Goal: Task Accomplishment & Management: Manage account settings

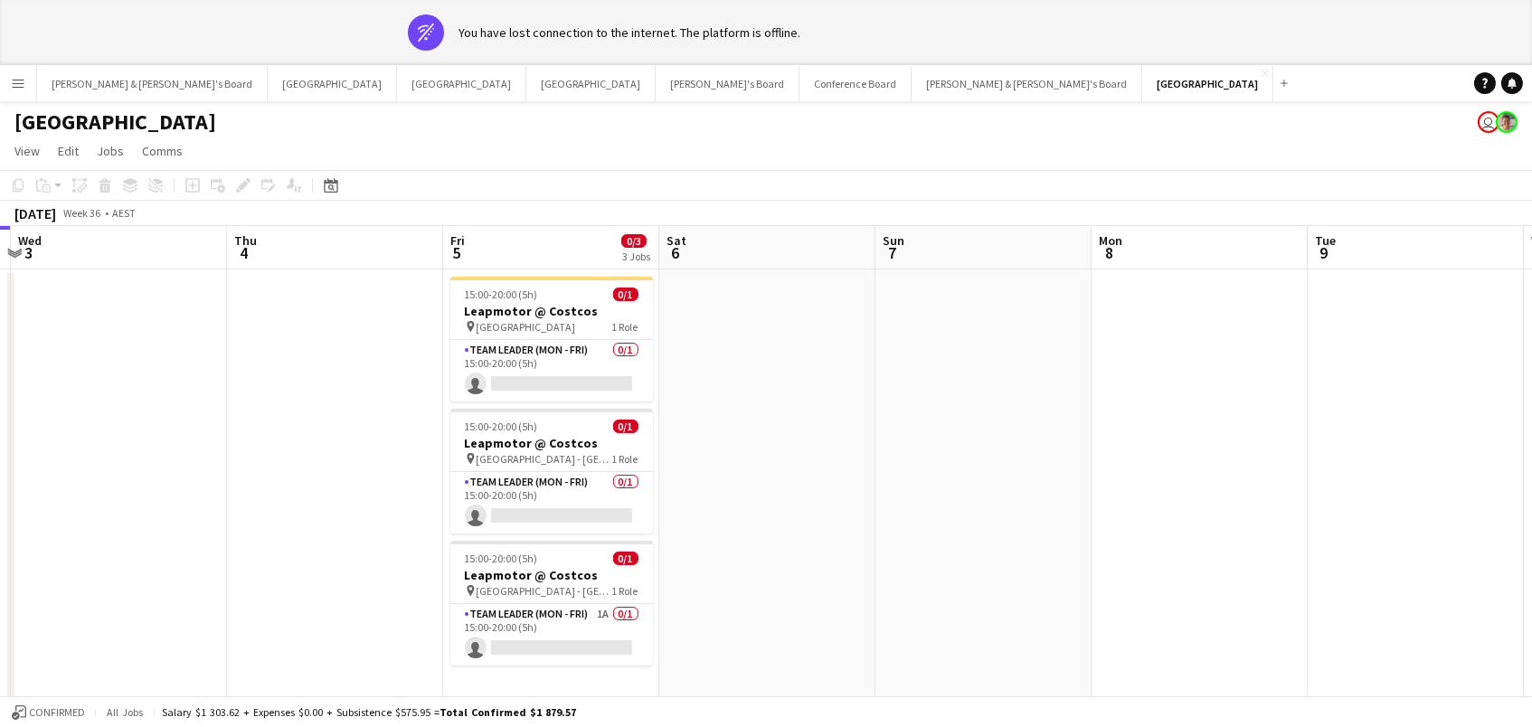
click at [786, 104] on div "[GEOGRAPHIC_DATA] user" at bounding box center [766, 118] width 1532 height 34
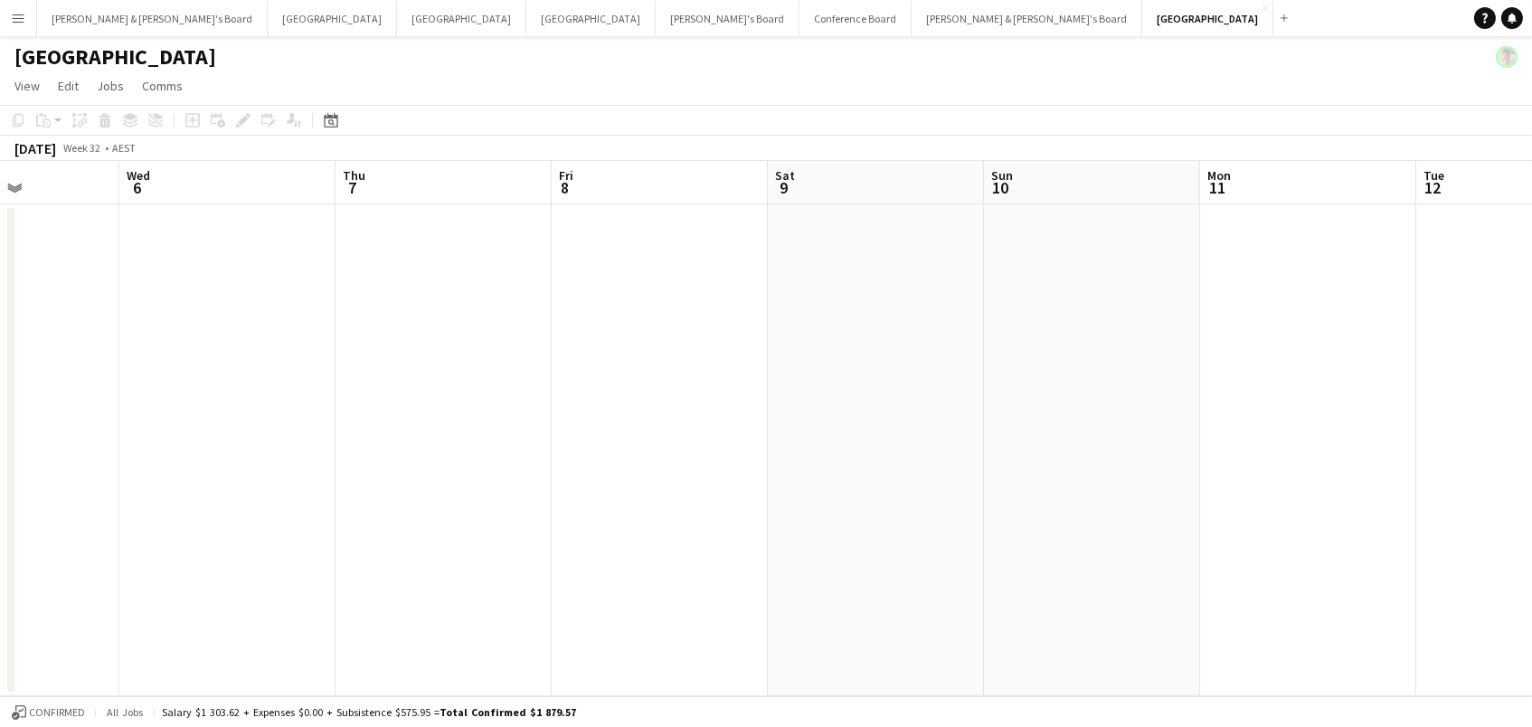
scroll to position [0, 631]
click at [330, 119] on icon at bounding box center [331, 122] width 6 height 6
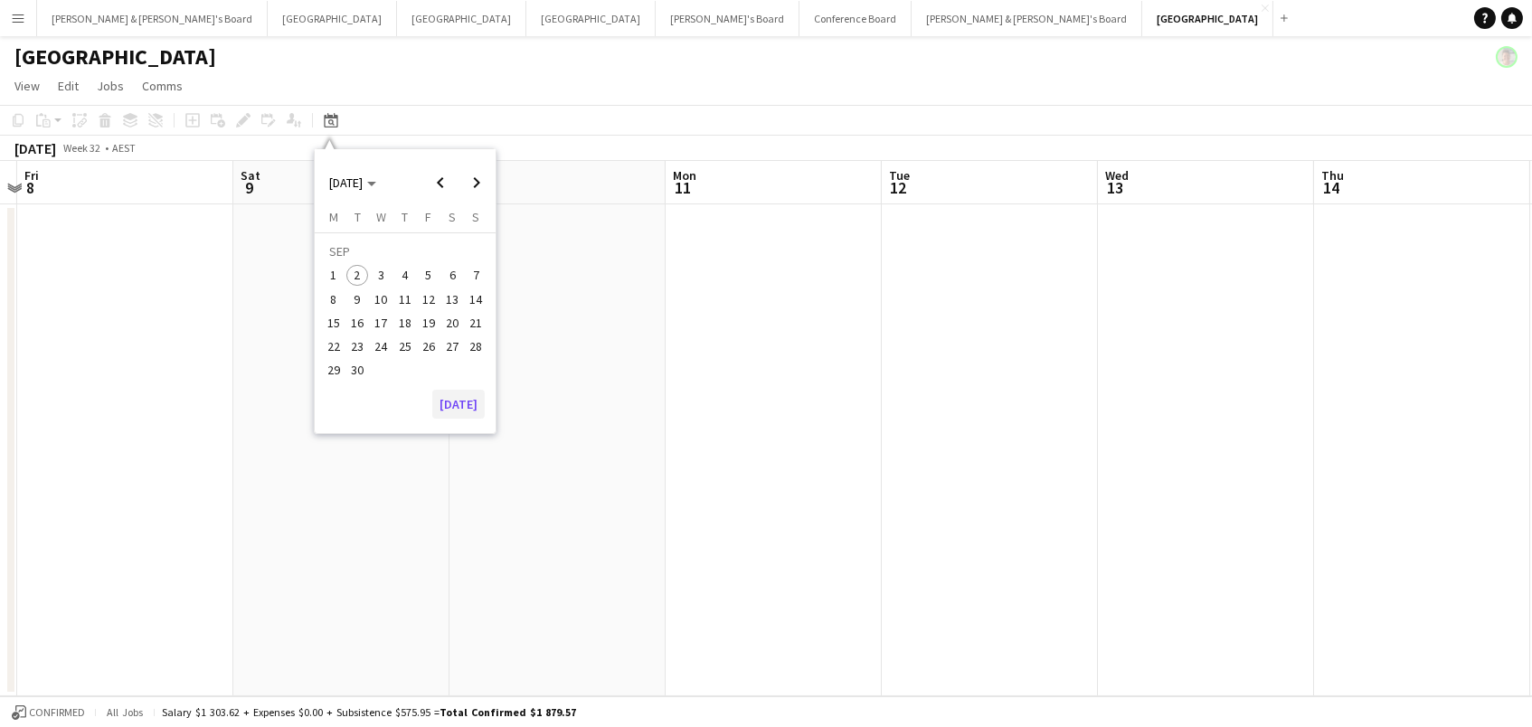
click at [451, 406] on button "[DATE]" at bounding box center [458, 404] width 52 height 29
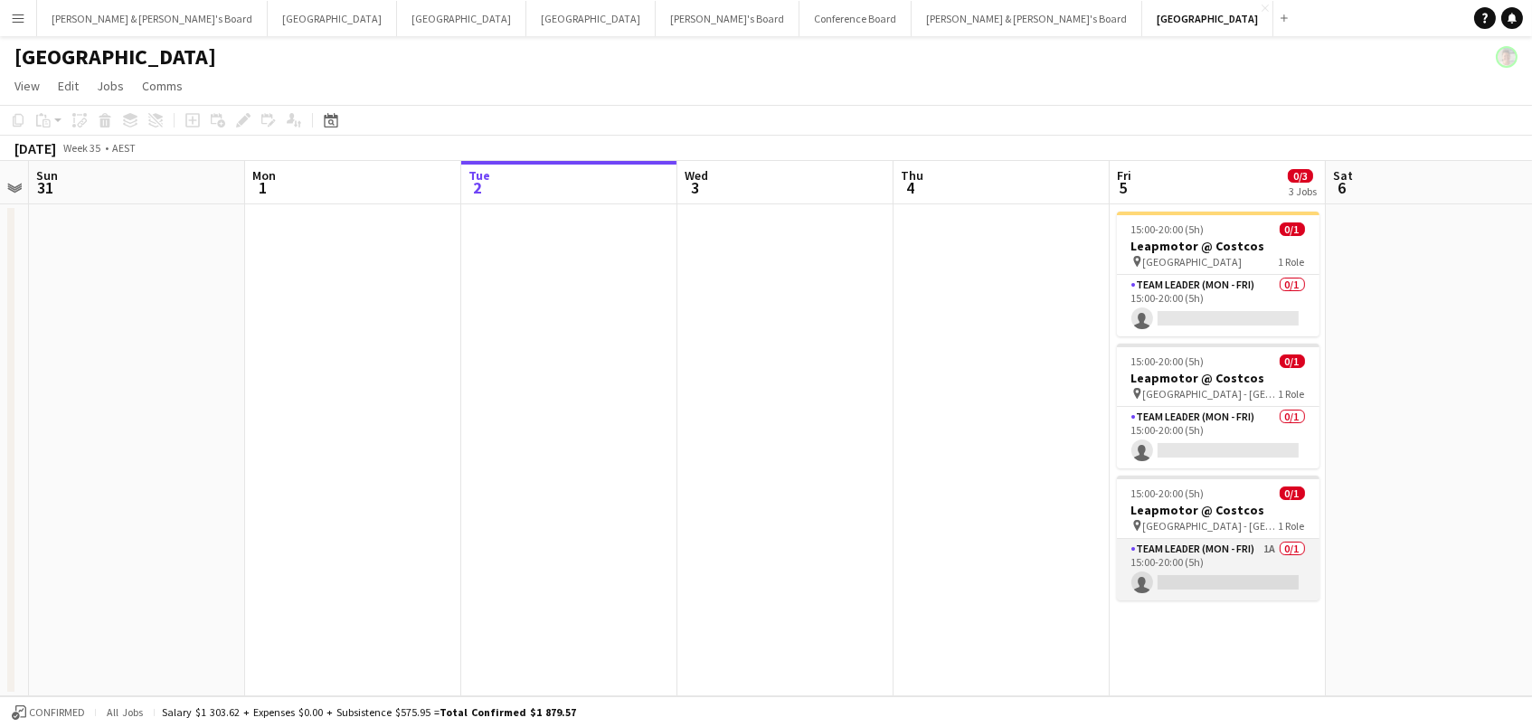
click at [1184, 578] on app-card-role "Team Leader (Mon - Fri) 1A 0/1 15:00-20:00 (5h) single-neutral-actions" at bounding box center [1218, 569] width 203 height 61
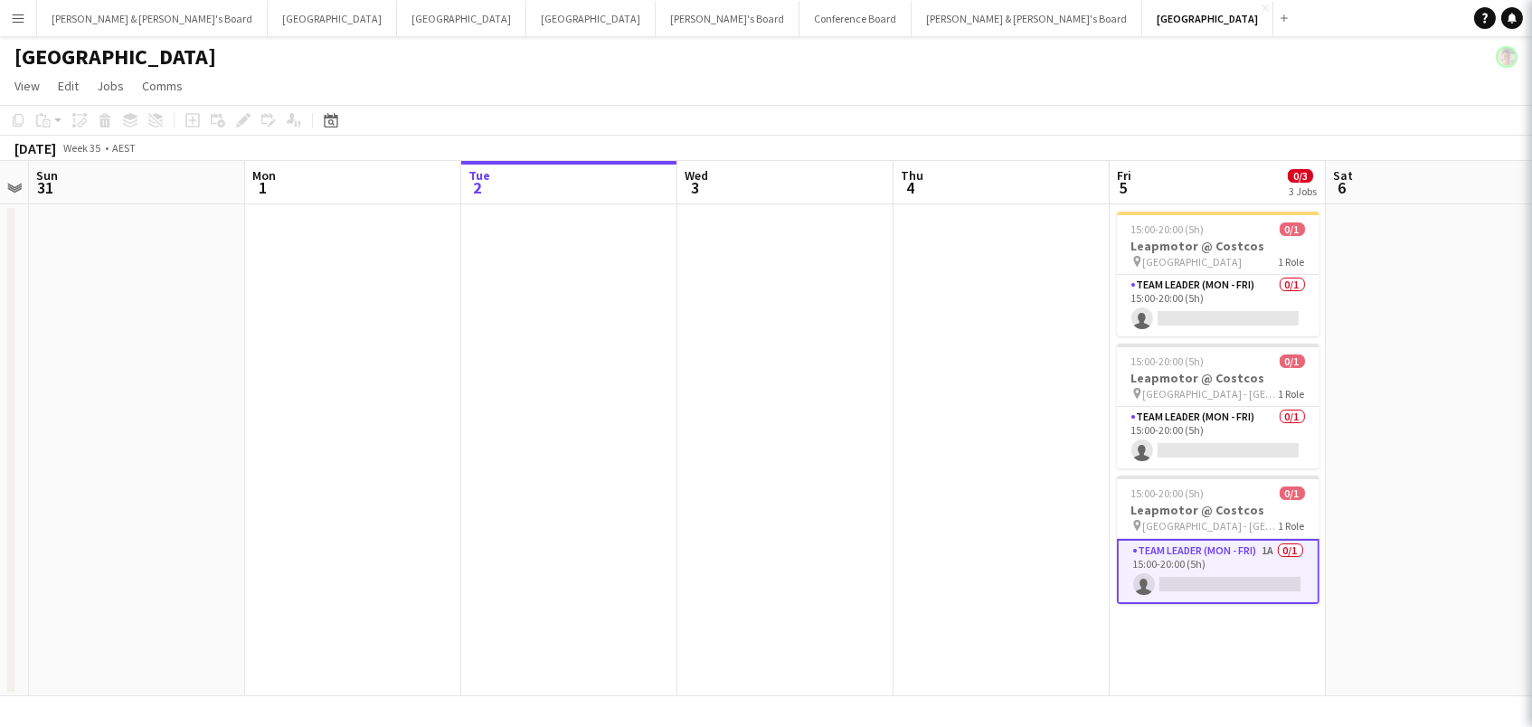
scroll to position [0, 618]
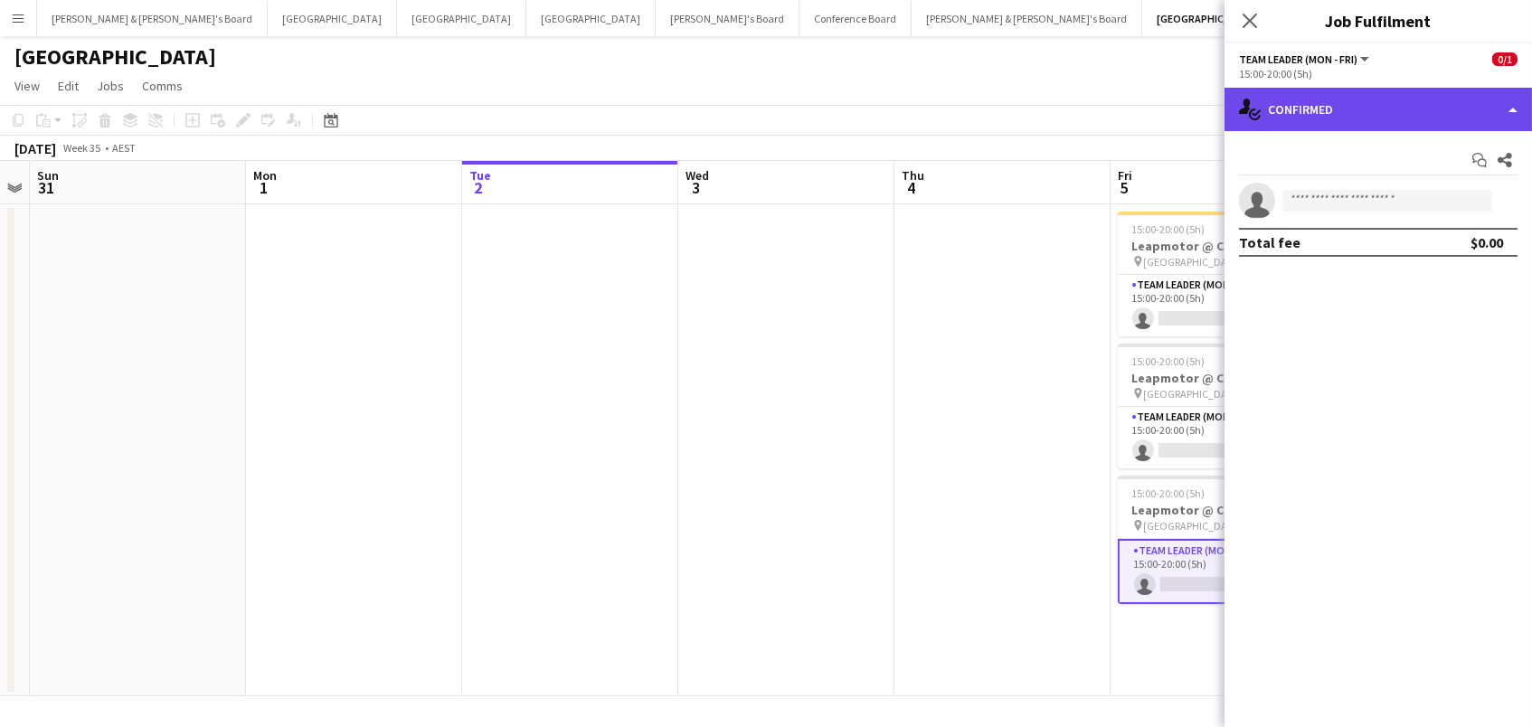
click at [1402, 88] on div "single-neutral-actions-check-2 Confirmed" at bounding box center [1377, 109] width 307 height 43
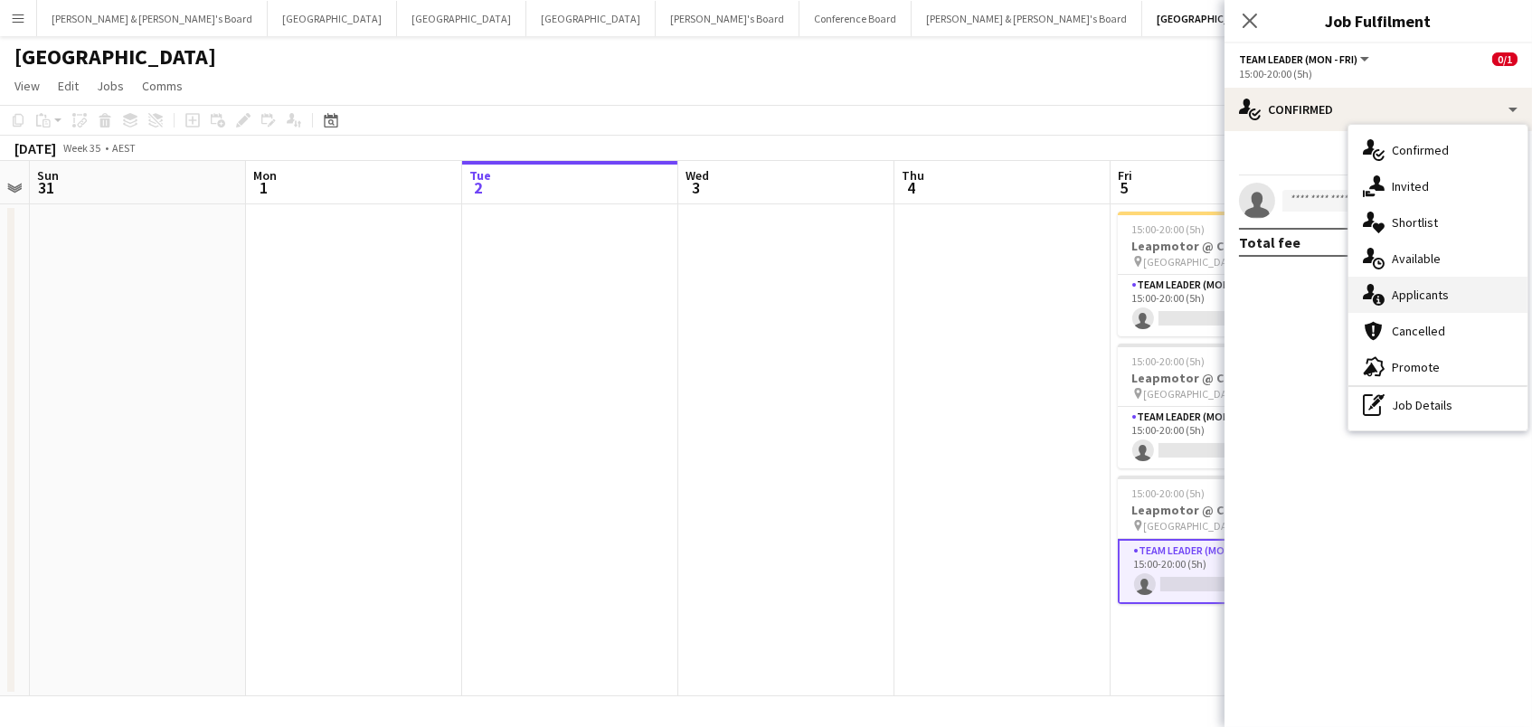
click at [1448, 298] on div "single-neutral-actions-information Applicants" at bounding box center [1437, 295] width 179 height 36
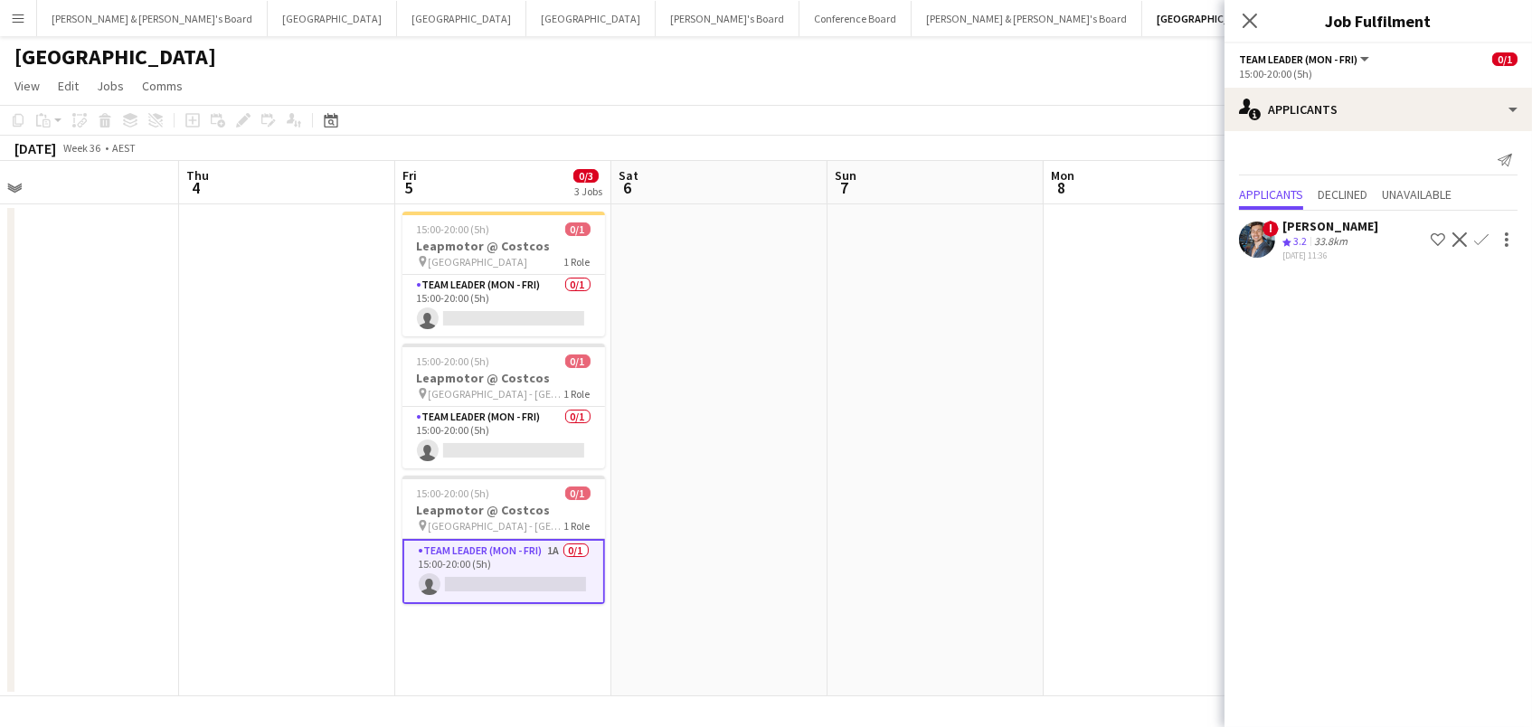
scroll to position [0, 499]
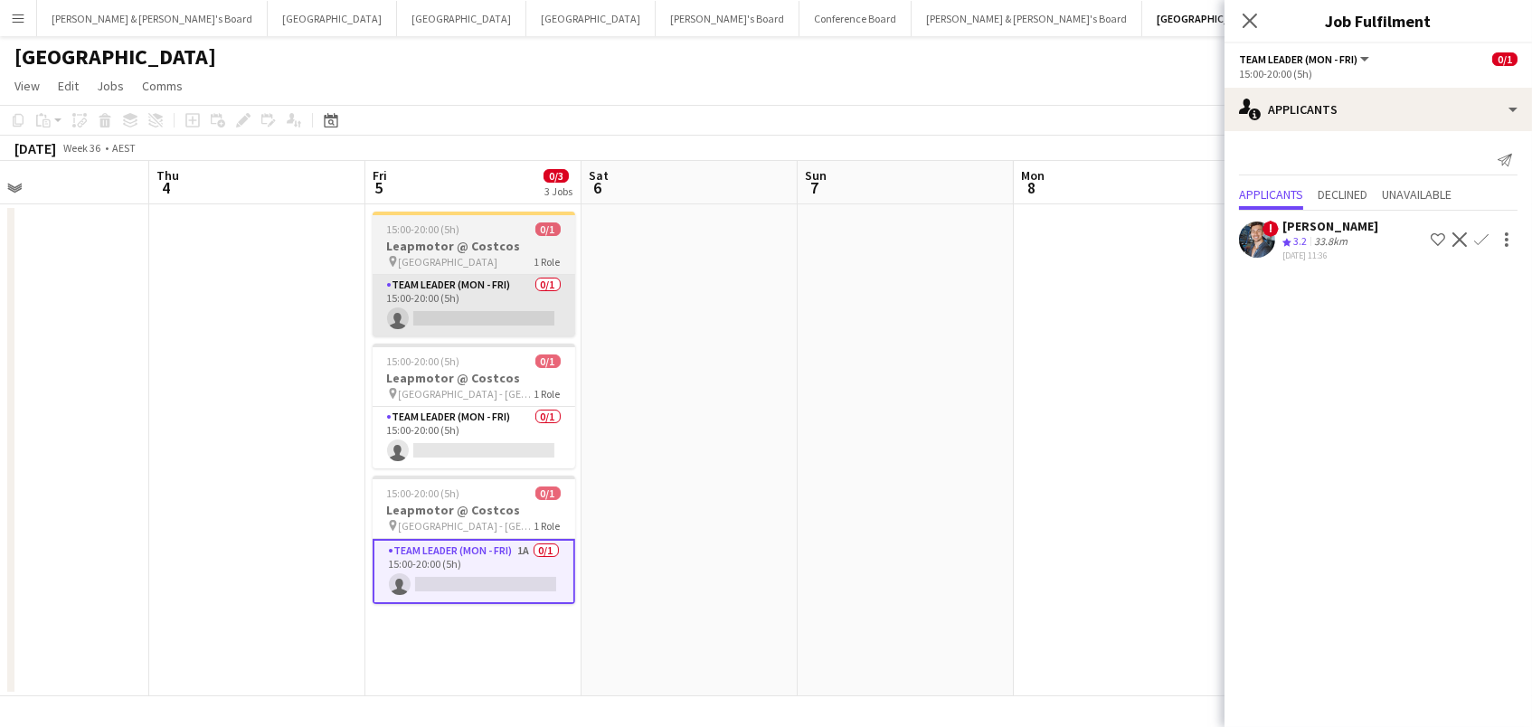
click at [527, 304] on app-card-role "Team Leader (Mon - Fri) 0/1 15:00-20:00 (5h) single-neutral-actions" at bounding box center [474, 305] width 203 height 61
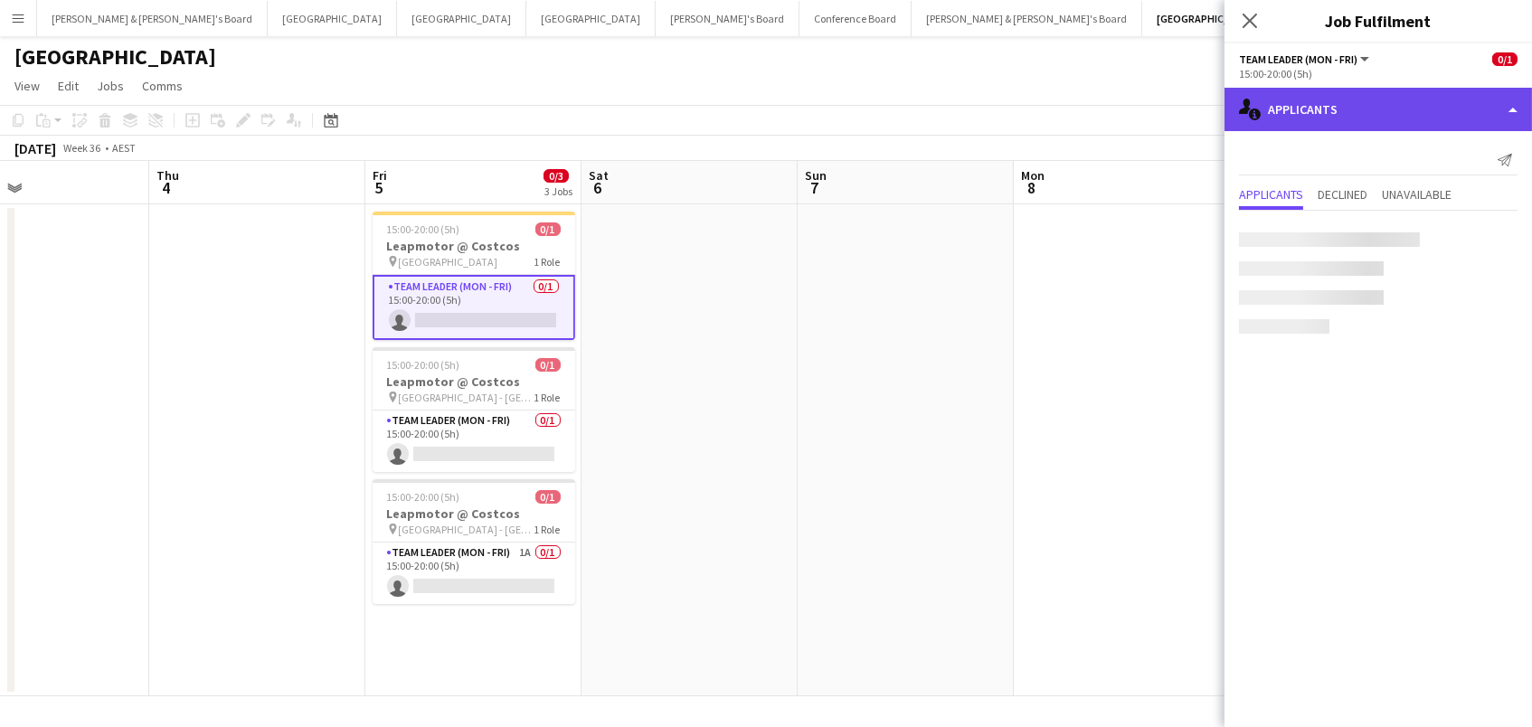
click at [1411, 107] on div "single-neutral-actions-information Applicants" at bounding box center [1377, 109] width 307 height 43
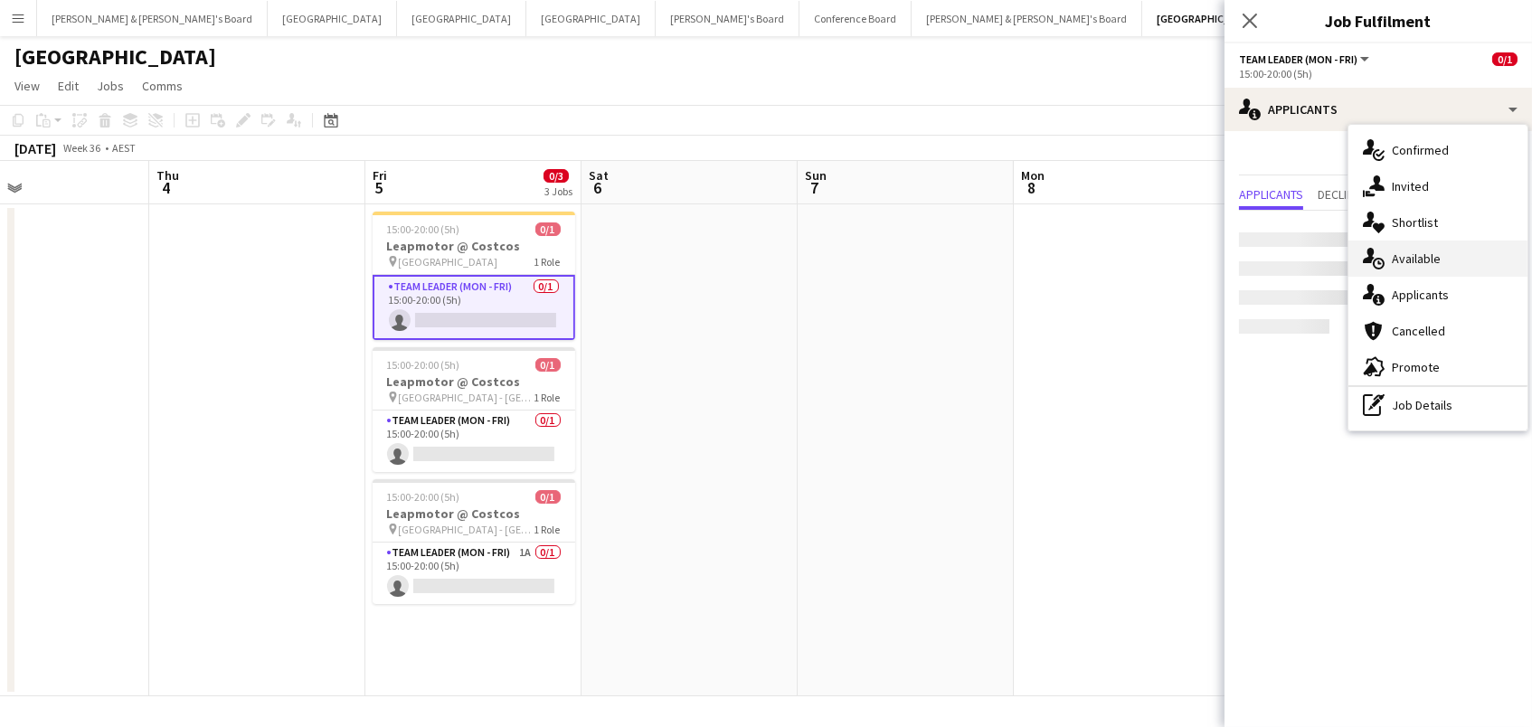
click at [1407, 260] on div "single-neutral-actions-upload Available" at bounding box center [1437, 259] width 179 height 36
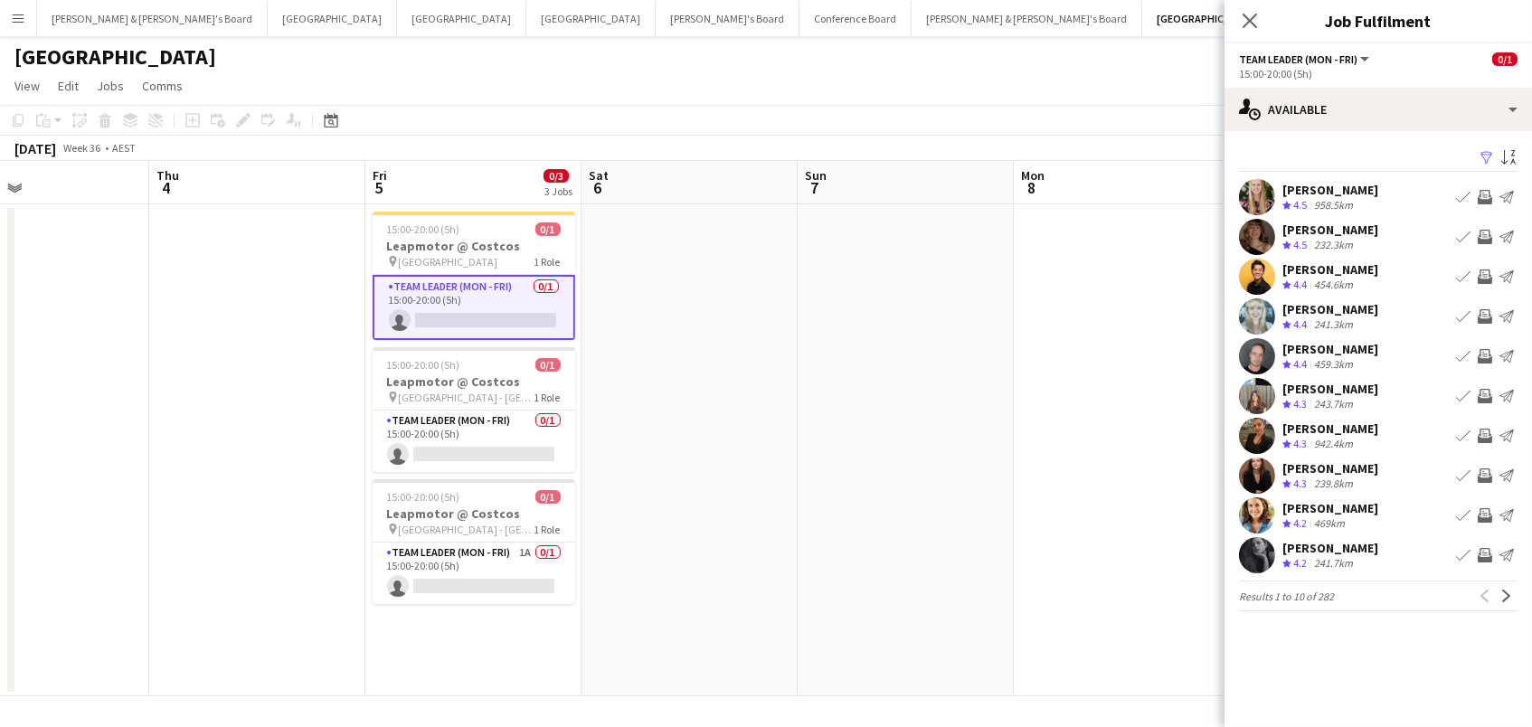
click at [1489, 151] on app-icon "Filter" at bounding box center [1486, 158] width 14 height 17
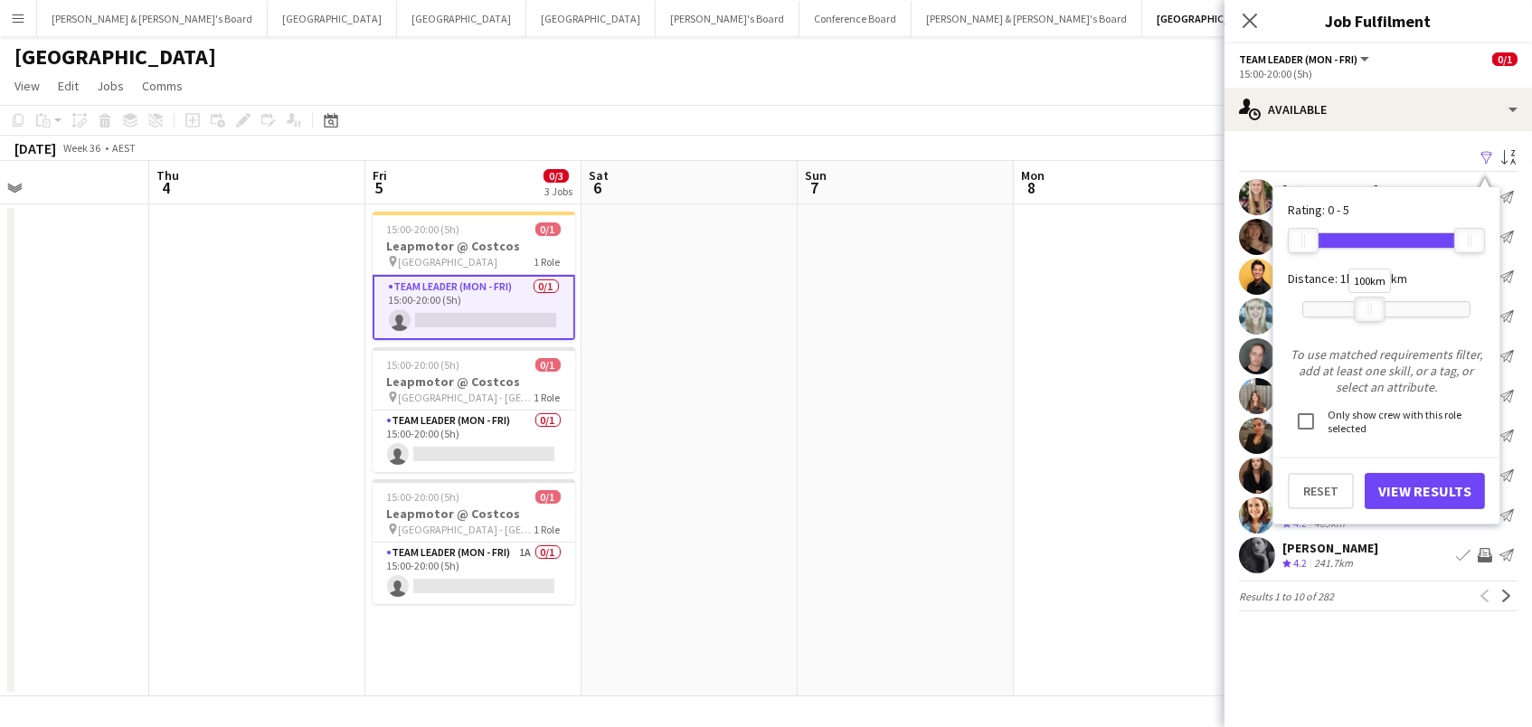
drag, startPoint x: 1473, startPoint y: 311, endPoint x: 1373, endPoint y: 316, distance: 99.6
click at [1373, 316] on div at bounding box center [1369, 309] width 29 height 24
click at [1402, 481] on button "View Results" at bounding box center [1424, 491] width 120 height 36
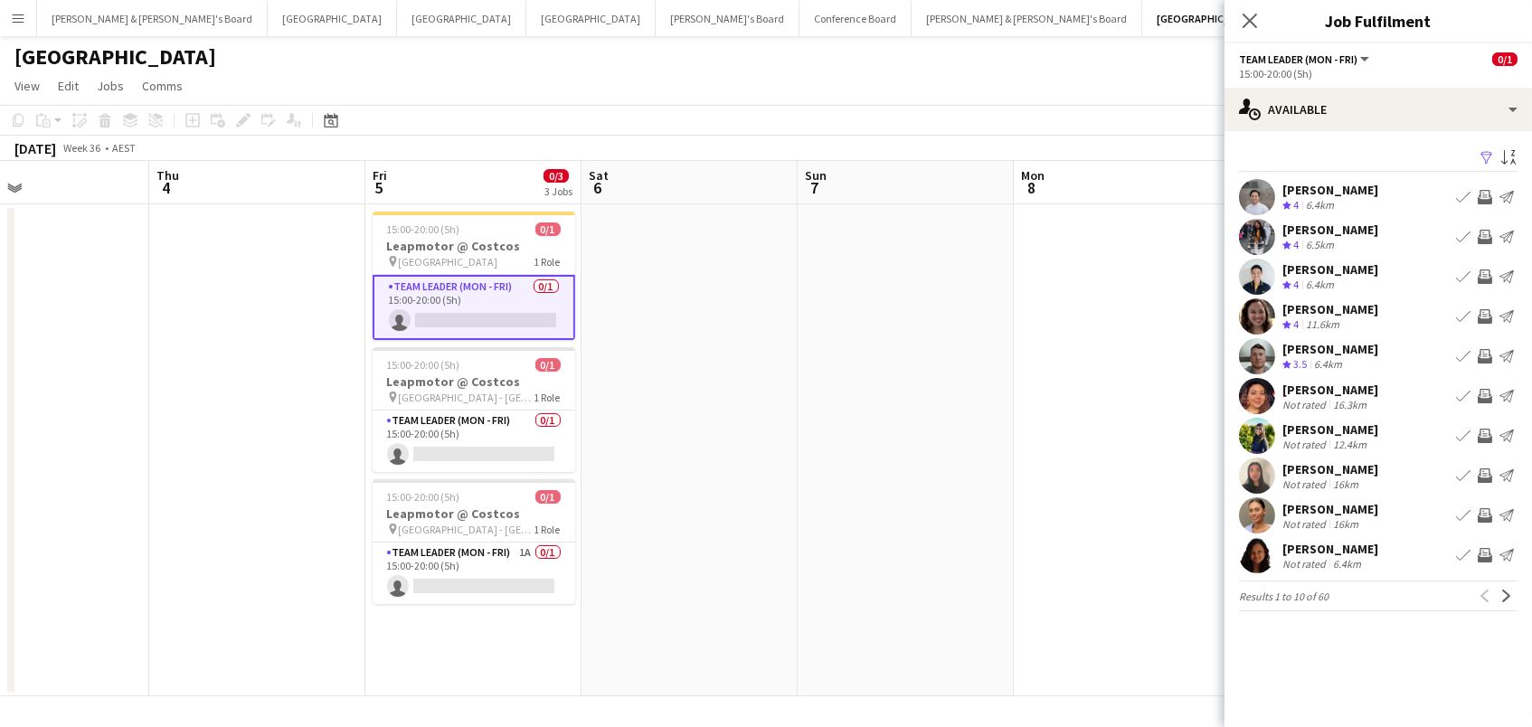
click at [1486, 197] on app-icon "Invite crew" at bounding box center [1484, 197] width 14 height 14
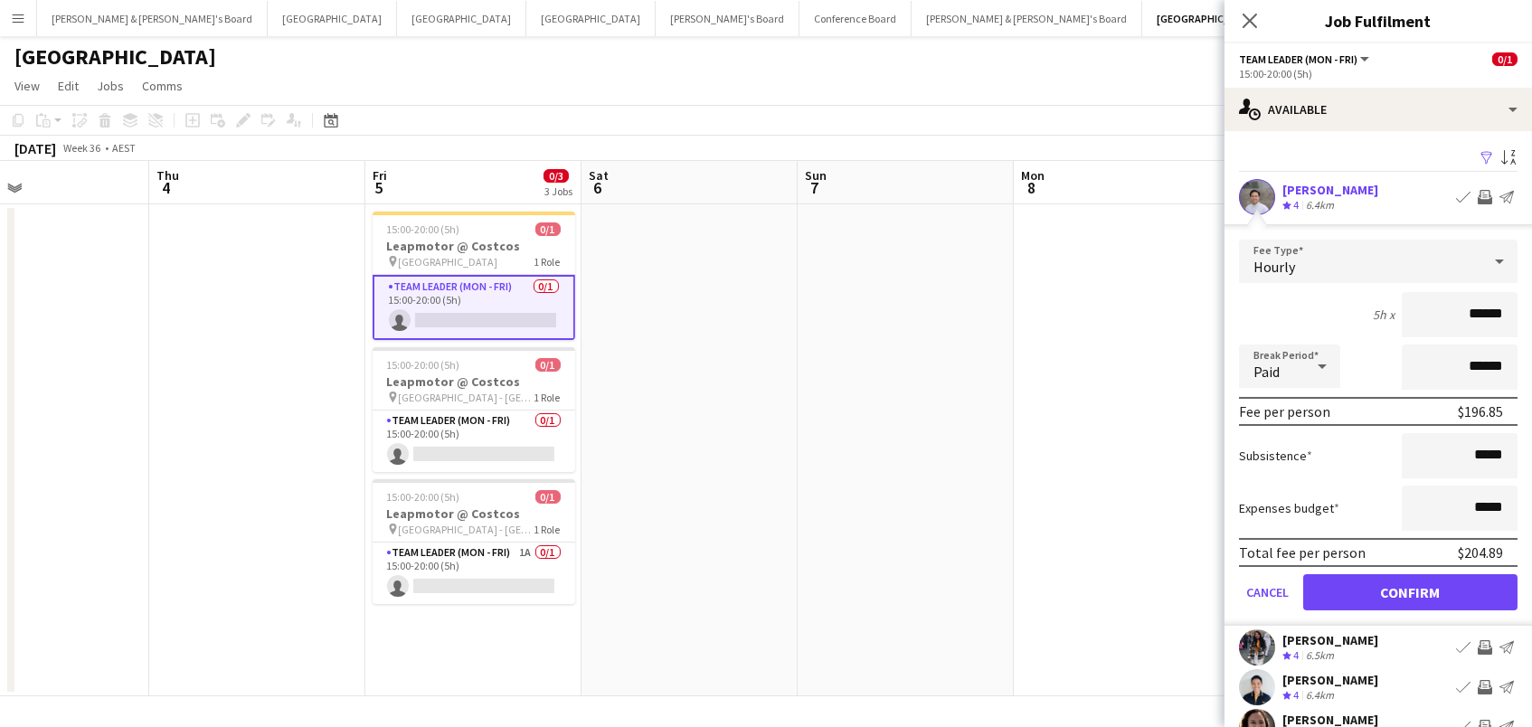
click at [1486, 195] on app-icon "Invite crew" at bounding box center [1484, 197] width 14 height 14
click at [1347, 583] on button "Confirm" at bounding box center [1410, 592] width 214 height 36
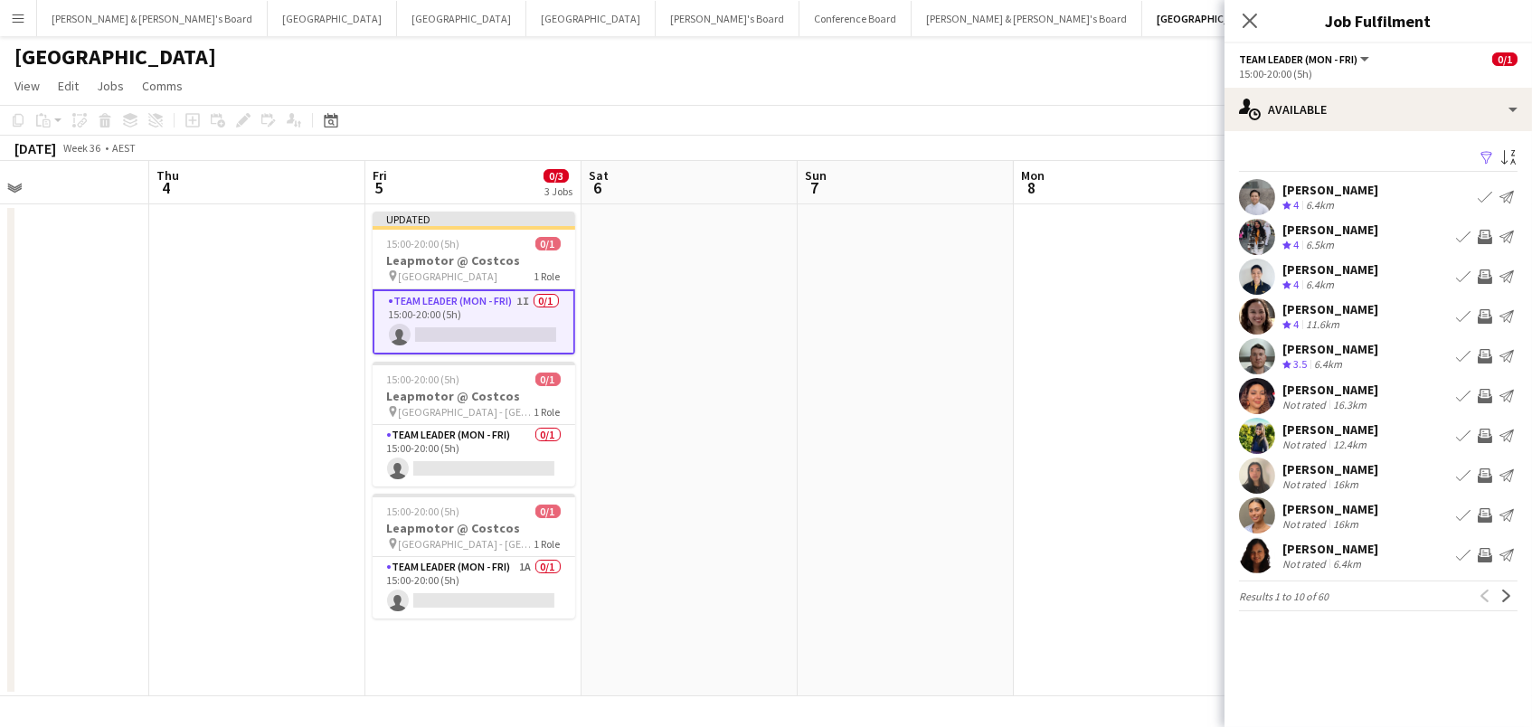
click at [1487, 311] on app-icon "Invite crew" at bounding box center [1484, 316] width 14 height 14
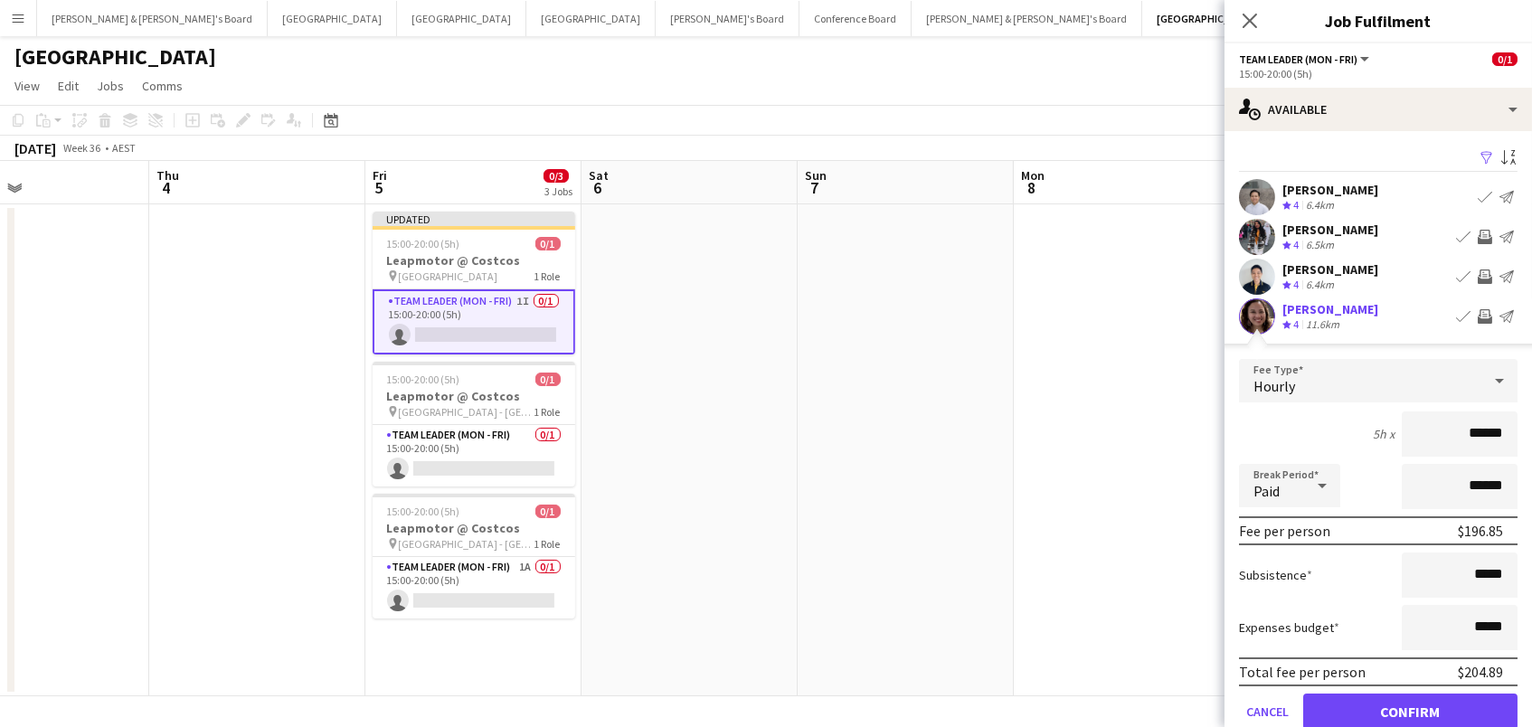
click at [1410, 709] on button "Confirm" at bounding box center [1410, 712] width 214 height 36
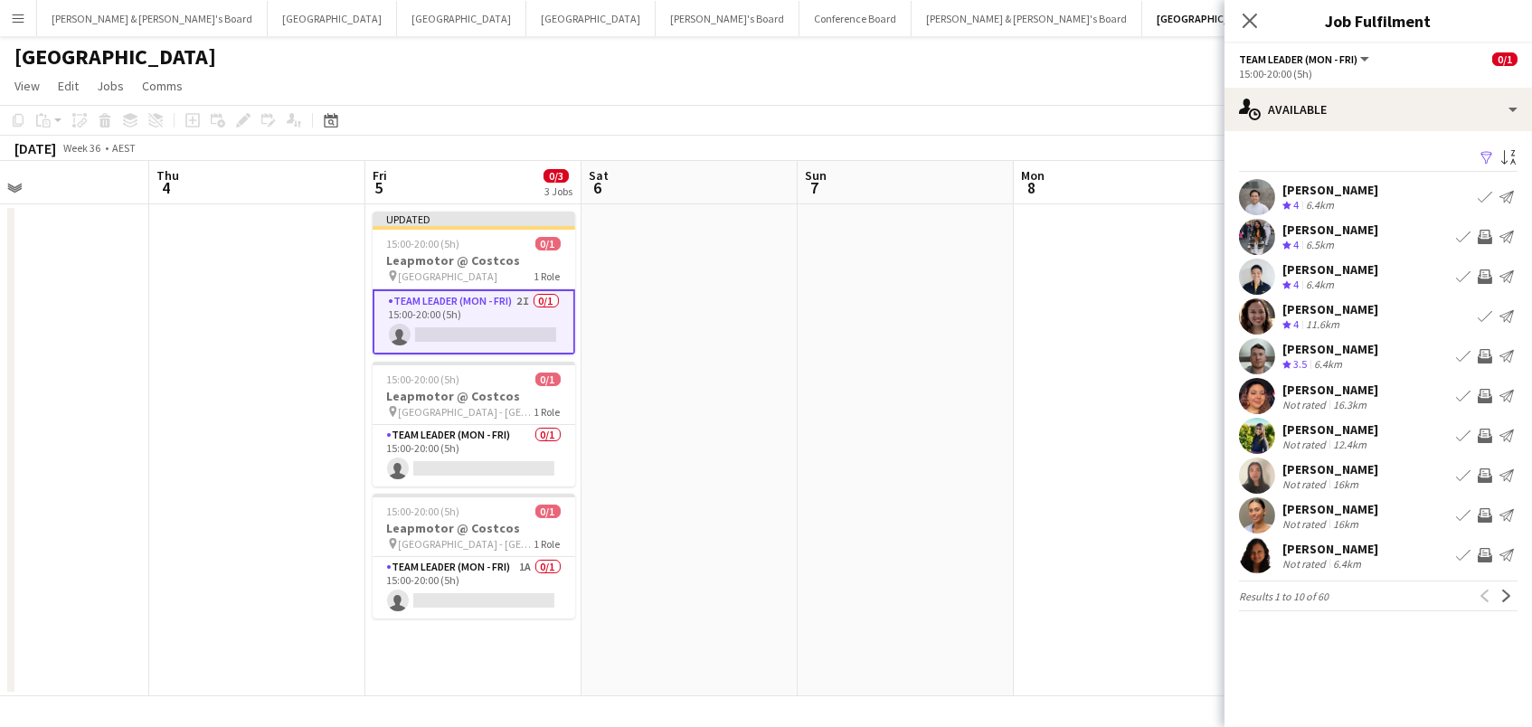
click at [1481, 352] on app-icon "Invite crew" at bounding box center [1484, 356] width 14 height 14
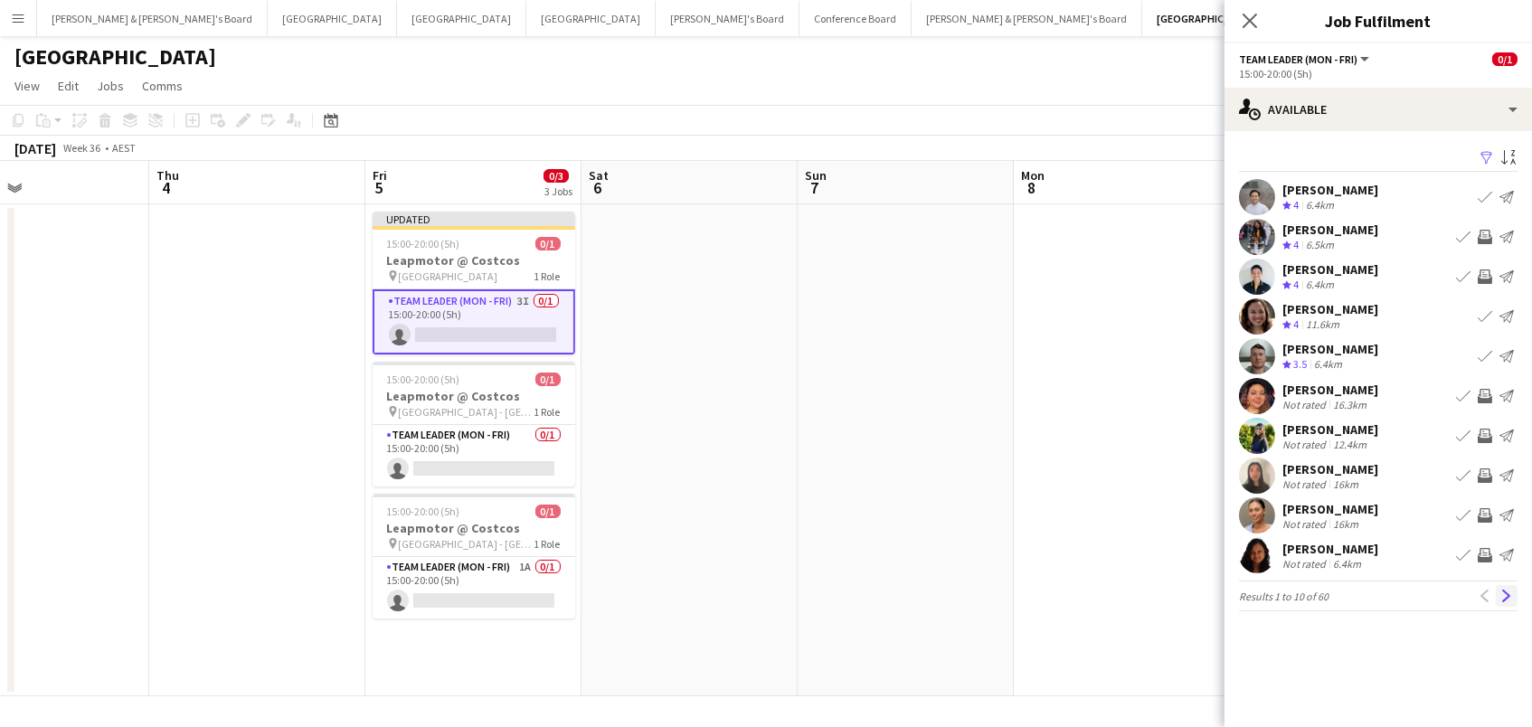
click at [1510, 590] on app-icon "Next" at bounding box center [1506, 596] width 13 height 13
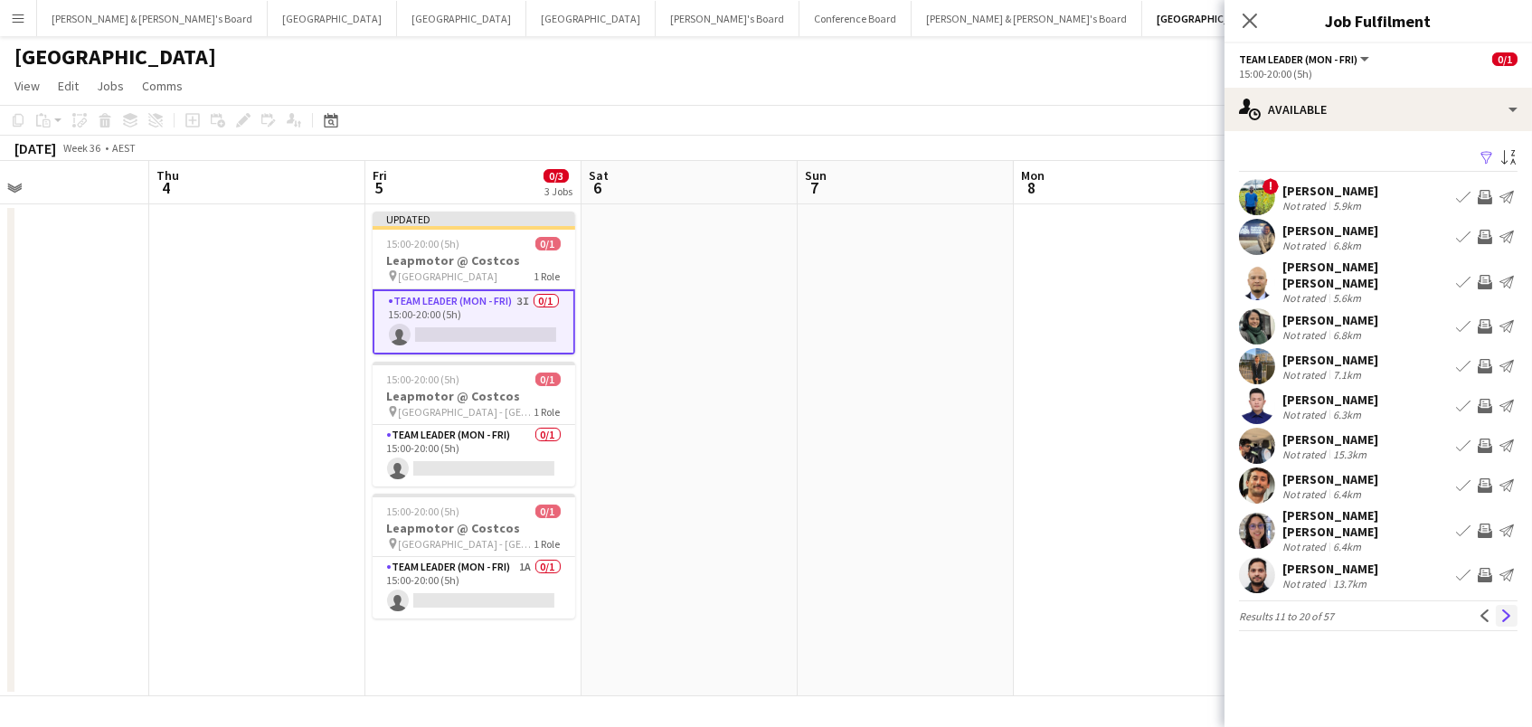
click at [1502, 609] on app-icon "Next" at bounding box center [1506, 615] width 13 height 13
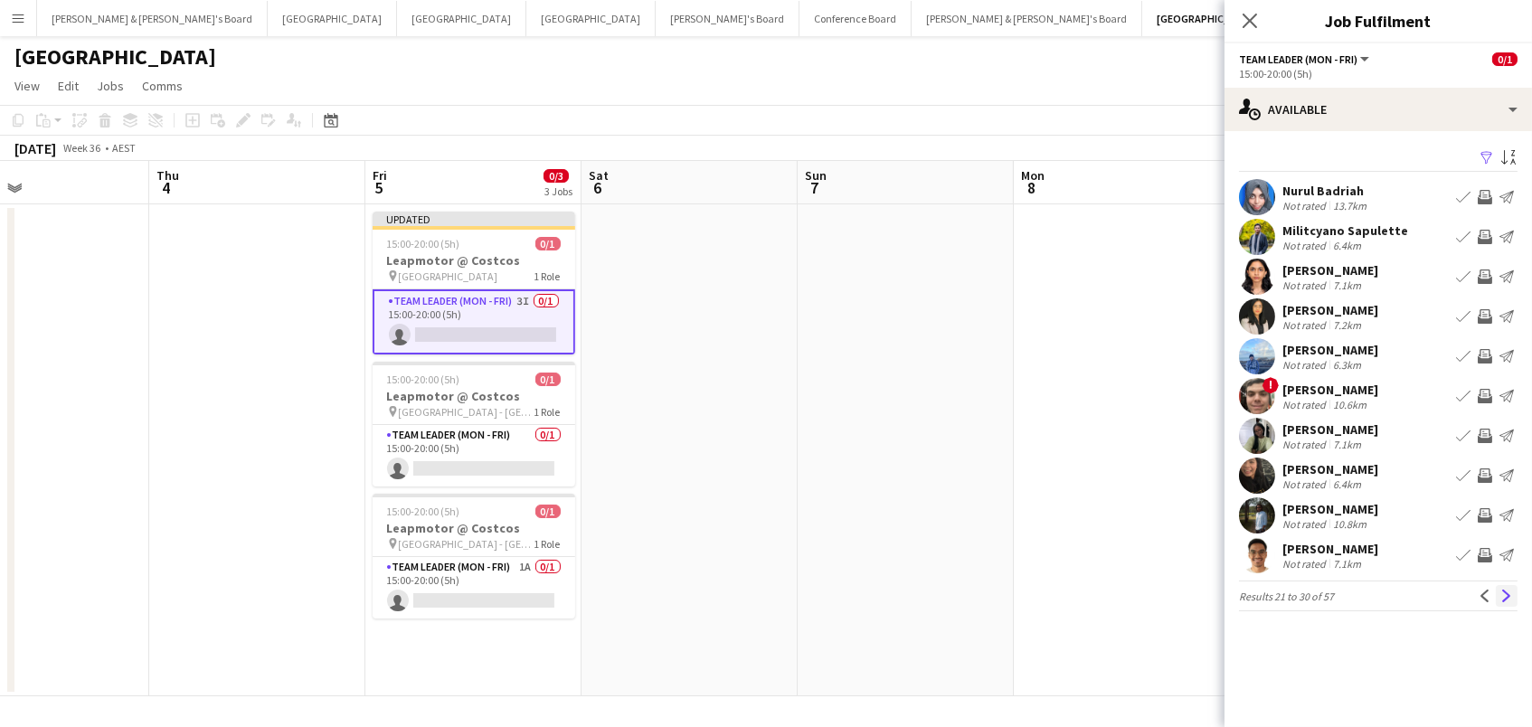
click at [1505, 604] on button "Next" at bounding box center [1507, 596] width 22 height 22
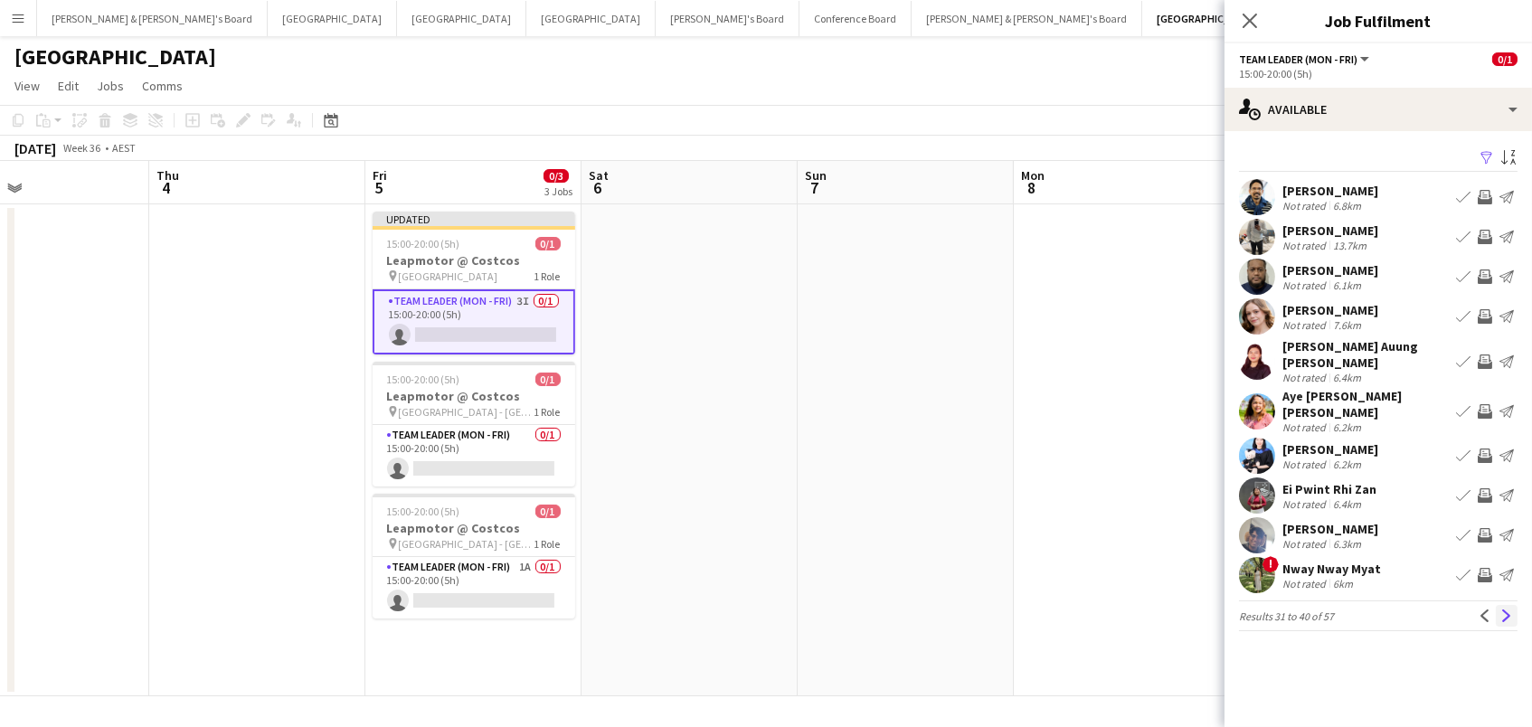
click at [1508, 605] on button "Next" at bounding box center [1507, 616] width 22 height 22
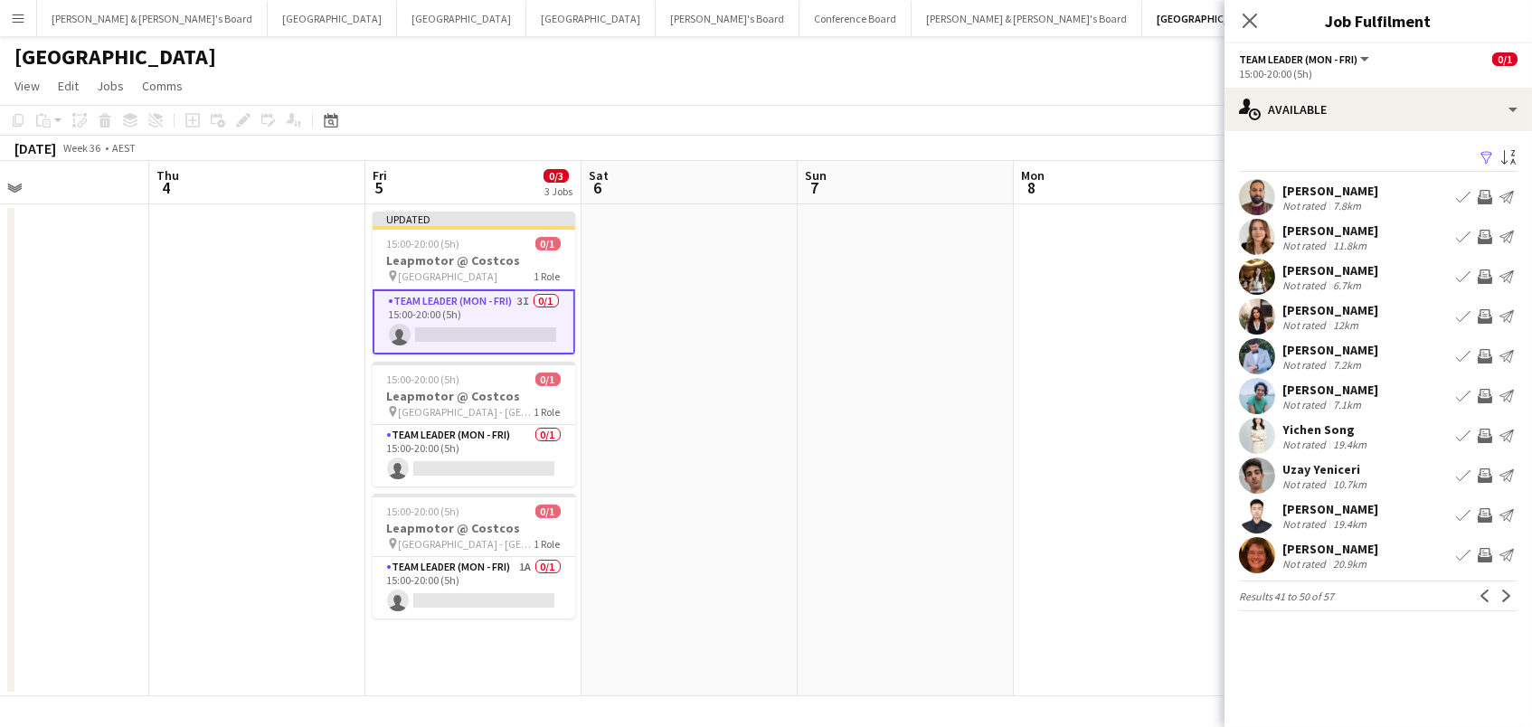
click at [1487, 232] on app-icon "Invite crew" at bounding box center [1484, 237] width 14 height 14
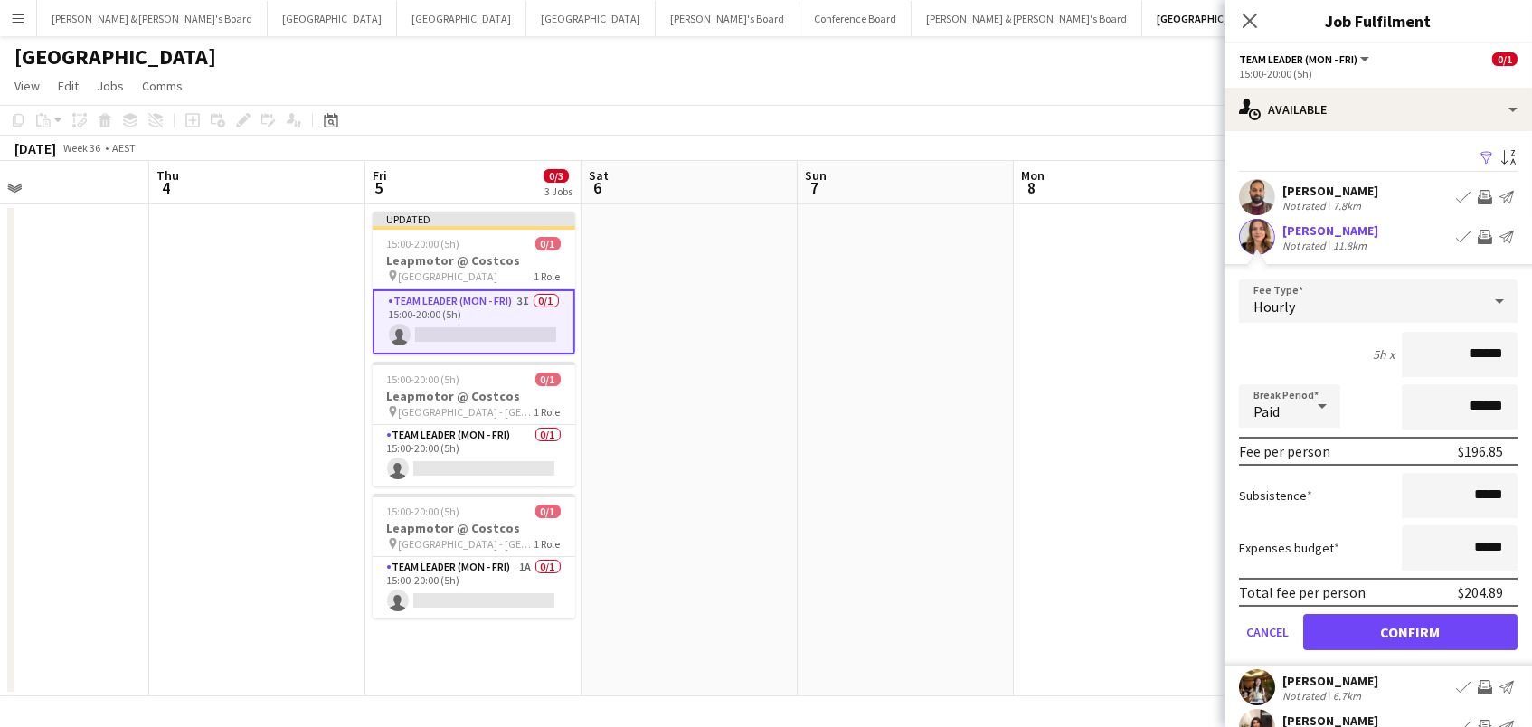
click at [1410, 629] on button "Confirm" at bounding box center [1410, 632] width 214 height 36
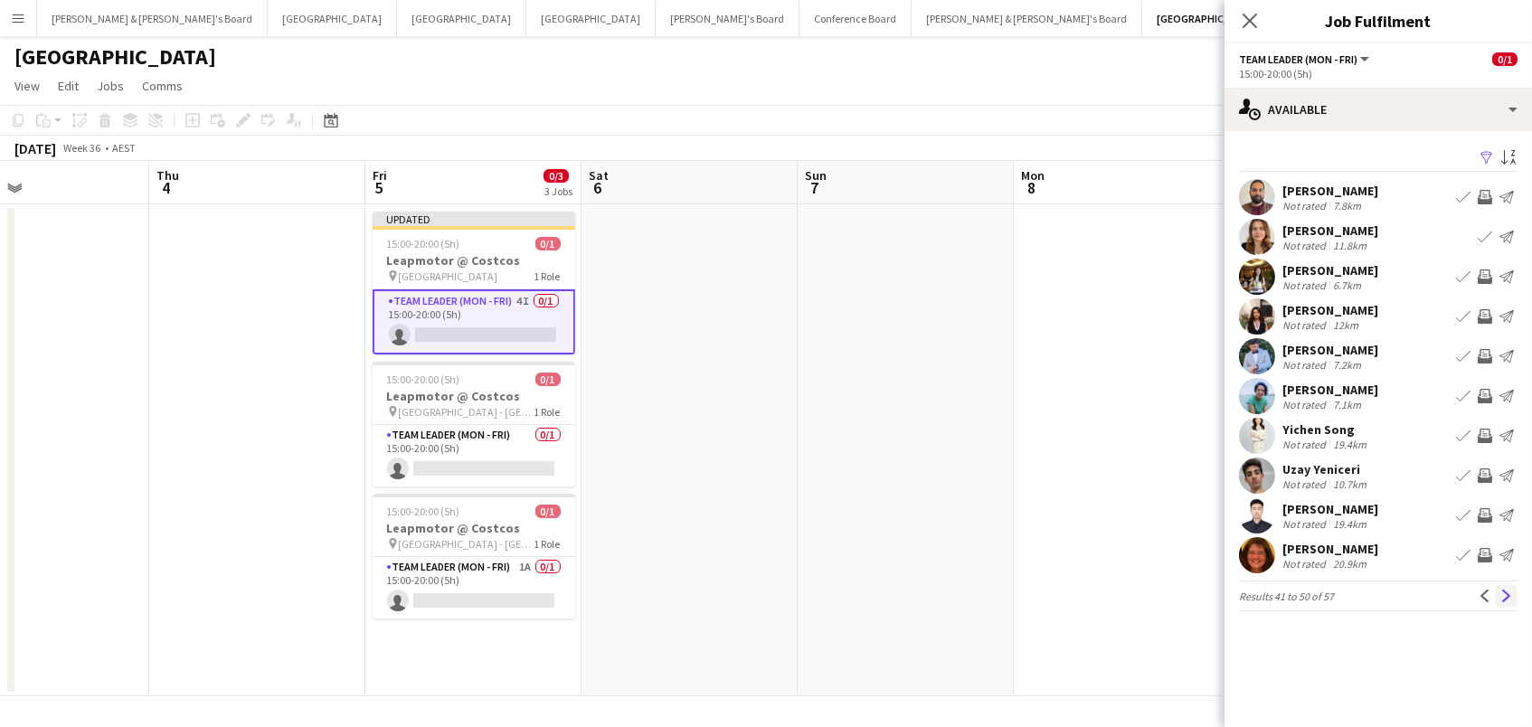
click at [1502, 590] on app-icon "Next" at bounding box center [1506, 596] width 13 height 13
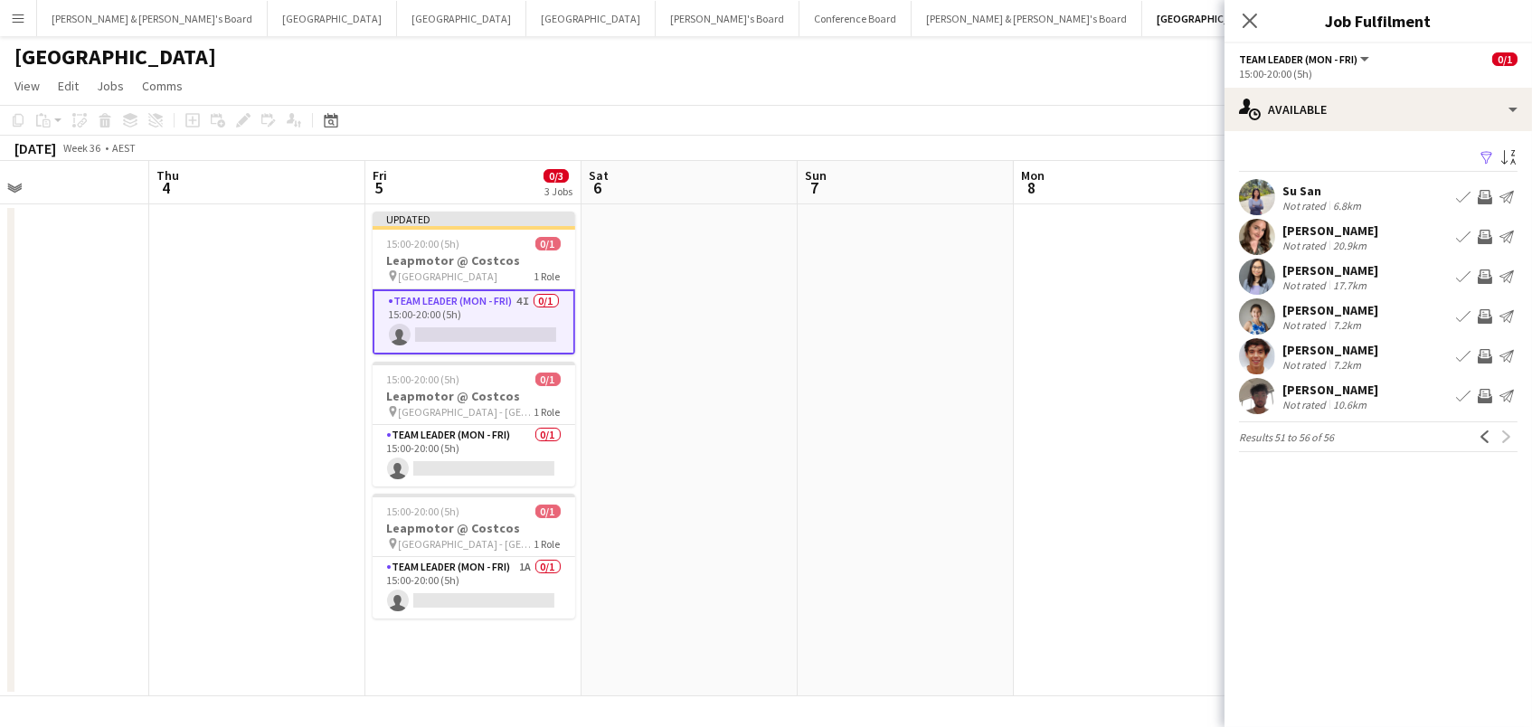
click at [1493, 233] on button "Invite crew" at bounding box center [1485, 237] width 22 height 22
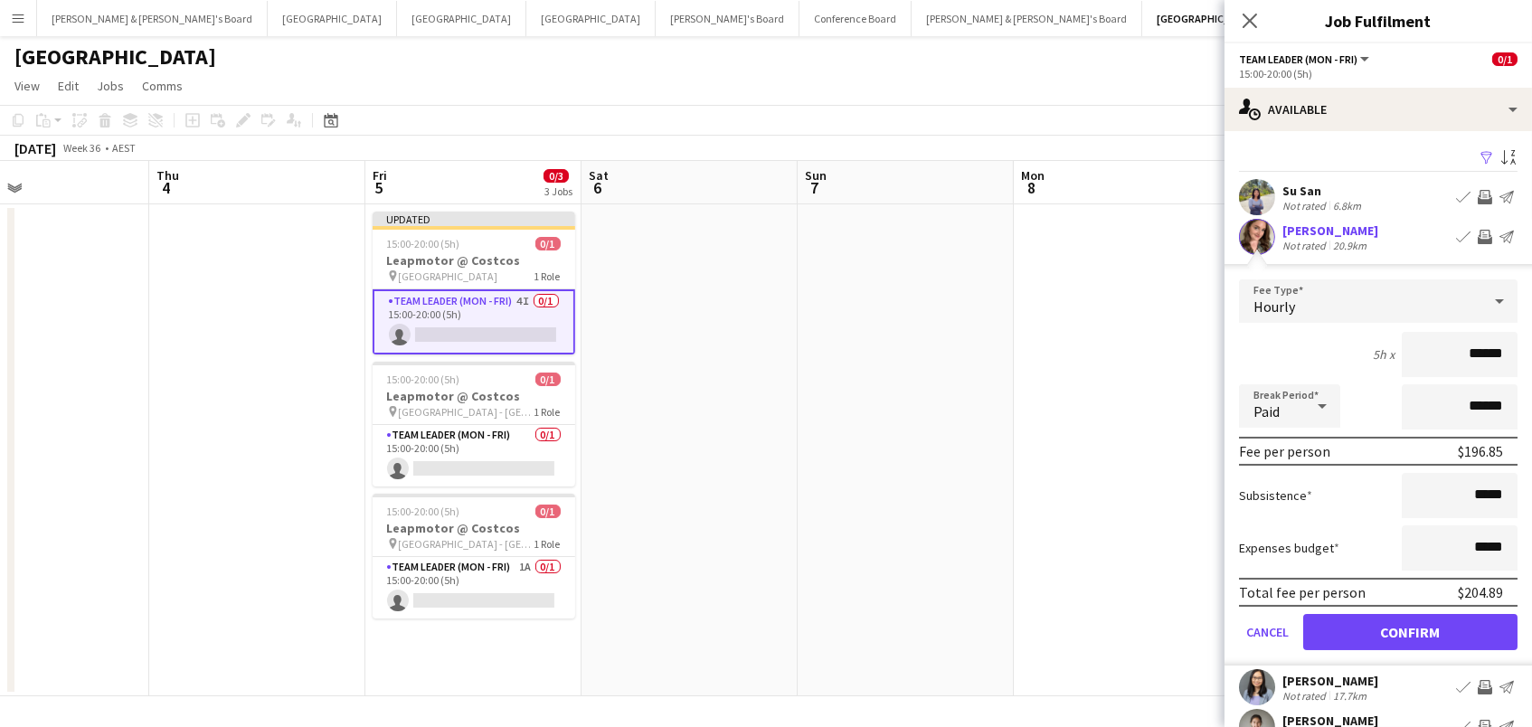
click at [1410, 629] on button "Confirm" at bounding box center [1410, 632] width 214 height 36
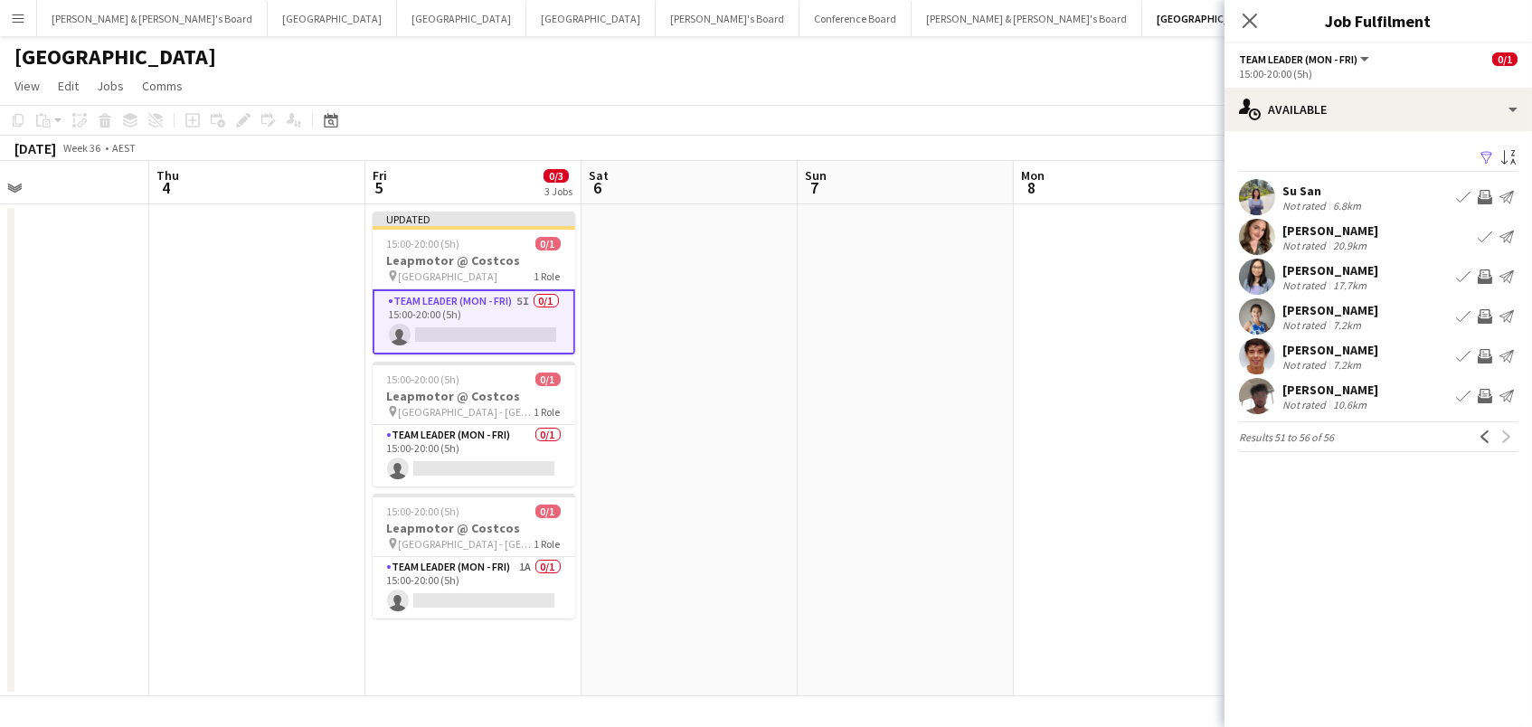
click at [1487, 354] on app-icon "Invite crew" at bounding box center [1484, 356] width 14 height 14
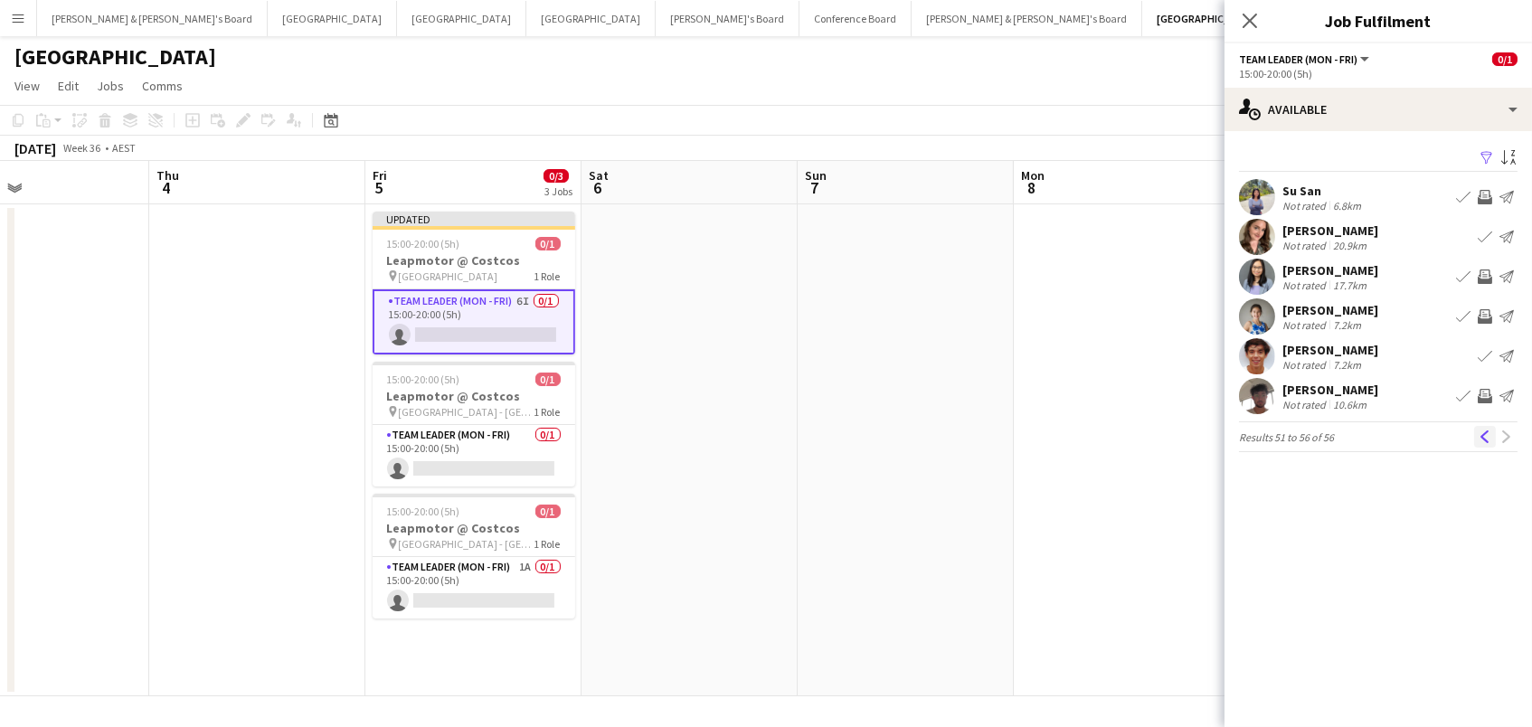
click at [1485, 430] on app-icon "Previous" at bounding box center [1484, 436] width 13 height 13
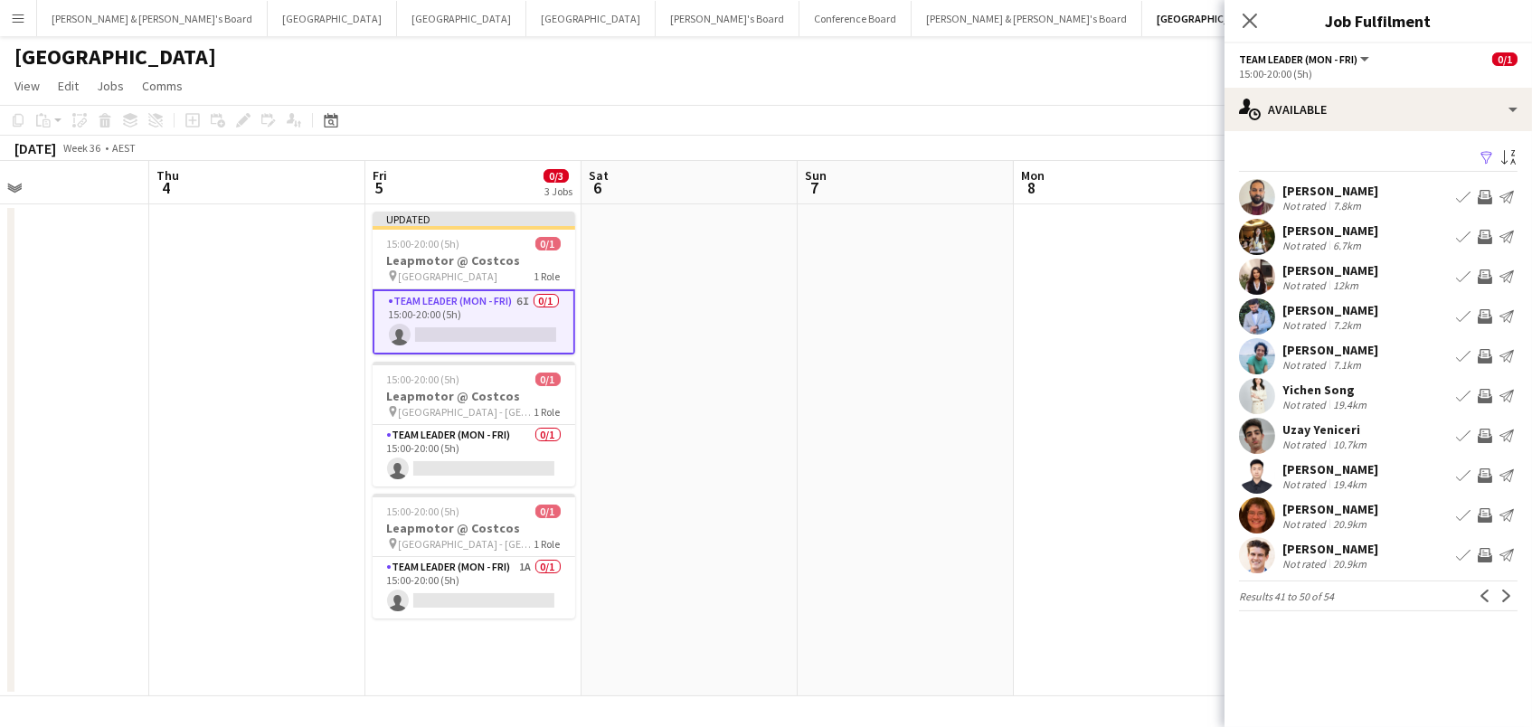
click at [1485, 541] on div "[PERSON_NAME] Not rated 20.9km Book crew Invite crew Send notification" at bounding box center [1377, 555] width 307 height 36
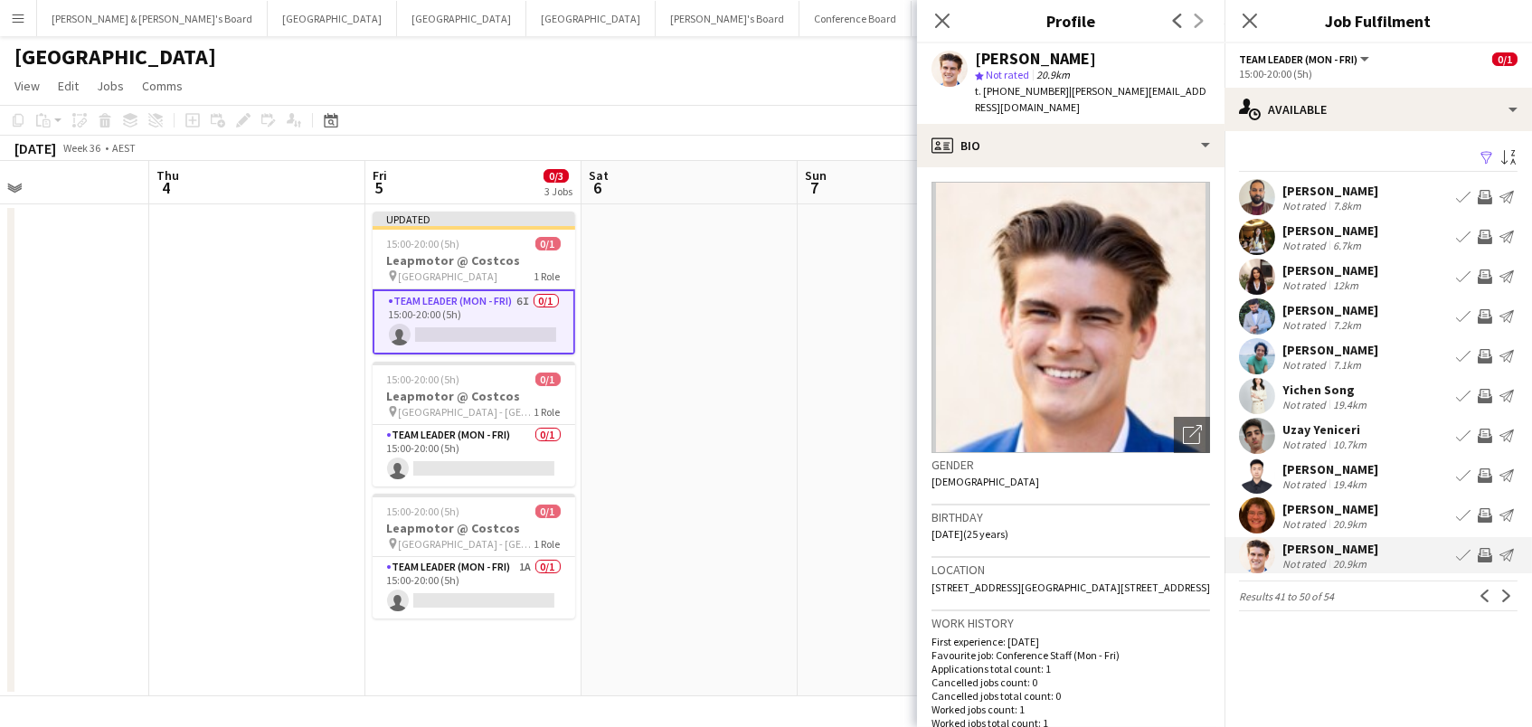
click at [1481, 556] on app-icon "Invite crew" at bounding box center [1484, 555] width 14 height 14
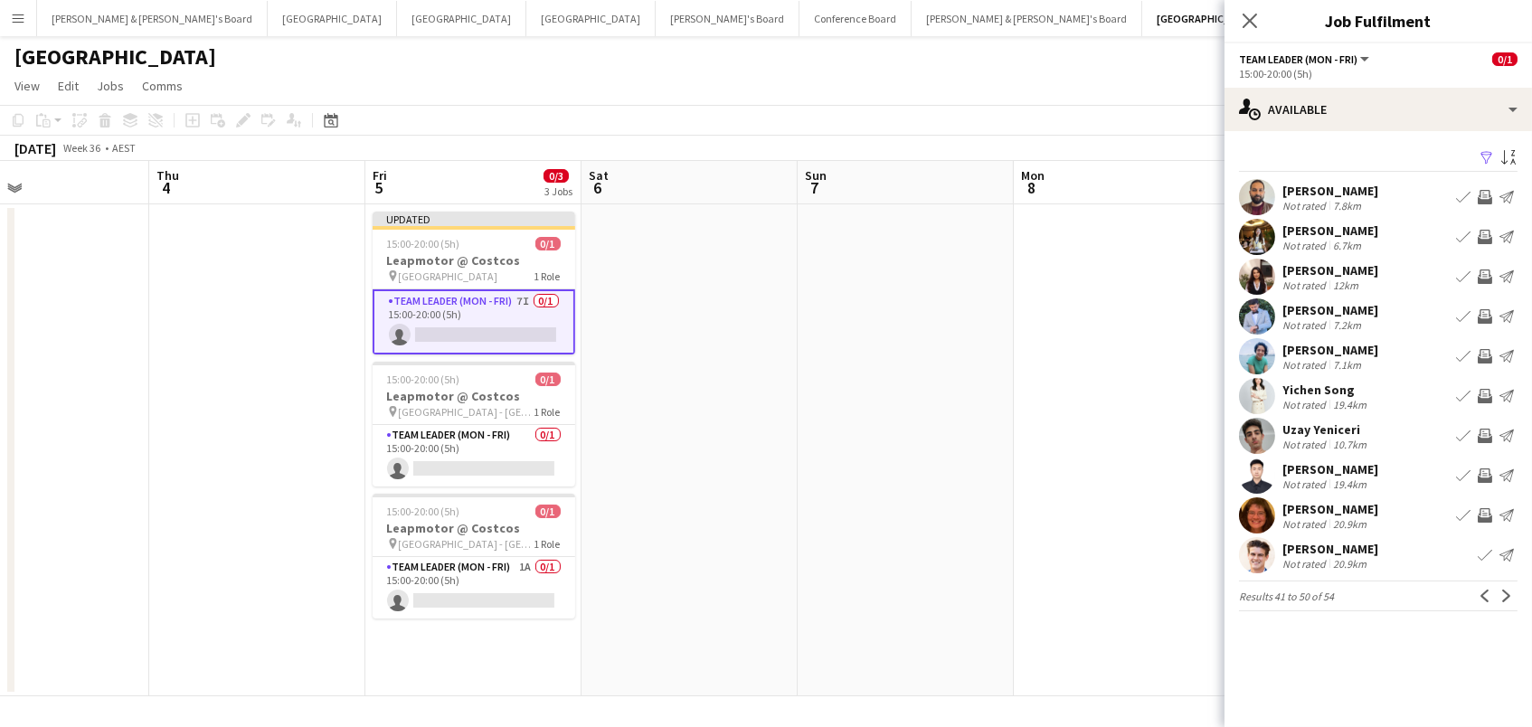
click at [965, 461] on app-date-cell at bounding box center [906, 450] width 216 height 492
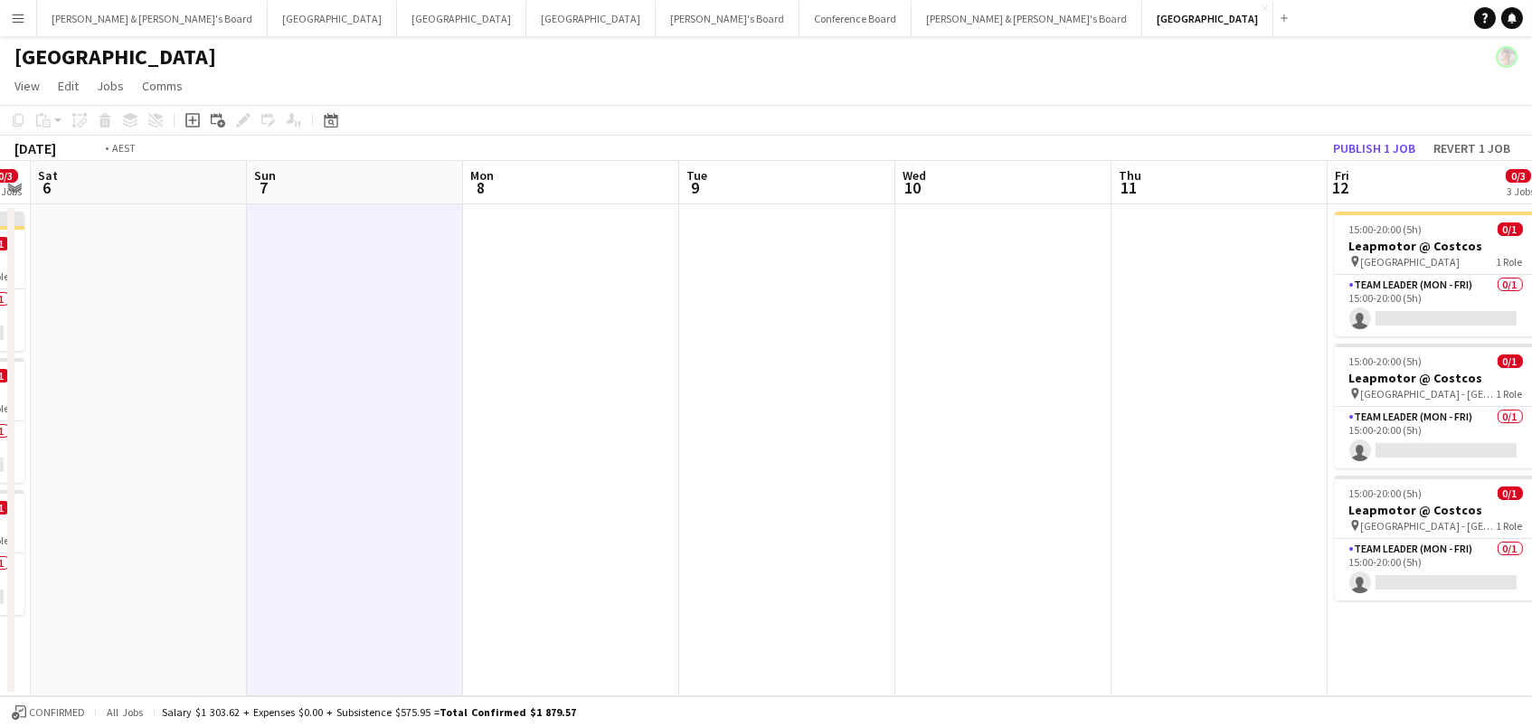
scroll to position [0, 901]
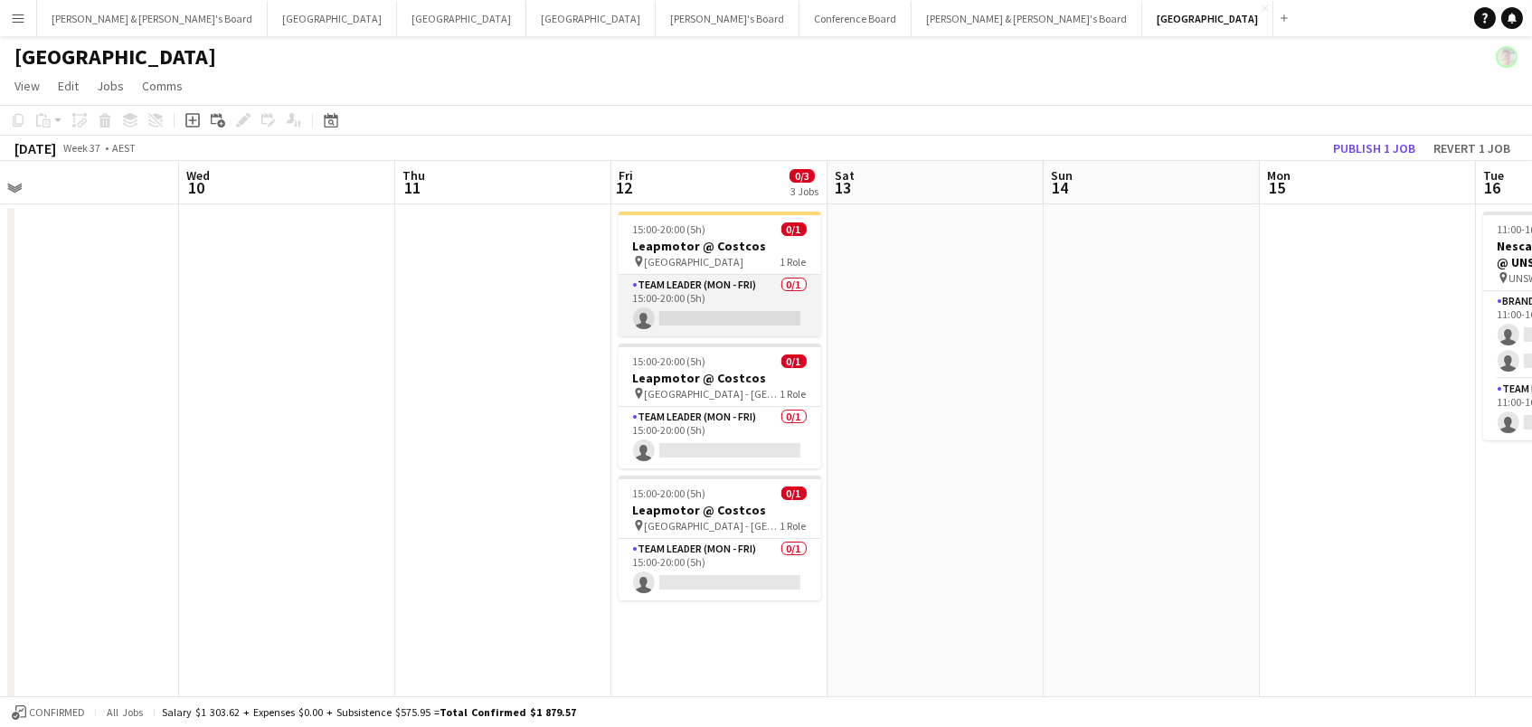
click at [694, 321] on app-card-role "Team Leader (Mon - Fri) 0/1 15:00-20:00 (5h) single-neutral-actions" at bounding box center [719, 305] width 203 height 61
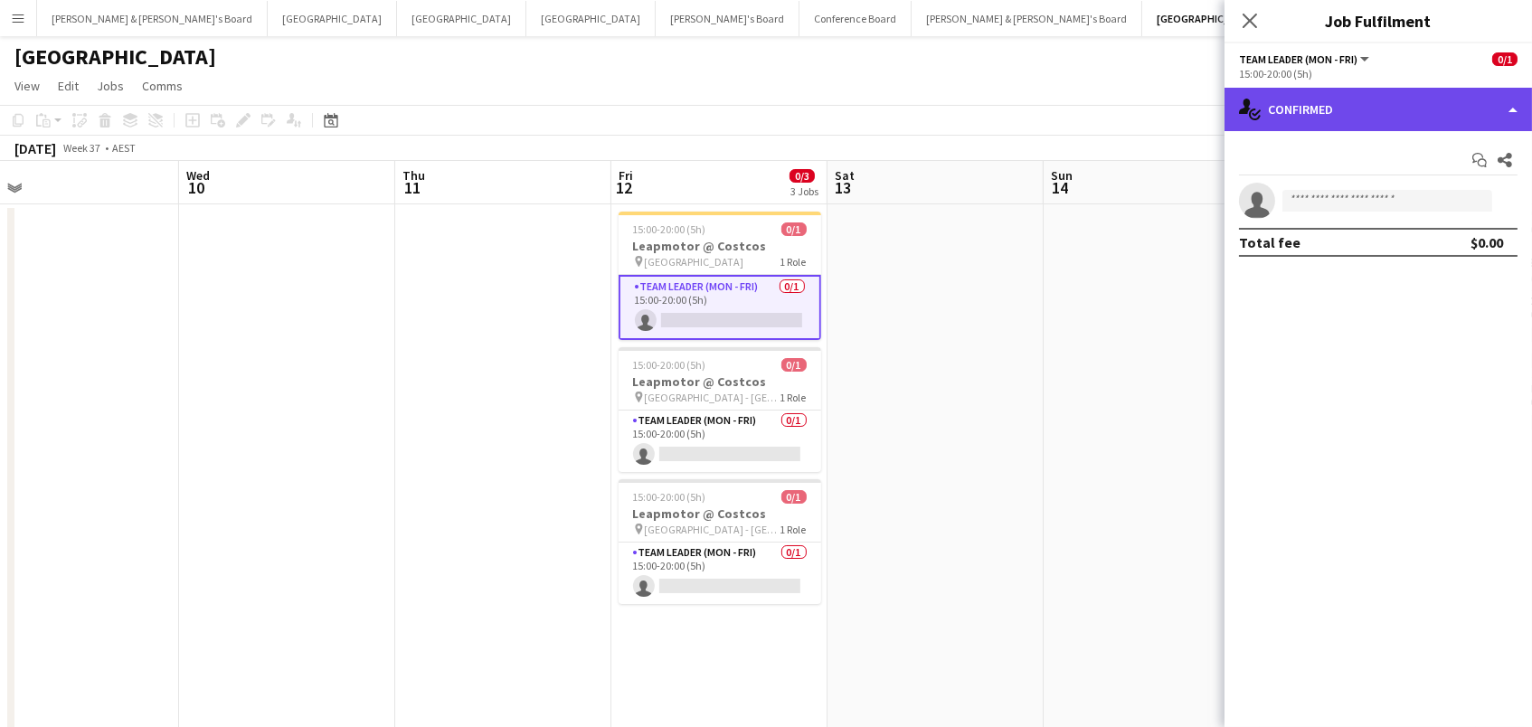
click at [1264, 115] on div "single-neutral-actions-check-2 Confirmed" at bounding box center [1377, 109] width 307 height 43
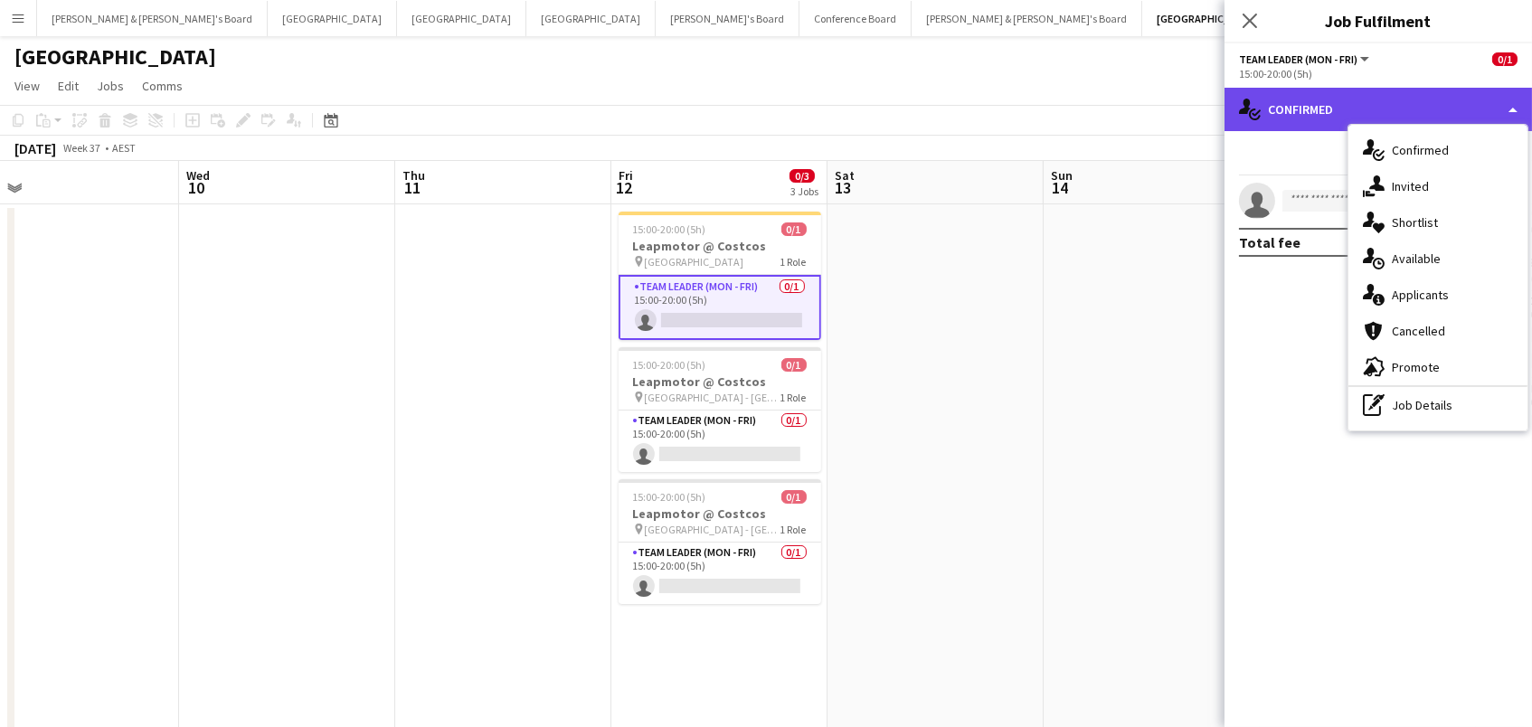
click at [1264, 115] on div "single-neutral-actions-check-2 Confirmed" at bounding box center [1377, 109] width 307 height 43
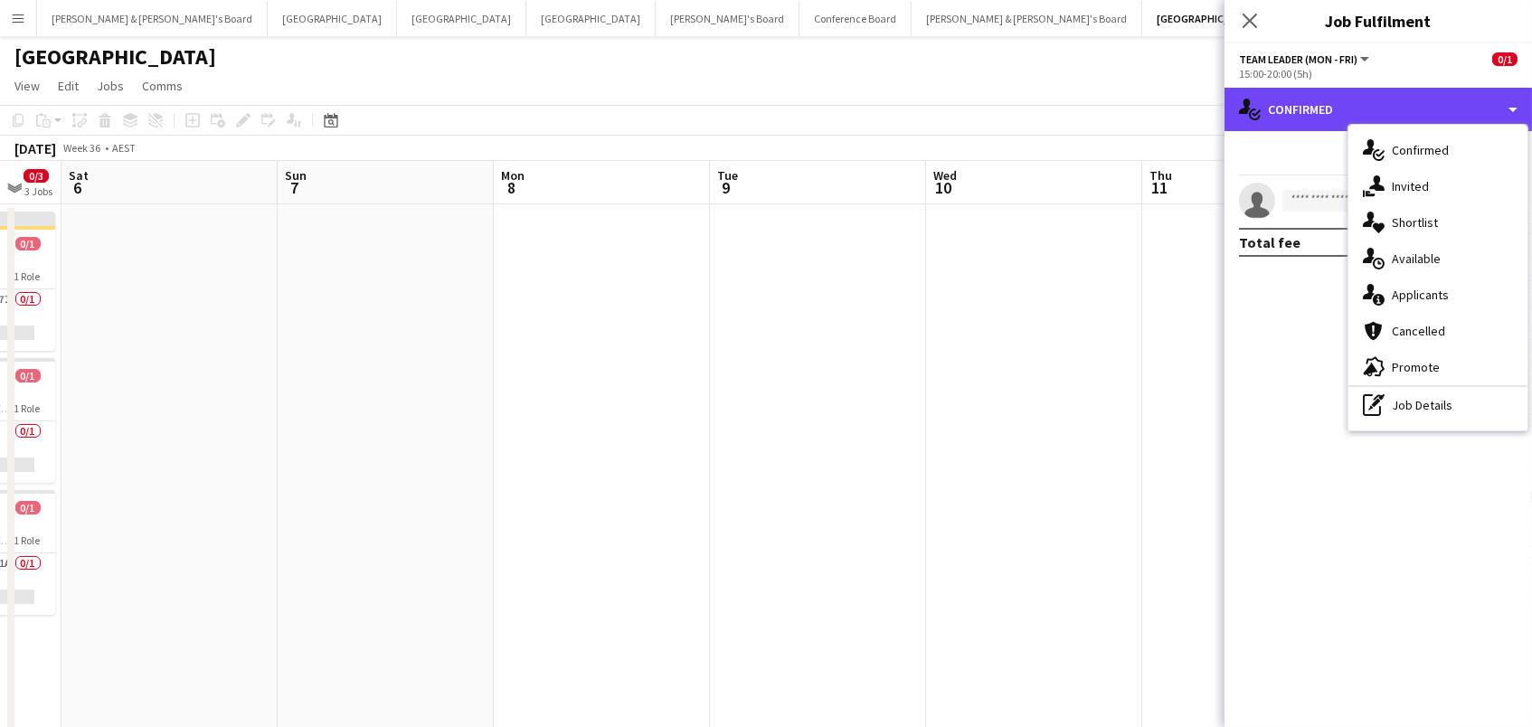
scroll to position [0, 552]
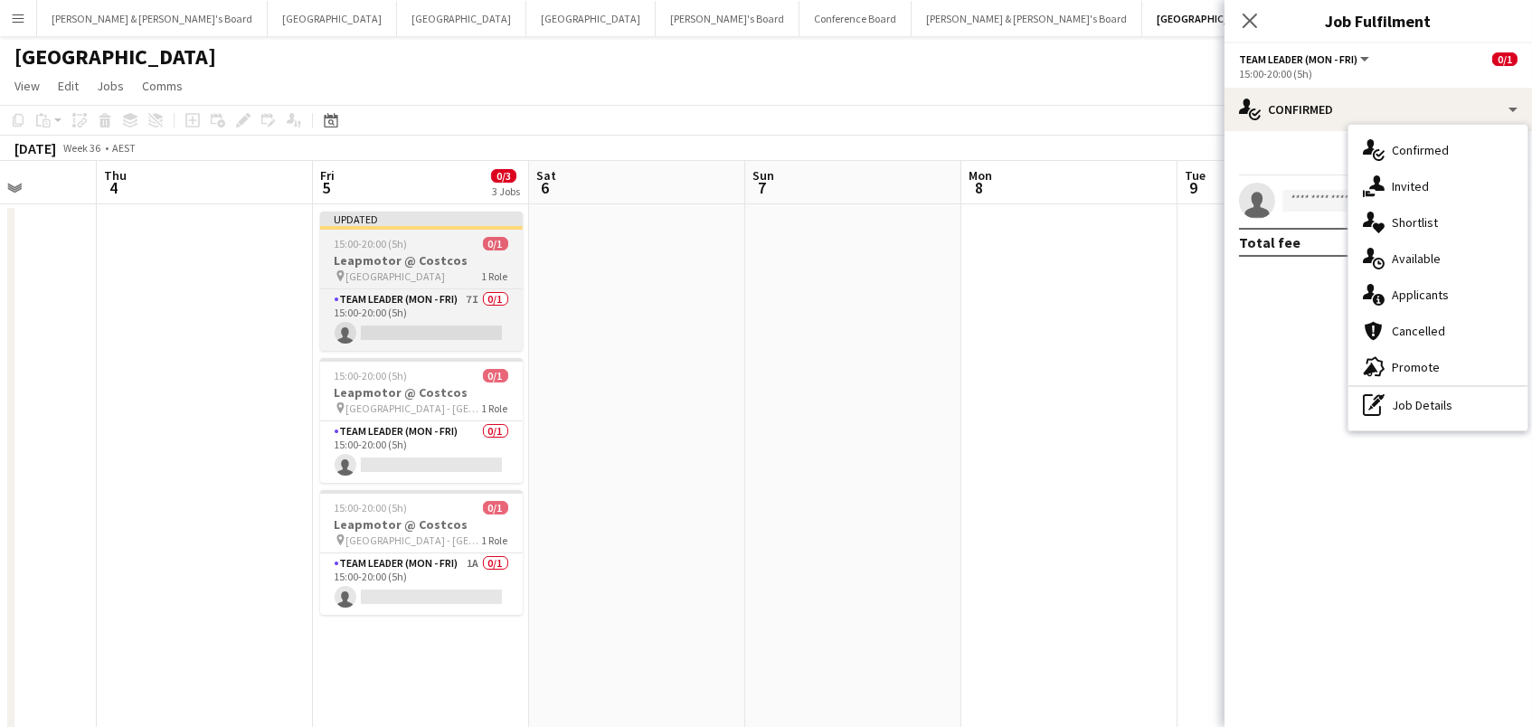
click at [449, 260] on h3 "Leapmotor @ Costcos" at bounding box center [421, 260] width 203 height 16
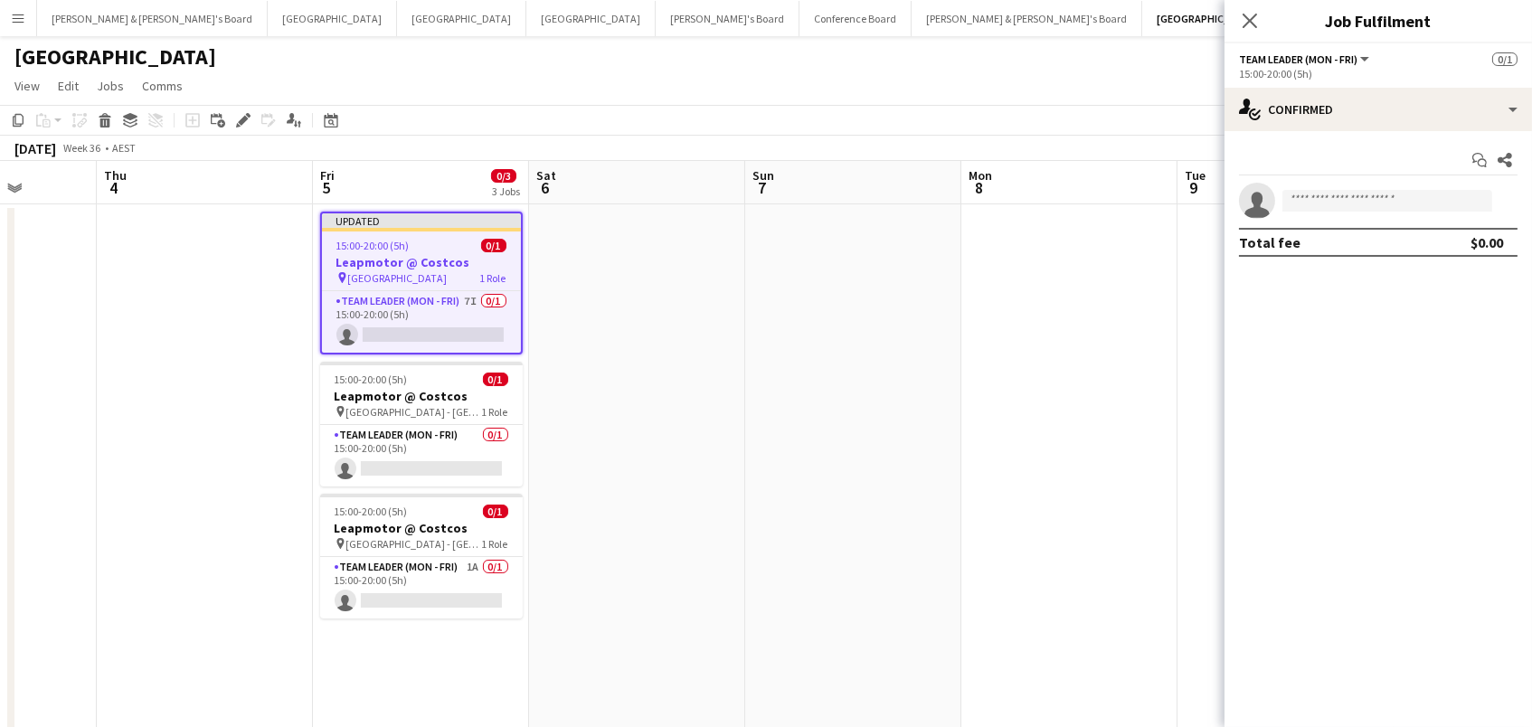
click at [643, 249] on app-date-cell at bounding box center [637, 472] width 216 height 537
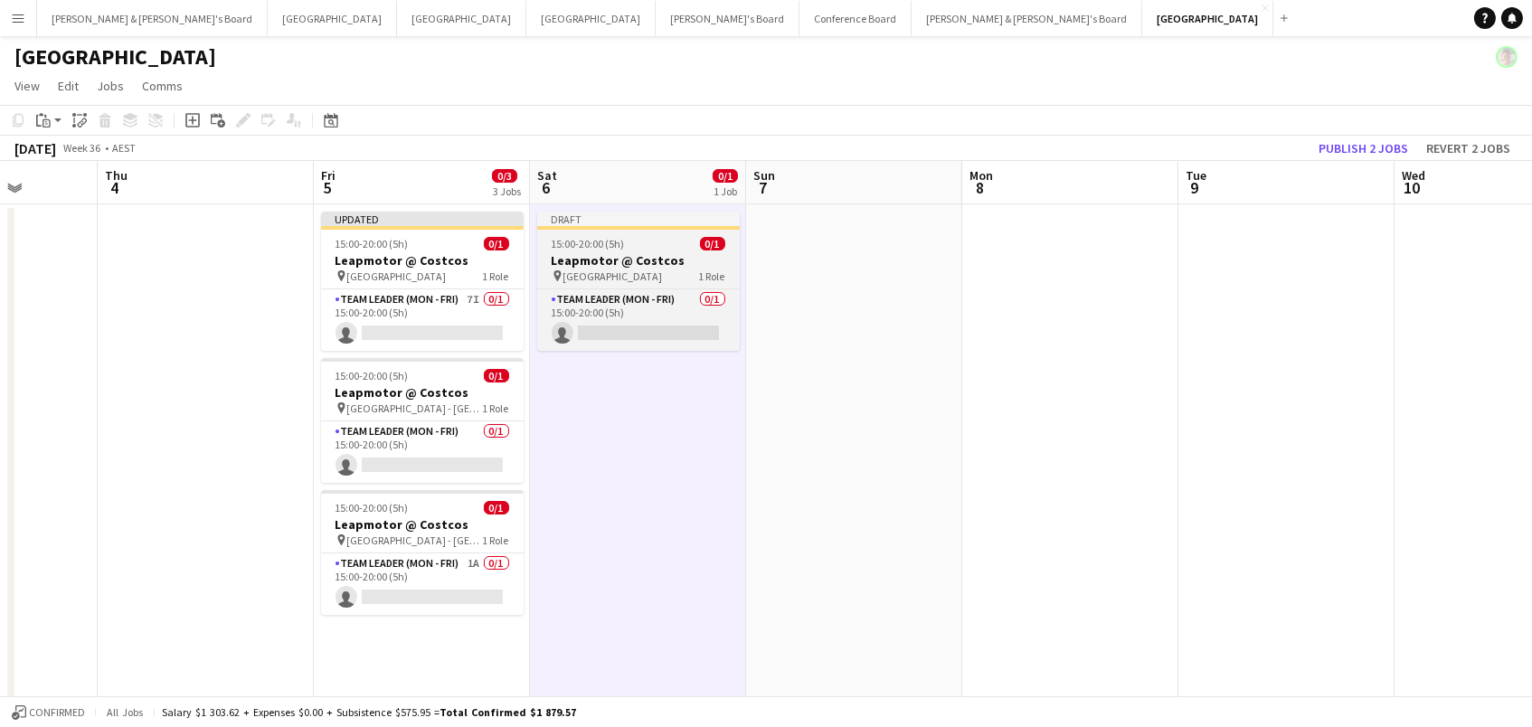
click at [628, 244] on div "15:00-20:00 (5h) 0/1" at bounding box center [638, 244] width 203 height 14
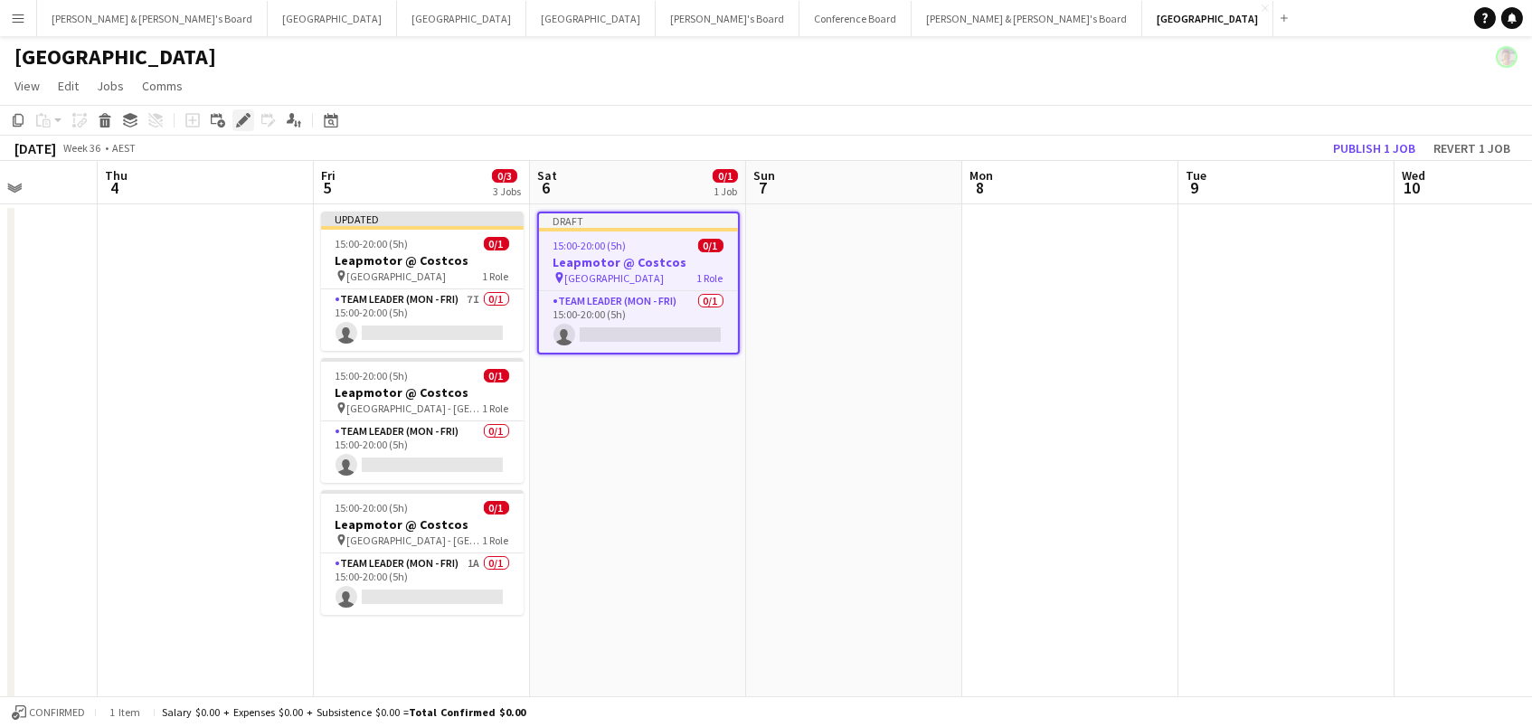
click at [246, 127] on div "Edit" at bounding box center [243, 120] width 22 height 22
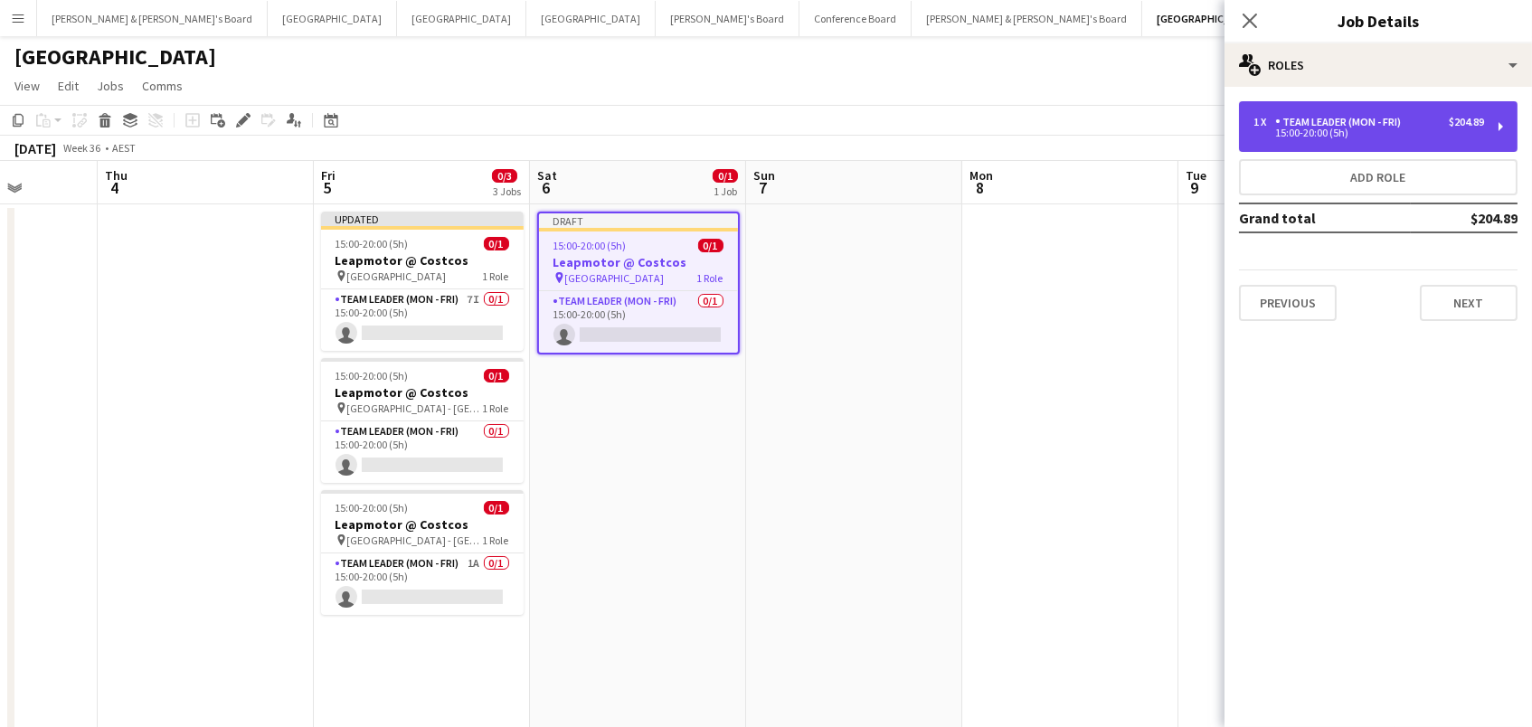
click at [1281, 124] on div "Team Leader (Mon - Fri)" at bounding box center [1341, 122] width 133 height 13
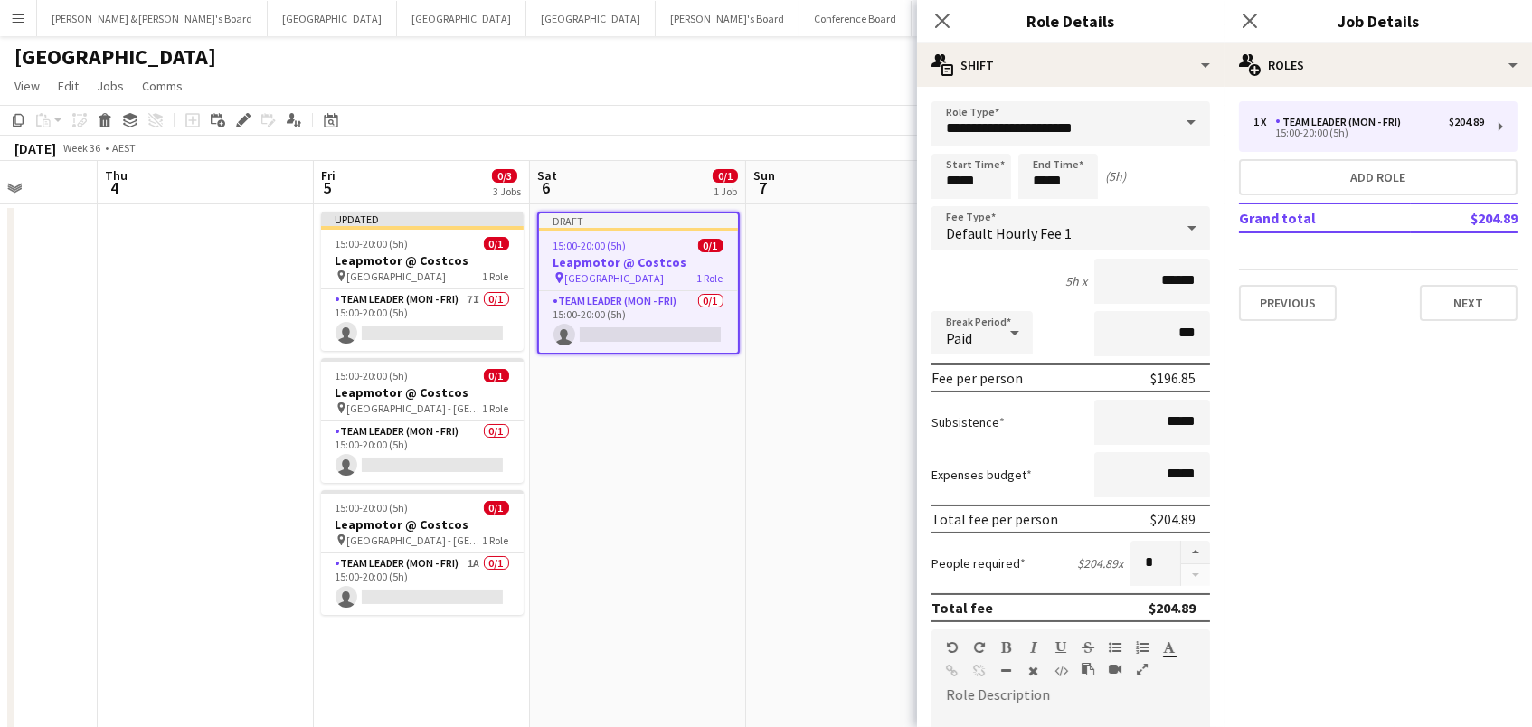
click at [1189, 124] on span at bounding box center [1191, 122] width 38 height 43
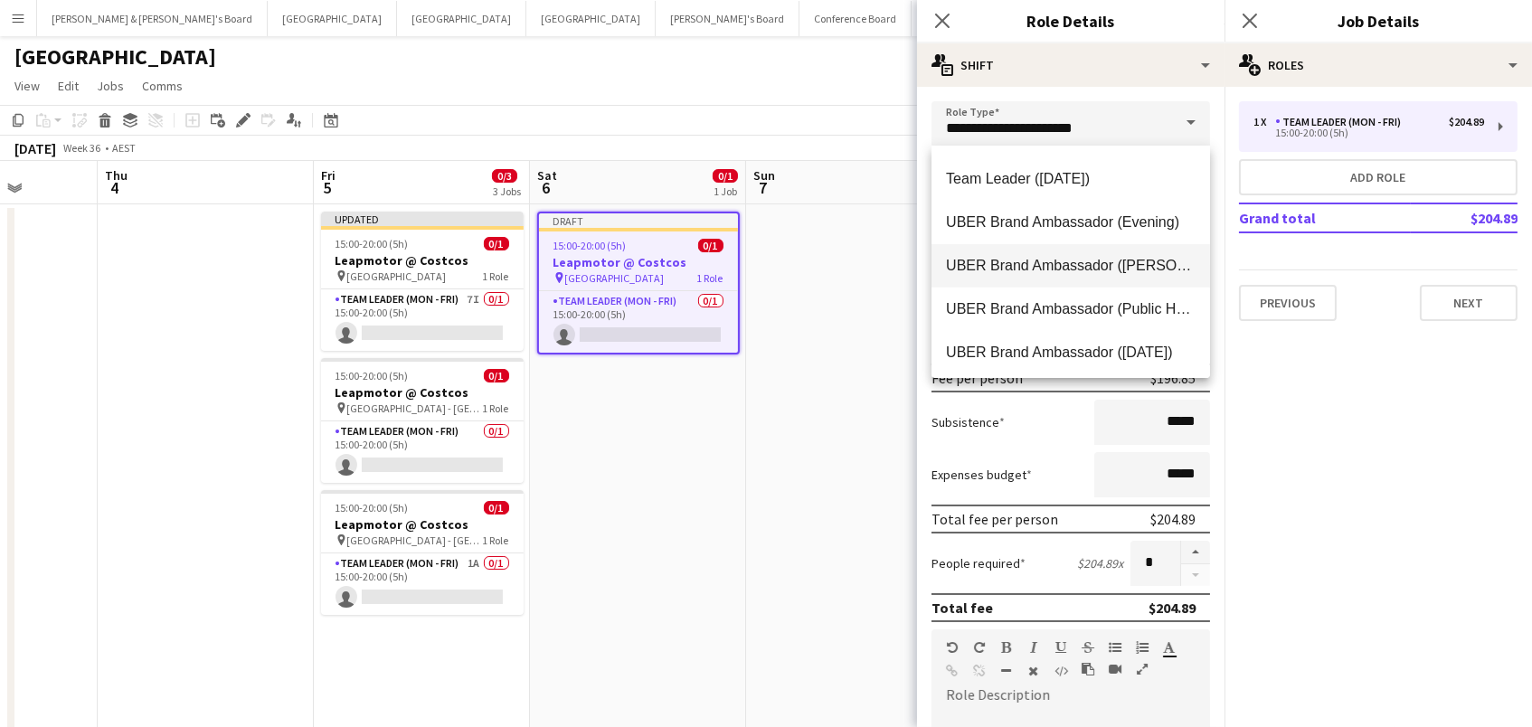
scroll to position [1845, 0]
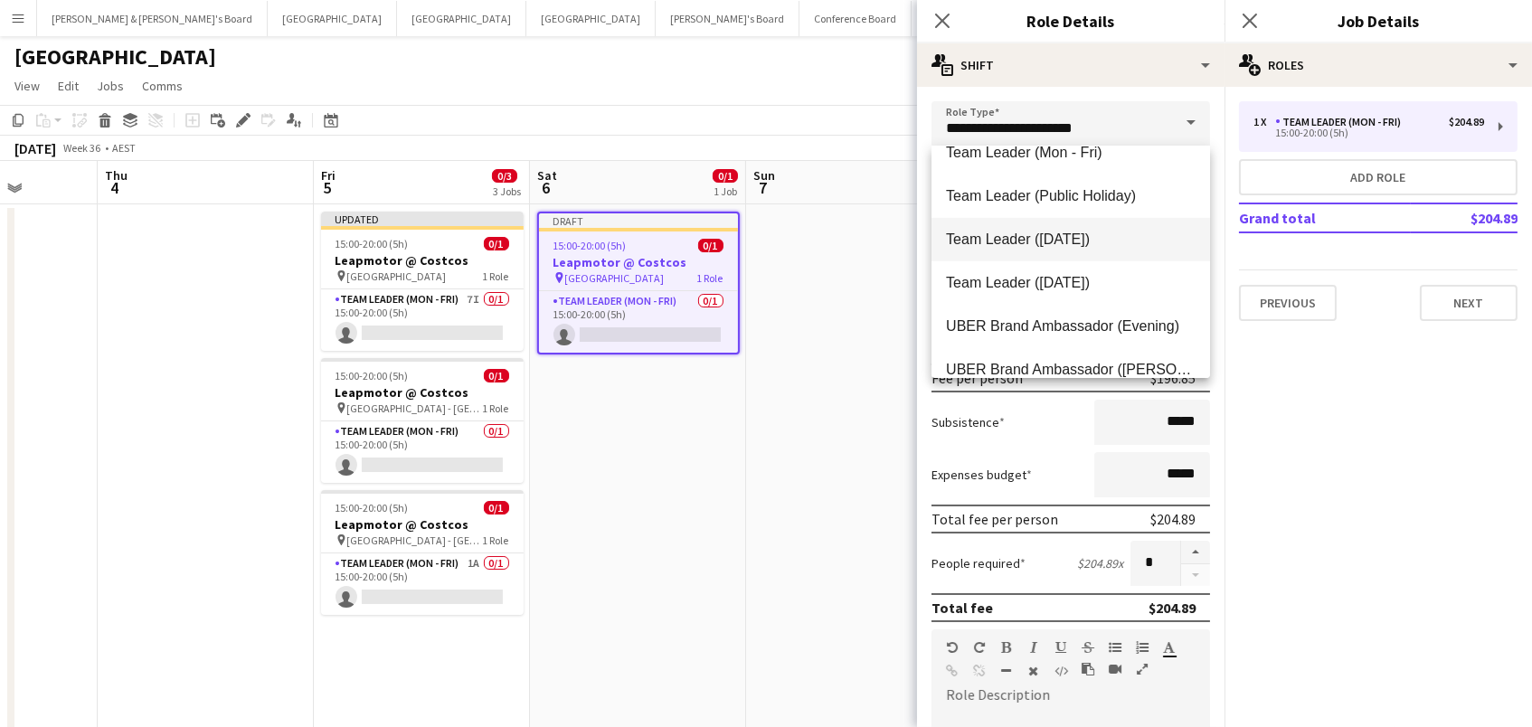
click at [1141, 250] on mat-option "Team Leader ([DATE])" at bounding box center [1070, 239] width 278 height 43
type input "**********"
type input "******"
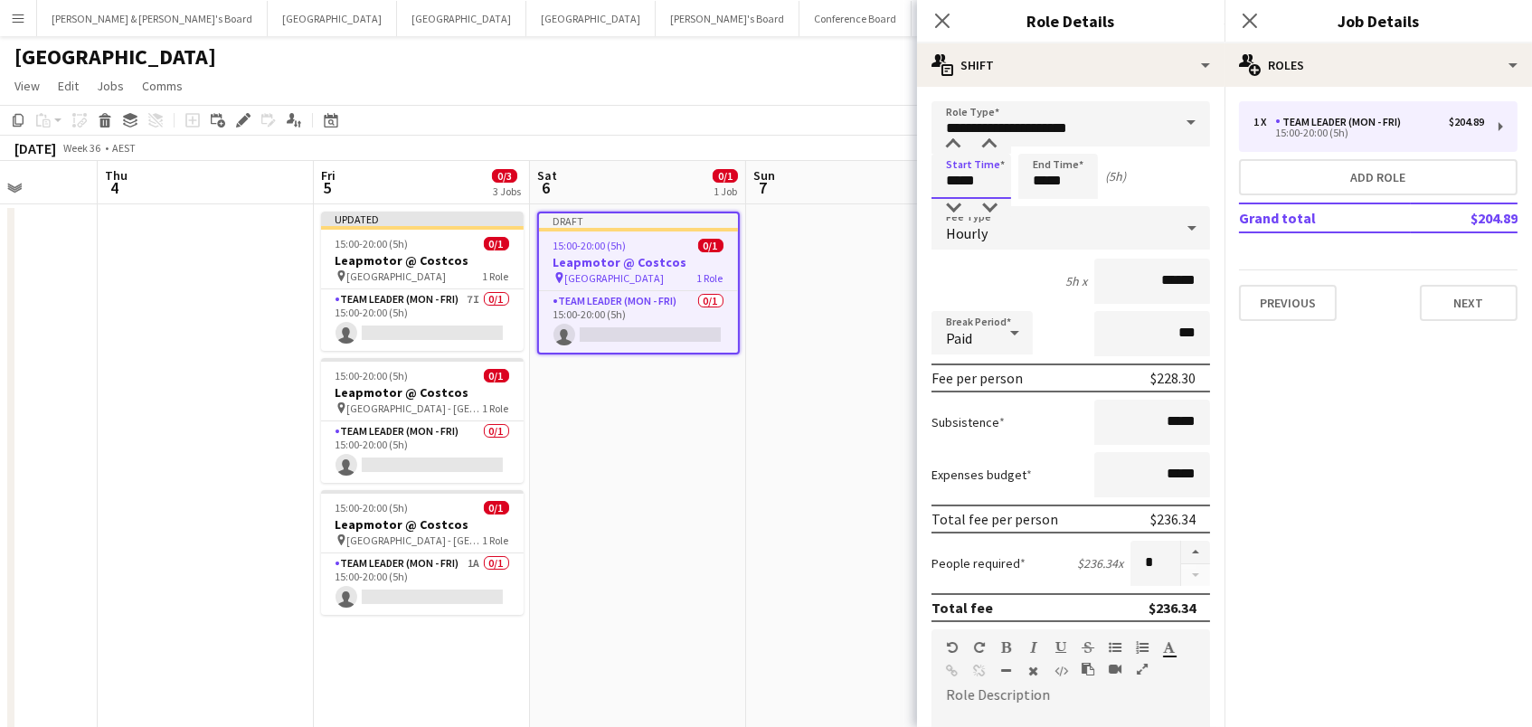
click at [961, 180] on input "*****" at bounding box center [971, 176] width 80 height 45
click at [953, 212] on div at bounding box center [953, 208] width 36 height 18
type input "*****"
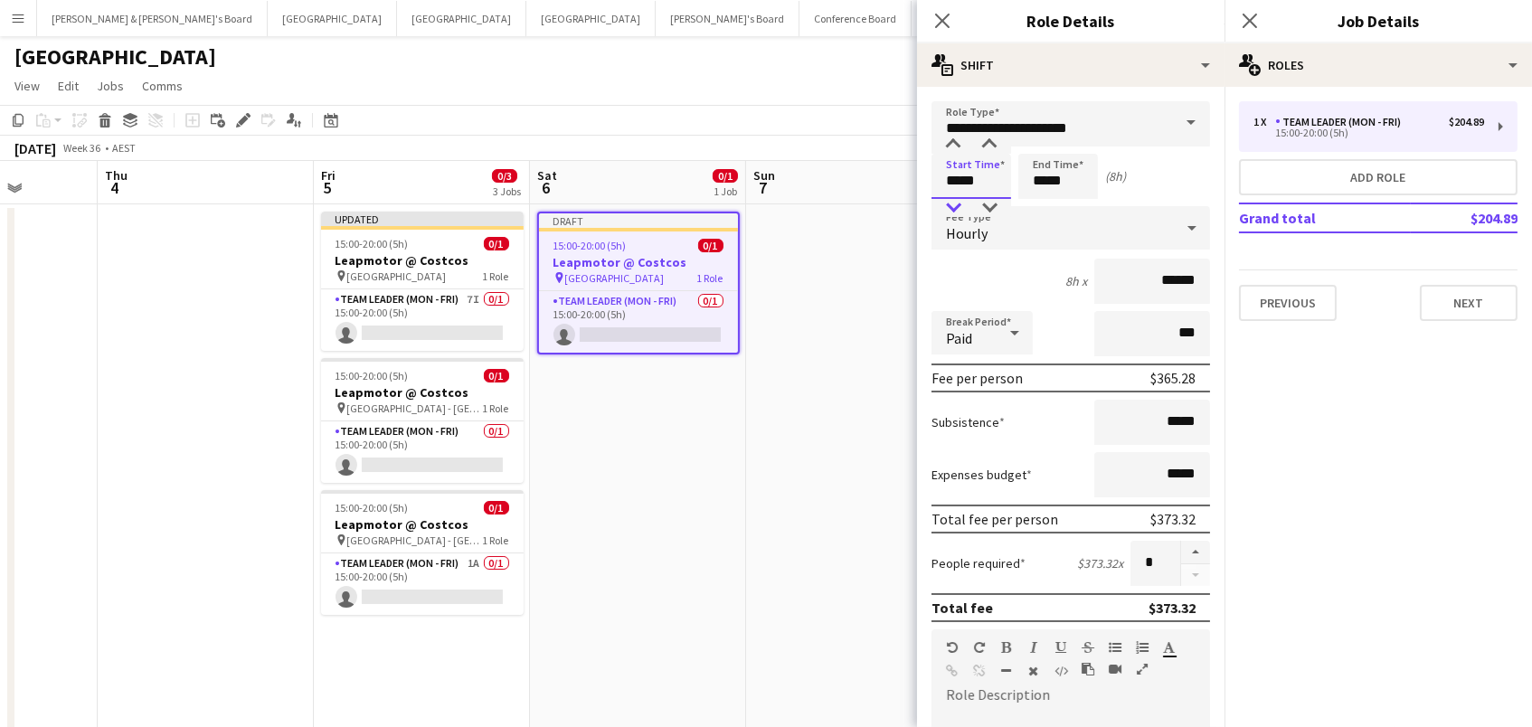
click at [953, 212] on div at bounding box center [953, 208] width 36 height 18
click at [1046, 193] on input "*****" at bounding box center [1058, 176] width 80 height 45
click at [1045, 215] on div at bounding box center [1040, 208] width 36 height 18
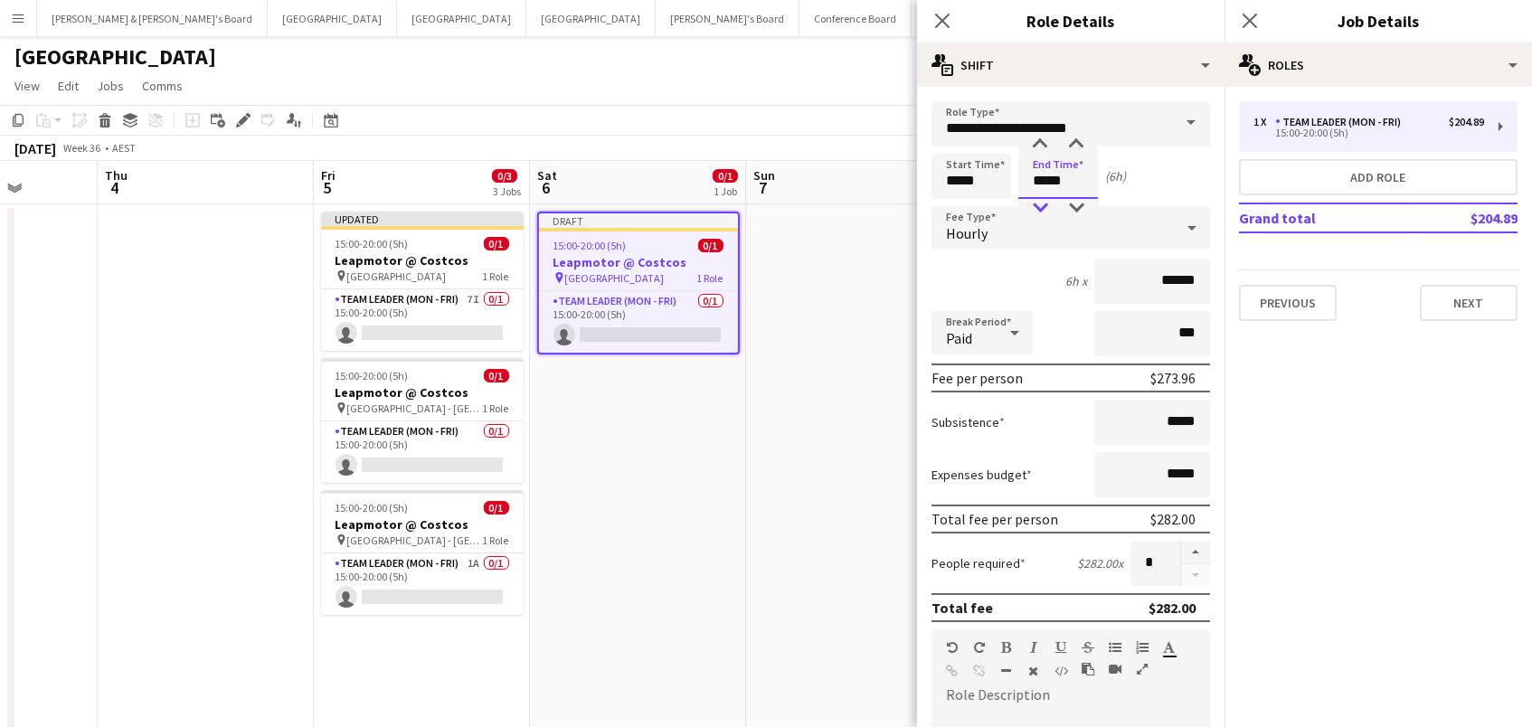
click at [1045, 215] on div at bounding box center [1040, 208] width 36 height 18
type input "*****"
click at [1045, 215] on div at bounding box center [1040, 208] width 36 height 18
click at [853, 90] on app-page-menu "View Day view expanded Day view collapsed Month view Date picker Jump to [DATE]…" at bounding box center [766, 88] width 1532 height 34
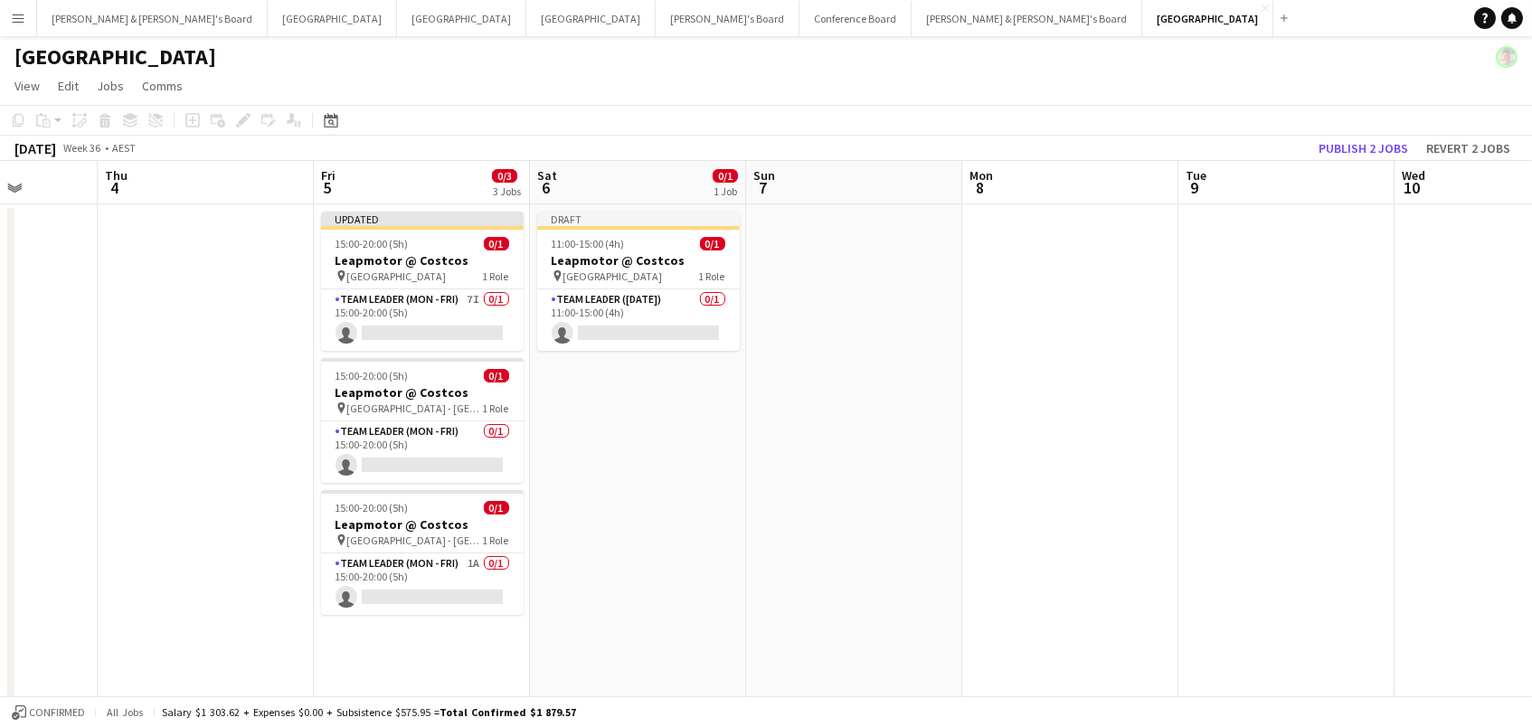
click at [618, 252] on h3 "Leapmotor @ Costcos" at bounding box center [638, 260] width 203 height 16
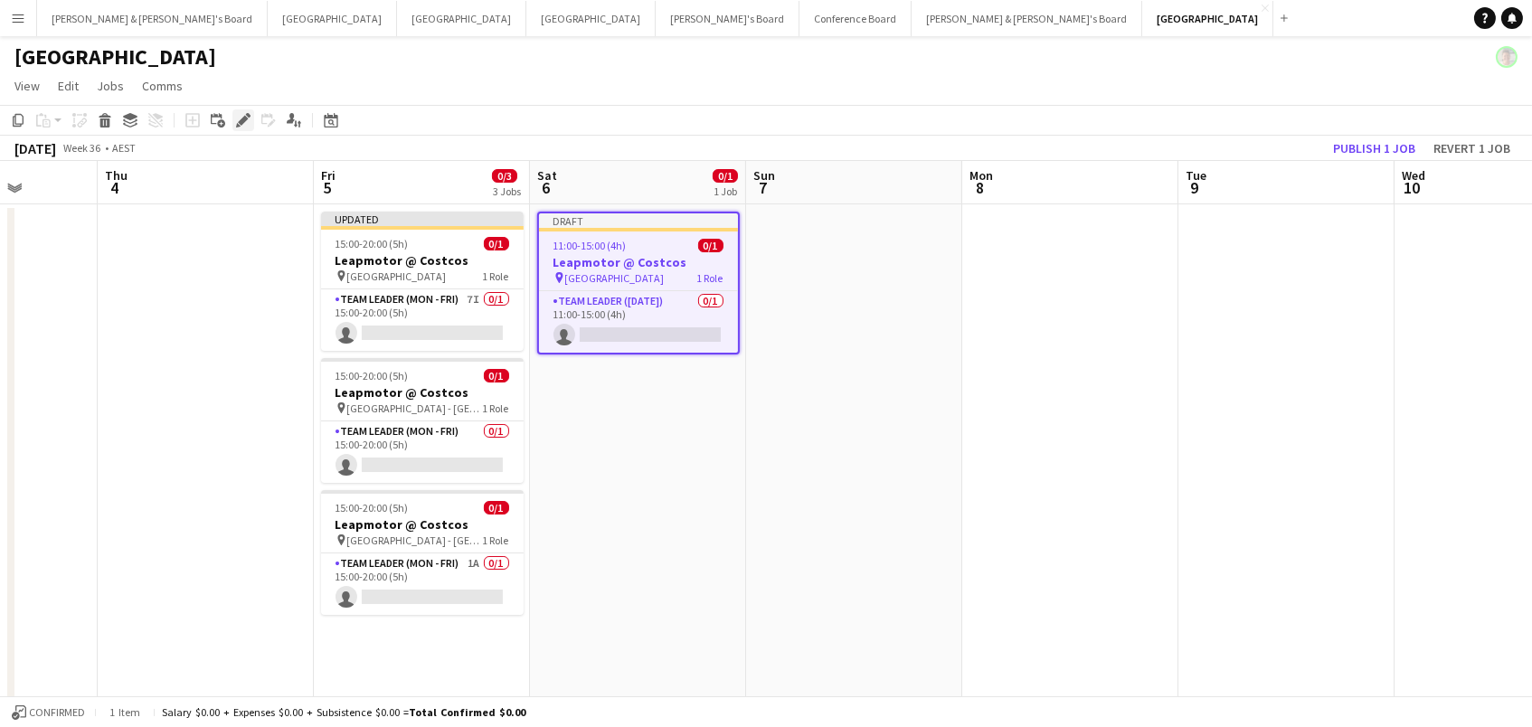
click at [238, 128] on div "Edit" at bounding box center [243, 120] width 22 height 22
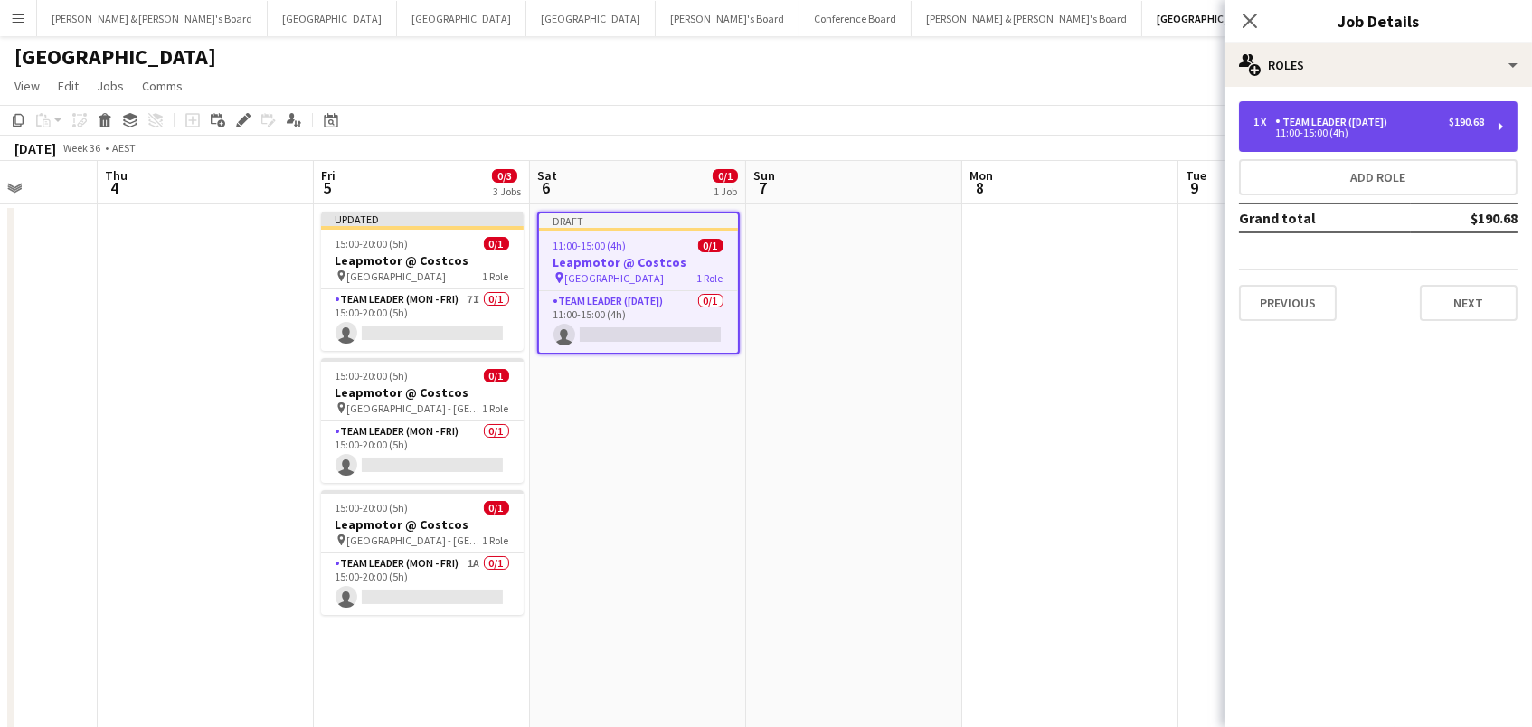
click at [1357, 115] on div "1 x Team Leader ([DATE]) $190.68 11:00-15:00 (4h)" at bounding box center [1378, 126] width 278 height 51
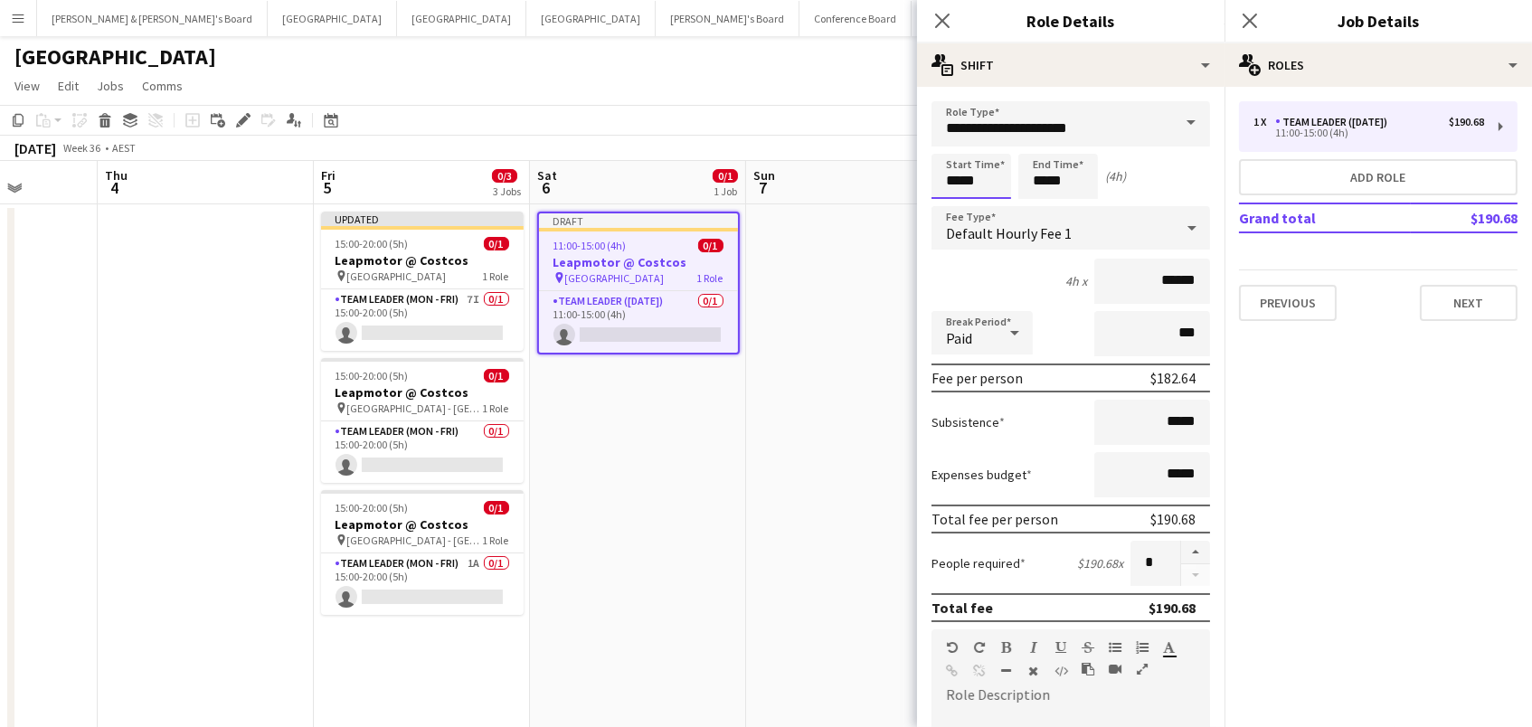
click at [967, 183] on input "*****" at bounding box center [971, 176] width 80 height 45
type input "*****"
click at [951, 203] on div at bounding box center [953, 208] width 36 height 18
click at [730, 118] on app-toolbar "Copy Paste Paste Command V Paste with crew Command Shift V Paste linked Job [GE…" at bounding box center [766, 120] width 1532 height 31
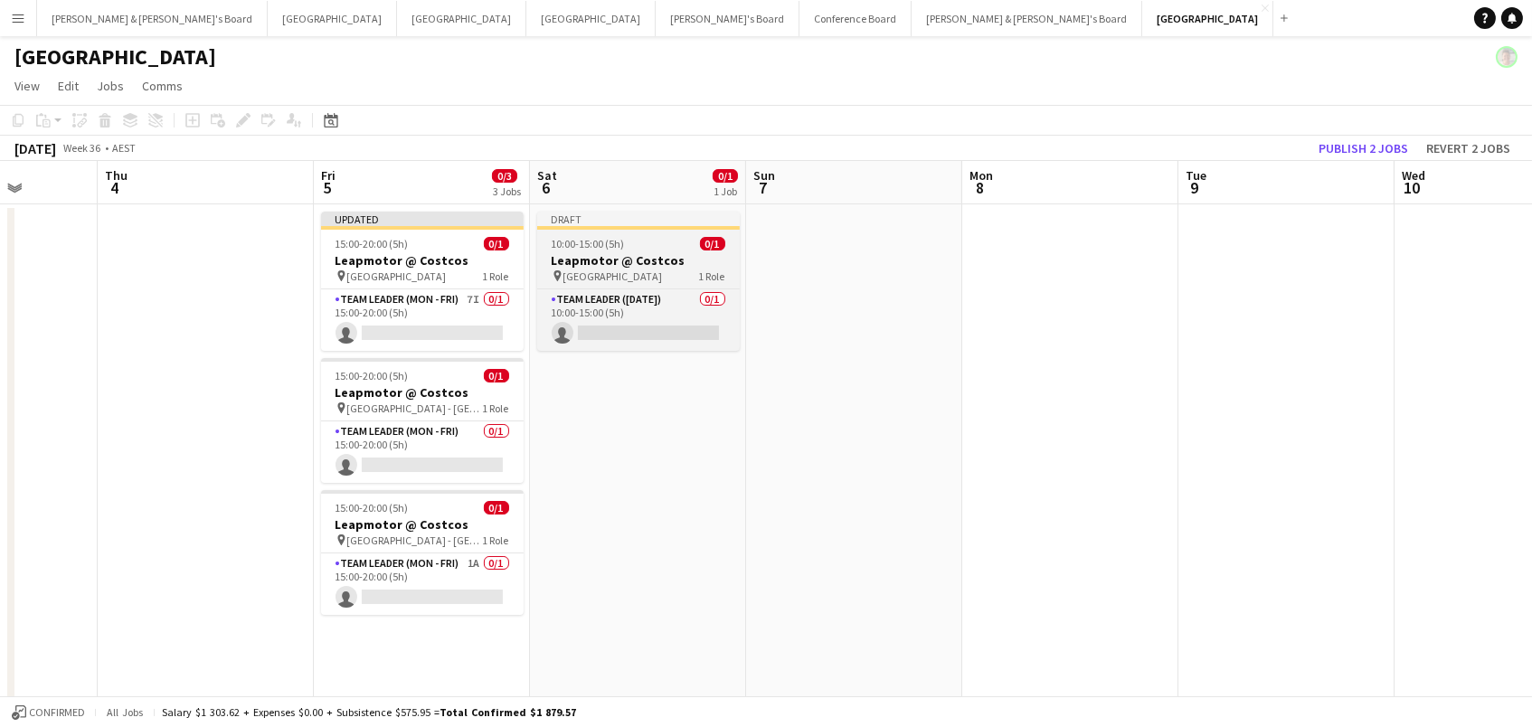
click at [639, 250] on div "10:00-15:00 (5h) 0/1" at bounding box center [638, 244] width 203 height 14
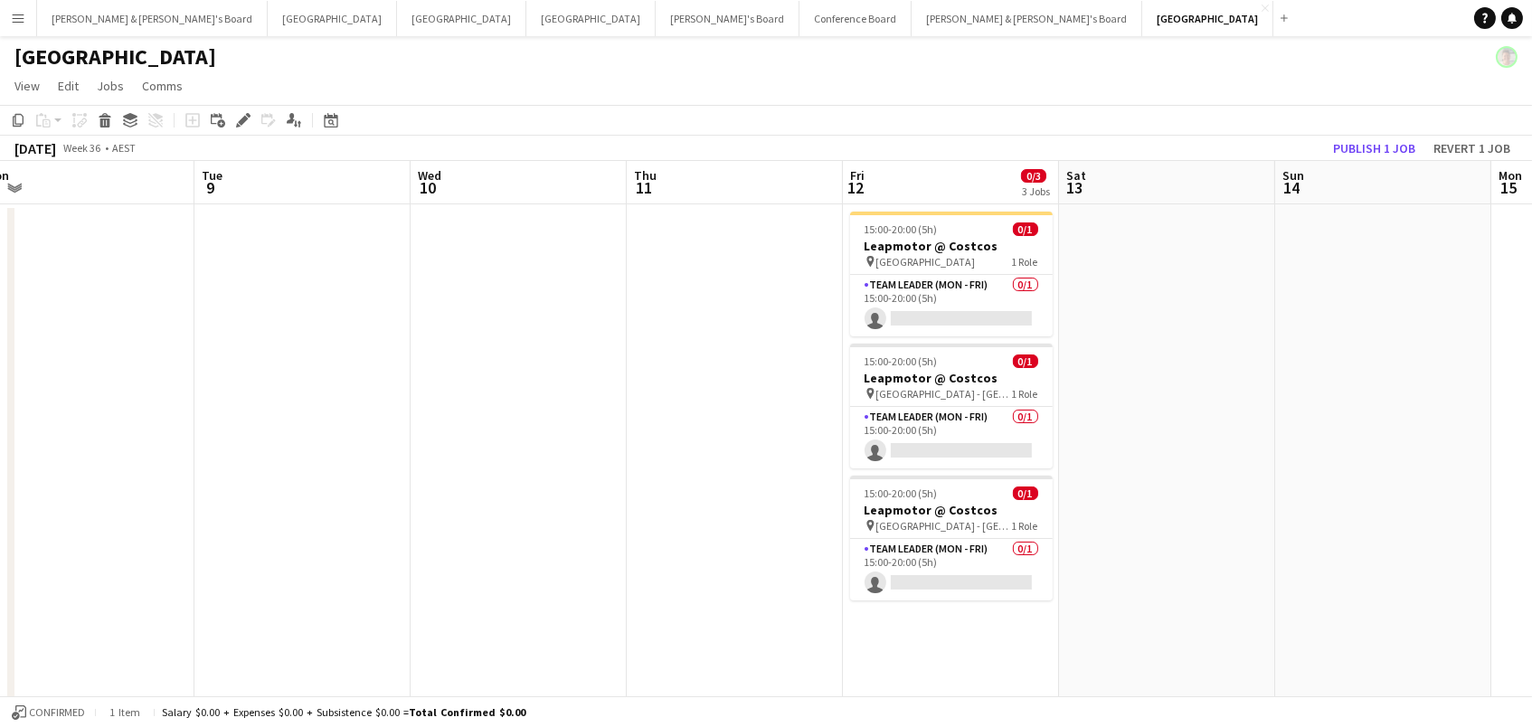
scroll to position [0, 780]
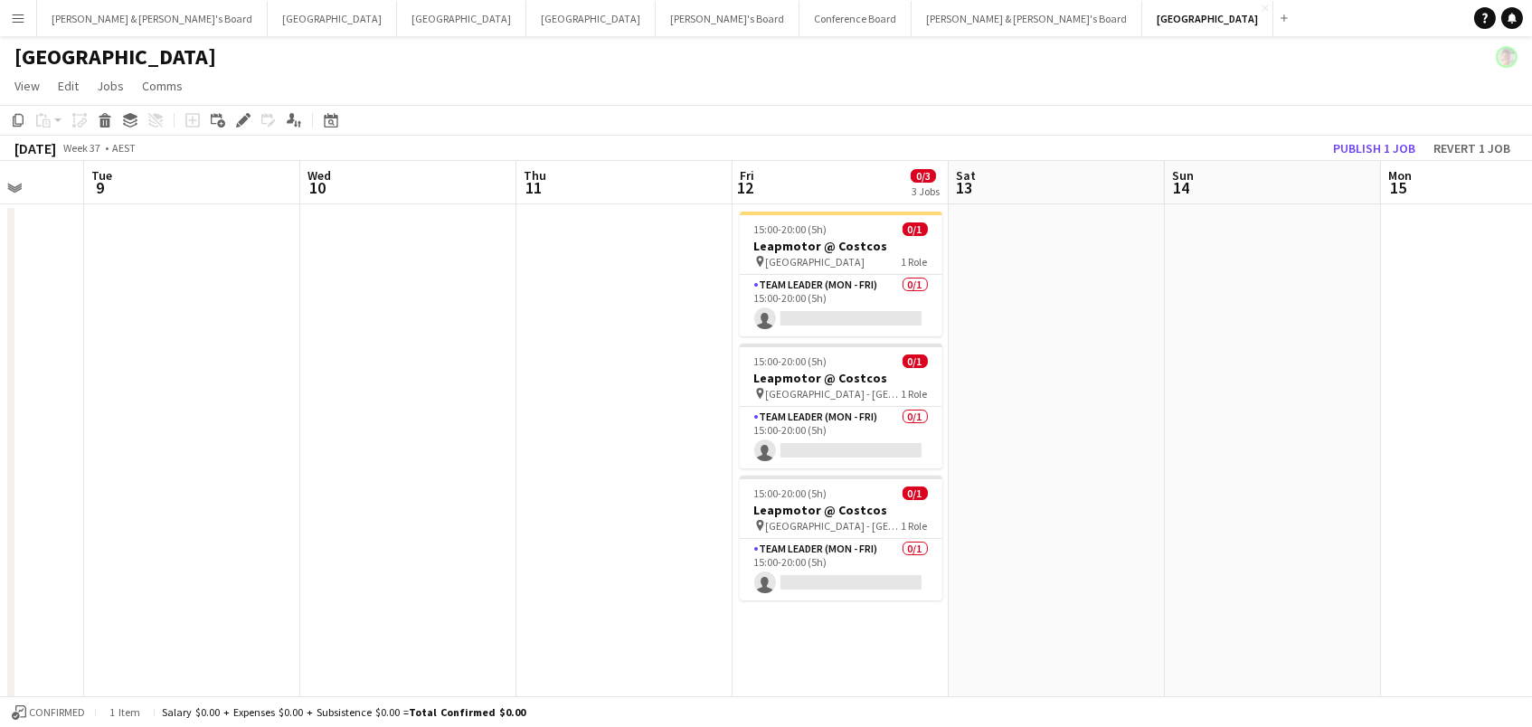
click at [1005, 245] on app-date-cell at bounding box center [1057, 472] width 216 height 537
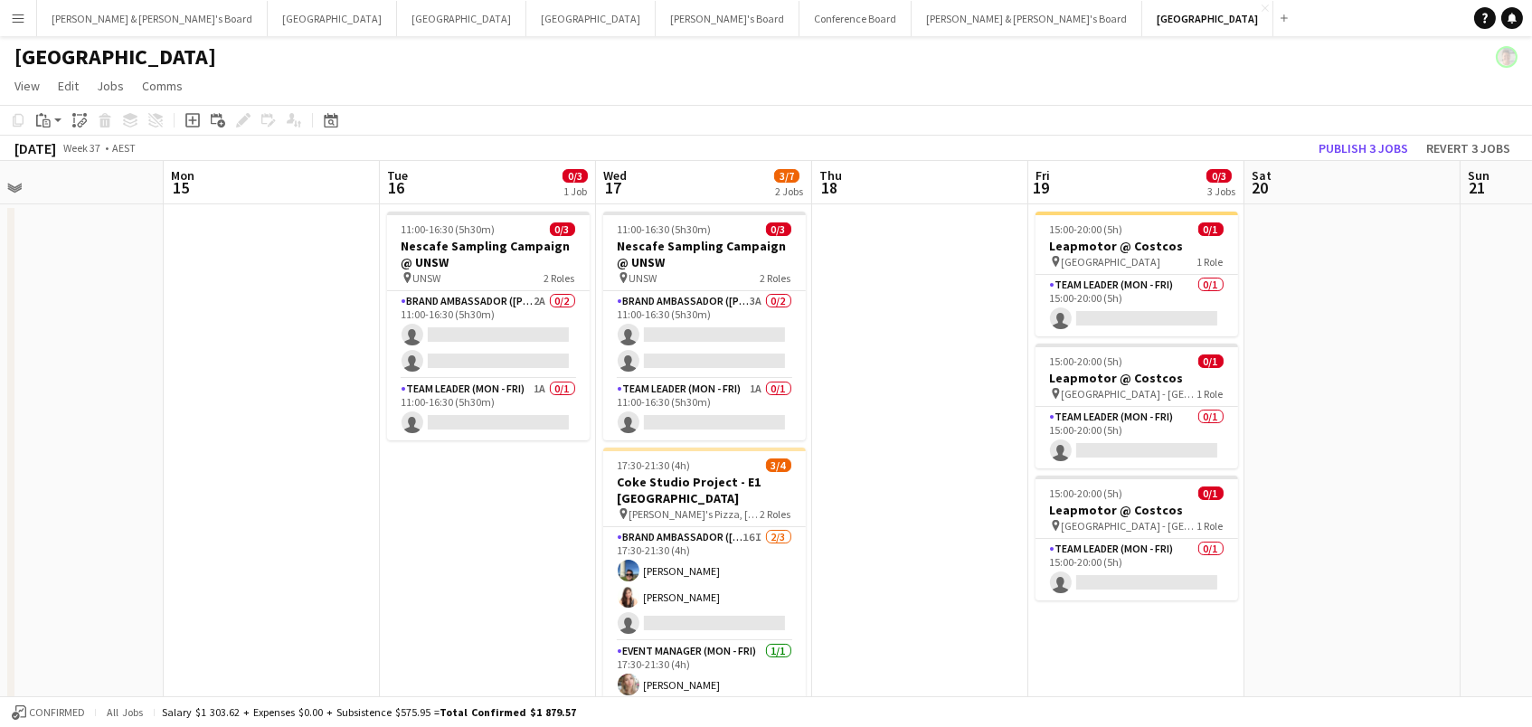
scroll to position [0, 718]
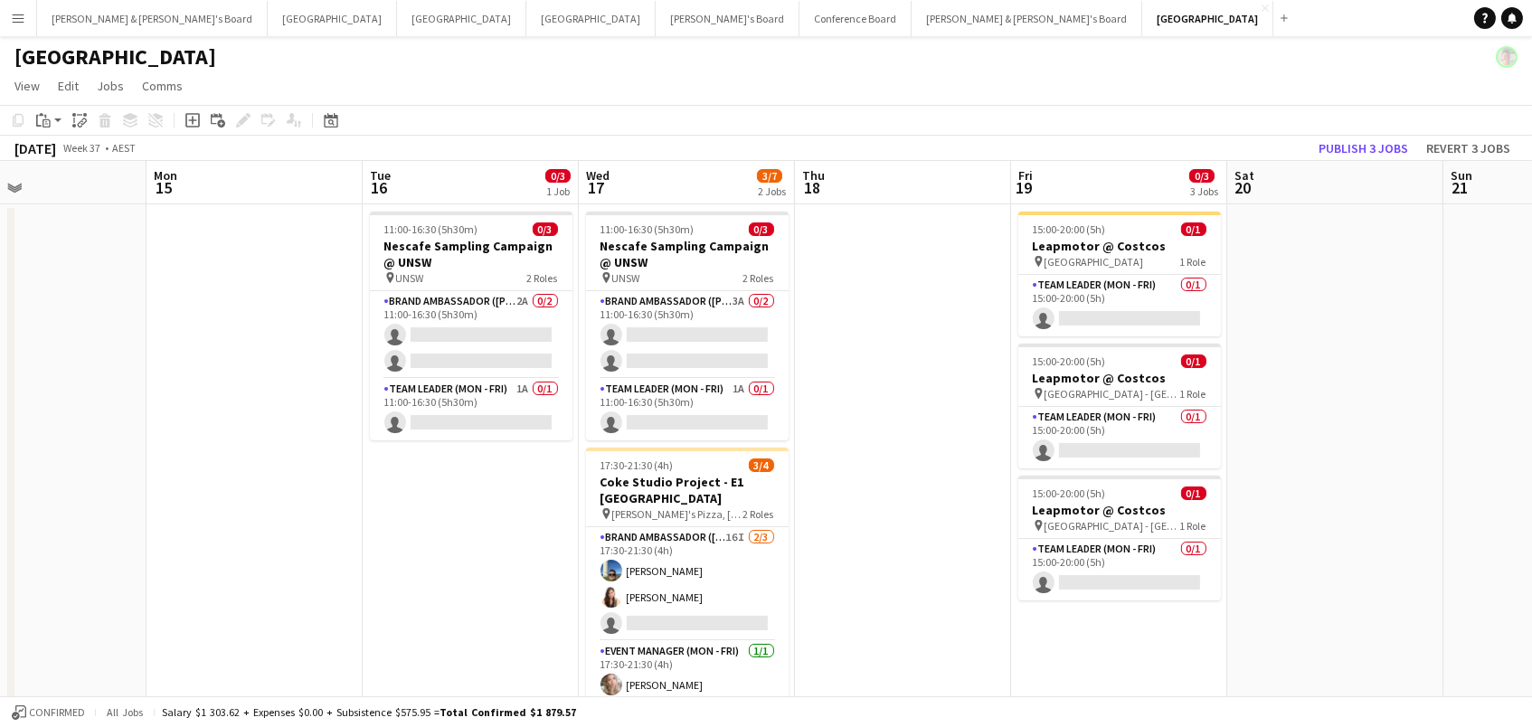
click at [1259, 216] on app-date-cell at bounding box center [1335, 472] width 216 height 537
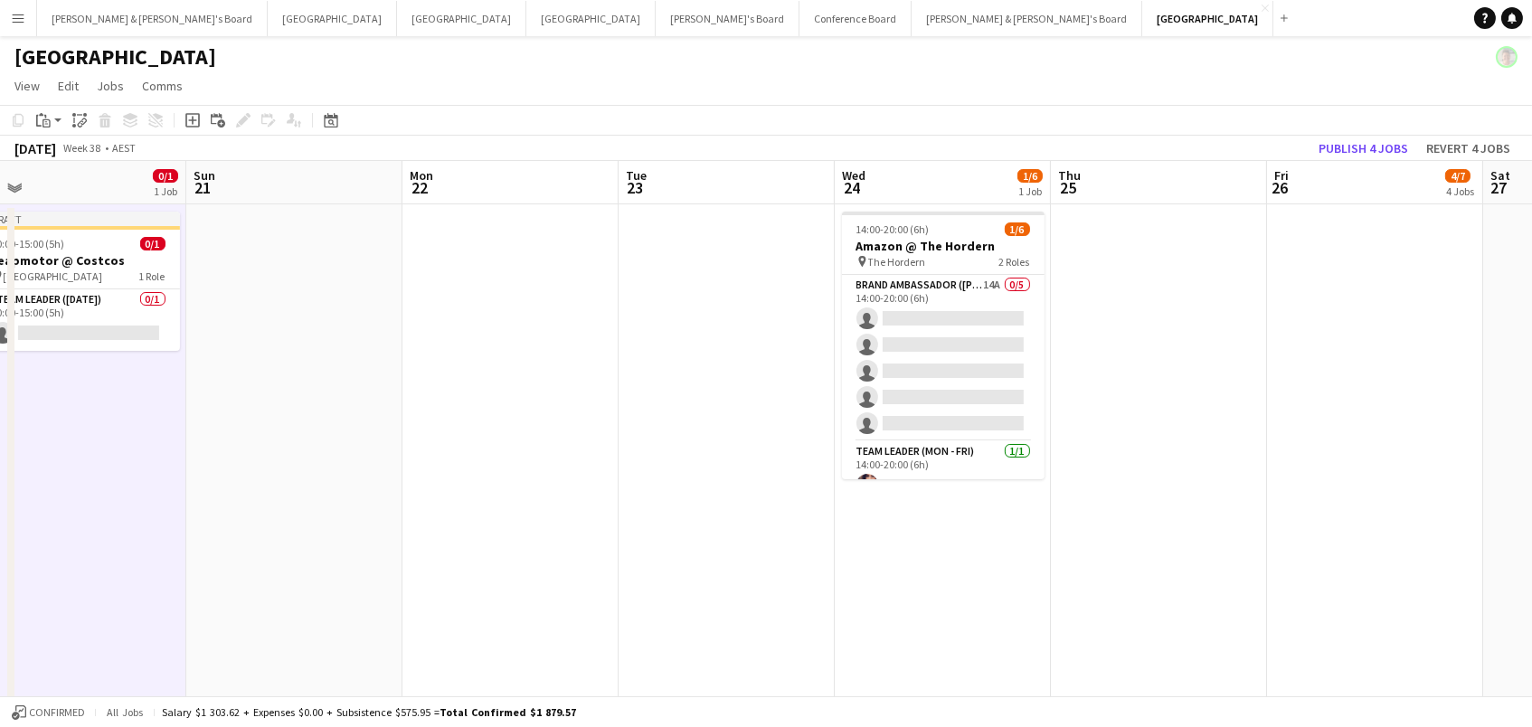
scroll to position [0, 911]
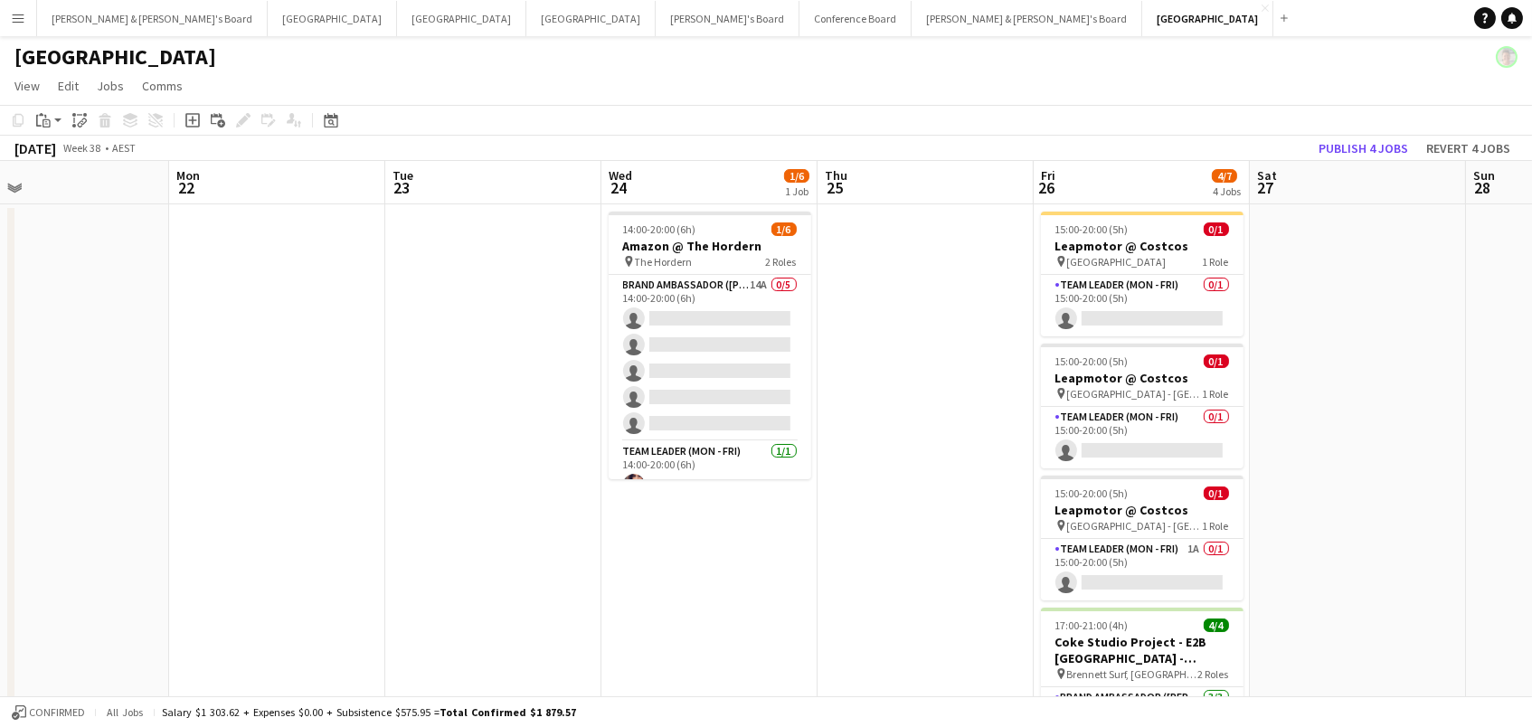
click at [1393, 234] on app-date-cell at bounding box center [1358, 554] width 216 height 700
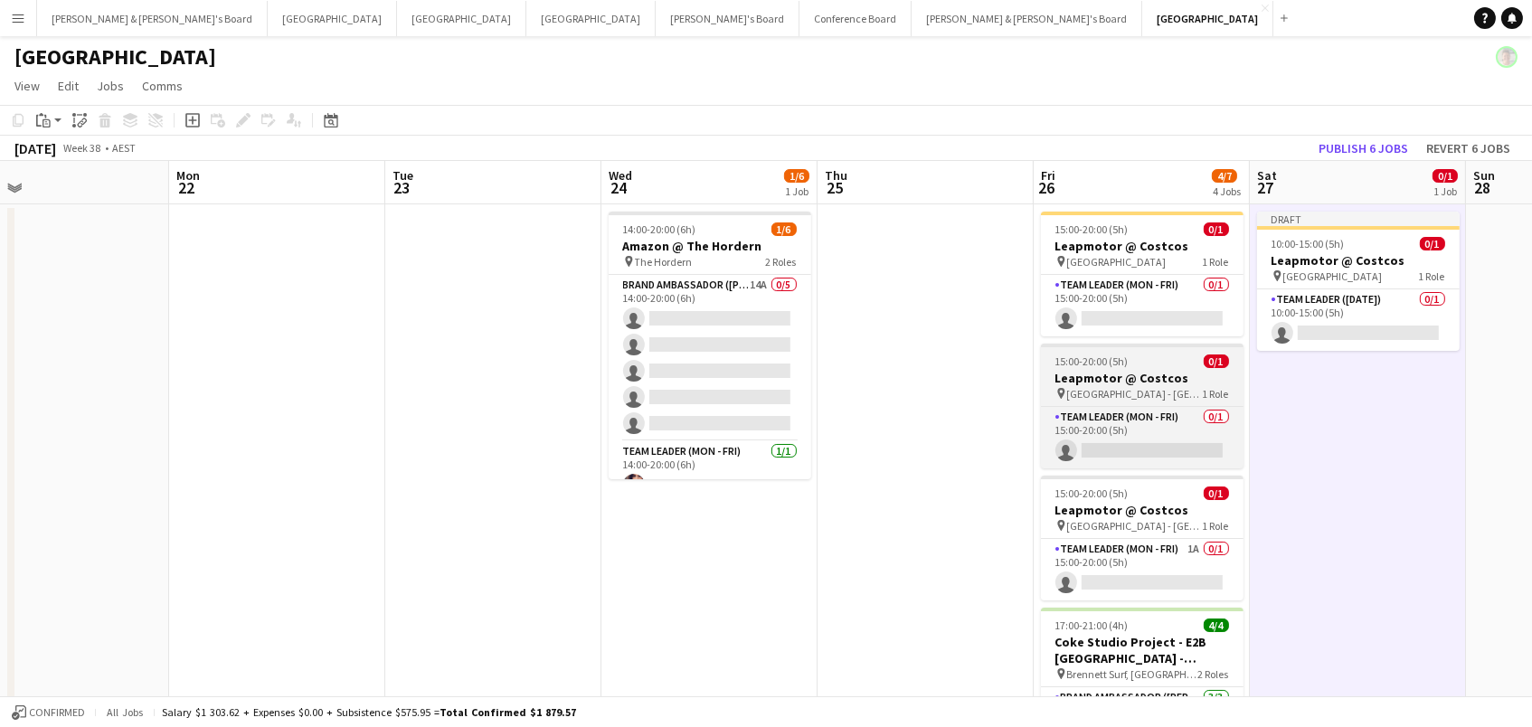
click at [1172, 401] on app-job-card "15:00-20:00 (5h) 0/1 Leapmotor @ Costcos pin Lake Macquarie - NSW 1 Role Team L…" at bounding box center [1142, 406] width 203 height 125
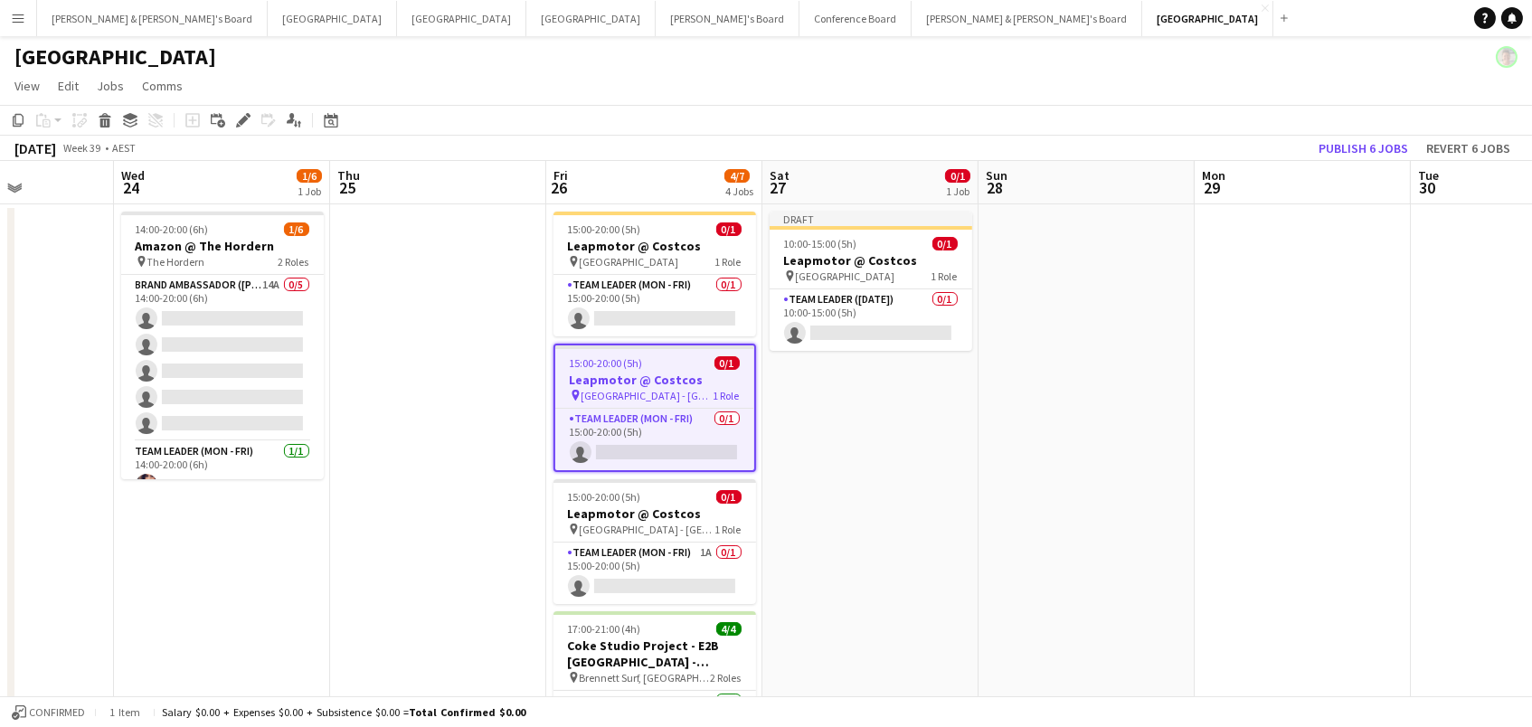
scroll to position [0, 399]
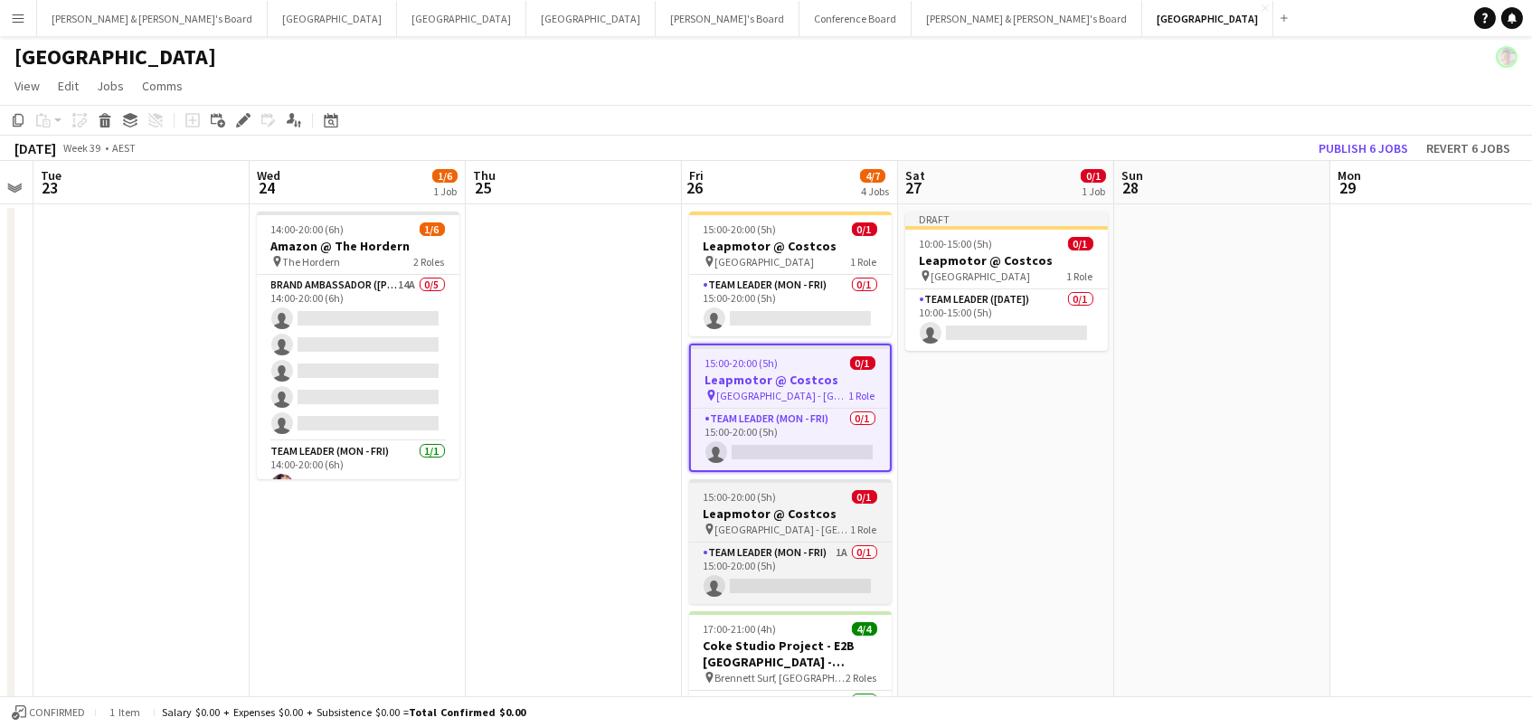
click at [798, 502] on app-job-card "15:00-20:00 (5h) 0/1 Leapmotor @ Costcos pin Marsden Park - NSW 1 Role Team Lea…" at bounding box center [790, 541] width 203 height 125
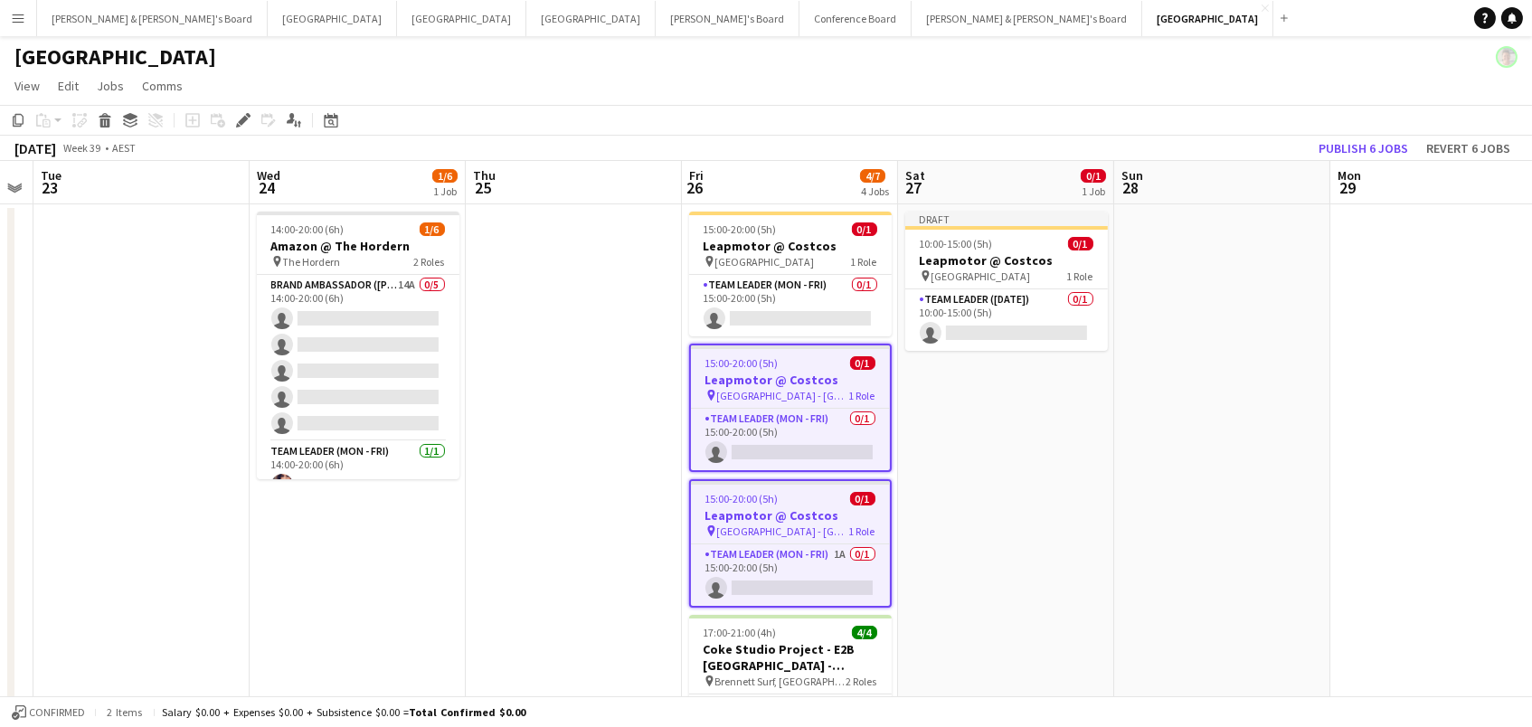
click at [1035, 417] on app-date-cell "Draft 10:00-15:00 (5h) 0/1 Leapmotor @ Costcos pin Canberra Airport 1 Role Team…" at bounding box center [1006, 554] width 216 height 700
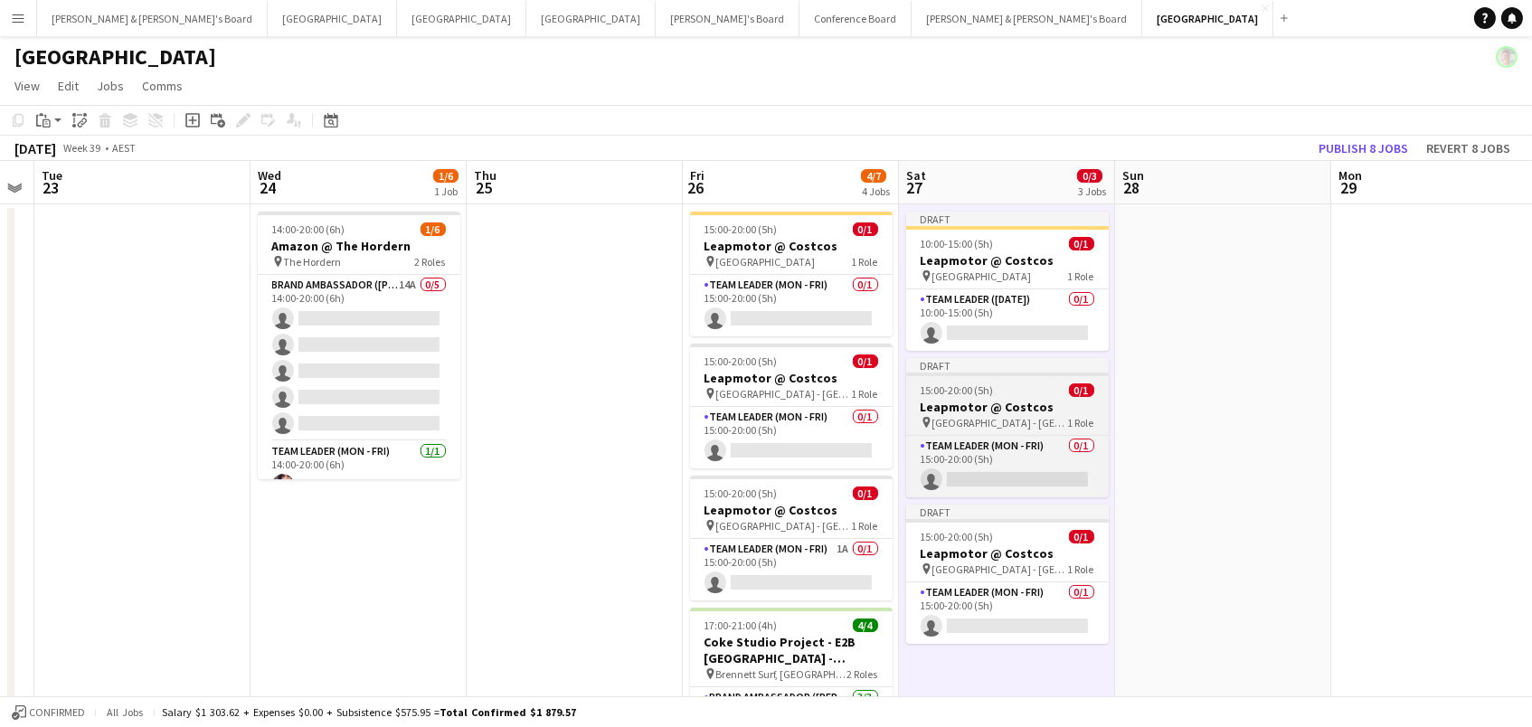
click at [998, 412] on app-job-card "Draft 15:00-20:00 (5h) 0/1 Leapmotor @ Costcos pin Lake Macquarie - NSW 1 Role …" at bounding box center [1007, 427] width 203 height 139
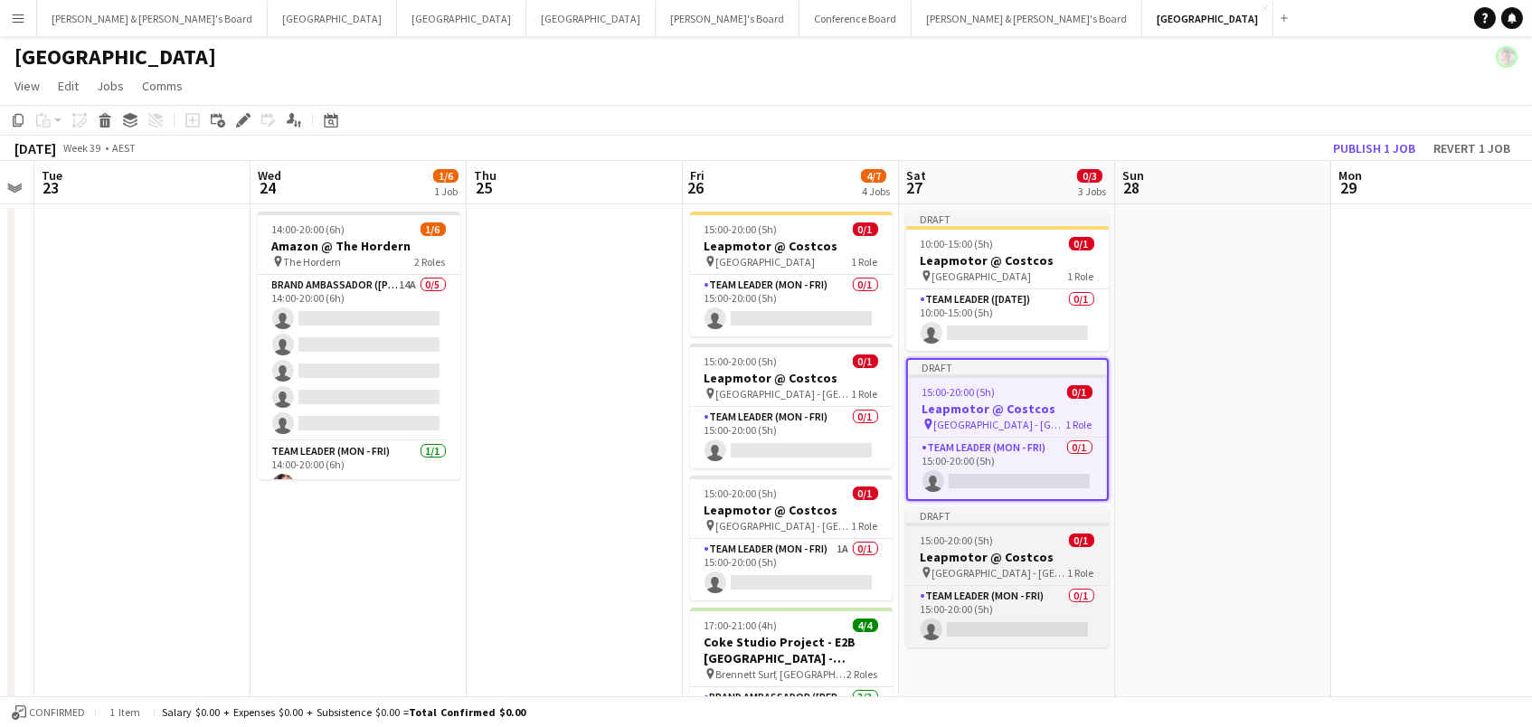
click at [975, 543] on span "15:00-20:00 (5h)" at bounding box center [956, 540] width 73 height 14
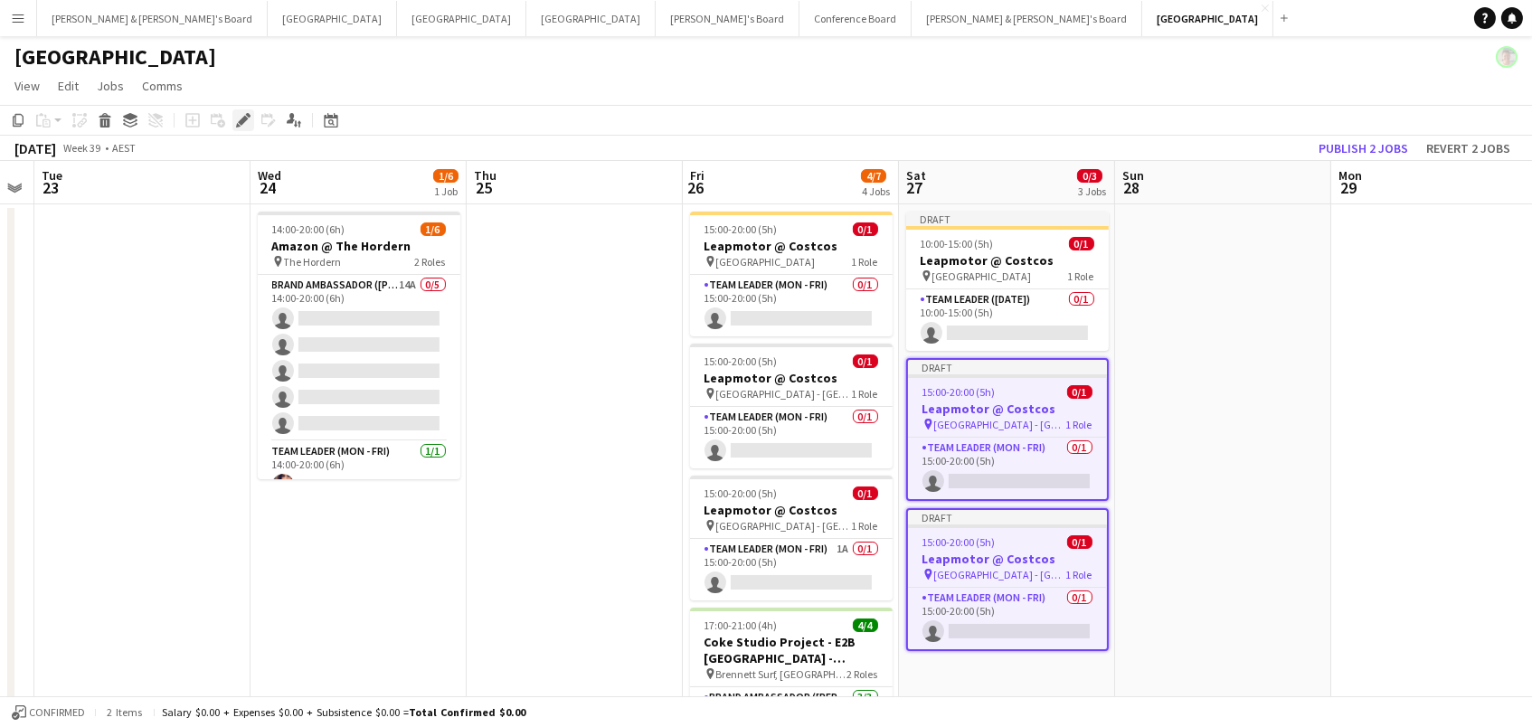
click at [237, 113] on icon "Edit" at bounding box center [243, 120] width 14 height 14
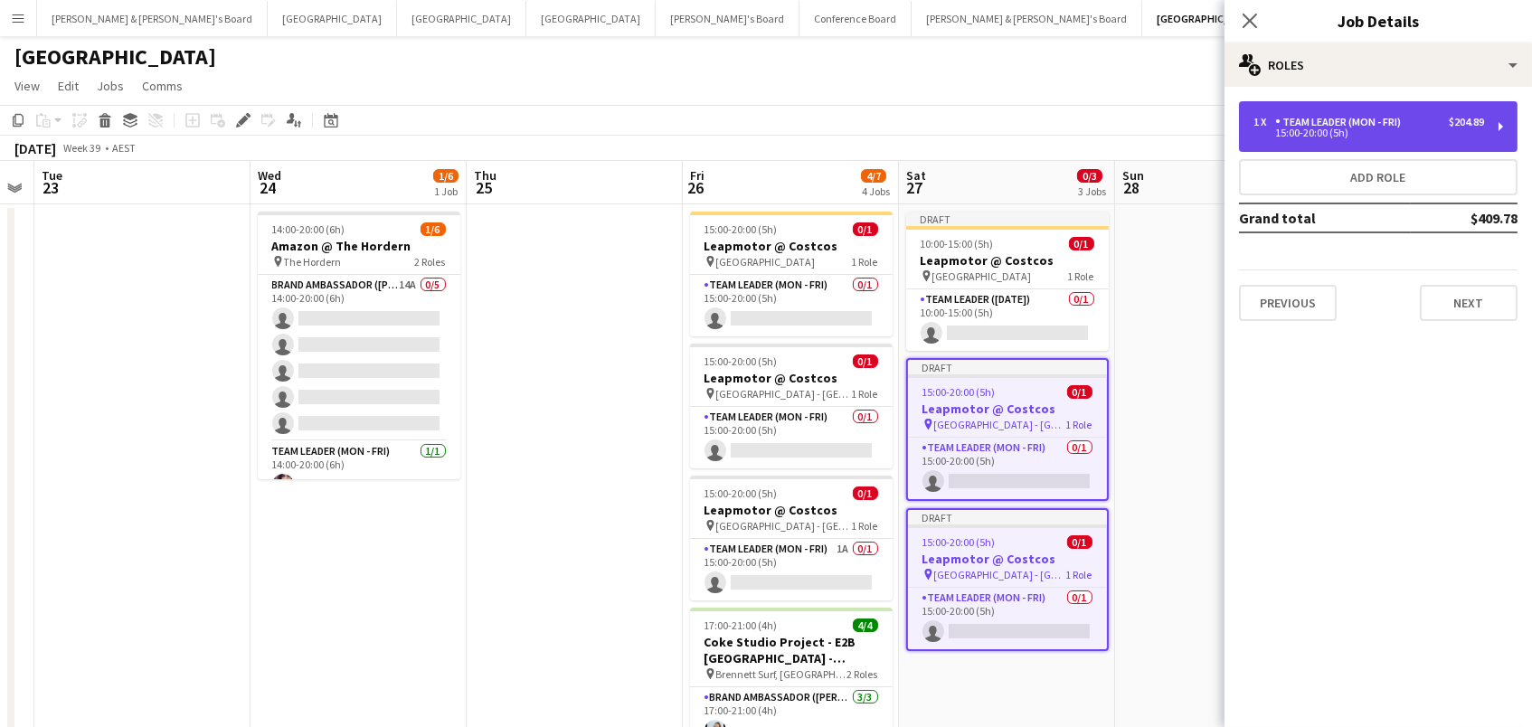
click at [1283, 131] on div "15:00-20:00 (5h)" at bounding box center [1368, 132] width 231 height 9
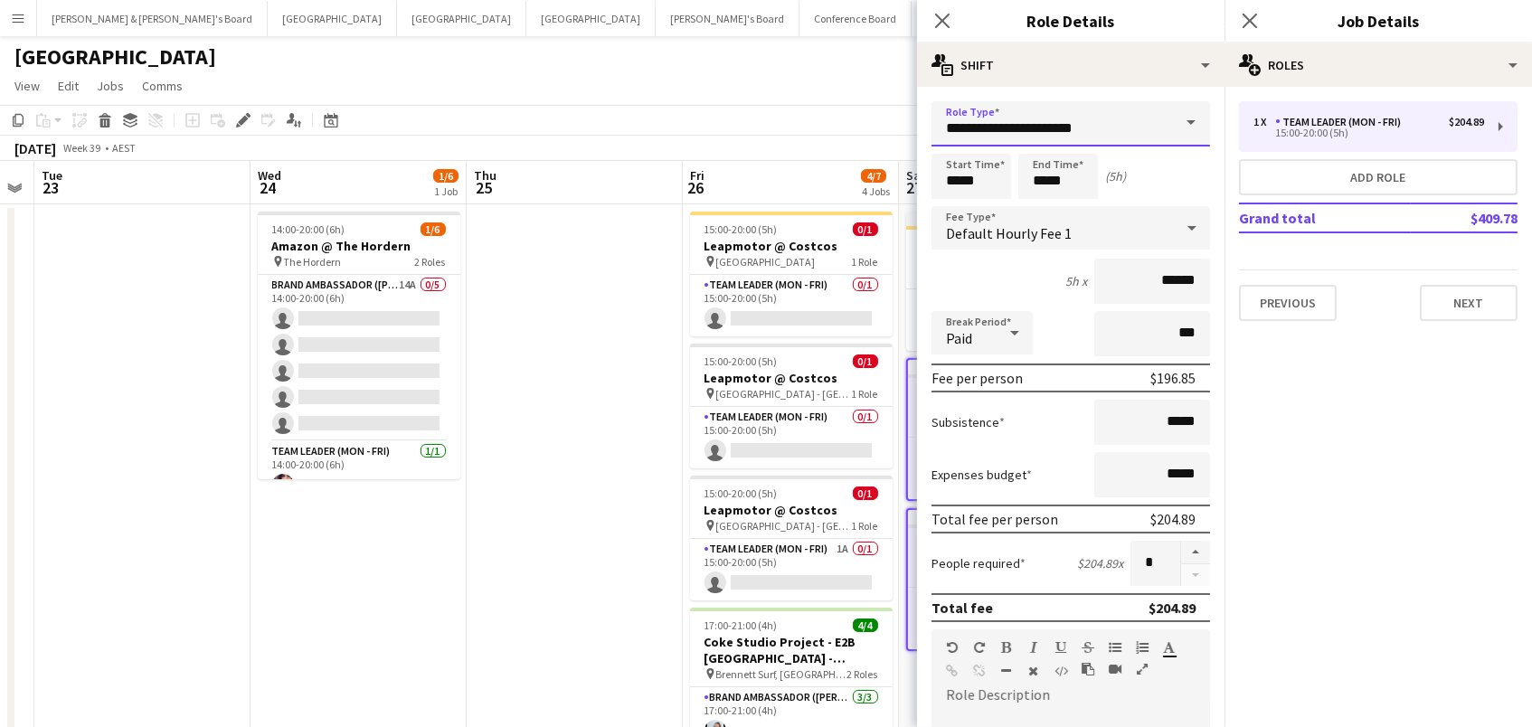
click at [1056, 137] on input "**********" at bounding box center [1070, 123] width 278 height 45
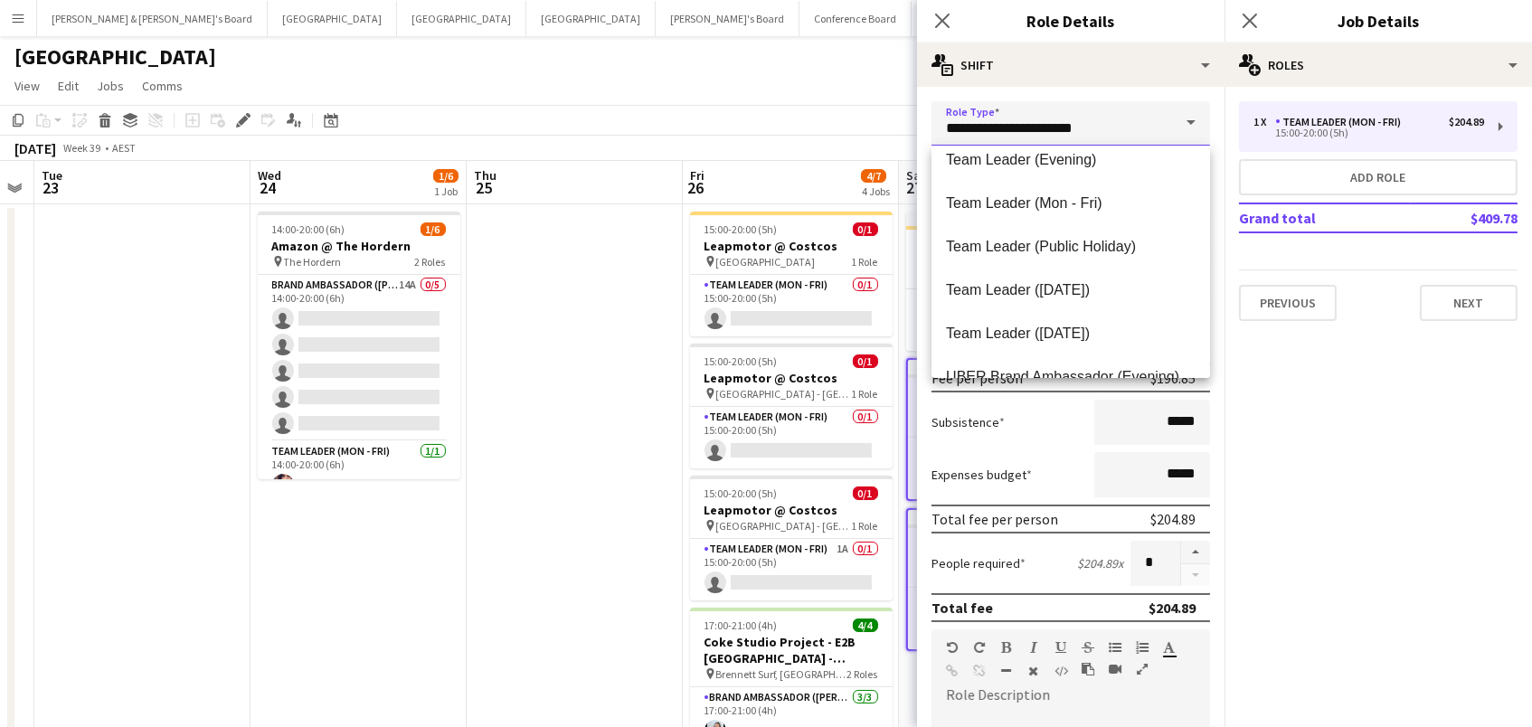
scroll to position [1823, 0]
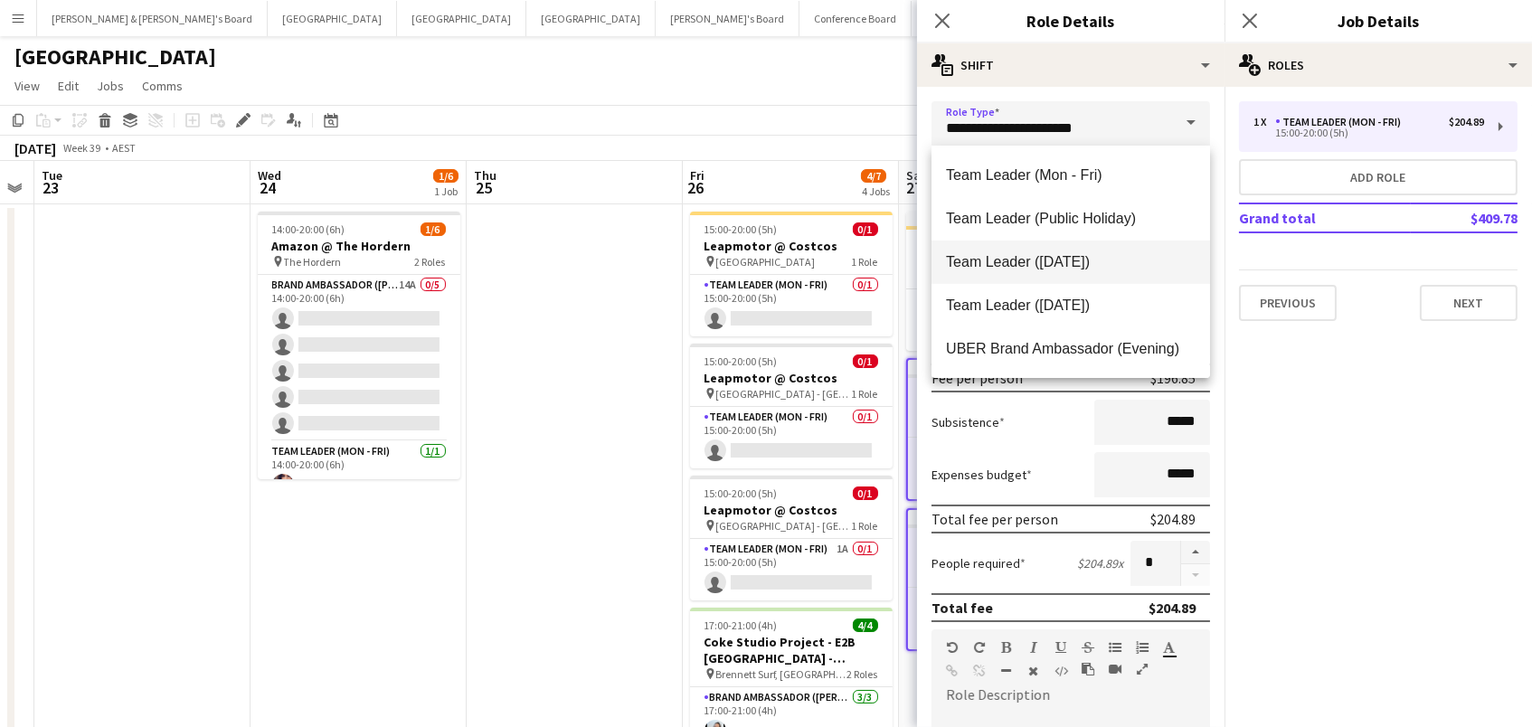
click at [1060, 266] on span "Team Leader ([DATE])" at bounding box center [1071, 261] width 250 height 17
type input "**********"
type input "******"
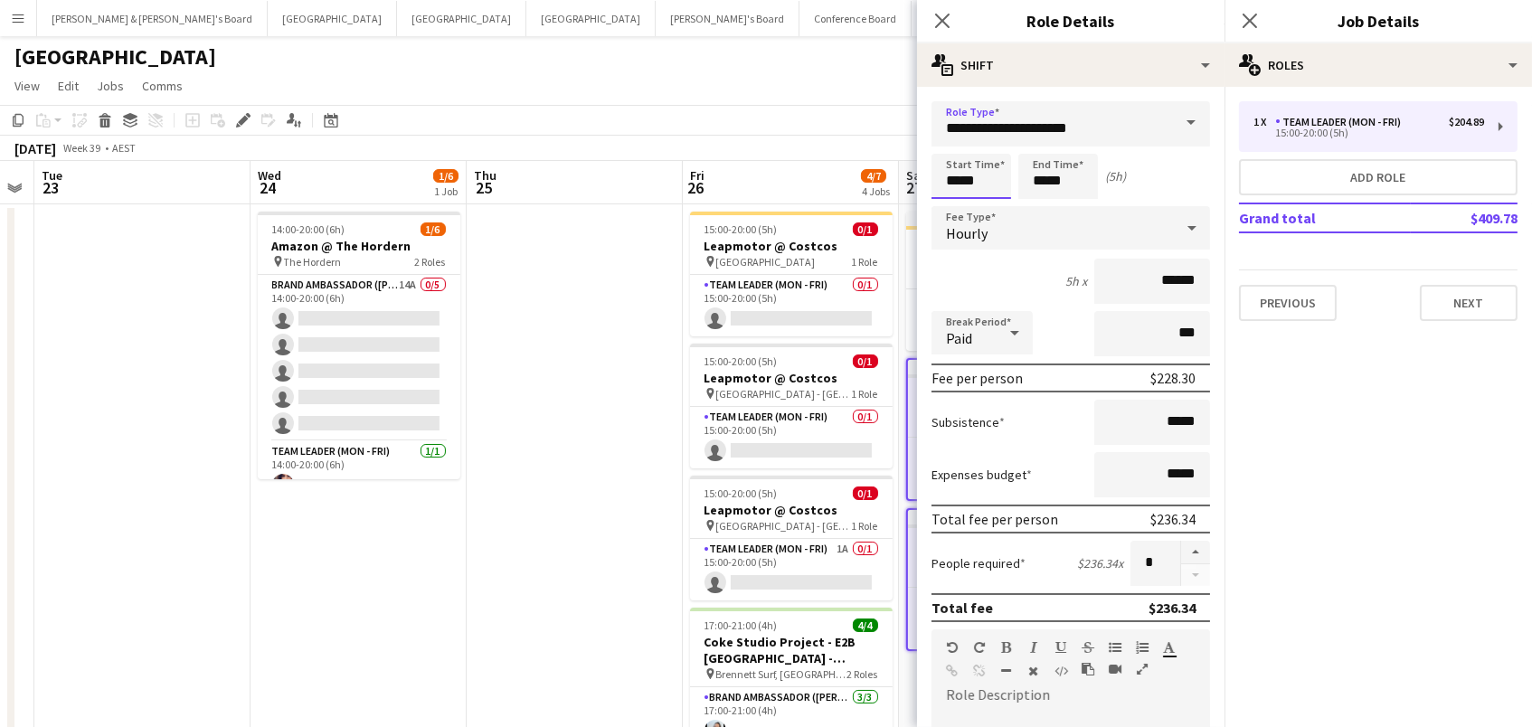
click at [965, 178] on input "*****" at bounding box center [971, 176] width 80 height 45
click at [954, 206] on div at bounding box center [953, 208] width 36 height 18
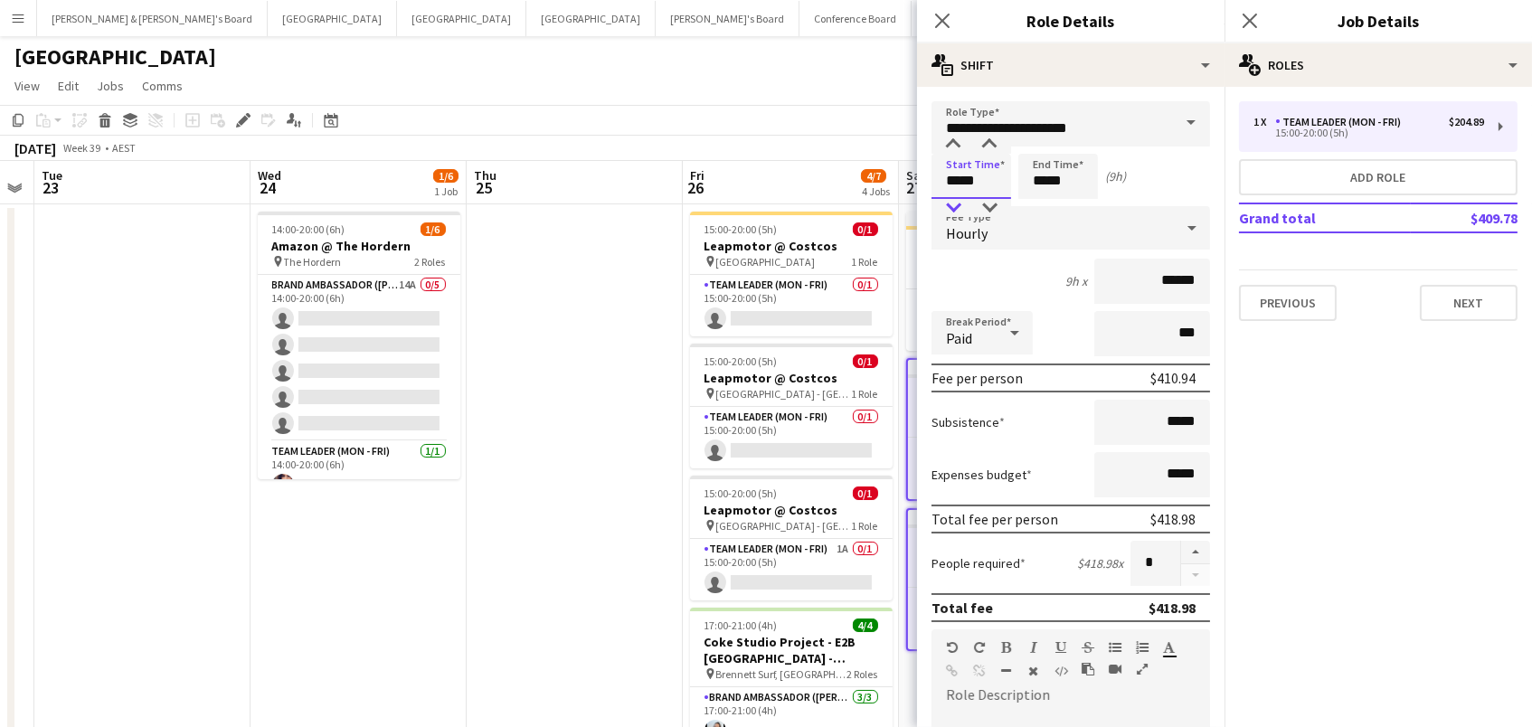
type input "*****"
click at [939, 207] on div at bounding box center [953, 208] width 36 height 18
click at [1025, 184] on input "*****" at bounding box center [1058, 176] width 80 height 45
click at [1033, 209] on div at bounding box center [1040, 208] width 36 height 18
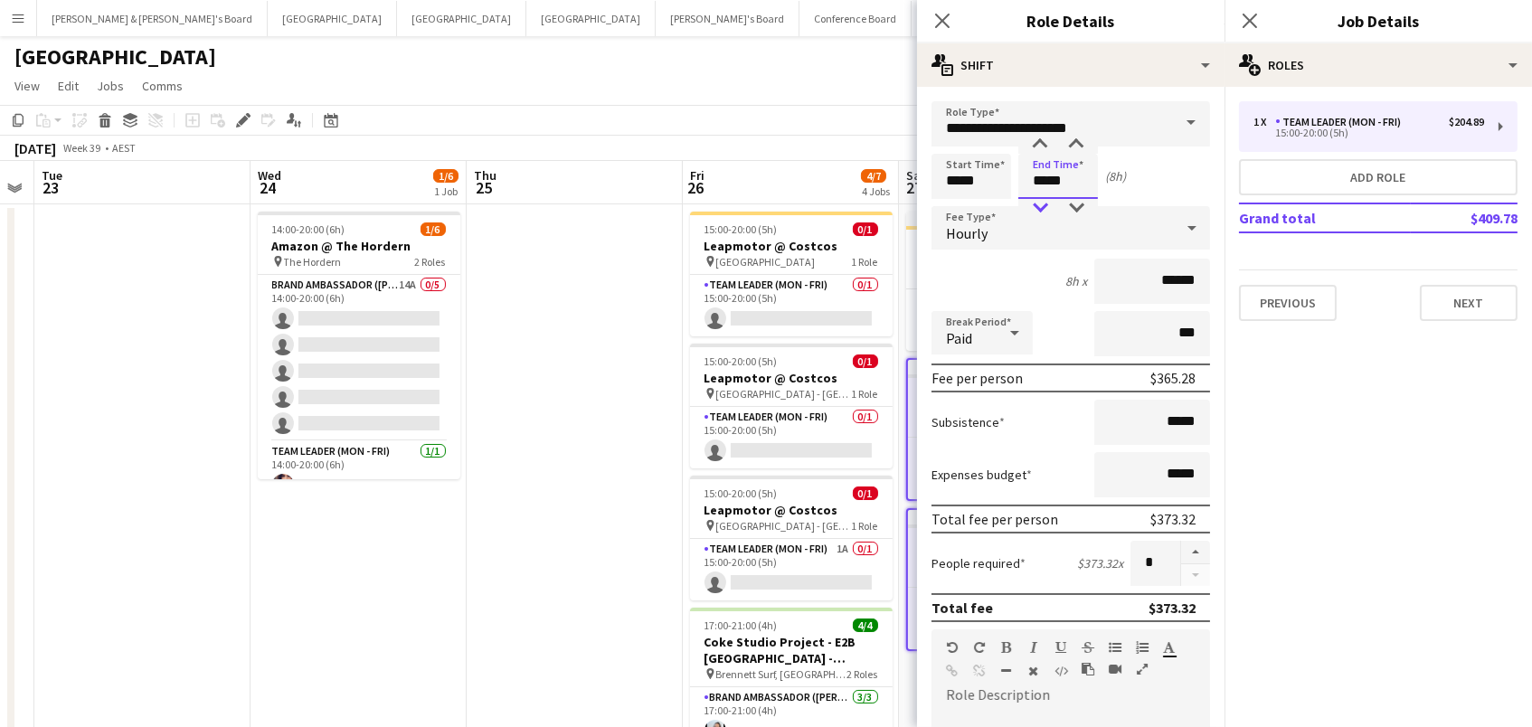
click at [1033, 209] on div at bounding box center [1040, 208] width 36 height 18
type input "*****"
click at [1033, 209] on div at bounding box center [1040, 208] width 36 height 18
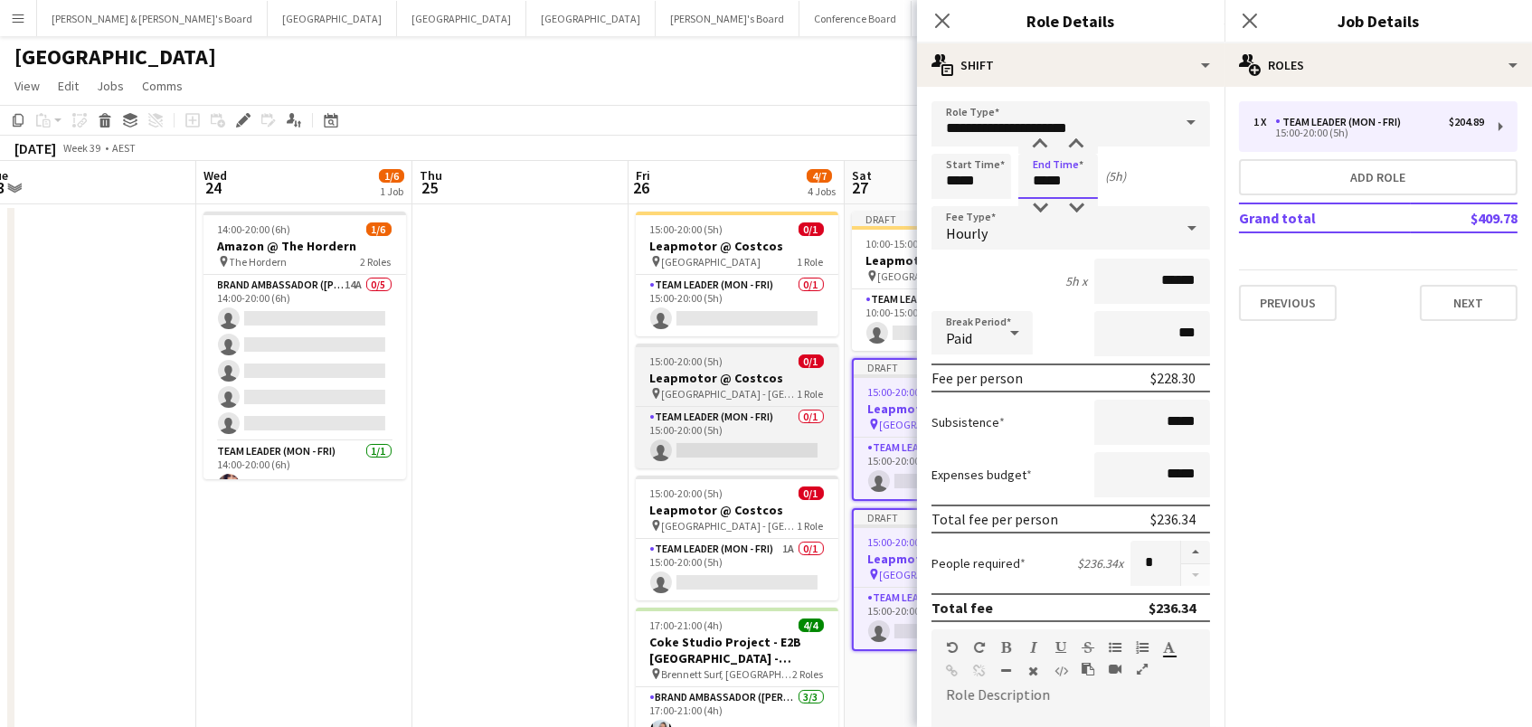
scroll to position [0, 477]
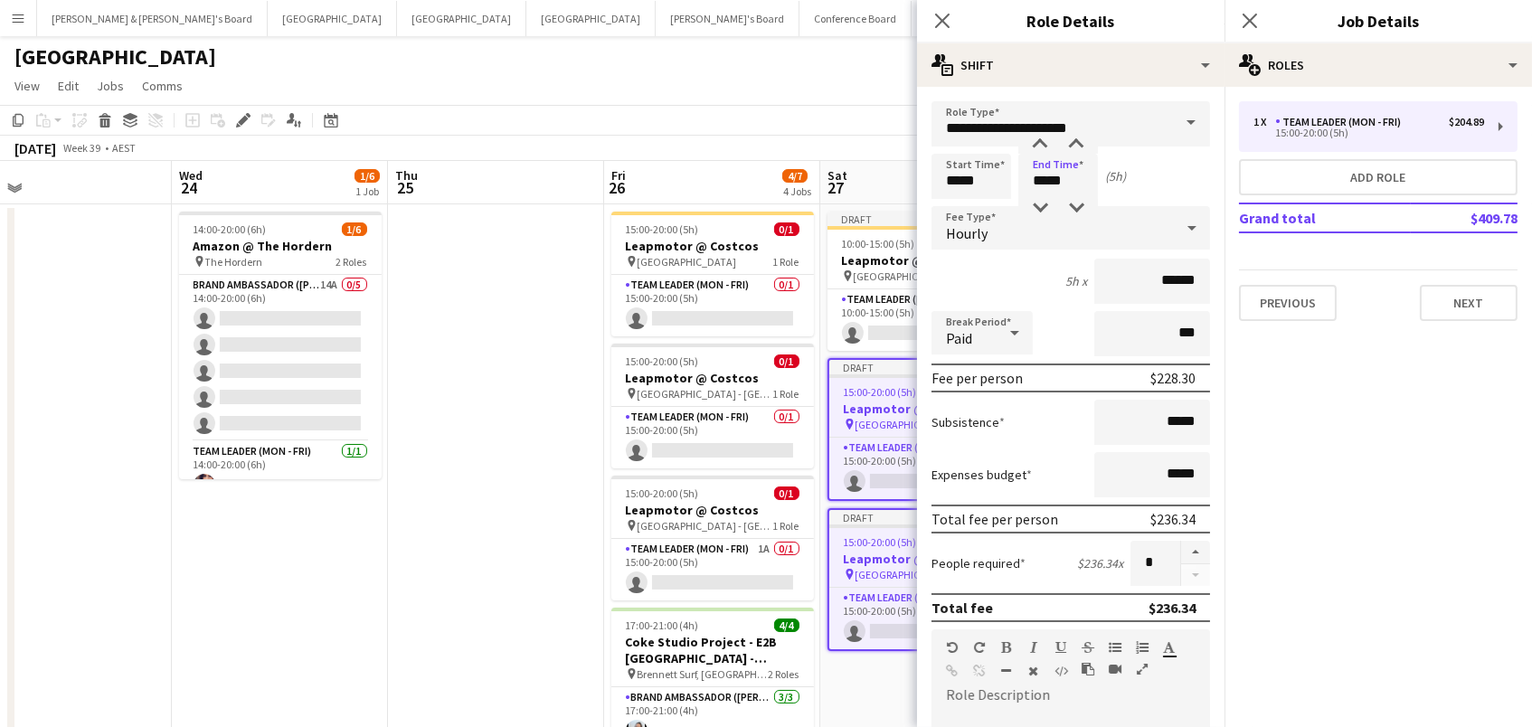
click at [845, 563] on h3 "Leapmotor @ Costcos" at bounding box center [928, 559] width 199 height 16
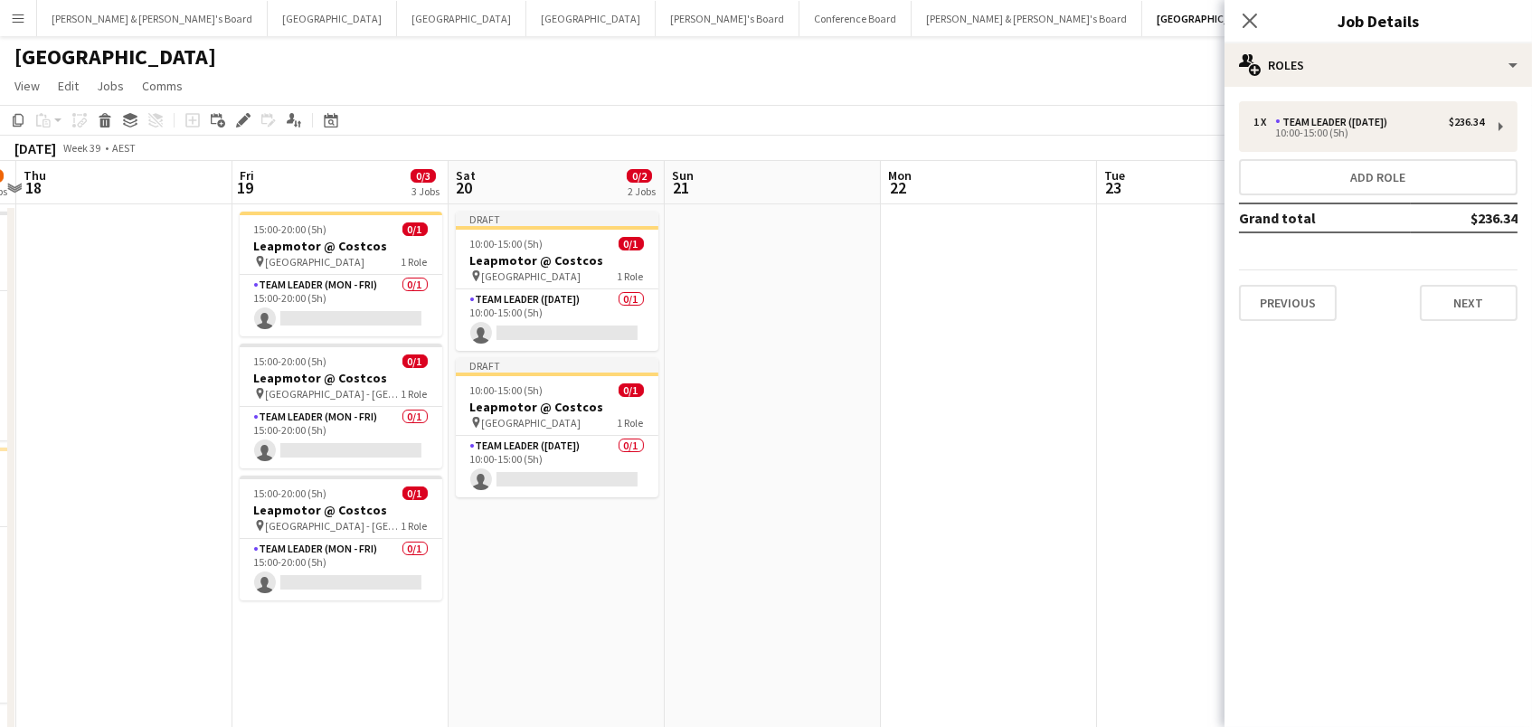
scroll to position [0, 418]
click at [169, 373] on app-date-cell at bounding box center [122, 554] width 216 height 700
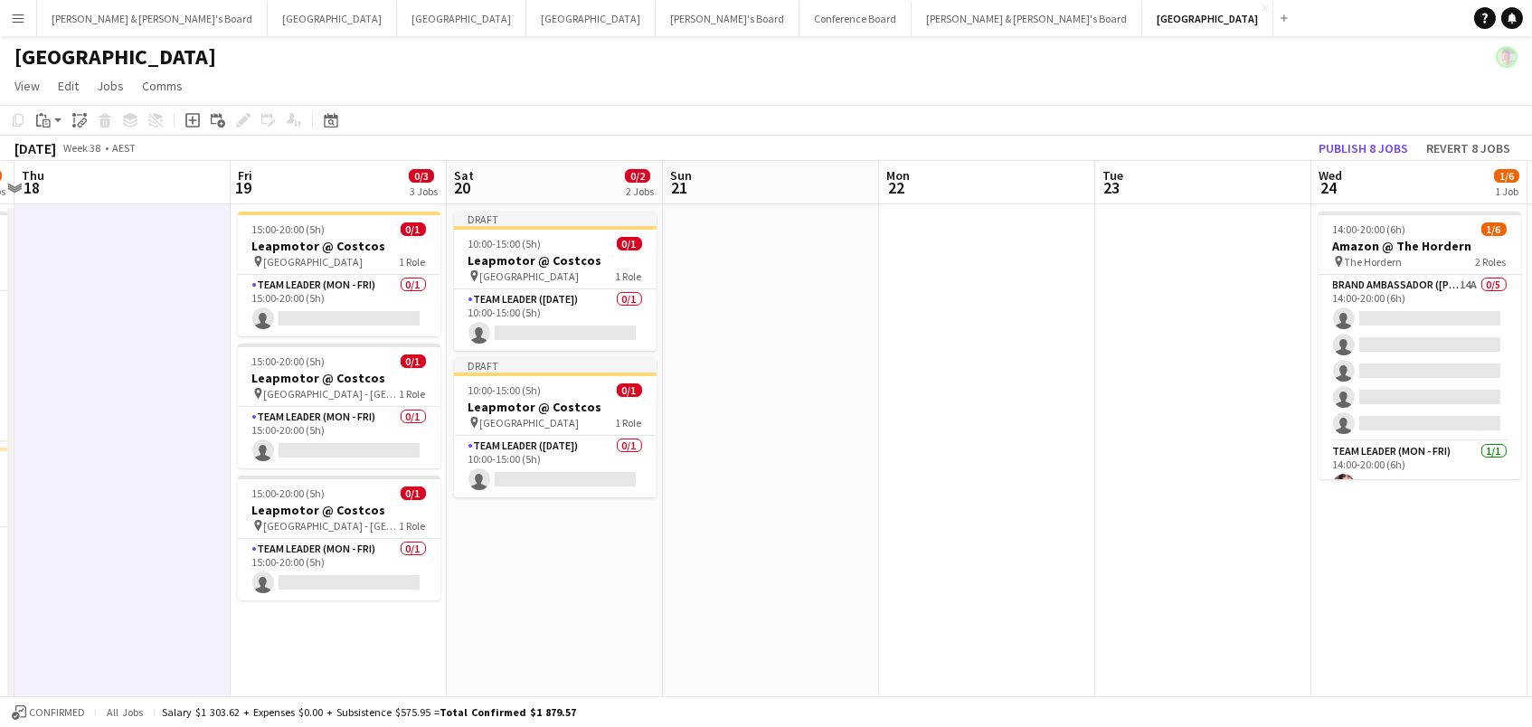
click at [167, 390] on app-date-cell at bounding box center [122, 554] width 216 height 700
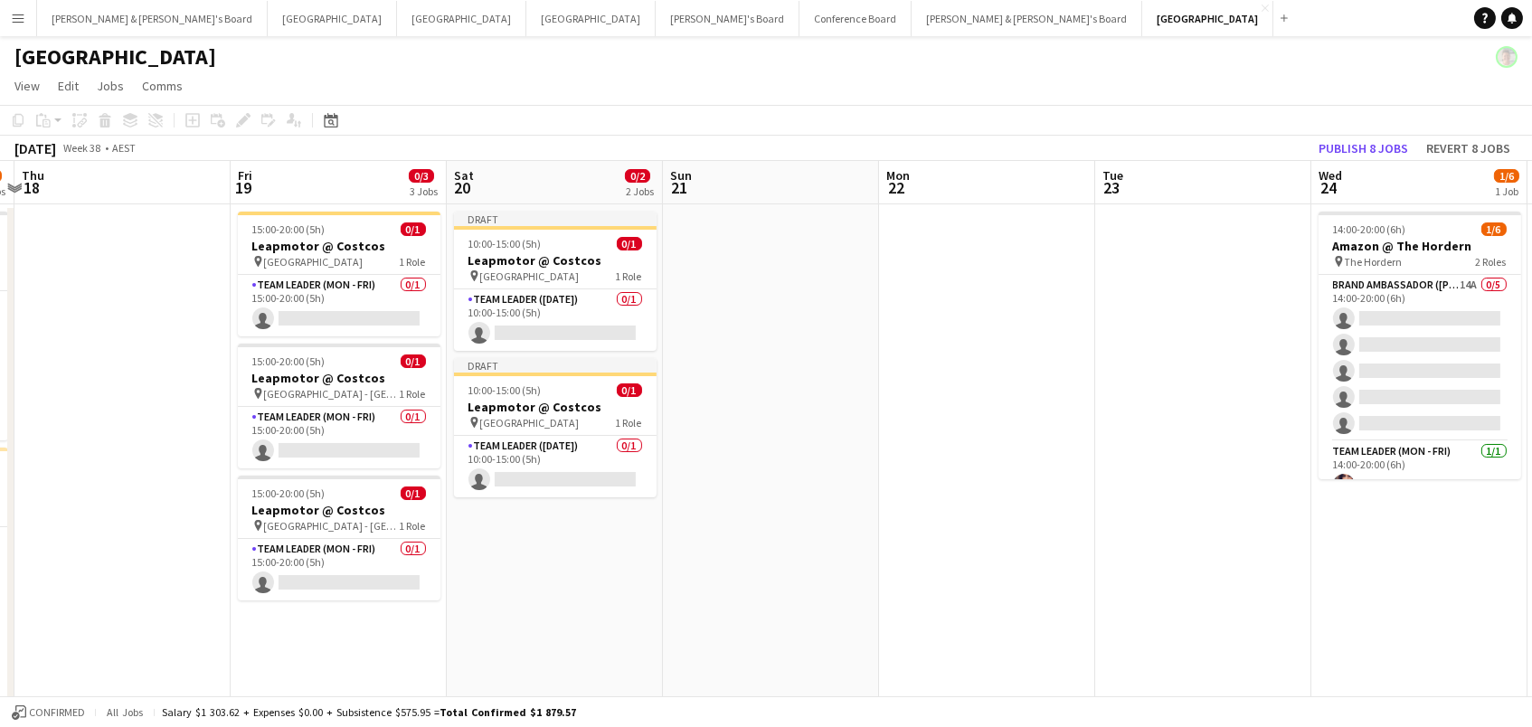
click at [190, 526] on app-date-cell at bounding box center [122, 554] width 216 height 700
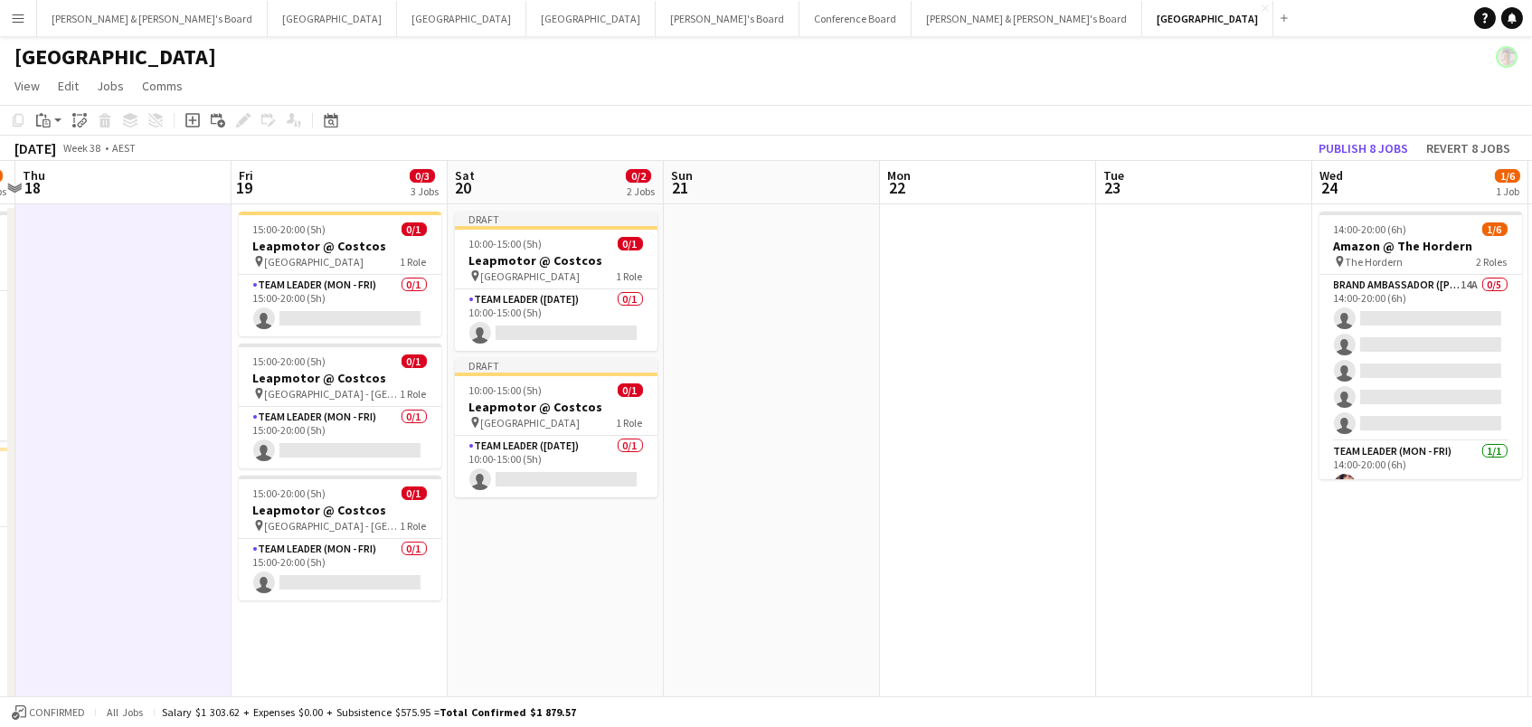
click at [321, 389] on span "Lake Macquarie - NSW" at bounding box center [333, 394] width 136 height 14
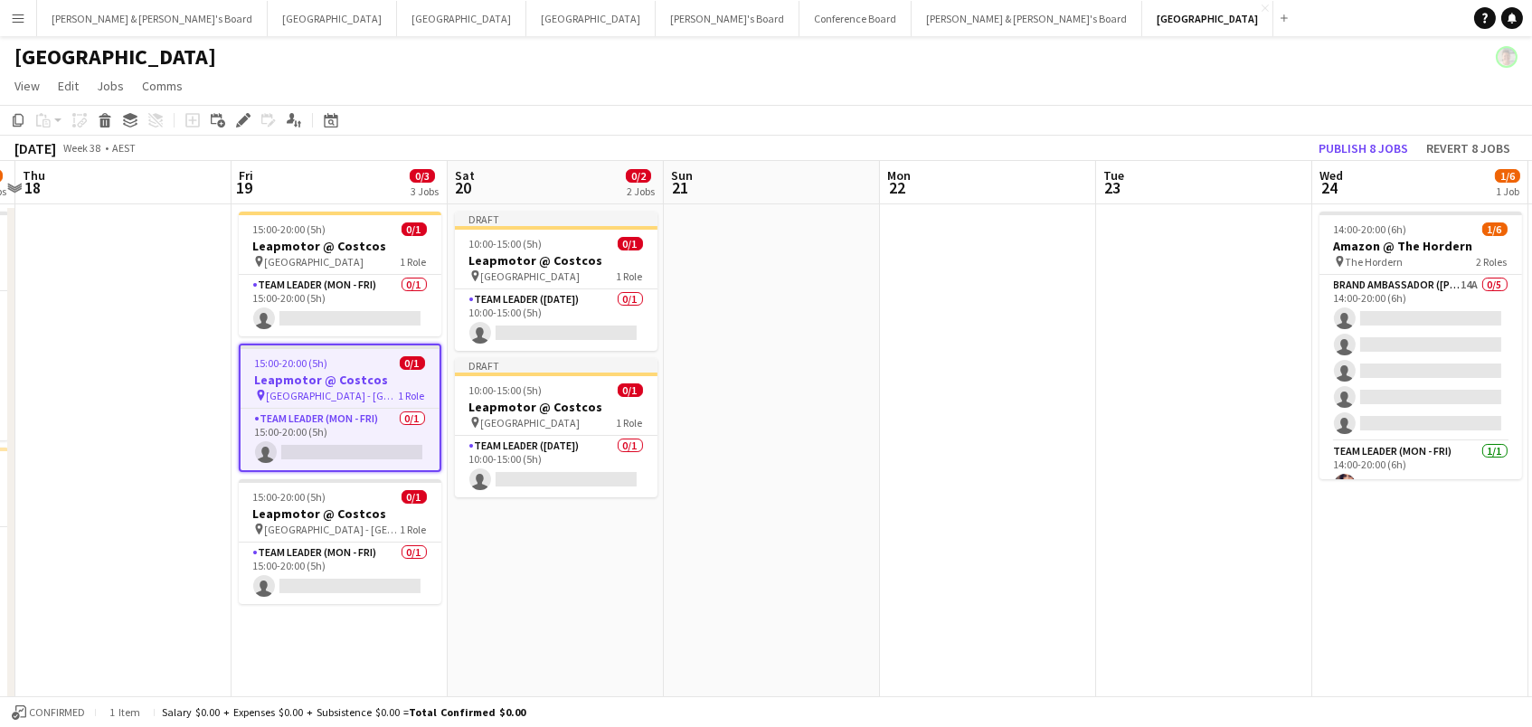
scroll to position [0, 416]
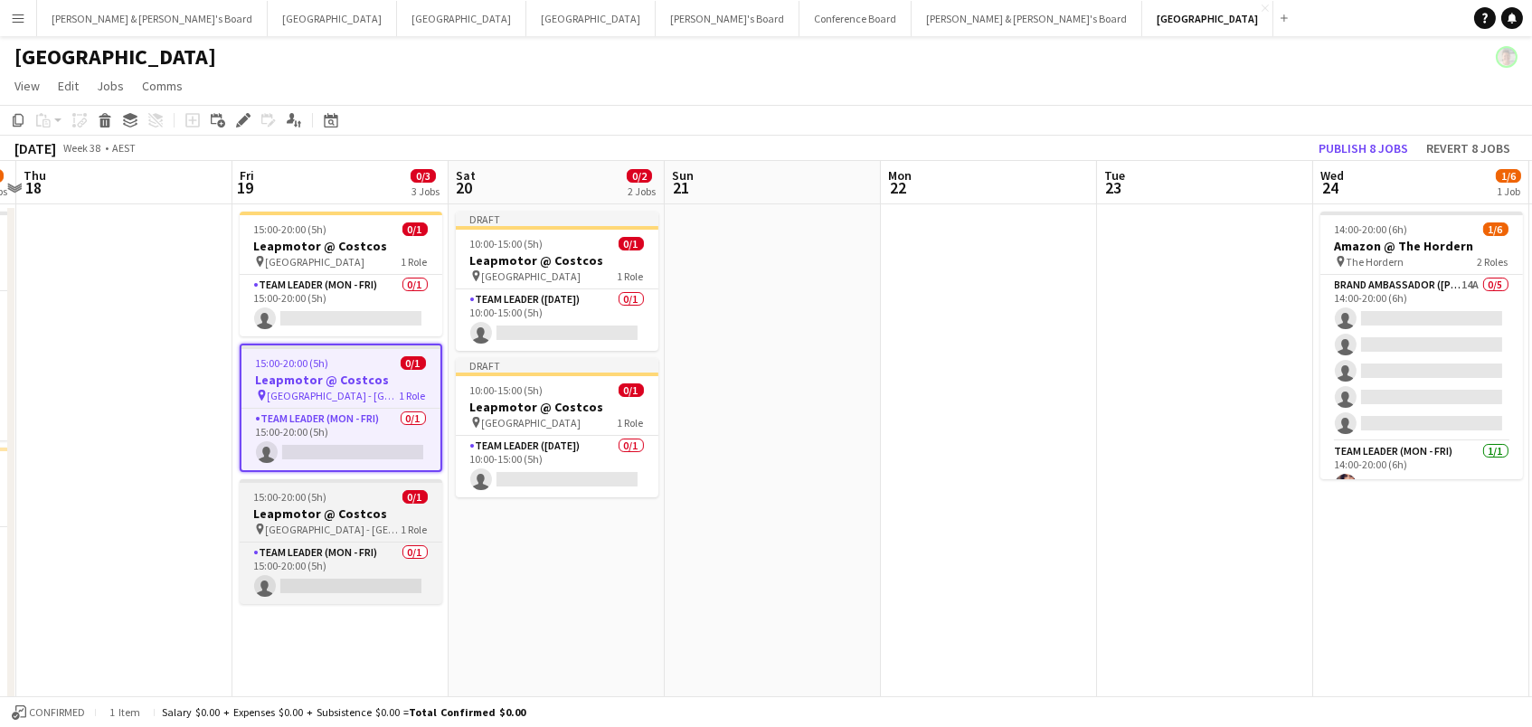
click at [339, 524] on span "Marsden Park - NSW" at bounding box center [334, 530] width 136 height 14
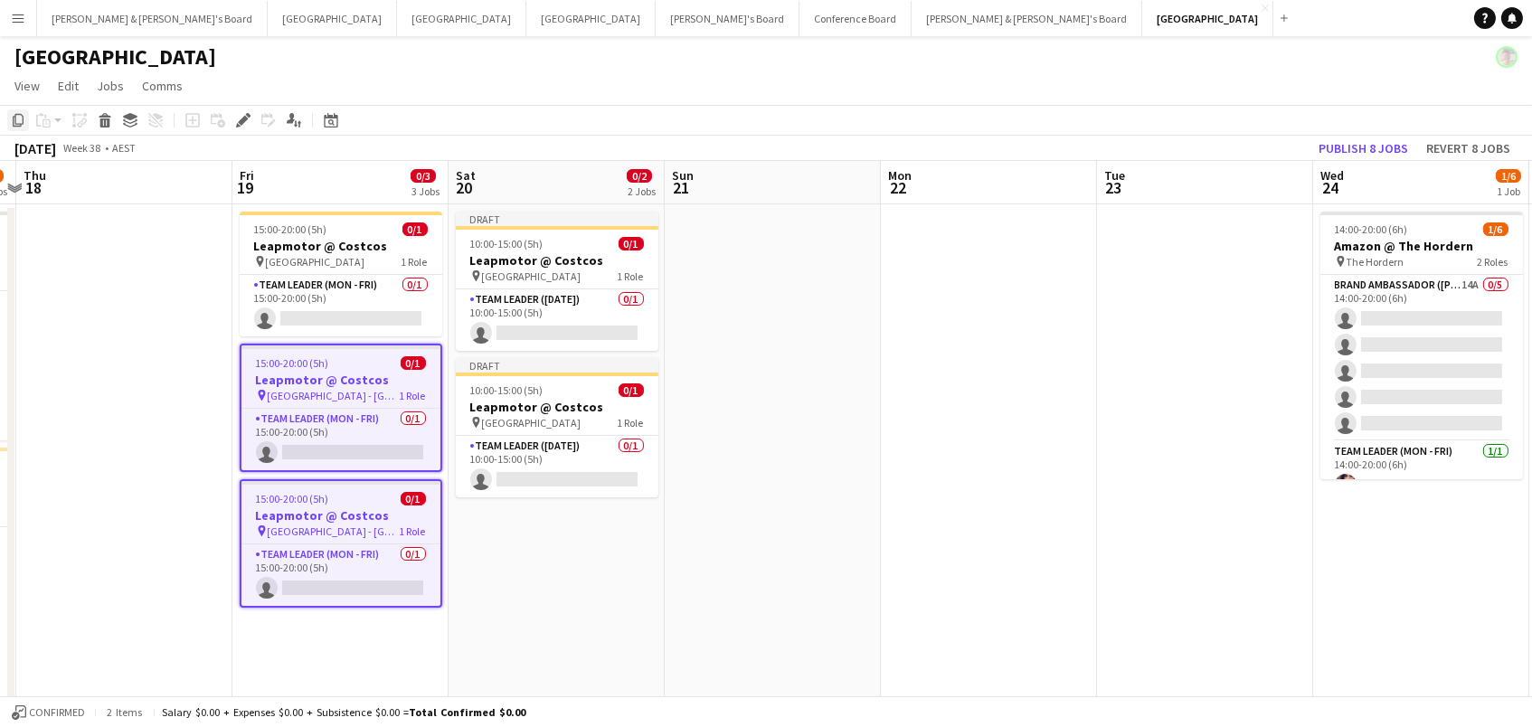
click at [15, 118] on icon "Copy" at bounding box center [18, 120] width 14 height 14
click at [563, 563] on app-date-cell "Draft 10:00-15:00 (5h) 0/1 Leapmotor @ Costcos pin Canberra Airport 1 Role Team…" at bounding box center [556, 554] width 216 height 700
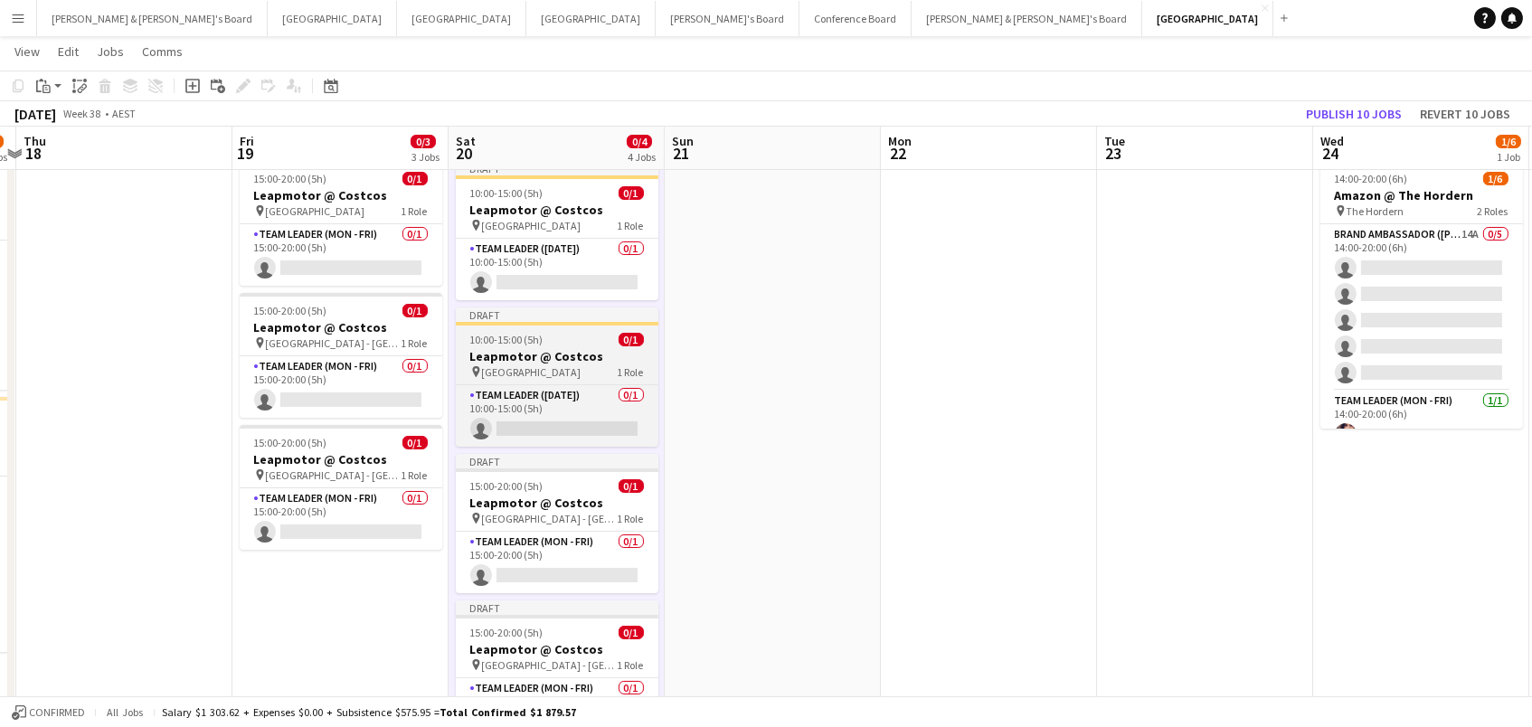
scroll to position [49, 0]
click at [545, 353] on h3 "Leapmotor @ Costcos" at bounding box center [557, 356] width 203 height 16
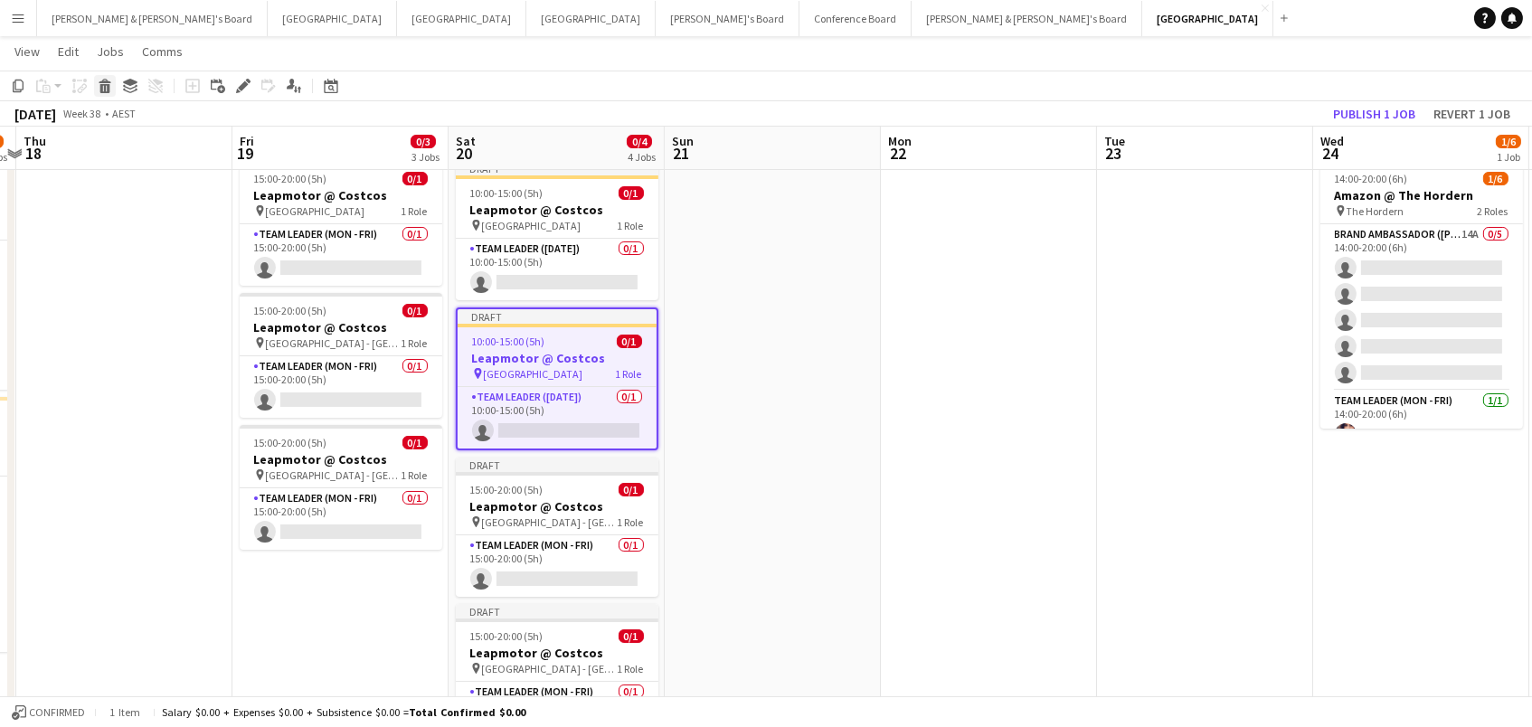
click at [105, 86] on icon "Delete" at bounding box center [105, 86] width 14 height 14
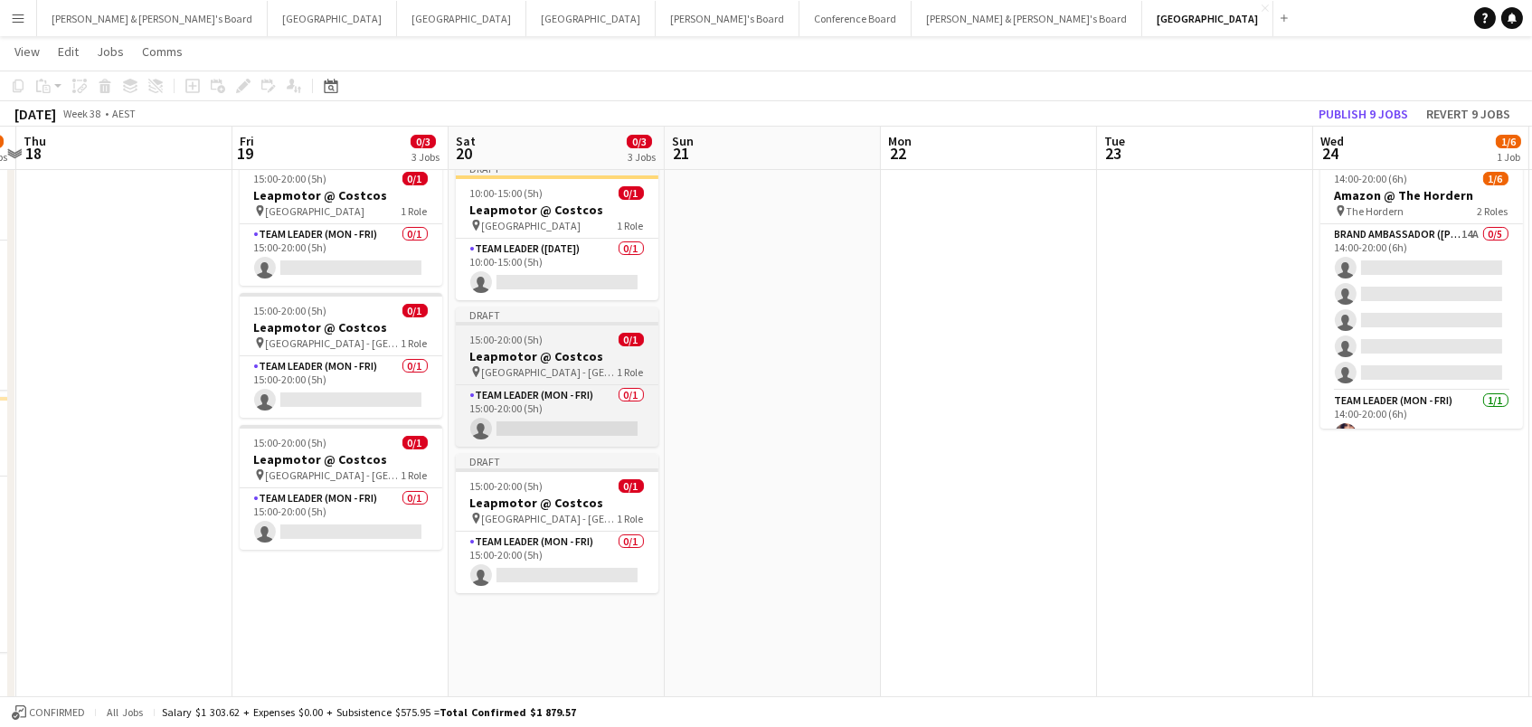
click at [532, 358] on h3 "Leapmotor @ Costcos" at bounding box center [557, 356] width 203 height 16
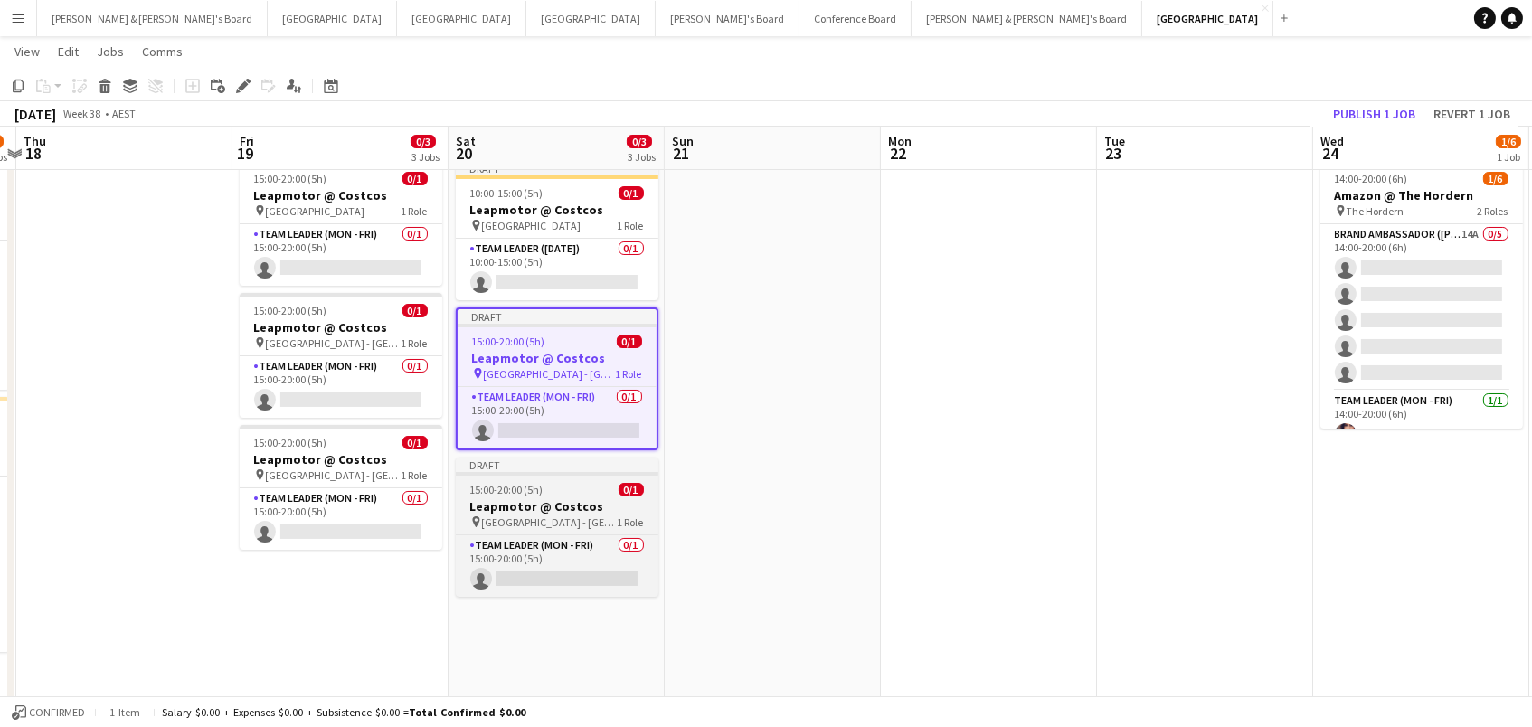
click at [535, 491] on span "15:00-20:00 (5h)" at bounding box center [506, 490] width 73 height 14
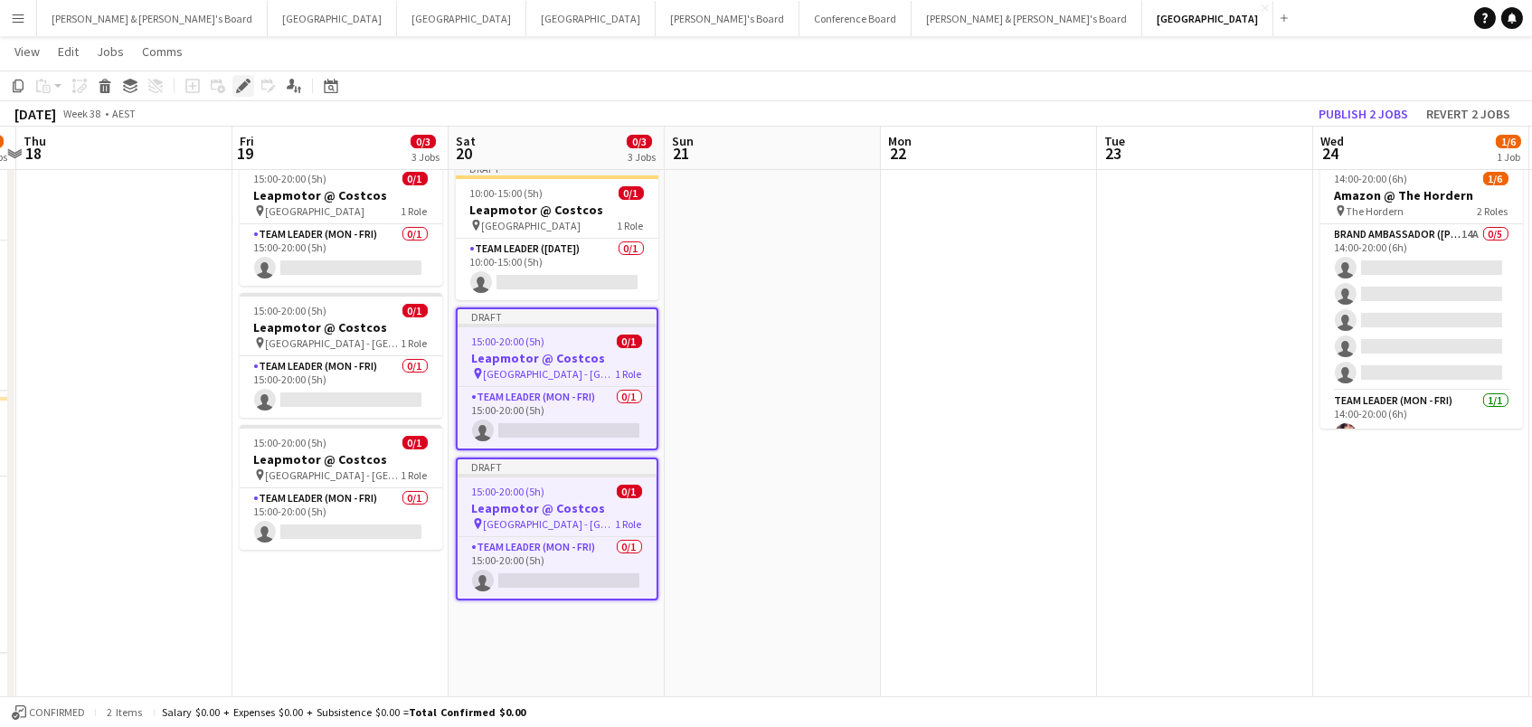
click at [238, 79] on icon "Edit" at bounding box center [243, 86] width 14 height 14
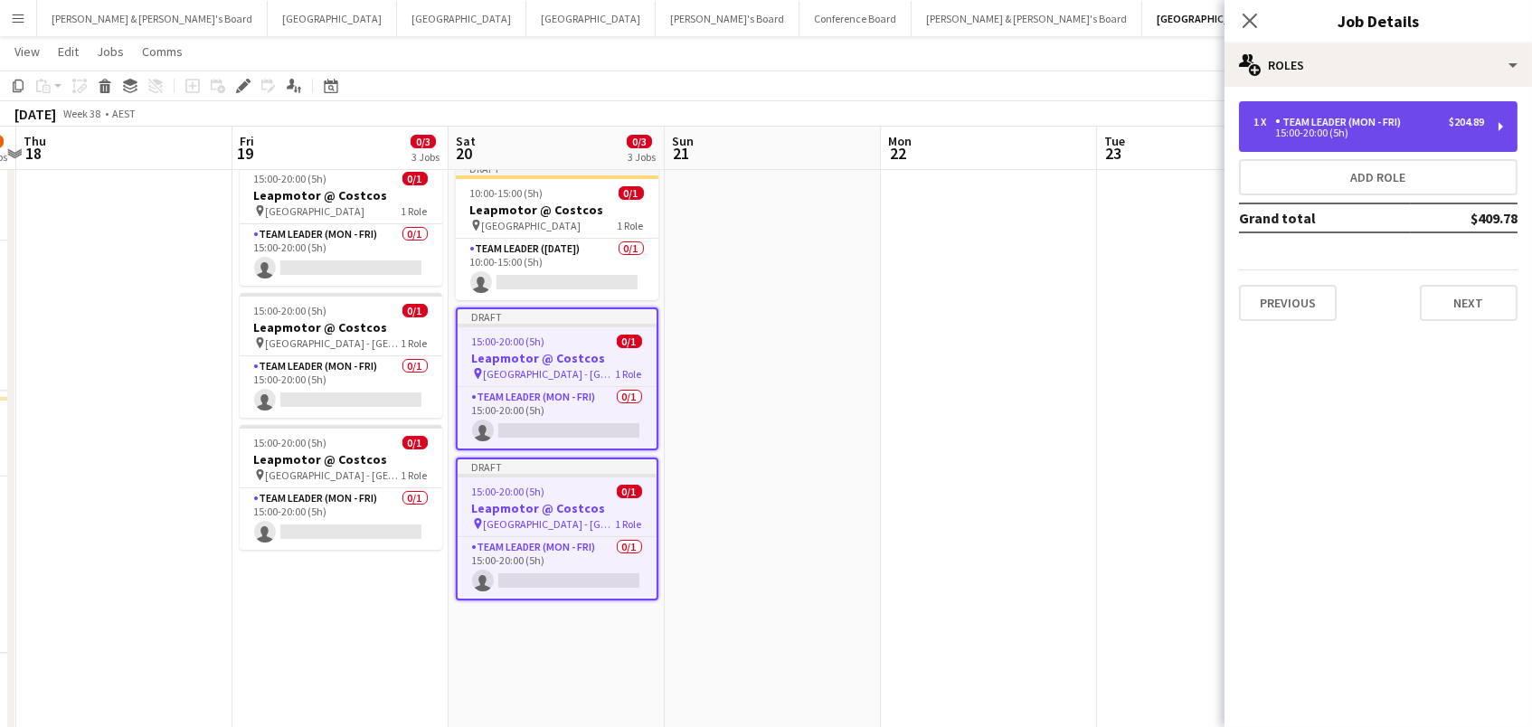
click at [1312, 110] on div "1 x Team Leader (Mon - Fri) $204.89 15:00-20:00 (5h)" at bounding box center [1378, 126] width 278 height 51
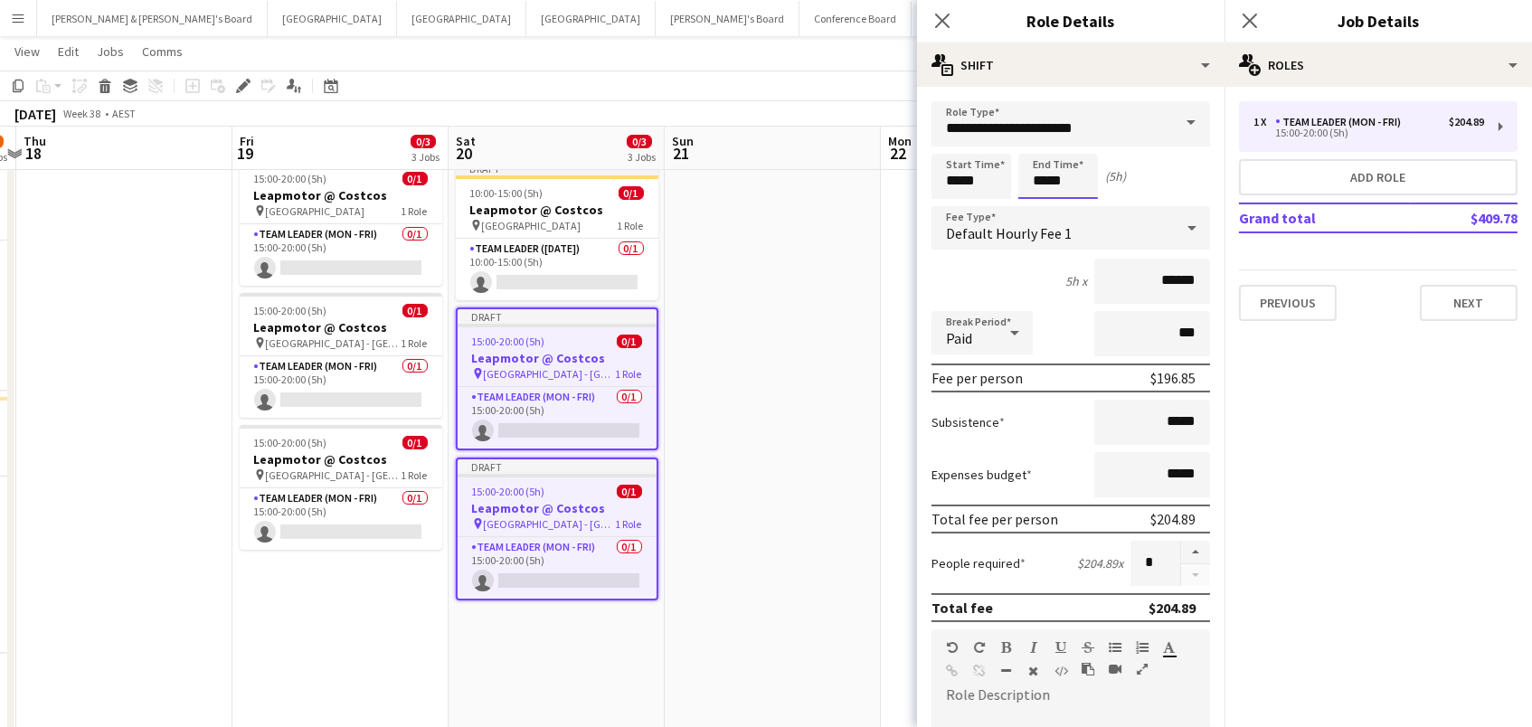
click at [1019, 174] on app-time-picker "*****" at bounding box center [1058, 181] width 80 height 14
click at [1016, 128] on input "**********" at bounding box center [1070, 123] width 278 height 45
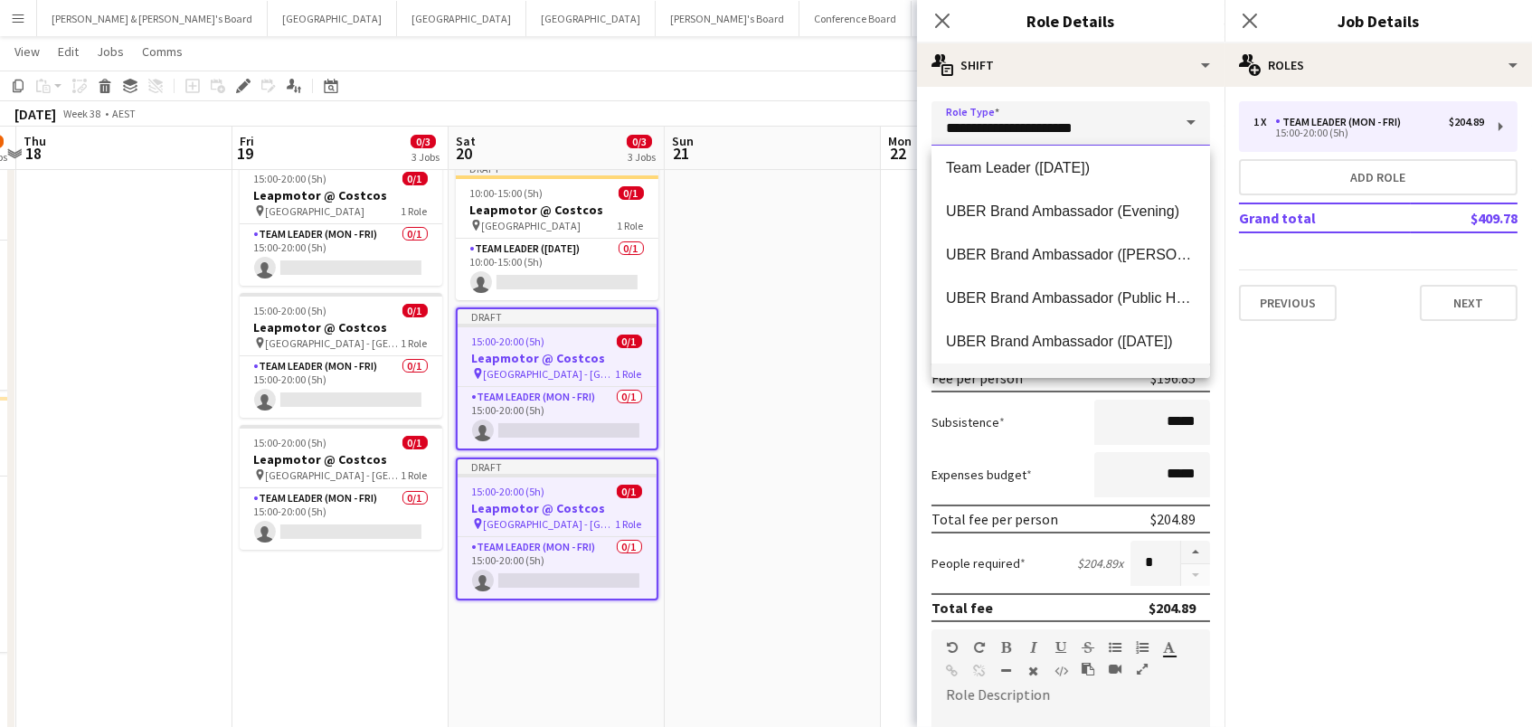
scroll to position [1785, 0]
click at [1017, 307] on span "Team Leader (Saturday)" at bounding box center [1071, 299] width 250 height 17
type input "**********"
type input "******"
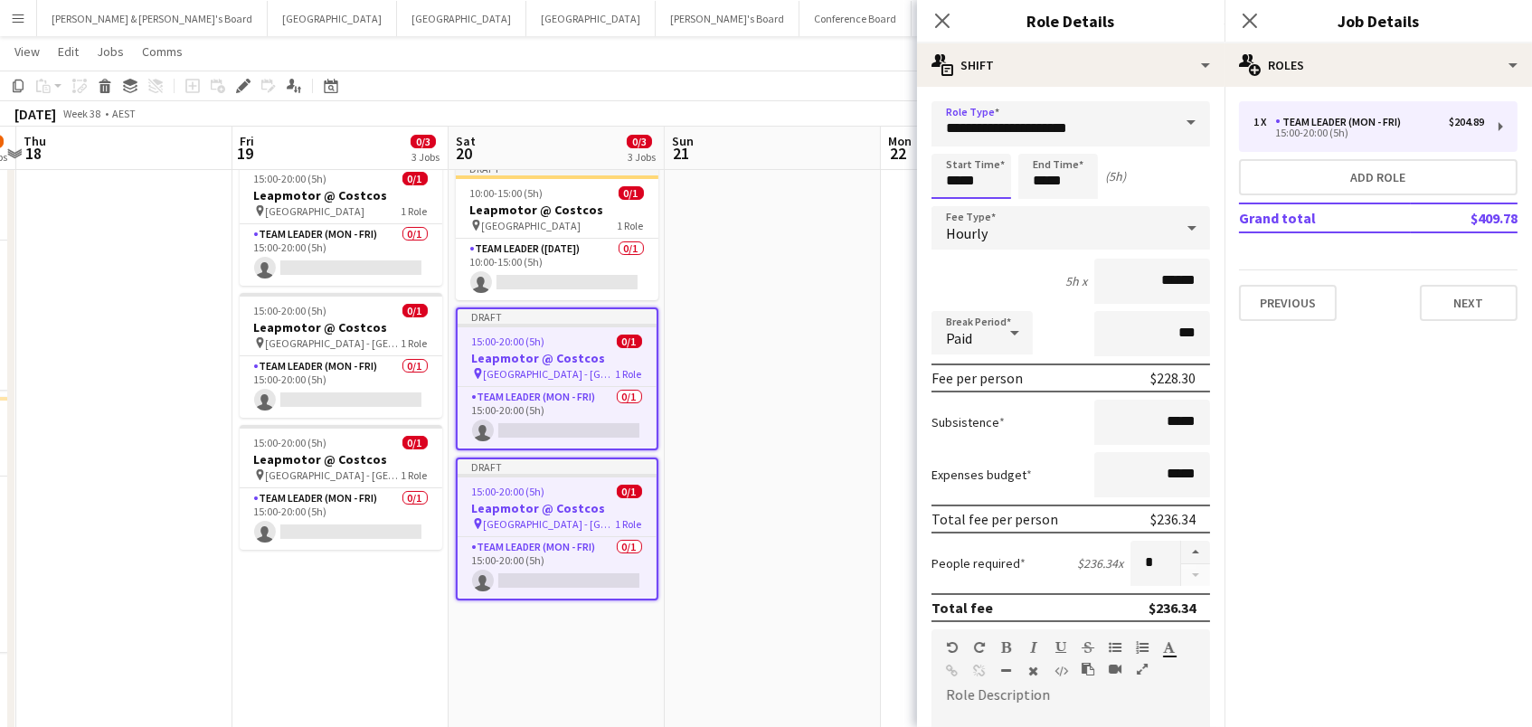
click at [980, 183] on input "*****" at bounding box center [971, 176] width 80 height 45
click at [954, 208] on div at bounding box center [953, 208] width 36 height 18
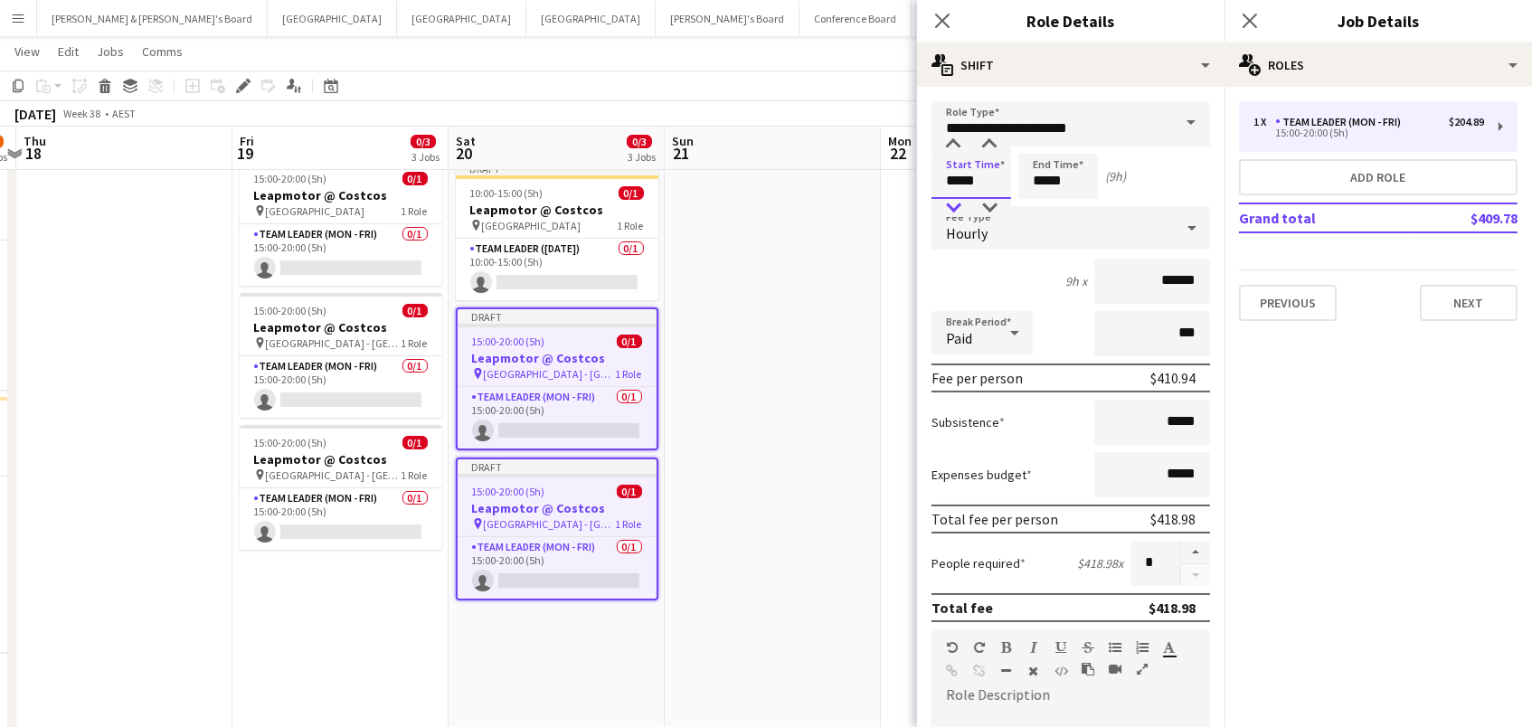
type input "*****"
click at [949, 200] on div at bounding box center [953, 208] width 36 height 18
click at [1052, 188] on input "*****" at bounding box center [1058, 176] width 80 height 45
click at [1042, 206] on div at bounding box center [1040, 208] width 36 height 18
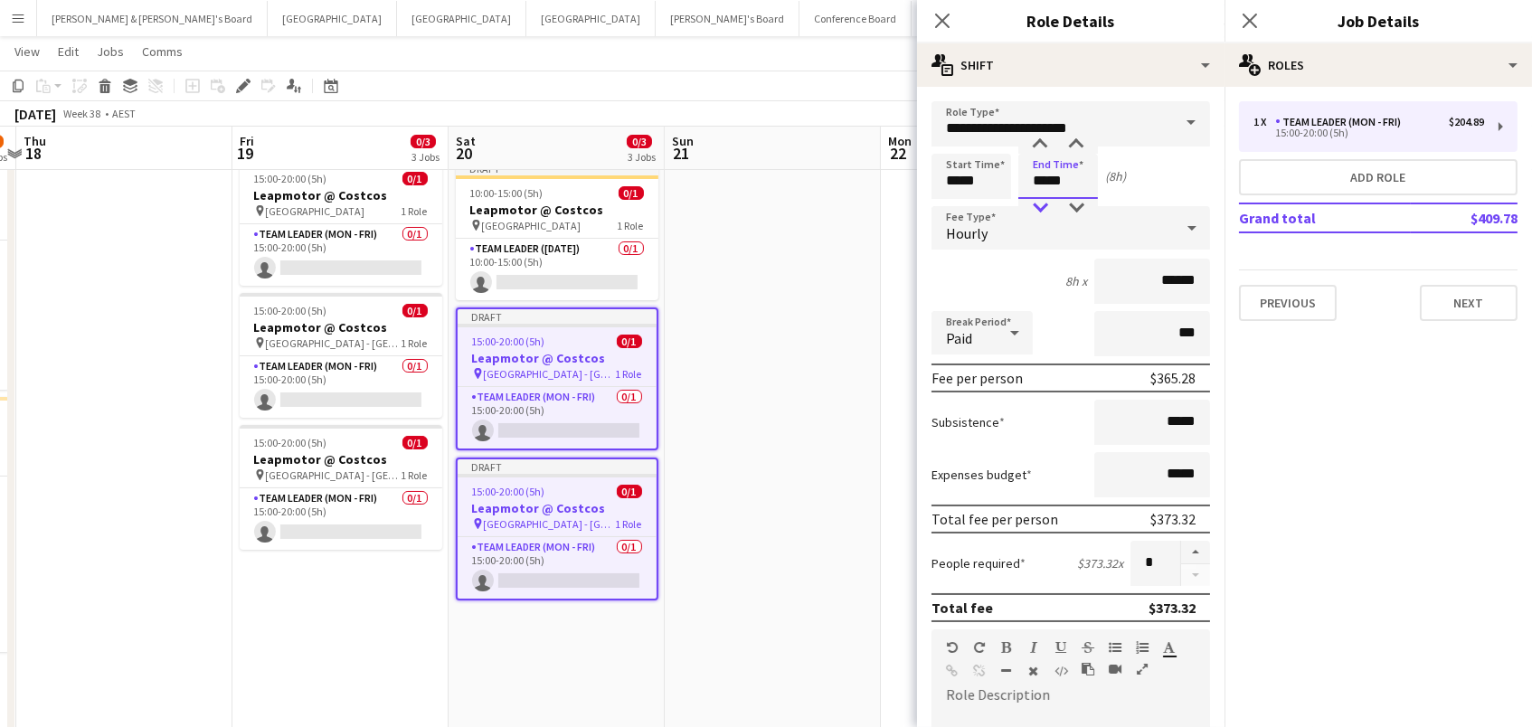
click at [1042, 206] on div at bounding box center [1040, 208] width 36 height 18
type input "*****"
click at [1042, 206] on div at bounding box center [1040, 208] width 36 height 18
click at [842, 212] on app-date-cell at bounding box center [773, 504] width 216 height 700
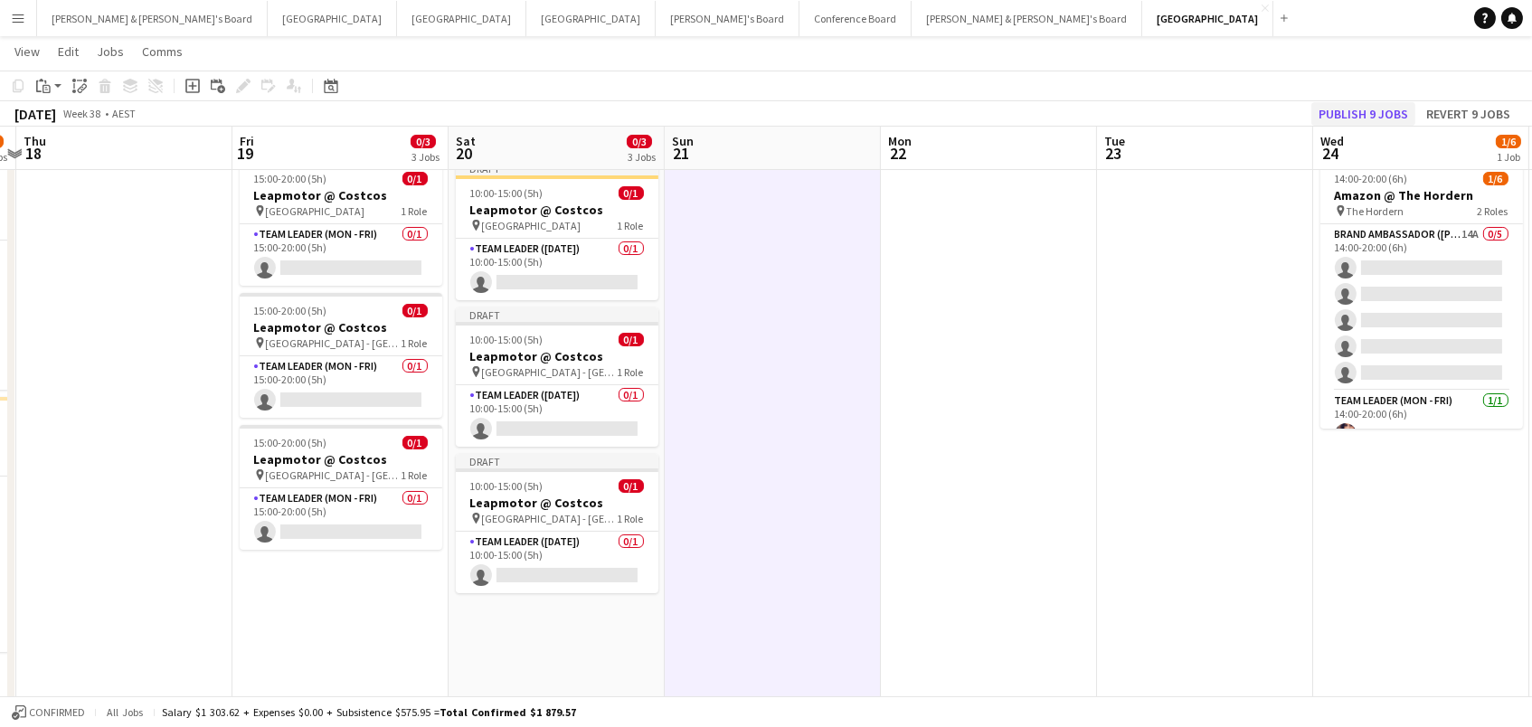
click at [1341, 109] on button "Publish 9 jobs" at bounding box center [1363, 114] width 104 height 24
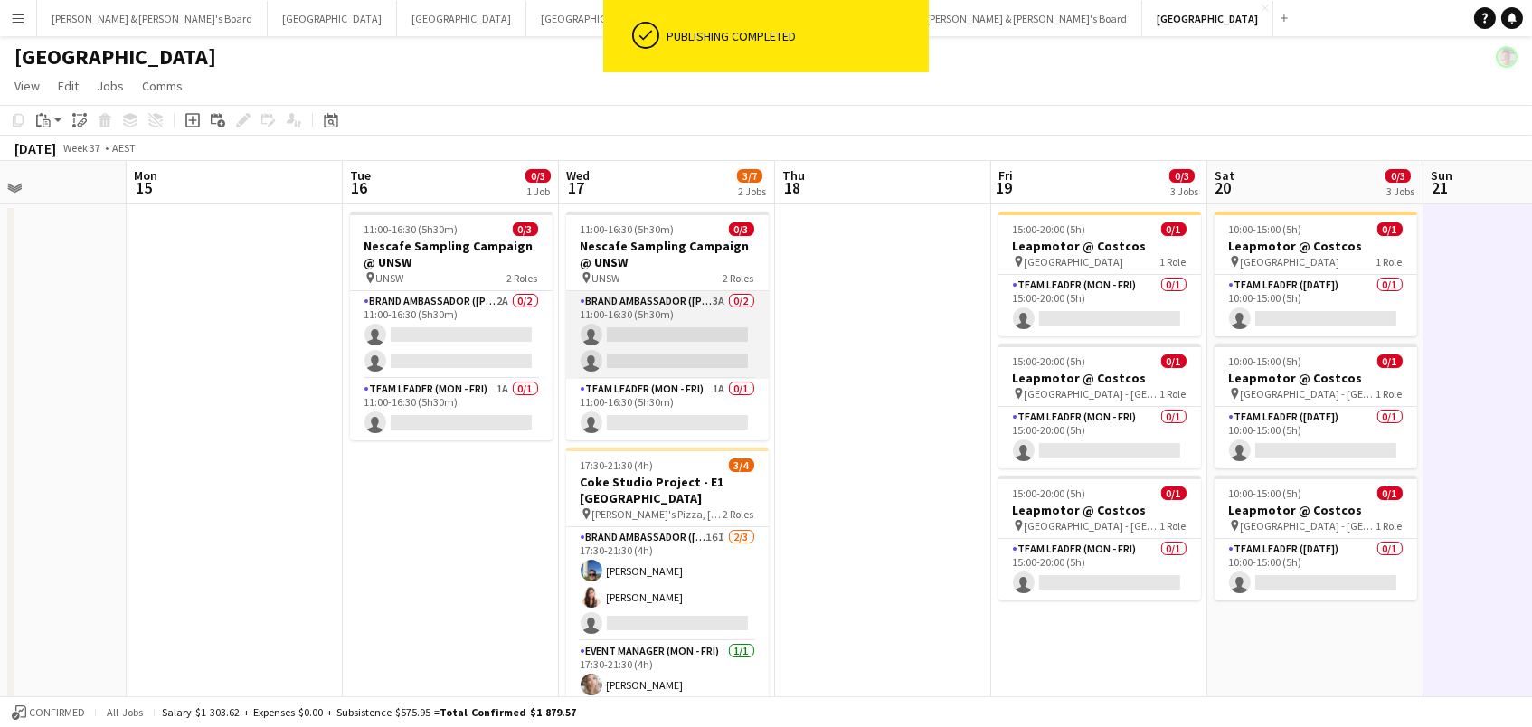
scroll to position [0, 0]
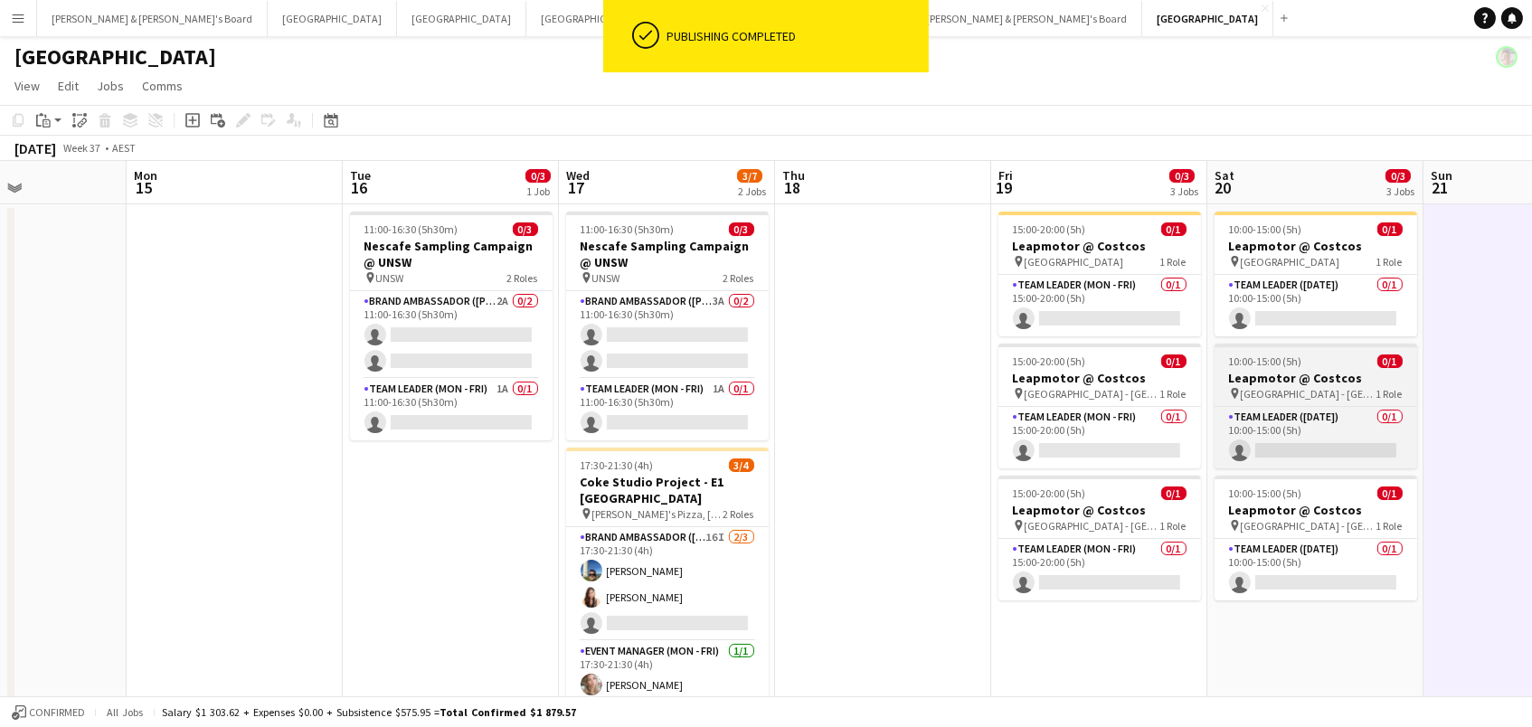
click at [1298, 374] on h3 "Leapmotor @ Costcos" at bounding box center [1315, 378] width 203 height 16
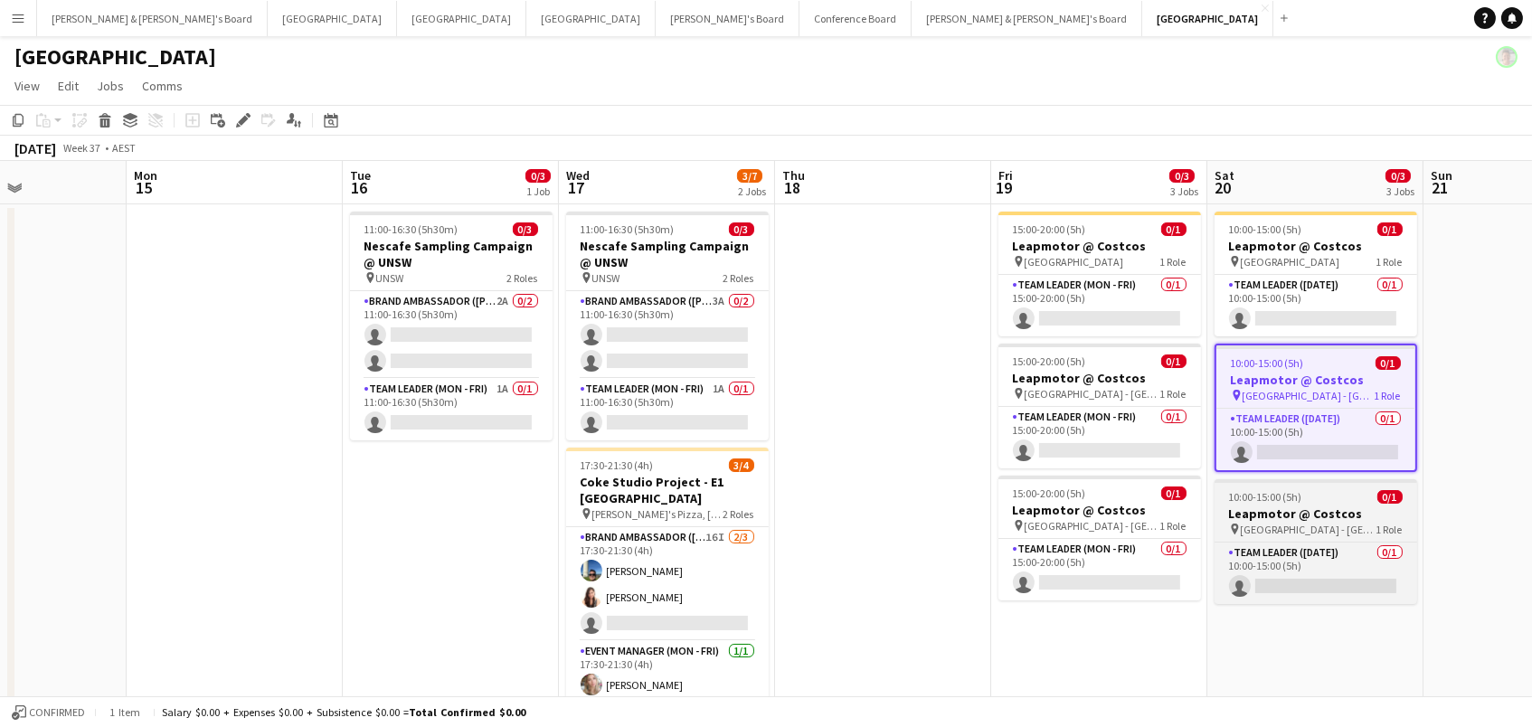
click at [1297, 505] on h3 "Leapmotor @ Costcos" at bounding box center [1315, 513] width 203 height 16
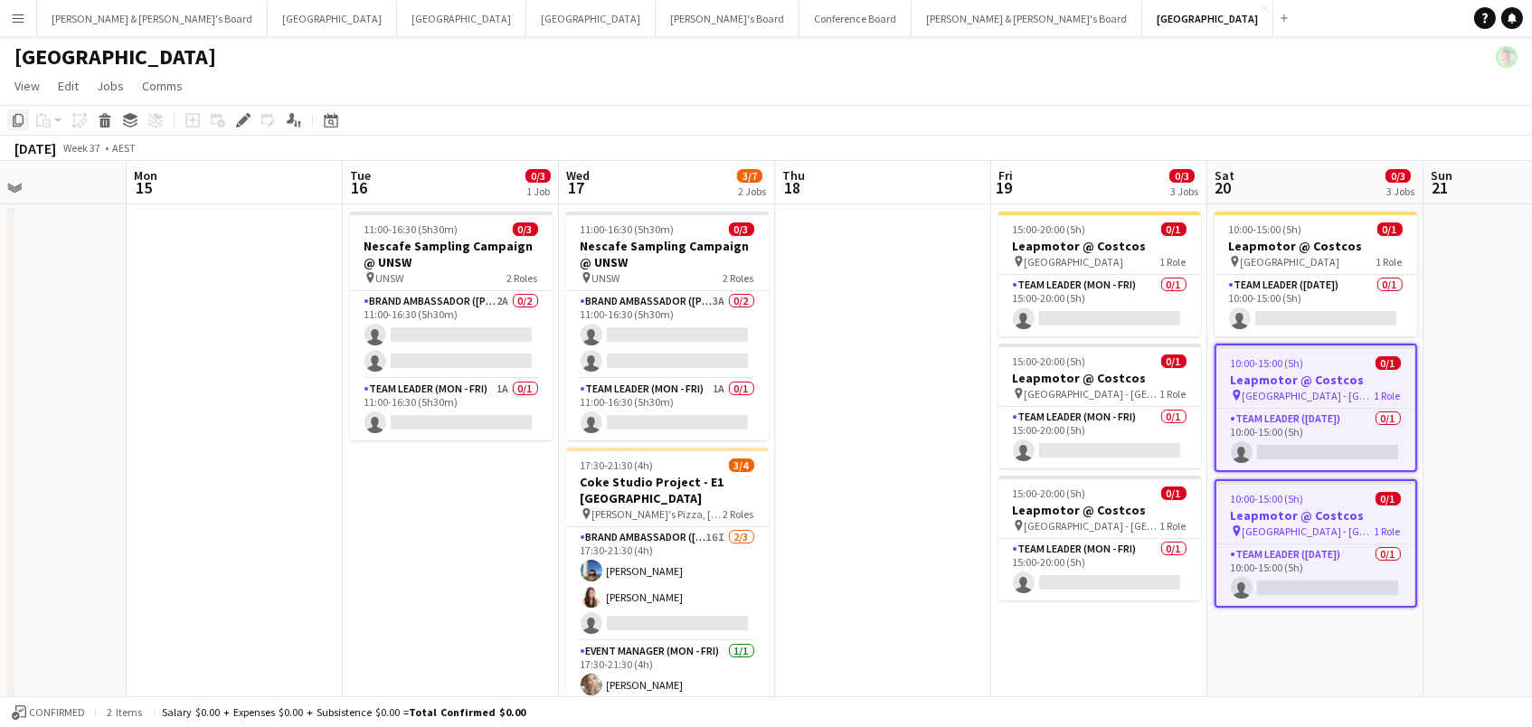
click at [19, 118] on icon "Copy" at bounding box center [18, 120] width 14 height 14
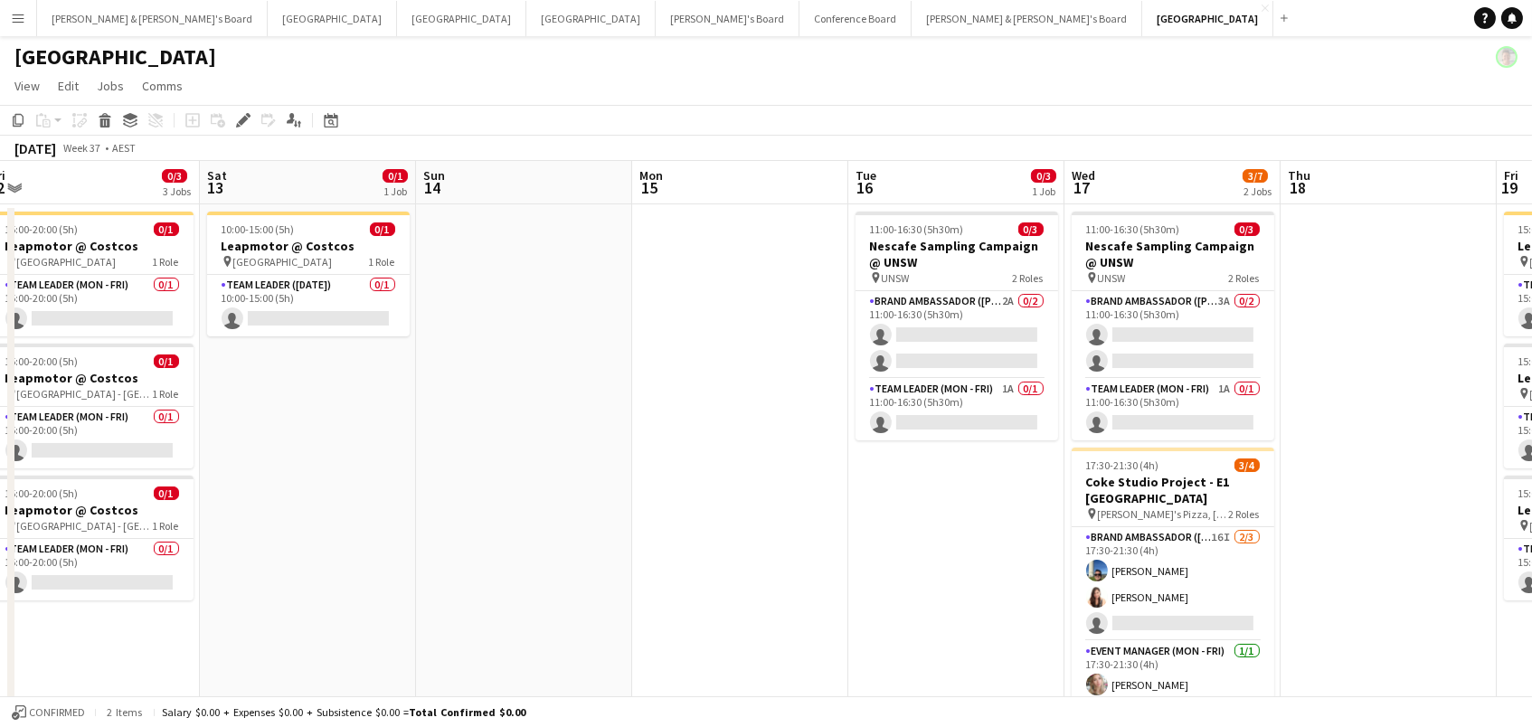
scroll to position [0, 382]
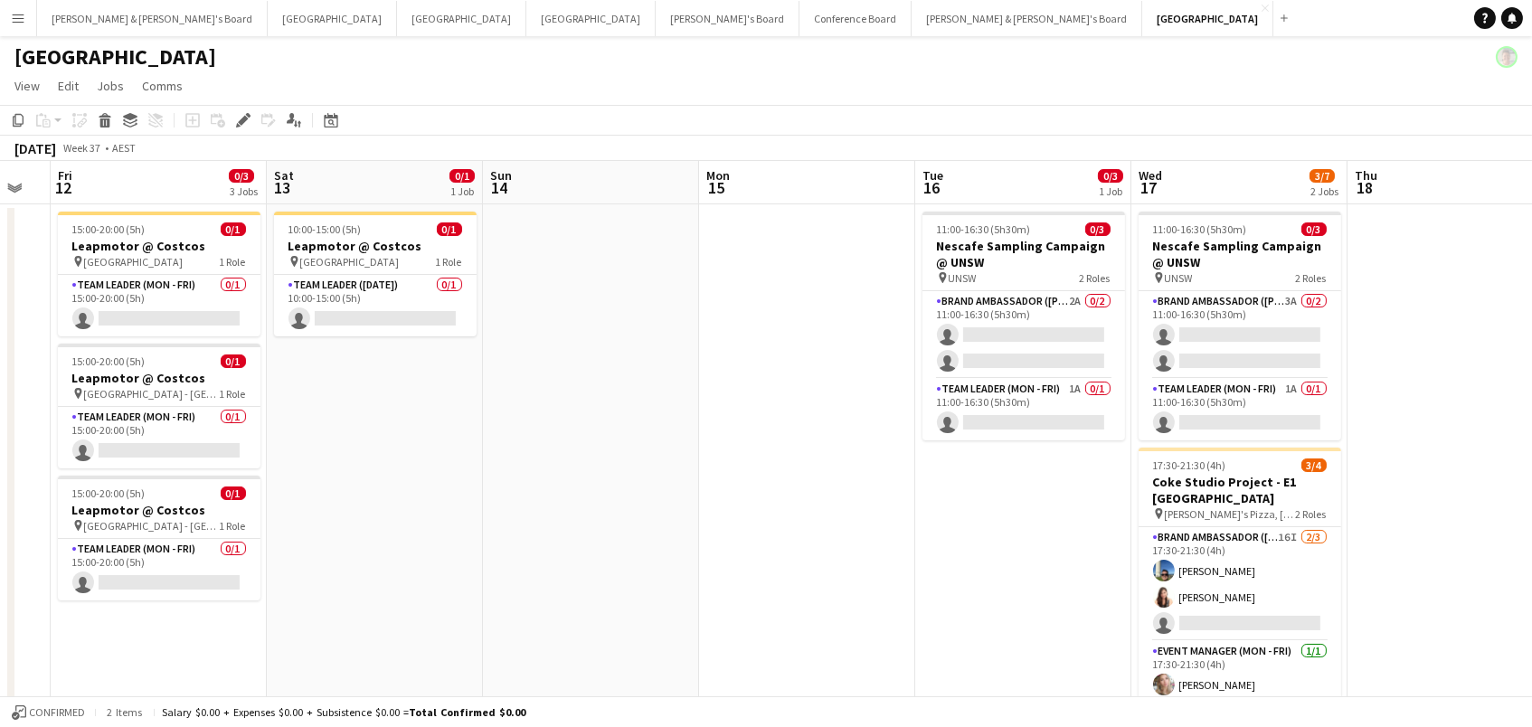
click at [335, 352] on app-date-cell "10:00-15:00 (5h) 0/1 Leapmotor @ Costcos pin Canberra Airport 1 Role Team Leade…" at bounding box center [375, 554] width 216 height 700
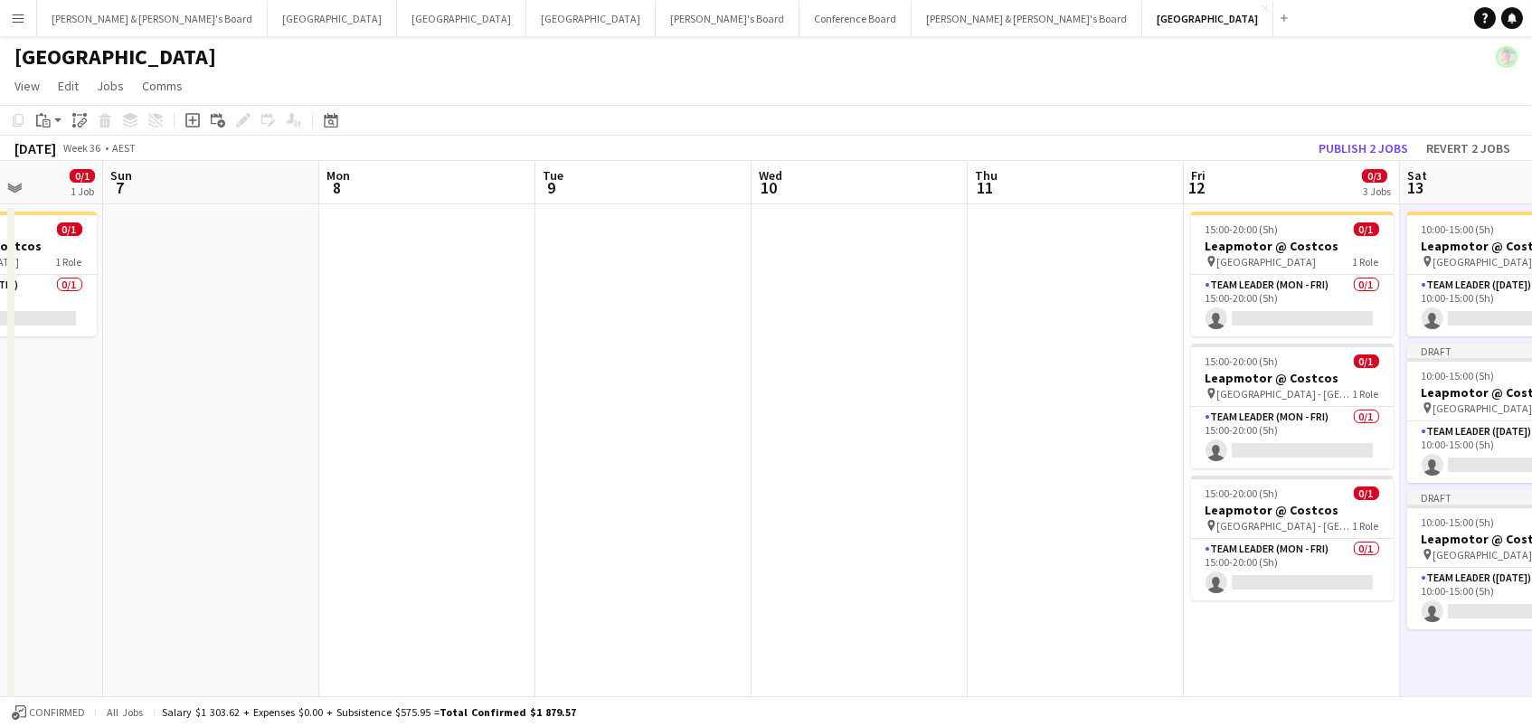
scroll to position [0, 408]
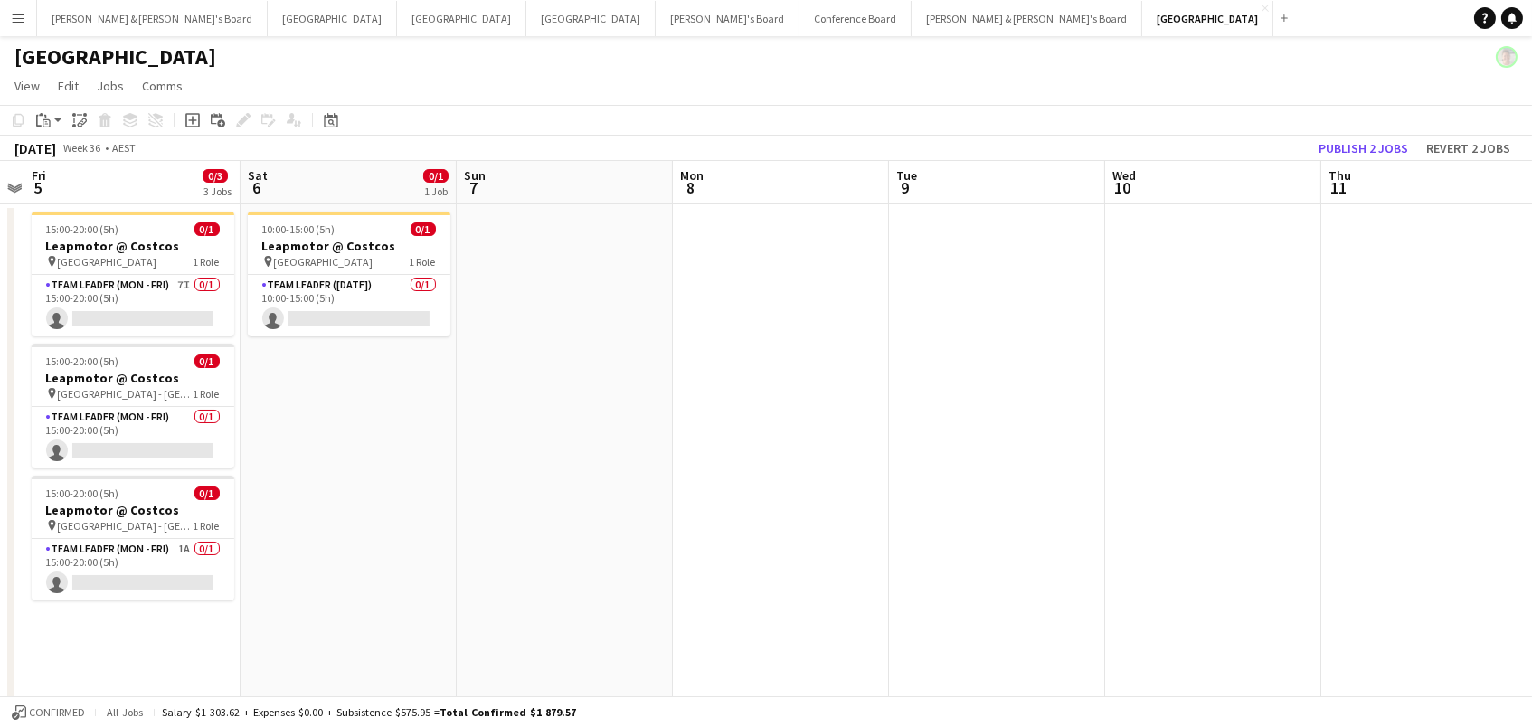
click at [378, 357] on app-date-cell "10:00-15:00 (5h) 0/1 Leapmotor @ Costcos pin Canberra Airport 1 Role Team Leade…" at bounding box center [349, 554] width 216 height 700
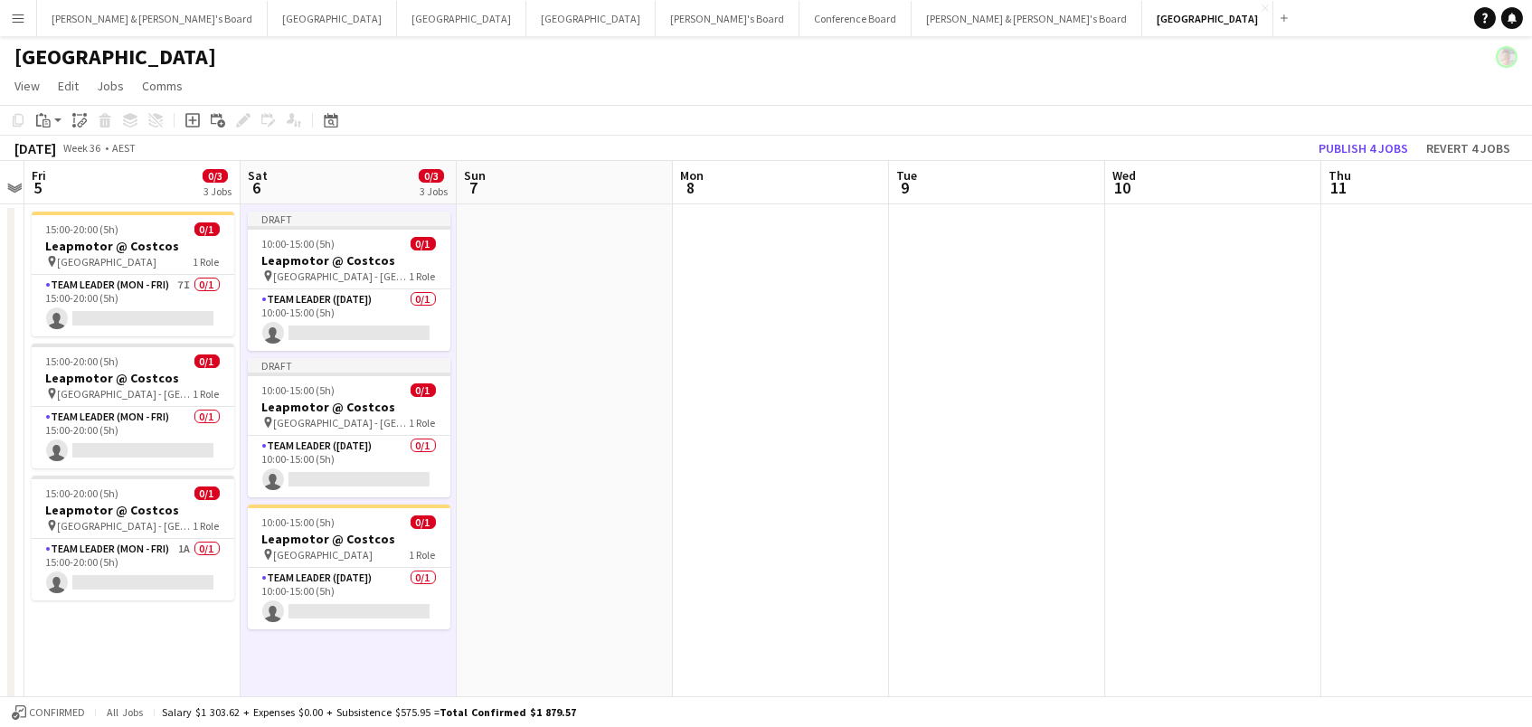
click at [737, 486] on app-date-cell at bounding box center [781, 554] width 216 height 700
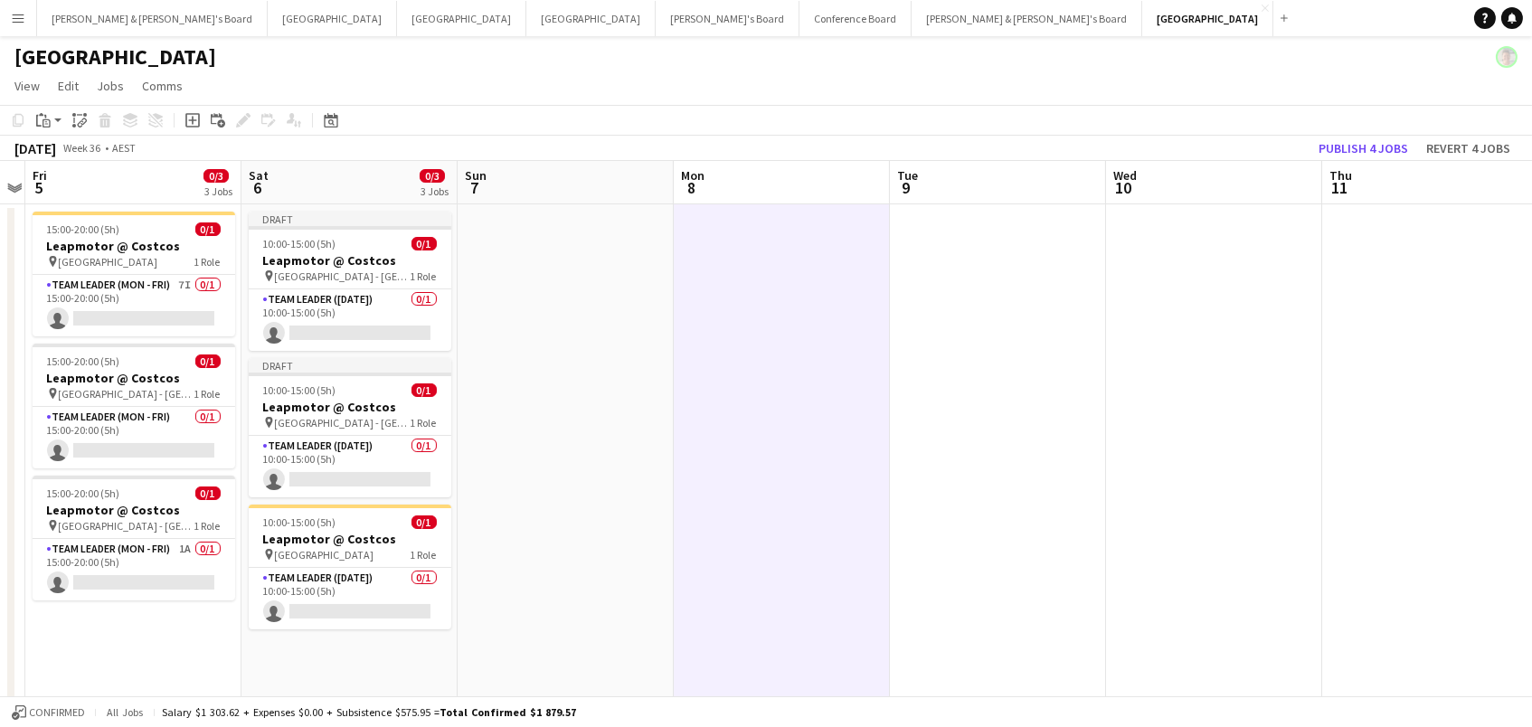
scroll to position [0, 0]
click at [1395, 146] on button "Publish 4 jobs" at bounding box center [1363, 149] width 104 height 24
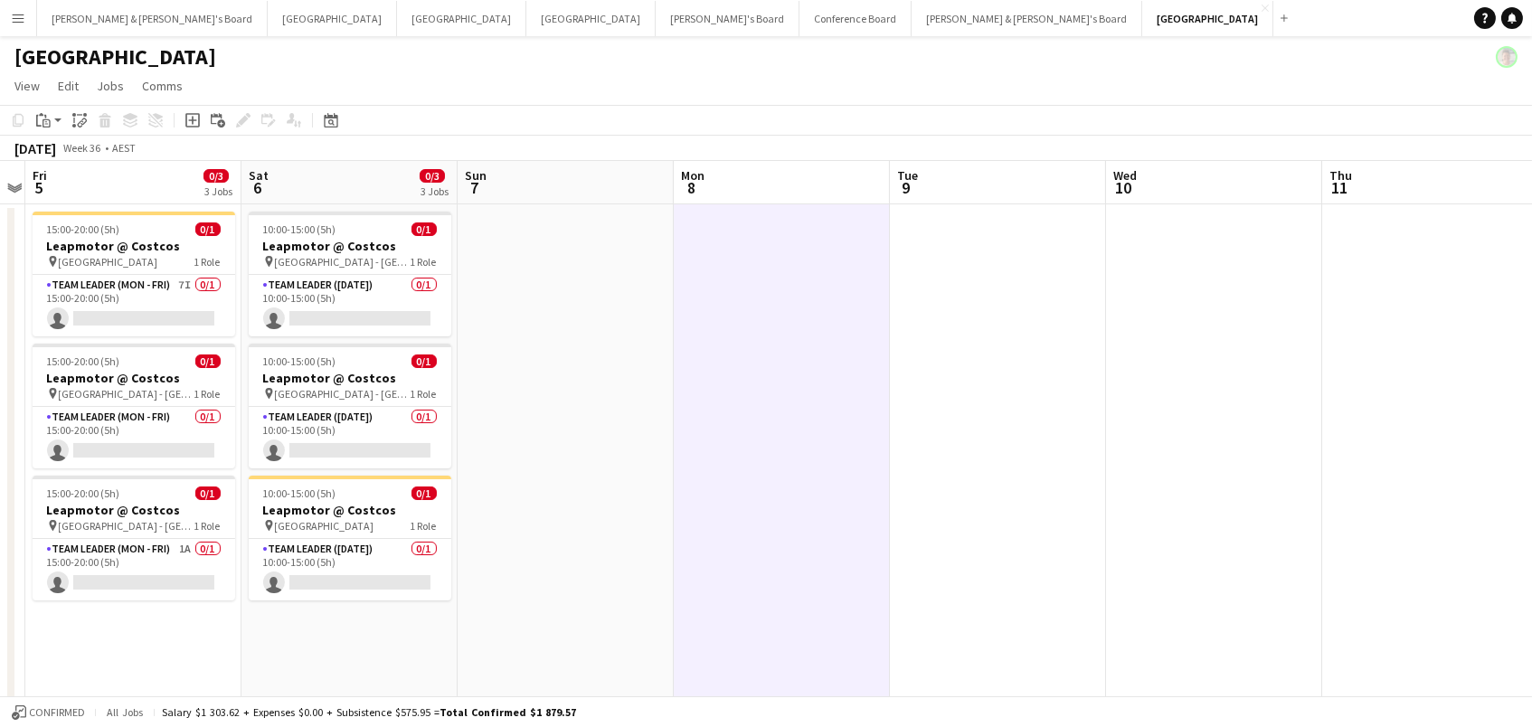
click at [8, 22] on button "Menu" at bounding box center [18, 18] width 36 height 36
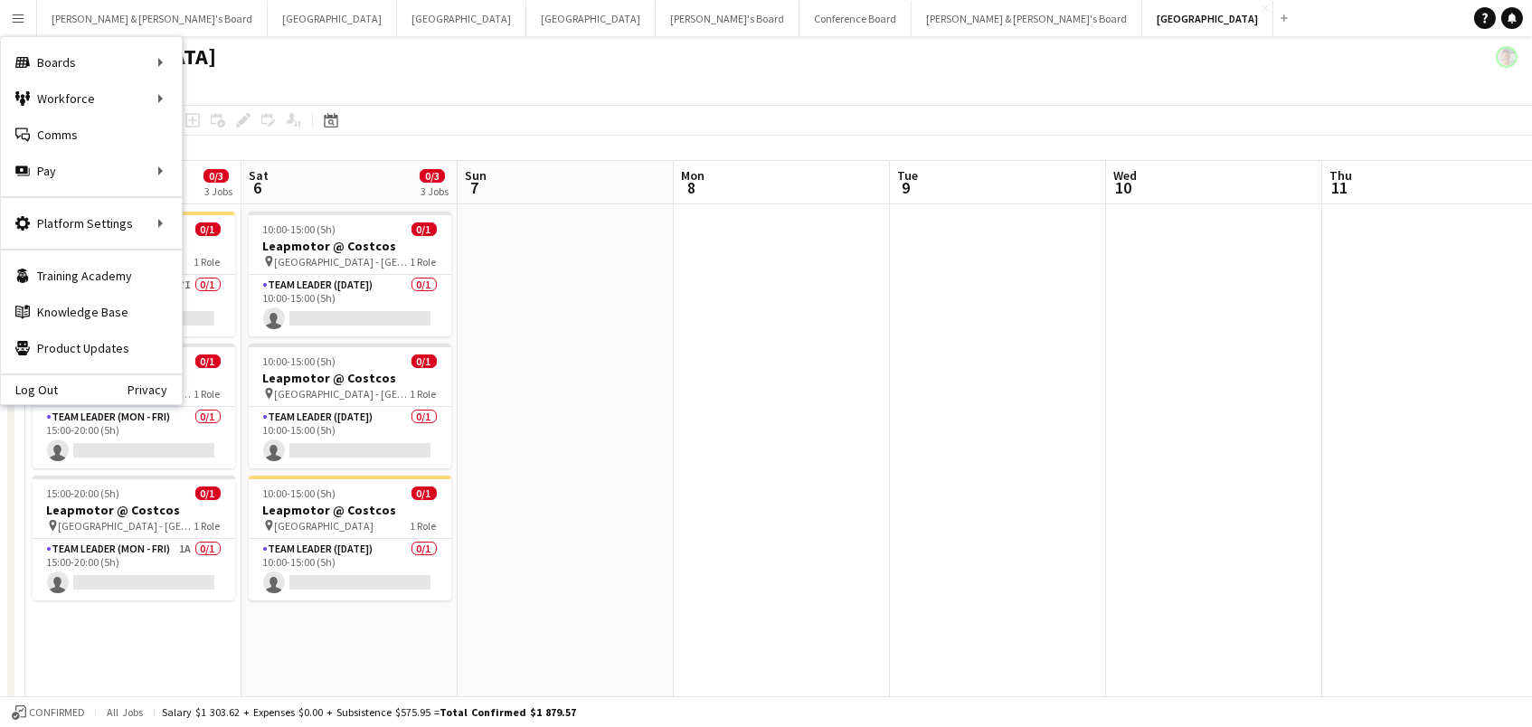
click at [639, 382] on app-date-cell at bounding box center [566, 554] width 216 height 700
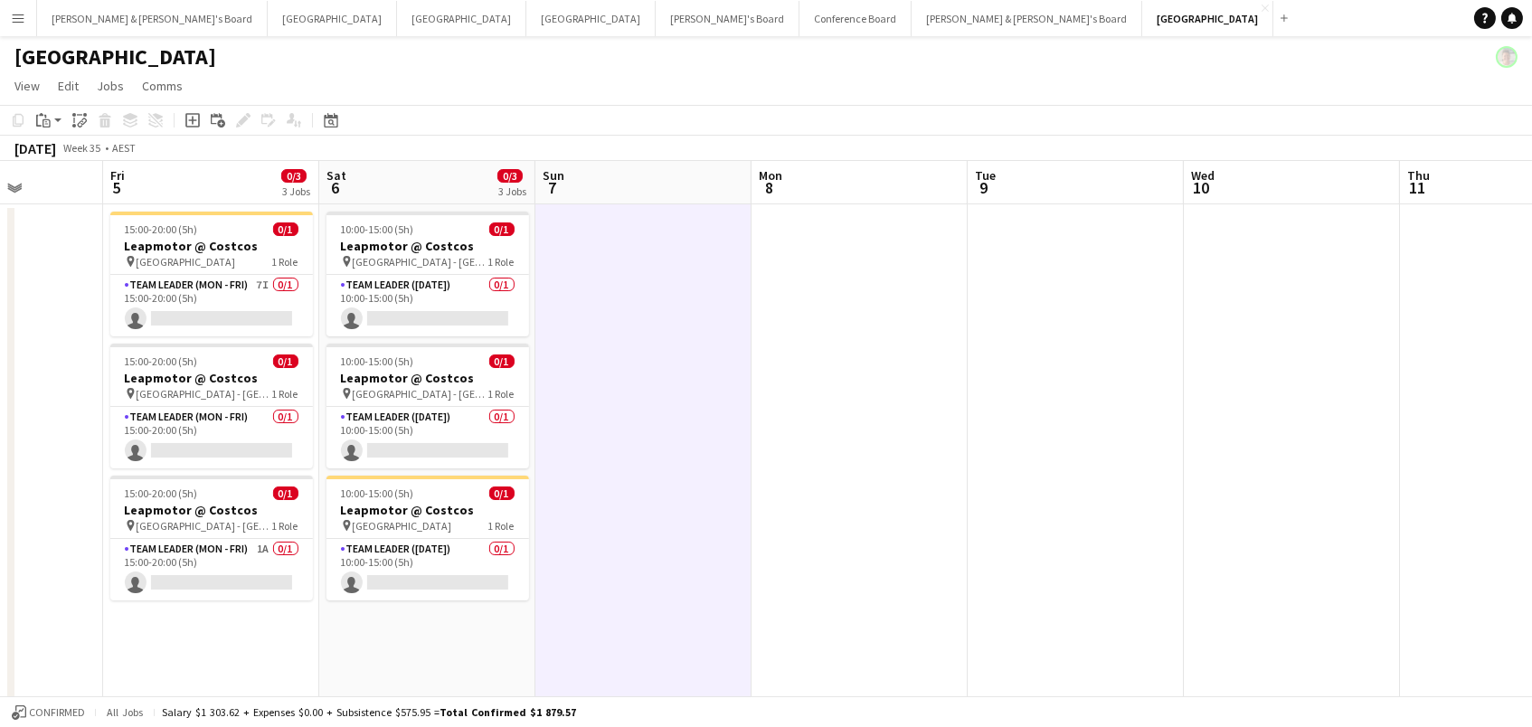
scroll to position [0, 633]
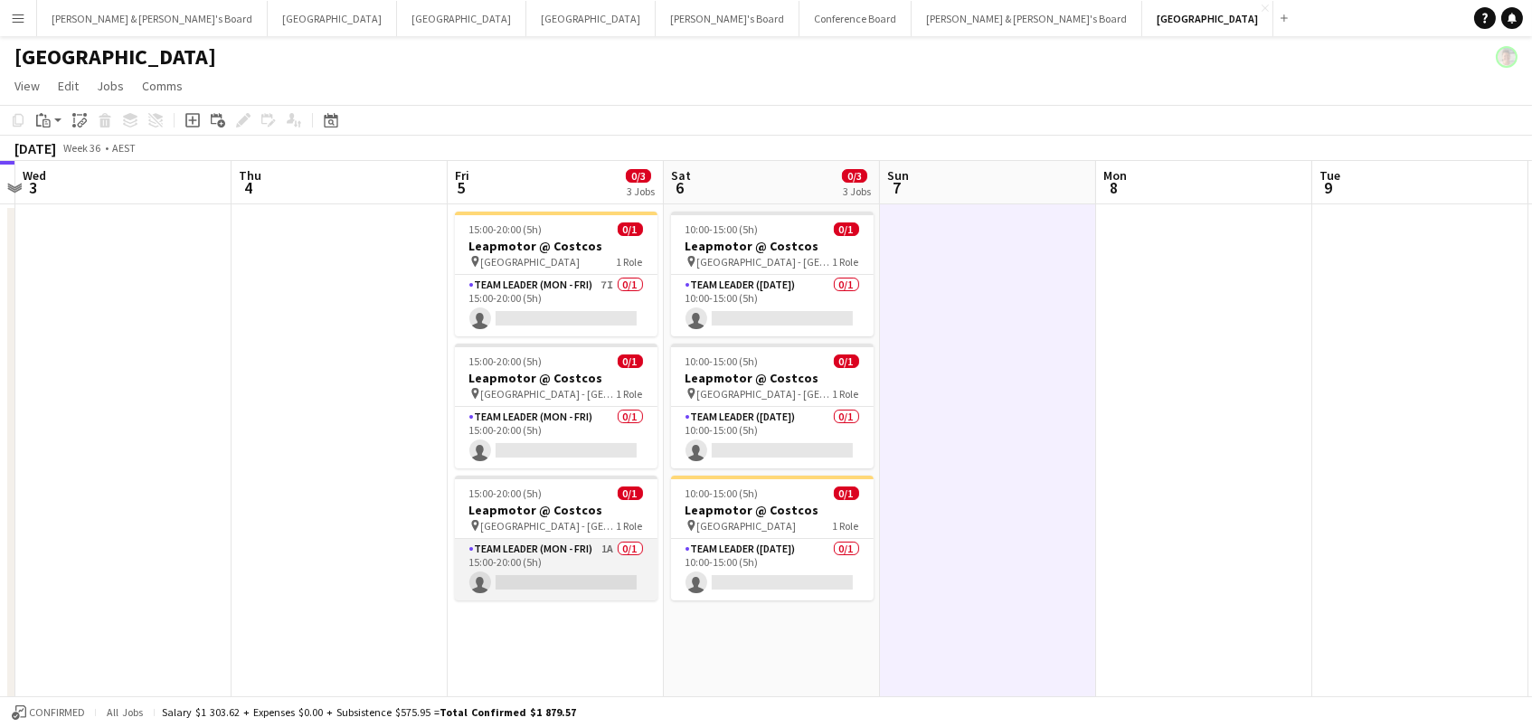
click at [533, 576] on app-card-role "Team Leader (Mon - Fri) 1A 0/1 15:00-20:00 (5h) single-neutral-actions" at bounding box center [556, 569] width 203 height 61
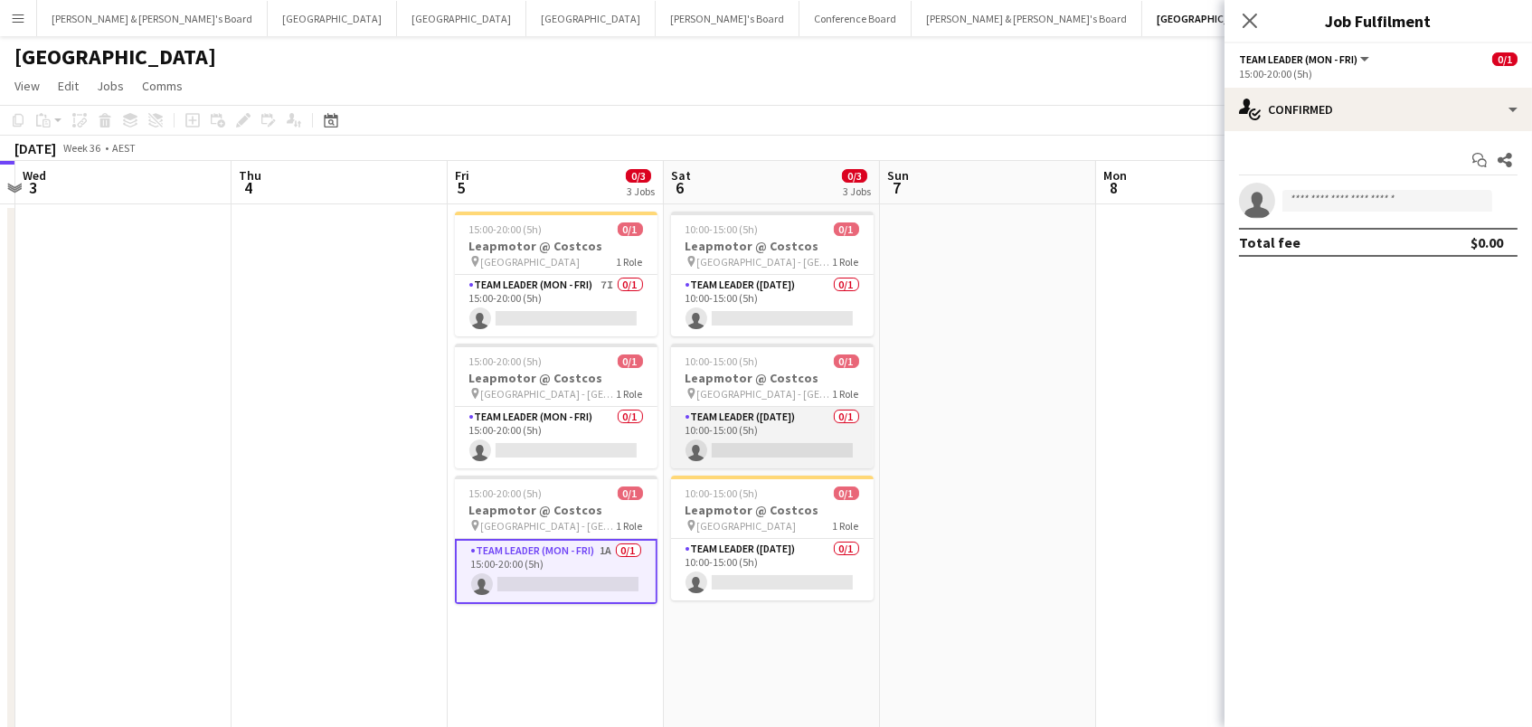
click at [767, 441] on app-card-role "Team Leader (Saturday) 0/1 10:00-15:00 (5h) single-neutral-actions" at bounding box center [772, 437] width 203 height 61
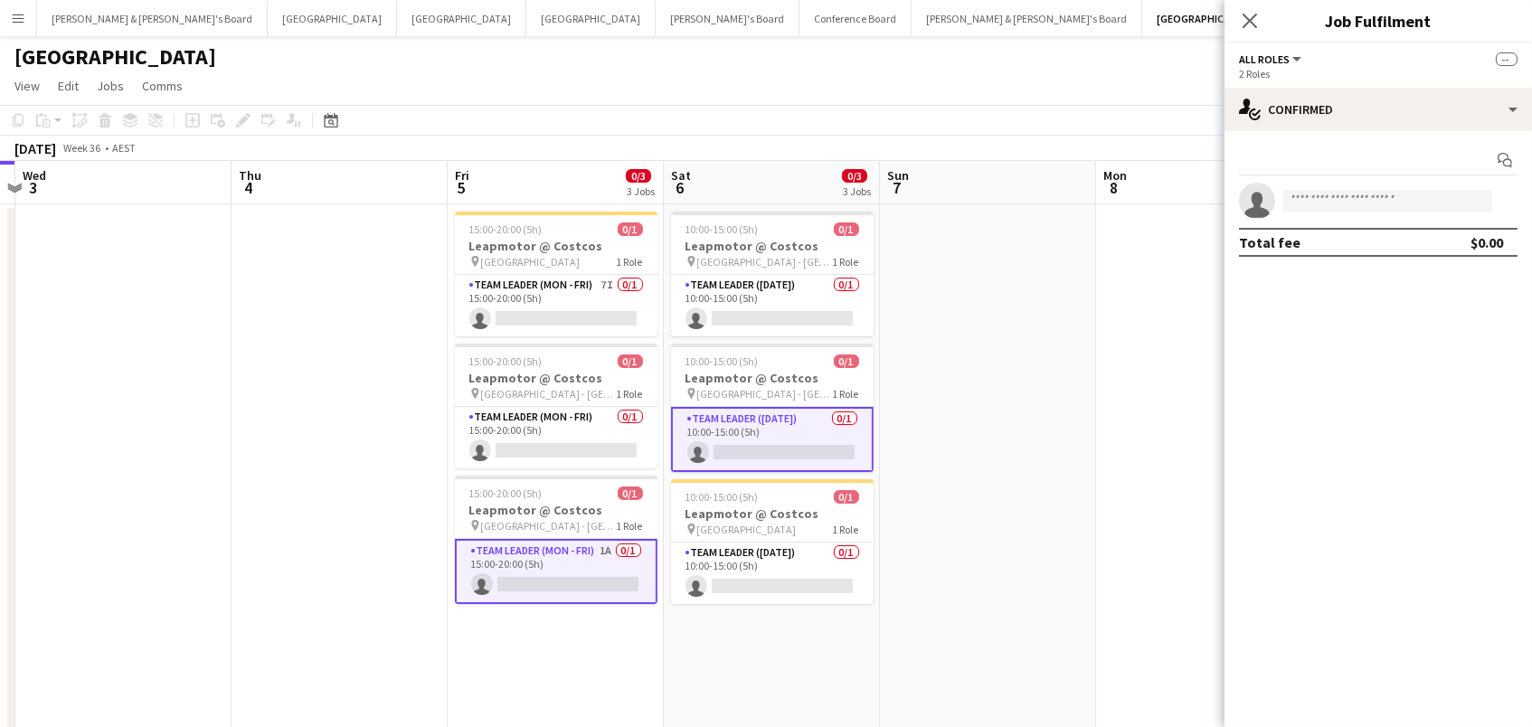
click at [515, 640] on app-date-cell "15:00-20:00 (5h) 0/1 Leapmotor @ Costcos pin Canberra Airport 1 Role Team Leade…" at bounding box center [556, 554] width 216 height 700
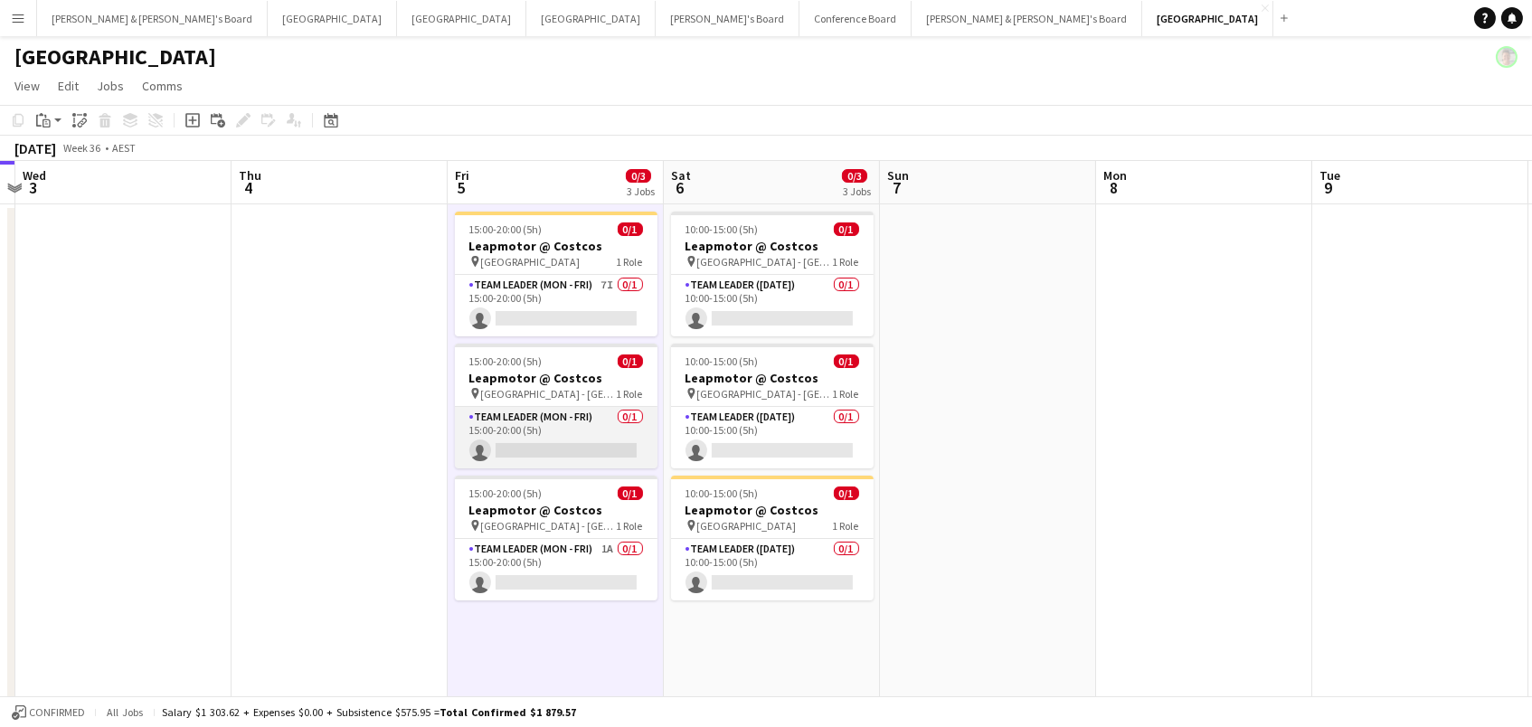
click at [545, 459] on app-card-role "Team Leader (Mon - Fri) 0/1 15:00-20:00 (5h) single-neutral-actions" at bounding box center [556, 437] width 203 height 61
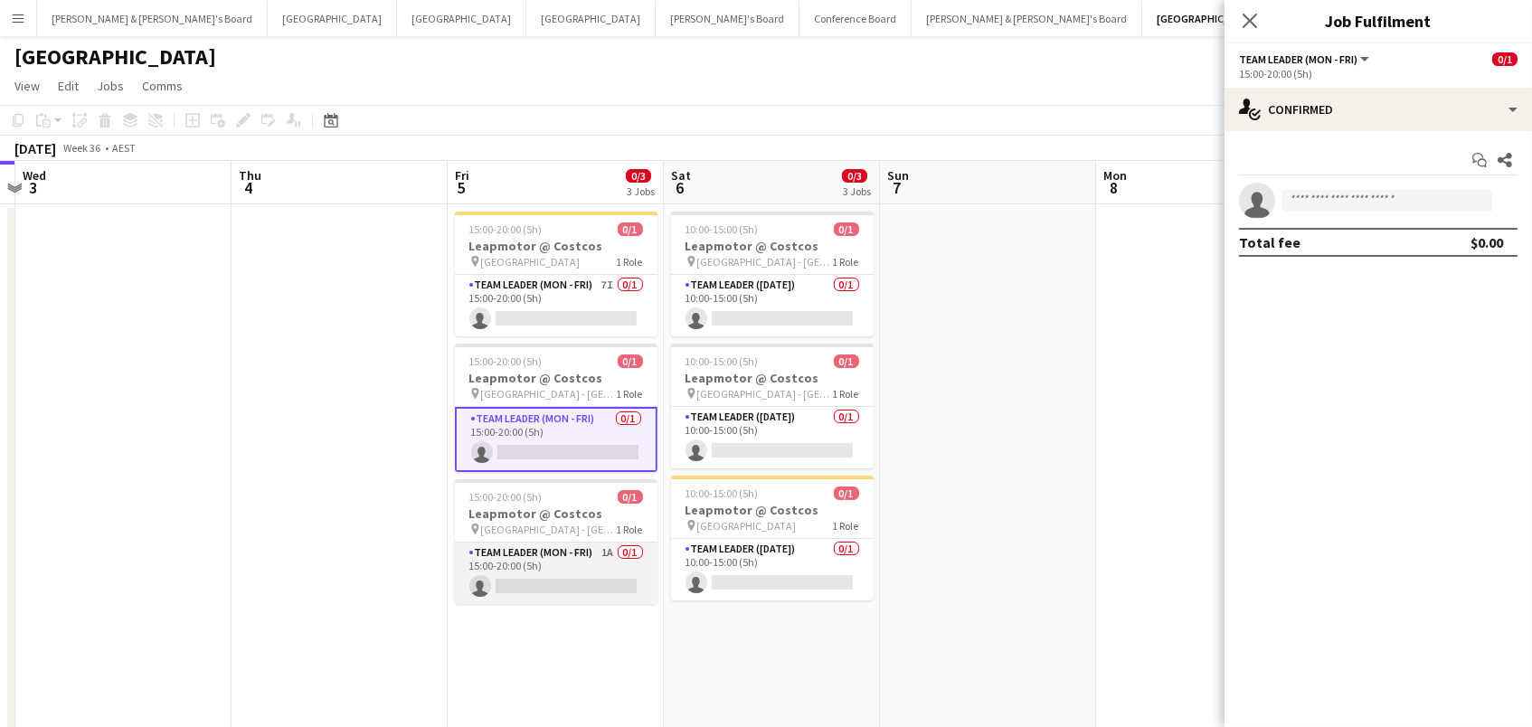
click at [568, 586] on app-card-role "Team Leader (Mon - Fri) 1A 0/1 15:00-20:00 (5h) single-neutral-actions" at bounding box center [556, 573] width 203 height 61
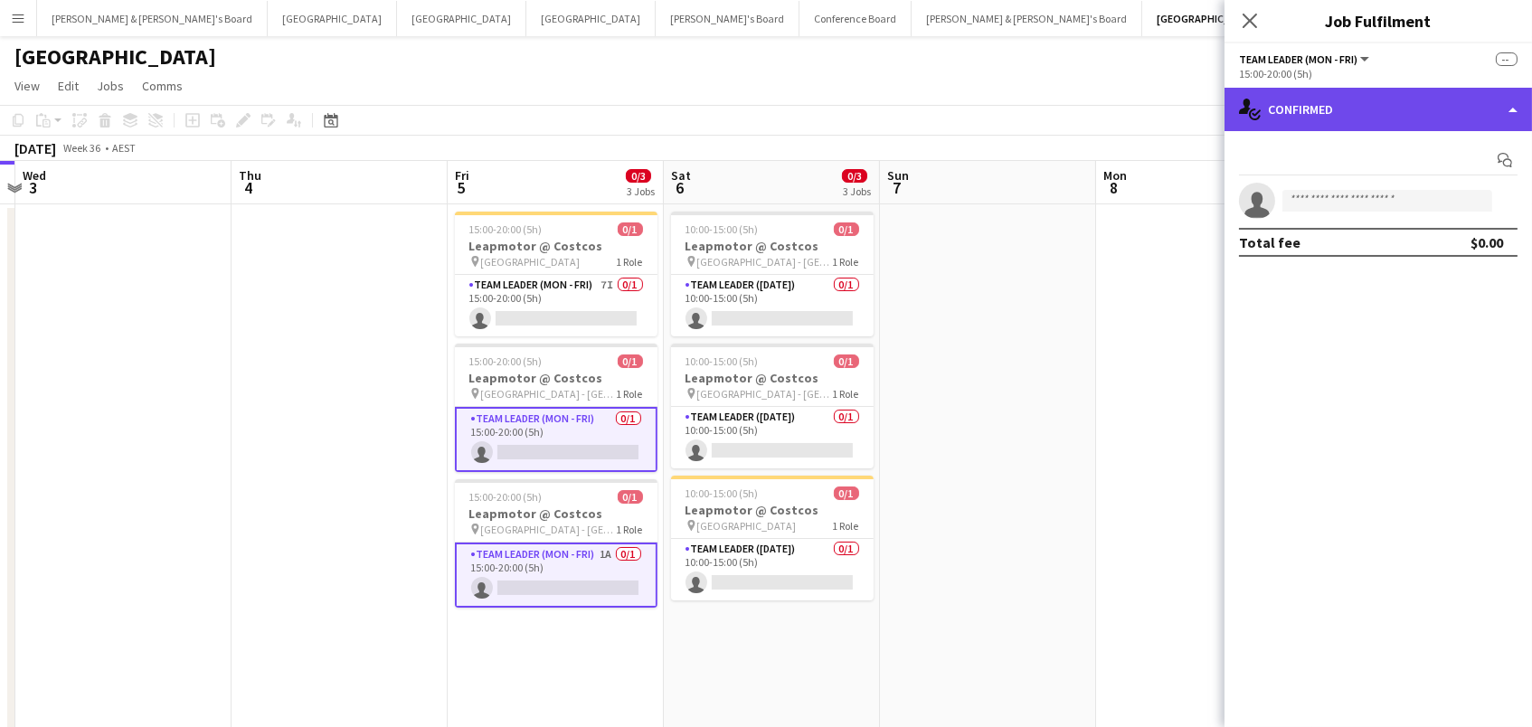
click at [1297, 104] on div "single-neutral-actions-check-2 Confirmed" at bounding box center [1377, 109] width 307 height 43
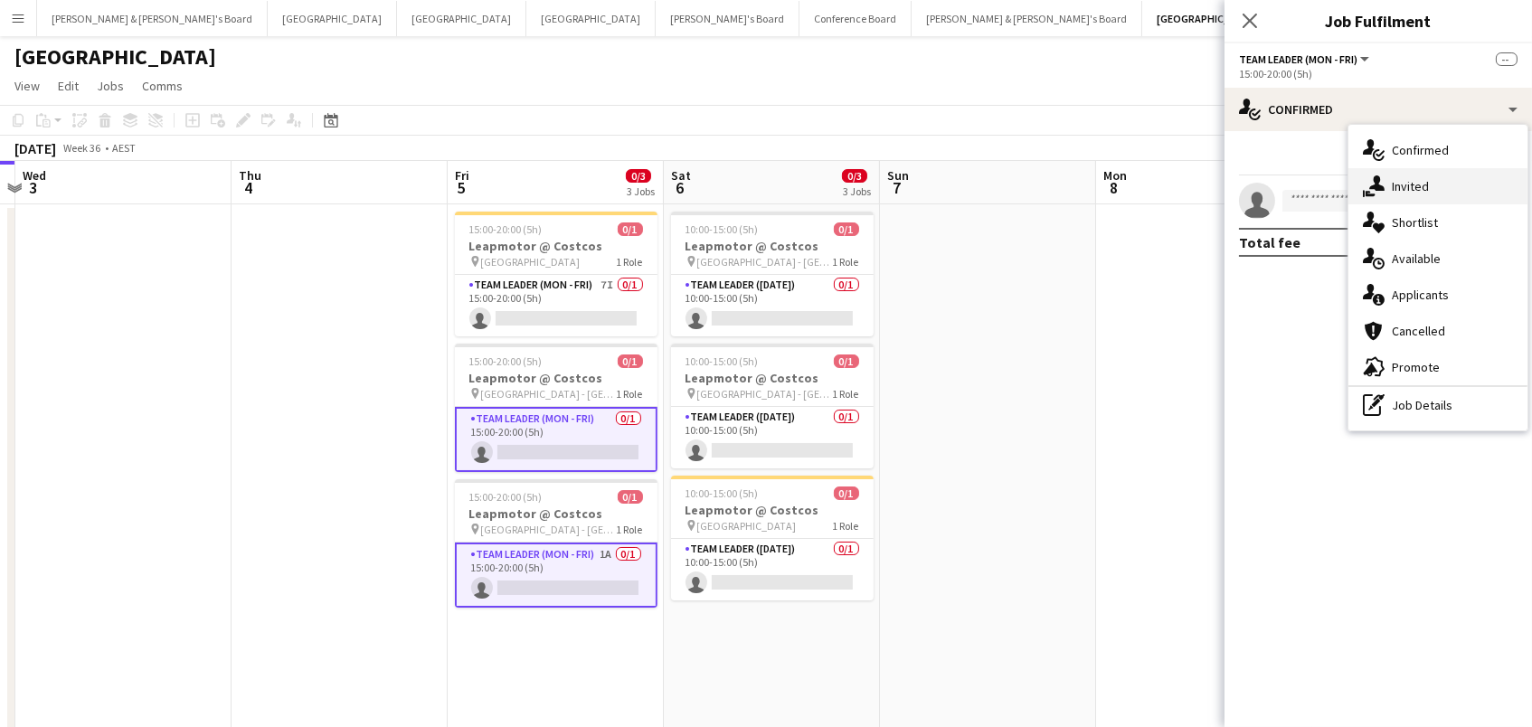
click at [1411, 195] on div "single-neutral-actions-share-1 Invited" at bounding box center [1437, 186] width 179 height 36
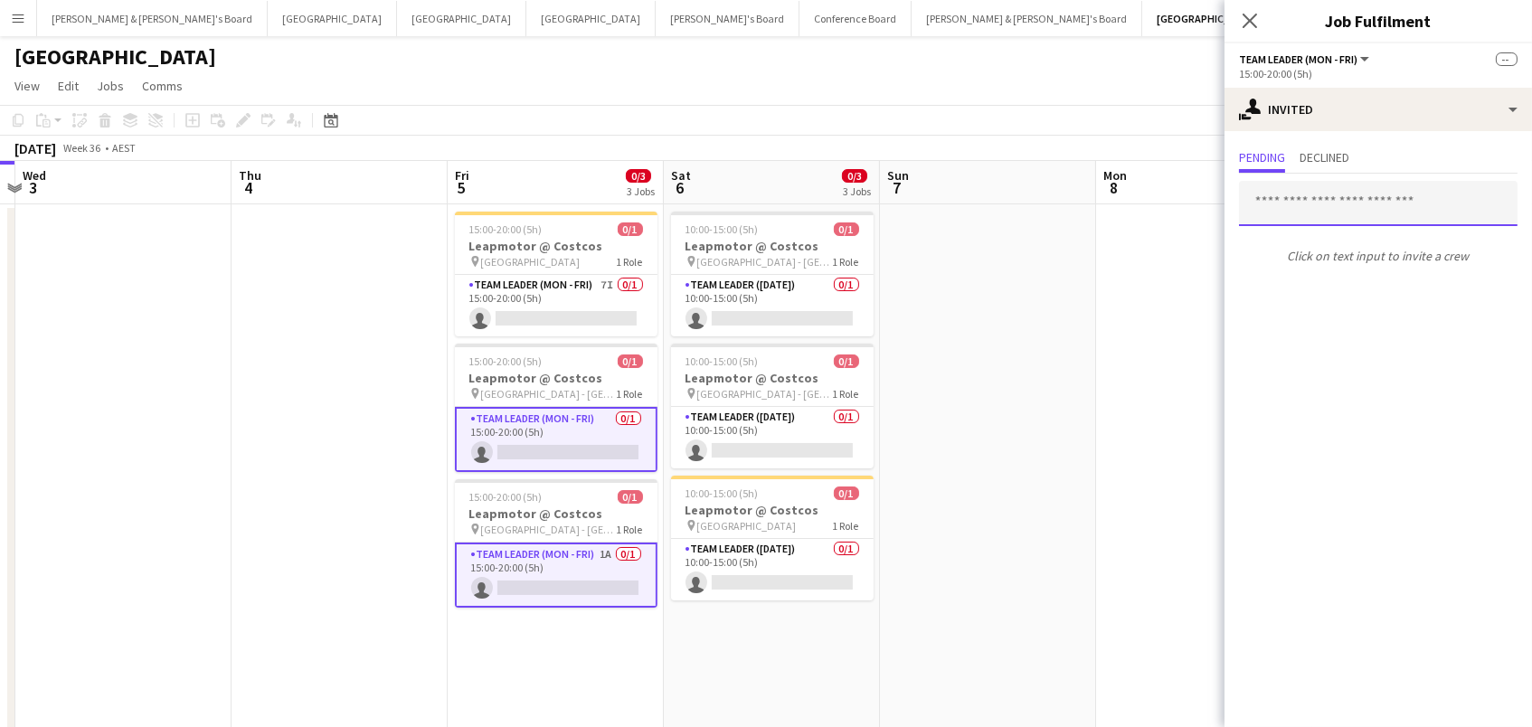
click at [1309, 209] on input "text" at bounding box center [1378, 203] width 278 height 45
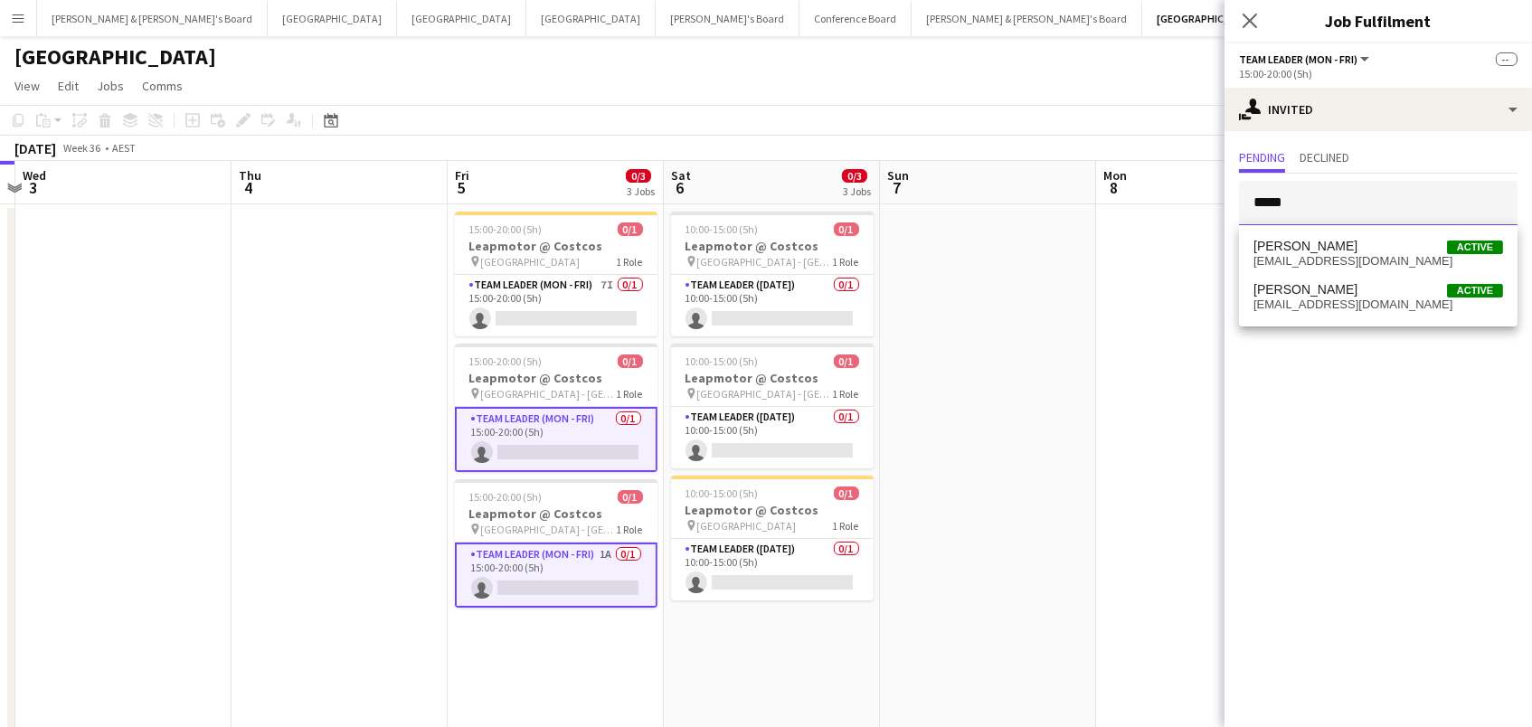
type input "*****"
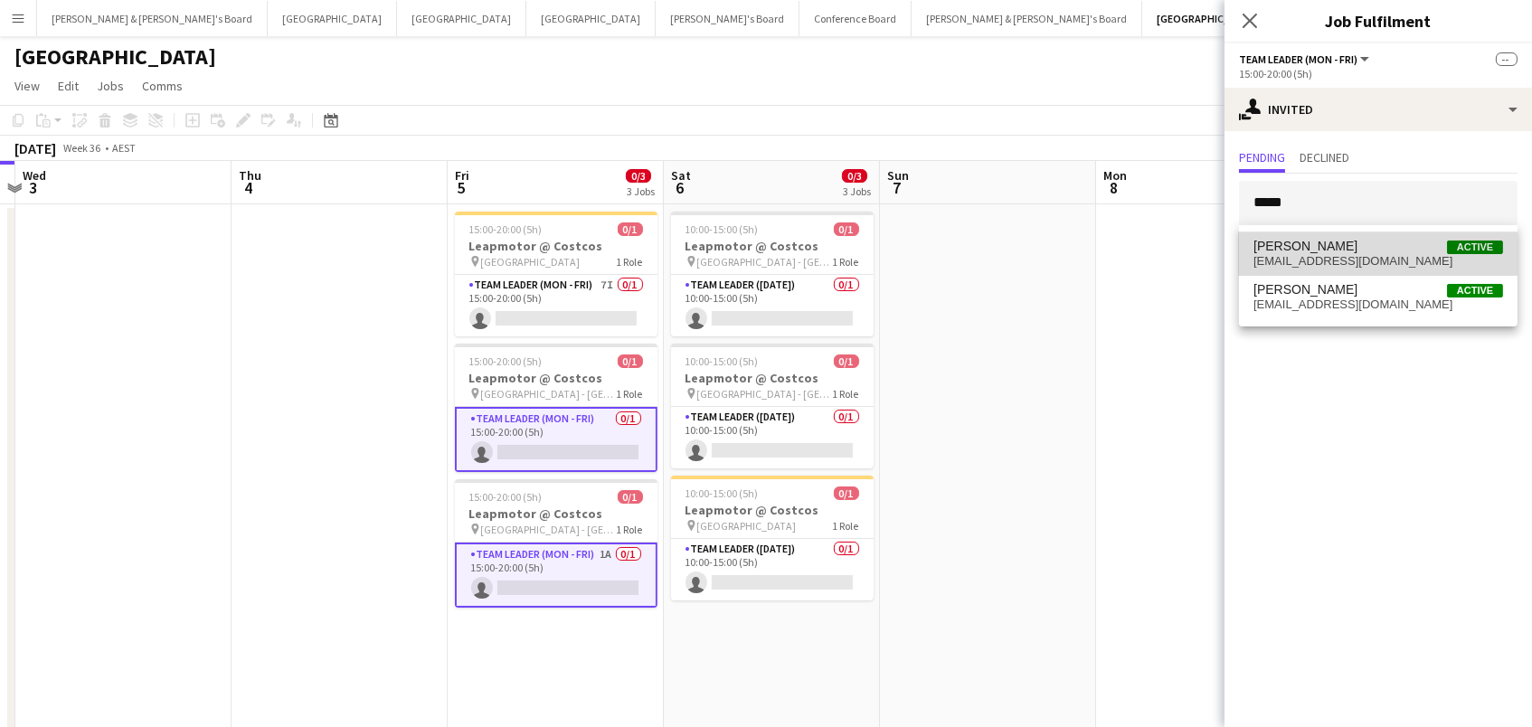
drag, startPoint x: 1318, startPoint y: 213, endPoint x: 1324, endPoint y: 249, distance: 35.7
click at [1324, 249] on span "[PERSON_NAME]" at bounding box center [1305, 246] width 104 height 15
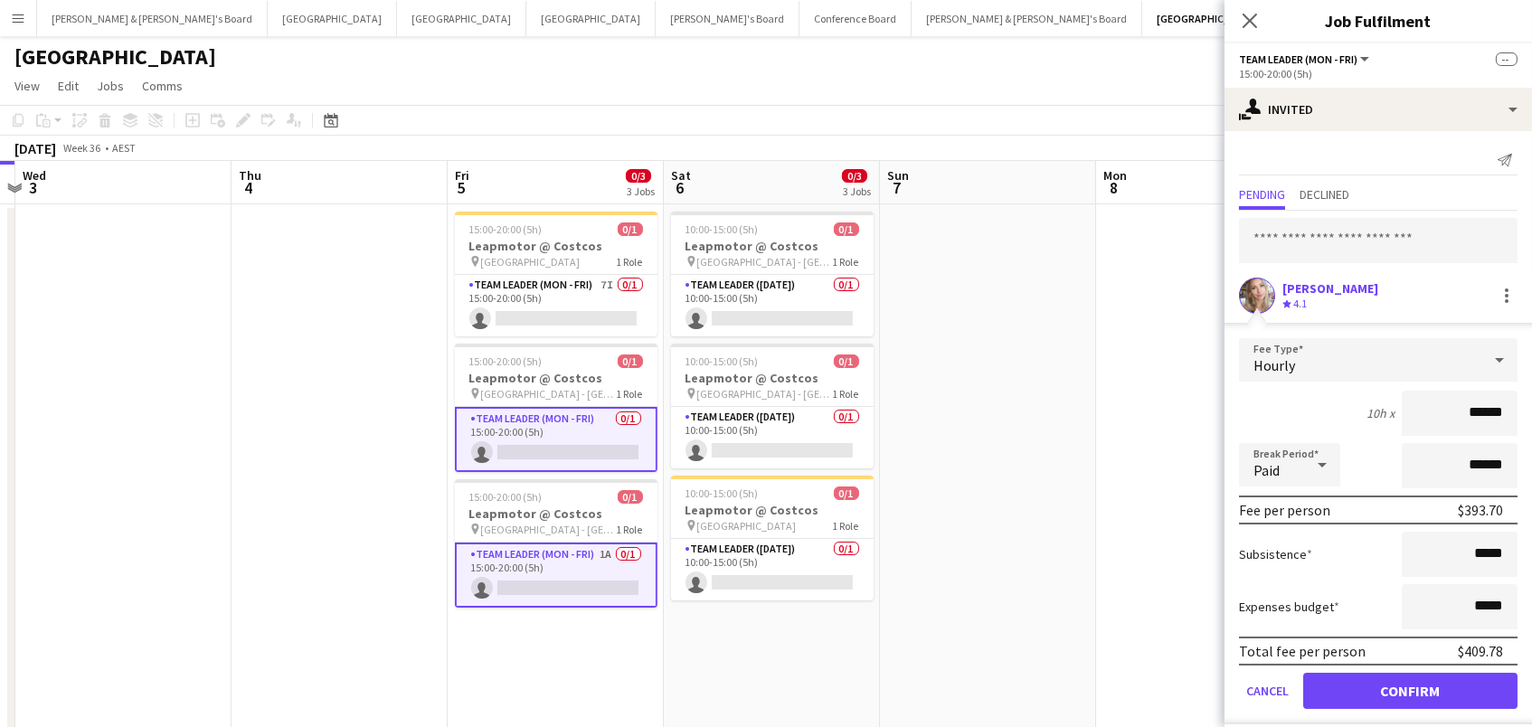
click at [1410, 688] on button "Confirm" at bounding box center [1410, 691] width 214 height 36
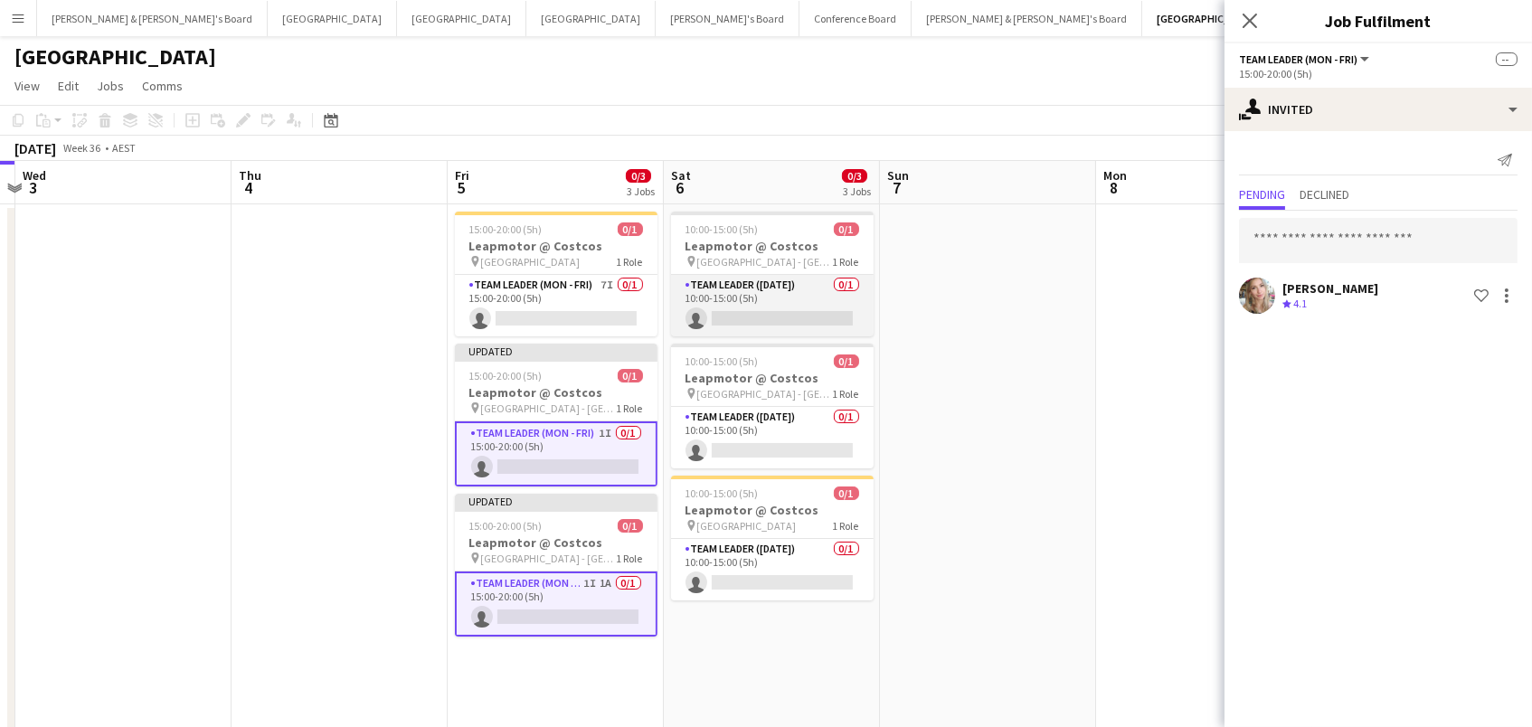
click at [810, 309] on app-card-role "Team Leader ([DATE]) 0/1 10:00-15:00 (5h) single-neutral-actions" at bounding box center [772, 305] width 203 height 61
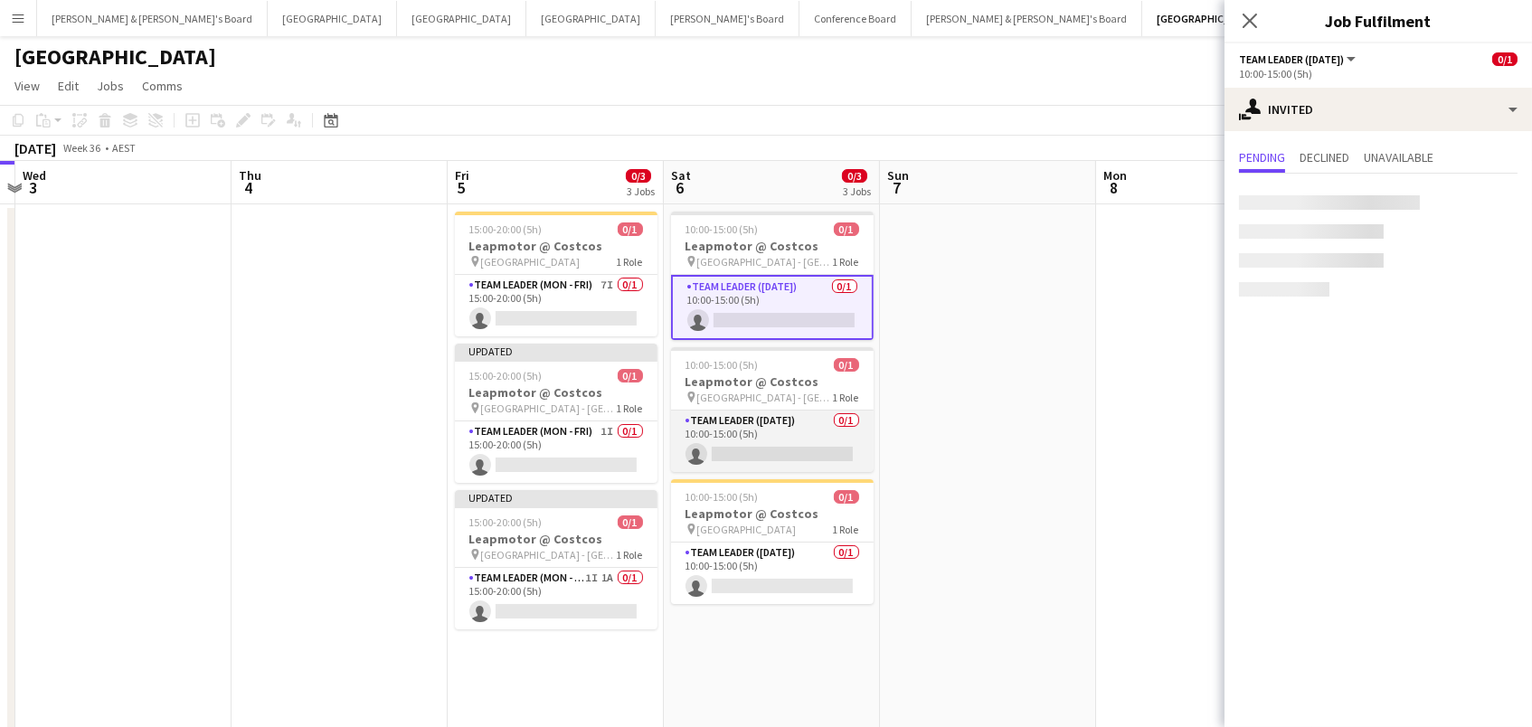
click at [818, 430] on app-card-role "Team Leader ([DATE]) 0/1 10:00-15:00 (5h) single-neutral-actions" at bounding box center [772, 441] width 203 height 61
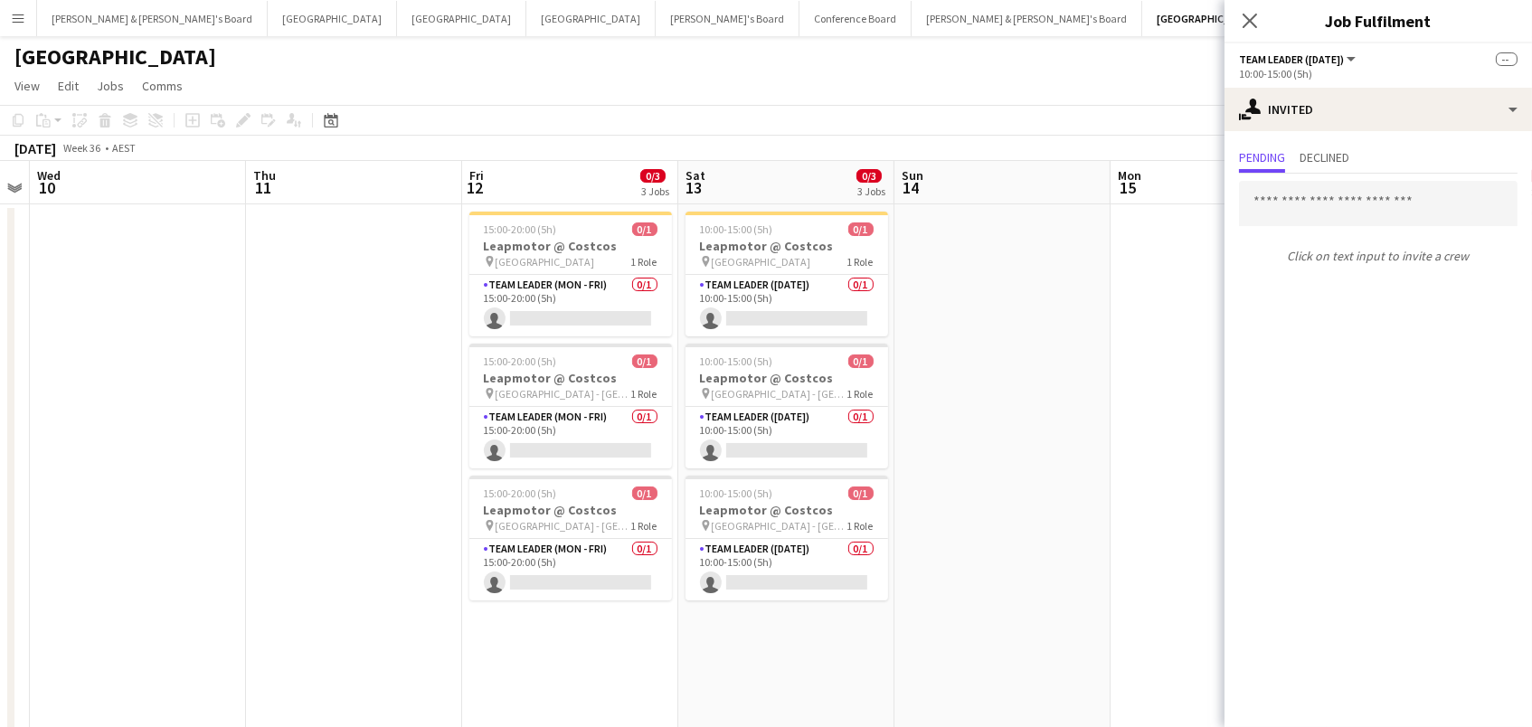
scroll to position [0, 678]
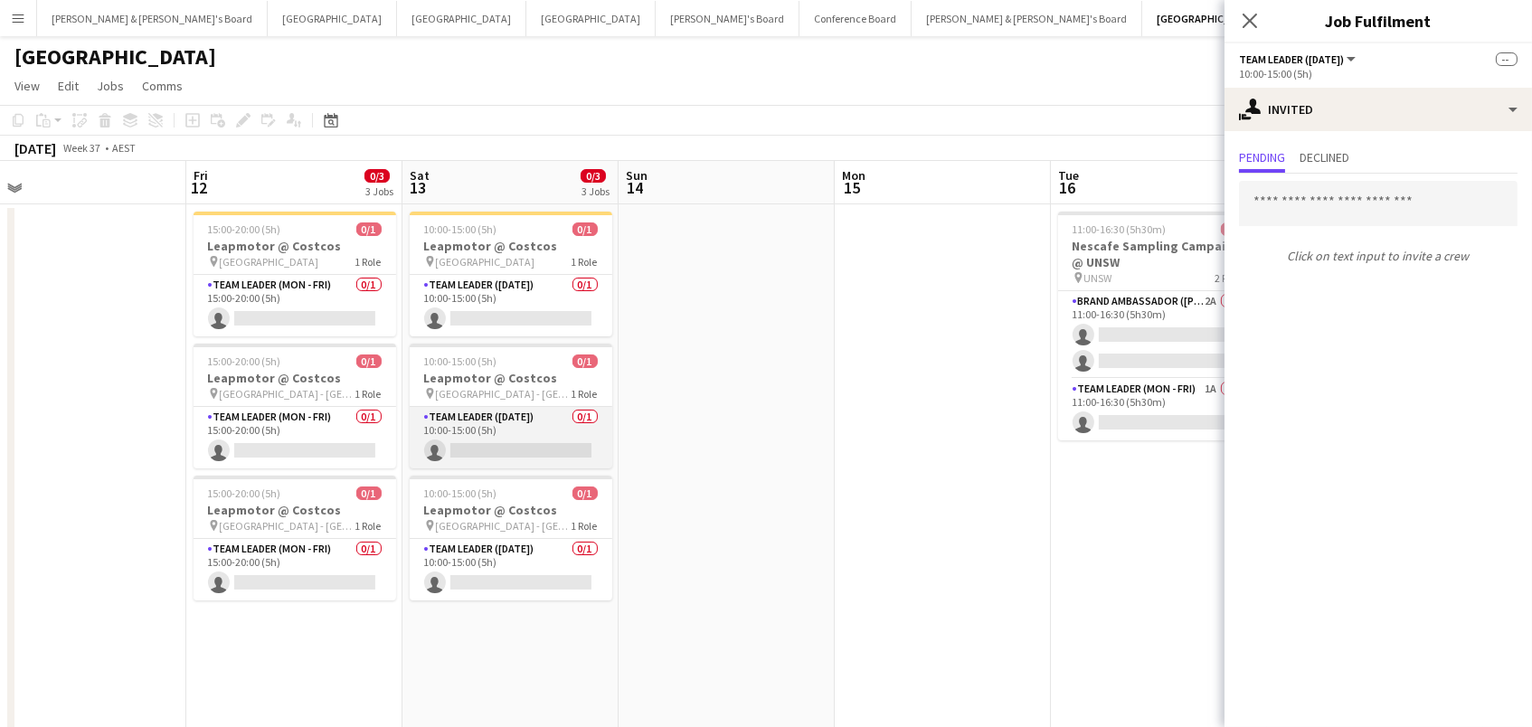
click at [477, 440] on app-card-role "Team Leader ([DATE]) 0/1 10:00-15:00 (5h) single-neutral-actions" at bounding box center [511, 437] width 203 height 61
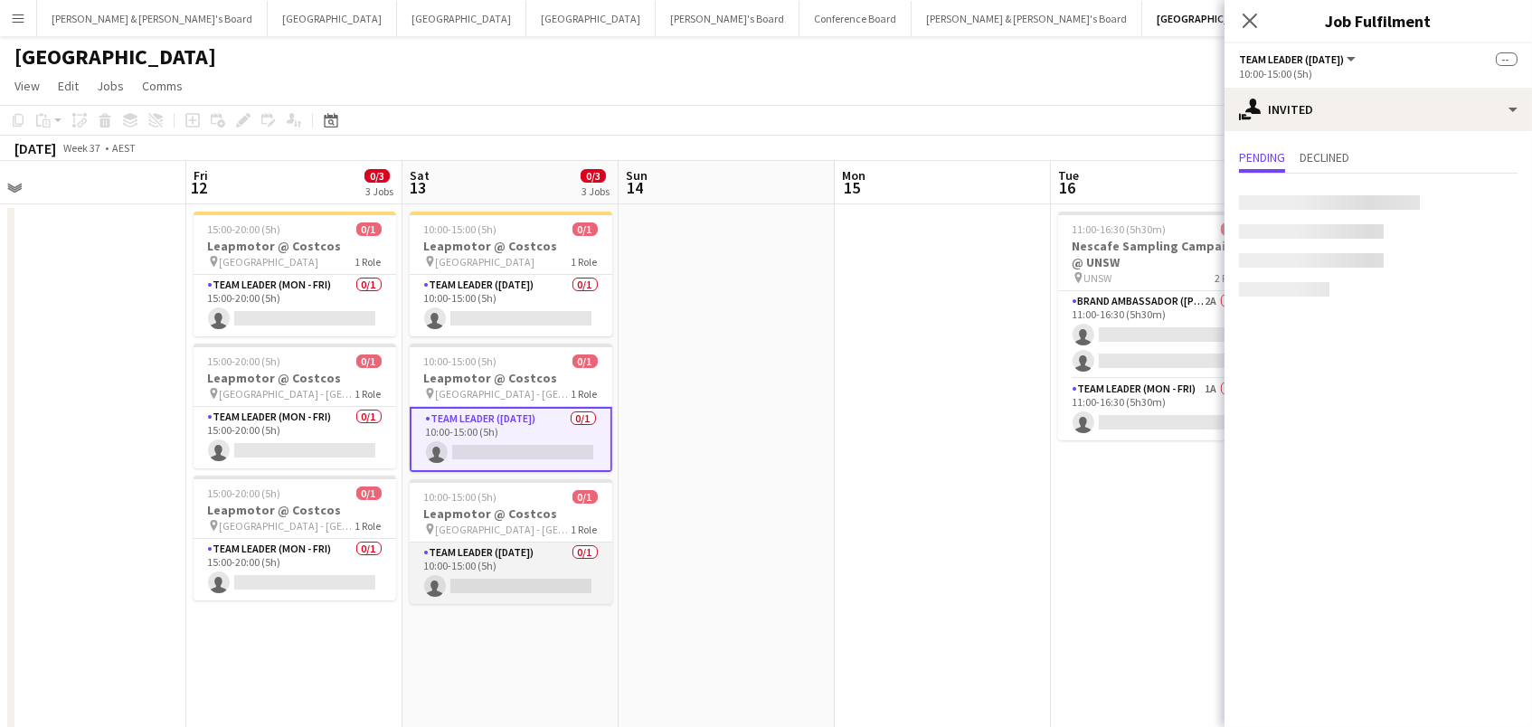
click at [486, 591] on app-card-role "Team Leader ([DATE]) 0/1 10:00-15:00 (5h) single-neutral-actions" at bounding box center [511, 573] width 203 height 61
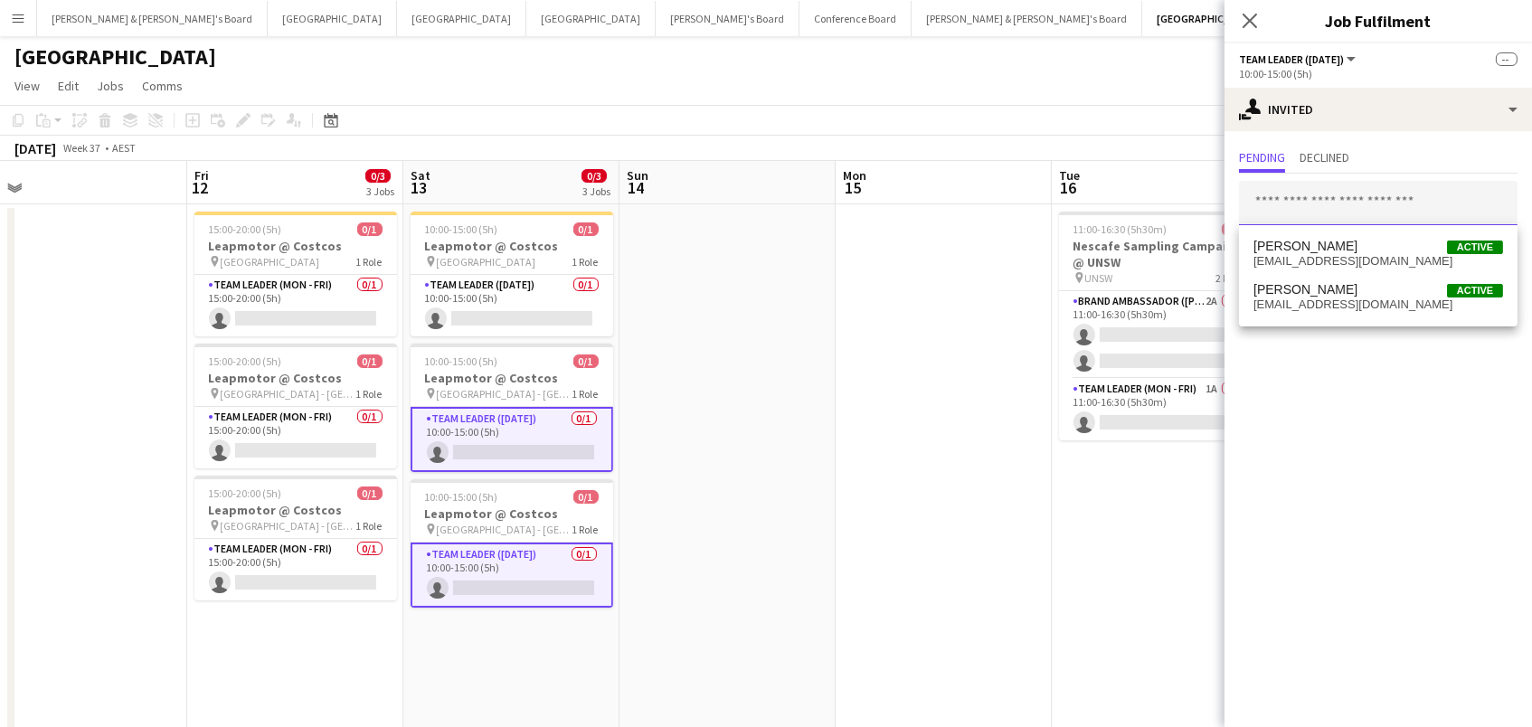
click at [1281, 195] on input "text" at bounding box center [1378, 203] width 278 height 45
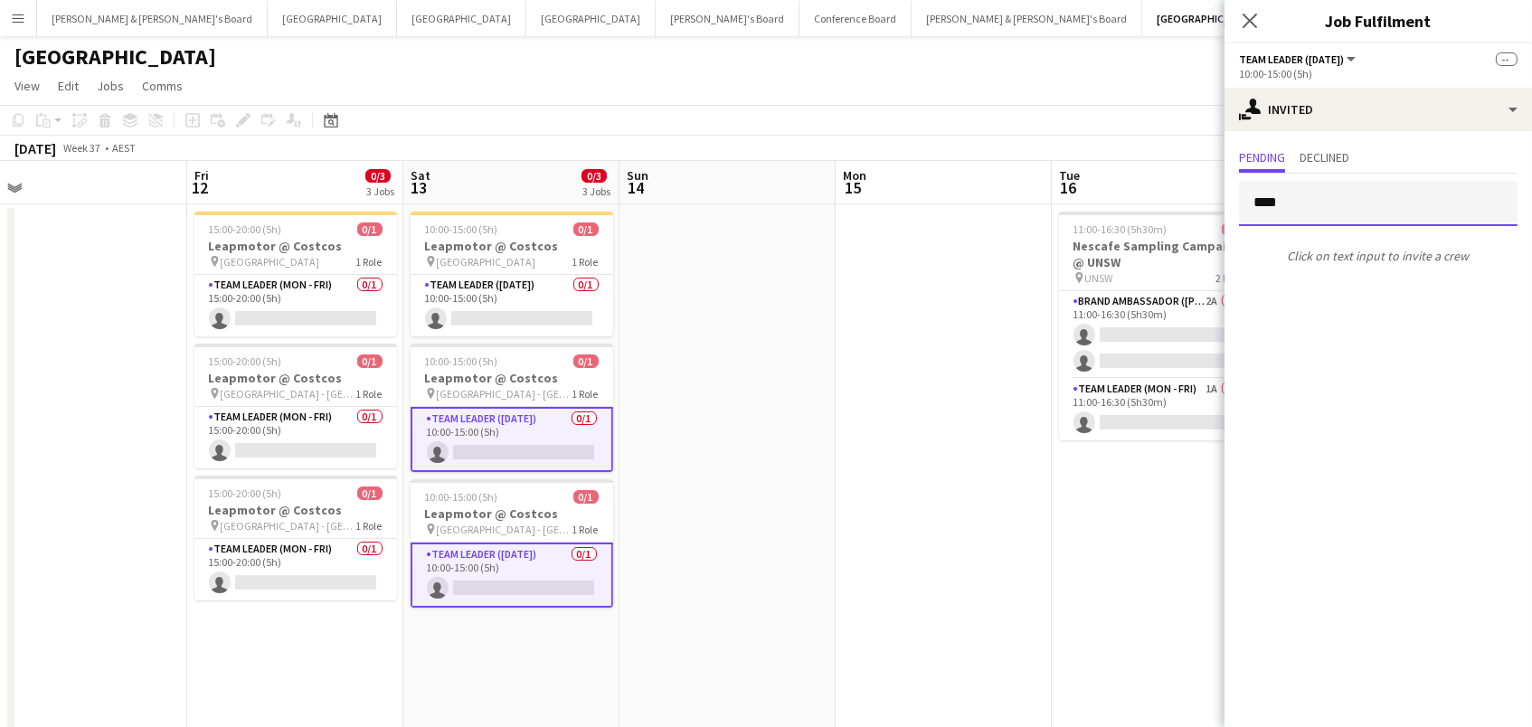
type input "*****"
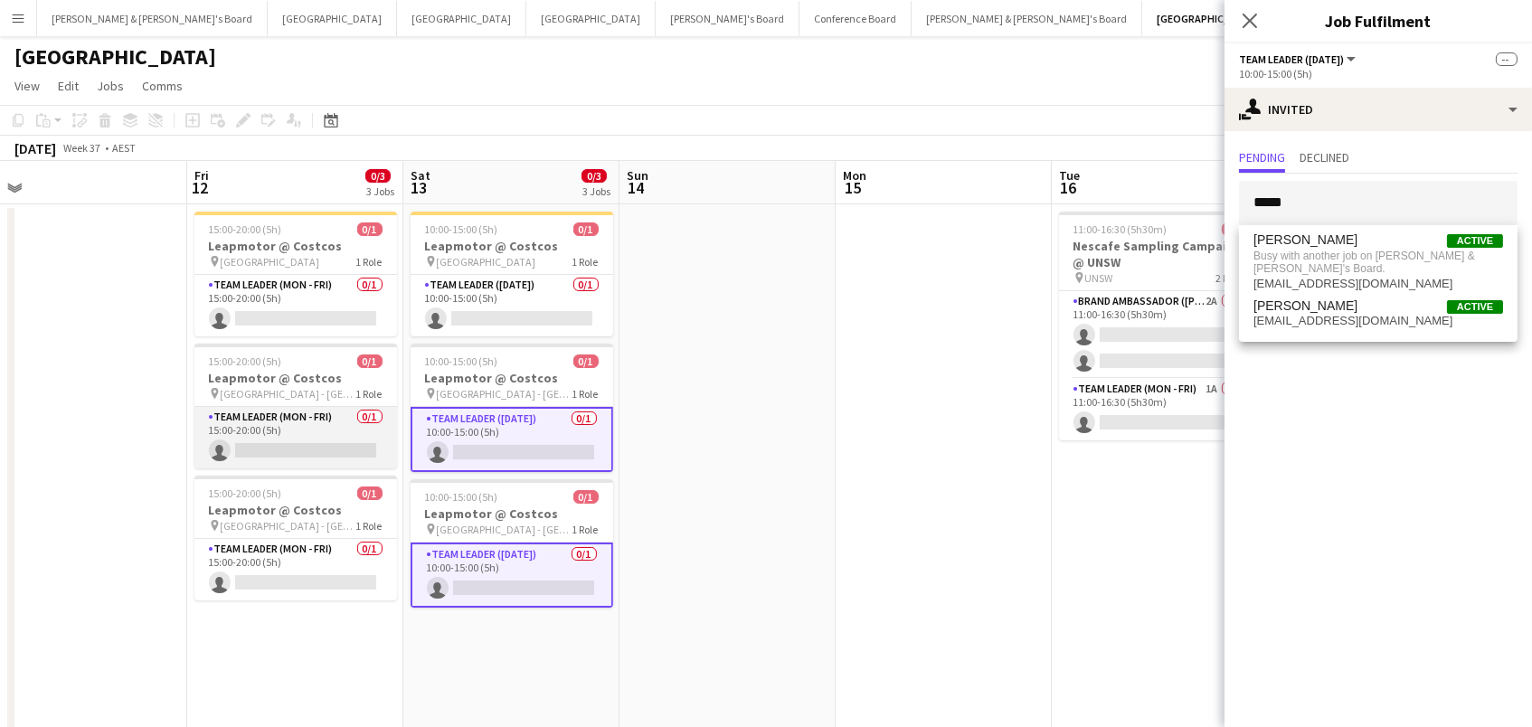
drag, startPoint x: 1318, startPoint y: 219, endPoint x: 333, endPoint y: 440, distance: 1010.2
click at [333, 440] on app-card-role "Team Leader (Mon - Fri) 0/1 15:00-20:00 (5h) single-neutral-actions" at bounding box center [295, 437] width 203 height 61
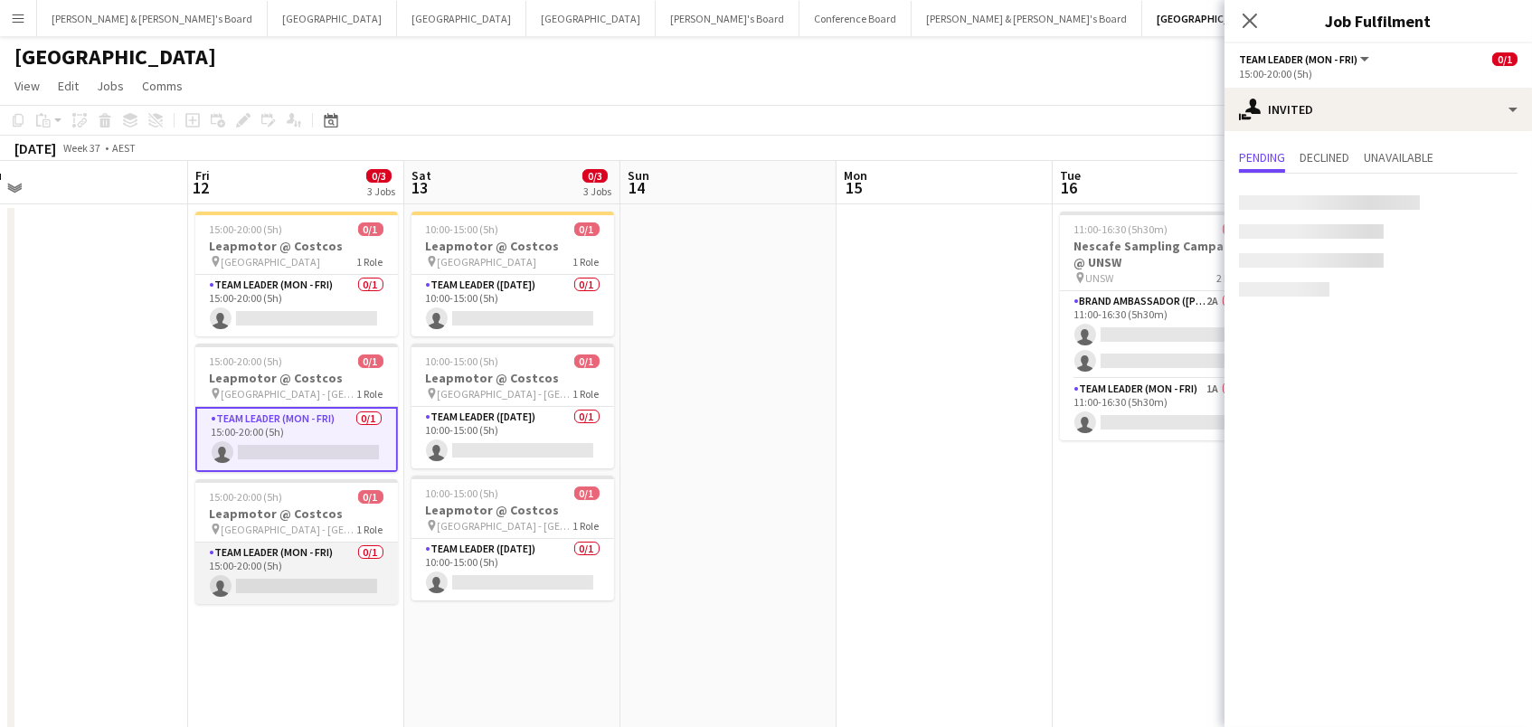
click at [306, 571] on app-card-role "Team Leader (Mon - Fri) 0/1 15:00-20:00 (5h) single-neutral-actions" at bounding box center [296, 573] width 203 height 61
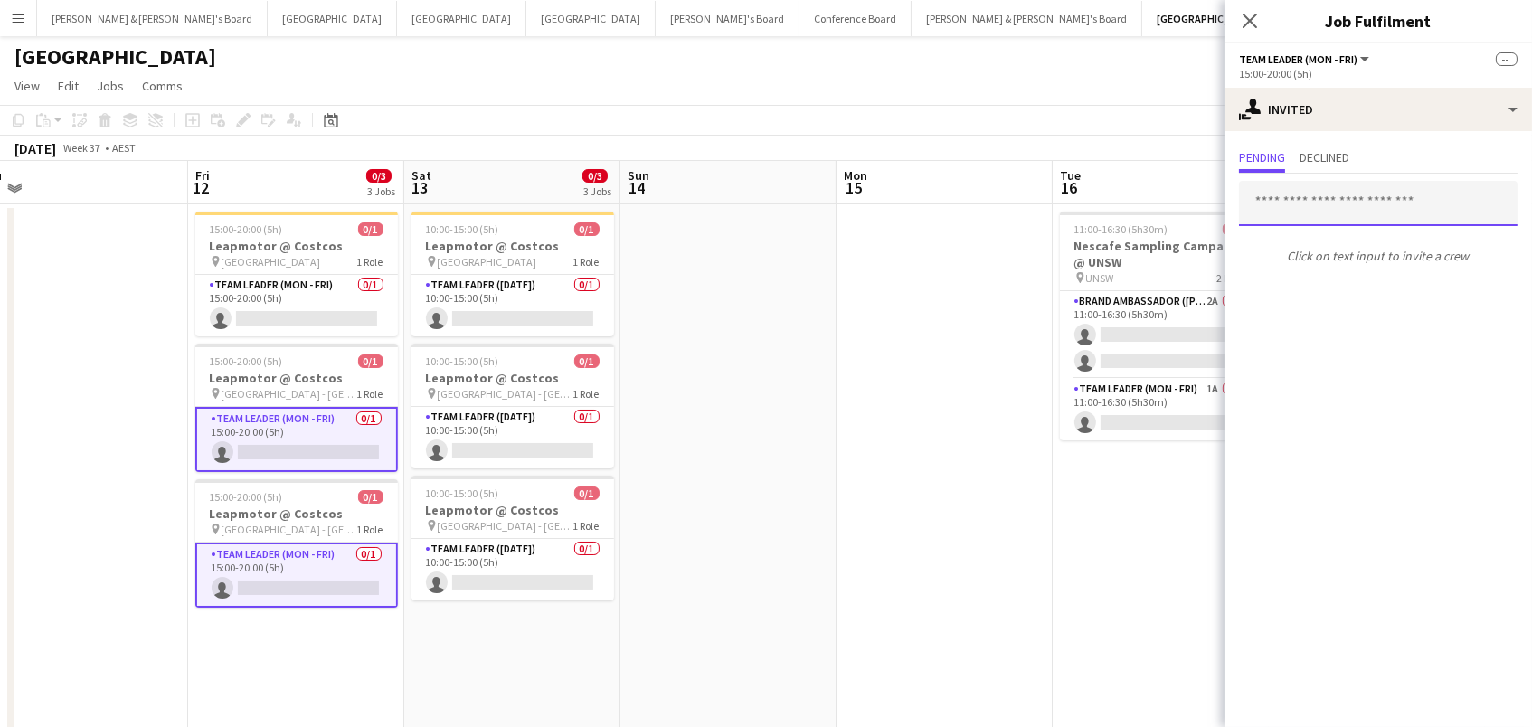
click at [1406, 185] on input "text" at bounding box center [1378, 203] width 278 height 45
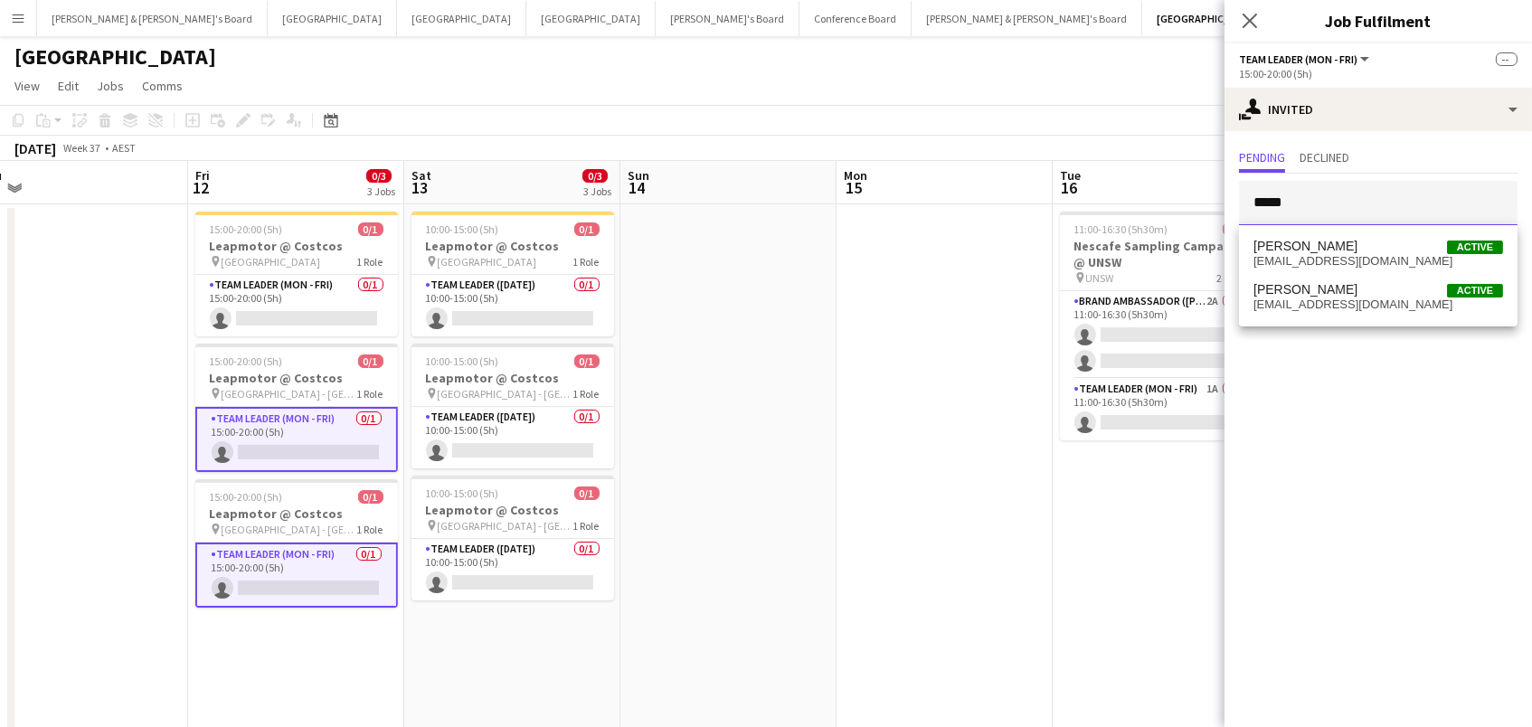
type input "*****"
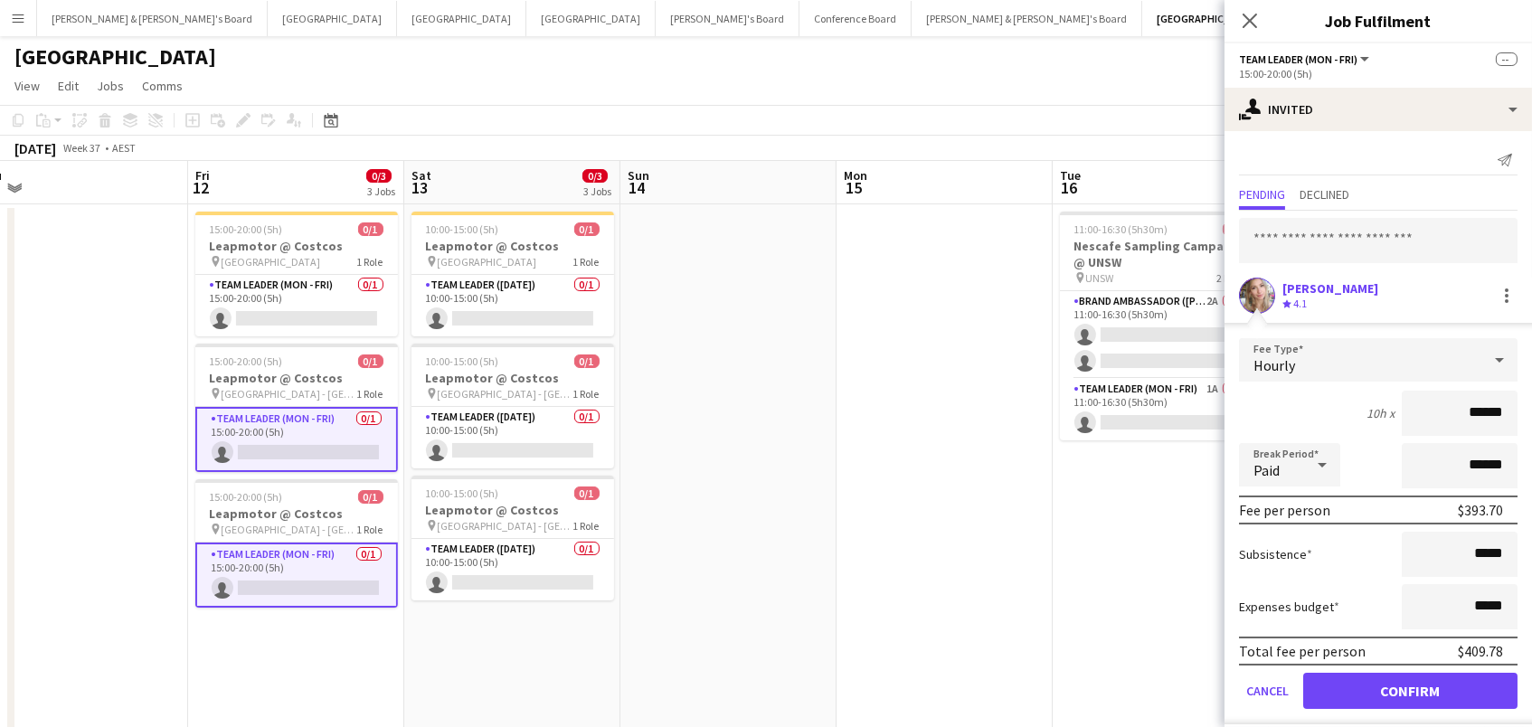
click at [1410, 688] on button "Confirm" at bounding box center [1410, 691] width 214 height 36
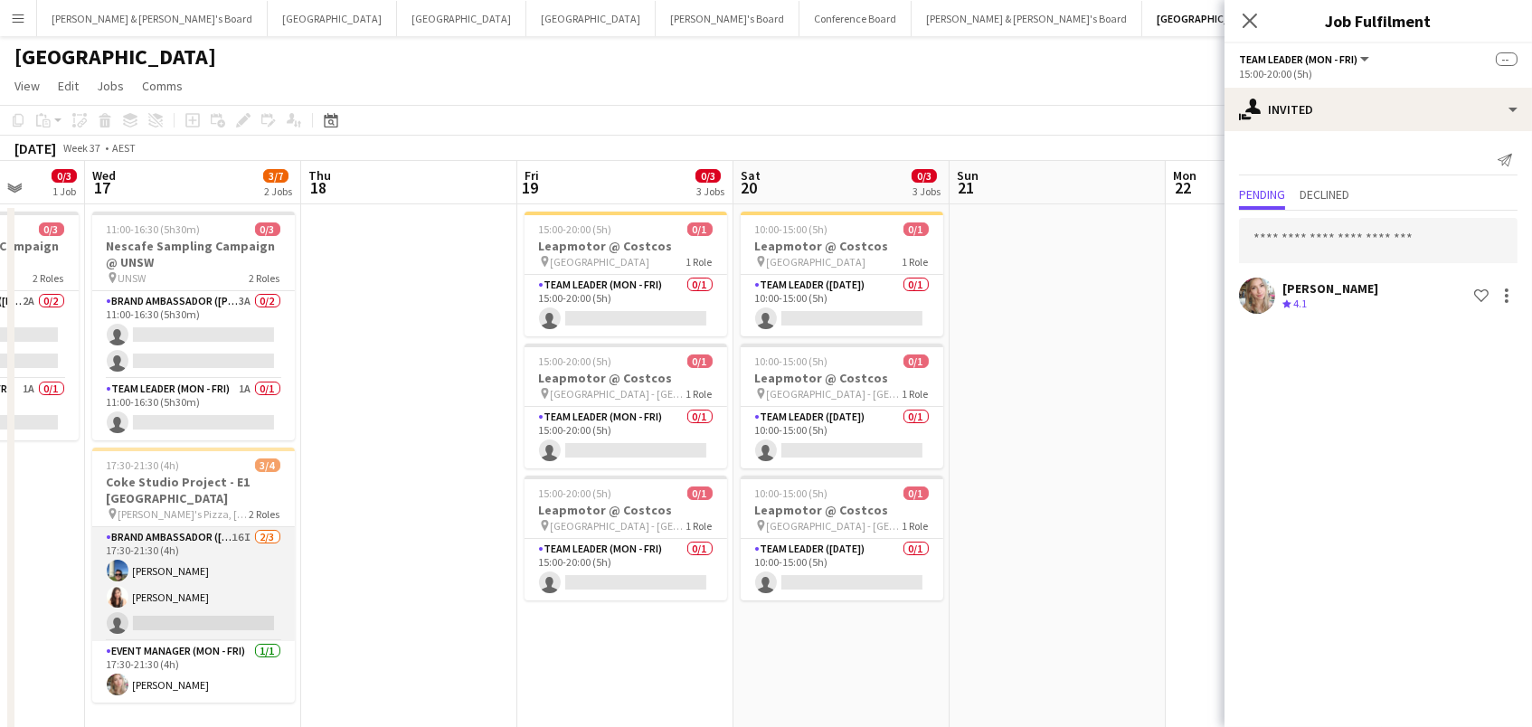
scroll to position [0, 692]
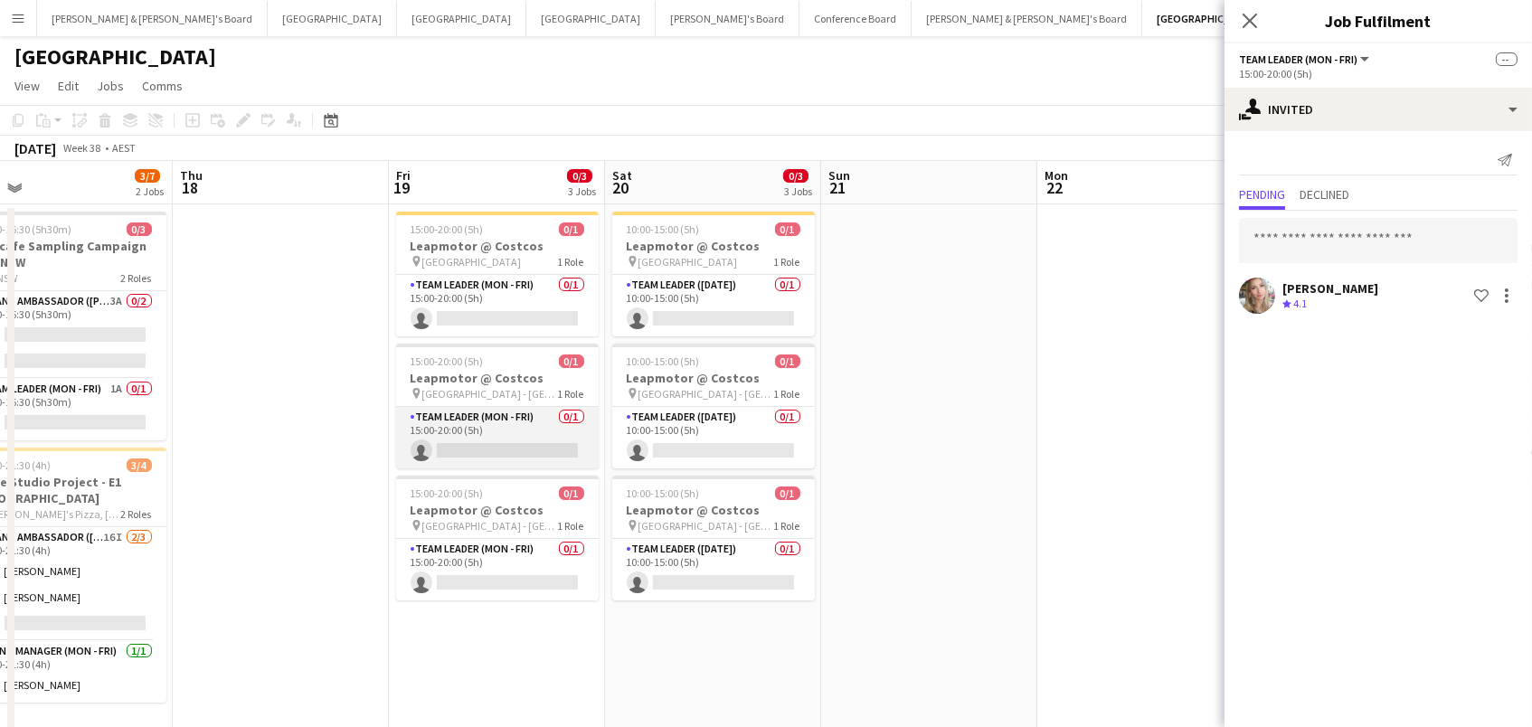
click at [531, 429] on app-card-role "Team Leader (Mon - Fri) 0/1 15:00-20:00 (5h) single-neutral-actions" at bounding box center [497, 437] width 203 height 61
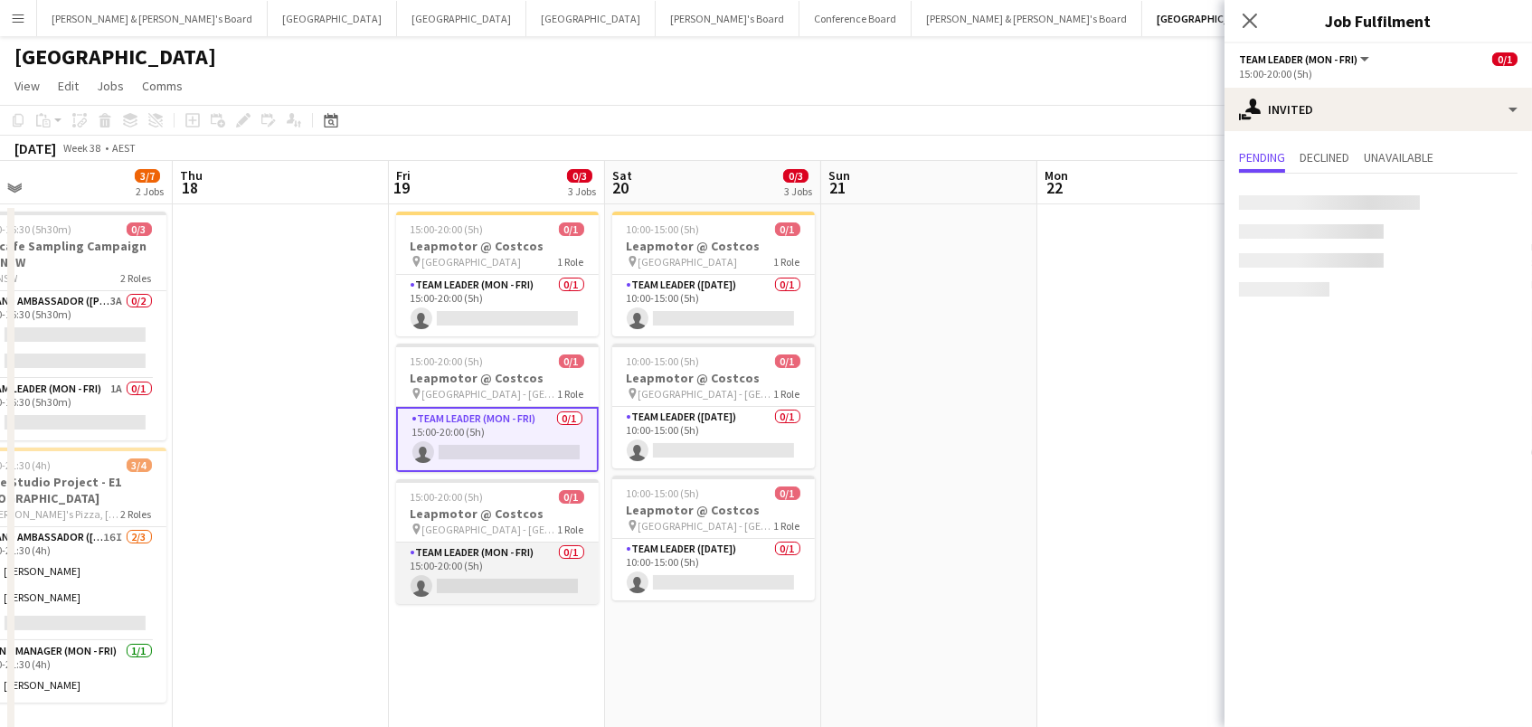
click at [538, 568] on app-card-role "Team Leader (Mon - Fri) 0/1 15:00-20:00 (5h) single-neutral-actions" at bounding box center [497, 573] width 203 height 61
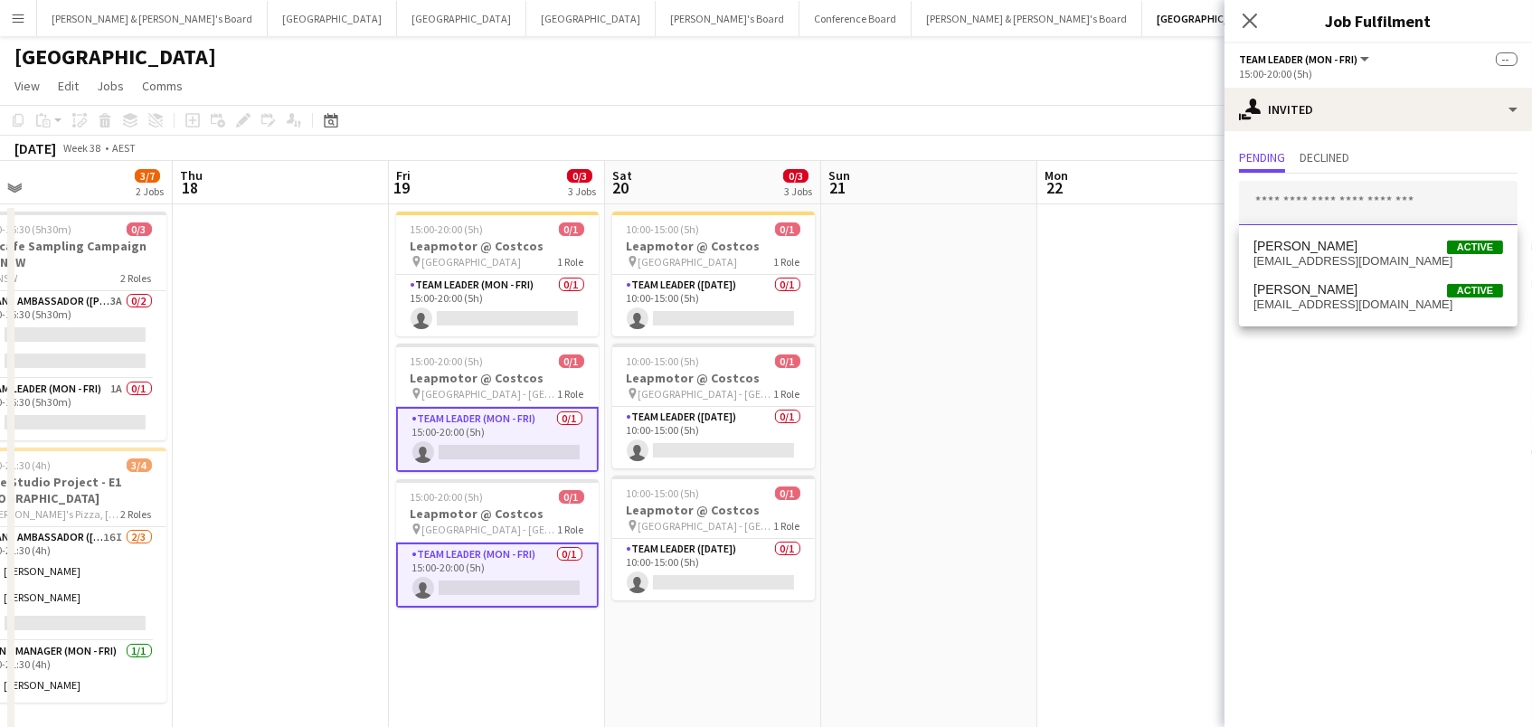
click at [1307, 202] on input "text" at bounding box center [1378, 203] width 278 height 45
type input "*****"
drag, startPoint x: 1311, startPoint y: 207, endPoint x: 1325, endPoint y: 245, distance: 40.3
click at [1325, 245] on span "[PERSON_NAME]" at bounding box center [1305, 246] width 104 height 15
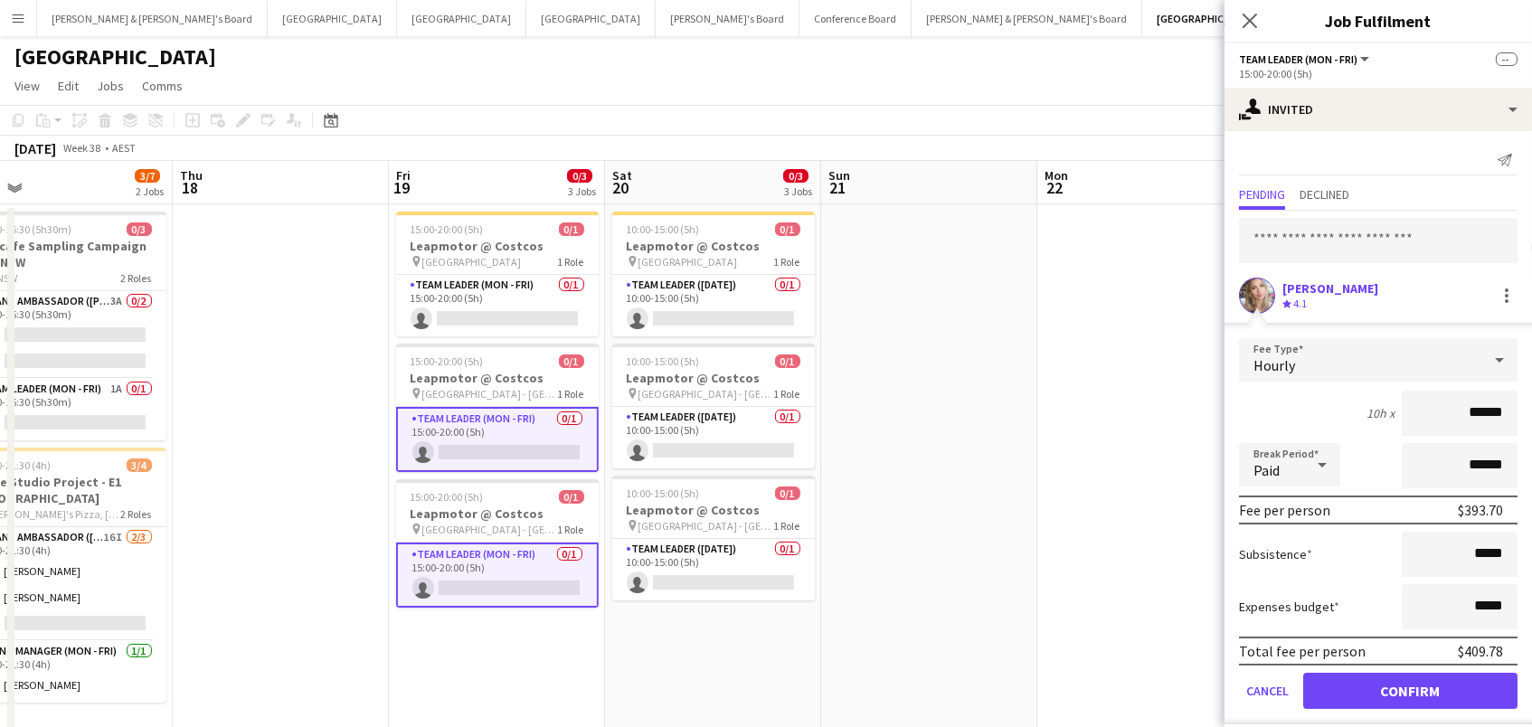
click at [1410, 688] on button "Confirm" at bounding box center [1410, 691] width 214 height 36
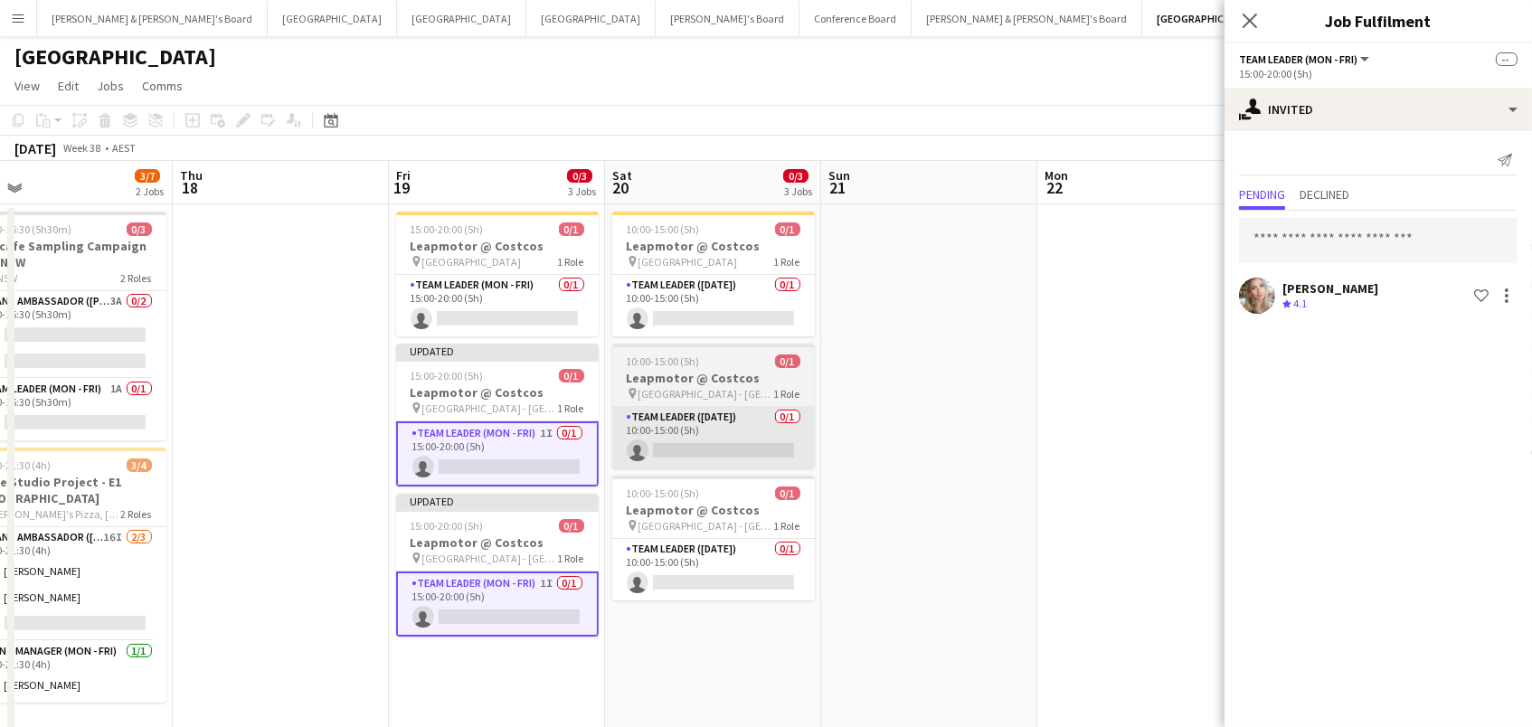
click at [737, 432] on app-card-role "Team Leader (Saturday) 0/1 10:00-15:00 (5h) single-neutral-actions" at bounding box center [713, 437] width 203 height 61
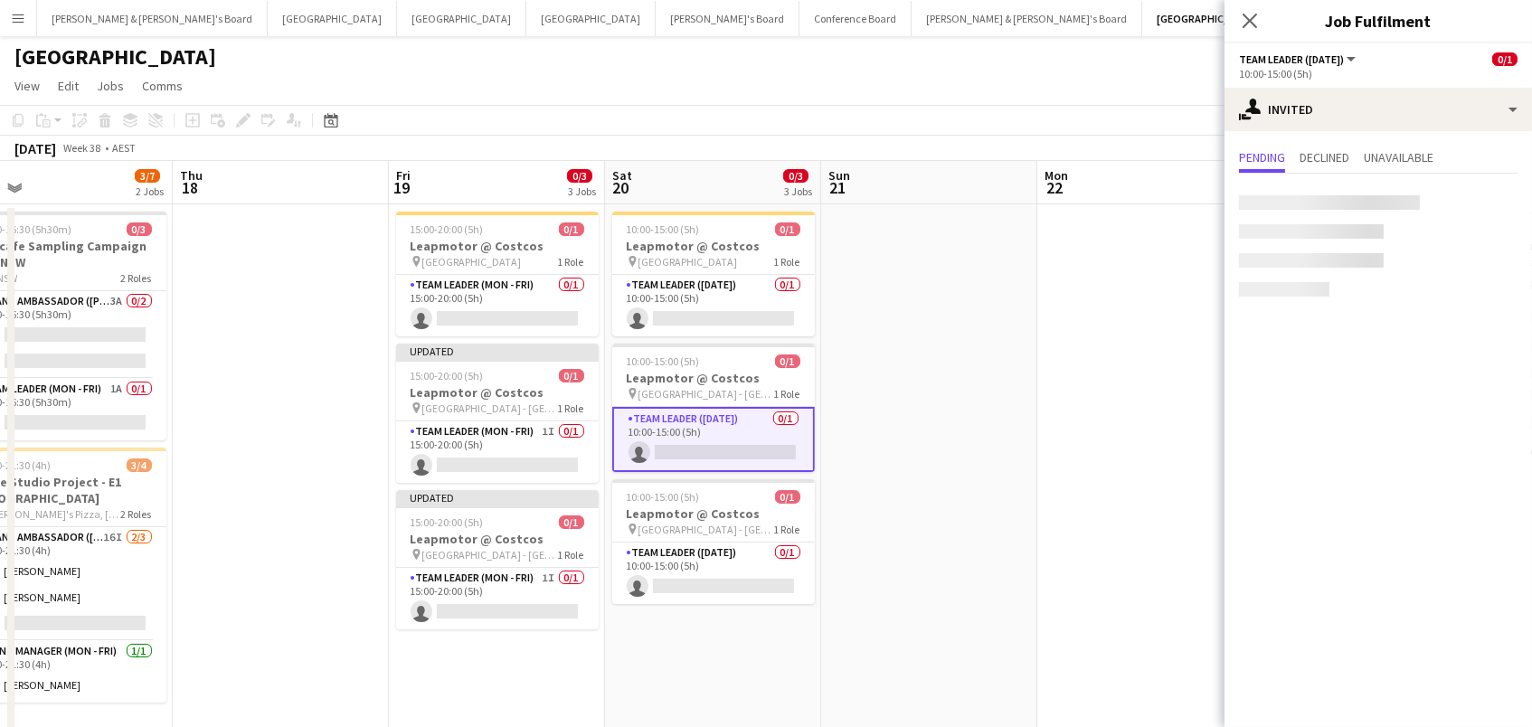
scroll to position [0, 691]
click at [725, 586] on app-card-role "Team Leader (Saturday) 0/1 10:00-15:00 (5h) single-neutral-actions" at bounding box center [714, 573] width 203 height 61
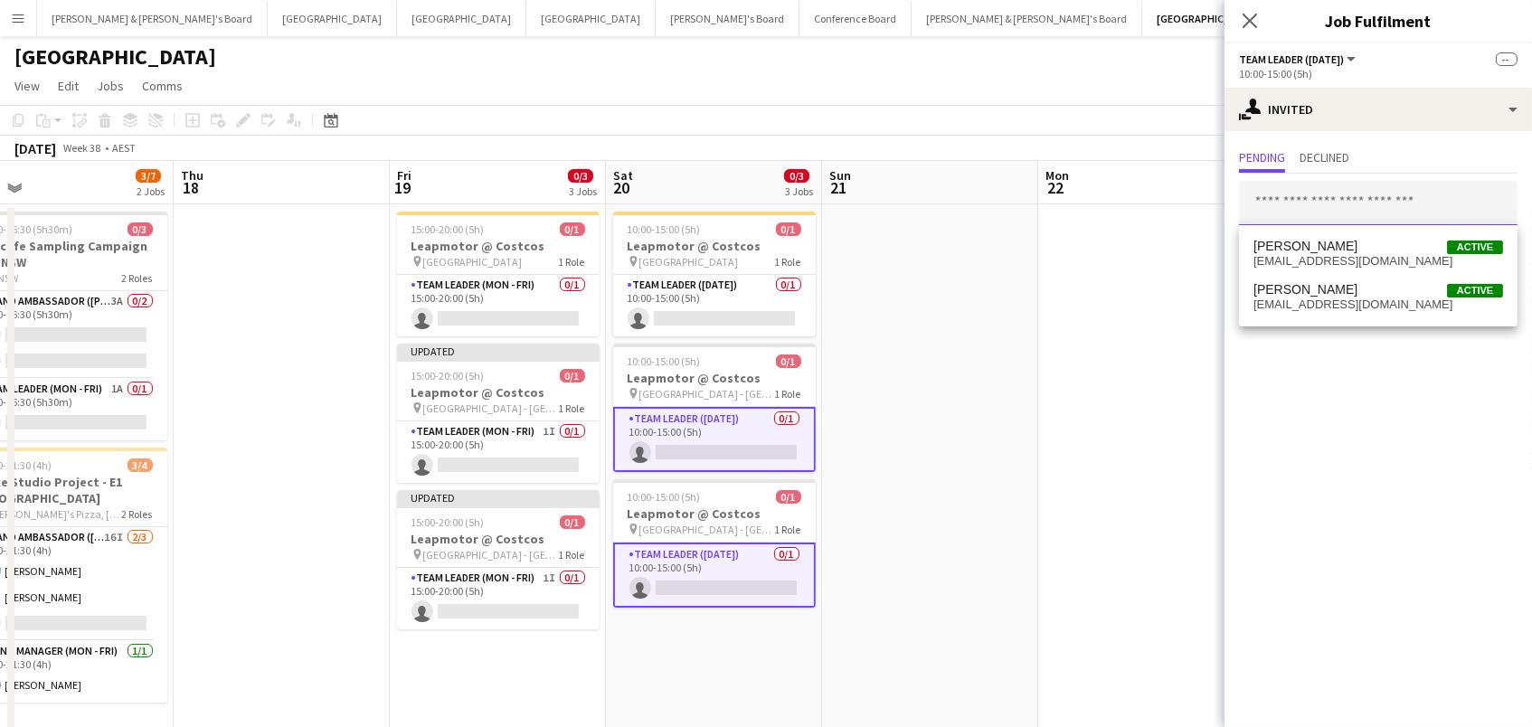
click at [1317, 206] on input "text" at bounding box center [1378, 203] width 278 height 45
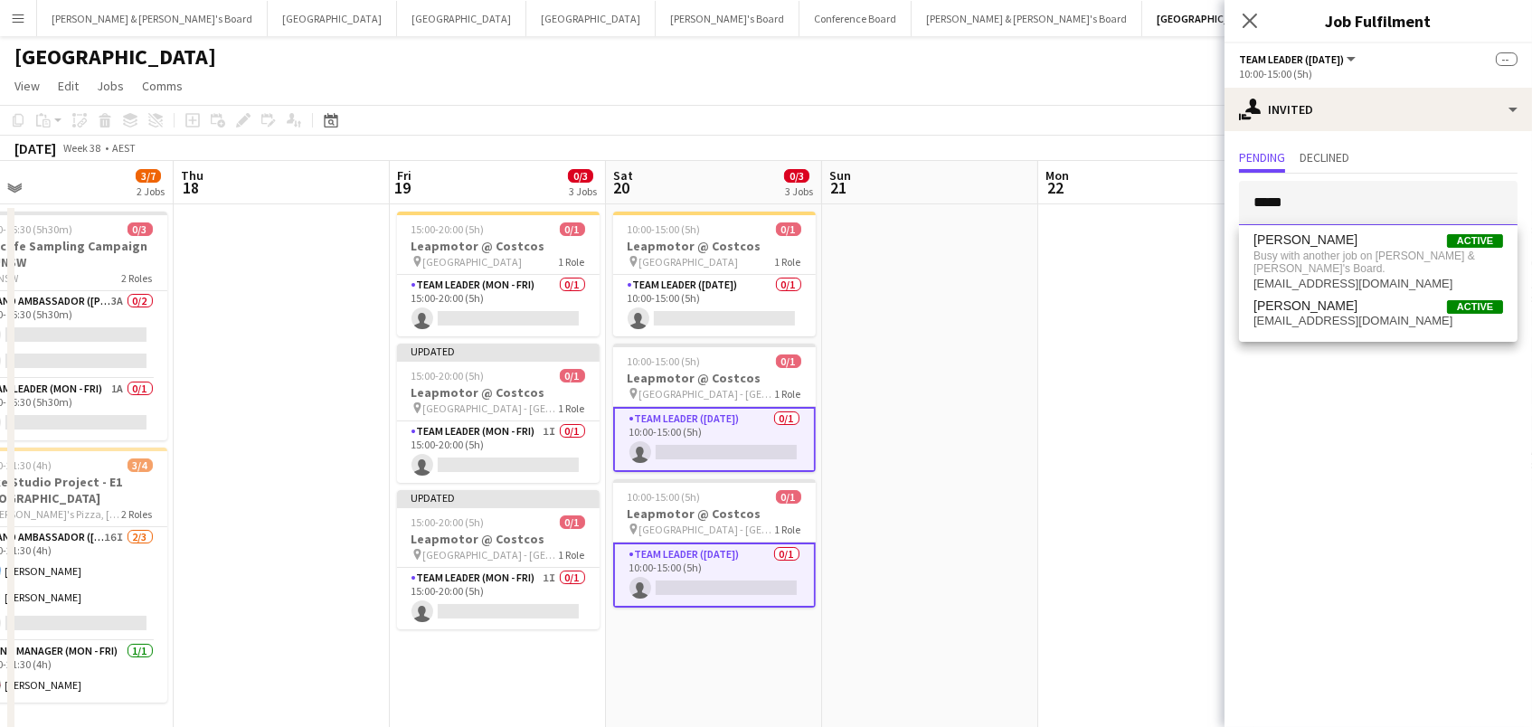
type input "*****"
drag, startPoint x: 1316, startPoint y: 216, endPoint x: 1337, endPoint y: 260, distance: 49.3
click at [1337, 260] on span "Busy with another job on James & Arrence's Board." at bounding box center [1378, 263] width 250 height 30
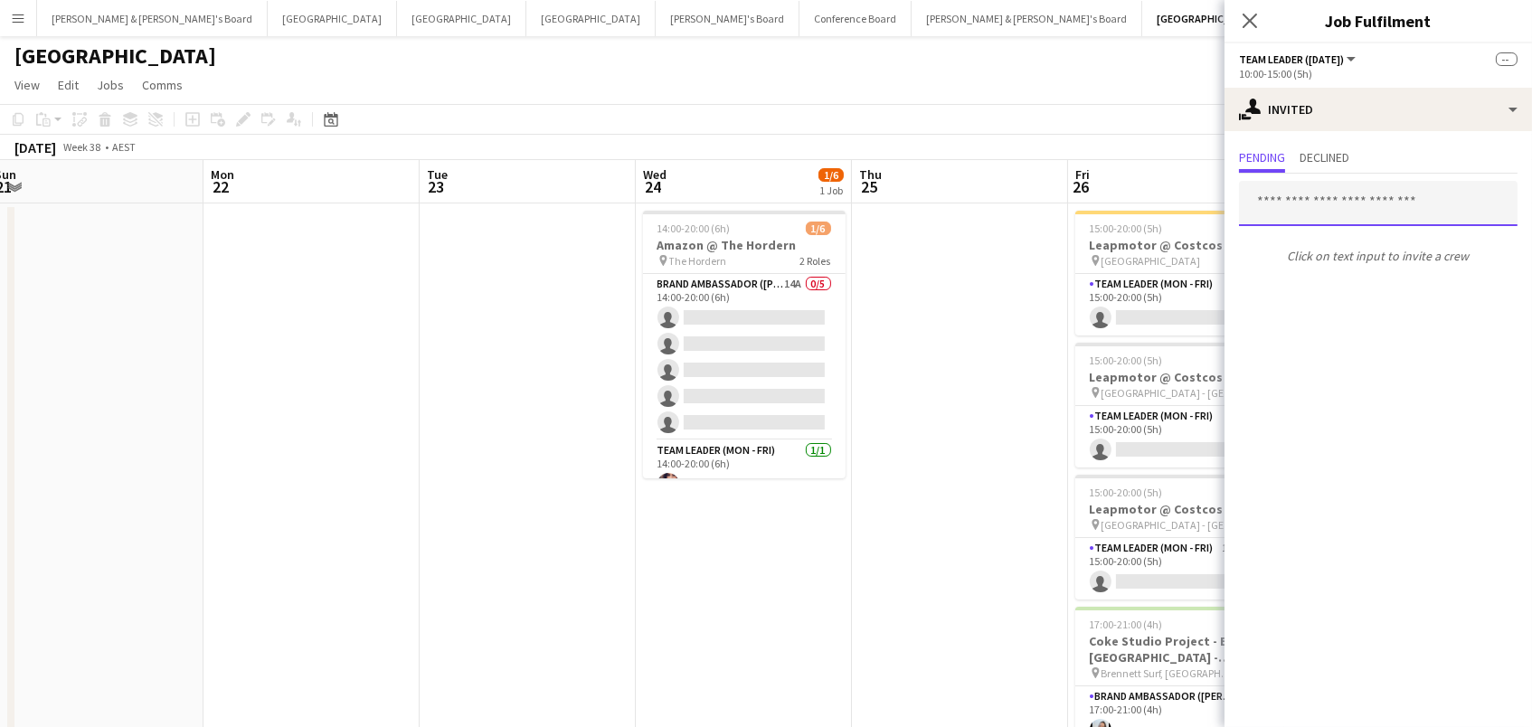
scroll to position [0, 883]
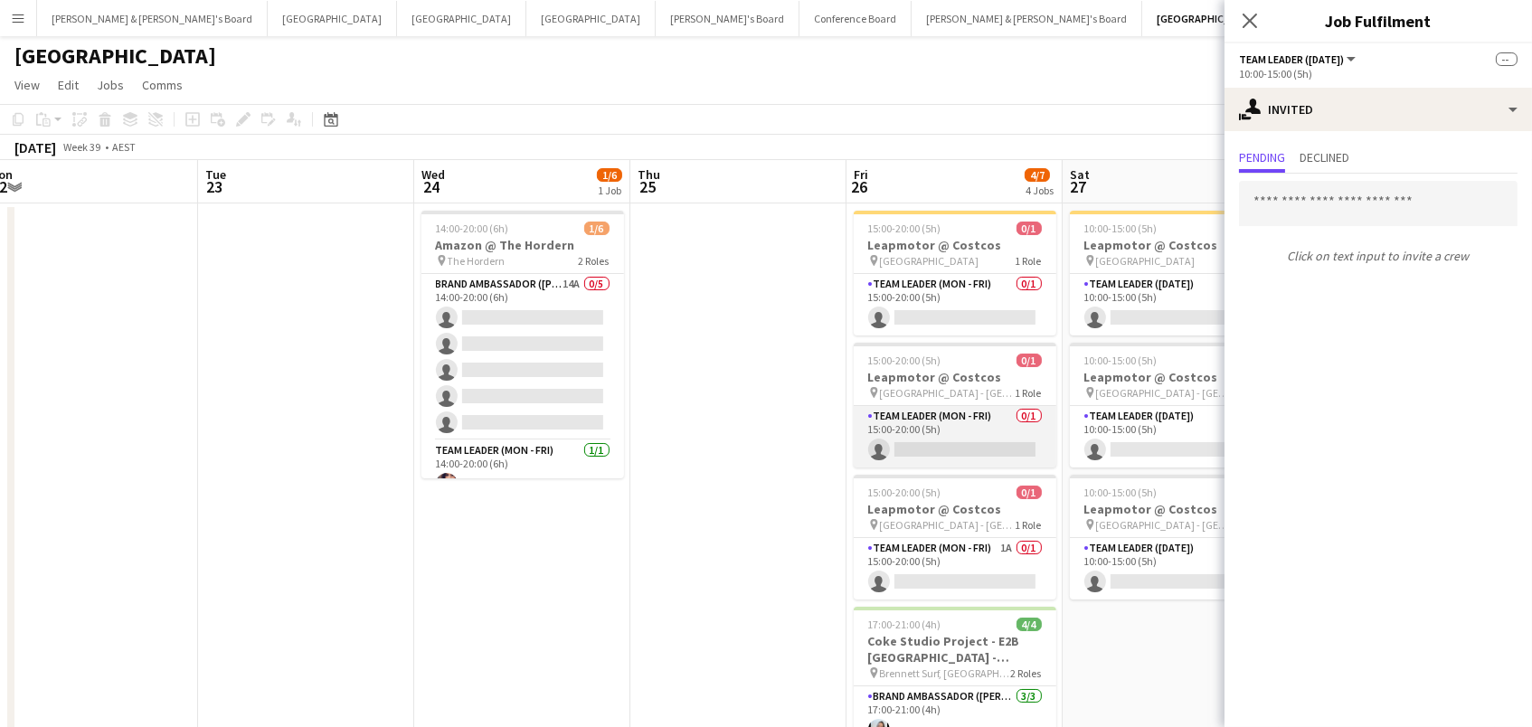
click at [930, 438] on app-card-role "Team Leader (Mon - Fri) 0/1 15:00-20:00 (5h) single-neutral-actions" at bounding box center [955, 436] width 203 height 61
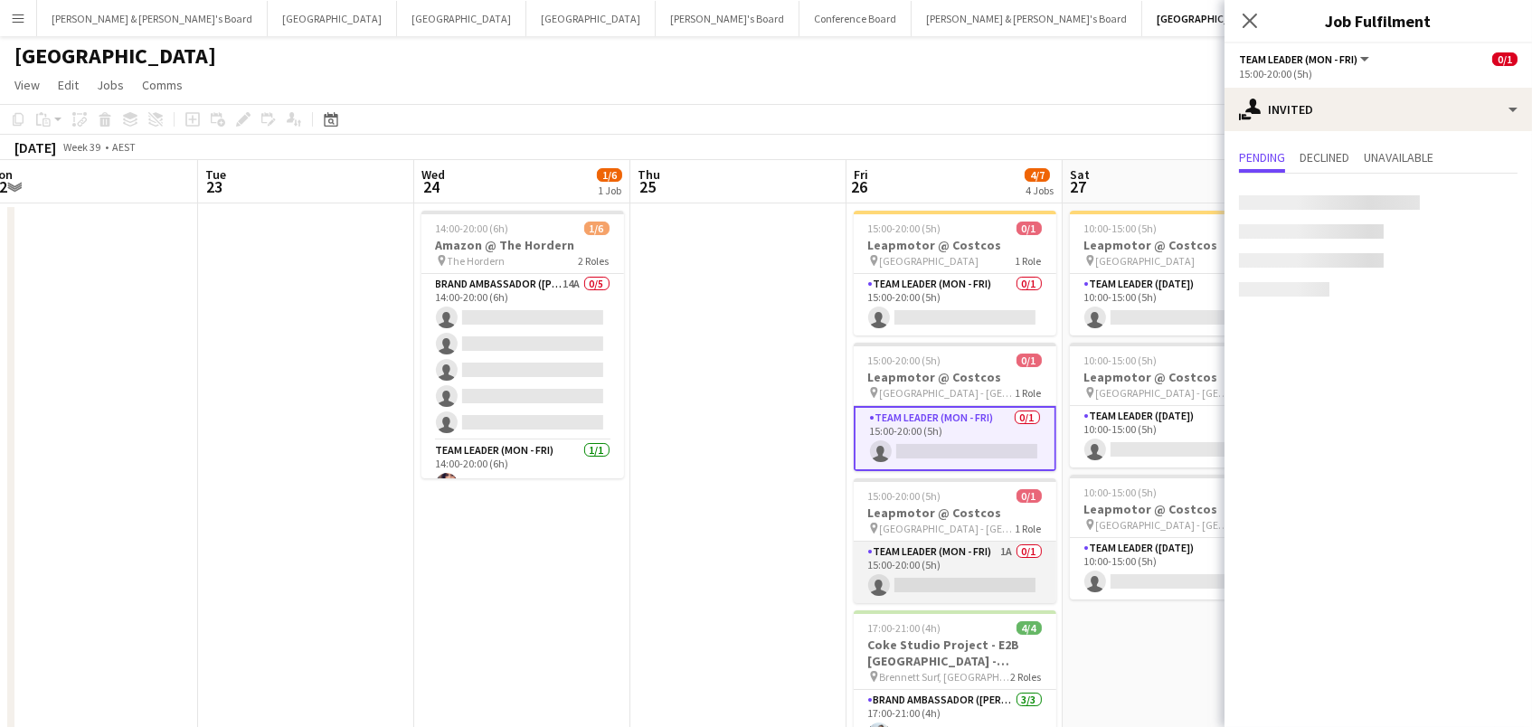
click at [960, 578] on app-card-role "Team Leader (Mon - Fri) 1A 0/1 15:00-20:00 (5h) single-neutral-actions" at bounding box center [955, 572] width 203 height 61
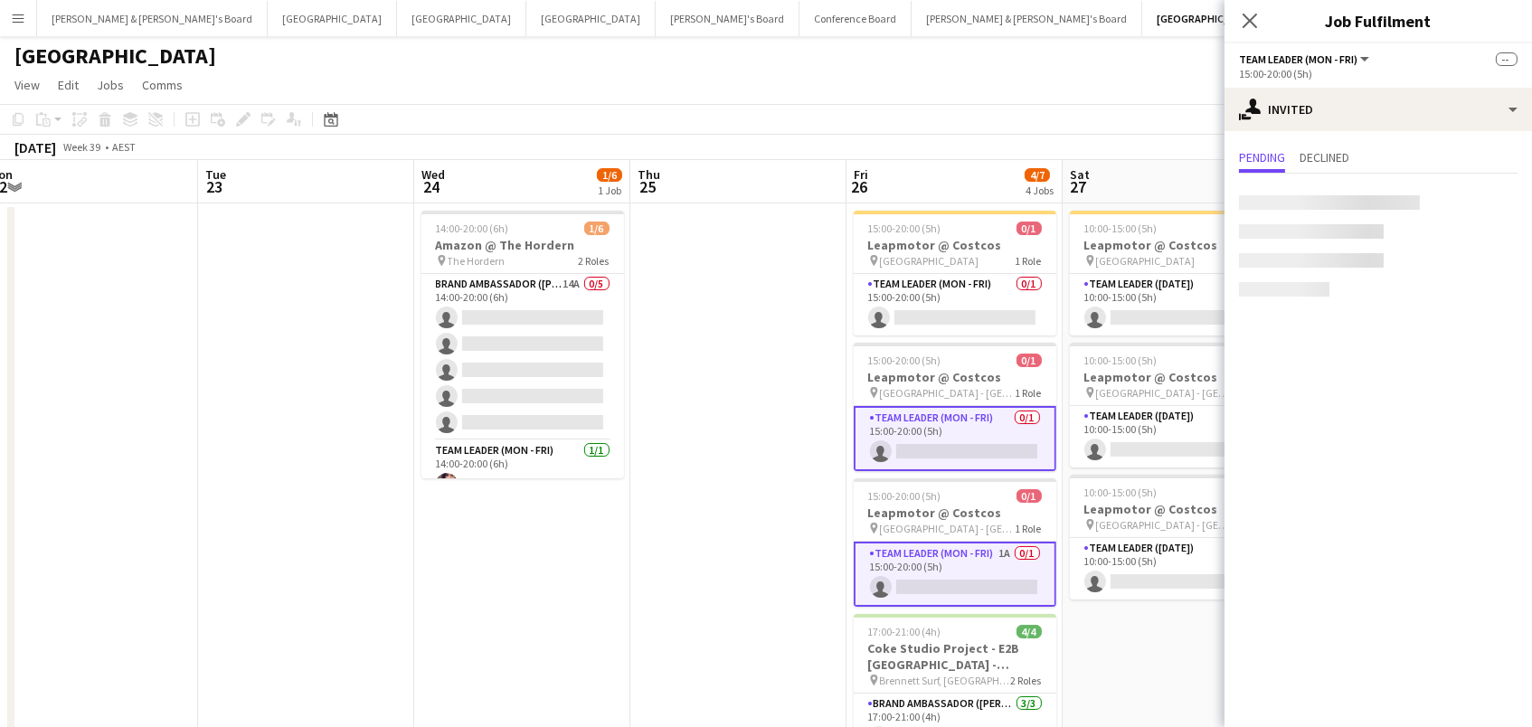
scroll to position [0, 882]
click at [1308, 208] on input "text" at bounding box center [1378, 203] width 278 height 45
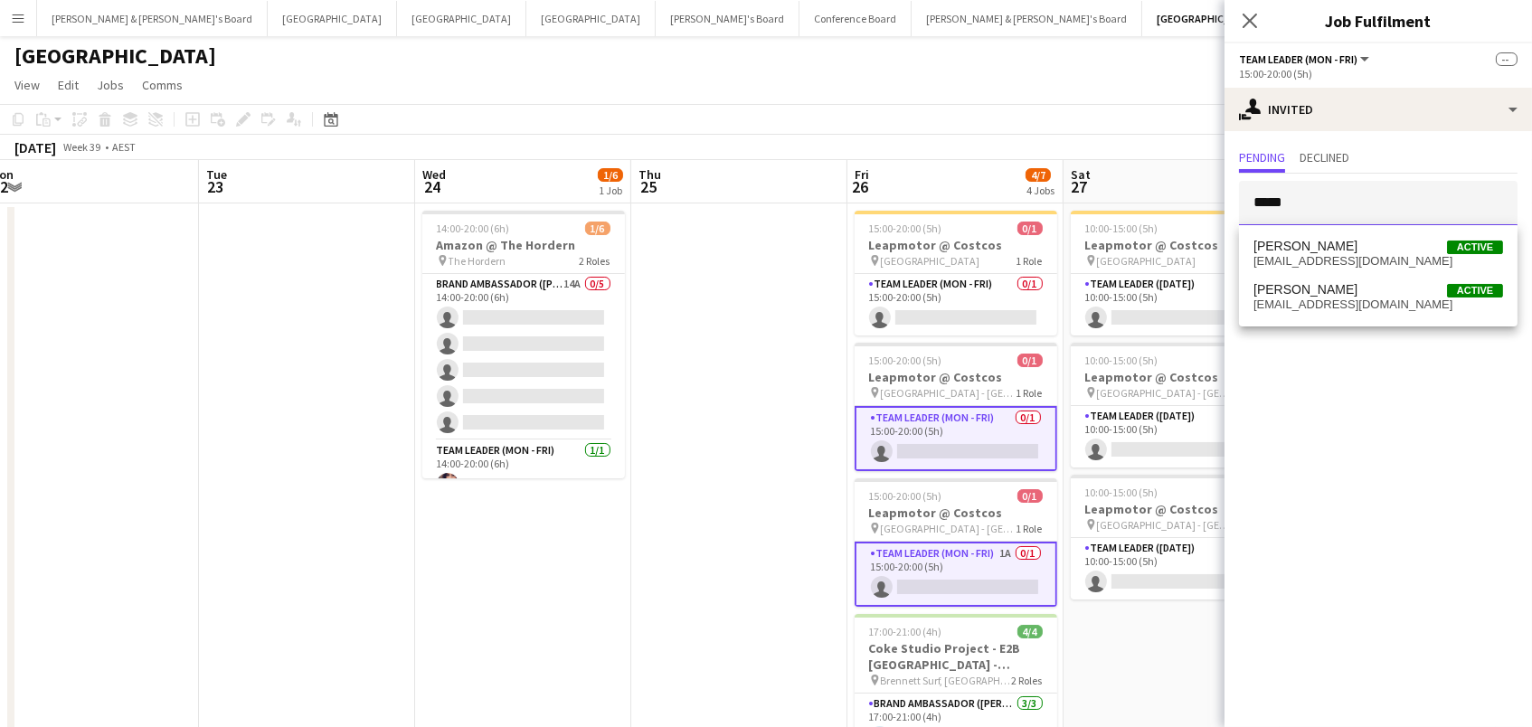
type input "*****"
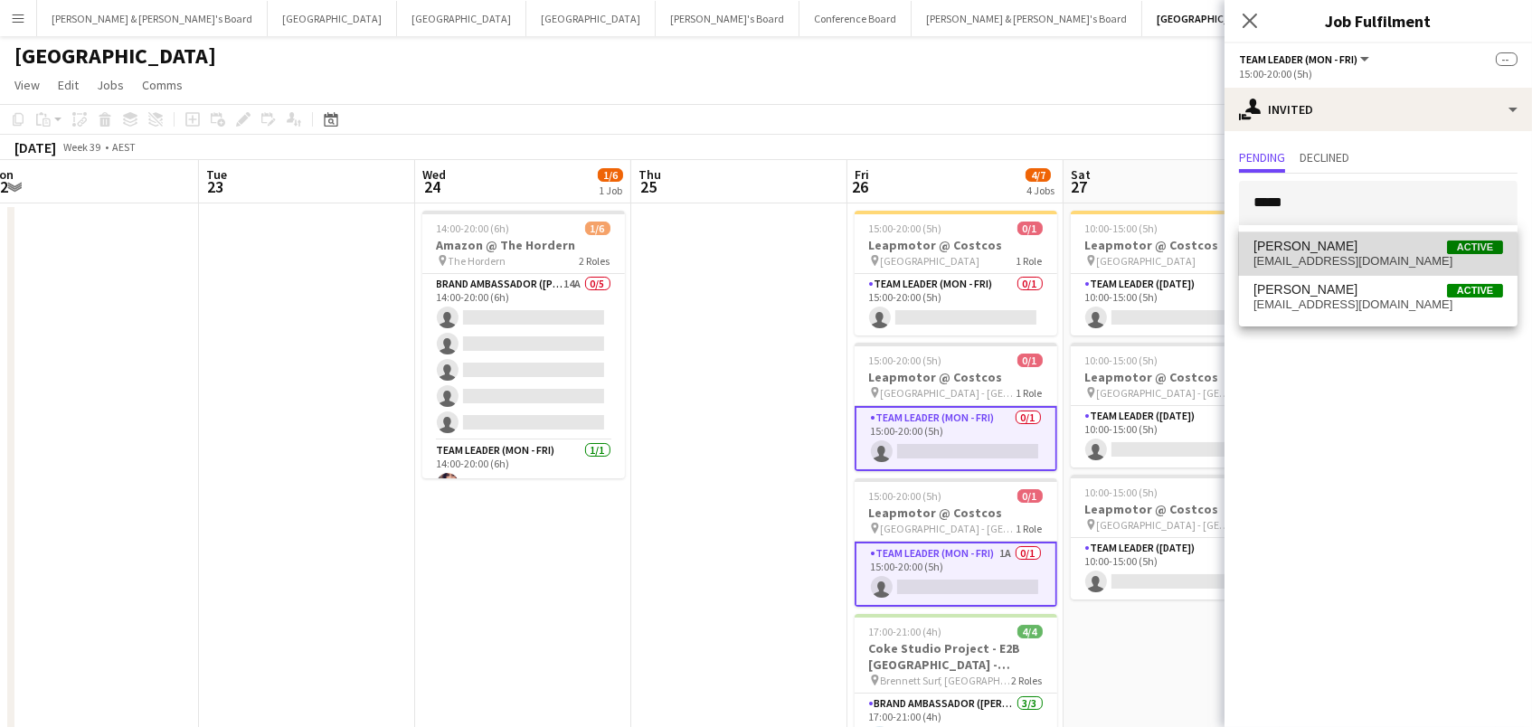
drag, startPoint x: 1319, startPoint y: 218, endPoint x: 1315, endPoint y: 272, distance: 54.4
click at [1315, 272] on mat-option "Annie Anderson Active annieainderson@gmail.com" at bounding box center [1378, 253] width 278 height 43
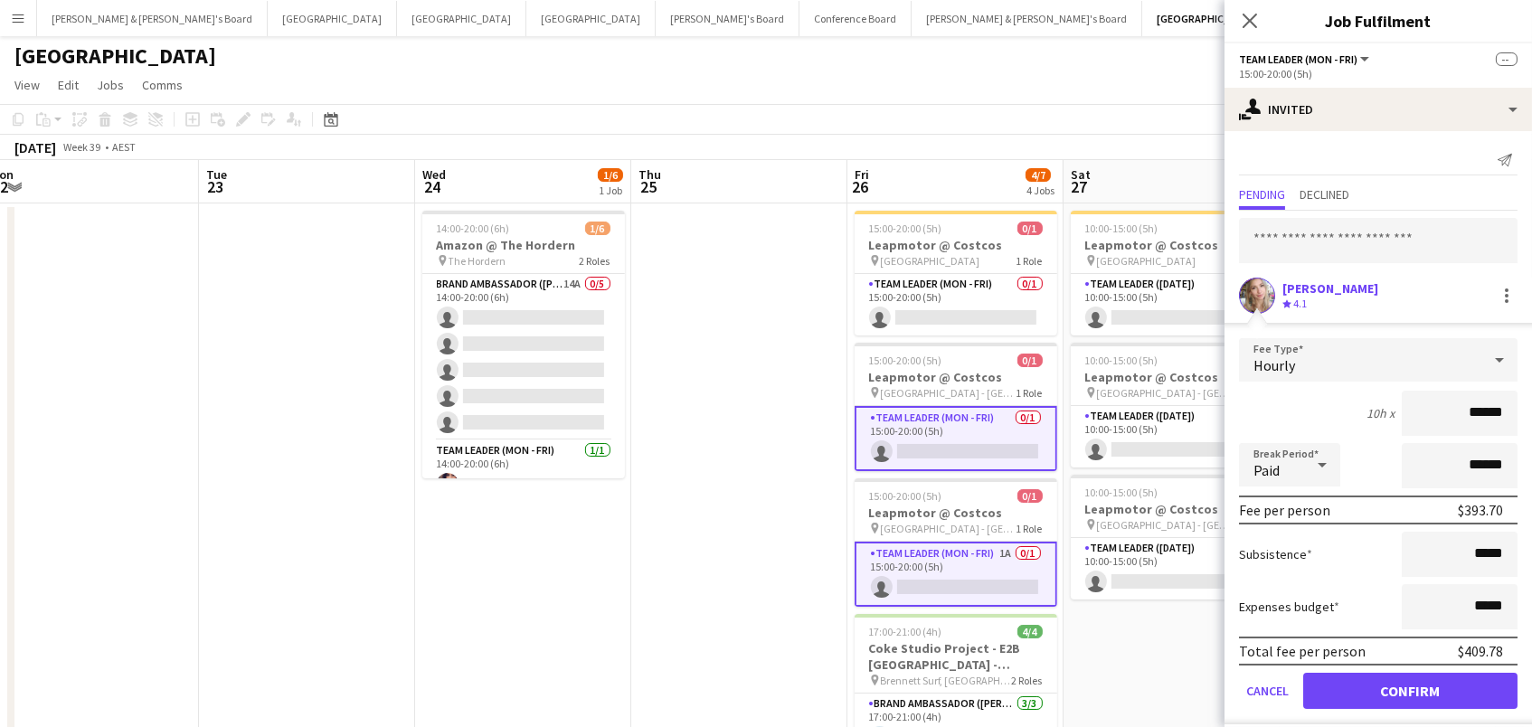
click at [1410, 688] on button "Confirm" at bounding box center [1410, 691] width 214 height 36
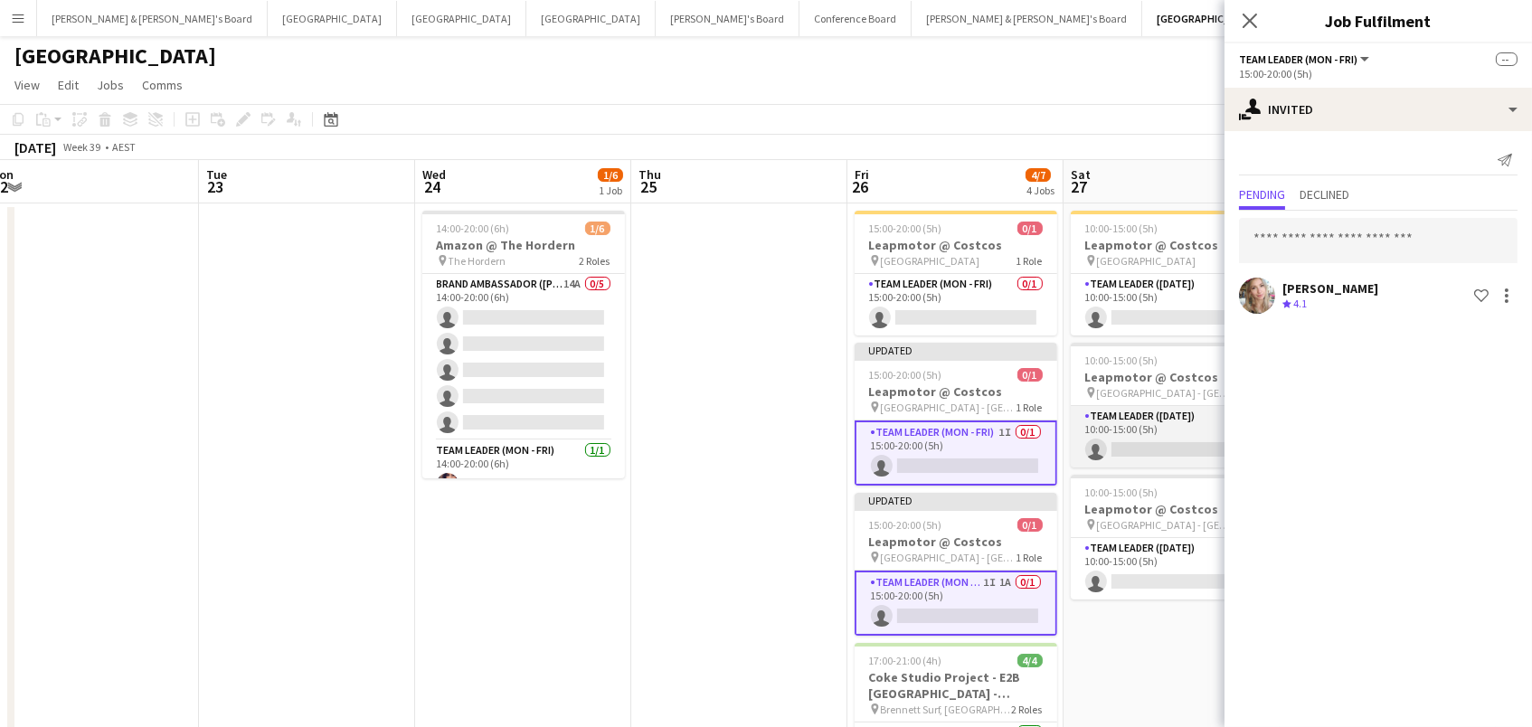
click at [1144, 411] on app-card-role "Team Leader (Saturday) 0/1 10:00-15:00 (5h) single-neutral-actions" at bounding box center [1172, 436] width 203 height 61
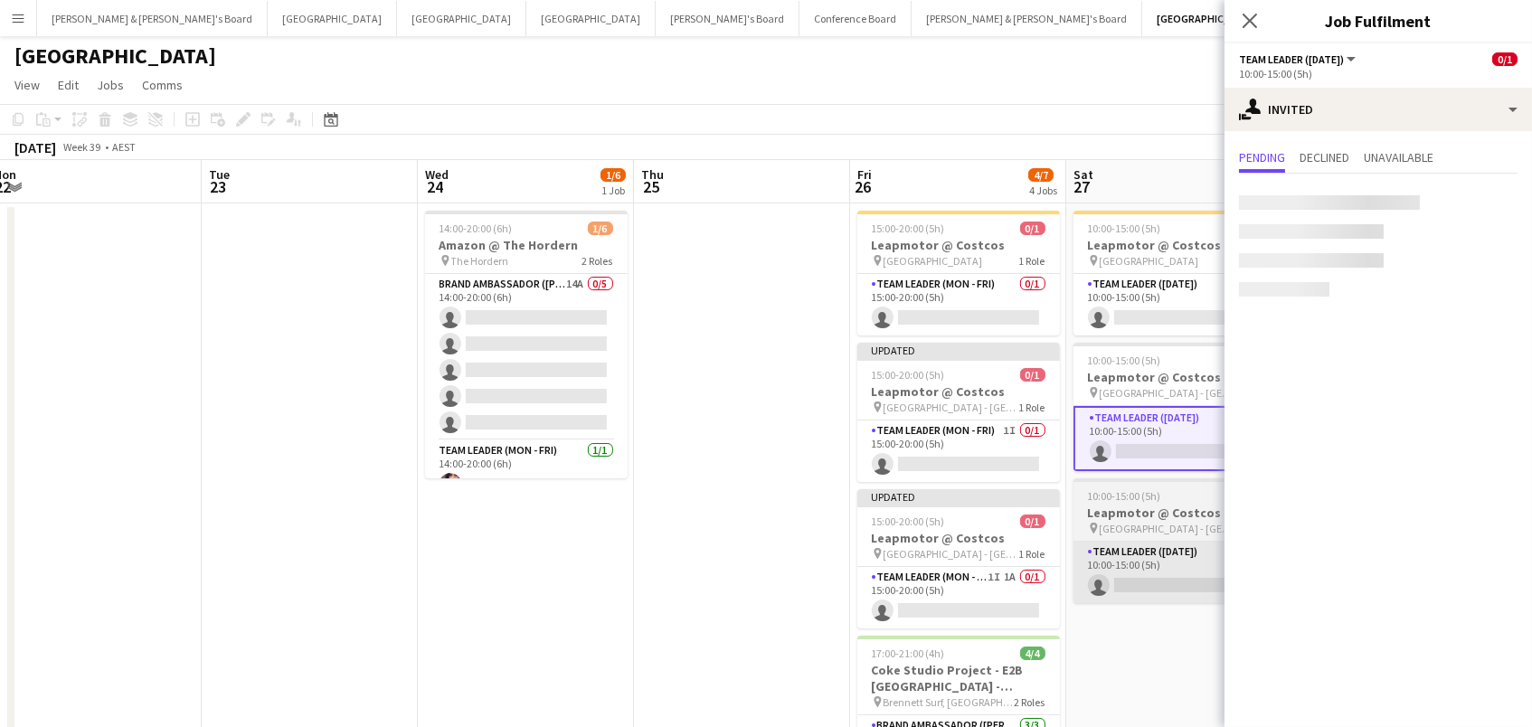
click at [1134, 570] on app-card-role "Team Leader (Saturday) 0/1 10:00-15:00 (5h) single-neutral-actions" at bounding box center [1174, 572] width 203 height 61
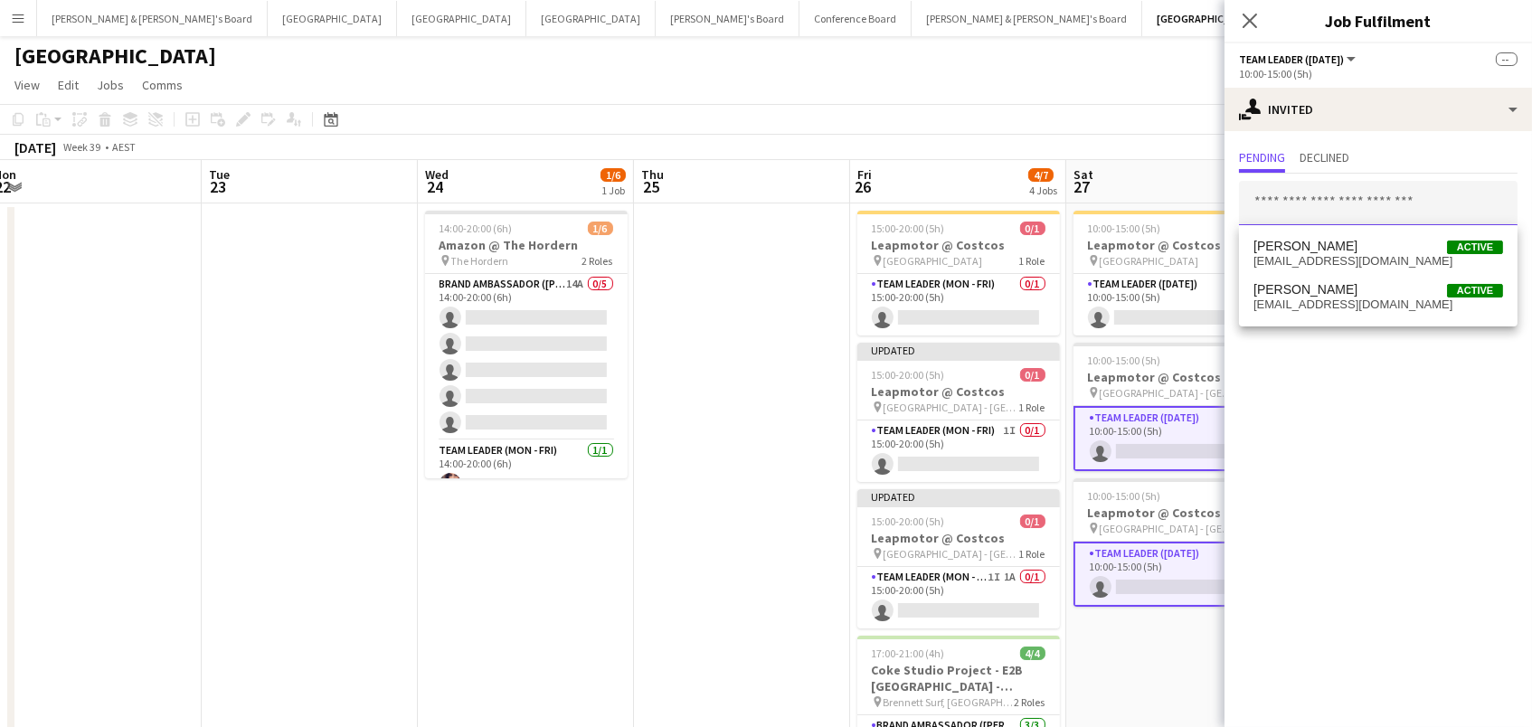
click at [1306, 205] on input "text" at bounding box center [1378, 203] width 278 height 45
type input "*****"
drag, startPoint x: 1319, startPoint y: 231, endPoint x: 1329, endPoint y: 241, distance: 14.7
click at [1329, 241] on span "Annie Anderson" at bounding box center [1305, 246] width 104 height 15
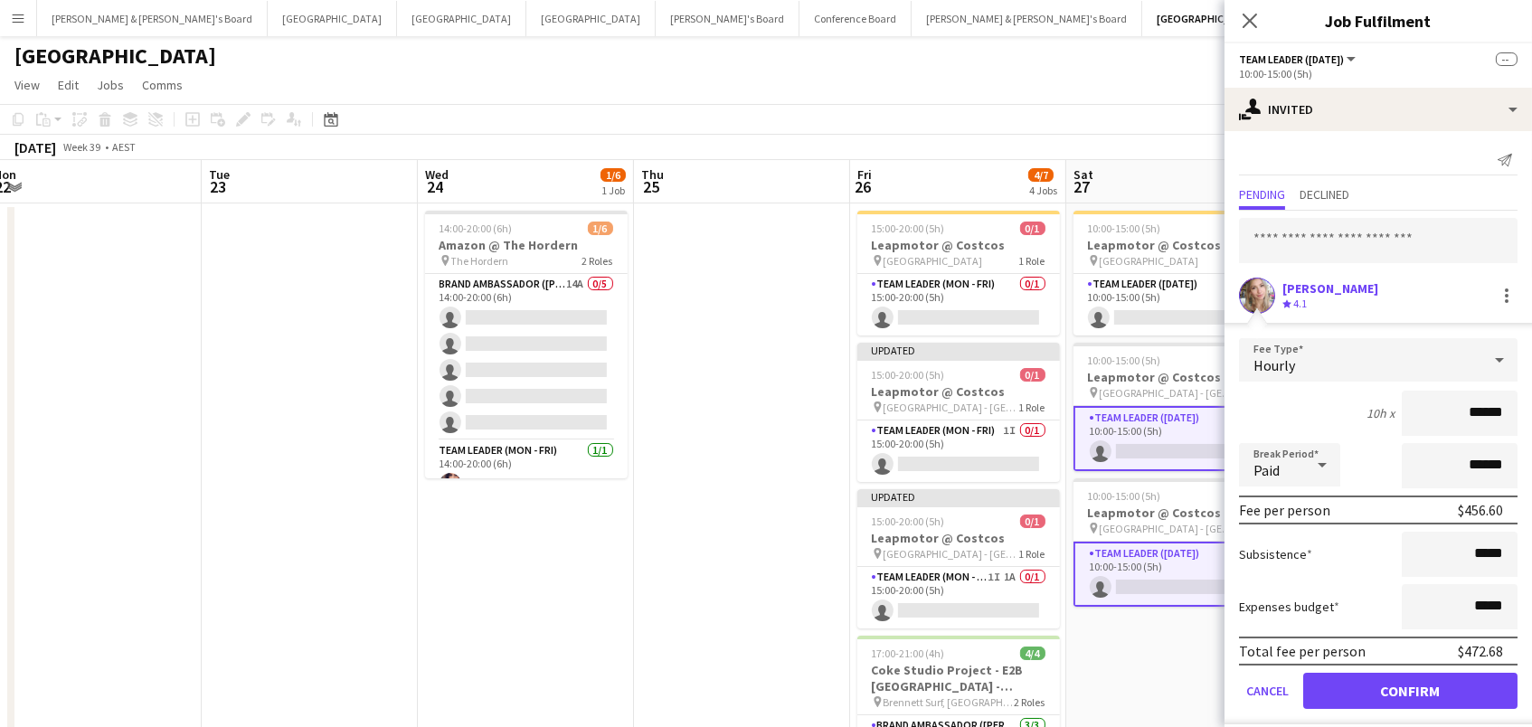
click at [1410, 688] on button "Confirm" at bounding box center [1410, 691] width 214 height 36
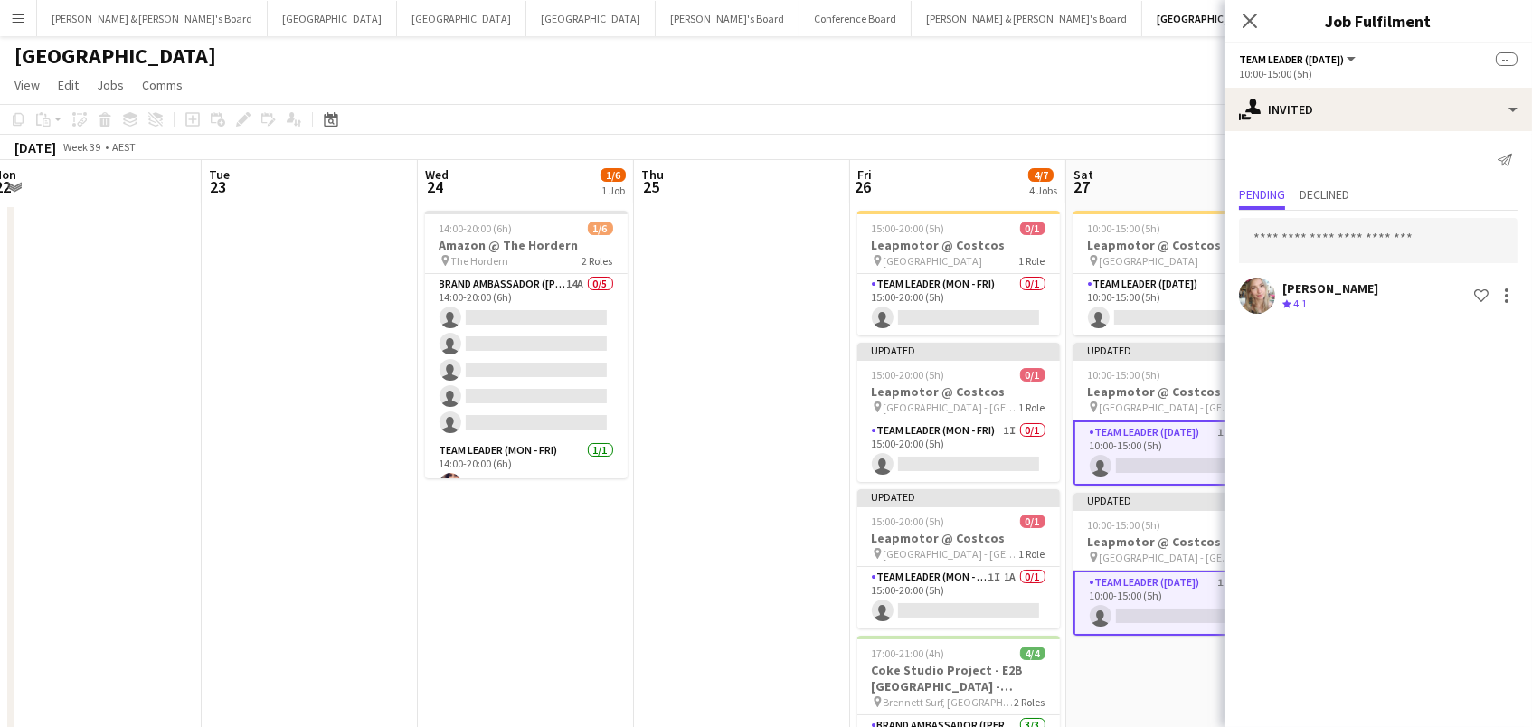
click at [1122, 52] on div "[GEOGRAPHIC_DATA]" at bounding box center [766, 52] width 1532 height 34
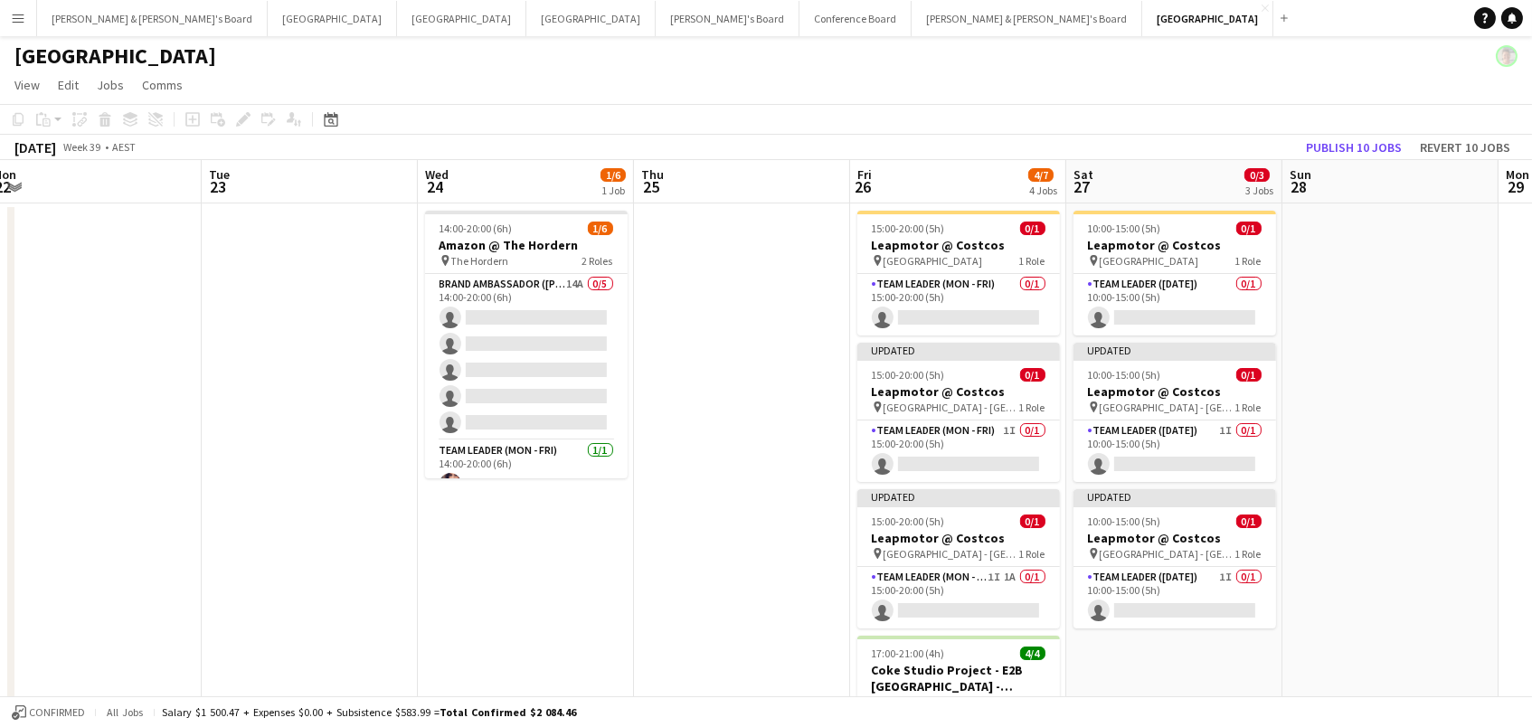
click at [1388, 131] on app-toolbar "Copy Paste Paste Command V Paste with crew Command Shift V Paste linked Job Del…" at bounding box center [766, 119] width 1532 height 31
click at [1373, 149] on button "Publish 10 jobs" at bounding box center [1353, 148] width 110 height 24
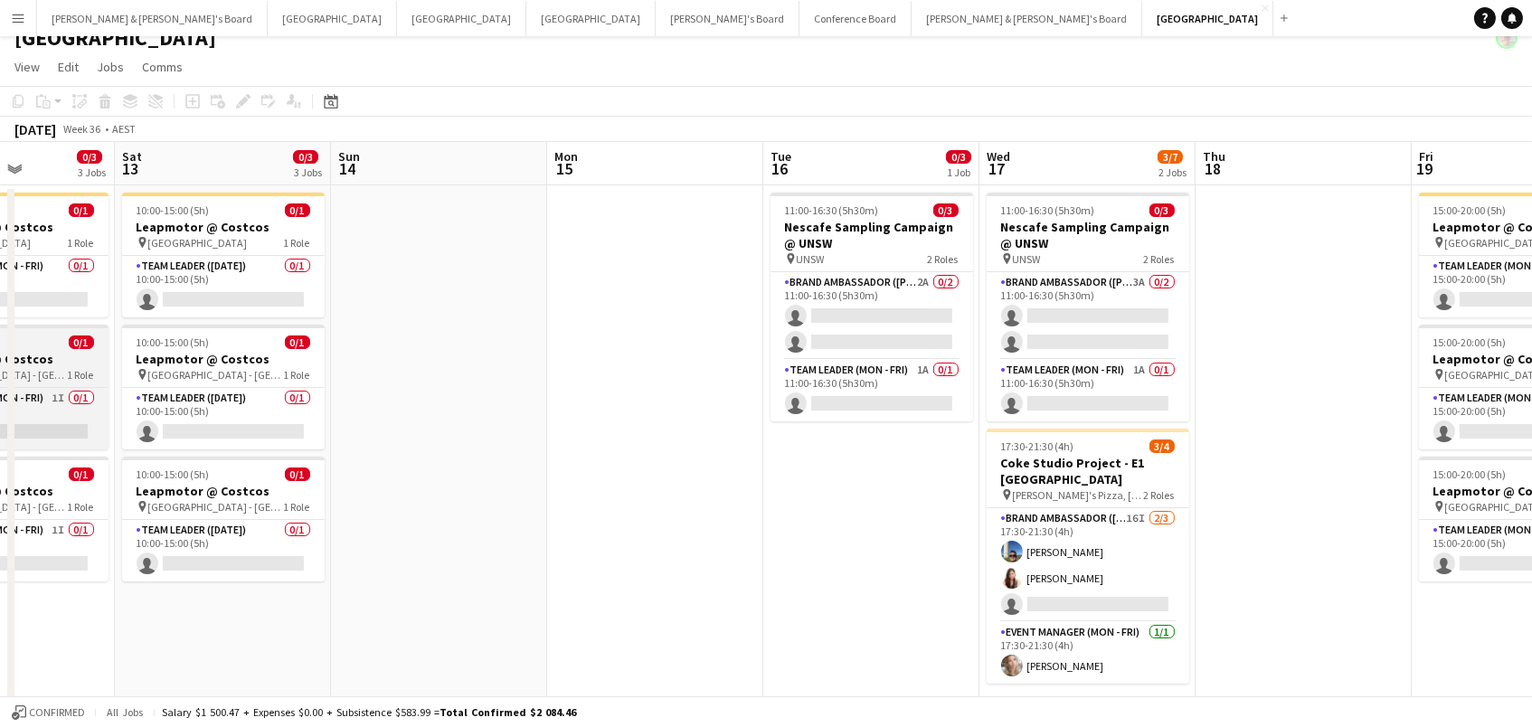
scroll to position [0, 683]
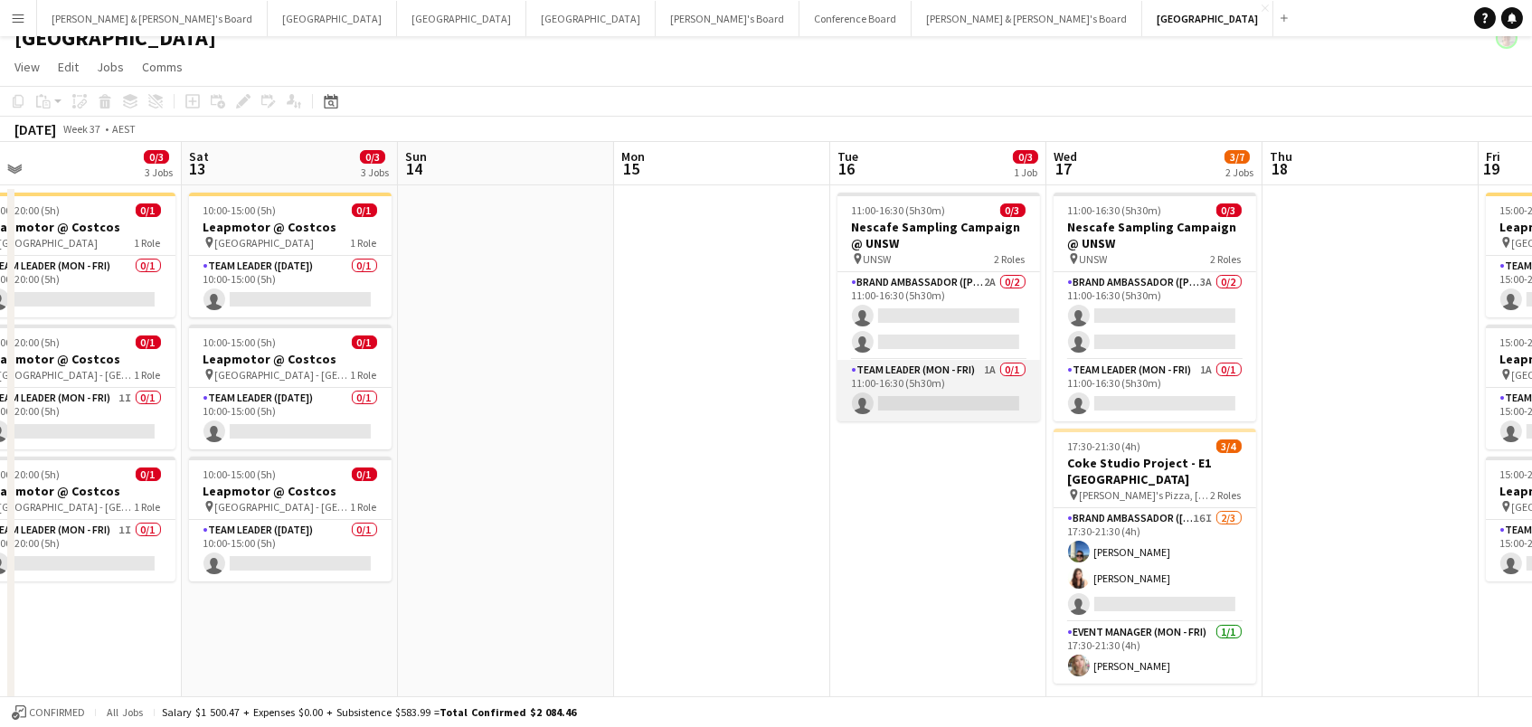
click at [975, 393] on app-card-role "Team Leader (Mon - Fri) 1A 0/1 11:00-16:30 (5h30m) single-neutral-actions" at bounding box center [938, 390] width 203 height 61
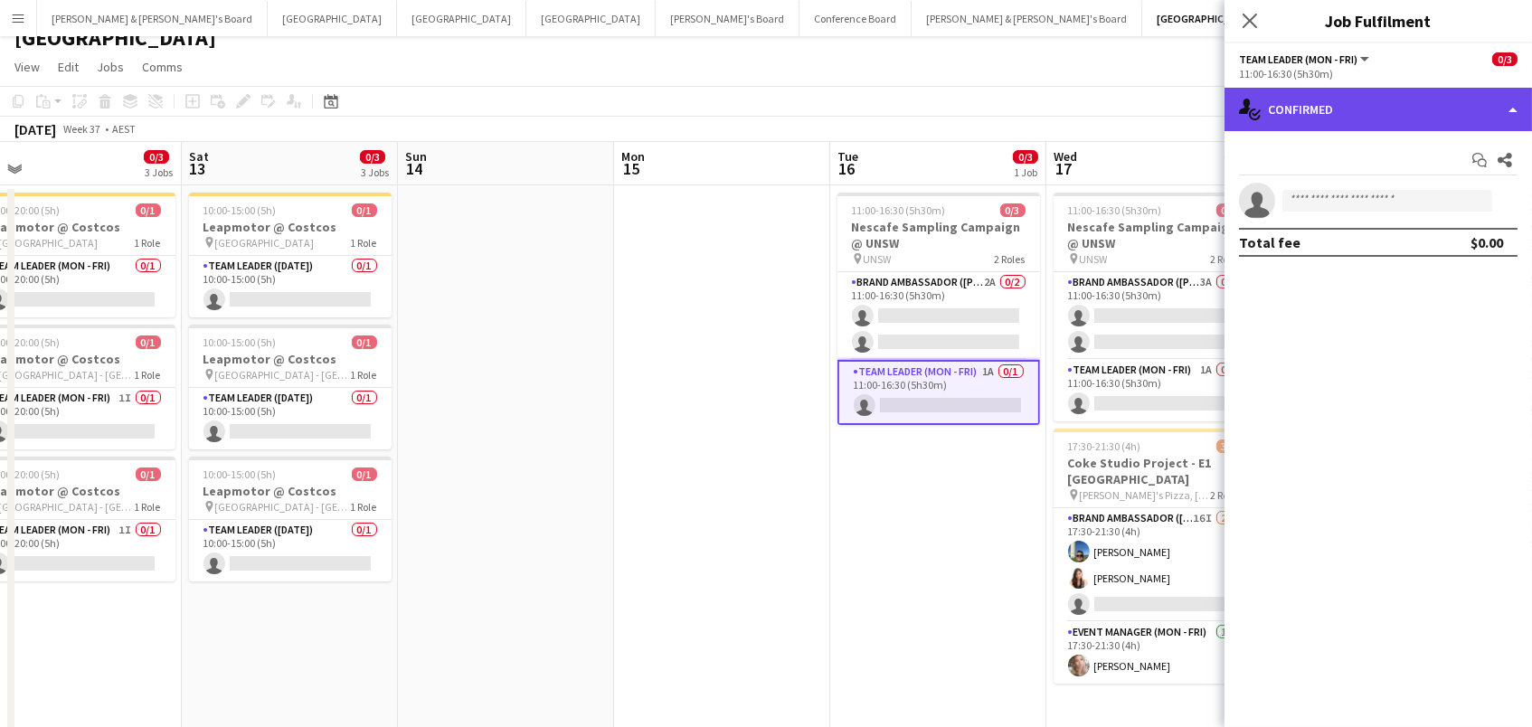
click at [1377, 113] on div "single-neutral-actions-check-2 Confirmed" at bounding box center [1377, 109] width 307 height 43
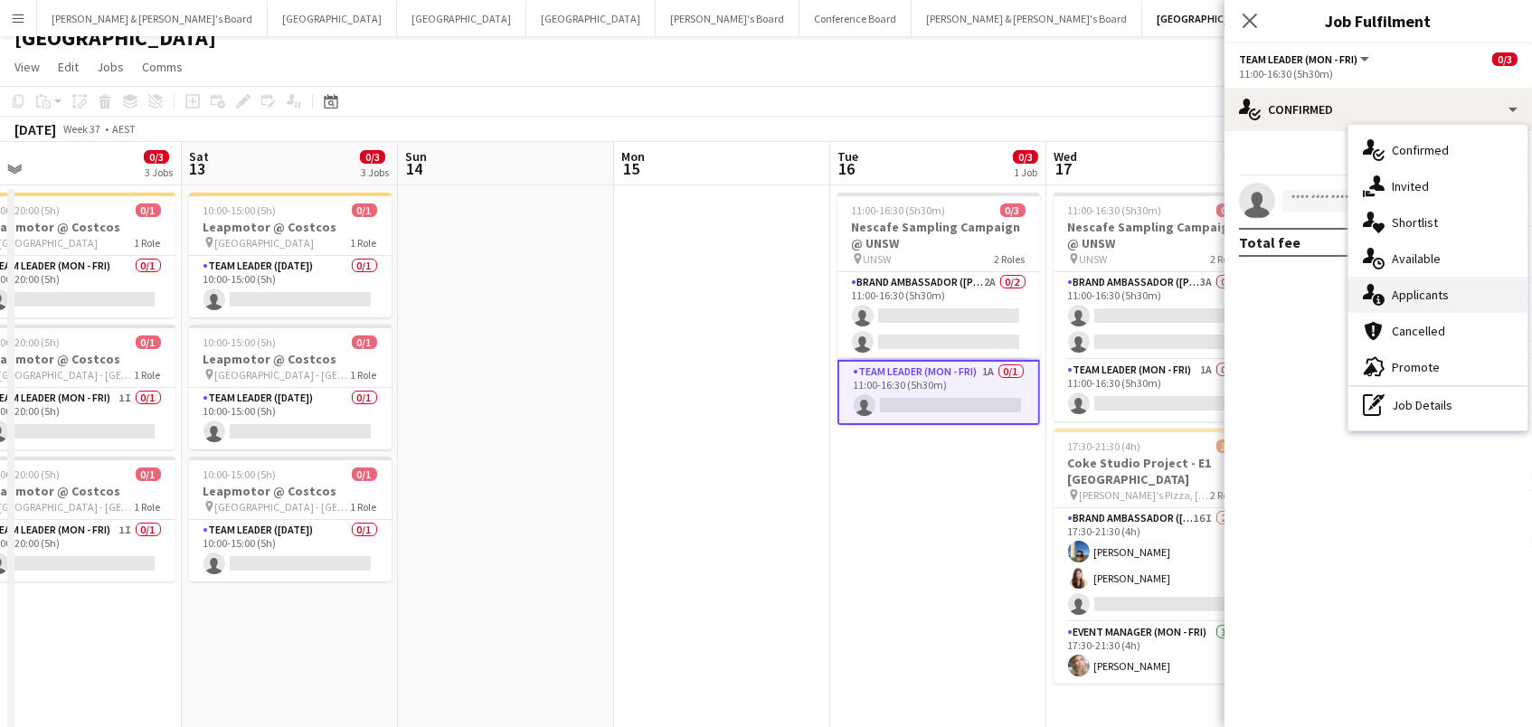
click at [1412, 297] on div "single-neutral-actions-information Applicants" at bounding box center [1437, 295] width 179 height 36
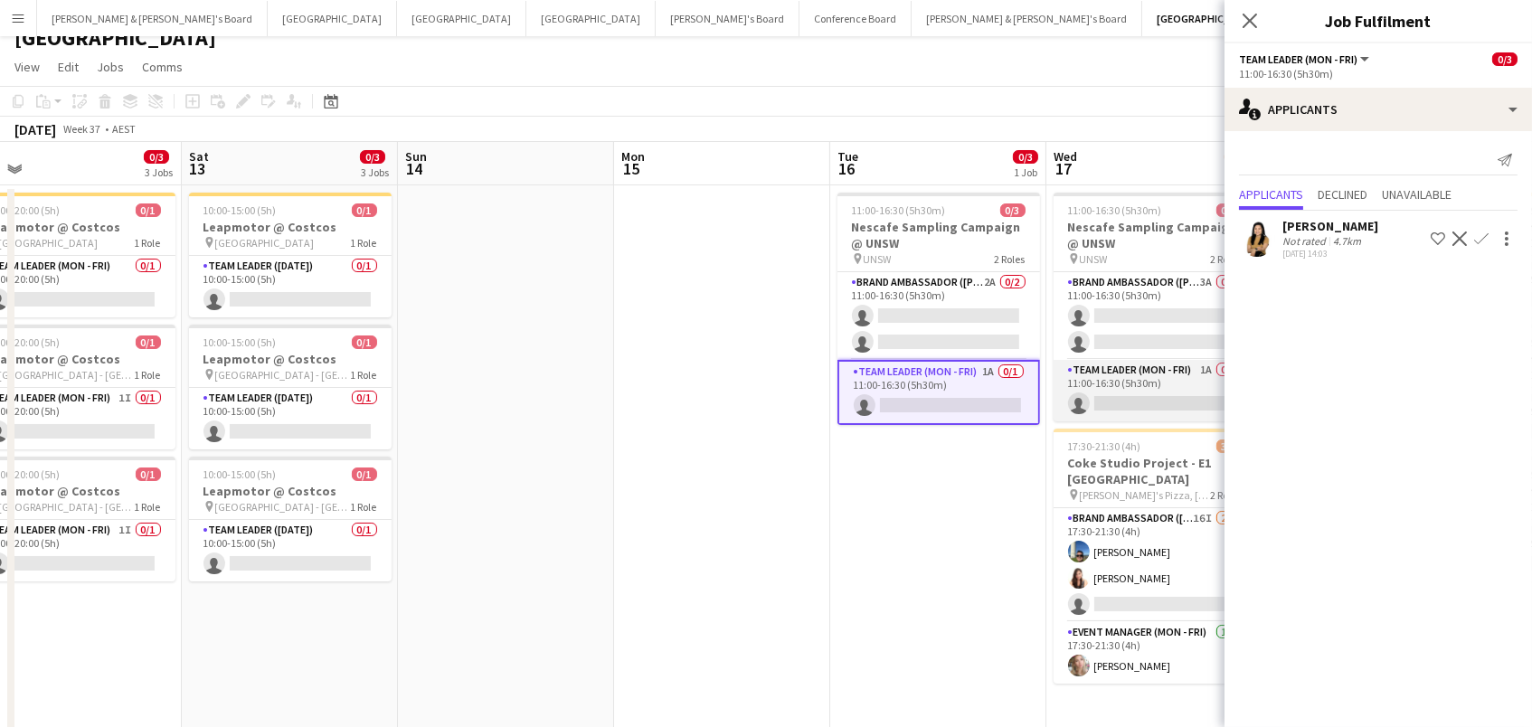
click at [1147, 361] on app-card-role "Team Leader (Mon - Fri) 1A 0/1 11:00-16:30 (5h30m) single-neutral-actions" at bounding box center [1154, 390] width 203 height 61
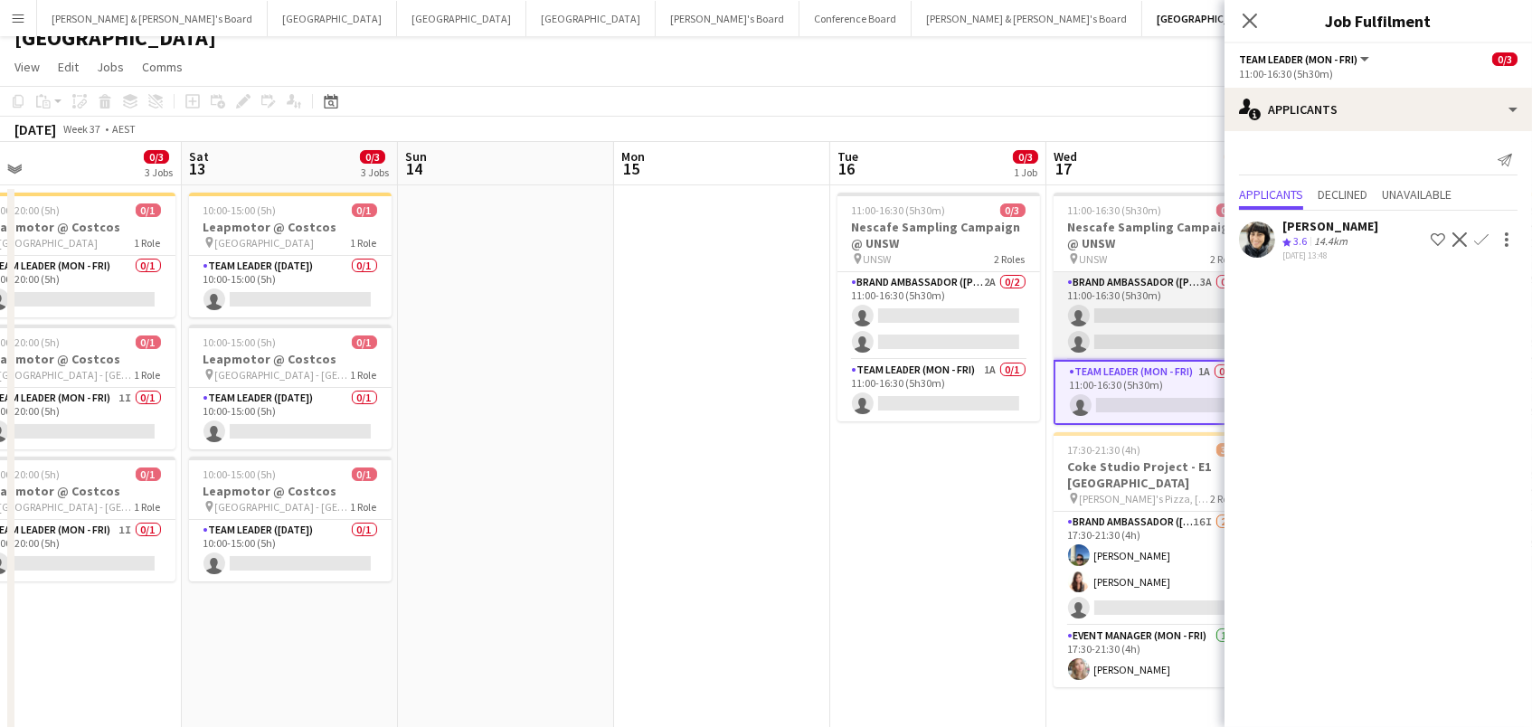
click at [1143, 335] on app-card-role "Brand Ambassador (Mon - Fri) 3A 0/2 11:00-16:30 (5h30m) single-neutral-actions …" at bounding box center [1154, 316] width 203 height 88
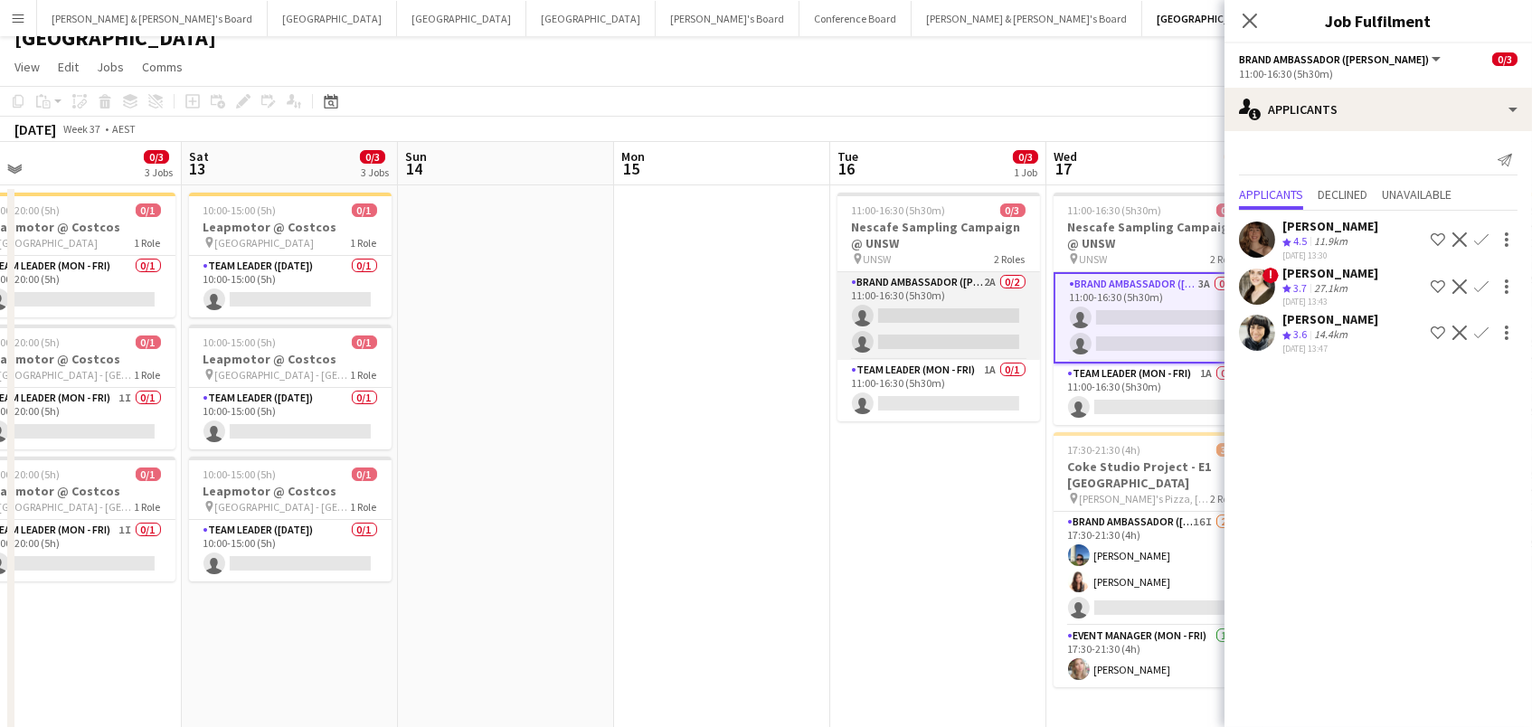
click at [963, 329] on app-card-role "Brand Ambassador (Mon - Fri) 2A 0/2 11:00-16:30 (5h30m) single-neutral-actions …" at bounding box center [938, 316] width 203 height 88
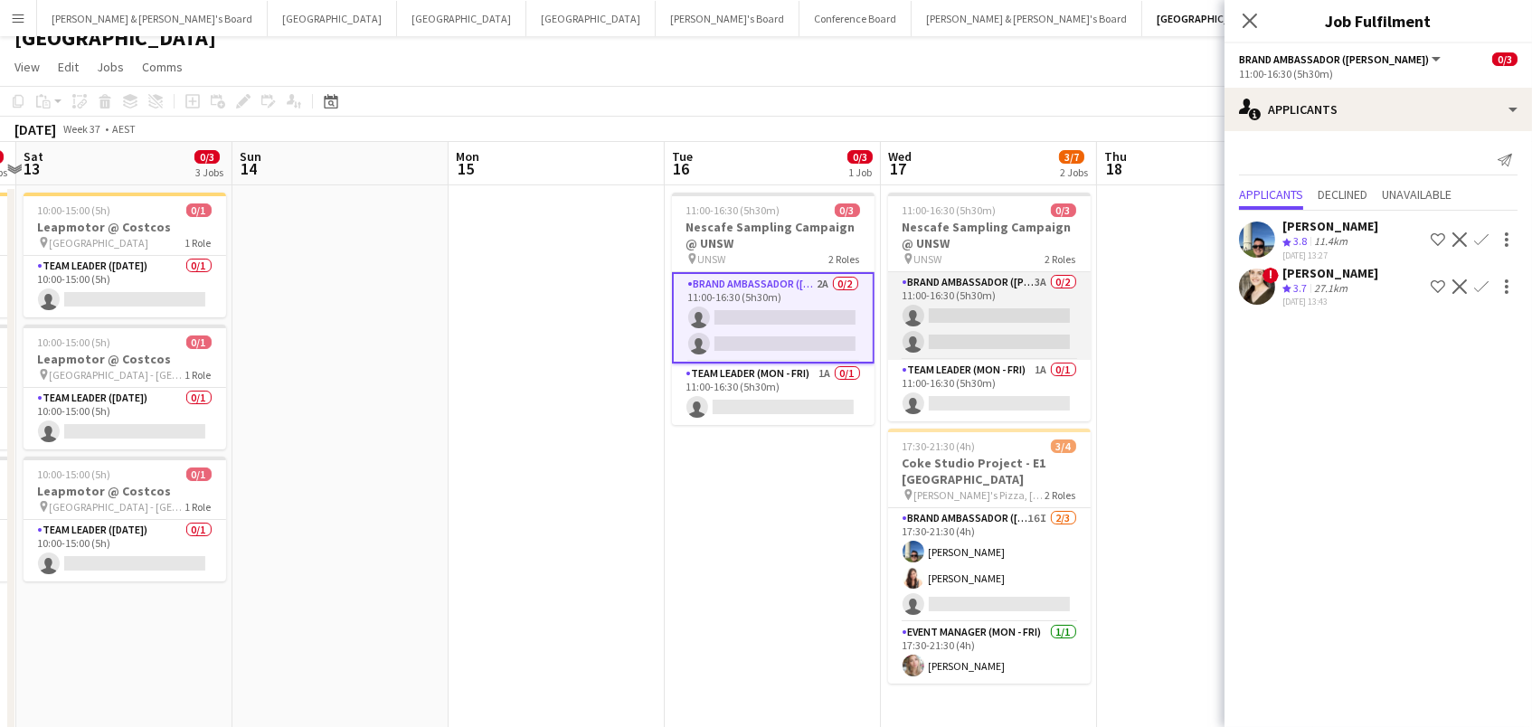
scroll to position [0, 879]
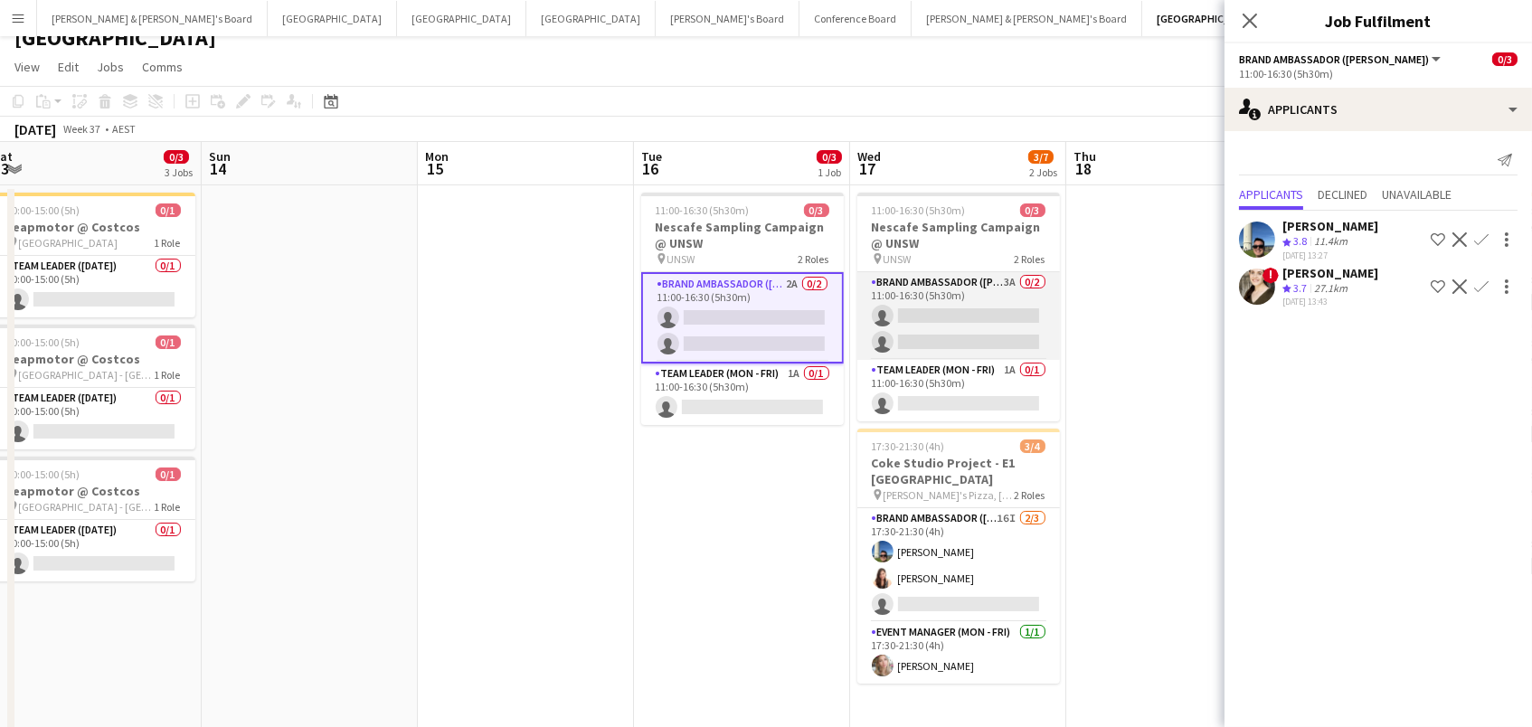
click at [969, 336] on app-card-role "Brand Ambassador (Mon - Fri) 3A 0/2 11:00-16:30 (5h30m) single-neutral-actions …" at bounding box center [958, 316] width 203 height 88
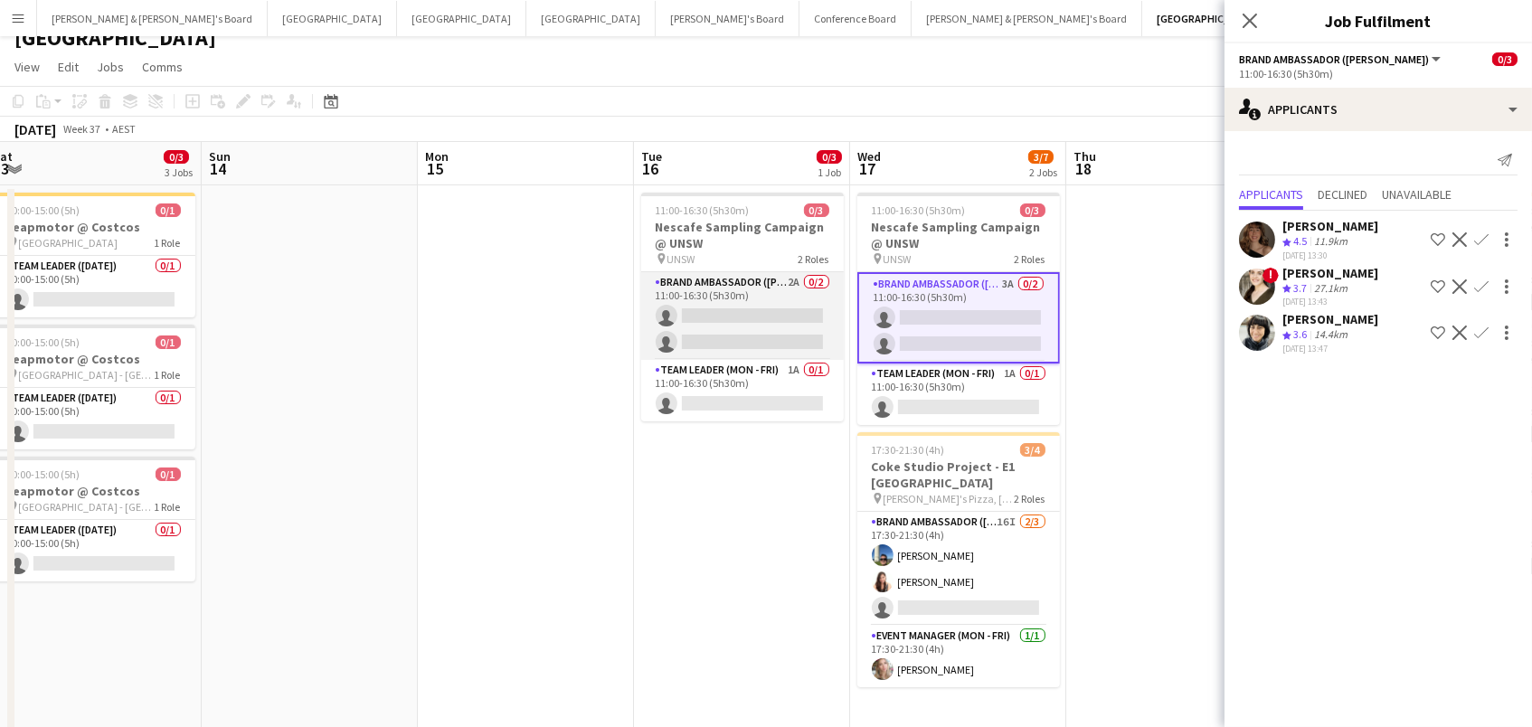
click at [695, 327] on app-card-role "Brand Ambassador (Mon - Fri) 2A 0/2 11:00-16:30 (5h30m) single-neutral-actions …" at bounding box center [742, 316] width 203 height 88
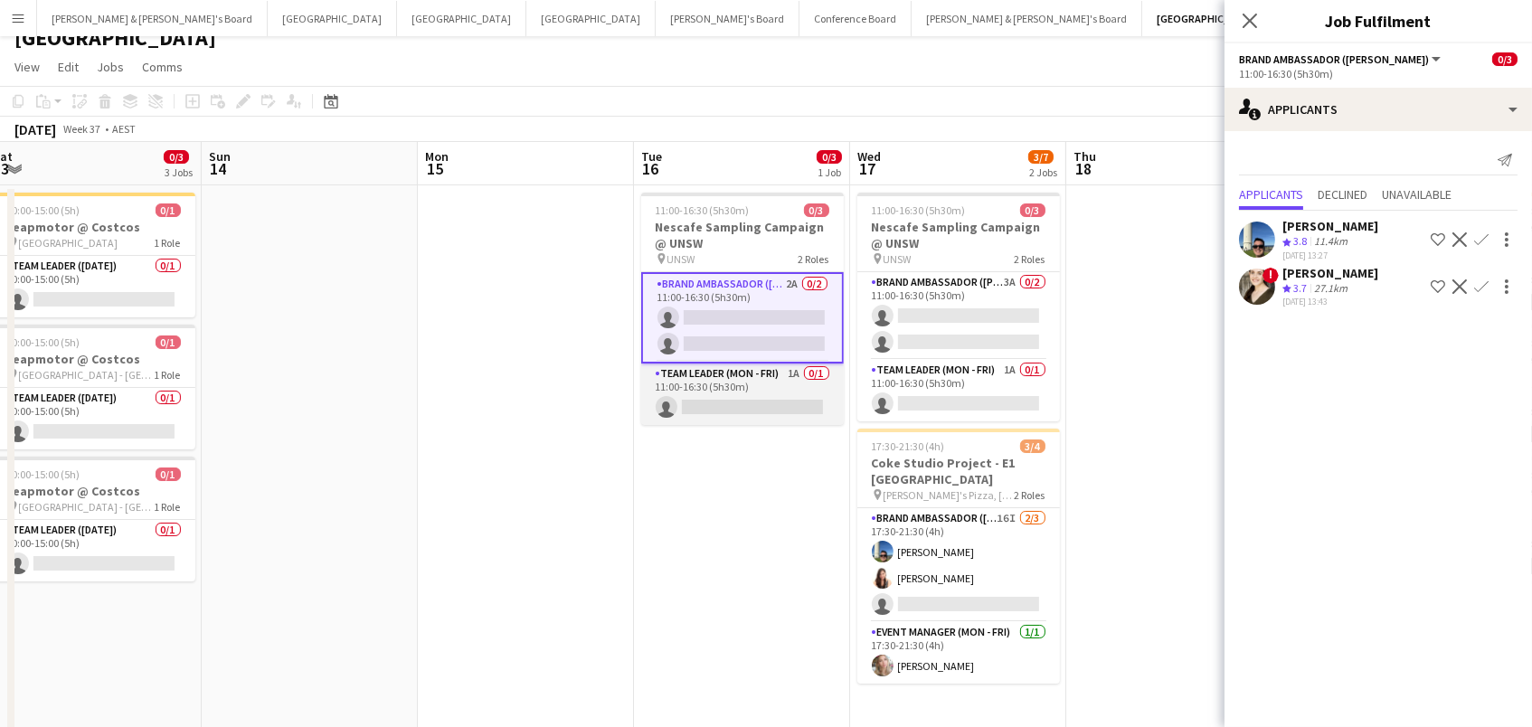
click at [756, 388] on app-card-role "Team Leader (Mon - Fri) 1A 0/1 11:00-16:30 (5h30m) single-neutral-actions" at bounding box center [742, 393] width 203 height 61
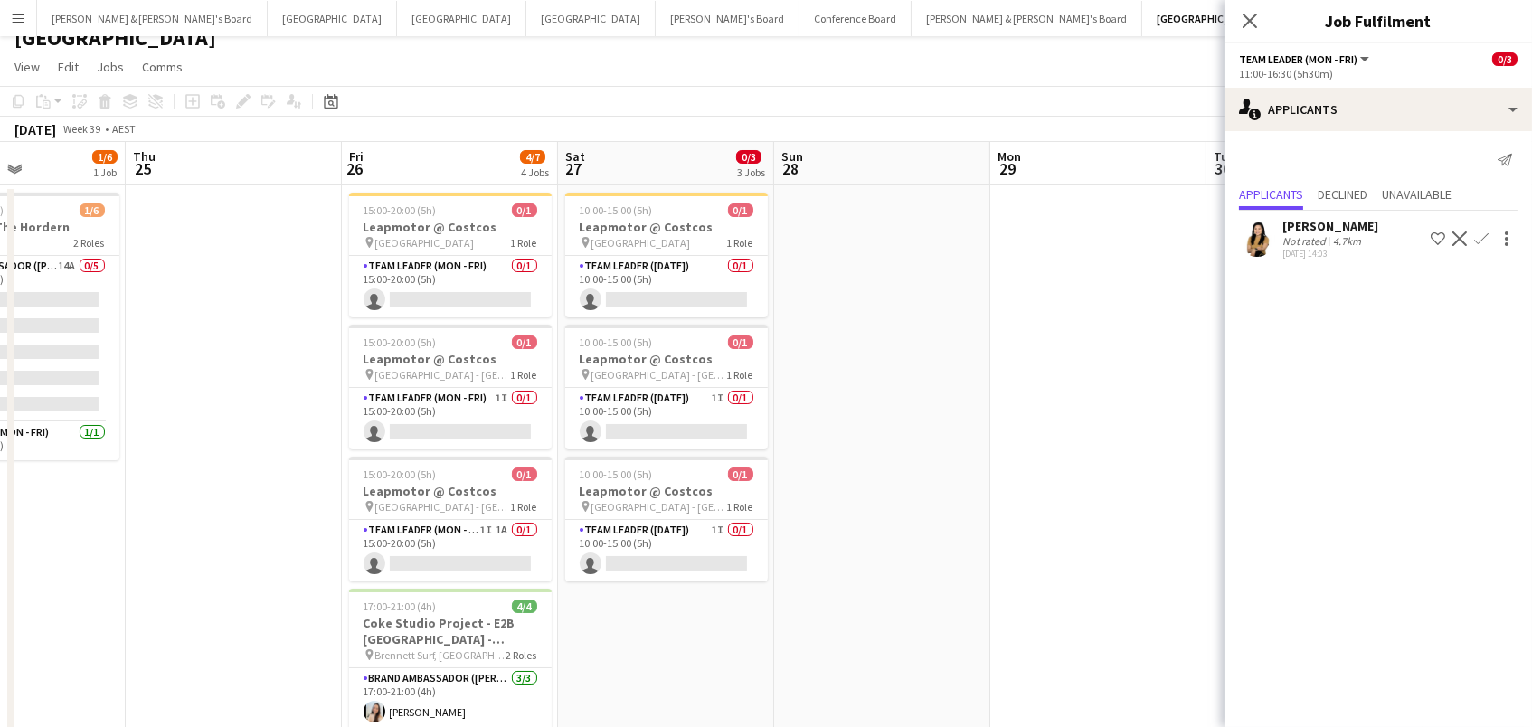
scroll to position [0, 520]
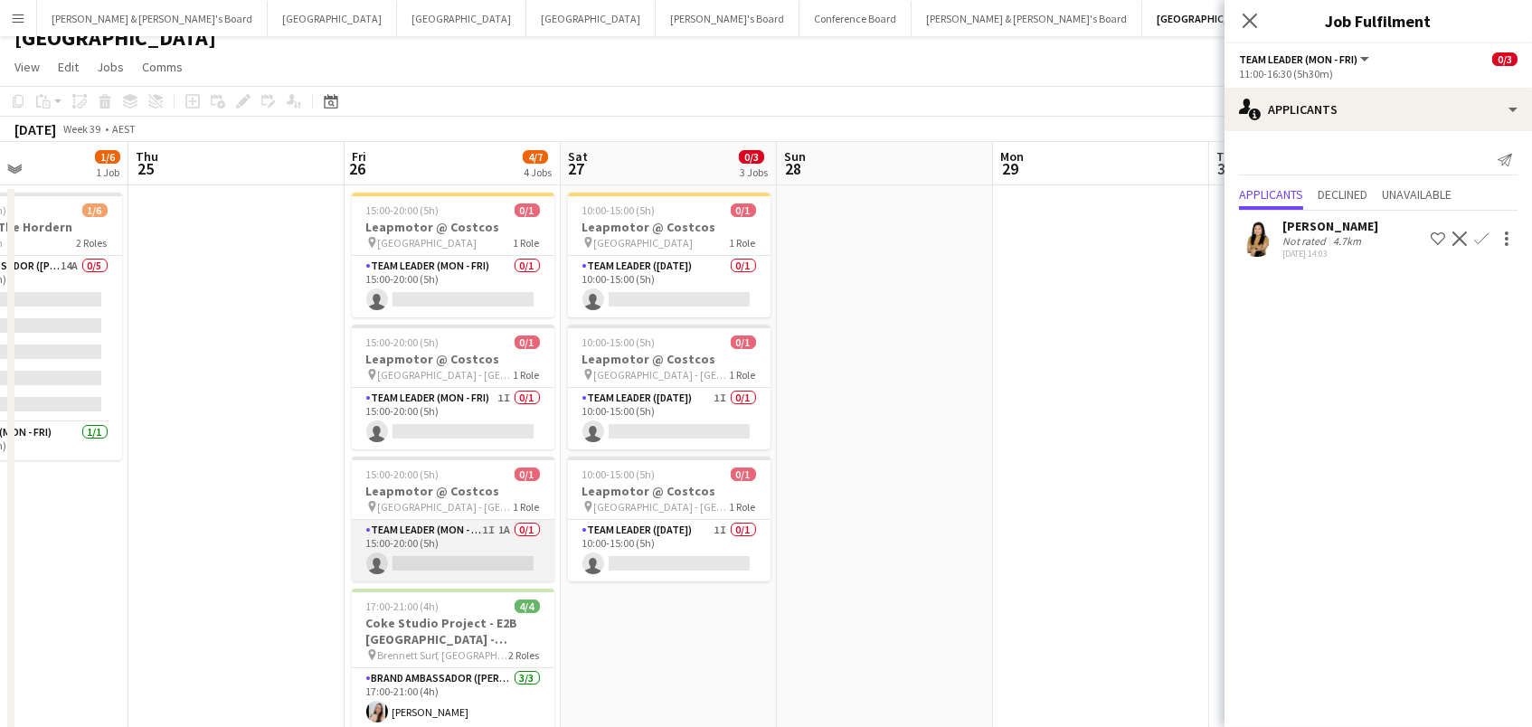
click at [407, 571] on app-card-role "Team Leader (Mon - Fri) 1I 1A 0/1 15:00-20:00 (5h) single-neutral-actions" at bounding box center [453, 550] width 203 height 61
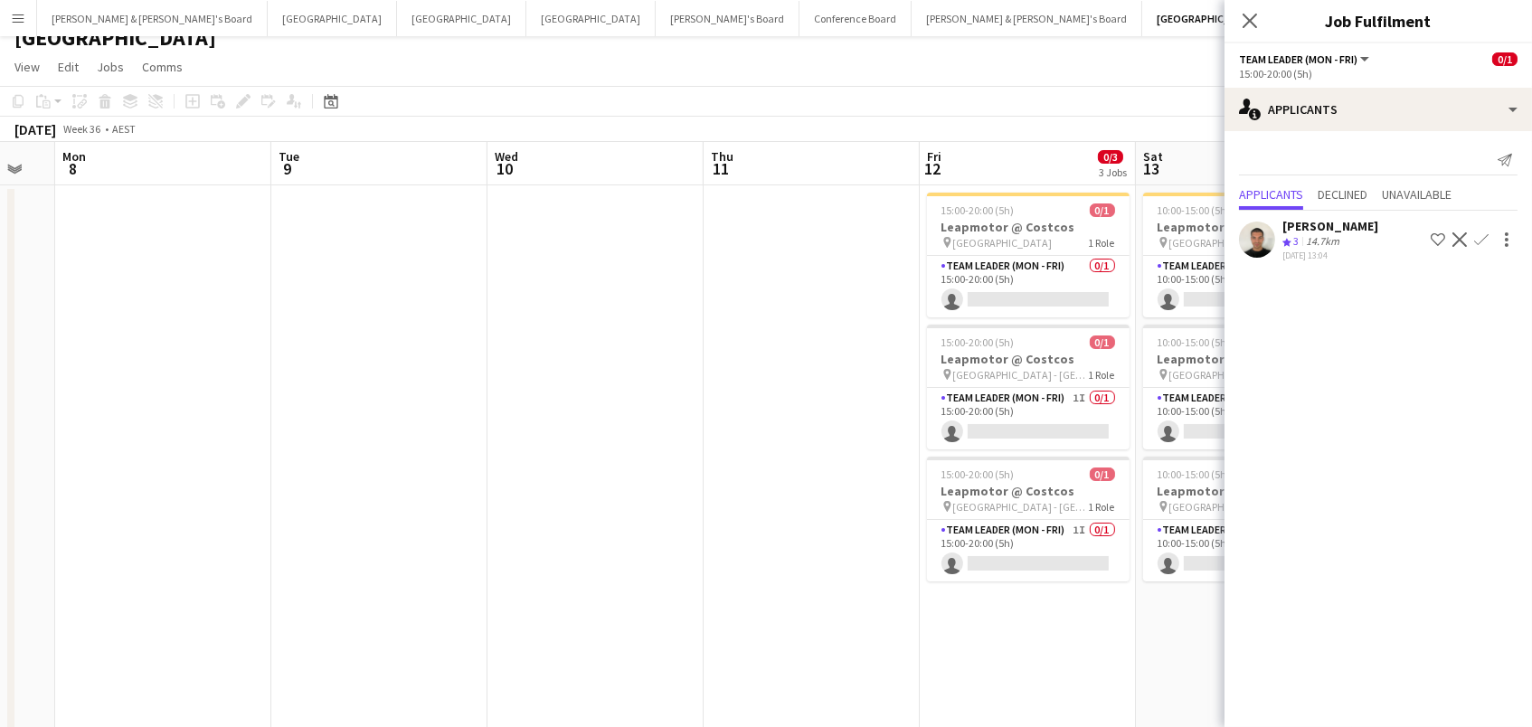
scroll to position [0, 490]
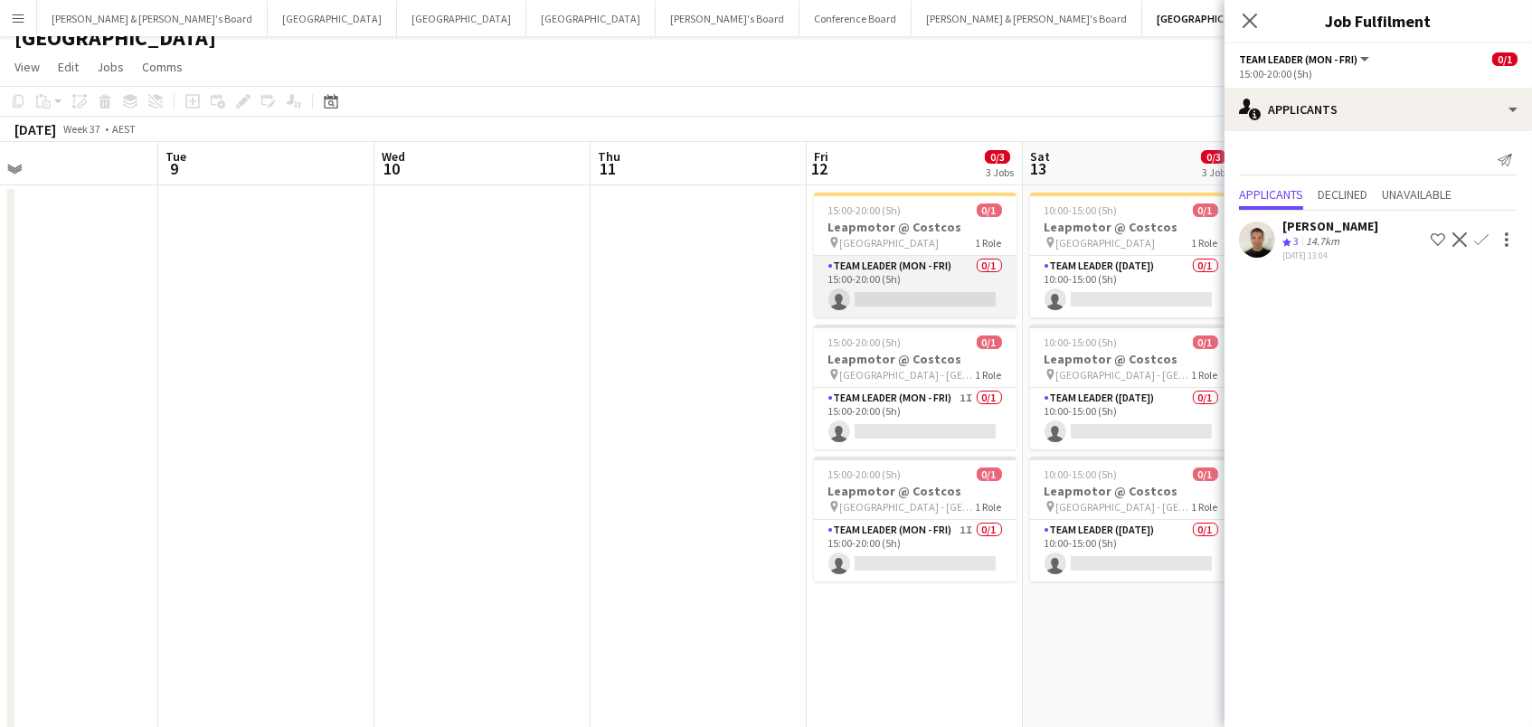
click at [960, 278] on app-card-role "Team Leader (Mon - Fri) 0/1 15:00-20:00 (5h) single-neutral-actions" at bounding box center [915, 286] width 203 height 61
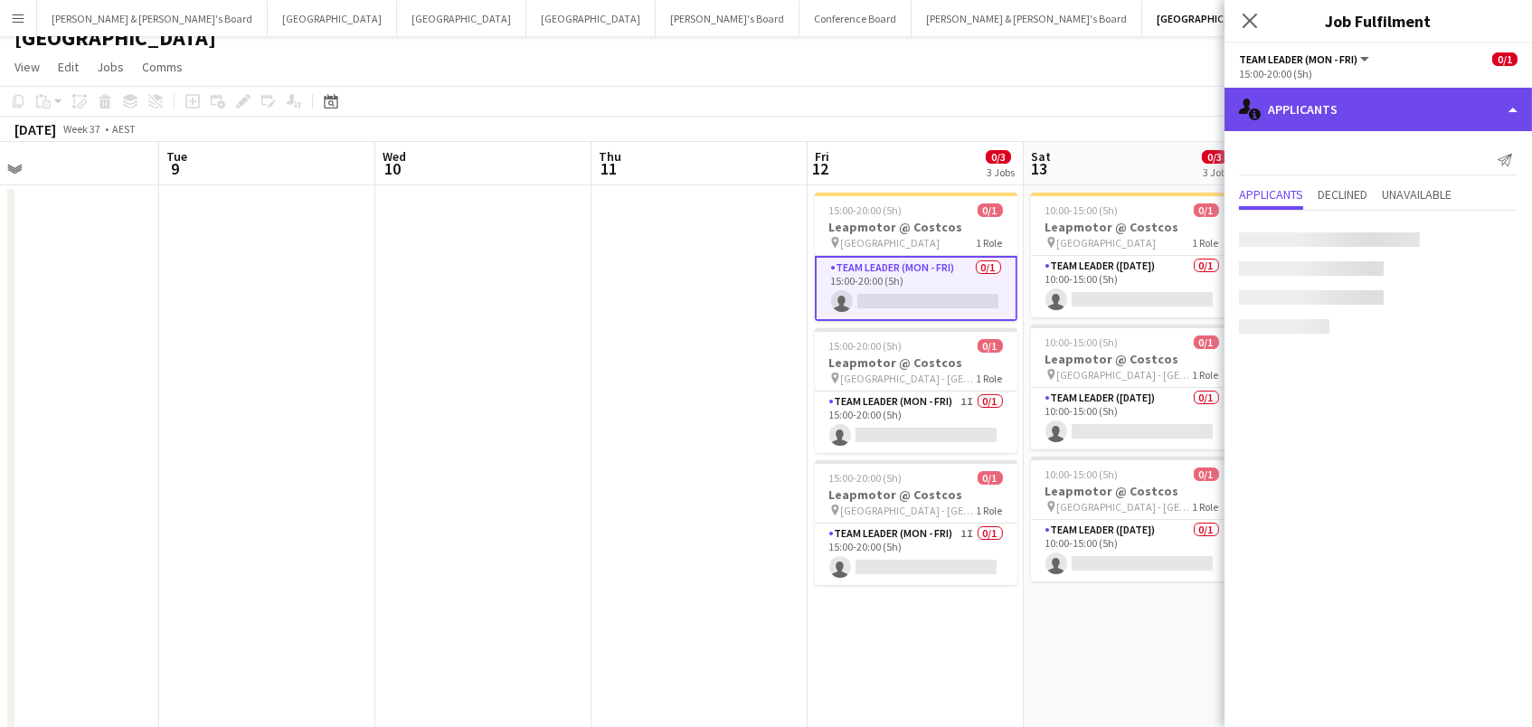
click at [1399, 124] on div "single-neutral-actions-information Applicants" at bounding box center [1377, 109] width 307 height 43
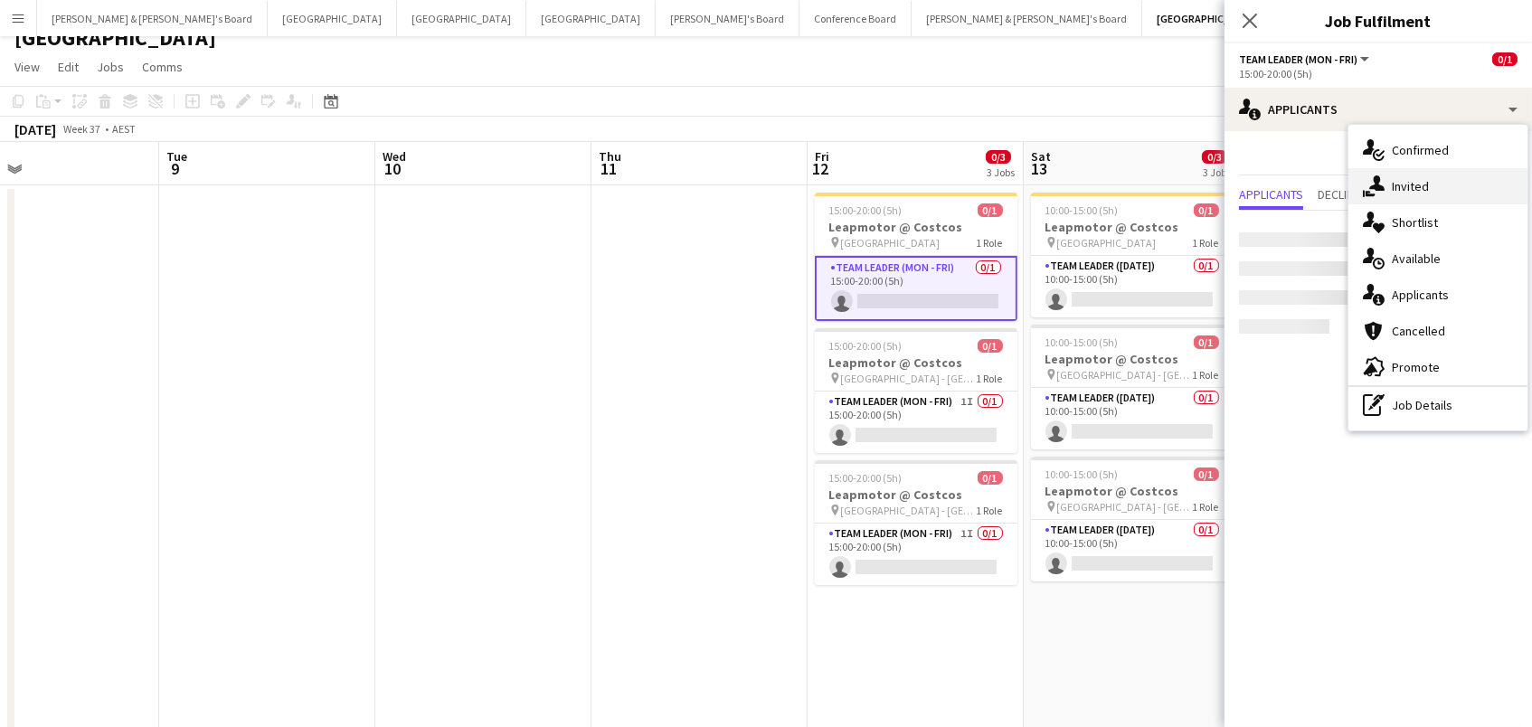
click at [1417, 180] on div "single-neutral-actions-share-1 Invited" at bounding box center [1437, 186] width 179 height 36
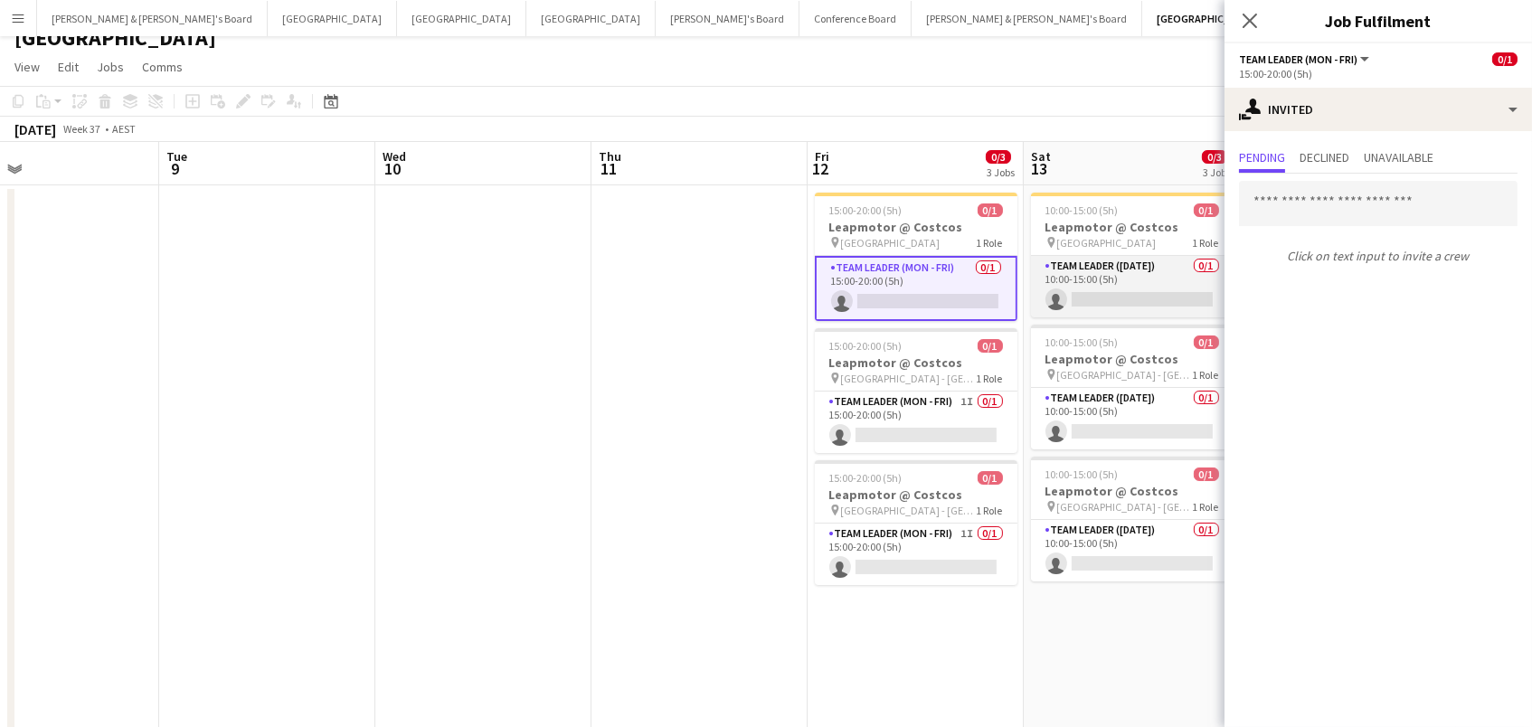
click at [1176, 272] on app-card-role "Team Leader ([DATE]) 0/1 10:00-15:00 (5h) single-neutral-actions" at bounding box center [1132, 286] width 203 height 61
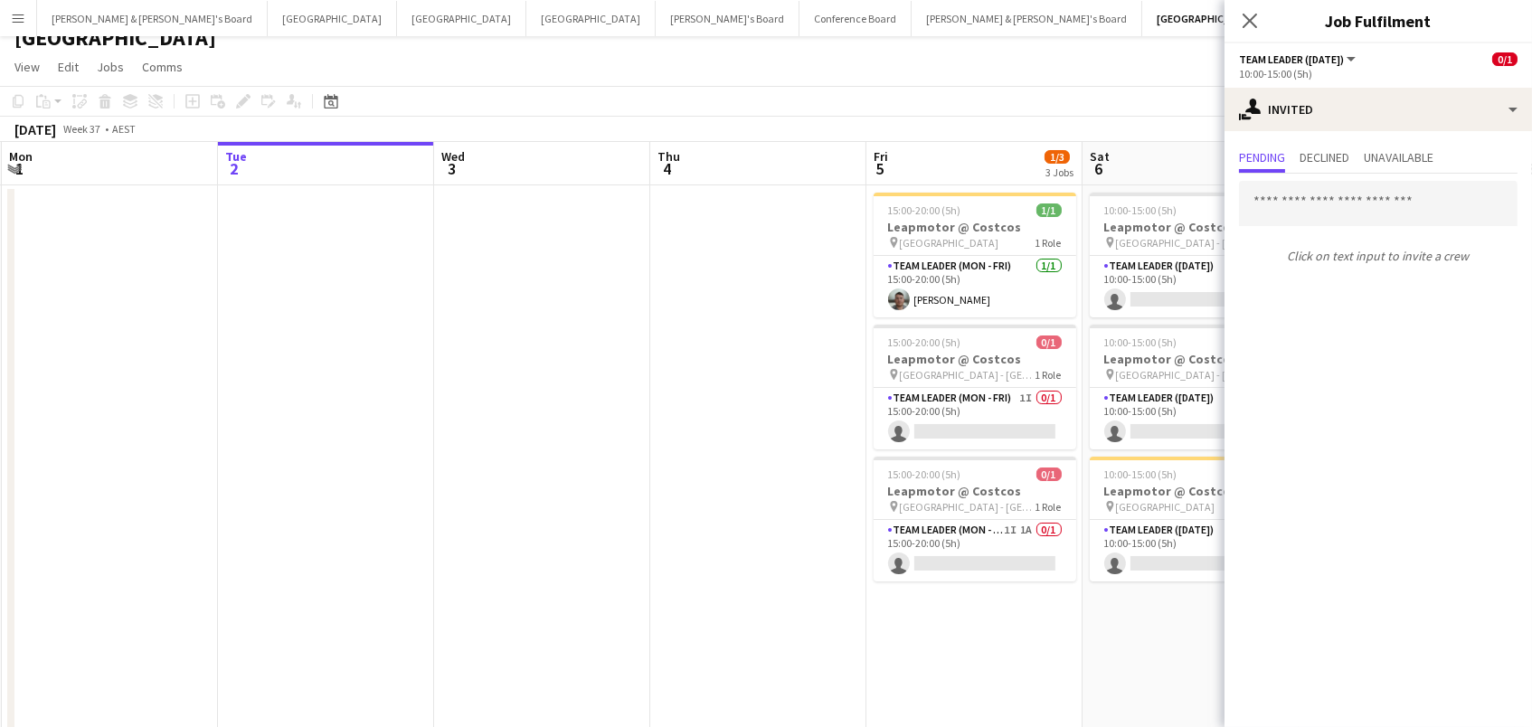
scroll to position [0, 573]
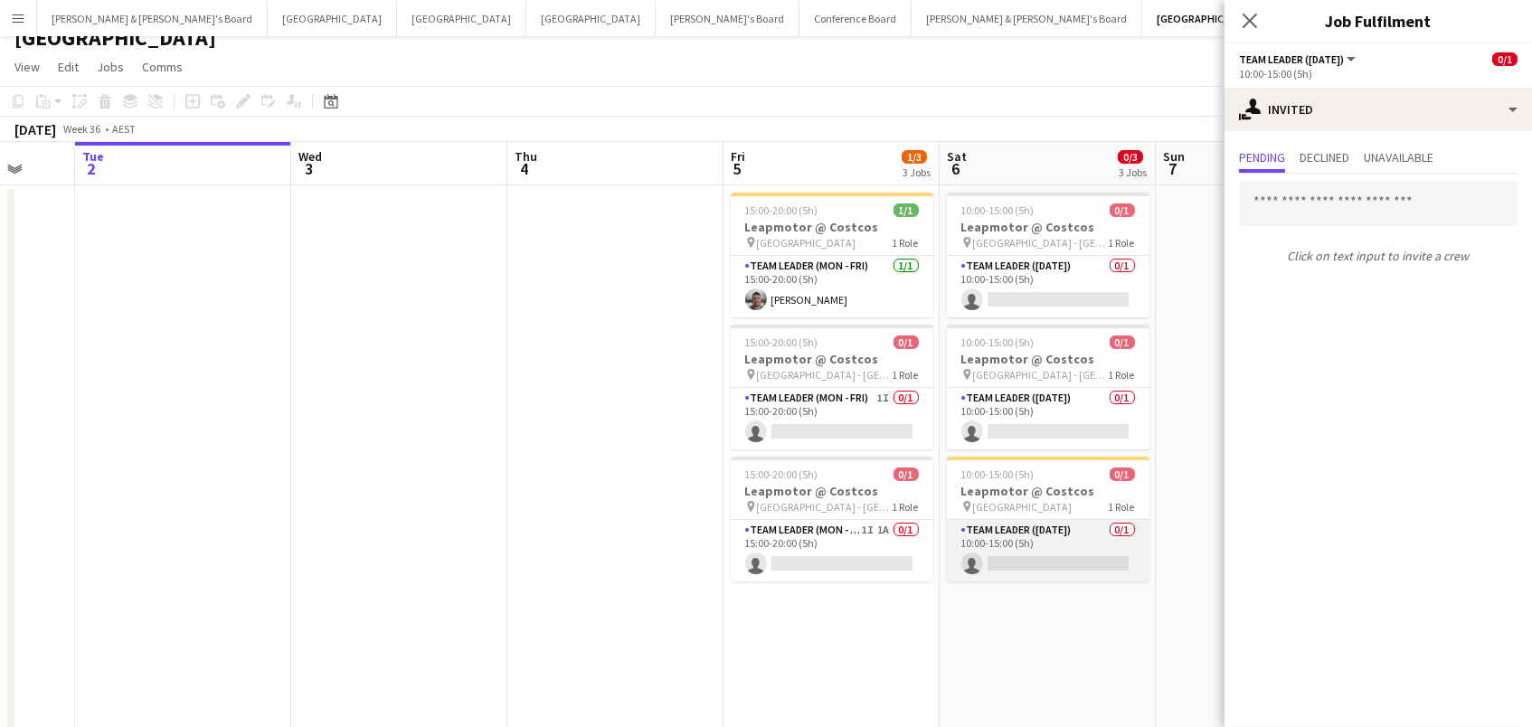
click at [1041, 555] on app-card-role "Team Leader ([DATE]) 0/1 10:00-15:00 (5h) single-neutral-actions" at bounding box center [1048, 550] width 203 height 61
click at [1327, 167] on span "Declined" at bounding box center [1324, 159] width 50 height 27
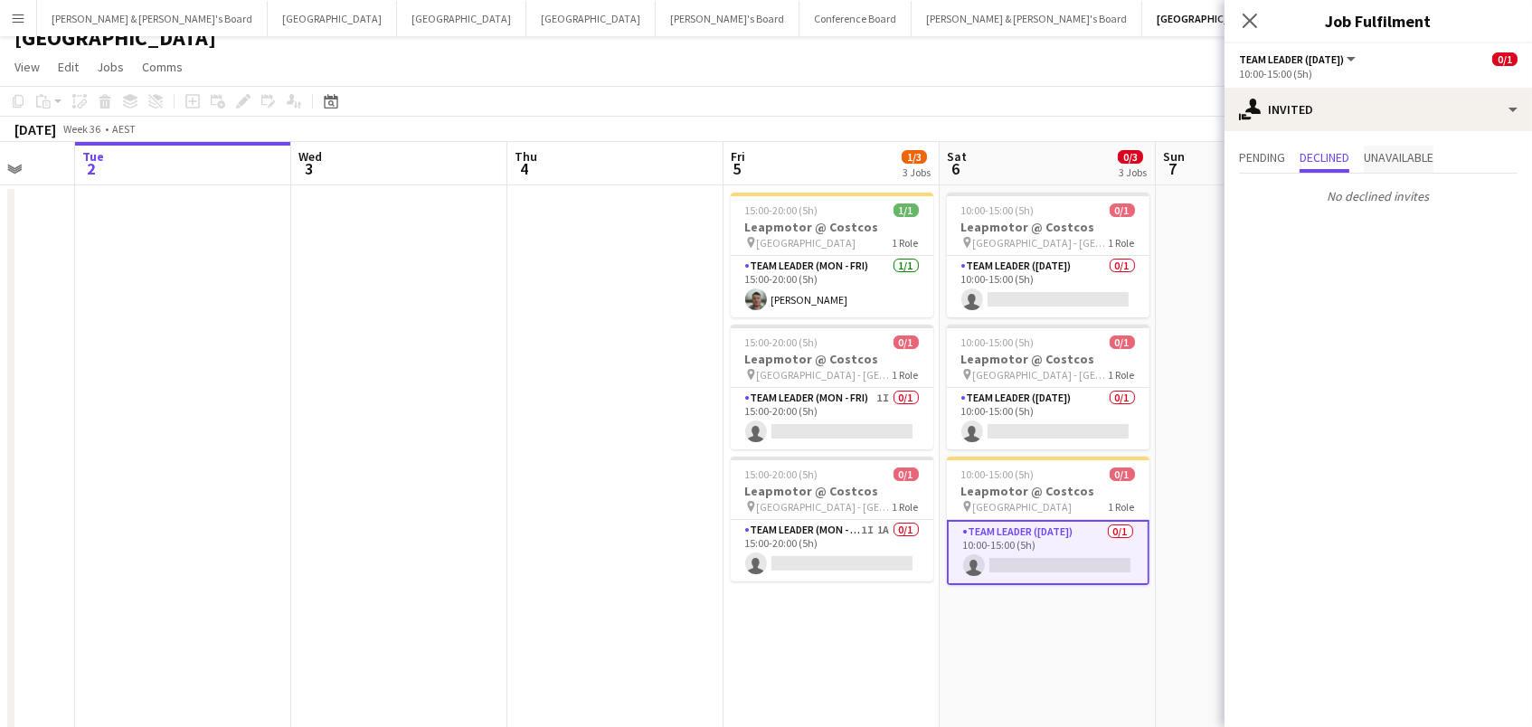
click at [1418, 159] on span "Unavailable" at bounding box center [1399, 157] width 70 height 13
click at [1269, 161] on span "Pending" at bounding box center [1262, 157] width 46 height 13
click at [1268, 233] on div "Click on text input to invite a crew" at bounding box center [1377, 223] width 307 height 98
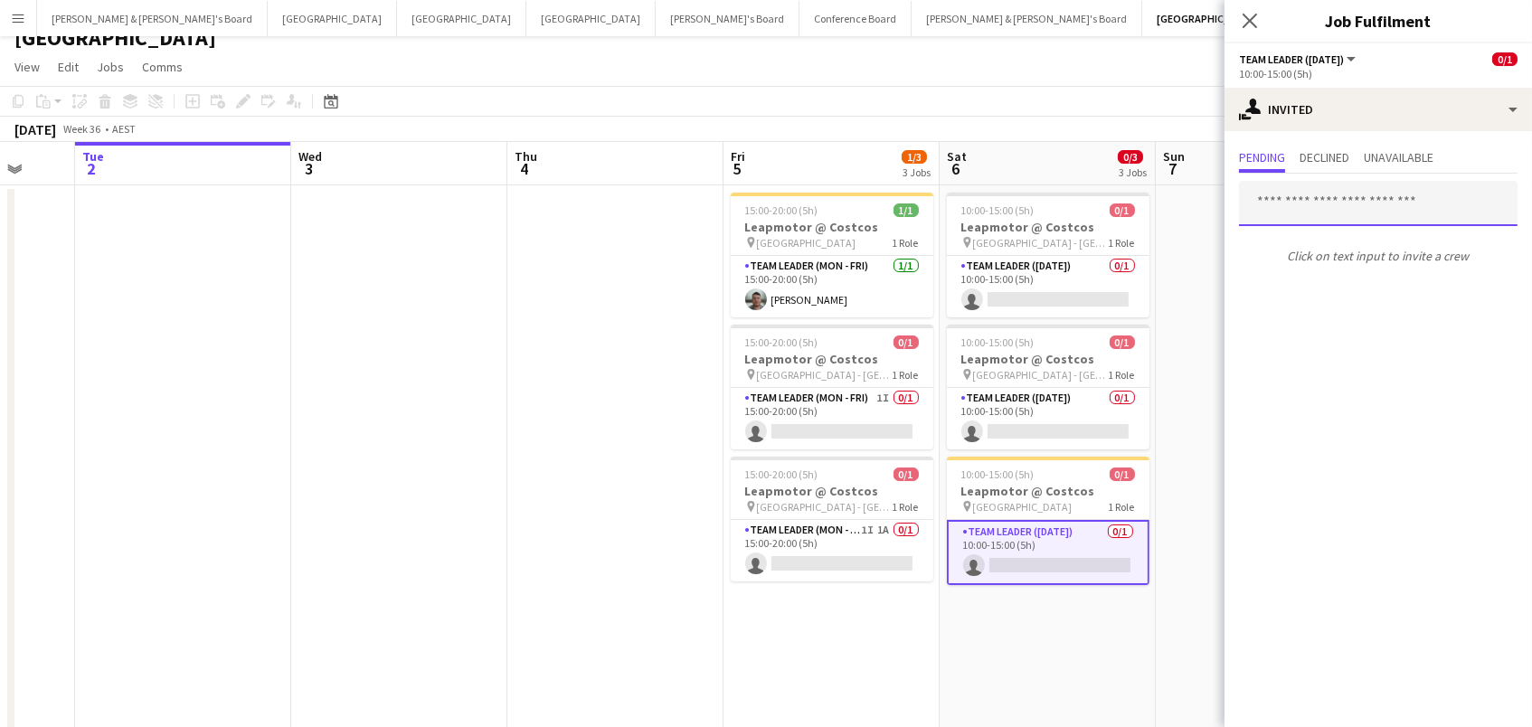
click at [1270, 206] on input "text" at bounding box center [1378, 203] width 278 height 45
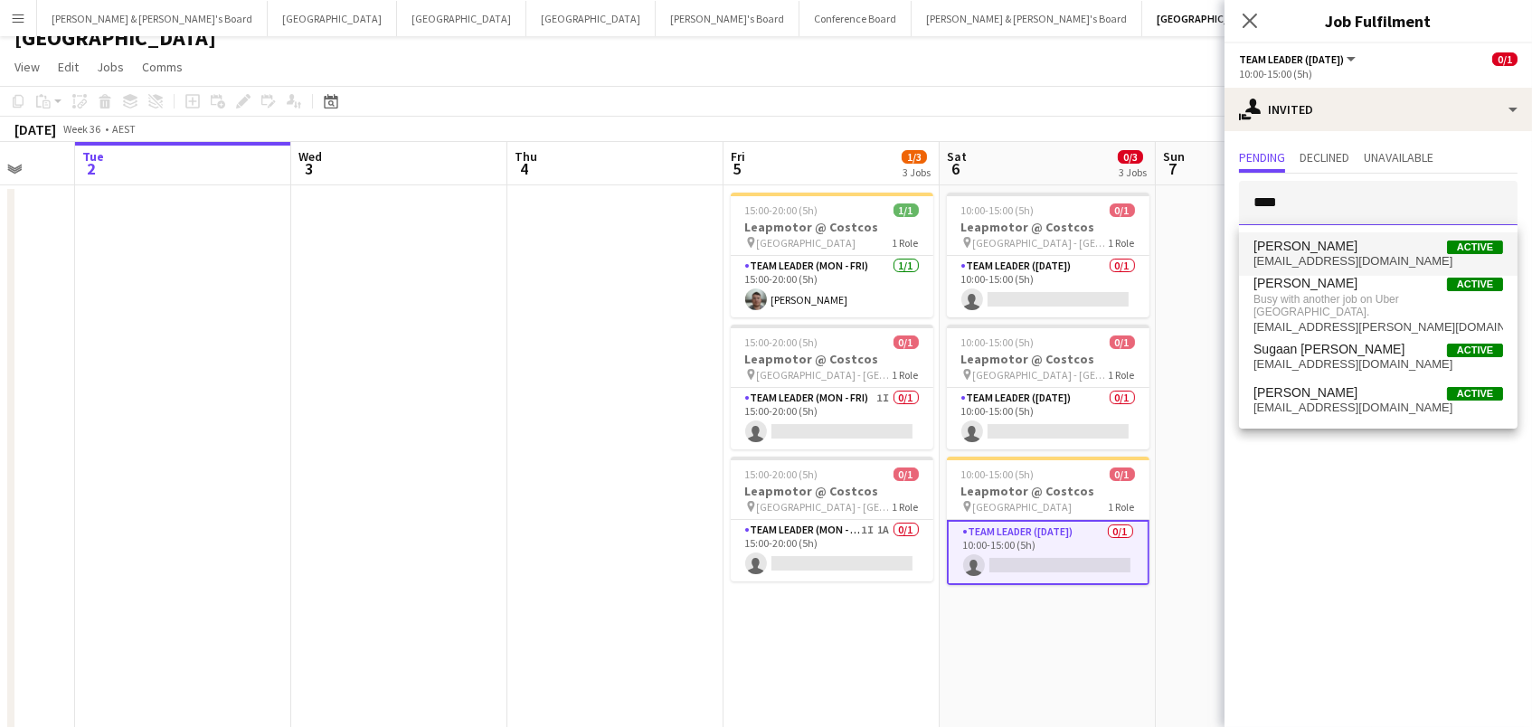
type input "****"
click at [1315, 248] on span "[PERSON_NAME]" at bounding box center [1305, 246] width 104 height 15
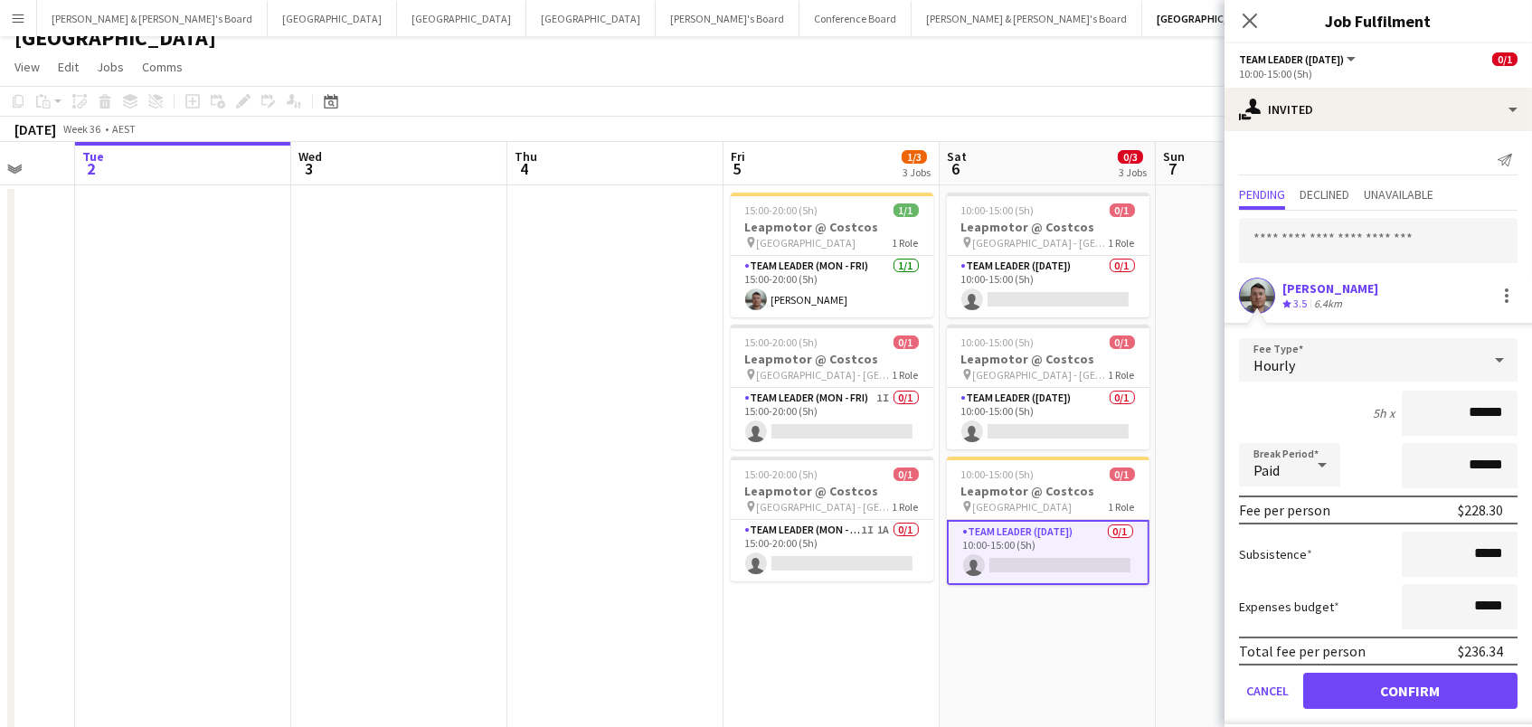
click at [1410, 688] on button "Confirm" at bounding box center [1410, 691] width 214 height 36
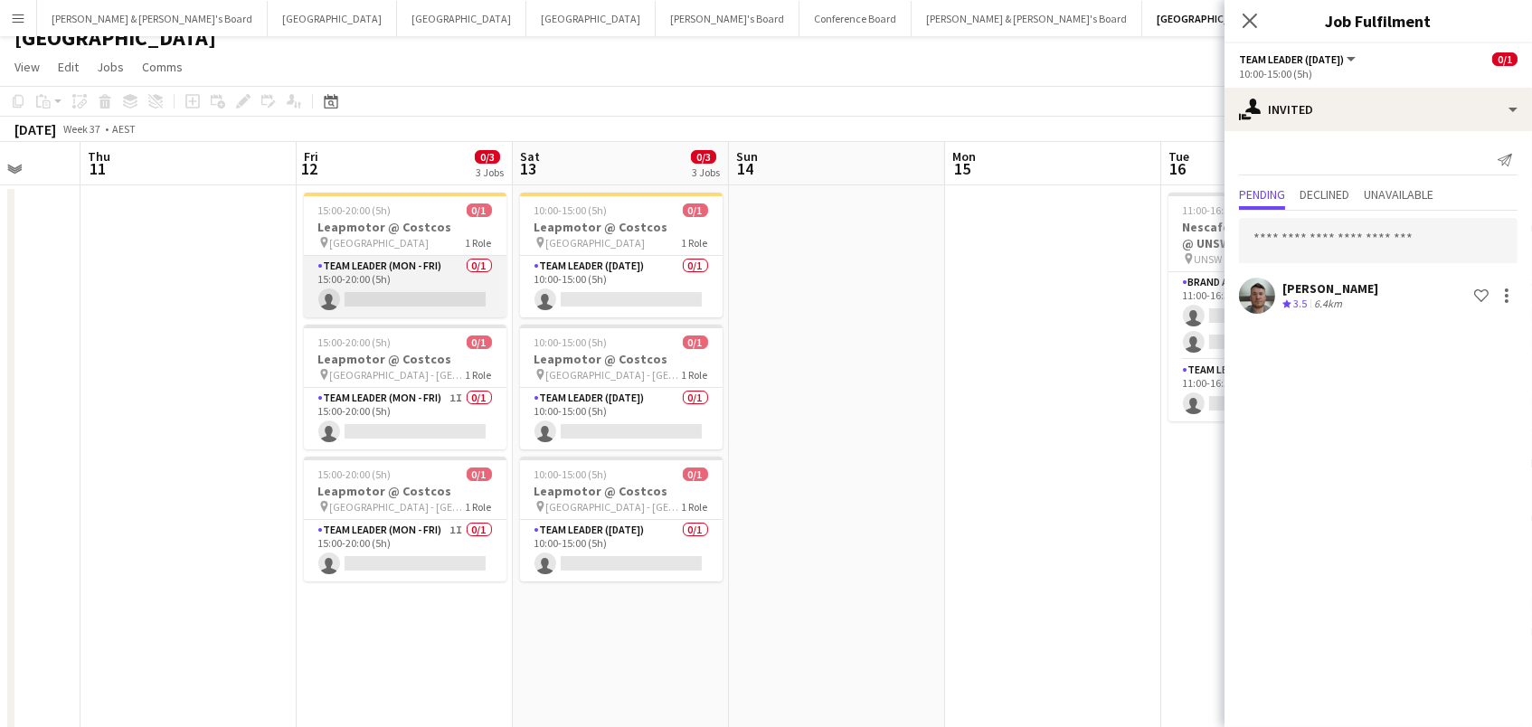
click at [467, 284] on app-card-role "Team Leader (Mon - Fri) 0/1 15:00-20:00 (5h) single-neutral-actions" at bounding box center [405, 286] width 203 height 61
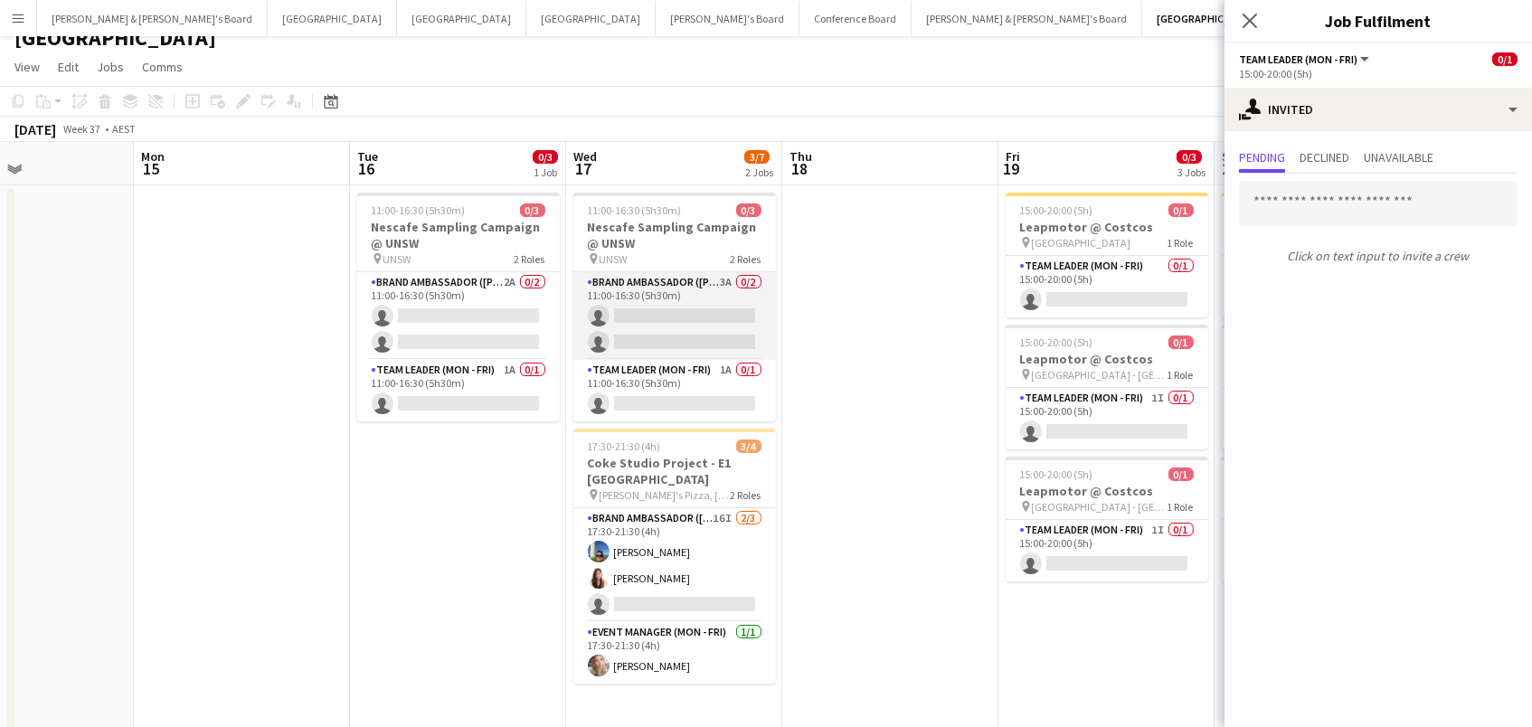
scroll to position [0, 860]
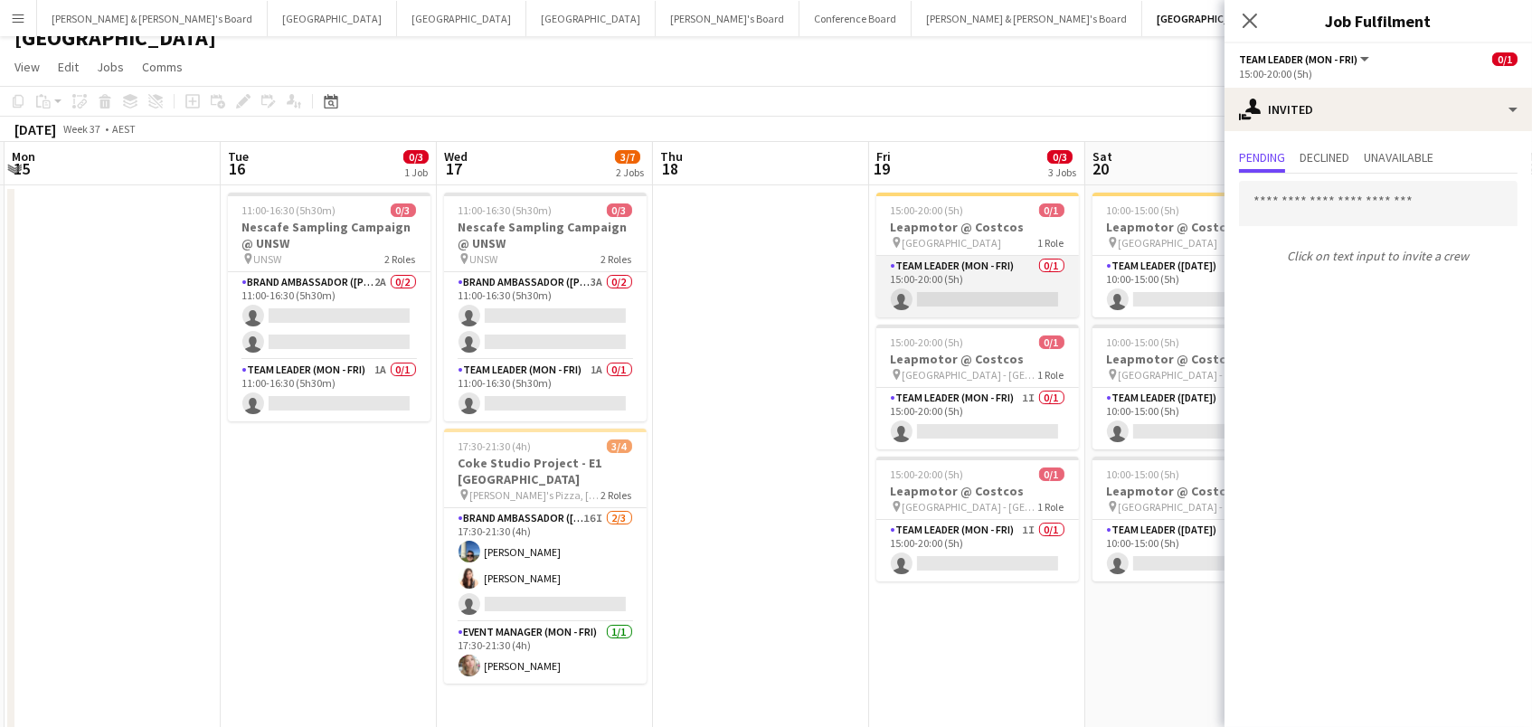
click at [990, 275] on app-card-role "Team Leader (Mon - Fri) 0/1 15:00-20:00 (5h) single-neutral-actions" at bounding box center [977, 286] width 203 height 61
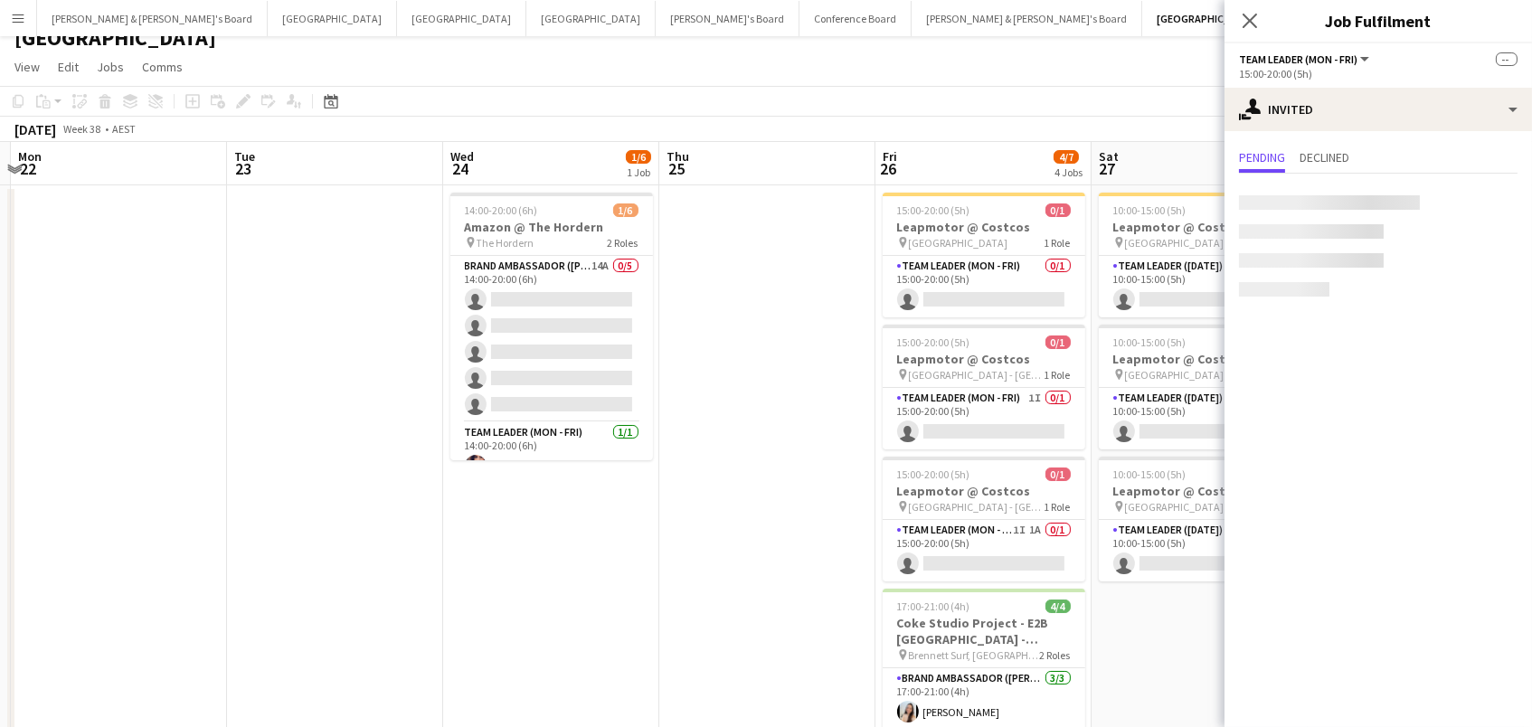
scroll to position [0, 653]
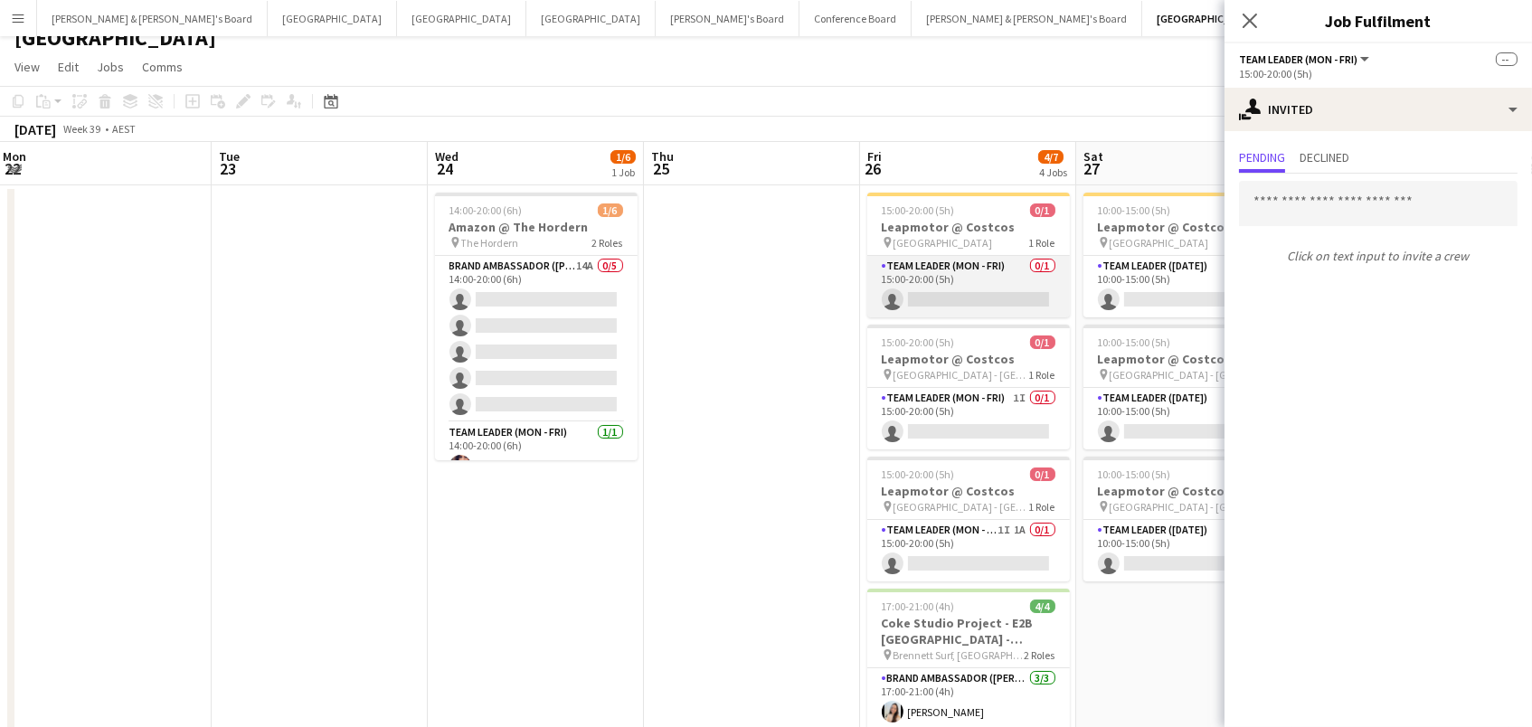
click at [949, 284] on app-card-role "Team Leader (Mon - Fri) 0/1 15:00-20:00 (5h) single-neutral-actions" at bounding box center [968, 286] width 203 height 61
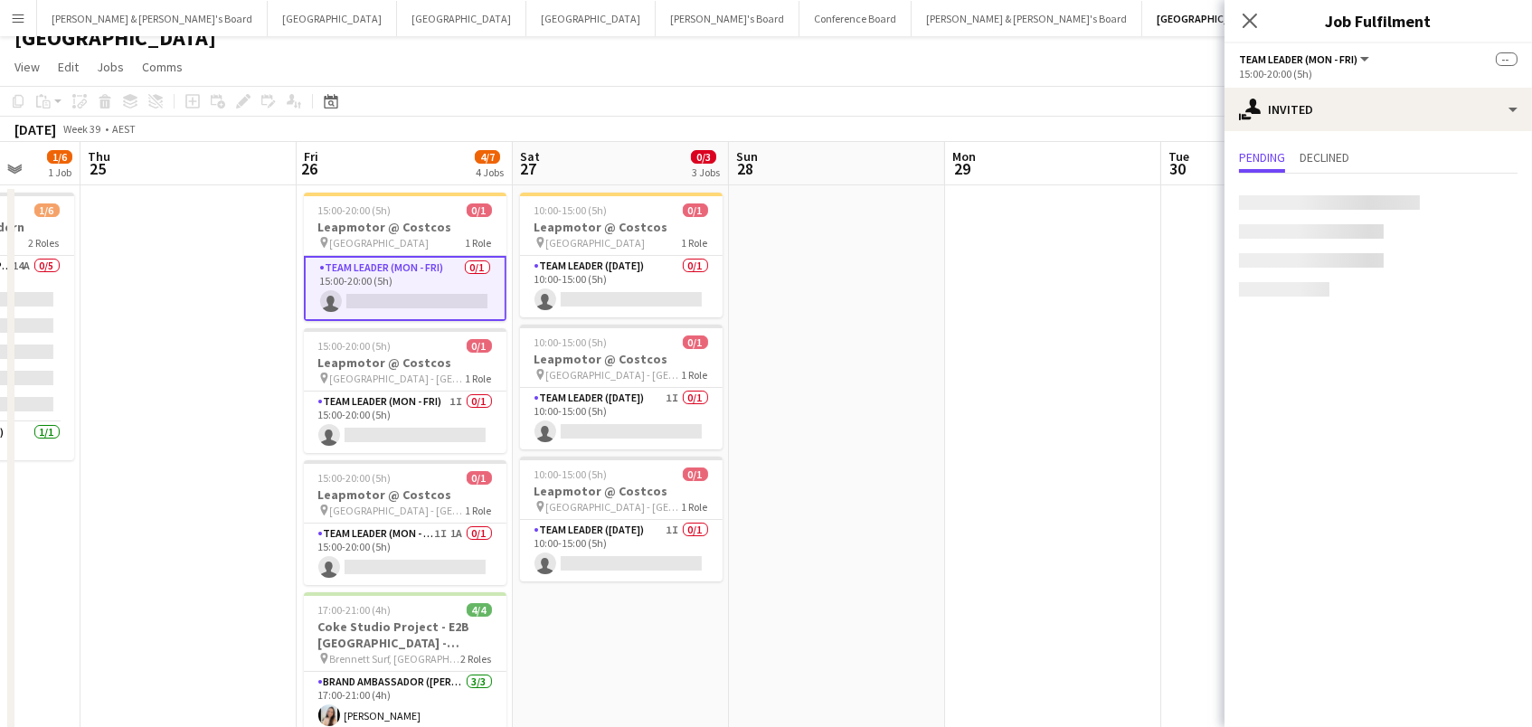
scroll to position [0, 914]
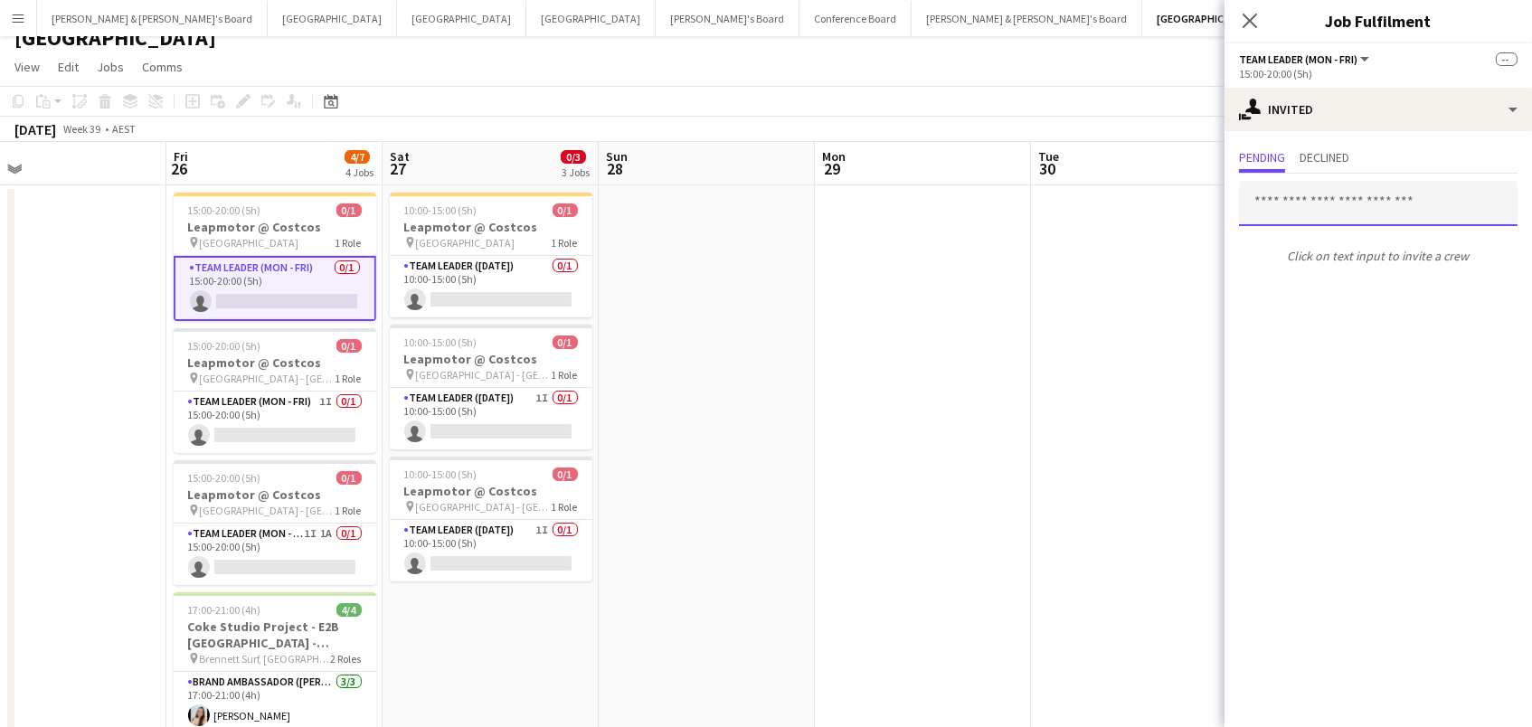
click at [1294, 194] on input "text" at bounding box center [1378, 203] width 278 height 45
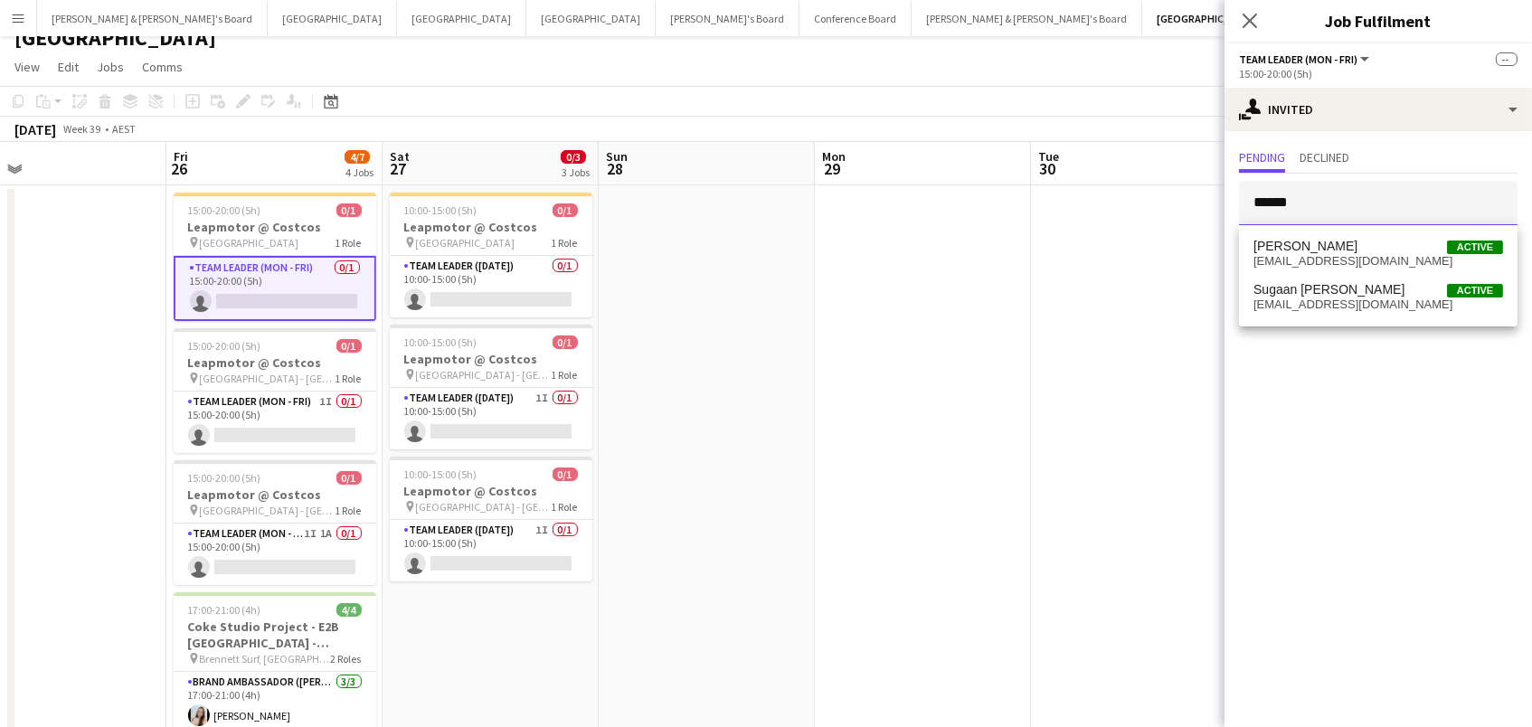
type input "******"
drag, startPoint x: 1269, startPoint y: 236, endPoint x: 1275, endPoint y: 249, distance: 14.2
click at [1275, 249] on span "[PERSON_NAME]" at bounding box center [1305, 246] width 104 height 15
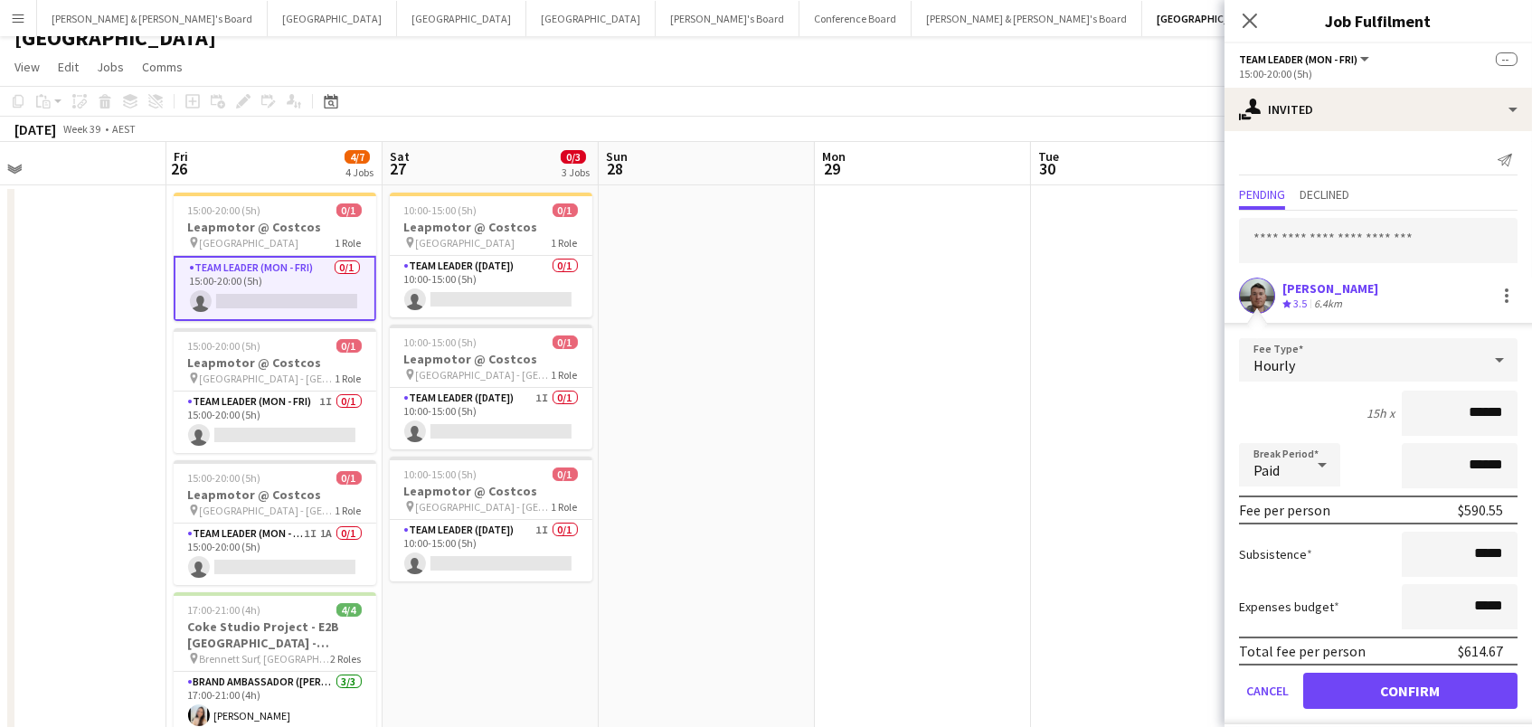
click at [1410, 688] on button "Confirm" at bounding box center [1410, 691] width 214 height 36
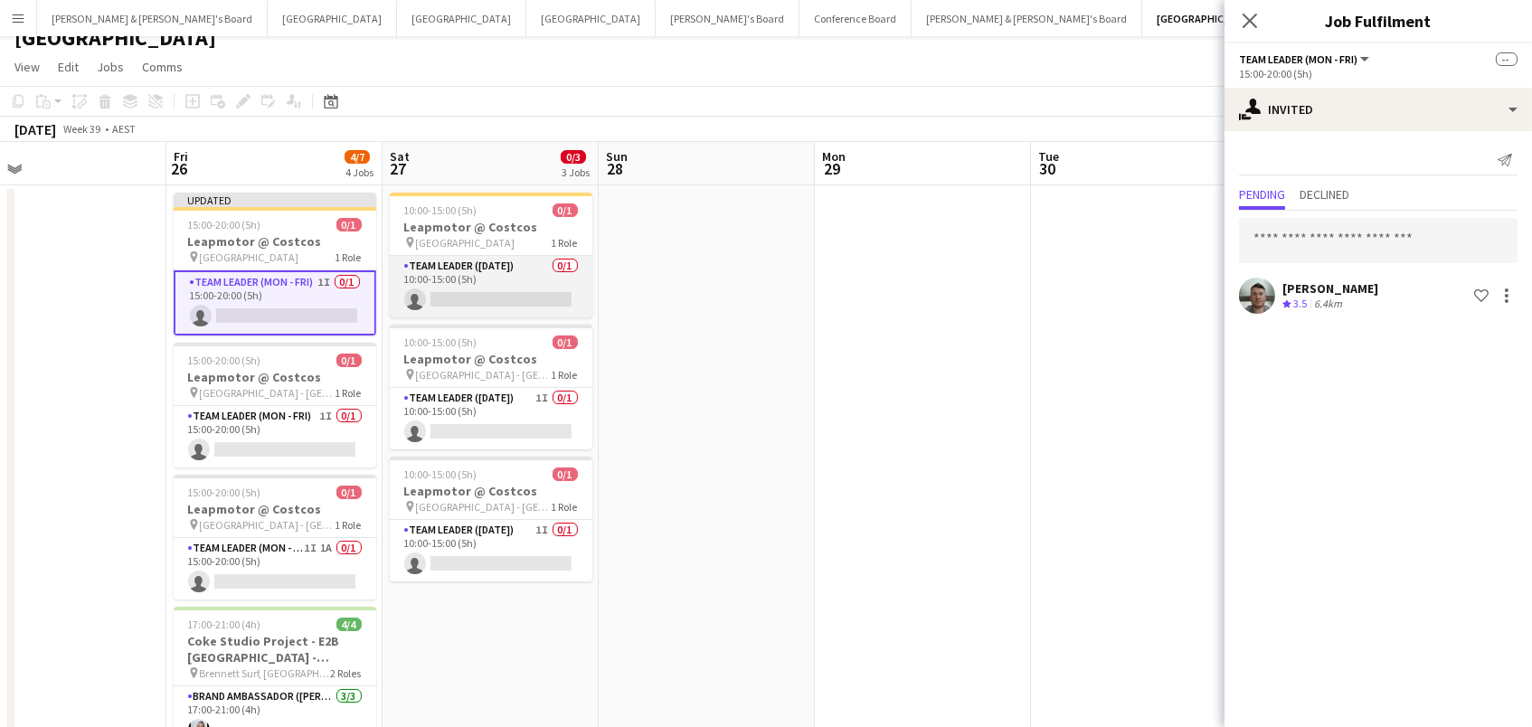
click at [540, 287] on app-card-role "Team Leader (Saturday) 0/1 10:00-15:00 (5h) single-neutral-actions" at bounding box center [491, 286] width 203 height 61
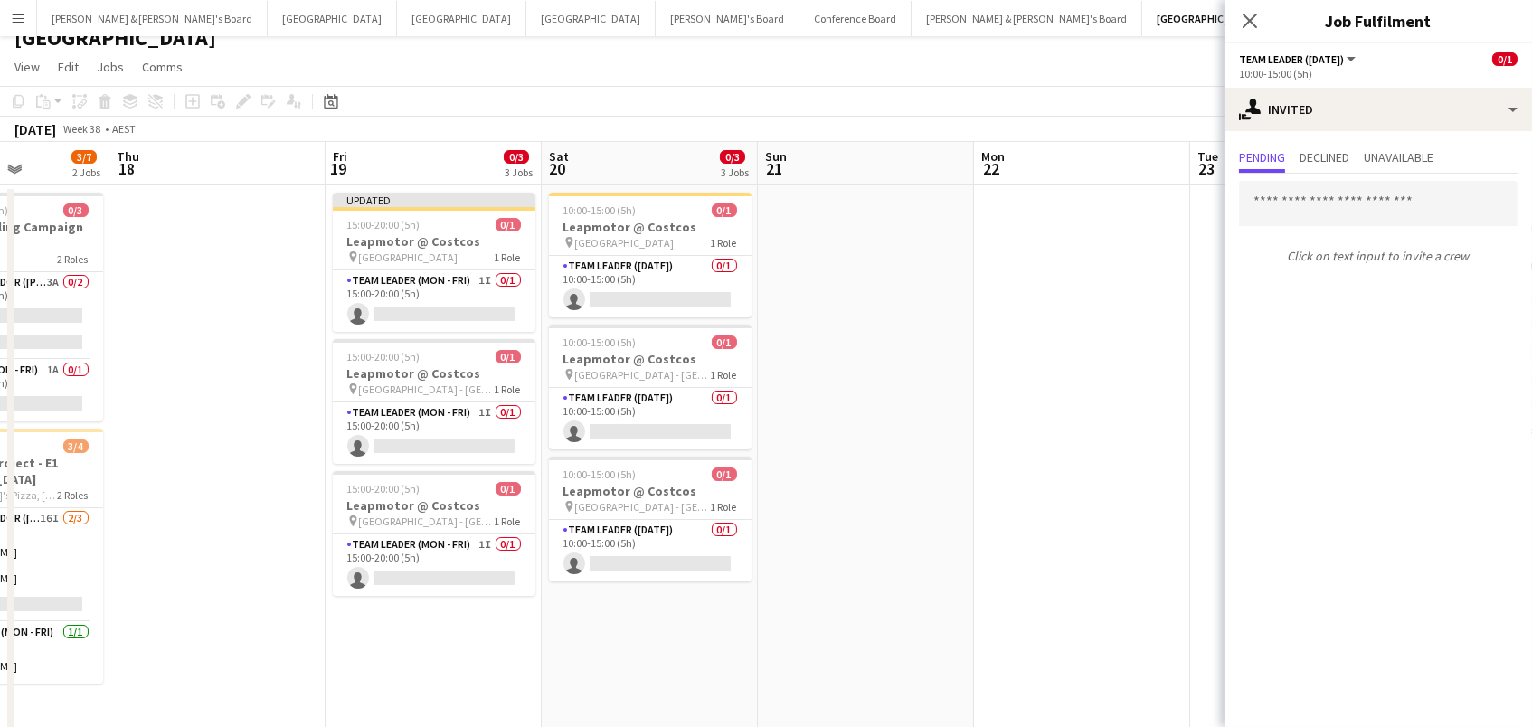
scroll to position [0, 538]
click at [601, 291] on app-card-role "Team Leader (Saturday) 0/1 10:00-15:00 (5h) single-neutral-actions" at bounding box center [651, 286] width 203 height 61
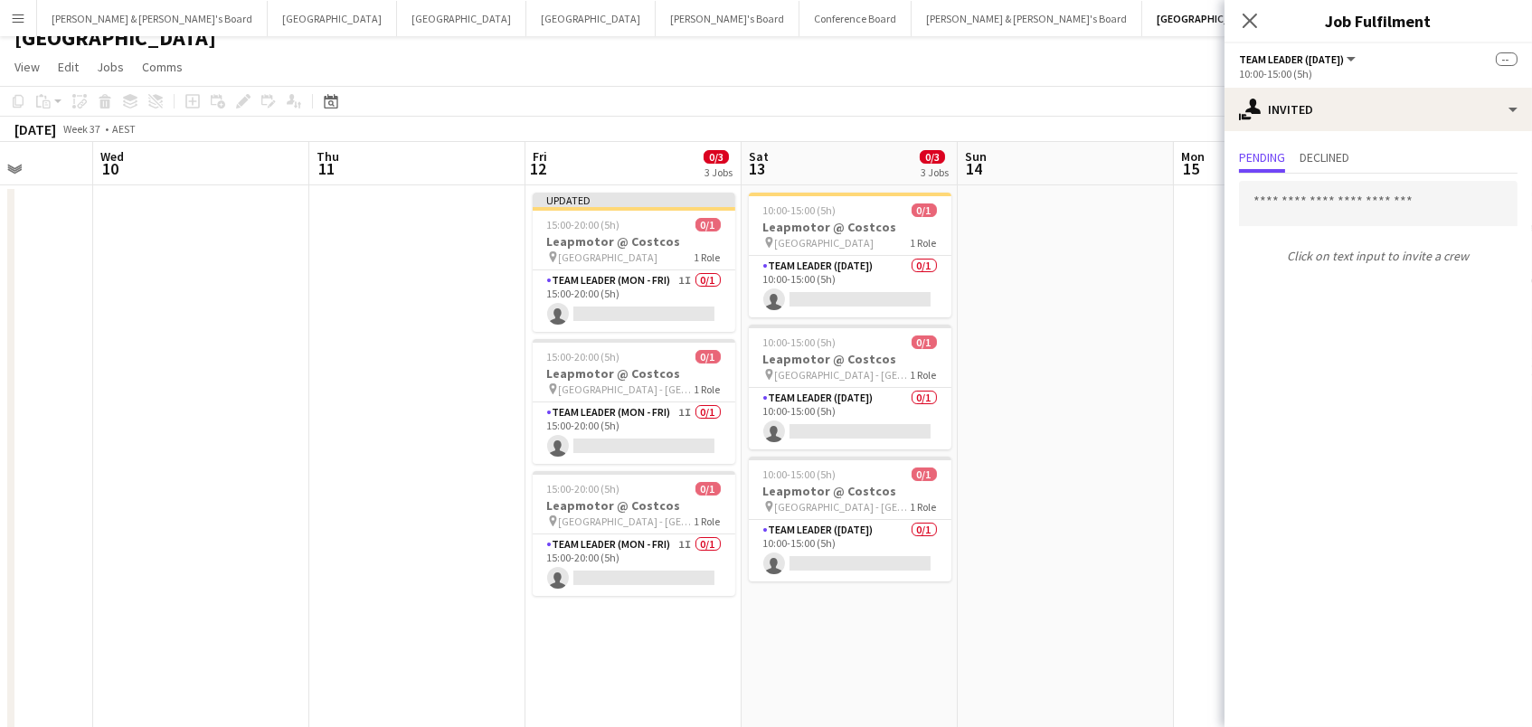
scroll to position [0, 543]
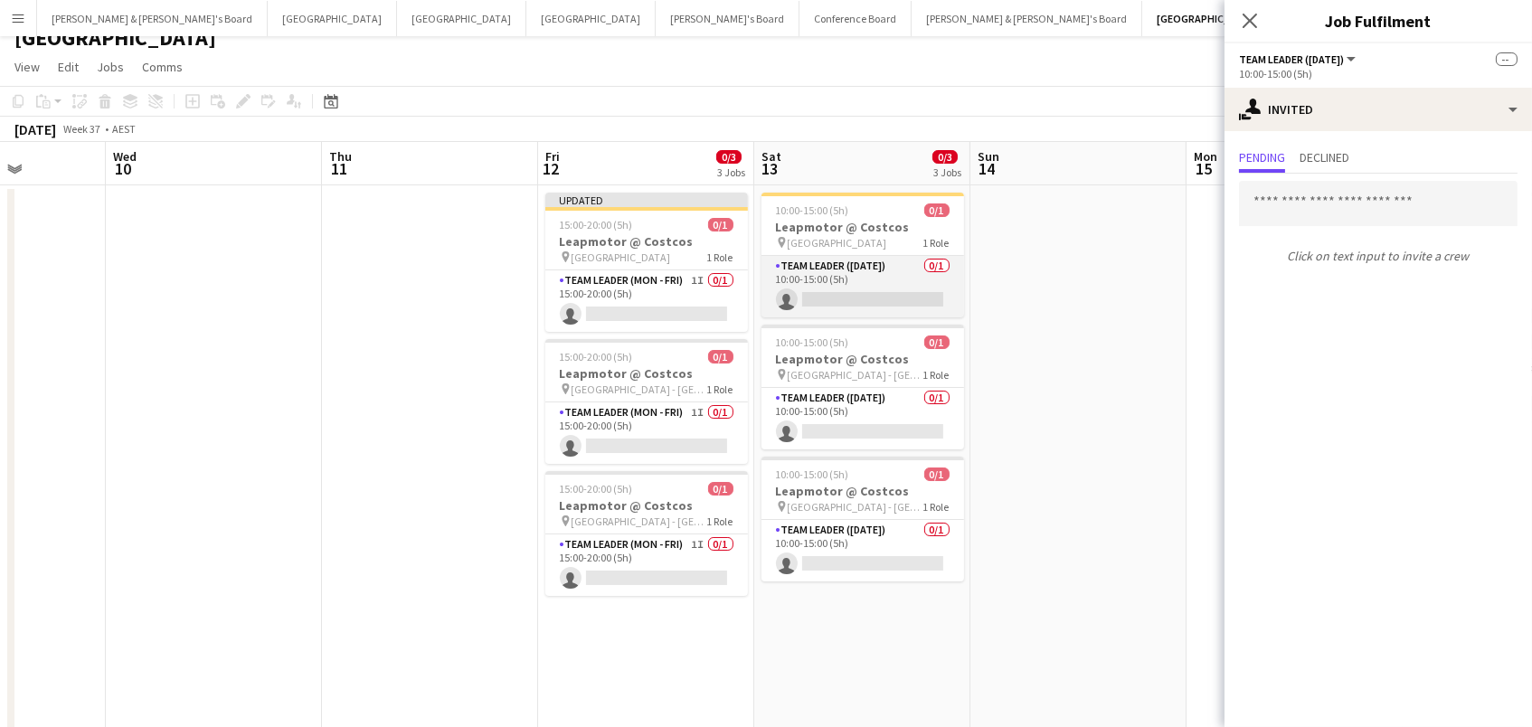
click at [807, 278] on app-card-role "Team Leader (Saturday) 0/1 10:00-15:00 (5h) single-neutral-actions" at bounding box center [862, 286] width 203 height 61
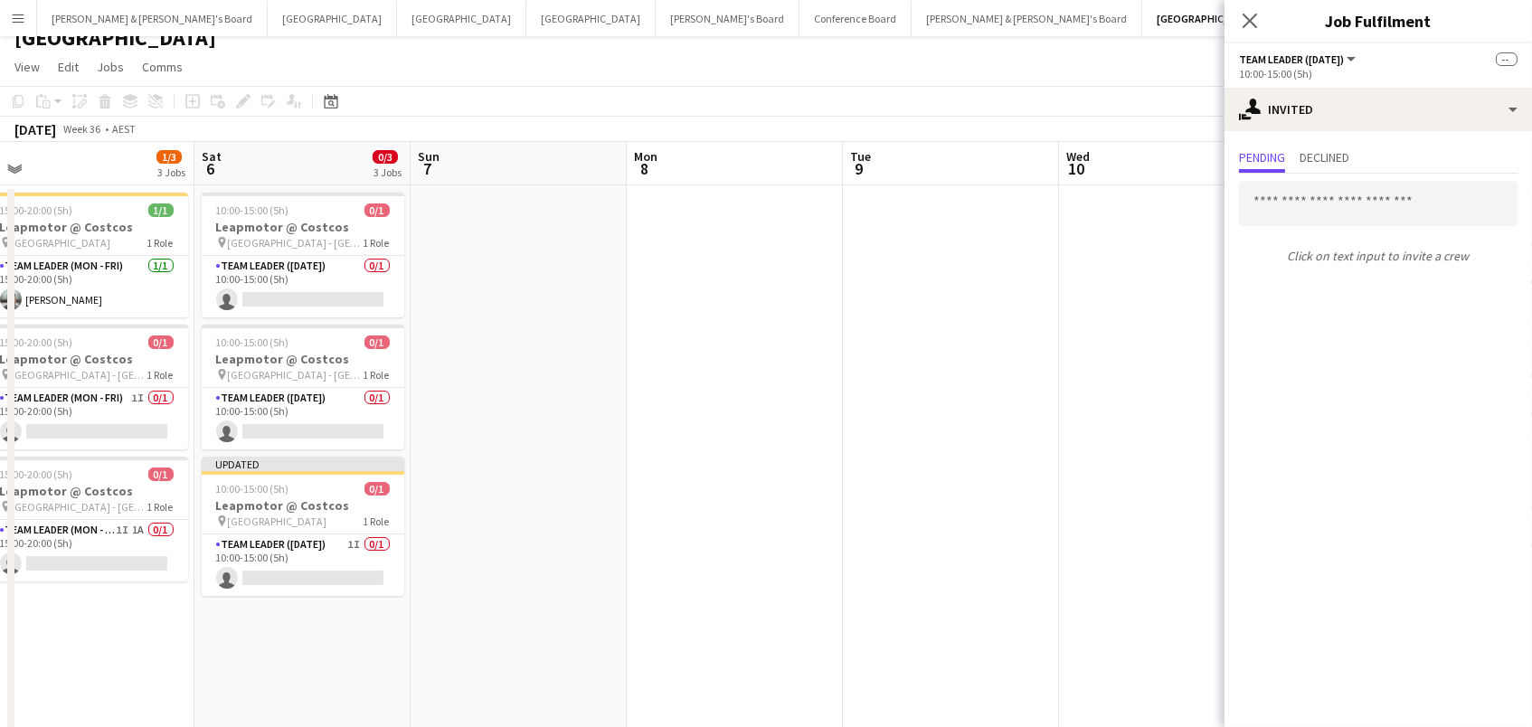
scroll to position [0, 395]
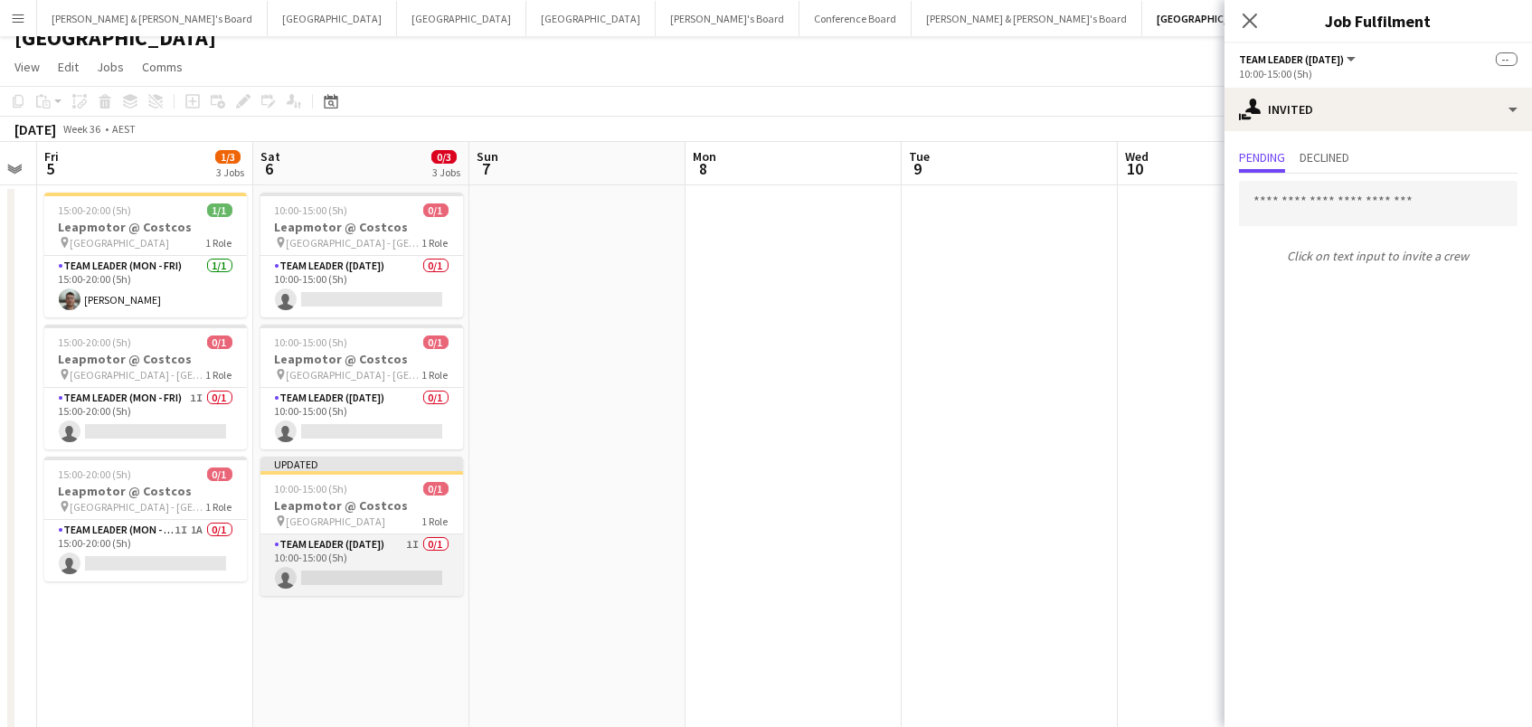
click at [375, 539] on app-card-role "Team Leader ([DATE]) 1I 0/1 10:00-15:00 (5h) single-neutral-actions" at bounding box center [361, 564] width 203 height 61
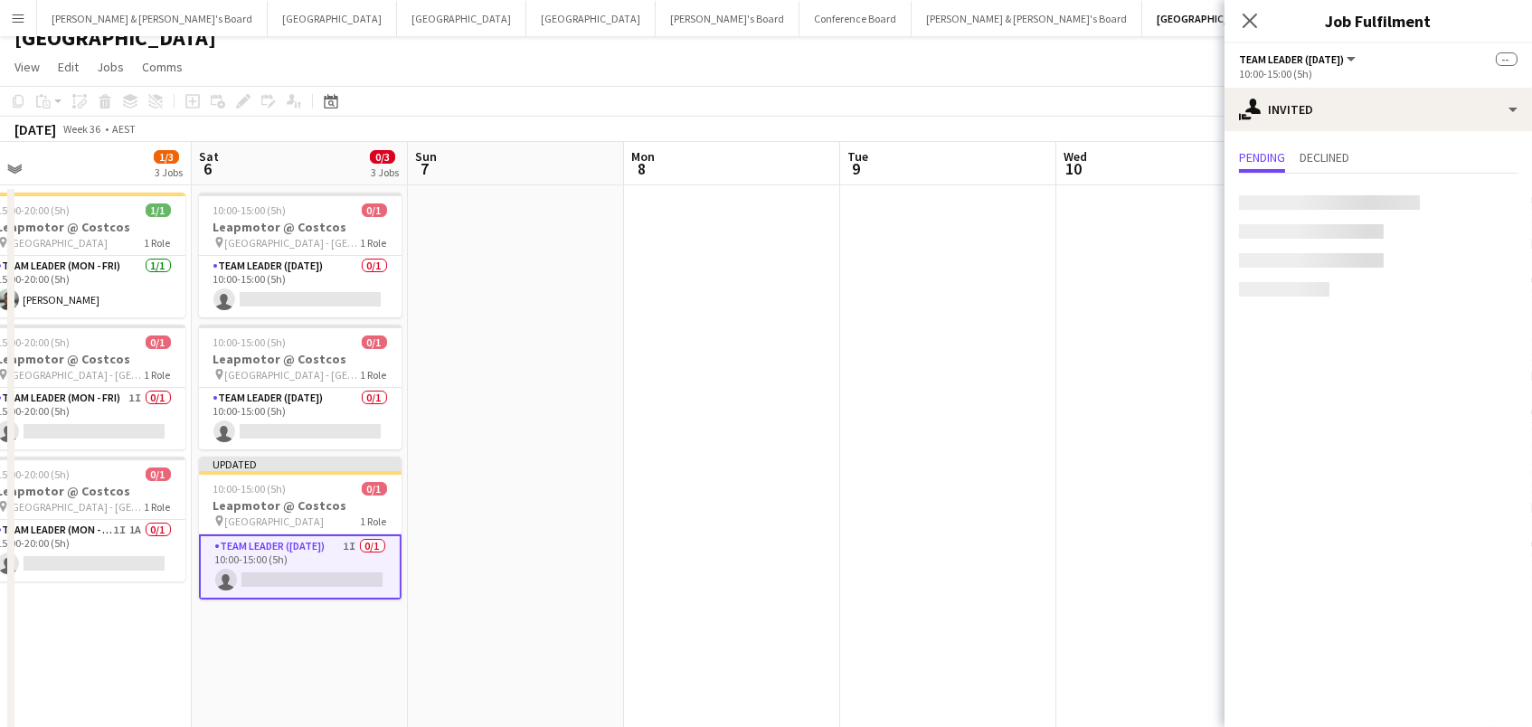
scroll to position [0, 388]
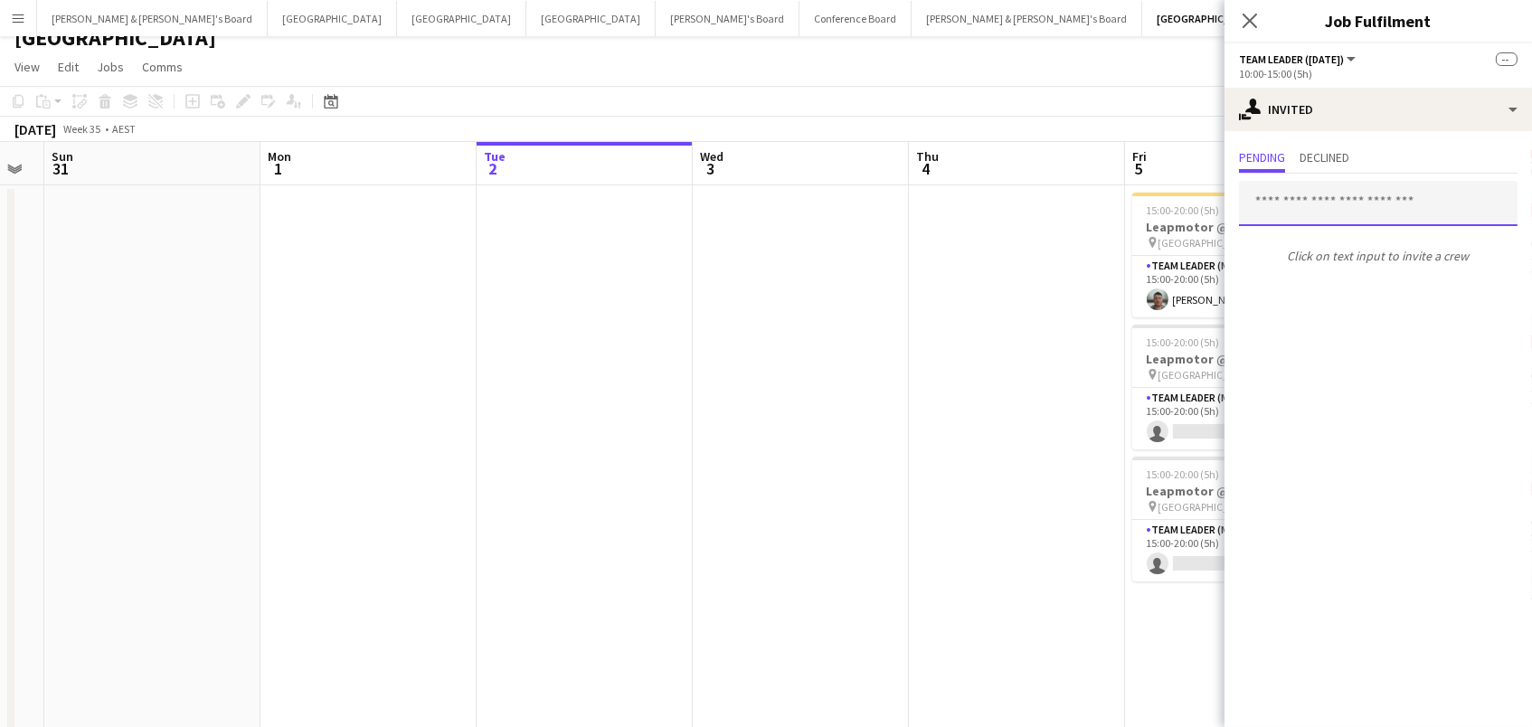
click at [1369, 202] on input "text" at bounding box center [1378, 203] width 278 height 45
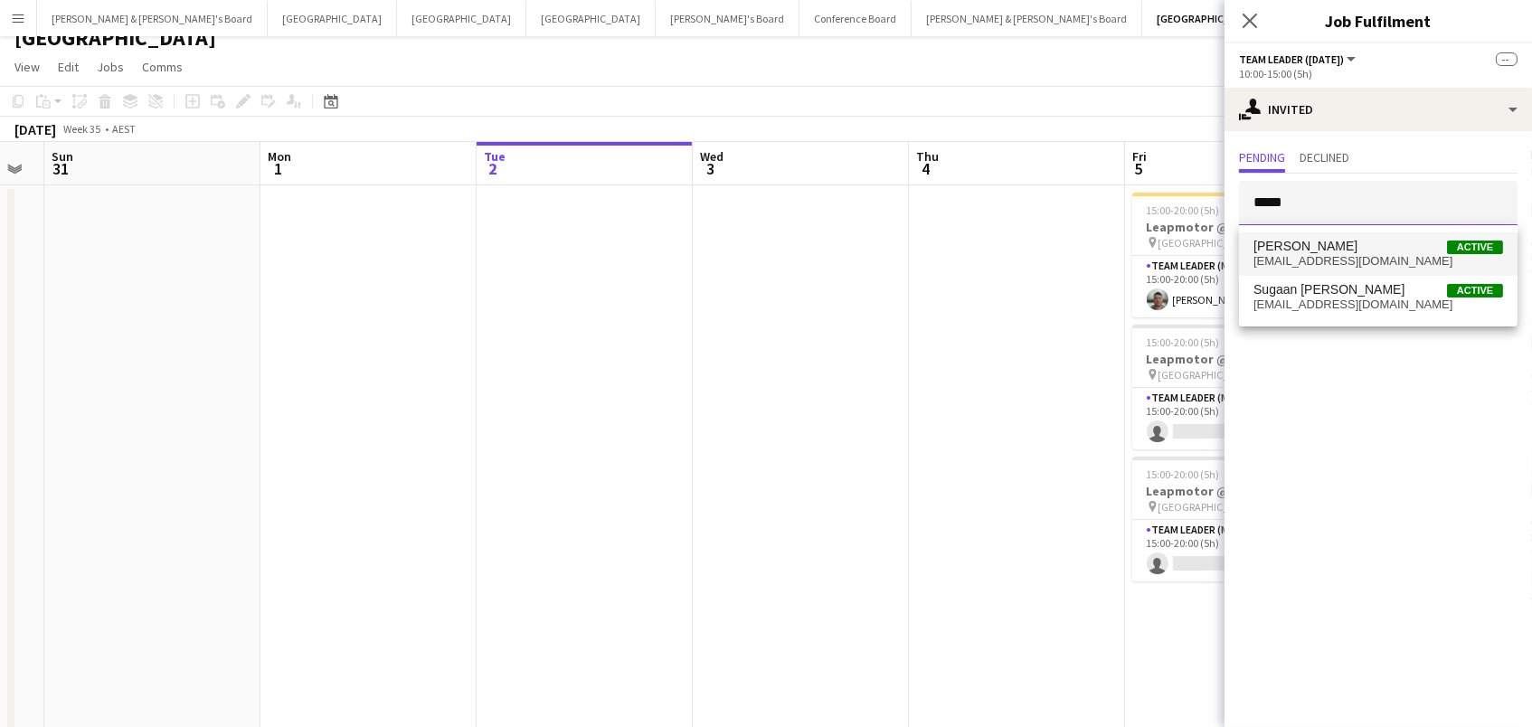
type input "*****"
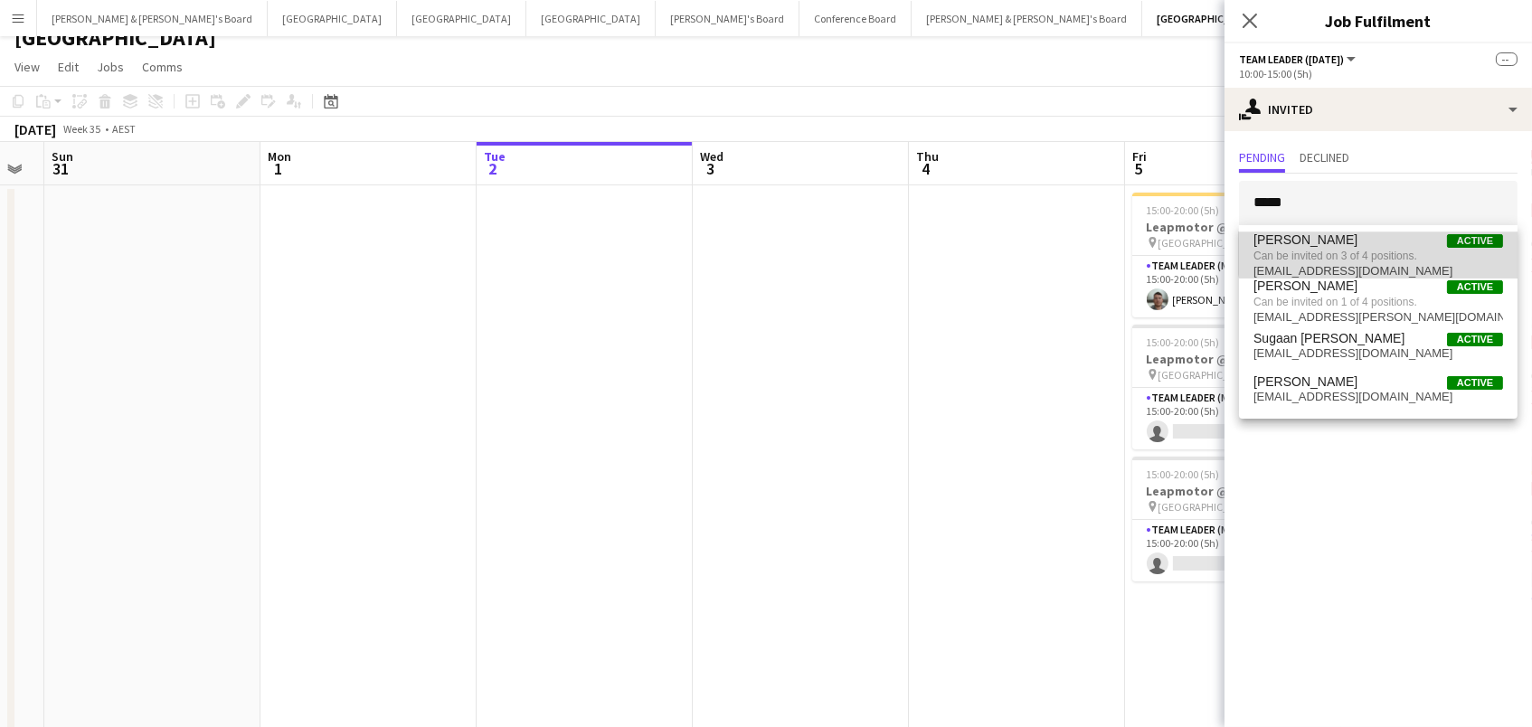
click at [1382, 239] on span "Nathan Akroyd Active" at bounding box center [1378, 239] width 250 height 15
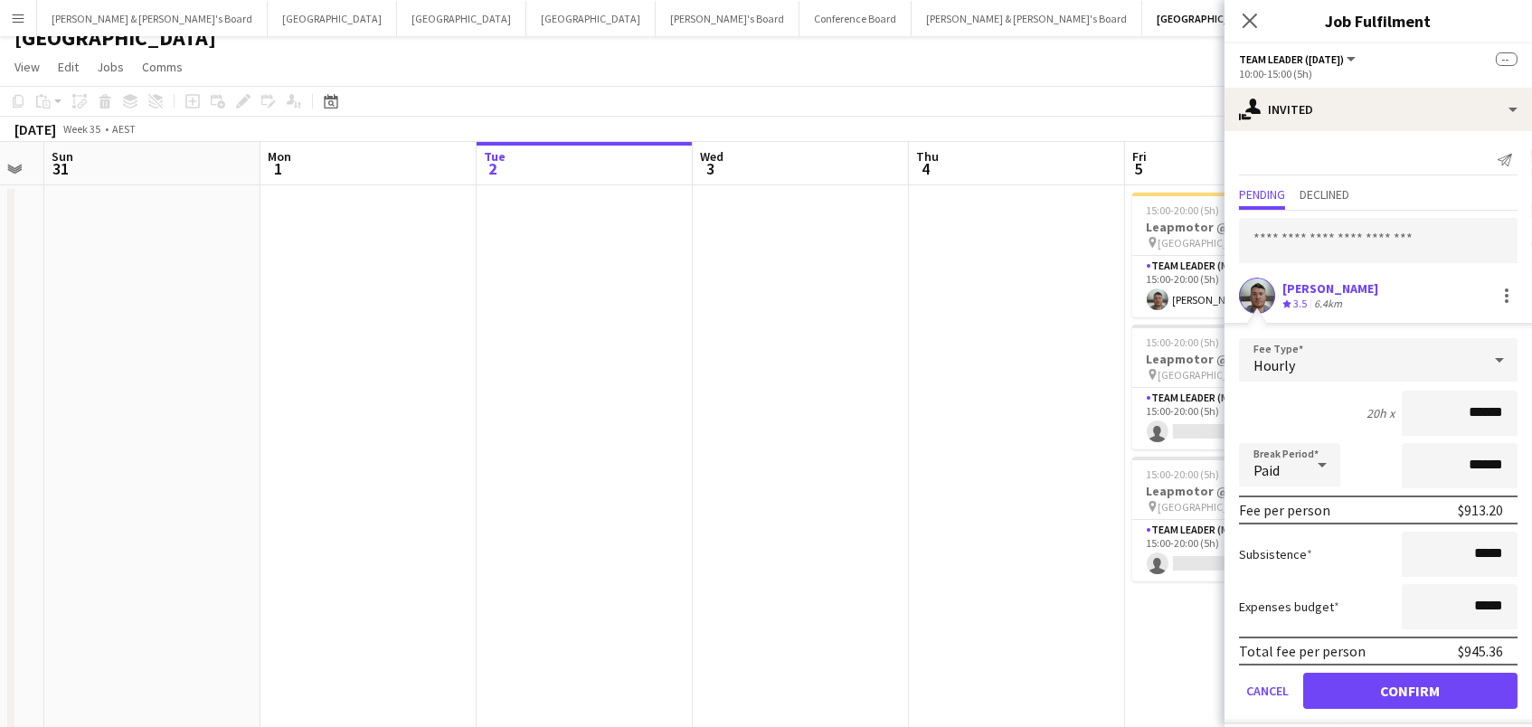
click at [1353, 683] on button "Confirm" at bounding box center [1410, 691] width 214 height 36
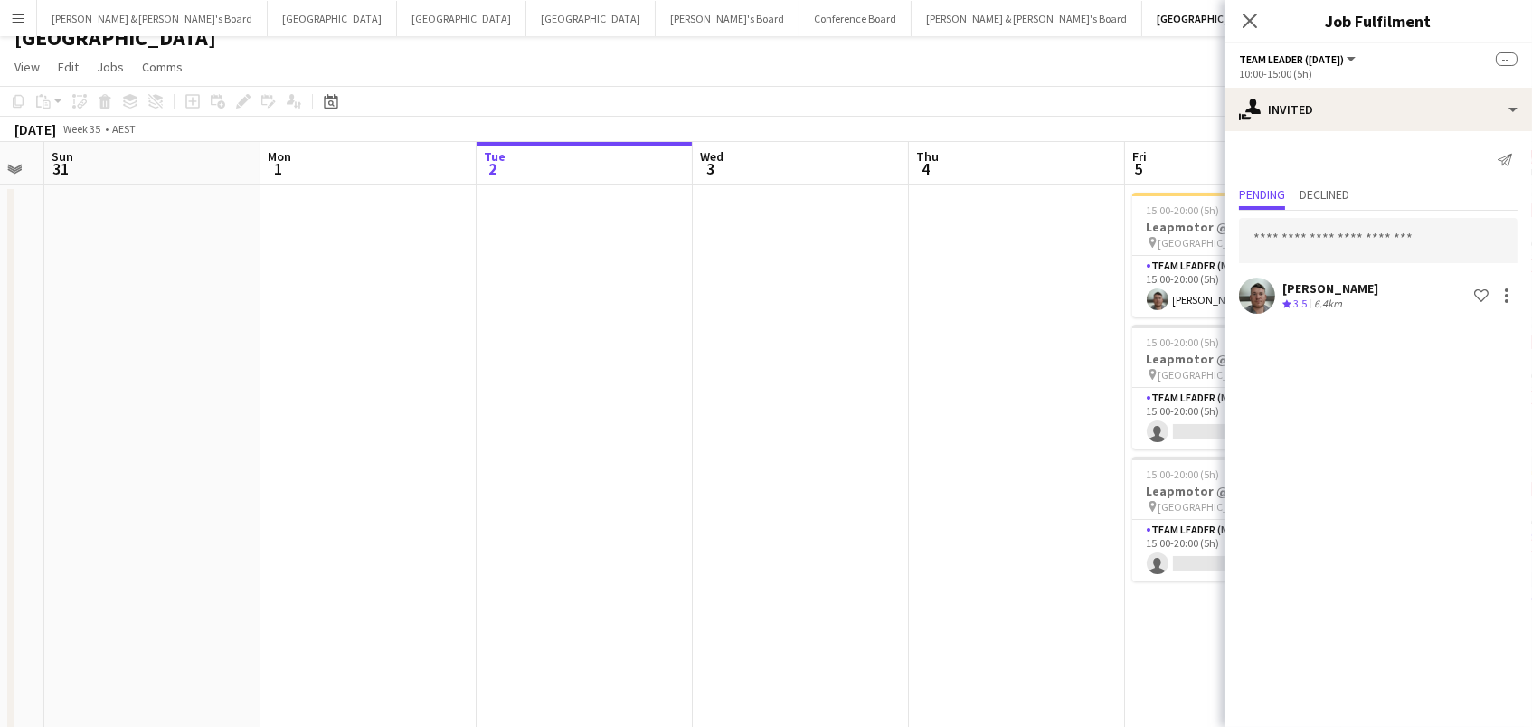
click at [1039, 600] on app-date-cell at bounding box center [1017, 535] width 216 height 700
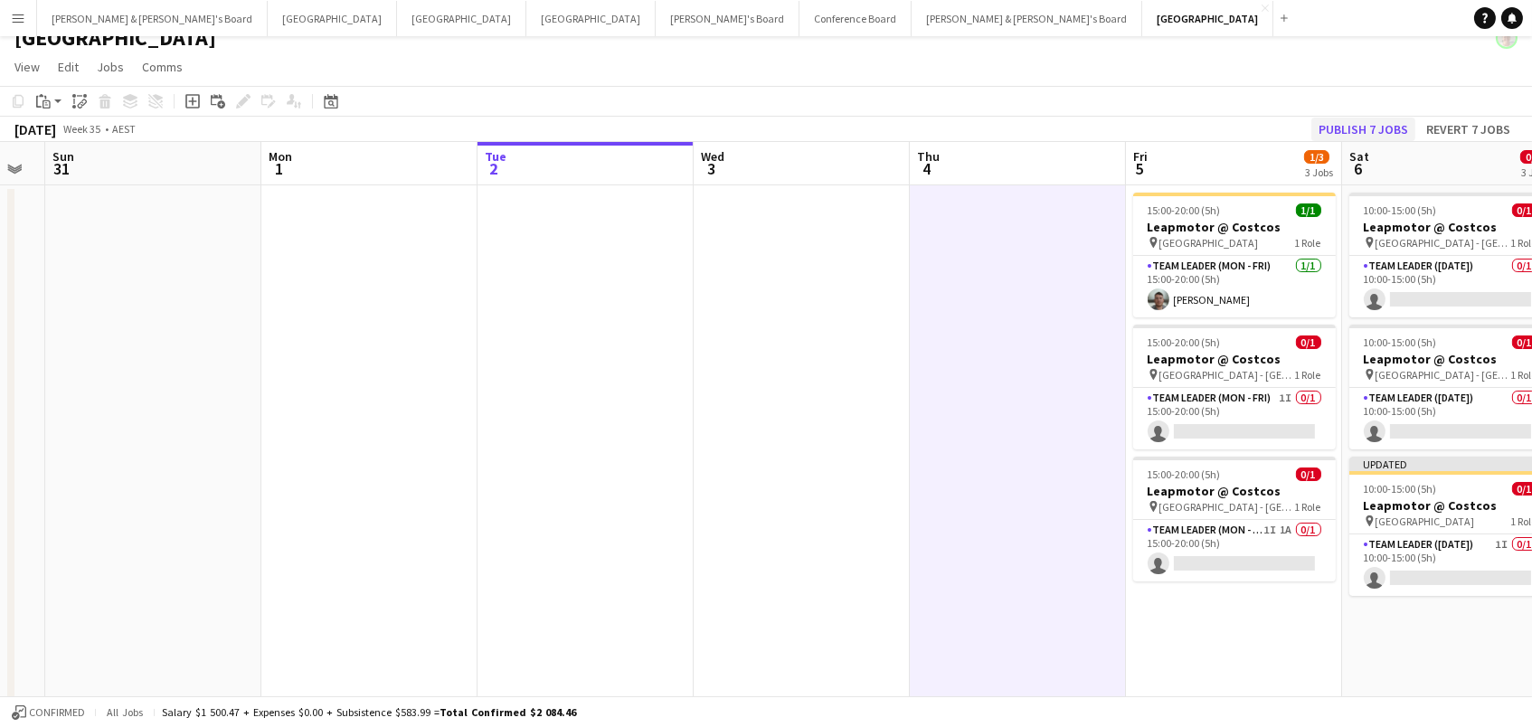
click at [1349, 123] on button "Publish 7 jobs" at bounding box center [1363, 130] width 104 height 24
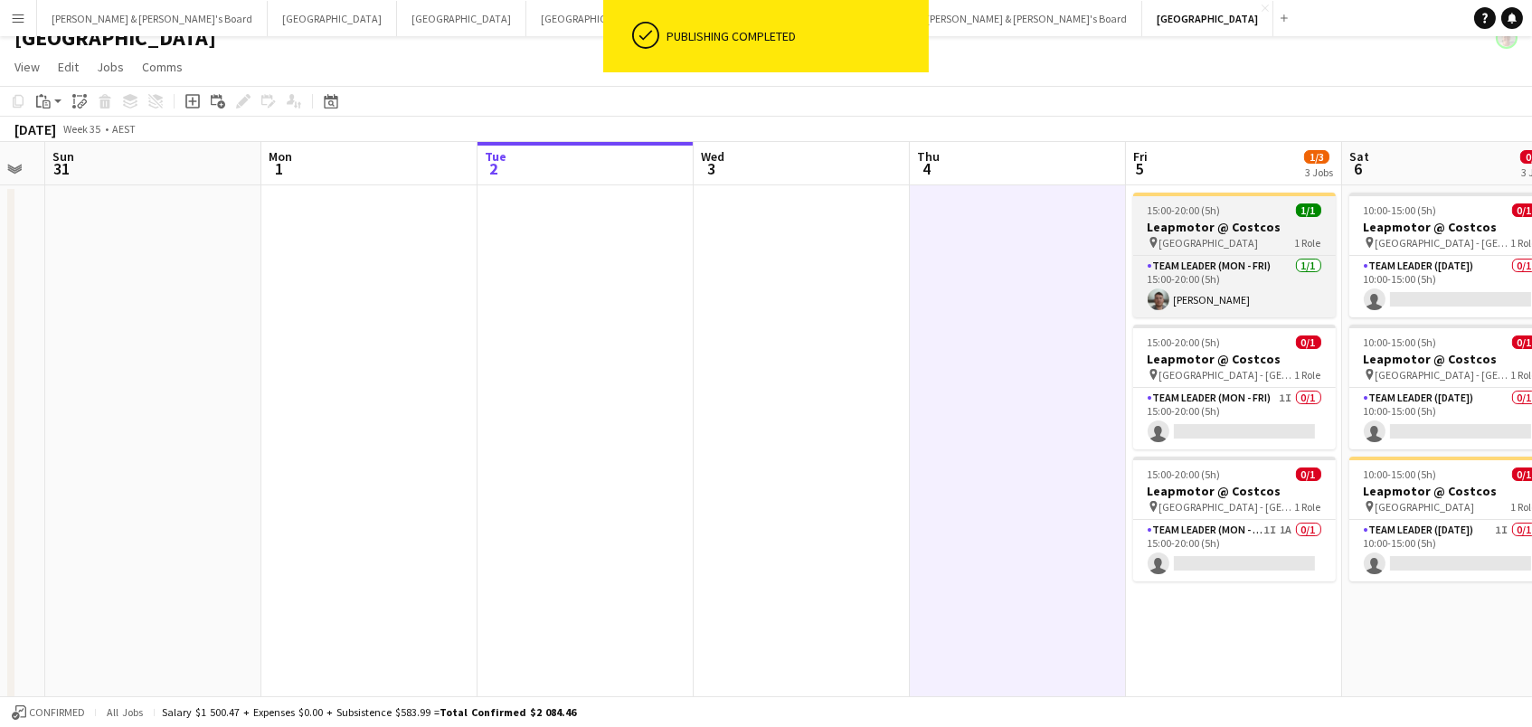
click at [1174, 223] on h3 "Leapmotor @ Costcos" at bounding box center [1234, 227] width 203 height 16
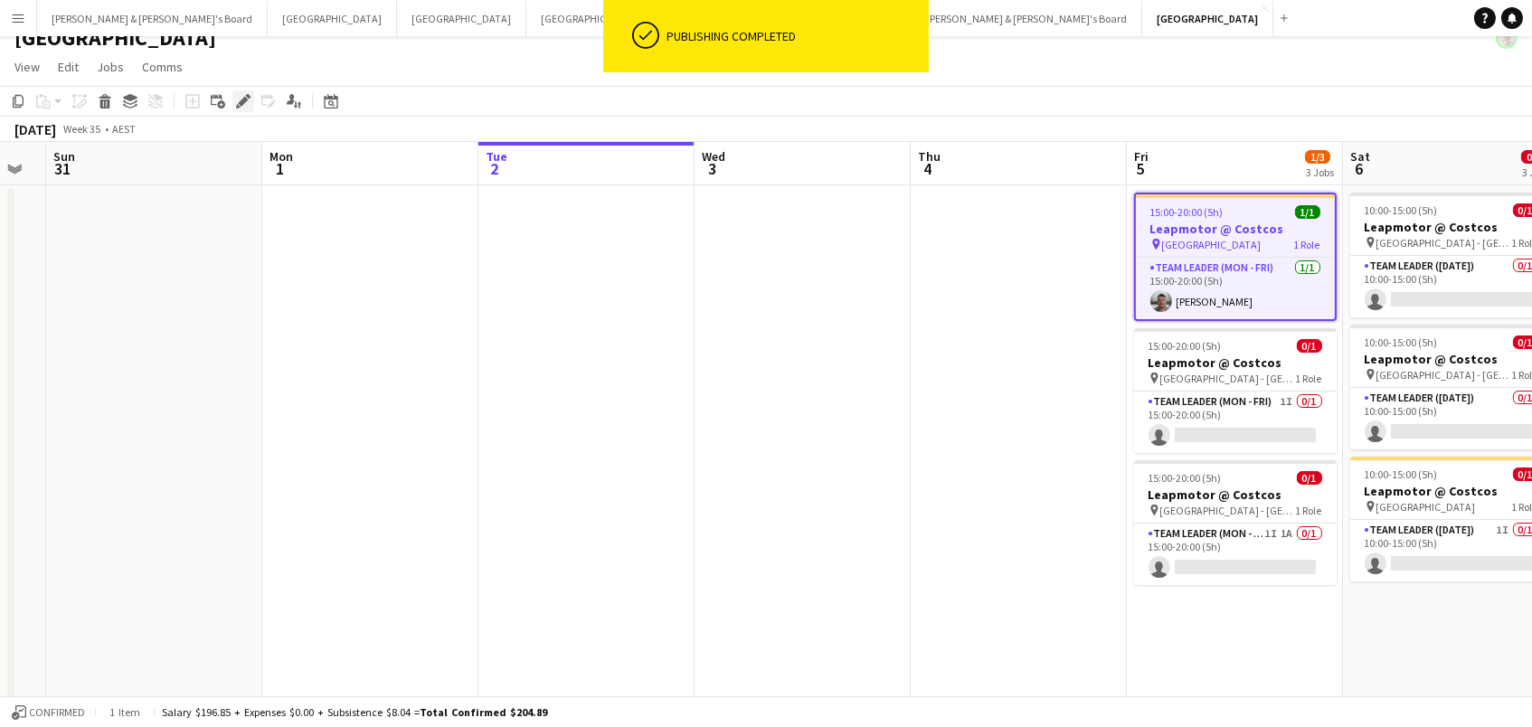
click at [236, 104] on icon "Edit" at bounding box center [243, 101] width 14 height 14
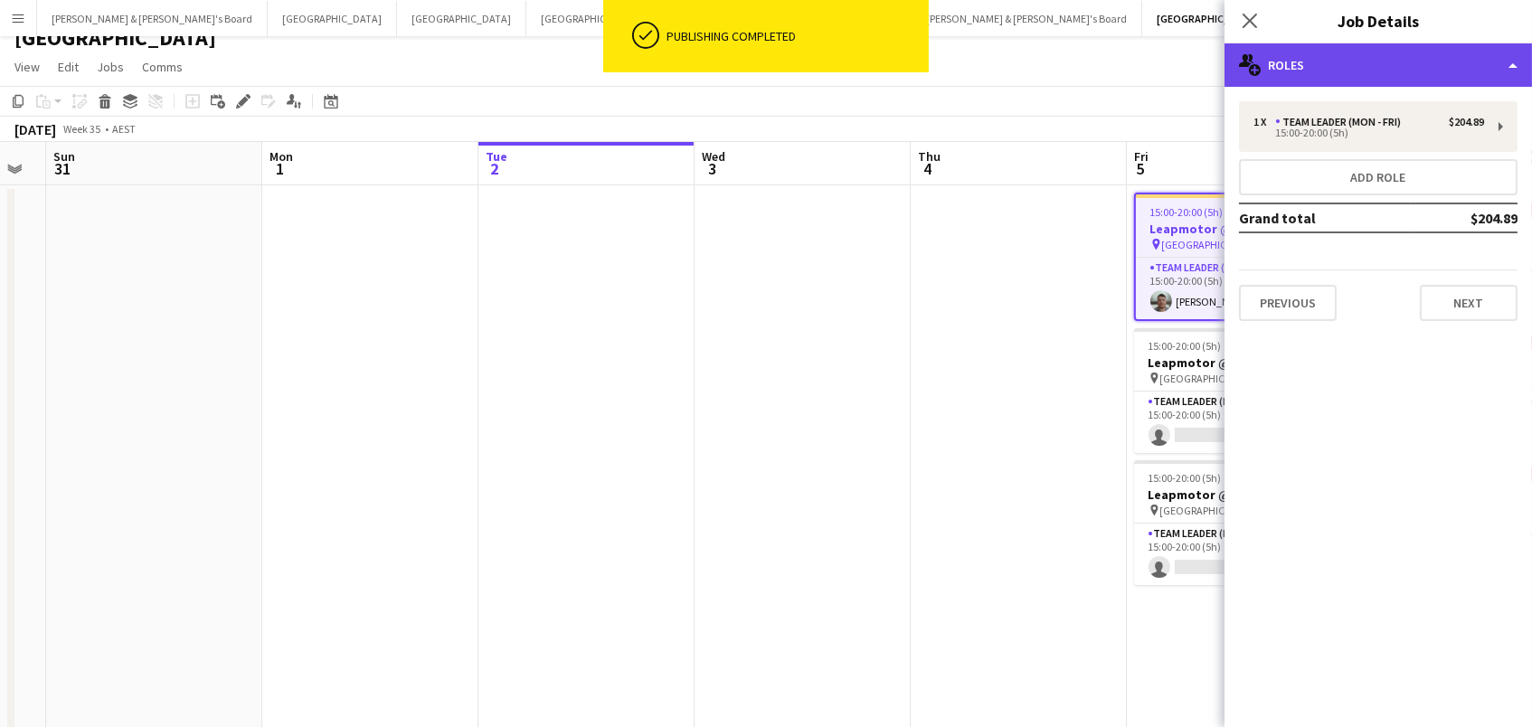
click at [1387, 57] on div "multiple-users-add Roles" at bounding box center [1377, 64] width 307 height 43
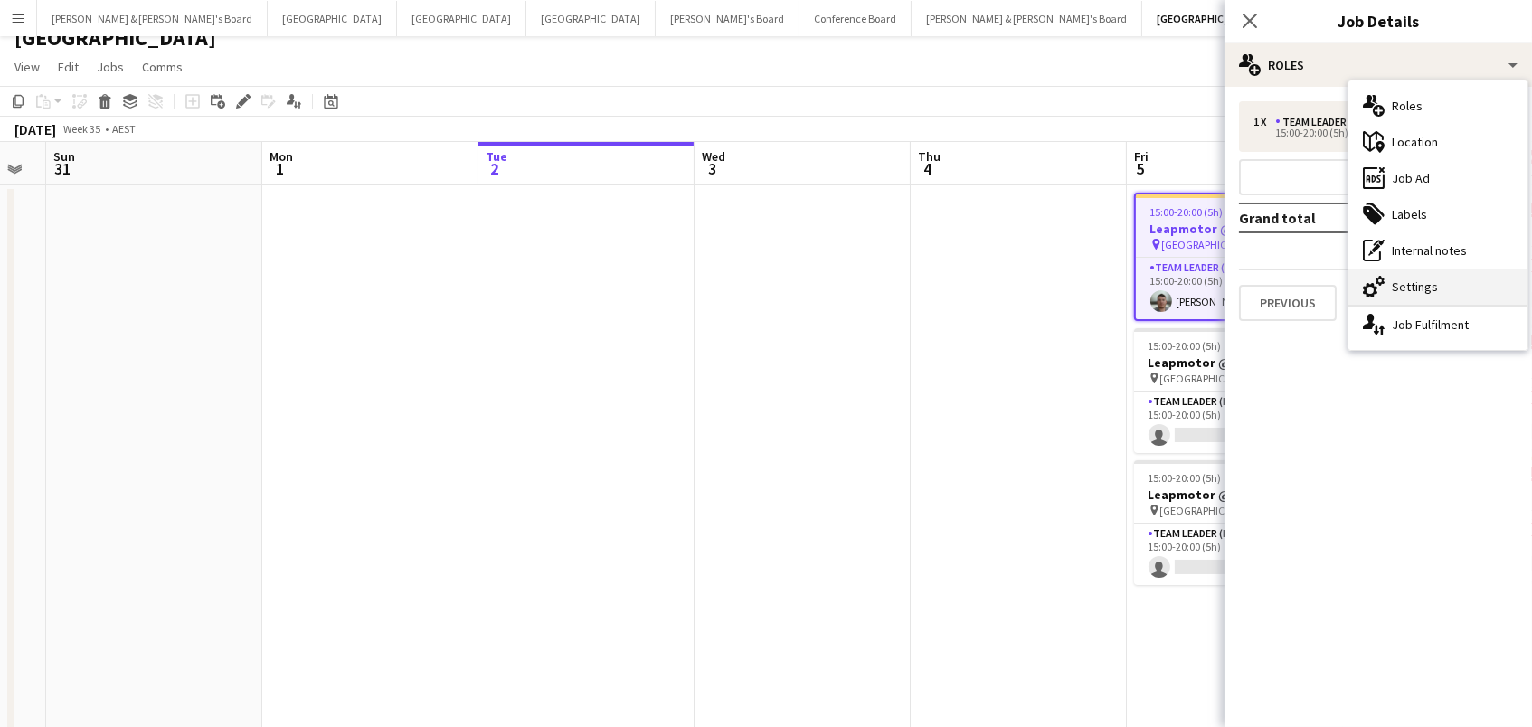
click at [1395, 286] on div "cog-double-3 Settings" at bounding box center [1437, 287] width 179 height 36
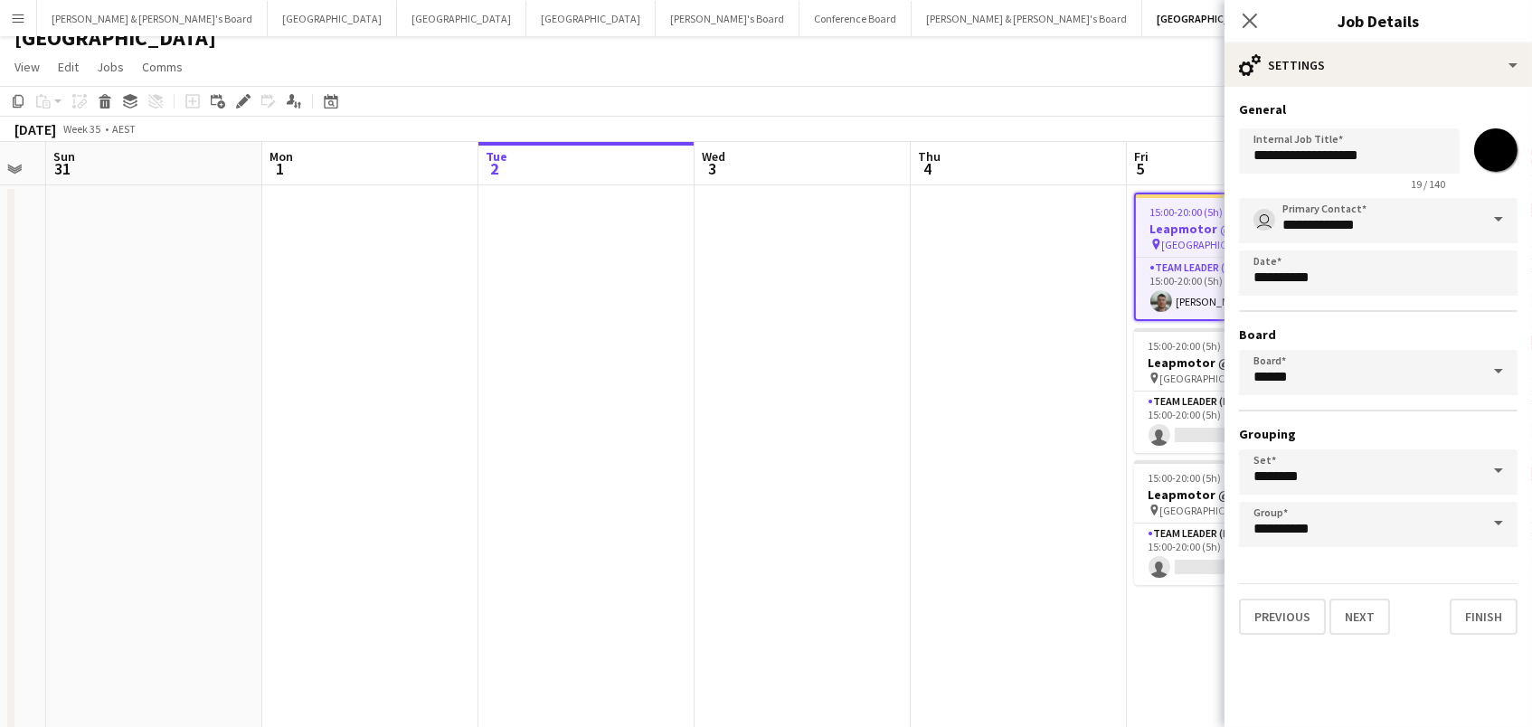
click at [1491, 144] on input "*******" at bounding box center [1495, 150] width 65 height 65
type input "*******"
click at [957, 332] on app-date-cell at bounding box center [1019, 535] width 216 height 700
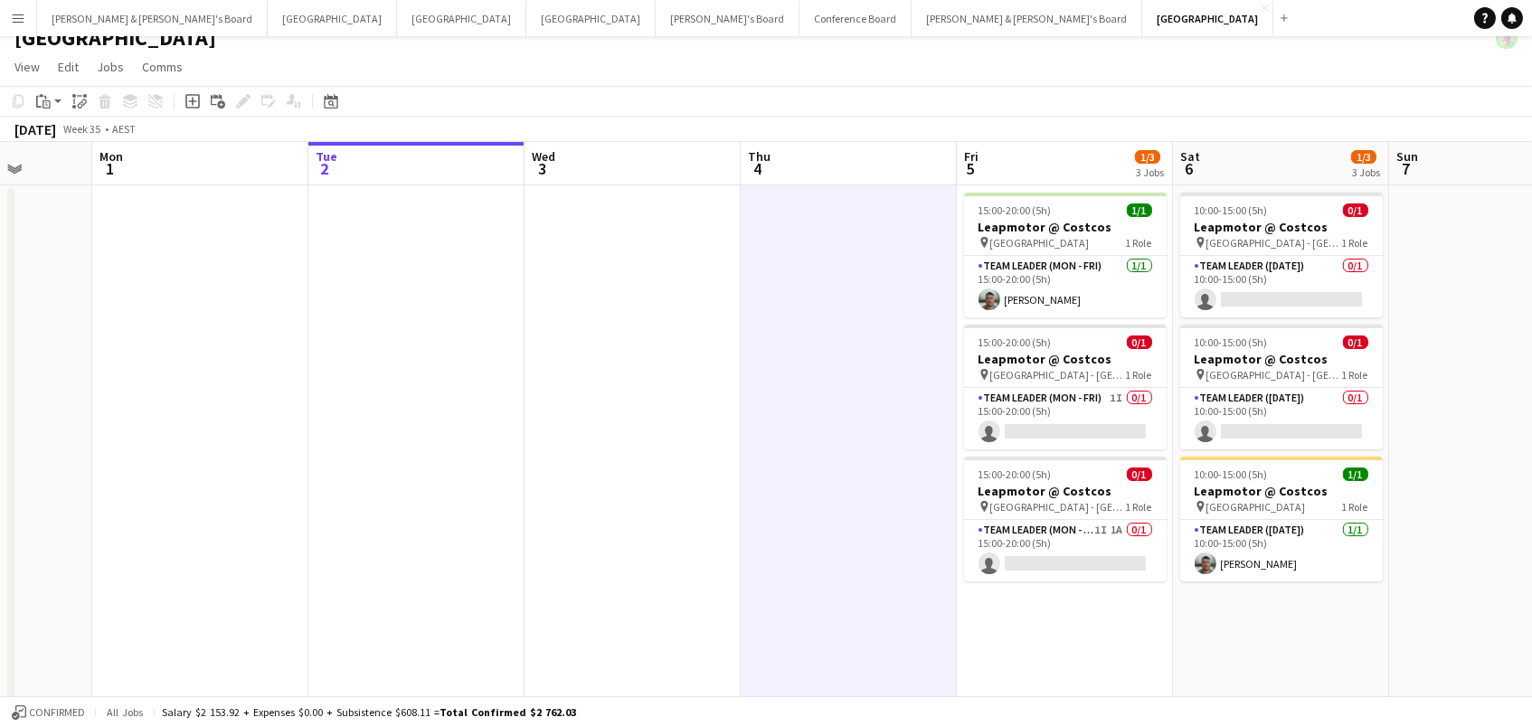
scroll to position [0, 741]
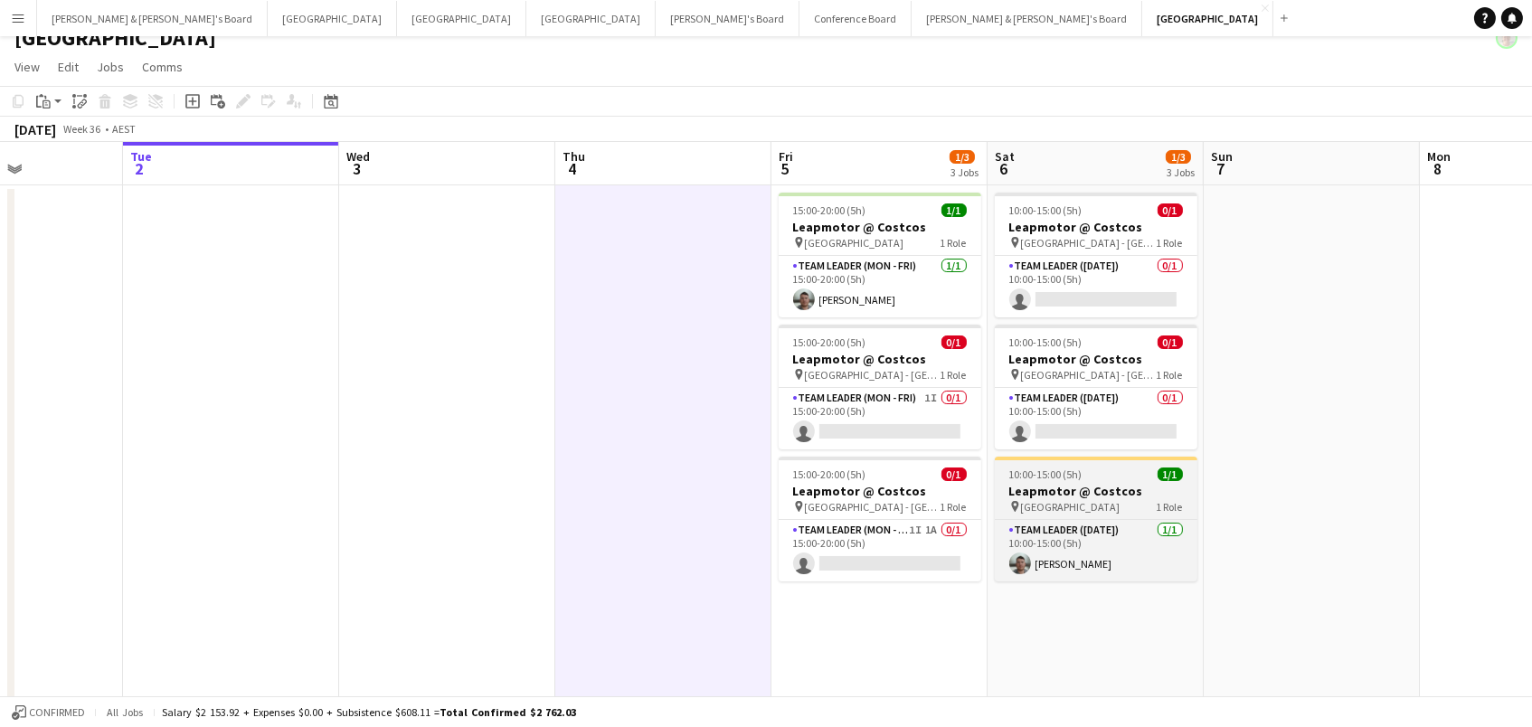
click at [1052, 487] on h3 "Leapmotor @ Costcos" at bounding box center [1096, 491] width 203 height 16
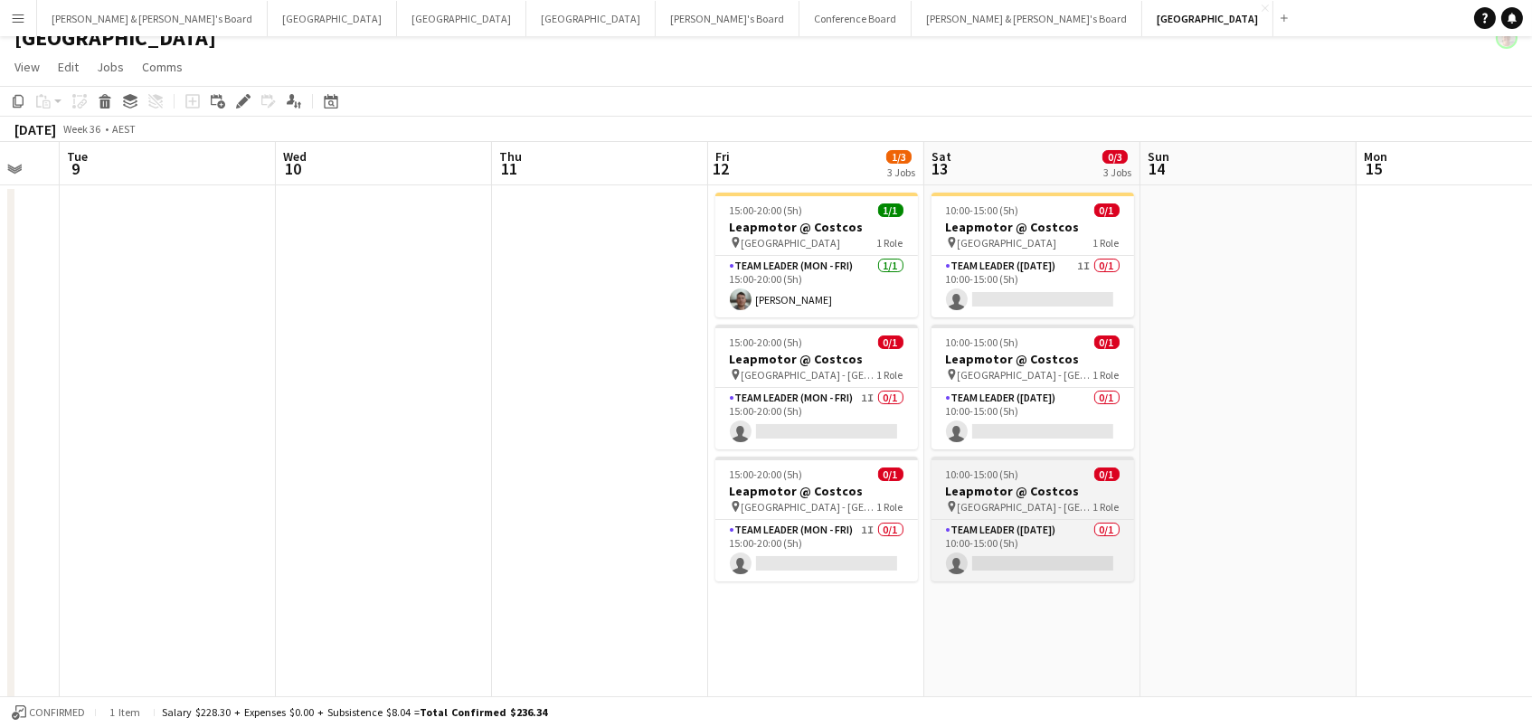
scroll to position [0, 621]
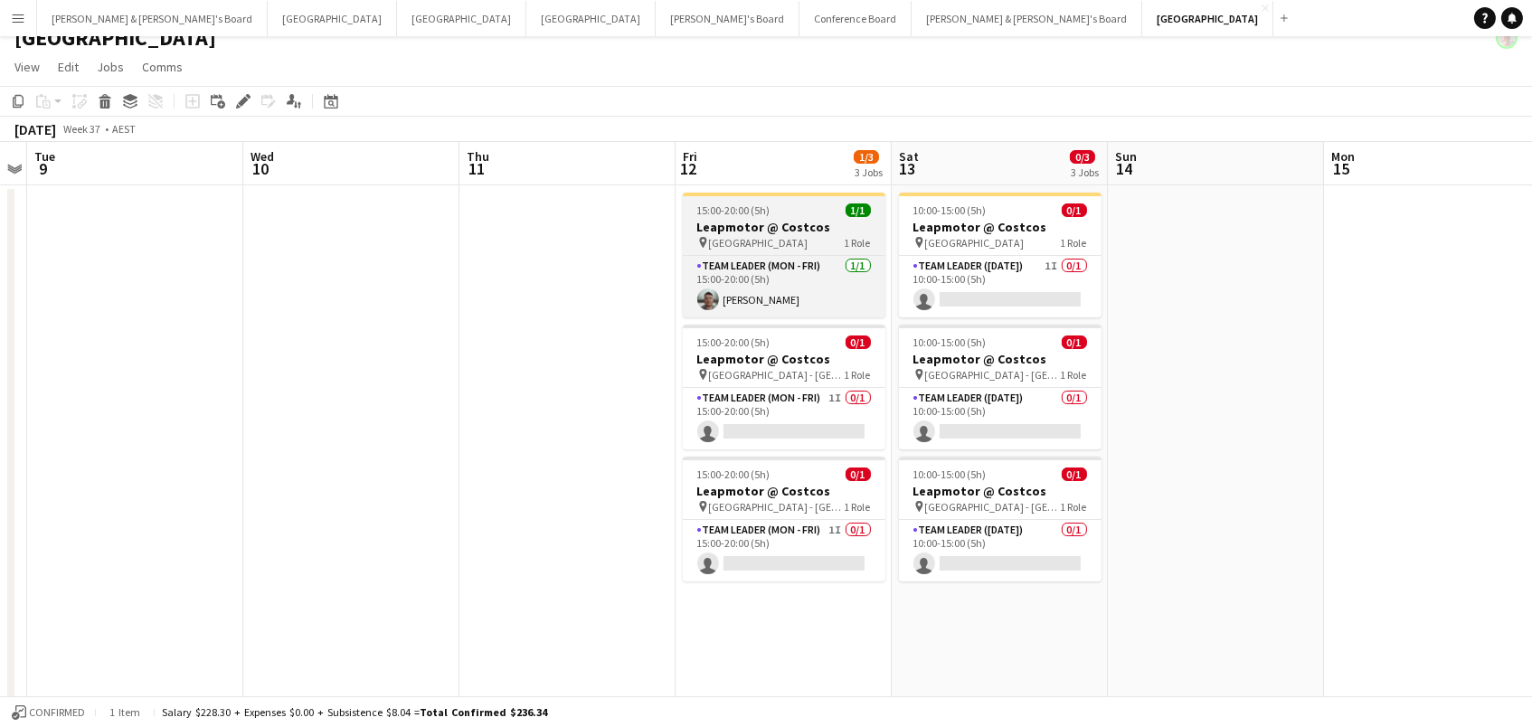
click at [794, 219] on h3 "Leapmotor @ Costcos" at bounding box center [784, 227] width 203 height 16
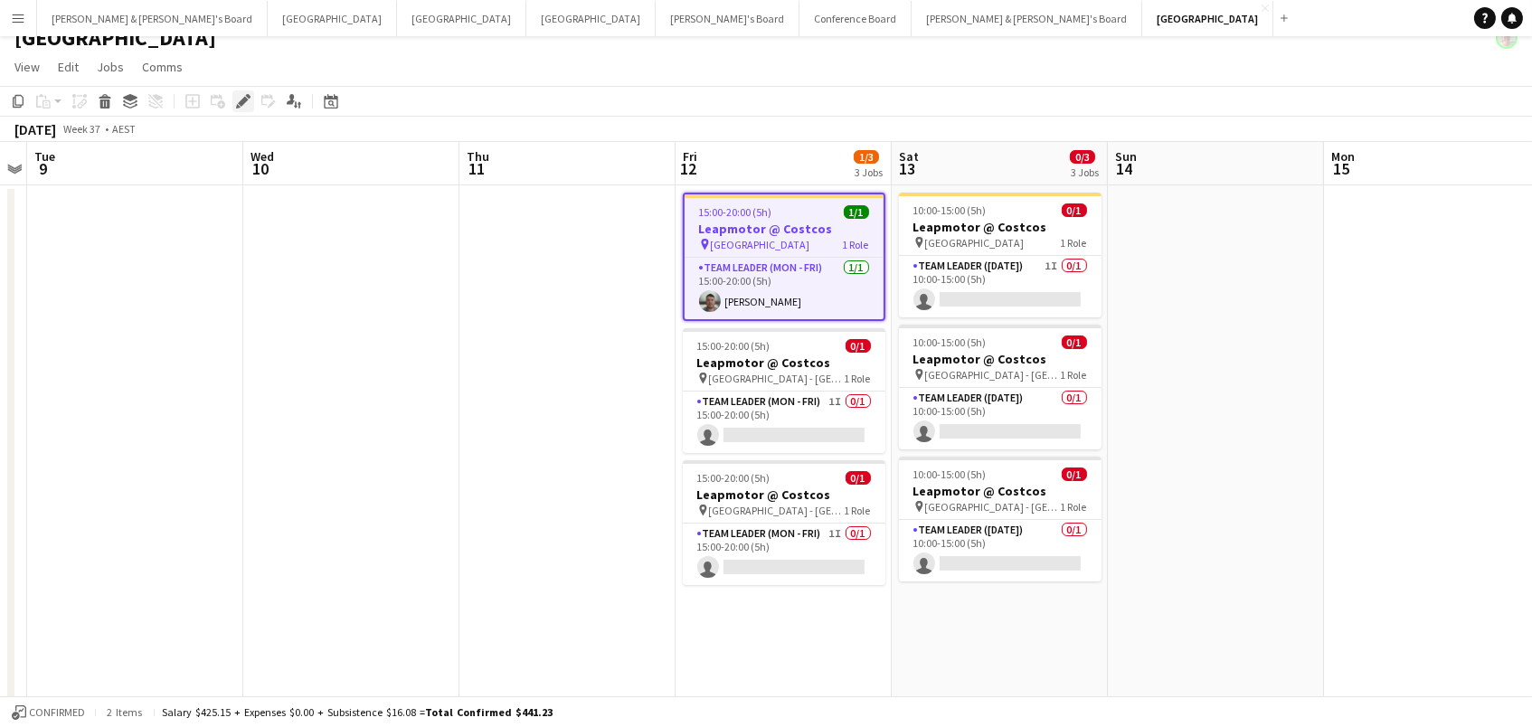
click at [238, 101] on icon at bounding box center [243, 102] width 10 height 10
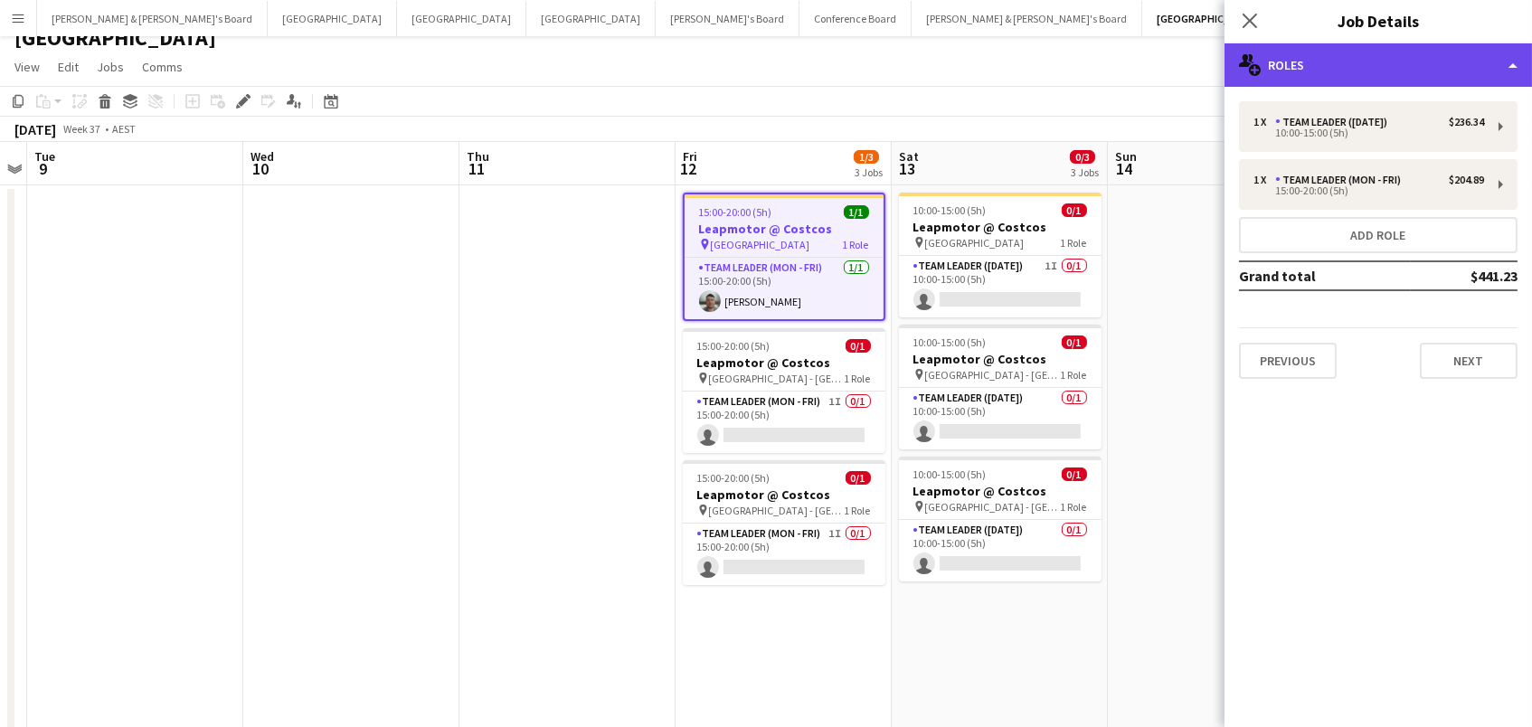
click at [1339, 61] on div "multiple-users-add Roles" at bounding box center [1377, 64] width 307 height 43
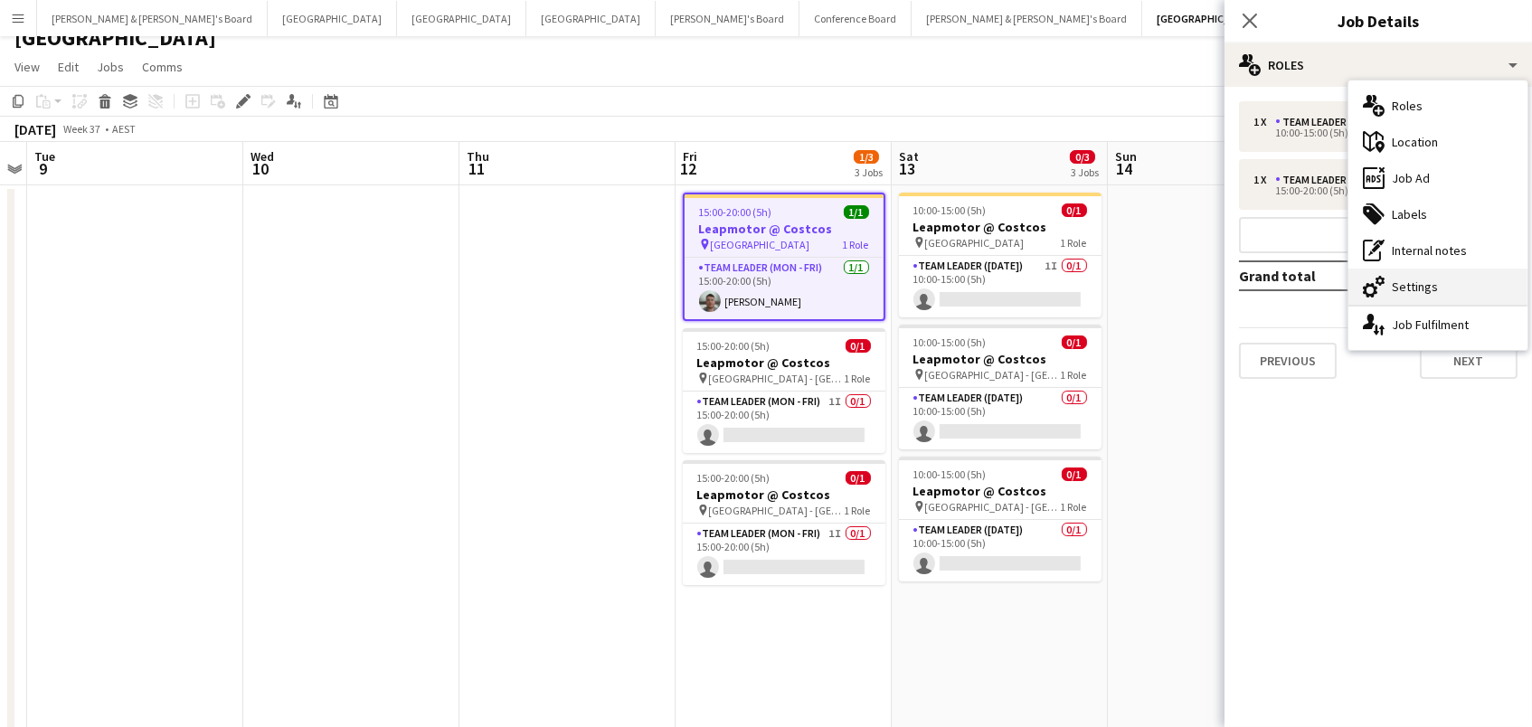
click at [1426, 288] on div "cog-double-3 Settings" at bounding box center [1437, 287] width 179 height 36
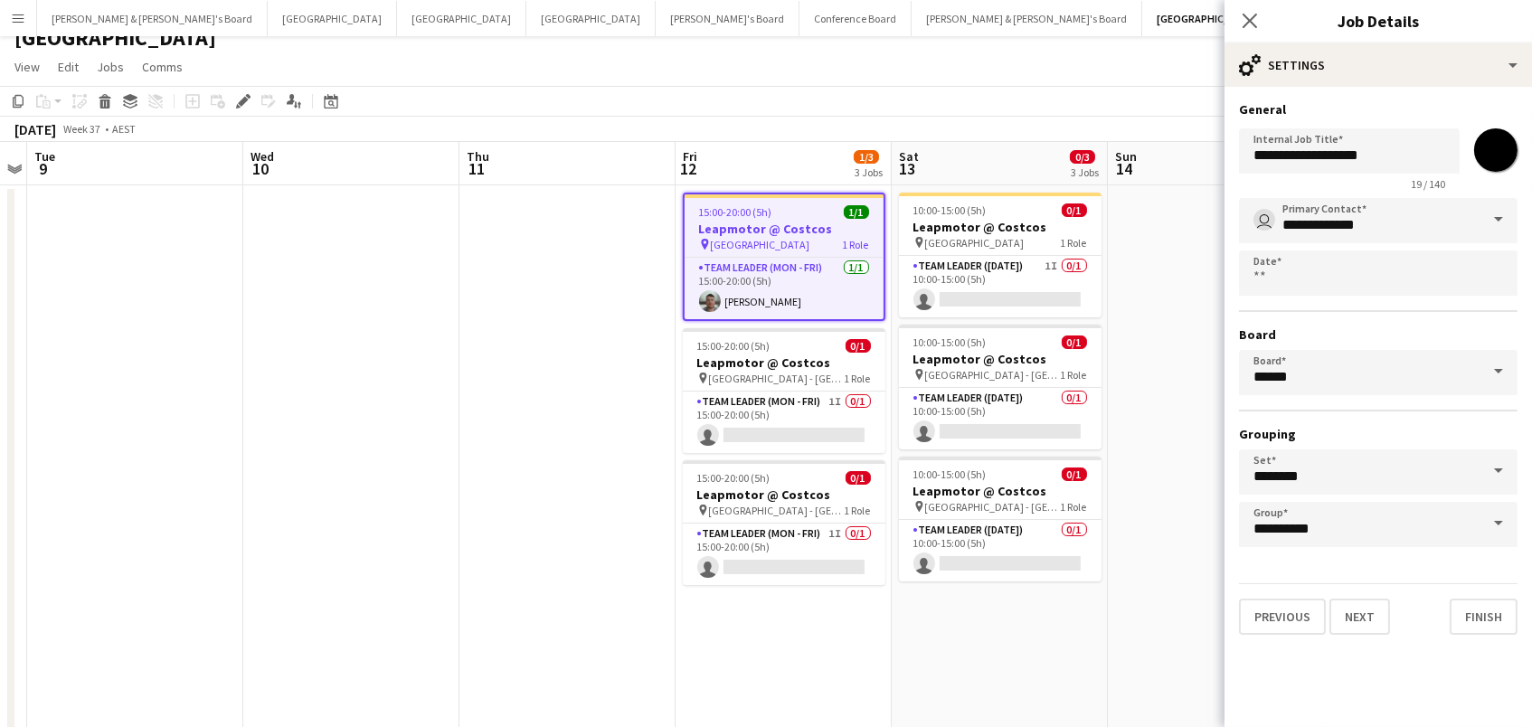
click at [1496, 146] on input "*******" at bounding box center [1495, 150] width 65 height 65
type input "*******"
click at [1206, 366] on app-date-cell at bounding box center [1216, 535] width 216 height 700
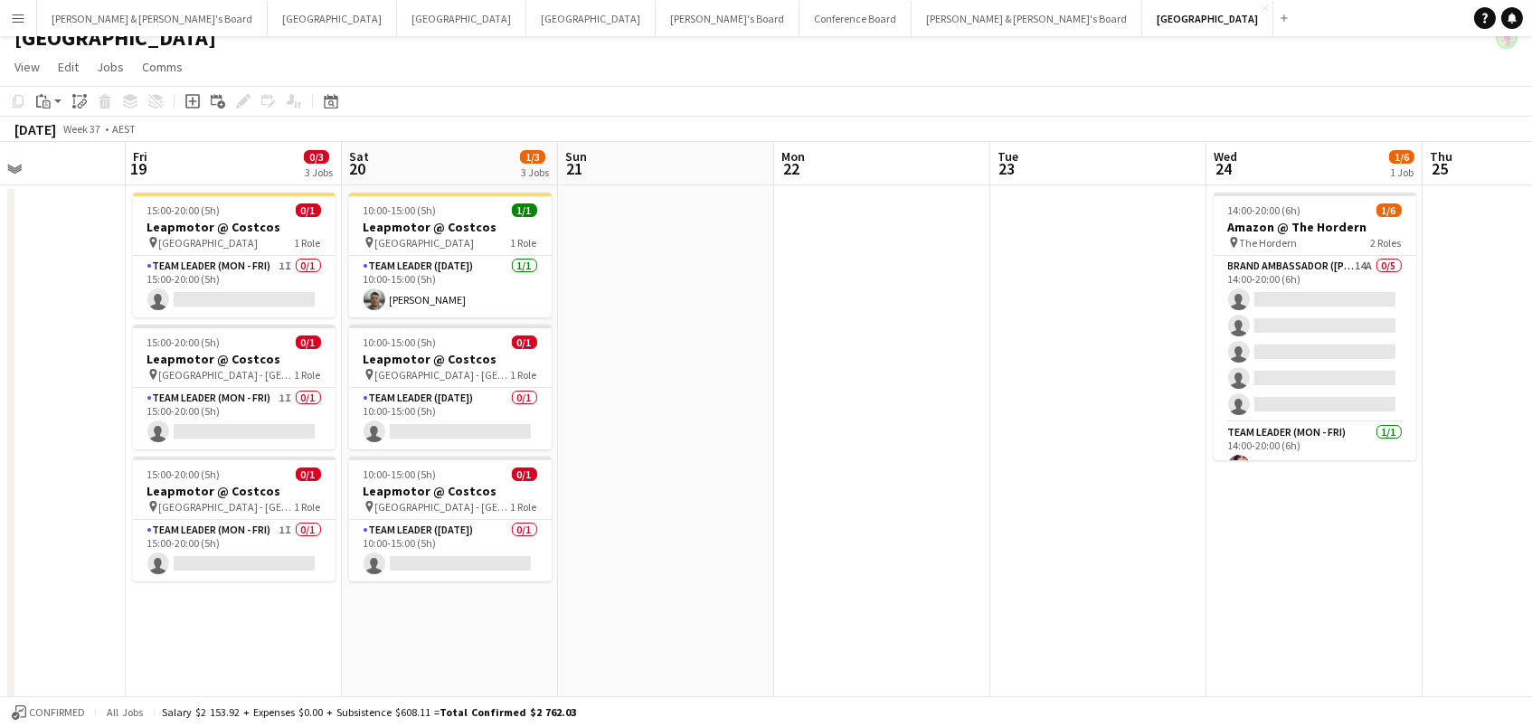
scroll to position [0, 522]
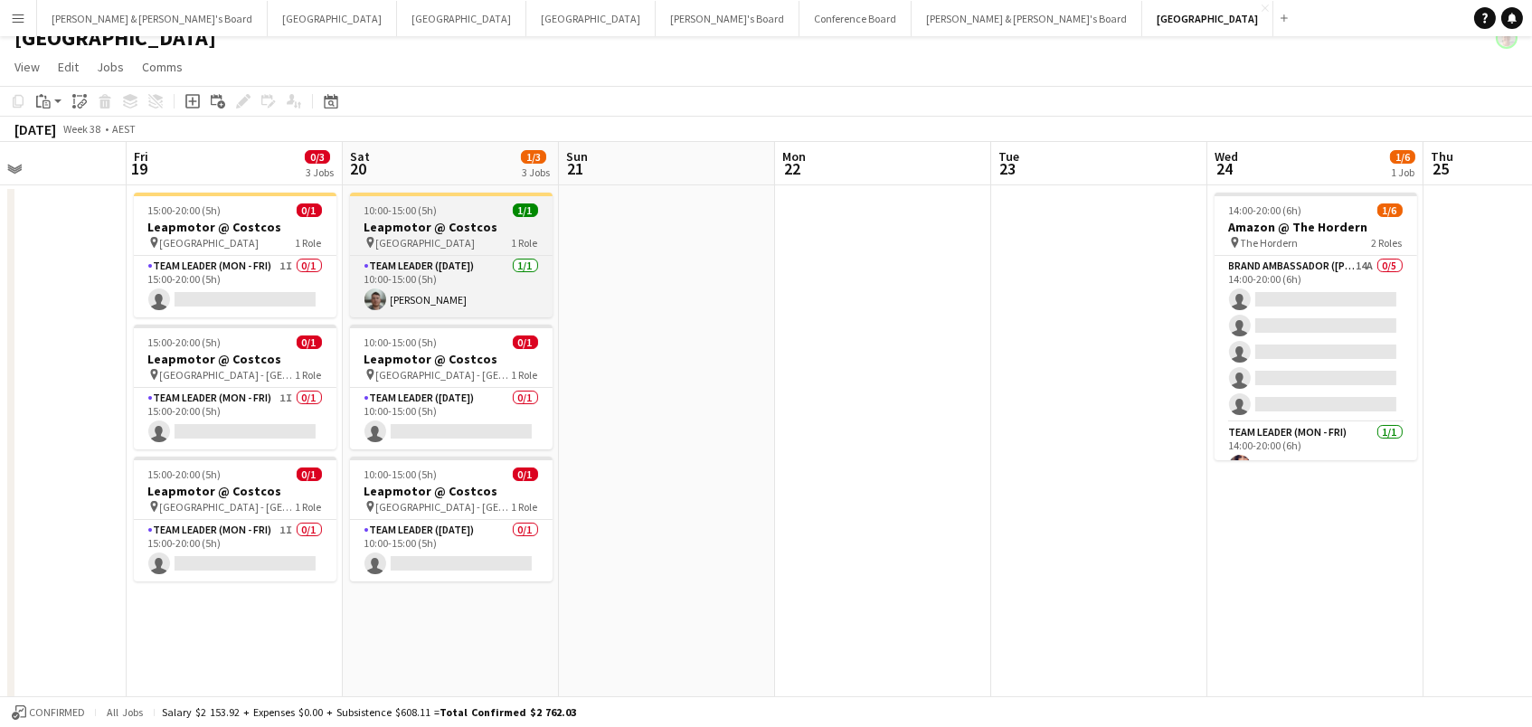
click at [422, 231] on h3 "Leapmotor @ Costcos" at bounding box center [451, 227] width 203 height 16
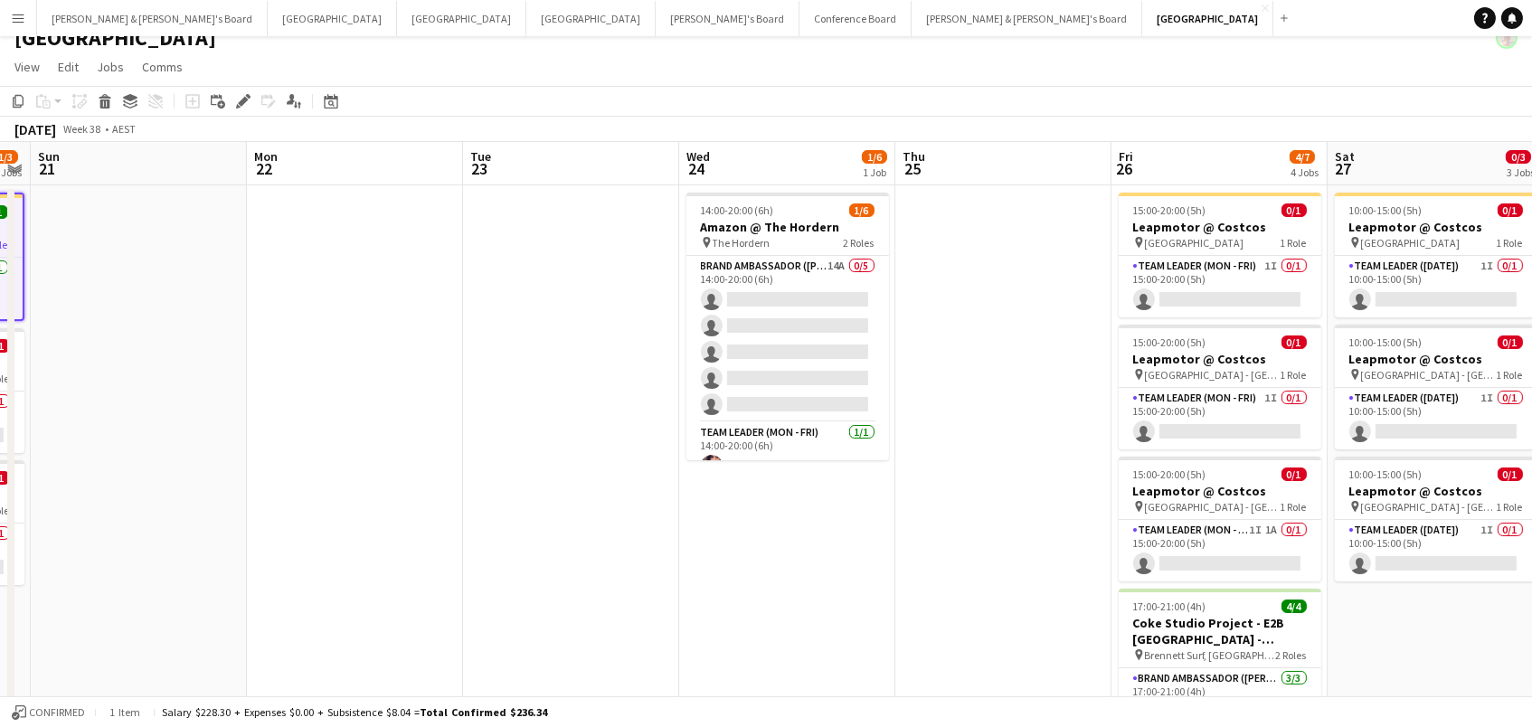
scroll to position [0, 675]
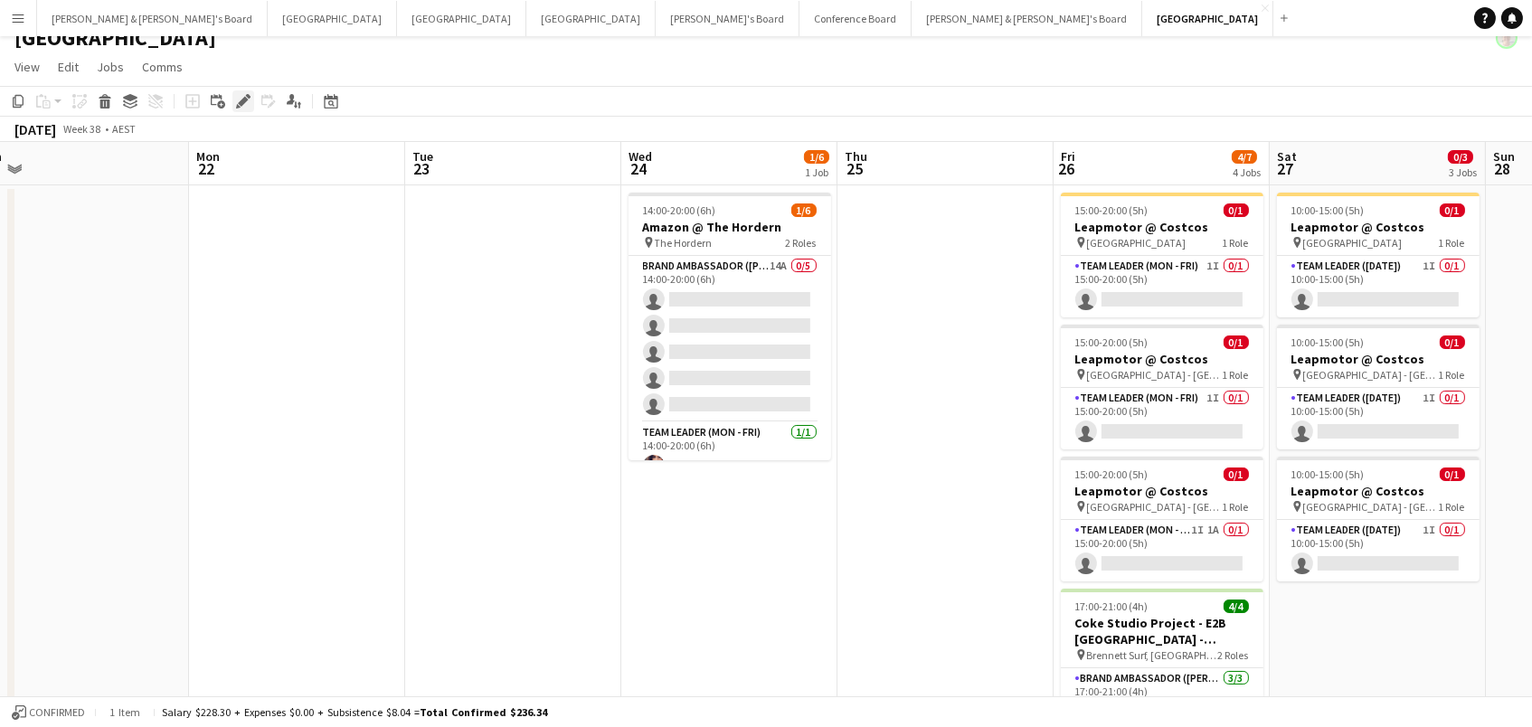
click at [238, 101] on icon at bounding box center [243, 102] width 10 height 10
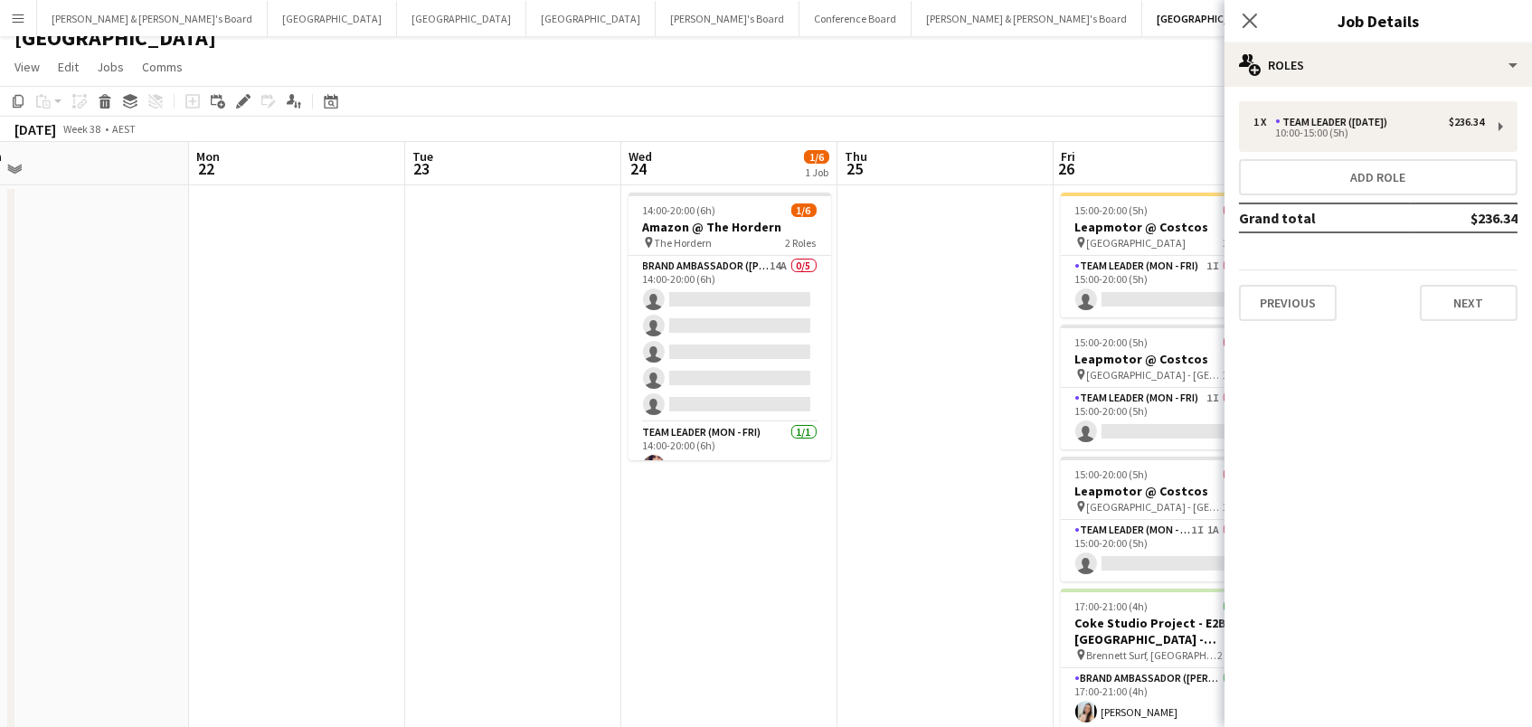
click at [1402, 87] on div "1 x Team Leader (Saturday) $236.34 10:00-15:00 (5h) Add role Grand total $236.3…" at bounding box center [1377, 211] width 307 height 249
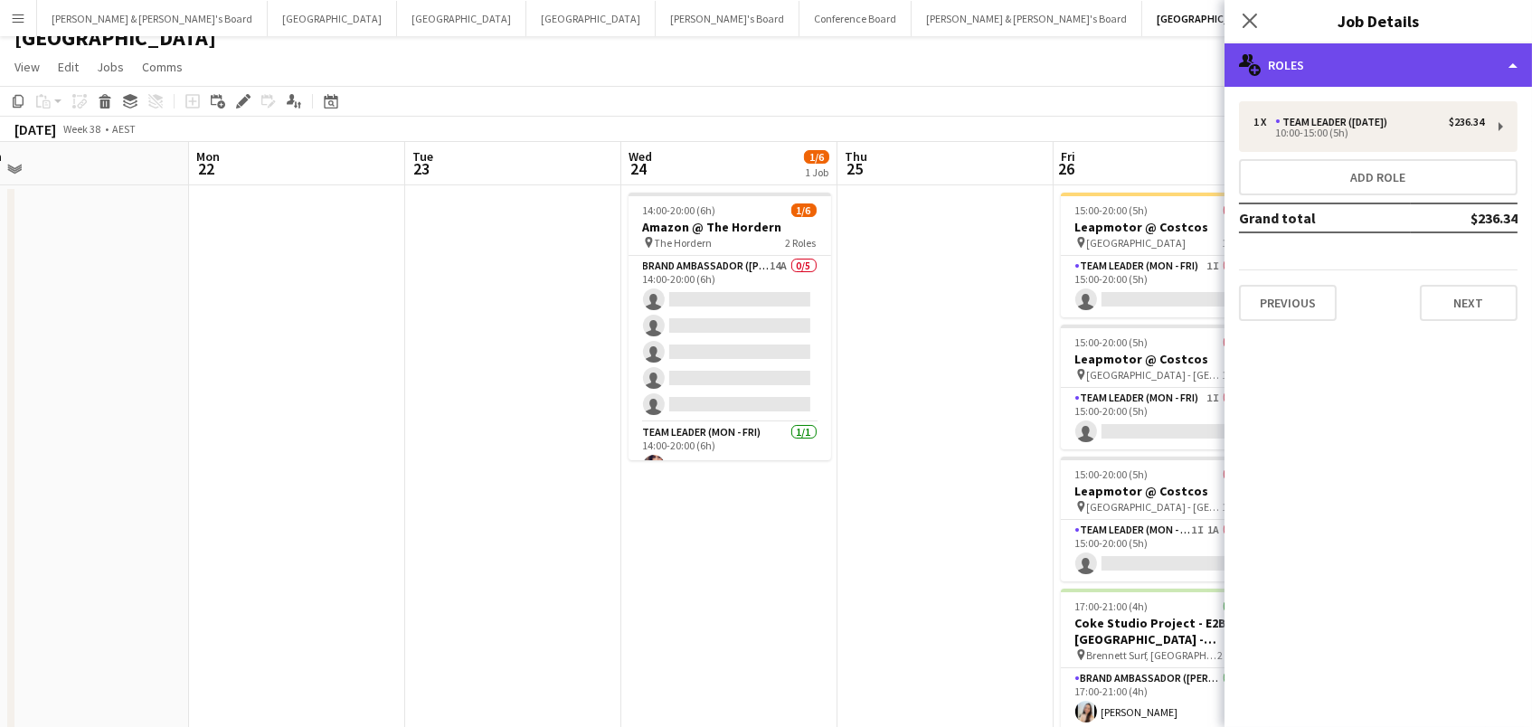
click at [1395, 68] on div "multiple-users-add Roles" at bounding box center [1377, 64] width 307 height 43
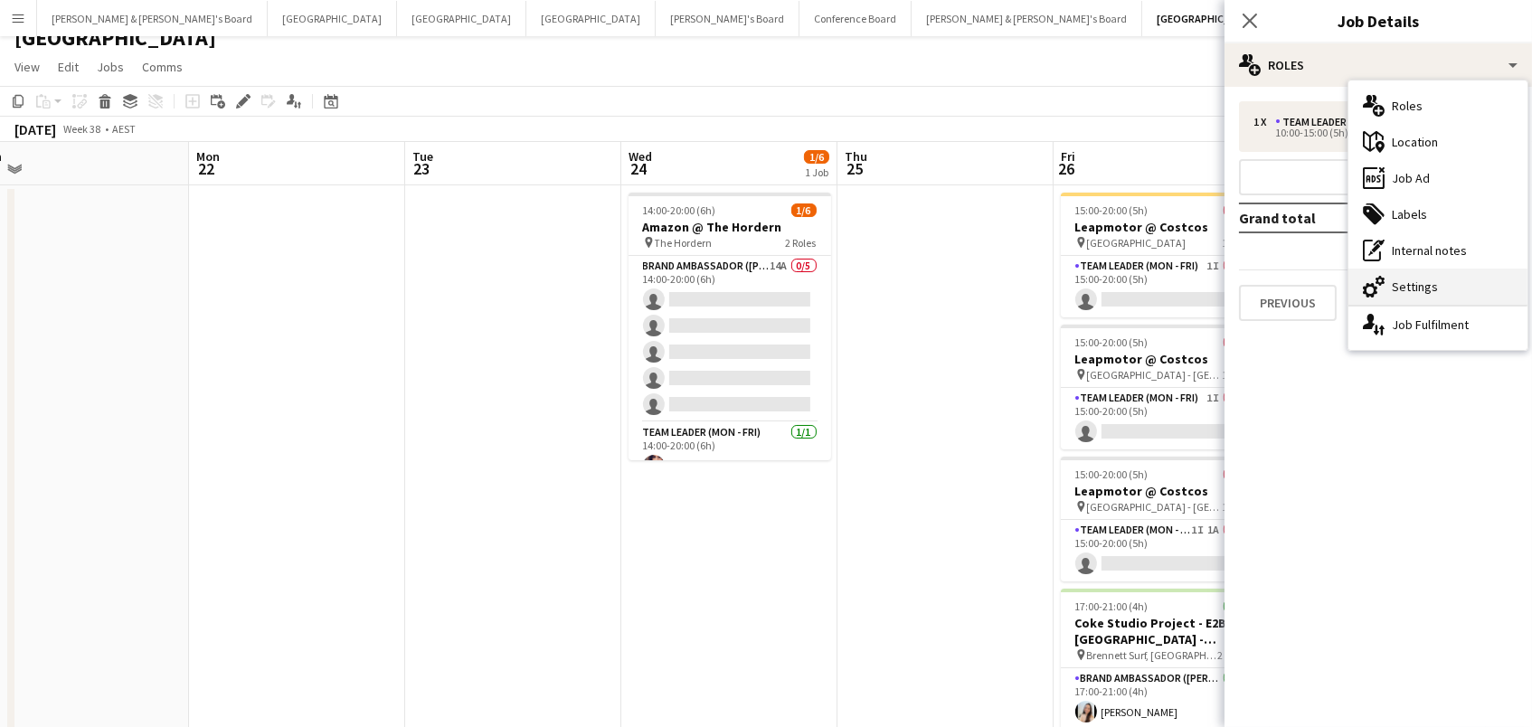
click at [1438, 272] on div "cog-double-3 Settings" at bounding box center [1437, 287] width 179 height 36
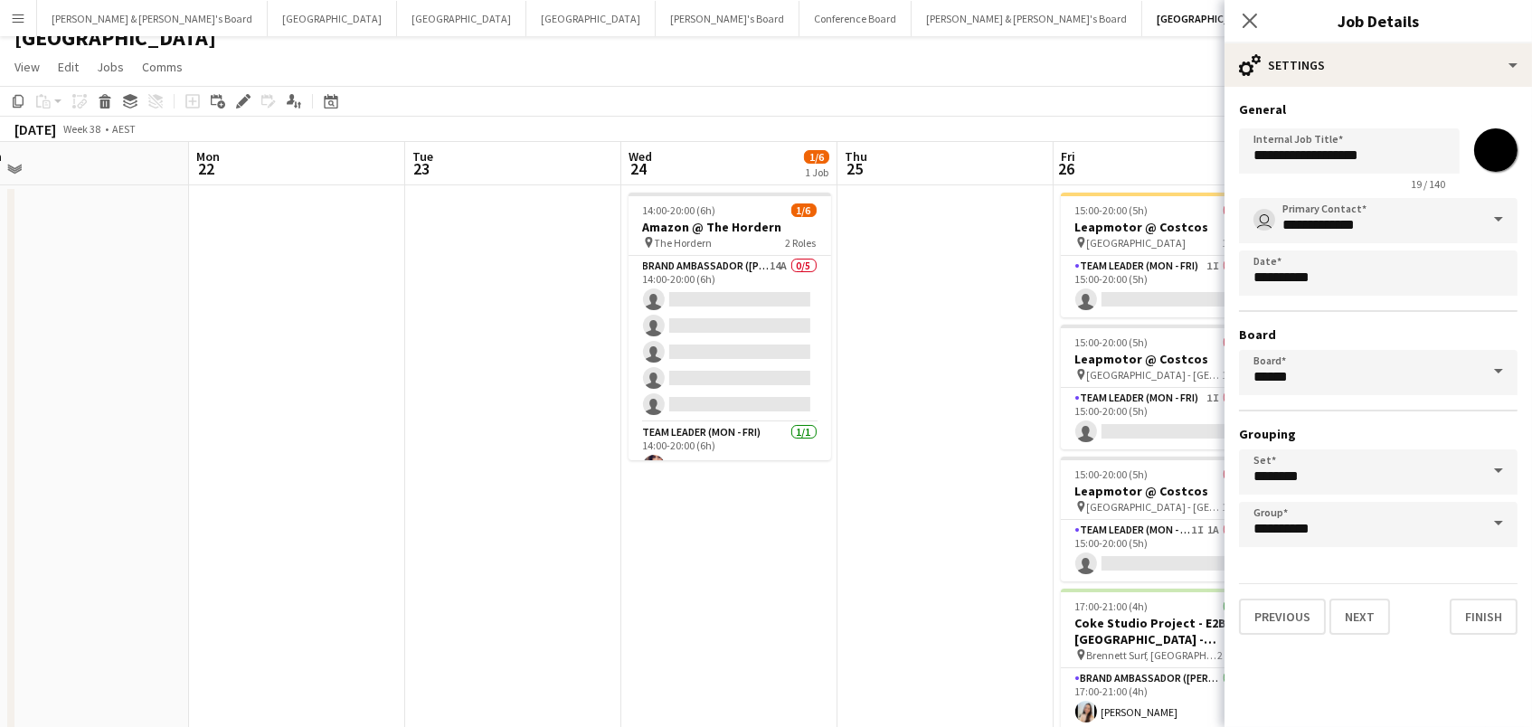
click at [1497, 146] on input "*******" at bounding box center [1495, 150] width 65 height 65
type input "*******"
click at [1184, 117] on div "September 2025 Week 38 • AEST" at bounding box center [766, 129] width 1532 height 25
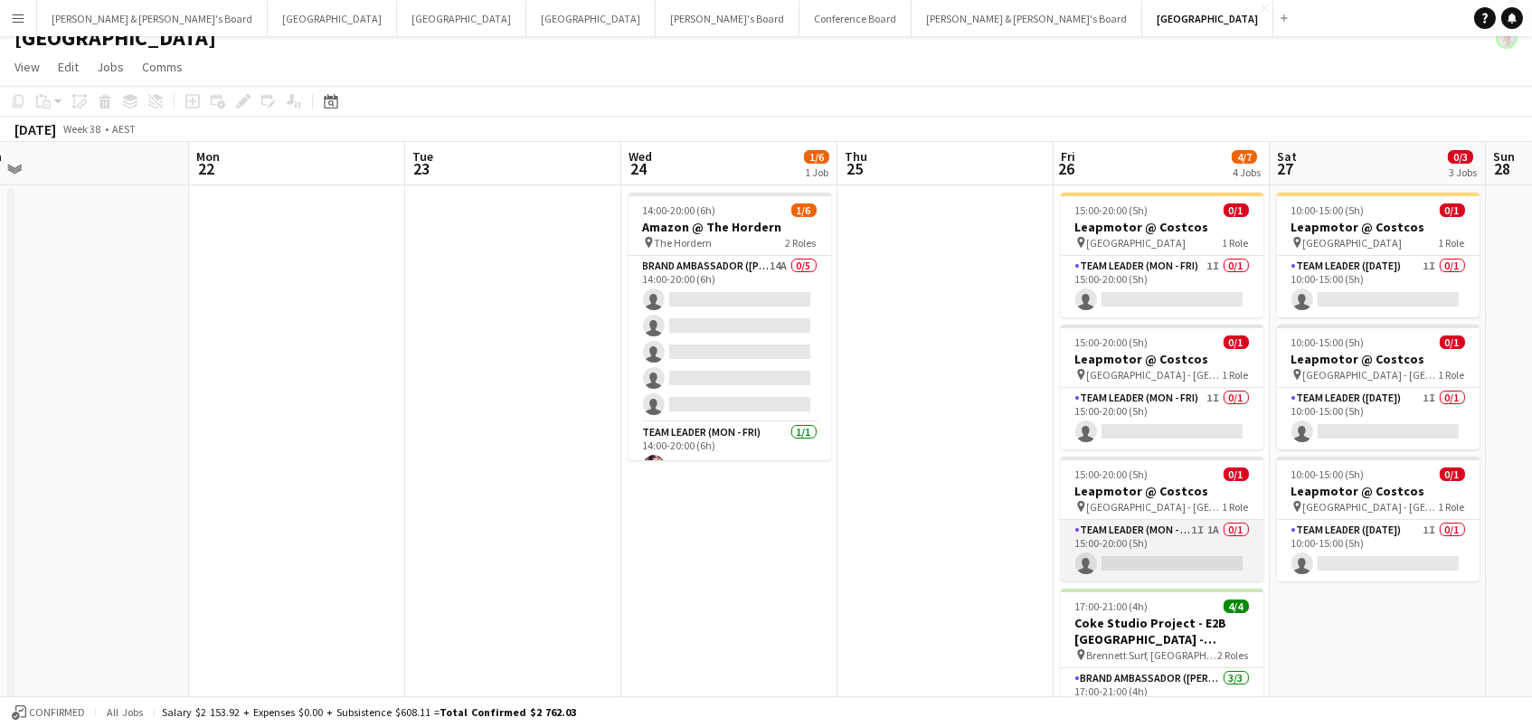
click at [1166, 537] on app-card-role "Team Leader (Mon - Fri) 1I 1A 0/1 15:00-20:00 (5h) single-neutral-actions" at bounding box center [1162, 550] width 203 height 61
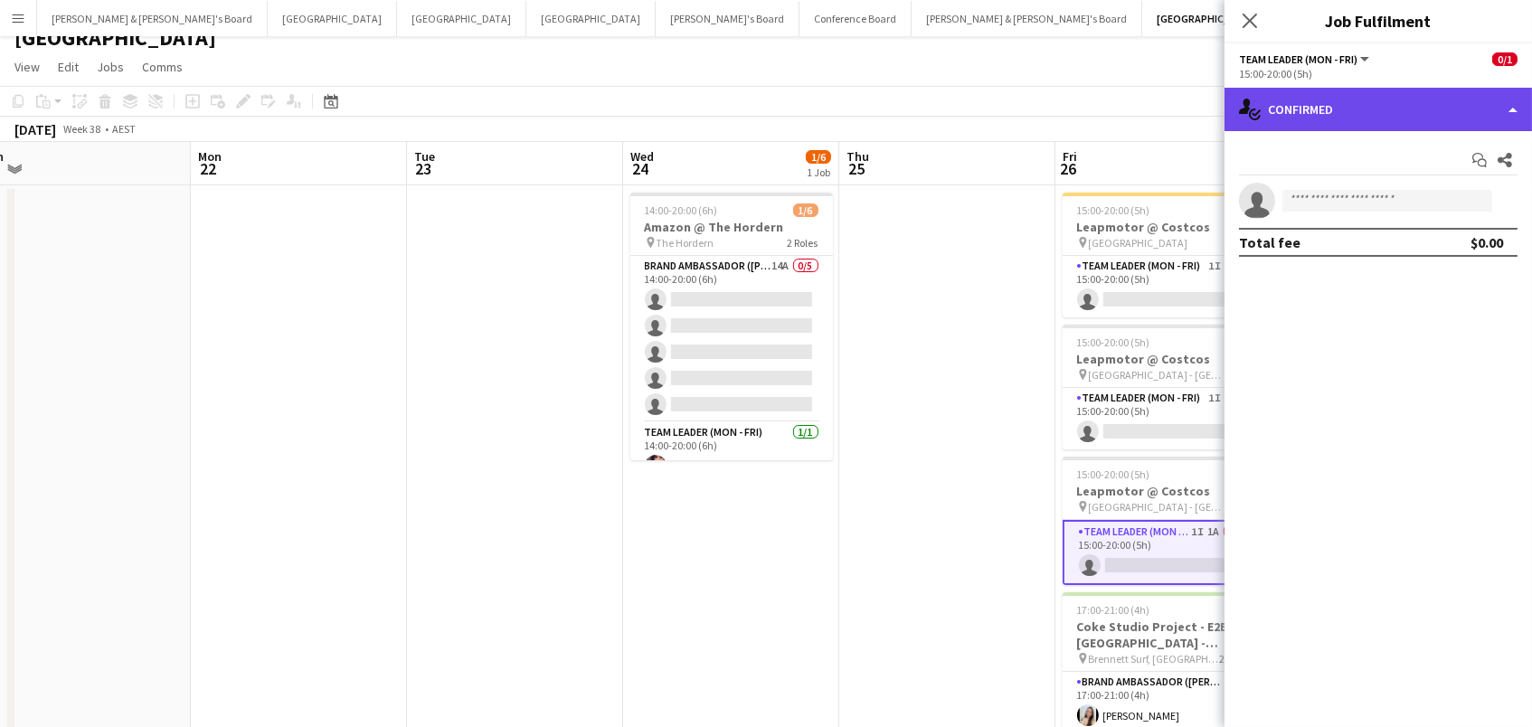
click at [1366, 116] on div "single-neutral-actions-check-2 Confirmed" at bounding box center [1377, 109] width 307 height 43
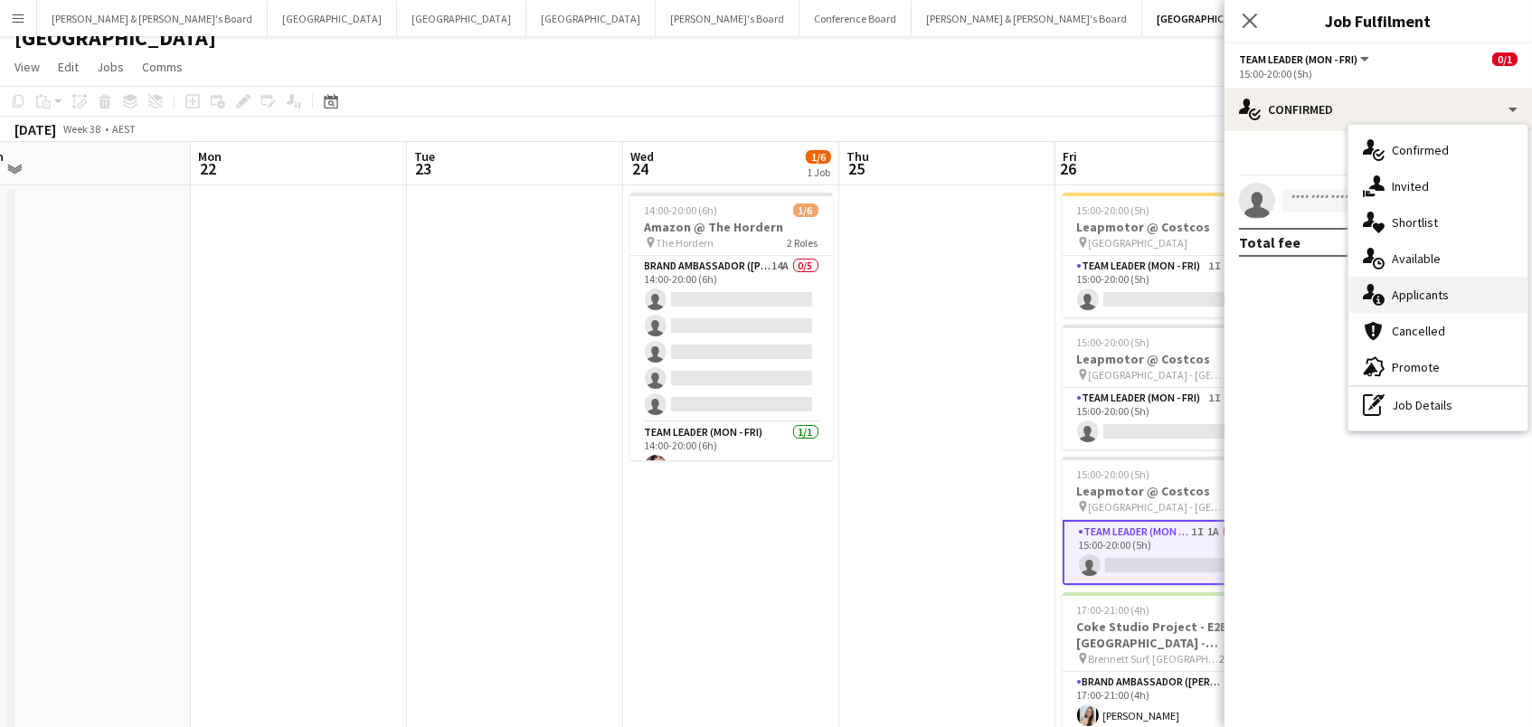
click at [1412, 298] on div "single-neutral-actions-information Applicants" at bounding box center [1437, 295] width 179 height 36
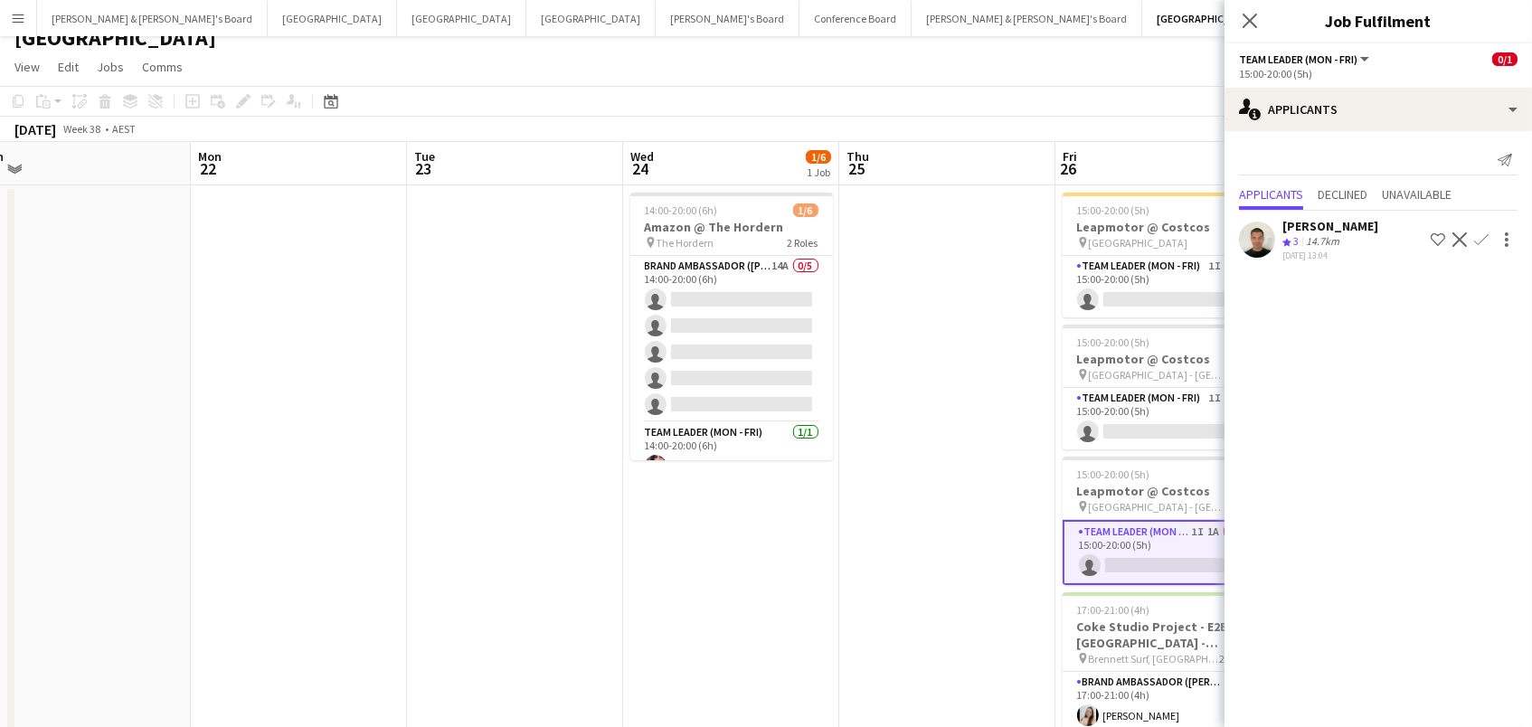
click at [11, 22] on app-icon "Menu" at bounding box center [18, 18] width 14 height 14
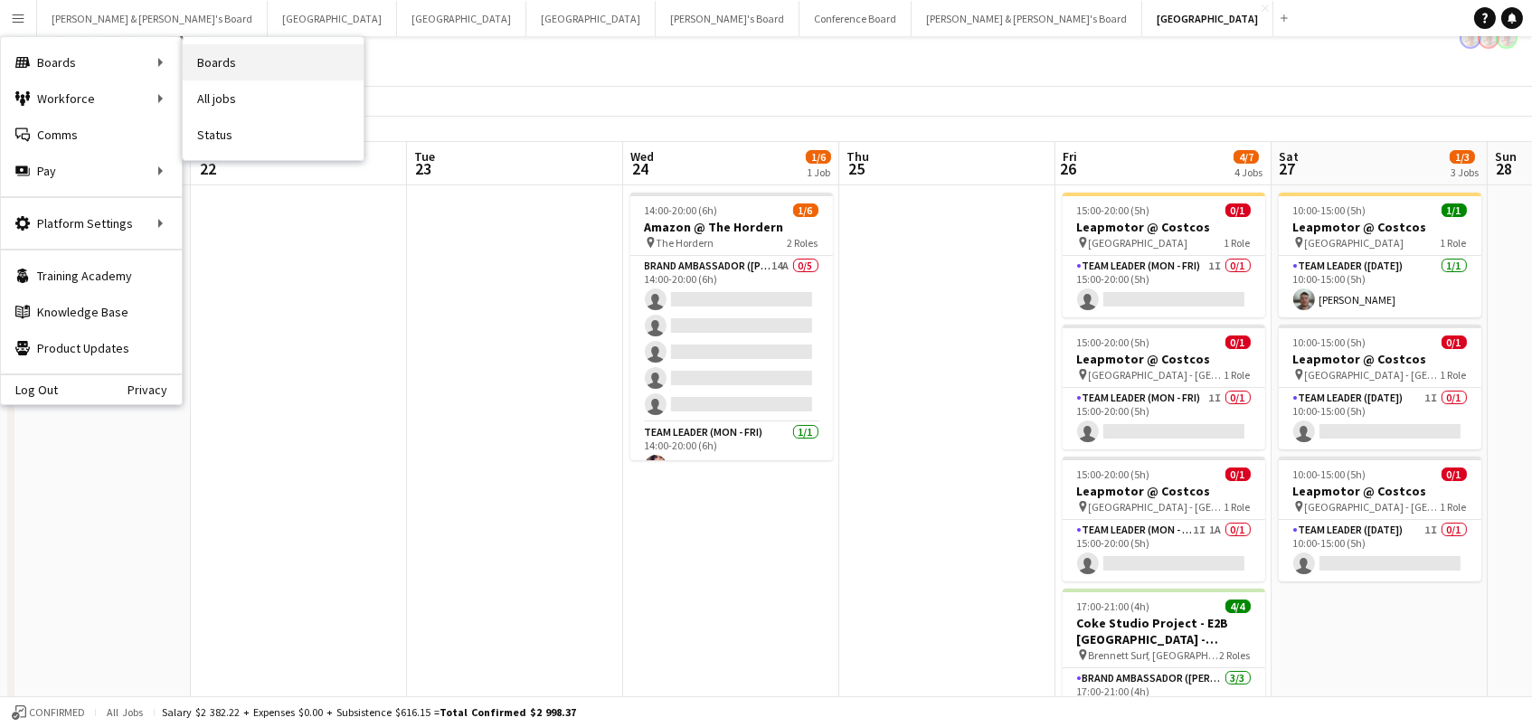
click at [209, 69] on link "Boards" at bounding box center [273, 62] width 181 height 36
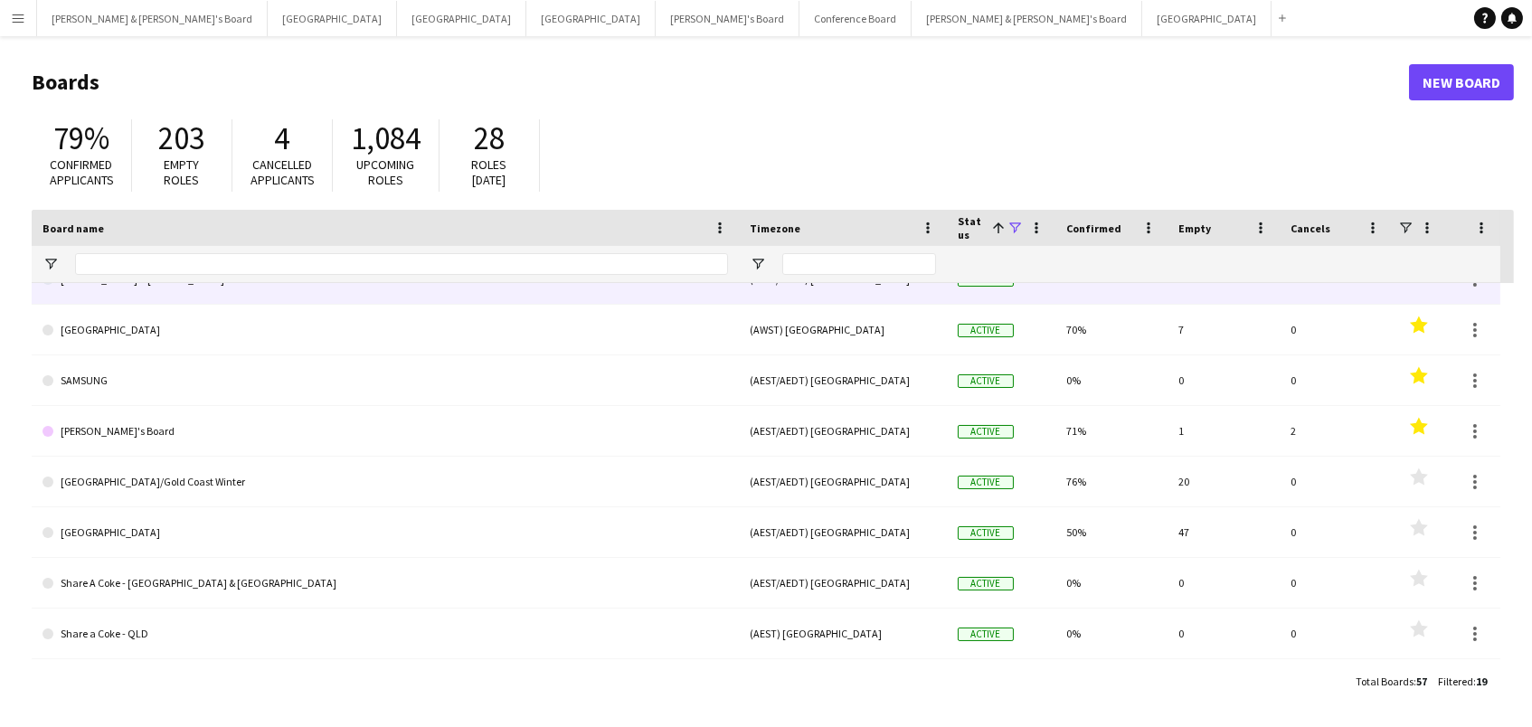
scroll to position [236, 0]
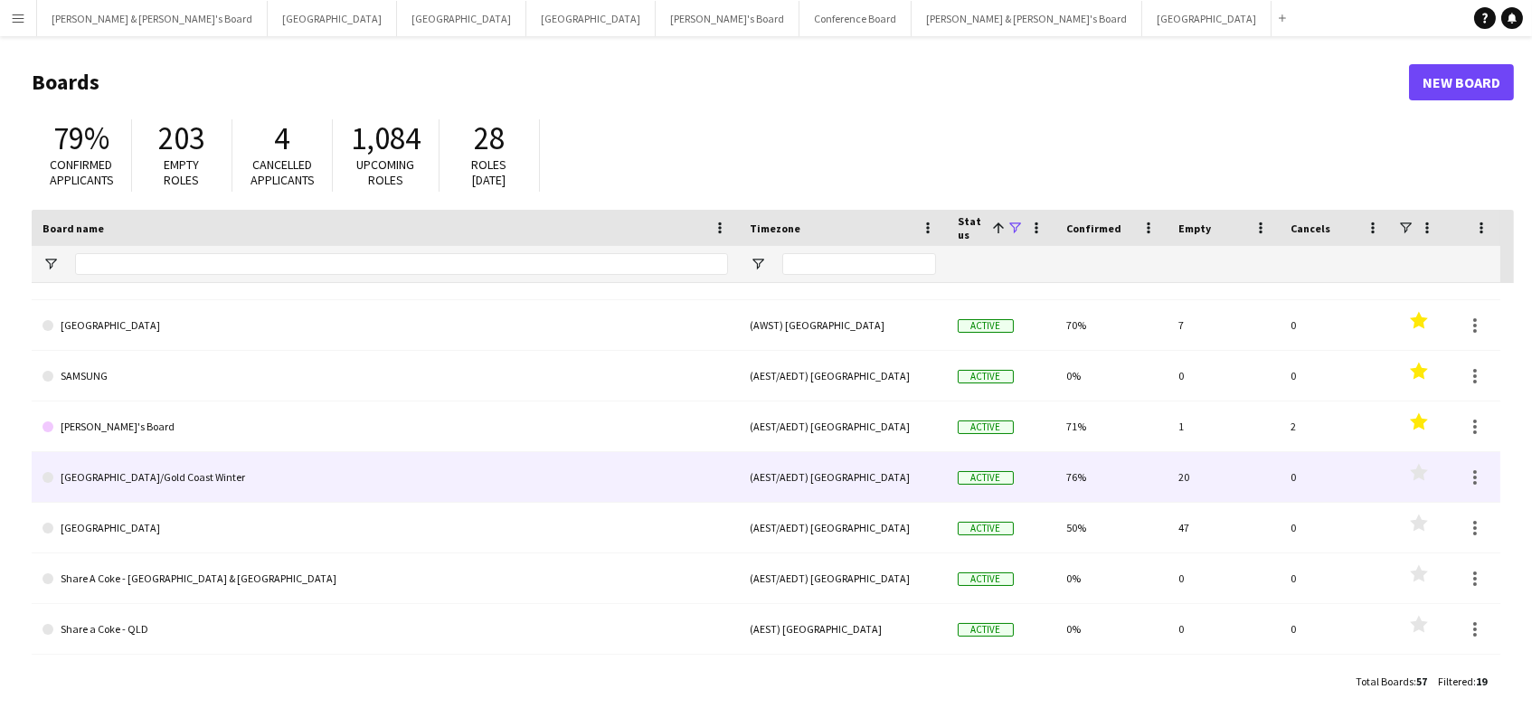
click at [164, 486] on link "[GEOGRAPHIC_DATA]/Gold Coast Winter" at bounding box center [384, 477] width 685 height 51
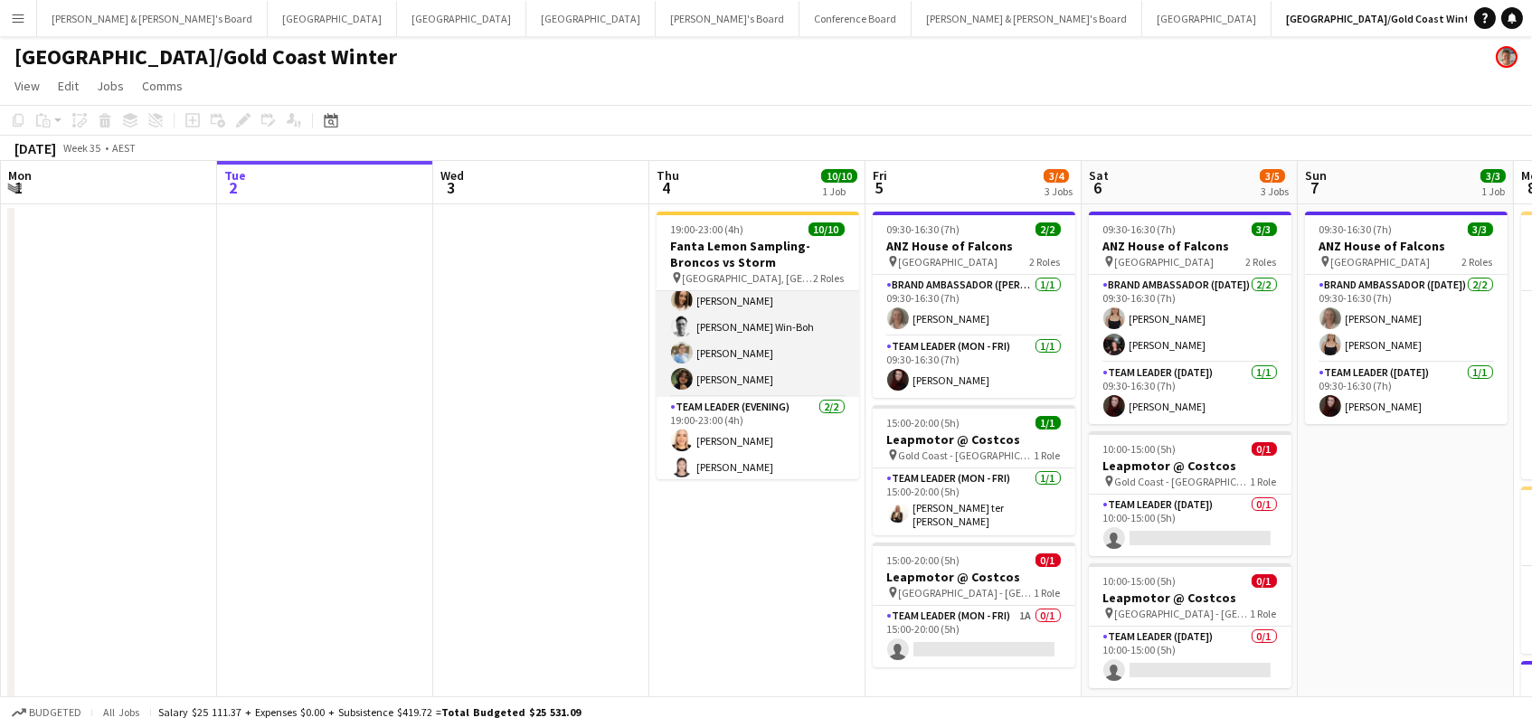
scroll to position [143, 0]
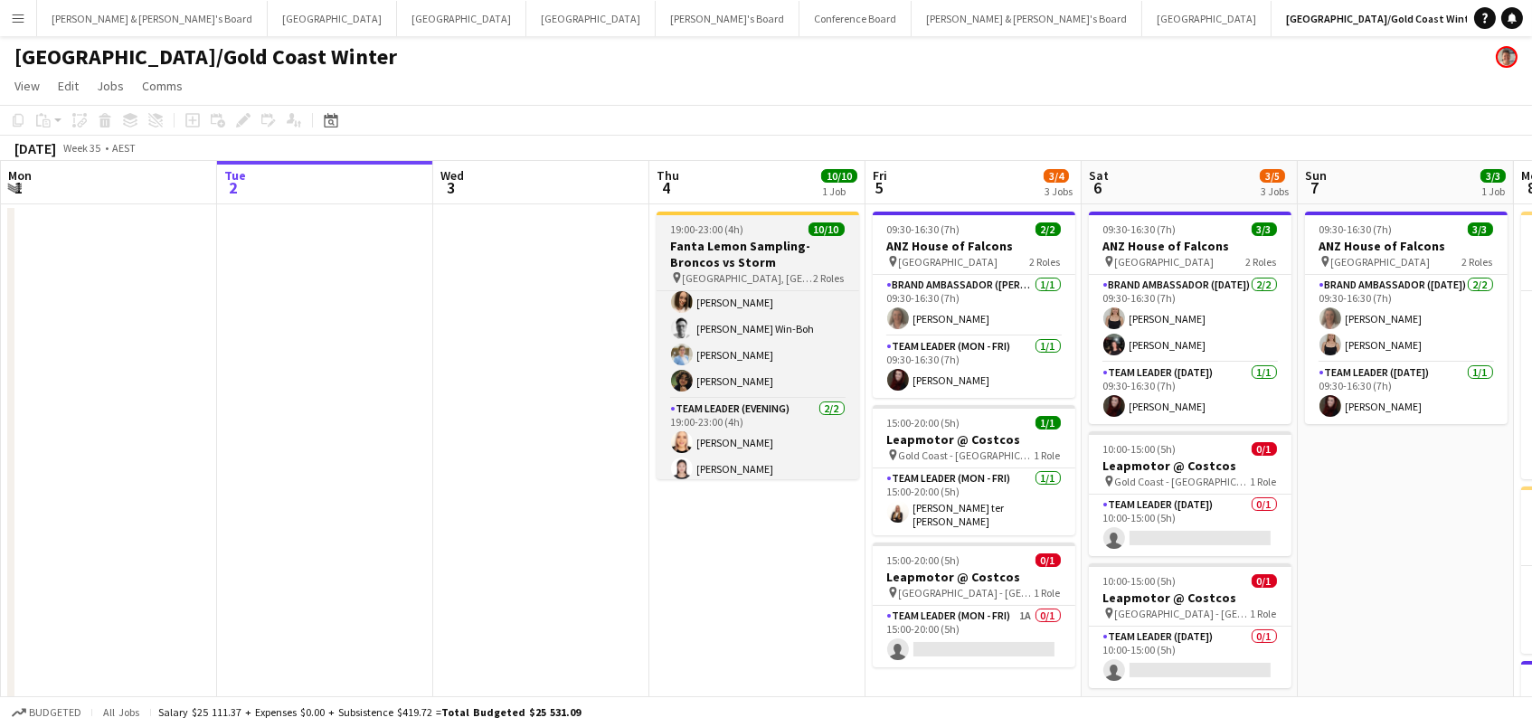
click at [732, 258] on h3 "Fanta Lemon Sampling-Broncos vs Storm" at bounding box center [757, 254] width 203 height 33
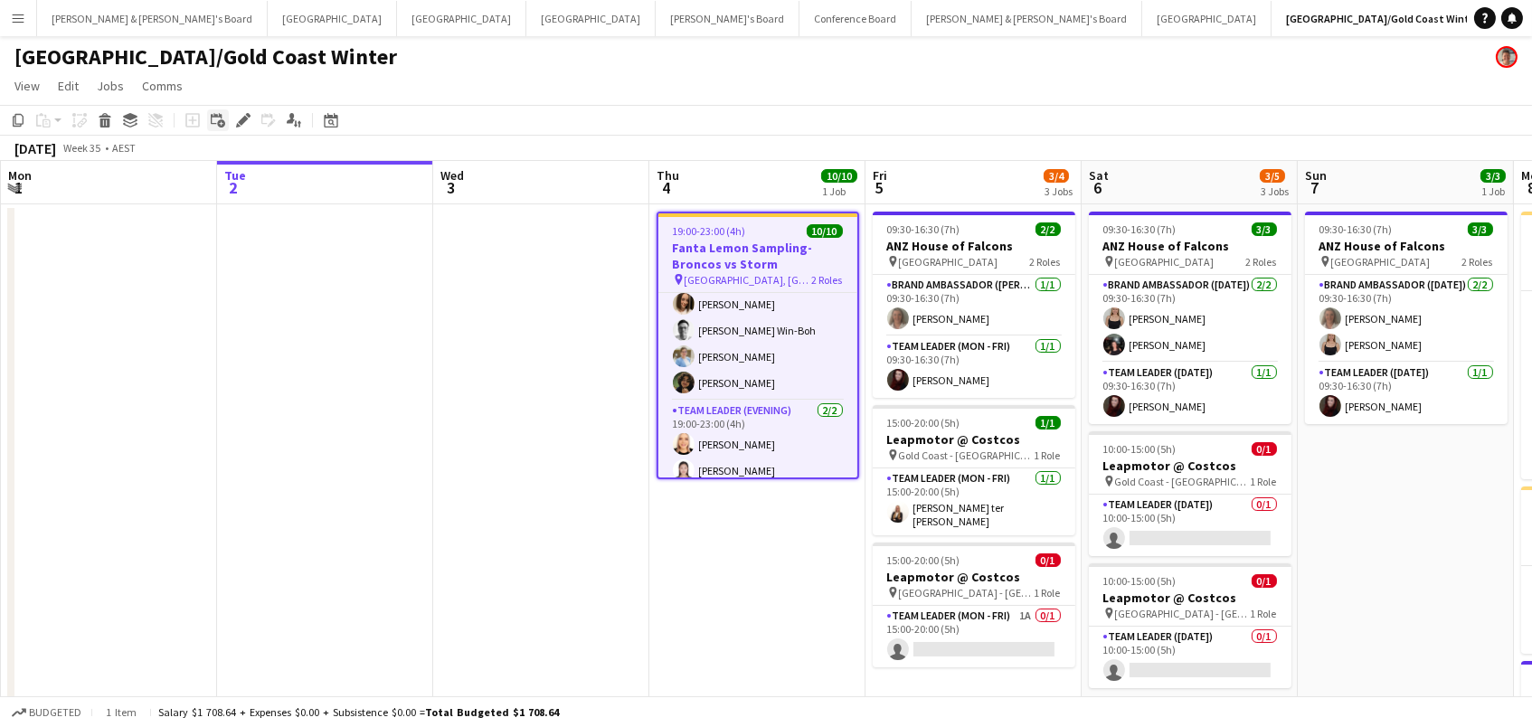
click at [224, 127] on div "Add linked Job" at bounding box center [218, 120] width 22 height 22
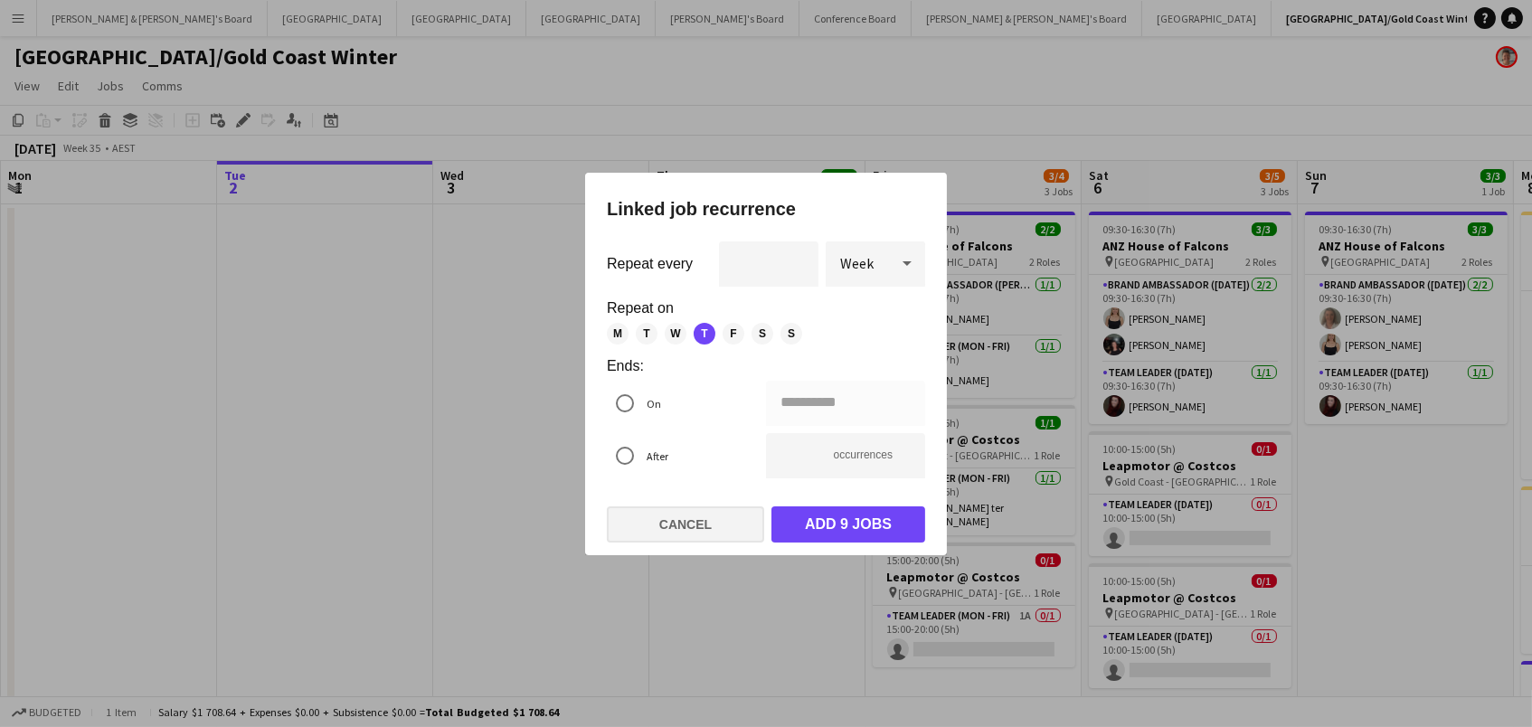
click at [727, 520] on button "Cancel" at bounding box center [685, 524] width 157 height 36
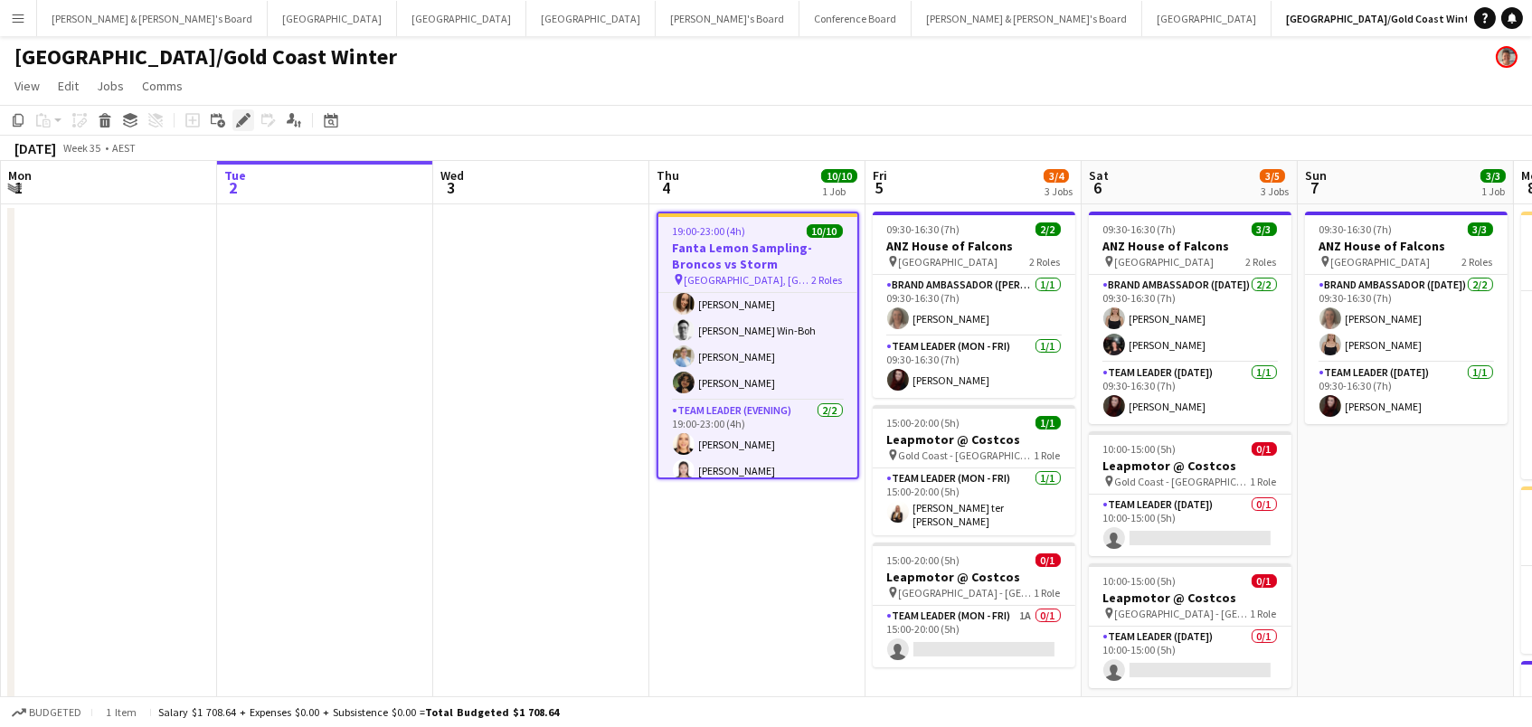
click at [237, 124] on icon at bounding box center [238, 125] width 5 height 5
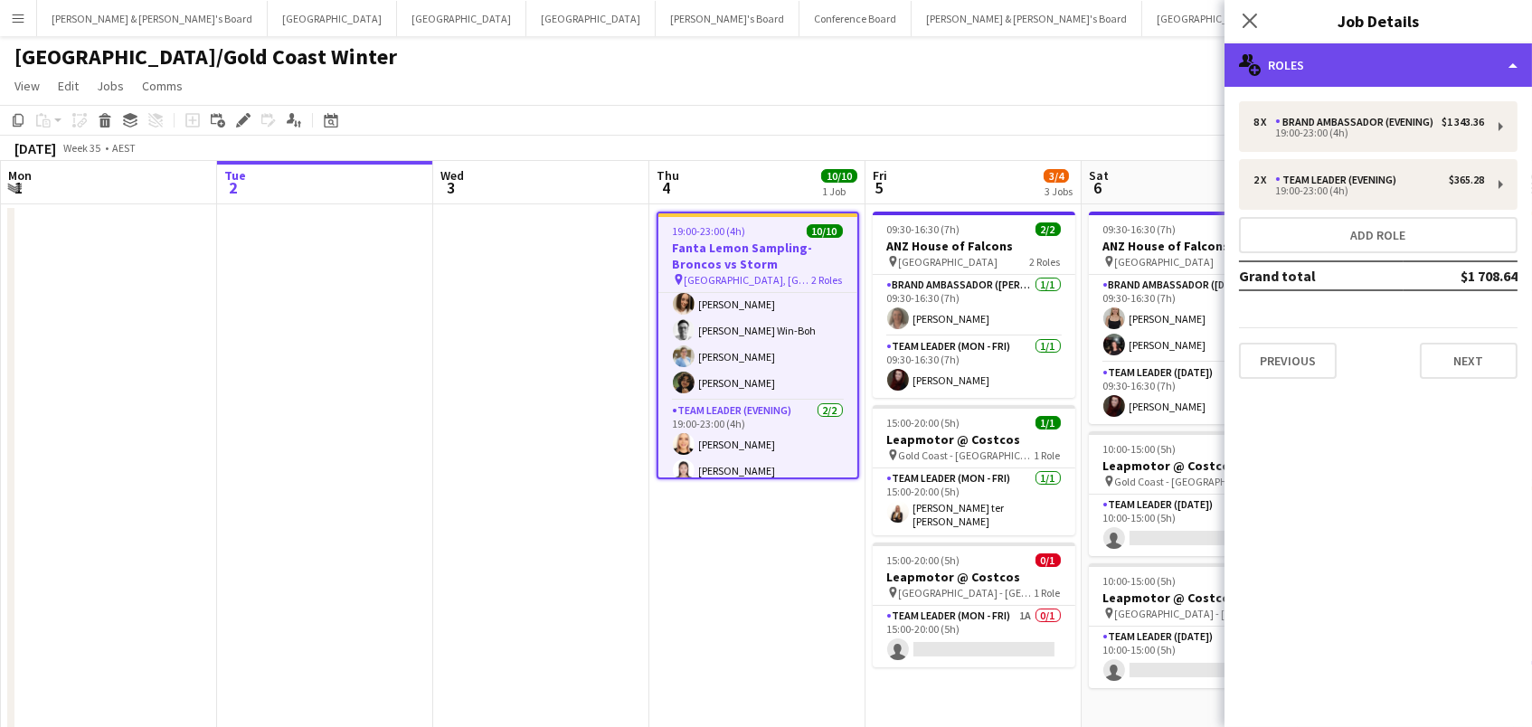
click at [1283, 62] on div "multiple-users-add Roles" at bounding box center [1377, 64] width 307 height 43
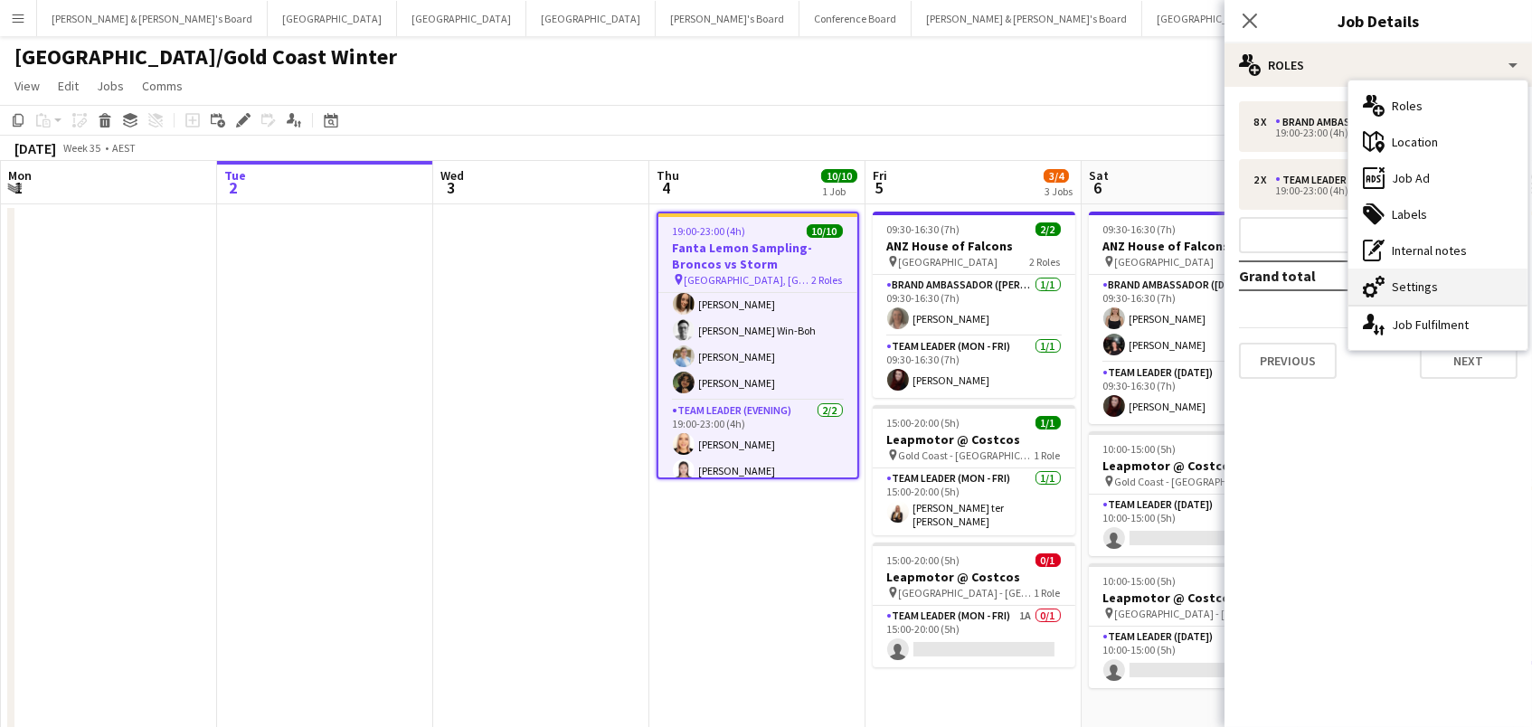
click at [1428, 299] on div "cog-double-3 Settings" at bounding box center [1437, 287] width 179 height 36
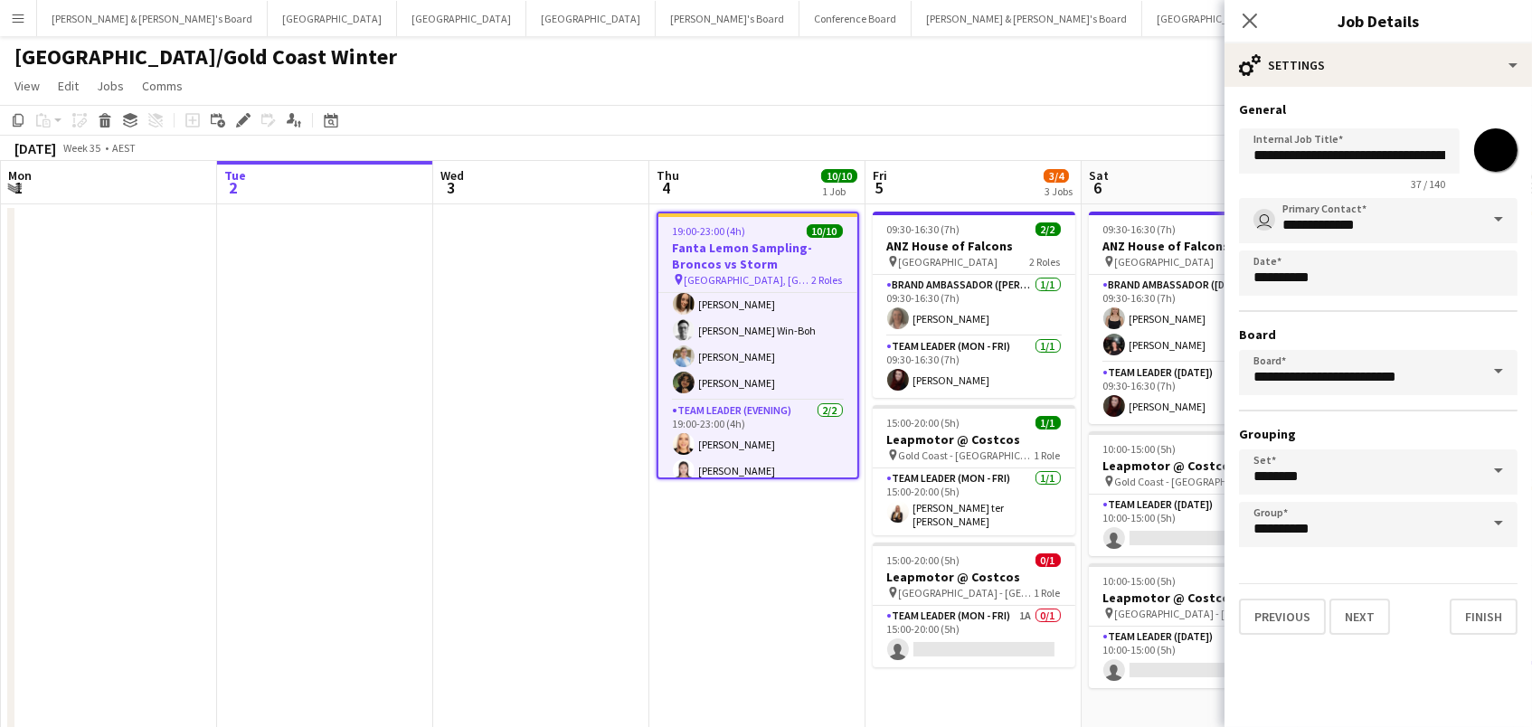
click at [1504, 165] on input "*******" at bounding box center [1495, 150] width 65 height 65
type input "*******"
click at [1136, 99] on app-page-menu "View Day view expanded Day view collapsed Month view Date picker Jump to [DATE]…" at bounding box center [766, 88] width 1532 height 34
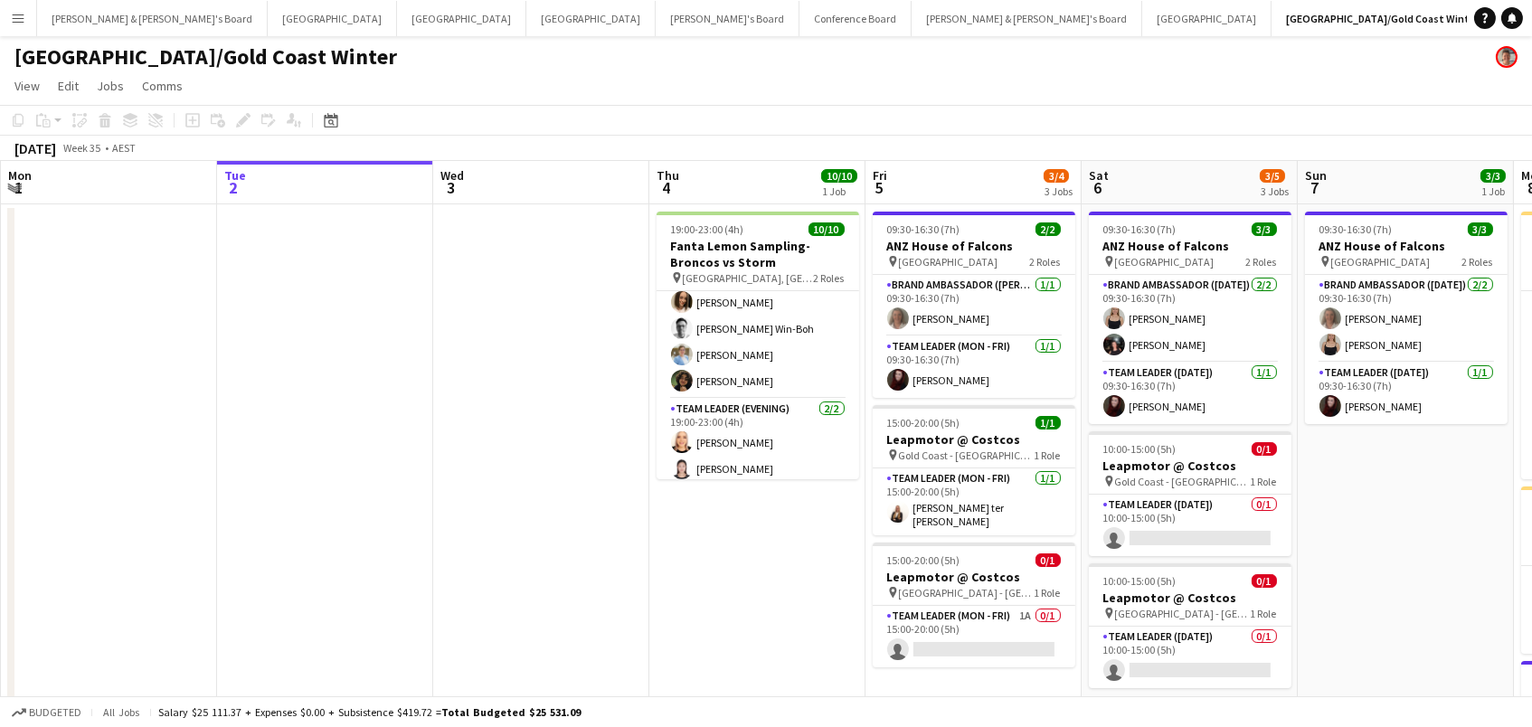
click at [679, 209] on app-date-cell "19:00-23:00 (4h) 10/10 Fanta Lemon Sampling-Broncos vs Storm pin Suncorp Stadiu…" at bounding box center [757, 545] width 216 height 682
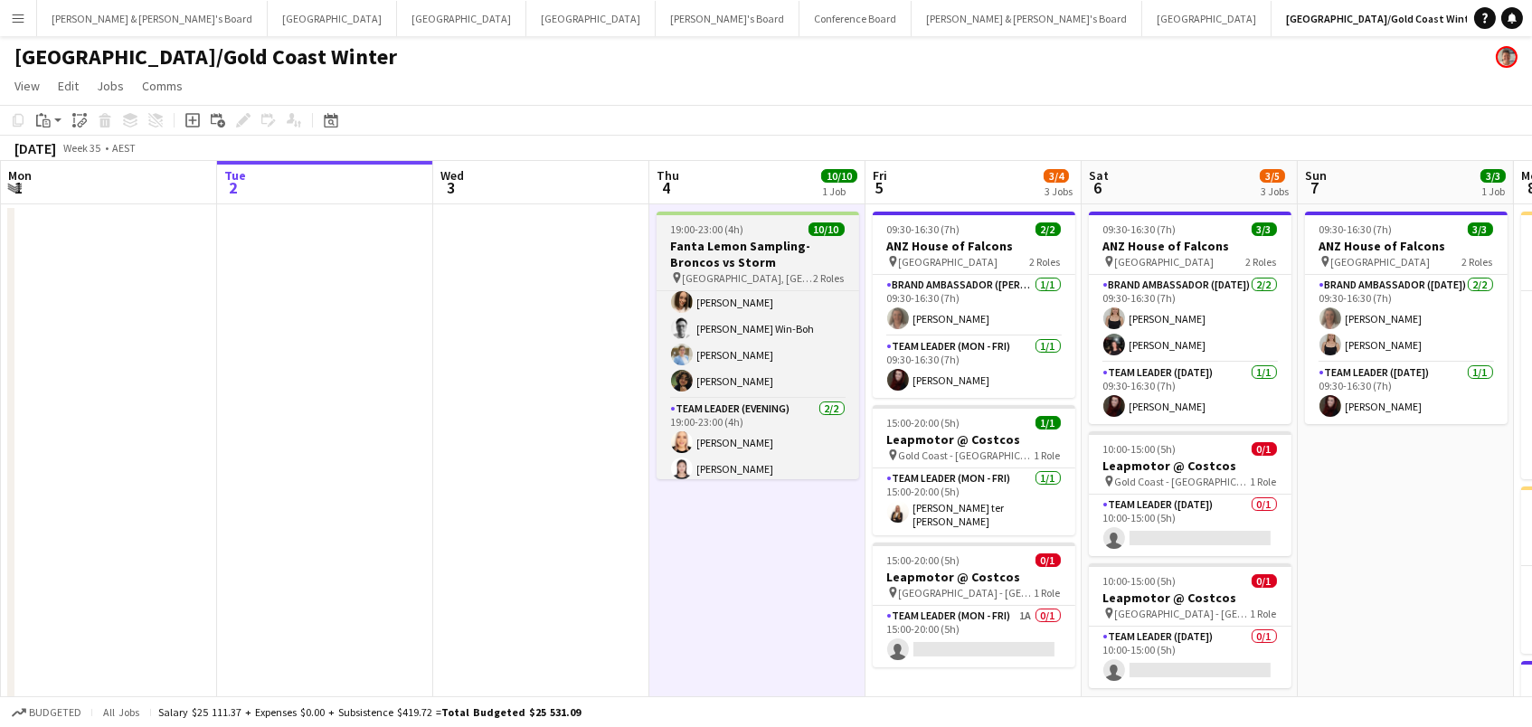
click at [682, 239] on h3 "Fanta Lemon Sampling-Broncos vs Storm" at bounding box center [757, 254] width 203 height 33
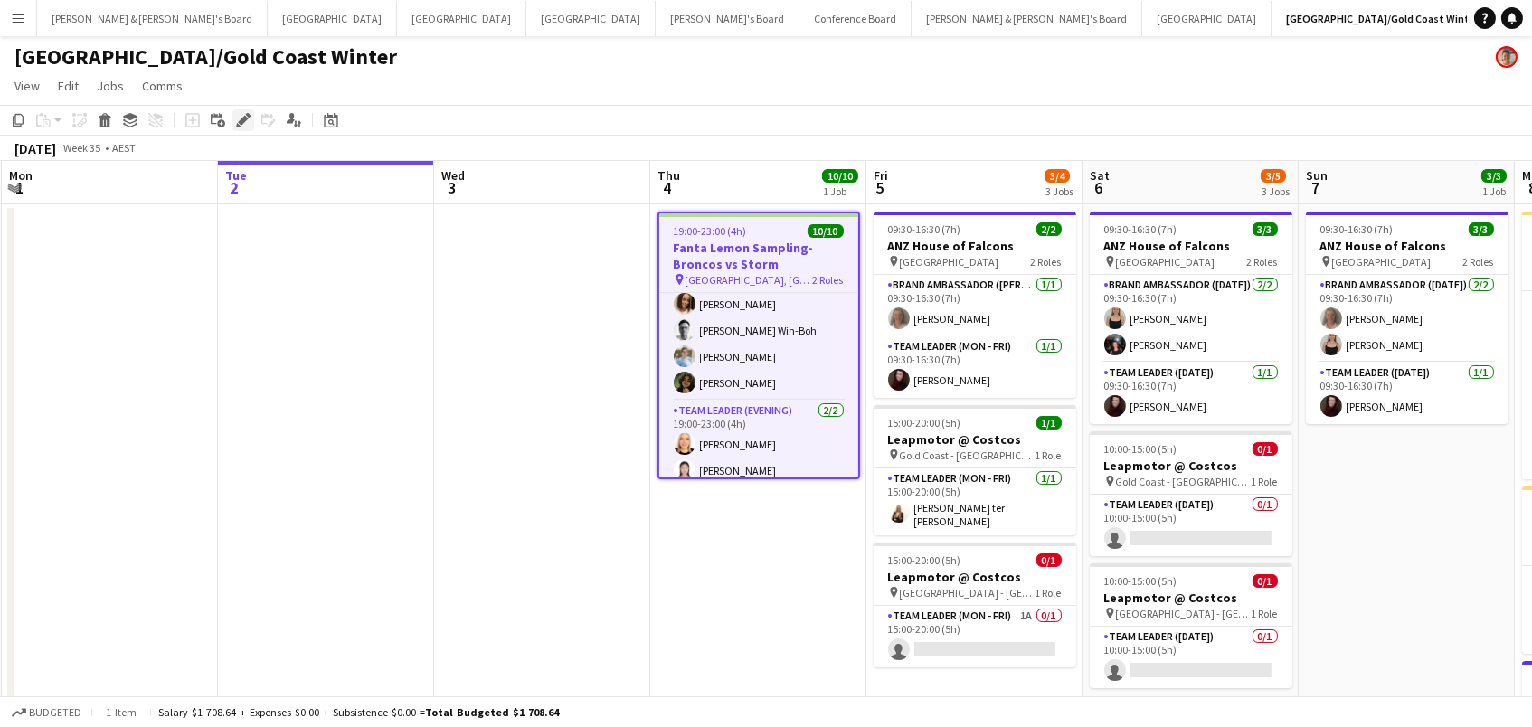
click at [240, 117] on icon "Edit" at bounding box center [243, 120] width 14 height 14
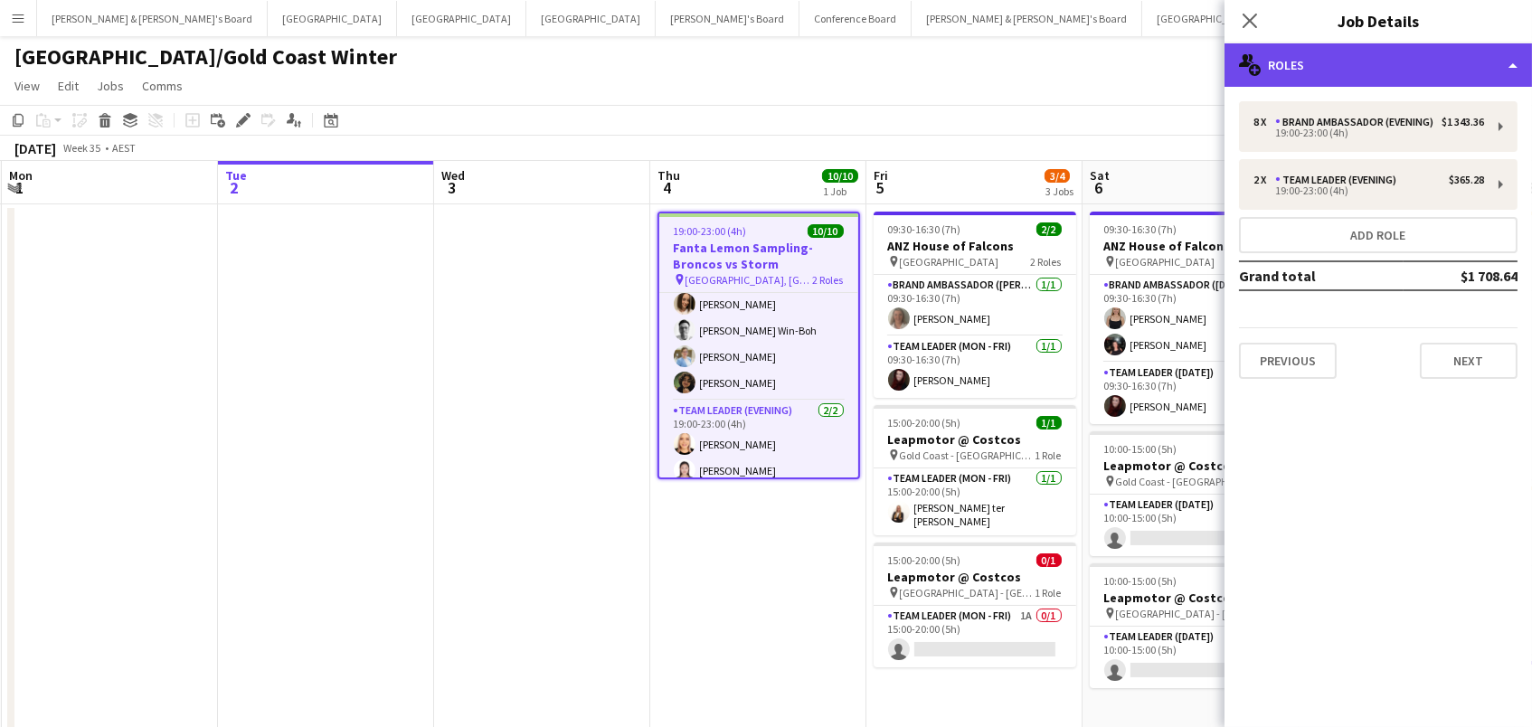
click at [1299, 69] on div "multiple-users-add Roles" at bounding box center [1377, 64] width 307 height 43
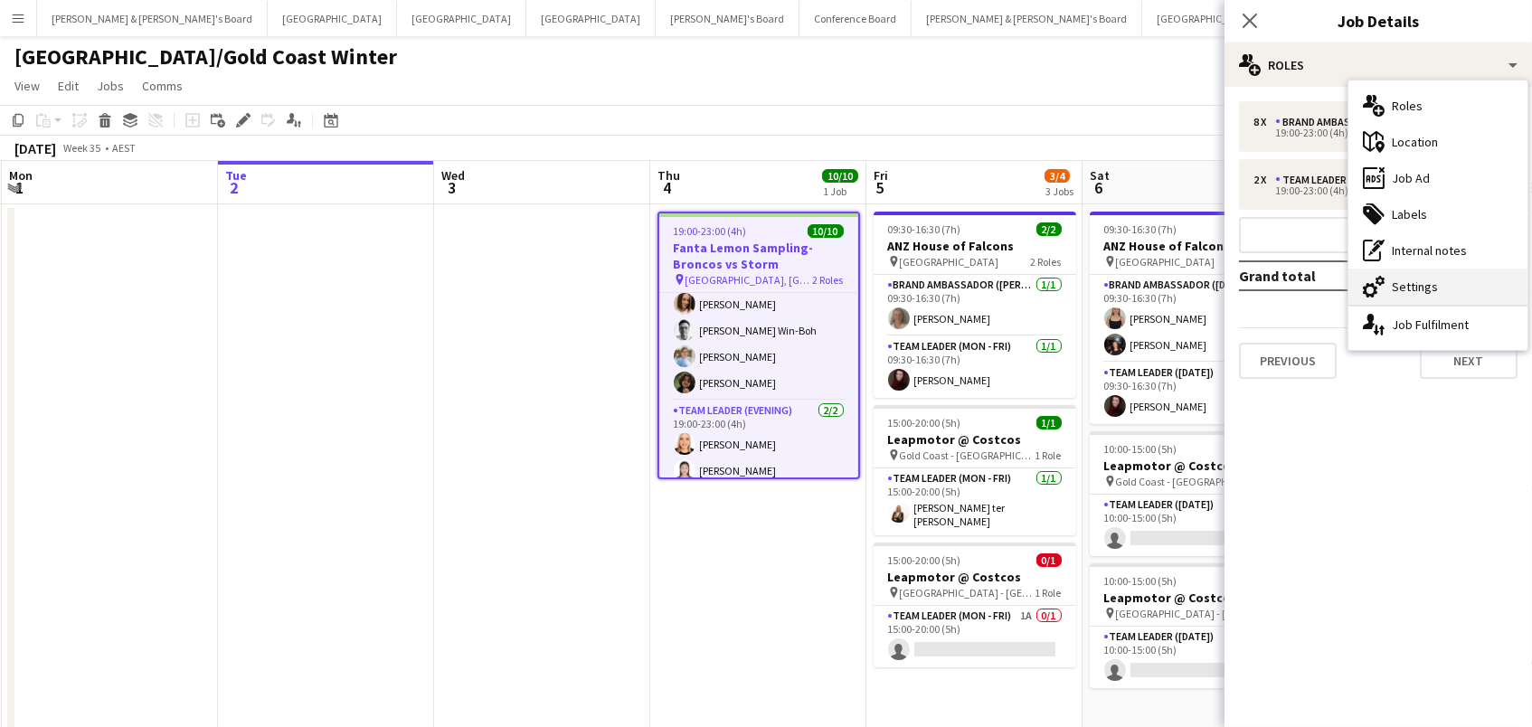
click at [1446, 285] on div "cog-double-3 Settings" at bounding box center [1437, 287] width 179 height 36
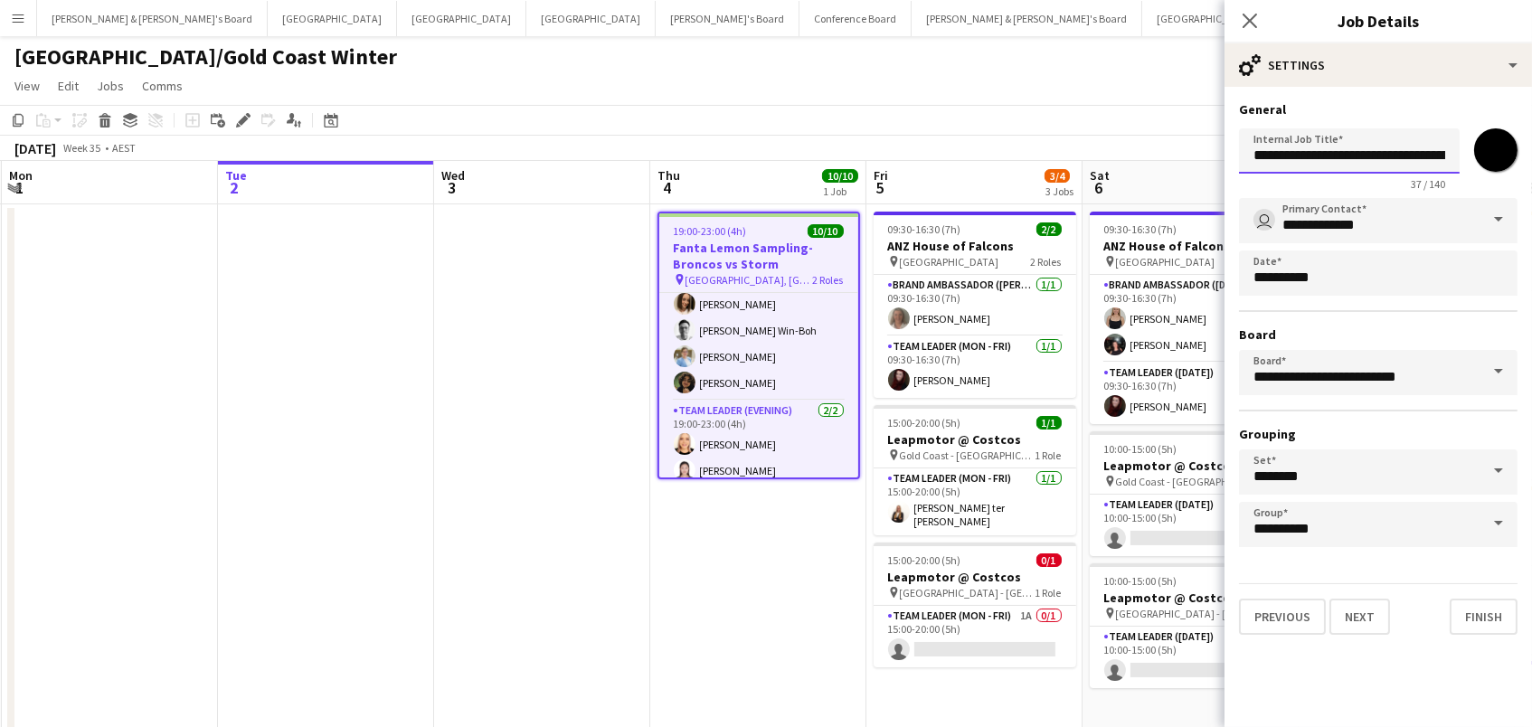
click at [1444, 146] on input "**********" at bounding box center [1349, 150] width 221 height 45
click at [1034, 505] on app-card-role "Team Leader (Mon - Fri) 1/1 15:00-20:00 (5h) Raquel ter Haar" at bounding box center [974, 501] width 203 height 67
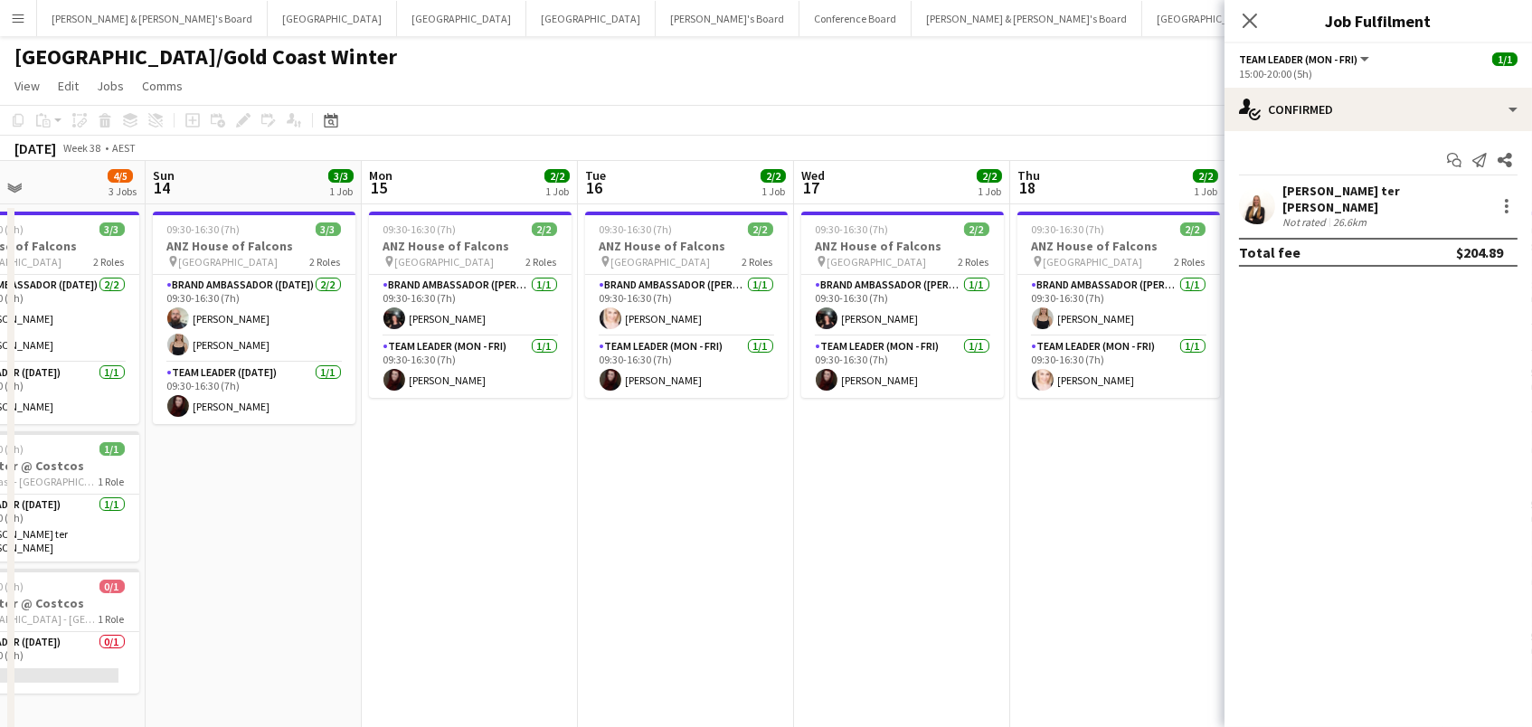
scroll to position [0, 375]
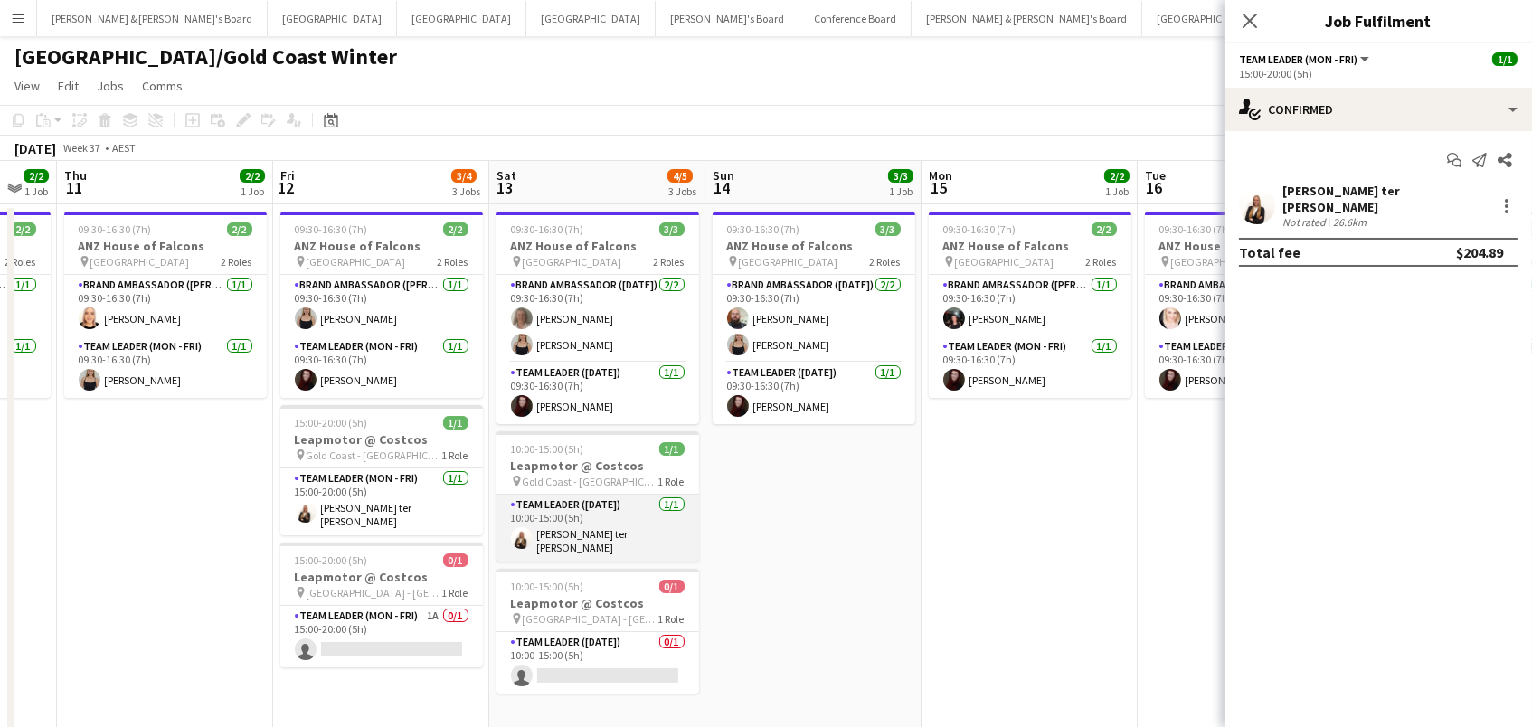
click at [582, 505] on app-card-role "Team Leader (Saturday) 1/1 10:00-15:00 (5h) Raquel ter Haar" at bounding box center [597, 528] width 203 height 67
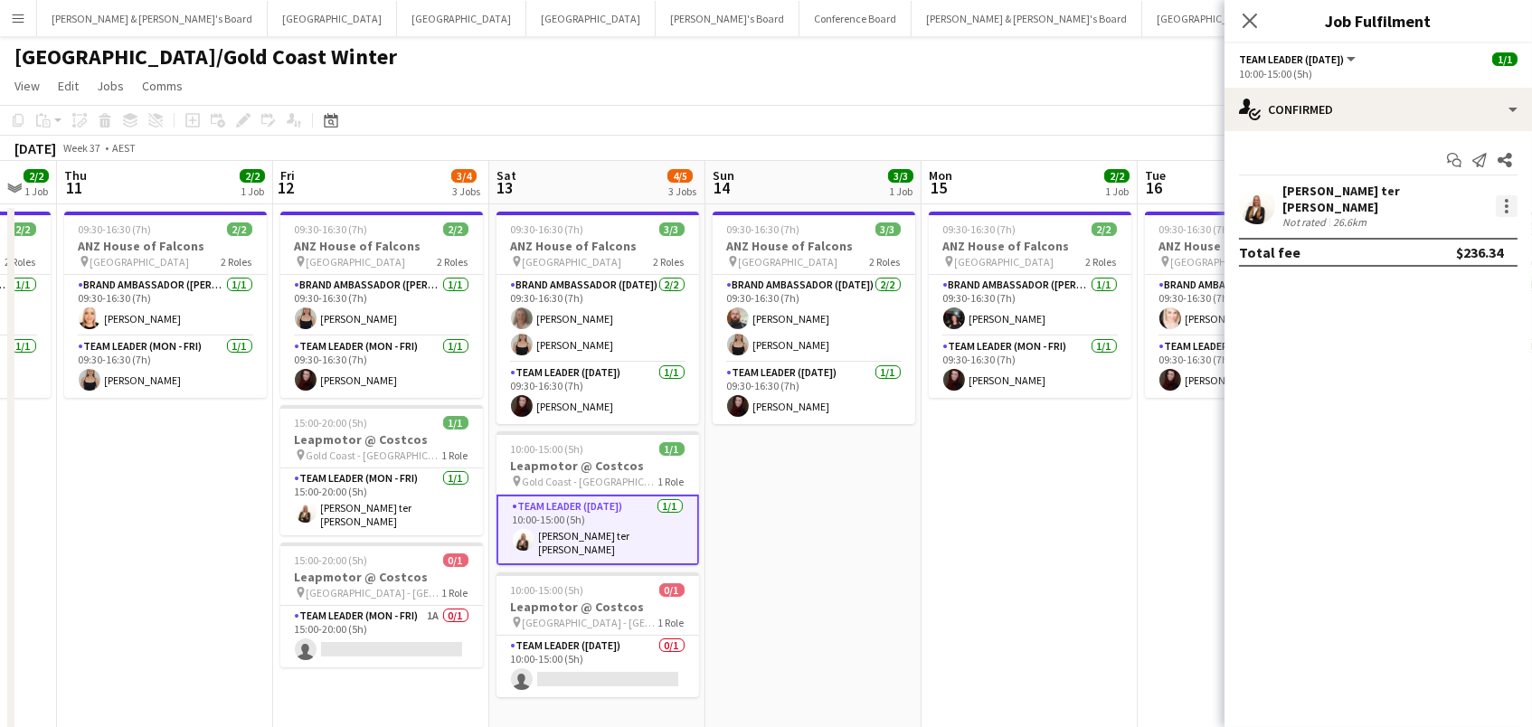
click at [1508, 195] on div at bounding box center [1507, 206] width 22 height 22
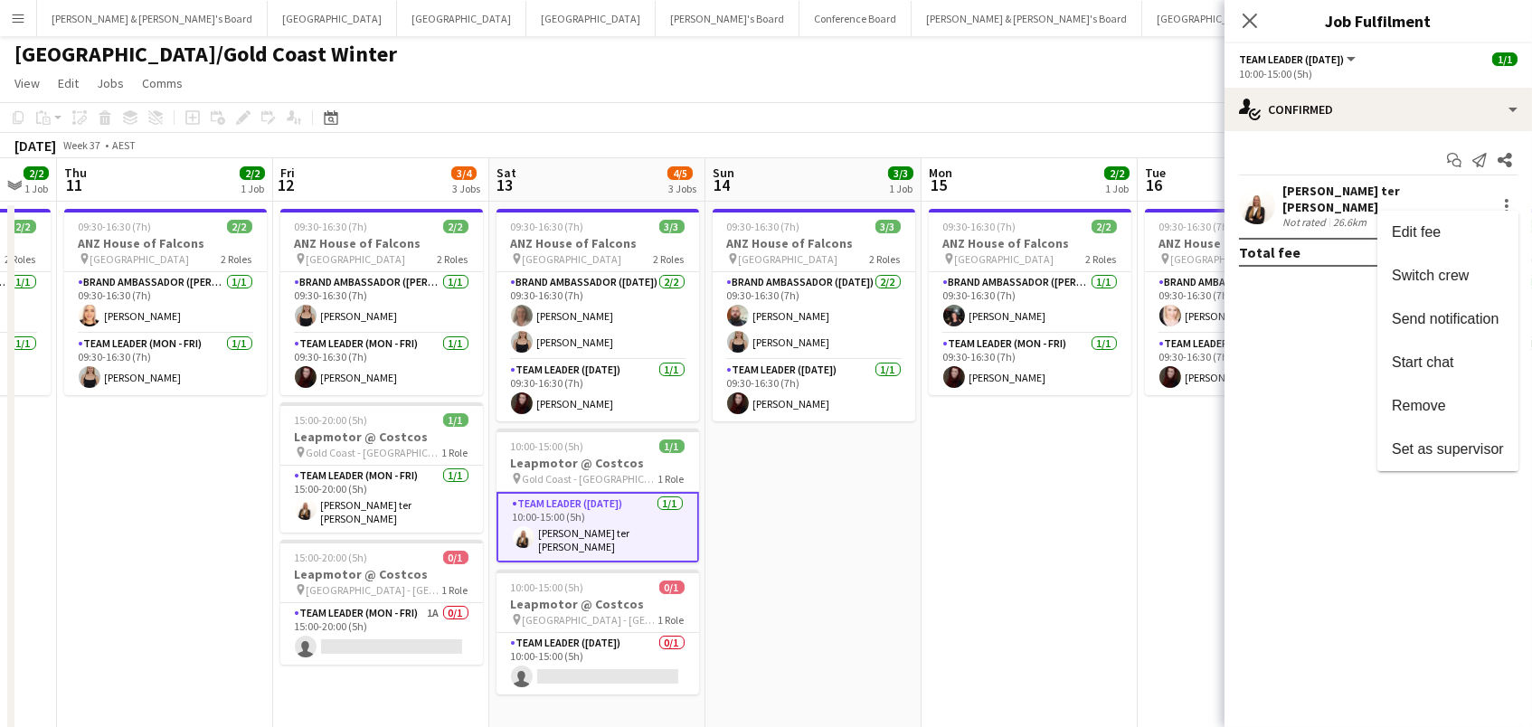
scroll to position [14, 0]
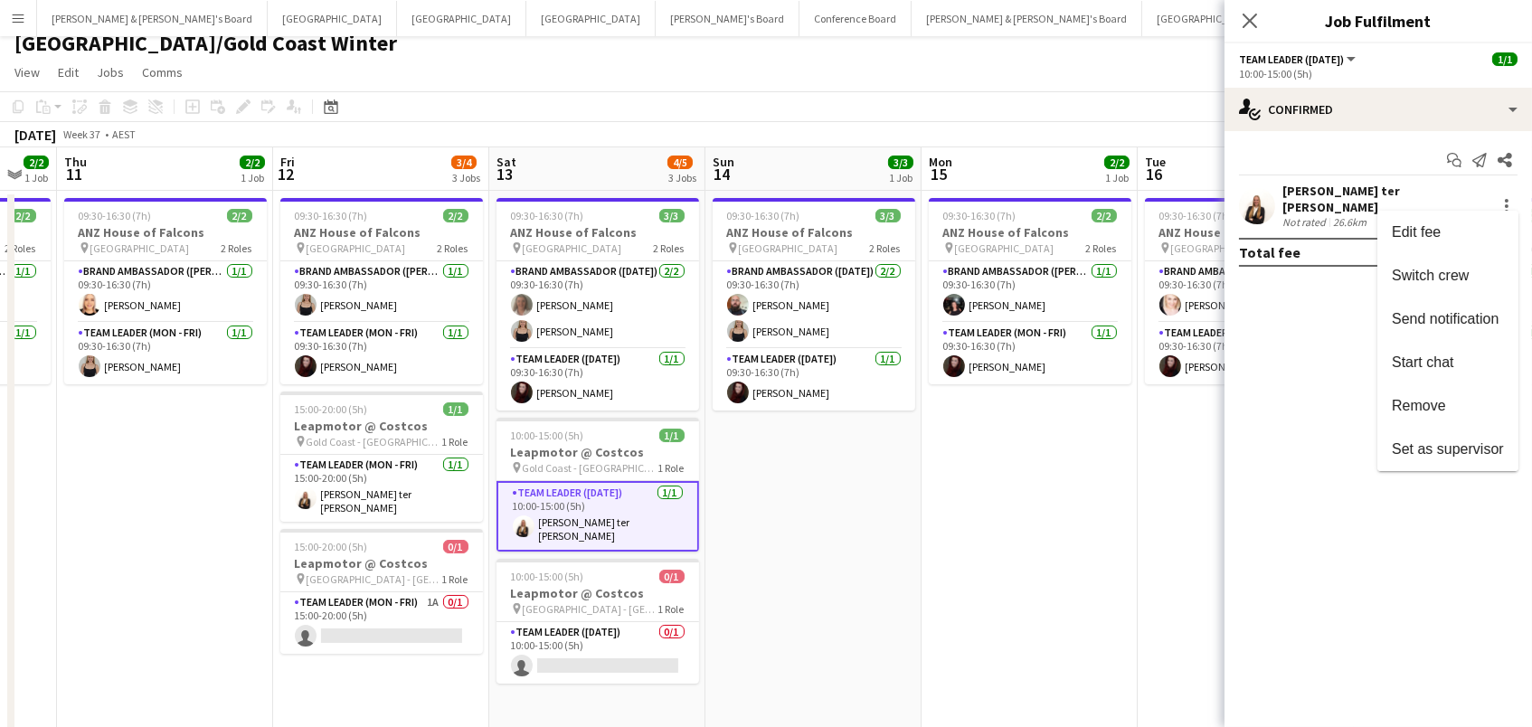
click at [1047, 516] on div at bounding box center [766, 363] width 1532 height 727
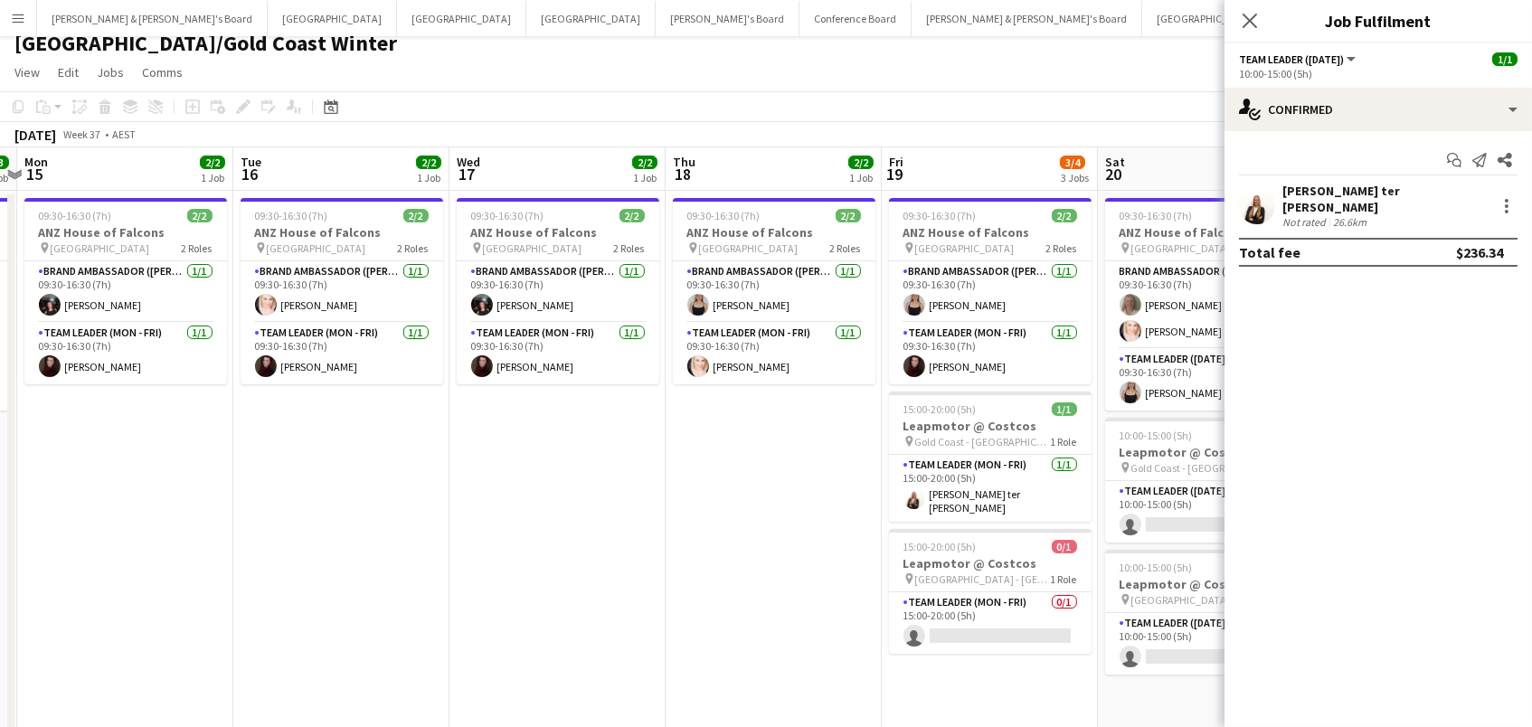
scroll to position [0, 434]
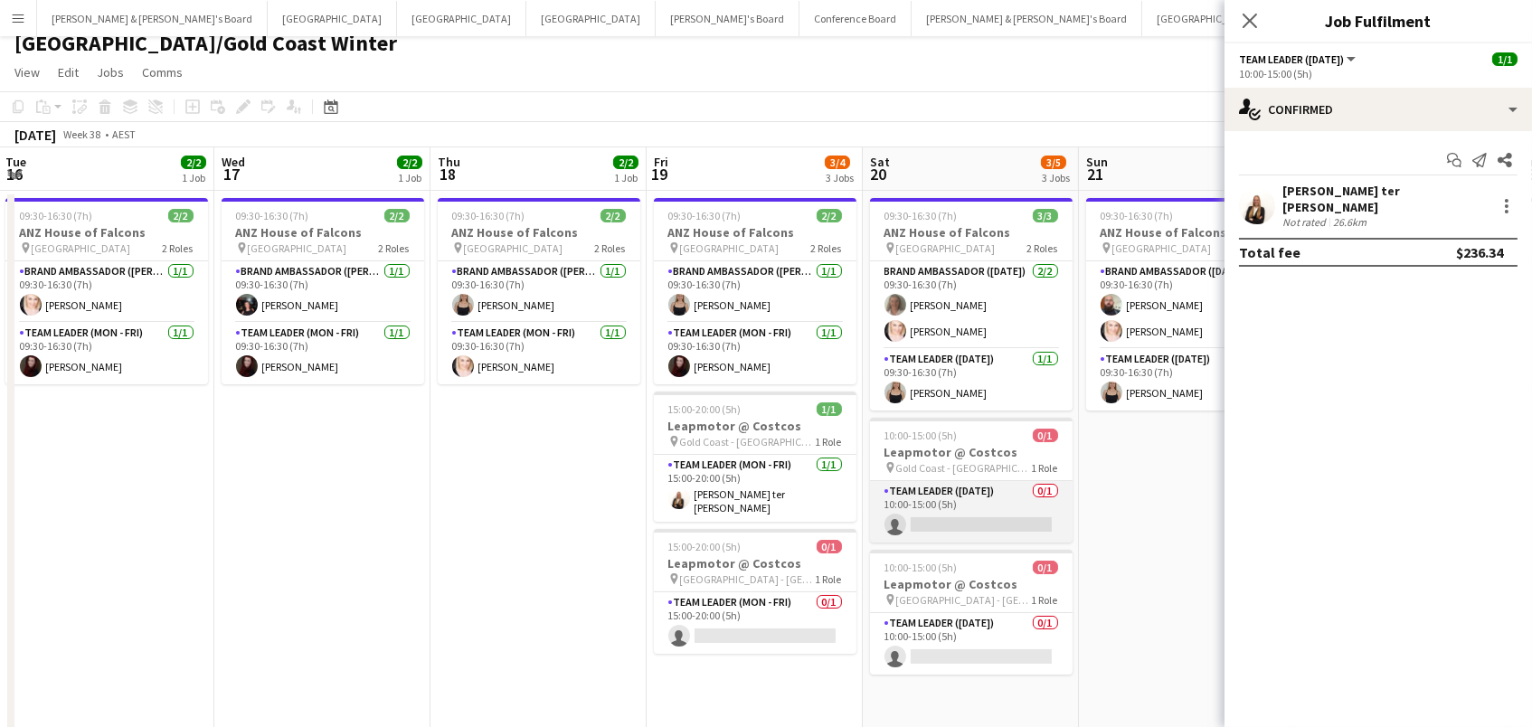
click at [1047, 516] on app-card-role "Team Leader (Saturday) 0/1 10:00-15:00 (5h) single-neutral-actions" at bounding box center [971, 511] width 203 height 61
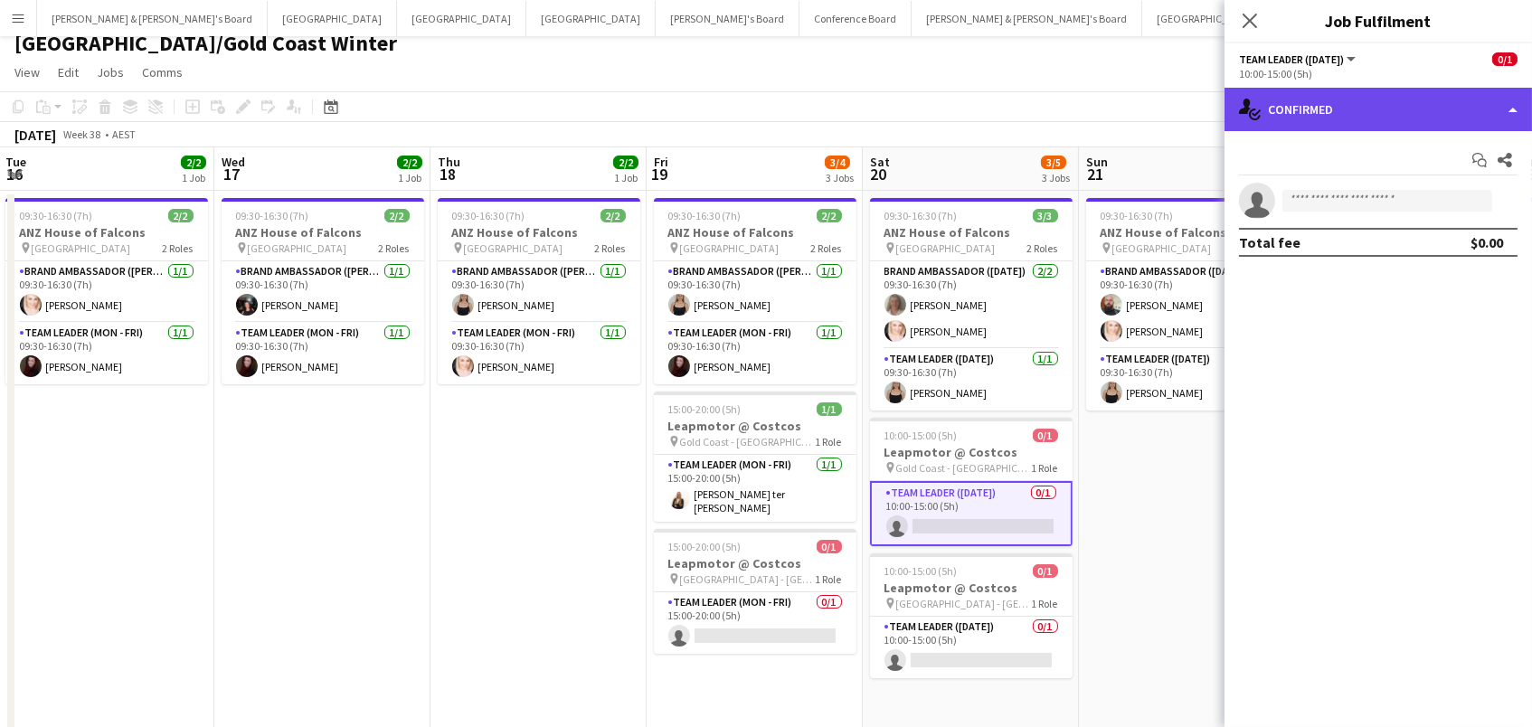
click at [1287, 122] on div "single-neutral-actions-check-2 Confirmed" at bounding box center [1377, 109] width 307 height 43
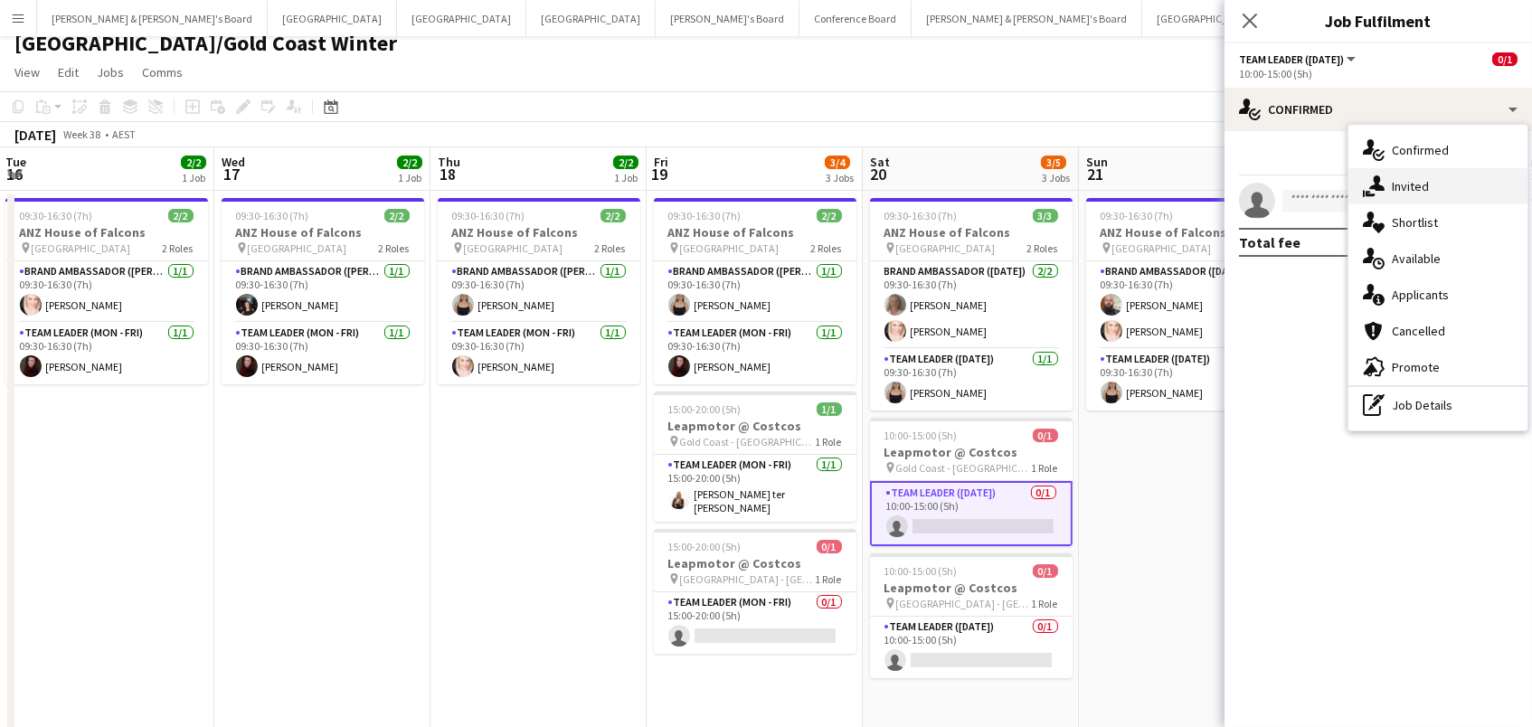
click at [1394, 190] on div "single-neutral-actions-share-1 Invited" at bounding box center [1437, 186] width 179 height 36
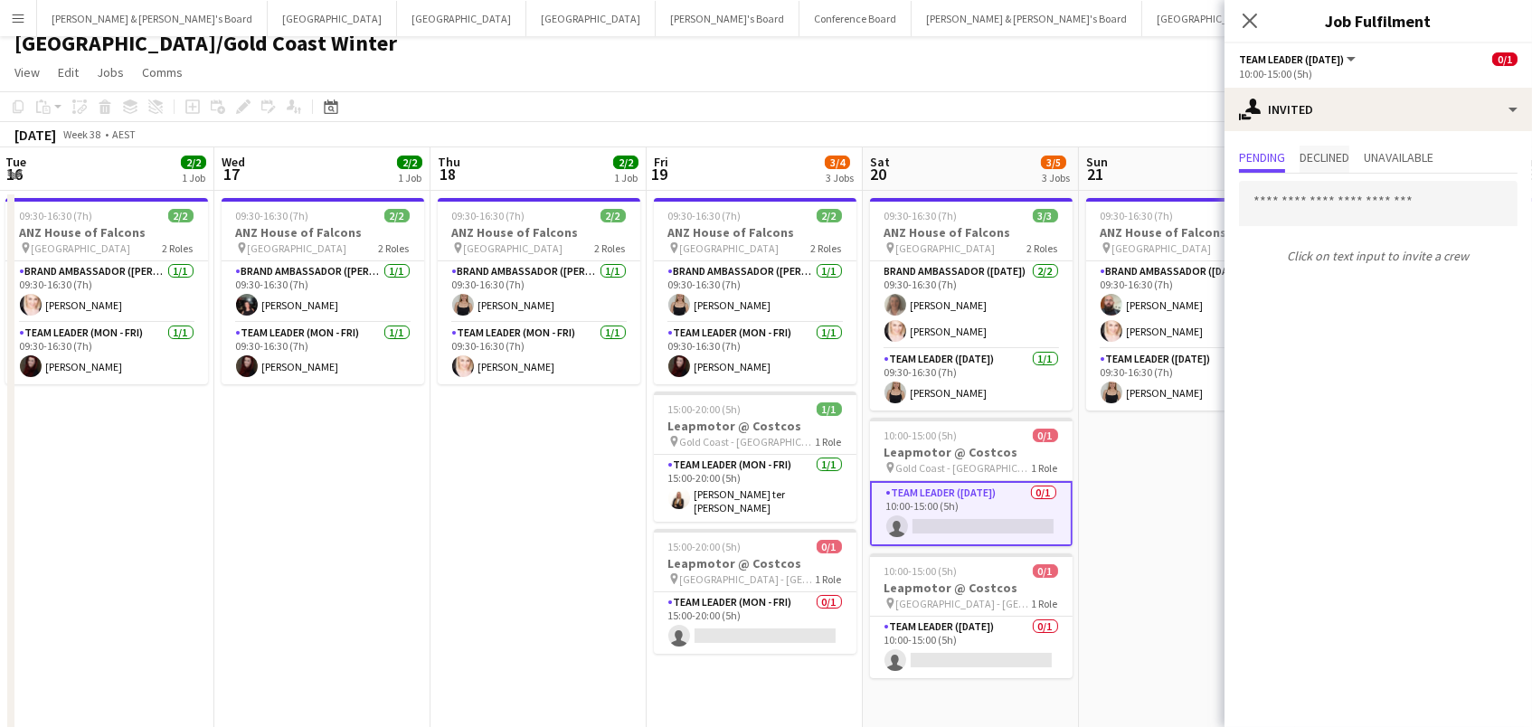
click at [1348, 153] on span "Declined" at bounding box center [1324, 157] width 50 height 13
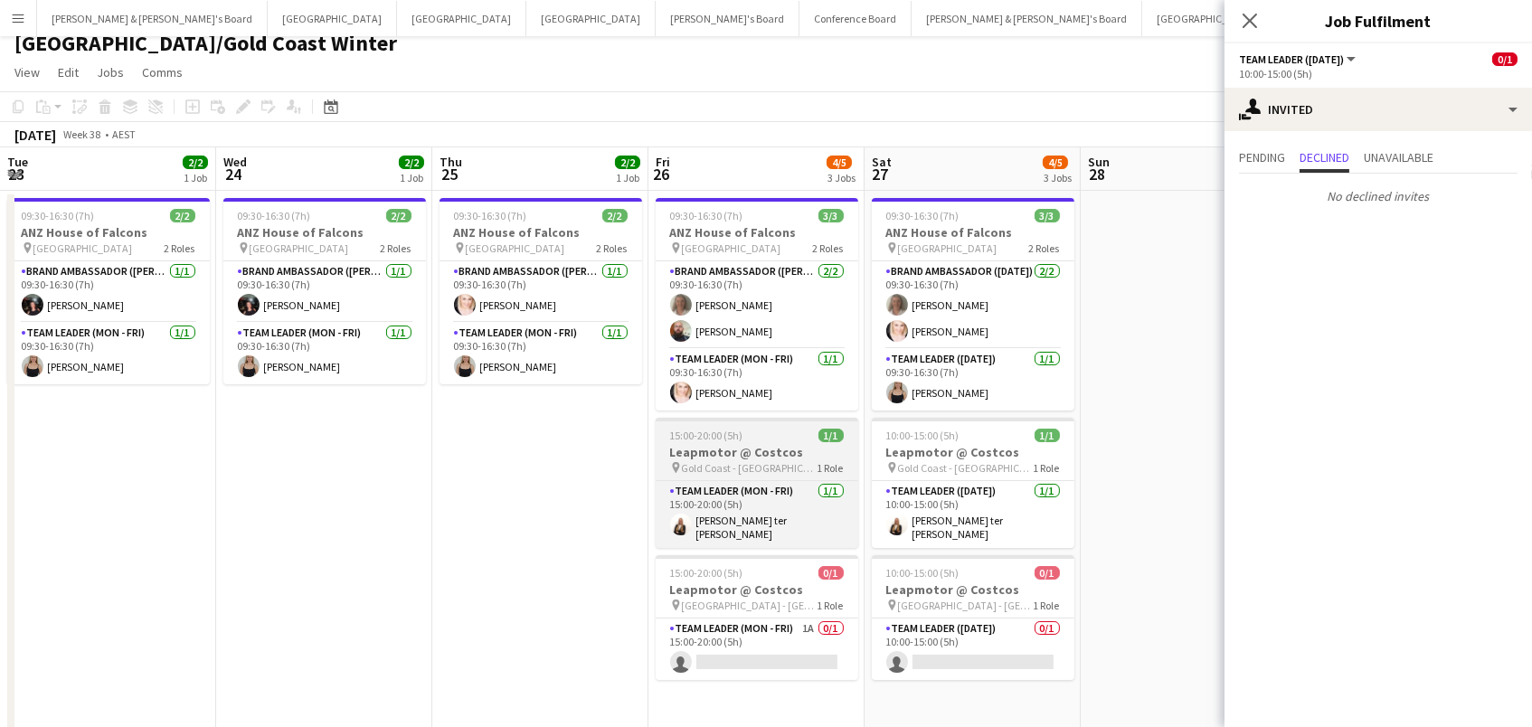
scroll to position [0, 718]
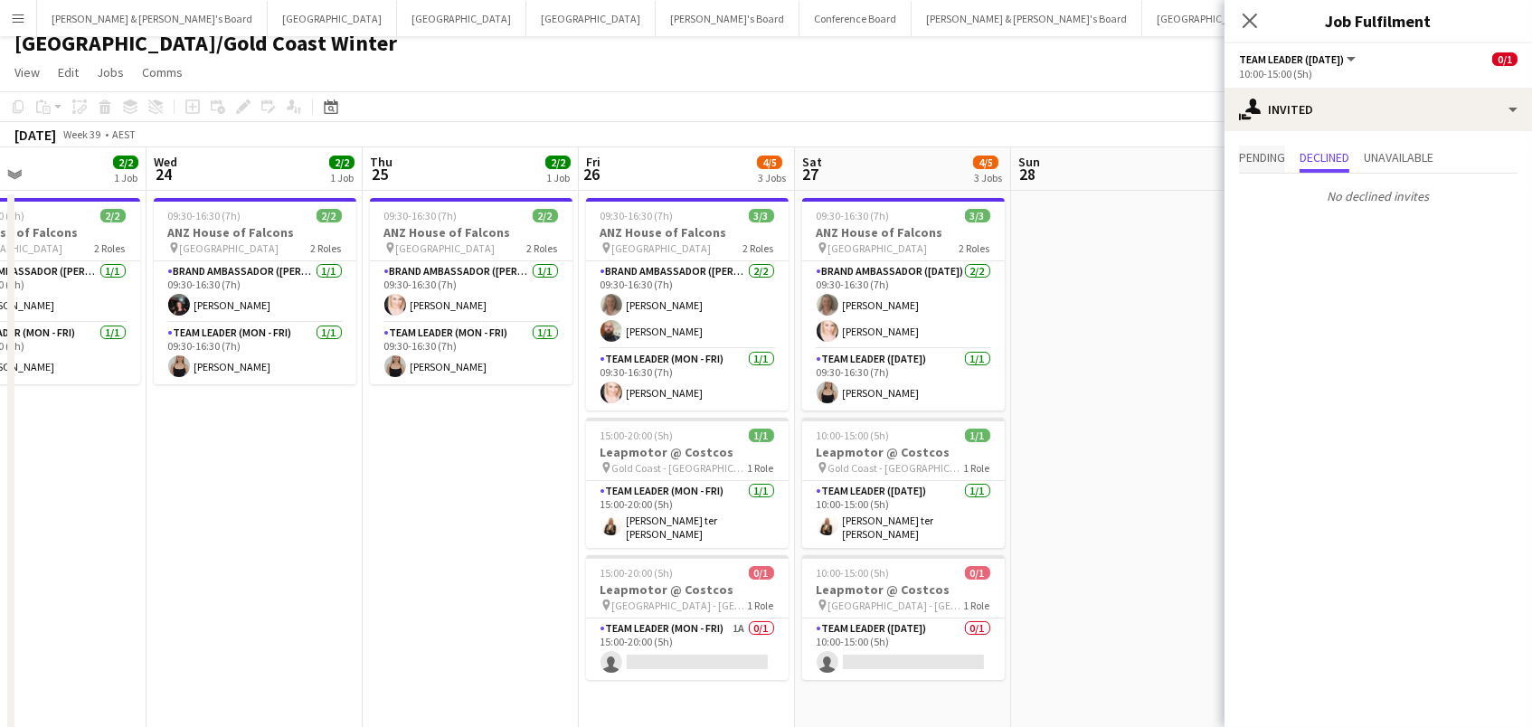
click at [1246, 159] on span "Pending" at bounding box center [1262, 157] width 46 height 13
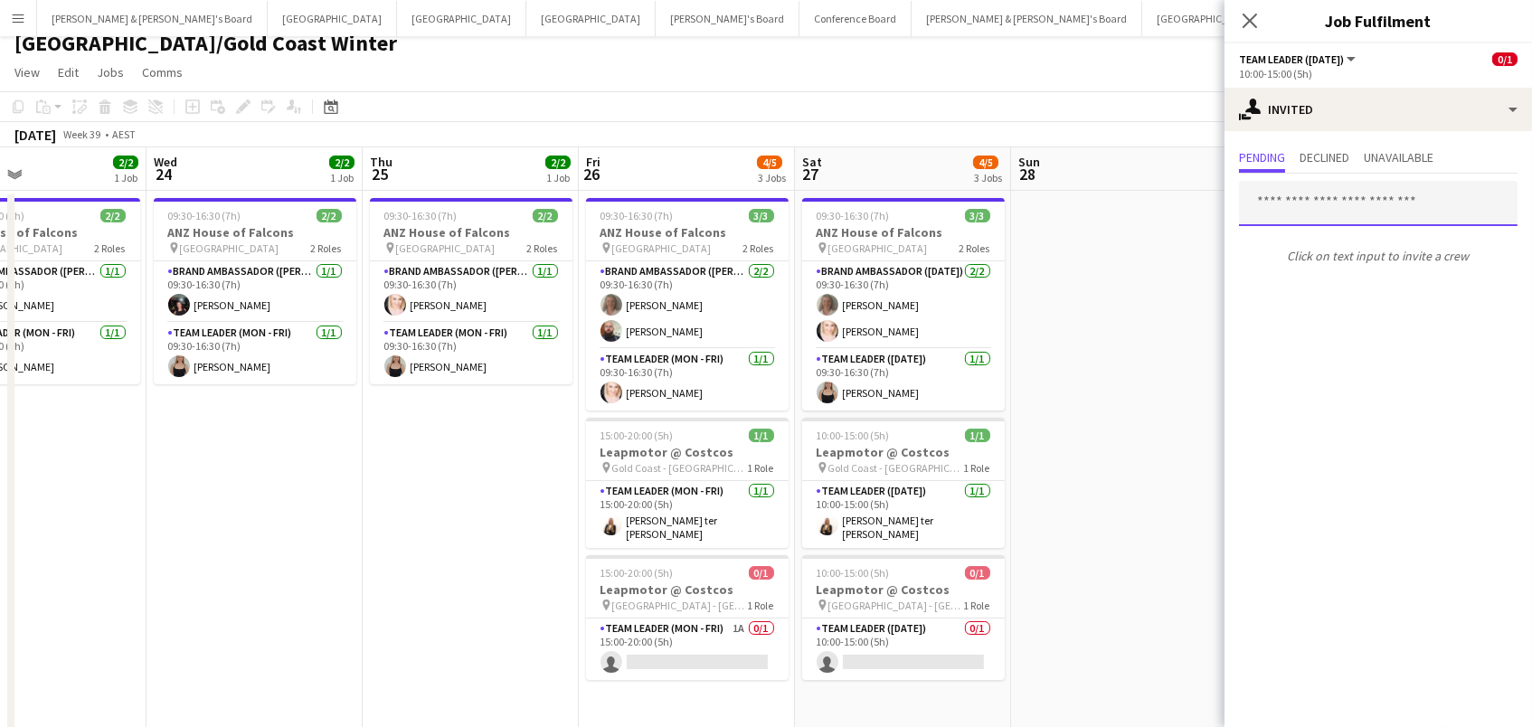
click at [1264, 213] on input "text" at bounding box center [1378, 203] width 278 height 45
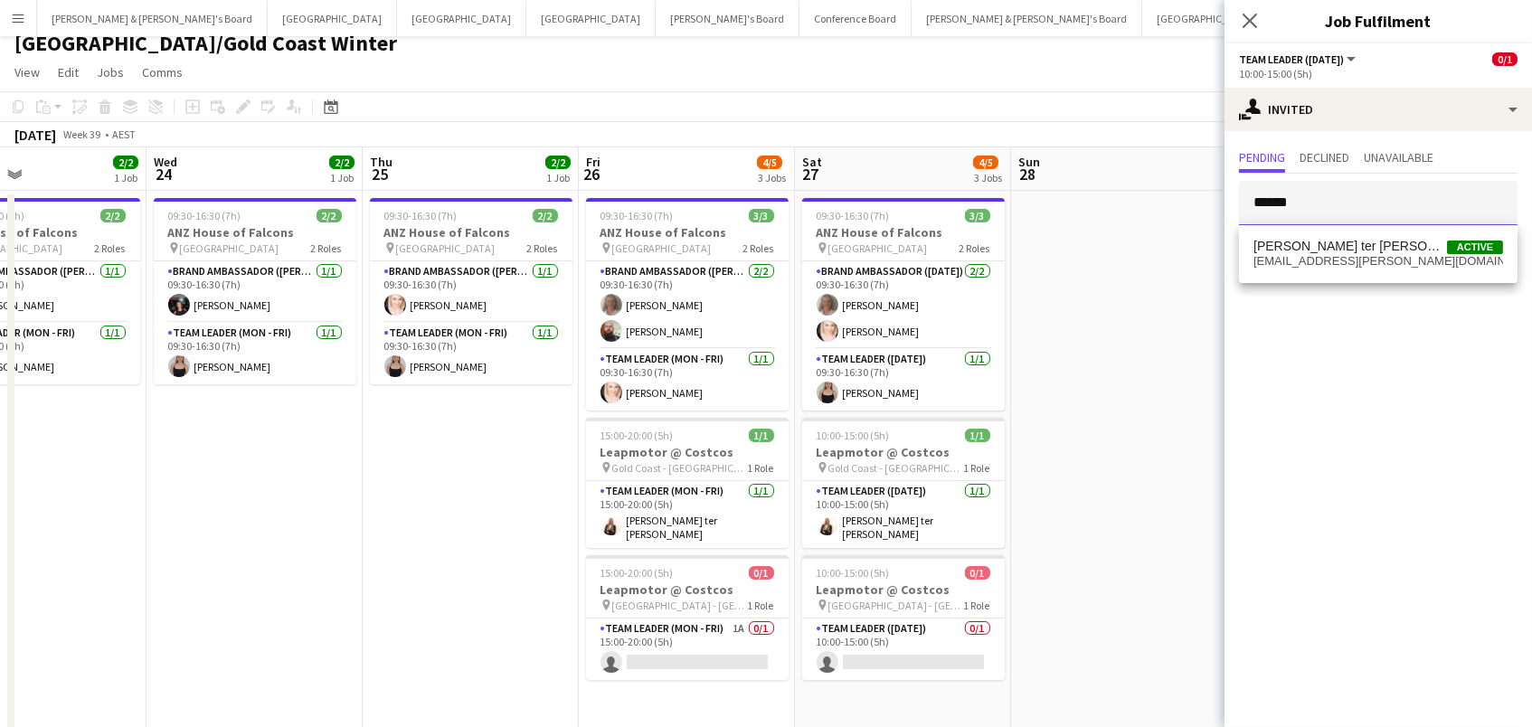
type input "******"
drag, startPoint x: 1258, startPoint y: 243, endPoint x: 1313, endPoint y: 244, distance: 55.2
click at [1313, 244] on span "[PERSON_NAME] ter [PERSON_NAME]" at bounding box center [1349, 246] width 193 height 15
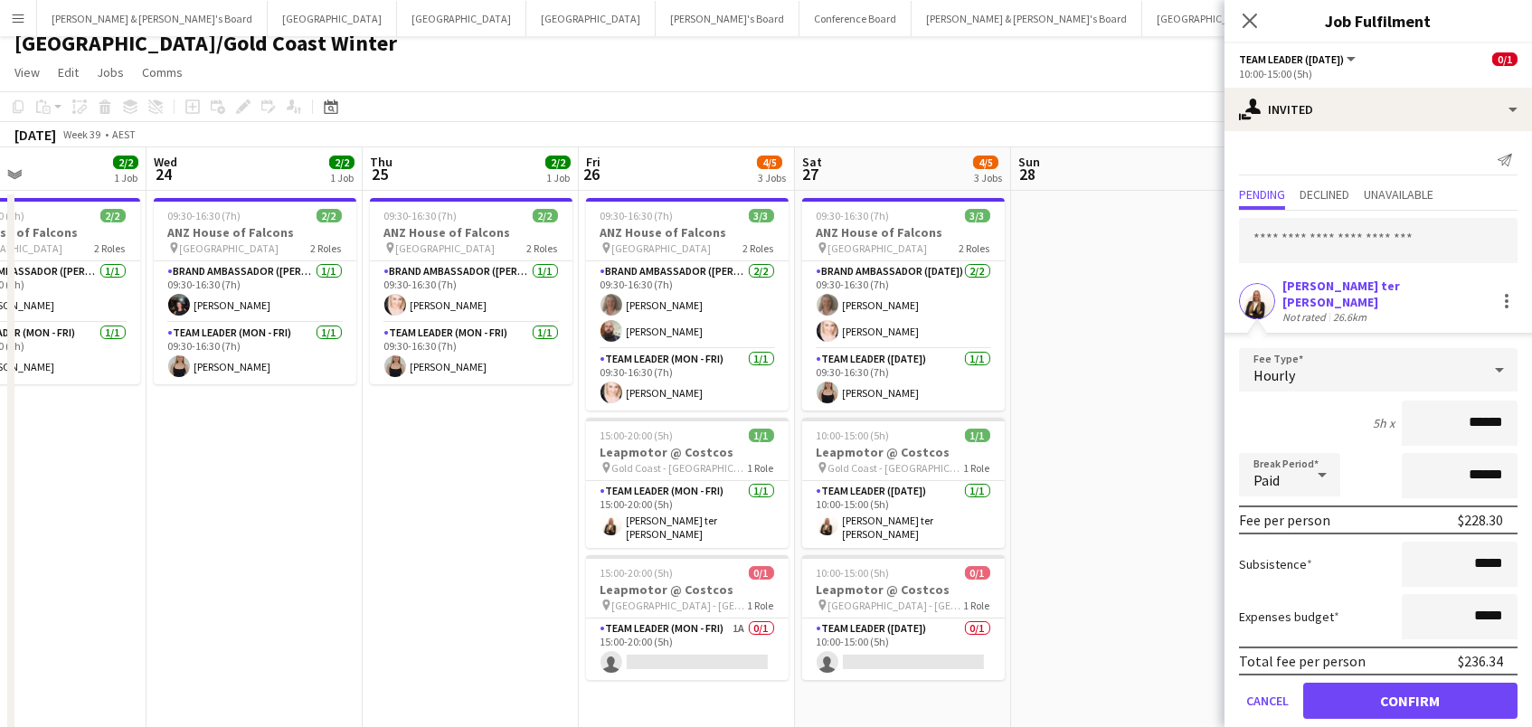
click at [1410, 688] on button "Confirm" at bounding box center [1410, 701] width 214 height 36
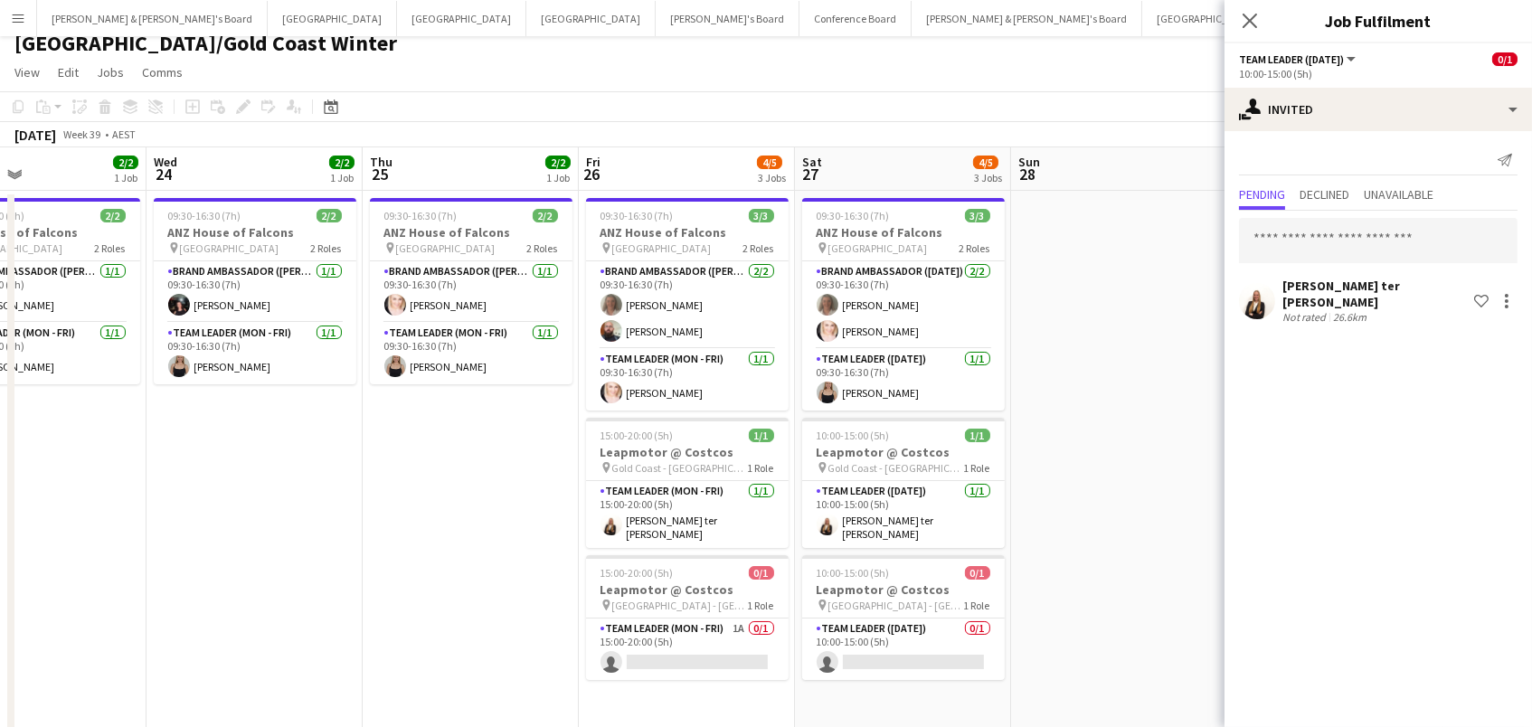
click at [1068, 272] on app-date-cell at bounding box center [1119, 532] width 216 height 682
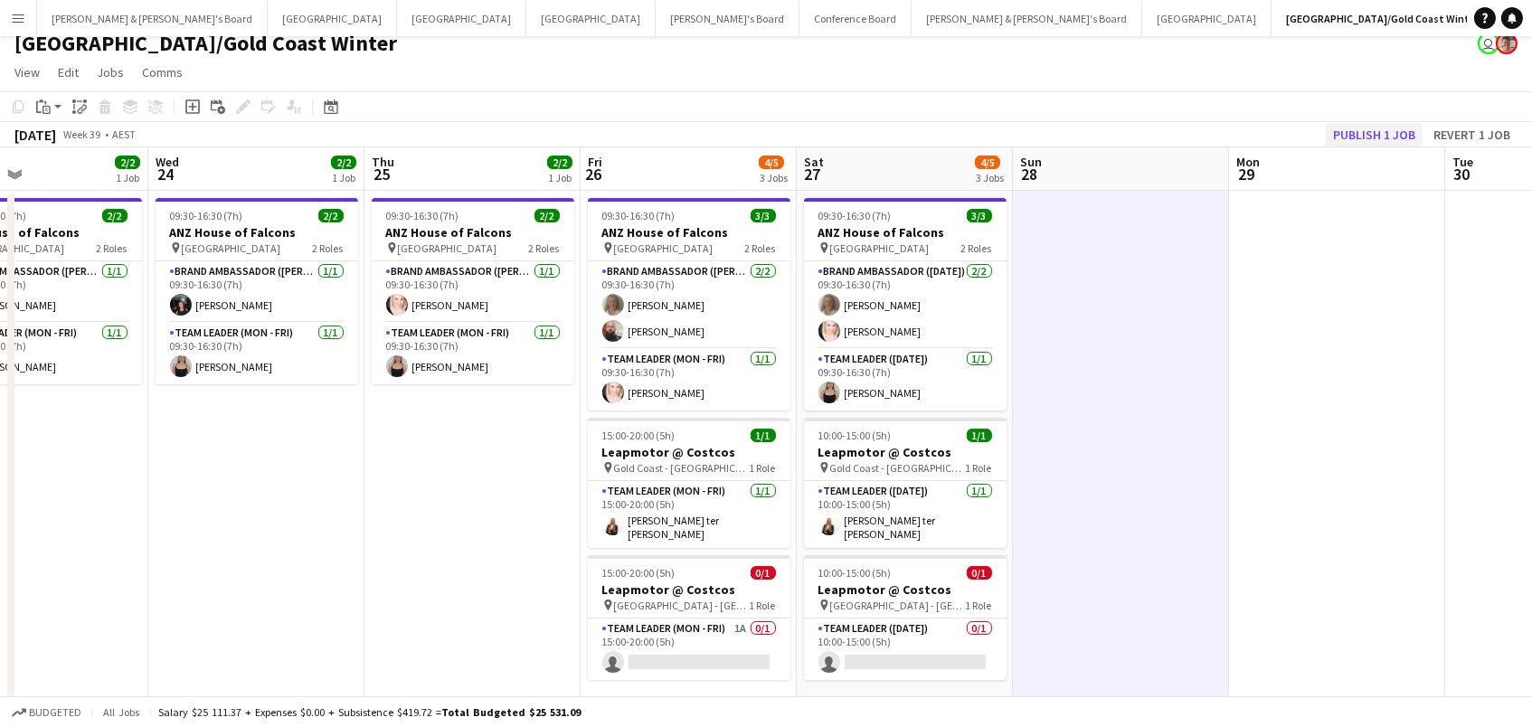
click at [1406, 131] on button "Publish 1 job" at bounding box center [1374, 135] width 97 height 24
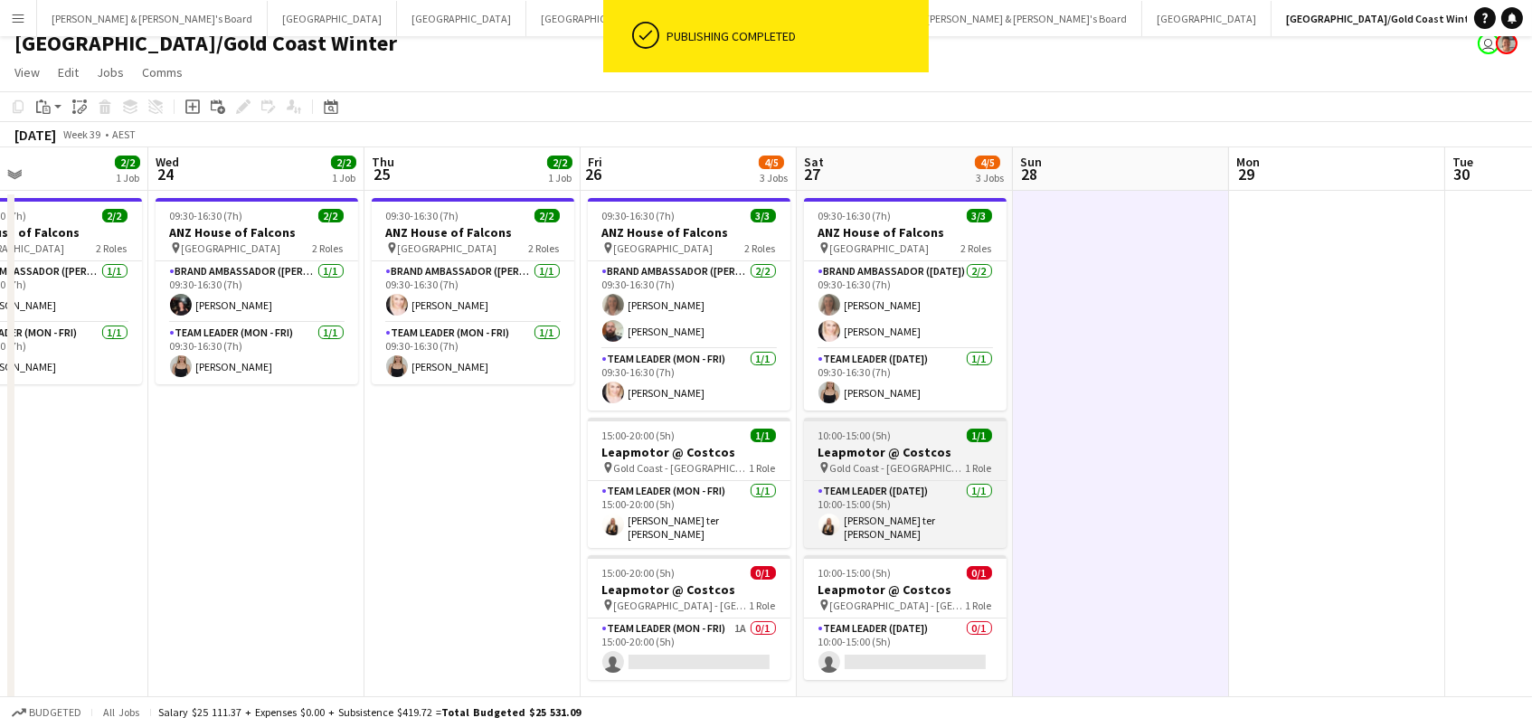
click at [913, 435] on div "10:00-15:00 (5h) 1/1" at bounding box center [905, 436] width 203 height 14
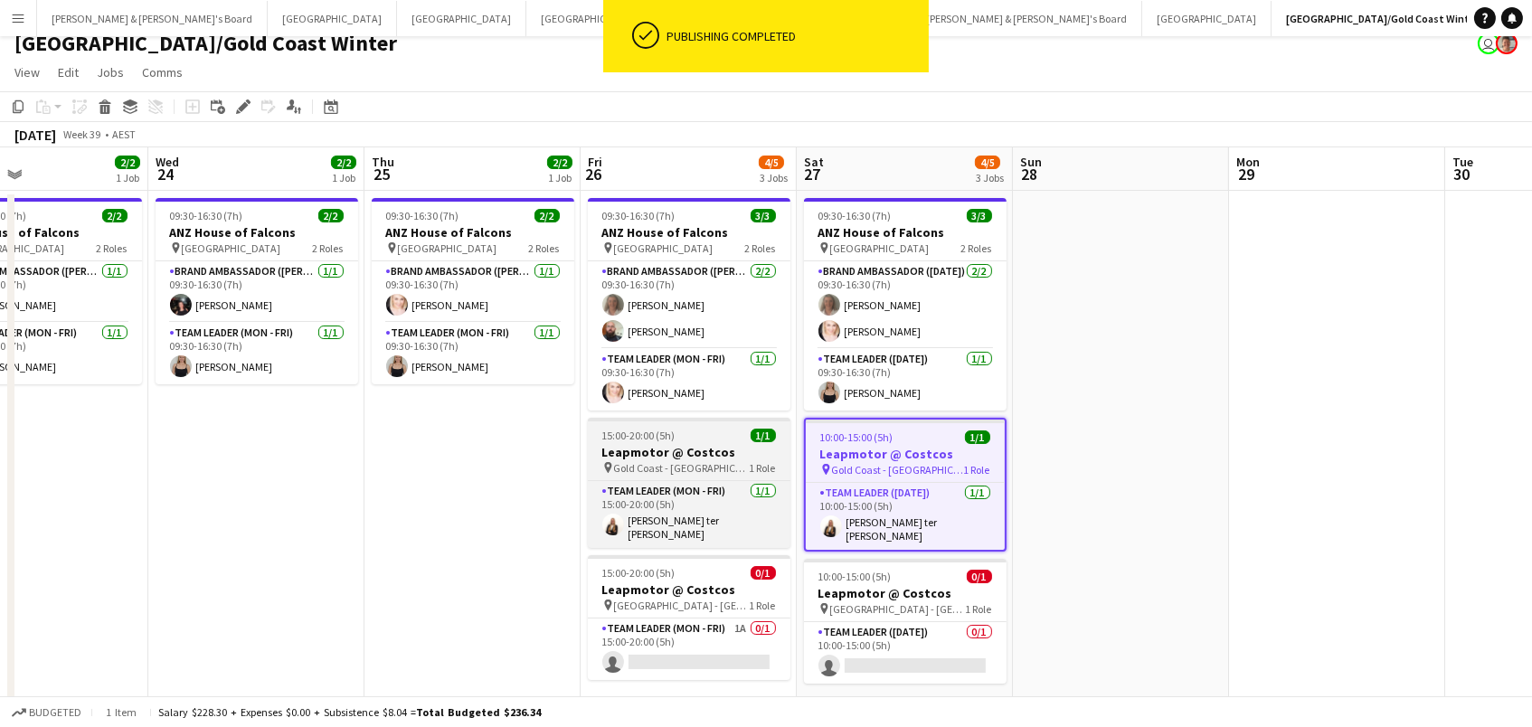
click at [698, 433] on div "15:00-20:00 (5h) 1/1" at bounding box center [689, 436] width 203 height 14
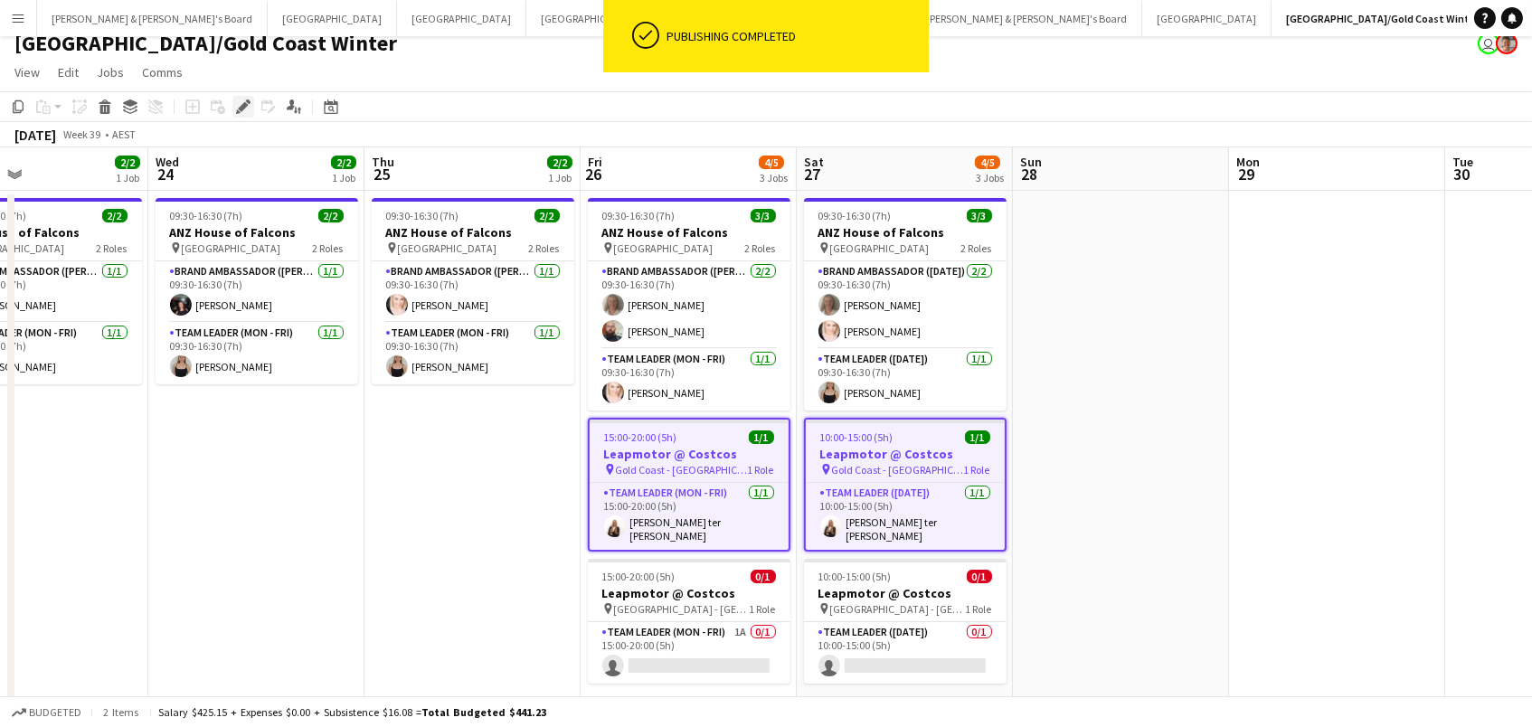
click at [238, 104] on icon "Edit" at bounding box center [243, 106] width 14 height 14
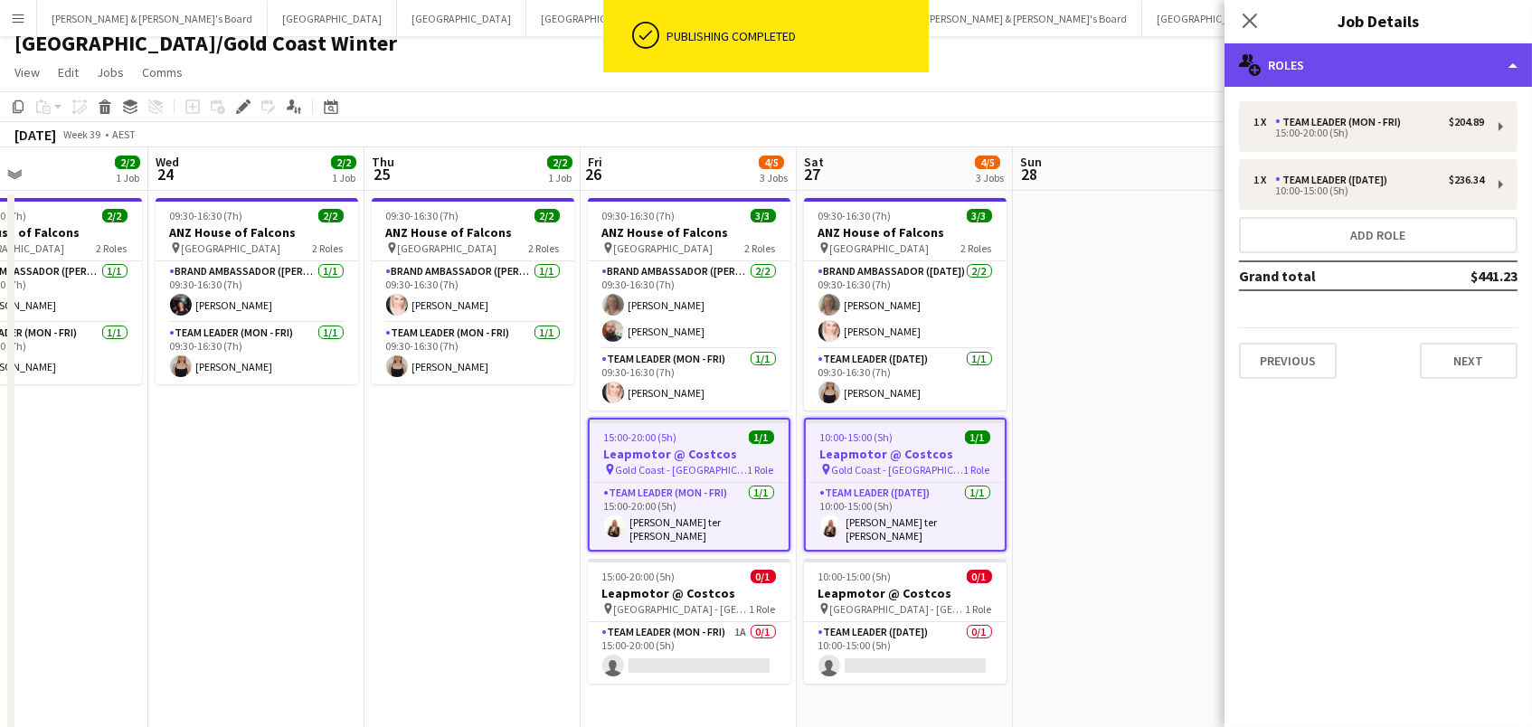
click at [1306, 73] on div "multiple-users-add Roles" at bounding box center [1377, 64] width 307 height 43
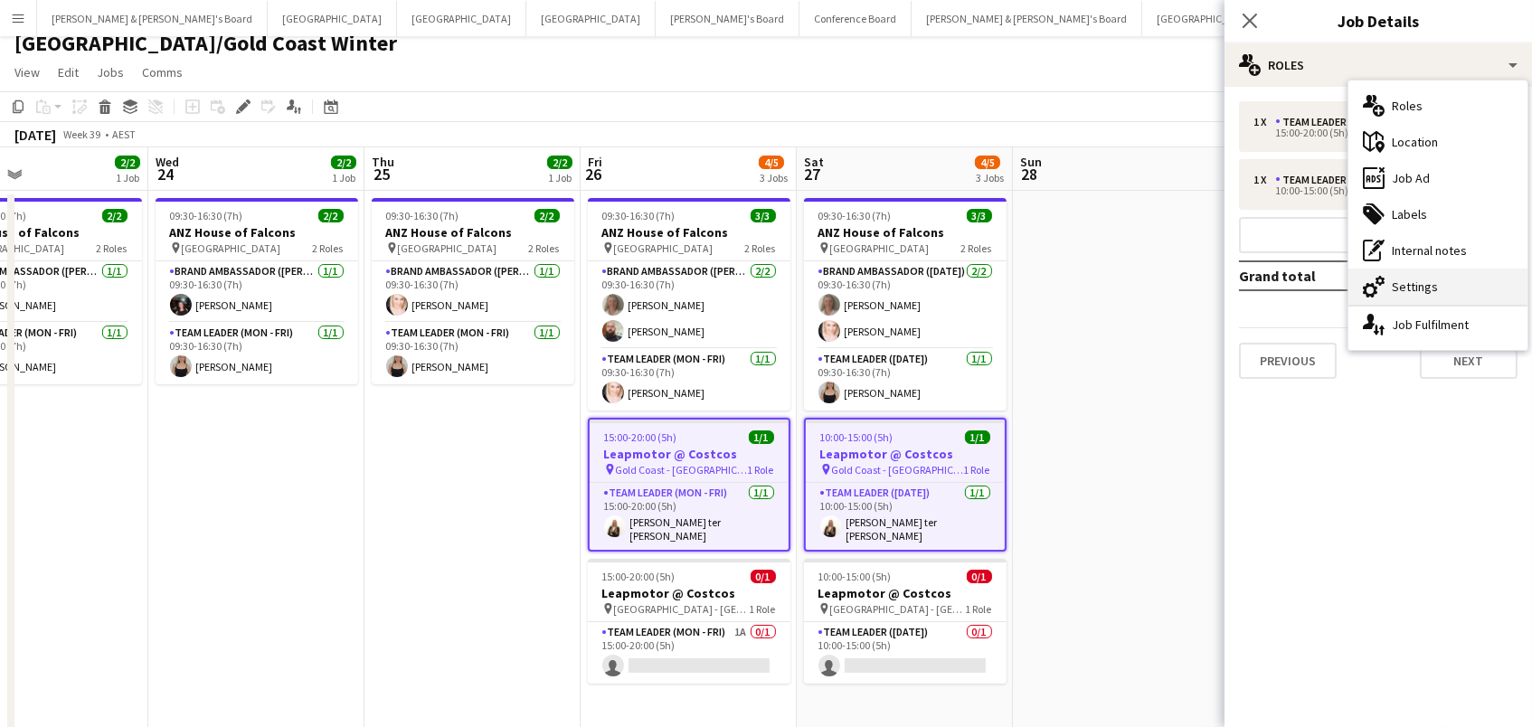
click at [1418, 288] on div "cog-double-3 Settings" at bounding box center [1437, 287] width 179 height 36
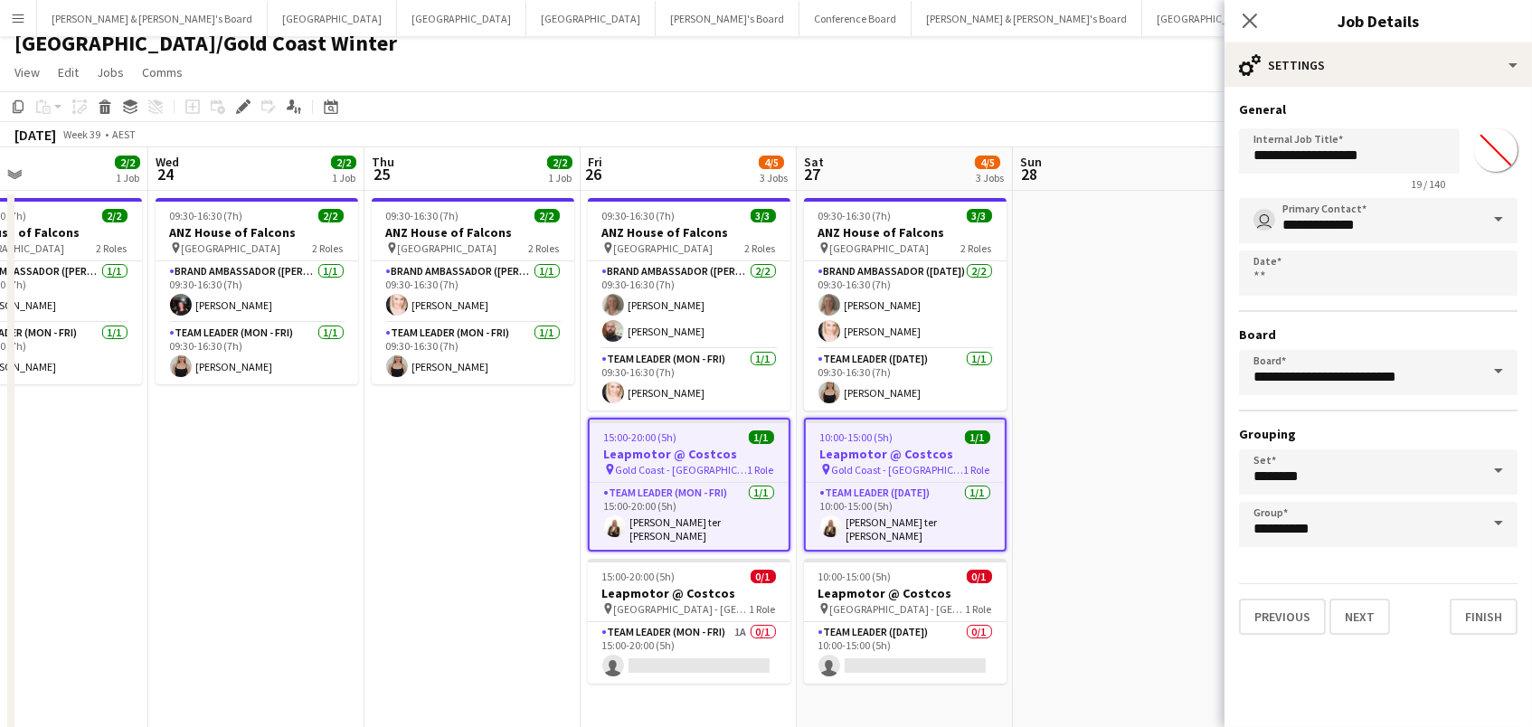
click at [1502, 160] on input "*******" at bounding box center [1495, 150] width 65 height 65
type input "*******"
click at [1173, 316] on app-date-cell at bounding box center [1121, 532] width 216 height 682
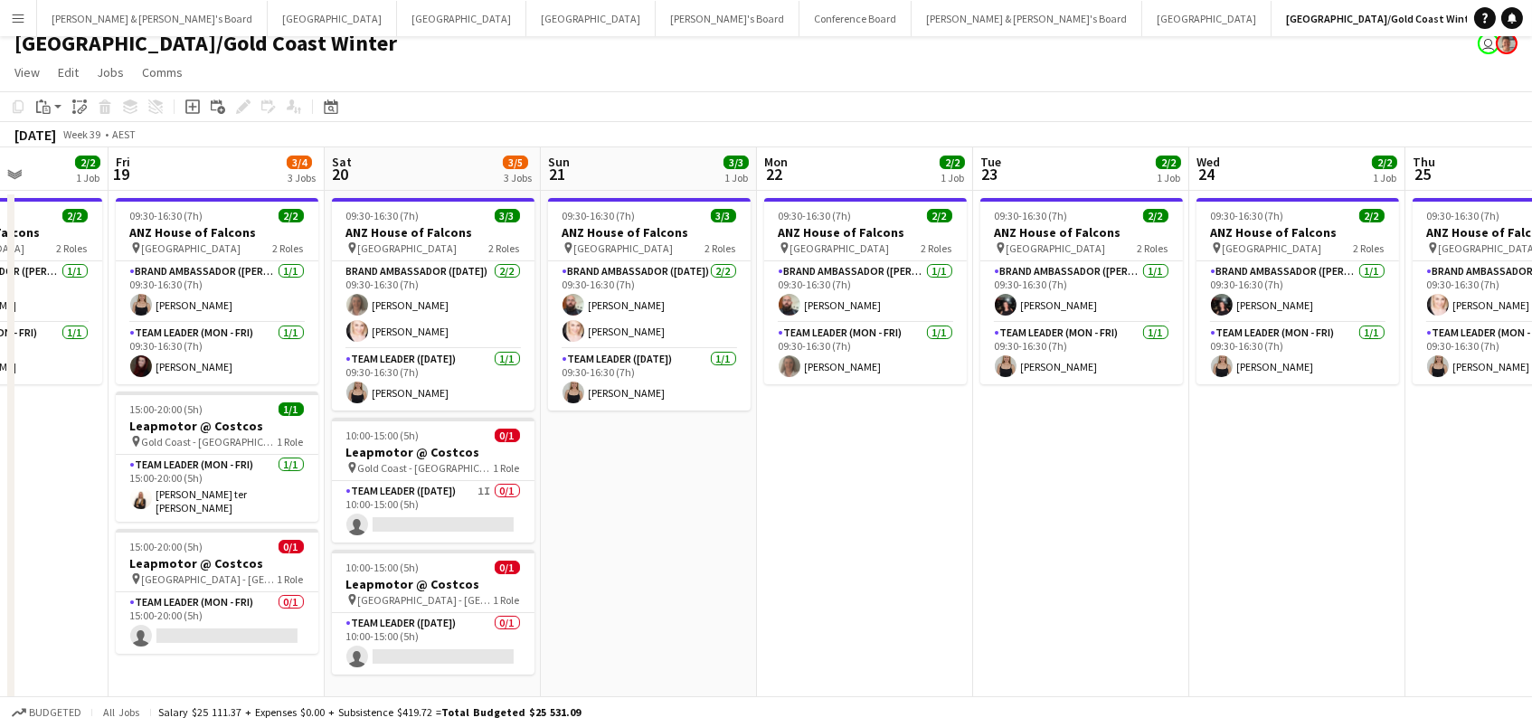
scroll to position [0, 452]
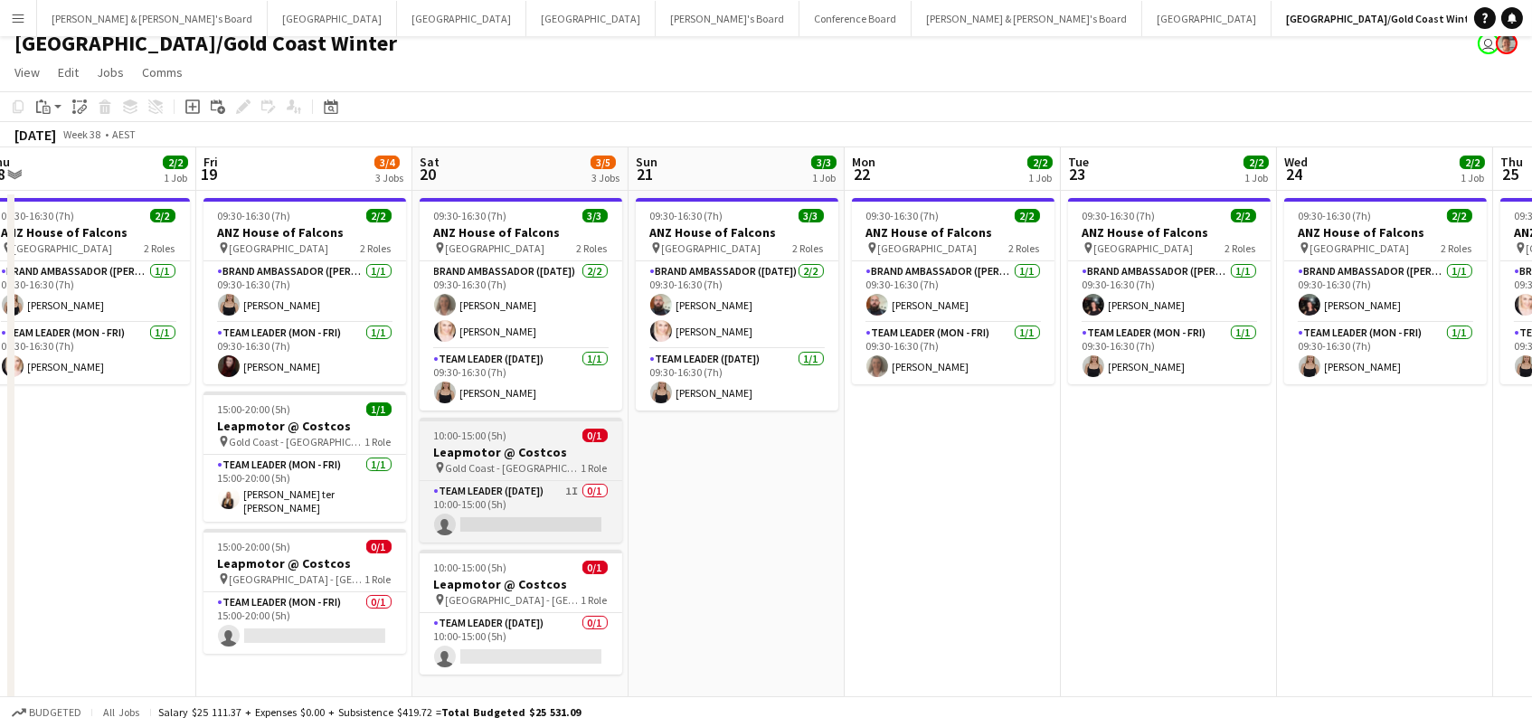
click at [477, 467] on span "Gold Coast - [GEOGRAPHIC_DATA]" at bounding box center [514, 468] width 136 height 14
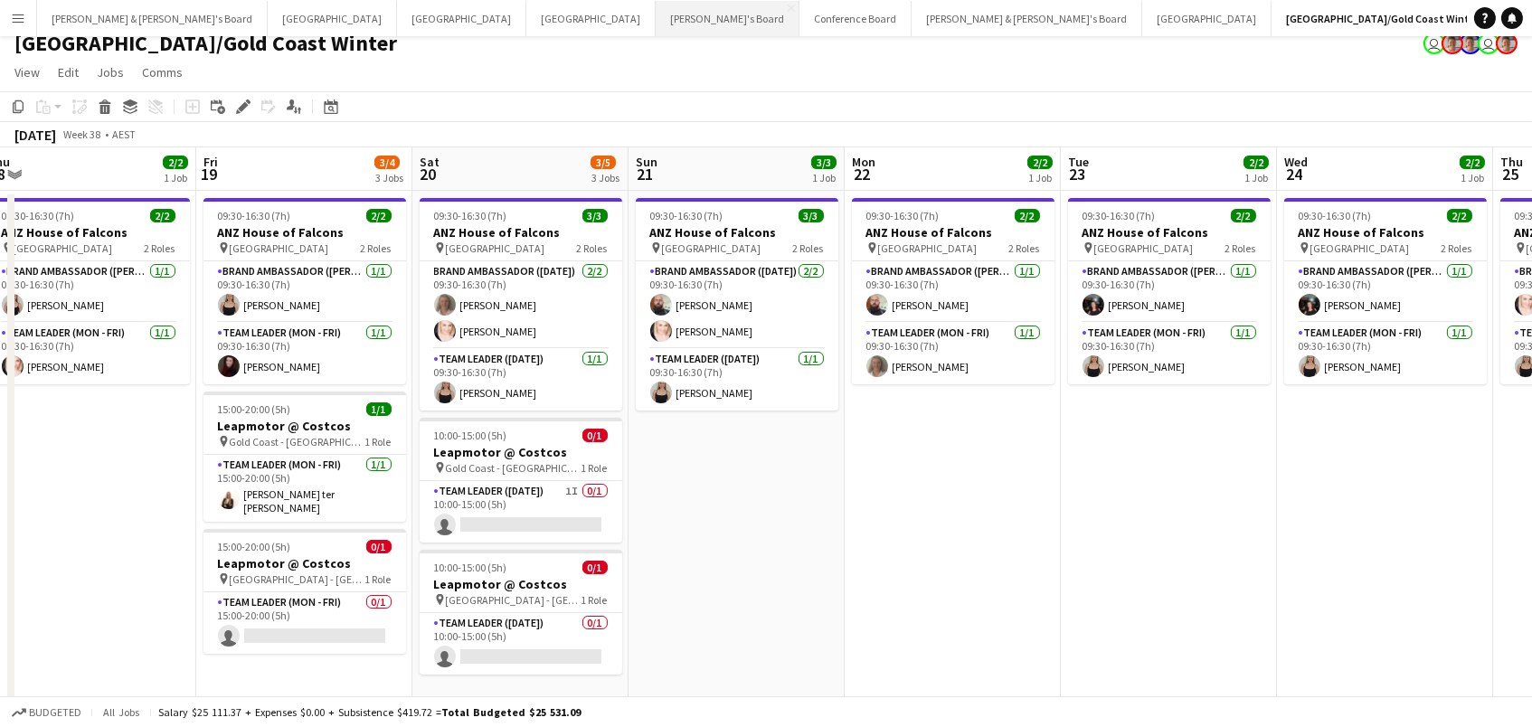
scroll to position [0, 0]
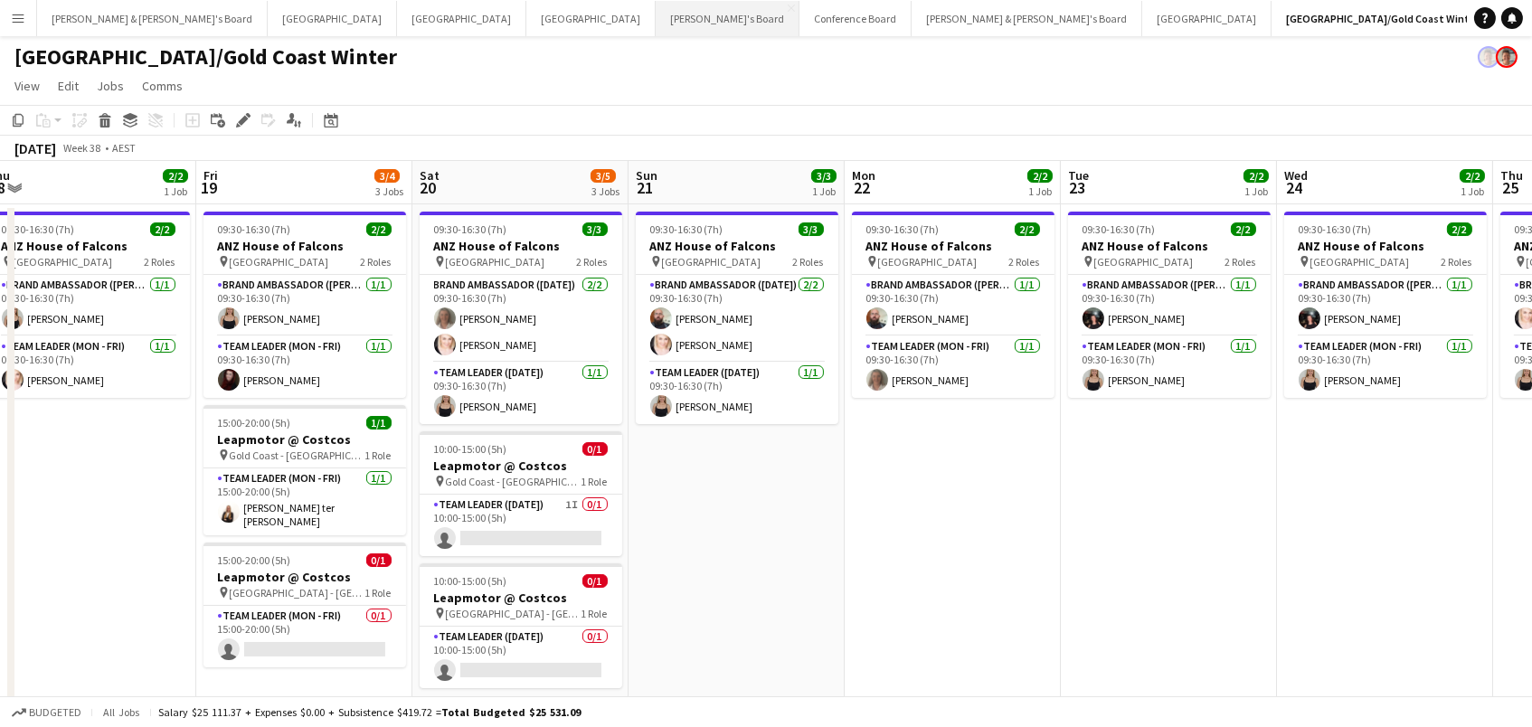
click at [656, 1] on button "Tennille's Board Close" at bounding box center [728, 18] width 144 height 35
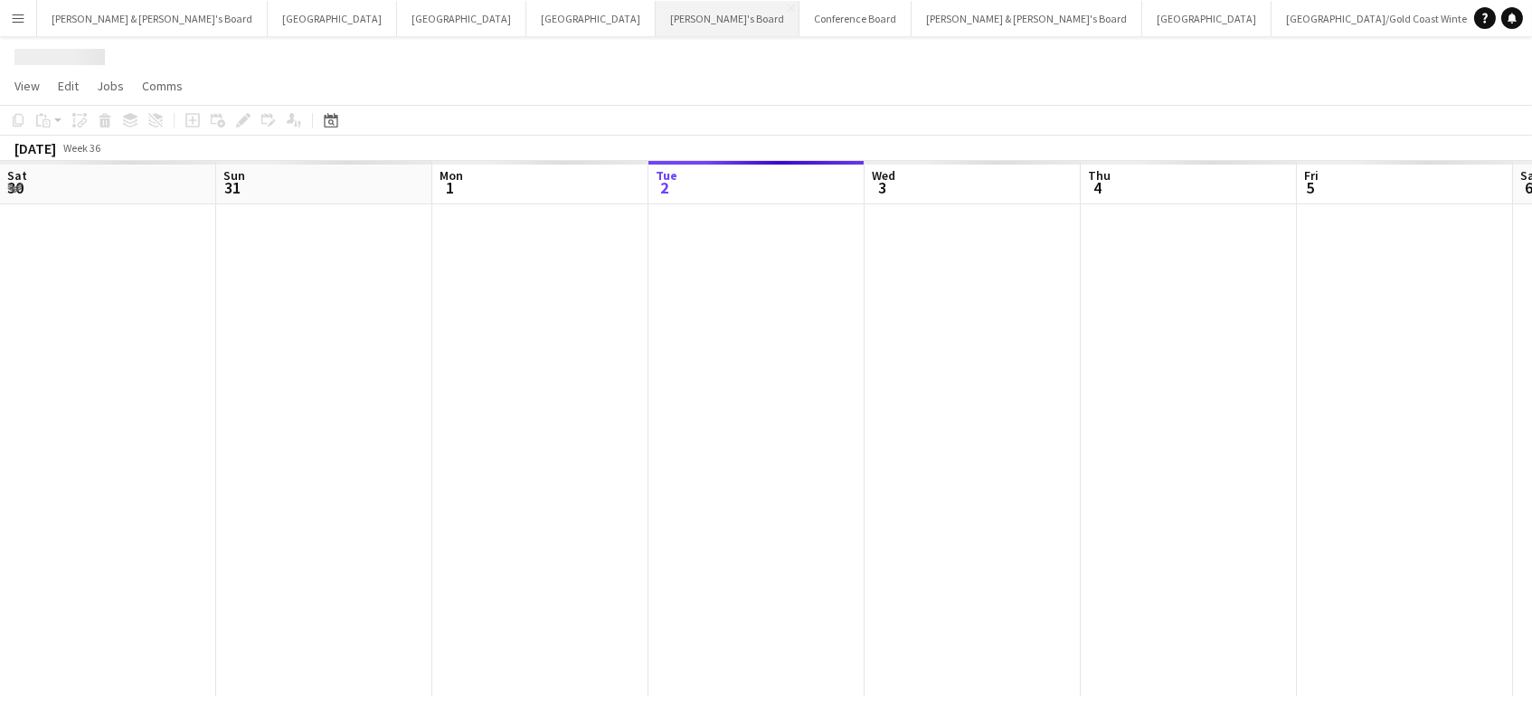
scroll to position [0, 431]
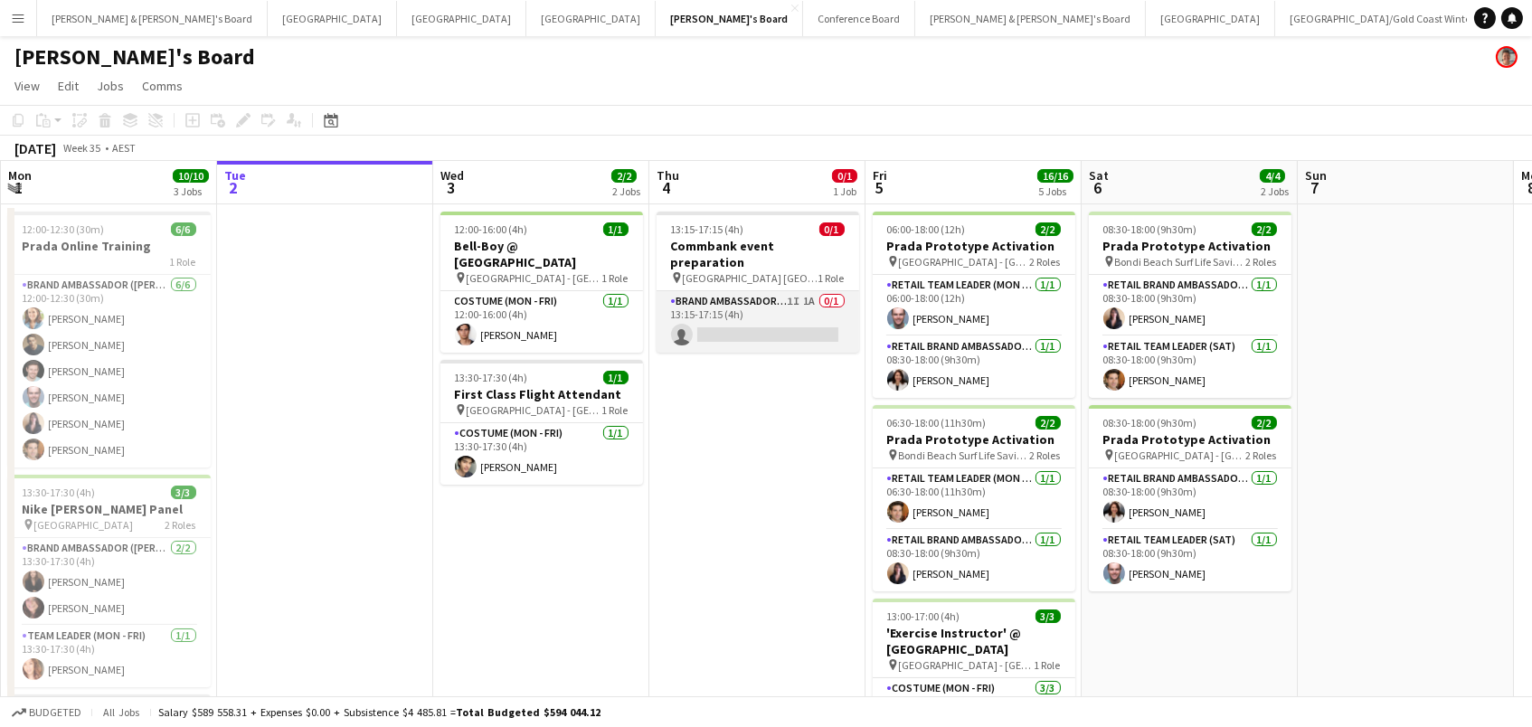
click at [777, 309] on app-card-role "Brand Ambassador (Mon - Fri) 1I 1A 0/1 13:15-17:15 (4h) single-neutral-actions" at bounding box center [757, 321] width 203 height 61
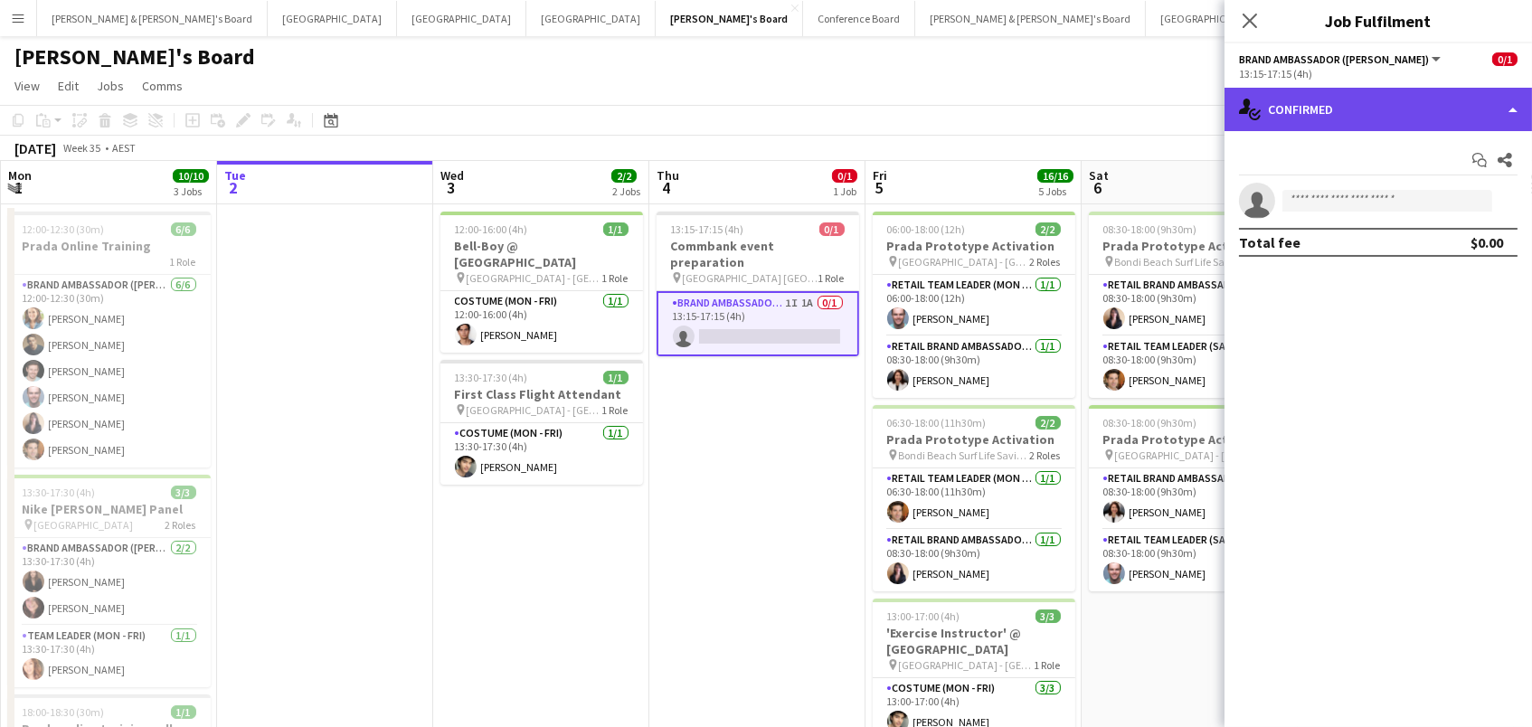
click at [1281, 110] on div "single-neutral-actions-check-2 Confirmed" at bounding box center [1377, 109] width 307 height 43
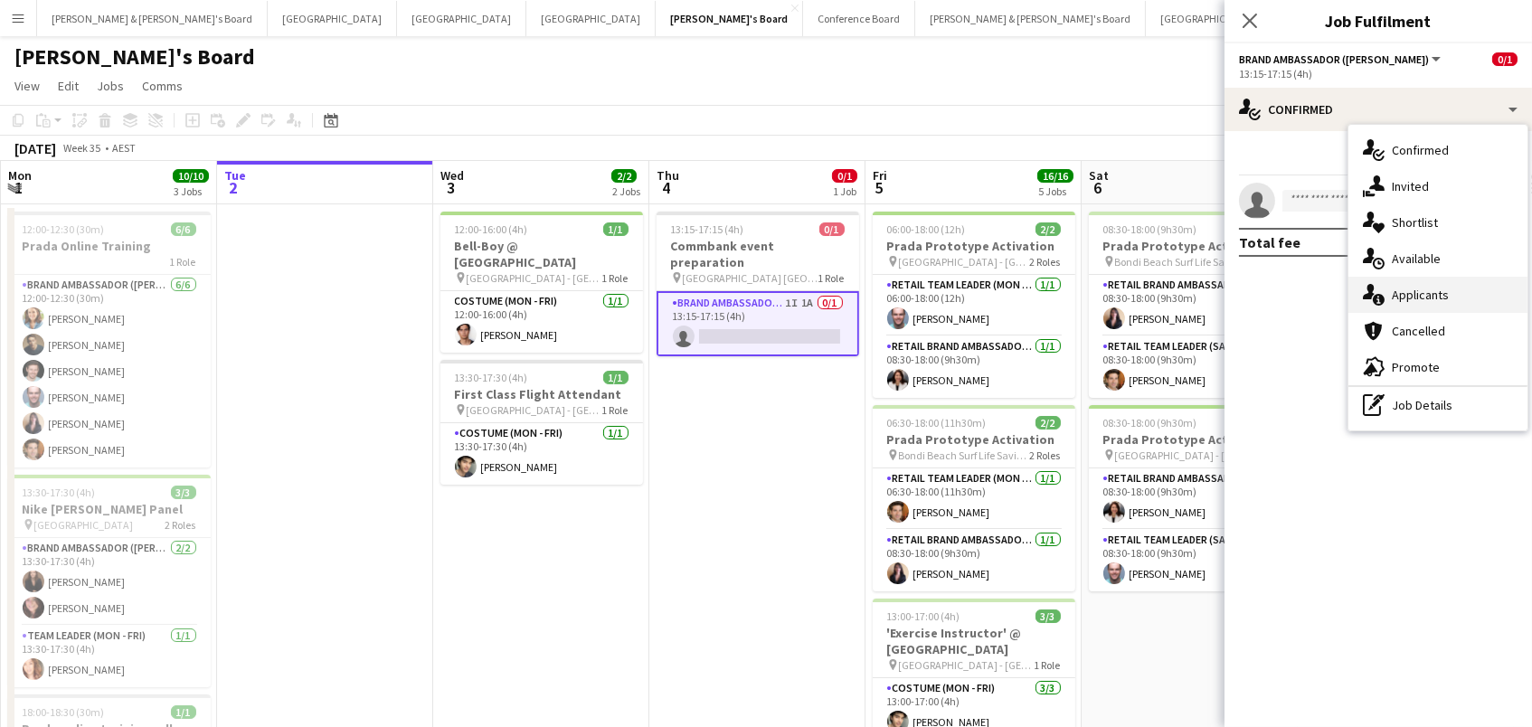
click at [1413, 296] on div "single-neutral-actions-information Applicants" at bounding box center [1437, 295] width 179 height 36
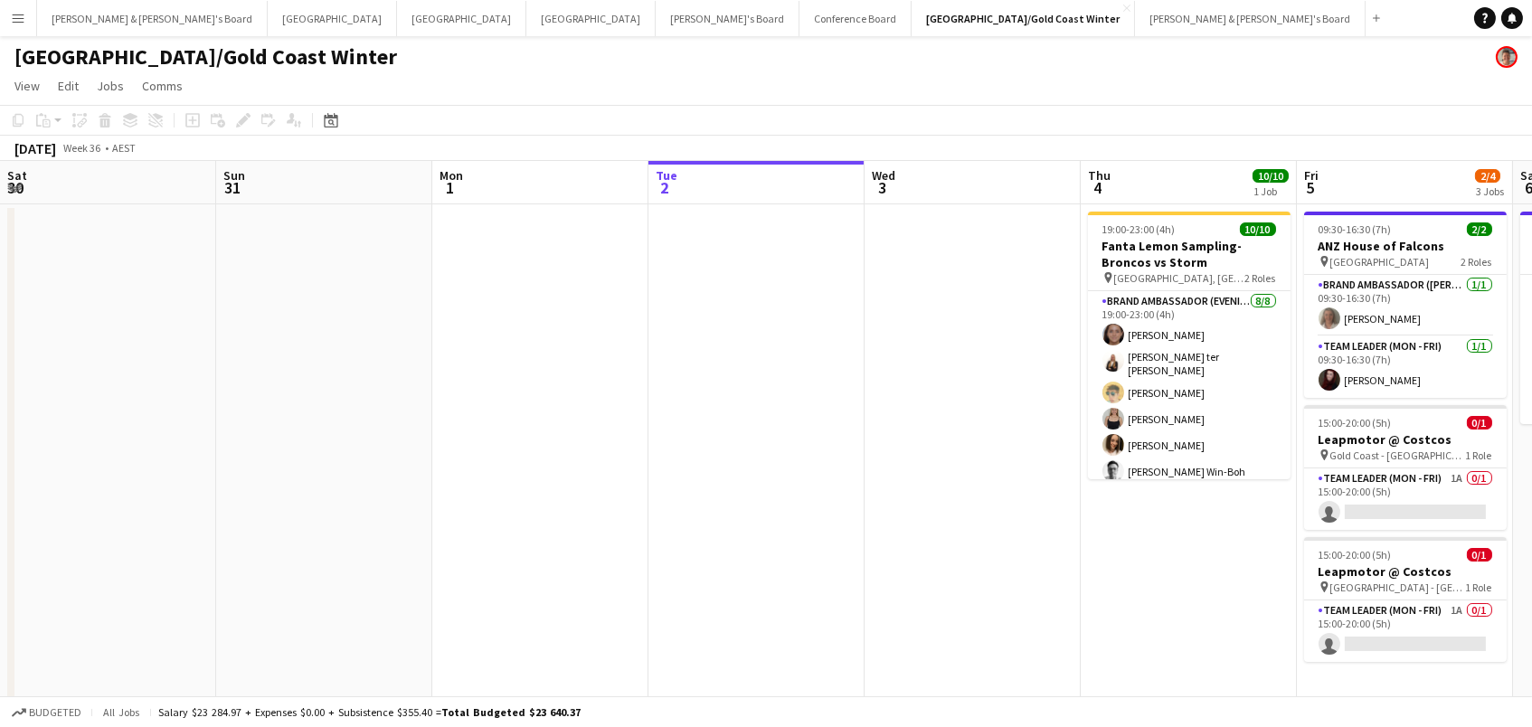
scroll to position [0, 431]
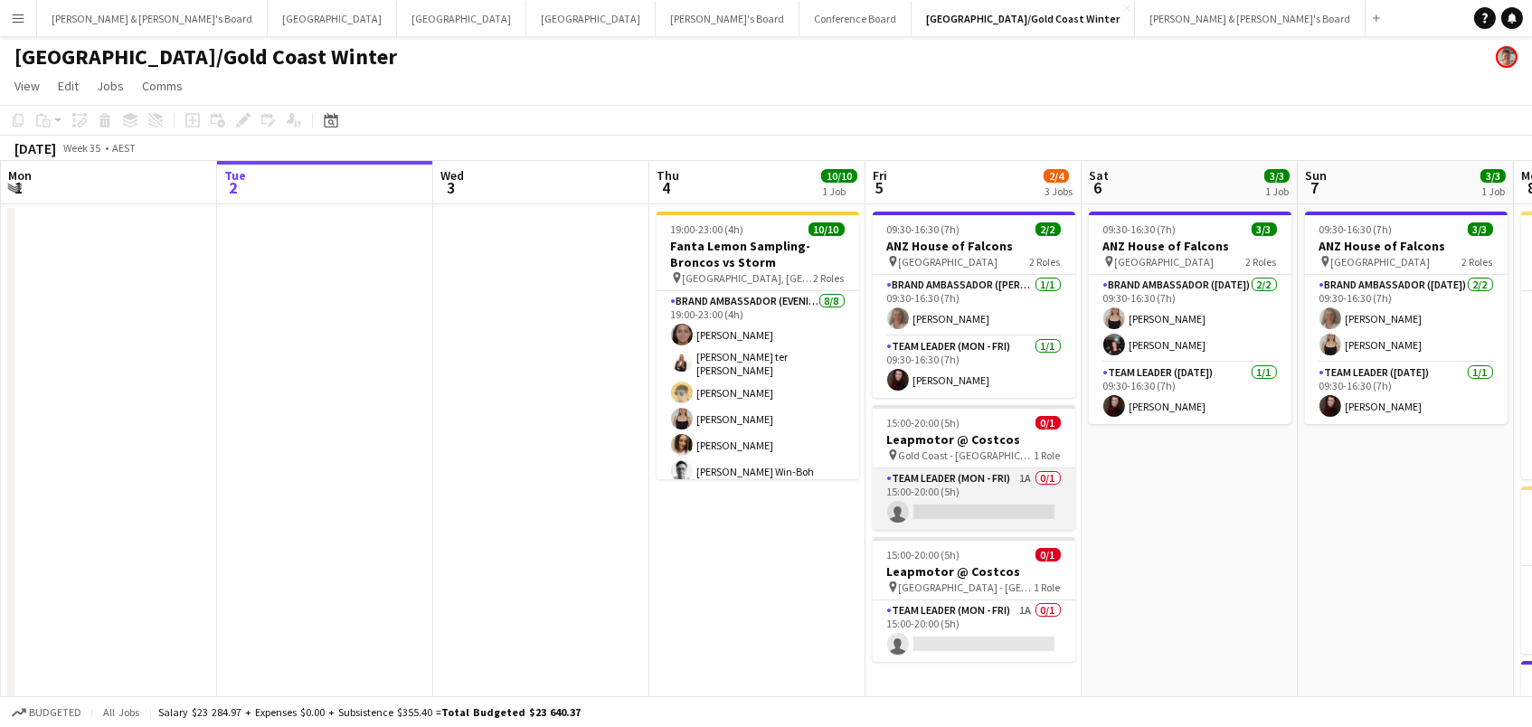
click at [972, 501] on app-card-role "Team Leader (Mon - Fri) 1A 0/1 15:00-20:00 (5h) single-neutral-actions" at bounding box center [974, 498] width 203 height 61
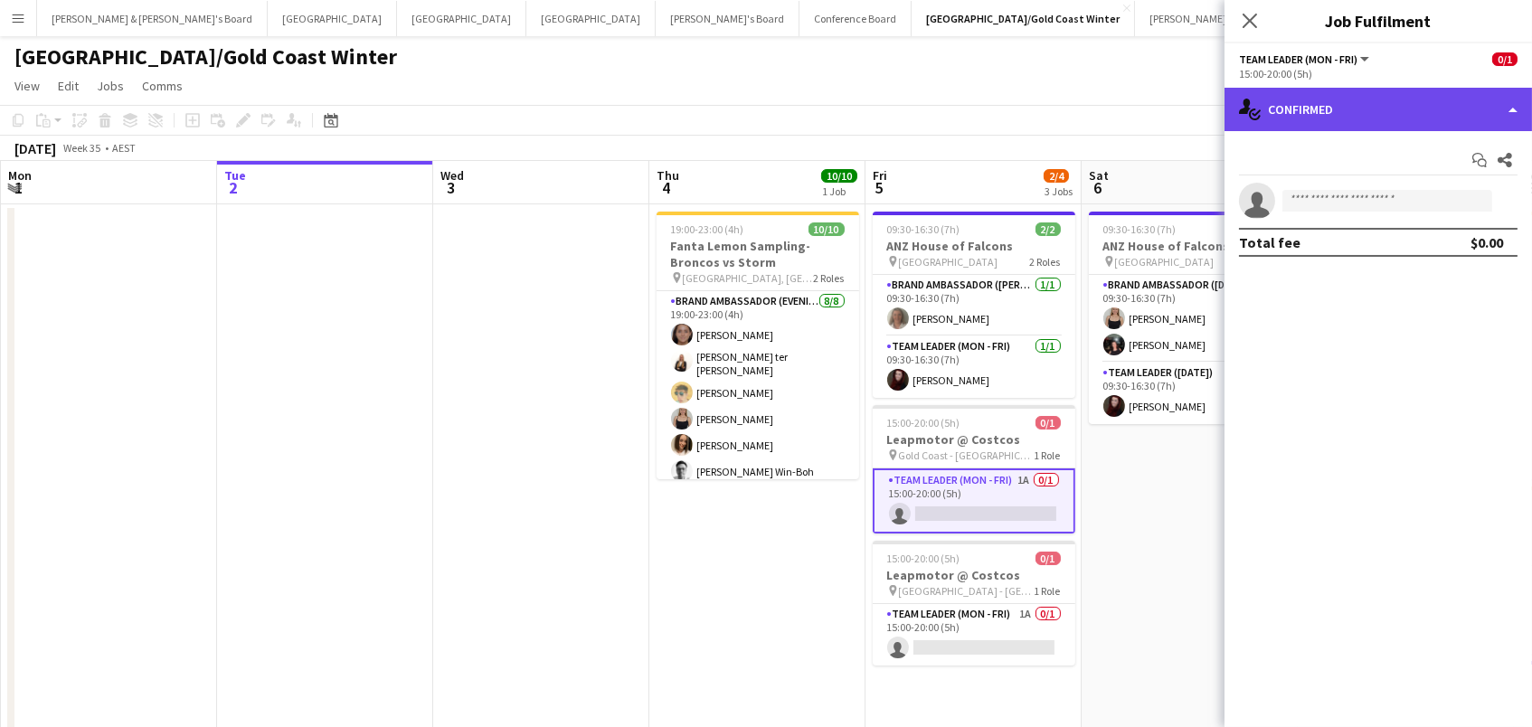
click at [1352, 105] on div "single-neutral-actions-check-2 Confirmed" at bounding box center [1377, 109] width 307 height 43
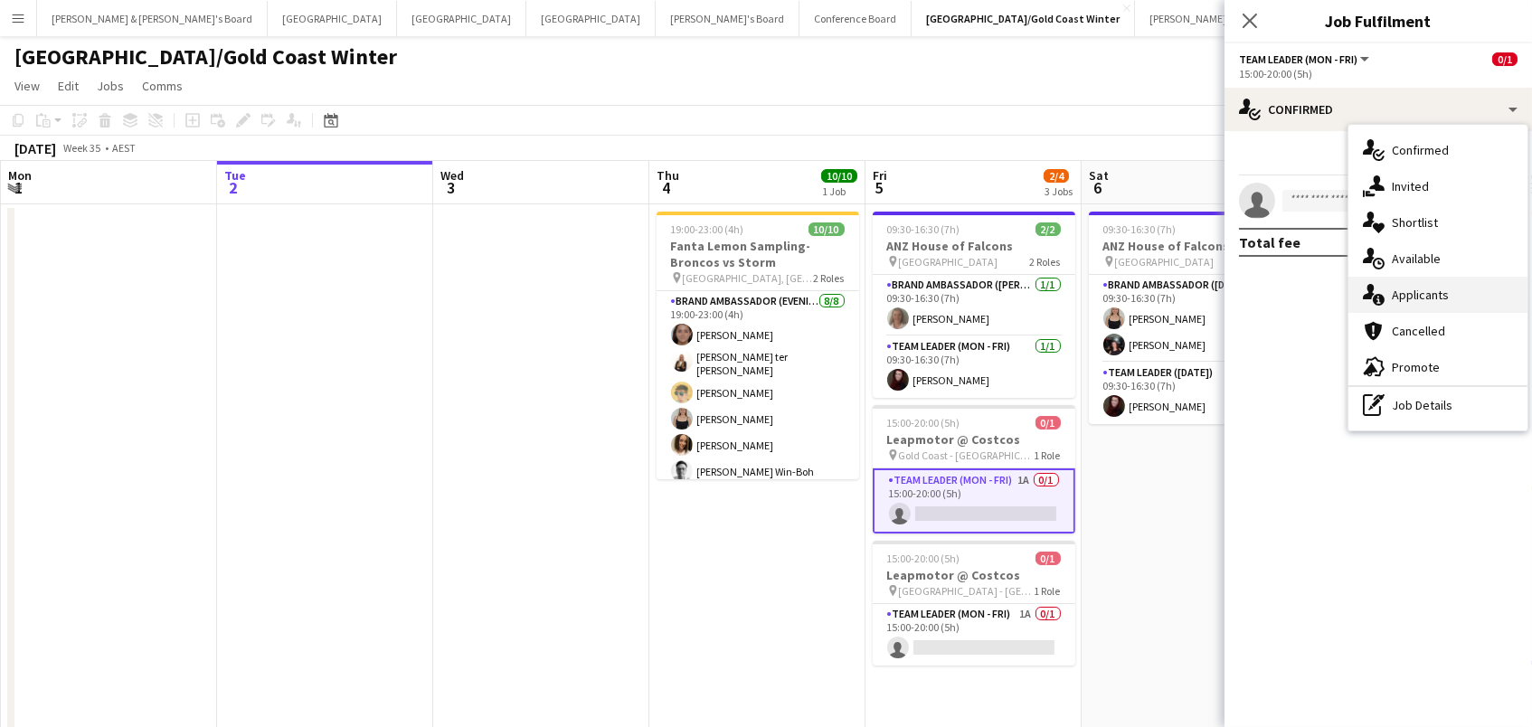
click at [1415, 297] on div "single-neutral-actions-information Applicants" at bounding box center [1437, 295] width 179 height 36
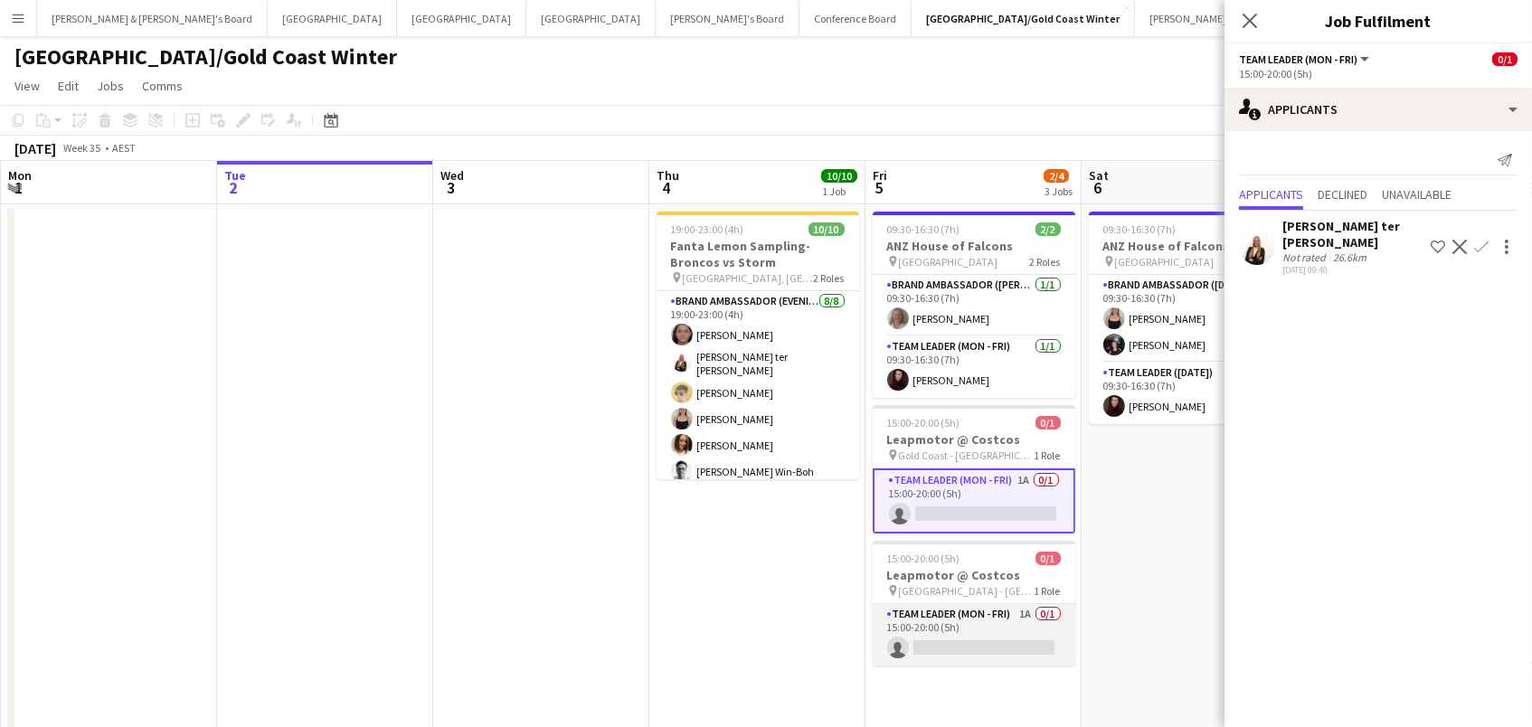
click at [1010, 624] on app-card-role "Team Leader (Mon - Fri) 1A 0/1 15:00-20:00 (5h) single-neutral-actions" at bounding box center [974, 634] width 203 height 61
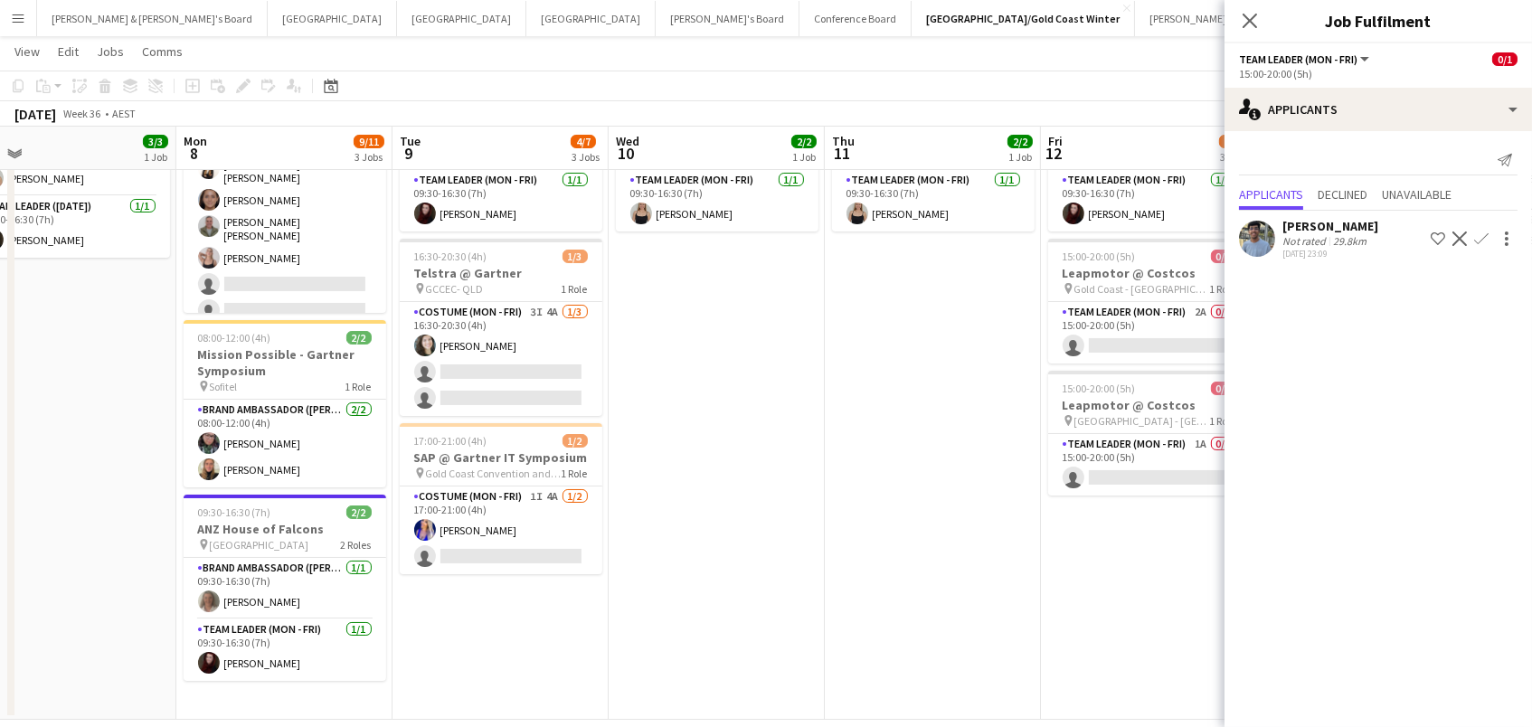
scroll to position [143, 0]
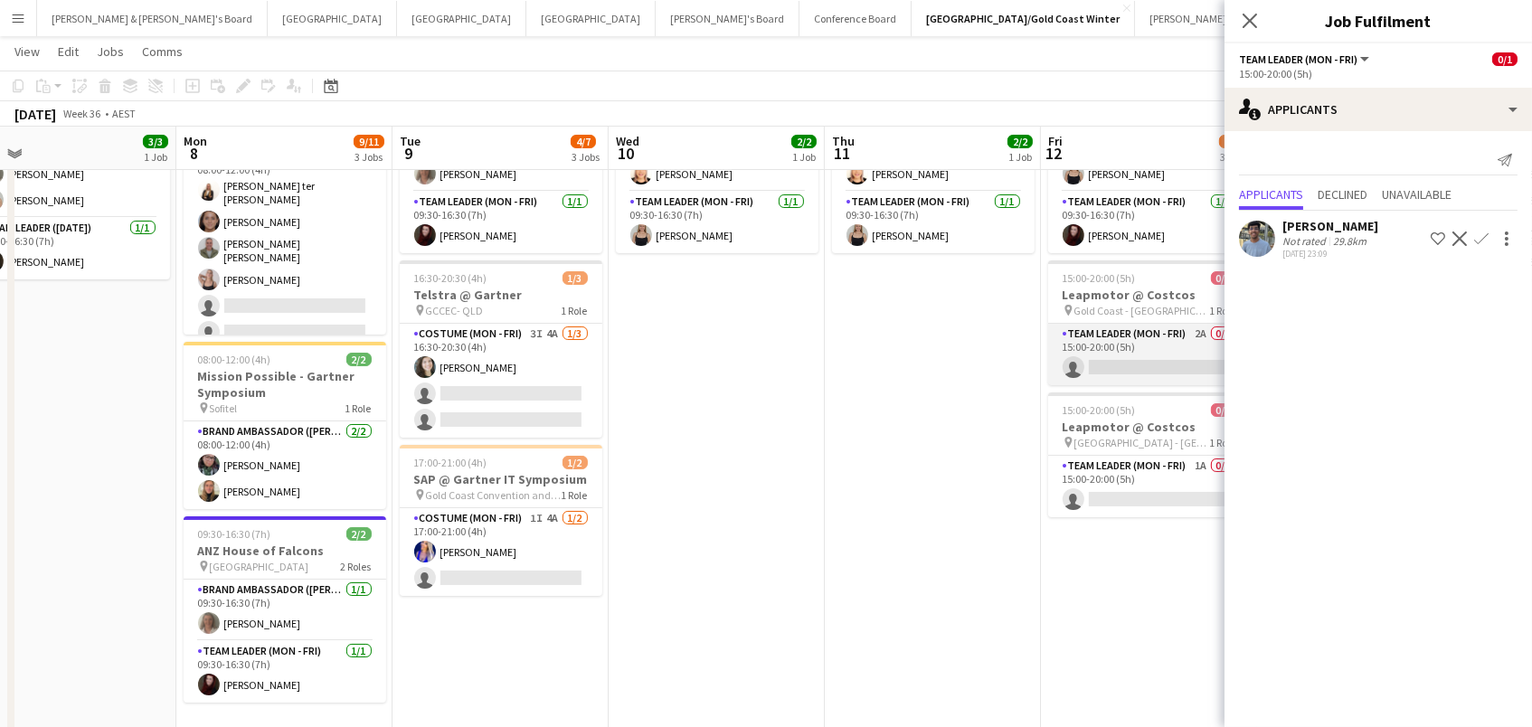
click at [1156, 335] on app-card-role "Team Leader (Mon - Fri) 2A 0/1 15:00-20:00 (5h) single-neutral-actions" at bounding box center [1149, 354] width 203 height 61
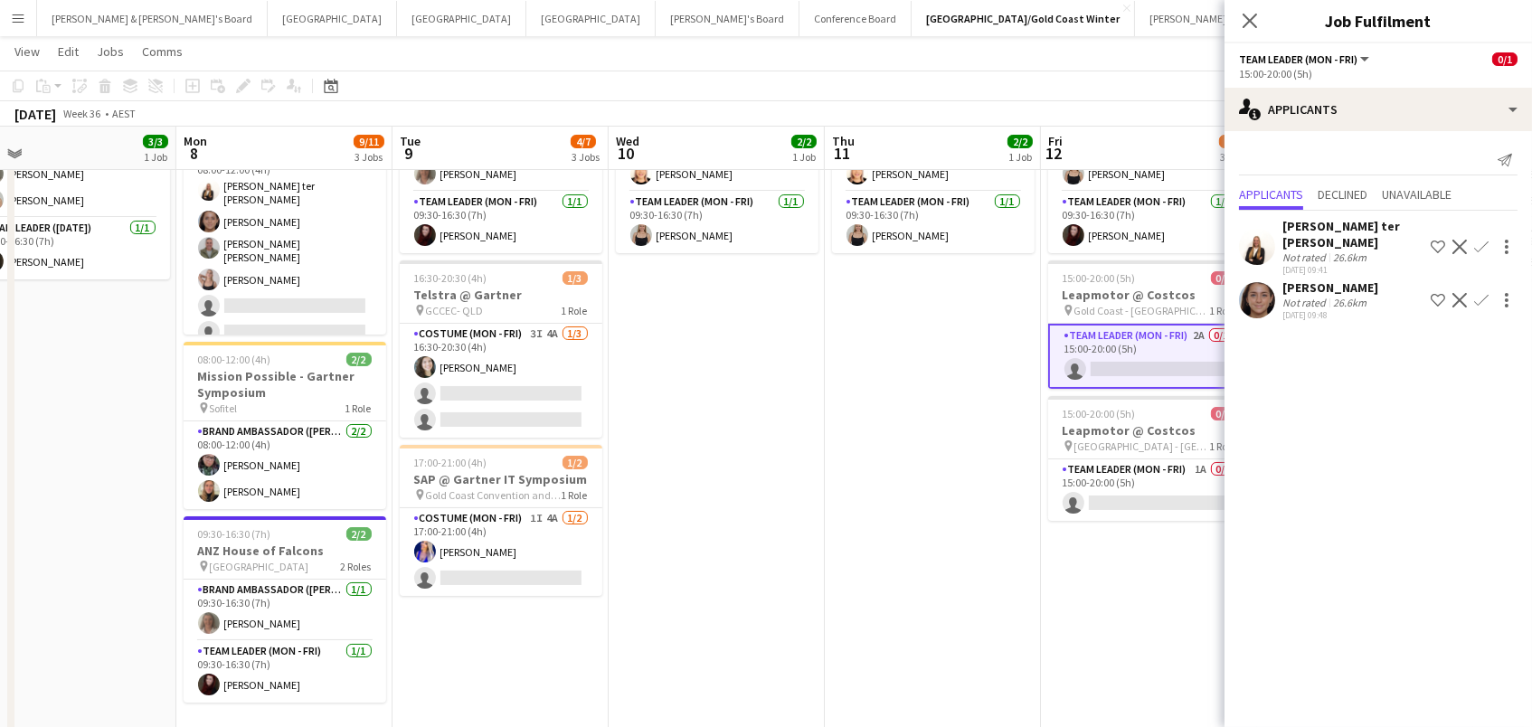
click at [1479, 240] on app-icon "Confirm" at bounding box center [1481, 247] width 14 height 14
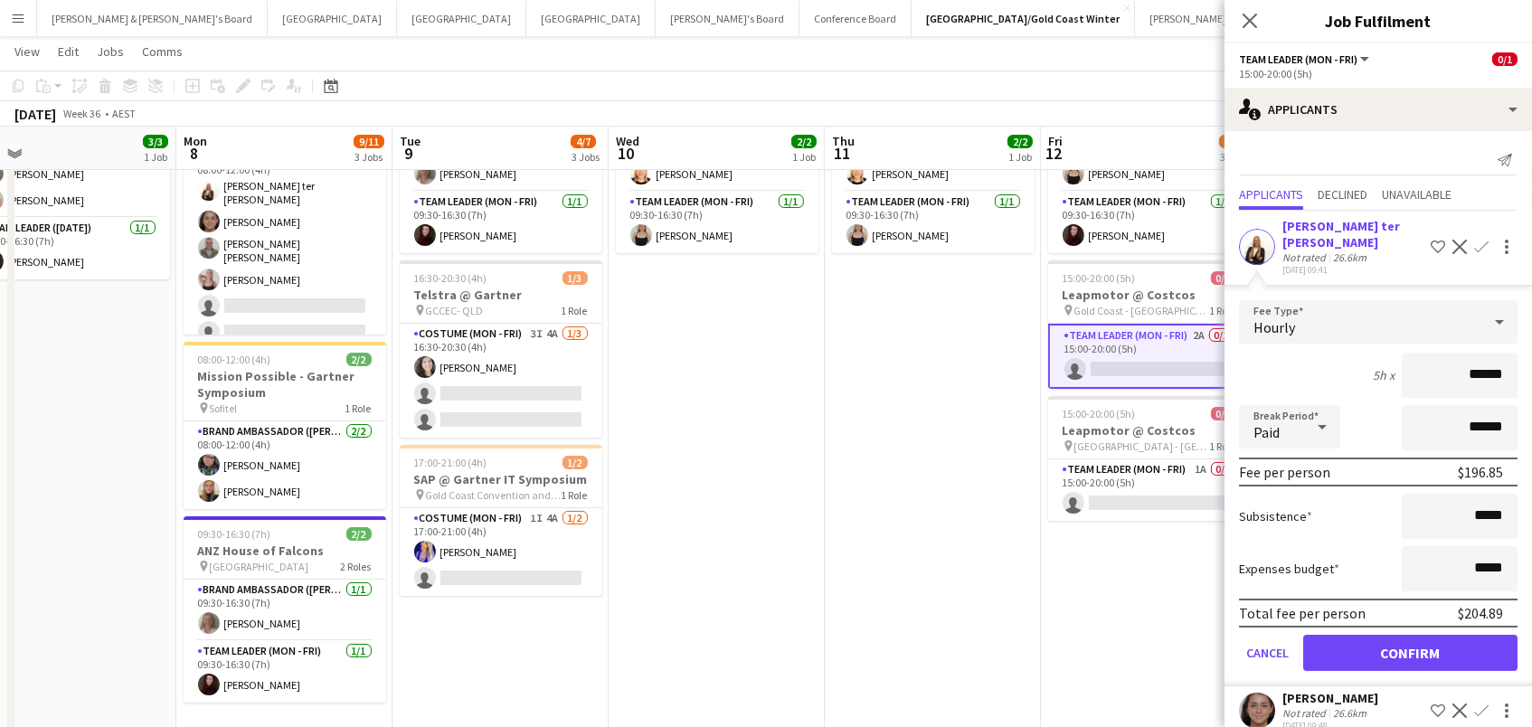
click at [1410, 635] on button "Confirm" at bounding box center [1410, 653] width 214 height 36
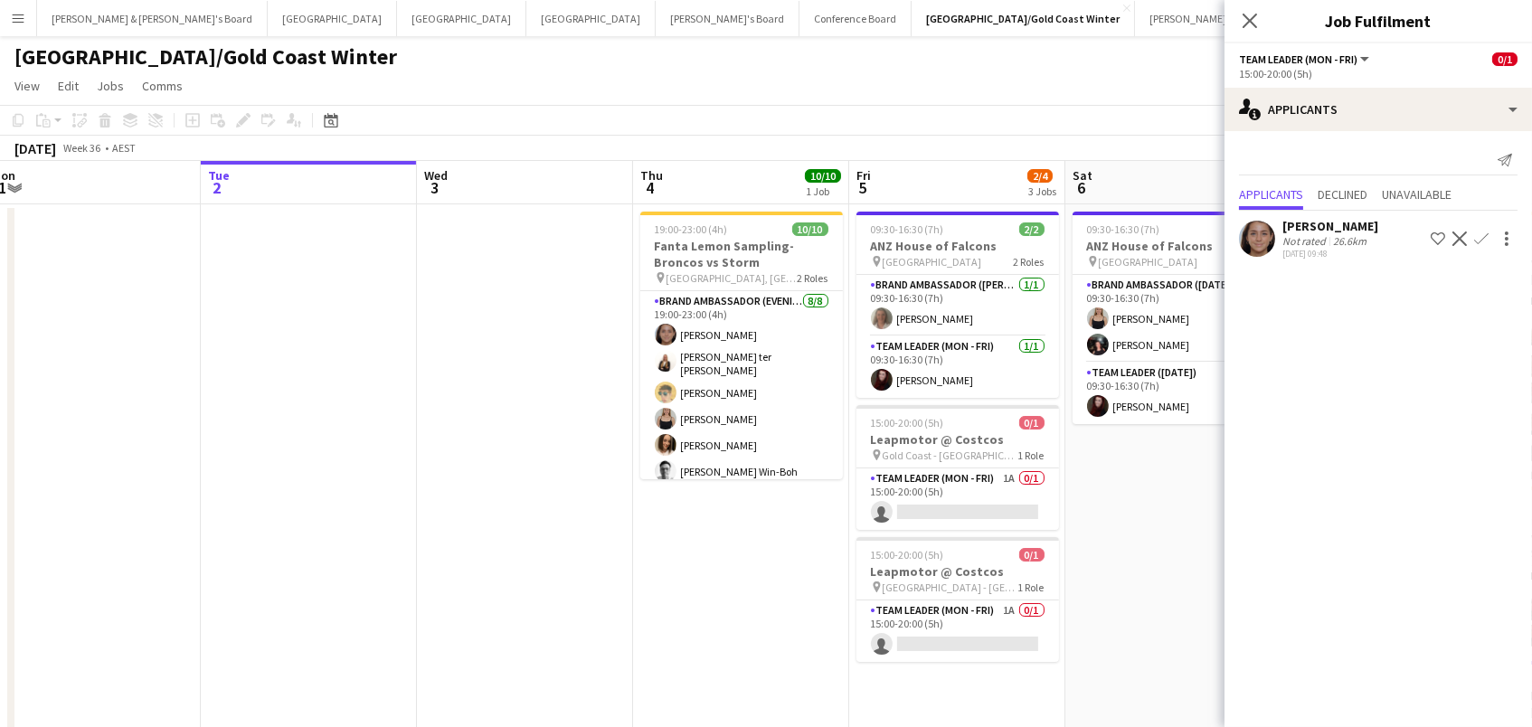
scroll to position [0, 517]
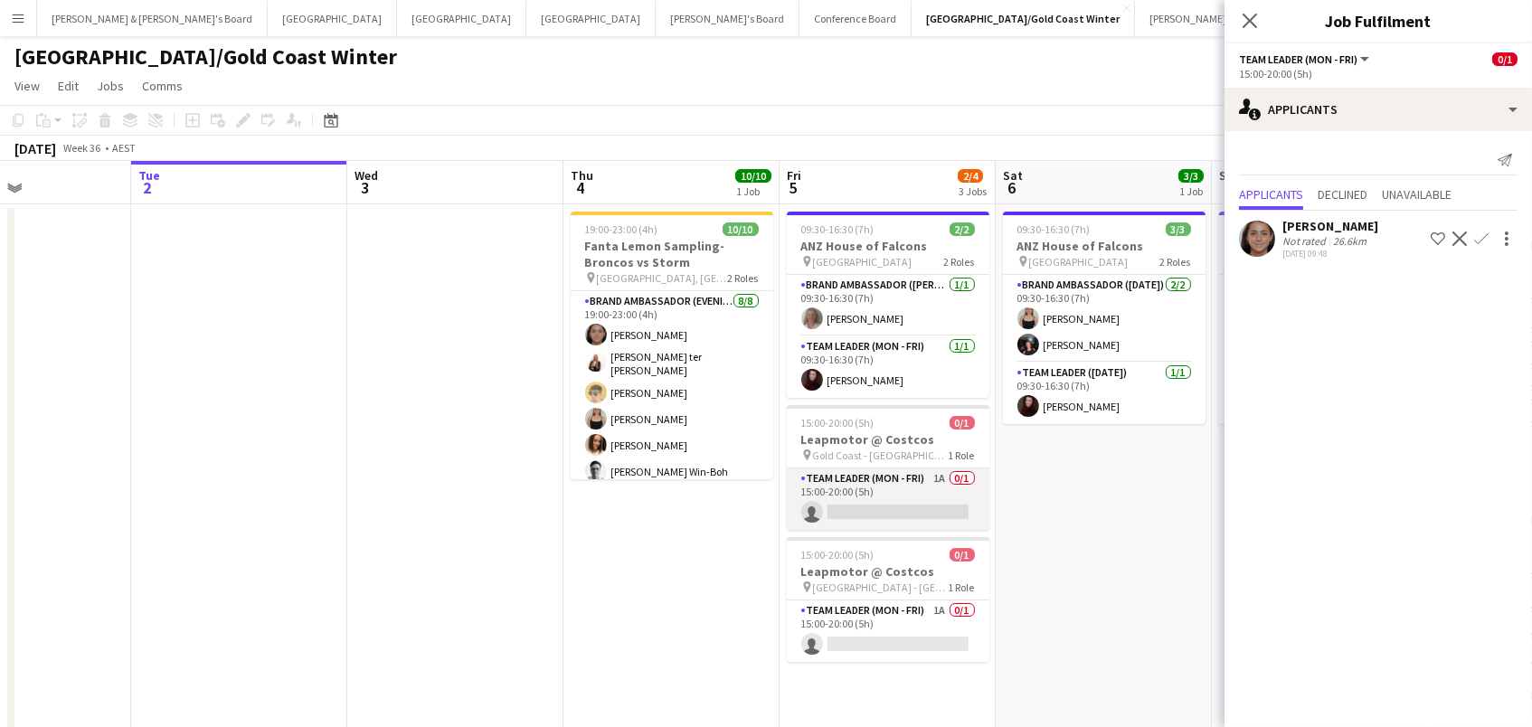
click at [871, 499] on app-card-role "Team Leader (Mon - Fri) 1A 0/1 15:00-20:00 (5h) single-neutral-actions" at bounding box center [888, 498] width 203 height 61
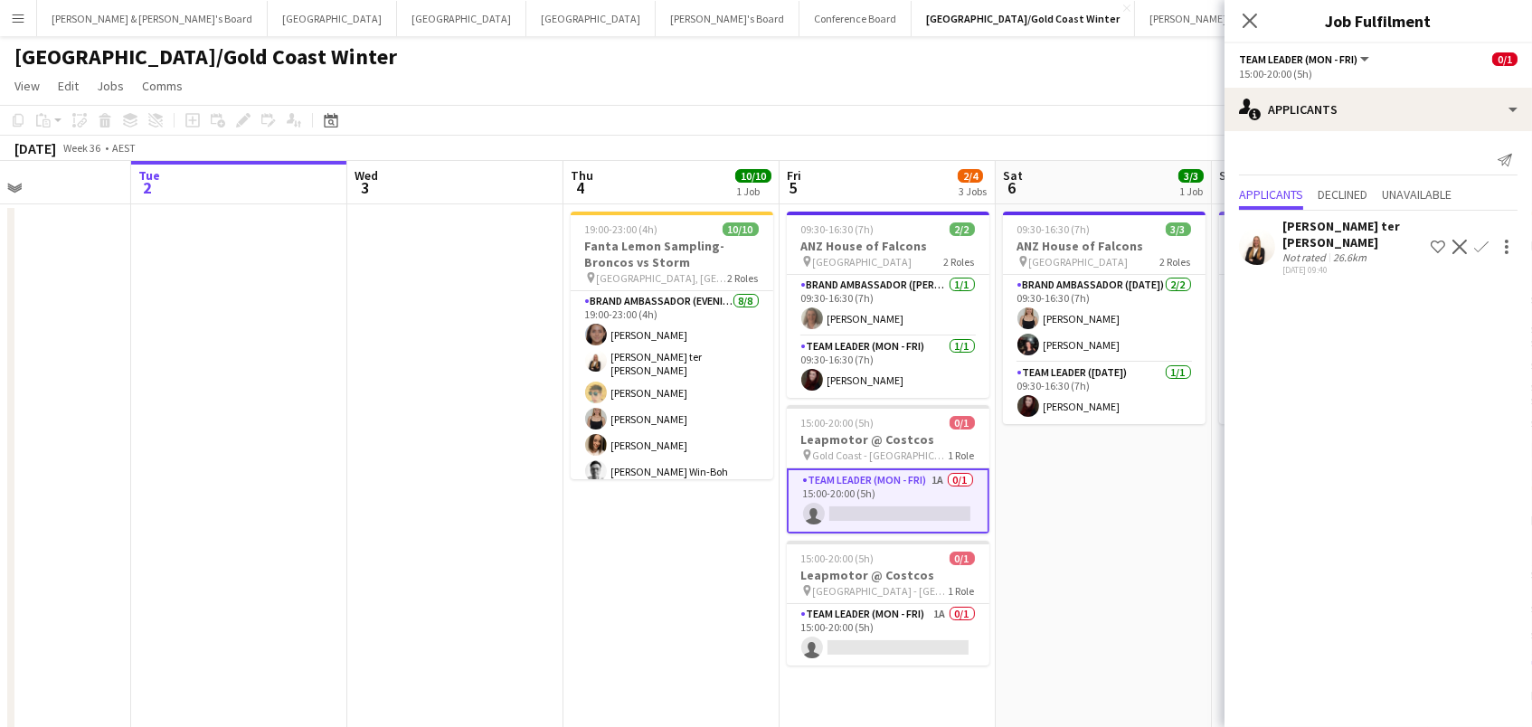
click at [1481, 236] on button "Confirm" at bounding box center [1481, 247] width 22 height 22
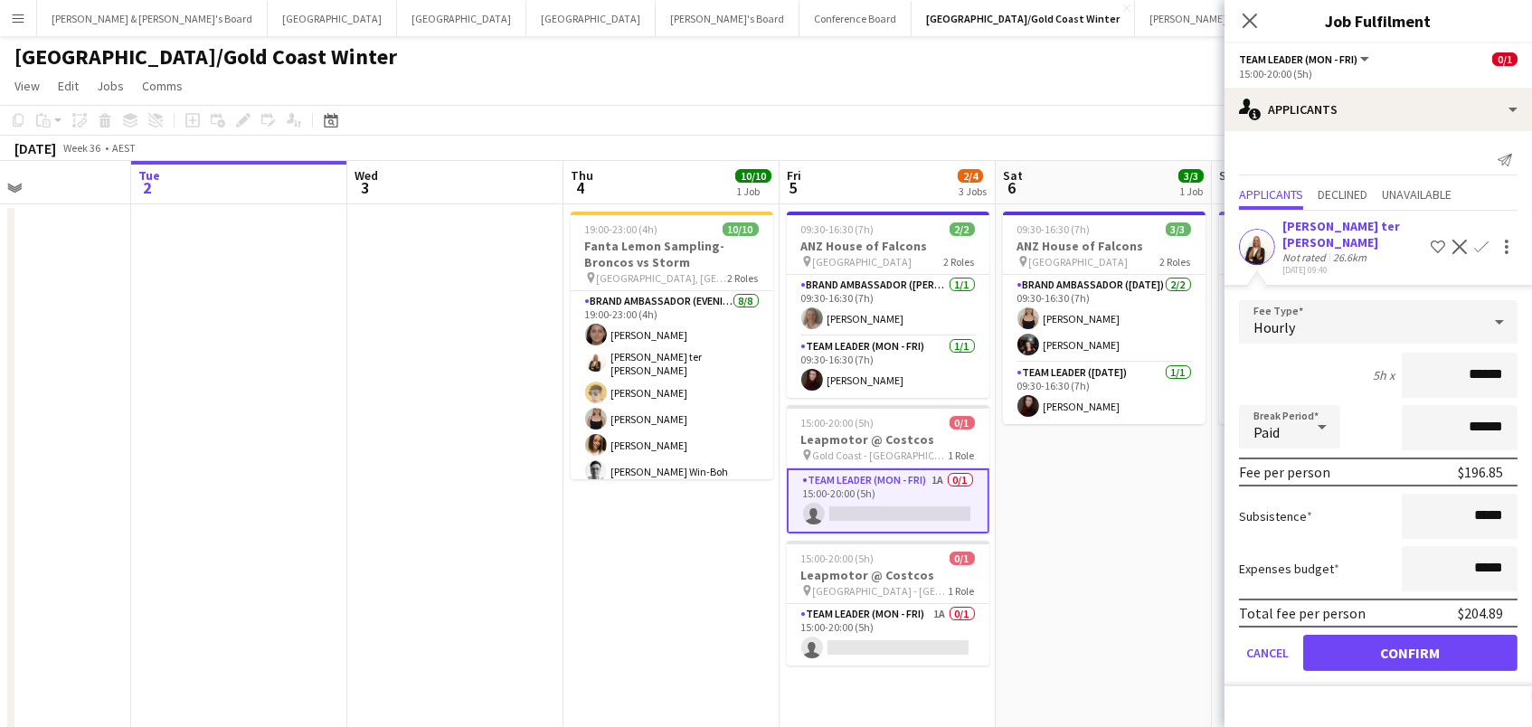
click at [1410, 635] on button "Confirm" at bounding box center [1410, 653] width 214 height 36
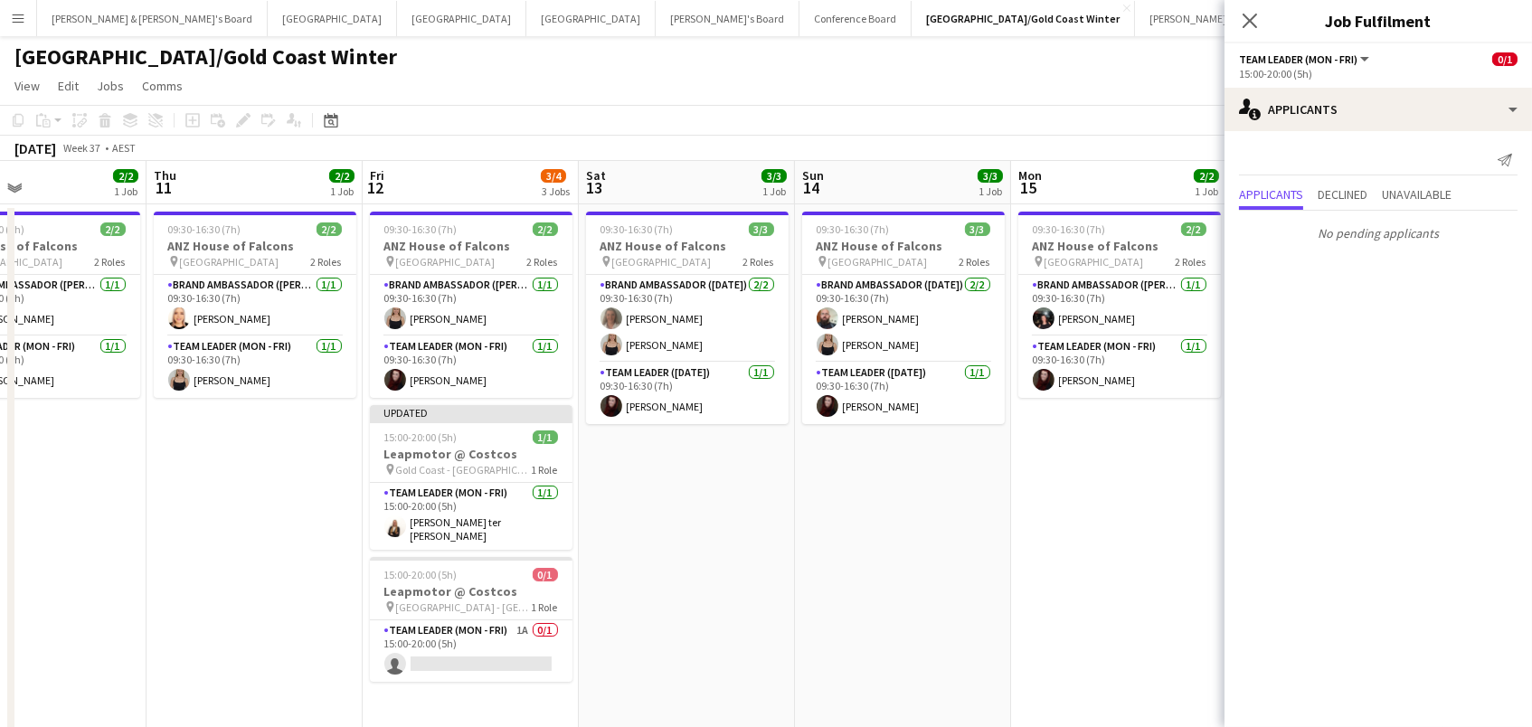
scroll to position [0, 718]
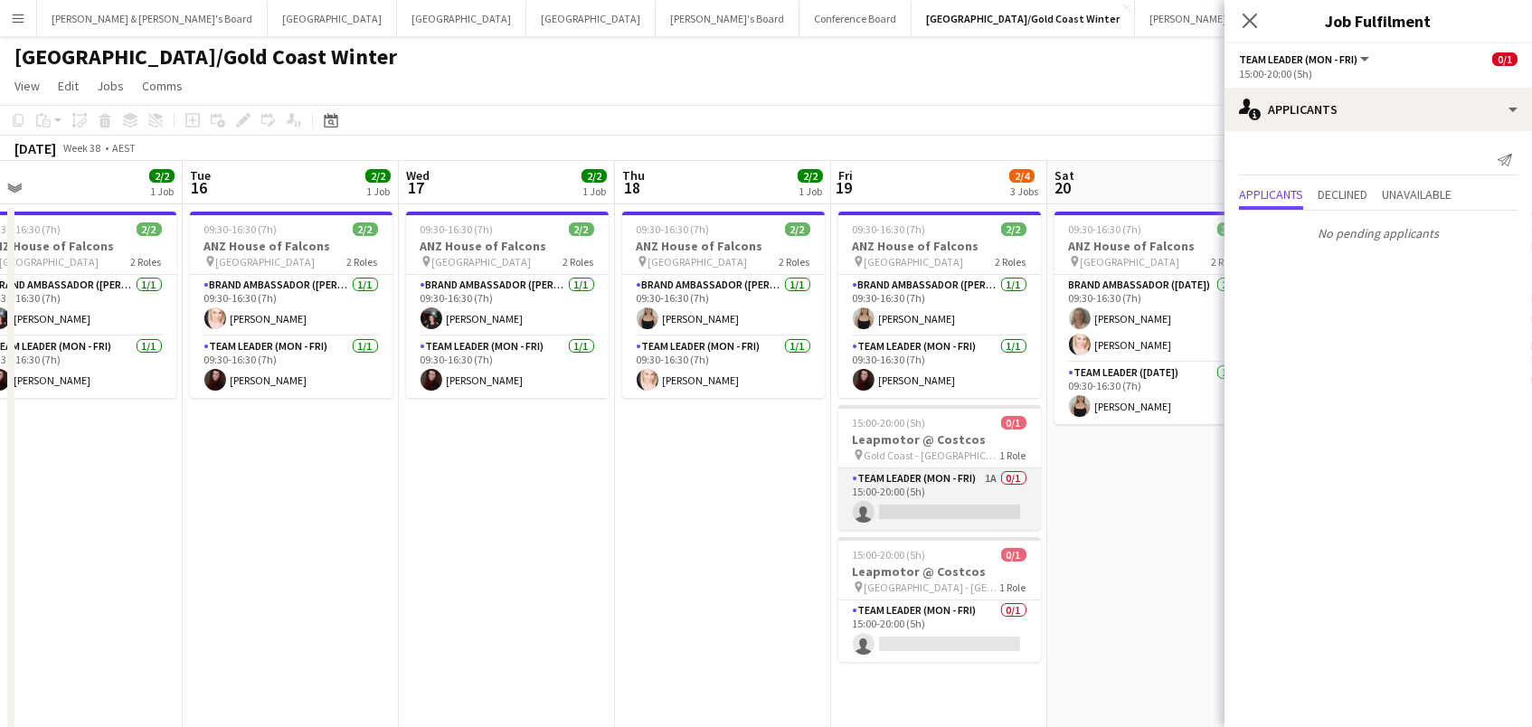
click at [929, 504] on app-card-role "Team Leader (Mon - Fri) 1A 0/1 15:00-20:00 (5h) single-neutral-actions" at bounding box center [939, 498] width 203 height 61
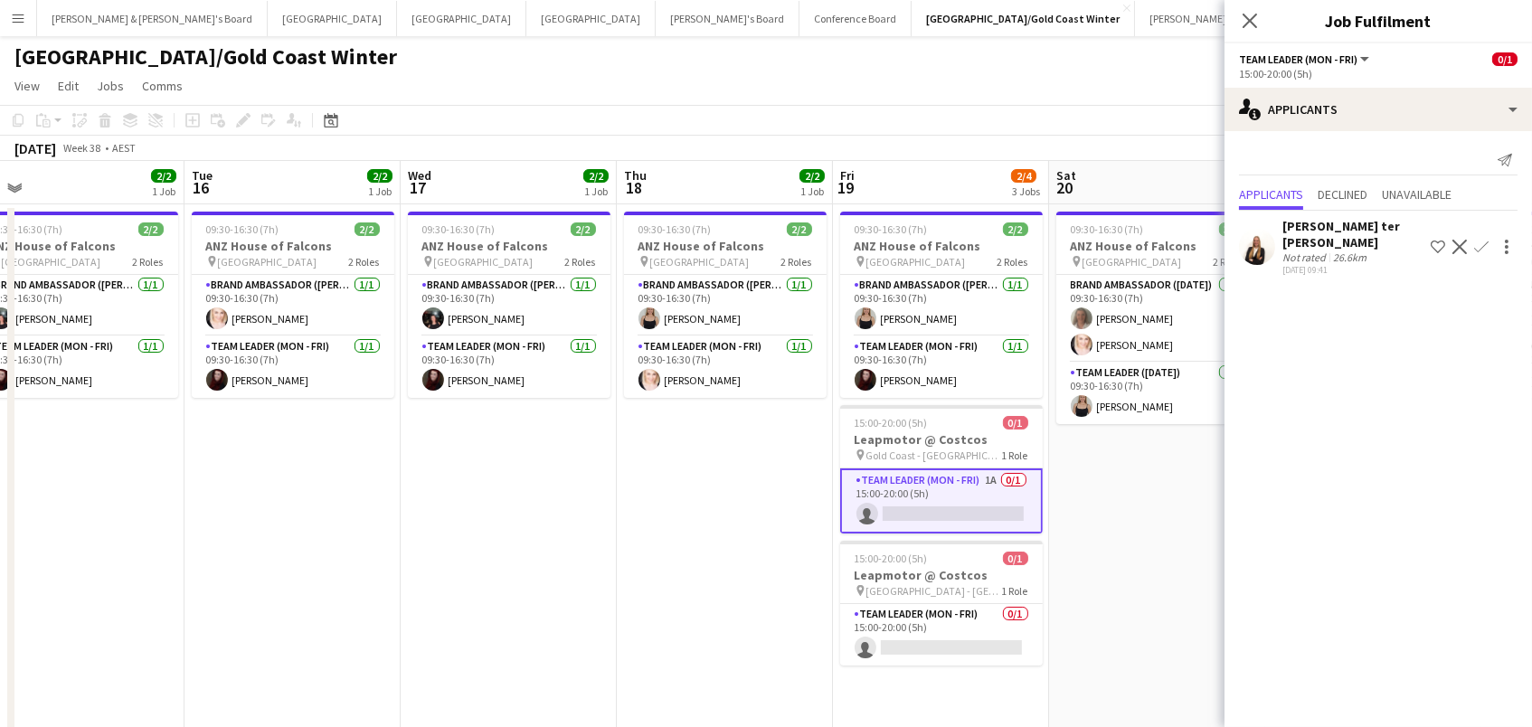
click at [1474, 240] on app-icon "Confirm" at bounding box center [1481, 247] width 14 height 14
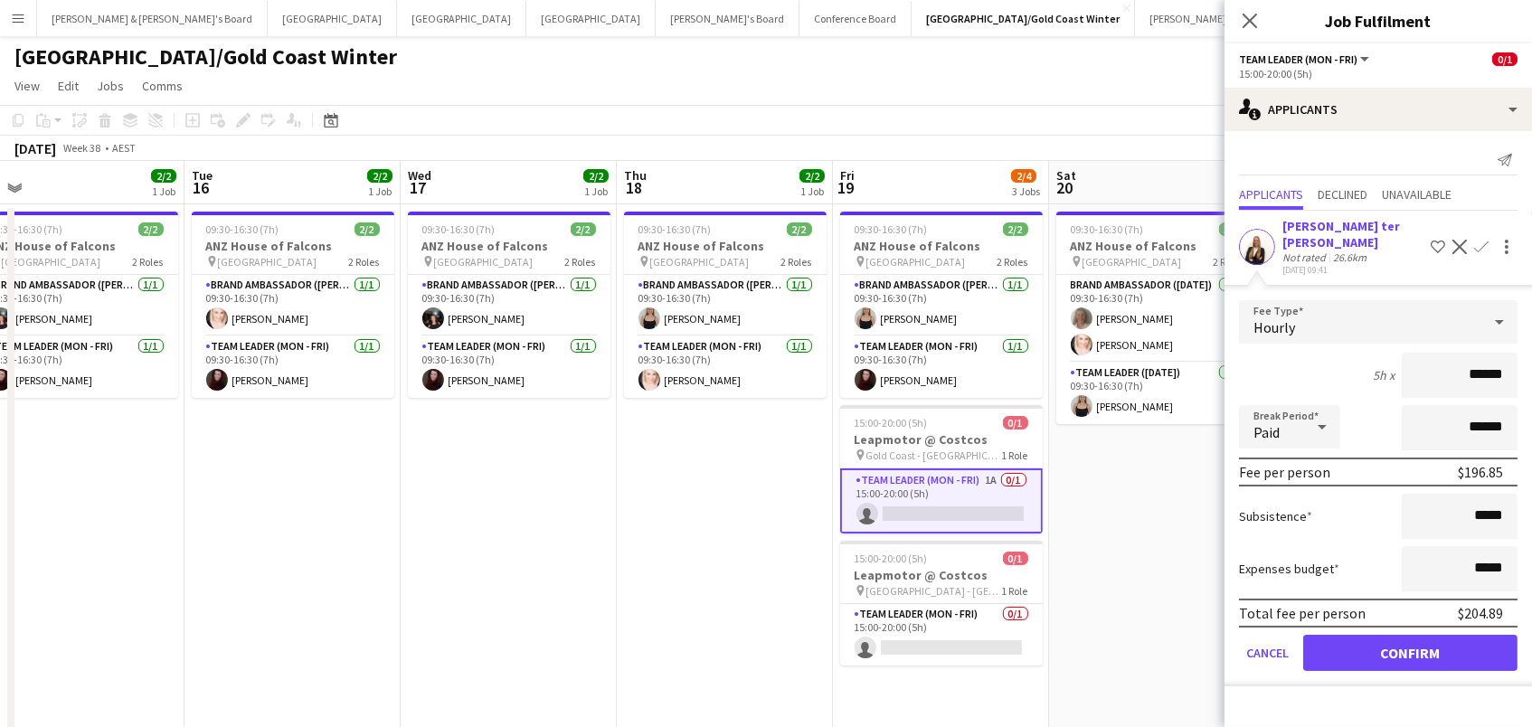
click at [1410, 635] on button "Confirm" at bounding box center [1410, 653] width 214 height 36
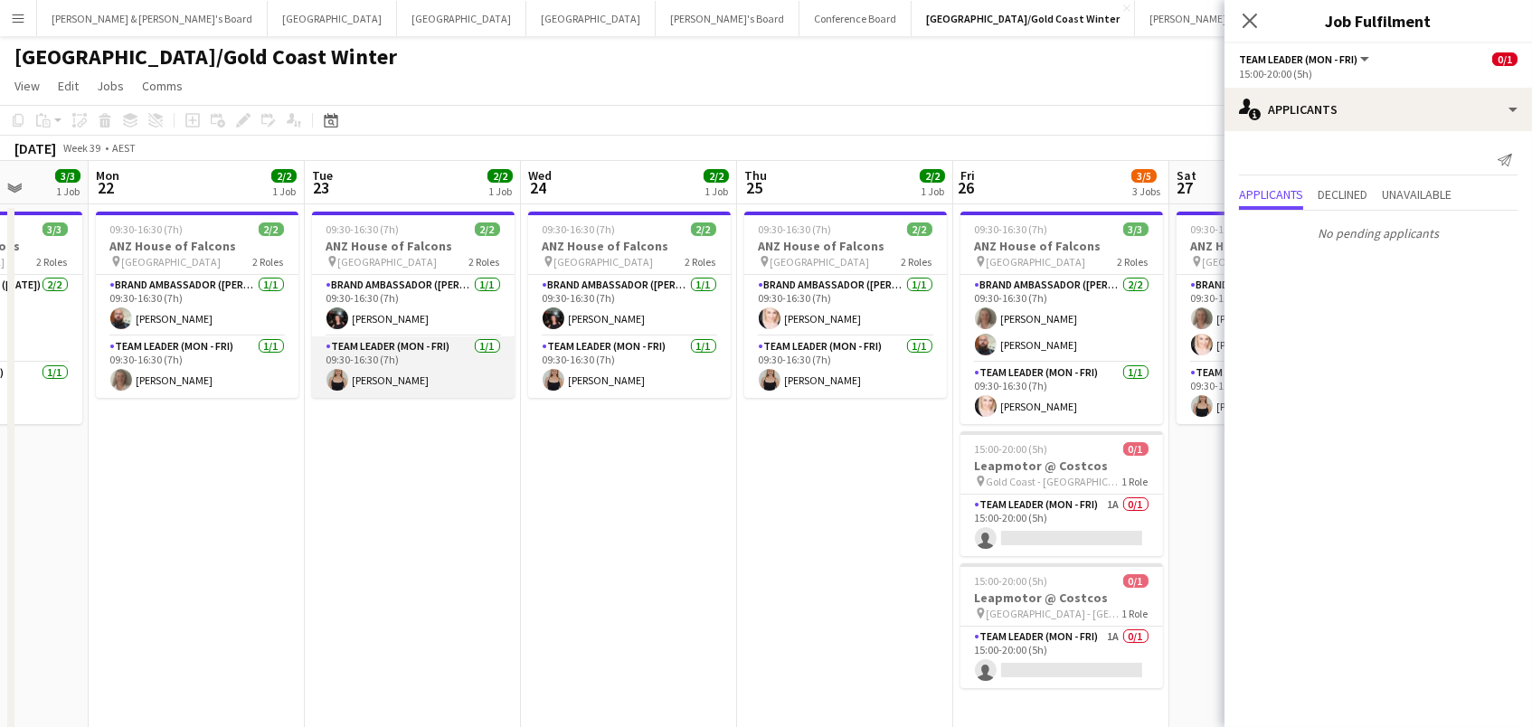
scroll to position [0, 915]
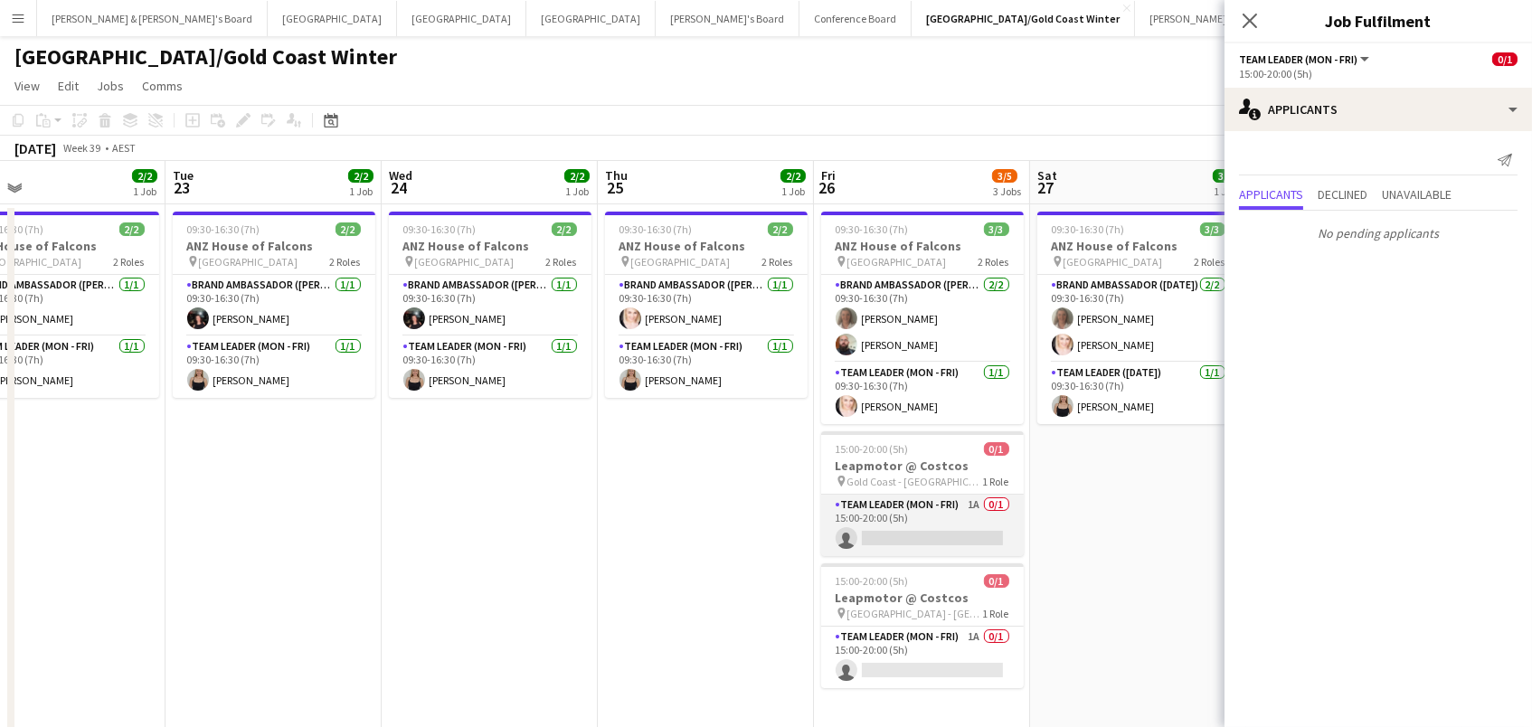
click at [882, 552] on app-card-role "Team Leader (Mon - Fri) 1A 0/1 15:00-20:00 (5h) single-neutral-actions" at bounding box center [922, 525] width 203 height 61
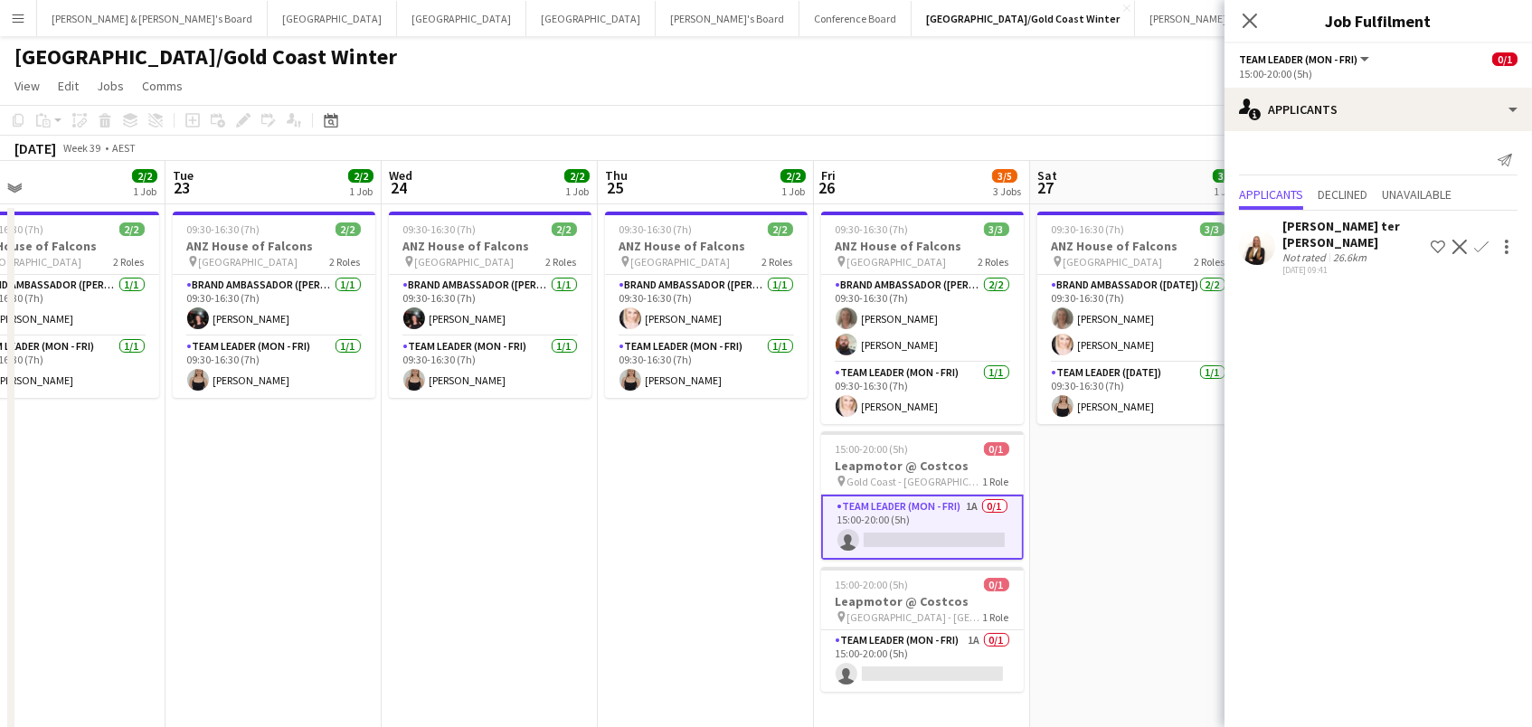
click at [1491, 236] on button "Confirm" at bounding box center [1481, 247] width 22 height 22
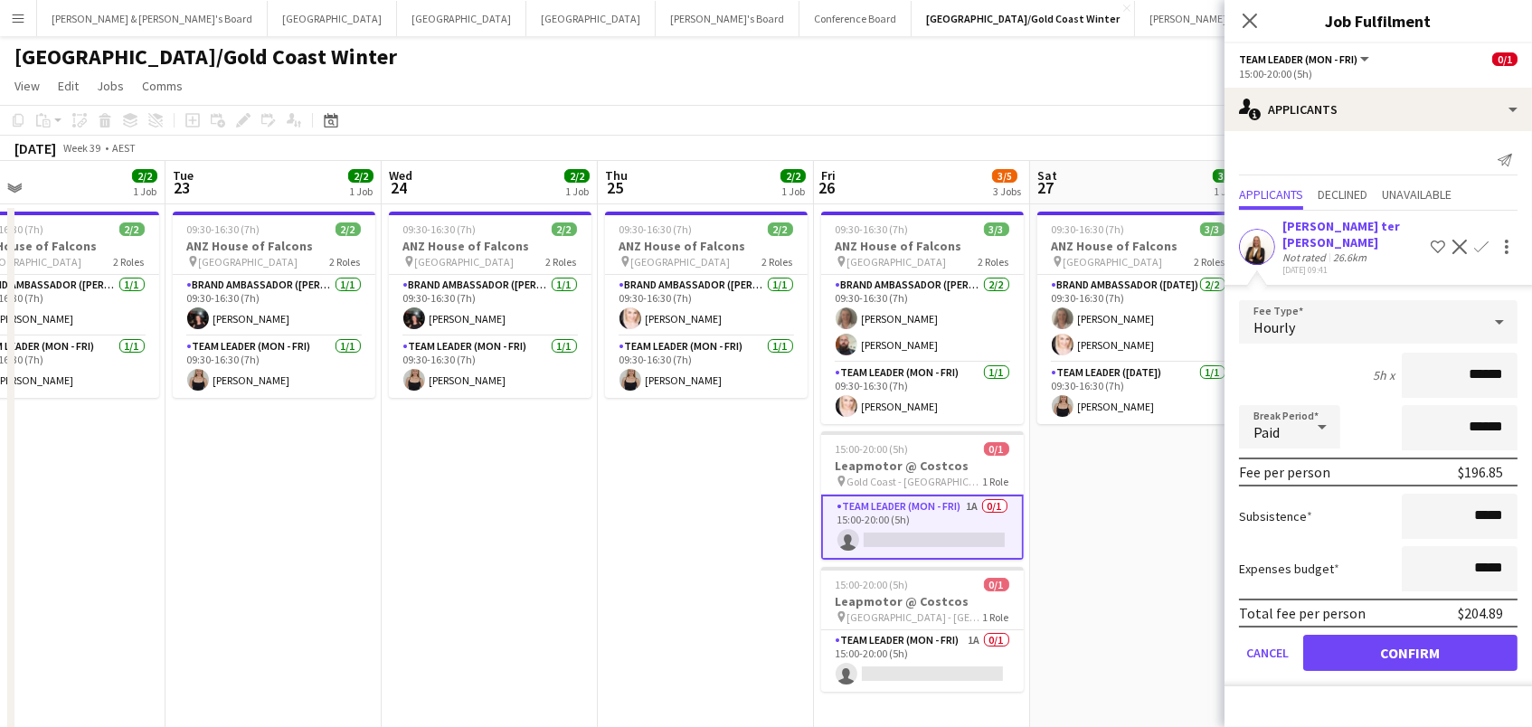
click at [1410, 635] on button "Confirm" at bounding box center [1410, 653] width 214 height 36
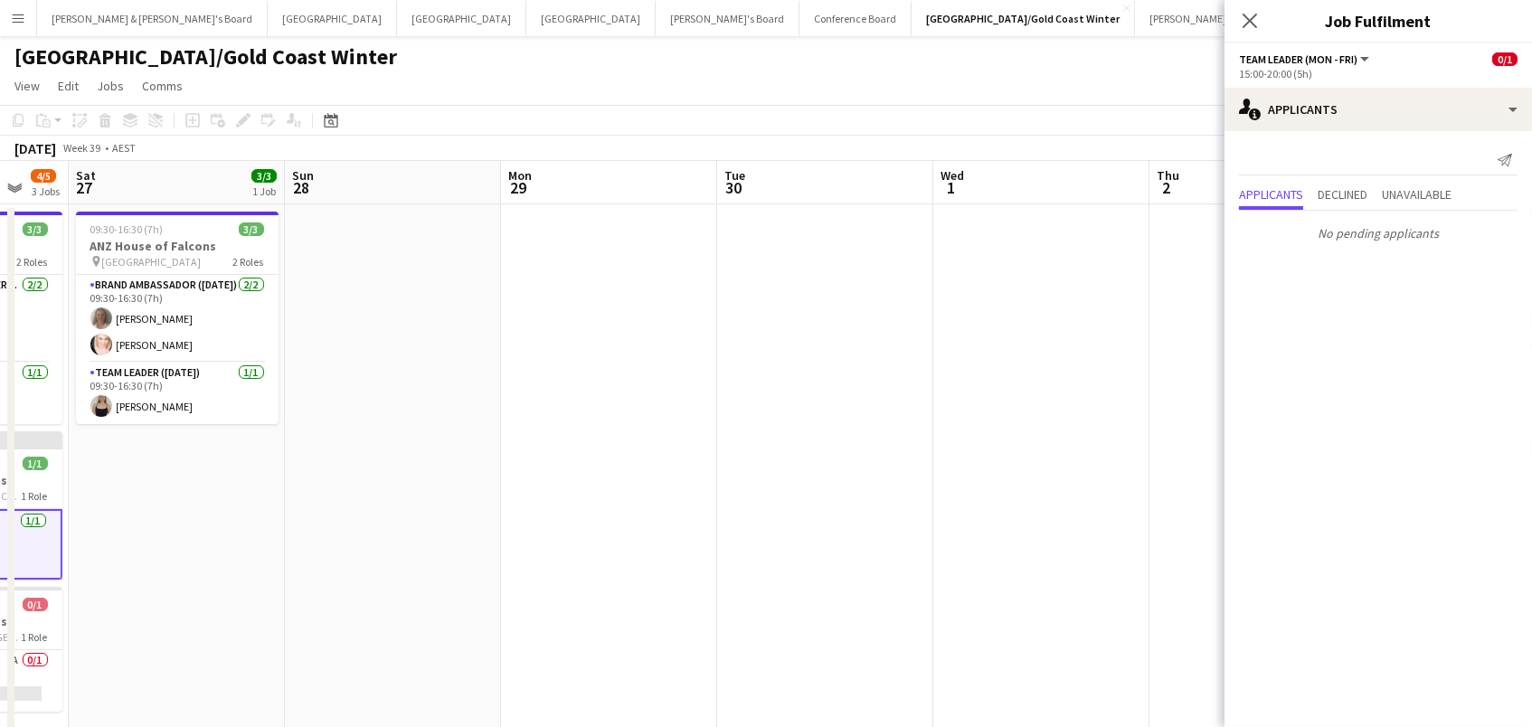
scroll to position [0, 900]
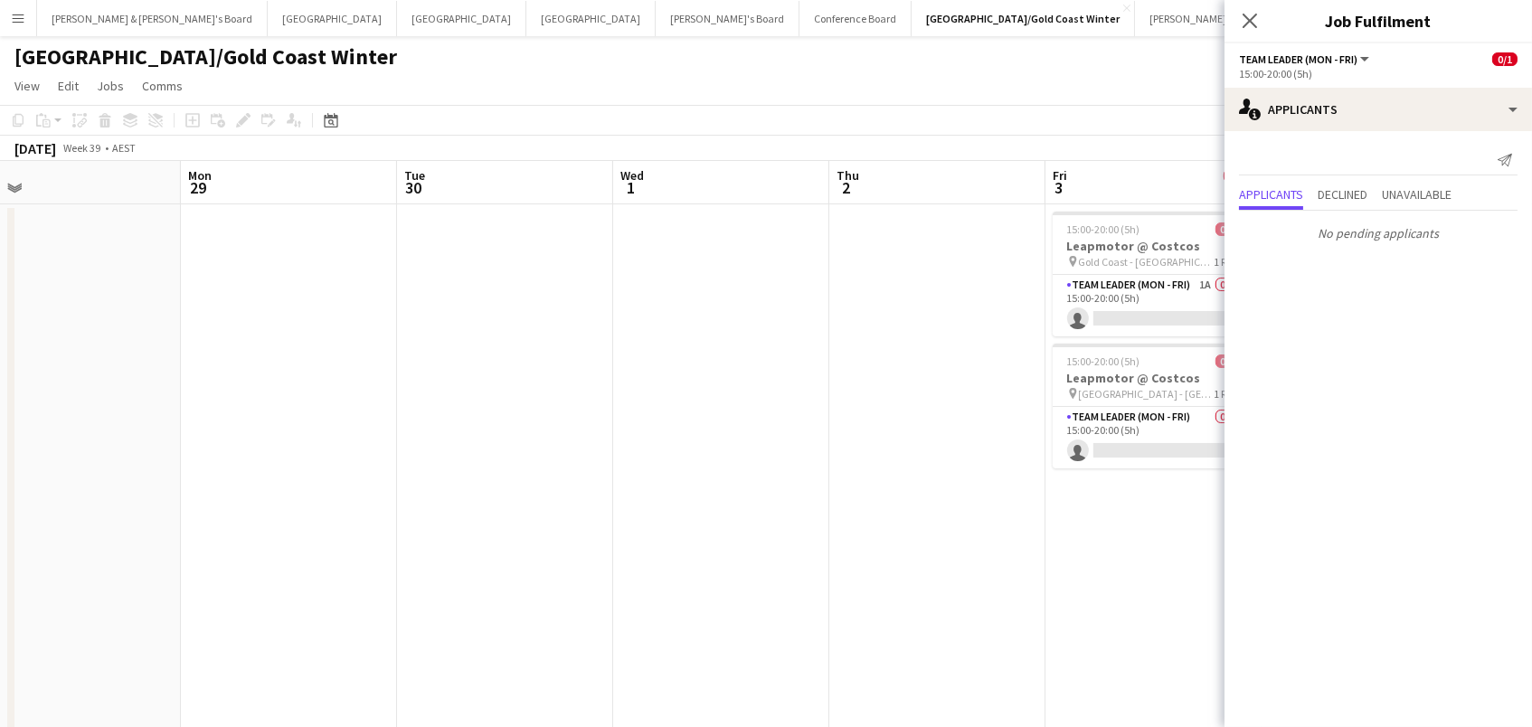
click at [688, 557] on app-date-cell at bounding box center [721, 545] width 216 height 682
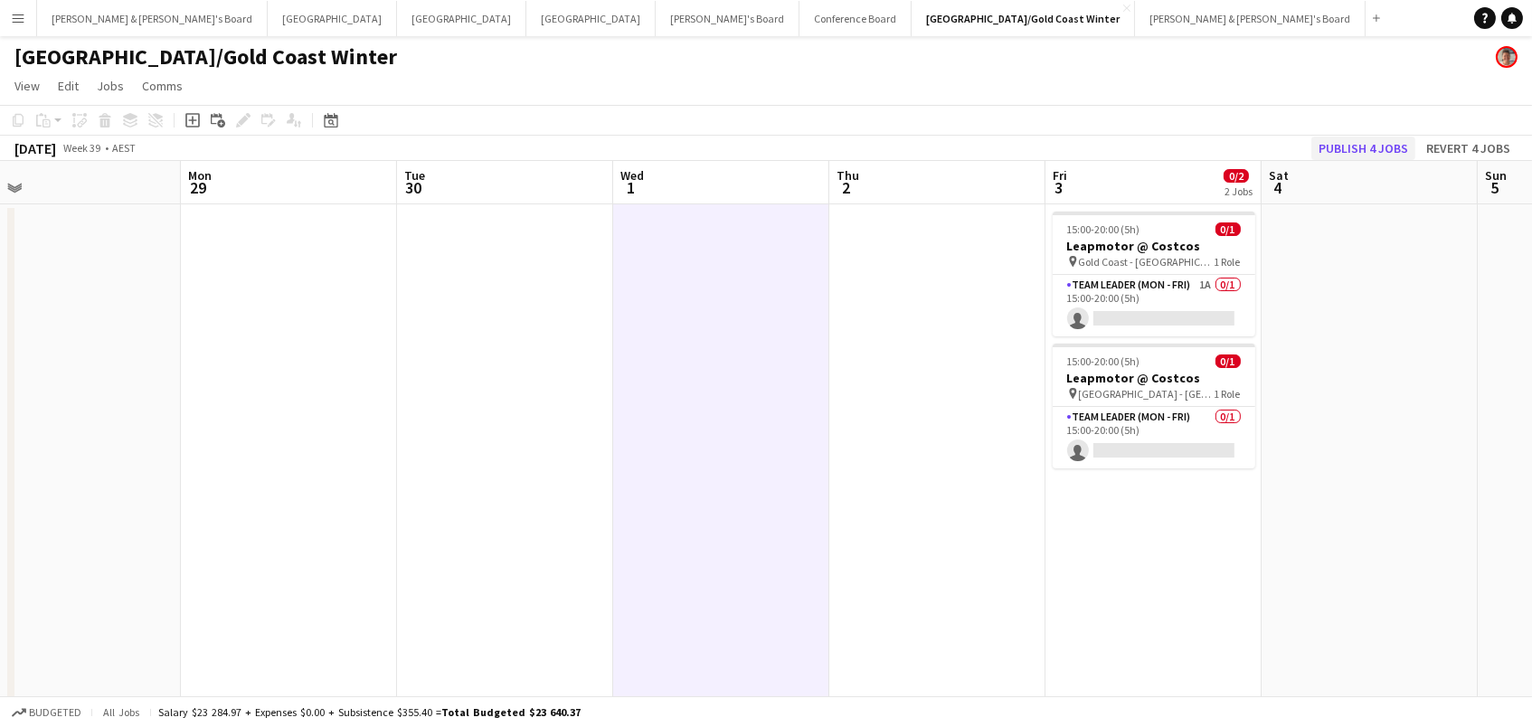
click at [1346, 158] on button "Publish 4 jobs" at bounding box center [1363, 149] width 104 height 24
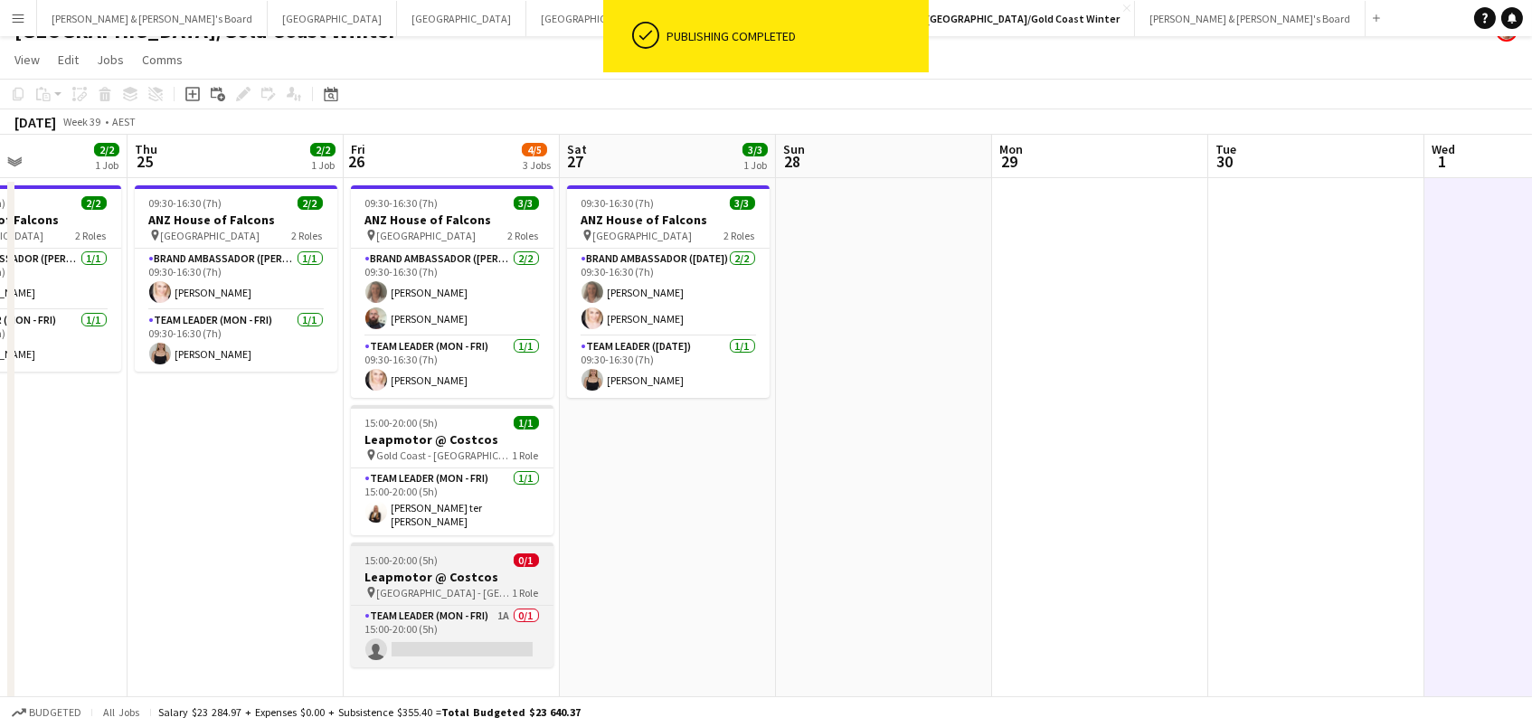
scroll to position [43, 0]
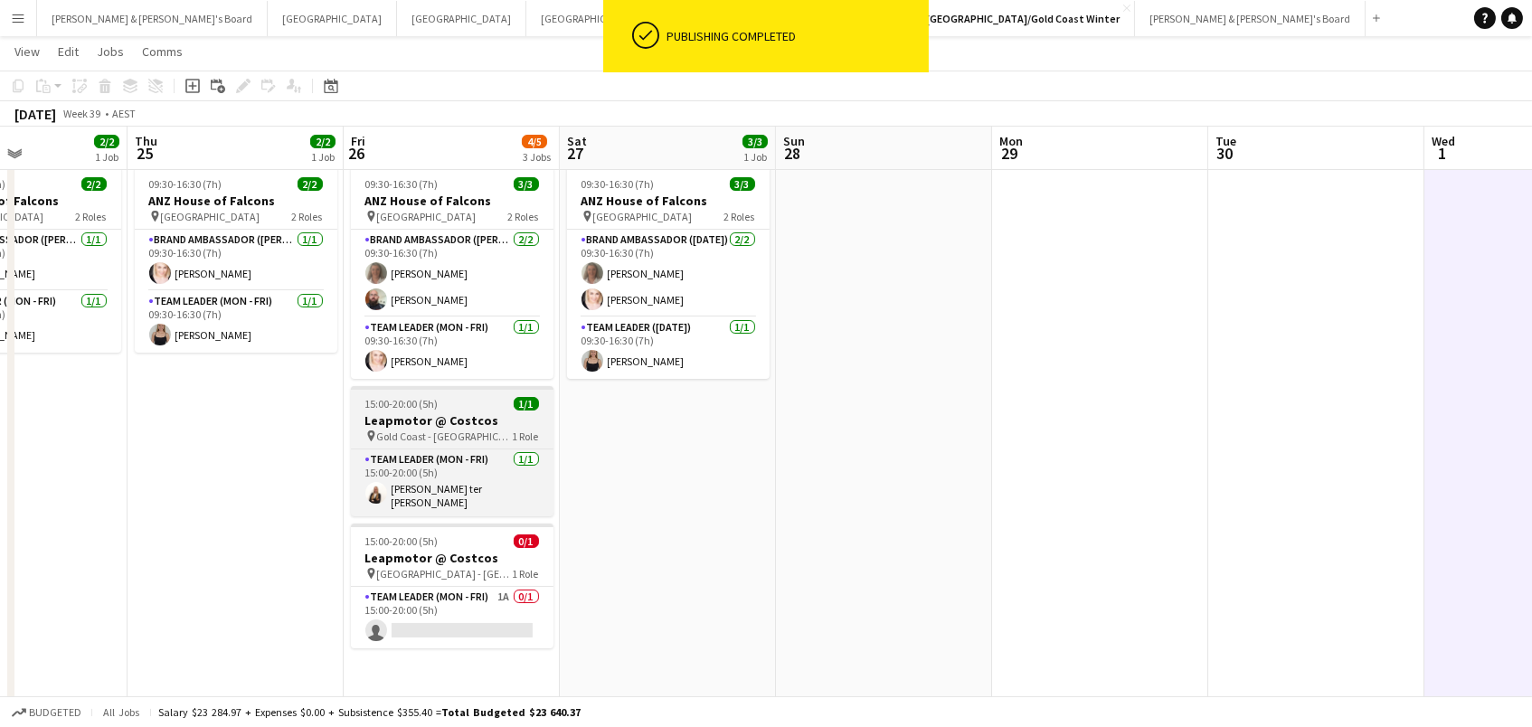
click at [451, 422] on h3 "Leapmotor @ Costcos" at bounding box center [452, 420] width 203 height 16
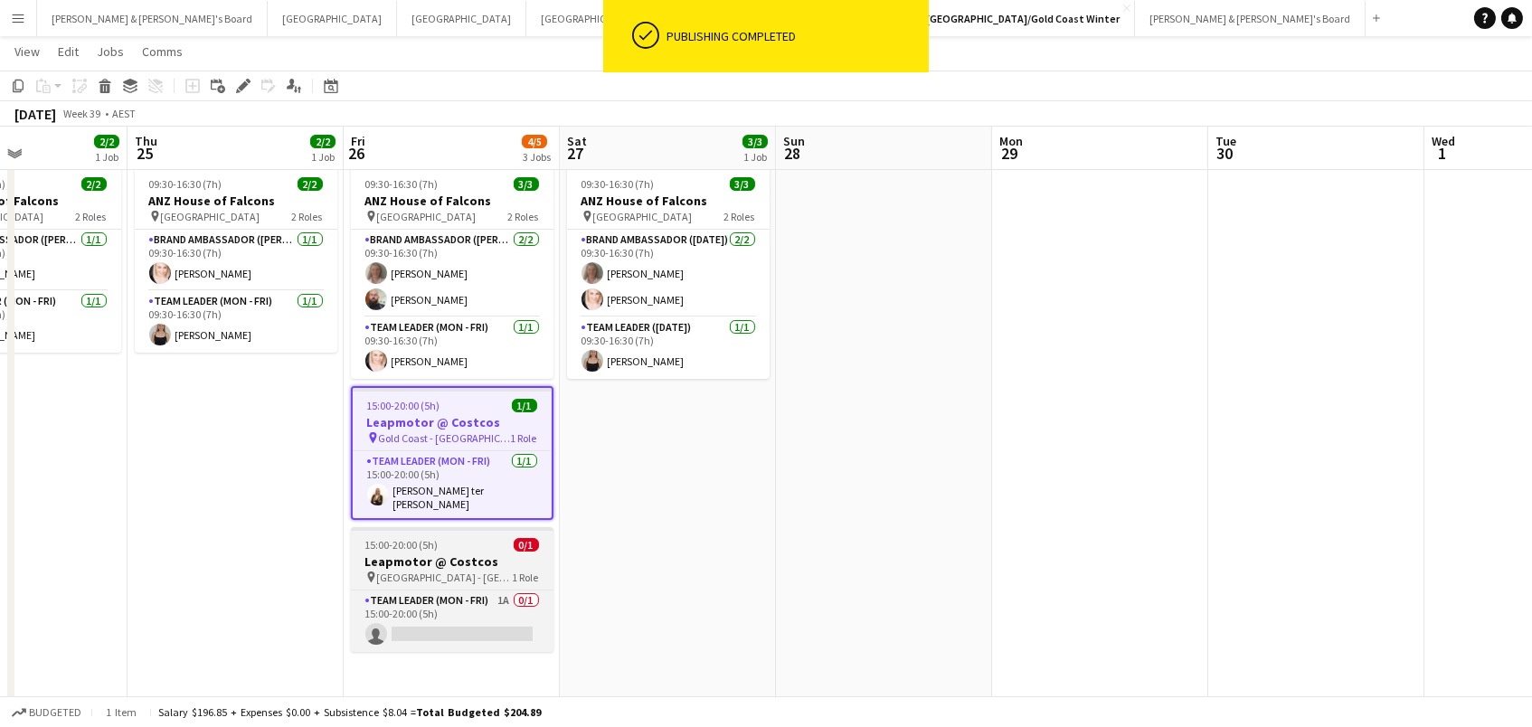
click at [455, 571] on span "[GEOGRAPHIC_DATA] - [GEOGRAPHIC_DATA]" at bounding box center [445, 578] width 136 height 14
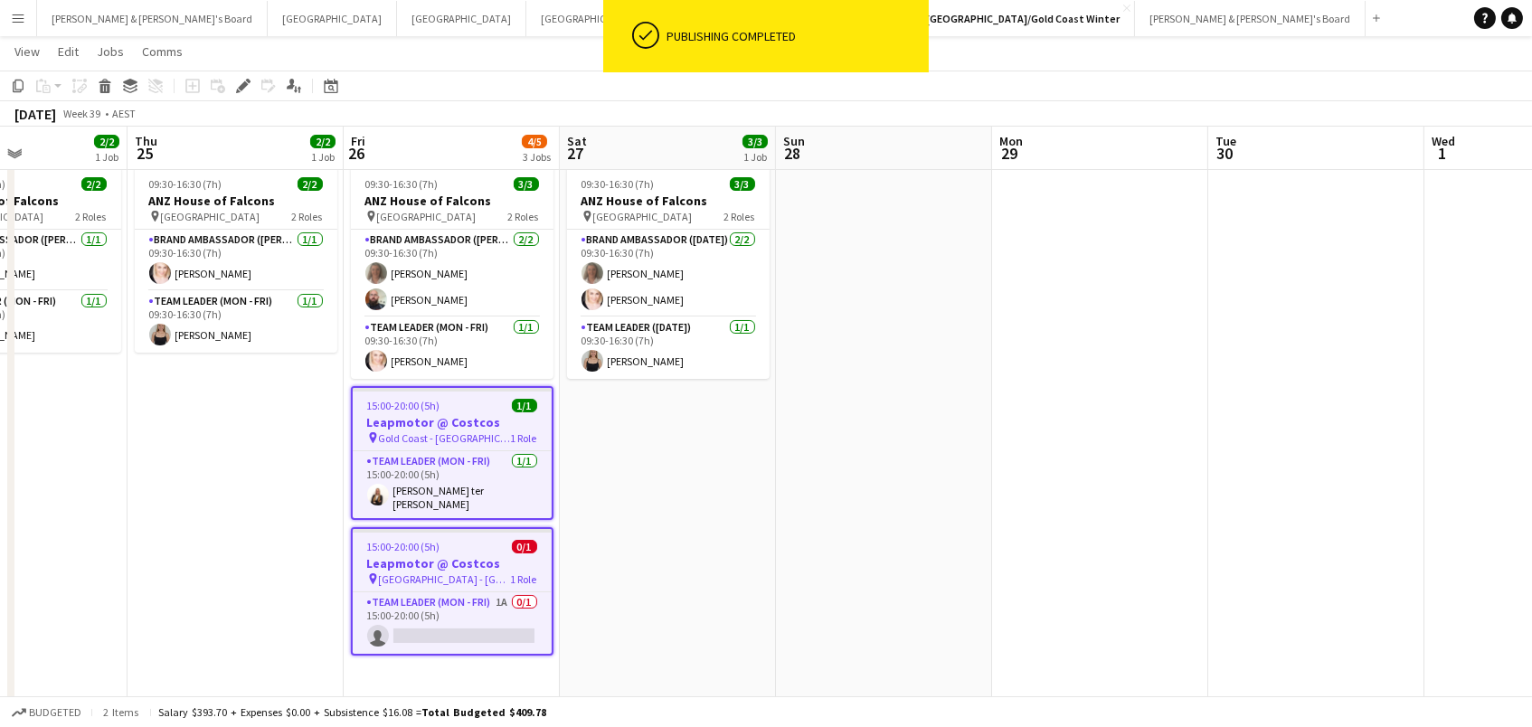
click at [596, 430] on app-date-cell "09:30-16:30 (7h) 3/3 ANZ House of Falcons pin Brisbane 2 Roles Brand Ambassador…" at bounding box center [668, 500] width 216 height 682
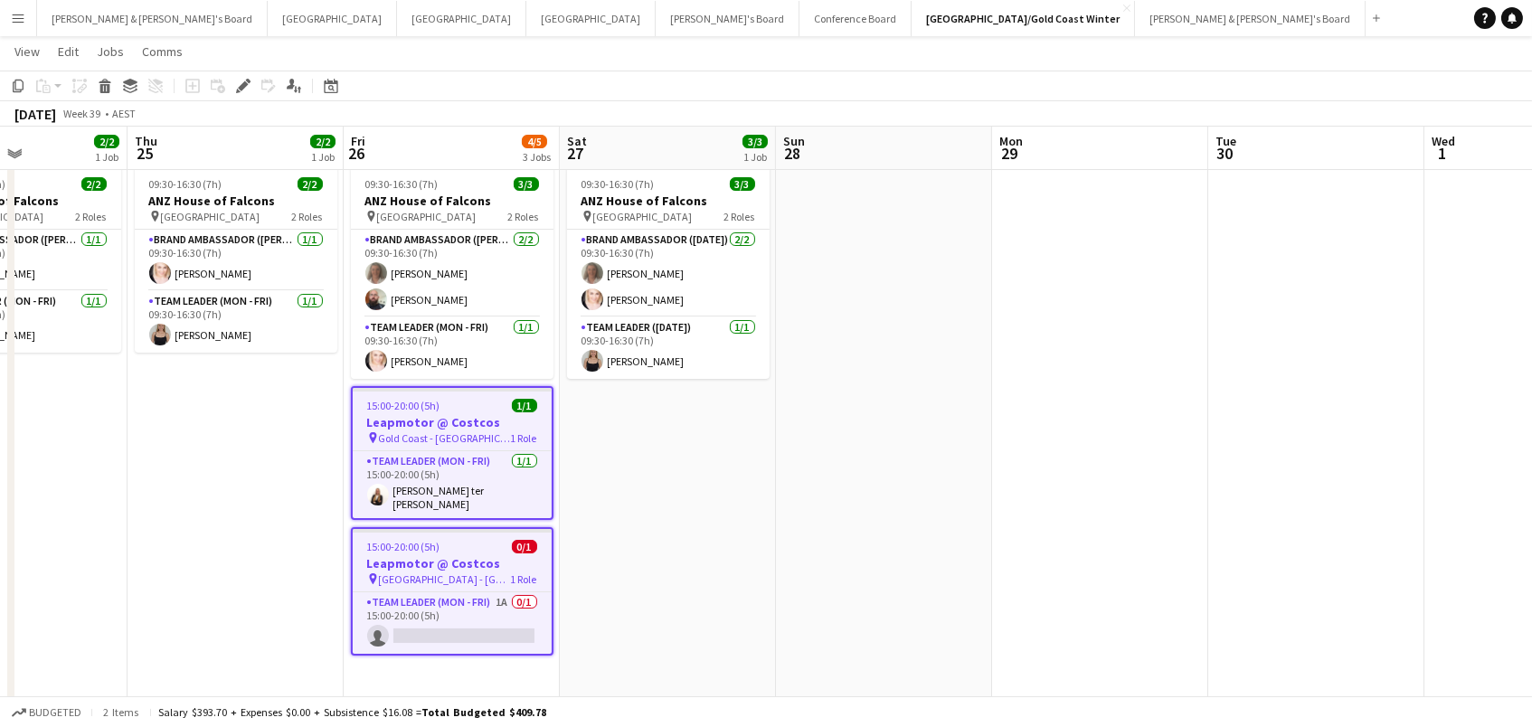
scroll to position [0, 520]
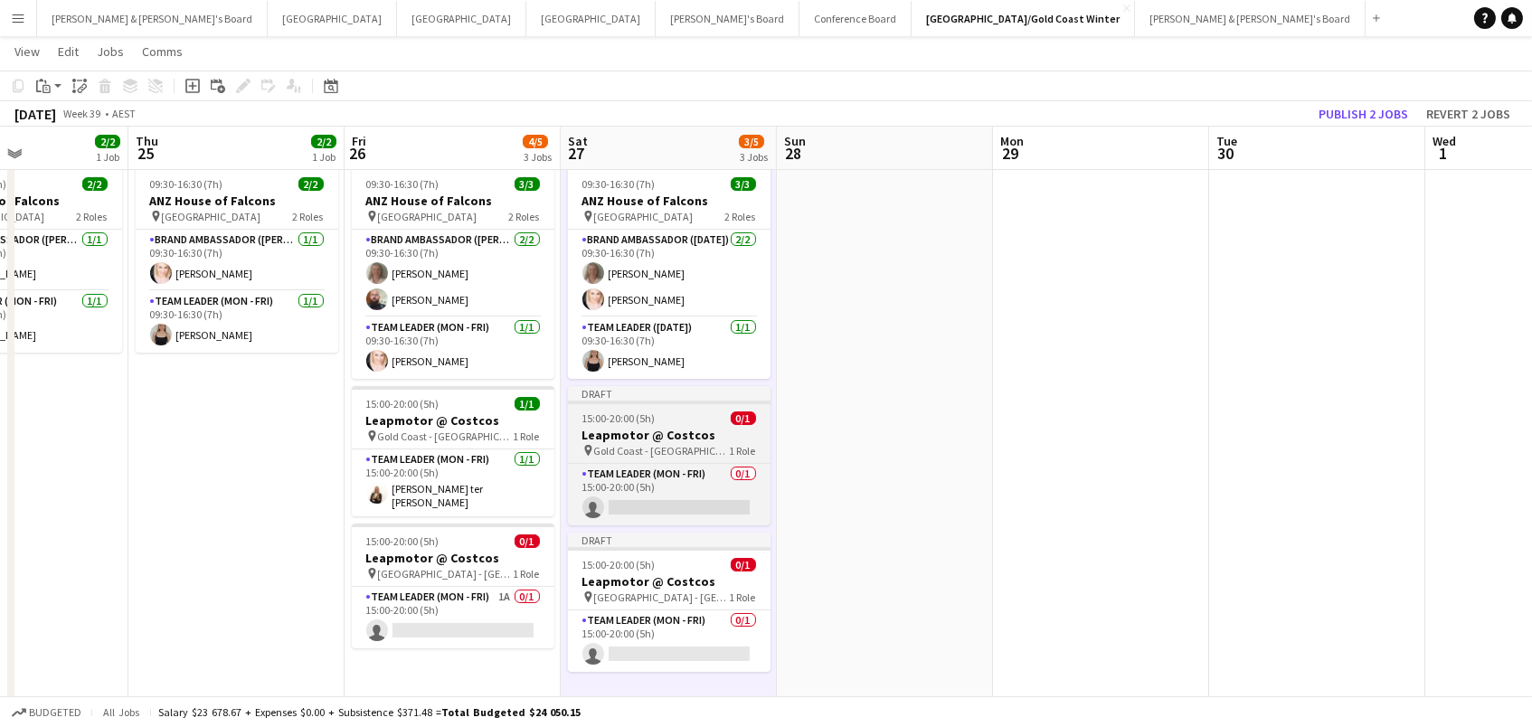
click at [605, 424] on app-job-card "Draft 15:00-20:00 (5h) 0/1 Leapmotor @ Costcos pin Gold Coast - QLD 1 Role Team…" at bounding box center [669, 455] width 203 height 139
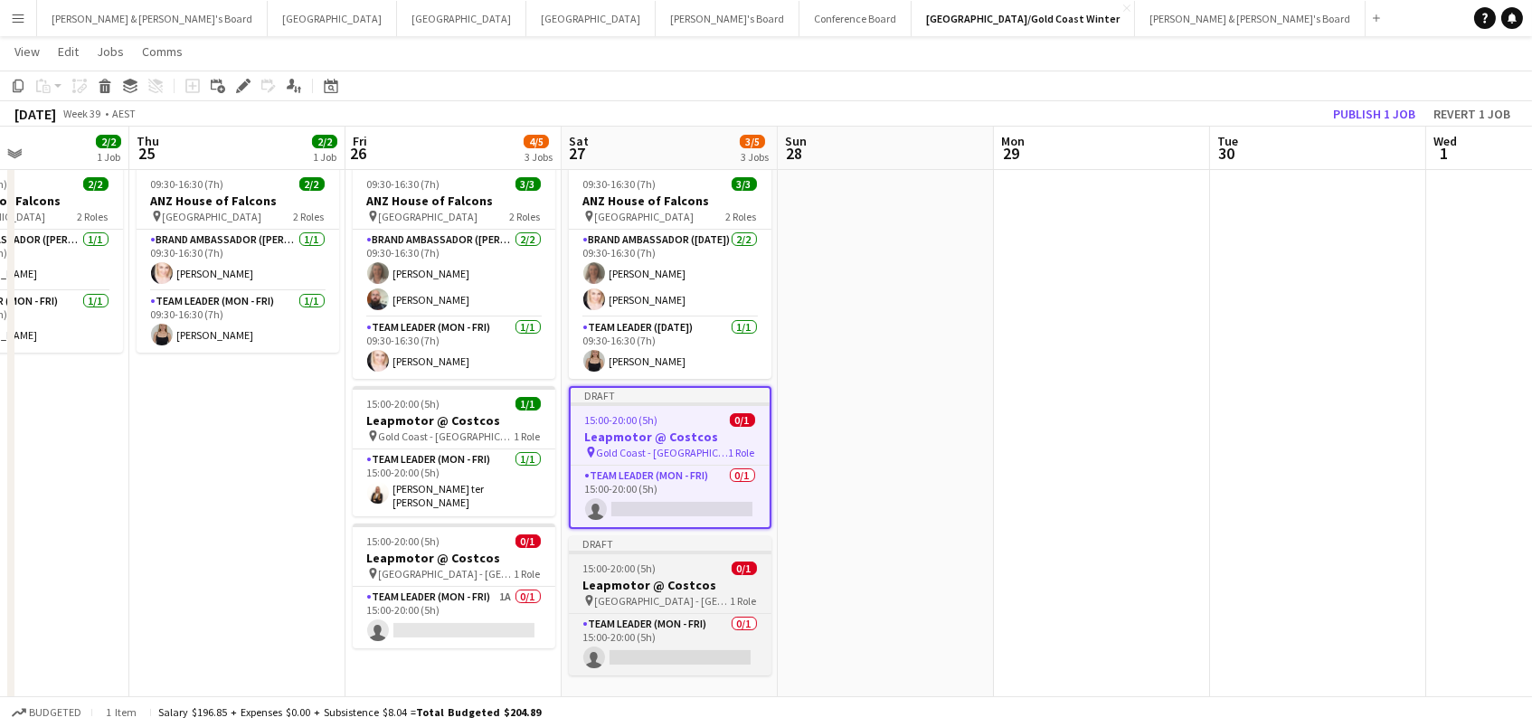
click at [624, 565] on span "15:00-20:00 (5h)" at bounding box center [619, 569] width 73 height 14
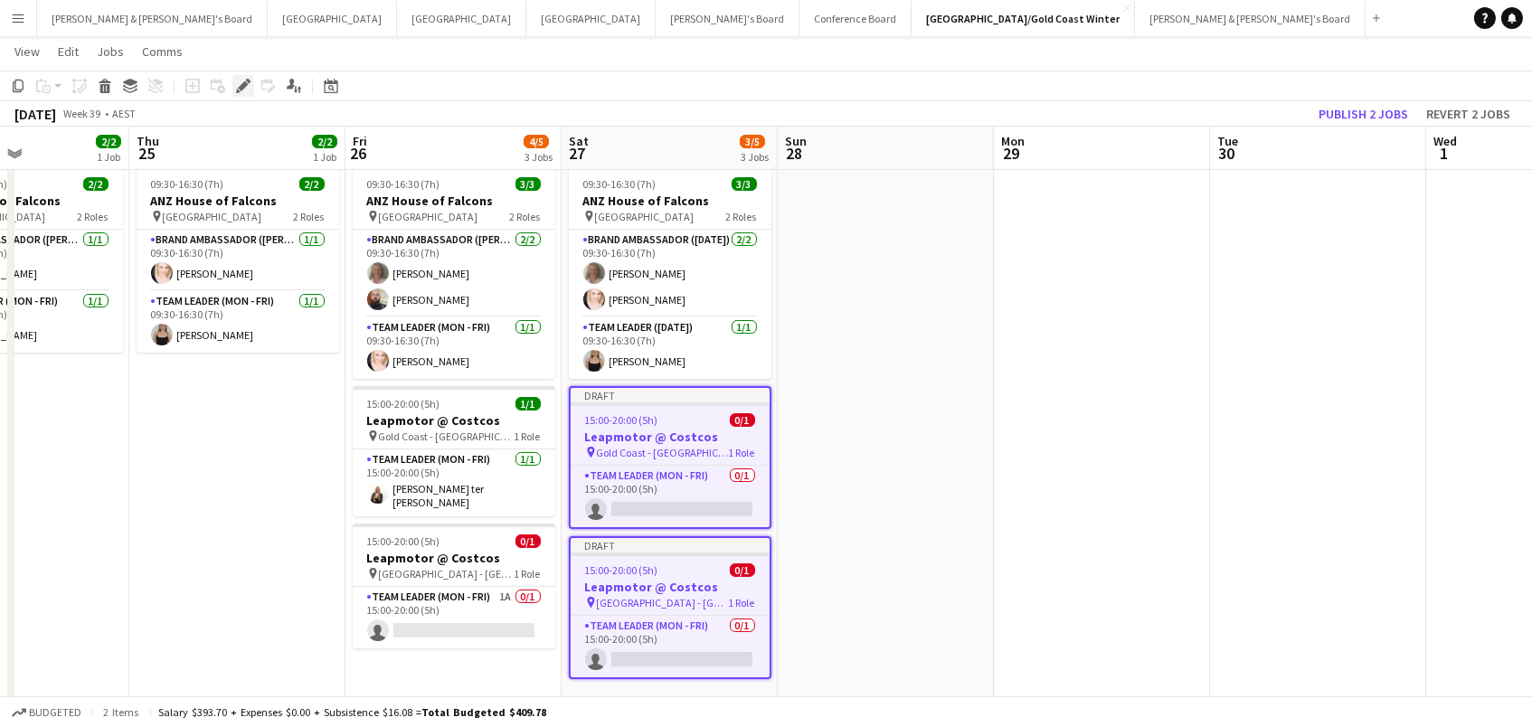
click at [245, 90] on icon "Edit" at bounding box center [243, 86] width 14 height 14
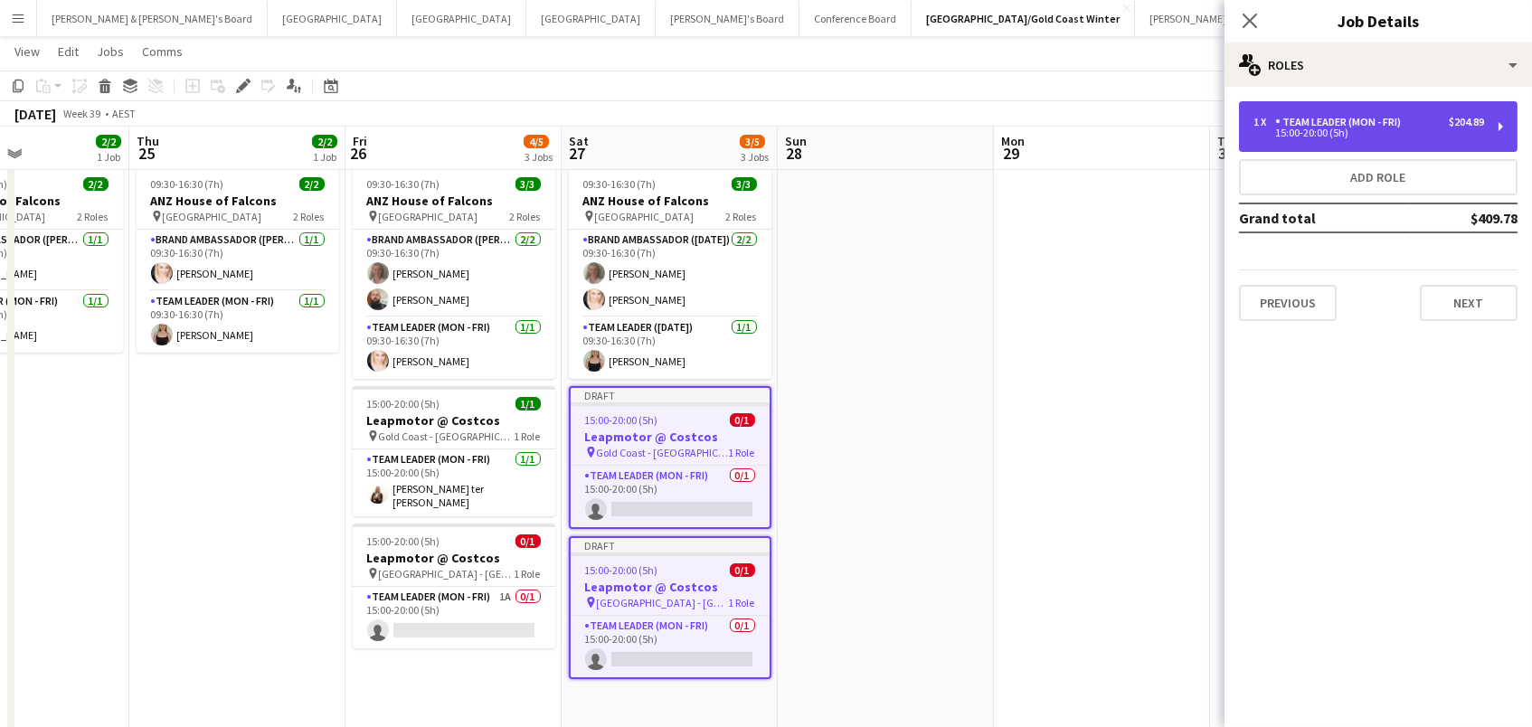
click at [1341, 126] on div "Team Leader (Mon - Fri)" at bounding box center [1341, 122] width 133 height 13
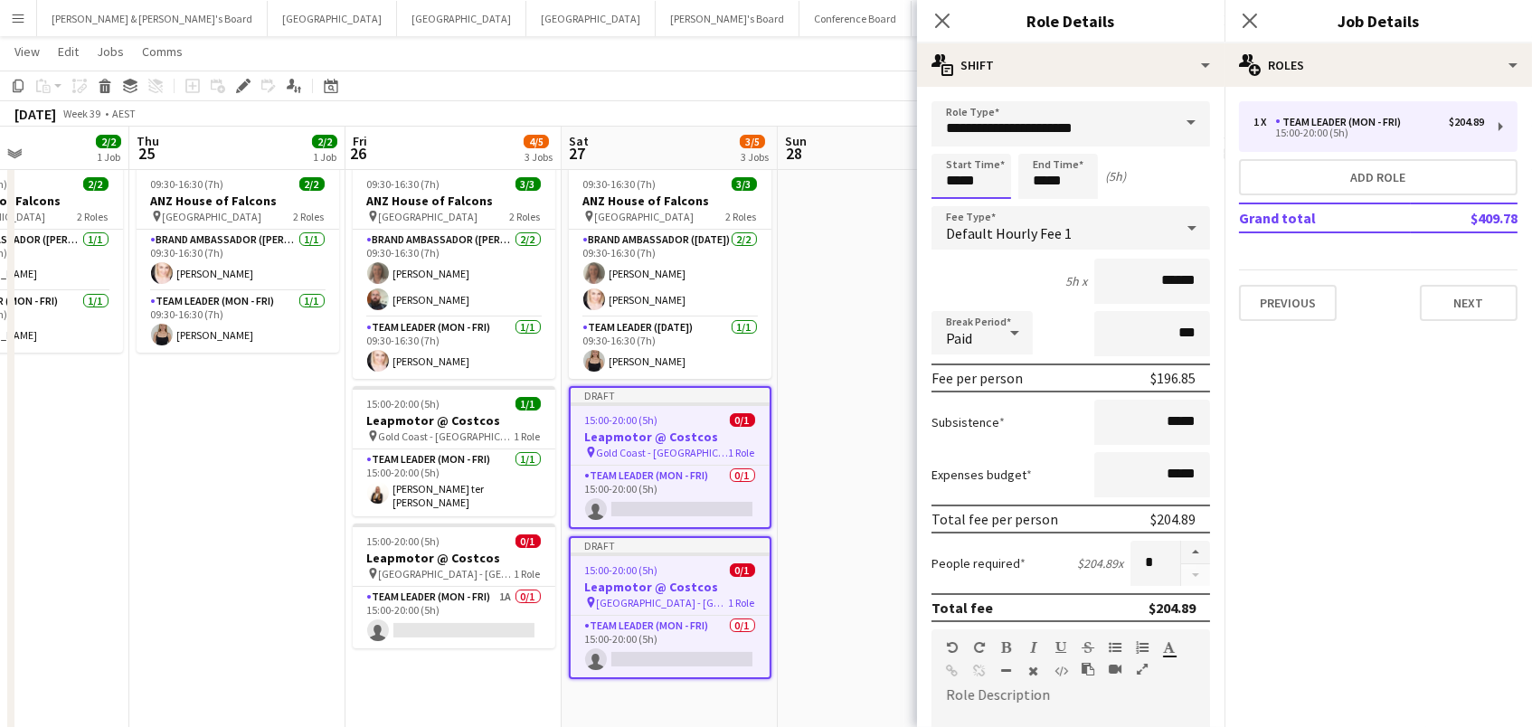
click at [966, 175] on input "*****" at bounding box center [971, 176] width 80 height 45
click at [956, 216] on div "Default Hourly Fee 1" at bounding box center [1052, 227] width 242 height 43
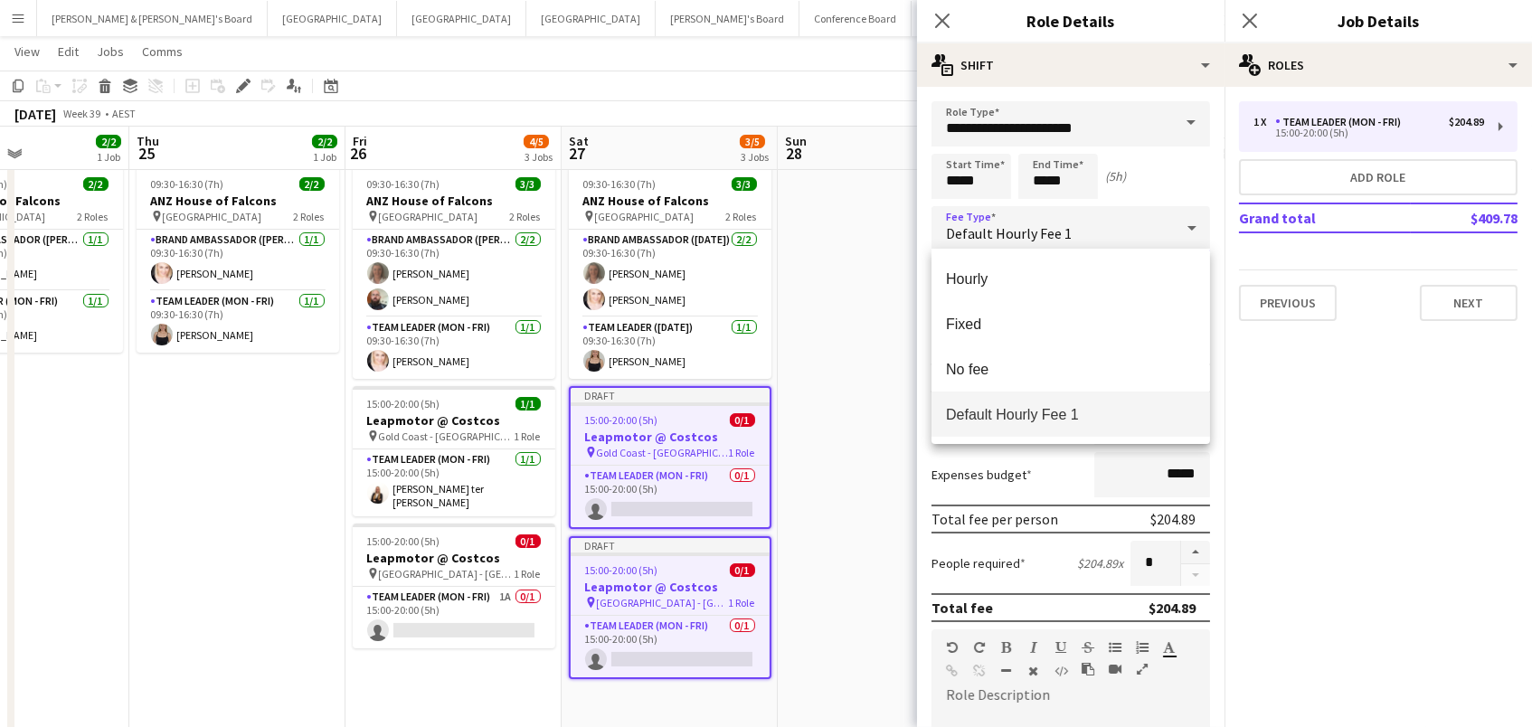
click at [954, 187] on div at bounding box center [766, 363] width 1532 height 727
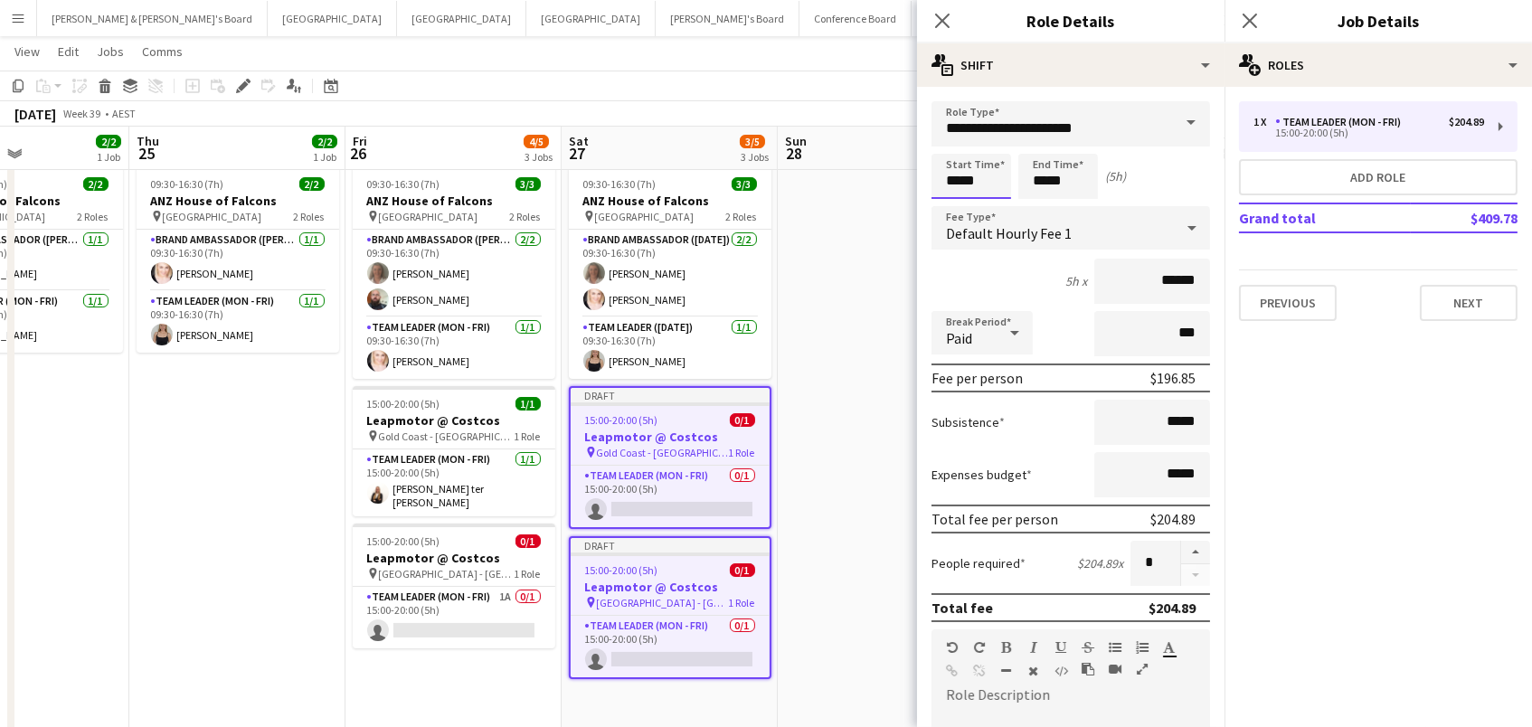
click at [954, 174] on input "*****" at bounding box center [971, 176] width 80 height 45
click at [954, 201] on div at bounding box center [953, 208] width 36 height 18
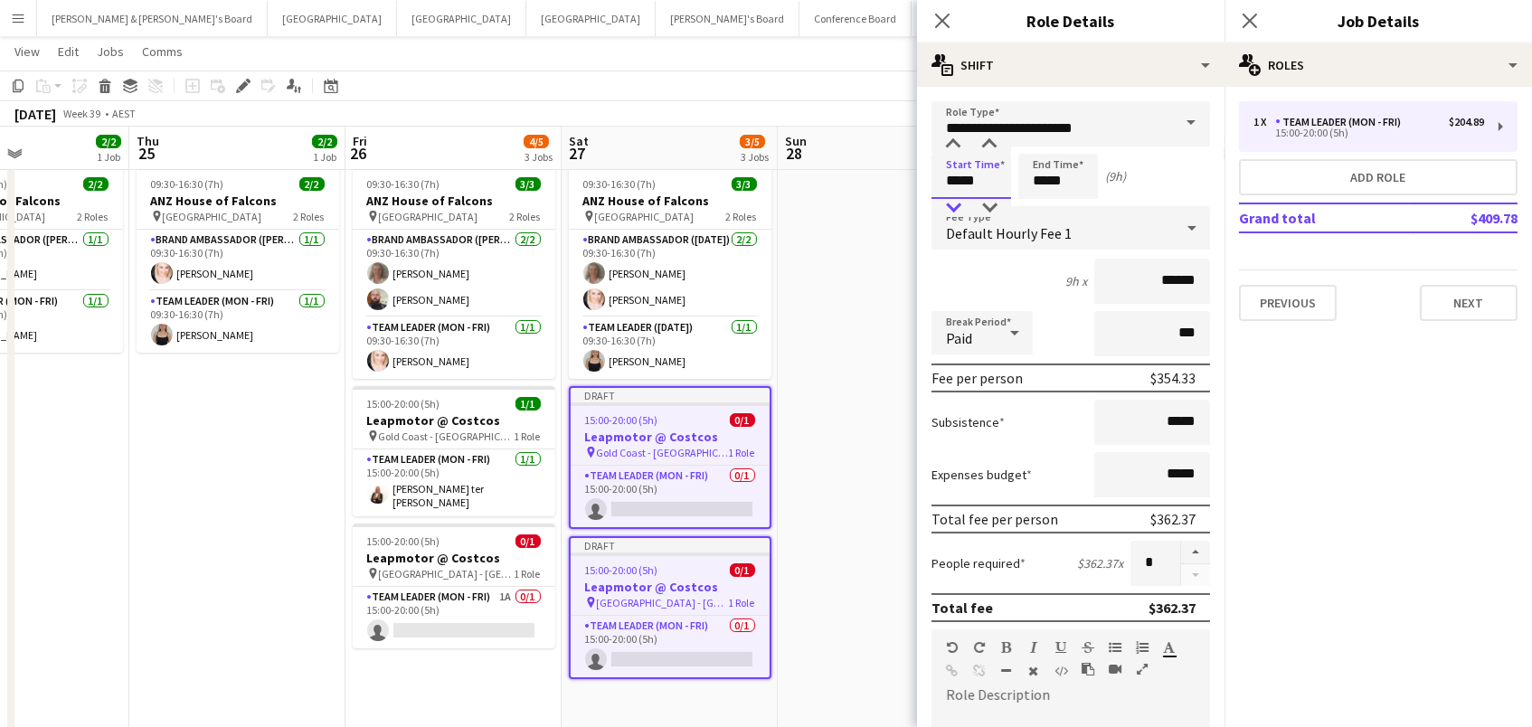
type input "*****"
click at [953, 202] on div at bounding box center [953, 208] width 36 height 18
click at [1041, 187] on input "*****" at bounding box center [1058, 176] width 80 height 45
click at [1039, 207] on div at bounding box center [1040, 208] width 36 height 18
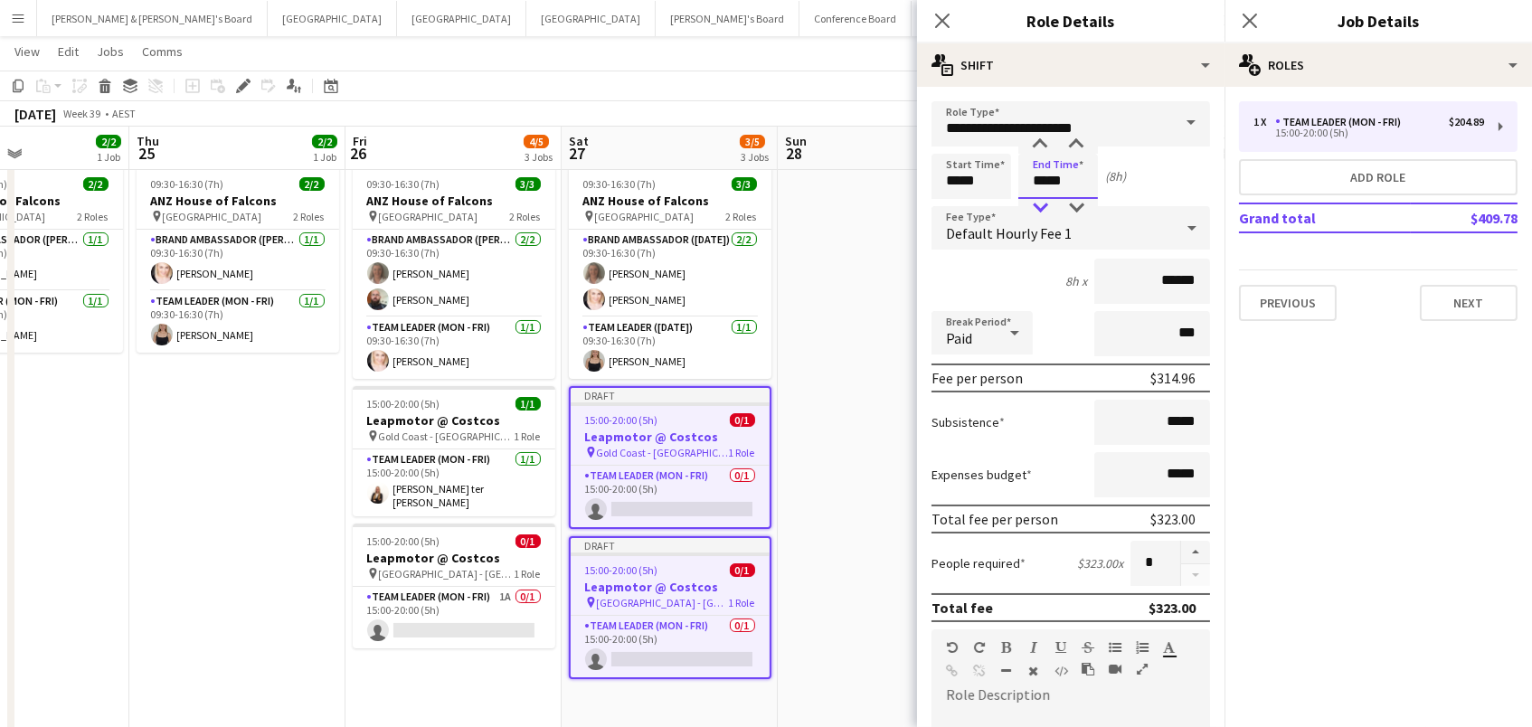
click at [1039, 207] on div at bounding box center [1040, 208] width 36 height 18
type input "*****"
click at [1039, 207] on div at bounding box center [1040, 208] width 36 height 18
click at [863, 471] on app-date-cell at bounding box center [886, 500] width 216 height 682
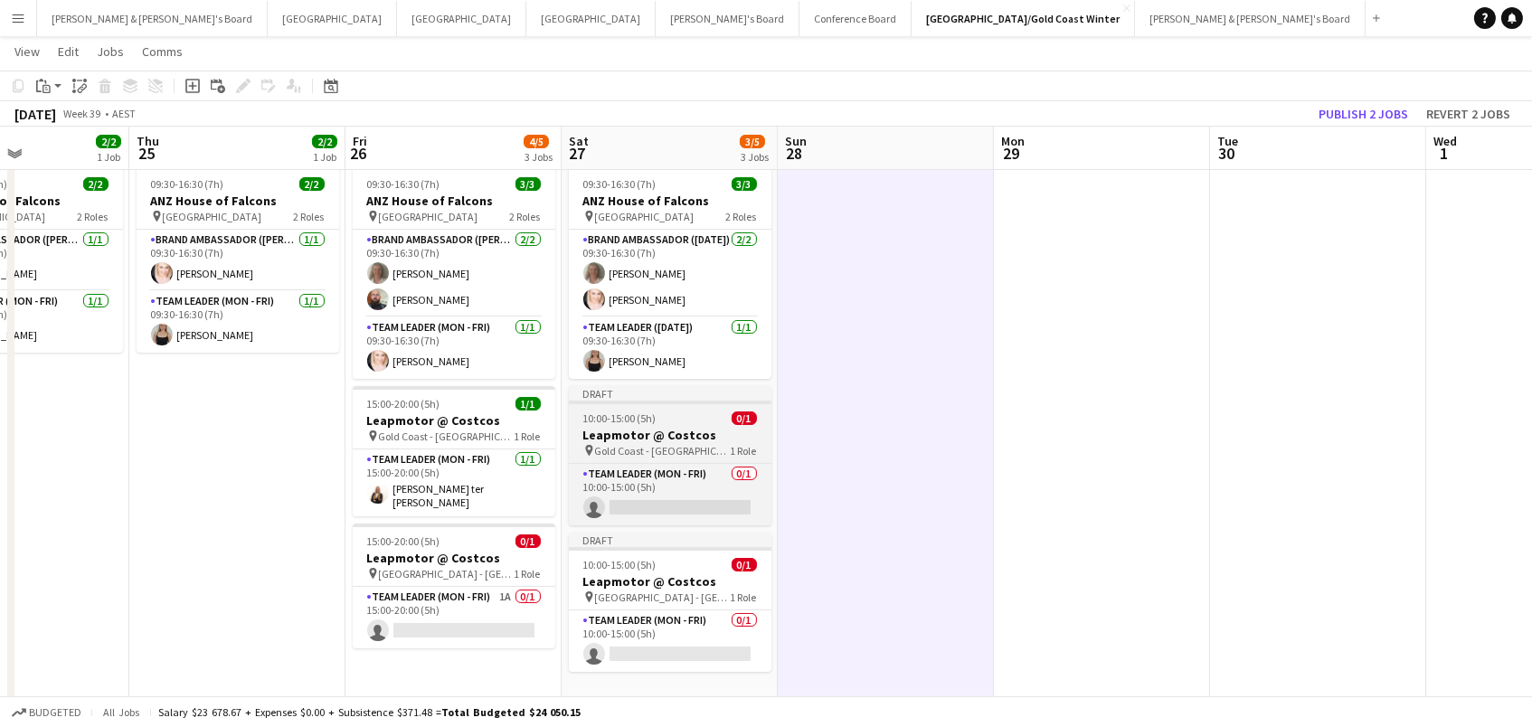
click at [710, 445] on div "pin Gold Coast - QLD 1 Role" at bounding box center [670, 450] width 203 height 14
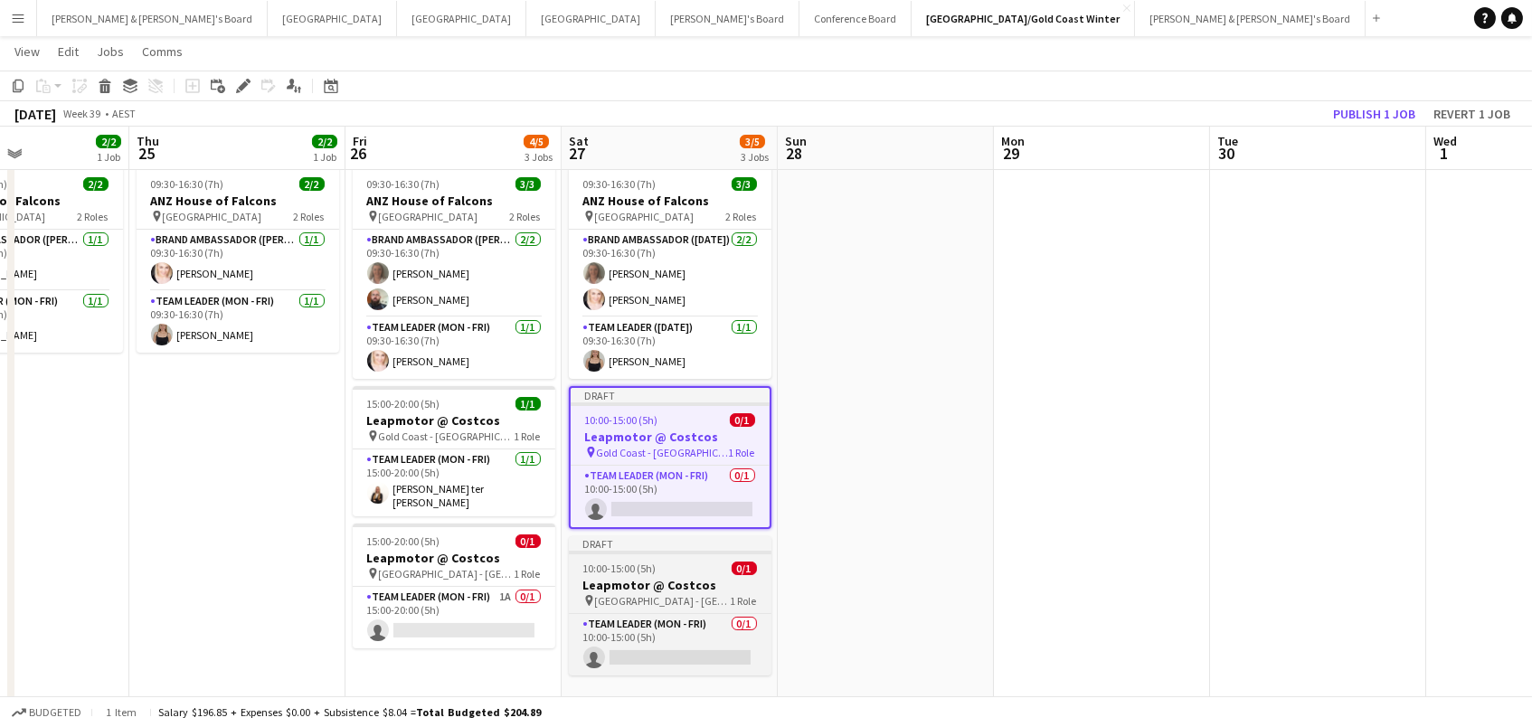
click at [688, 589] on h3 "Leapmotor @ Costcos" at bounding box center [670, 585] width 203 height 16
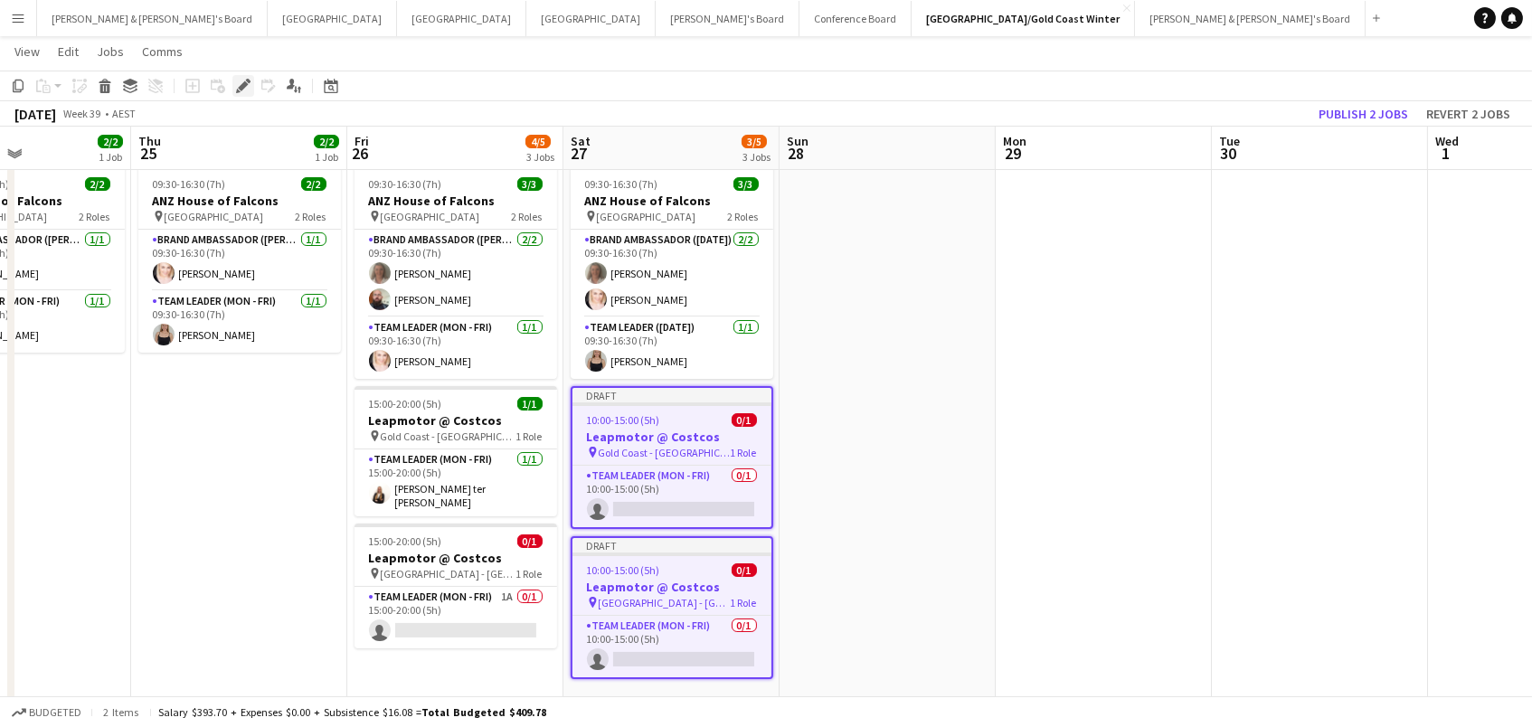
click at [246, 80] on icon at bounding box center [248, 81] width 5 height 5
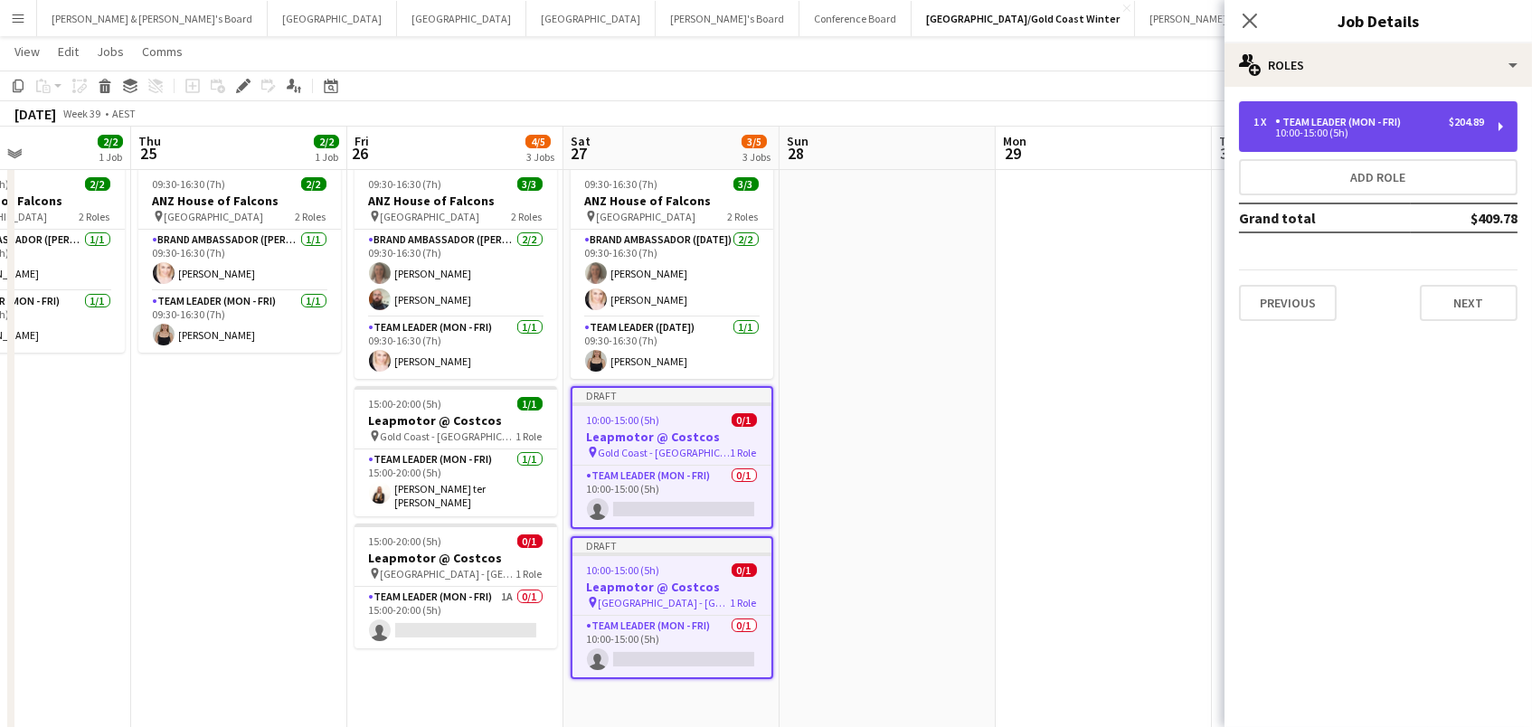
click at [1477, 113] on div "1 x Team Leader (Mon - Fri) $204.89 10:00-15:00 (5h)" at bounding box center [1378, 126] width 278 height 51
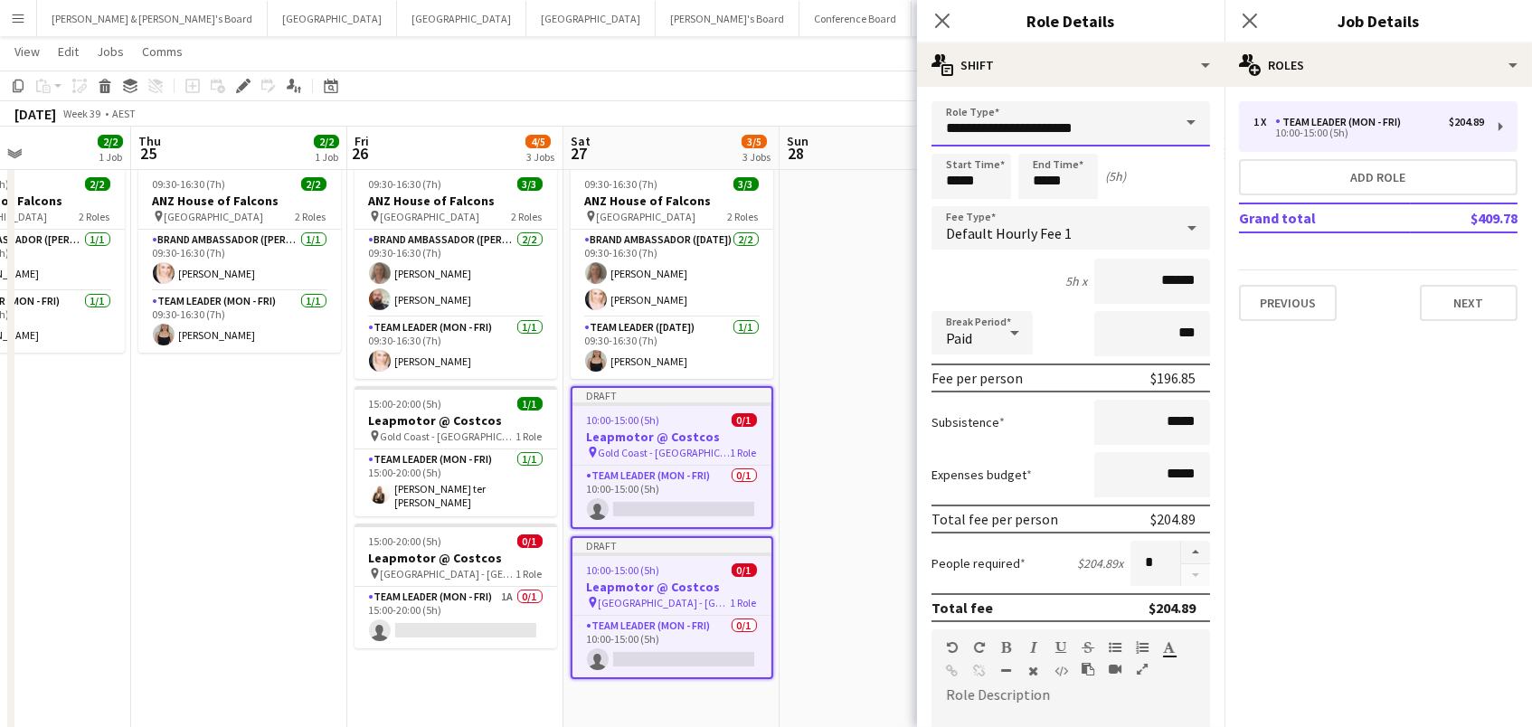
click at [996, 128] on input "**********" at bounding box center [1070, 123] width 278 height 45
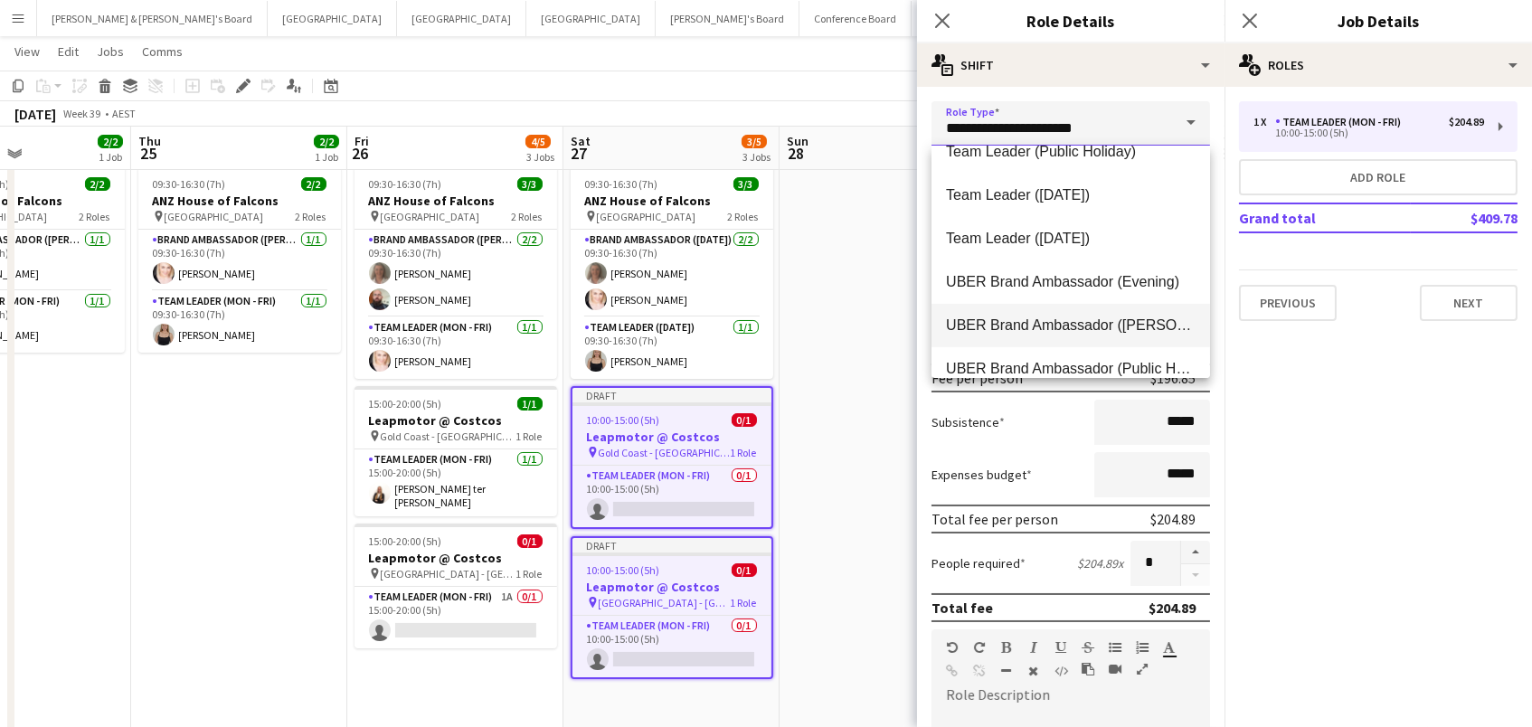
scroll to position [1879, 0]
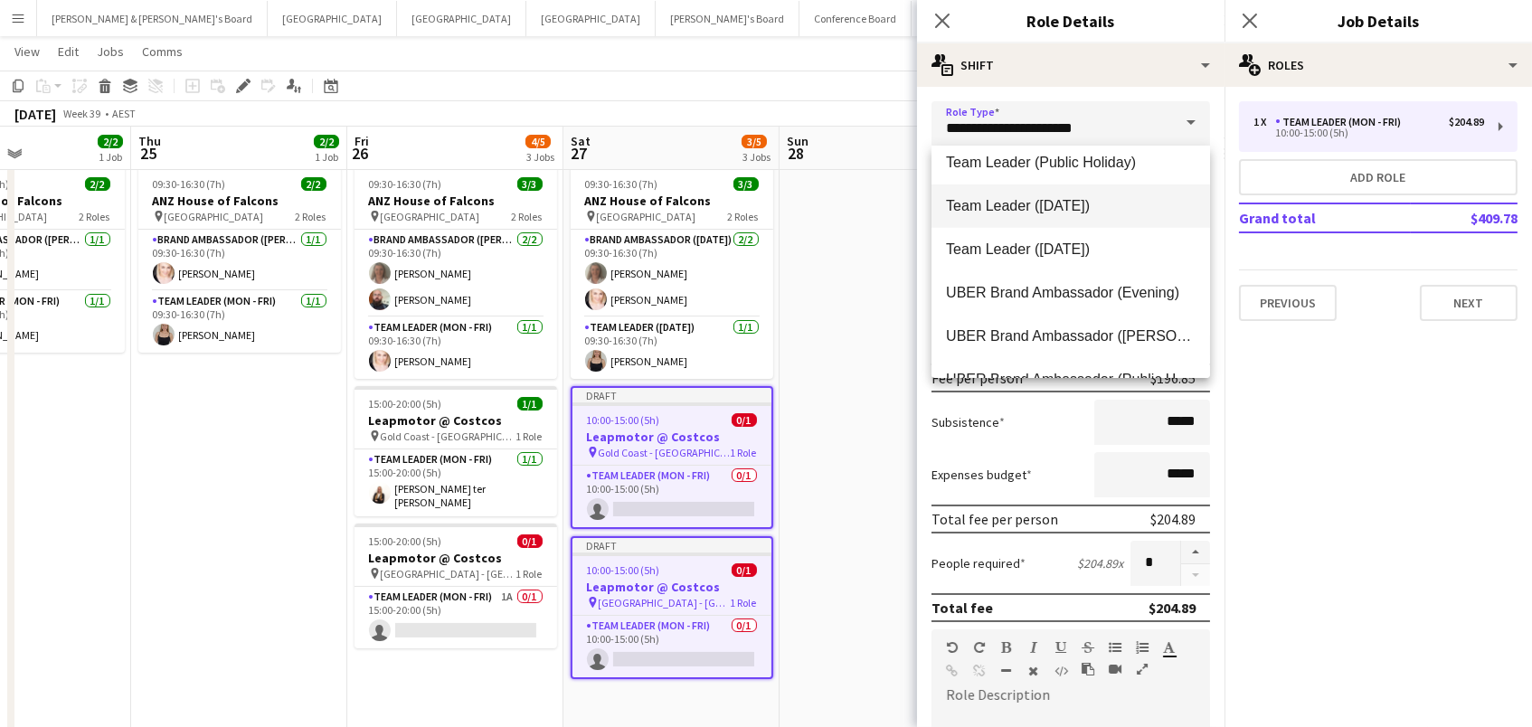
click at [1028, 206] on span "Team Leader ([DATE])" at bounding box center [1071, 205] width 250 height 17
type input "**********"
type input "******"
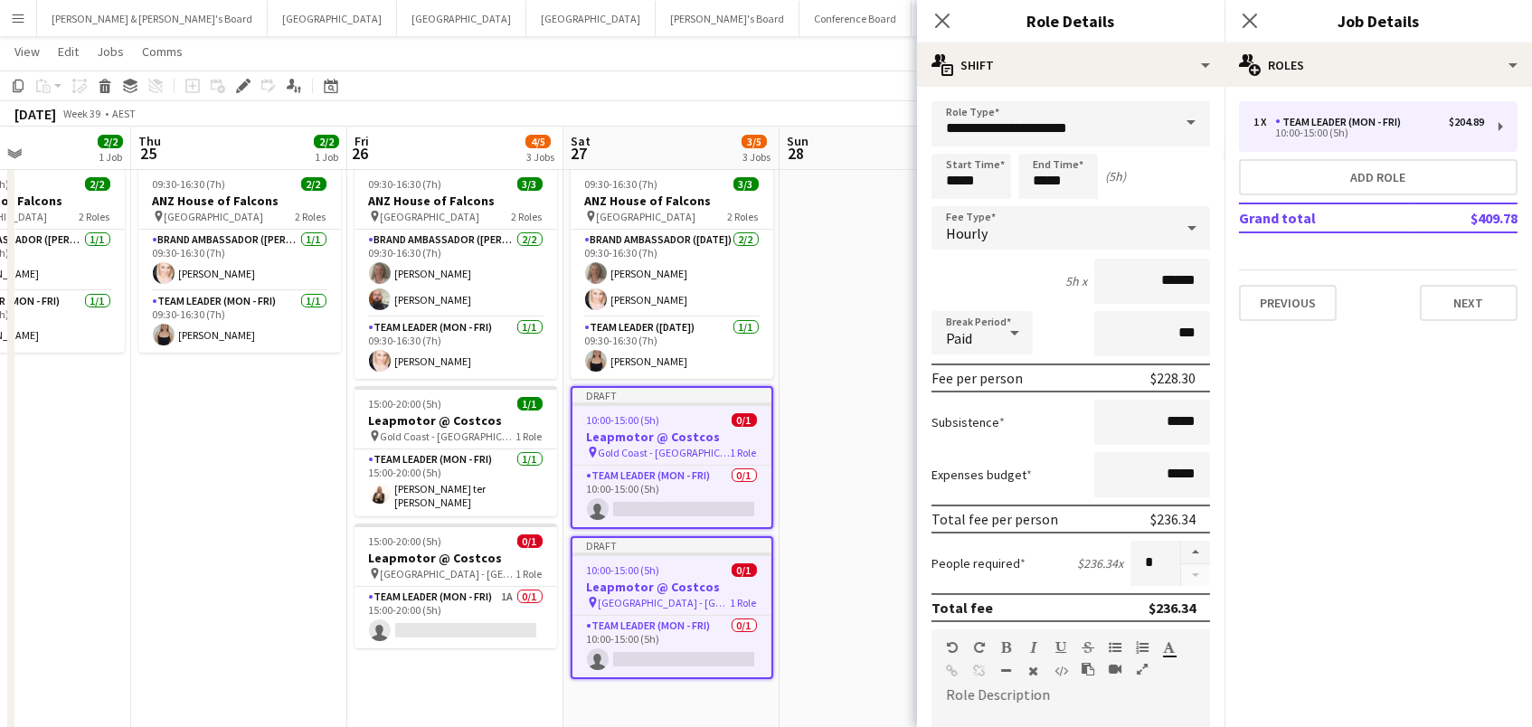
click at [856, 327] on app-date-cell at bounding box center [887, 500] width 216 height 682
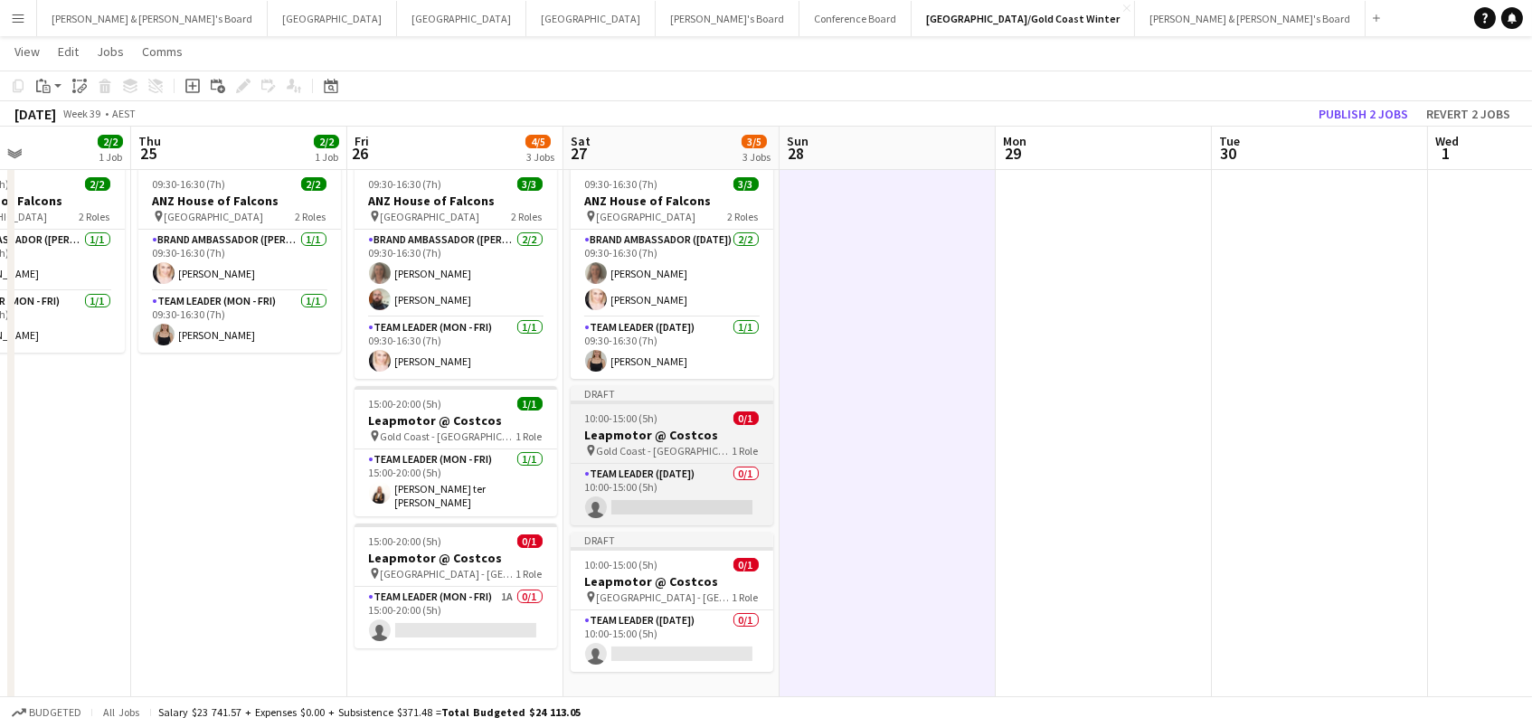
click at [676, 427] on h3 "Leapmotor @ Costcos" at bounding box center [672, 435] width 203 height 16
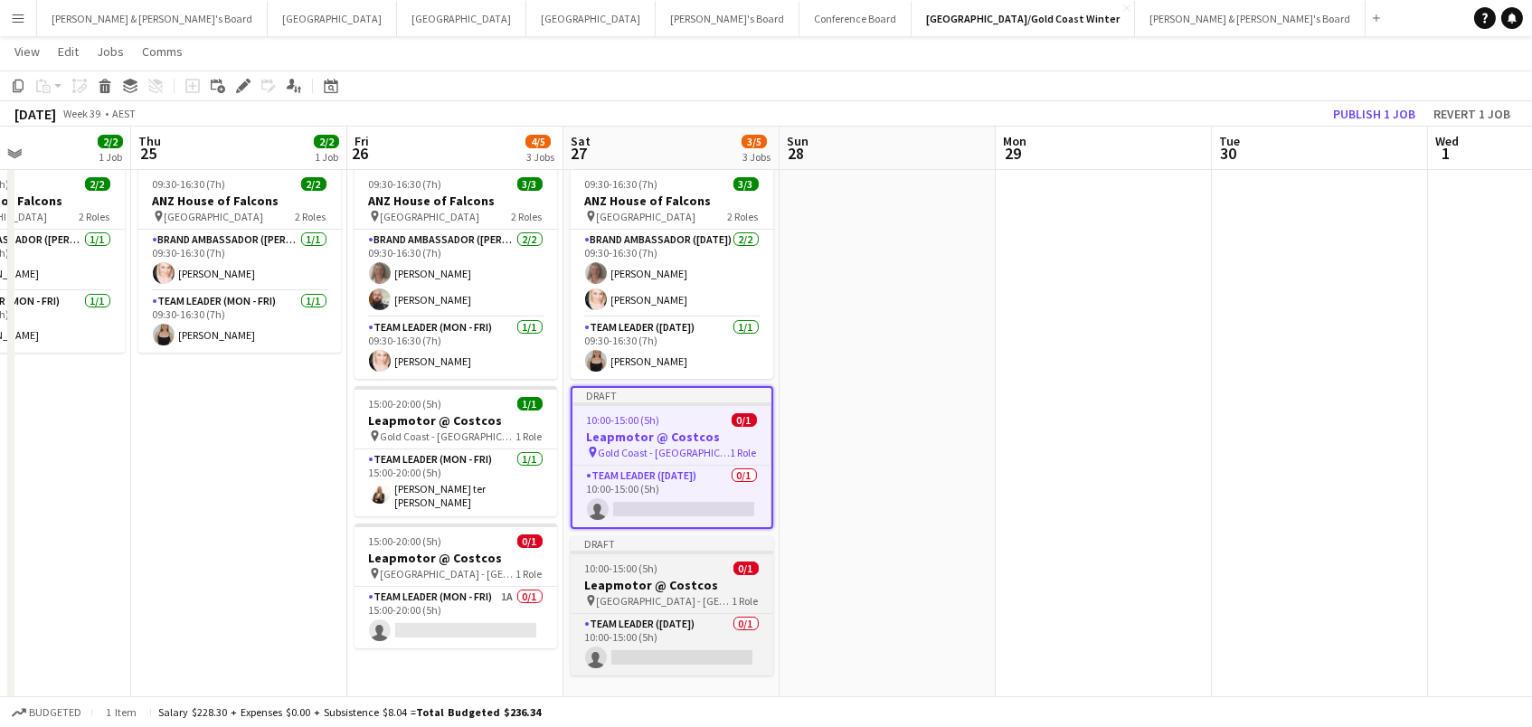
click at [662, 580] on h3 "Leapmotor @ Costcos" at bounding box center [672, 585] width 203 height 16
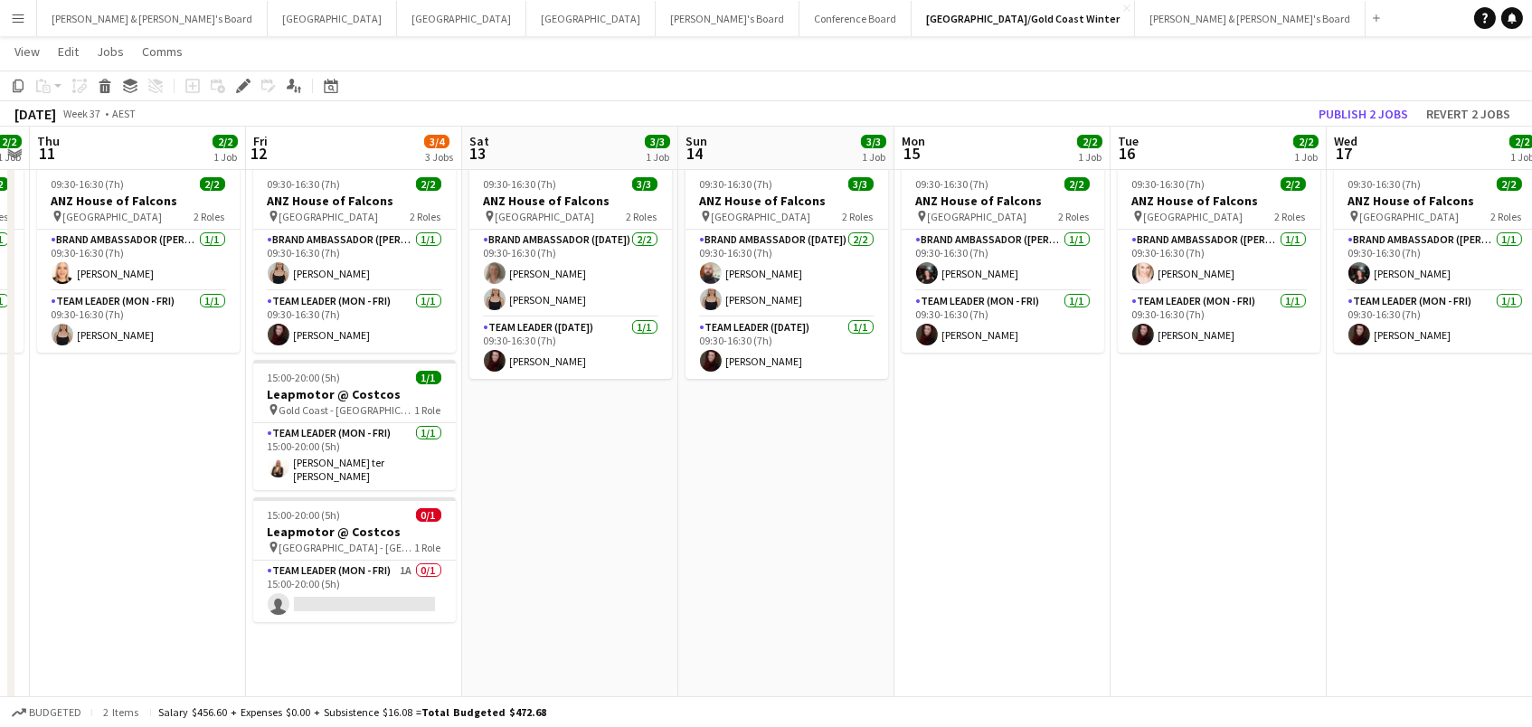
scroll to position [0, 401]
click at [560, 412] on app-date-cell "09:30-16:30 (7h) 3/3 ANZ House of Falcons pin Brisbane 2 Roles Brand Ambassador…" at bounding box center [571, 500] width 216 height 682
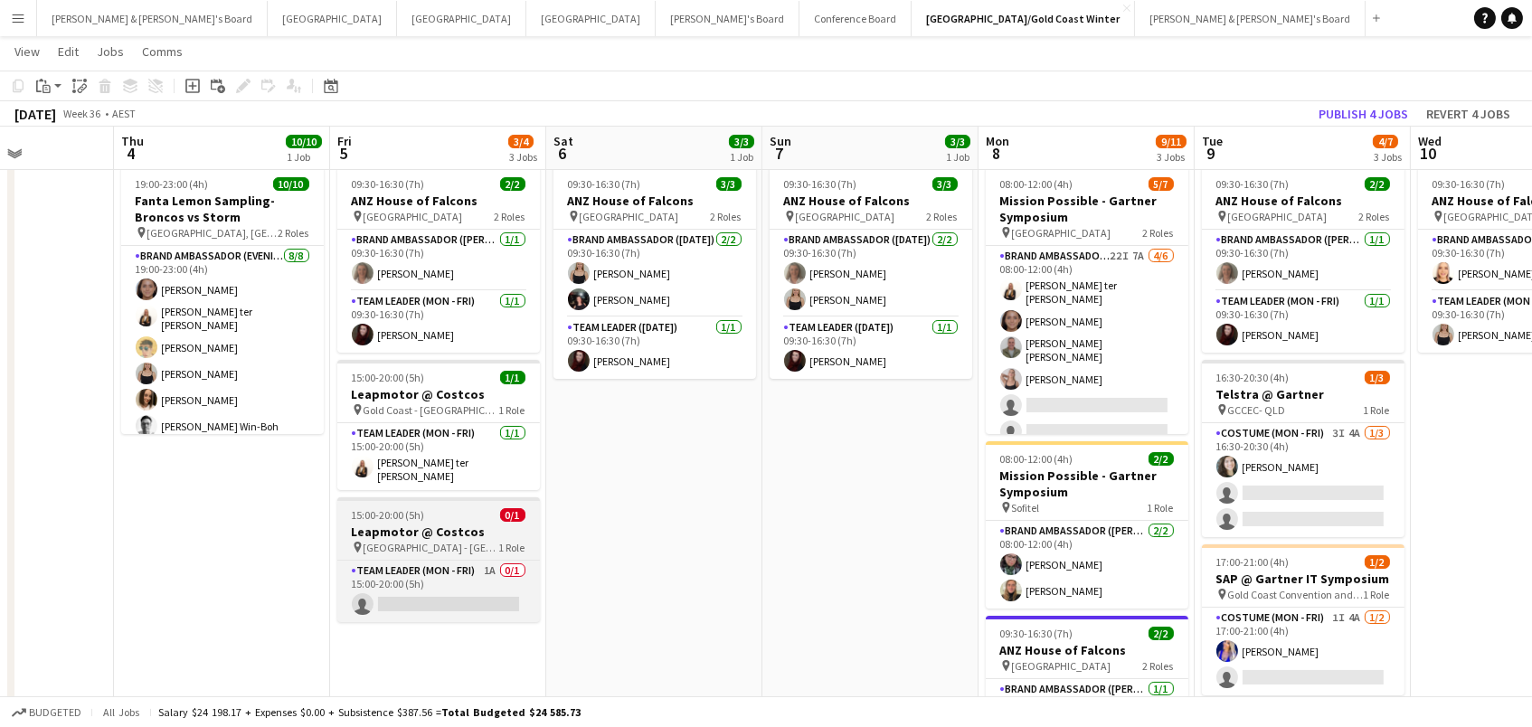
scroll to position [0, 495]
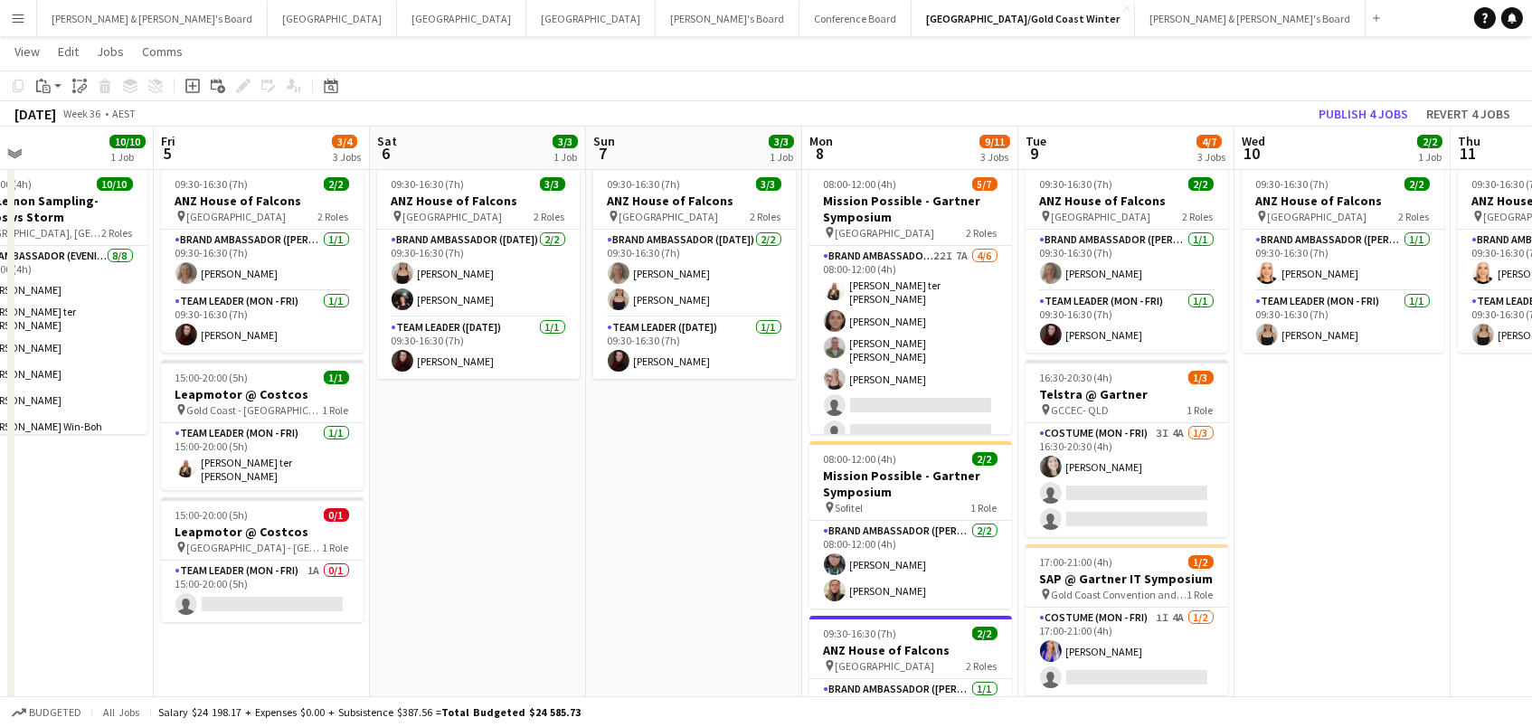
click at [448, 430] on app-date-cell "09:30-16:30 (7h) 3/3 ANZ House of Falcons pin Brisbane 2 Roles Brand Ambassador…" at bounding box center [478, 500] width 216 height 682
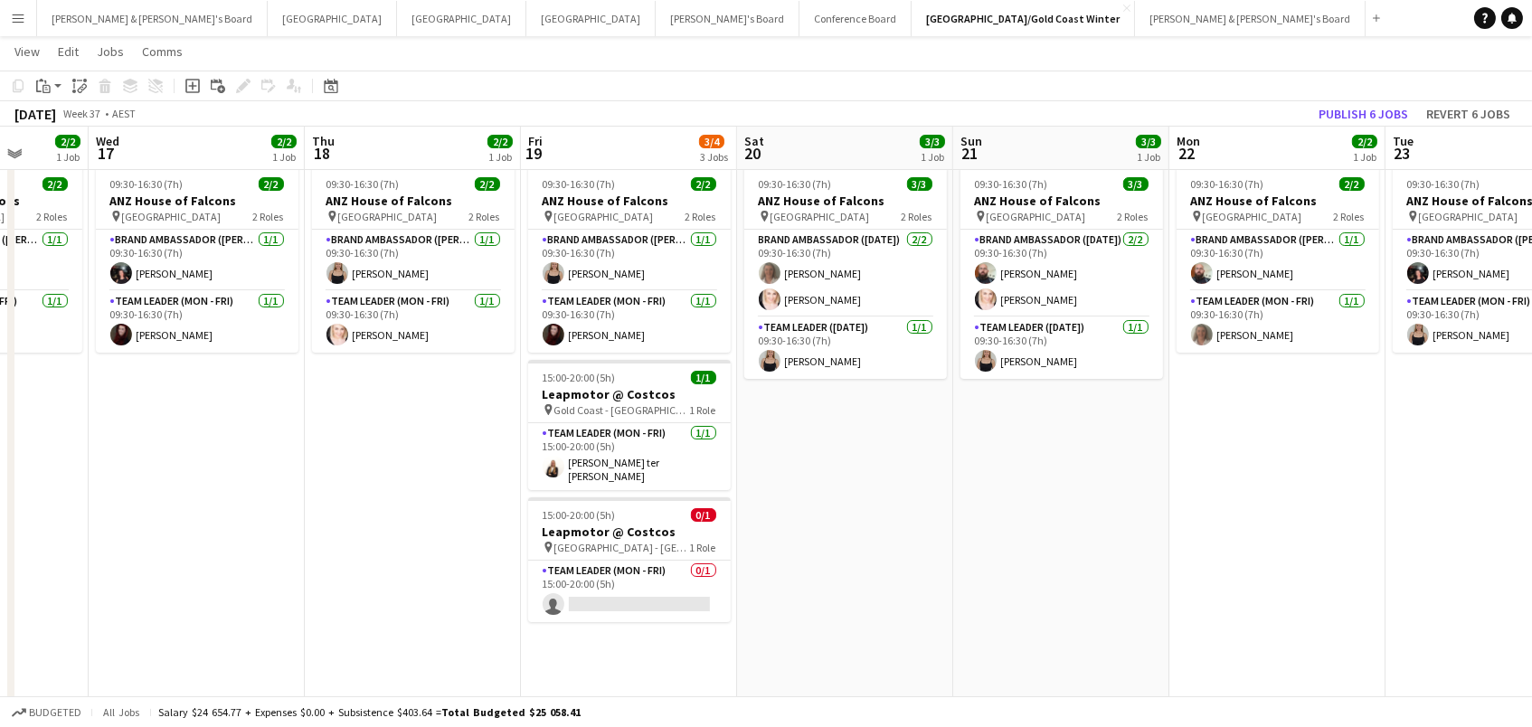
scroll to position [0, 607]
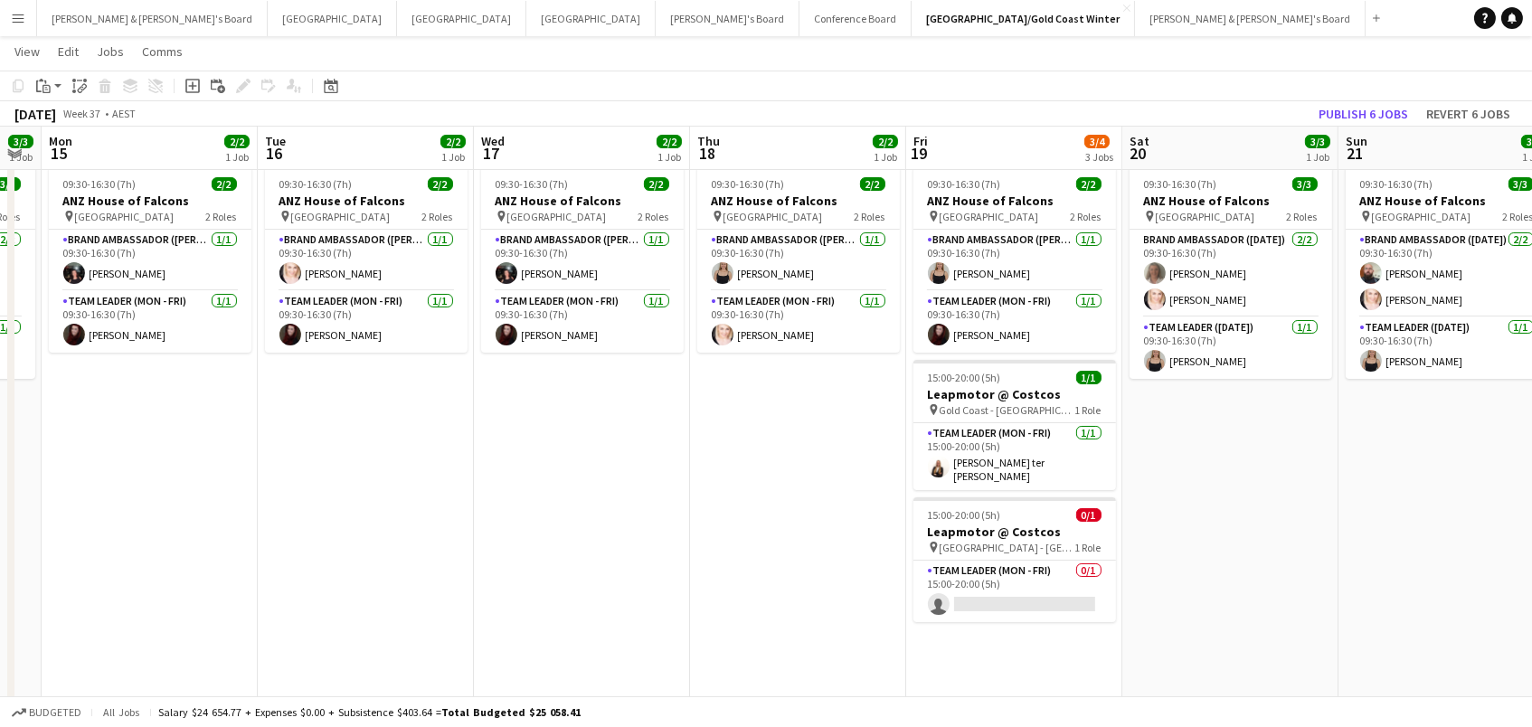
click at [1233, 420] on app-date-cell "09:30-16:30 (7h) 3/3 ANZ House of Falcons pin Brisbane 2 Roles Brand Ambassador…" at bounding box center [1230, 500] width 216 height 682
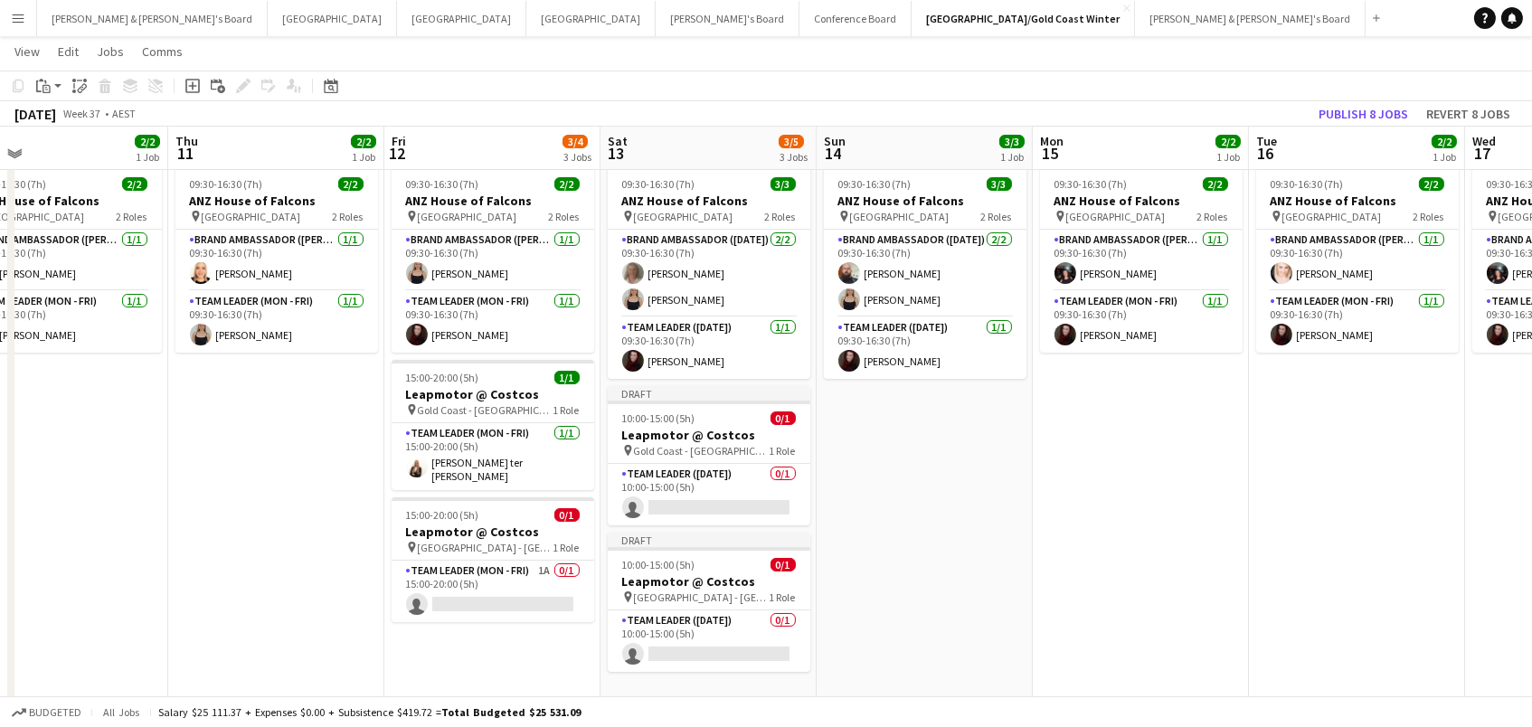
scroll to position [0, 515]
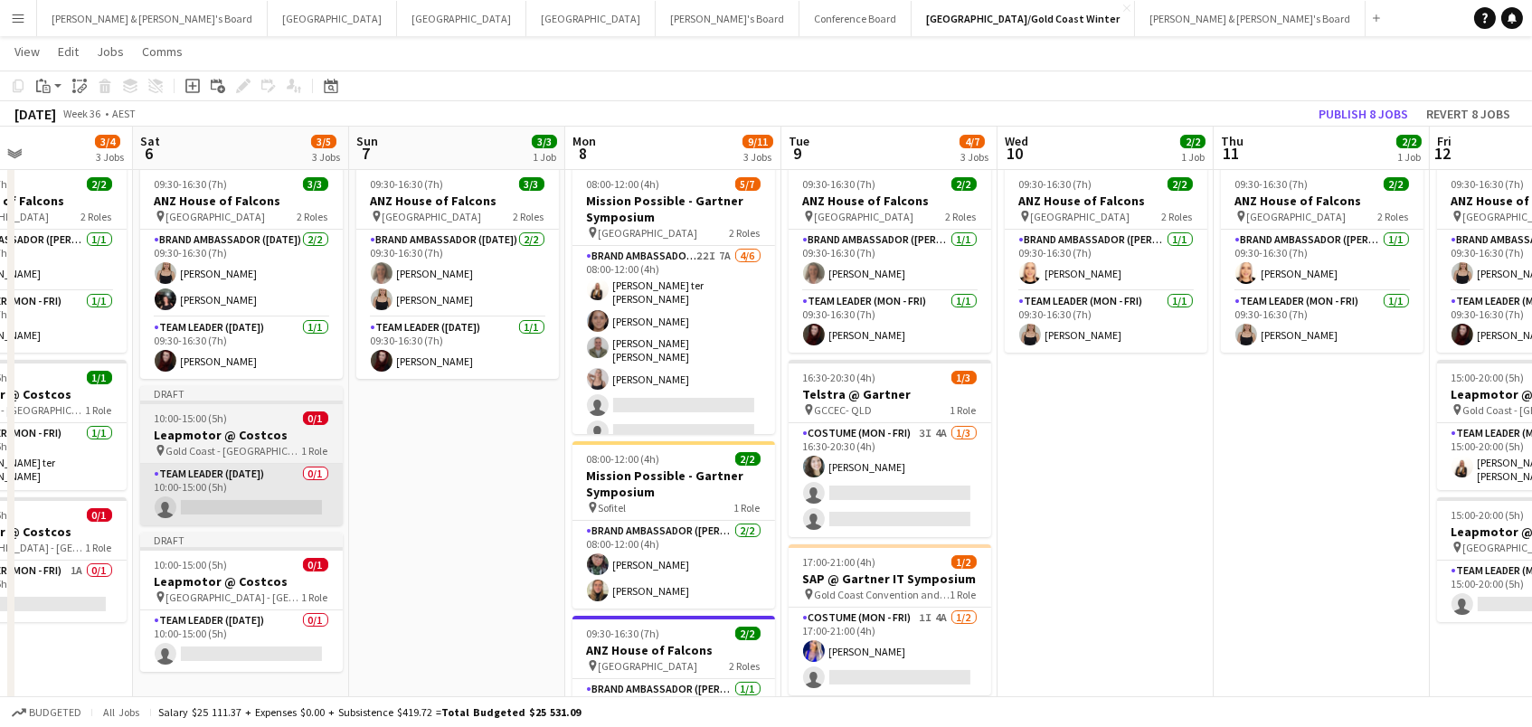
click at [280, 491] on app-card-role "Team Leader (Saturday) 0/1 10:00-15:00 (5h) single-neutral-actions" at bounding box center [241, 494] width 203 height 61
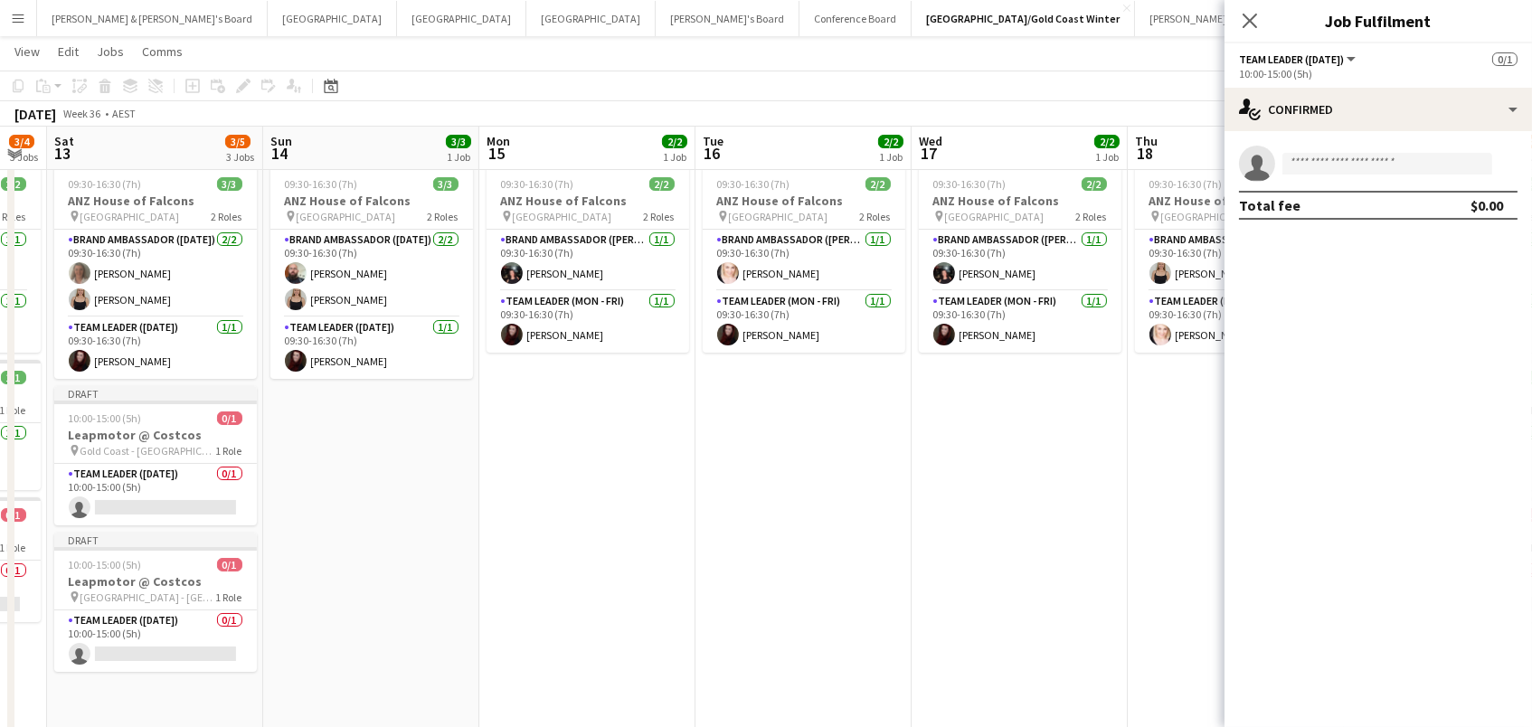
scroll to position [0, 562]
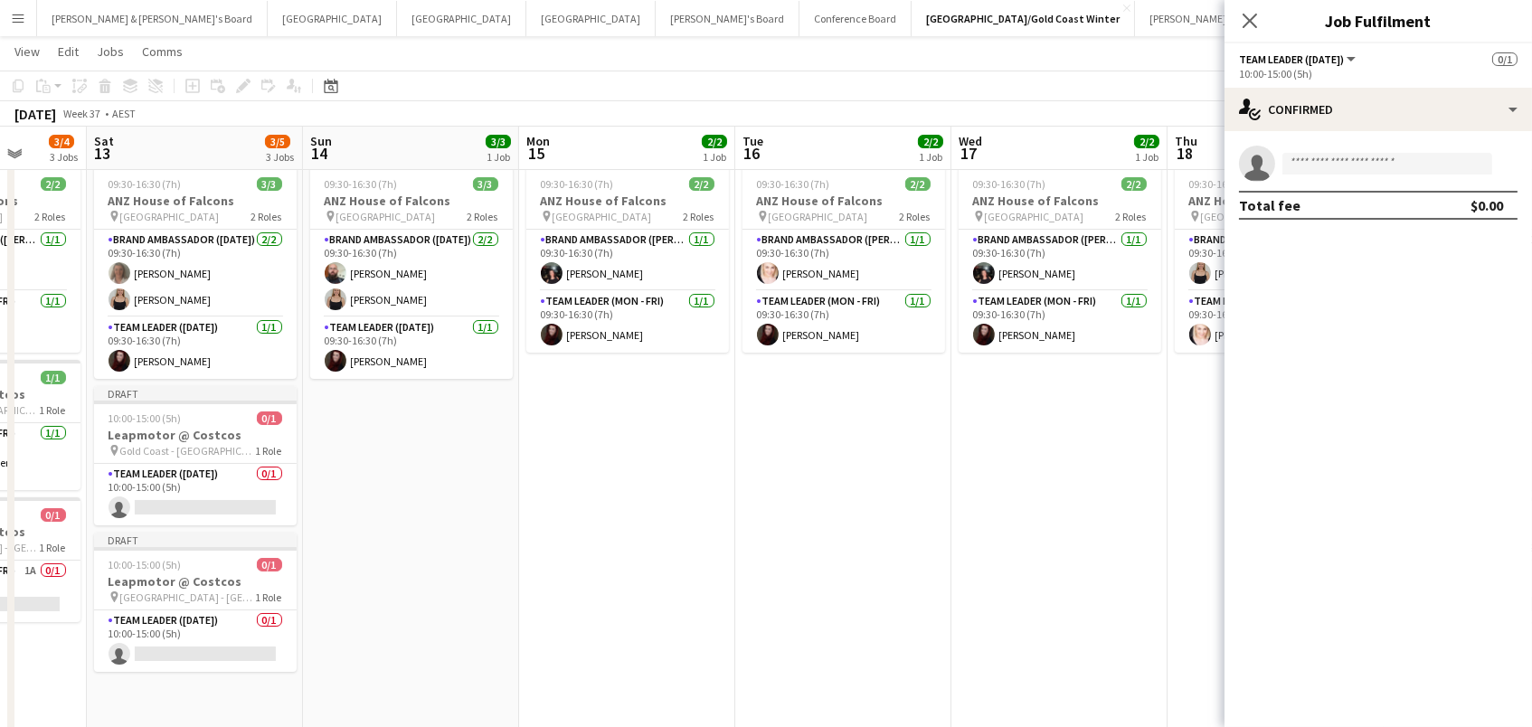
click at [309, 485] on app-date-cell "09:30-16:30 (7h) 3/3 ANZ House of Falcons pin Brisbane 2 Roles Brand Ambassador…" at bounding box center [411, 500] width 216 height 682
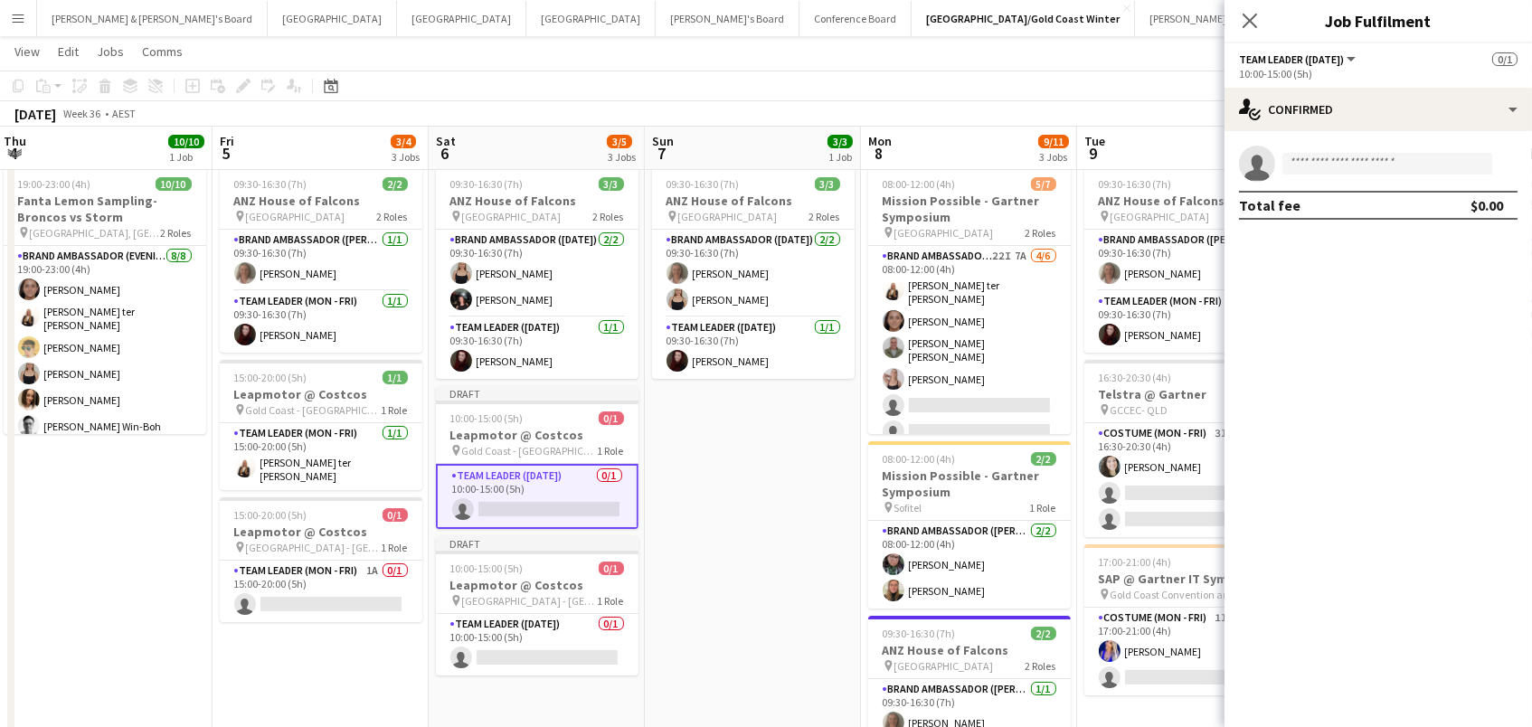
scroll to position [0, 736]
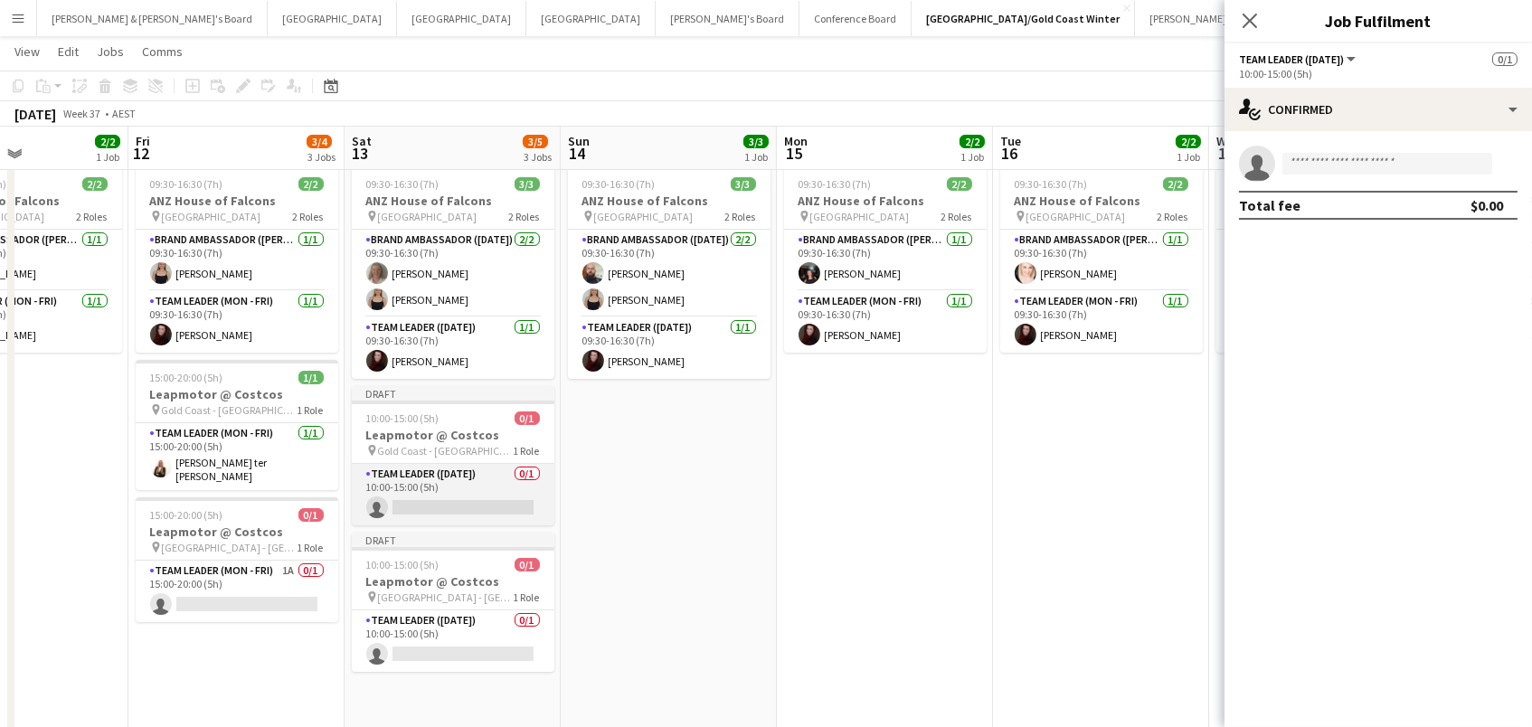
click at [486, 492] on app-card-role "Team Leader (Saturday) 0/1 10:00-15:00 (5h) single-neutral-actions" at bounding box center [453, 494] width 203 height 61
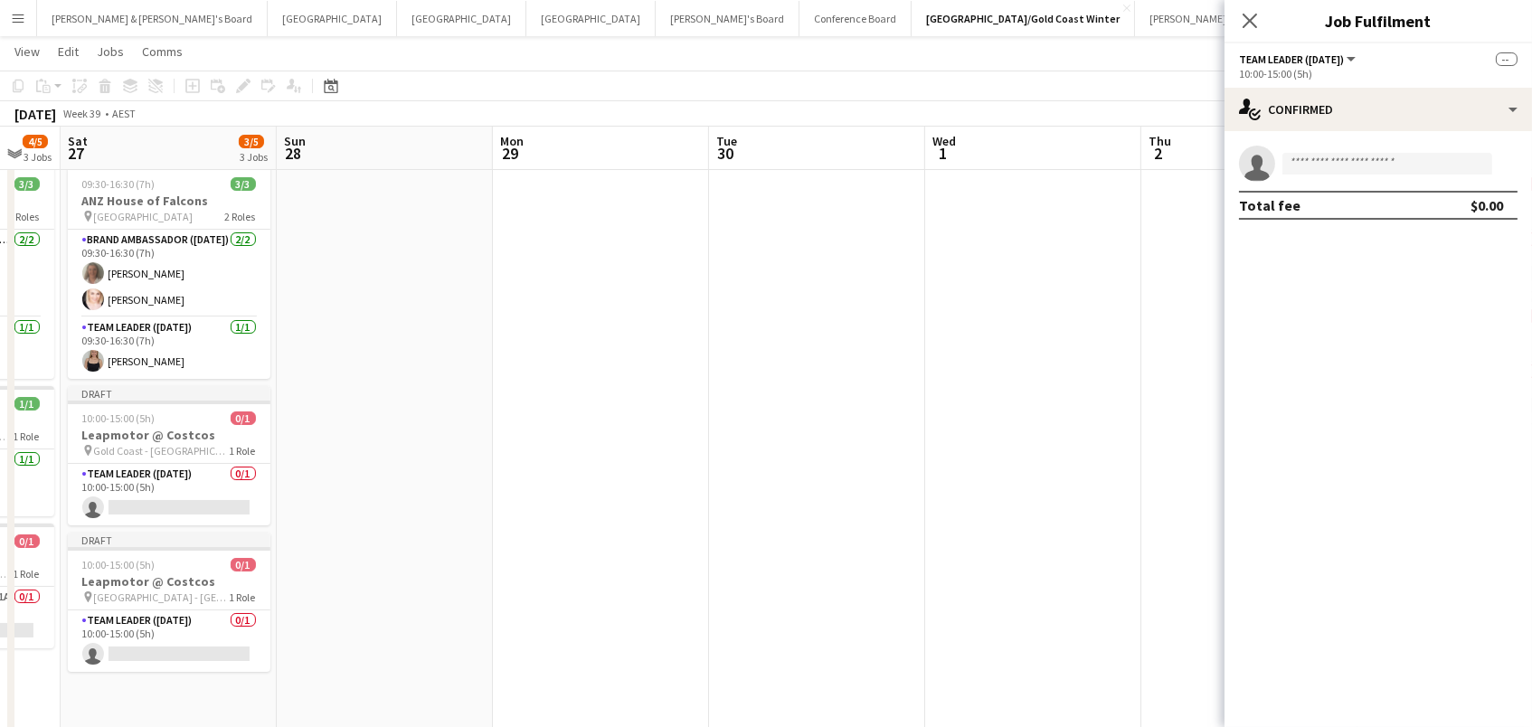
scroll to position [0, 583]
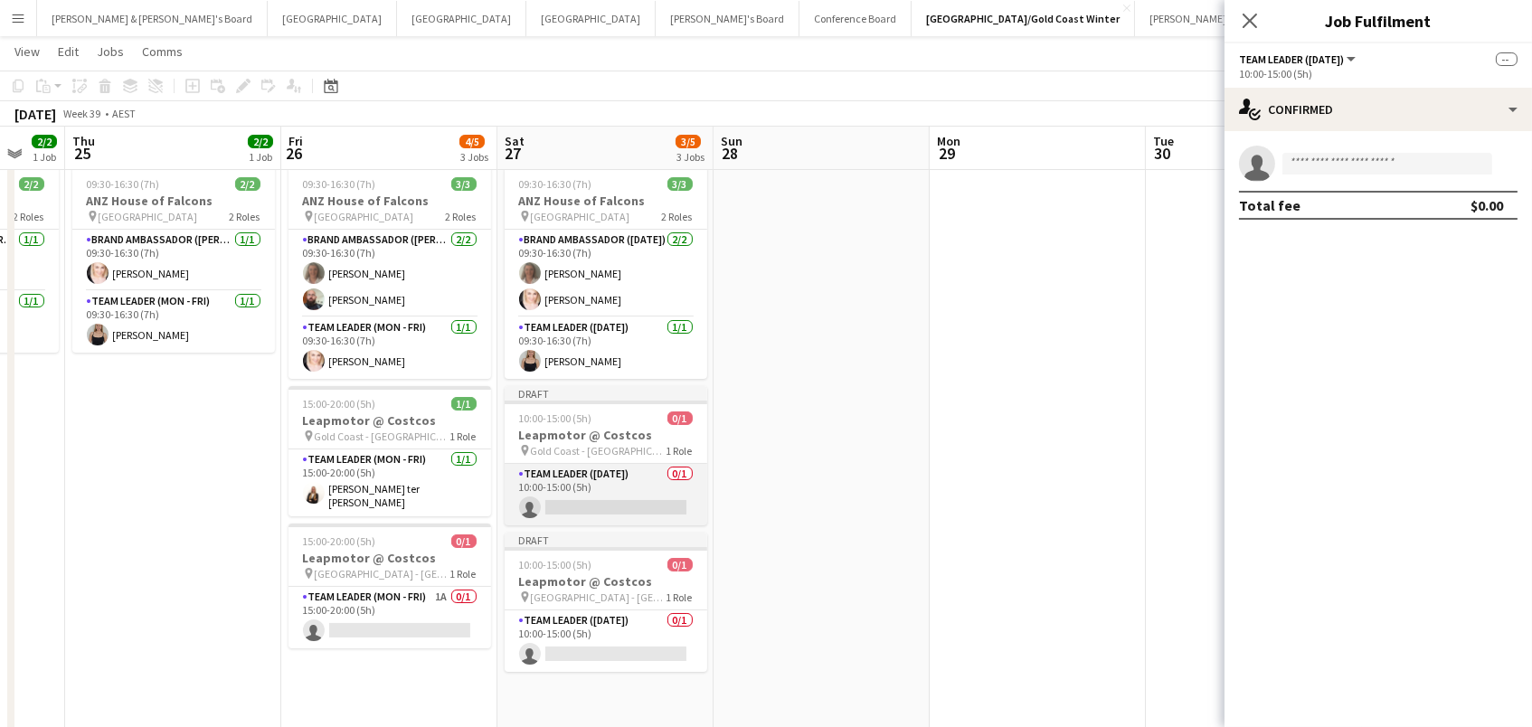
click at [617, 486] on app-card-role "Team Leader (Saturday) 0/1 10:00-15:00 (5h) single-neutral-actions" at bounding box center [606, 494] width 203 height 61
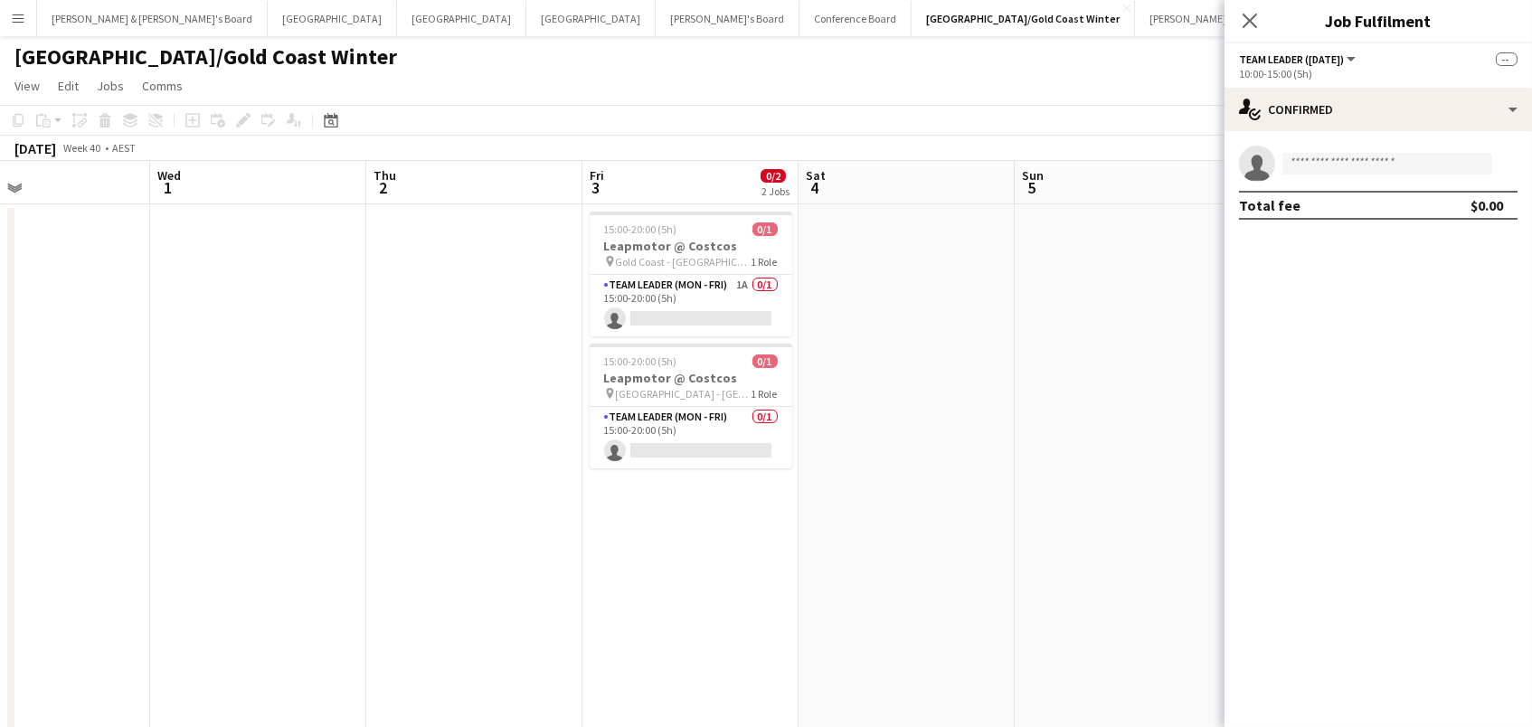
scroll to position [0, 0]
click at [1328, 79] on div "10:00-15:00 (5h)" at bounding box center [1378, 74] width 278 height 14
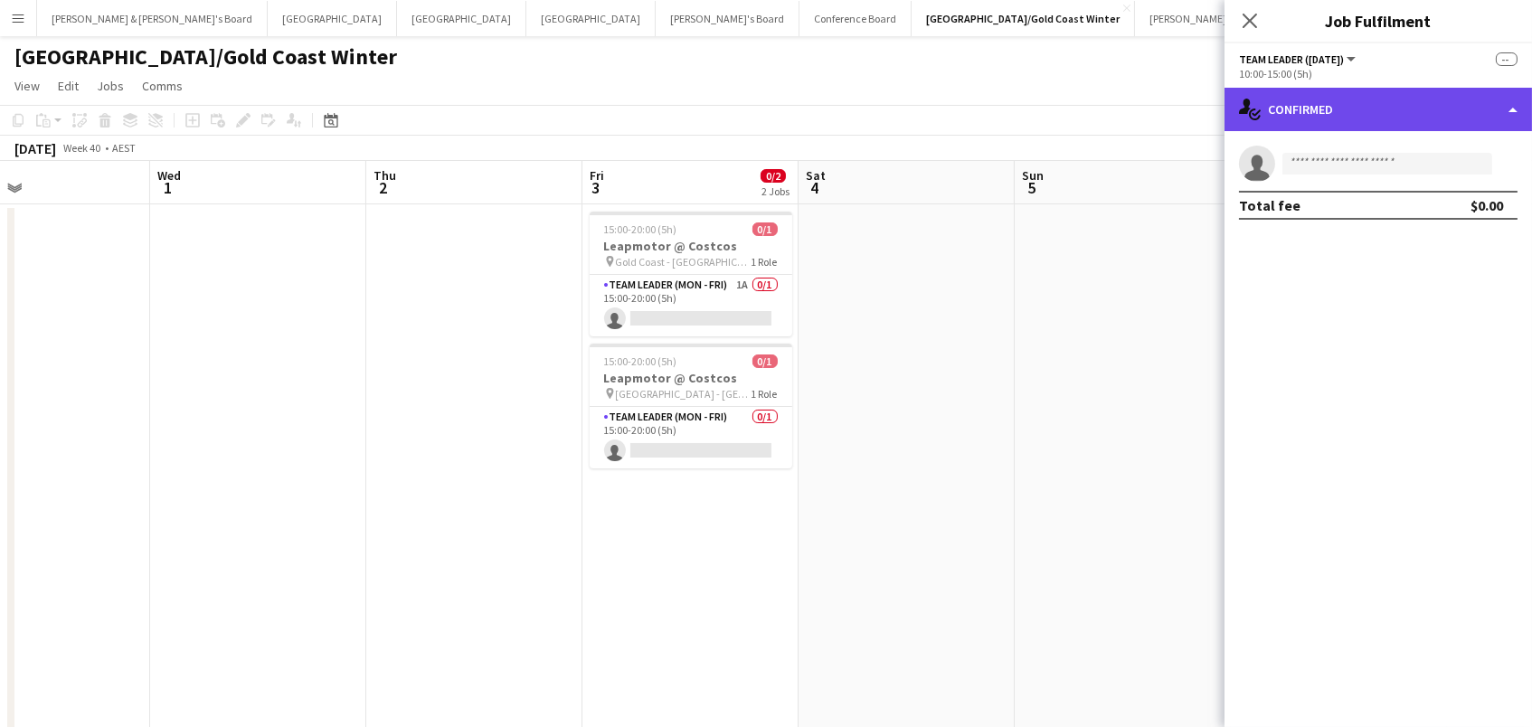
click at [1328, 97] on div "single-neutral-actions-check-2 Confirmed" at bounding box center [1377, 109] width 307 height 43
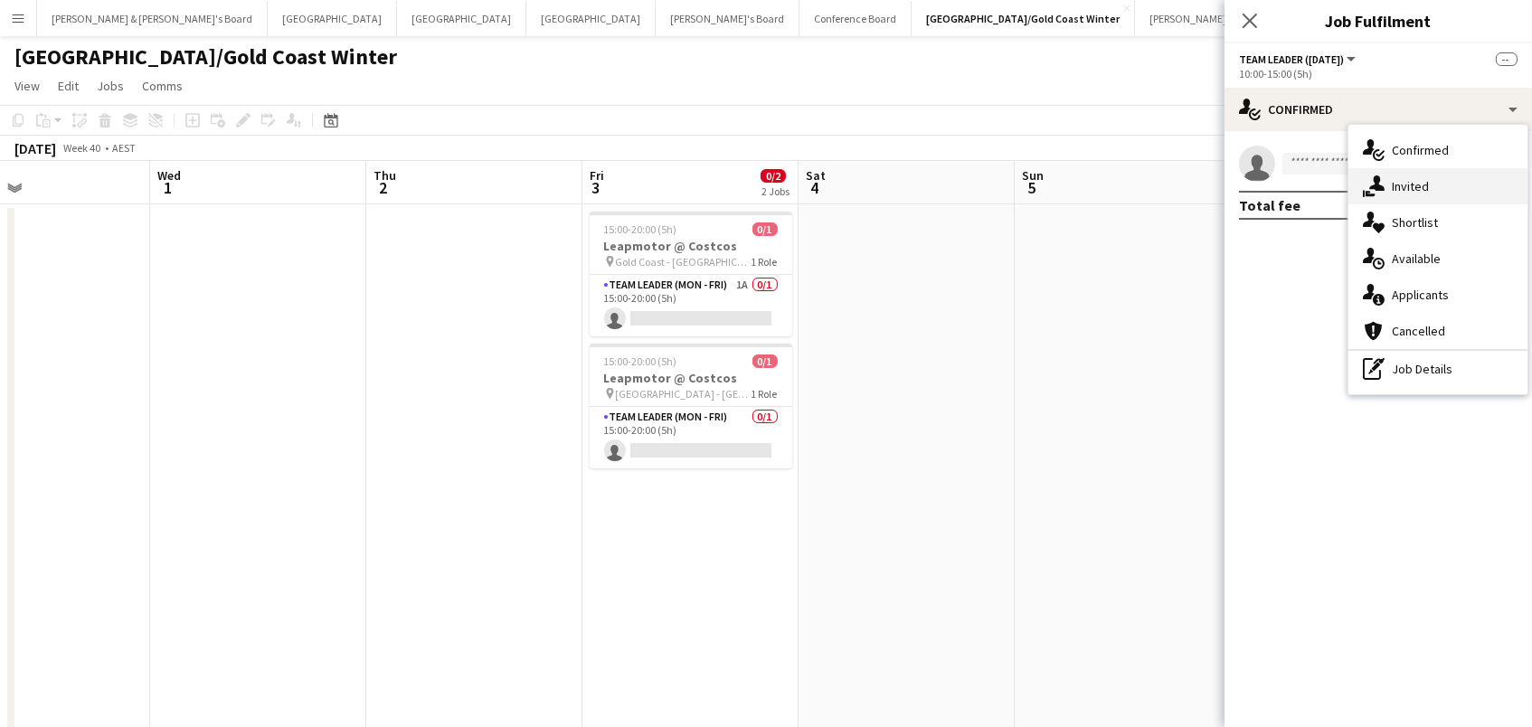
click at [1399, 178] on div "single-neutral-actions-share-1 Invited" at bounding box center [1437, 186] width 179 height 36
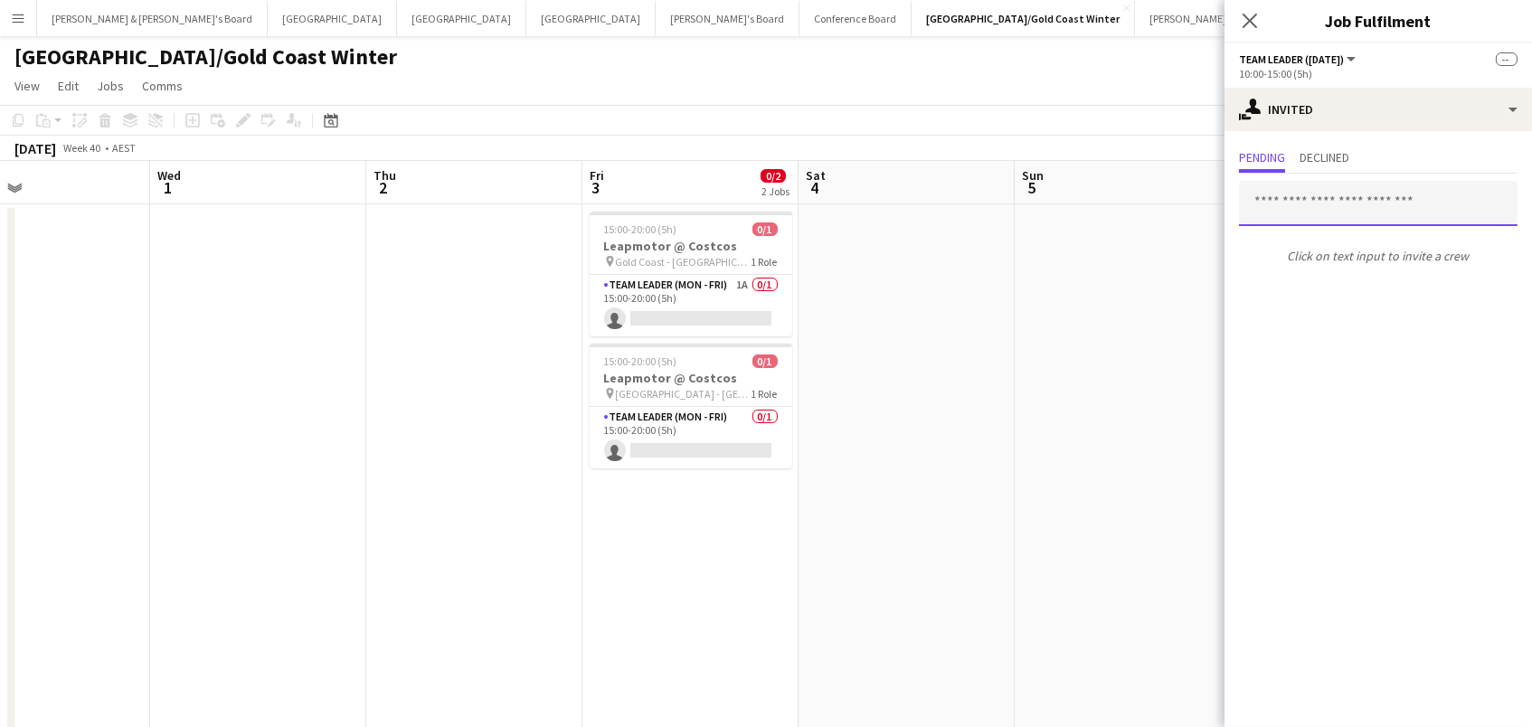
click at [1268, 203] on input "text" at bounding box center [1378, 203] width 278 height 45
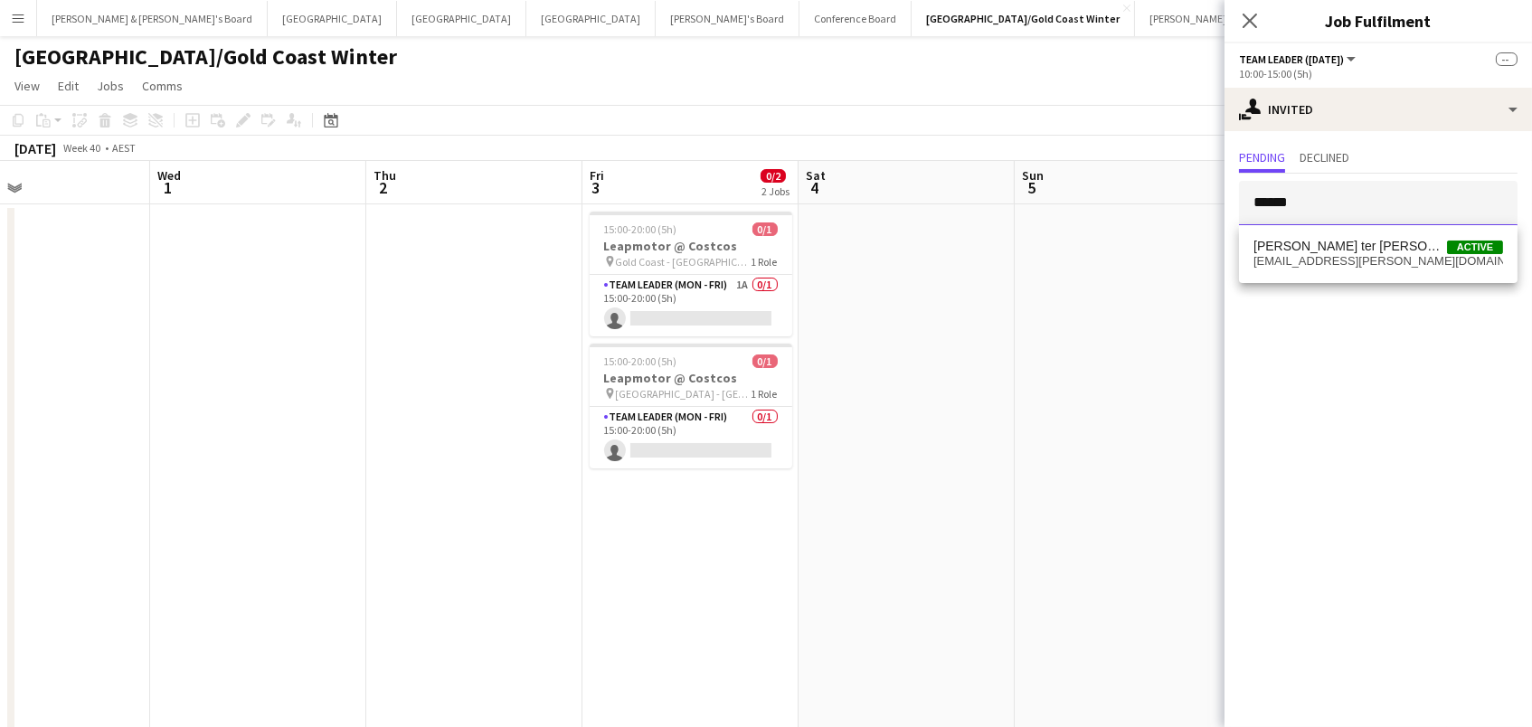
type input "******"
drag, startPoint x: 1268, startPoint y: 237, endPoint x: 1313, endPoint y: 267, distance: 54.2
click at [1313, 267] on span "sth.raquel@gmail.com" at bounding box center [1378, 261] width 250 height 14
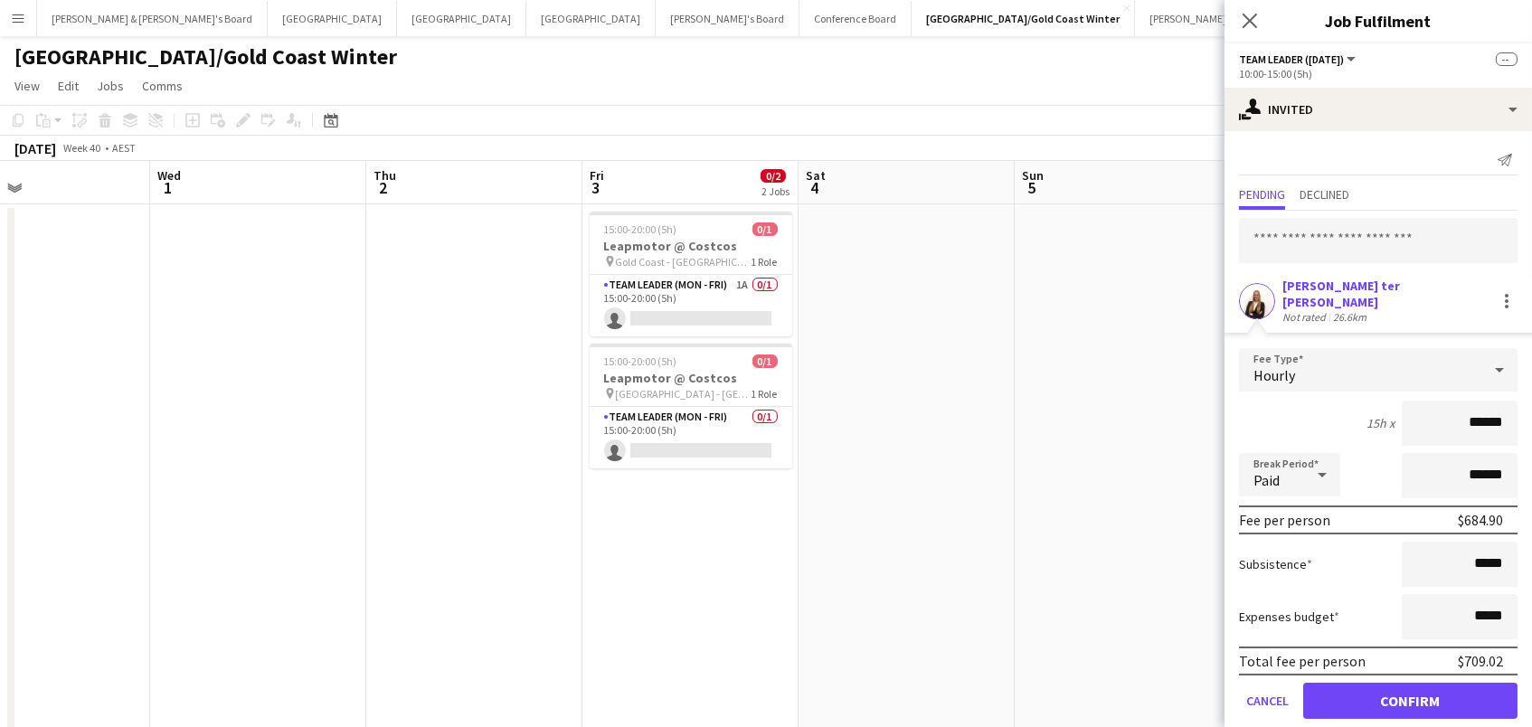
click at [1410, 688] on button "Confirm" at bounding box center [1410, 701] width 214 height 36
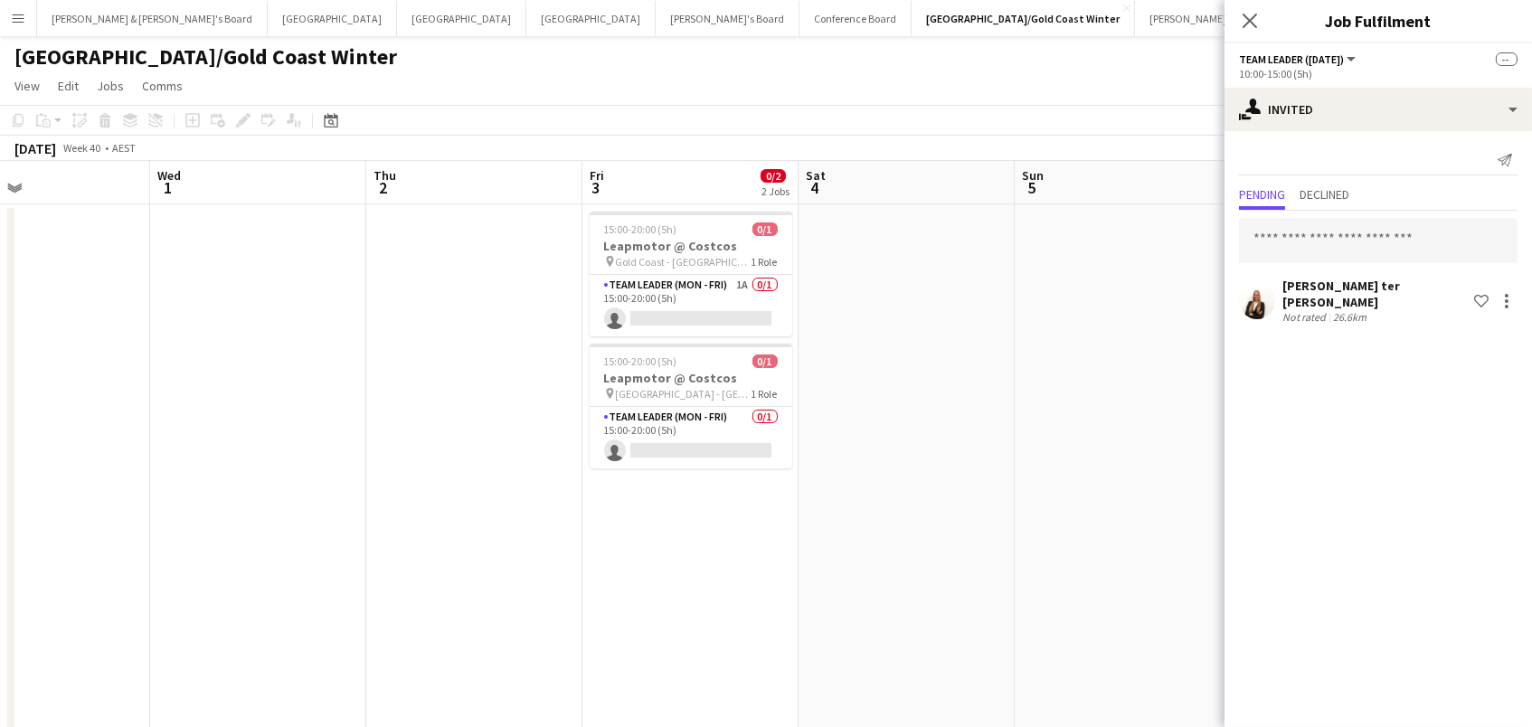
click at [1091, 318] on app-date-cell at bounding box center [1123, 545] width 216 height 682
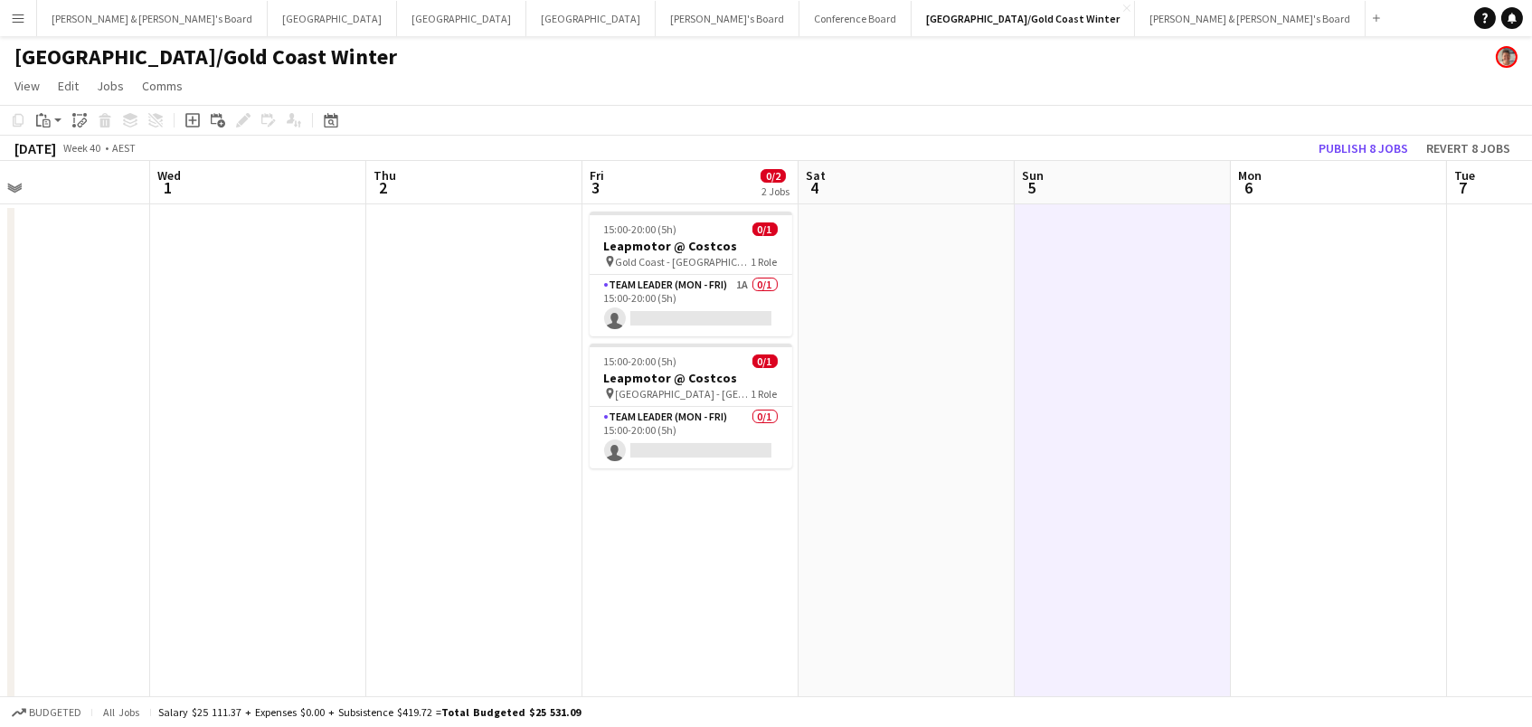
click at [1418, 144] on div "Publish 8 jobs Revert 8 jobs" at bounding box center [1414, 149] width 235 height 24
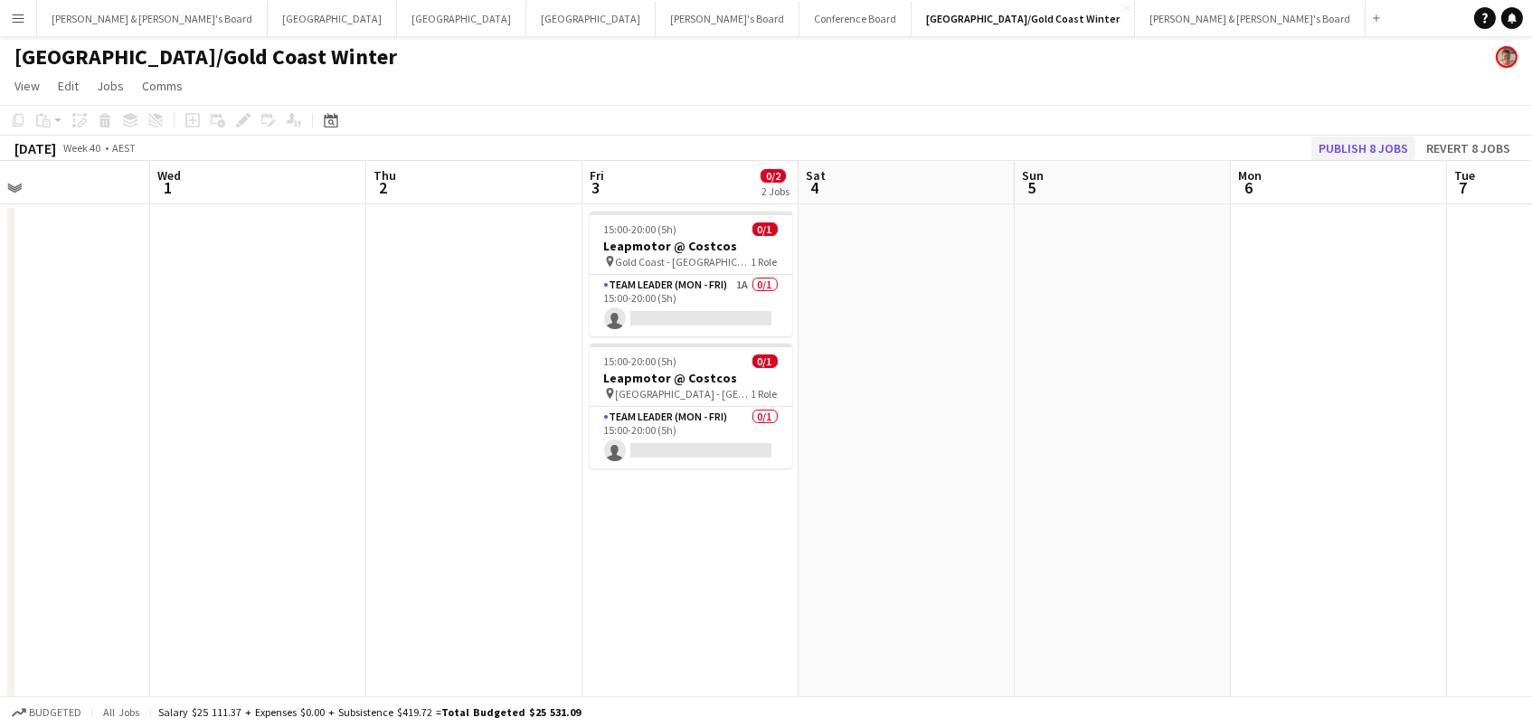
click at [1381, 144] on button "Publish 8 jobs" at bounding box center [1363, 149] width 104 height 24
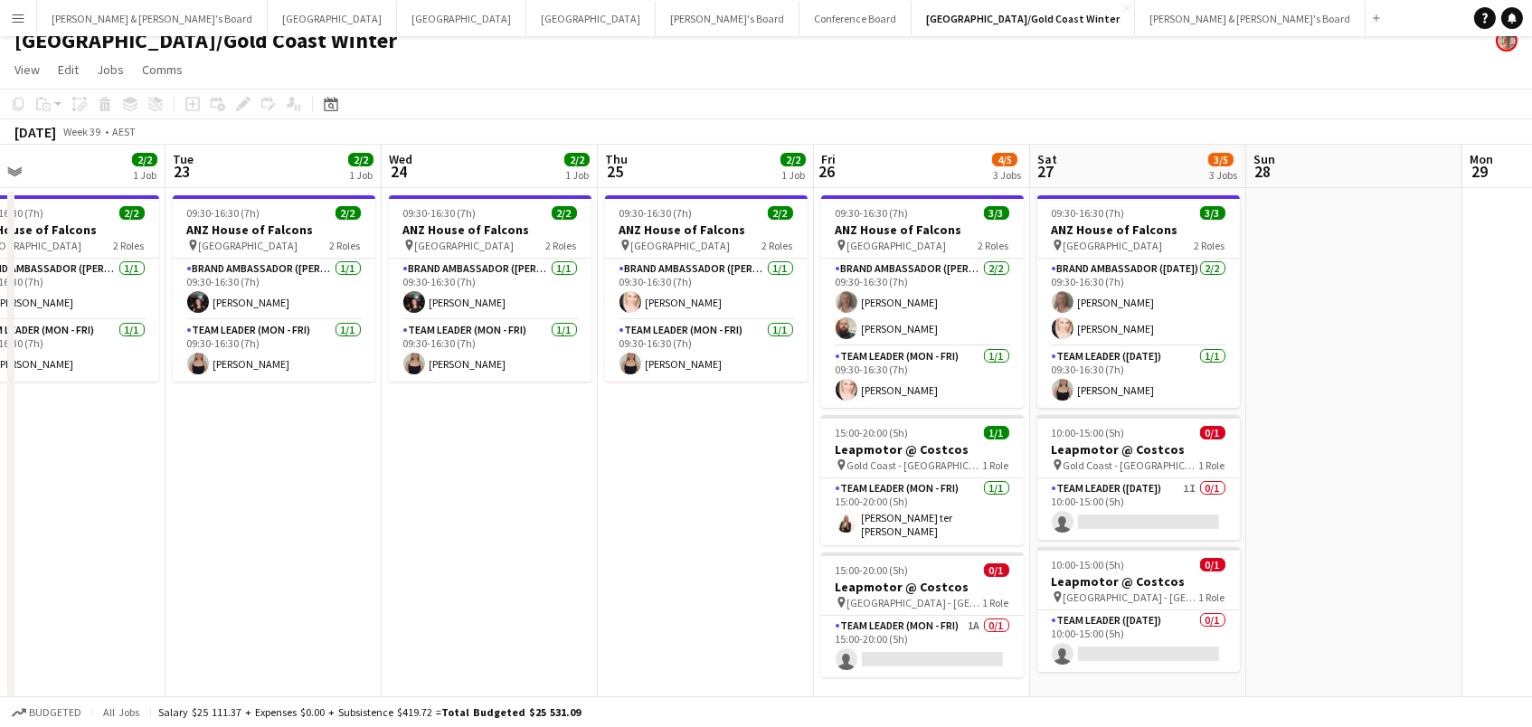
scroll to position [21, 0]
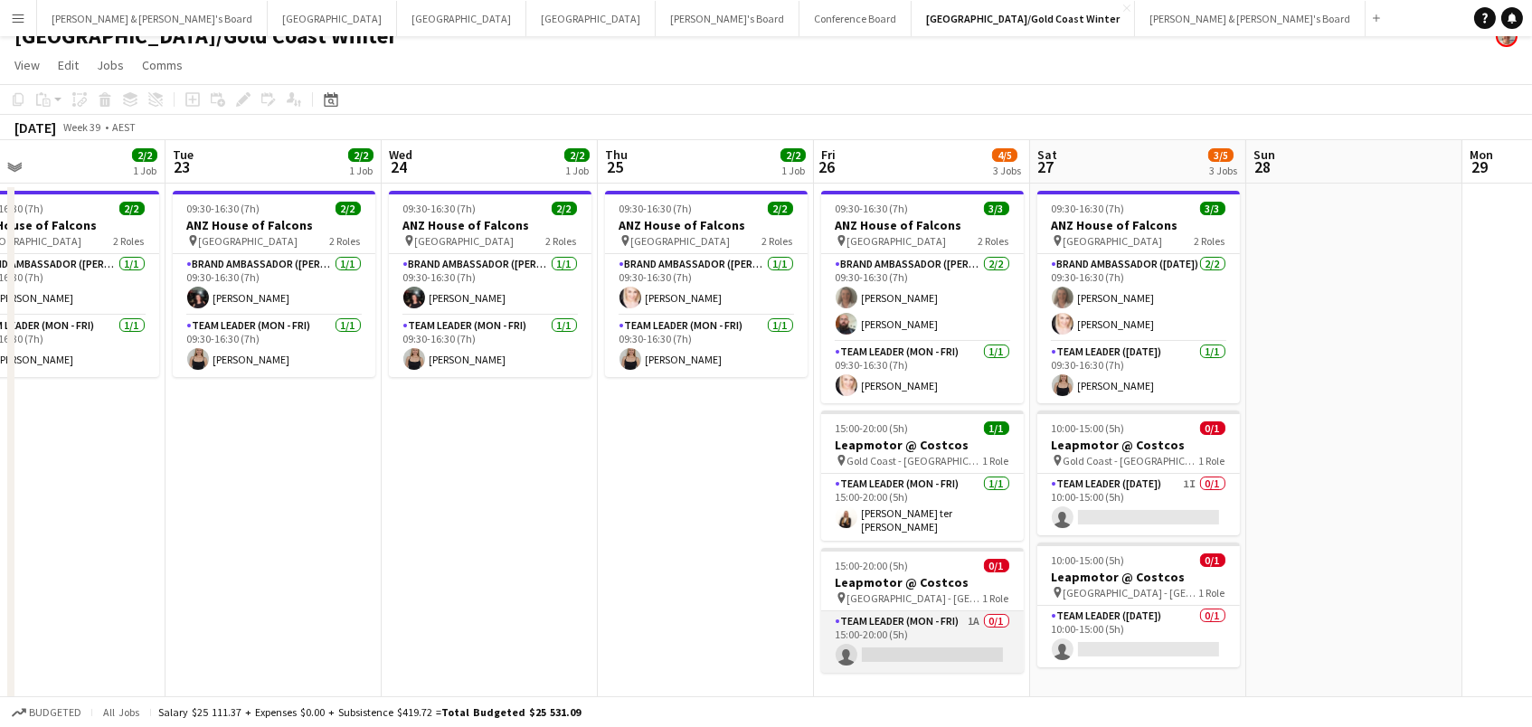
click at [872, 611] on app-card-role "Team Leader (Mon - Fri) 1A 0/1 15:00-20:00 (5h) single-neutral-actions" at bounding box center [922, 641] width 203 height 61
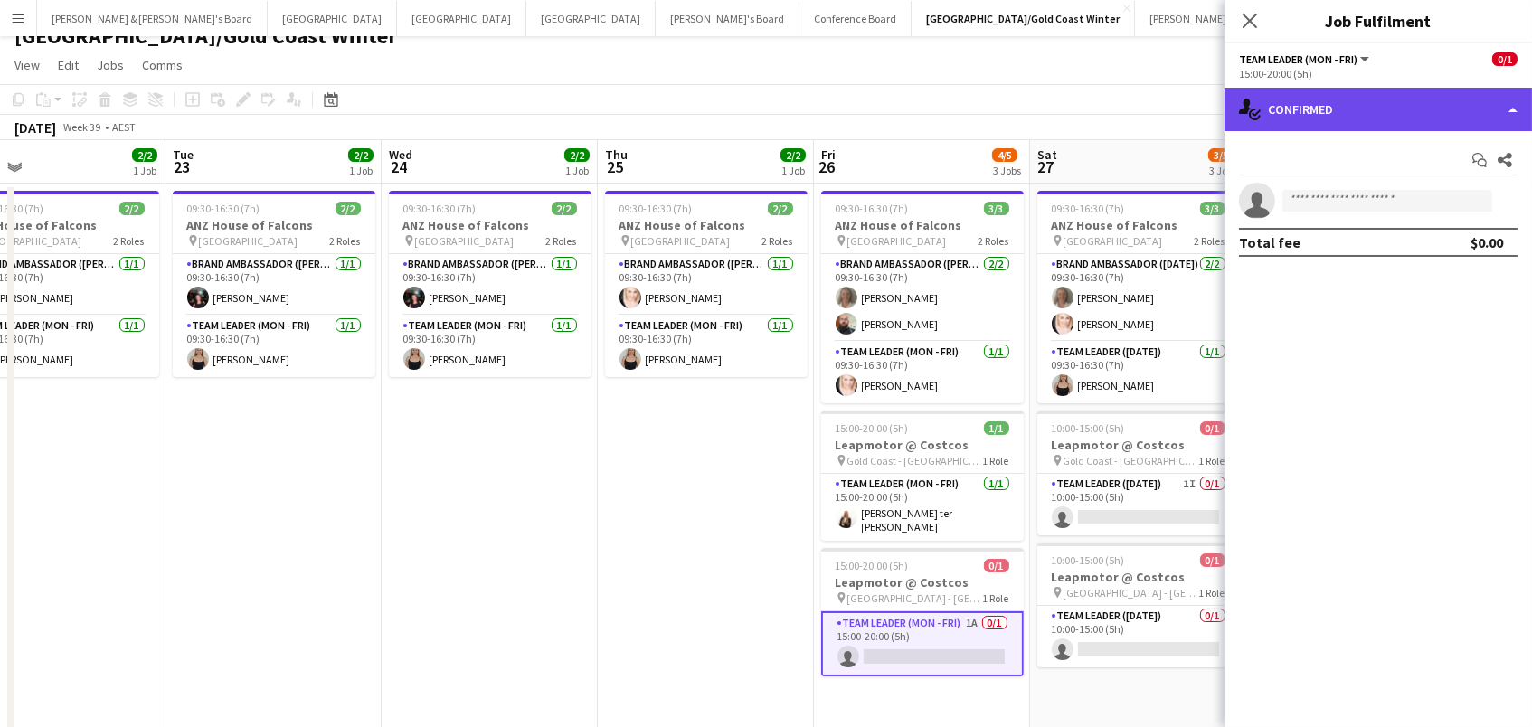
click at [1310, 122] on div "single-neutral-actions-check-2 Confirmed" at bounding box center [1377, 109] width 307 height 43
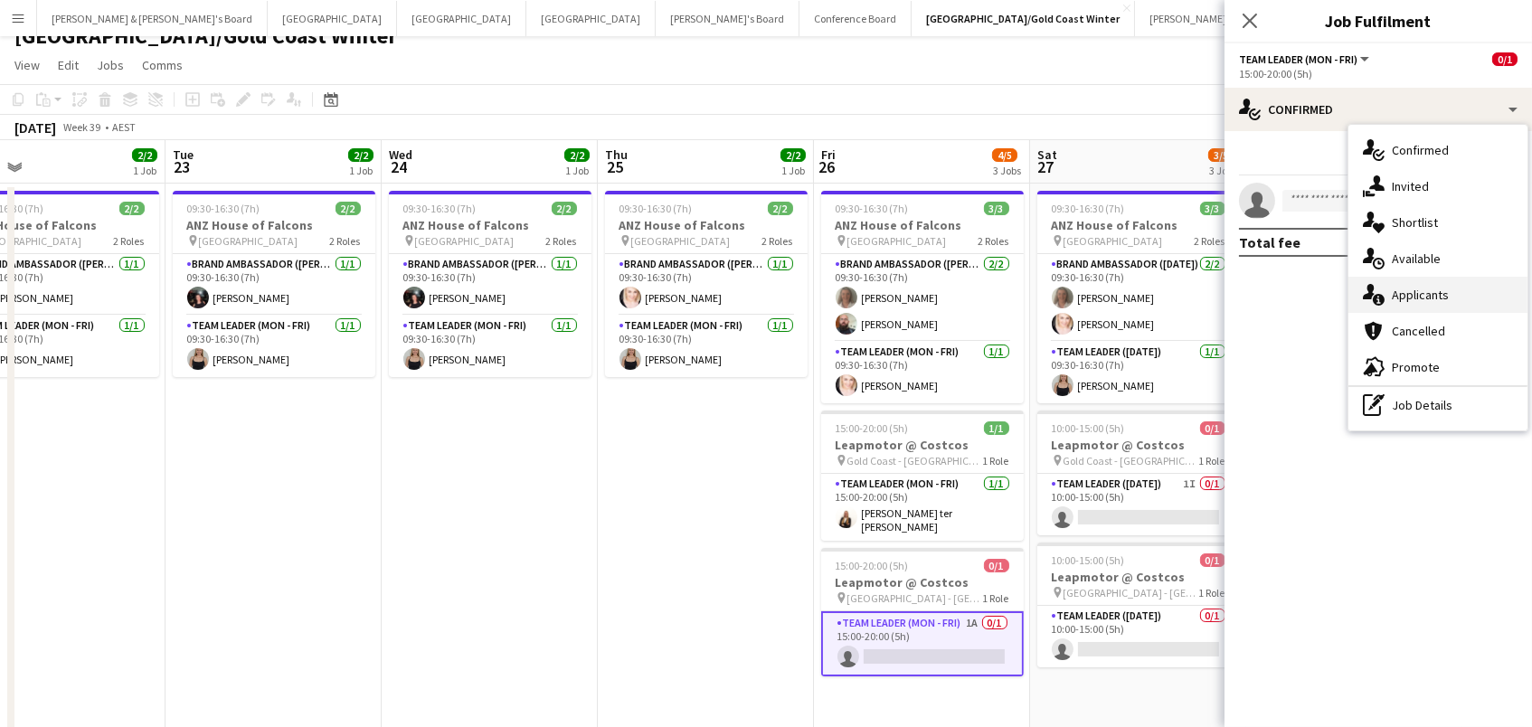
click at [1409, 285] on div "single-neutral-actions-information Applicants" at bounding box center [1437, 295] width 179 height 36
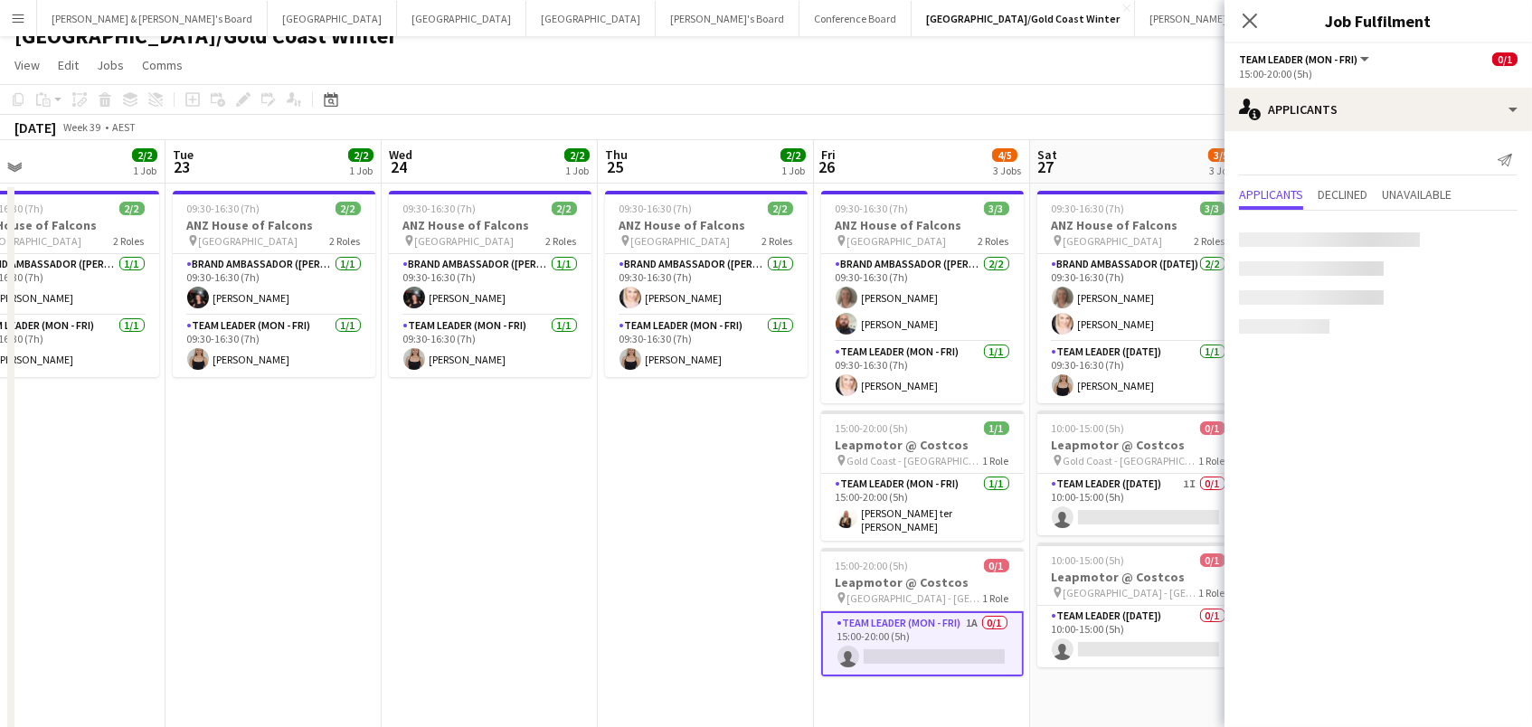
click at [1409, 285] on app-content-placeholder-block at bounding box center [1378, 282] width 278 height 101
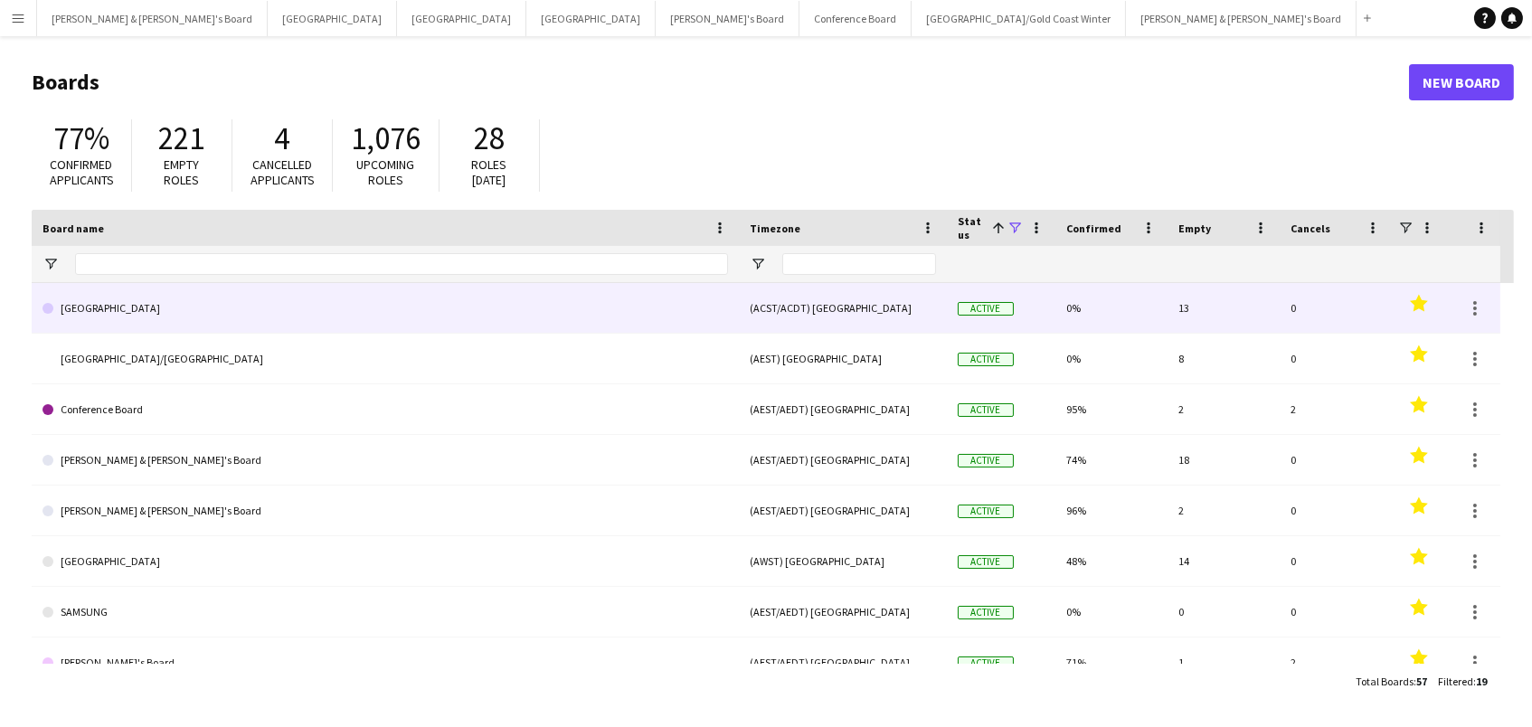
click at [657, 317] on link "[GEOGRAPHIC_DATA]" at bounding box center [384, 308] width 685 height 51
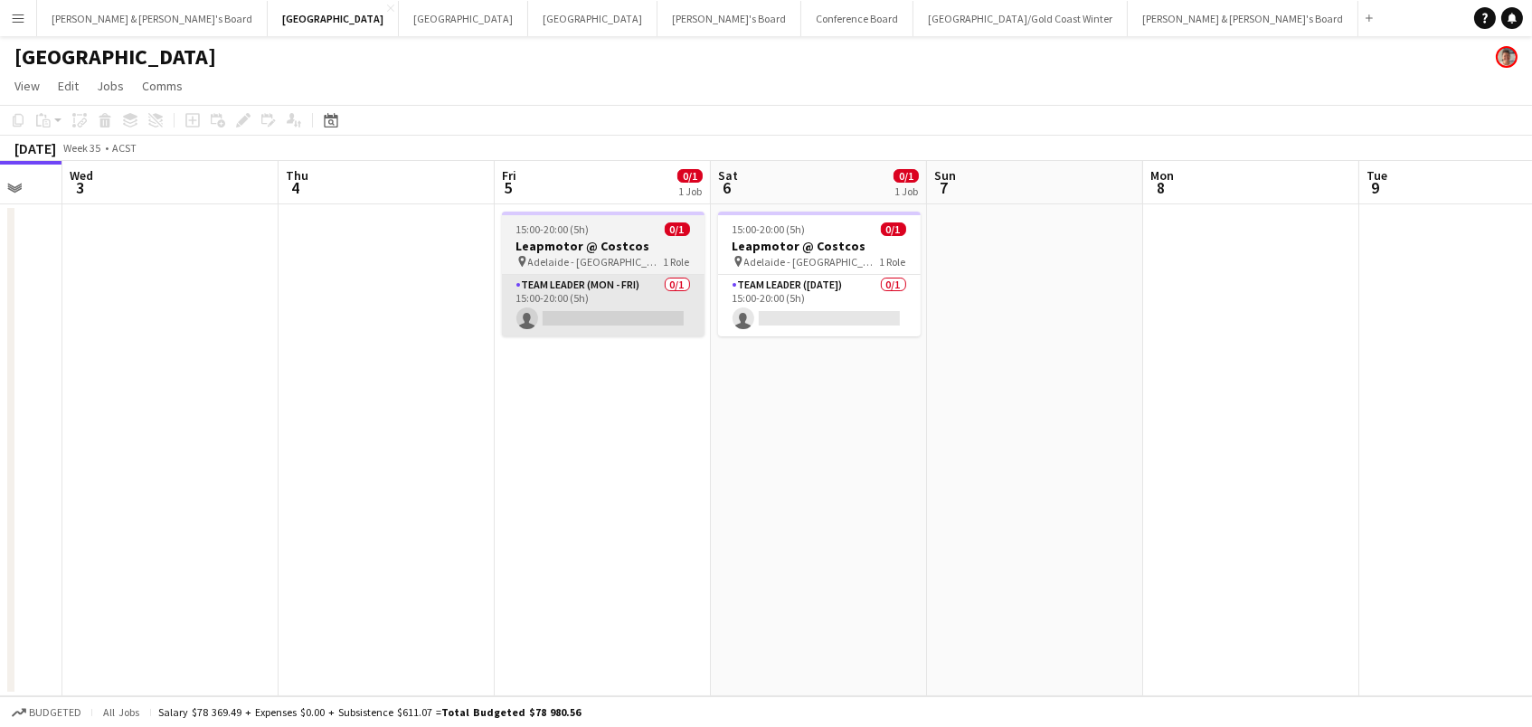
scroll to position [0, 816]
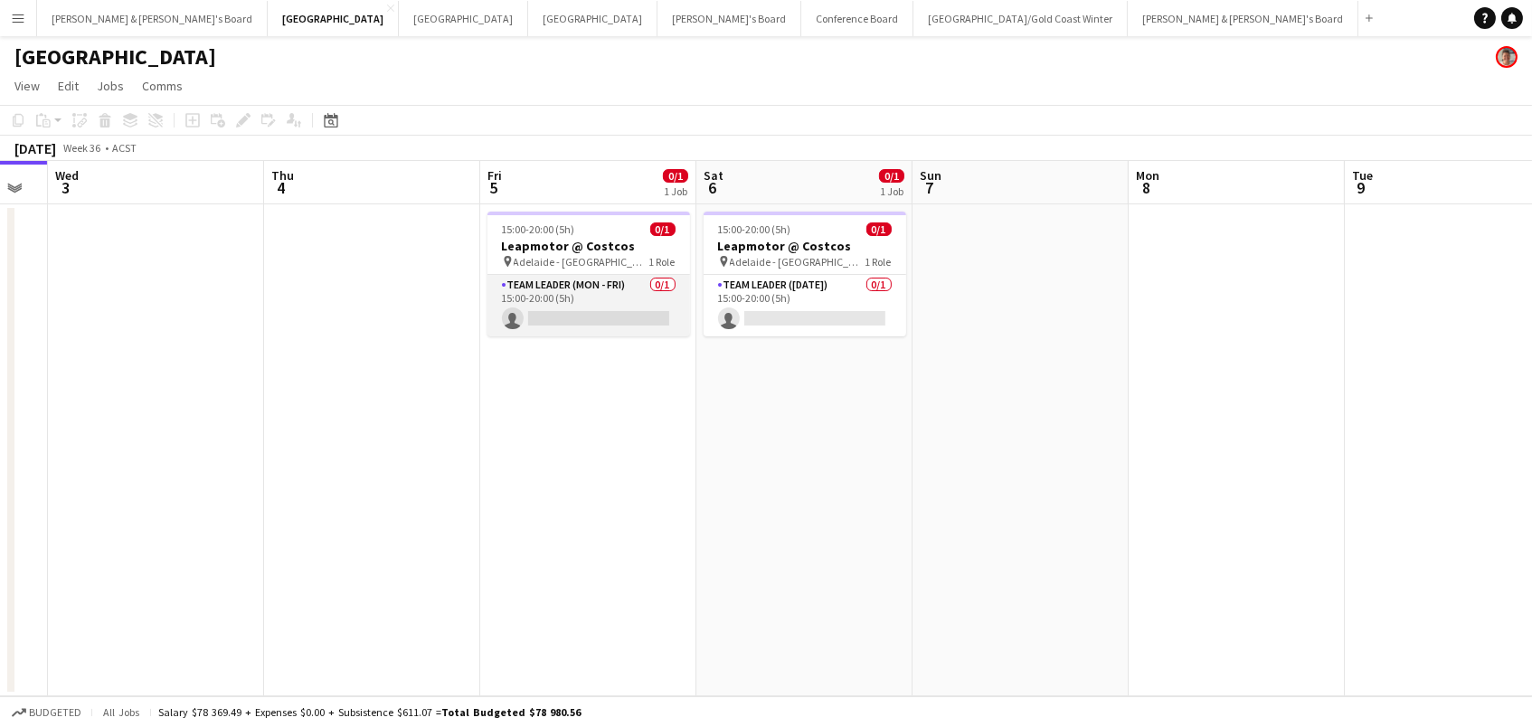
click at [635, 305] on app-card-role "Team Leader (Mon - Fri) 0/1 15:00-20:00 (5h) single-neutral-actions" at bounding box center [588, 305] width 203 height 61
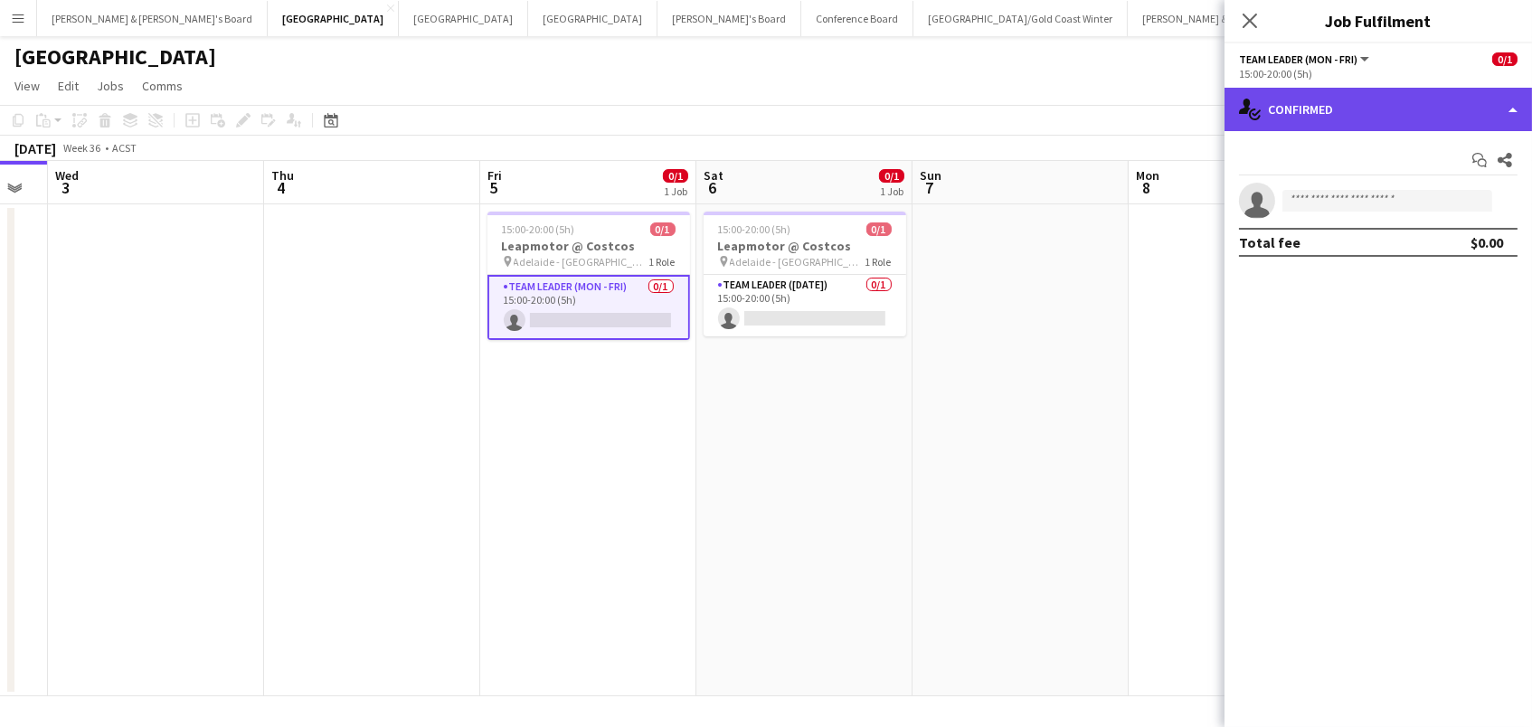
click at [1408, 98] on div "single-neutral-actions-check-2 Confirmed" at bounding box center [1377, 109] width 307 height 43
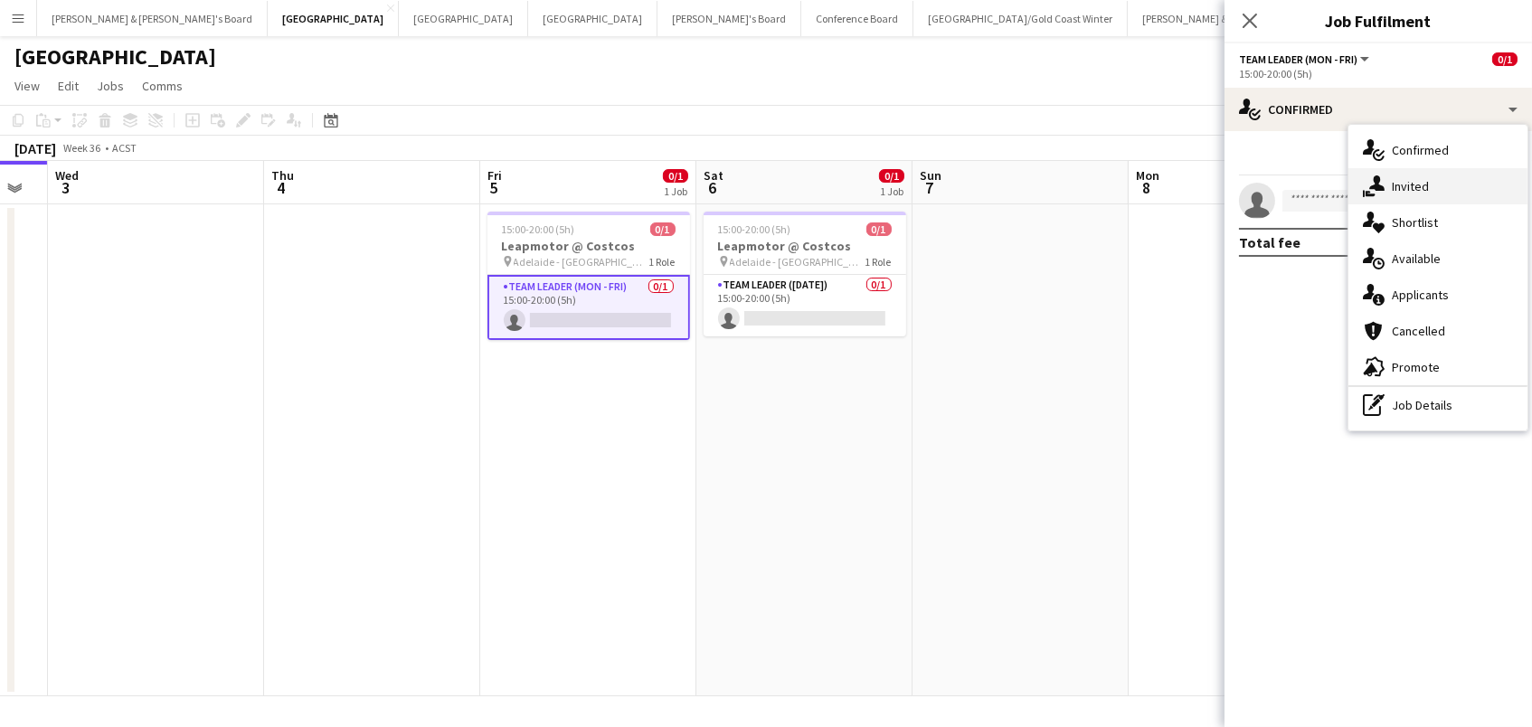
click at [1405, 190] on div "single-neutral-actions-share-1 Invited" at bounding box center [1437, 186] width 179 height 36
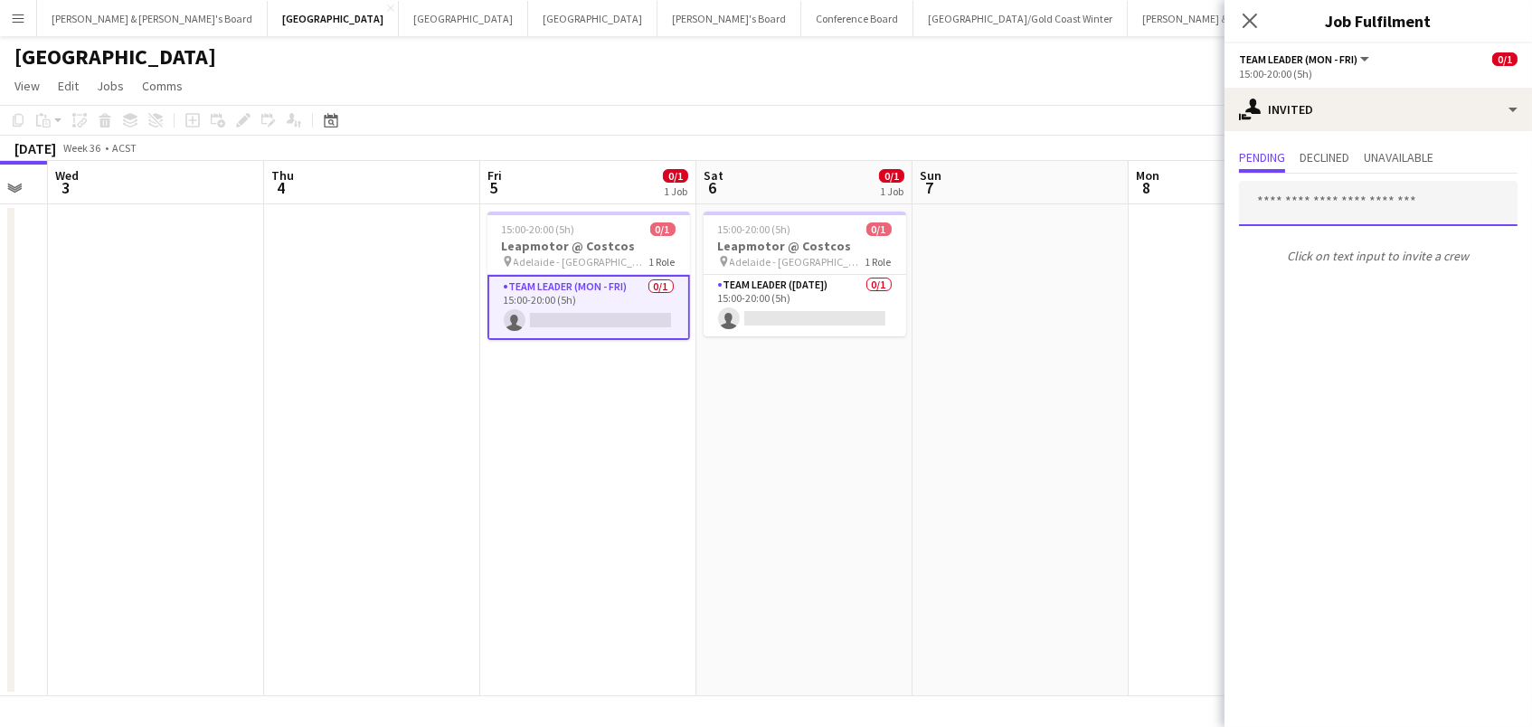
click at [1288, 201] on input "text" at bounding box center [1378, 203] width 278 height 45
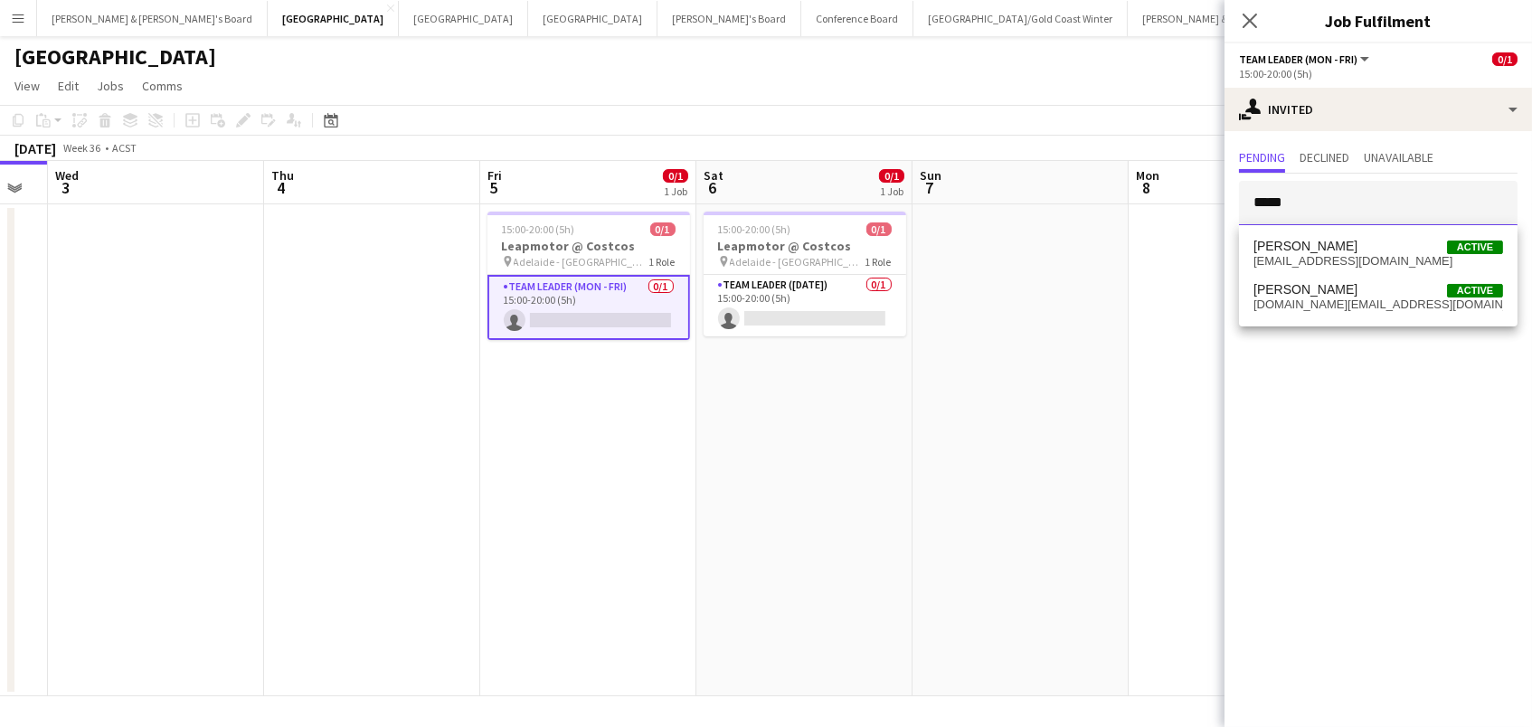
type input "*****"
click at [1308, 248] on span "Clair Petersen" at bounding box center [1305, 246] width 104 height 15
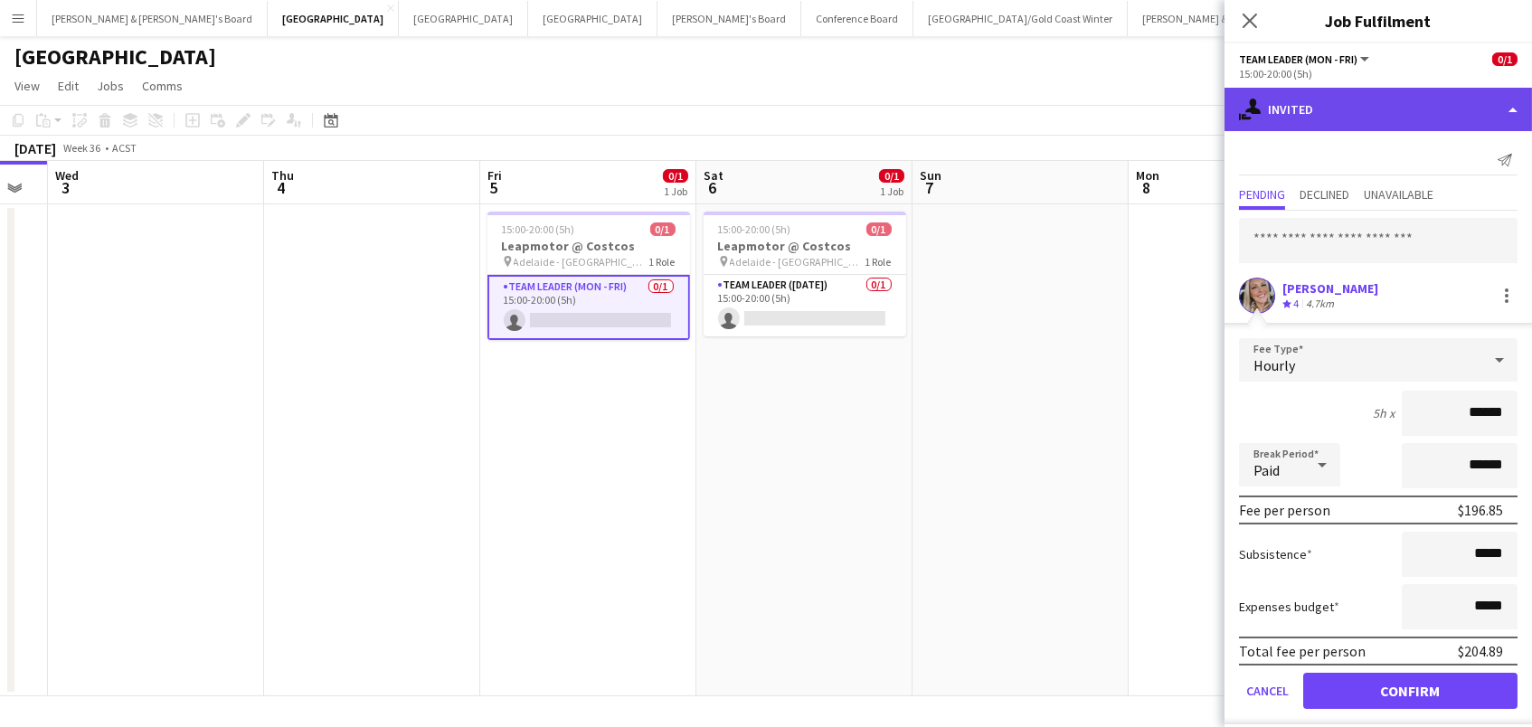
click at [1279, 119] on div "single-neutral-actions-share-1 Invited" at bounding box center [1377, 109] width 307 height 43
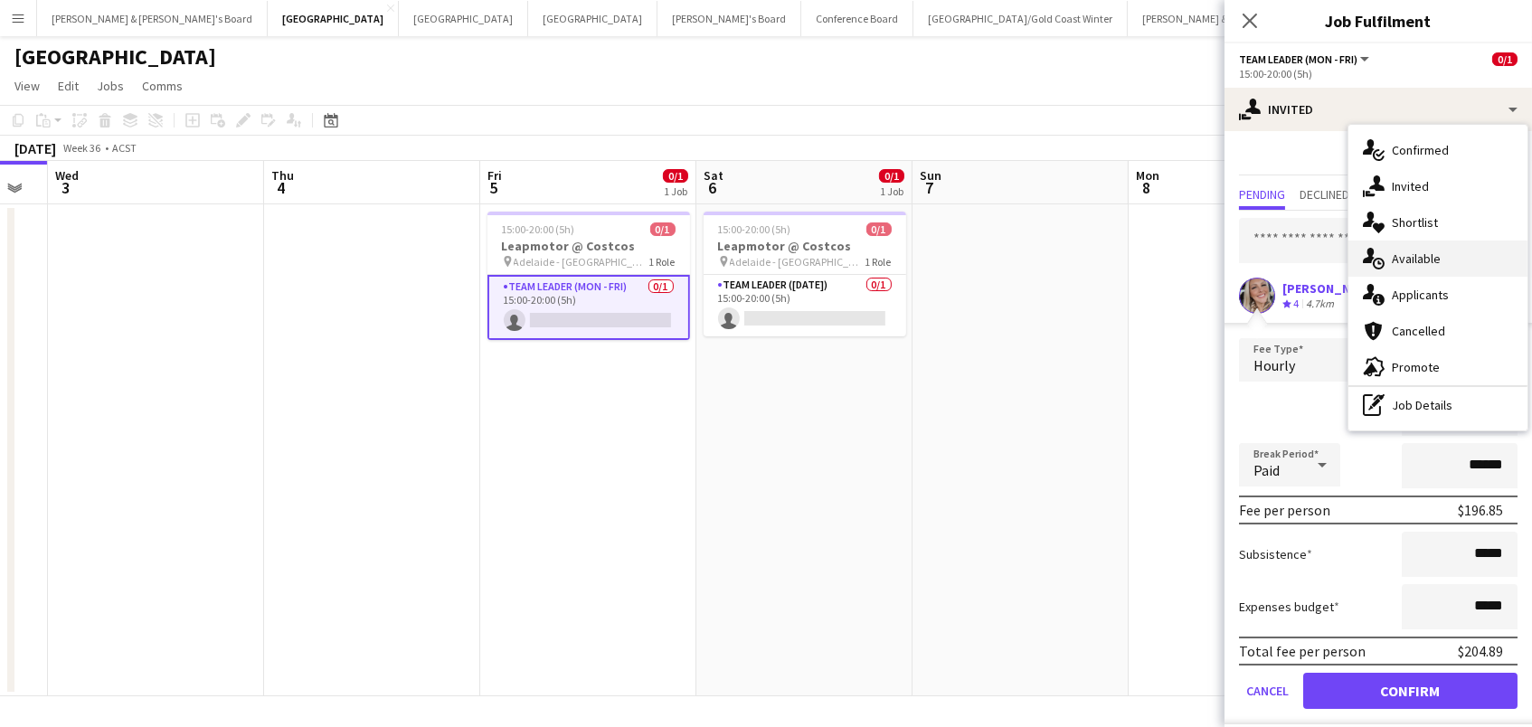
click at [1388, 260] on div "single-neutral-actions-upload Available" at bounding box center [1437, 259] width 179 height 36
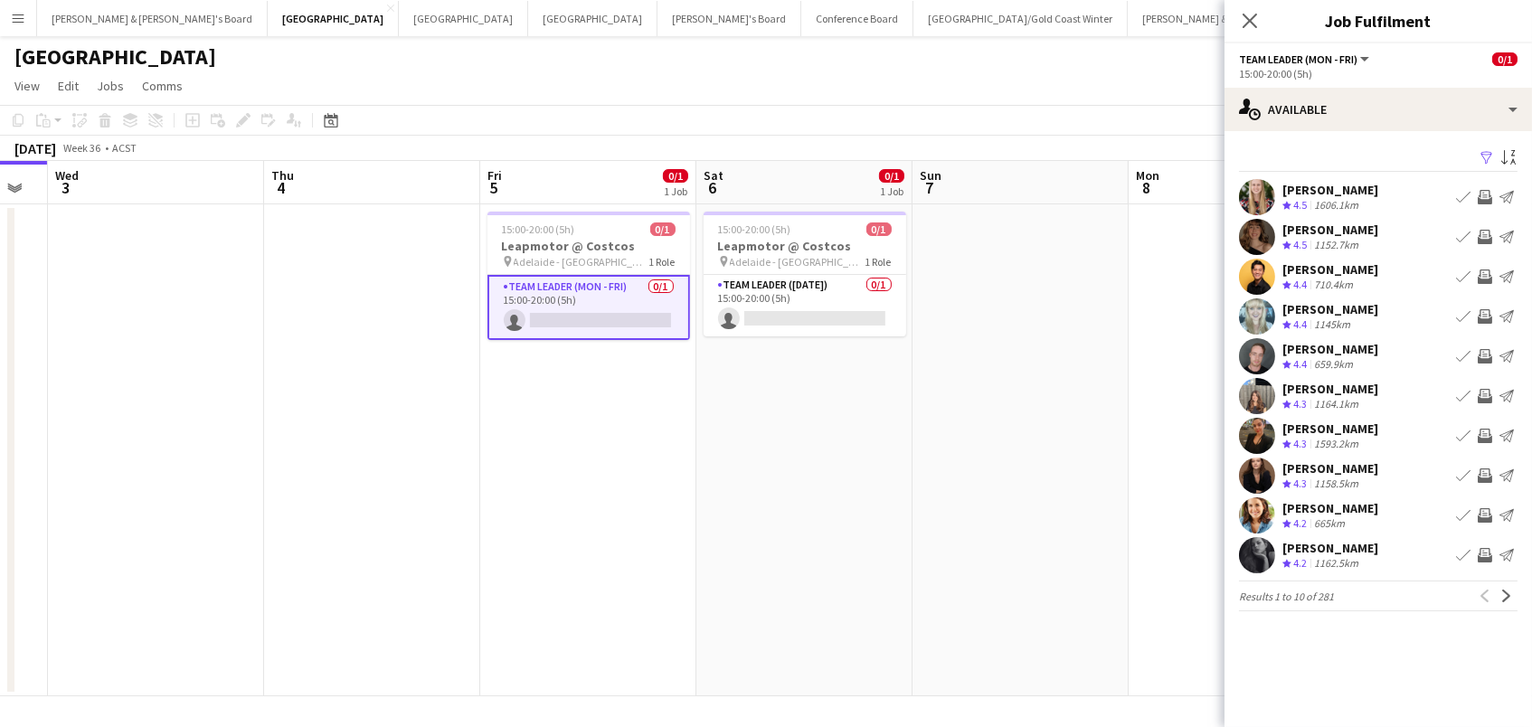
click at [1487, 150] on app-icon "Filter" at bounding box center [1486, 158] width 14 height 17
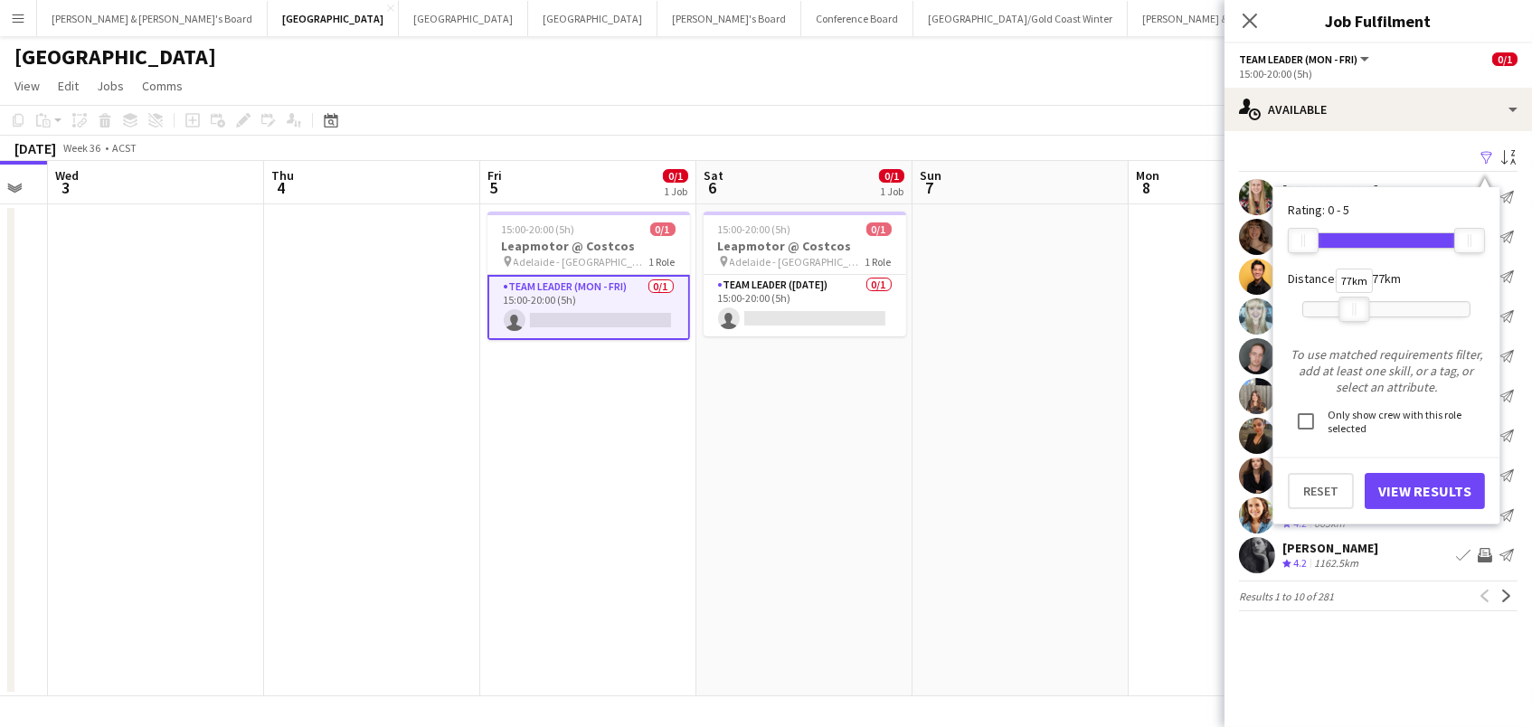
drag, startPoint x: 1475, startPoint y: 311, endPoint x: 1360, endPoint y: 315, distance: 114.9
click at [1360, 315] on div at bounding box center [1354, 309] width 29 height 24
click at [1407, 484] on button "View Results" at bounding box center [1424, 491] width 120 height 36
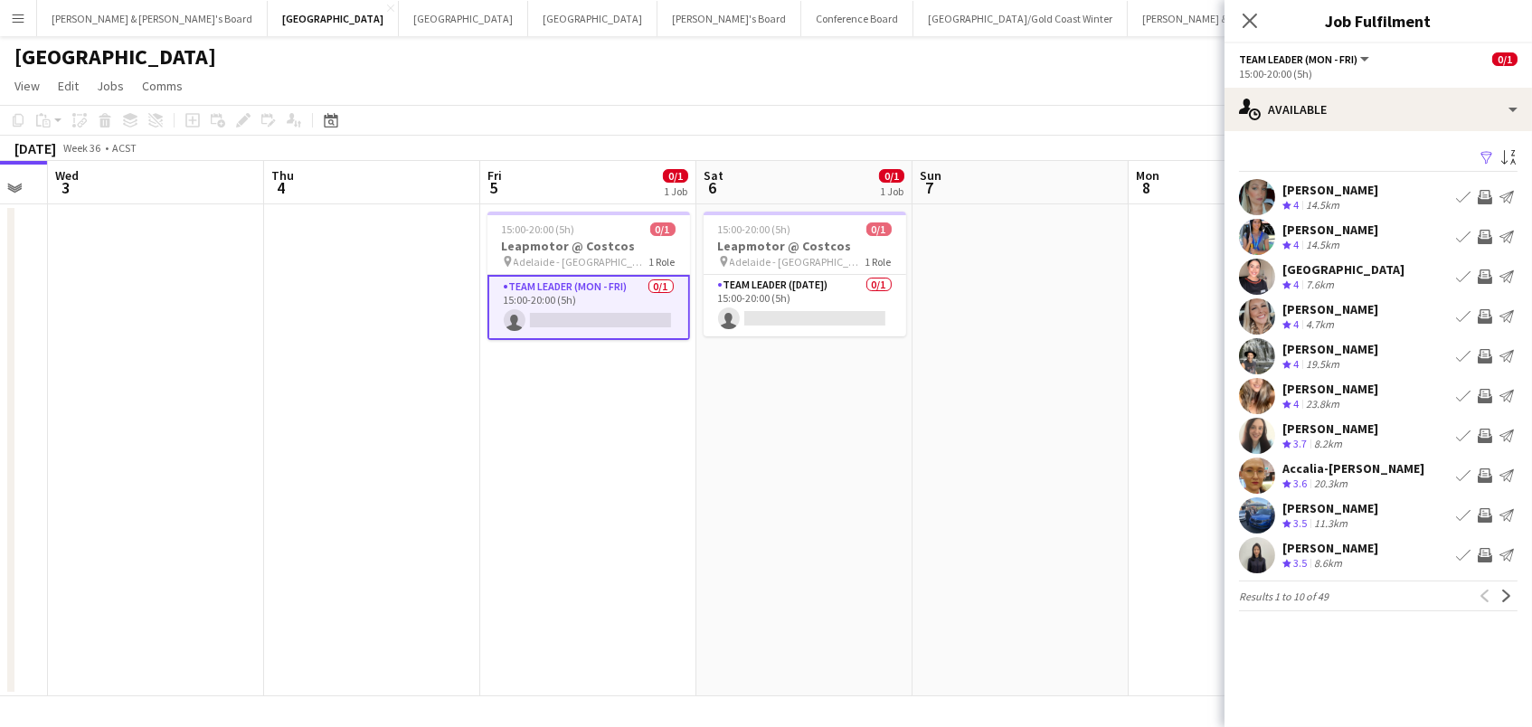
click at [1486, 353] on app-icon "Invite crew" at bounding box center [1484, 356] width 14 height 14
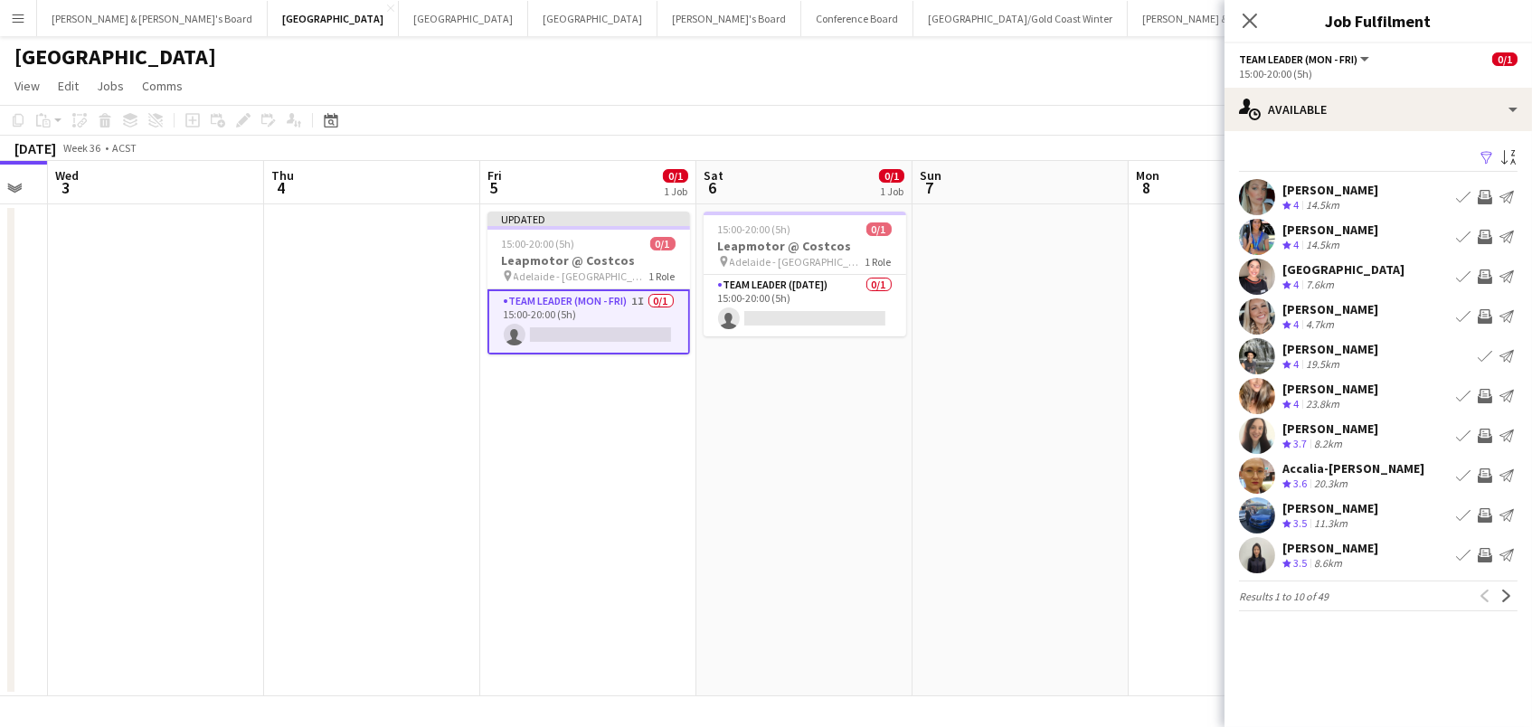
click at [1484, 393] on app-icon "Invite crew" at bounding box center [1484, 396] width 14 height 14
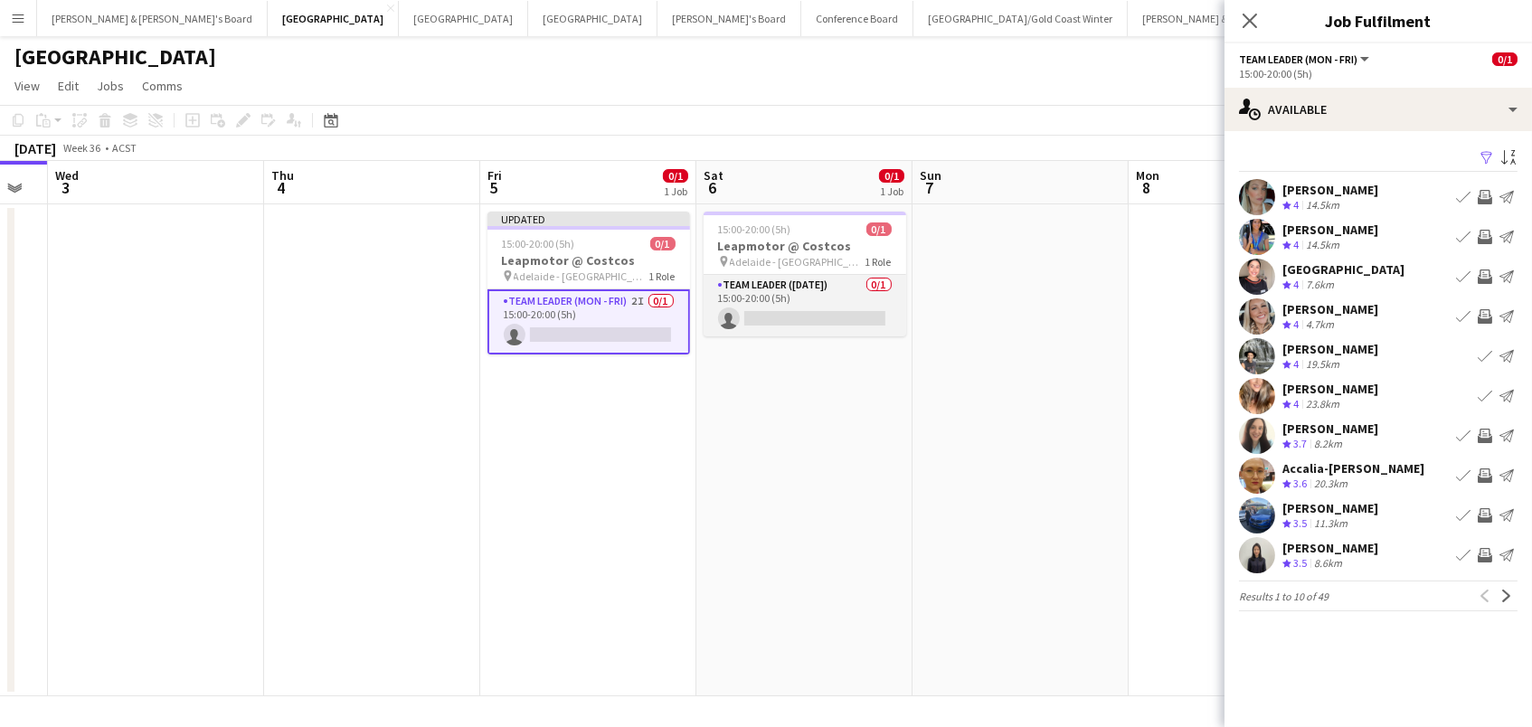
click at [852, 322] on app-card-role "Team Leader (Saturday) 0/1 15:00-20:00 (5h) single-neutral-actions" at bounding box center [804, 305] width 203 height 61
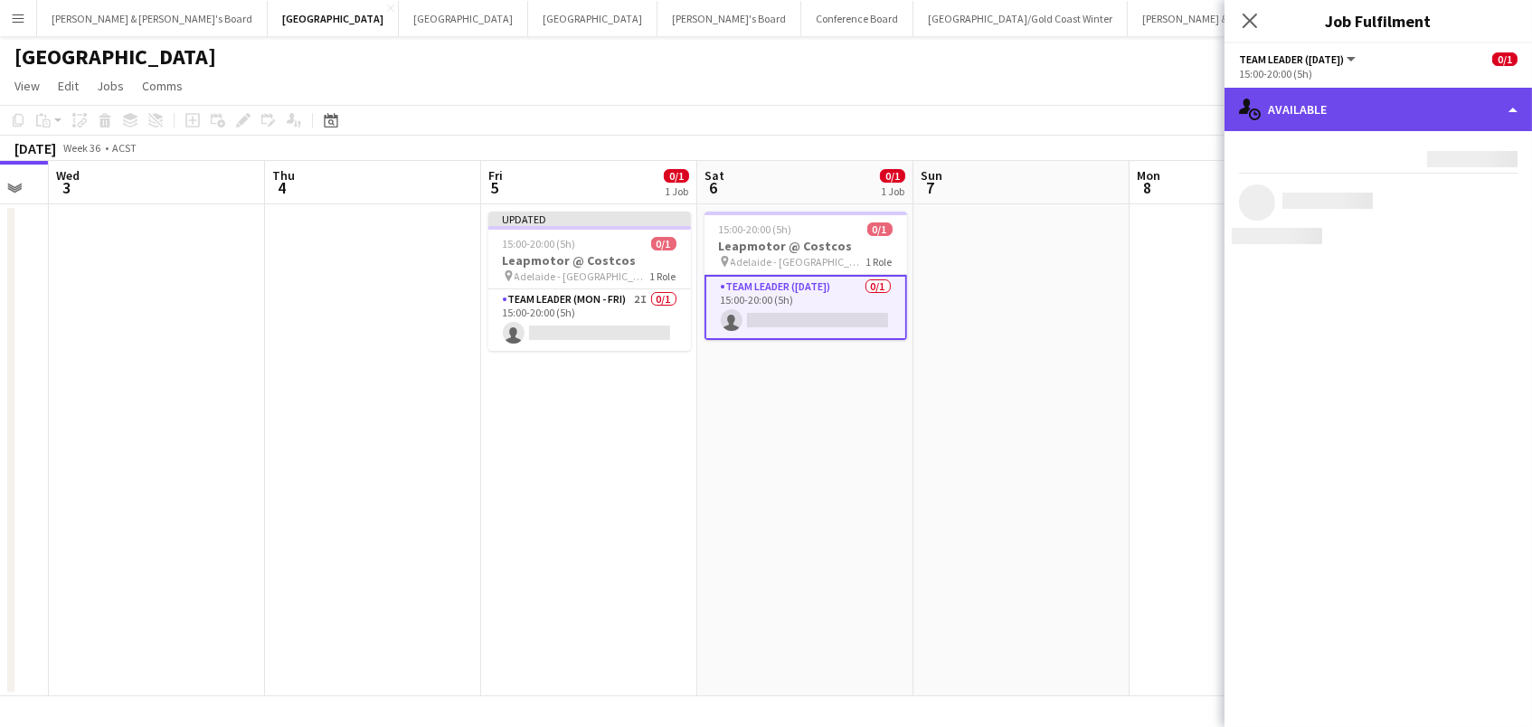
click at [1453, 109] on div "single-neutral-actions-upload Available" at bounding box center [1377, 109] width 307 height 43
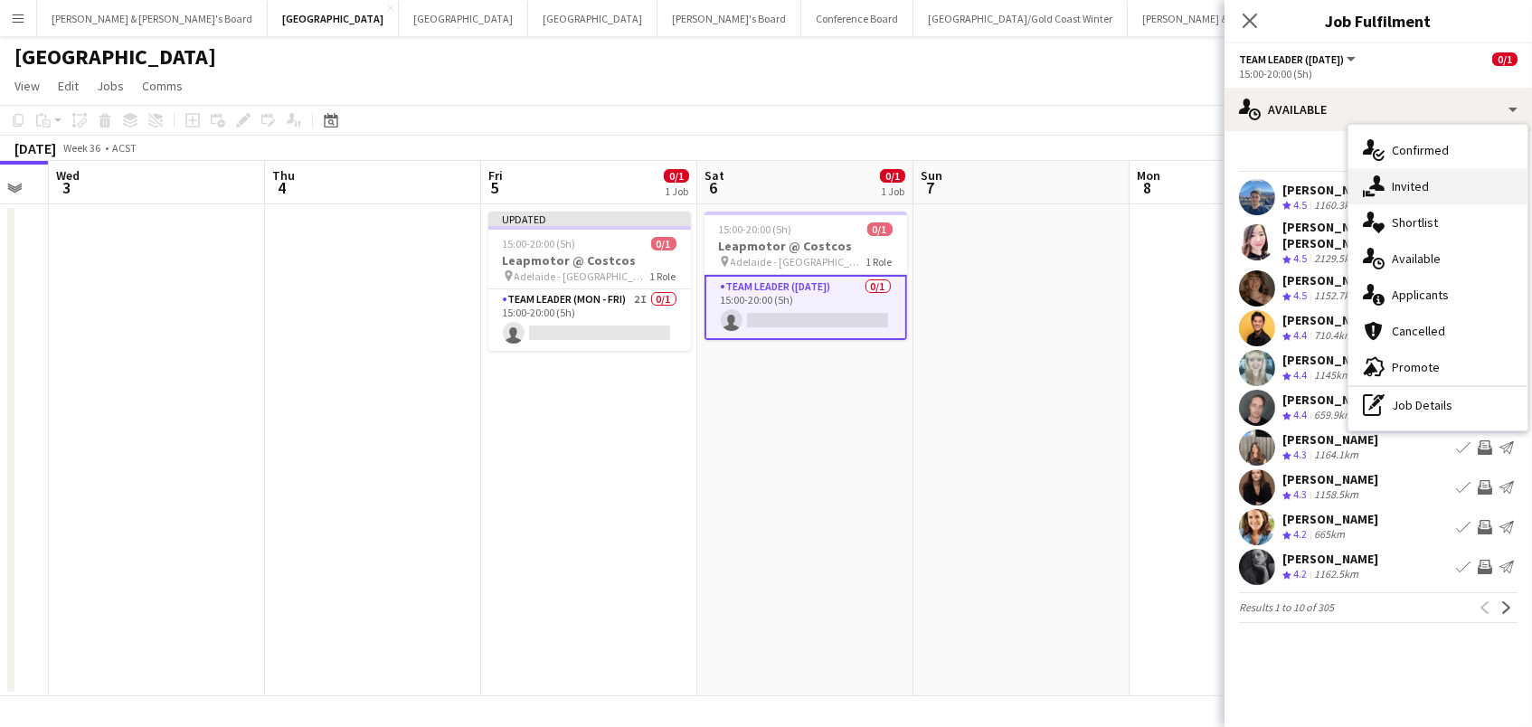
click at [1448, 187] on div "single-neutral-actions-share-1 Invited" at bounding box center [1437, 186] width 179 height 36
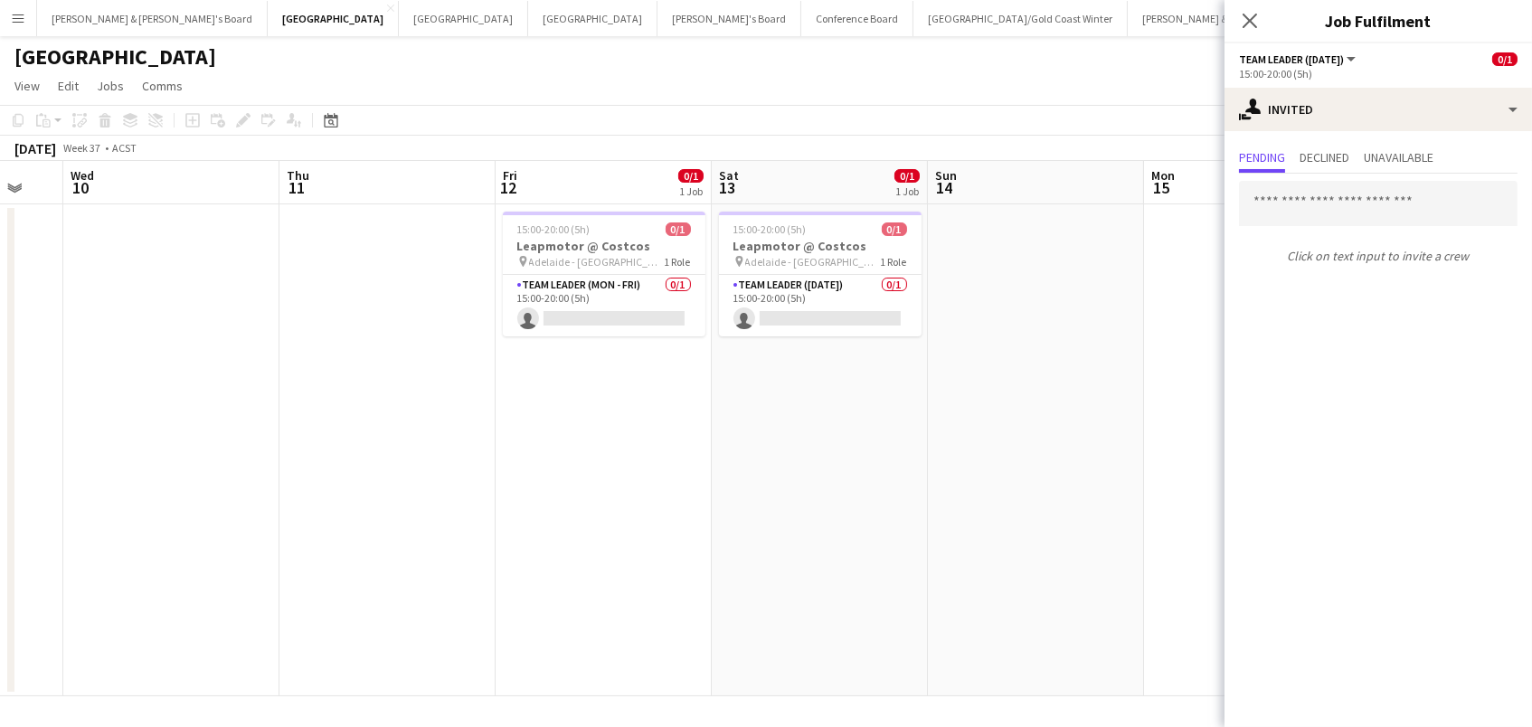
scroll to position [0, 700]
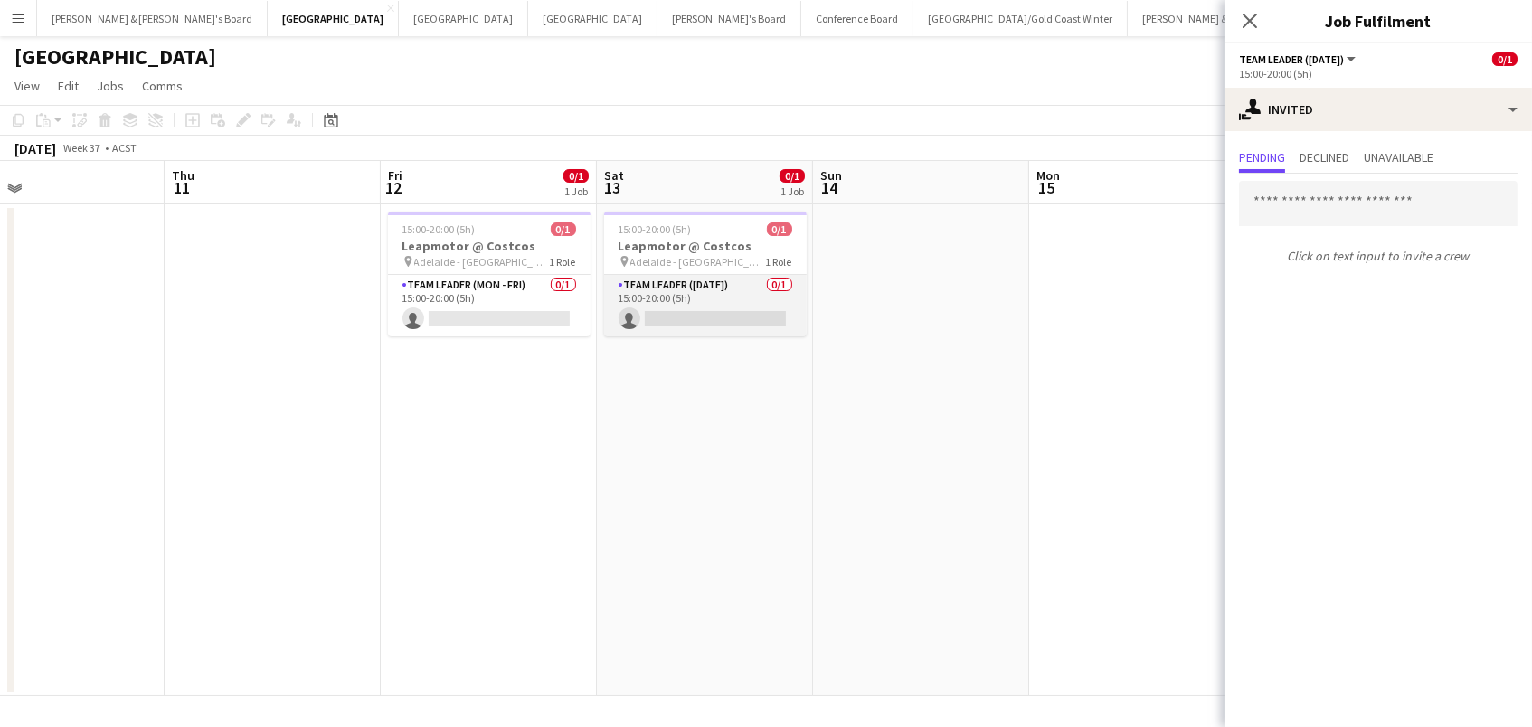
click at [754, 303] on app-card-role "Team Leader (Saturday) 0/1 15:00-20:00 (5h) single-neutral-actions" at bounding box center [705, 305] width 203 height 61
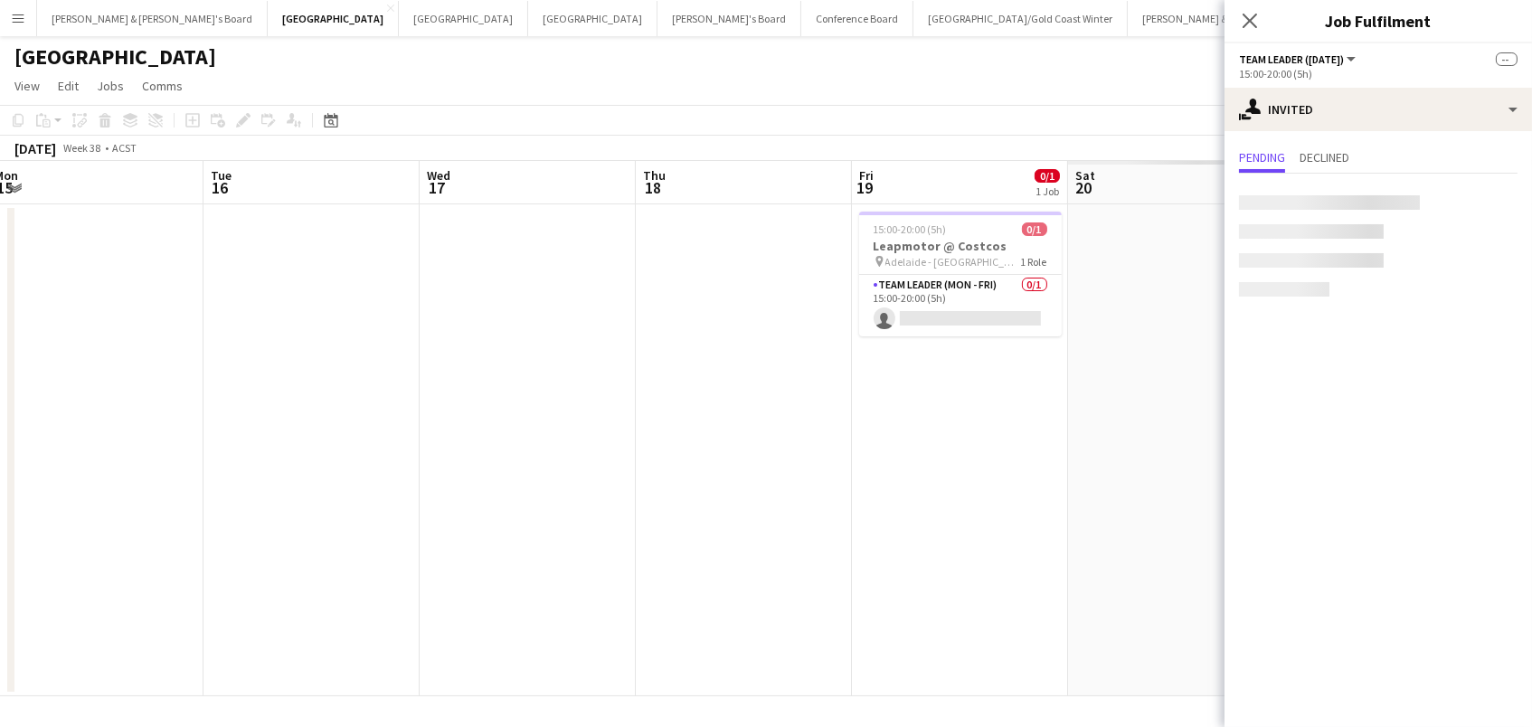
scroll to position [0, 708]
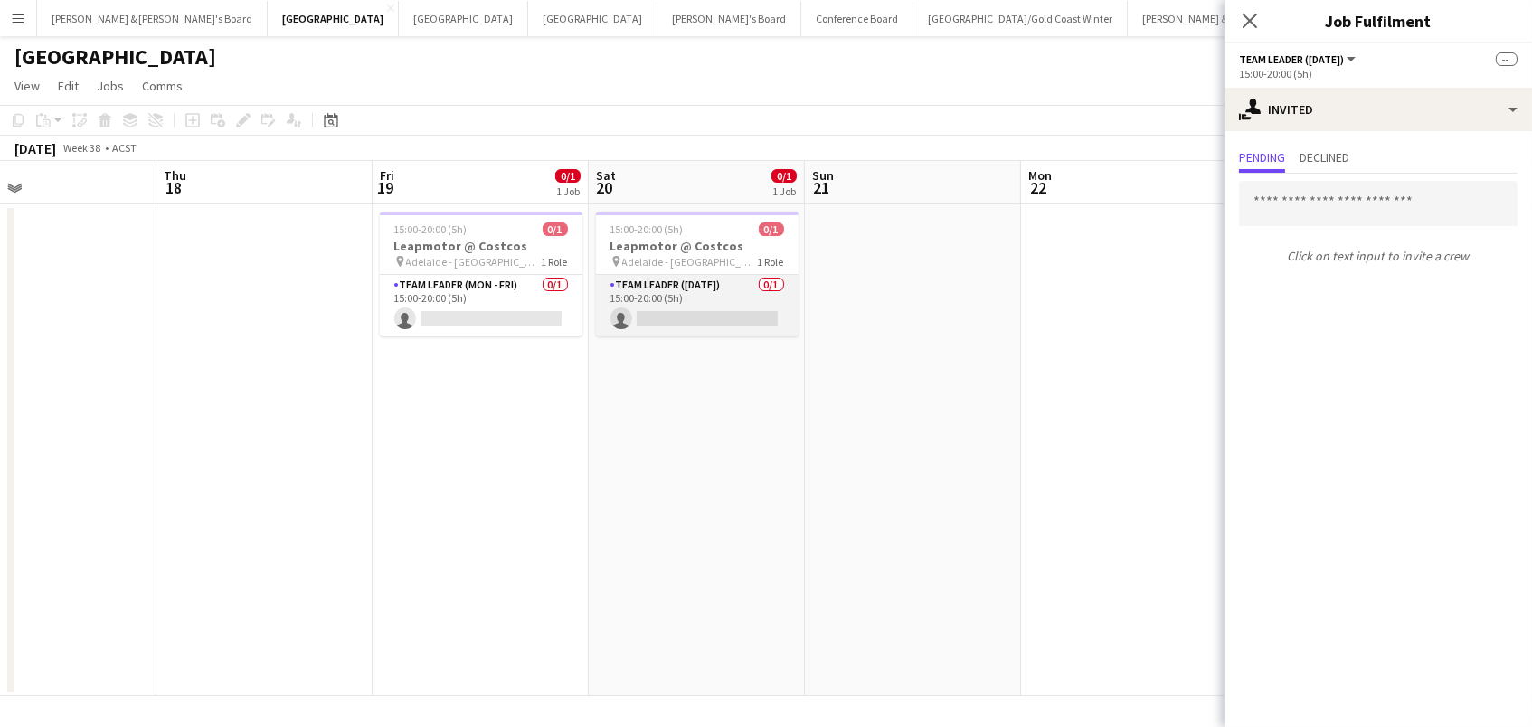
click at [691, 291] on app-card-role "Team Leader (Saturday) 0/1 15:00-20:00 (5h) single-neutral-actions" at bounding box center [697, 305] width 203 height 61
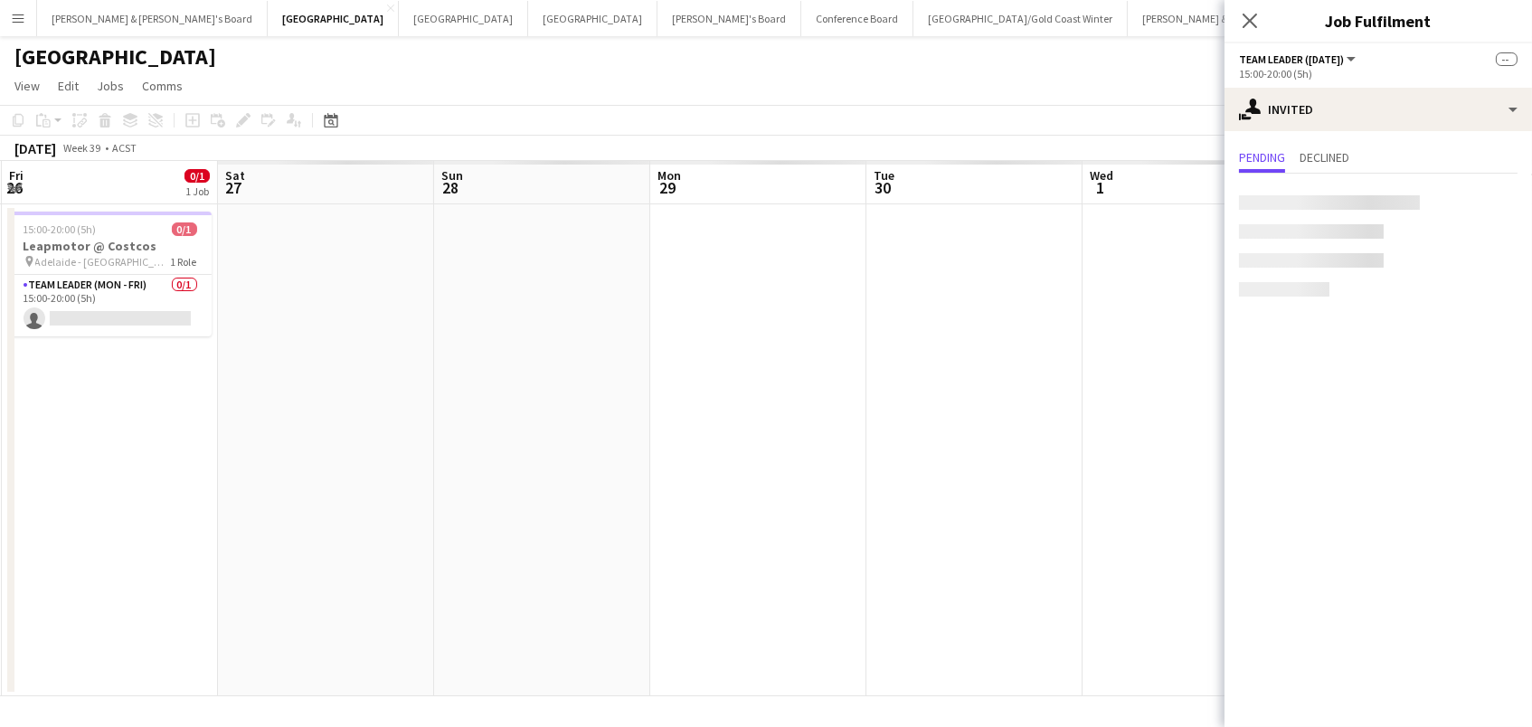
scroll to position [0, 562]
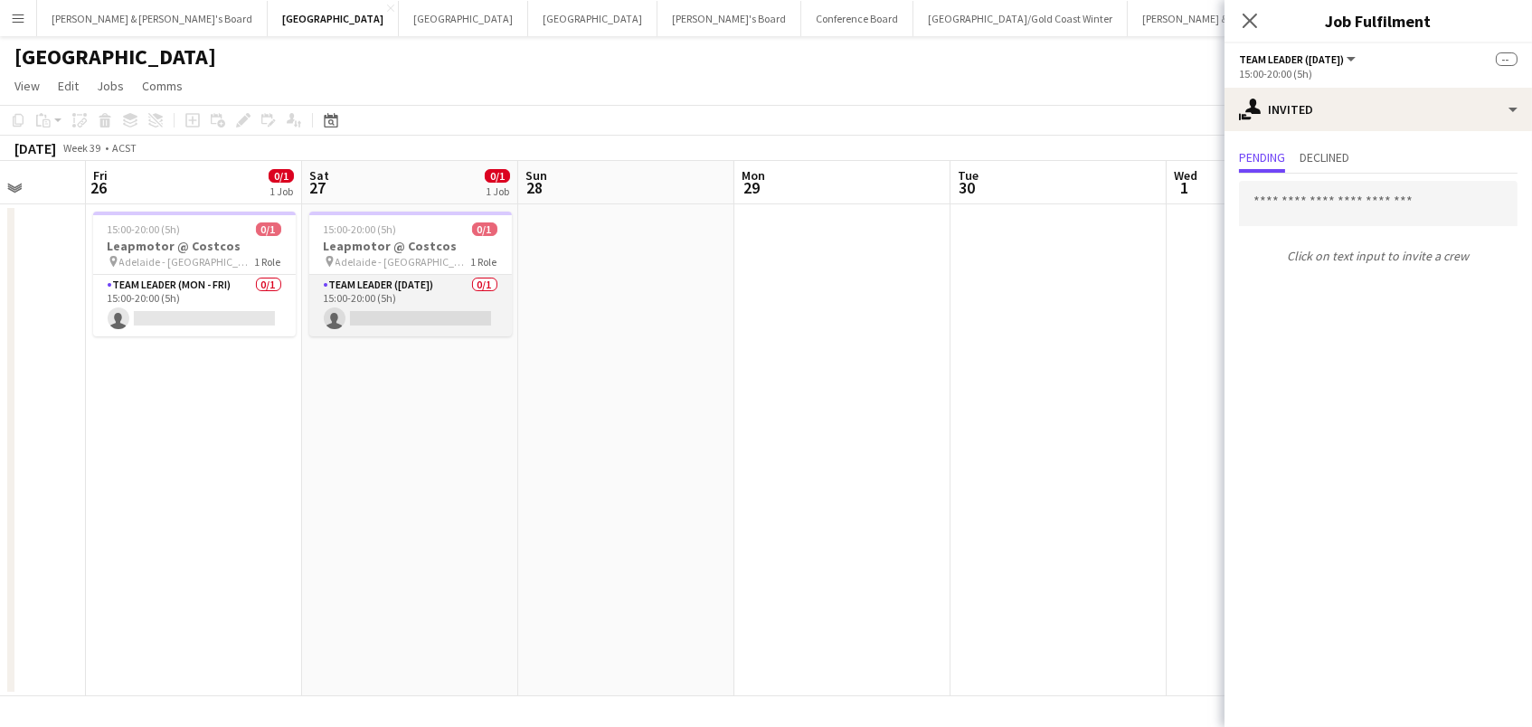
click at [373, 297] on app-card-role "Team Leader (Saturday) 0/1 15:00-20:00 (5h) single-neutral-actions" at bounding box center [410, 305] width 203 height 61
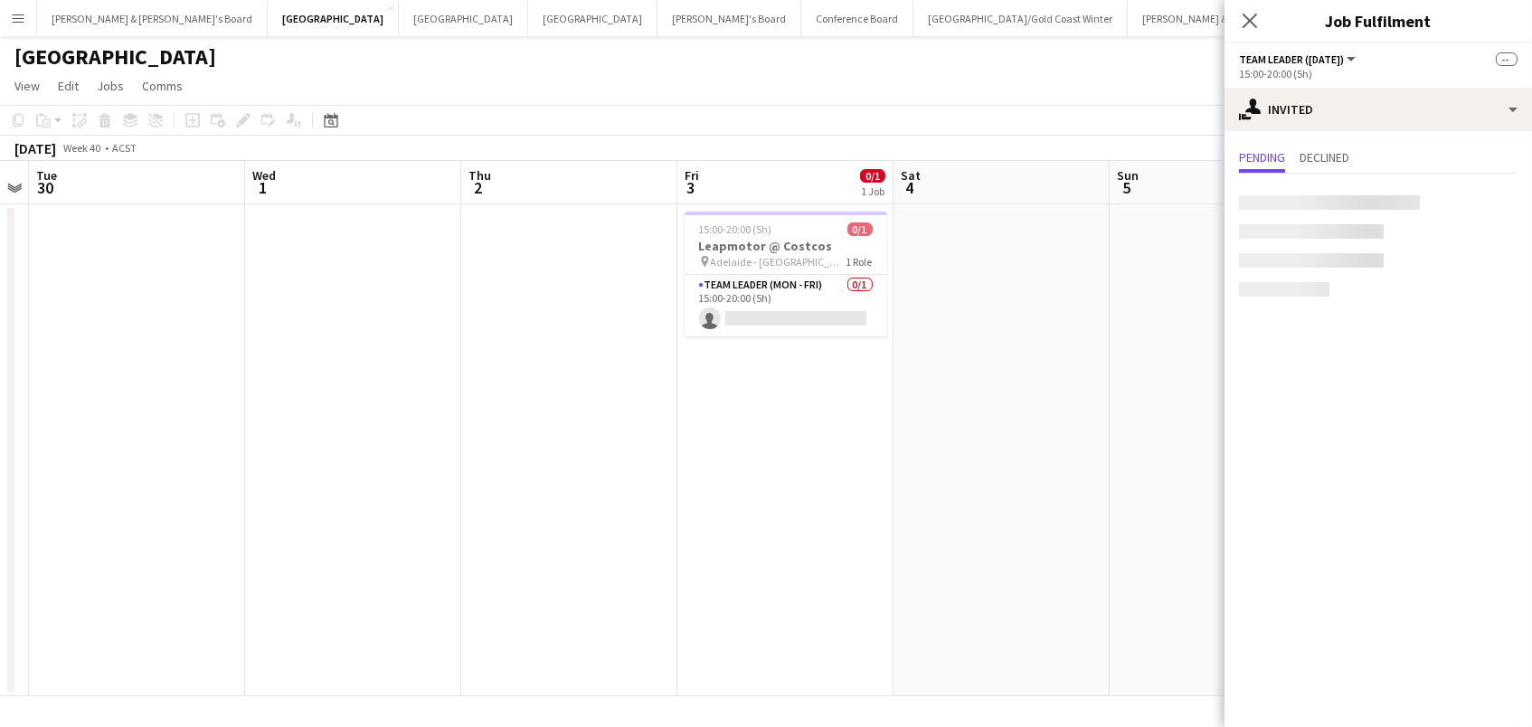
scroll to position [0, 685]
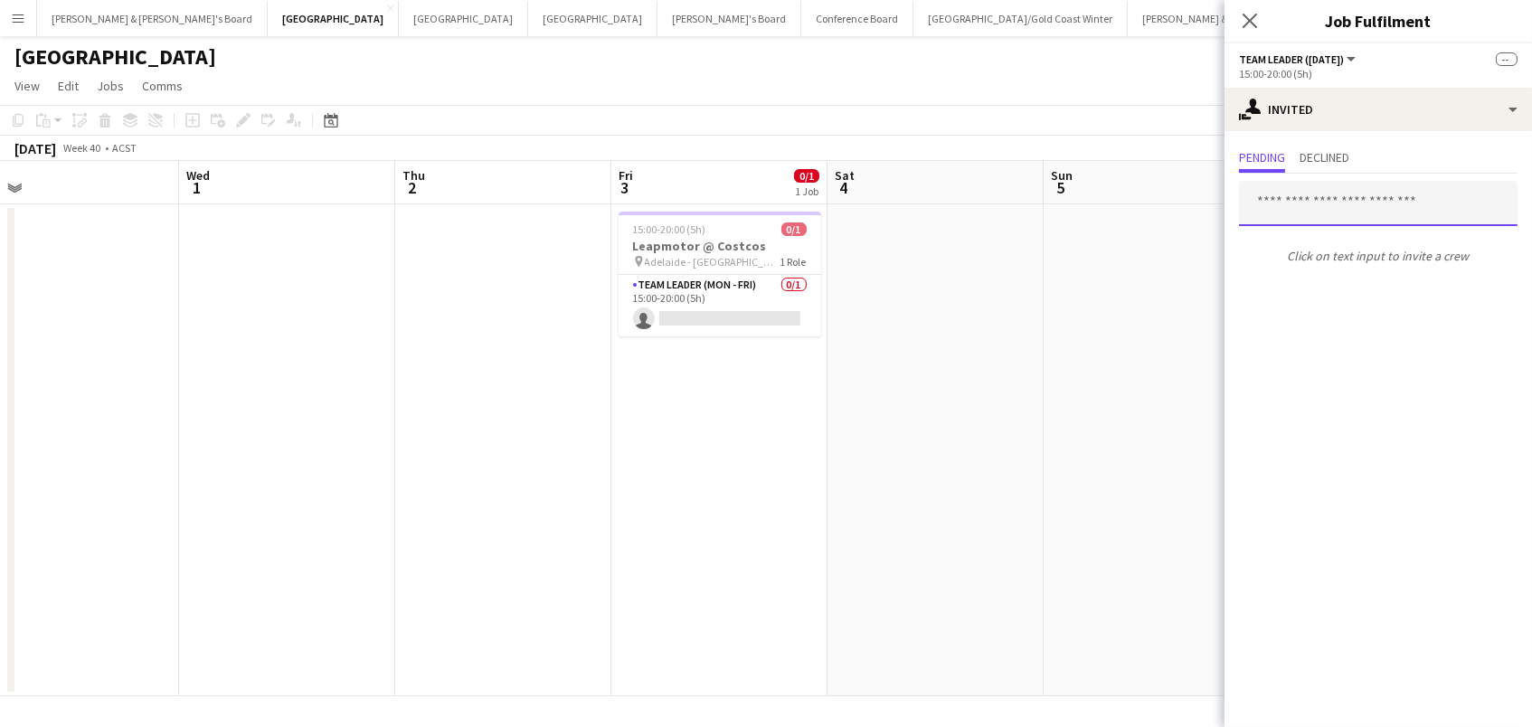
click at [1304, 203] on input "text" at bounding box center [1378, 203] width 278 height 45
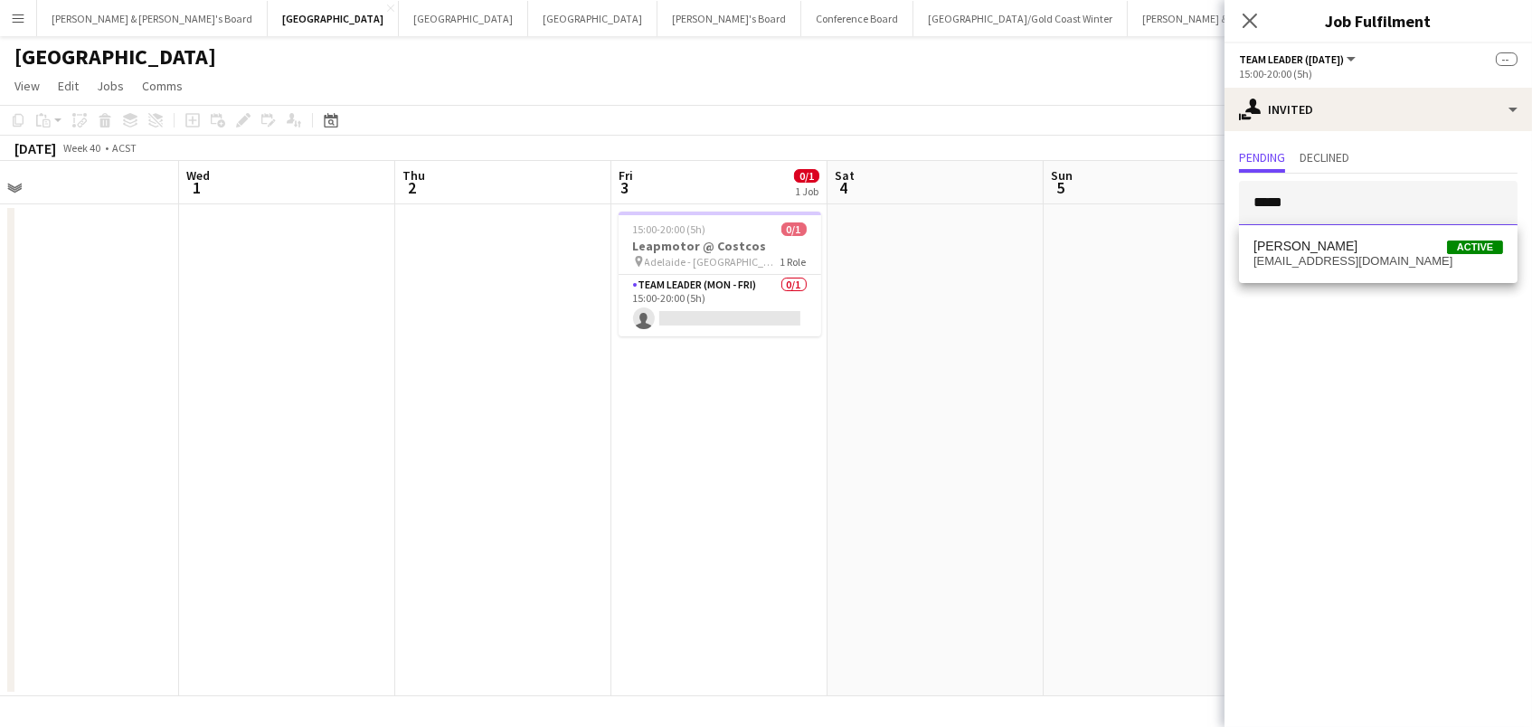
type input "*****"
click at [1315, 245] on span "Craig Fletcher" at bounding box center [1305, 246] width 104 height 15
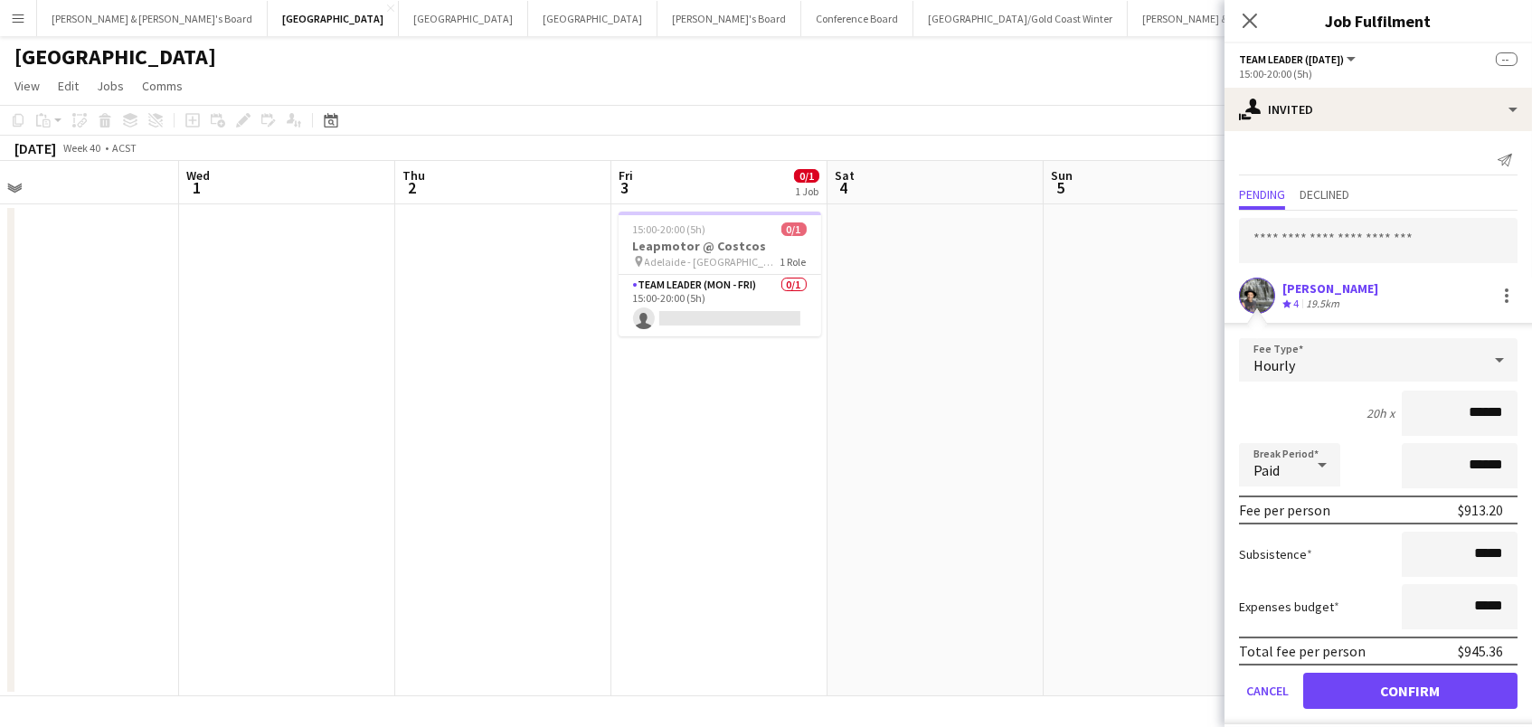
click at [1410, 688] on button "Confirm" at bounding box center [1410, 691] width 214 height 36
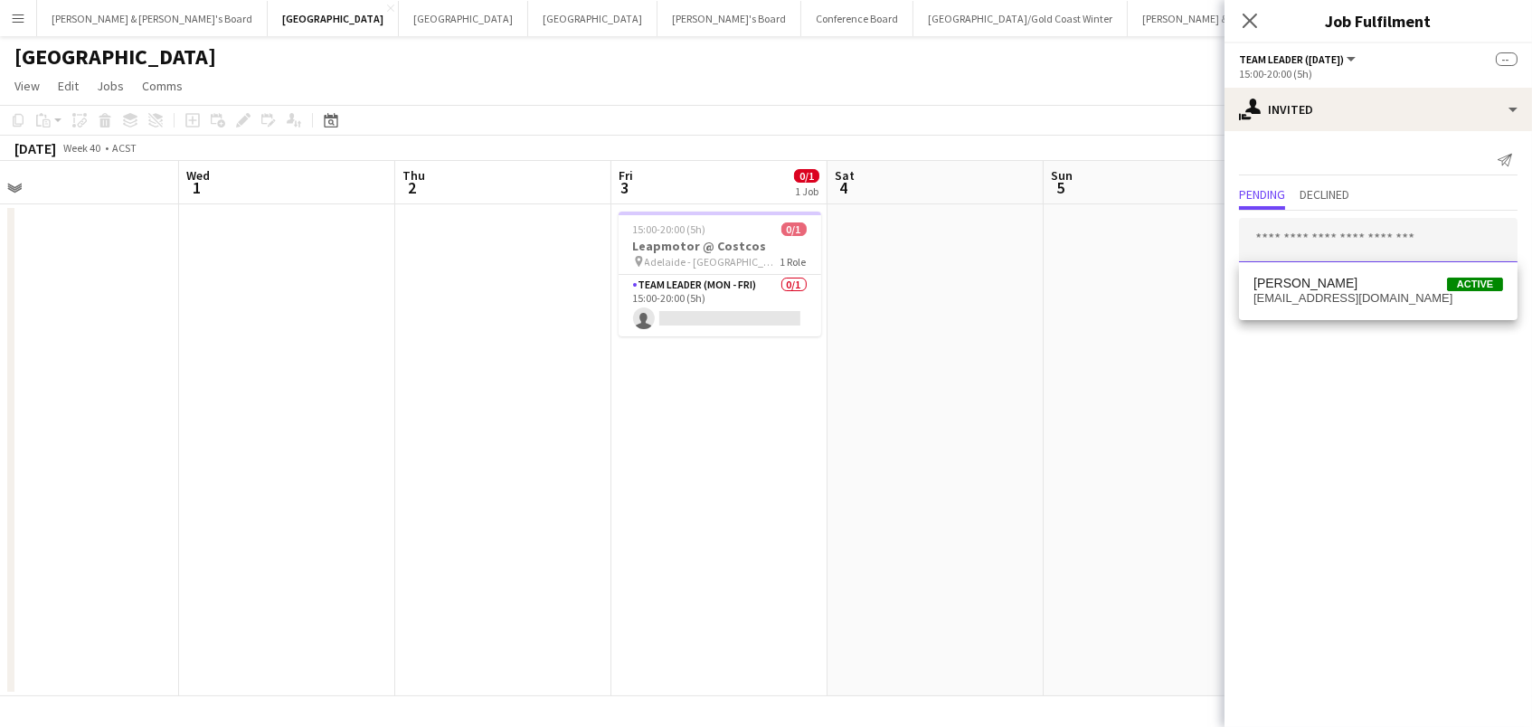
click at [1270, 237] on input "text" at bounding box center [1378, 240] width 278 height 45
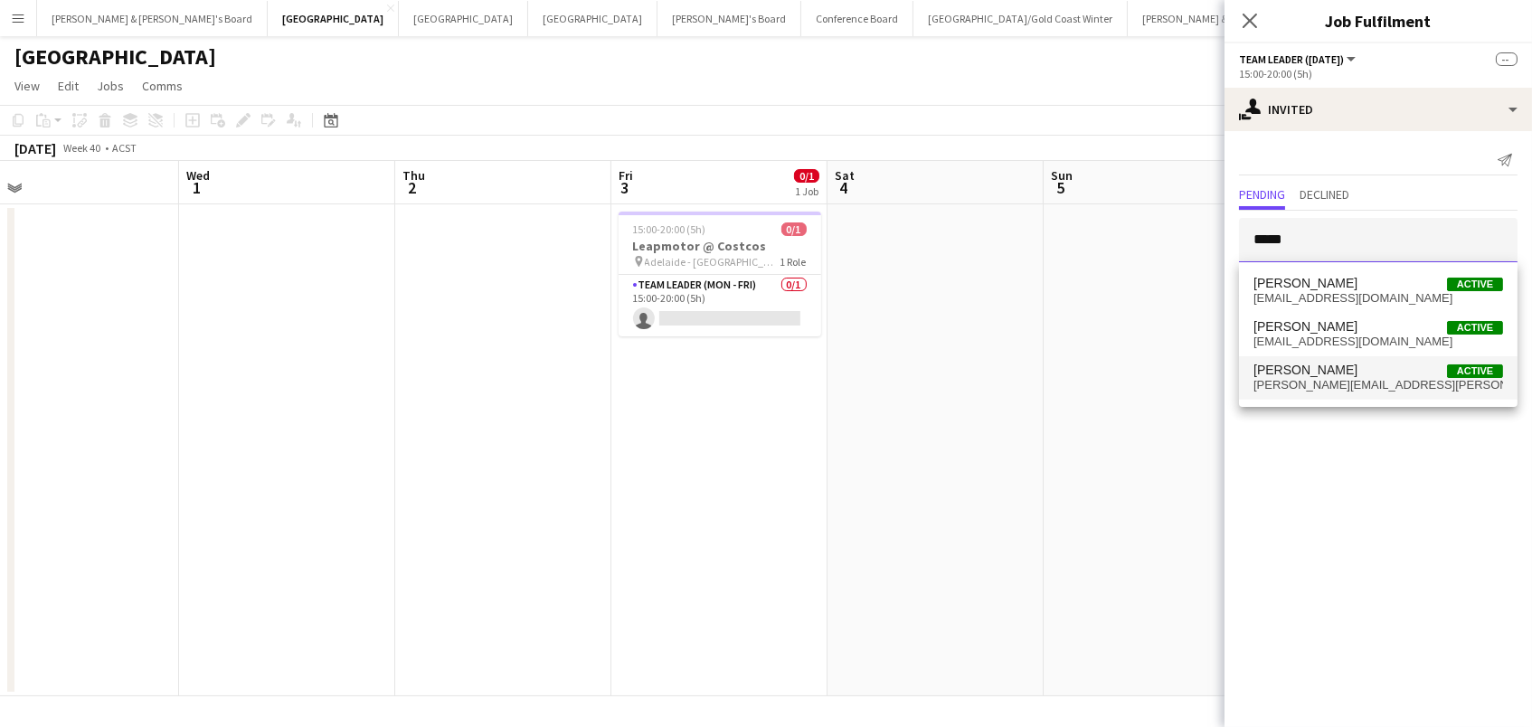
type input "*****"
click at [1329, 382] on span "holly.stratton@live.com" at bounding box center [1378, 385] width 250 height 14
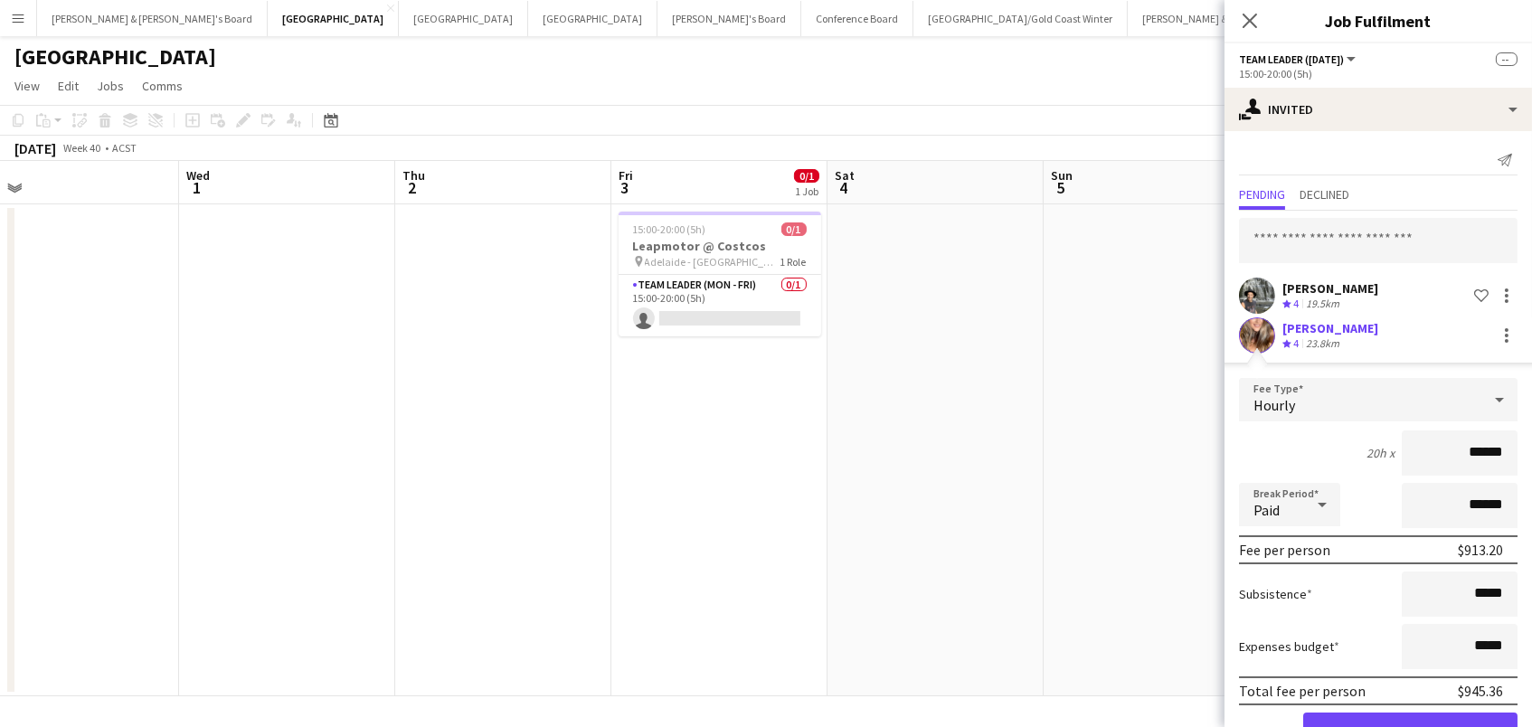
click at [1410, 726] on button "Confirm" at bounding box center [1410, 731] width 214 height 36
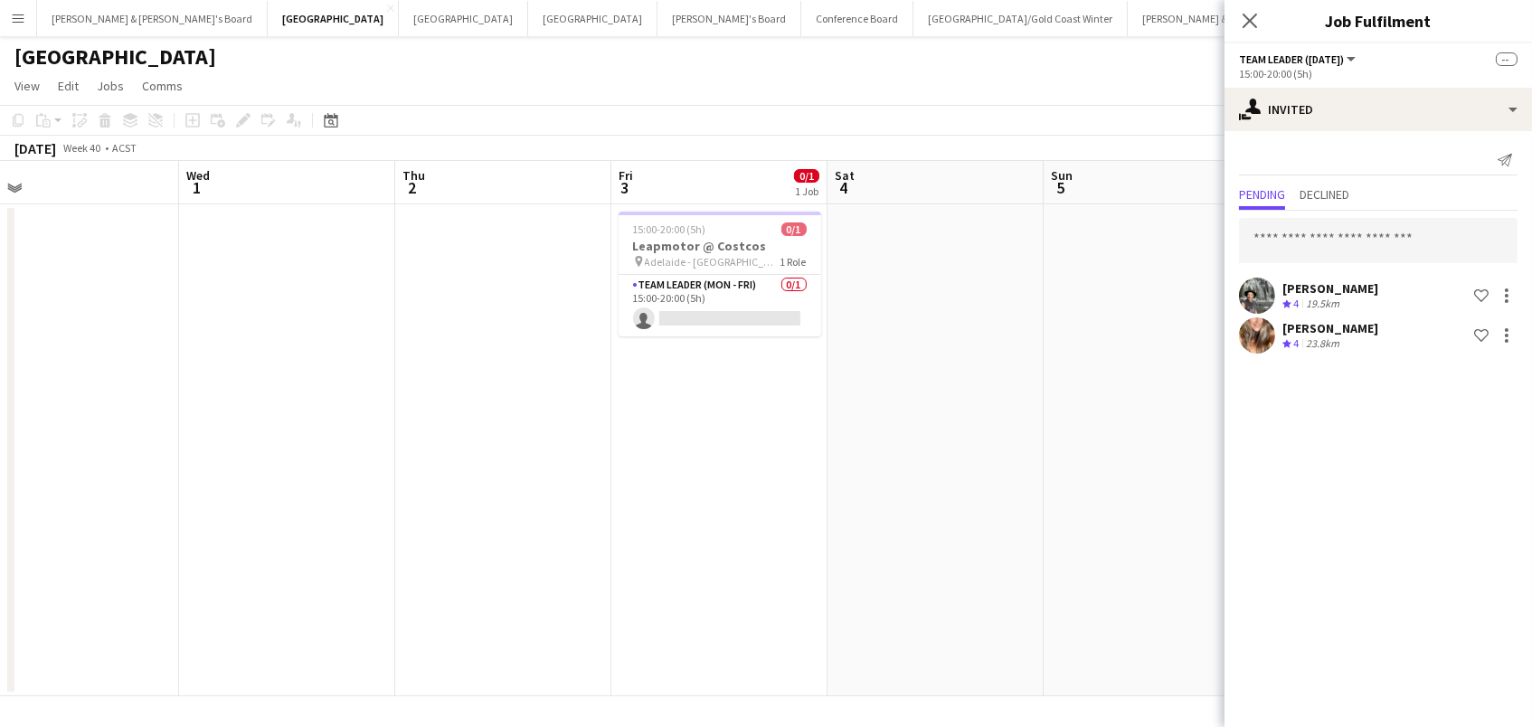
click at [930, 511] on app-date-cell at bounding box center [935, 450] width 216 height 492
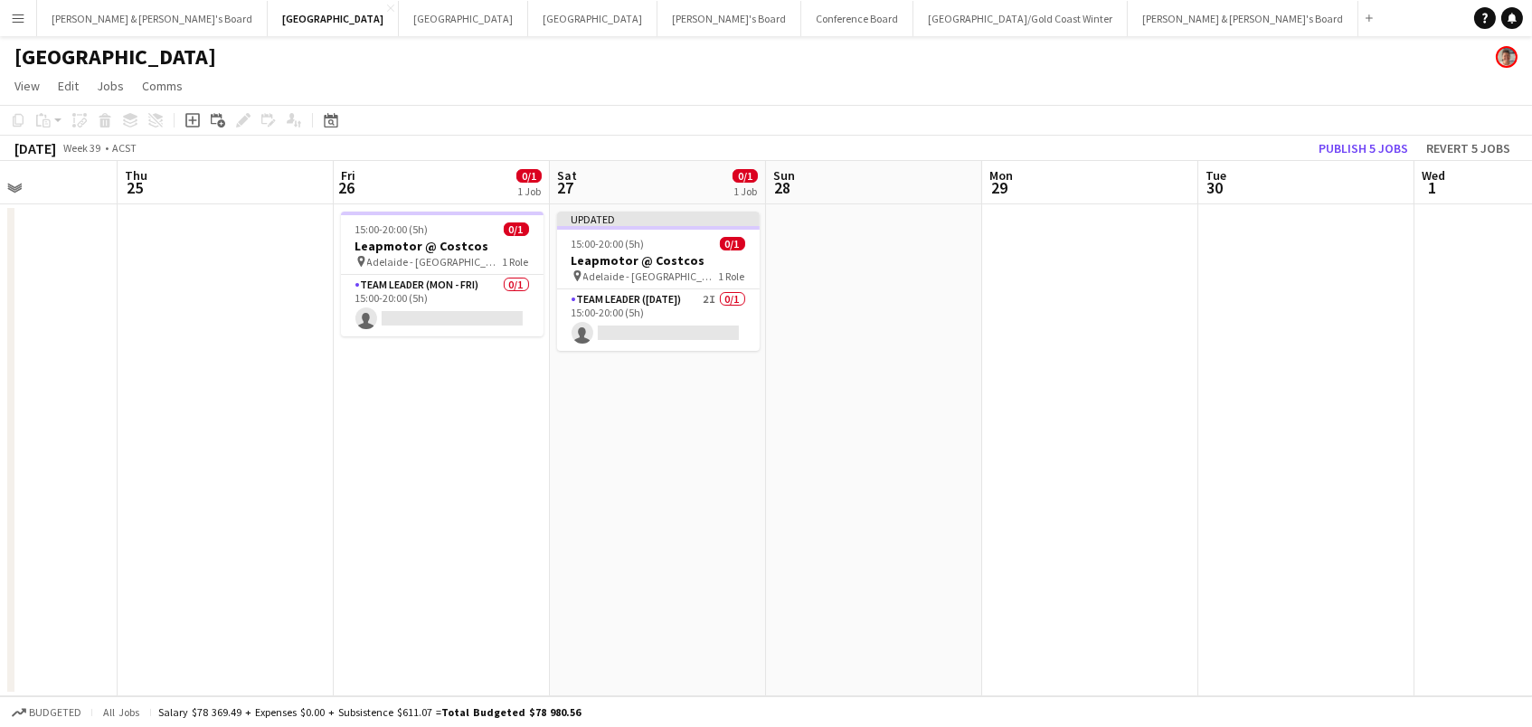
scroll to position [0, 392]
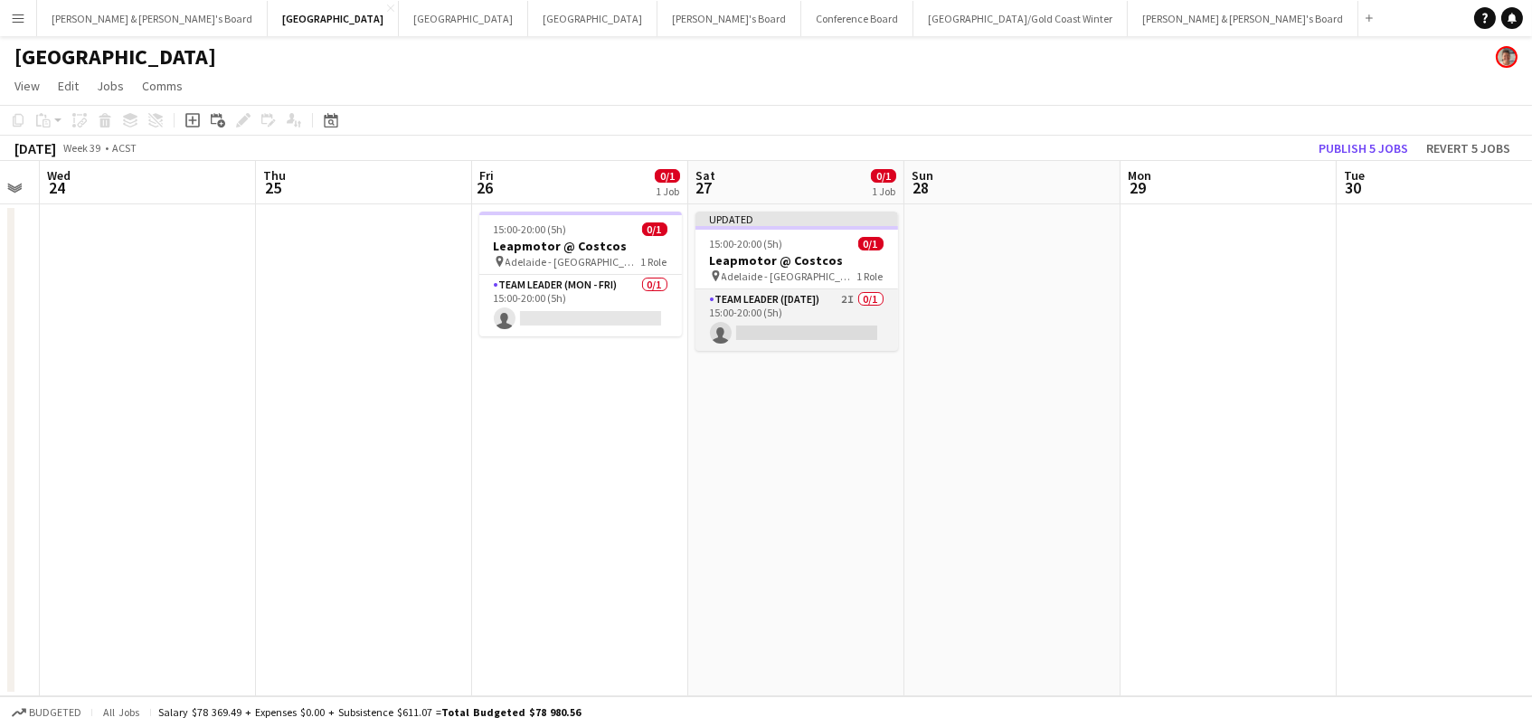
click at [846, 320] on app-card-role "Team Leader (Saturday) 2I 0/1 15:00-20:00 (5h) single-neutral-actions" at bounding box center [796, 319] width 203 height 61
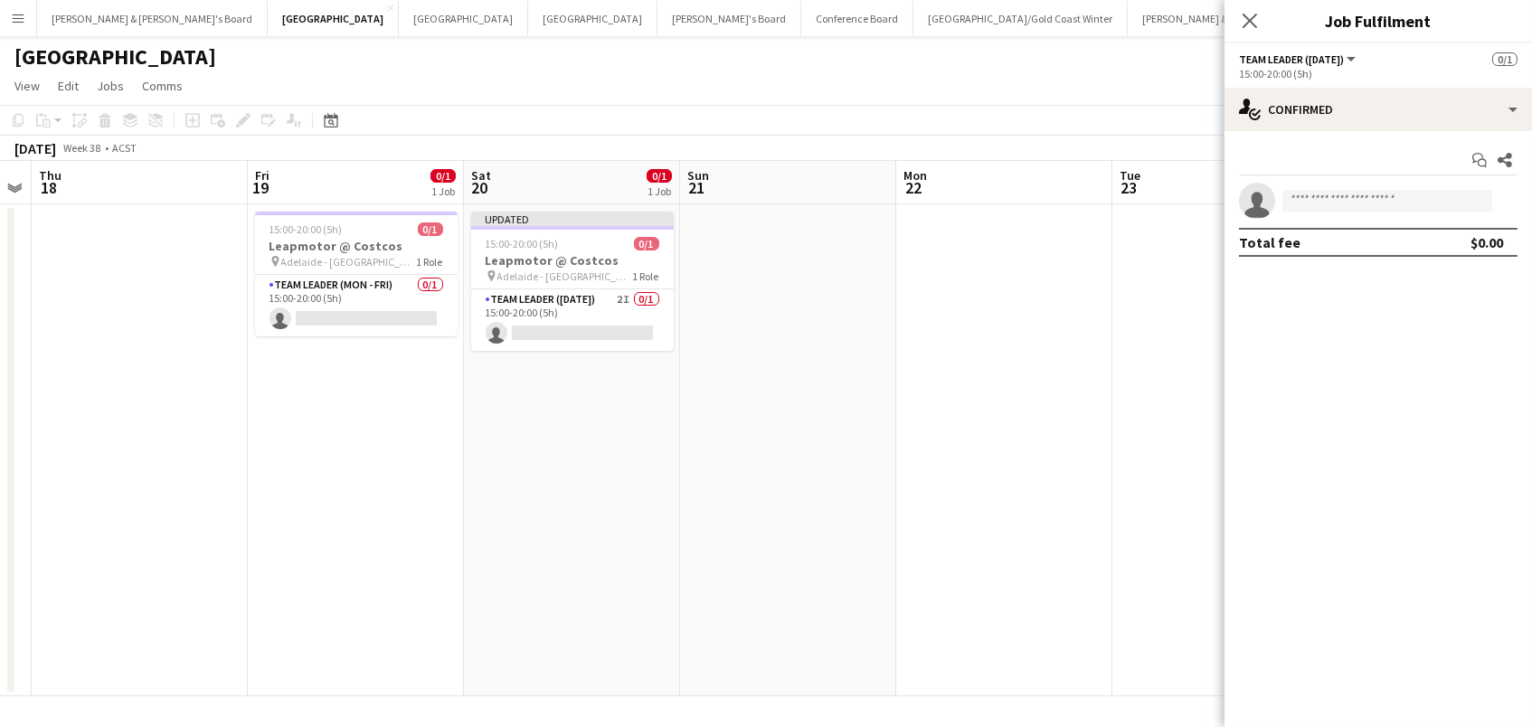
scroll to position [0, 511]
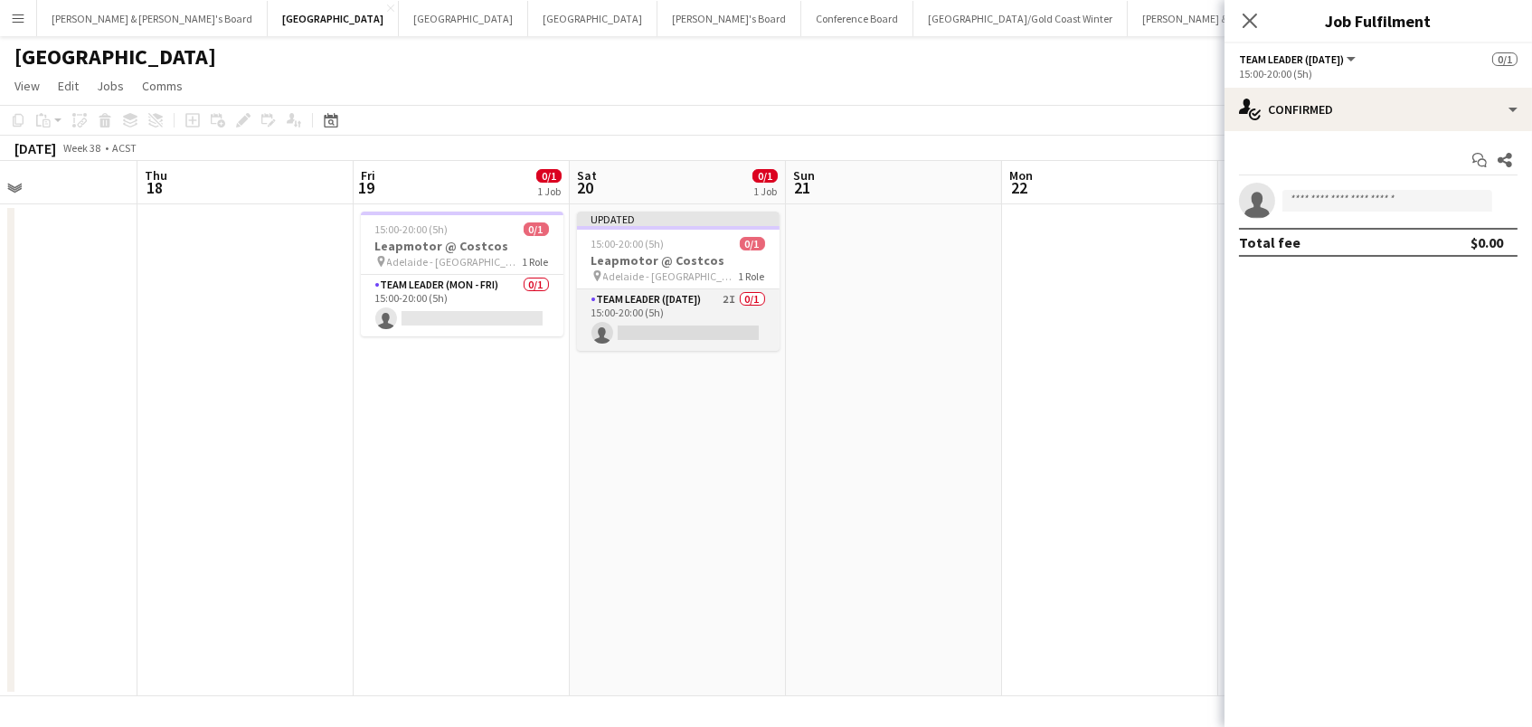
click at [731, 328] on app-card-role "Team Leader (Saturday) 2I 0/1 15:00-20:00 (5h) single-neutral-actions" at bounding box center [678, 319] width 203 height 61
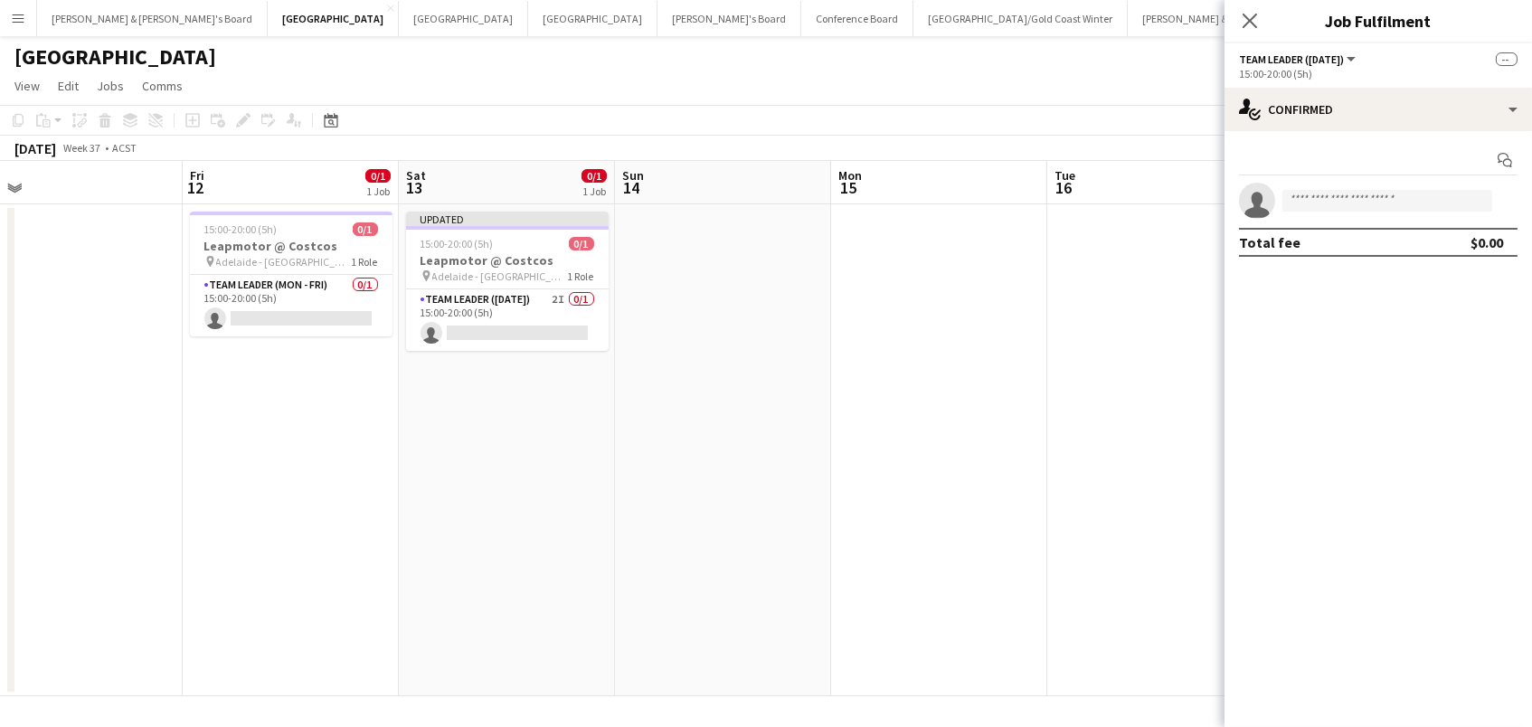
scroll to position [0, 382]
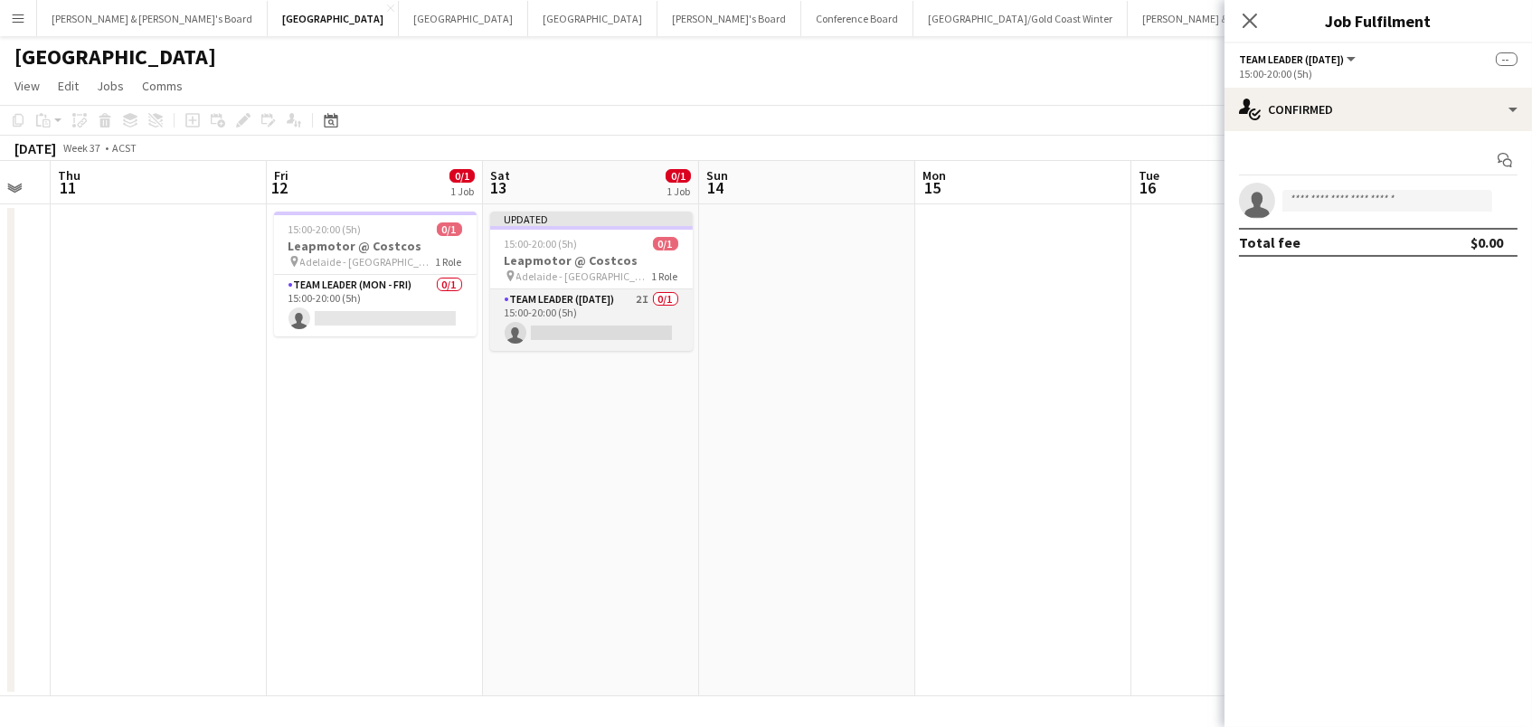
click at [646, 316] on app-card-role "Team Leader (Saturday) 2I 0/1 15:00-20:00 (5h) single-neutral-actions" at bounding box center [591, 319] width 203 height 61
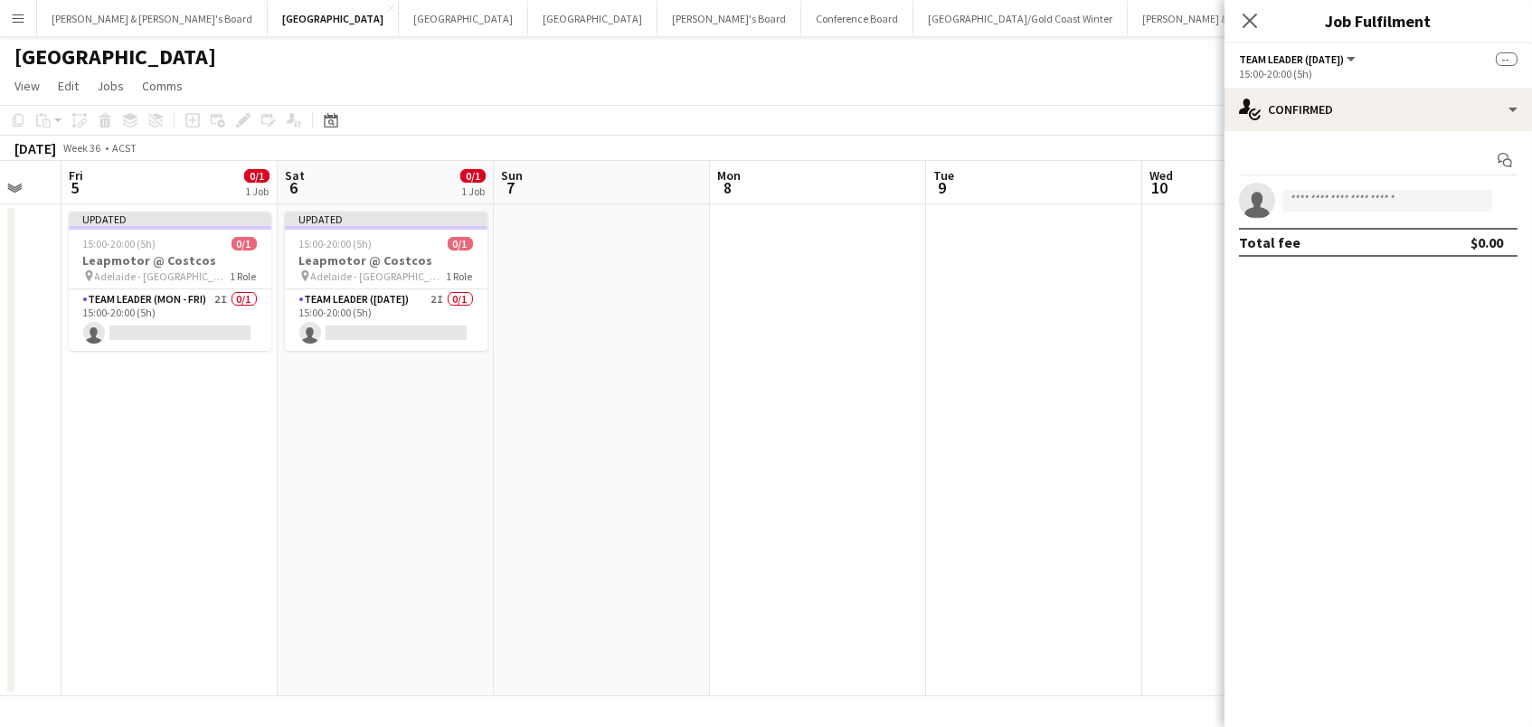
scroll to position [0, 420]
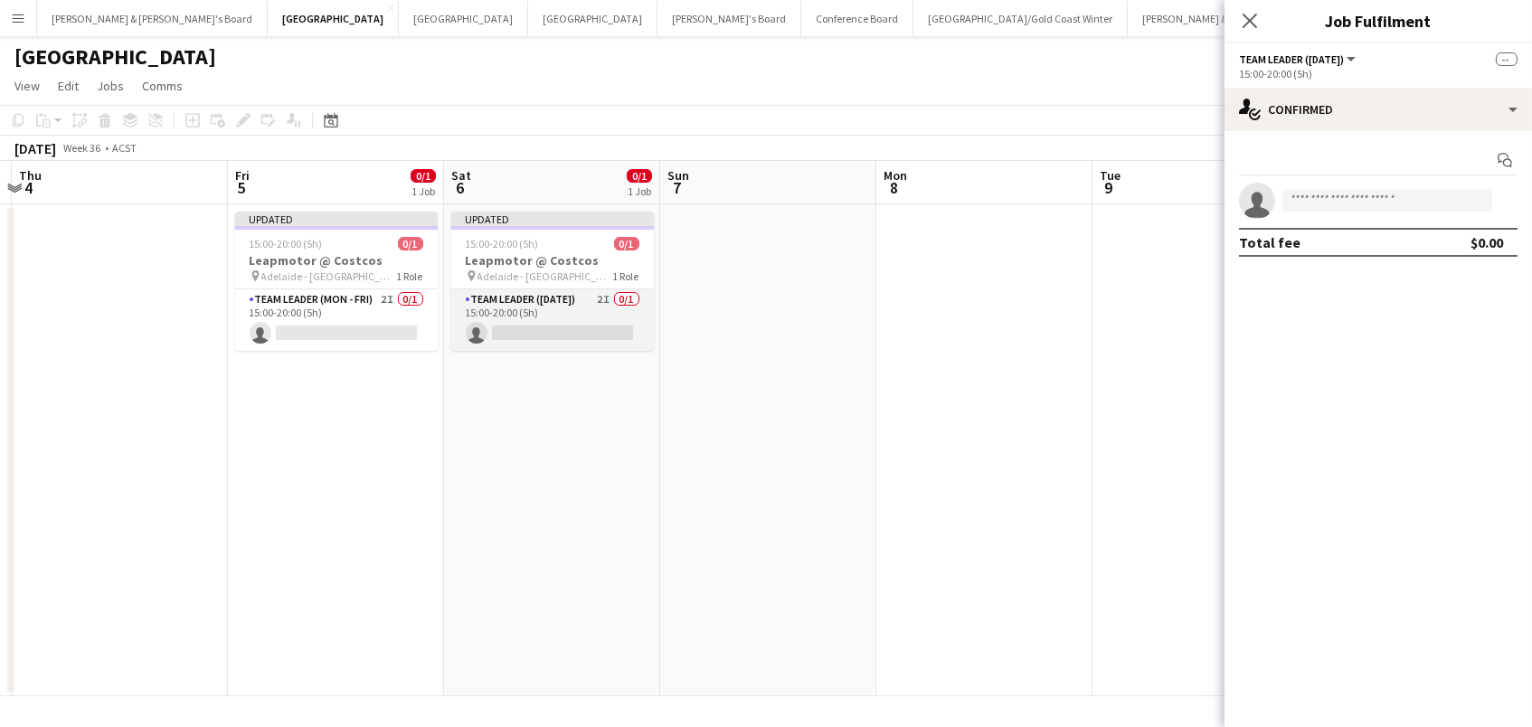
click at [607, 312] on app-card-role "Team Leader (Saturday) 2I 0/1 15:00-20:00 (5h) single-neutral-actions" at bounding box center [552, 319] width 203 height 61
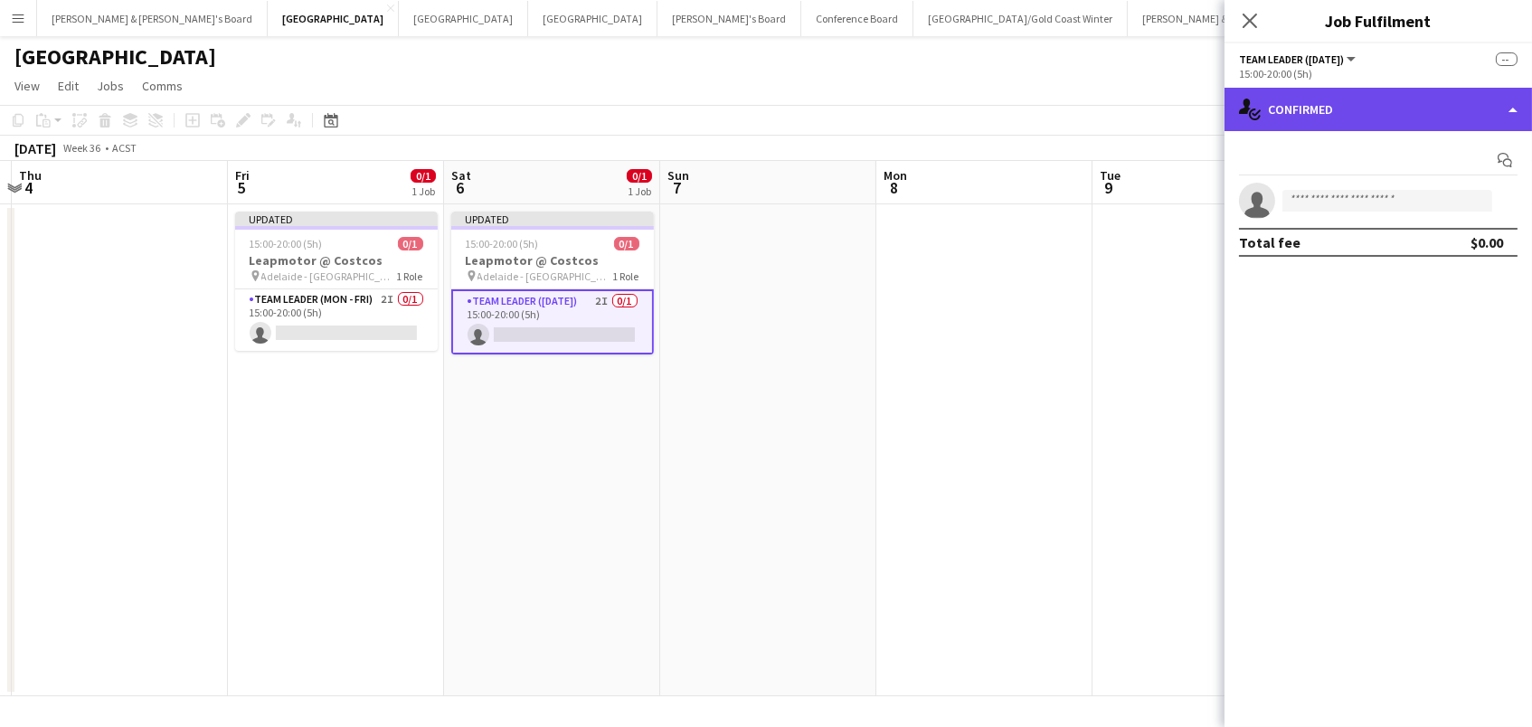
click at [1383, 106] on div "single-neutral-actions-check-2 Confirmed" at bounding box center [1377, 109] width 307 height 43
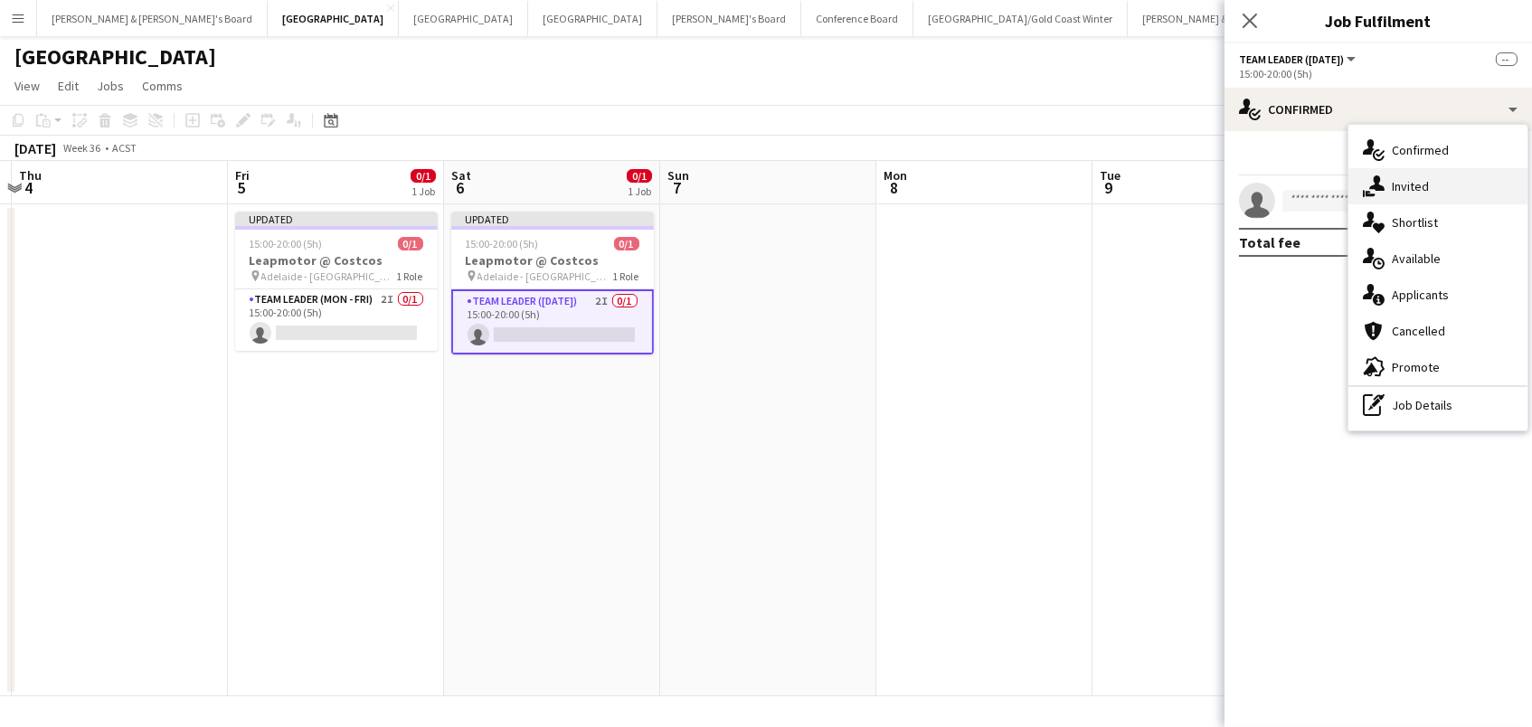
click at [1421, 201] on div "single-neutral-actions-share-1 Invited" at bounding box center [1437, 186] width 179 height 36
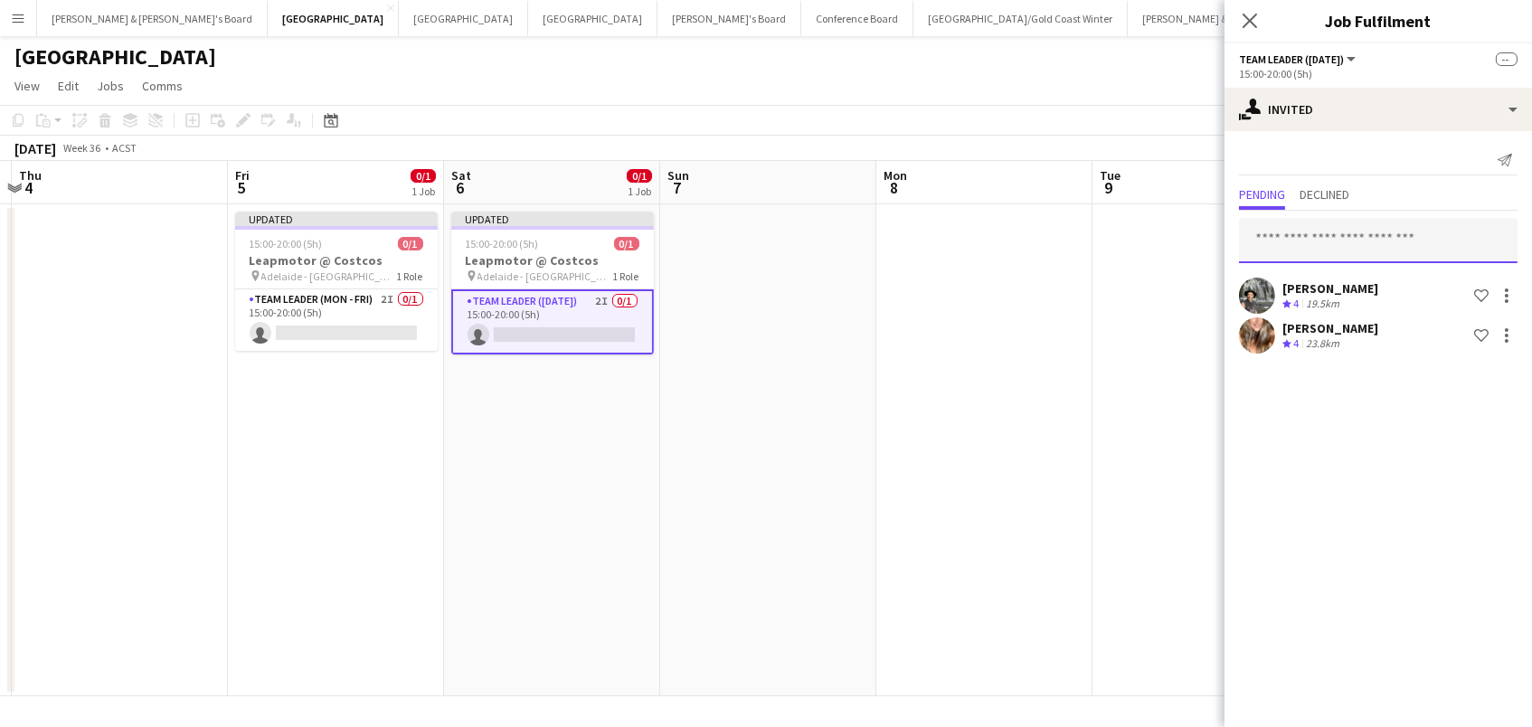
click at [1312, 241] on input "text" at bounding box center [1378, 240] width 278 height 45
click at [731, 357] on app-date-cell at bounding box center [768, 450] width 216 height 492
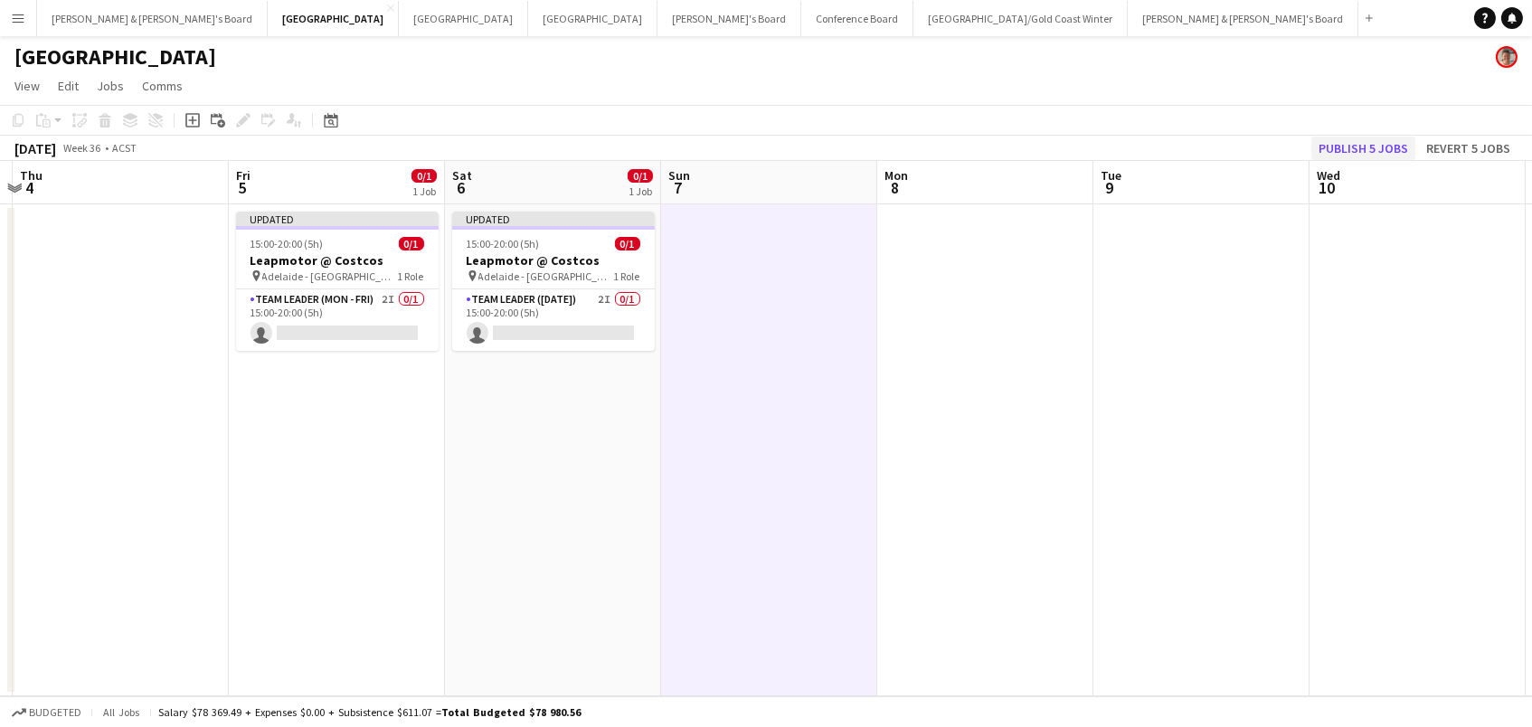
click at [1331, 147] on button "Publish 5 jobs" at bounding box center [1363, 149] width 104 height 24
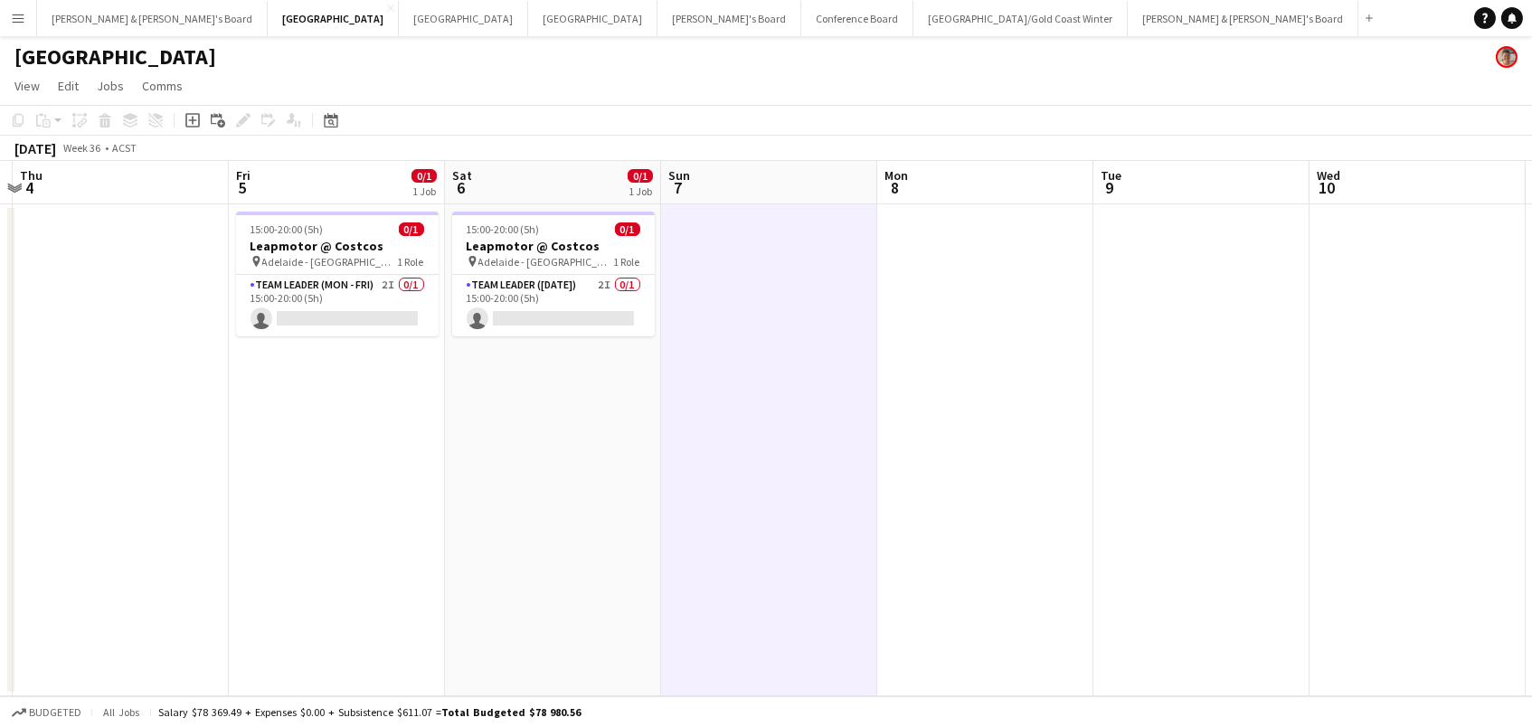
click at [642, 483] on app-date-cell "15:00-20:00 (5h) 0/1 Leapmotor @ Costcos pin Adelaide - SA 1 Role Team Leader (…" at bounding box center [553, 450] width 216 height 492
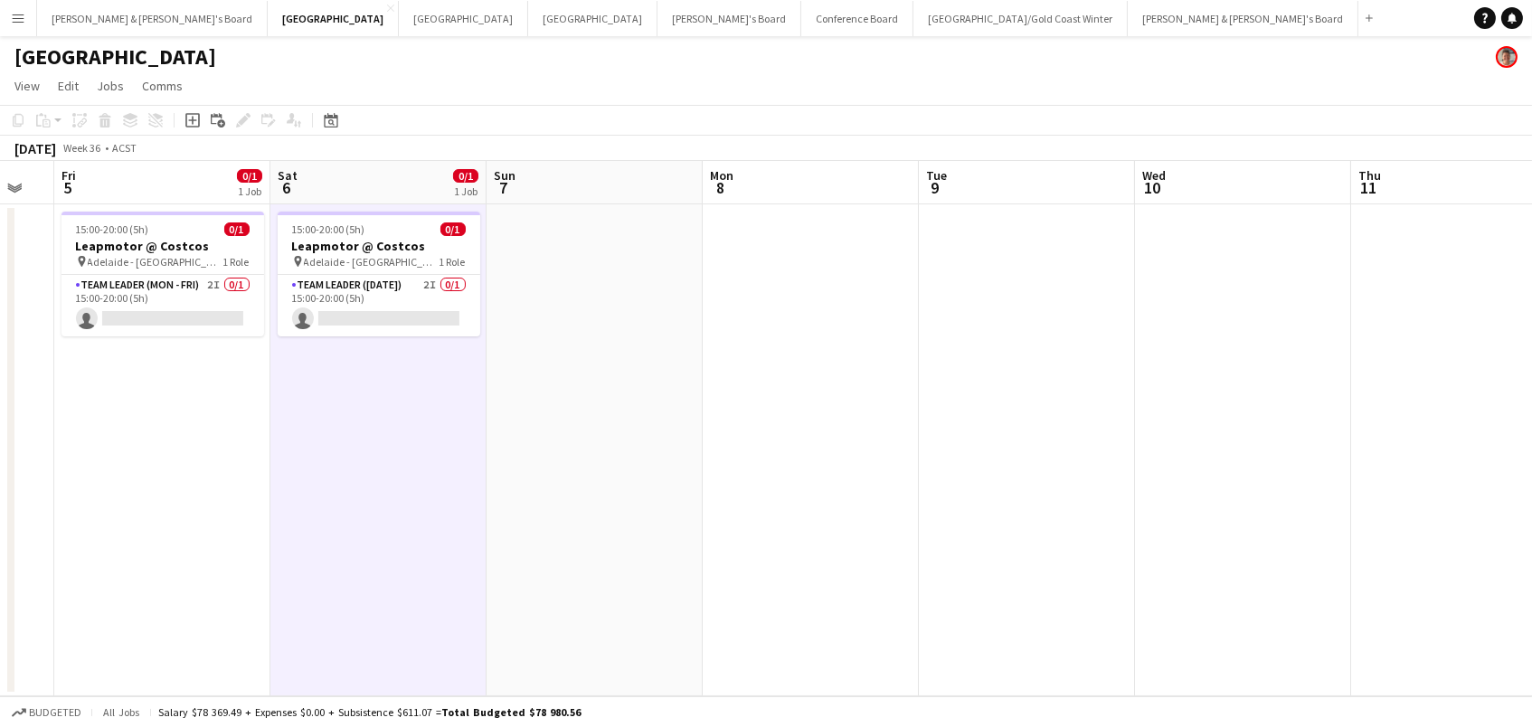
scroll to position [0, 387]
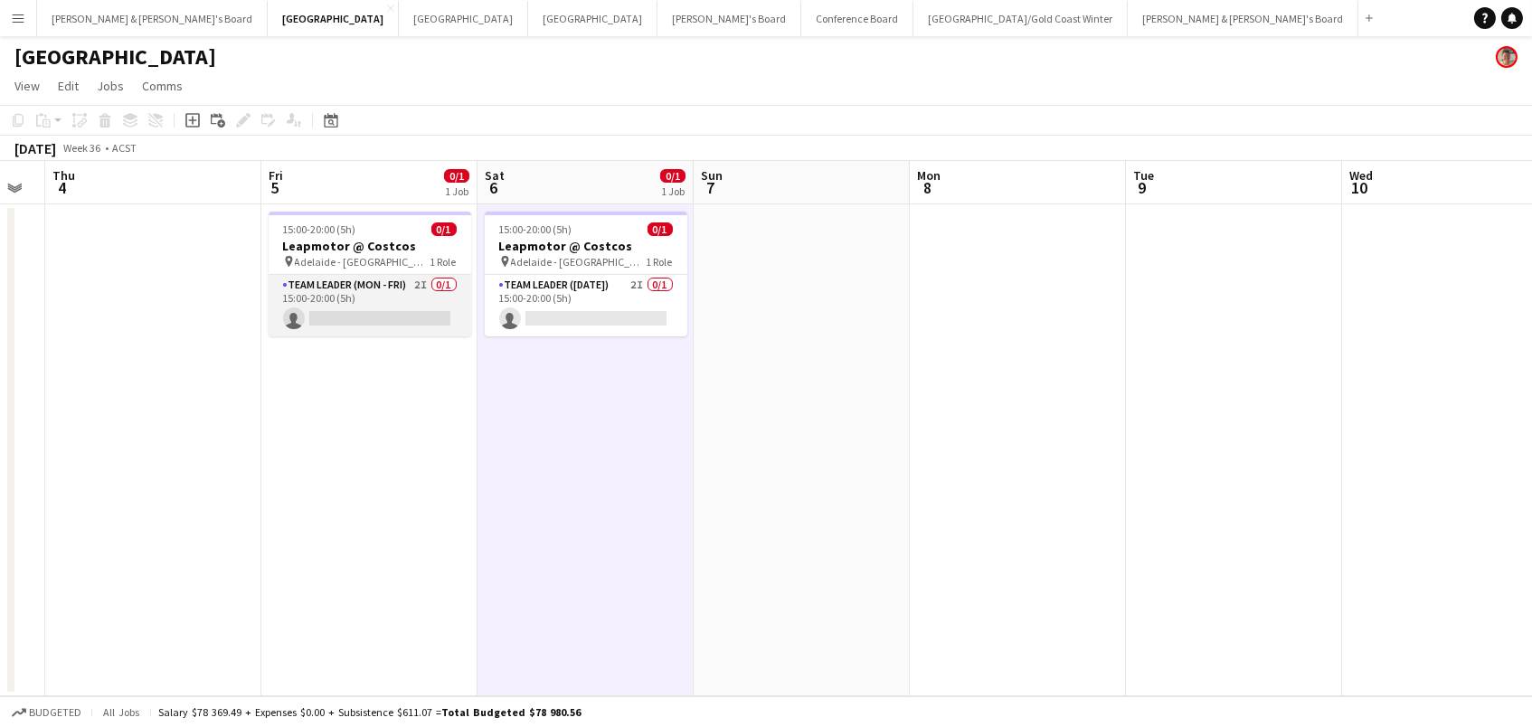
click at [366, 315] on app-card-role "Team Leader (Mon - Fri) 2I 0/1 15:00-20:00 (5h) single-neutral-actions" at bounding box center [370, 305] width 203 height 61
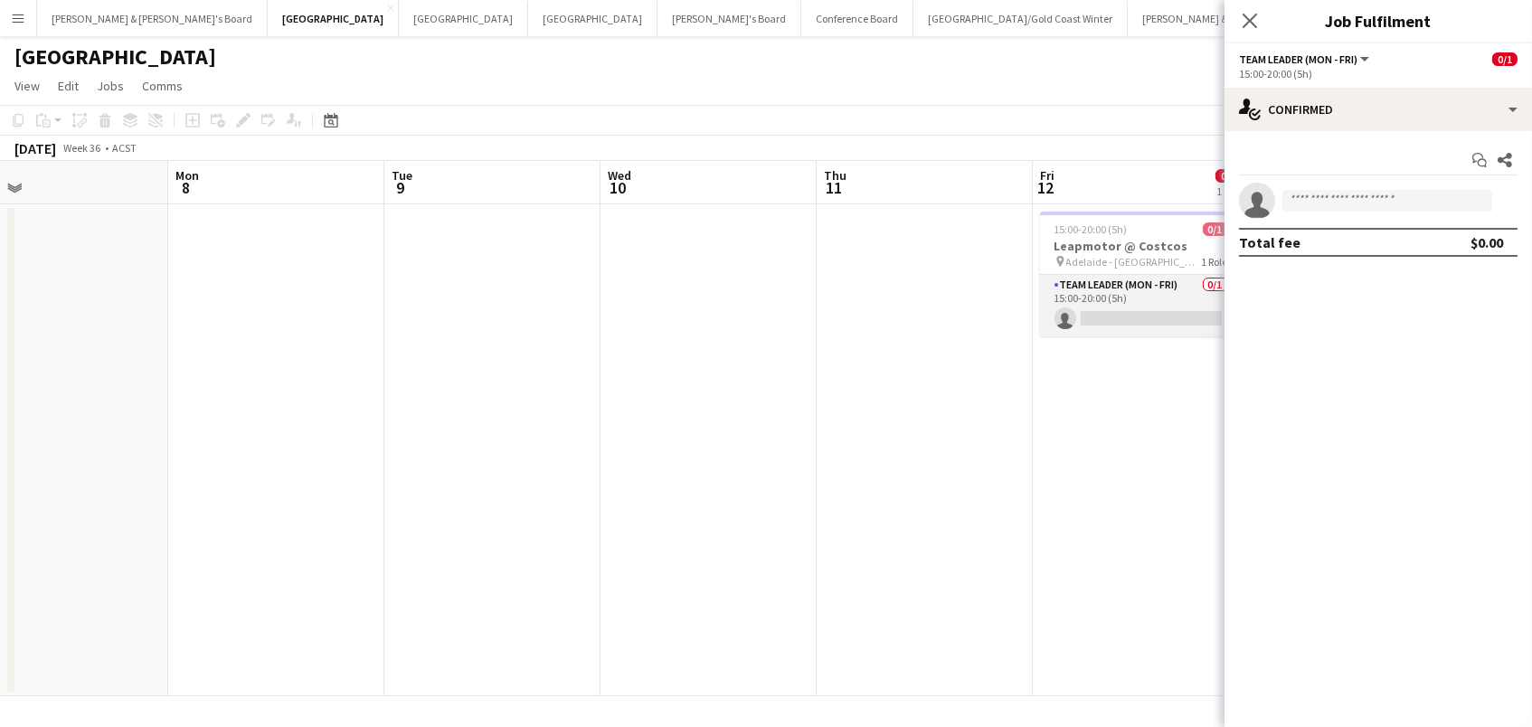
click at [1100, 310] on app-card-role "Team Leader (Mon - Fri) 0/1 15:00-20:00 (5h) single-neutral-actions" at bounding box center [1141, 305] width 203 height 61
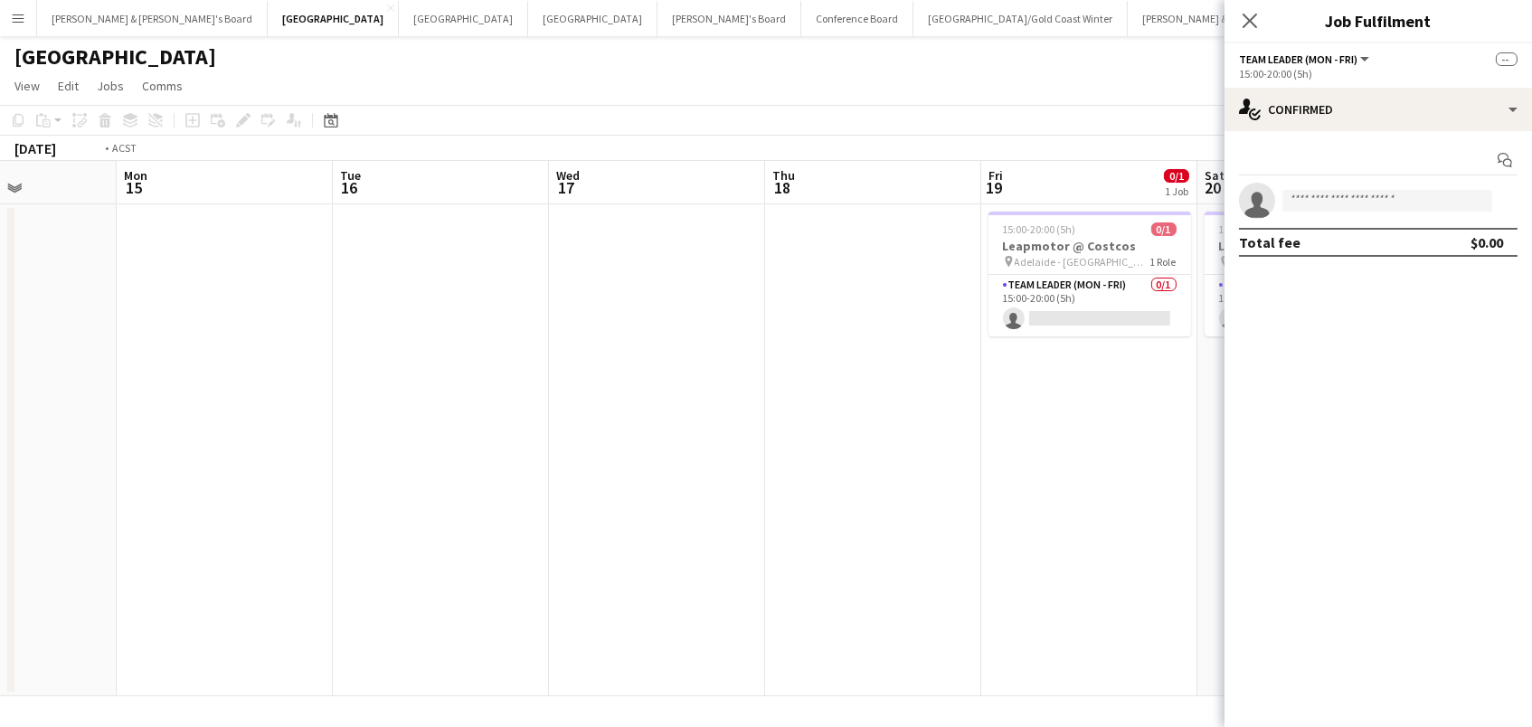
scroll to position [0, 734]
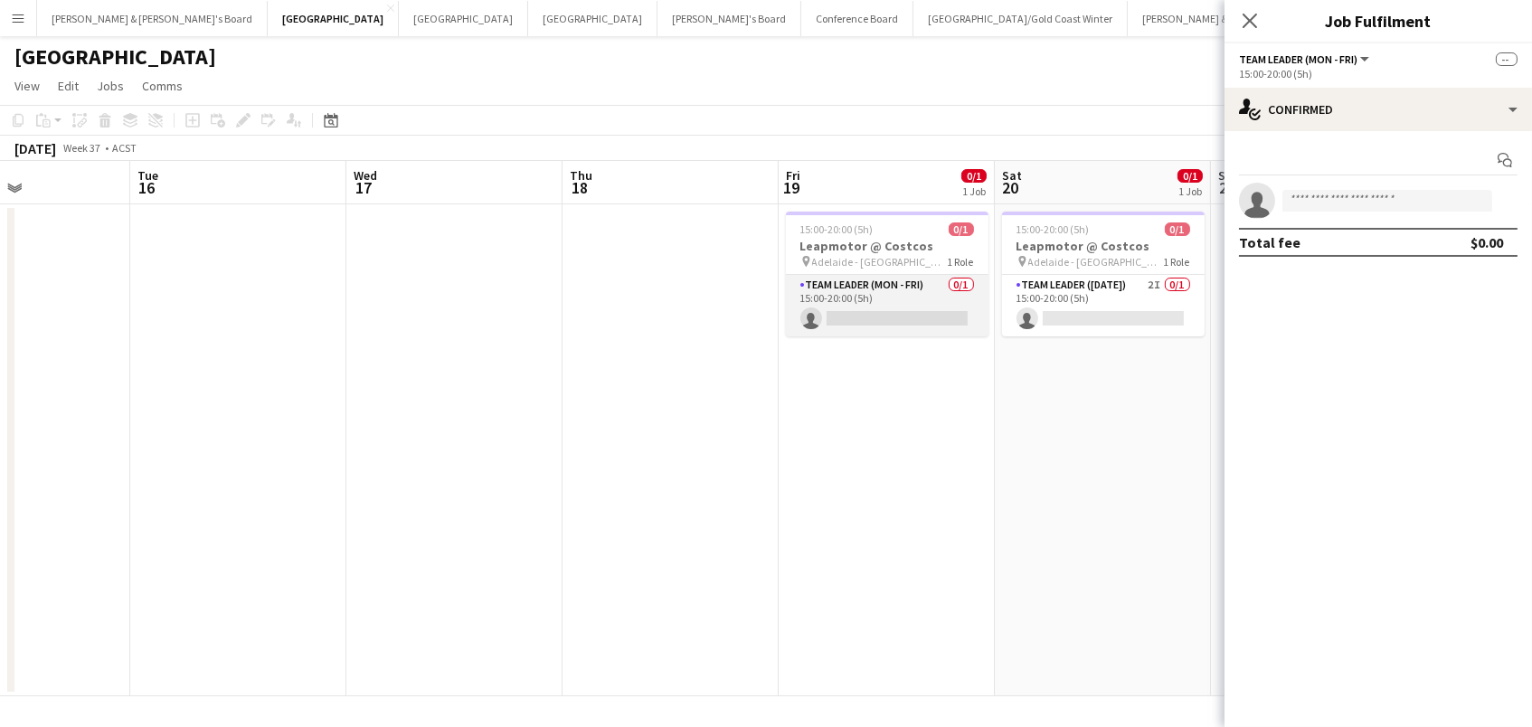
click at [882, 316] on app-card-role "Team Leader (Mon - Fri) 0/1 15:00-20:00 (5h) single-neutral-actions" at bounding box center [887, 305] width 203 height 61
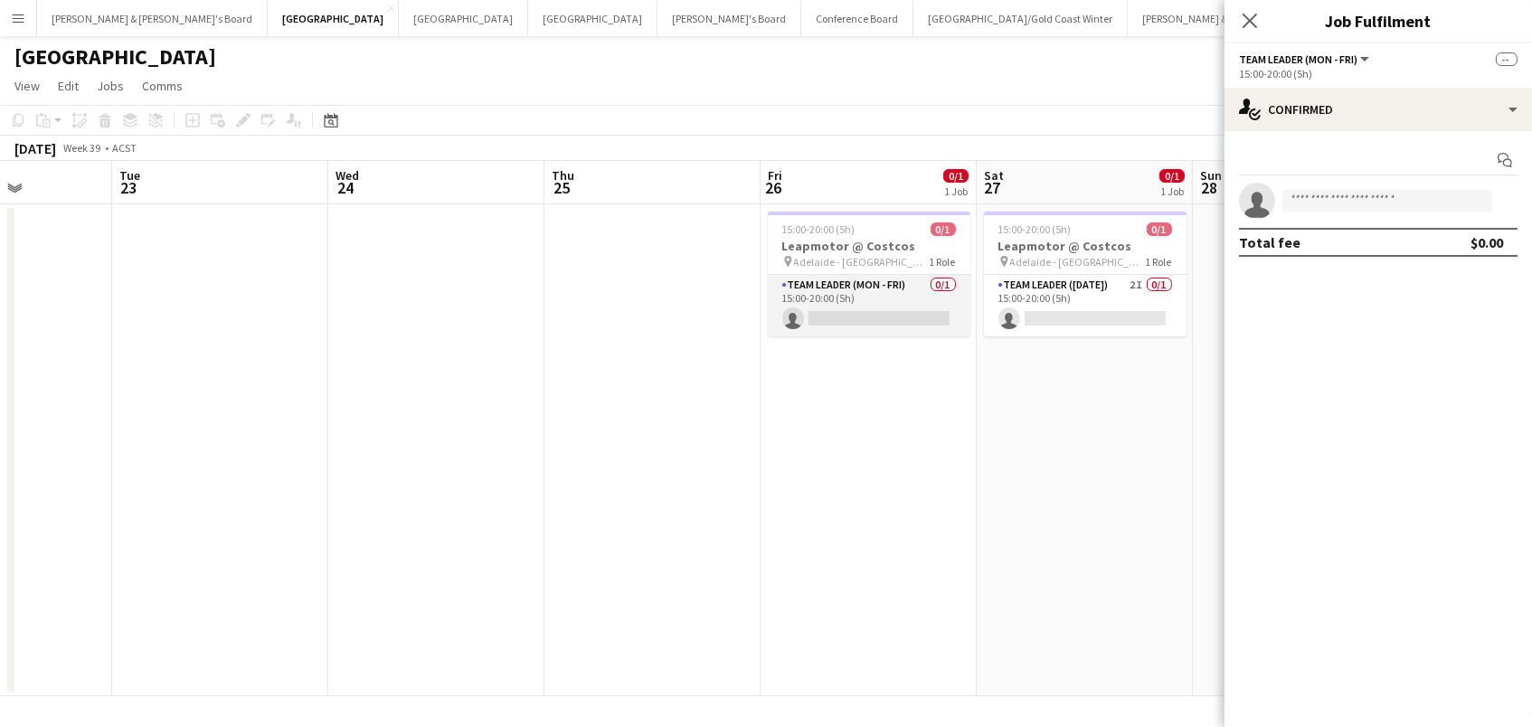
click at [884, 308] on app-card-role "Team Leader (Mon - Fri) 0/1 15:00-20:00 (5h) single-neutral-actions" at bounding box center [869, 305] width 203 height 61
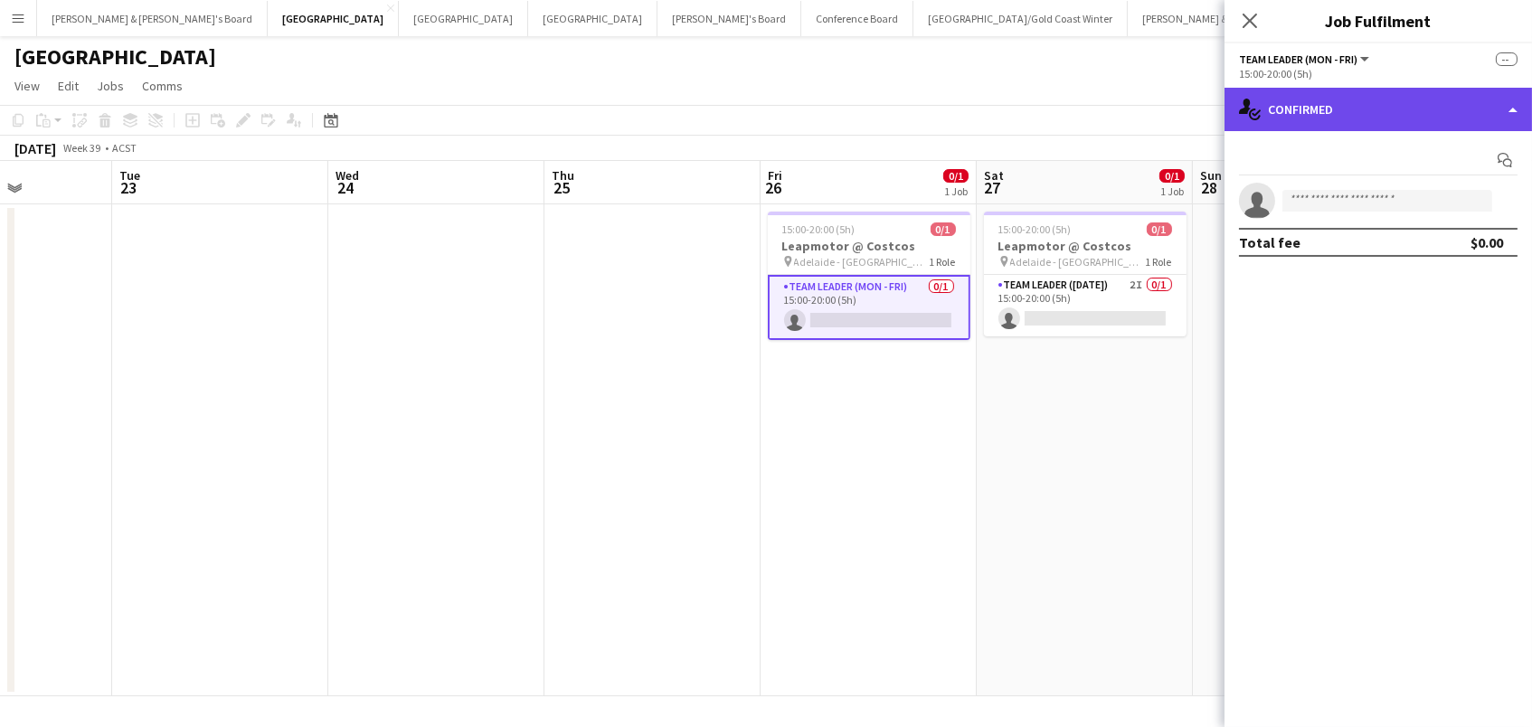
click at [1408, 125] on div "single-neutral-actions-check-2 Confirmed" at bounding box center [1377, 109] width 307 height 43
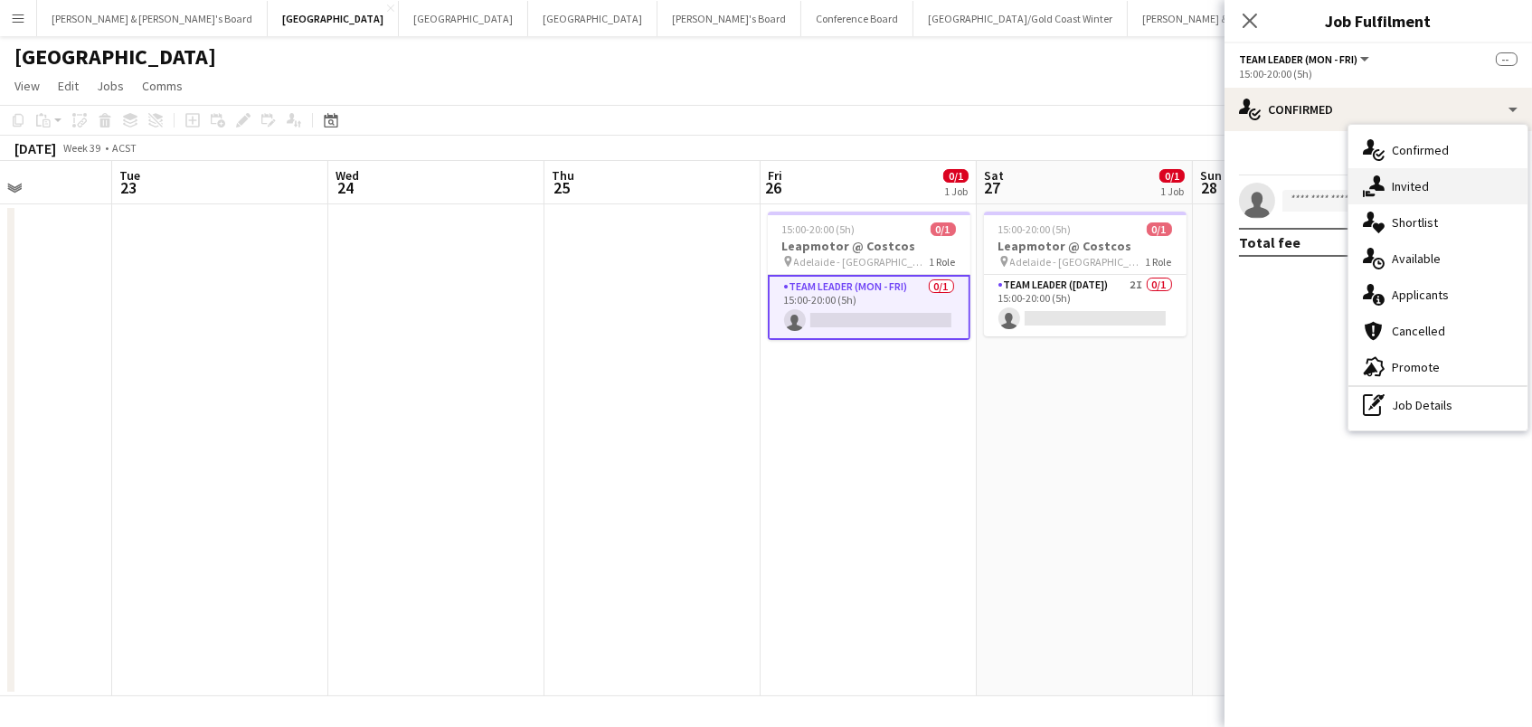
click at [1413, 171] on div "single-neutral-actions-share-1 Invited" at bounding box center [1437, 186] width 179 height 36
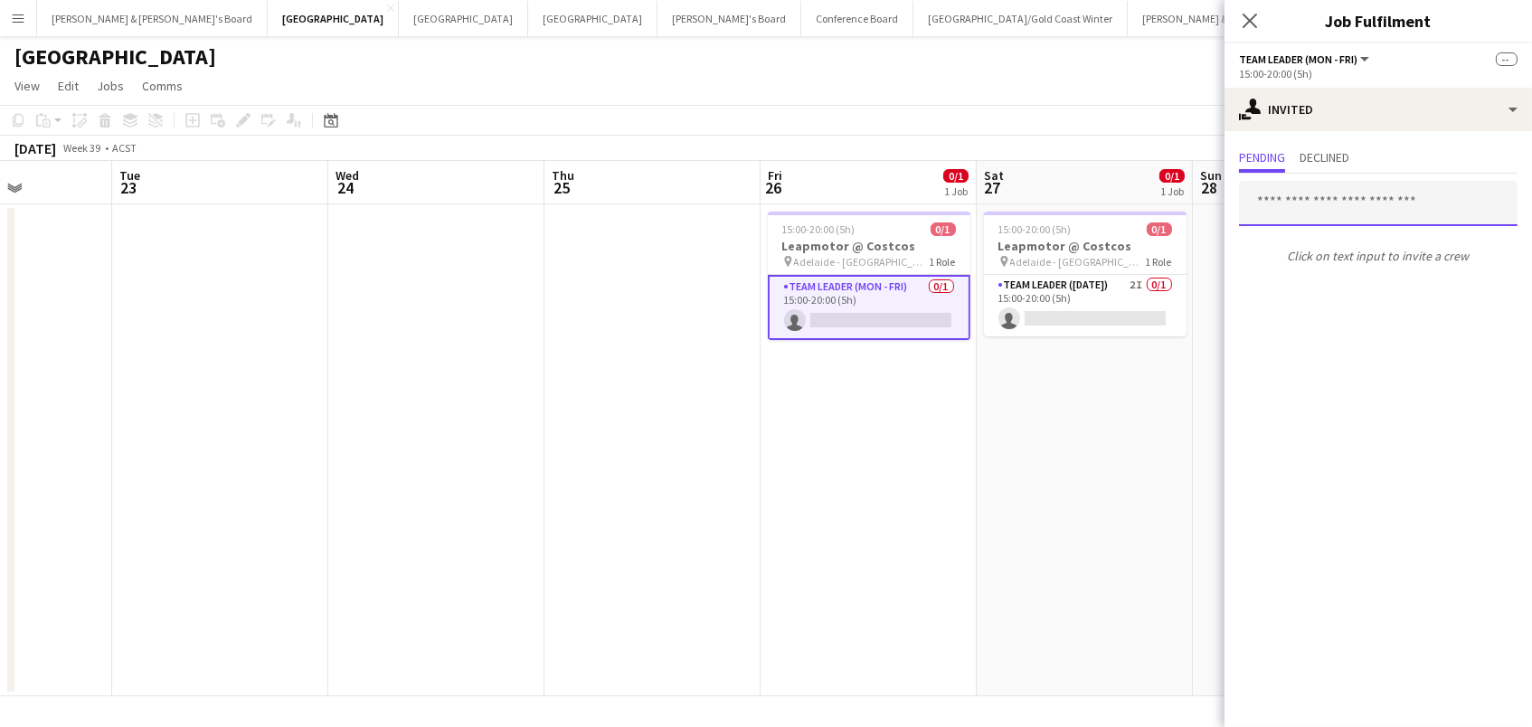
click at [1336, 198] on input "text" at bounding box center [1378, 203] width 278 height 45
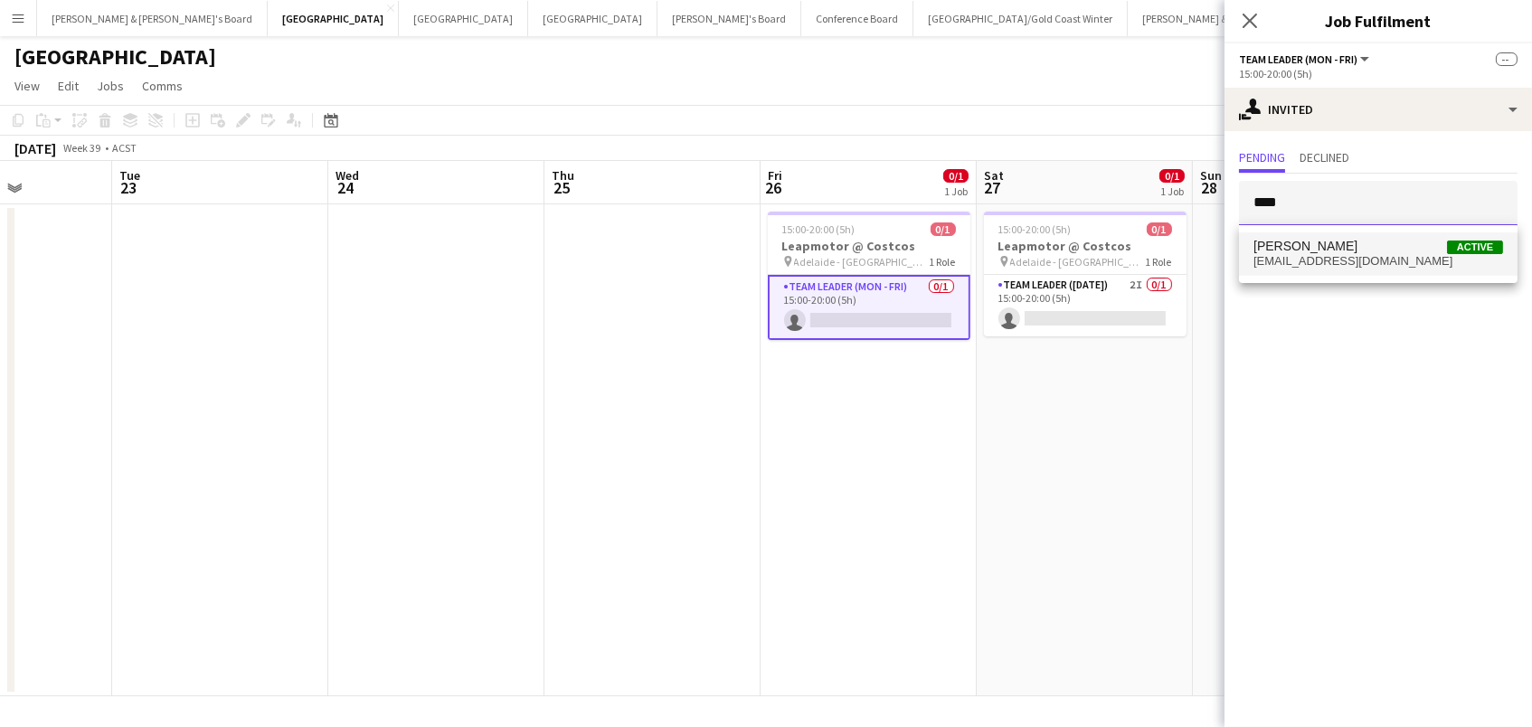
type input "****"
click at [1327, 264] on span "kloe.ellyce@gmail.com" at bounding box center [1378, 261] width 250 height 14
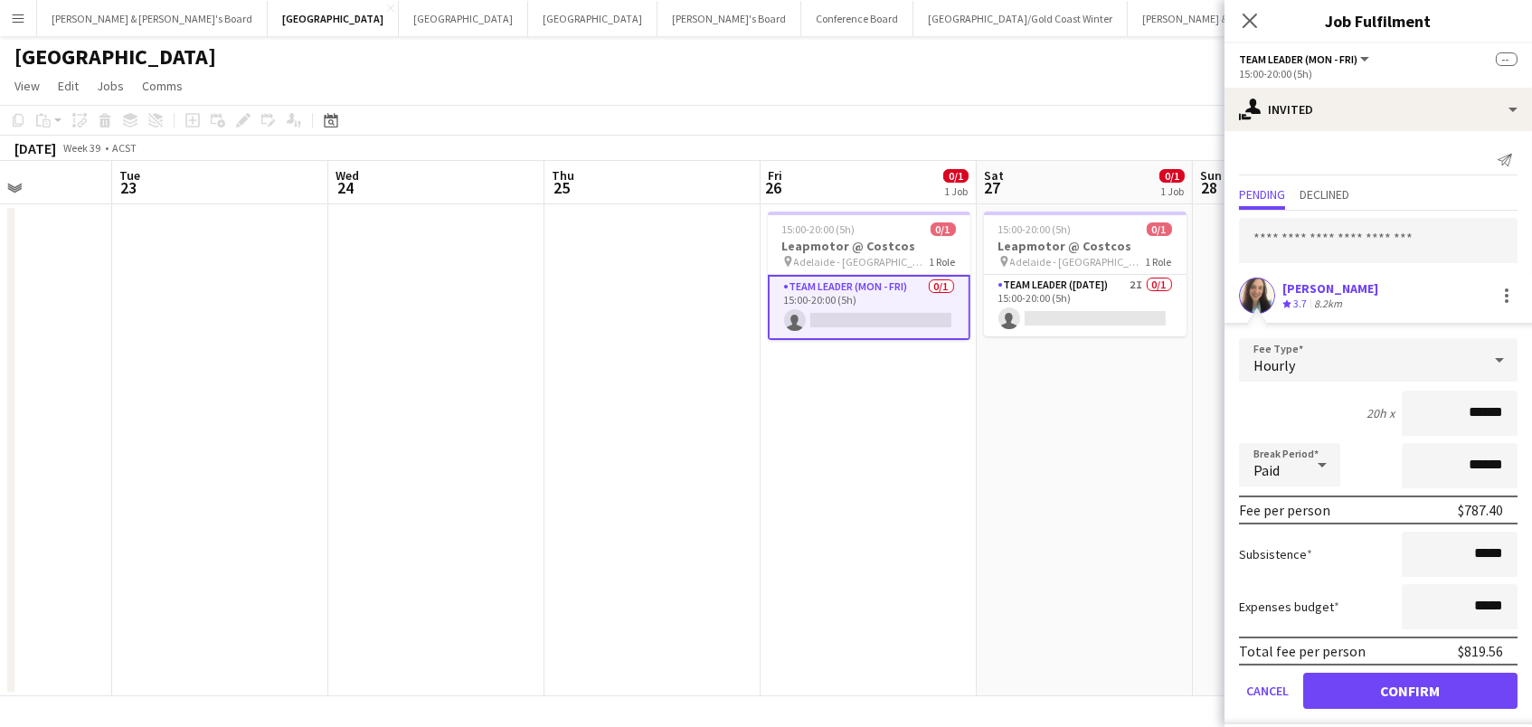
click at [1410, 688] on button "Confirm" at bounding box center [1410, 691] width 214 height 36
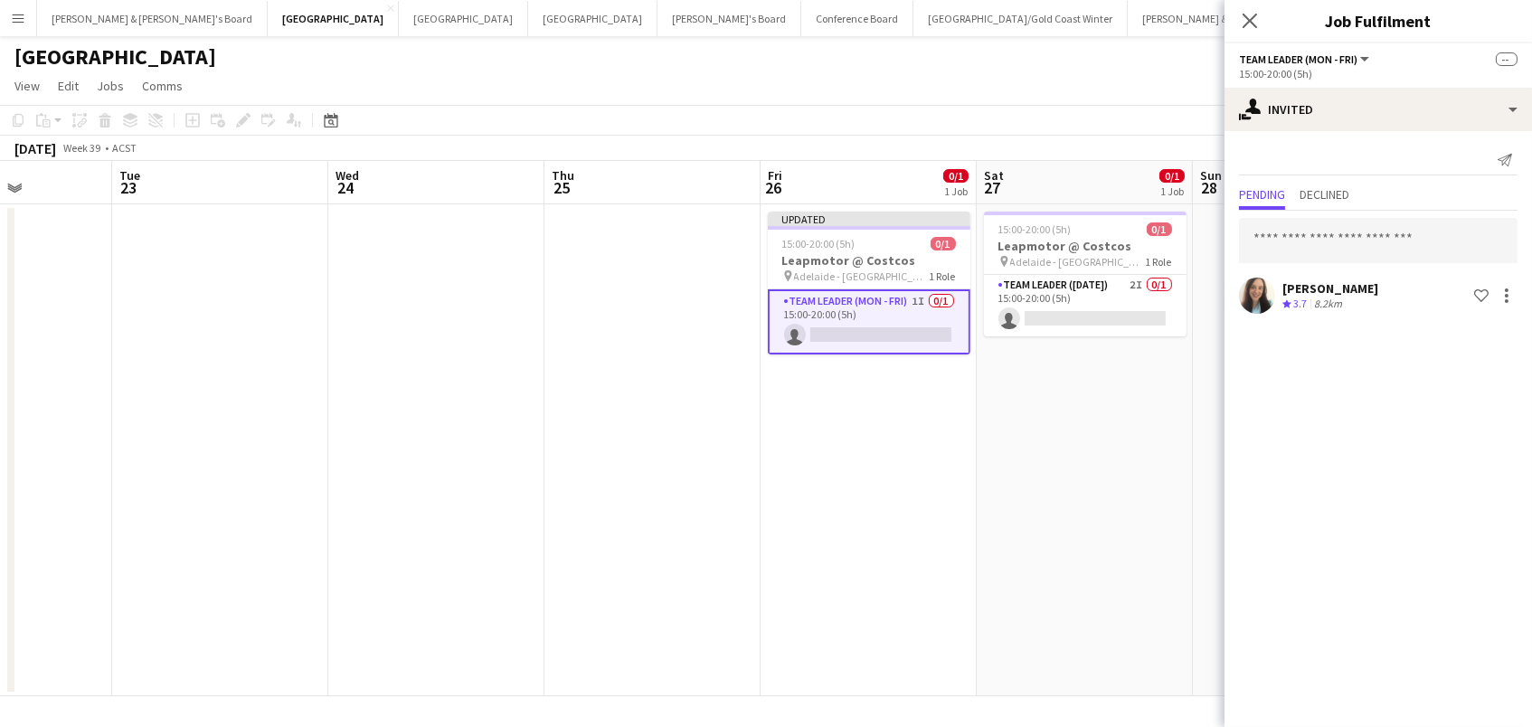
click at [1093, 343] on app-date-cell "15:00-20:00 (5h) 0/1 Leapmotor @ Costcos pin Adelaide - SA 1 Role Team Leader (…" at bounding box center [1085, 450] width 216 height 492
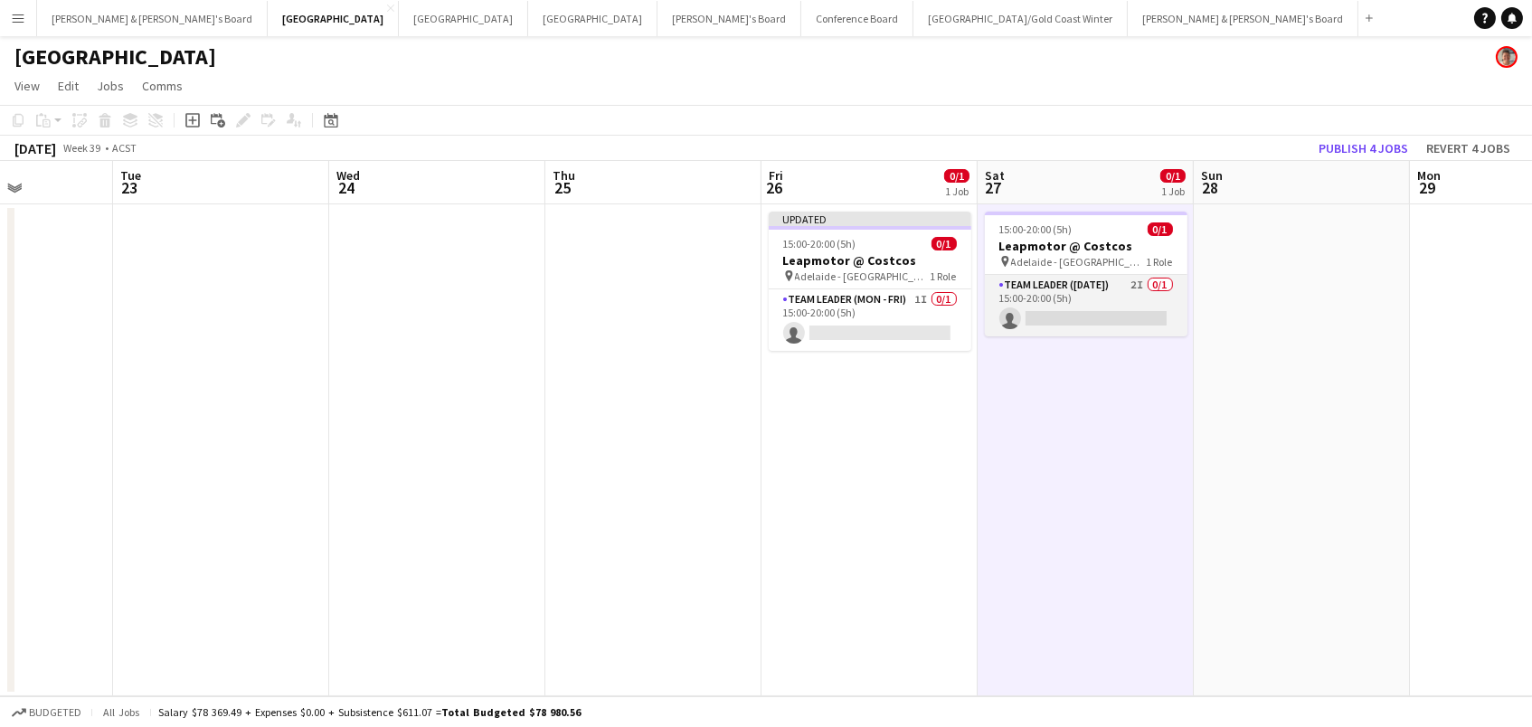
click at [1093, 303] on app-card-role "Team Leader (Saturday) 2I 0/1 15:00-20:00 (5h) single-neutral-actions" at bounding box center [1086, 305] width 203 height 61
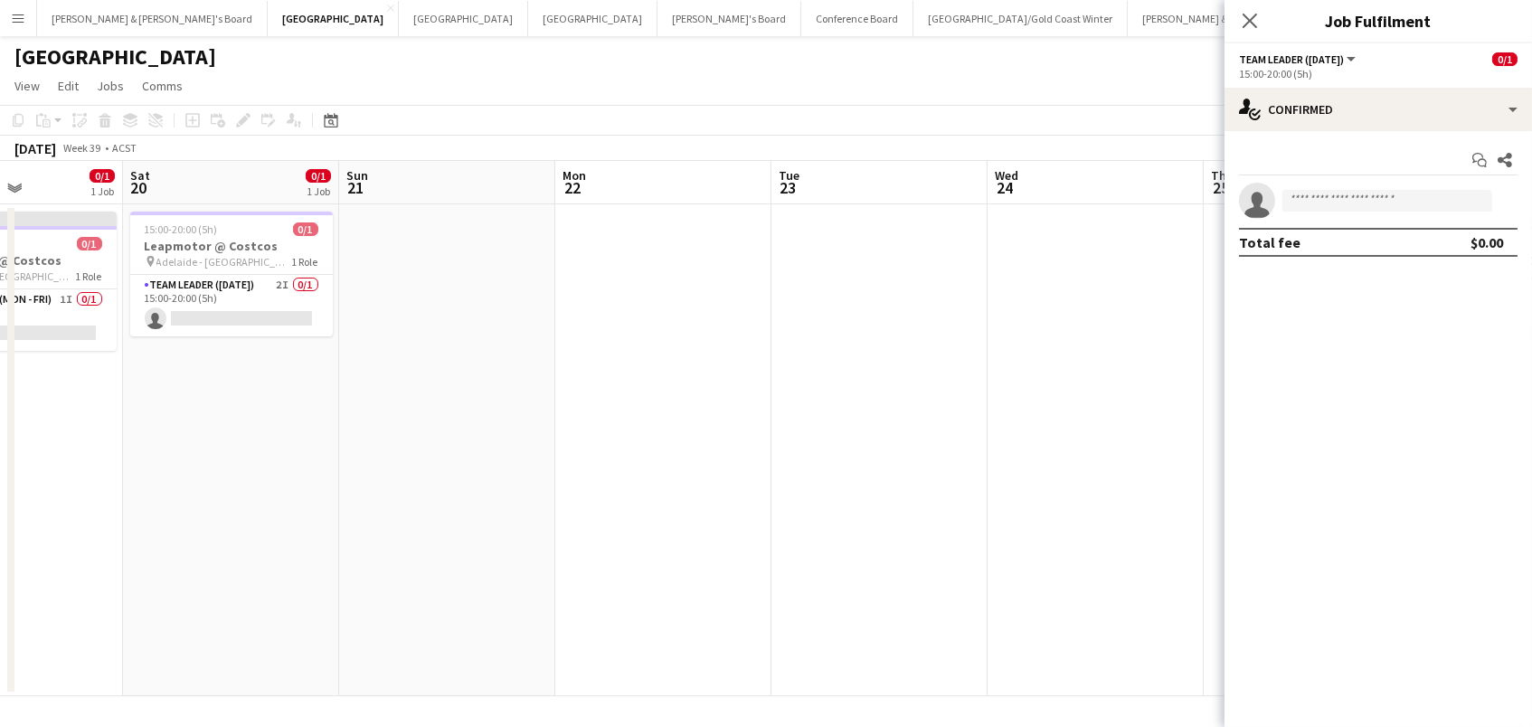
scroll to position [0, 370]
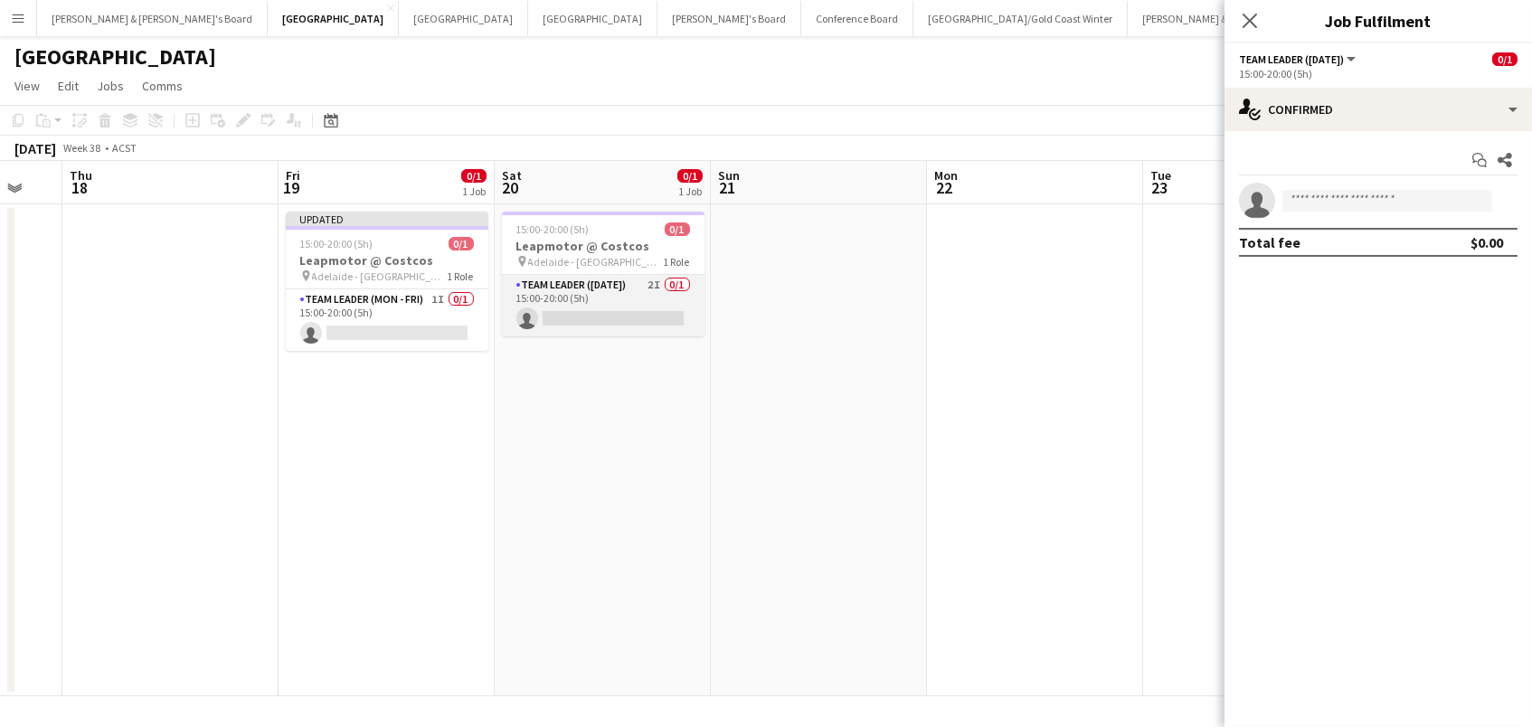
click at [629, 297] on app-card-role "Team Leader (Saturday) 2I 0/1 15:00-20:00 (5h) single-neutral-actions" at bounding box center [603, 305] width 203 height 61
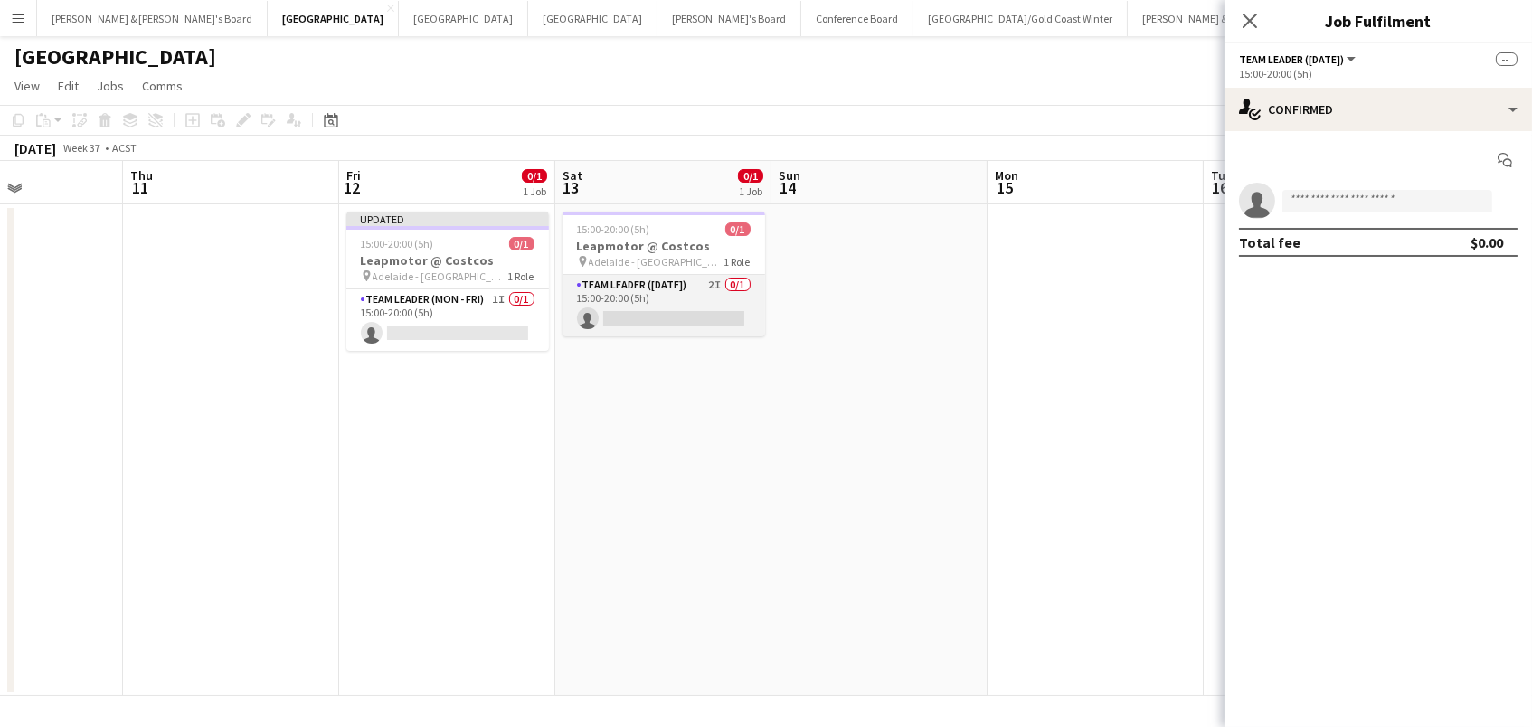
click at [701, 311] on app-card-role "Team Leader (Saturday) 2I 0/1 15:00-20:00 (5h) single-neutral-actions" at bounding box center [663, 305] width 203 height 61
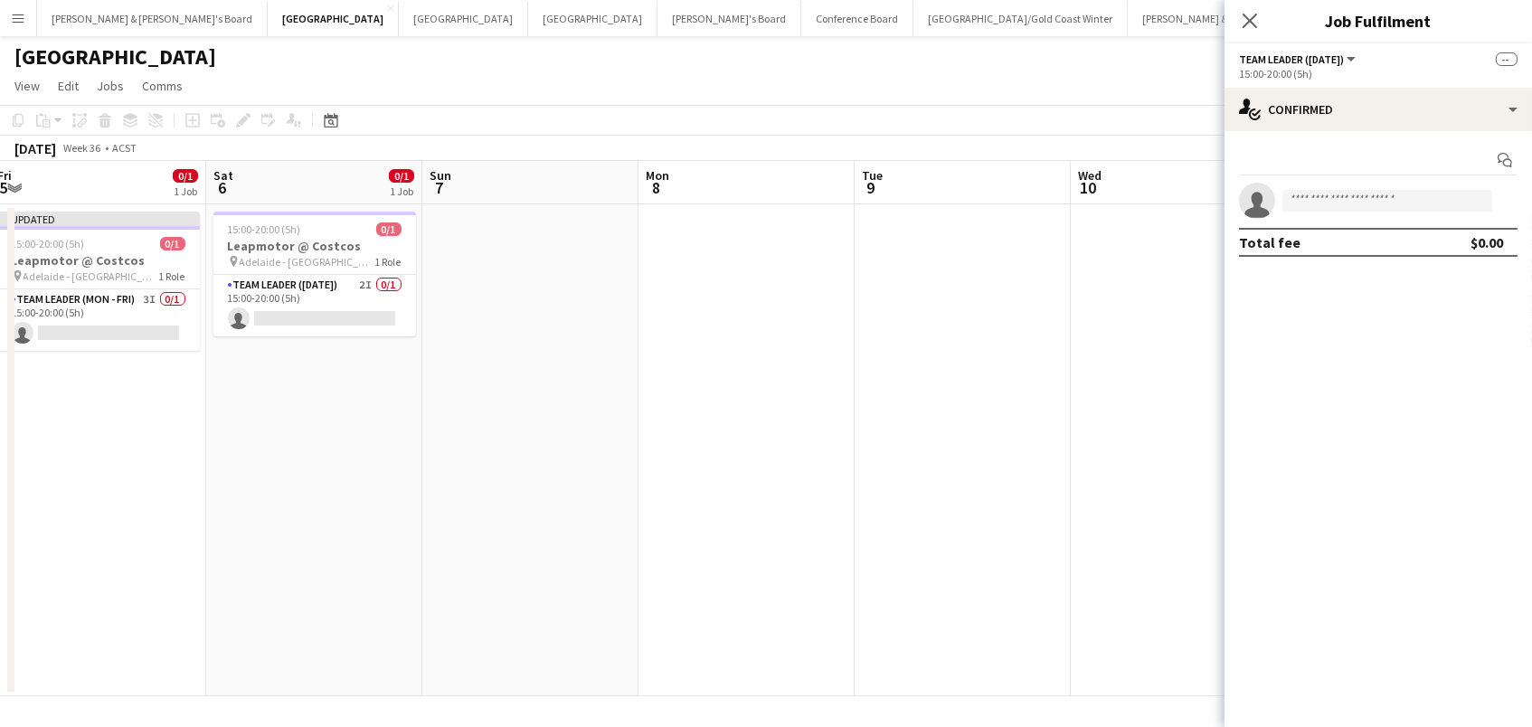
scroll to position [0, 430]
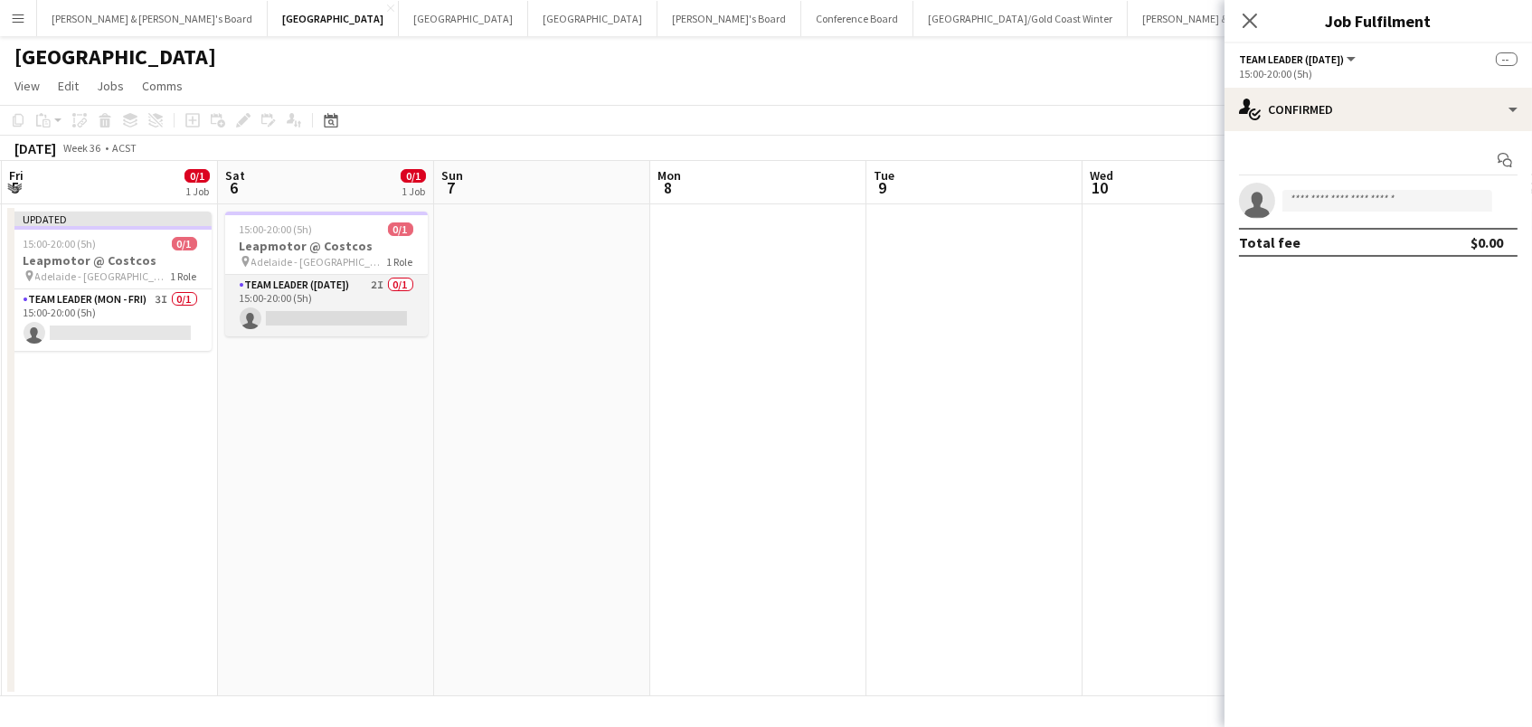
click at [382, 307] on app-card-role "Team Leader (Saturday) 2I 0/1 15:00-20:00 (5h) single-neutral-actions" at bounding box center [326, 305] width 203 height 61
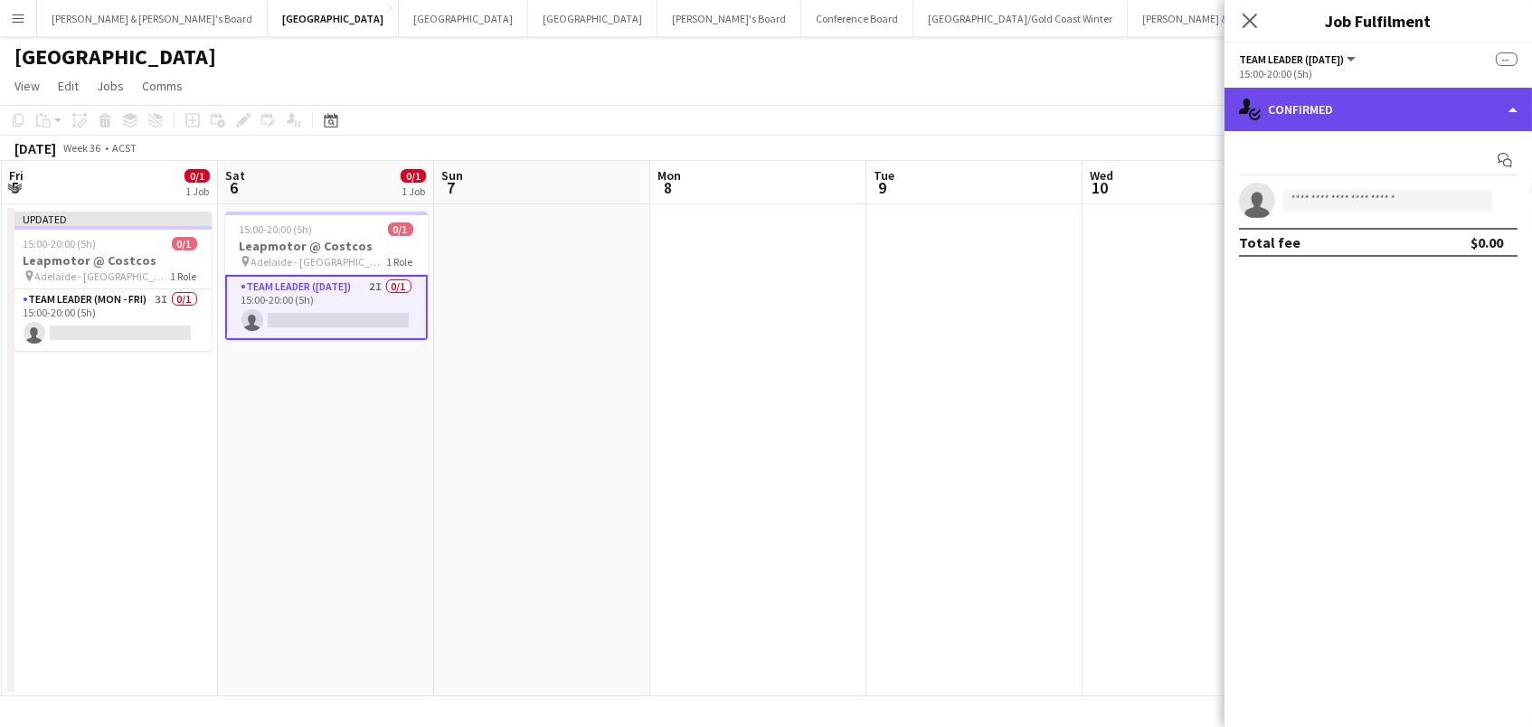
click at [1369, 101] on div "single-neutral-actions-check-2 Confirmed" at bounding box center [1377, 109] width 307 height 43
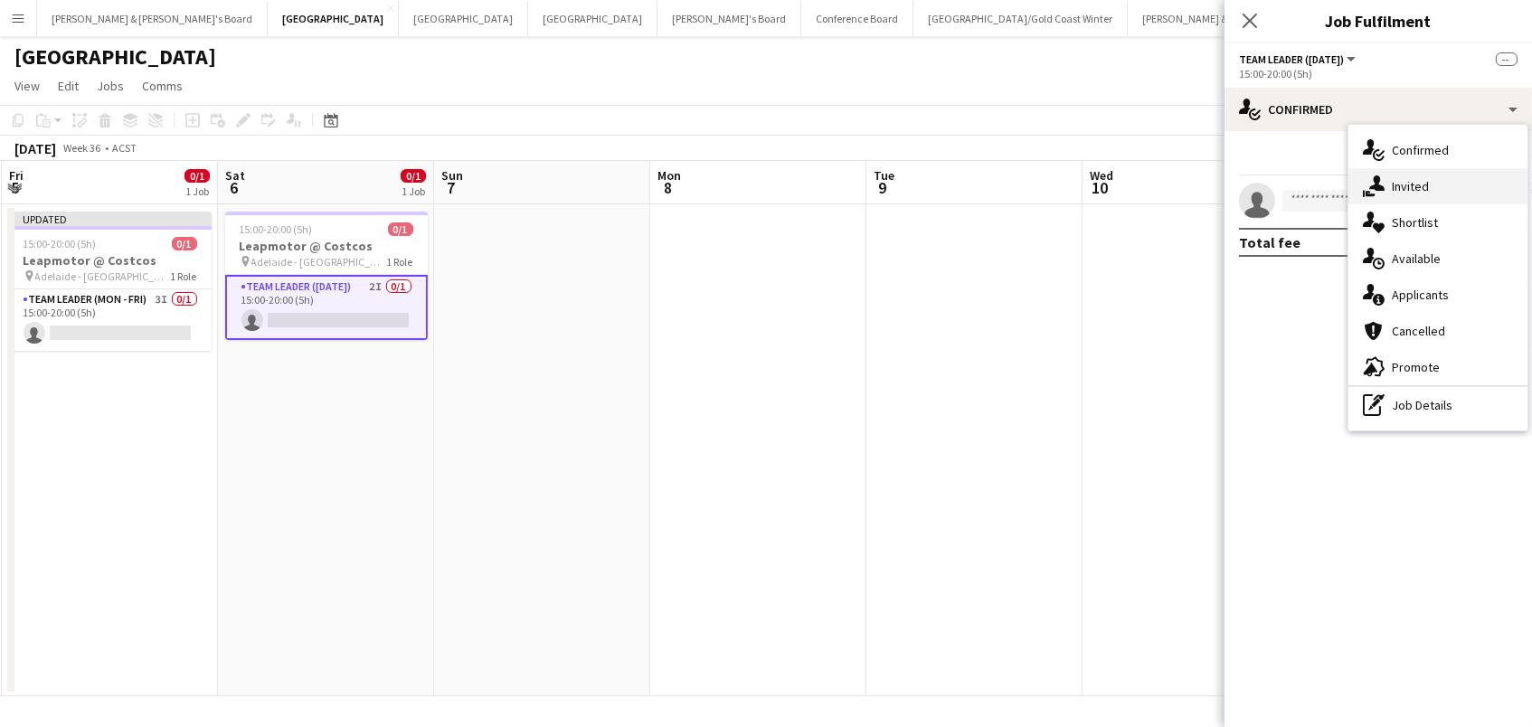
click at [1394, 188] on div "single-neutral-actions-share-1 Invited" at bounding box center [1437, 186] width 179 height 36
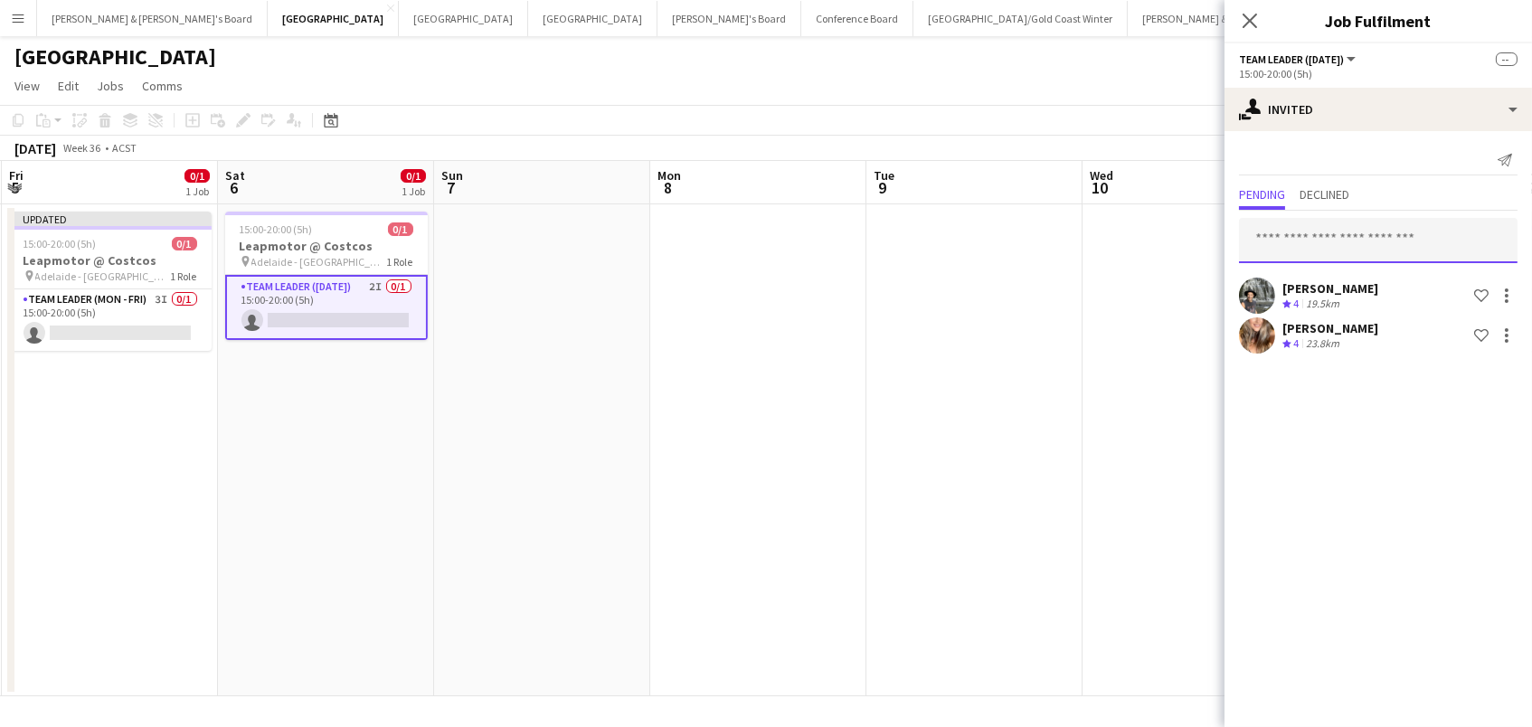
click at [1342, 232] on input "text" at bounding box center [1378, 240] width 278 height 45
type input "****"
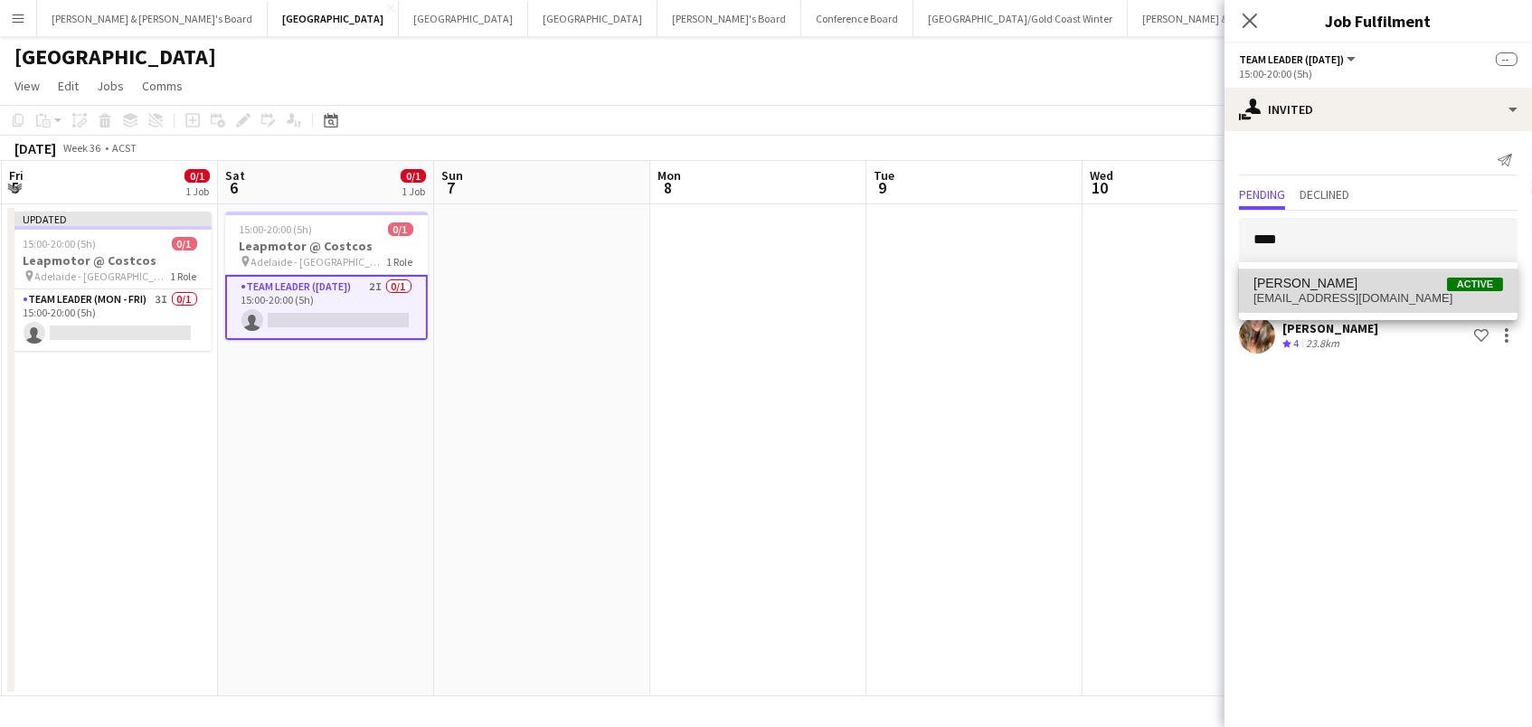
click at [1307, 286] on span "Kloe Letinic" at bounding box center [1305, 283] width 104 height 15
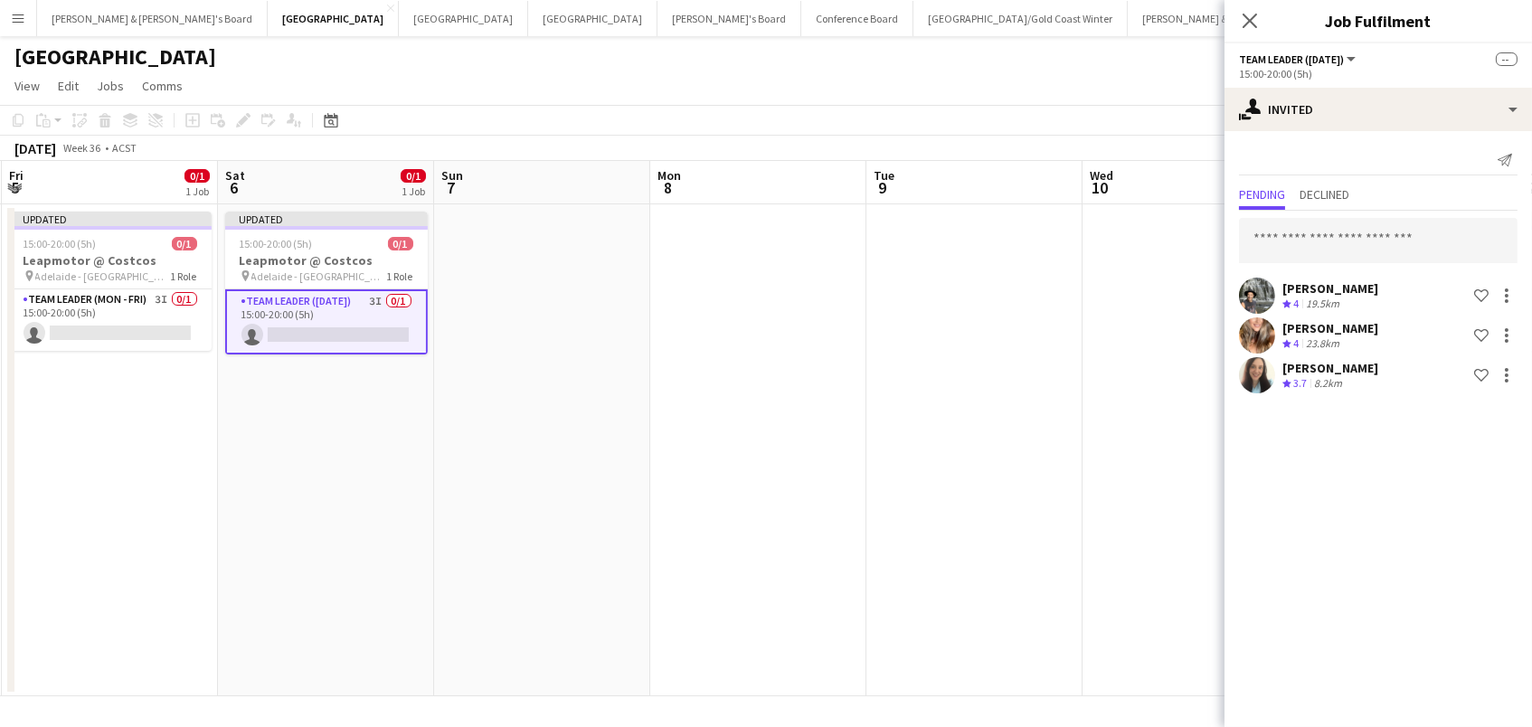
click at [979, 322] on app-date-cell at bounding box center [974, 450] width 216 height 492
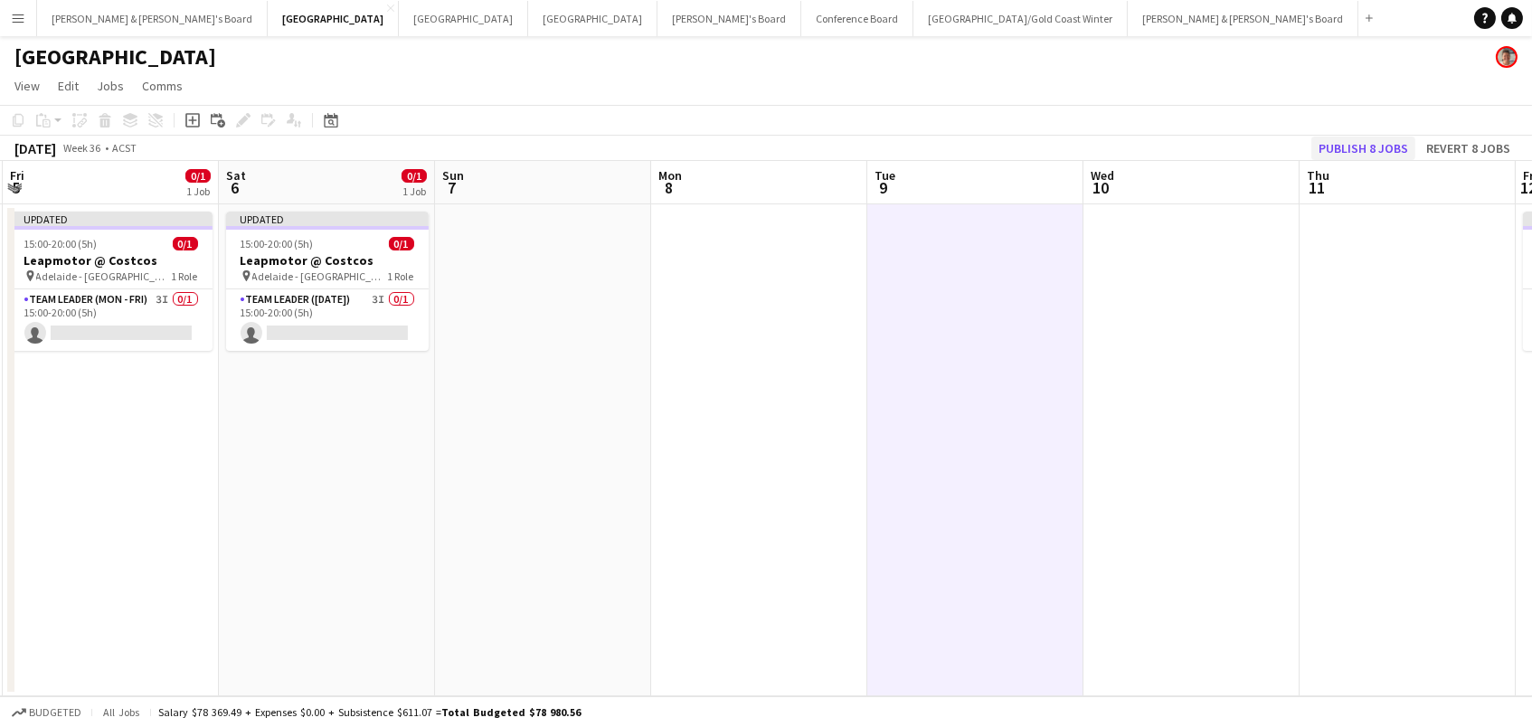
click at [1345, 143] on button "Publish 8 jobs" at bounding box center [1363, 149] width 104 height 24
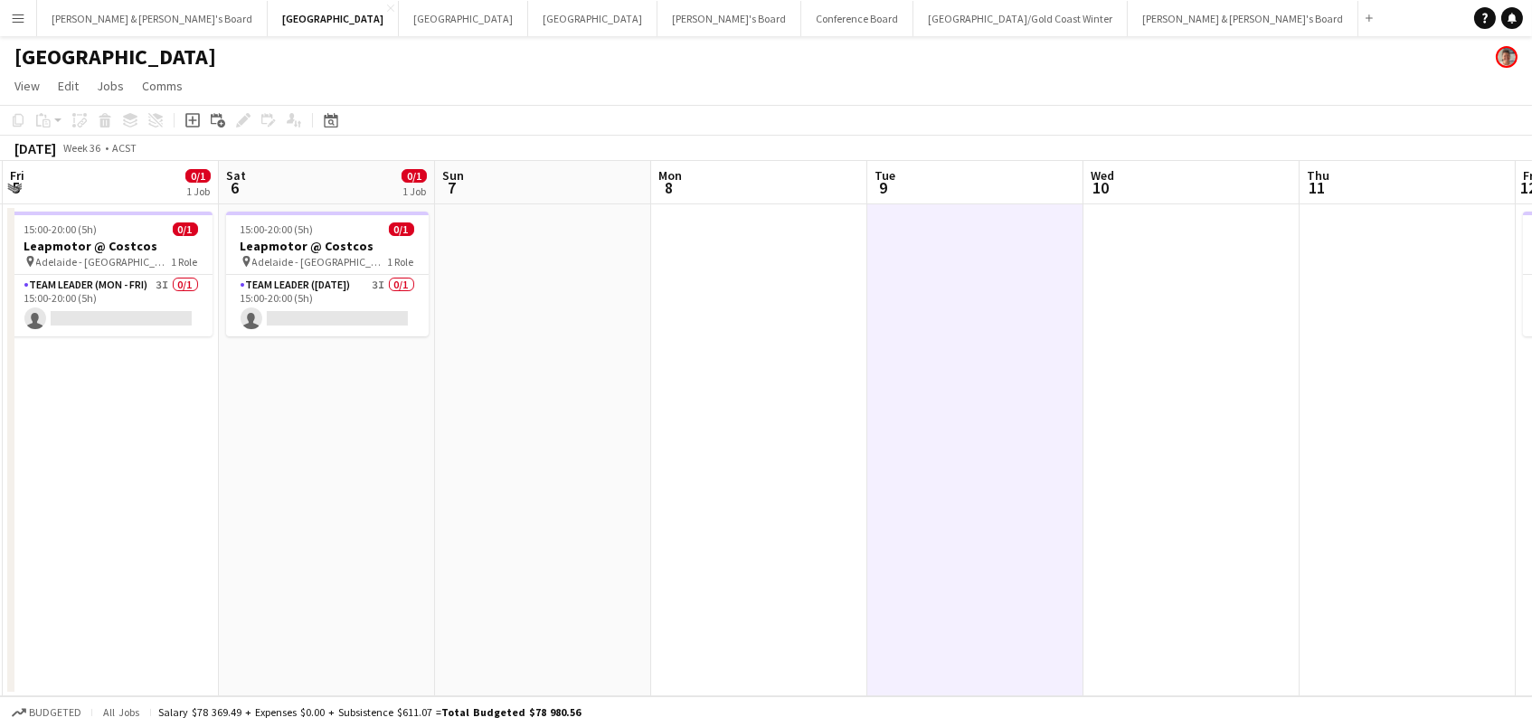
click at [19, 14] on app-icon "Menu" at bounding box center [18, 18] width 14 height 14
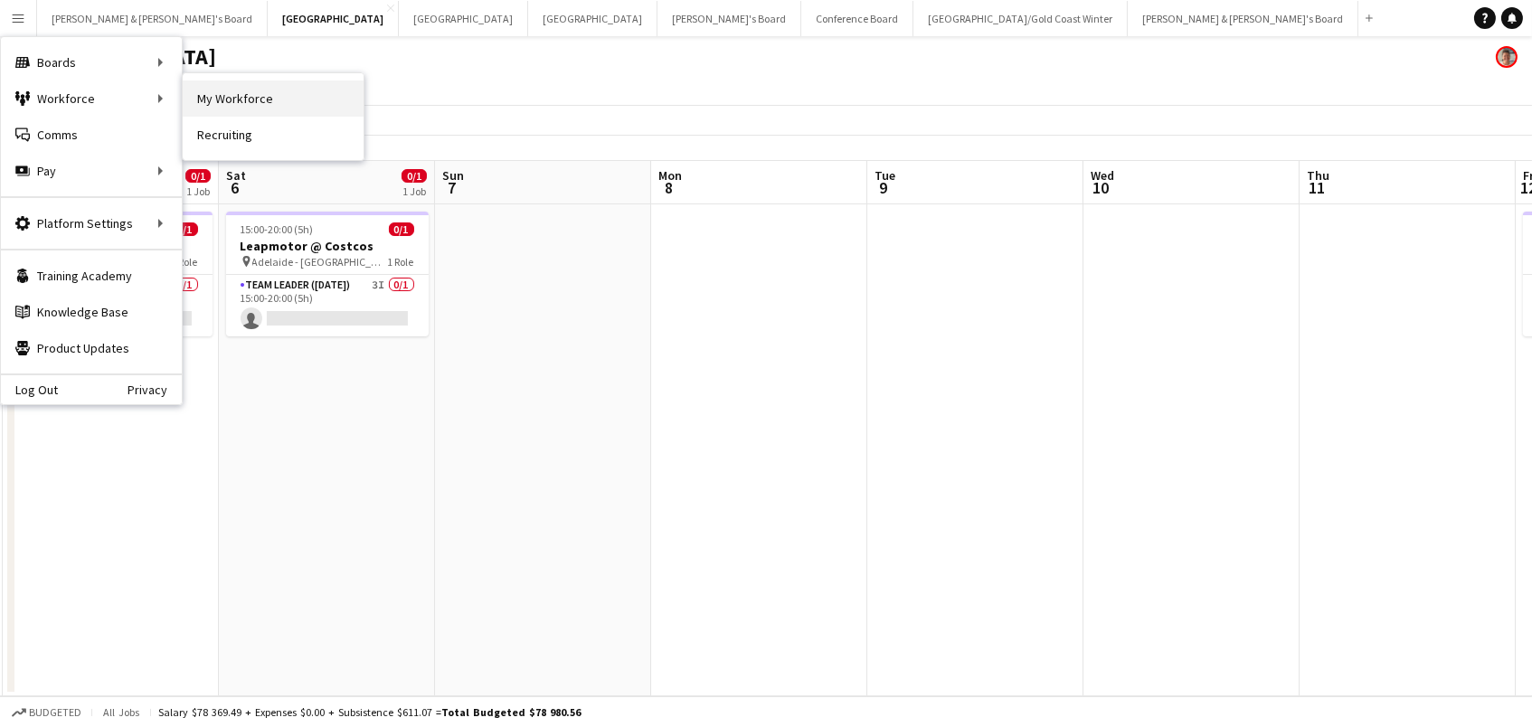
click at [219, 104] on link "My Workforce" at bounding box center [273, 98] width 181 height 36
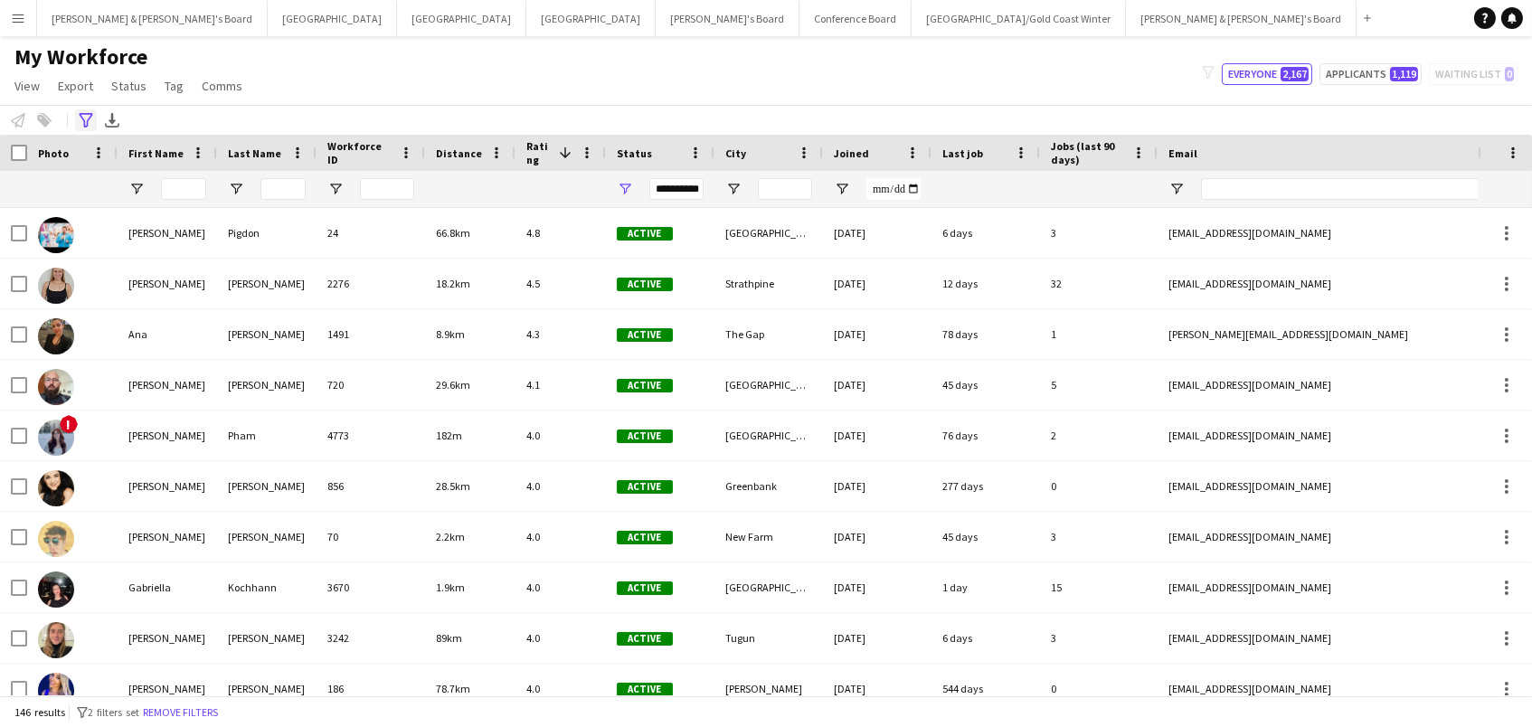
click at [81, 113] on icon "Advanced filters" at bounding box center [86, 120] width 14 height 14
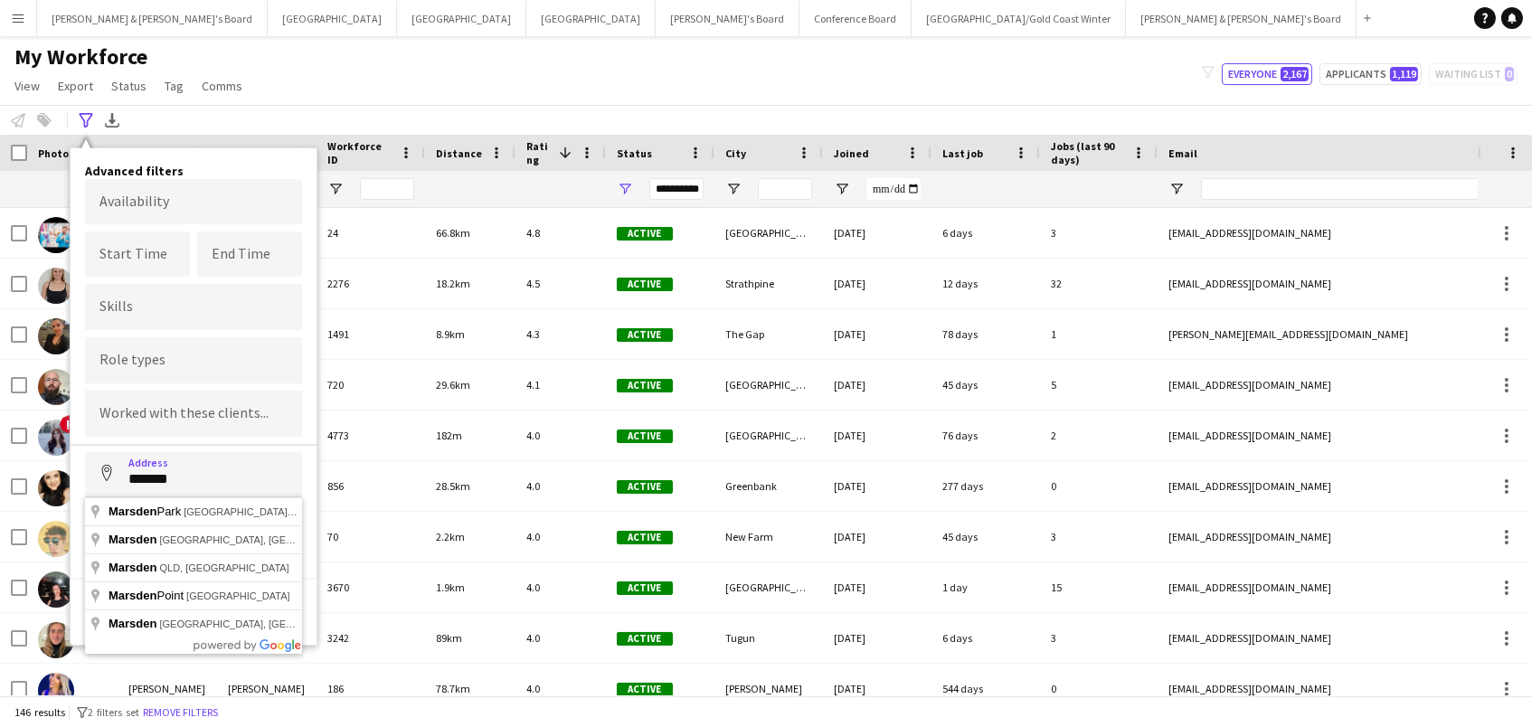
type input "**********"
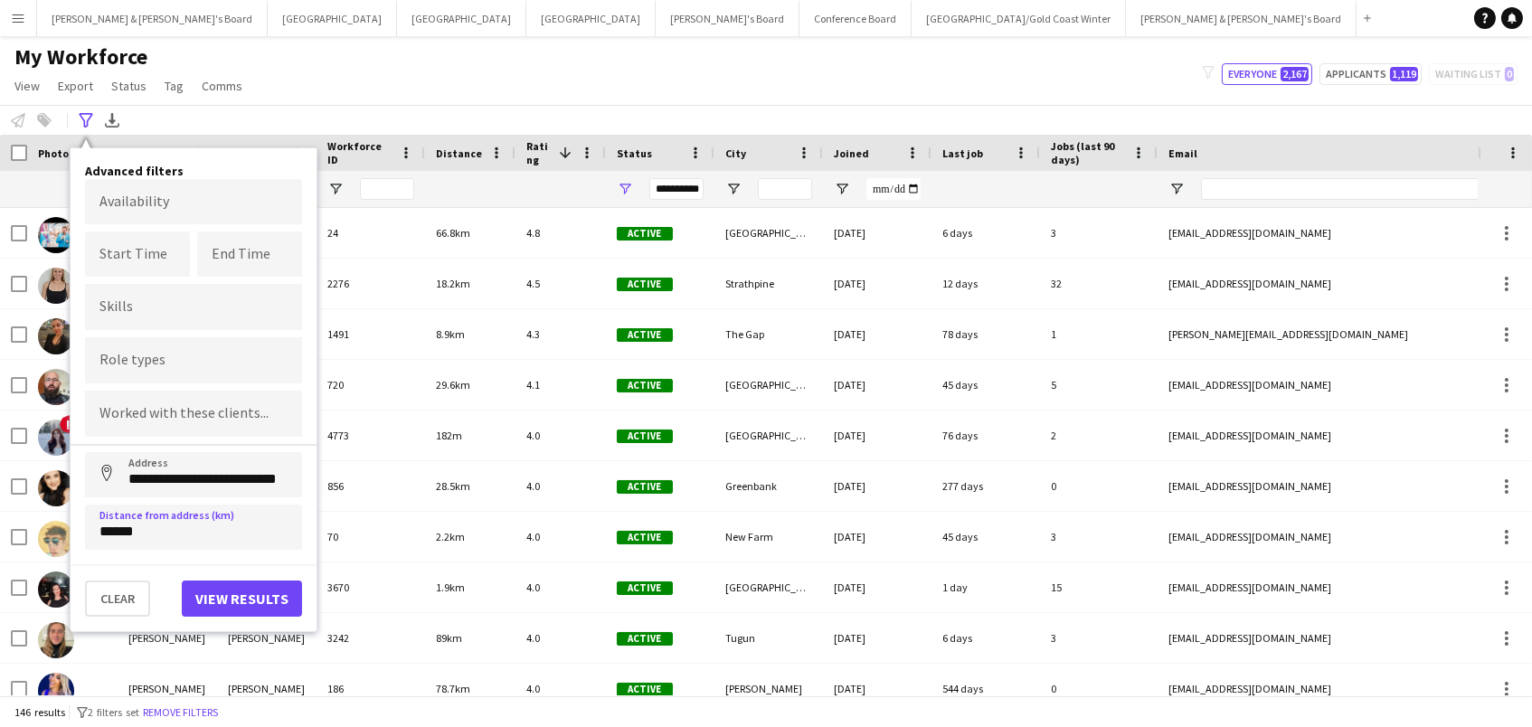
click at [231, 624] on div "**********" at bounding box center [194, 390] width 246 height 484
click at [230, 604] on button "View results" at bounding box center [242, 598] width 120 height 36
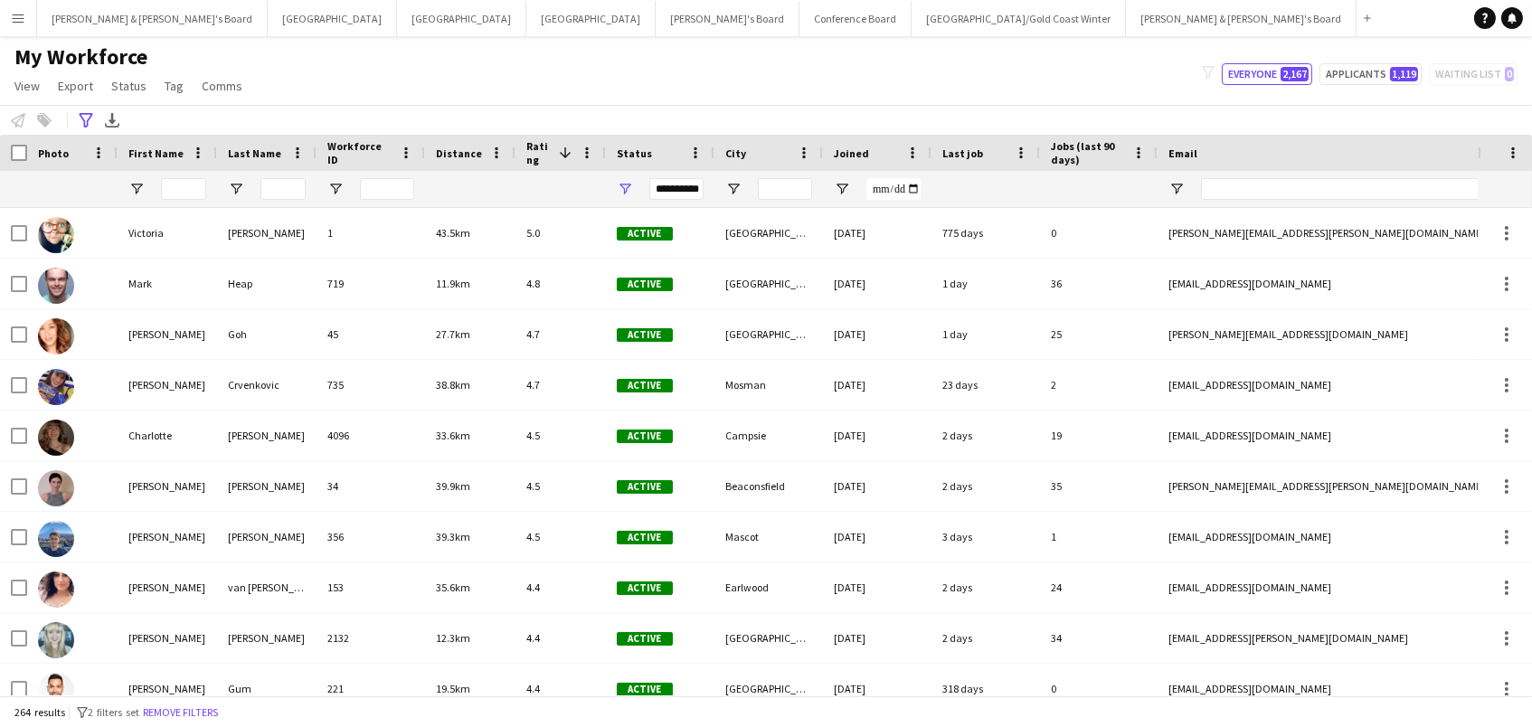
click at [451, 154] on span "Distance" at bounding box center [459, 153] width 46 height 14
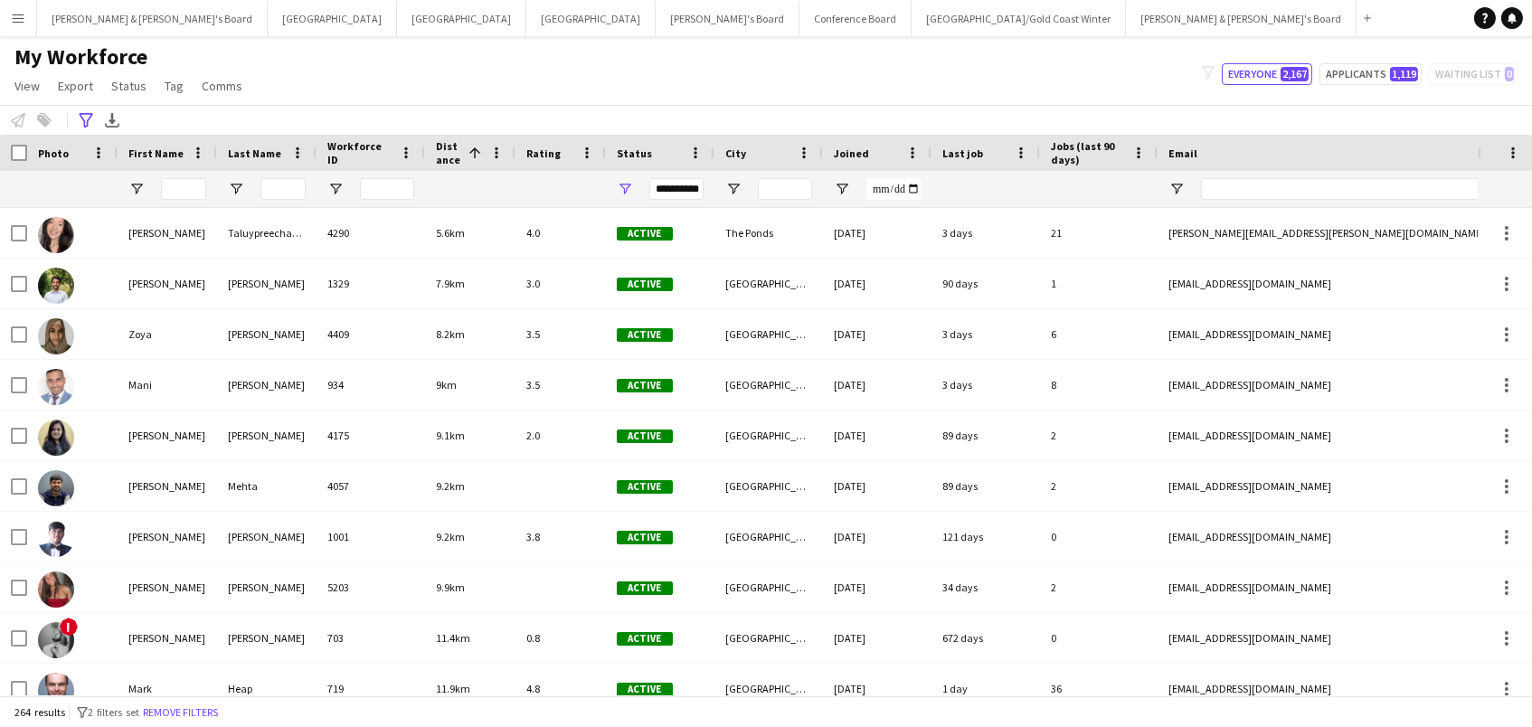
click at [444, 155] on span "Distance" at bounding box center [448, 152] width 25 height 27
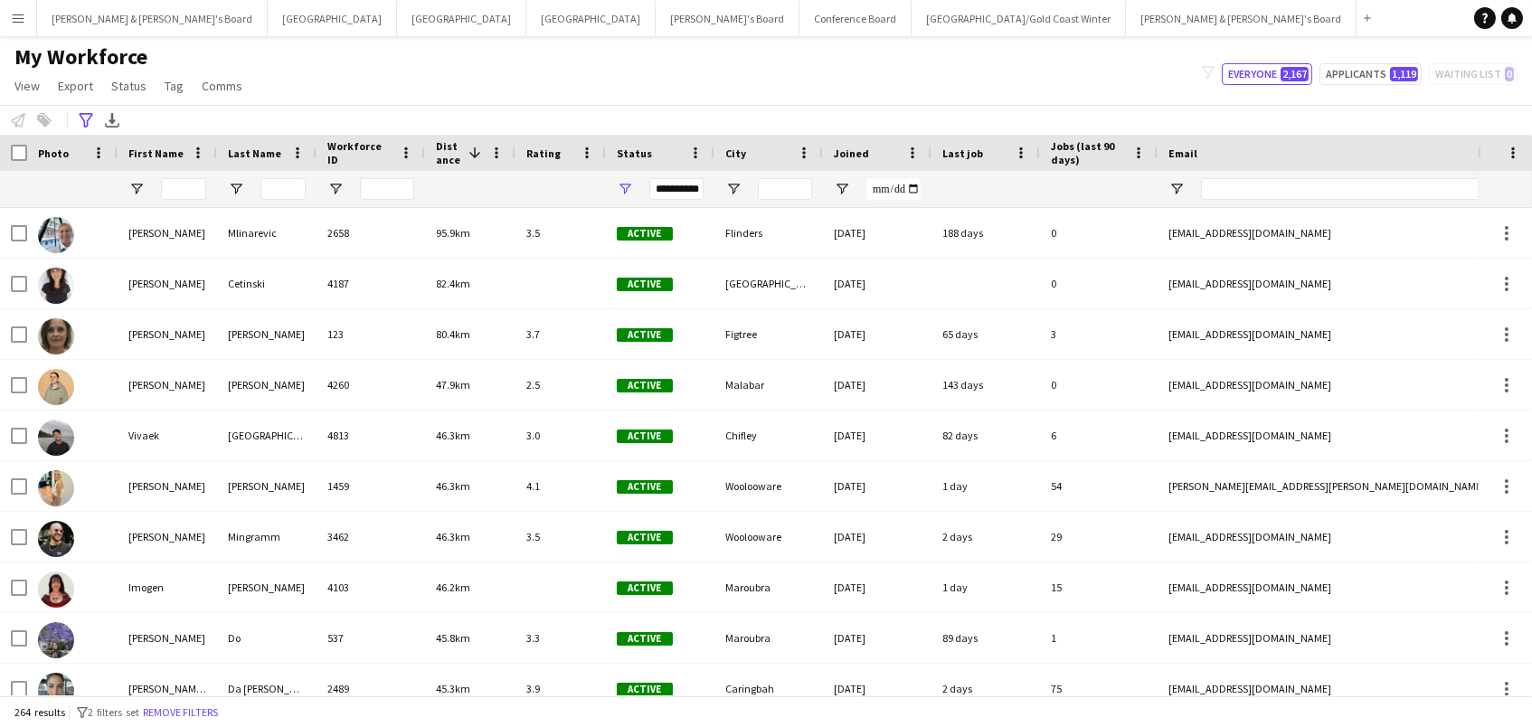
click at [444, 155] on span "Distance" at bounding box center [448, 152] width 25 height 27
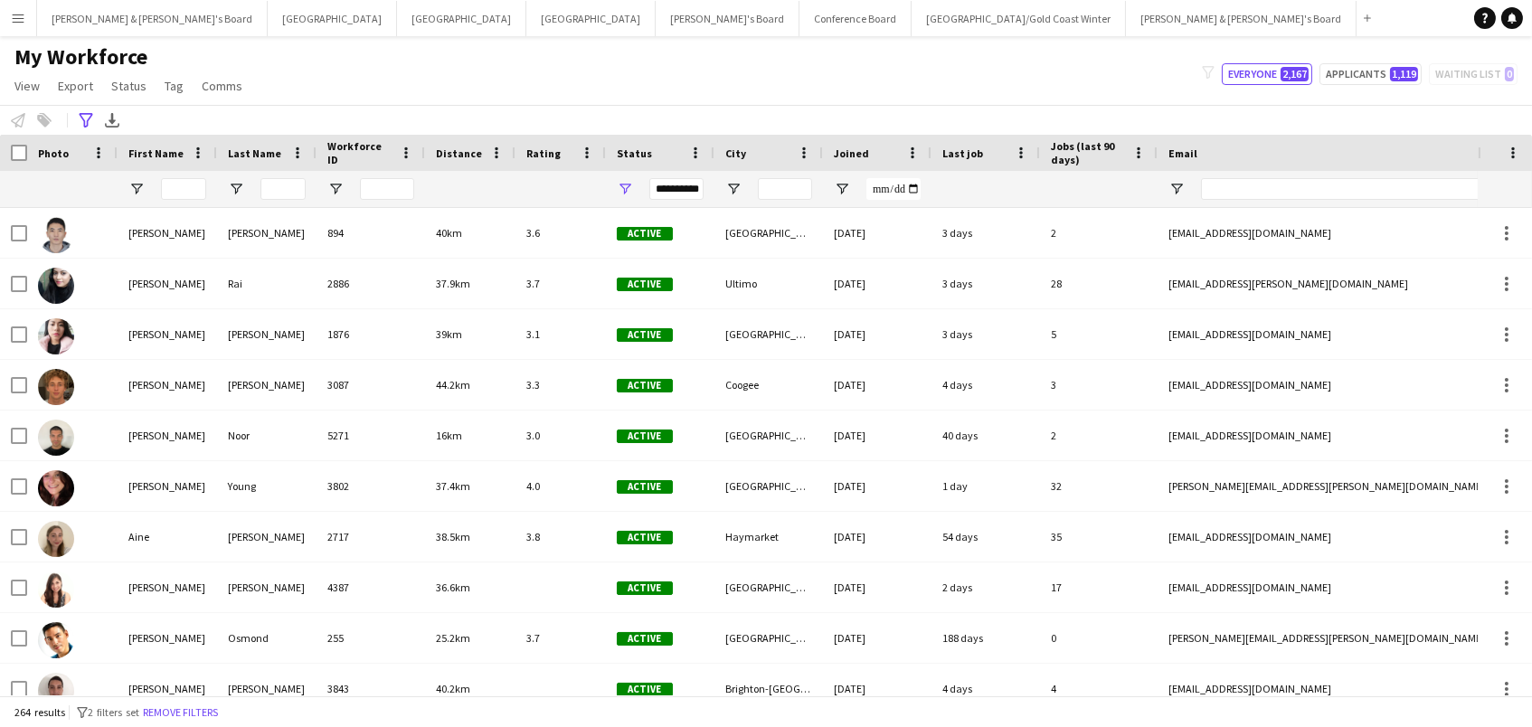
click at [444, 155] on span "Distance" at bounding box center [459, 153] width 46 height 14
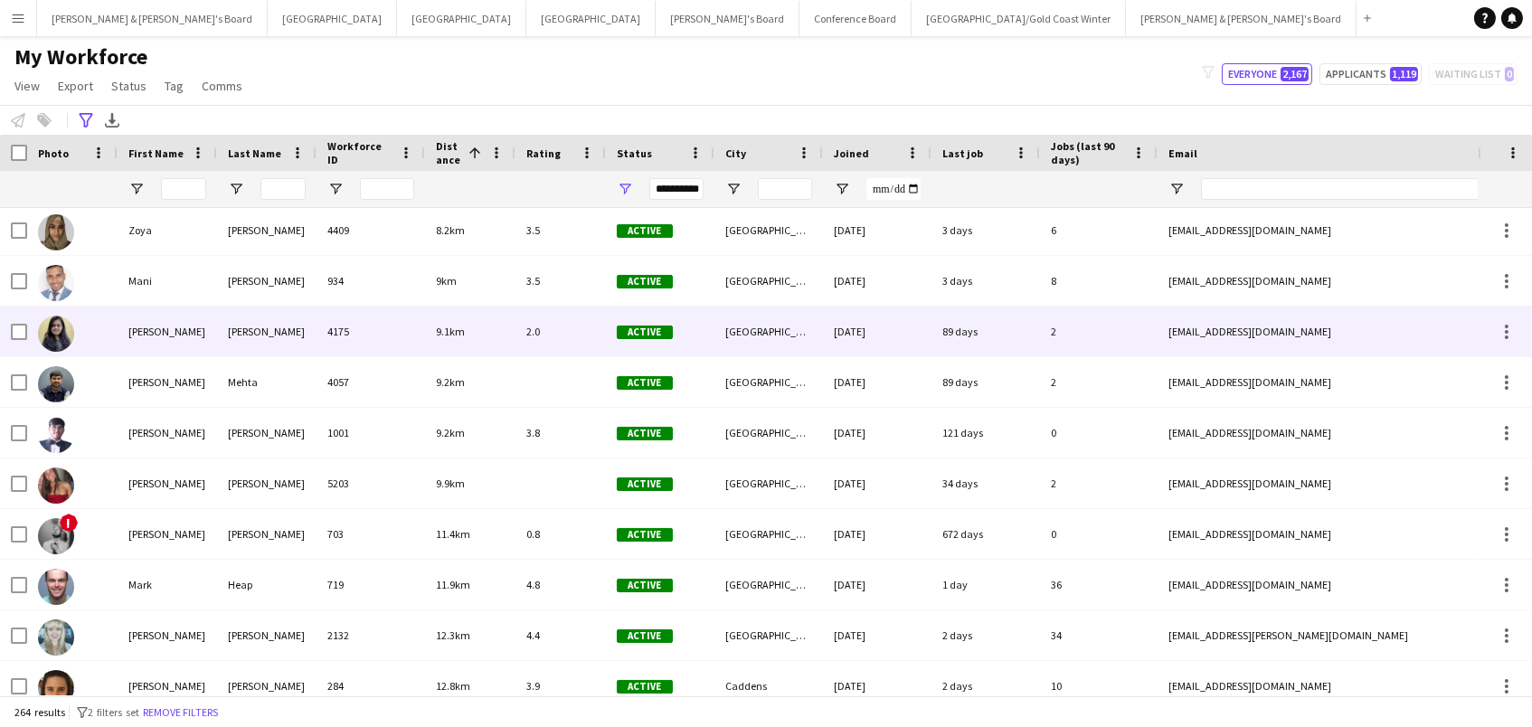
scroll to position [106, 0]
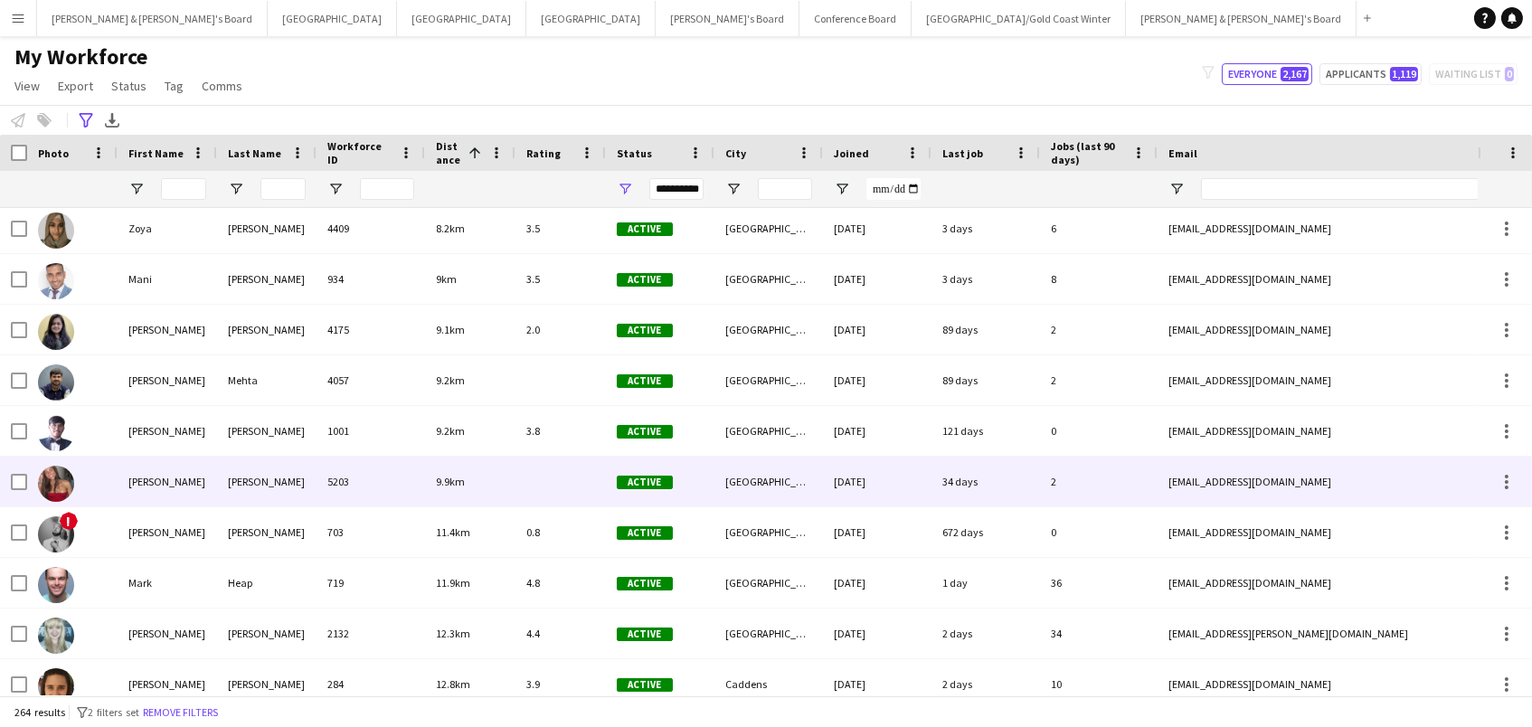
click at [565, 479] on div at bounding box center [560, 482] width 90 height 50
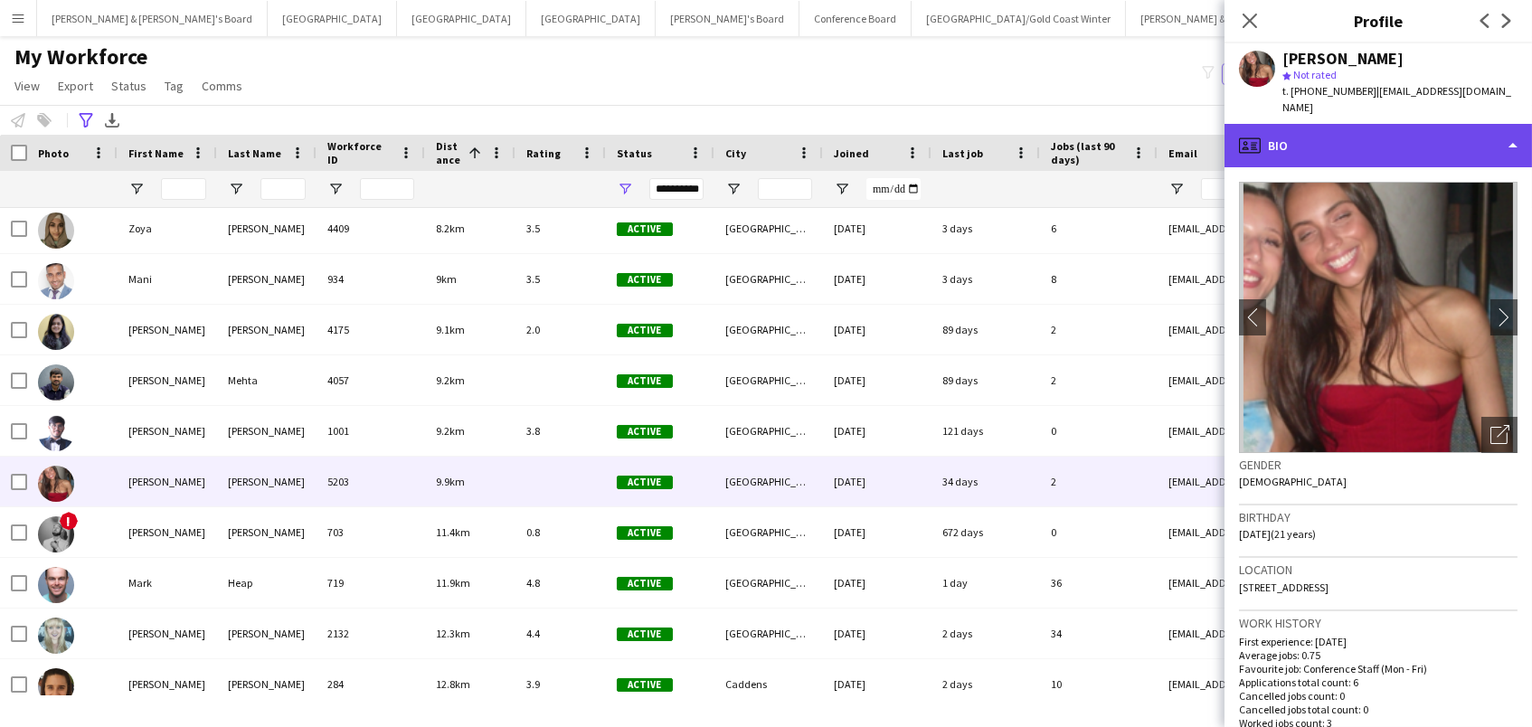
click at [1414, 137] on div "profile Bio" at bounding box center [1377, 145] width 307 height 43
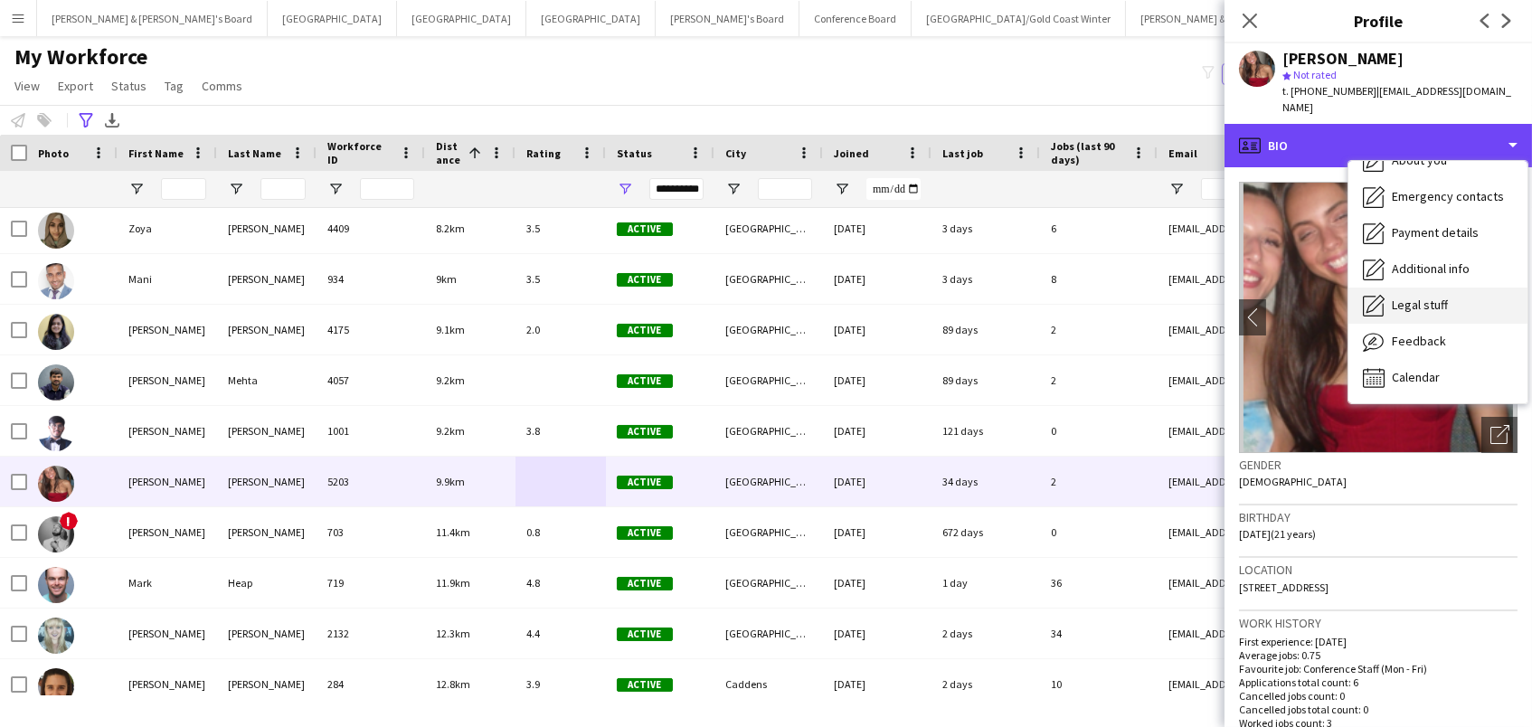
scroll to position [133, 0]
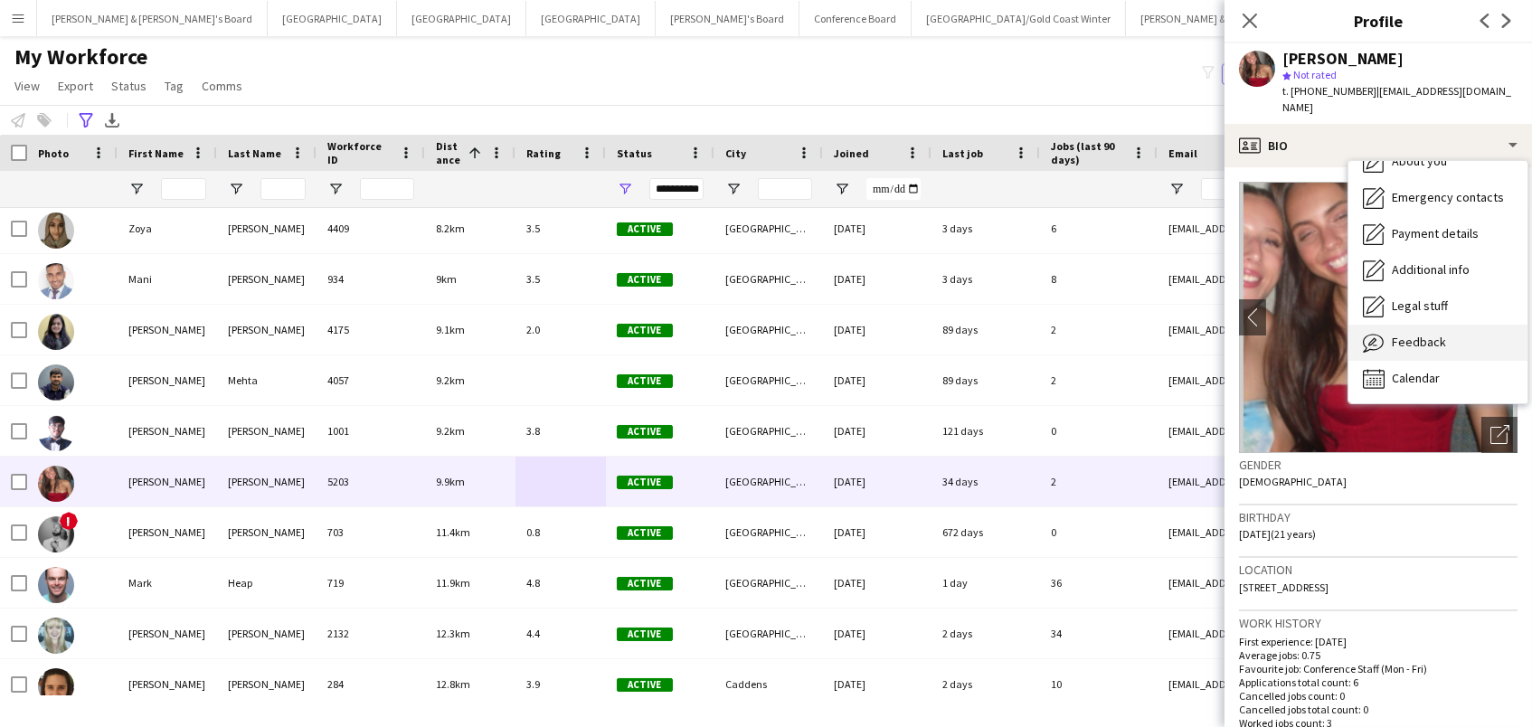
click at [1459, 334] on div "Feedback Feedback" at bounding box center [1437, 343] width 179 height 36
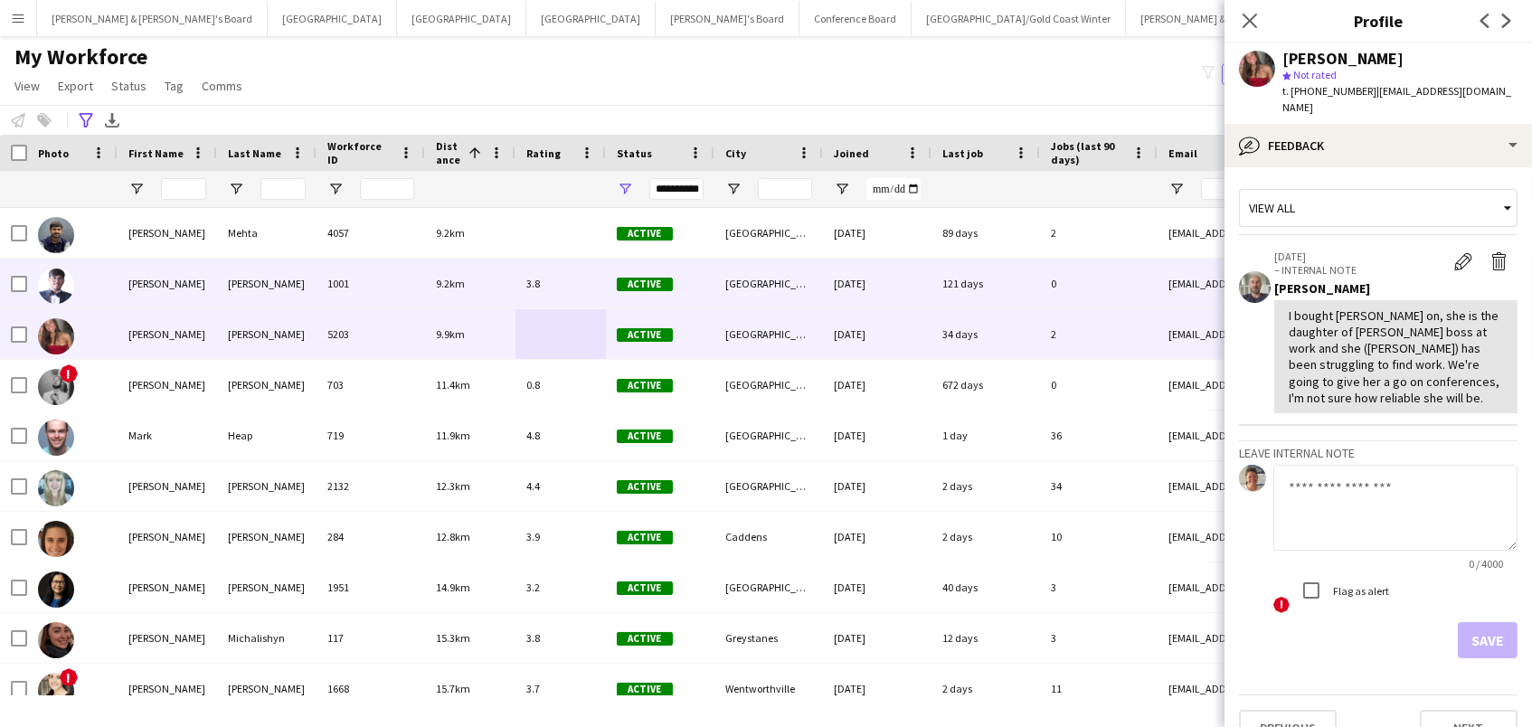
scroll to position [278, 0]
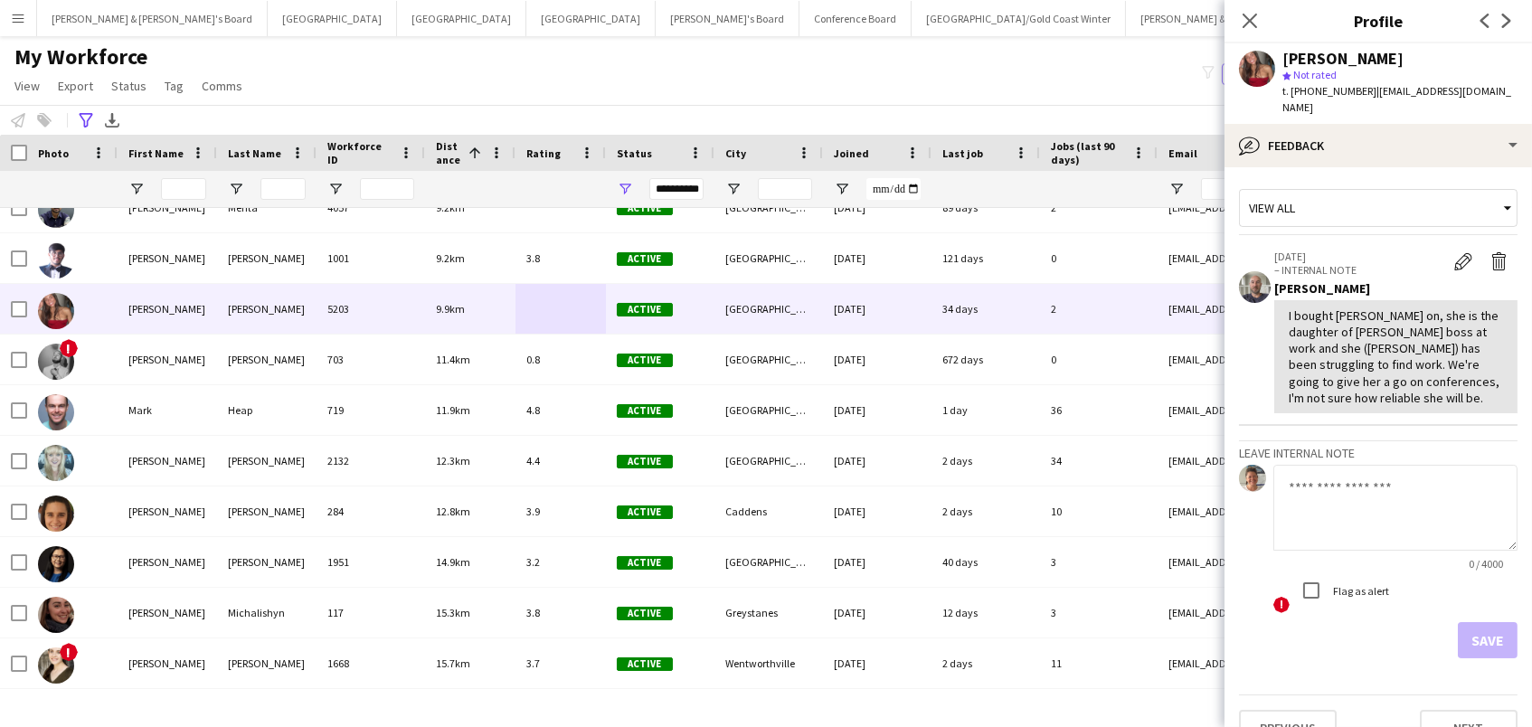
click at [1336, 491] on textarea at bounding box center [1395, 508] width 244 height 86
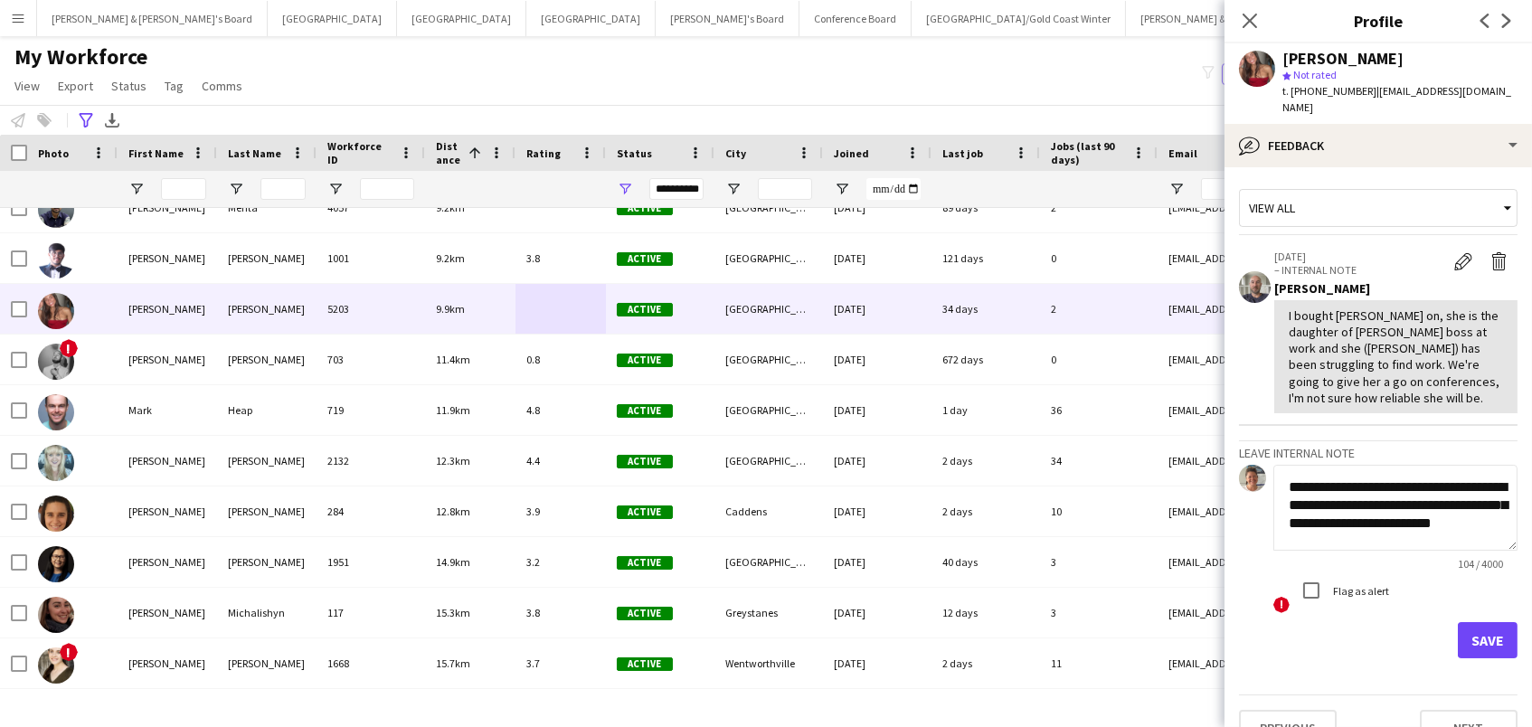
scroll to position [2, 0]
type textarea "**********"
click at [1493, 622] on button "Save" at bounding box center [1488, 640] width 60 height 36
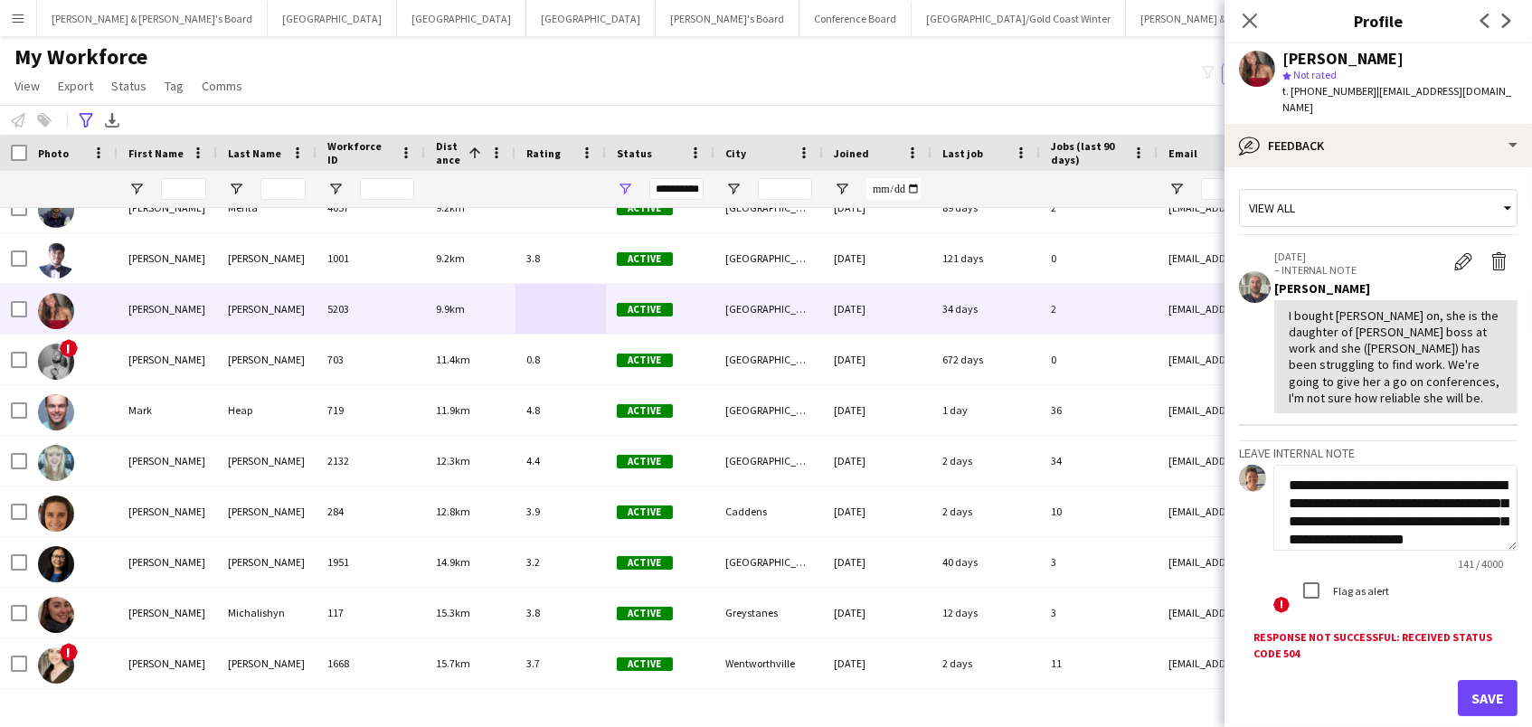
click at [1339, 478] on textarea "**********" at bounding box center [1395, 508] width 244 height 86
click at [1478, 680] on button "Save" at bounding box center [1488, 698] width 60 height 36
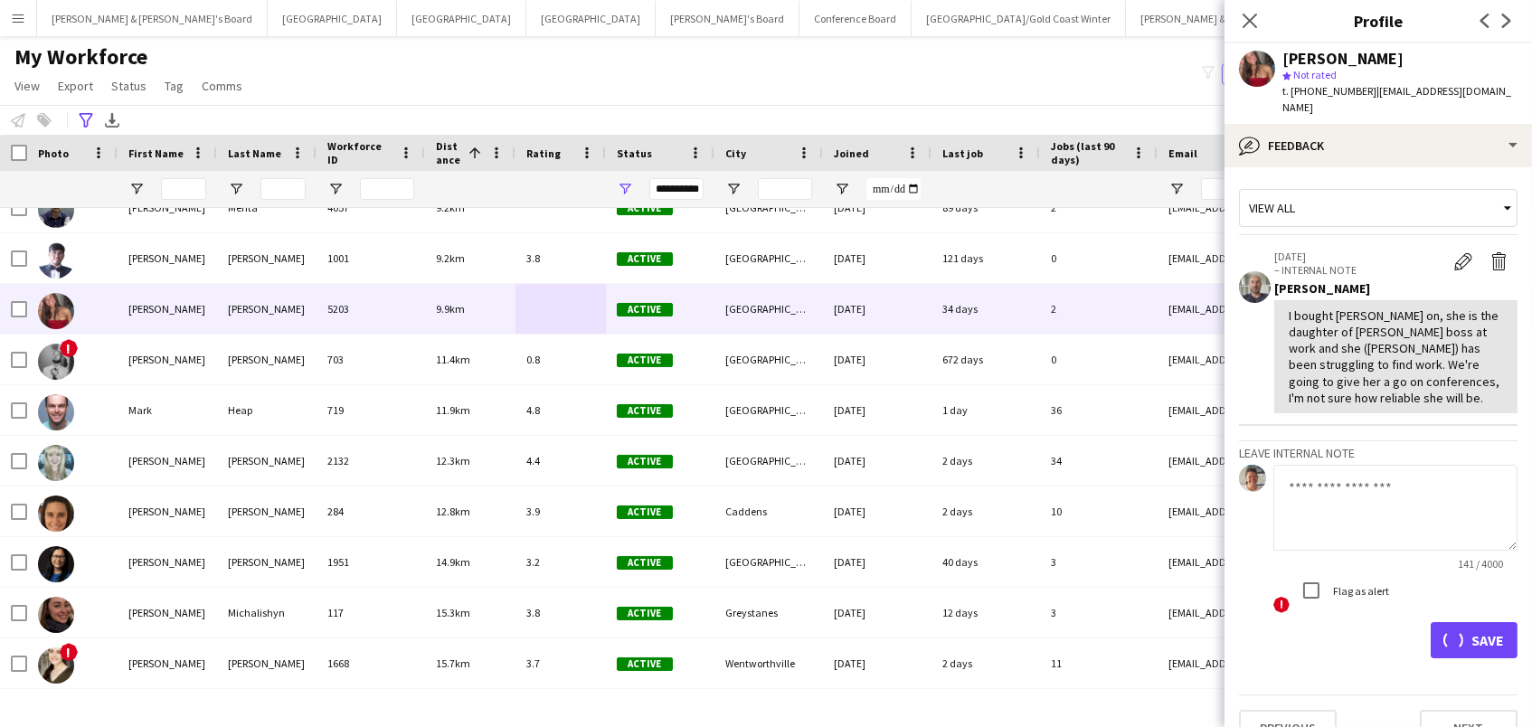
scroll to position [0, 0]
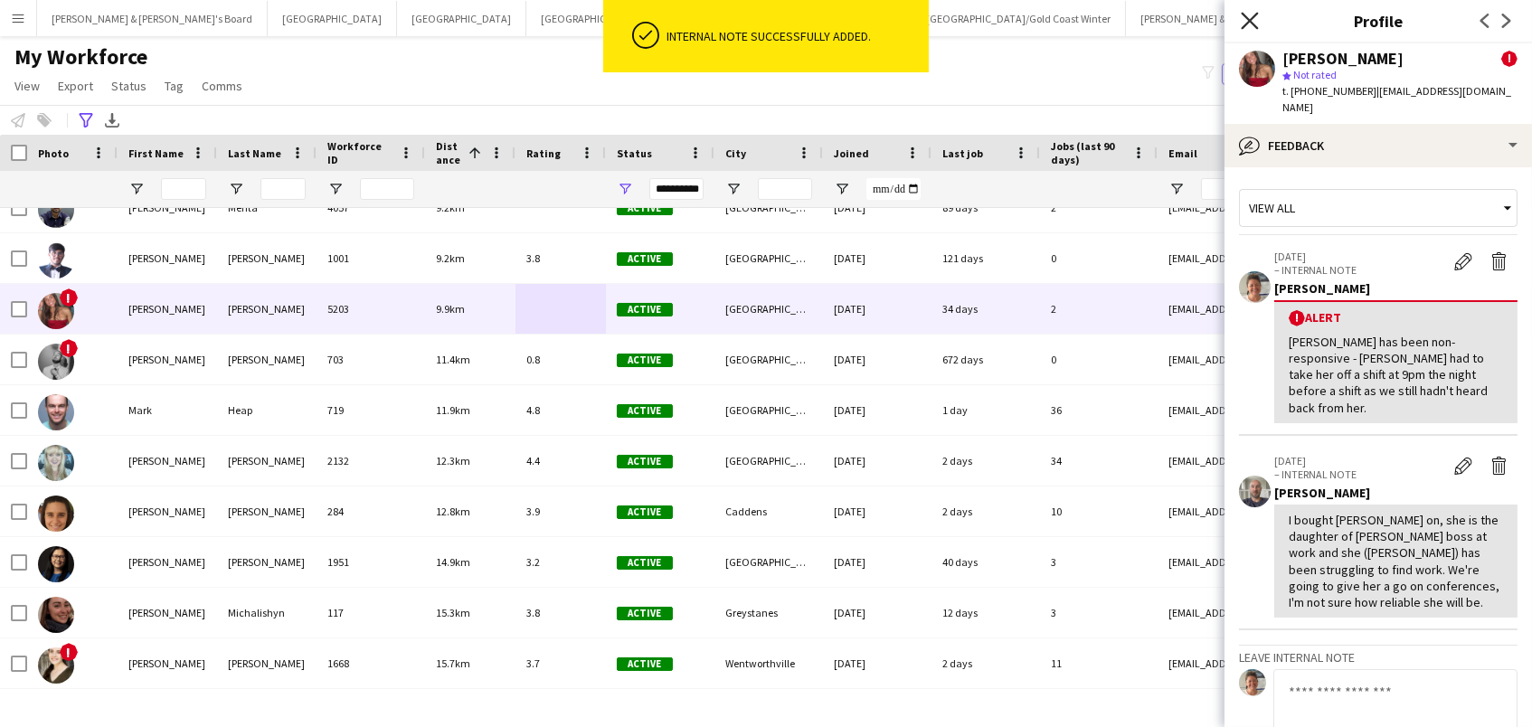
click at [1251, 16] on icon at bounding box center [1249, 20] width 17 height 17
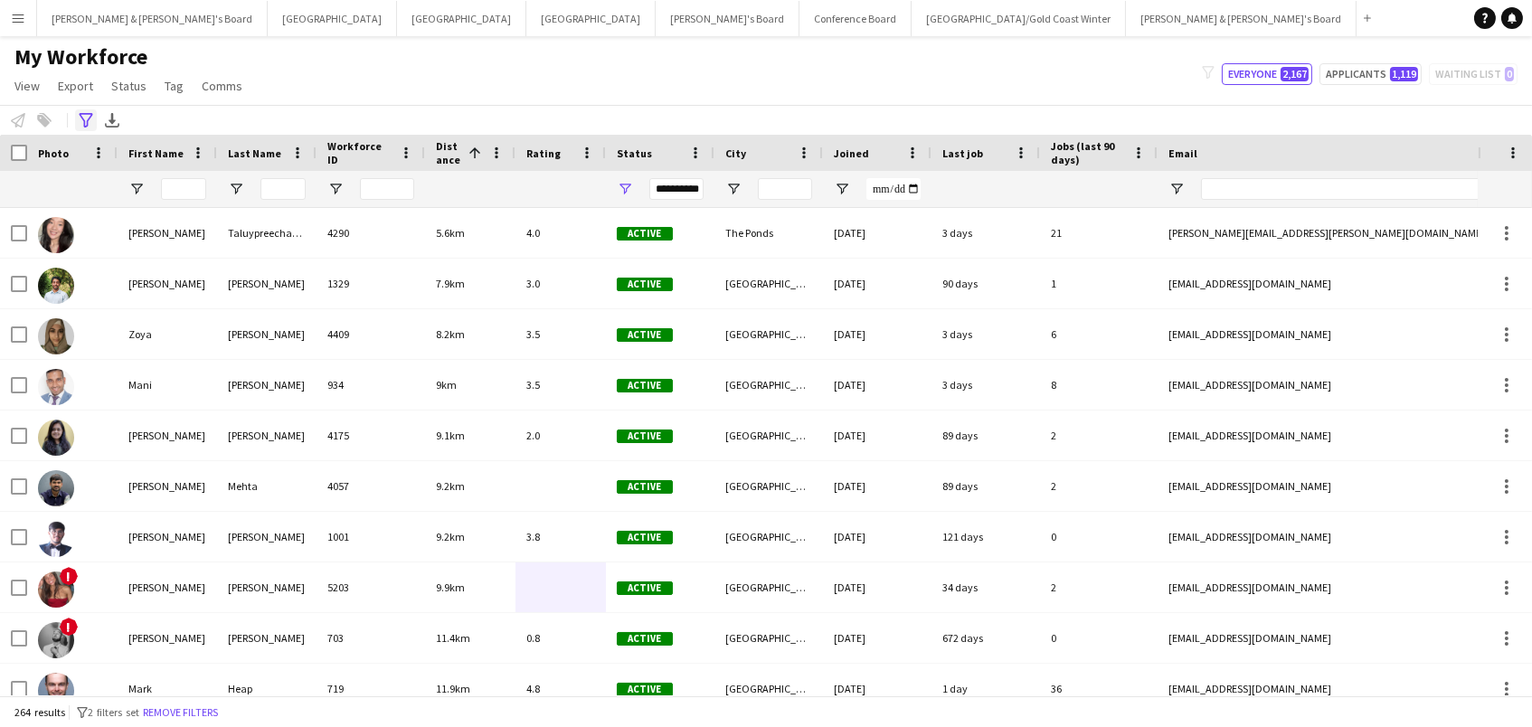
click at [86, 118] on icon "Advanced filters" at bounding box center [86, 120] width 14 height 14
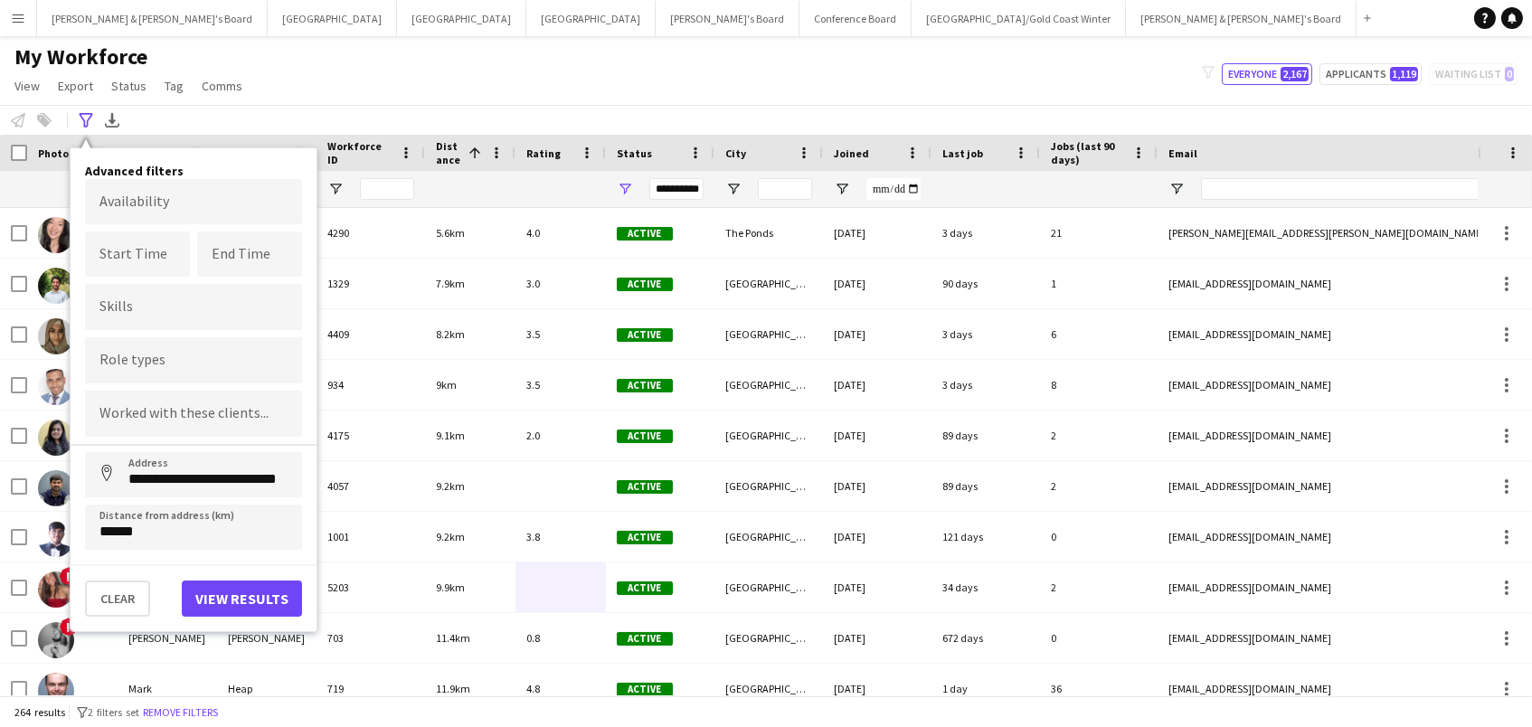
click at [316, 105] on div "**********" at bounding box center [766, 120] width 1532 height 30
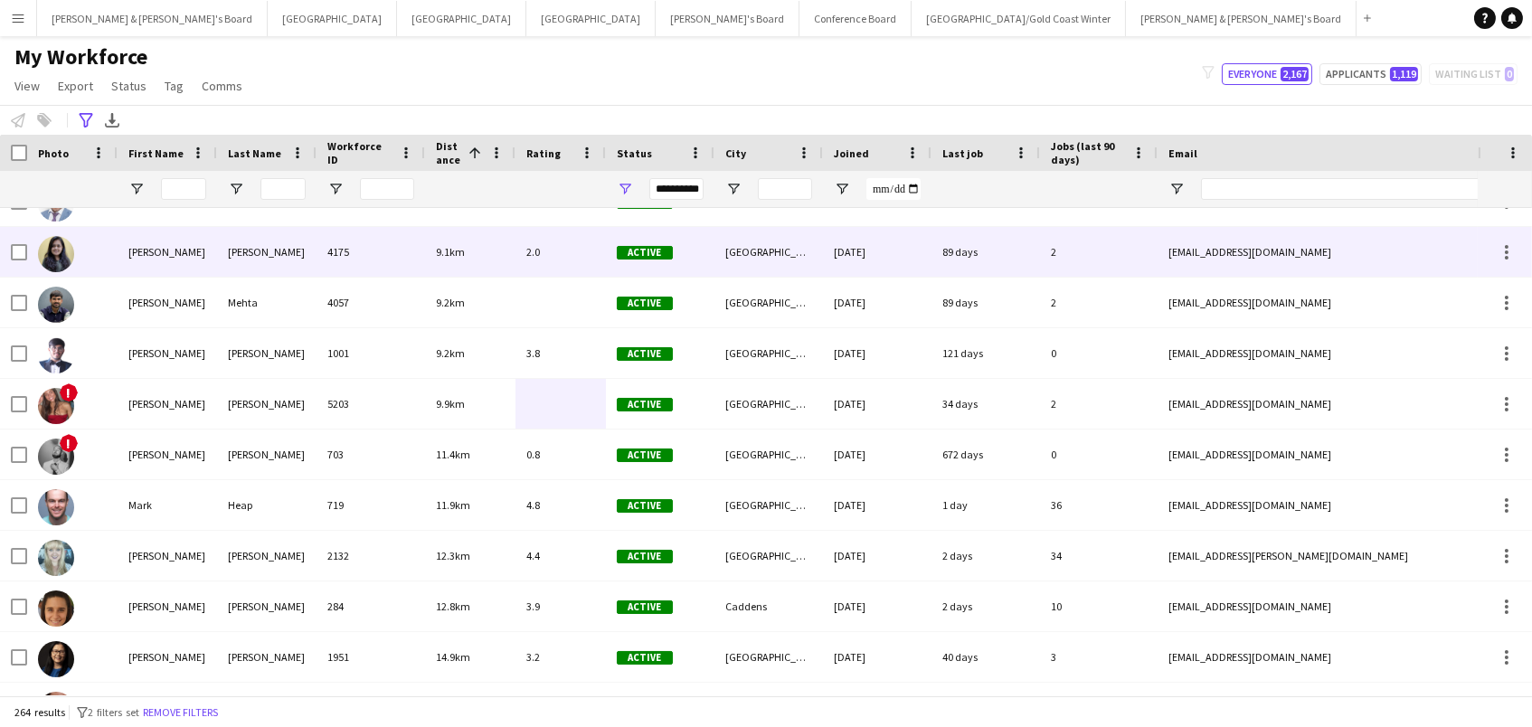
scroll to position [203, 0]
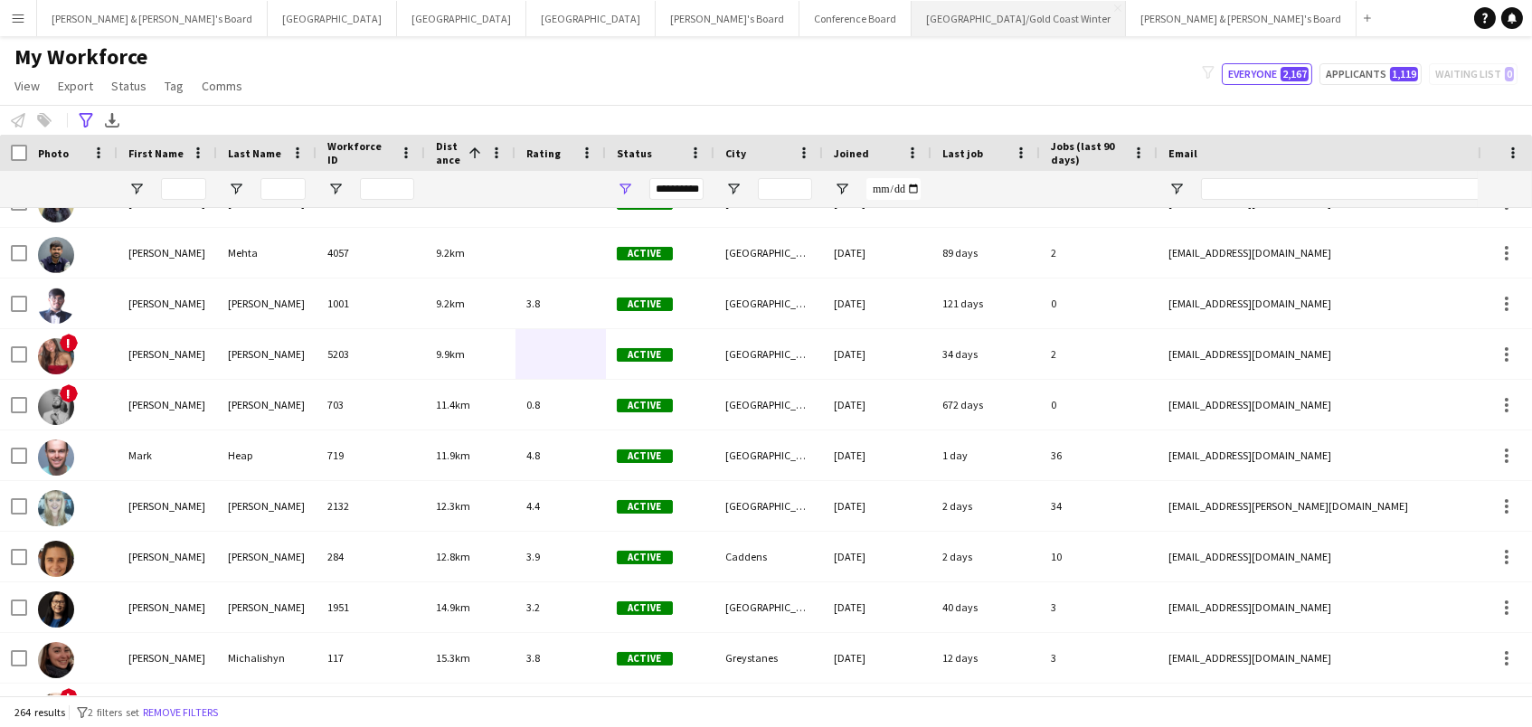
click at [911, 1] on button "[GEOGRAPHIC_DATA]/[GEOGRAPHIC_DATA] Winter Close" at bounding box center [1018, 18] width 214 height 35
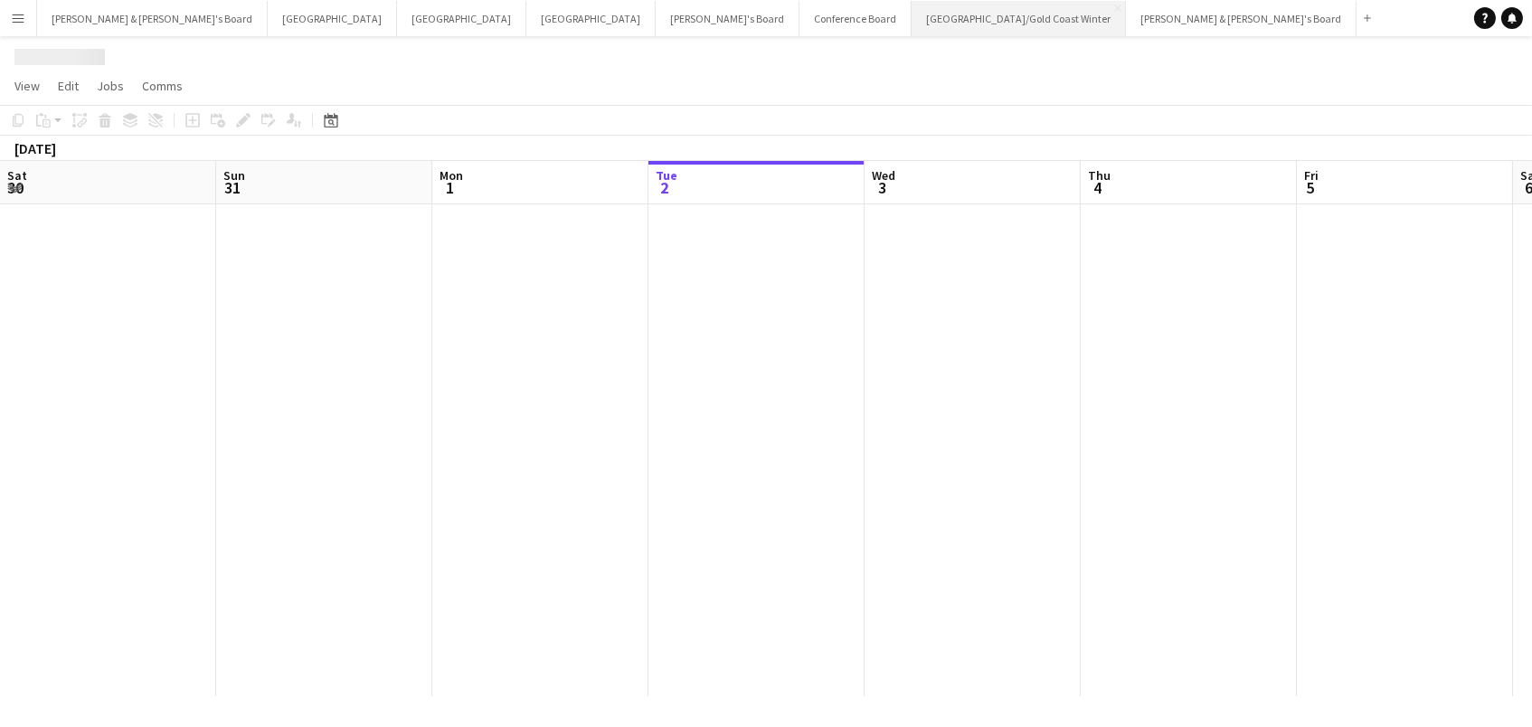
scroll to position [0, 431]
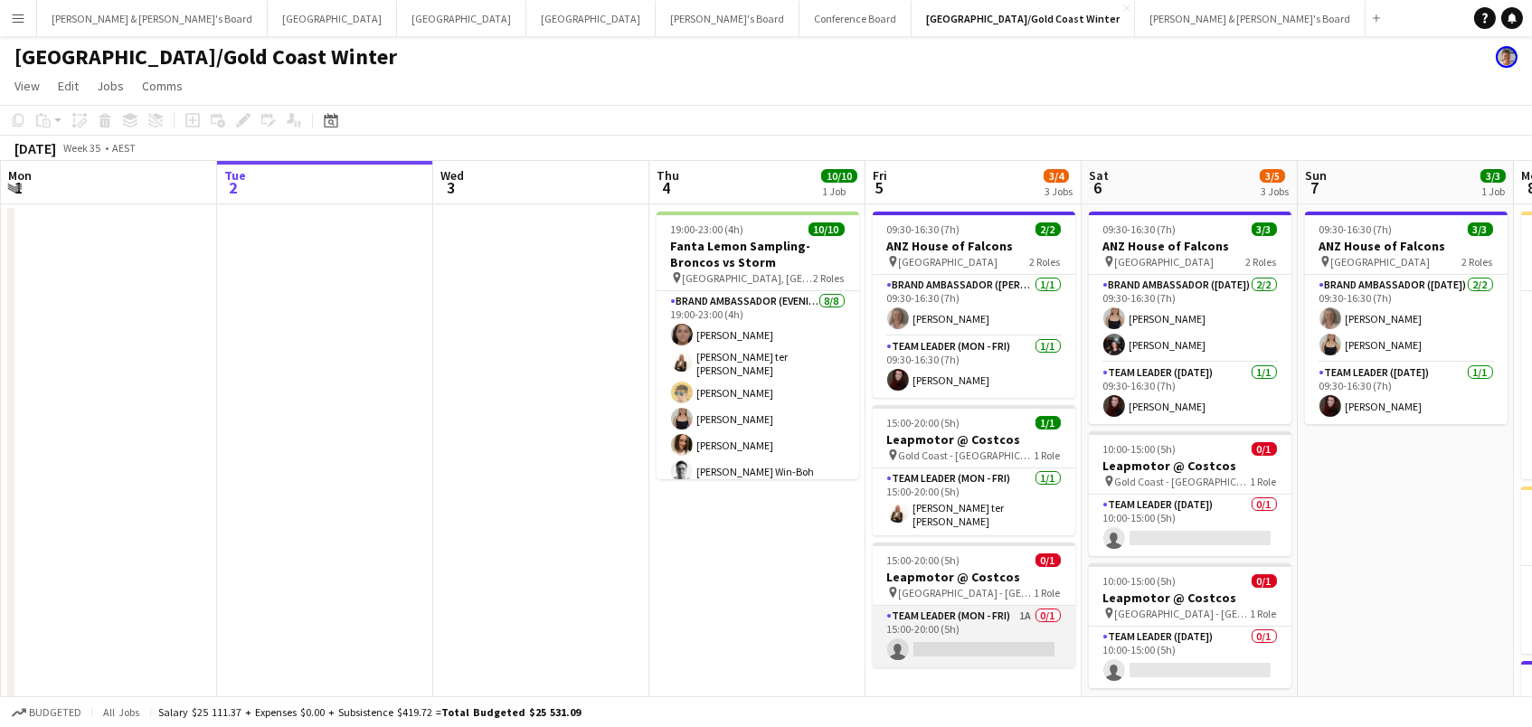
click at [914, 616] on app-card-role "Team Leader (Mon - Fri) 1A 0/1 15:00-20:00 (5h) single-neutral-actions" at bounding box center [974, 636] width 203 height 61
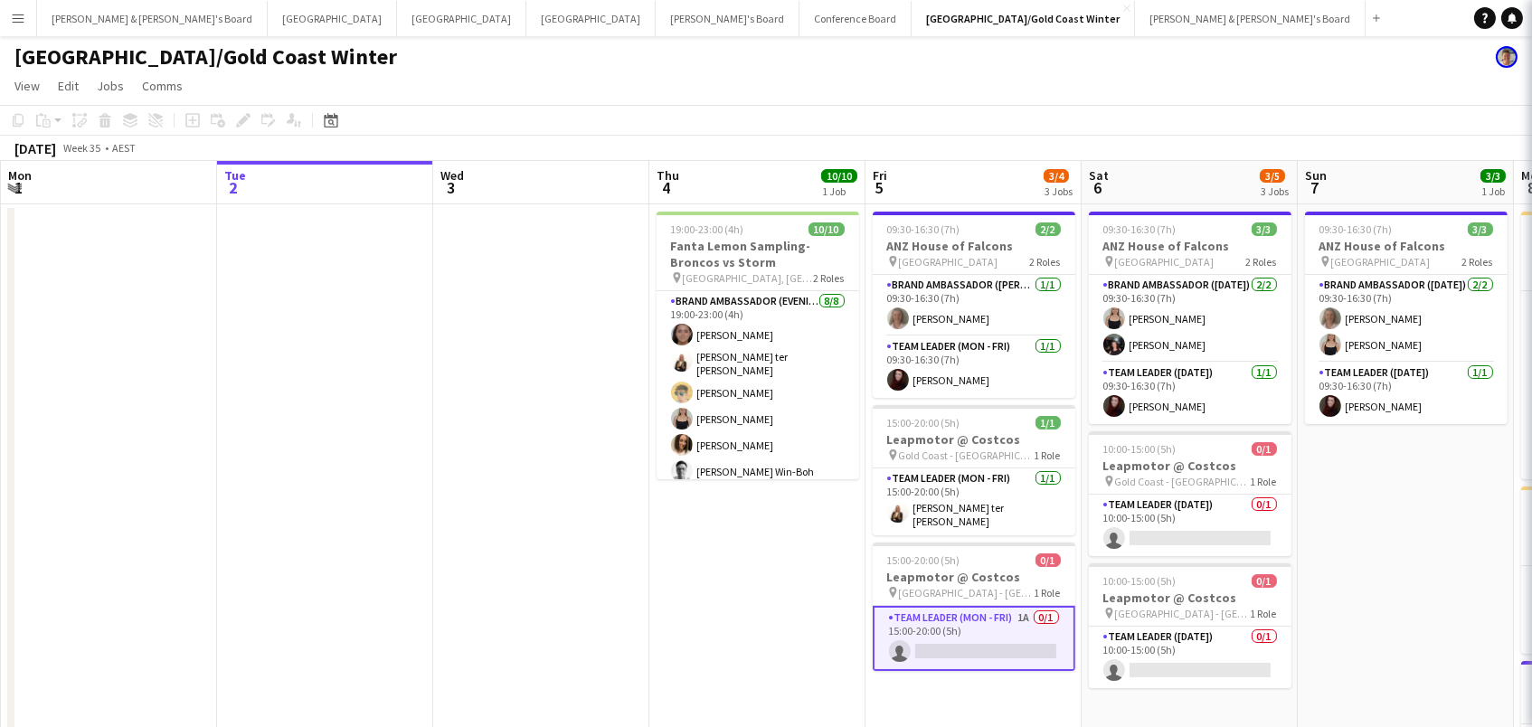
scroll to position [0, 430]
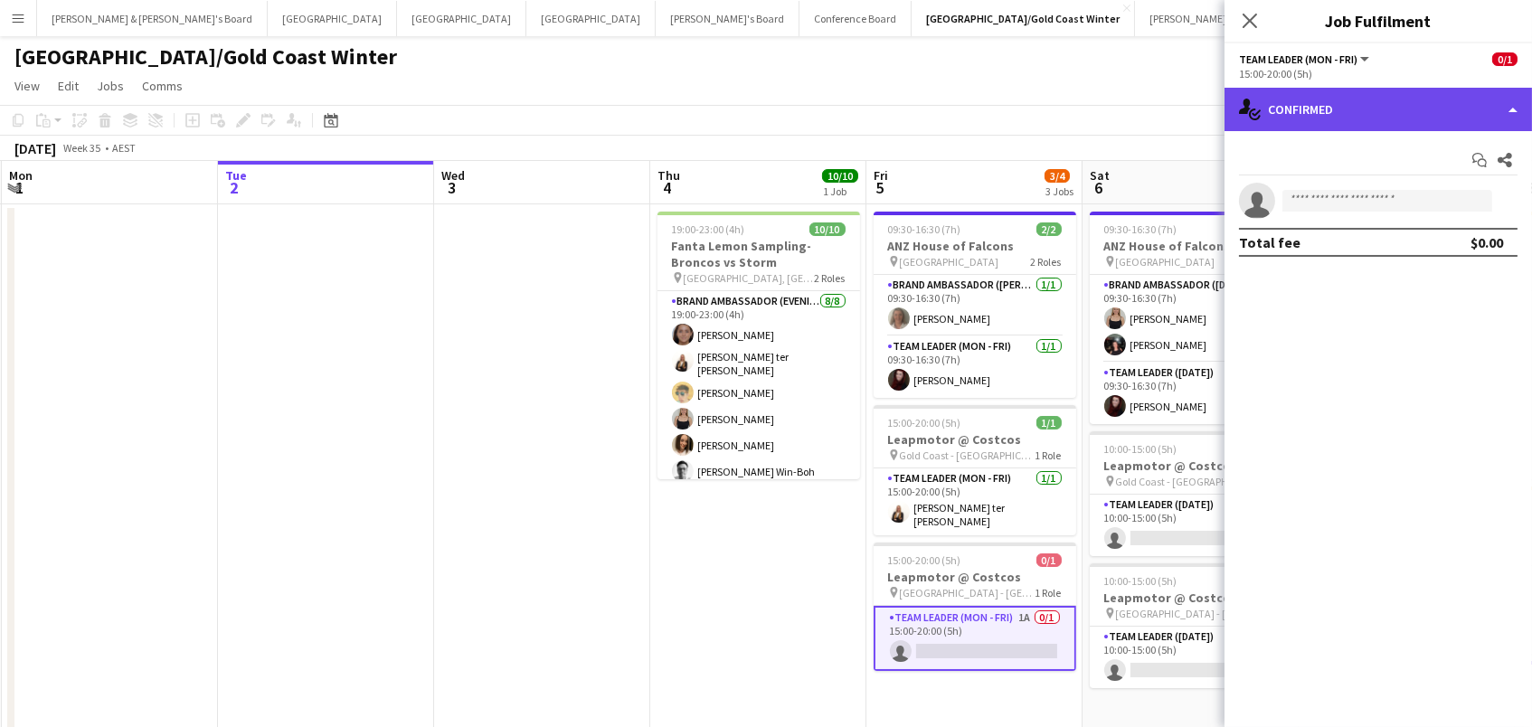
click at [1329, 106] on div "single-neutral-actions-check-2 Confirmed" at bounding box center [1377, 109] width 307 height 43
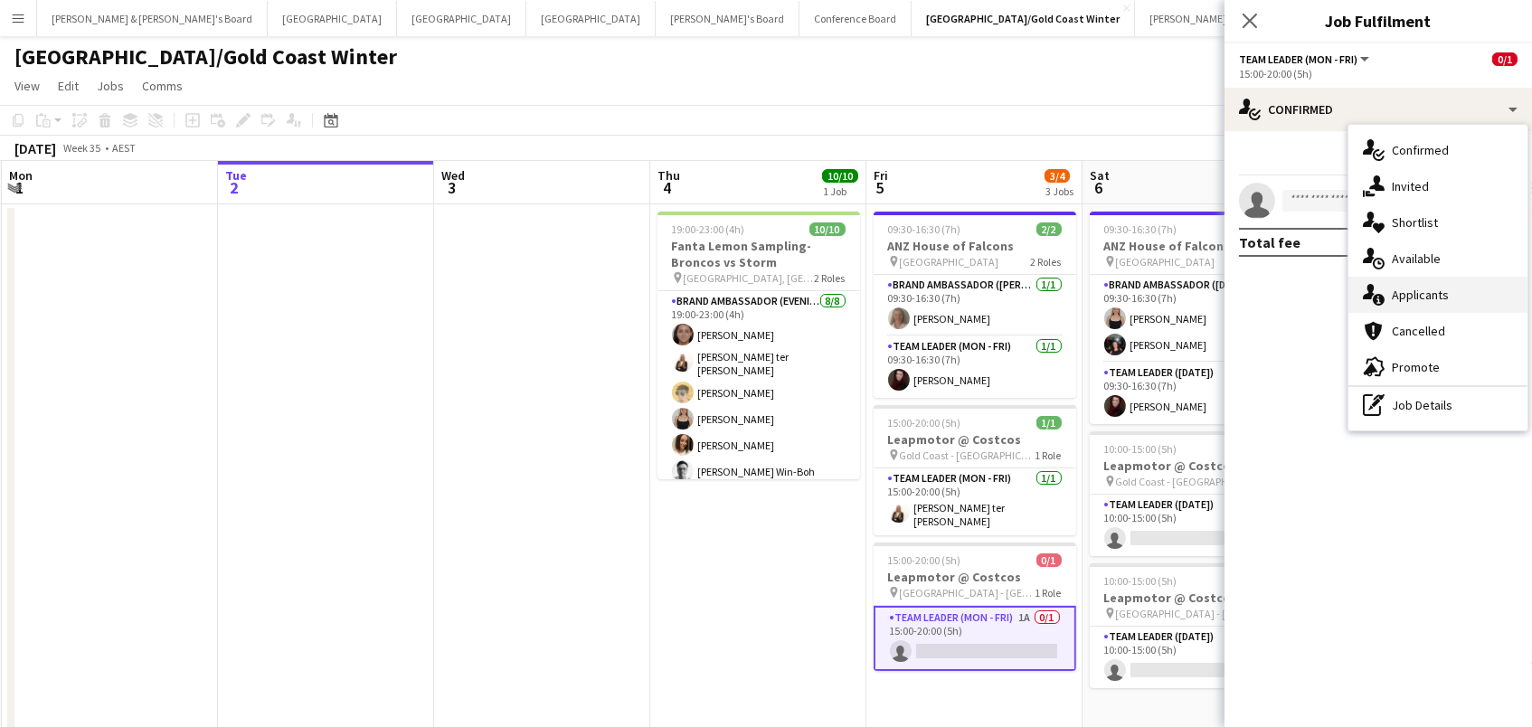
click at [1403, 287] on div "single-neutral-actions-information Applicants" at bounding box center [1437, 295] width 179 height 36
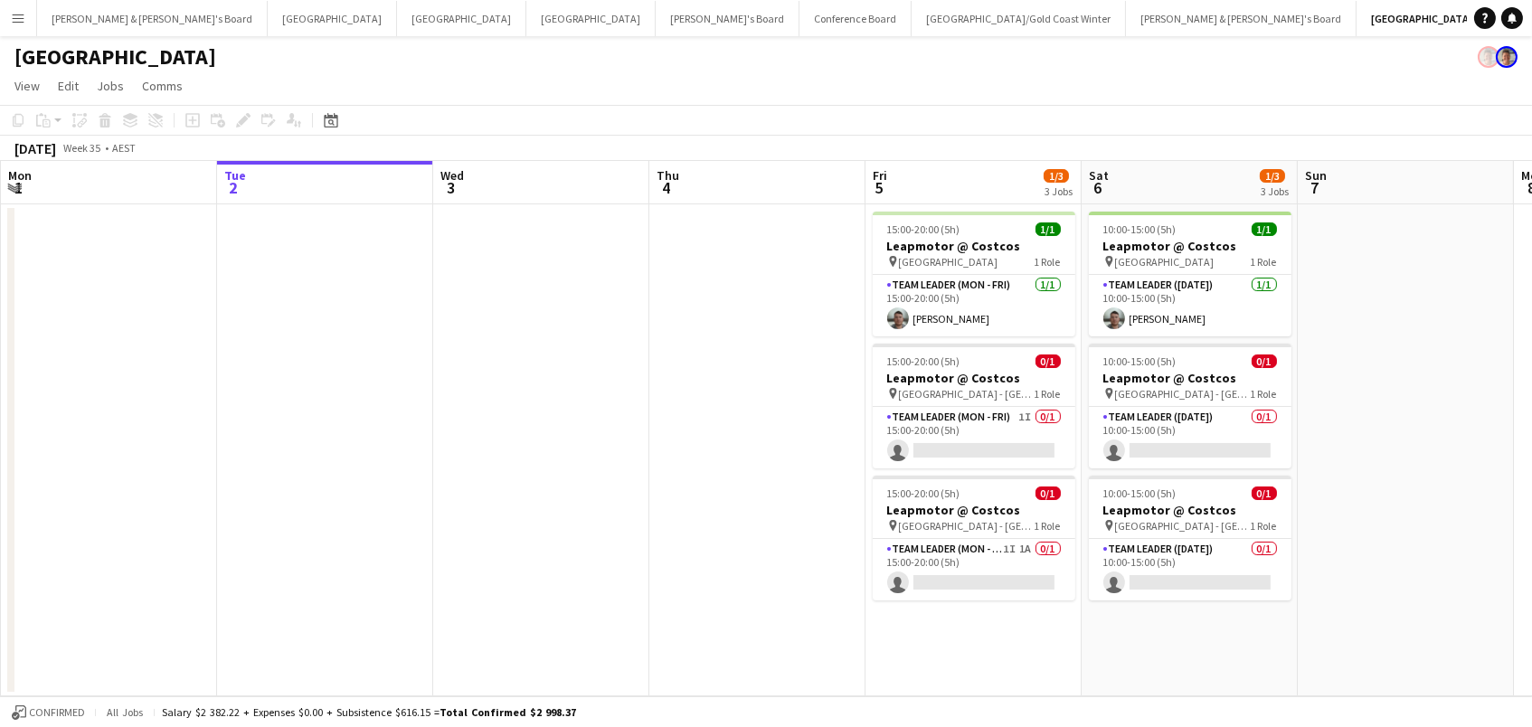
click at [978, 3] on app-navbar "Menu Boards Boards Boards All jobs Status Workforce Workforce My Workforce Recr…" at bounding box center [766, 18] width 1532 height 36
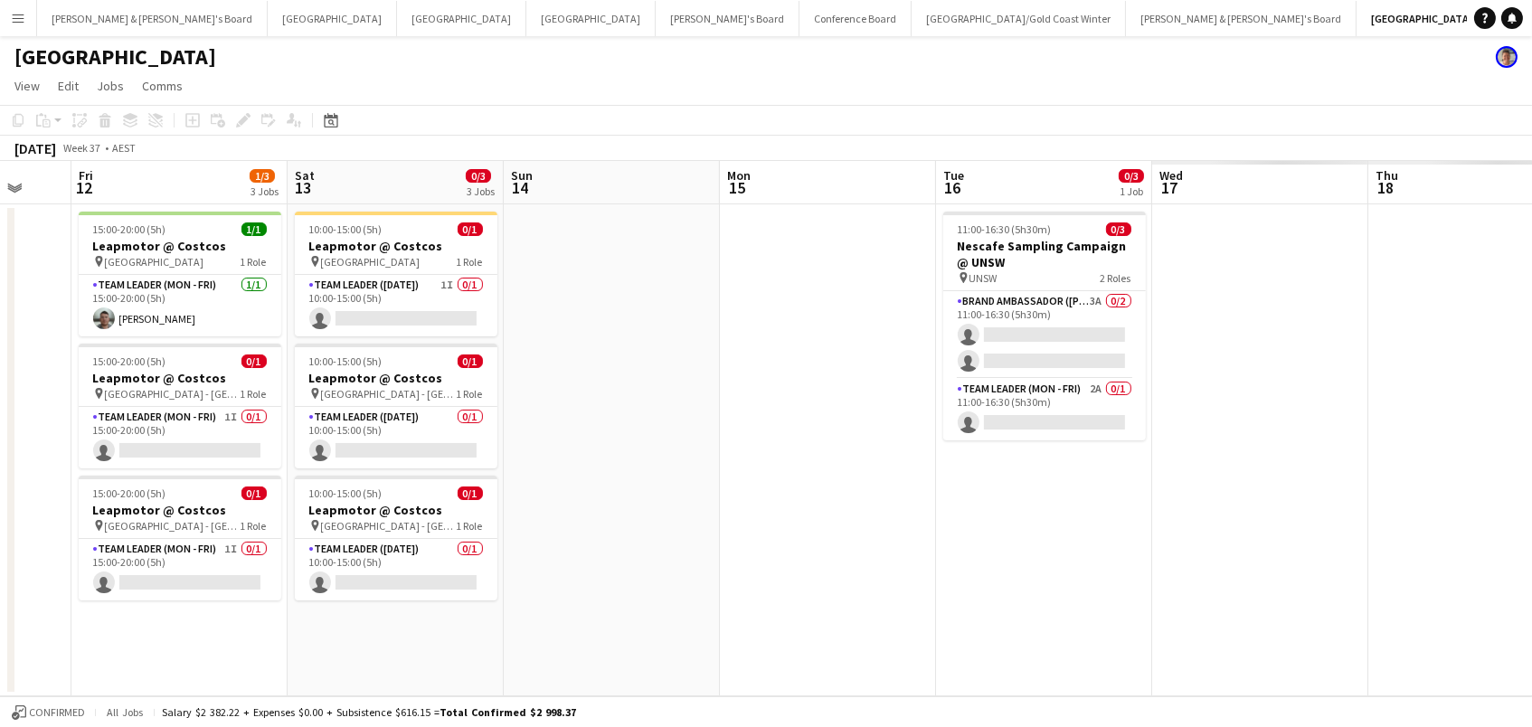
scroll to position [0, 573]
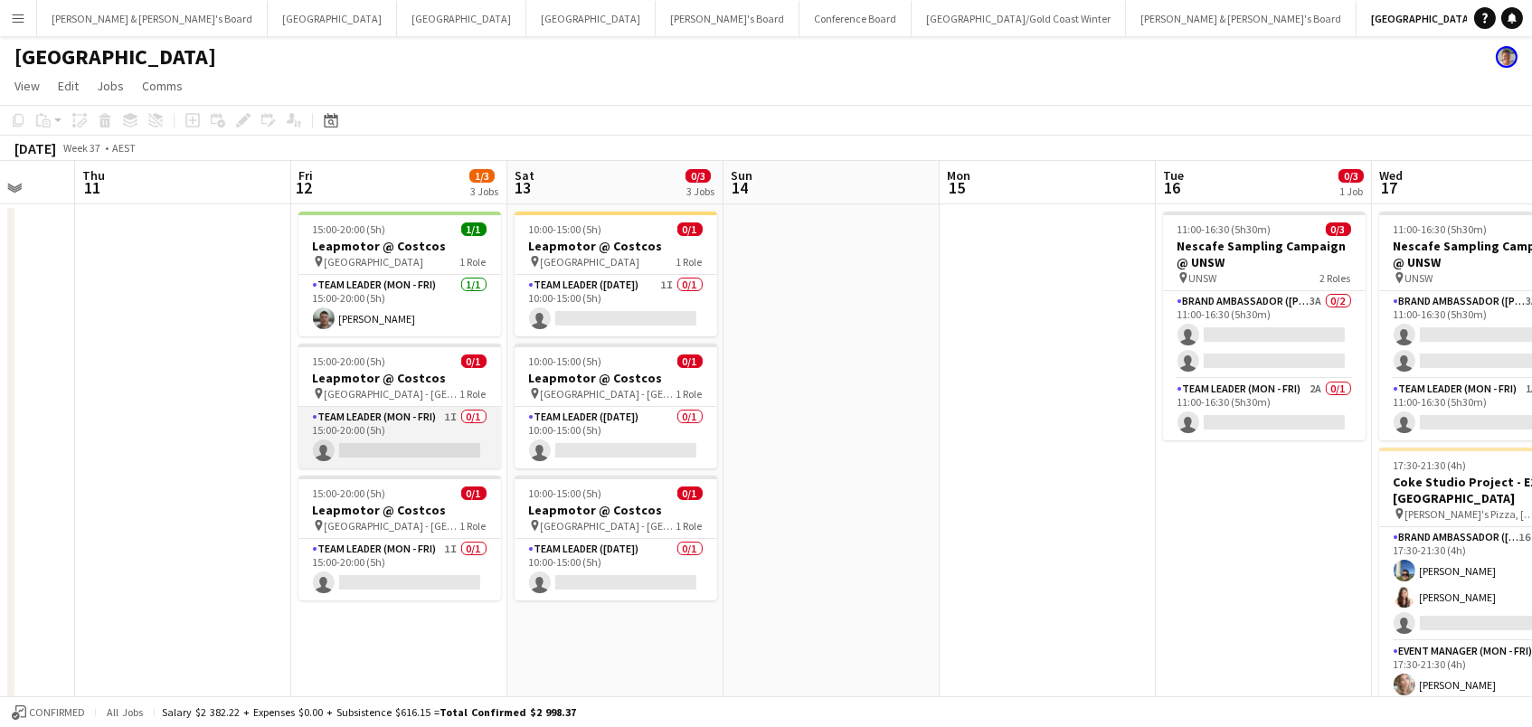
click at [402, 442] on app-card-role "Team Leader (Mon - Fri) 1I 0/1 15:00-20:00 (5h) single-neutral-actions" at bounding box center [399, 437] width 203 height 61
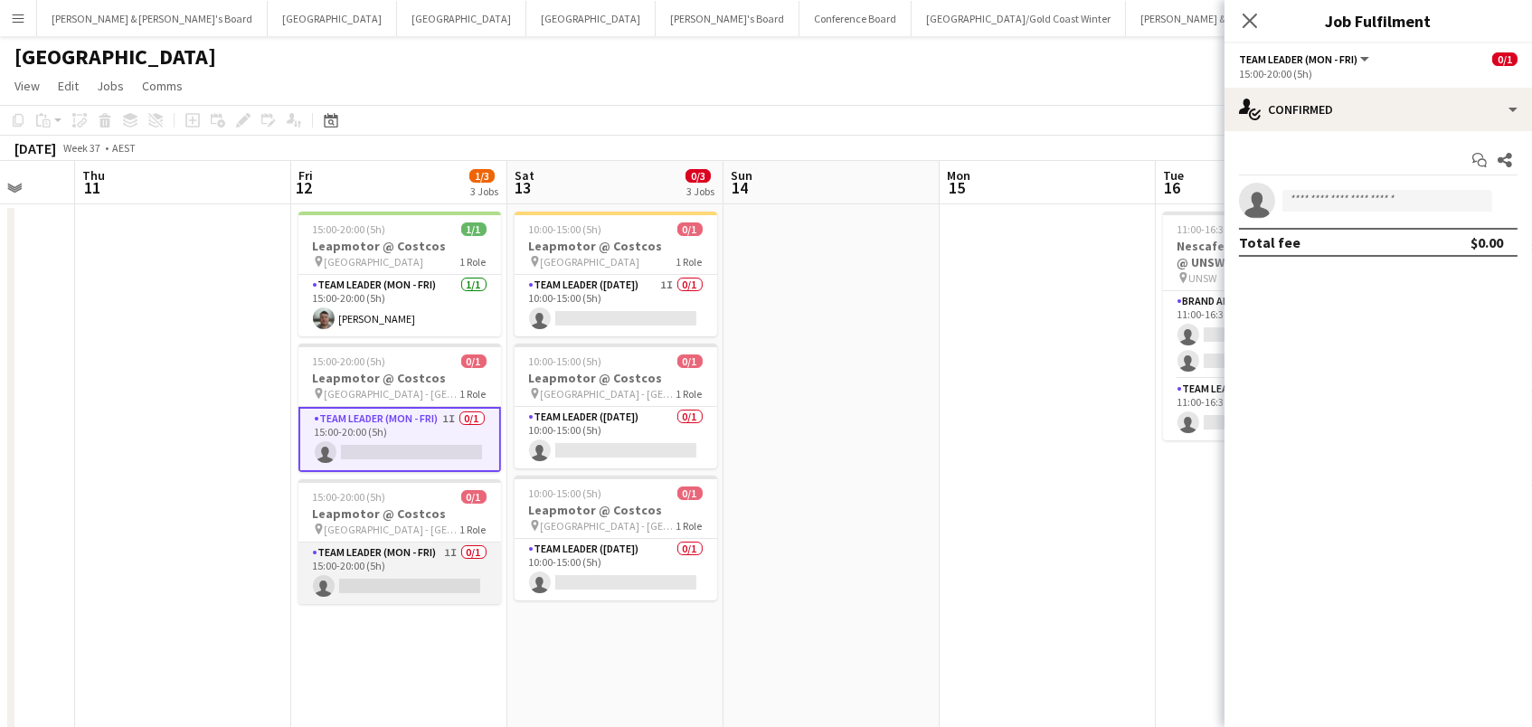
click at [383, 573] on app-card-role "Team Leader (Mon - Fri) 1I 0/1 15:00-20:00 (5h) single-neutral-actions" at bounding box center [399, 573] width 203 height 61
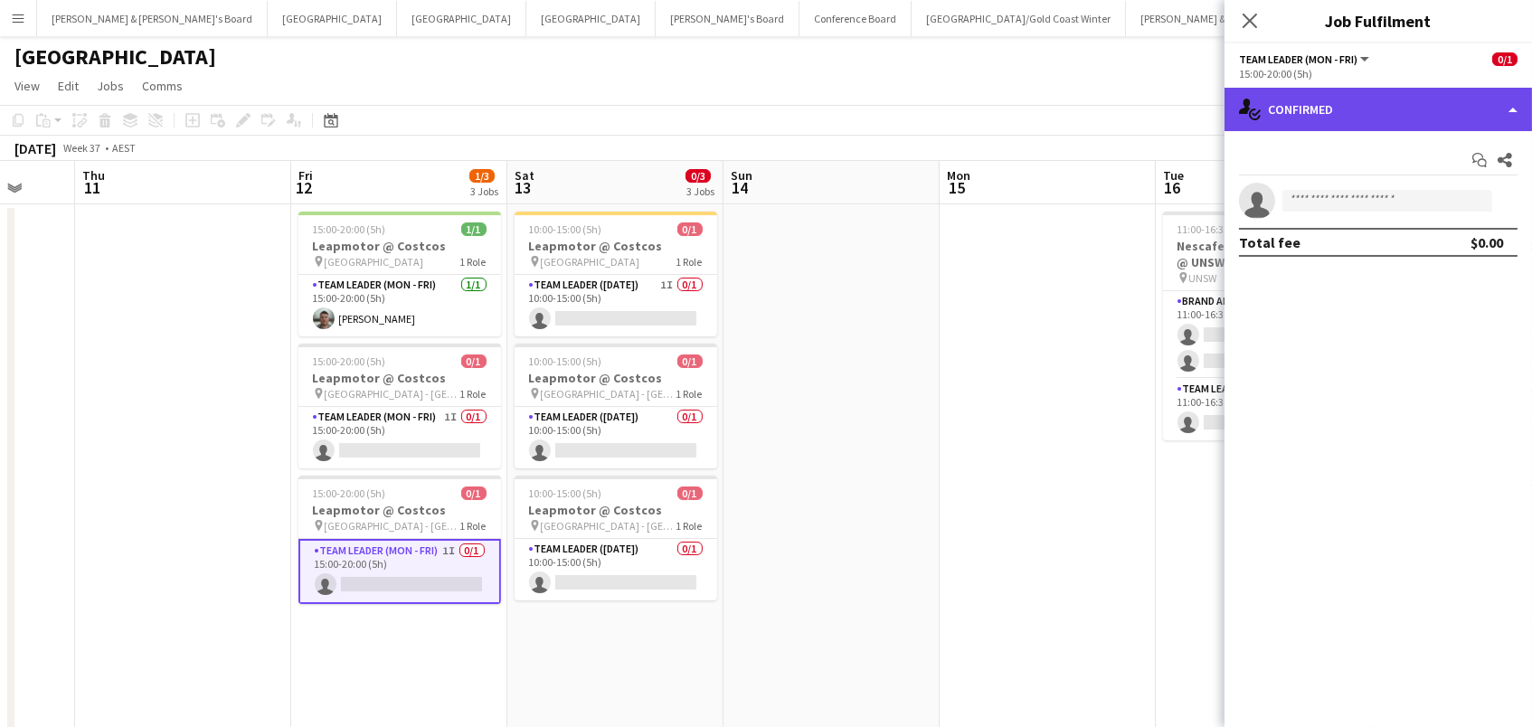
click at [1418, 121] on div "single-neutral-actions-check-2 Confirmed" at bounding box center [1377, 109] width 307 height 43
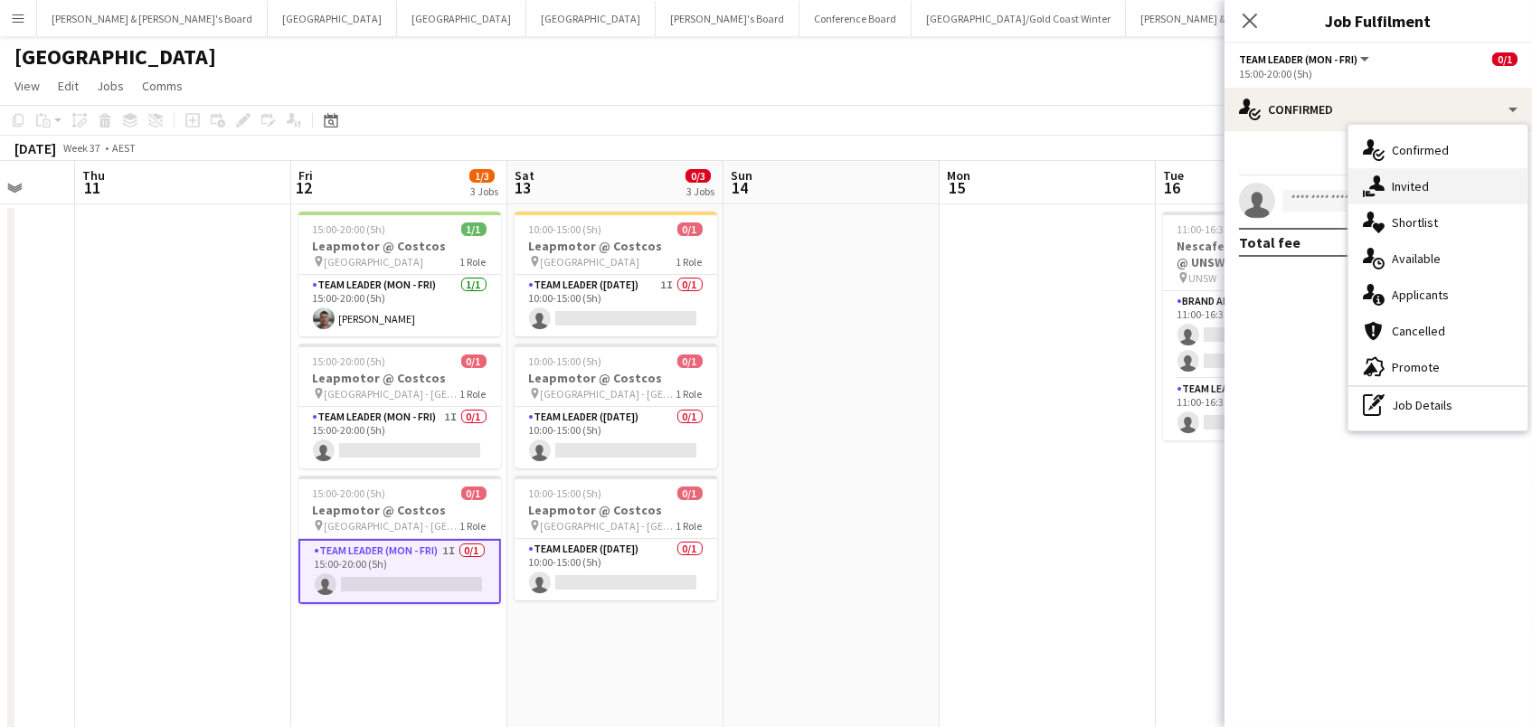
click at [1428, 178] on div "single-neutral-actions-share-1 Invited" at bounding box center [1437, 186] width 179 height 36
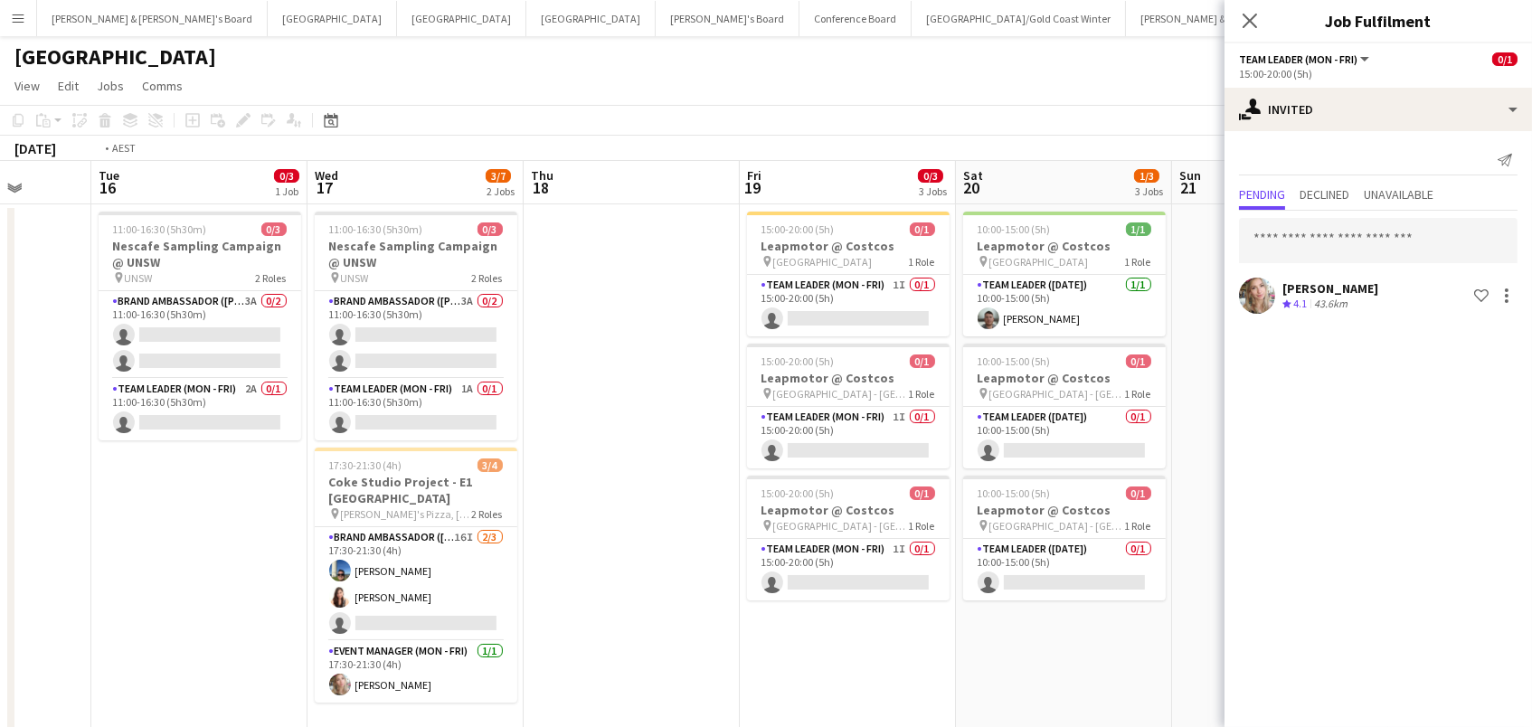
scroll to position [0, 547]
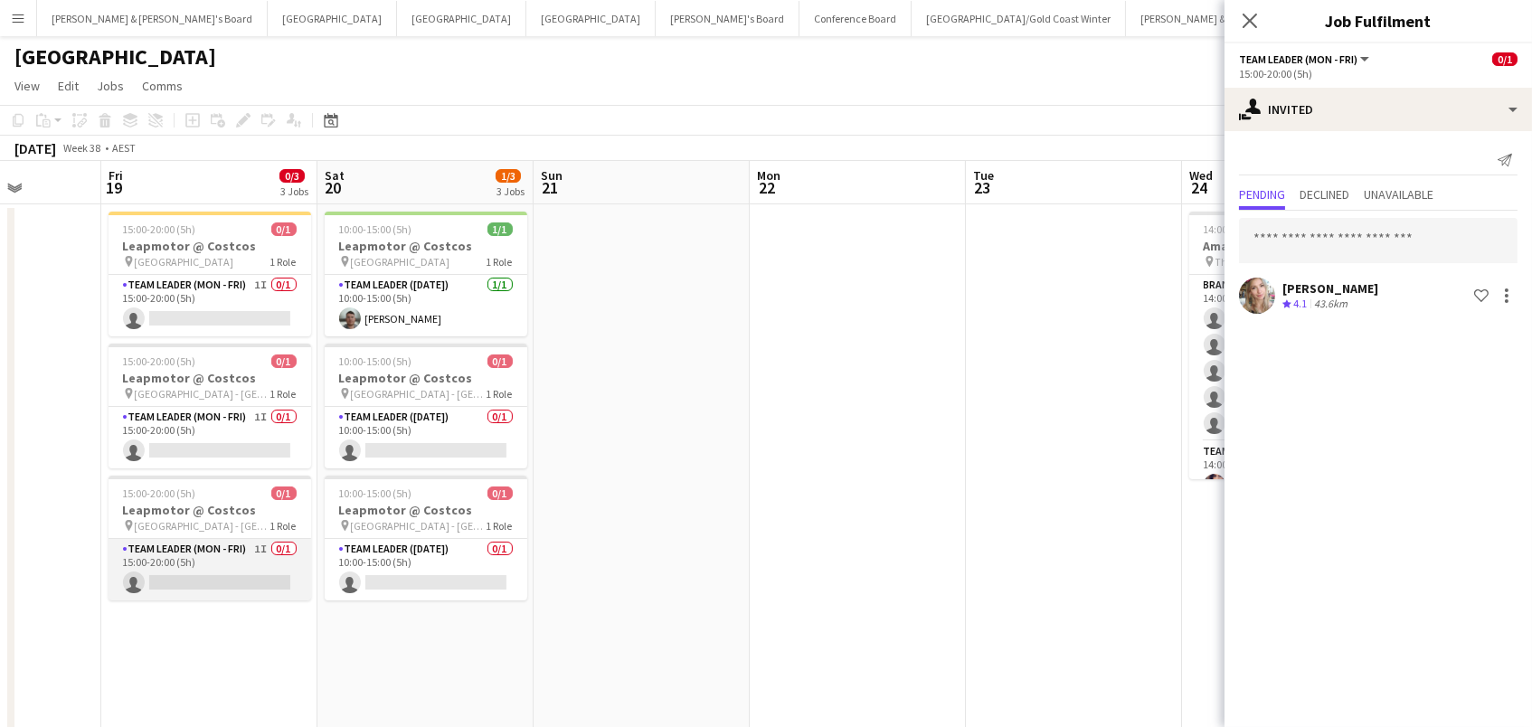
click at [222, 578] on app-card-role "Team Leader (Mon - Fri) 1I 0/1 15:00-20:00 (5h) single-neutral-actions" at bounding box center [210, 569] width 203 height 61
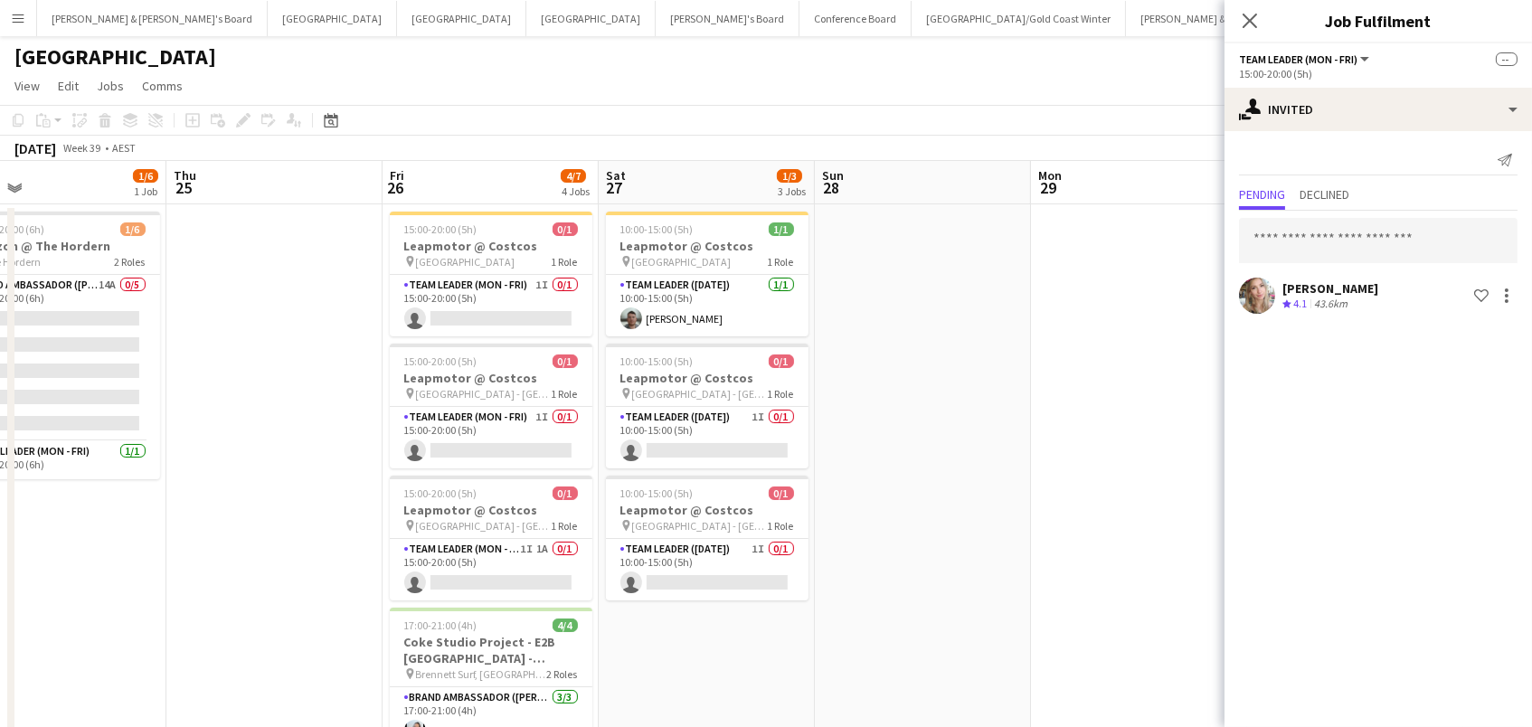
scroll to position [0, 486]
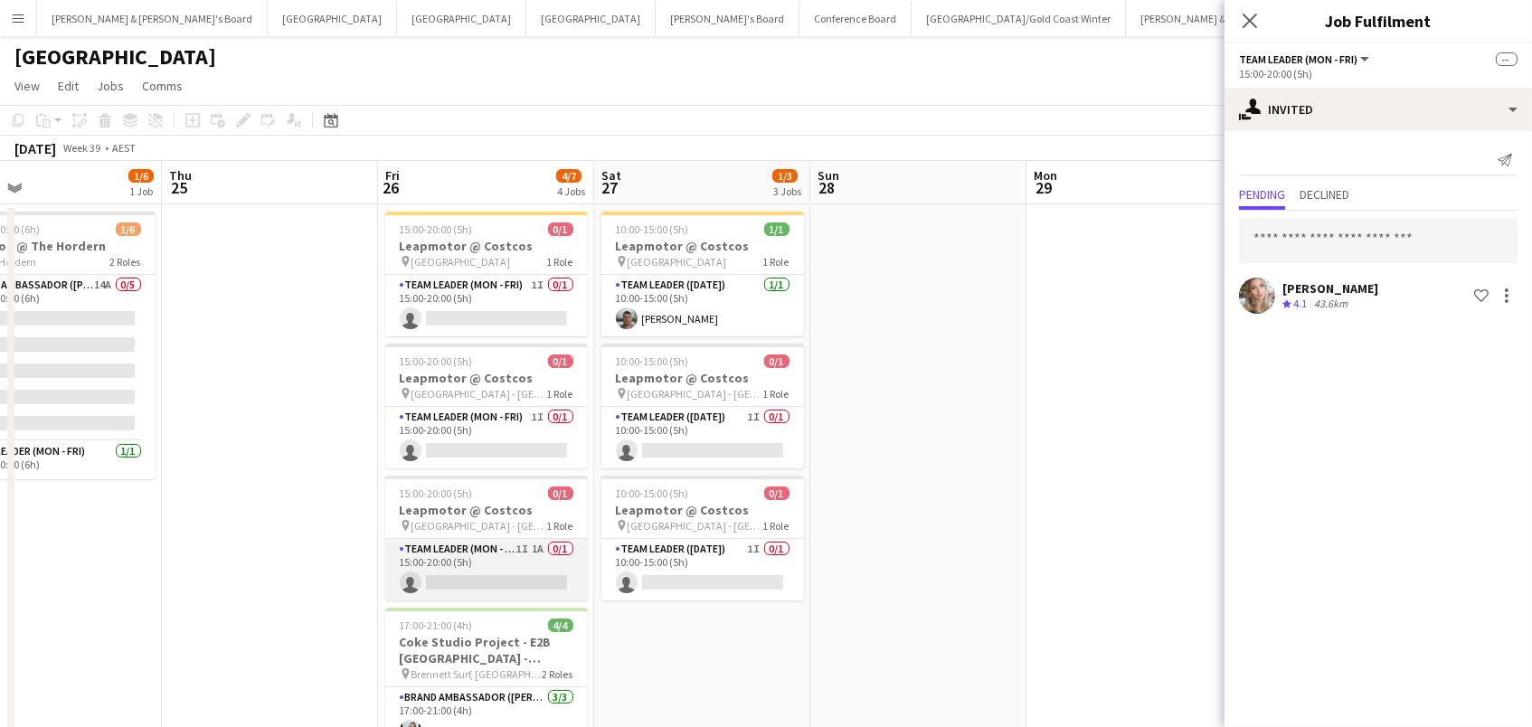
click at [508, 552] on app-card-role "Team Leader (Mon - Fri) 1I 1A 0/1 15:00-20:00 (5h) single-neutral-actions" at bounding box center [486, 569] width 203 height 61
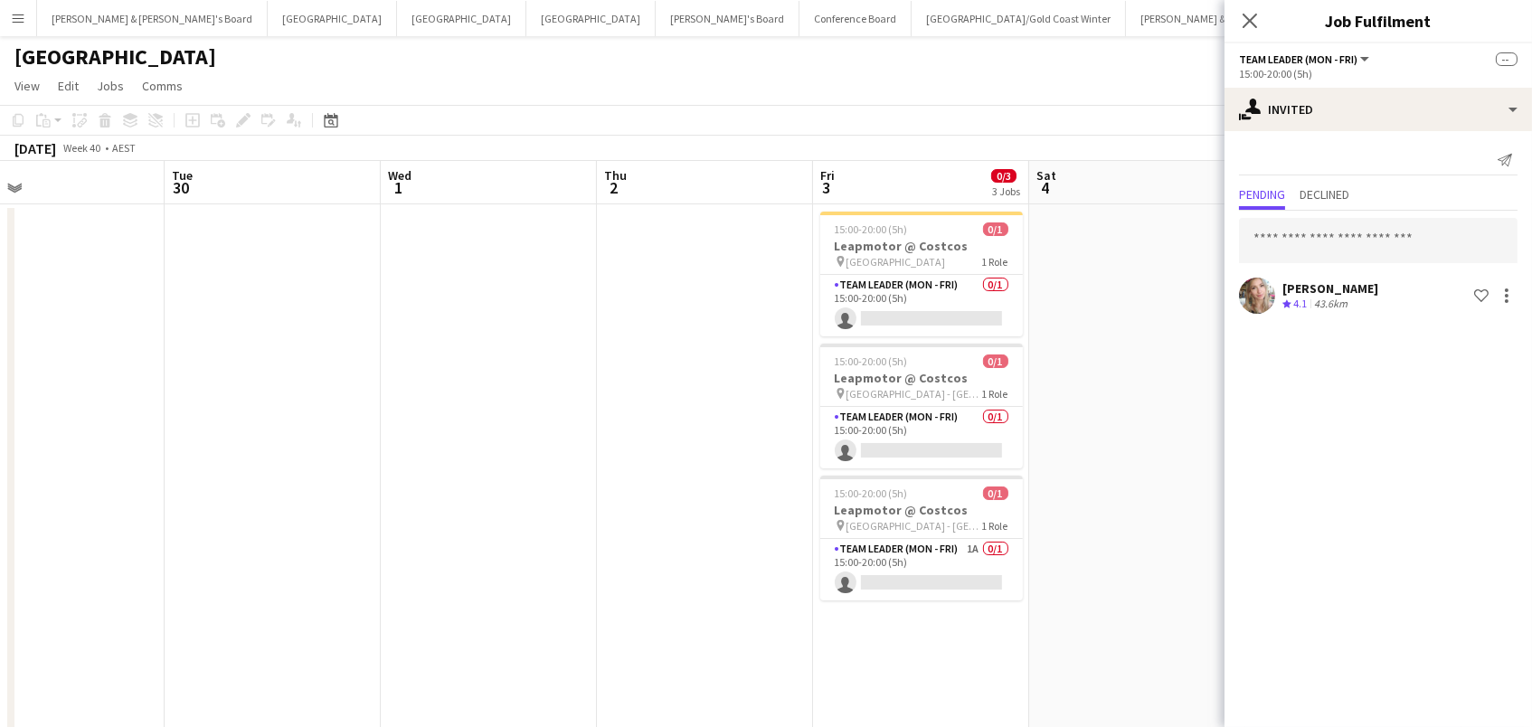
scroll to position [0, 707]
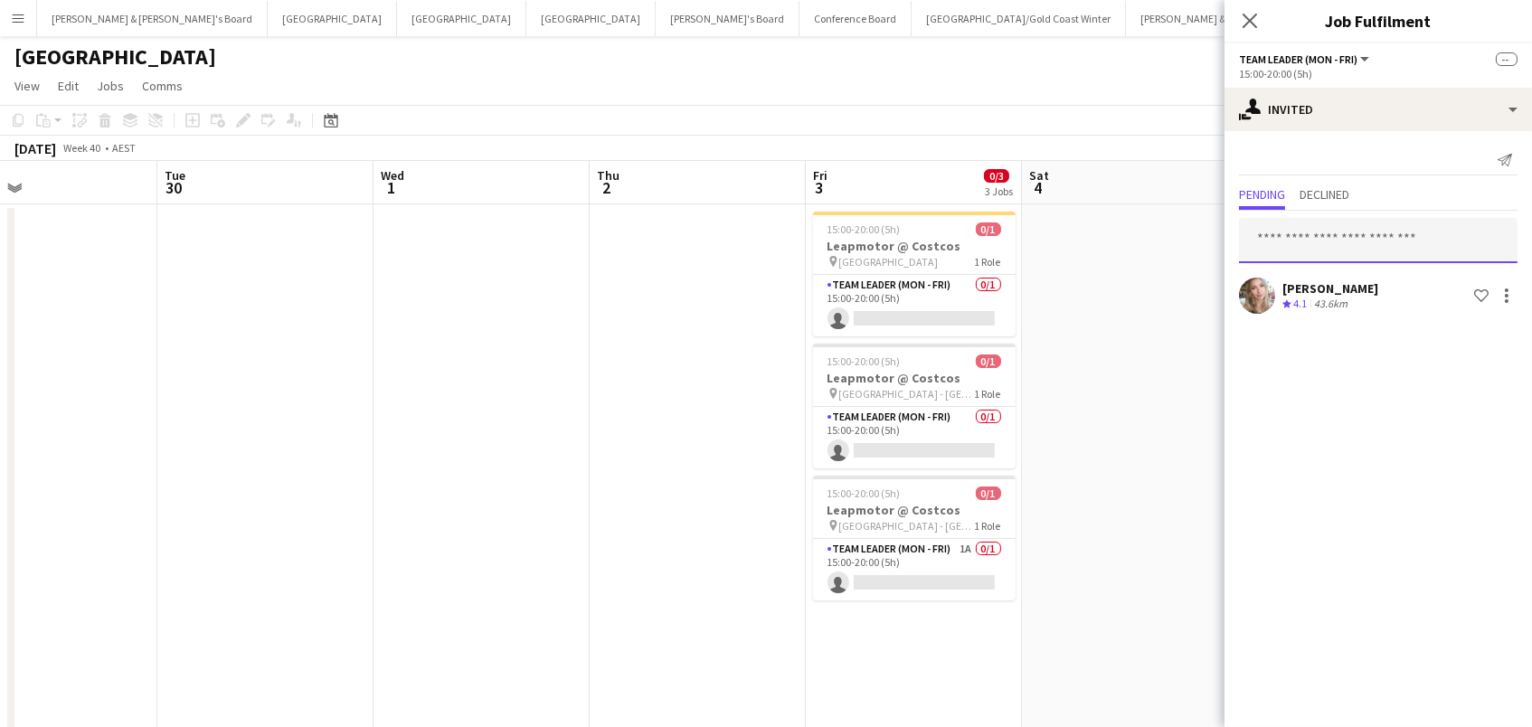
click at [1279, 232] on input "text" at bounding box center [1378, 240] width 278 height 45
type input "******"
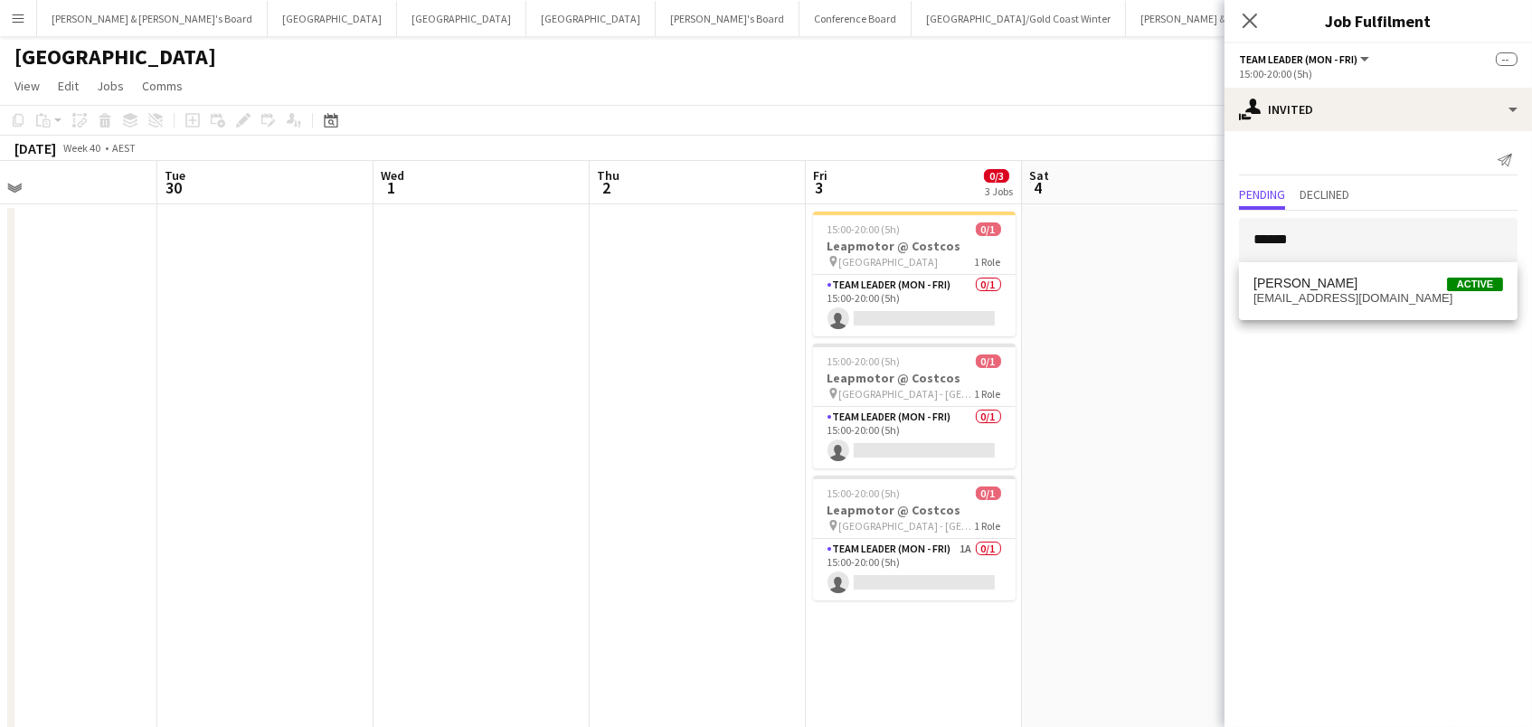
drag, startPoint x: 1260, startPoint y: 275, endPoint x: 1275, endPoint y: 292, distance: 22.5
click at [1275, 297] on span "shahkrunal1811@gmail.com" at bounding box center [1378, 298] width 250 height 14
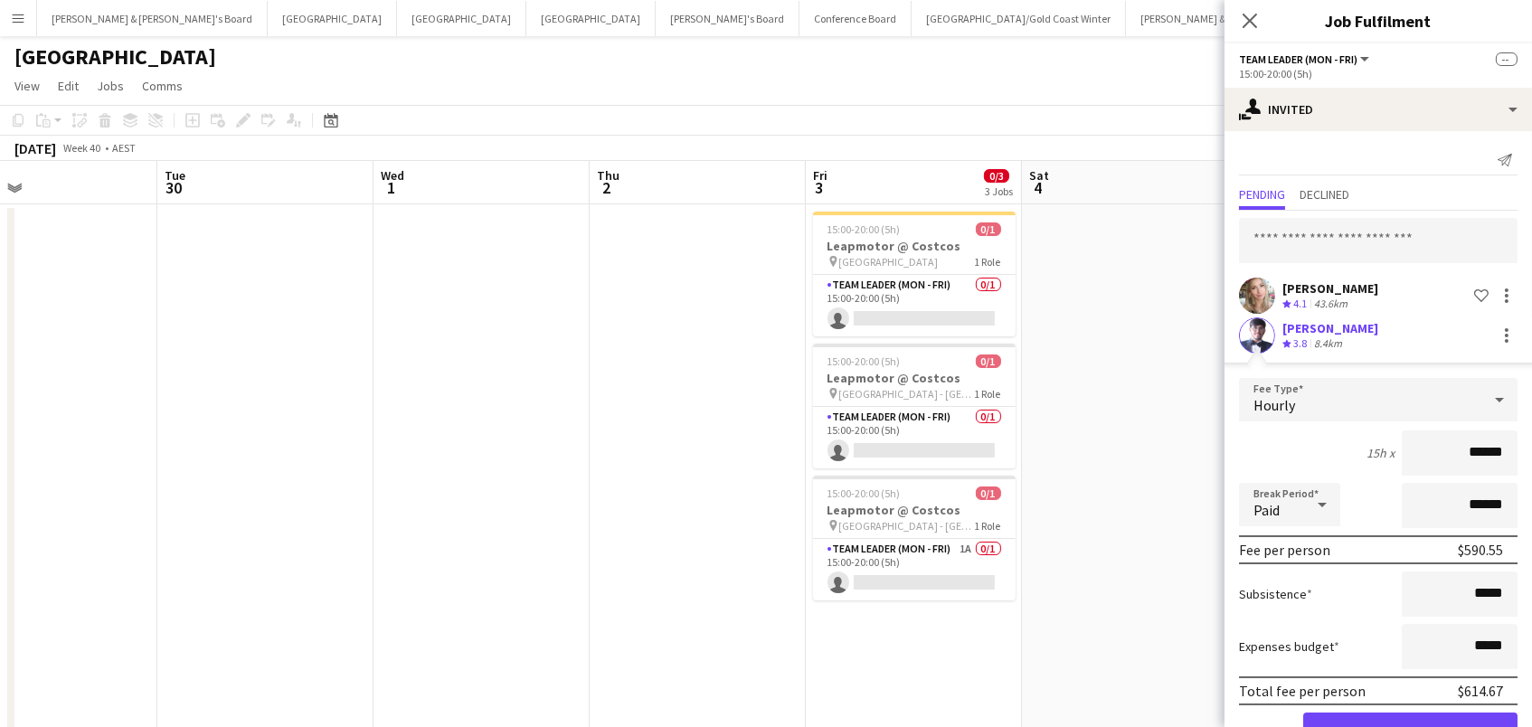
click at [1327, 716] on button "Confirm" at bounding box center [1410, 731] width 214 height 36
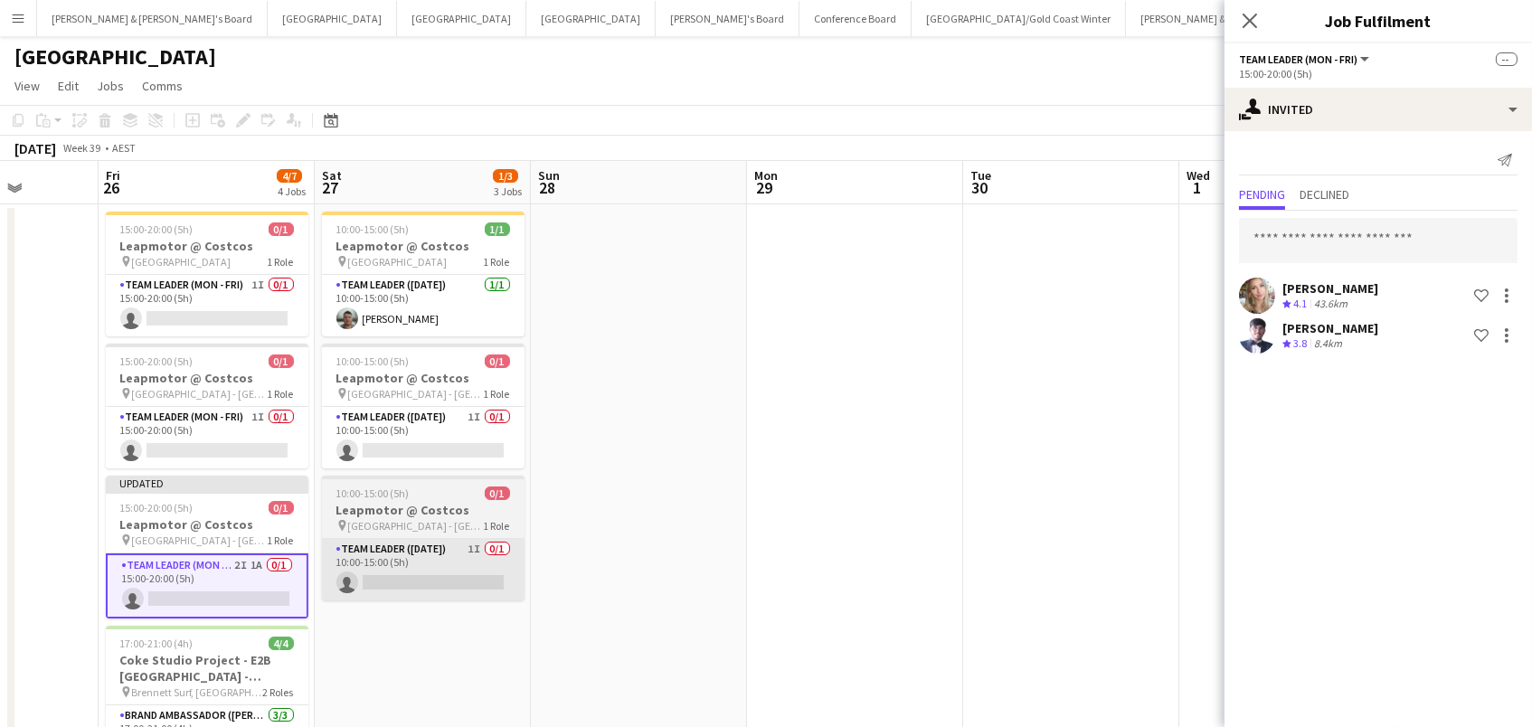
click at [448, 574] on app-card-role "Team Leader ([DATE]) 1I 0/1 10:00-15:00 (5h) single-neutral-actions" at bounding box center [423, 569] width 203 height 61
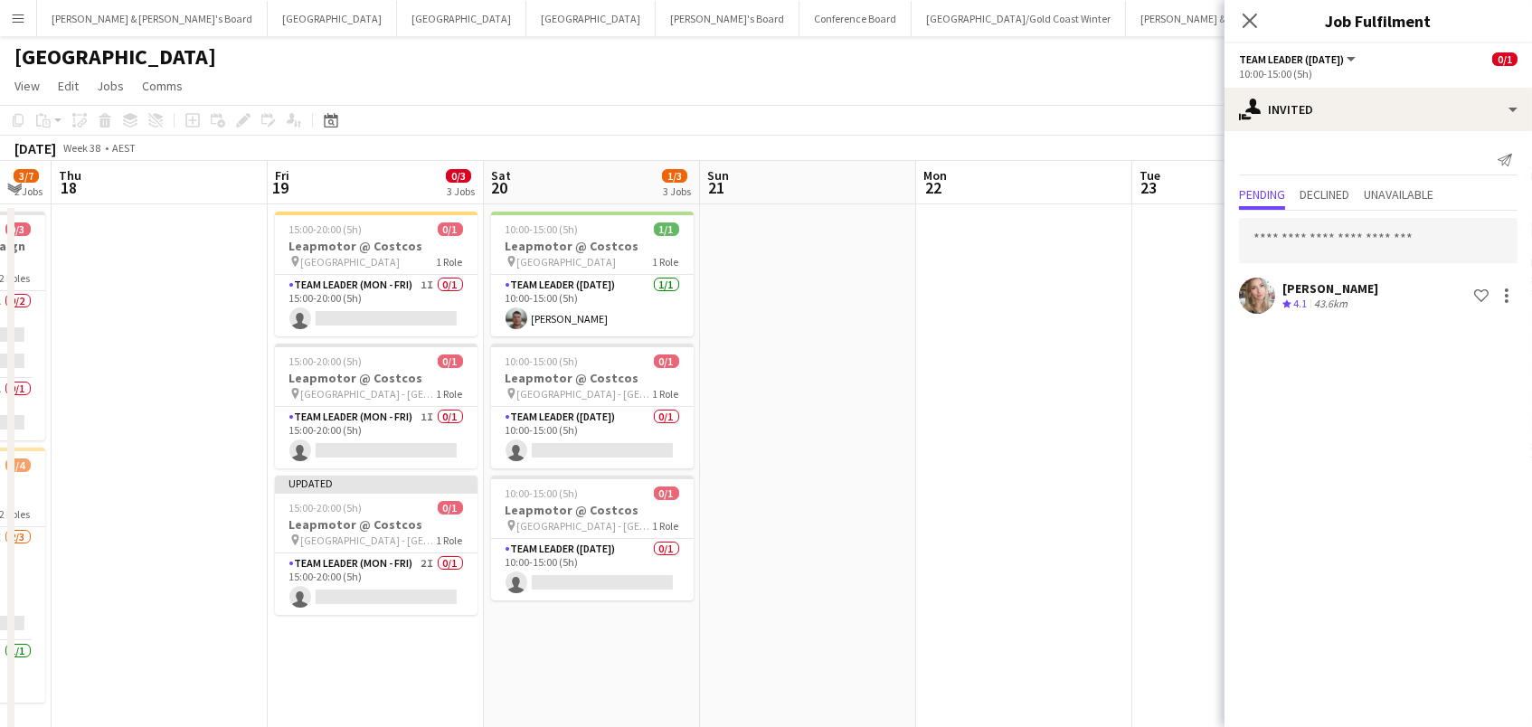
scroll to position [0, 369]
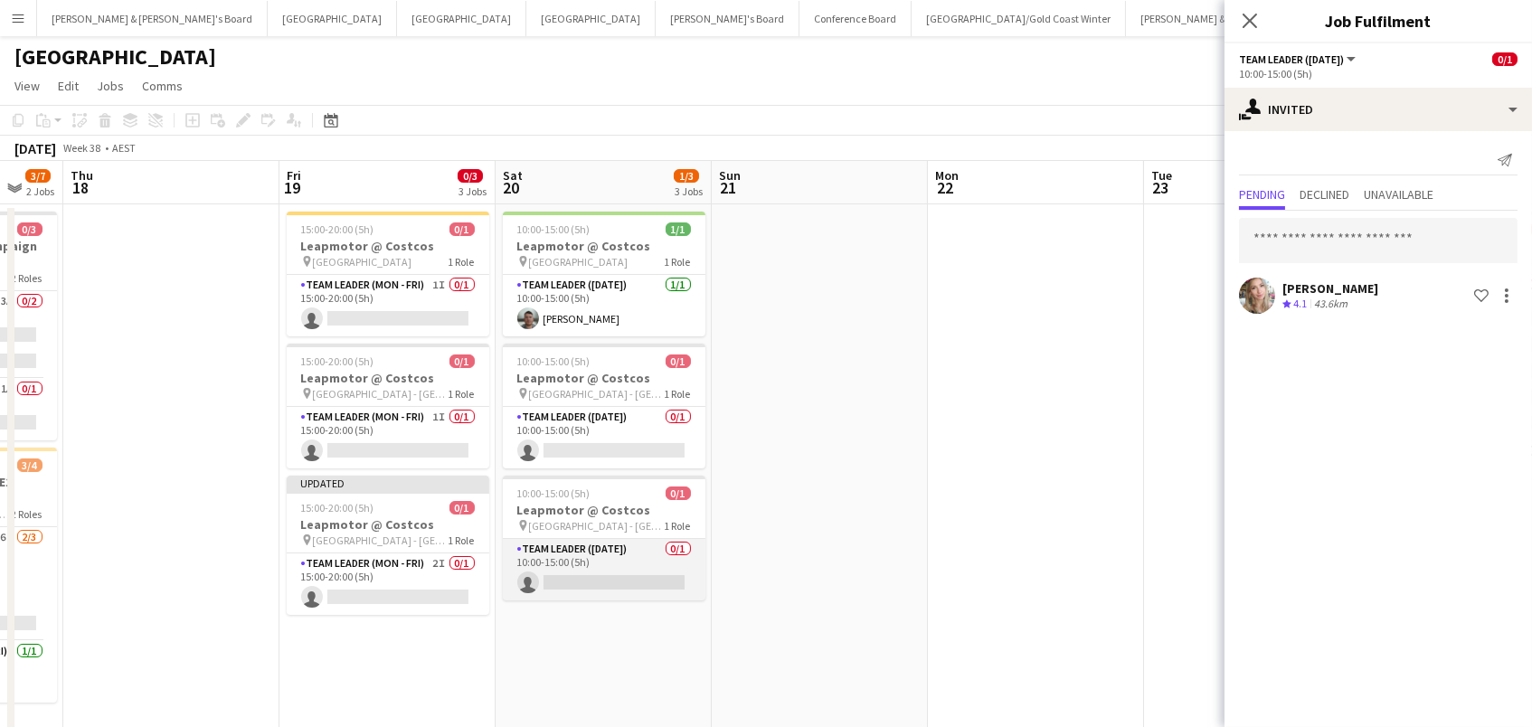
click at [666, 582] on app-card-role "Team Leader ([DATE]) 0/1 10:00-15:00 (5h) single-neutral-actions" at bounding box center [604, 569] width 203 height 61
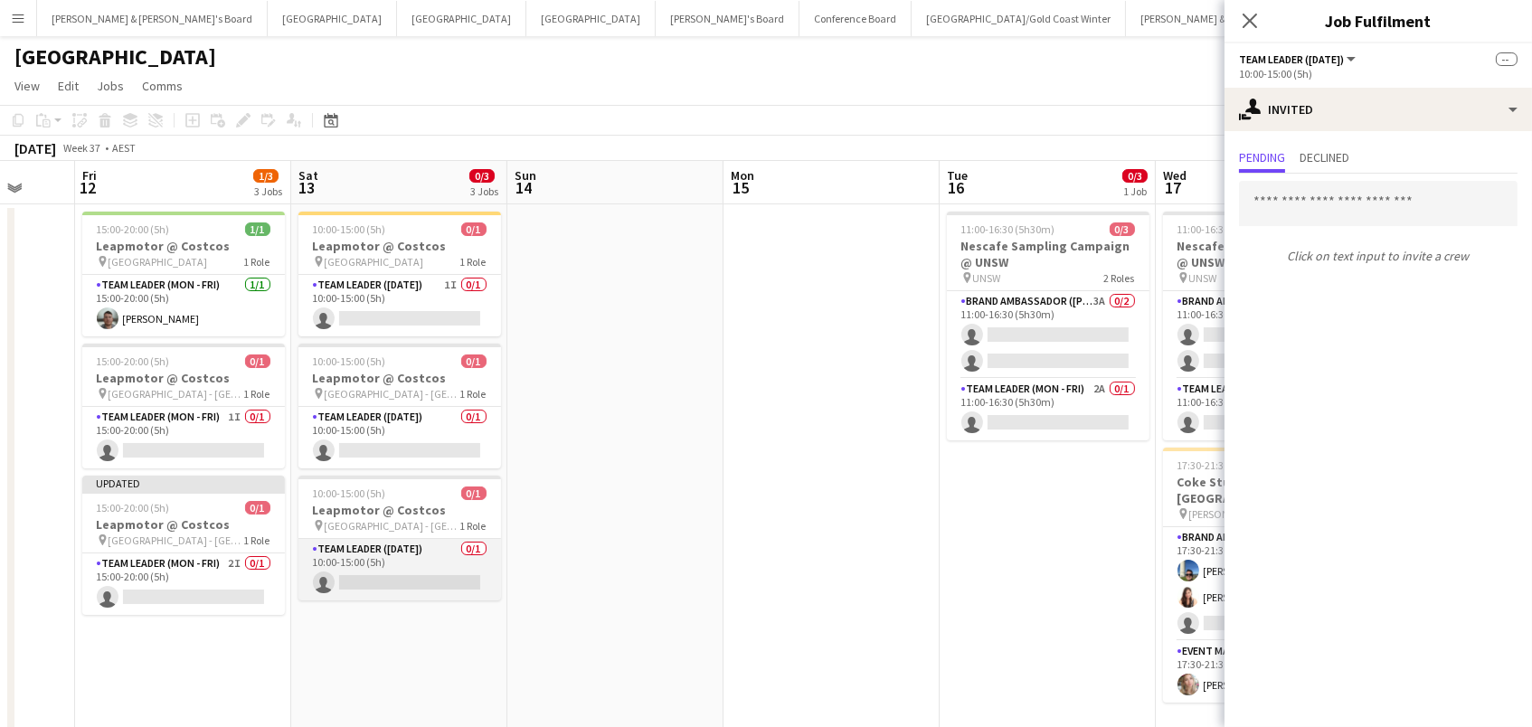
click at [460, 571] on app-card-role "Team Leader ([DATE]) 0/1 10:00-15:00 (5h) single-neutral-actions" at bounding box center [399, 569] width 203 height 61
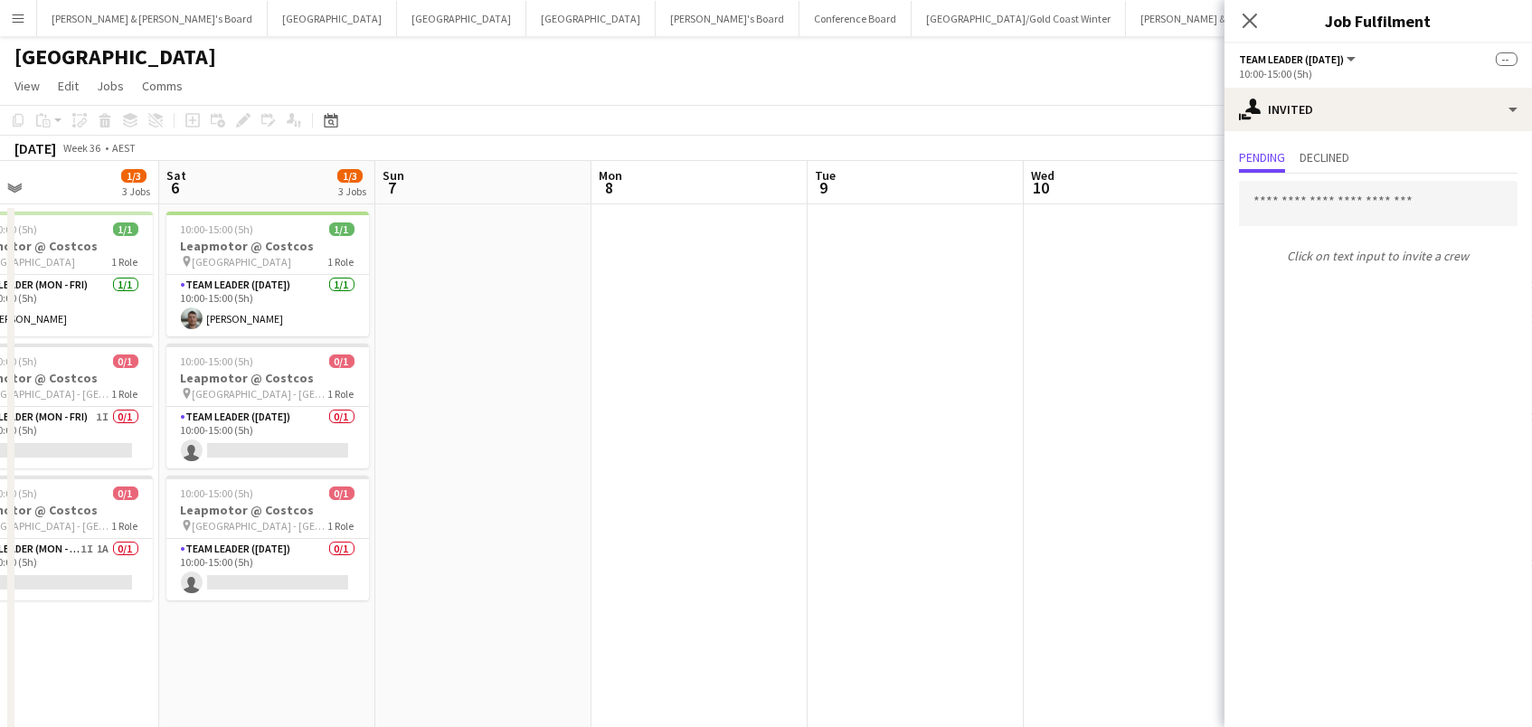
scroll to position [0, 486]
click at [342, 558] on app-card-role "Team Leader ([DATE]) 0/1 10:00-15:00 (5h) single-neutral-actions" at bounding box center [270, 569] width 203 height 61
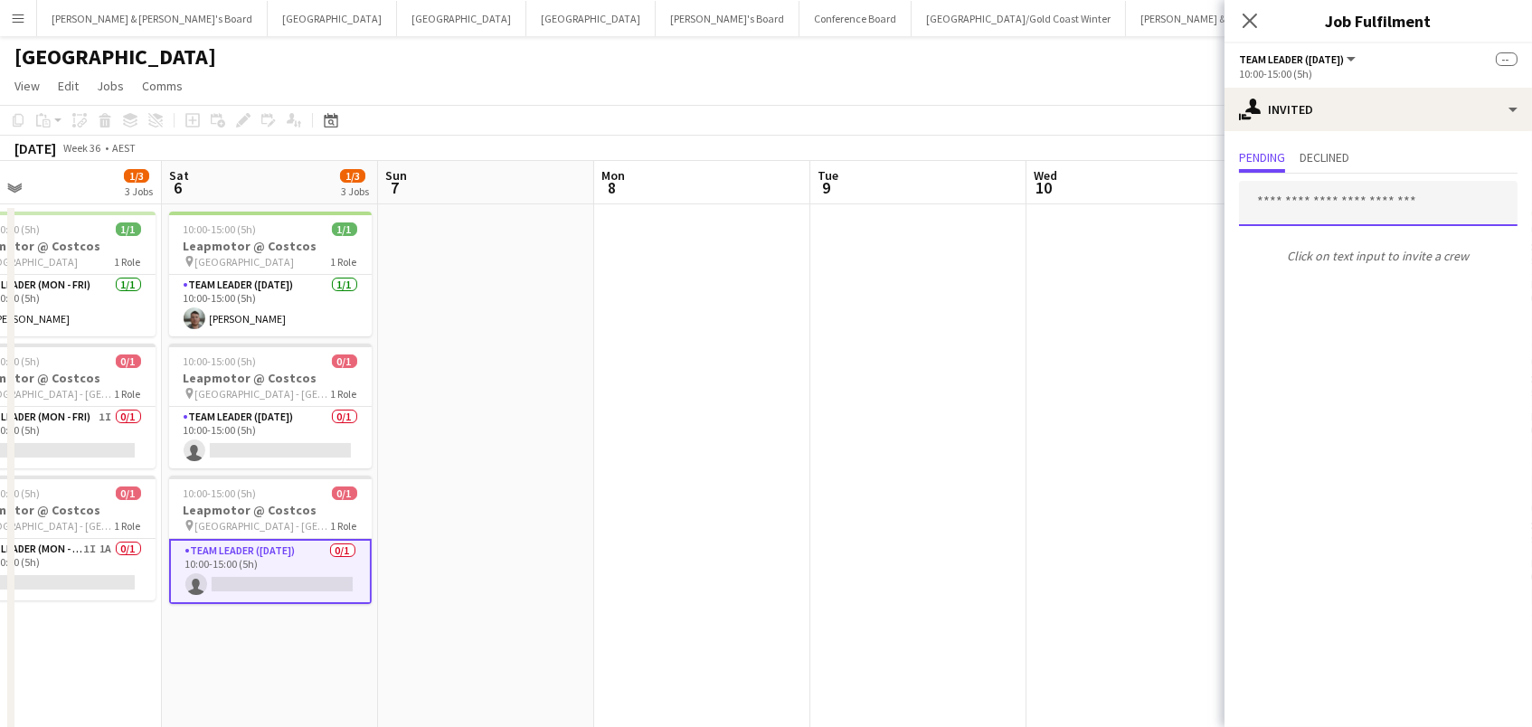
click at [1402, 200] on input "text" at bounding box center [1378, 203] width 278 height 45
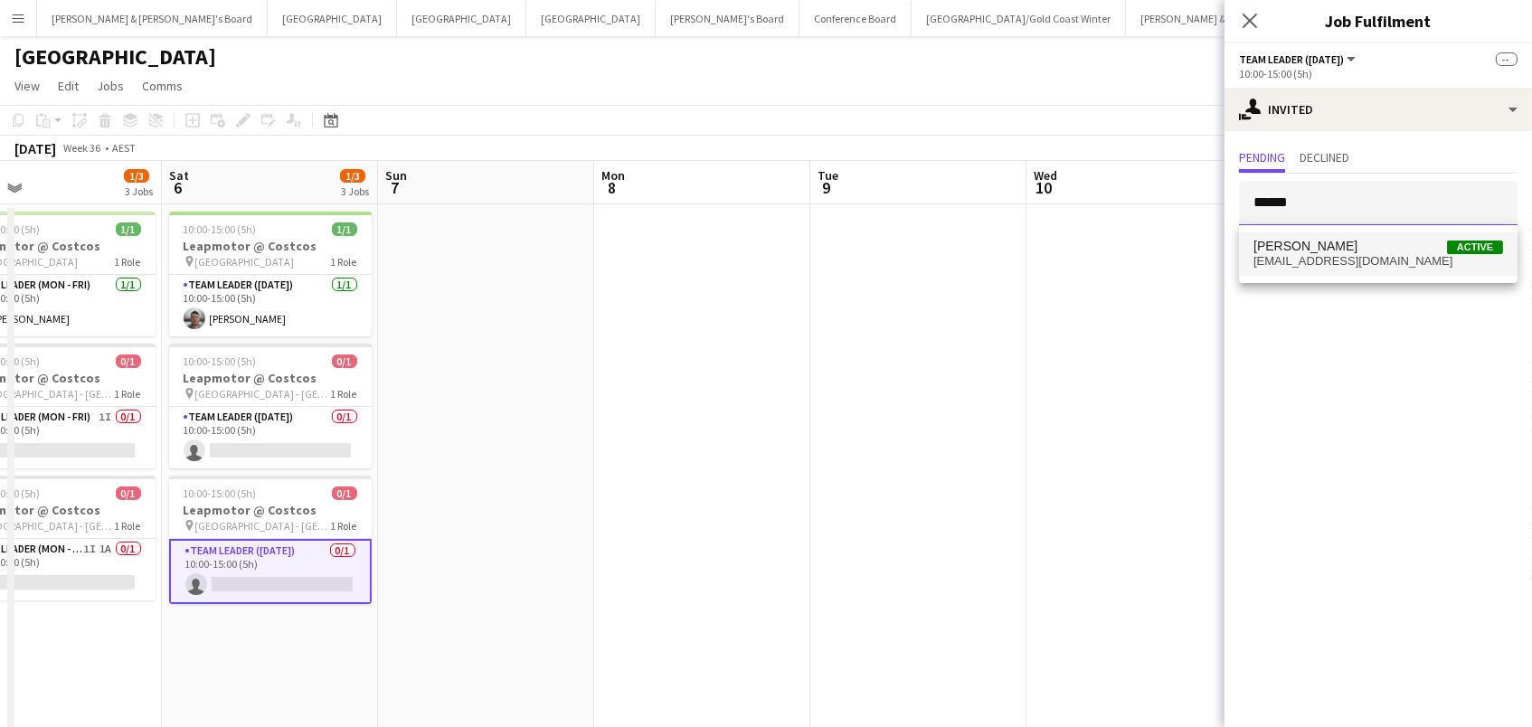
type input "******"
click at [1392, 254] on span "shahkrunal1811@gmail.com" at bounding box center [1378, 261] width 250 height 14
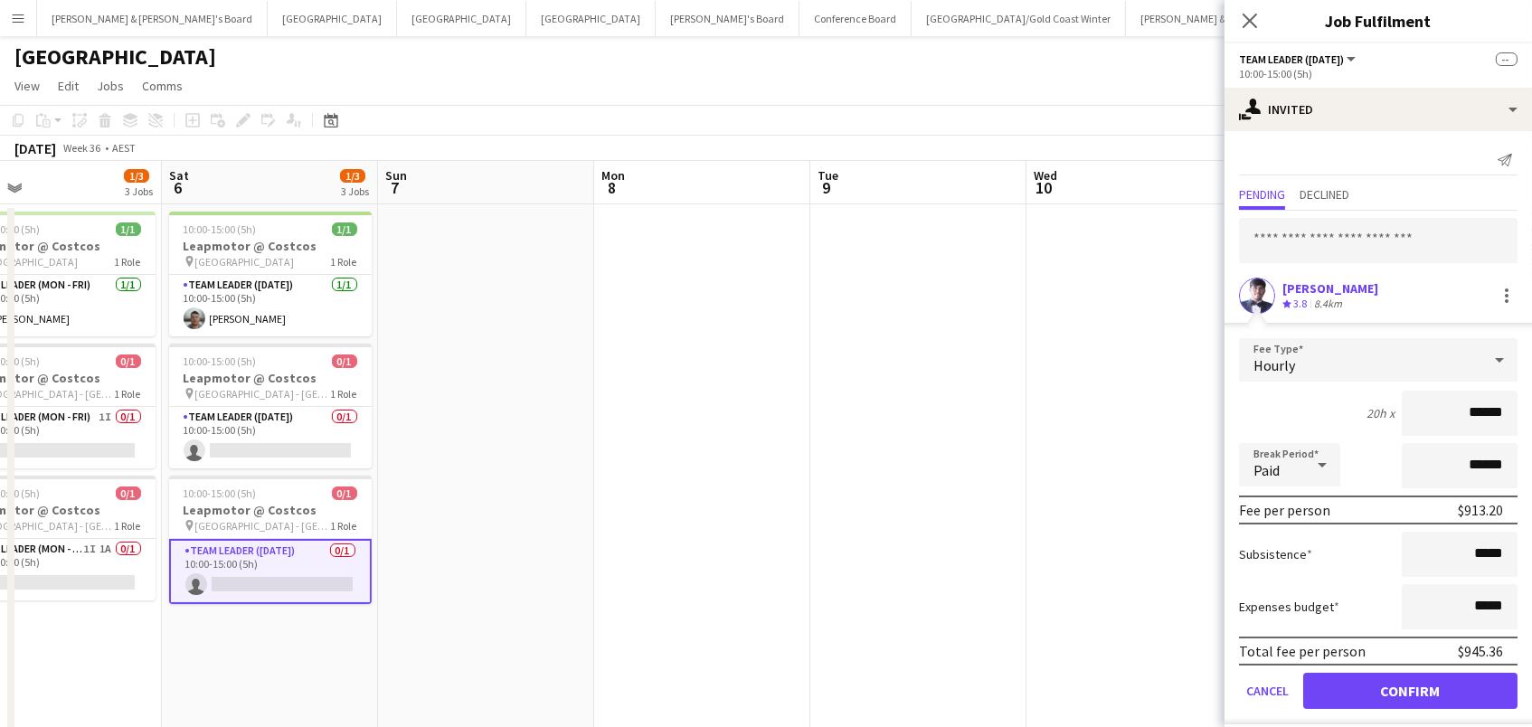
click at [1410, 688] on button "Confirm" at bounding box center [1410, 691] width 214 height 36
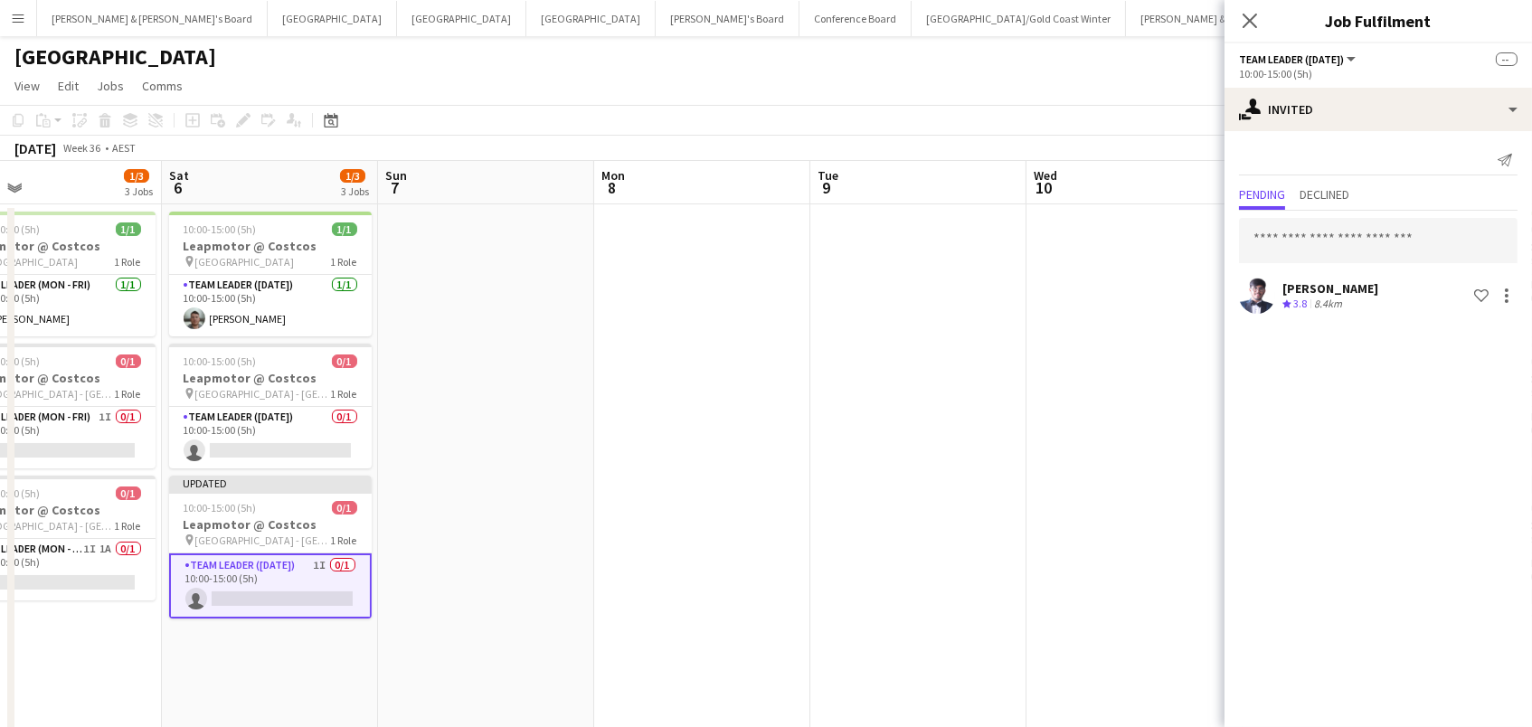
click at [745, 374] on app-calendar-viewport "Wed 3 Thu 4 Fri 5 1/3 3 Jobs Sat 6 1/3 3 Jobs Sun 7 Mon 8 Tue 9 Wed 10 Thu 11 F…" at bounding box center [766, 532] width 1532 height 743
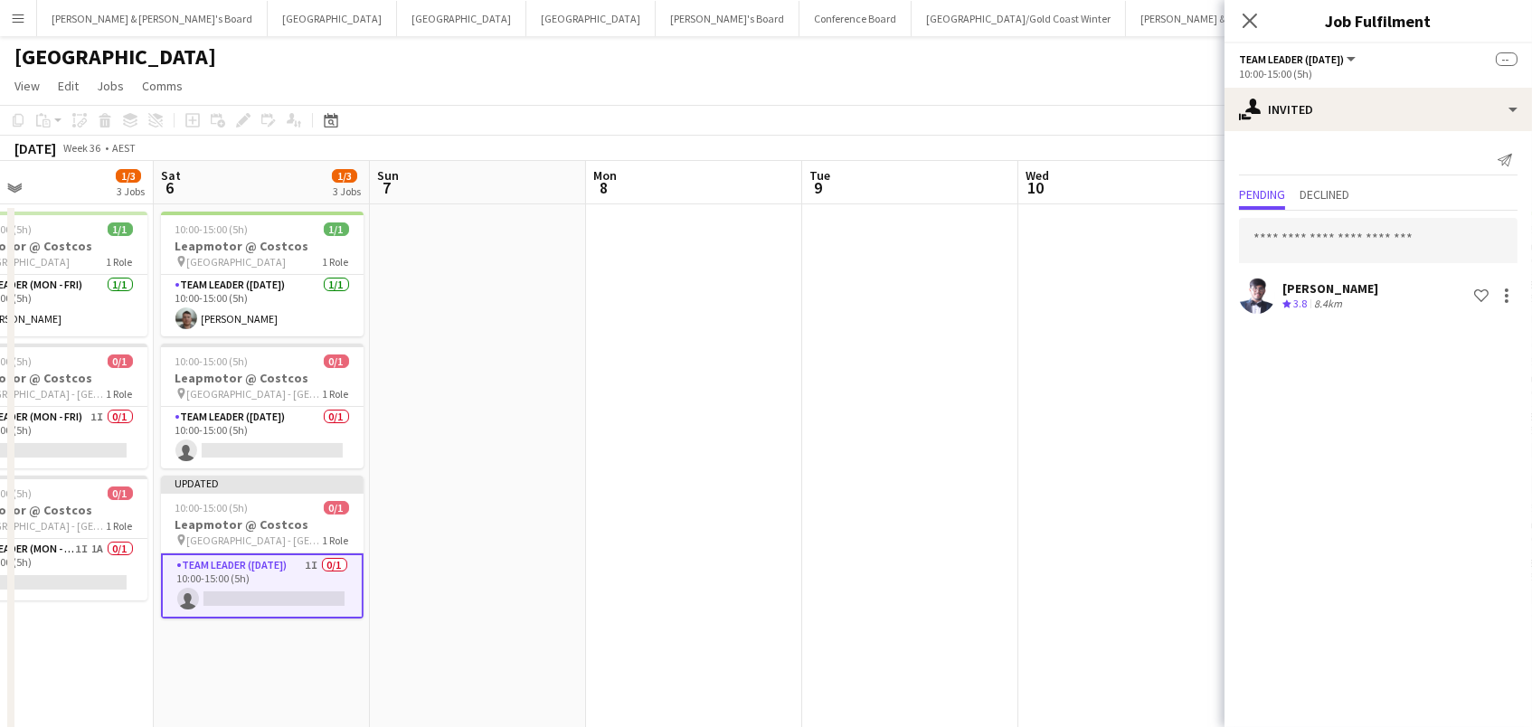
click at [1197, 100] on app-page-menu "View Day view expanded Day view collapsed Month view Date picker Jump to [DATE]…" at bounding box center [766, 88] width 1532 height 34
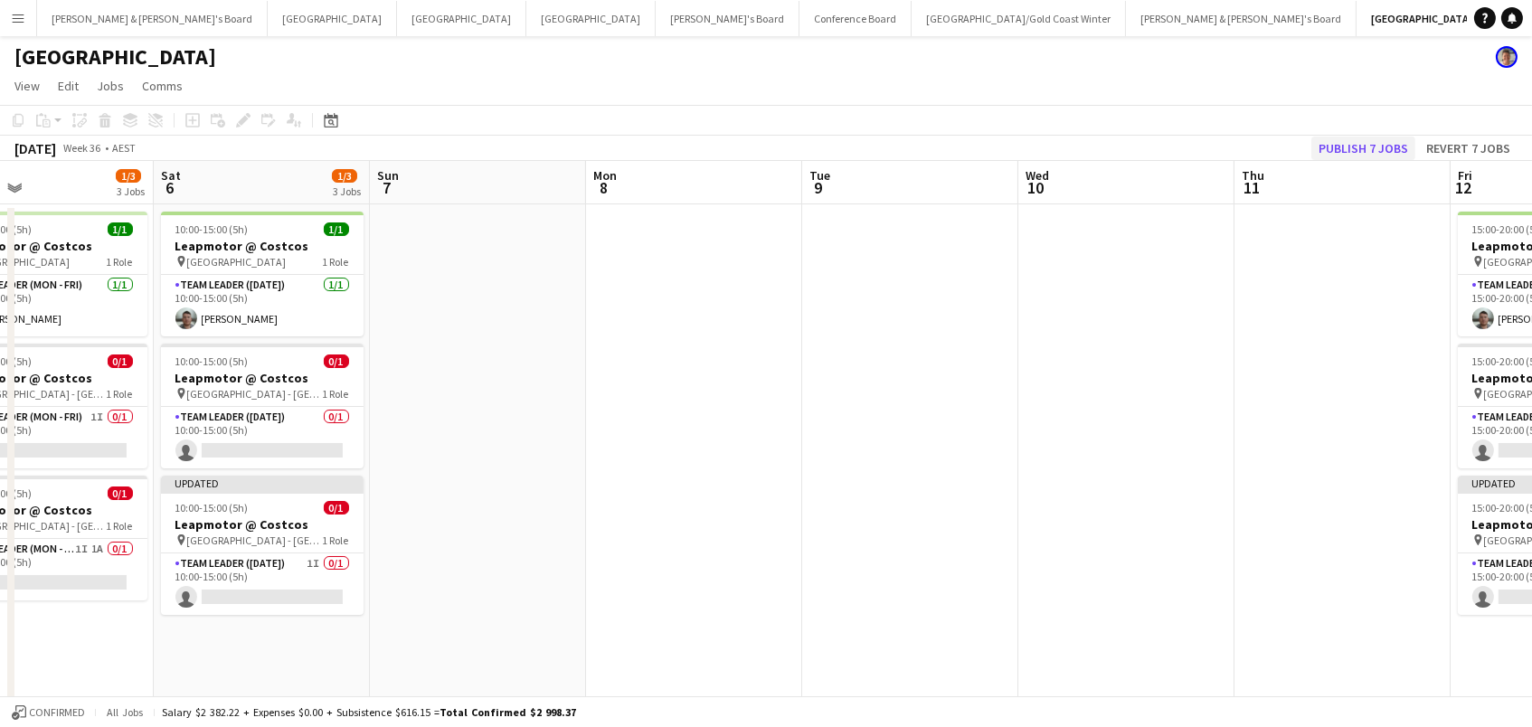
click at [1381, 146] on button "Publish 7 jobs" at bounding box center [1363, 149] width 104 height 24
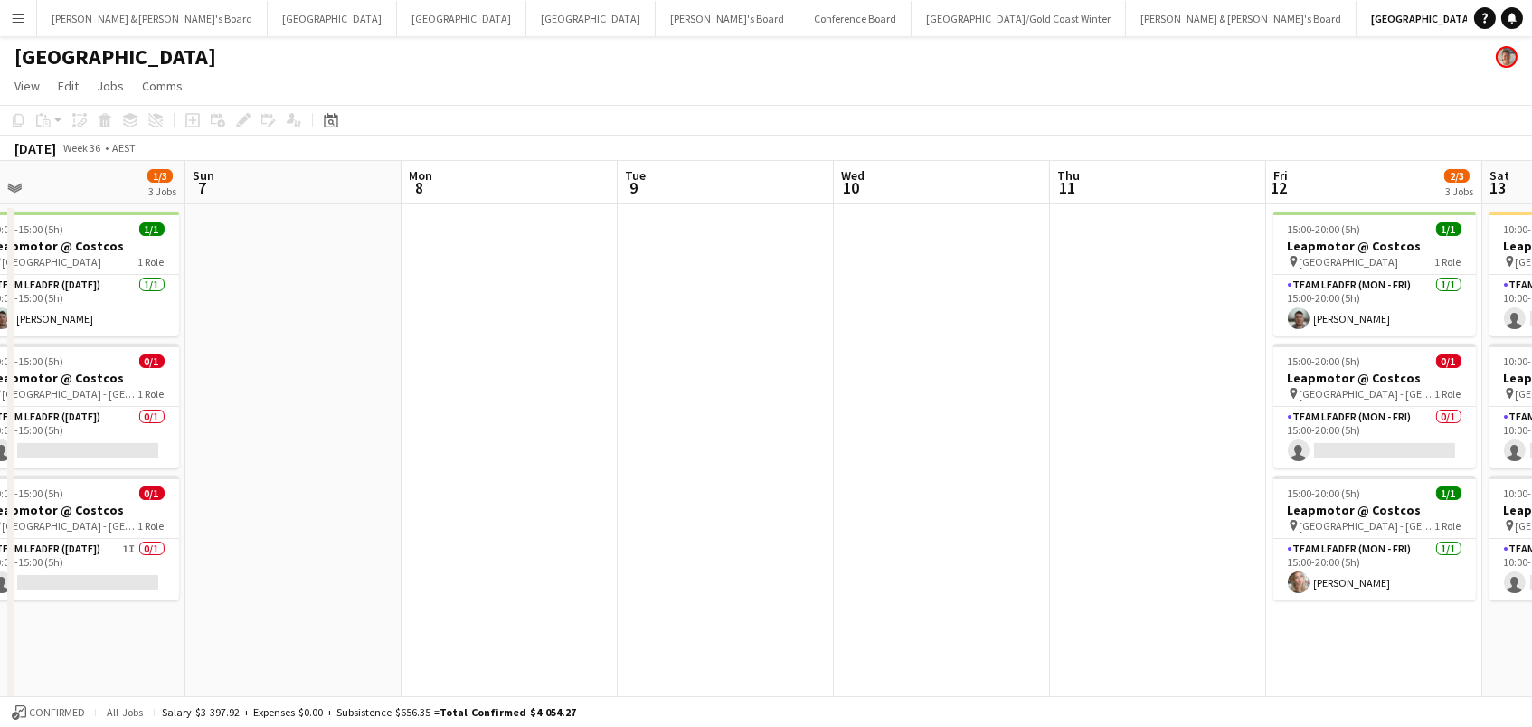
scroll to position [0, 378]
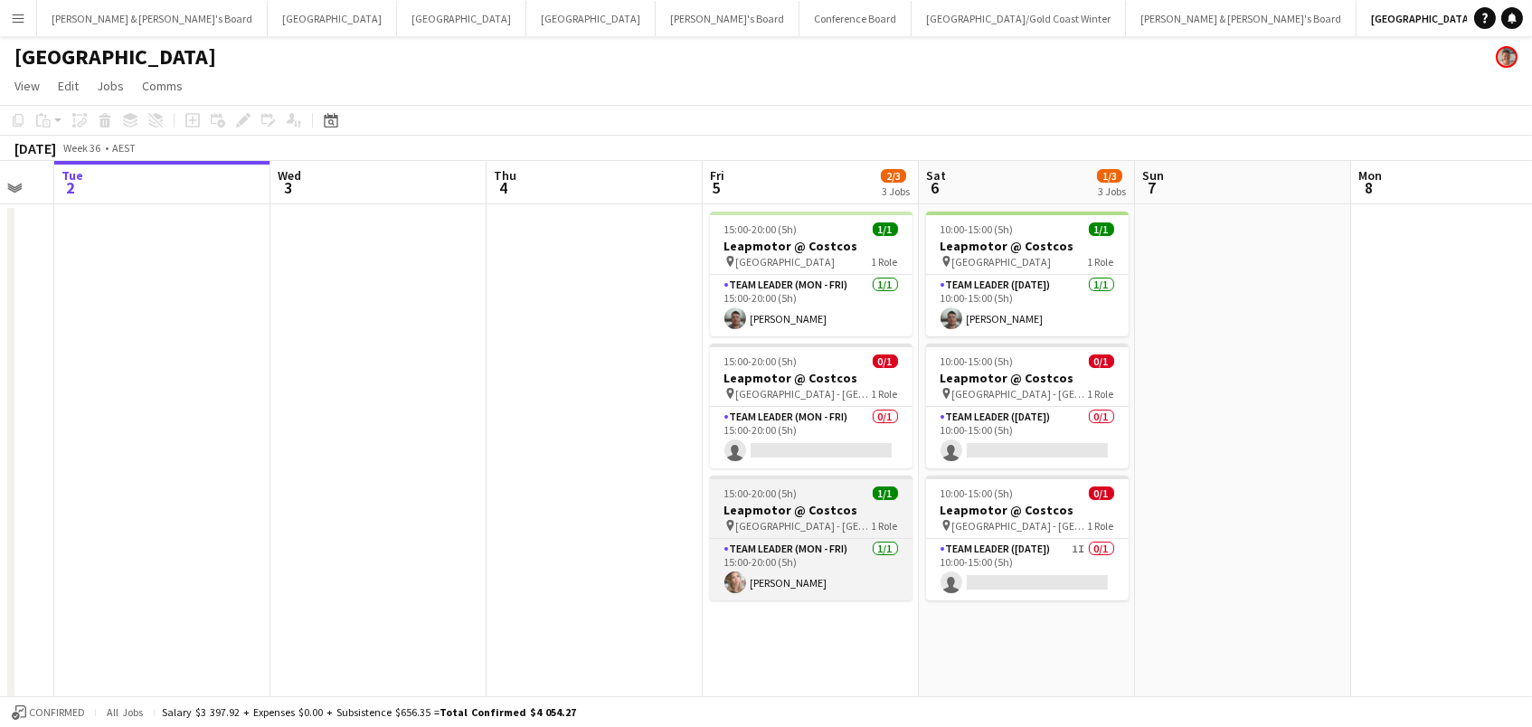
click at [831, 507] on h3 "Leapmotor @ Costcos" at bounding box center [811, 510] width 203 height 16
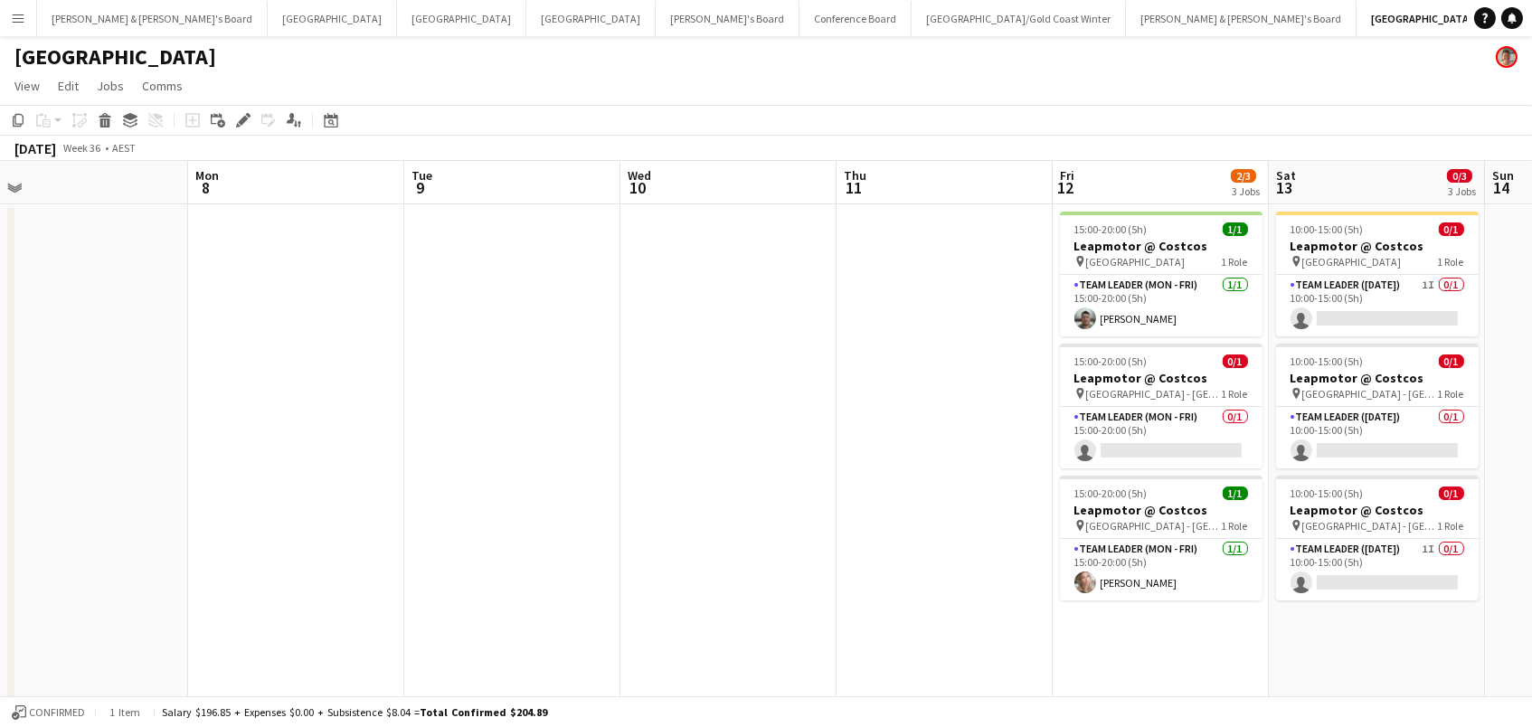
scroll to position [0, 799]
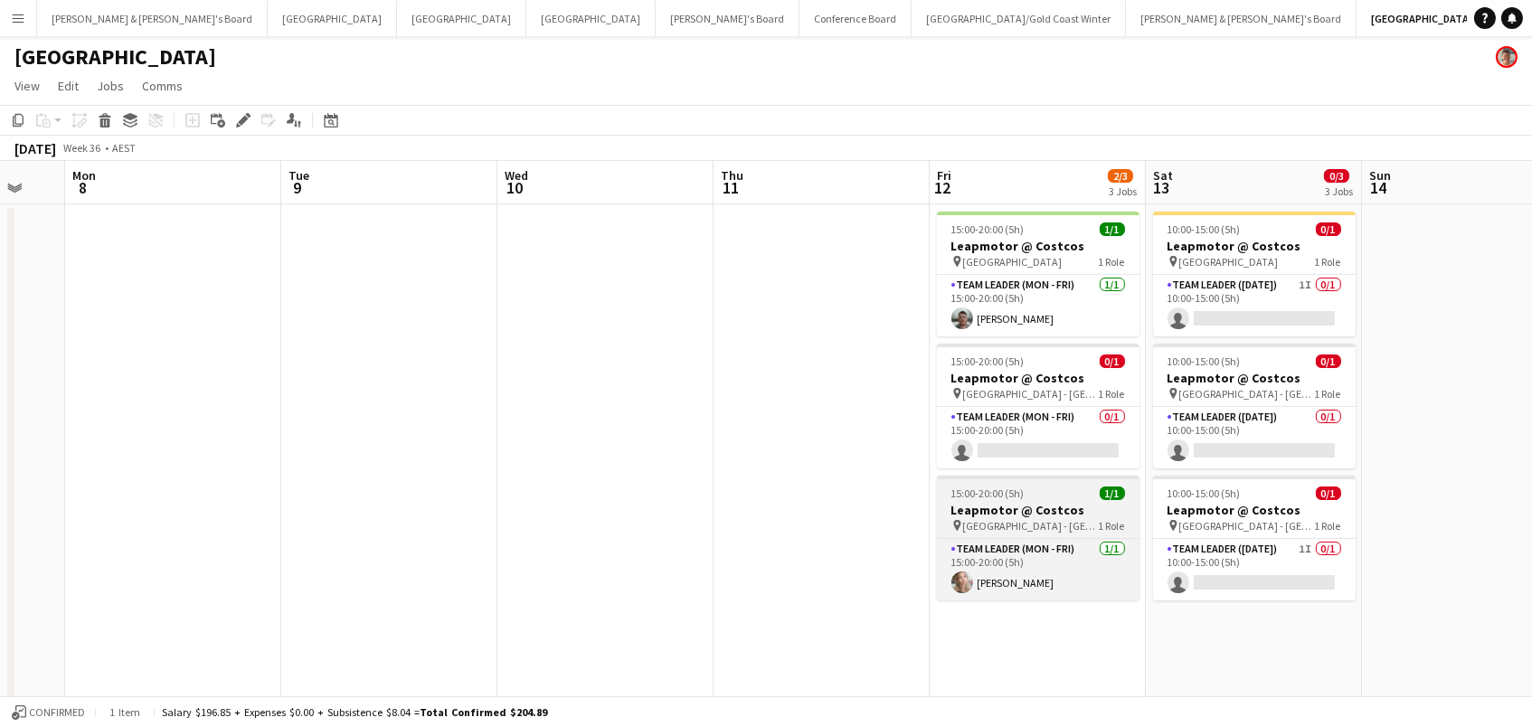
click at [974, 507] on h3 "Leapmotor @ Costcos" at bounding box center [1038, 510] width 203 height 16
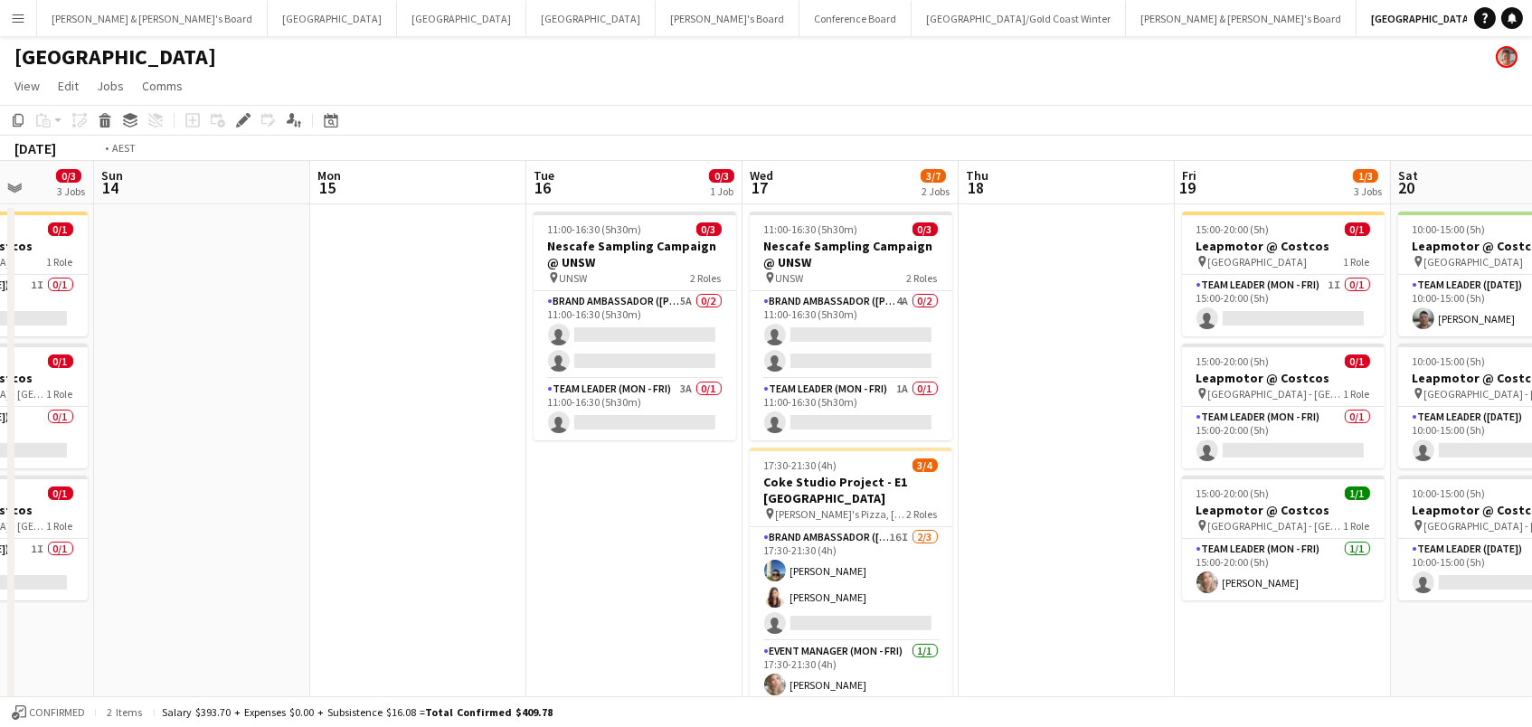
scroll to position [0, 0]
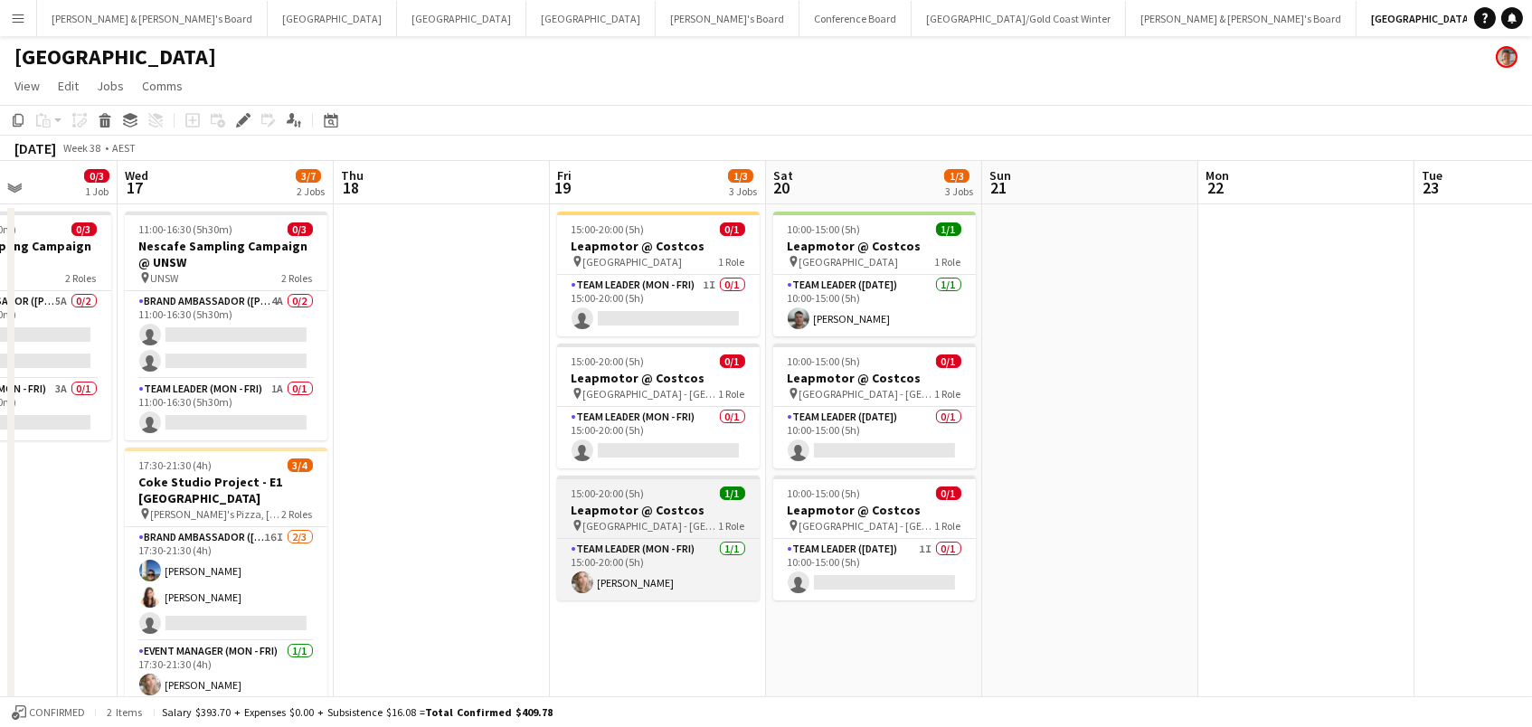
click at [607, 502] on h3 "Leapmotor @ Costcos" at bounding box center [658, 510] width 203 height 16
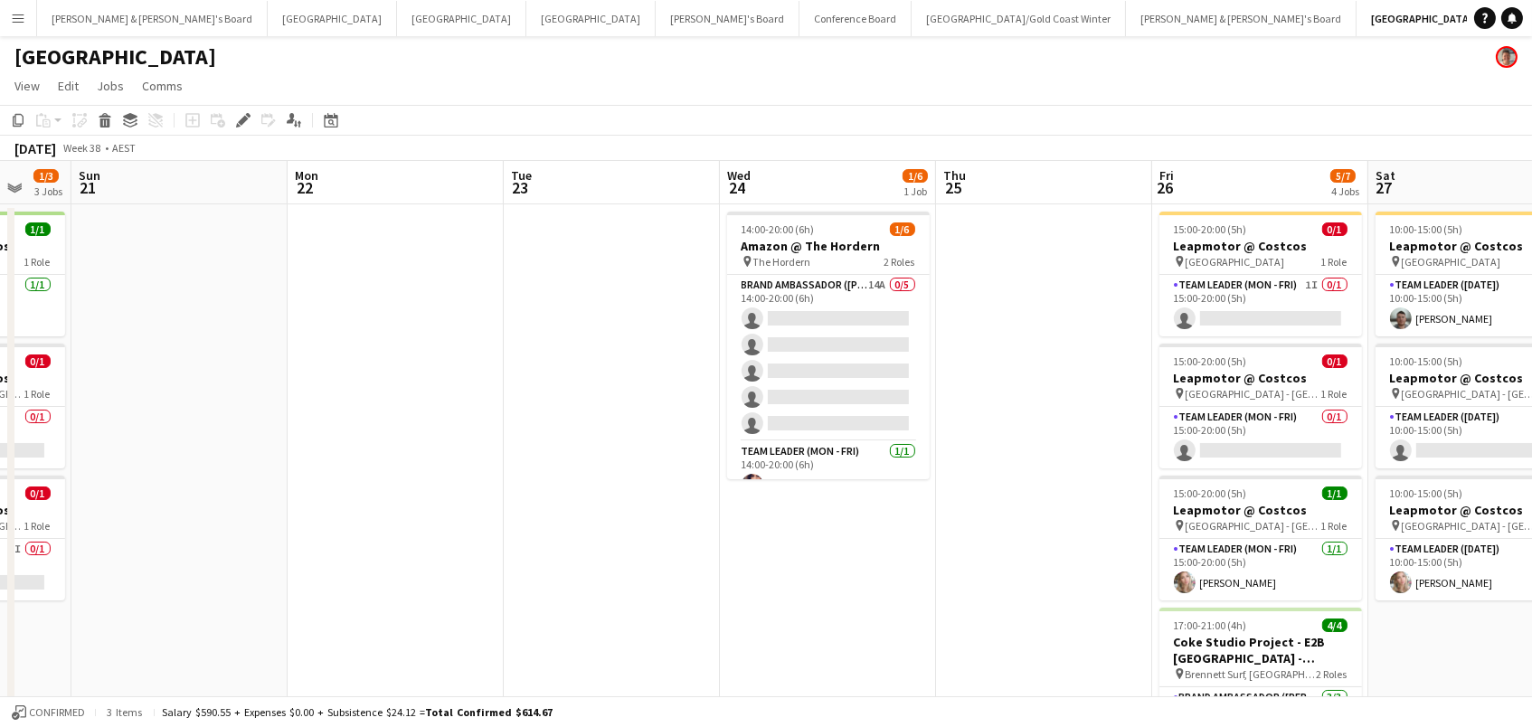
scroll to position [0, 756]
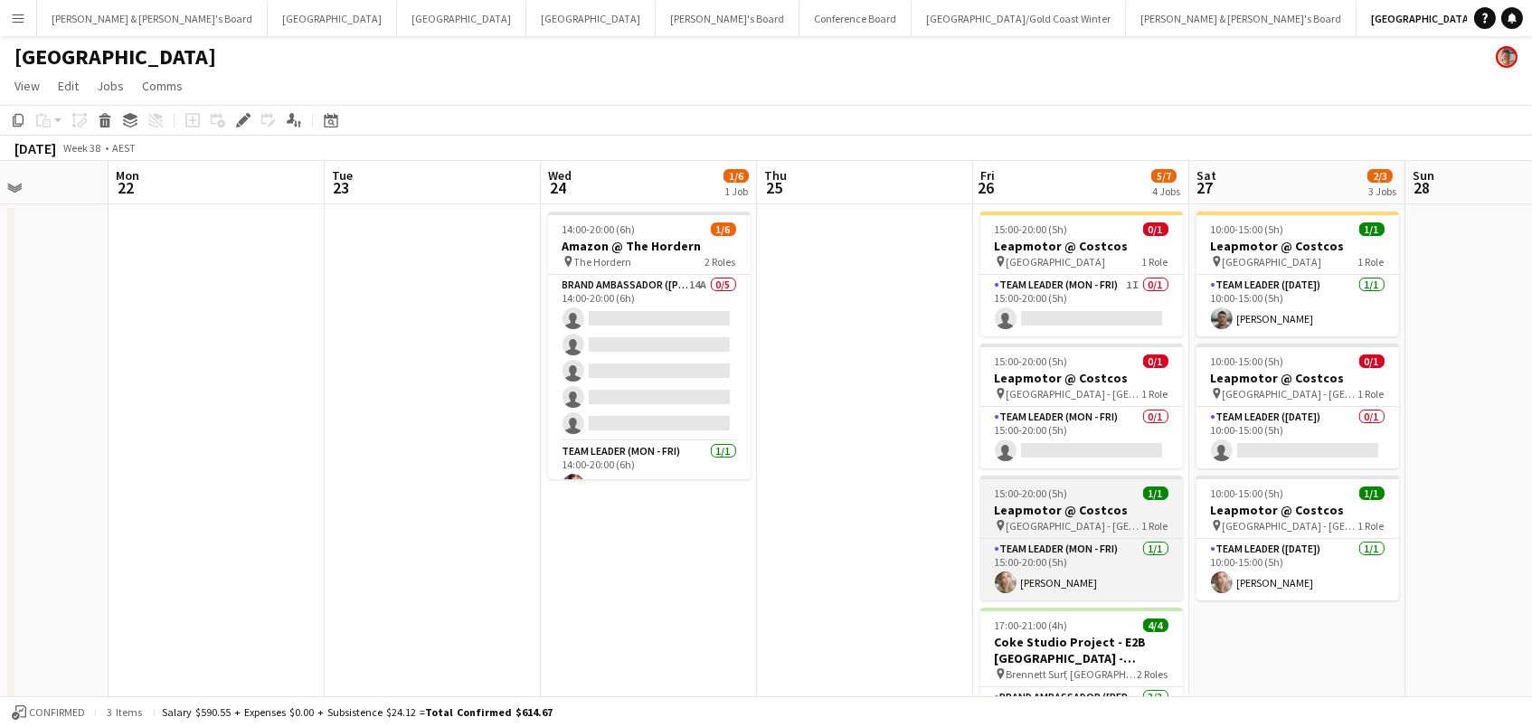
click at [1047, 511] on h3 "Leapmotor @ Costcos" at bounding box center [1081, 510] width 203 height 16
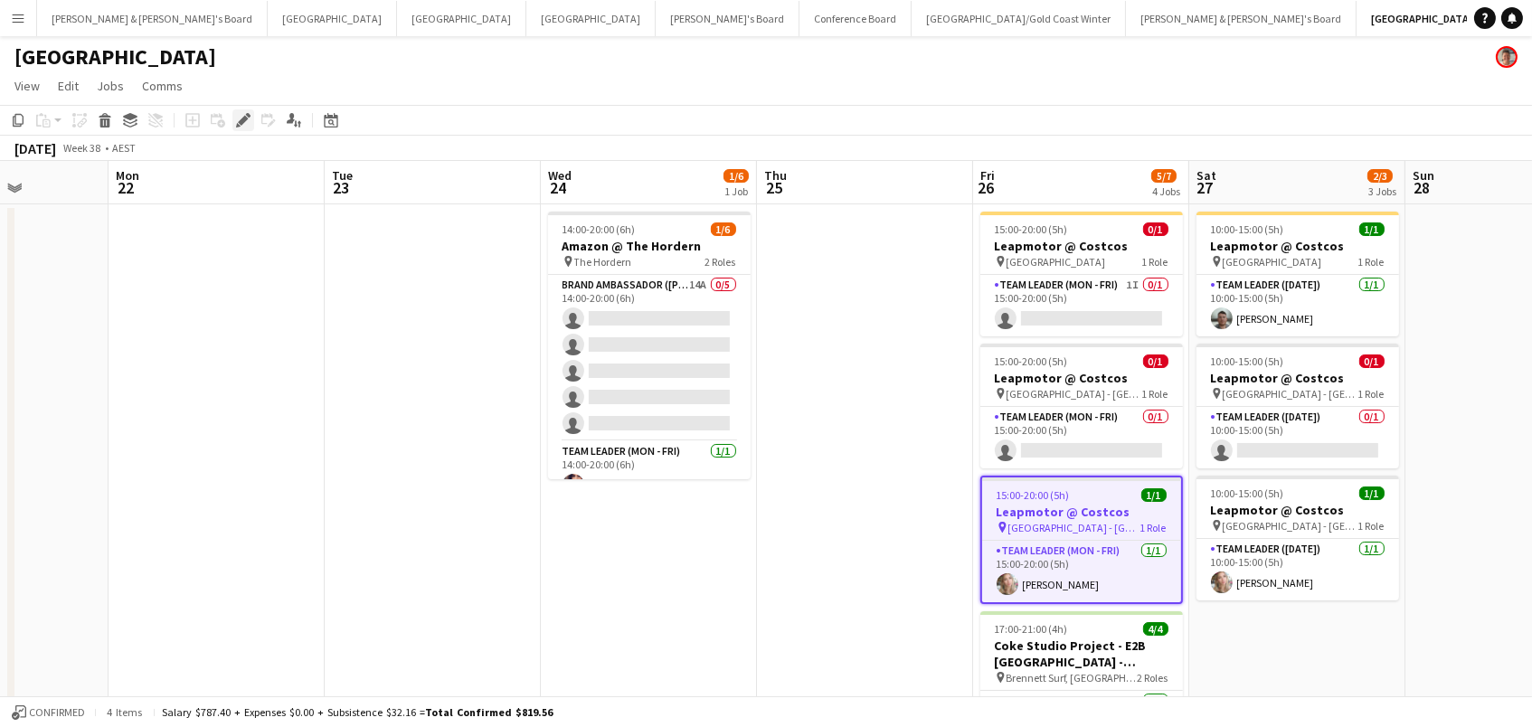
click at [238, 119] on icon at bounding box center [243, 121] width 10 height 10
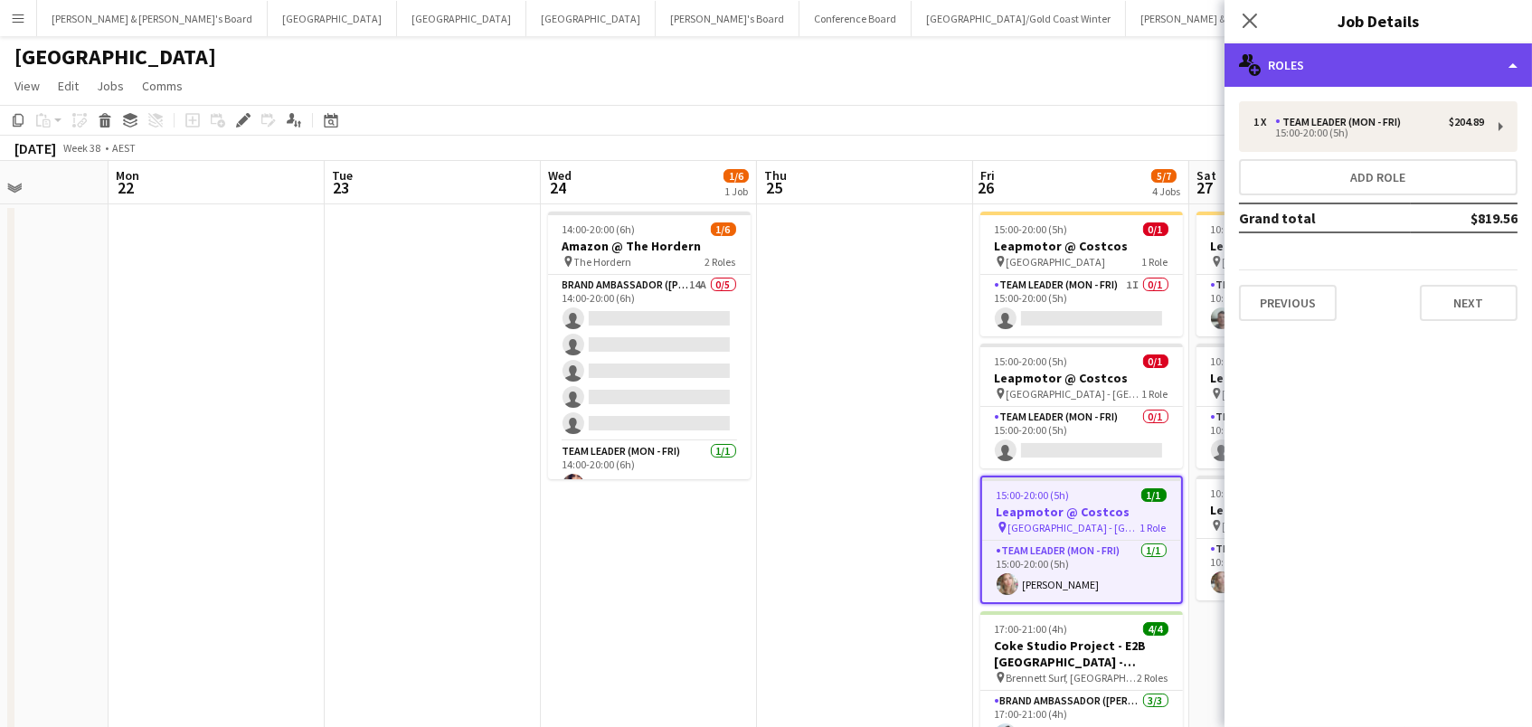
click at [1335, 68] on div "multiple-users-add Roles" at bounding box center [1377, 64] width 307 height 43
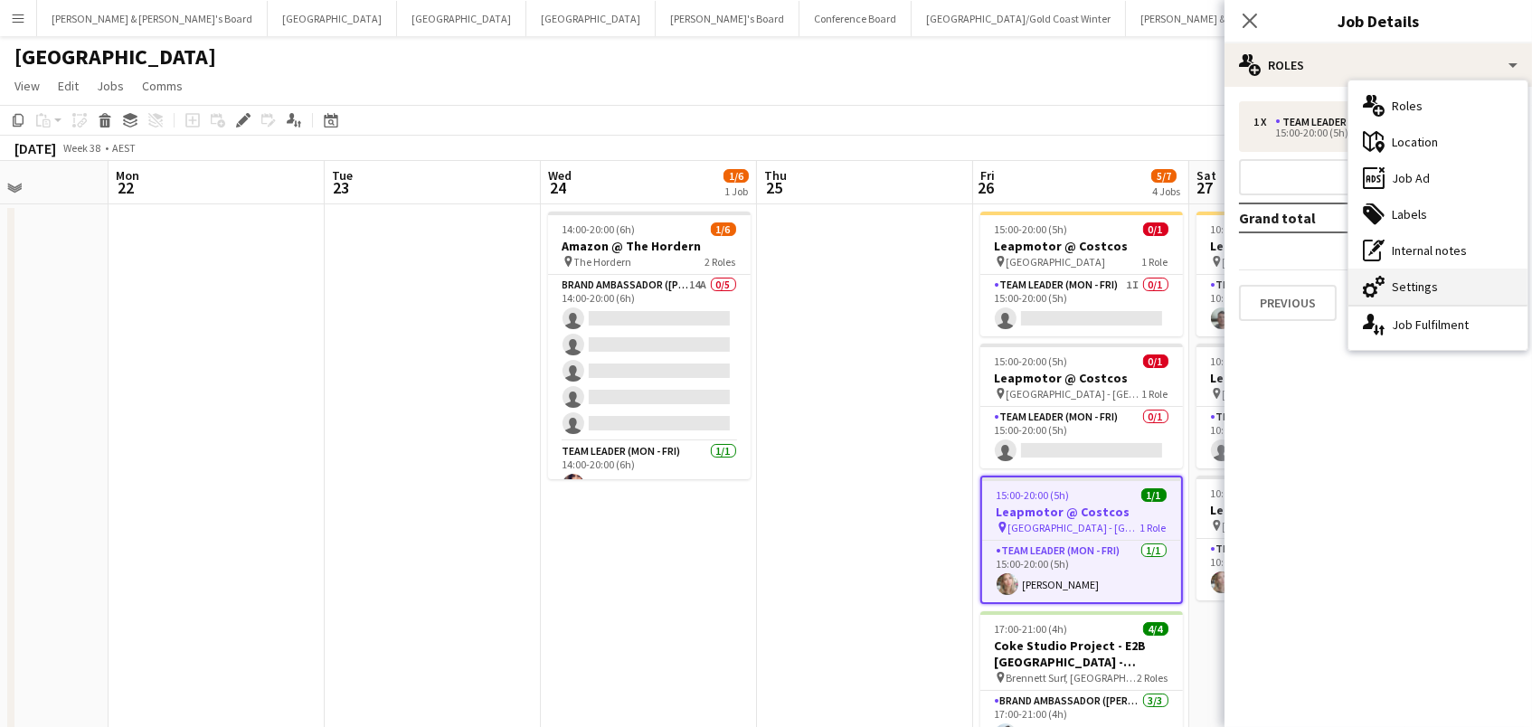
click at [1377, 290] on icon "cog-double-3" at bounding box center [1374, 287] width 22 height 22
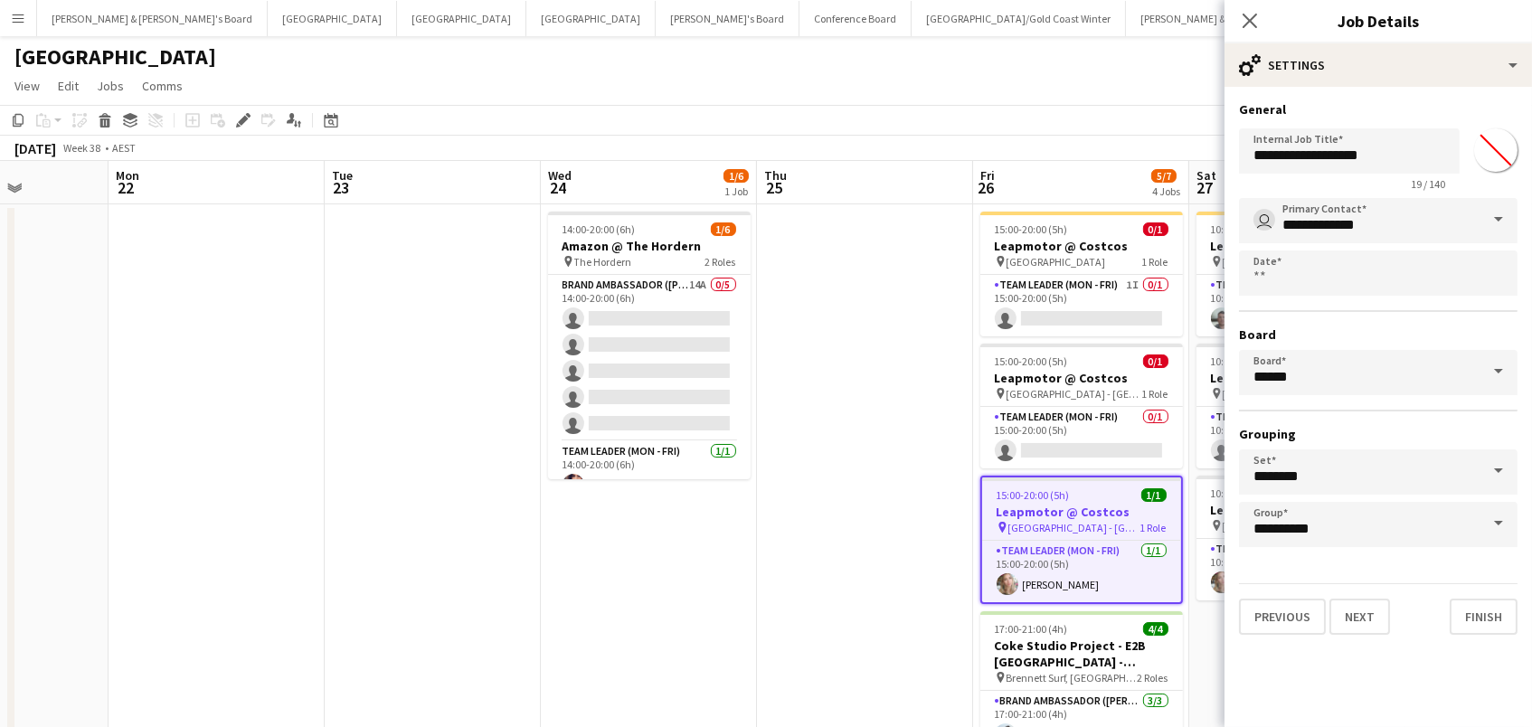
click at [1490, 169] on input "*******" at bounding box center [1495, 150] width 65 height 65
type input "*******"
click at [804, 299] on app-date-cell at bounding box center [865, 554] width 216 height 700
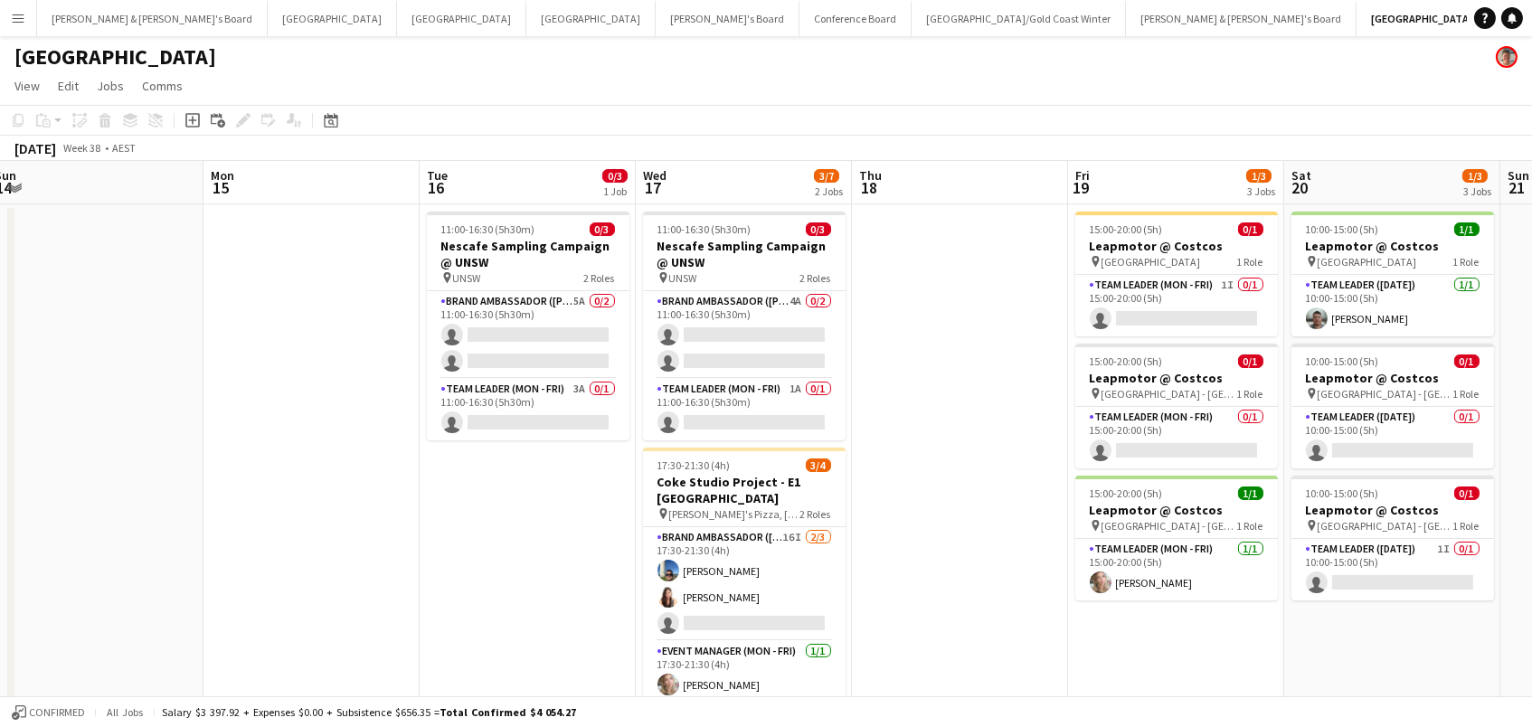
scroll to position [0, 398]
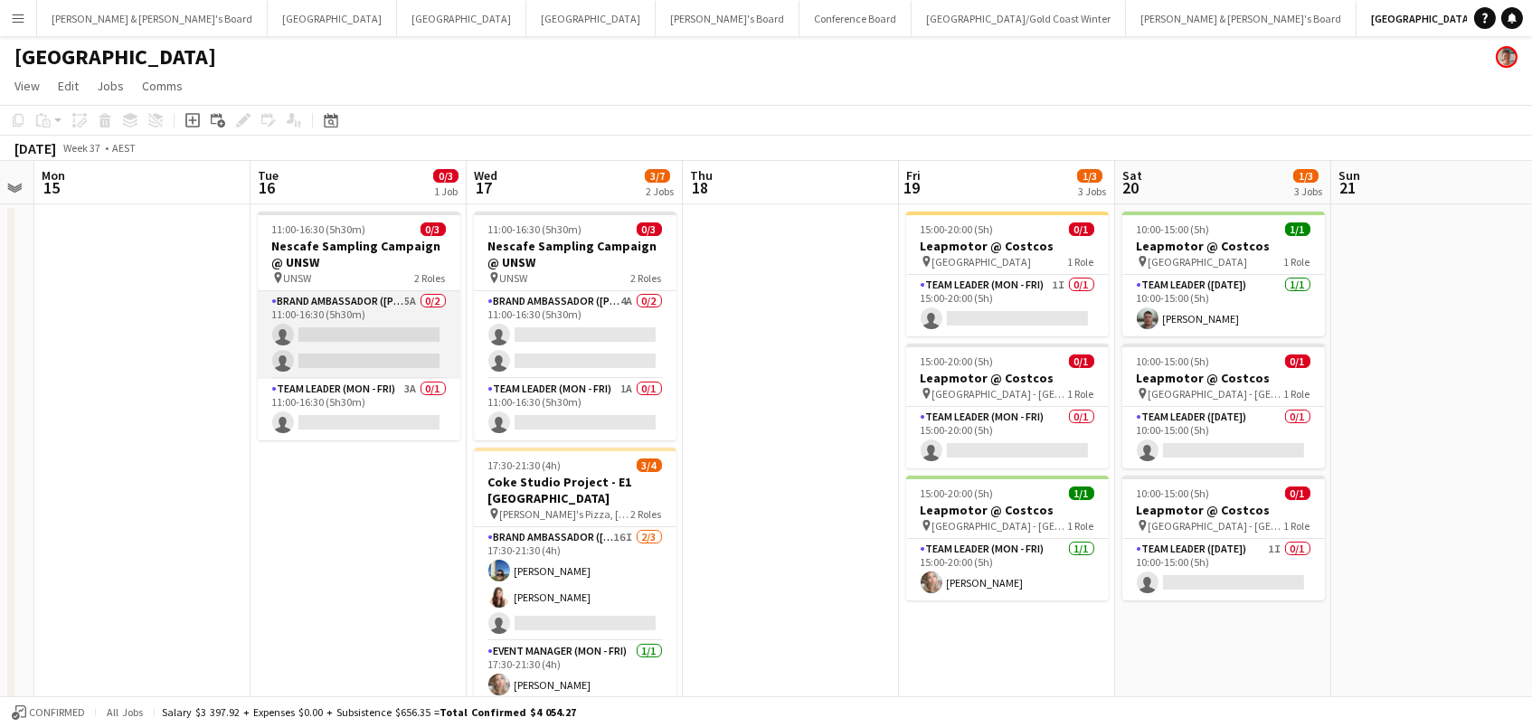
click at [386, 322] on app-card-role "Brand Ambassador (Mon - Fri) 5A 0/2 11:00-16:30 (5h30m) single-neutral-actions …" at bounding box center [359, 335] width 203 height 88
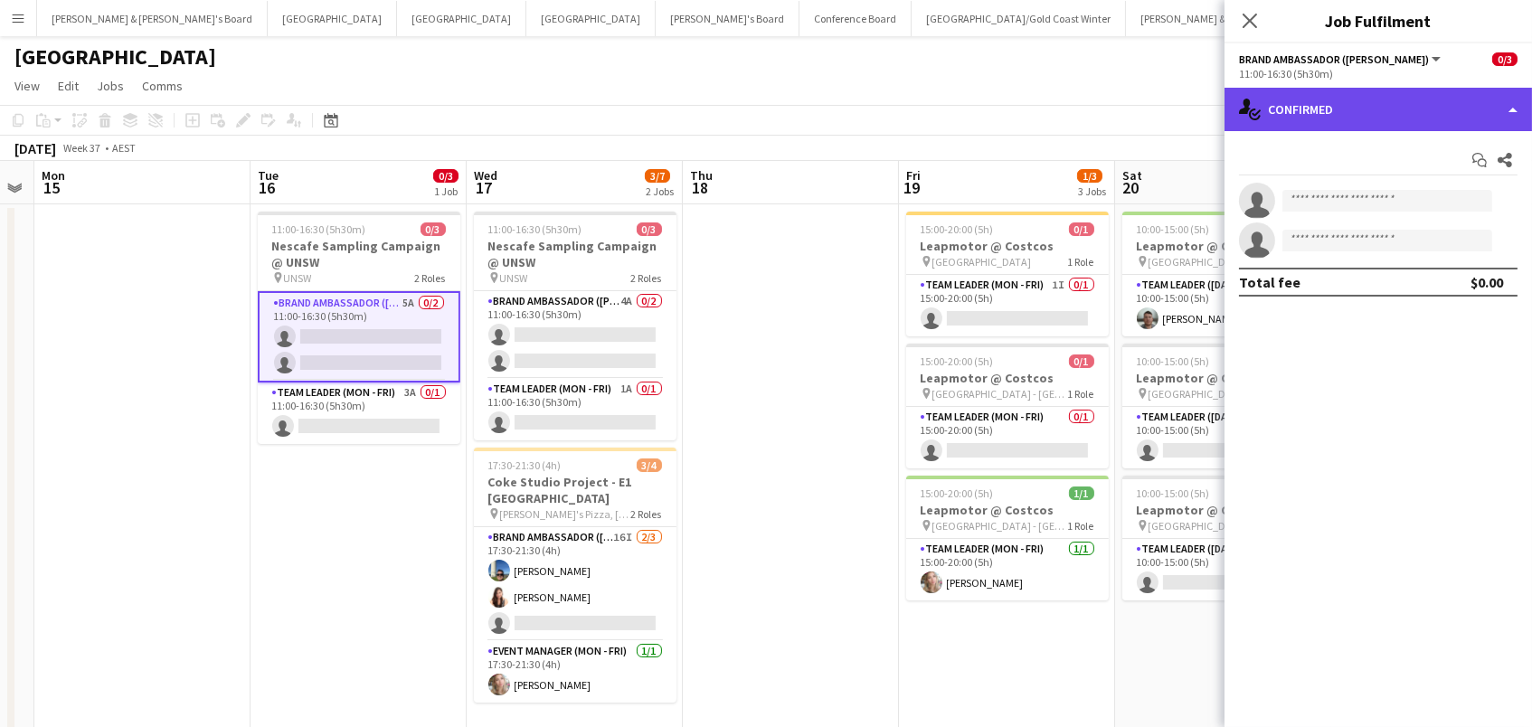
click at [1318, 118] on div "single-neutral-actions-check-2 Confirmed" at bounding box center [1377, 109] width 307 height 43
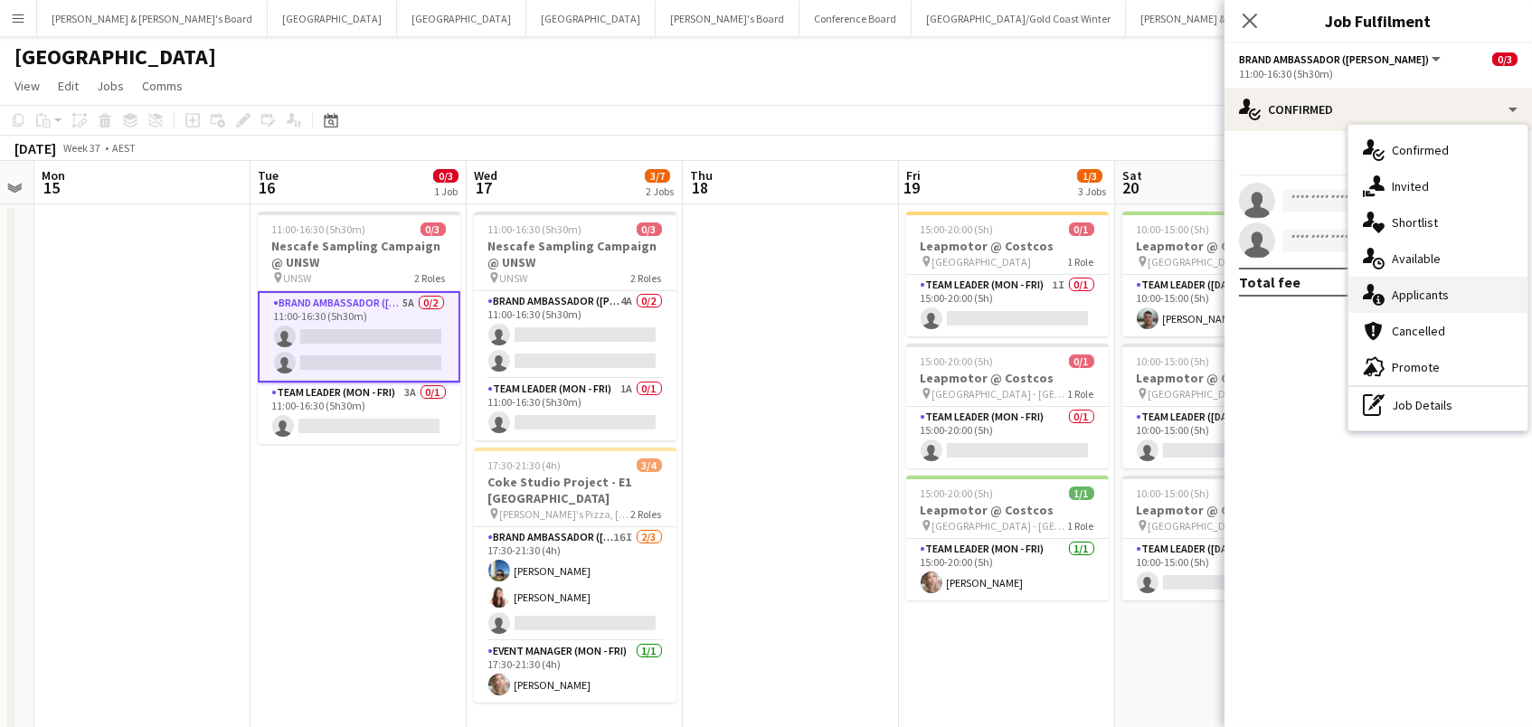
click at [1407, 281] on div "single-neutral-actions-information Applicants" at bounding box center [1437, 295] width 179 height 36
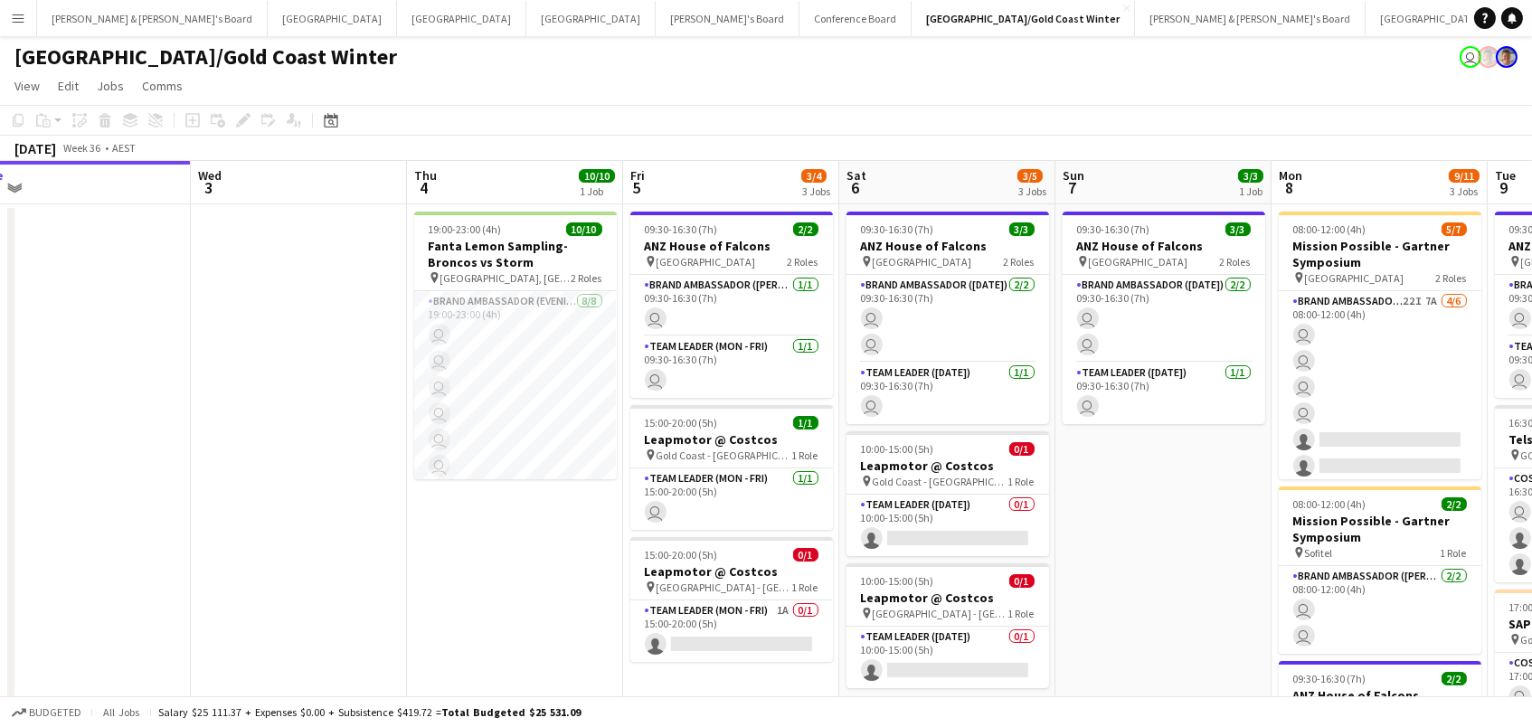
scroll to position [0, 677]
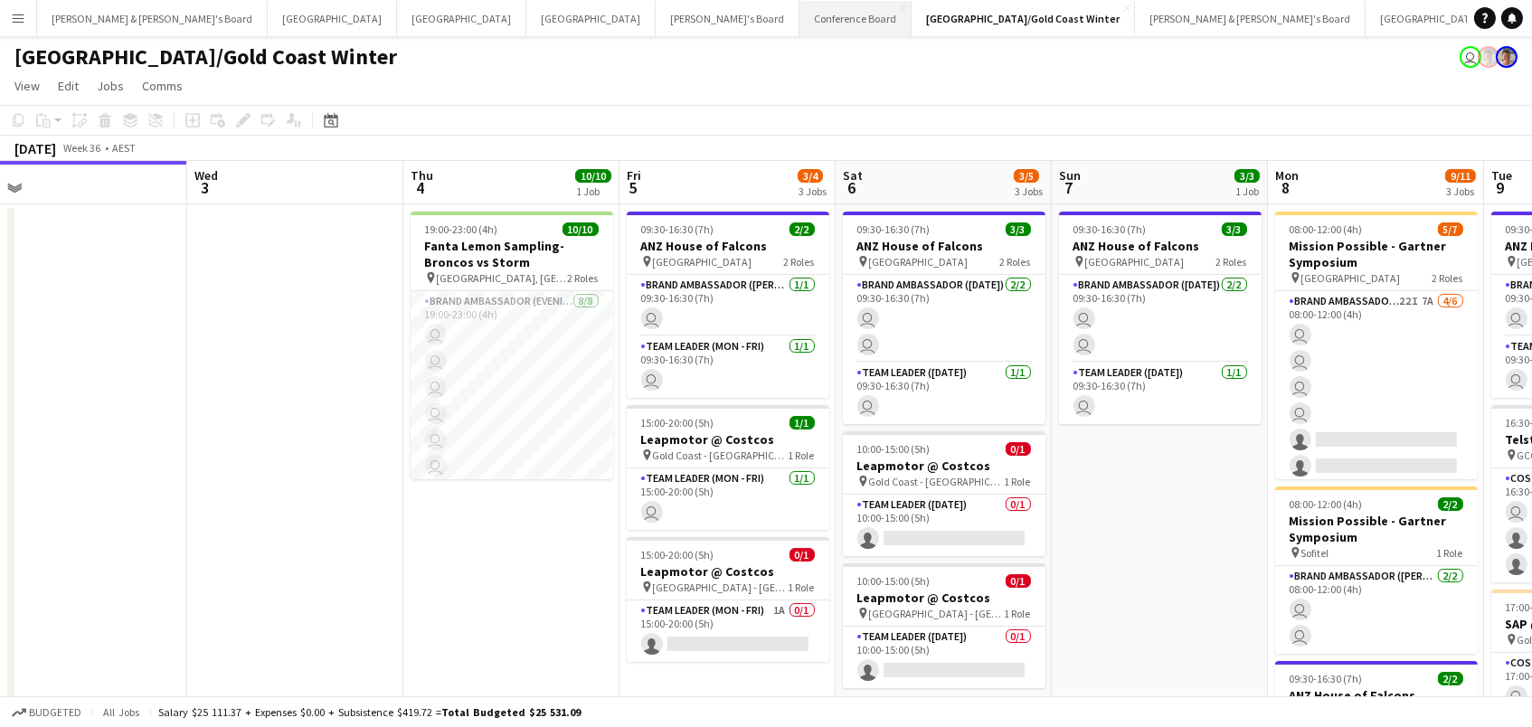
click at [799, 19] on button "Conference Board Close" at bounding box center [855, 18] width 112 height 35
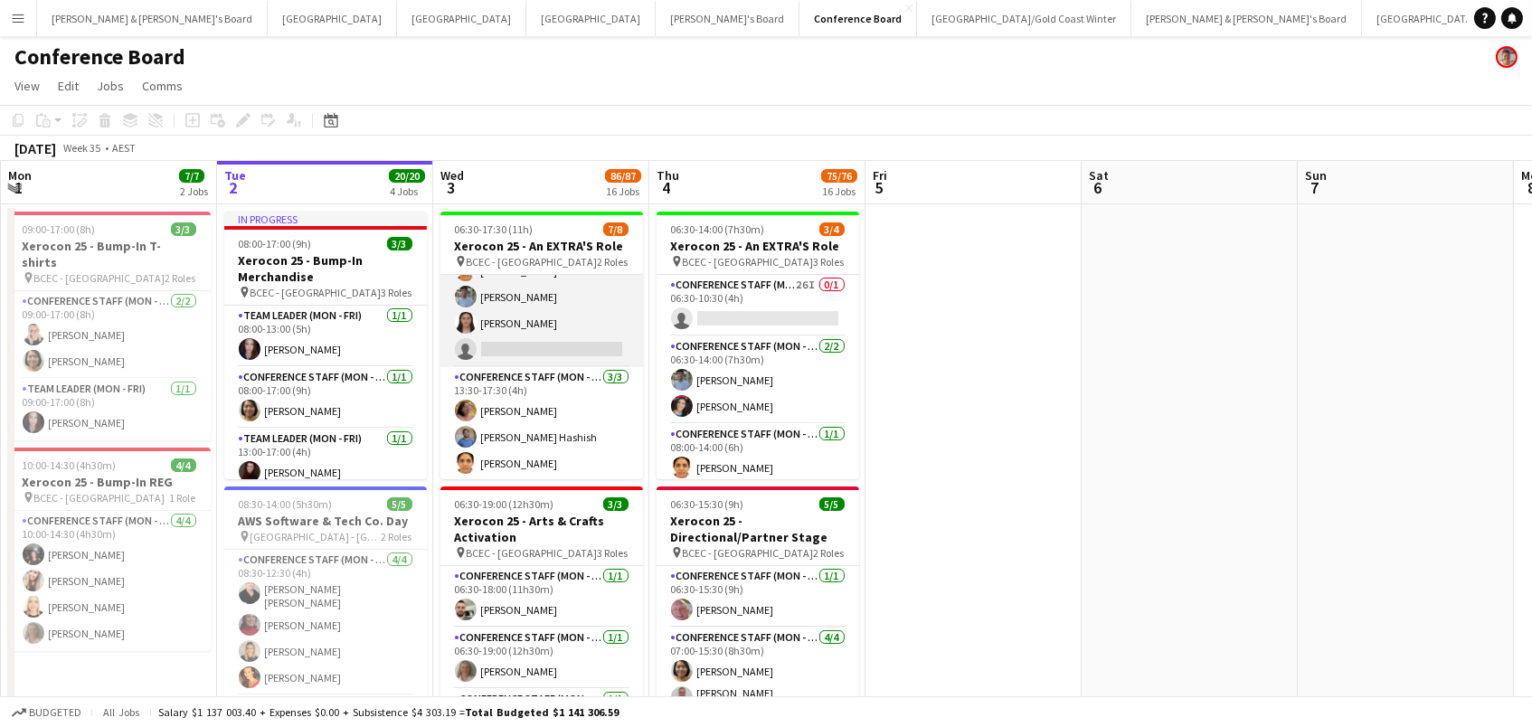
scroll to position [71, 0]
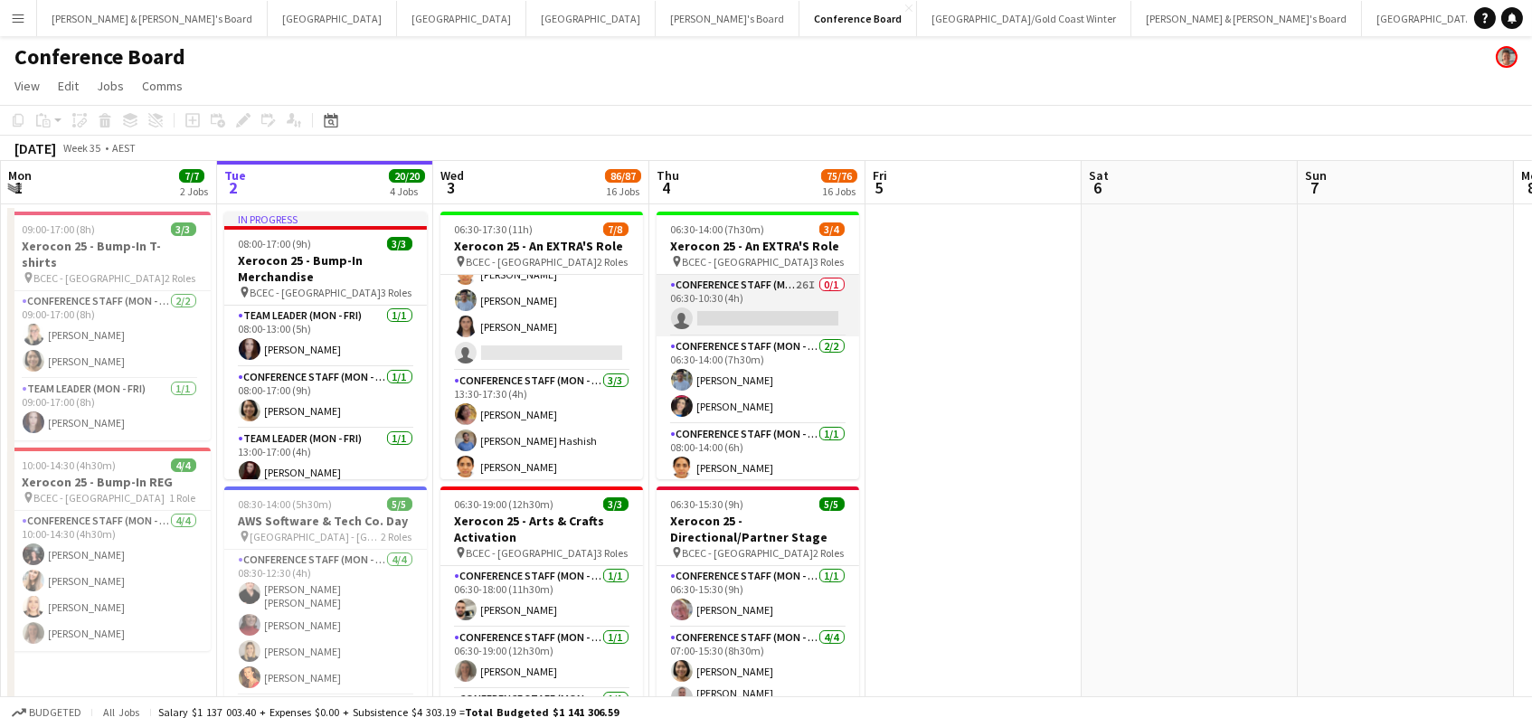
click at [842, 291] on app-card-role "Conference Staff (Mon - Fri) 26I 0/1 06:30-10:30 (4h) single-neutral-actions" at bounding box center [757, 305] width 203 height 61
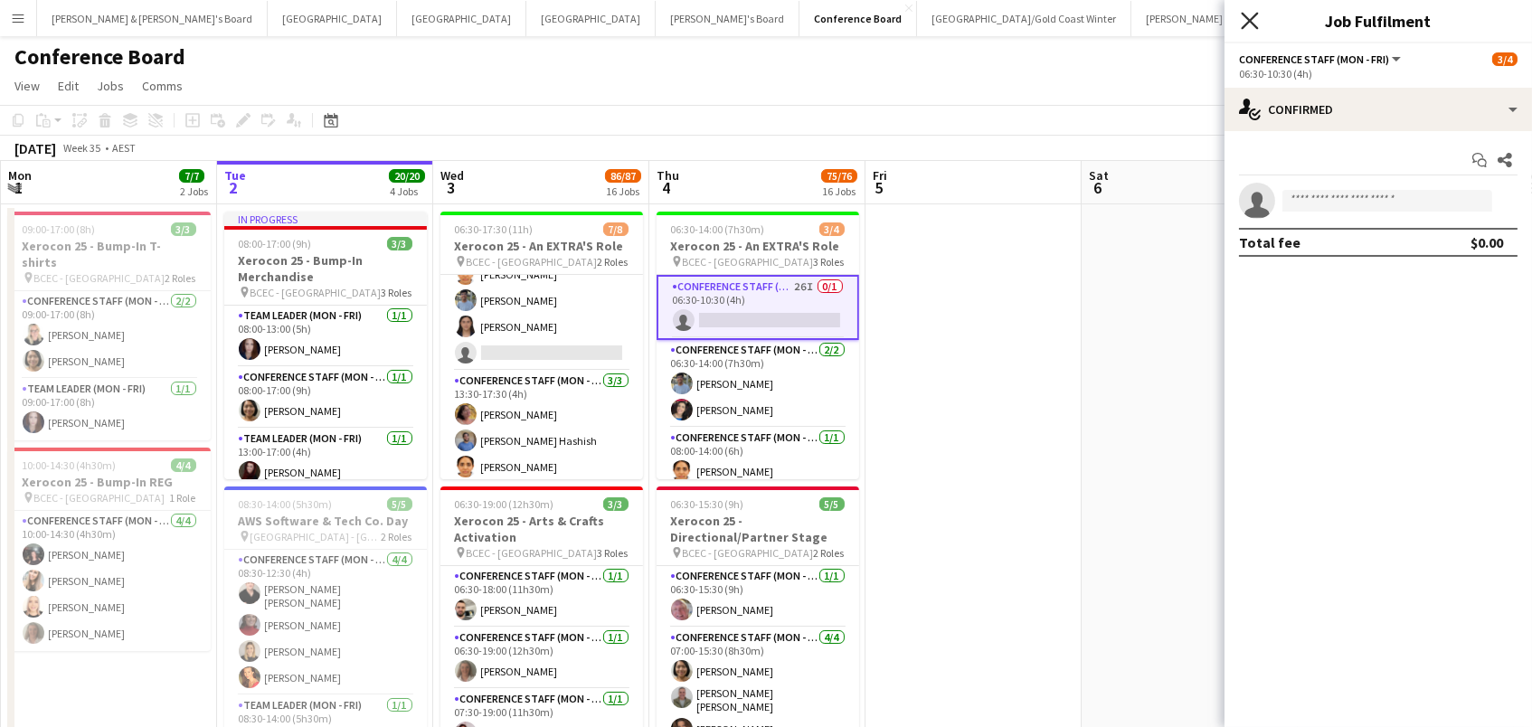
click at [1257, 22] on icon "Close pop-in" at bounding box center [1249, 20] width 17 height 17
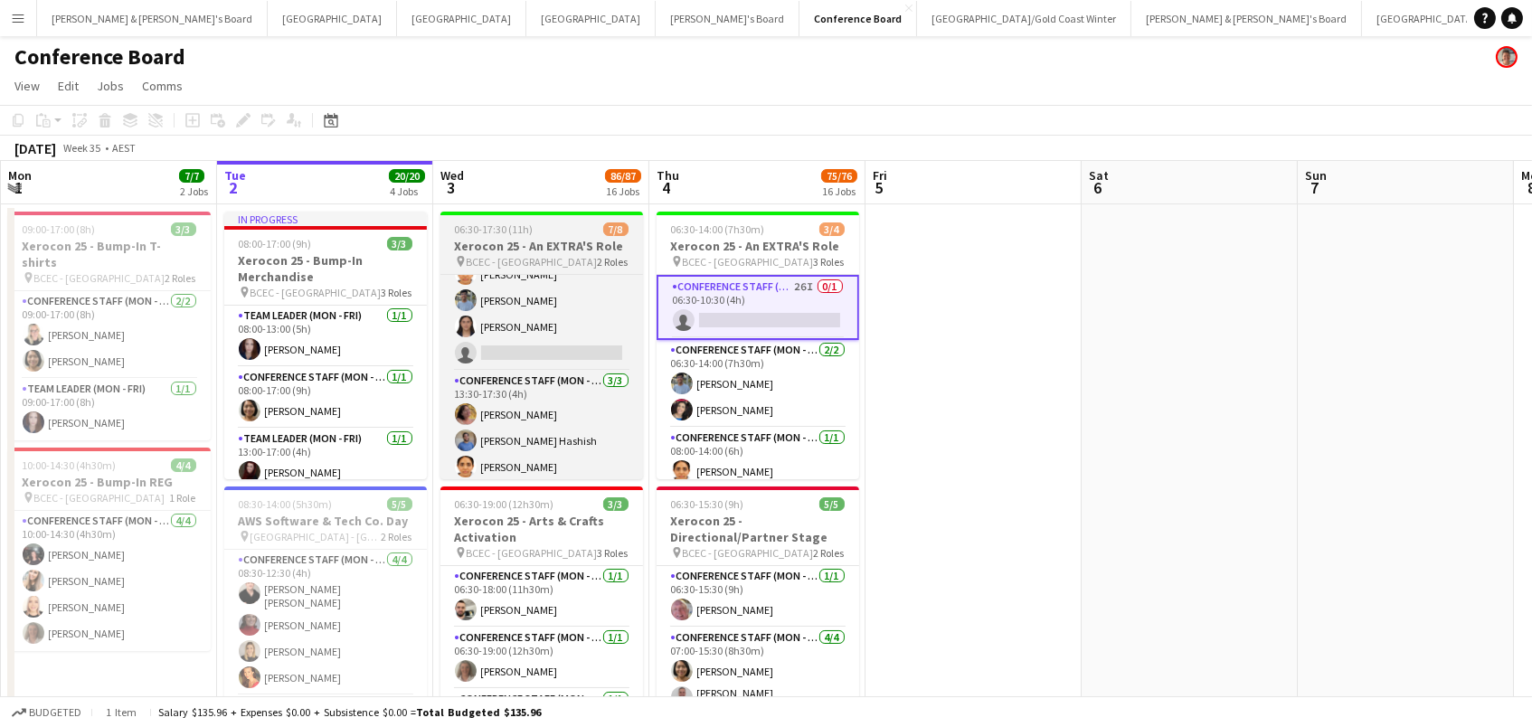
click at [516, 232] on span "06:30-17:30 (11h)" at bounding box center [494, 229] width 79 height 14
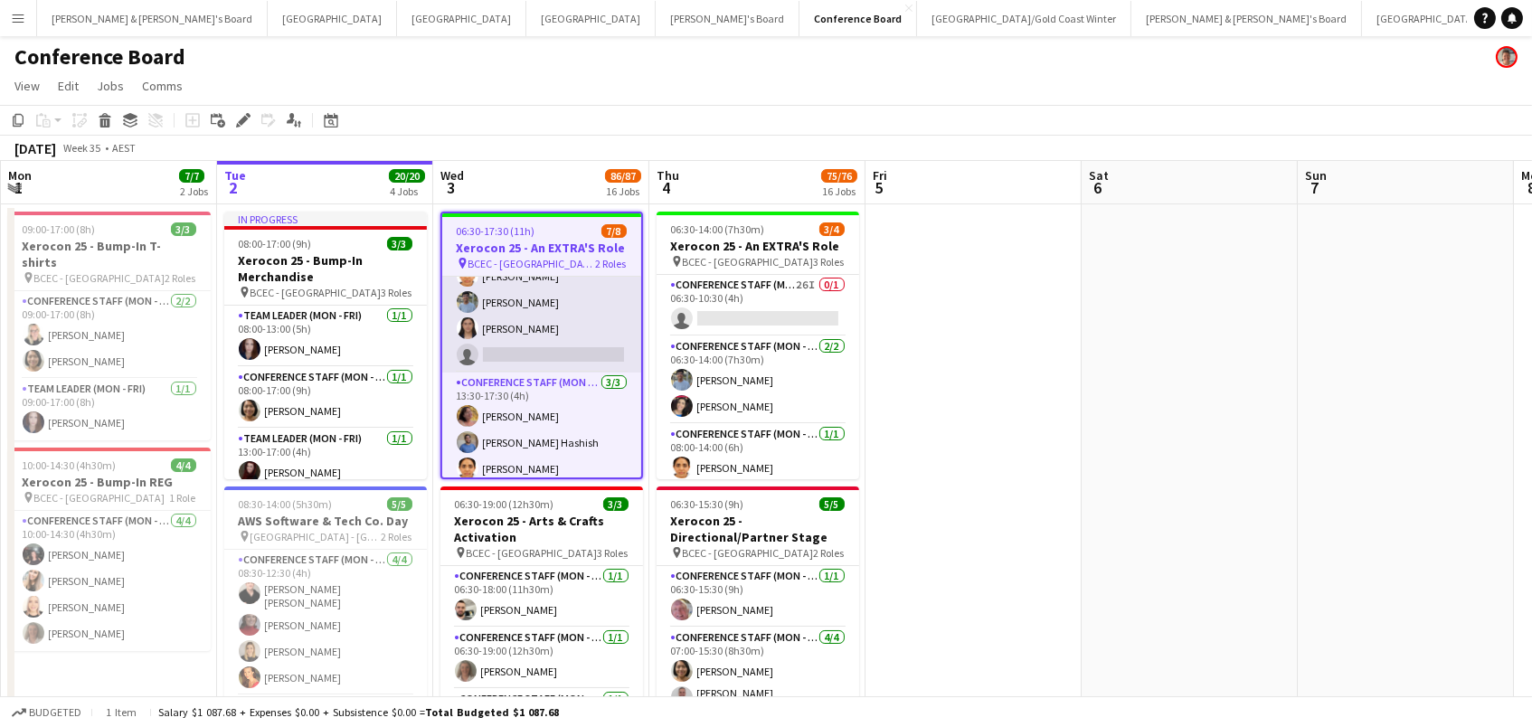
scroll to position [0, 0]
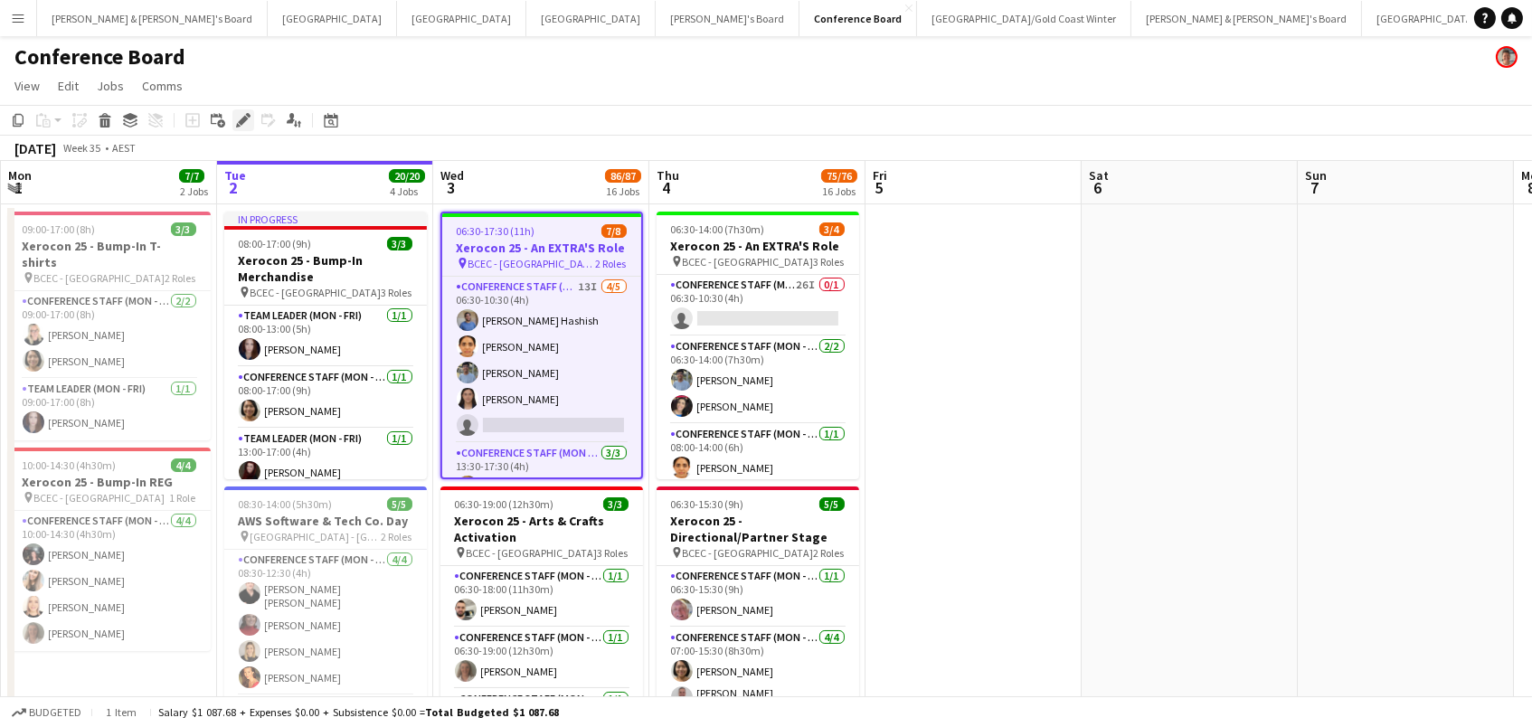
click at [241, 122] on icon at bounding box center [243, 121] width 10 height 10
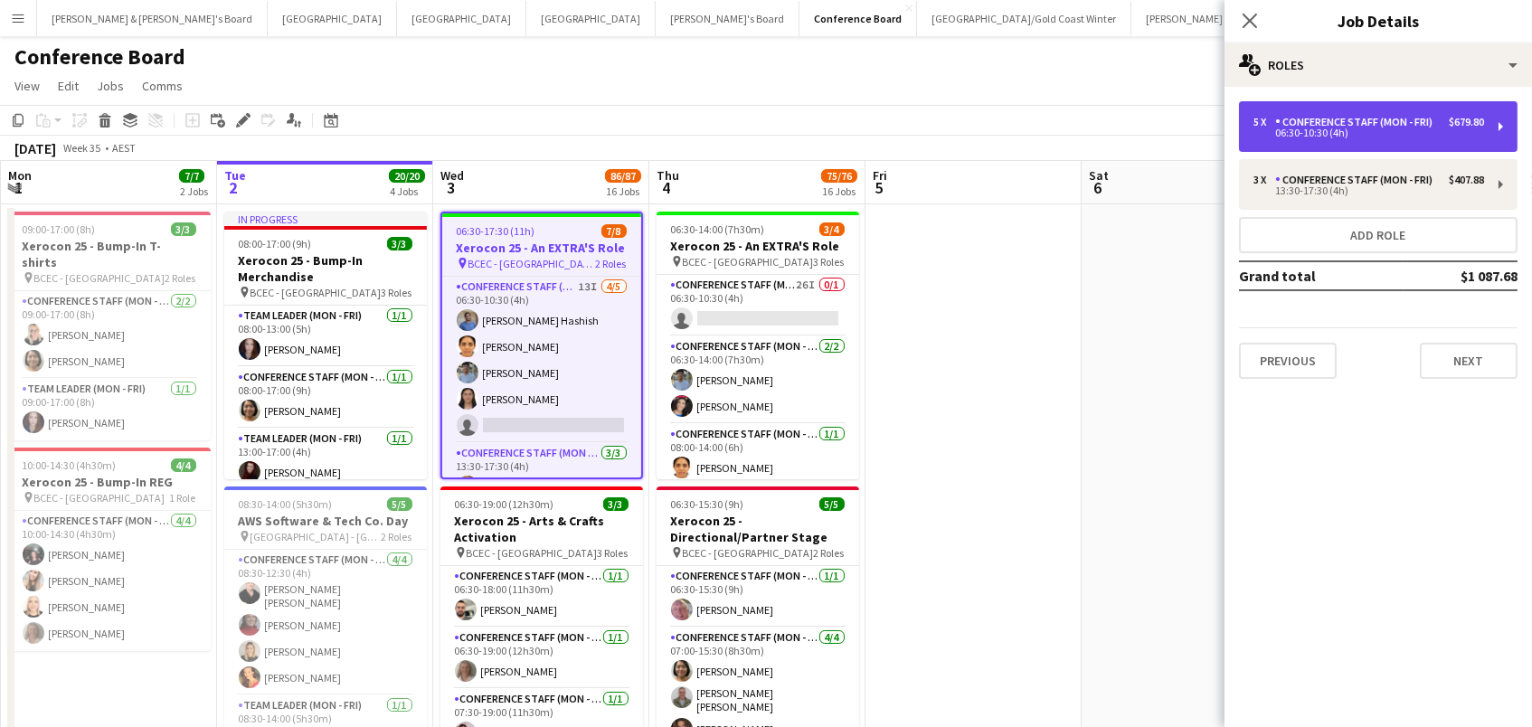
click at [1396, 142] on div "5 x Conference Staff (Mon - Fri) $679.80 06:30-10:30 (4h)" at bounding box center [1378, 126] width 278 height 51
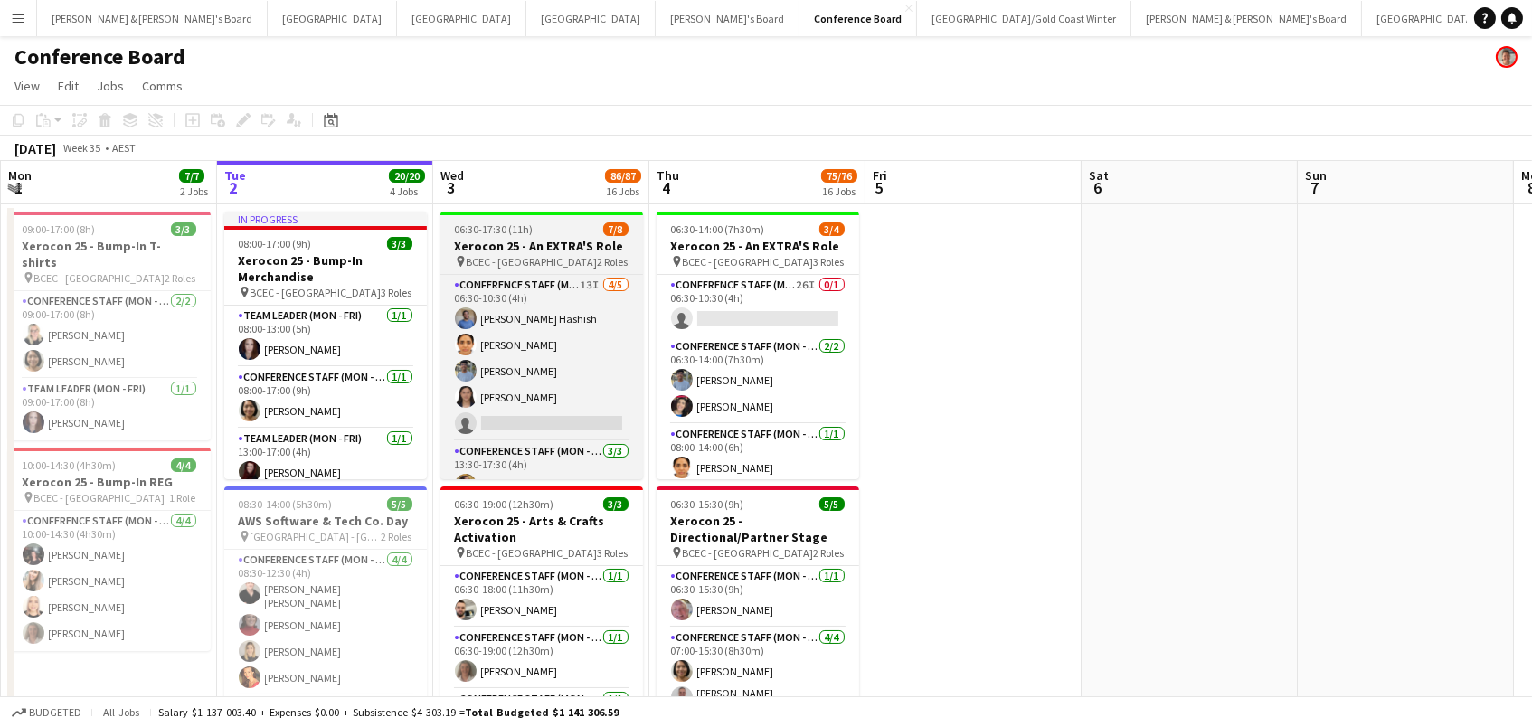
click at [535, 236] on app-job-card "06:30-17:30 (11h) 7/8 Xerocon 25 - An EXTRA'S Role pin BCEC - Brisbane 2 Roles …" at bounding box center [541, 346] width 203 height 268
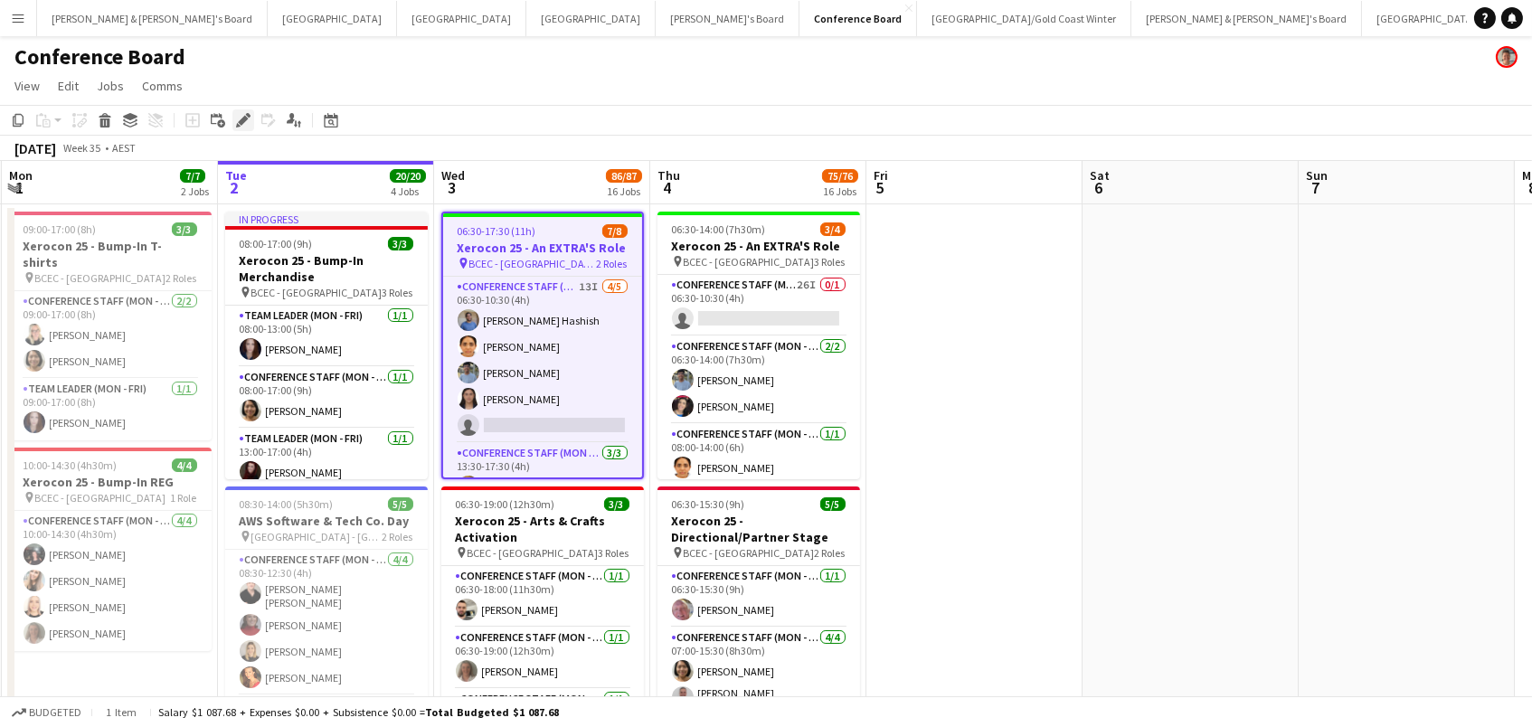
click at [239, 119] on icon at bounding box center [243, 121] width 10 height 10
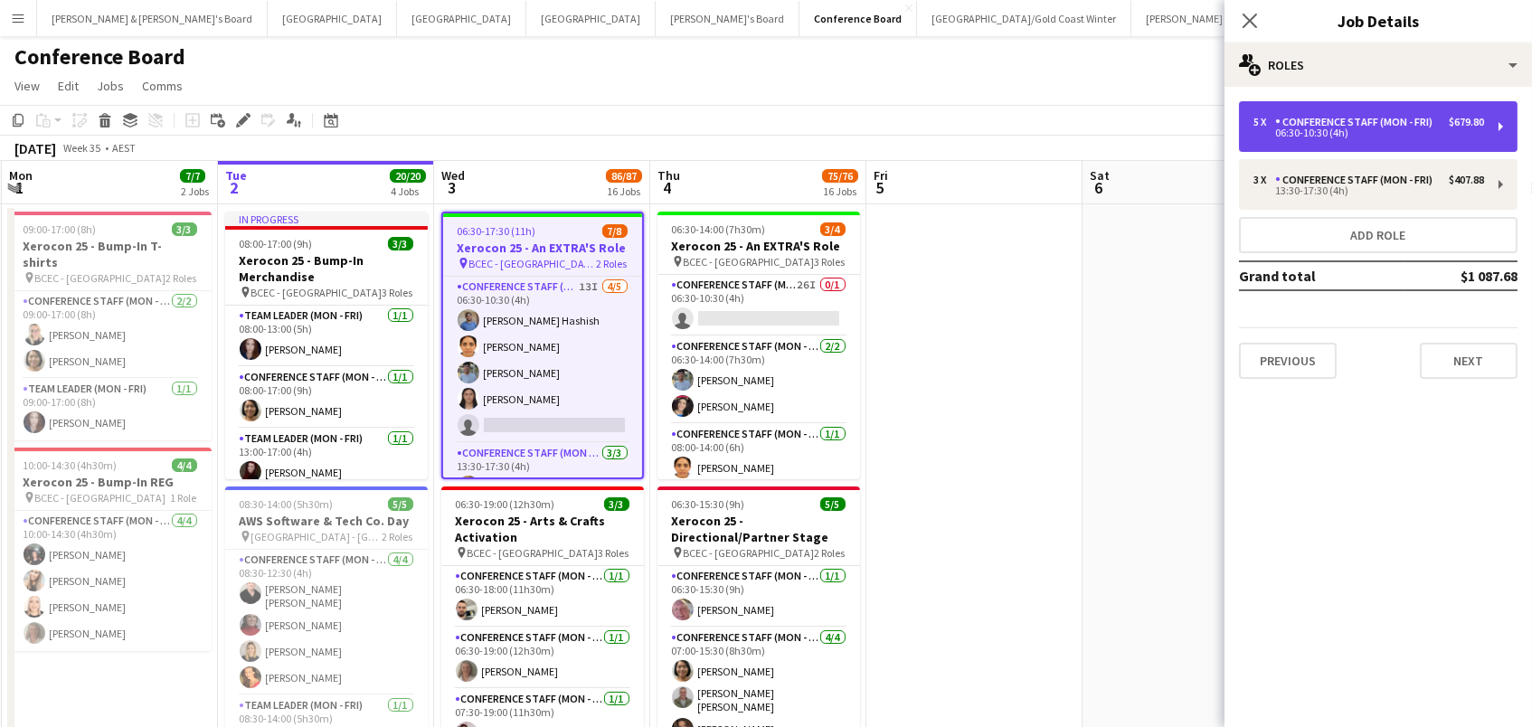
click at [1308, 130] on div "06:30-10:30 (4h)" at bounding box center [1368, 132] width 231 height 9
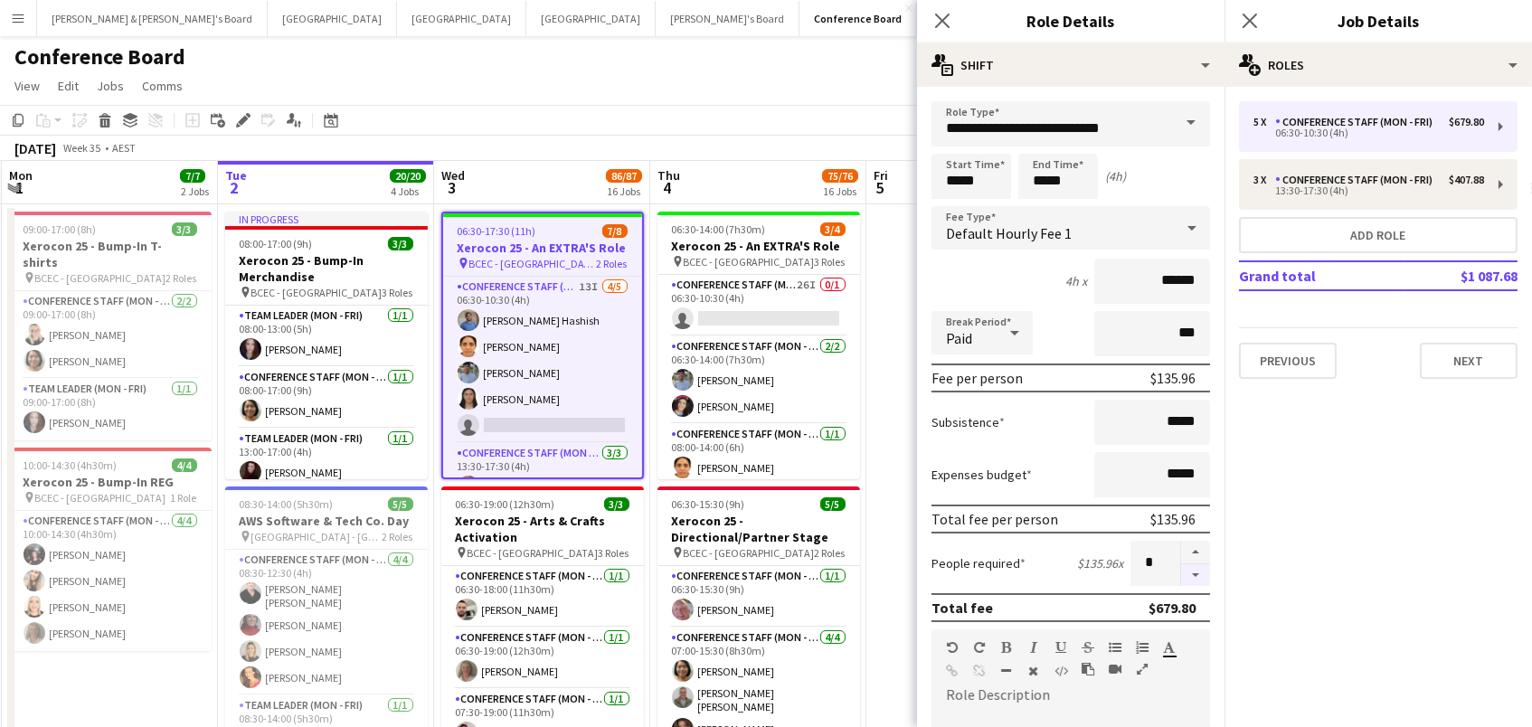
click at [1202, 575] on button "button" at bounding box center [1195, 575] width 29 height 23
type input "*"
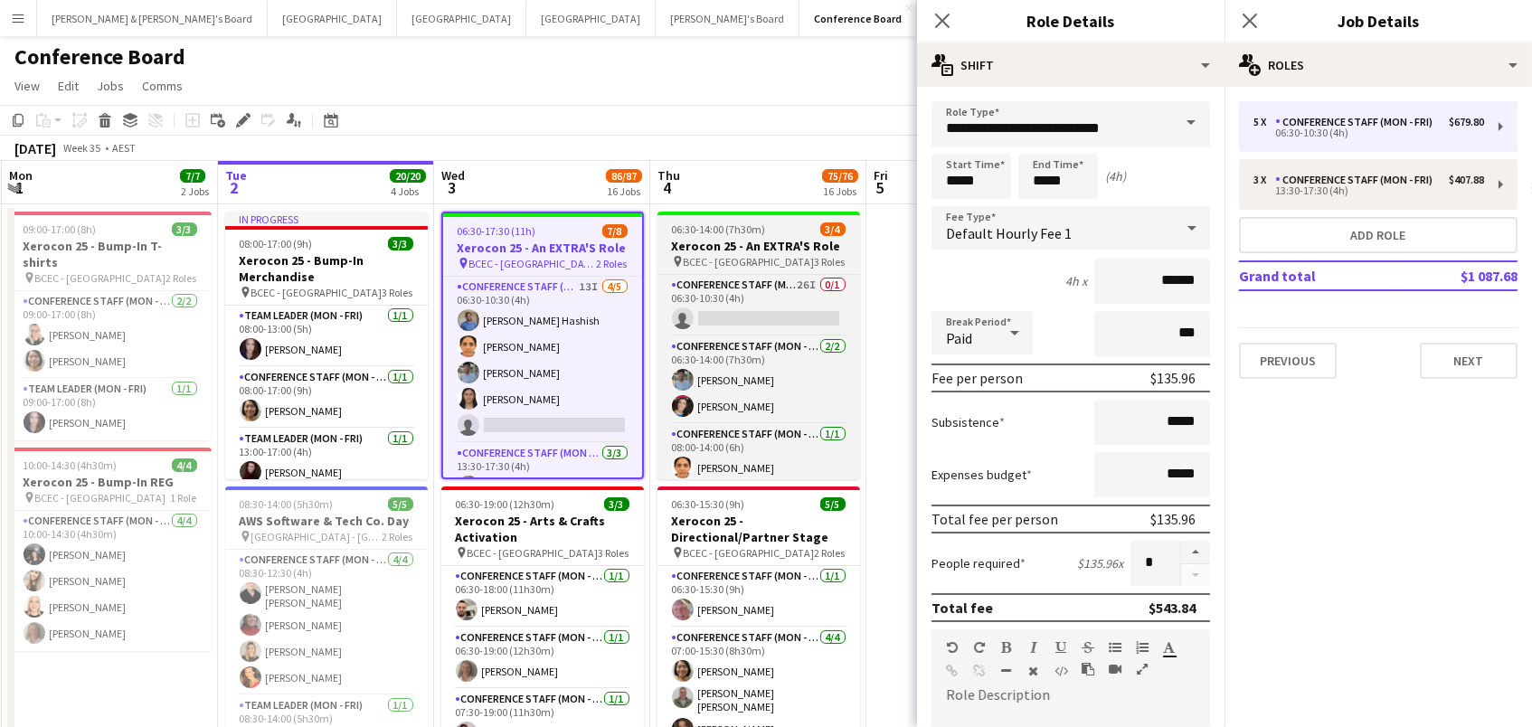
scroll to position [0, 429]
click at [684, 226] on span "06:30-14:00 (7h30m)" at bounding box center [720, 229] width 94 height 14
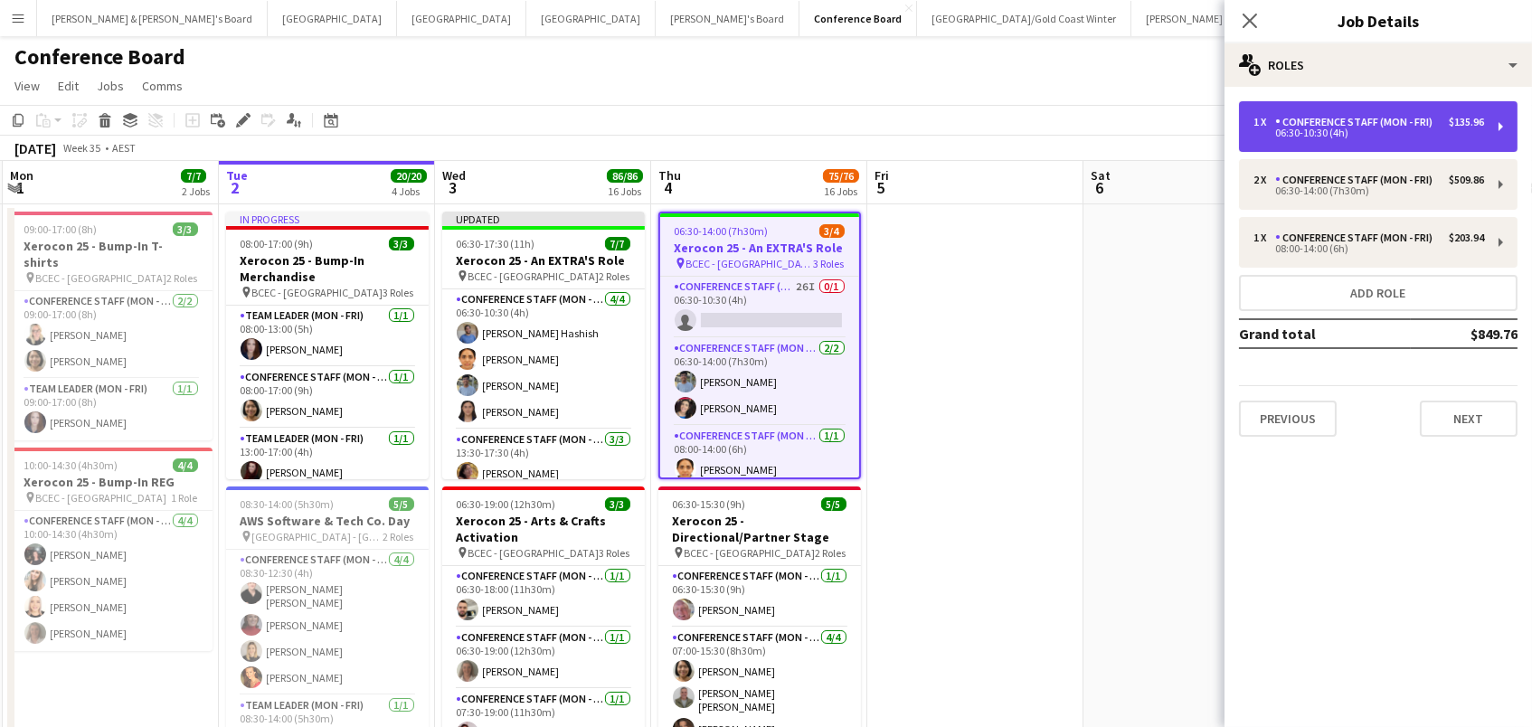
click at [1379, 126] on div "Conference Staff (Mon - Fri)" at bounding box center [1357, 122] width 165 height 13
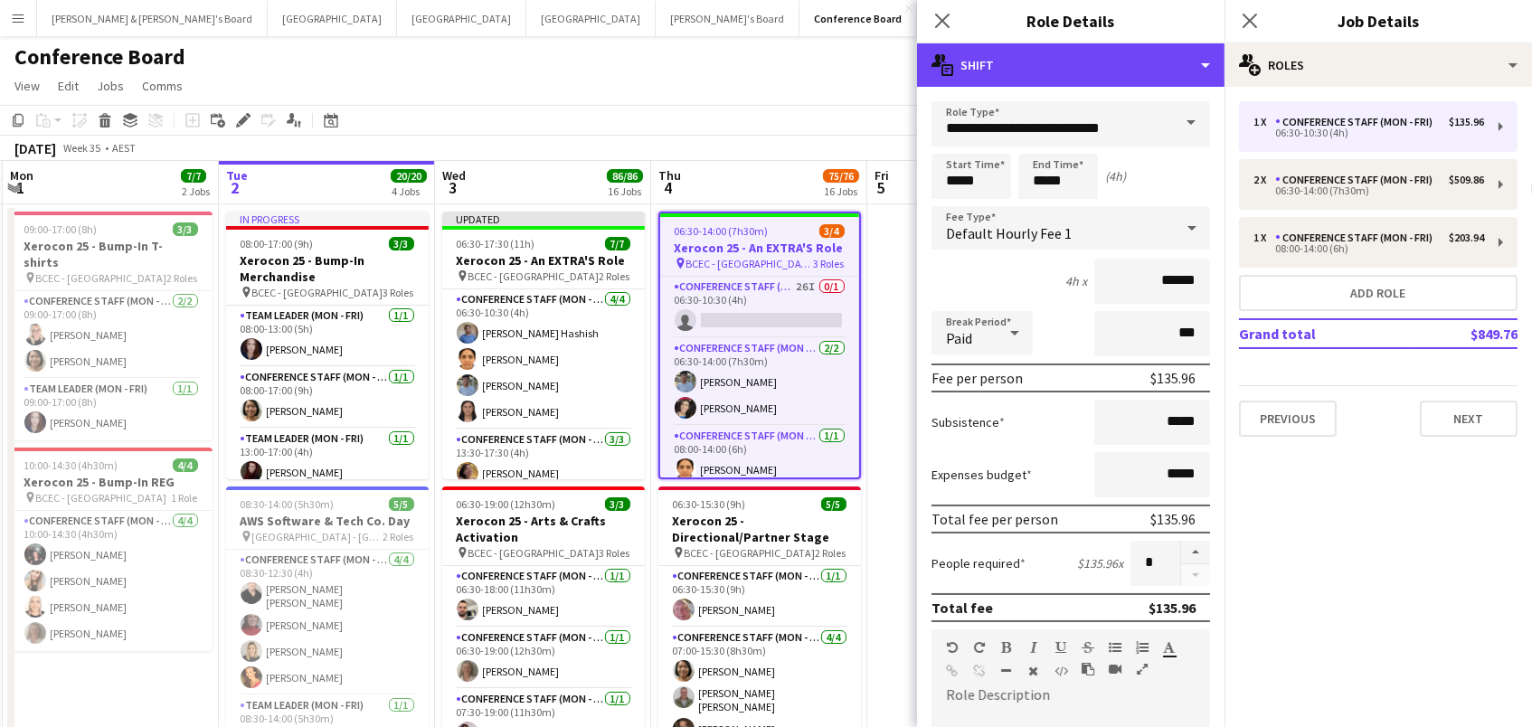
drag, startPoint x: 1005, startPoint y: 56, endPoint x: 1040, endPoint y: 119, distance: 72.5
click at [1024, 83] on div "multiple-actions-text Shift" at bounding box center [1070, 64] width 307 height 43
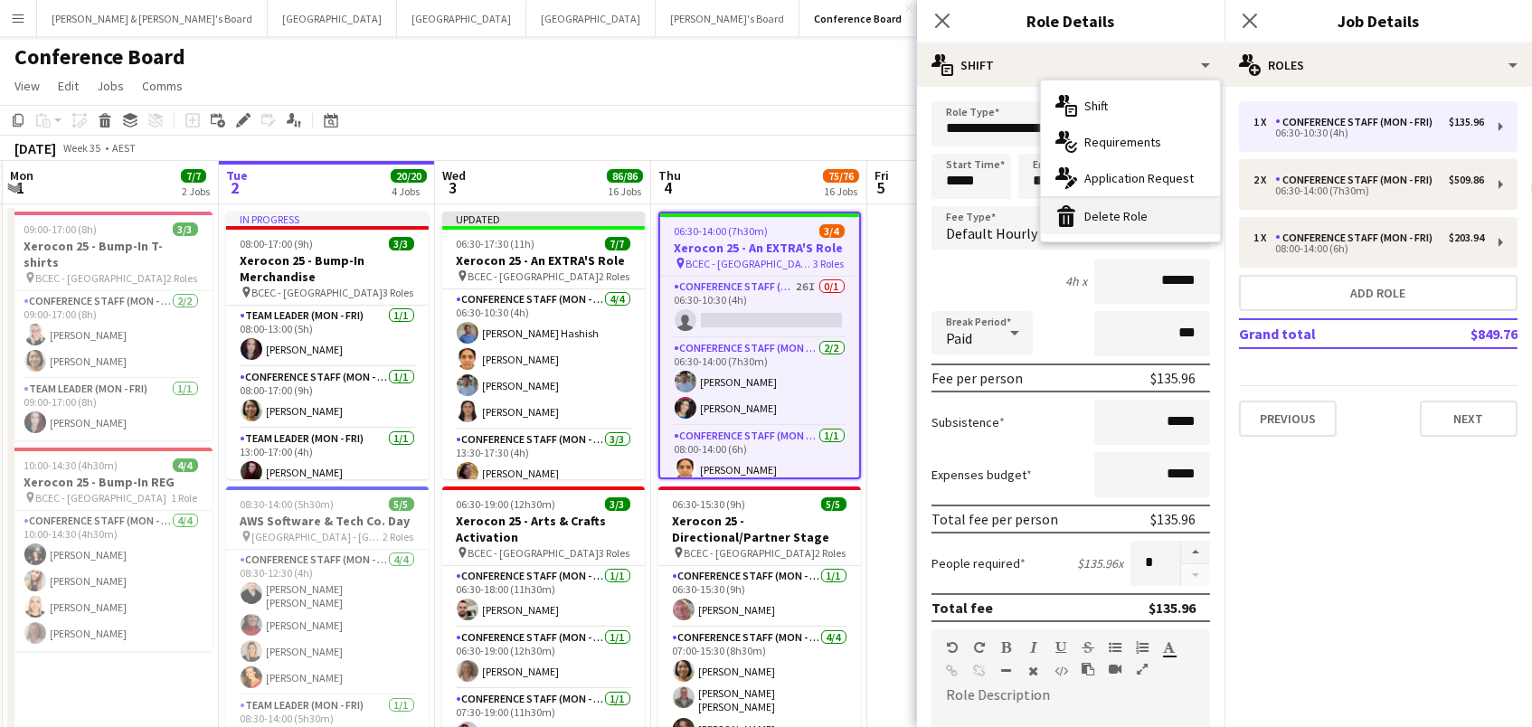
click at [1071, 205] on icon "bin-2" at bounding box center [1066, 216] width 22 height 22
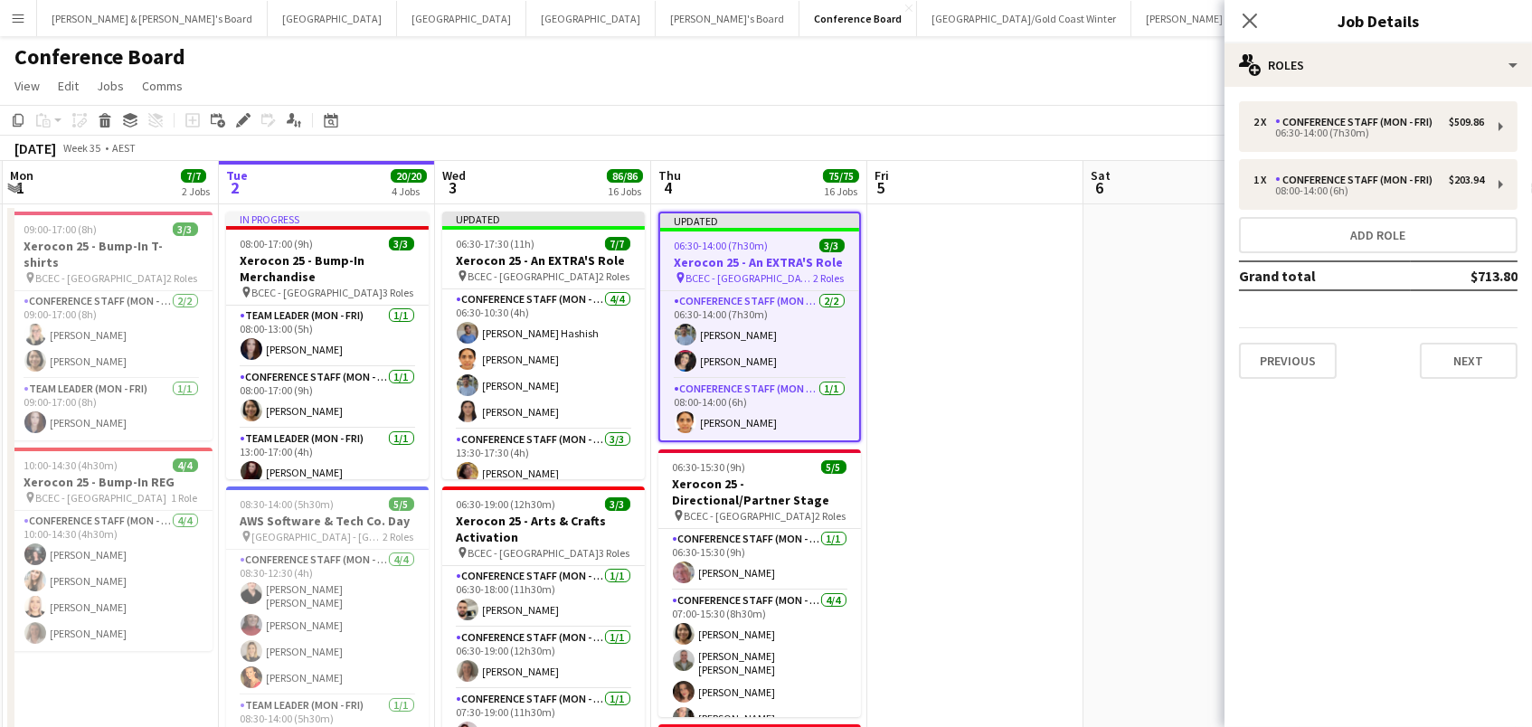
click at [957, 134] on app-toolbar "Copy Paste Paste Command V Paste with crew Command Shift V Paste linked Job Del…" at bounding box center [766, 120] width 1532 height 31
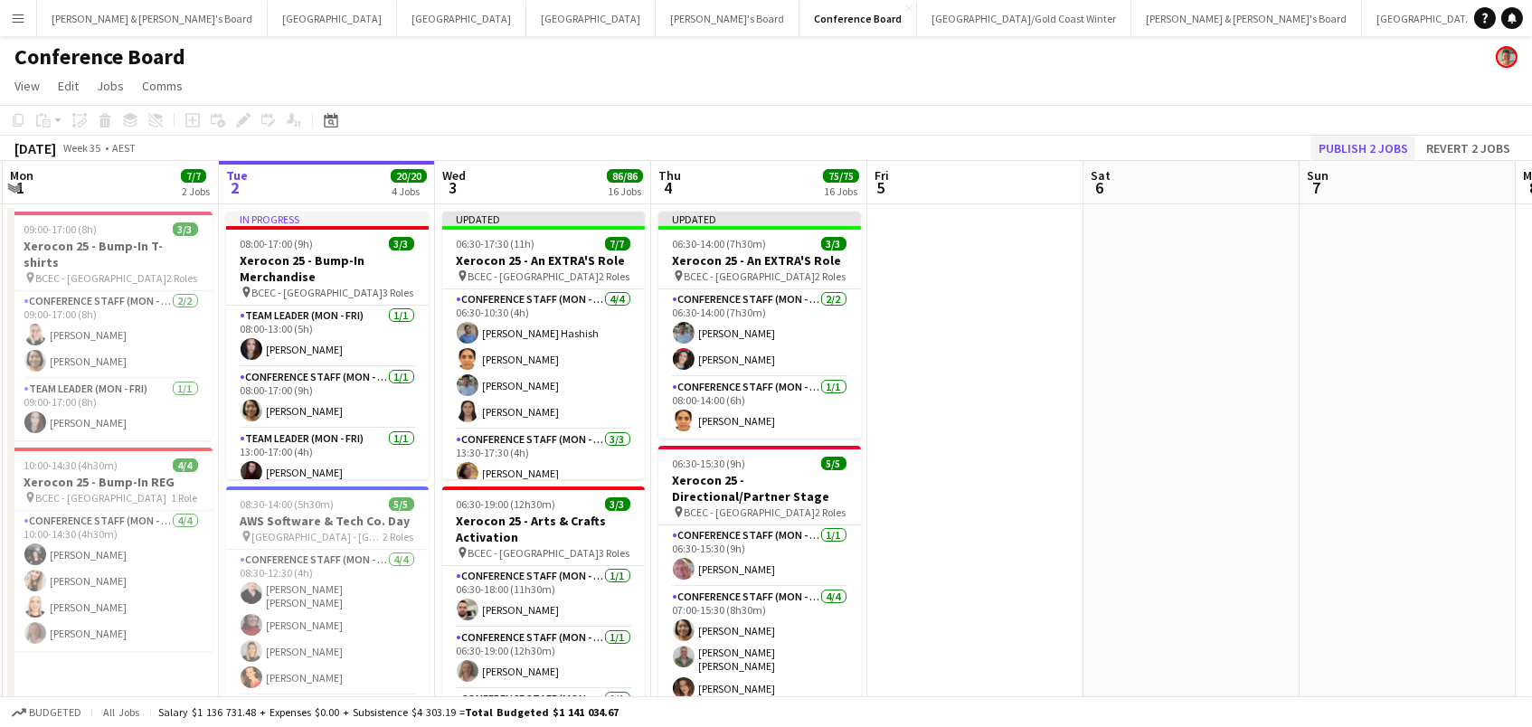
click at [1399, 144] on button "Publish 2 jobs" at bounding box center [1363, 149] width 104 height 24
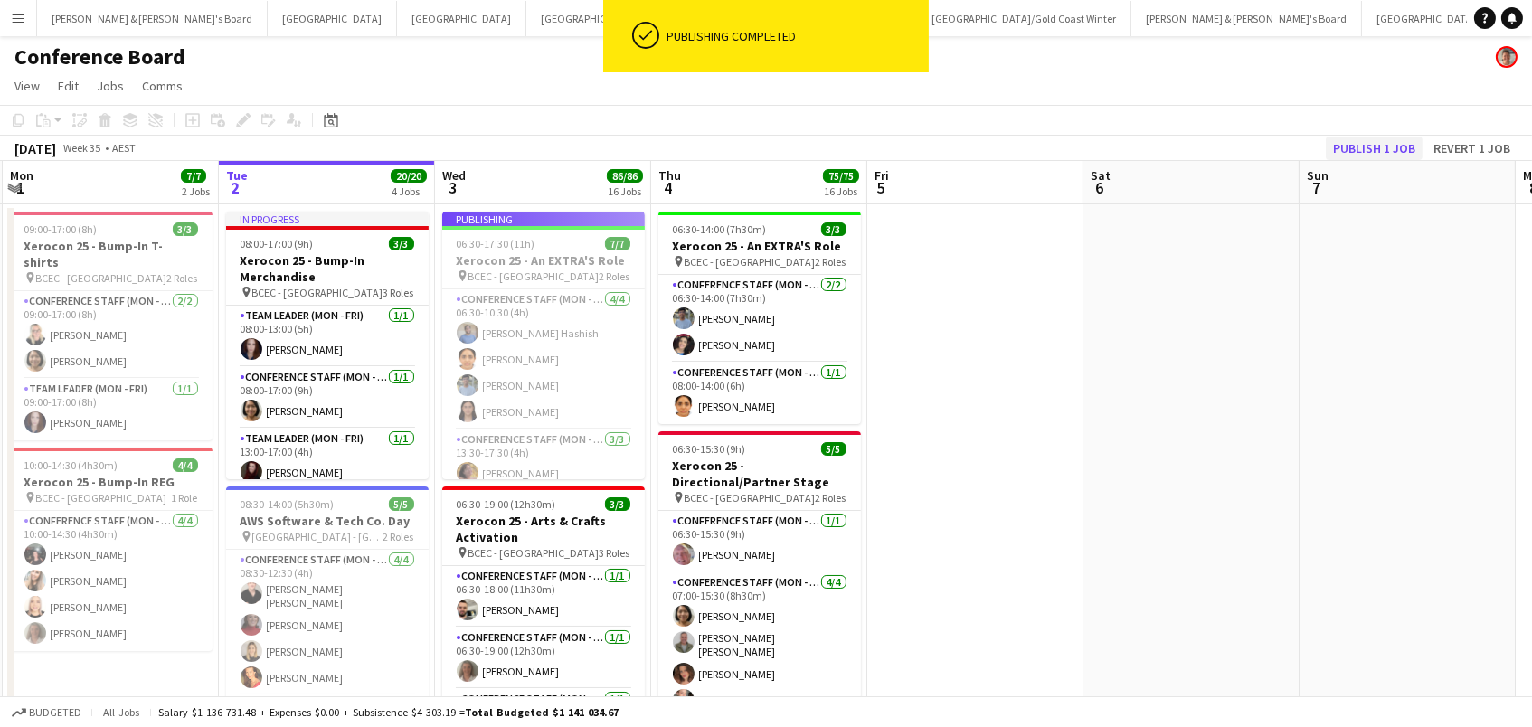
click at [1399, 144] on button "Publish 1 job" at bounding box center [1374, 149] width 97 height 24
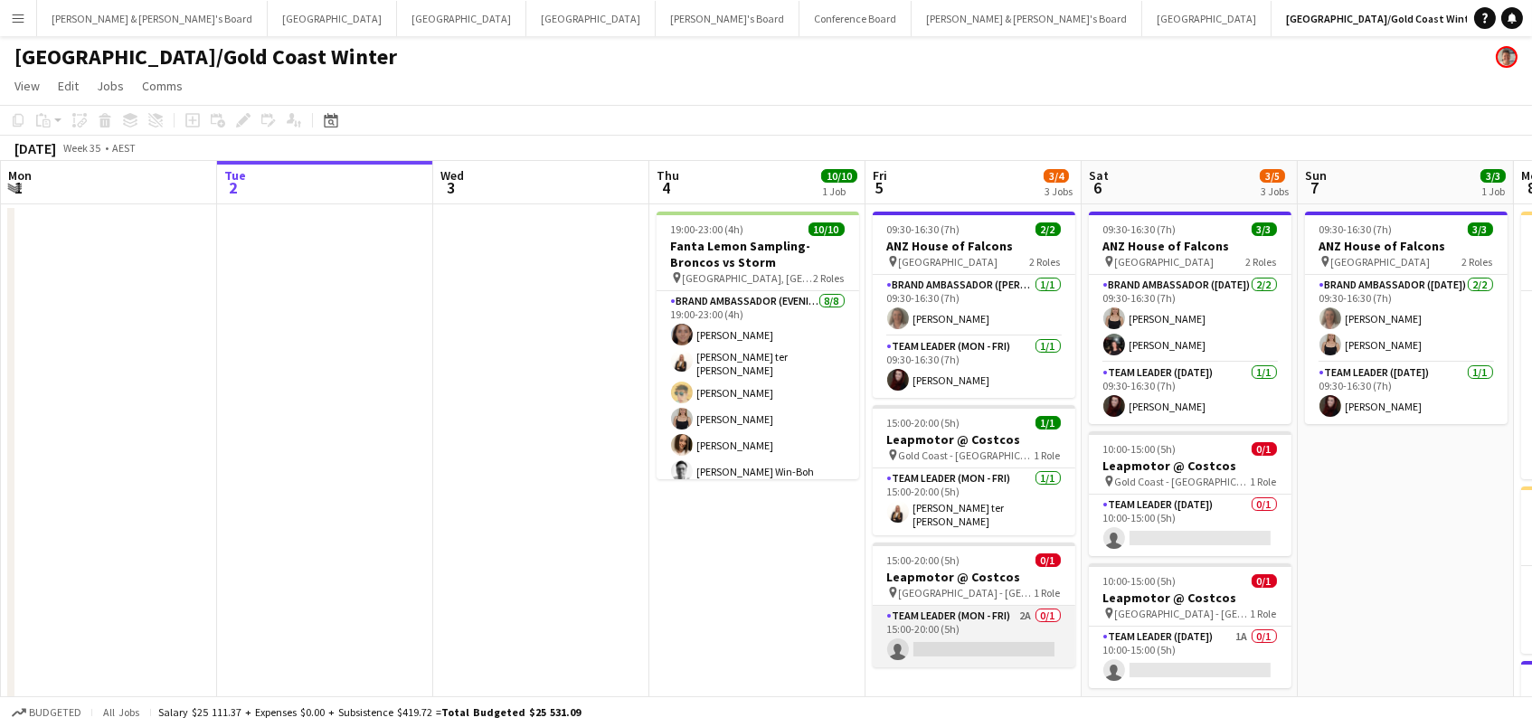
click at [967, 624] on app-card-role "Team Leader (Mon - Fri) 2A 0/1 15:00-20:00 (5h) single-neutral-actions" at bounding box center [974, 636] width 203 height 61
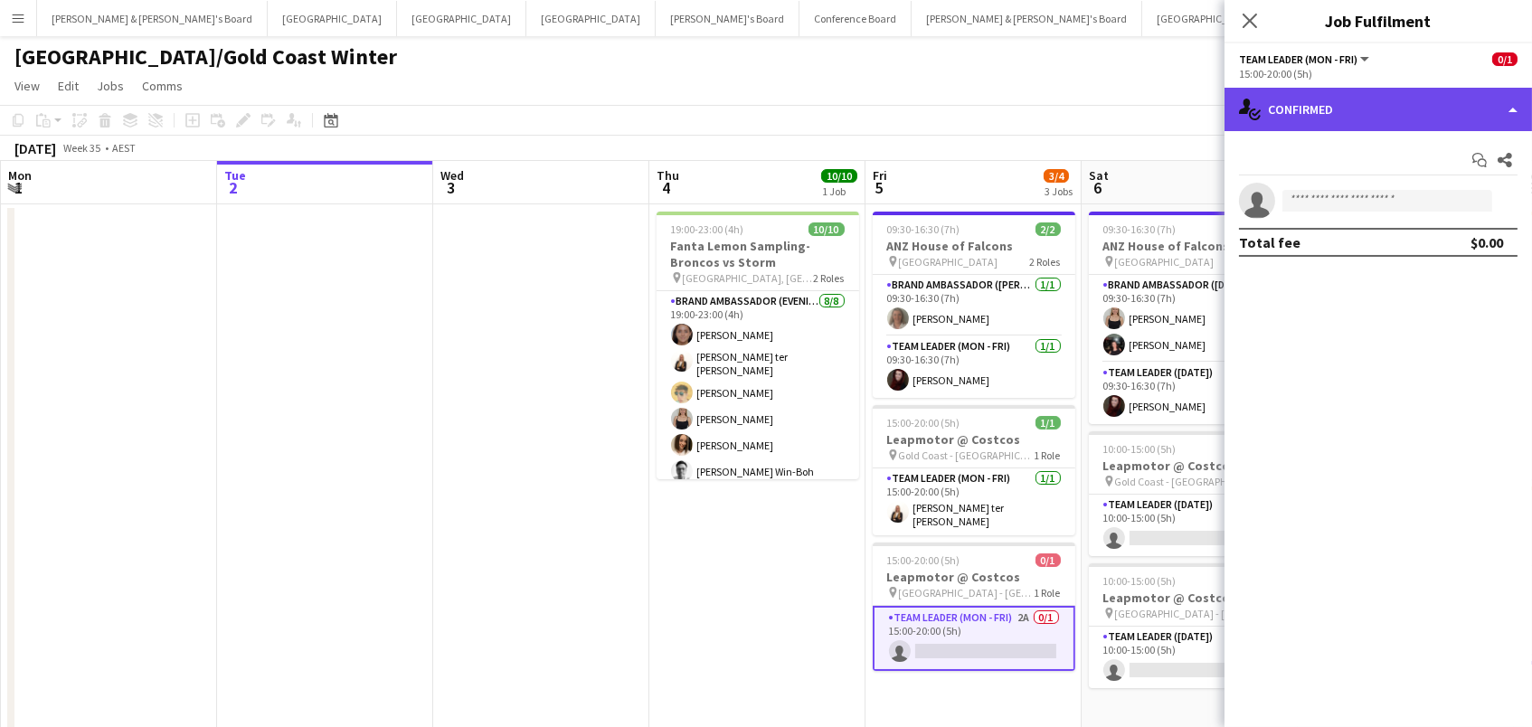
click at [1300, 99] on div "single-neutral-actions-check-2 Confirmed" at bounding box center [1377, 109] width 307 height 43
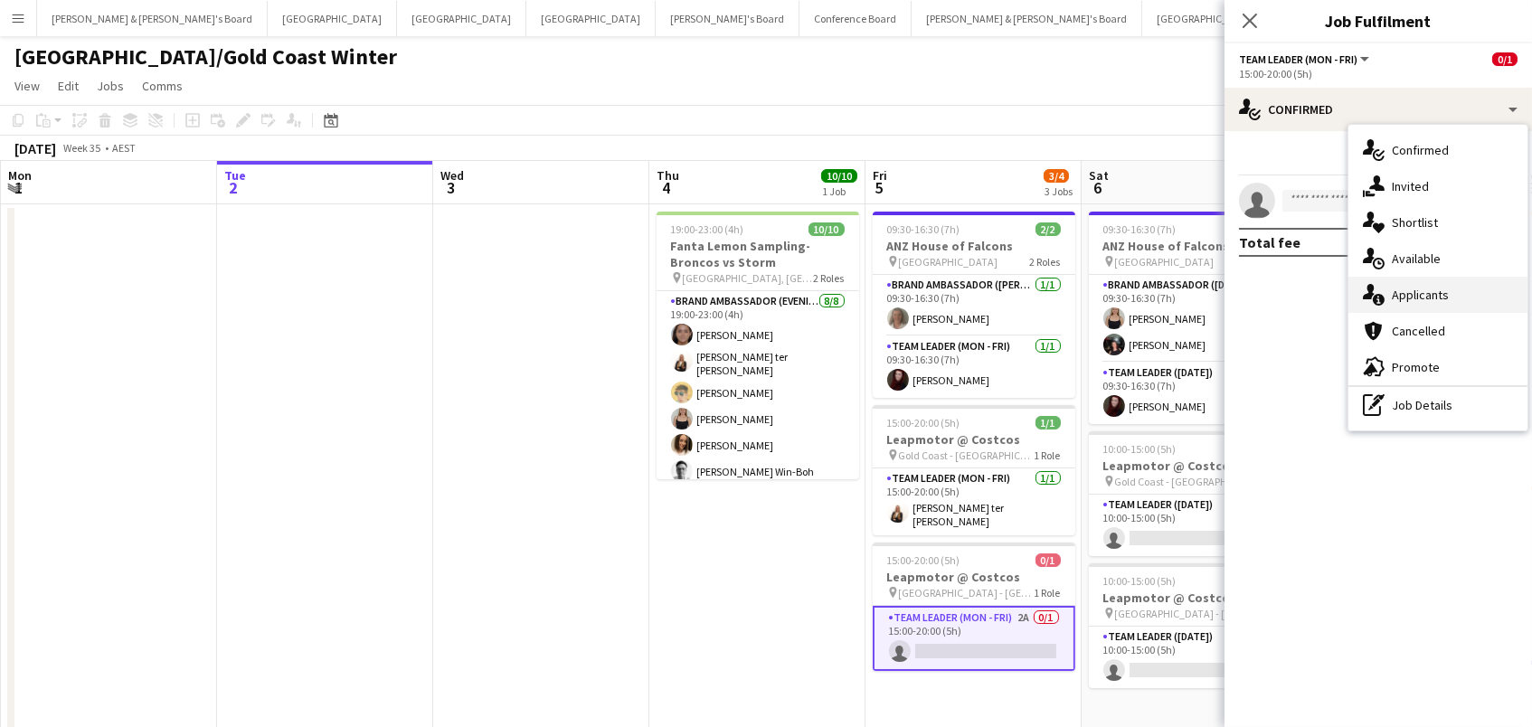
click at [1393, 286] on div "single-neutral-actions-information Applicants" at bounding box center [1437, 295] width 179 height 36
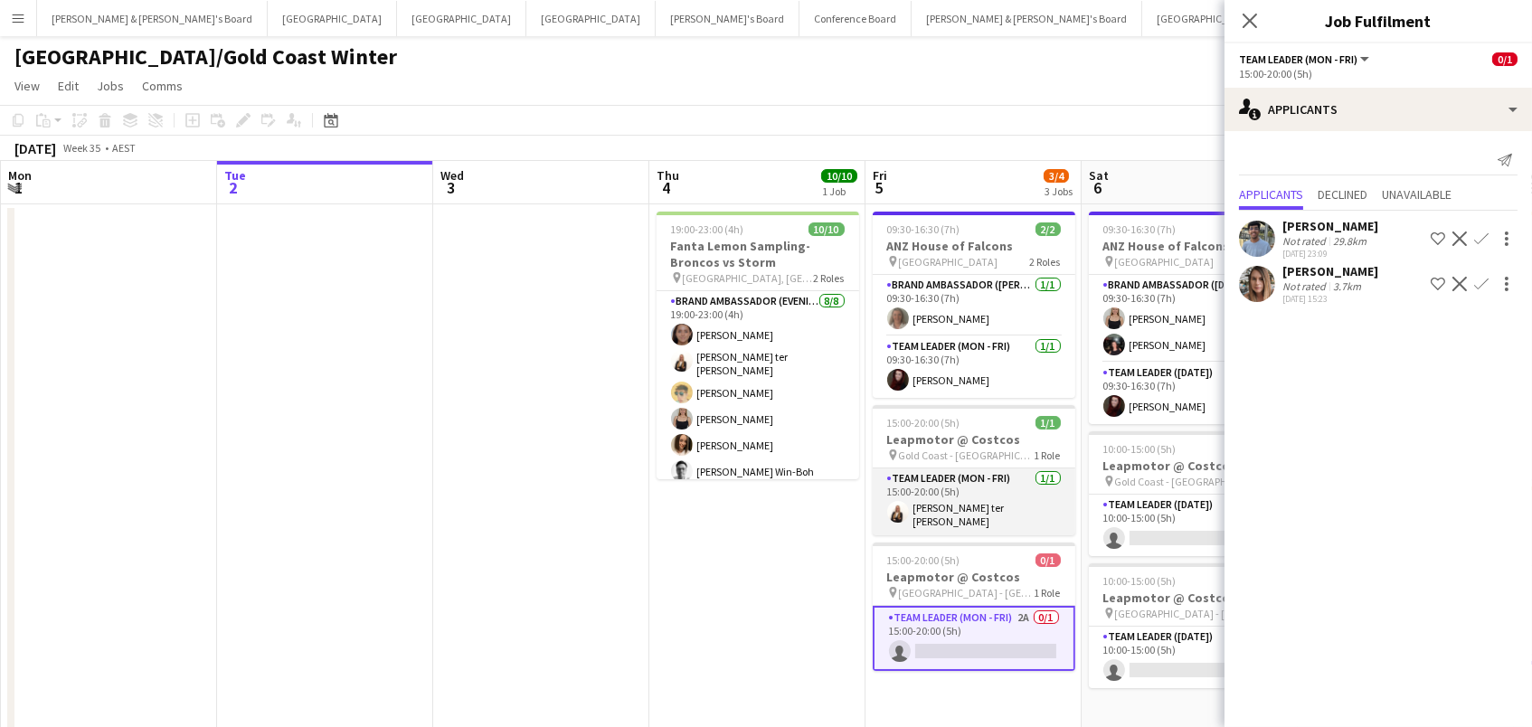
click at [1012, 496] on app-card-role "Team Leader (Mon - Fri) [DATE] 15:00-20:00 (5h) [PERSON_NAME] ter [PERSON_NAME]" at bounding box center [974, 501] width 203 height 67
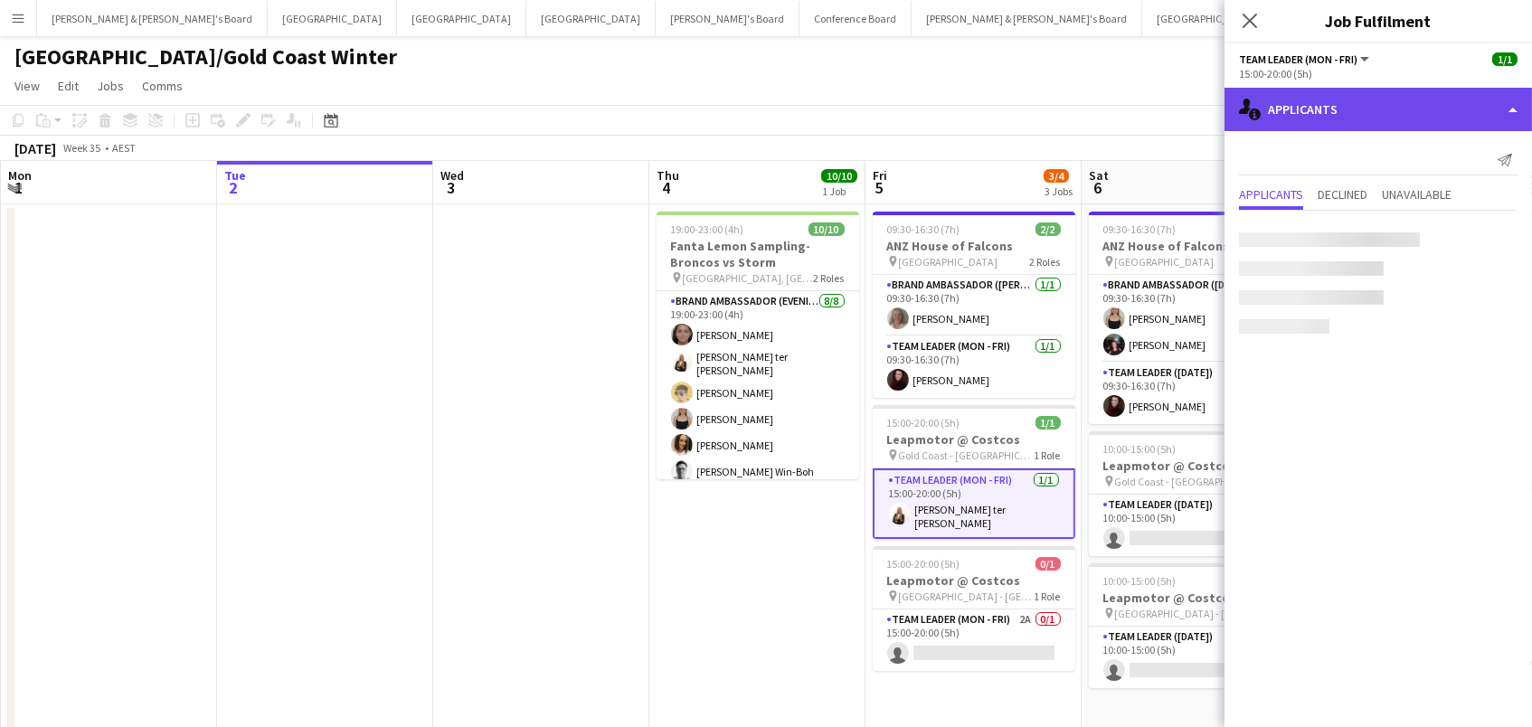
click at [1307, 118] on div "single-neutral-actions-information Applicants" at bounding box center [1377, 109] width 307 height 43
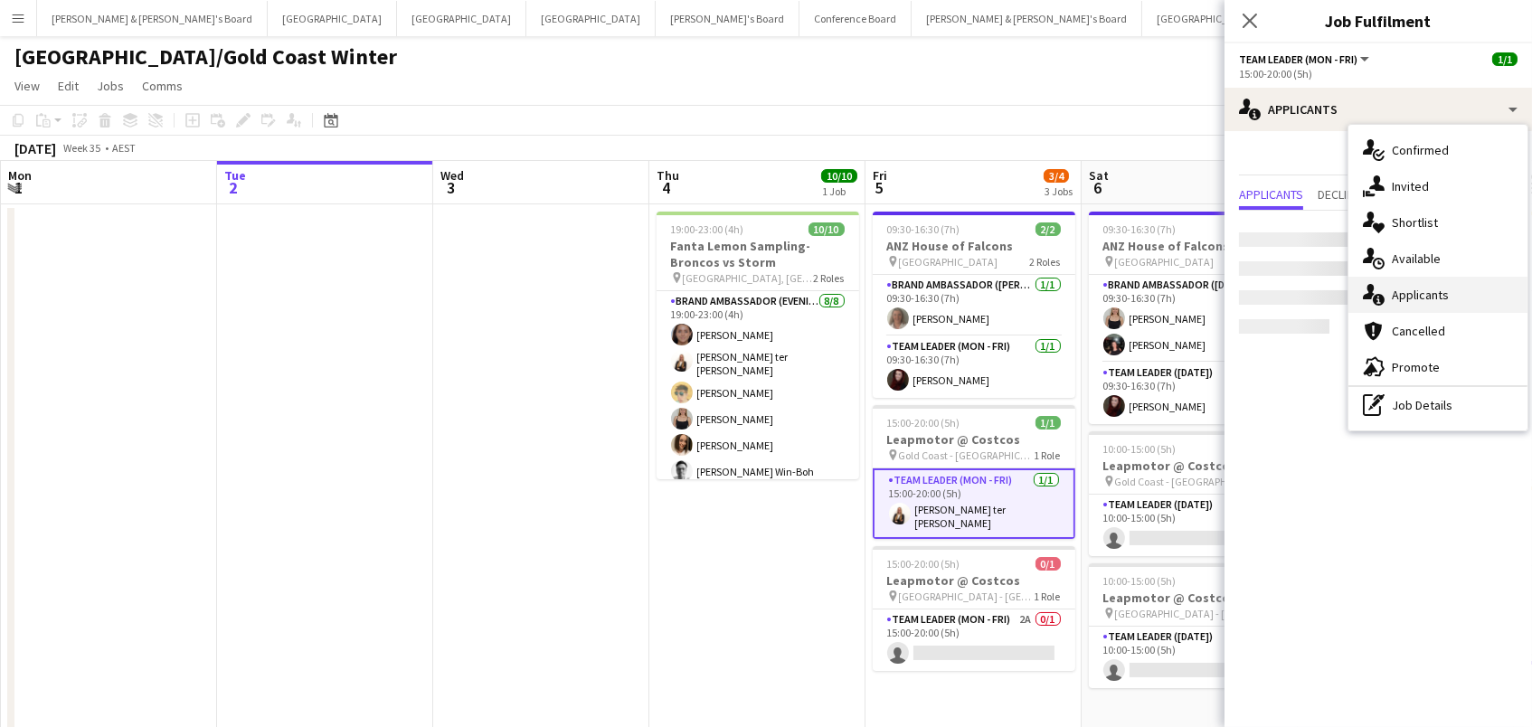
click at [1405, 291] on div "single-neutral-actions-information Applicants" at bounding box center [1437, 295] width 179 height 36
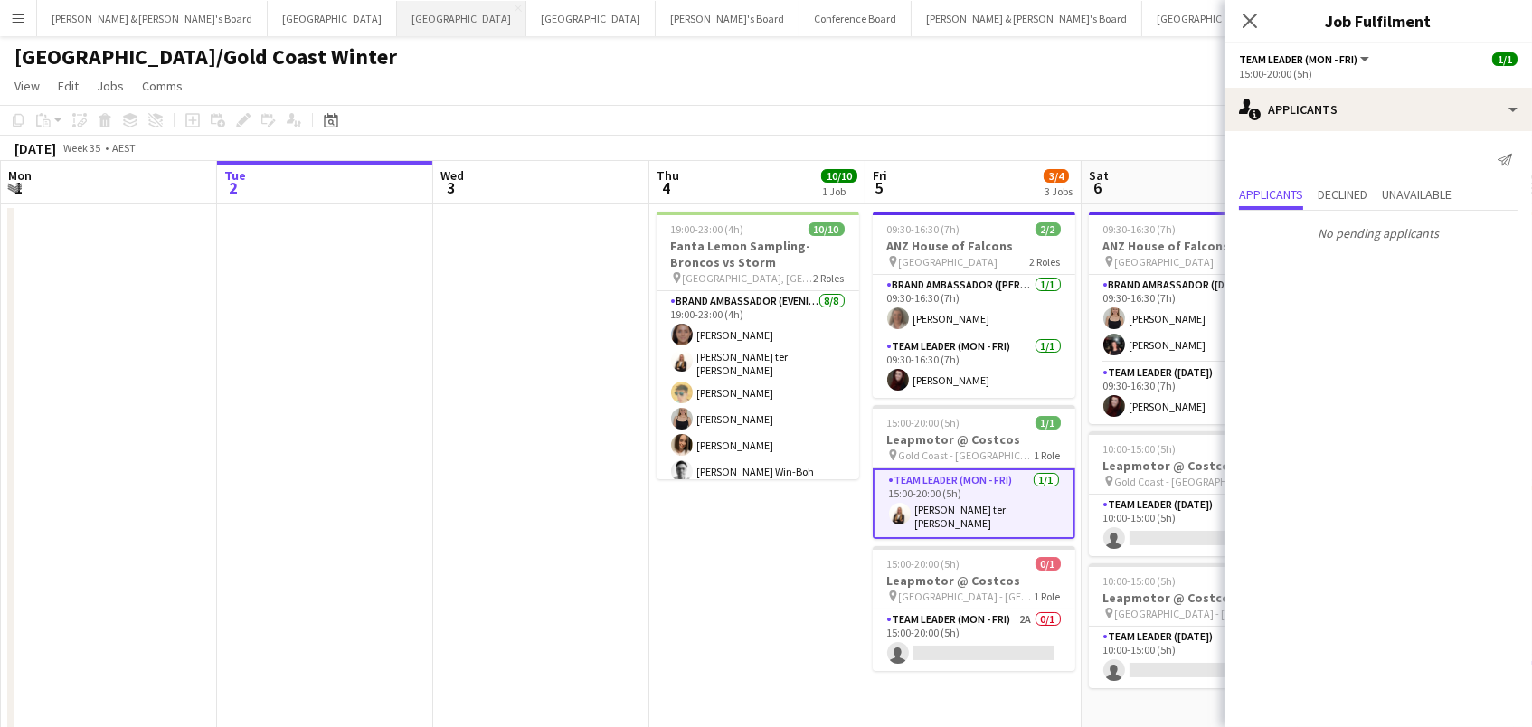
click at [397, 16] on button "Perth Close" at bounding box center [461, 18] width 129 height 35
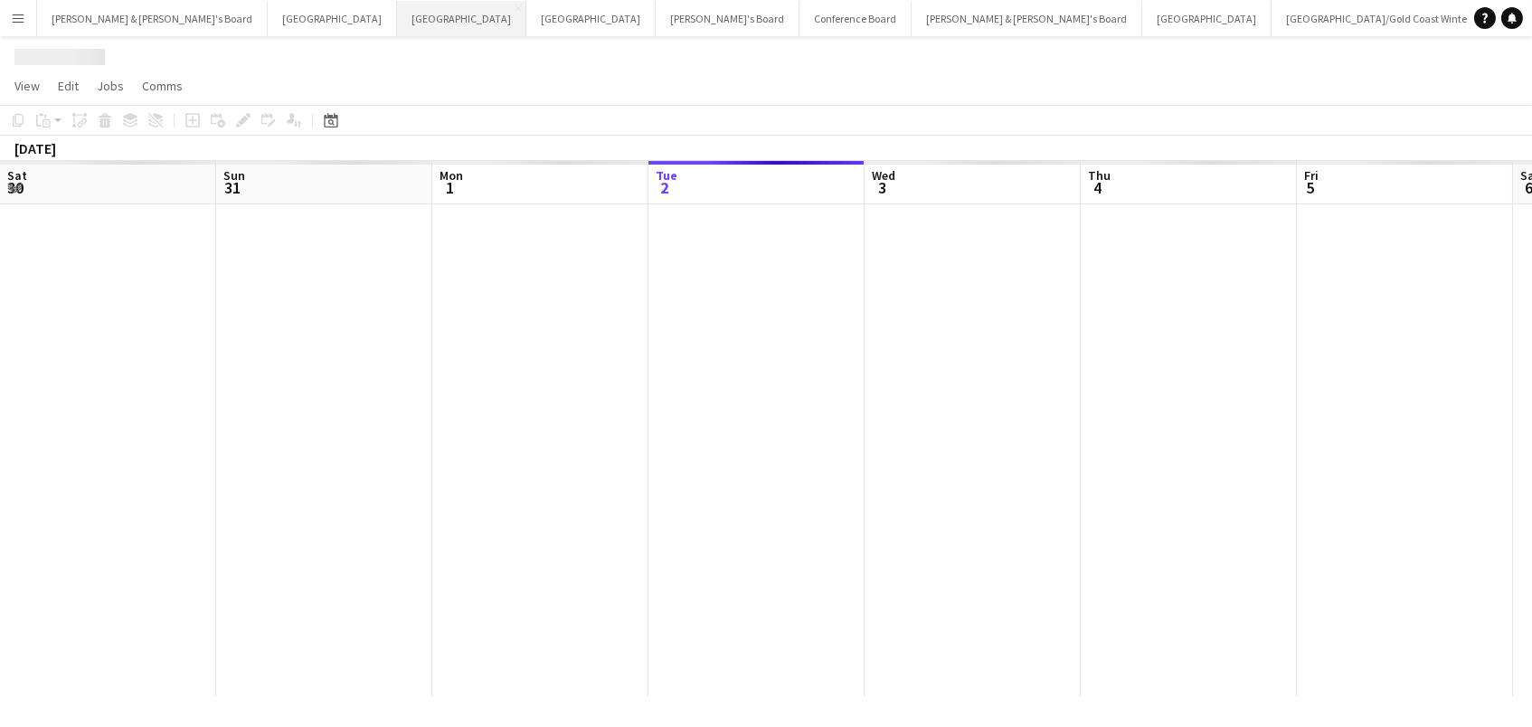
scroll to position [0, 431]
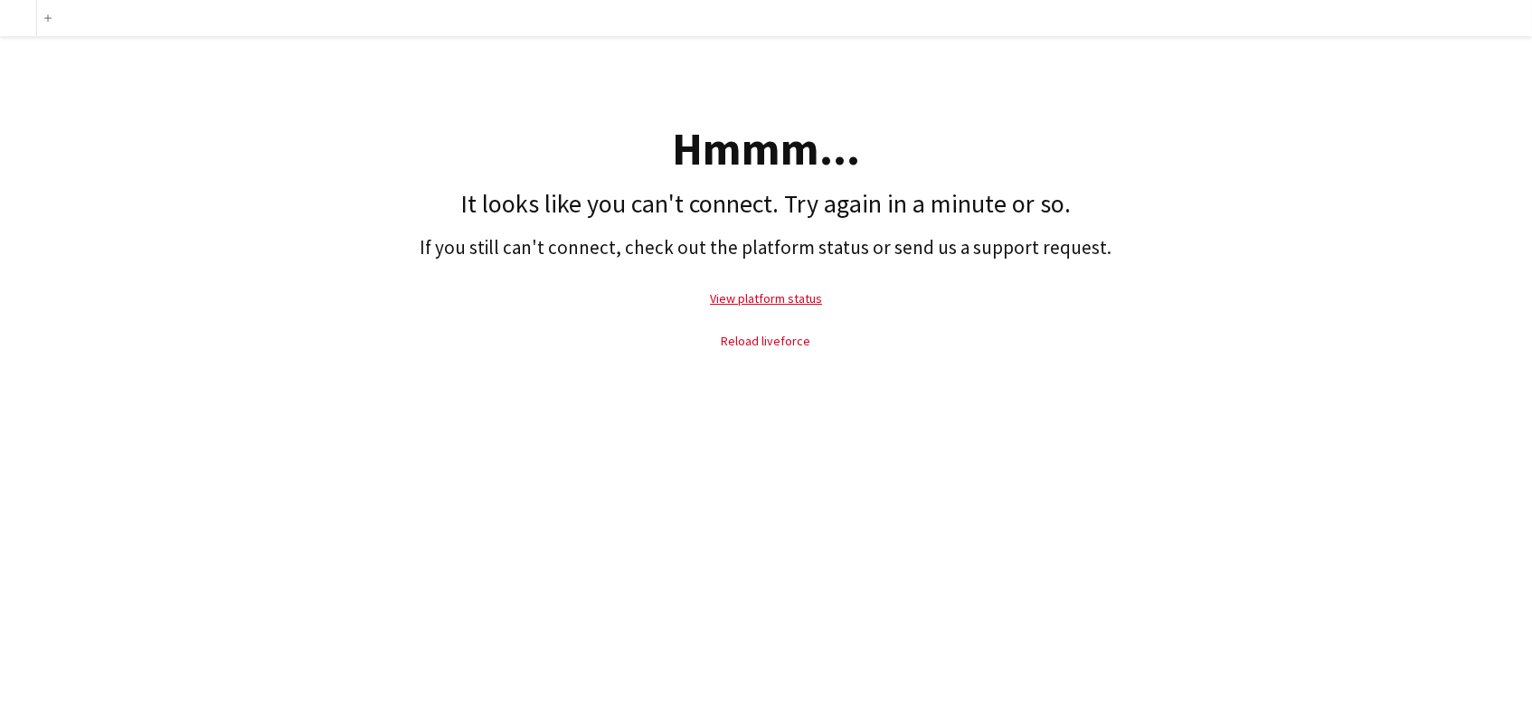
click at [746, 333] on link "Reload liveforce" at bounding box center [767, 341] width 90 height 16
click at [737, 297] on link "View platform status" at bounding box center [766, 298] width 112 height 16
click at [741, 303] on link "View platform status" at bounding box center [766, 298] width 112 height 16
click at [775, 298] on link "View platform status" at bounding box center [766, 298] width 112 height 16
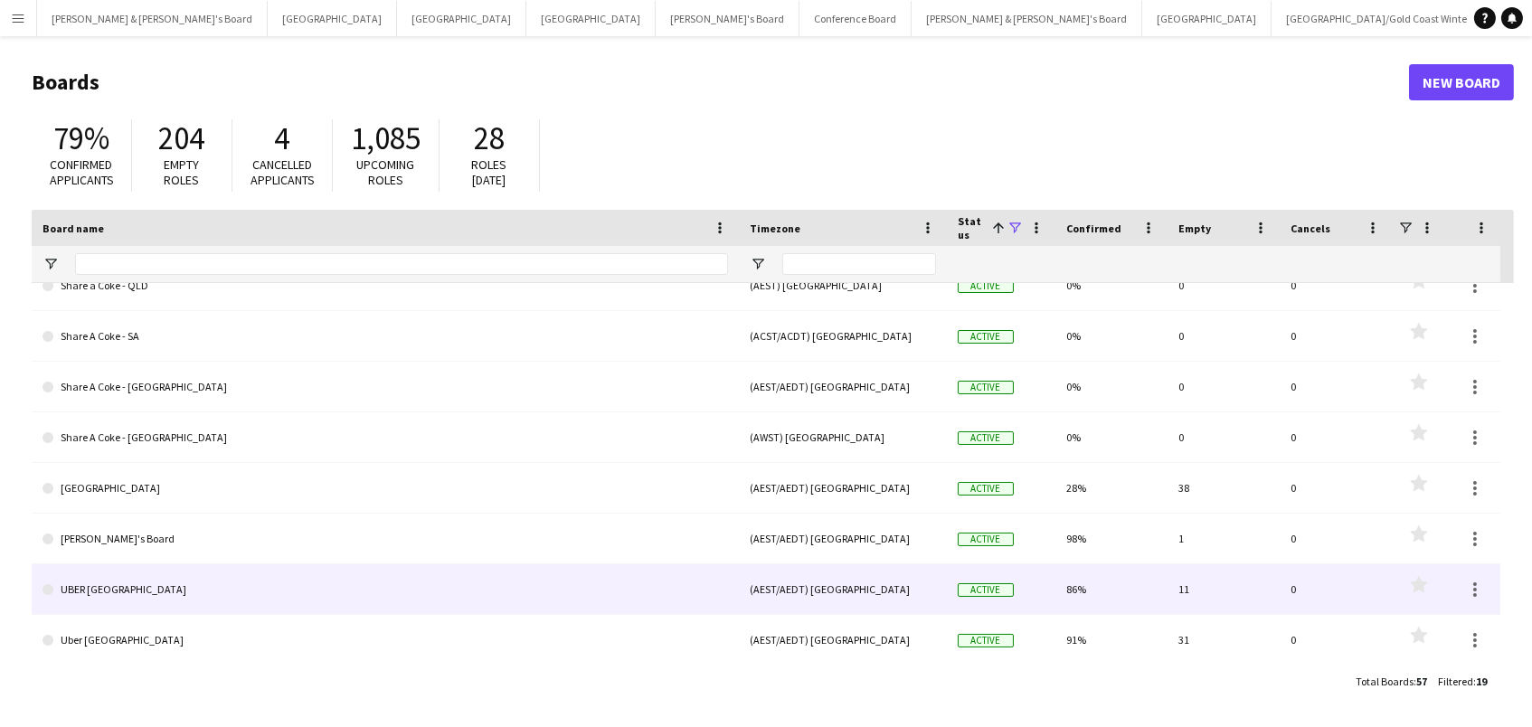
scroll to position [6, 0]
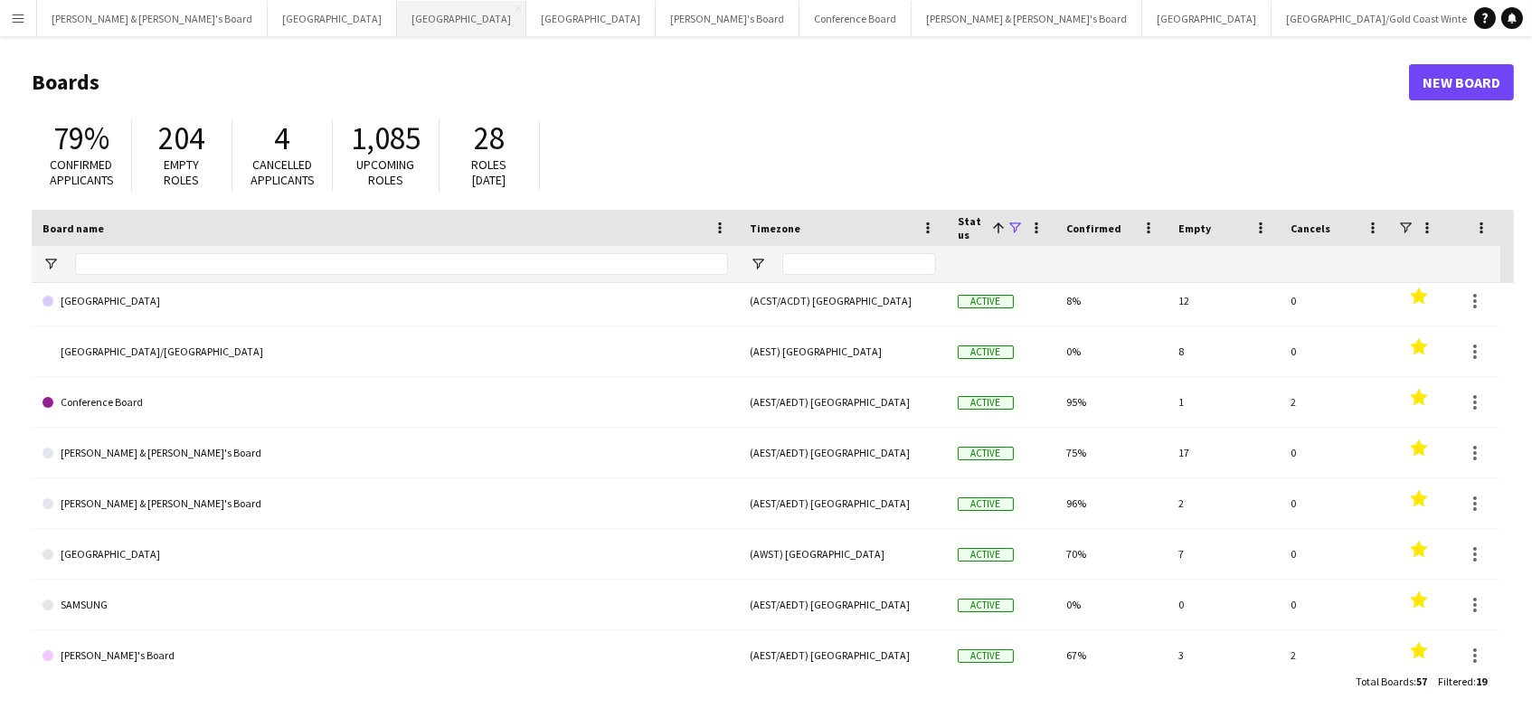
click at [397, 14] on button "Perth Close" at bounding box center [461, 18] width 129 height 35
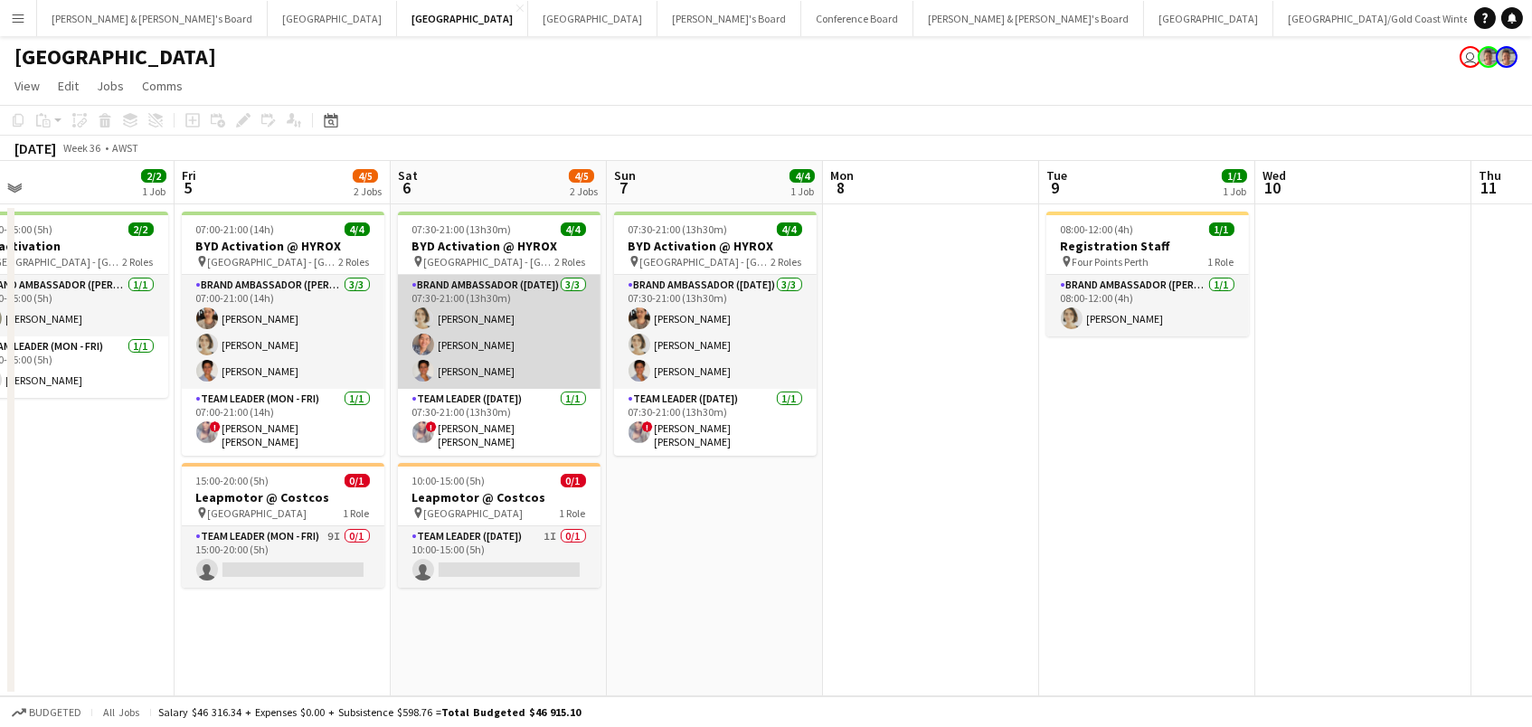
scroll to position [0, 697]
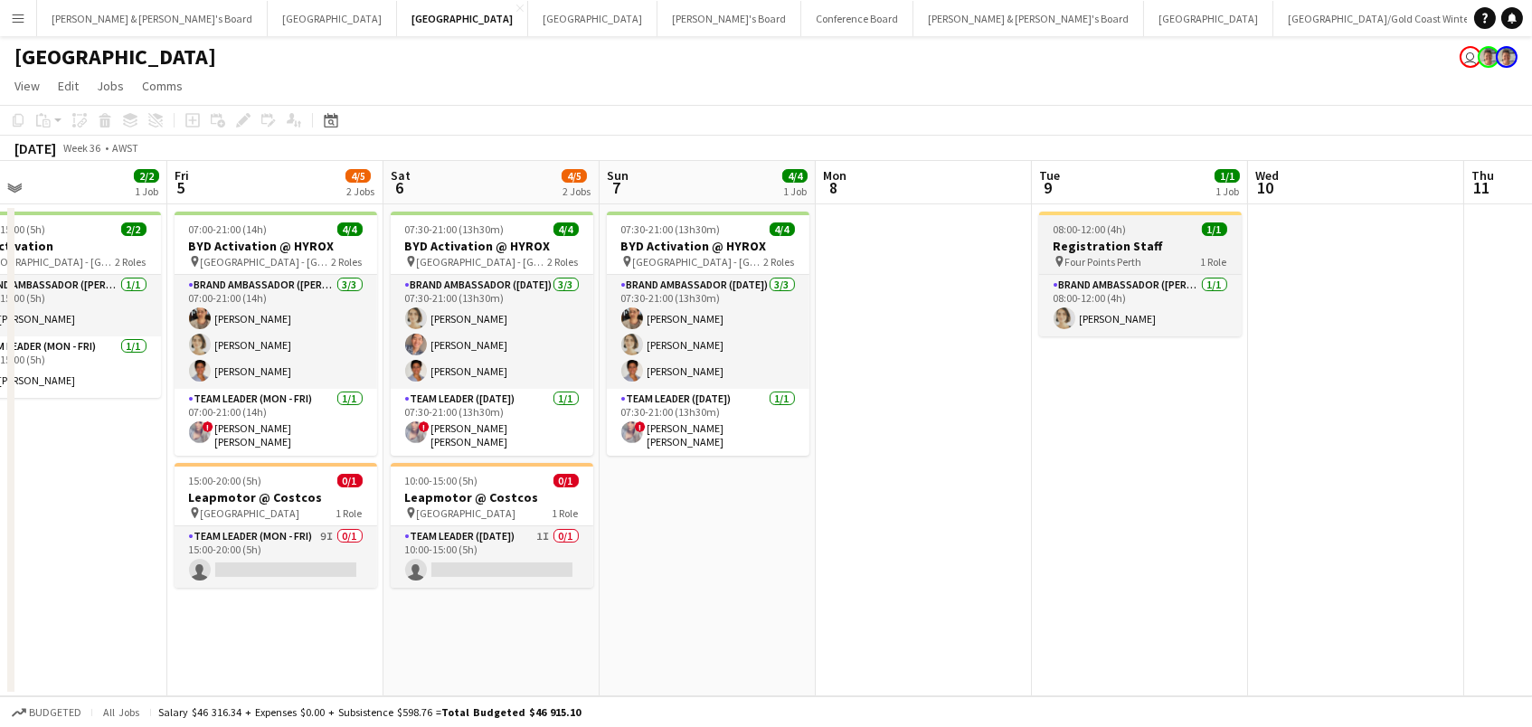
click at [1167, 240] on h3 "Registration Staff" at bounding box center [1140, 246] width 203 height 16
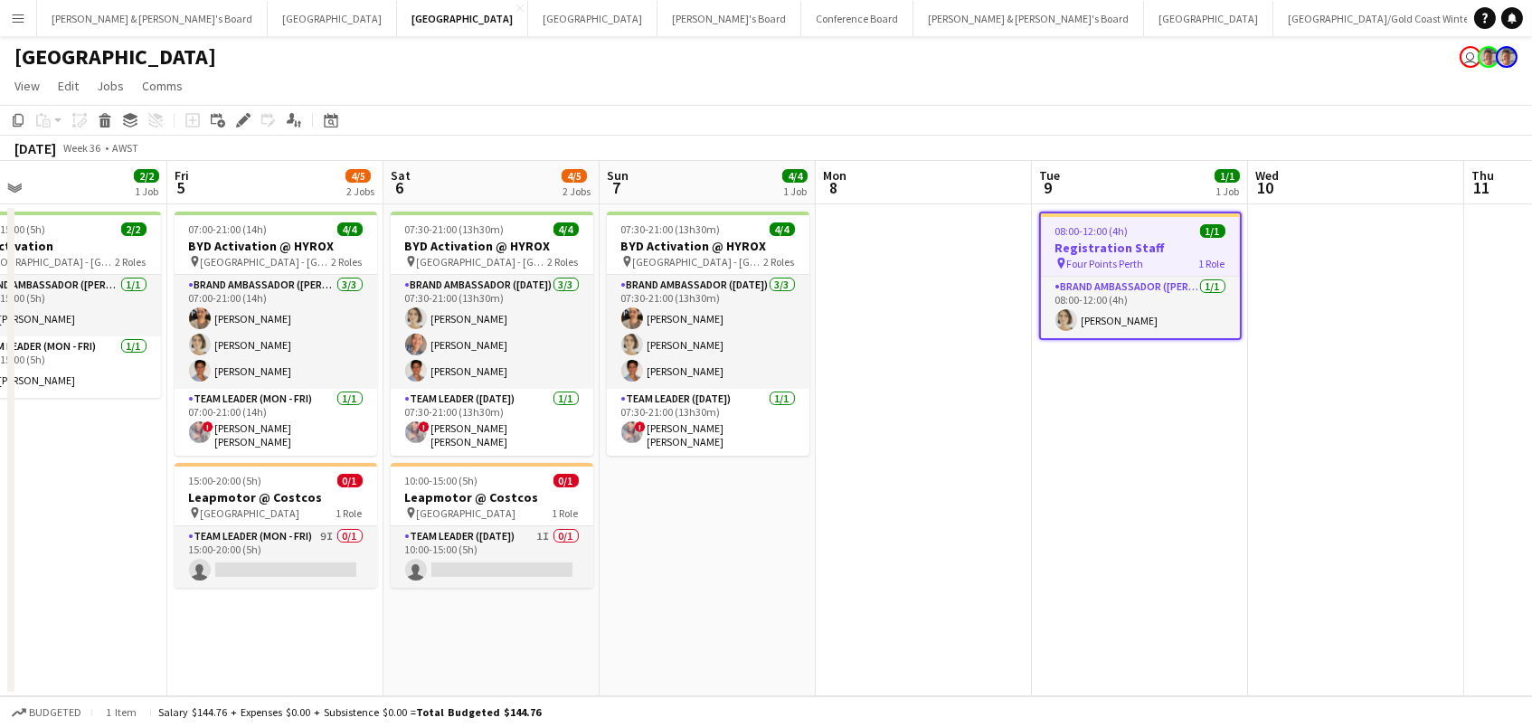
scroll to position [0, 696]
click at [236, 115] on icon "Edit" at bounding box center [243, 120] width 14 height 14
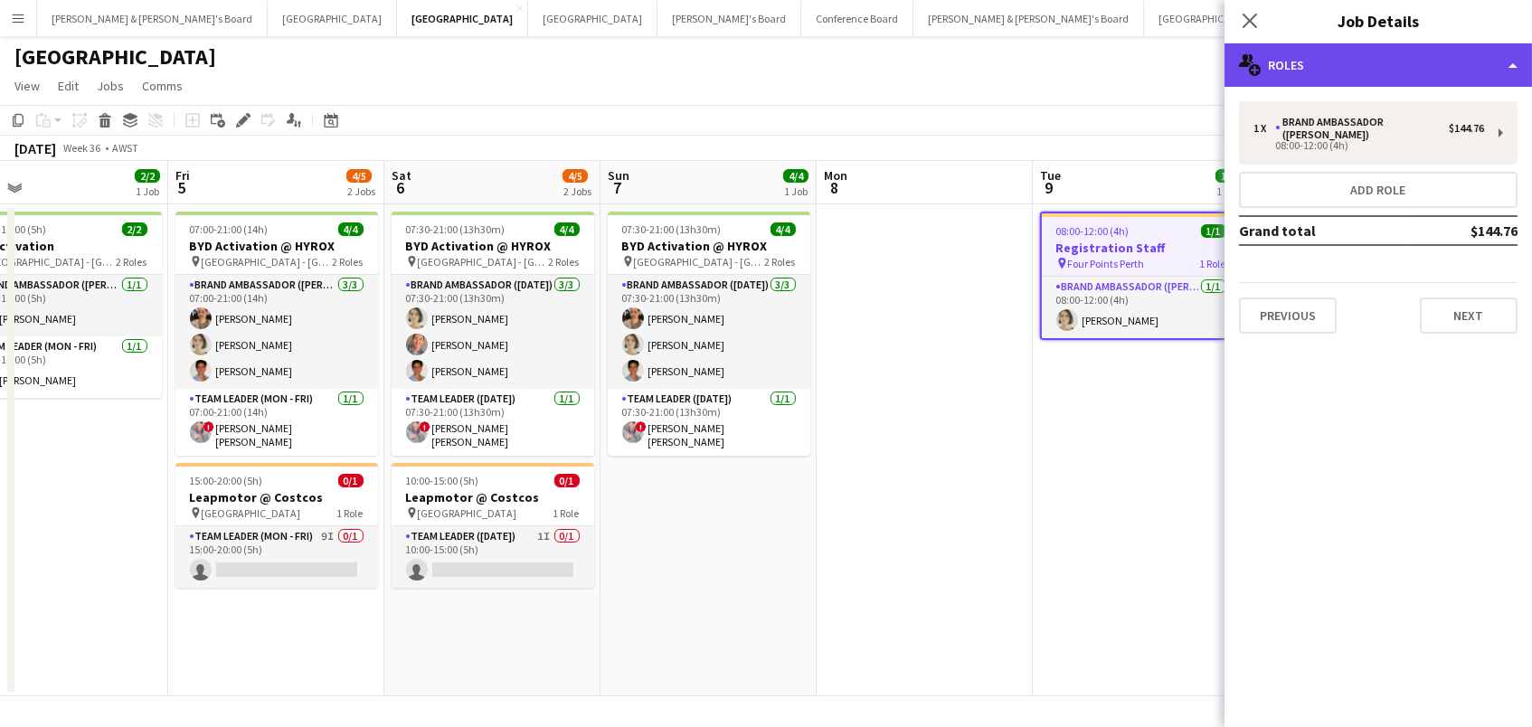
click at [1306, 74] on div "multiple-users-add Roles" at bounding box center [1377, 64] width 307 height 43
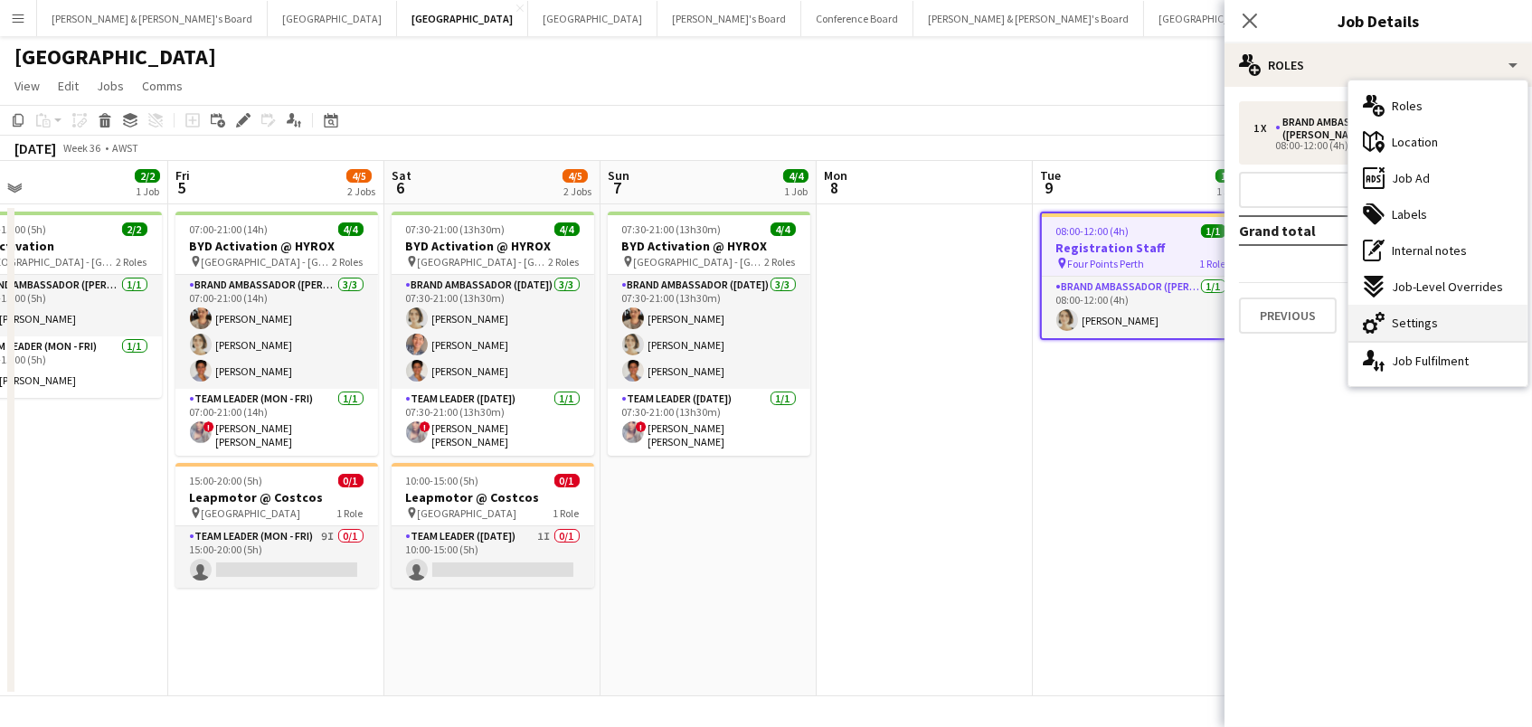
click at [1383, 323] on icon "cog-double-3" at bounding box center [1374, 323] width 22 height 22
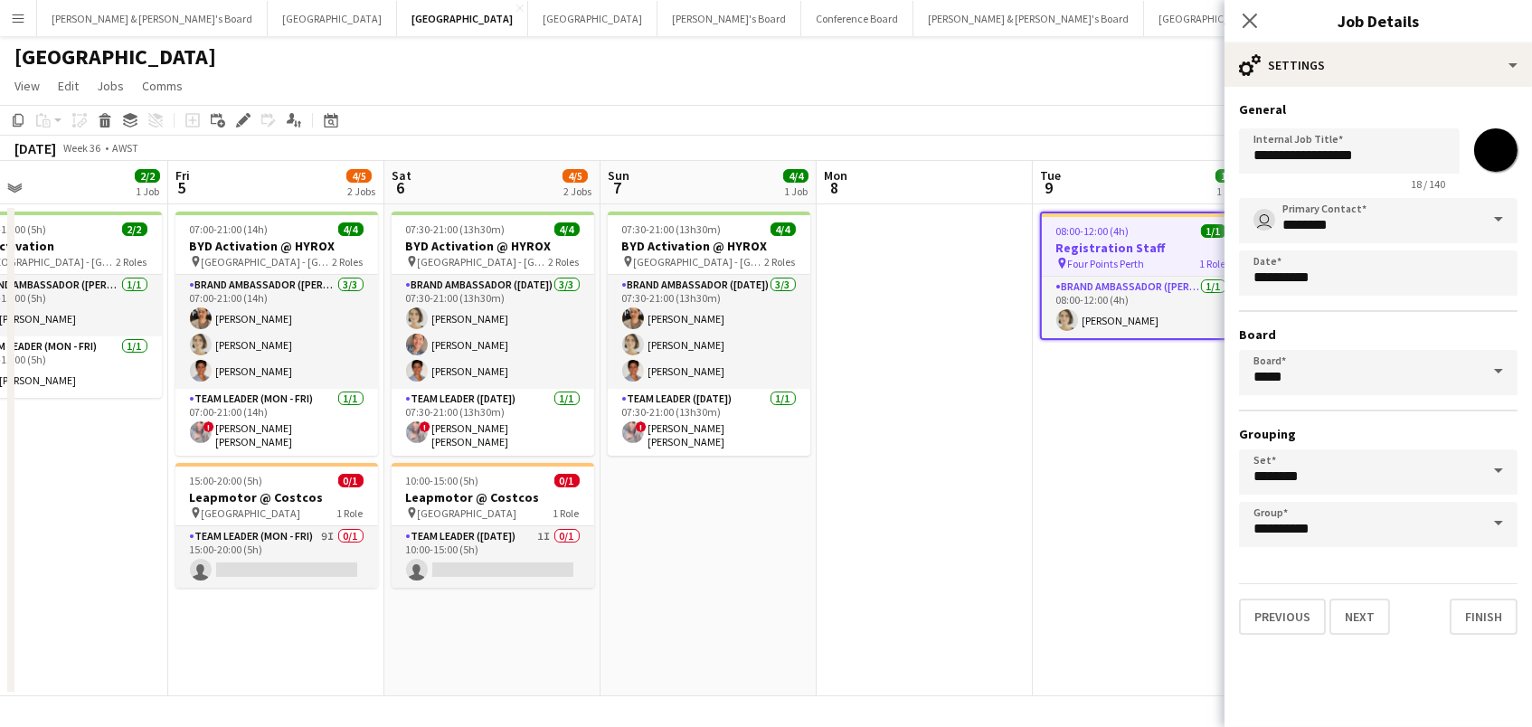
click at [1516, 153] on input "*******" at bounding box center [1495, 150] width 65 height 65
type input "*******"
click at [959, 543] on app-date-cell at bounding box center [924, 450] width 216 height 492
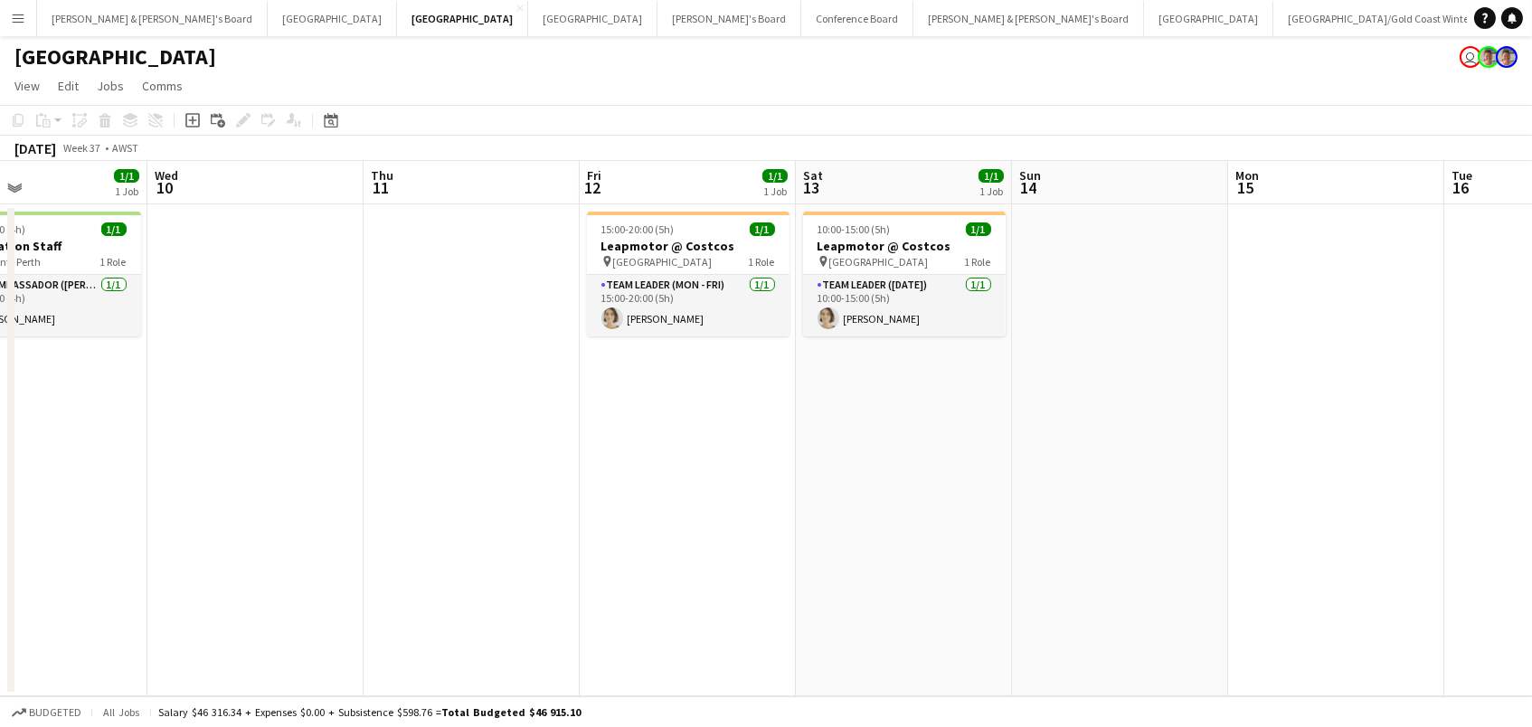
scroll to position [0, 524]
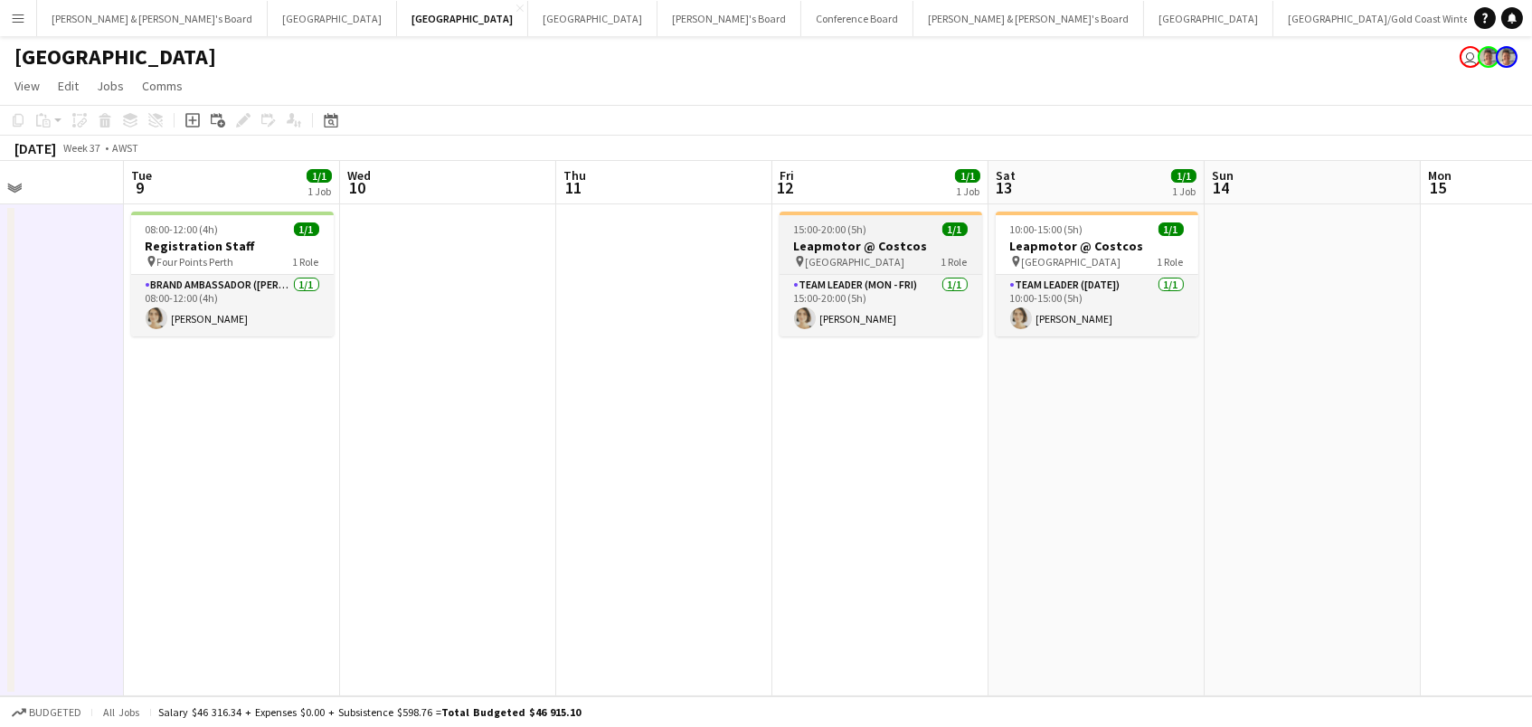
click at [856, 245] on h3 "Leapmotor @ Costcos" at bounding box center [880, 246] width 203 height 16
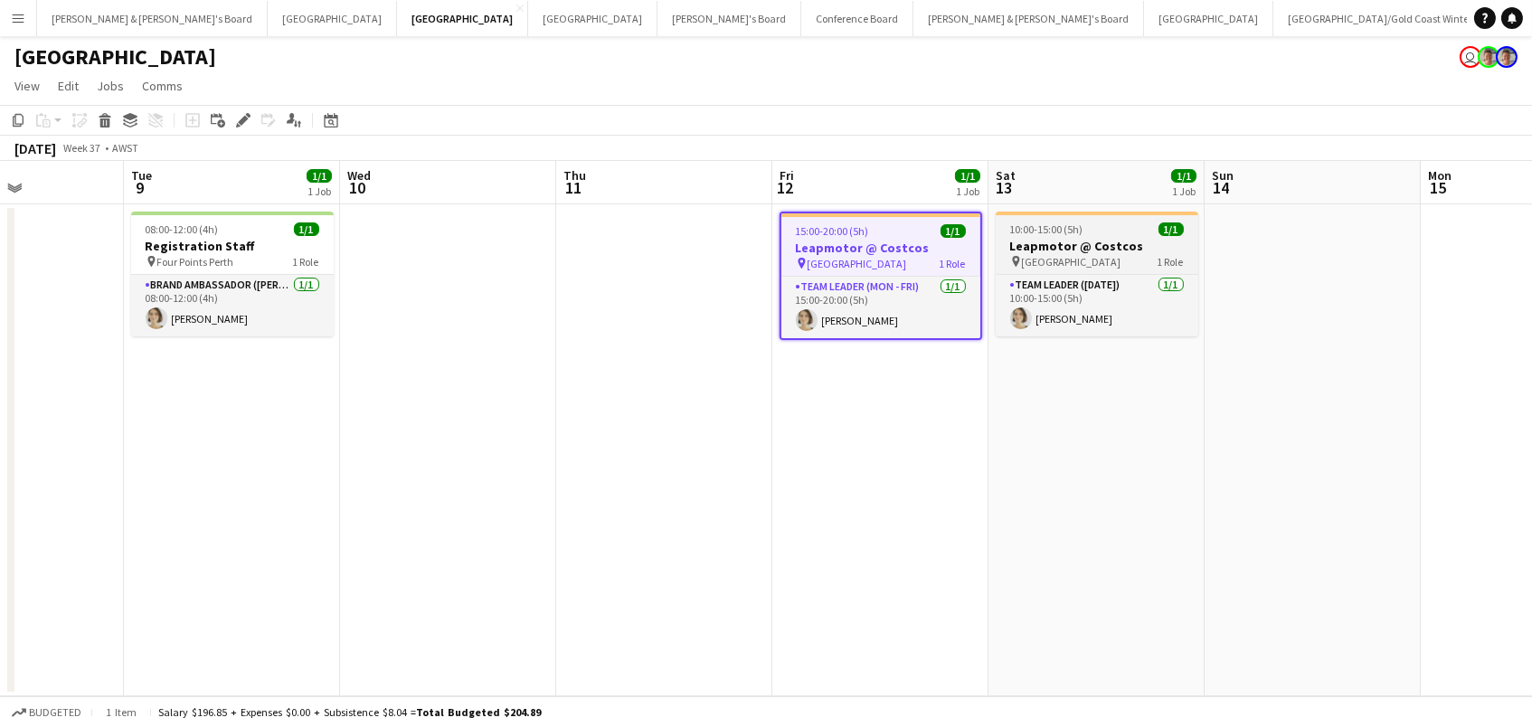
click at [1040, 240] on h3 "Leapmotor @ Costcos" at bounding box center [1097, 246] width 203 height 16
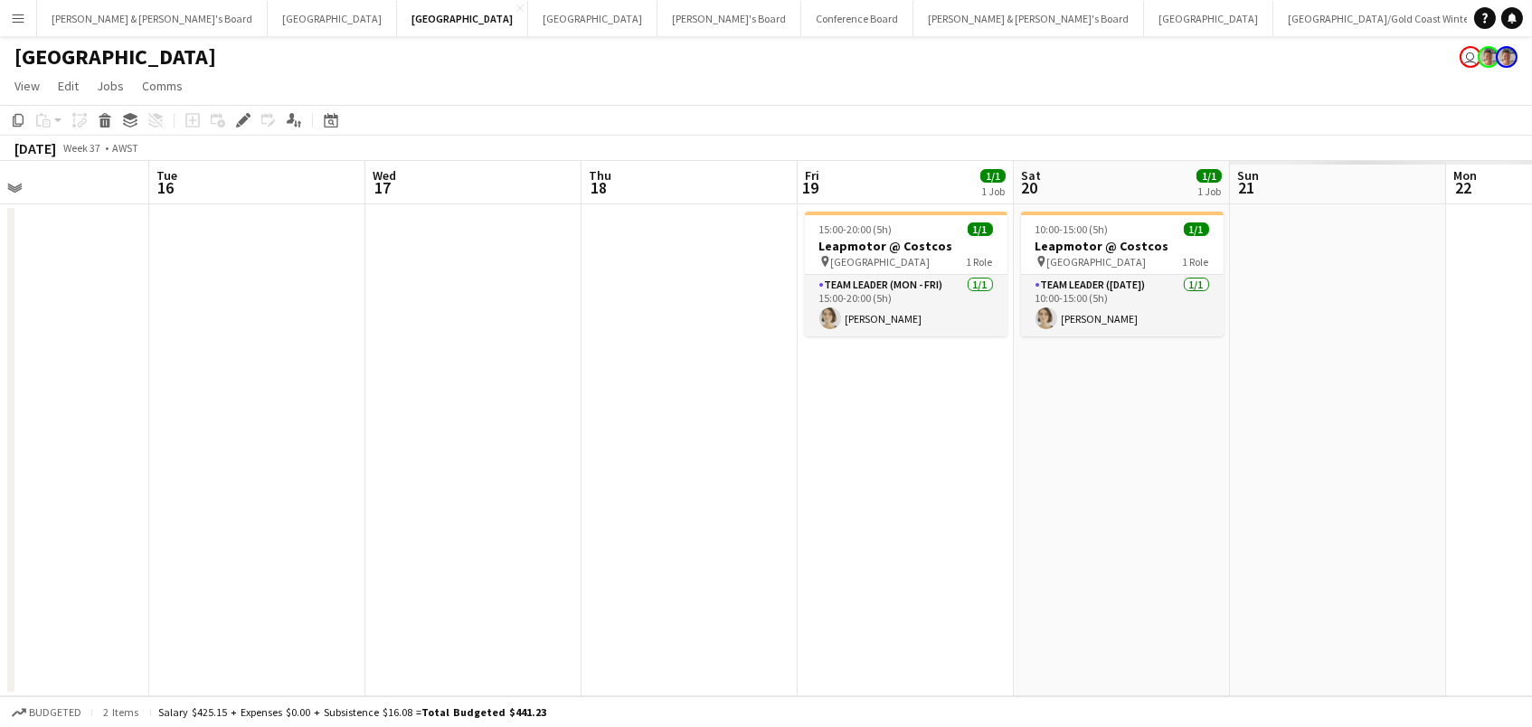
scroll to position [0, 835]
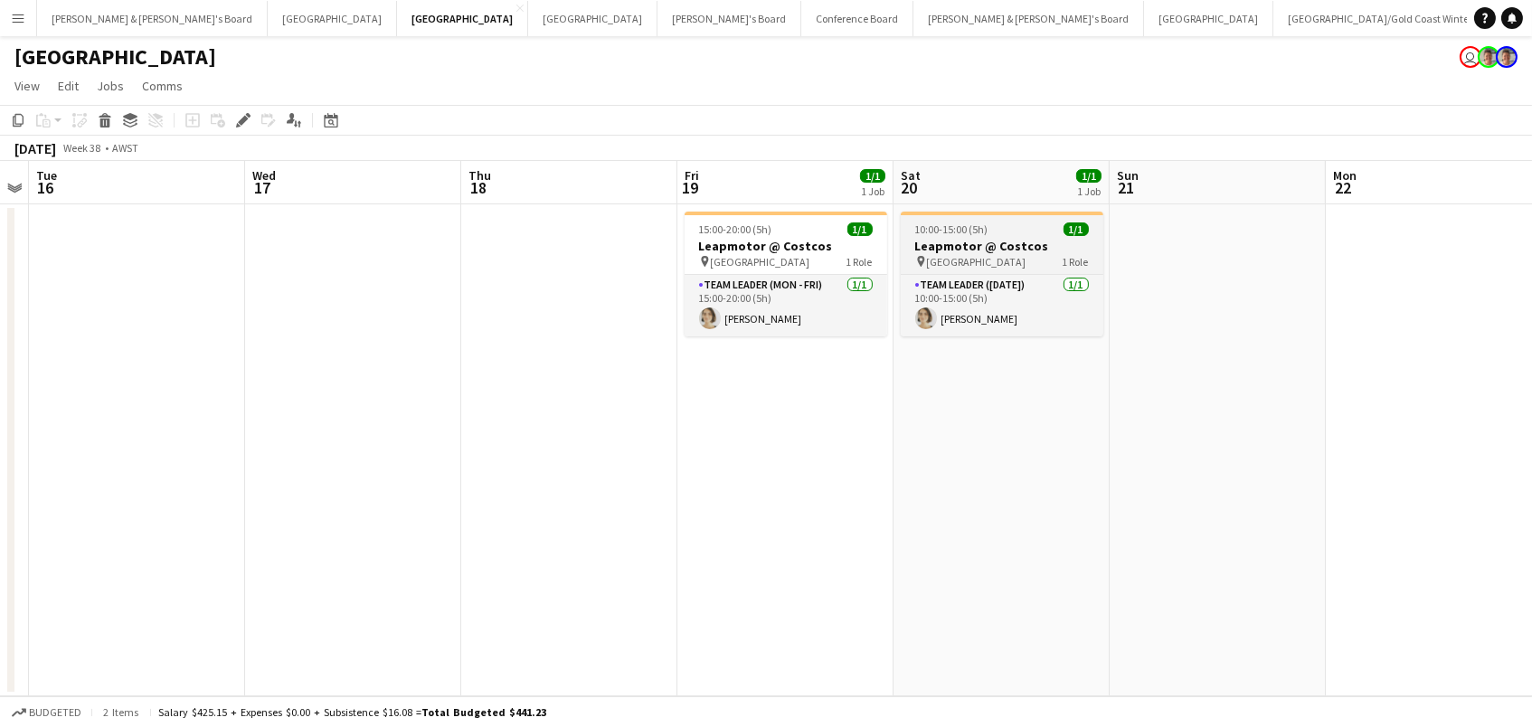
click at [1042, 240] on h3 "Leapmotor @ Costcos" at bounding box center [1002, 246] width 203 height 16
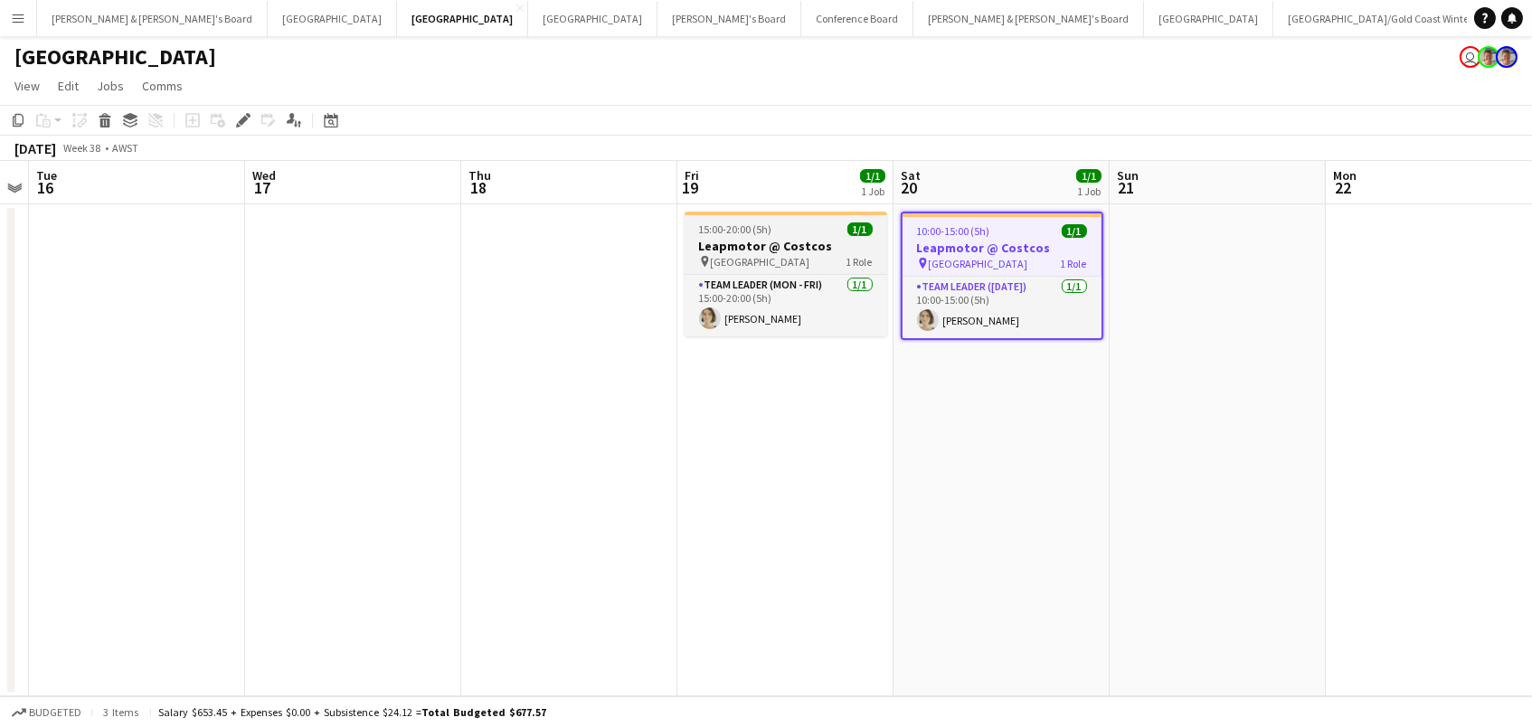
click at [787, 255] on div "pin Perth Airport 1 Role" at bounding box center [785, 261] width 203 height 14
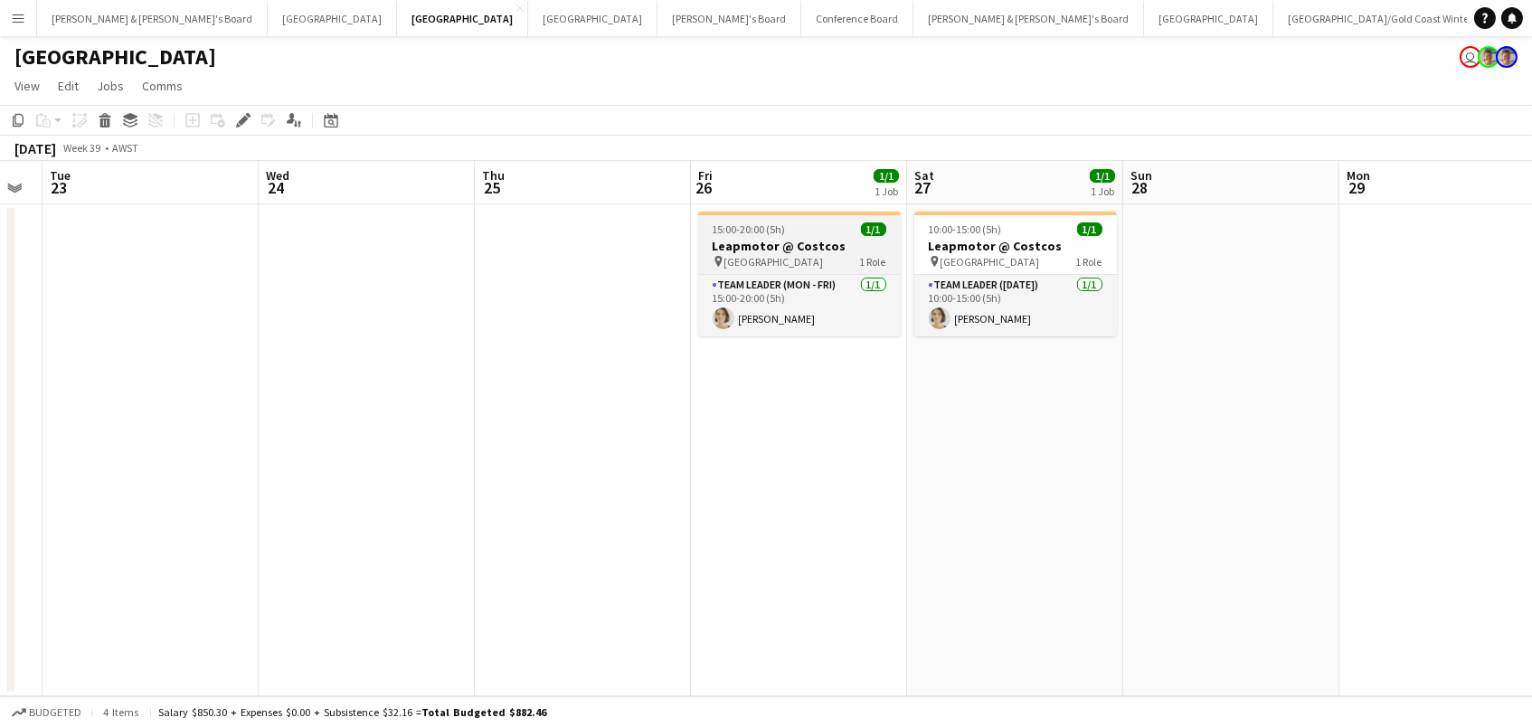
click at [820, 242] on h3 "Leapmotor @ Costcos" at bounding box center [799, 246] width 203 height 16
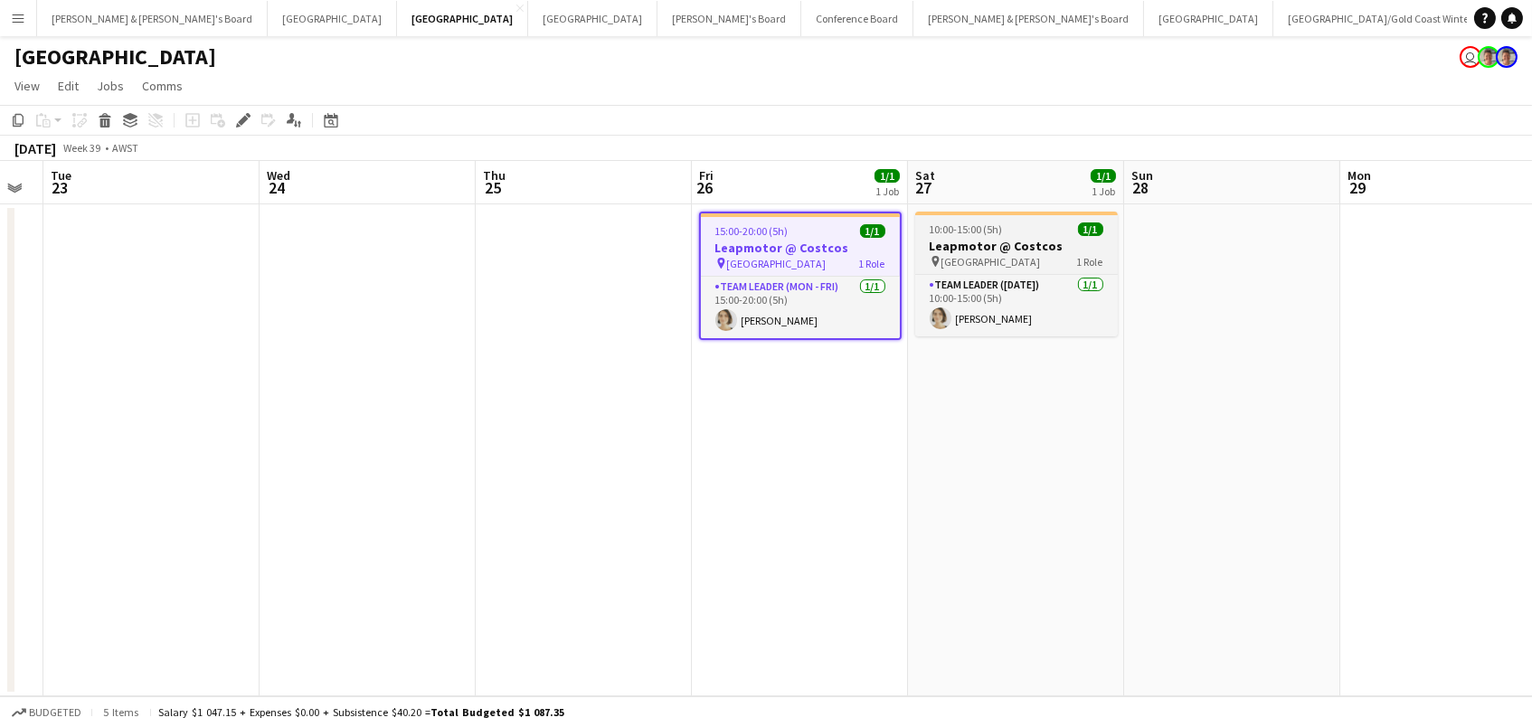
click at [1064, 228] on div "10:00-15:00 (5h) 1/1" at bounding box center [1016, 229] width 203 height 14
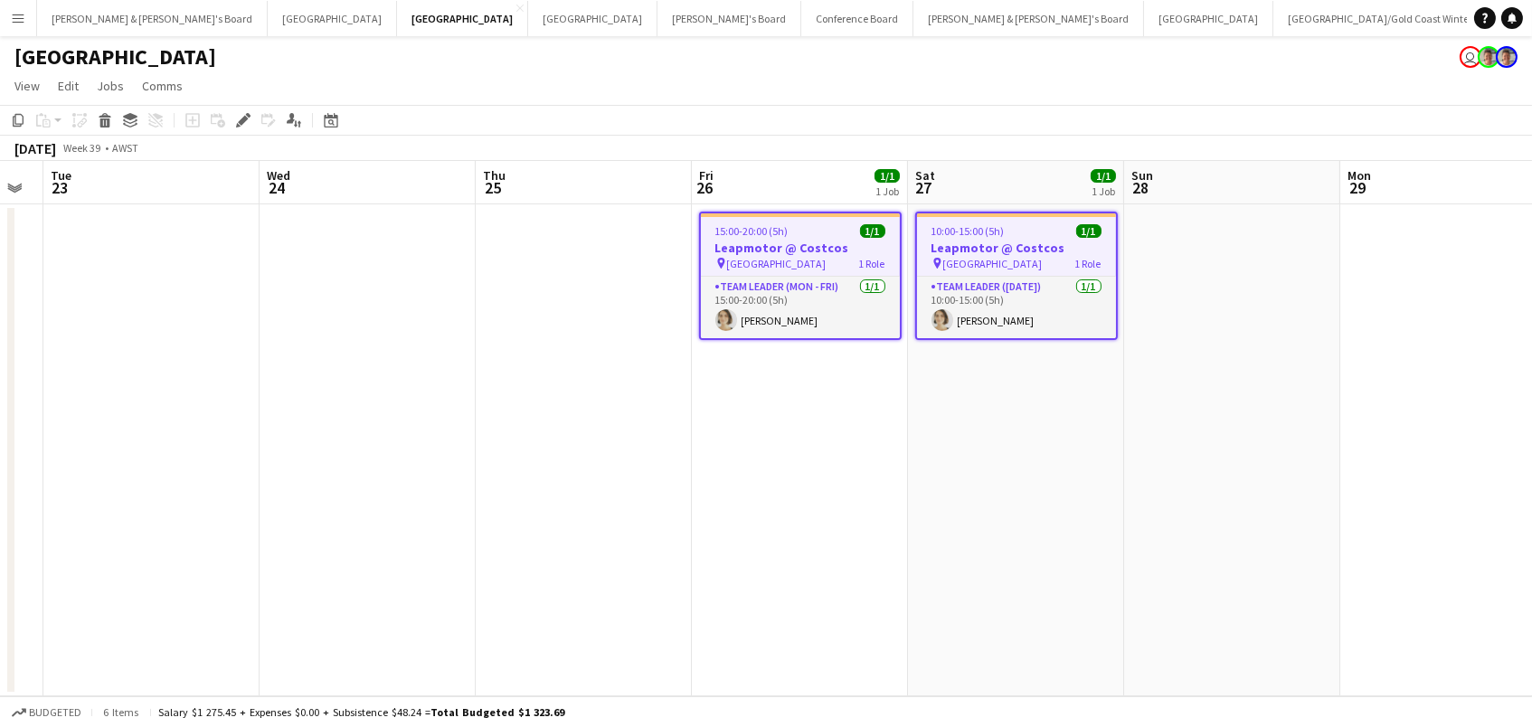
scroll to position [0, 604]
click at [241, 122] on icon at bounding box center [243, 121] width 10 height 10
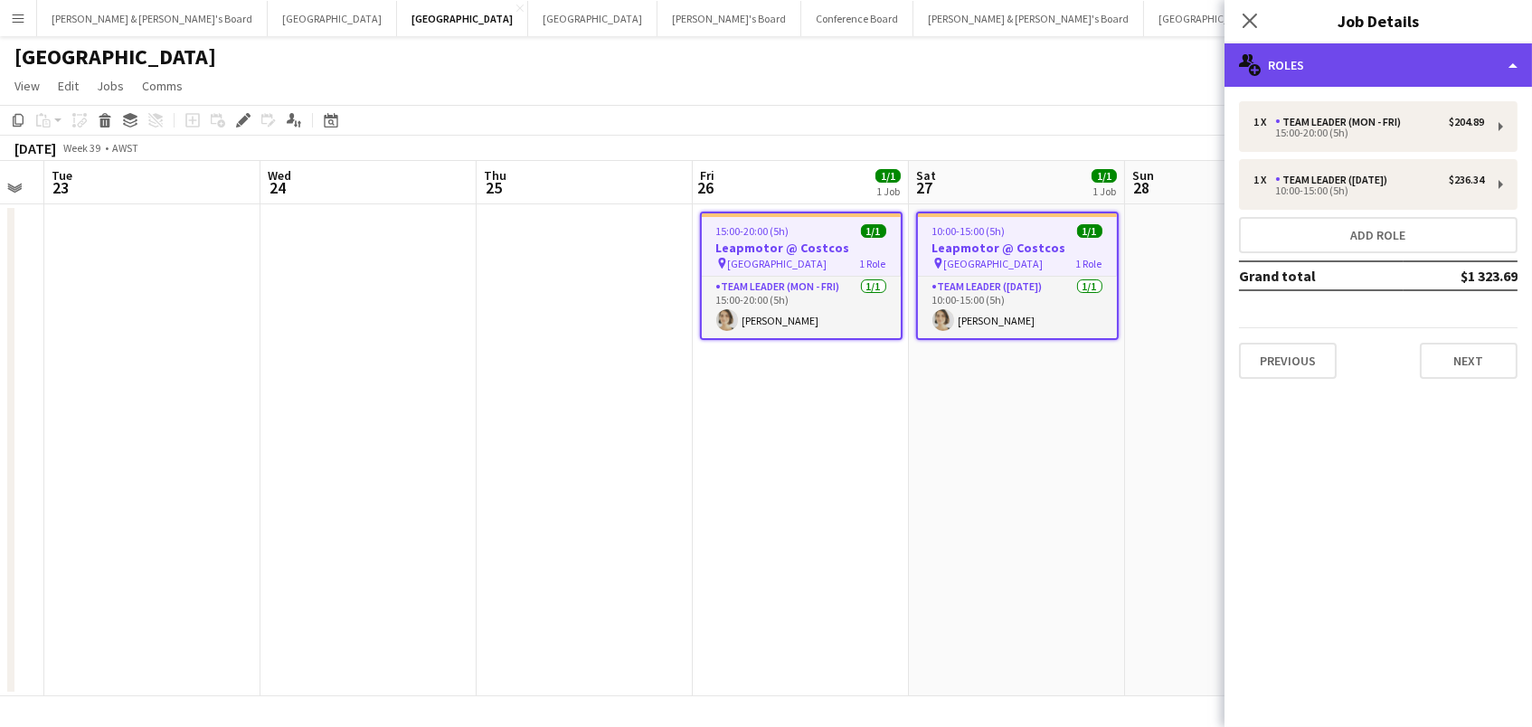
click at [1341, 64] on div "multiple-users-add Roles" at bounding box center [1377, 64] width 307 height 43
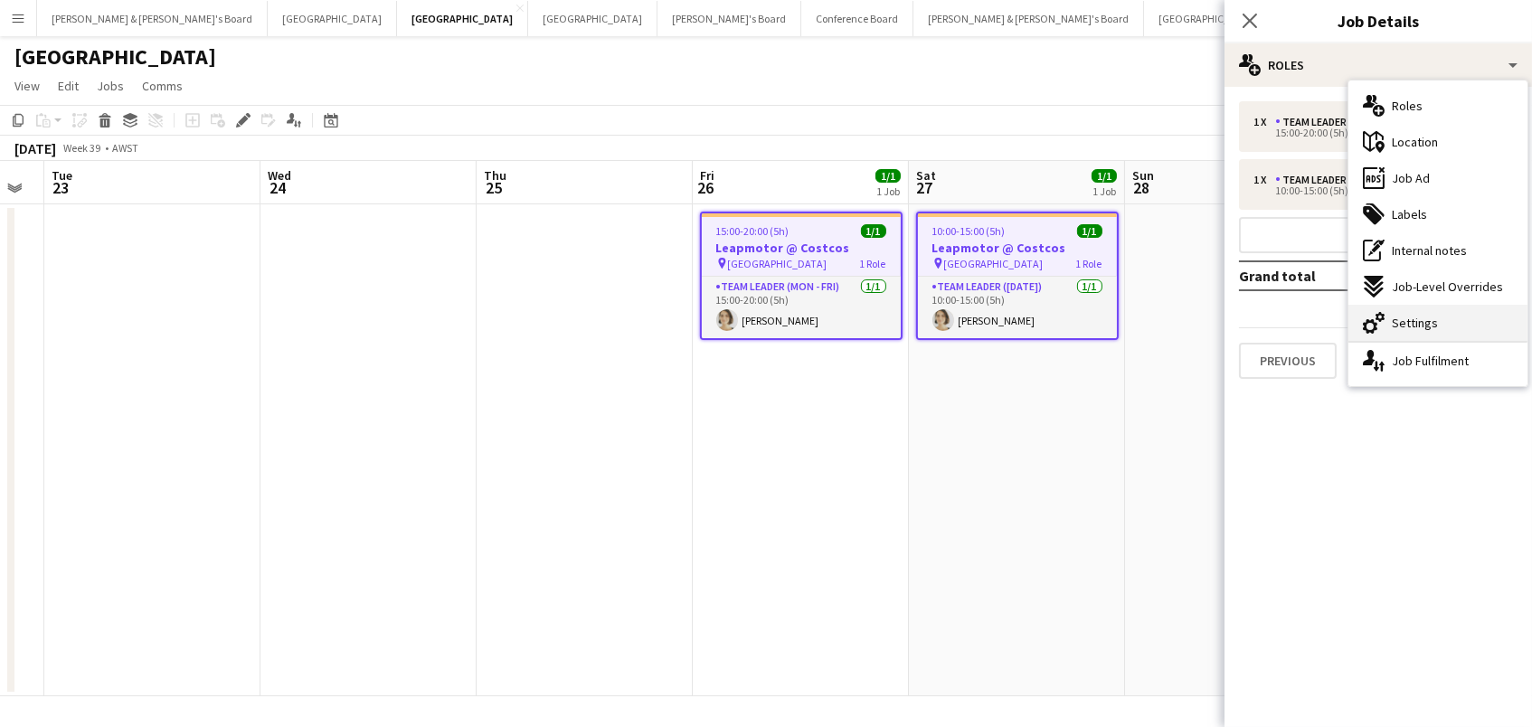
click at [1389, 312] on div "cog-double-3 Settings" at bounding box center [1437, 323] width 179 height 36
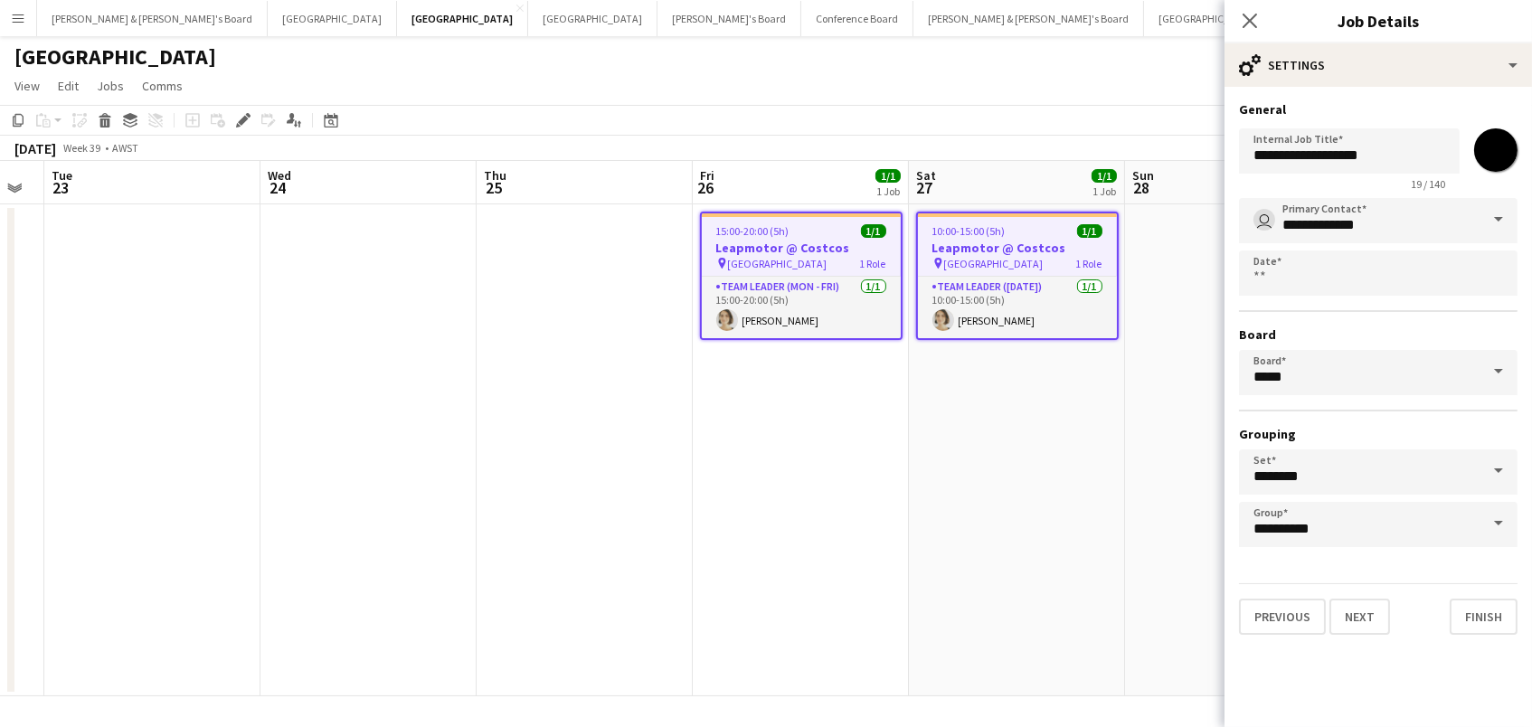
click at [1496, 156] on input "*******" at bounding box center [1495, 150] width 65 height 65
type input "*******"
click at [877, 413] on app-date-cell "15:00-20:00 (5h) 1/1 Leapmotor @ Costcos pin Perth Airport 1 Role Team Leader (…" at bounding box center [801, 450] width 216 height 492
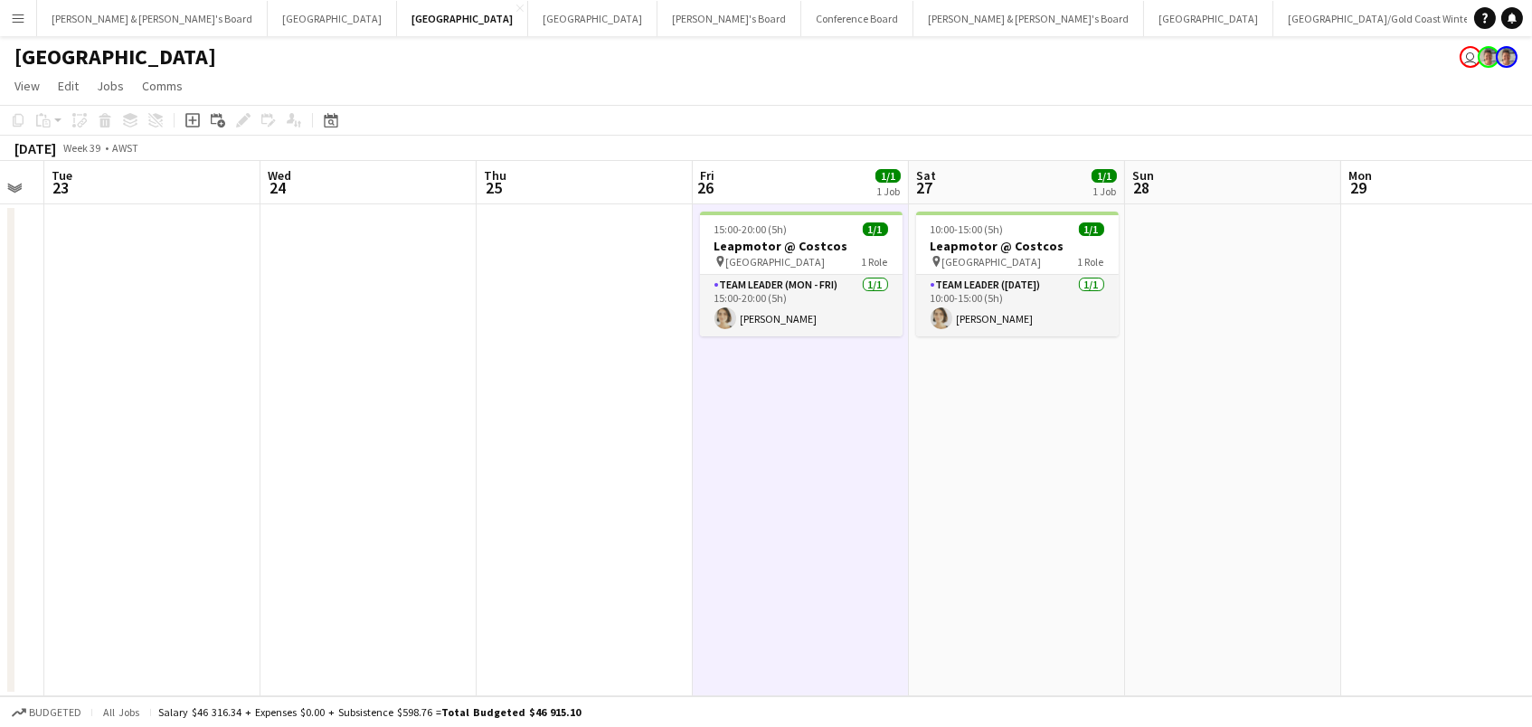
click at [468, 292] on app-date-cell at bounding box center [368, 450] width 216 height 492
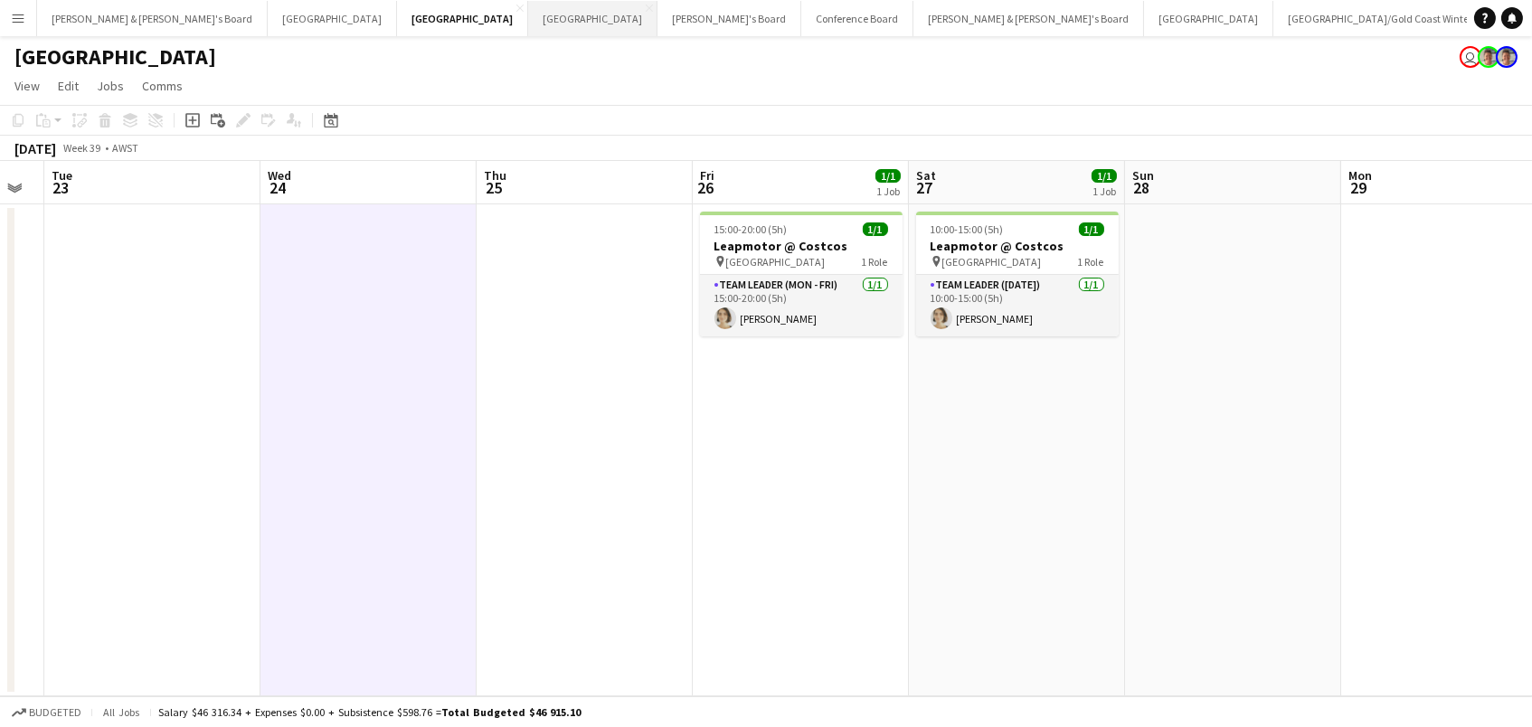
click at [528, 14] on button "Melbourne Close" at bounding box center [592, 18] width 129 height 35
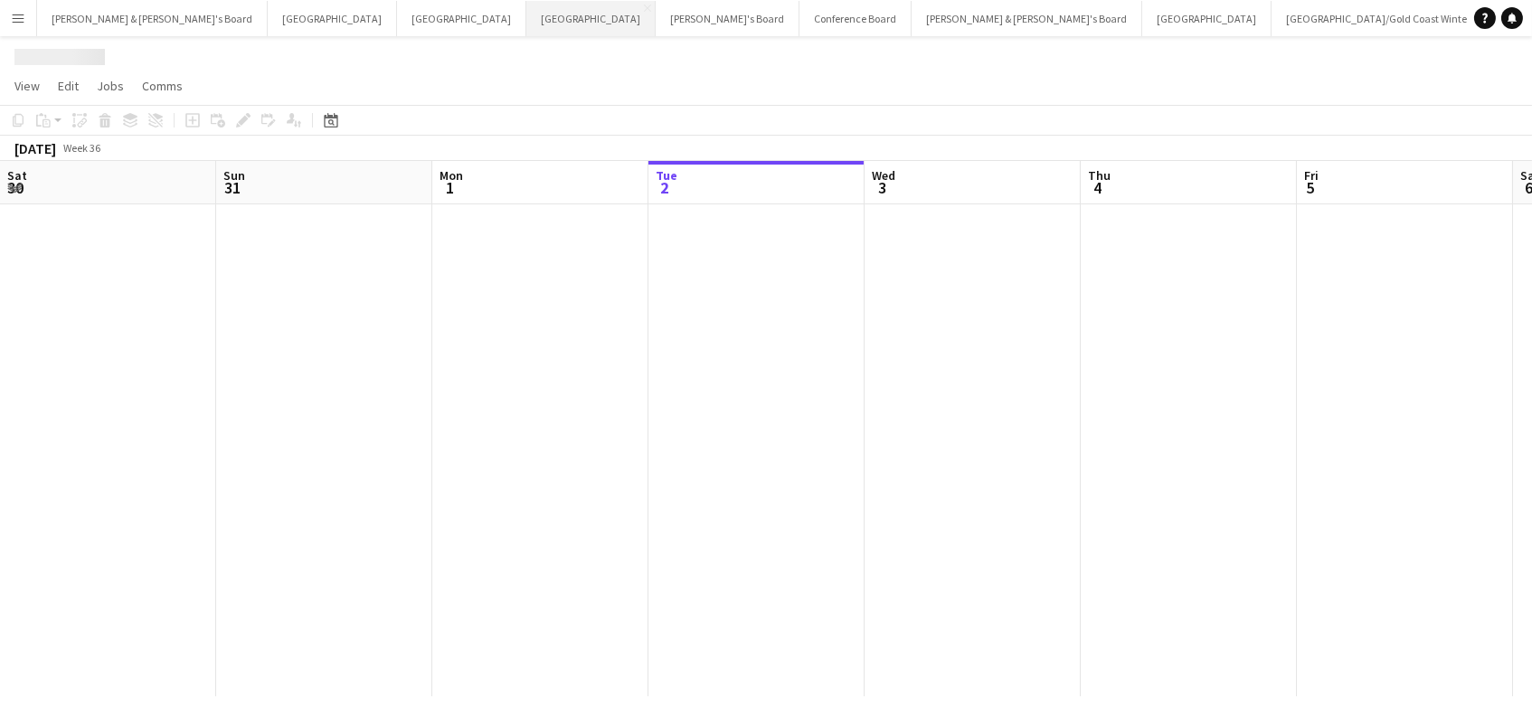
scroll to position [0, 431]
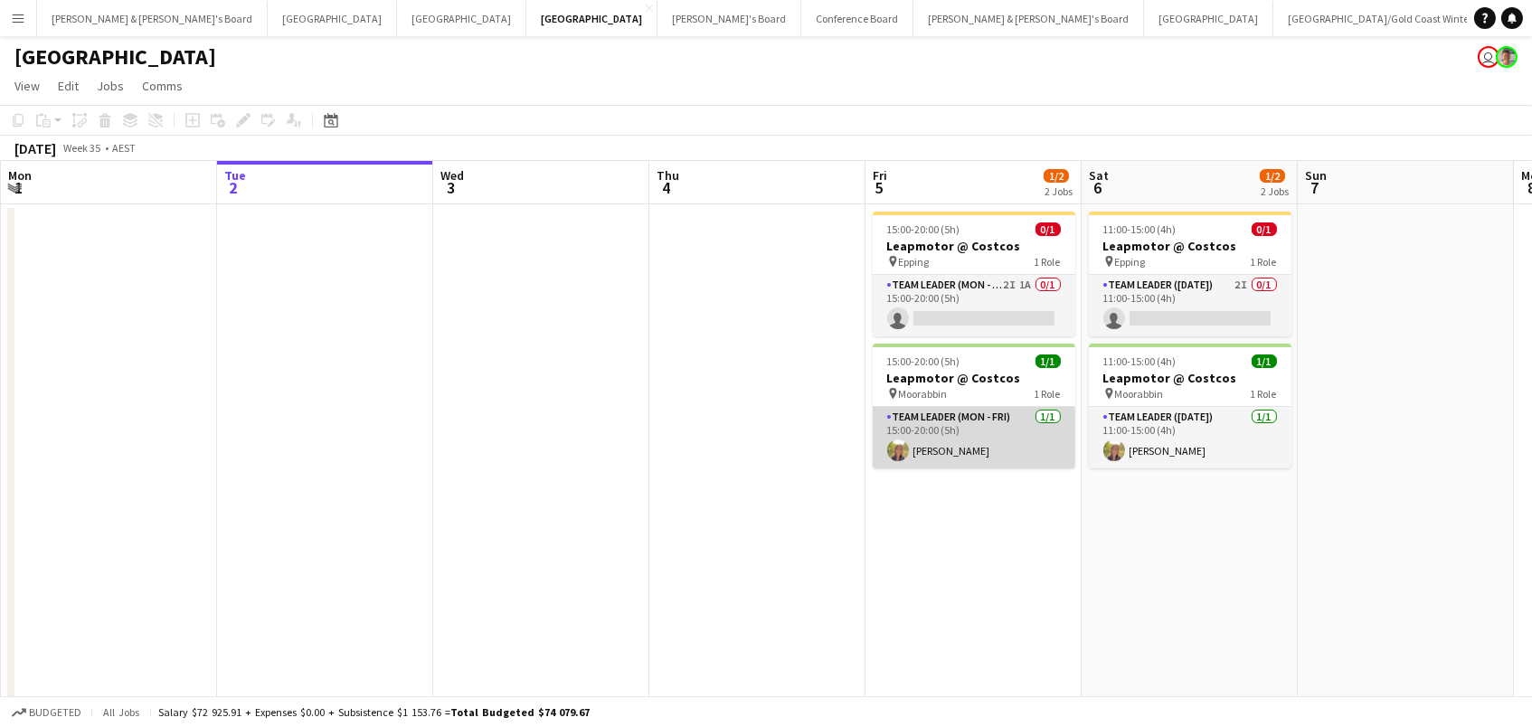
click at [1022, 447] on app-card-role "Team Leader (Mon - Fri) 1/1 15:00-20:00 (5h) Samantha Bourjau" at bounding box center [974, 437] width 203 height 61
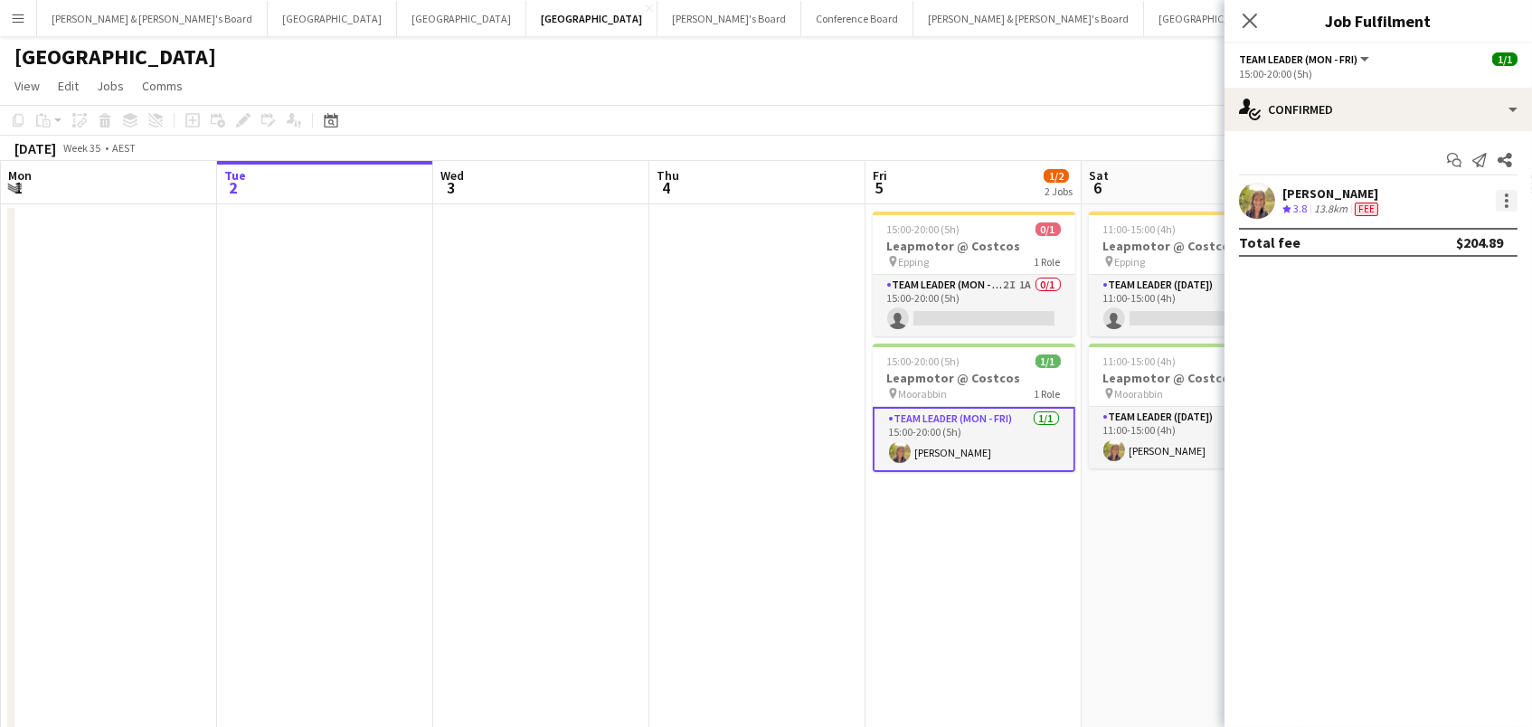
click at [1506, 196] on div at bounding box center [1507, 201] width 22 height 22
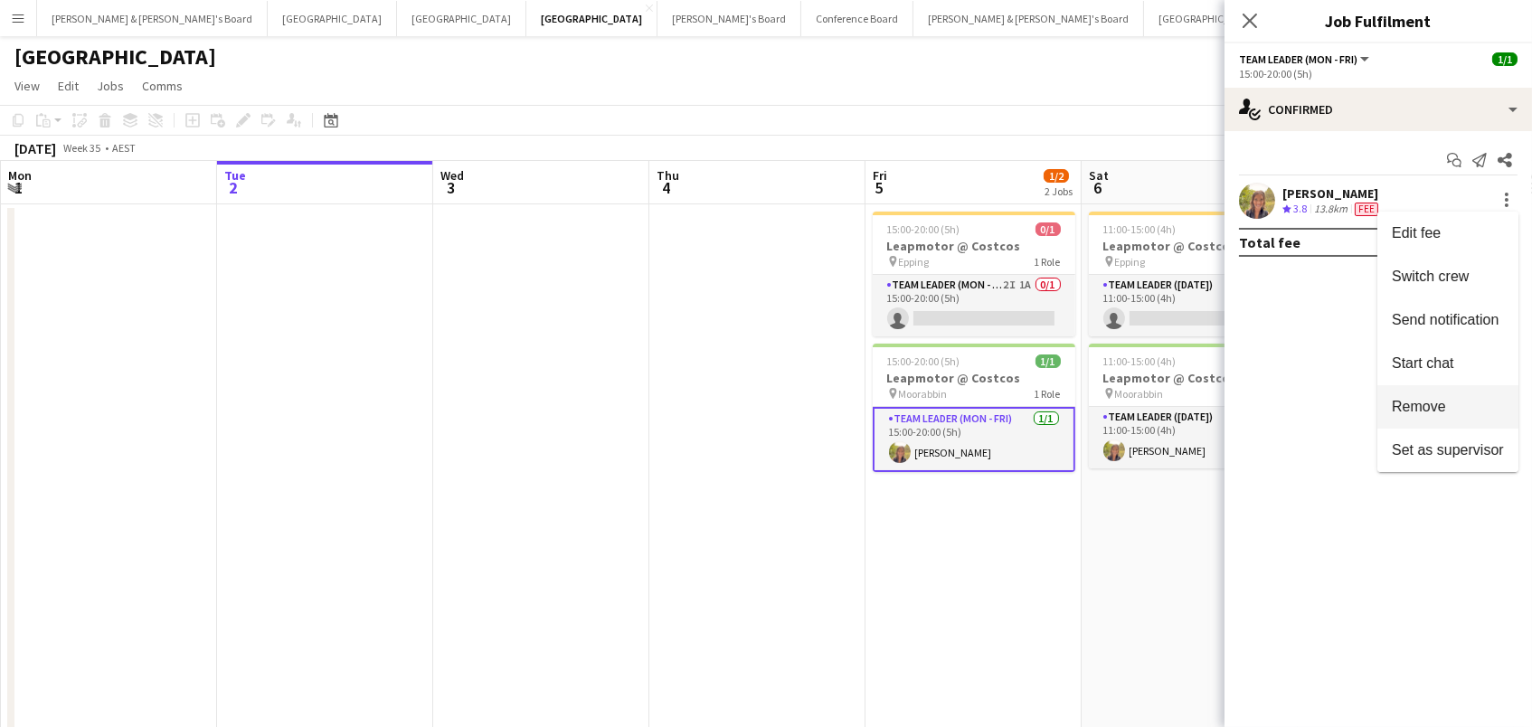
click at [1474, 400] on span "Remove" at bounding box center [1448, 407] width 112 height 16
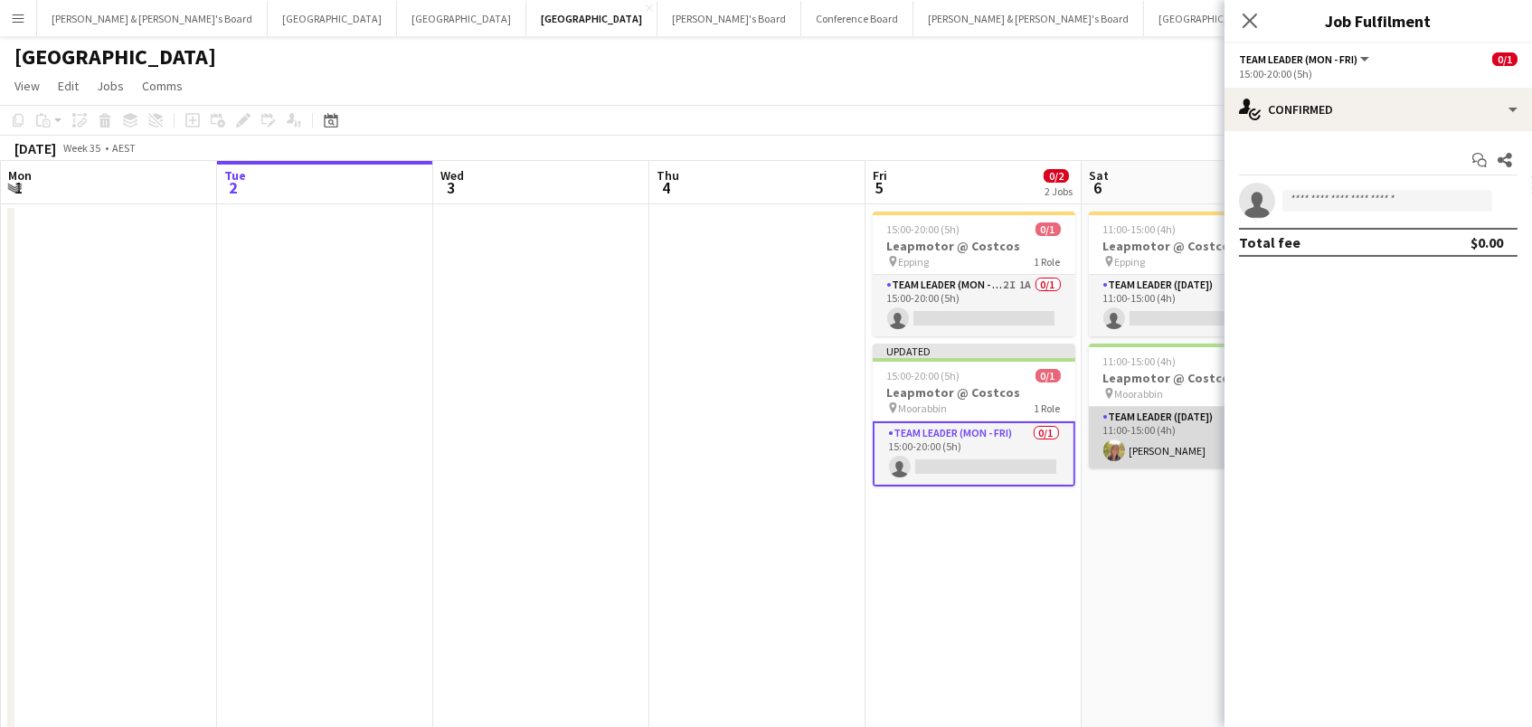
click at [1156, 455] on app-card-role "Team Leader (Saturday) 1/1 11:00-15:00 (4h) Samantha Bourjau" at bounding box center [1190, 437] width 203 height 61
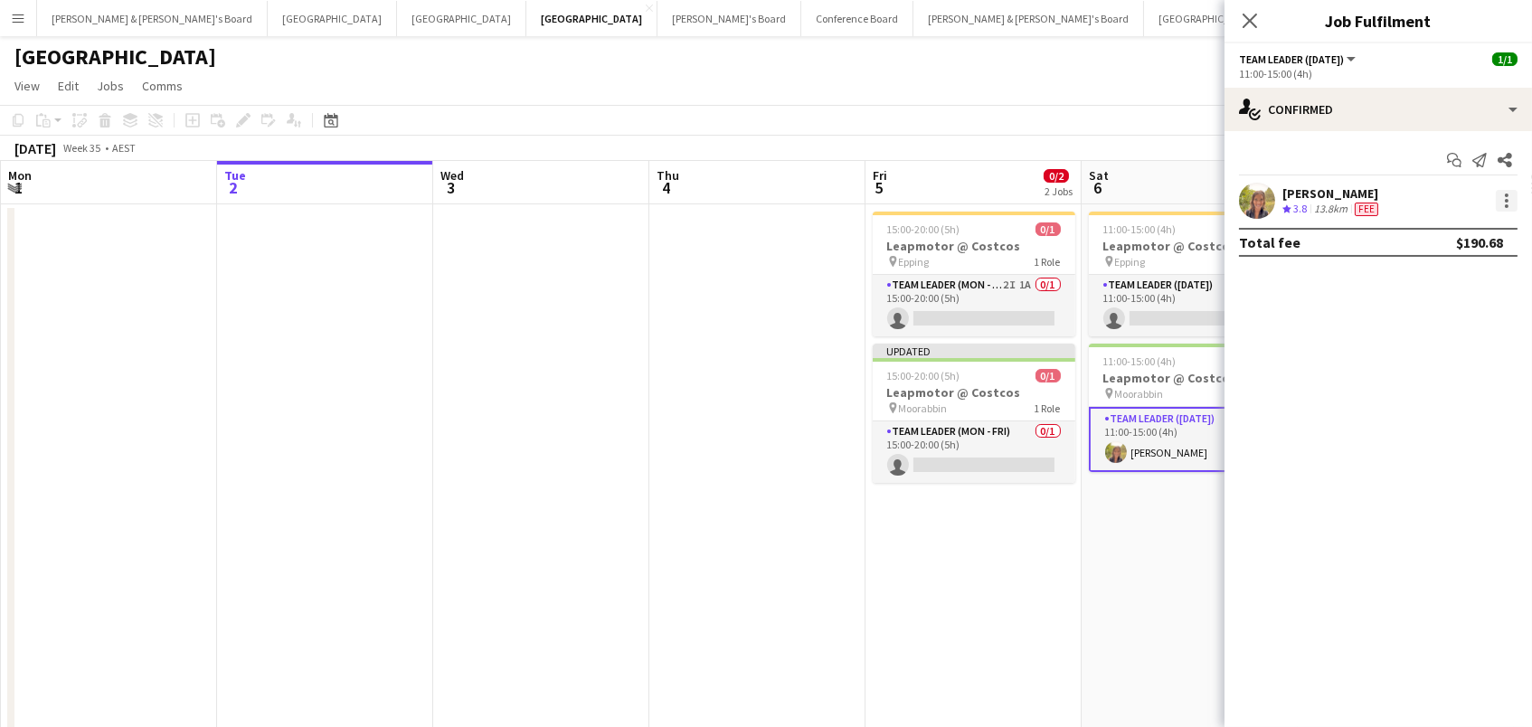
click at [1509, 195] on div at bounding box center [1507, 201] width 22 height 22
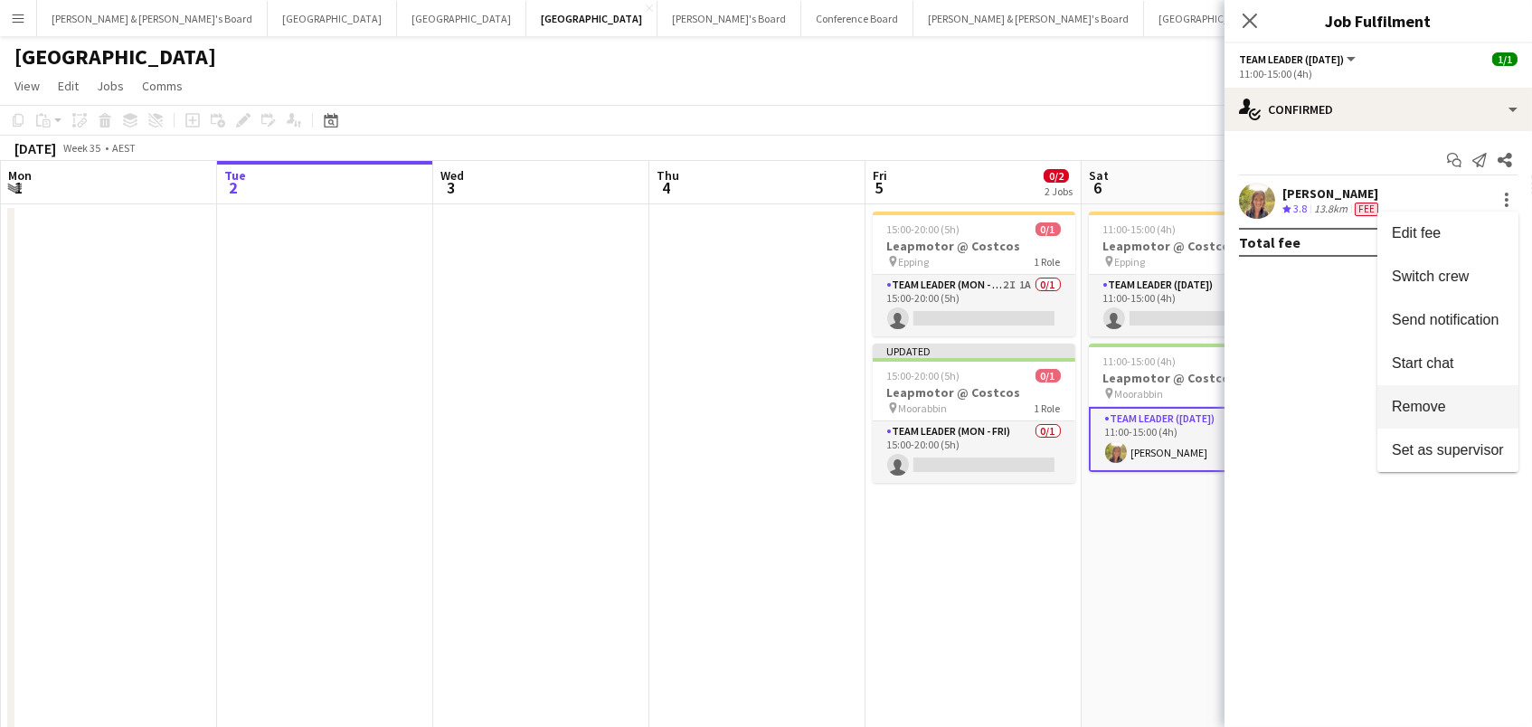
click at [1408, 419] on button "Remove" at bounding box center [1447, 406] width 141 height 43
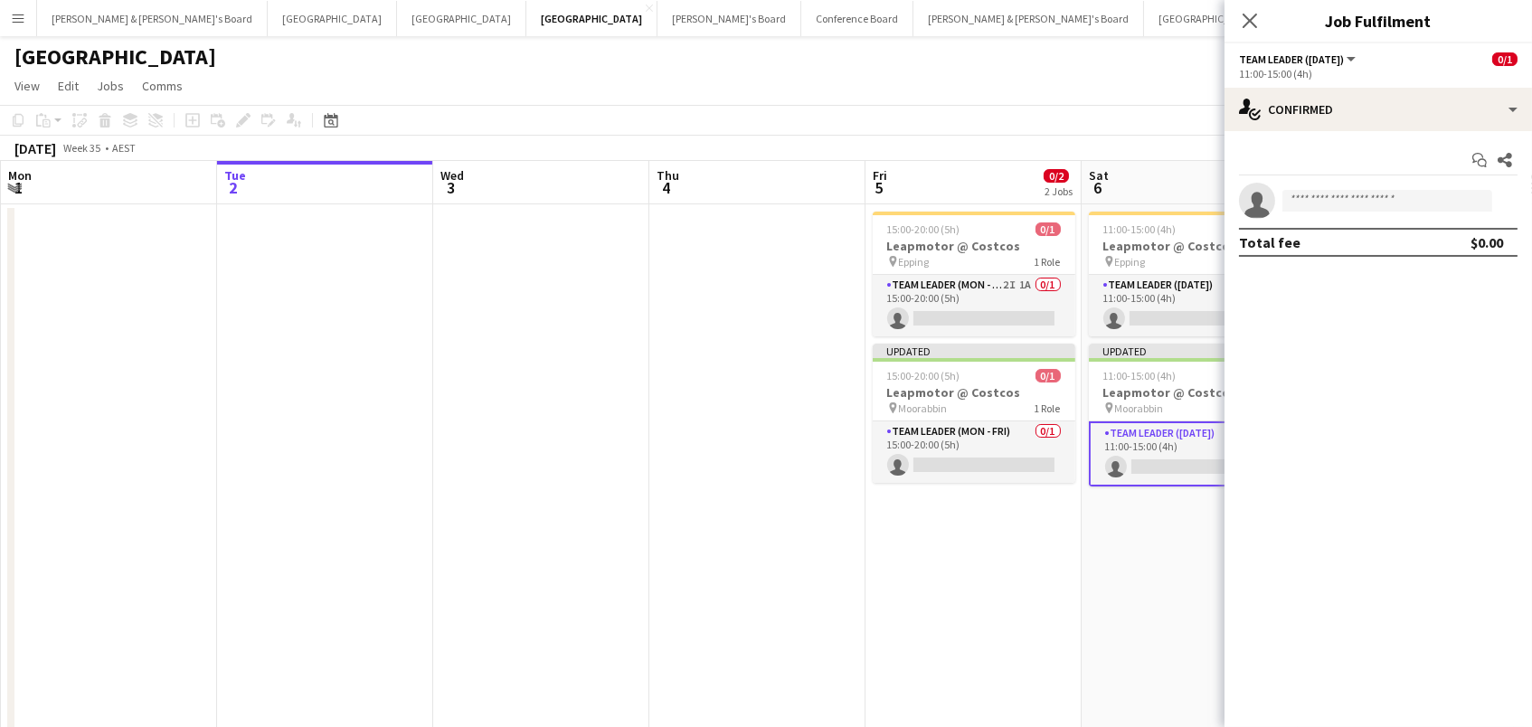
click at [1024, 588] on app-date-cell "15:00-20:00 (5h) 0/1 Leapmotor @ Costcos pin Epping 1 Role Team Leader (Mon - F…" at bounding box center [973, 566] width 216 height 724
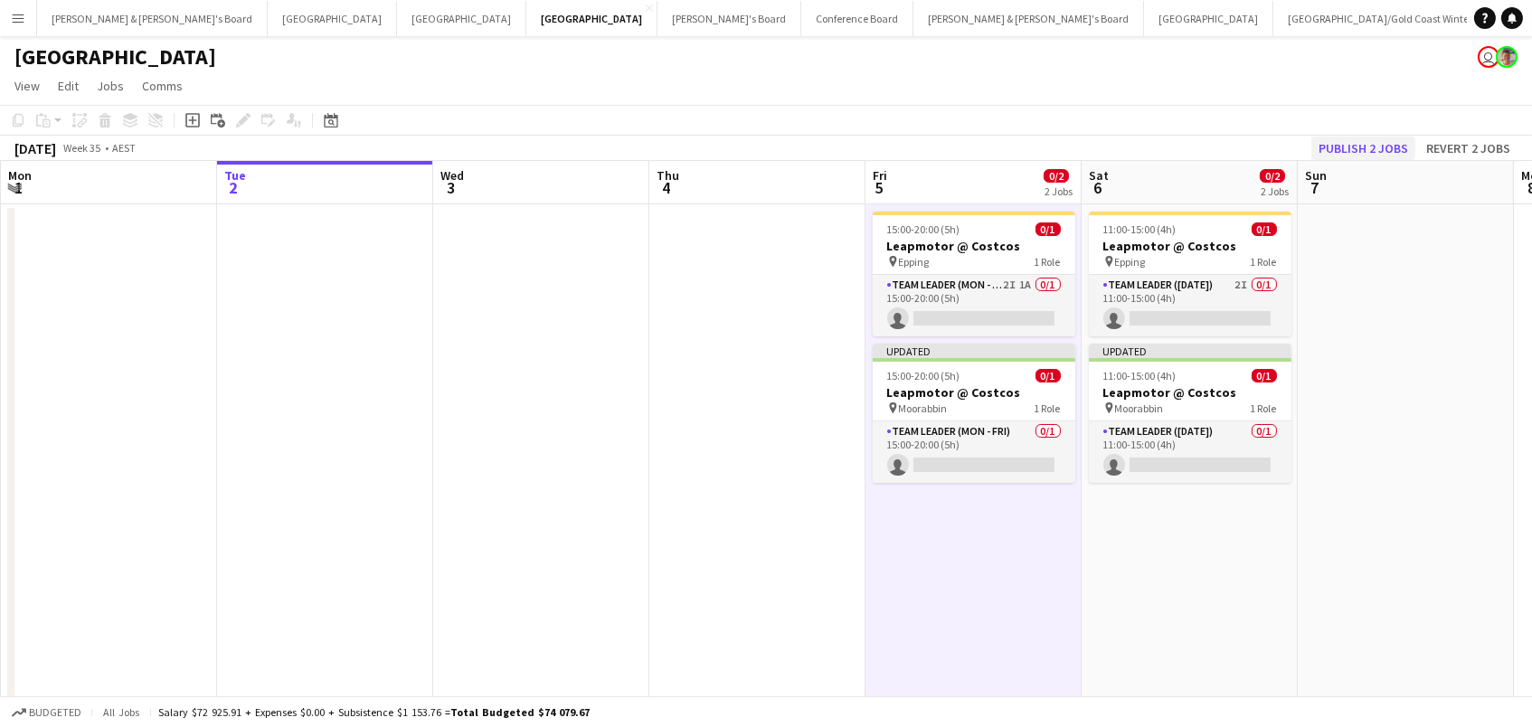
click at [1393, 146] on button "Publish 2 jobs" at bounding box center [1363, 149] width 104 height 24
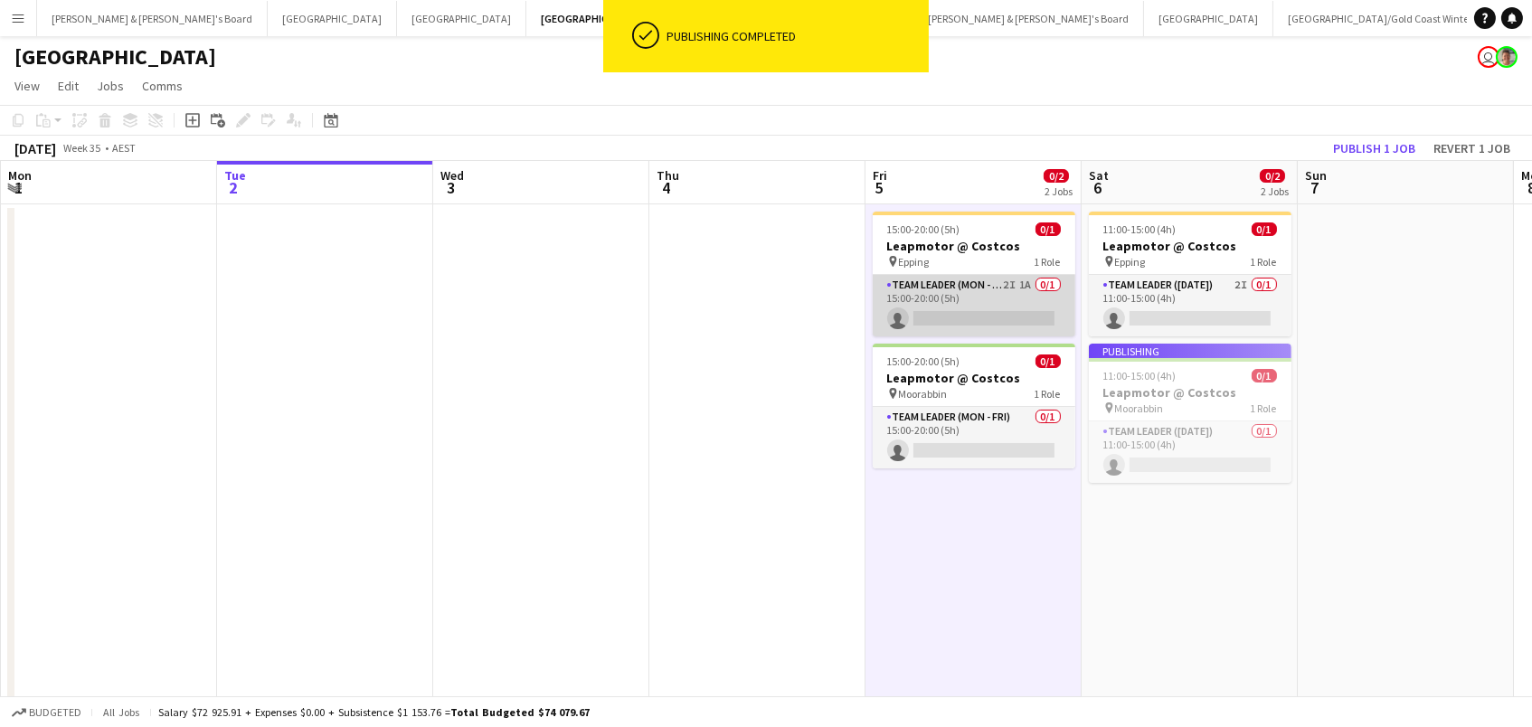
click at [962, 302] on app-card-role "Team Leader (Mon - Fri) 2I 1A 0/1 15:00-20:00 (5h) single-neutral-actions" at bounding box center [974, 305] width 203 height 61
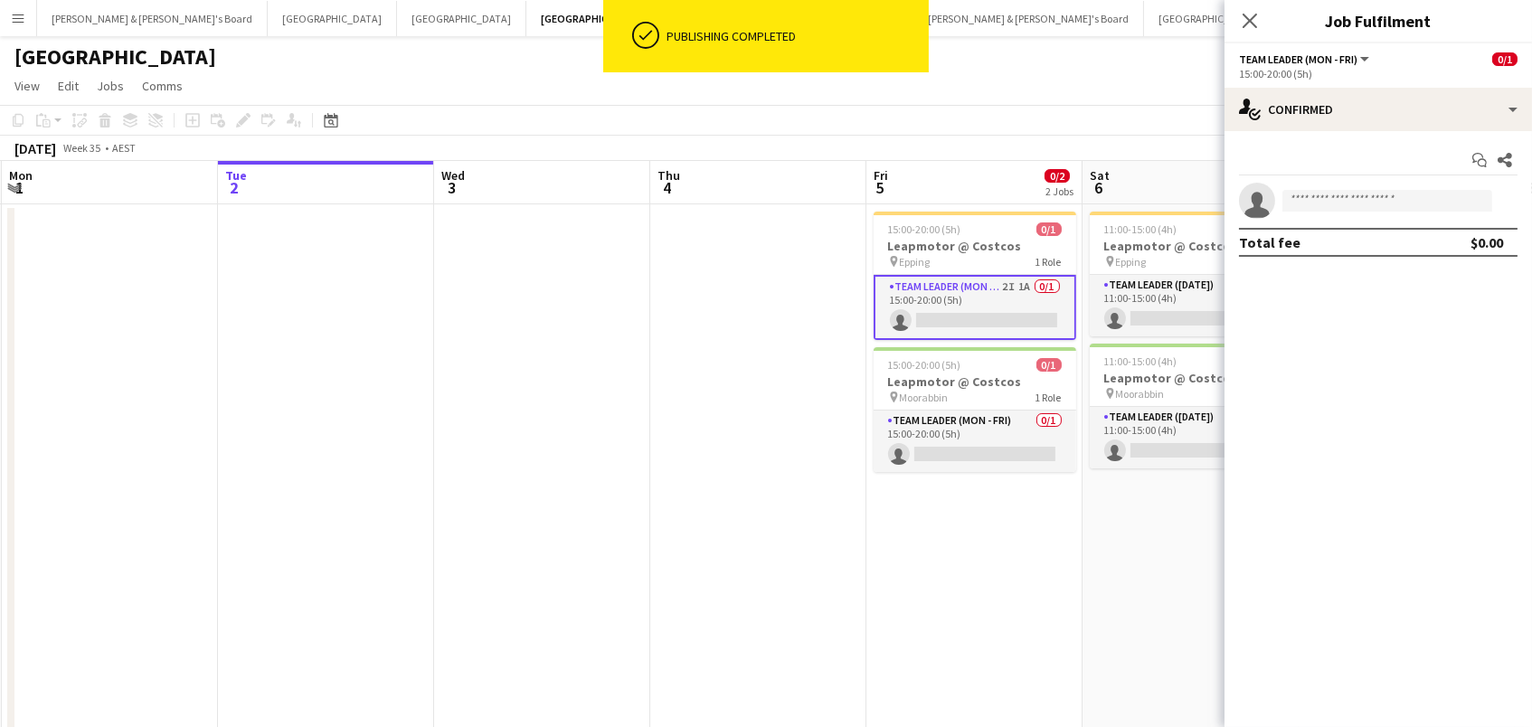
click at [1297, 131] on div "Start chat Share single-neutral-actions Total fee $0.00" at bounding box center [1377, 201] width 307 height 140
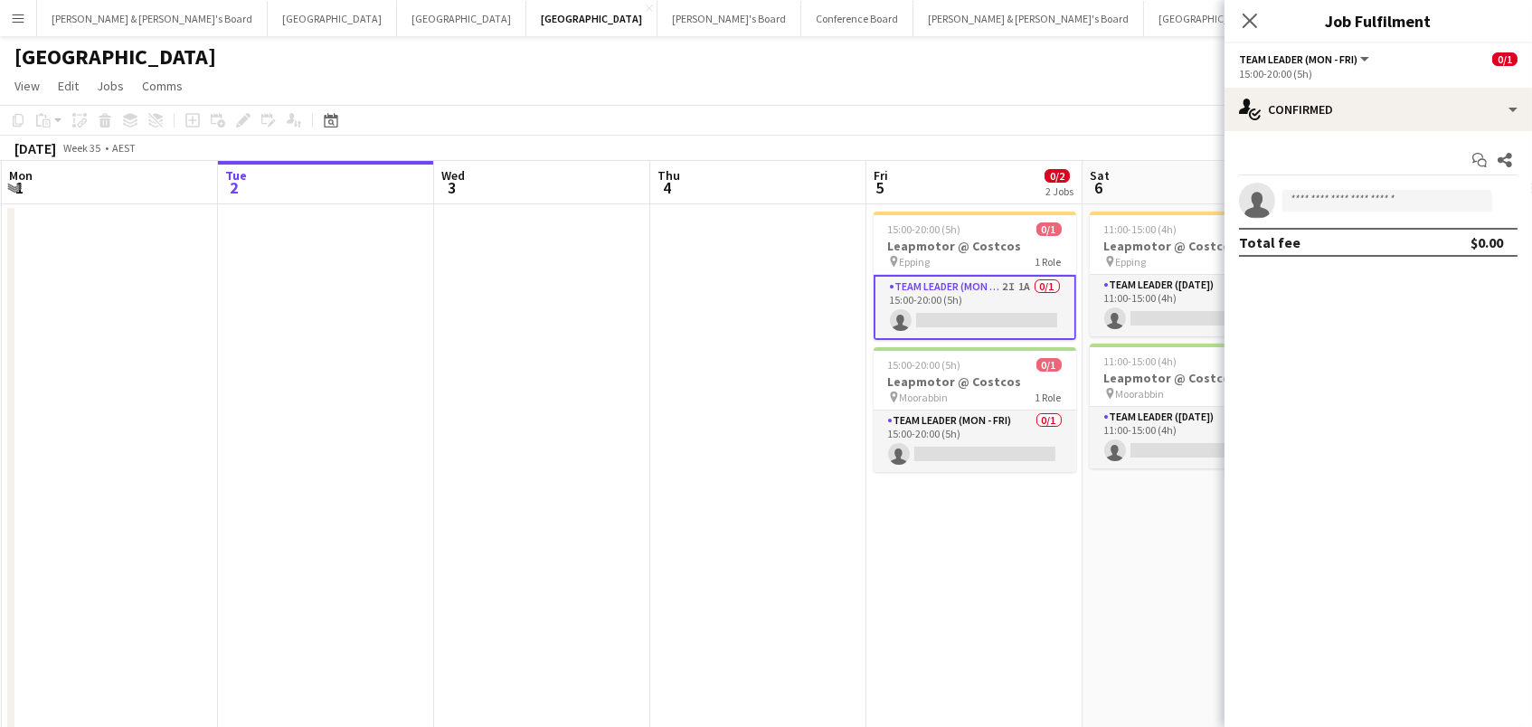
click at [1363, 131] on div "Start chat Share single-neutral-actions Total fee $0.00" at bounding box center [1377, 201] width 307 height 140
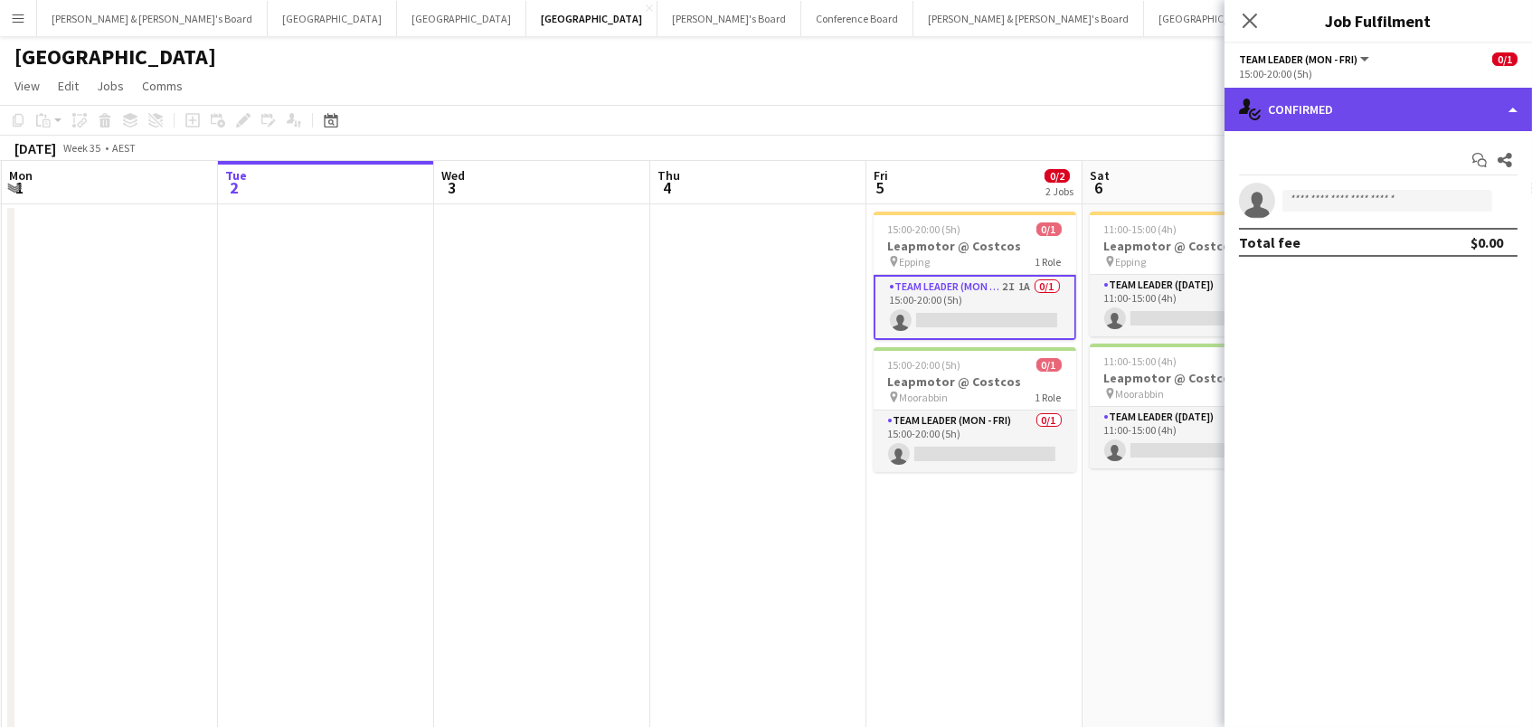
click at [1364, 118] on div "single-neutral-actions-check-2 Confirmed" at bounding box center [1377, 109] width 307 height 43
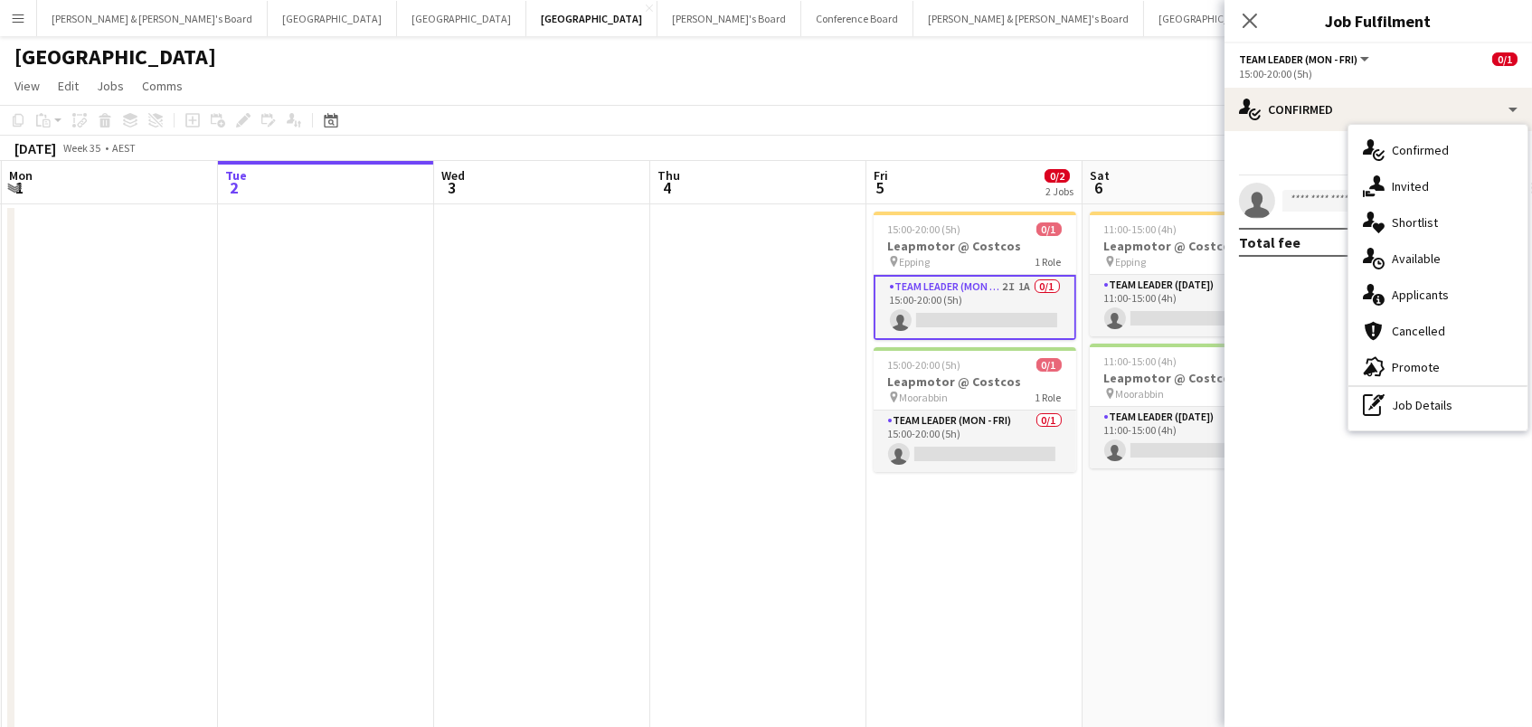
click at [1456, 305] on div "single-neutral-actions-information Applicants" at bounding box center [1437, 295] width 179 height 36
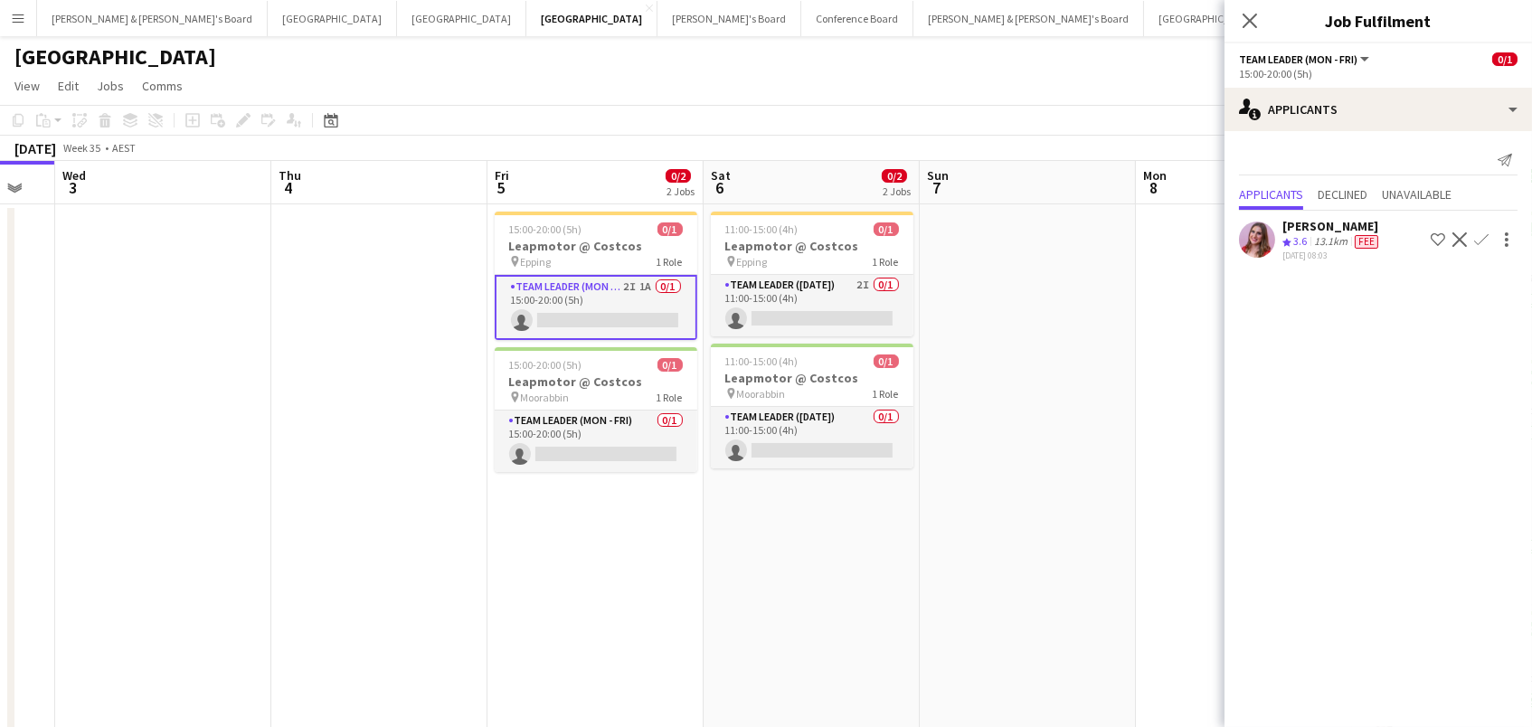
scroll to position [0, 588]
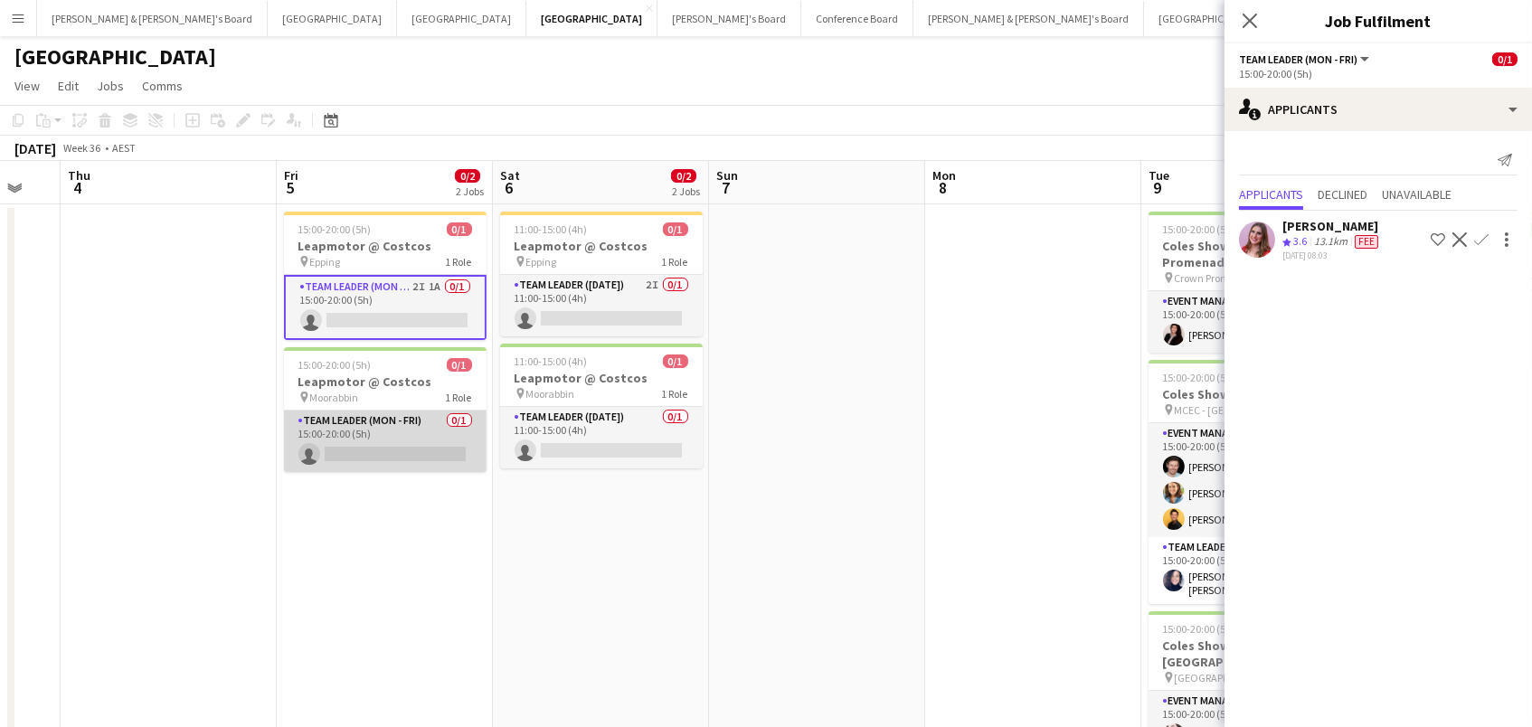
click at [379, 412] on app-card-role "Team Leader (Mon - Fri) 0/1 15:00-20:00 (5h) single-neutral-actions" at bounding box center [385, 441] width 203 height 61
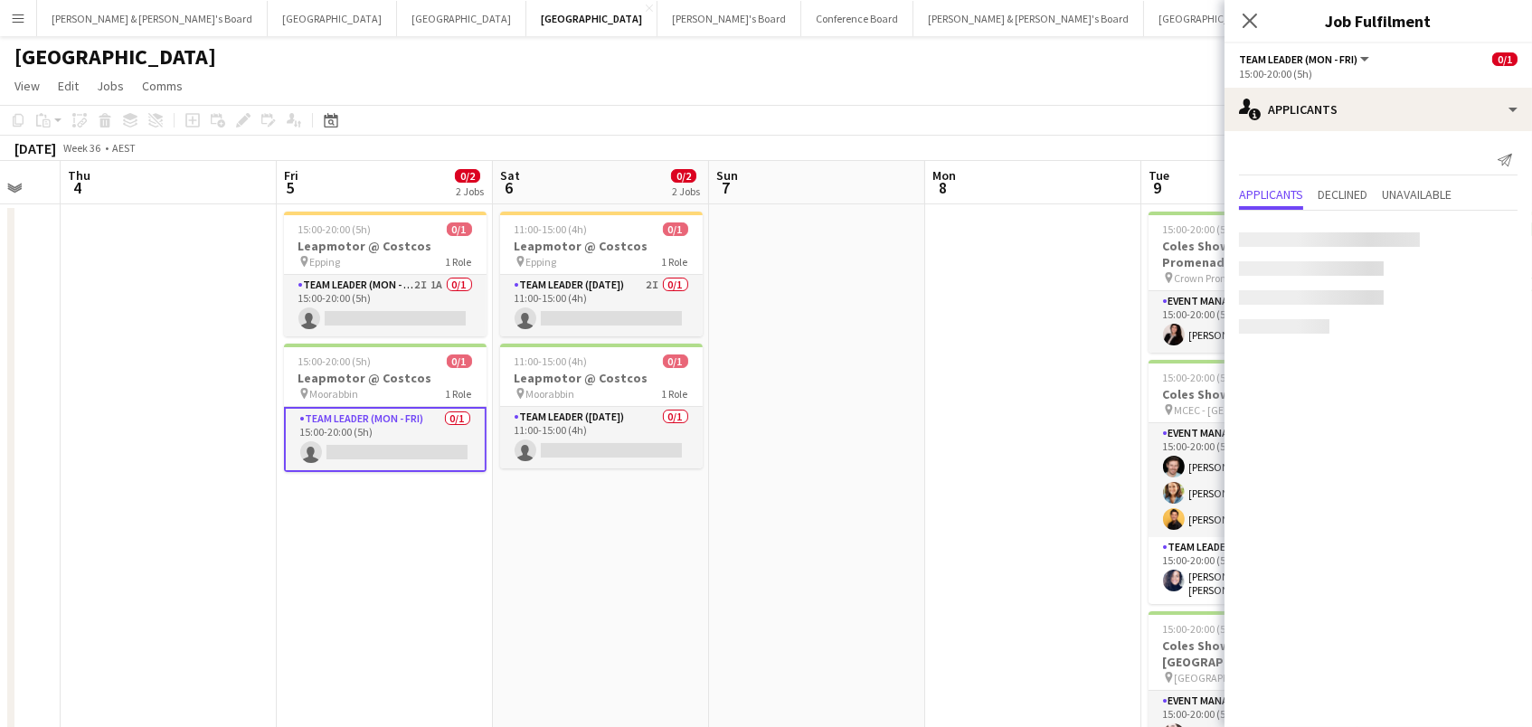
scroll to position [0, 586]
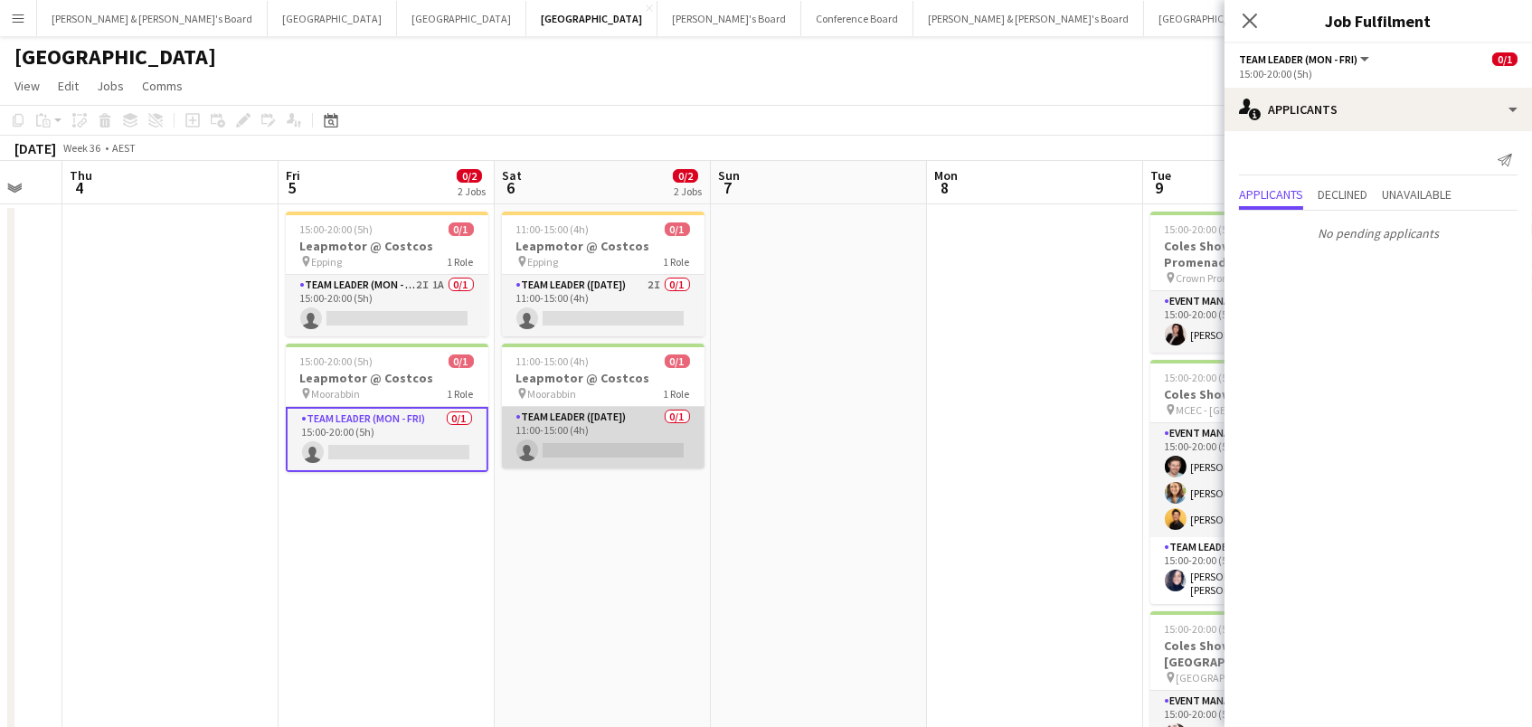
click at [604, 413] on app-card-role "Team Leader (Saturday) 0/1 11:00-15:00 (4h) single-neutral-actions" at bounding box center [603, 437] width 203 height 61
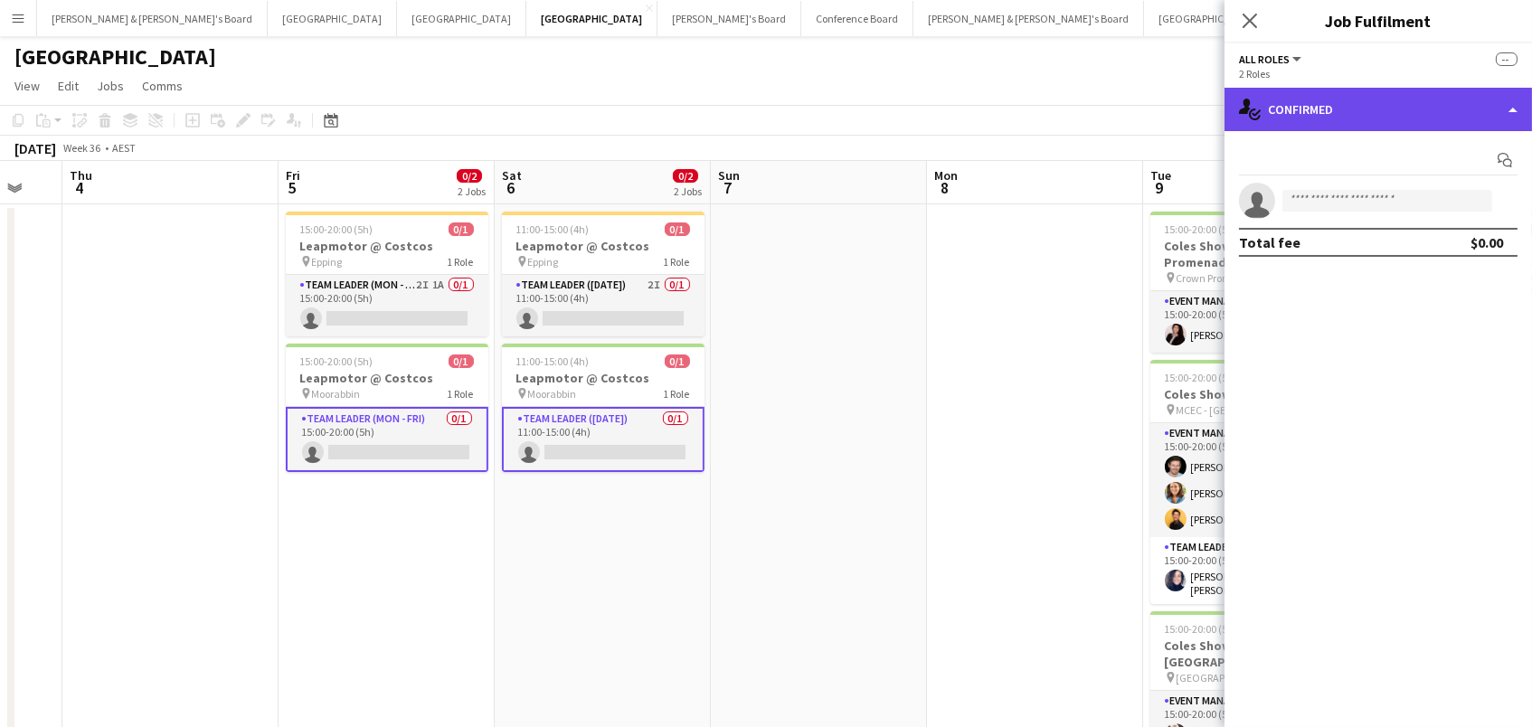
click at [1313, 118] on div "single-neutral-actions-check-2 Confirmed" at bounding box center [1377, 109] width 307 height 43
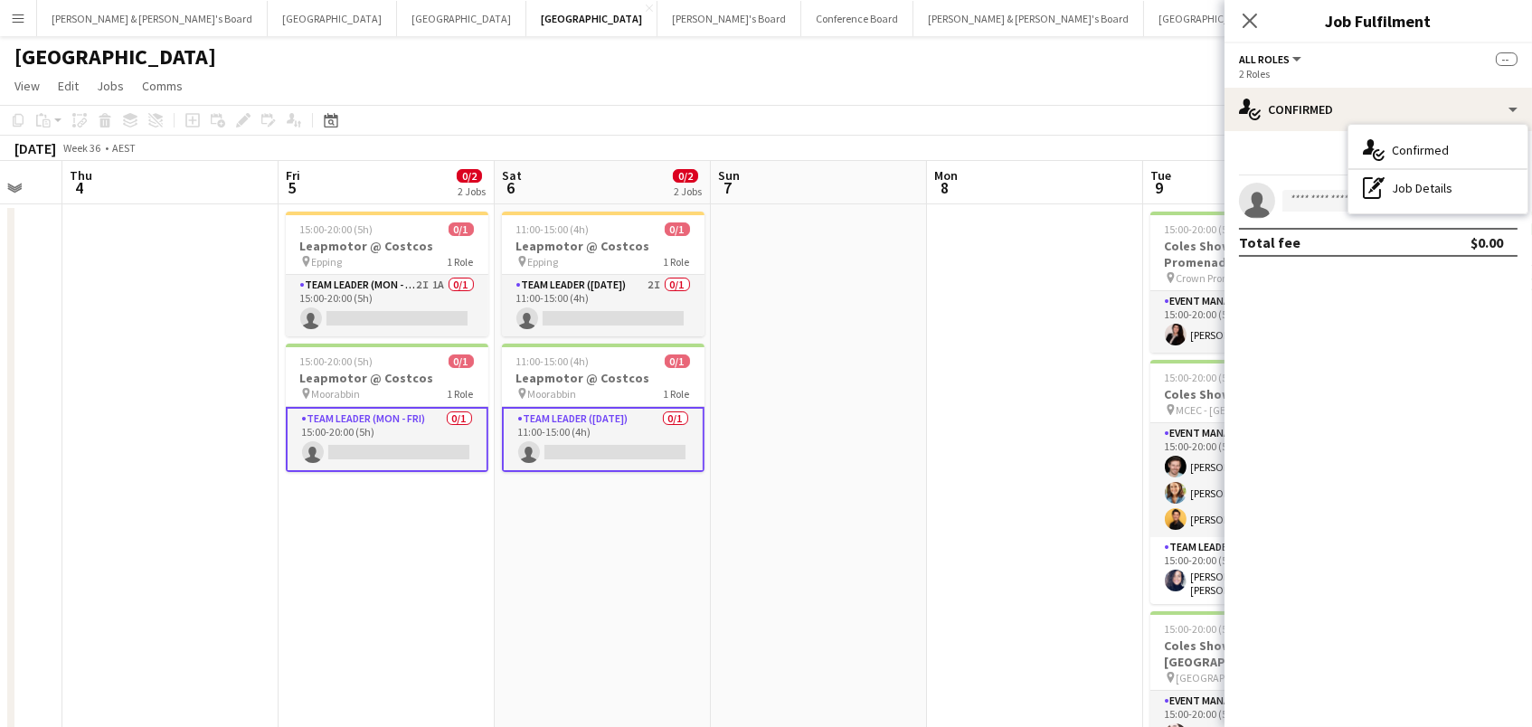
click at [448, 437] on app-card-role "Team Leader (Mon - Fri) 0/1 15:00-20:00 (5h) single-neutral-actions" at bounding box center [387, 439] width 203 height 65
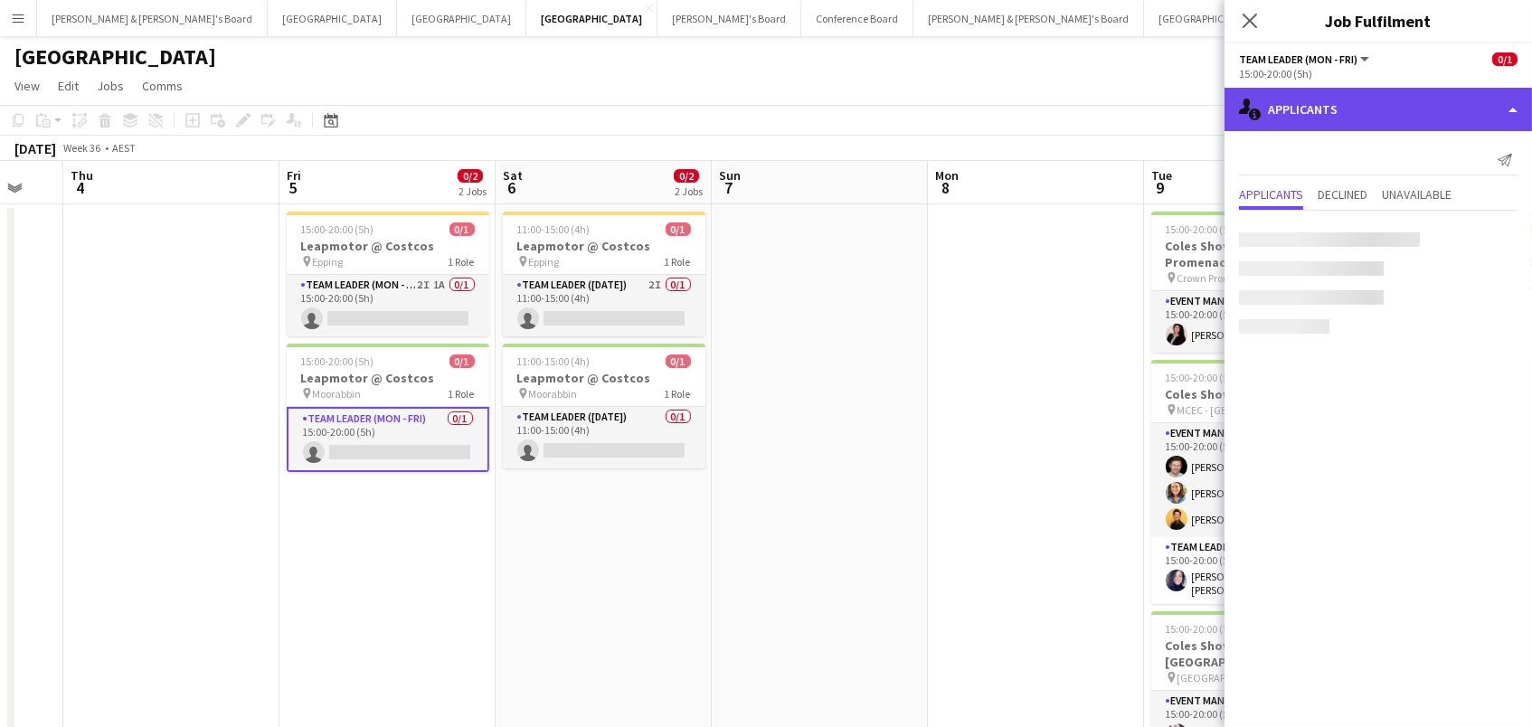
click at [1336, 112] on div "single-neutral-actions-information Applicants" at bounding box center [1377, 109] width 307 height 43
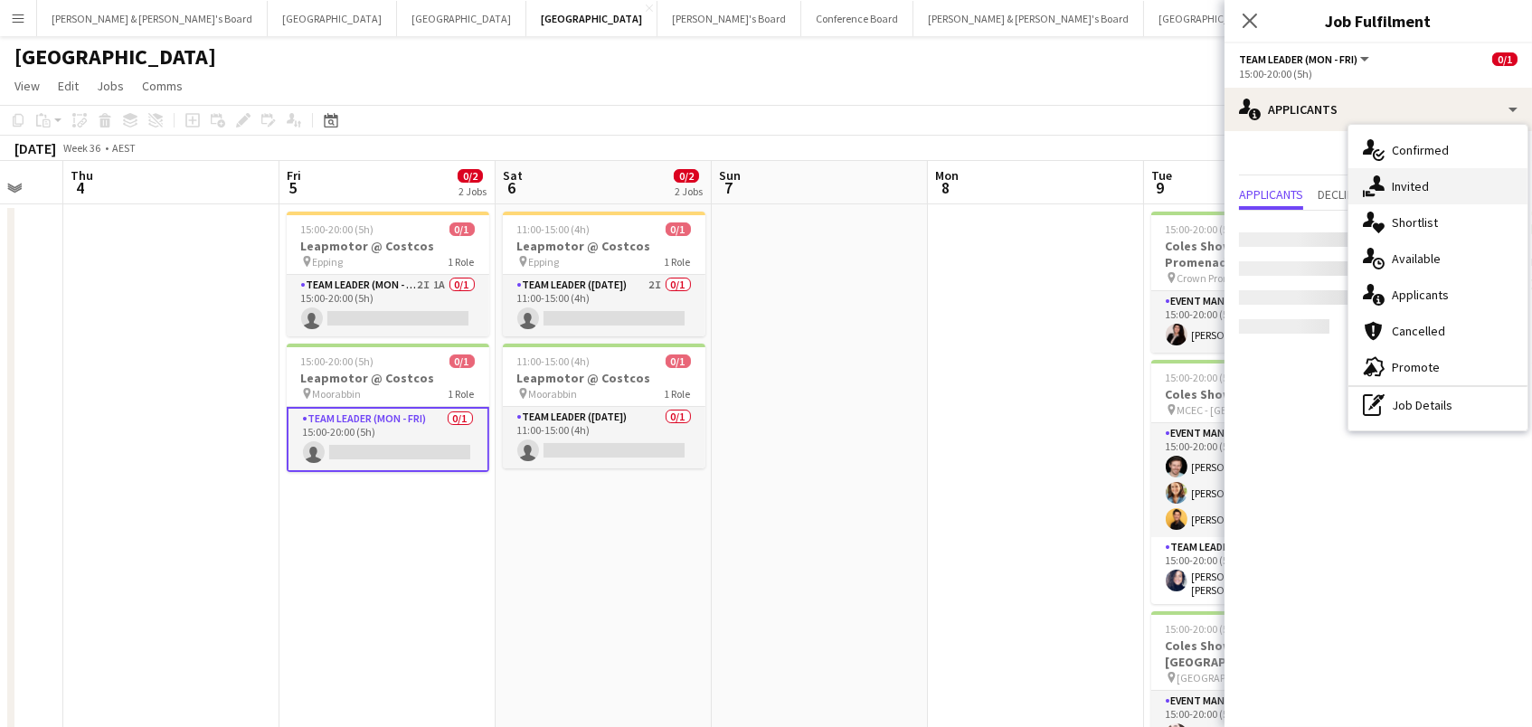
click at [1377, 183] on icon at bounding box center [1376, 182] width 15 height 15
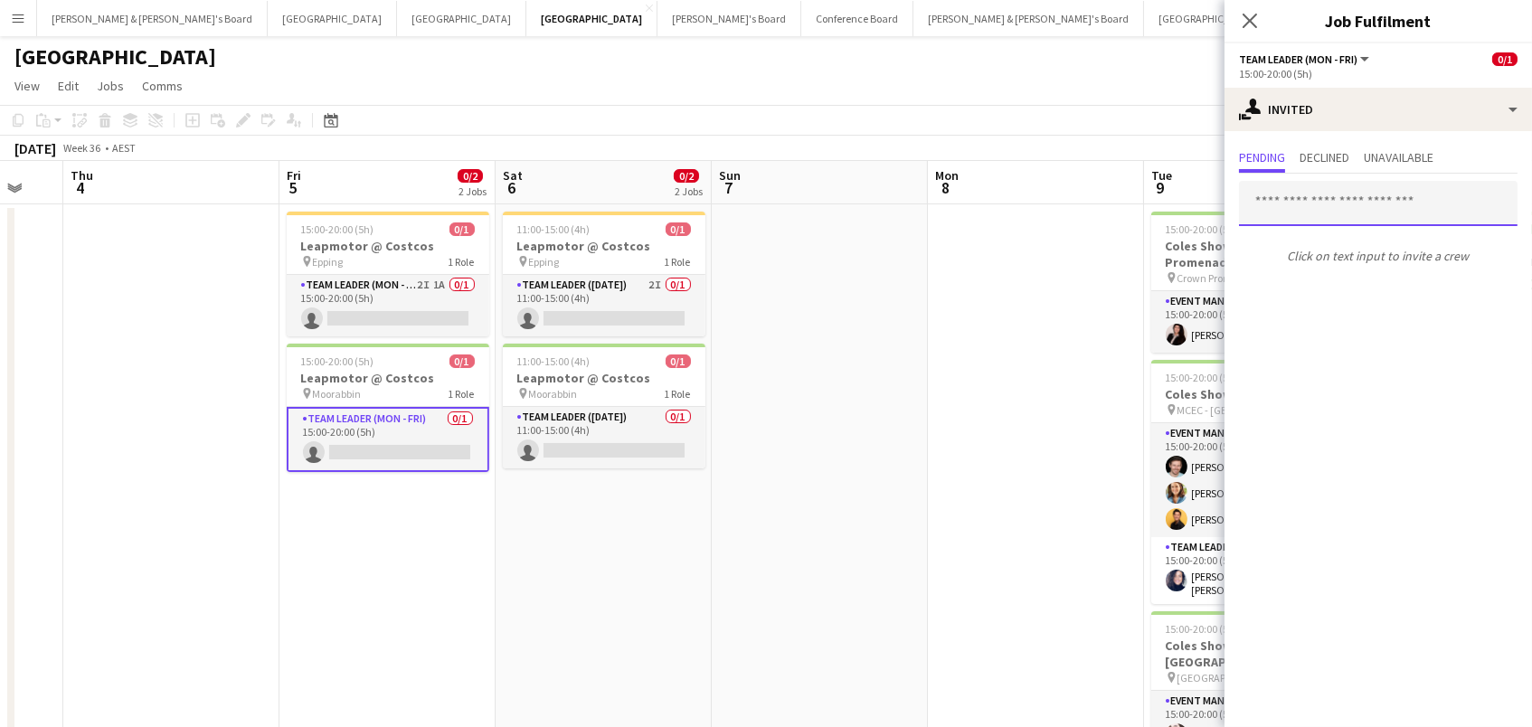
click at [1327, 195] on input "text" at bounding box center [1378, 203] width 278 height 45
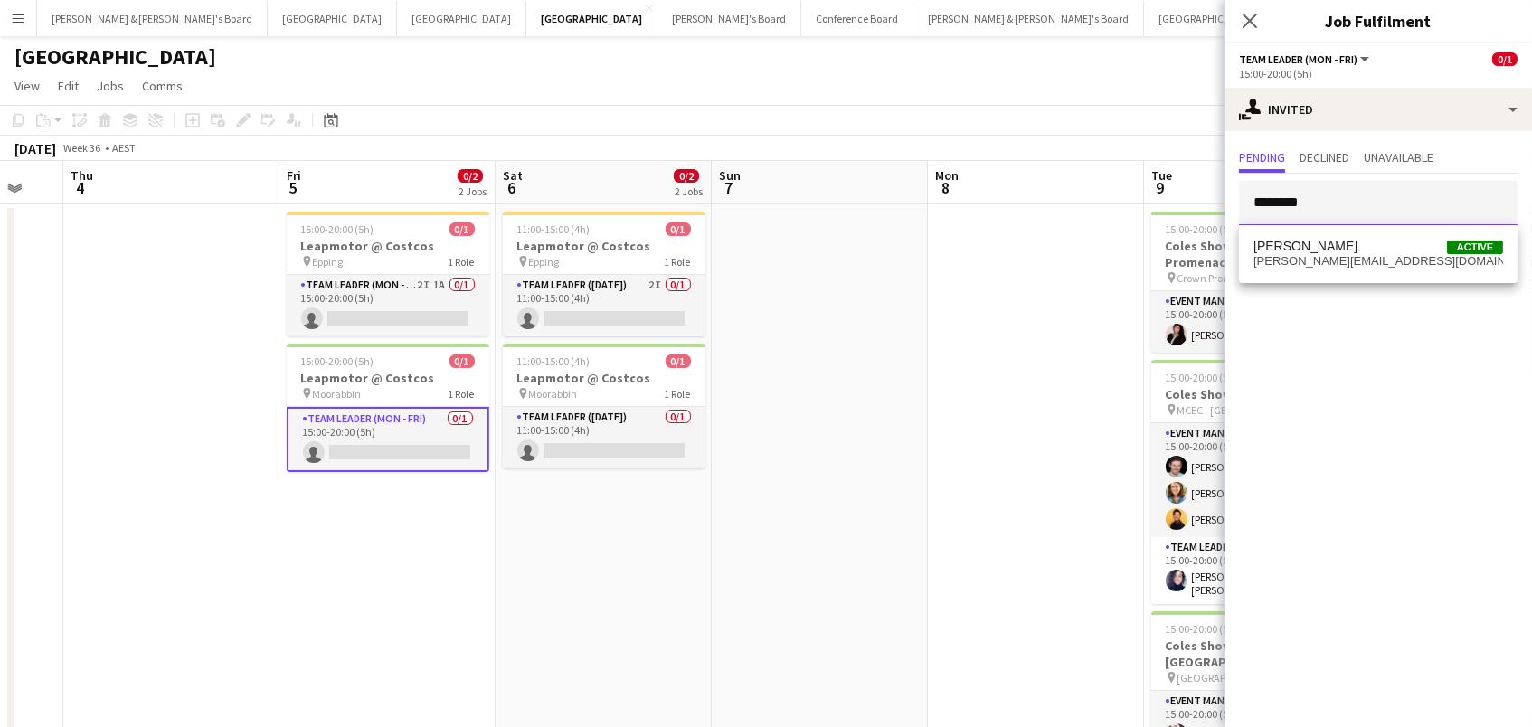
type input "********"
click at [1394, 268] on span "chrissie_leigh@yahoo.com" at bounding box center [1378, 261] width 250 height 14
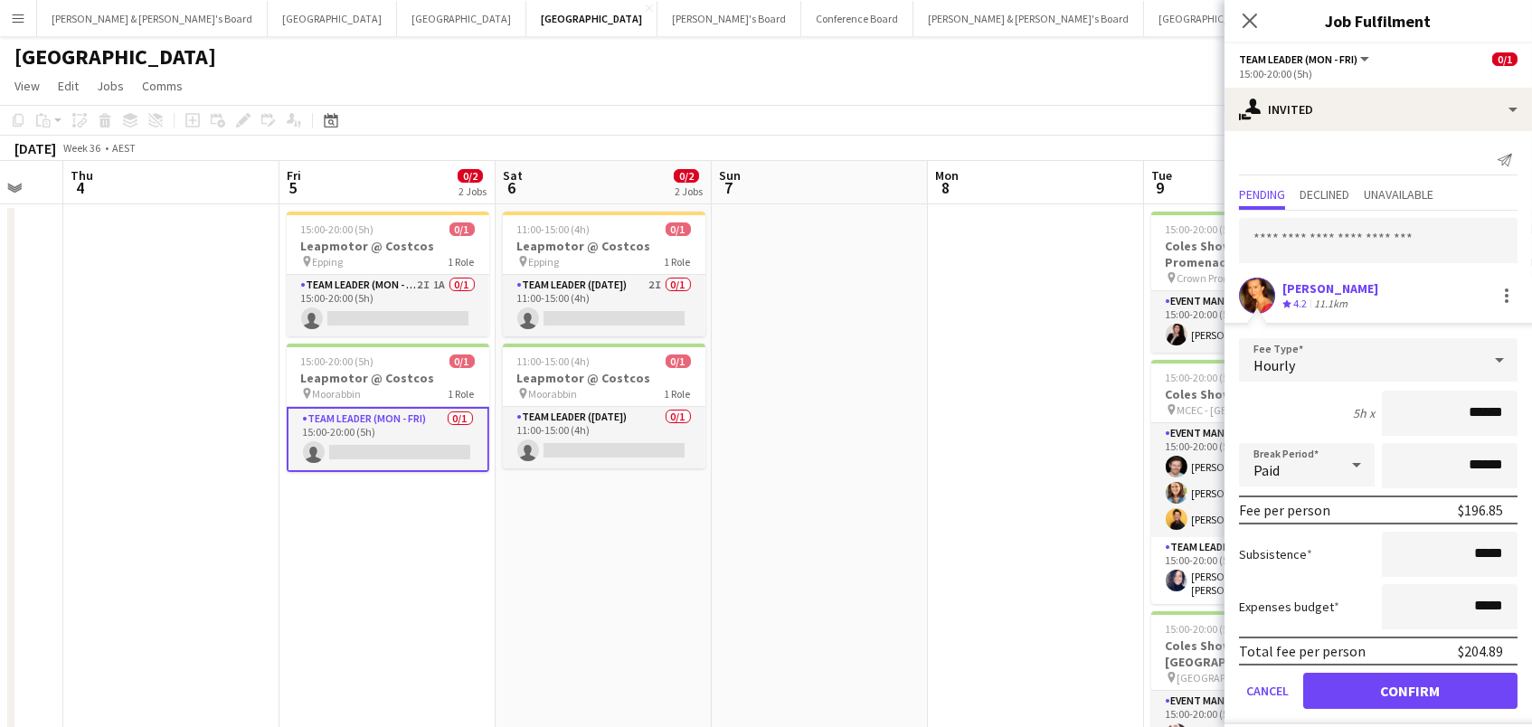
click at [1410, 688] on button "Confirm" at bounding box center [1410, 691] width 214 height 36
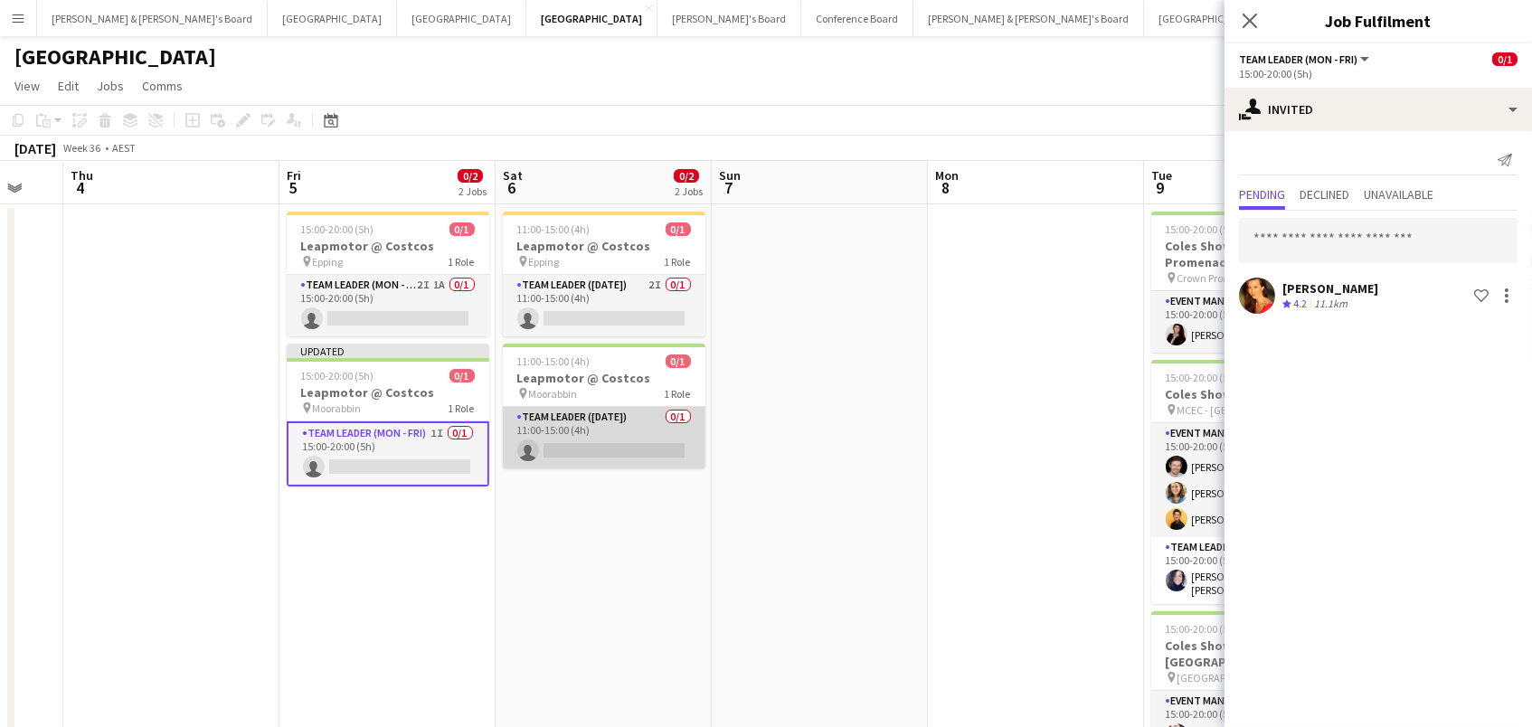
click at [581, 449] on app-card-role "Team Leader (Saturday) 0/1 11:00-15:00 (4h) single-neutral-actions" at bounding box center [604, 437] width 203 height 61
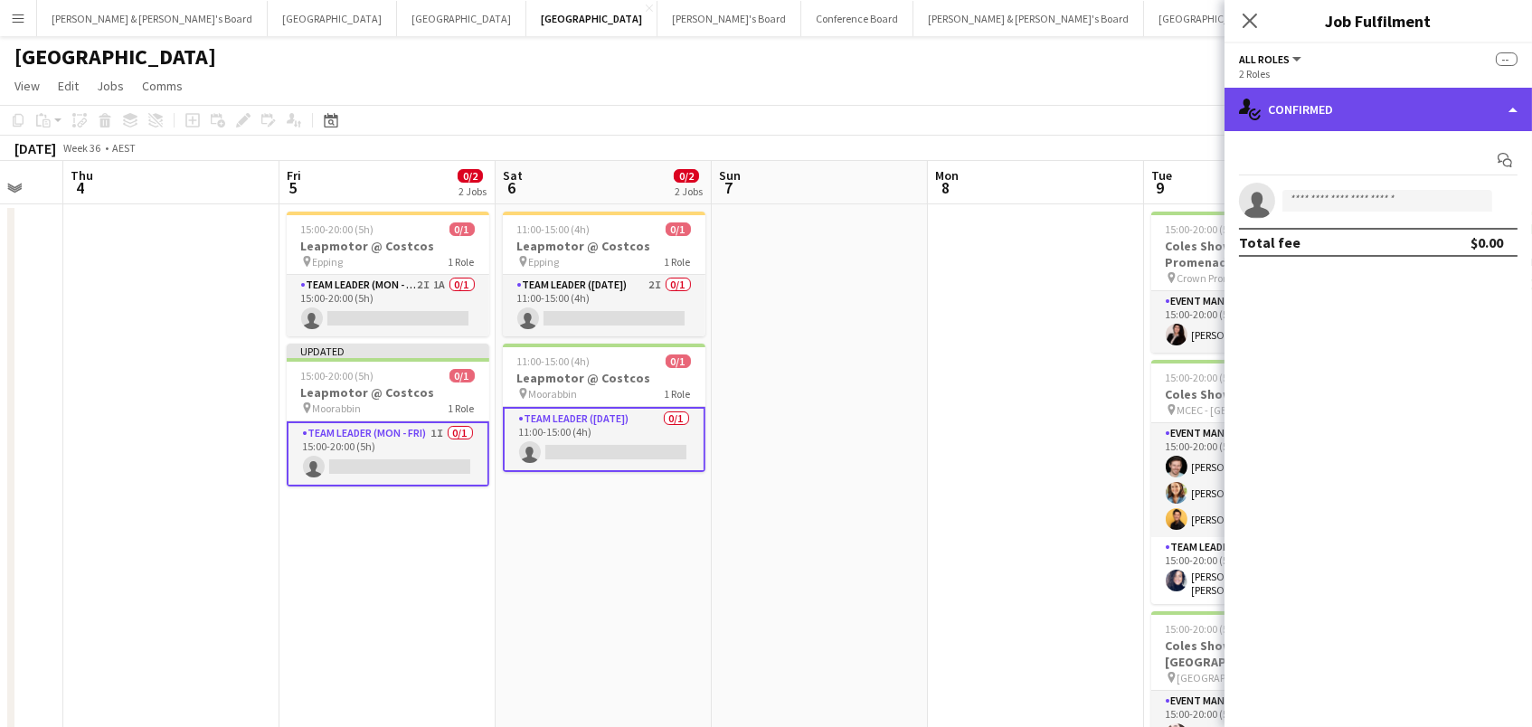
click at [1407, 109] on div "single-neutral-actions-check-2 Confirmed" at bounding box center [1377, 109] width 307 height 43
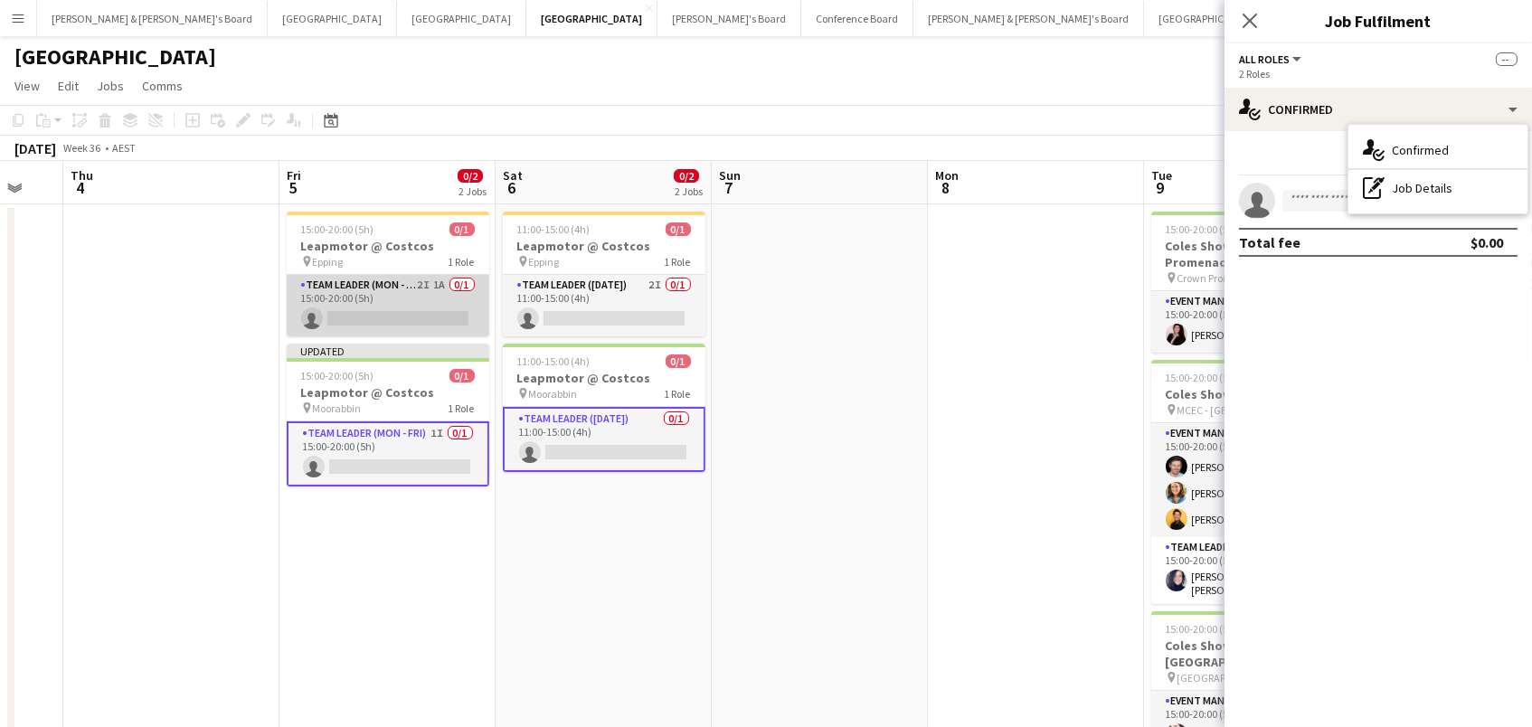
click at [409, 307] on app-card-role "Team Leader (Mon - Fri) 2I 1A 0/1 15:00-20:00 (5h) single-neutral-actions" at bounding box center [388, 305] width 203 height 61
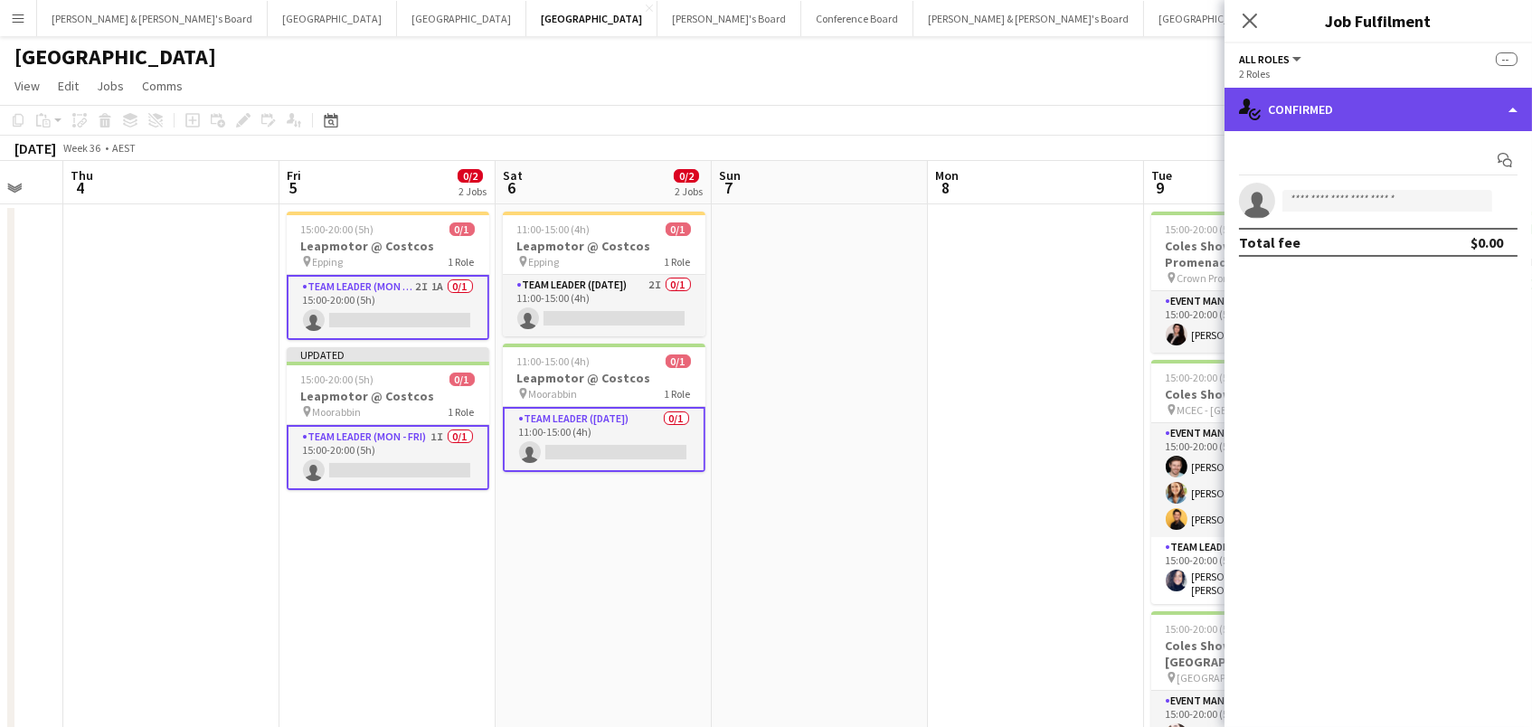
click at [1361, 113] on div "single-neutral-actions-check-2 Confirmed" at bounding box center [1377, 109] width 307 height 43
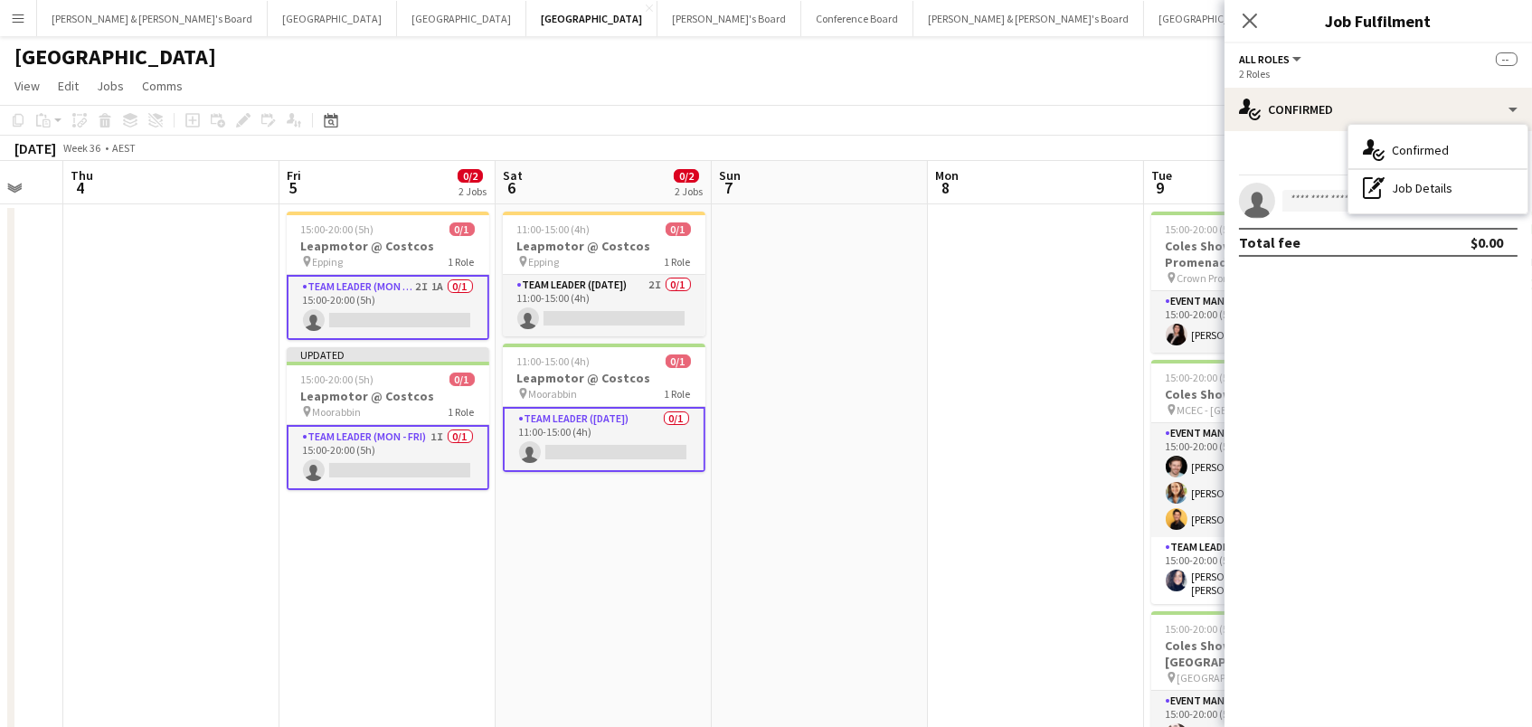
click at [616, 460] on app-card-role "Team Leader (Saturday) 0/1 11:00-15:00 (4h) single-neutral-actions" at bounding box center [604, 439] width 203 height 65
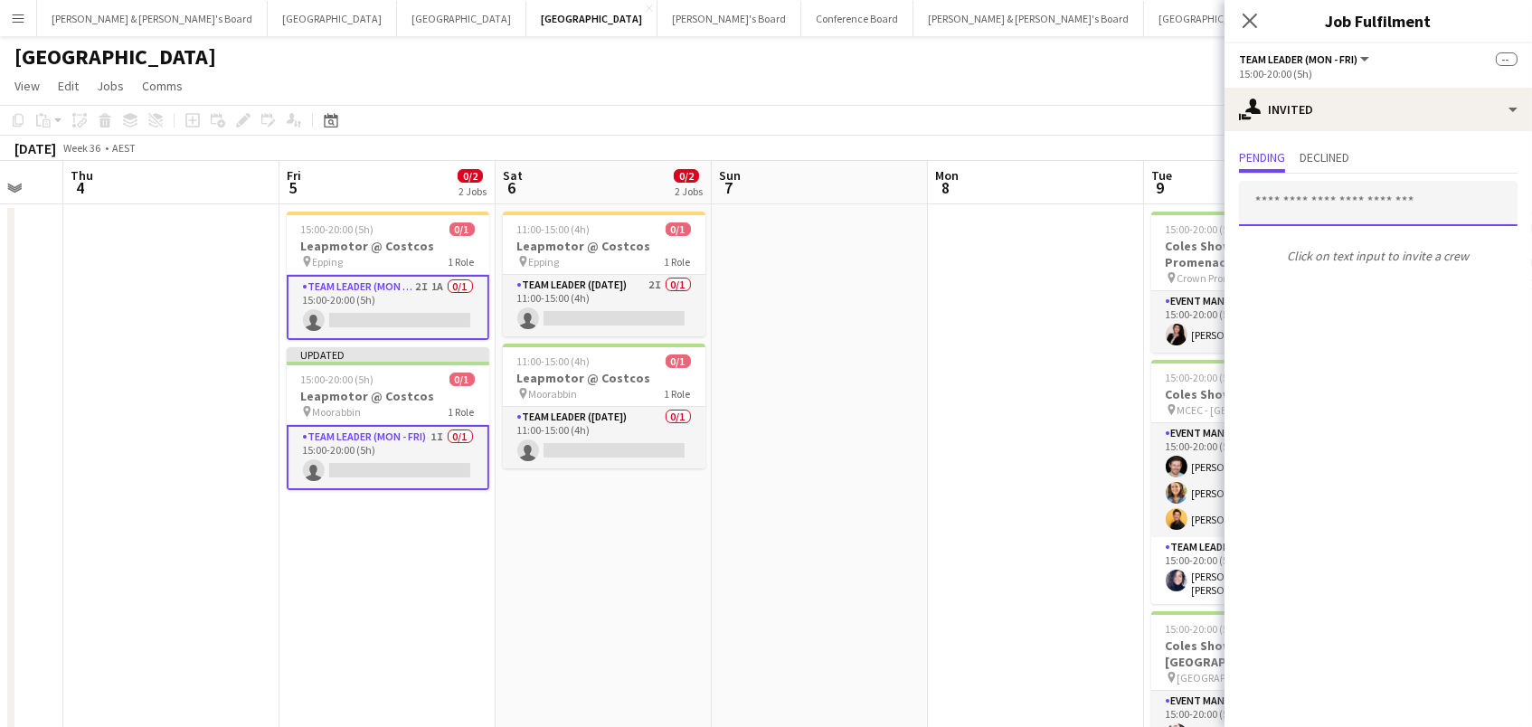
click at [1286, 207] on input "text" at bounding box center [1378, 203] width 278 height 45
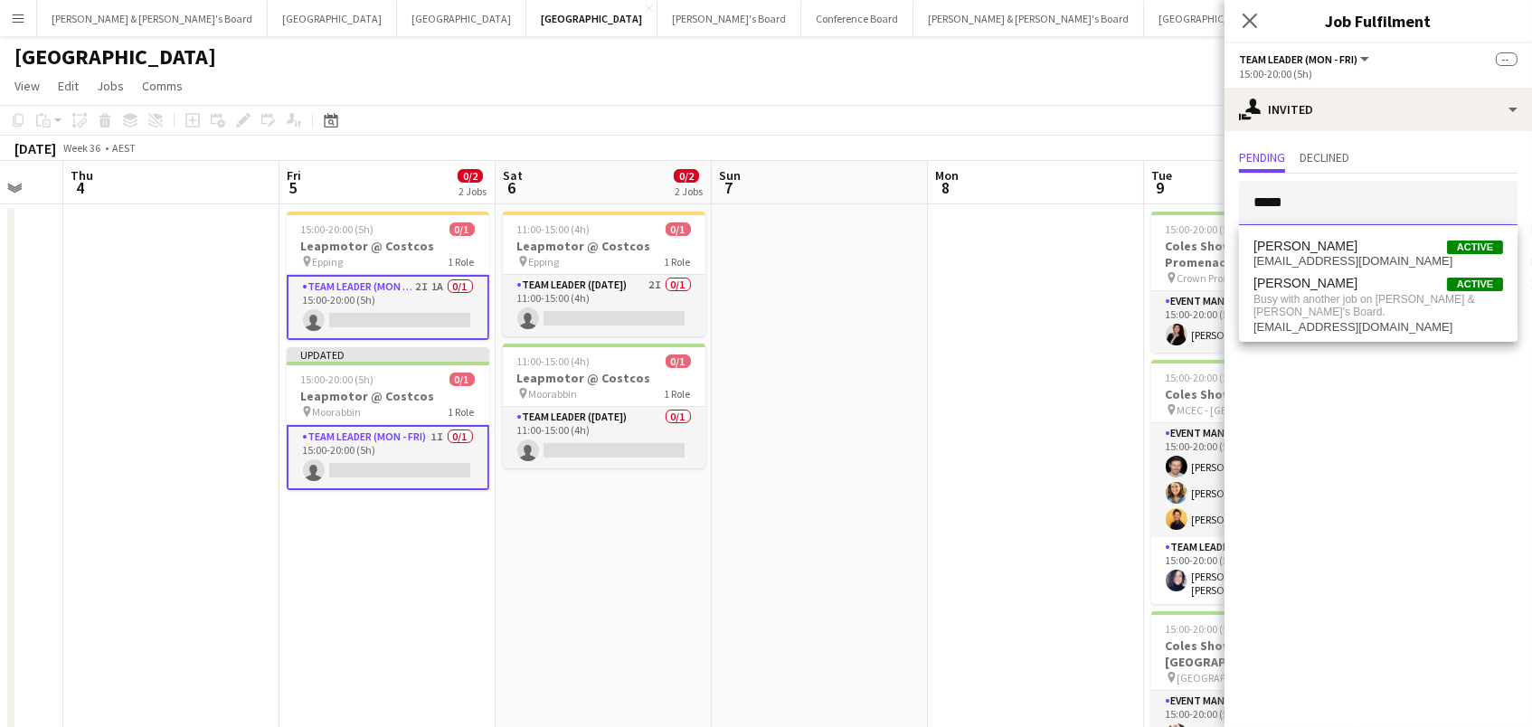
drag, startPoint x: 1300, startPoint y: 236, endPoint x: 1371, endPoint y: 191, distance: 83.8
click at [1371, 191] on input "*****" at bounding box center [1378, 203] width 278 height 45
drag, startPoint x: 1324, startPoint y: 197, endPoint x: 962, endPoint y: 135, distance: 367.0
click at [971, 137] on body "Menu Boards Boards Boards All jobs Status Workforce Workforce My Workforce Recr…" at bounding box center [766, 479] width 1532 height 959
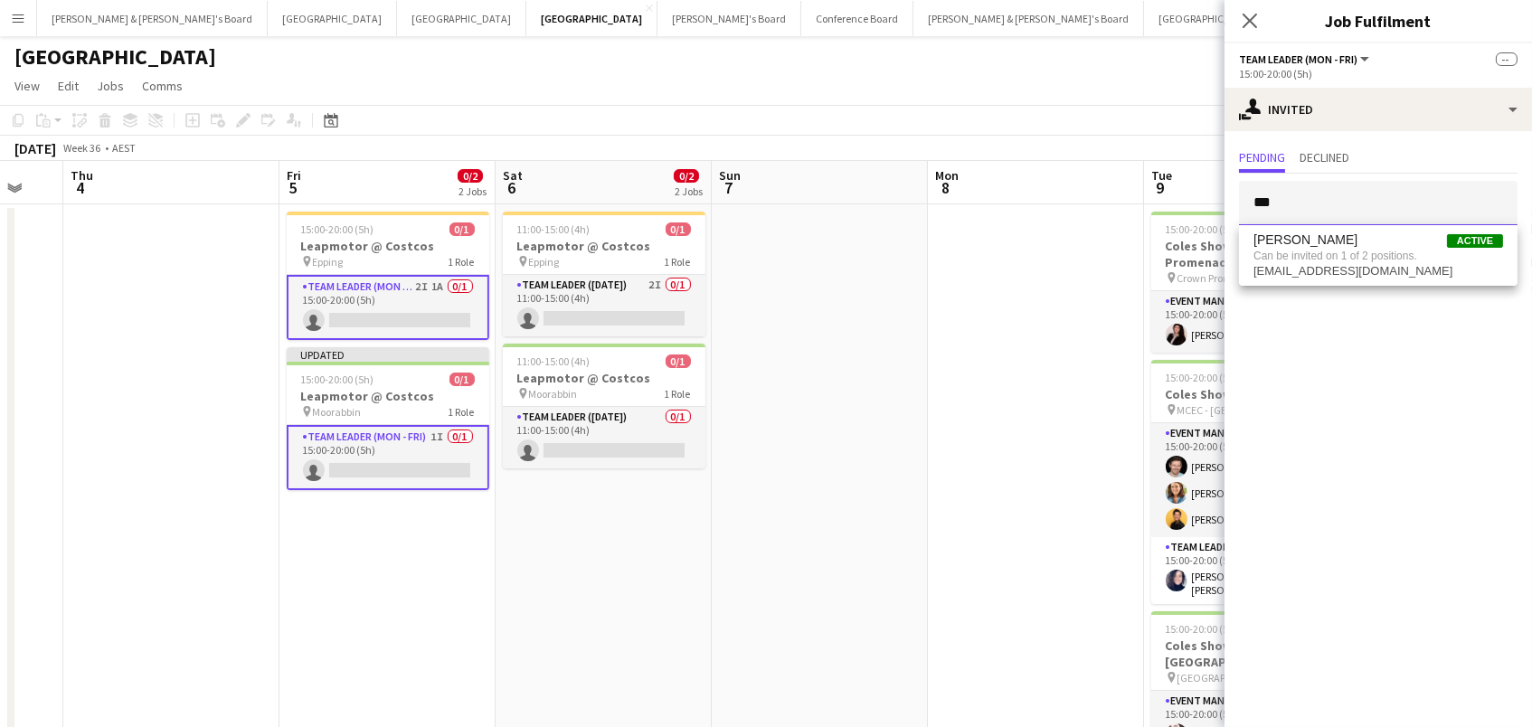
type input "***"
click at [1439, 250] on span "Can be invited on 1 of 2 positions." at bounding box center [1378, 256] width 250 height 16
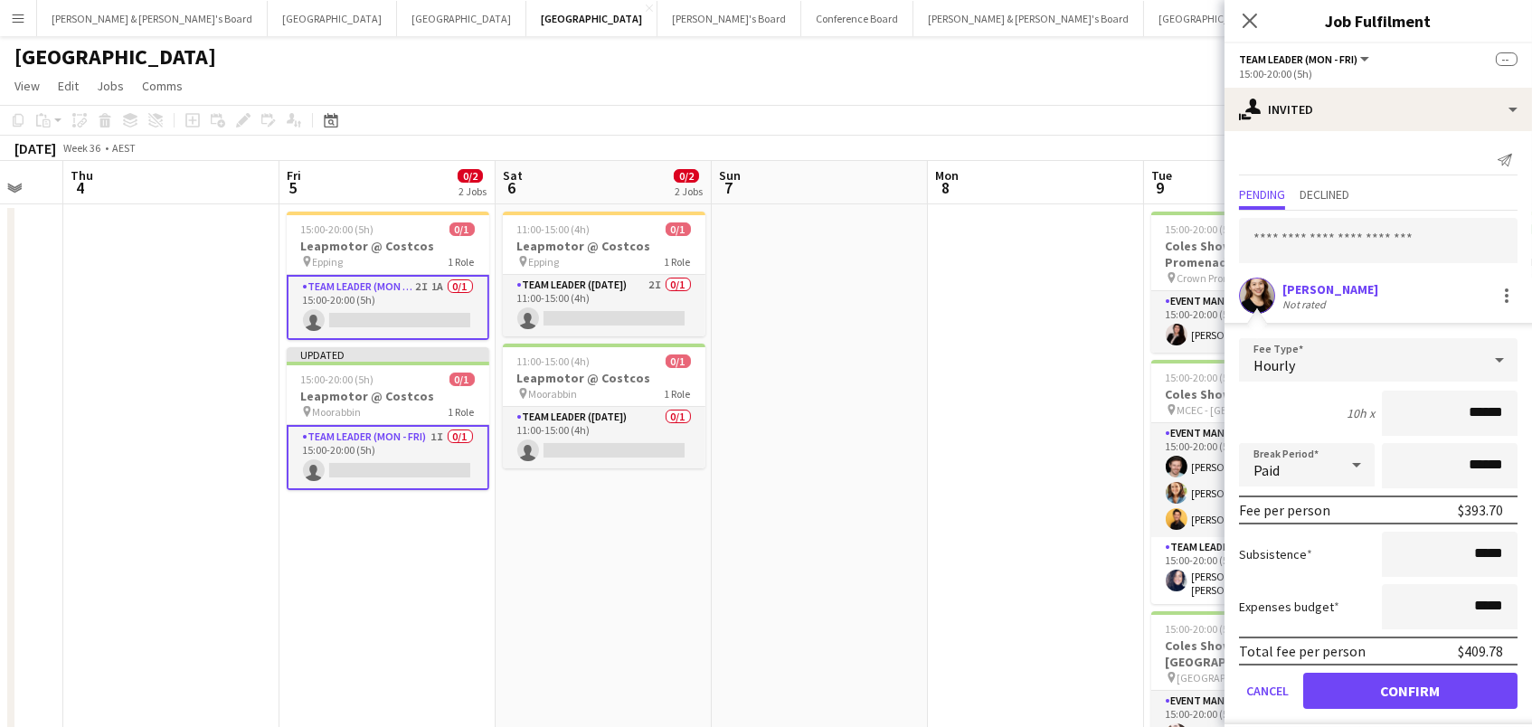
click at [1410, 688] on button "Confirm" at bounding box center [1410, 691] width 214 height 36
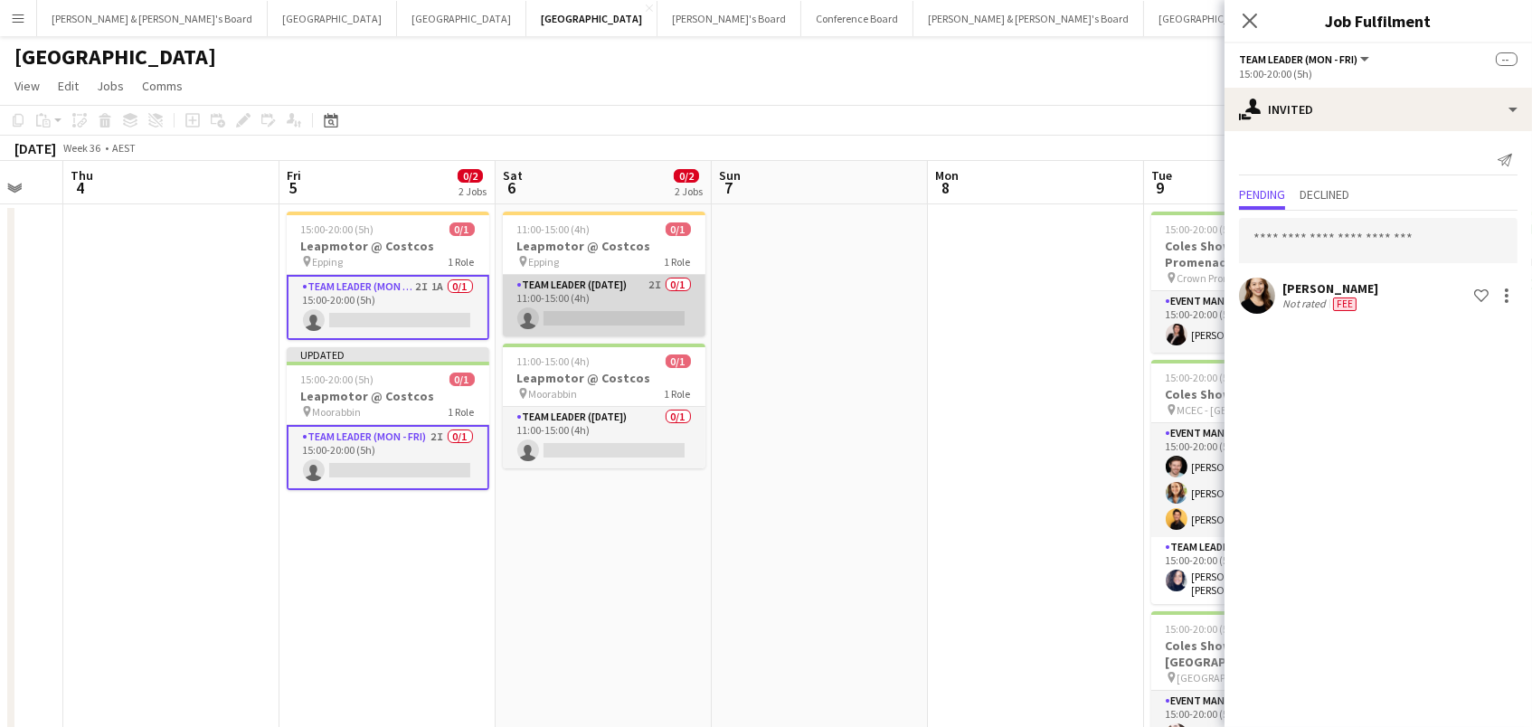
click at [567, 321] on app-card-role "Team Leader (Saturday) 2I 0/1 11:00-15:00 (4h) single-neutral-actions" at bounding box center [604, 305] width 203 height 61
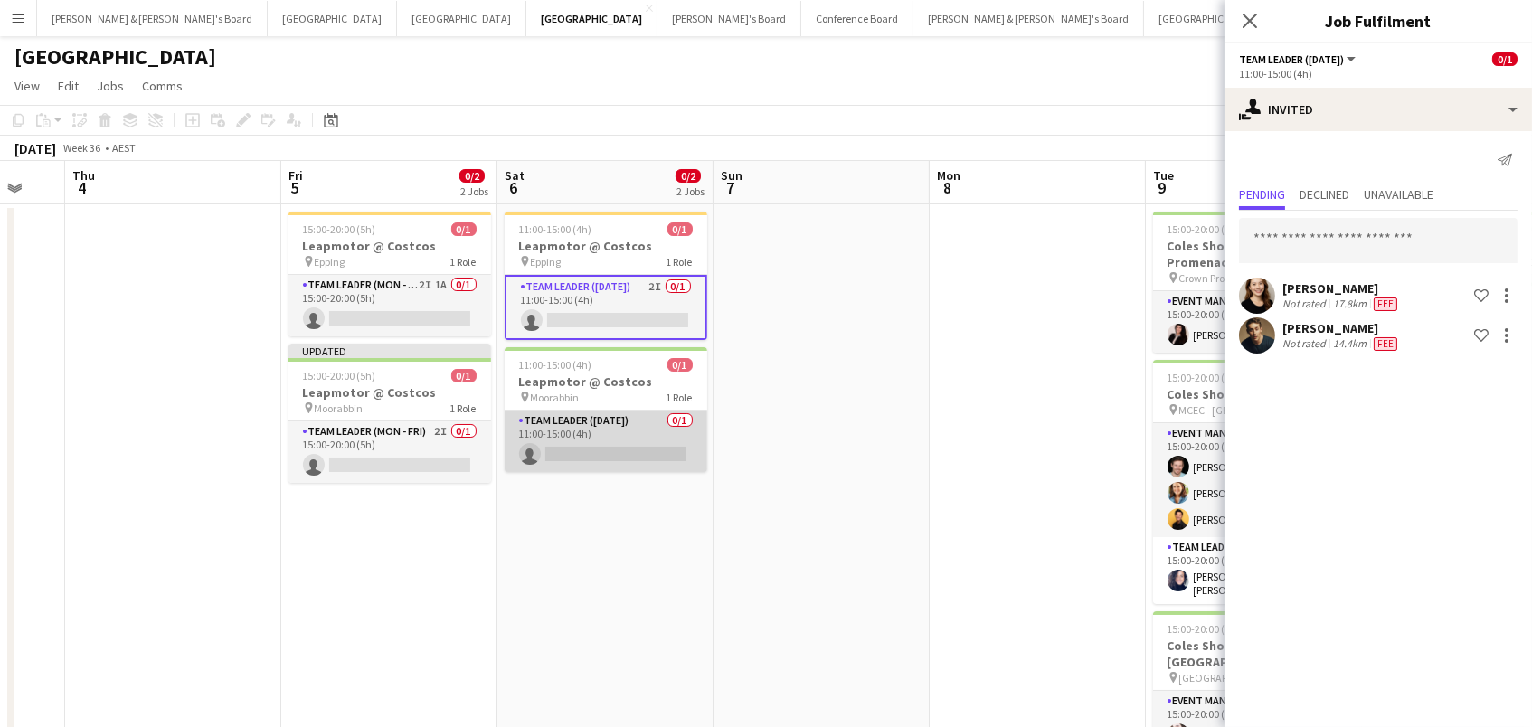
click at [608, 460] on app-card-role "Team Leader (Saturday) 0/1 11:00-15:00 (4h) single-neutral-actions" at bounding box center [606, 441] width 203 height 61
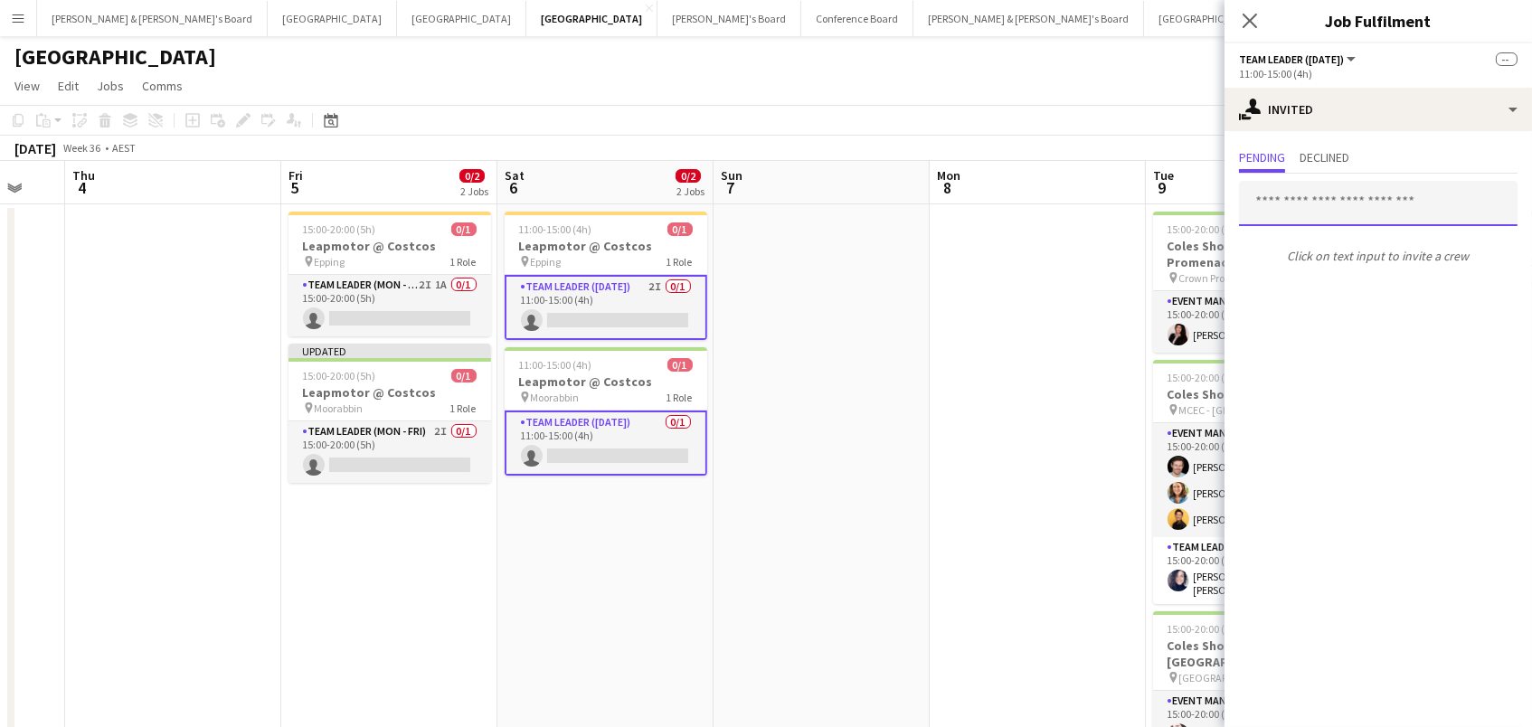
click at [1274, 202] on input "text" at bounding box center [1378, 203] width 278 height 45
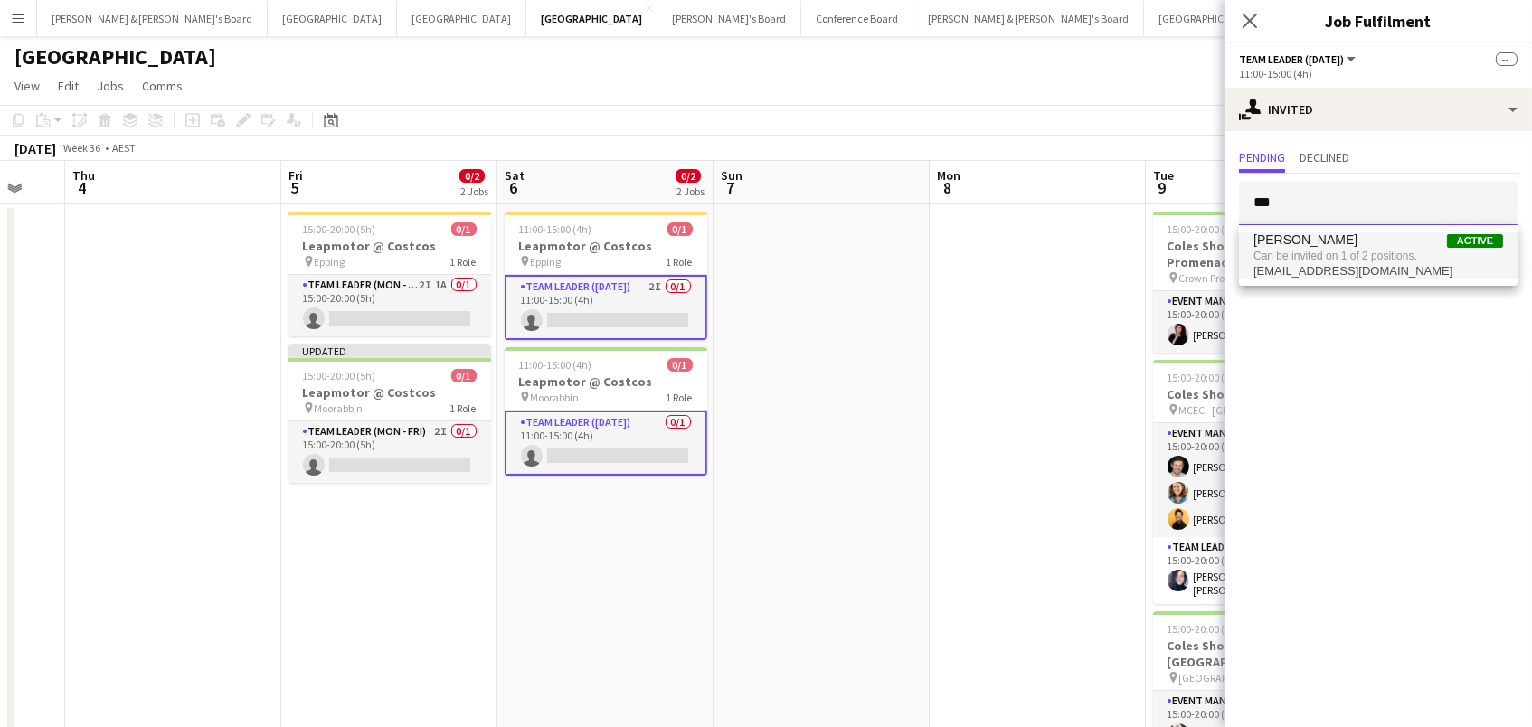
type input "***"
click at [1321, 240] on span "Siu Kwan Lee" at bounding box center [1305, 239] width 104 height 15
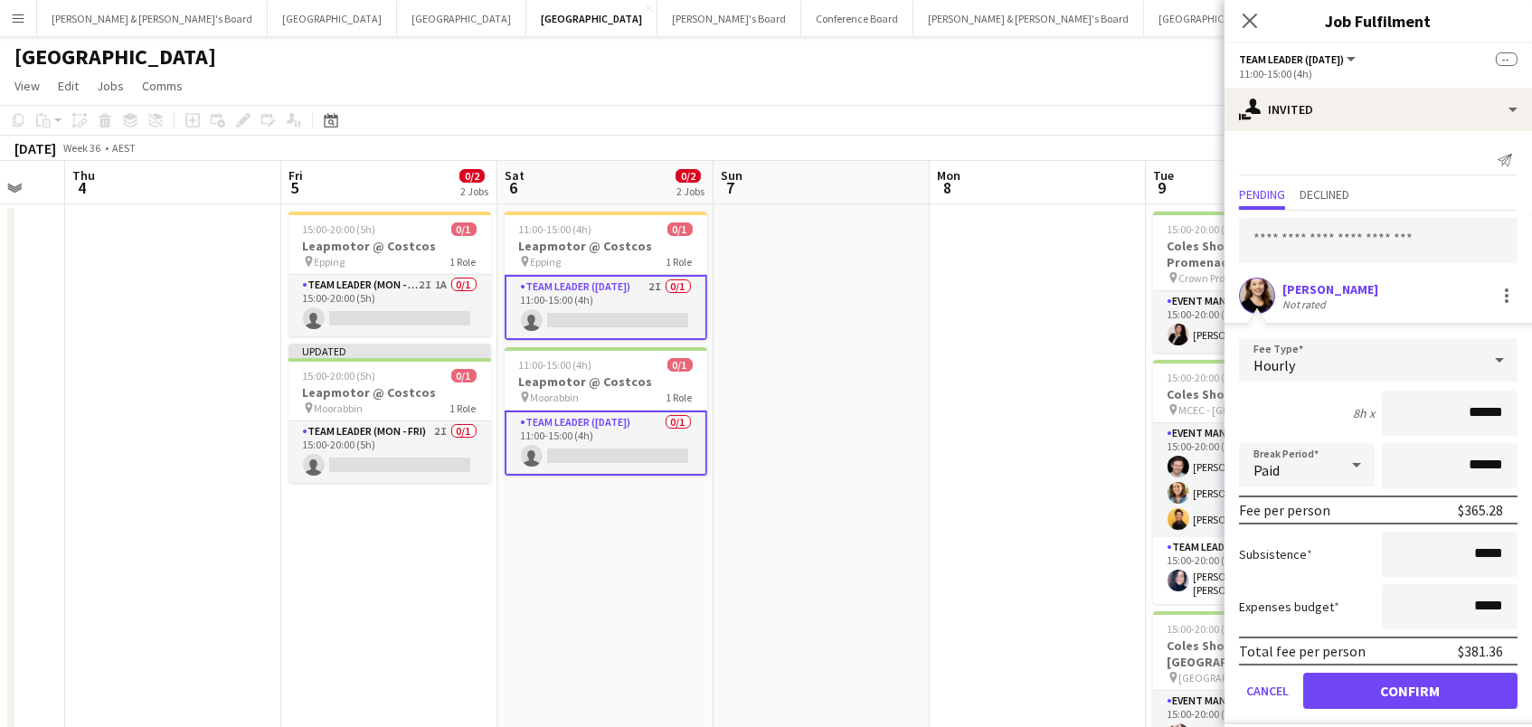
click at [1410, 688] on button "Confirm" at bounding box center [1410, 691] width 214 height 36
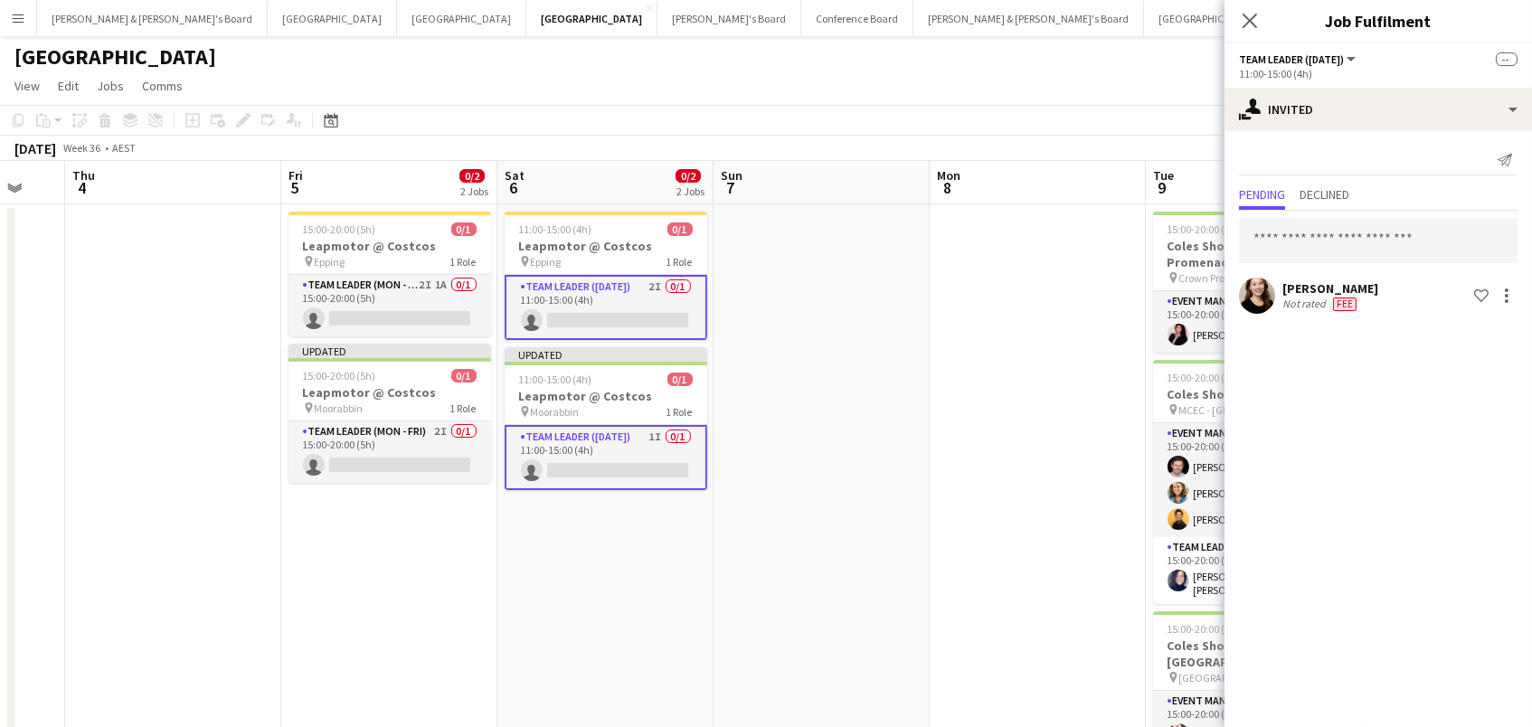
click at [1279, 308] on div "Siu Kwan Lee Not rated Fee Shortlist crew" at bounding box center [1377, 296] width 307 height 36
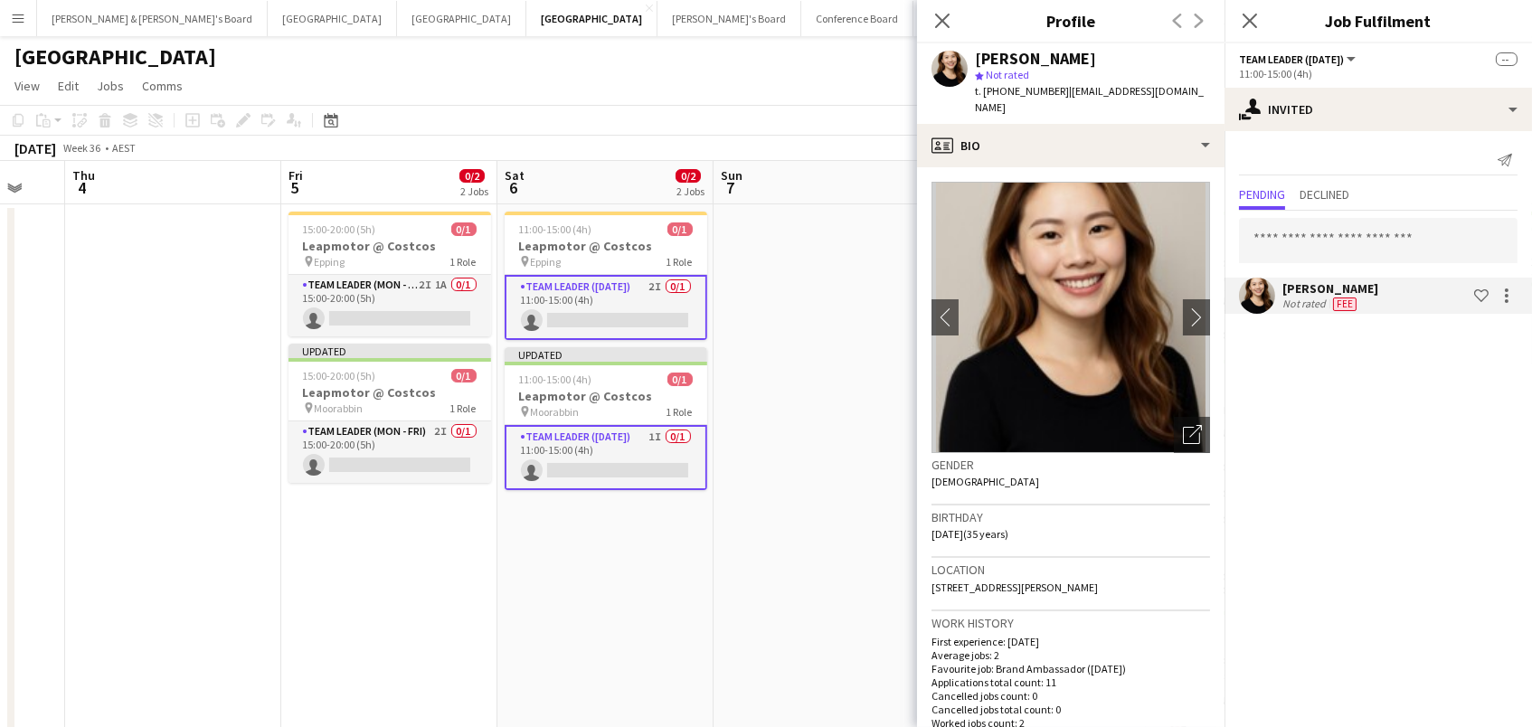
click at [806, 373] on app-date-cell at bounding box center [821, 566] width 216 height 724
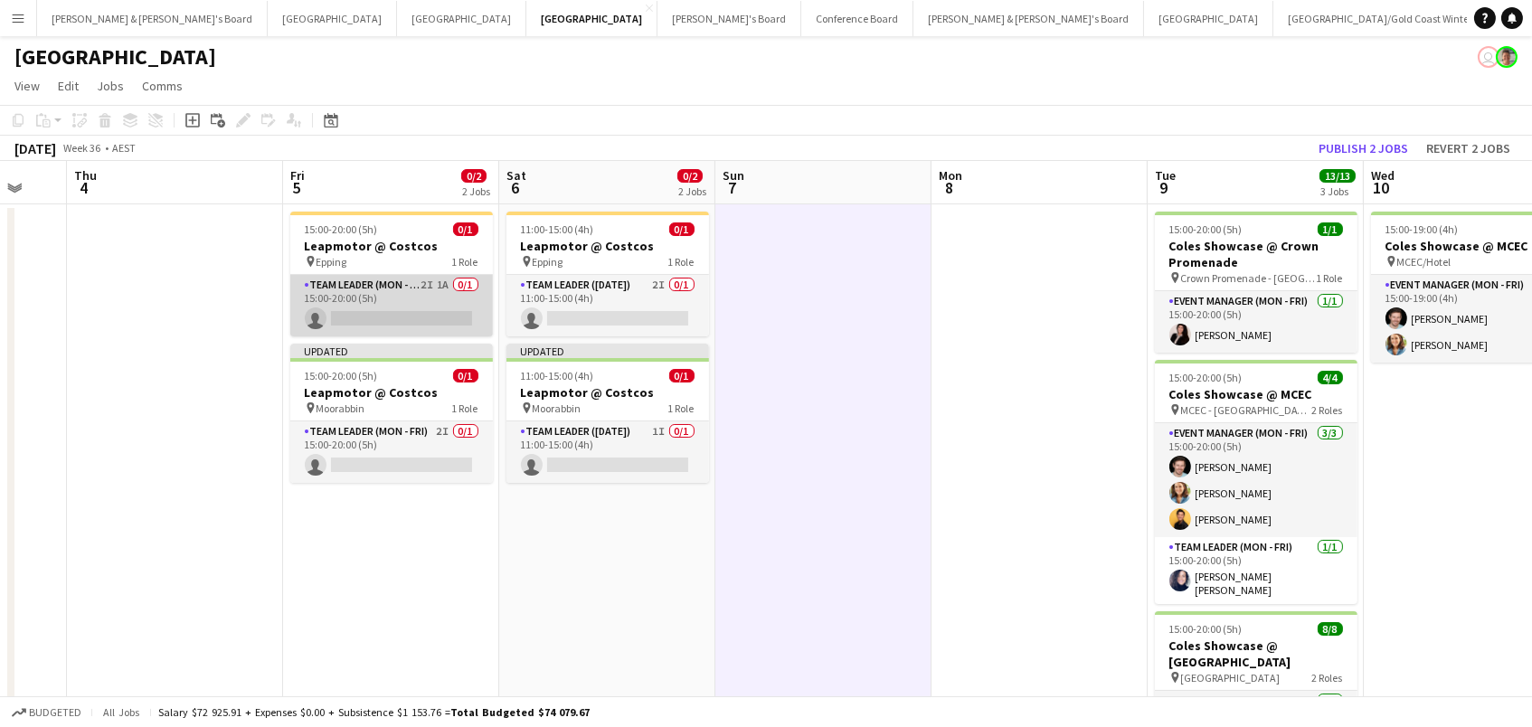
click at [364, 294] on app-card-role "Team Leader (Mon - Fri) 2I 1A 0/1 15:00-20:00 (5h) single-neutral-actions" at bounding box center [391, 305] width 203 height 61
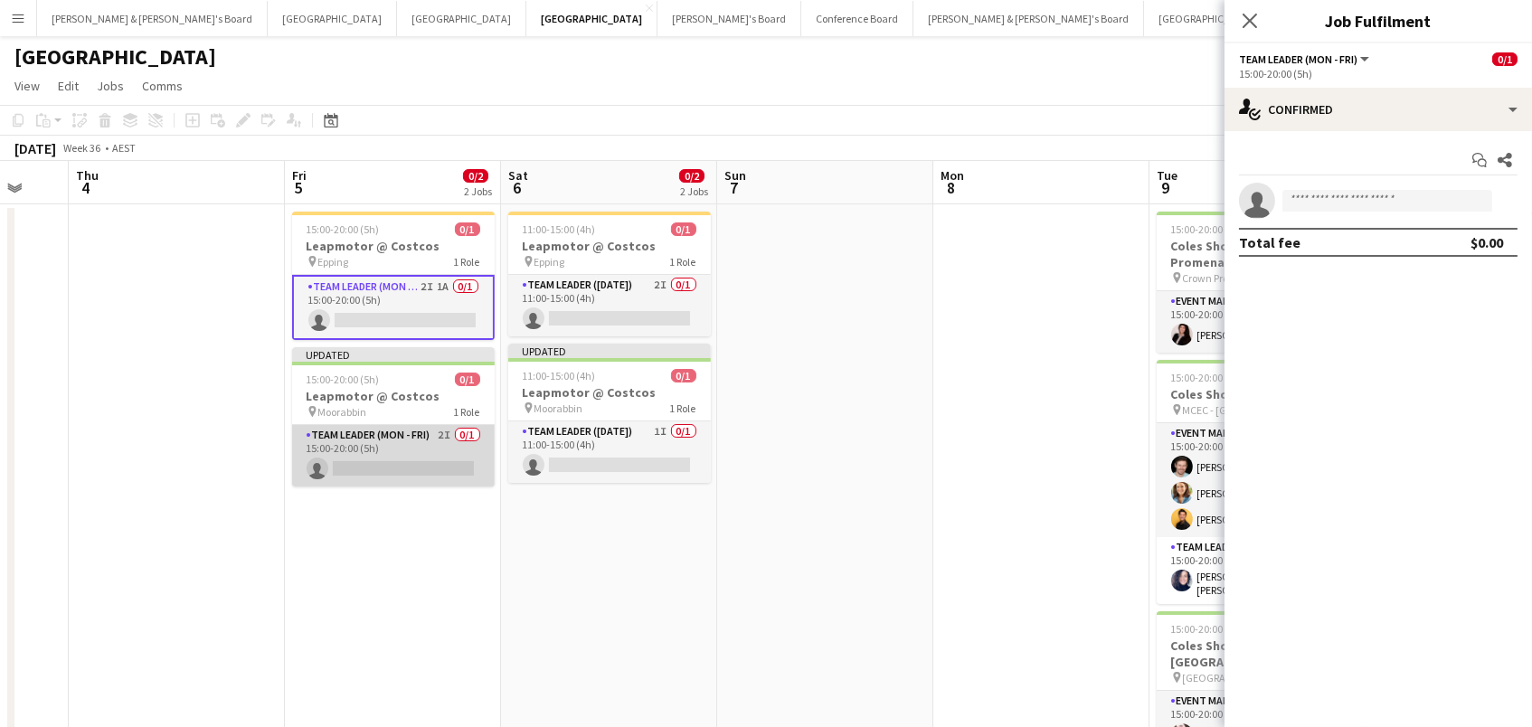
click at [386, 442] on app-card-role "Team Leader (Mon - Fri) 2I 0/1 15:00-20:00 (5h) single-neutral-actions" at bounding box center [393, 455] width 203 height 61
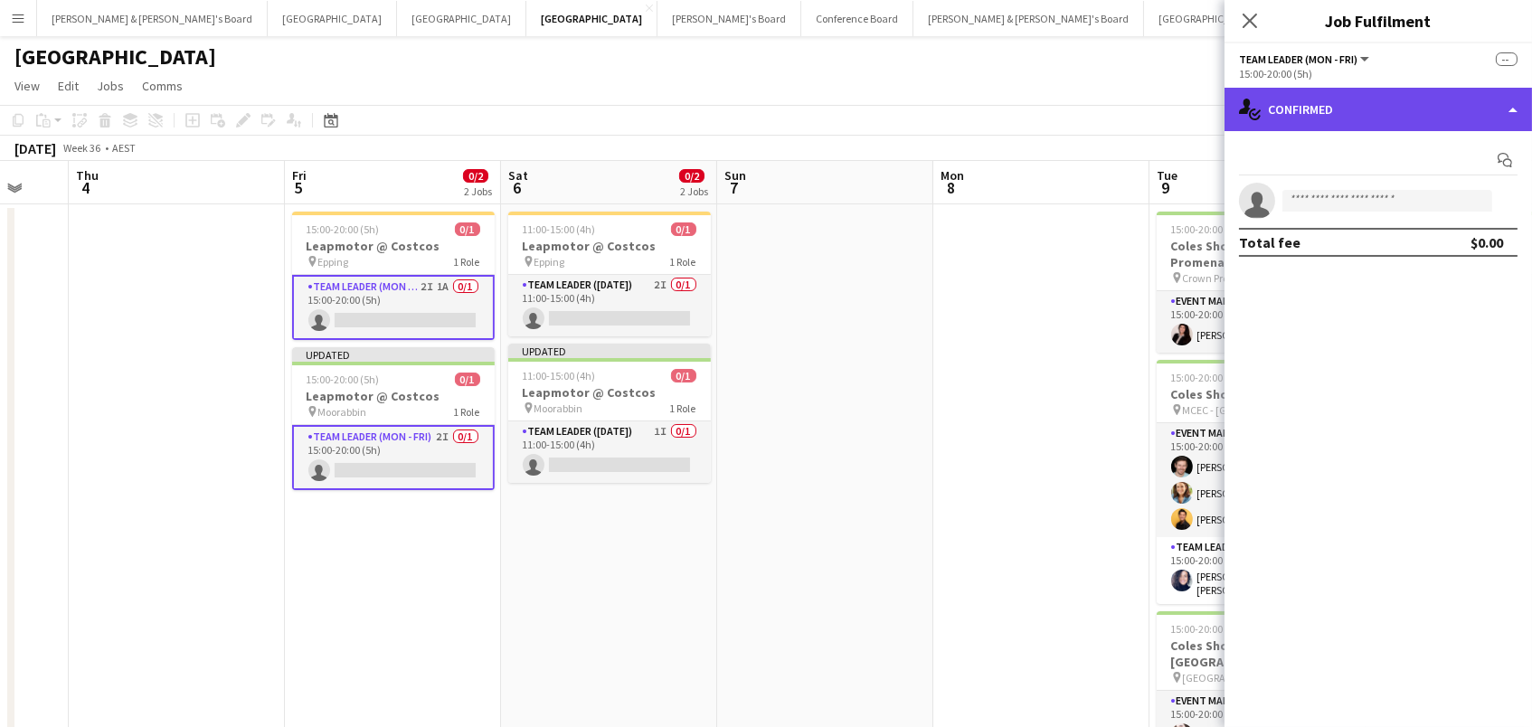
click at [1305, 118] on div "single-neutral-actions-check-2 Confirmed" at bounding box center [1377, 109] width 307 height 43
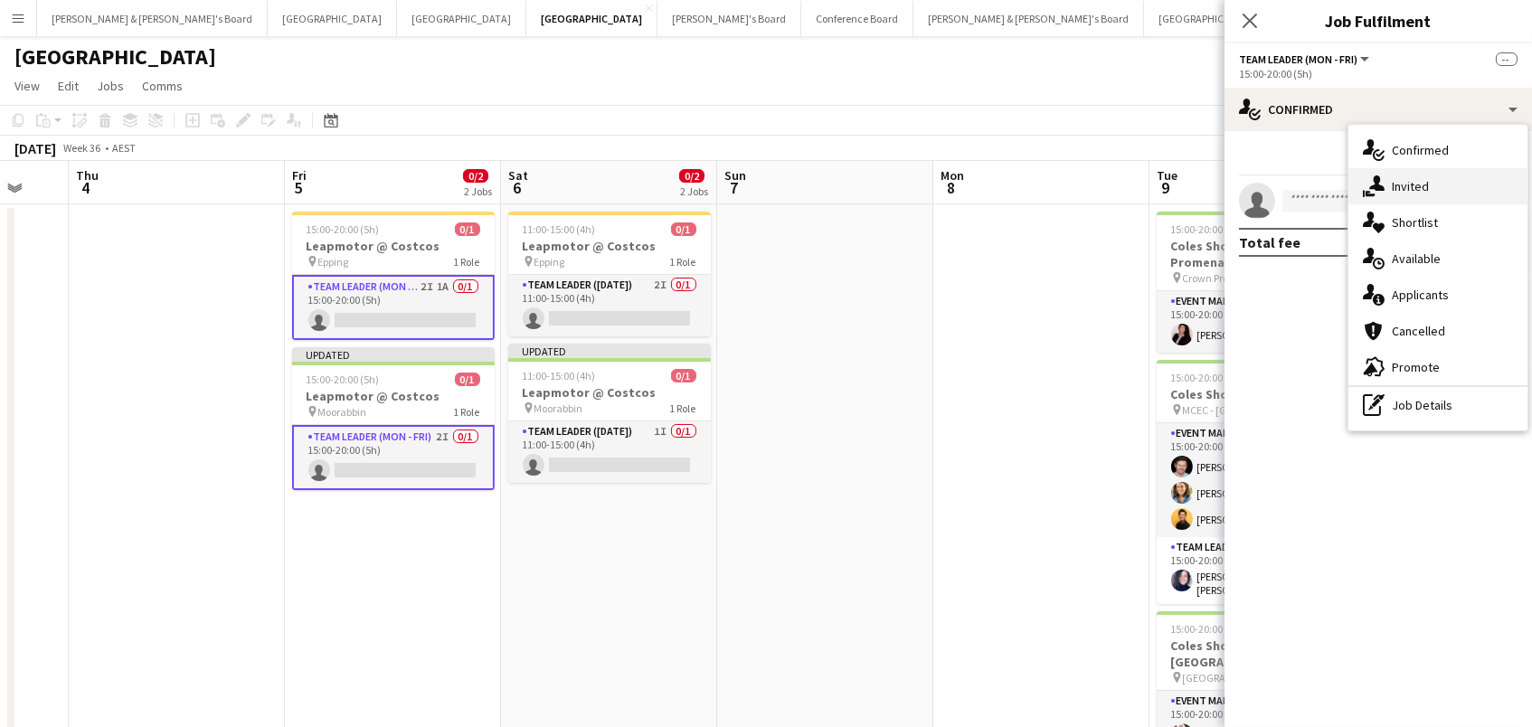
click at [1408, 193] on div "single-neutral-actions-share-1 Invited" at bounding box center [1437, 186] width 179 height 36
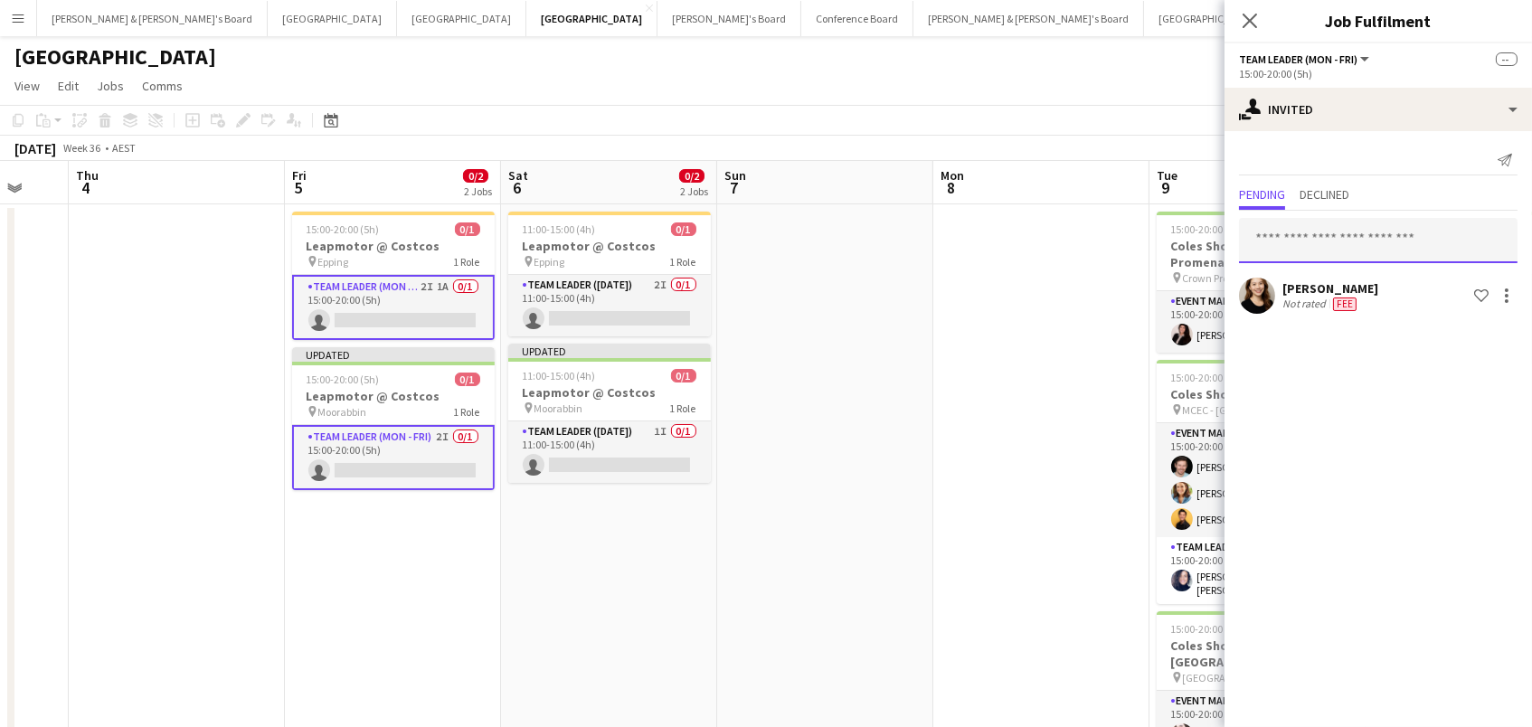
click at [1366, 227] on input "text" at bounding box center [1378, 240] width 278 height 45
type input "*"
type input "***"
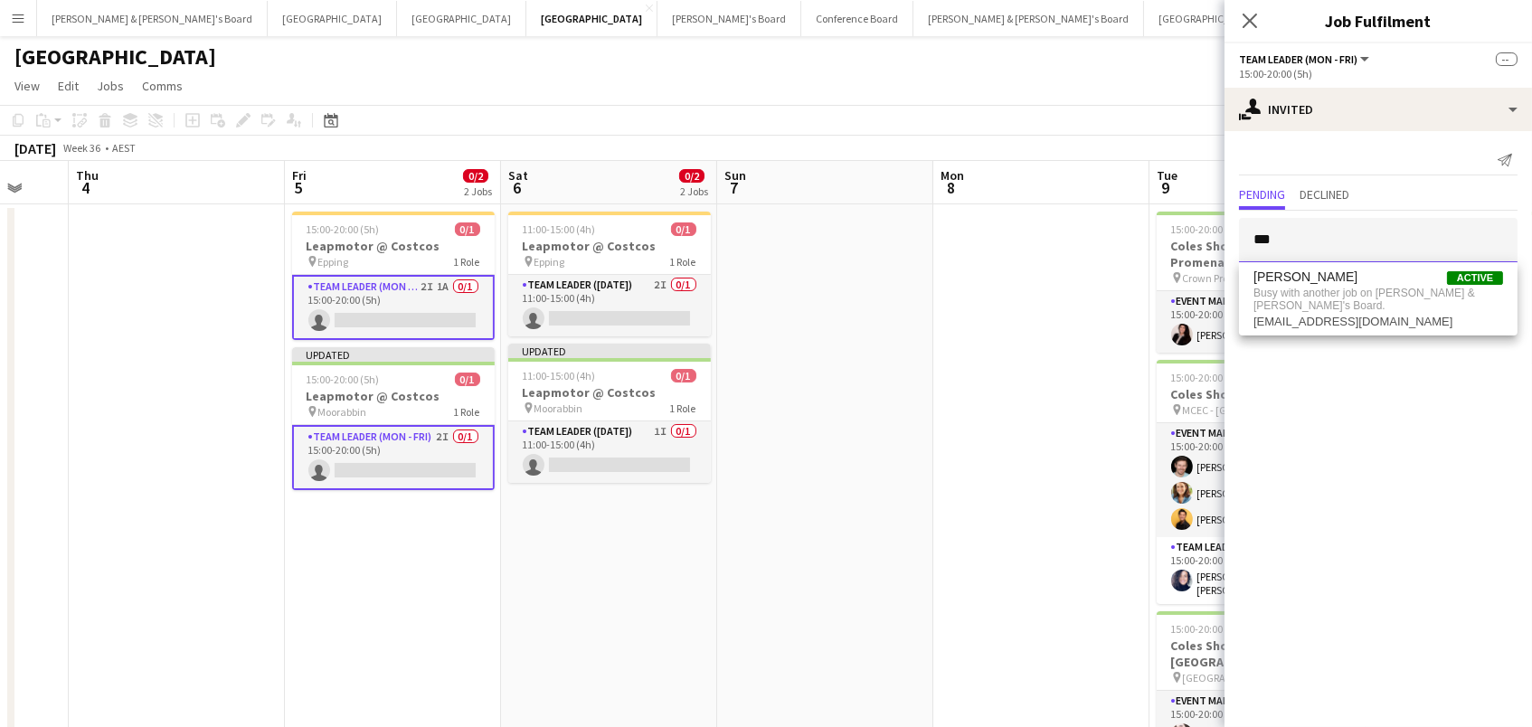
drag, startPoint x: 1349, startPoint y: 237, endPoint x: 1152, endPoint y: 230, distance: 197.2
click at [1152, 232] on body "Menu Boards Boards Boards All jobs Status Workforce Workforce My Workforce Recr…" at bounding box center [766, 479] width 1532 height 959
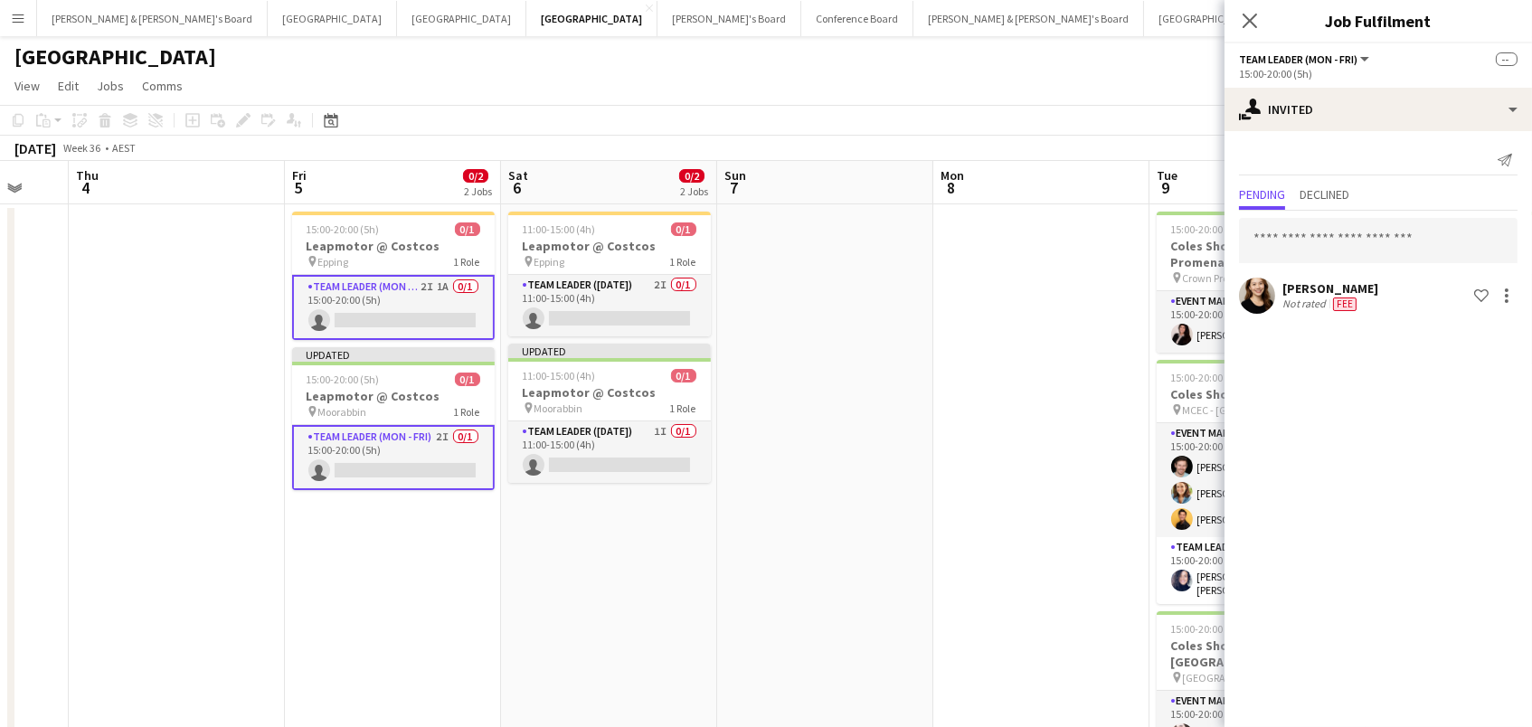
click at [1041, 280] on app-date-cell at bounding box center [1041, 566] width 216 height 724
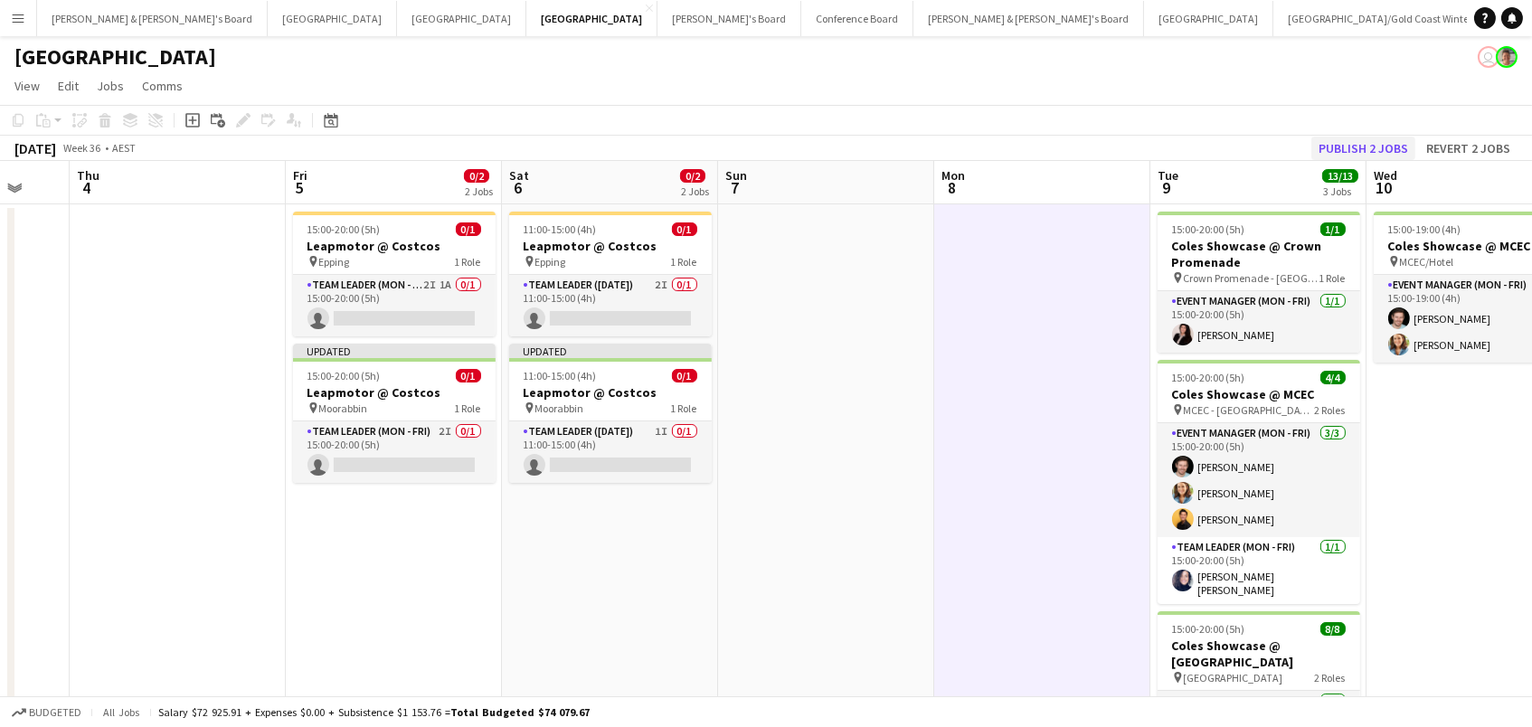
click at [1377, 154] on button "Publish 2 jobs" at bounding box center [1363, 149] width 104 height 24
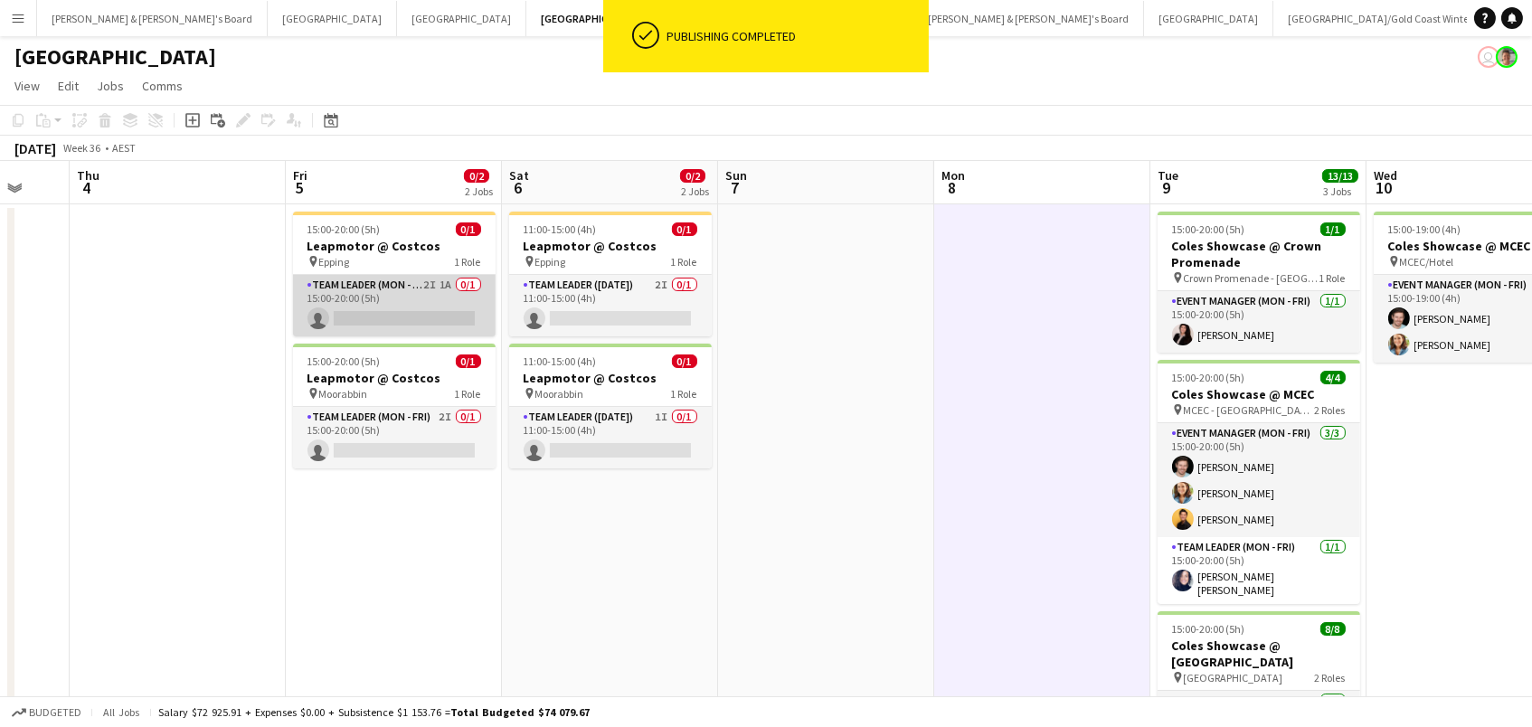
click at [439, 275] on app-card-role "Team Leader (Mon - Fri) 2I 1A 0/1 15:00-20:00 (5h) single-neutral-actions" at bounding box center [394, 305] width 203 height 61
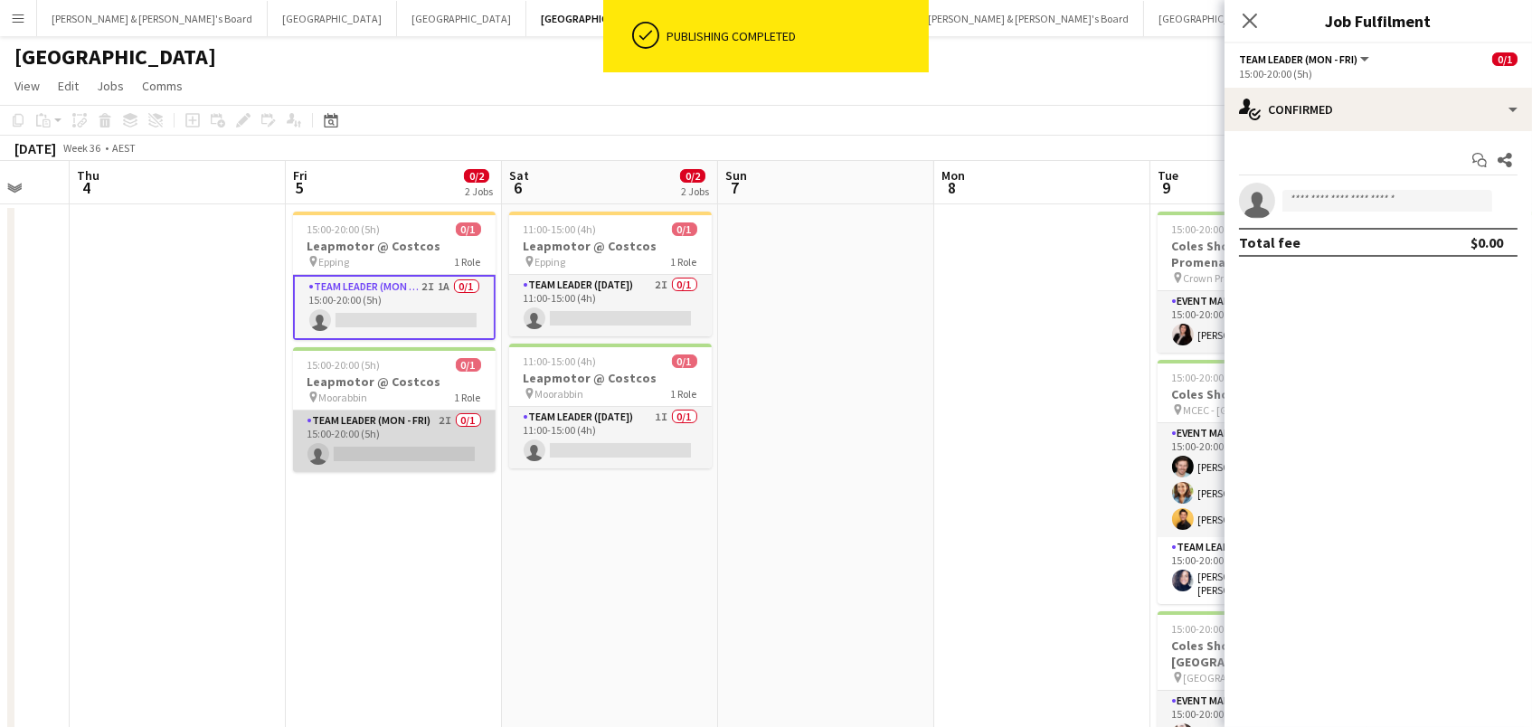
click at [440, 424] on app-card-role "Team Leader (Mon - Fri) 2I 0/1 15:00-20:00 (5h) single-neutral-actions" at bounding box center [394, 441] width 203 height 61
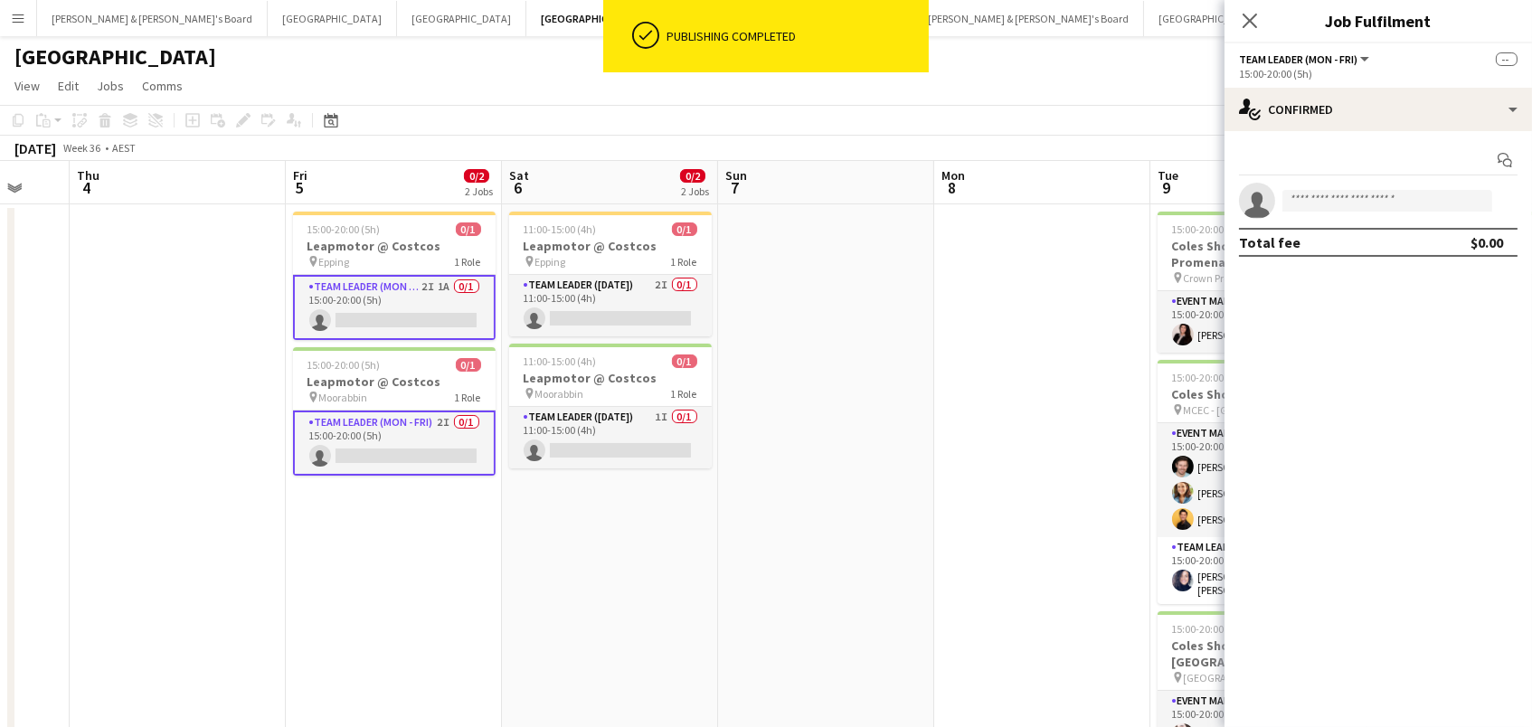
click at [1316, 131] on div "Start chat single-neutral-actions Total fee $0.00" at bounding box center [1377, 201] width 307 height 140
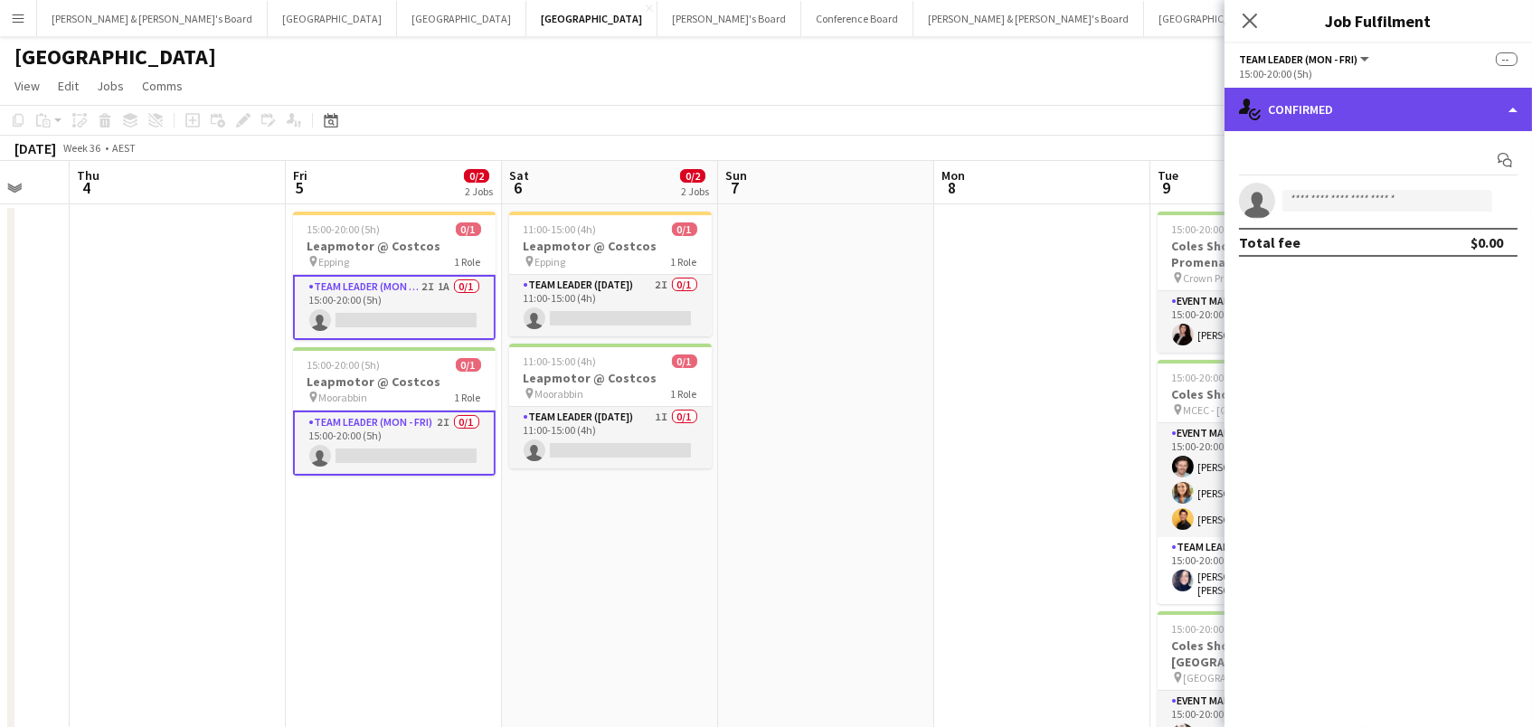
click at [1316, 111] on div "single-neutral-actions-check-2 Confirmed" at bounding box center [1377, 109] width 307 height 43
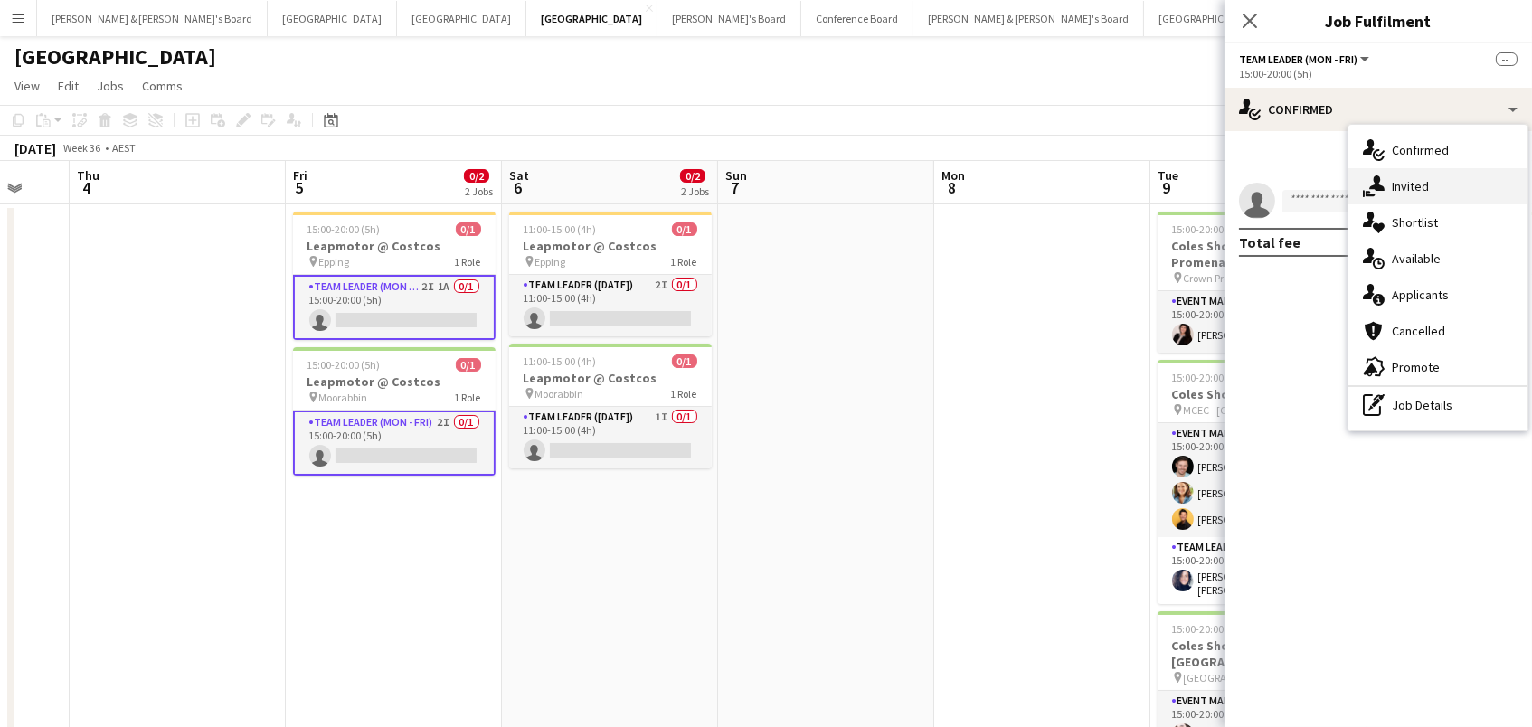
click at [1402, 183] on span "Invited" at bounding box center [1410, 186] width 37 height 16
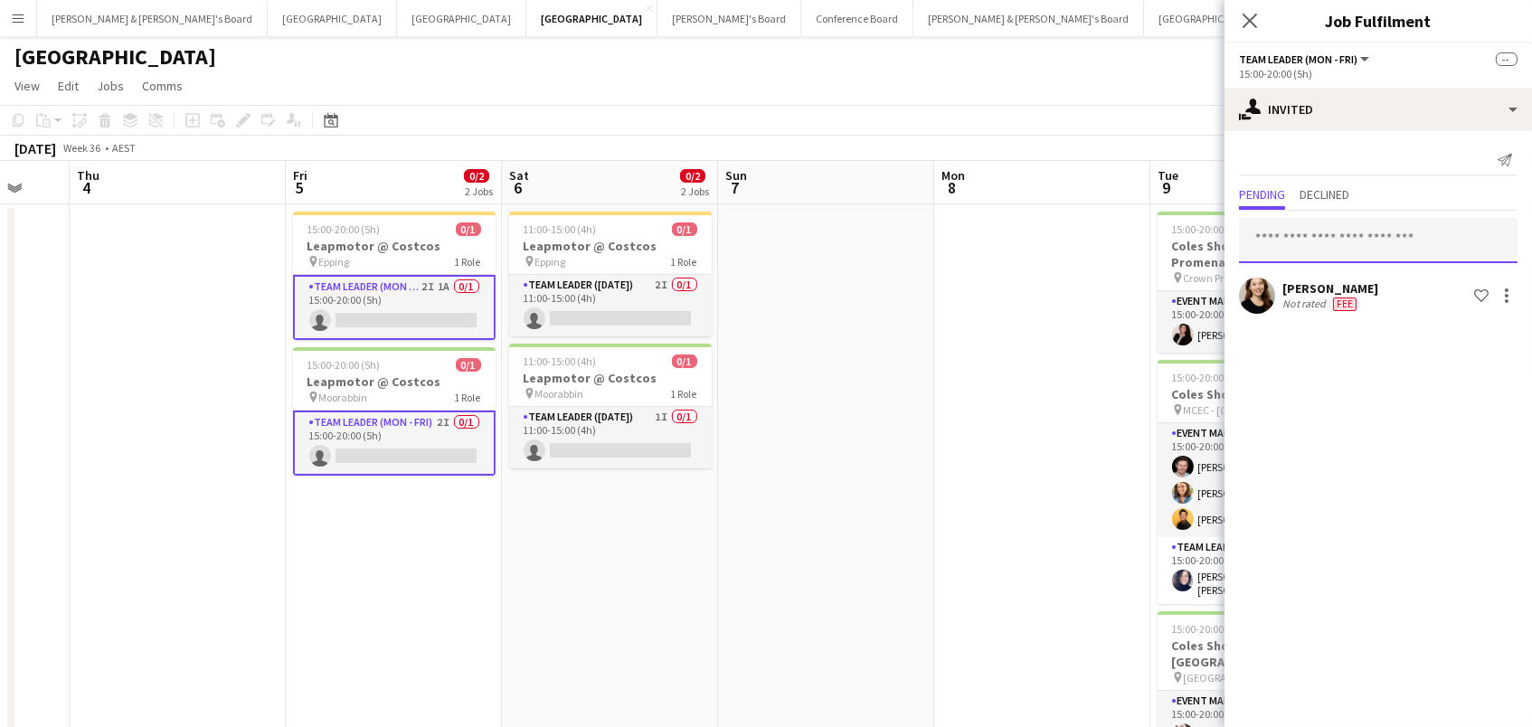
click at [1275, 243] on input "text" at bounding box center [1378, 240] width 278 height 45
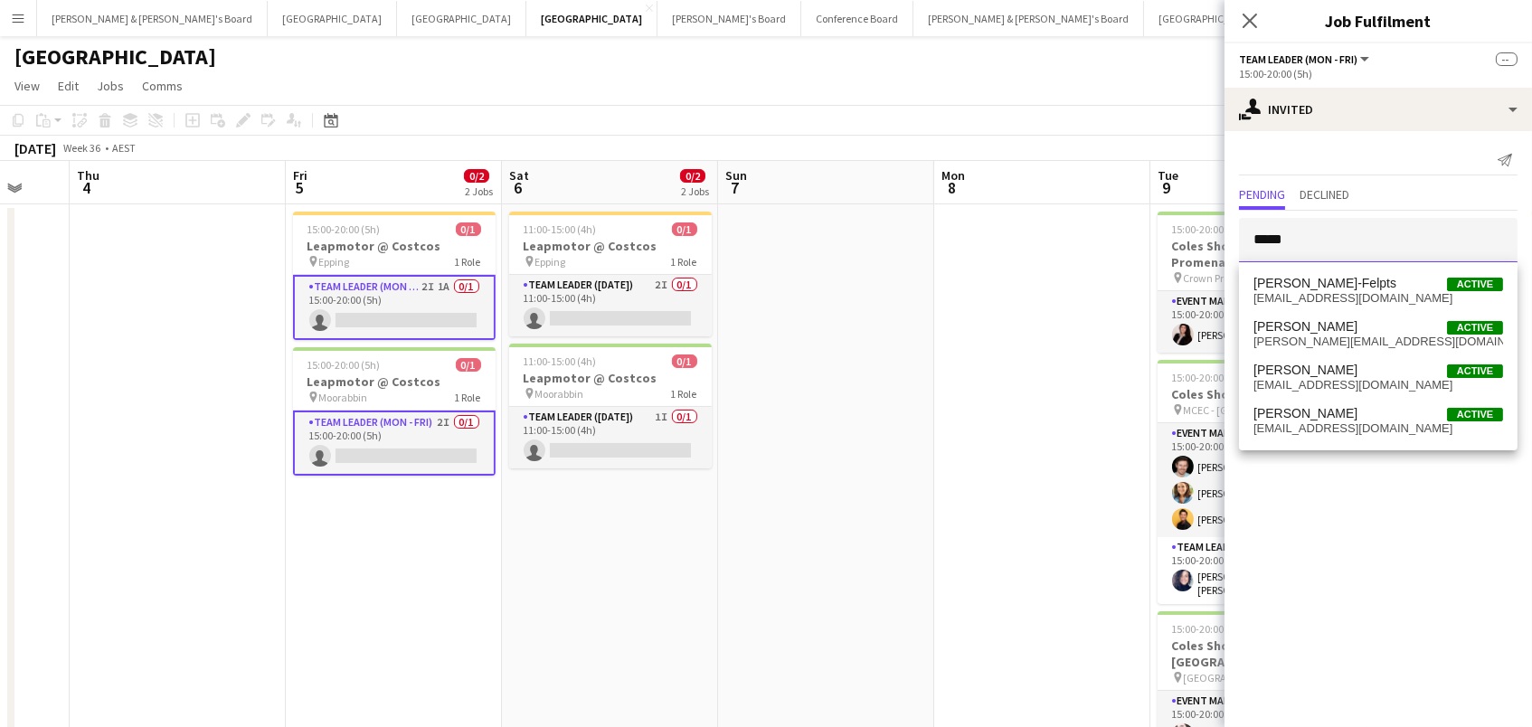
type input "*****"
drag, startPoint x: 1311, startPoint y: 273, endPoint x: 1308, endPoint y: 326, distance: 53.4
click at [1308, 326] on span "[PERSON_NAME]" at bounding box center [1305, 326] width 104 height 15
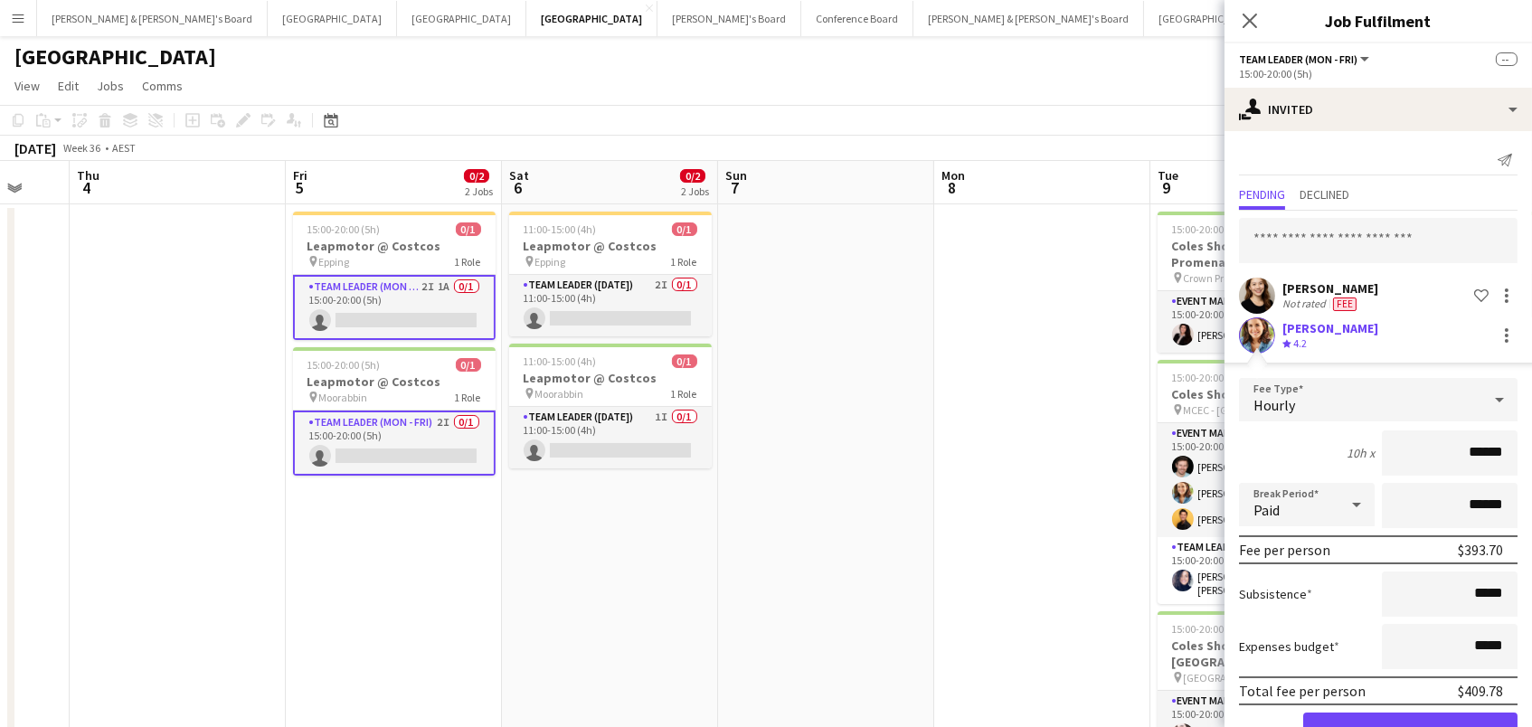
click at [1410, 726] on button "Confirm" at bounding box center [1410, 731] width 214 height 36
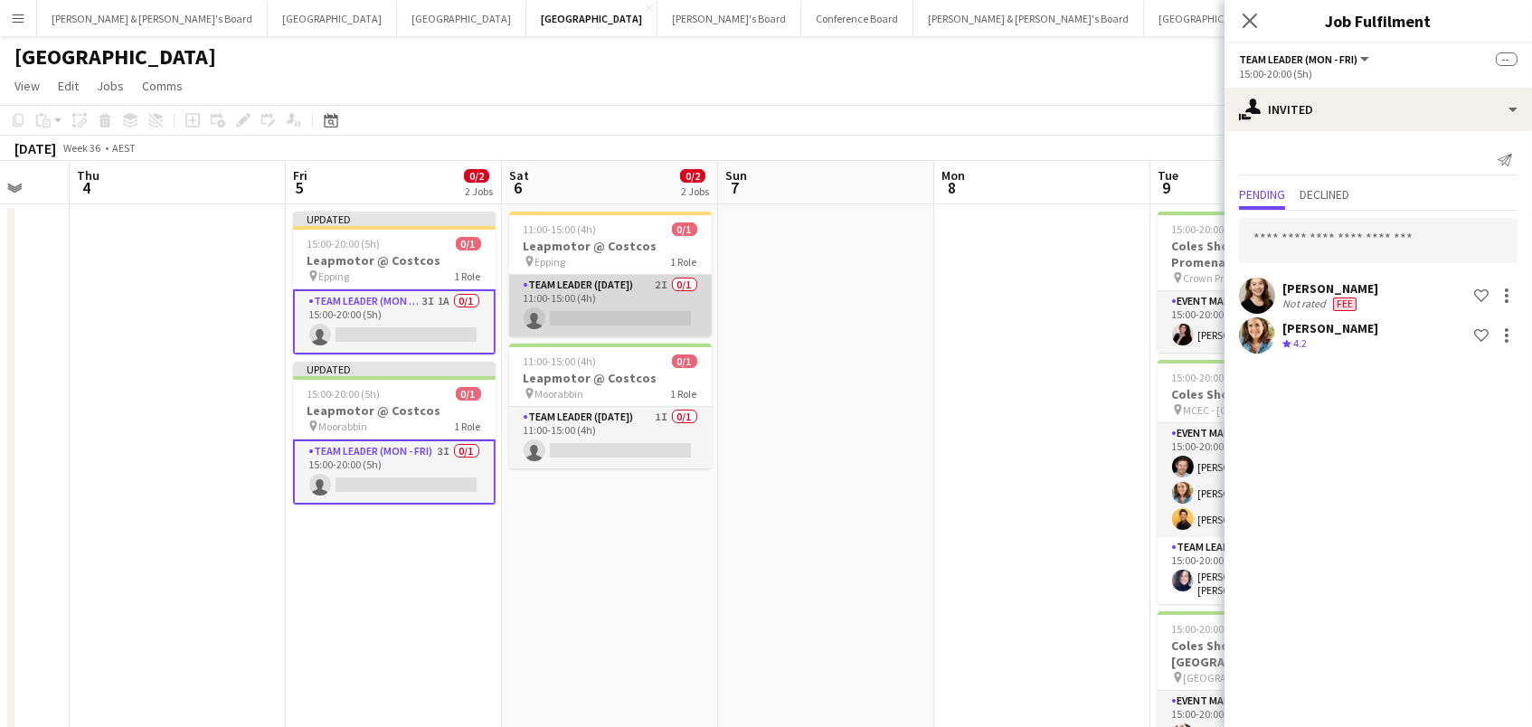
click at [665, 284] on app-card-role "Team Leader (Saturday) 2I 0/1 11:00-15:00 (4h) single-neutral-actions" at bounding box center [610, 305] width 203 height 61
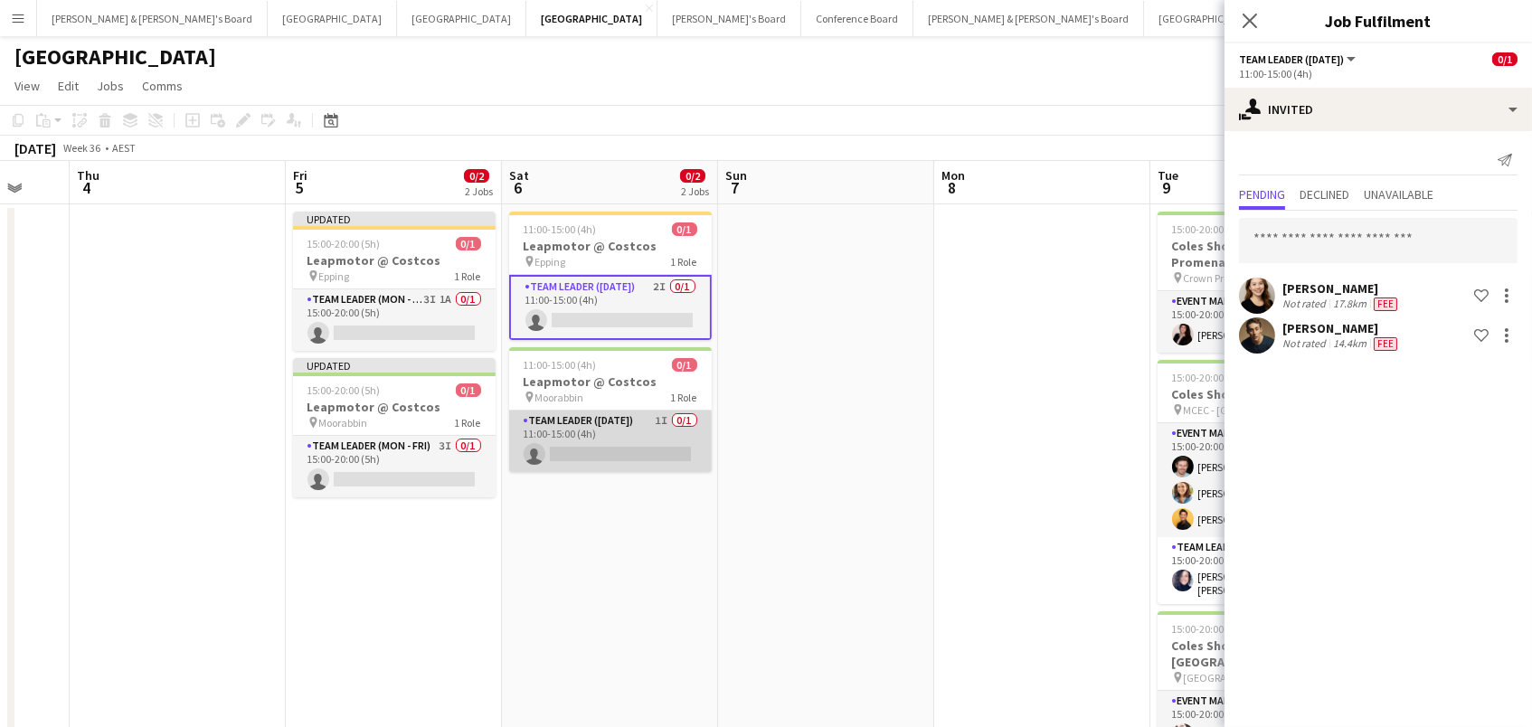
click at [672, 448] on app-card-role "Team Leader (Saturday) 1I 0/1 11:00-15:00 (4h) single-neutral-actions" at bounding box center [610, 441] width 203 height 61
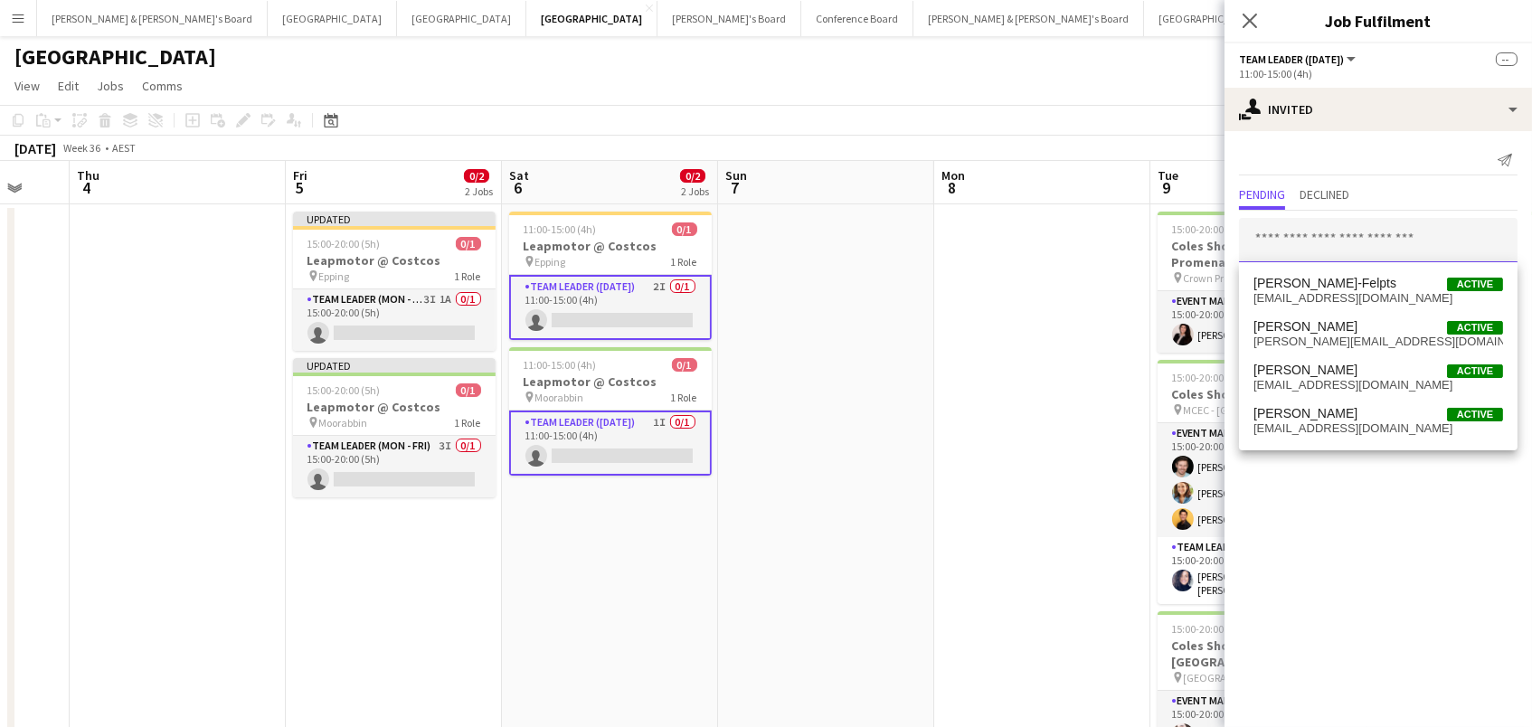
click at [1324, 246] on input "text" at bounding box center [1378, 240] width 278 height 45
type input "*****"
drag, startPoint x: 1334, startPoint y: 270, endPoint x: 1354, endPoint y: 330, distance: 63.2
click at [1354, 330] on span "Chloe Gavin Active" at bounding box center [1378, 326] width 250 height 15
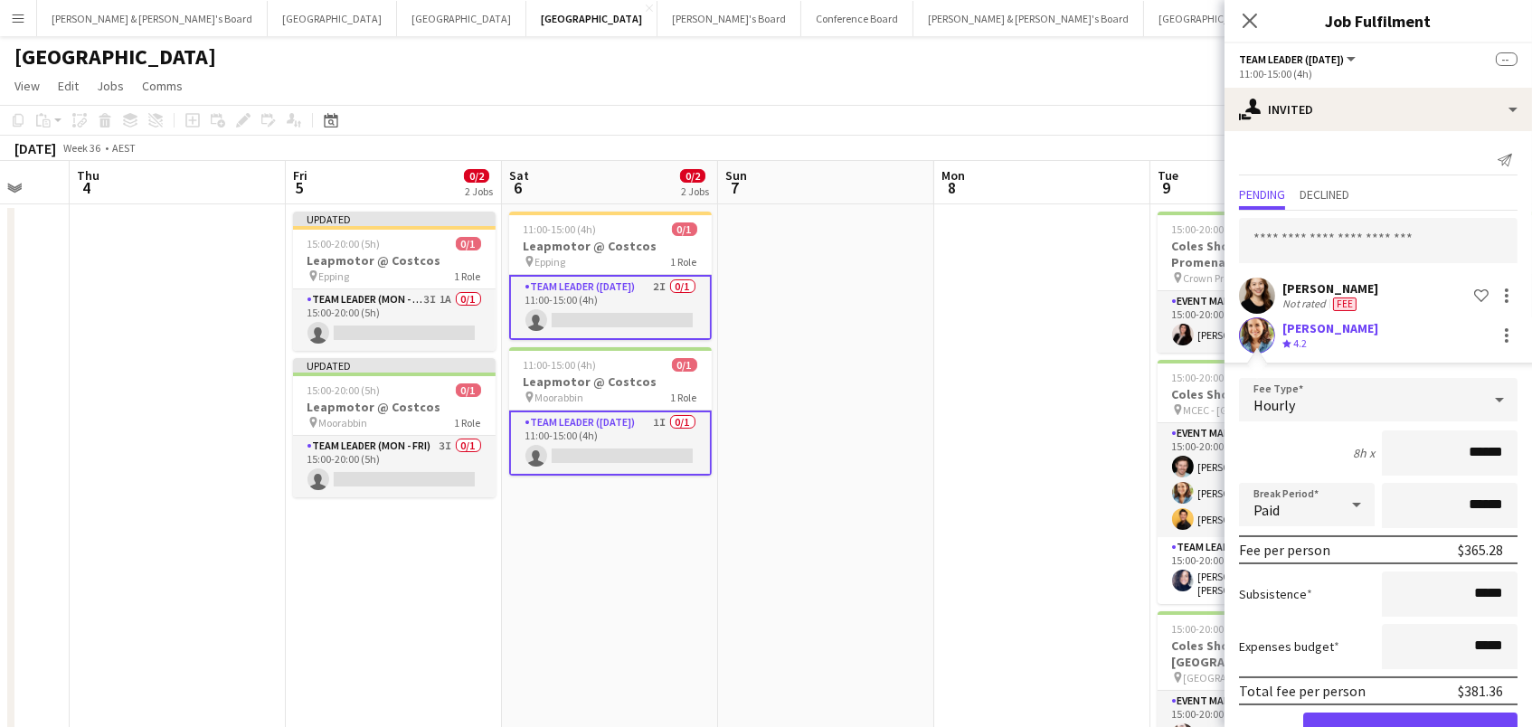
click at [1410, 726] on button "Confirm" at bounding box center [1410, 731] width 214 height 36
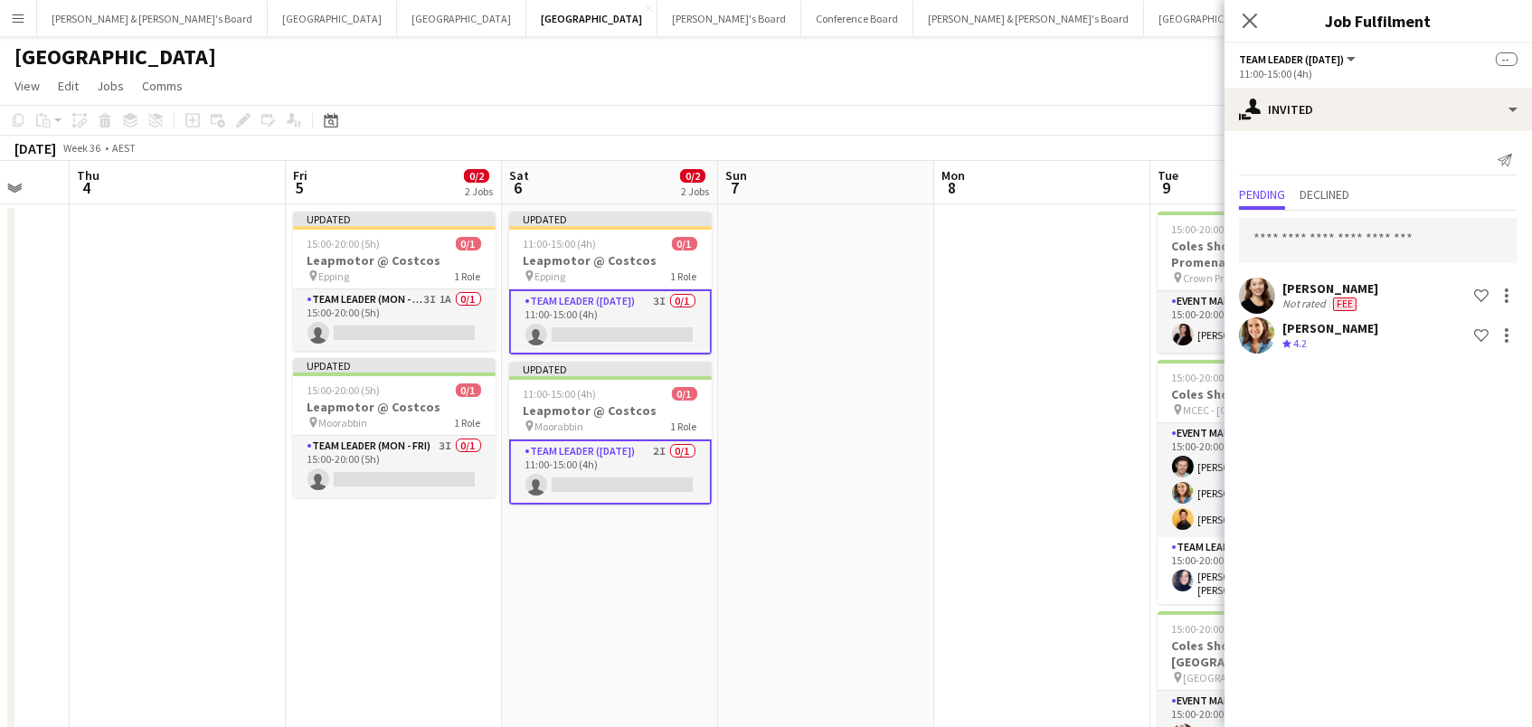
click at [1098, 90] on app-page-menu "View Day view expanded Day view collapsed Month view Date picker Jump to [DATE]…" at bounding box center [766, 88] width 1532 height 34
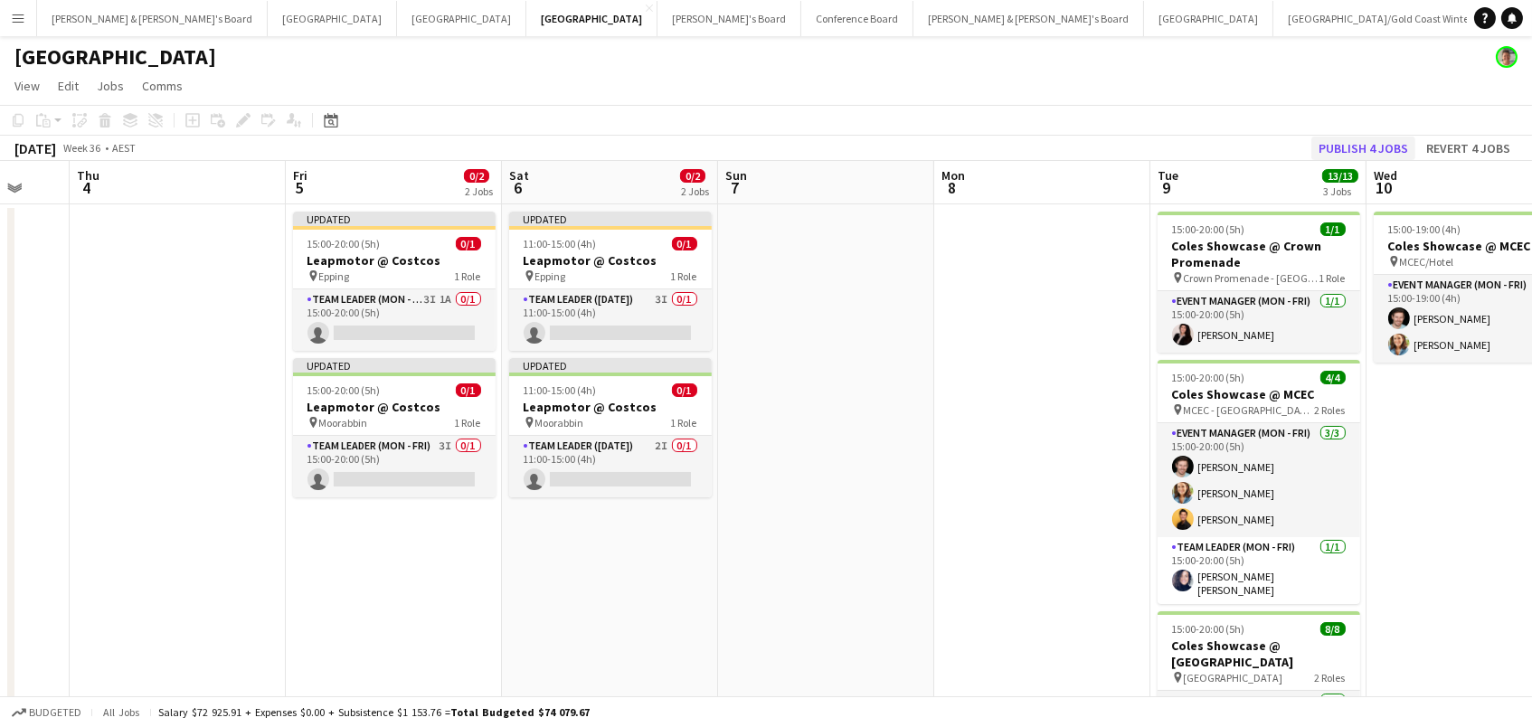
click at [1345, 146] on button "Publish 4 jobs" at bounding box center [1363, 149] width 104 height 24
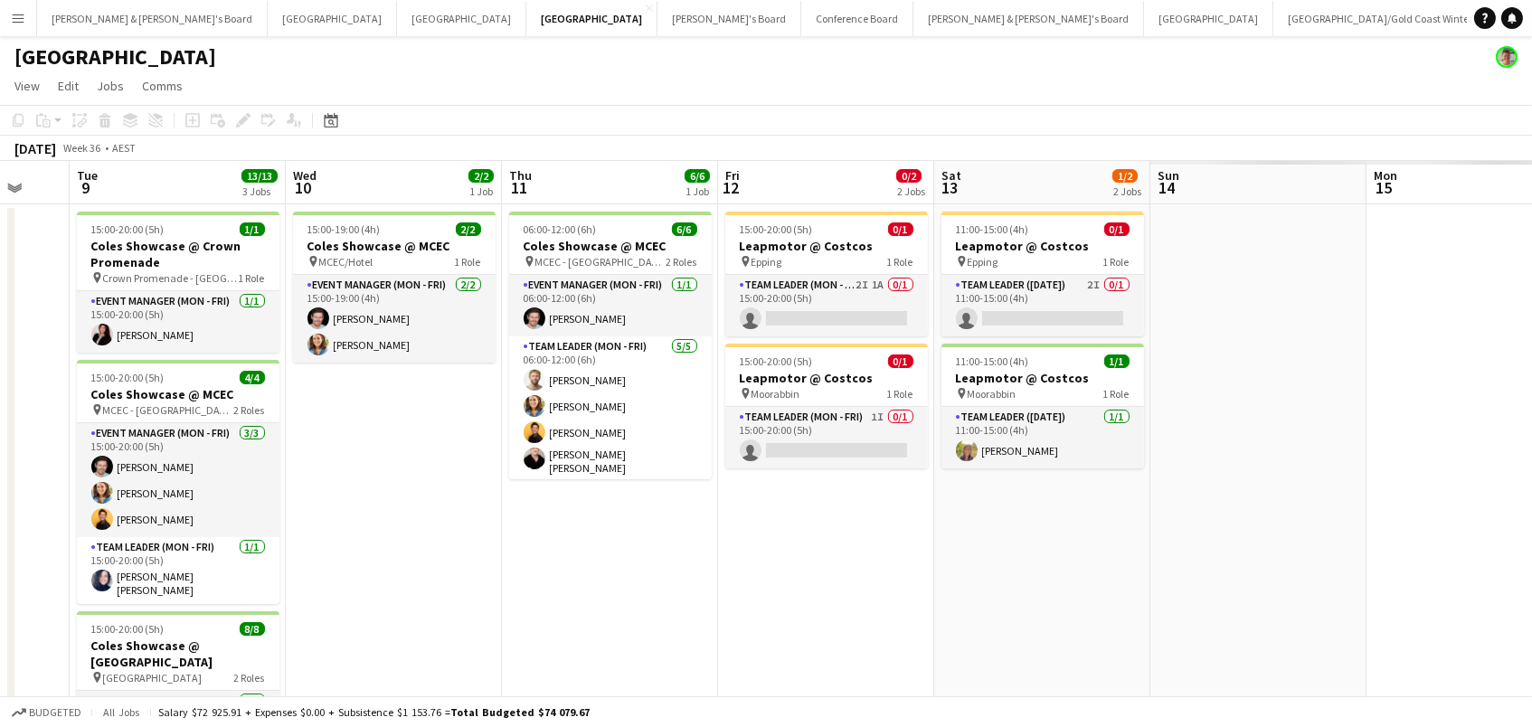
scroll to position [0, 672]
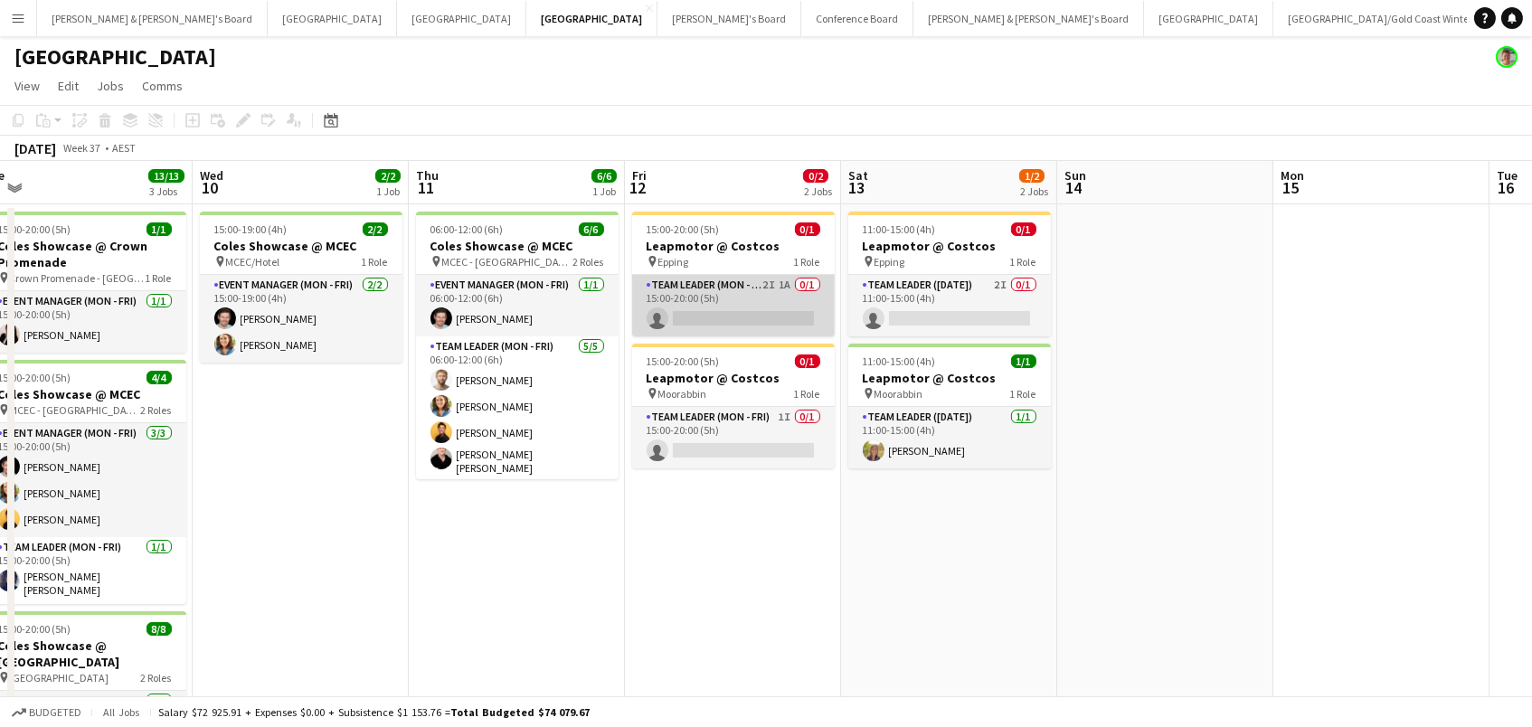
click at [751, 290] on app-card-role "Team Leader (Mon - Fri) 2I 1A 0/1 15:00-20:00 (5h) single-neutral-actions" at bounding box center [733, 305] width 203 height 61
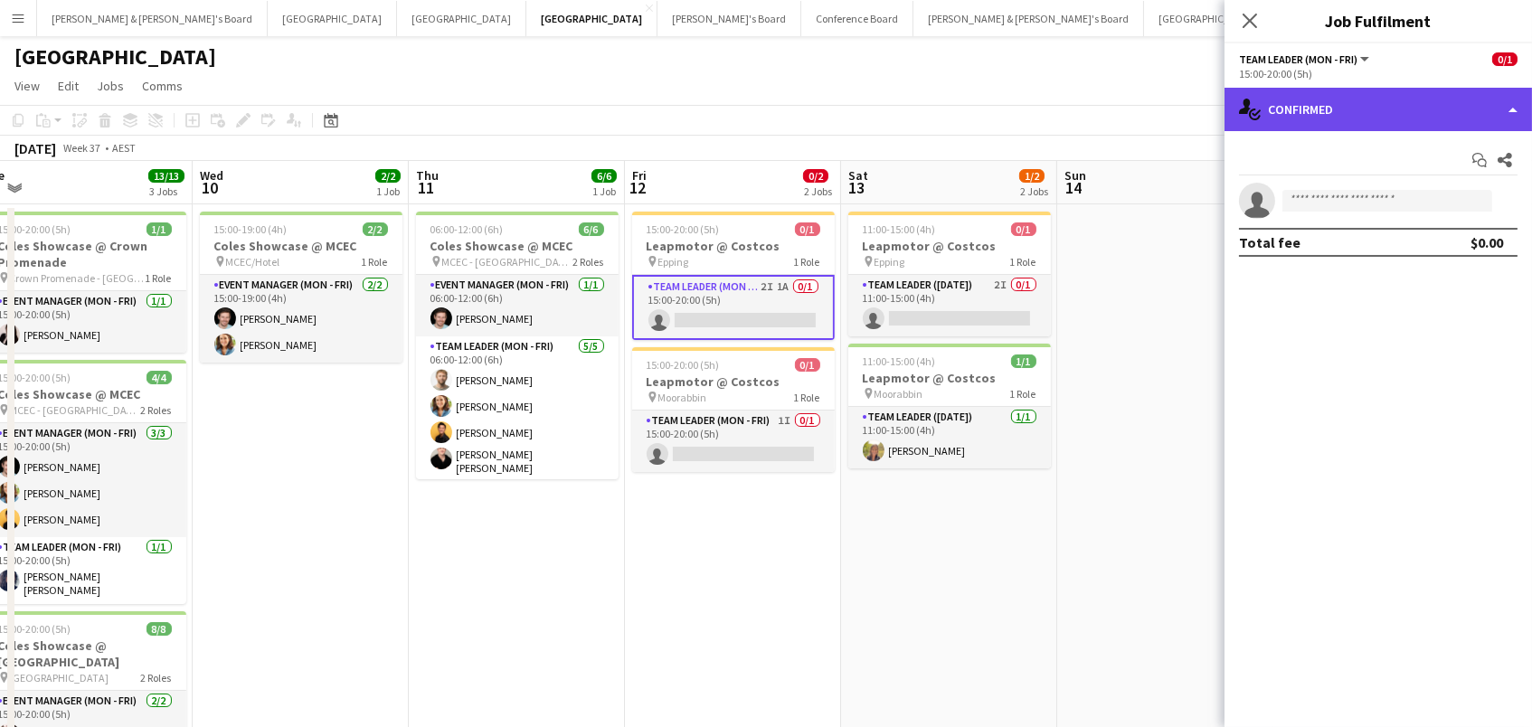
click at [1421, 115] on div "single-neutral-actions-check-2 Confirmed" at bounding box center [1377, 109] width 307 height 43
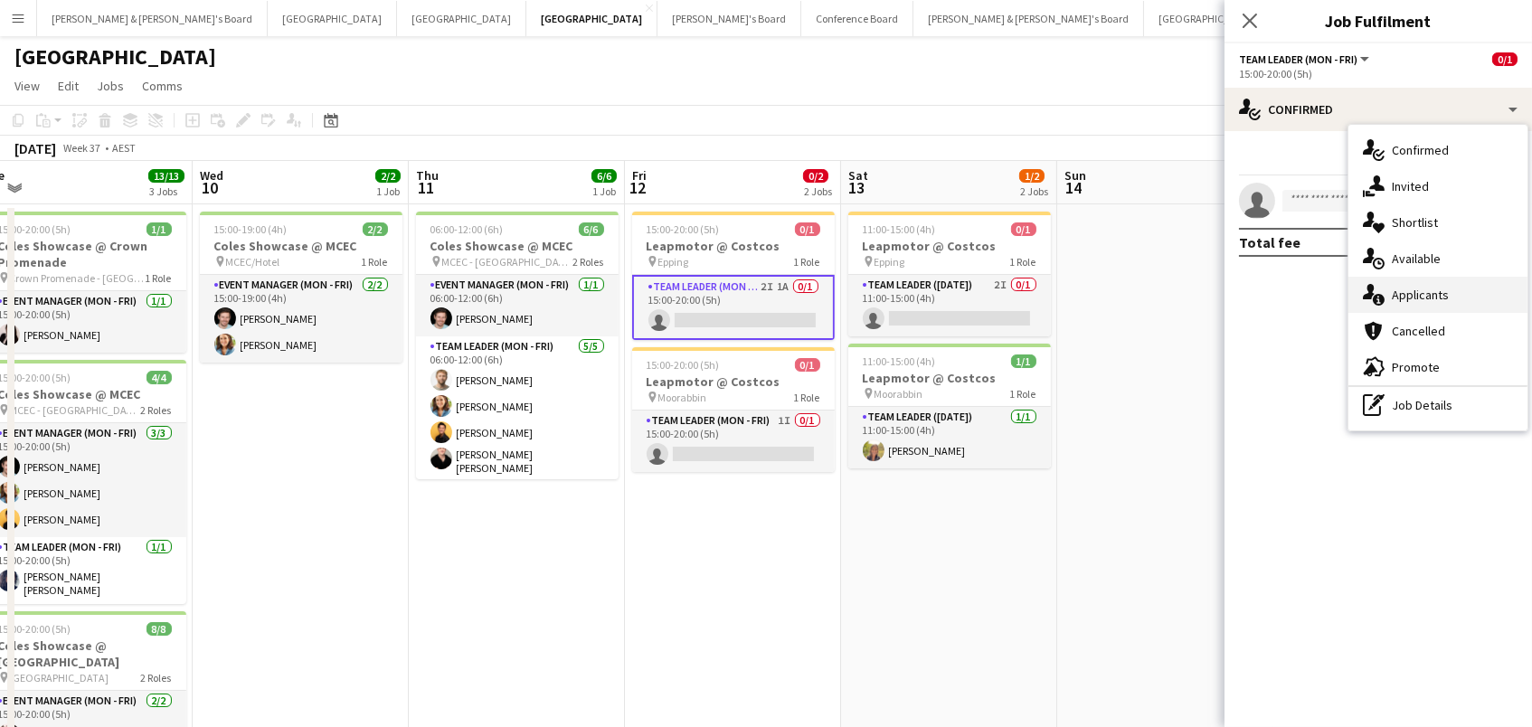
click at [1448, 297] on div "single-neutral-actions-information Applicants" at bounding box center [1437, 295] width 179 height 36
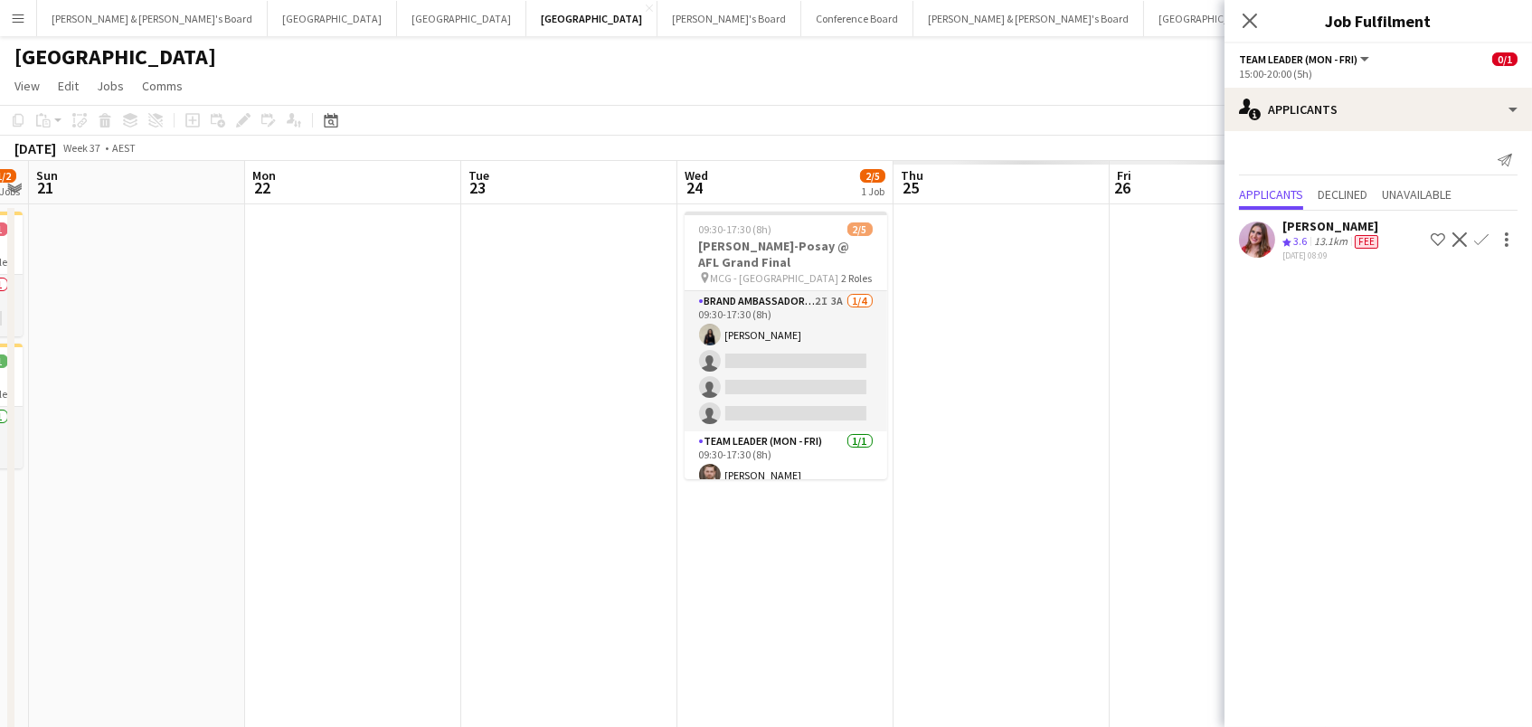
scroll to position [0, 779]
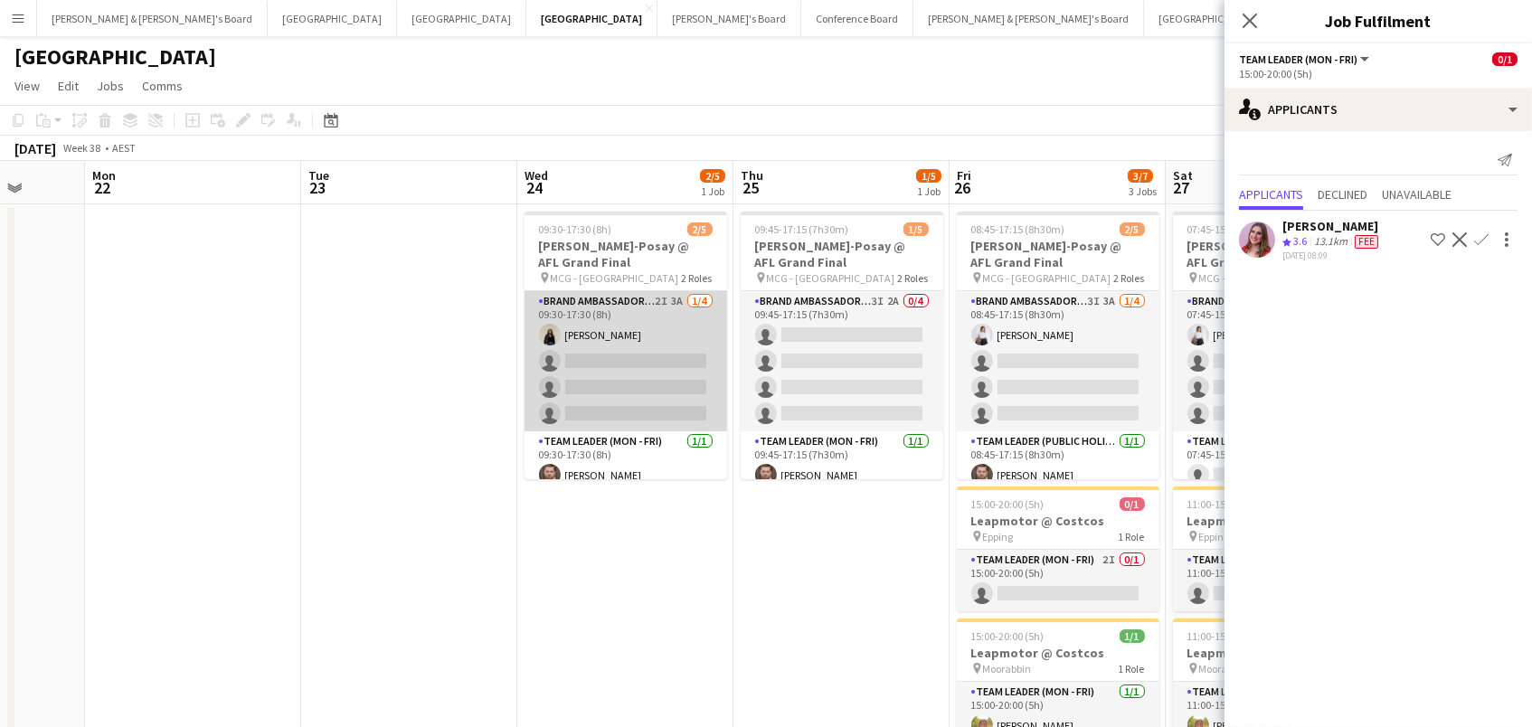
click at [610, 320] on app-card-role "Brand Ambassador (Mon - Fri) 2I 3A 1/4 09:30-17:30 (8h) Onyoo Hwang single-neut…" at bounding box center [625, 361] width 203 height 140
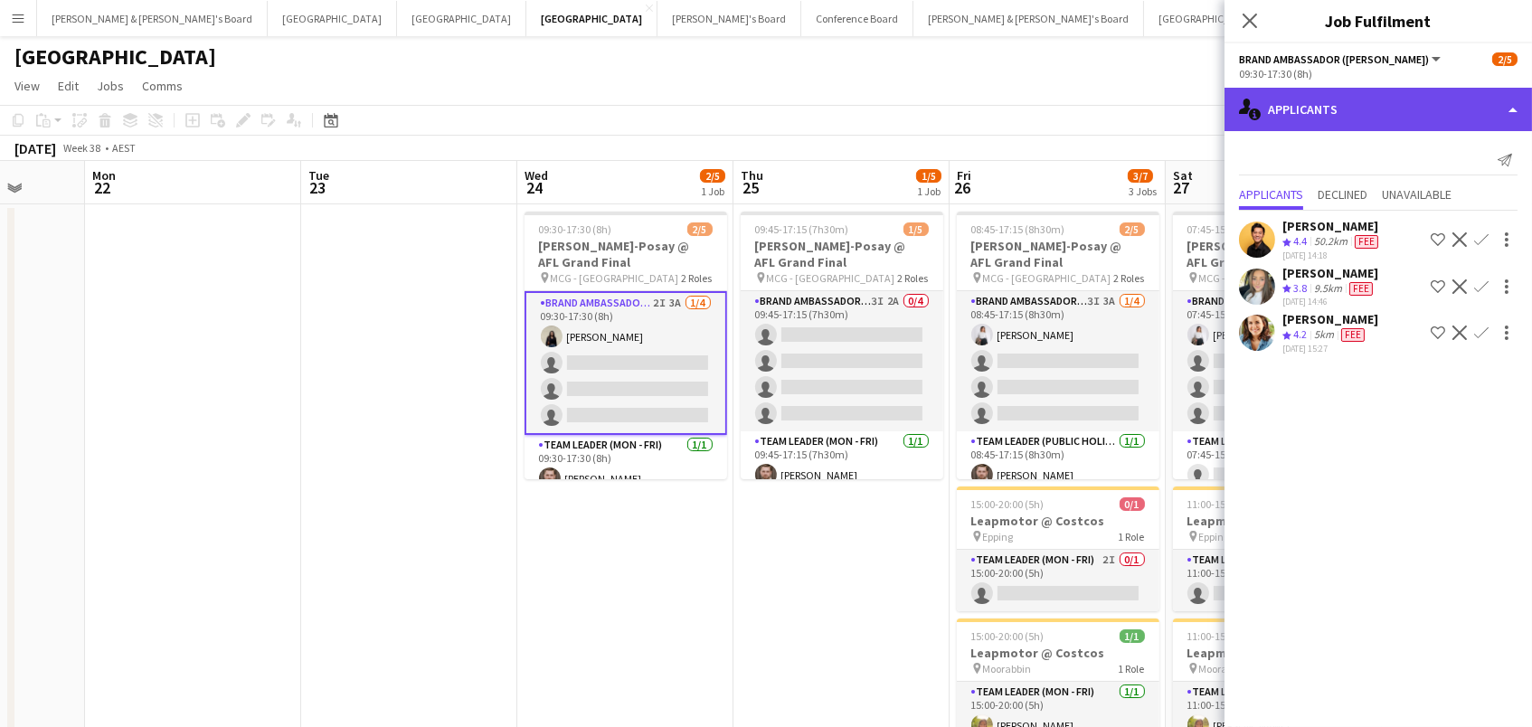
click at [1383, 116] on div "single-neutral-actions-information Applicants" at bounding box center [1377, 109] width 307 height 43
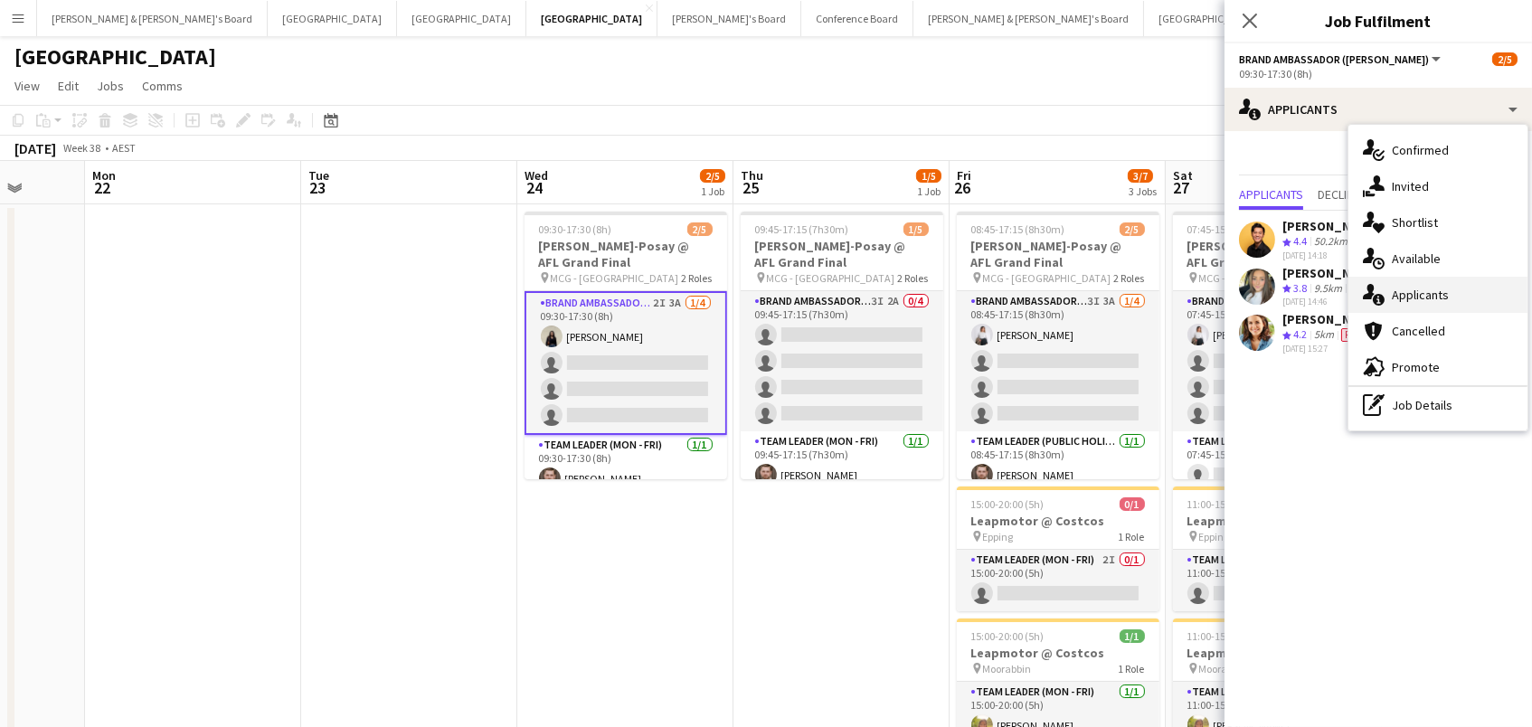
click at [1436, 282] on div "single-neutral-actions-information Applicants" at bounding box center [1437, 295] width 179 height 36
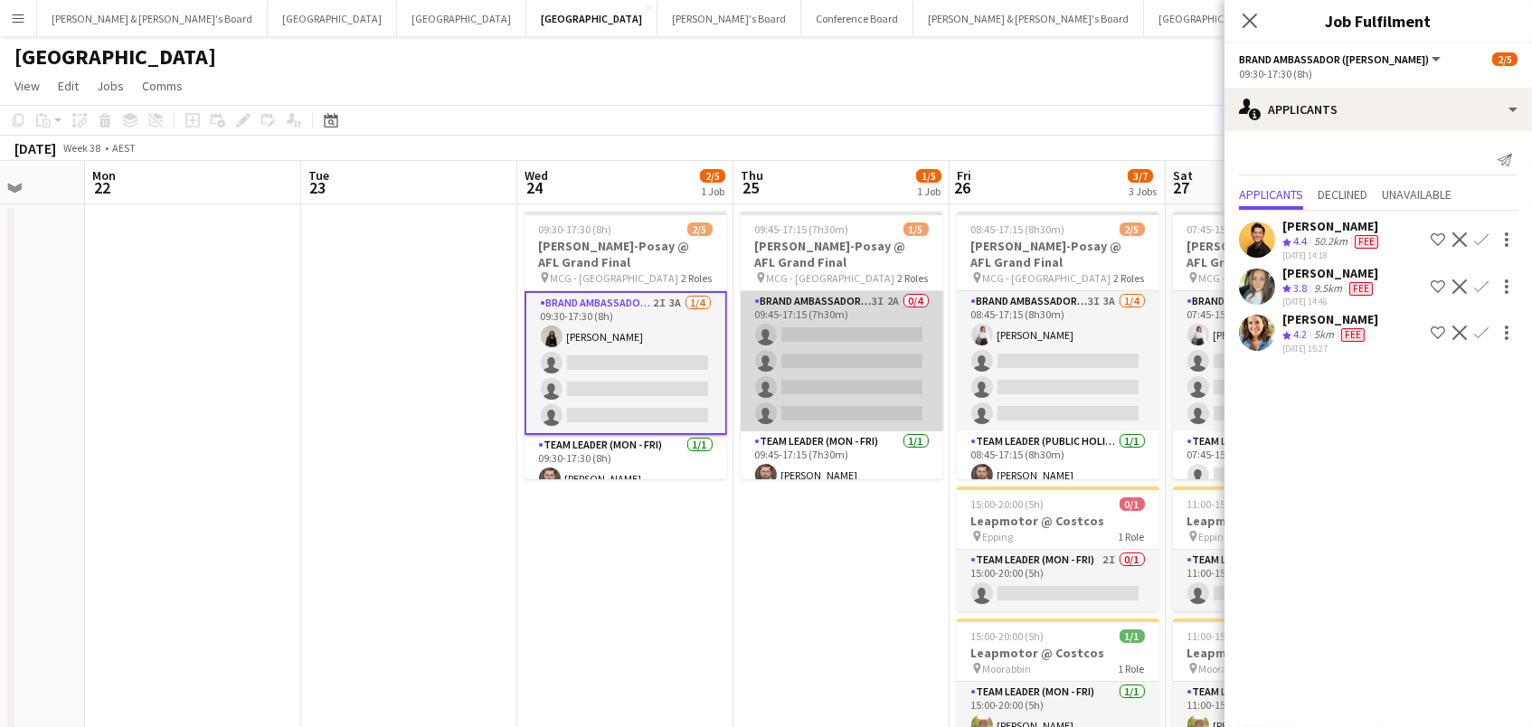
click at [881, 341] on app-card-role "Brand Ambassador (Mon - Fri) 3I 2A 0/4 09:45-17:15 (7h30m) single-neutral-actio…" at bounding box center [842, 361] width 203 height 140
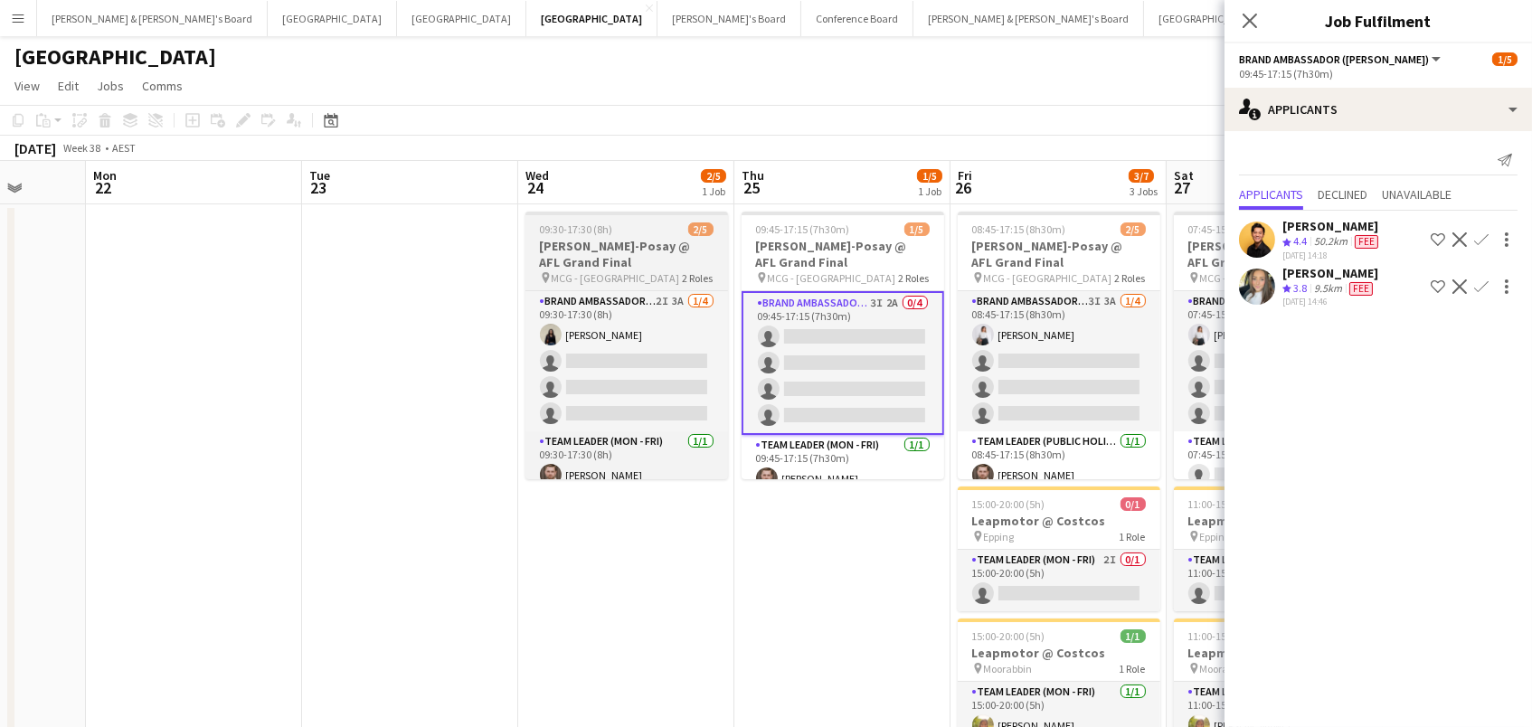
click at [575, 264] on h3 "[PERSON_NAME]-Posay @ AFL Grand Final" at bounding box center [626, 254] width 203 height 33
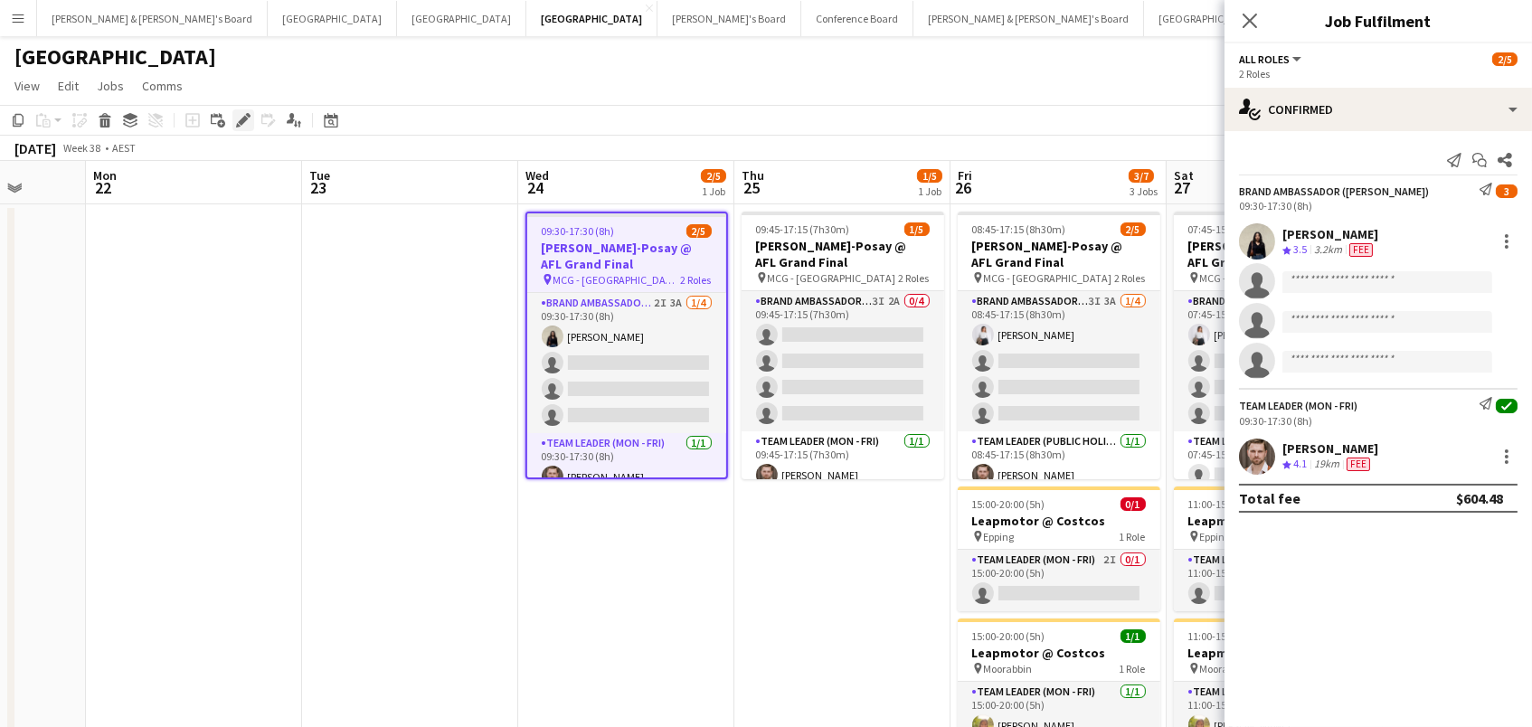
click at [243, 129] on div "Edit" at bounding box center [243, 120] width 22 height 22
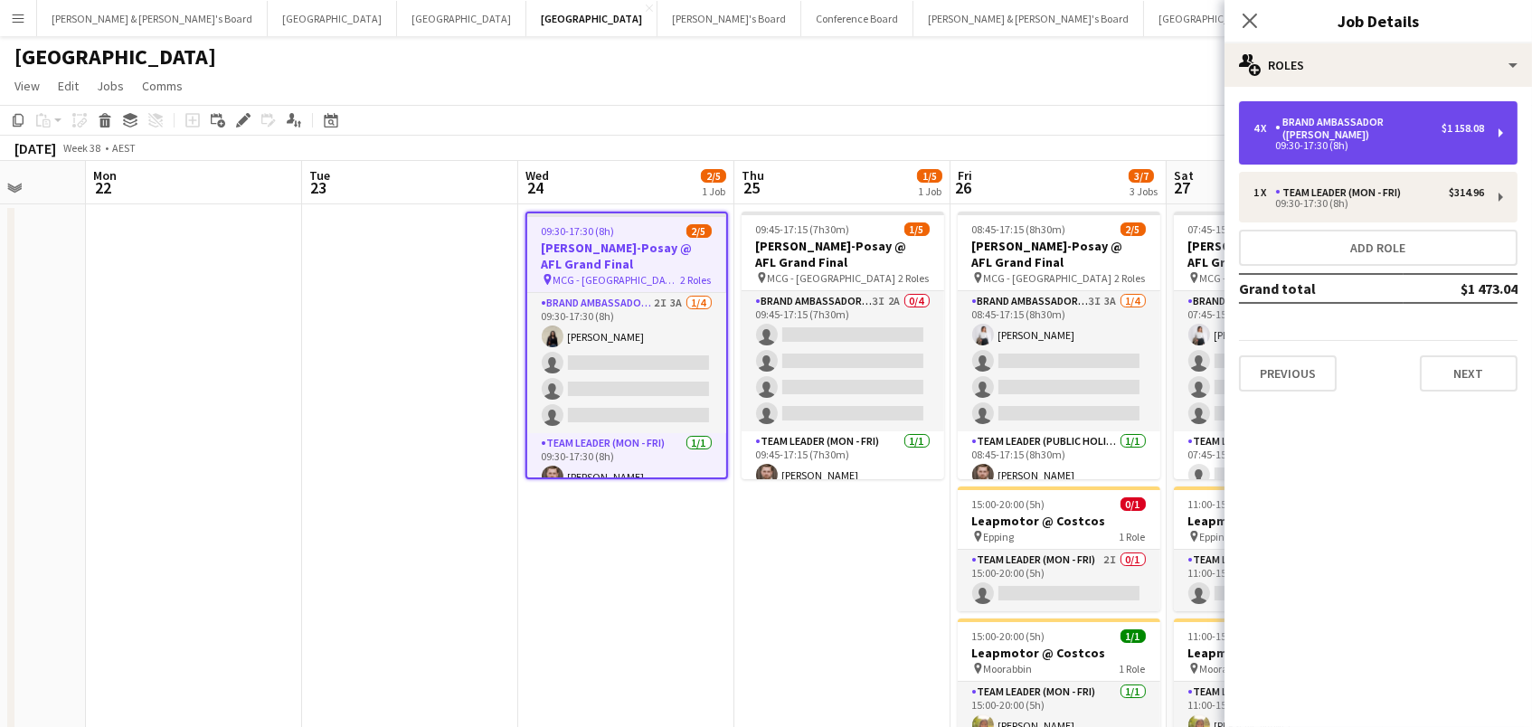
click at [1275, 137] on div "Brand Ambassador ([PERSON_NAME])" at bounding box center [1358, 128] width 166 height 25
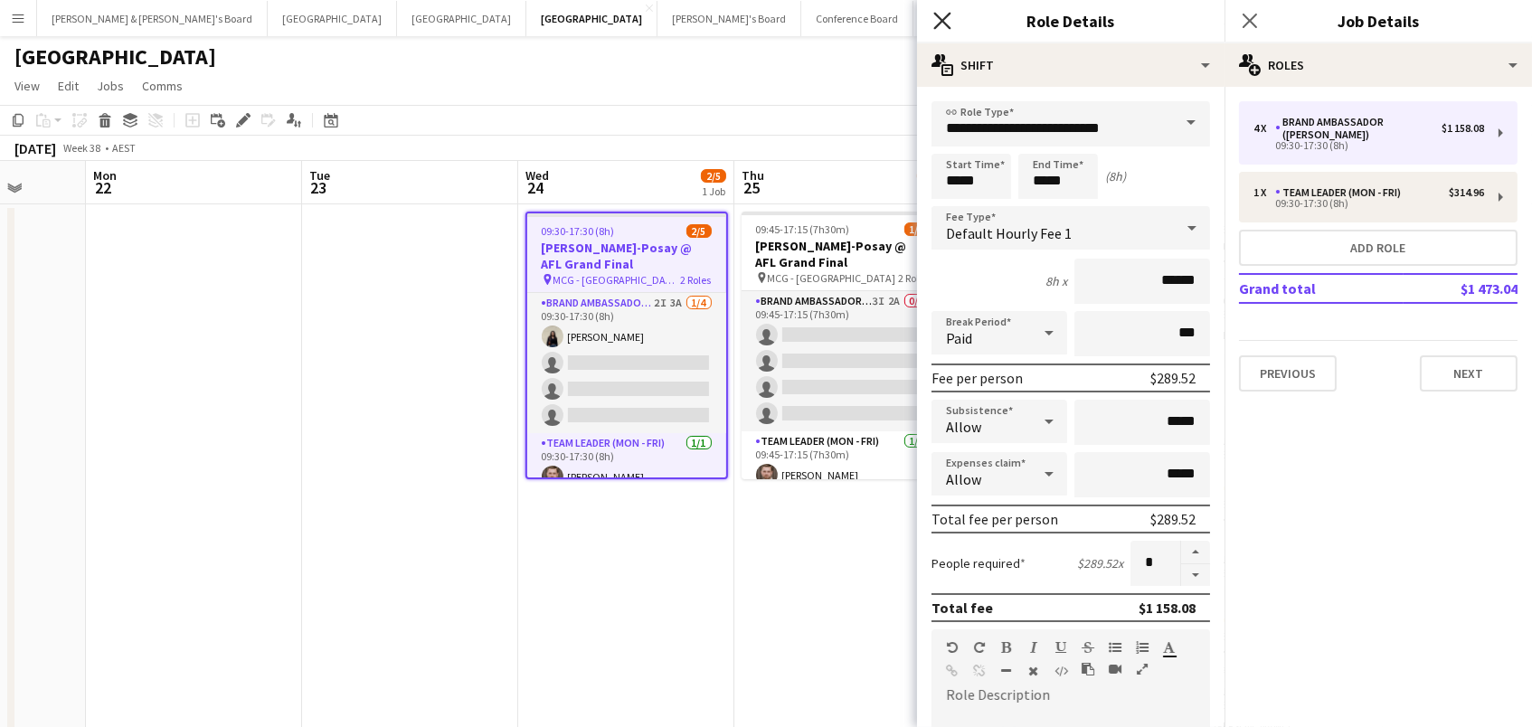
click at [947, 17] on icon "Close pop-in" at bounding box center [941, 20] width 17 height 17
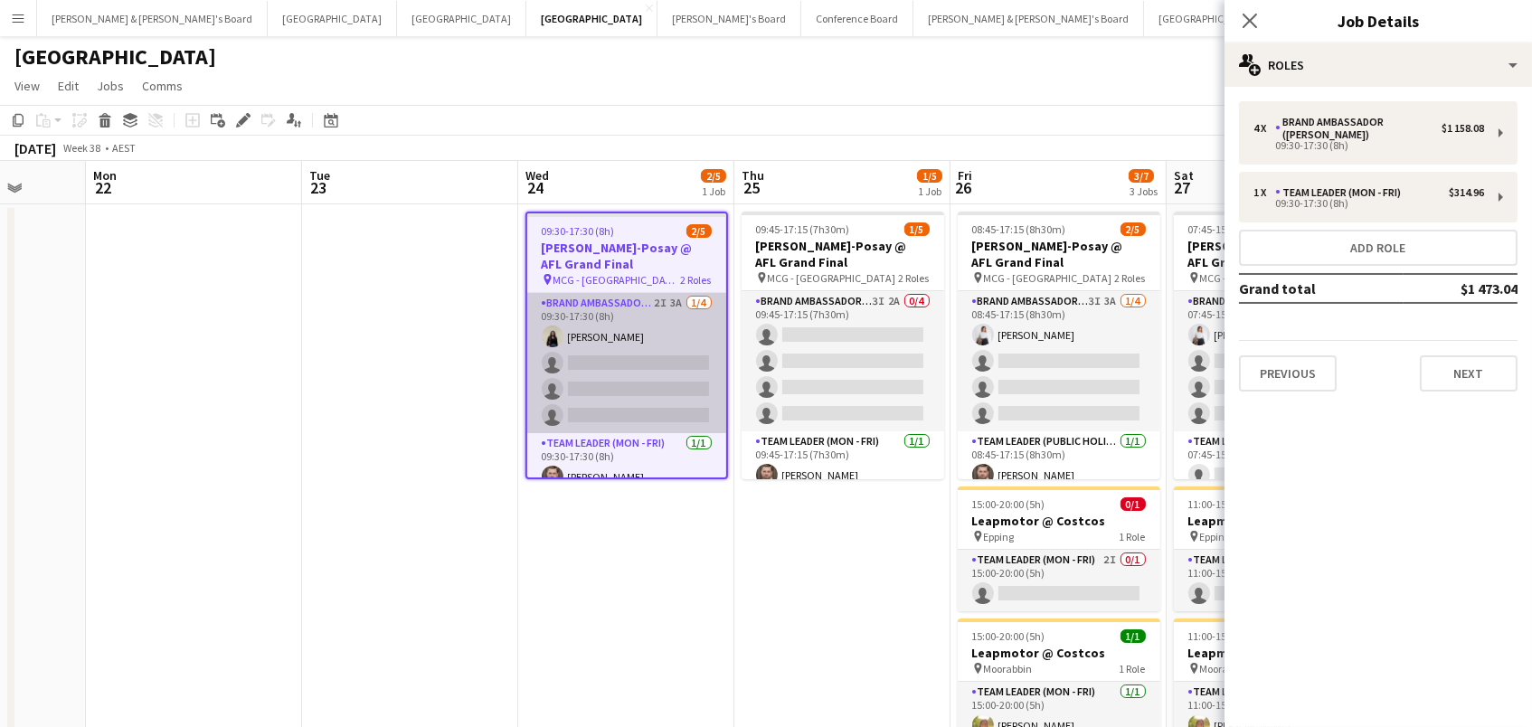
click at [593, 396] on app-card-role "Brand Ambassador (Mon - Fri) 2I 3A 1/4 09:30-17:30 (8h) Onyoo Hwang single-neut…" at bounding box center [626, 363] width 199 height 140
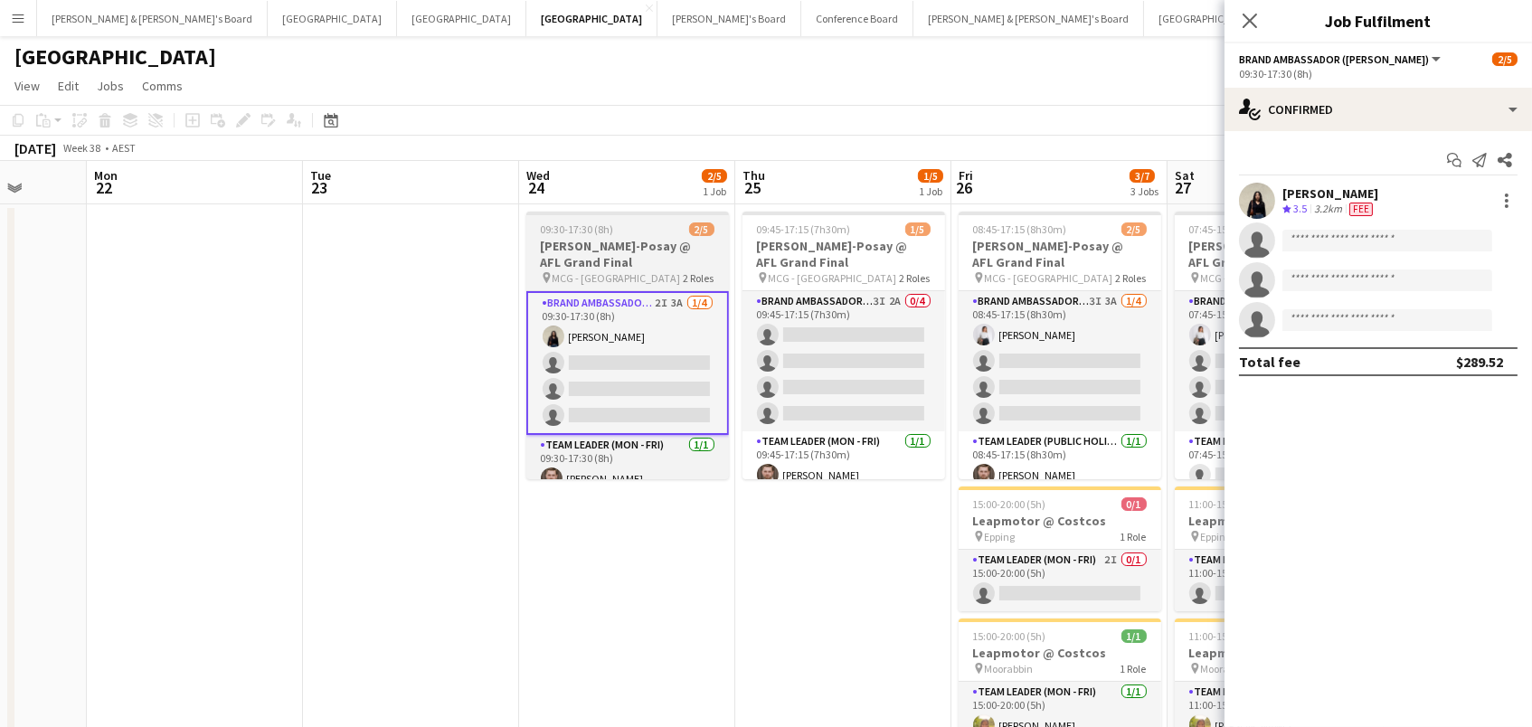
click at [628, 260] on h3 "[PERSON_NAME]-Posay @ AFL Grand Final" at bounding box center [627, 254] width 203 height 33
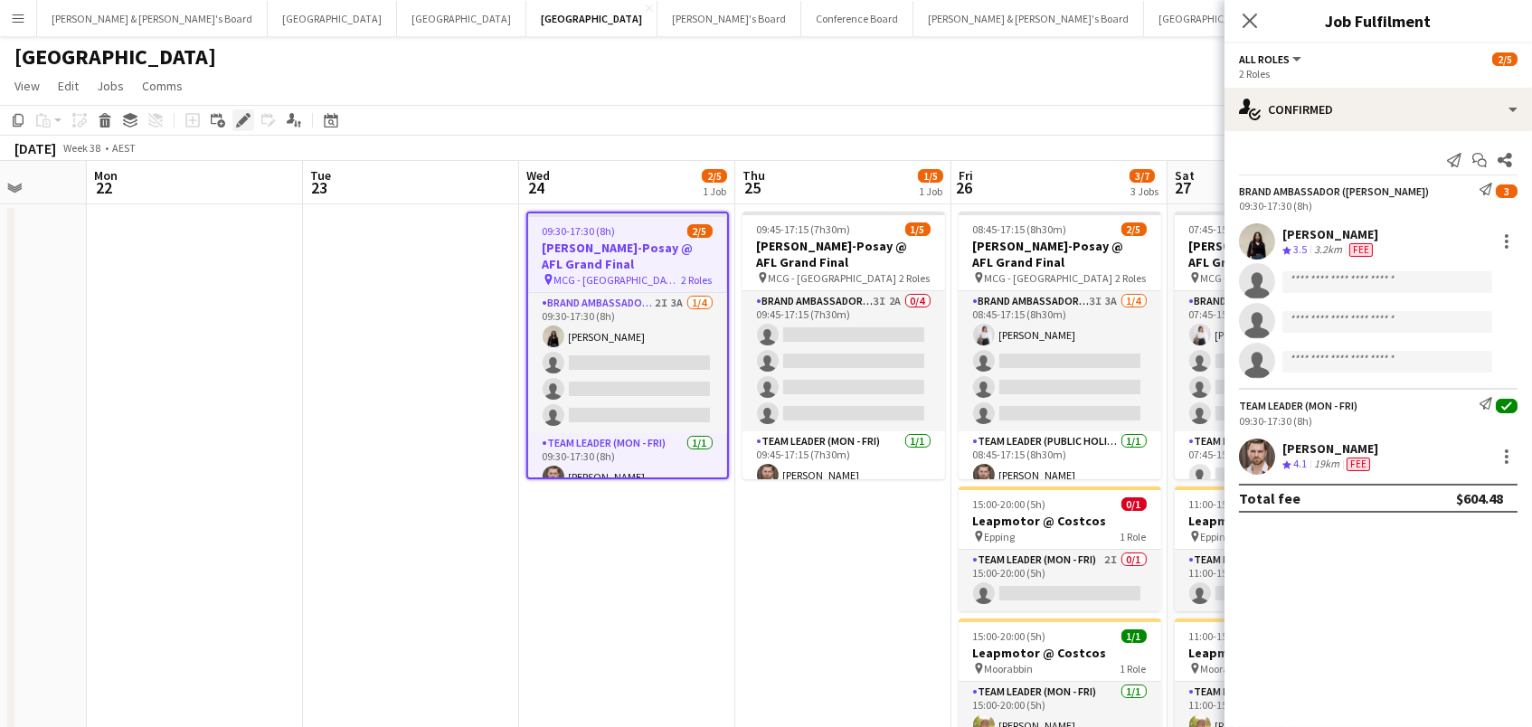
click at [238, 119] on icon at bounding box center [243, 121] width 10 height 10
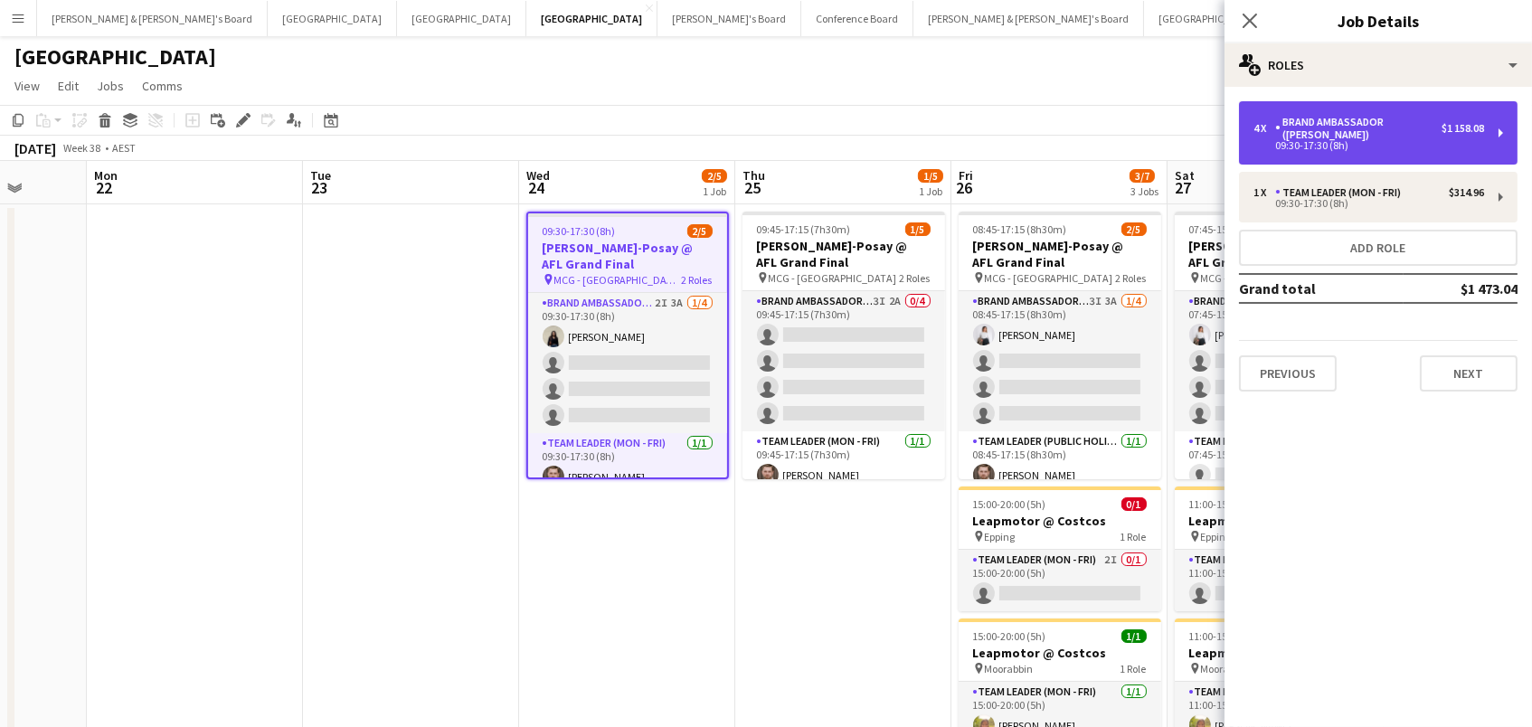
click at [1335, 137] on div "Brand Ambassador ([PERSON_NAME])" at bounding box center [1358, 128] width 166 height 25
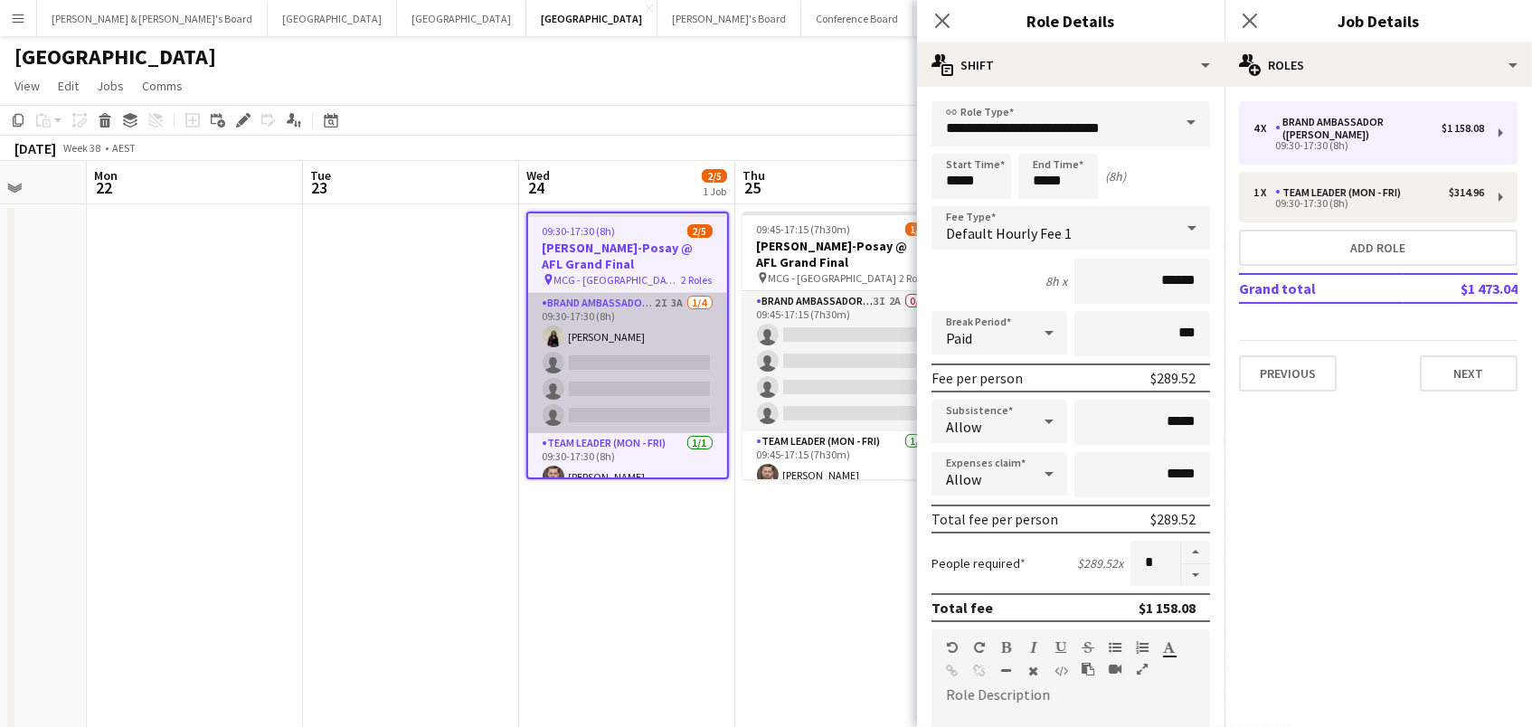
click at [599, 364] on app-card-role "Brand Ambassador (Mon - Fri) 2I 3A 1/4 09:30-17:30 (8h) Onyoo Hwang single-neut…" at bounding box center [627, 363] width 199 height 140
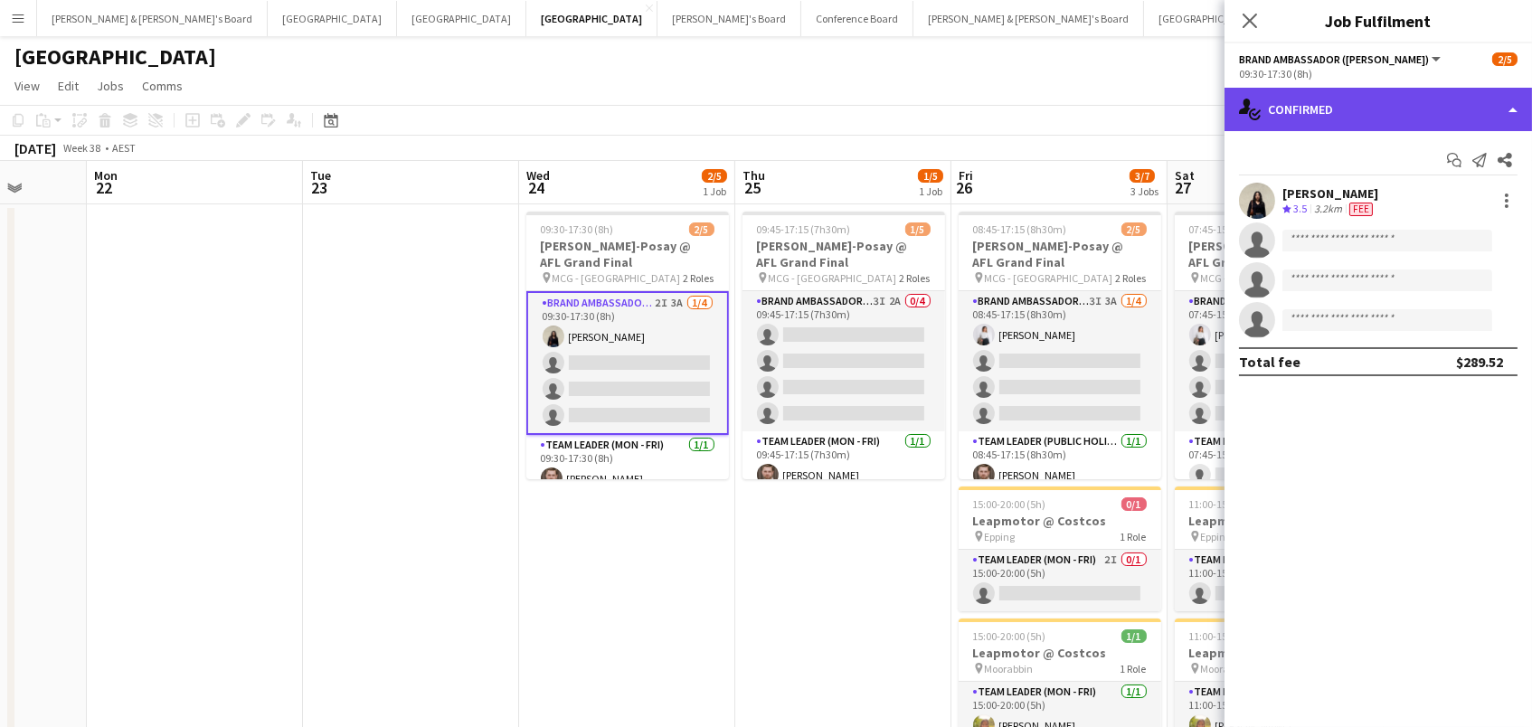
click at [1357, 109] on div "single-neutral-actions-check-2 Confirmed" at bounding box center [1377, 109] width 307 height 43
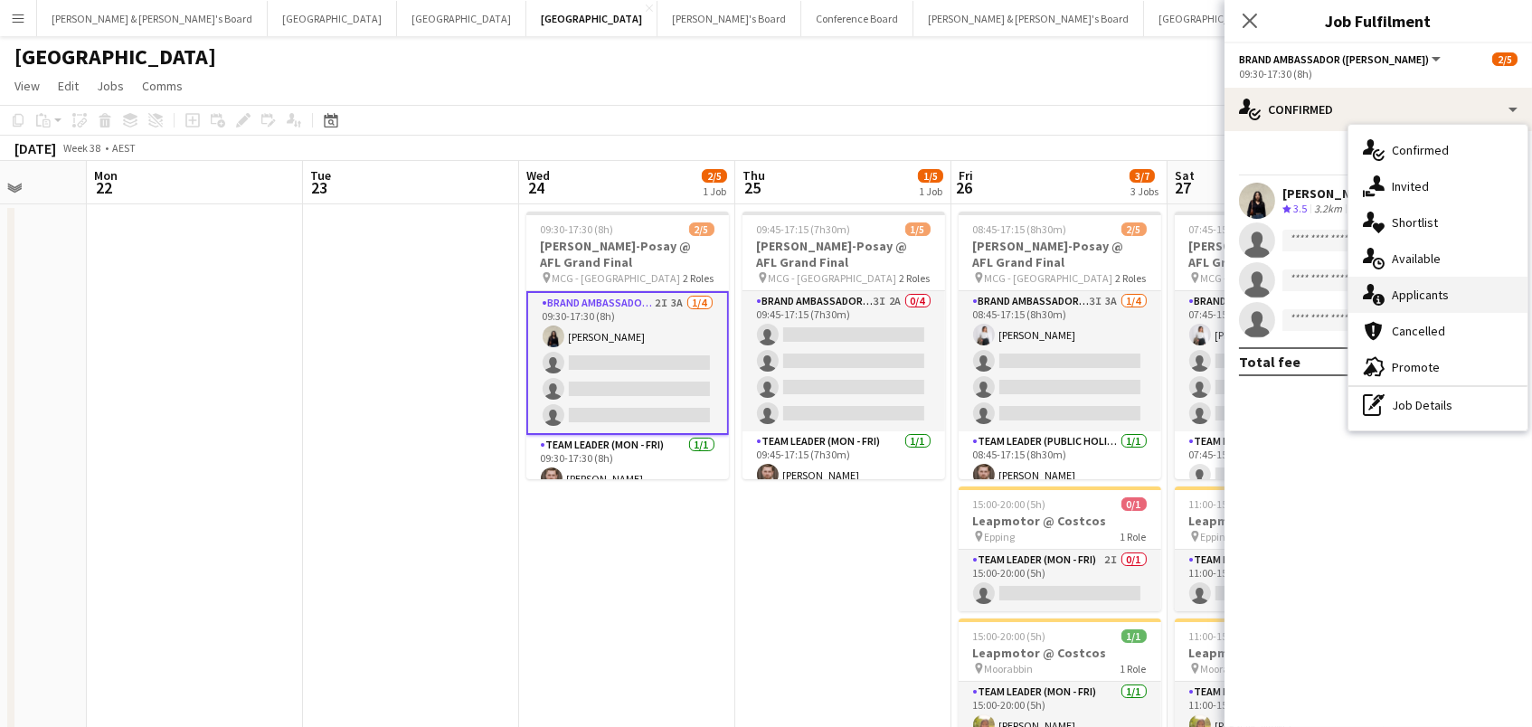
click at [1396, 300] on span "Applicants" at bounding box center [1420, 295] width 57 height 16
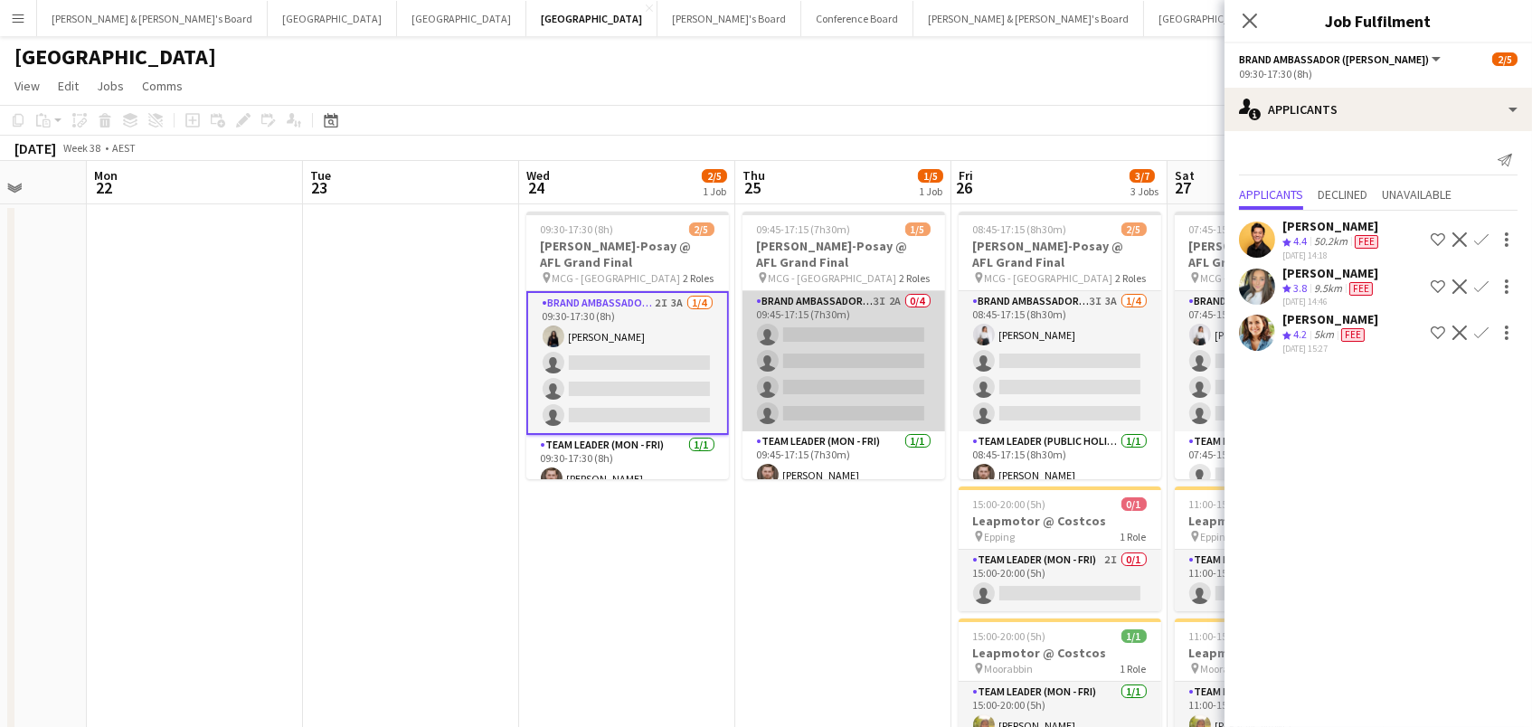
click at [816, 375] on app-card-role "Brand Ambassador (Mon - Fri) 3I 2A 0/4 09:45-17:15 (7h30m) single-neutral-actio…" at bounding box center [843, 361] width 203 height 140
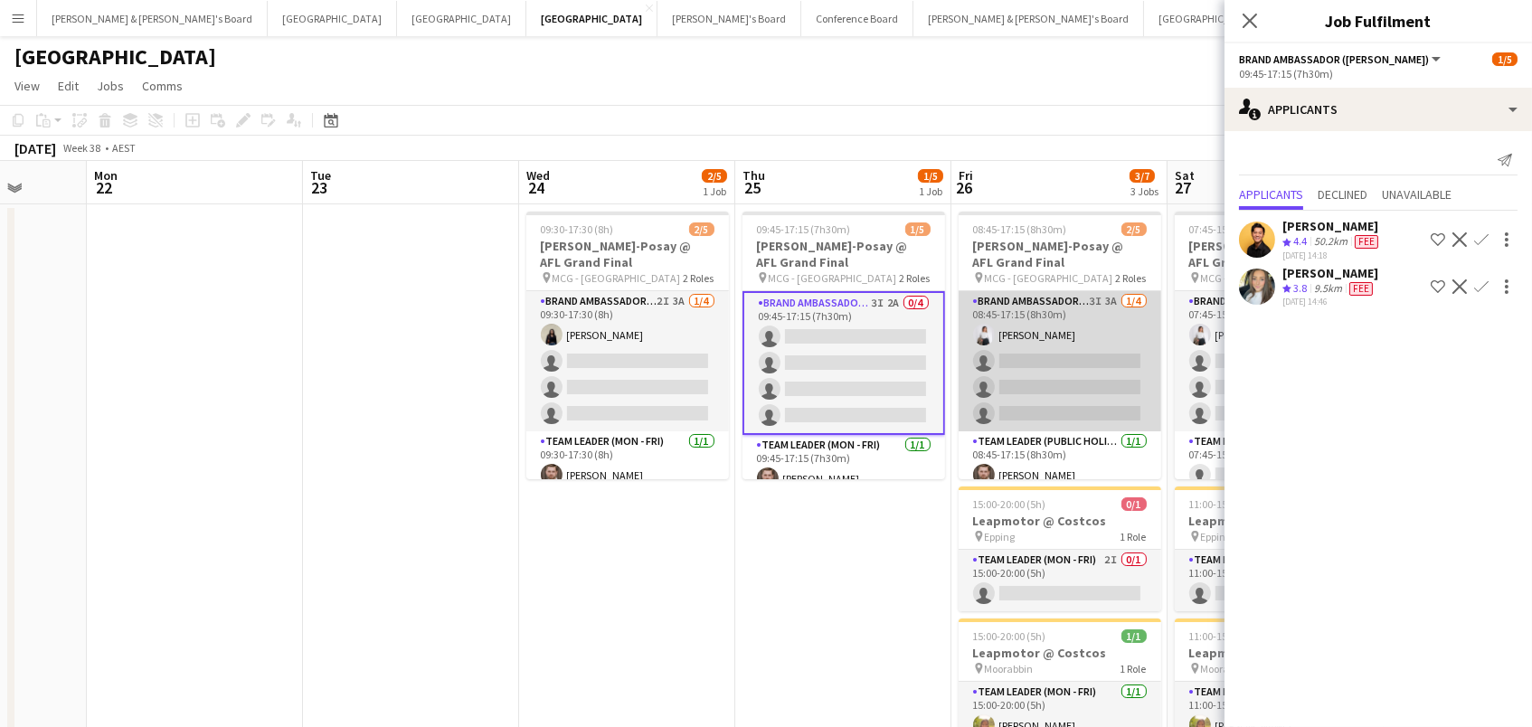
click at [1030, 386] on app-card-role "Brand Ambassador (Public Holiday) 3I 3A [DATE] 08:45-17:15 (8h30m) [PERSON_NAME…" at bounding box center [1059, 361] width 203 height 140
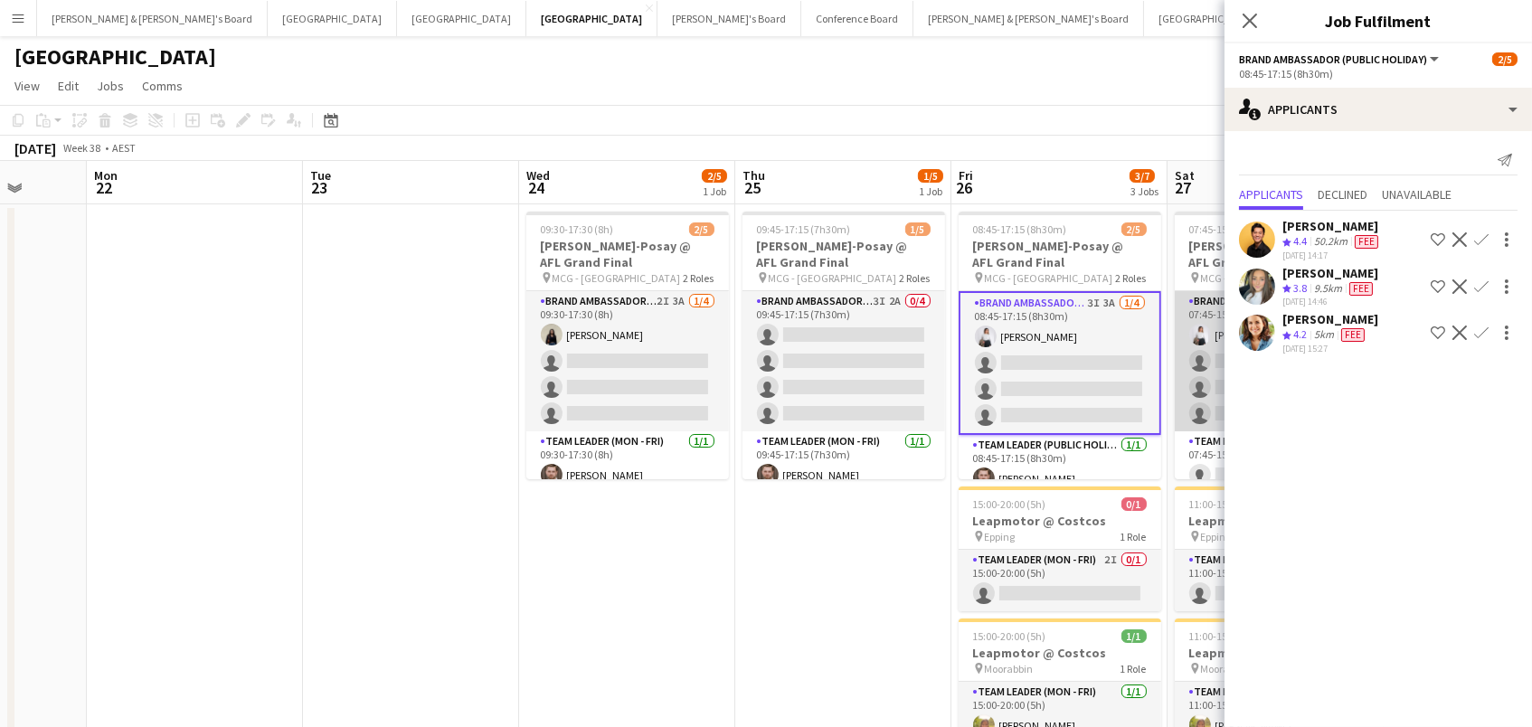
click at [1202, 382] on app-card-role "Brand Ambassador (Saturday) 3I 1A 1/4 07:45-15:45 (8h) Vanshika Grover single-n…" at bounding box center [1276, 361] width 203 height 140
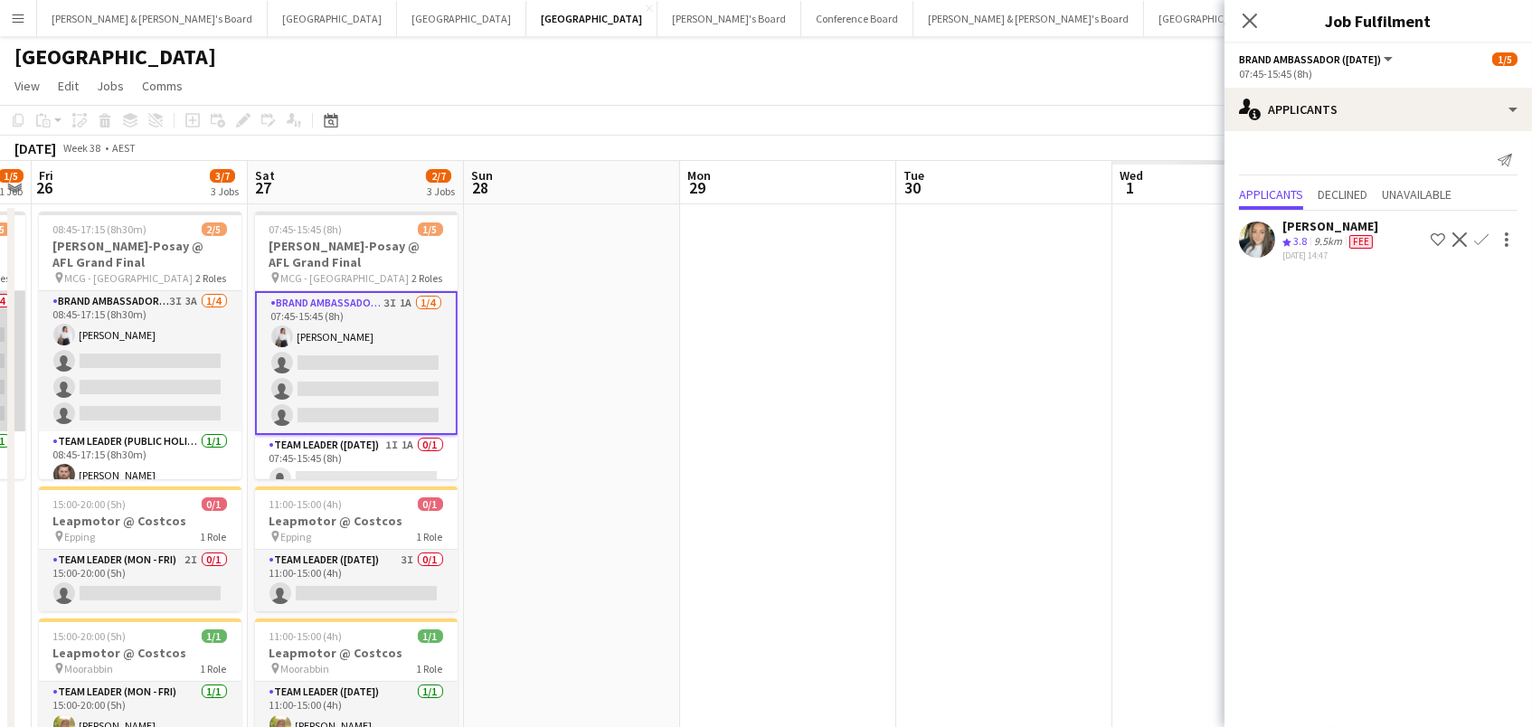
scroll to position [0, 901]
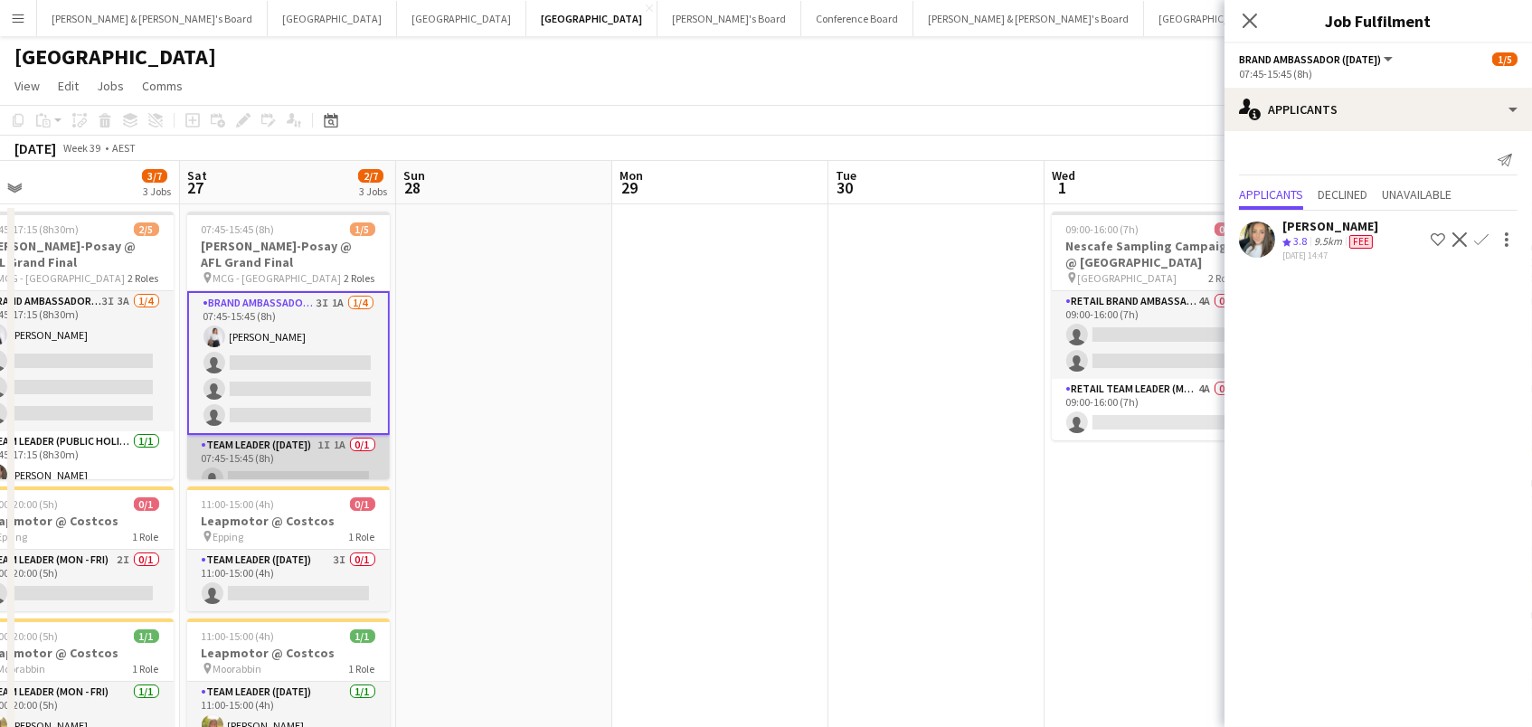
click at [332, 465] on app-card-role "Team Leader (Saturday) 1I 1A 0/1 07:45-15:45 (8h) single-neutral-actions" at bounding box center [288, 465] width 203 height 61
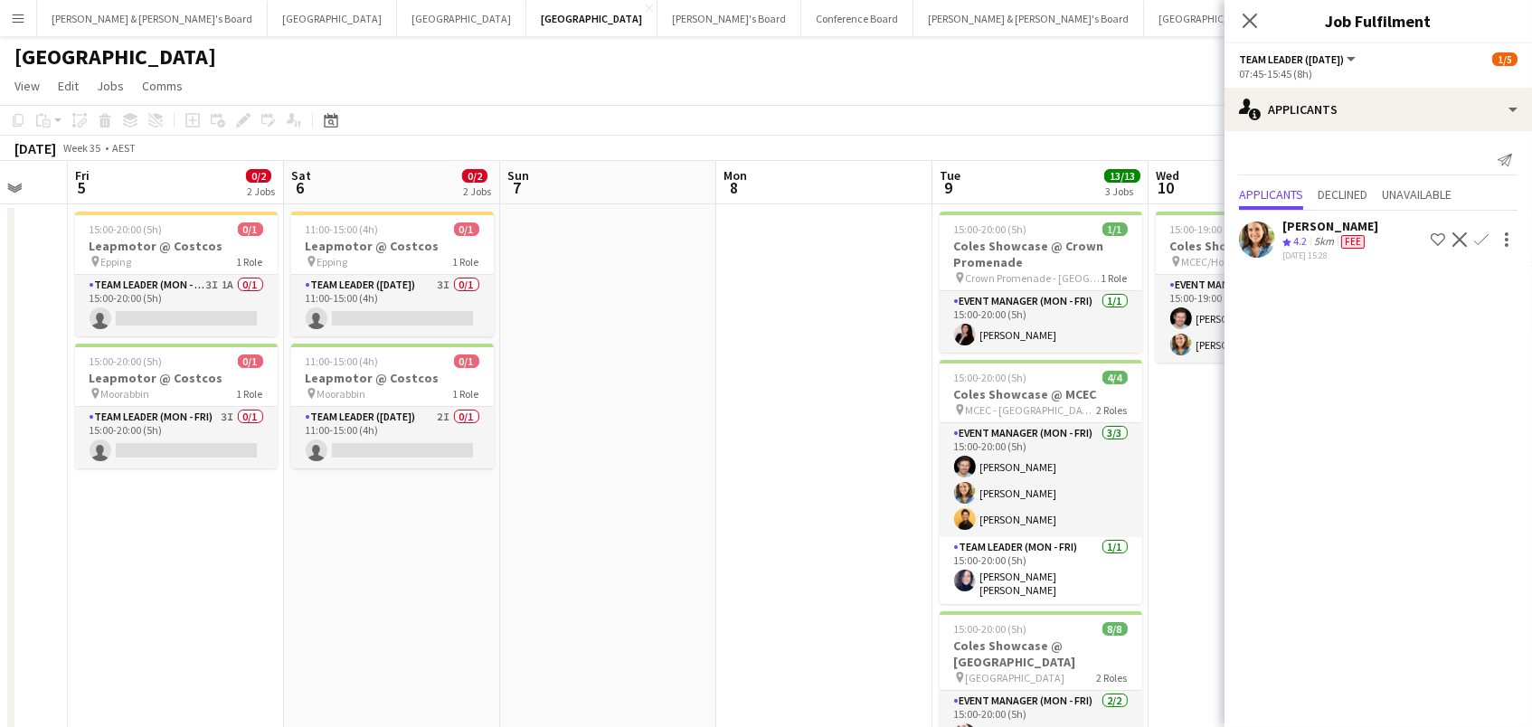
scroll to position [0, 580]
click at [255, 302] on app-card-role "Team Leader (Mon - Fri) 3I 1A 0/1 15:00-20:00 (5h) single-neutral-actions" at bounding box center [177, 305] width 203 height 61
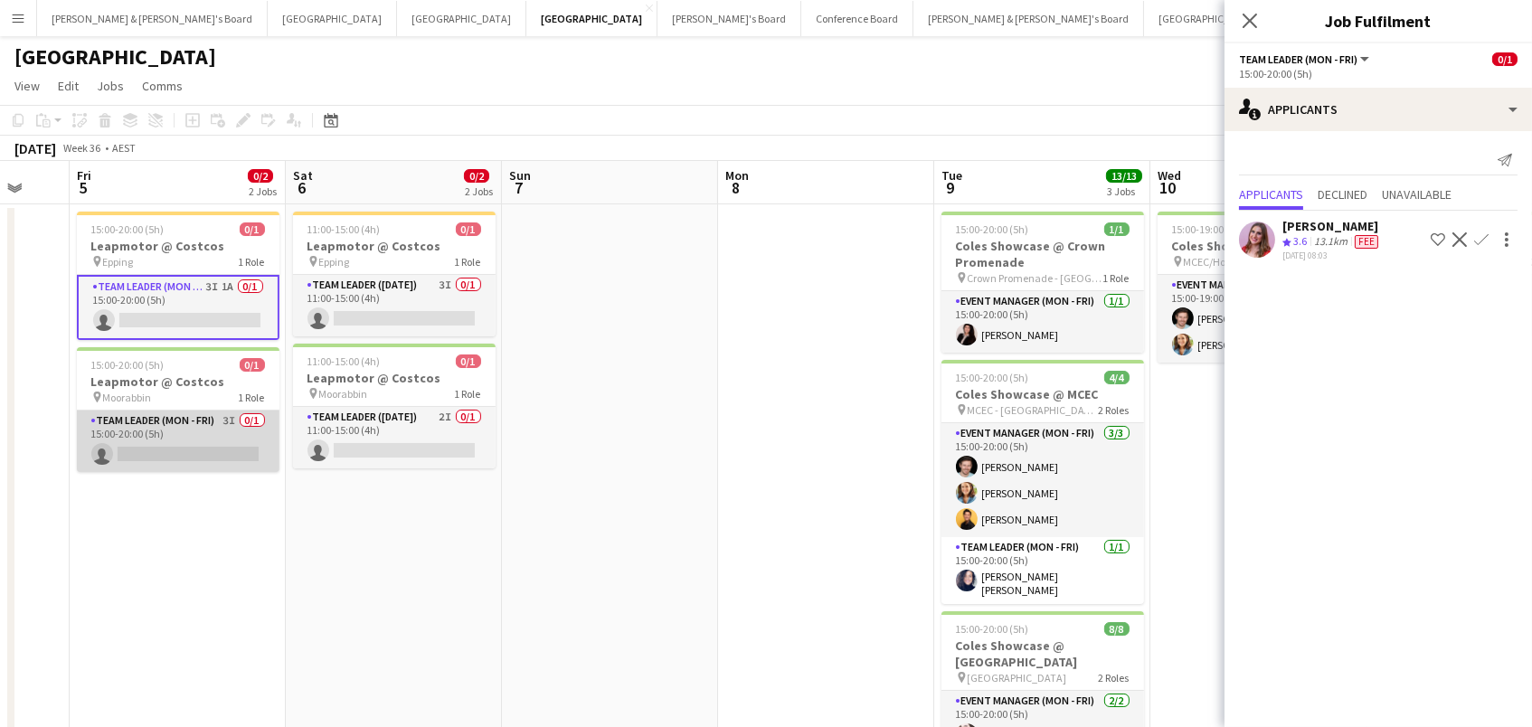
click at [250, 425] on app-card-role "Team Leader (Mon - Fri) 3I 0/1 15:00-20:00 (5h) single-neutral-actions" at bounding box center [178, 441] width 203 height 61
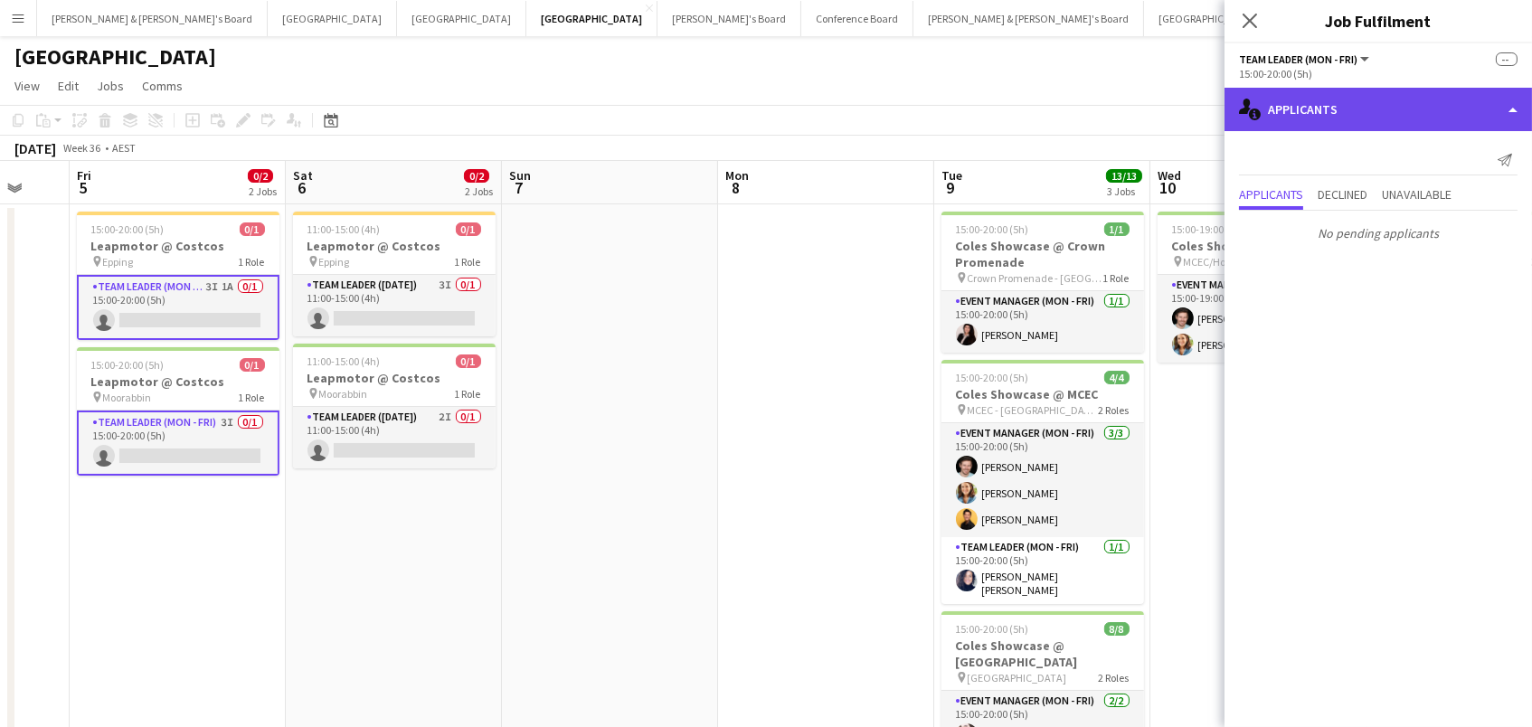
click at [1317, 103] on div "single-neutral-actions-information Applicants" at bounding box center [1377, 109] width 307 height 43
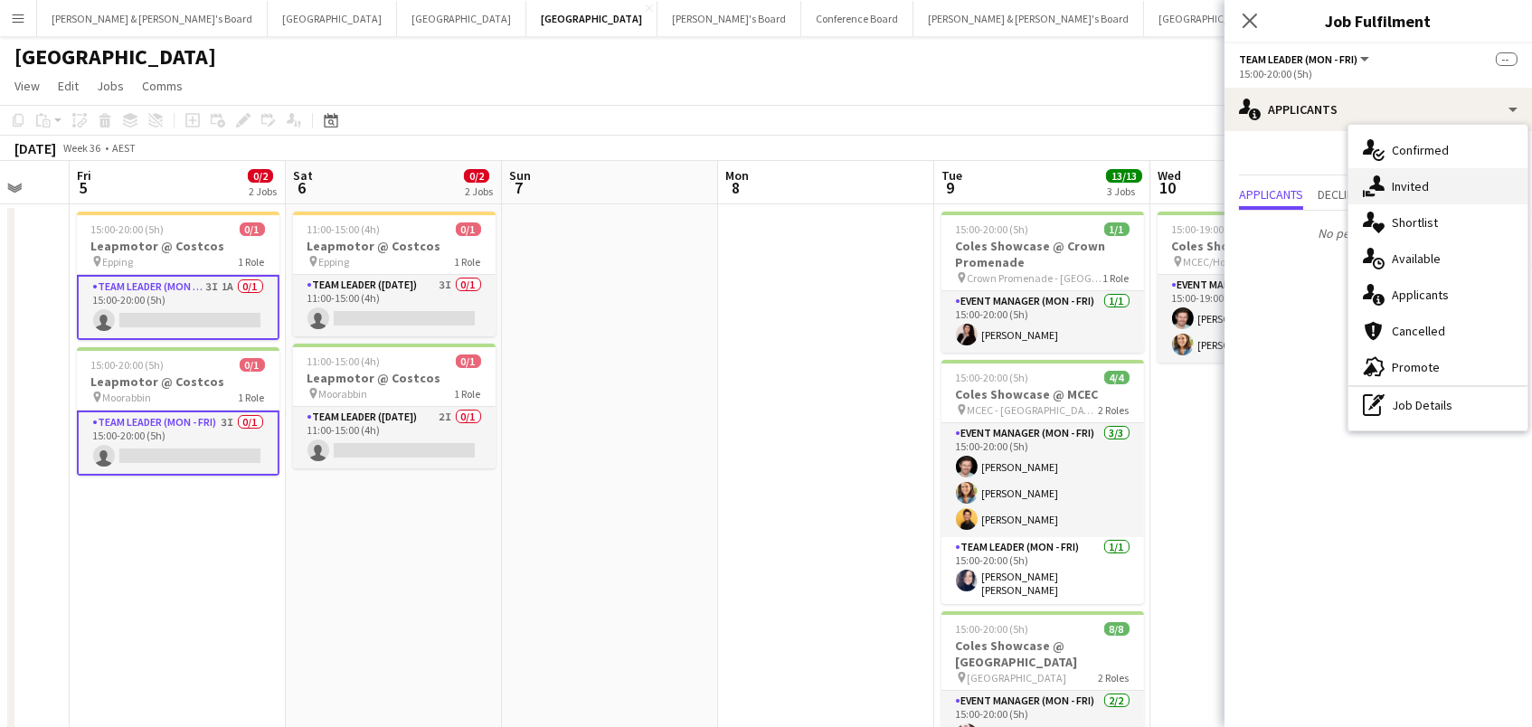
click at [1418, 178] on span "Invited" at bounding box center [1410, 186] width 37 height 16
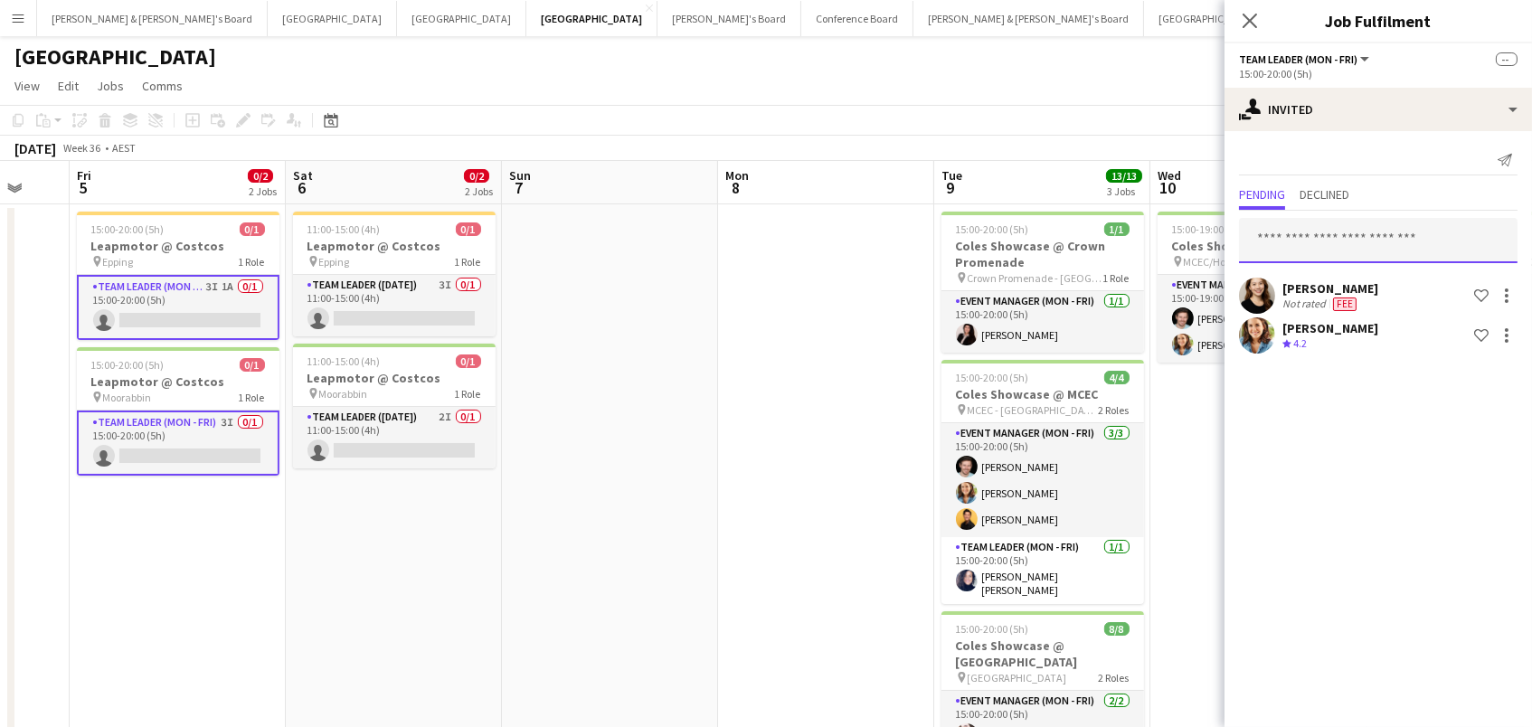
click at [1317, 231] on input "text" at bounding box center [1378, 240] width 278 height 45
type input "*"
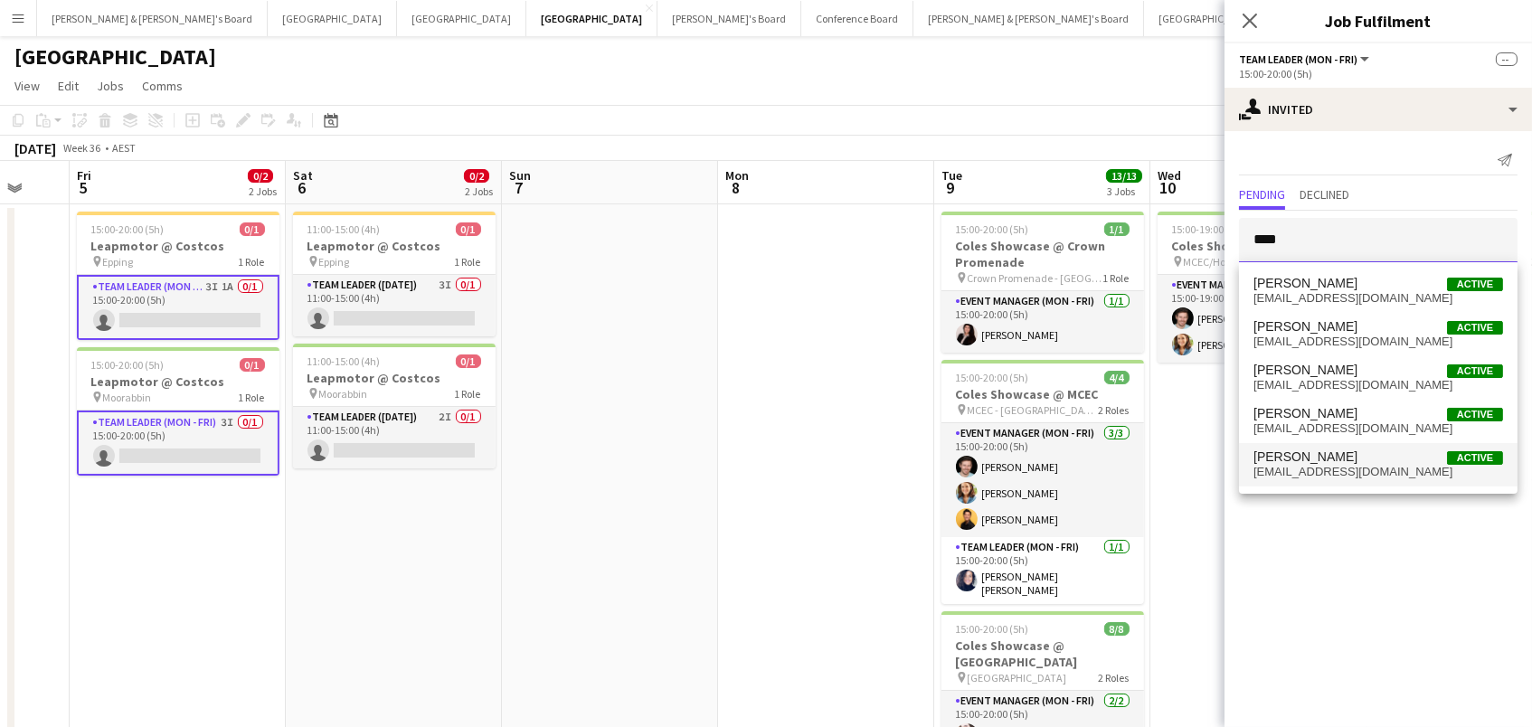
type input "****"
click at [1335, 463] on span "[PERSON_NAME]" at bounding box center [1305, 456] width 104 height 15
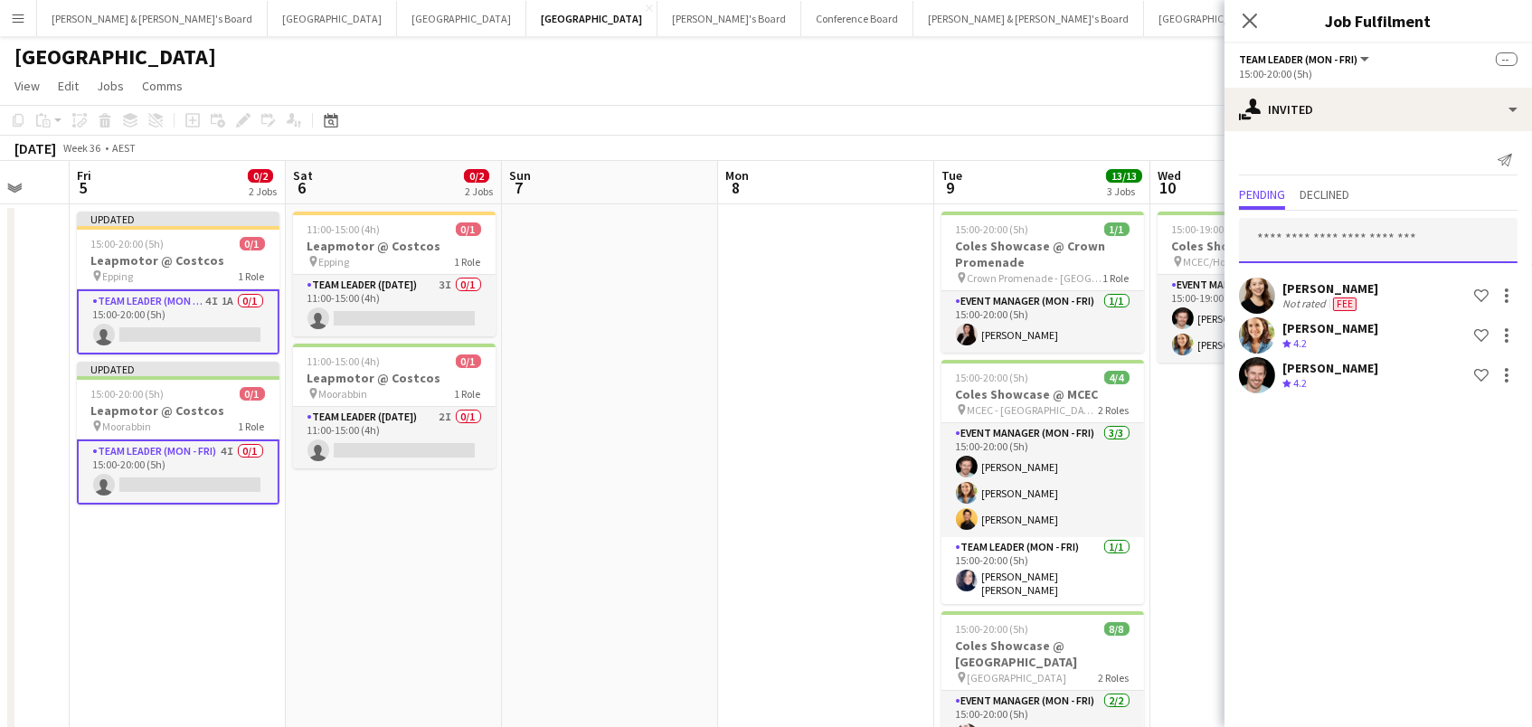
click at [1286, 236] on input "text" at bounding box center [1378, 240] width 278 height 45
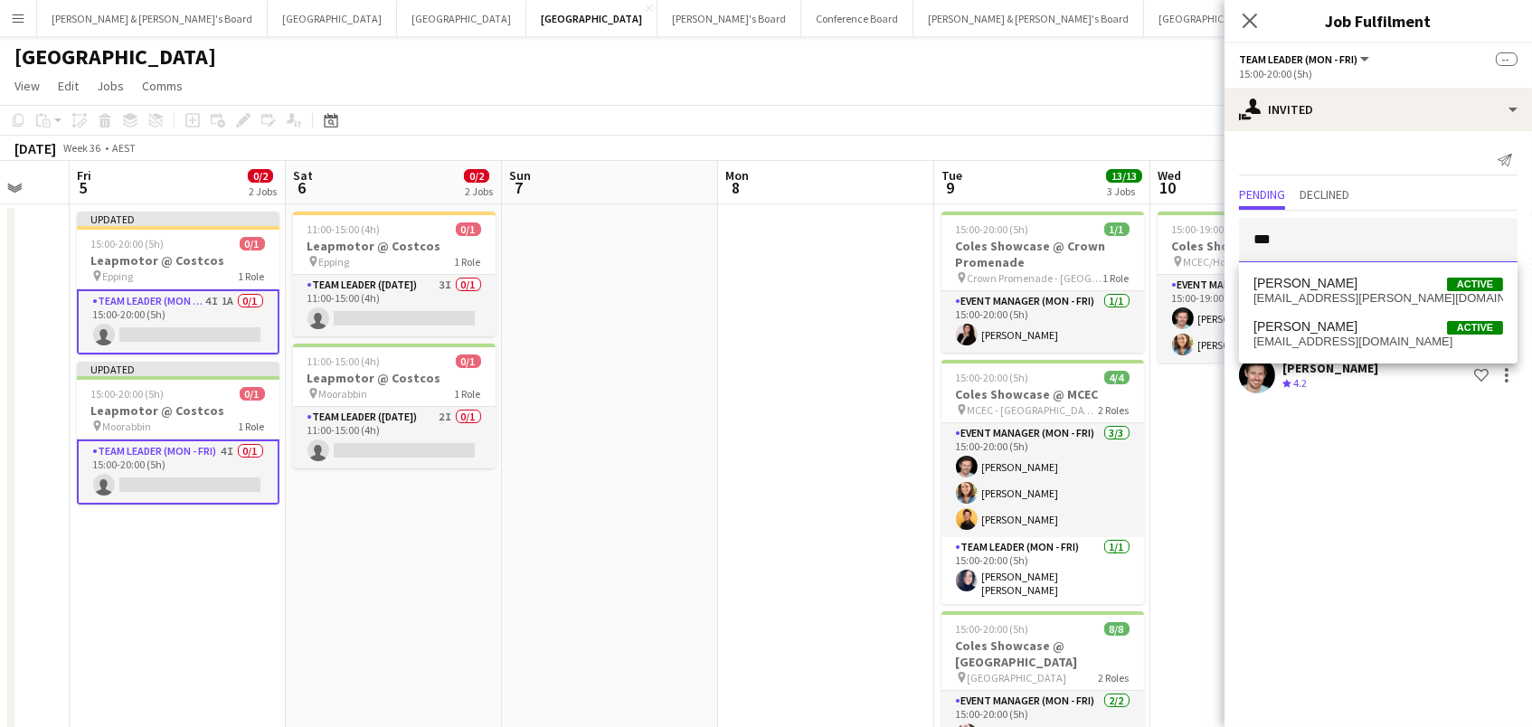
type input "***"
drag, startPoint x: 1309, startPoint y: 254, endPoint x: 1317, endPoint y: 293, distance: 39.7
click at [1317, 294] on span "derby.wayman@gmail.com" at bounding box center [1378, 298] width 250 height 14
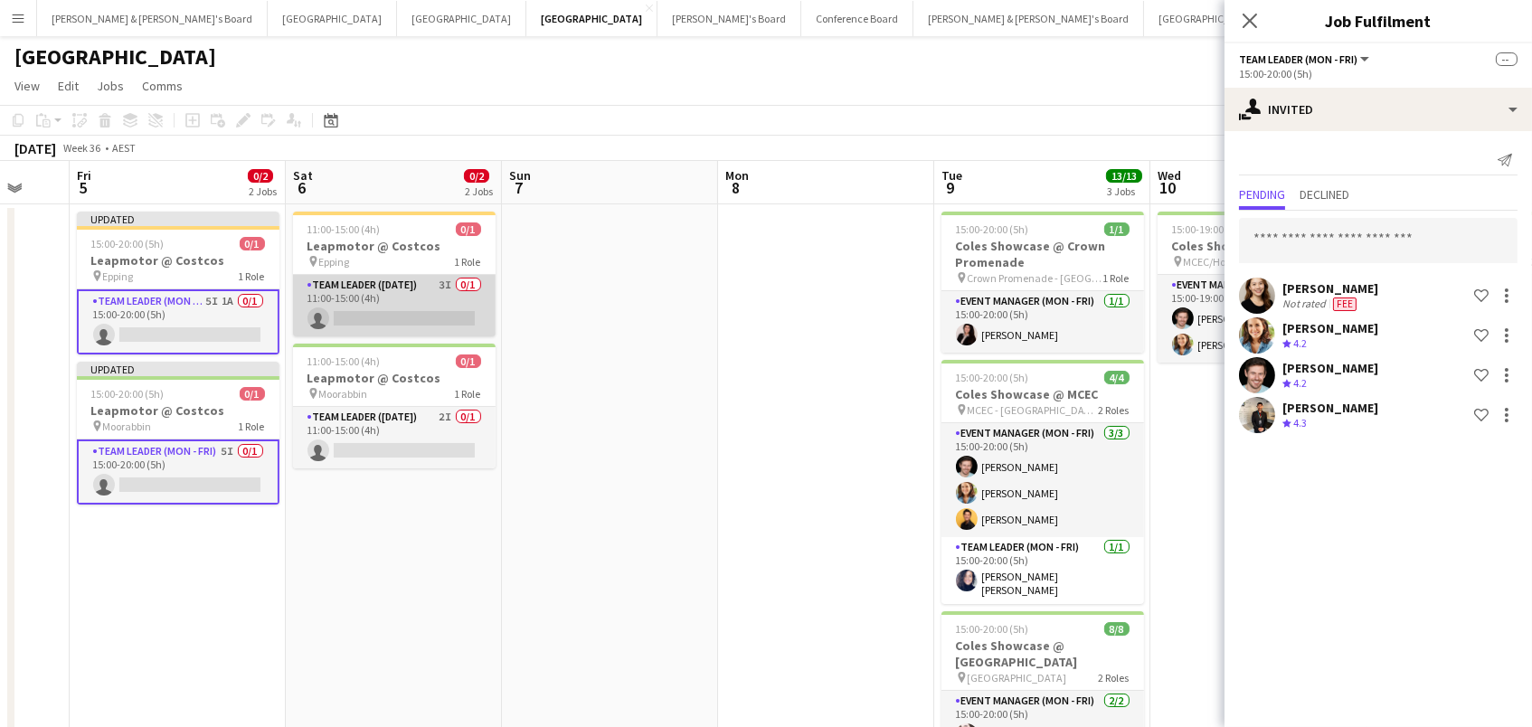
click at [439, 304] on app-card-role "Team Leader (Saturday) 3I 0/1 11:00-15:00 (4h) single-neutral-actions" at bounding box center [394, 305] width 203 height 61
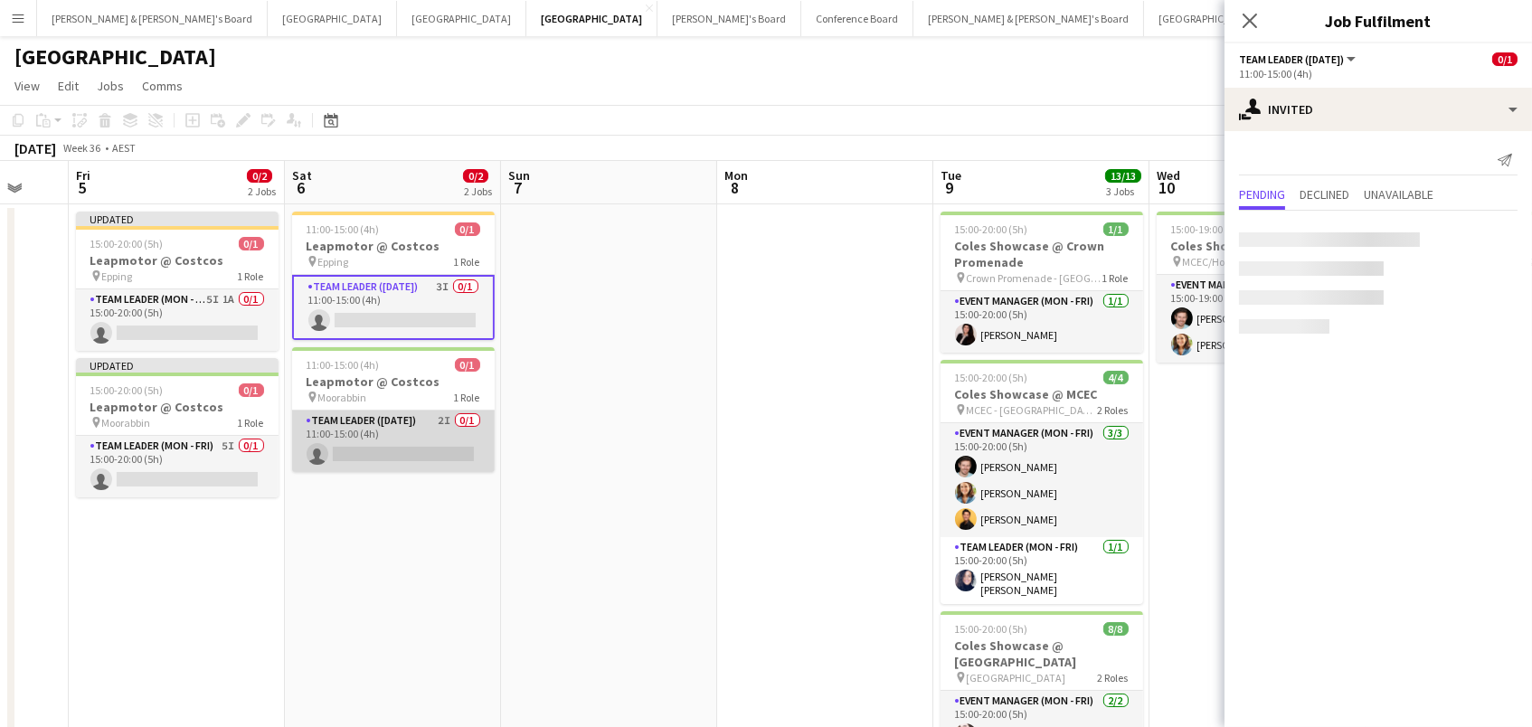
click at [423, 462] on app-card-role "Team Leader (Saturday) 2I 0/1 11:00-15:00 (4h) single-neutral-actions" at bounding box center [393, 441] width 203 height 61
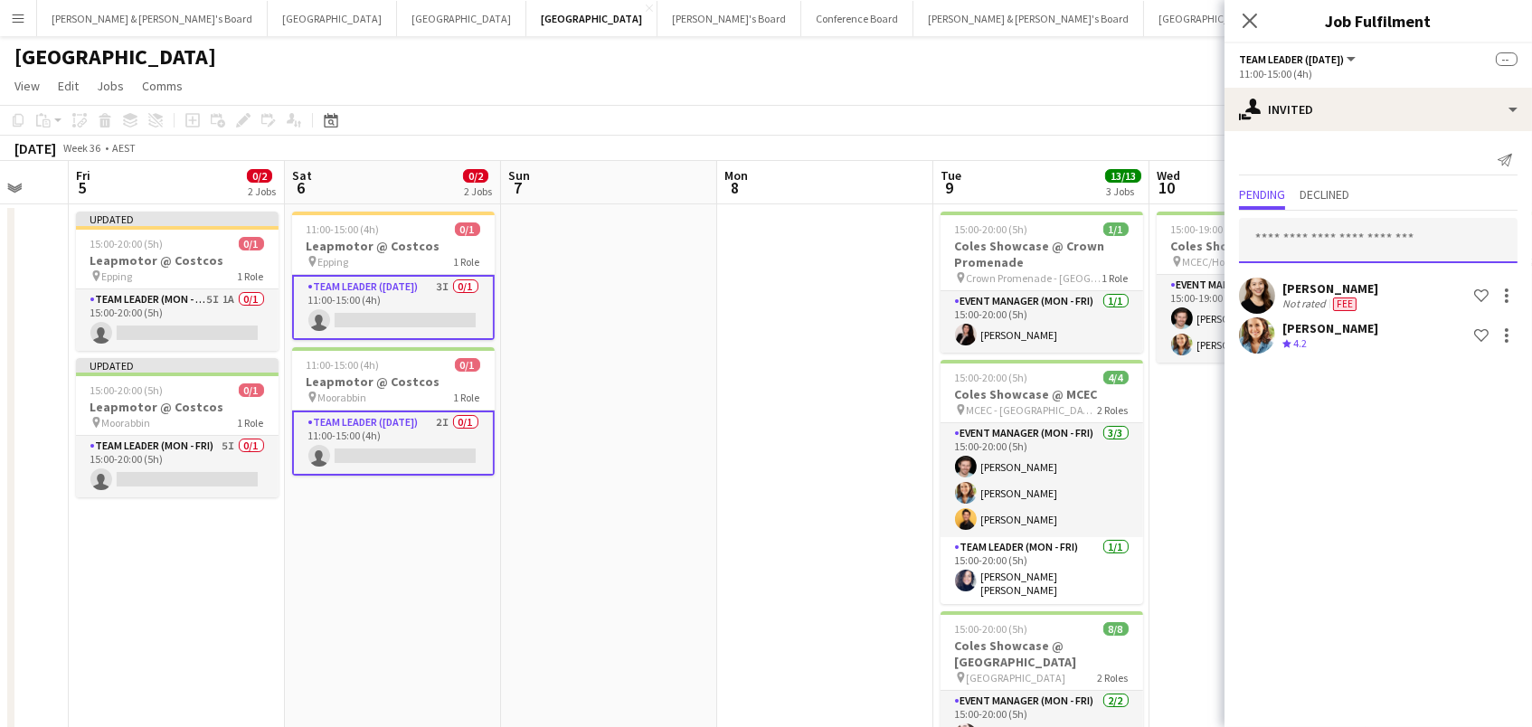
click at [1333, 245] on input "text" at bounding box center [1378, 240] width 278 height 45
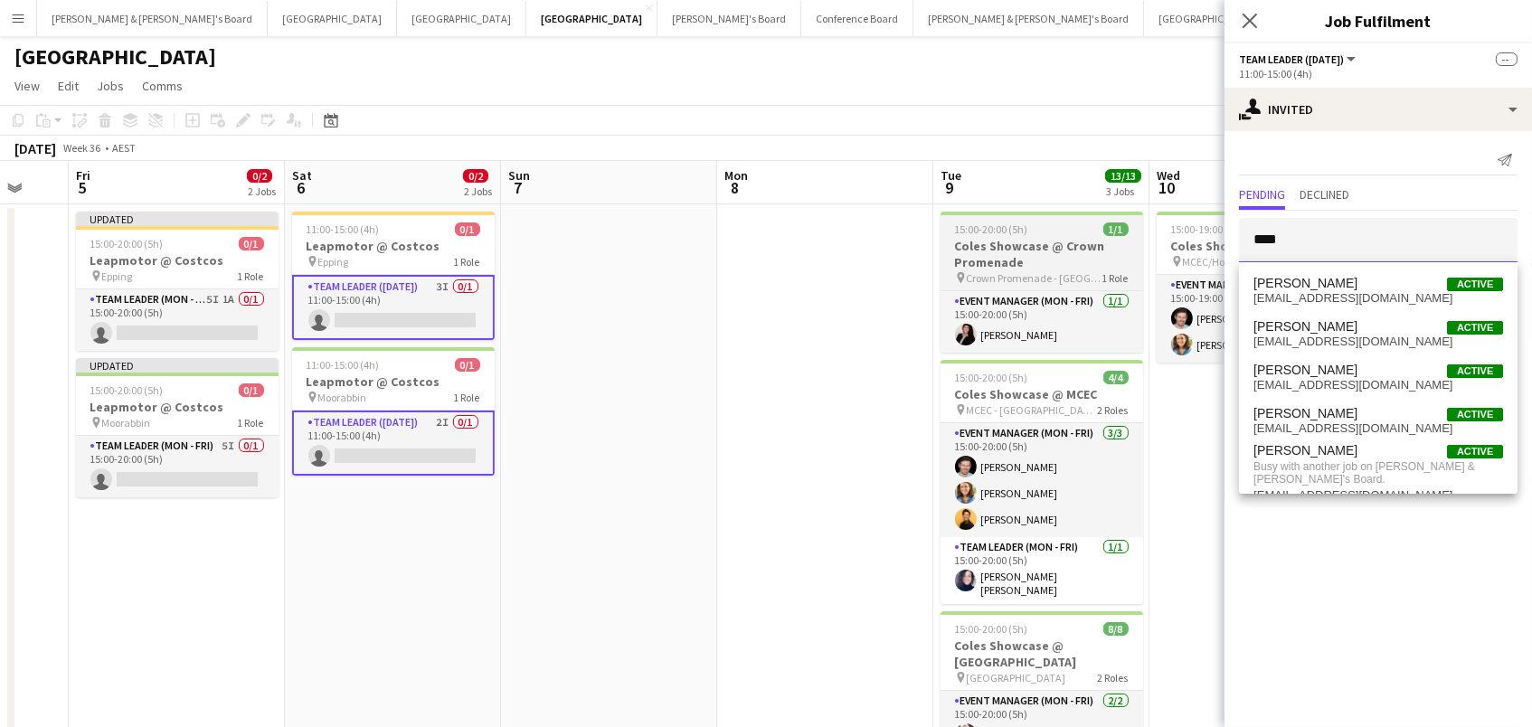
drag, startPoint x: 1318, startPoint y: 238, endPoint x: 1060, endPoint y: 238, distance: 258.6
click at [1060, 238] on body "Menu Boards Boards Boards All jobs Status Workforce Workforce My Workforce Recr…" at bounding box center [766, 479] width 1532 height 959
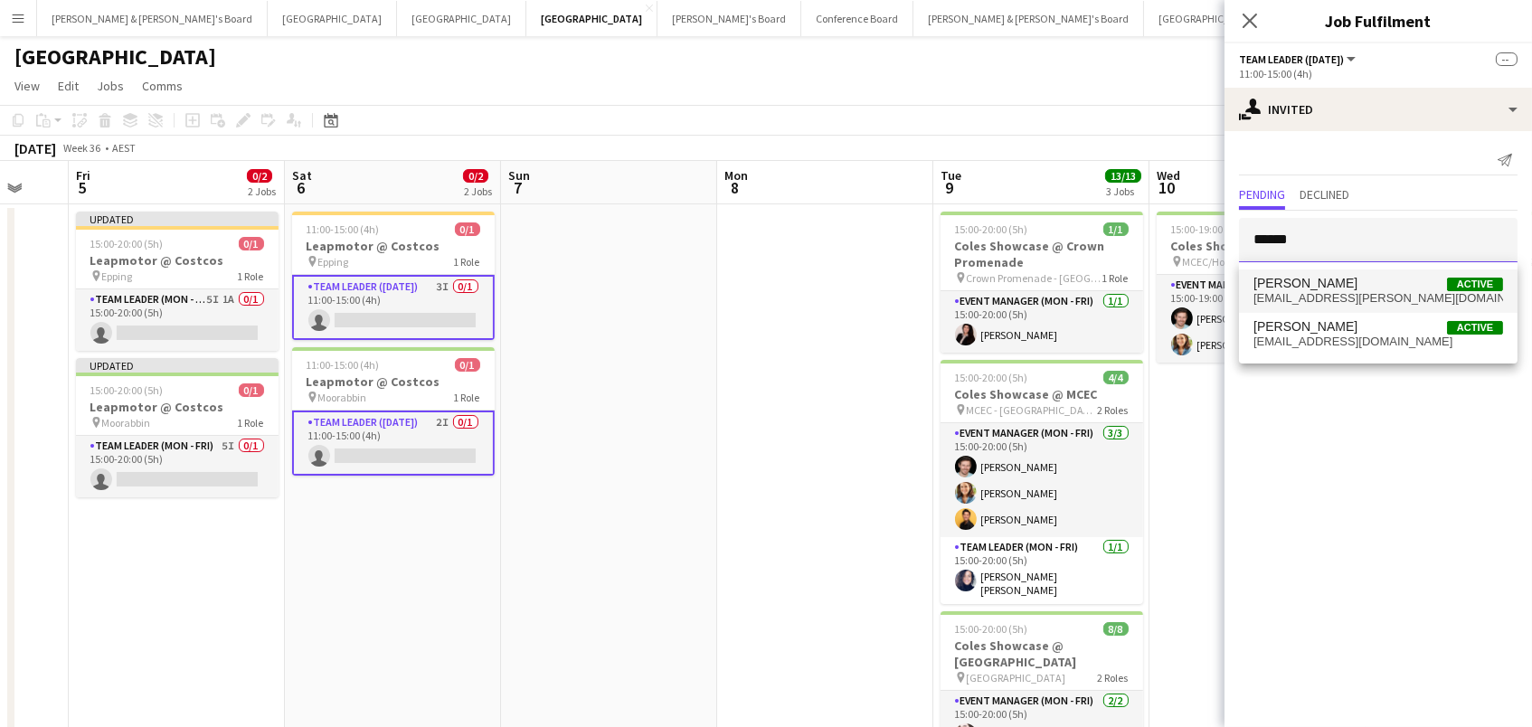
type input "******"
click at [1280, 296] on span "derby.wayman@gmail.com" at bounding box center [1378, 298] width 250 height 14
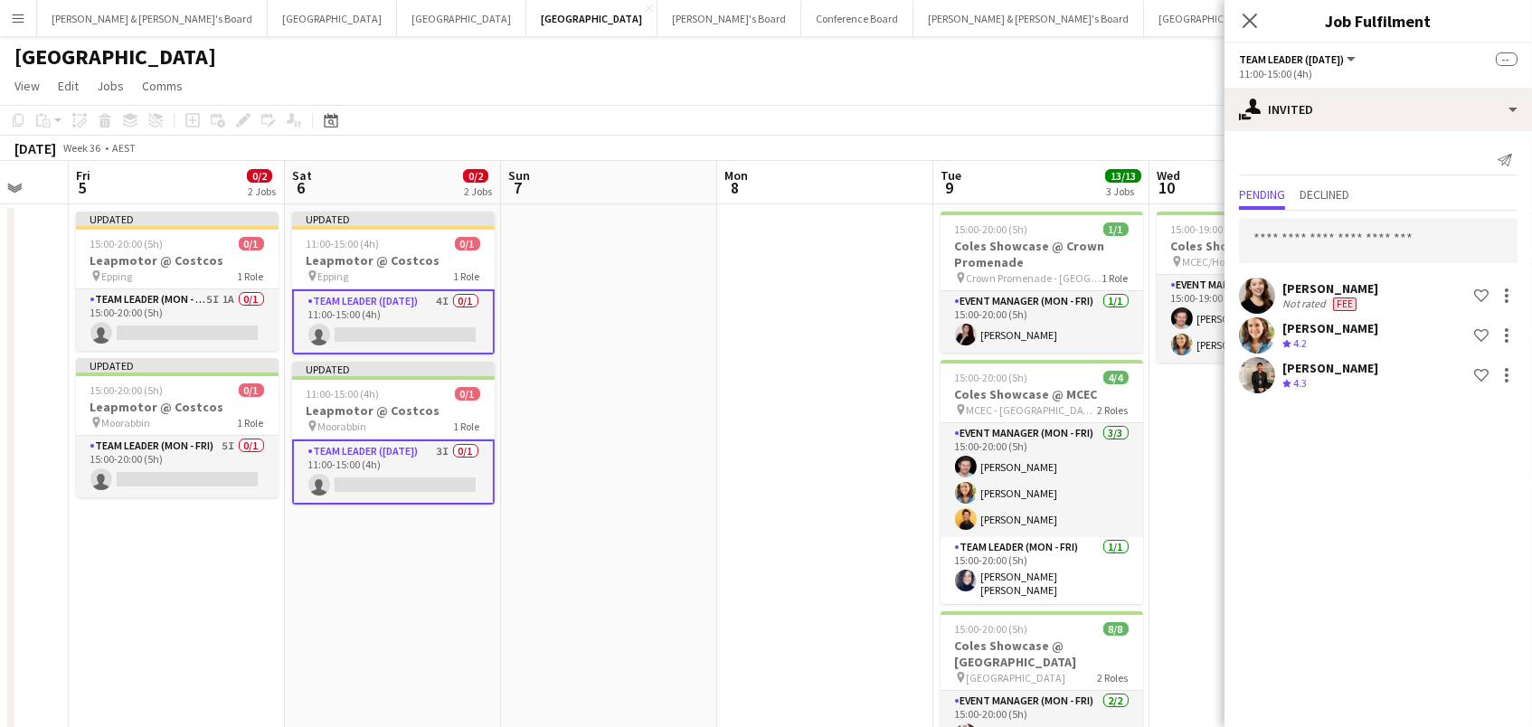
click at [721, 395] on app-date-cell at bounding box center [825, 566] width 216 height 724
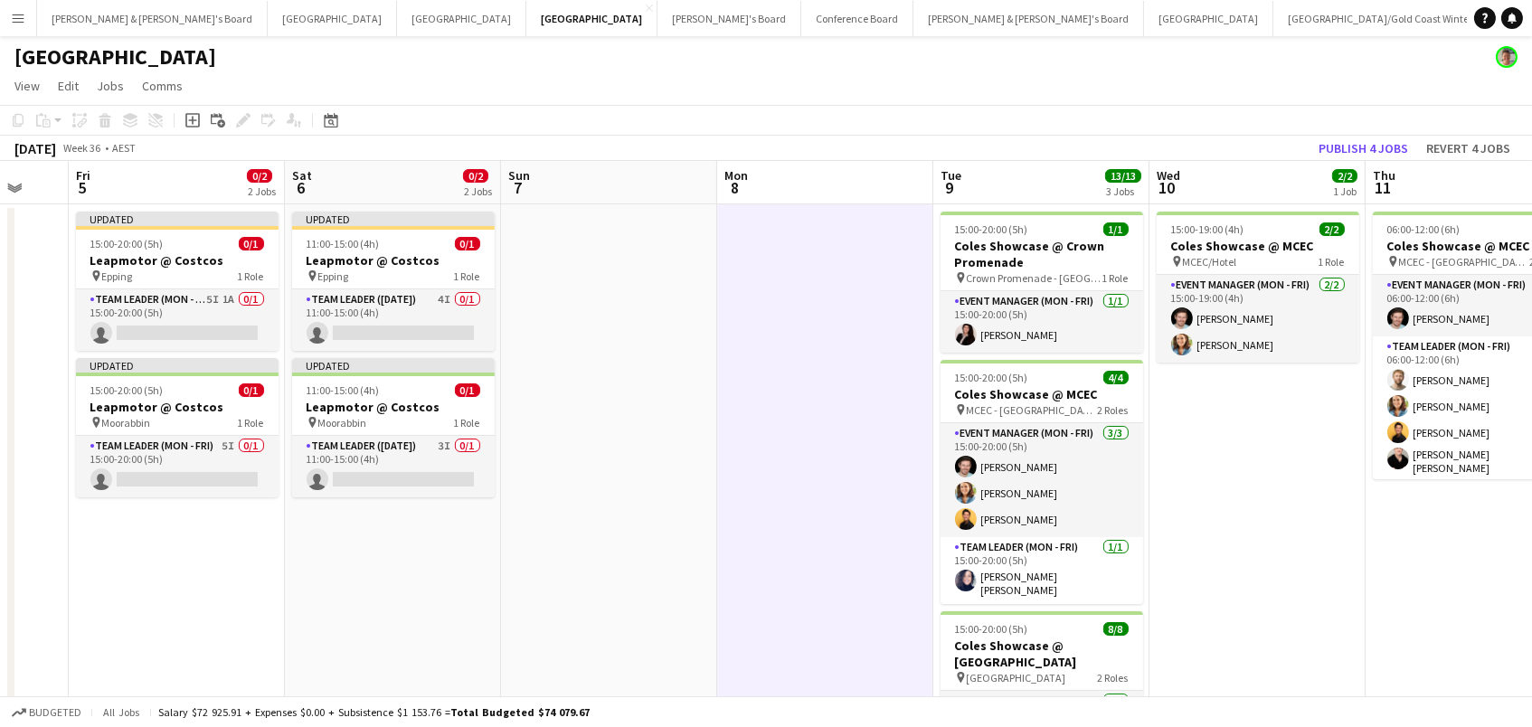
scroll to position [0, 579]
click at [1329, 137] on button "Publish 4 jobs" at bounding box center [1363, 149] width 104 height 24
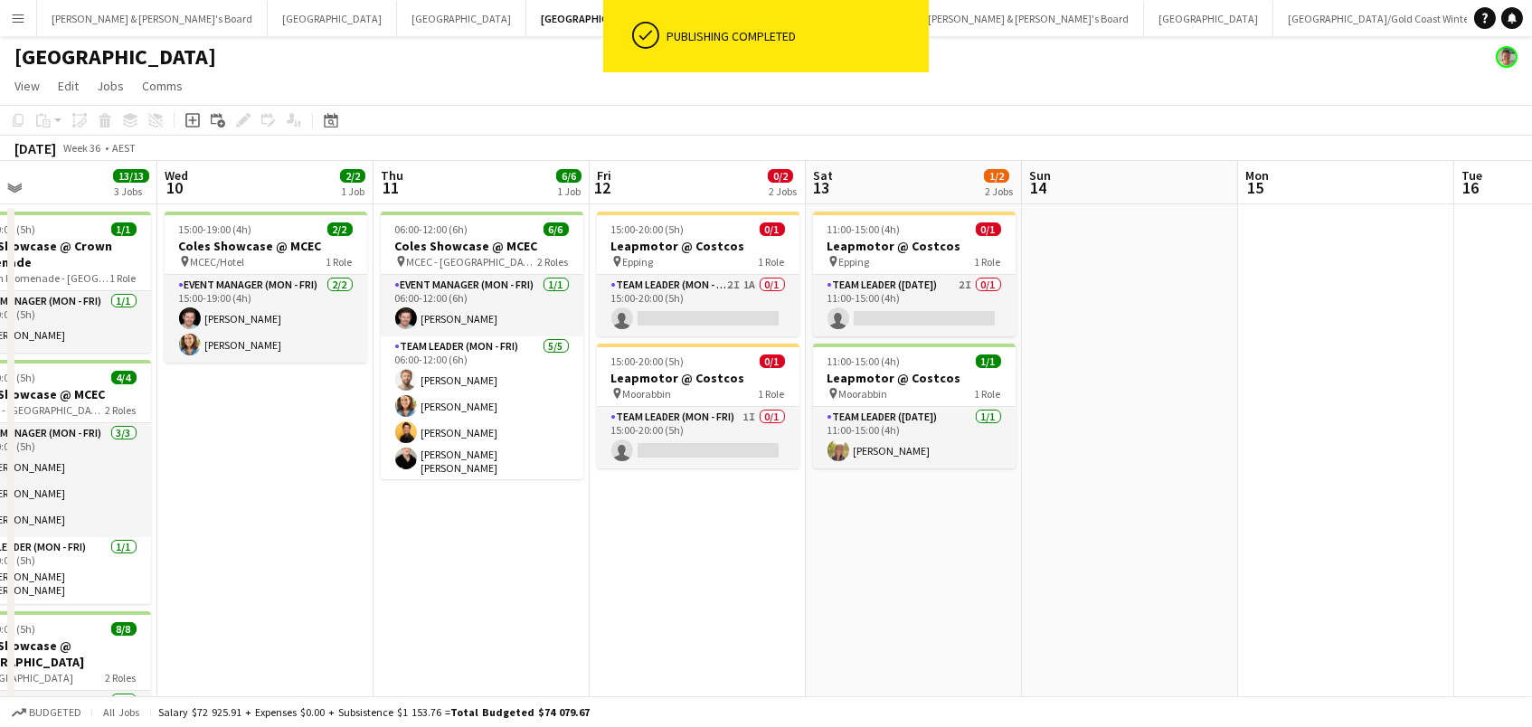
scroll to position [0, 708]
click at [752, 316] on app-card-role "Team Leader (Mon - Fri) 2I 1A 0/1 15:00-20:00 (5h) single-neutral-actions" at bounding box center [697, 305] width 203 height 61
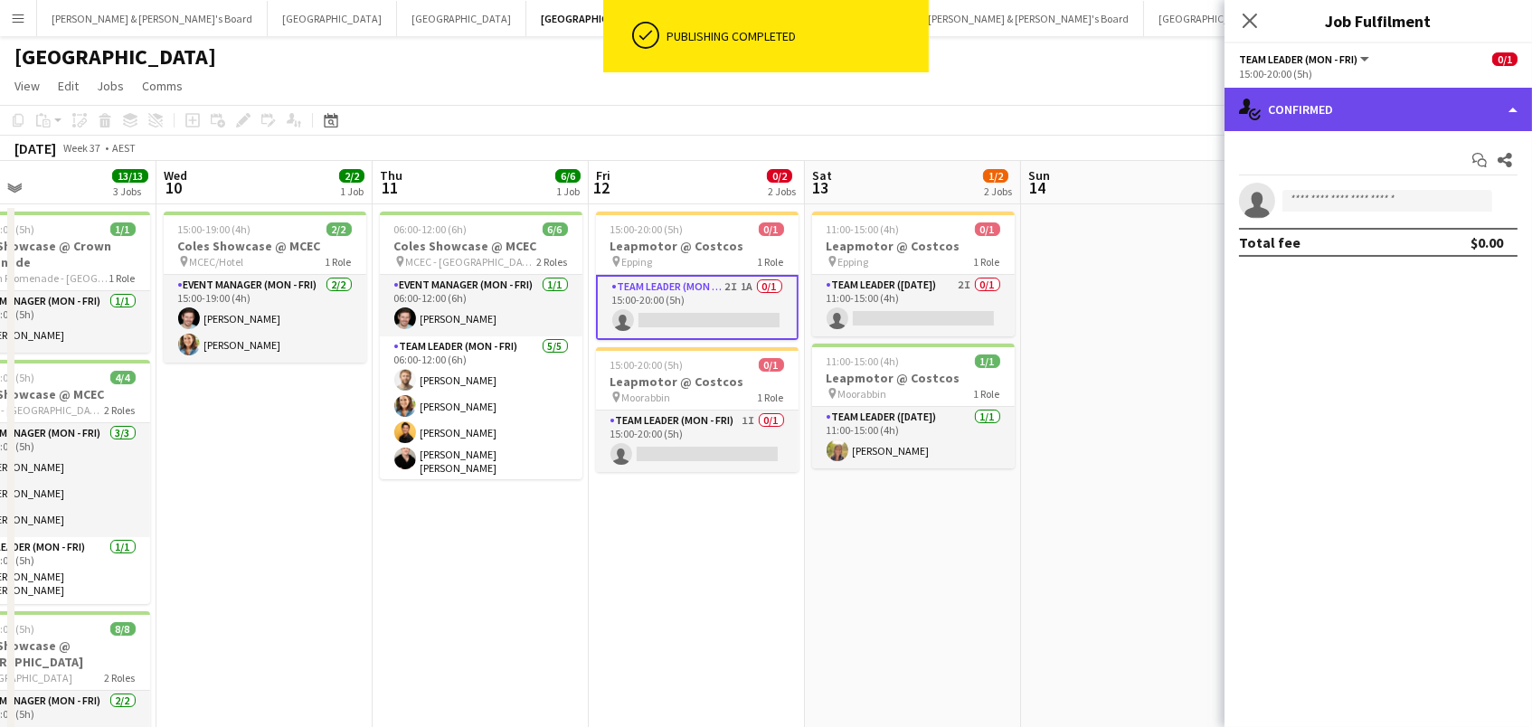
click at [1366, 126] on div "single-neutral-actions-check-2 Confirmed" at bounding box center [1377, 109] width 307 height 43
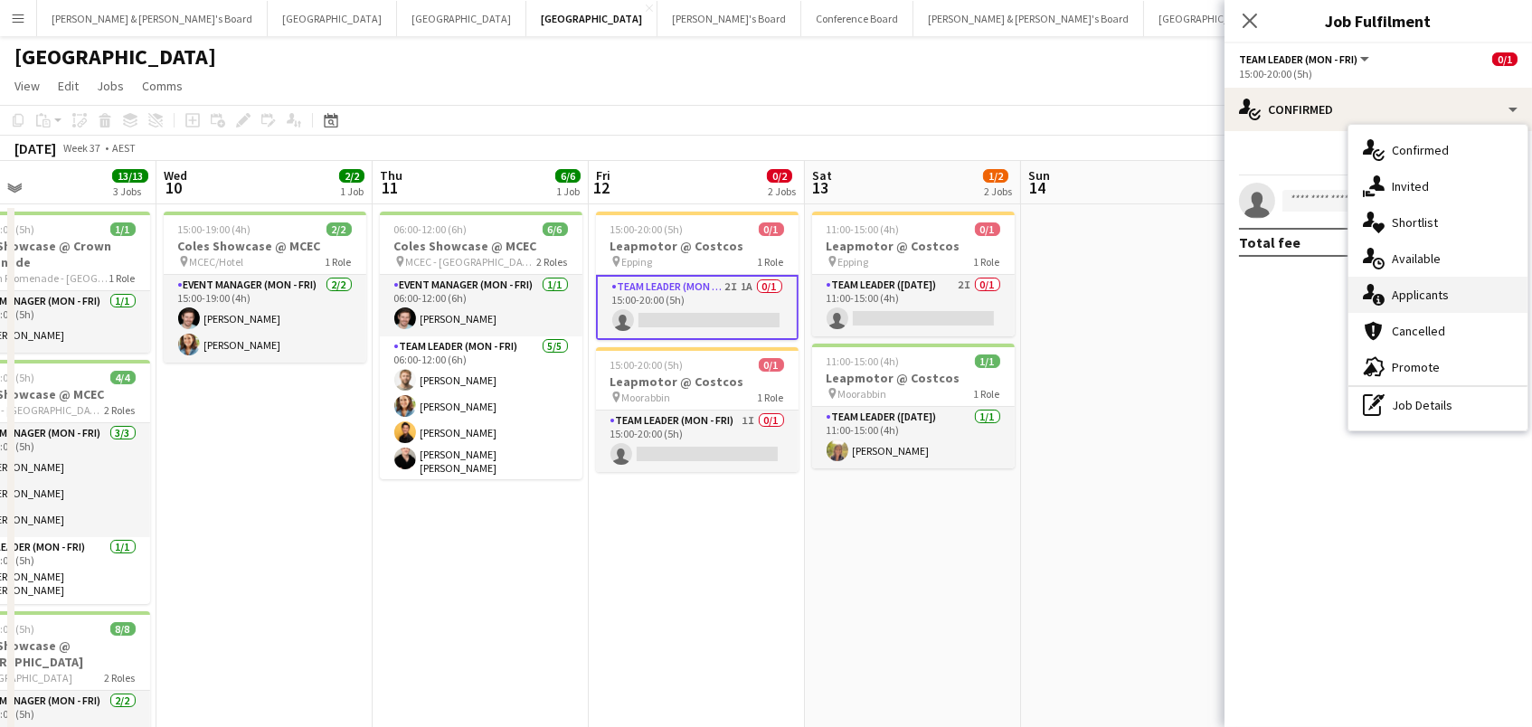
click at [1415, 292] on span "Applicants" at bounding box center [1420, 295] width 57 height 16
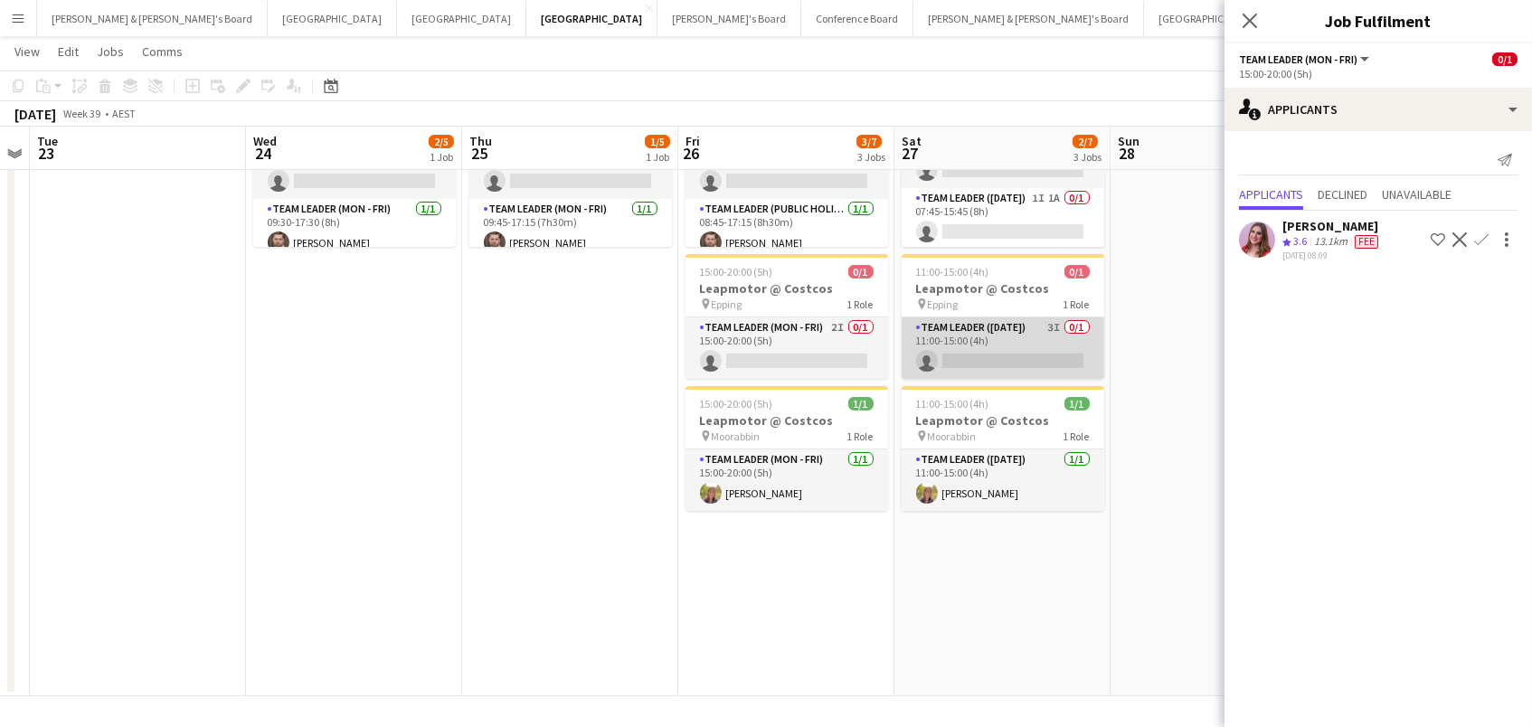
scroll to position [230, 0]
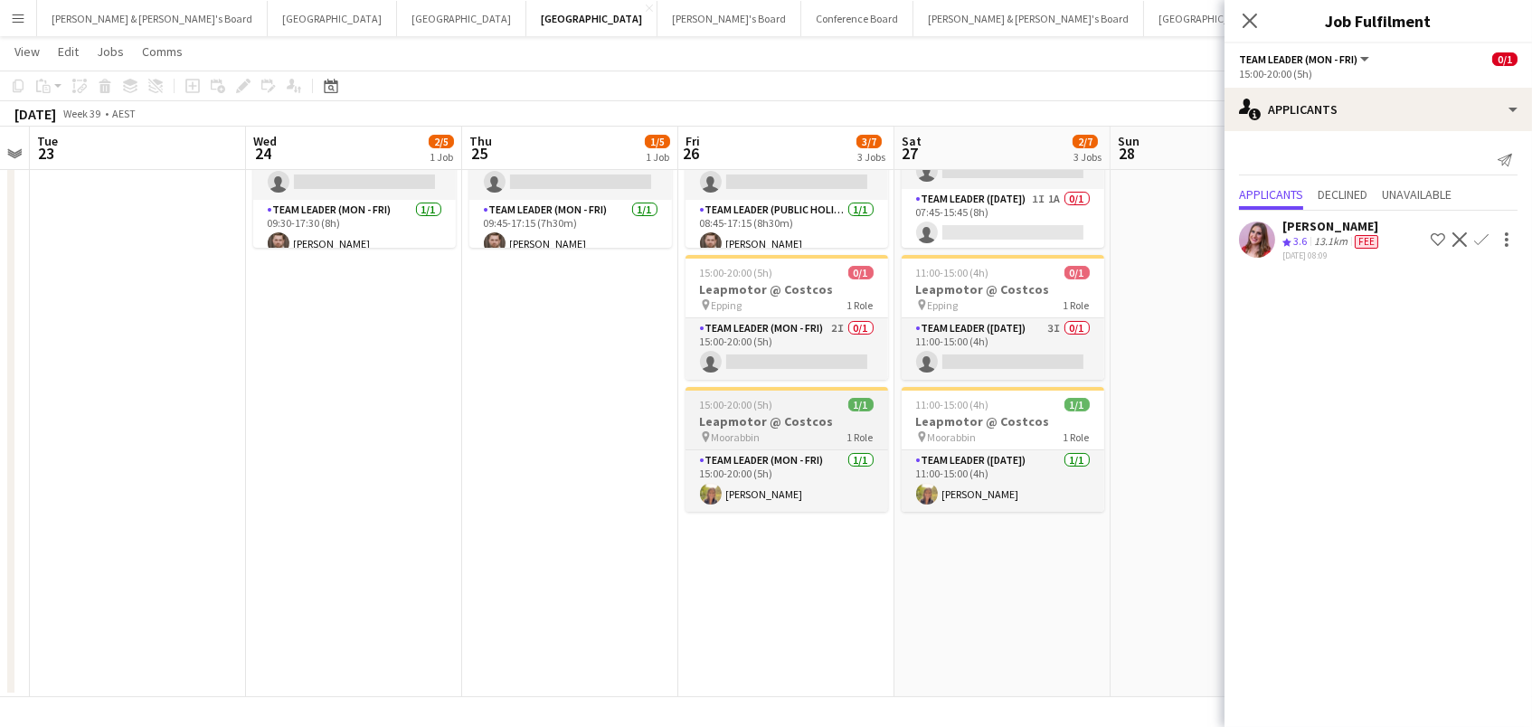
click at [786, 425] on h3 "Leapmotor @ Costcos" at bounding box center [786, 421] width 203 height 16
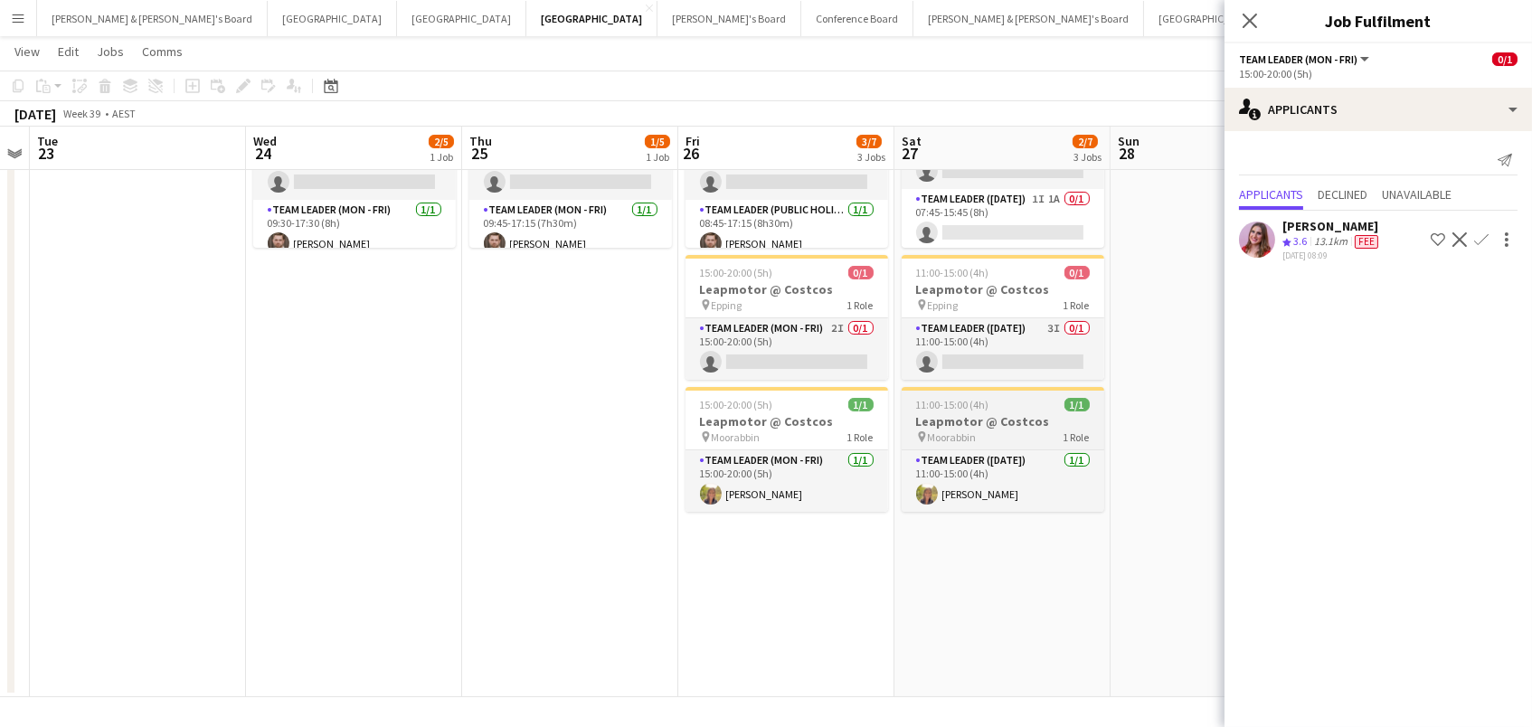
click at [999, 425] on h3 "Leapmotor @ Costcos" at bounding box center [1002, 421] width 203 height 16
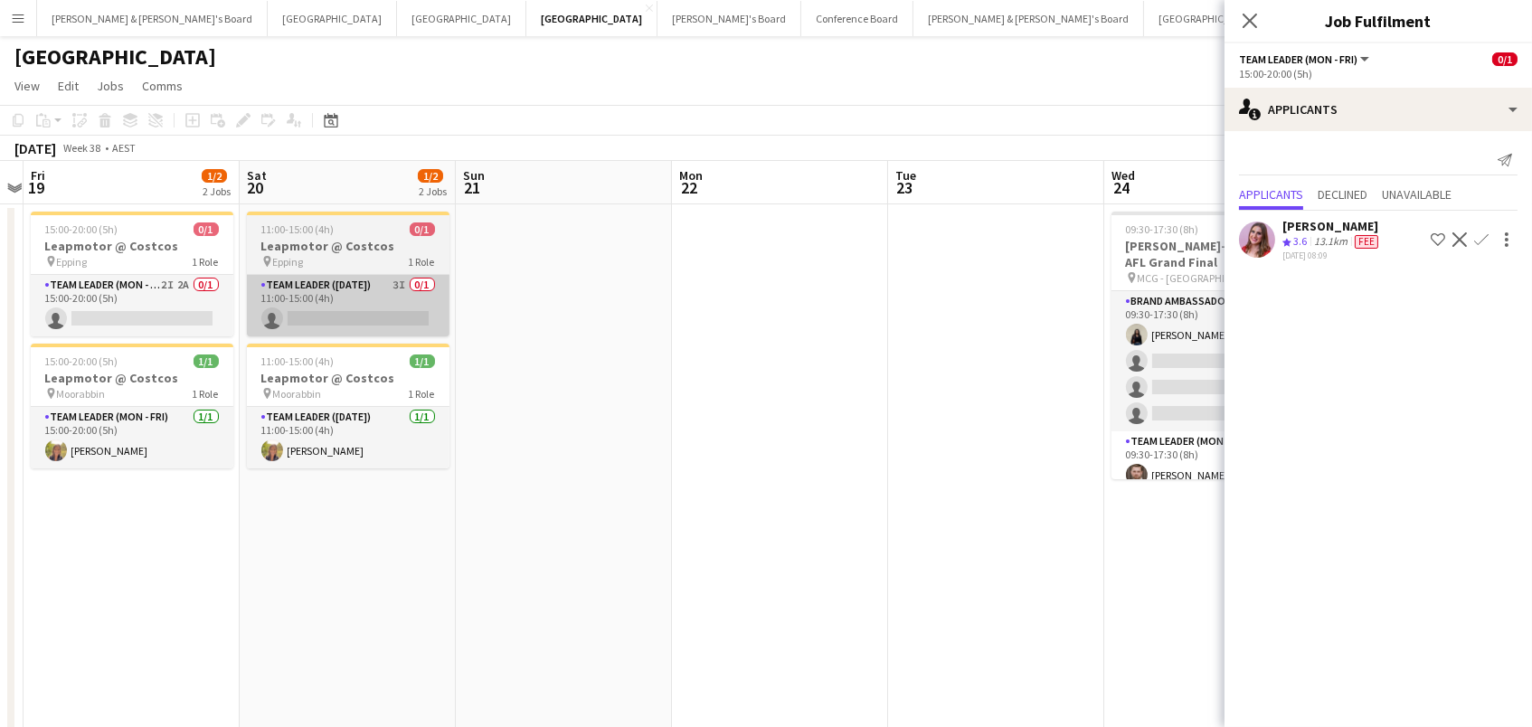
scroll to position [0, 0]
click at [339, 334] on app-card-role "Team Leader (Saturday) 3I 0/1 11:00-15:00 (4h) single-neutral-actions" at bounding box center [348, 305] width 203 height 61
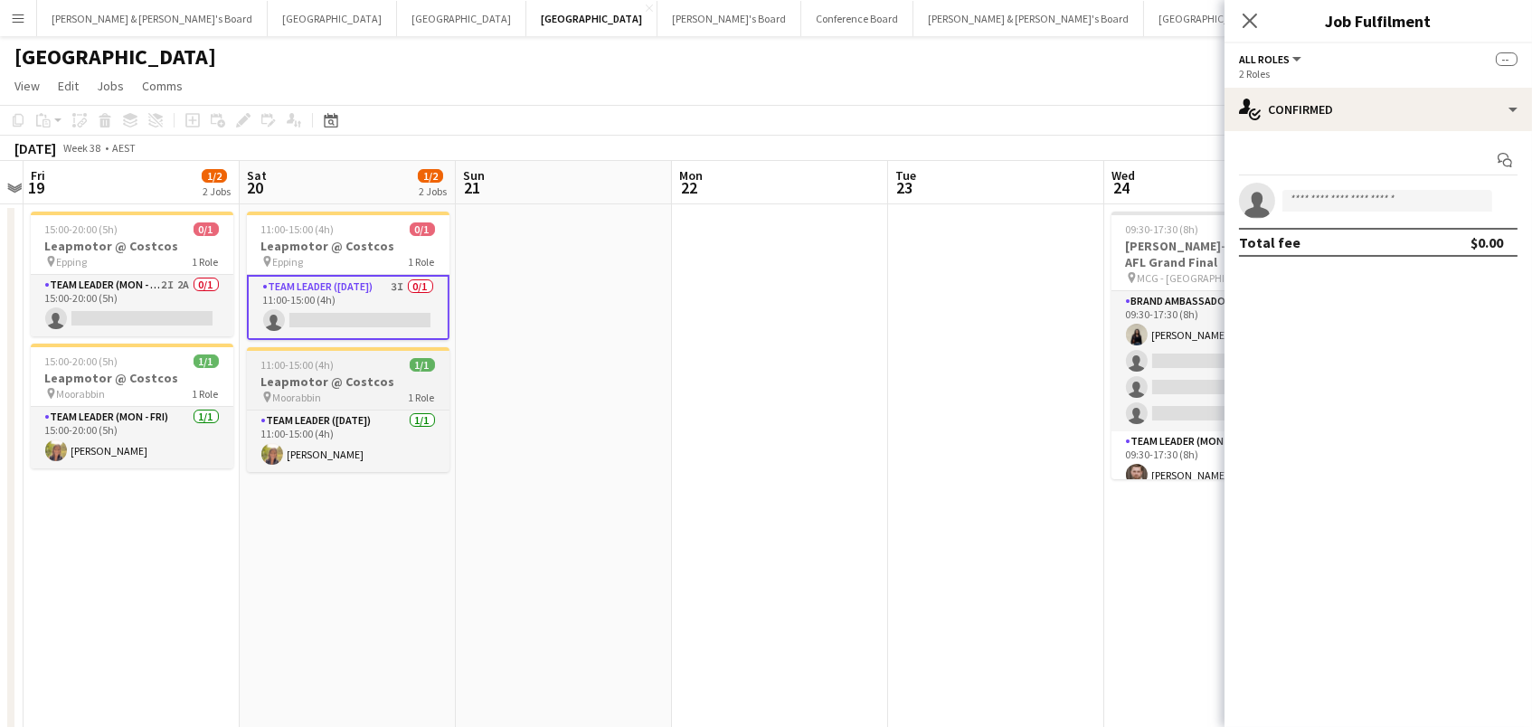
click at [316, 366] on span "11:00-15:00 (4h)" at bounding box center [297, 365] width 73 height 14
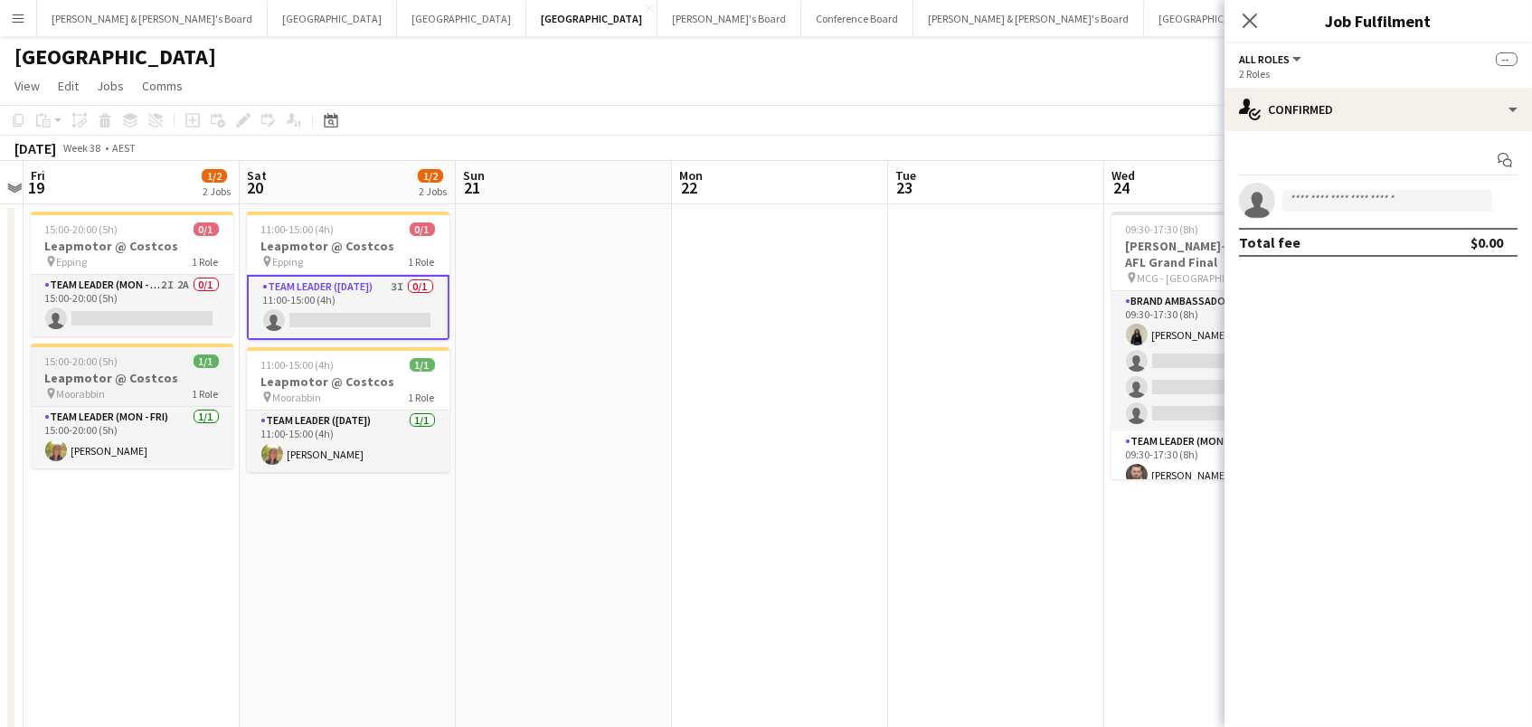
click at [172, 370] on h3 "Leapmotor @ Costcos" at bounding box center [132, 378] width 203 height 16
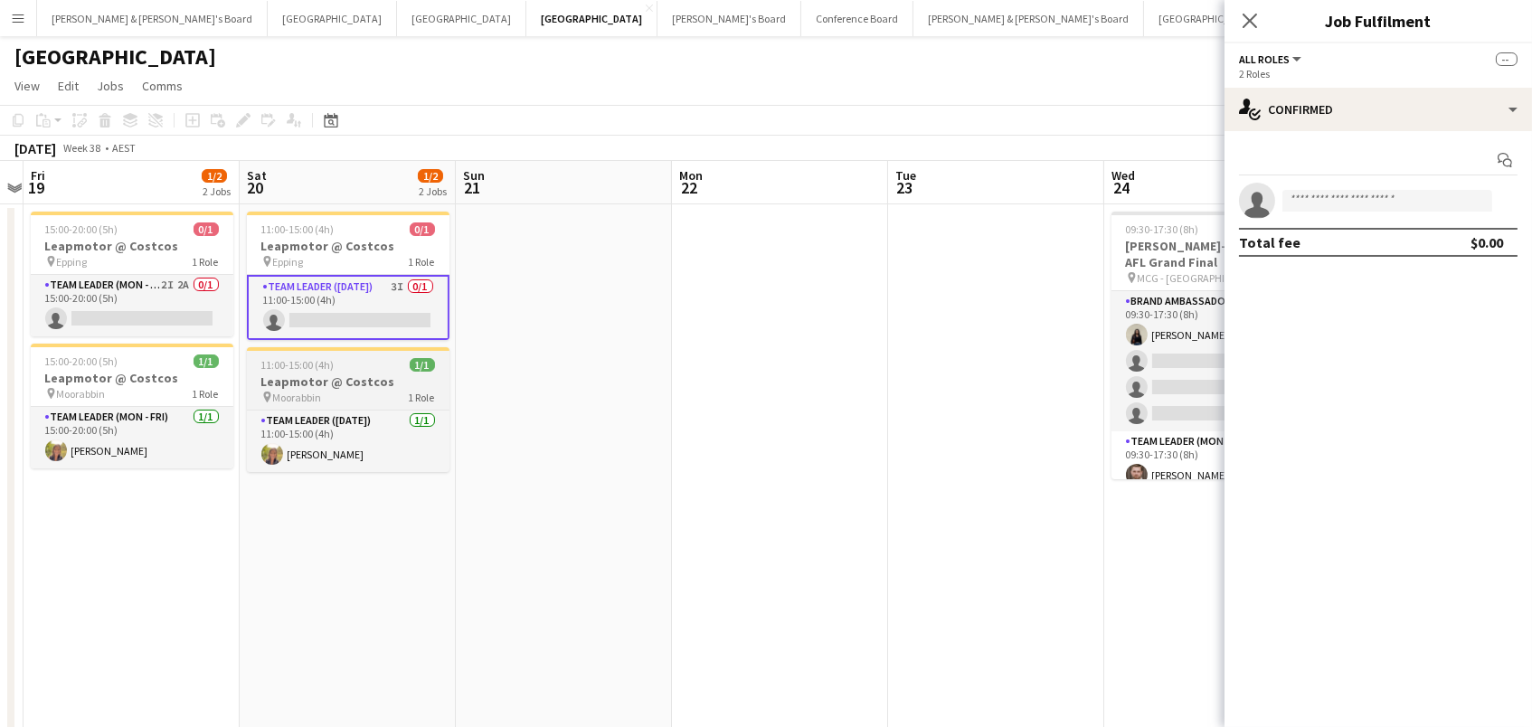
click at [308, 370] on span "11:00-15:00 (4h)" at bounding box center [297, 365] width 73 height 14
click at [672, 433] on app-date-cell at bounding box center [780, 566] width 216 height 724
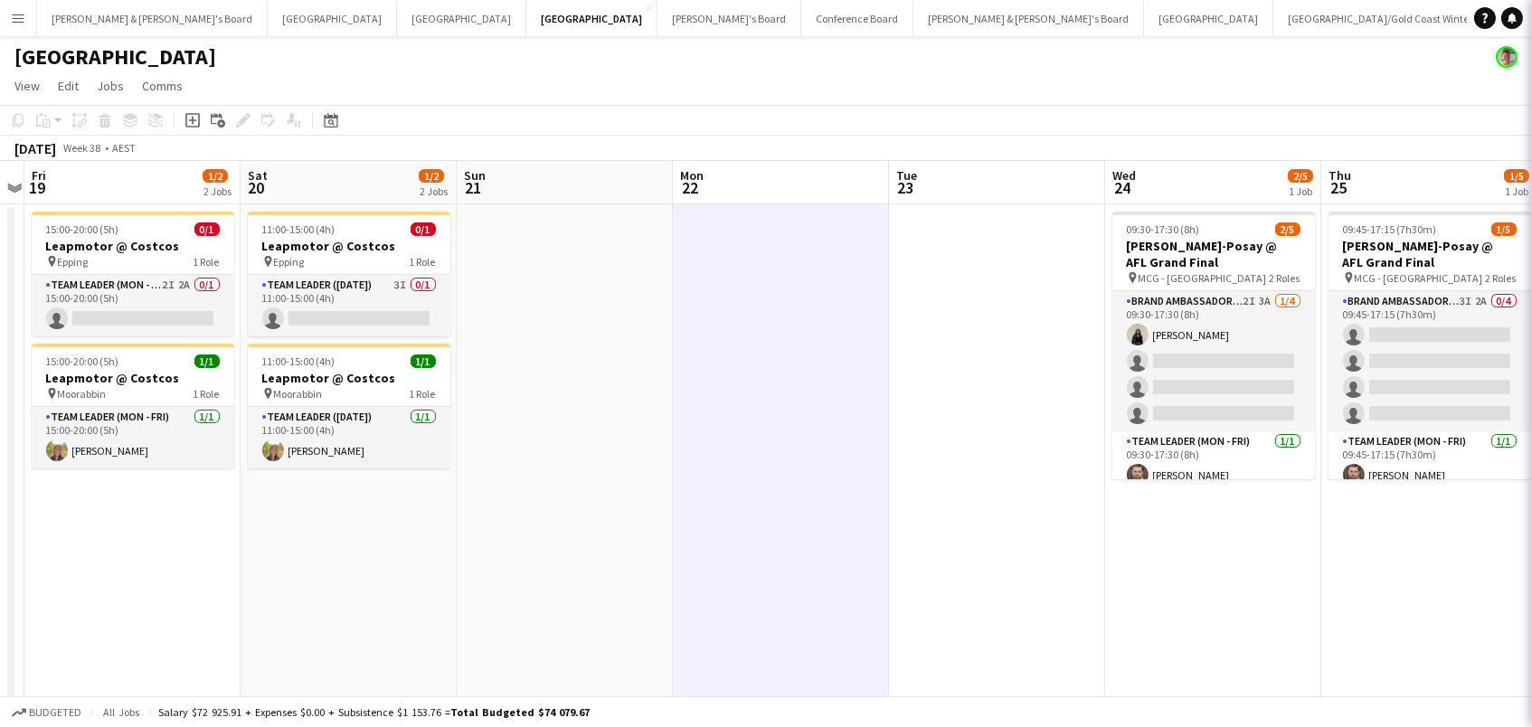
scroll to position [0, 623]
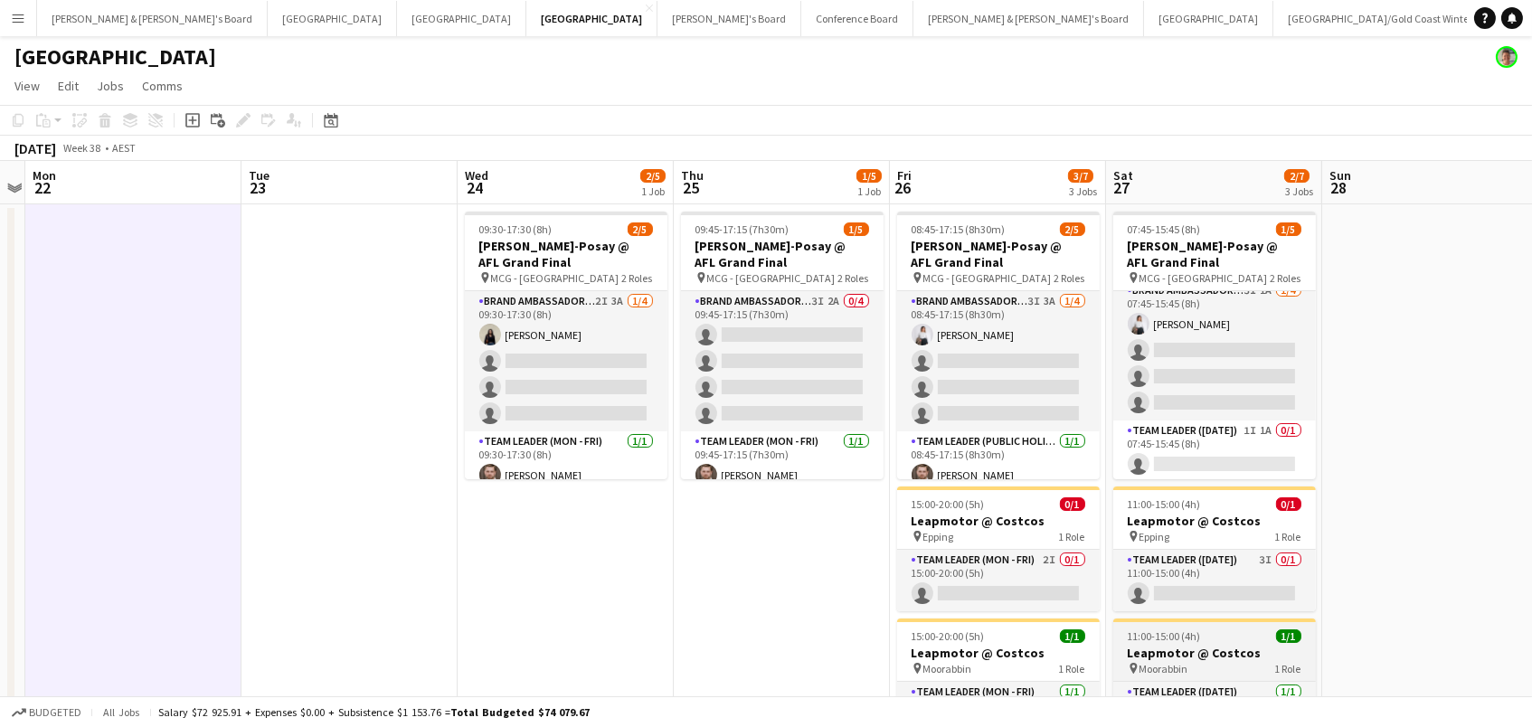
click at [1171, 657] on h3 "Leapmotor @ Costcos" at bounding box center [1214, 653] width 203 height 16
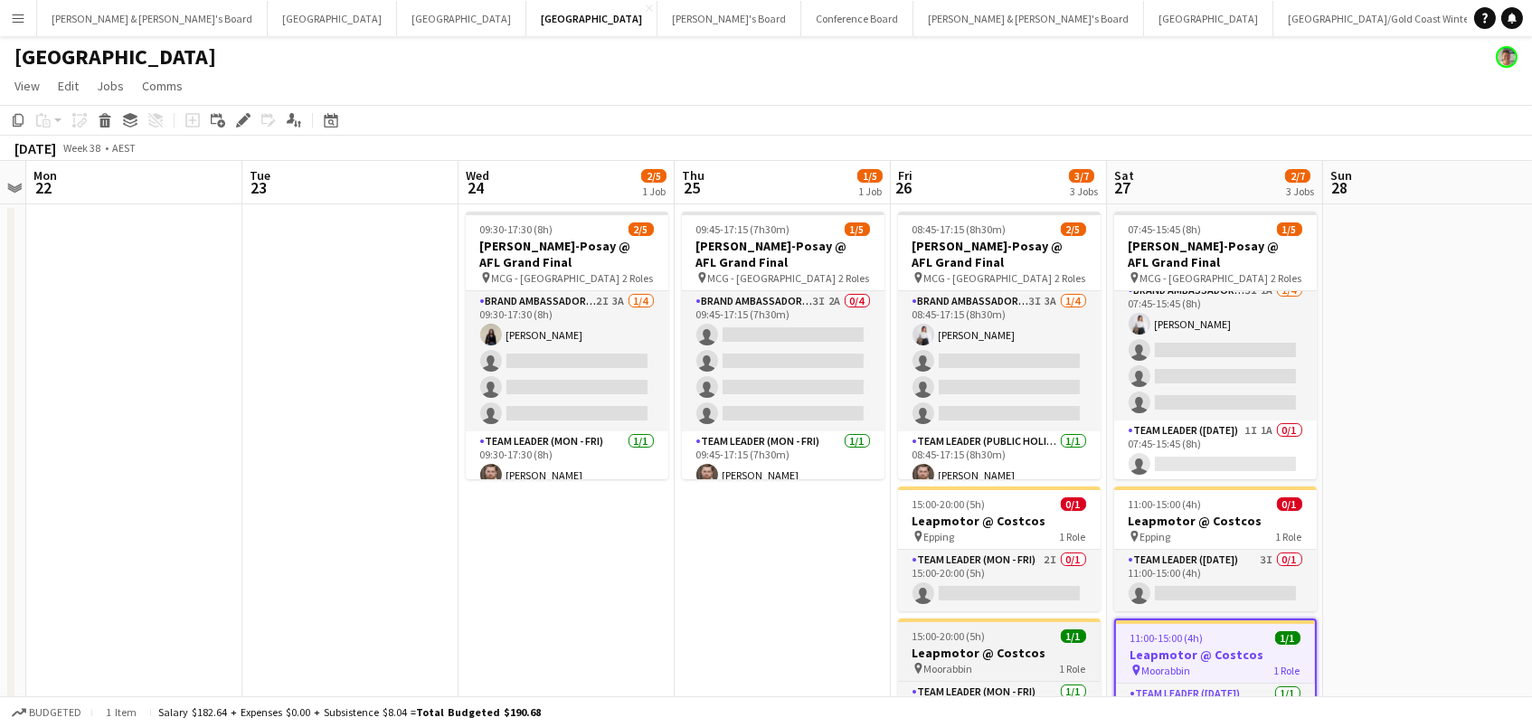
click at [1042, 642] on app-job-card "15:00-20:00 (5h) 1/1 Leapmotor @ Costcos pin Moorabbin 1 Role Team Leader (Mon …" at bounding box center [999, 680] width 203 height 125
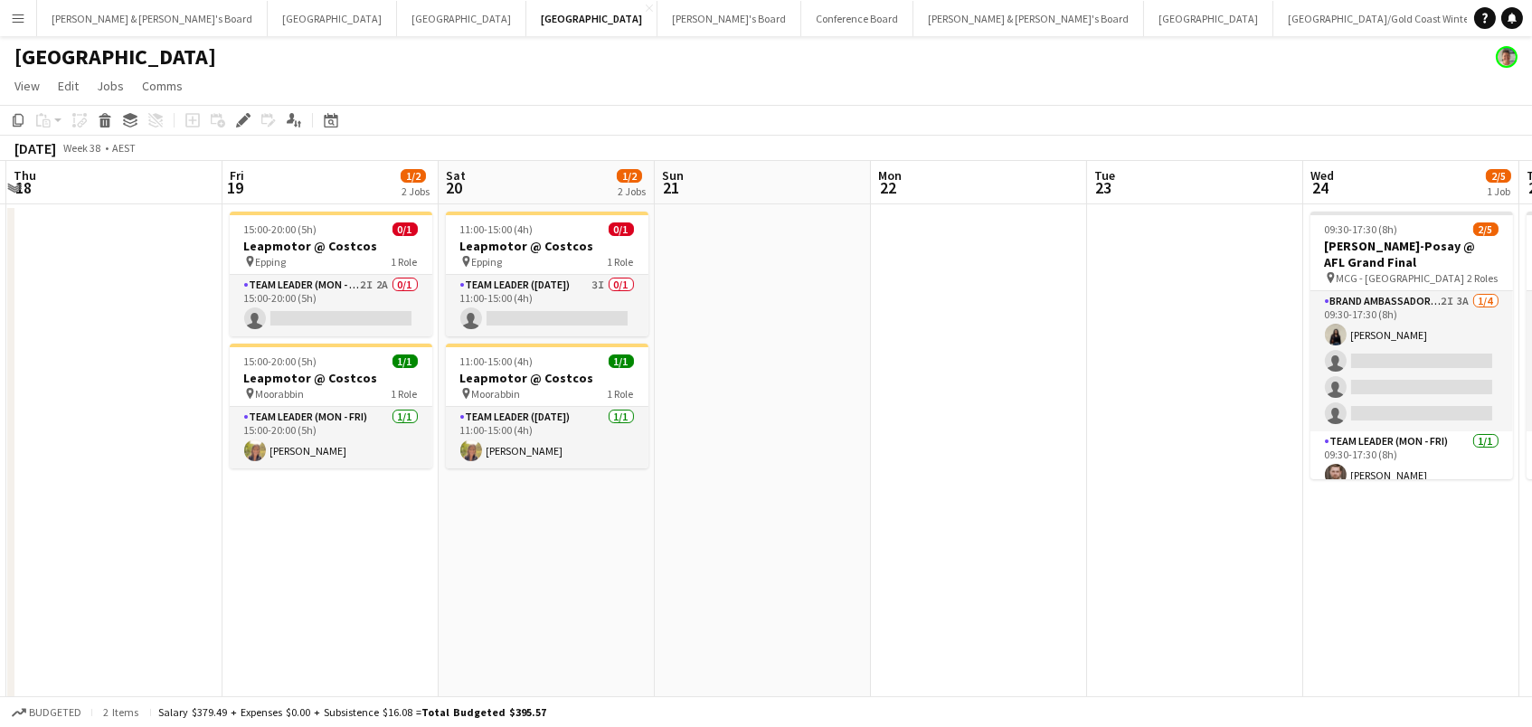
scroll to position [0, 525]
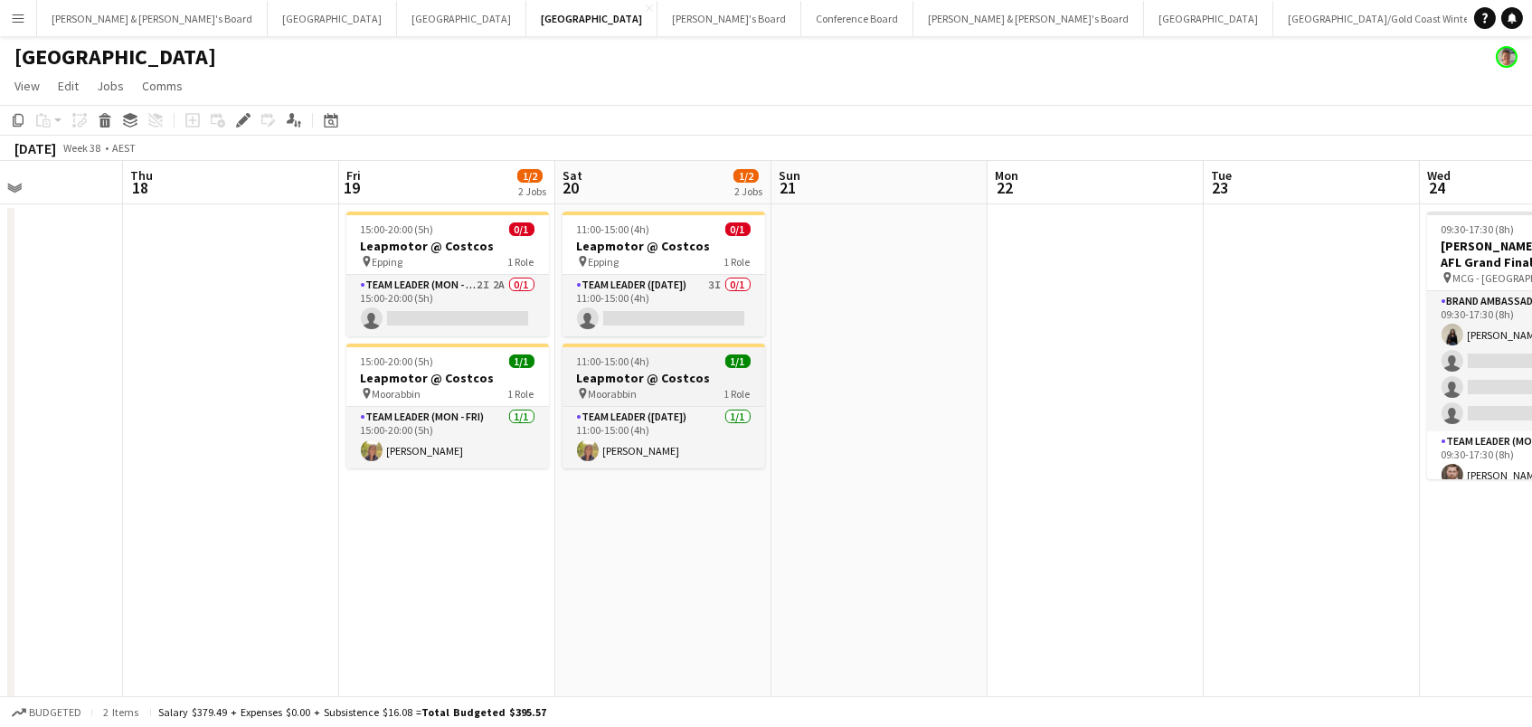
click at [694, 389] on div "pin Moorabbin 1 Role" at bounding box center [663, 393] width 203 height 14
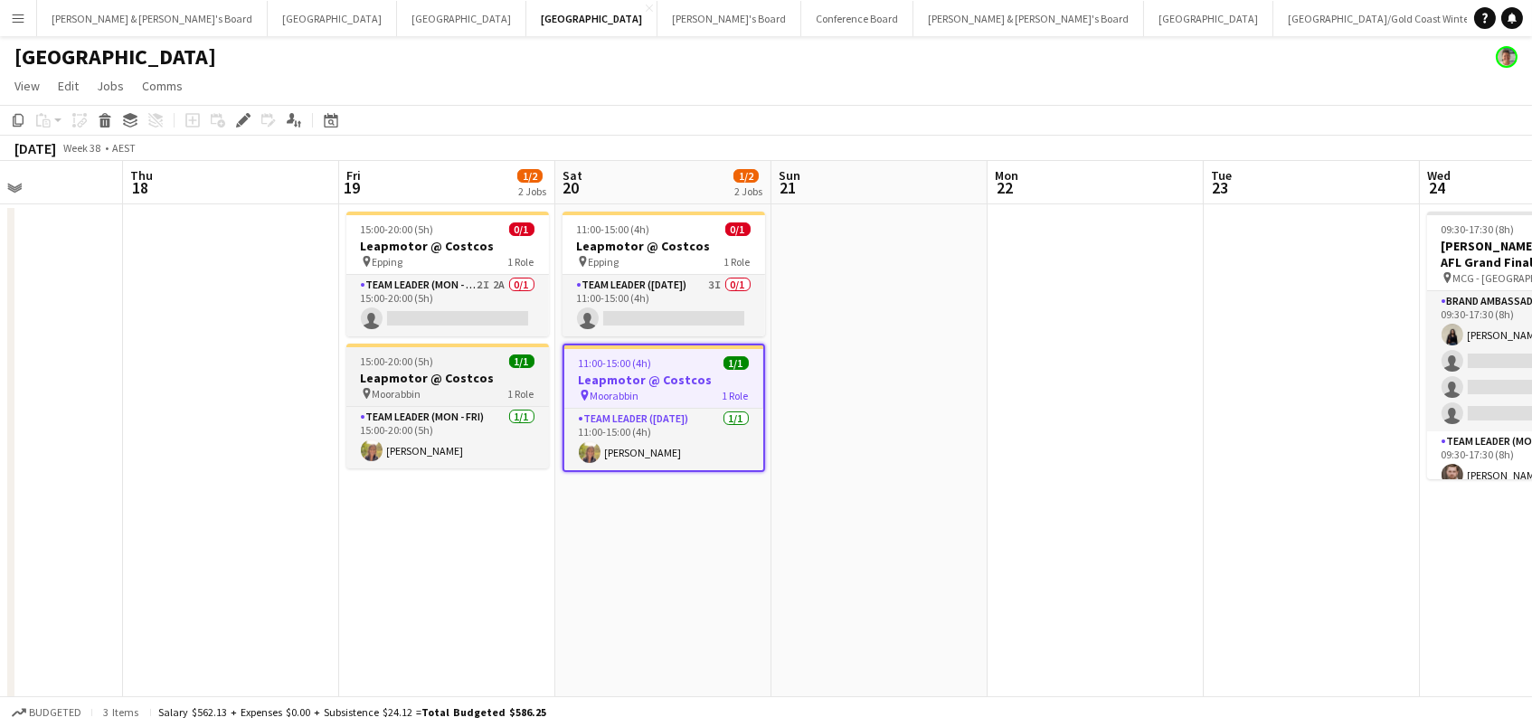
click at [455, 386] on div "pin Moorabbin 1 Role" at bounding box center [447, 393] width 203 height 14
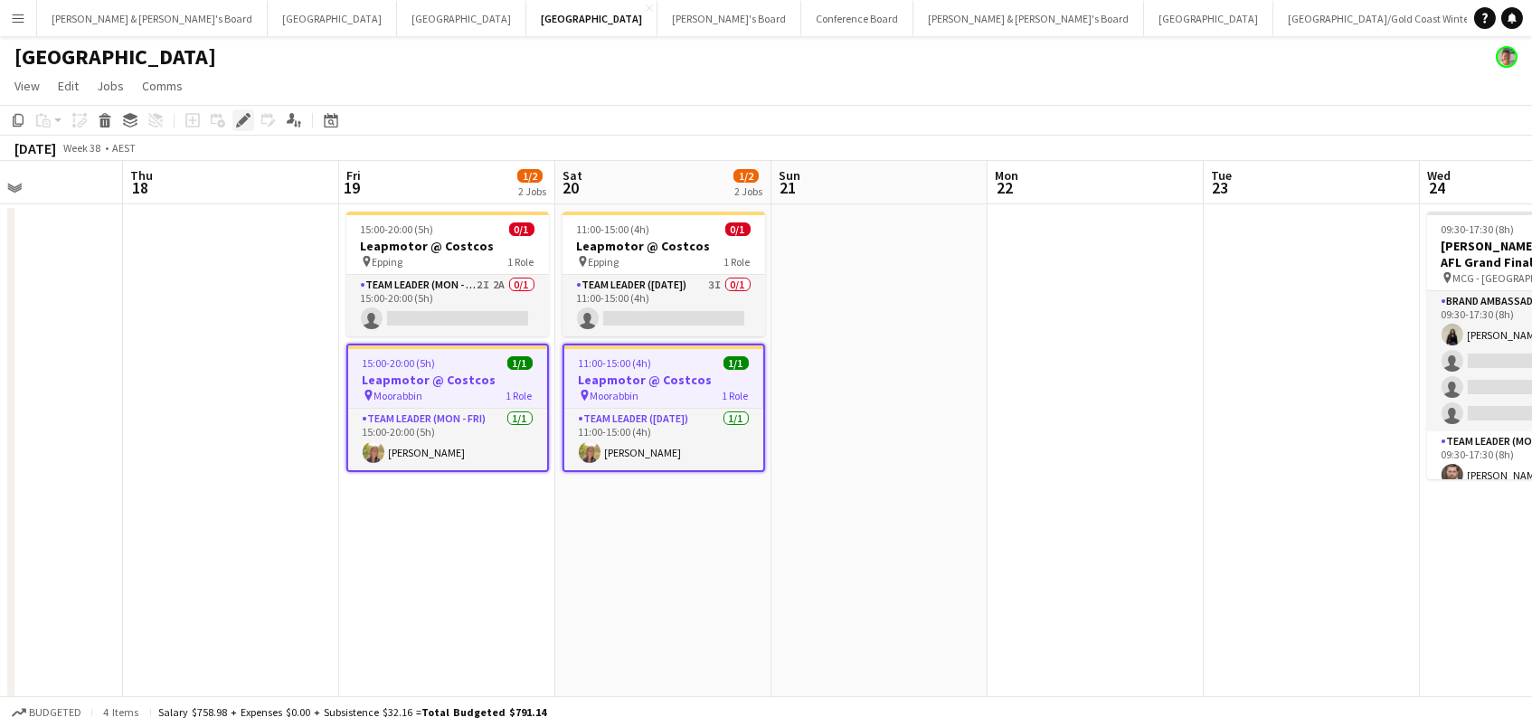
click at [250, 119] on div "Edit" at bounding box center [243, 120] width 22 height 22
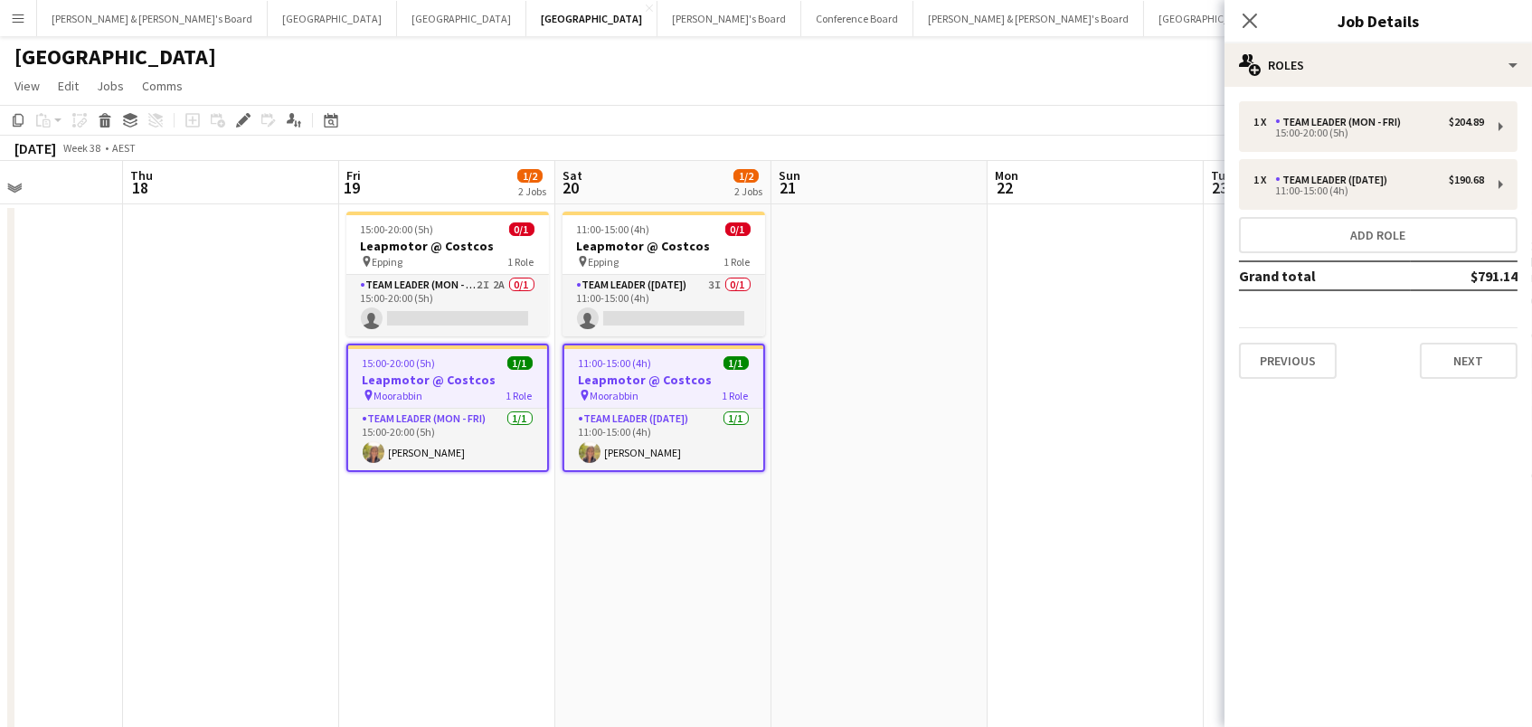
click at [1279, 40] on div "Close pop-in Job Details" at bounding box center [1377, 21] width 307 height 43
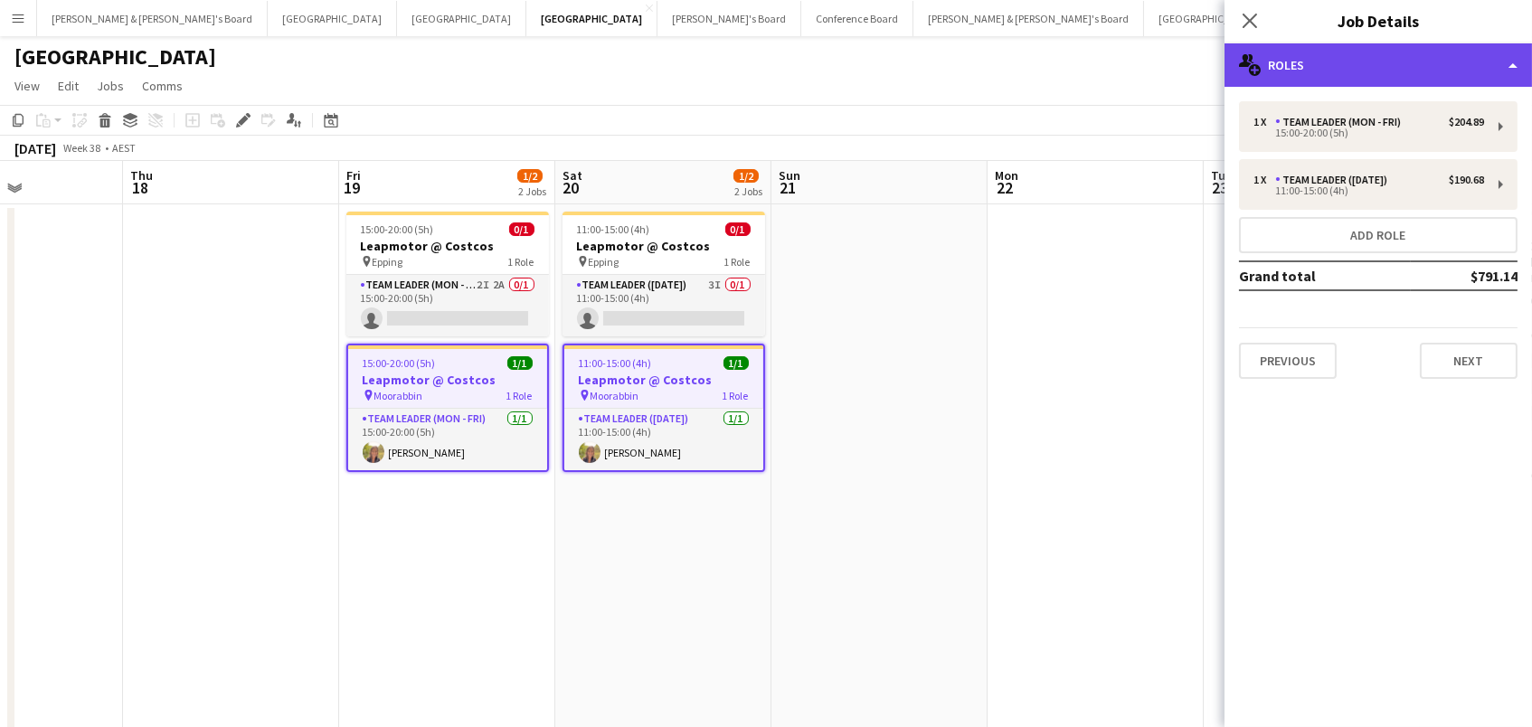
click at [1292, 70] on div "multiple-users-add Roles" at bounding box center [1377, 64] width 307 height 43
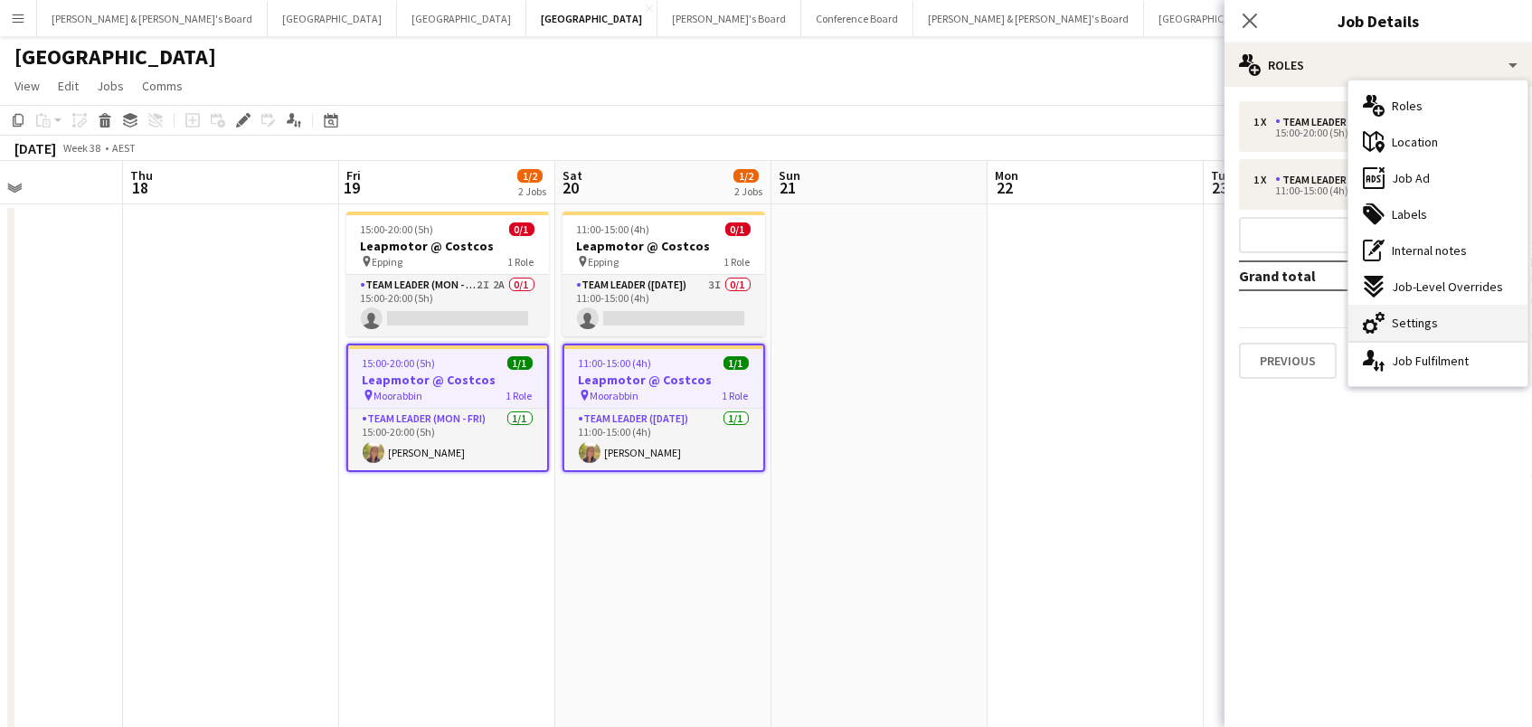
click at [1490, 328] on div "cog-double-3 Settings" at bounding box center [1437, 323] width 179 height 36
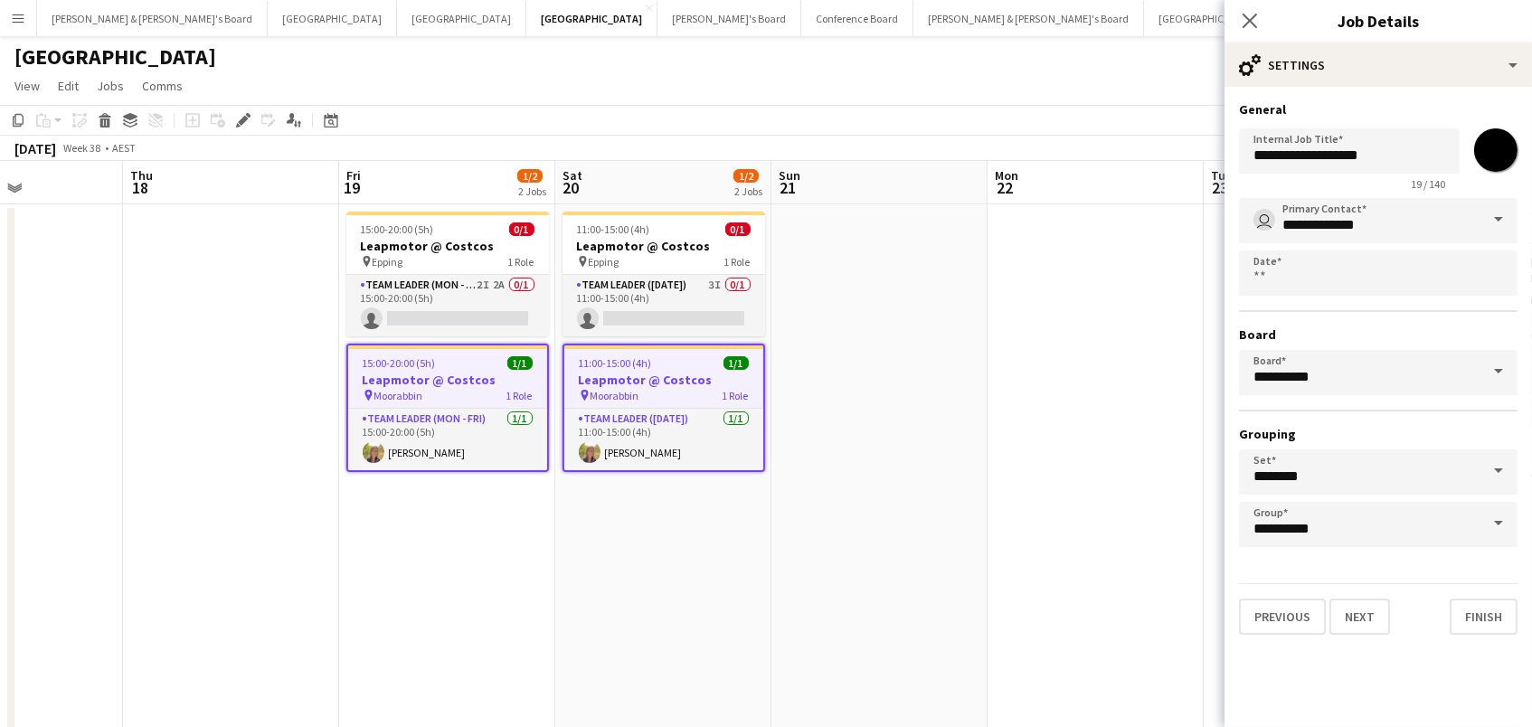
click at [1478, 141] on input "*******" at bounding box center [1495, 150] width 65 height 65
type input "*******"
click at [1004, 297] on app-date-cell at bounding box center [1095, 566] width 216 height 724
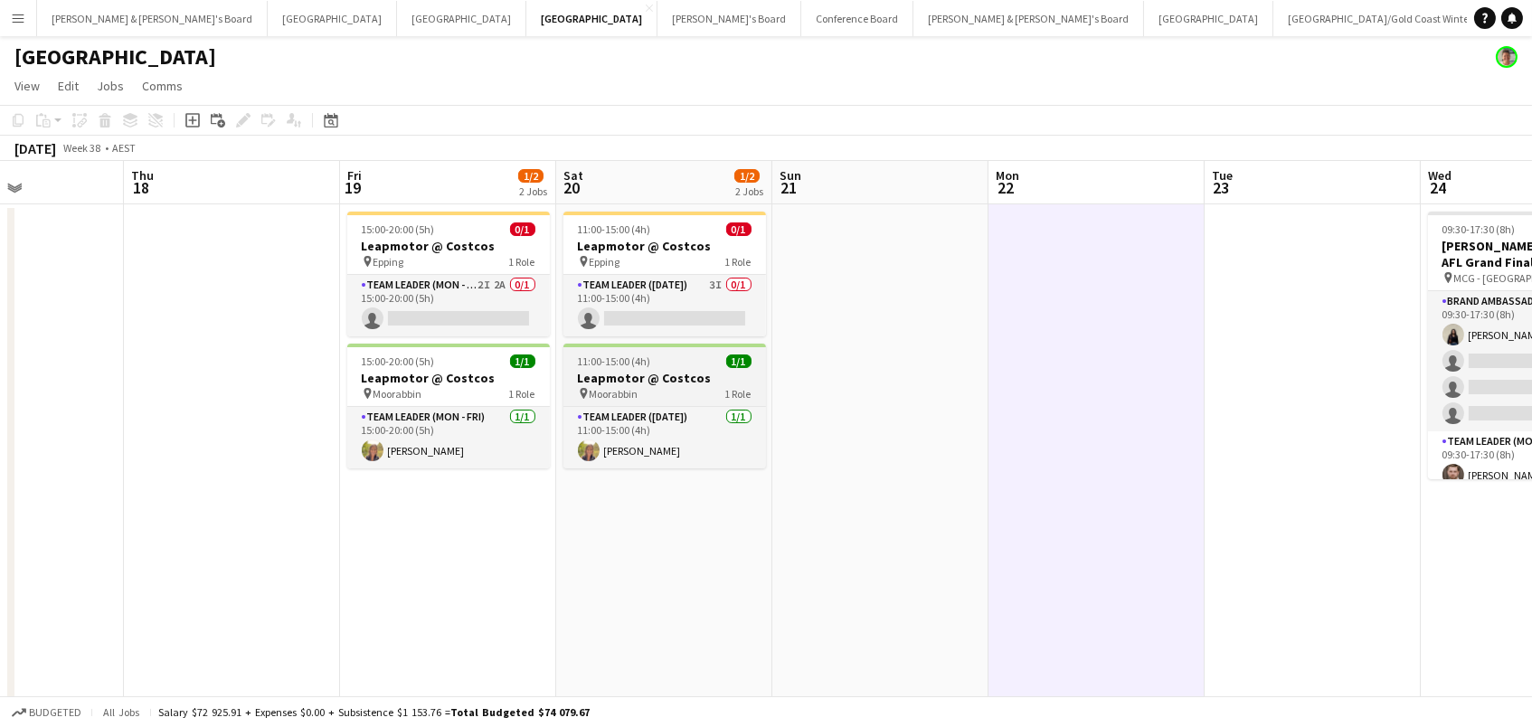
click at [665, 363] on div "11:00-15:00 (4h) 1/1" at bounding box center [664, 361] width 203 height 14
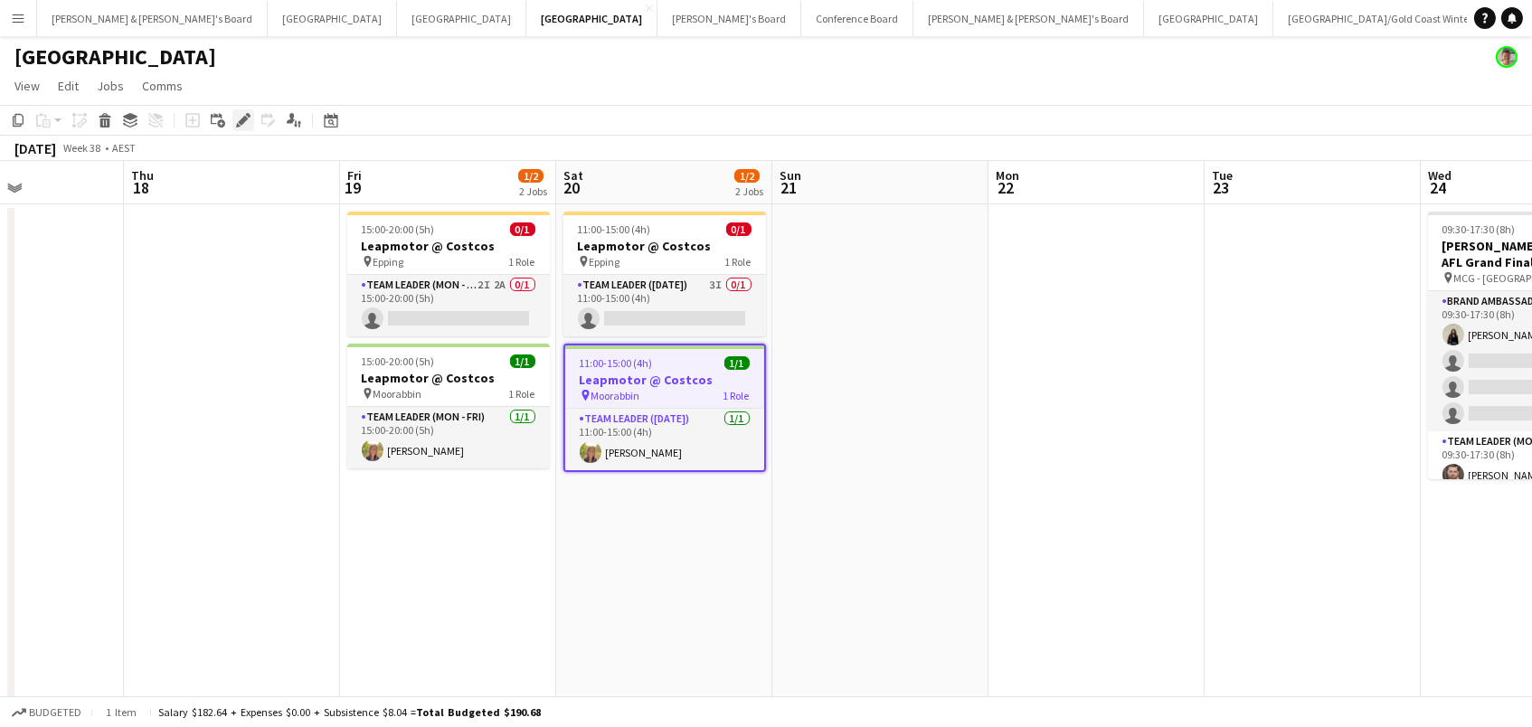
click at [237, 118] on icon "Edit" at bounding box center [243, 120] width 14 height 14
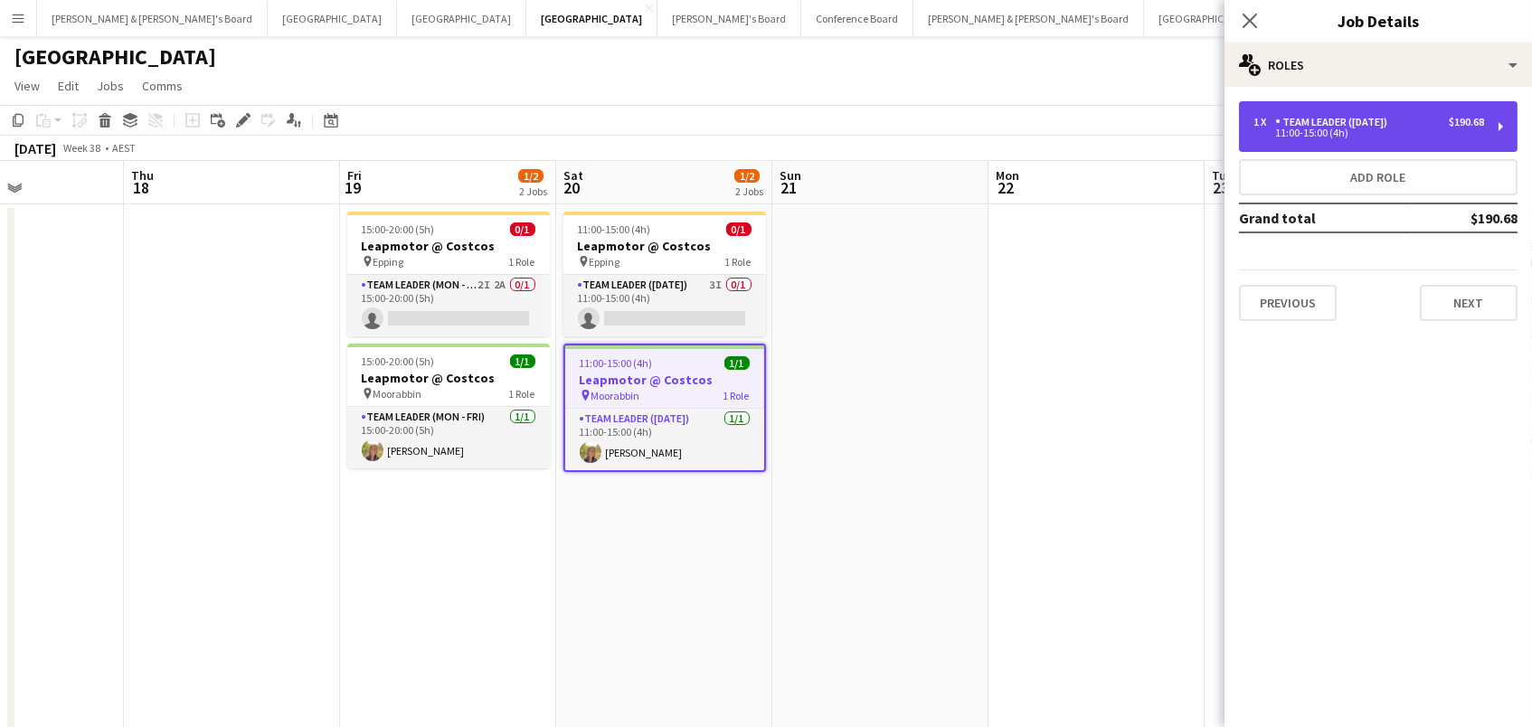
click at [1310, 118] on div "Team Leader ([DATE])" at bounding box center [1334, 122] width 119 height 13
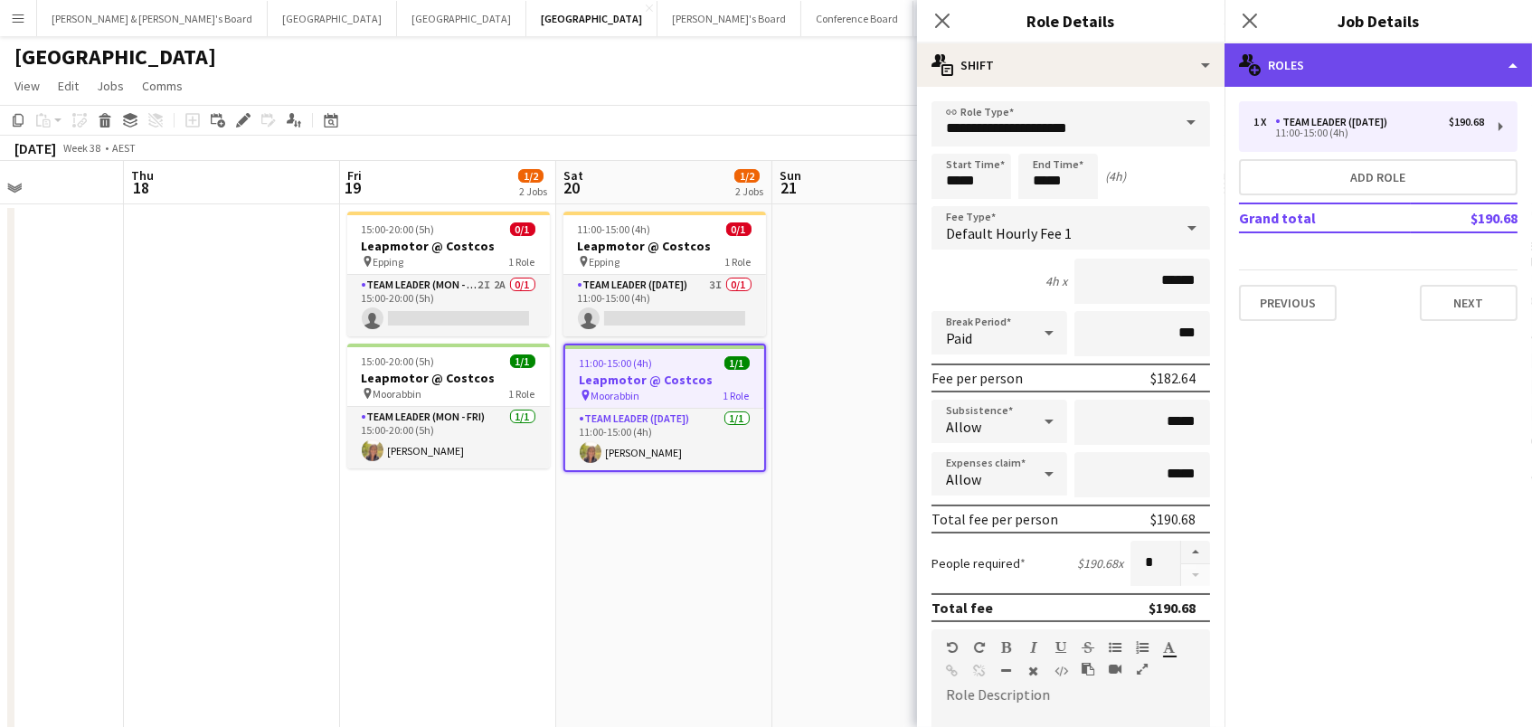
click at [1307, 71] on div "multiple-users-add Roles" at bounding box center [1377, 64] width 307 height 43
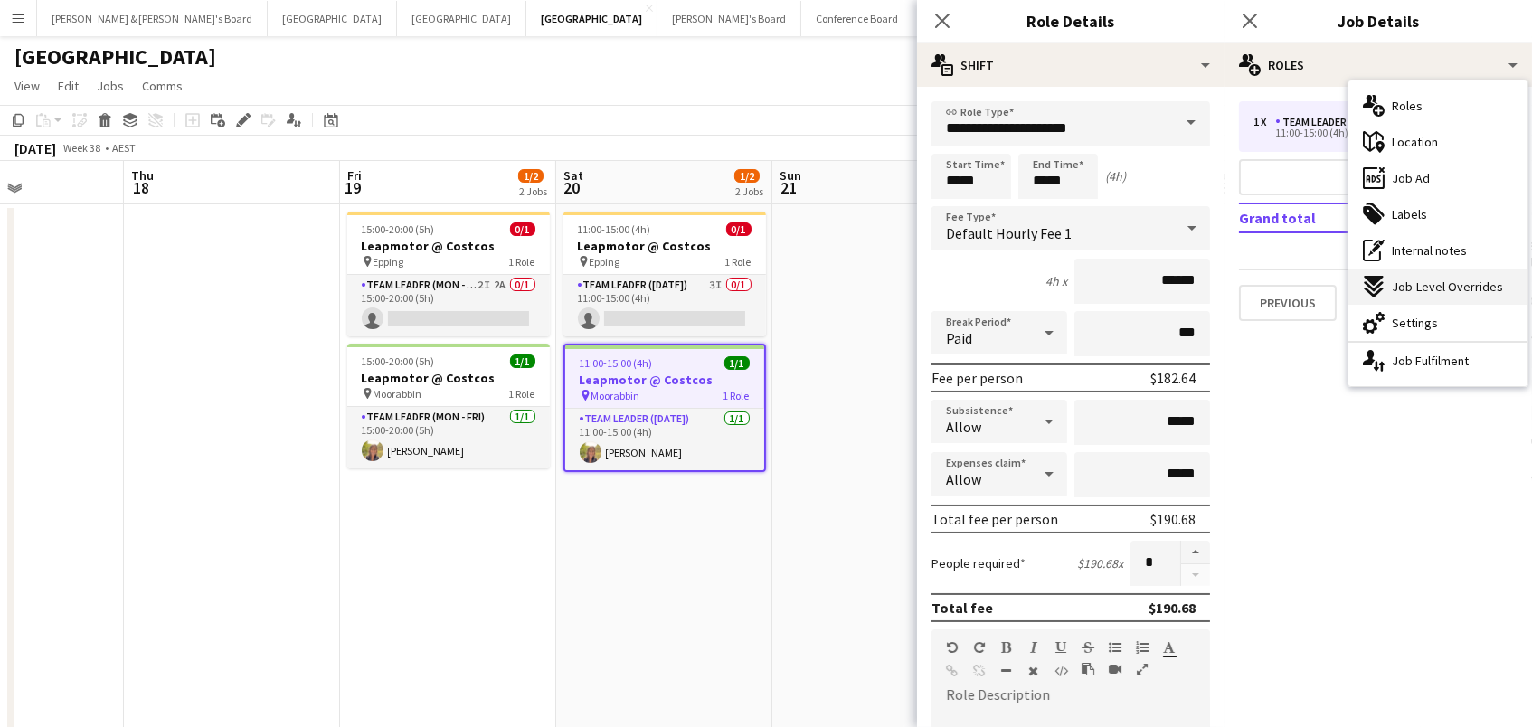
click at [1406, 297] on div "expand-all-down Job-Level Overrides" at bounding box center [1437, 287] width 179 height 36
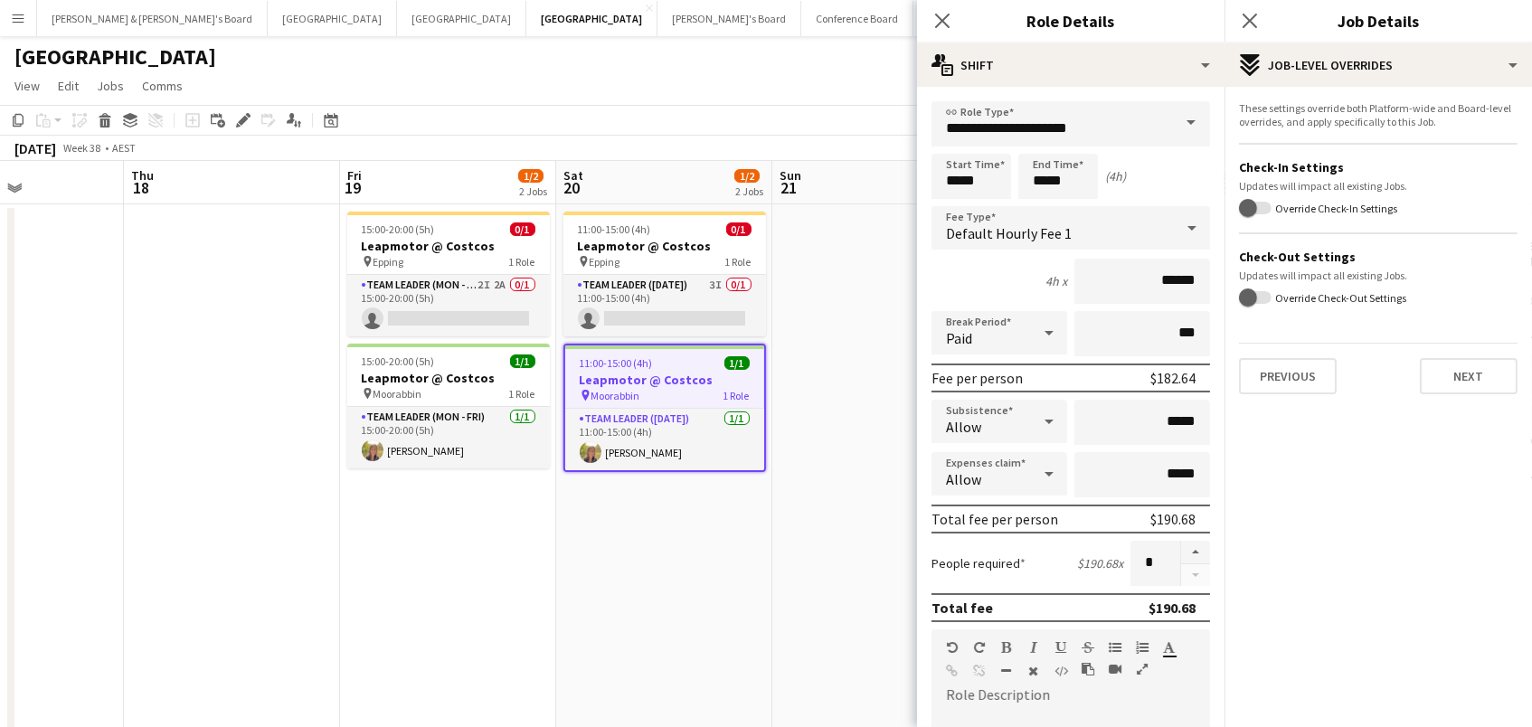
click at [715, 67] on div "[GEOGRAPHIC_DATA]" at bounding box center [766, 53] width 1532 height 34
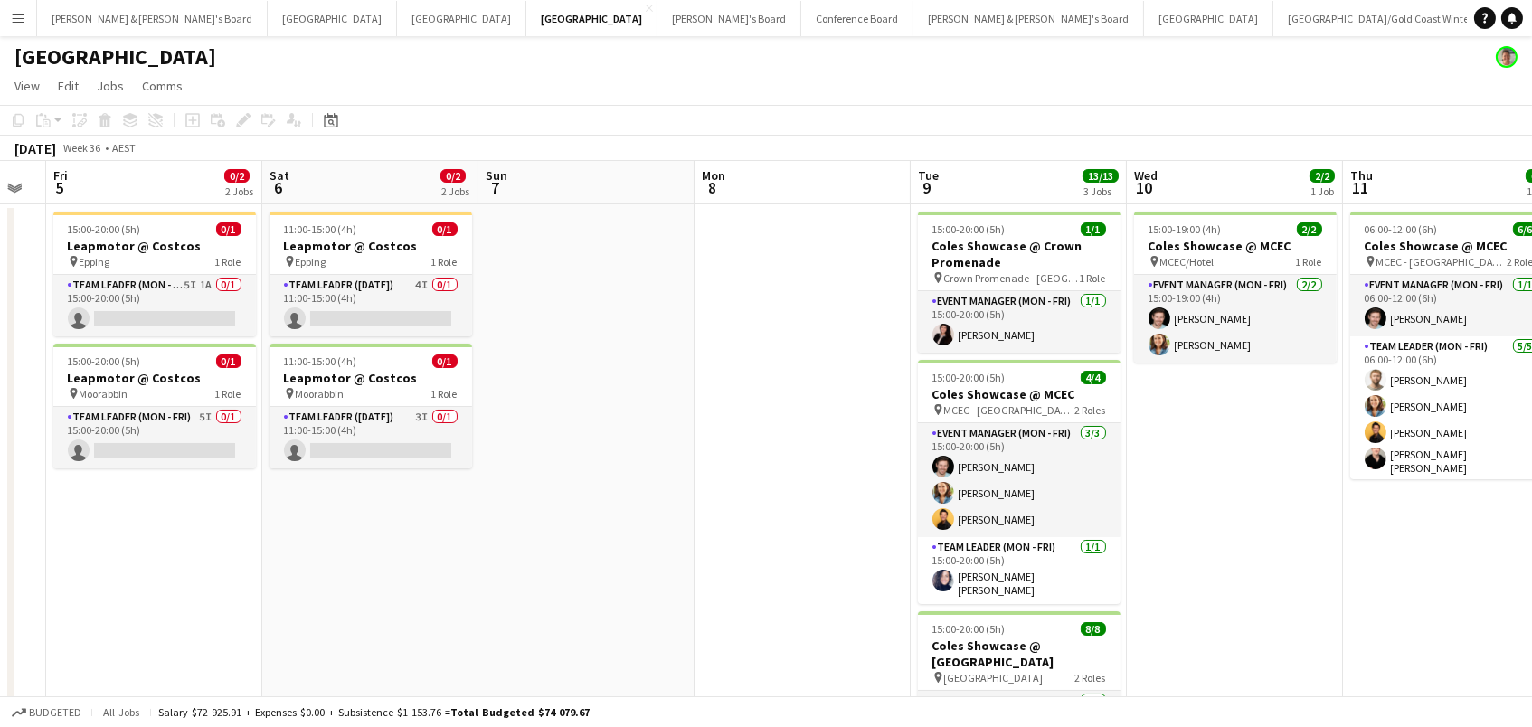
scroll to position [0, 386]
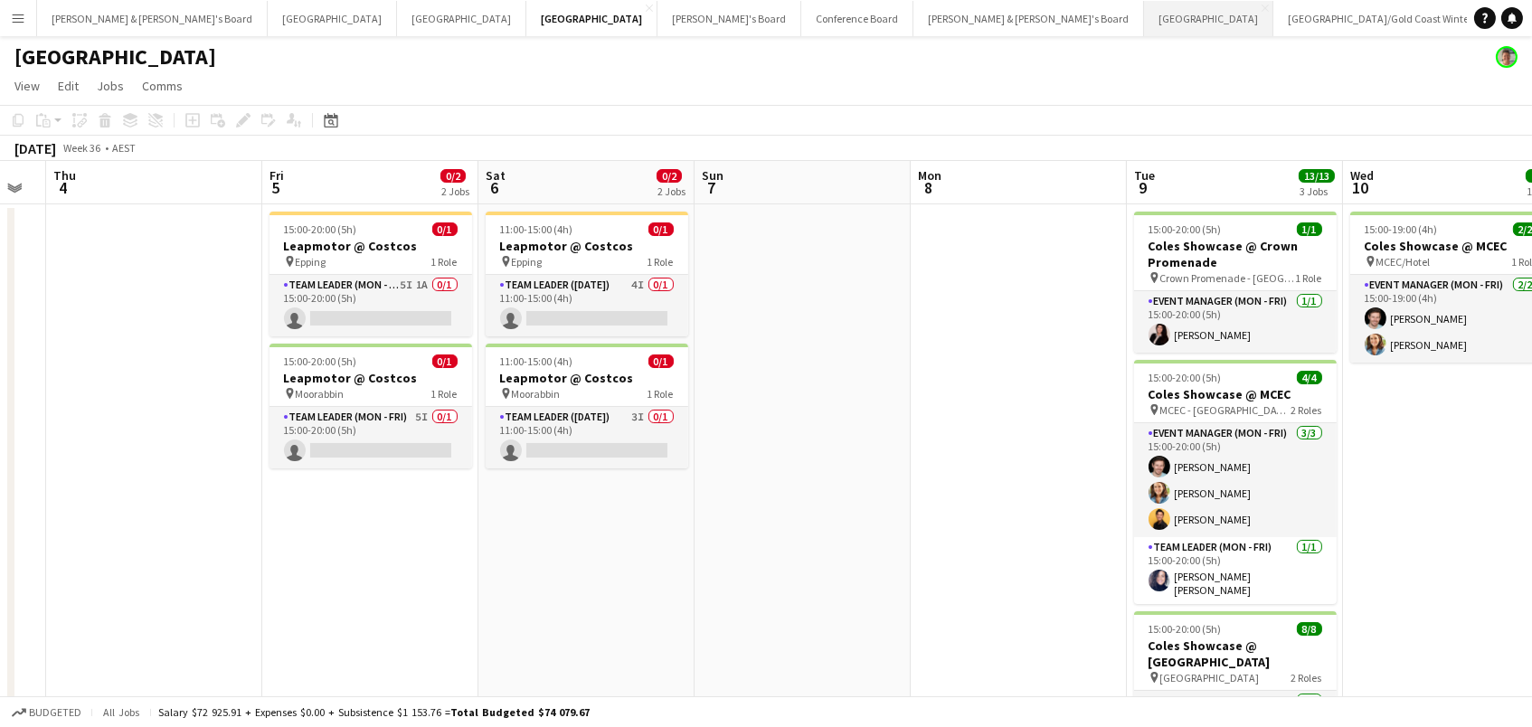
click at [1144, 27] on button "Sydney Close" at bounding box center [1208, 18] width 129 height 35
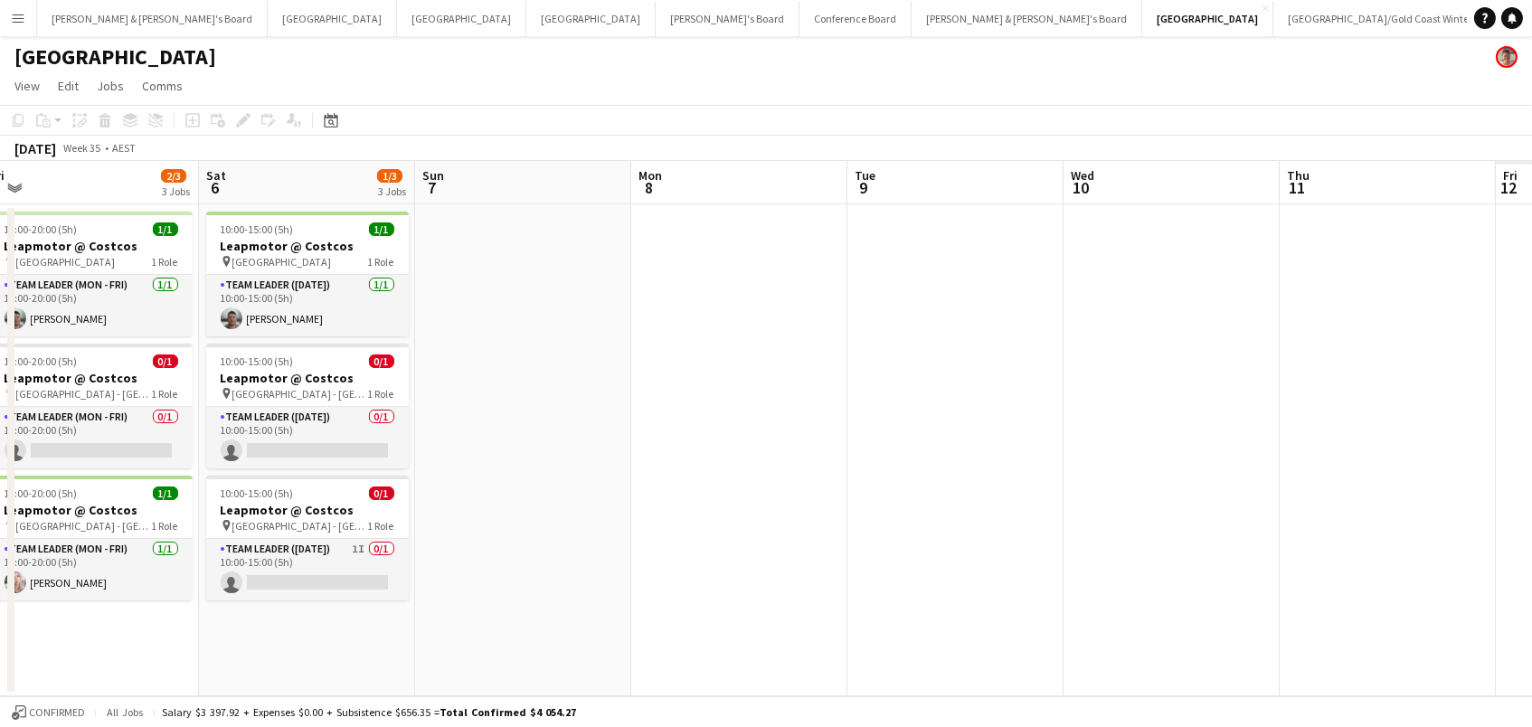
scroll to position [0, 550]
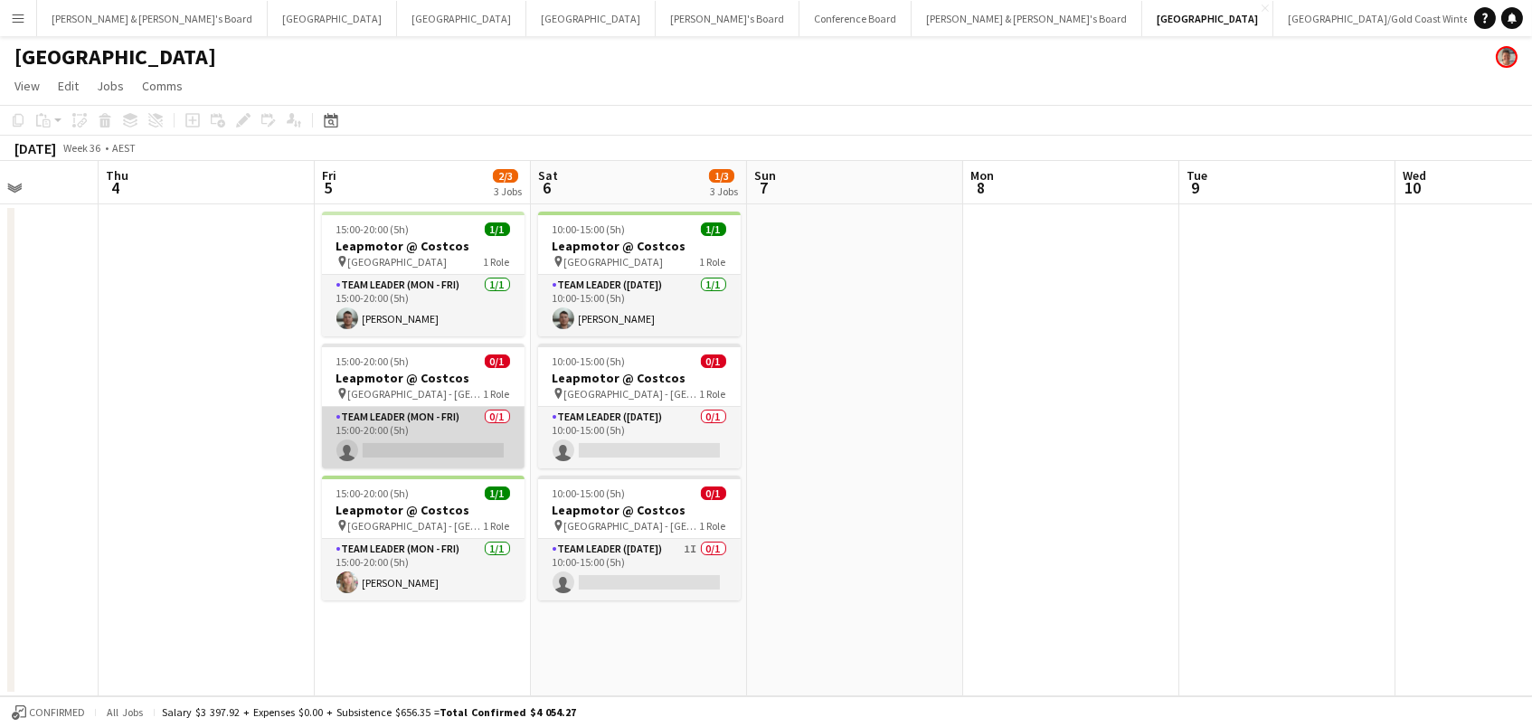
click at [477, 435] on app-card-role "Team Leader (Mon - Fri) 0/1 15:00-20:00 (5h) single-neutral-actions" at bounding box center [423, 437] width 203 height 61
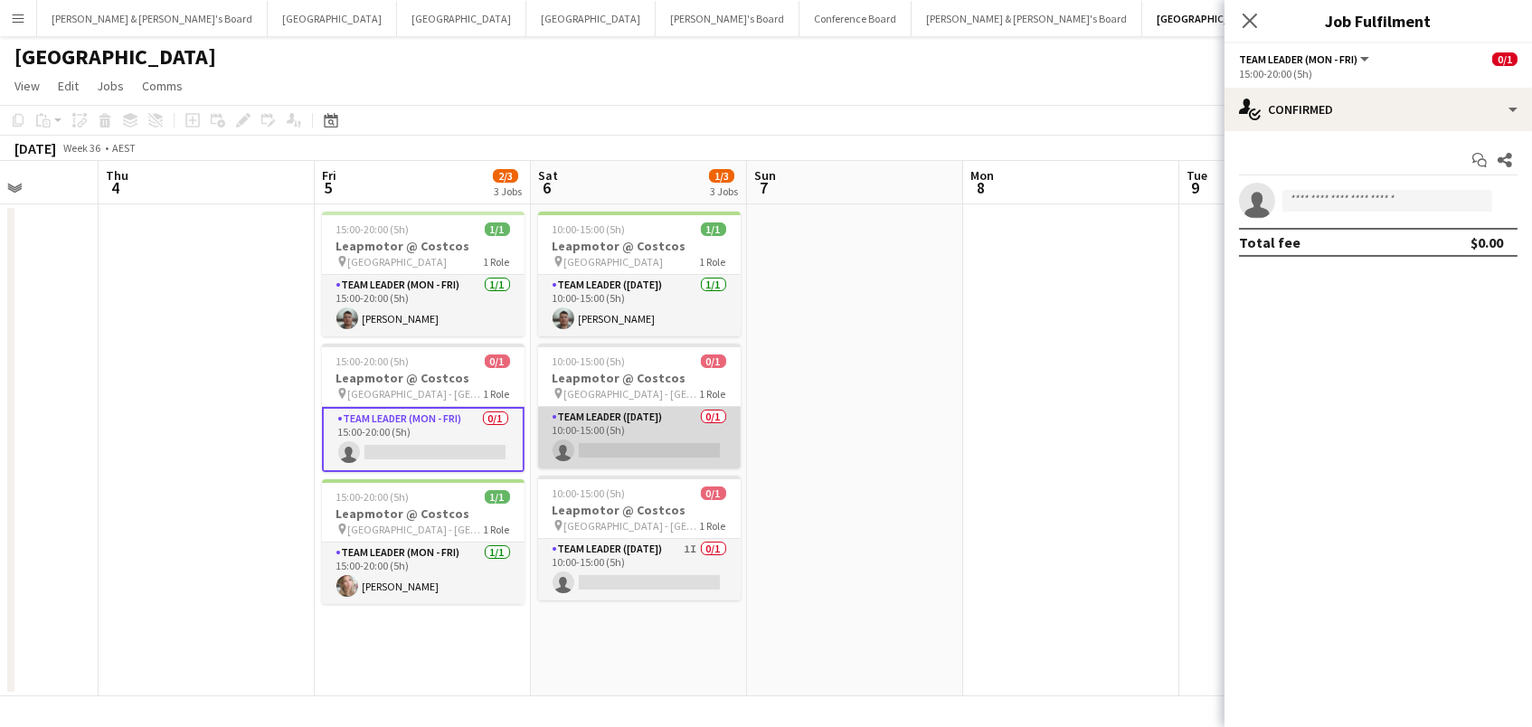
click at [601, 458] on app-card-role "Team Leader (Saturday) 0/1 10:00-15:00 (5h) single-neutral-actions" at bounding box center [639, 437] width 203 height 61
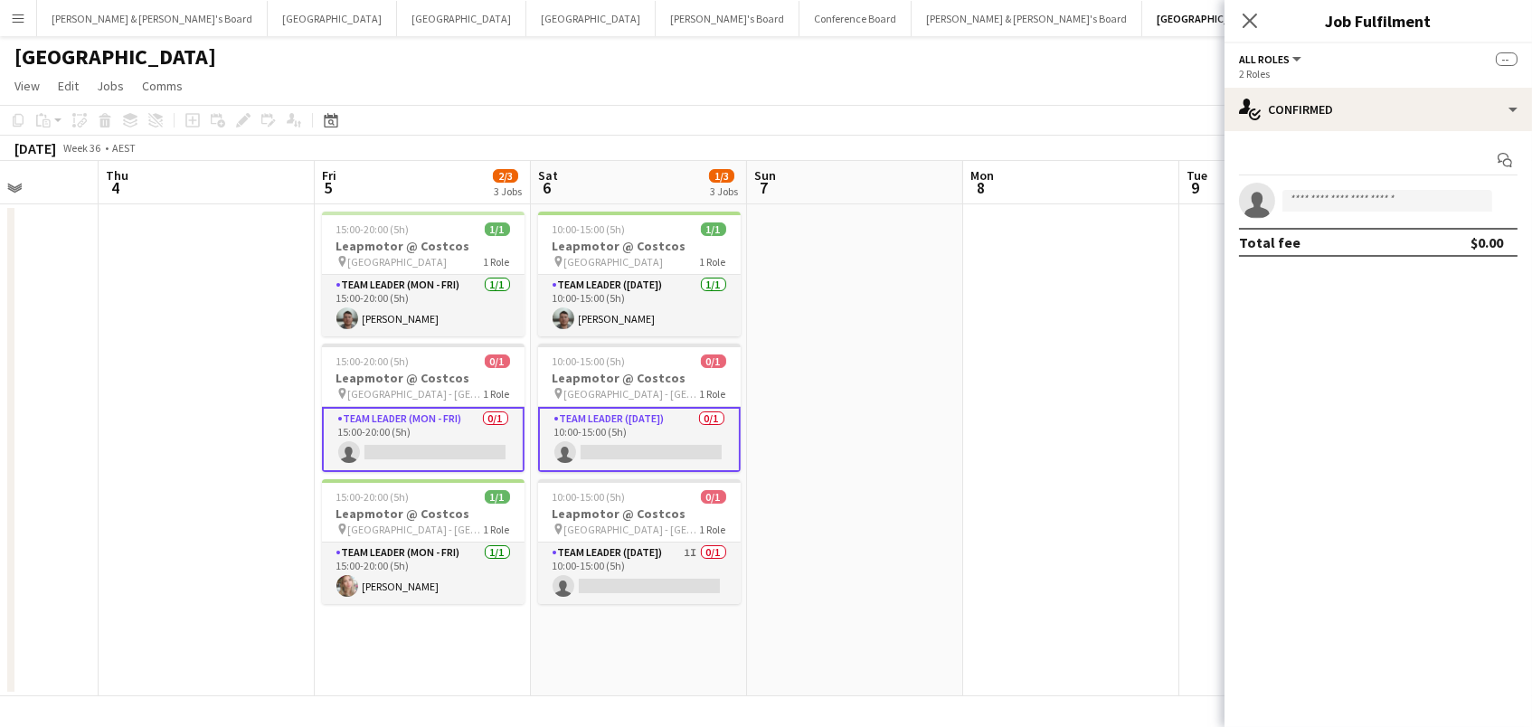
click at [467, 443] on app-card-role "Team Leader (Mon - Fri) 0/1 15:00-20:00 (5h) single-neutral-actions" at bounding box center [423, 439] width 203 height 65
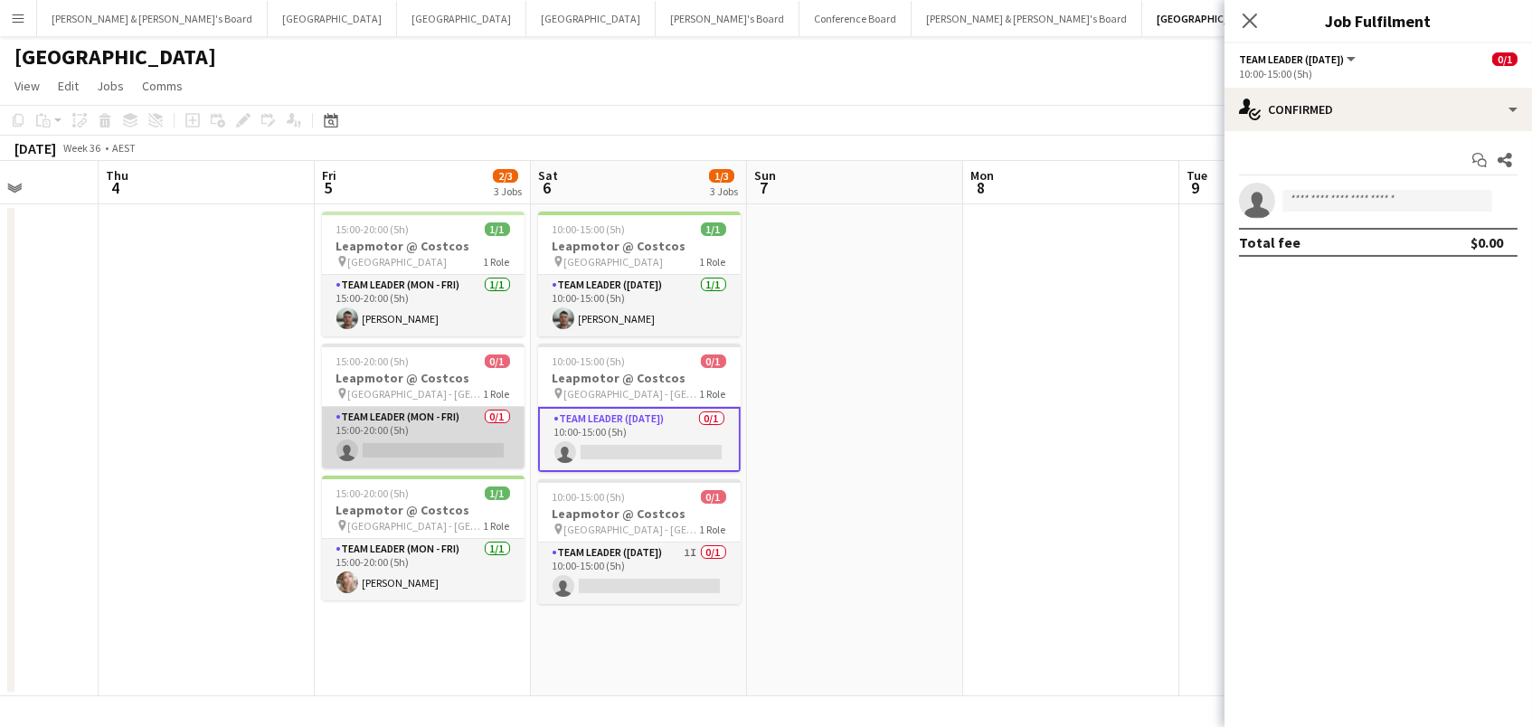
click at [467, 443] on app-card-role "Team Leader (Mon - Fri) 0/1 15:00-20:00 (5h) single-neutral-actions" at bounding box center [423, 437] width 203 height 61
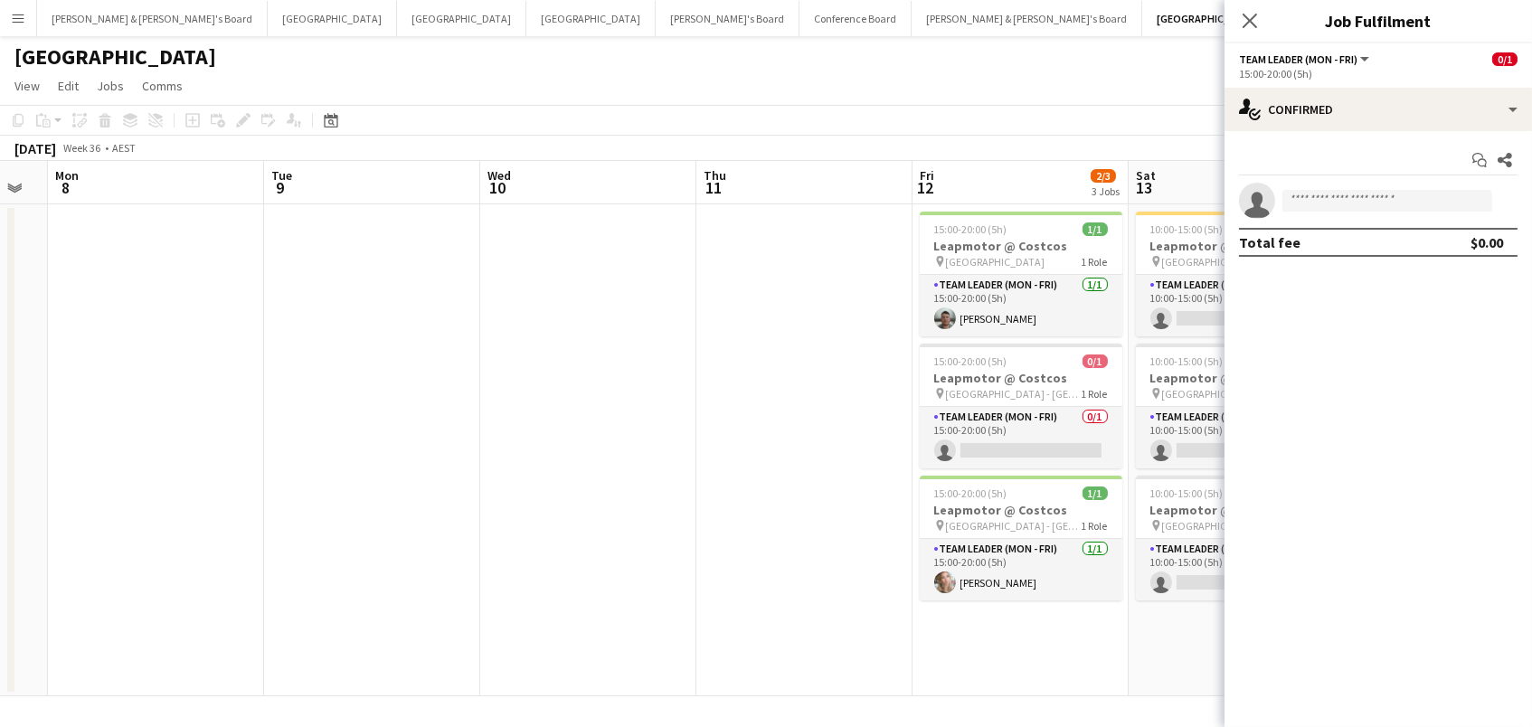
scroll to position [0, 685]
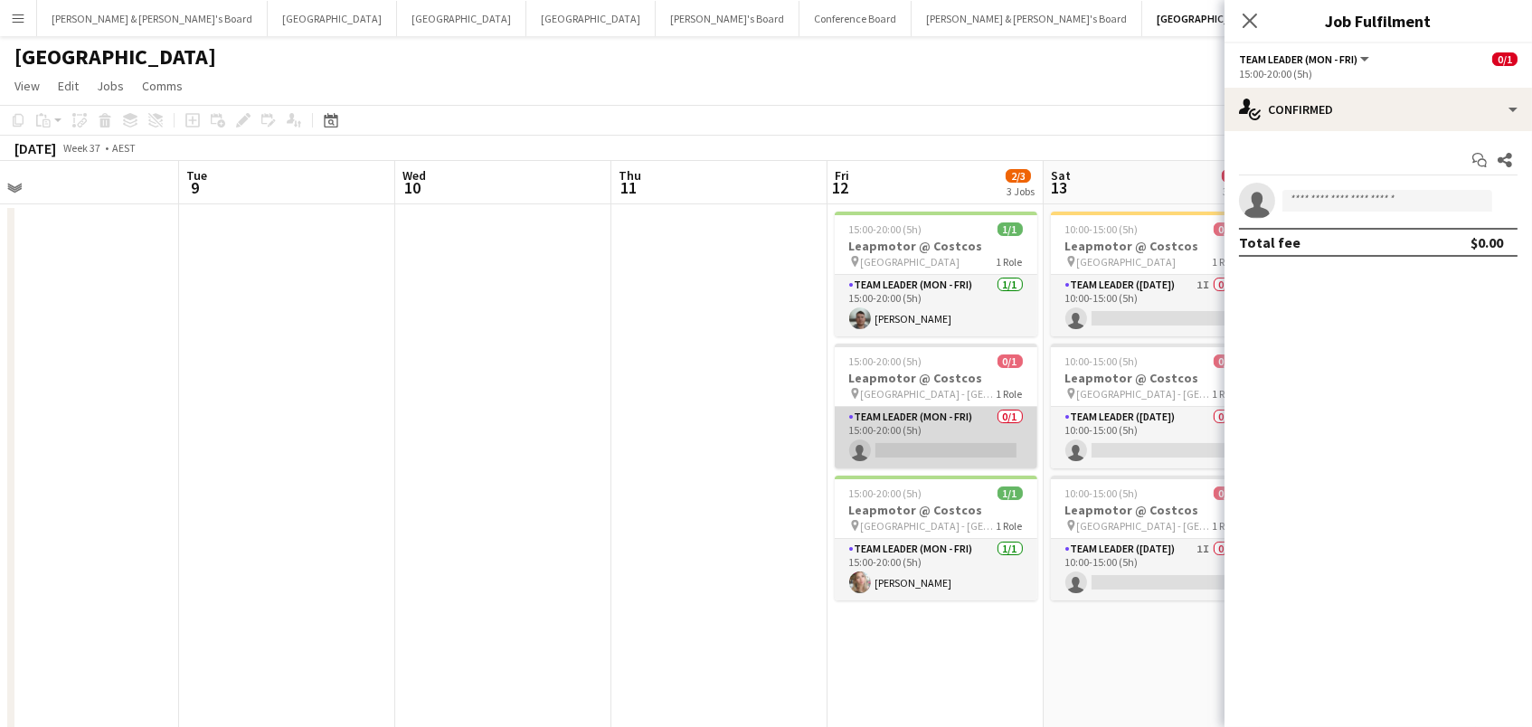
click at [980, 436] on app-card-role "Team Leader (Mon - Fri) 0/1 15:00-20:00 (5h) single-neutral-actions" at bounding box center [936, 437] width 203 height 61
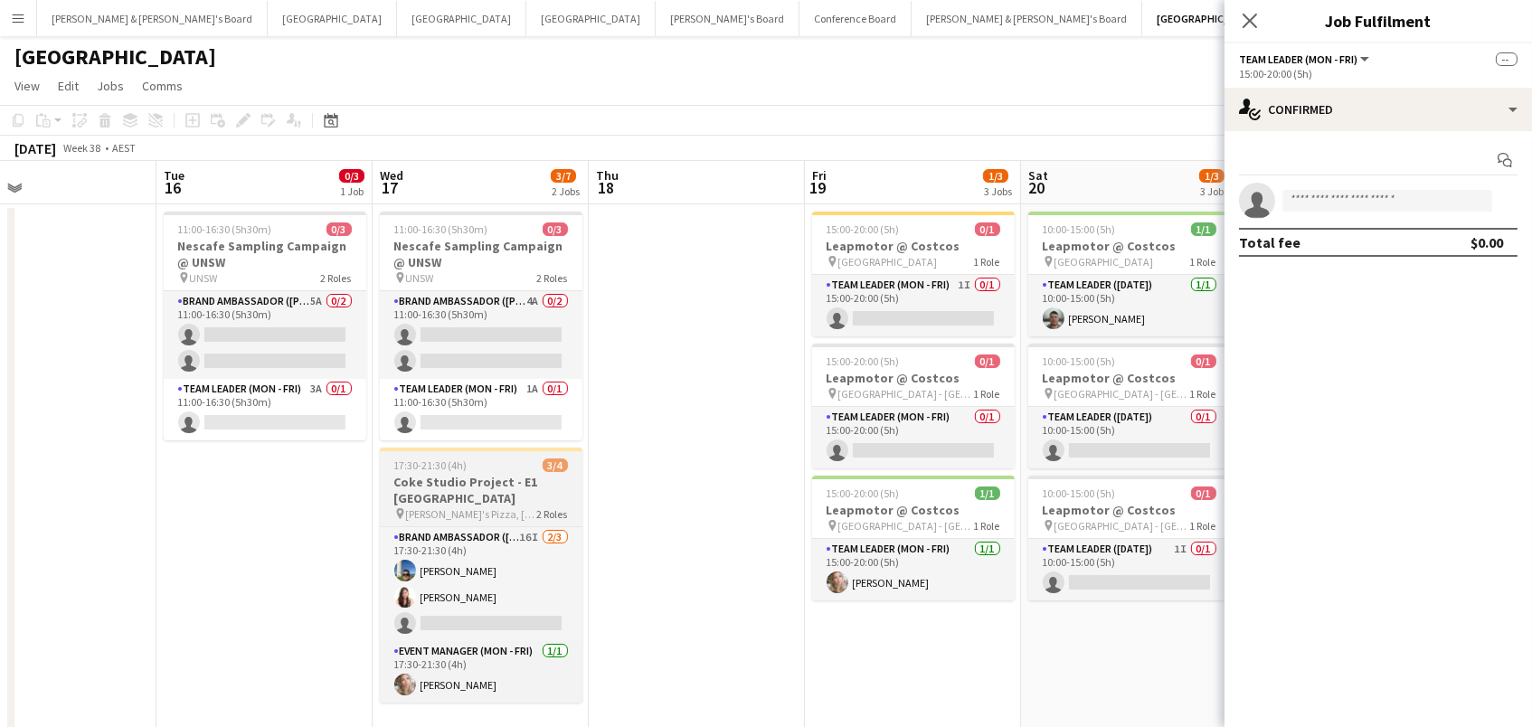
scroll to position [0, 712]
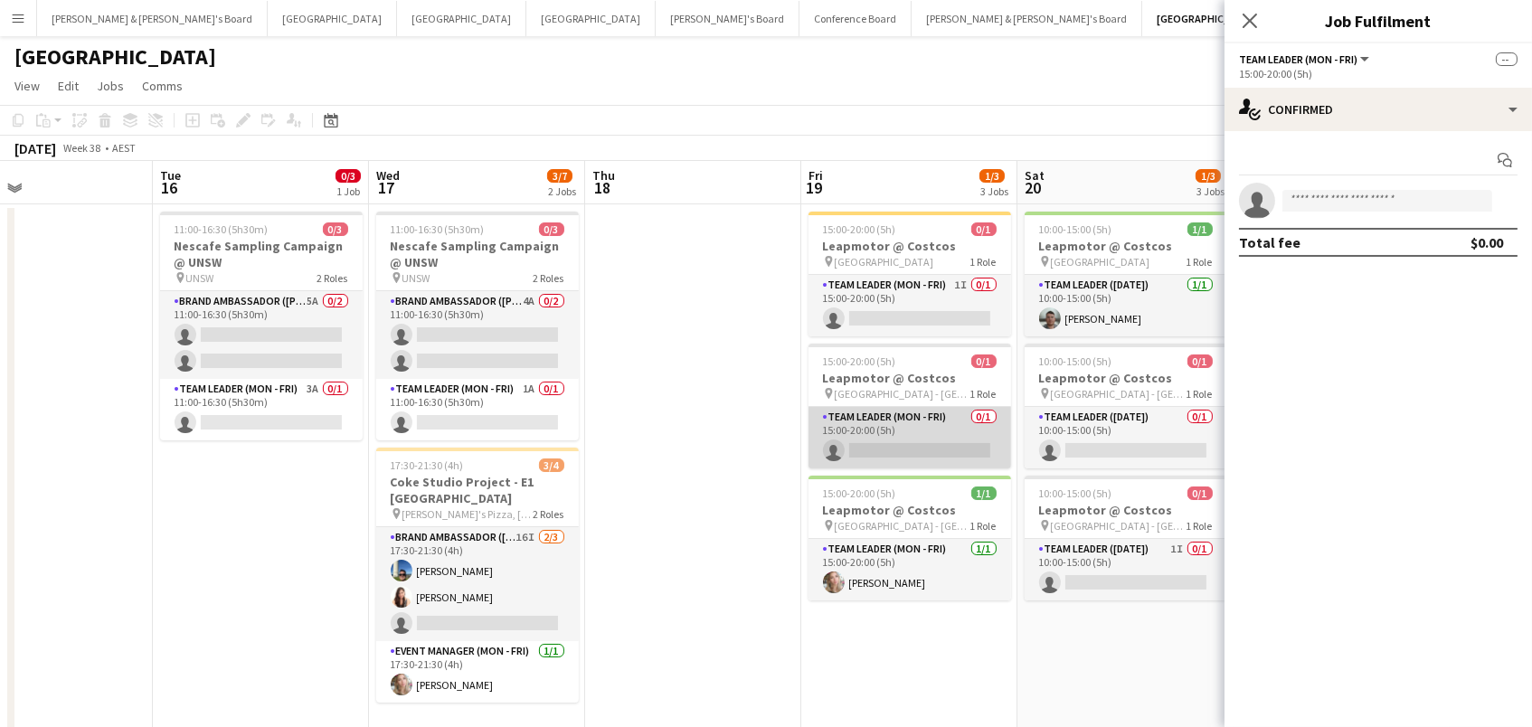
click at [818, 432] on app-card-role "Team Leader (Mon - Fri) 0/1 15:00-20:00 (5h) single-neutral-actions" at bounding box center [909, 437] width 203 height 61
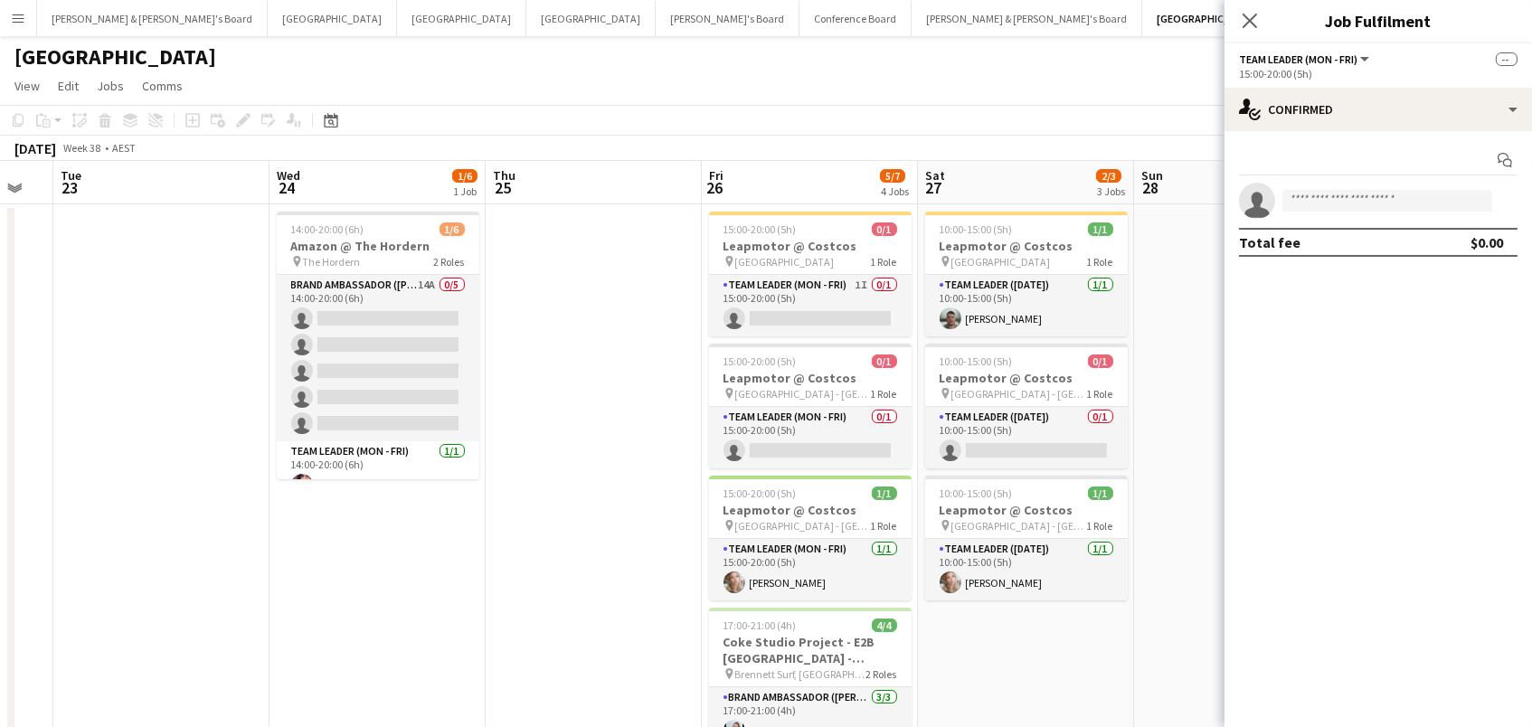
scroll to position [0, 608]
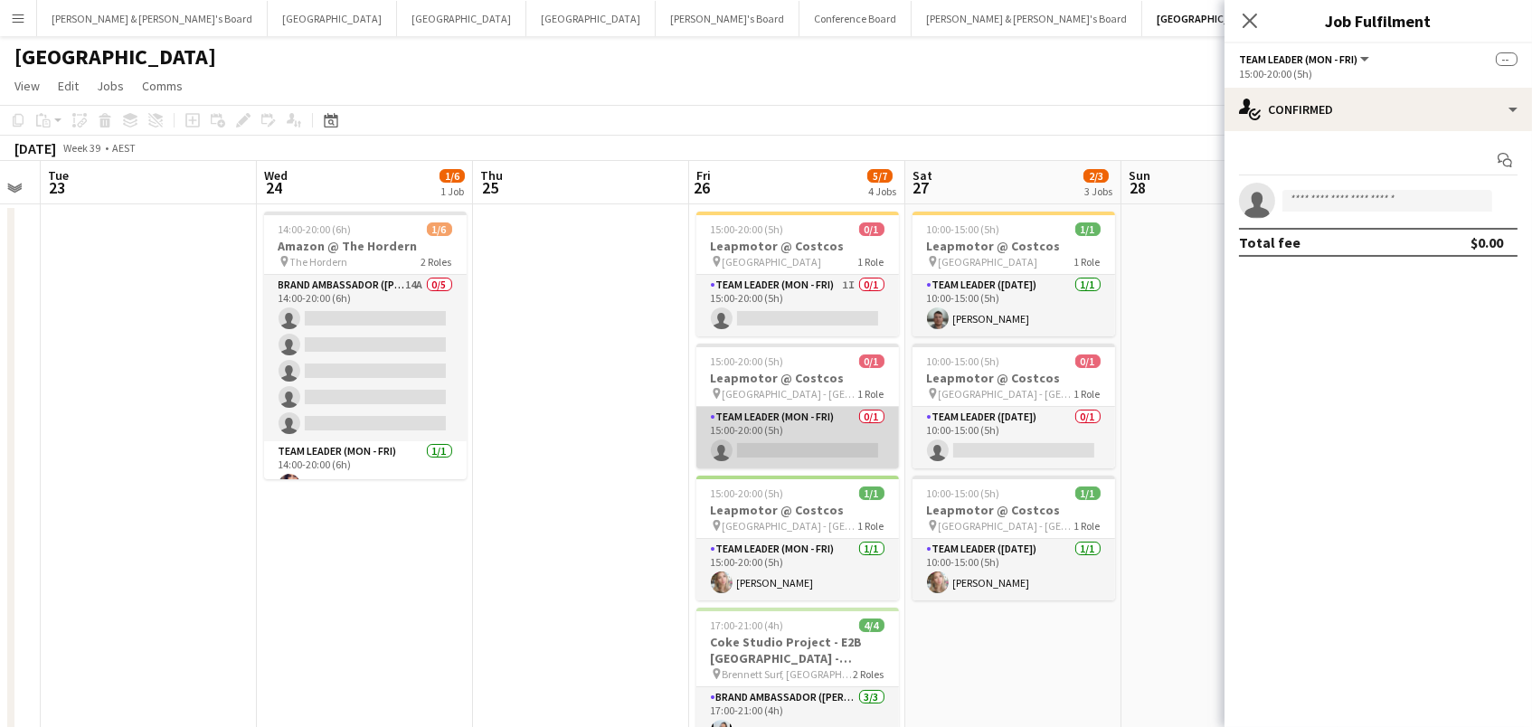
click at [818, 432] on app-card-role "Team Leader (Mon - Fri) 0/1 15:00-20:00 (5h) single-neutral-actions" at bounding box center [797, 437] width 203 height 61
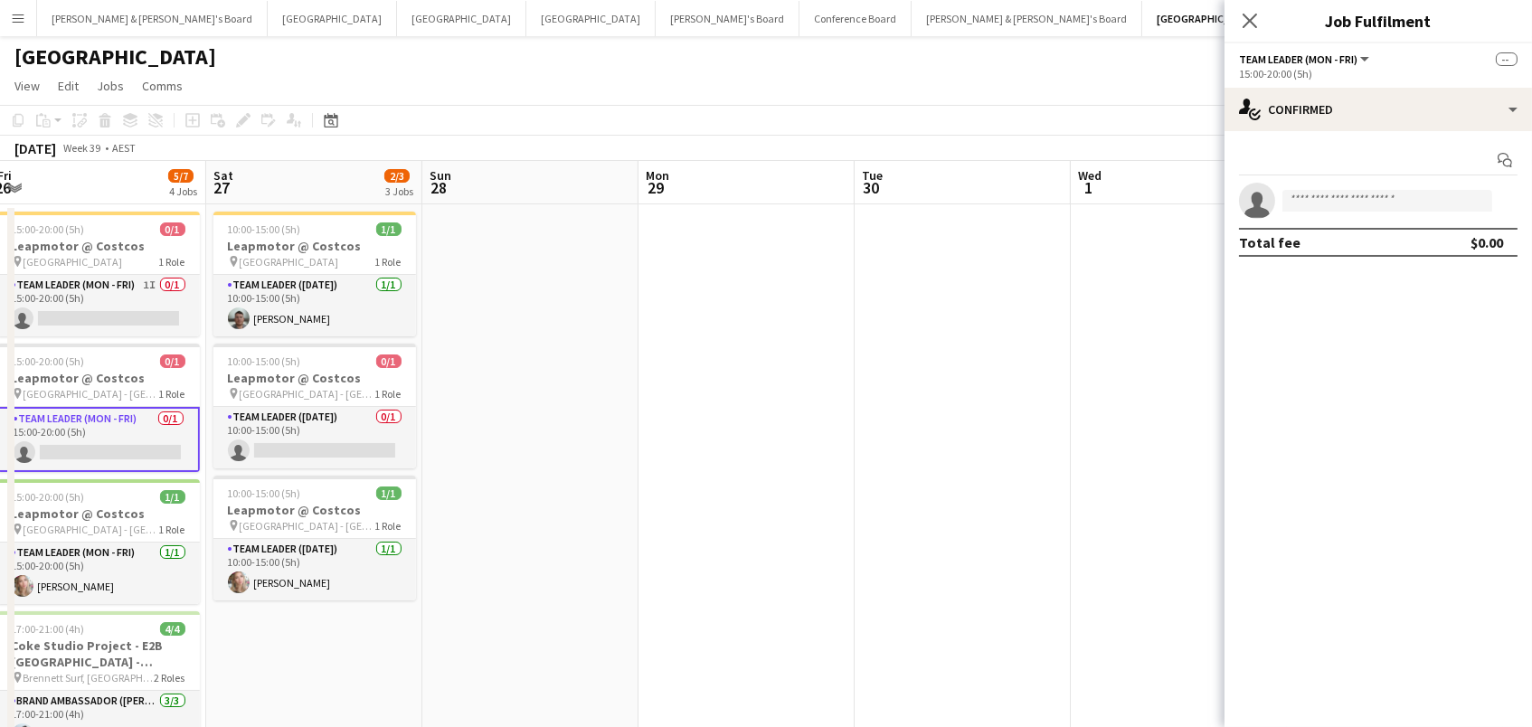
scroll to position [0, 902]
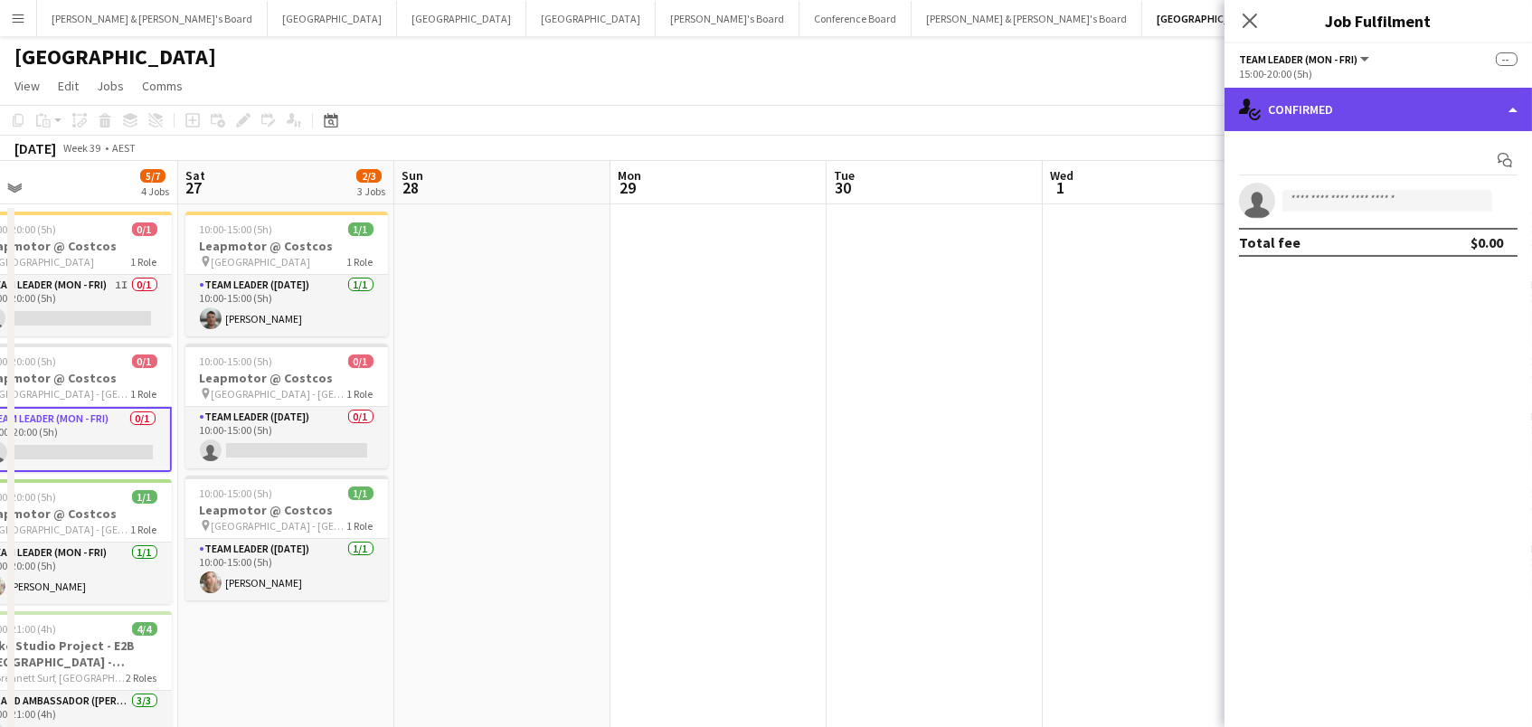
click at [1357, 113] on div "single-neutral-actions-check-2 Confirmed" at bounding box center [1377, 109] width 307 height 43
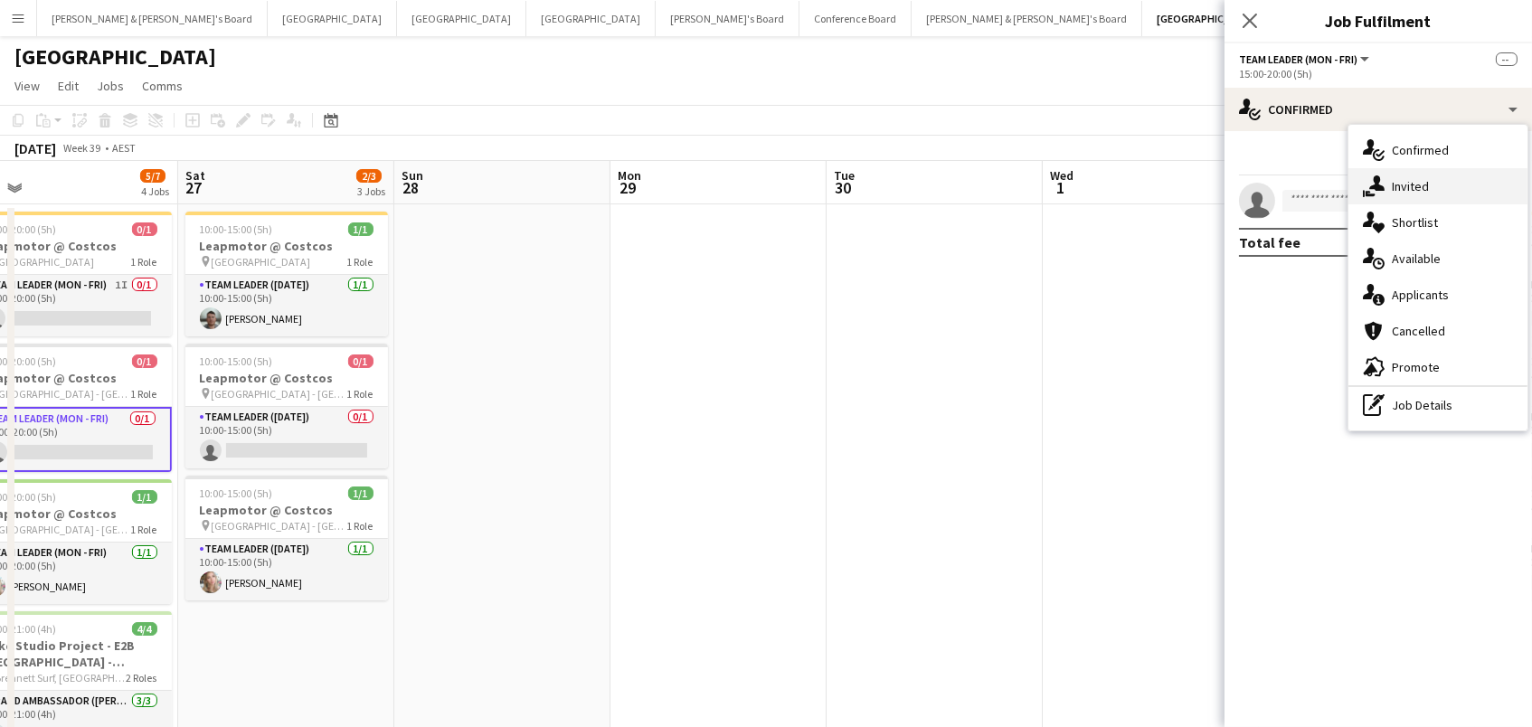
click at [1399, 192] on span "Invited" at bounding box center [1410, 186] width 37 height 16
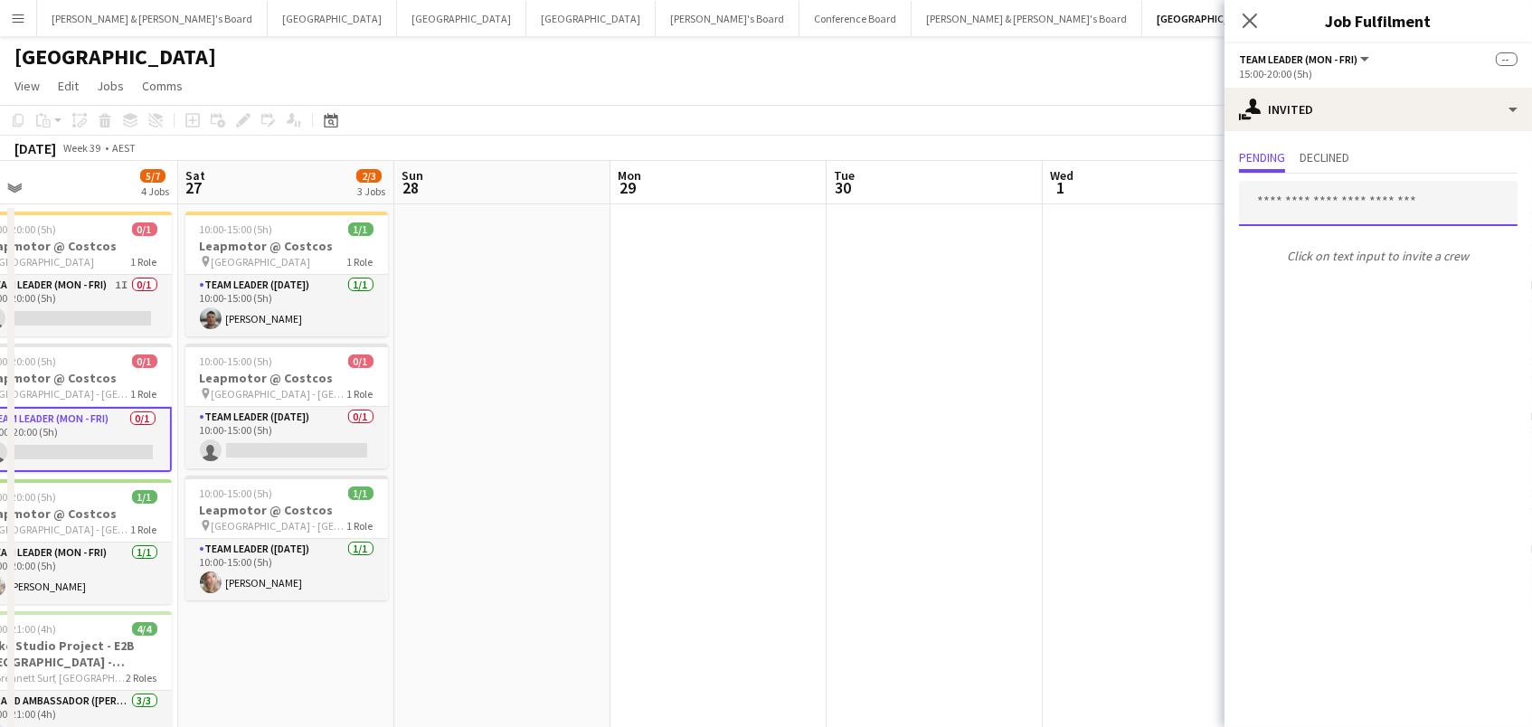
click at [1263, 205] on input "text" at bounding box center [1378, 203] width 278 height 45
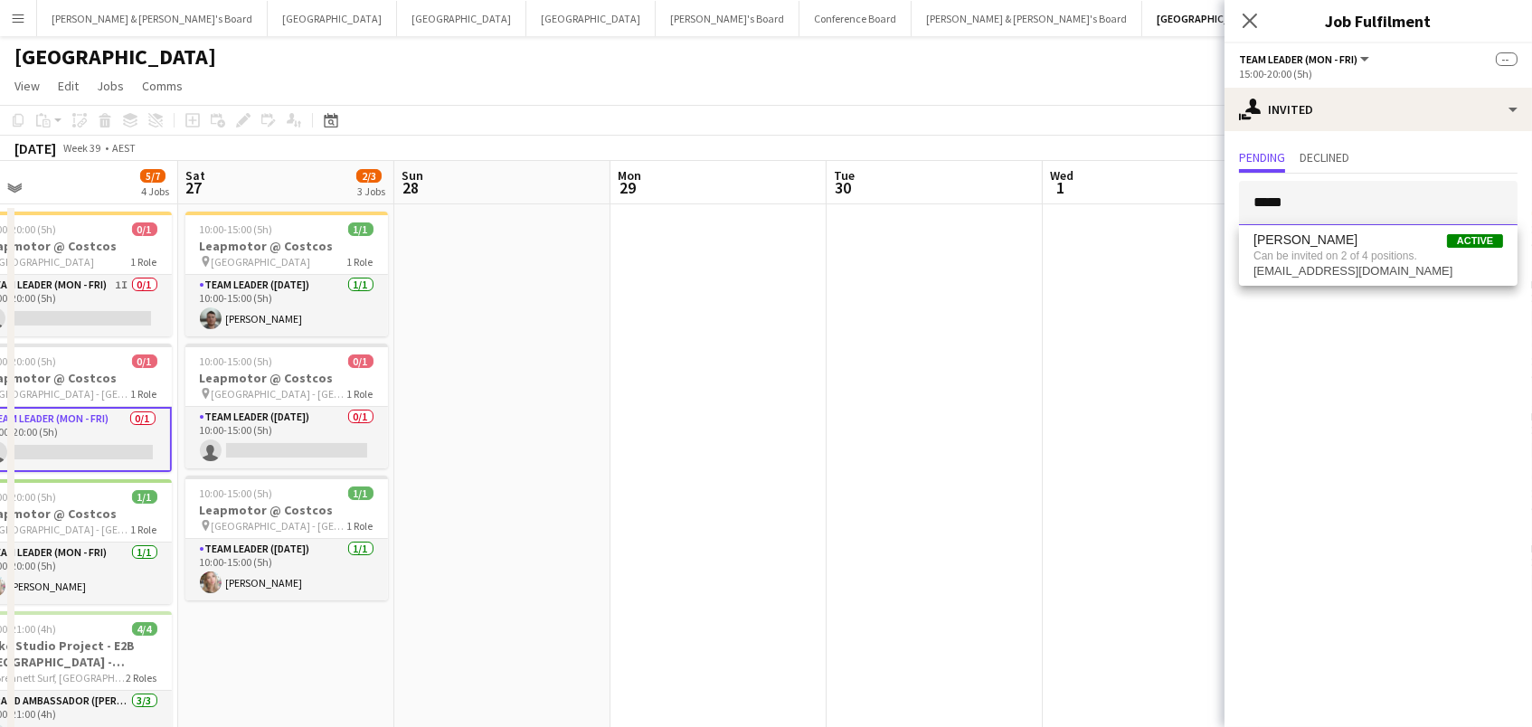
type input "*****"
drag, startPoint x: 1312, startPoint y: 230, endPoint x: 1311, endPoint y: 262, distance: 32.6
click at [1311, 262] on span "Can be invited on 2 of 4 positions." at bounding box center [1378, 256] width 250 height 16
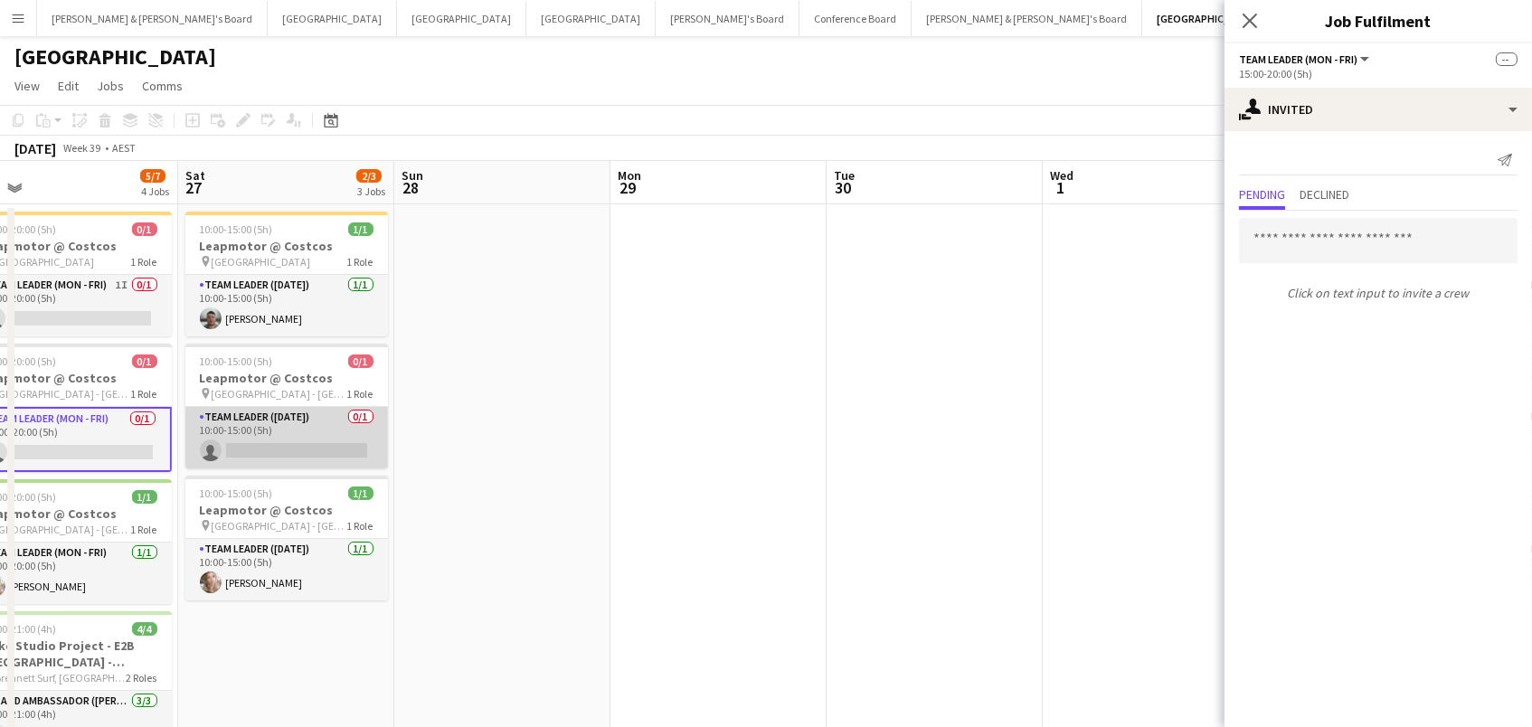
click at [254, 424] on app-card-role "Team Leader (Saturday) 0/1 10:00-15:00 (5h) single-neutral-actions" at bounding box center [286, 437] width 203 height 61
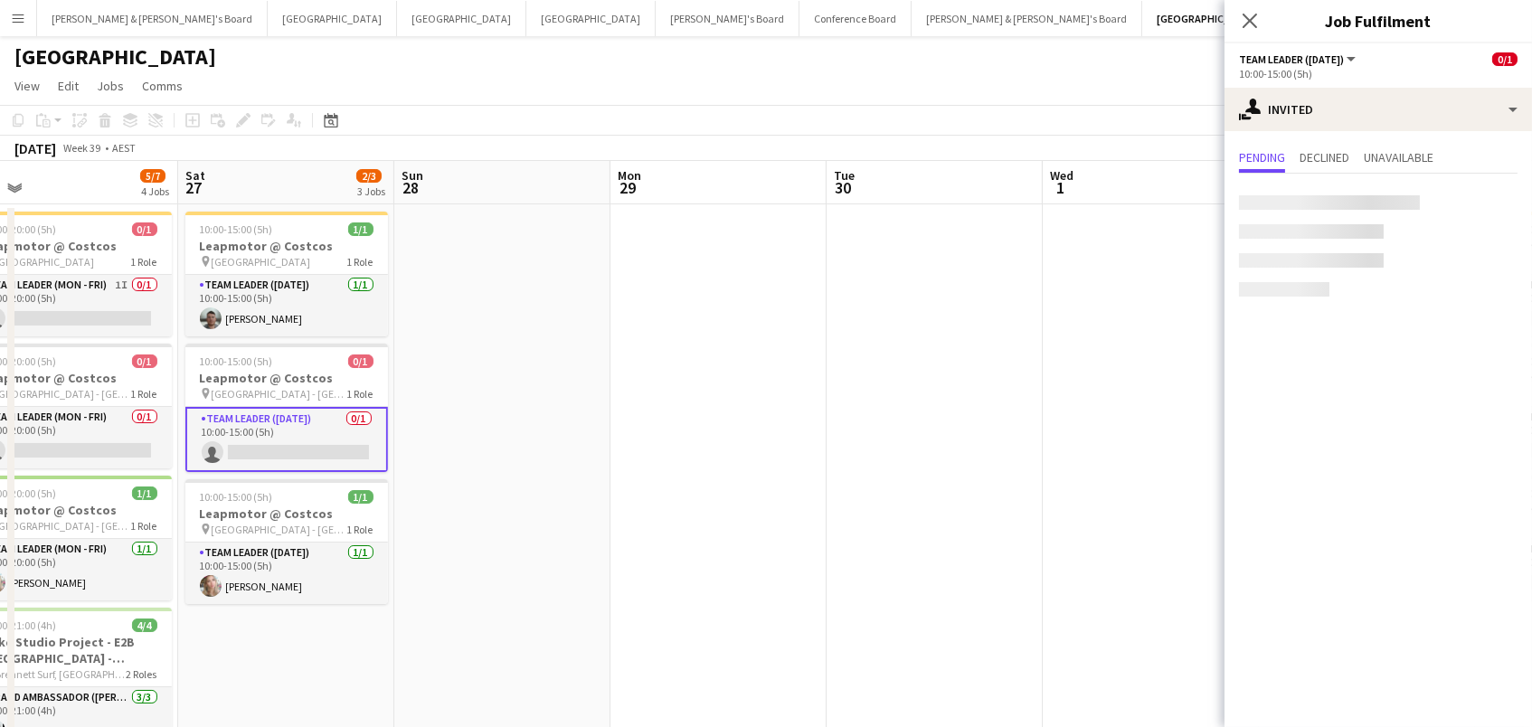
scroll to position [0, 901]
click at [1298, 196] on input "text" at bounding box center [1378, 203] width 278 height 45
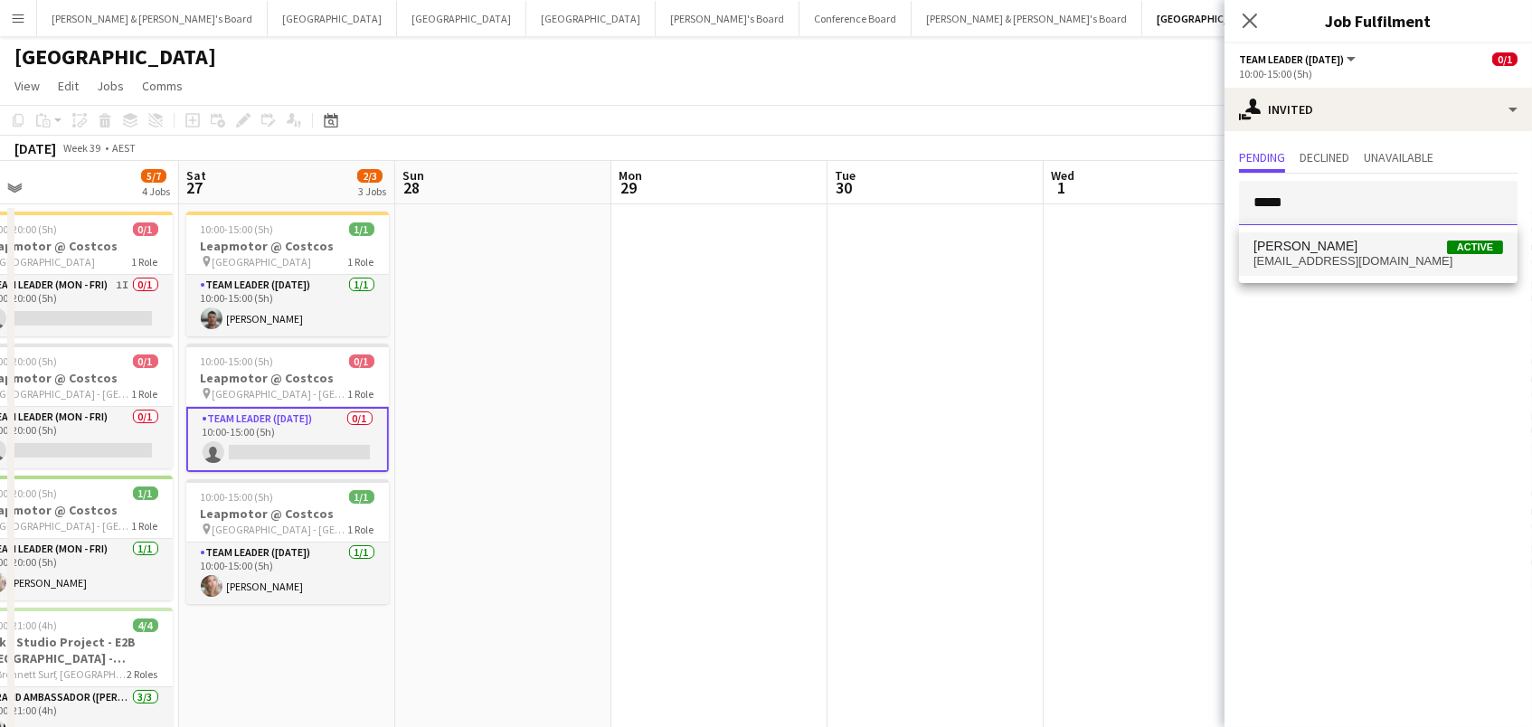
type input "*****"
click at [1295, 237] on mat-option "Steffania Uttaro Active steffaniau@gmail.com" at bounding box center [1378, 253] width 278 height 43
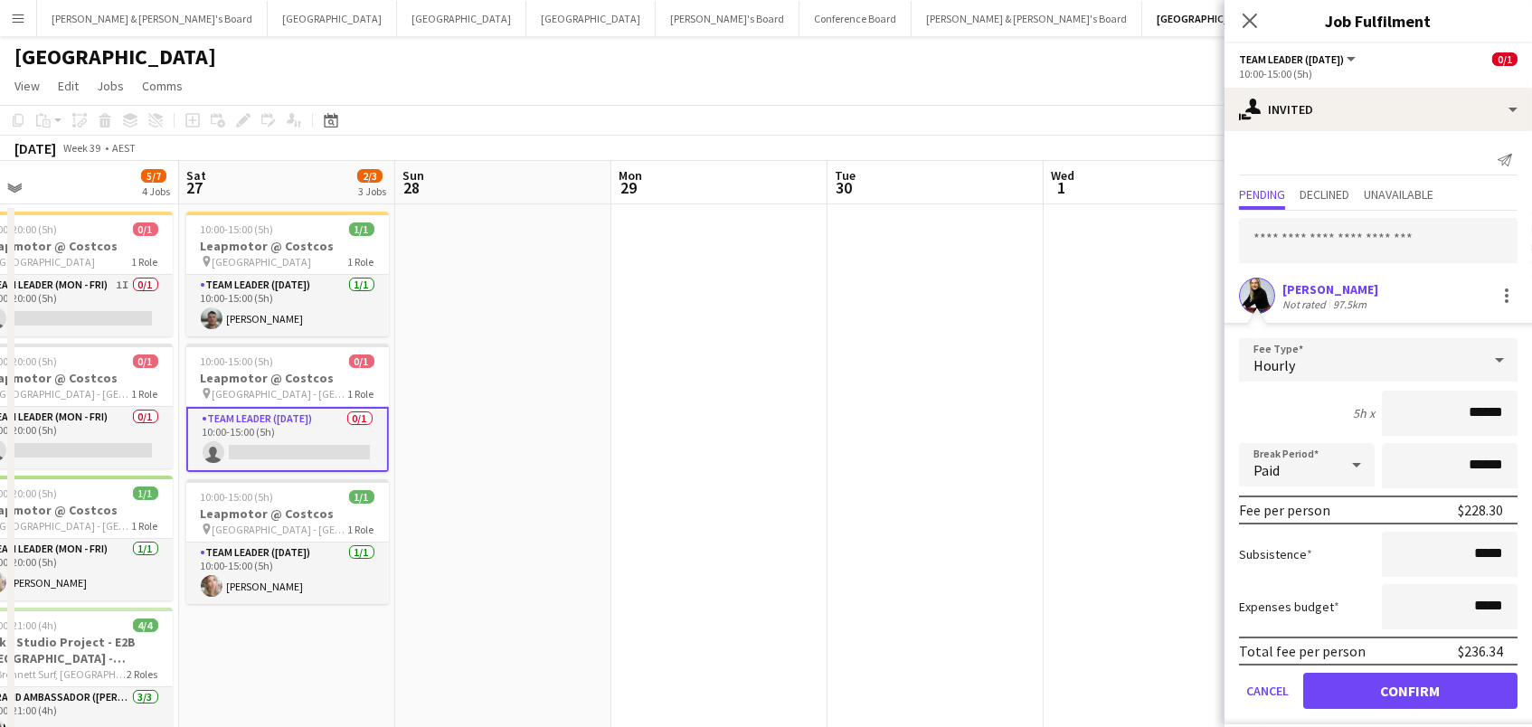
click at [1410, 688] on button "Confirm" at bounding box center [1410, 691] width 214 height 36
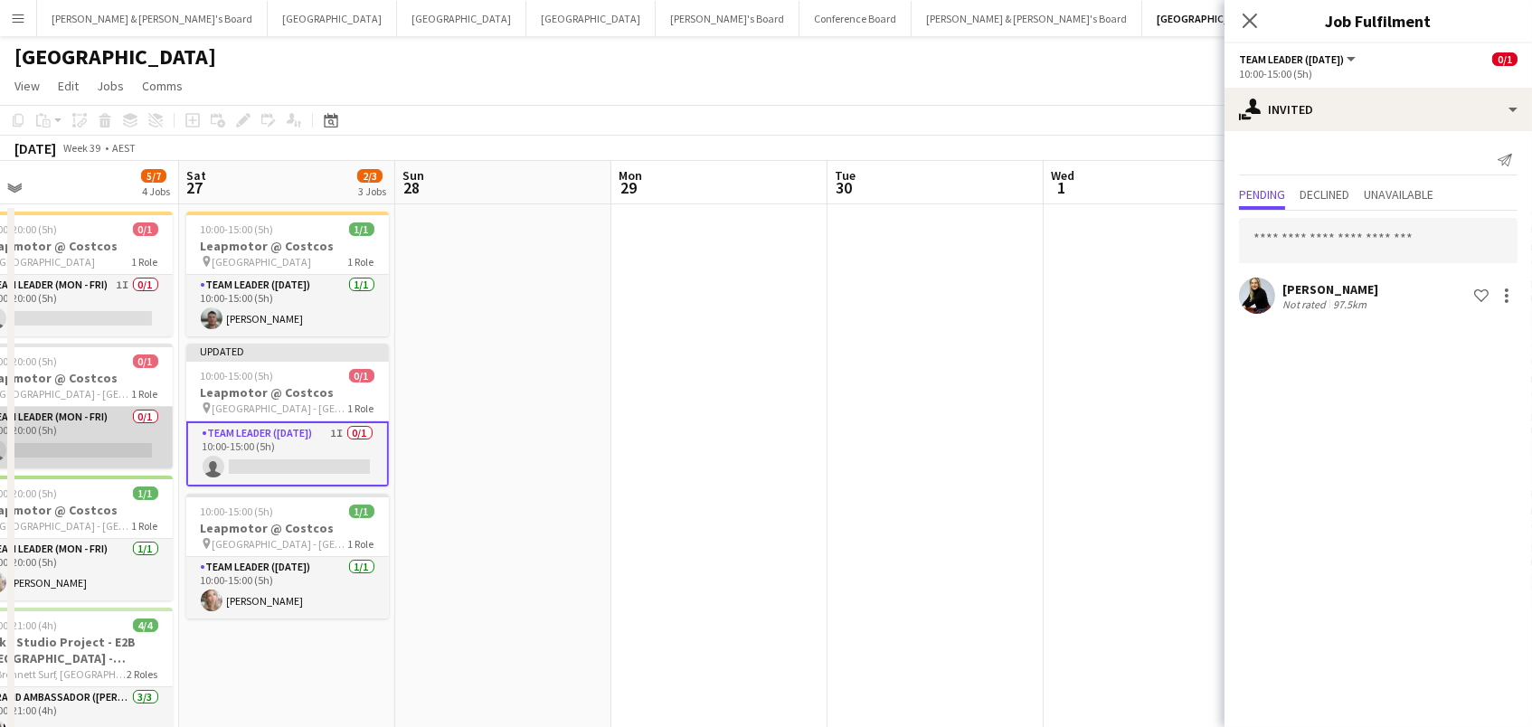
click at [98, 432] on app-card-role "Team Leader (Mon - Fri) 0/1 15:00-20:00 (5h) single-neutral-actions" at bounding box center [71, 437] width 203 height 61
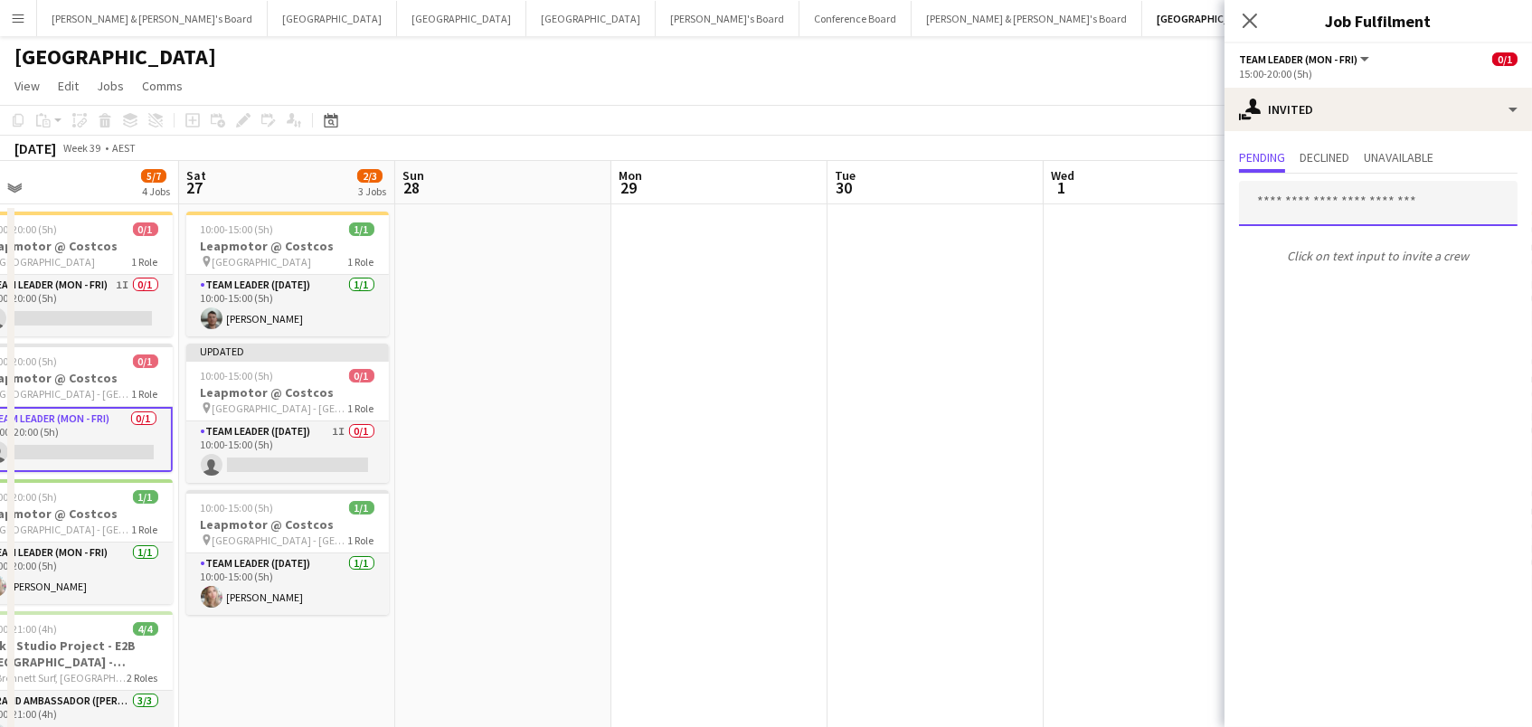
click at [1264, 207] on input "text" at bounding box center [1378, 203] width 278 height 45
click at [1264, 207] on input "*" at bounding box center [1378, 203] width 278 height 45
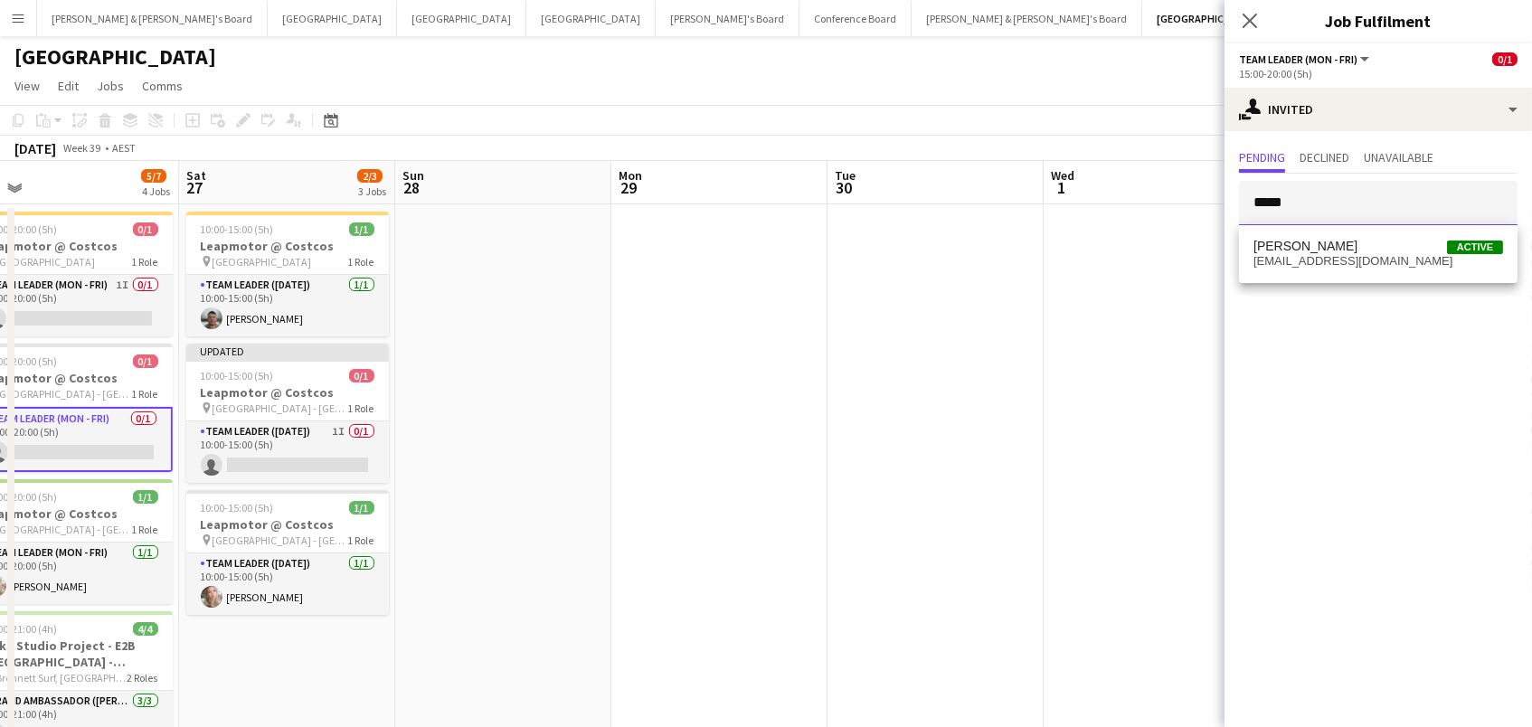
type input "*****"
click at [1277, 260] on span "steffaniau@gmail.com" at bounding box center [1378, 261] width 250 height 14
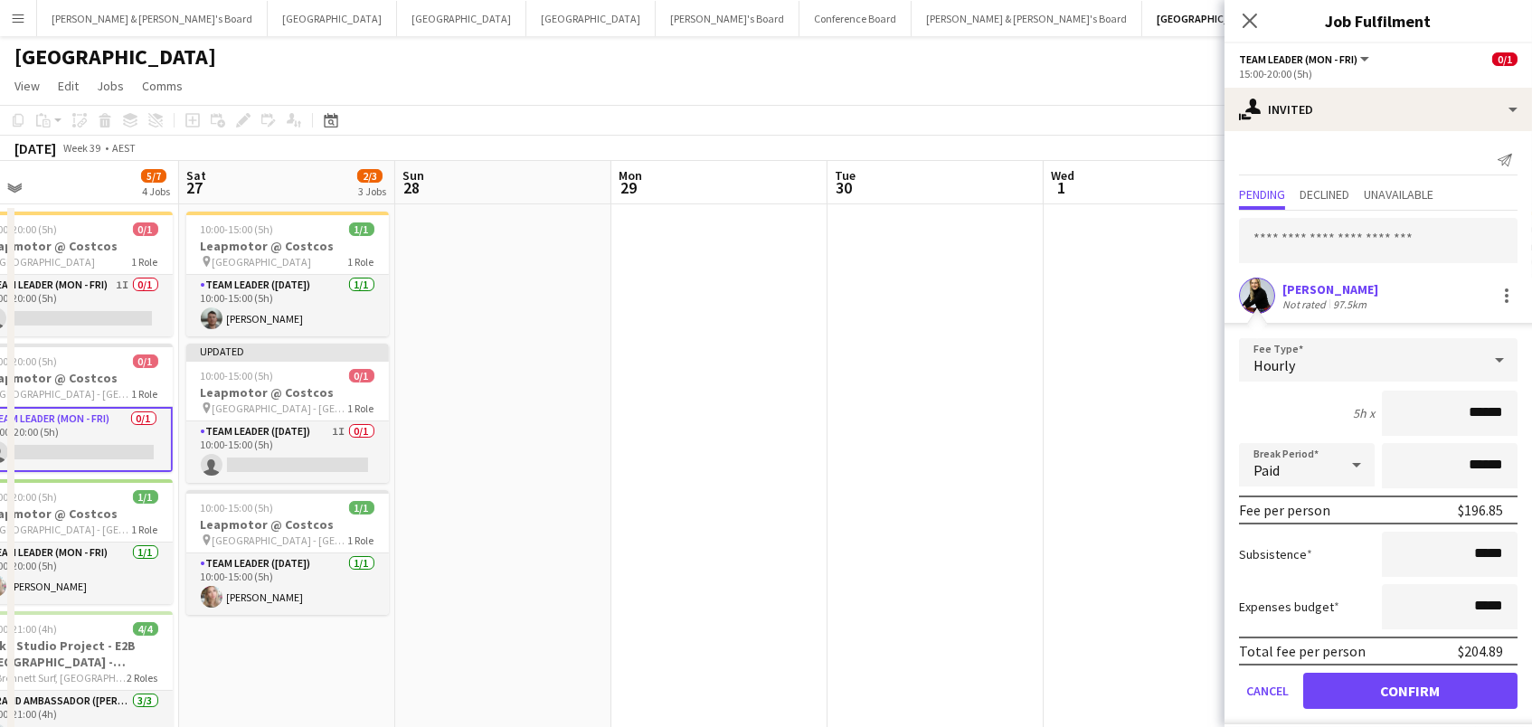
click at [1410, 688] on button "Confirm" at bounding box center [1410, 691] width 214 height 36
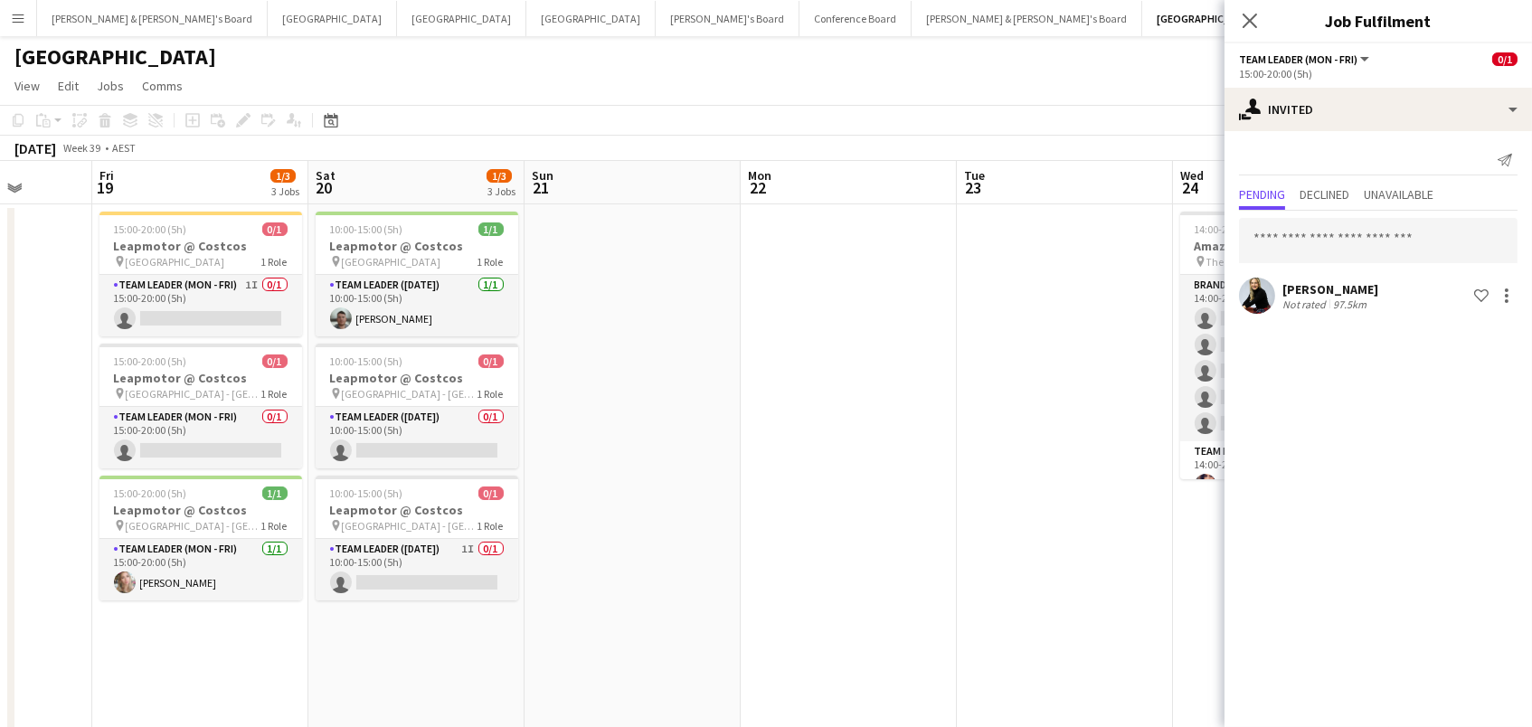
scroll to position [0, 601]
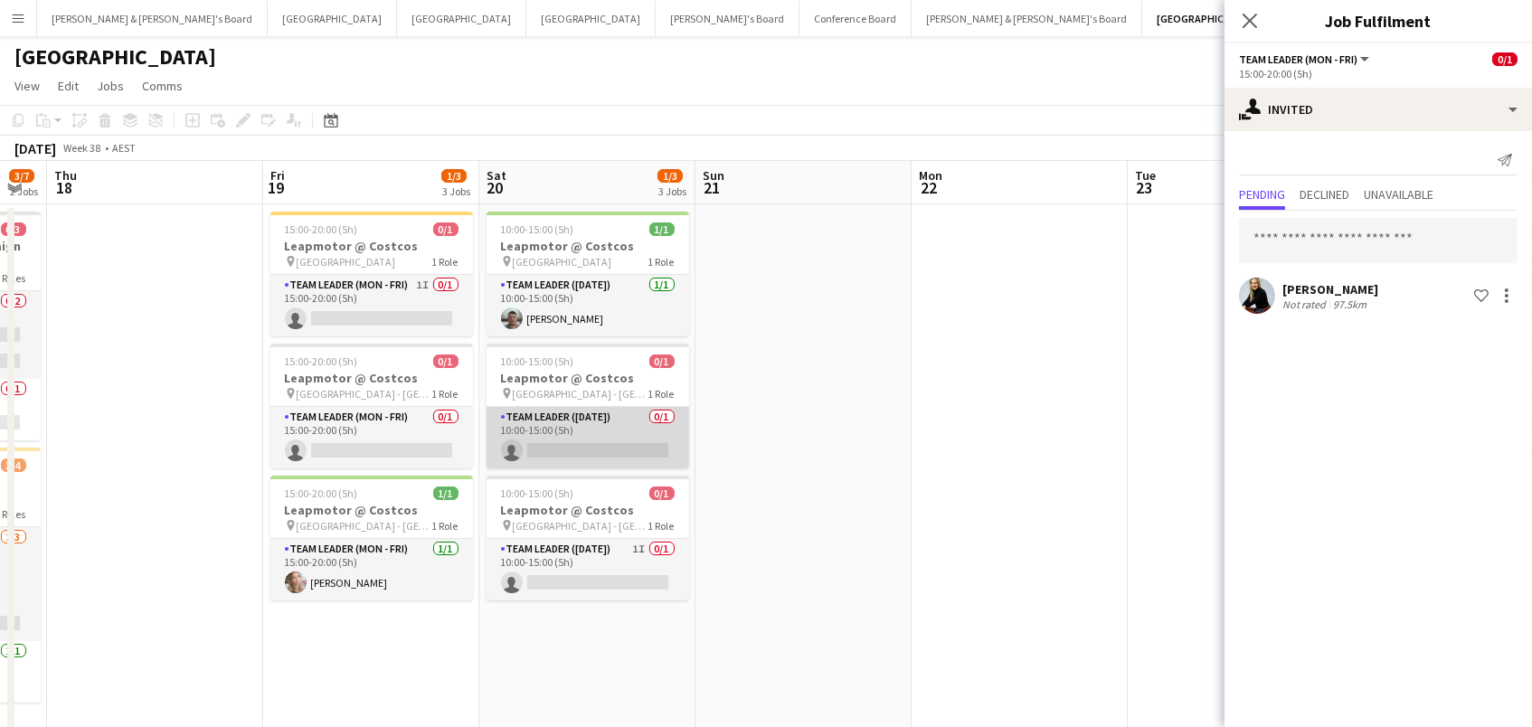
click at [552, 432] on app-card-role "Team Leader (Saturday) 0/1 10:00-15:00 (5h) single-neutral-actions" at bounding box center [587, 437] width 203 height 61
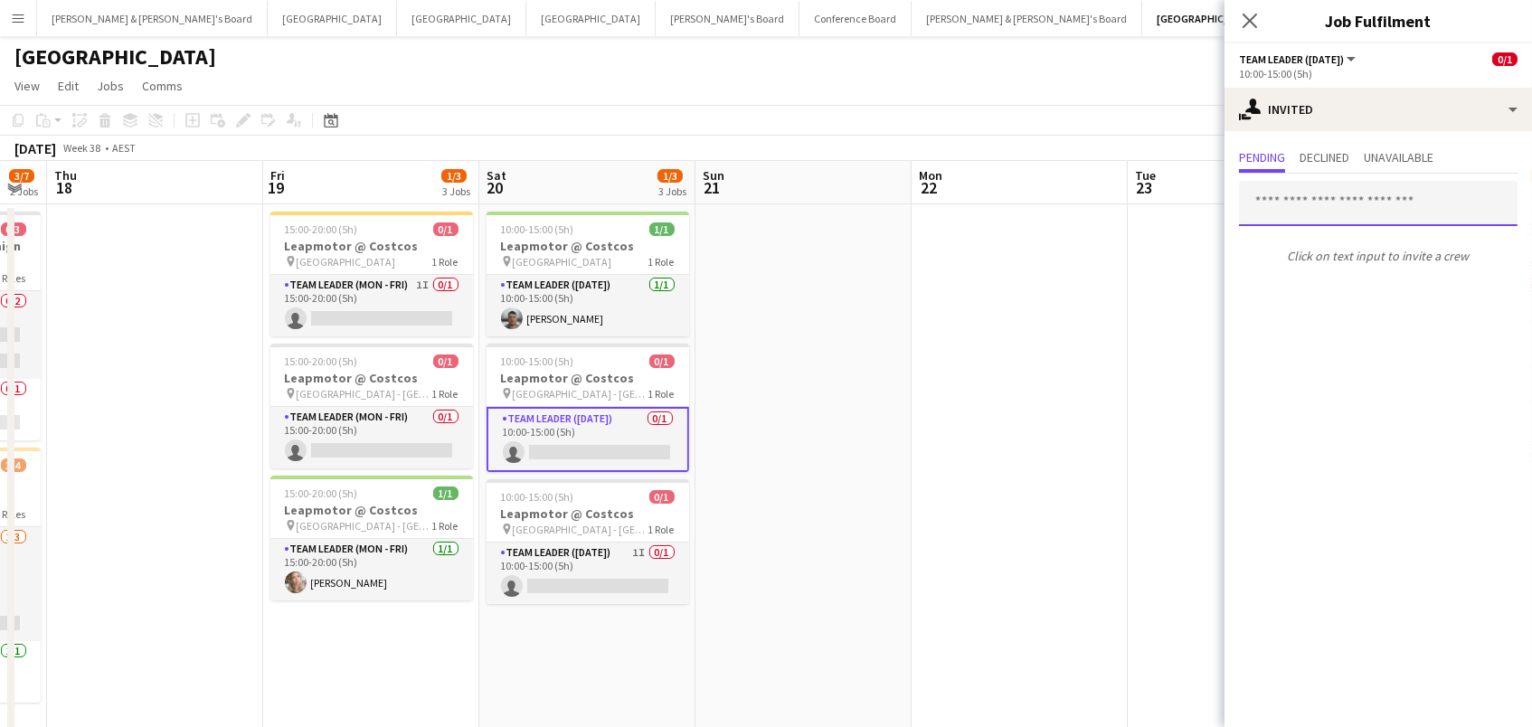
click at [1291, 203] on input "text" at bounding box center [1378, 203] width 278 height 45
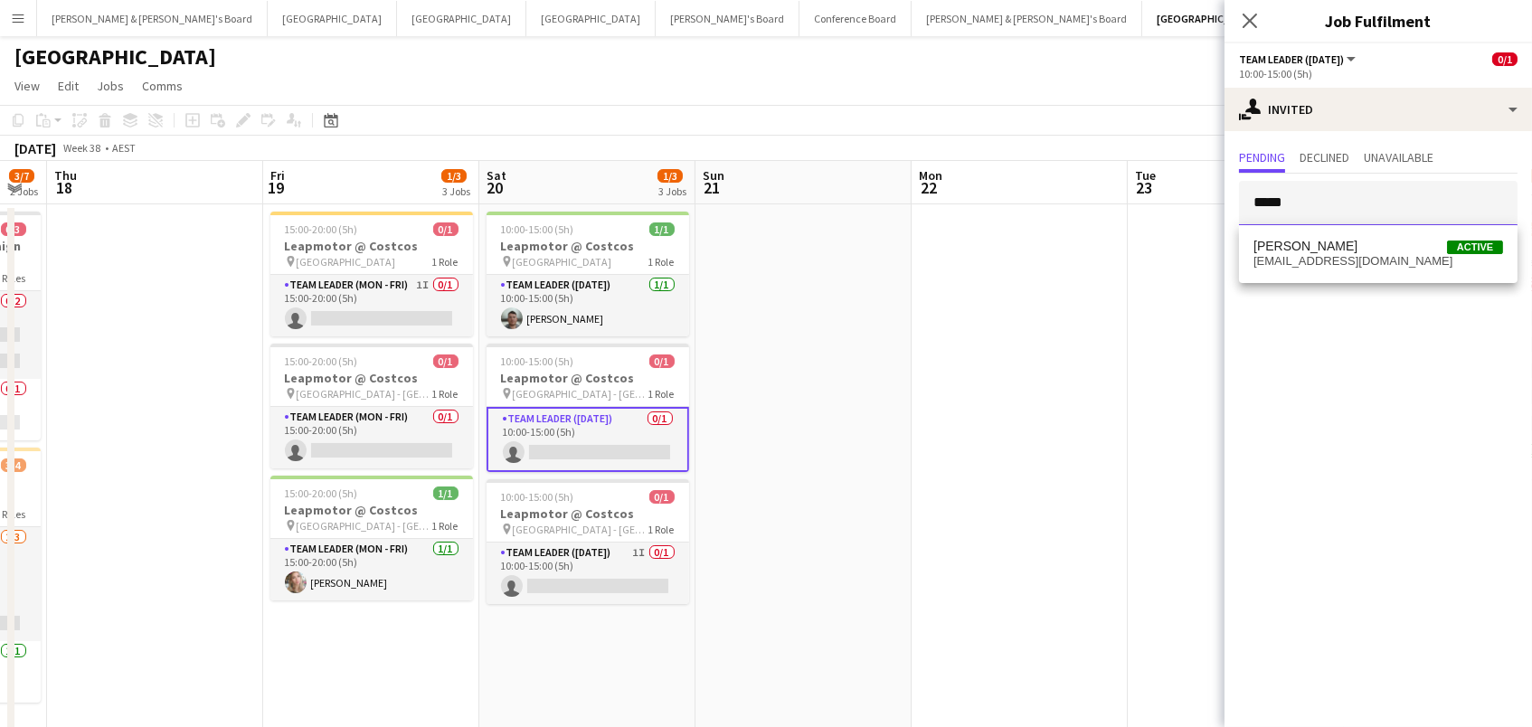
type input "*****"
click at [1287, 242] on span "[PERSON_NAME]" at bounding box center [1305, 246] width 104 height 15
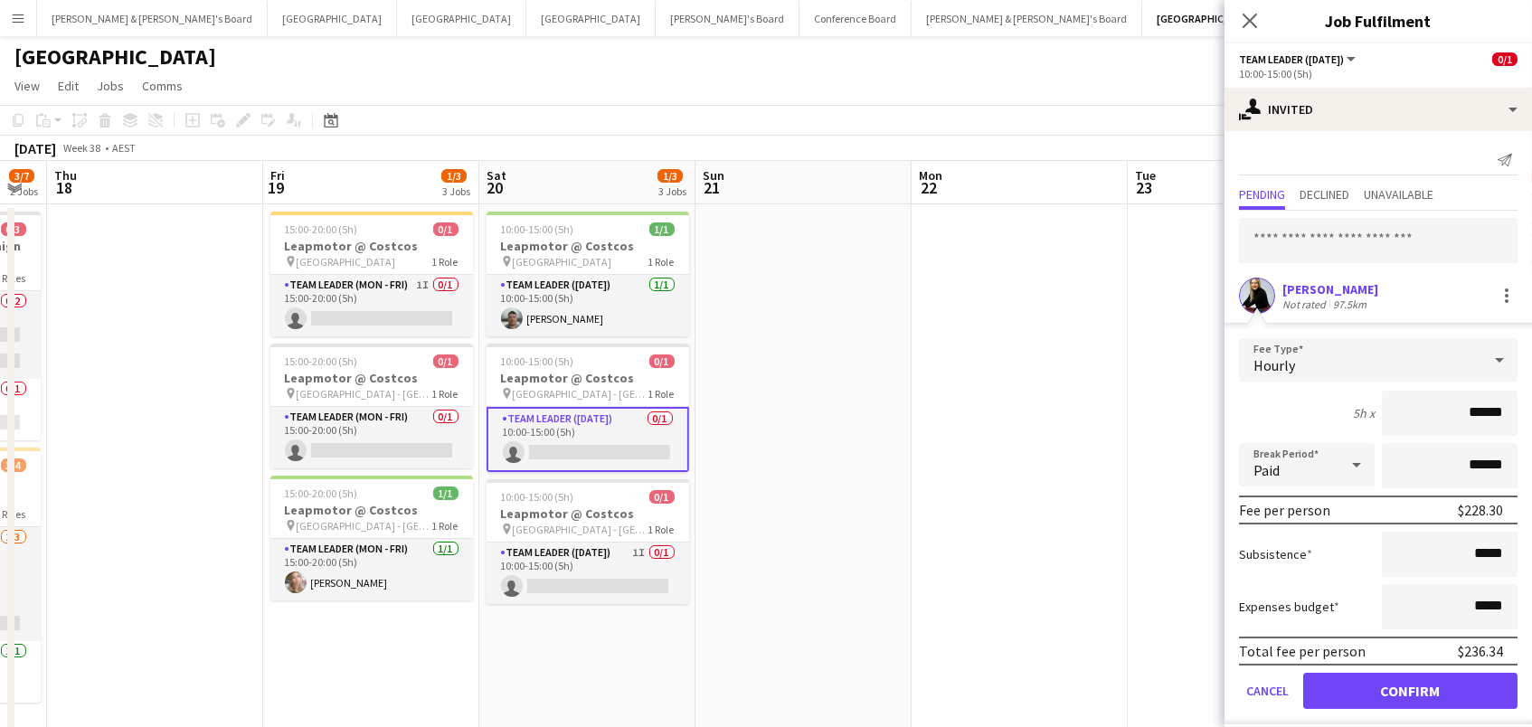
click at [1410, 688] on button "Confirm" at bounding box center [1410, 691] width 214 height 36
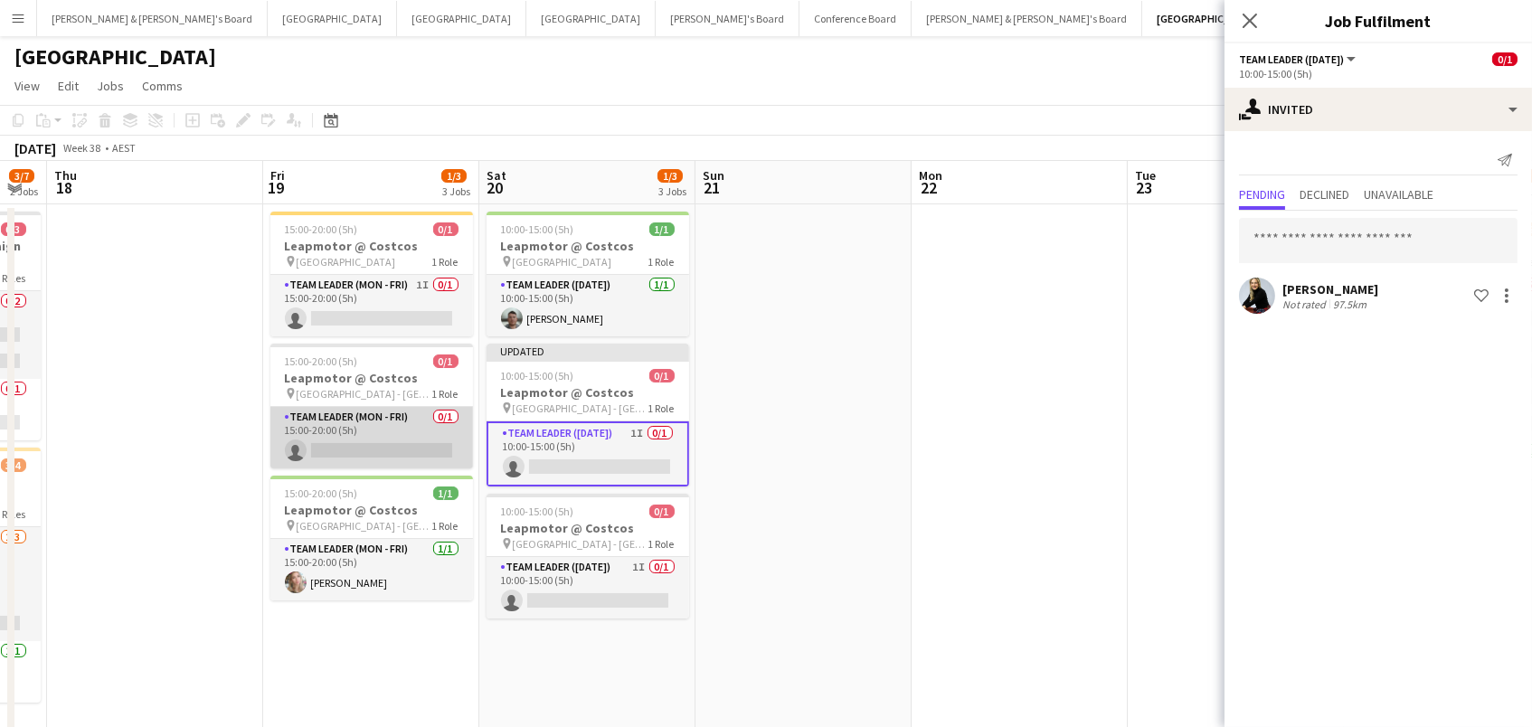
click at [318, 436] on app-card-role "Team Leader (Mon - Fri) 0/1 15:00-20:00 (5h) single-neutral-actions" at bounding box center [371, 437] width 203 height 61
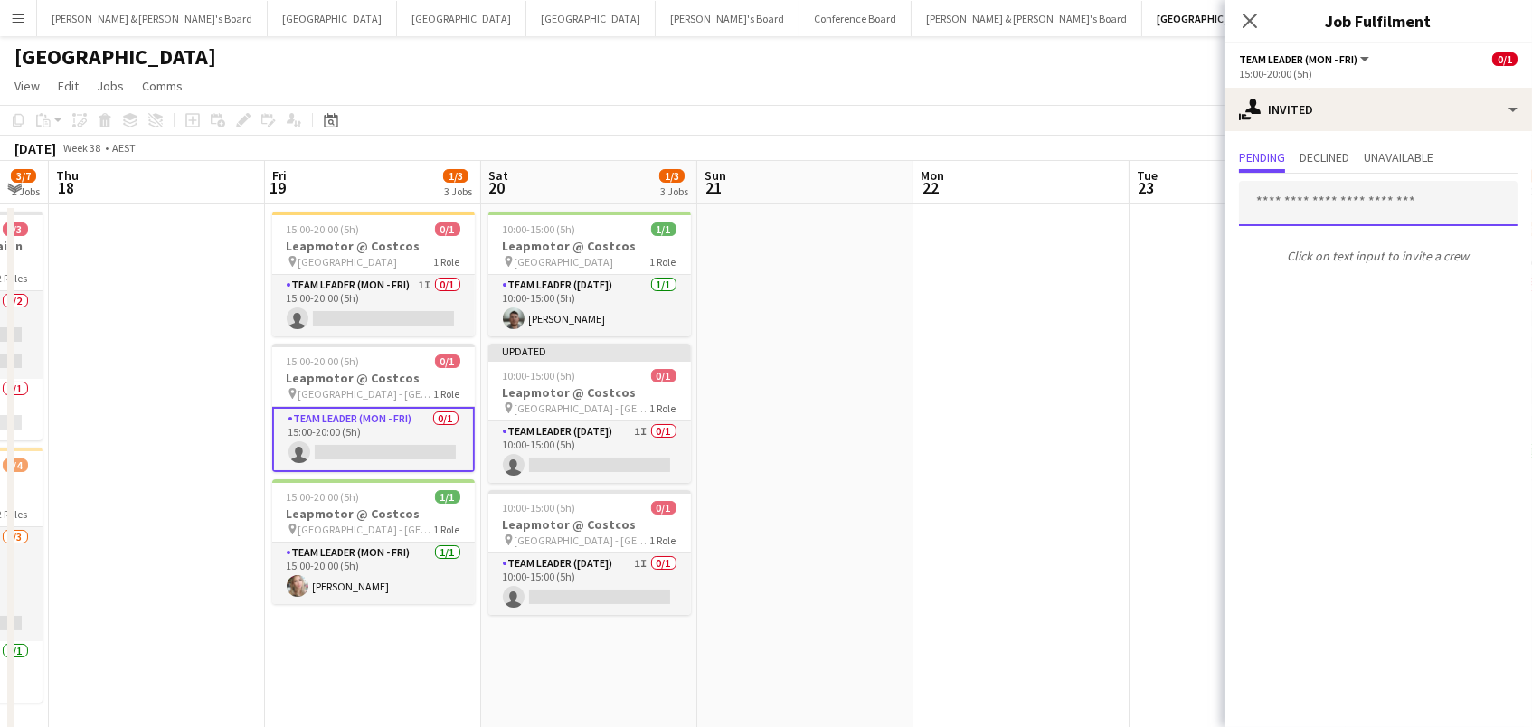
click at [1290, 202] on input "text" at bounding box center [1378, 203] width 278 height 45
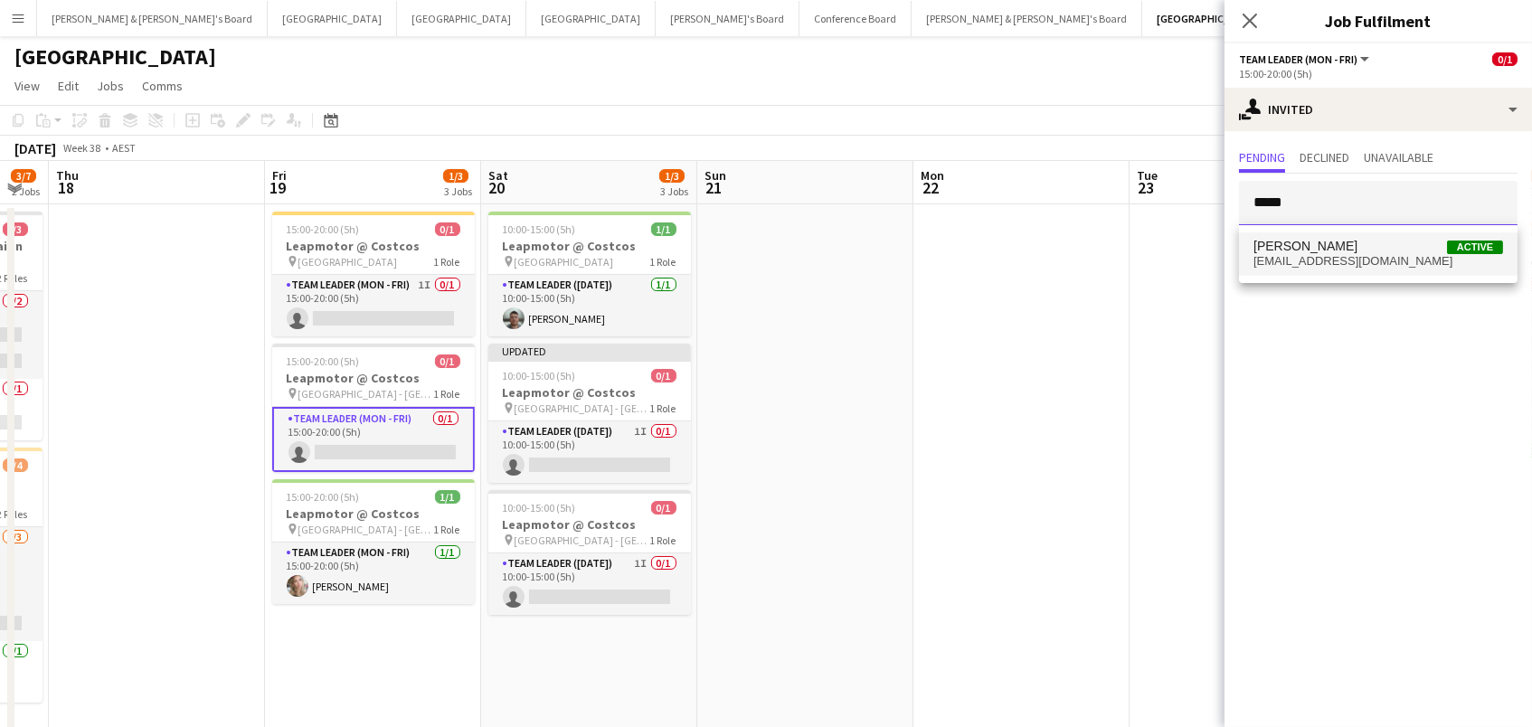
type input "*****"
click at [1276, 245] on span "[PERSON_NAME]" at bounding box center [1305, 246] width 104 height 15
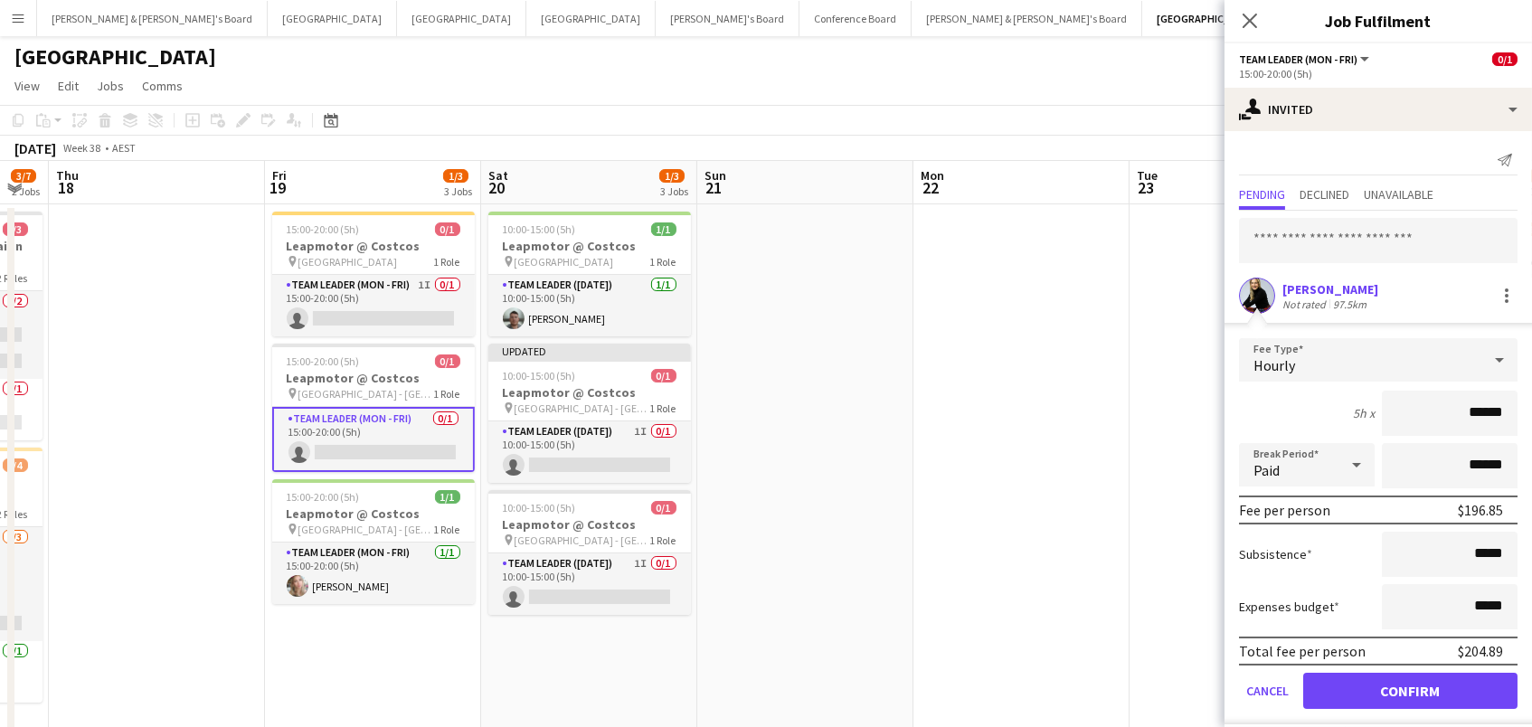
click at [1410, 688] on button "Confirm" at bounding box center [1410, 691] width 214 height 36
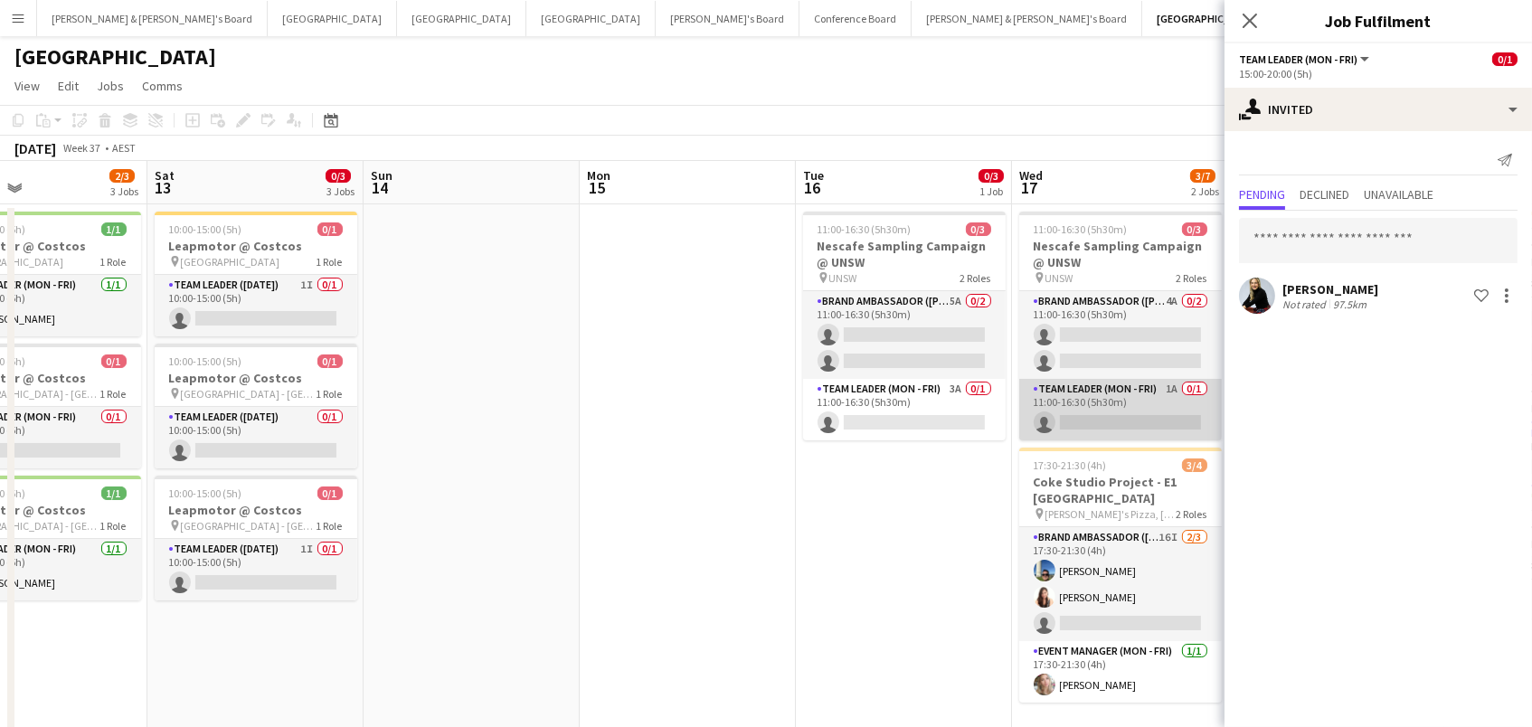
scroll to position [0, 442]
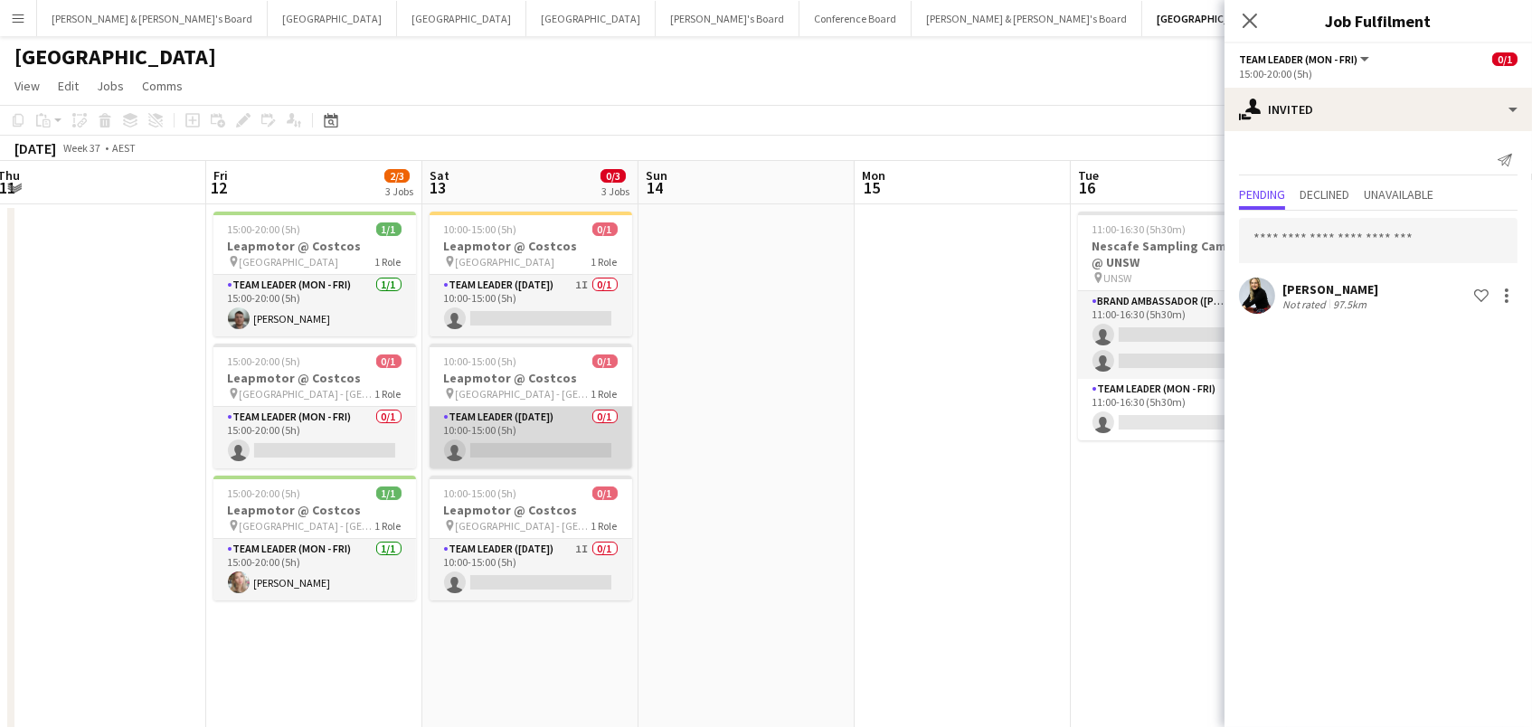
click at [587, 453] on app-card-role "Team Leader (Saturday) 0/1 10:00-15:00 (5h) single-neutral-actions" at bounding box center [530, 437] width 203 height 61
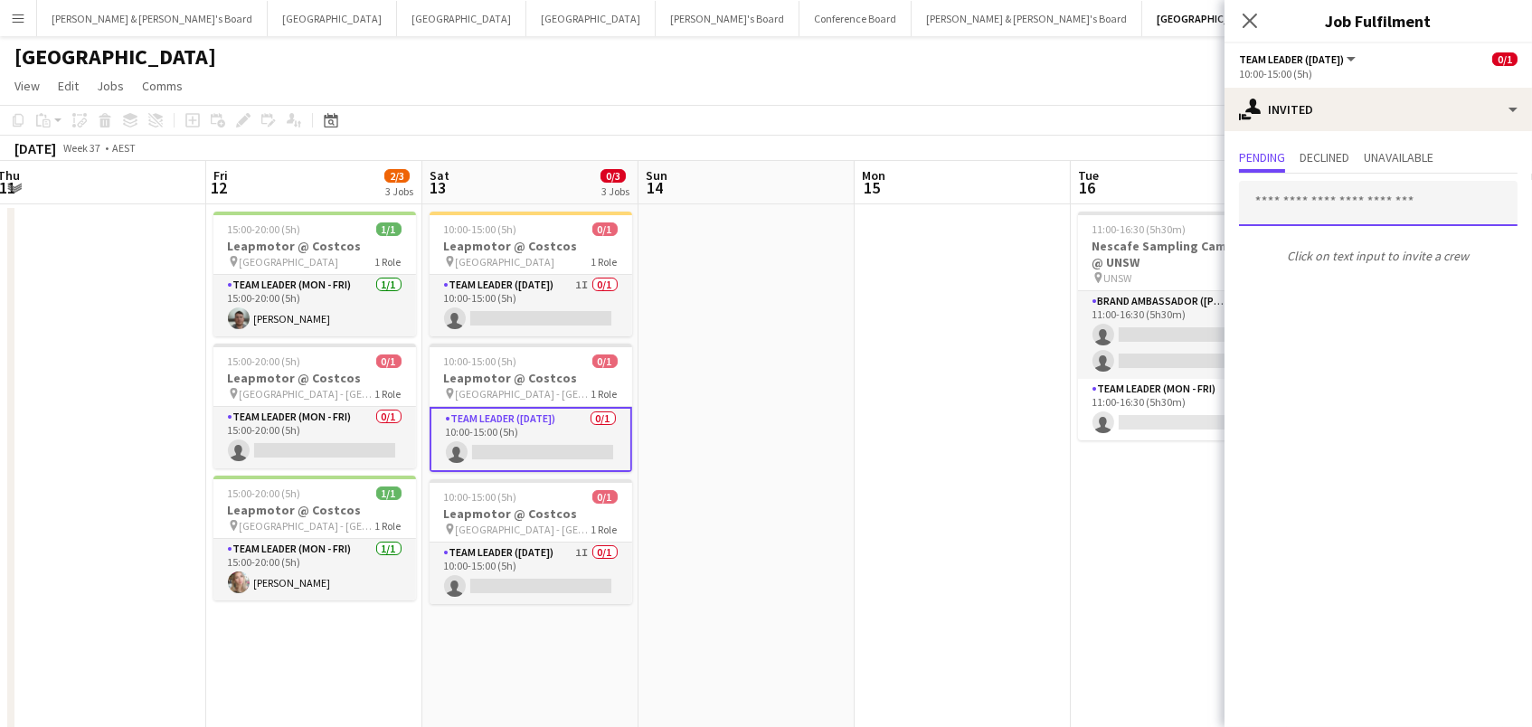
click at [1306, 205] on input "text" at bounding box center [1378, 203] width 278 height 45
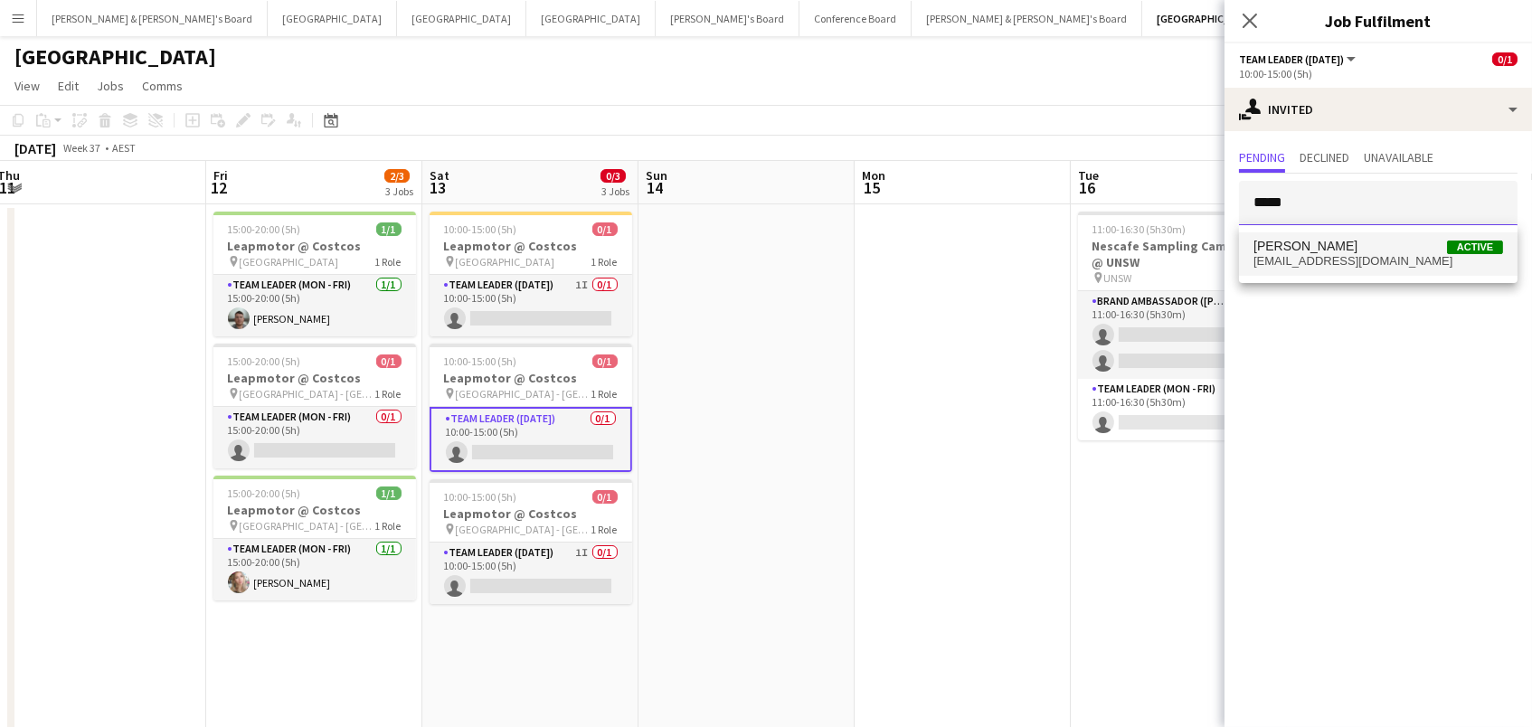
type input "*****"
click at [1287, 255] on span "steffaniau@gmail.com" at bounding box center [1378, 261] width 250 height 14
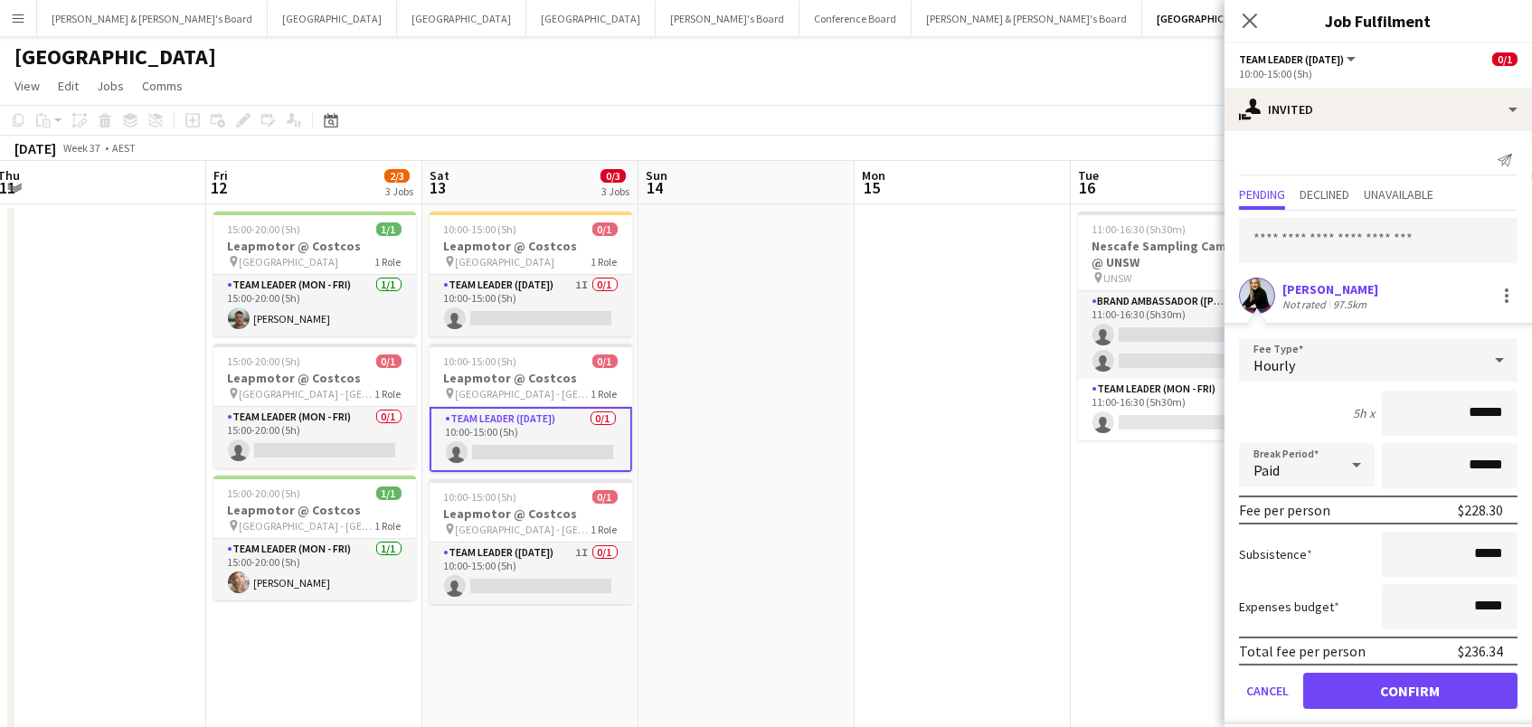
click at [1410, 688] on button "Confirm" at bounding box center [1410, 691] width 214 height 36
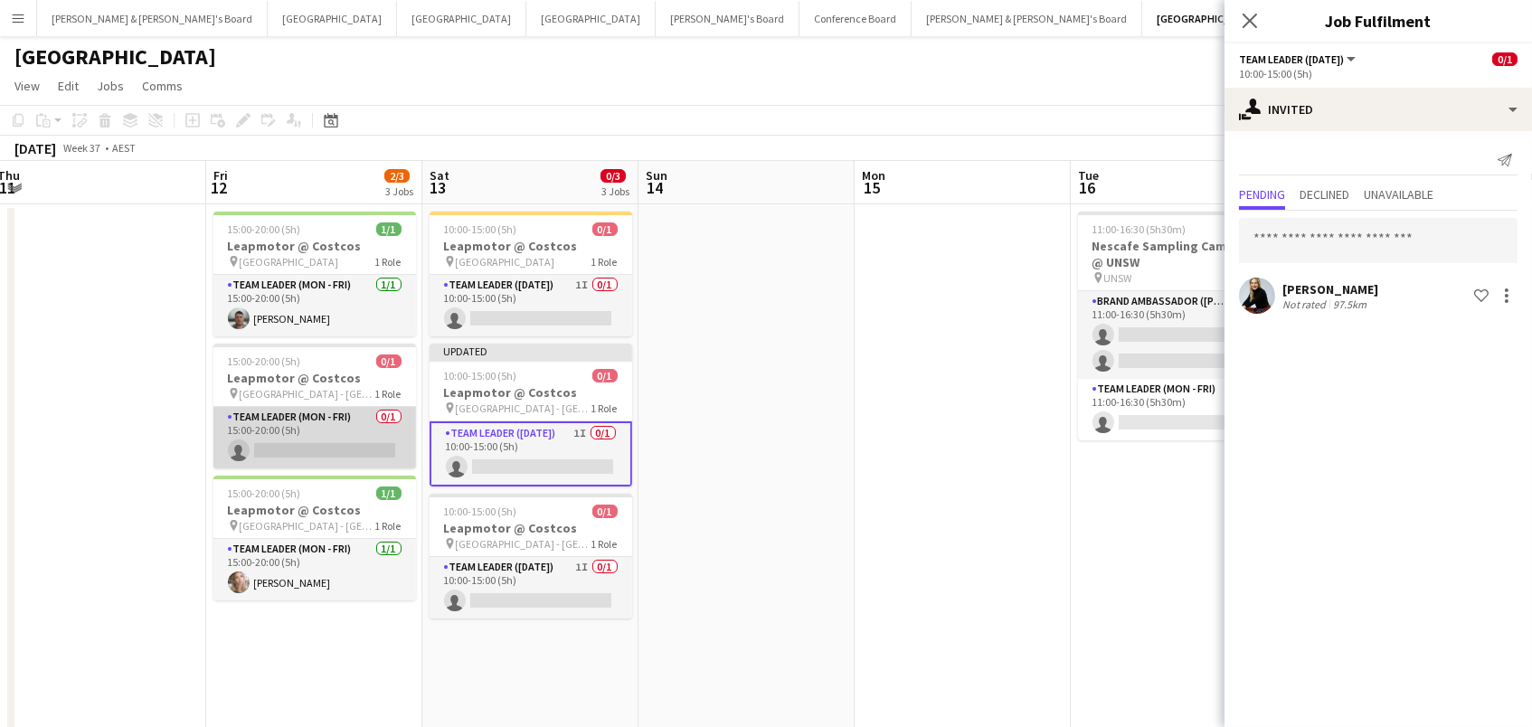
click at [397, 435] on app-card-role "Team Leader (Mon - Fri) 0/1 15:00-20:00 (5h) single-neutral-actions" at bounding box center [314, 437] width 203 height 61
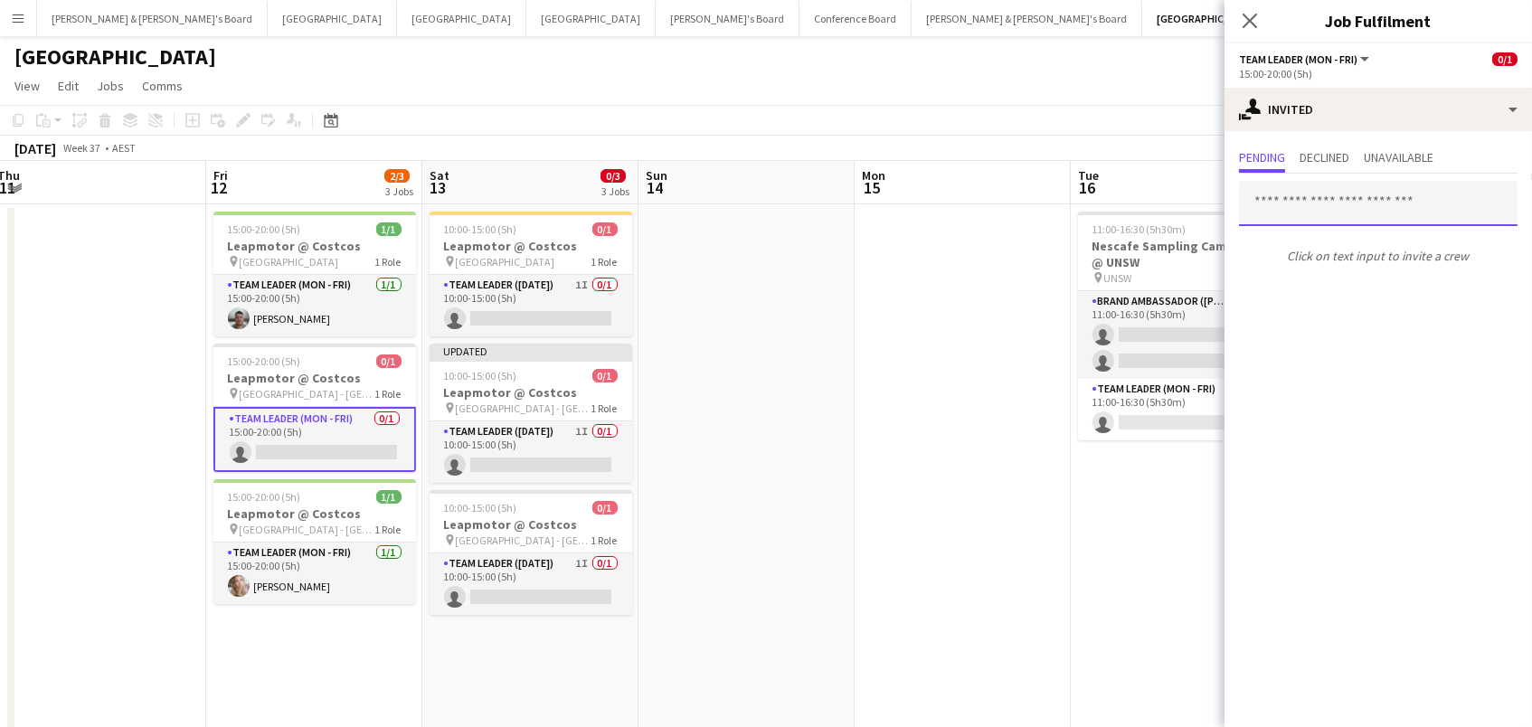
click at [1328, 189] on input "text" at bounding box center [1378, 203] width 278 height 45
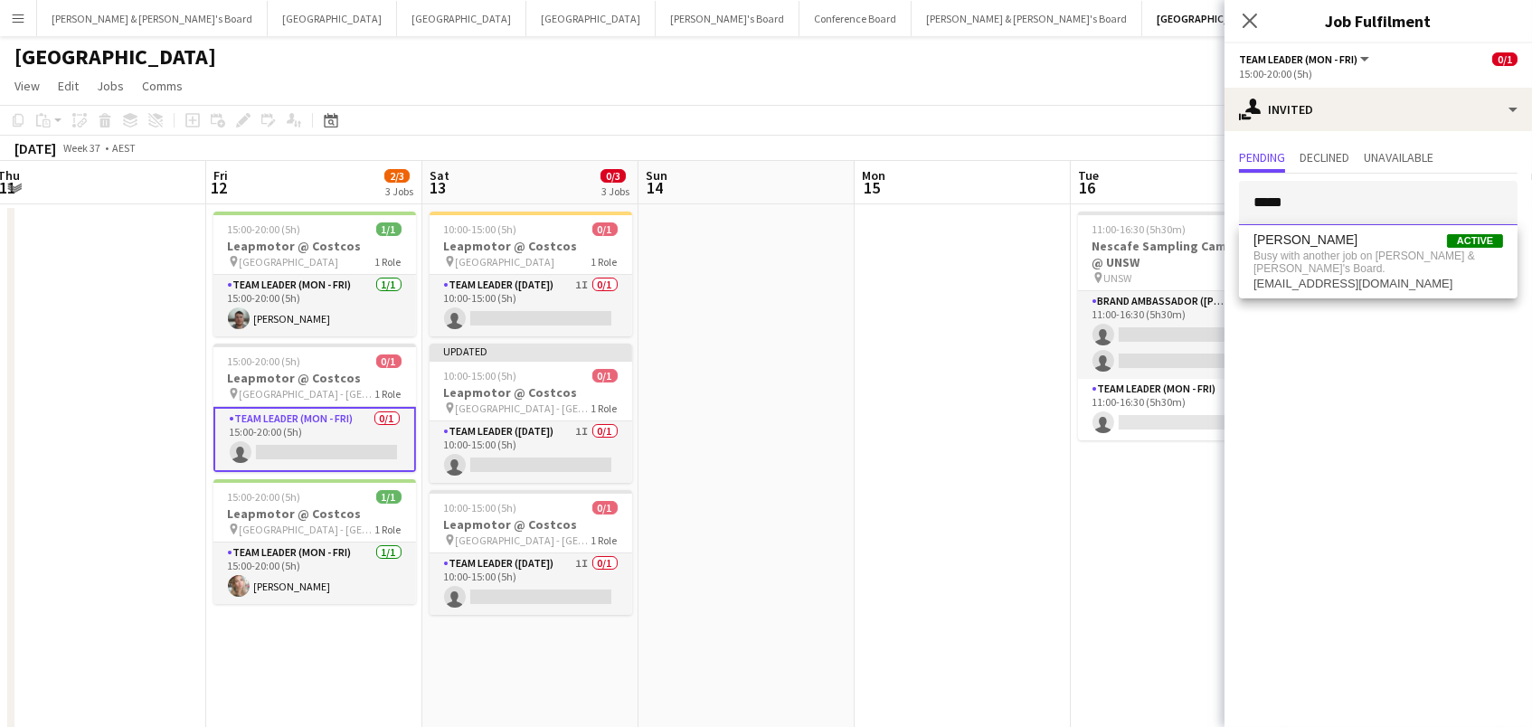
type input "*****"
click at [1288, 242] on span "[PERSON_NAME]" at bounding box center [1305, 239] width 104 height 15
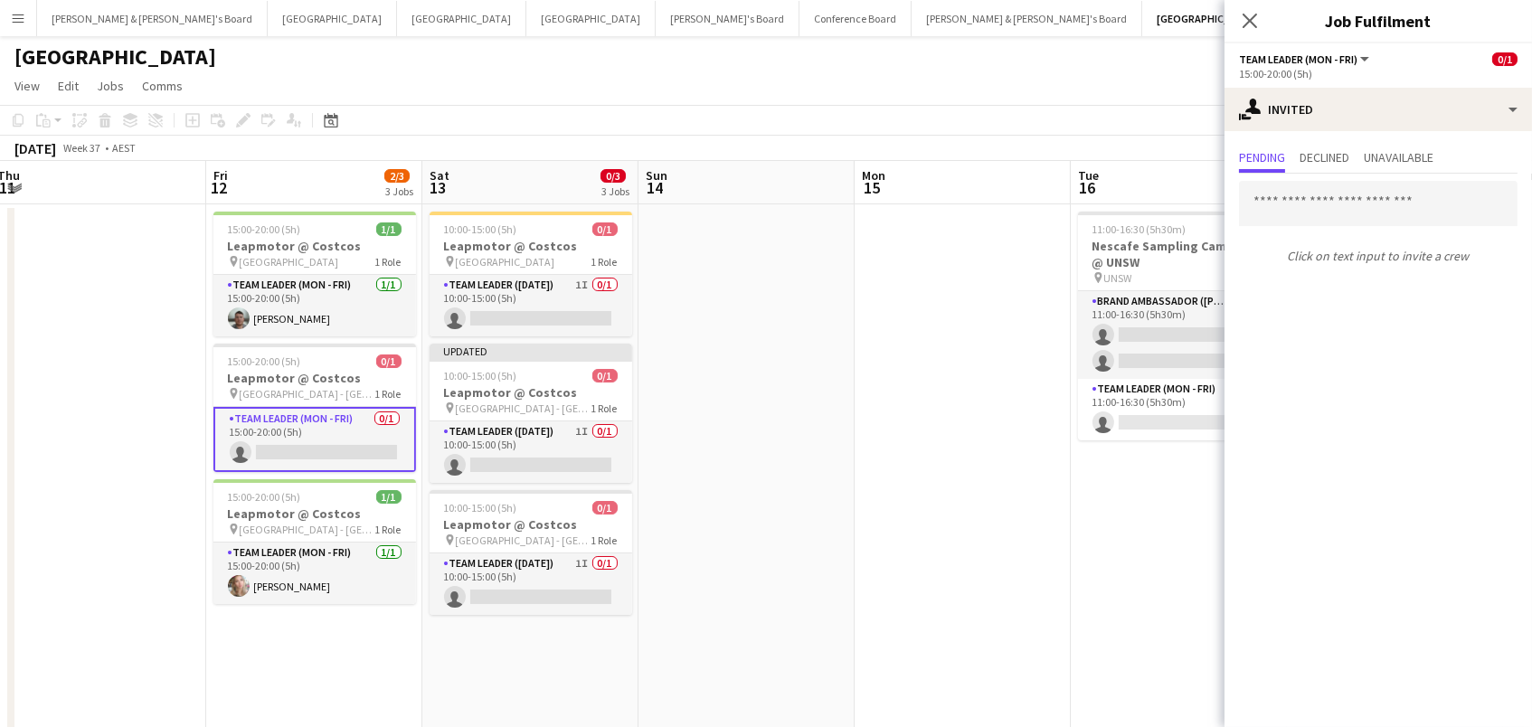
click at [822, 364] on app-date-cell at bounding box center [746, 561] width 216 height 714
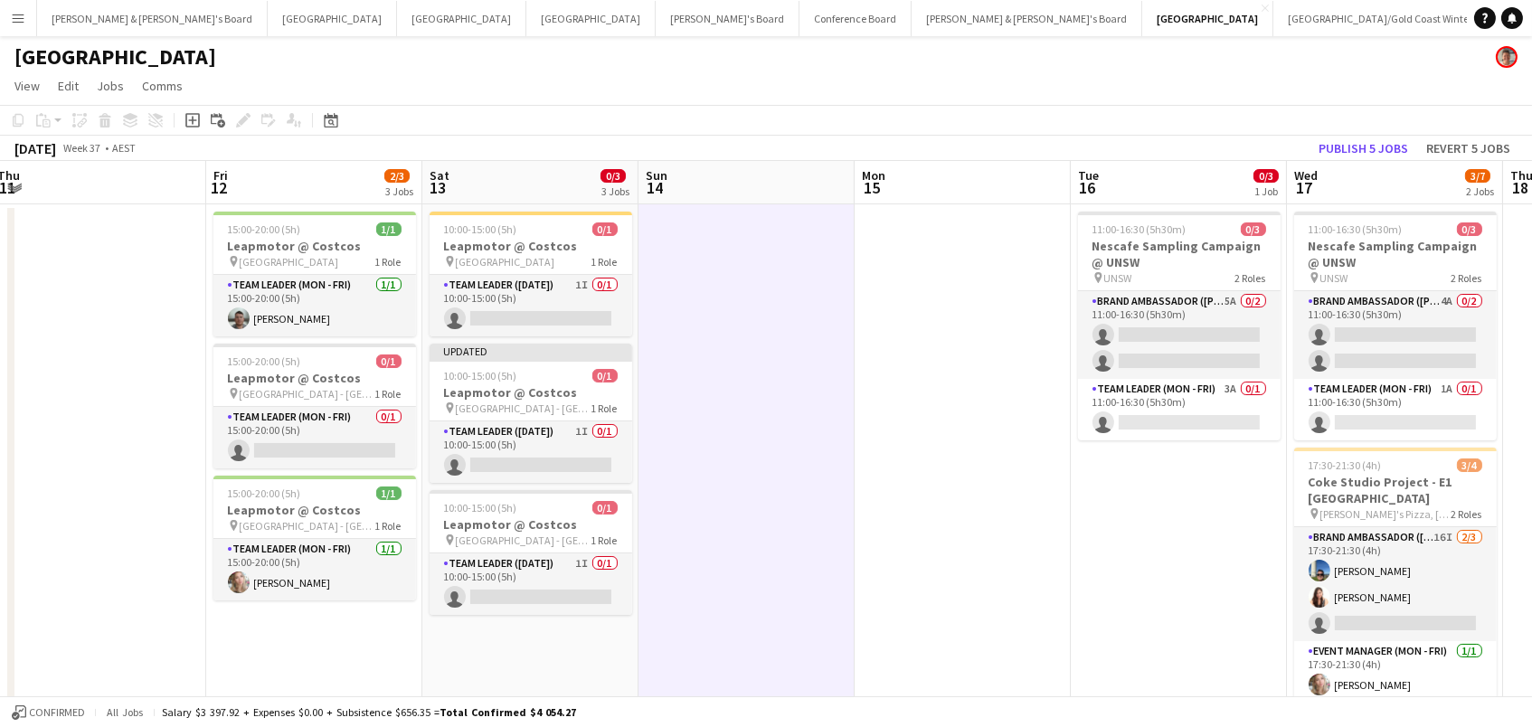
scroll to position [0, 441]
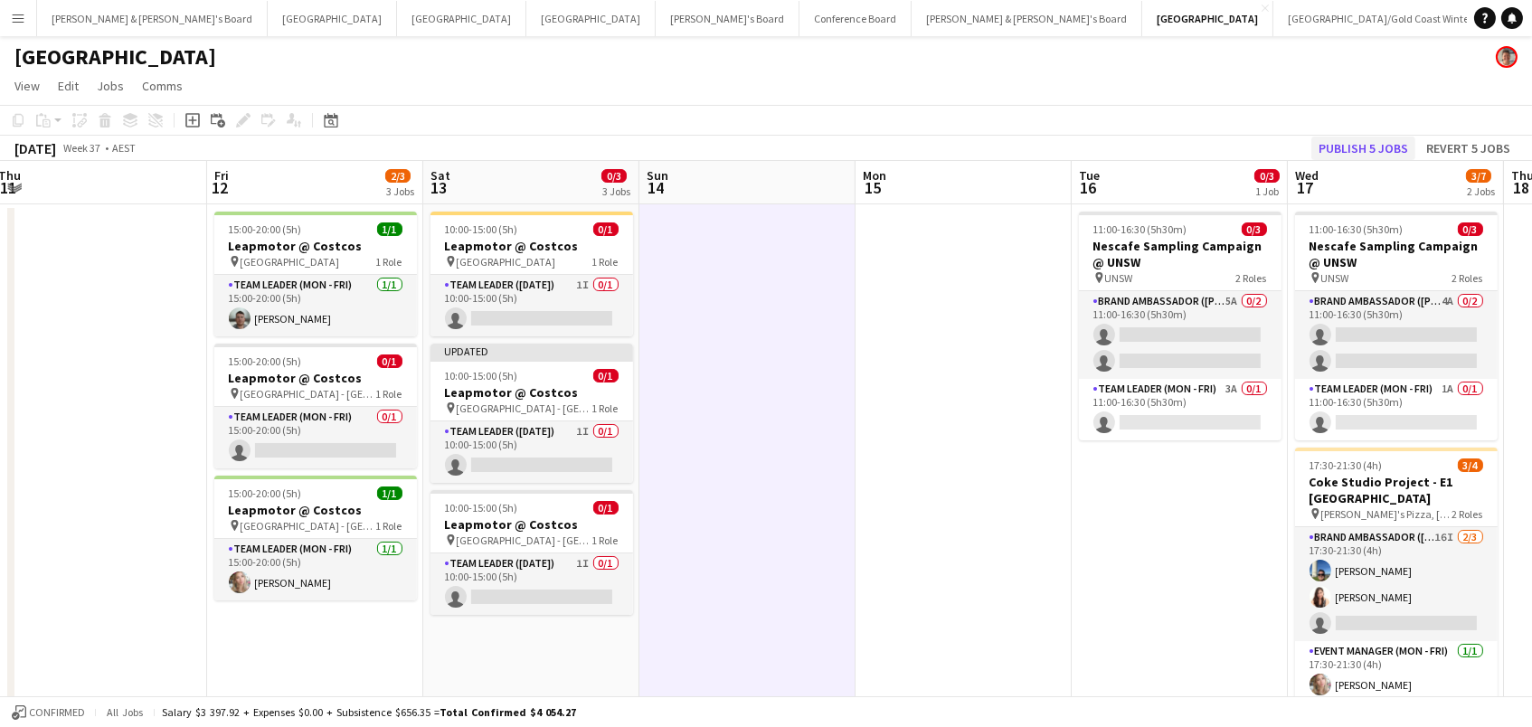
click at [1378, 139] on button "Publish 5 jobs" at bounding box center [1363, 149] width 104 height 24
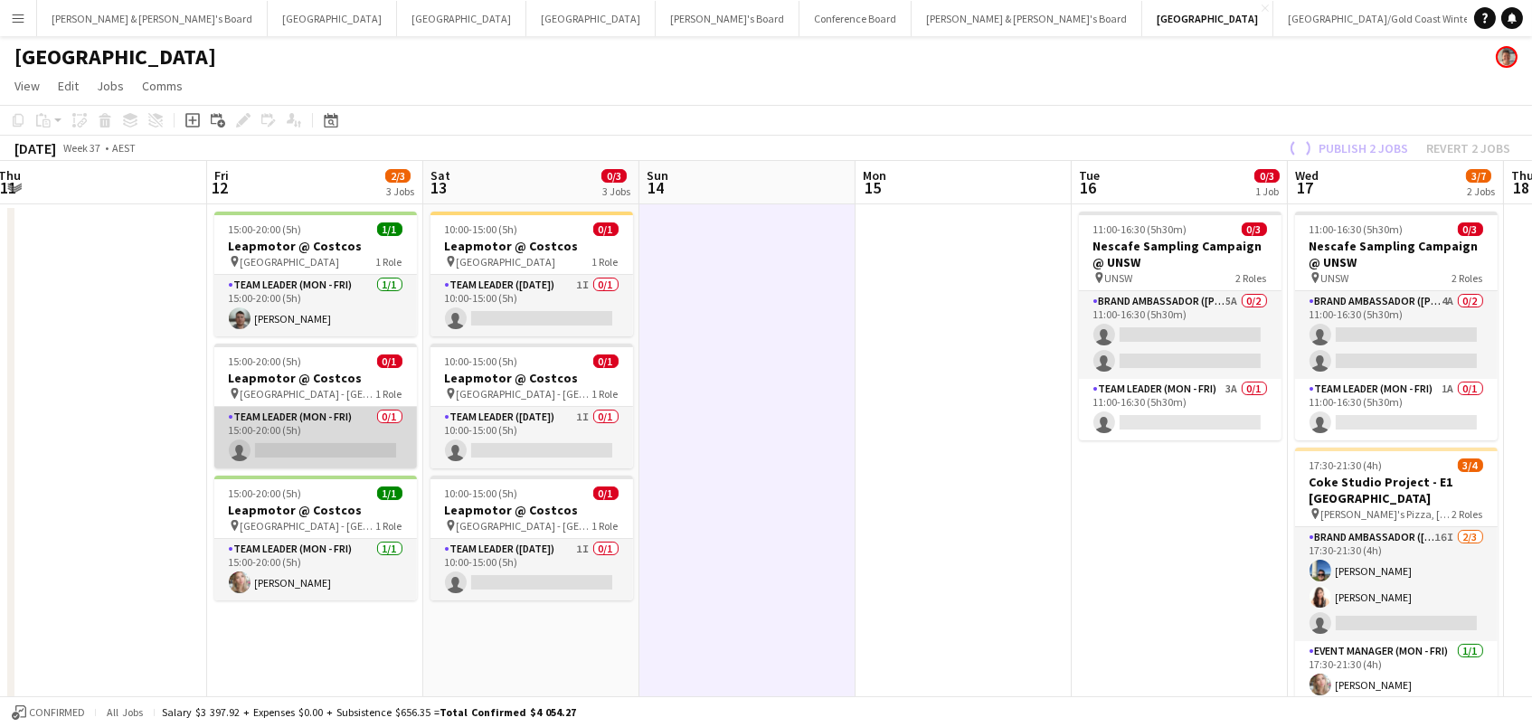
click at [370, 431] on app-card-role "Team Leader (Mon - Fri) 0/1 15:00-20:00 (5h) single-neutral-actions" at bounding box center [315, 437] width 203 height 61
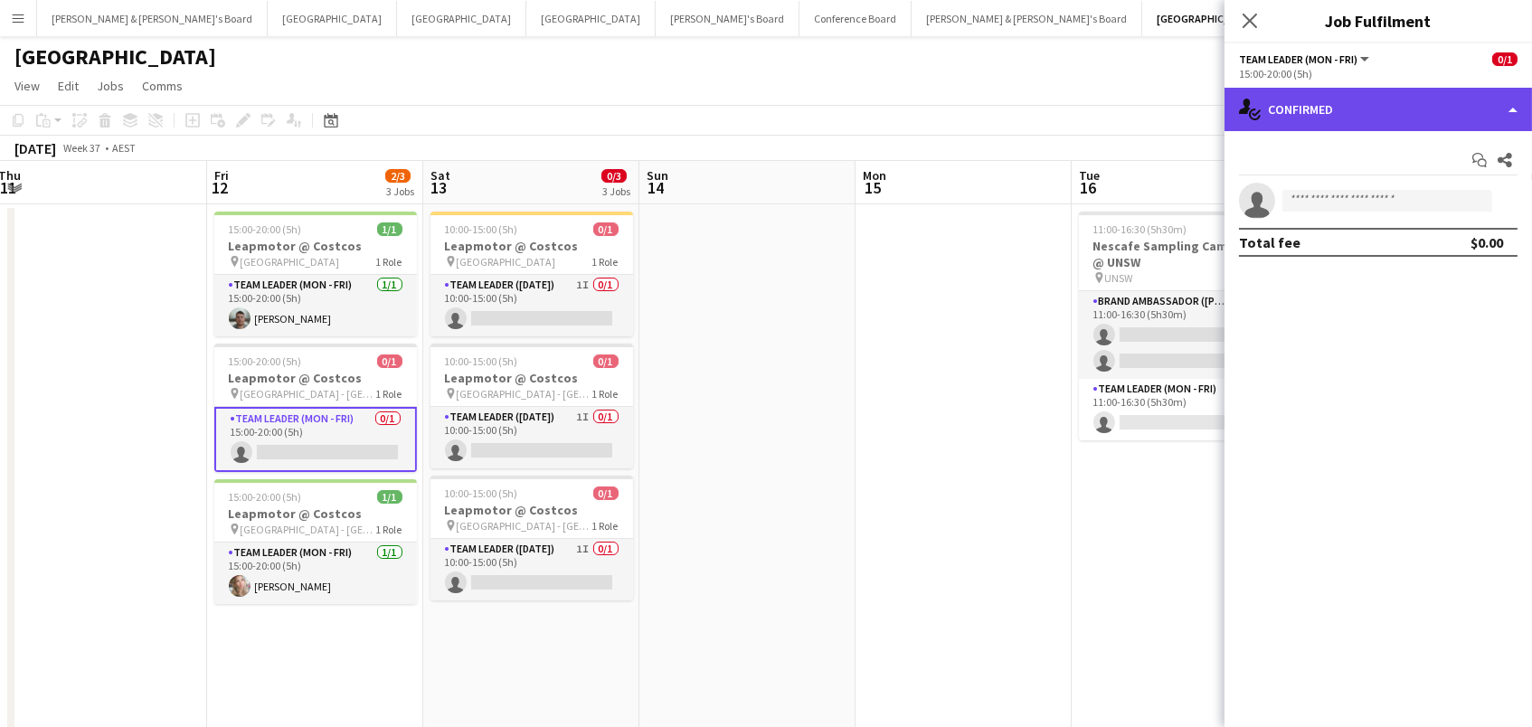
click at [1283, 104] on div "single-neutral-actions-check-2 Confirmed" at bounding box center [1377, 109] width 307 height 43
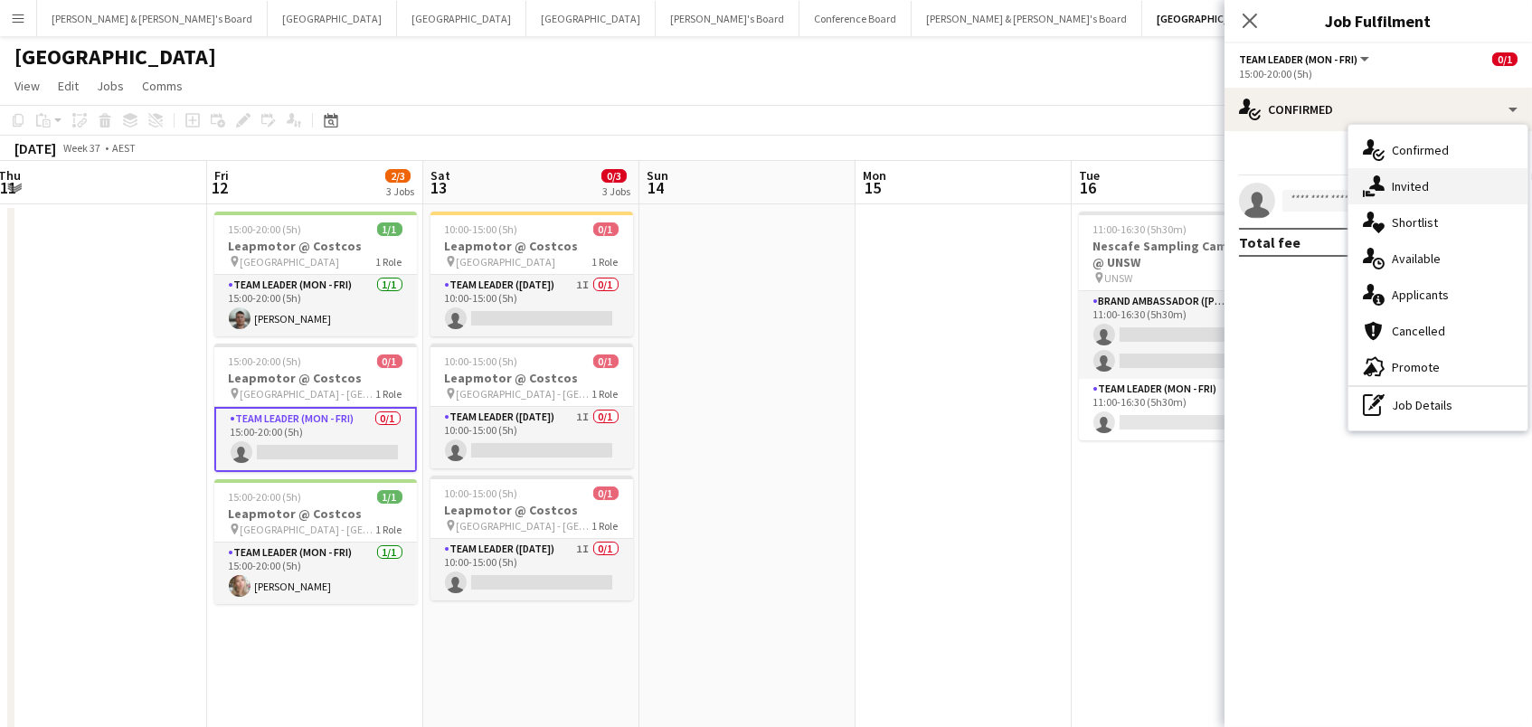
click at [1385, 175] on div "single-neutral-actions-share-1 Invited" at bounding box center [1437, 186] width 179 height 36
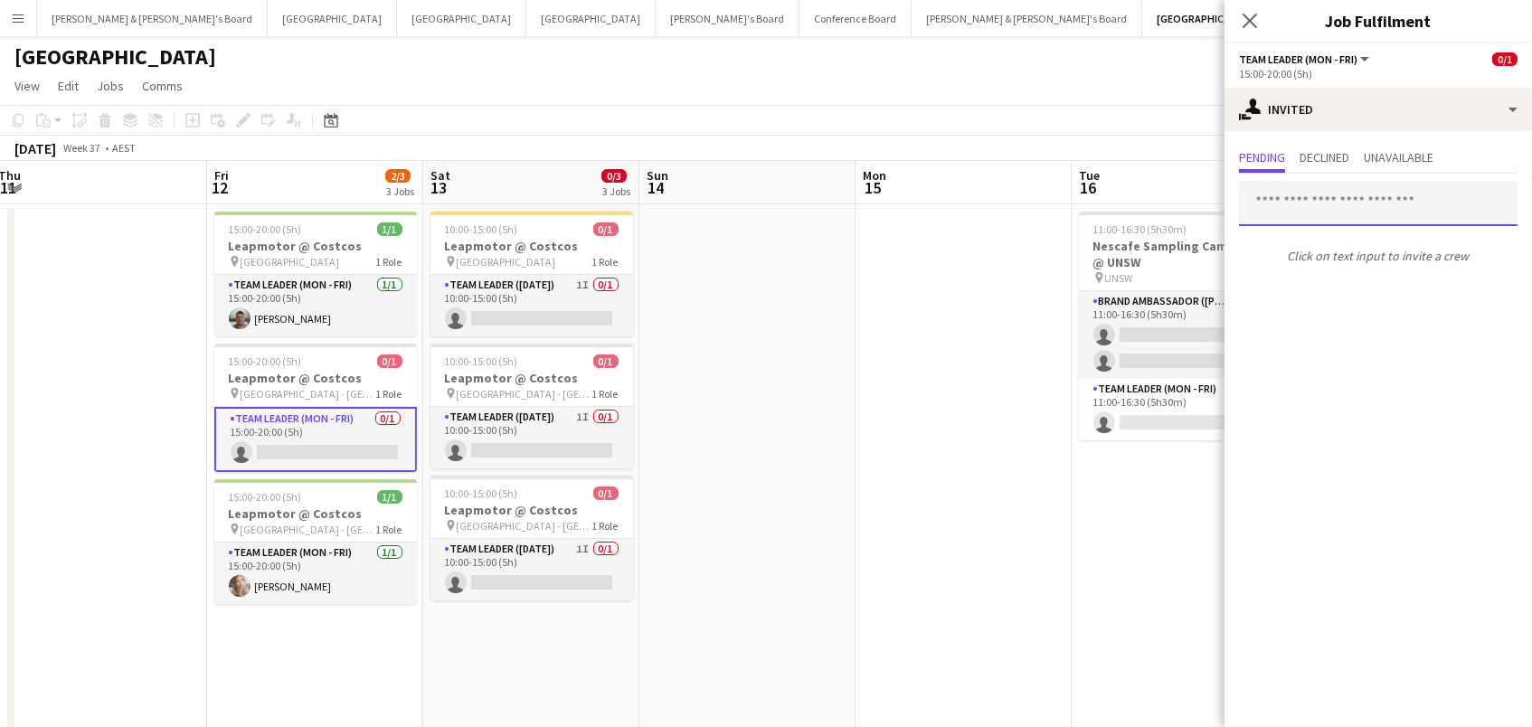
click at [1267, 203] on input "text" at bounding box center [1378, 203] width 278 height 45
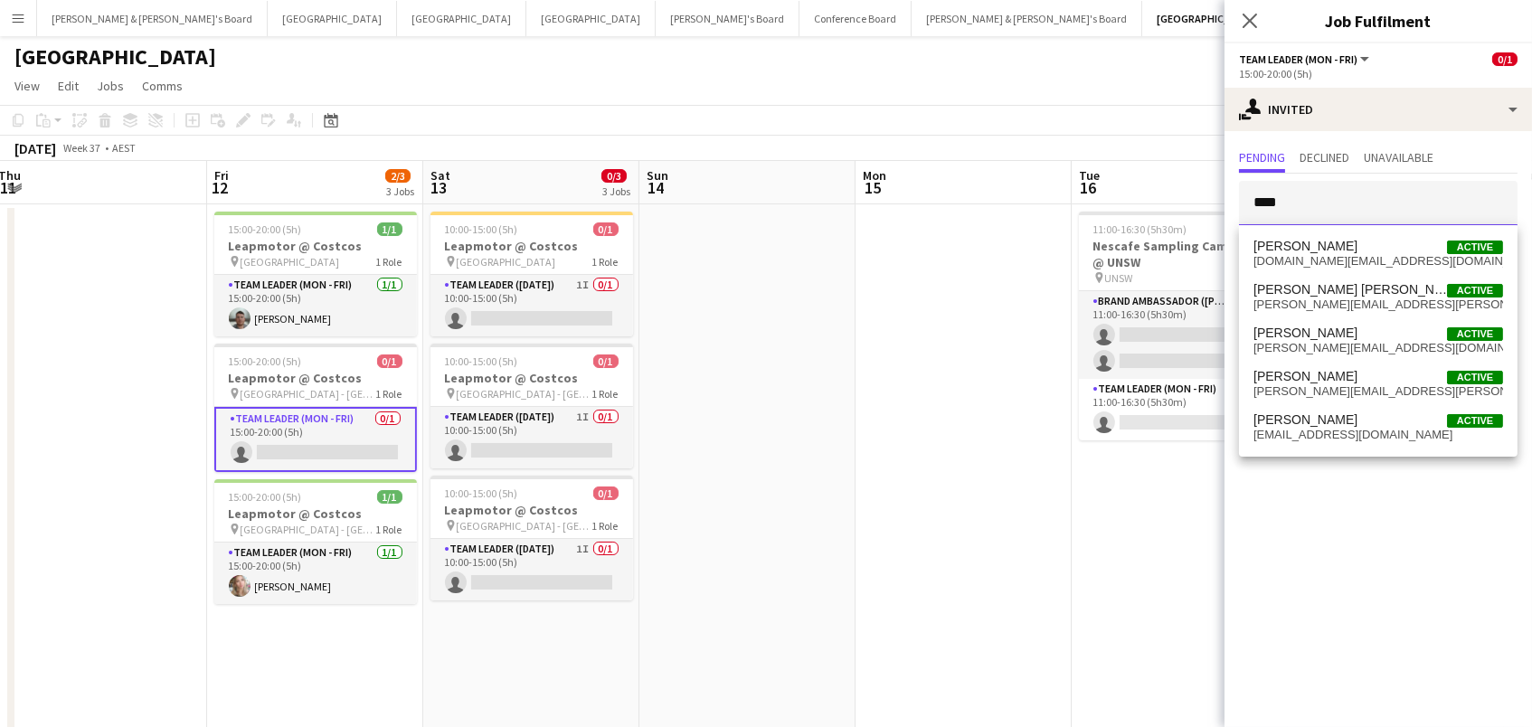
type input "****"
click at [1288, 252] on span "[PERSON_NAME]" at bounding box center [1305, 246] width 104 height 15
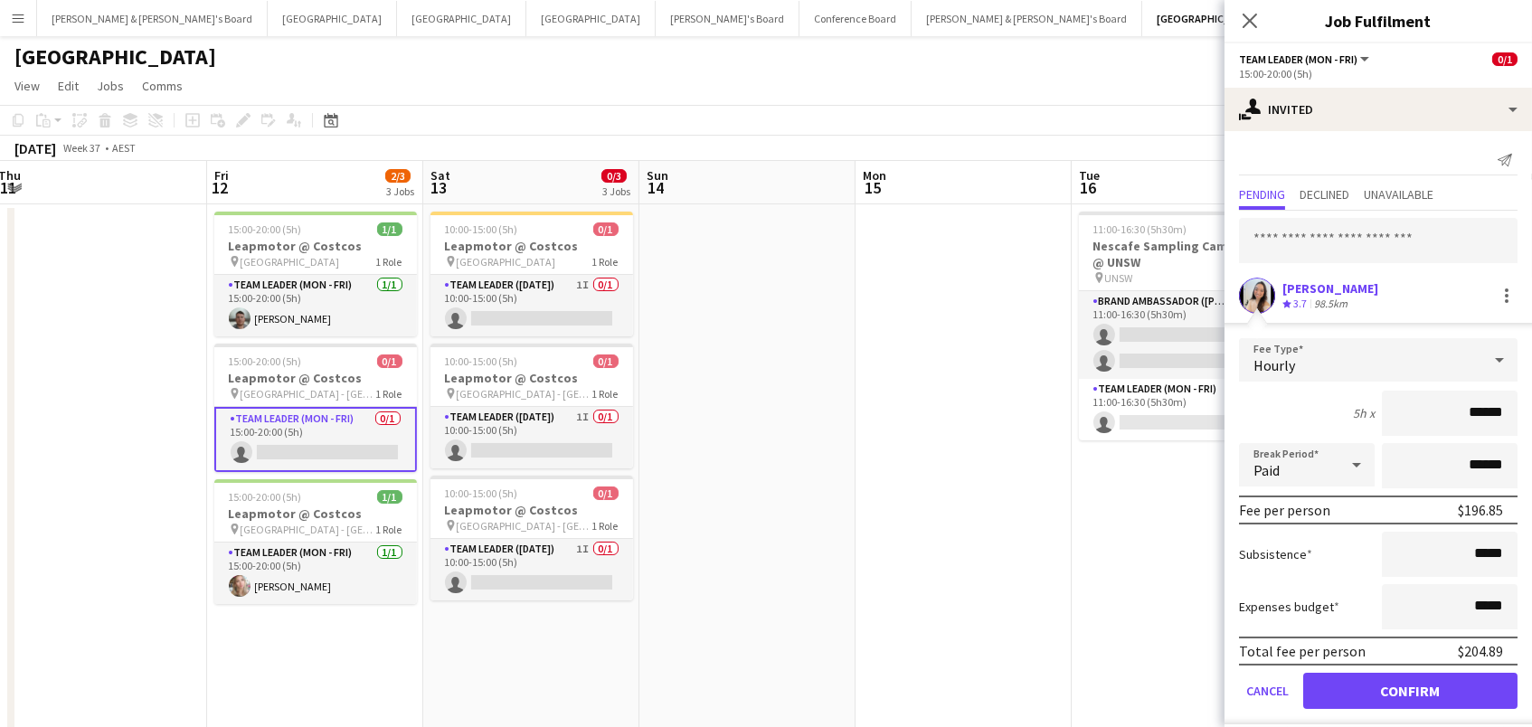
click at [1410, 688] on button "Confirm" at bounding box center [1410, 691] width 214 height 36
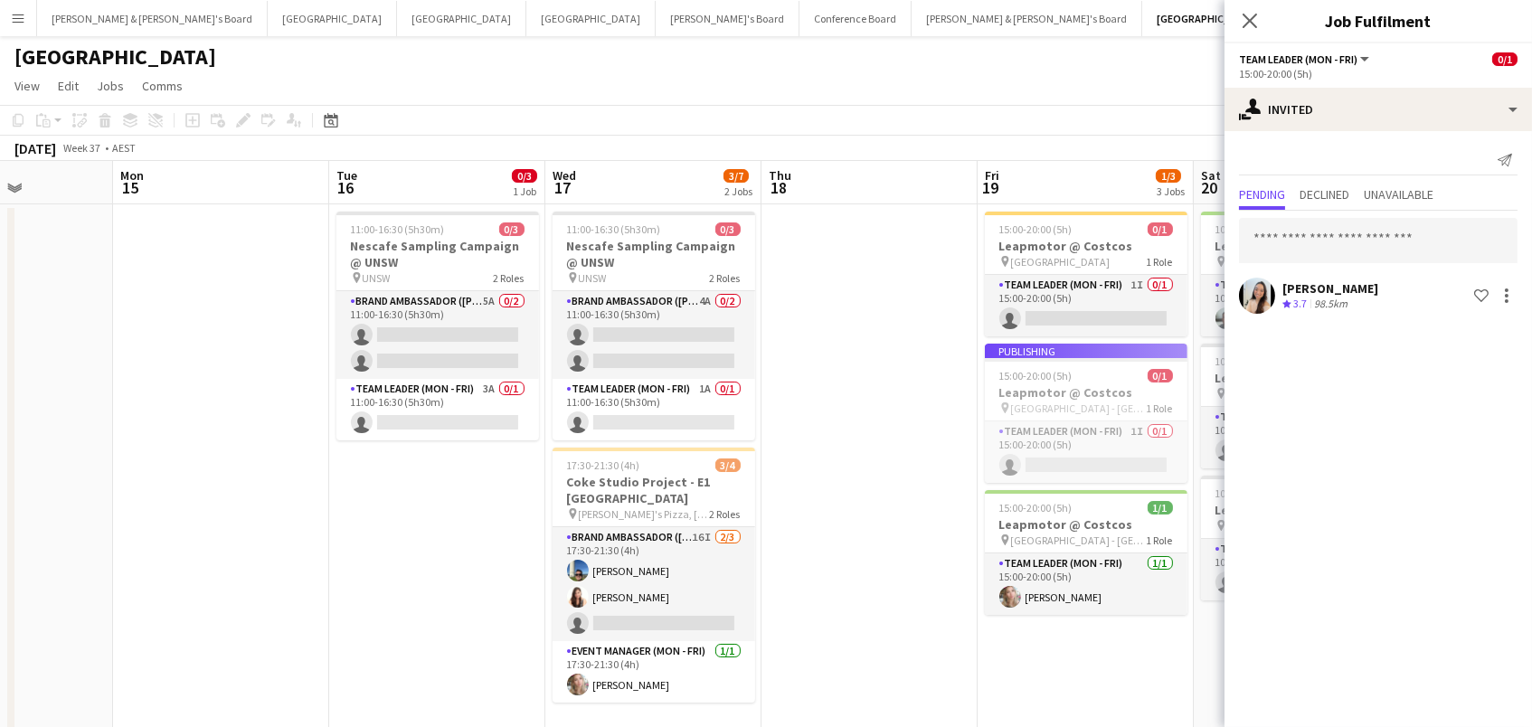
scroll to position [0, 568]
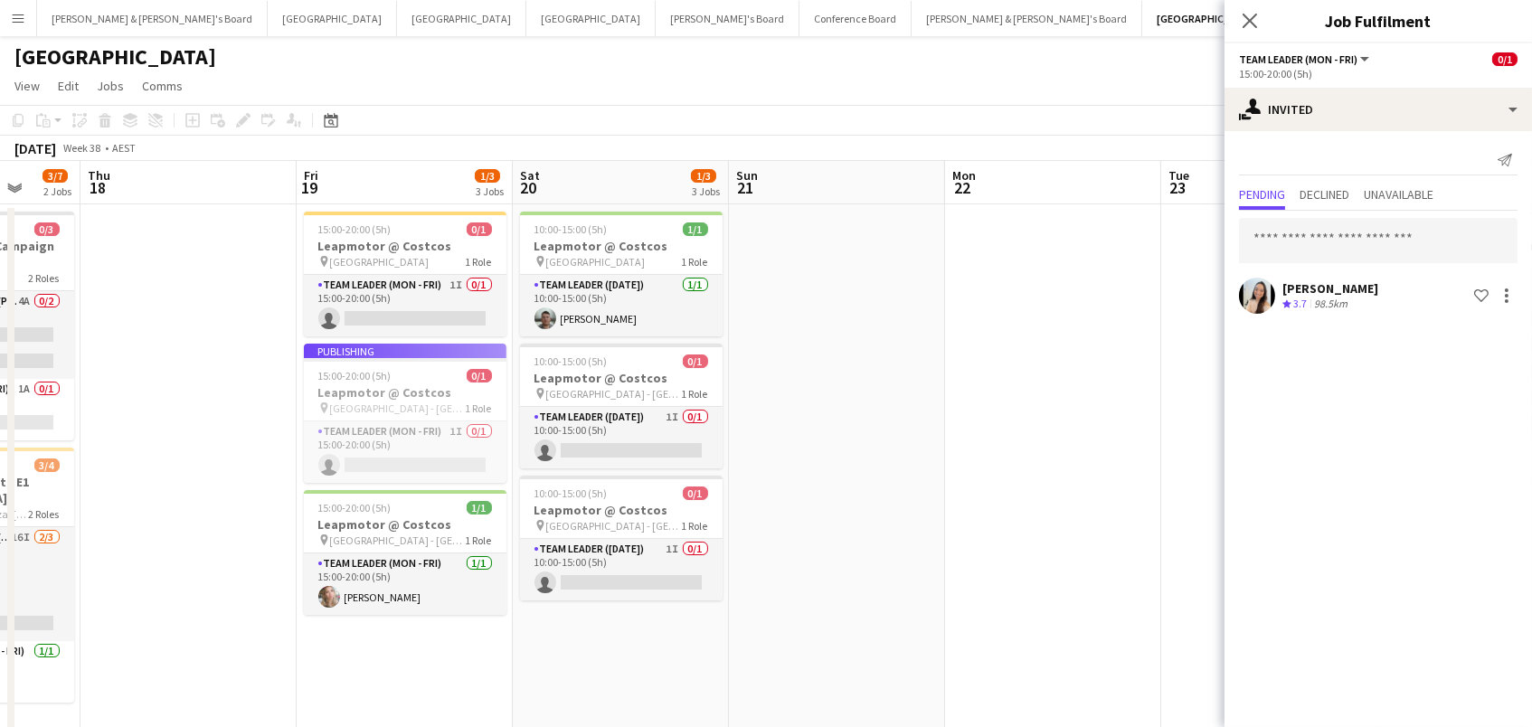
click at [435, 448] on app-job-card "Publishing 15:00-20:00 (5h) 0/1 Leapmotor @ Costcos pin Lake Macquarie - NSW 1 …" at bounding box center [405, 413] width 203 height 139
click at [967, 443] on app-date-cell at bounding box center [1053, 561] width 216 height 714
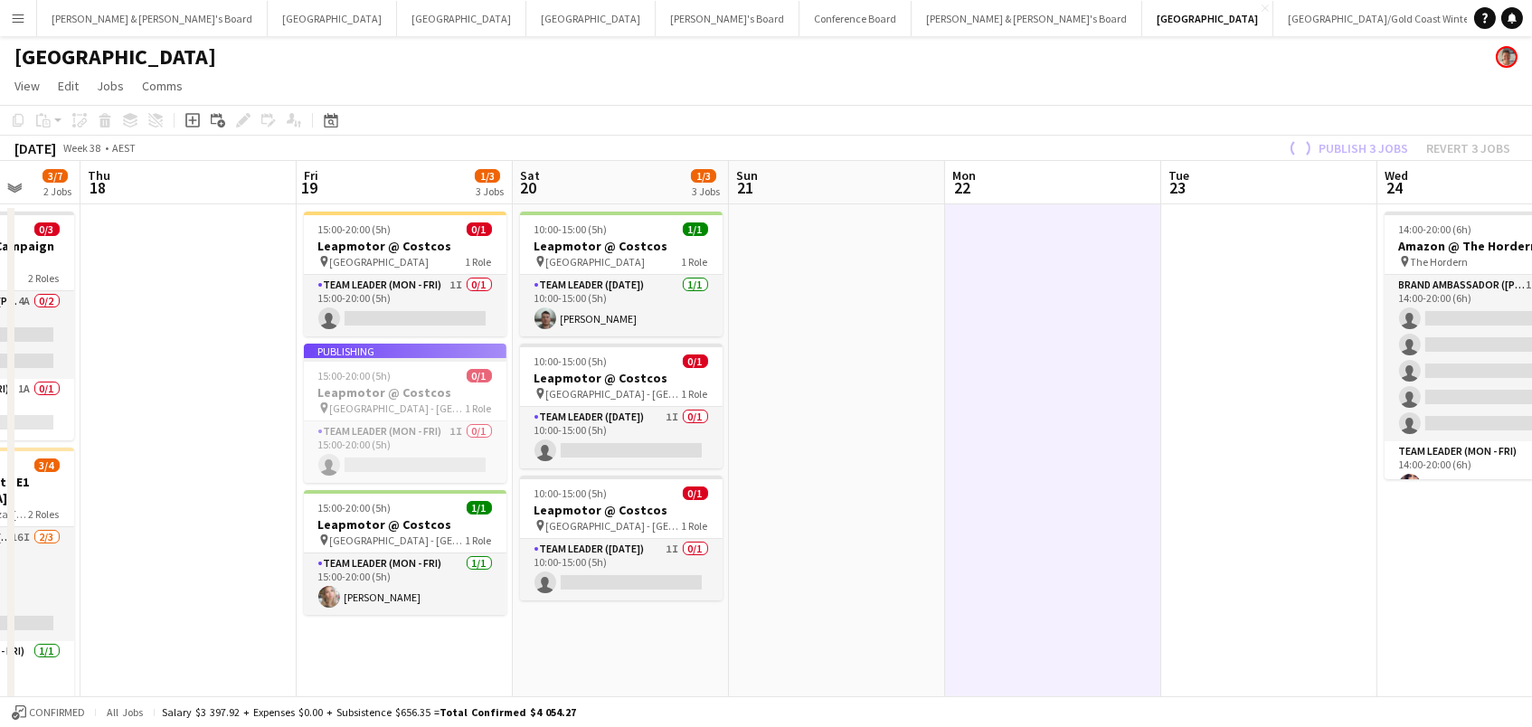
click at [1375, 146] on div "Publish 3 jobs Revert 3 jobs" at bounding box center [1397, 149] width 269 height 24
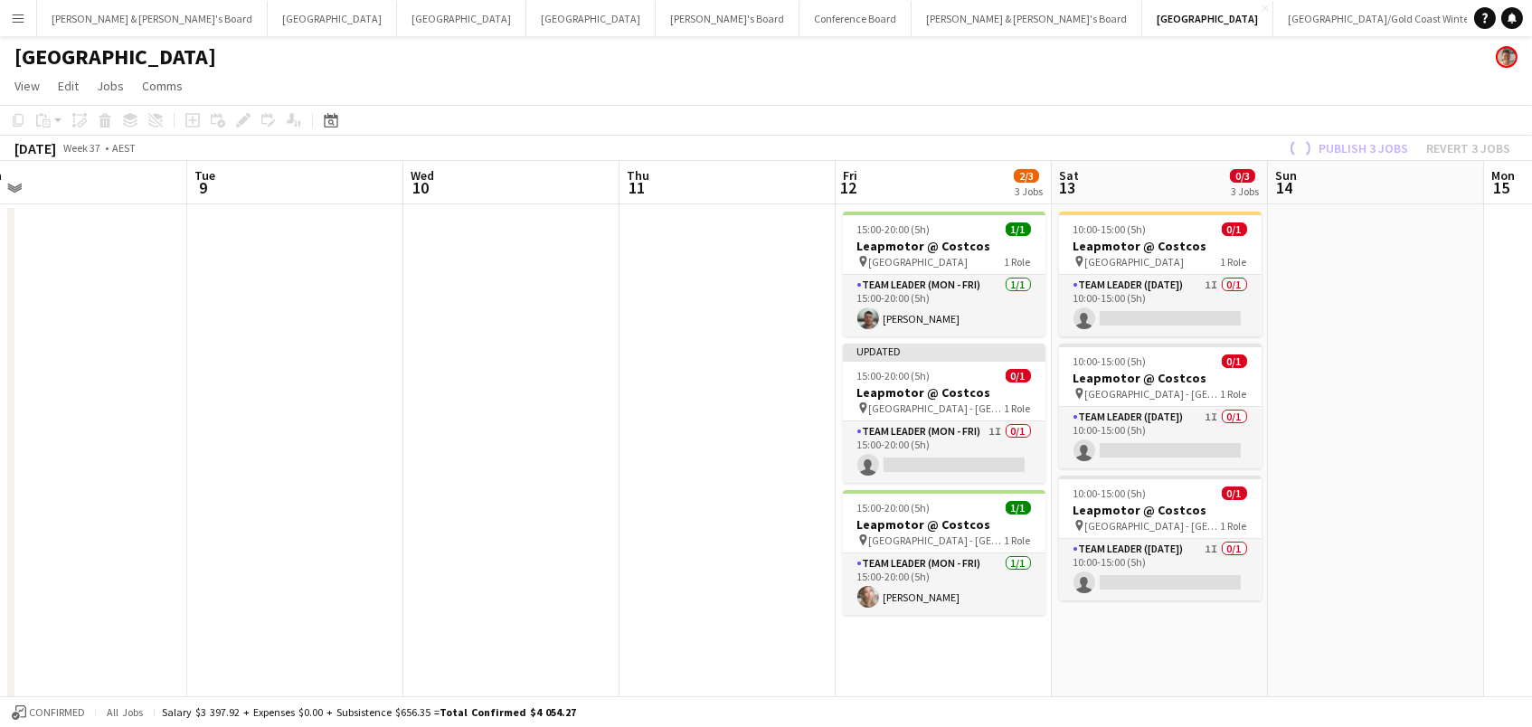
scroll to position [0, 466]
click at [1140, 5] on app-navbar "Menu Boards Boards Boards All jobs Status Workforce Workforce My Workforce Recr…" at bounding box center [766, 18] width 1532 height 36
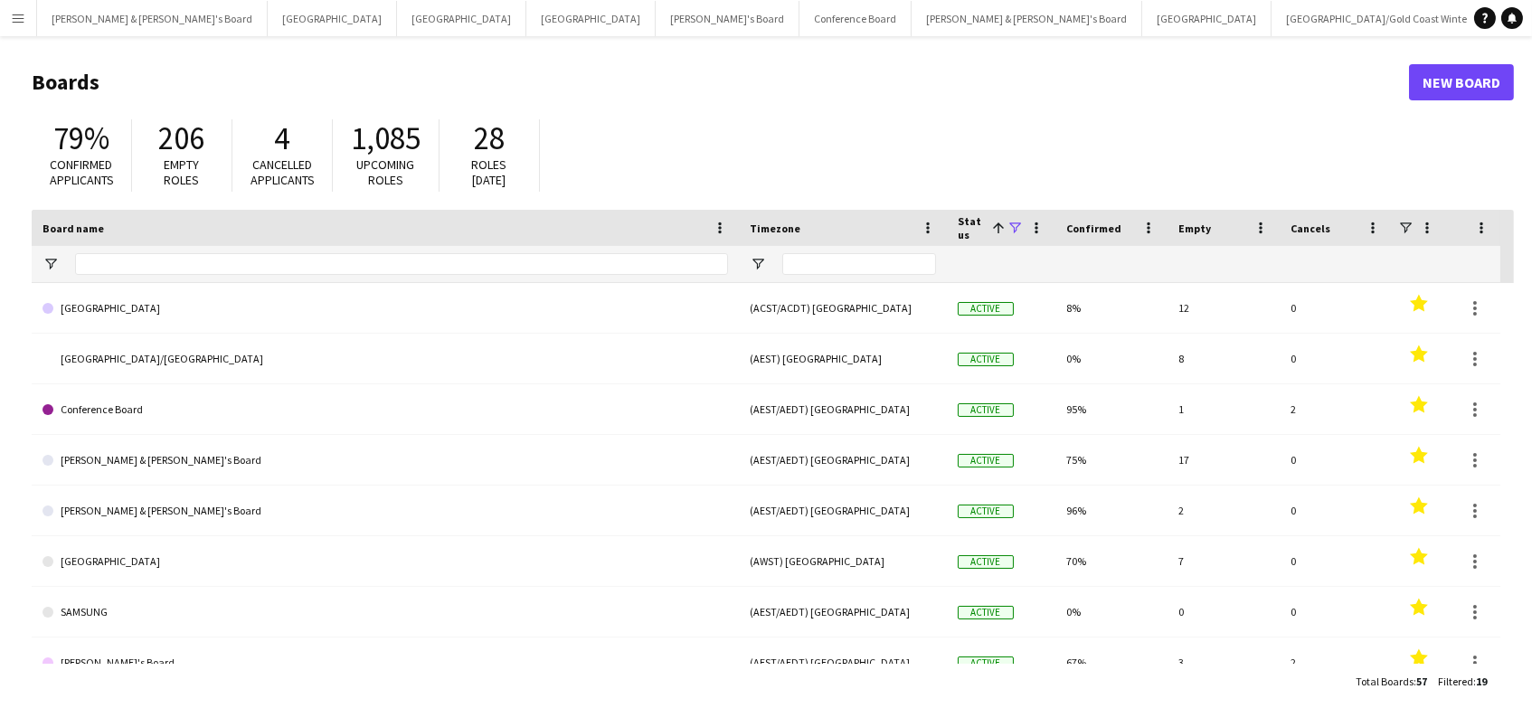
click at [13, 21] on app-icon "Menu" at bounding box center [18, 18] width 14 height 14
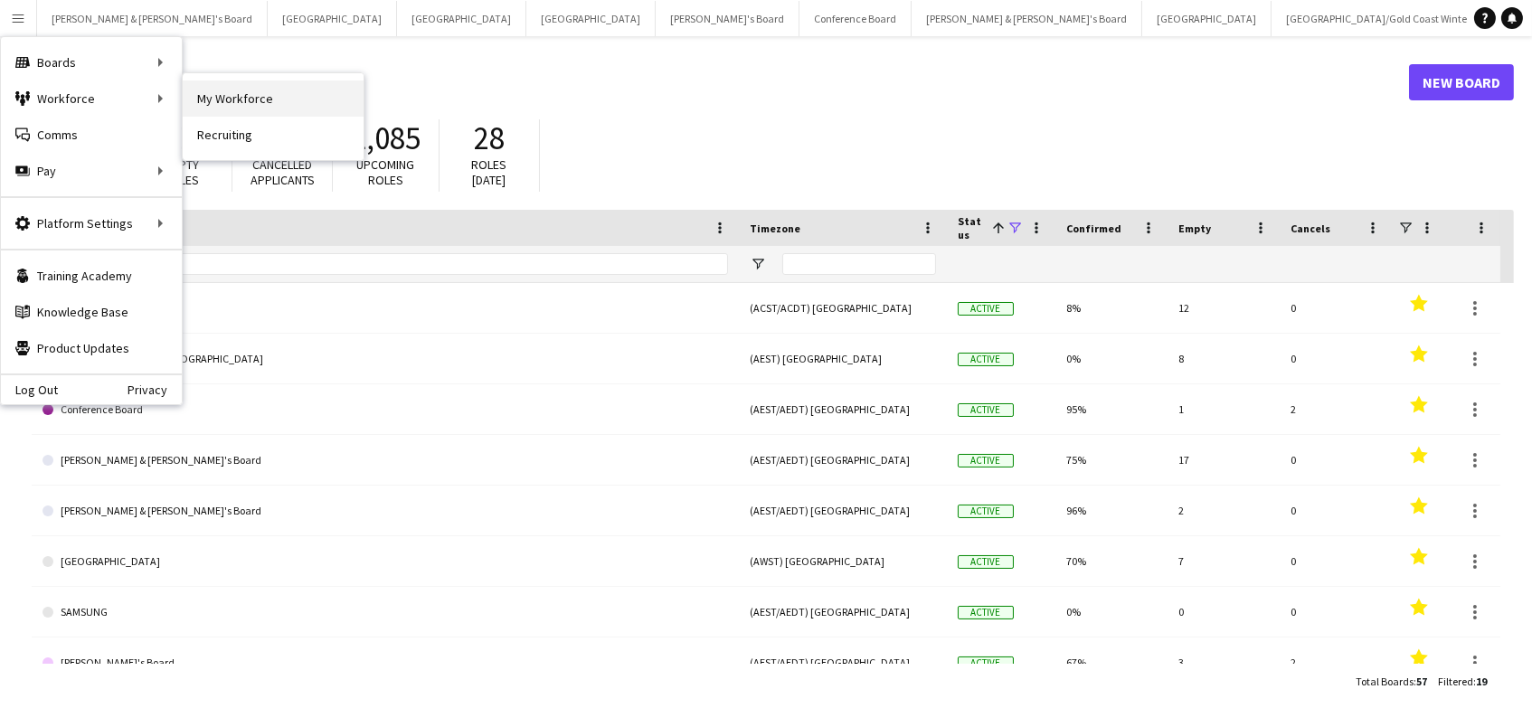
click at [214, 103] on link "My Workforce" at bounding box center [273, 98] width 181 height 36
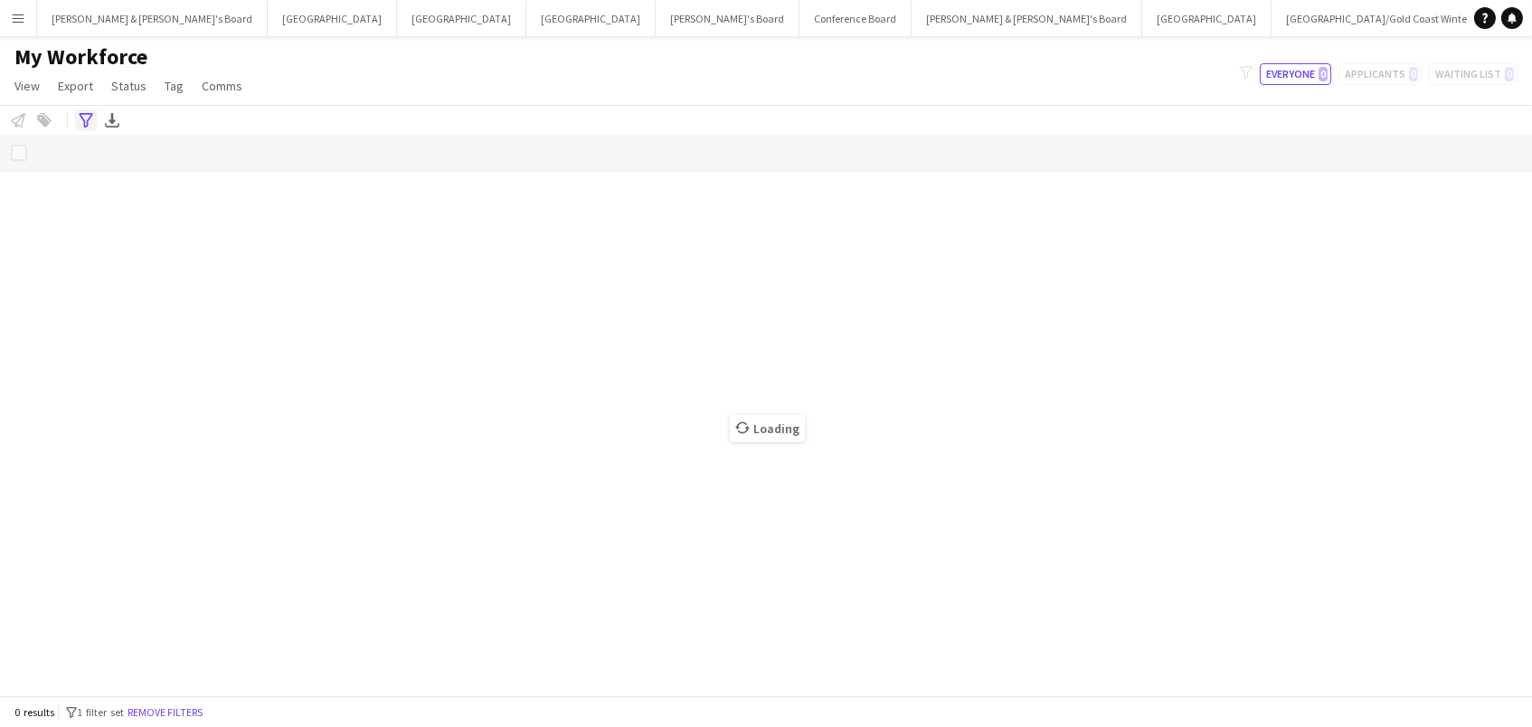
click at [87, 117] on icon "Advanced filters" at bounding box center [86, 120] width 14 height 14
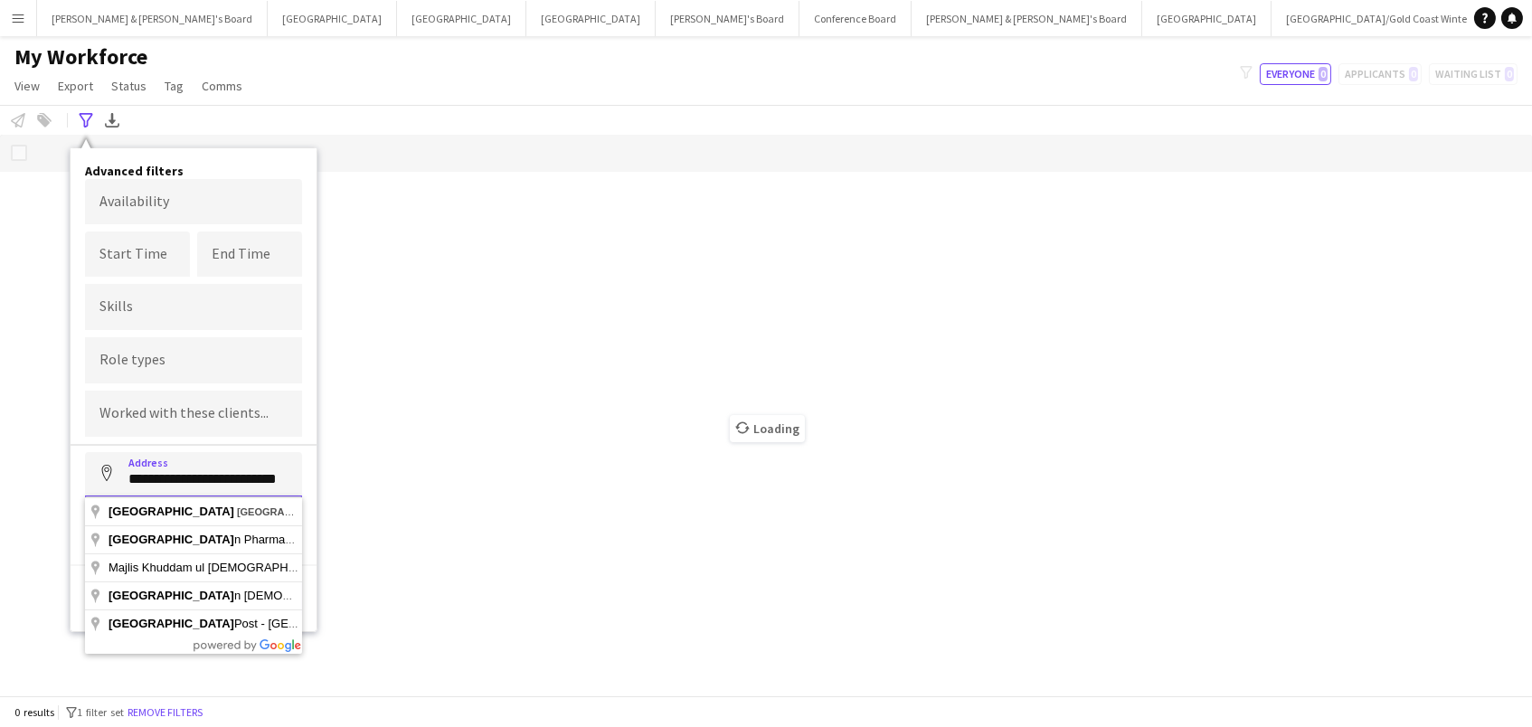
type input "*"
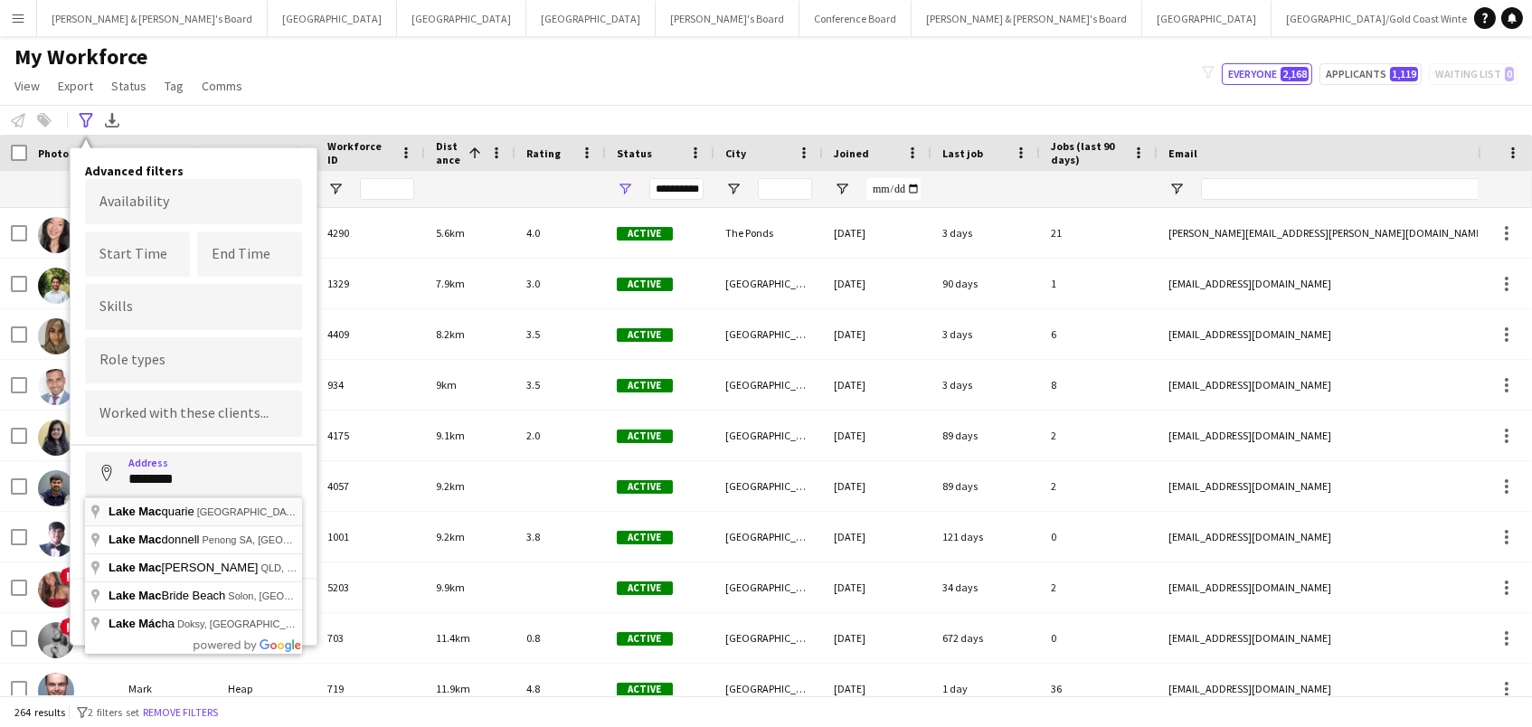
type input "**********"
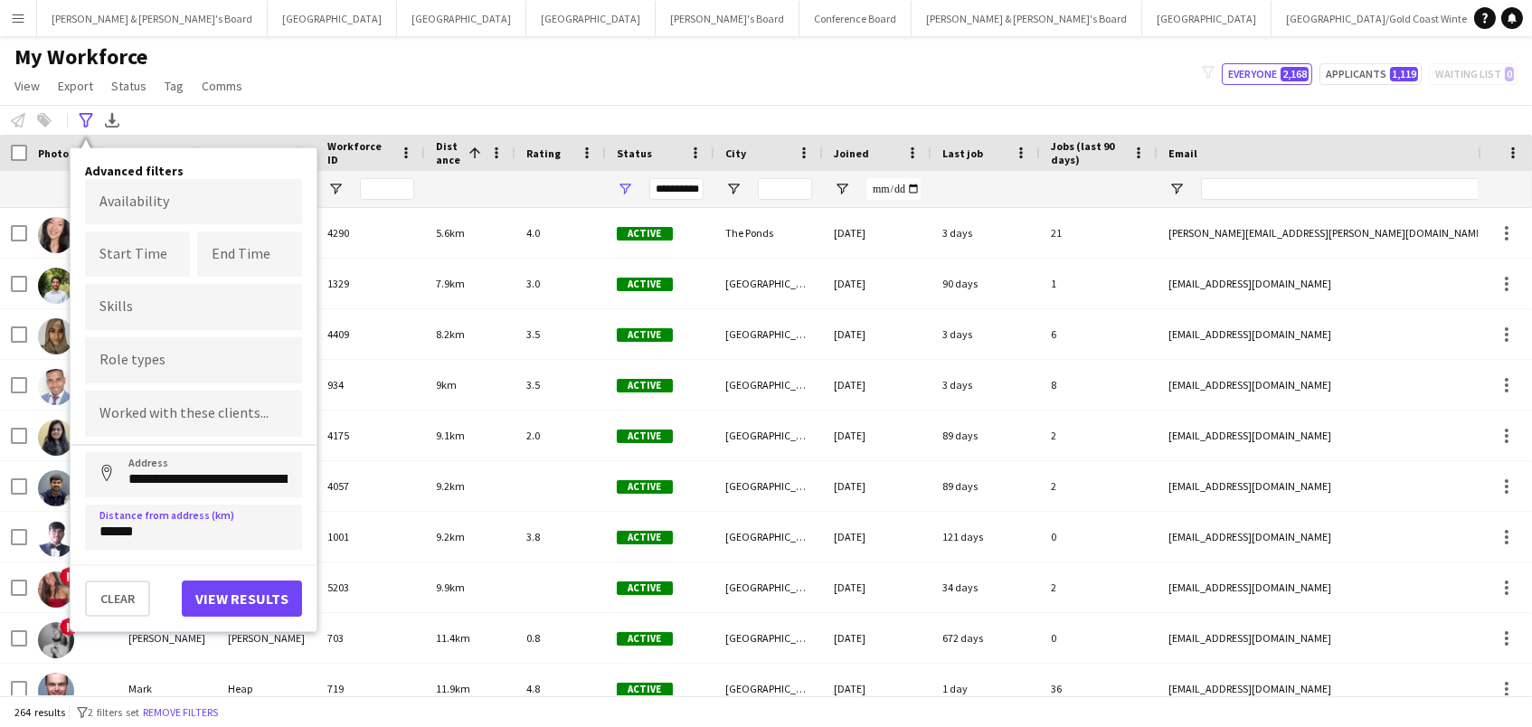
click at [226, 592] on button "View results" at bounding box center [242, 598] width 120 height 36
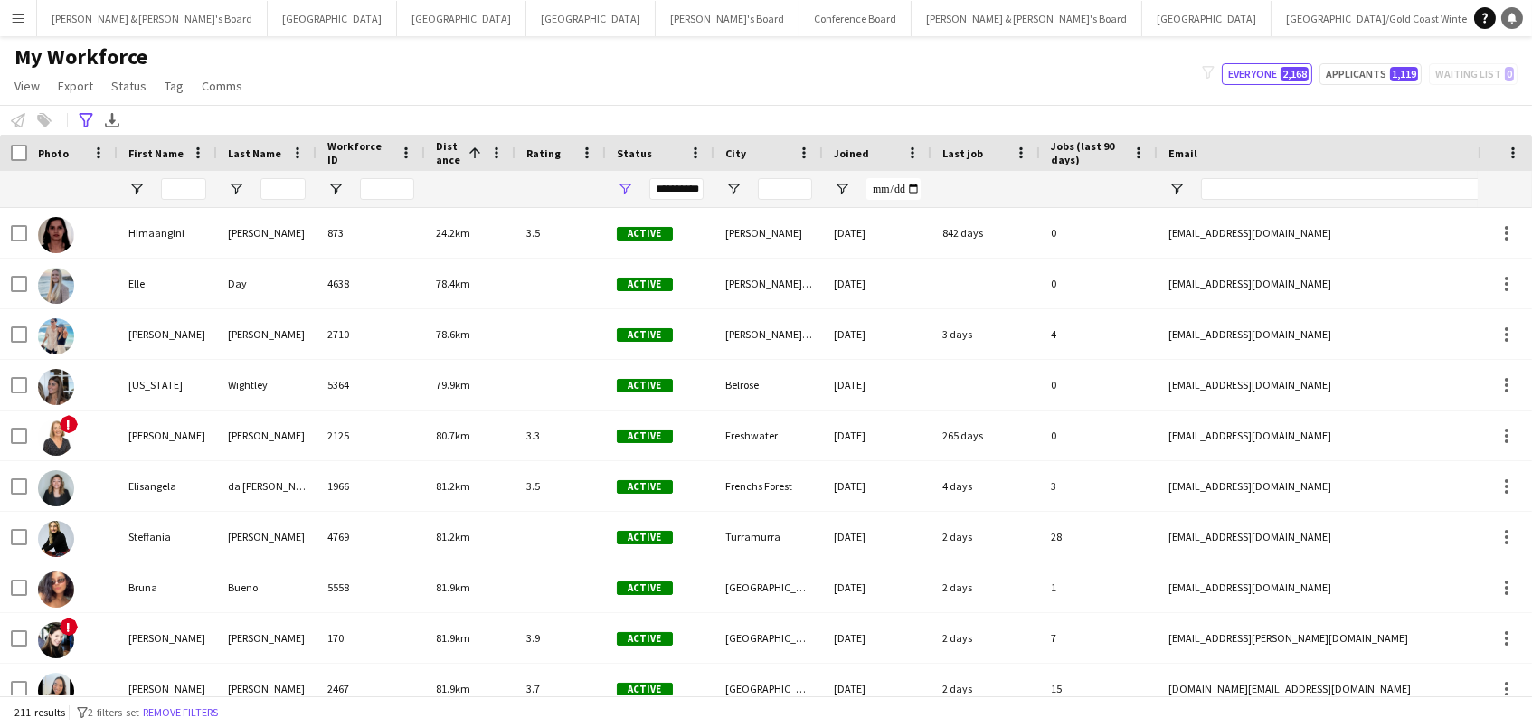
click at [1517, 16] on link "Notifications" at bounding box center [1512, 18] width 22 height 22
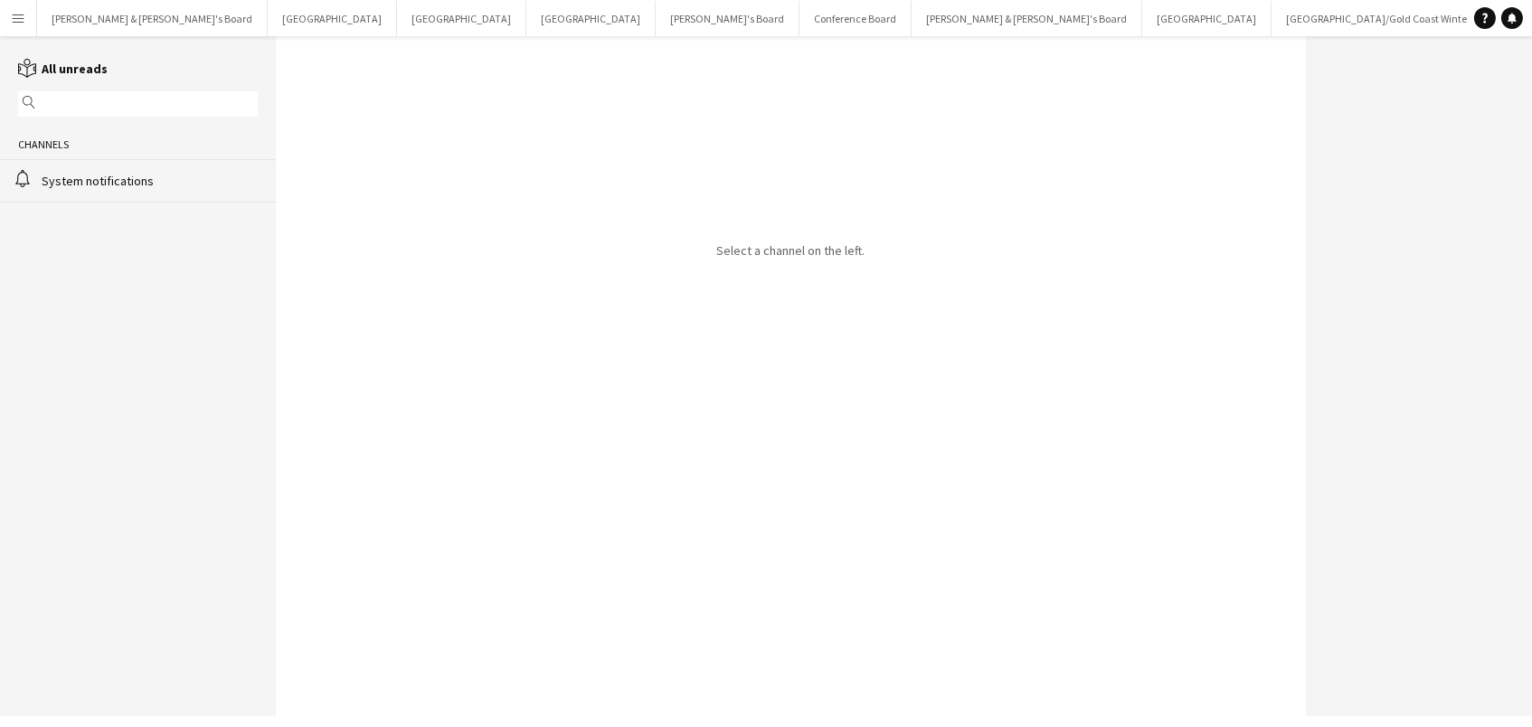
click at [10, 26] on button "Menu" at bounding box center [18, 18] width 36 height 36
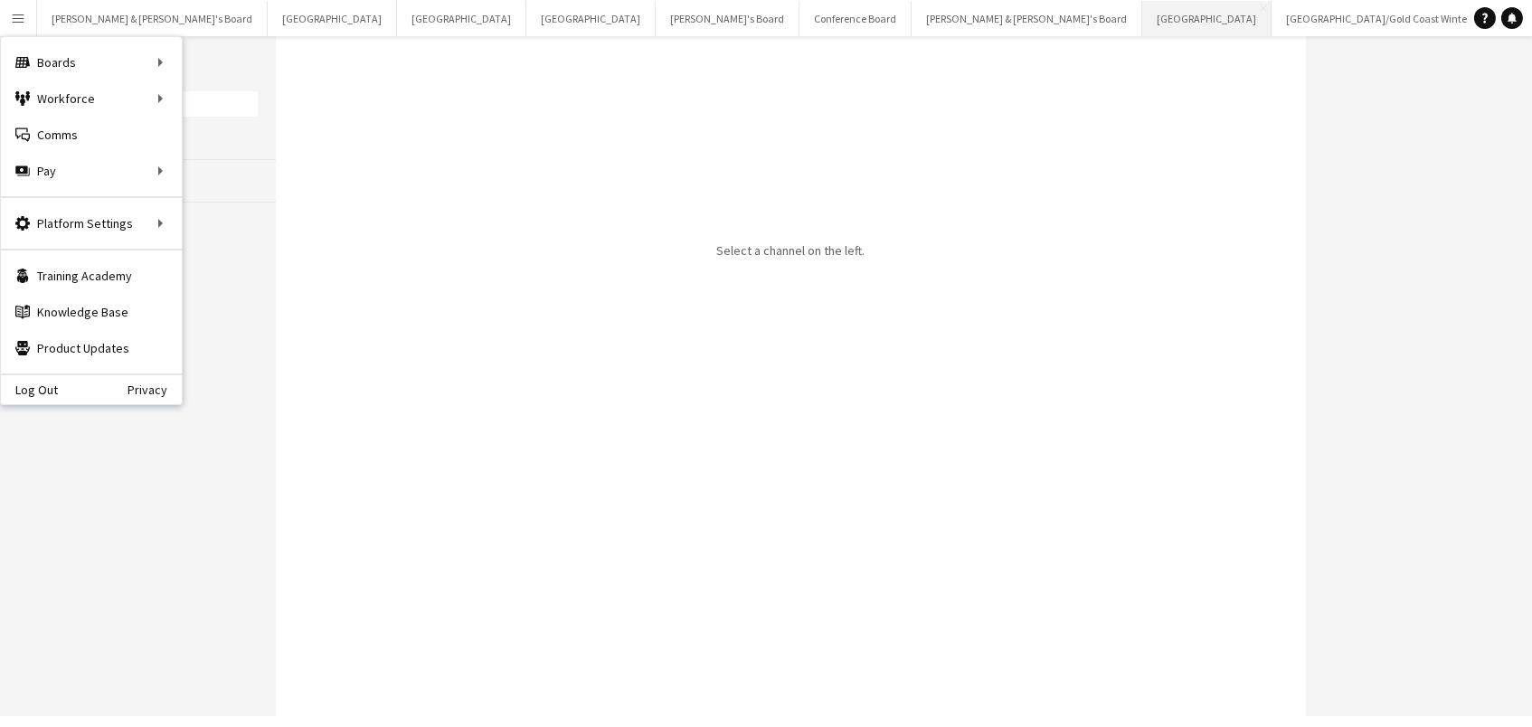
click at [1142, 20] on button "Sydney Close" at bounding box center [1206, 18] width 129 height 35
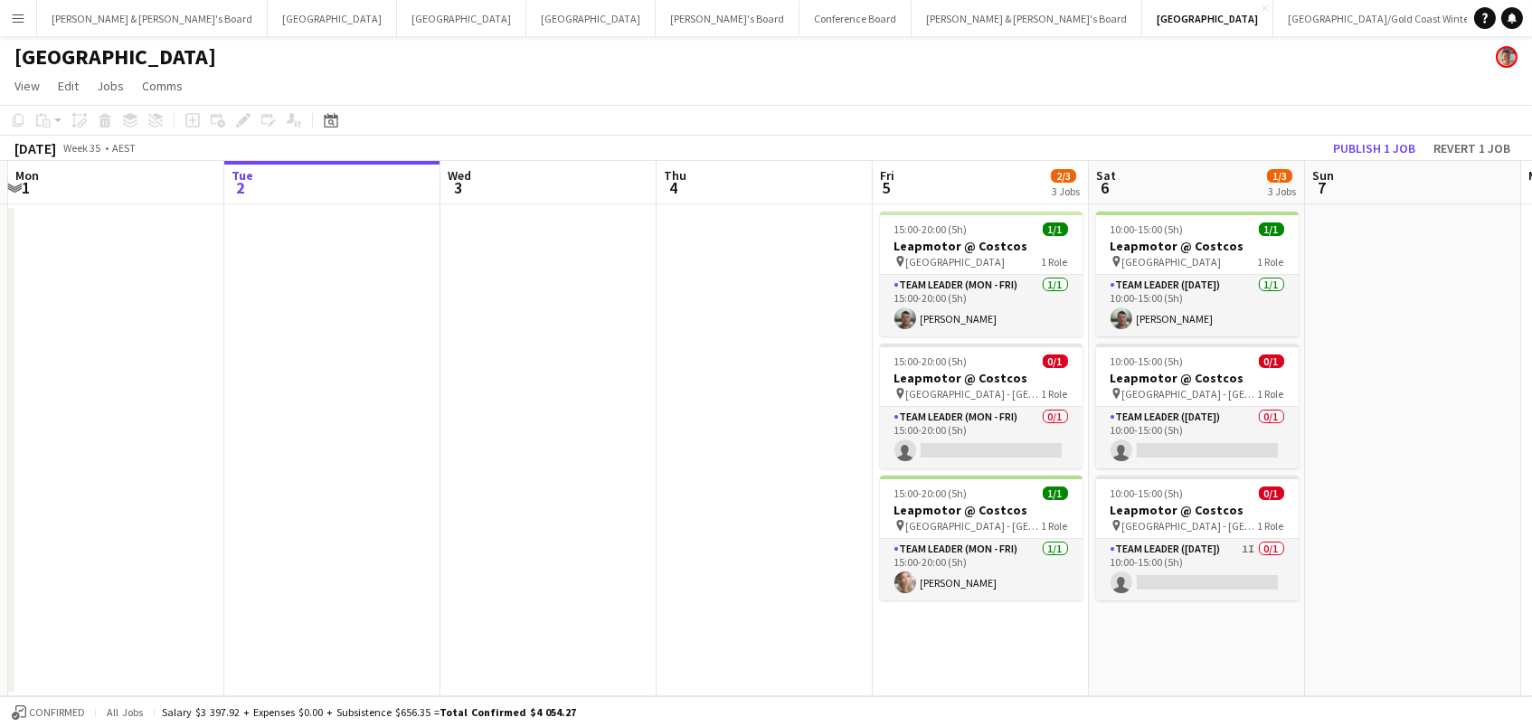
scroll to position [0, 422]
click at [15, 14] on app-icon "Menu" at bounding box center [18, 18] width 14 height 14
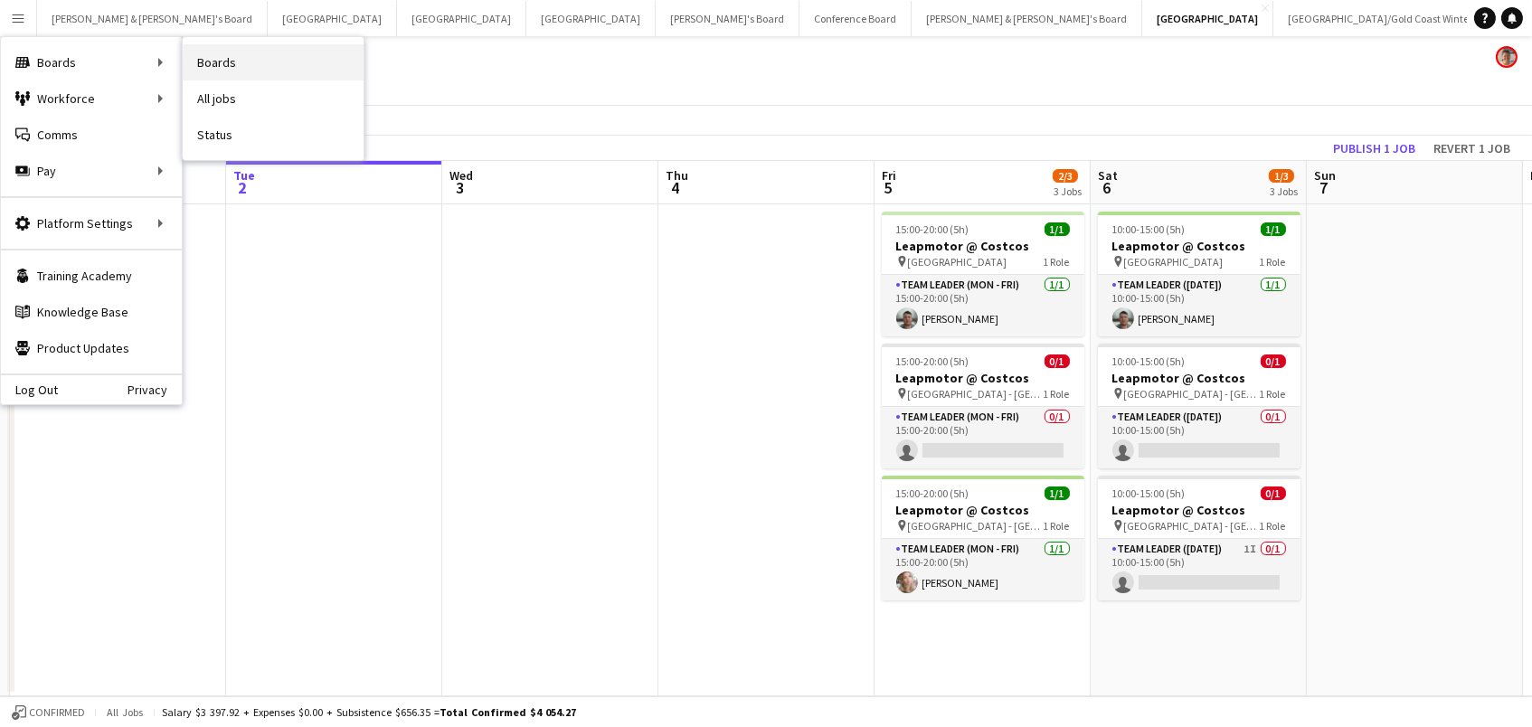
click at [222, 57] on link "Boards" at bounding box center [273, 62] width 181 height 36
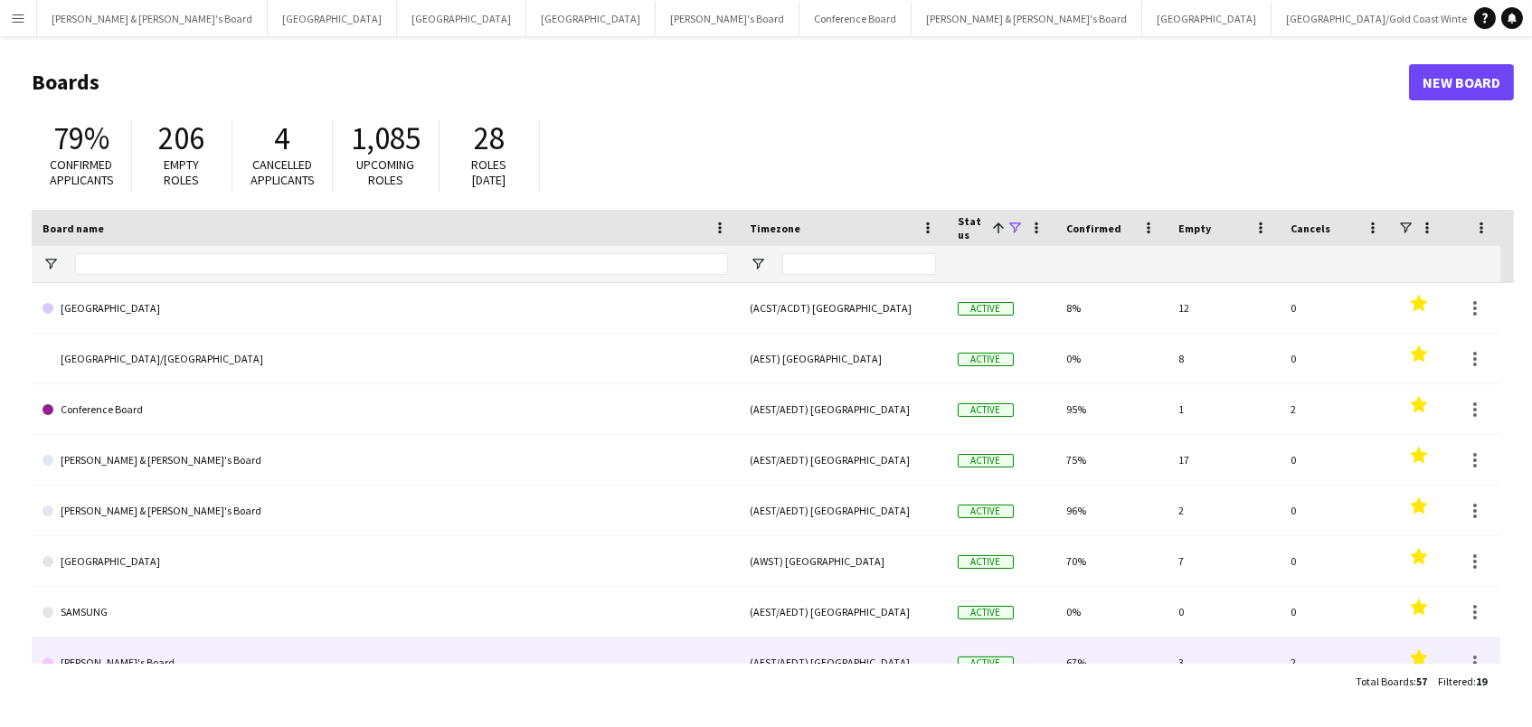
click at [117, 648] on link "[PERSON_NAME]'s Board" at bounding box center [384, 662] width 685 height 51
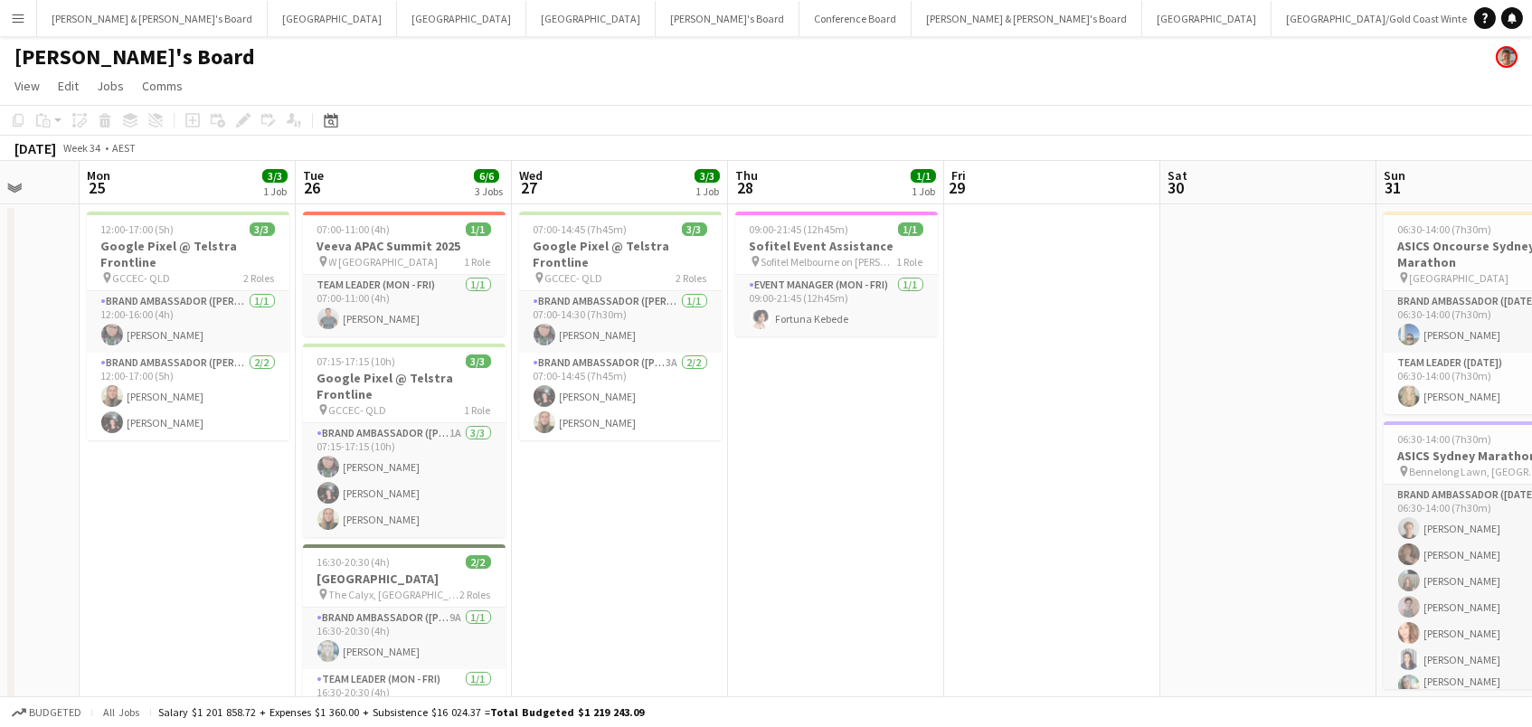
scroll to position [0, 441]
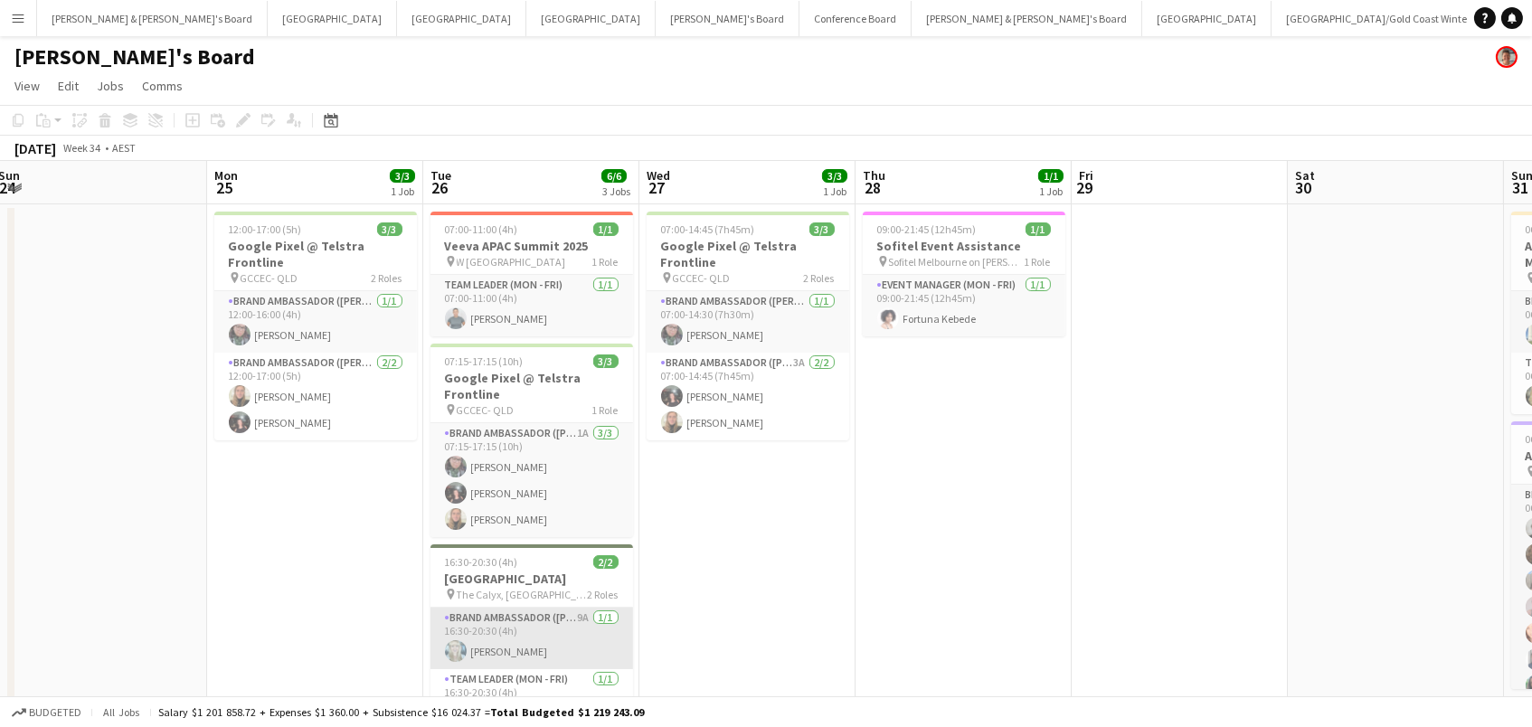
click at [555, 626] on app-card-role "Brand Ambassador (Mon - Fri) 9A [DATE] 16:30-20:30 (4h) [PERSON_NAME]" at bounding box center [531, 638] width 203 height 61
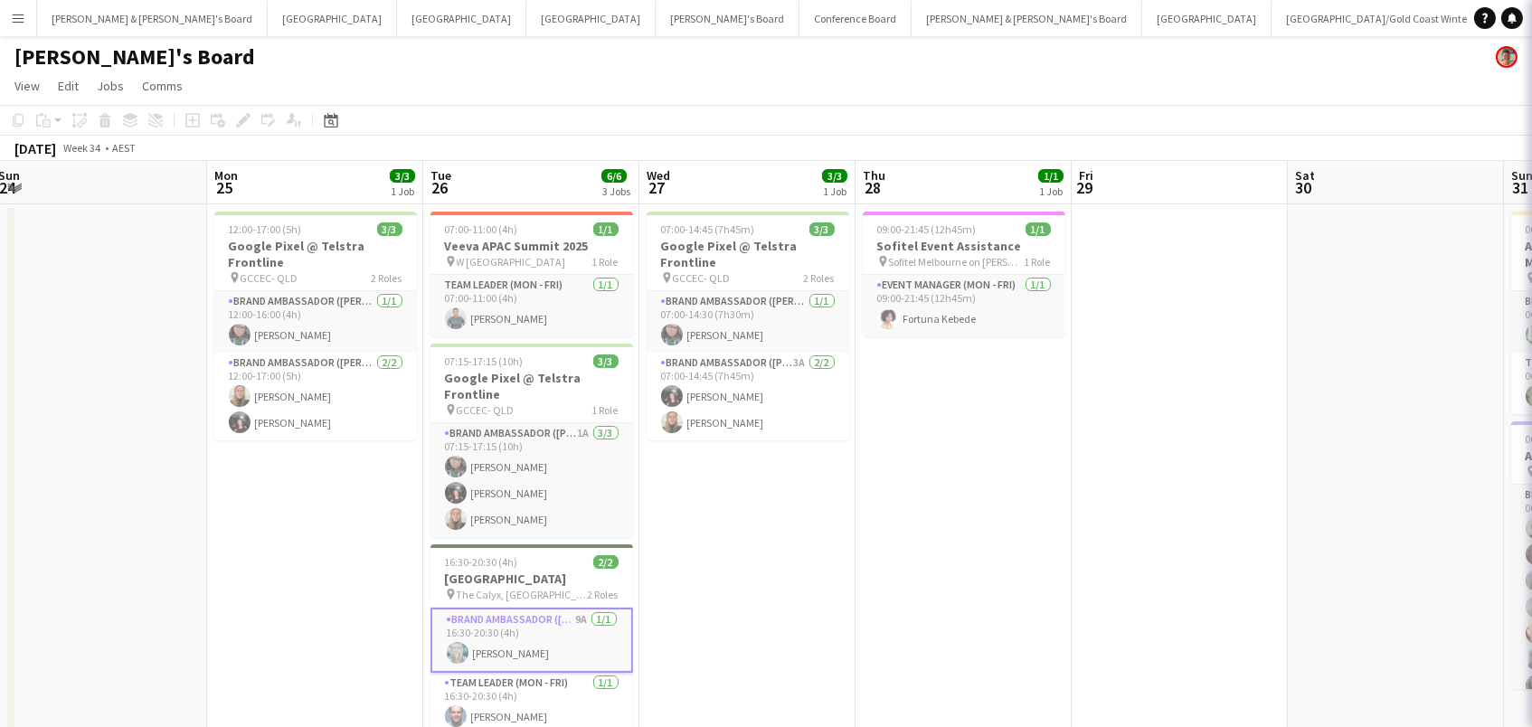
scroll to position [0, 440]
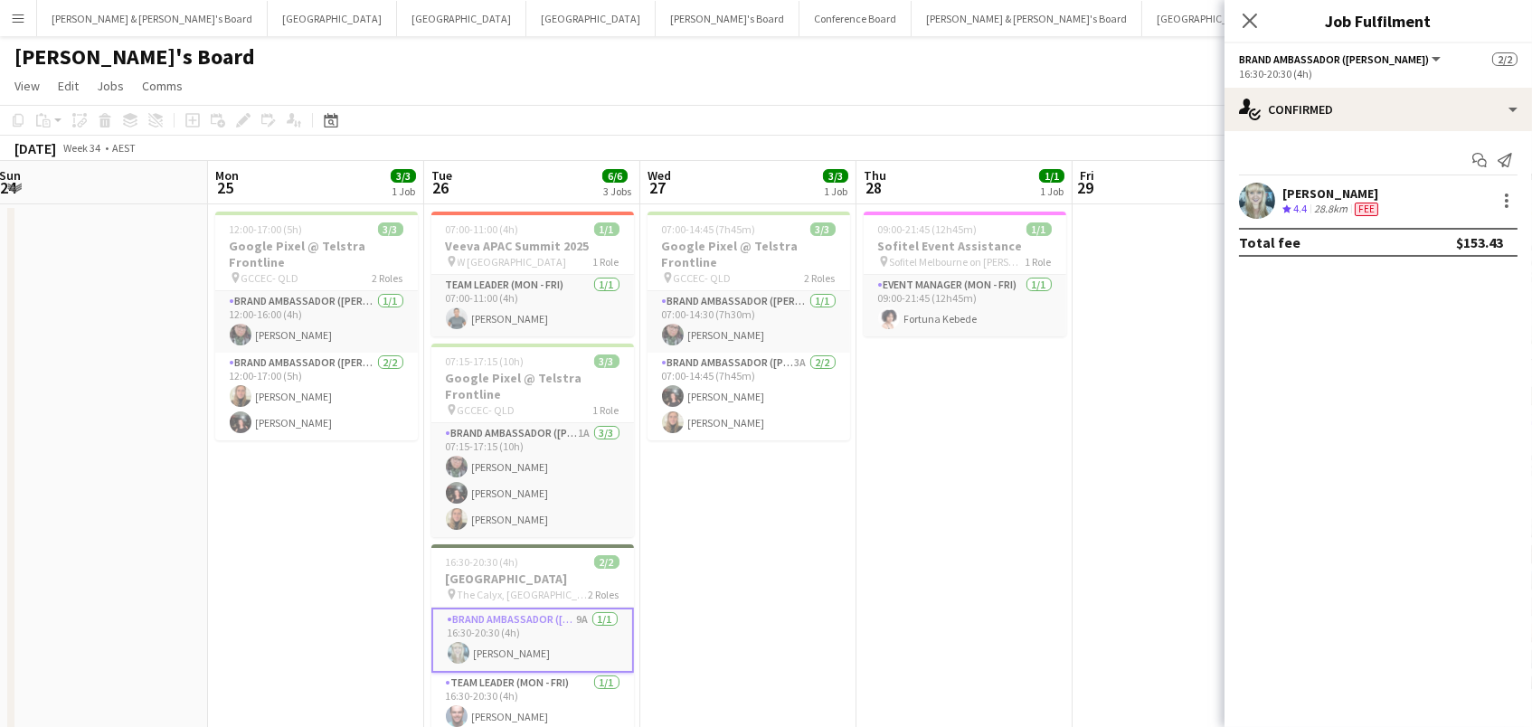
click at [1303, 202] on span "4.4" at bounding box center [1300, 209] width 14 height 14
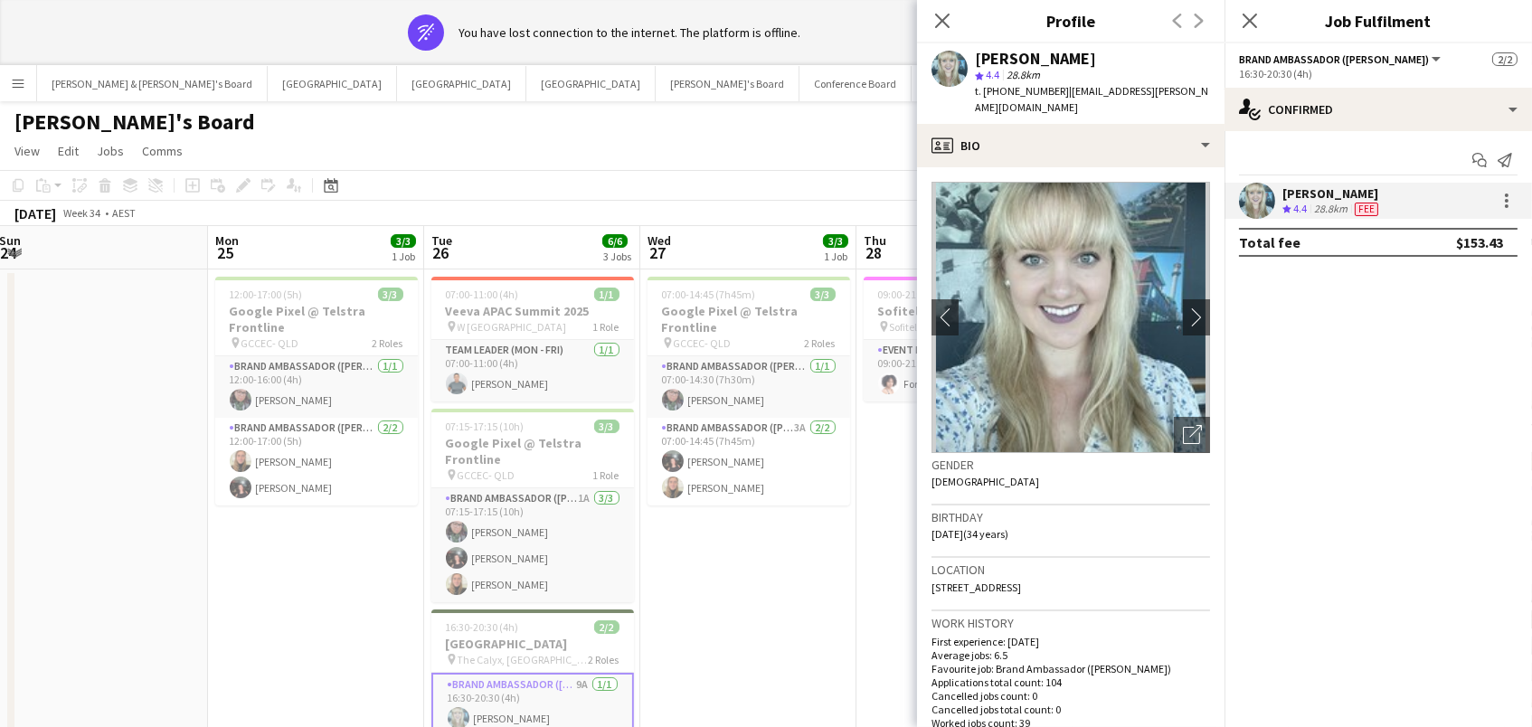
drag, startPoint x: 1202, startPoint y: 90, endPoint x: 1055, endPoint y: 91, distance: 146.5
click at [1055, 91] on div "[PERSON_NAME] star 4.4 28.8km t. [PHONE_NUMBER] | [EMAIL_ADDRESS][PERSON_NAME][…" at bounding box center [1070, 83] width 307 height 80
copy span "[EMAIL_ADDRESS][PERSON_NAME][DOMAIN_NAME]"
click at [1034, 90] on span "t. [PHONE_NUMBER]" at bounding box center [1022, 91] width 94 height 14
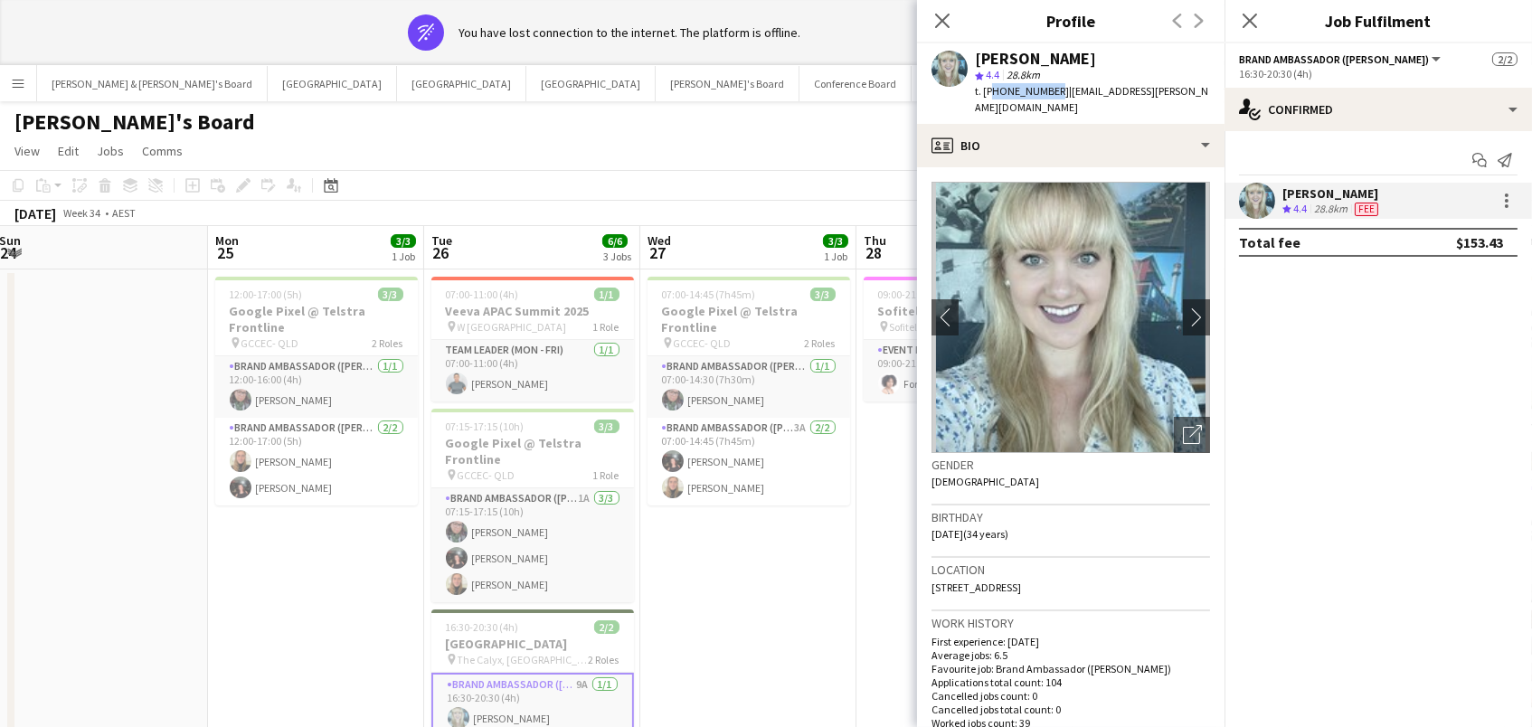
copy span "61424323351"
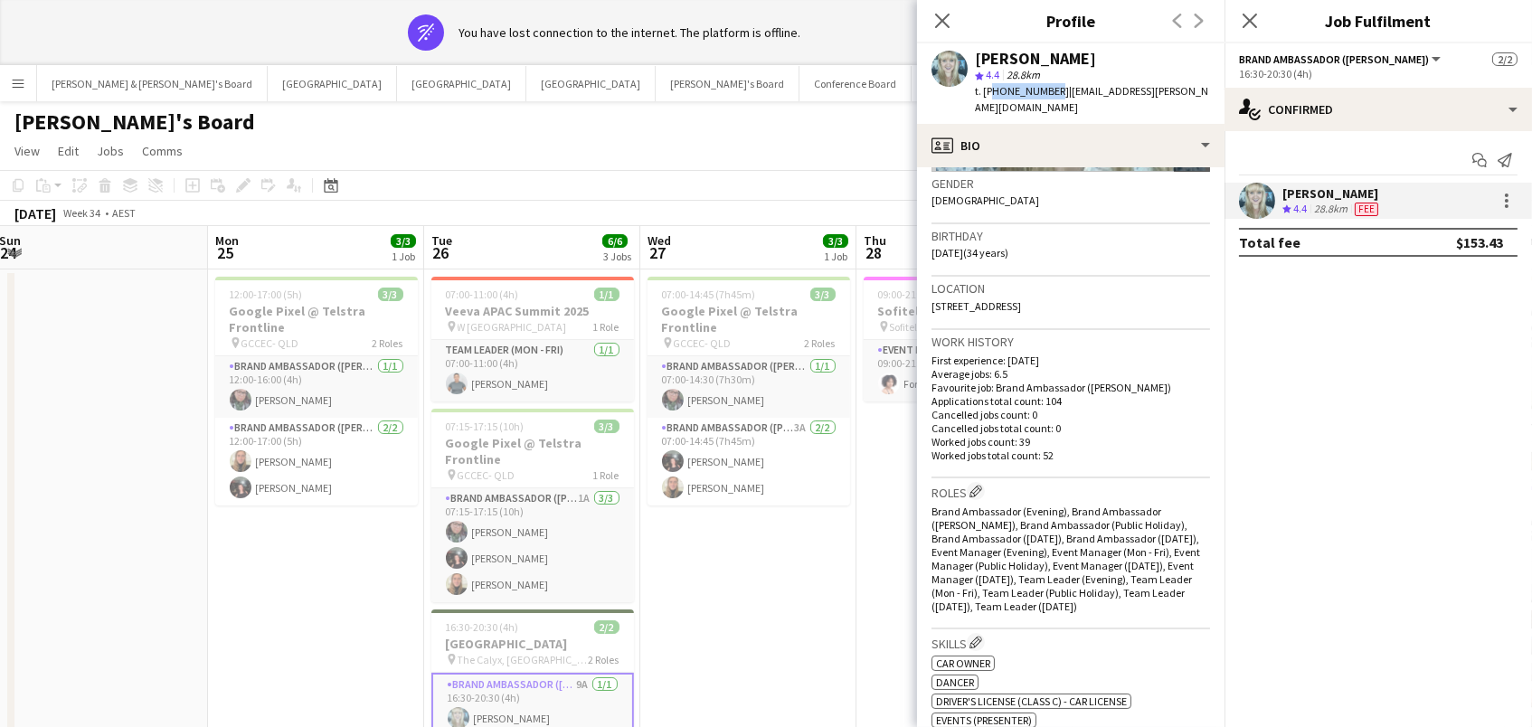
scroll to position [306, 0]
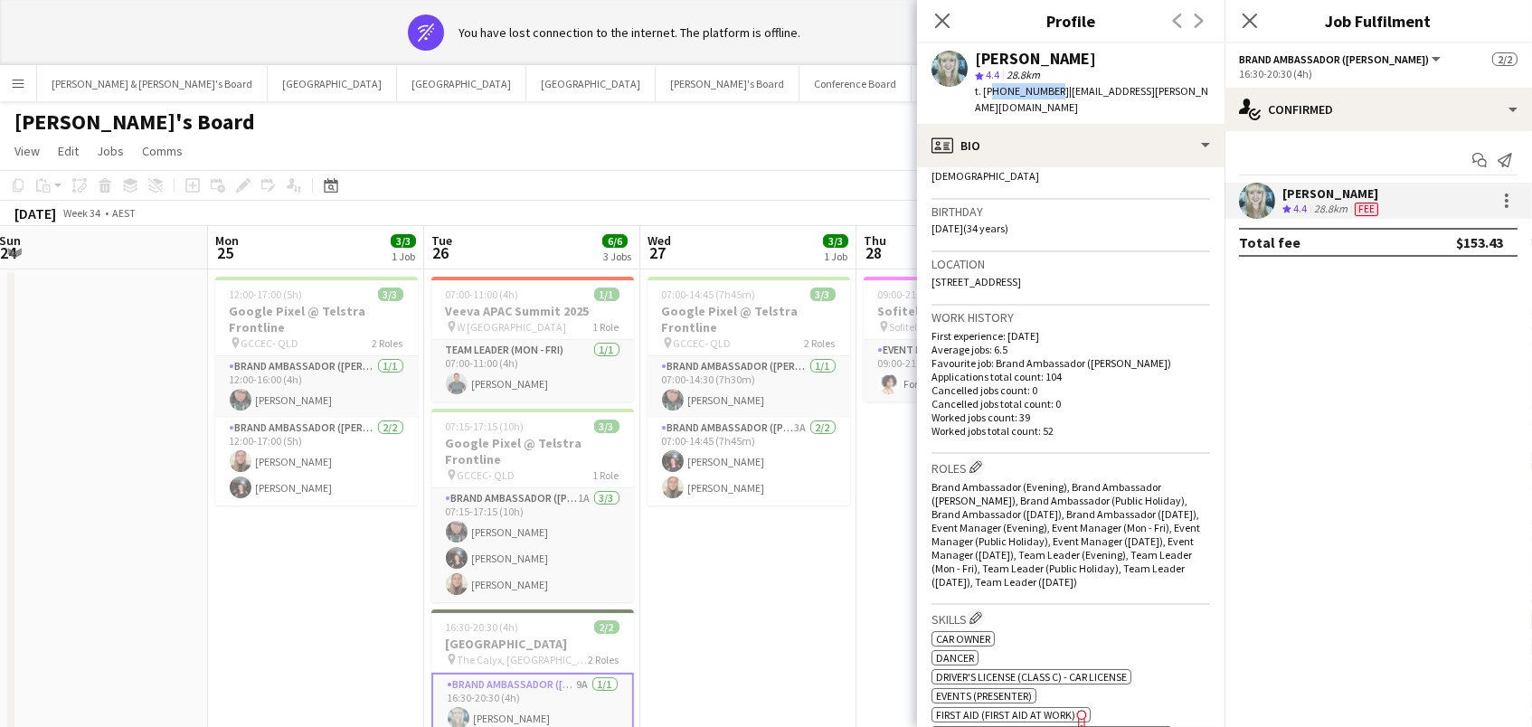
drag, startPoint x: 983, startPoint y: 205, endPoint x: 925, endPoint y: 203, distance: 57.9
click at [925, 203] on app-crew-profile-bio "chevron-left chevron-right Open photos pop-in Gender [DEMOGRAPHIC_DATA] Birthda…" at bounding box center [1070, 447] width 307 height 560
copy span "[DATE]"
drag, startPoint x: 1083, startPoint y: 257, endPoint x: 931, endPoint y: 256, distance: 151.9
click at [931, 256] on div "Location [STREET_ADDRESS]" at bounding box center [1070, 278] width 278 height 52
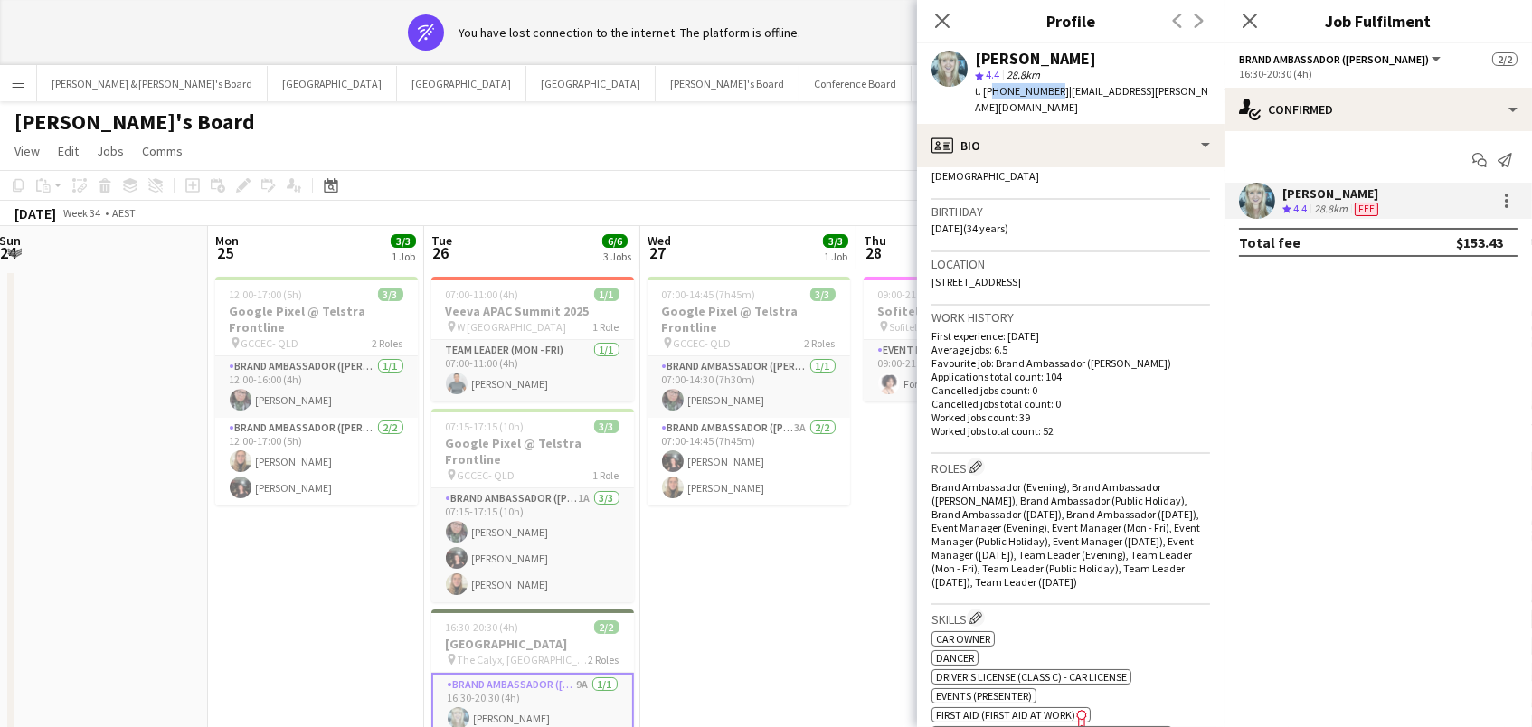
copy span "[STREET_ADDRESS]"
click at [667, 148] on app-page-menu "View Day view expanded Day view collapsed Month view Date picker Jump to [DATE]…" at bounding box center [766, 153] width 1532 height 34
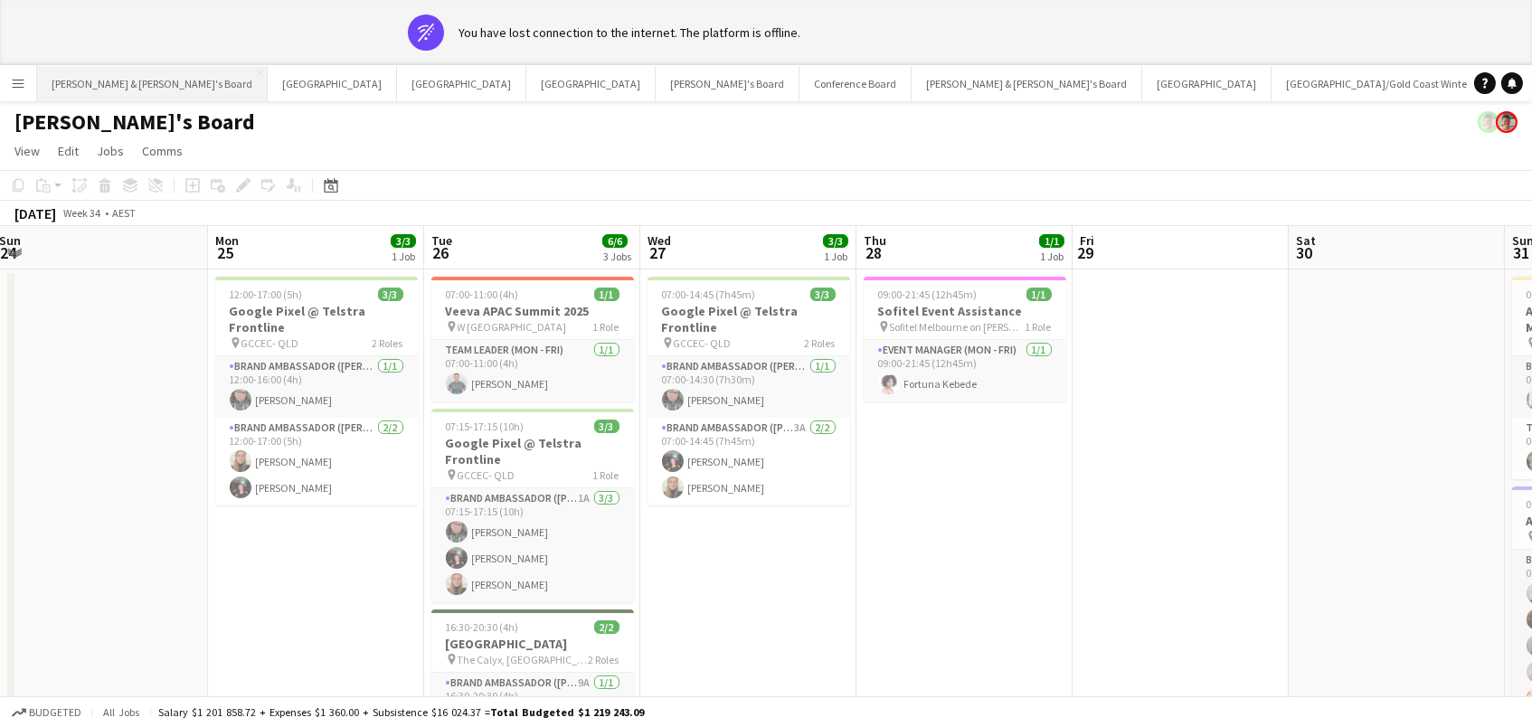
click at [99, 80] on button "[PERSON_NAME] & [PERSON_NAME]'s Board Close" at bounding box center [152, 83] width 231 height 35
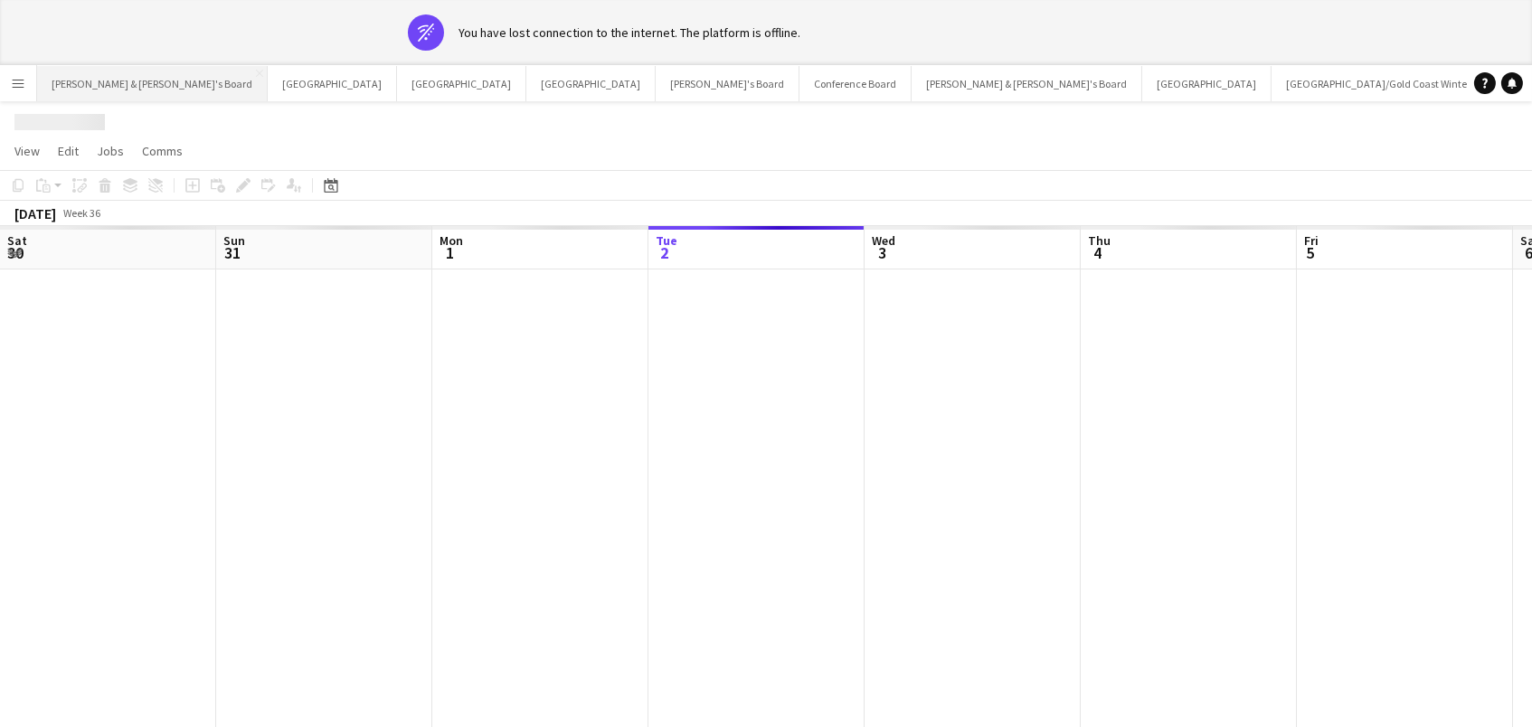
scroll to position [0, 431]
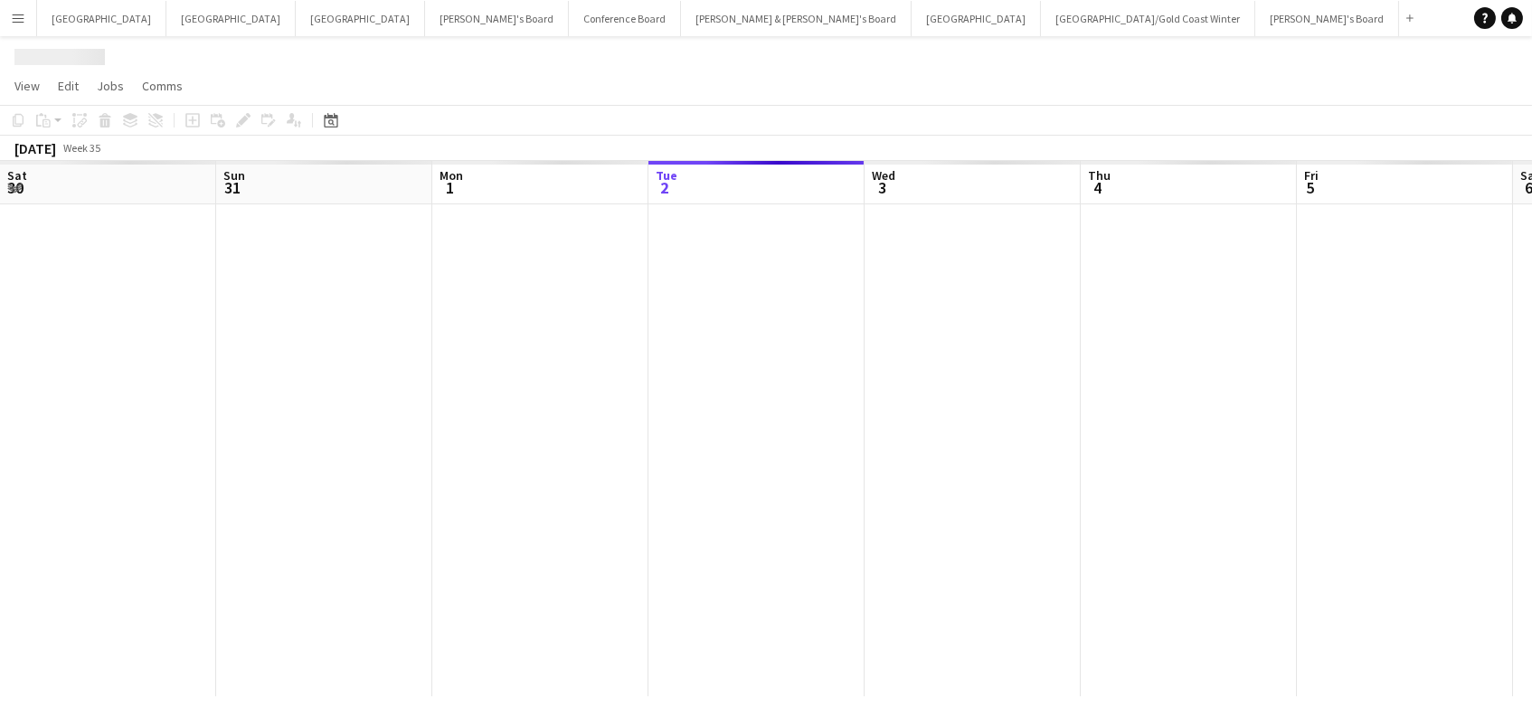
scroll to position [0, 431]
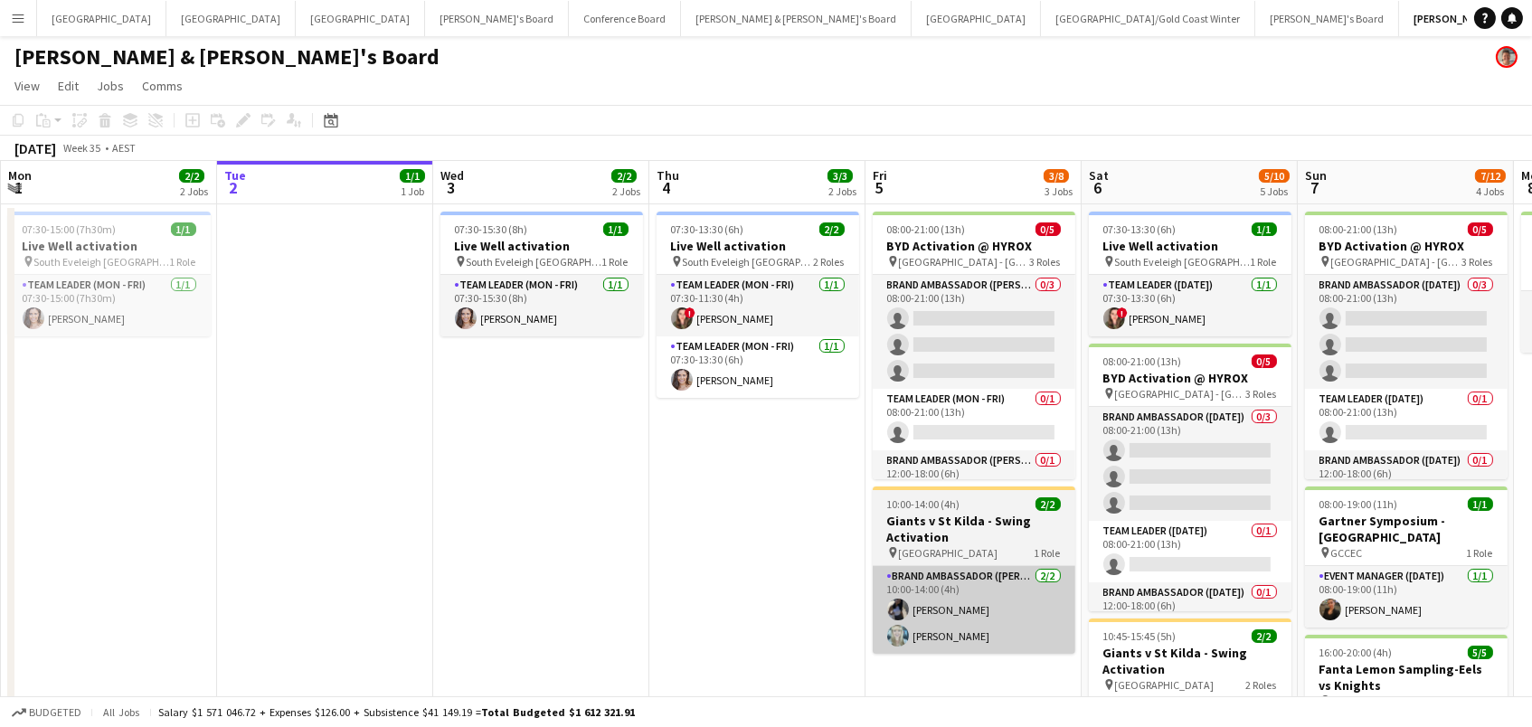
click at [897, 625] on app-user-avatar at bounding box center [898, 636] width 22 height 22
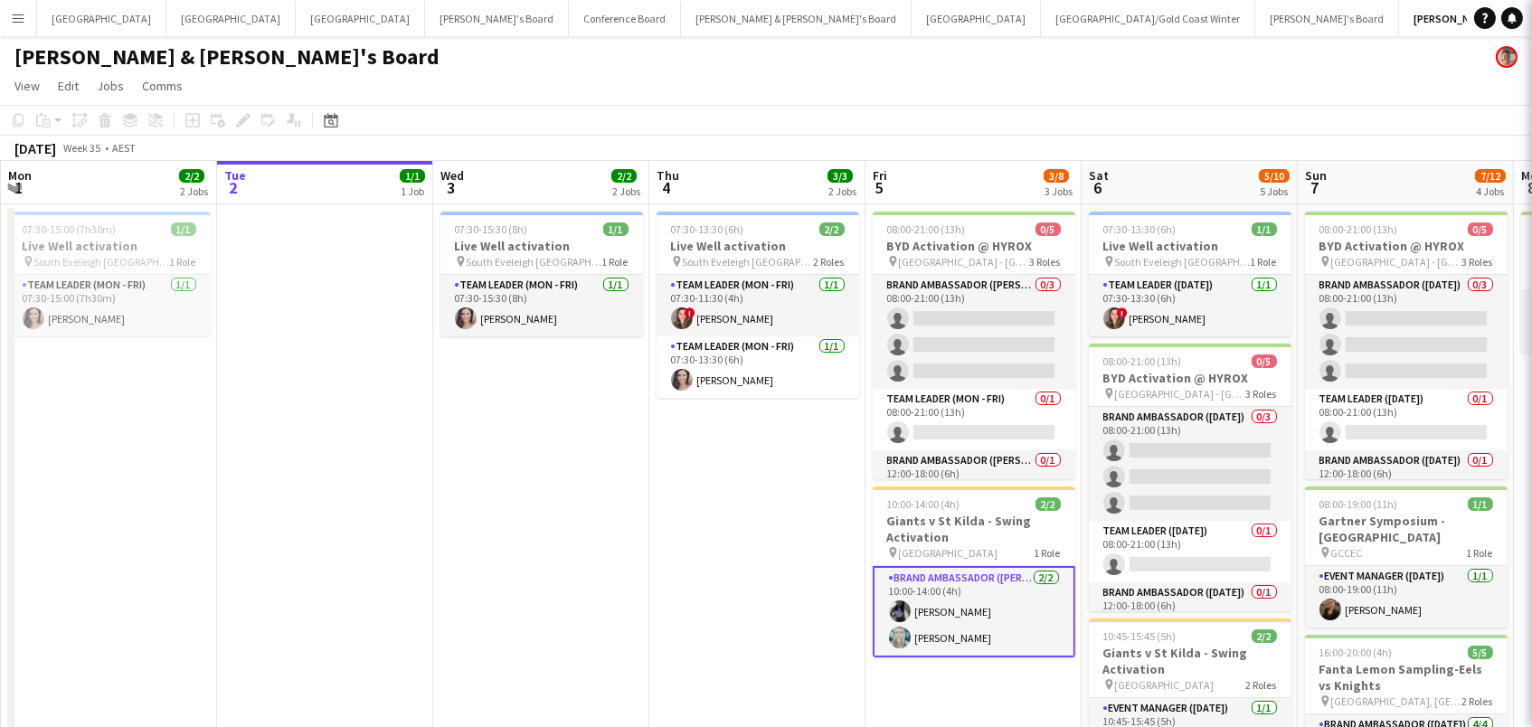
scroll to position [0, 430]
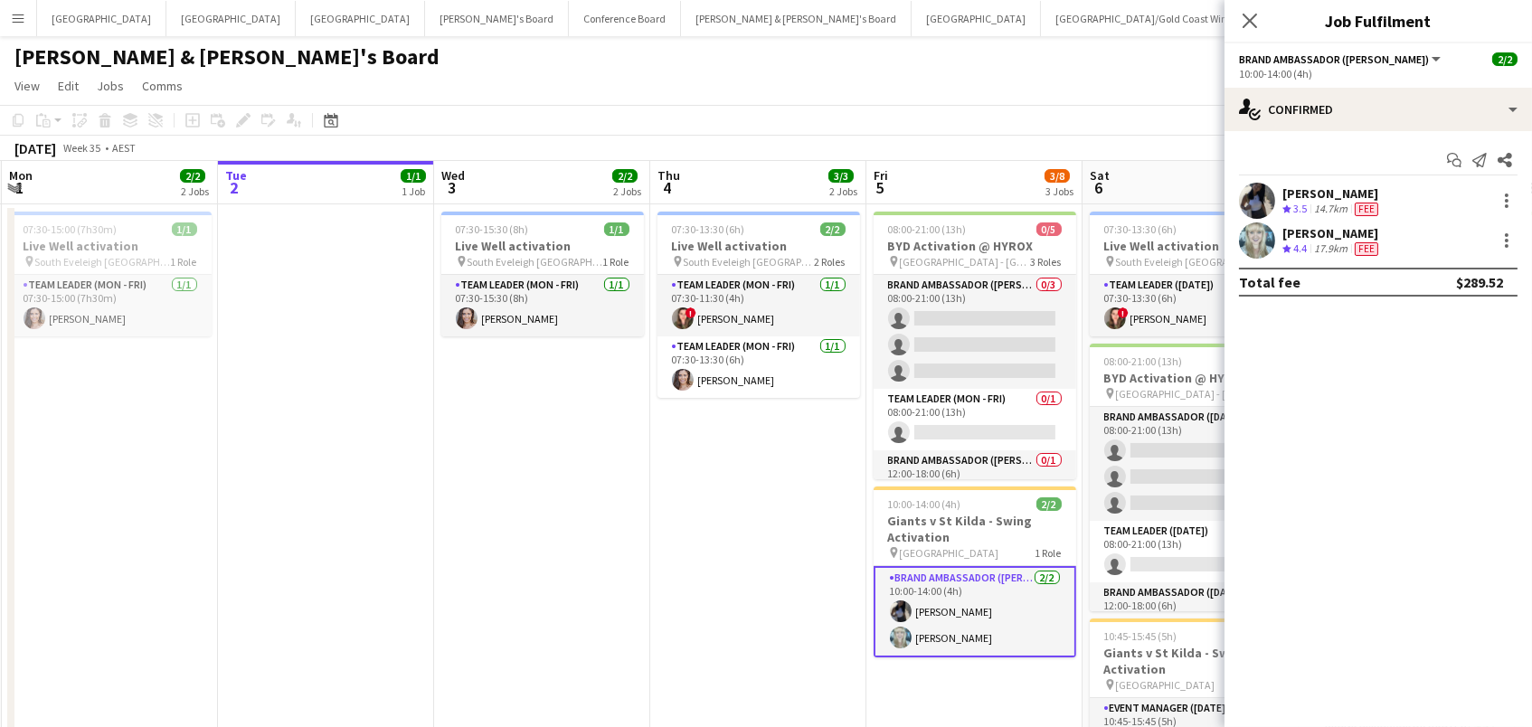
click at [1269, 192] on app-user-avatar at bounding box center [1257, 201] width 36 height 36
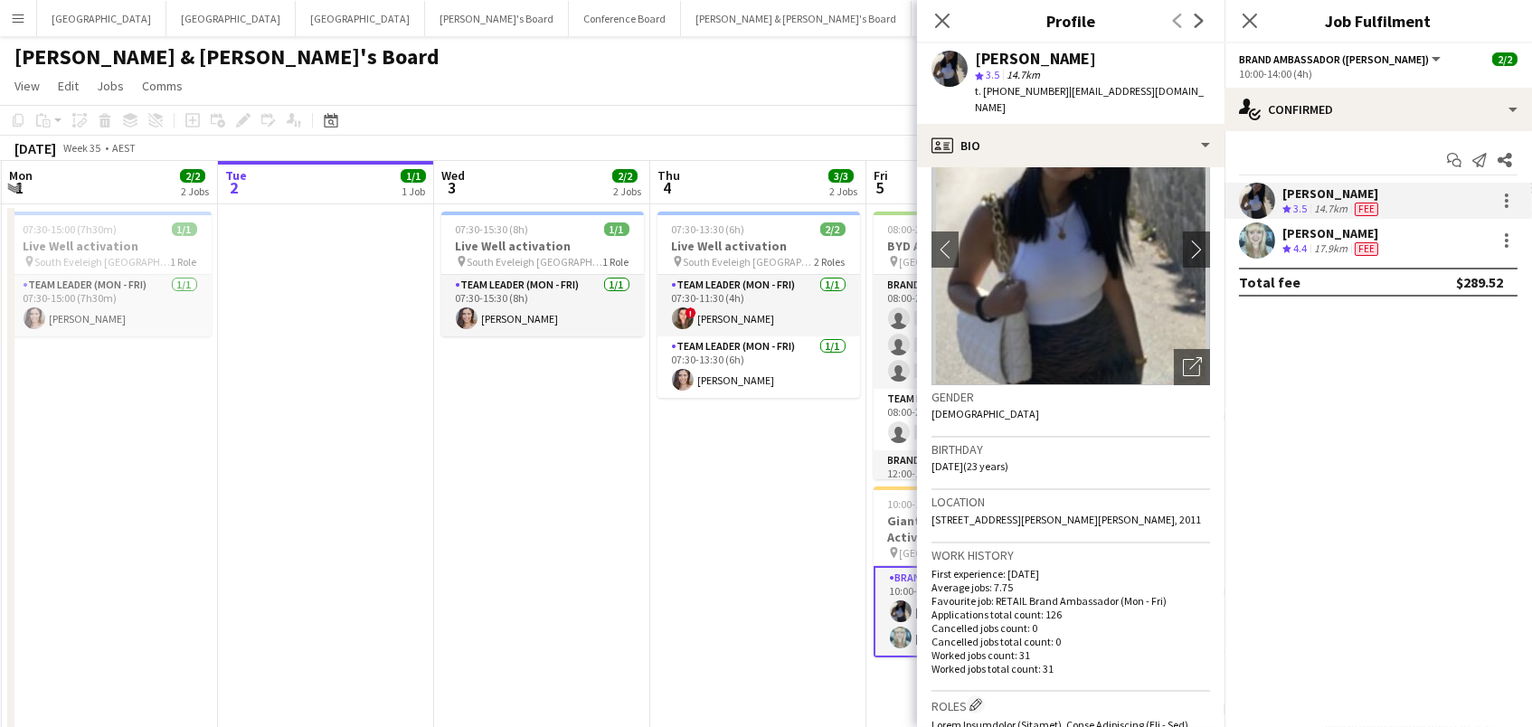
scroll to position [65, 0]
click at [1037, 90] on span "t. [PHONE_NUMBER]" at bounding box center [1022, 91] width 94 height 14
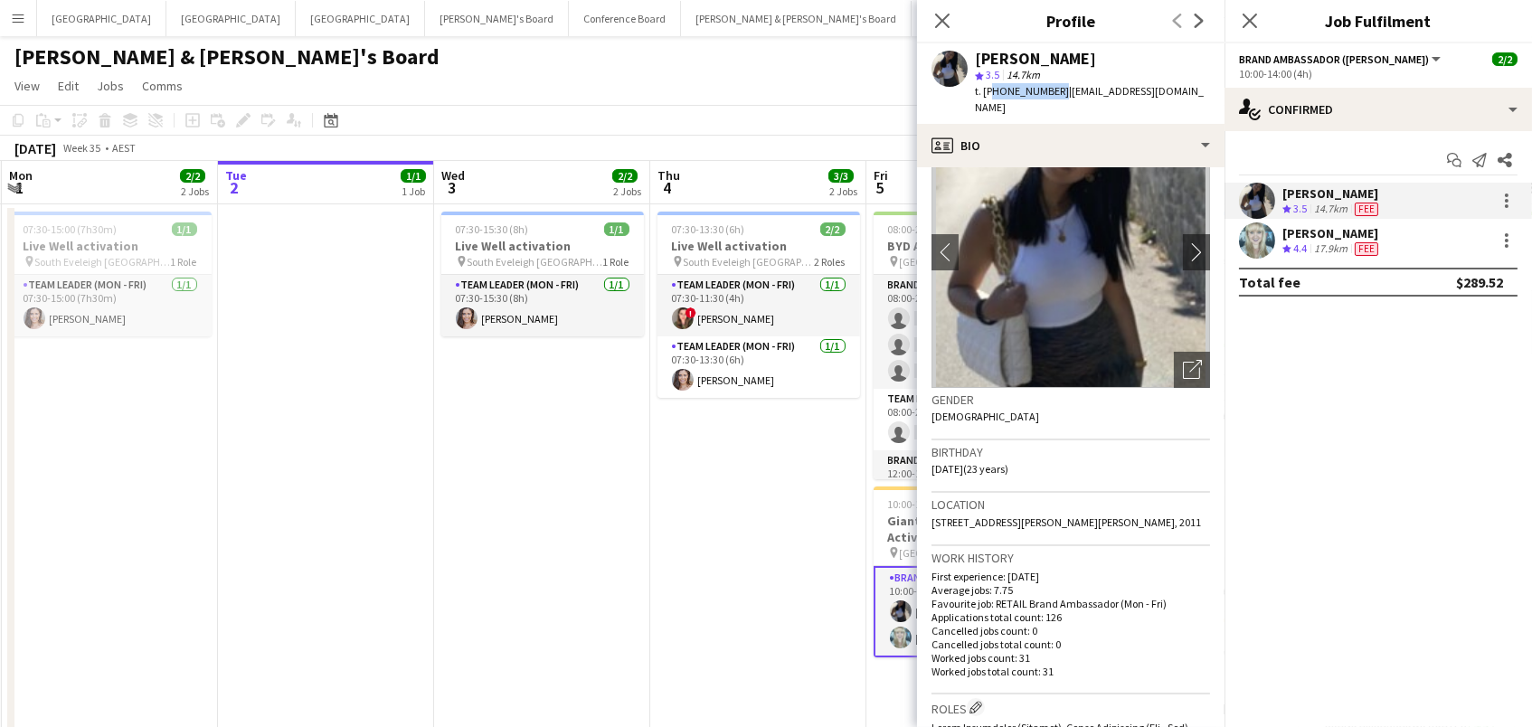
copy span "610476183694"
drag, startPoint x: 1184, startPoint y: 88, endPoint x: 1060, endPoint y: 88, distance: 123.9
click at [1060, 88] on app-profile-header "[PERSON_NAME] star 3.5 14.7km t. [PHONE_NUMBER] | [EMAIL_ADDRESS][DOMAIN_NAME]" at bounding box center [1070, 83] width 307 height 80
copy span "[EMAIL_ADDRESS][DOMAIN_NAME]"
drag, startPoint x: 981, startPoint y: 449, endPoint x: 930, endPoint y: 448, distance: 50.7
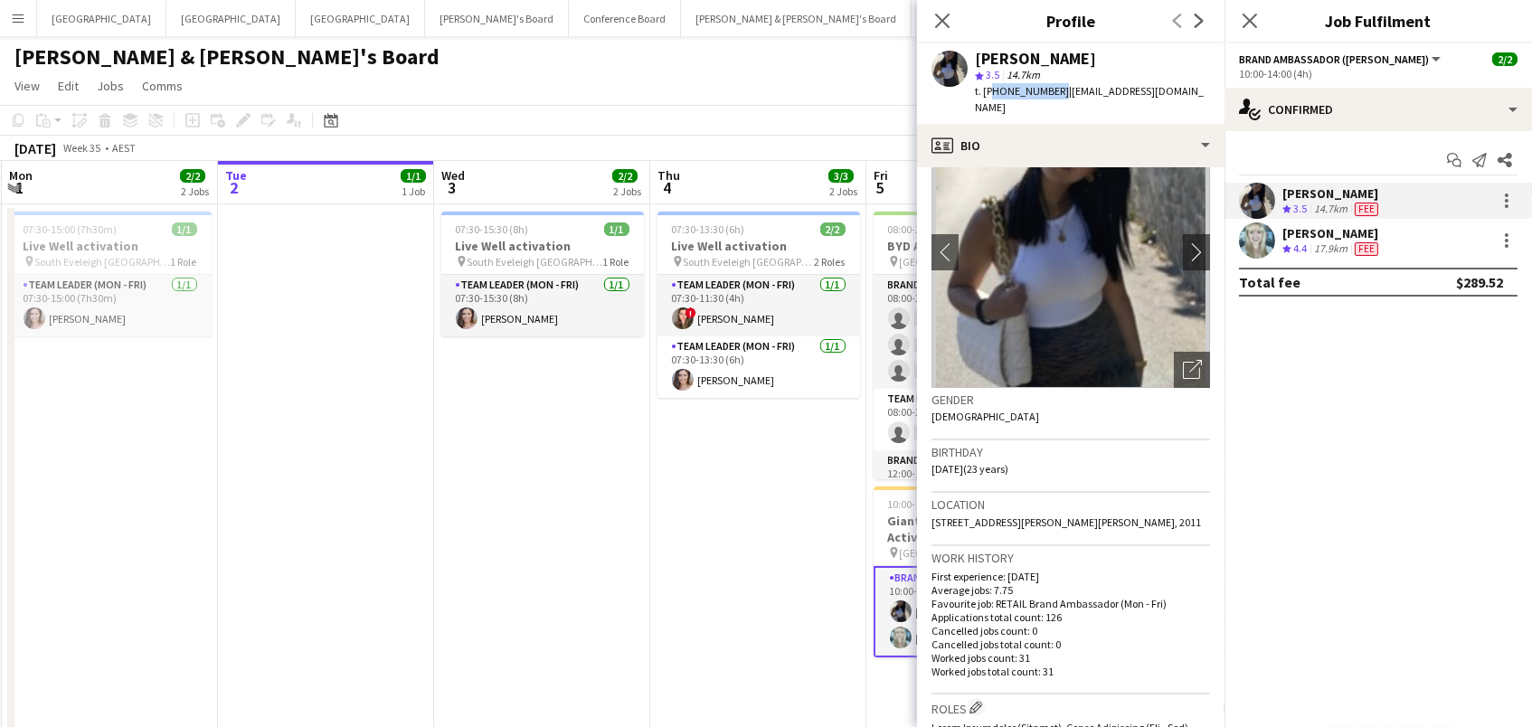
click at [931, 462] on span "14-05-2002 (23 years)" at bounding box center [969, 469] width 77 height 14
copy span "14-05-2002"
drag, startPoint x: 1104, startPoint y: 501, endPoint x: 929, endPoint y: 498, distance: 175.4
click at [929, 498] on app-crew-profile-bio "chevron-left chevron-right Open photos pop-in Gender Female Birthday 14-05-2002…" at bounding box center [1070, 447] width 307 height 560
copy span "23 Hughes Street, Potts Point, 2011"
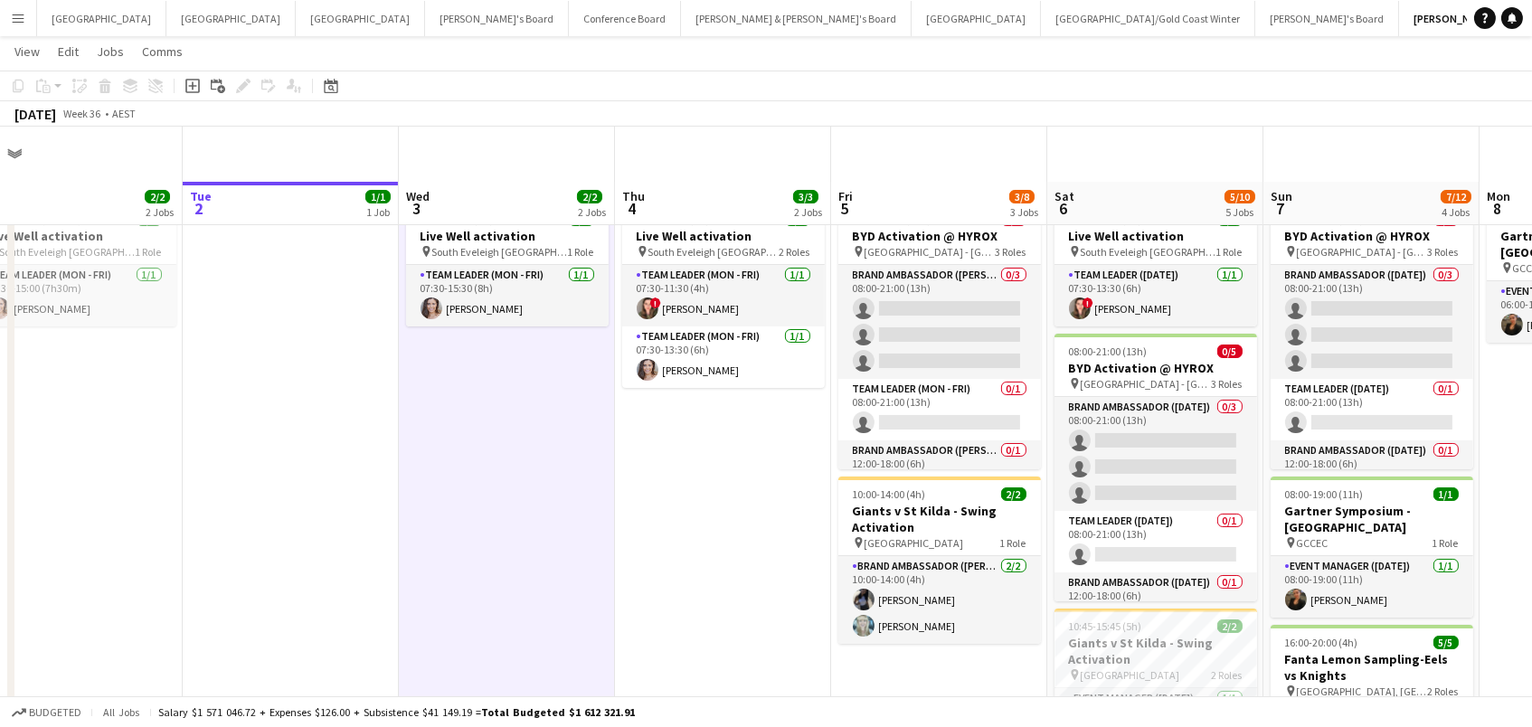
scroll to position [171, 0]
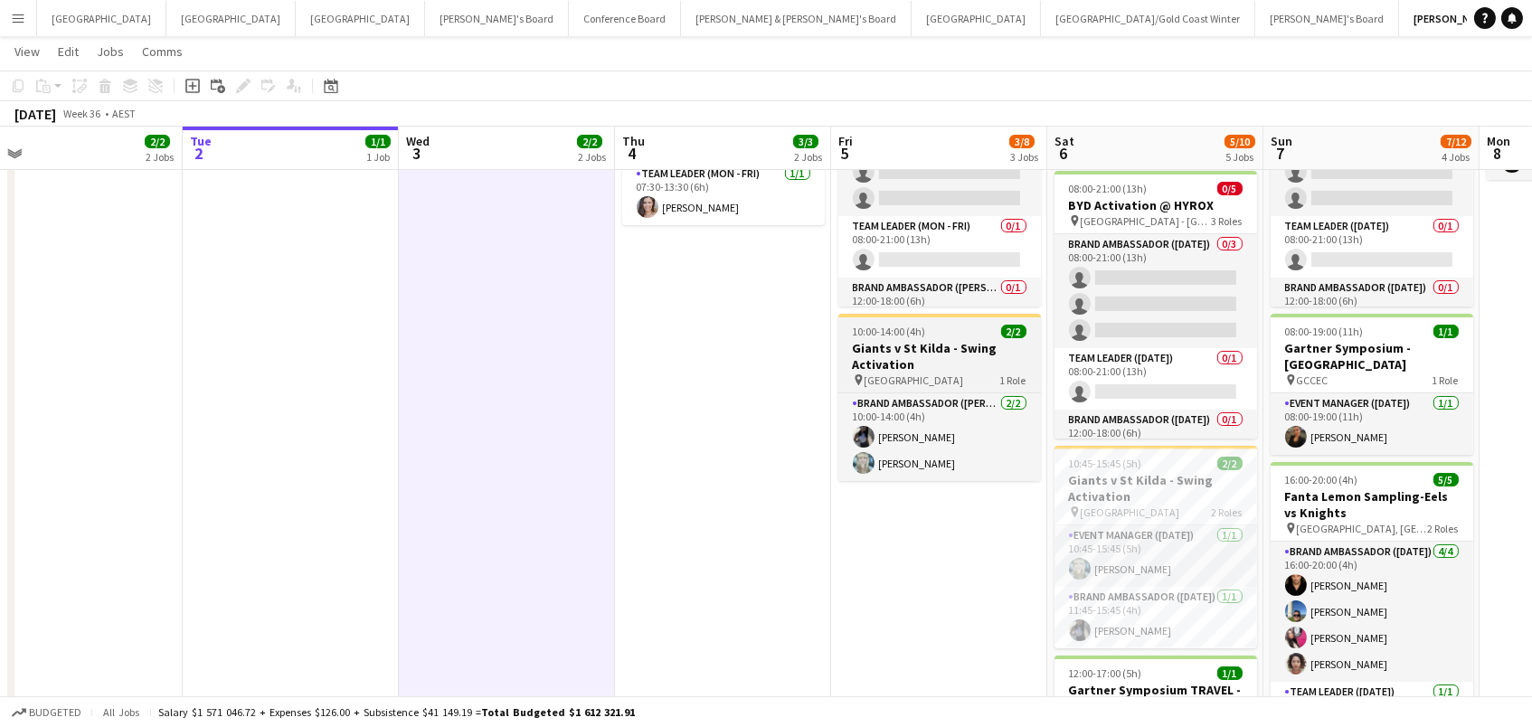
click at [905, 364] on h3 "Giants v St Kilda - Swing Activation" at bounding box center [939, 356] width 203 height 33
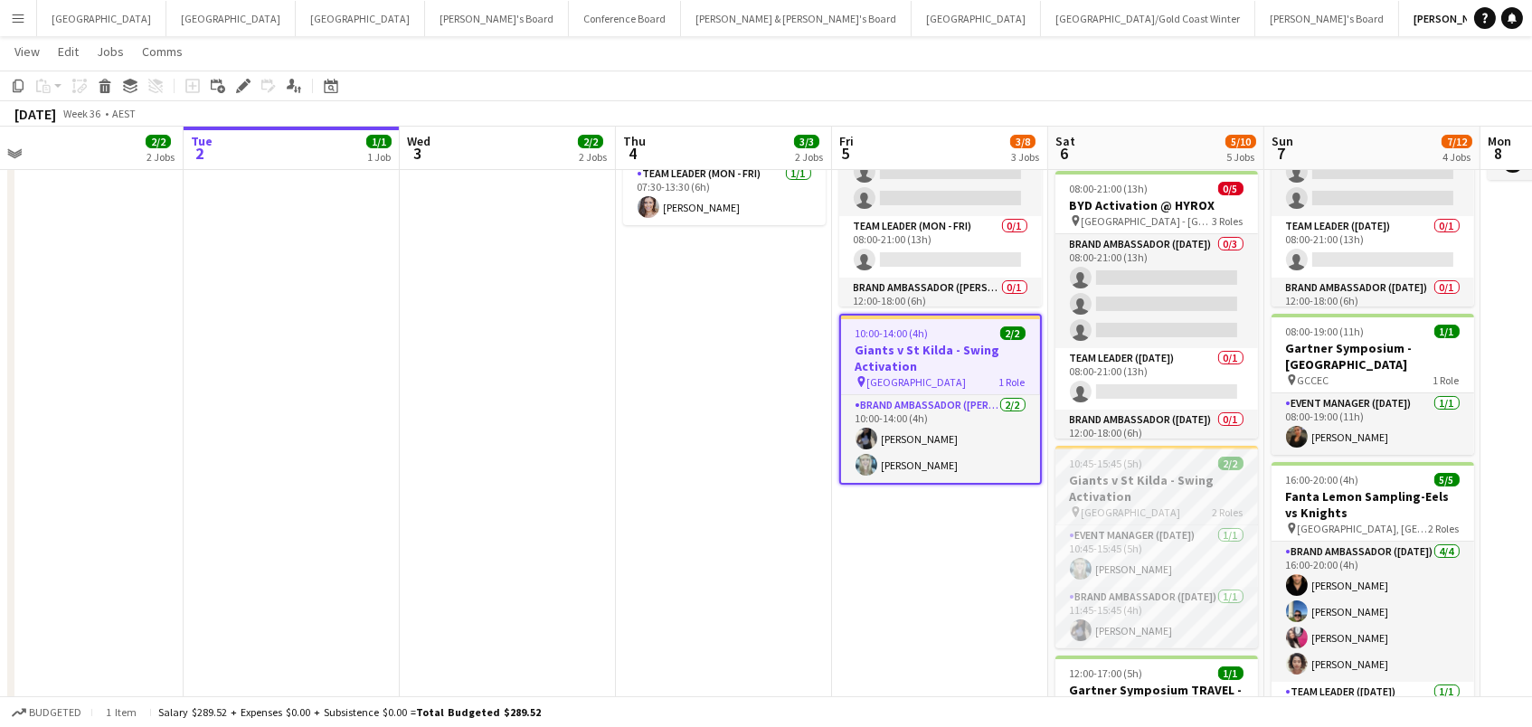
click at [1215, 496] on h3 "Giants v St Kilda - Swing Activation" at bounding box center [1156, 488] width 203 height 33
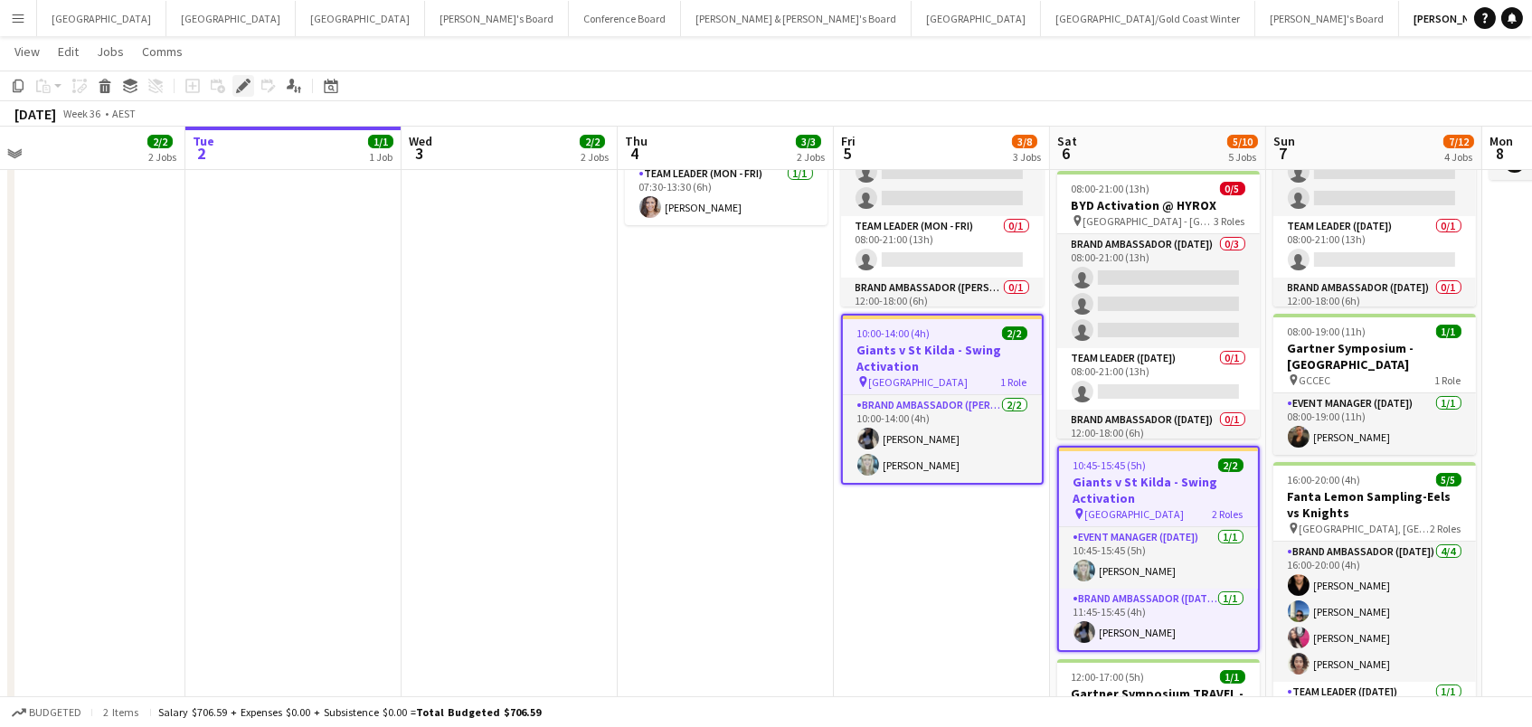
click at [238, 81] on icon "Edit" at bounding box center [243, 86] width 14 height 14
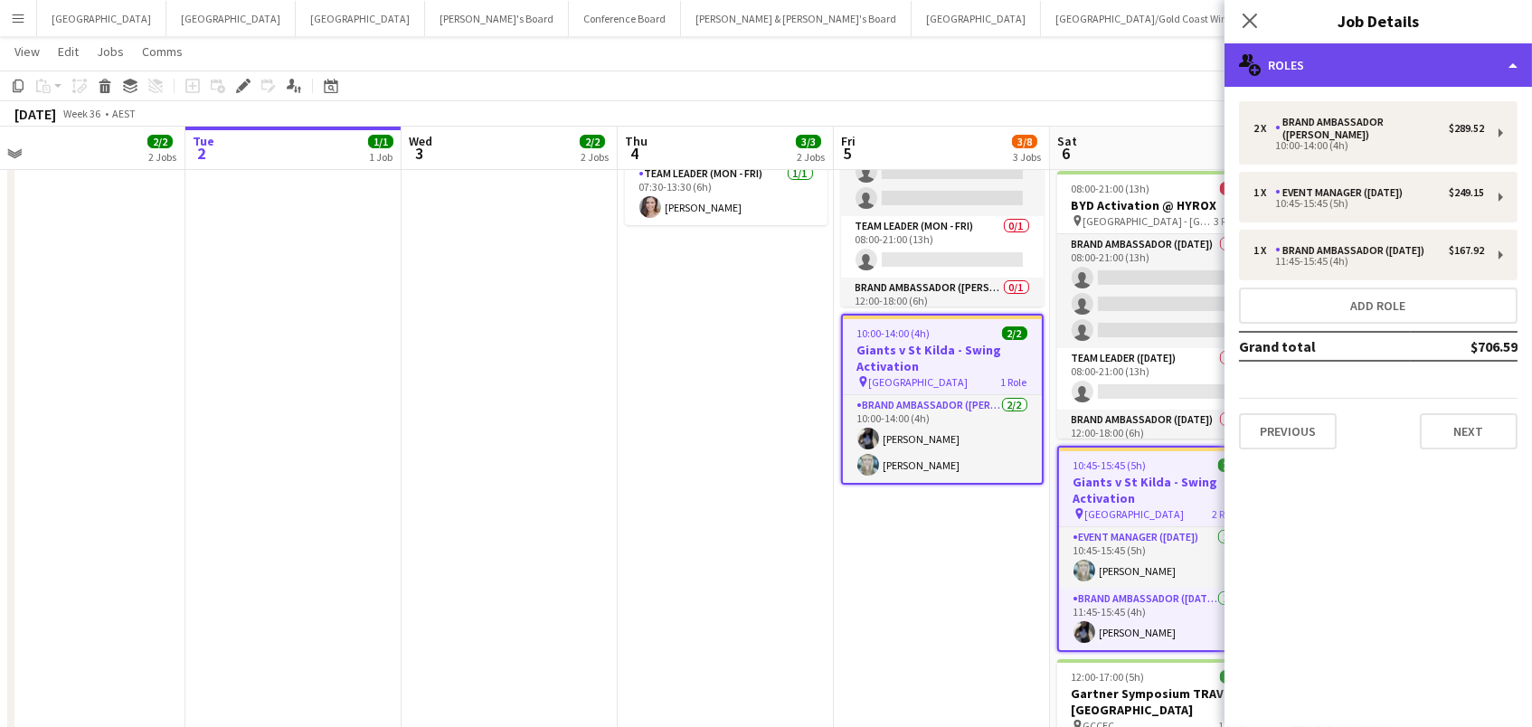
click at [1303, 71] on div "multiple-users-add Roles" at bounding box center [1377, 64] width 307 height 43
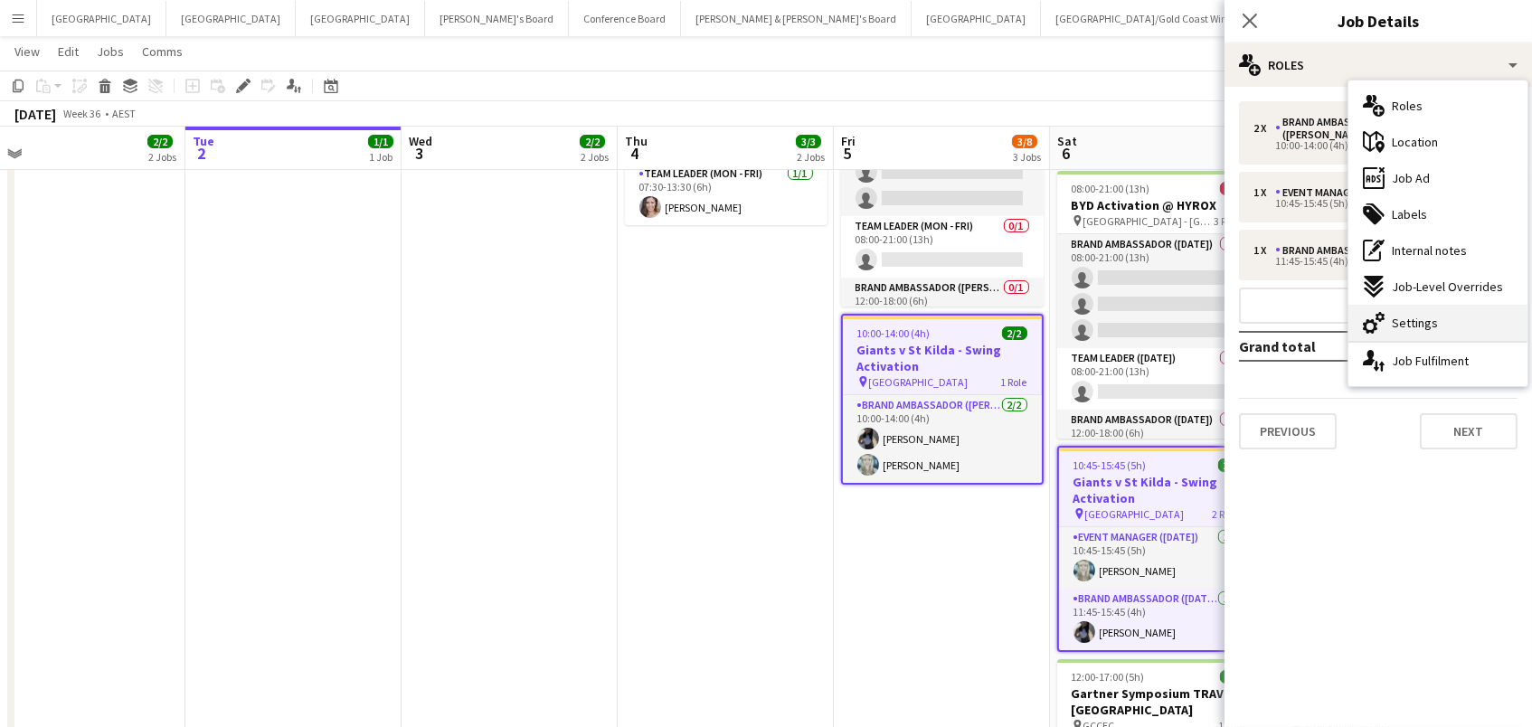
click at [1445, 338] on div "cog-double-3 Settings" at bounding box center [1437, 323] width 179 height 36
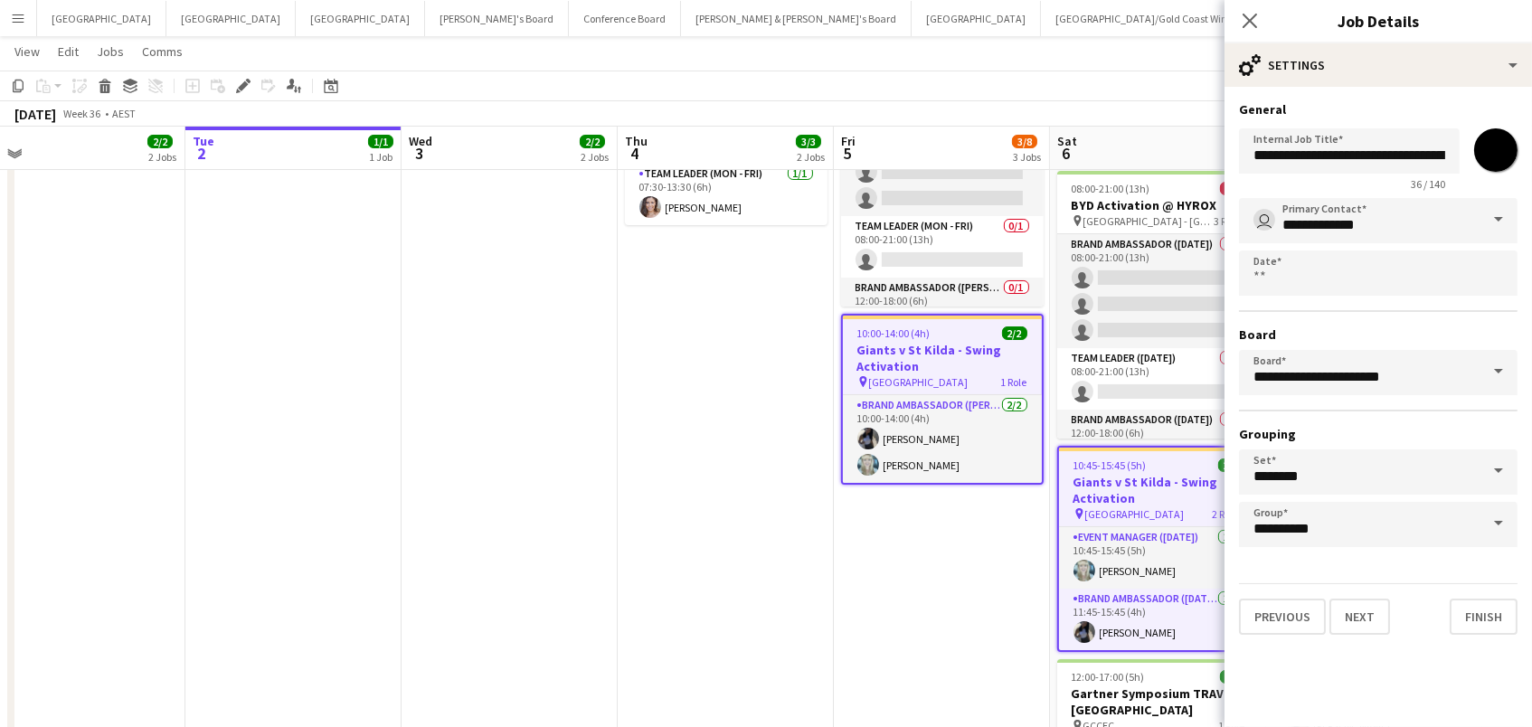
click at [1496, 142] on input "*******" at bounding box center [1495, 150] width 65 height 65
type input "*******"
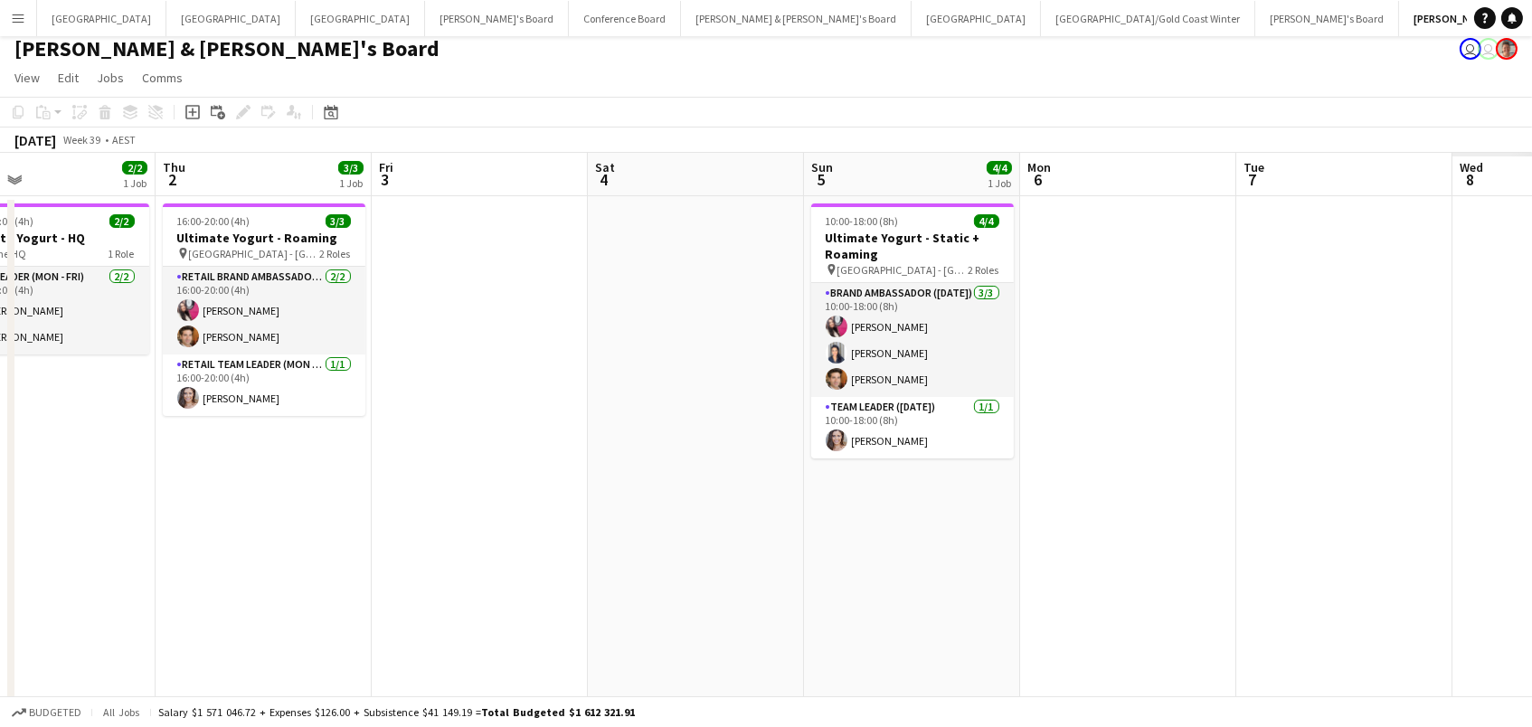
scroll to position [0, 0]
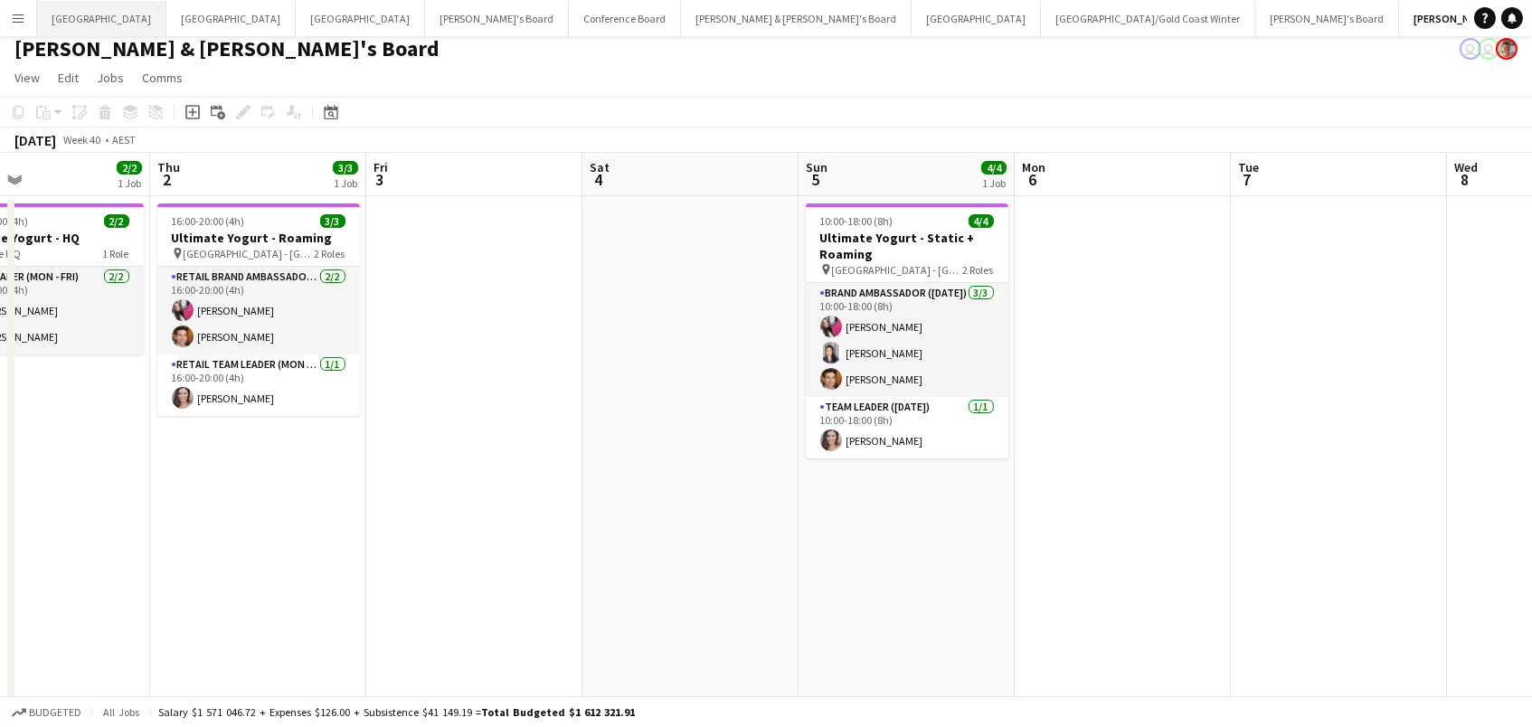
click at [82, 27] on button "Adelaide Close" at bounding box center [101, 18] width 129 height 35
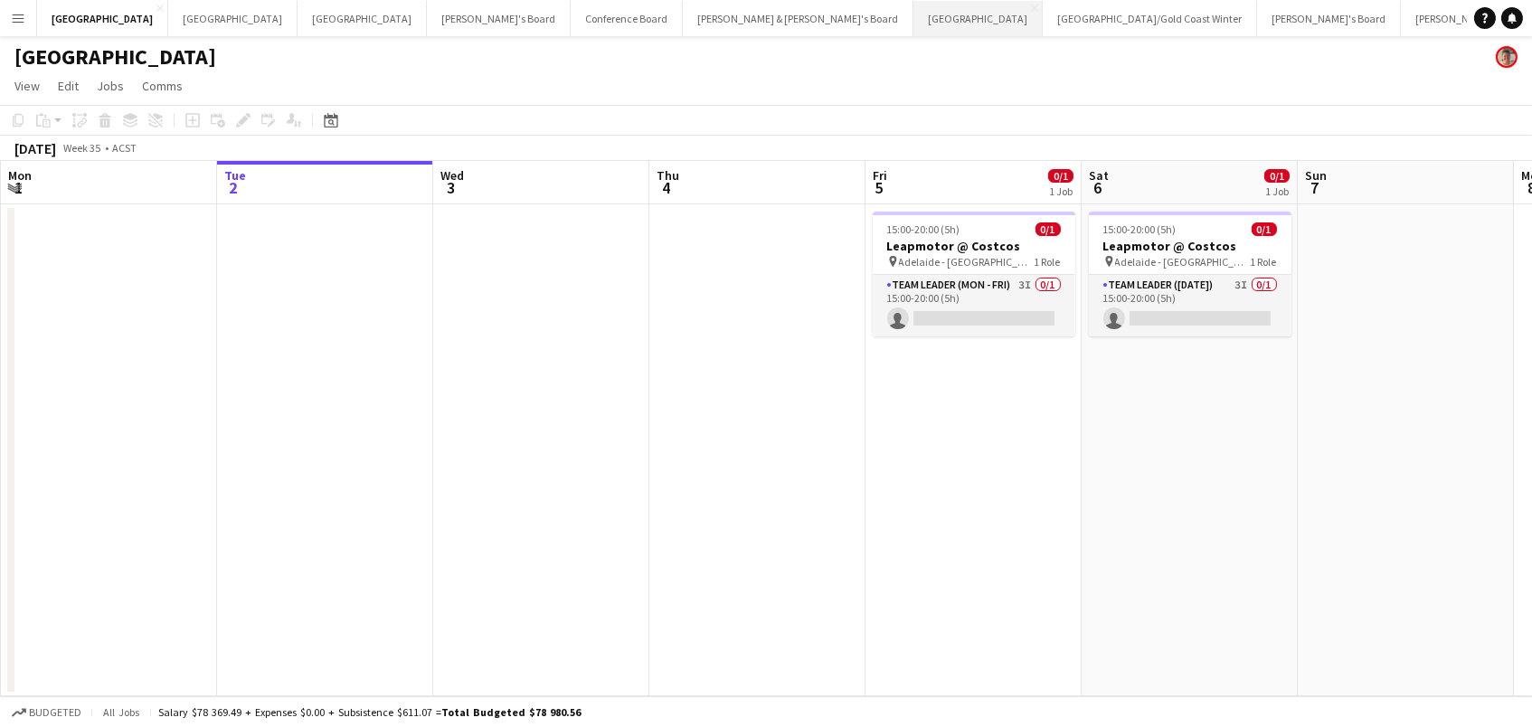
click at [913, 24] on button "Sydney Close" at bounding box center [977, 18] width 129 height 35
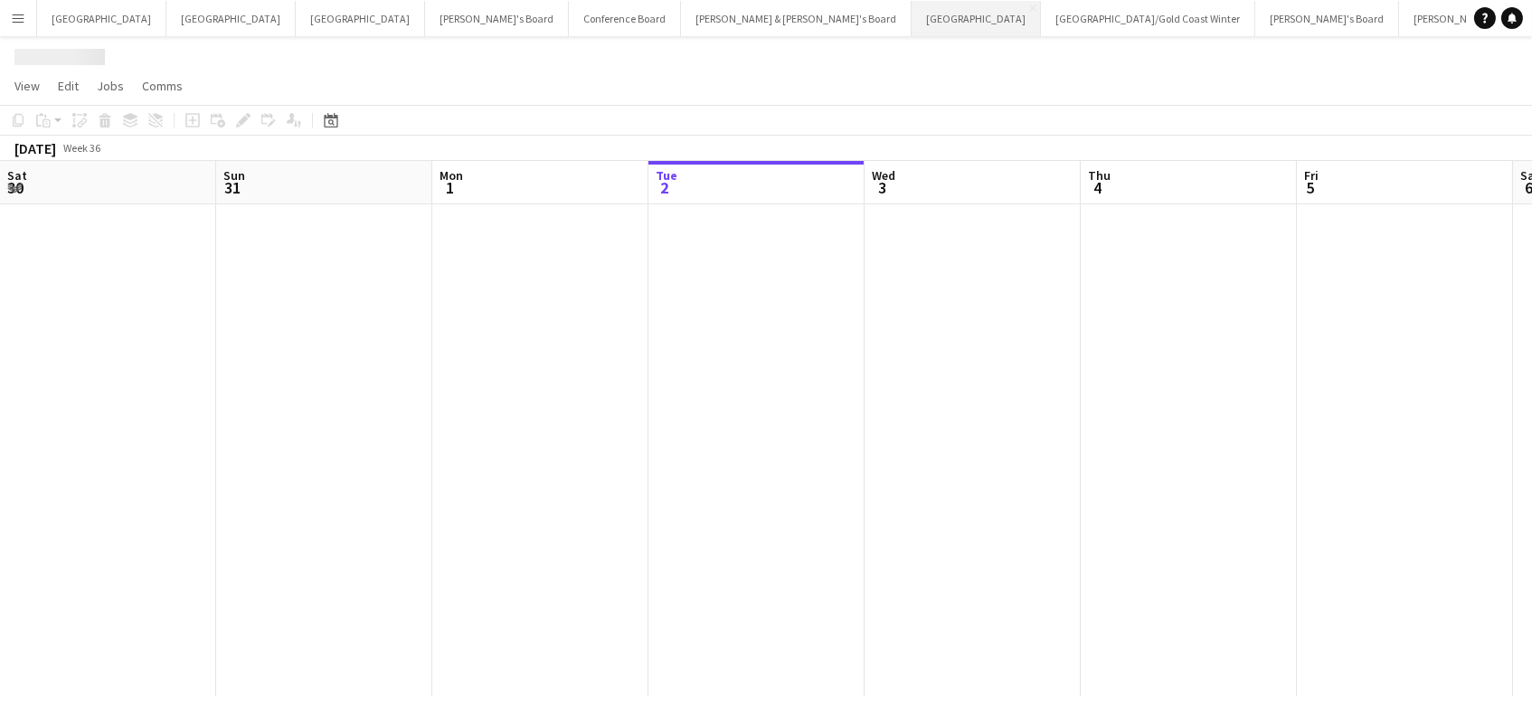
scroll to position [0, 431]
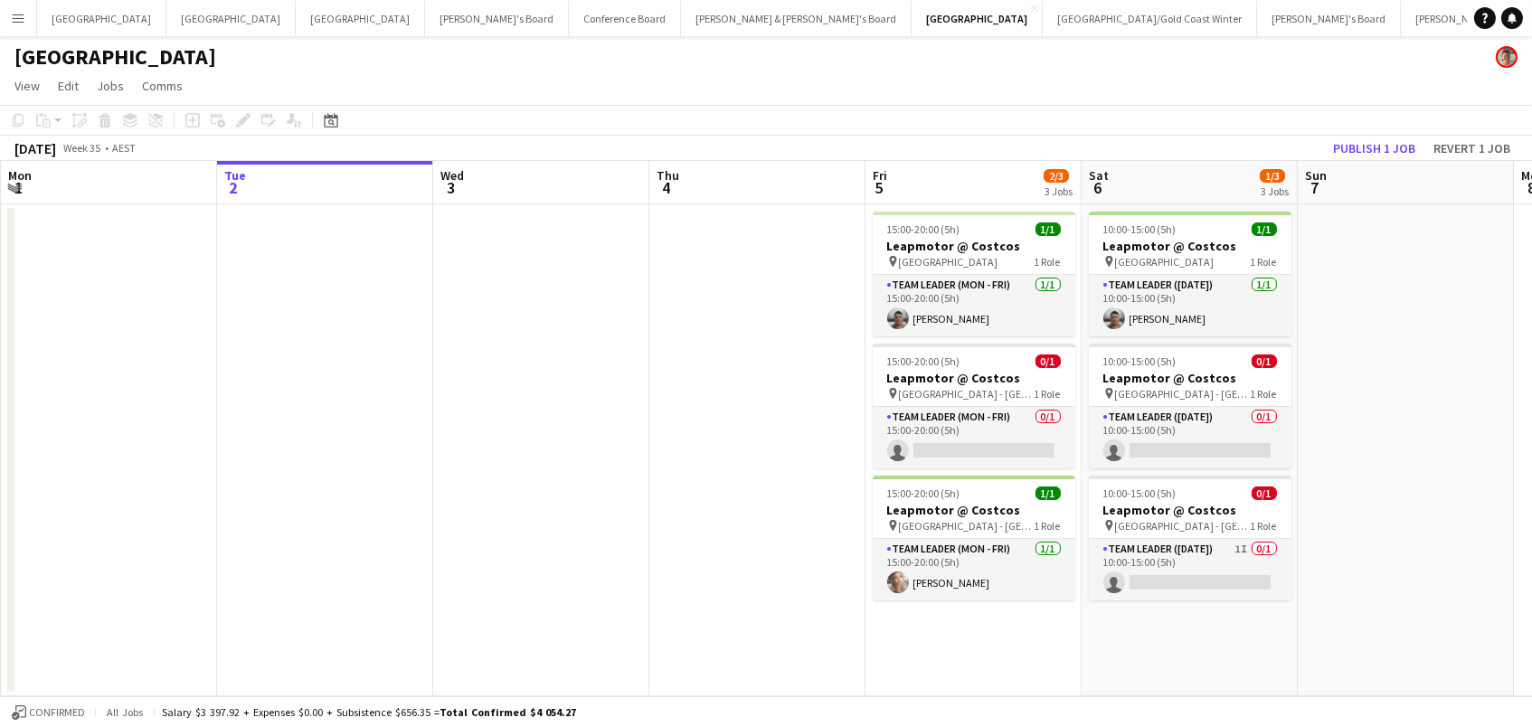
click at [605, 516] on app-date-cell at bounding box center [541, 450] width 216 height 492
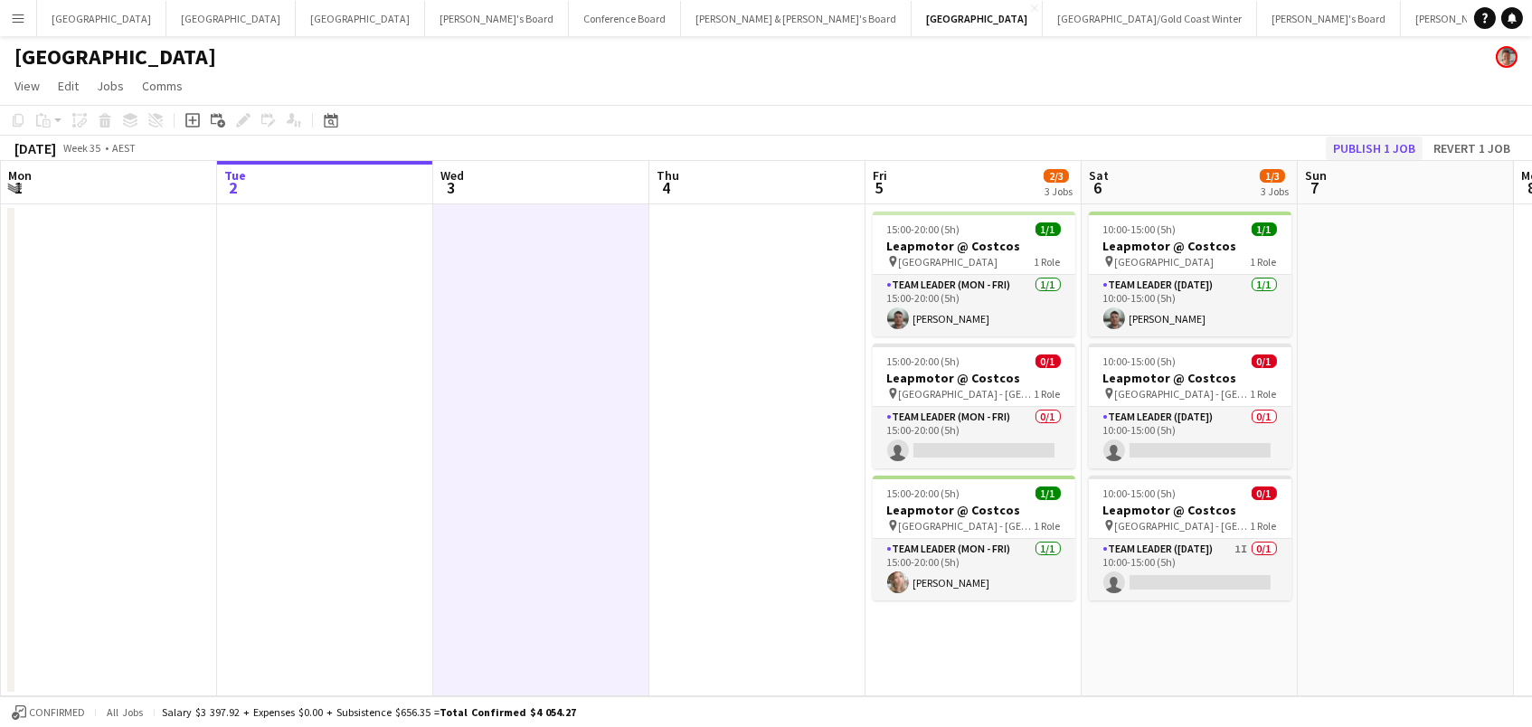
click at [1349, 146] on button "Publish 1 job" at bounding box center [1374, 149] width 97 height 24
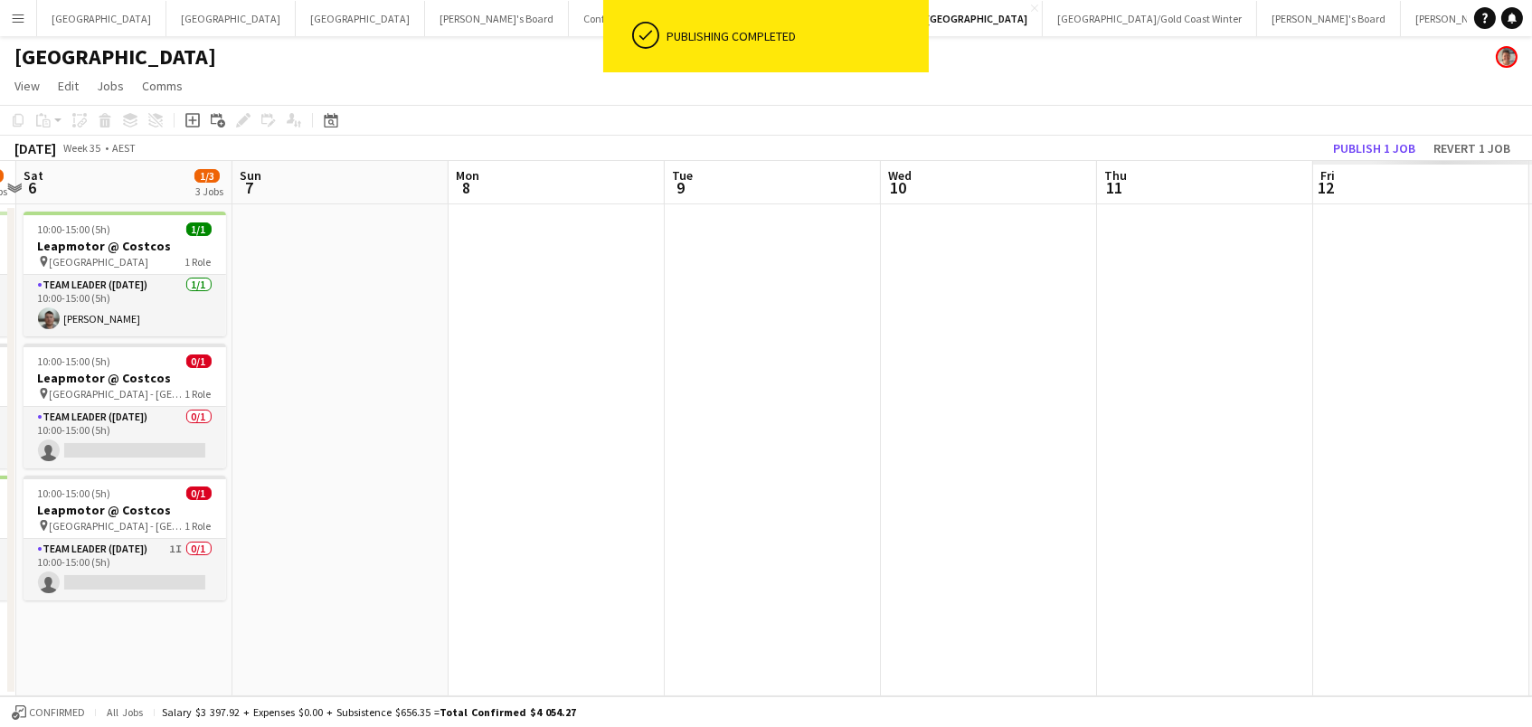
scroll to position [0, 683]
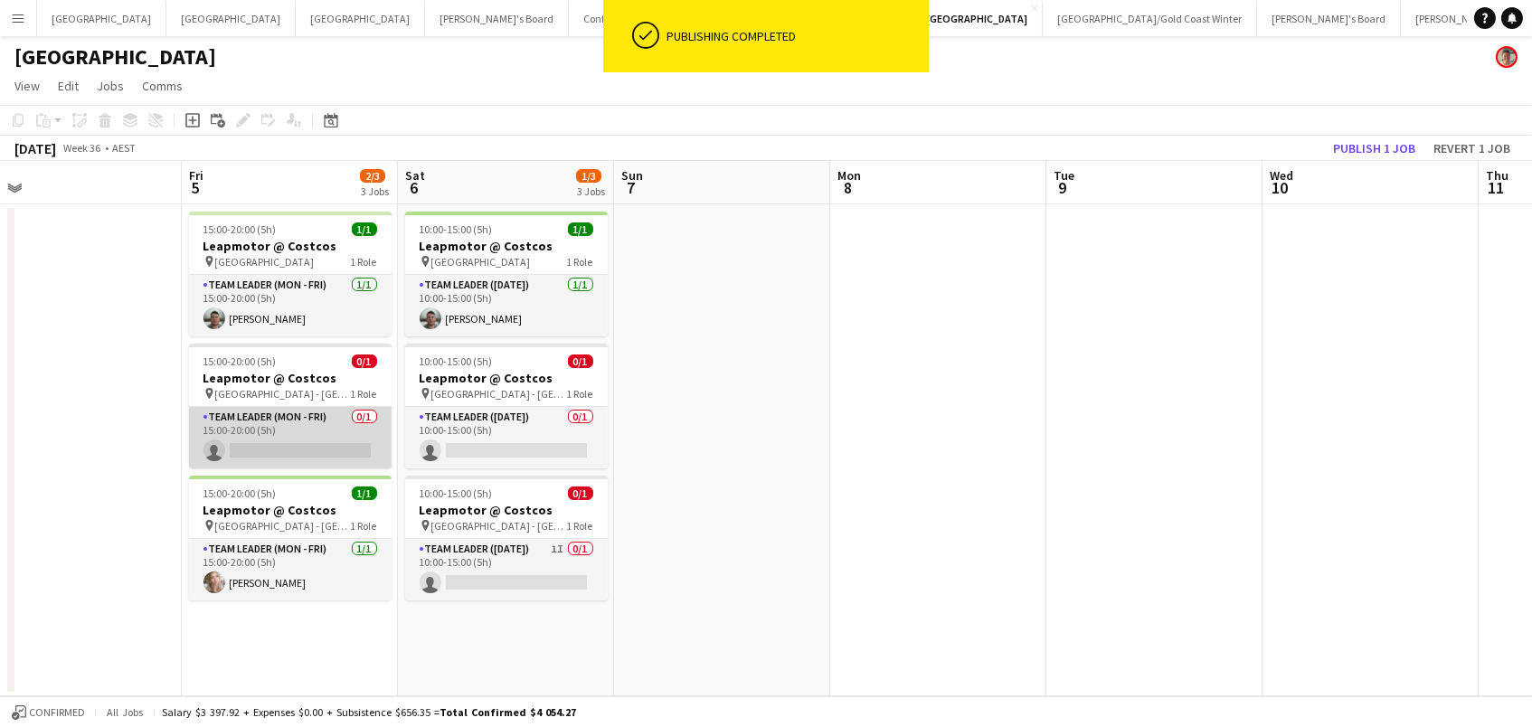
click at [256, 417] on app-card-role "Team Leader (Mon - Fri) 0/1 15:00-20:00 (5h) single-neutral-actions" at bounding box center [290, 437] width 203 height 61
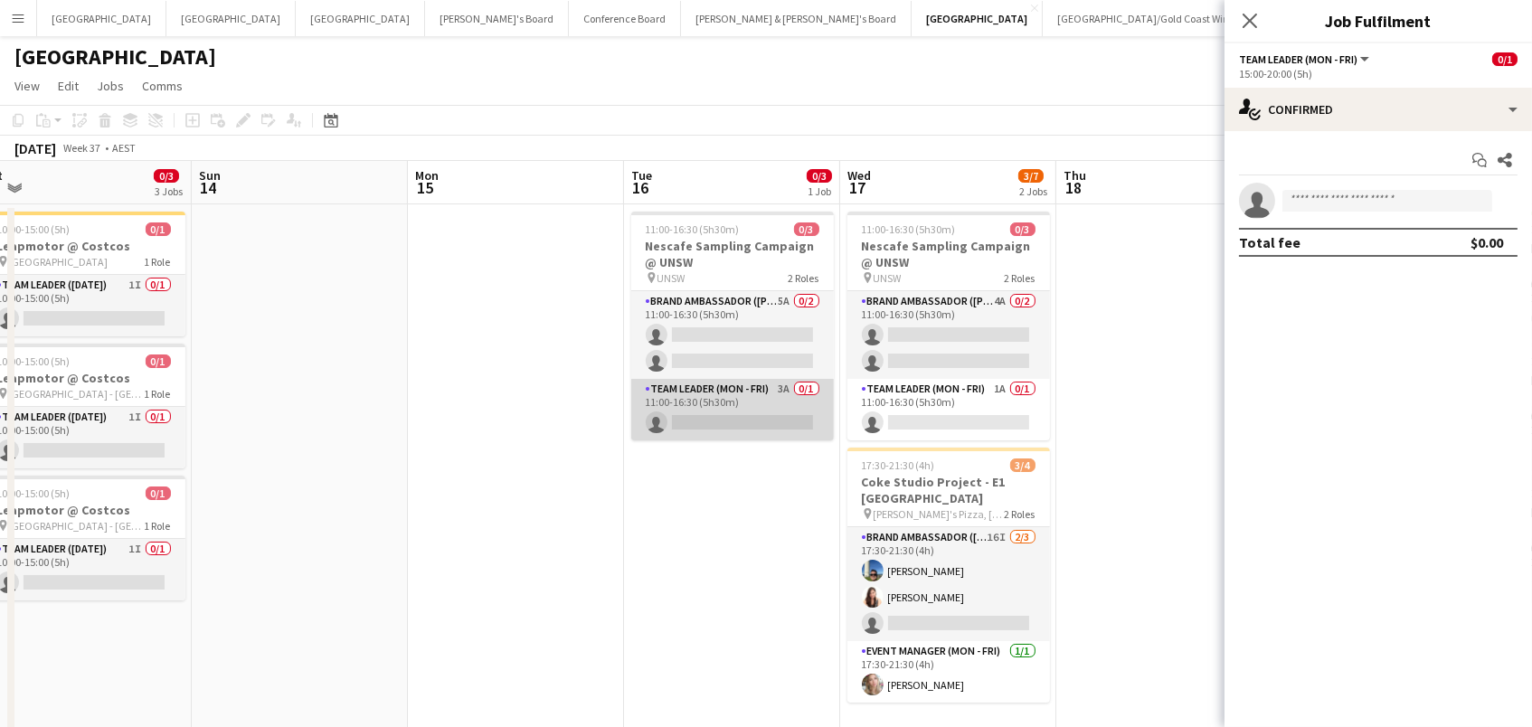
scroll to position [0, 544]
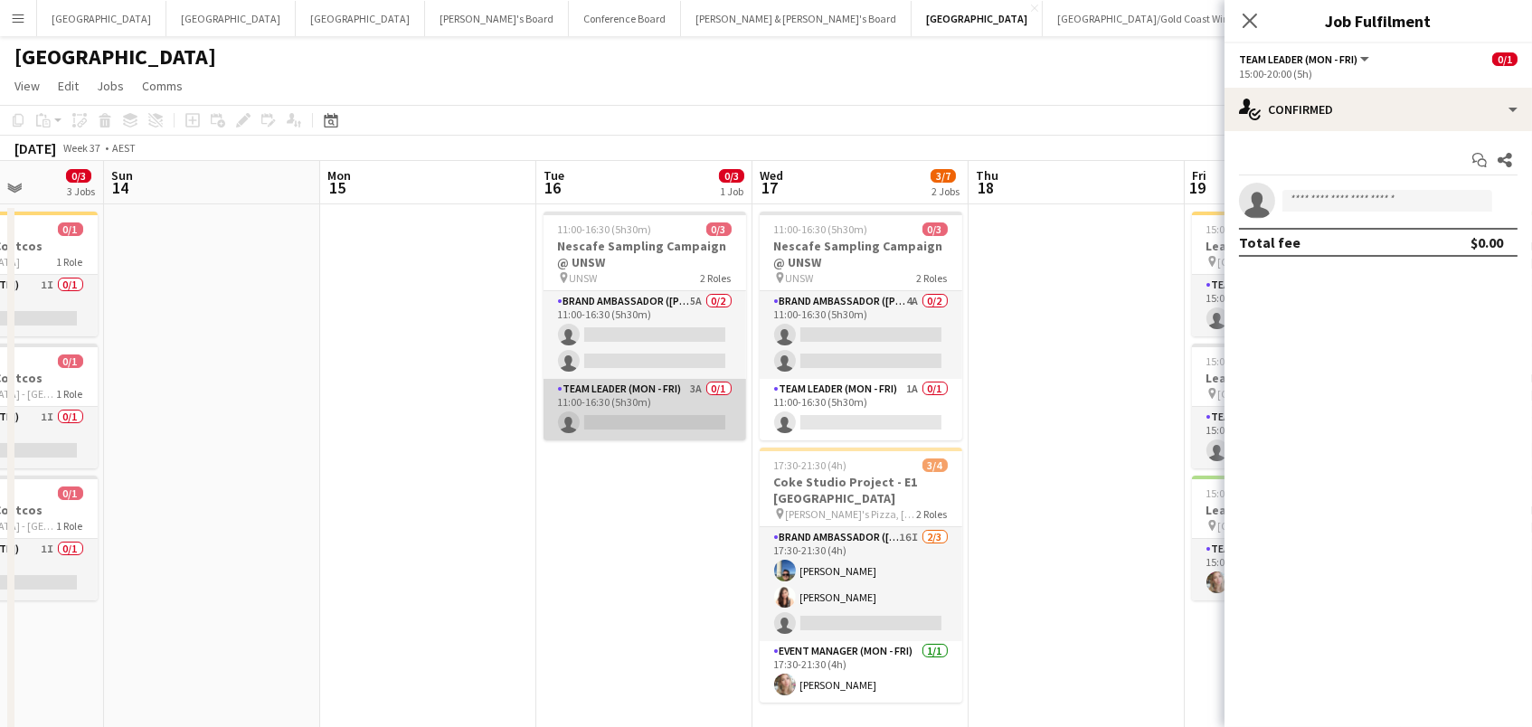
click at [701, 401] on app-card-role "Team Leader (Mon - Fri) 3A 0/1 11:00-16:30 (5h30m) single-neutral-actions" at bounding box center [644, 409] width 203 height 61
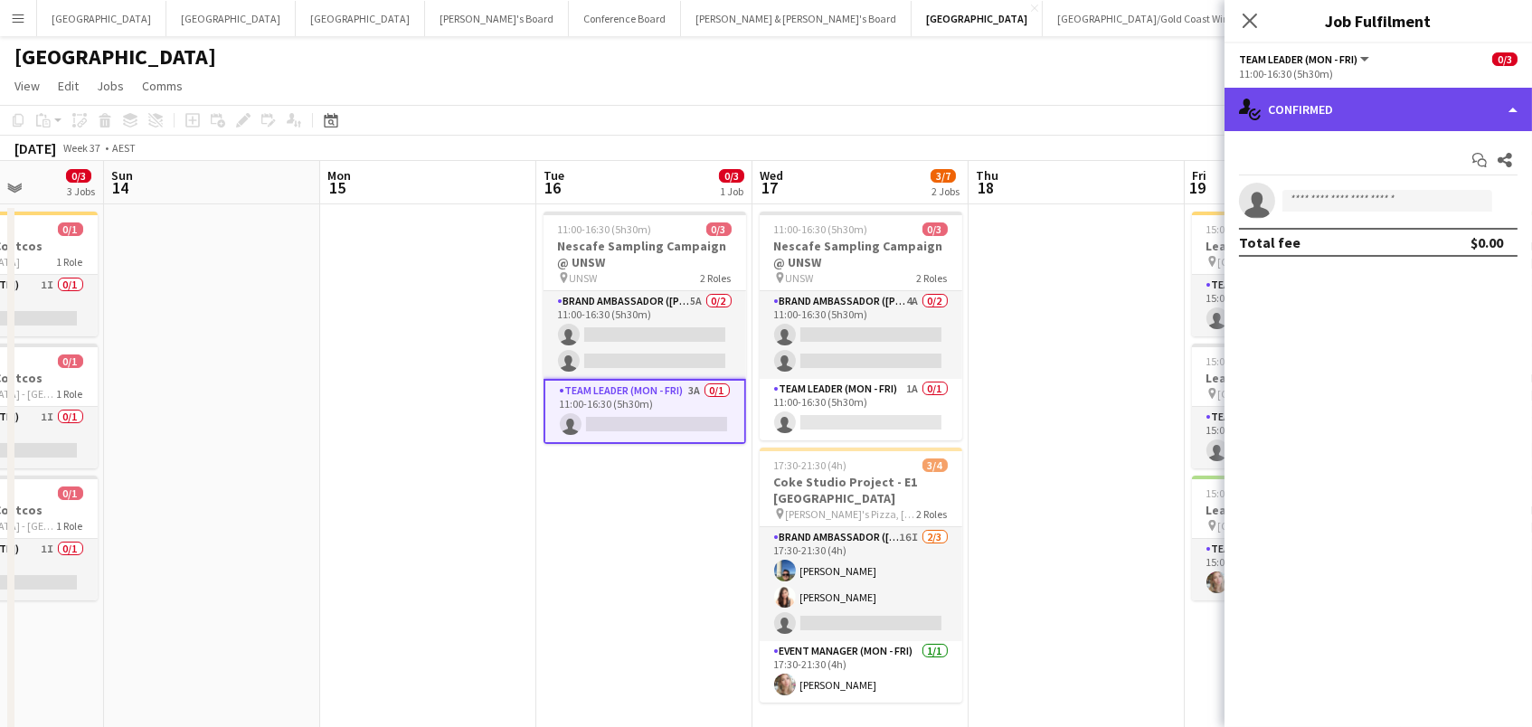
click at [1333, 122] on div "single-neutral-actions-check-2 Confirmed" at bounding box center [1377, 109] width 307 height 43
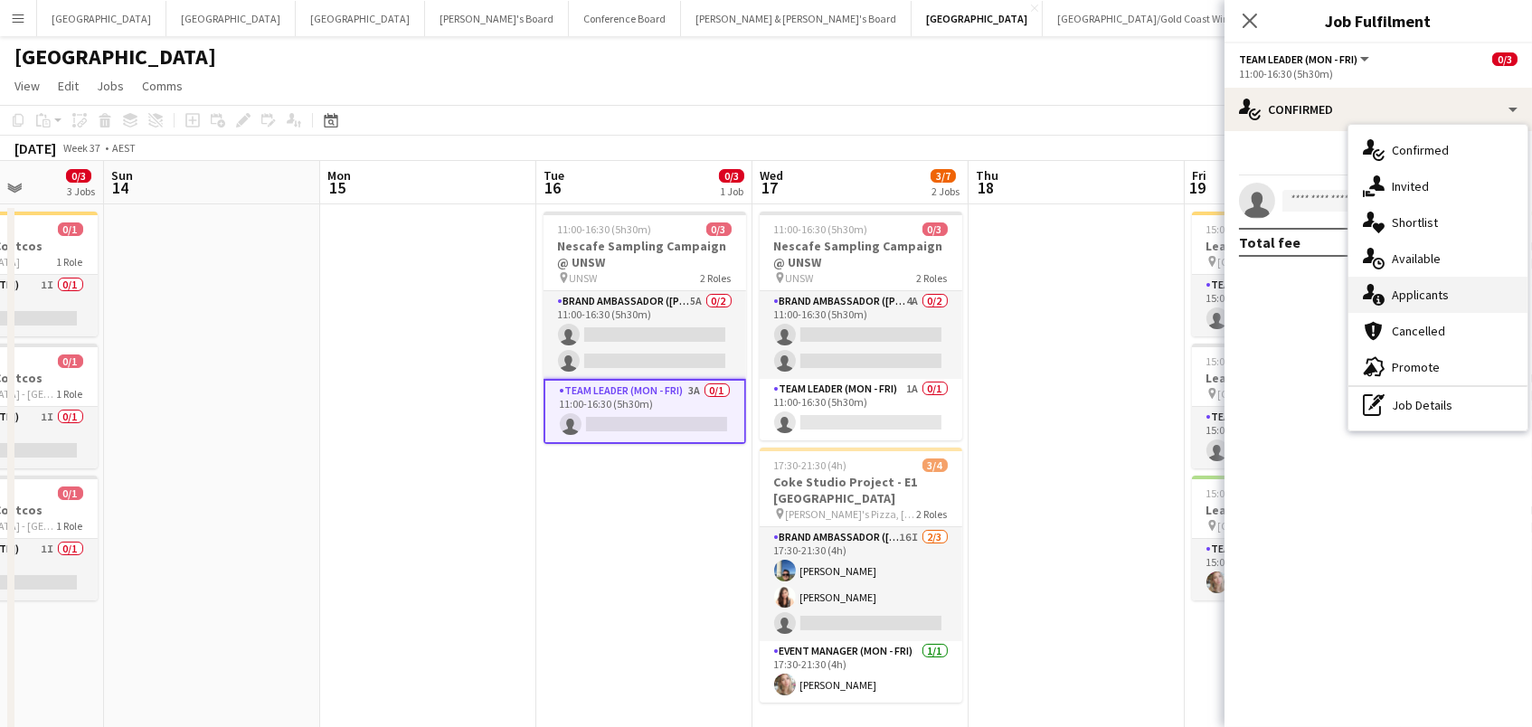
click at [1390, 292] on div "single-neutral-actions-information Applicants" at bounding box center [1437, 295] width 179 height 36
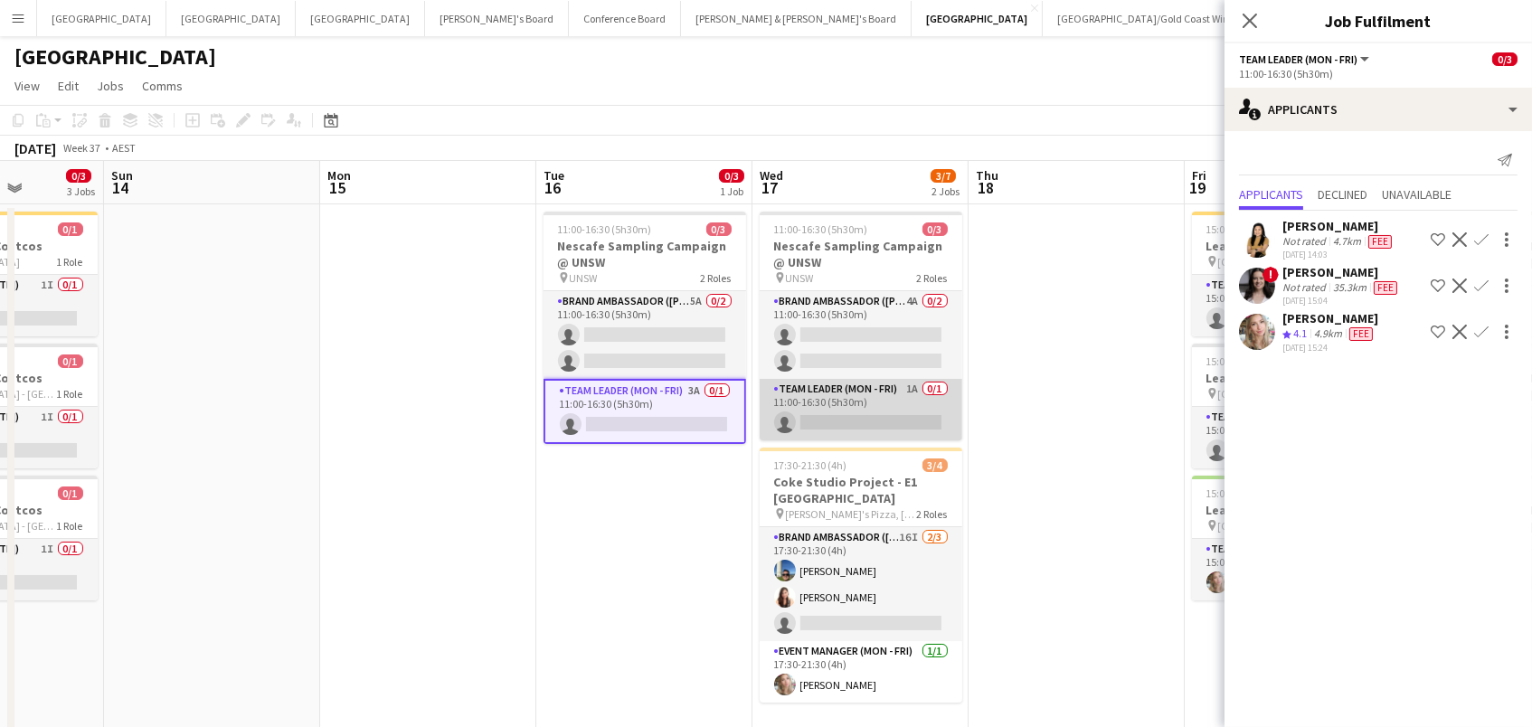
click at [806, 420] on app-card-role "Team Leader (Mon - Fri) 1A 0/1 11:00-16:30 (5h30m) single-neutral-actions" at bounding box center [861, 409] width 203 height 61
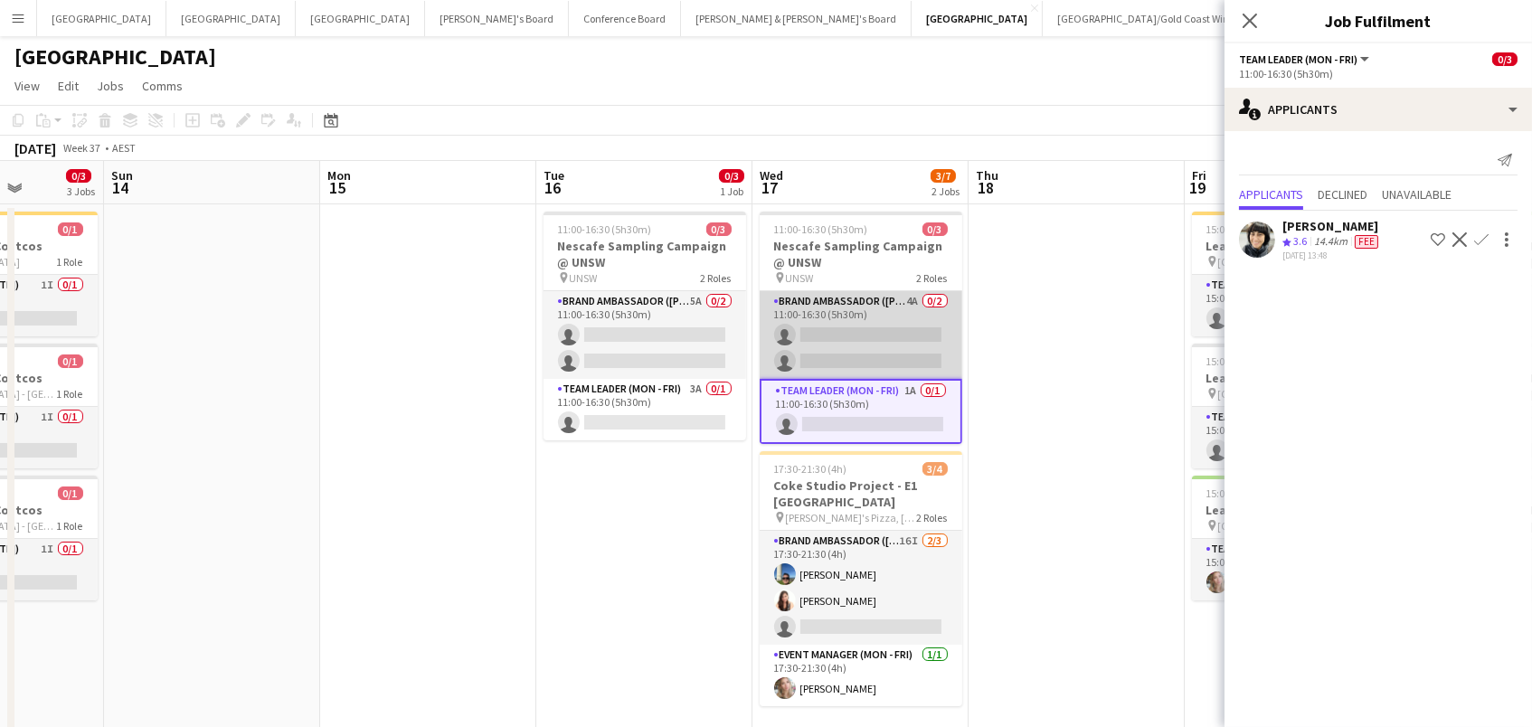
click at [815, 336] on app-card-role "Brand Ambassador (Mon - Fri) 4A 0/2 11:00-16:30 (5h30m) single-neutral-actions …" at bounding box center [861, 335] width 203 height 88
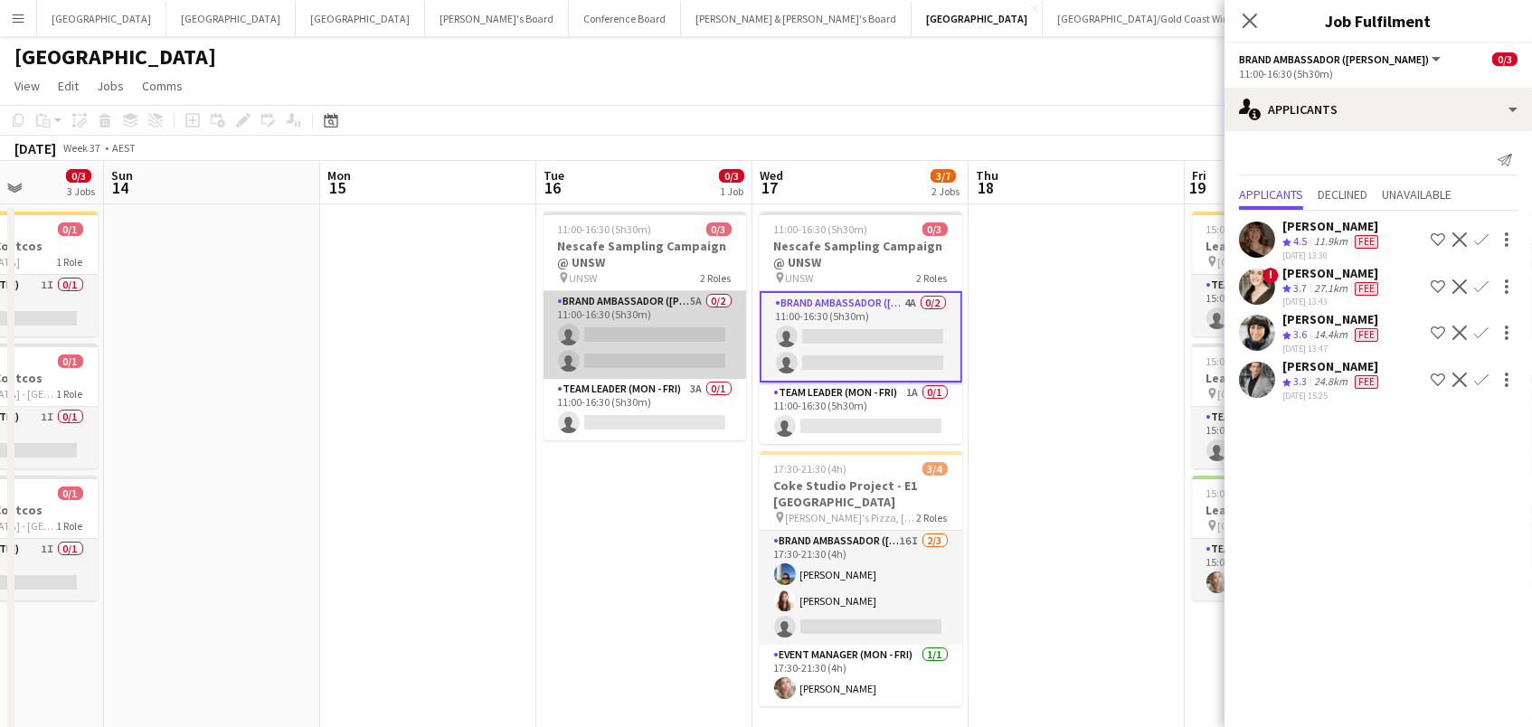
click at [713, 338] on app-card-role "Brand Ambassador (Mon - Fri) 5A 0/2 11:00-16:30 (5h30m) single-neutral-actions …" at bounding box center [644, 335] width 203 height 88
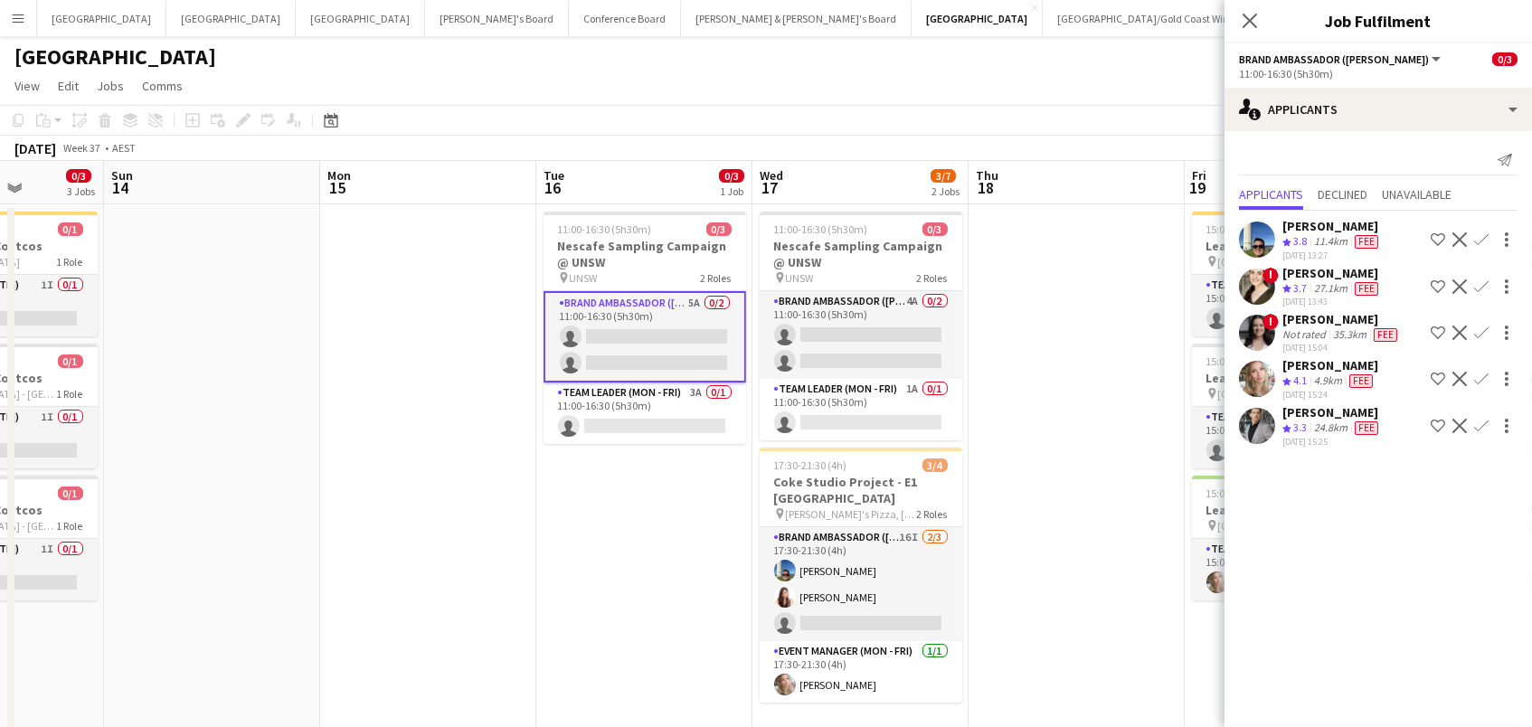
click at [1254, 16] on icon "Close pop-in" at bounding box center [1249, 21] width 14 height 14
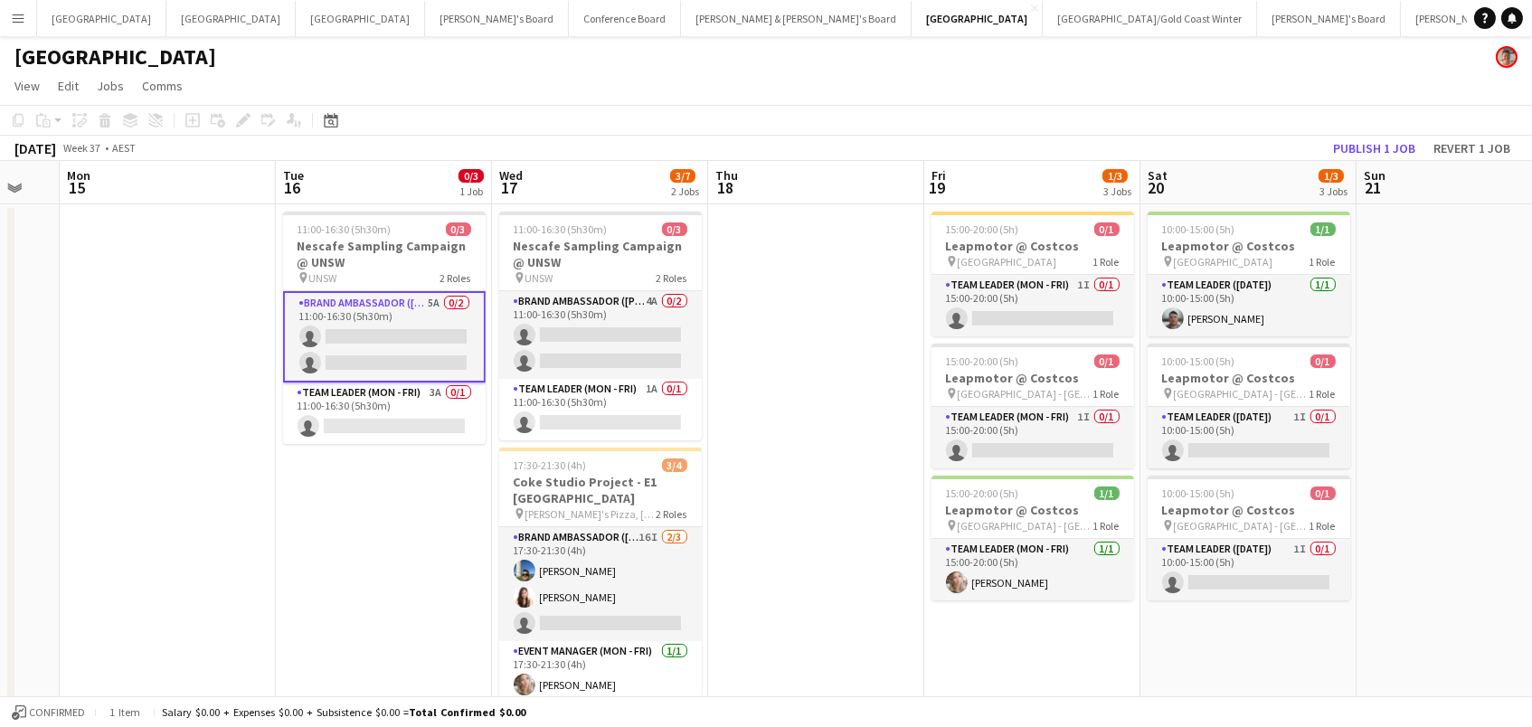
scroll to position [0, 912]
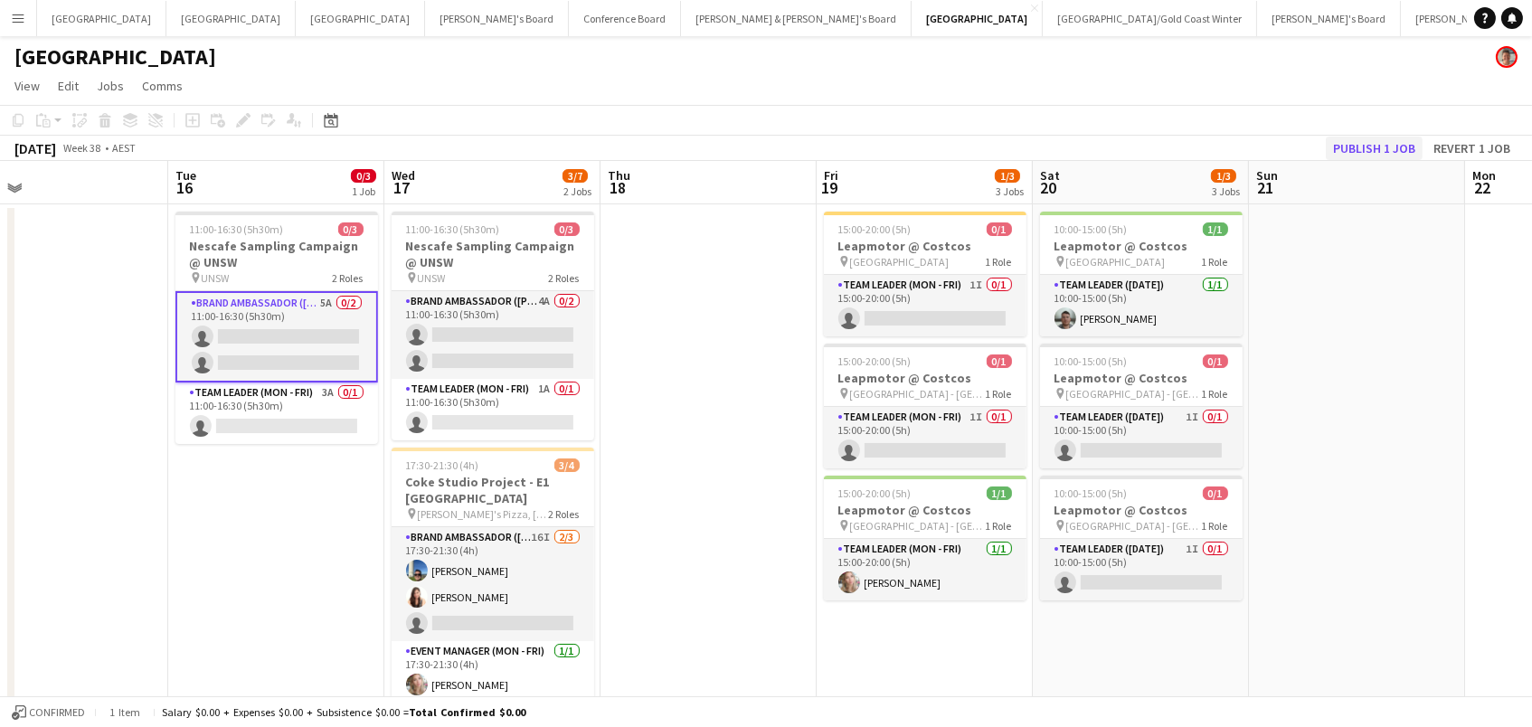
click at [1393, 153] on button "Publish 1 job" at bounding box center [1374, 149] width 97 height 24
click at [1382, 140] on button "Publish 1 job" at bounding box center [1374, 149] width 97 height 24
click at [1043, 26] on button "[GEOGRAPHIC_DATA]/[GEOGRAPHIC_DATA] Winter Close" at bounding box center [1150, 18] width 214 height 35
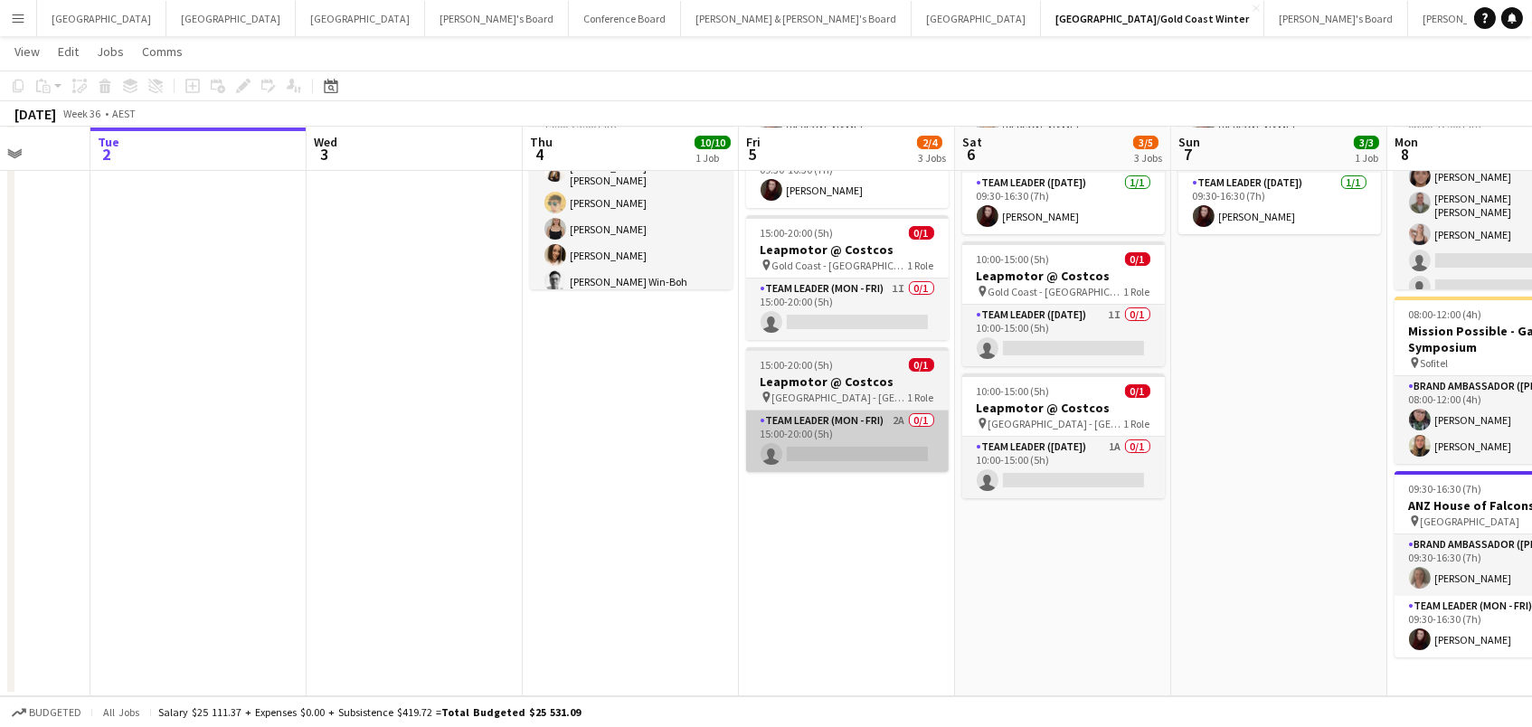
scroll to position [187, 0]
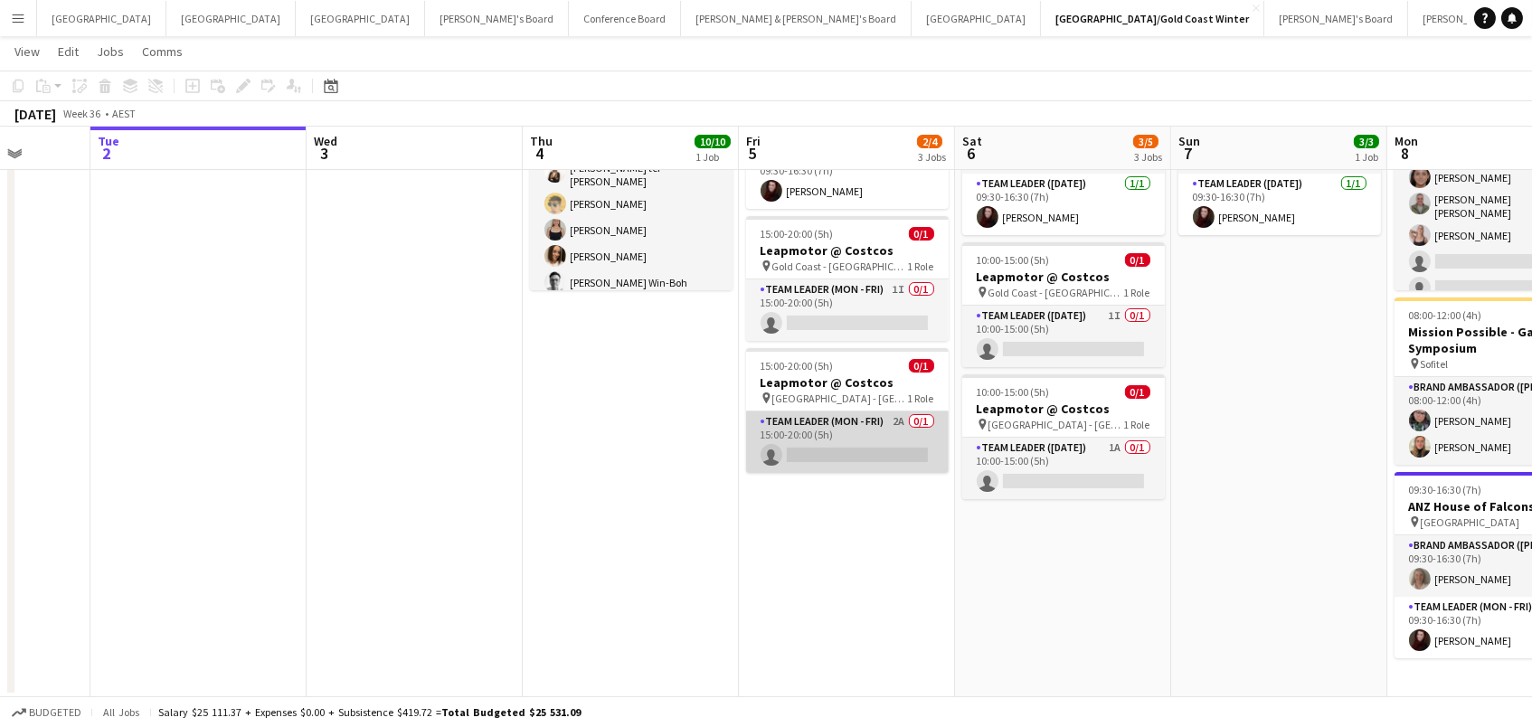
click at [839, 440] on app-card-role "Team Leader (Mon - Fri) 2A 0/1 15:00-20:00 (5h) single-neutral-actions" at bounding box center [847, 441] width 203 height 61
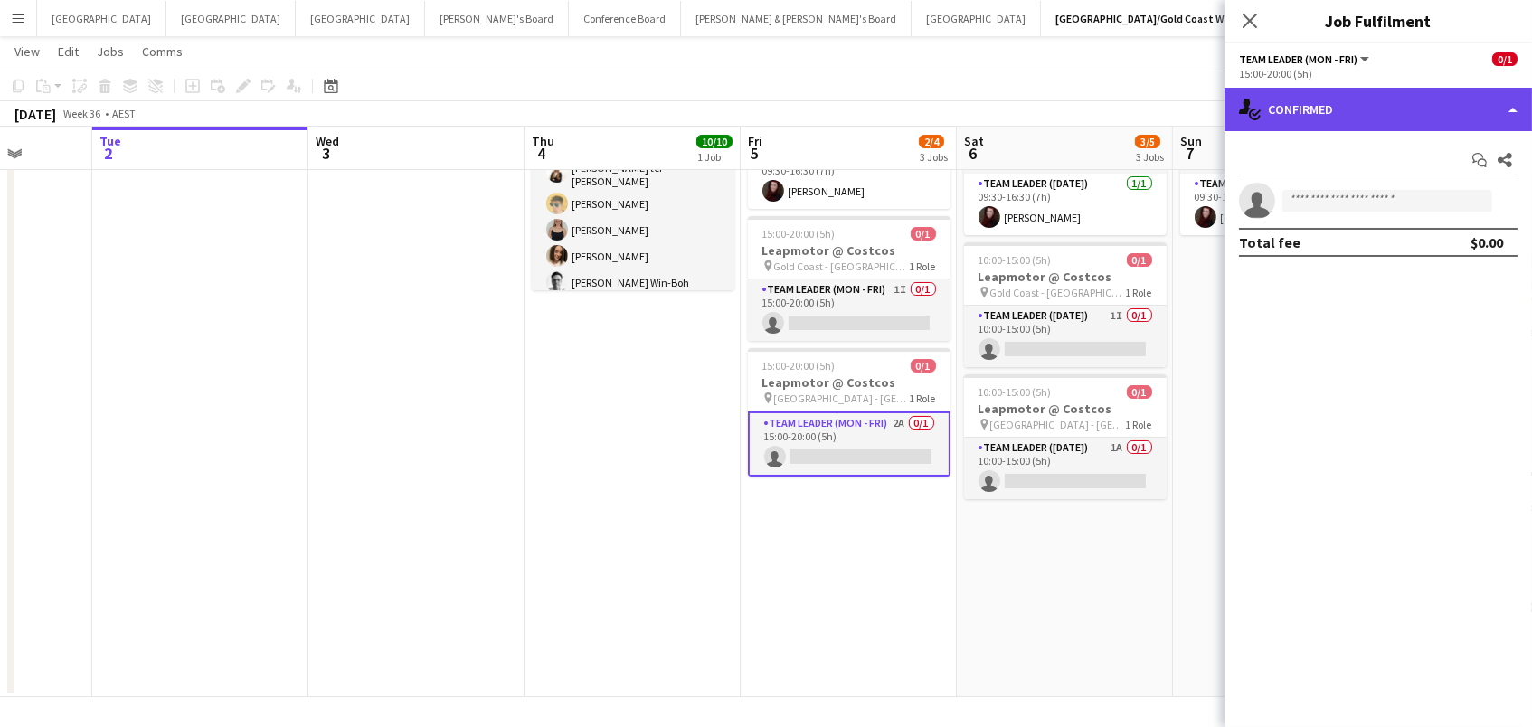
click at [1382, 115] on div "single-neutral-actions-check-2 Confirmed" at bounding box center [1377, 109] width 307 height 43
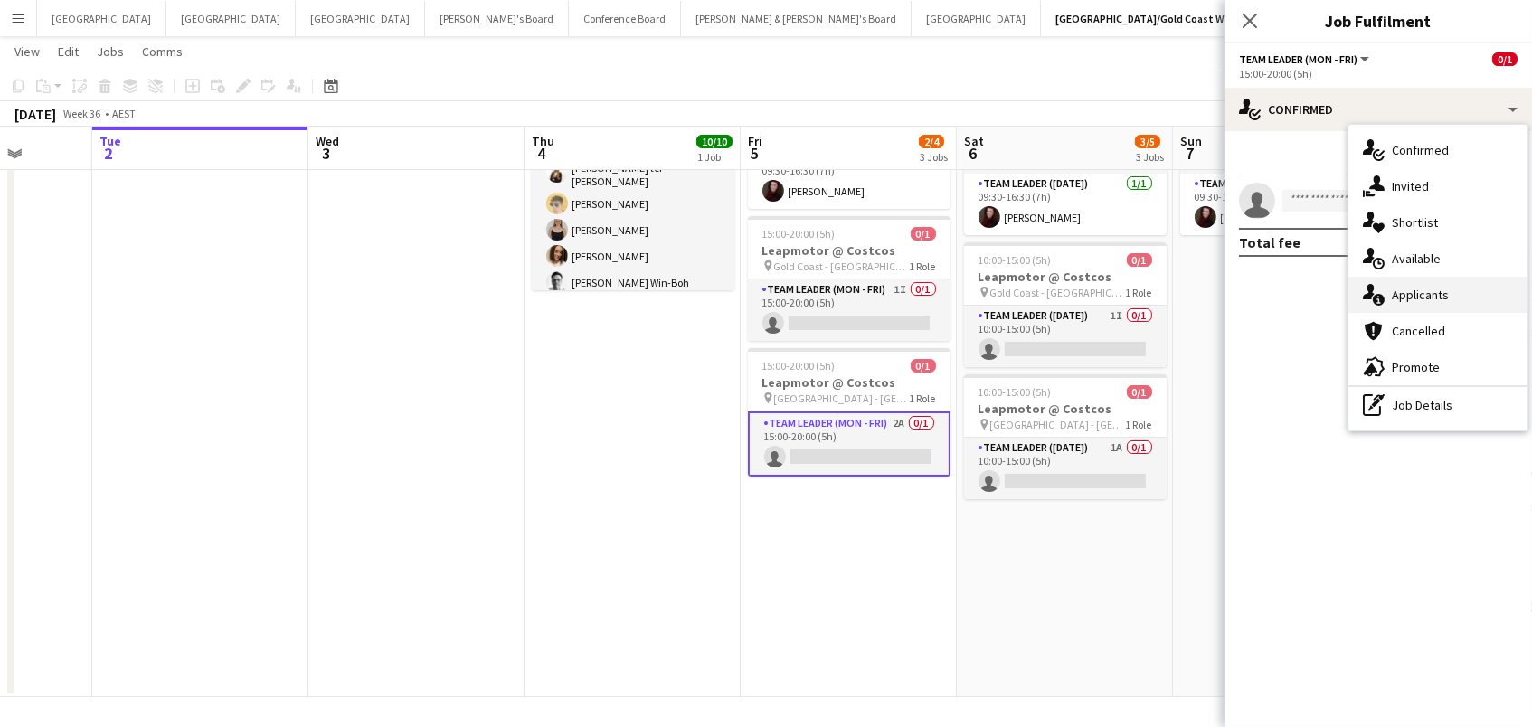
click at [1412, 303] on div "single-neutral-actions-information Applicants" at bounding box center [1437, 295] width 179 height 36
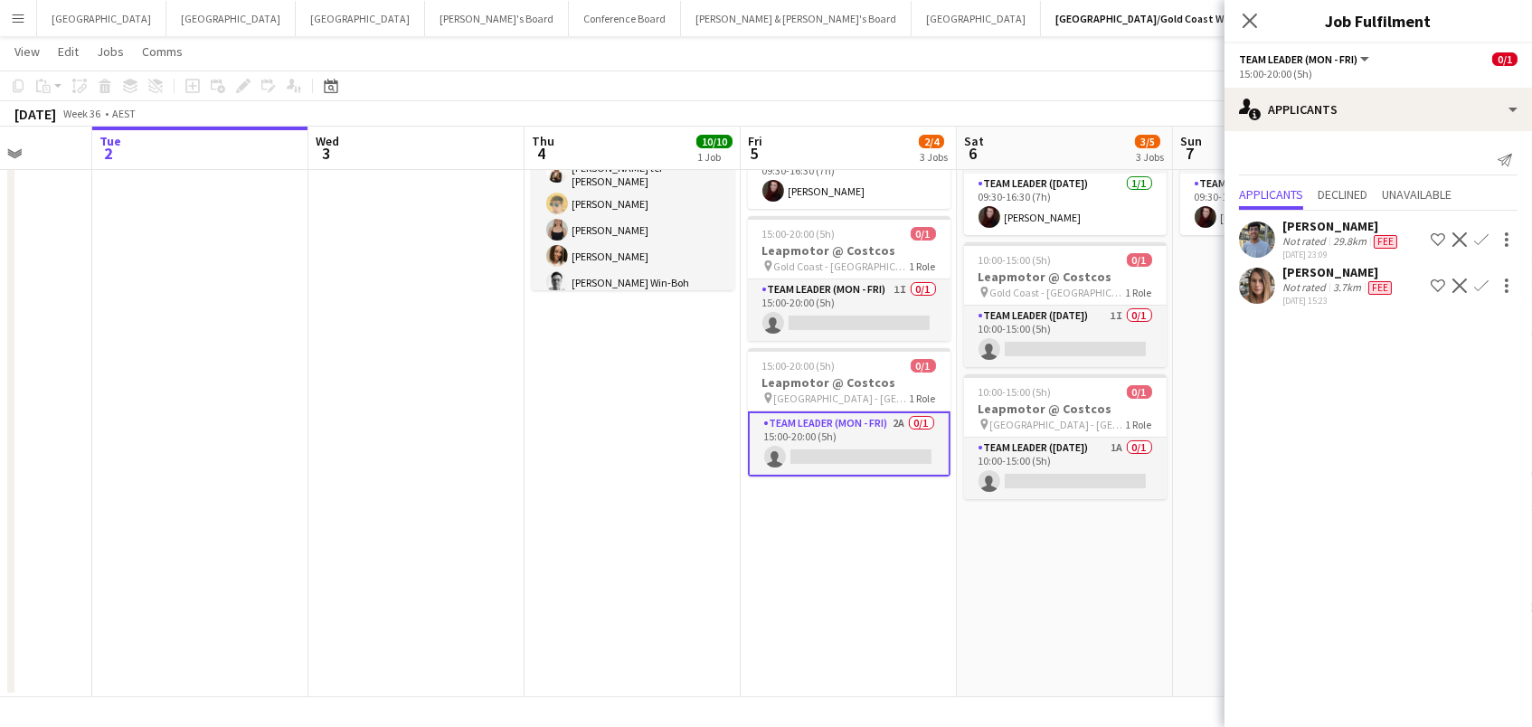
click at [1479, 280] on app-icon "Confirm" at bounding box center [1481, 285] width 14 height 14
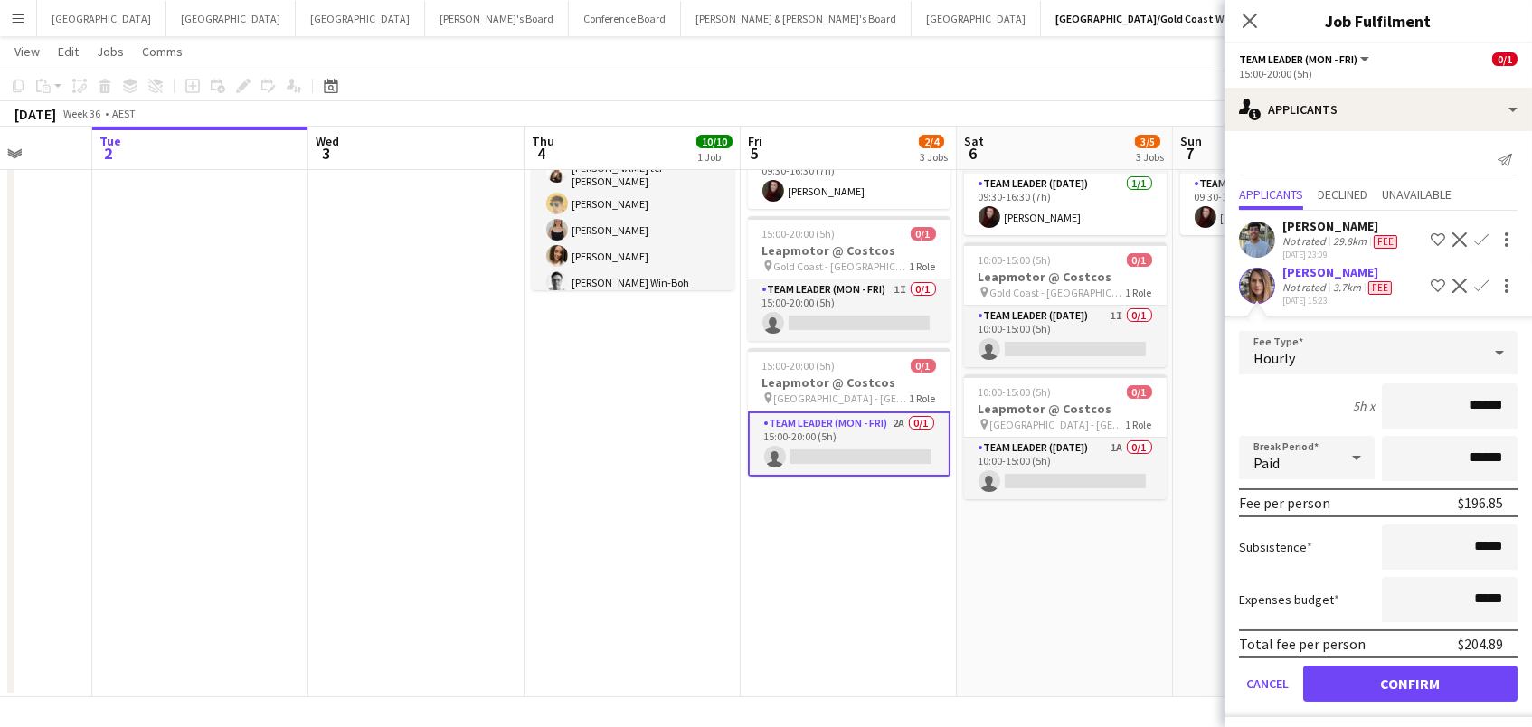
click at [1410, 679] on button "Confirm" at bounding box center [1410, 683] width 214 height 36
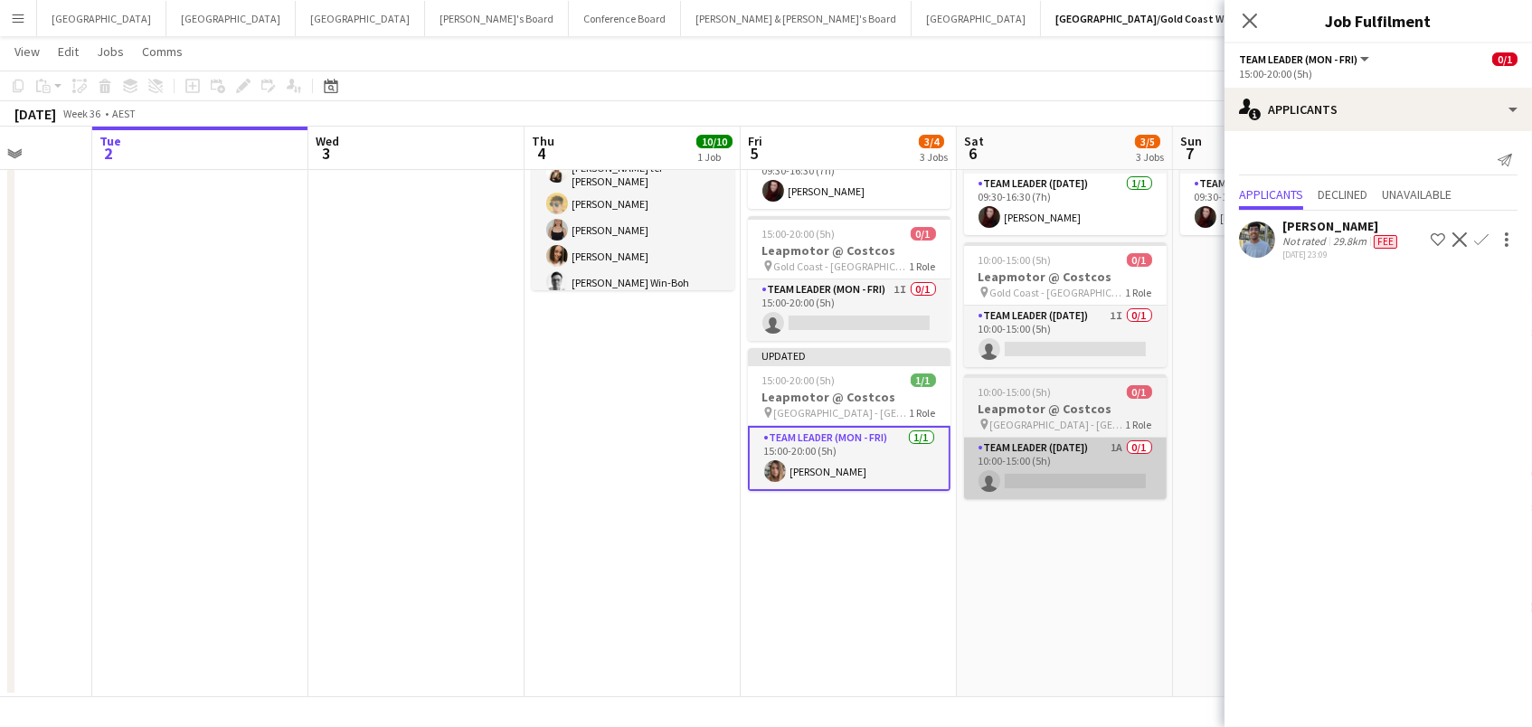
click at [1099, 479] on app-card-role "Team Leader (Saturday) 1A 0/1 10:00-15:00 (5h) single-neutral-actions" at bounding box center [1065, 468] width 203 height 61
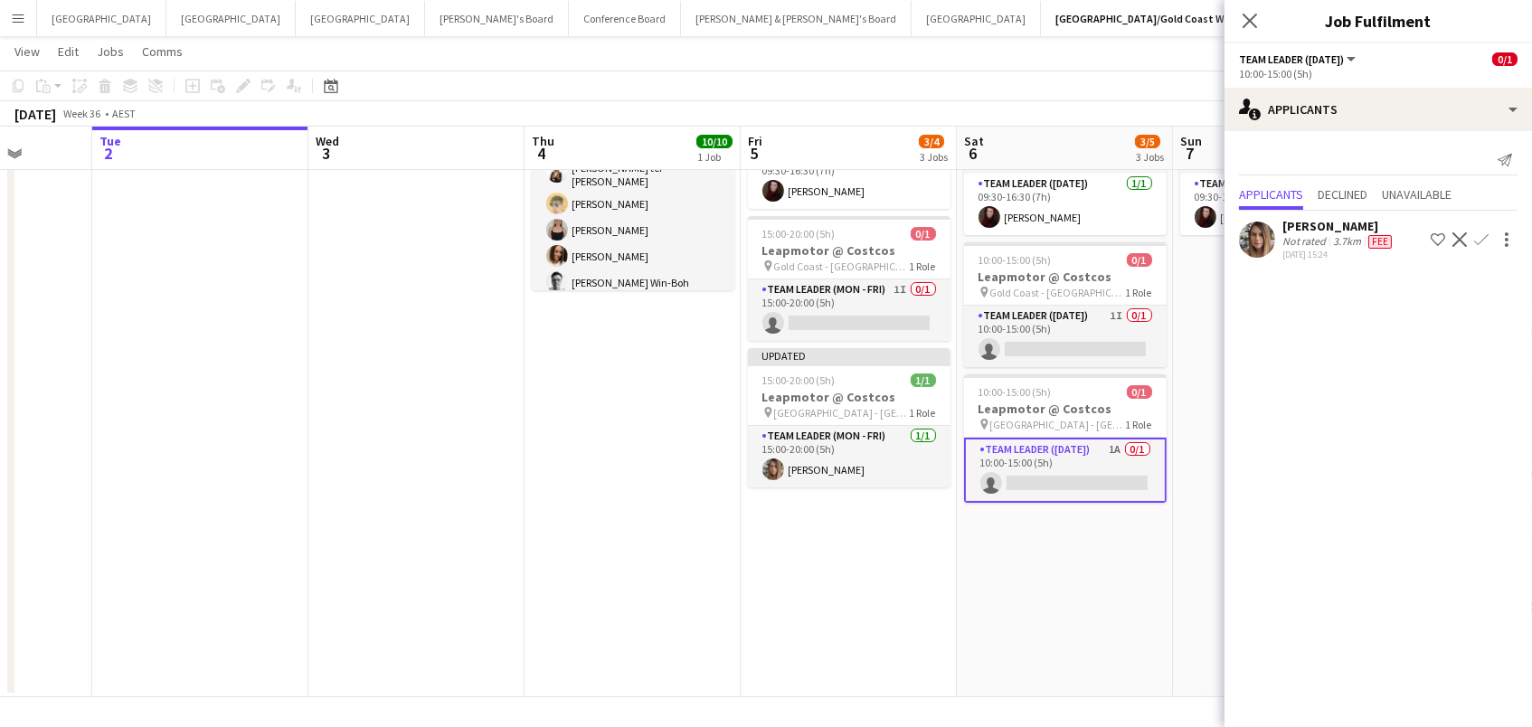
click at [1482, 236] on app-icon "Confirm" at bounding box center [1481, 239] width 14 height 14
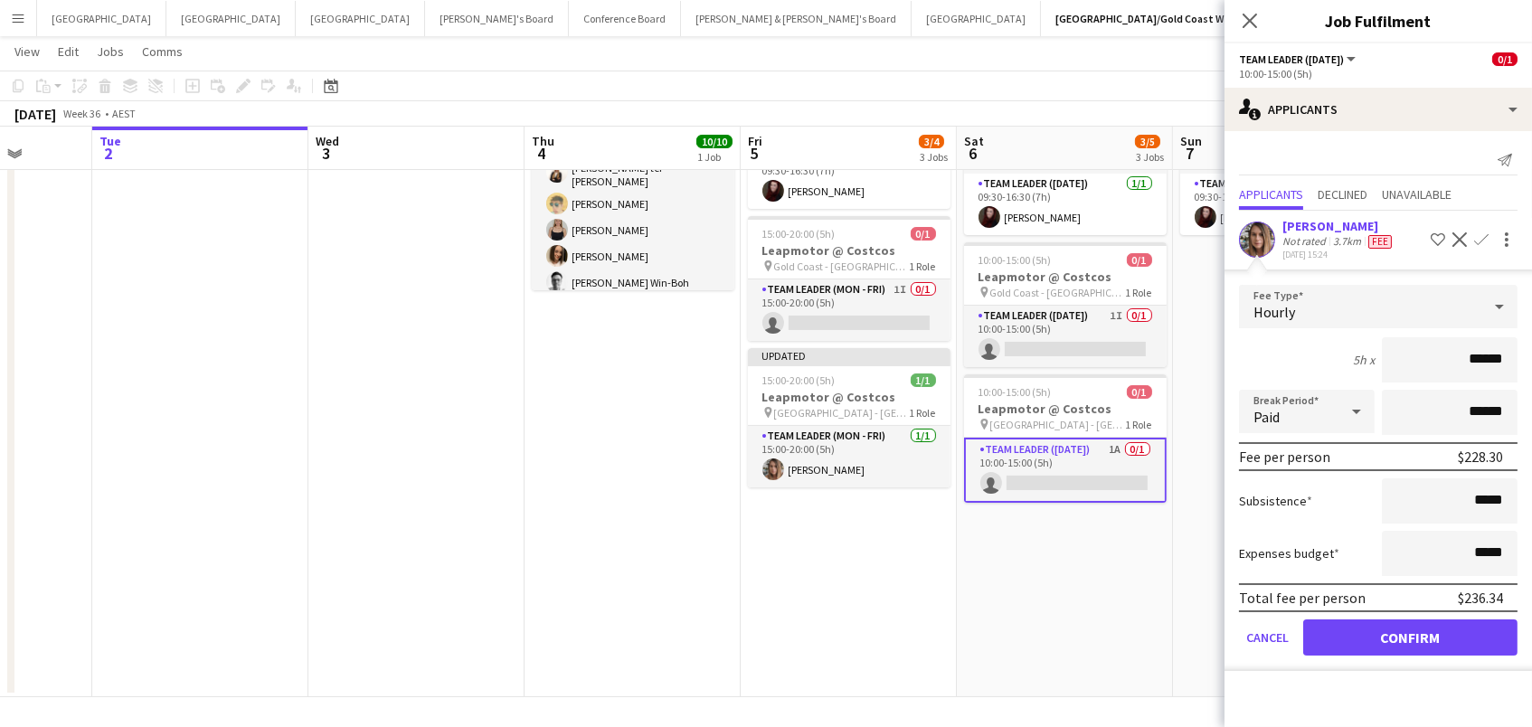
click at [1410, 634] on button "Confirm" at bounding box center [1410, 637] width 214 height 36
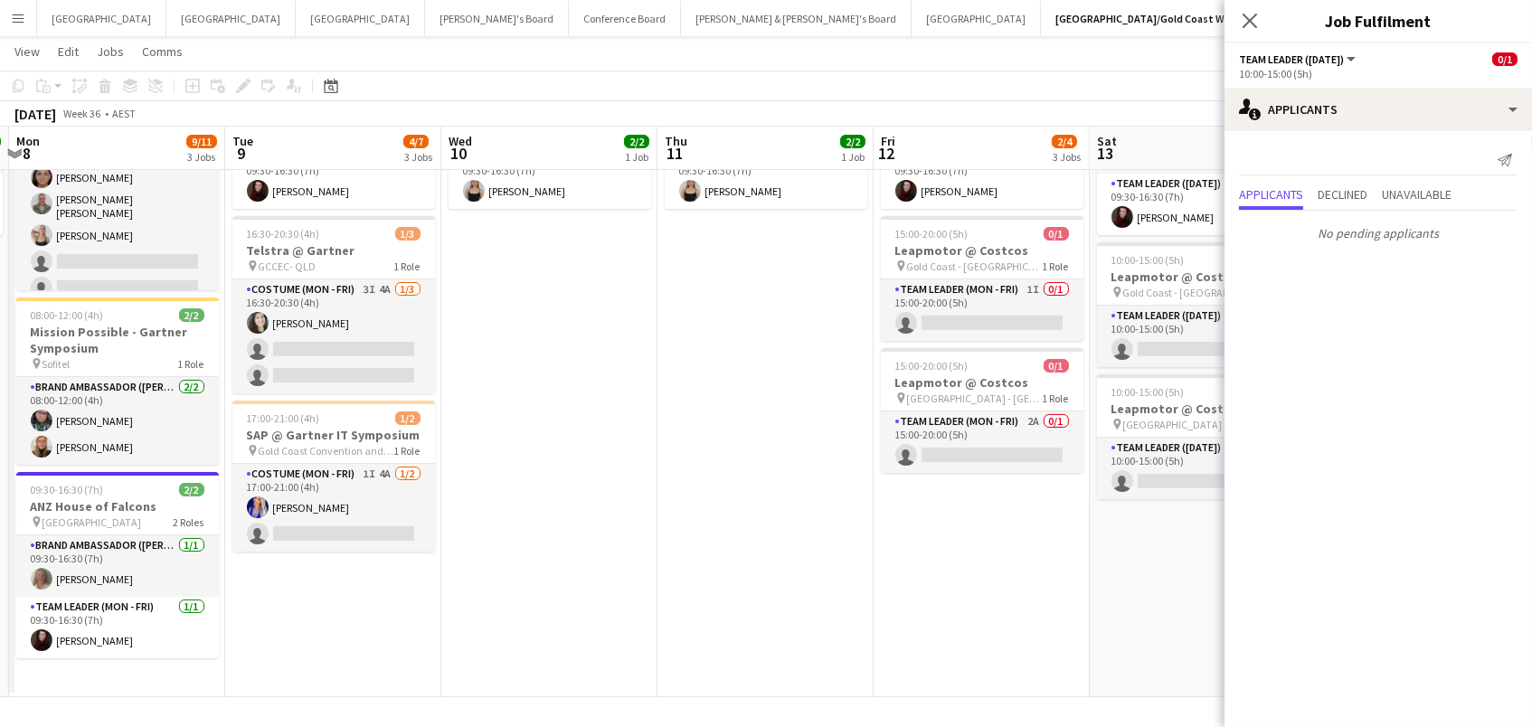
scroll to position [0, 786]
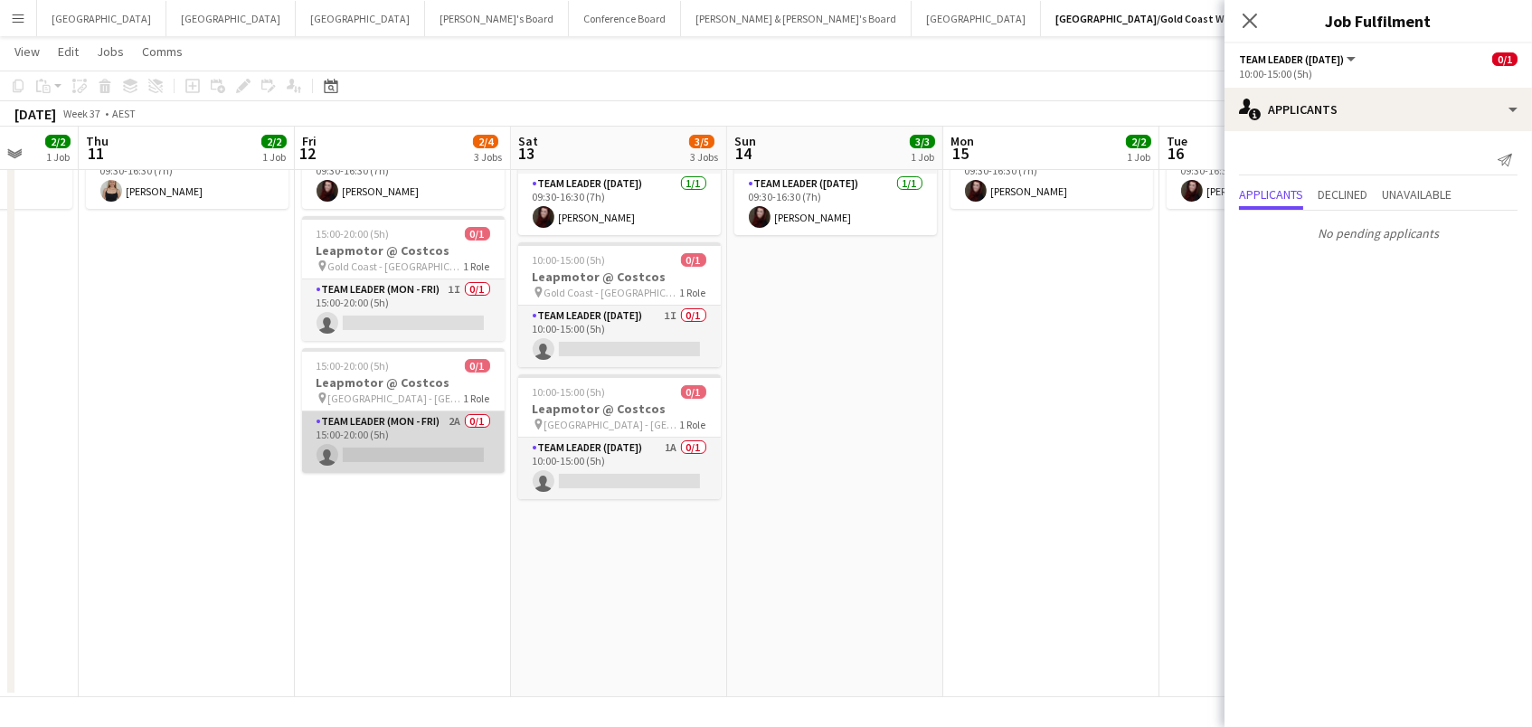
click at [465, 435] on app-card-role "Team Leader (Mon - Fri) 2A 0/1 15:00-20:00 (5h) single-neutral-actions" at bounding box center [403, 441] width 203 height 61
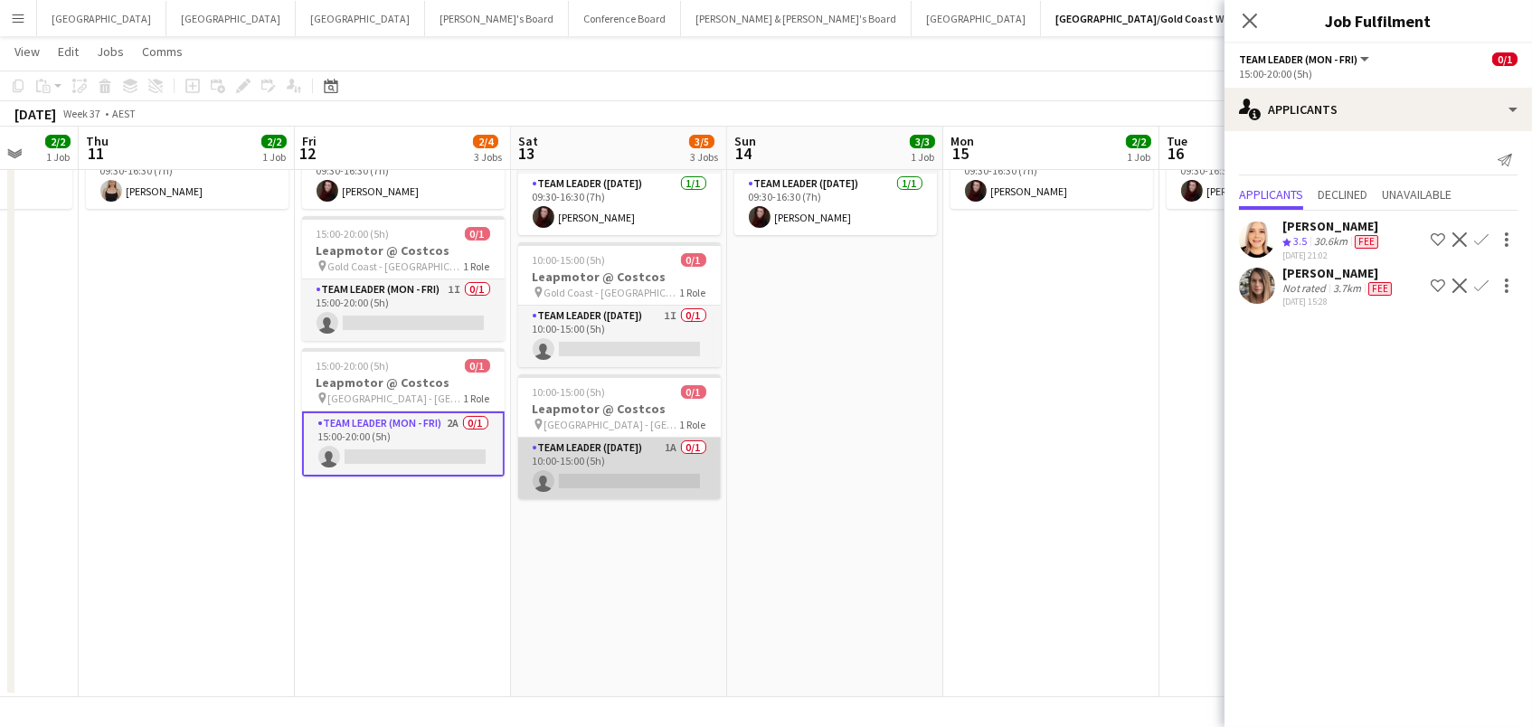
click at [689, 462] on app-card-role "Team Leader (Saturday) 1A 0/1 10:00-15:00 (5h) single-neutral-actions" at bounding box center [619, 468] width 203 height 61
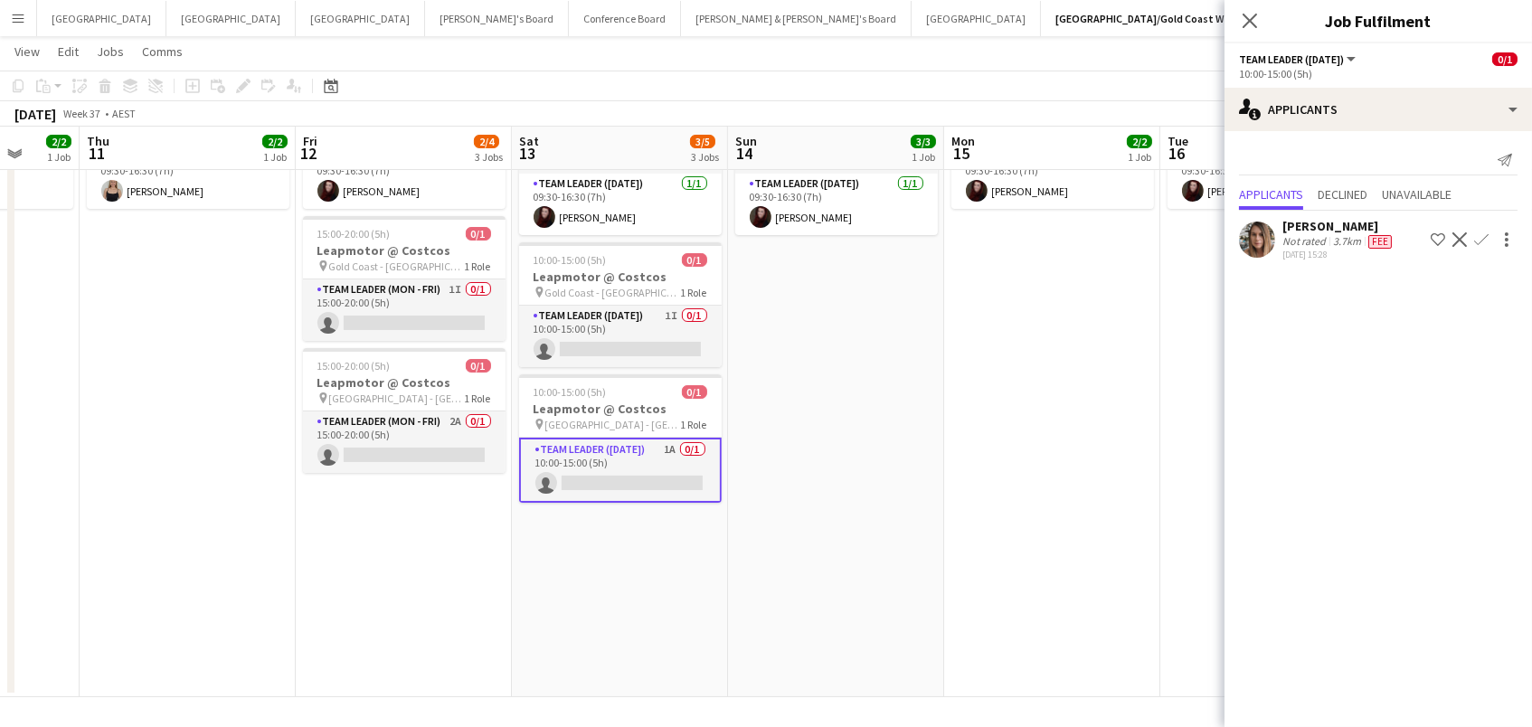
click at [1477, 232] on app-icon "Confirm" at bounding box center [1481, 239] width 14 height 14
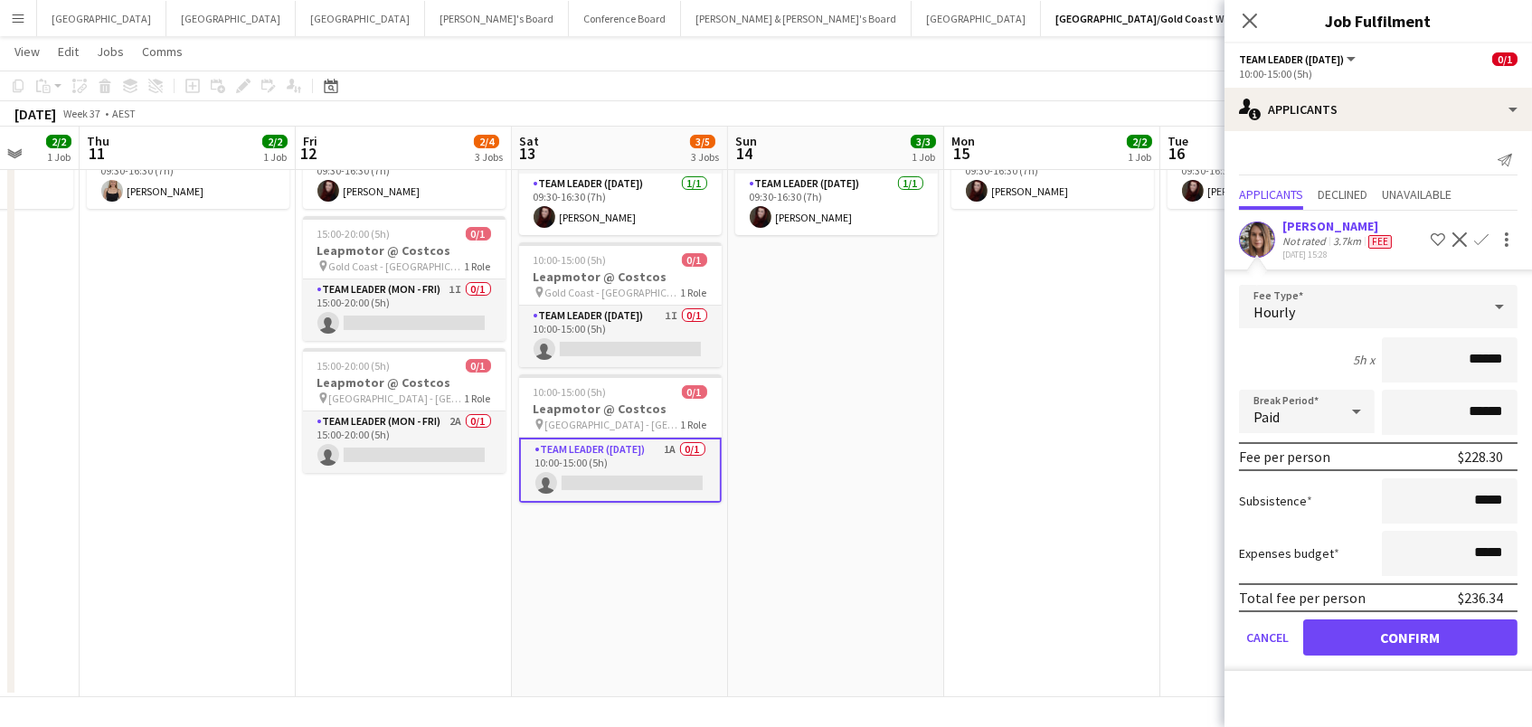
click at [1410, 634] on button "Confirm" at bounding box center [1410, 637] width 214 height 36
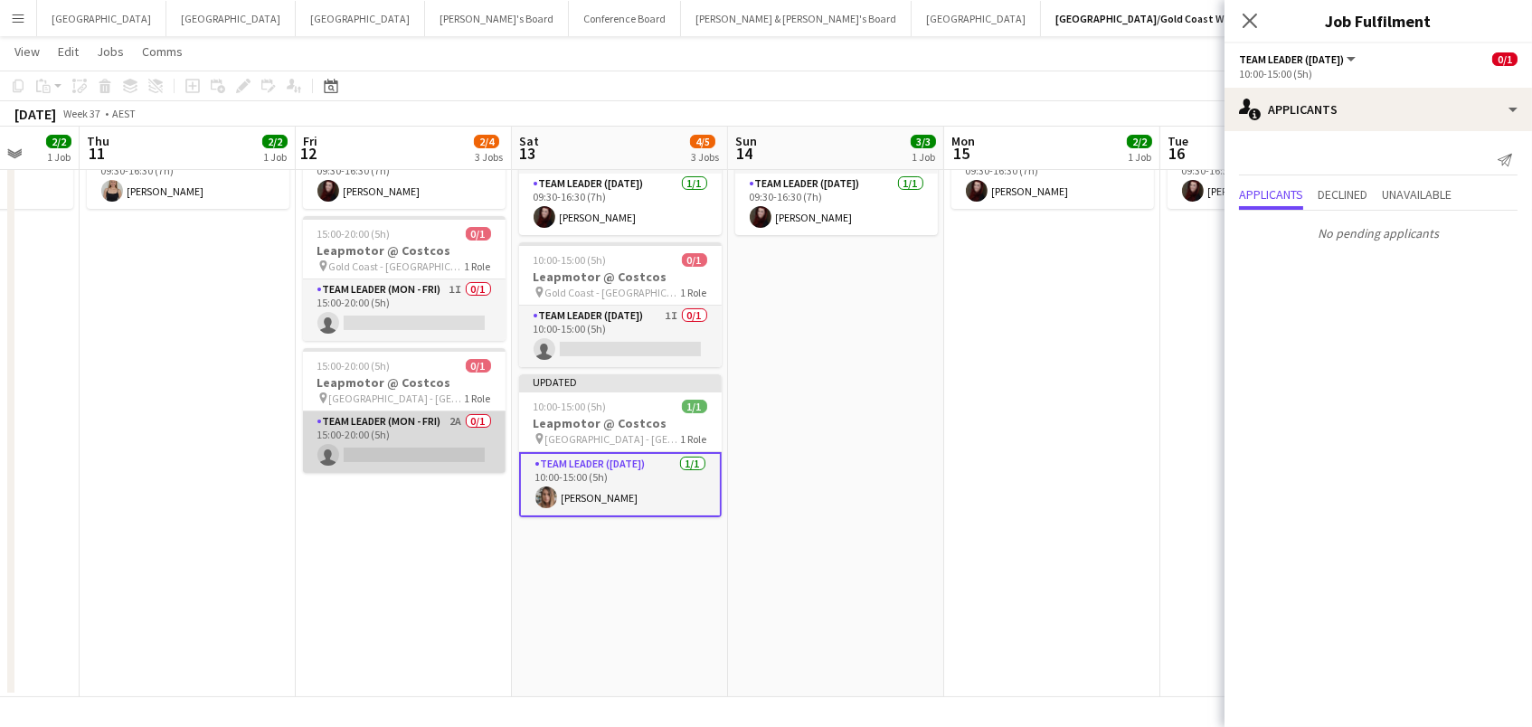
click at [365, 440] on app-card-role "Team Leader (Mon - Fri) 2A 0/1 15:00-20:00 (5h) single-neutral-actions" at bounding box center [404, 441] width 203 height 61
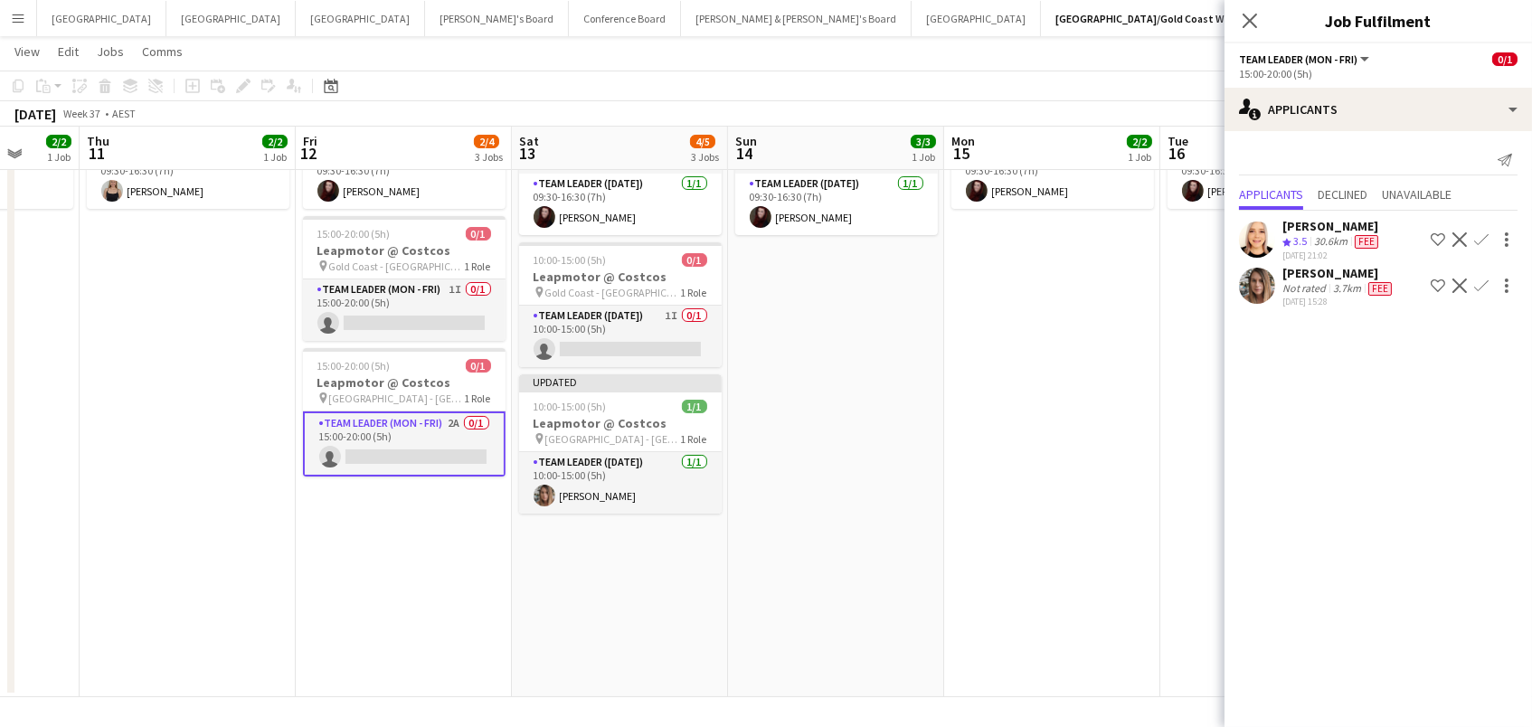
click at [1484, 278] on app-icon "Confirm" at bounding box center [1481, 285] width 14 height 14
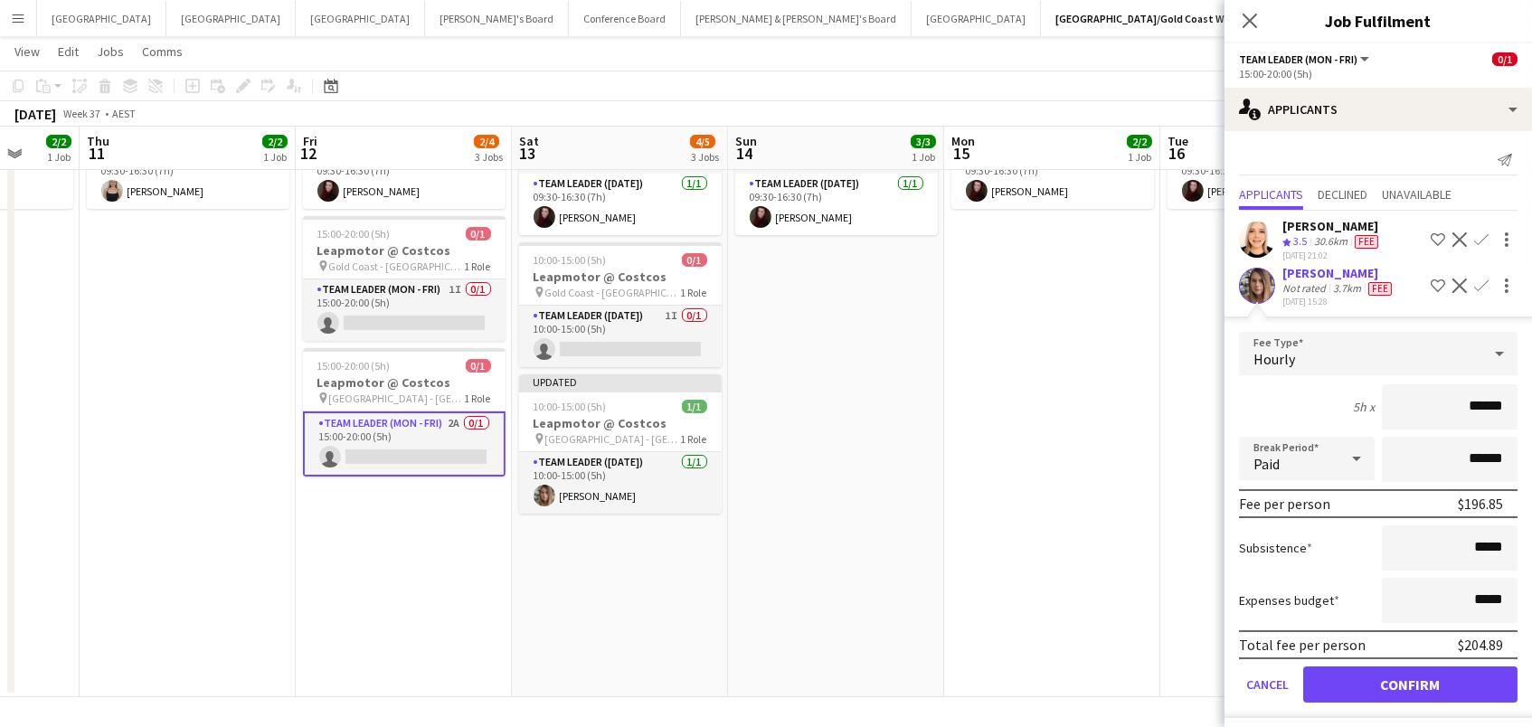
click at [1410, 679] on button "Confirm" at bounding box center [1410, 684] width 214 height 36
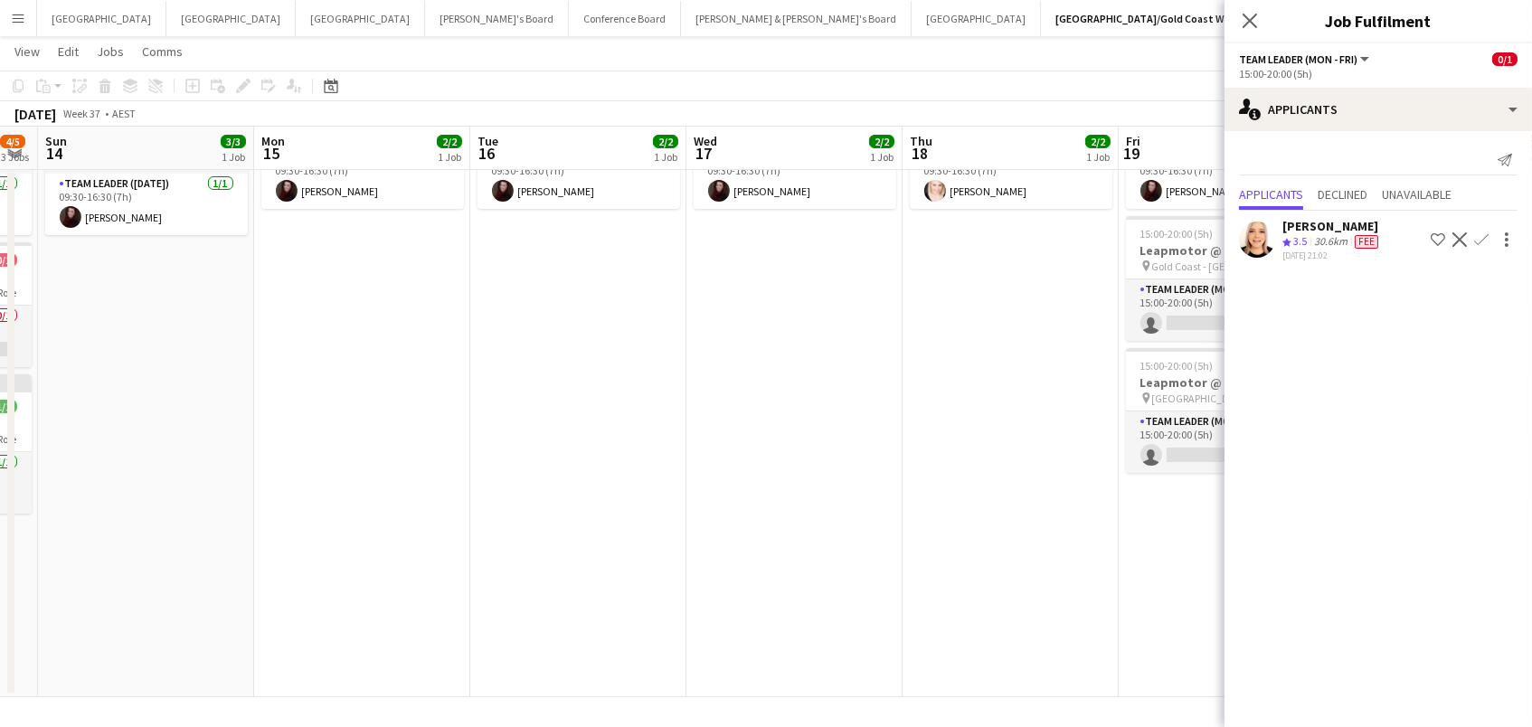
scroll to position [0, 737]
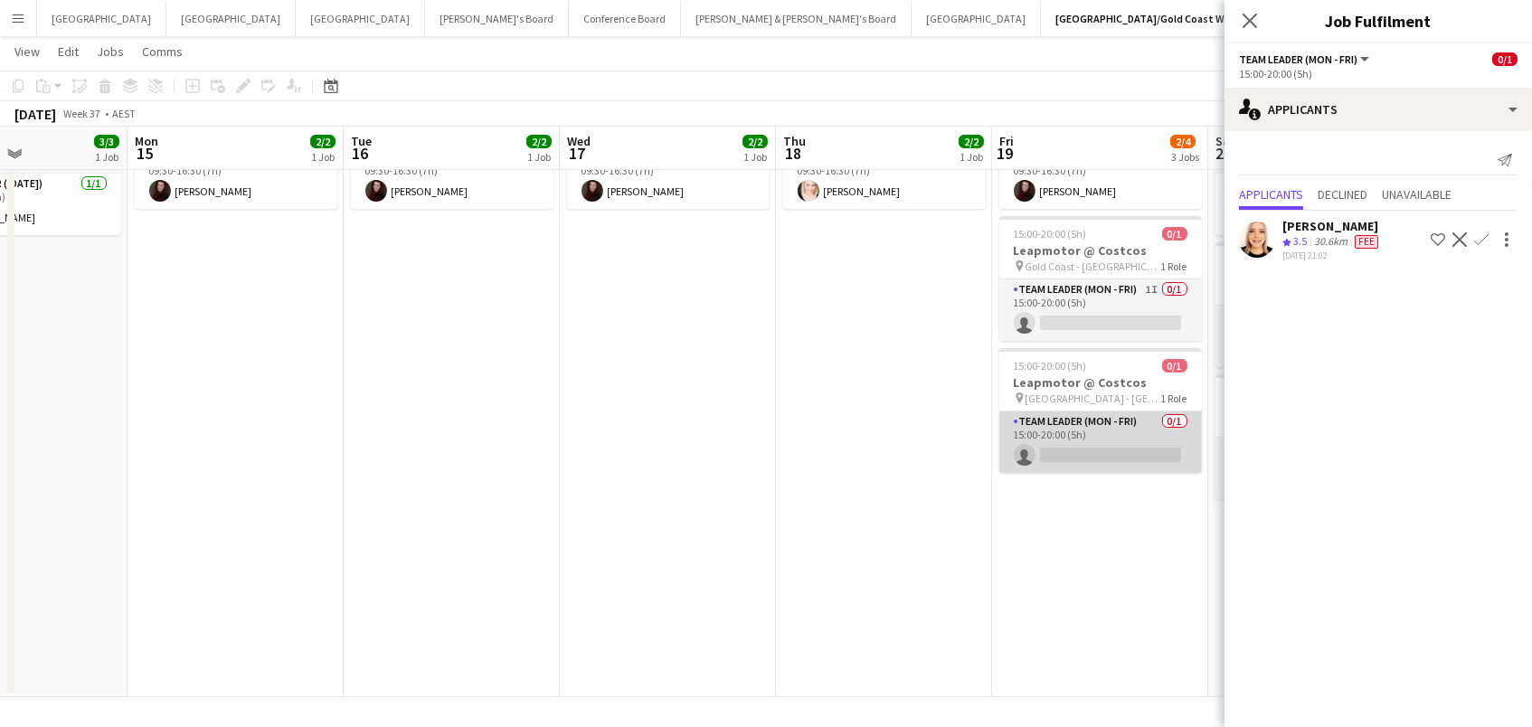
click at [1122, 439] on app-card-role "Team Leader (Mon - Fri) 0/1 15:00-20:00 (5h) single-neutral-actions" at bounding box center [1100, 441] width 203 height 61
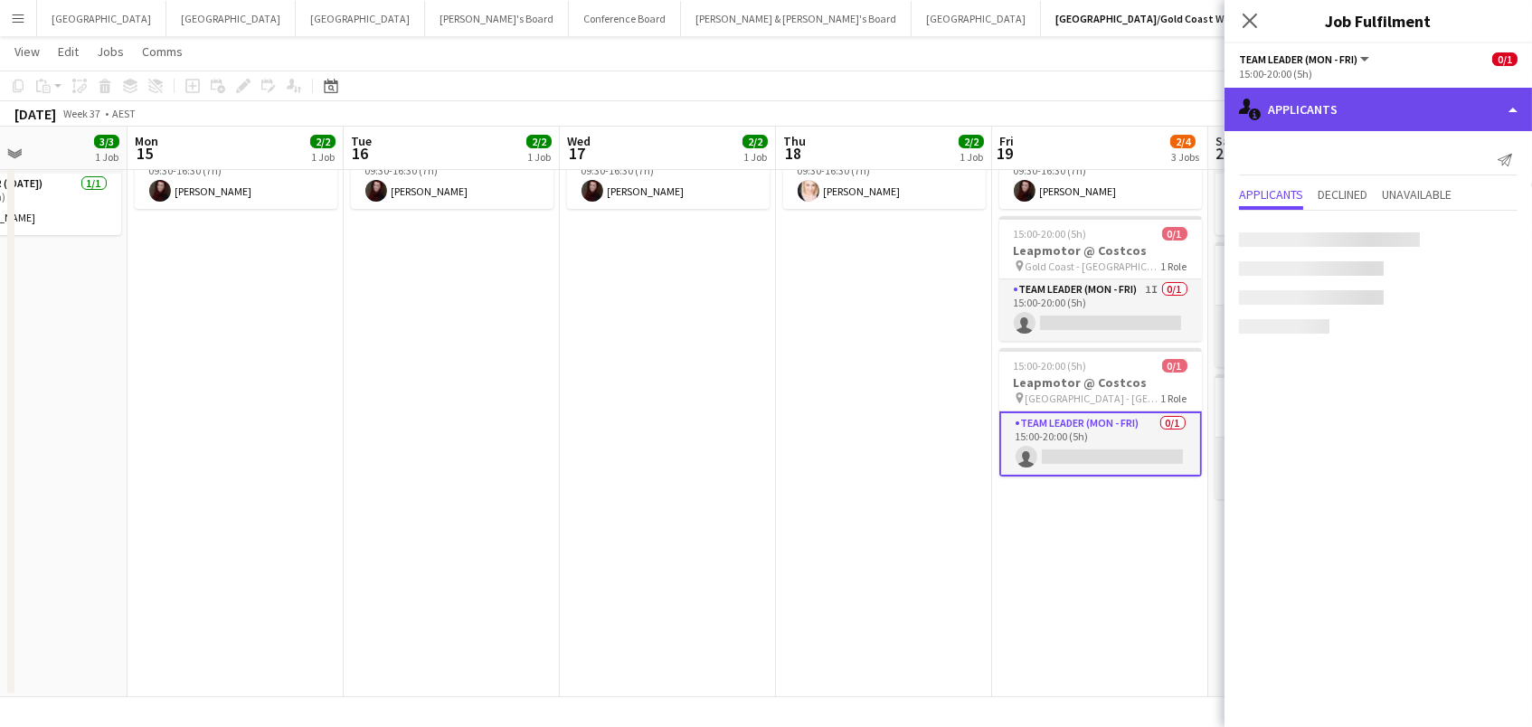
click at [1336, 117] on div "single-neutral-actions-information Applicants" at bounding box center [1377, 109] width 307 height 43
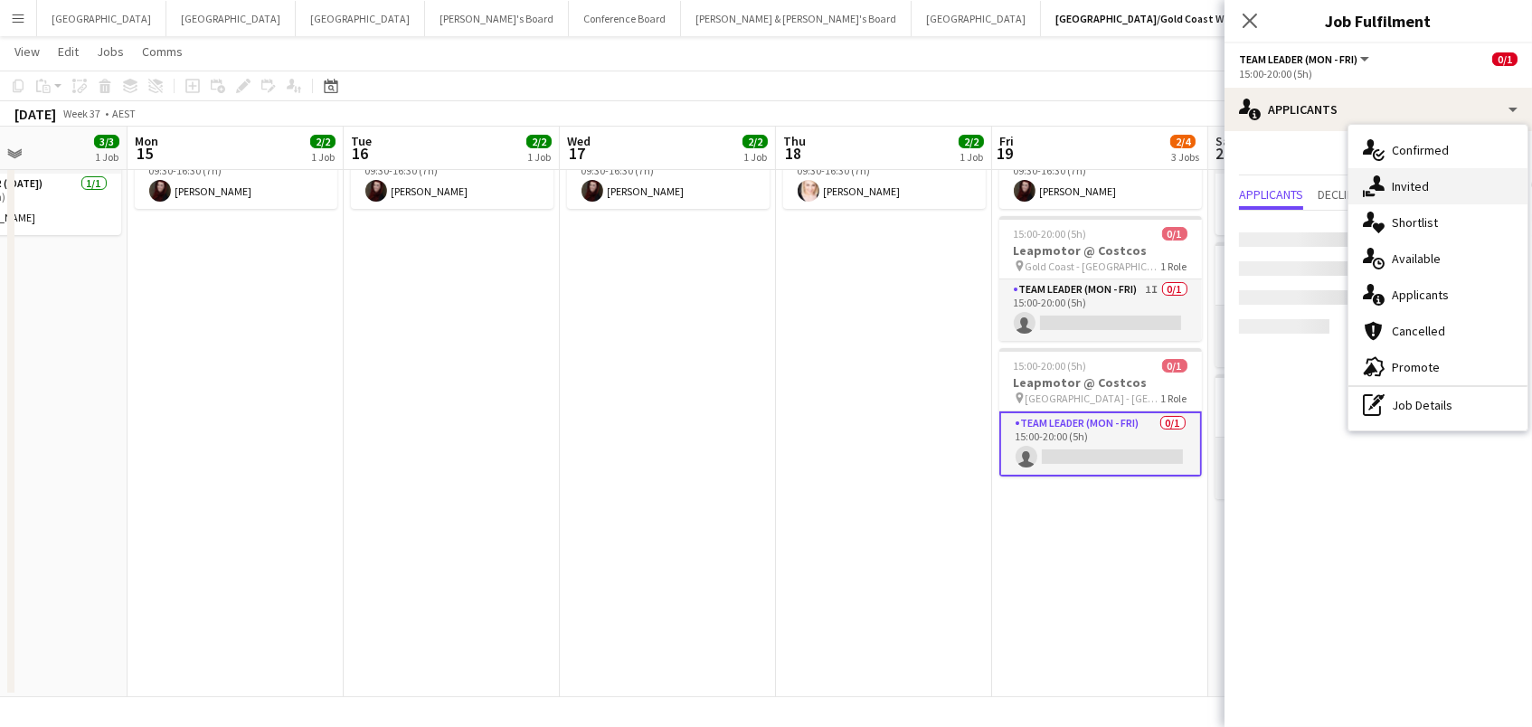
click at [1415, 189] on span "Invited" at bounding box center [1410, 186] width 37 height 16
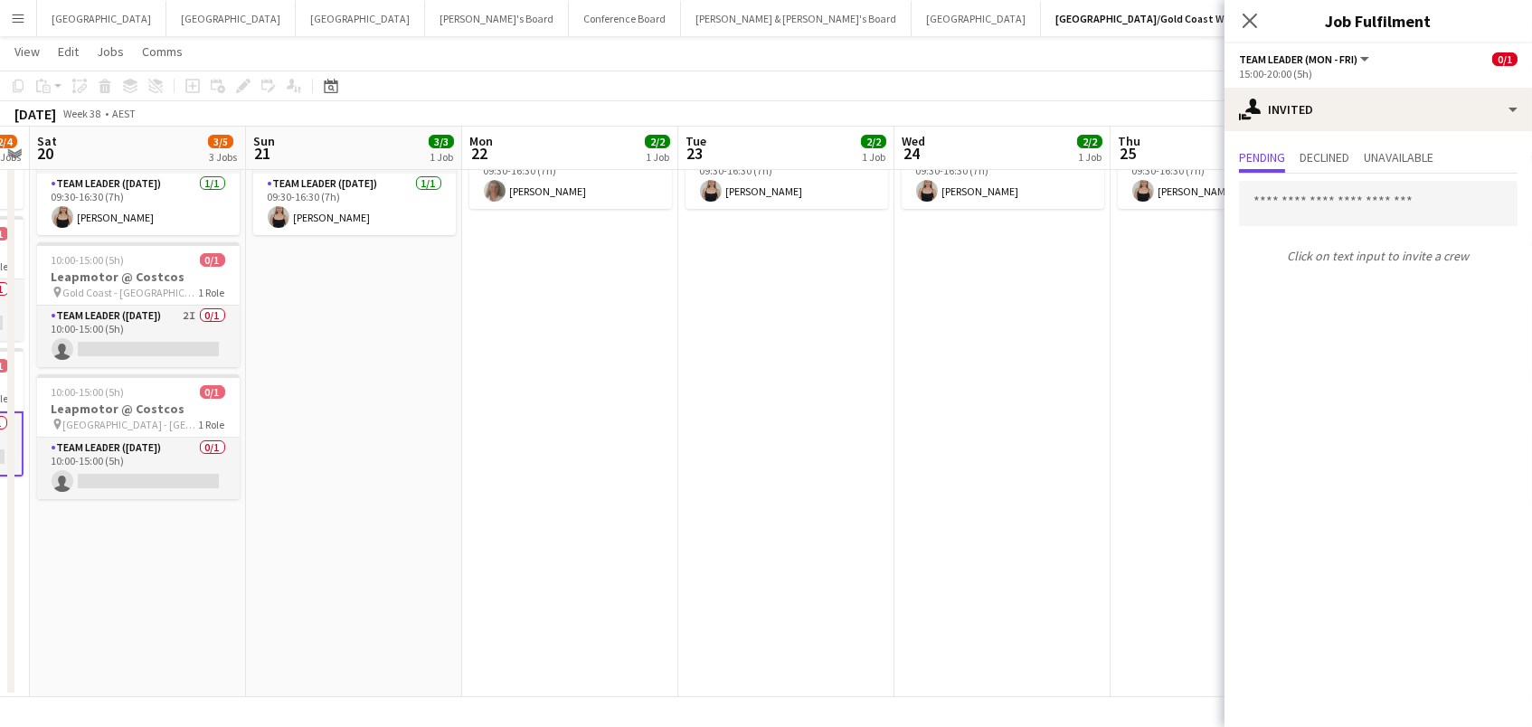
scroll to position [0, 525]
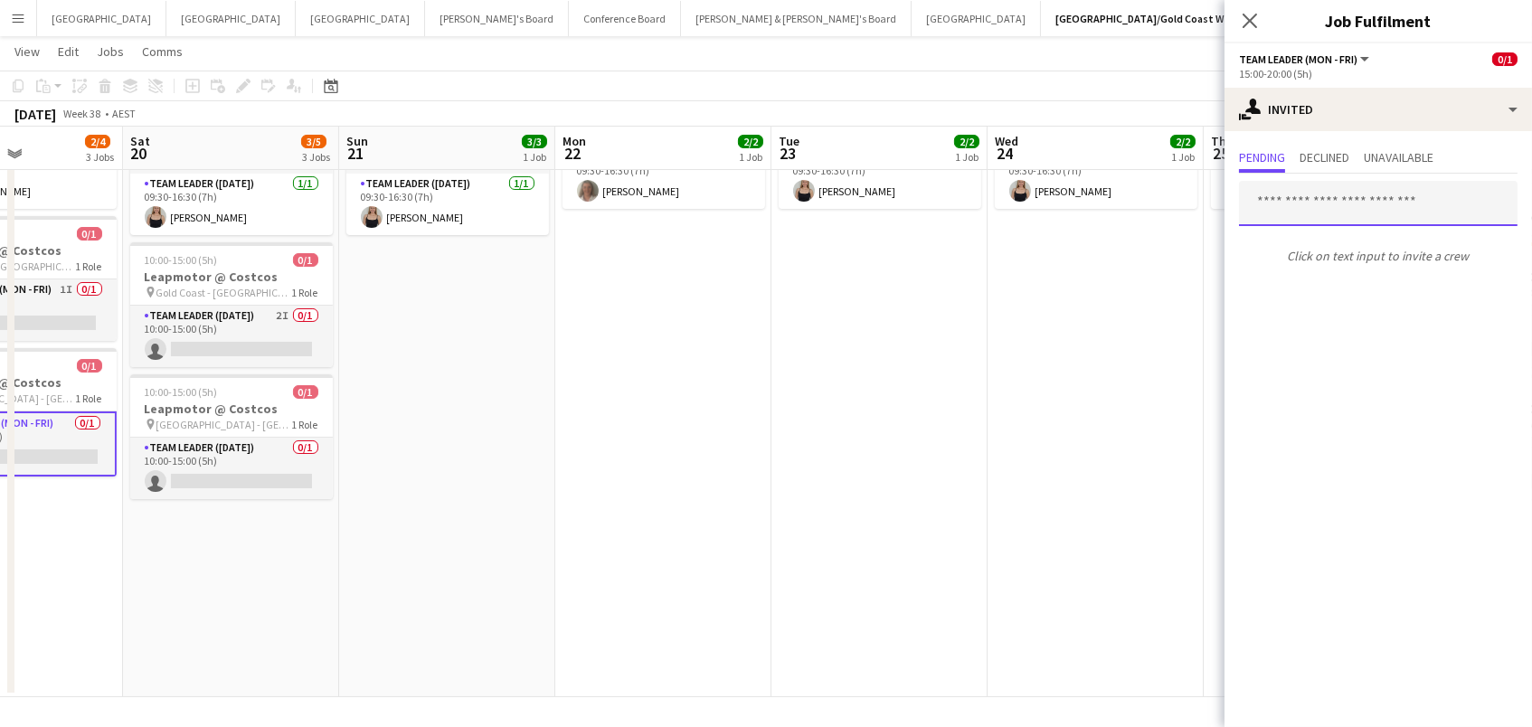
click at [1367, 198] on input "text" at bounding box center [1378, 203] width 278 height 45
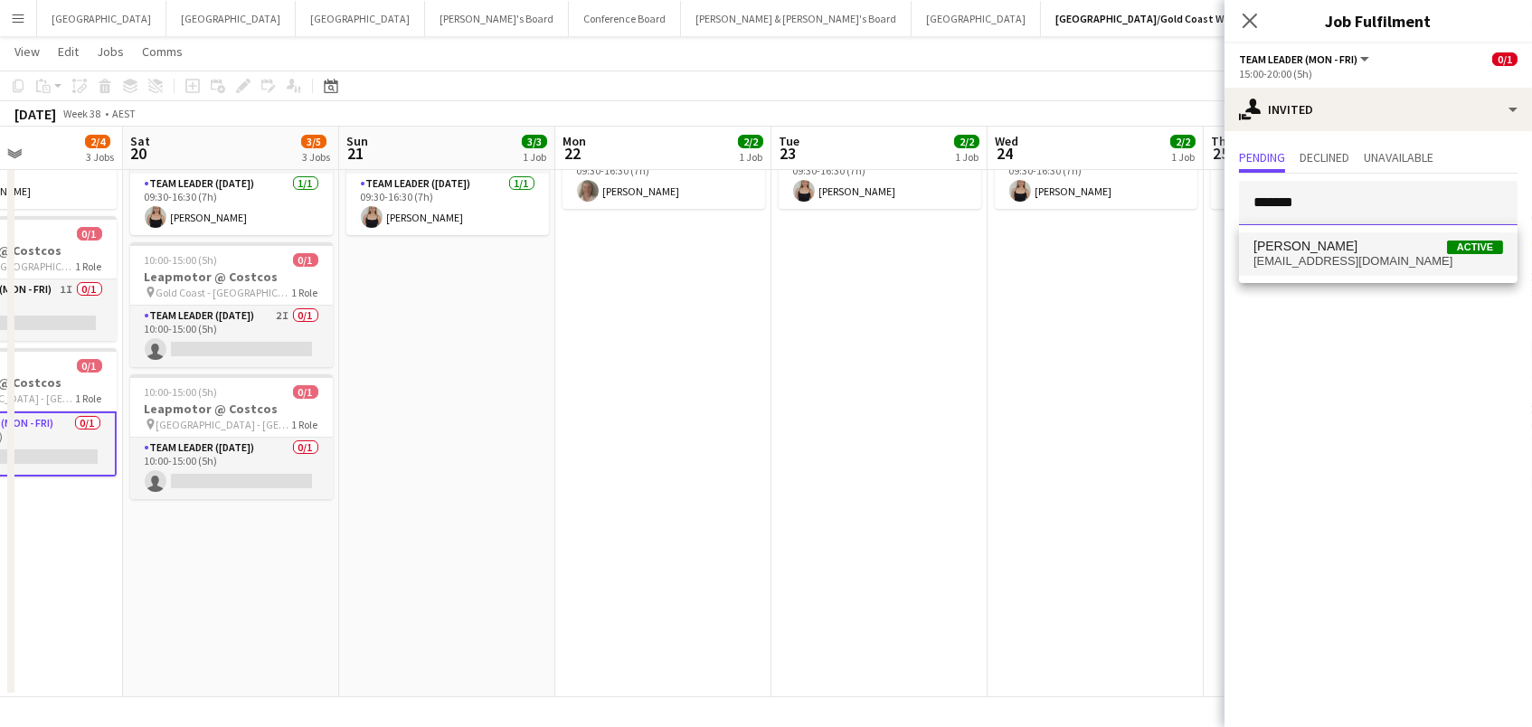
type input "*******"
click at [1387, 248] on span "Kirsten Rolph Active" at bounding box center [1378, 246] width 250 height 15
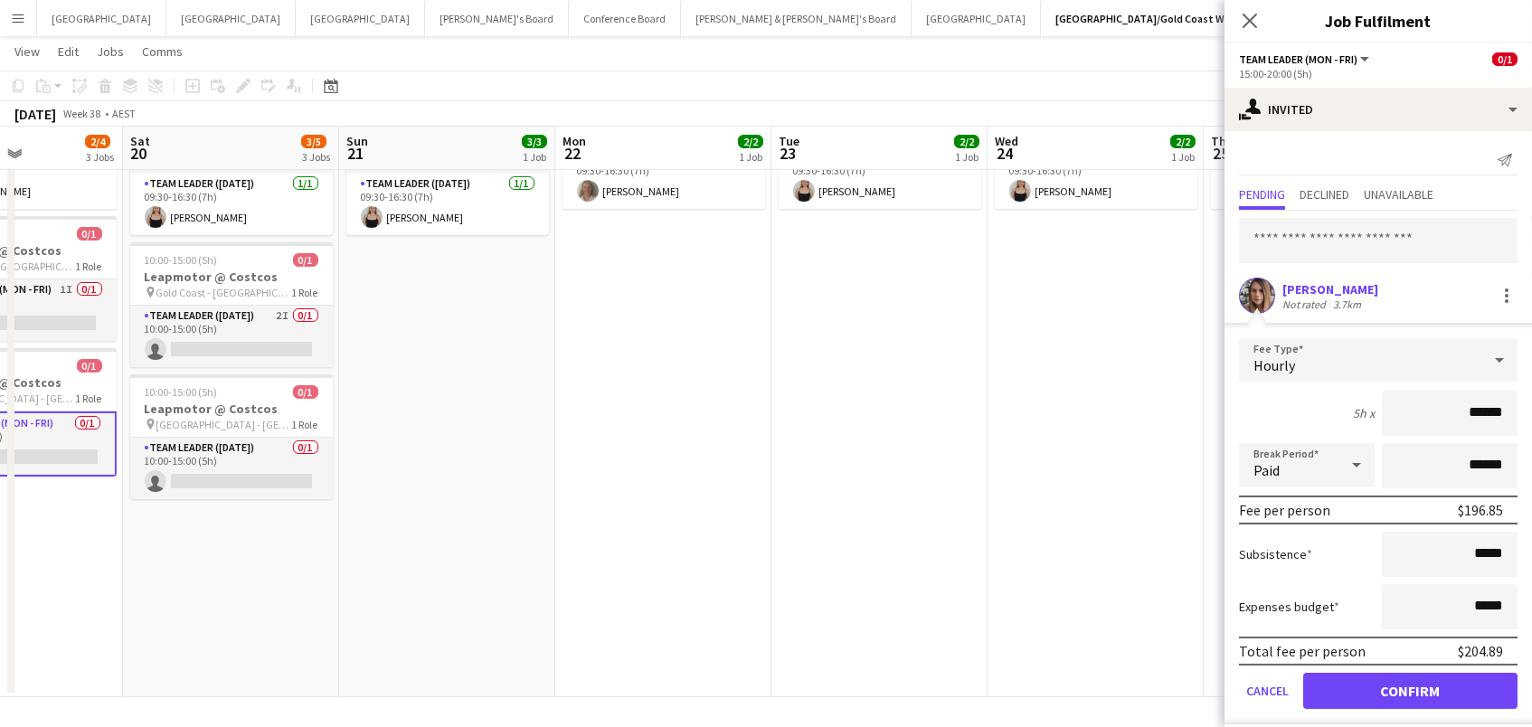
click at [1373, 700] on button "Confirm" at bounding box center [1410, 691] width 214 height 36
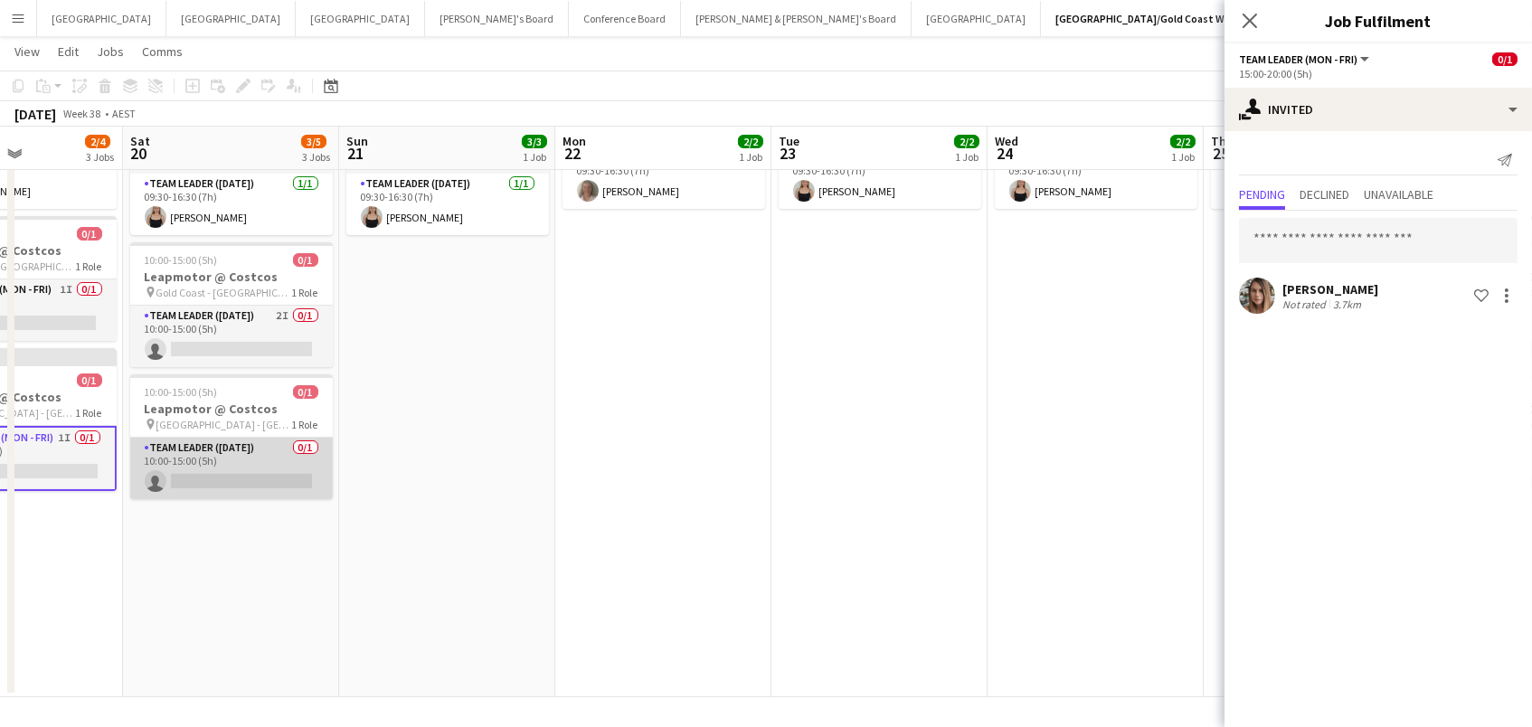
click at [276, 467] on app-card-role "Team Leader (Saturday) 0/1 10:00-15:00 (5h) single-neutral-actions" at bounding box center [231, 468] width 203 height 61
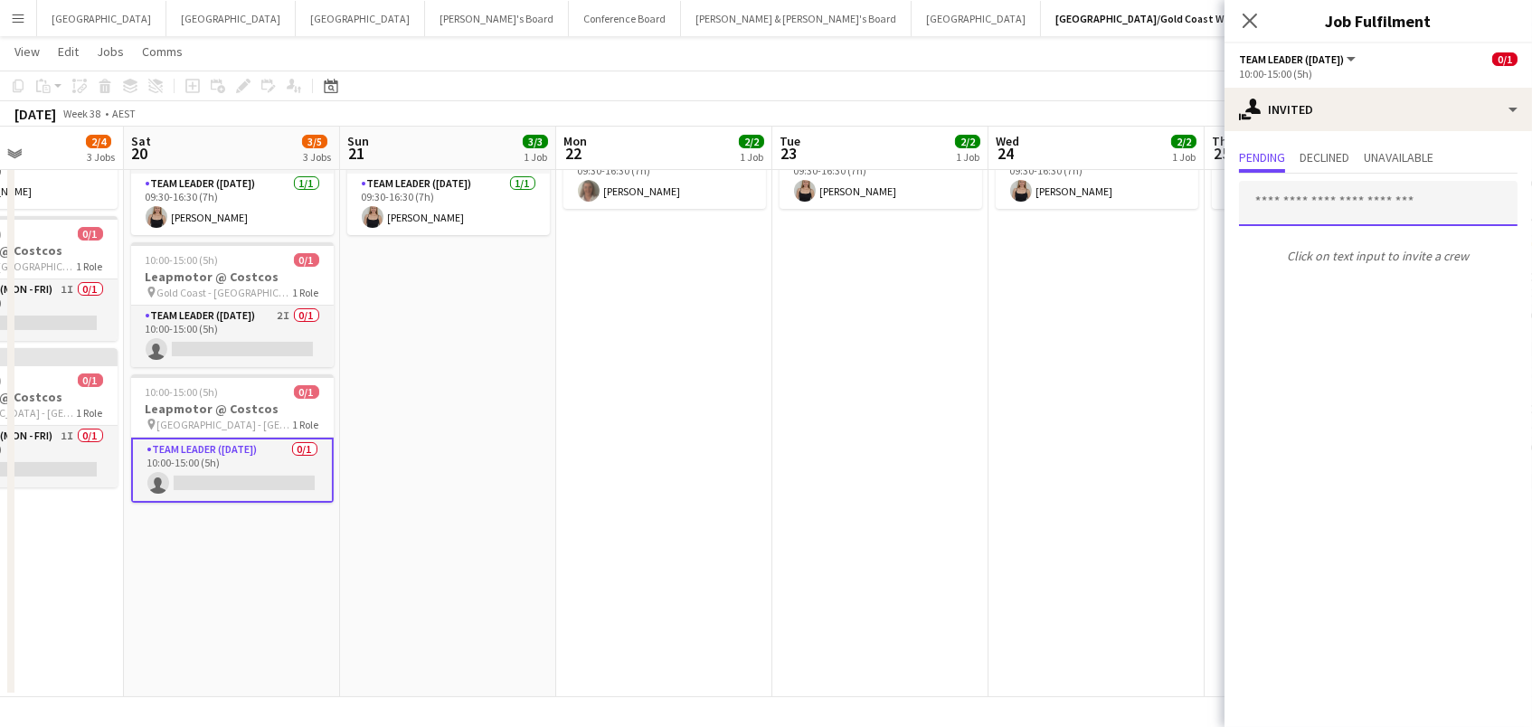
click at [1324, 203] on input "text" at bounding box center [1378, 203] width 278 height 45
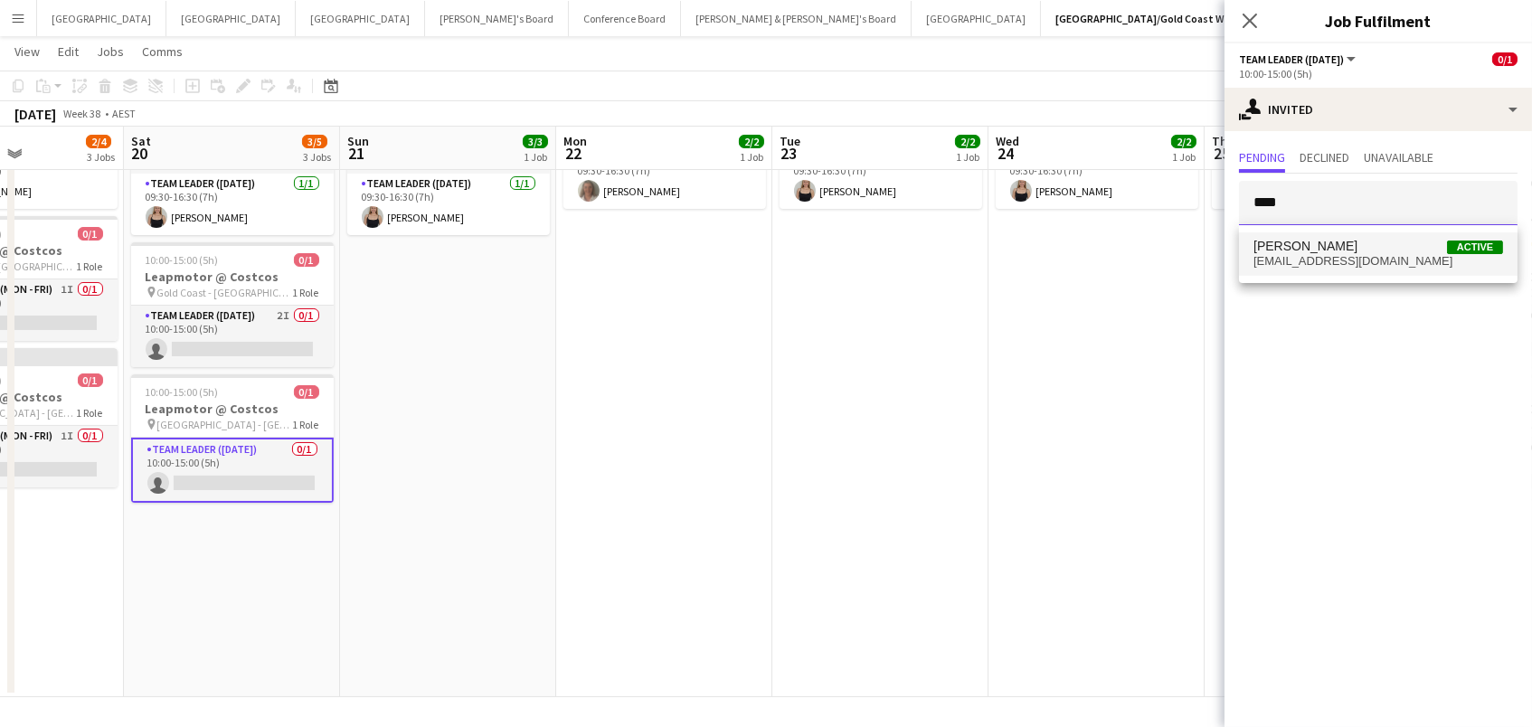
type input "****"
click at [1319, 250] on span "[PERSON_NAME]" at bounding box center [1305, 246] width 104 height 15
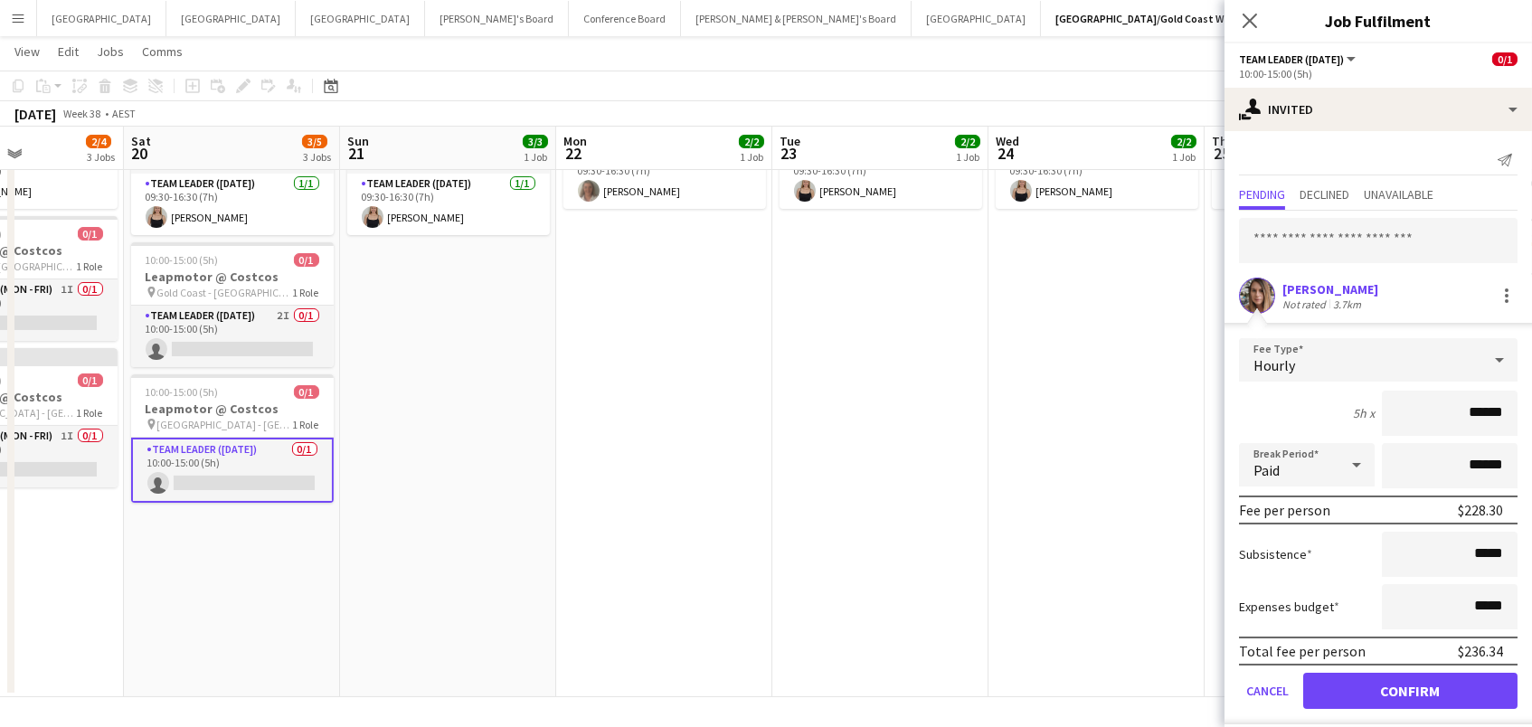
click at [1410, 688] on button "Confirm" at bounding box center [1410, 691] width 214 height 36
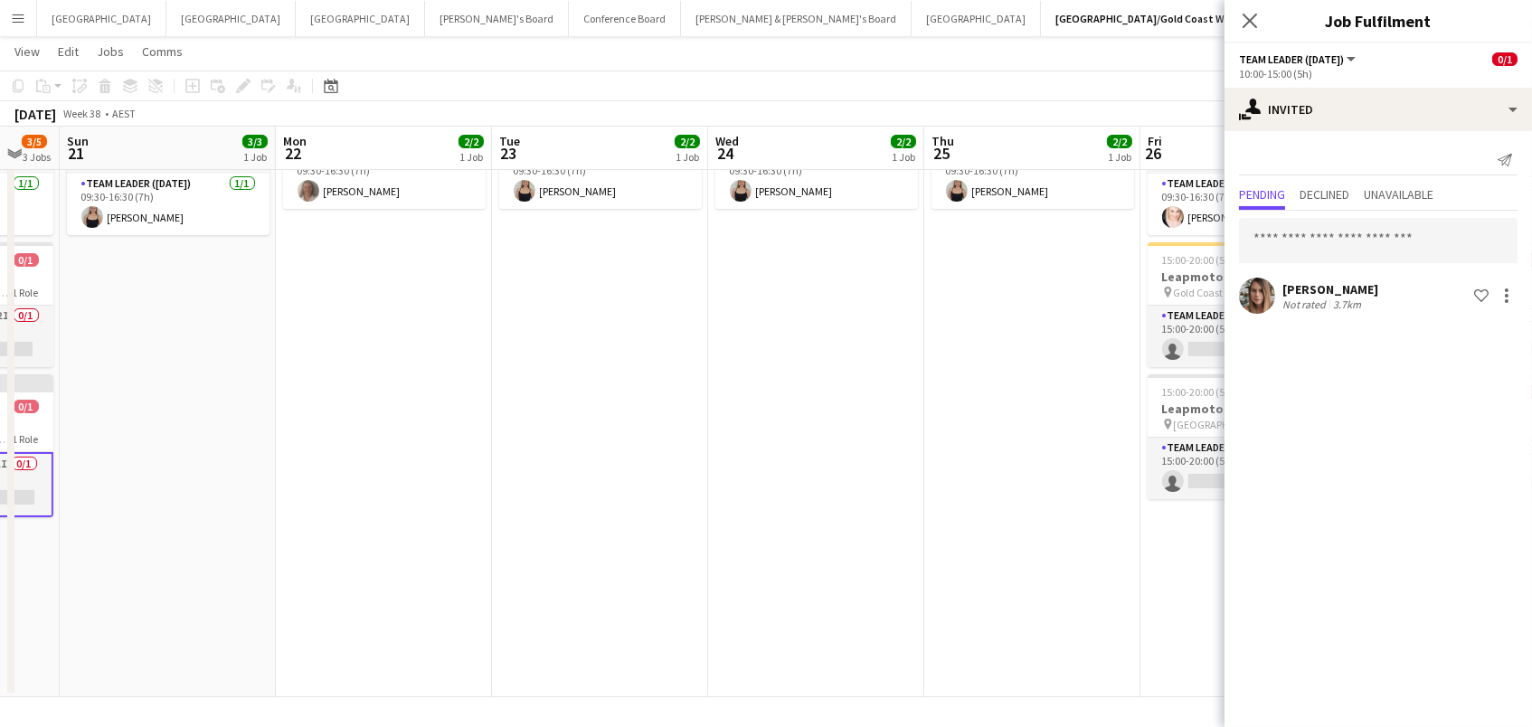
scroll to position [0, 672]
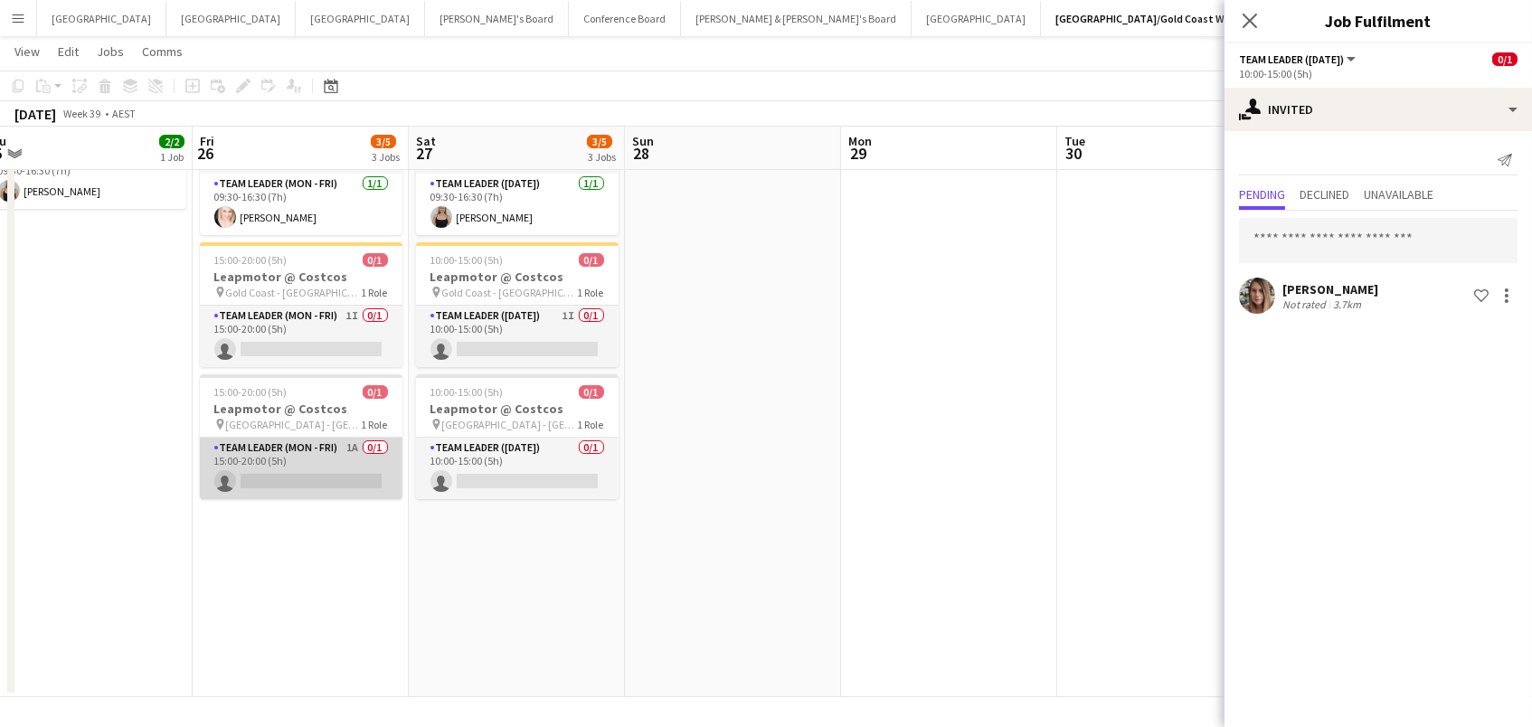
click at [305, 457] on app-card-role "Team Leader (Mon - Fri) 1A 0/1 15:00-20:00 (5h) single-neutral-actions" at bounding box center [301, 468] width 203 height 61
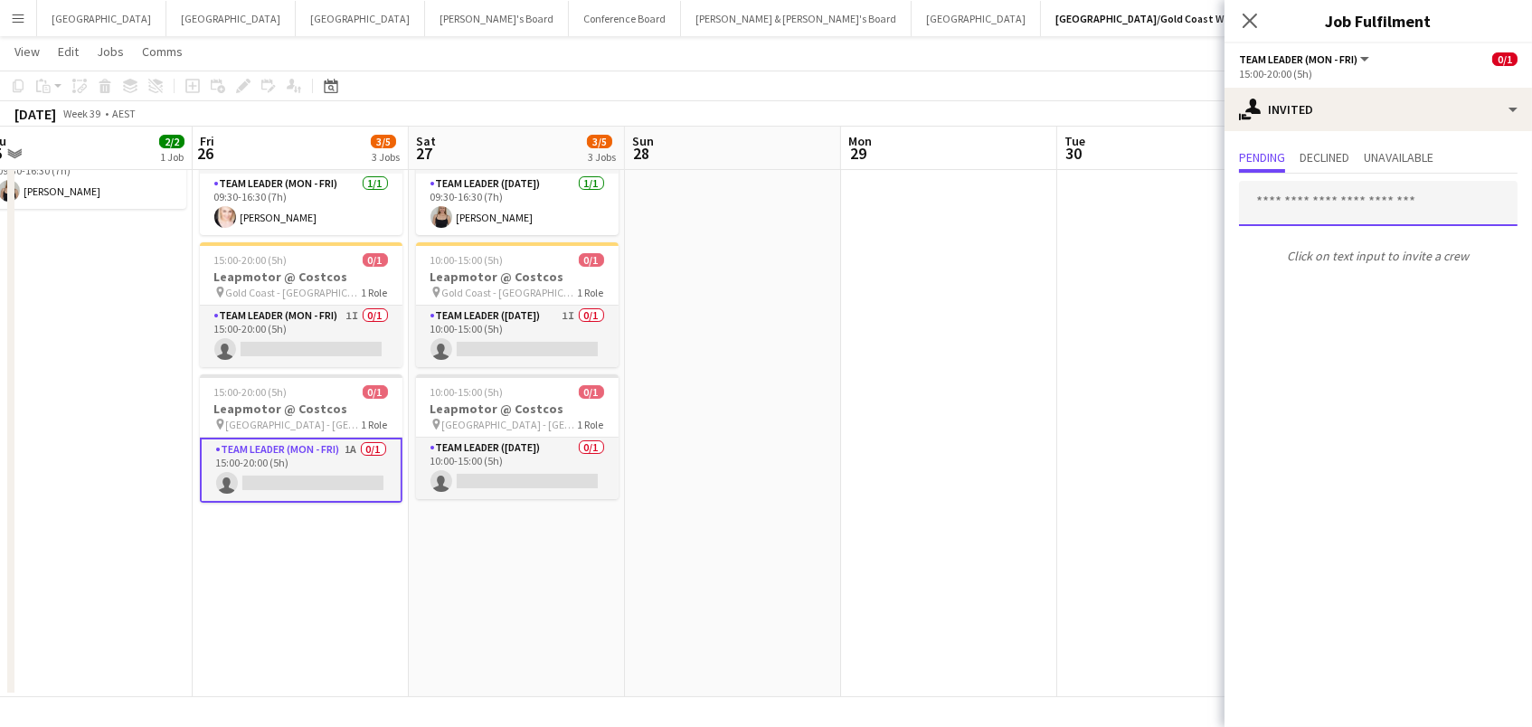
click at [1282, 214] on input "text" at bounding box center [1378, 203] width 278 height 45
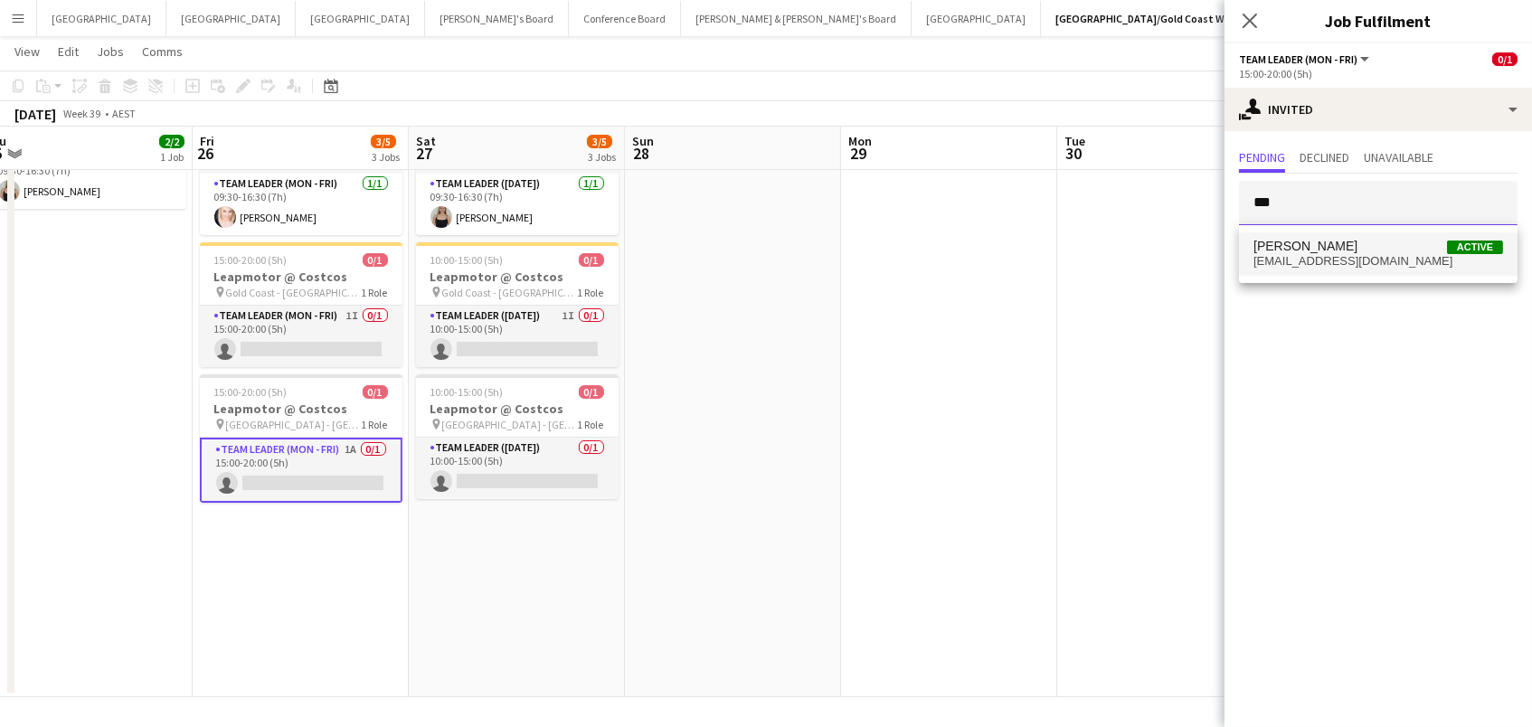
type input "***"
click at [1324, 255] on span "kirst_54@hotmail.com" at bounding box center [1378, 261] width 250 height 14
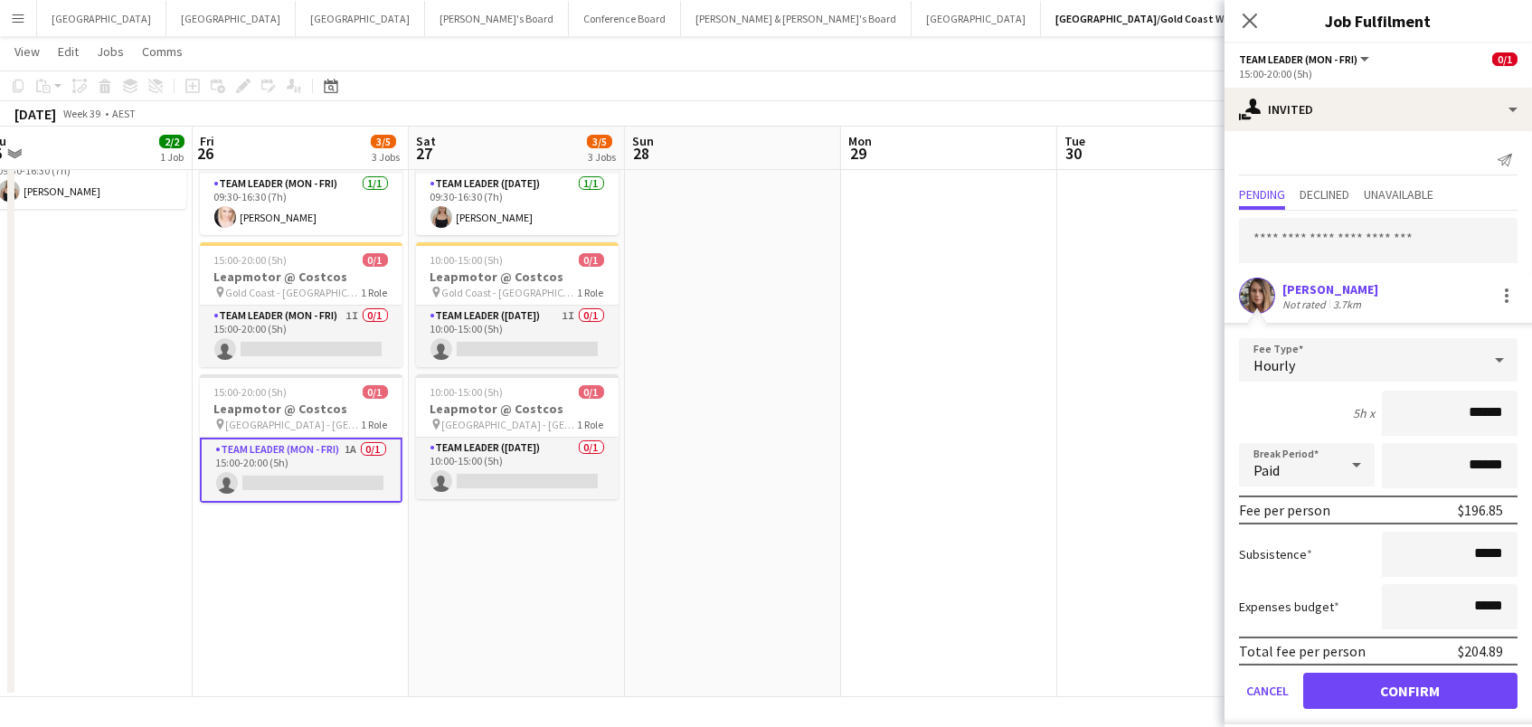
click at [1410, 688] on button "Confirm" at bounding box center [1410, 691] width 214 height 36
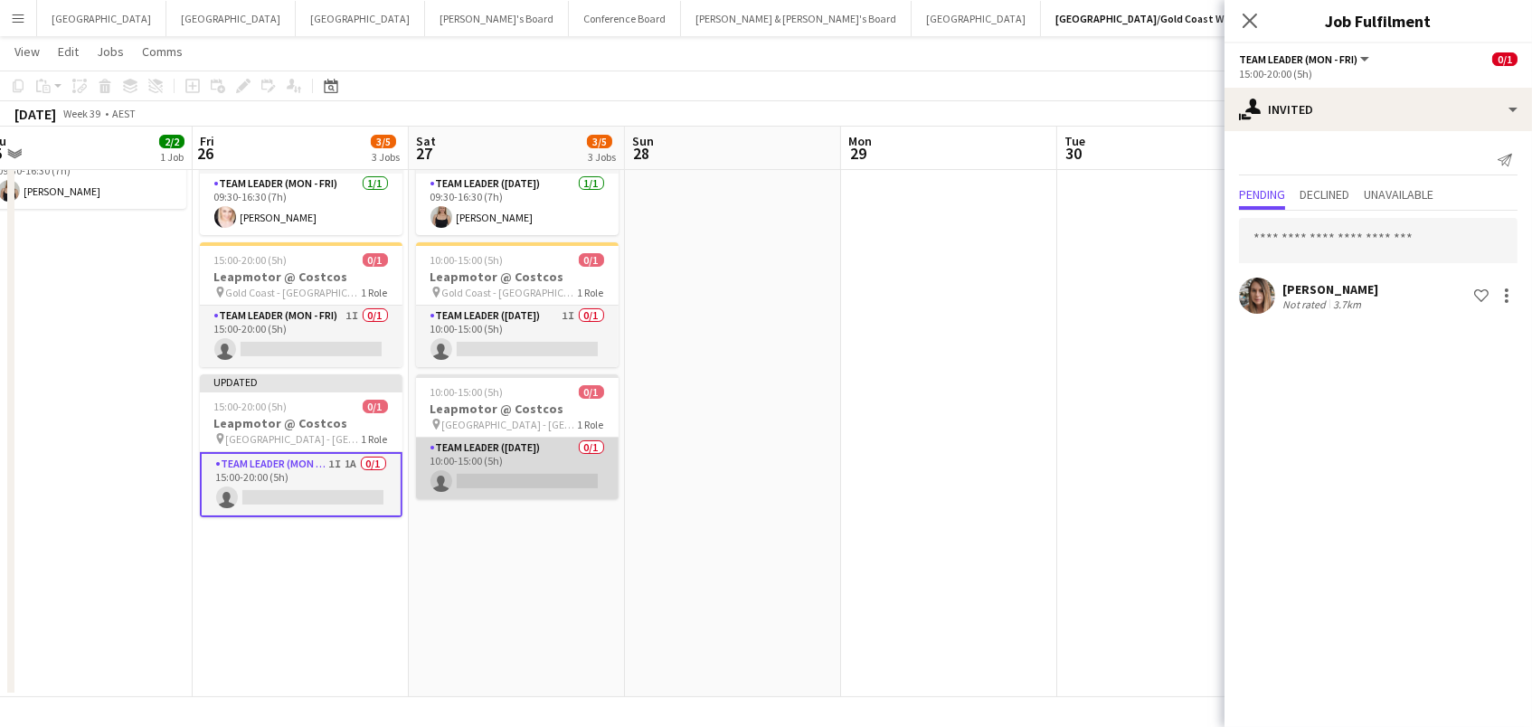
scroll to position [0, 671]
click at [480, 474] on app-card-role "Team Leader (Saturday) 0/1 10:00-15:00 (5h) single-neutral-actions" at bounding box center [518, 468] width 203 height 61
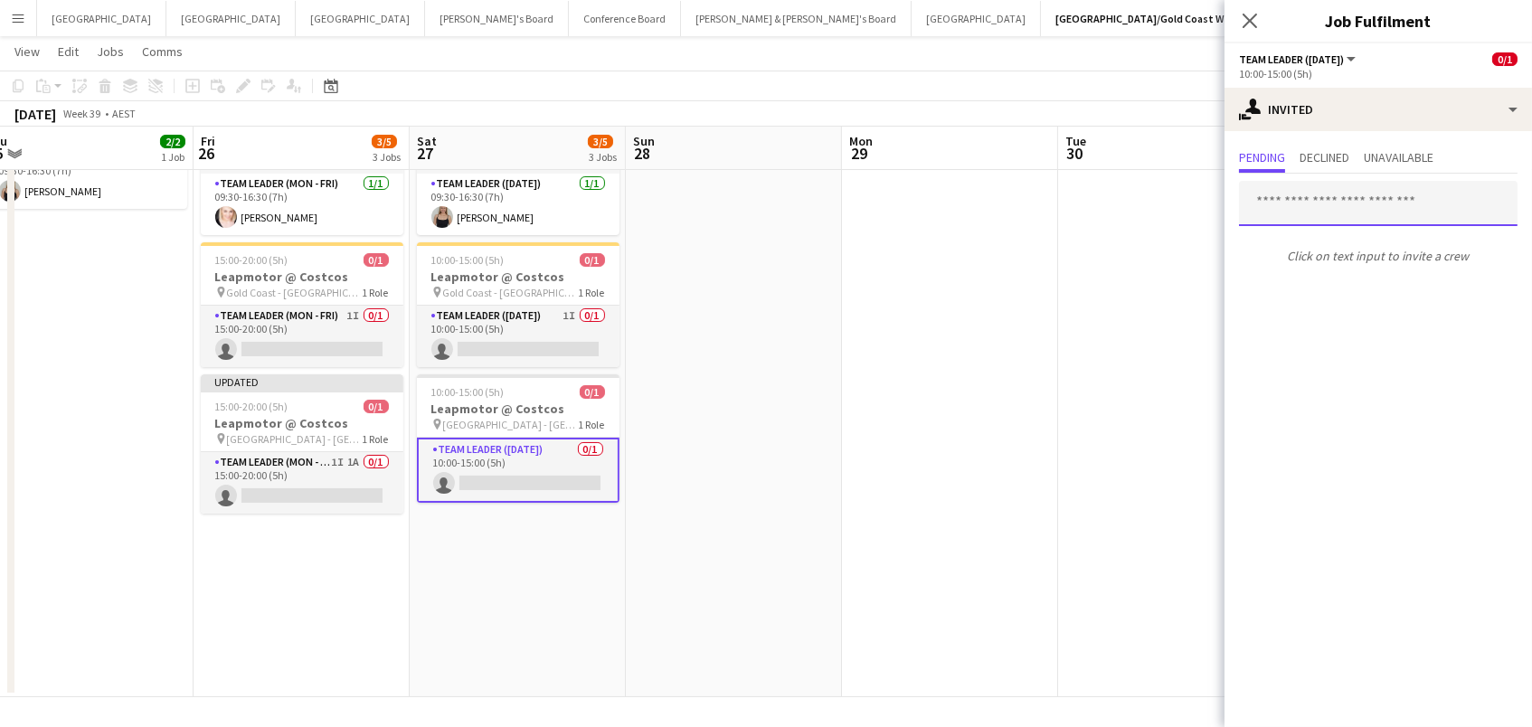
click at [1288, 203] on input "text" at bounding box center [1378, 203] width 278 height 45
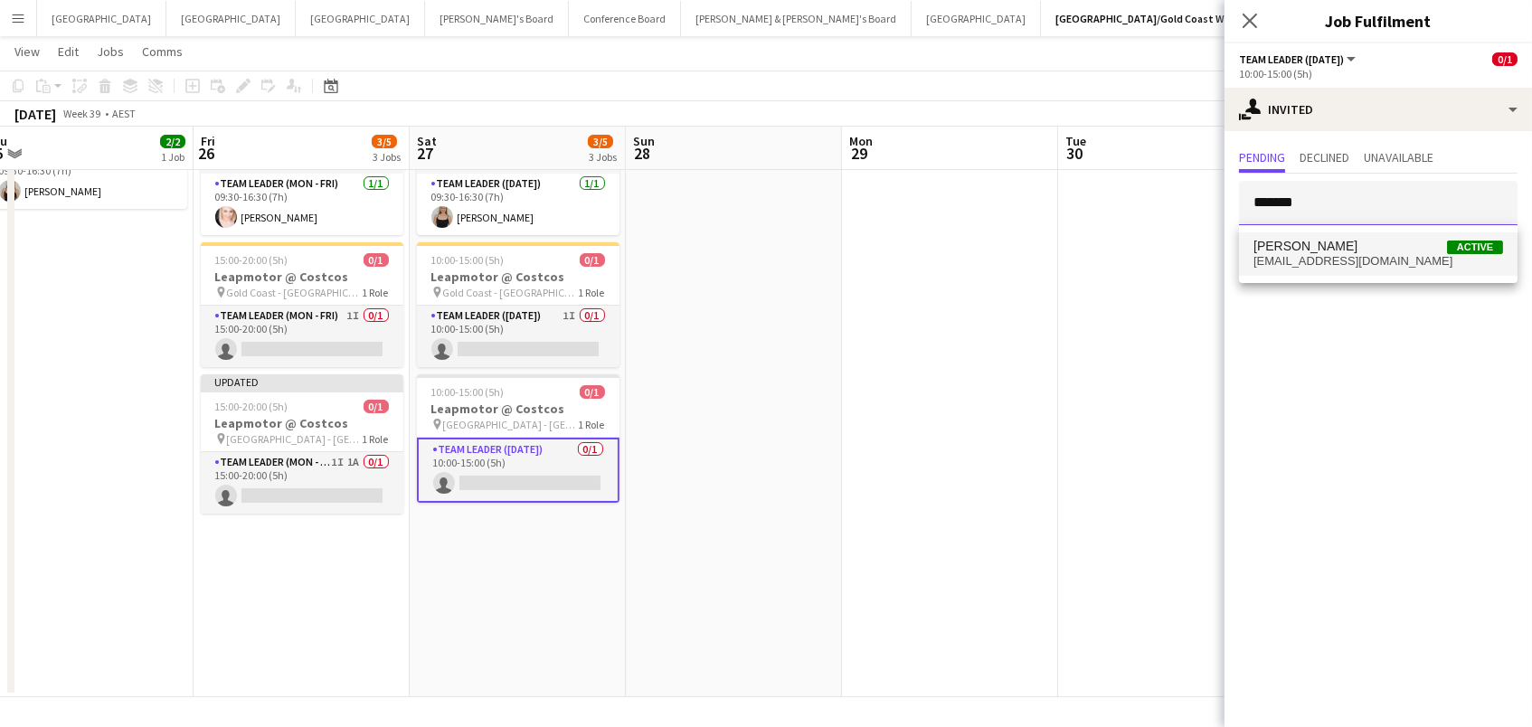
type input "*******"
click at [1279, 268] on span "kirst_54@hotmail.com" at bounding box center [1378, 261] width 250 height 14
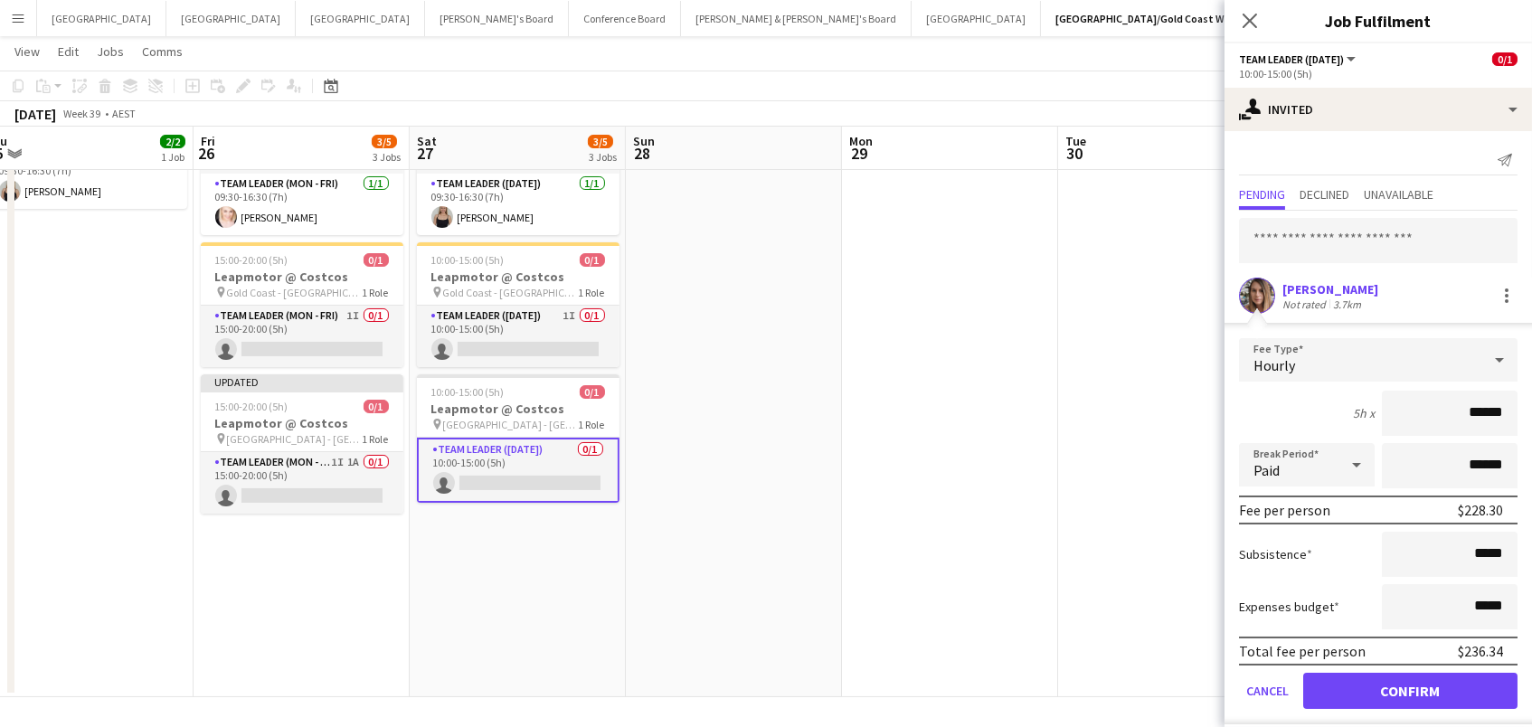
click at [1410, 688] on button "Confirm" at bounding box center [1410, 691] width 214 height 36
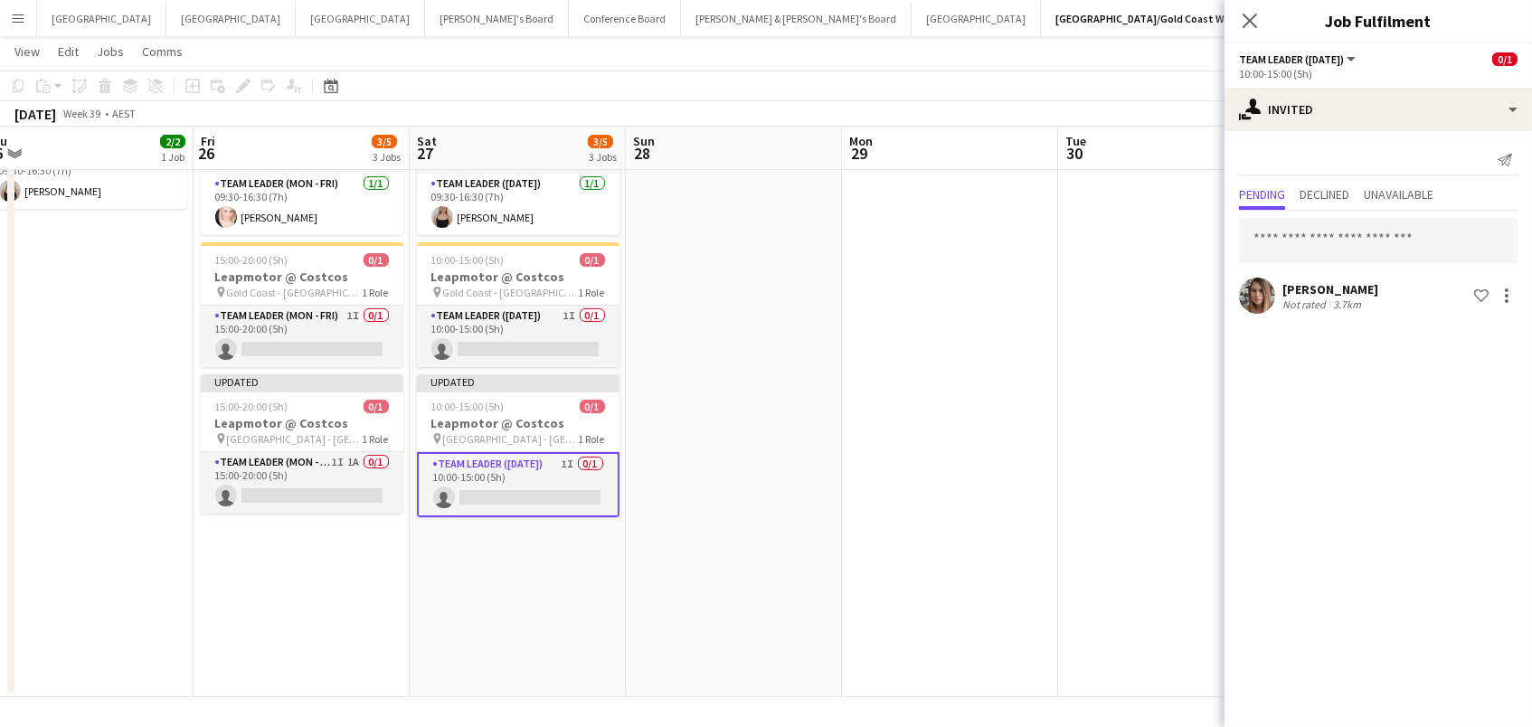
click at [959, 329] on app-date-cell at bounding box center [950, 356] width 216 height 682
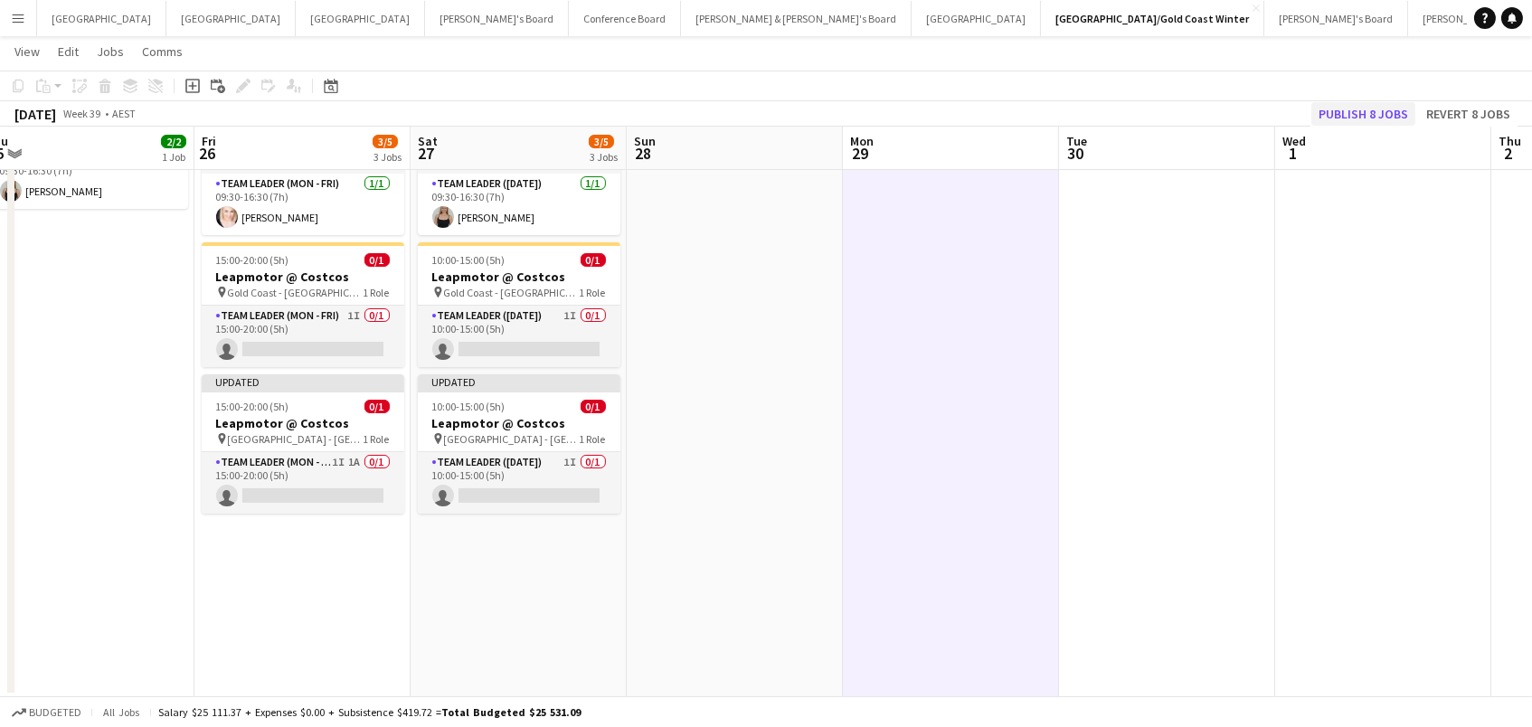
click at [1369, 116] on button "Publish 8 jobs" at bounding box center [1363, 114] width 104 height 24
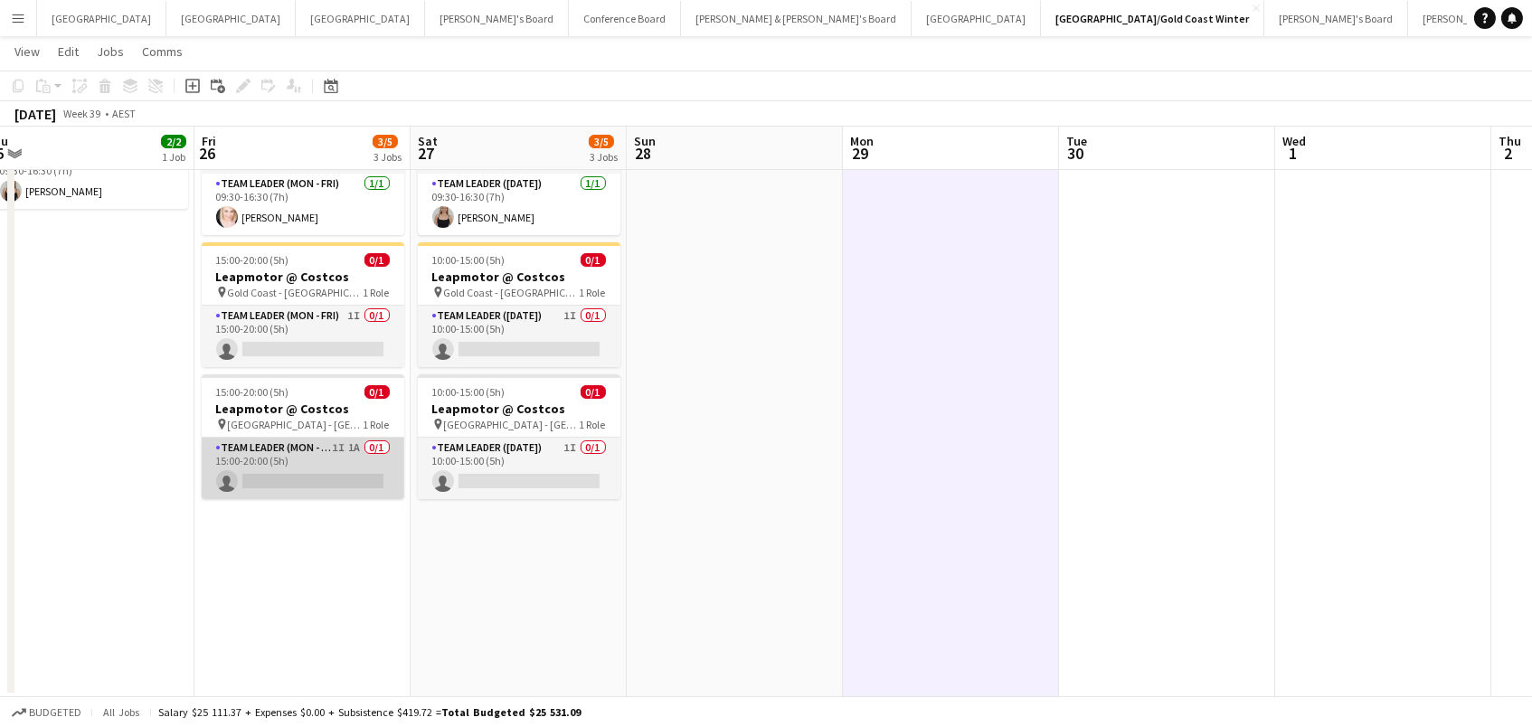
click at [282, 463] on app-card-role "Team Leader (Mon - Fri) 1I 1A 0/1 15:00-20:00 (5h) single-neutral-actions" at bounding box center [303, 468] width 203 height 61
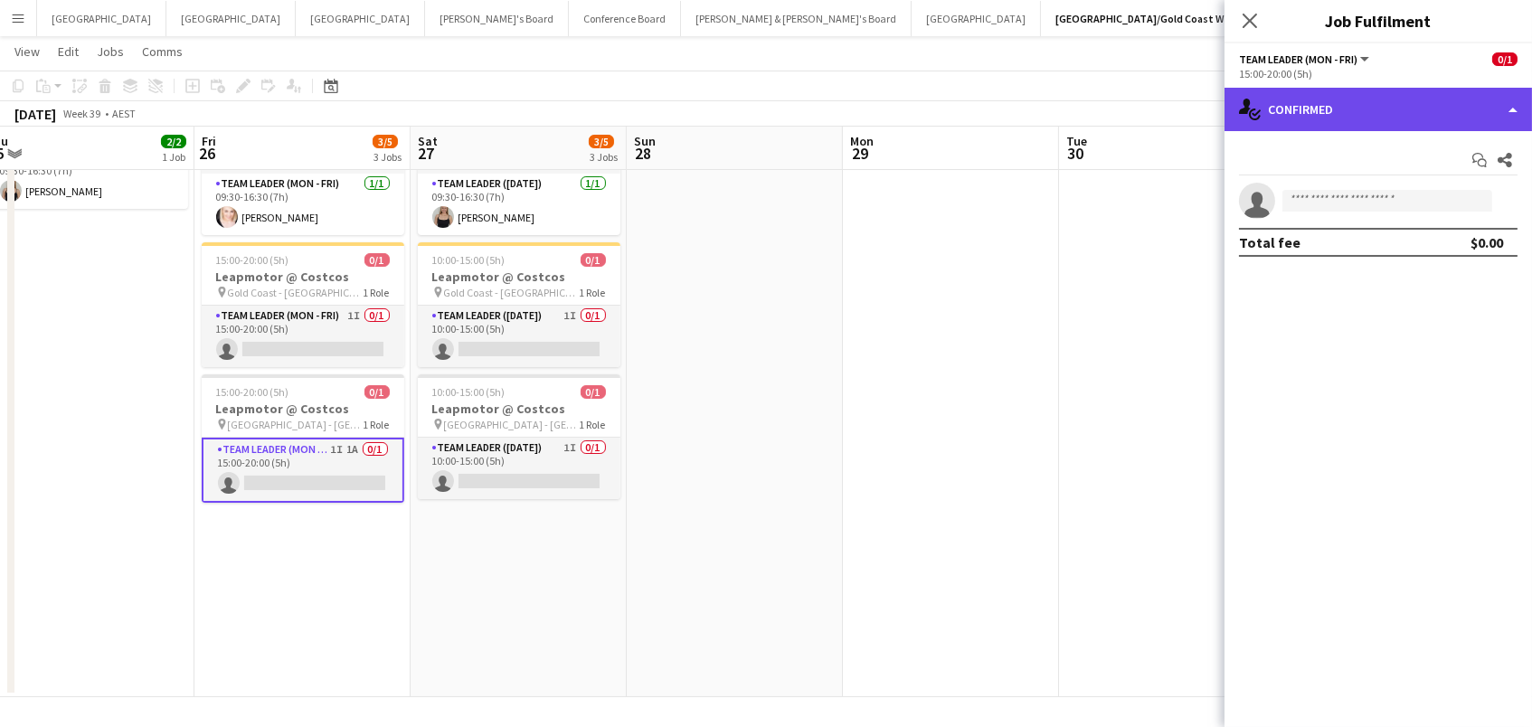
click at [1306, 106] on div "single-neutral-actions-check-2 Confirmed" at bounding box center [1377, 109] width 307 height 43
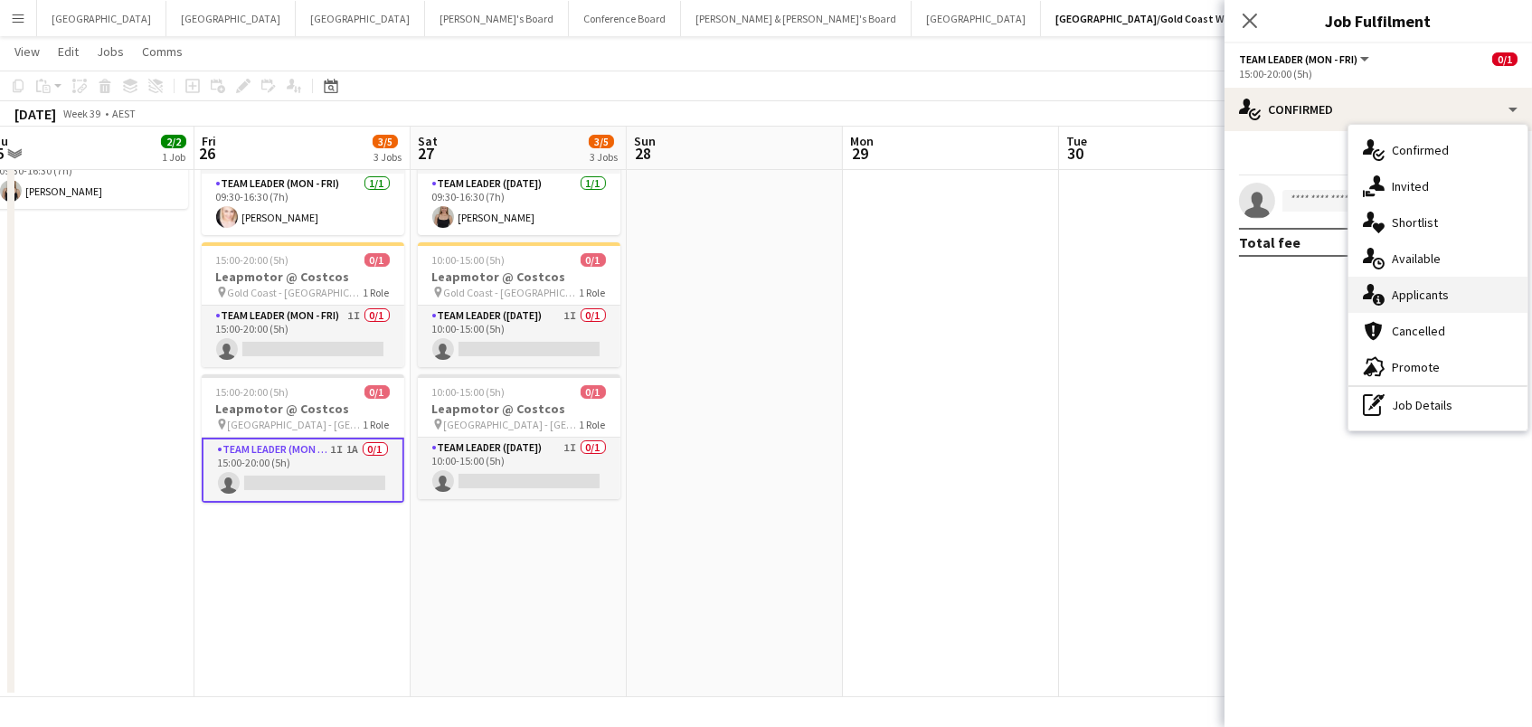
click at [1409, 297] on span "Applicants" at bounding box center [1420, 295] width 57 height 16
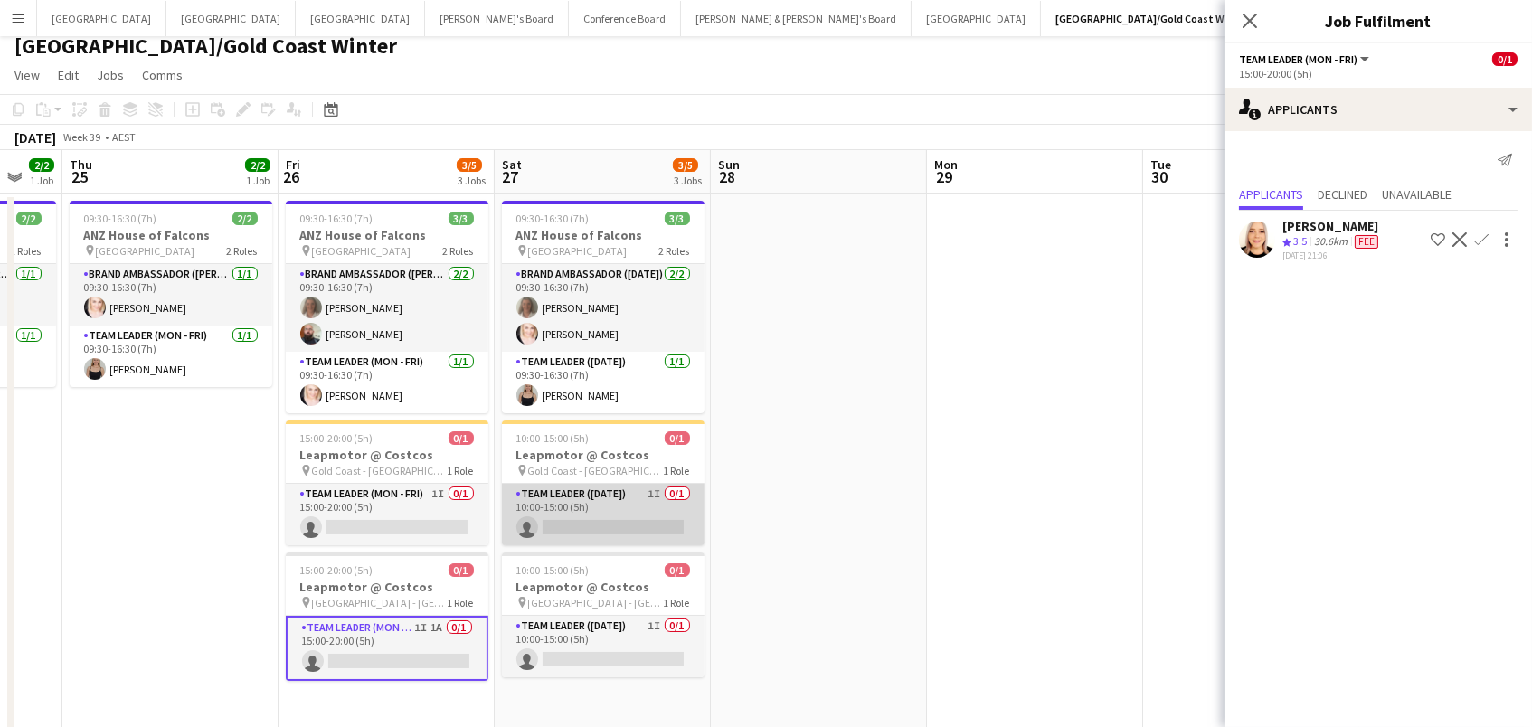
scroll to position [20, 0]
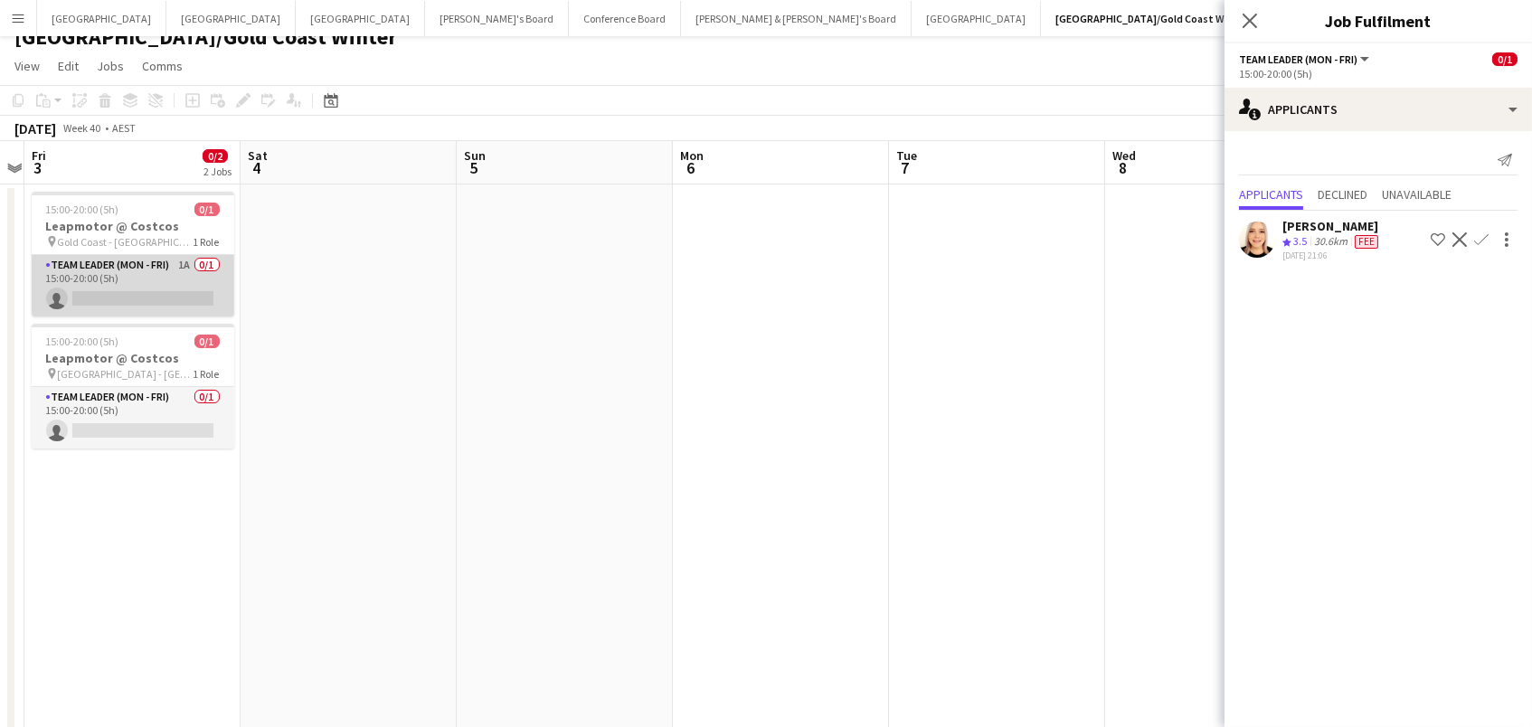
click at [193, 297] on app-card-role "Team Leader (Mon - Fri) 1A 0/1 15:00-20:00 (5h) single-neutral-actions" at bounding box center [133, 285] width 203 height 61
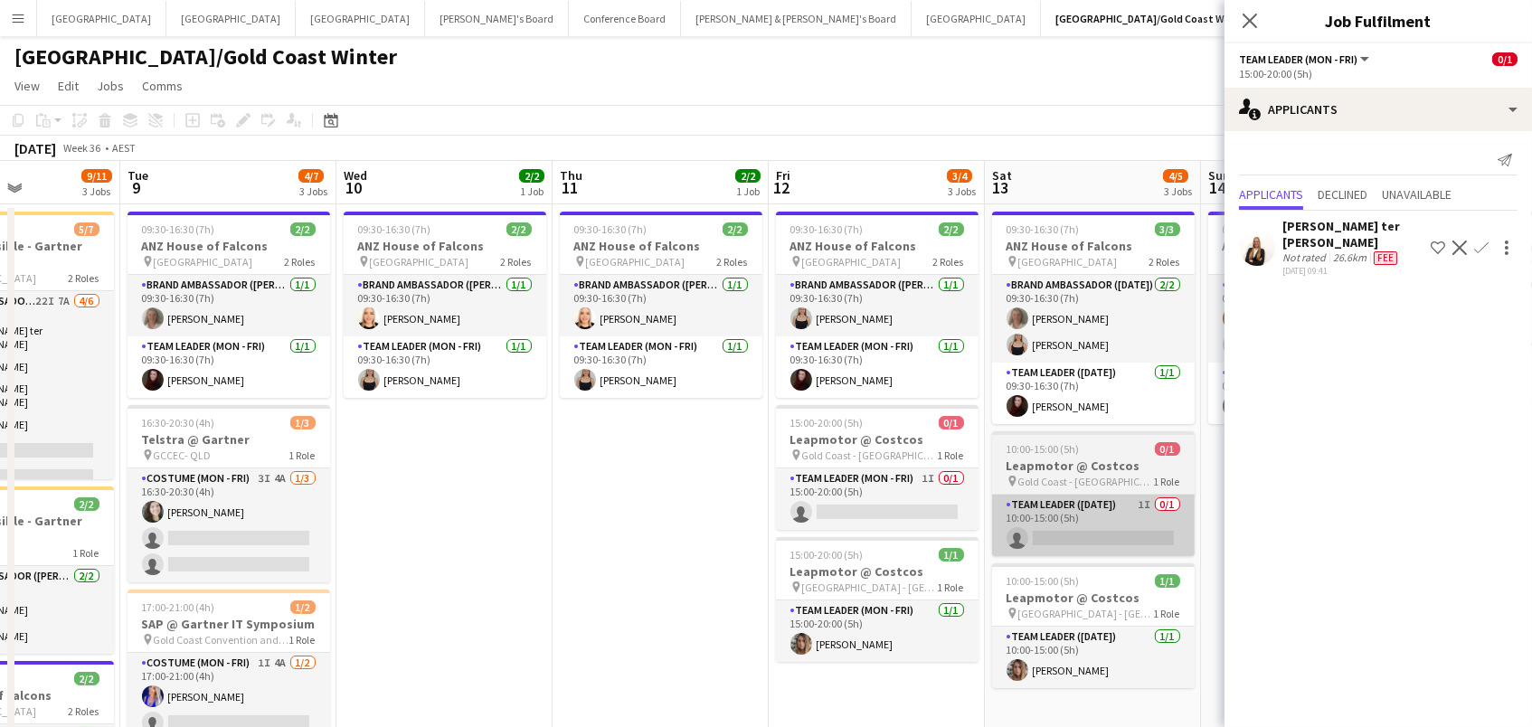
scroll to position [0, 760]
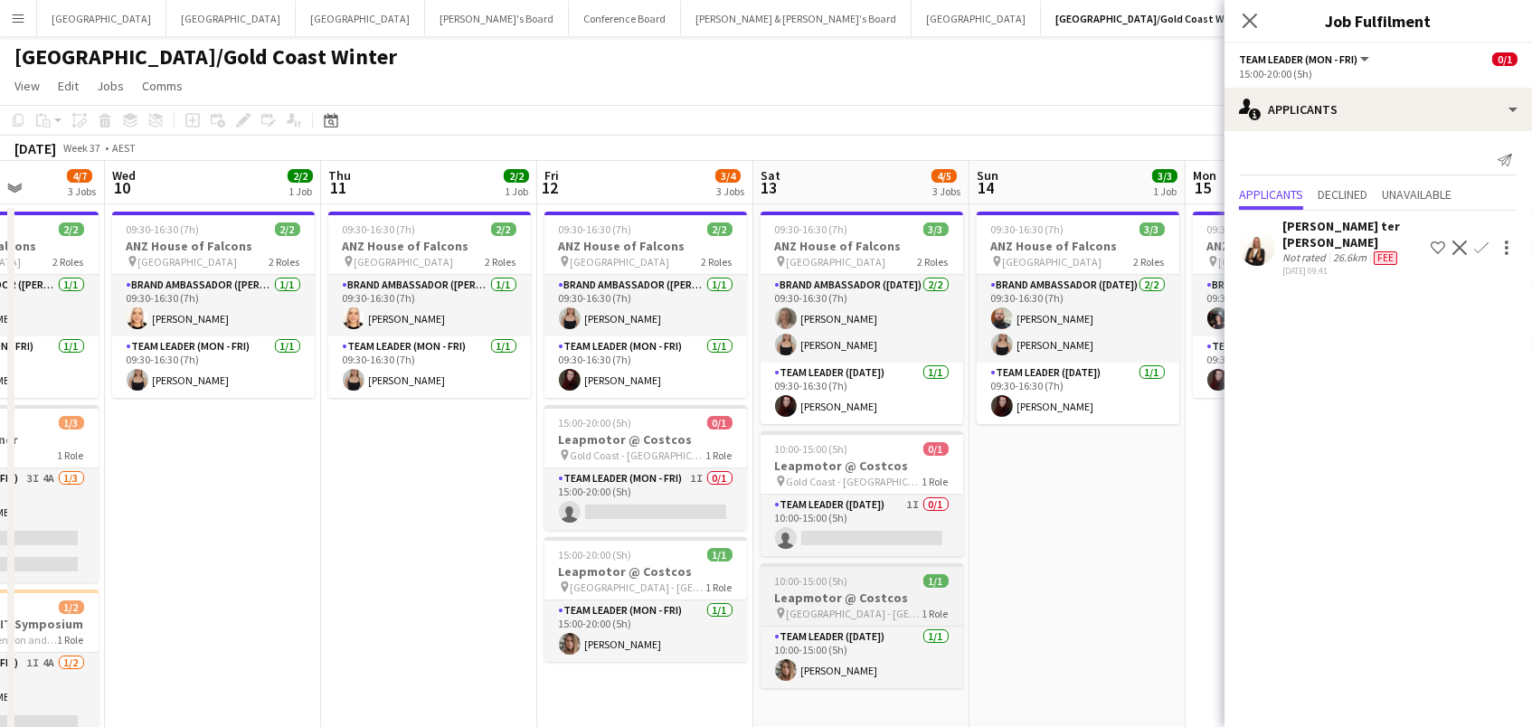
click at [830, 592] on h3 "Leapmotor @ Costcos" at bounding box center [861, 598] width 203 height 16
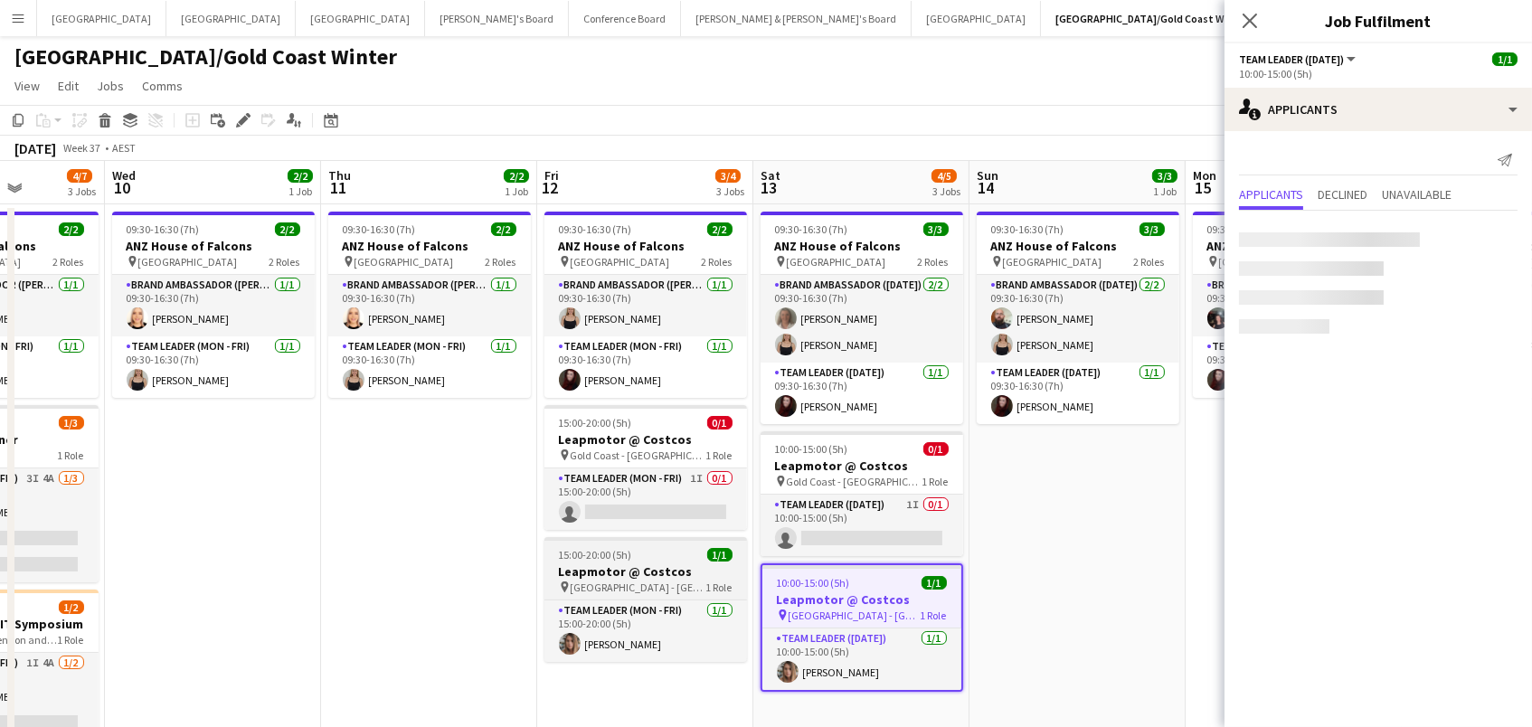
click at [639, 557] on div "15:00-20:00 (5h) 1/1" at bounding box center [645, 555] width 203 height 14
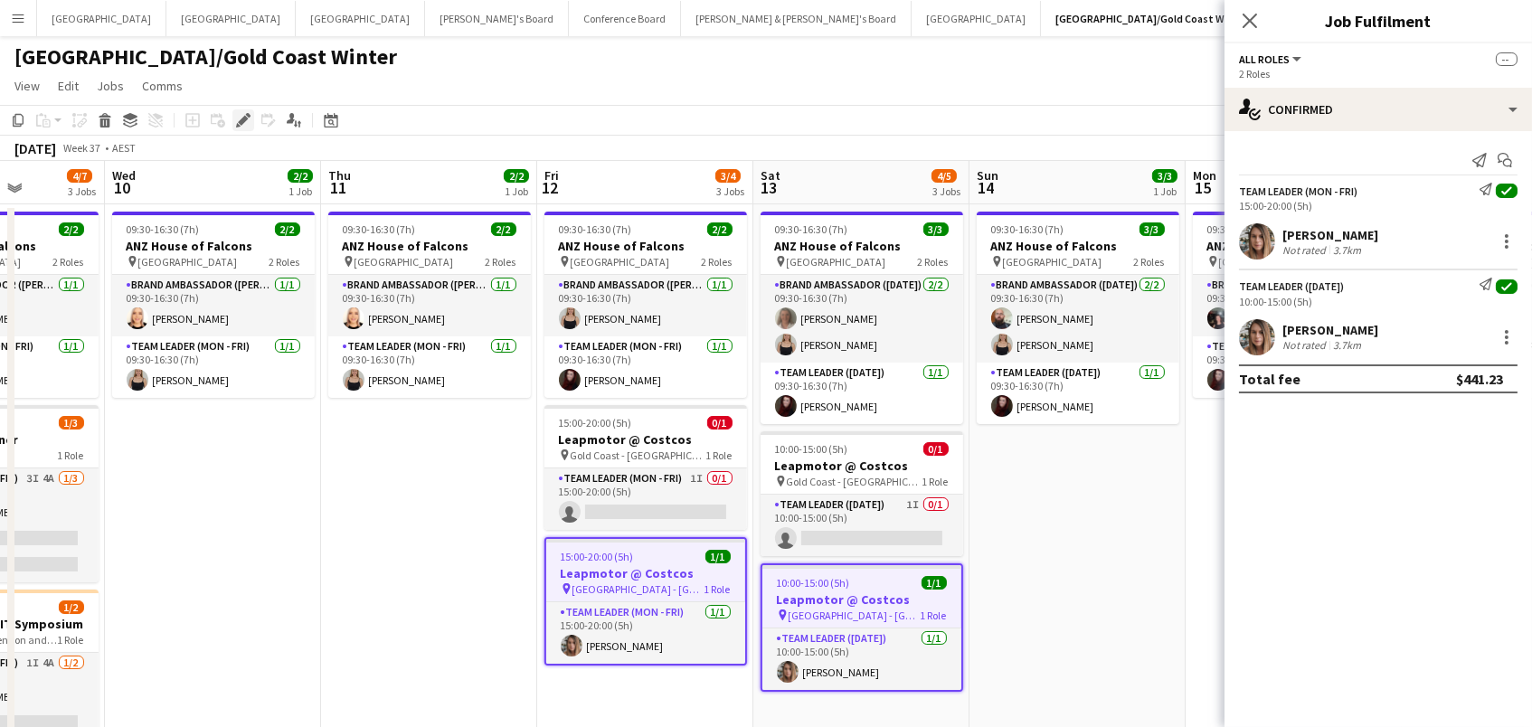
click at [240, 116] on icon "Edit" at bounding box center [243, 120] width 14 height 14
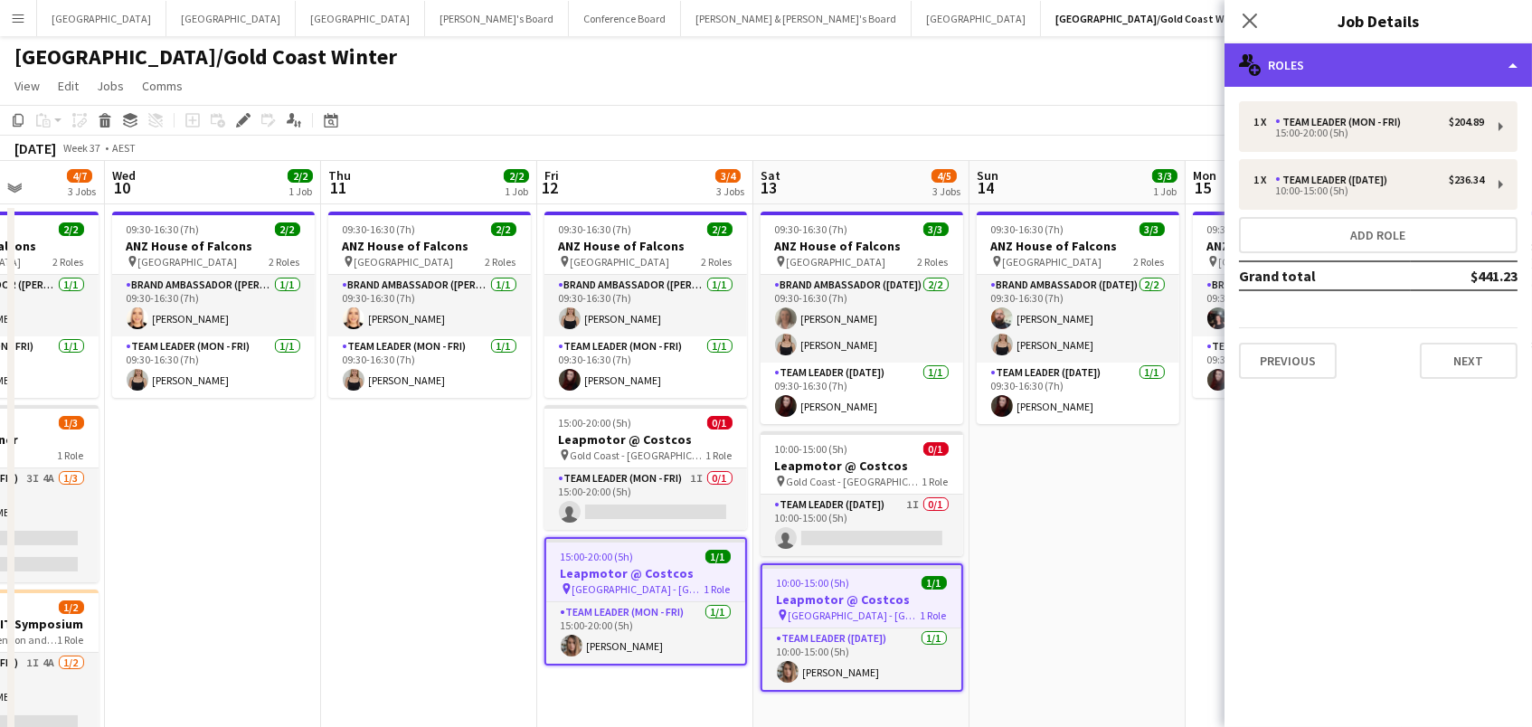
click at [1331, 61] on div "multiple-users-add Roles" at bounding box center [1377, 64] width 307 height 43
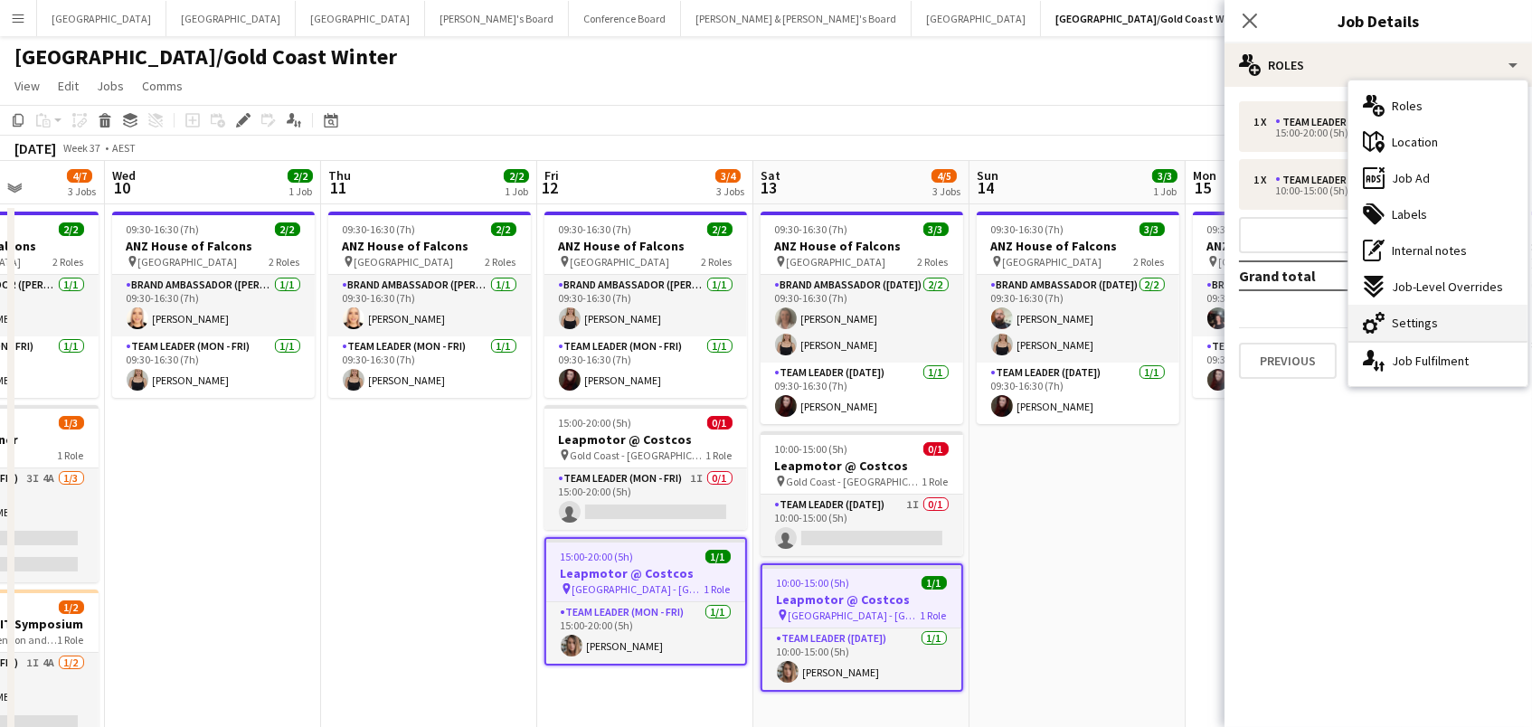
click at [1428, 308] on div "cog-double-3 Settings" at bounding box center [1437, 323] width 179 height 36
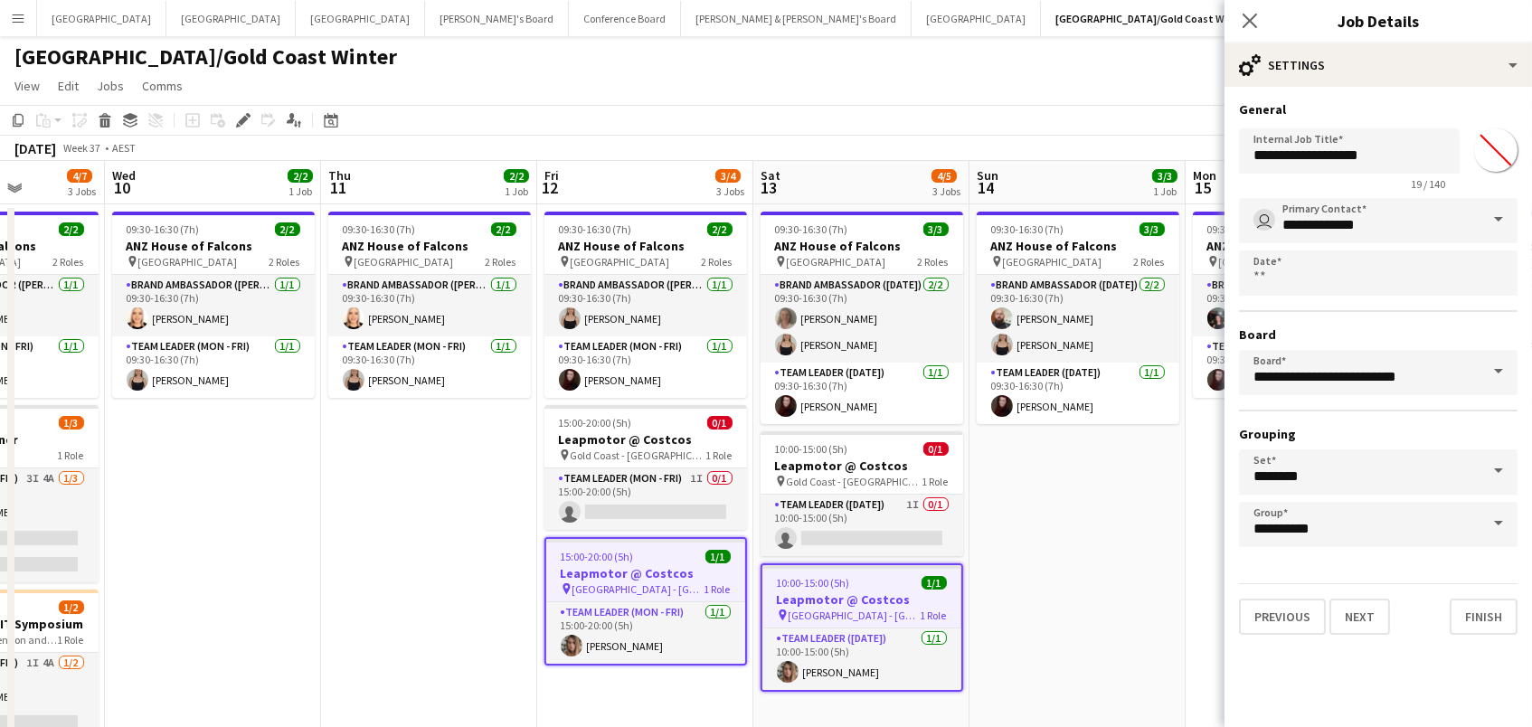
click at [1487, 141] on input "*******" at bounding box center [1495, 150] width 65 height 65
type input "*******"
click at [1117, 514] on app-date-cell "09:30-16:30 (7h) 3/3 ANZ House of Falcons pin Brisbane 2 Roles Brand Ambassador…" at bounding box center [1077, 545] width 216 height 682
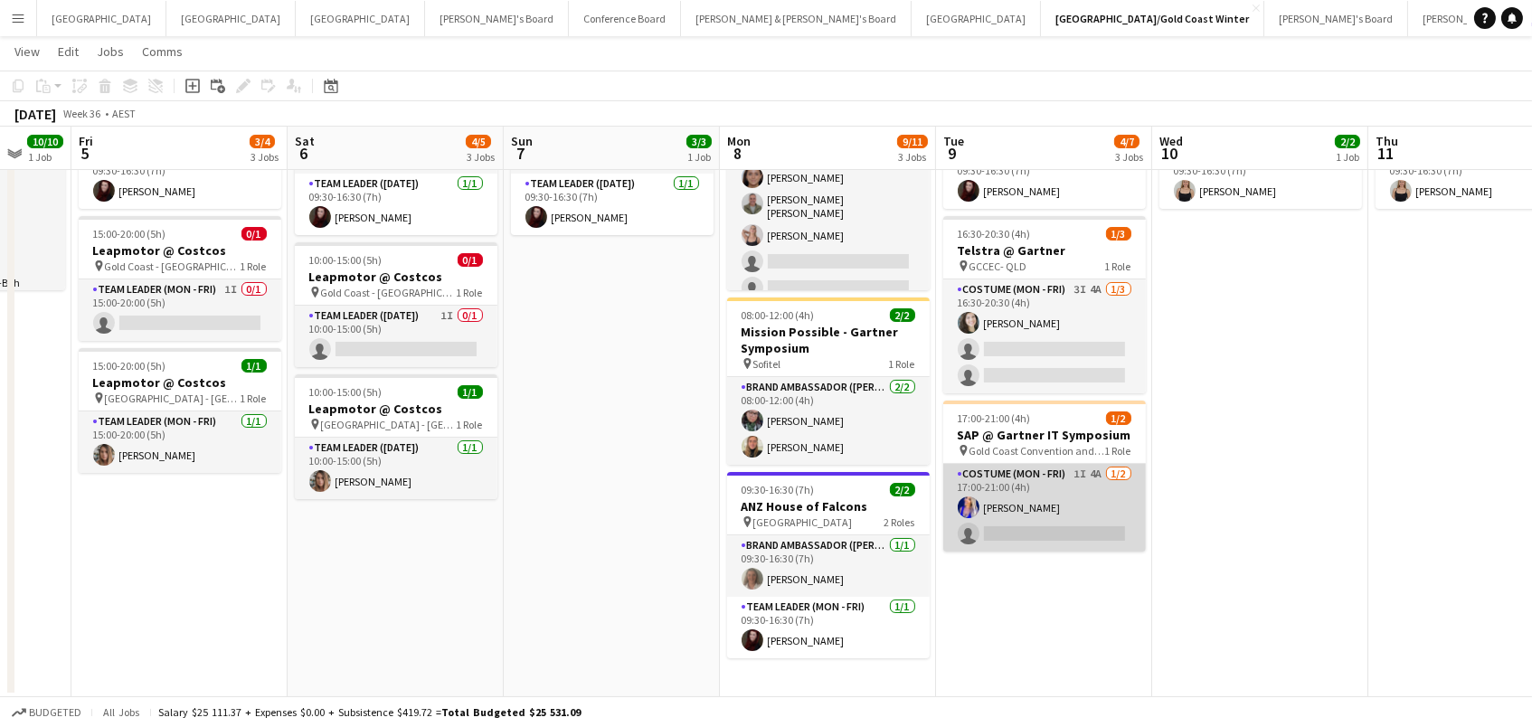
scroll to position [0, 502]
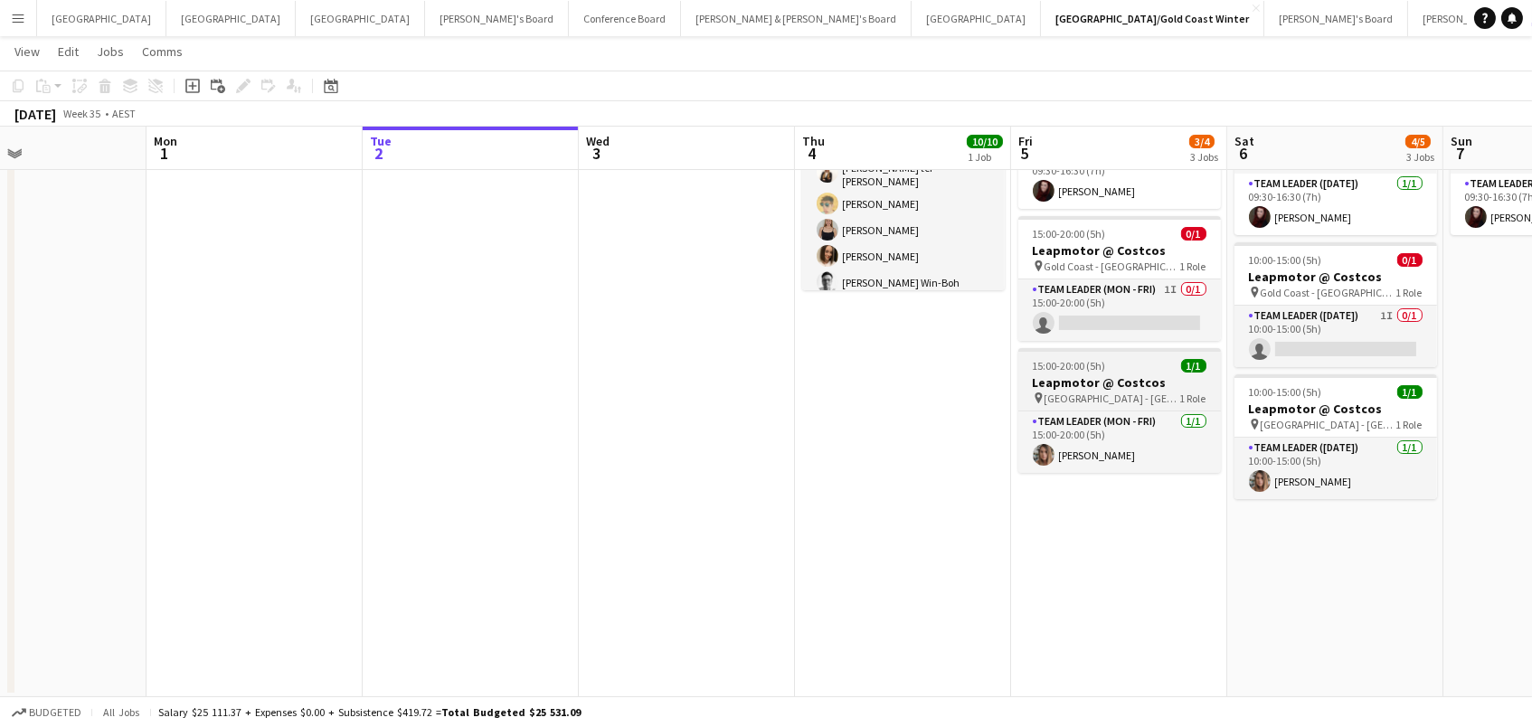
click at [1089, 382] on h3 "Leapmotor @ Costcos" at bounding box center [1119, 382] width 203 height 16
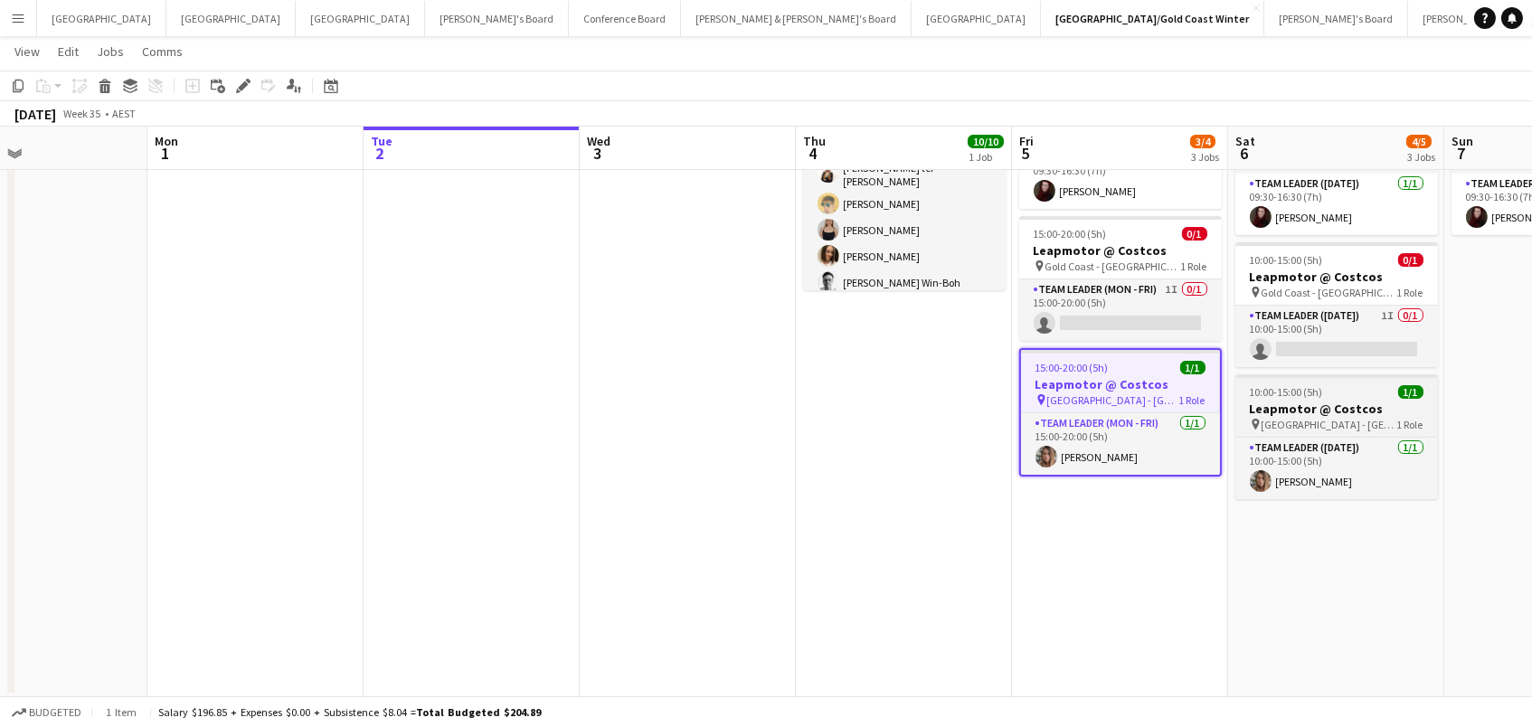
click at [1327, 411] on h3 "Leapmotor @ Costcos" at bounding box center [1336, 409] width 203 height 16
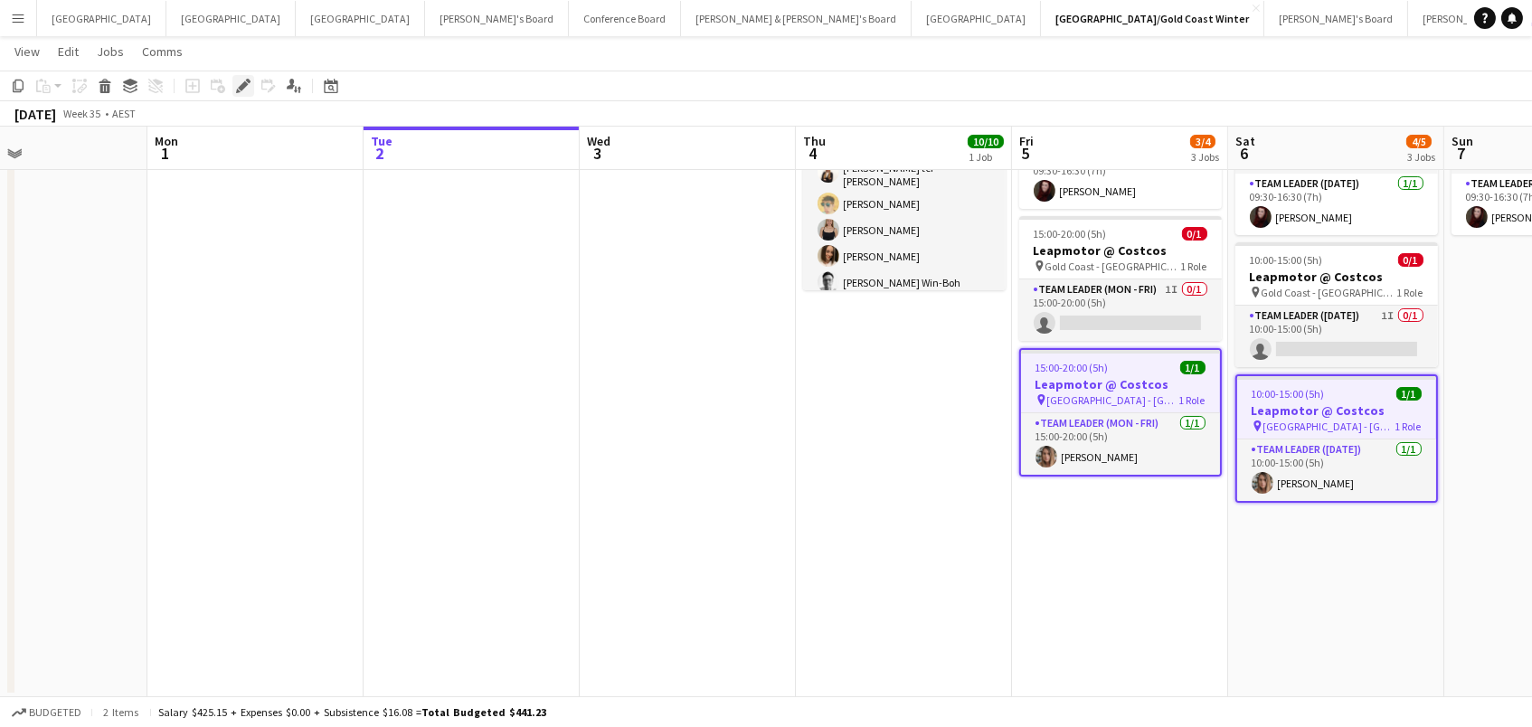
click at [236, 85] on icon "Edit" at bounding box center [243, 86] width 14 height 14
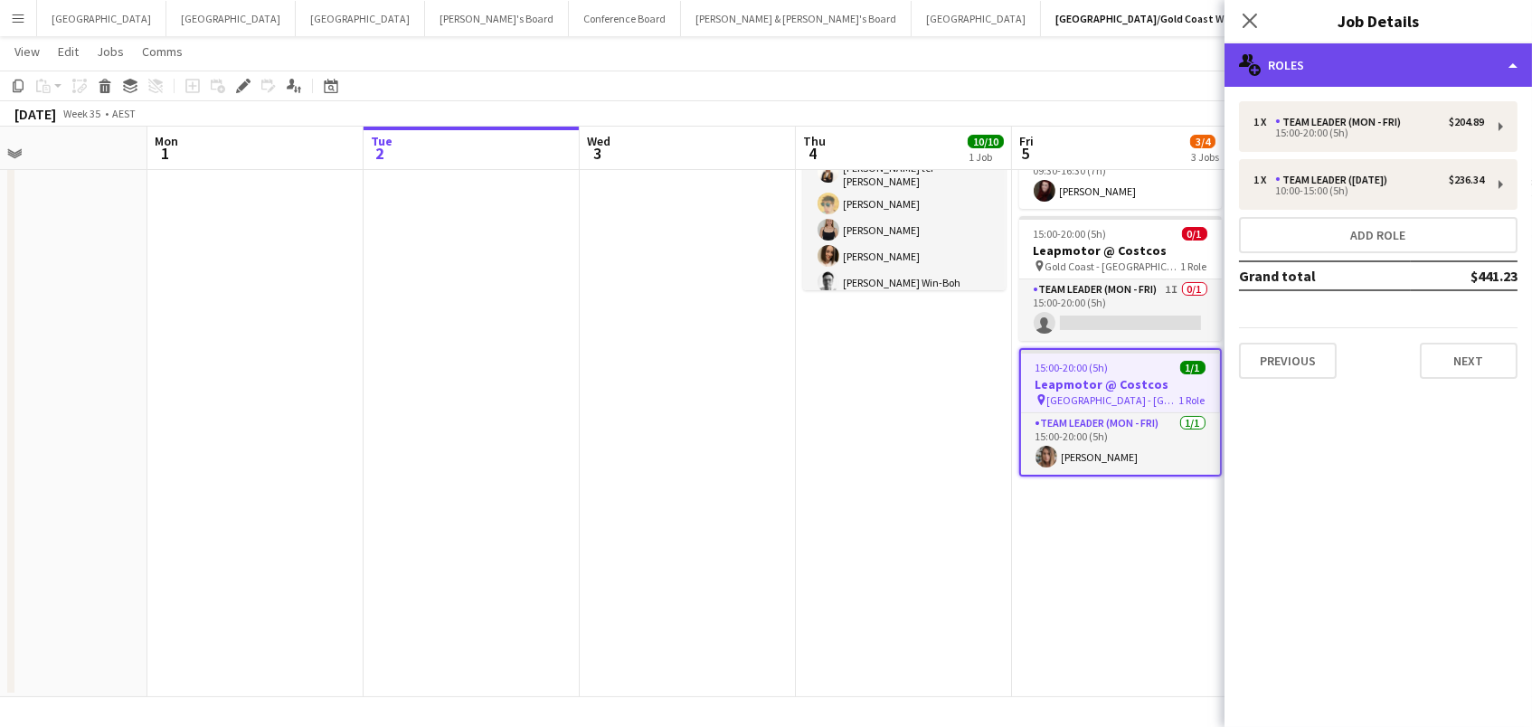
click at [1276, 68] on div "multiple-users-add Roles" at bounding box center [1377, 64] width 307 height 43
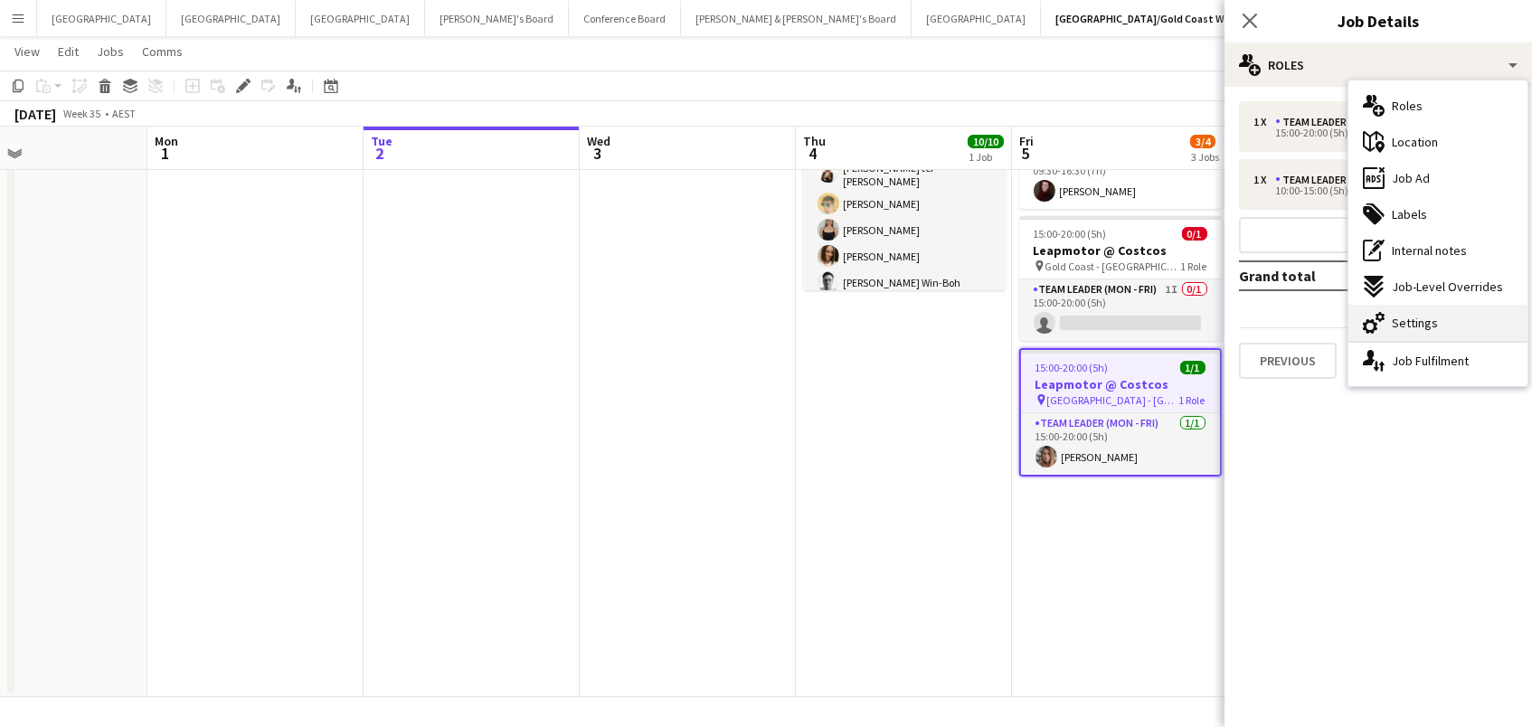
click at [1463, 318] on div "cog-double-3 Settings" at bounding box center [1437, 323] width 179 height 36
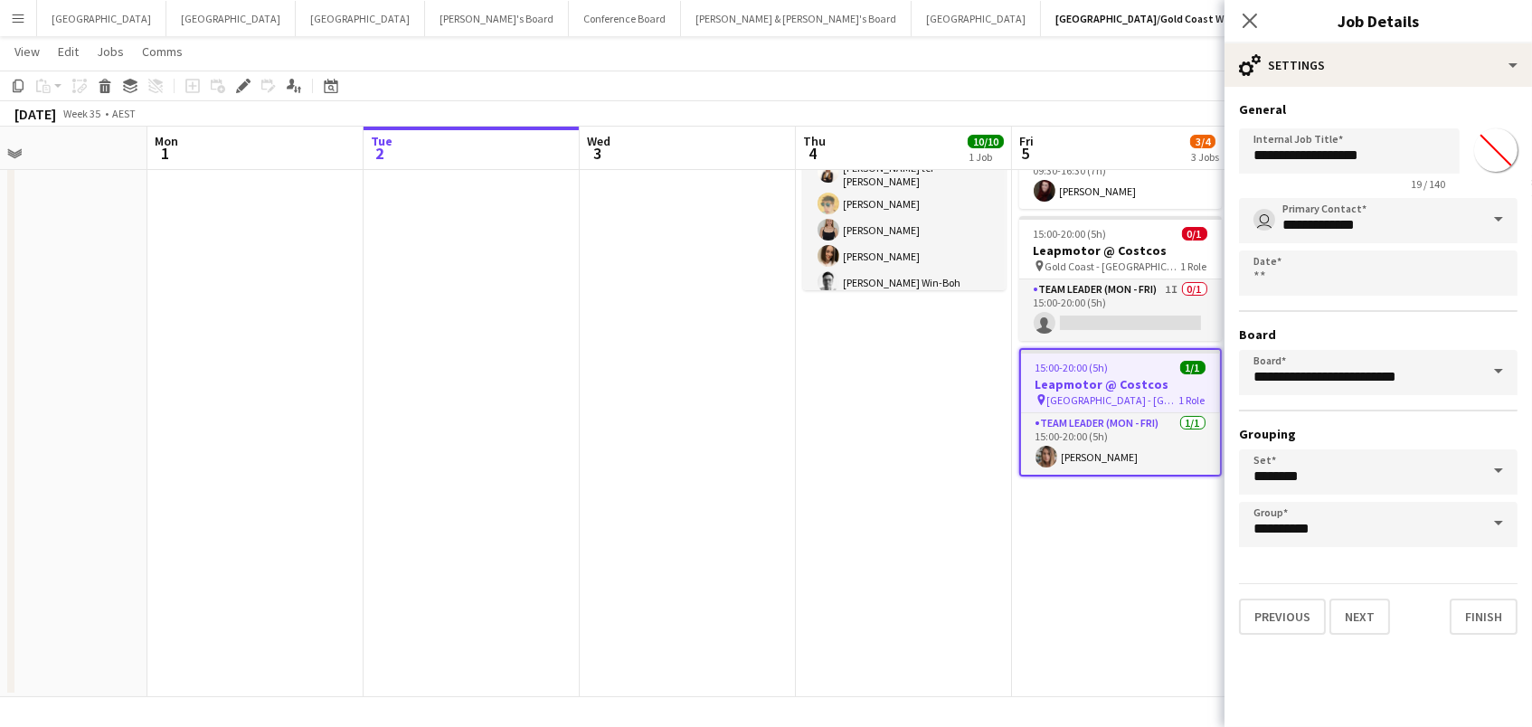
click at [1485, 146] on input "*******" at bounding box center [1495, 150] width 65 height 65
type input "*******"
click at [959, 534] on app-date-cell "19:00-23:00 (4h) 10/10 Fanta Lemon Sampling-Broncos vs Storm pin Suncorp Stadiu…" at bounding box center [904, 356] width 216 height 682
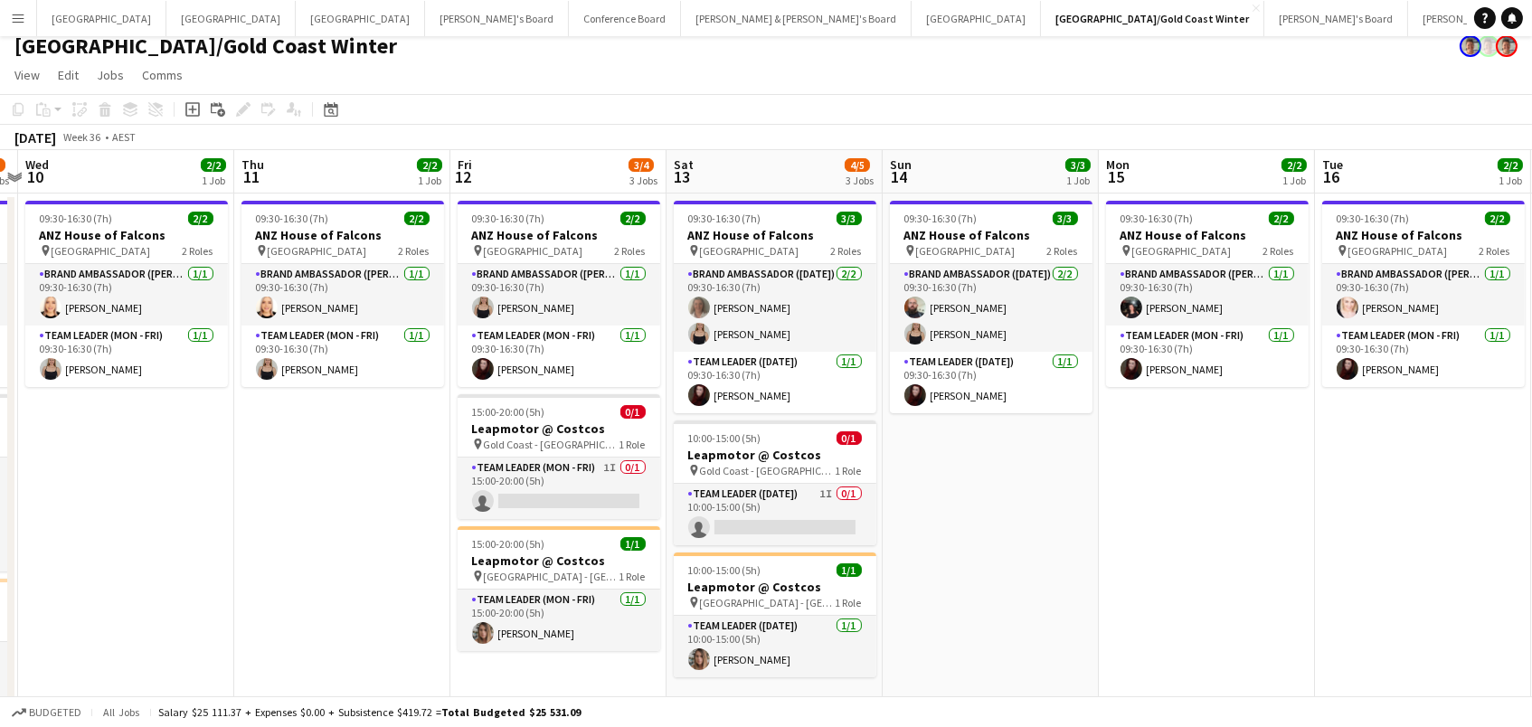
scroll to position [0, 630]
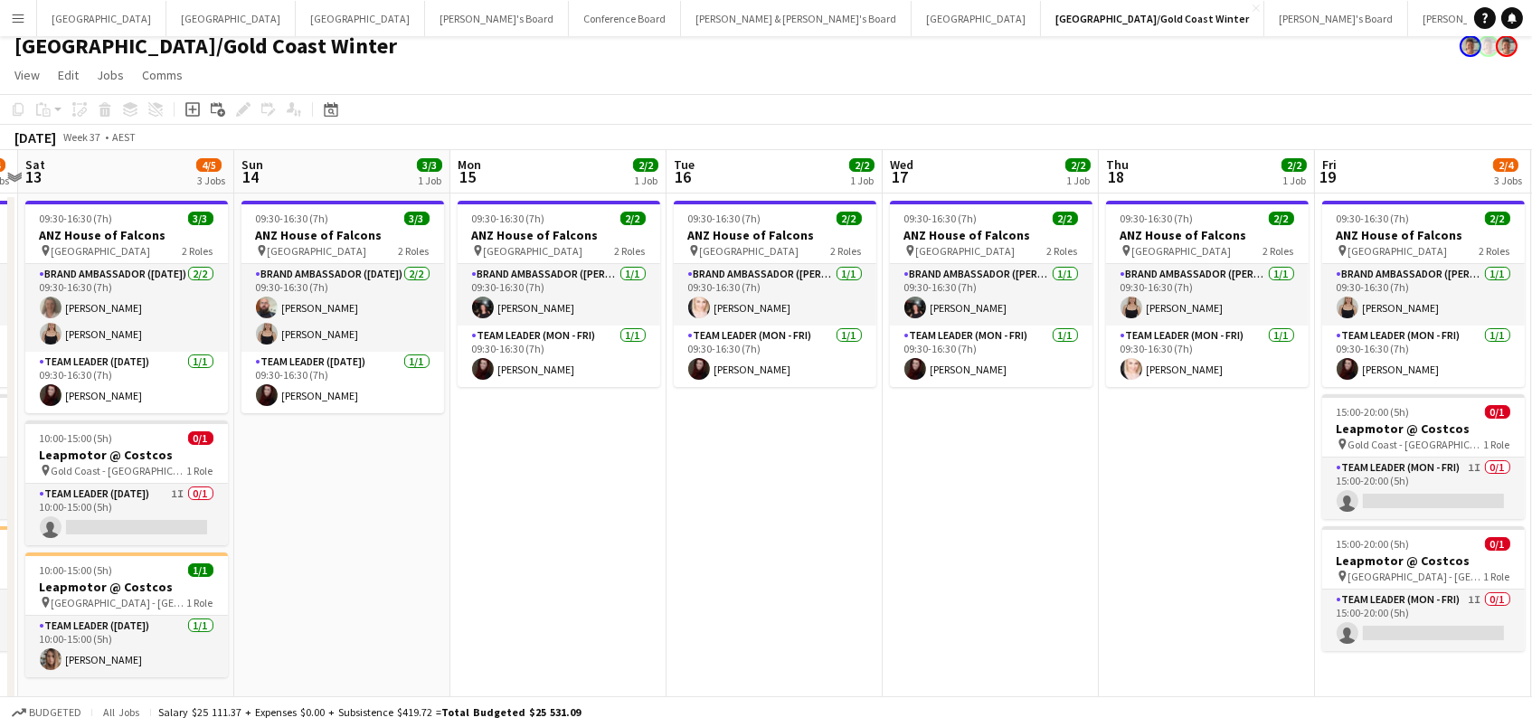
click at [23, 17] on app-icon "Menu" at bounding box center [18, 18] width 14 height 14
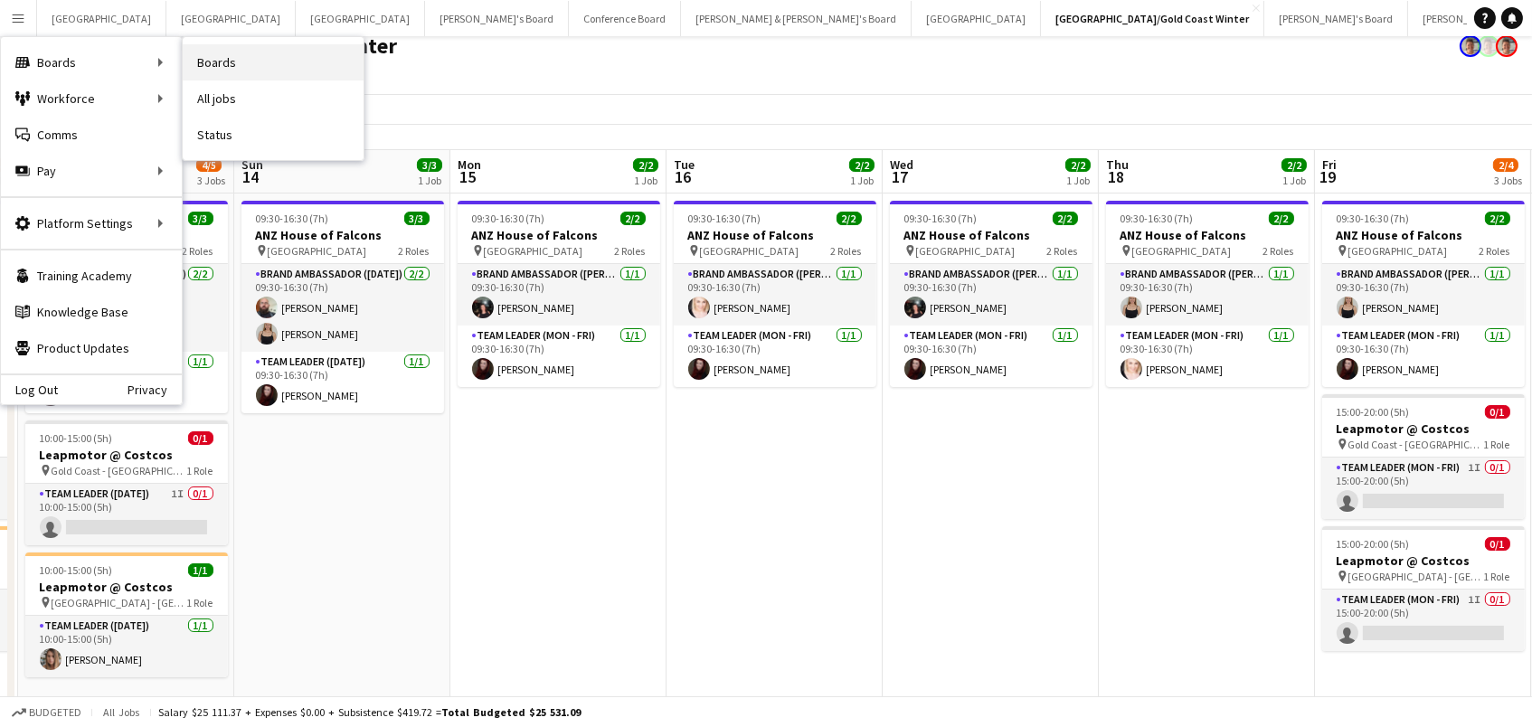
click at [278, 65] on link "Boards" at bounding box center [273, 62] width 181 height 36
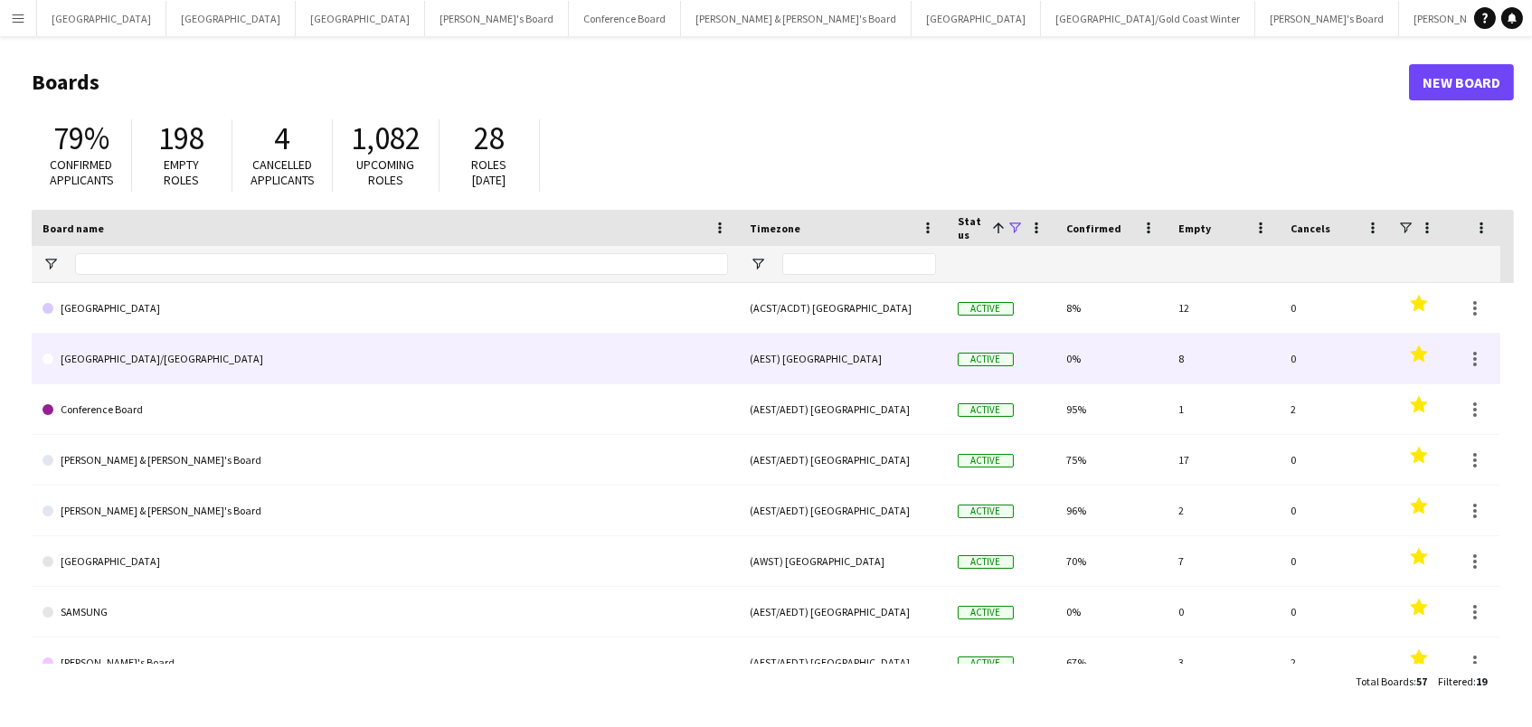
click at [431, 359] on link "[GEOGRAPHIC_DATA]/[GEOGRAPHIC_DATA]" at bounding box center [384, 359] width 685 height 51
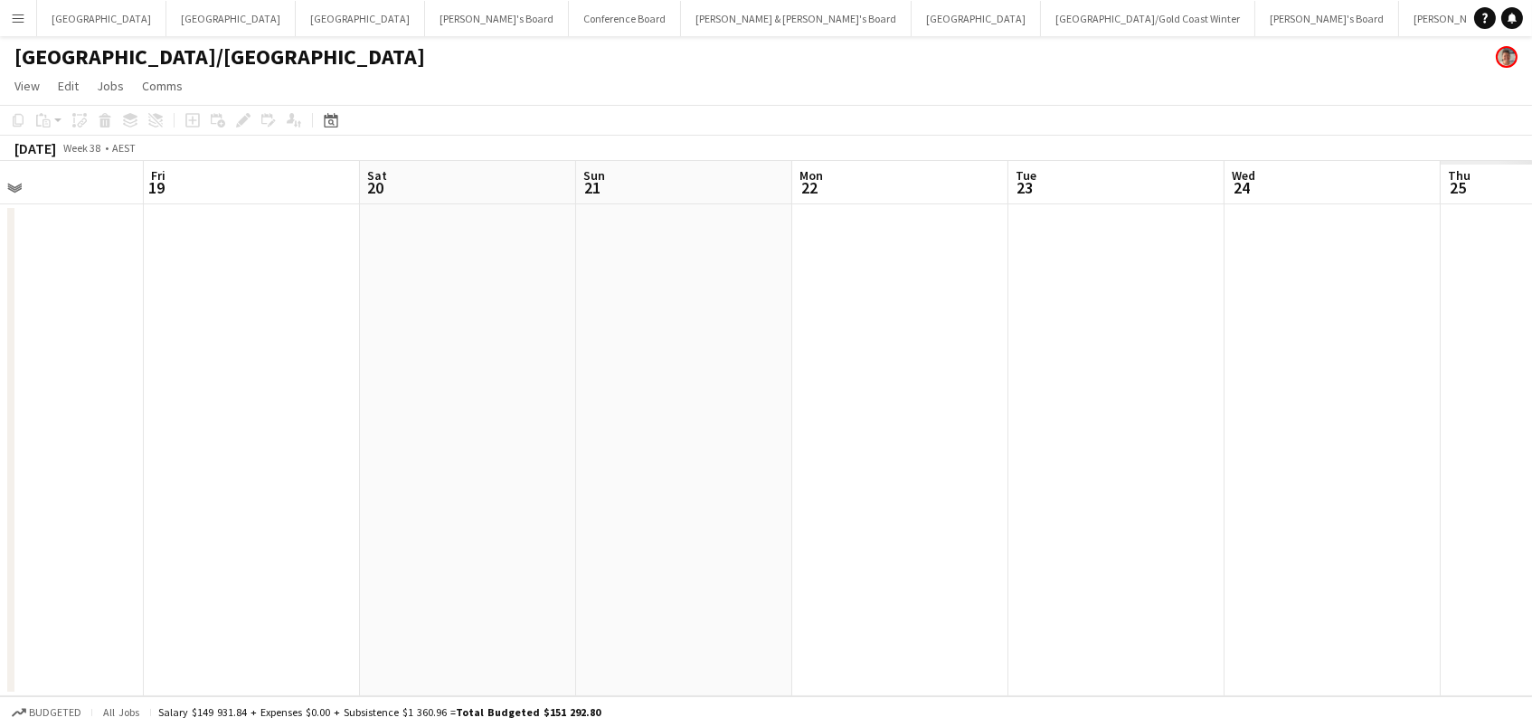
scroll to position [0, 827]
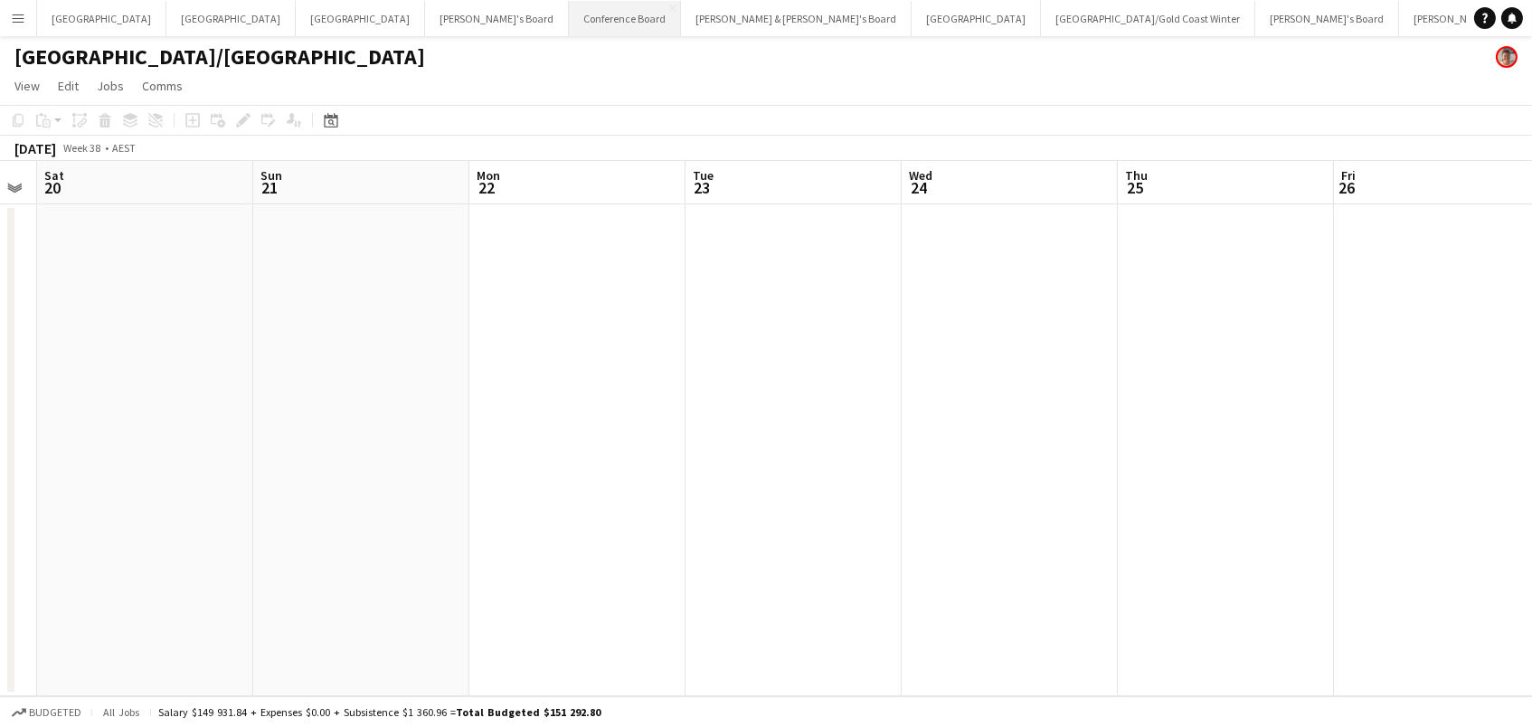
click at [569, 23] on button "Conference Board Close" at bounding box center [625, 18] width 112 height 35
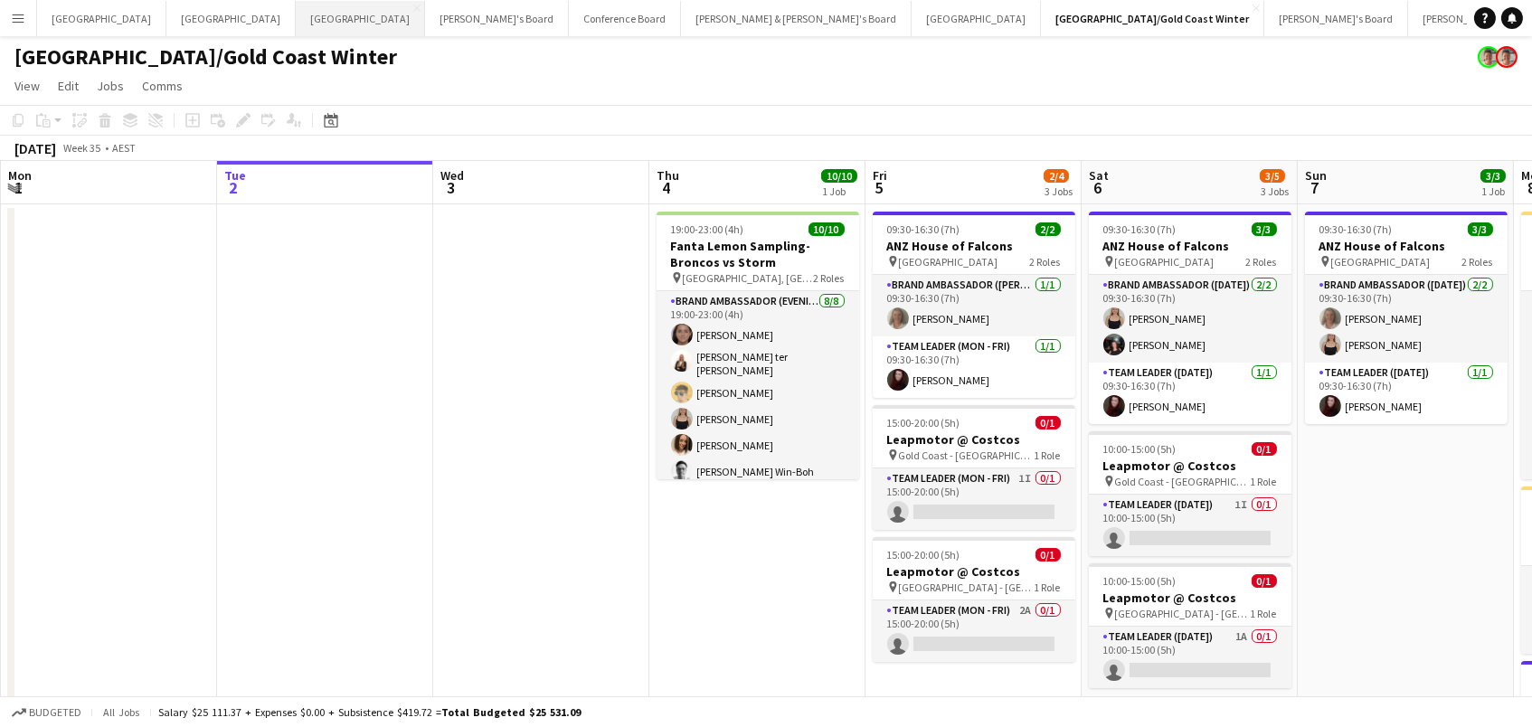
click at [296, 20] on button "Melbourne Close" at bounding box center [360, 18] width 129 height 35
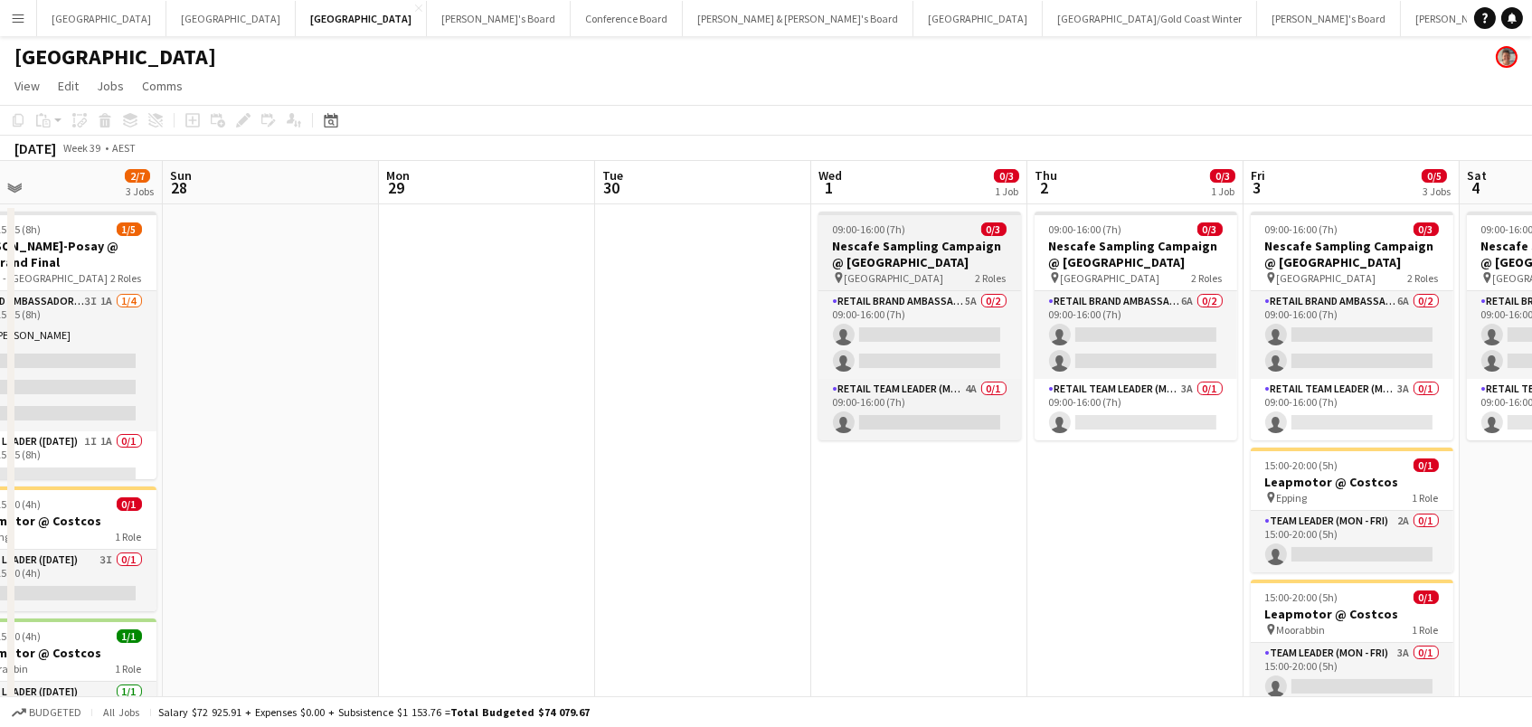
click at [914, 275] on span "[GEOGRAPHIC_DATA]" at bounding box center [894, 278] width 99 height 14
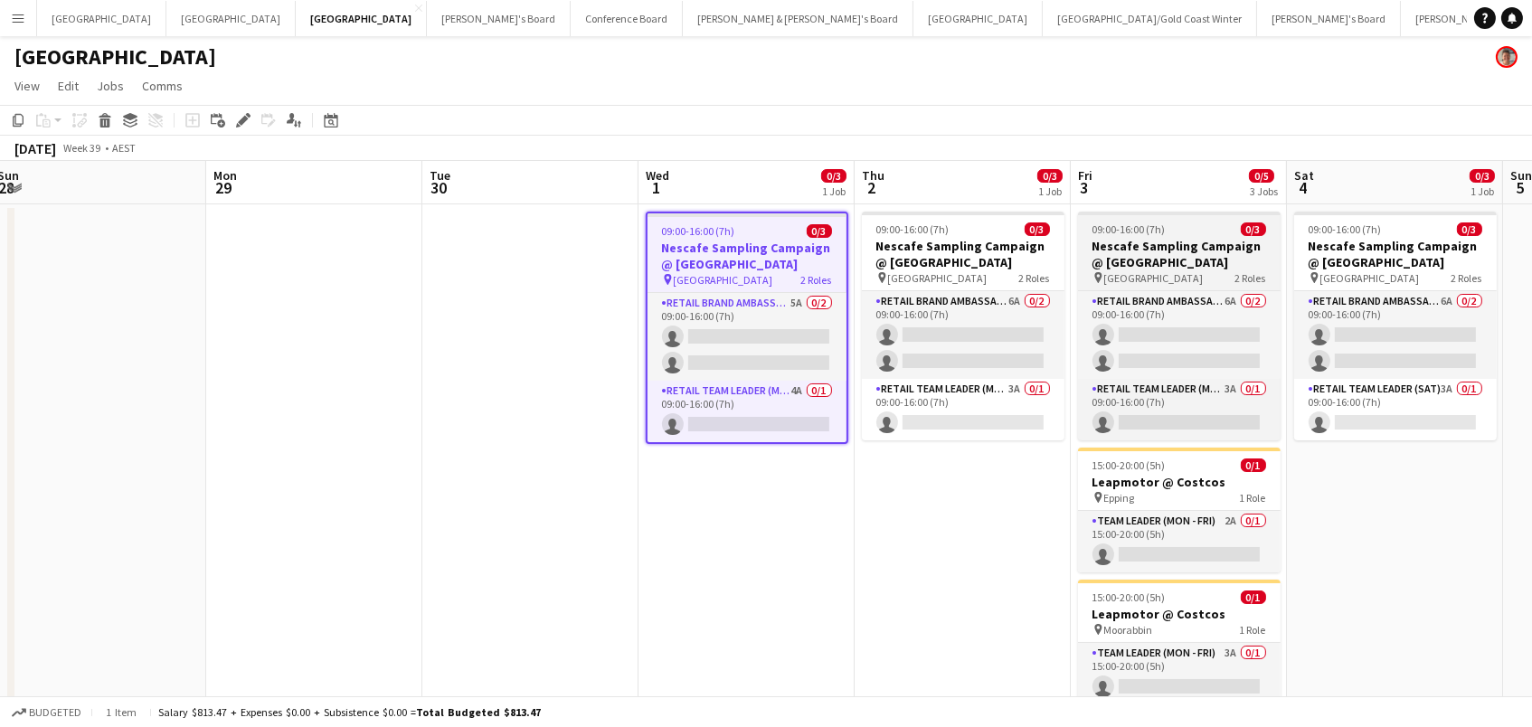
scroll to position [0, 830]
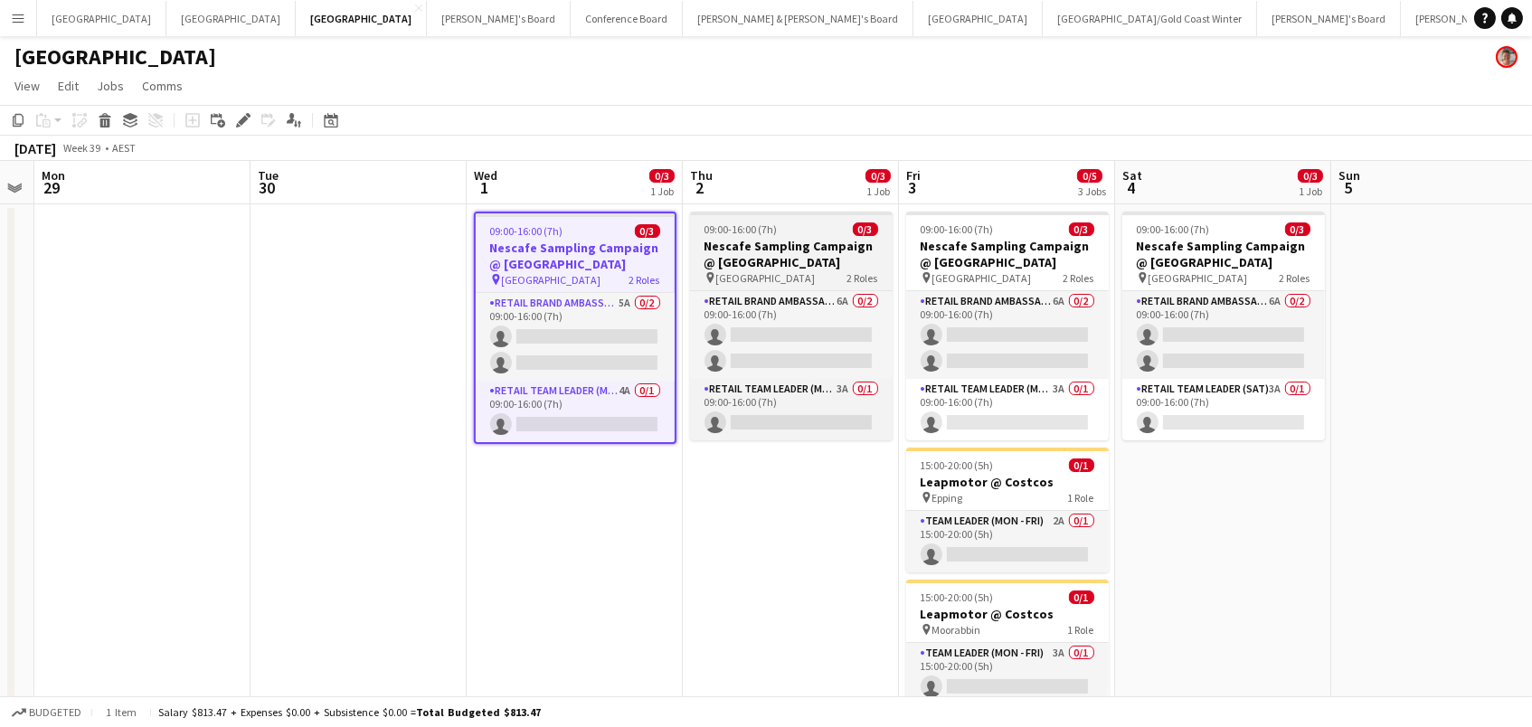
click at [798, 274] on div "pin Melbourne Central 2 Roles" at bounding box center [791, 277] width 203 height 14
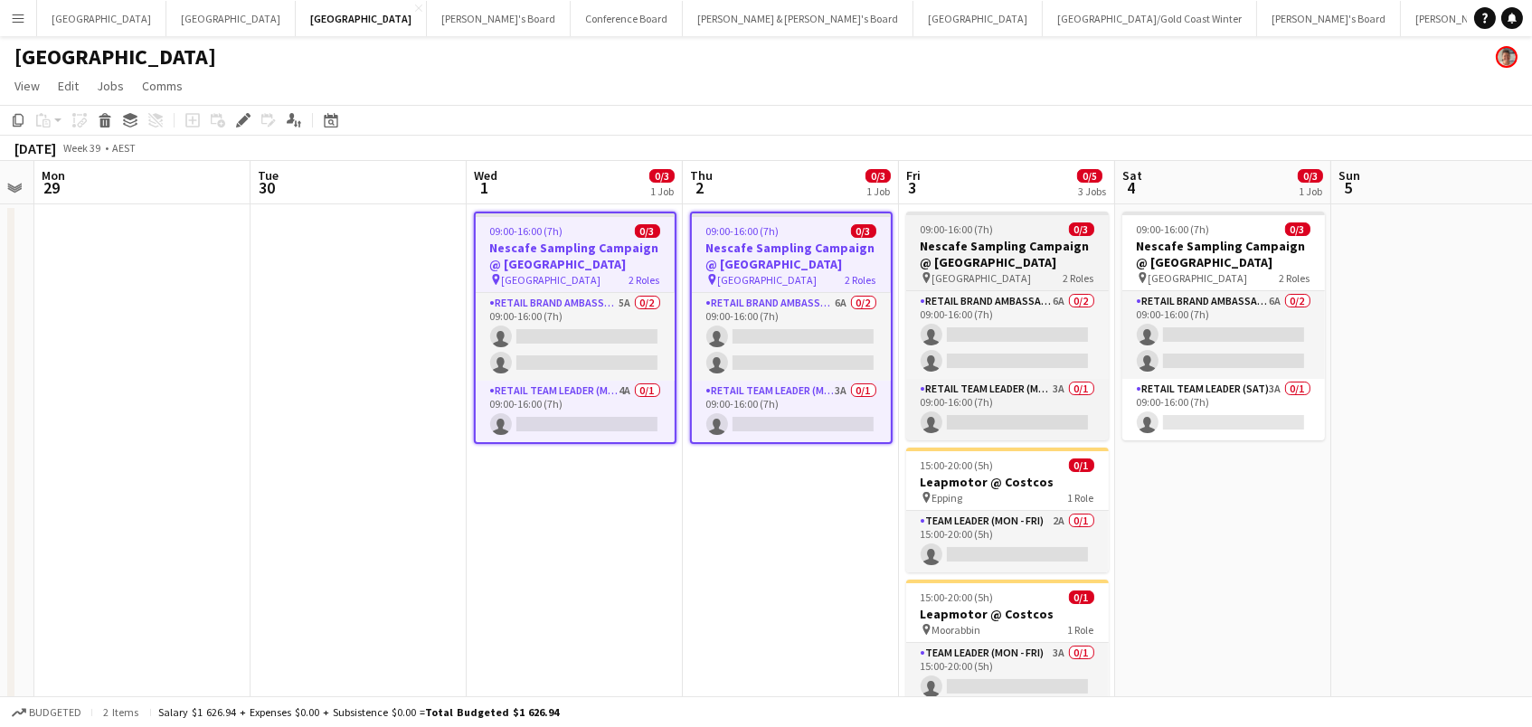
click at [1055, 273] on div "pin Melbourne Central 2 Roles" at bounding box center [1007, 277] width 203 height 14
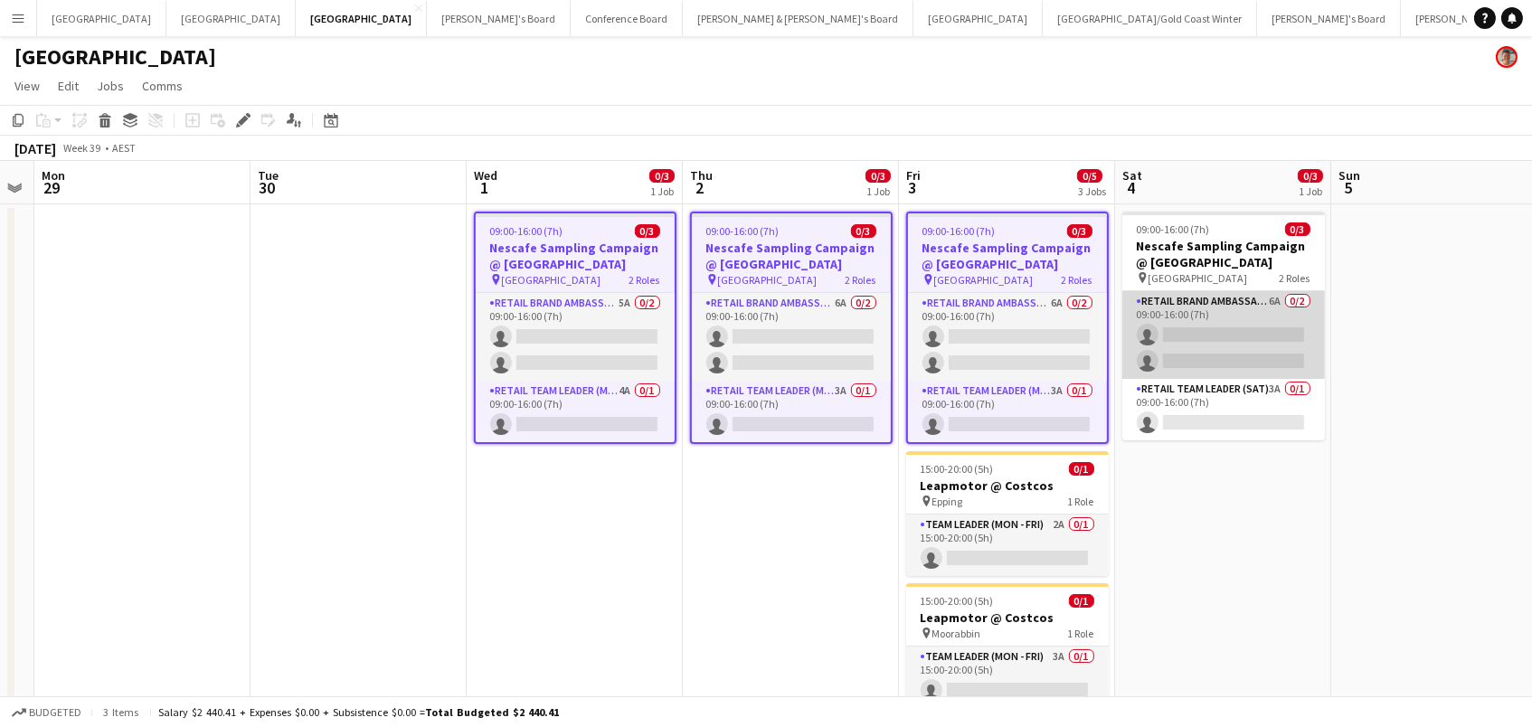
click at [1231, 291] on app-card-role "RETAIL Brand Ambassador ([DATE]) 6A 0/2 09:00-16:00 (7h) single-neutral-actions…" at bounding box center [1223, 335] width 203 height 88
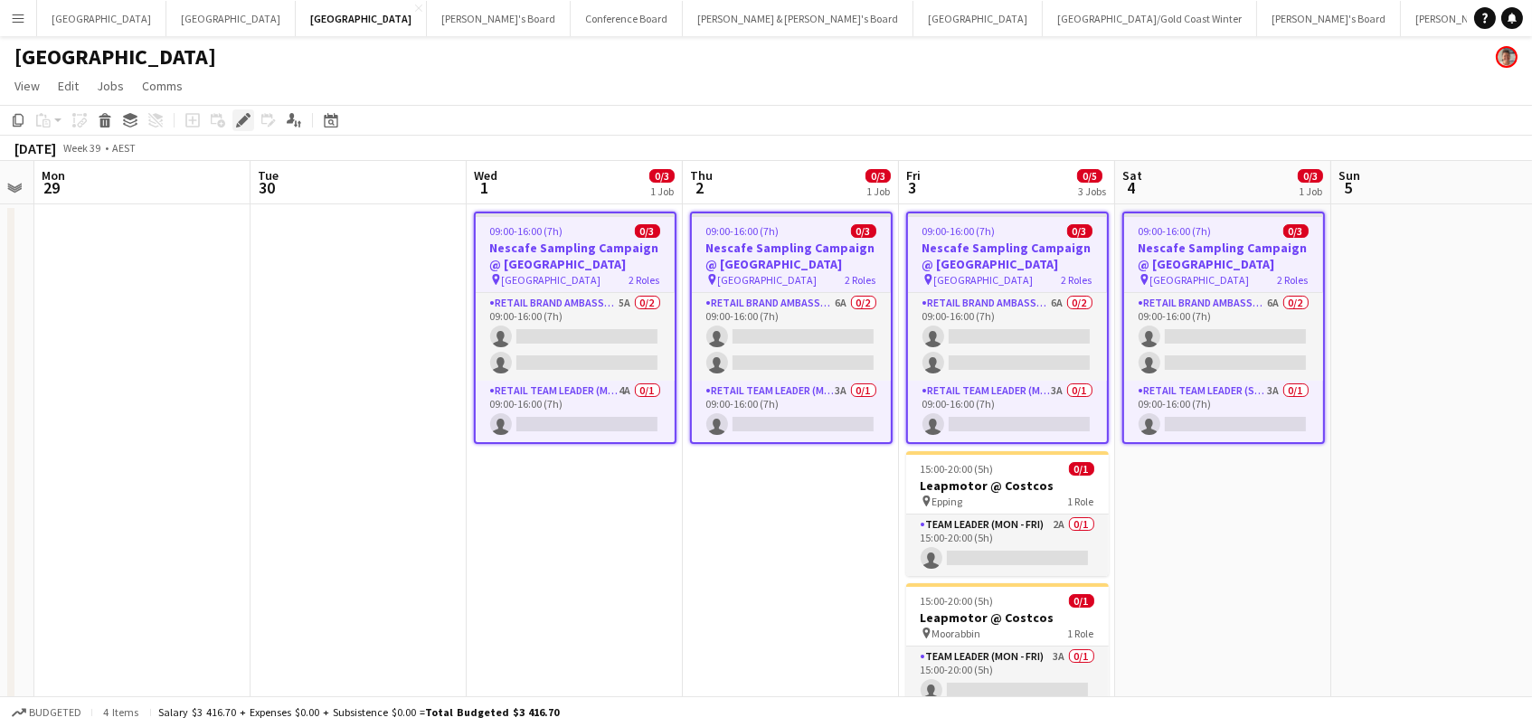
click at [236, 118] on icon "Edit" at bounding box center [243, 120] width 14 height 14
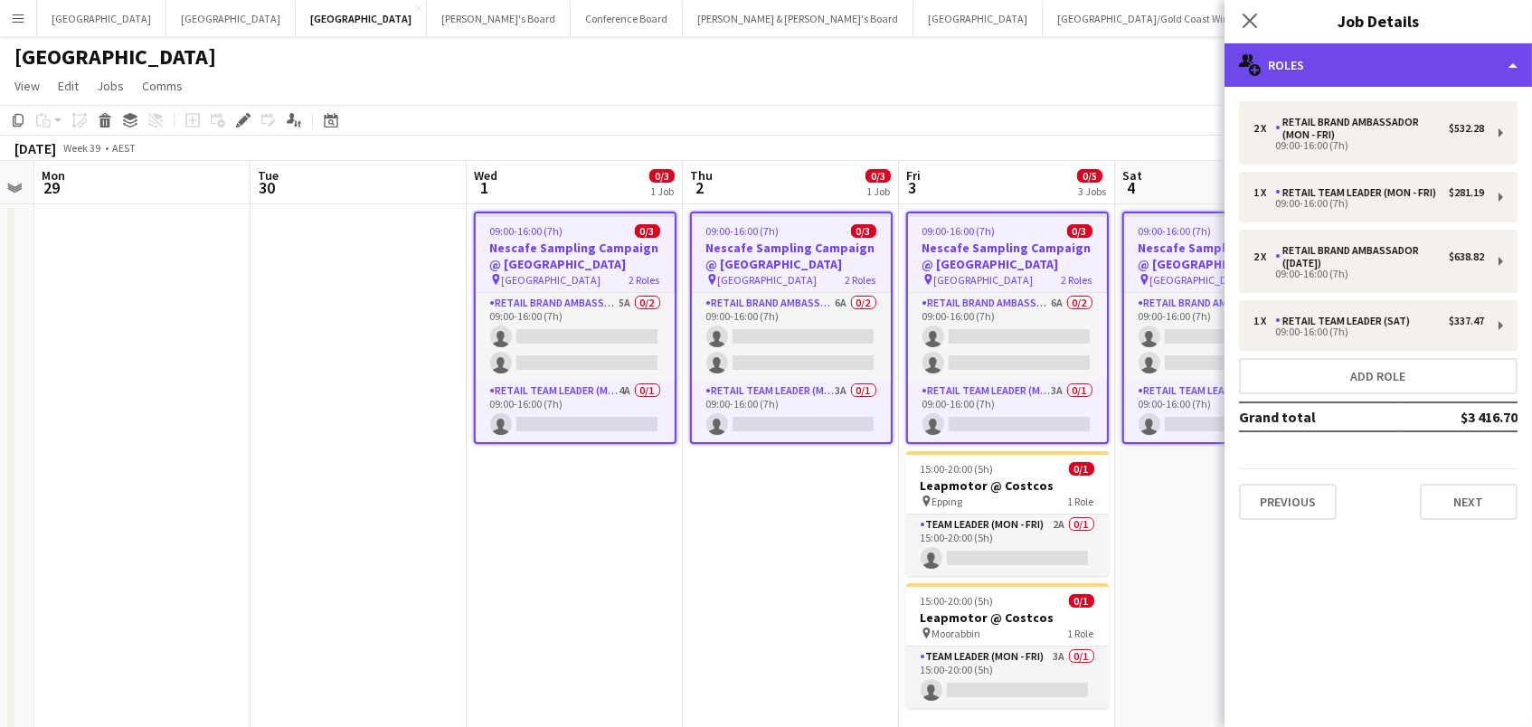
click at [1364, 76] on div "multiple-users-add Roles" at bounding box center [1377, 64] width 307 height 43
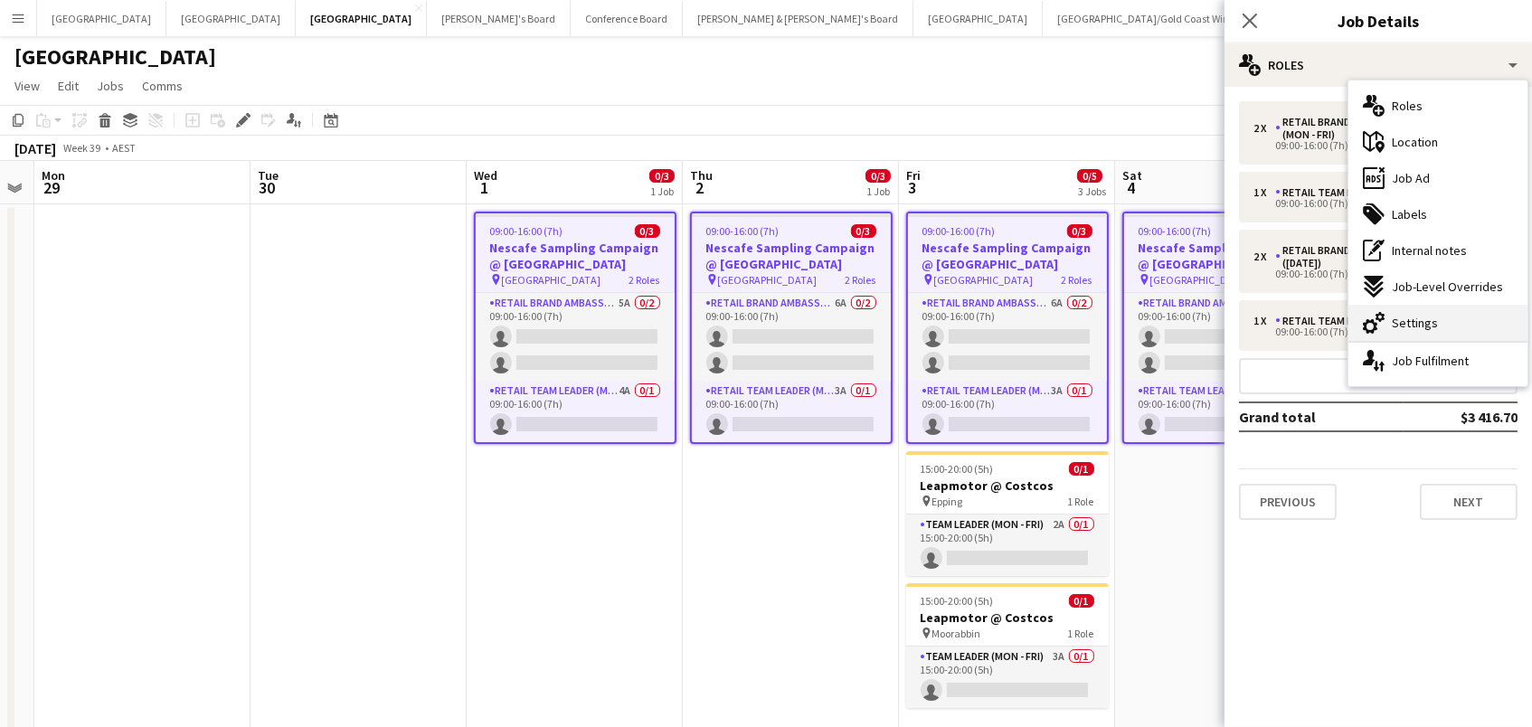
click at [1420, 316] on span "Settings" at bounding box center [1415, 323] width 46 height 16
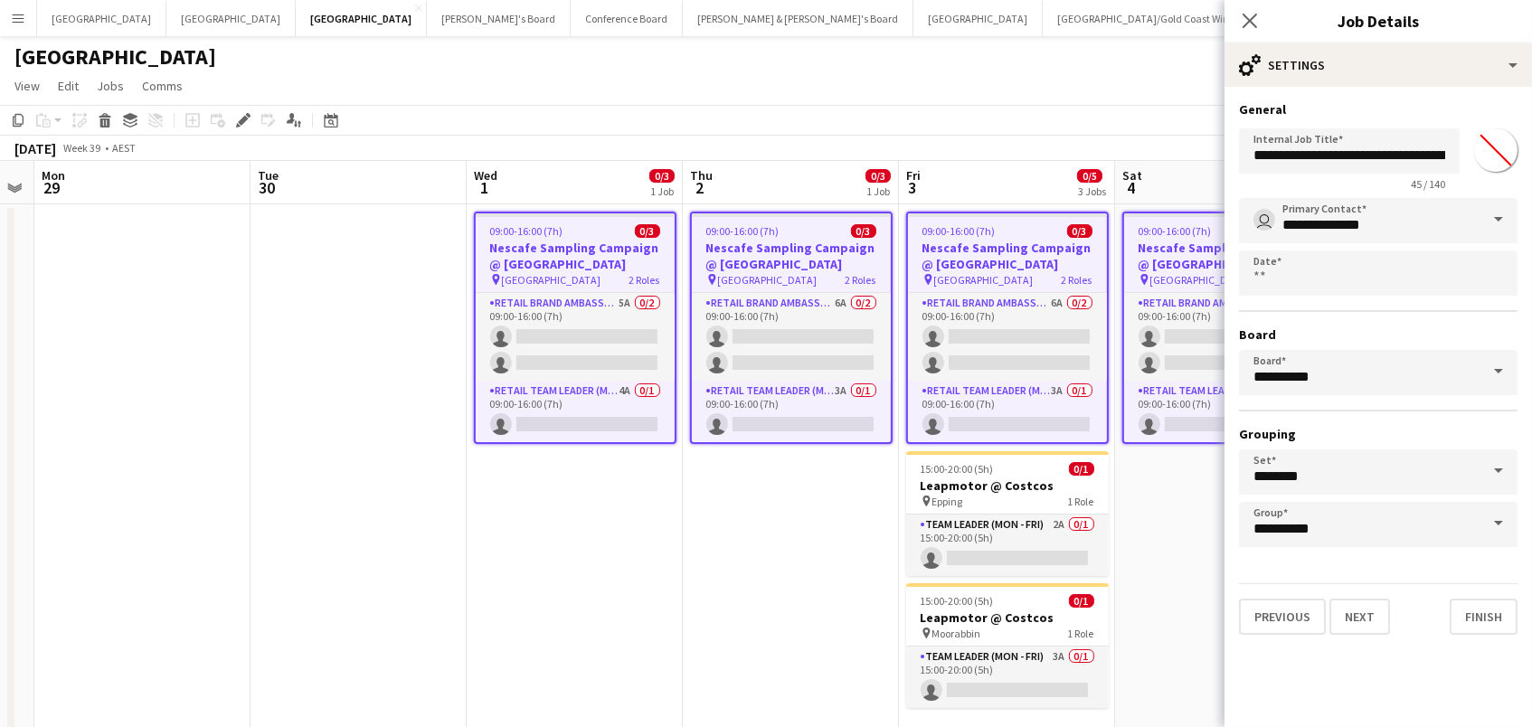
click at [1510, 160] on input "*******" at bounding box center [1495, 150] width 65 height 65
type input "*******"
click at [1093, 151] on div "[DATE] Week 39 • AEST" at bounding box center [766, 148] width 1532 height 25
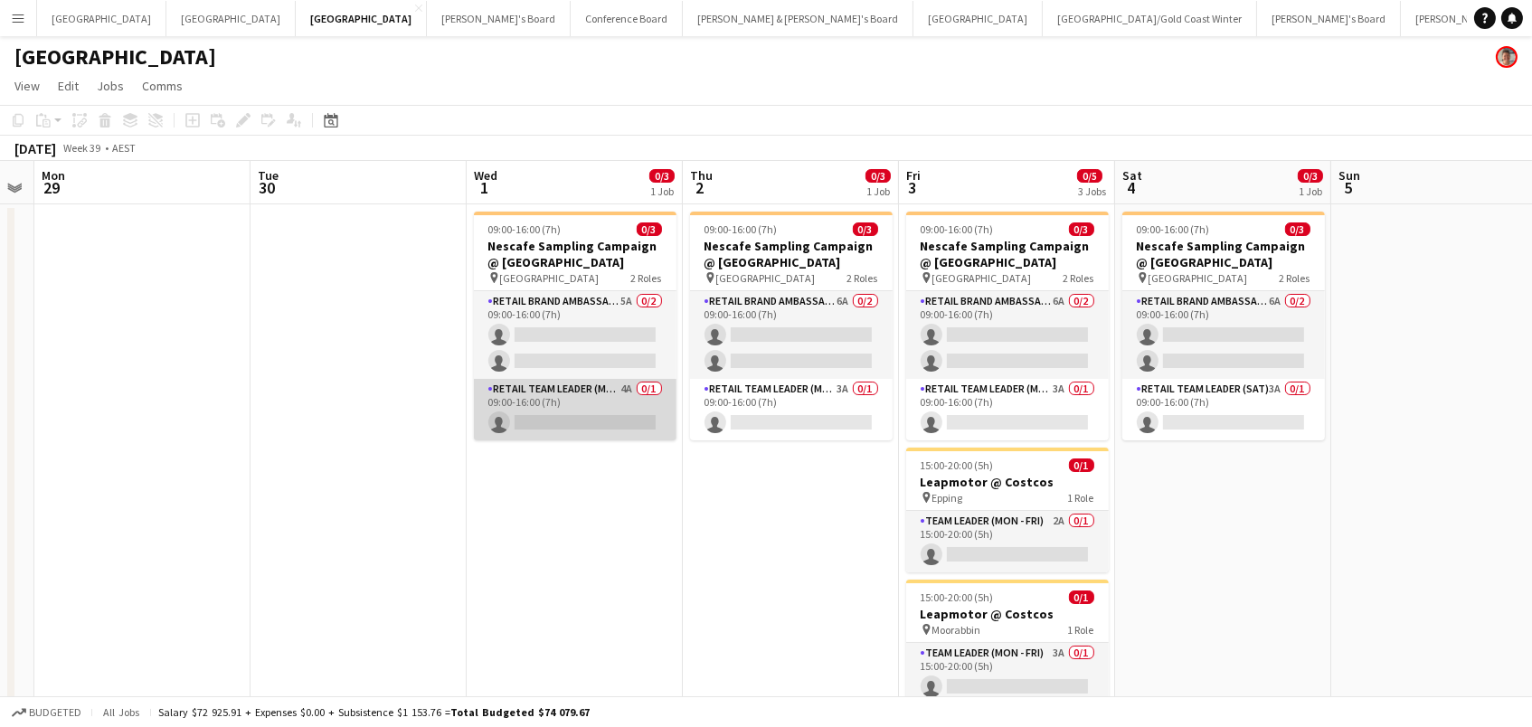
click at [610, 425] on app-card-role "RETAIL Team Leader (Mon - Fri) 4A 0/1 09:00-16:00 (7h) single-neutral-actions" at bounding box center [575, 409] width 203 height 61
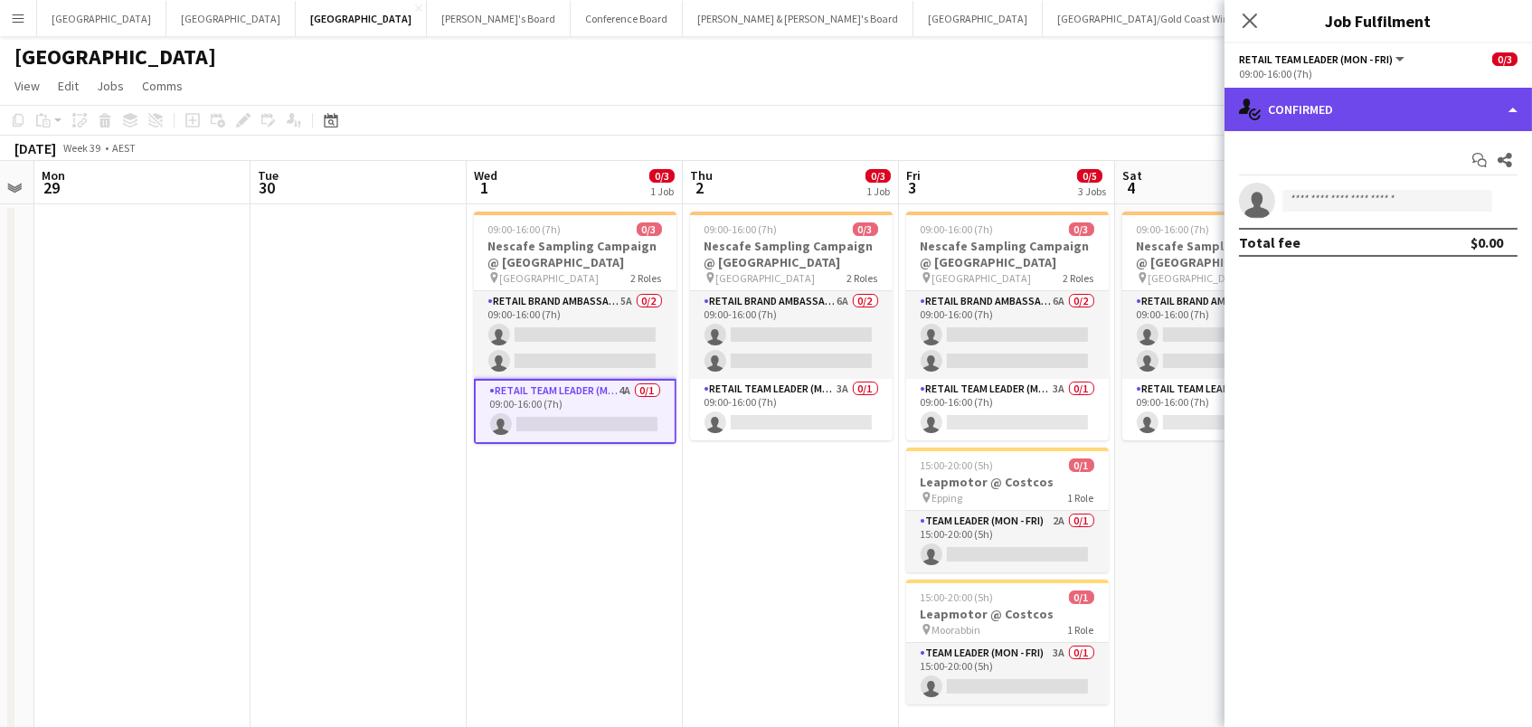
click at [1359, 122] on div "single-neutral-actions-check-2 Confirmed" at bounding box center [1377, 109] width 307 height 43
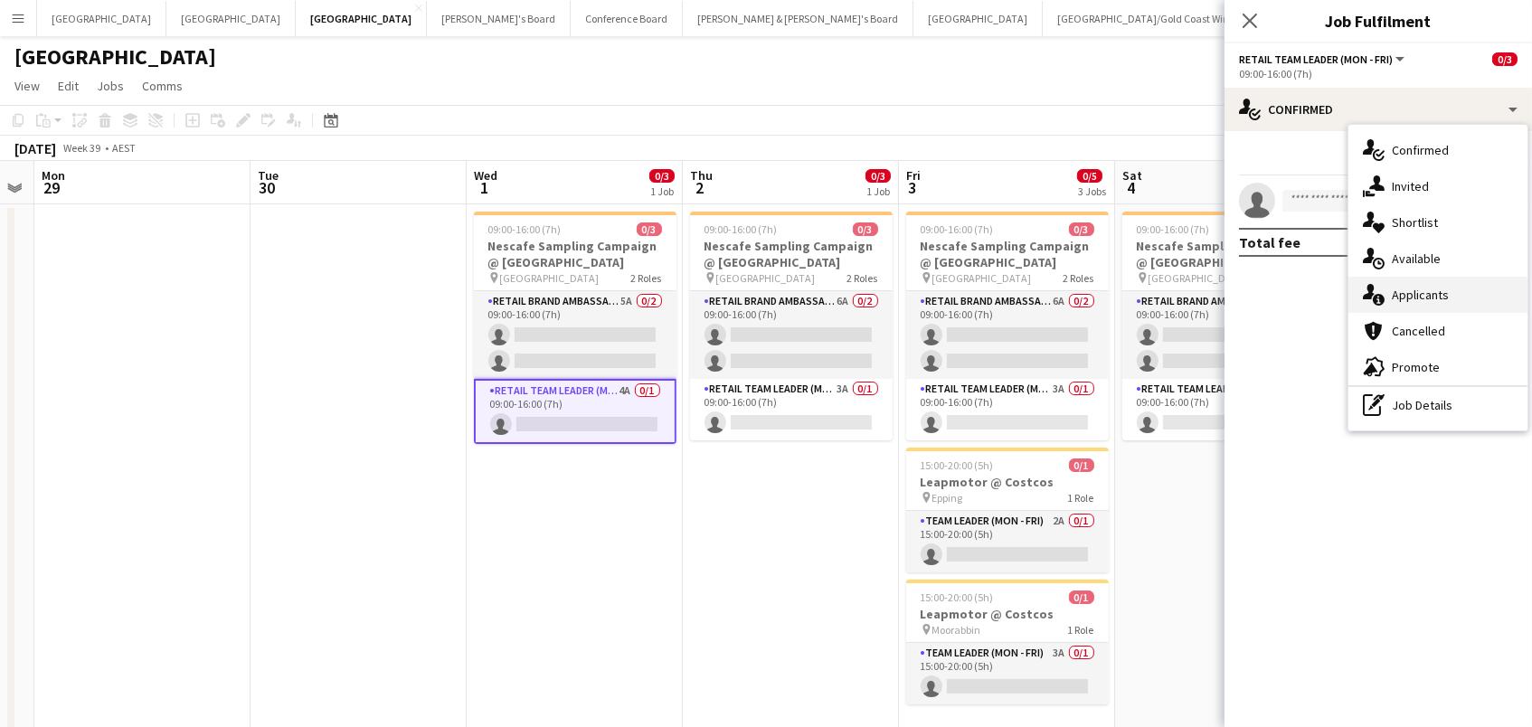
click at [1397, 307] on div "single-neutral-actions-information Applicants" at bounding box center [1437, 295] width 179 height 36
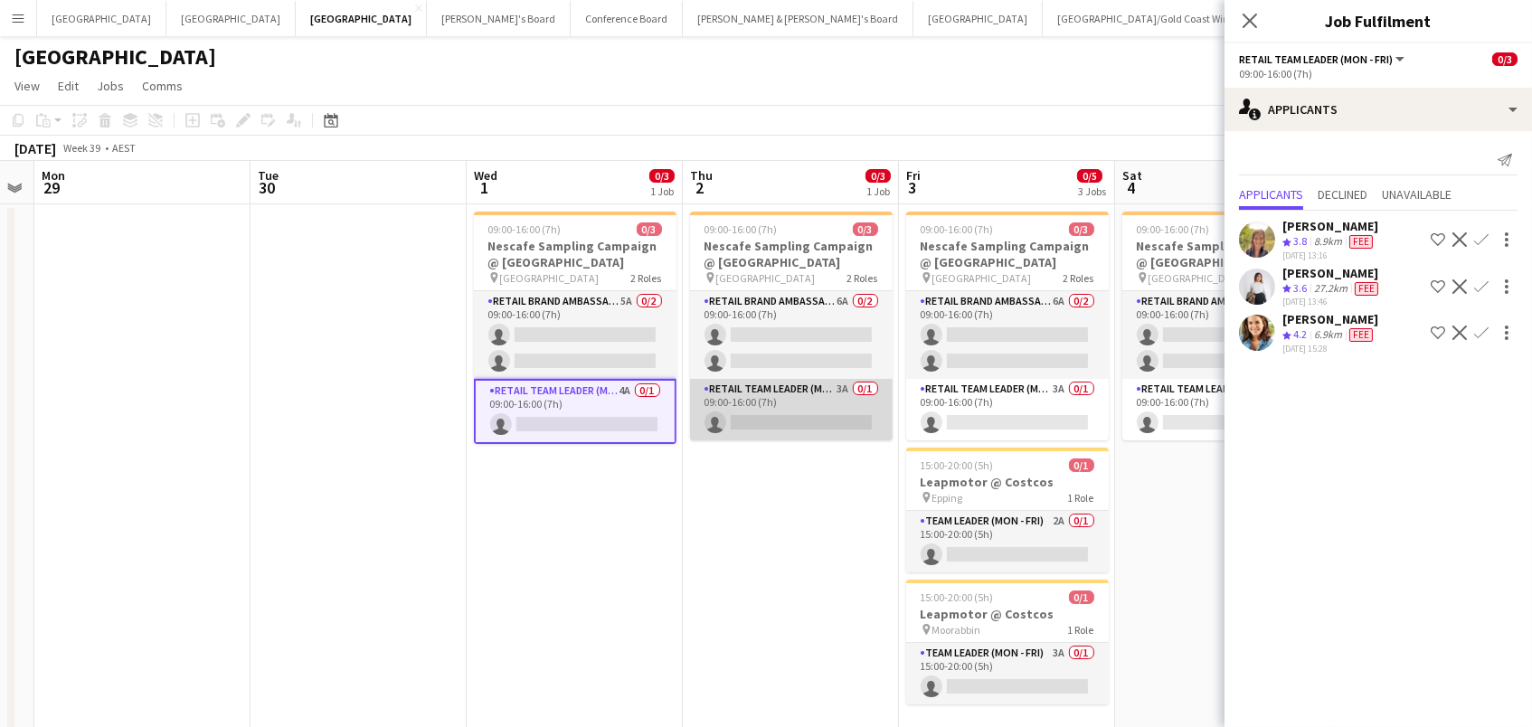
click at [815, 406] on app-card-role "RETAIL Team Leader (Mon - Fri) 3A 0/1 09:00-16:00 (7h) single-neutral-actions" at bounding box center [791, 409] width 203 height 61
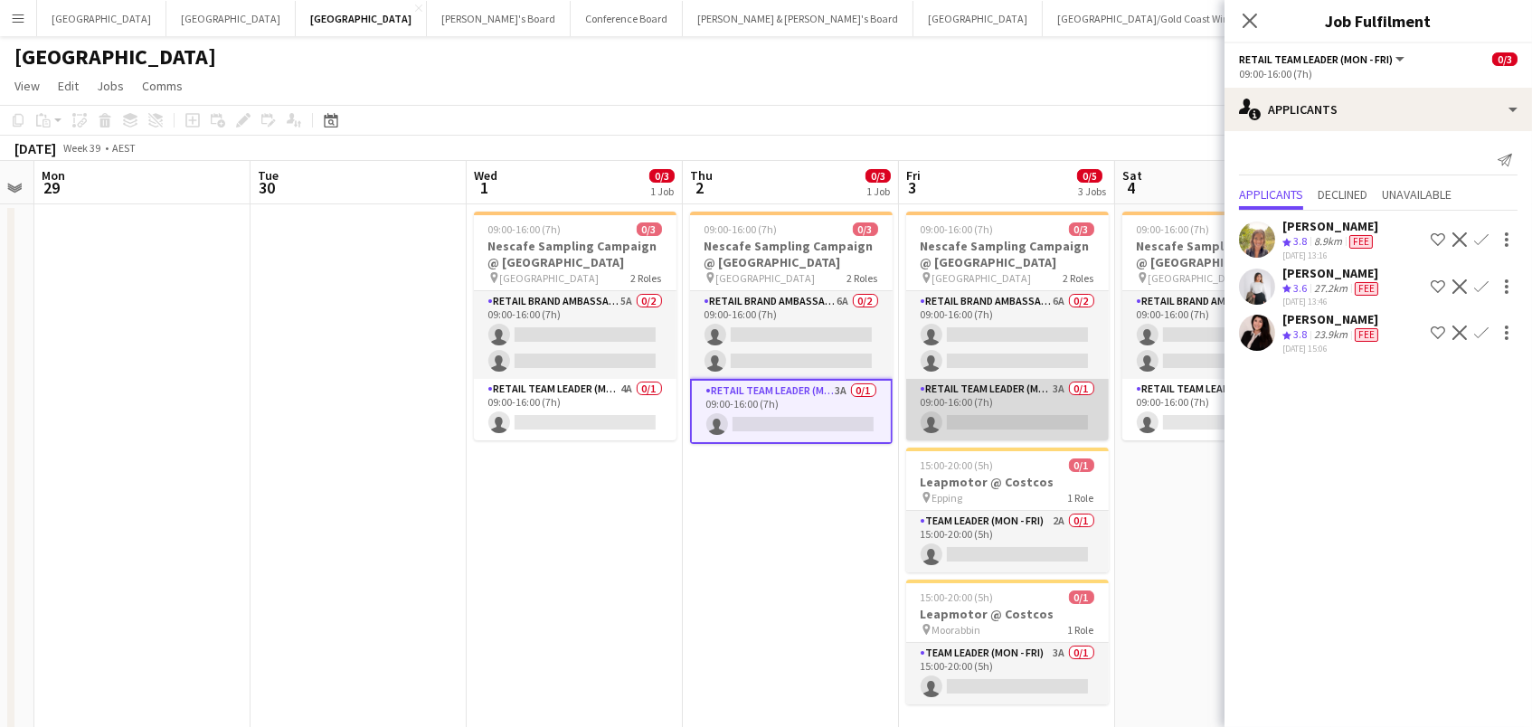
click at [1002, 404] on app-card-role "RETAIL Team Leader (Mon - Fri) 3A 0/1 09:00-16:00 (7h) single-neutral-actions" at bounding box center [1007, 409] width 203 height 61
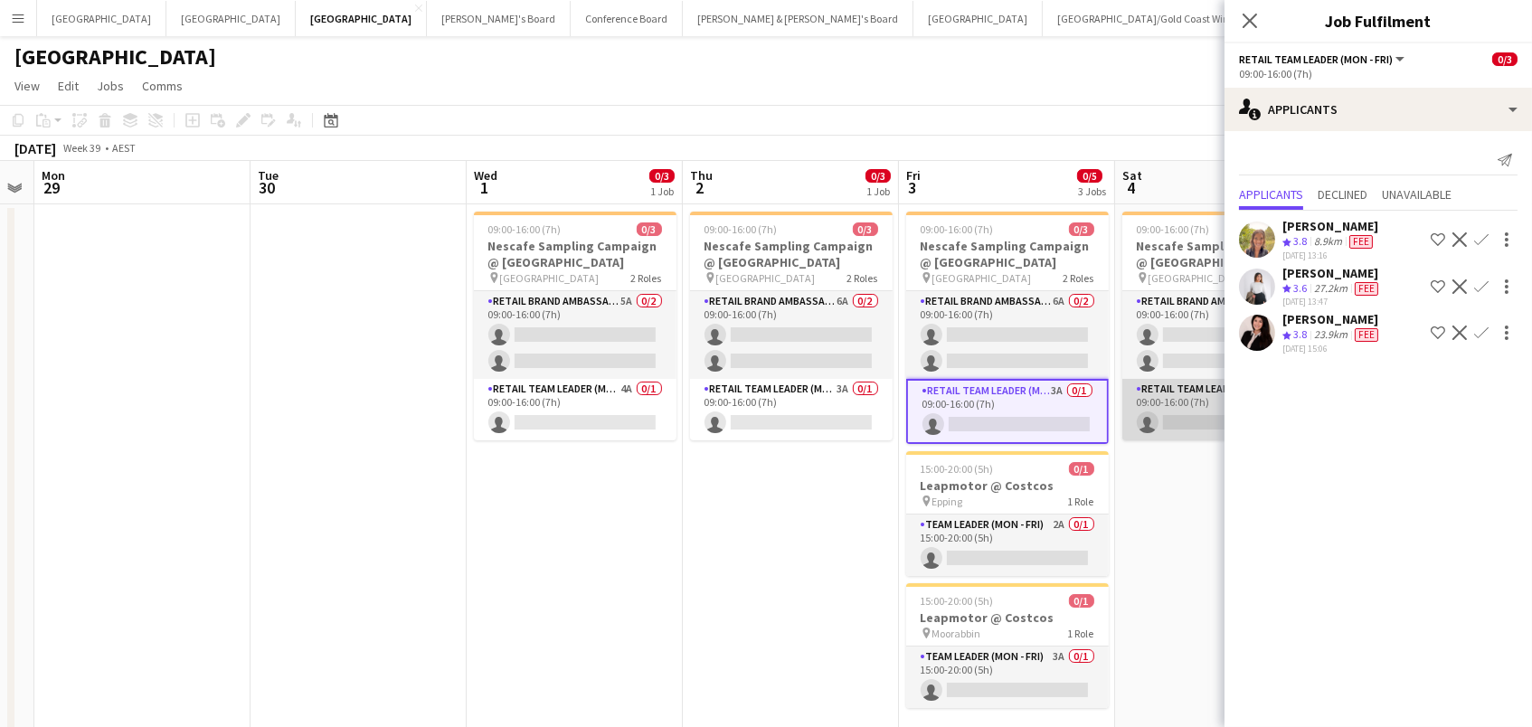
click at [1189, 420] on app-card-role "RETAIL Team Leader (Sat) 3A 0/1 09:00-16:00 (7h) single-neutral-actions" at bounding box center [1223, 409] width 203 height 61
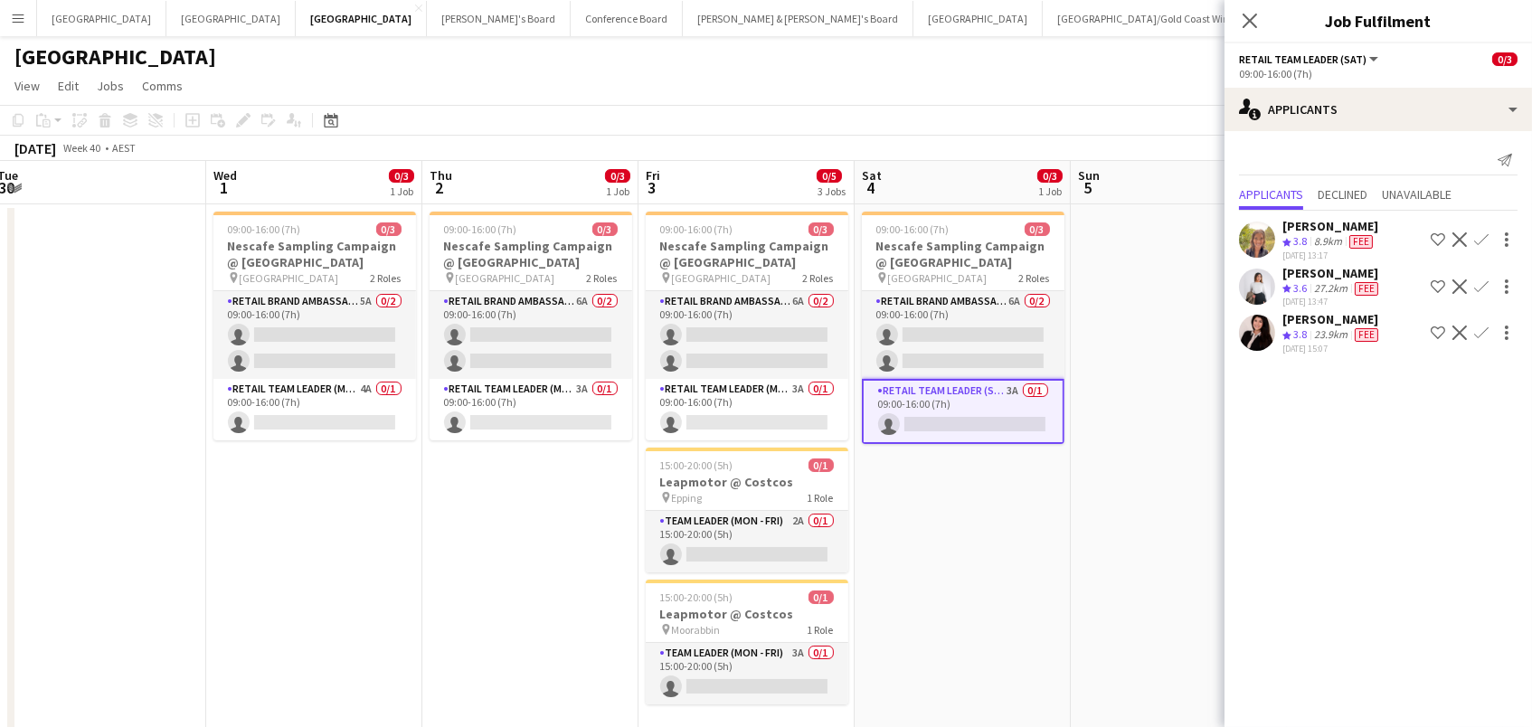
scroll to position [0, 664]
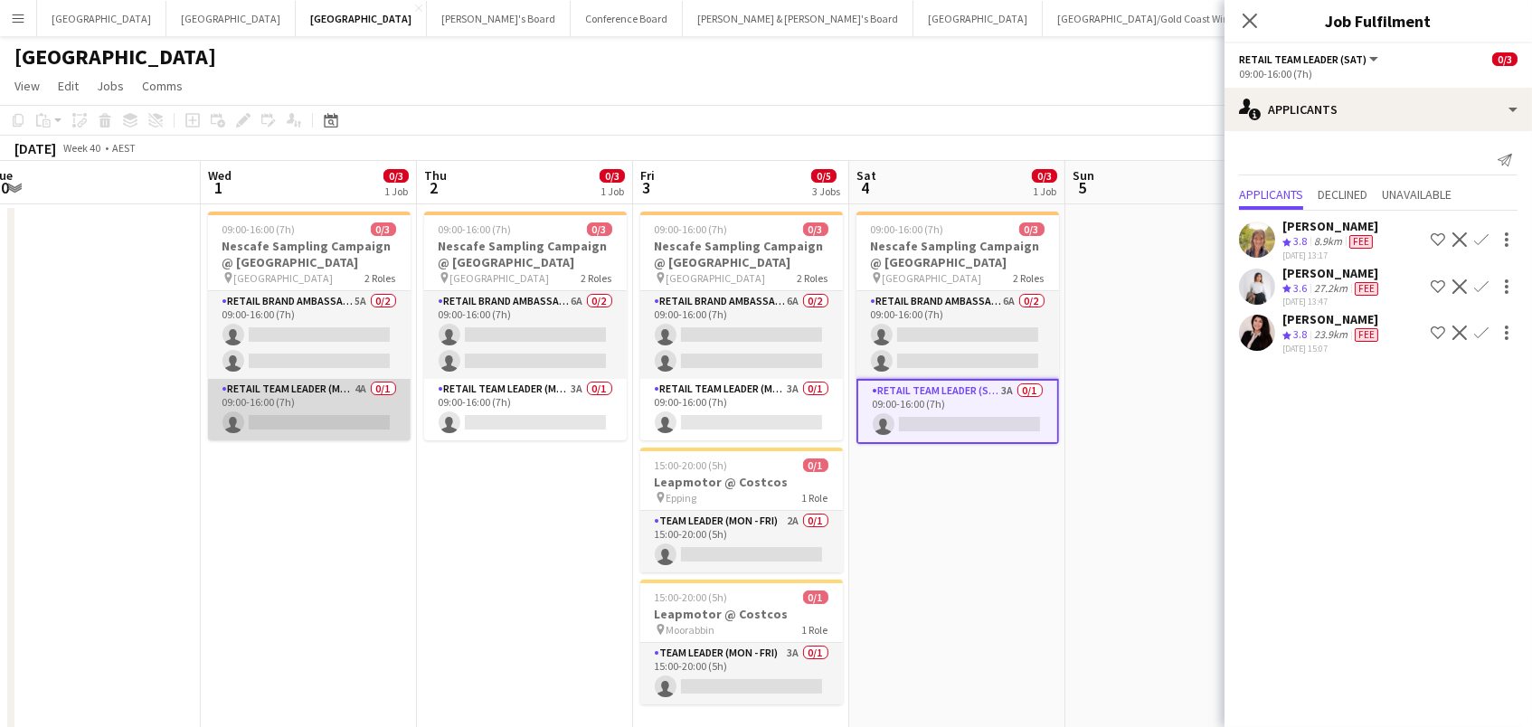
click at [291, 420] on app-card-role "RETAIL Team Leader (Mon - Fri) 4A 0/1 09:00-16:00 (7h) single-neutral-actions" at bounding box center [309, 409] width 203 height 61
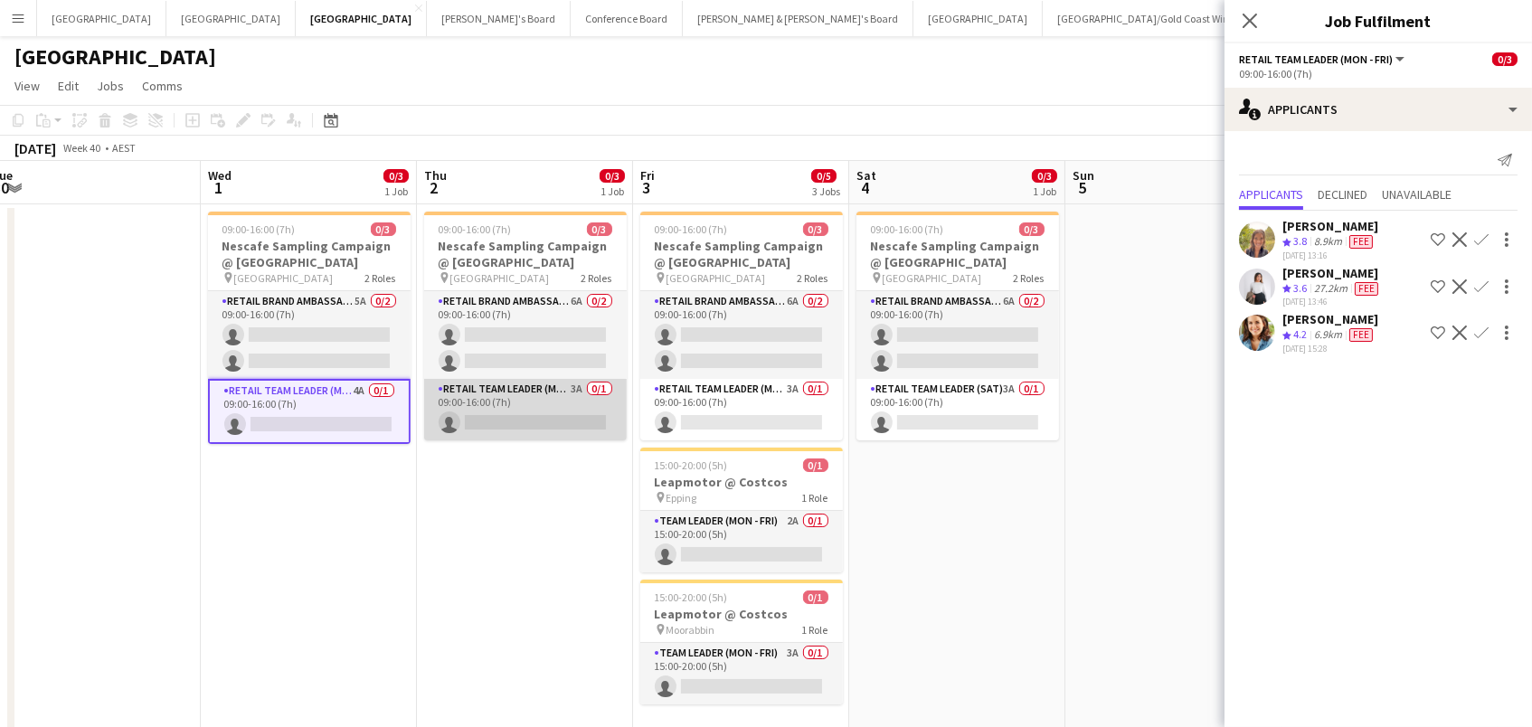
click at [573, 411] on app-card-role "RETAIL Team Leader (Mon - Fri) 3A 0/1 09:00-16:00 (7h) single-neutral-actions" at bounding box center [525, 409] width 203 height 61
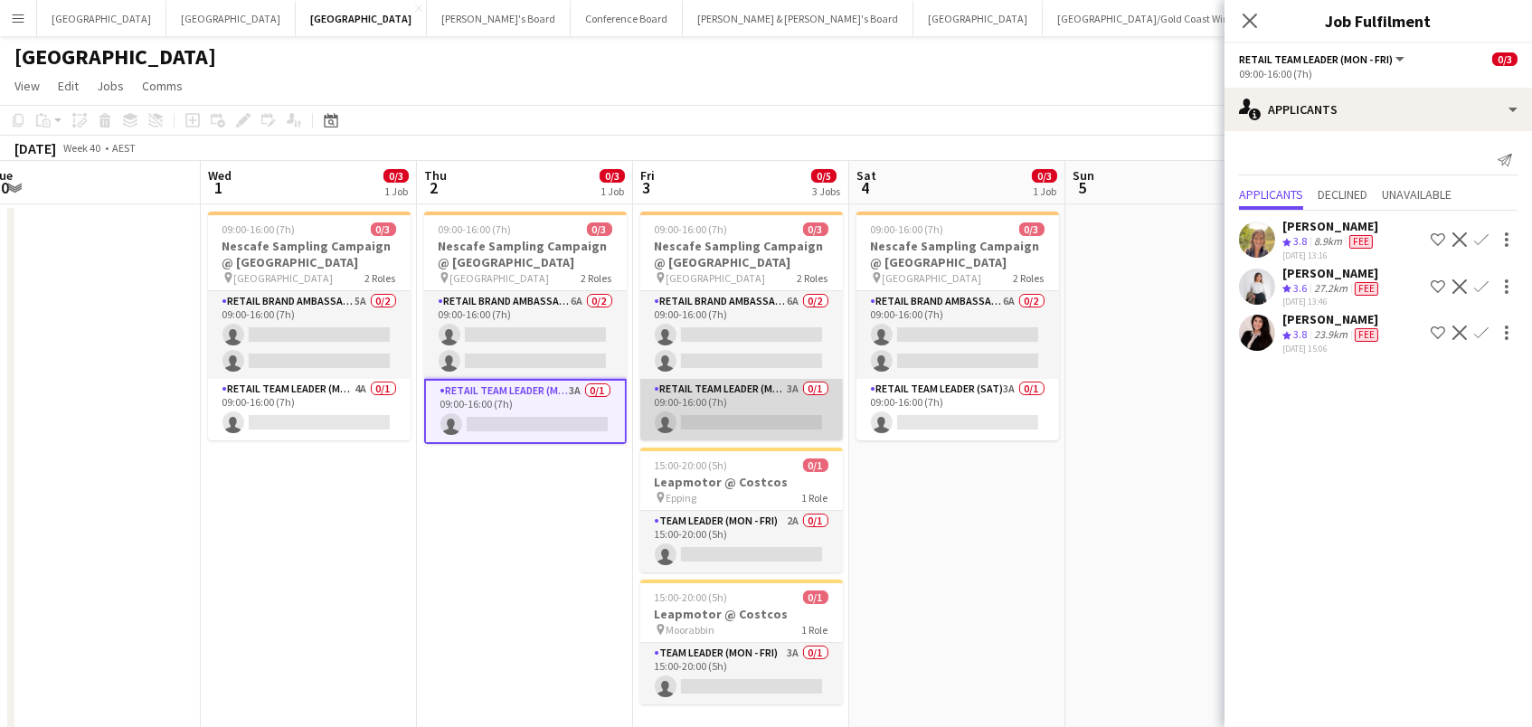
click at [748, 413] on app-card-role "RETAIL Team Leader (Mon - Fri) 3A 0/1 09:00-16:00 (7h) single-neutral-actions" at bounding box center [741, 409] width 203 height 61
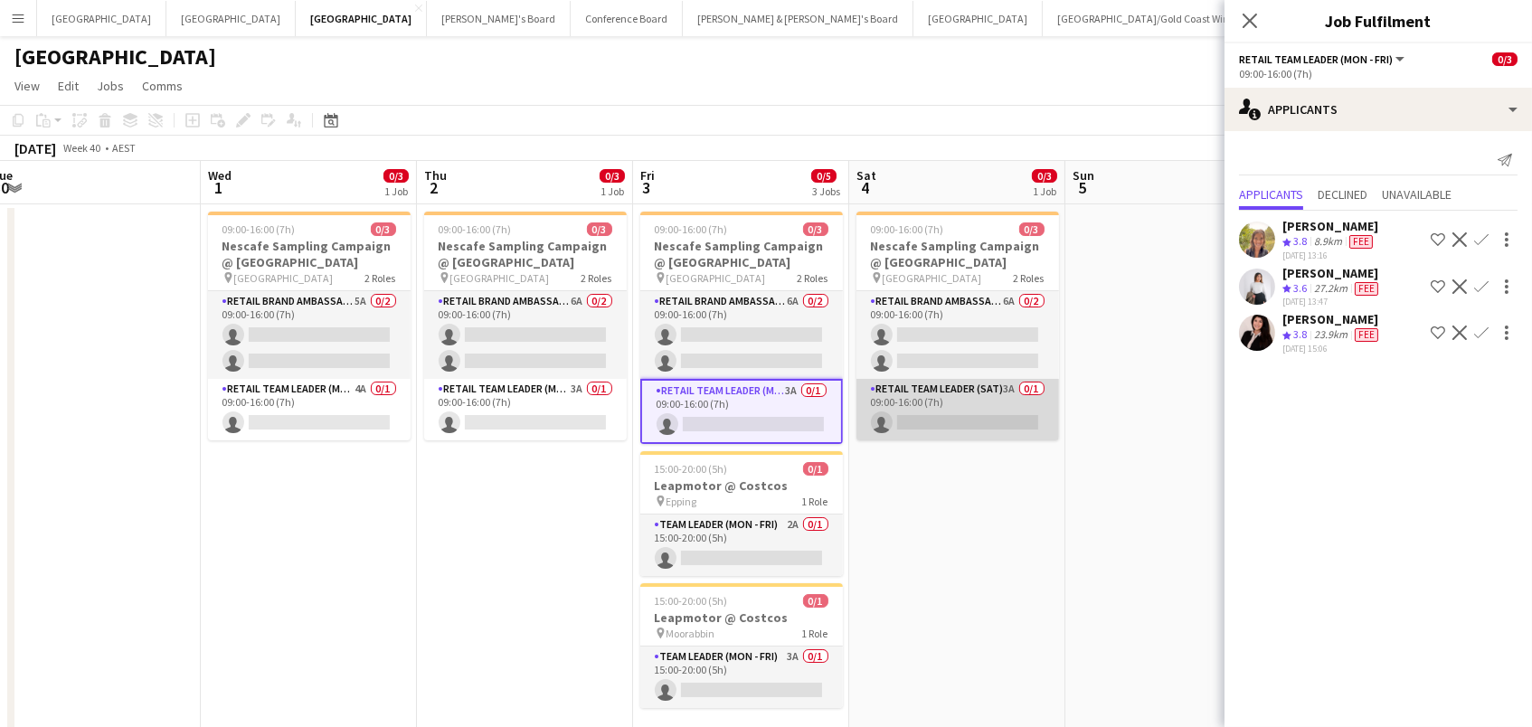
click at [960, 409] on app-card-role "RETAIL Team Leader (Sat) 3A 0/1 09:00-16:00 (7h) single-neutral-actions" at bounding box center [957, 409] width 203 height 61
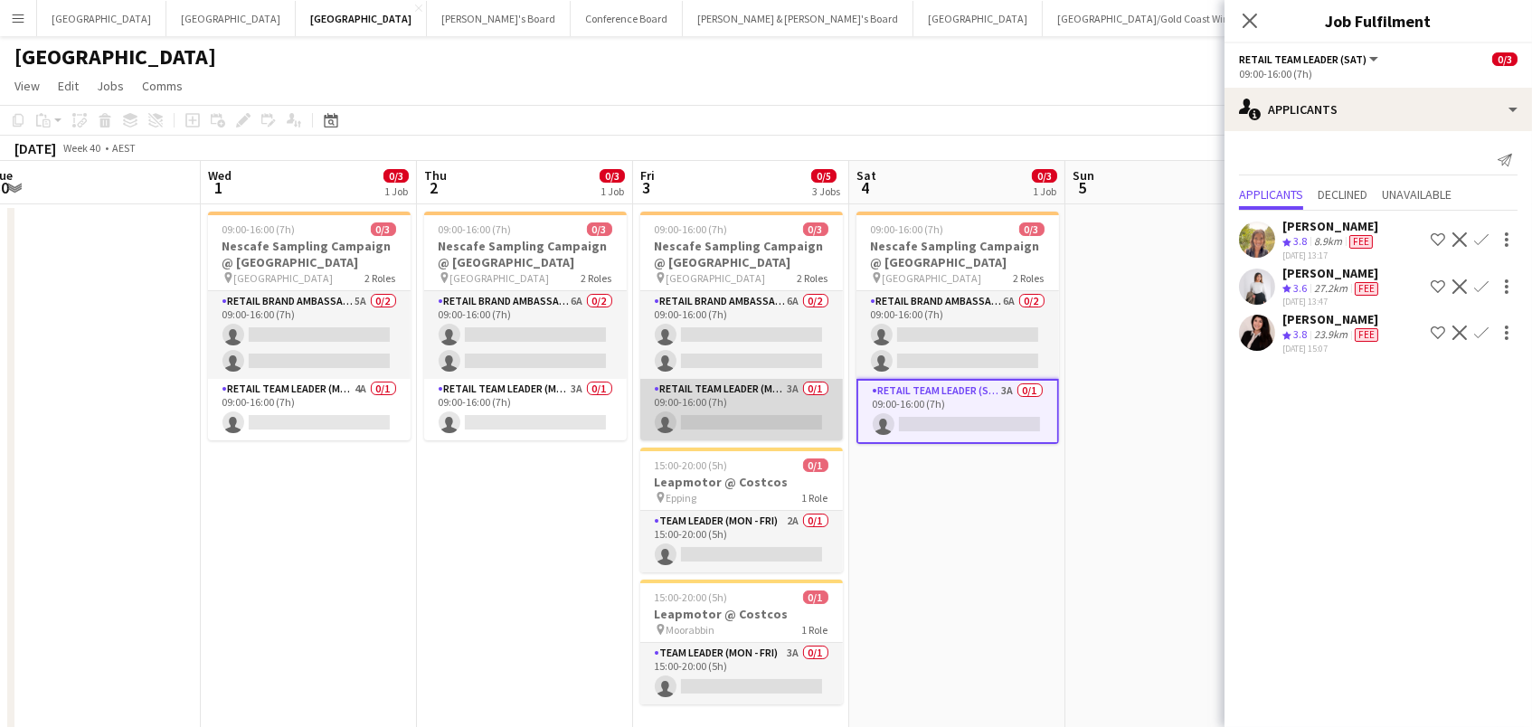
click at [797, 404] on app-card-role "RETAIL Team Leader (Mon - Fri) 3A 0/1 09:00-16:00 (7h) single-neutral-actions" at bounding box center [741, 409] width 203 height 61
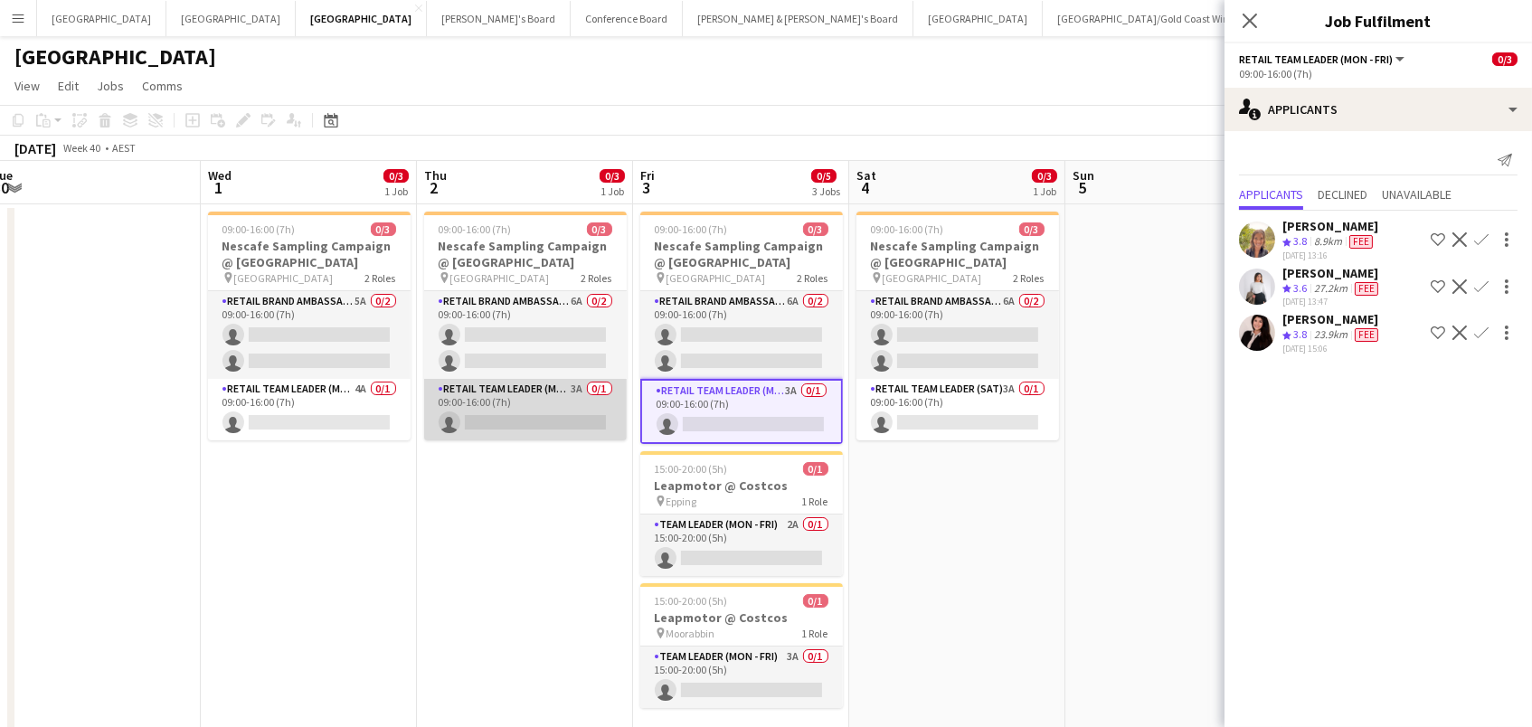
click at [514, 406] on app-card-role "RETAIL Team Leader (Mon - Fri) 3A 0/1 09:00-16:00 (7h) single-neutral-actions" at bounding box center [525, 409] width 203 height 61
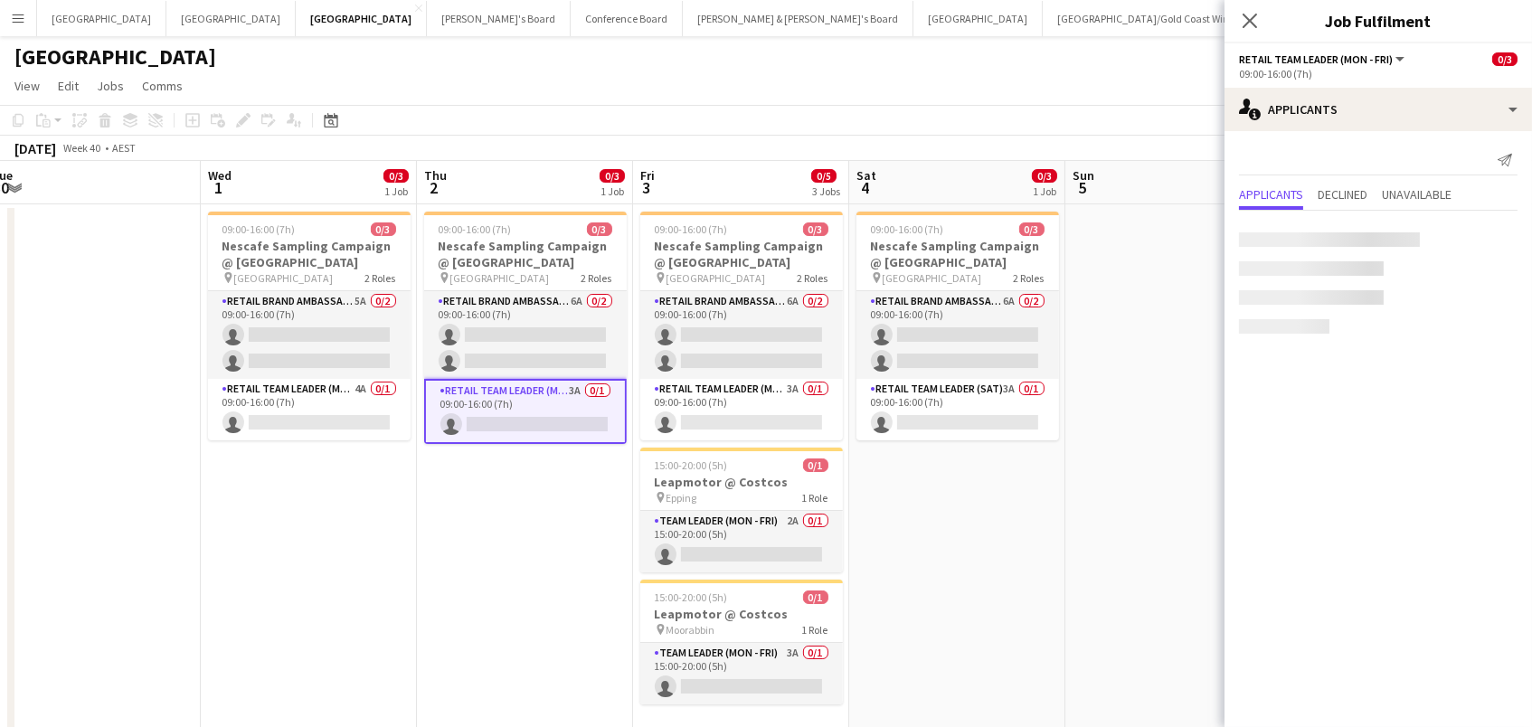
scroll to position [0, 662]
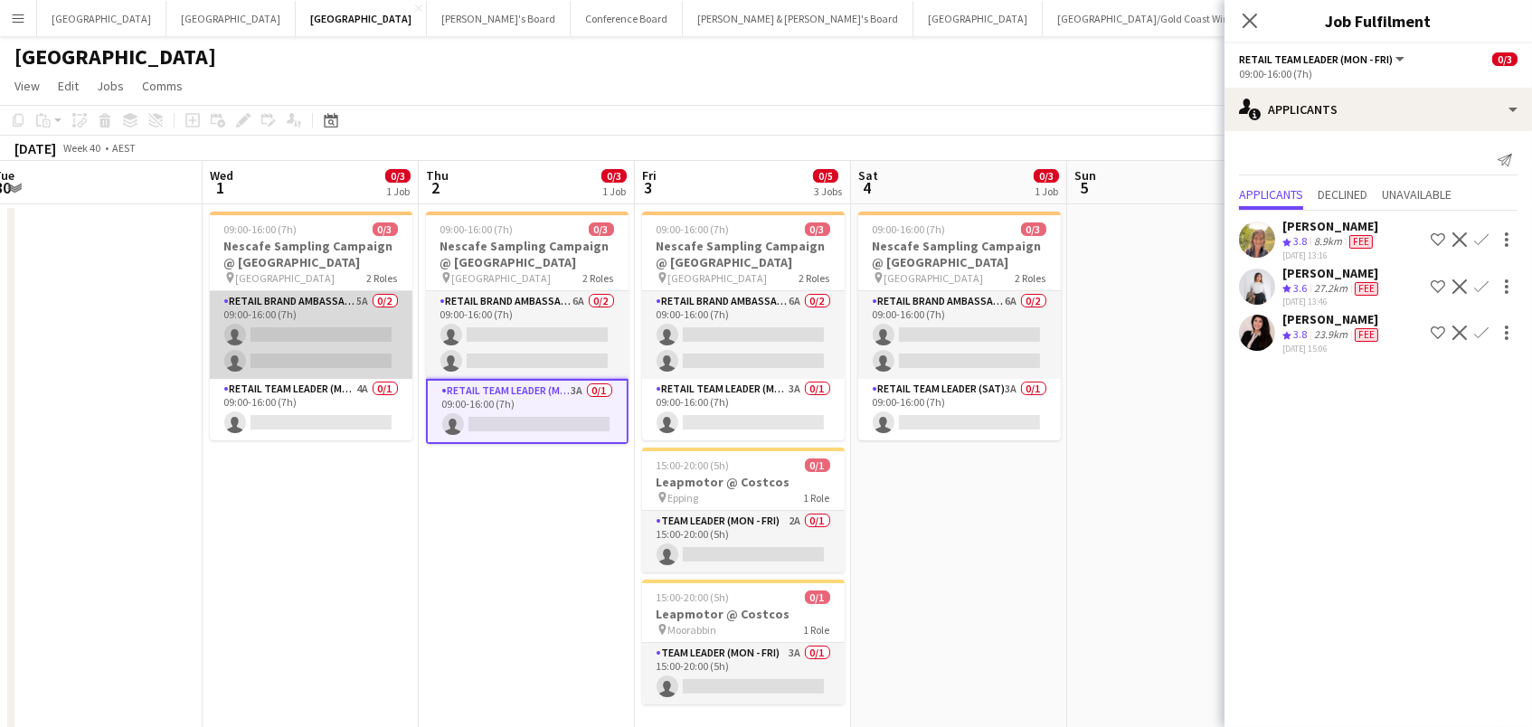
click at [393, 316] on app-card-role "RETAIL Brand Ambassador (Mon - Fri) 5A 0/2 09:00-16:00 (7h) single-neutral-acti…" at bounding box center [311, 335] width 203 height 88
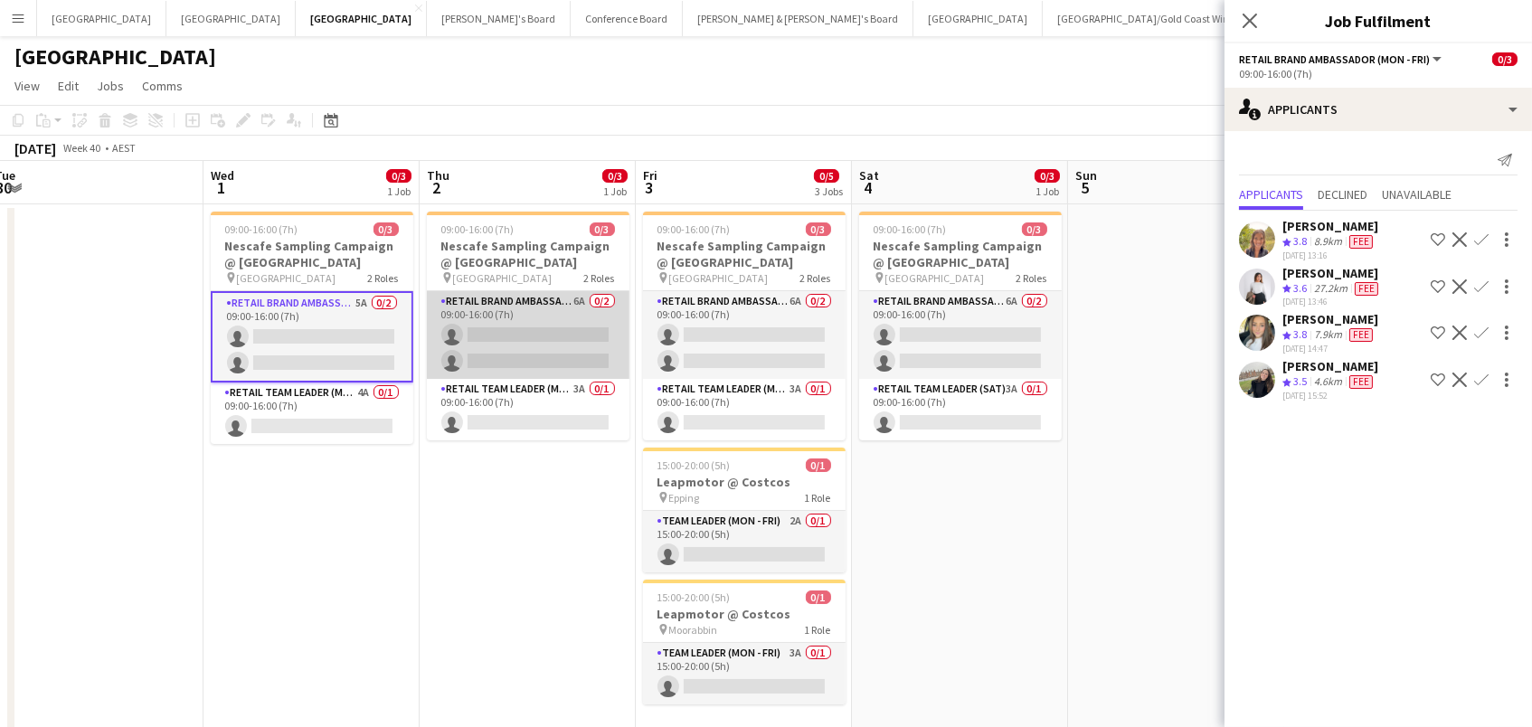
click at [516, 332] on app-card-role "RETAIL Brand Ambassador (Mon - Fri) 6A 0/2 09:00-16:00 (7h) single-neutral-acti…" at bounding box center [528, 335] width 203 height 88
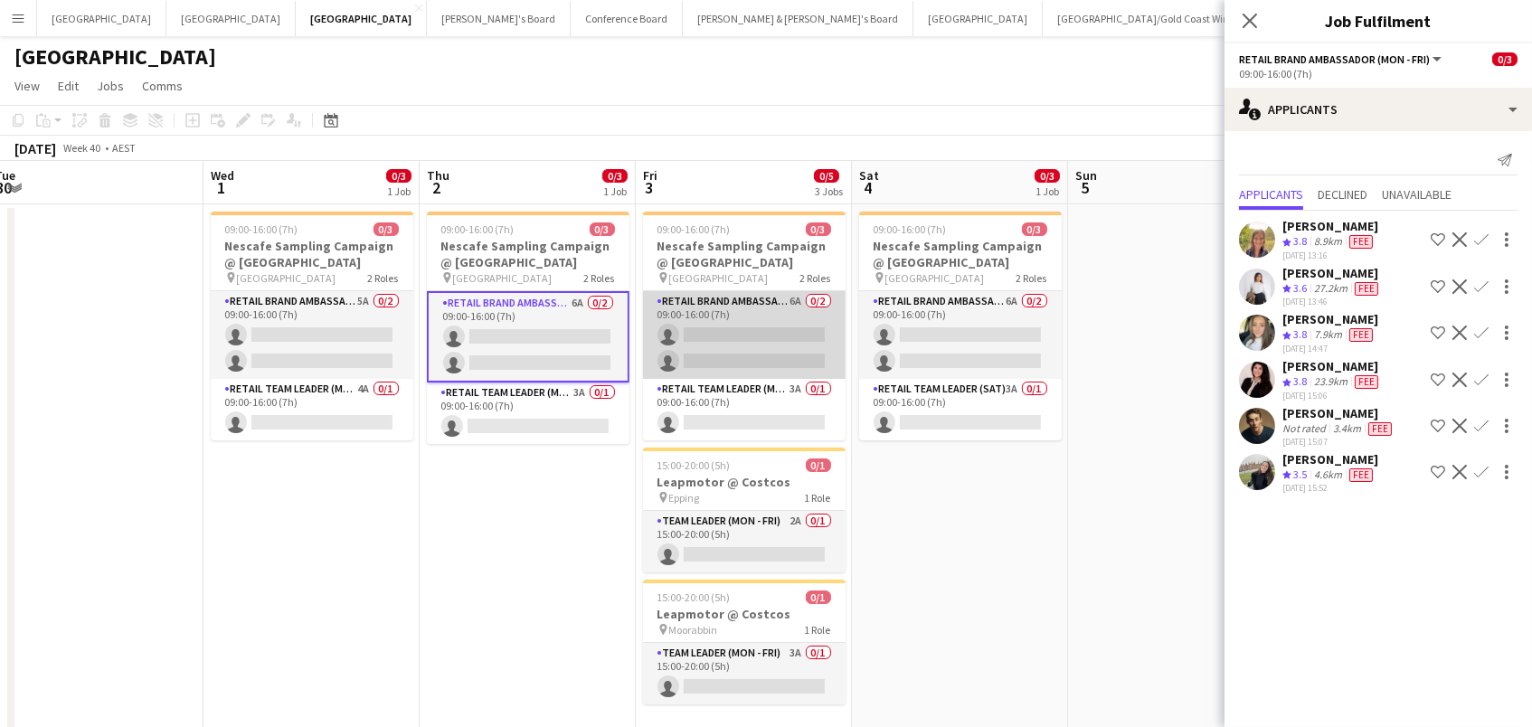
click at [754, 342] on app-card-role "RETAIL Brand Ambassador (Mon - Fri) 6A 0/2 09:00-16:00 (7h) single-neutral-acti…" at bounding box center [744, 335] width 203 height 88
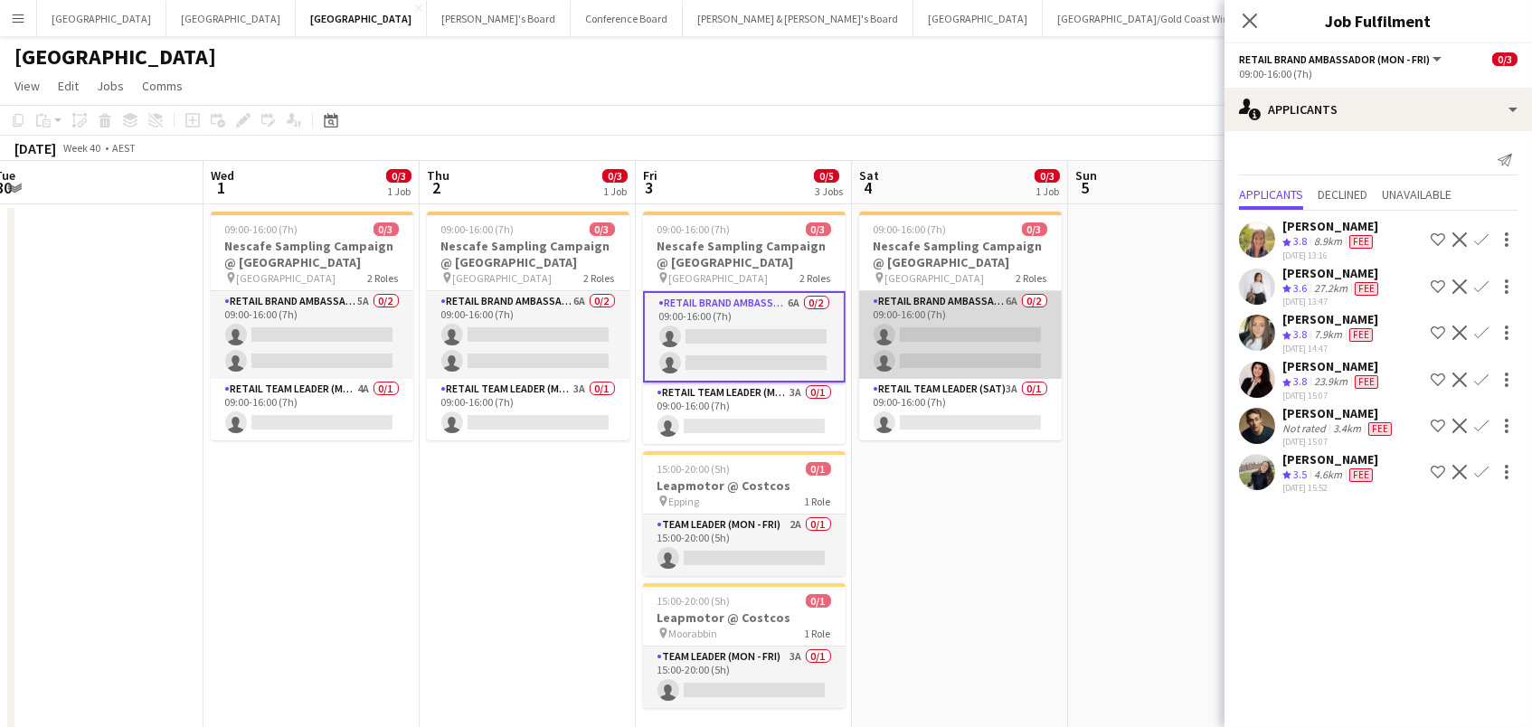
click at [977, 343] on app-card-role "RETAIL Brand Ambassador ([DATE]) 6A 0/2 09:00-16:00 (7h) single-neutral-actions…" at bounding box center [960, 335] width 203 height 88
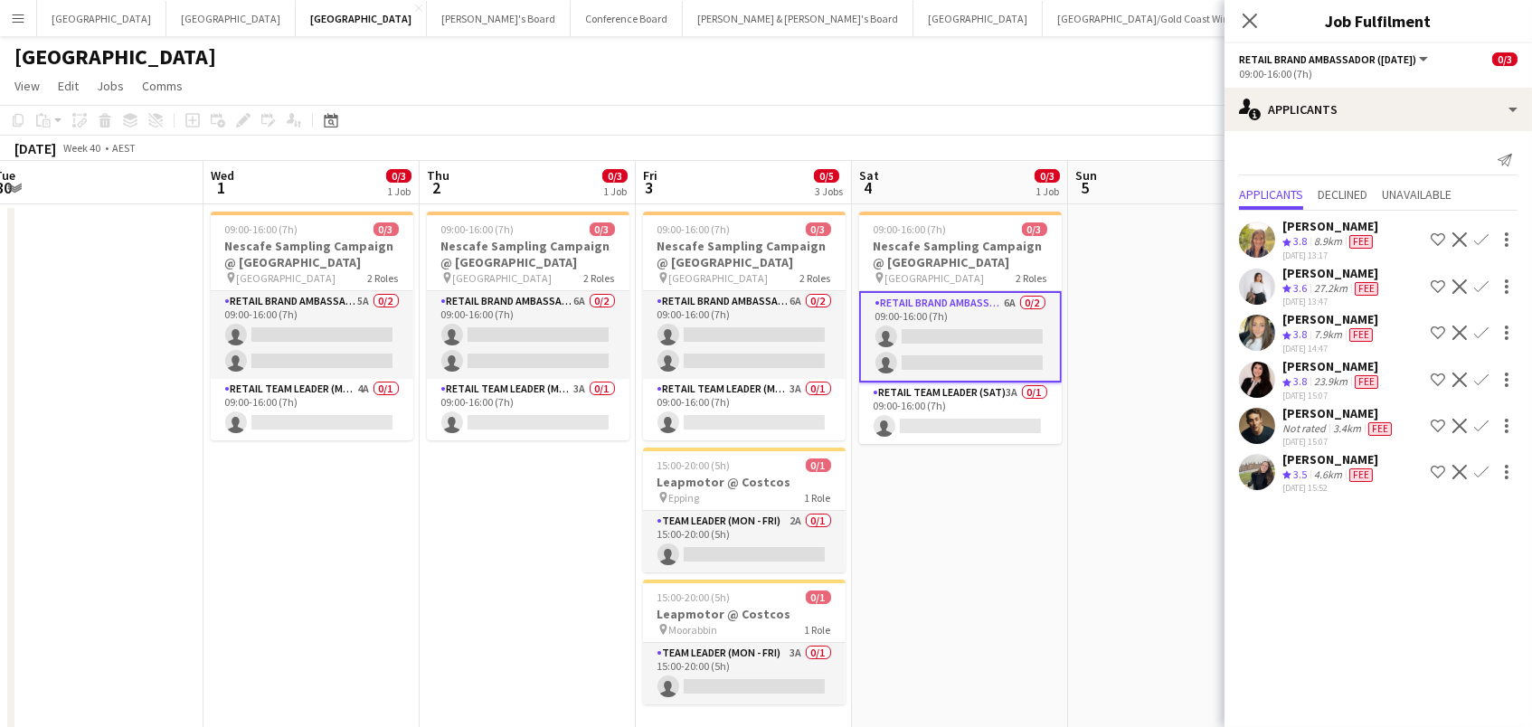
click at [1481, 419] on app-icon "Confirm" at bounding box center [1481, 426] width 14 height 14
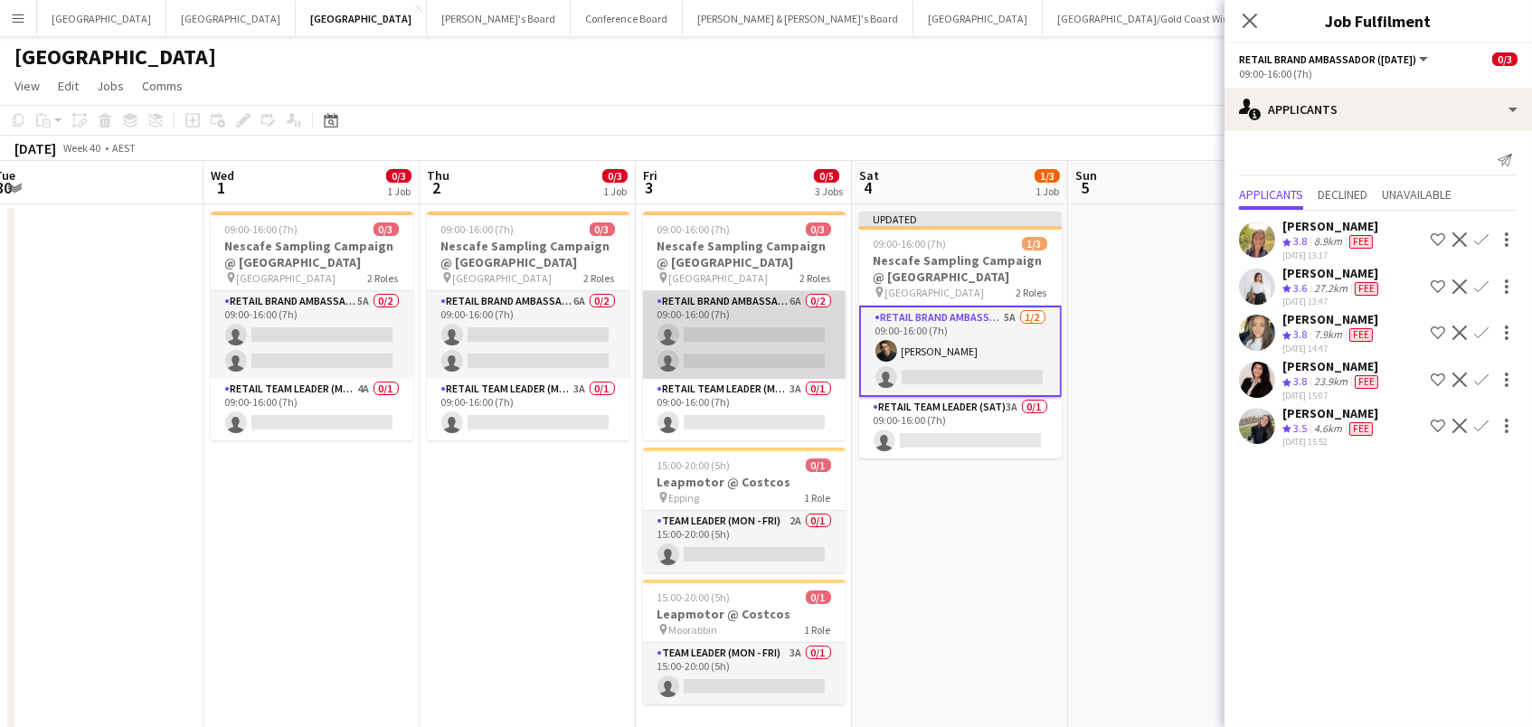
click at [795, 305] on app-card-role "RETAIL Brand Ambassador (Mon - Fri) 6A 0/2 09:00-16:00 (7h) single-neutral-acti…" at bounding box center [744, 335] width 203 height 88
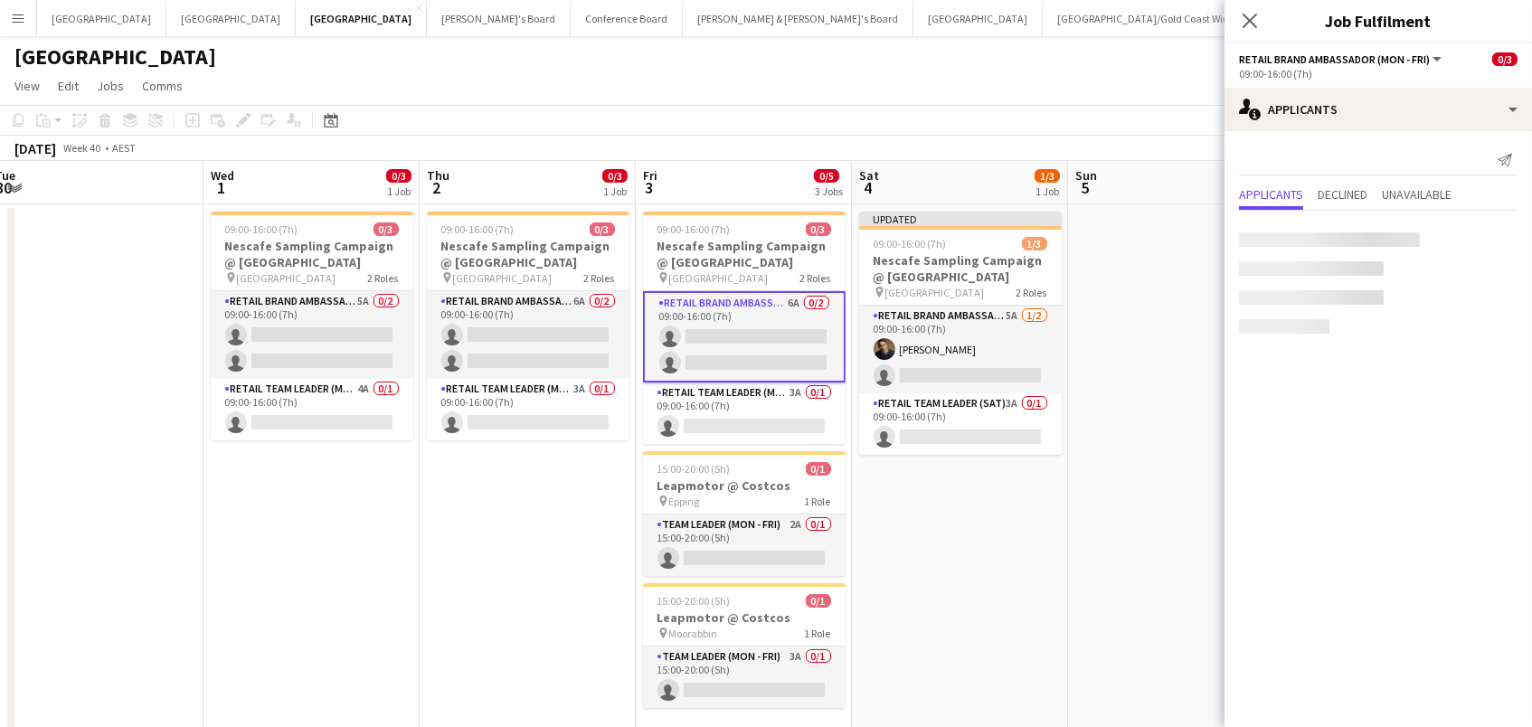
scroll to position [0, 660]
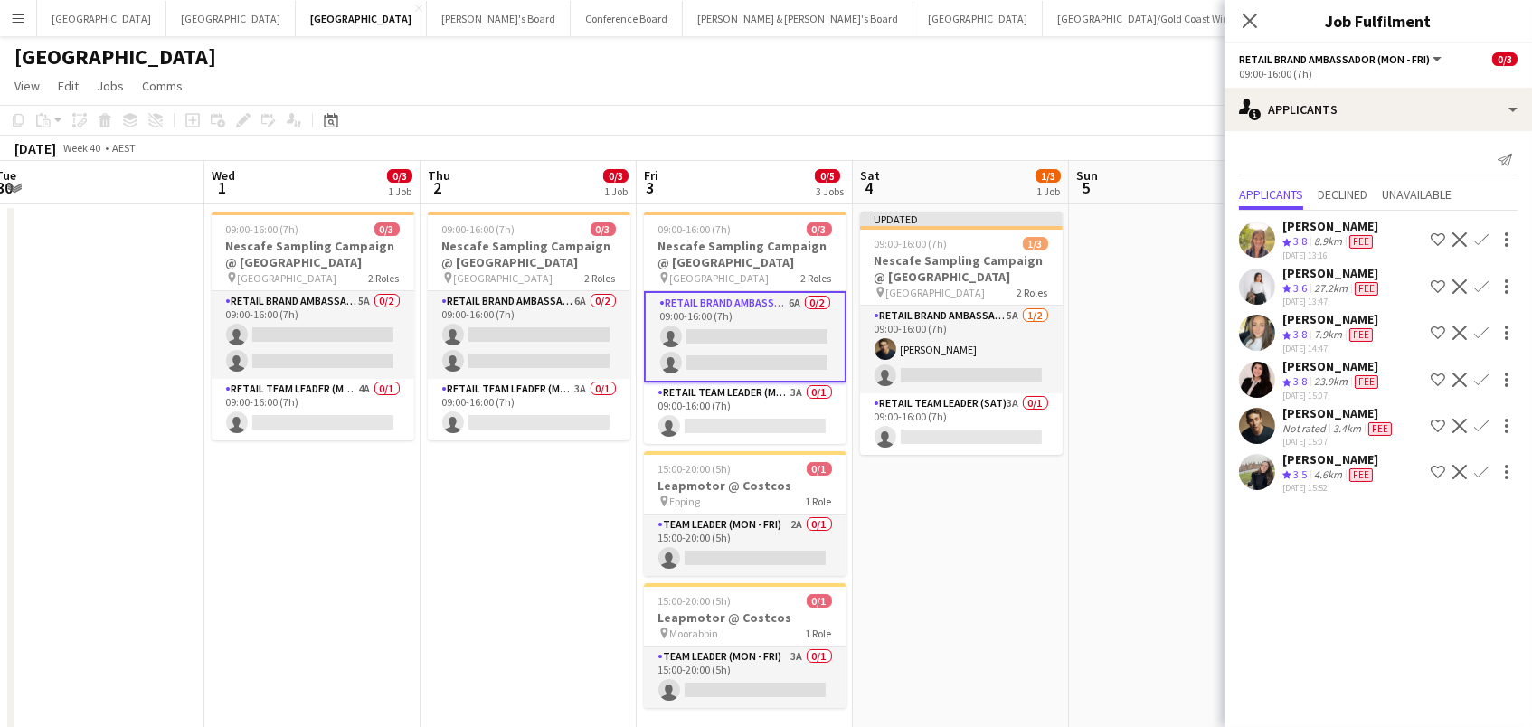
click at [1480, 419] on app-icon "Confirm" at bounding box center [1481, 426] width 14 height 14
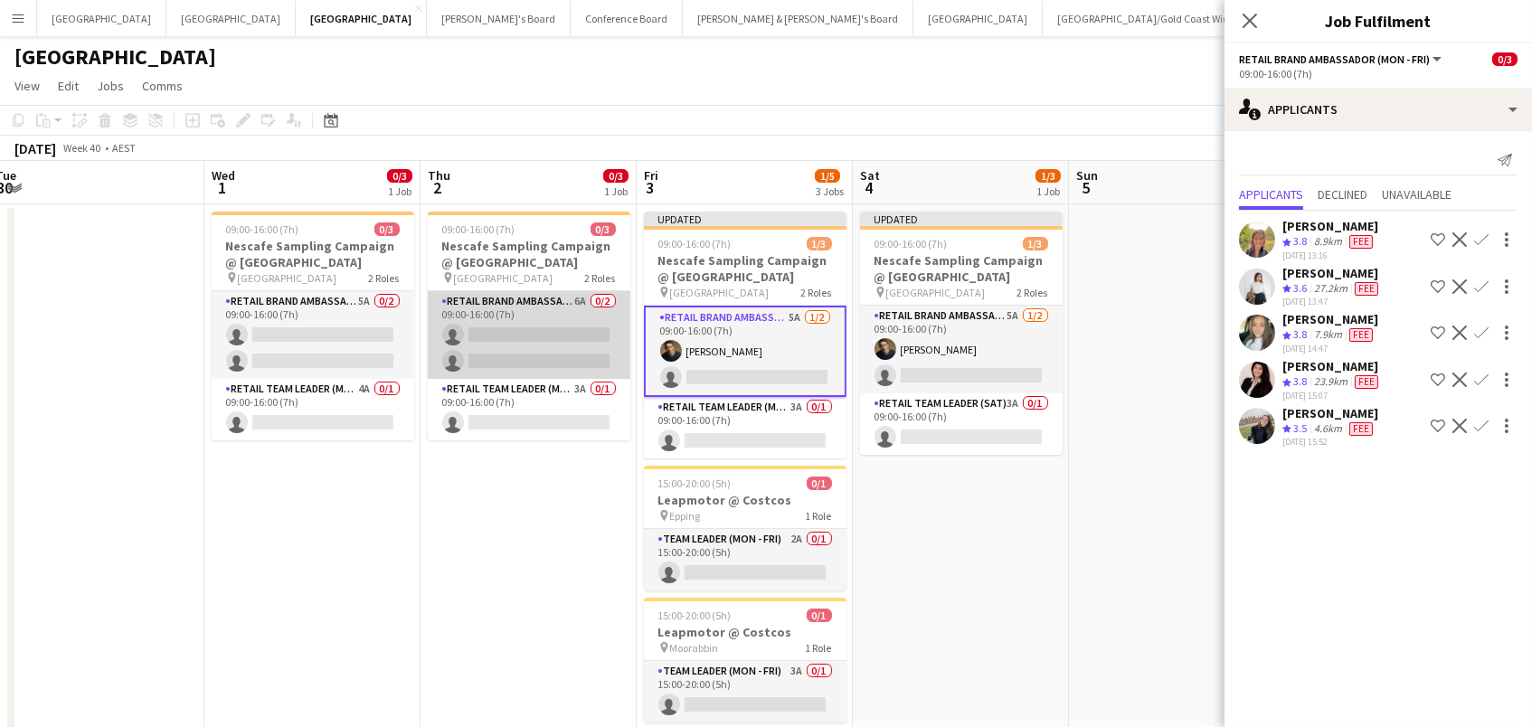
click at [549, 335] on app-card-role "RETAIL Brand Ambassador (Mon - Fri) 6A 0/2 09:00-16:00 (7h) single-neutral-acti…" at bounding box center [529, 335] width 203 height 88
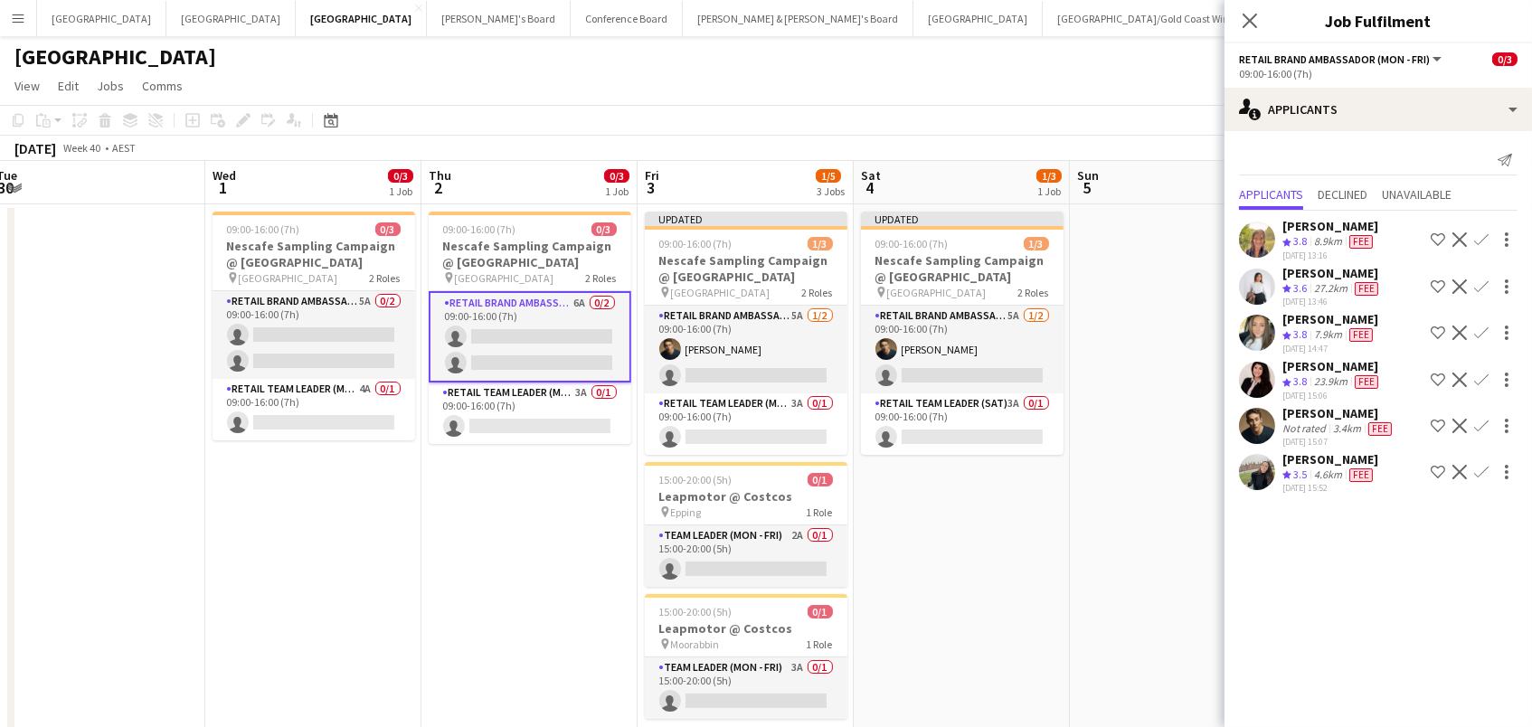
click at [1484, 419] on app-icon "Confirm" at bounding box center [1481, 426] width 14 height 14
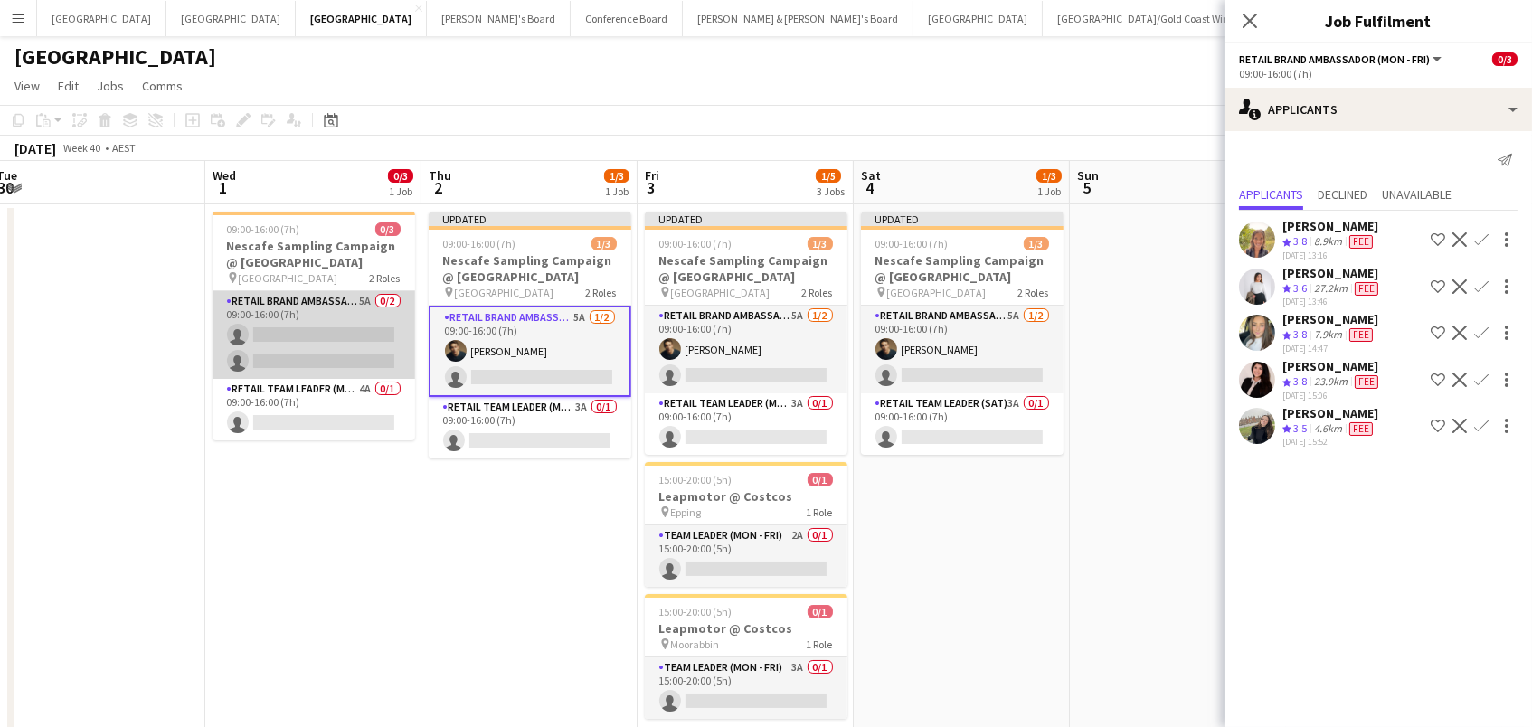
click at [286, 339] on app-card-role "RETAIL Brand Ambassador (Mon - Fri) 5A 0/2 09:00-16:00 (7h) single-neutral-acti…" at bounding box center [313, 335] width 203 height 88
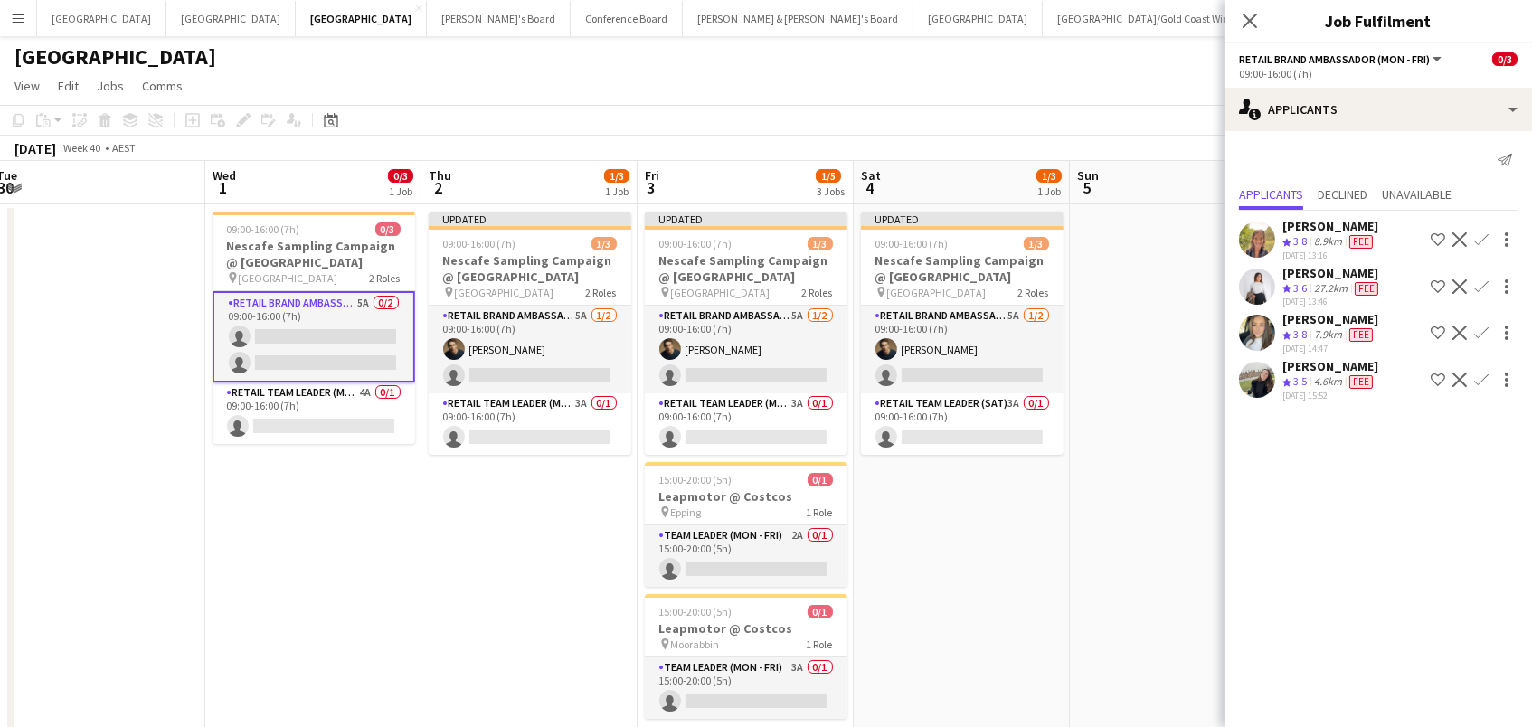
click at [1479, 281] on app-icon "Confirm" at bounding box center [1481, 286] width 14 height 14
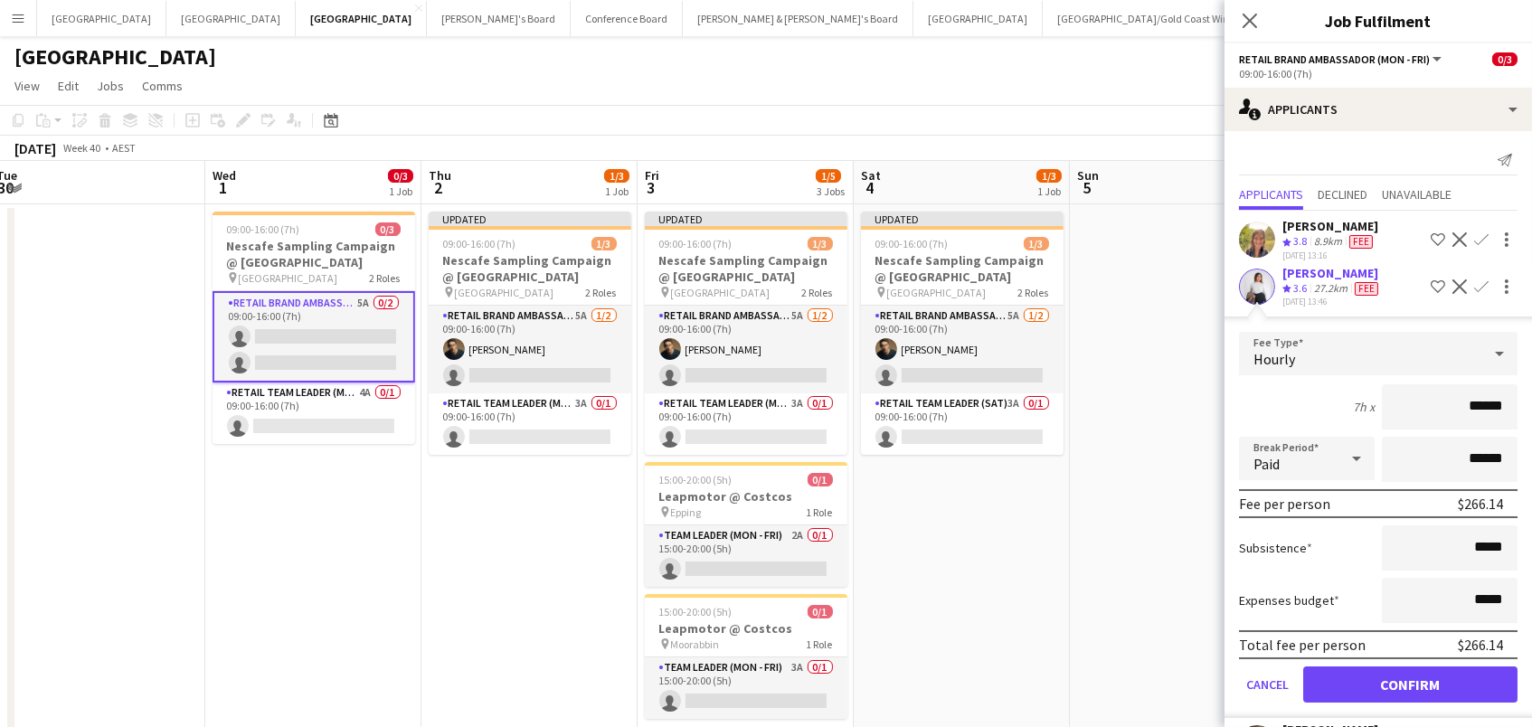
click at [1410, 679] on button "Confirm" at bounding box center [1410, 684] width 214 height 36
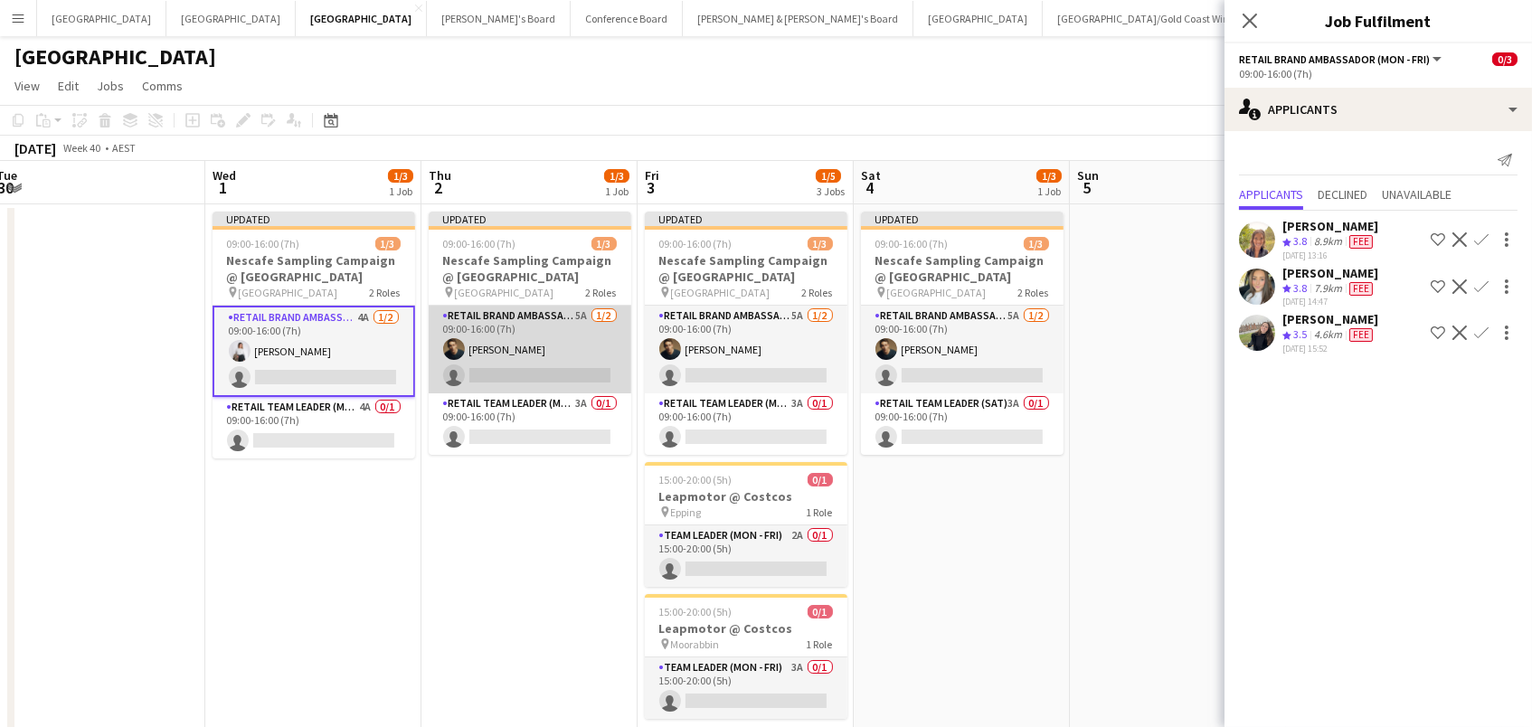
click at [540, 340] on app-card-role "RETAIL Brand Ambassador (Mon - Fri) 5A [DATE] 09:00-16:00 (7h) [PERSON_NAME] si…" at bounding box center [530, 350] width 203 height 88
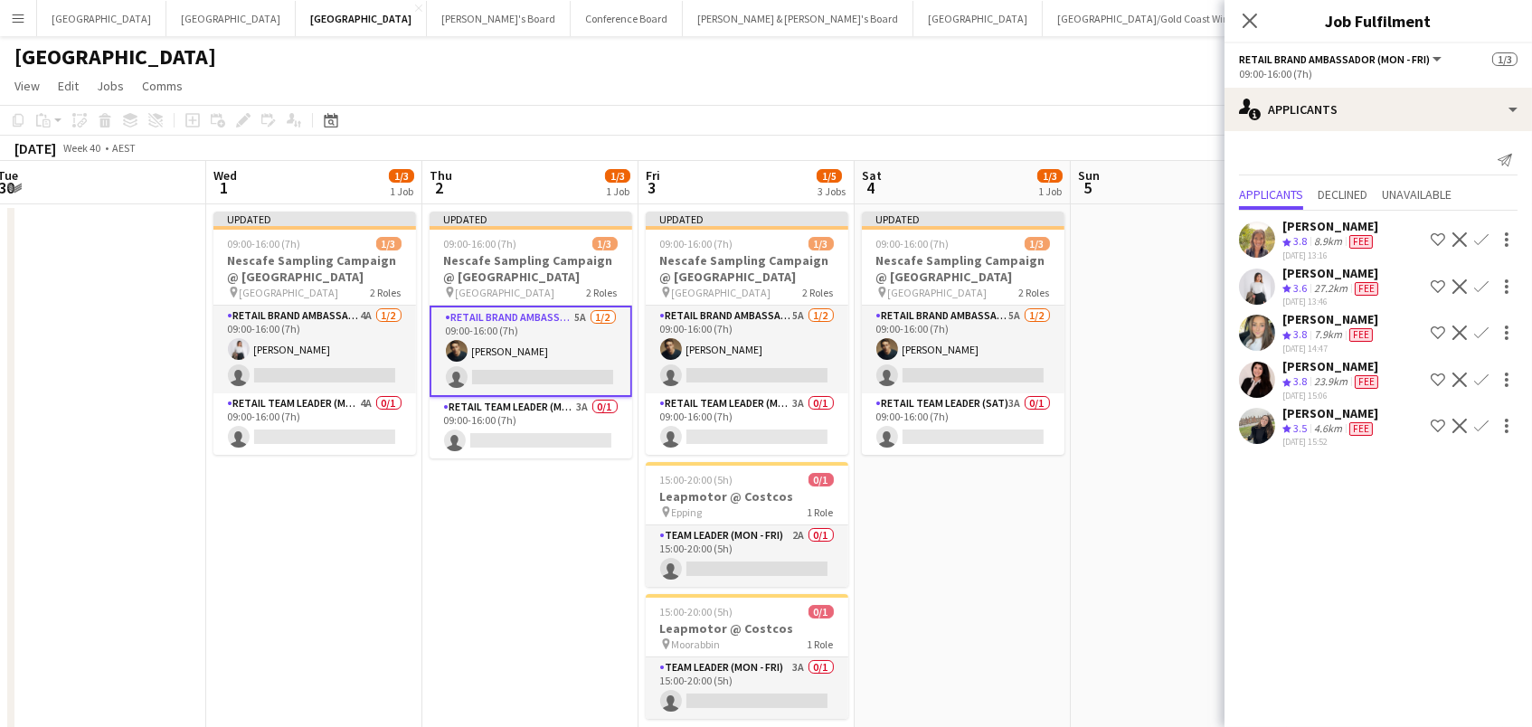
click at [1478, 279] on app-icon "Confirm" at bounding box center [1481, 286] width 14 height 14
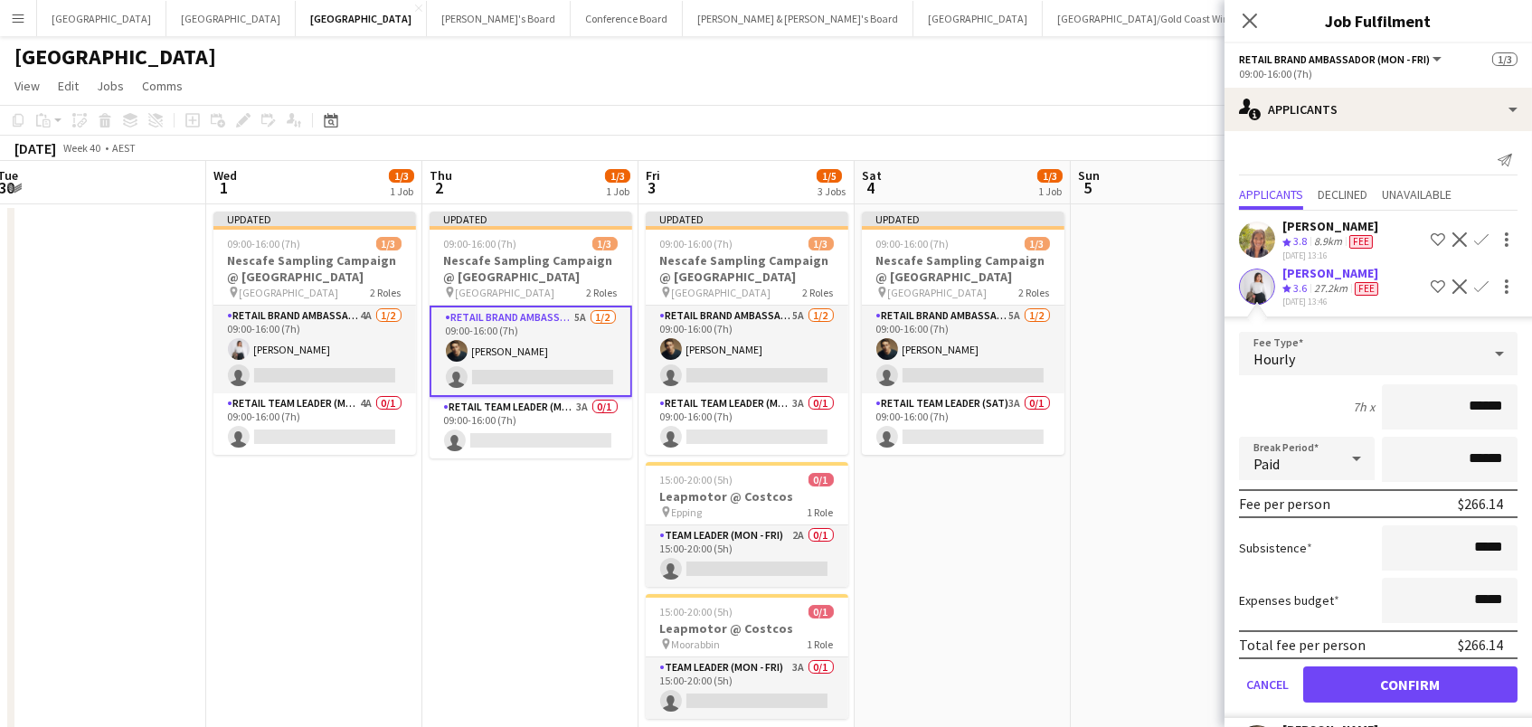
click at [1410, 679] on button "Confirm" at bounding box center [1410, 684] width 214 height 36
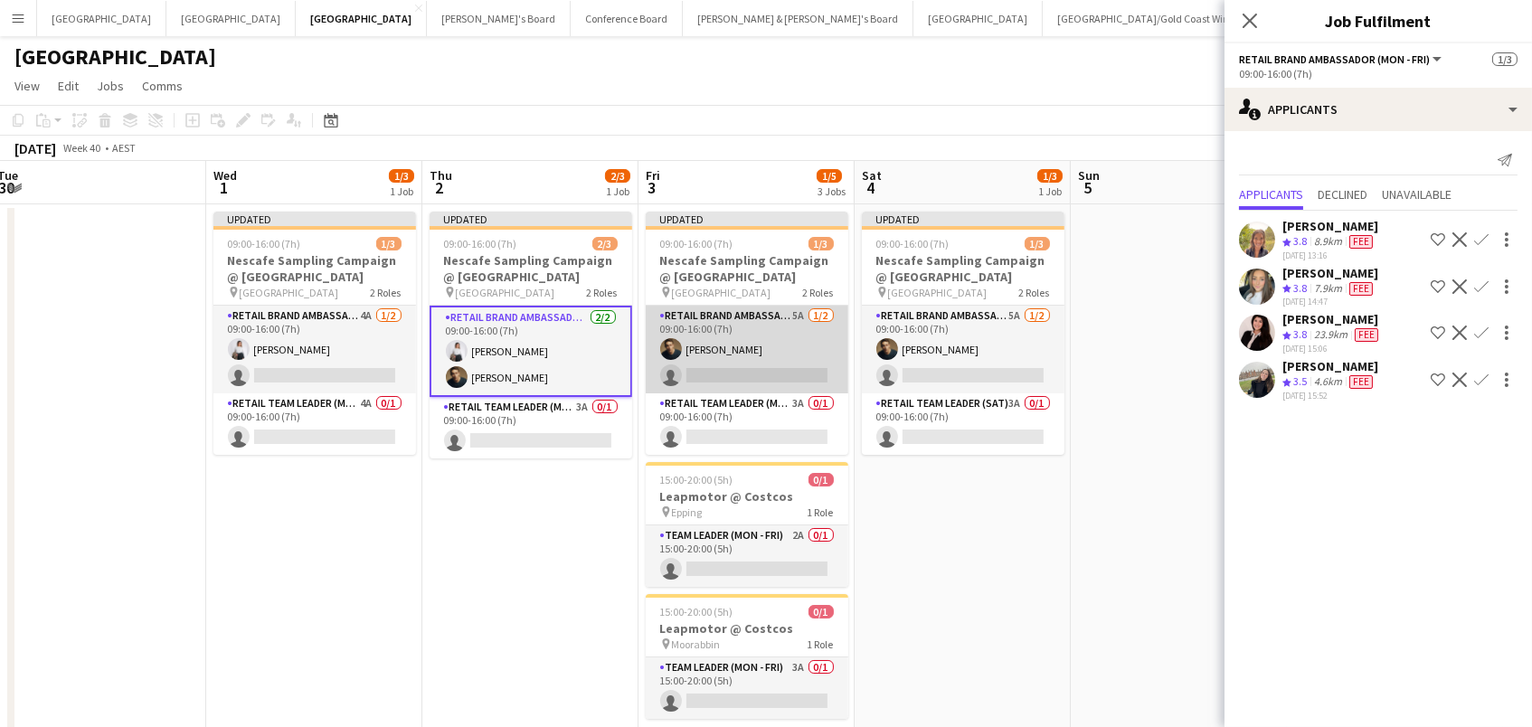
click at [740, 359] on app-card-role "RETAIL Brand Ambassador (Mon - Fri) 5A [DATE] 09:00-16:00 (7h) [PERSON_NAME] si…" at bounding box center [747, 350] width 203 height 88
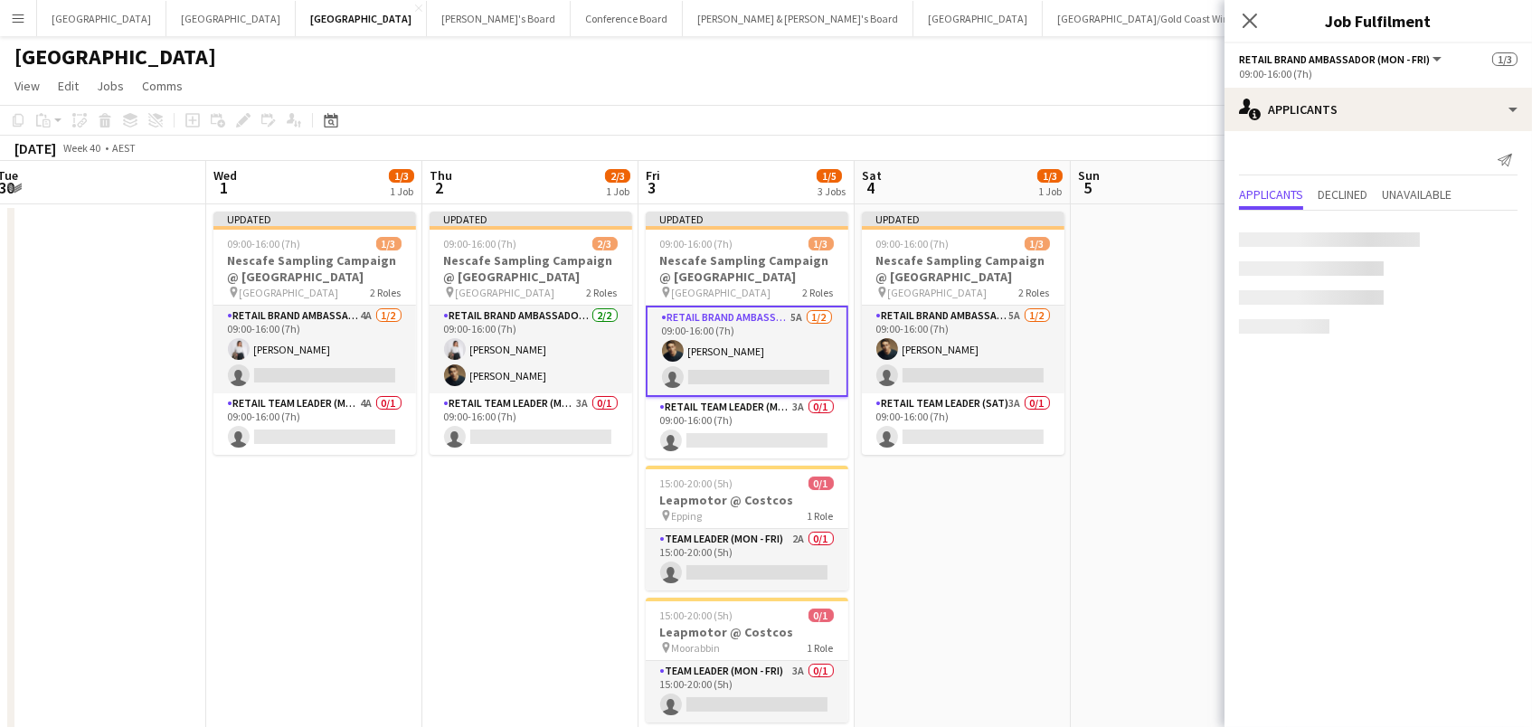
scroll to position [0, 657]
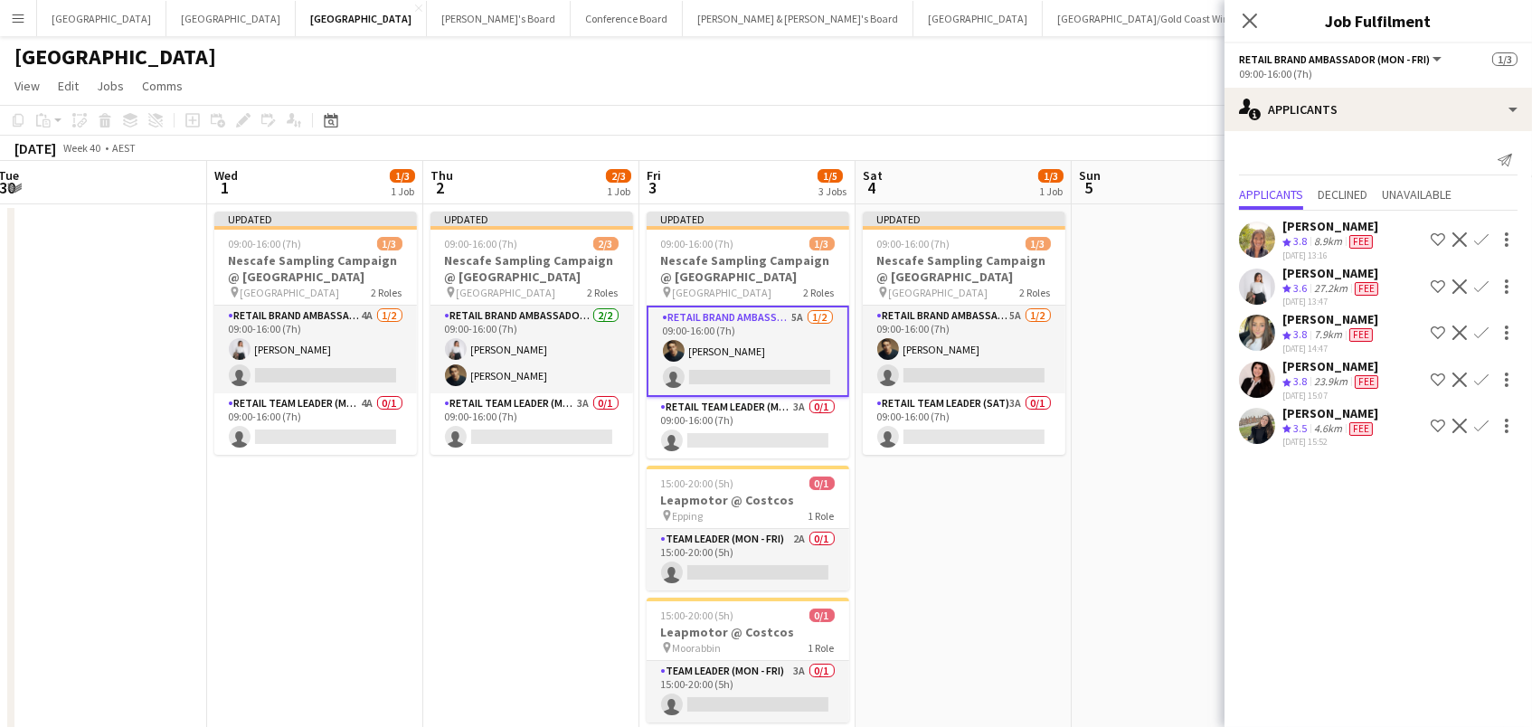
click at [1478, 288] on app-icon "Confirm" at bounding box center [1481, 286] width 14 height 14
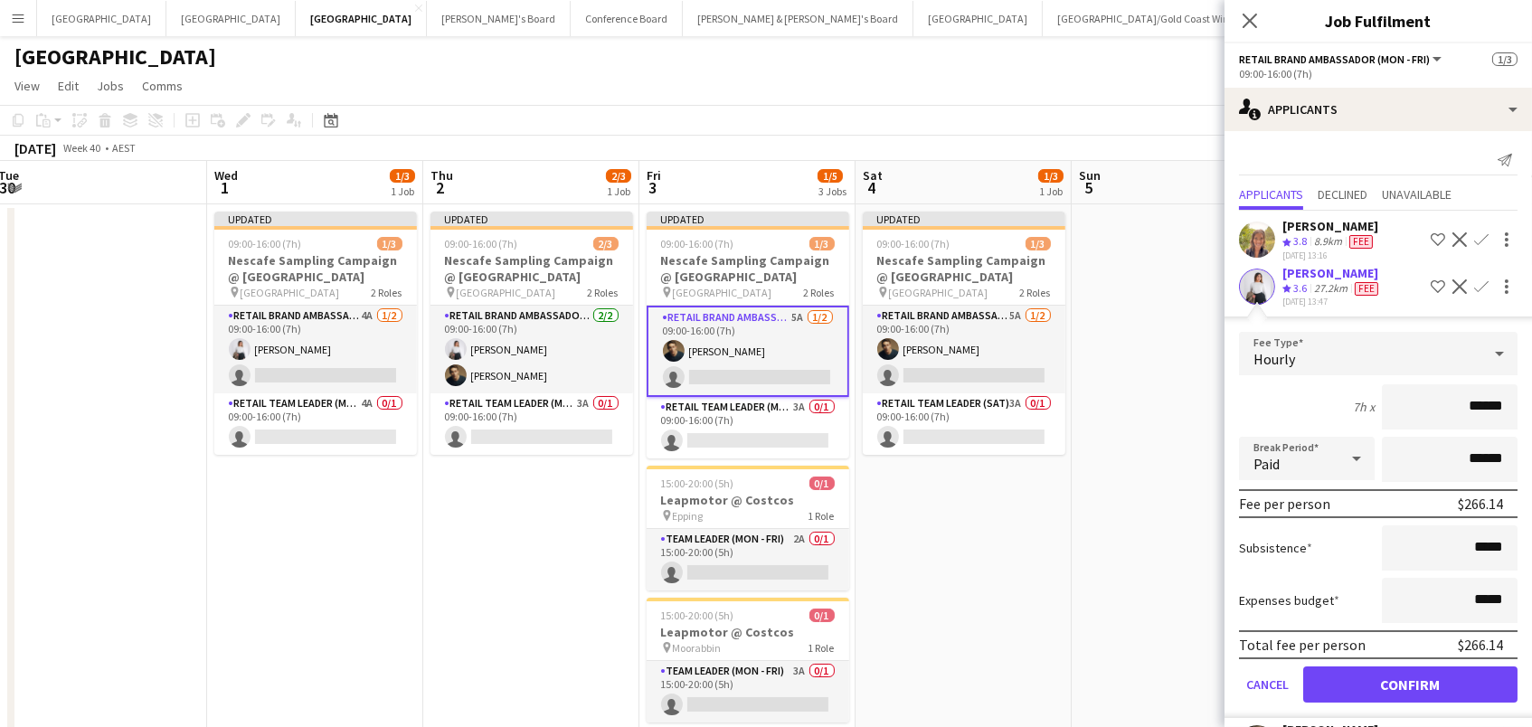
click at [1410, 679] on button "Confirm" at bounding box center [1410, 684] width 214 height 36
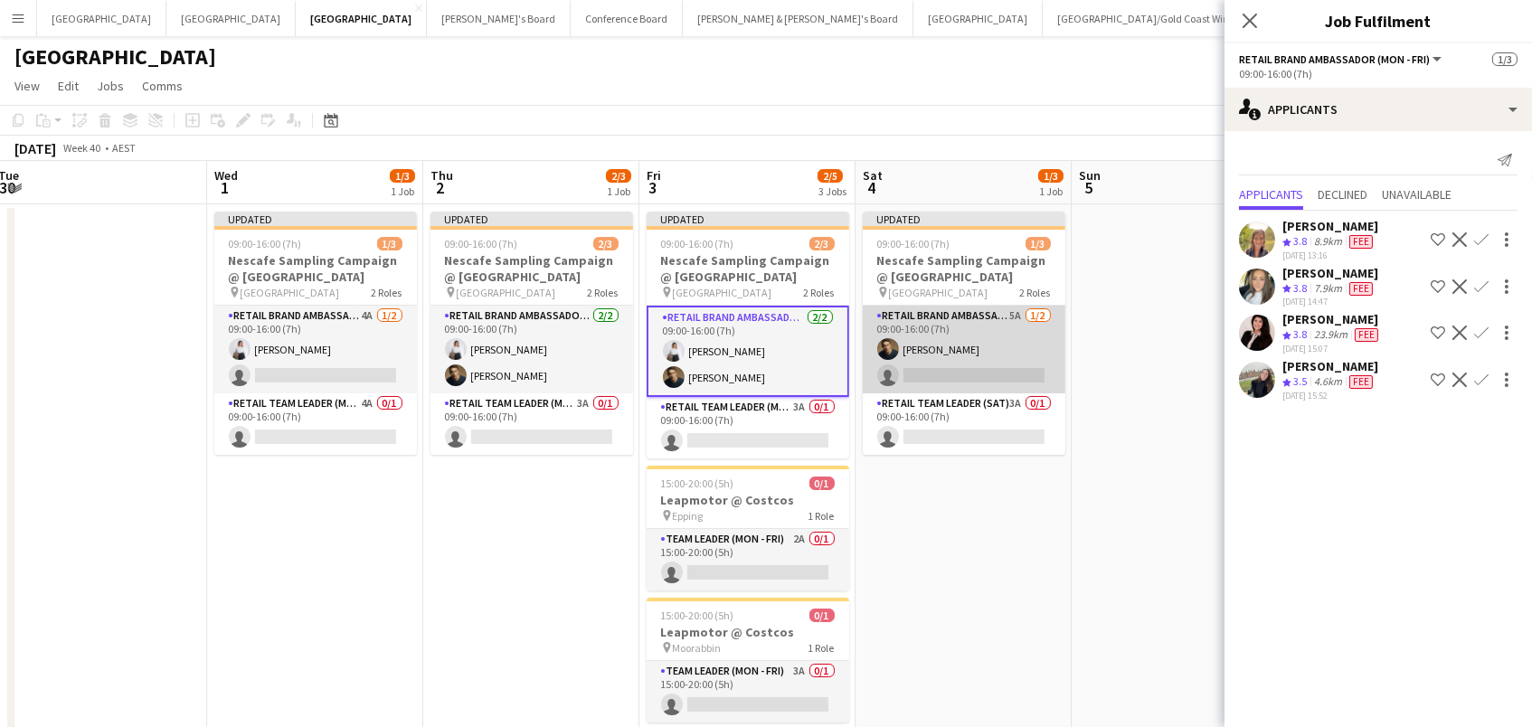
click at [921, 368] on app-card-role "RETAIL Brand Ambassador ([DATE]) 5A [DATE] 09:00-16:00 (7h) [PERSON_NAME] singl…" at bounding box center [964, 350] width 203 height 88
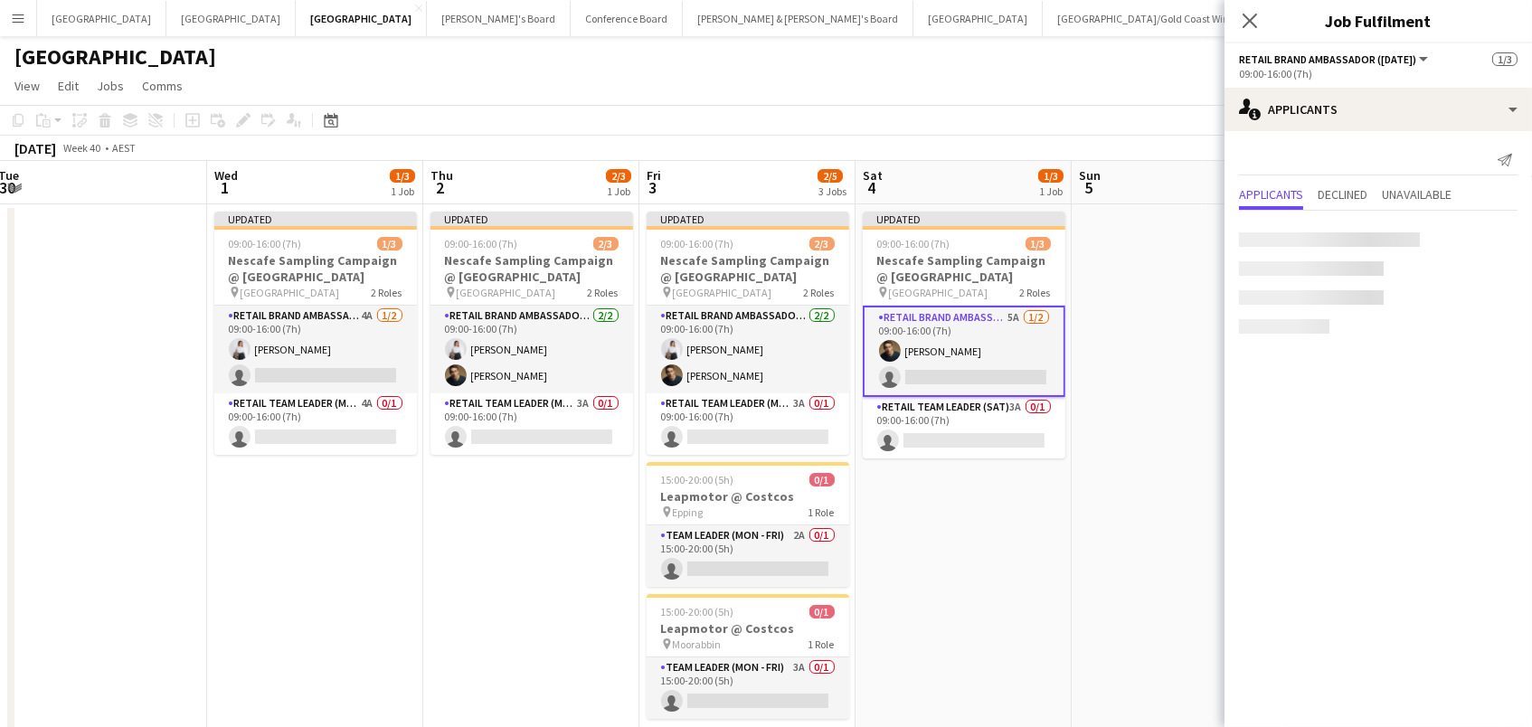
scroll to position [0, 656]
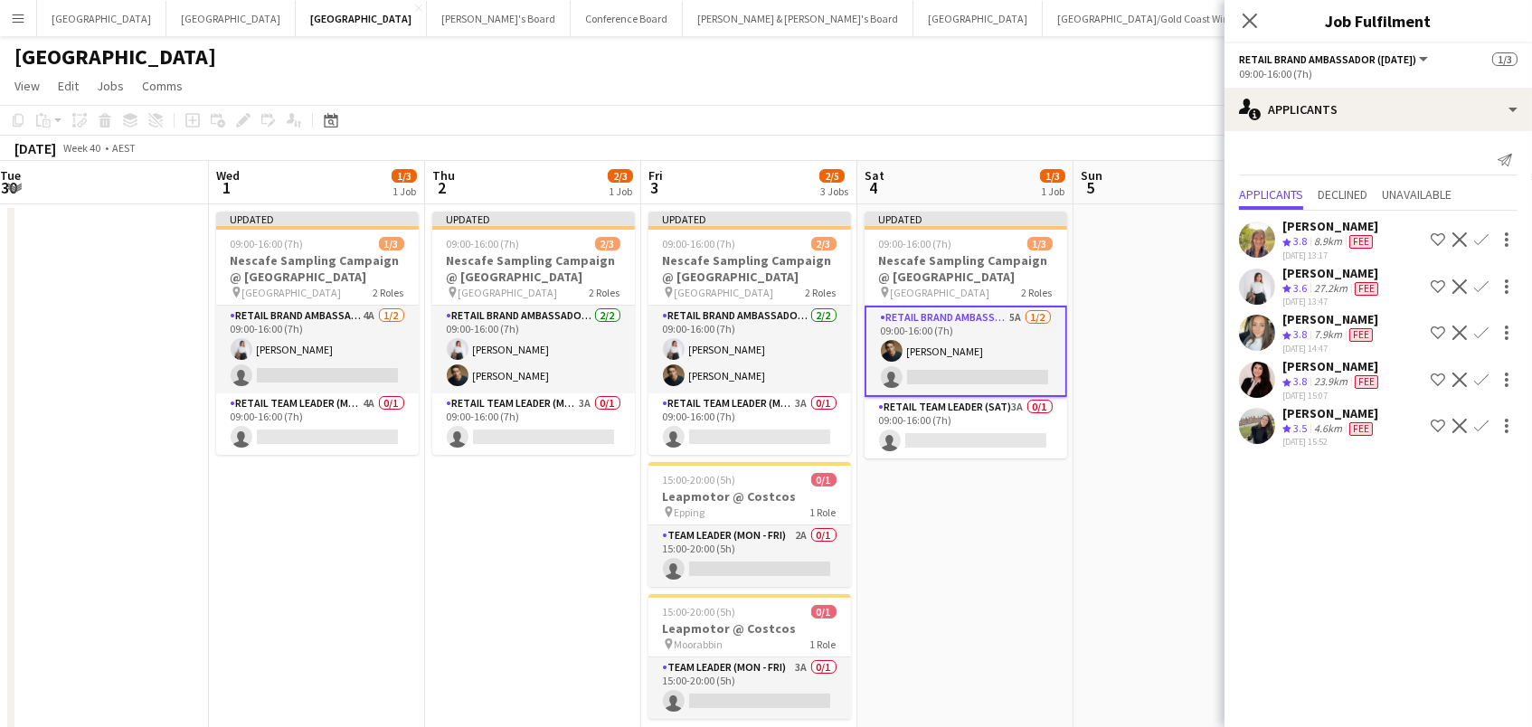
click at [1484, 279] on app-icon "Confirm" at bounding box center [1481, 286] width 14 height 14
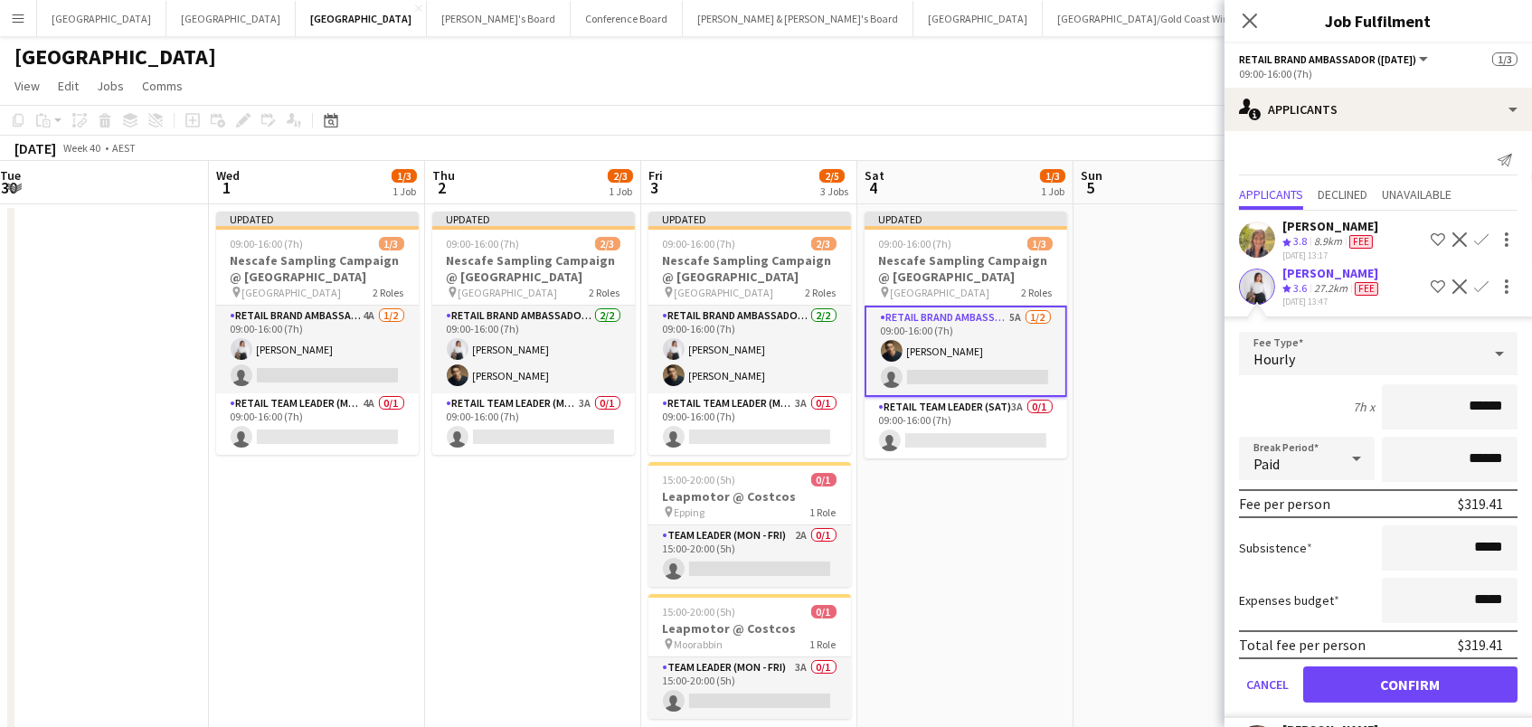
click at [1410, 679] on button "Confirm" at bounding box center [1410, 684] width 214 height 36
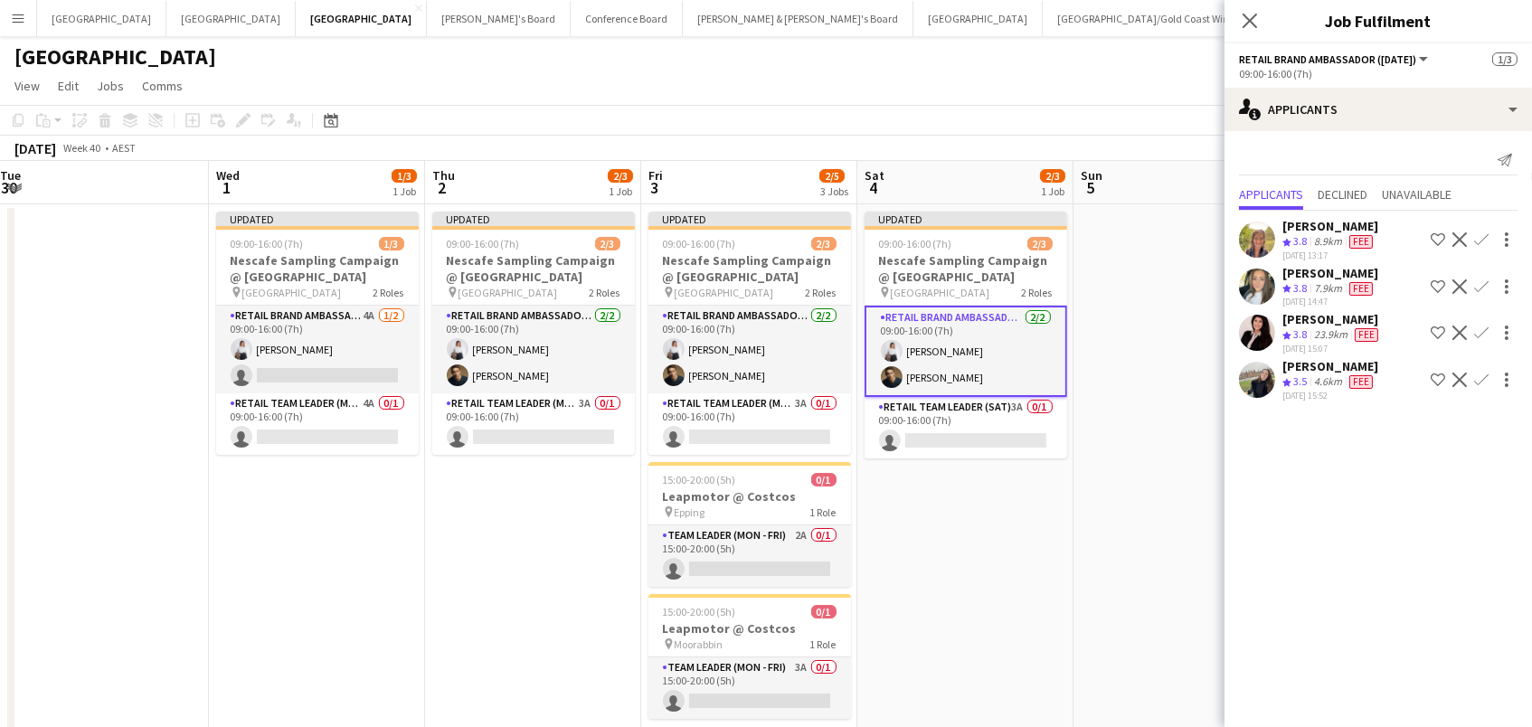
click at [1119, 70] on app-board "Melbourne View Day view expanded Day view collapsed Month view Date picker Jump…" at bounding box center [766, 497] width 1532 height 923
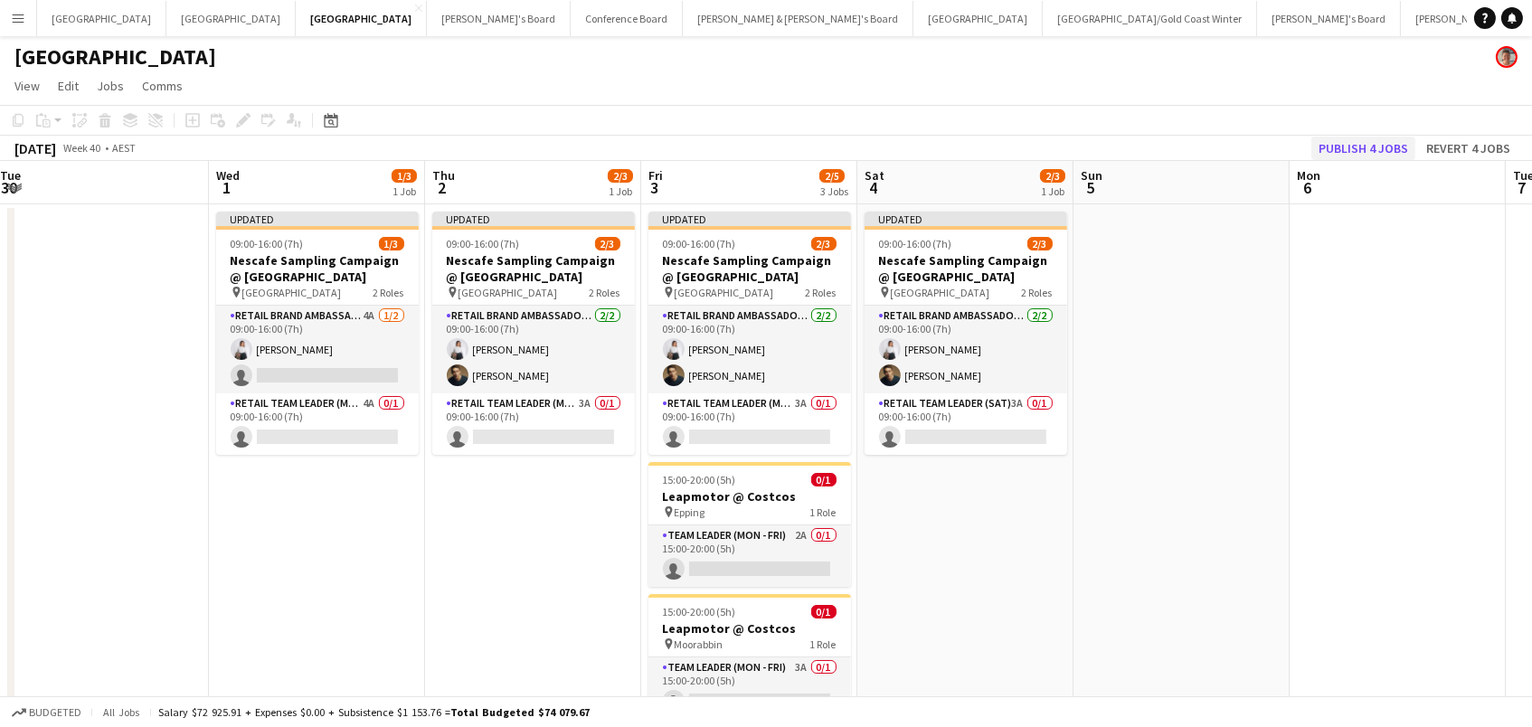
click at [1397, 142] on button "Publish 4 jobs" at bounding box center [1363, 149] width 104 height 24
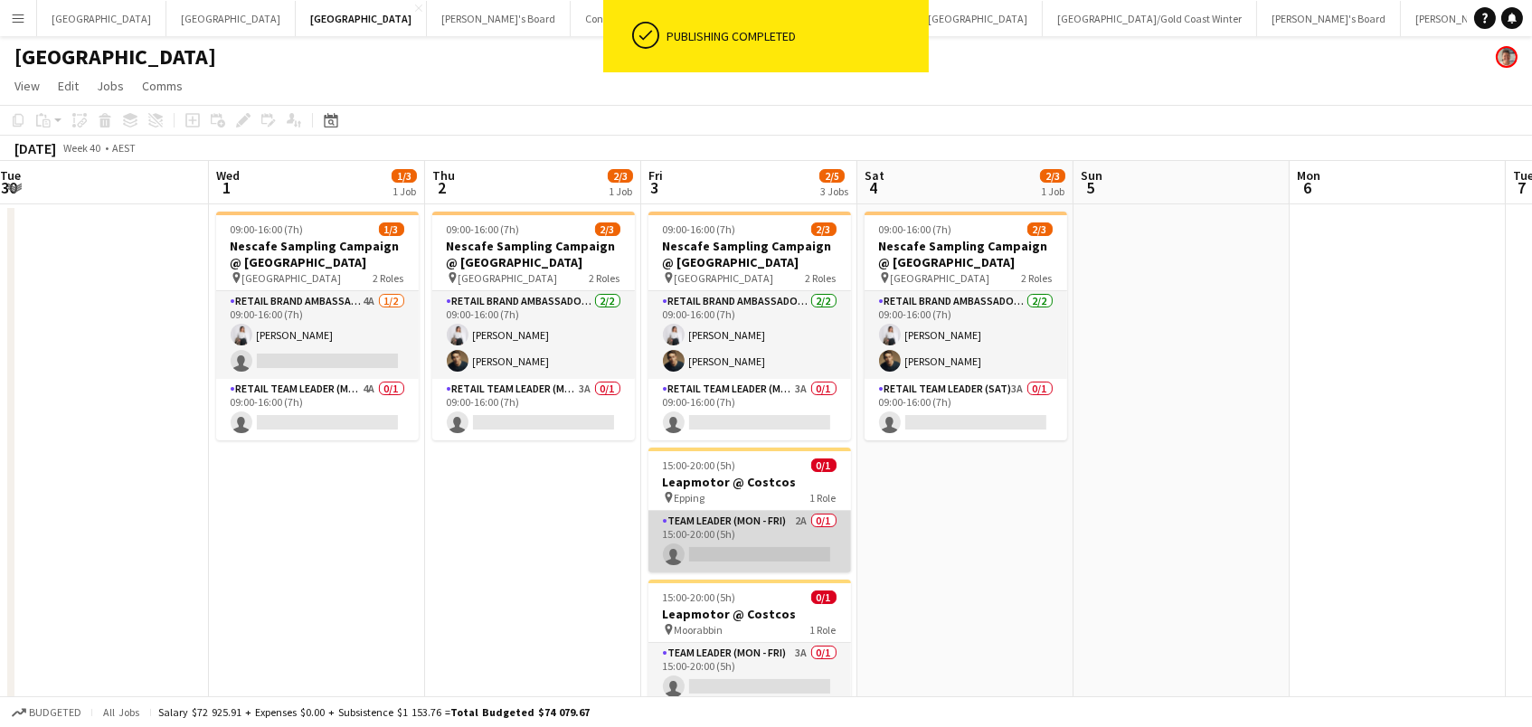
click at [797, 541] on app-card-role "Team Leader (Mon - Fri) 2A 0/1 15:00-20:00 (5h) single-neutral-actions" at bounding box center [749, 541] width 203 height 61
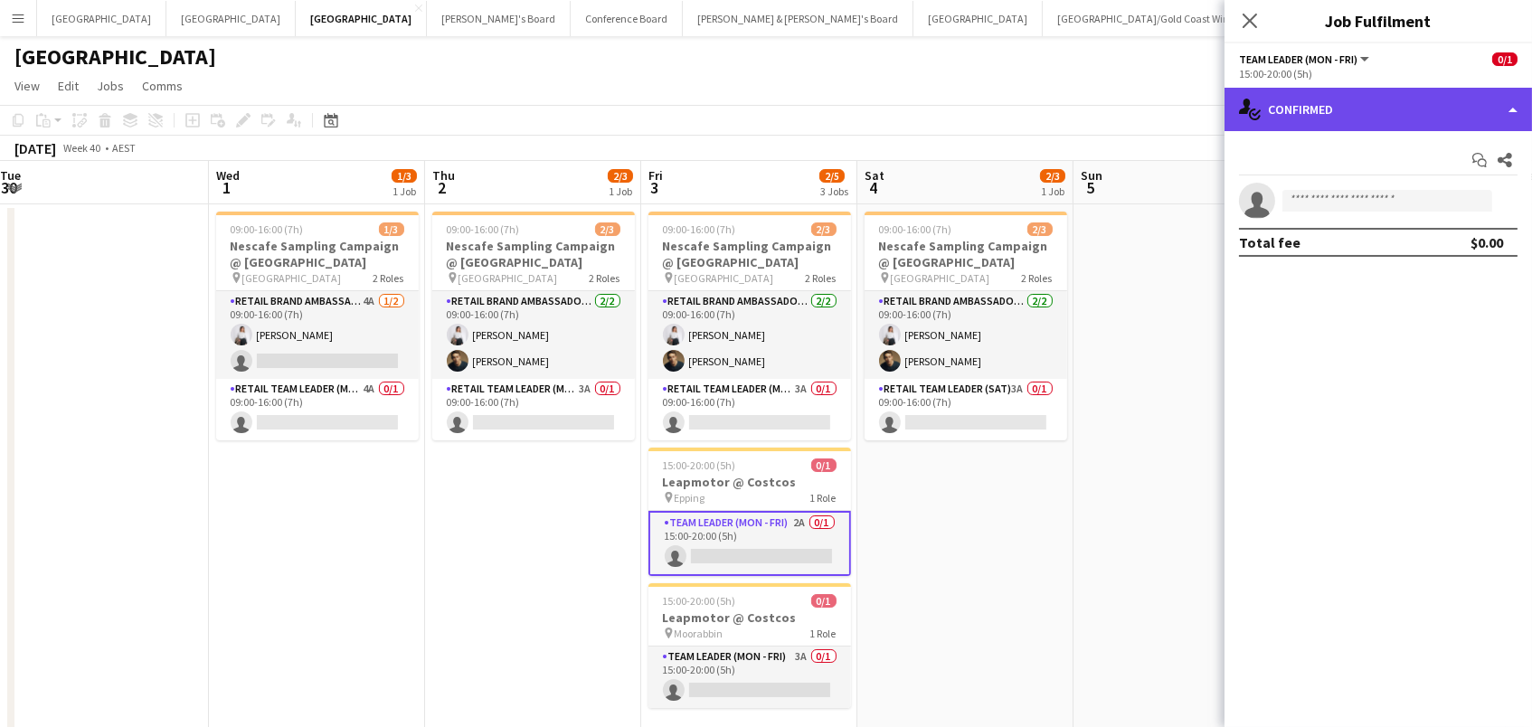
click at [1301, 118] on div "single-neutral-actions-check-2 Confirmed" at bounding box center [1377, 109] width 307 height 43
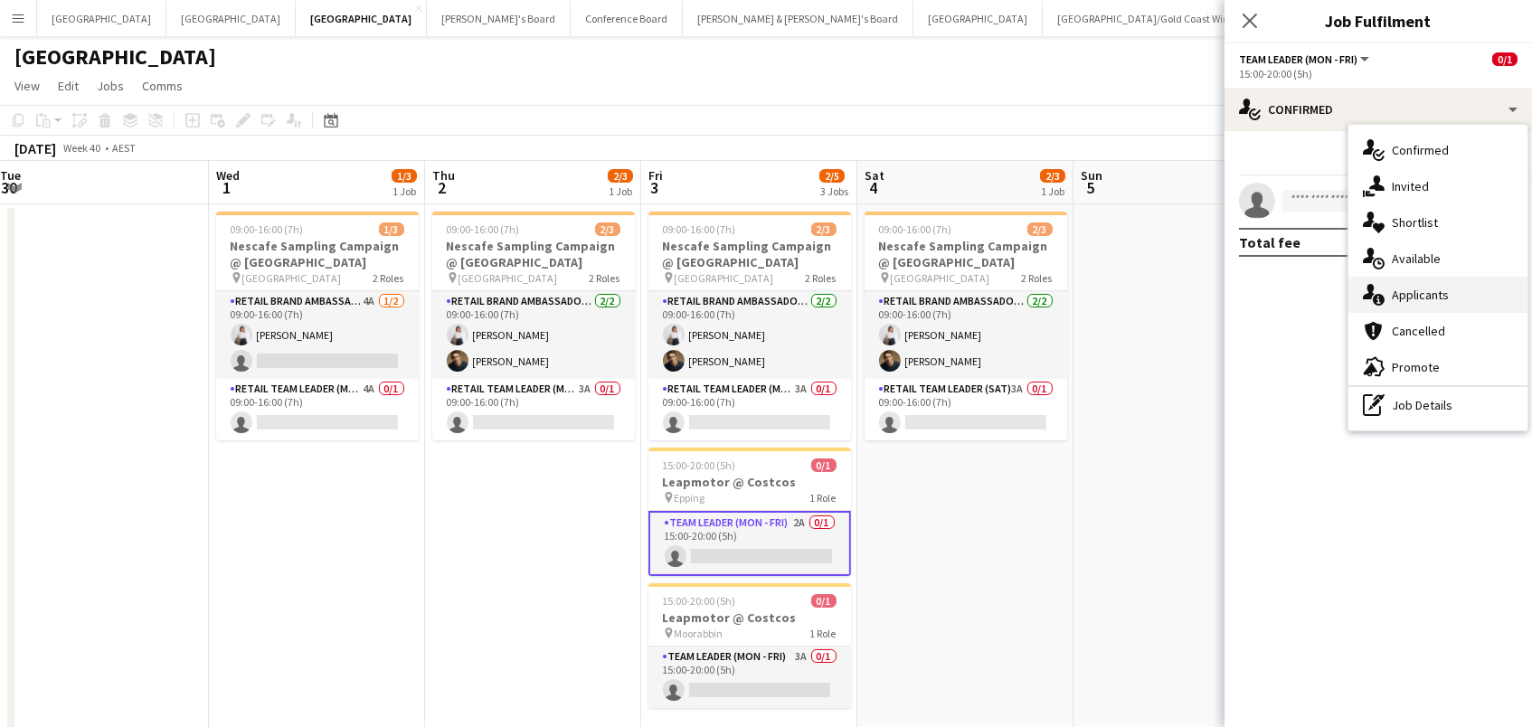
click at [1402, 284] on div "single-neutral-actions-information Applicants" at bounding box center [1437, 295] width 179 height 36
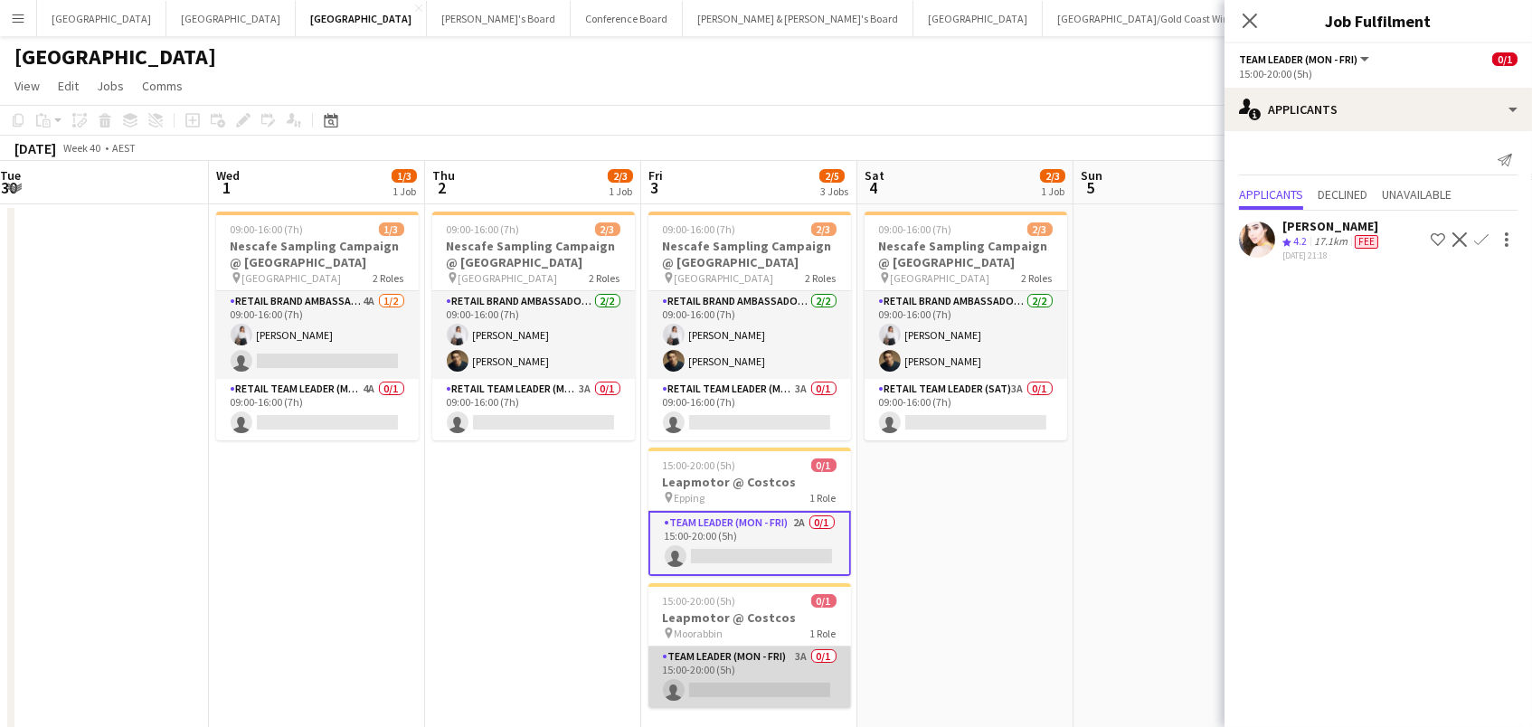
click at [775, 660] on app-card-role "Team Leader (Mon - Fri) 3A 0/1 15:00-20:00 (5h) single-neutral-actions" at bounding box center [749, 677] width 203 height 61
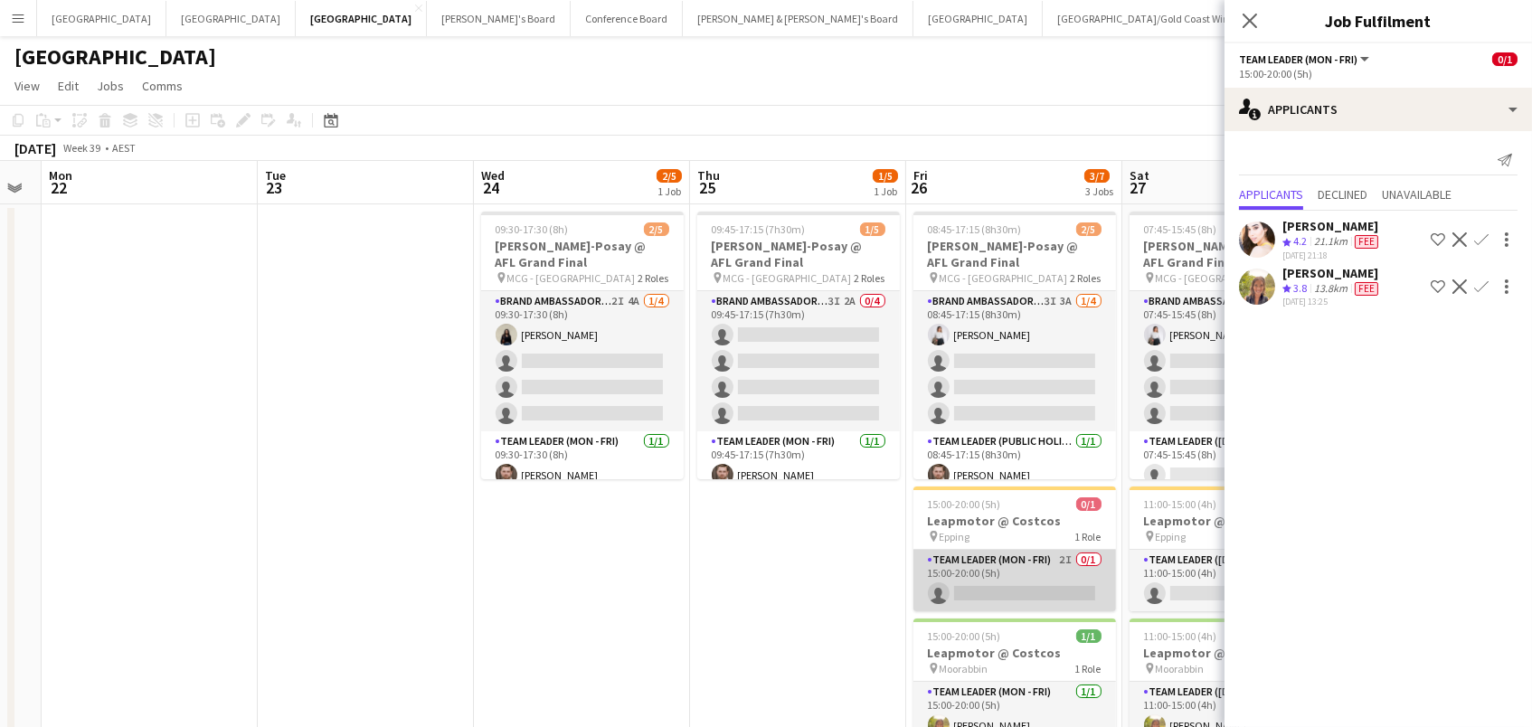
scroll to position [0, 580]
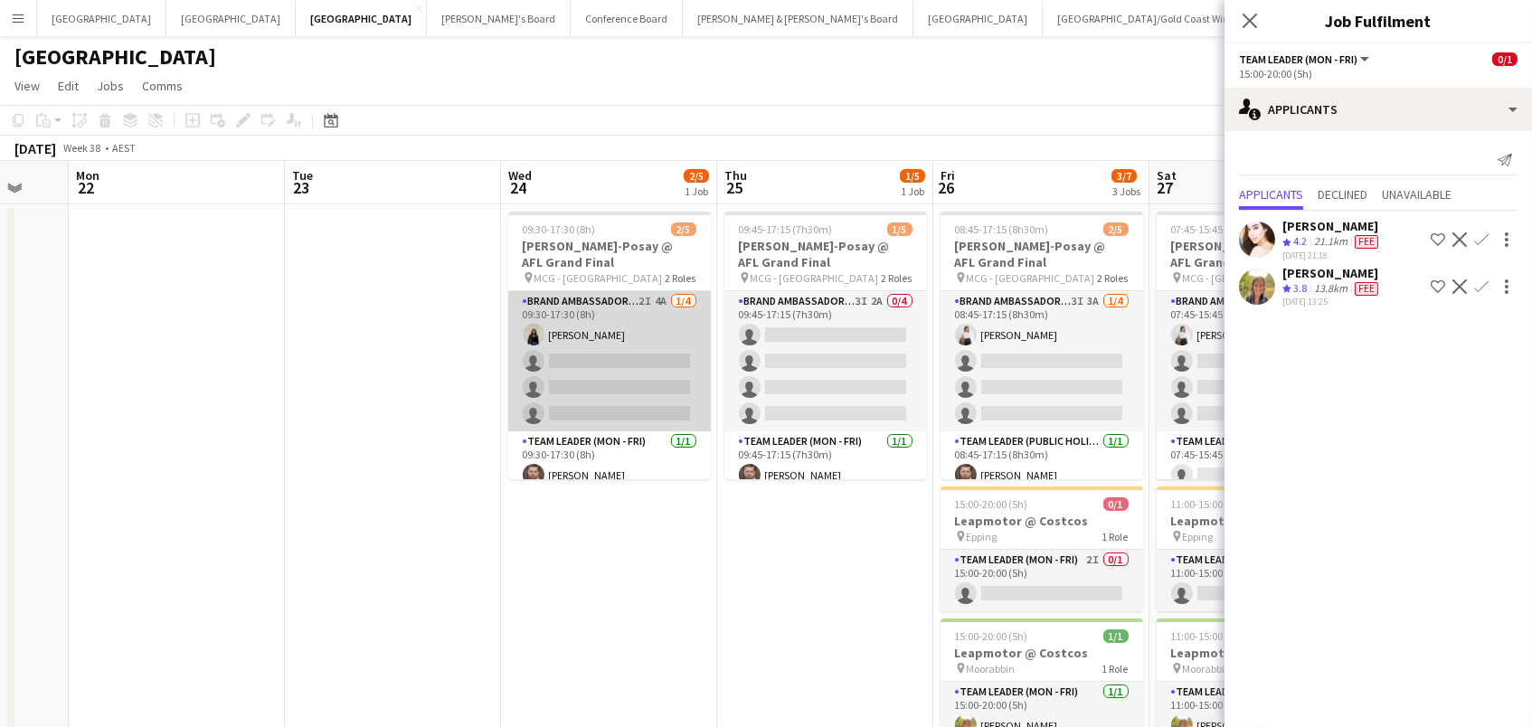
click at [614, 323] on app-card-role "Brand Ambassador (Mon - Fri) 2I 4A [DATE] 09:30-17:30 (8h) [PERSON_NAME] single…" at bounding box center [609, 361] width 203 height 140
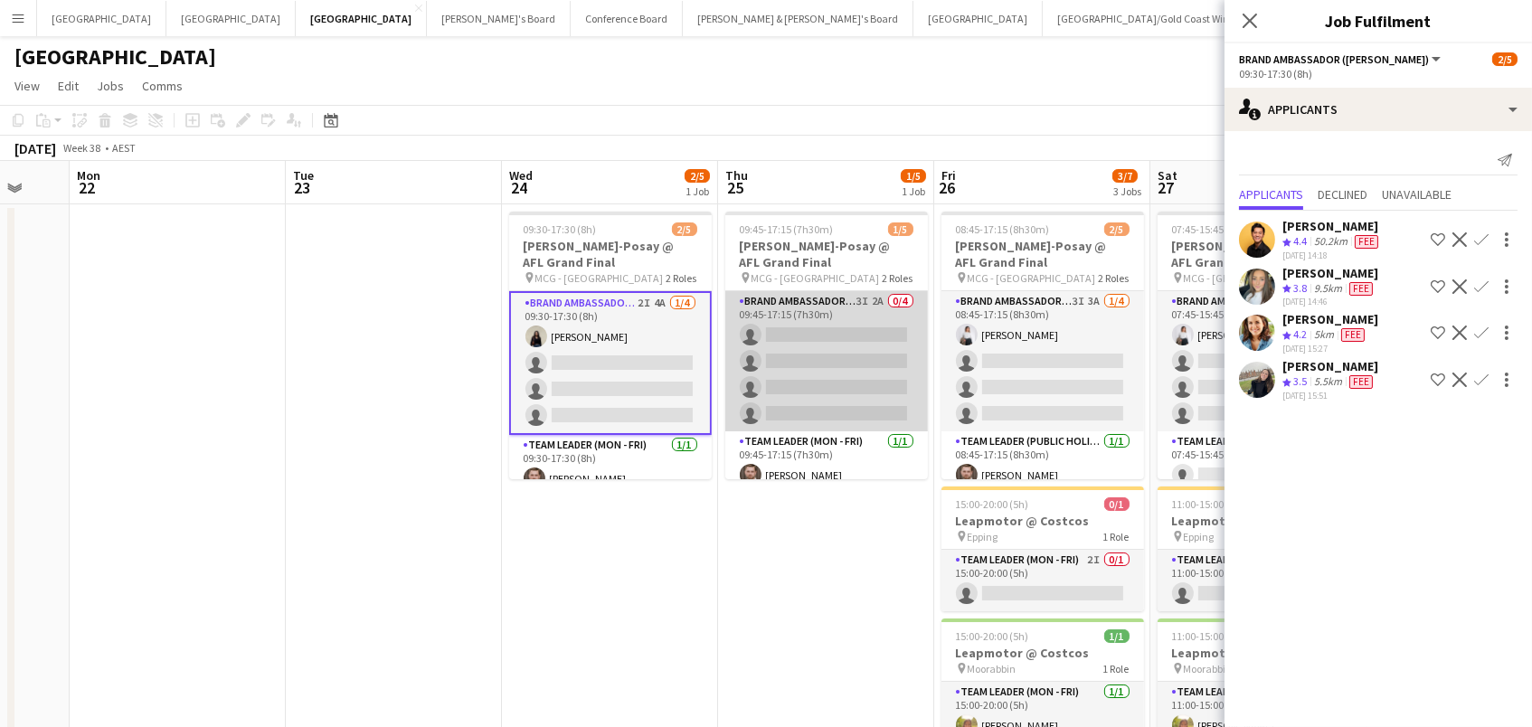
click at [883, 392] on app-card-role "Brand Ambassador (Mon - Fri) 3I 2A 0/4 09:45-17:15 (7h30m) single-neutral-actio…" at bounding box center [826, 361] width 203 height 140
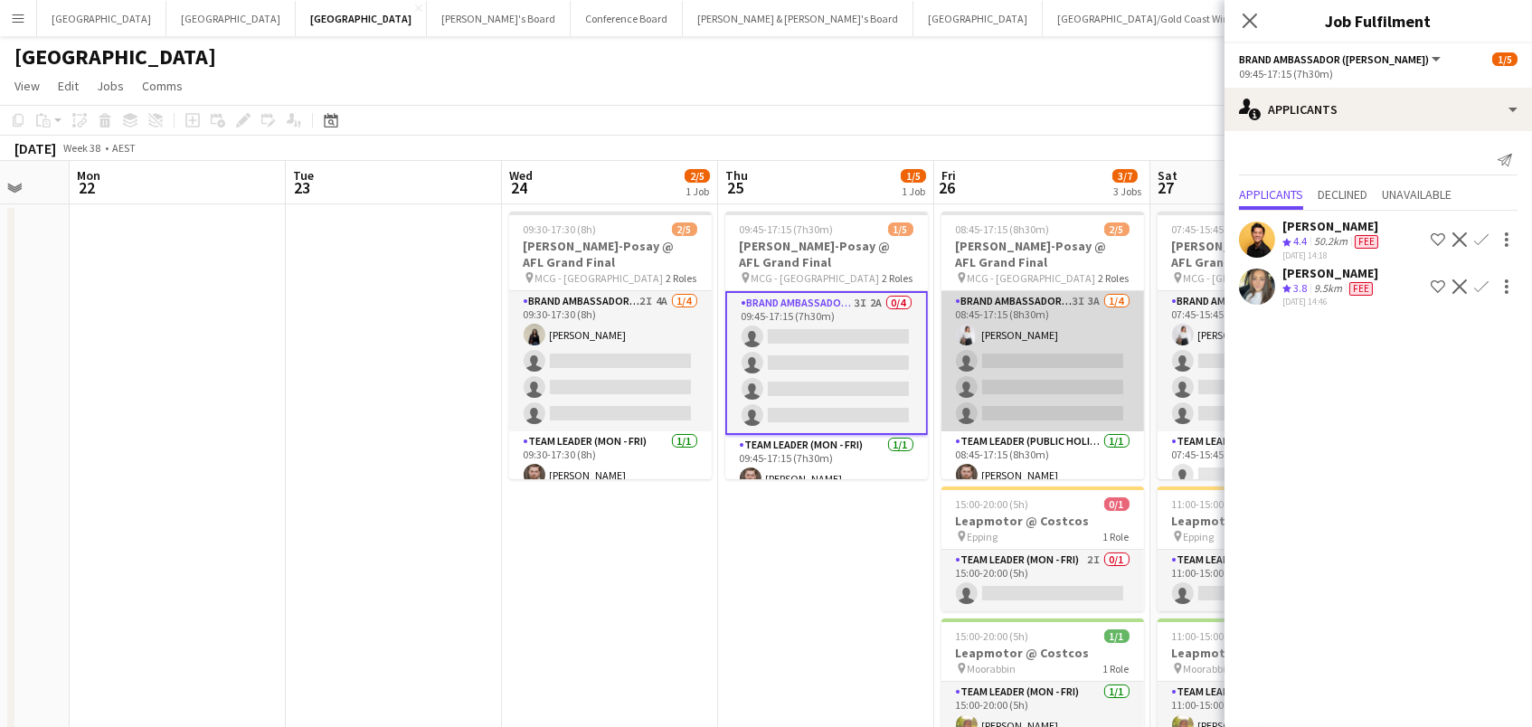
click at [1042, 386] on app-card-role "Brand Ambassador (Public Holiday) 3I 3A [DATE] 08:45-17:15 (8h30m) [PERSON_NAME…" at bounding box center [1042, 361] width 203 height 140
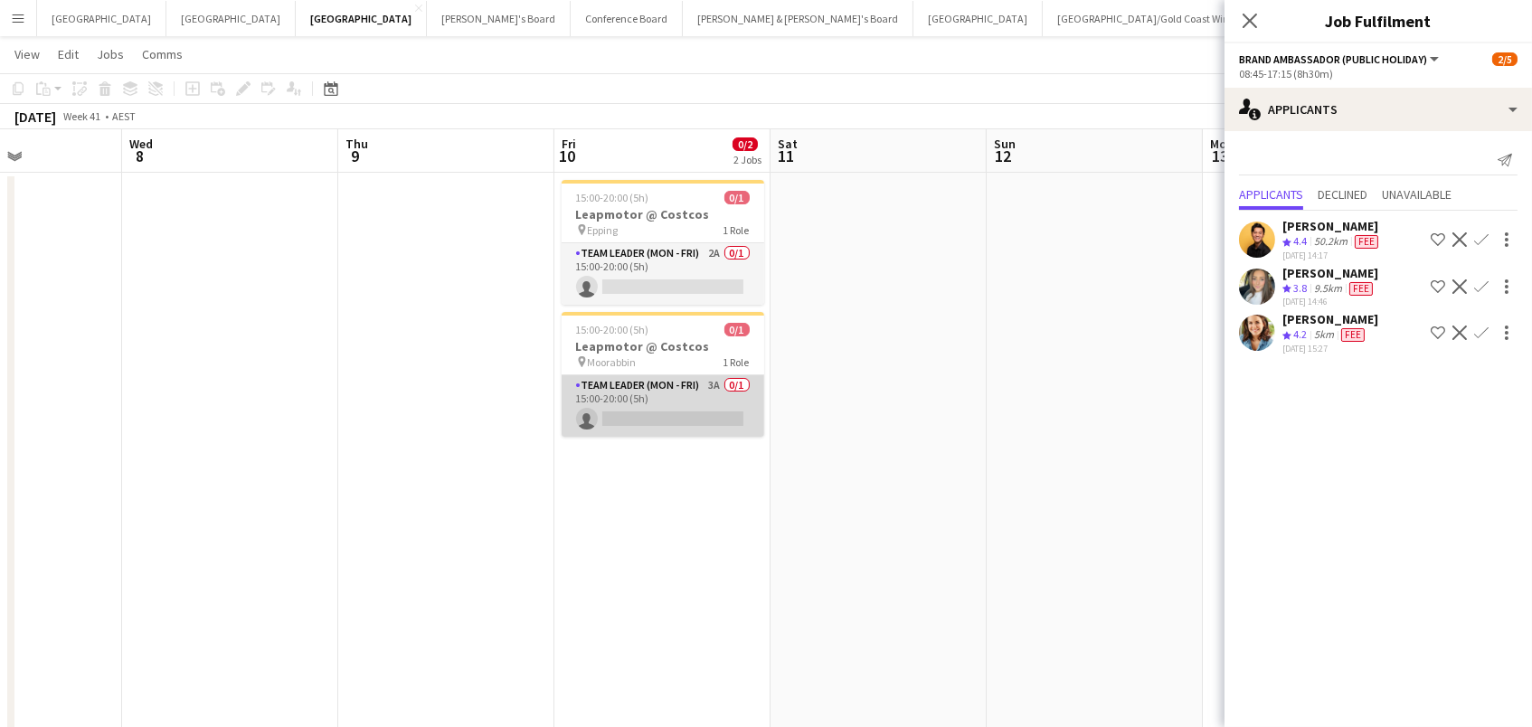
scroll to position [0, 618]
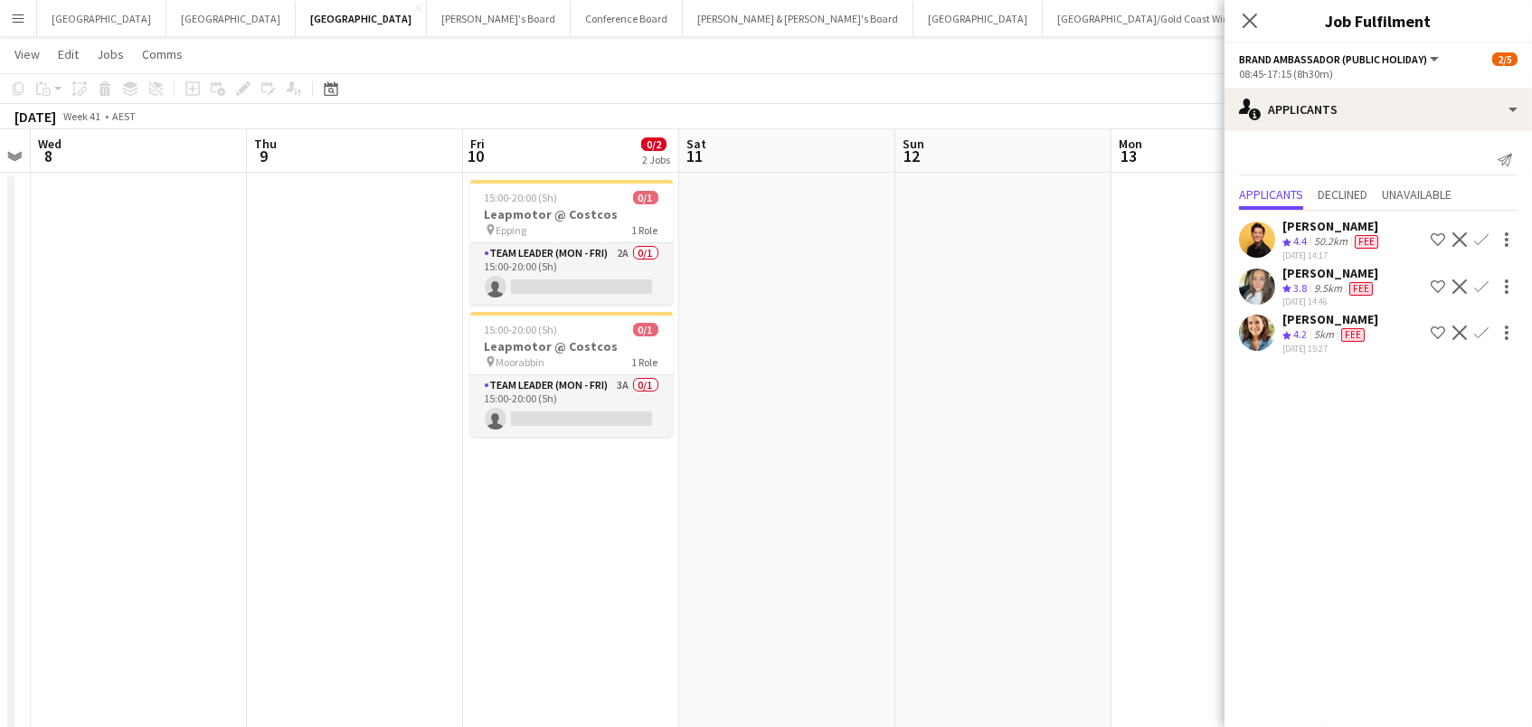
click at [810, 273] on app-date-cell at bounding box center [787, 535] width 216 height 724
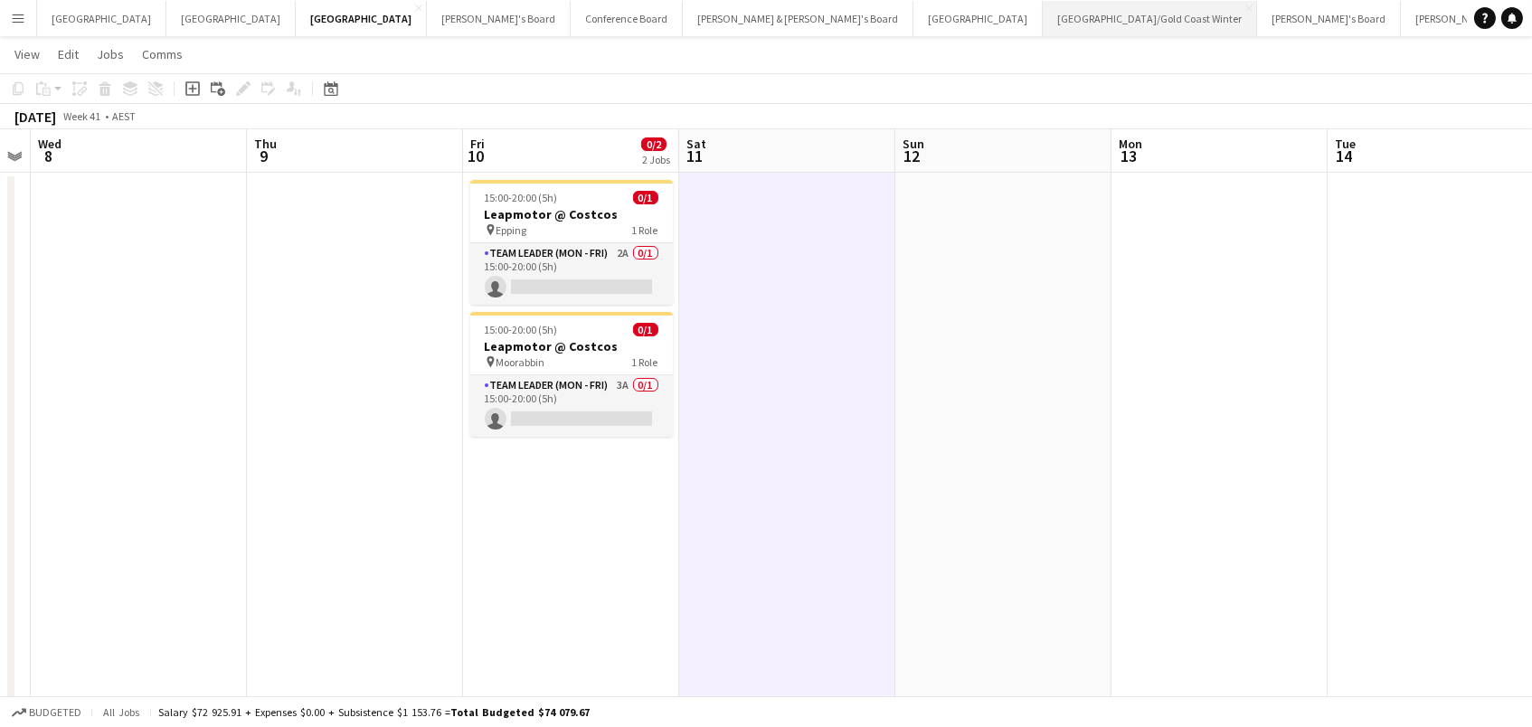
click at [1043, 9] on button "[GEOGRAPHIC_DATA]/[GEOGRAPHIC_DATA] Winter Close" at bounding box center [1150, 18] width 214 height 35
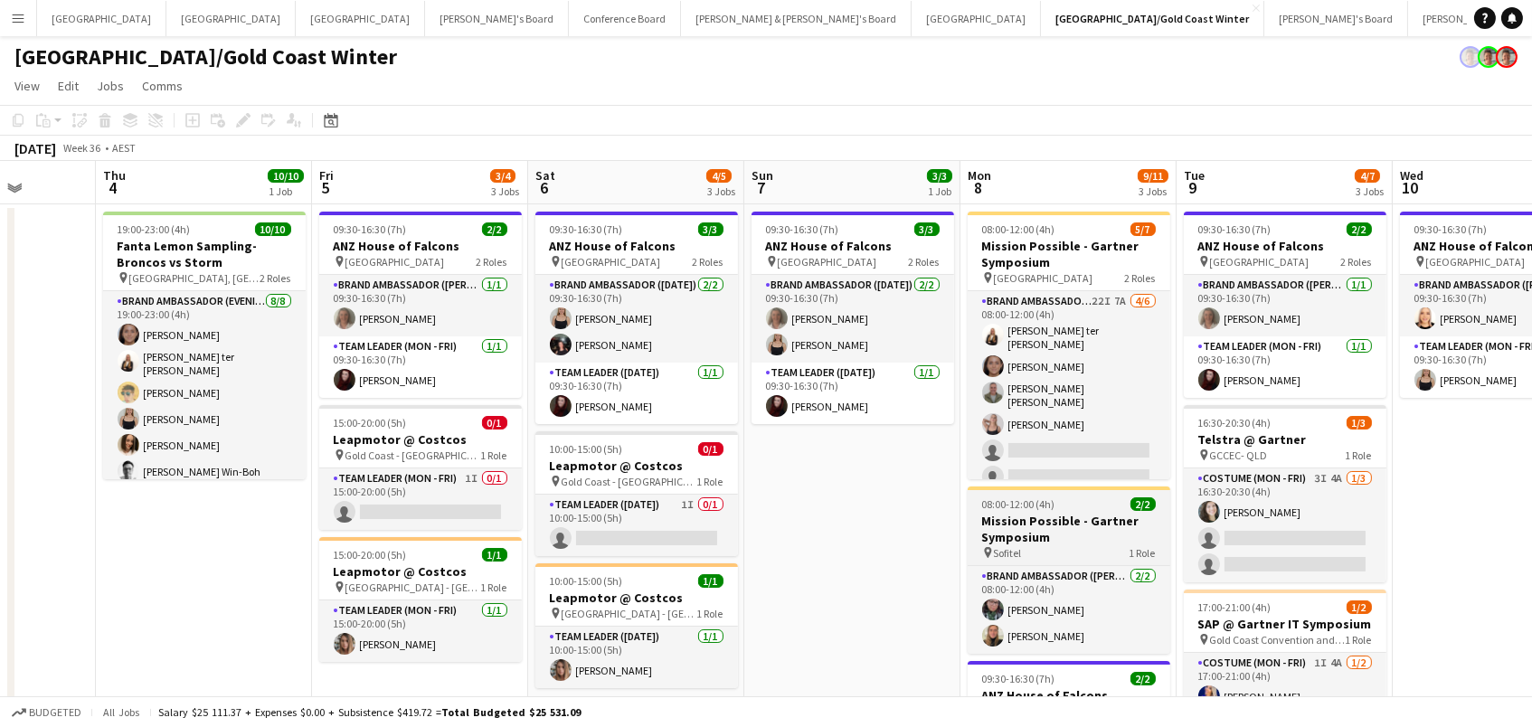
scroll to position [0, 639]
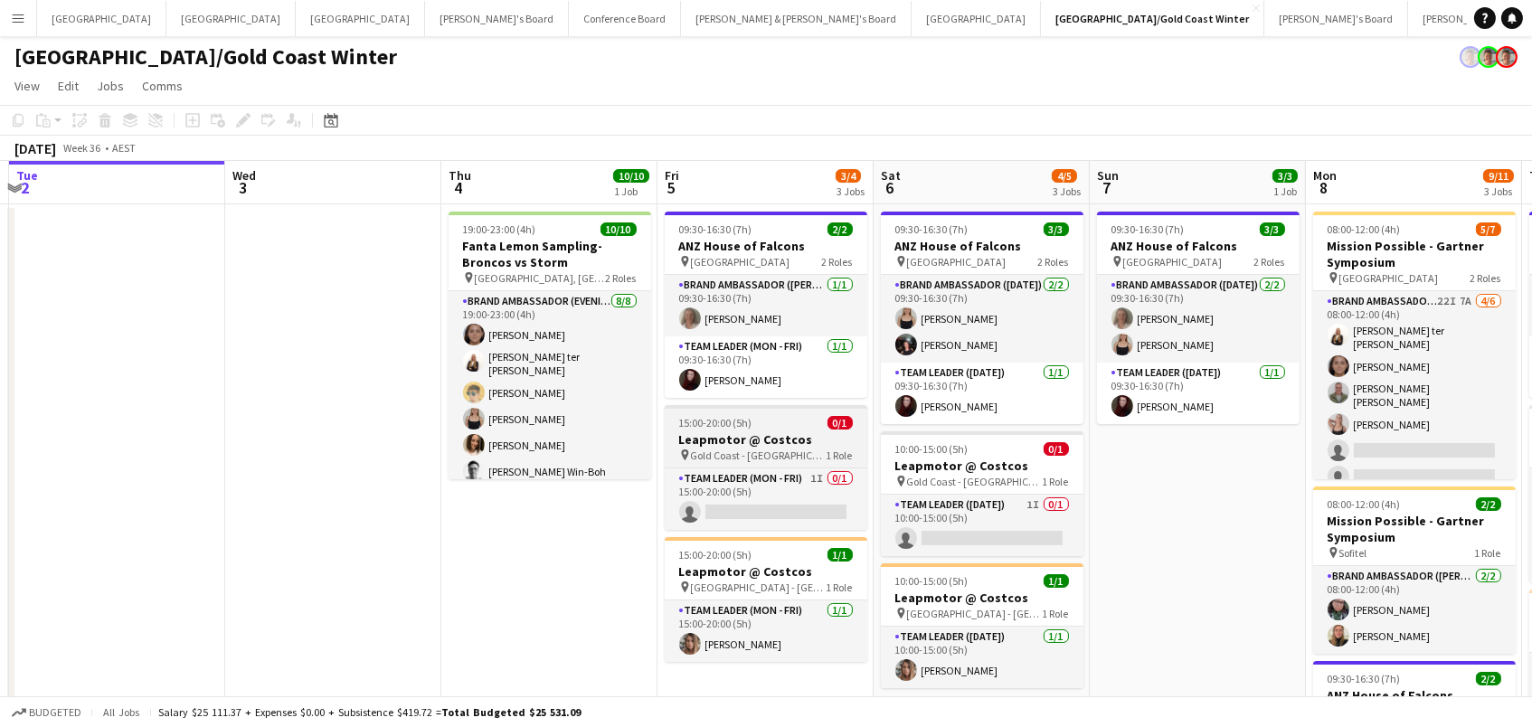
click at [709, 448] on span "Gold Coast - [GEOGRAPHIC_DATA]" at bounding box center [759, 455] width 136 height 14
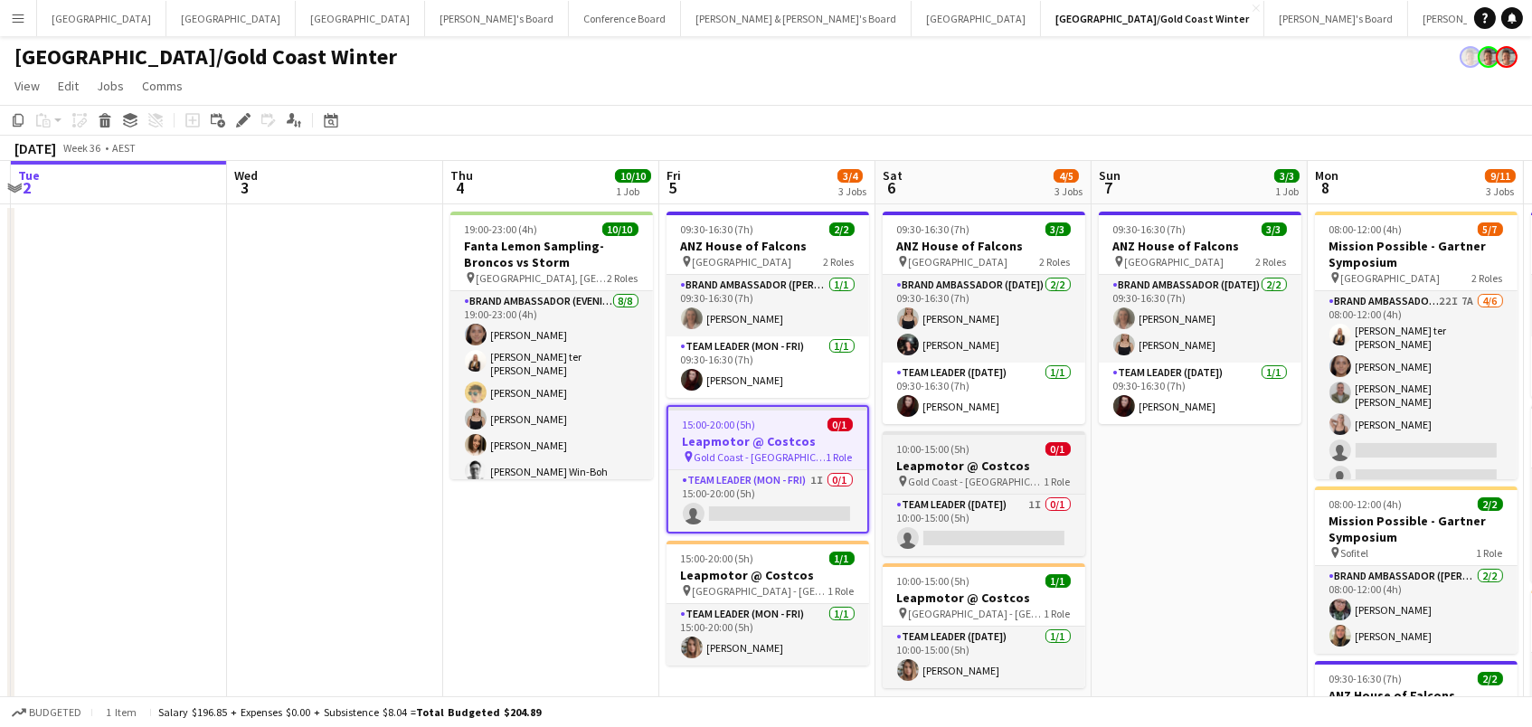
click at [1047, 467] on h3 "Leapmotor @ Costcos" at bounding box center [984, 466] width 203 height 16
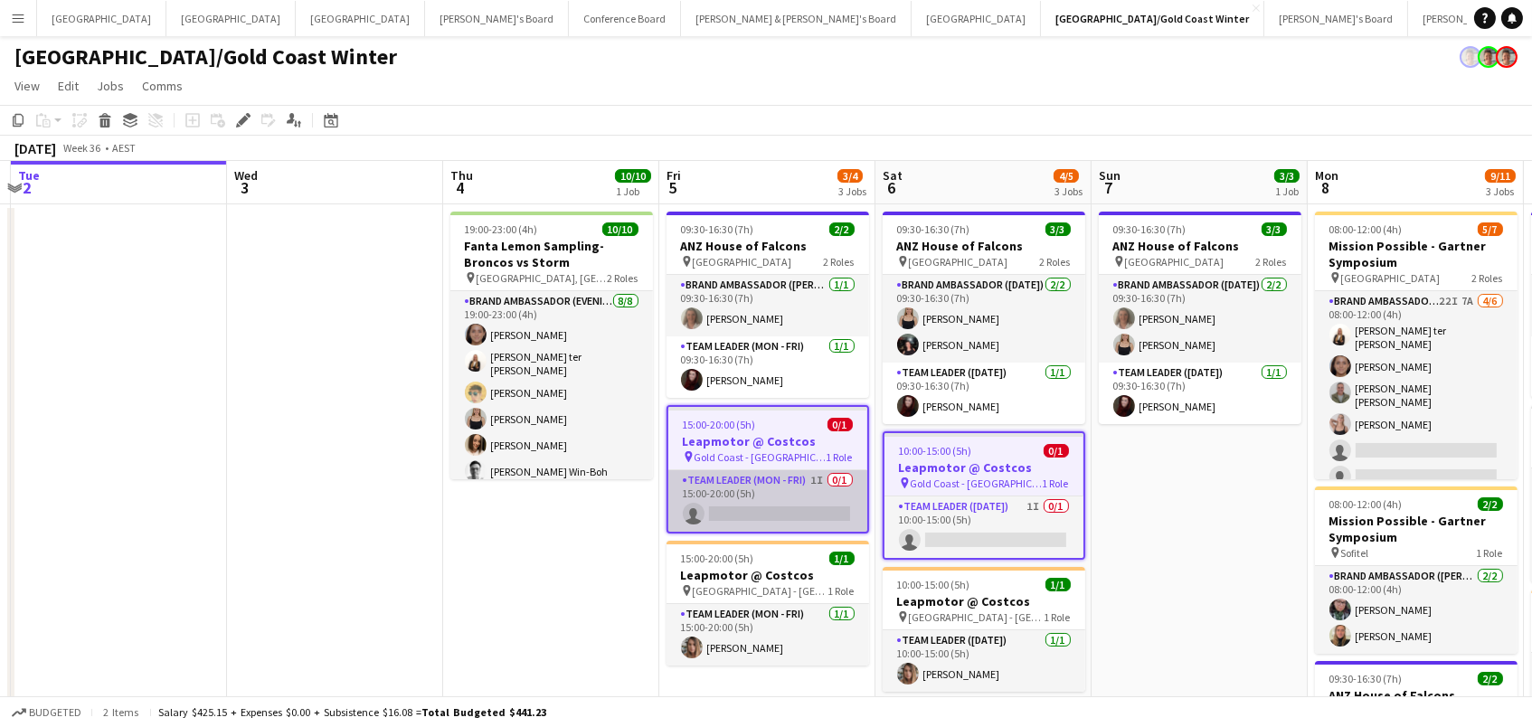
click at [746, 491] on app-card-role "Team Leader (Mon - Fri) 1I 0/1 15:00-20:00 (5h) single-neutral-actions" at bounding box center [767, 500] width 199 height 61
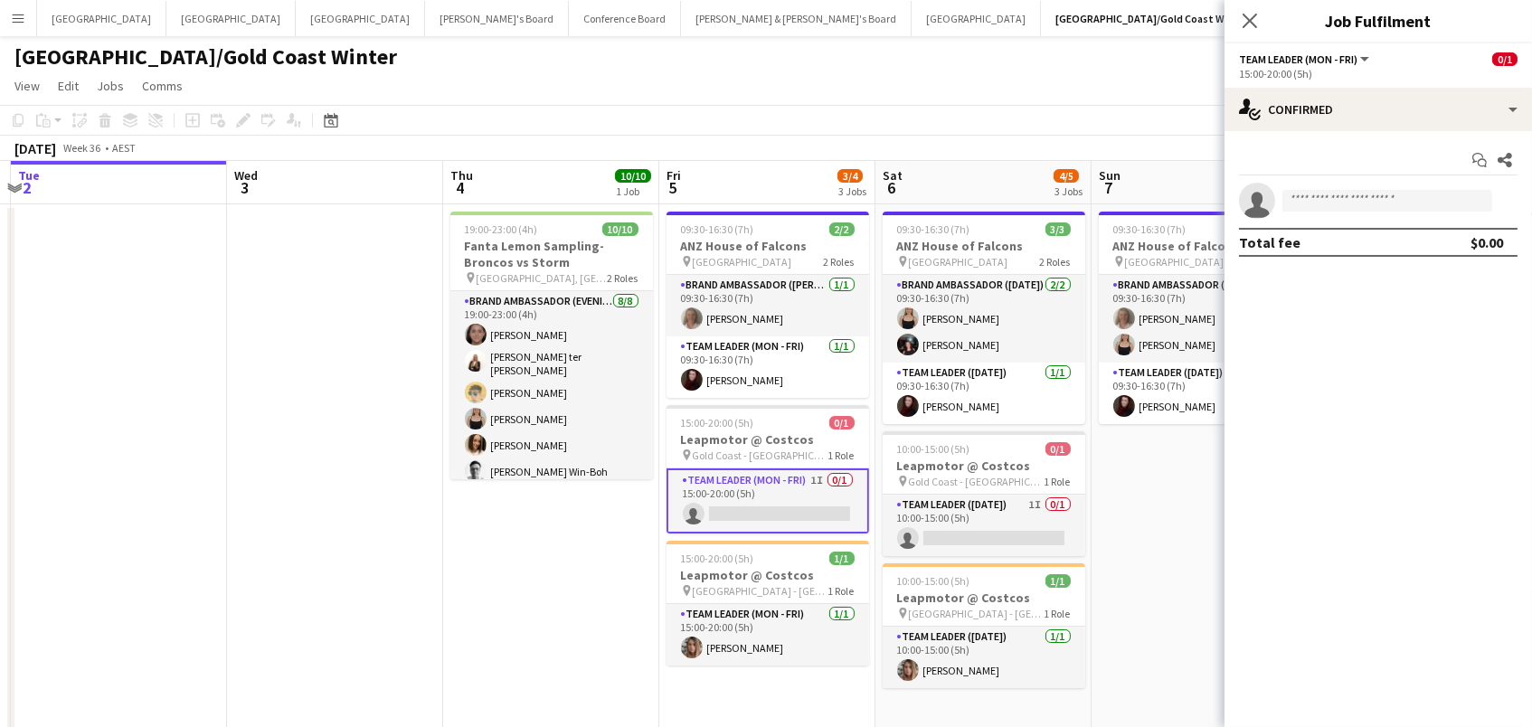
click at [1400, 131] on div "Start chat Share single-neutral-actions Total fee $0.00" at bounding box center [1377, 201] width 307 height 140
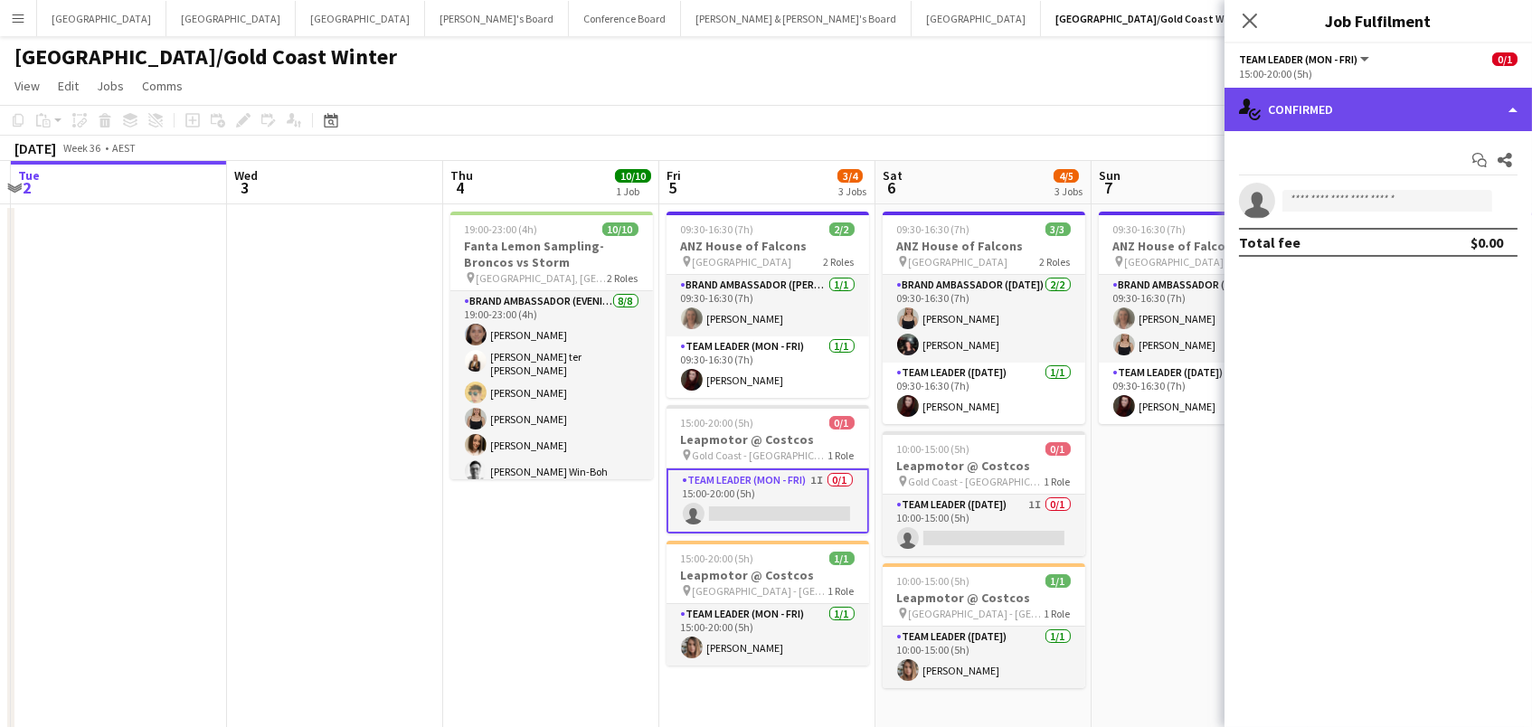
click at [1393, 94] on div "single-neutral-actions-check-2 Confirmed" at bounding box center [1377, 109] width 307 height 43
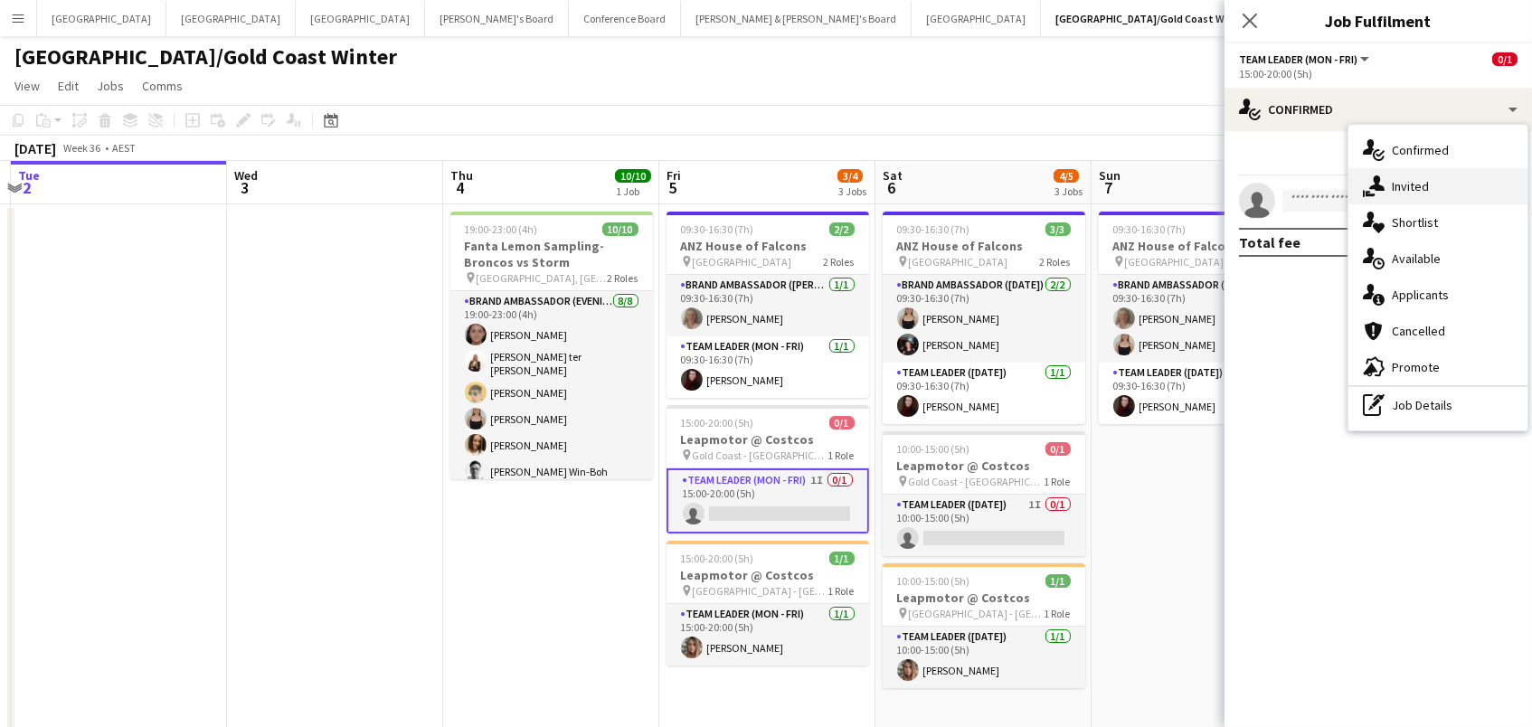
click at [1394, 195] on div "single-neutral-actions-share-1 Invited" at bounding box center [1437, 186] width 179 height 36
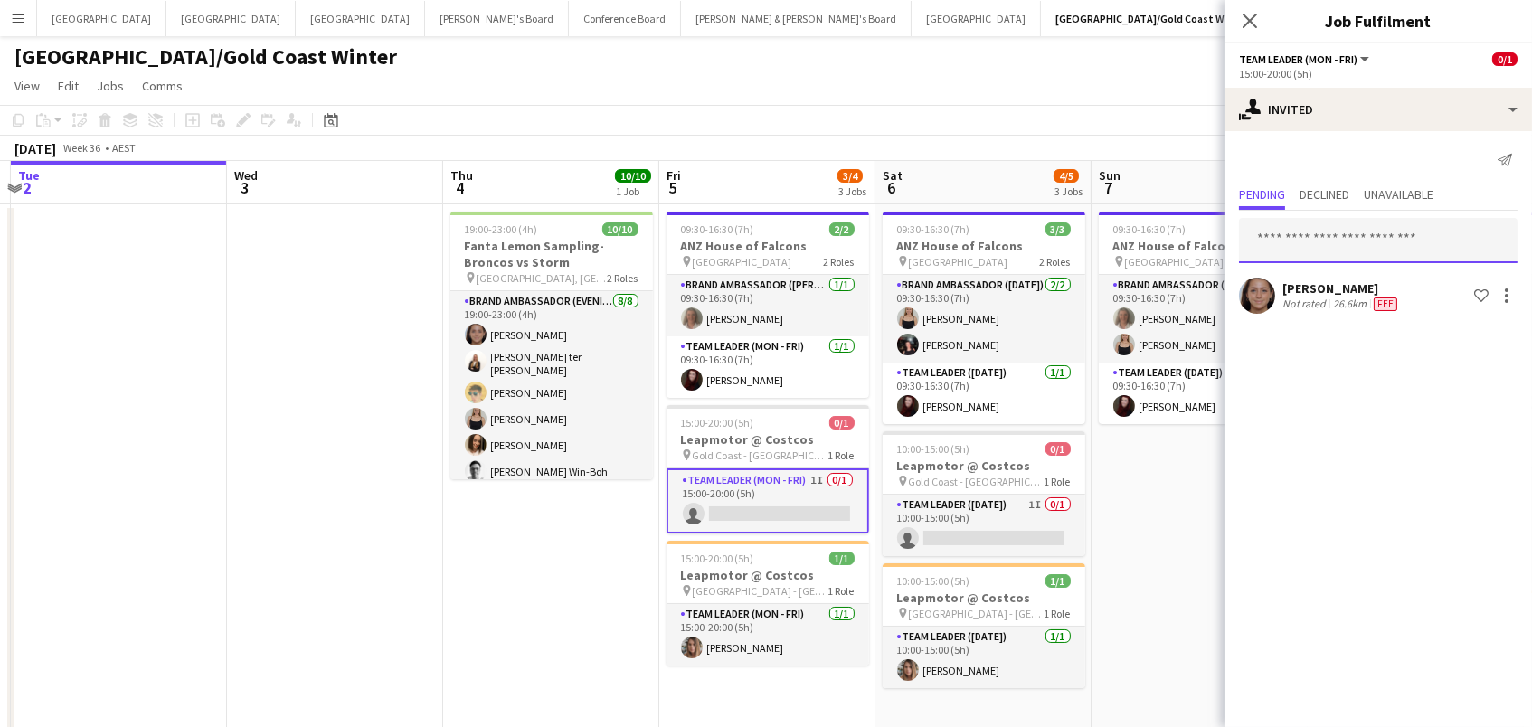
click at [1353, 244] on input "text" at bounding box center [1378, 240] width 278 height 45
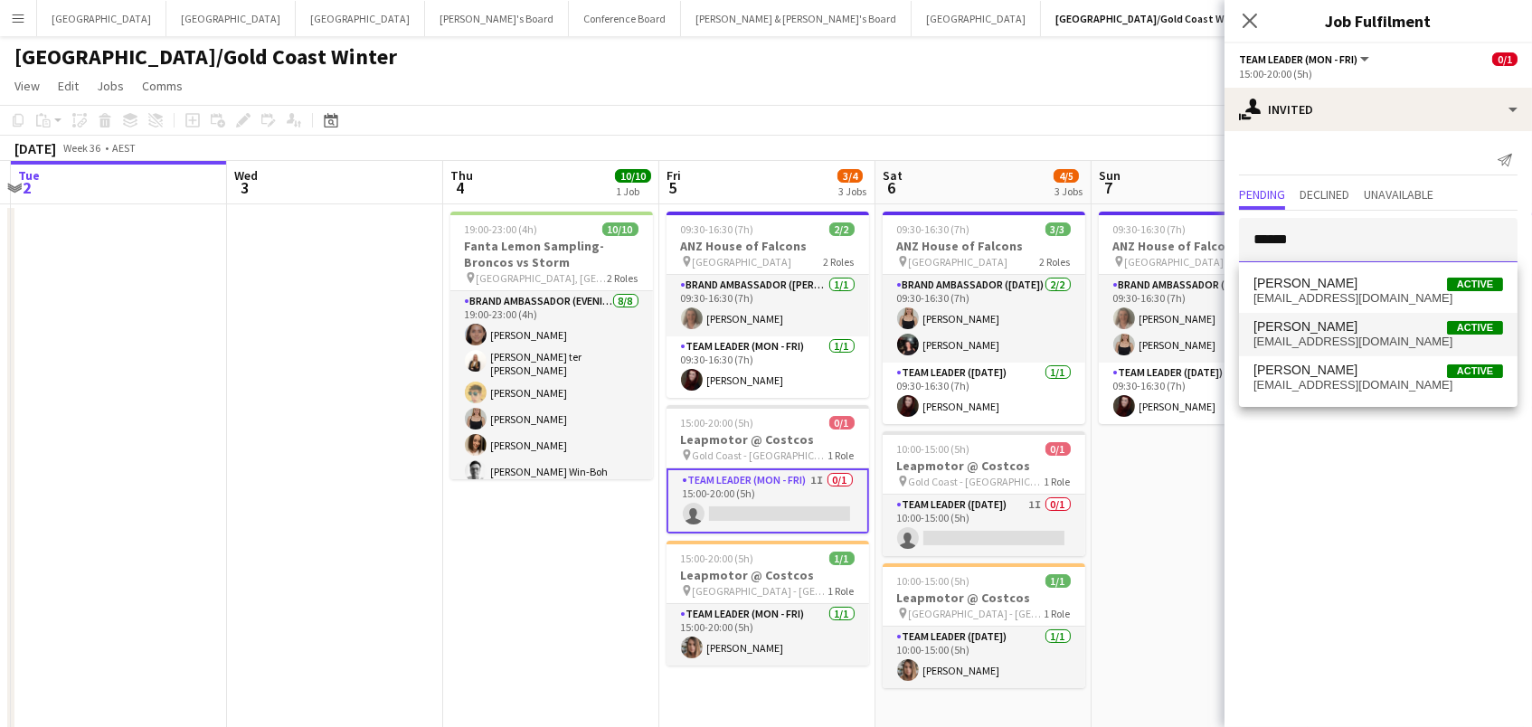
type input "******"
click at [1377, 329] on span "[PERSON_NAME] Active" at bounding box center [1378, 326] width 250 height 15
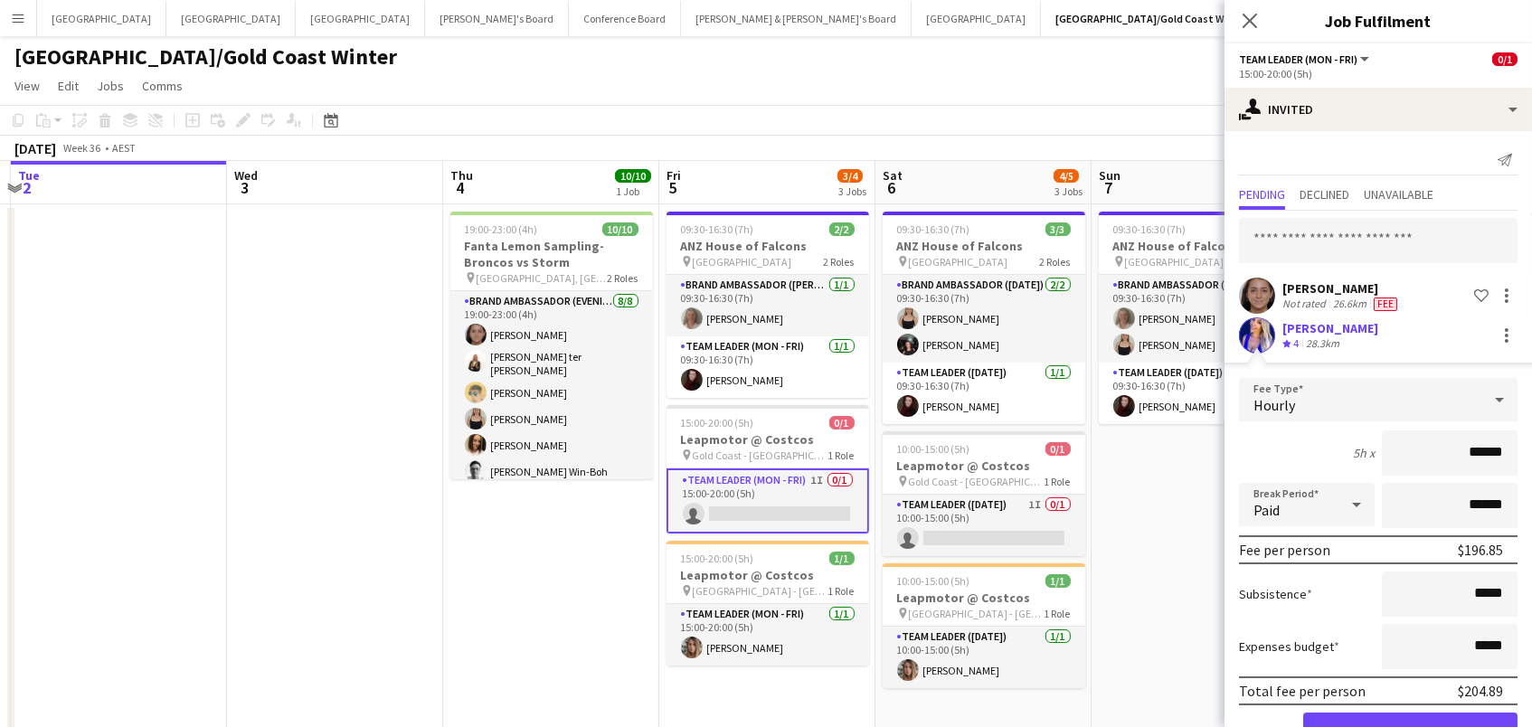
click at [1410, 726] on button "Confirm" at bounding box center [1410, 731] width 214 height 36
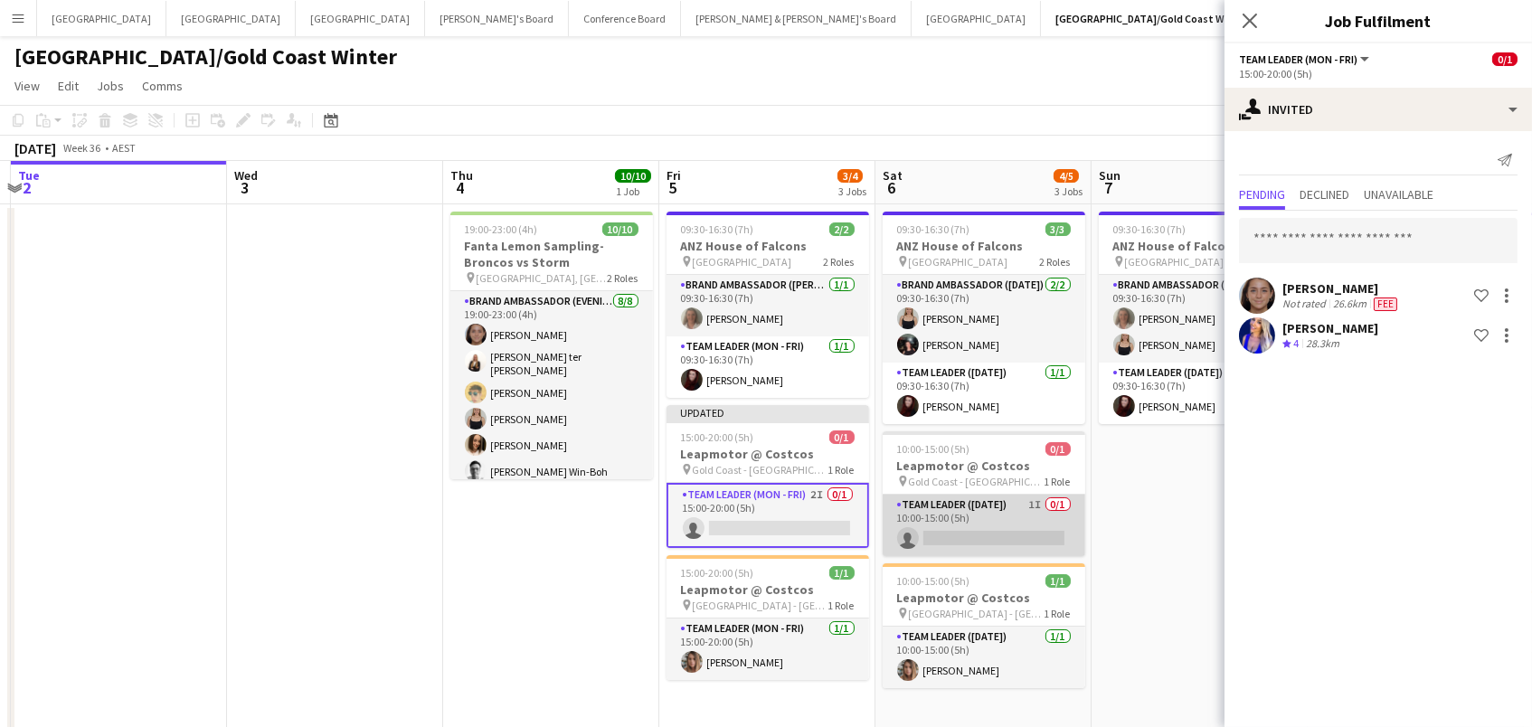
click at [1032, 533] on app-card-role "Team Leader ([DATE]) 1I 0/1 10:00-15:00 (5h) single-neutral-actions" at bounding box center [984, 525] width 203 height 61
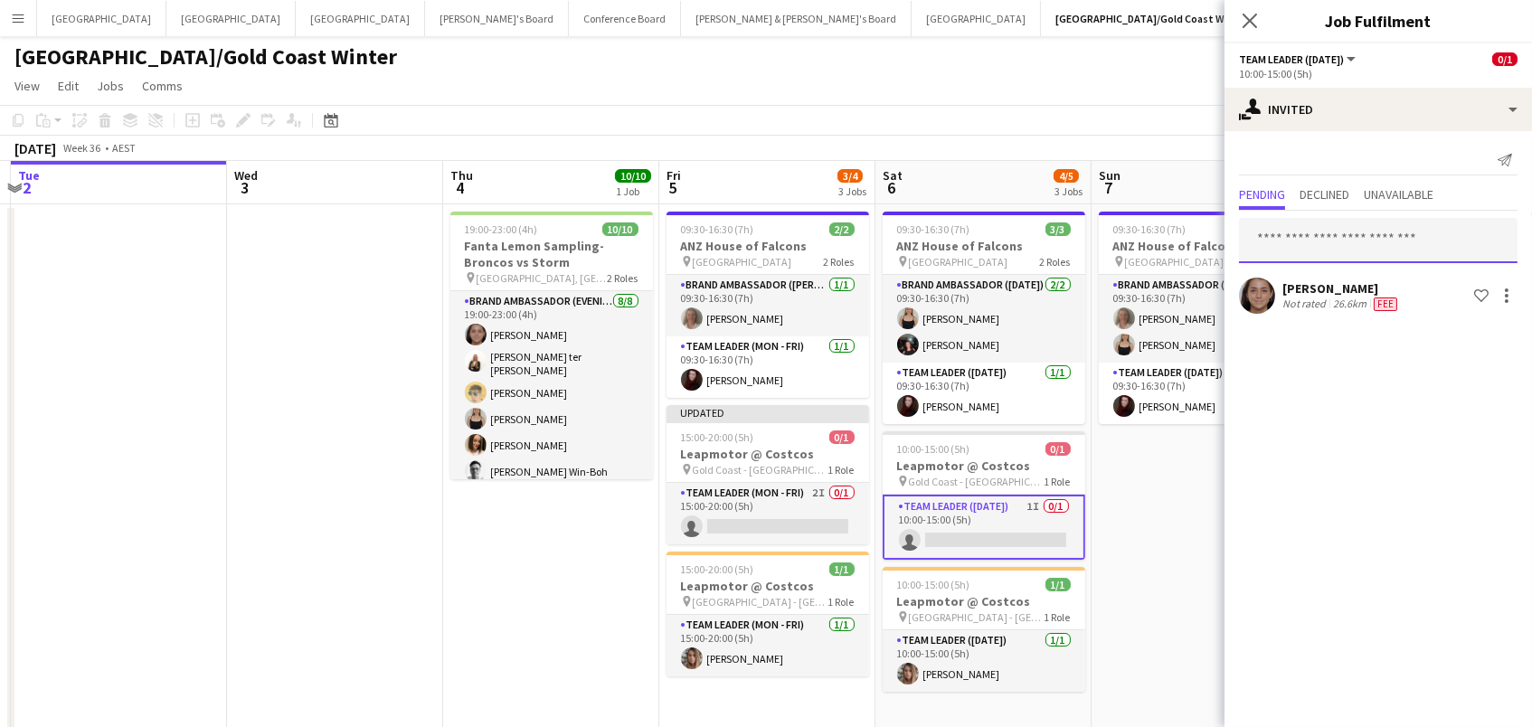
click at [1293, 240] on input "text" at bounding box center [1378, 240] width 278 height 45
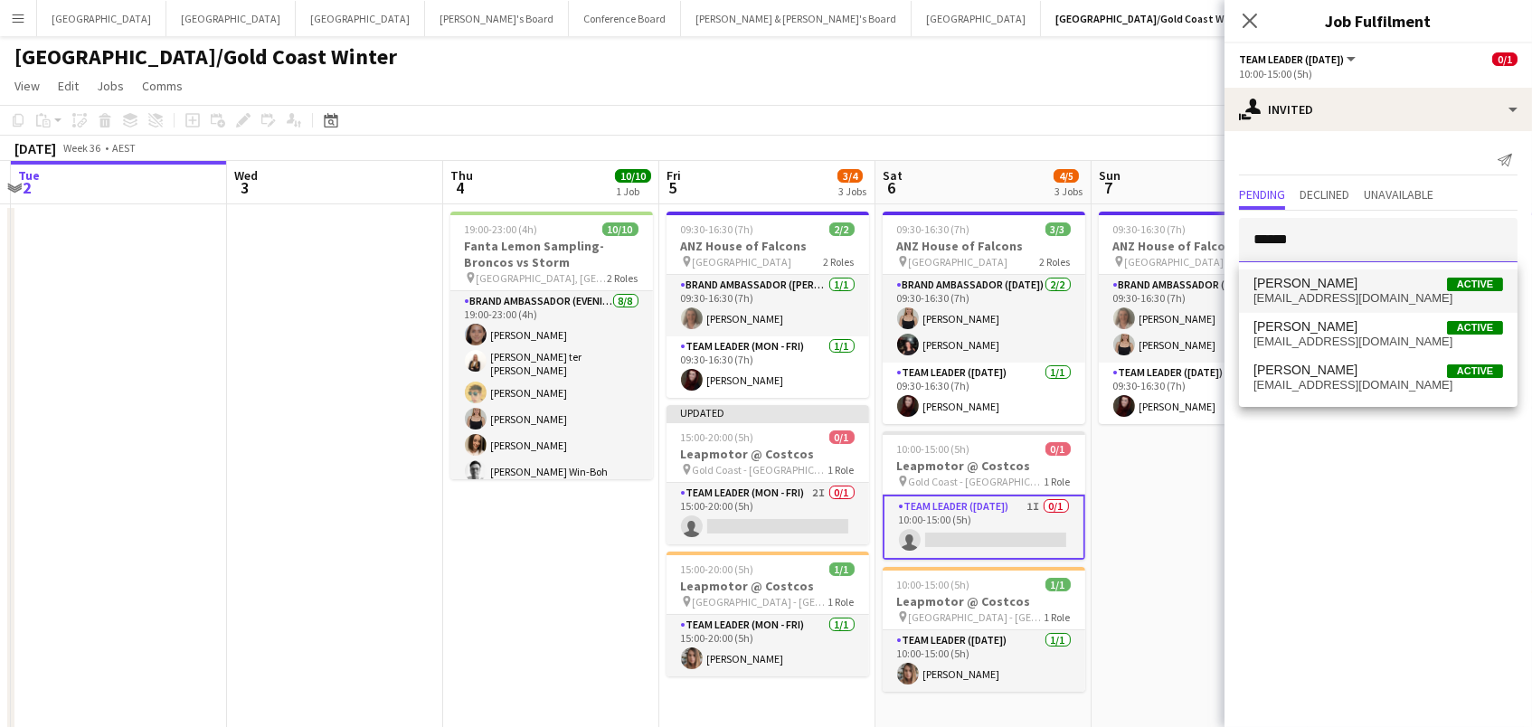
type input "******"
click at [1292, 302] on span "[EMAIL_ADDRESS][DOMAIN_NAME]" at bounding box center [1378, 298] width 250 height 14
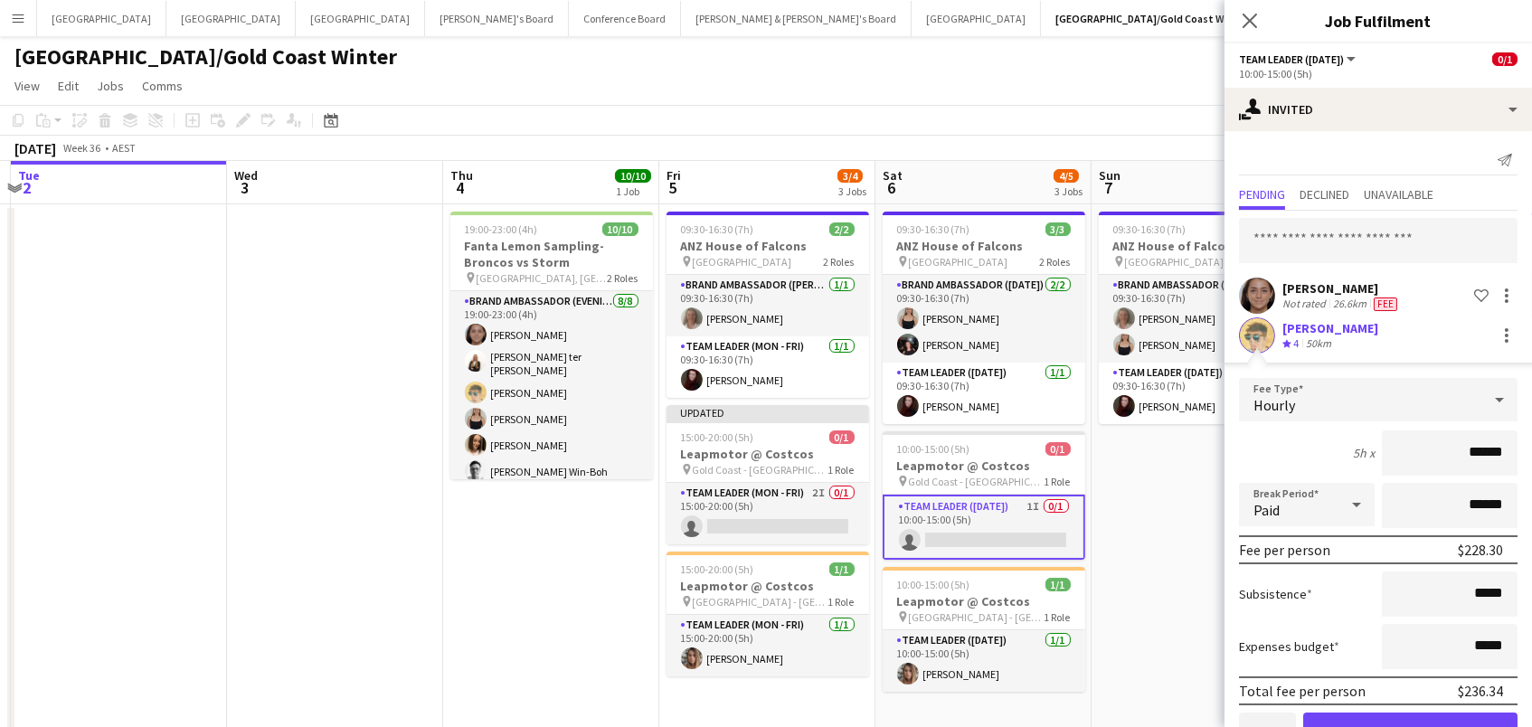
click at [1268, 716] on button "Cancel" at bounding box center [1267, 731] width 57 height 36
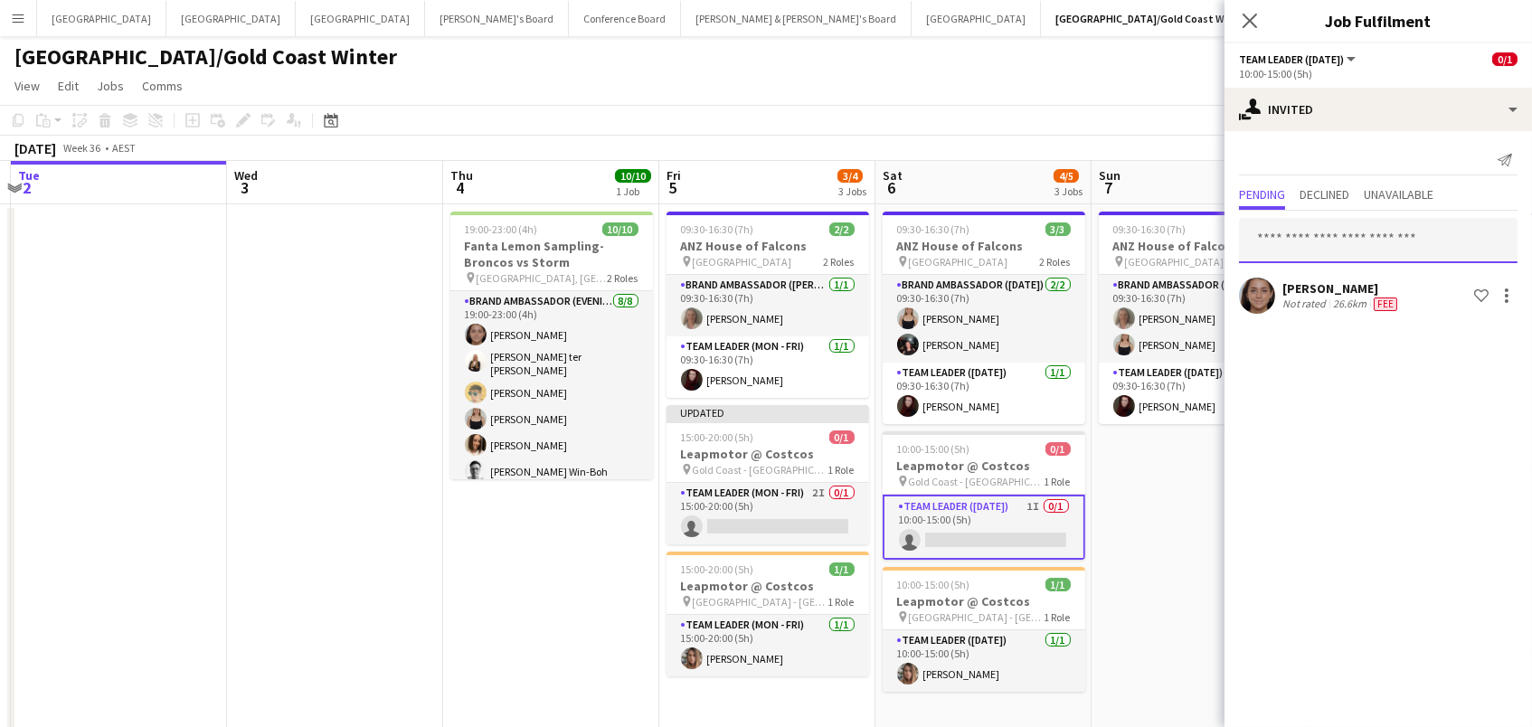
click at [1310, 242] on input "text" at bounding box center [1378, 240] width 278 height 45
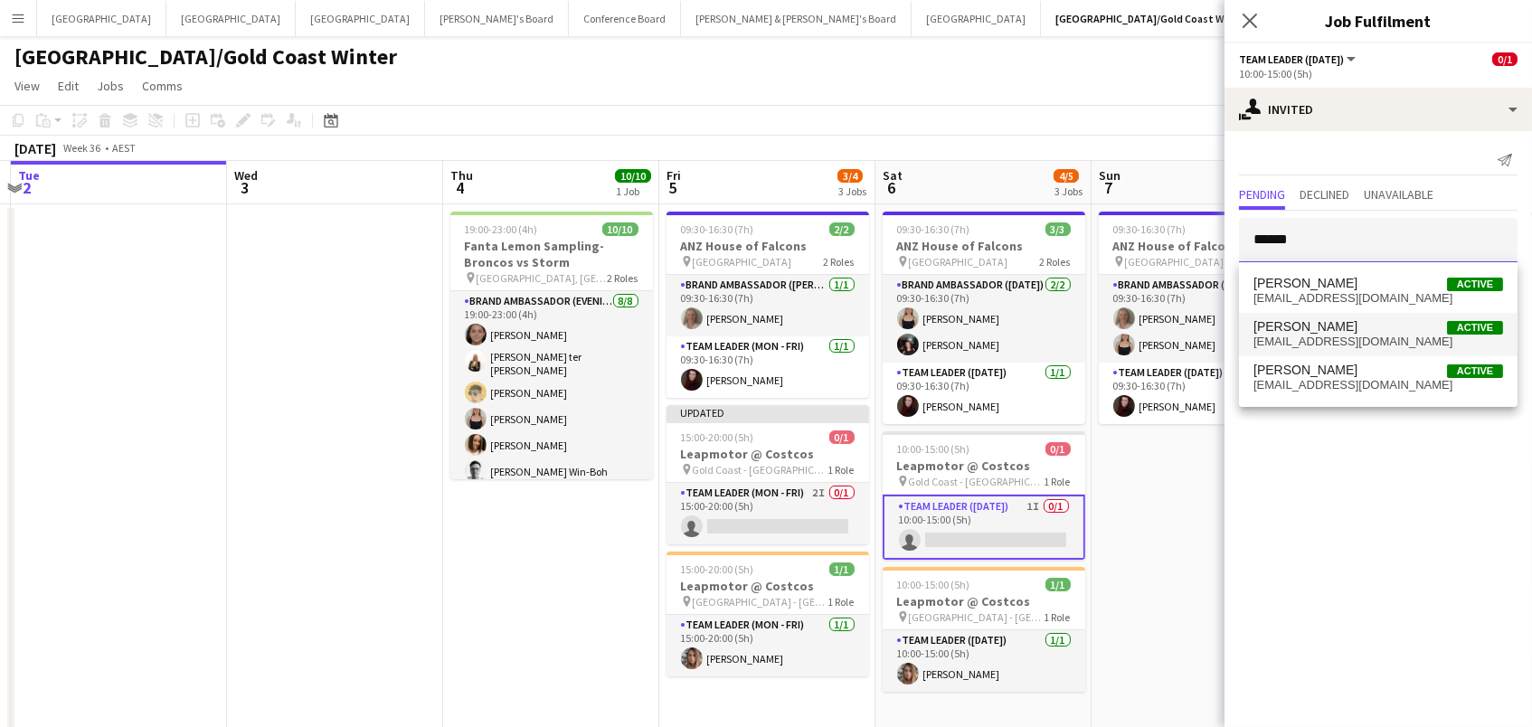
type input "******"
click at [1316, 335] on span "[EMAIL_ADDRESS][DOMAIN_NAME]" at bounding box center [1378, 342] width 250 height 14
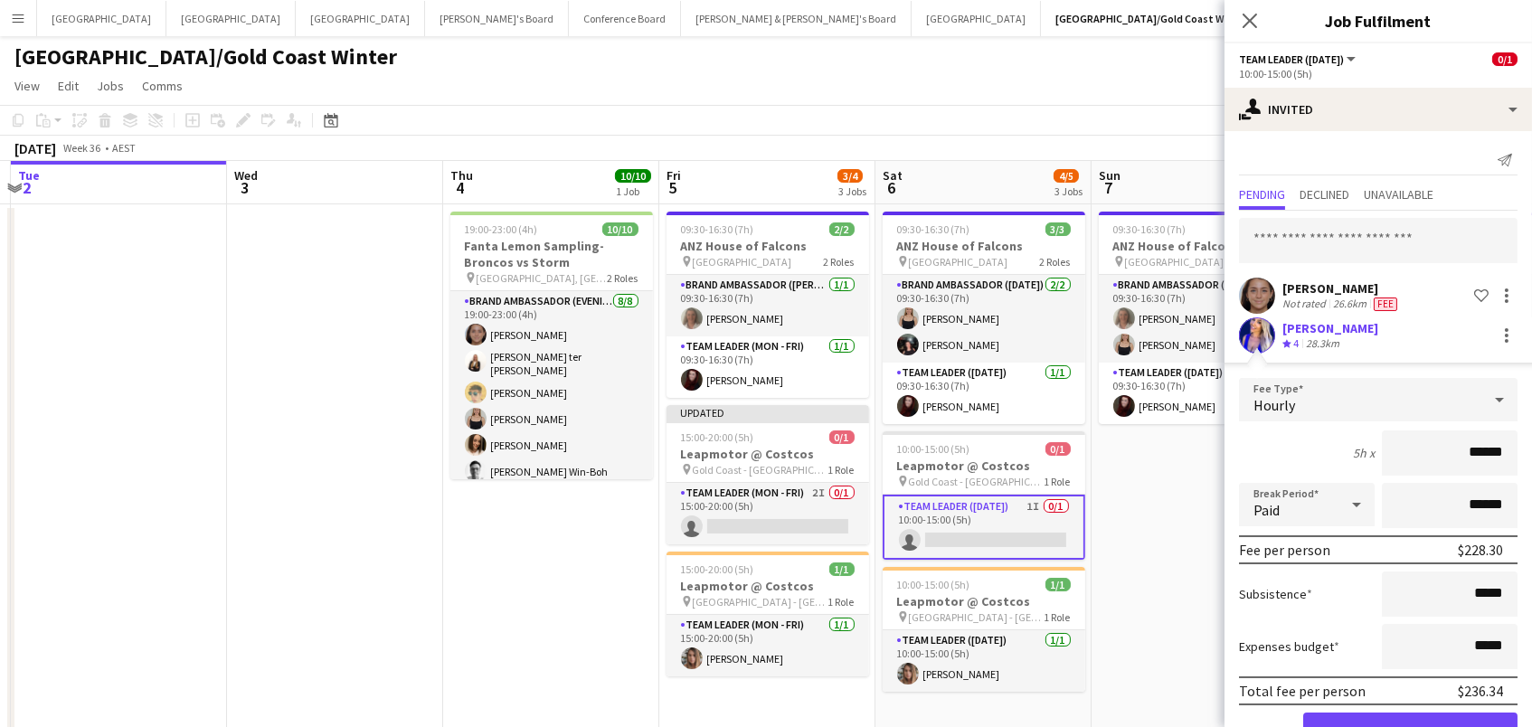
click at [1410, 726] on button "Confirm" at bounding box center [1410, 731] width 214 height 36
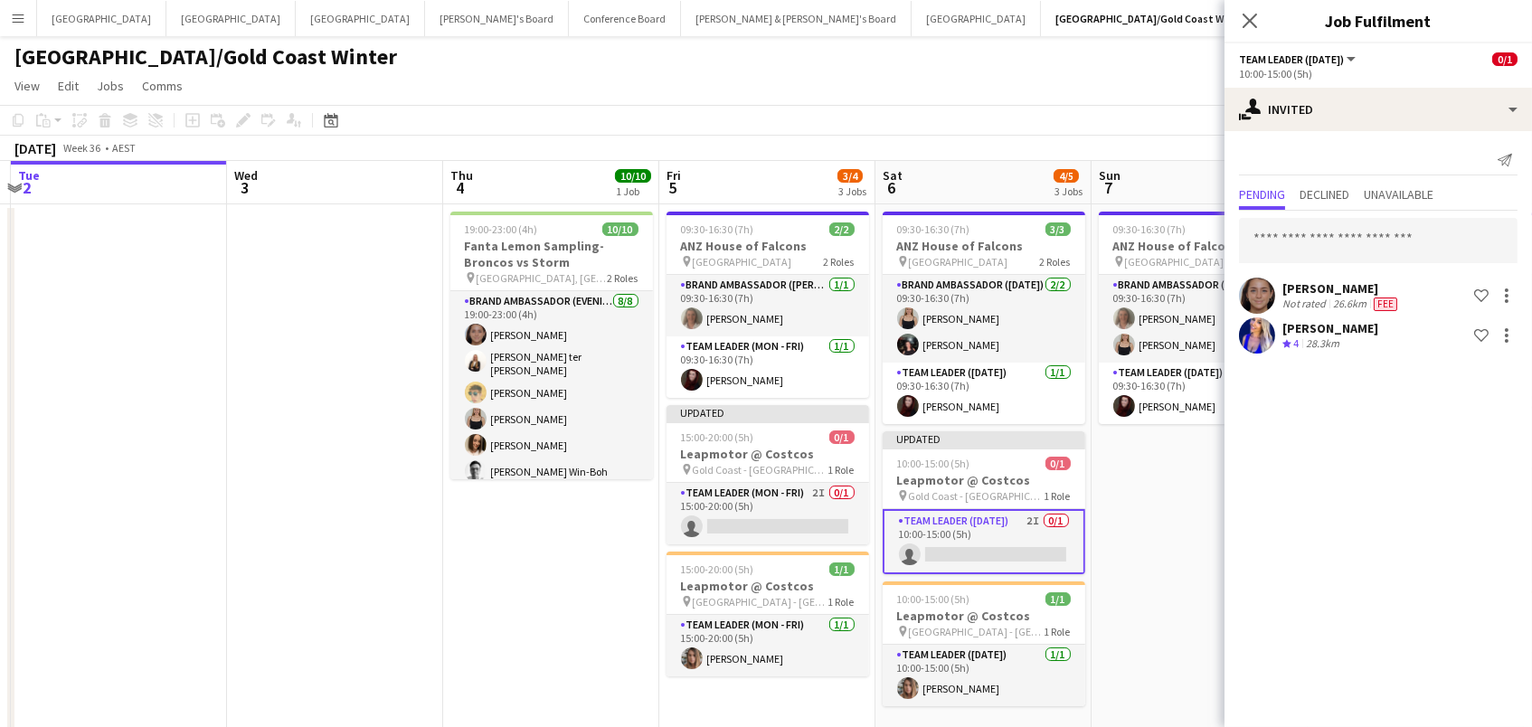
click at [1044, 116] on app-toolbar "Copy Paste Paste Command V Paste with crew Command Shift V Paste linked Job [GE…" at bounding box center [766, 120] width 1532 height 31
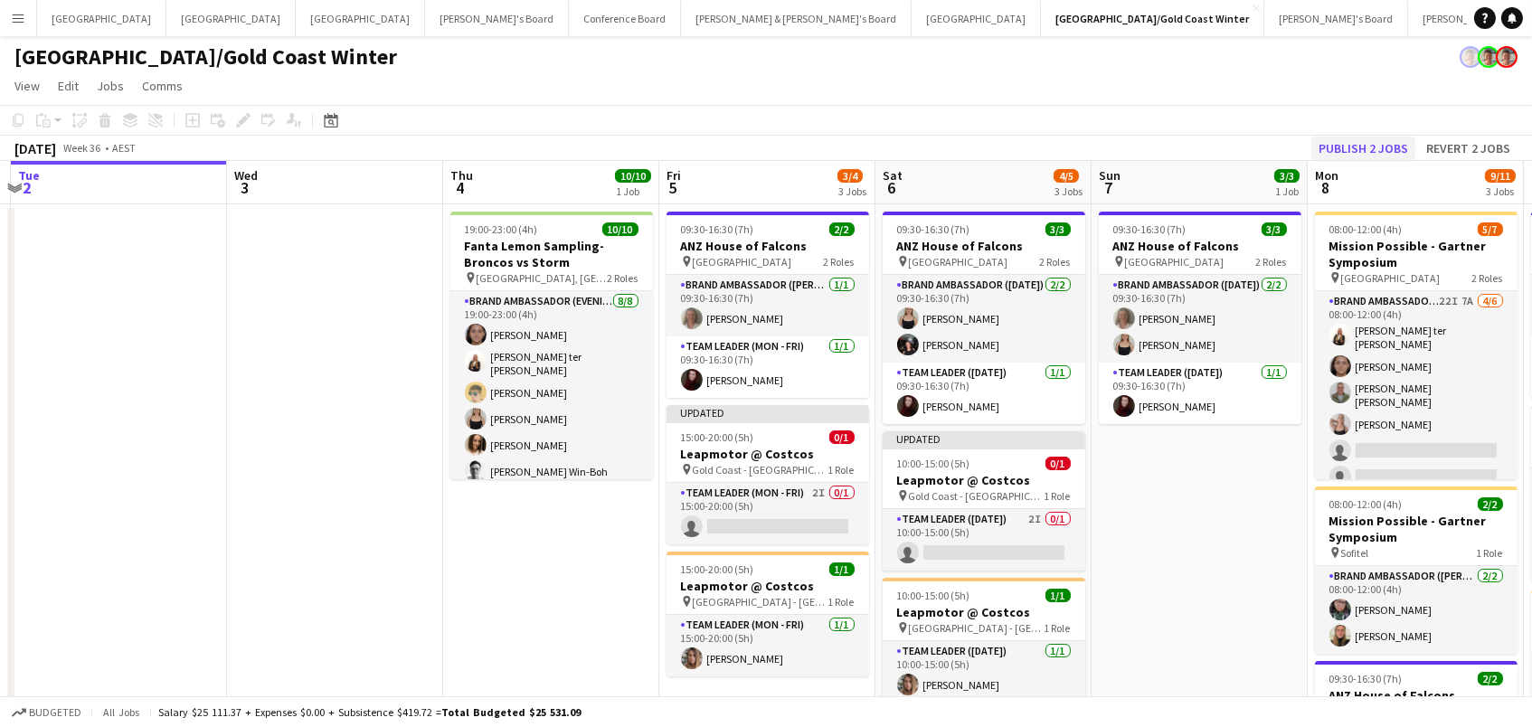
click at [1334, 143] on button "Publish 2 jobs" at bounding box center [1363, 149] width 104 height 24
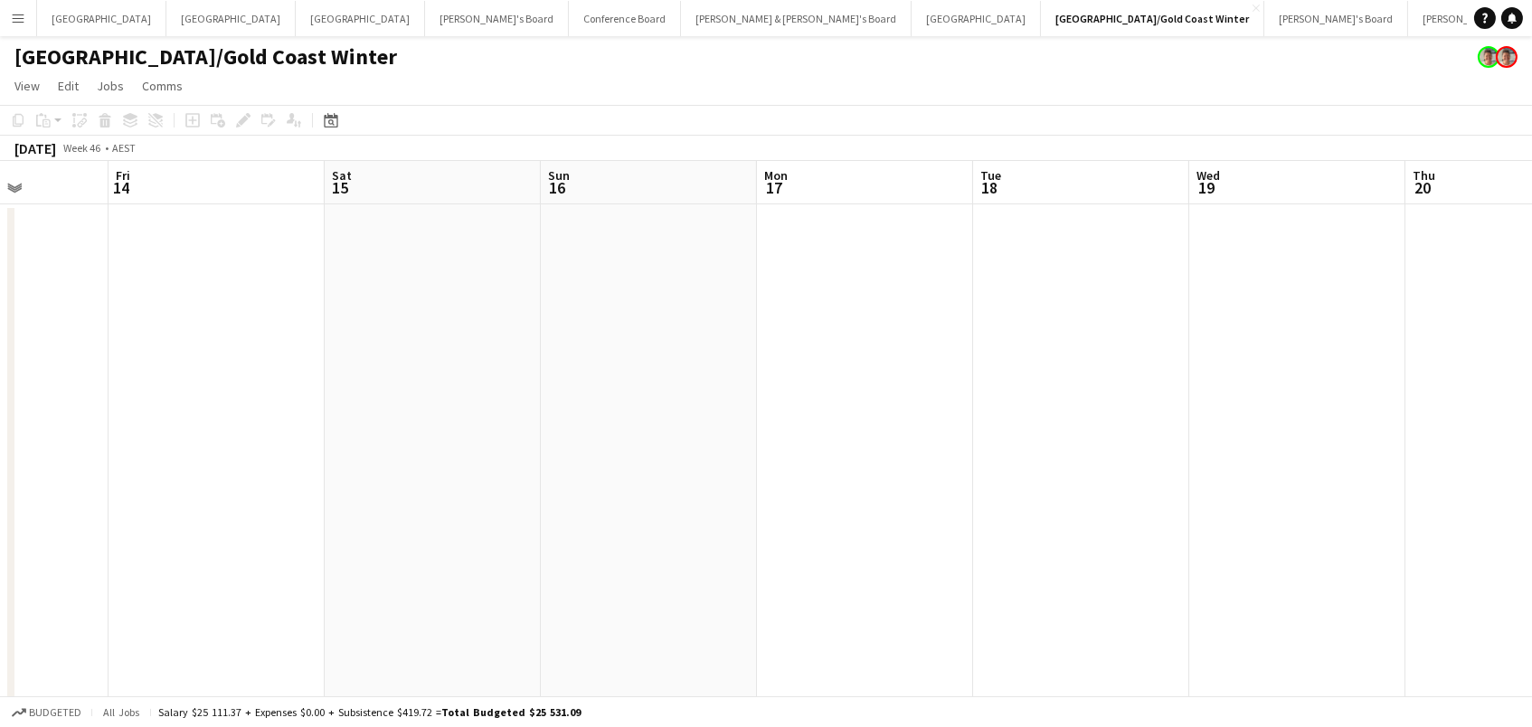
scroll to position [0, 886]
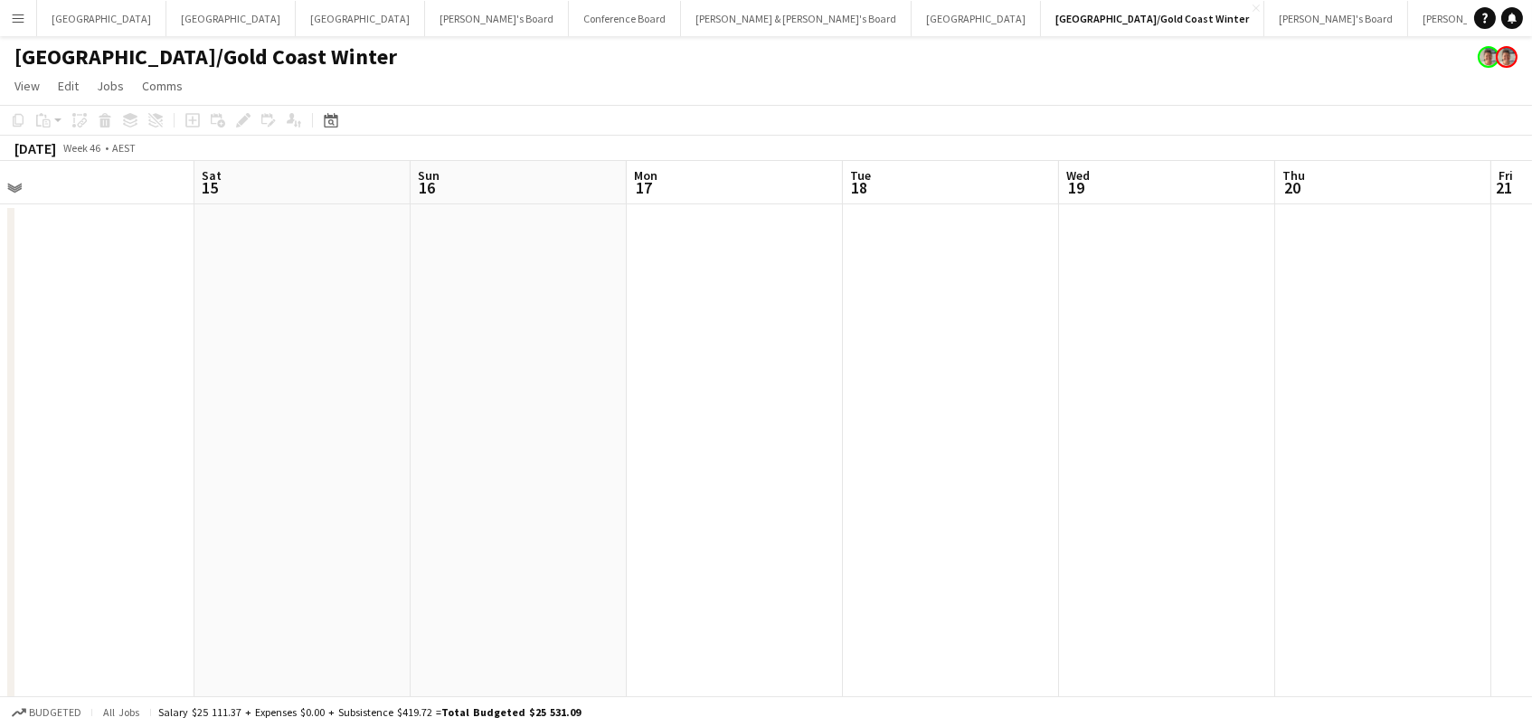
click at [14, 14] on app-icon "Menu" at bounding box center [18, 18] width 14 height 14
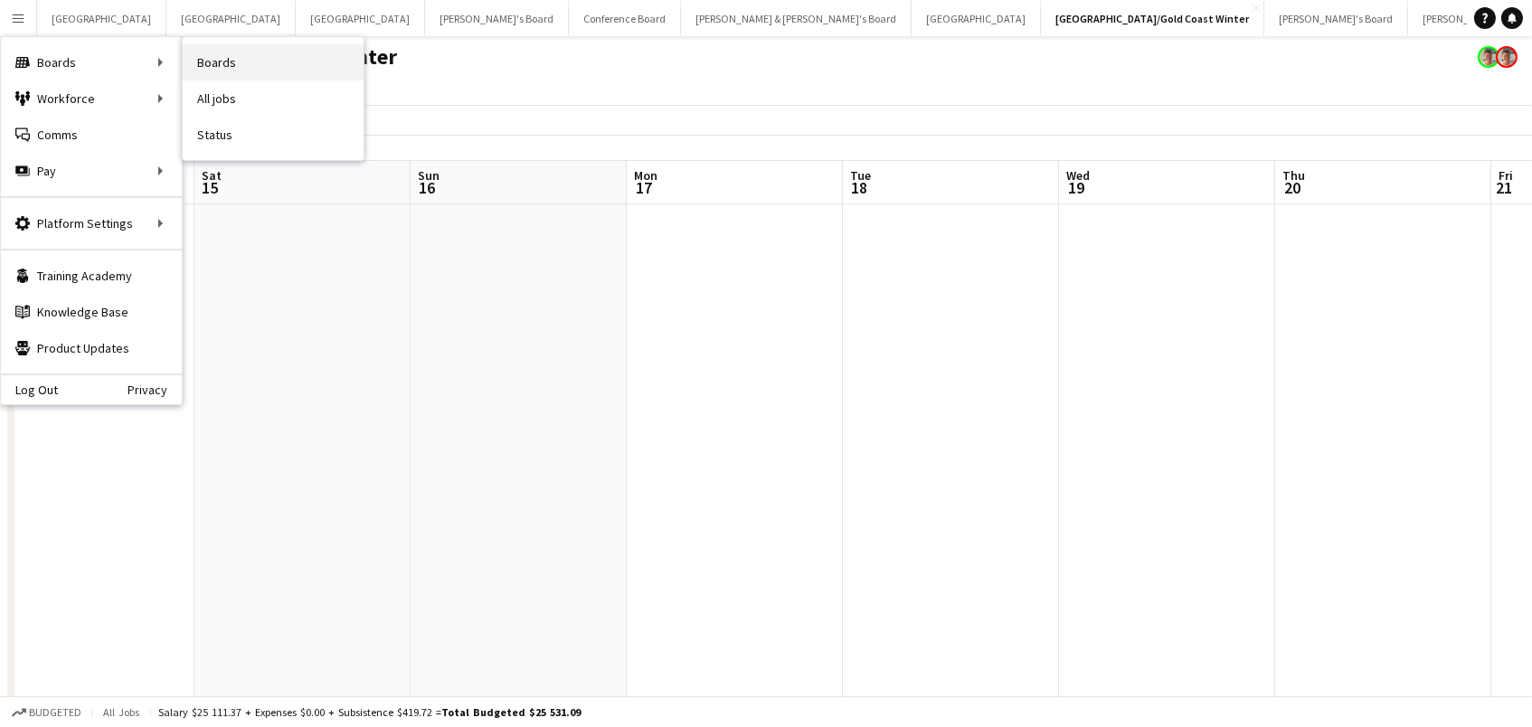
click at [250, 61] on link "Boards" at bounding box center [273, 62] width 181 height 36
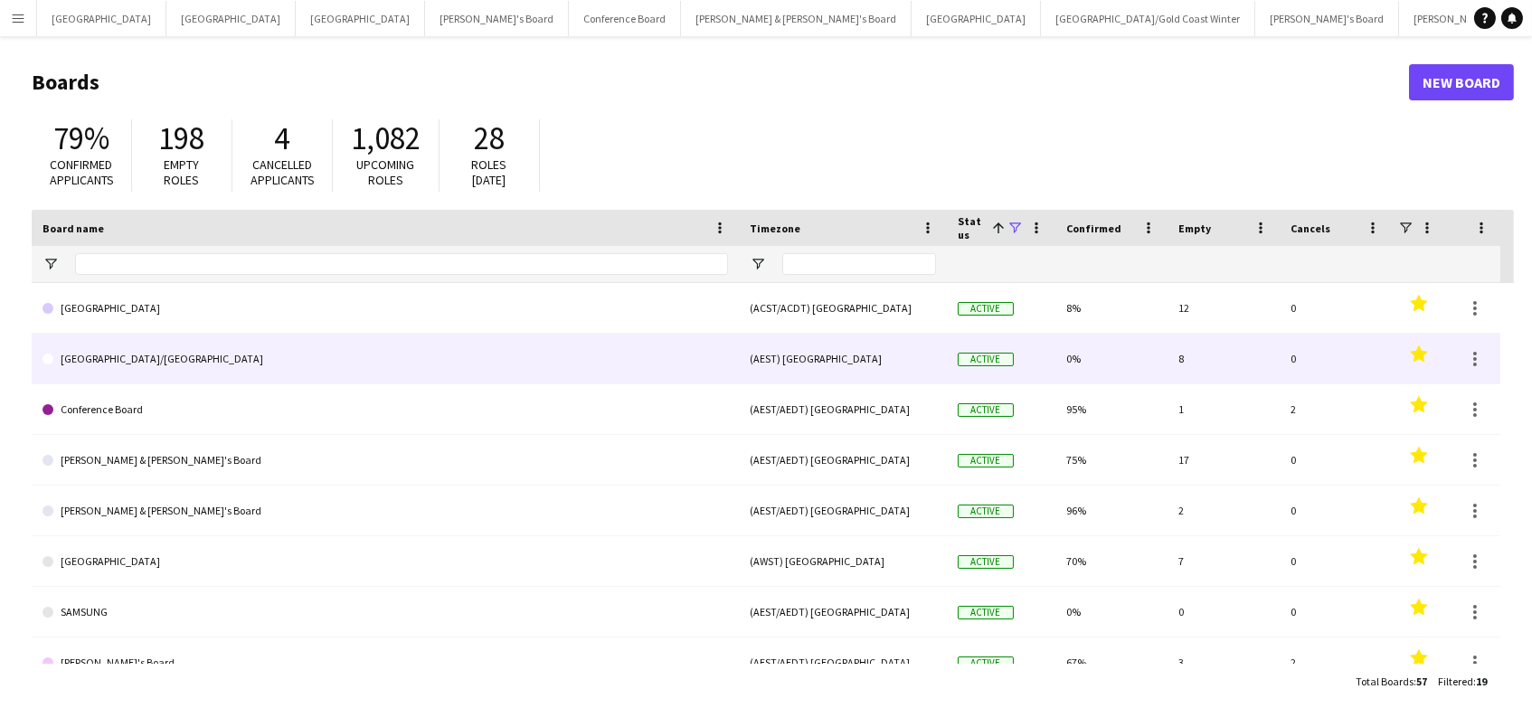
click at [254, 345] on link "[GEOGRAPHIC_DATA]/[GEOGRAPHIC_DATA]" at bounding box center [384, 359] width 685 height 51
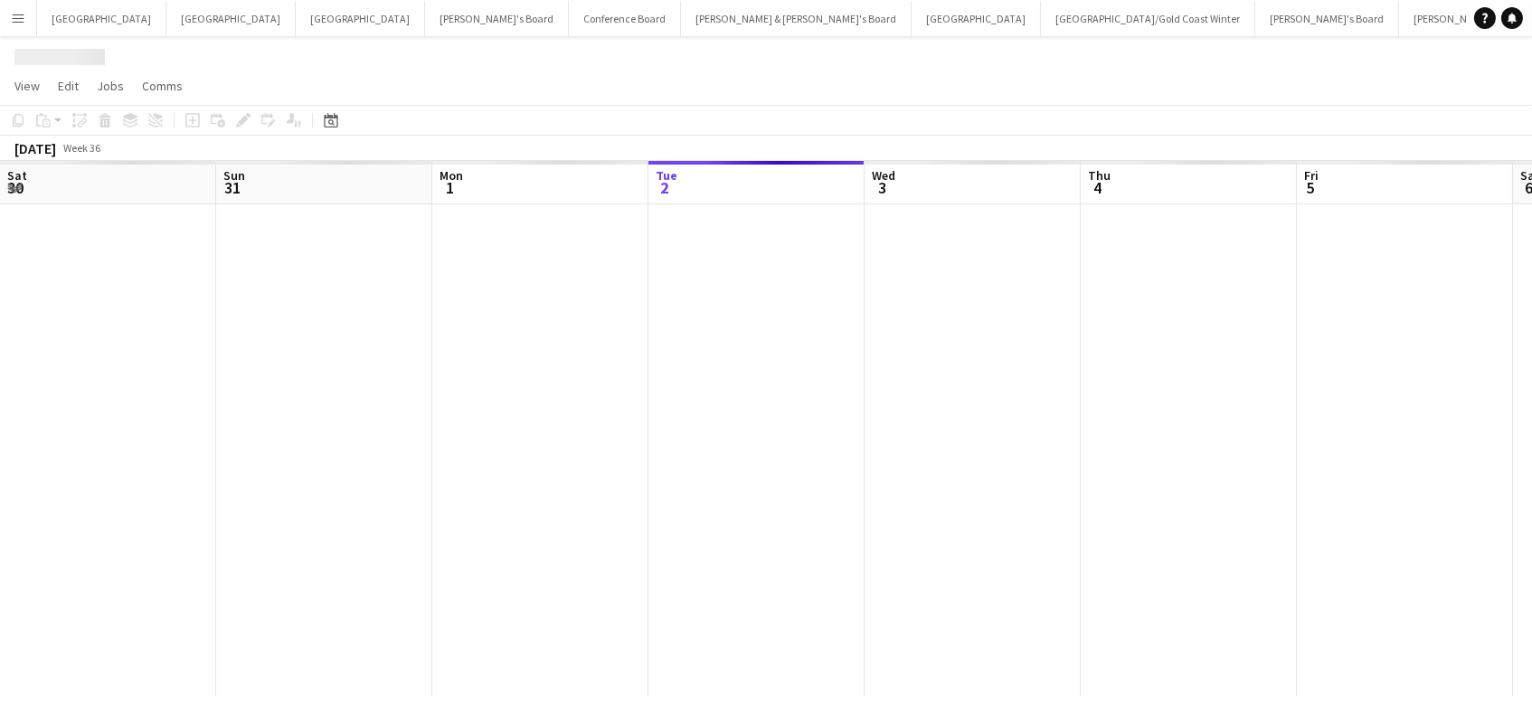
scroll to position [0, 431]
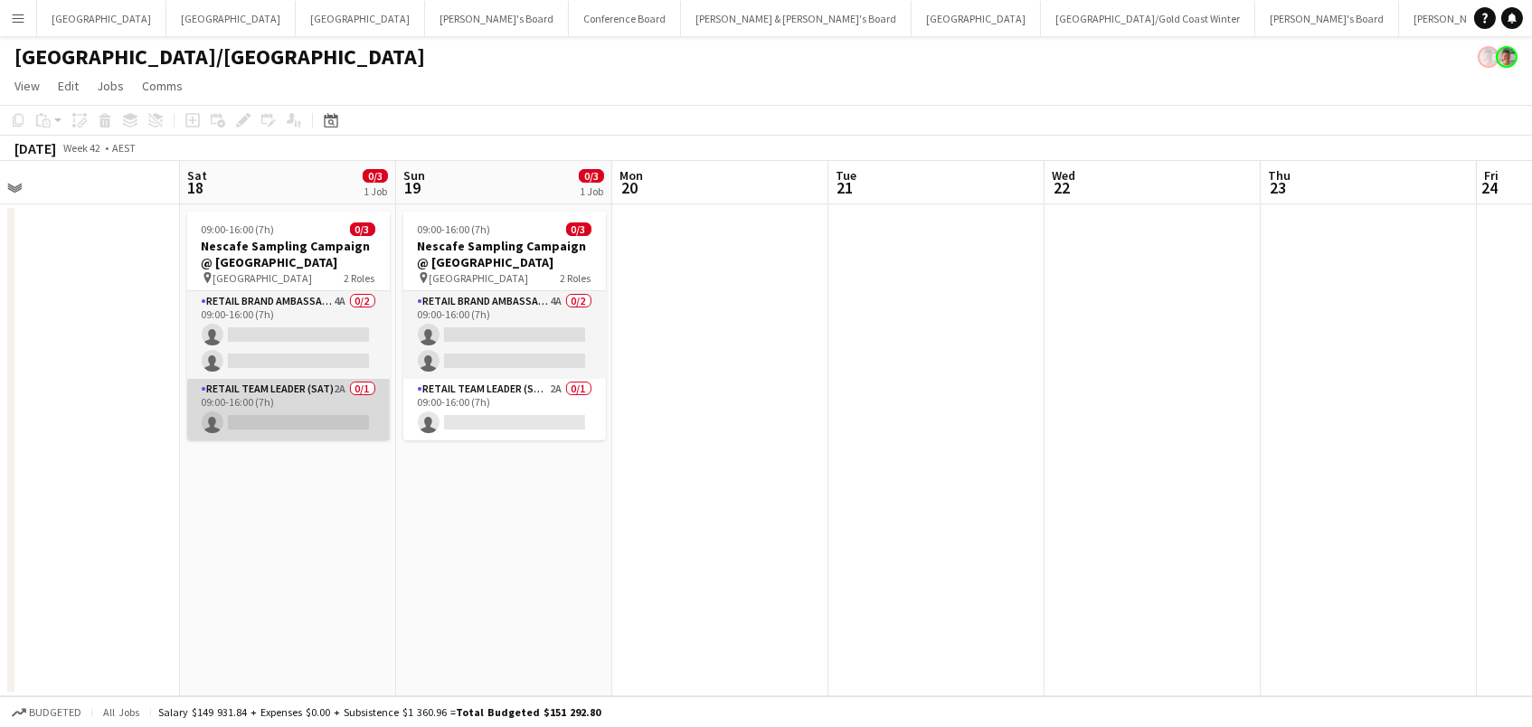
click at [254, 408] on app-card-role "RETAIL Team Leader (Sat) 2A 0/1 09:00-16:00 (7h) single-neutral-actions" at bounding box center [288, 409] width 203 height 61
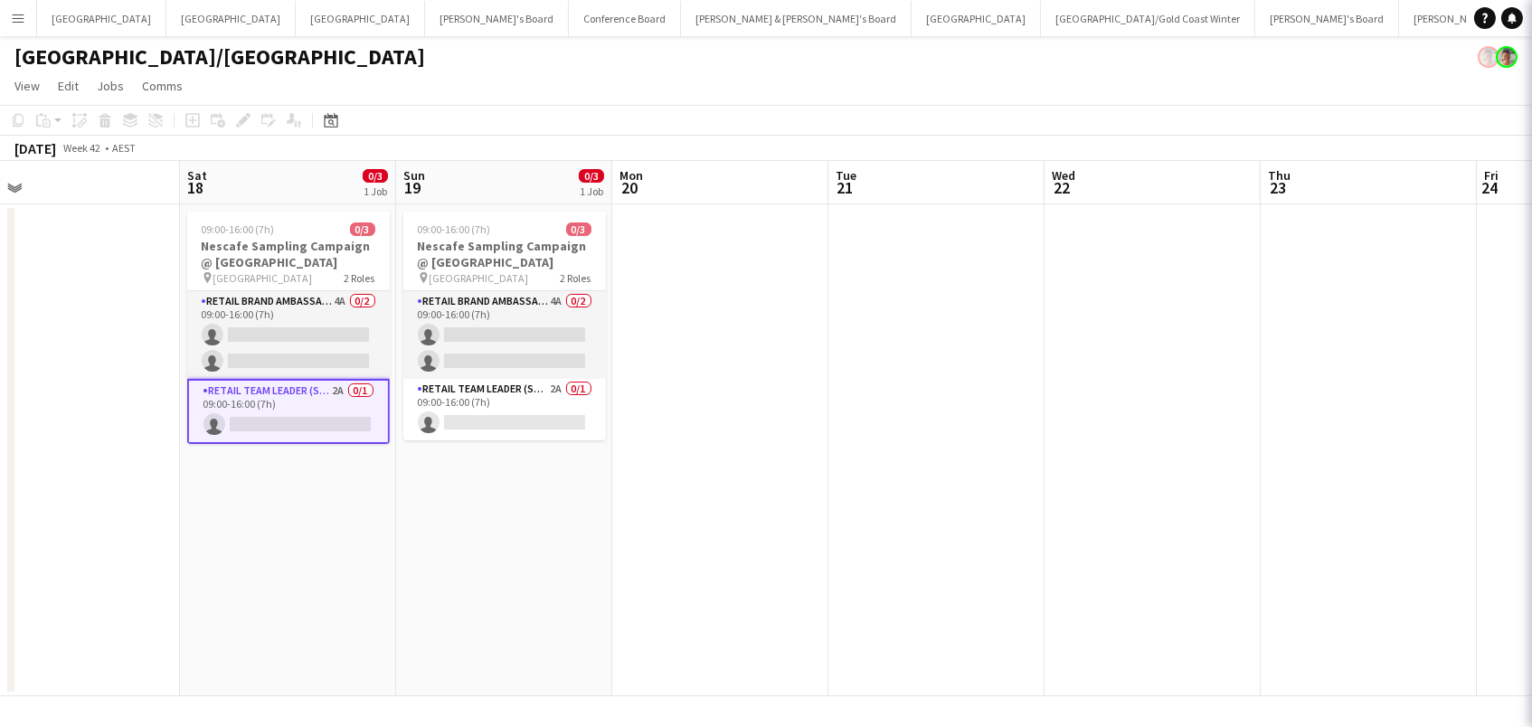
scroll to position [0, 900]
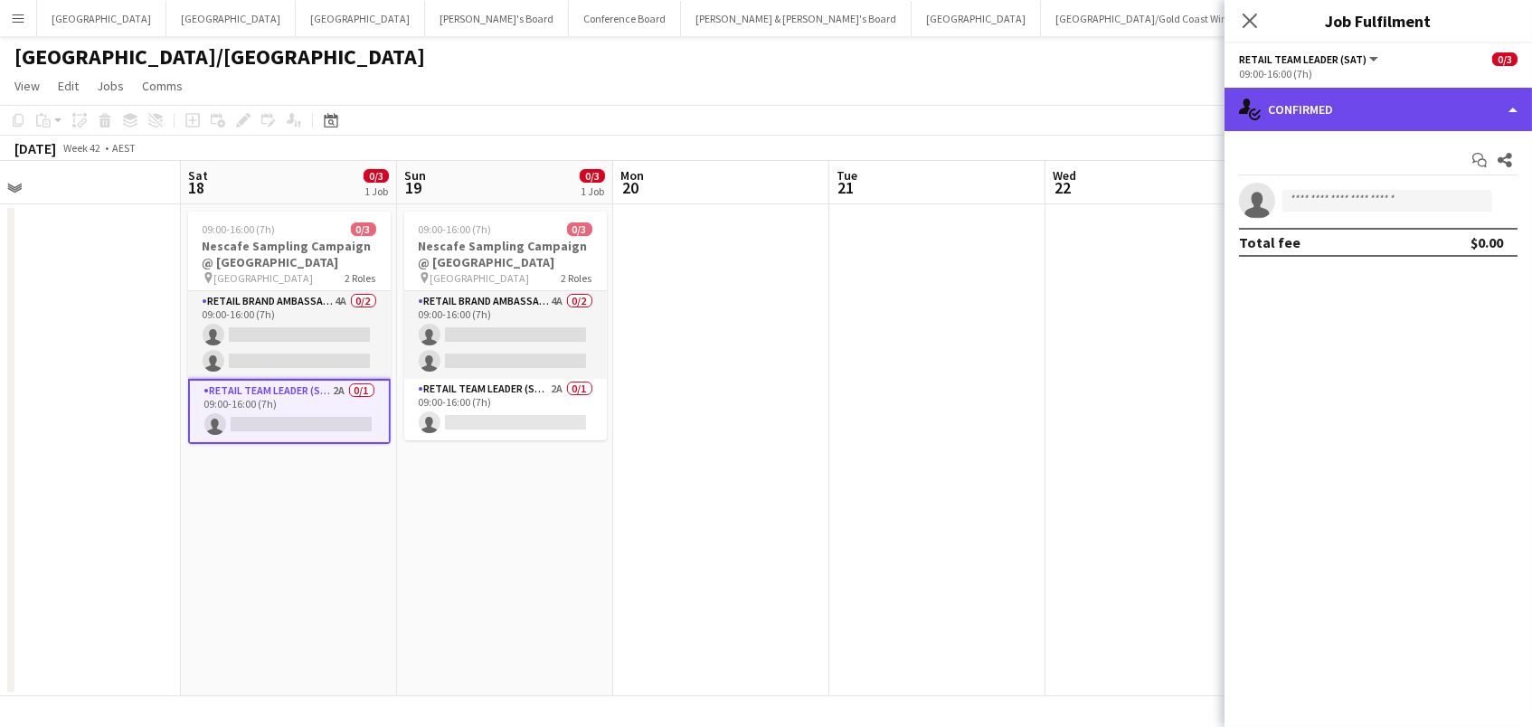
click at [1478, 106] on div "single-neutral-actions-check-2 Confirmed" at bounding box center [1377, 109] width 307 height 43
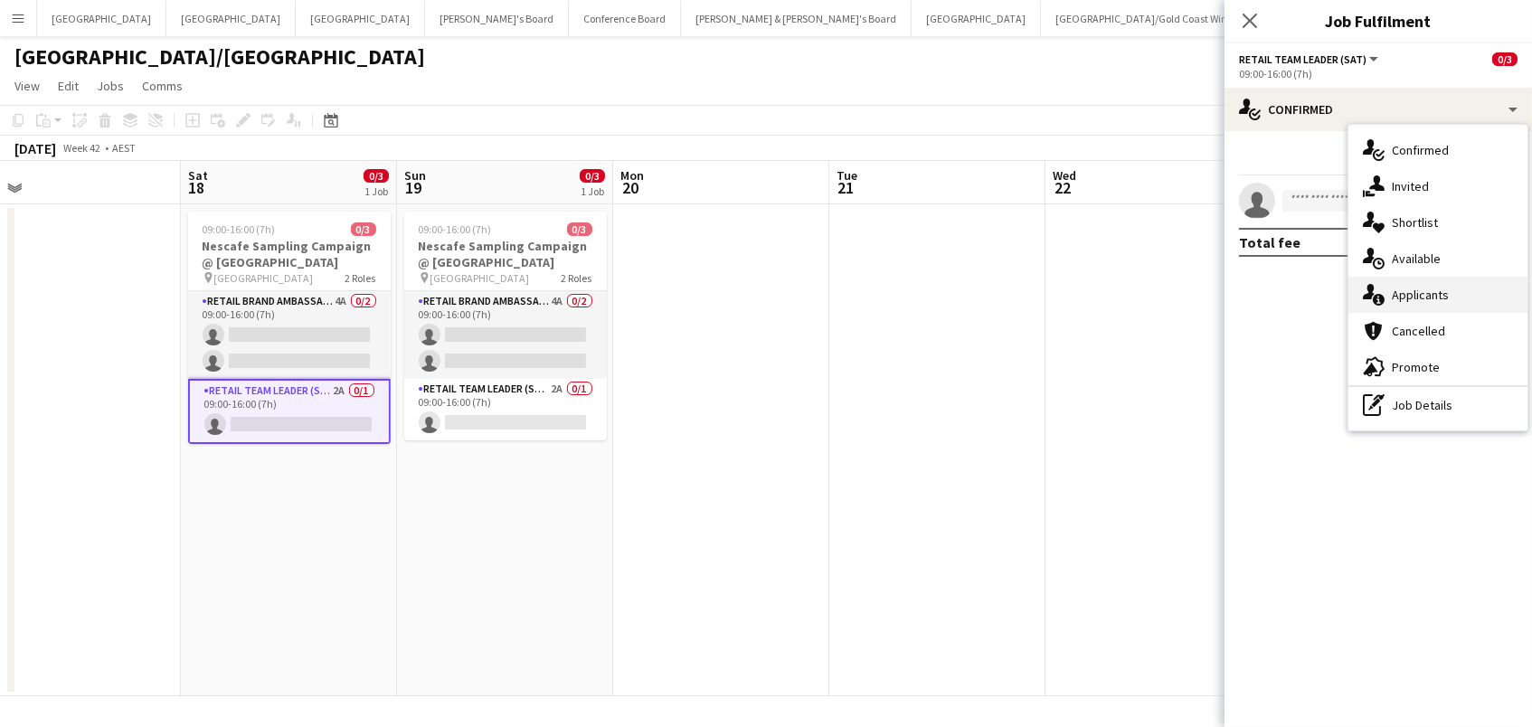
click at [1445, 290] on span "Applicants" at bounding box center [1420, 295] width 57 height 16
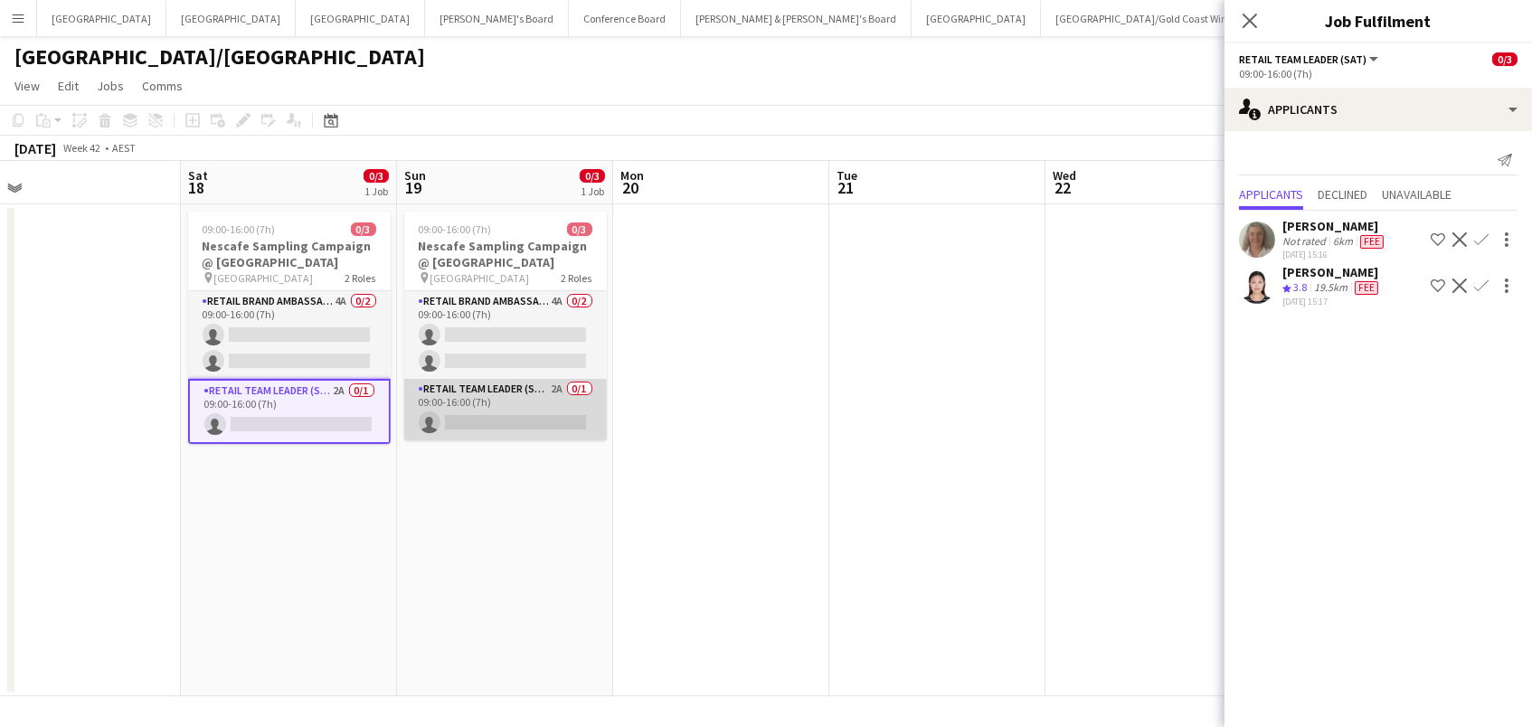
click at [521, 438] on app-card-role "RETAIL Team Leader (Sun) 2A 0/1 09:00-16:00 (7h) single-neutral-actions" at bounding box center [505, 409] width 203 height 61
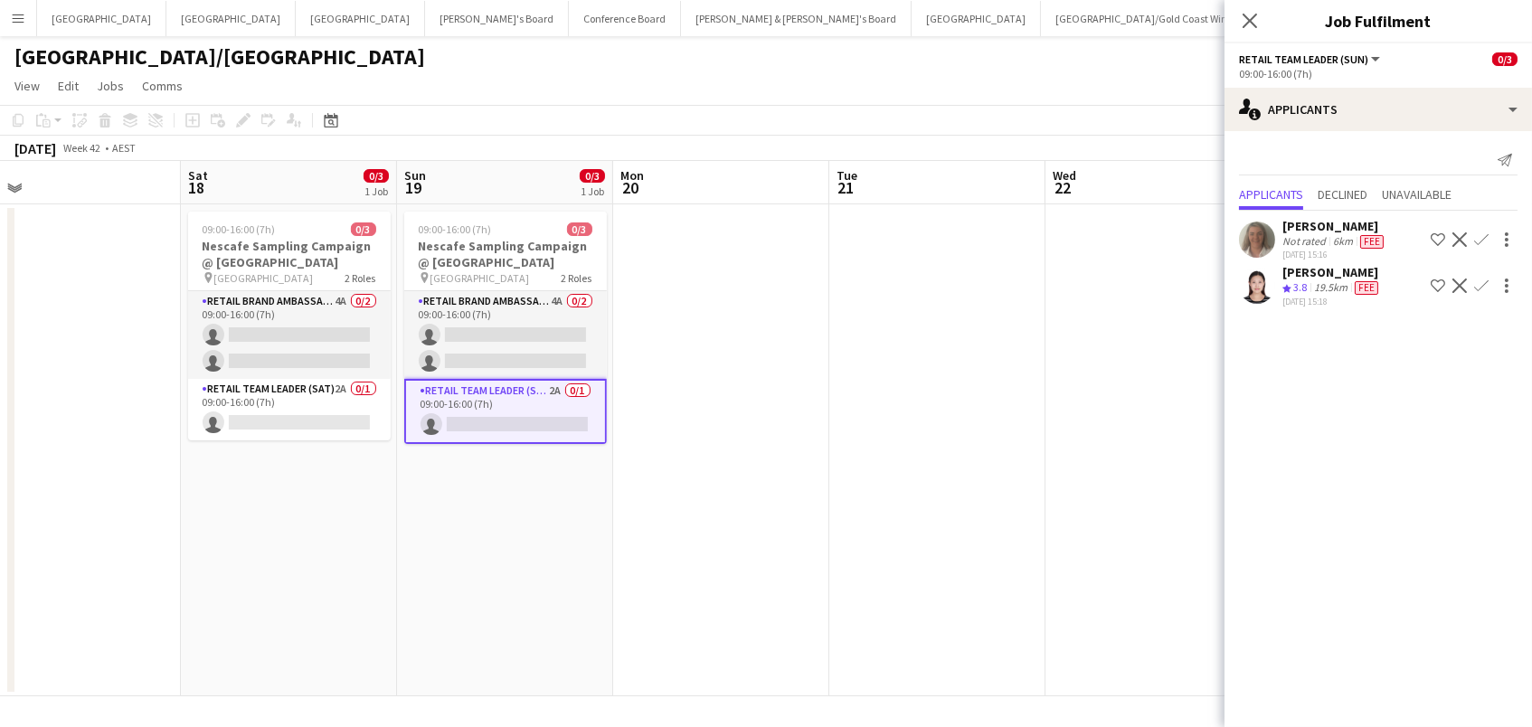
click at [1481, 280] on app-icon "Confirm" at bounding box center [1481, 285] width 14 height 14
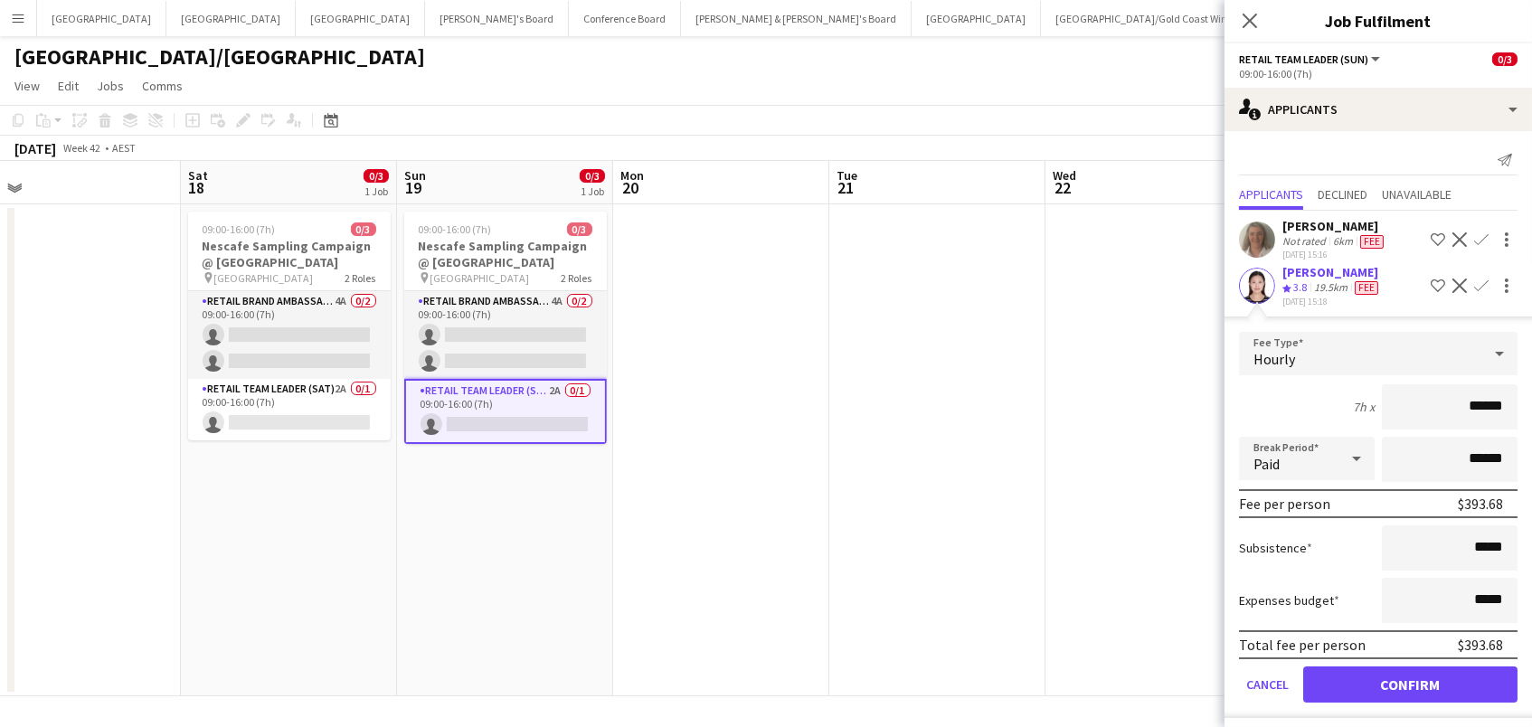
click at [1410, 679] on button "Confirm" at bounding box center [1410, 684] width 214 height 36
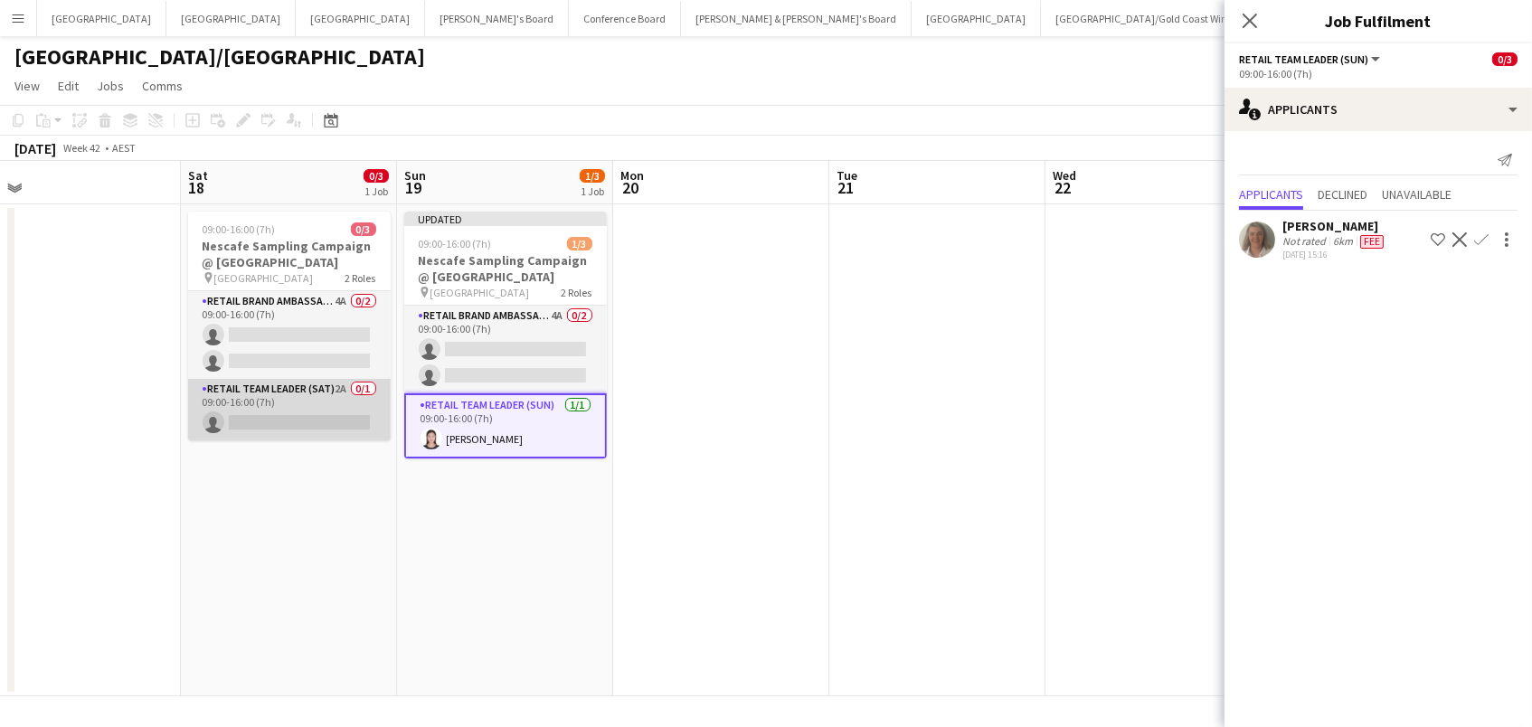
click at [256, 423] on app-card-role "RETAIL Team Leader (Sat) 2A 0/1 09:00-16:00 (7h) single-neutral-actions" at bounding box center [289, 409] width 203 height 61
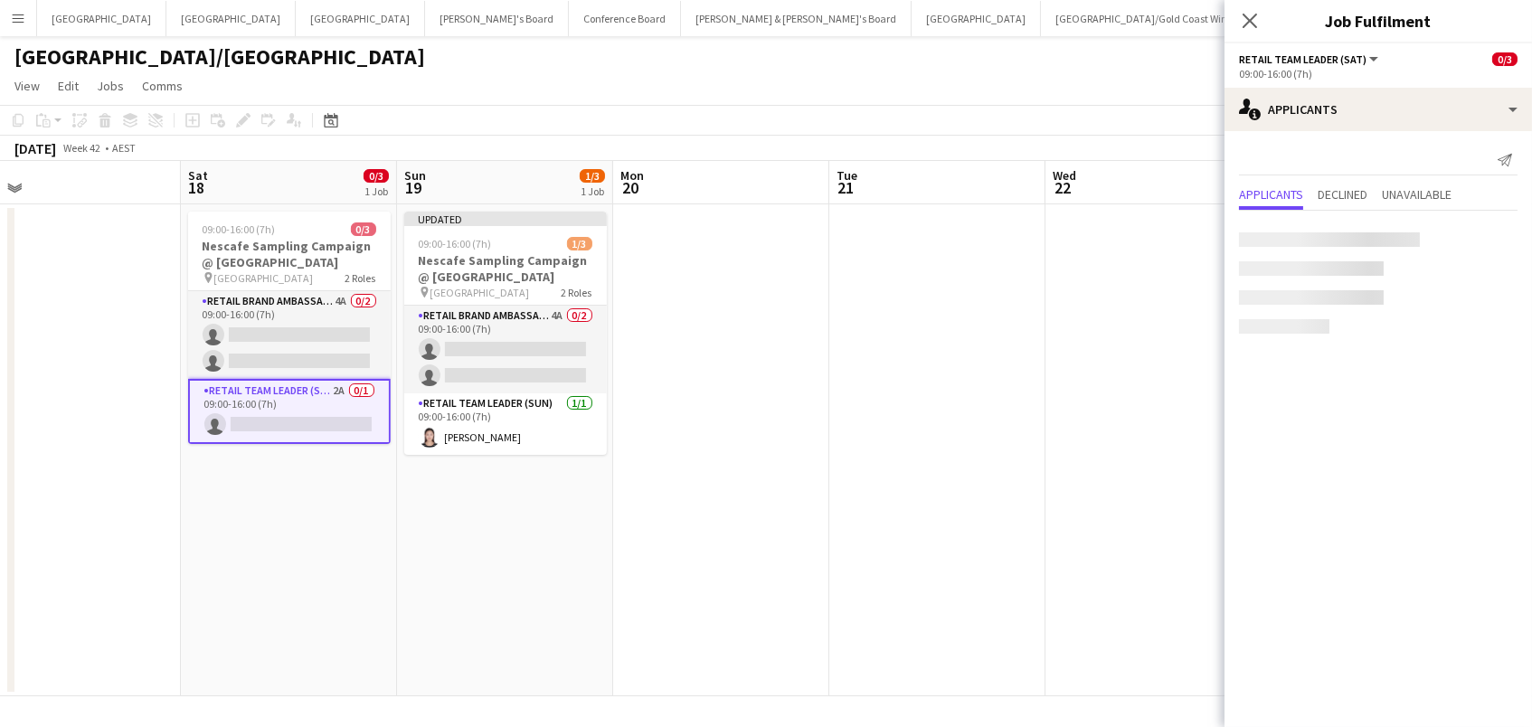
scroll to position [0, 899]
click at [1484, 278] on app-icon "Confirm" at bounding box center [1481, 285] width 14 height 14
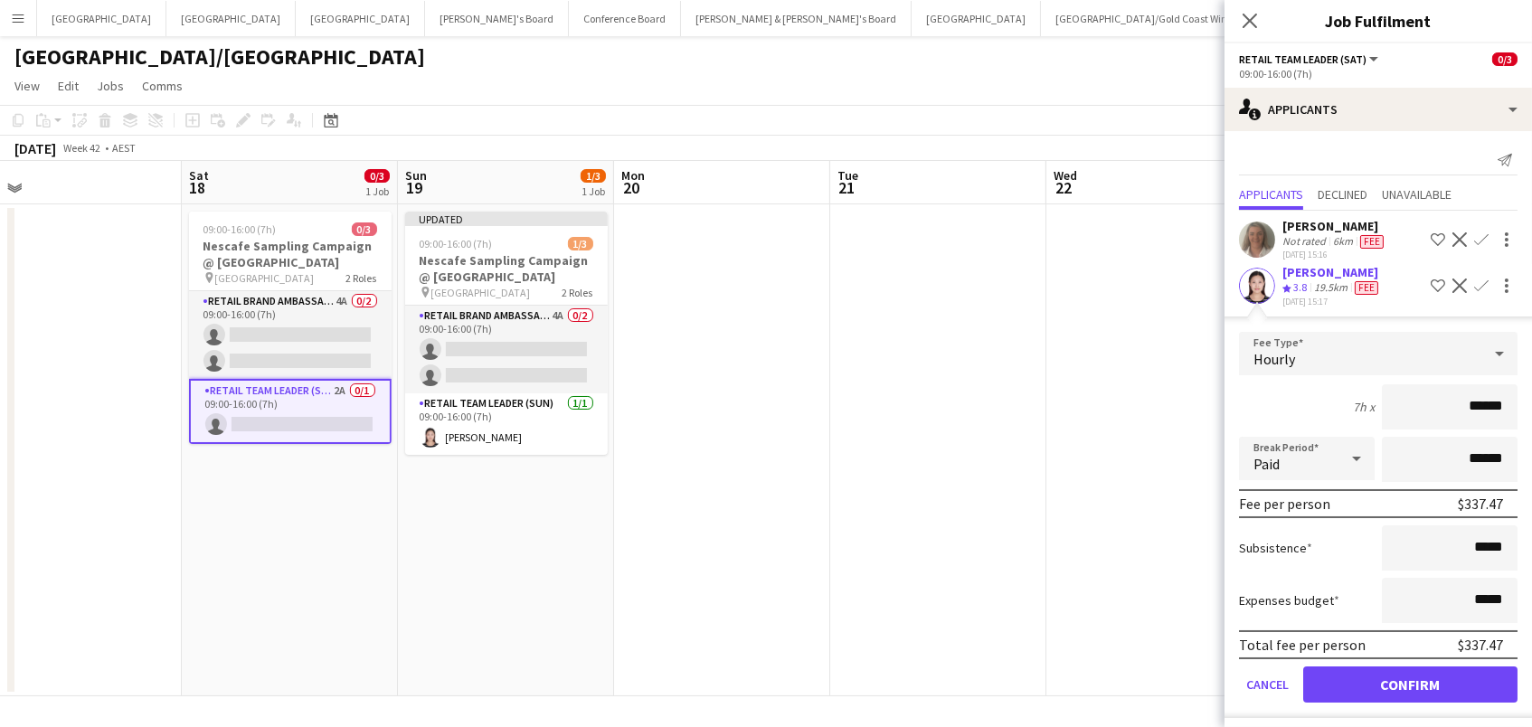
click at [1410, 679] on button "Confirm" at bounding box center [1410, 684] width 214 height 36
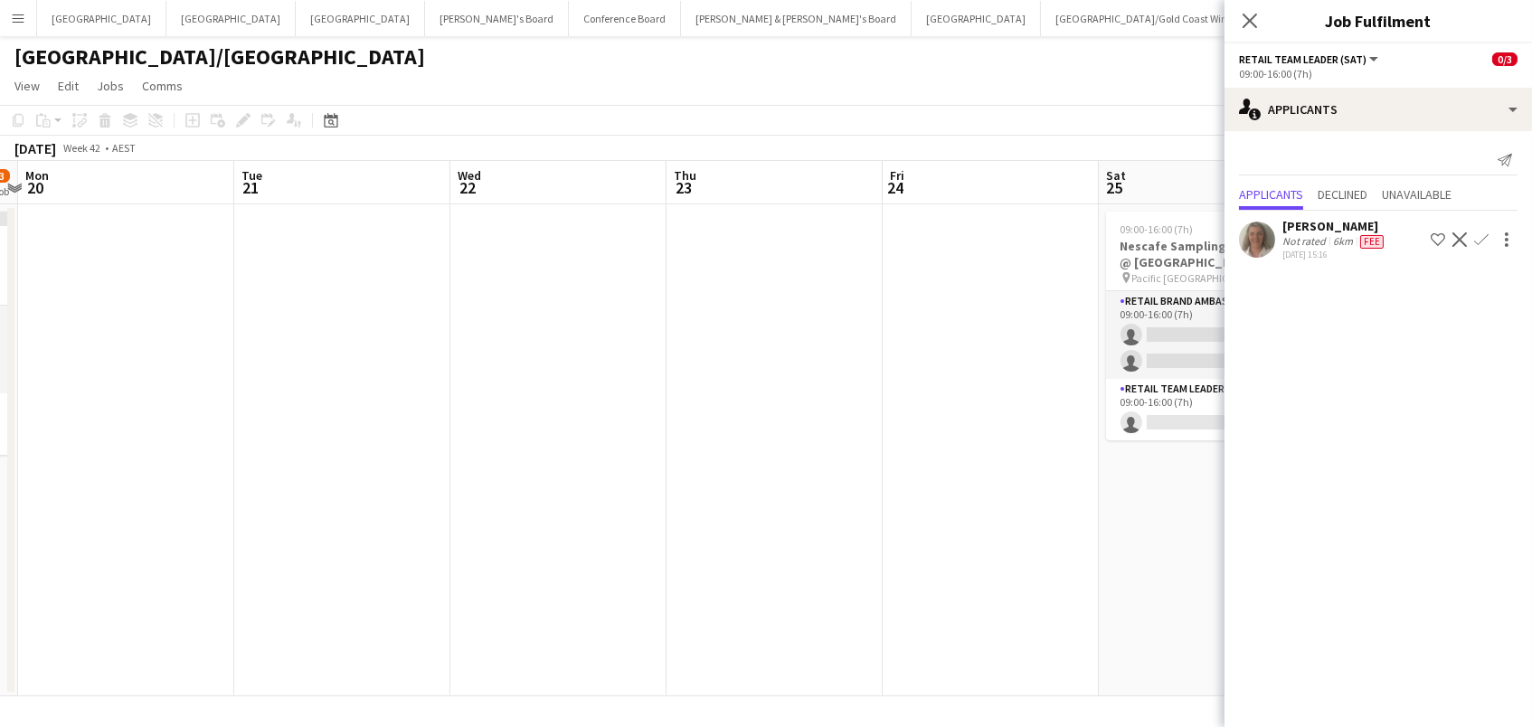
scroll to position [0, 816]
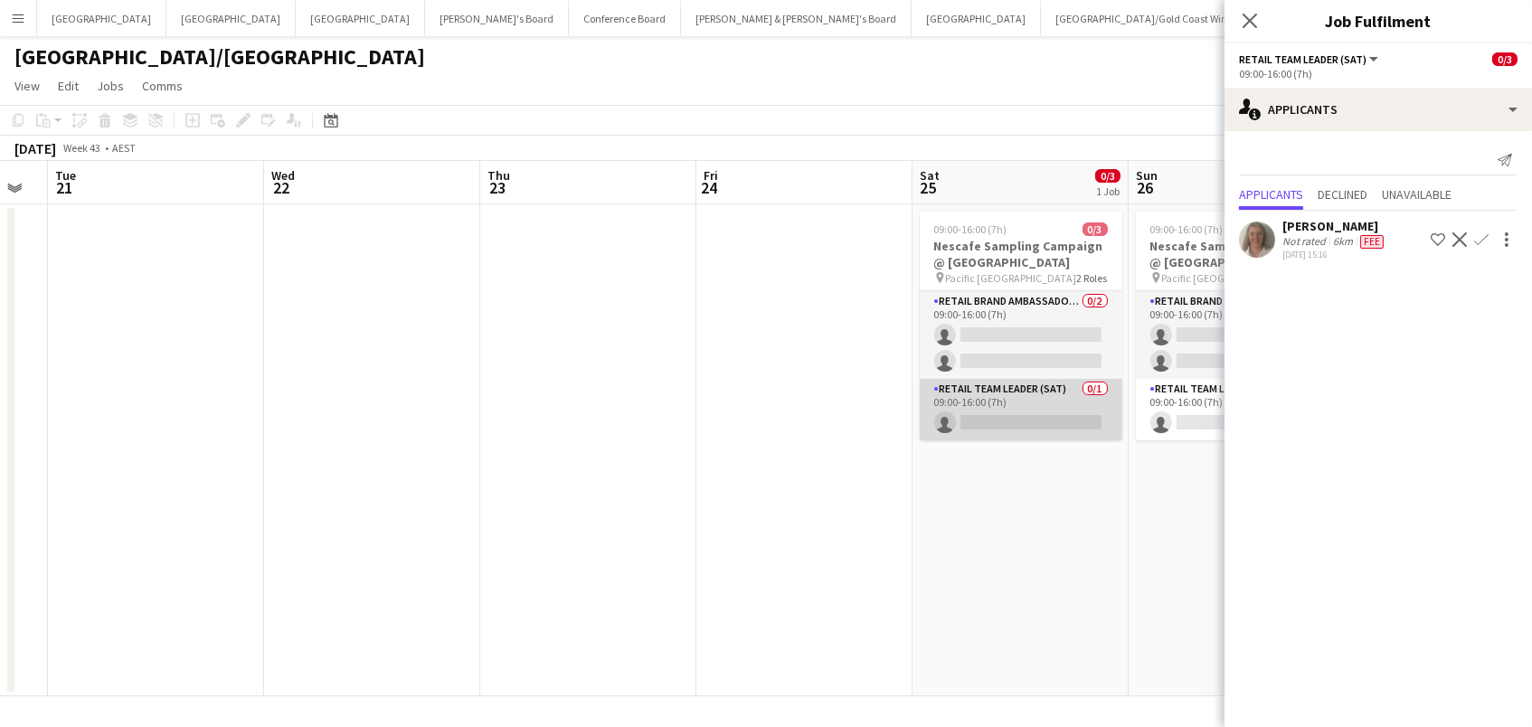
click at [1032, 420] on app-card-role "RETAIL Team Leader (Sat) 0/1 09:00-16:00 (7h) single-neutral-actions" at bounding box center [1021, 409] width 203 height 61
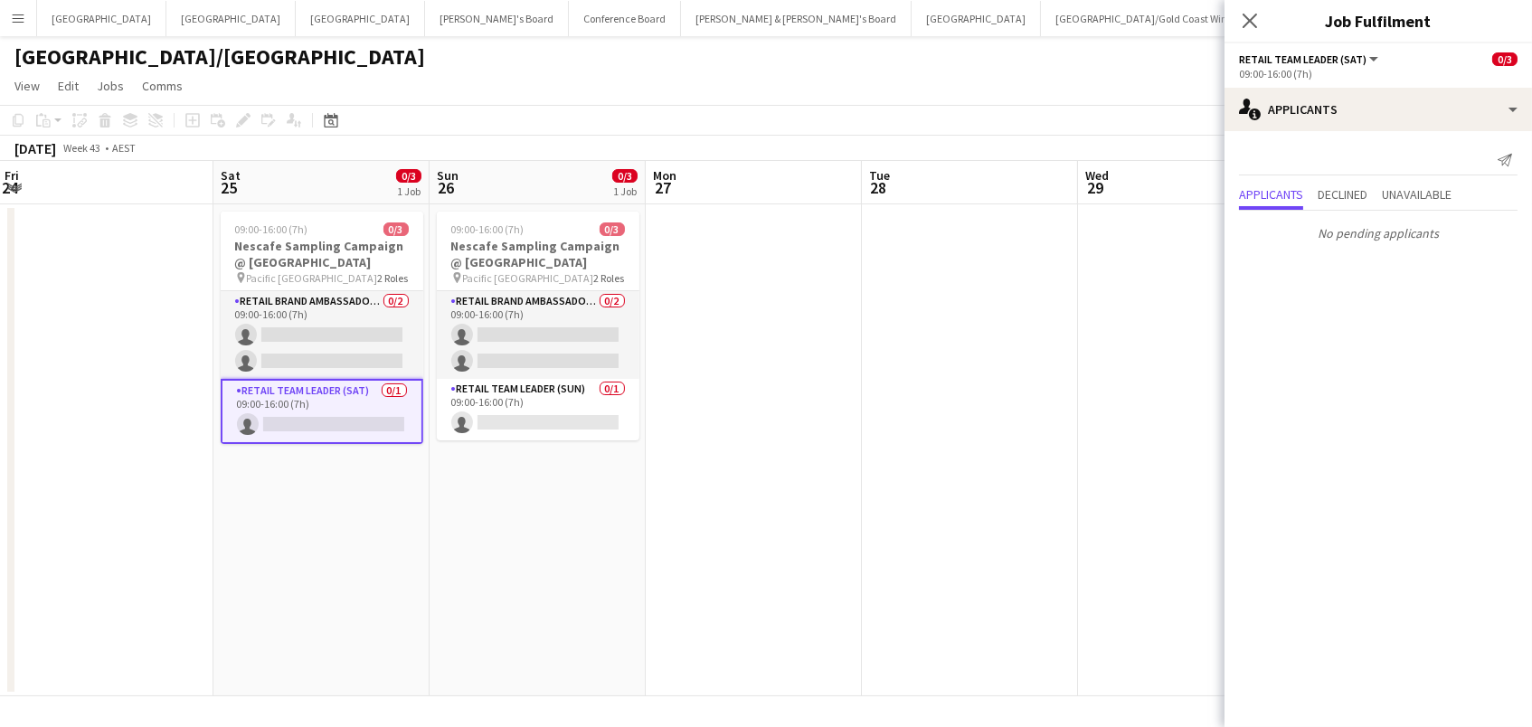
scroll to position [0, 669]
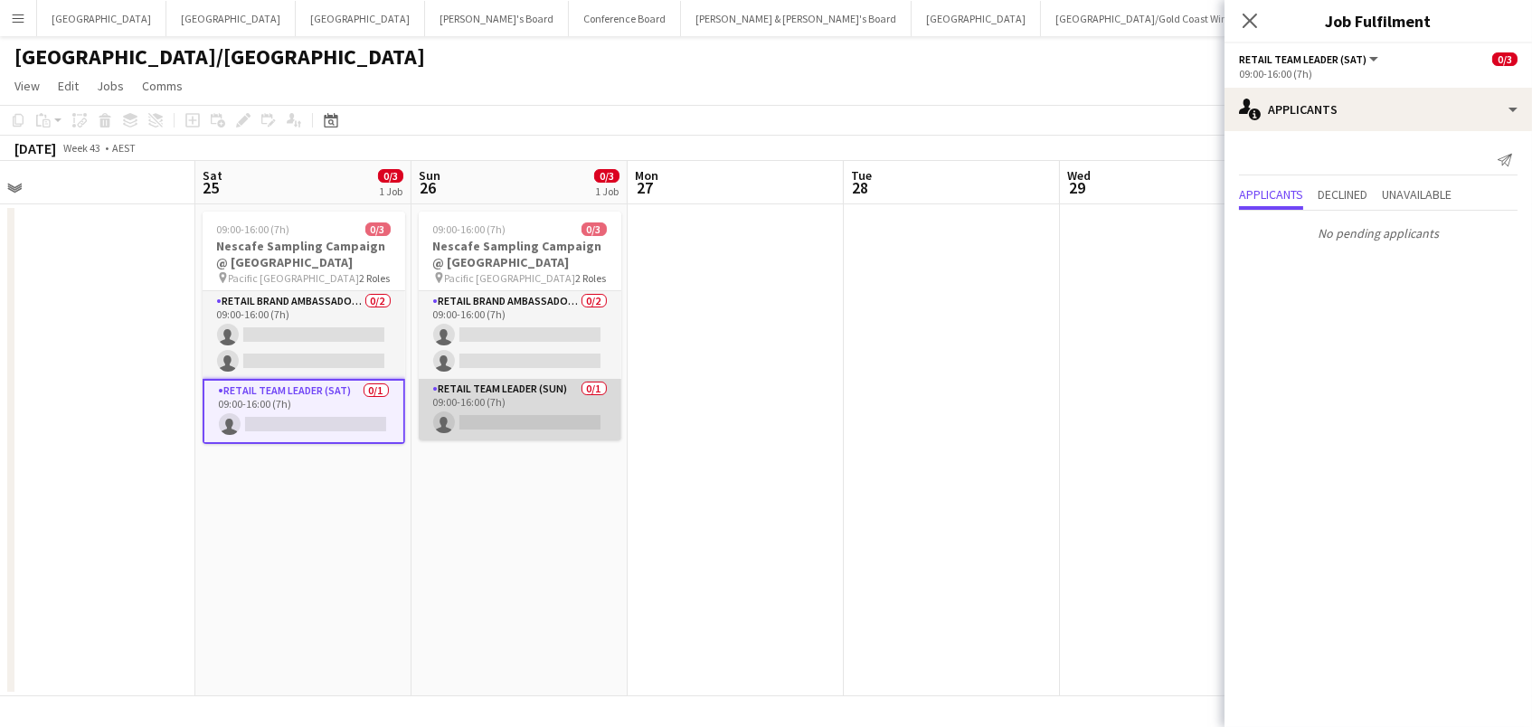
click at [582, 411] on app-card-role "RETAIL Team Leader (Sun) 0/1 09:00-16:00 (7h) single-neutral-actions" at bounding box center [520, 409] width 203 height 61
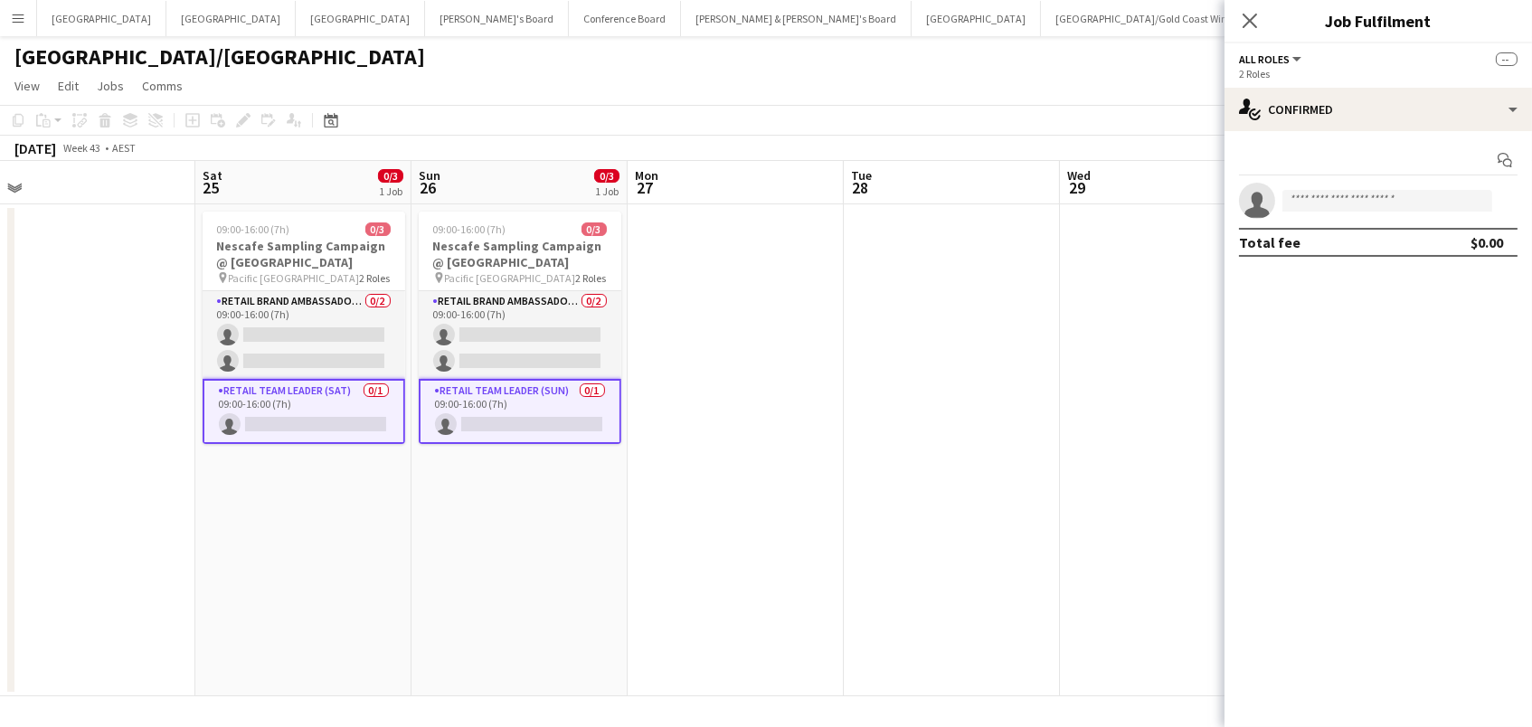
click at [335, 420] on app-card-role "RETAIL Team Leader (Sat) 0/1 09:00-16:00 (7h) single-neutral-actions" at bounding box center [304, 411] width 203 height 65
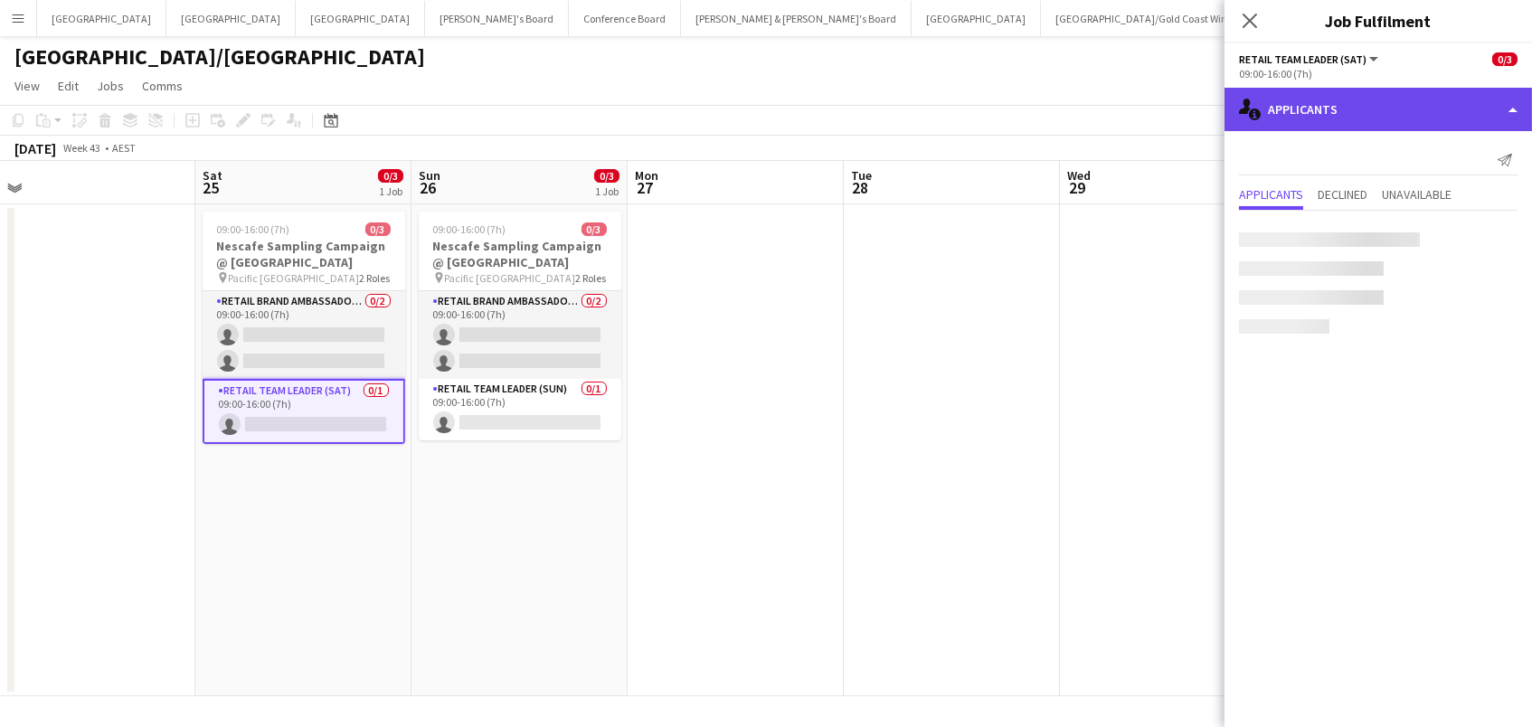
click at [1316, 118] on div "single-neutral-actions-information Applicants" at bounding box center [1377, 109] width 307 height 43
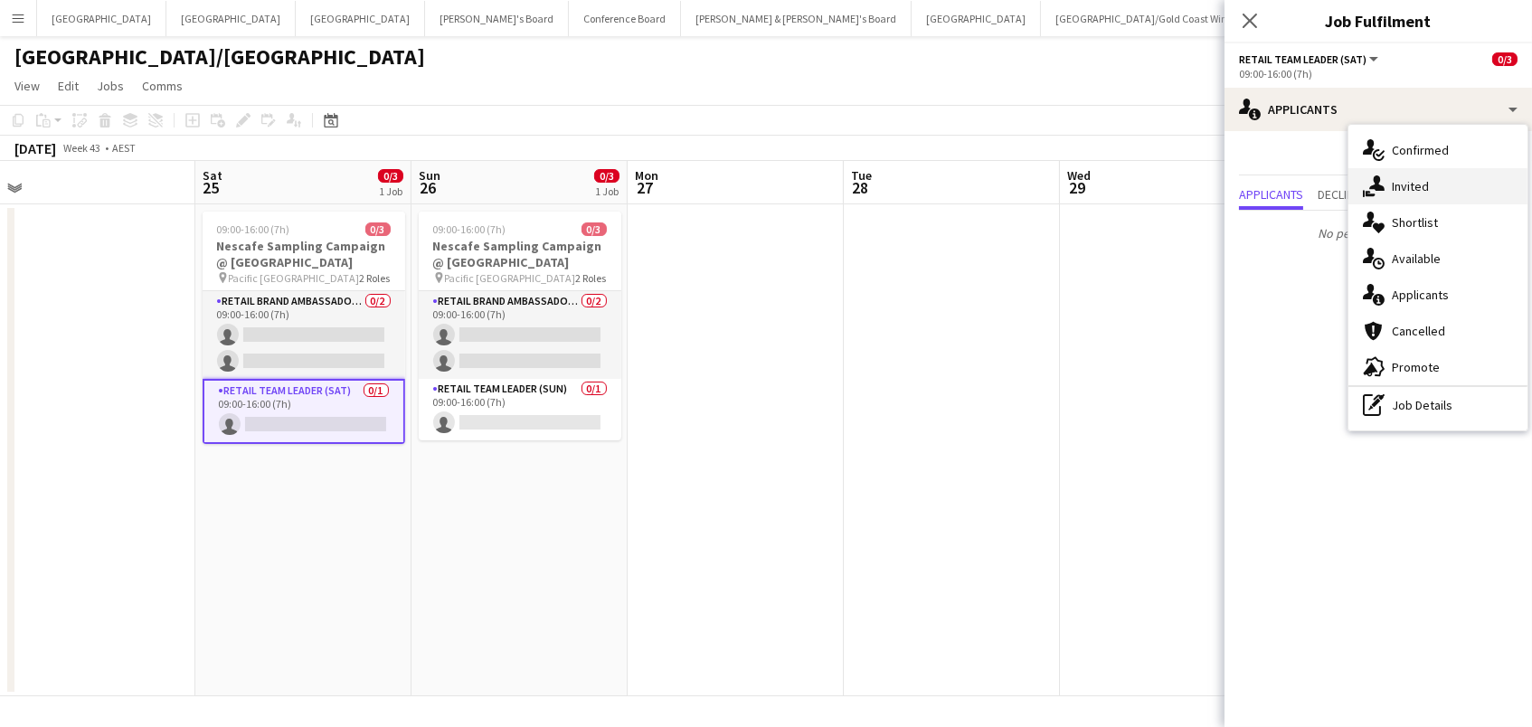
click at [1393, 188] on span "Invited" at bounding box center [1410, 186] width 37 height 16
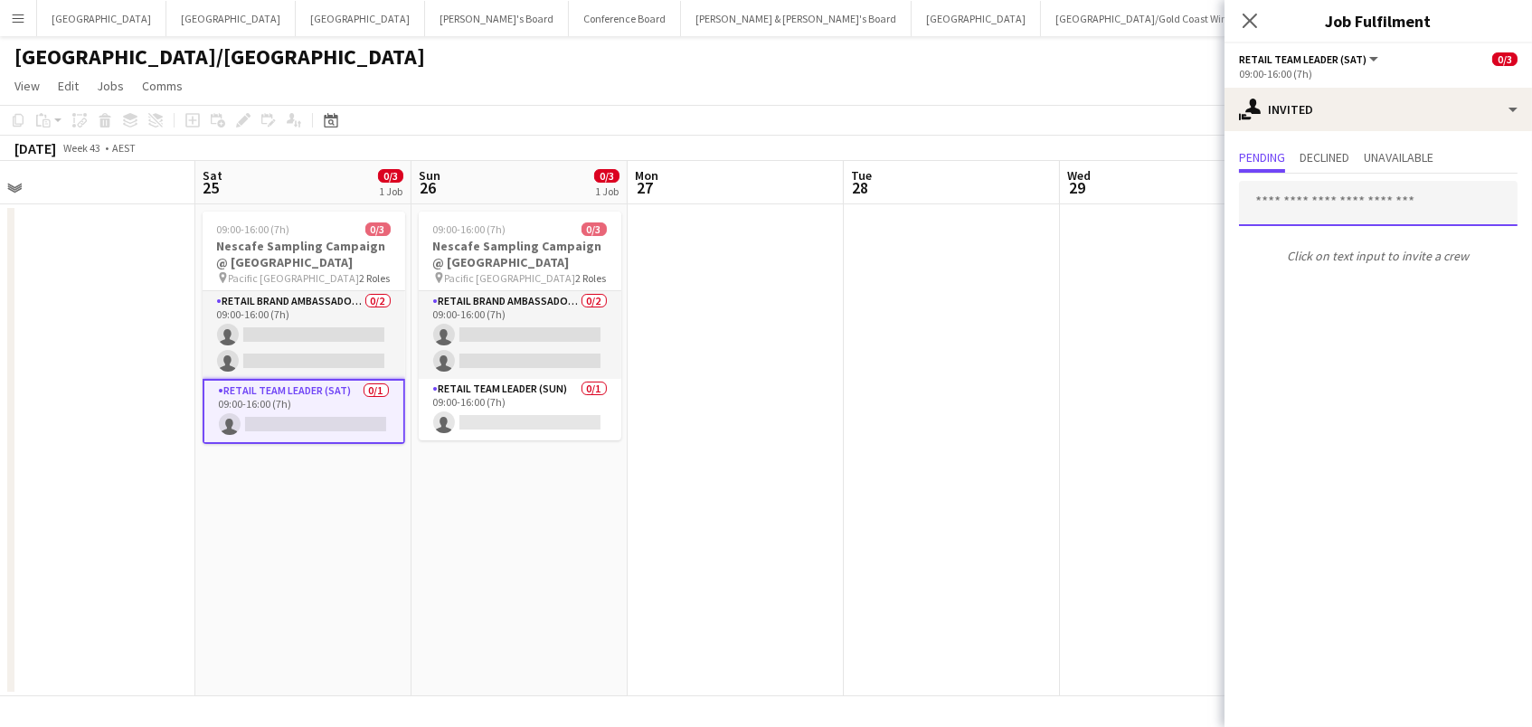
click at [1340, 209] on input "text" at bounding box center [1378, 203] width 278 height 45
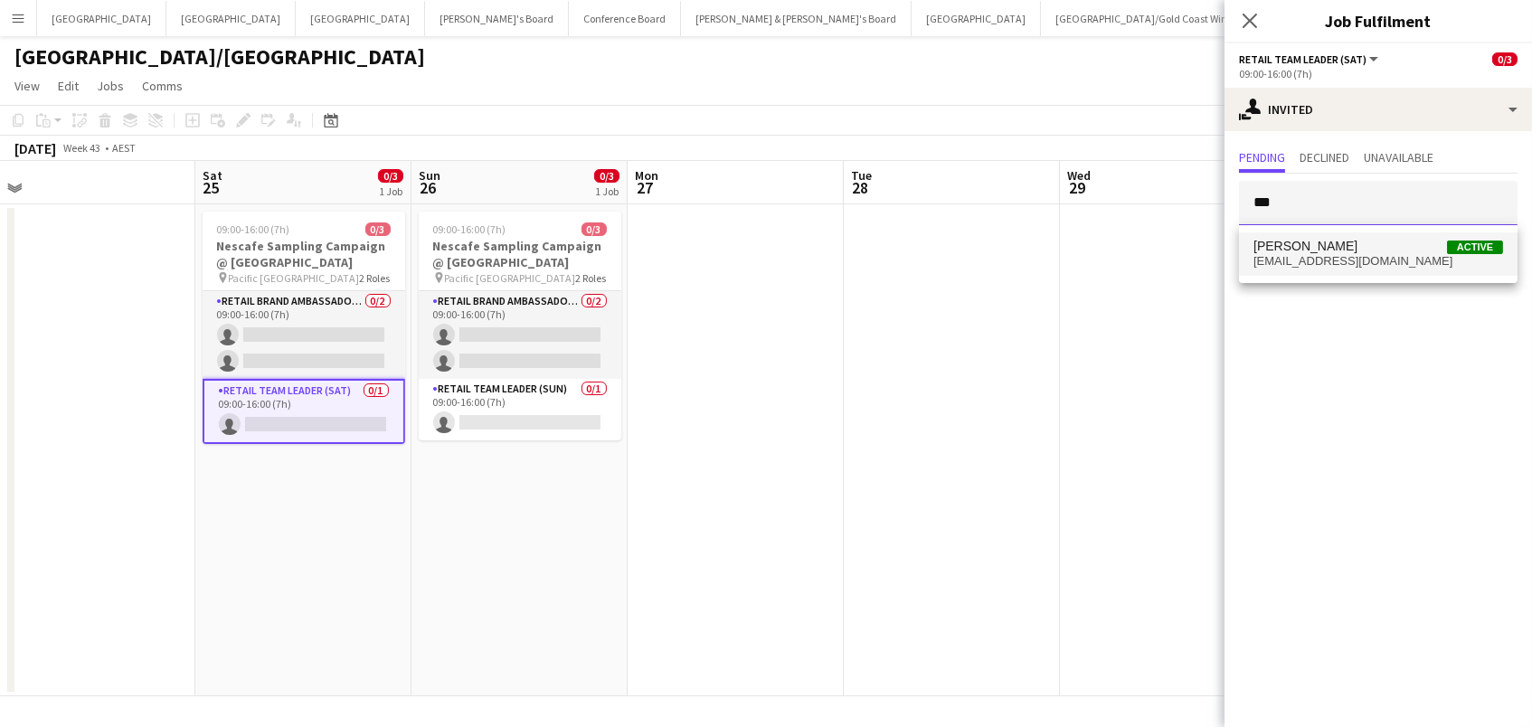
type input "***"
click at [1366, 249] on span "Jag Wei Active" at bounding box center [1378, 246] width 250 height 15
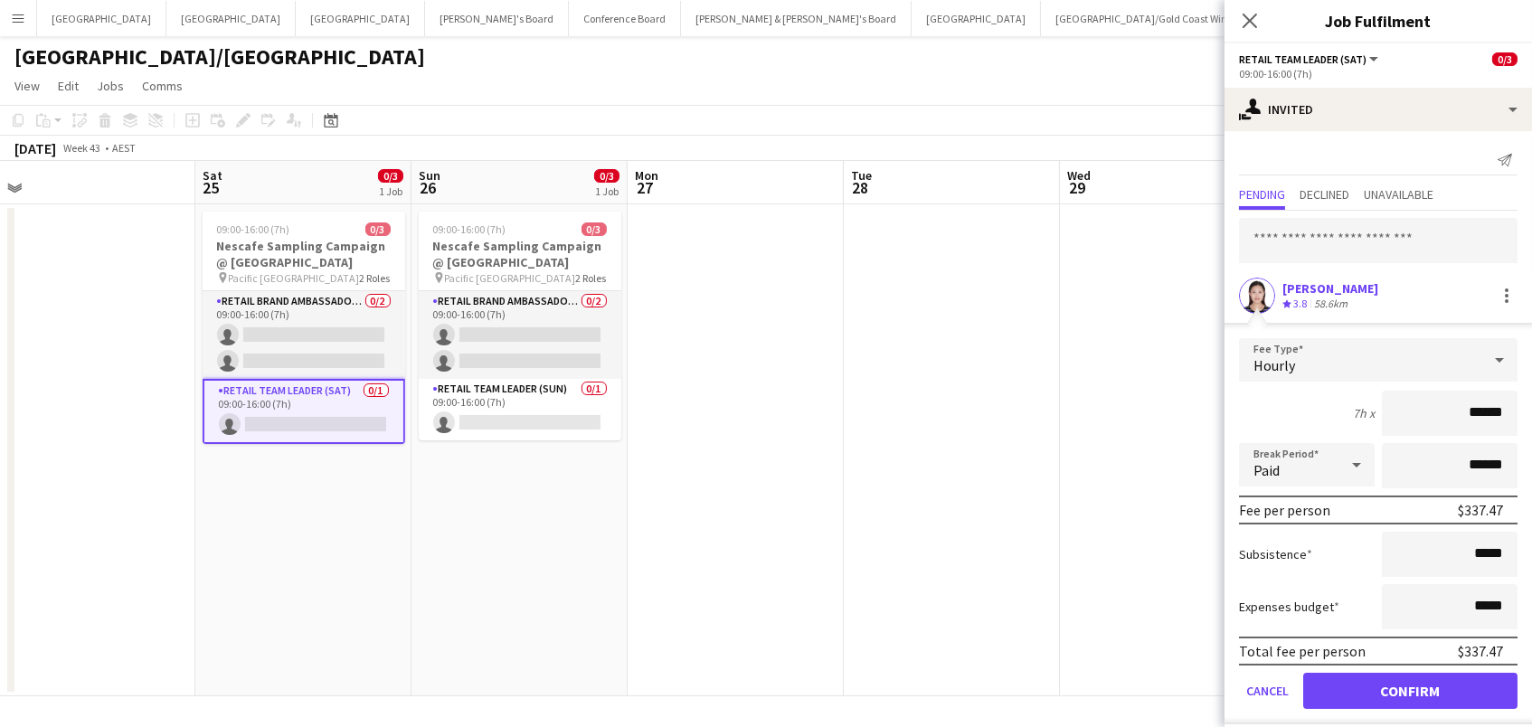
click at [1410, 688] on button "Confirm" at bounding box center [1410, 691] width 214 height 36
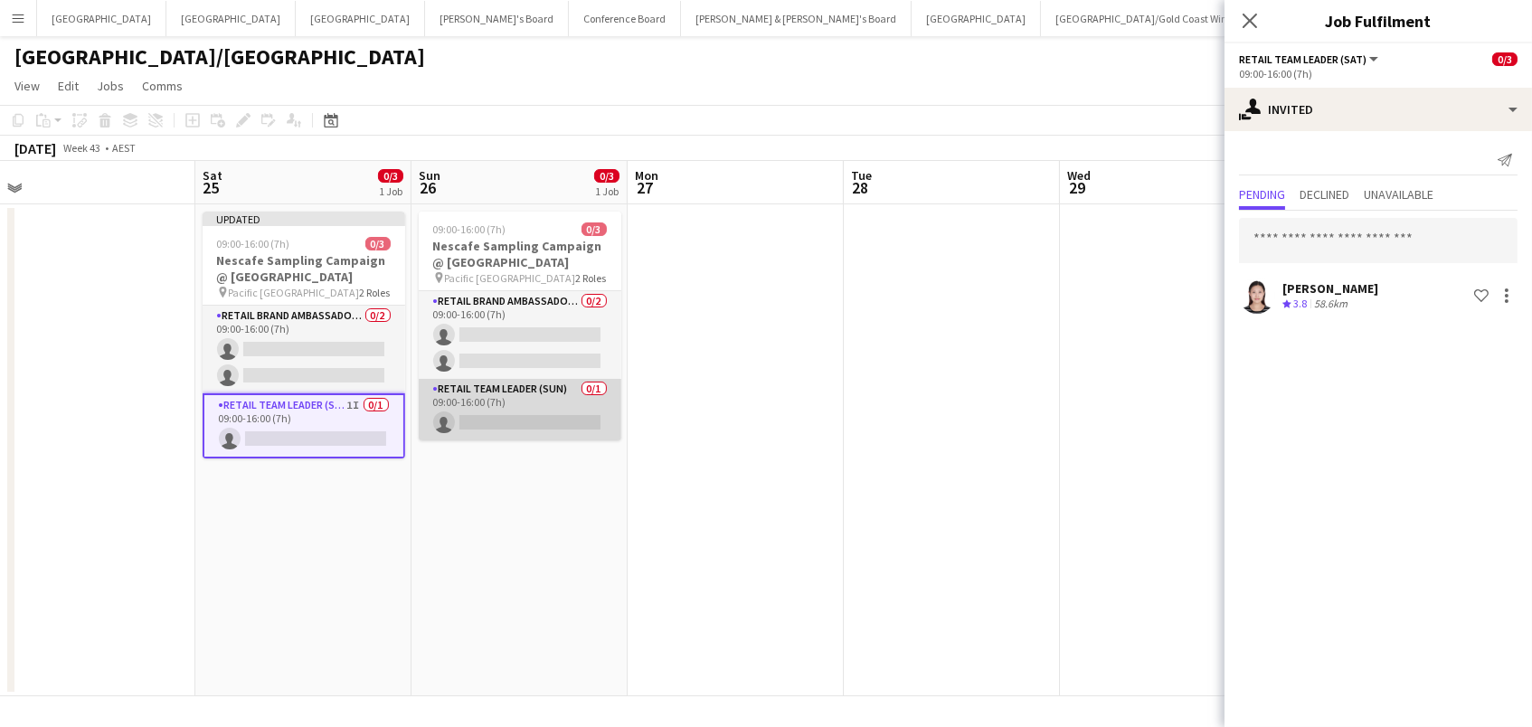
click at [498, 420] on app-card-role "RETAIL Team Leader (Sun) 0/1 09:00-16:00 (7h) single-neutral-actions" at bounding box center [520, 409] width 203 height 61
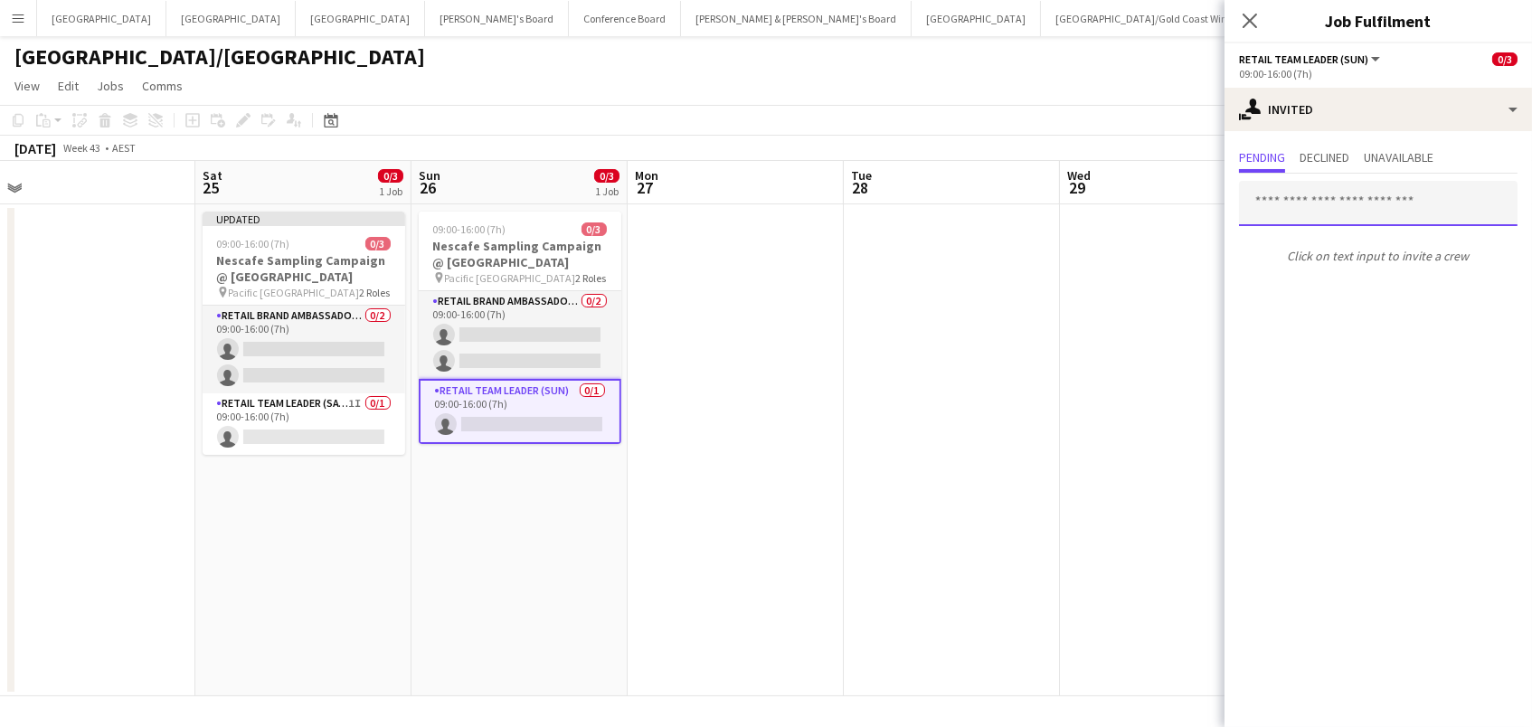
click at [1325, 203] on input "text" at bounding box center [1378, 203] width 278 height 45
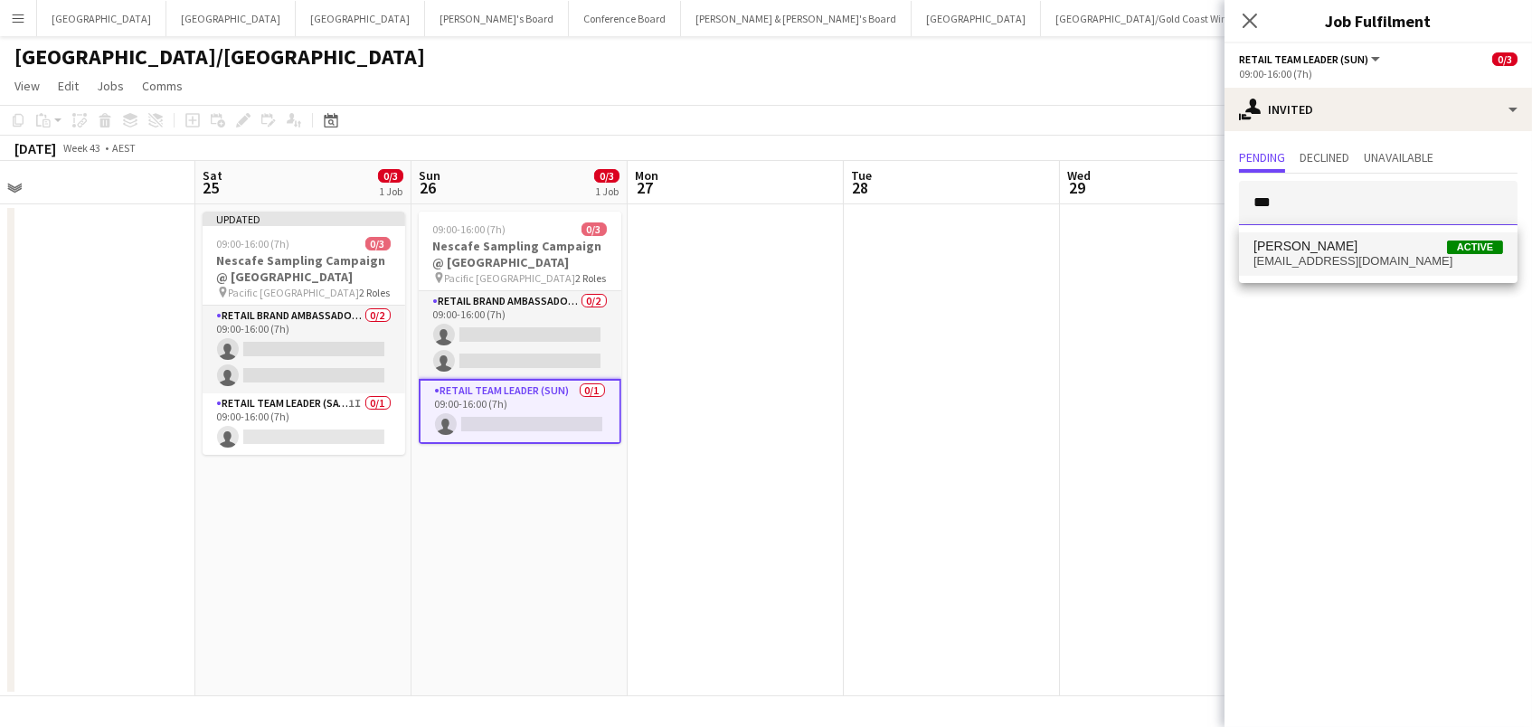
type input "***"
click at [1340, 246] on span "Jag Wei Active" at bounding box center [1378, 246] width 250 height 15
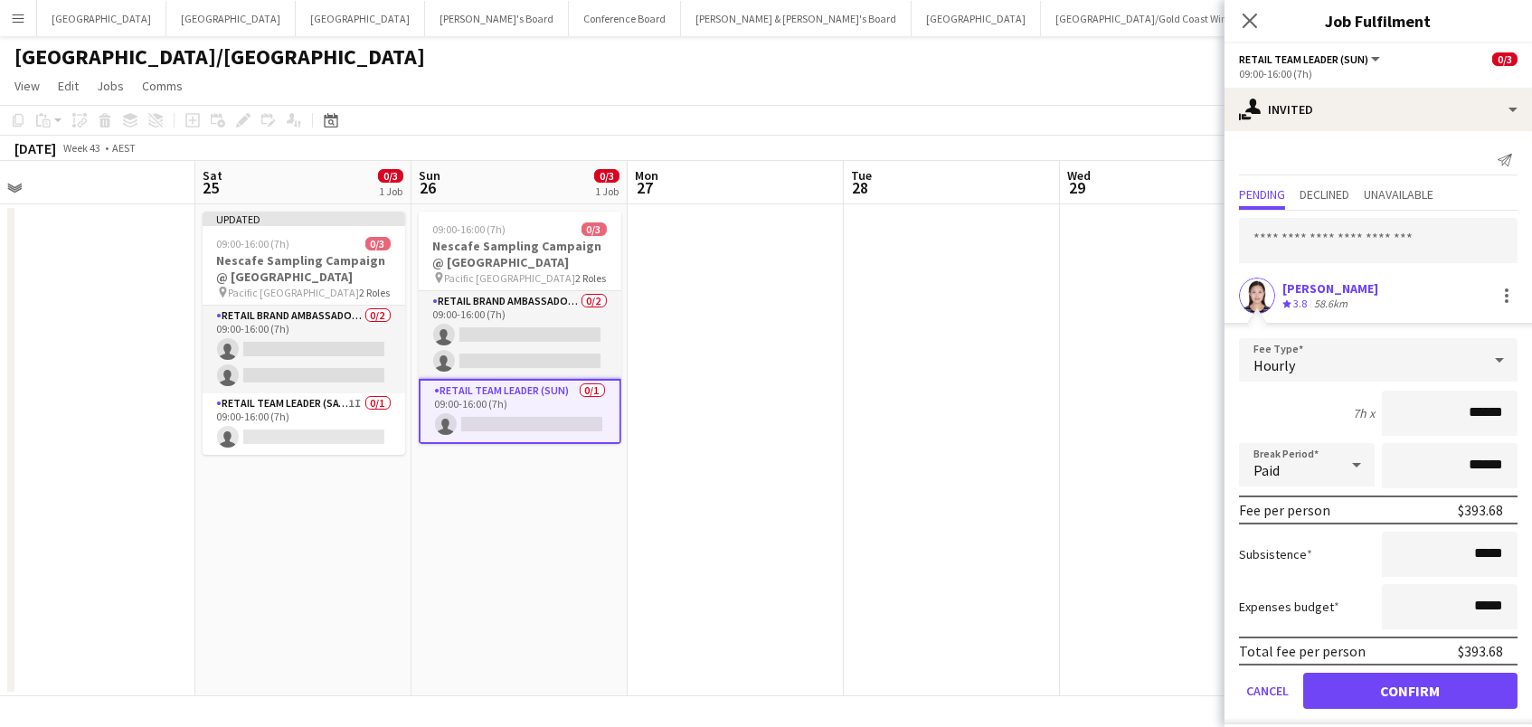
click at [1410, 688] on button "Confirm" at bounding box center [1410, 691] width 214 height 36
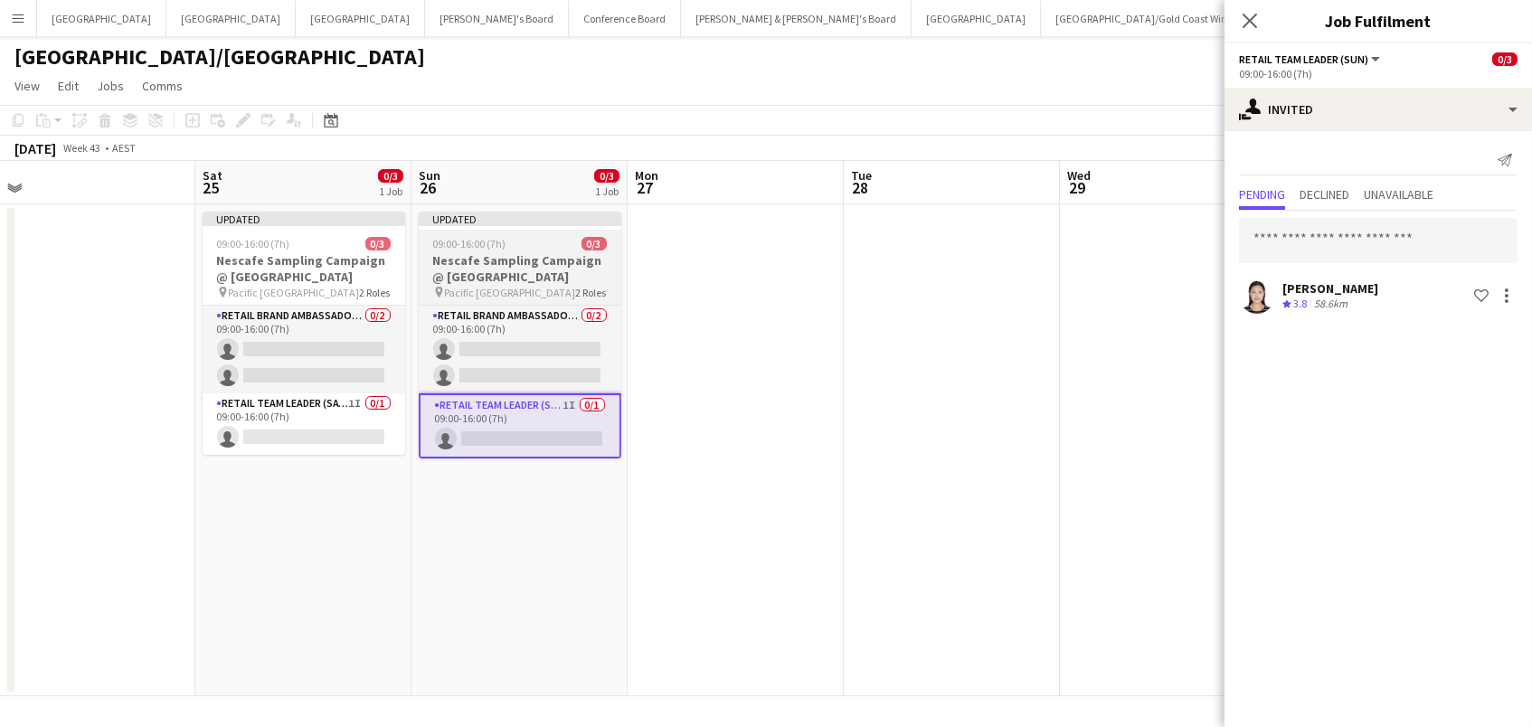
click at [551, 262] on h3 "Nescafe Sampling Campaign @ [GEOGRAPHIC_DATA]" at bounding box center [520, 268] width 203 height 33
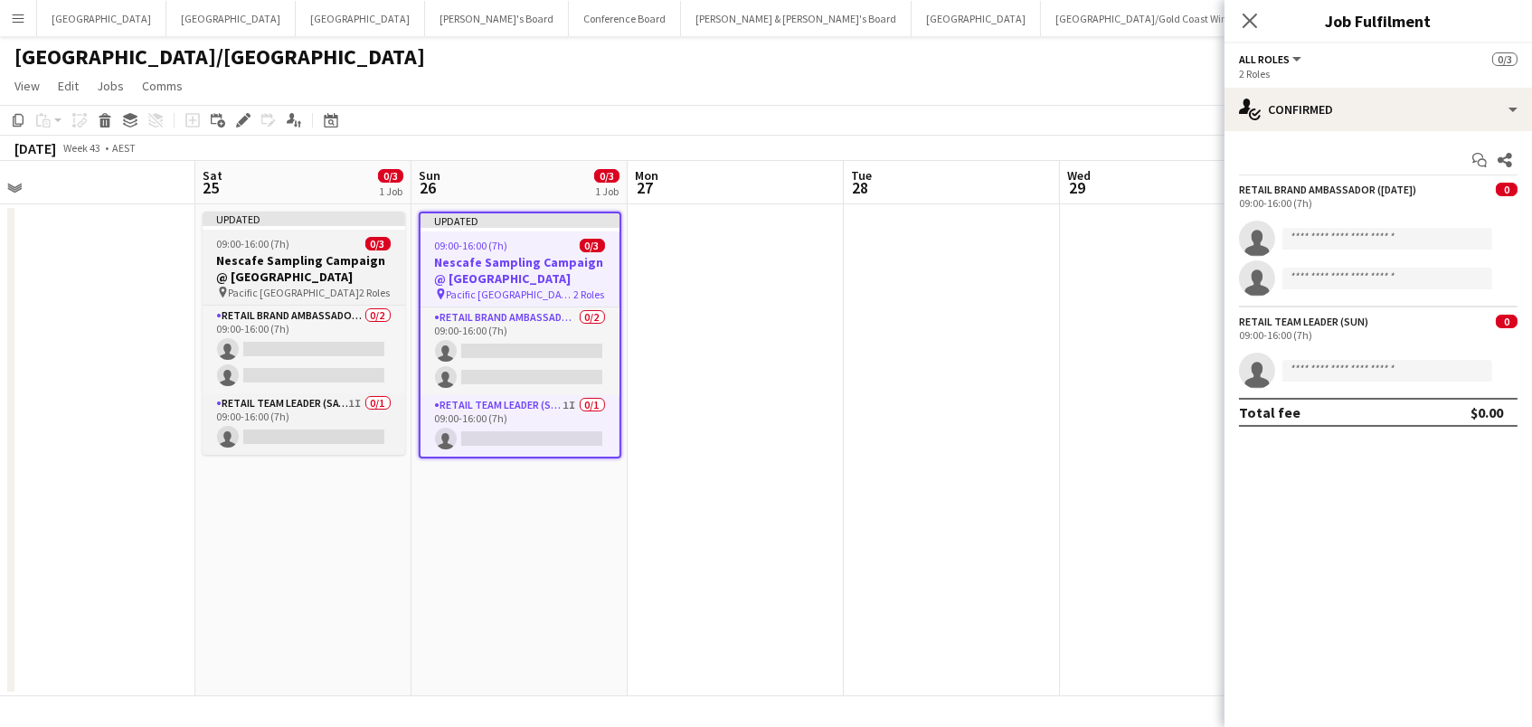
click at [294, 257] on h3 "Nescafe Sampling Campaign @ [GEOGRAPHIC_DATA]" at bounding box center [304, 268] width 203 height 33
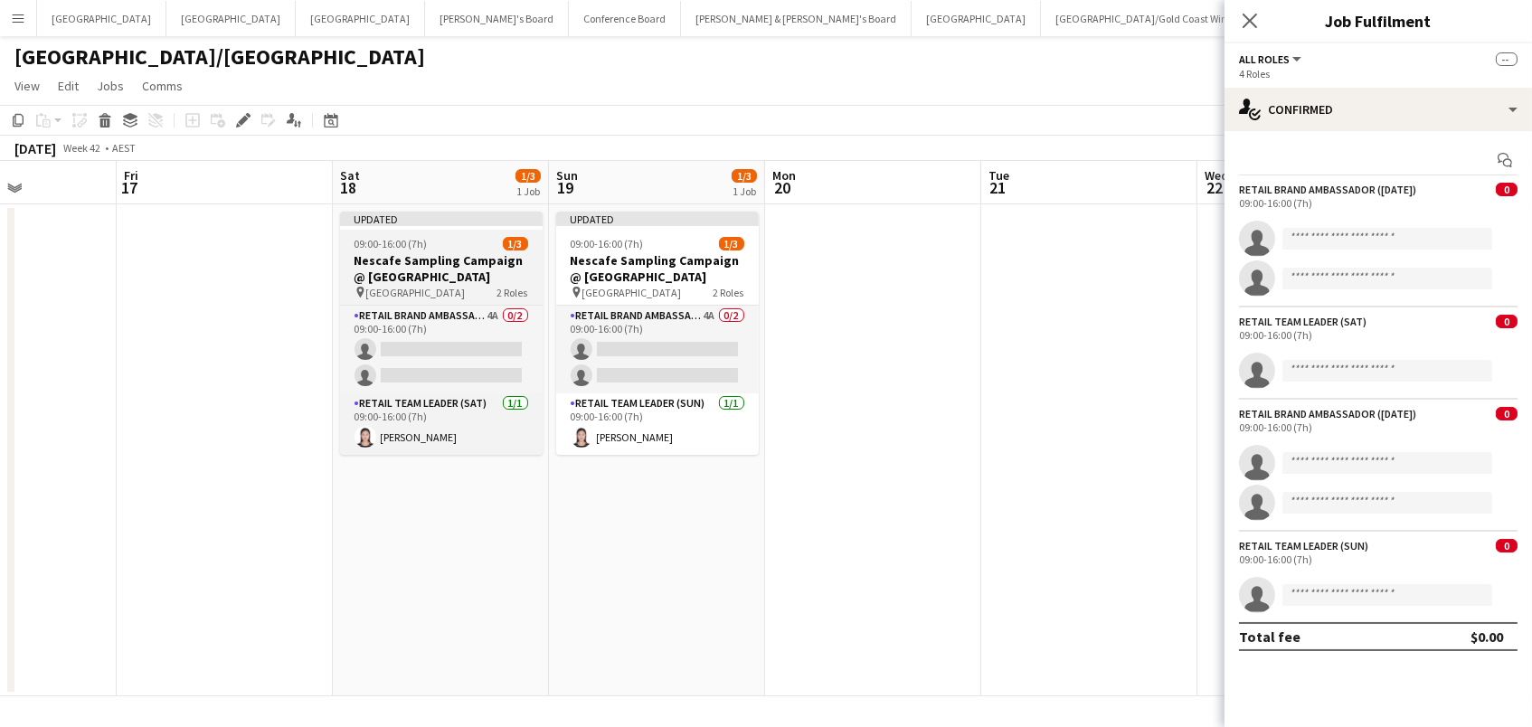
click at [439, 242] on div "09:00-16:00 (7h) 1/3" at bounding box center [441, 244] width 203 height 14
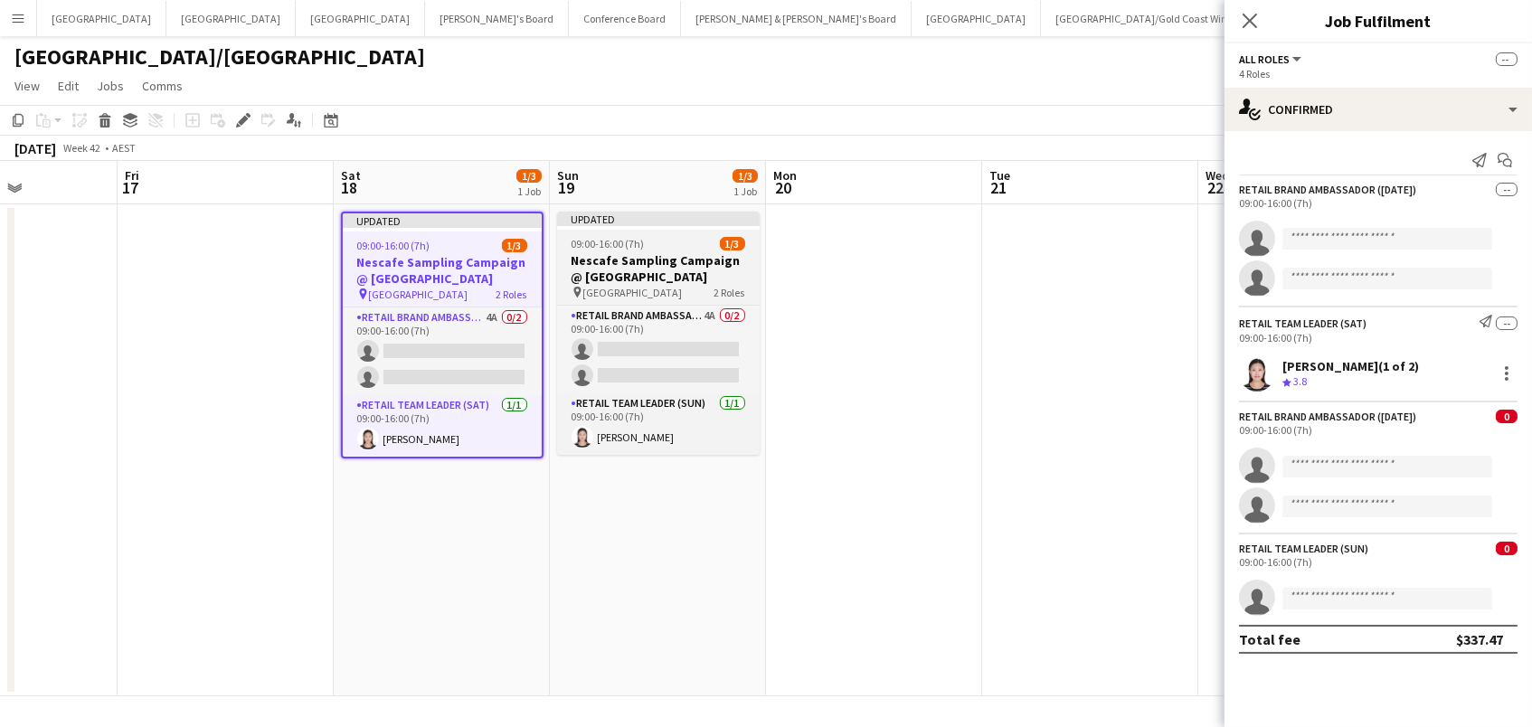
click at [676, 266] on h3 "Nescafe Sampling Campaign @ [GEOGRAPHIC_DATA]" at bounding box center [658, 268] width 203 height 33
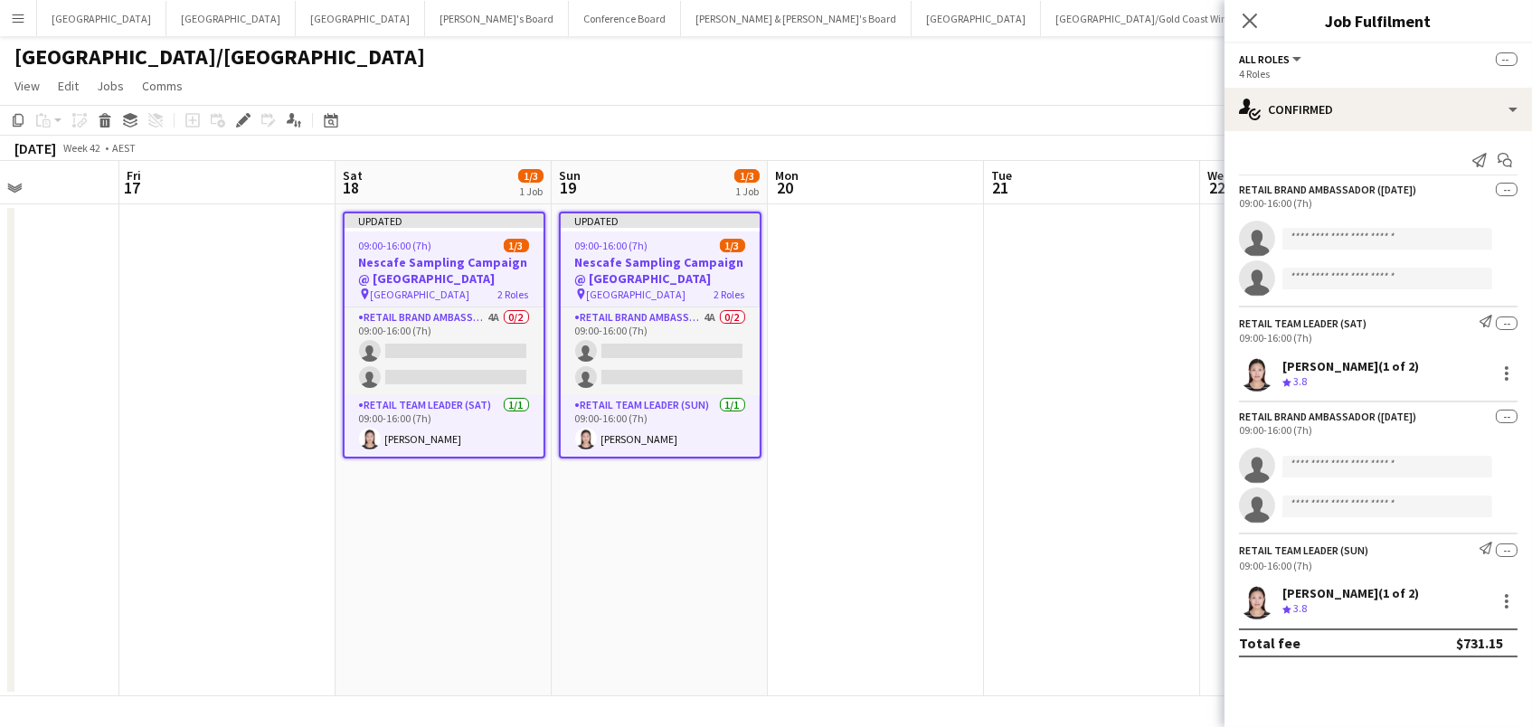
click at [255, 128] on div "Add job Add linked Job Edit Edit linked Job Applicants" at bounding box center [235, 120] width 138 height 22
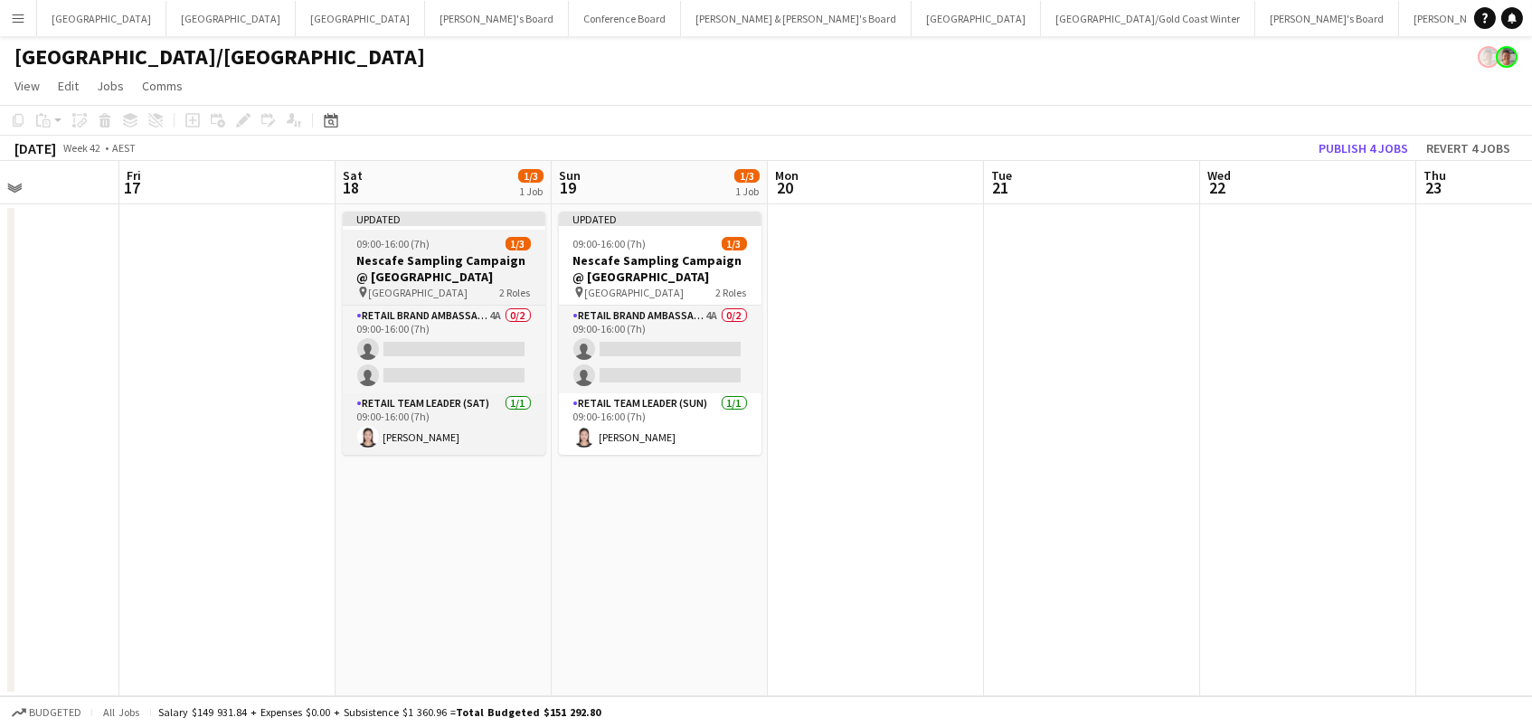
click at [497, 272] on h3 "Nescafe Sampling Campaign @ [GEOGRAPHIC_DATA]" at bounding box center [444, 268] width 203 height 33
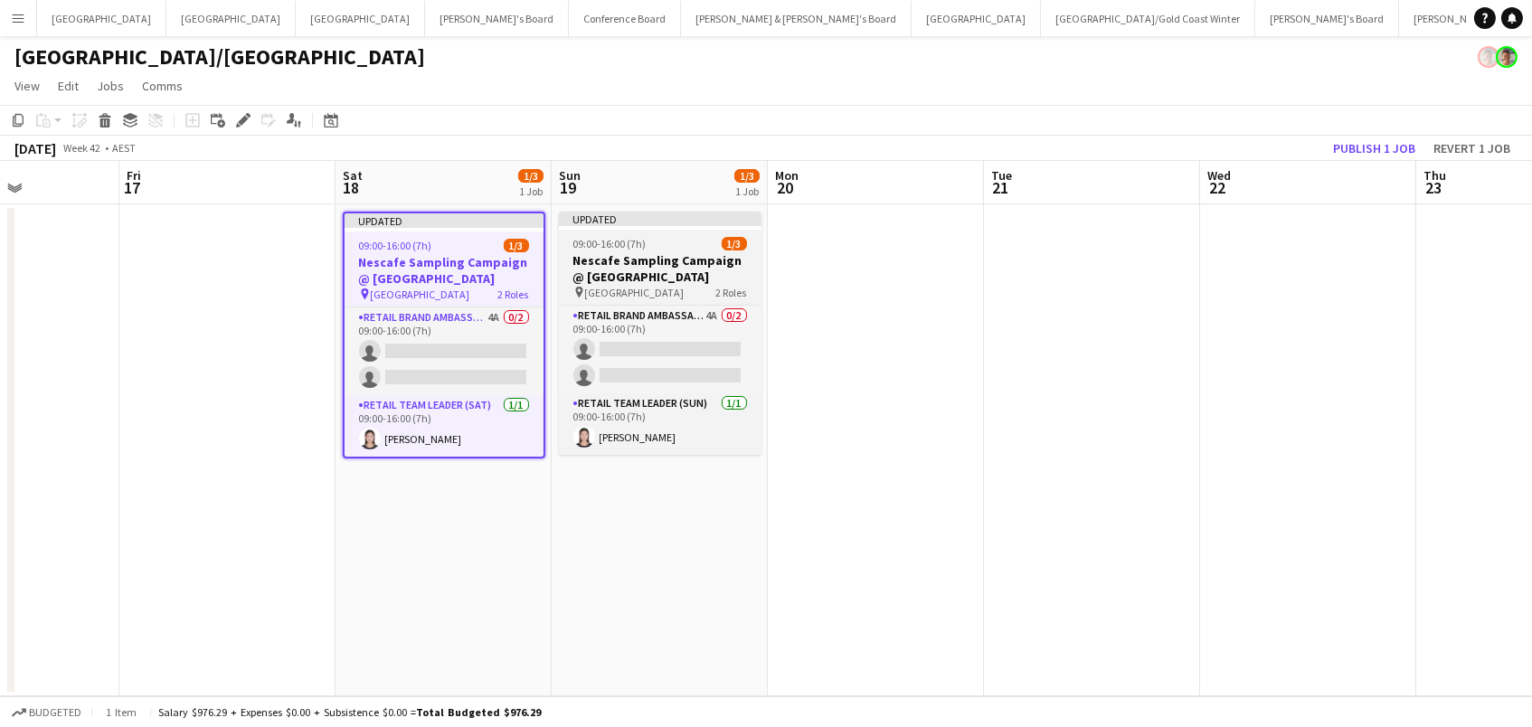
click at [590, 269] on h3 "Nescafe Sampling Campaign @ [GEOGRAPHIC_DATA]" at bounding box center [660, 268] width 203 height 33
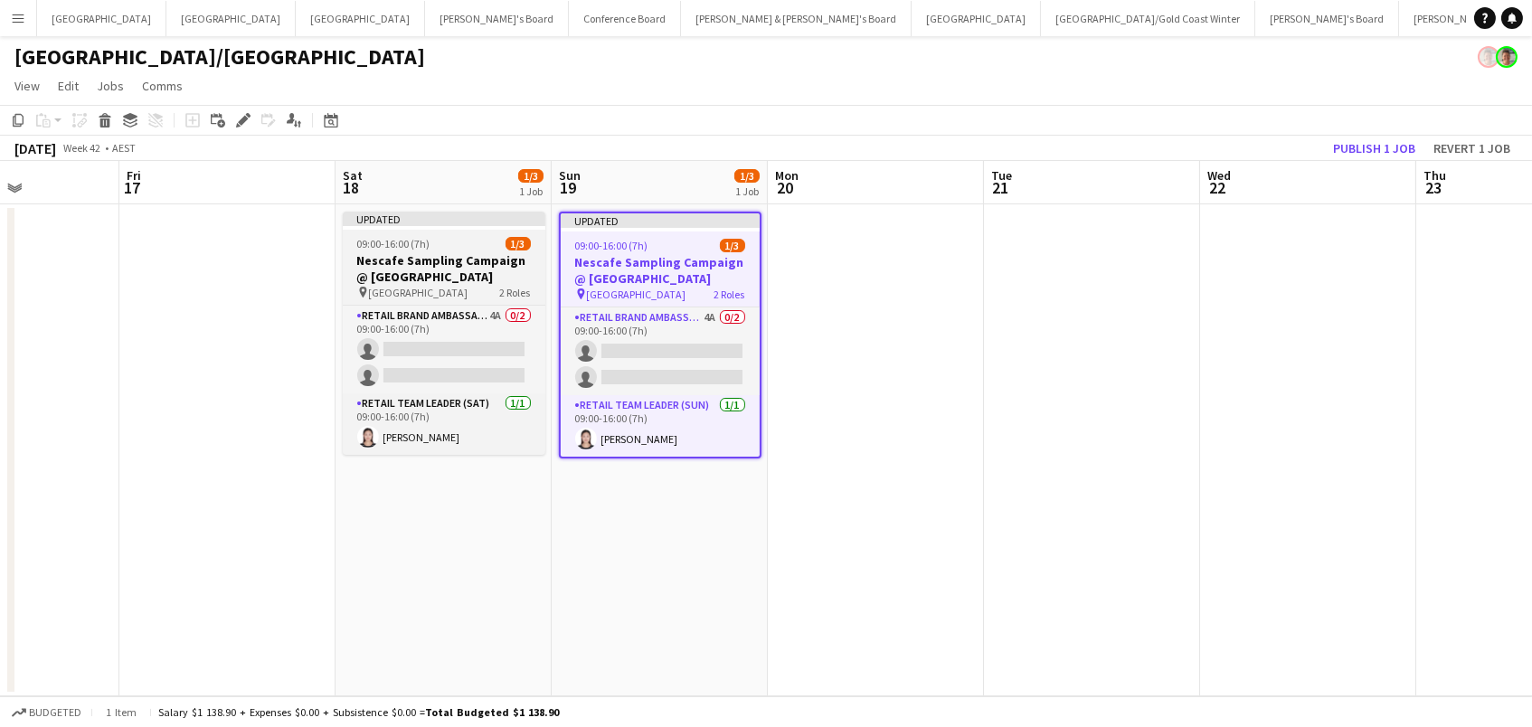
click at [483, 263] on h3 "Nescafe Sampling Campaign @ [GEOGRAPHIC_DATA]" at bounding box center [444, 268] width 203 height 33
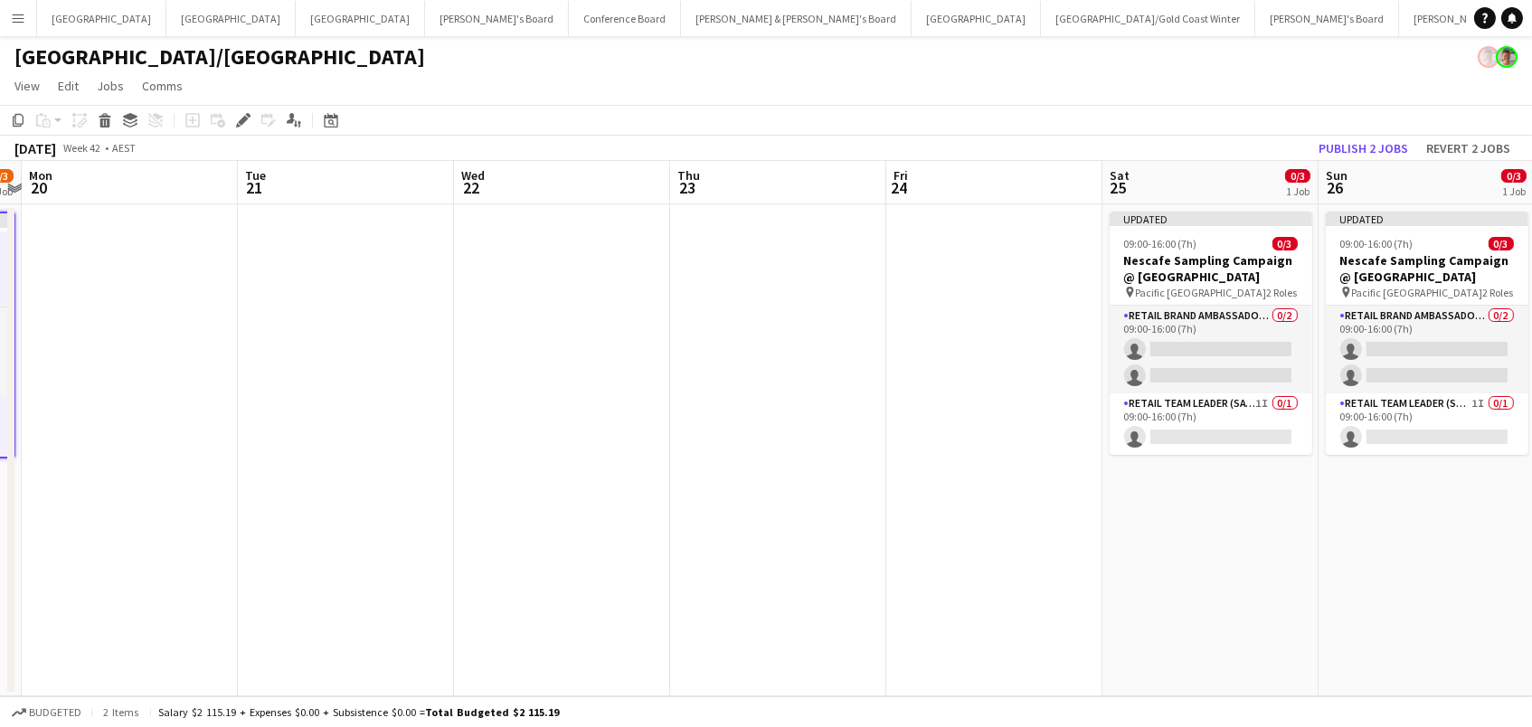
scroll to position [0, 607]
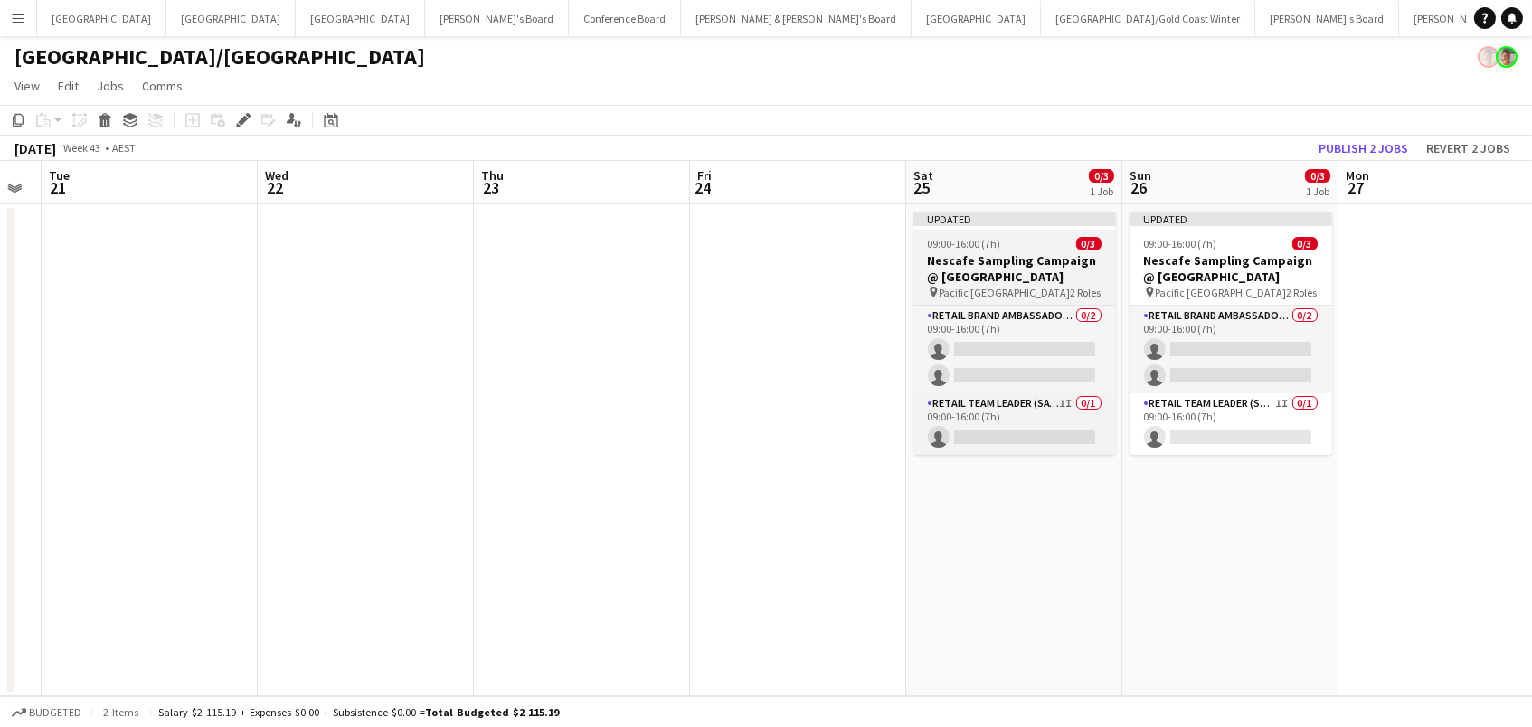
click at [980, 254] on h3 "Nescafe Sampling Campaign @ [GEOGRAPHIC_DATA]" at bounding box center [1014, 268] width 203 height 33
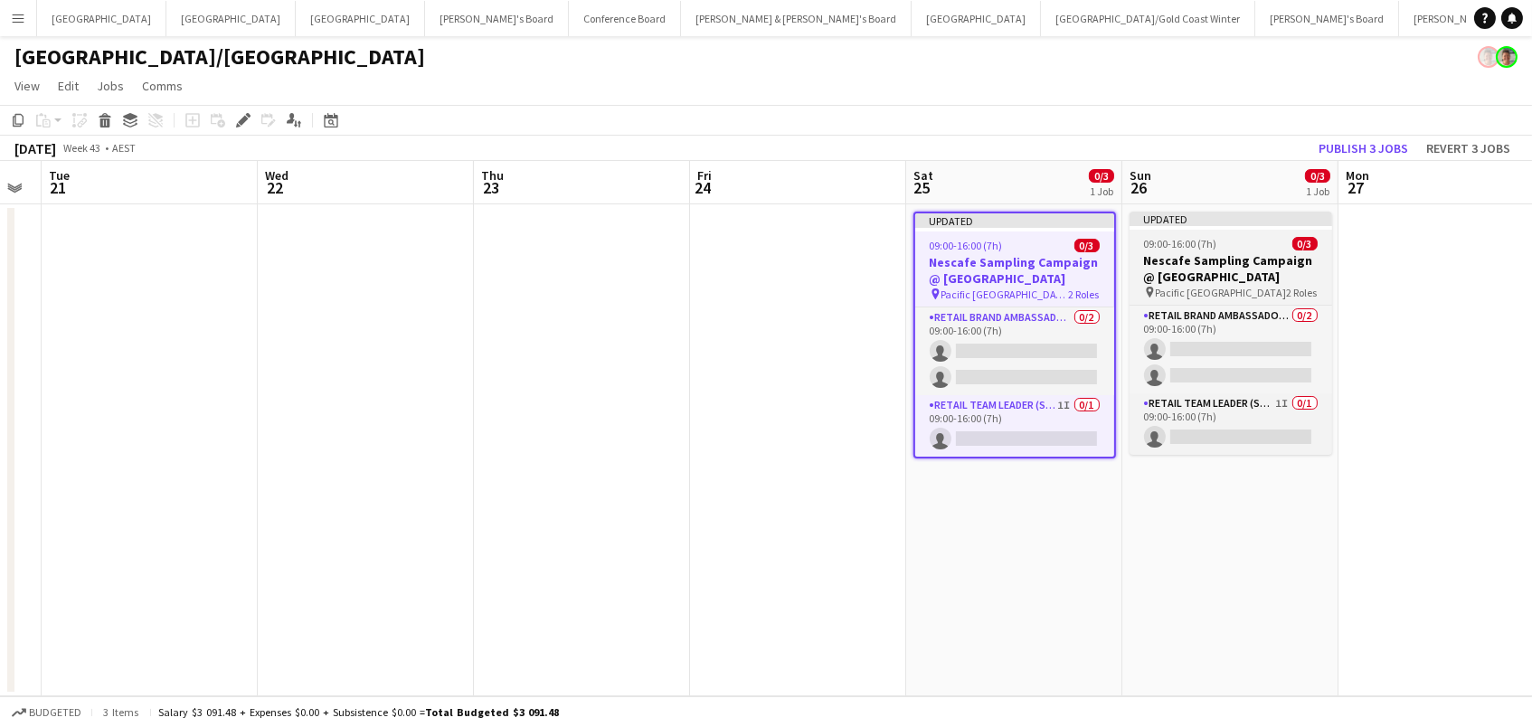
click at [1200, 241] on span "09:00-16:00 (7h)" at bounding box center [1180, 244] width 73 height 14
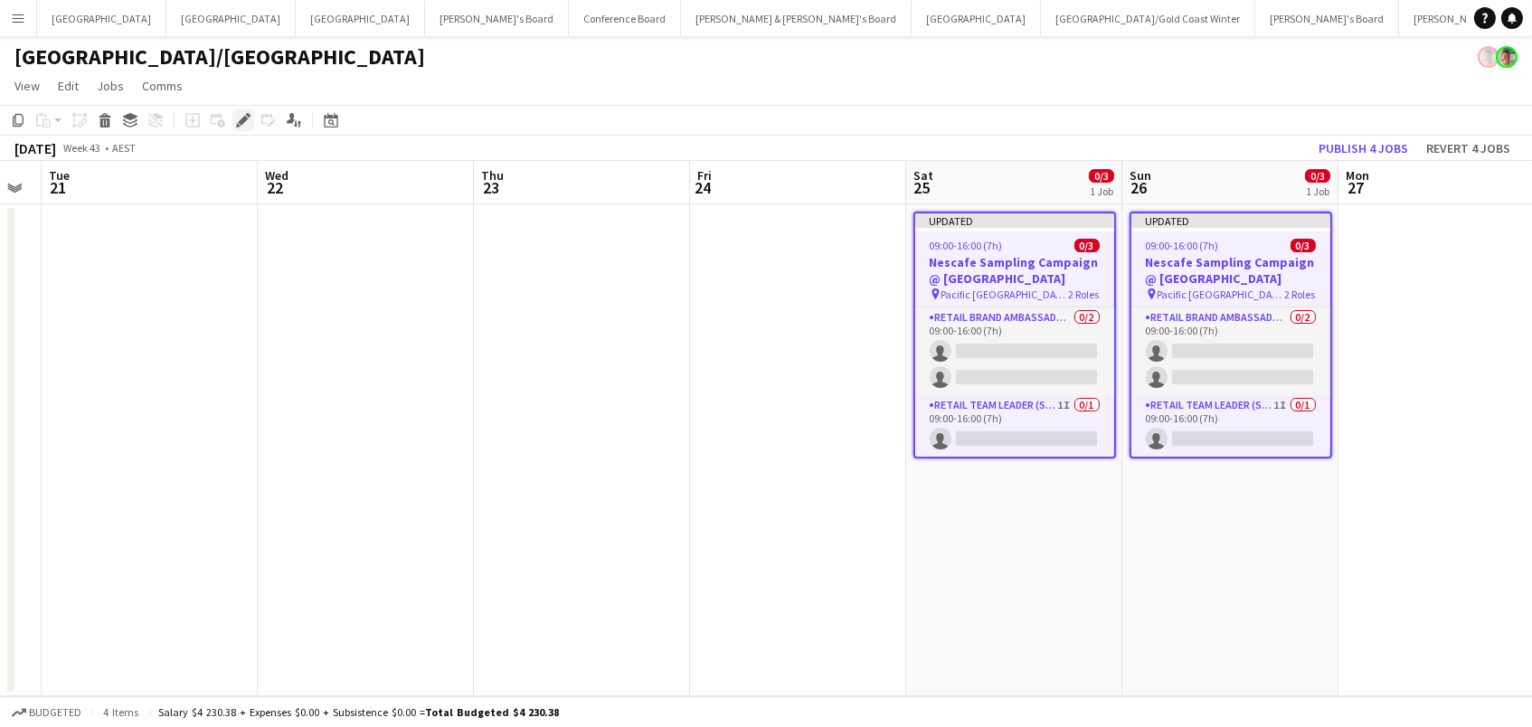
click at [240, 118] on icon at bounding box center [243, 121] width 10 height 10
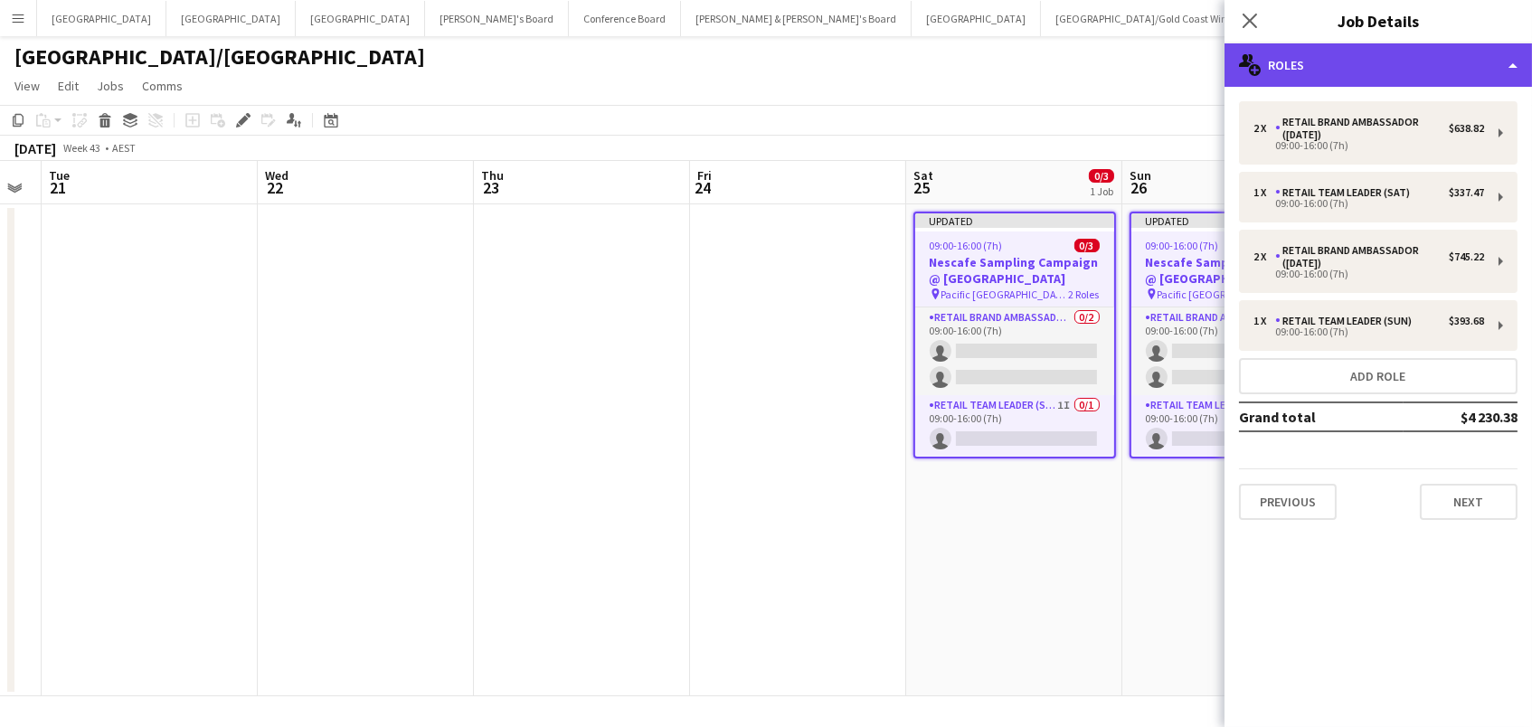
click at [1328, 62] on div "multiple-users-add Roles" at bounding box center [1377, 64] width 307 height 43
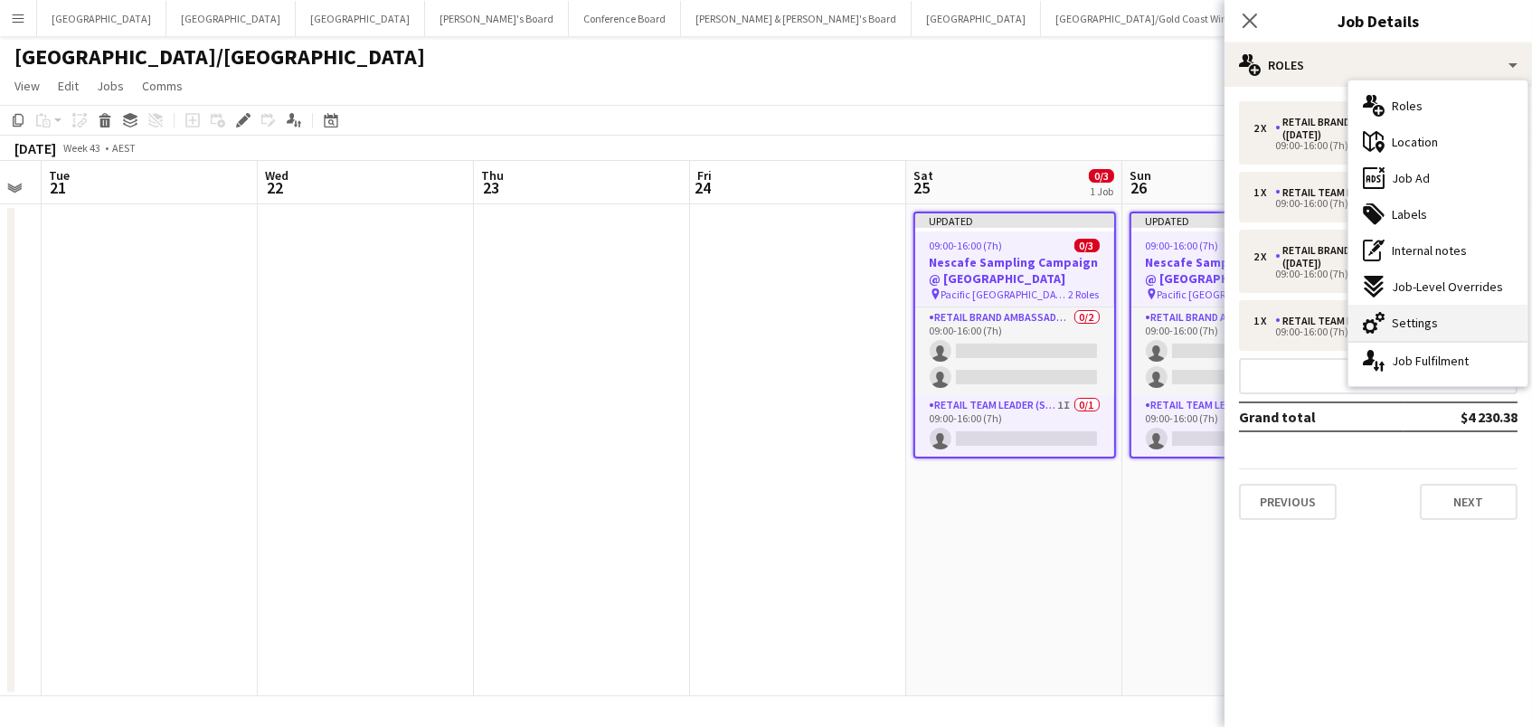
click at [1392, 316] on span "Settings" at bounding box center [1415, 323] width 46 height 16
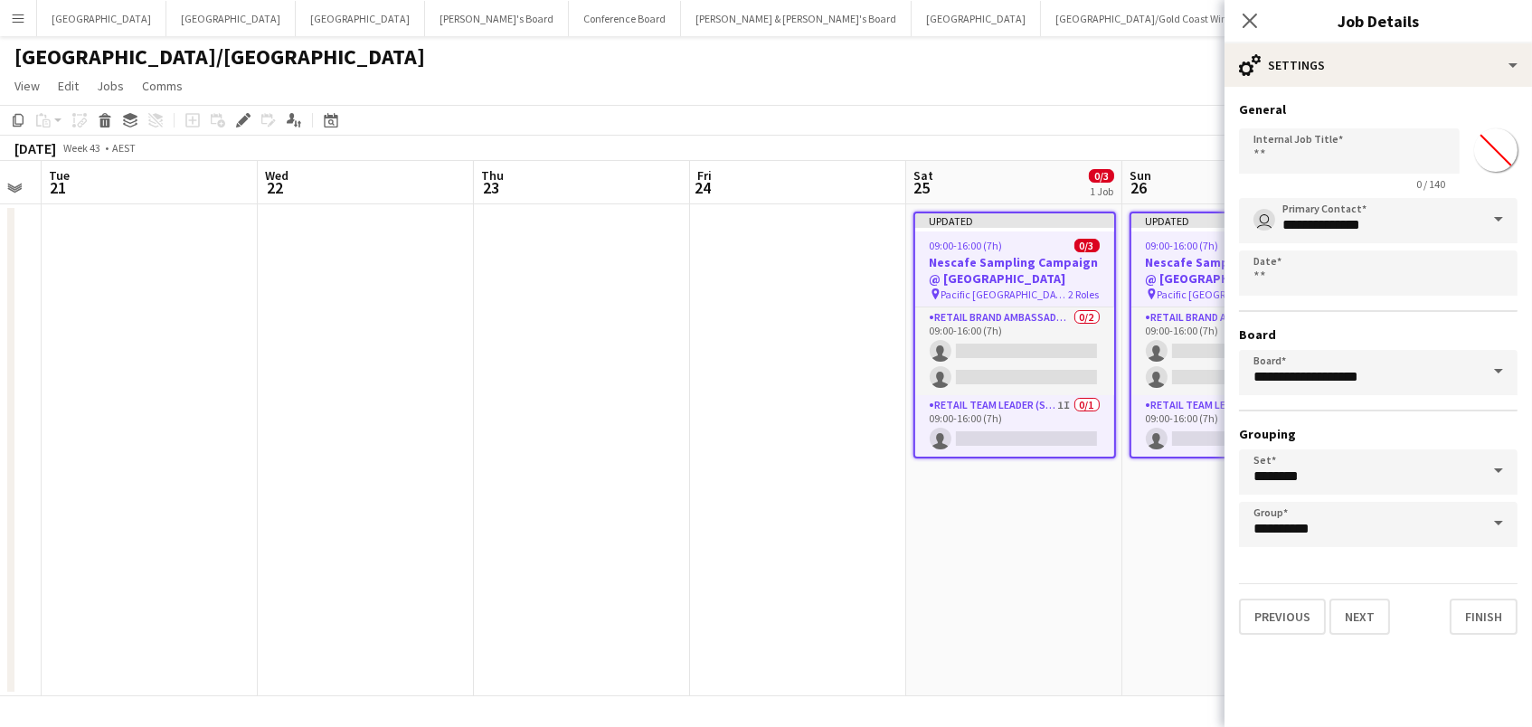
click at [1499, 153] on input "*******" at bounding box center [1495, 150] width 65 height 65
click at [1500, 161] on input "*******" at bounding box center [1495, 150] width 65 height 65
type input "*******"
click at [926, 95] on app-page-menu "View Day view expanded Day view collapsed Month view Date picker Jump to [DATE]…" at bounding box center [766, 88] width 1532 height 34
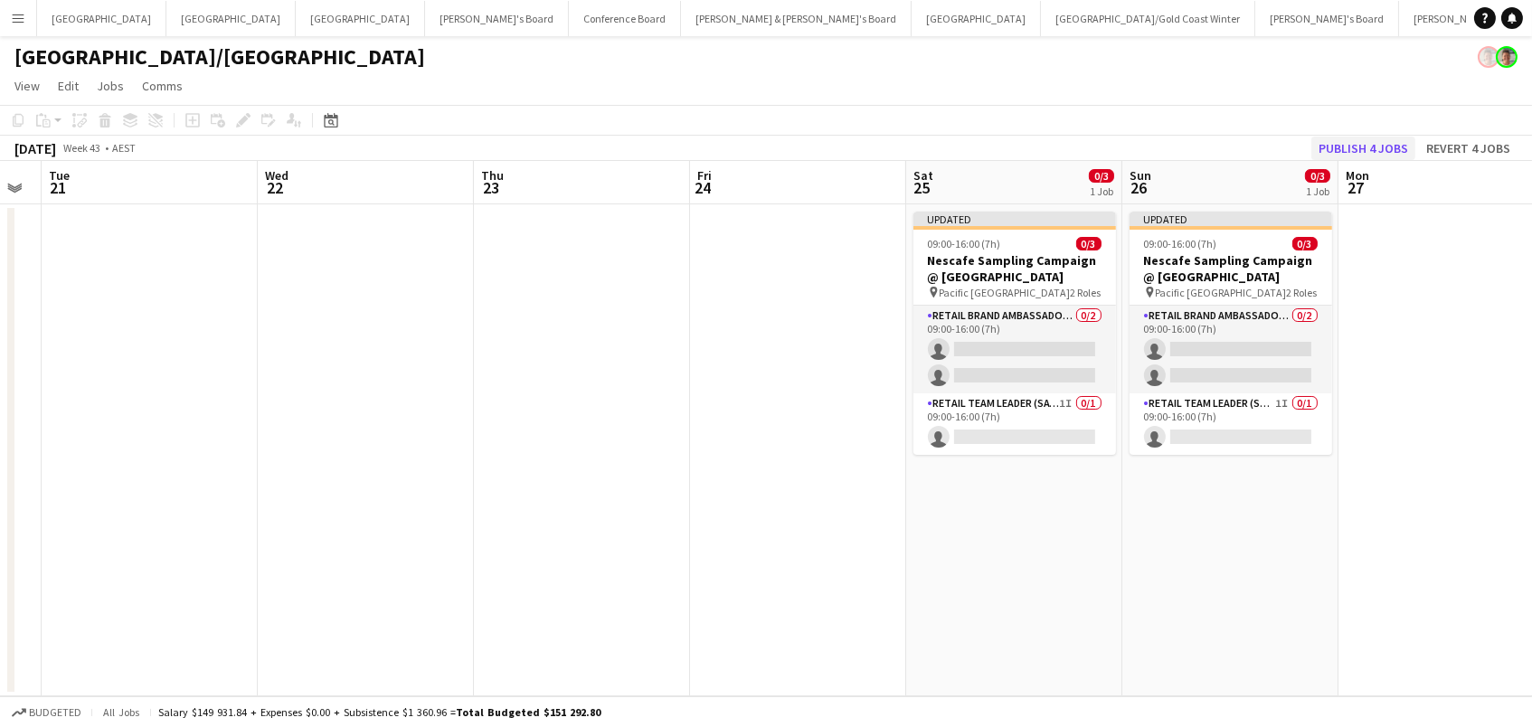
click at [1352, 149] on button "Publish 4 jobs" at bounding box center [1363, 149] width 104 height 24
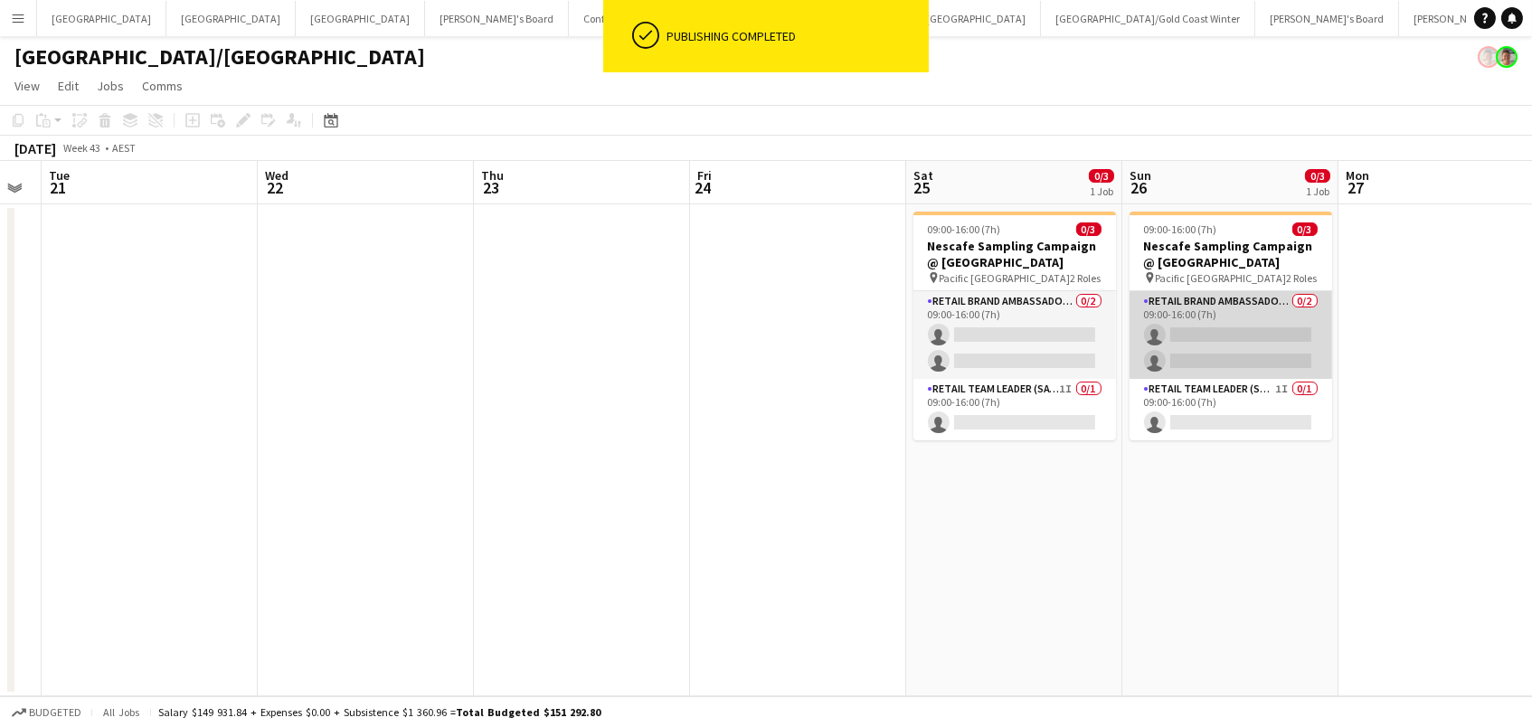
click at [1249, 341] on app-card-role "RETAIL Brand Ambassador (Sunday) 0/2 09:00-16:00 (7h) single-neutral-actions si…" at bounding box center [1230, 335] width 203 height 88
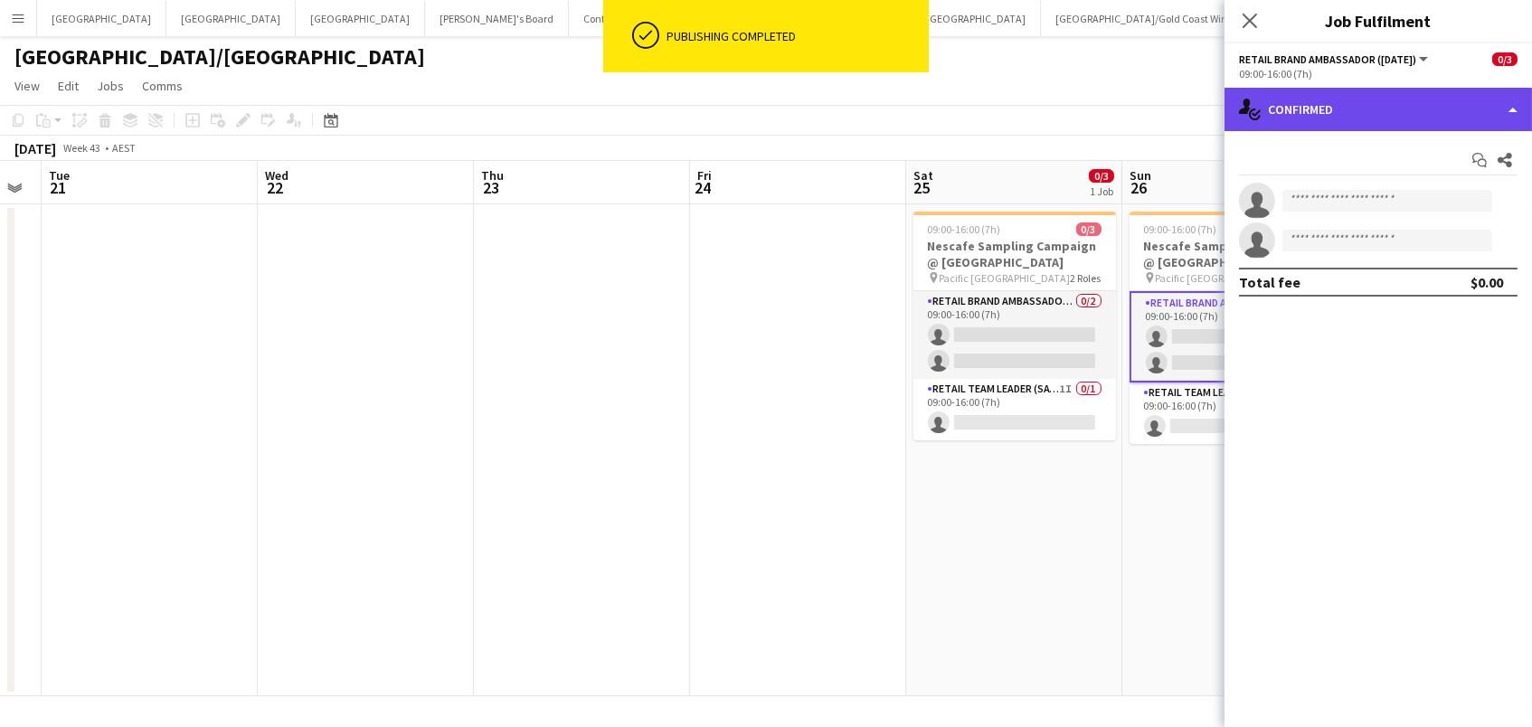
click at [1406, 94] on div "single-neutral-actions-check-2 Confirmed" at bounding box center [1377, 109] width 307 height 43
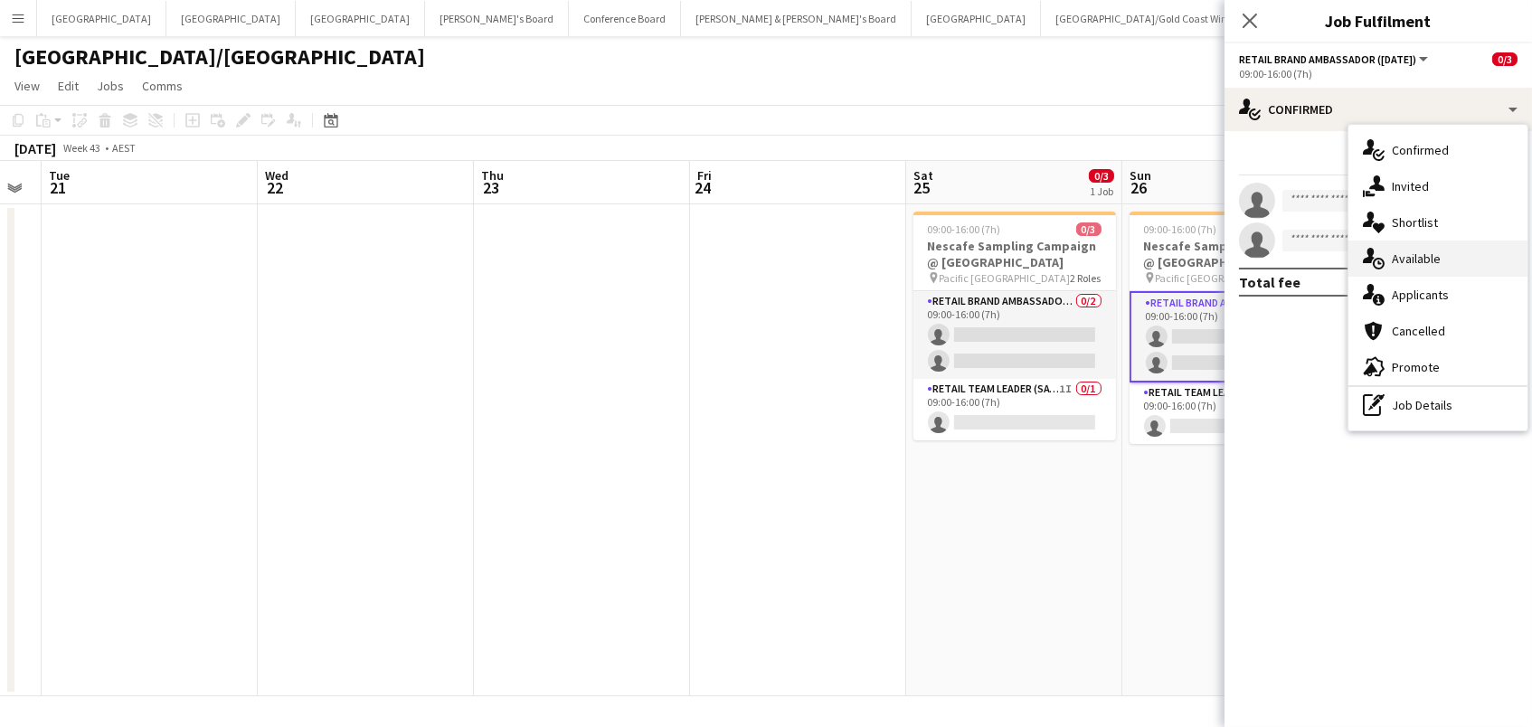
click at [1458, 264] on div "single-neutral-actions-upload Available" at bounding box center [1437, 259] width 179 height 36
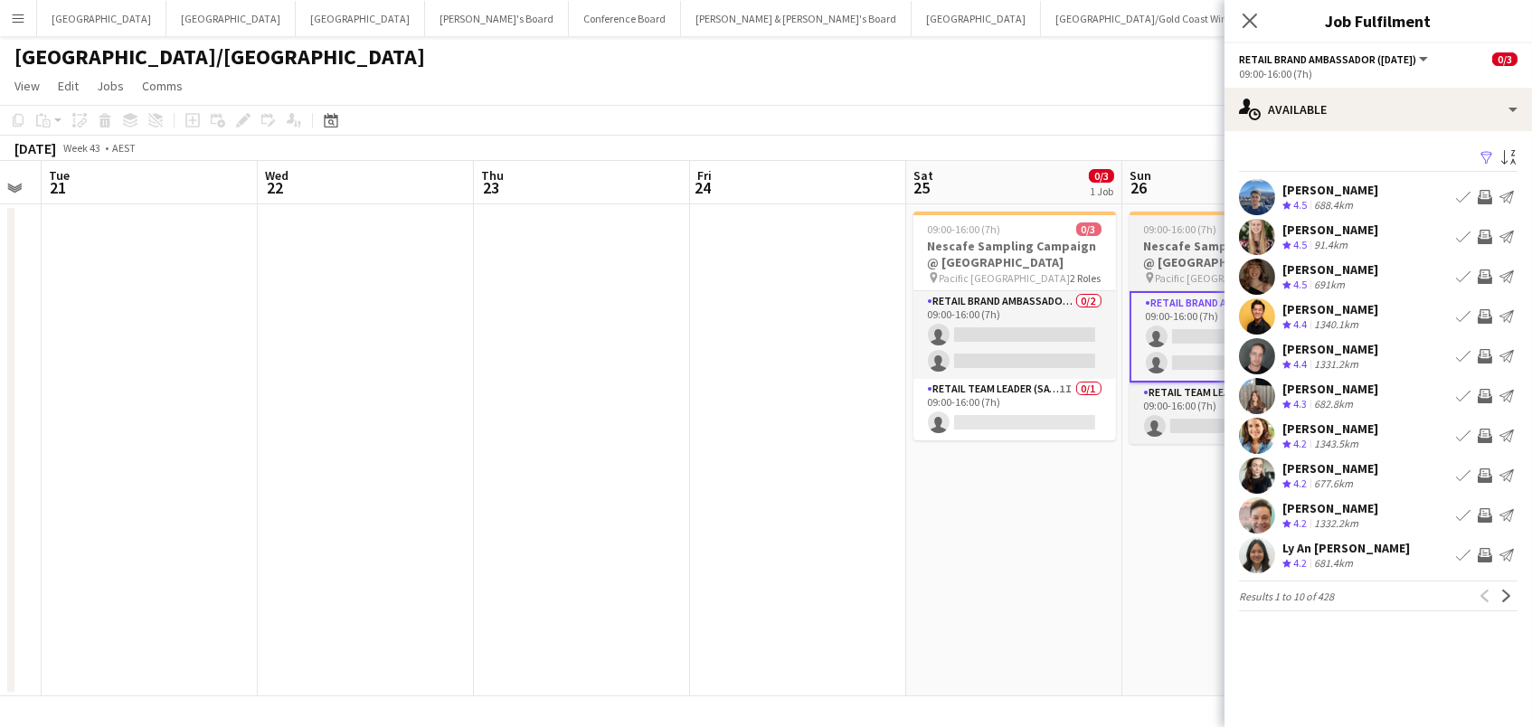
click at [1153, 249] on h3 "Nescafe Sampling Campaign @ [GEOGRAPHIC_DATA]" at bounding box center [1230, 254] width 203 height 33
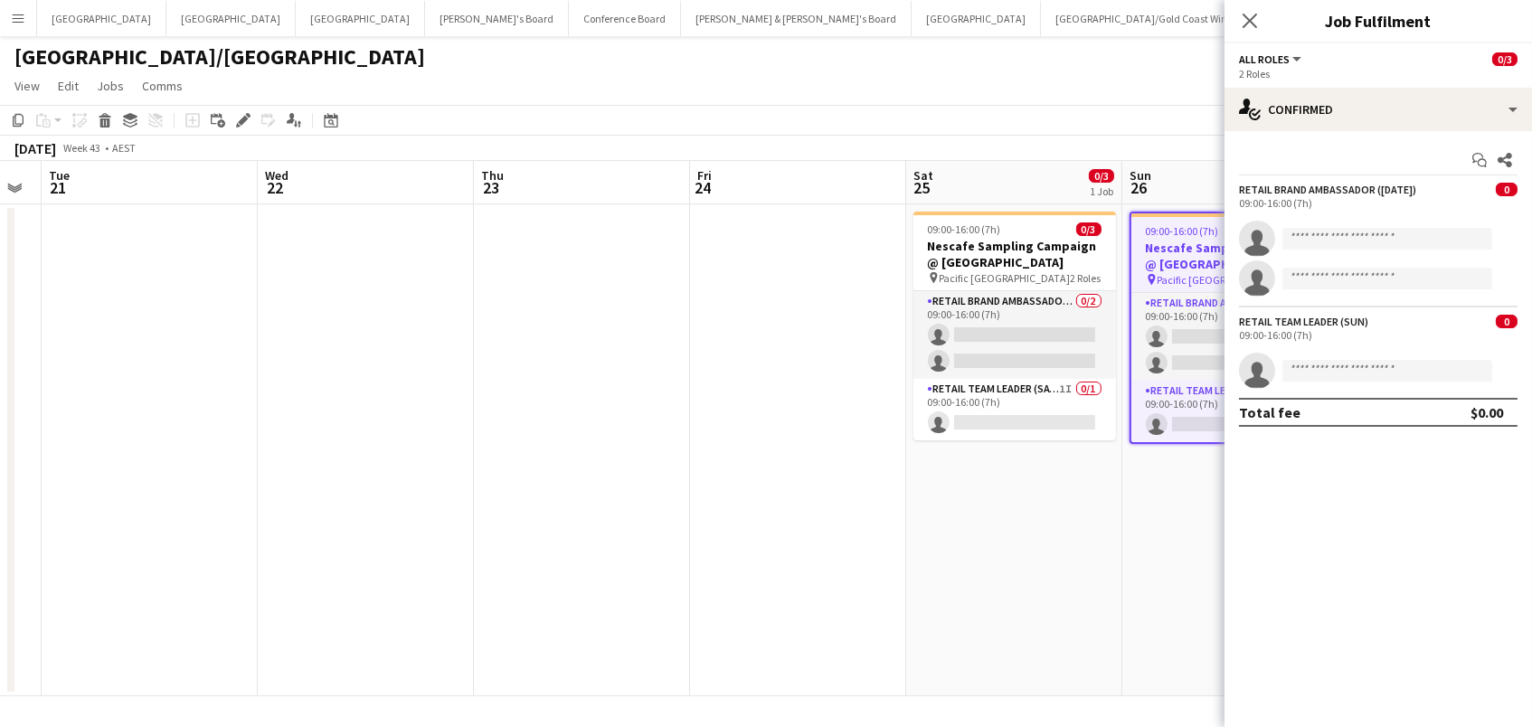
click at [250, 130] on app-toolbar "Copy Paste Paste Command V Paste with crew Command Shift V Paste linked Job Del…" at bounding box center [766, 120] width 1532 height 31
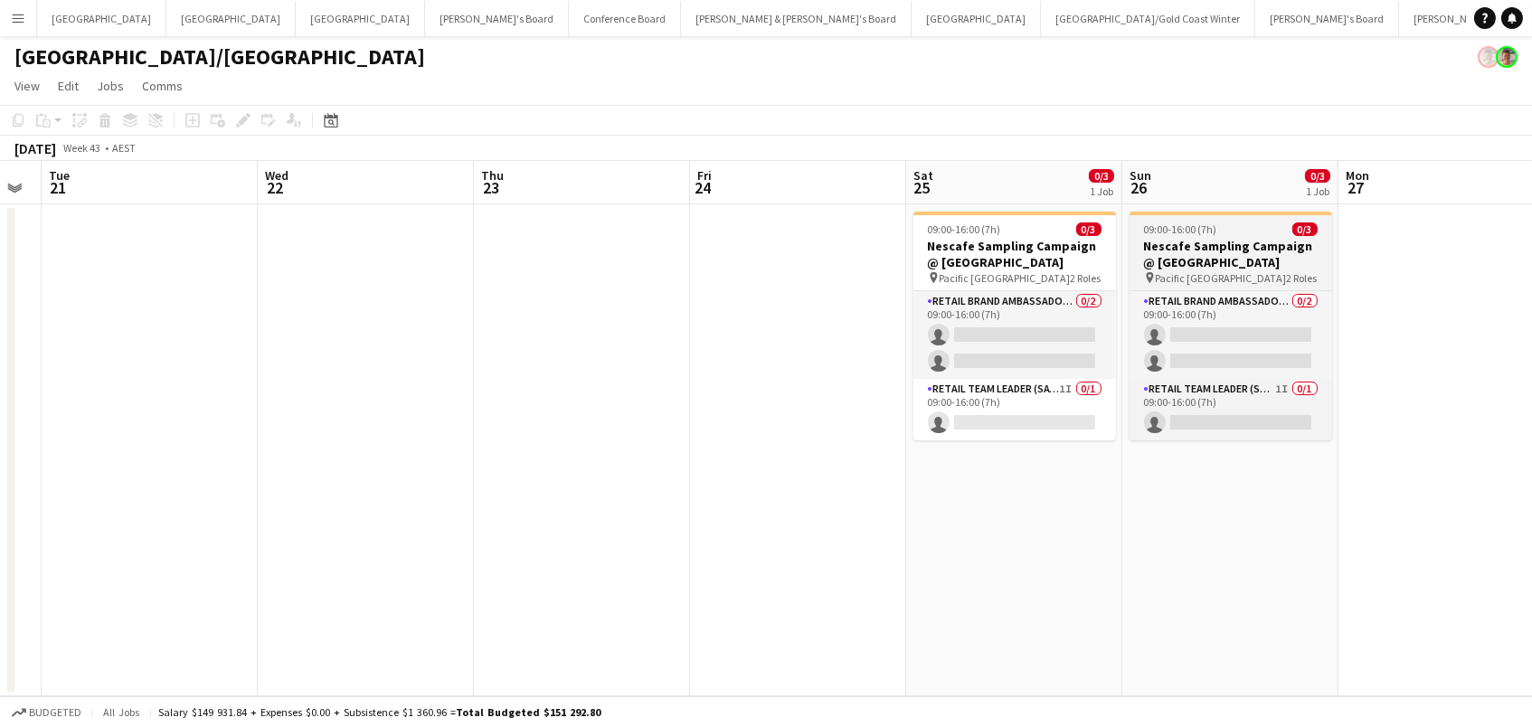
click at [1242, 250] on h3 "Nescafe Sampling Campaign @ [GEOGRAPHIC_DATA]" at bounding box center [1230, 254] width 203 height 33
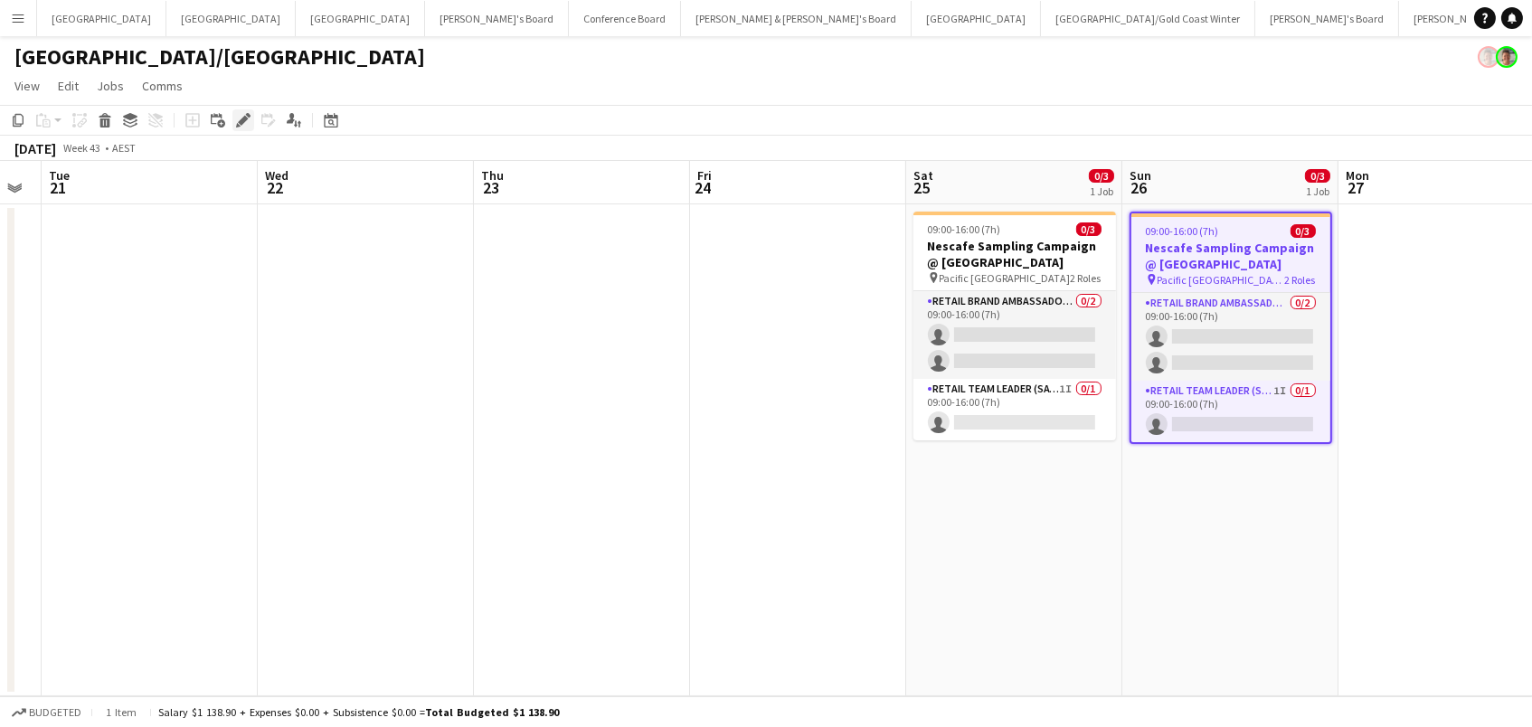
click at [246, 113] on icon at bounding box center [248, 115] width 5 height 5
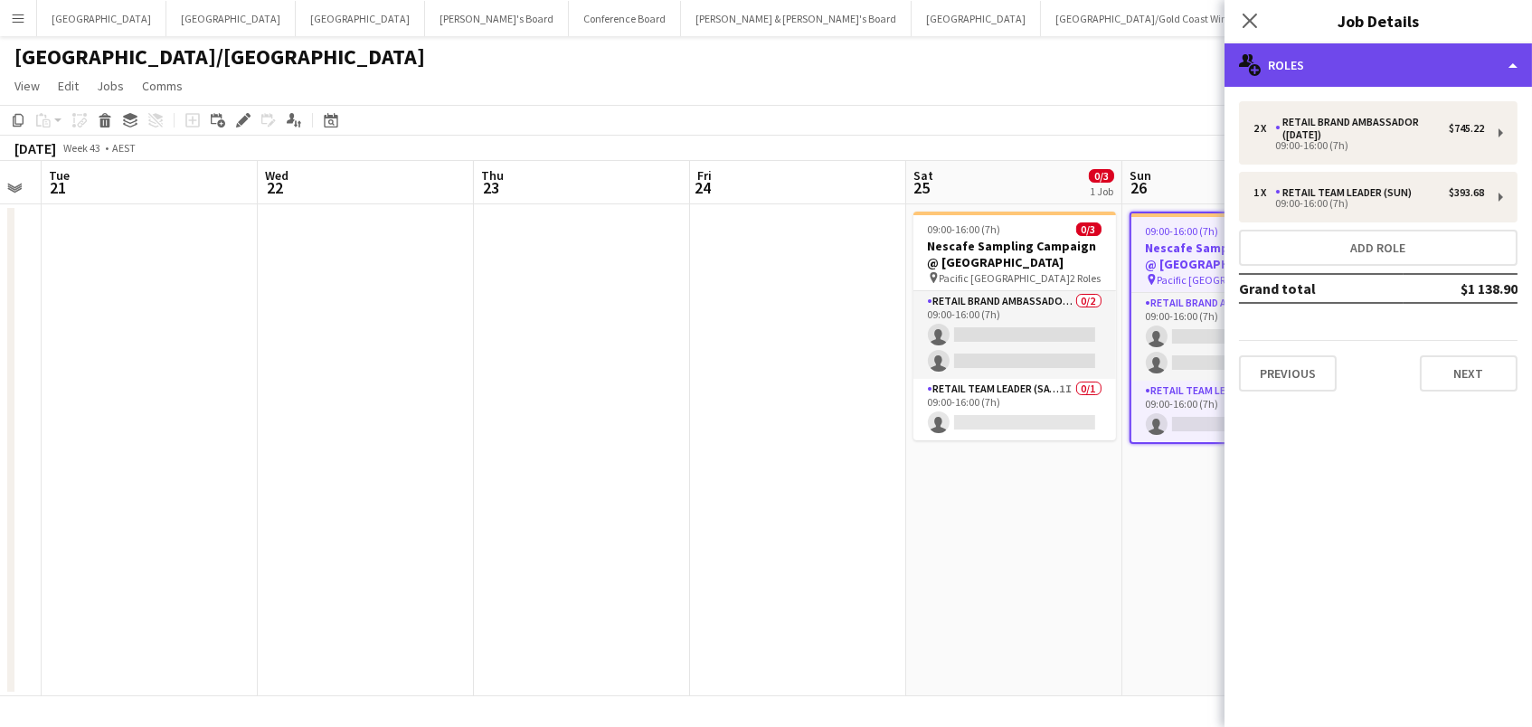
click at [1448, 51] on div "multiple-users-add Roles" at bounding box center [1377, 64] width 307 height 43
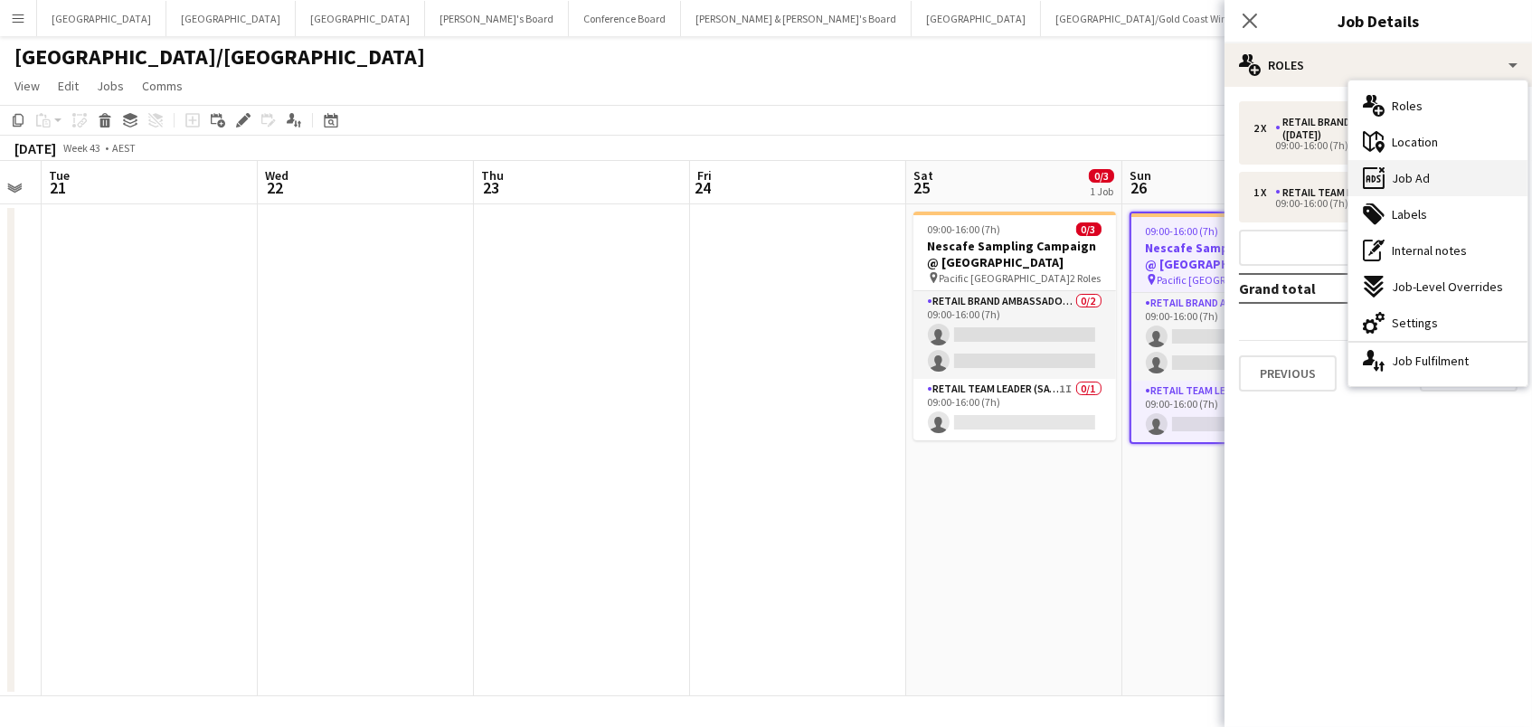
click at [1449, 174] on div "ads-window Job Ad" at bounding box center [1437, 178] width 179 height 36
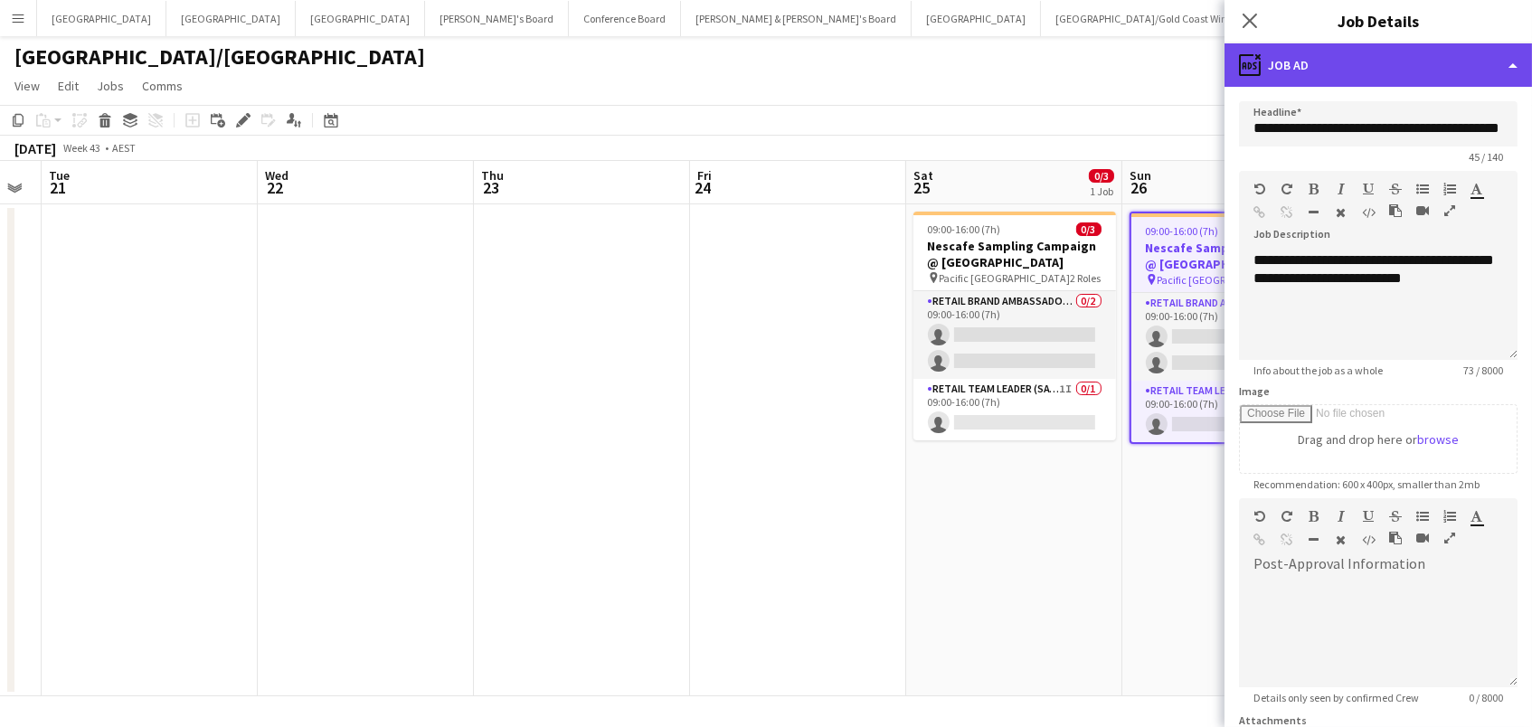
click at [1299, 63] on div "ads-window Job Ad" at bounding box center [1377, 64] width 307 height 43
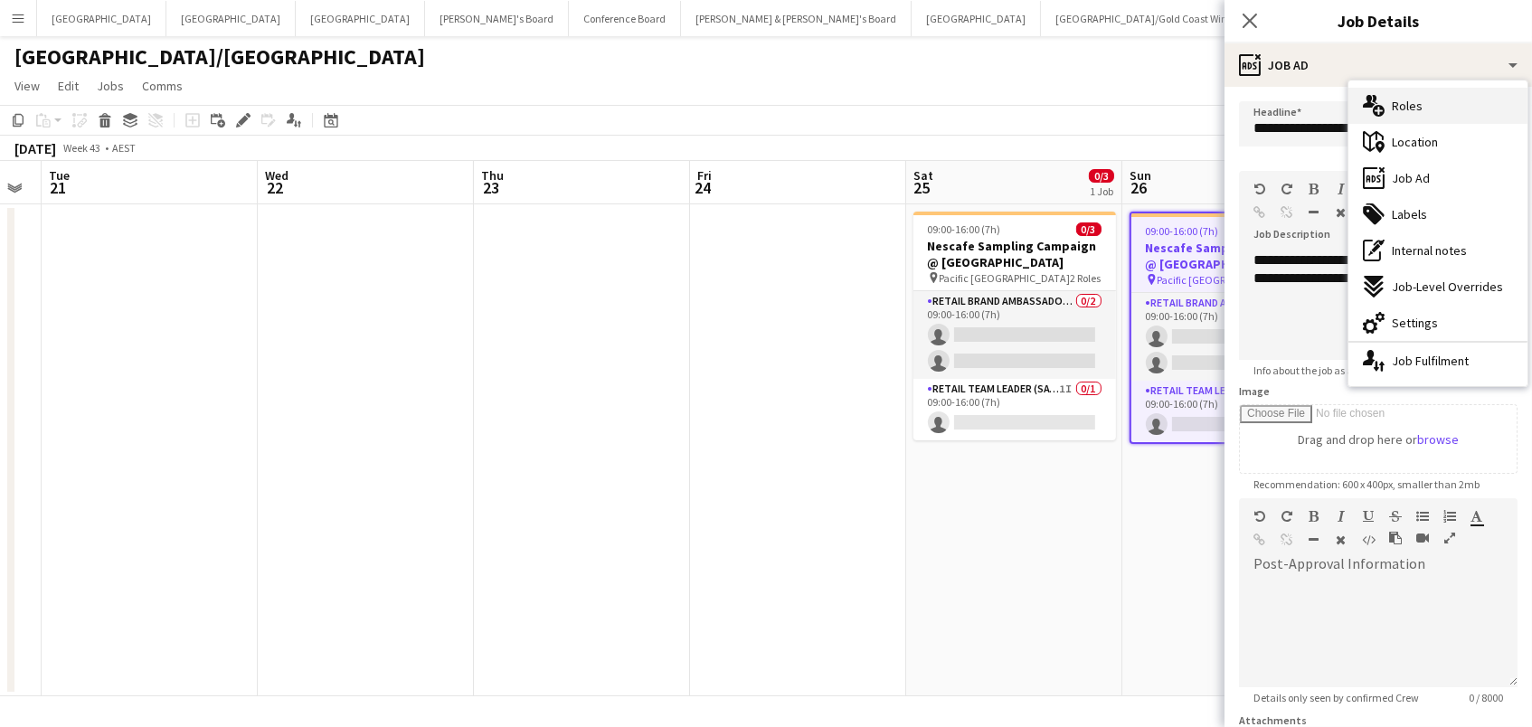
click at [1401, 118] on div "multiple-users-add Roles" at bounding box center [1437, 106] width 179 height 36
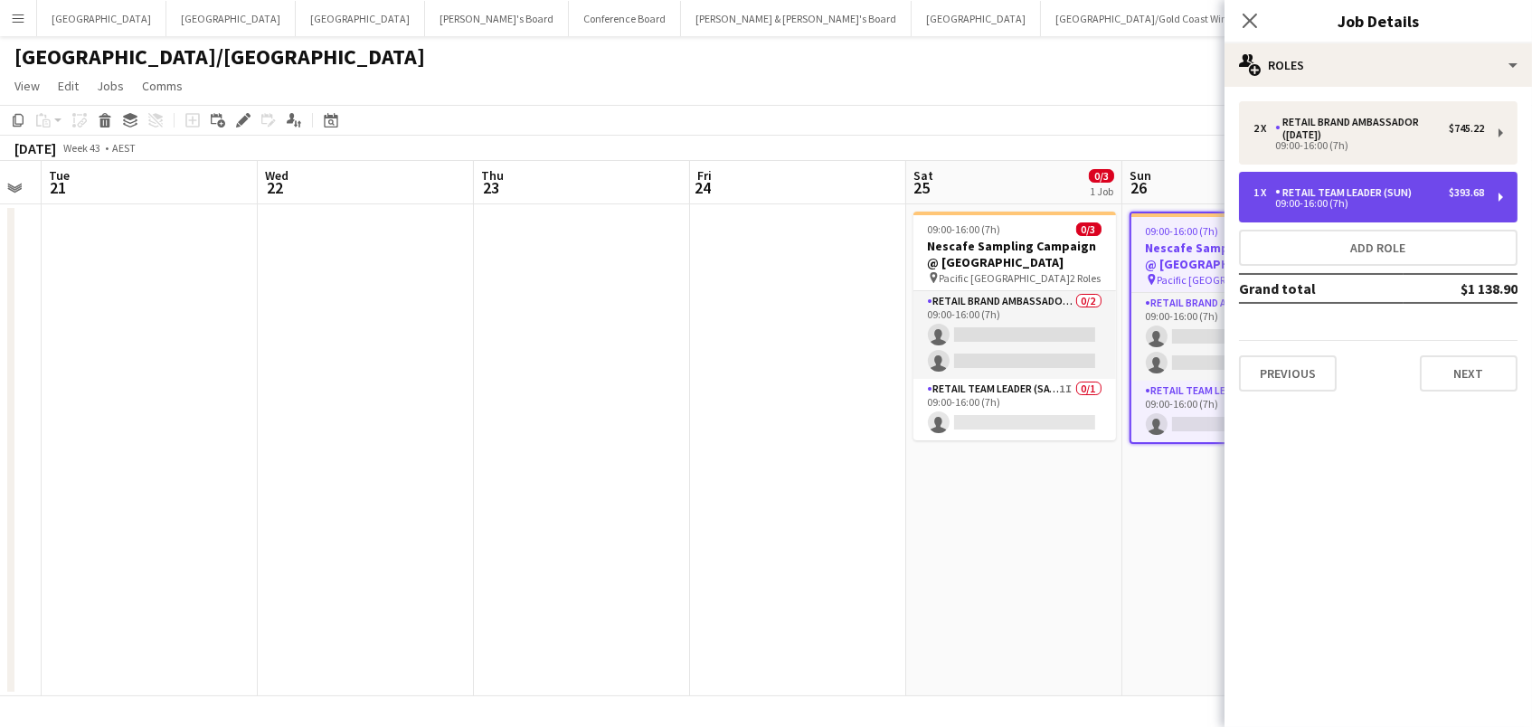
click at [1335, 215] on div "1 x RETAIL Team Leader (Sun) $393.68 09:00-16:00 (7h)" at bounding box center [1378, 197] width 278 height 51
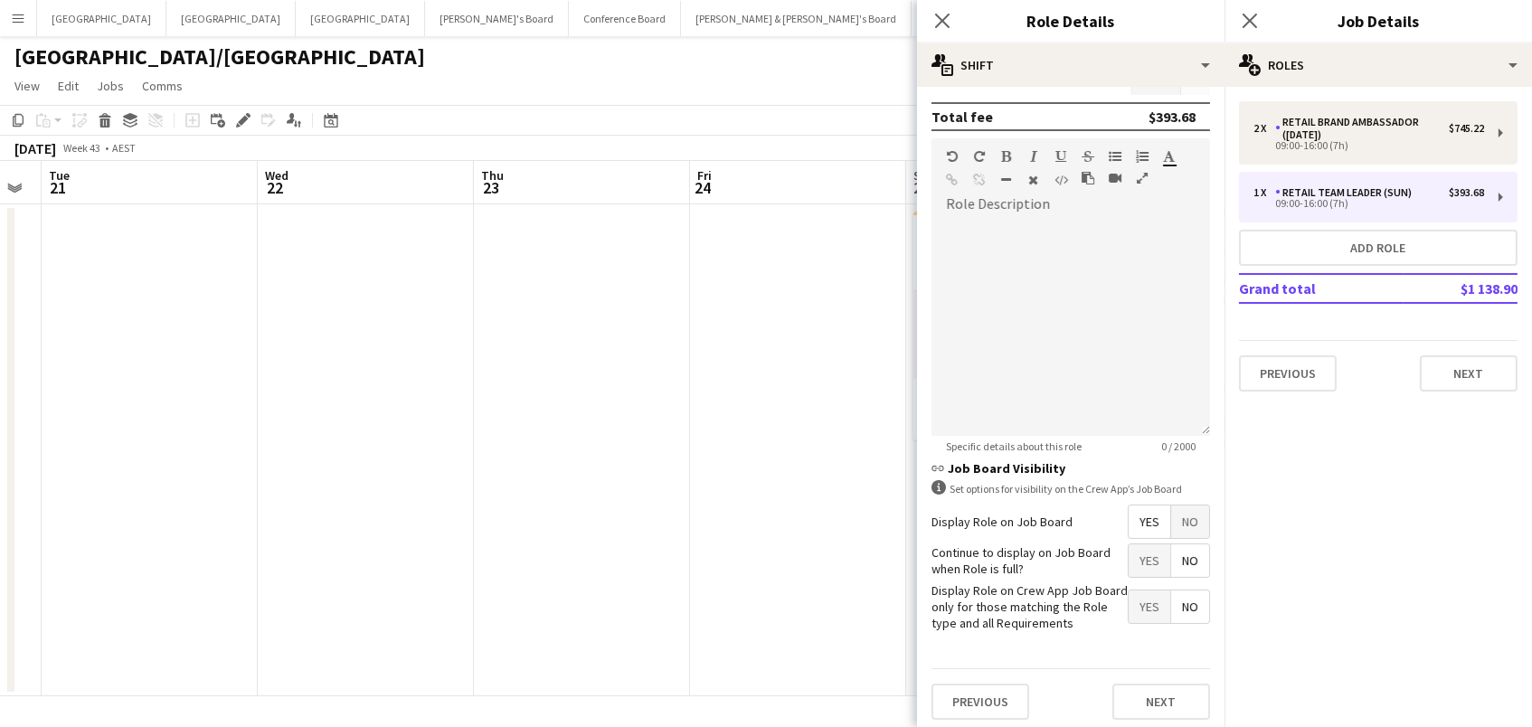
scroll to position [490, 0]
click at [598, 486] on app-date-cell at bounding box center [582, 450] width 216 height 492
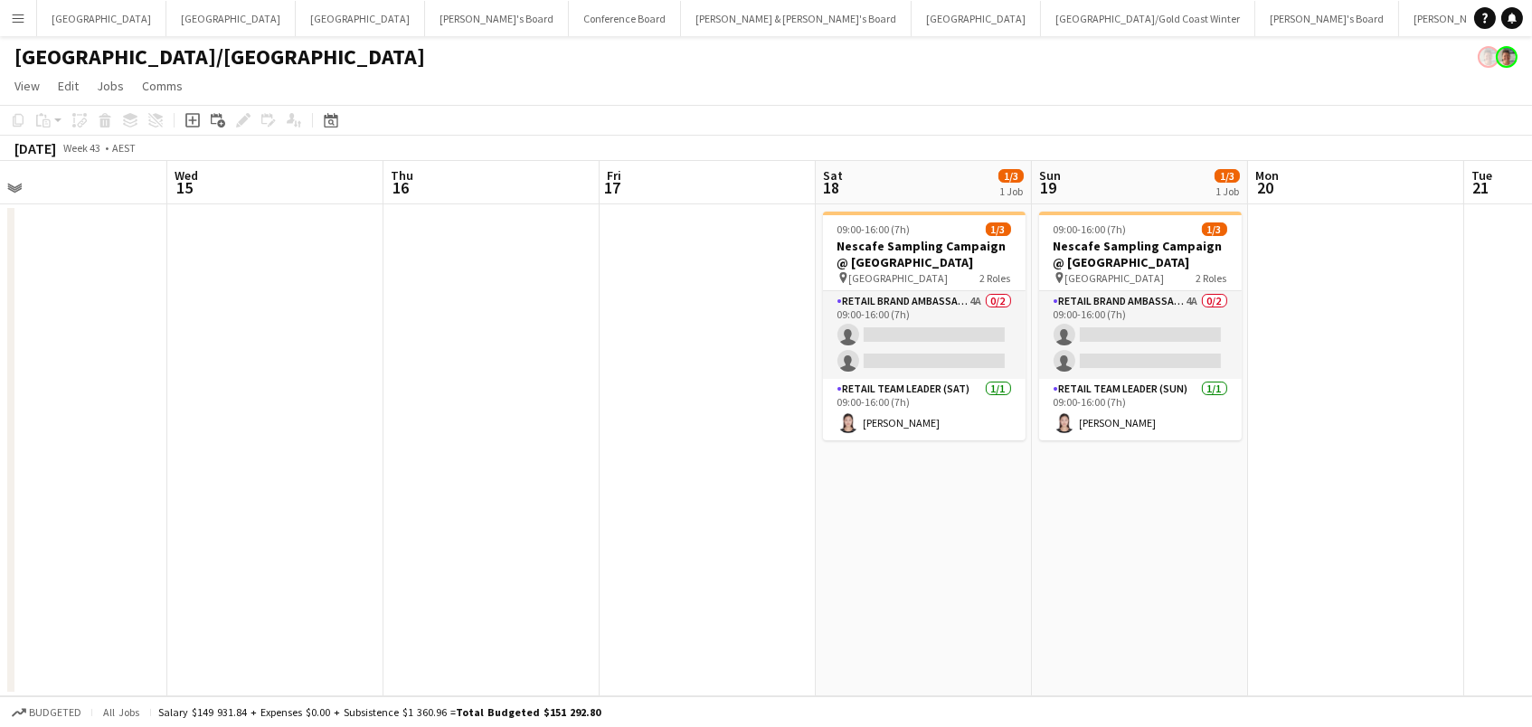
scroll to position [0, 481]
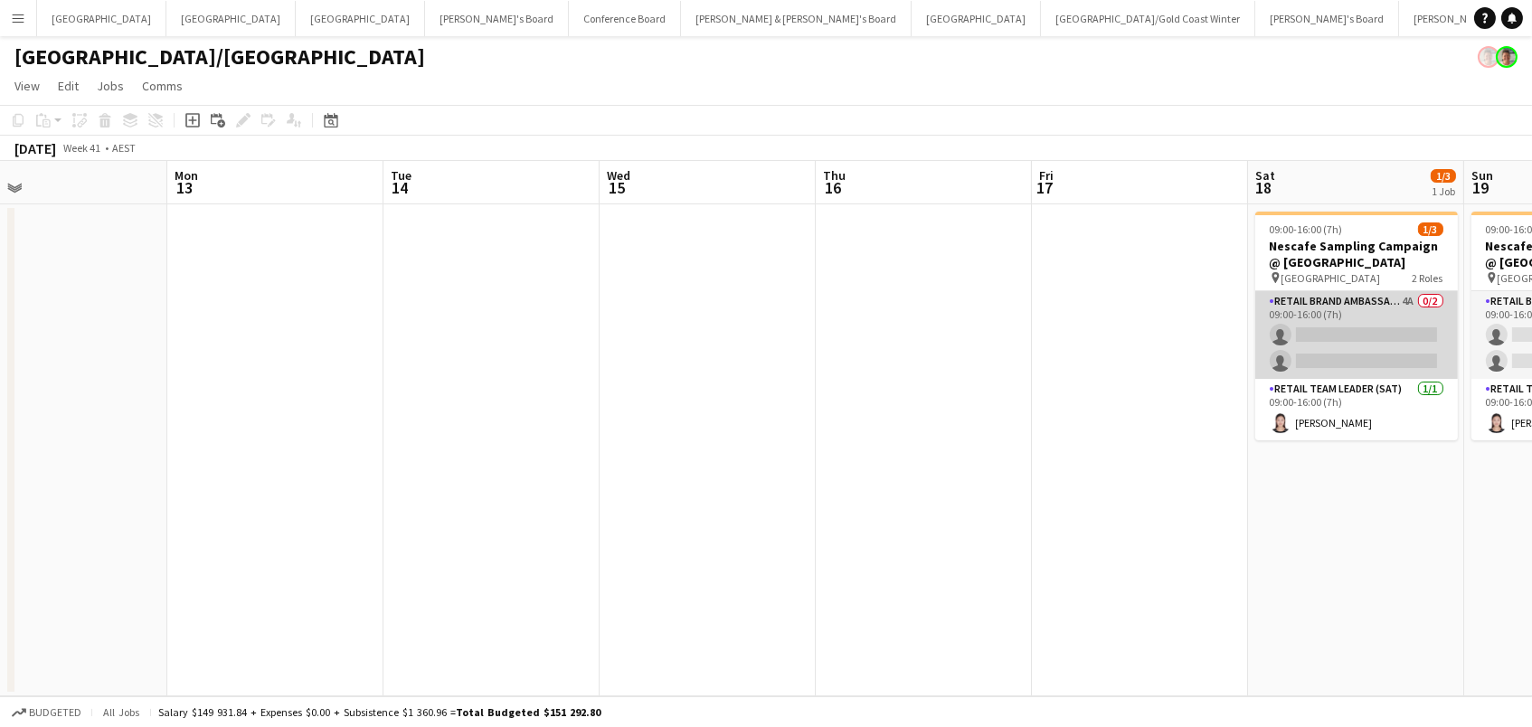
click at [1345, 338] on app-card-role "RETAIL Brand Ambassador (Saturday) 4A 0/2 09:00-16:00 (7h) single-neutral-actio…" at bounding box center [1356, 335] width 203 height 88
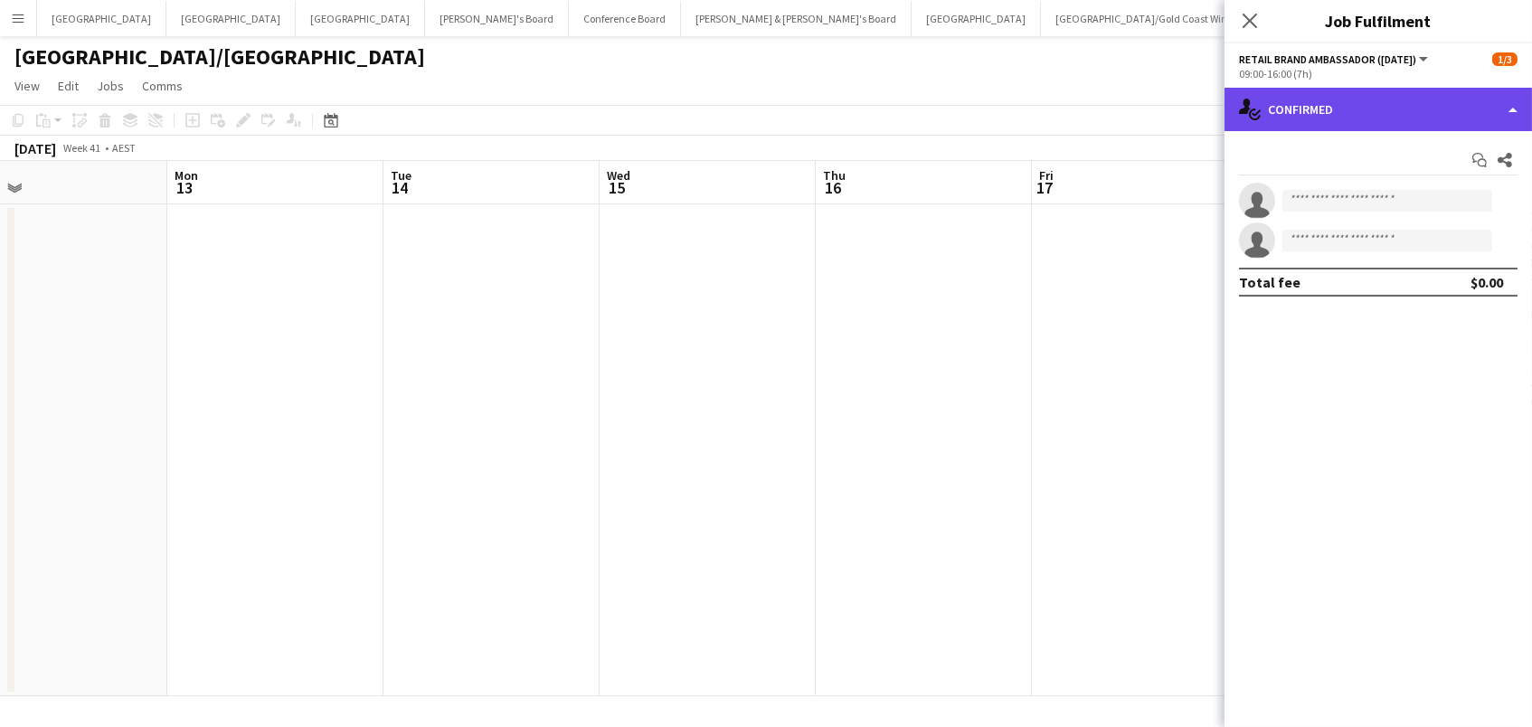
click at [1439, 118] on div "single-neutral-actions-check-2 Confirmed" at bounding box center [1377, 109] width 307 height 43
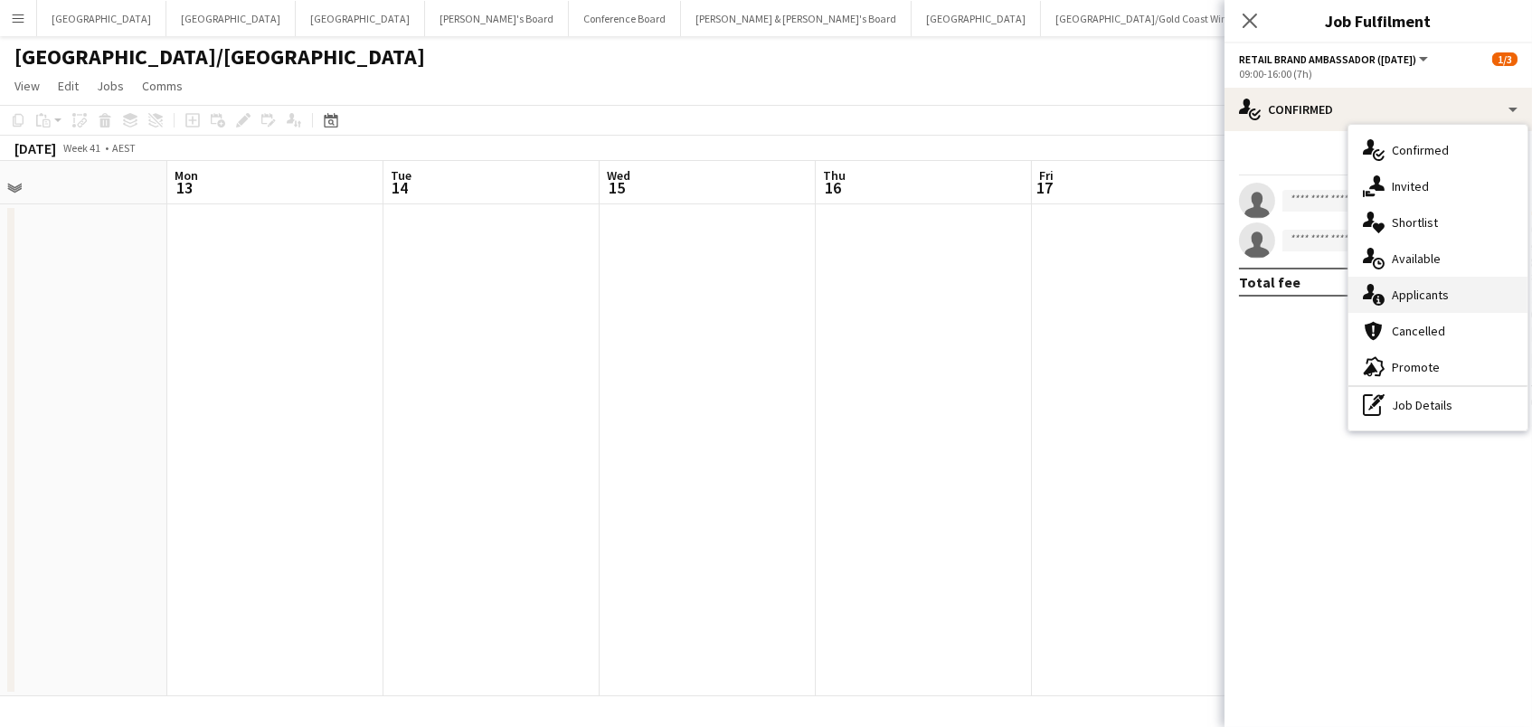
click at [1471, 282] on div "single-neutral-actions-information Applicants" at bounding box center [1437, 295] width 179 height 36
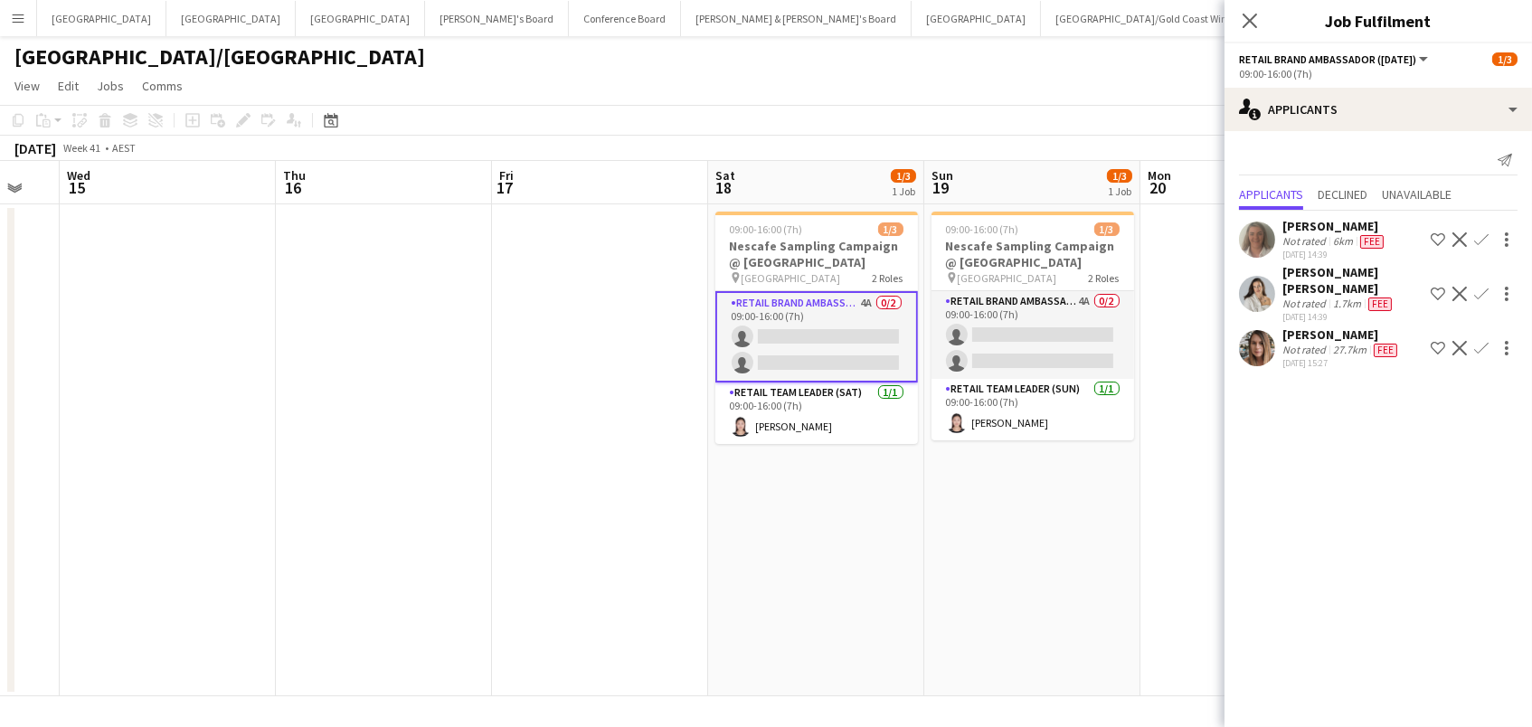
scroll to position [0, 609]
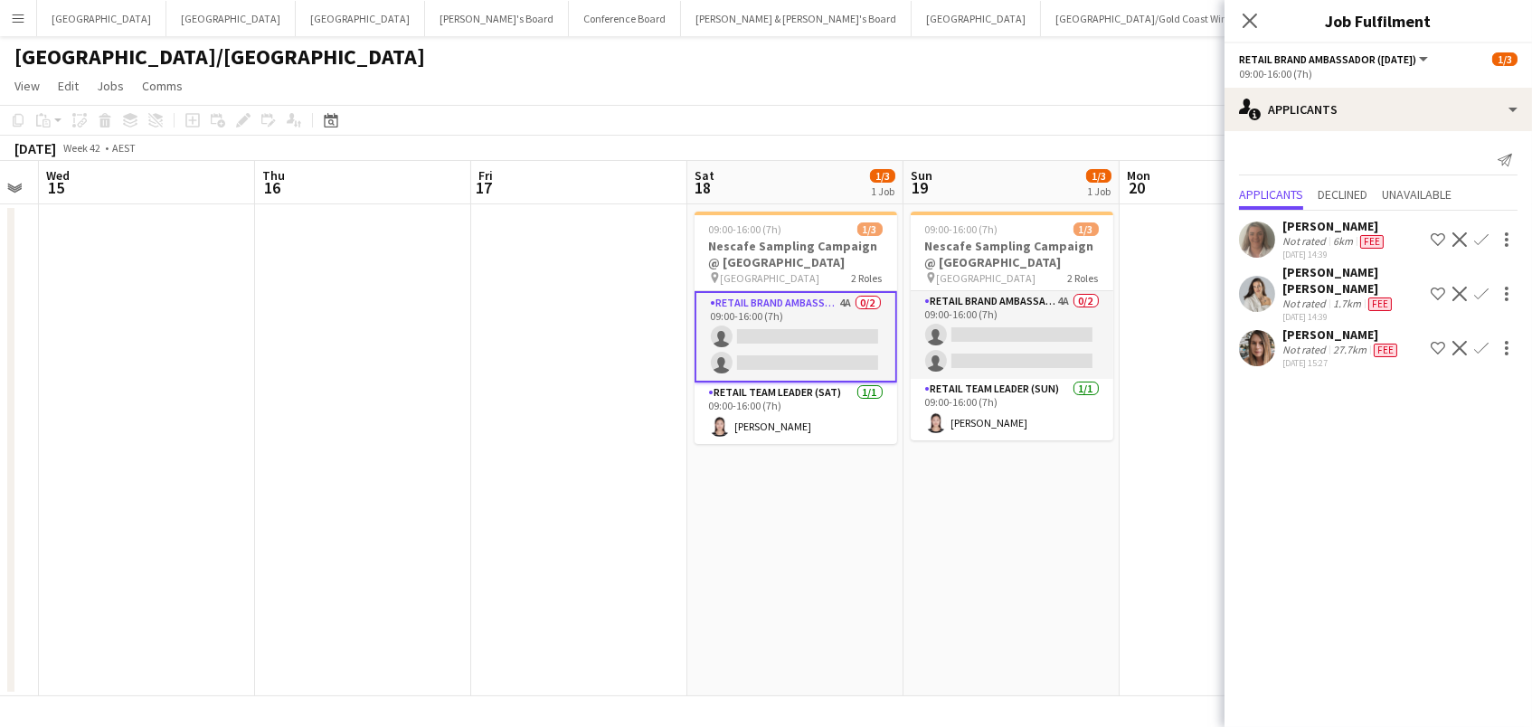
click at [1477, 239] on app-icon "Confirm" at bounding box center [1481, 239] width 14 height 14
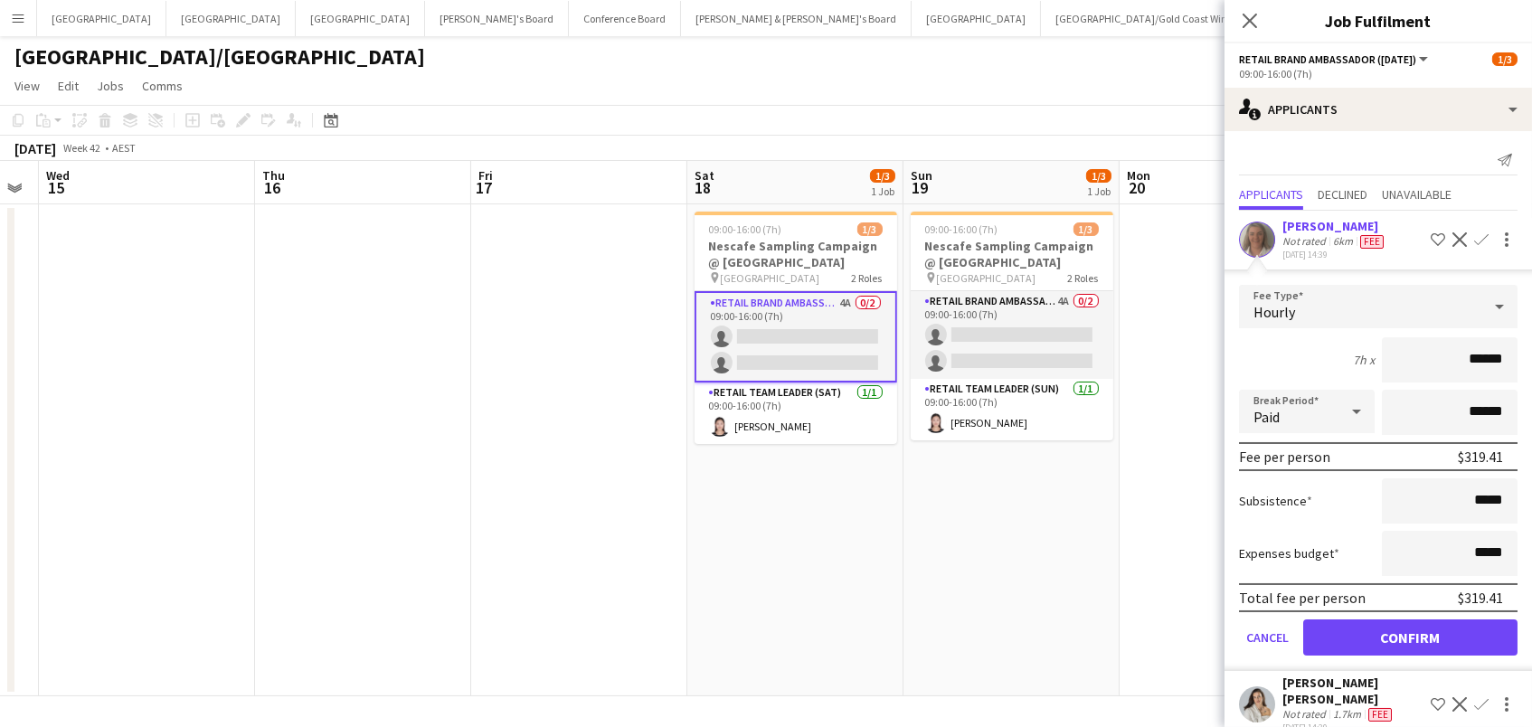
click at [1410, 634] on button "Confirm" at bounding box center [1410, 637] width 214 height 36
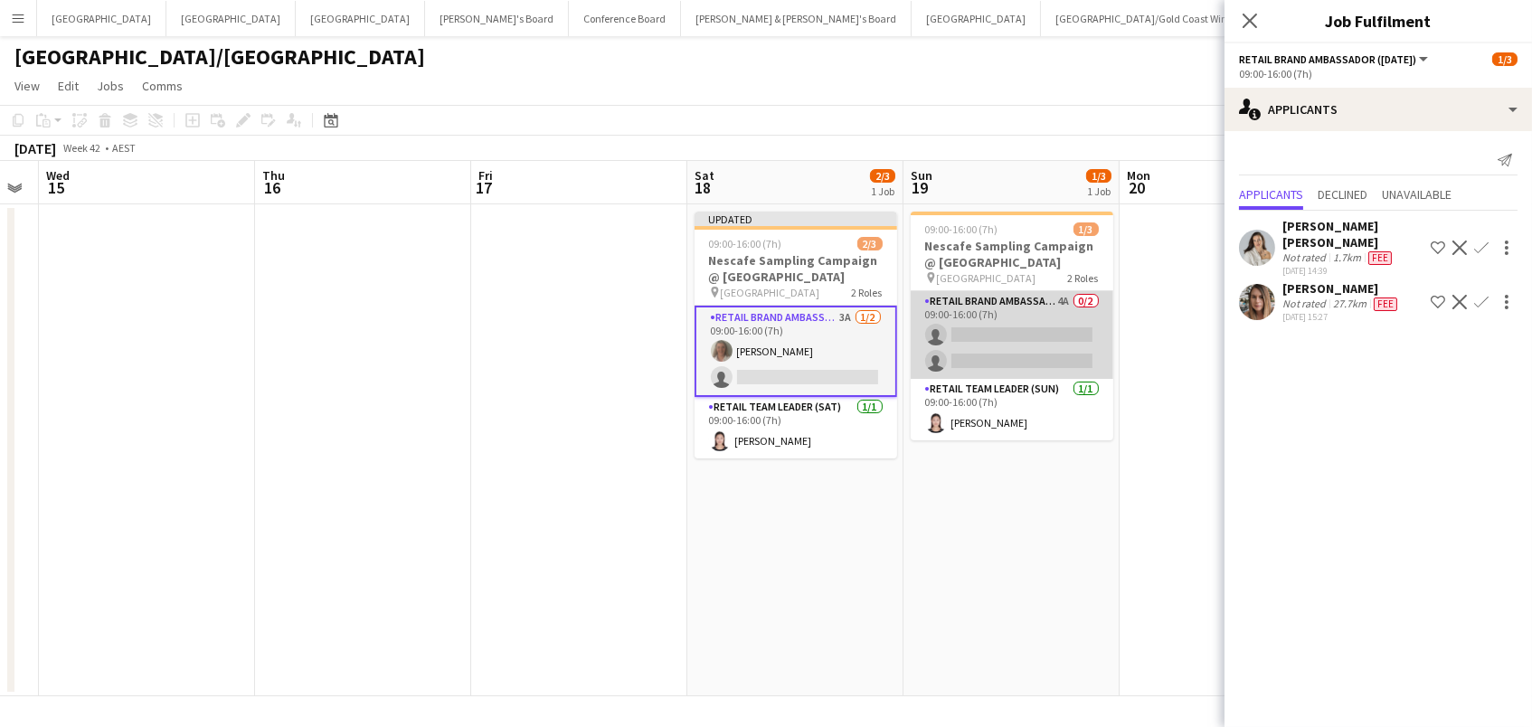
click at [1057, 328] on app-card-role "RETAIL Brand Ambassador (Sunday) 4A 0/2 09:00-16:00 (7h) single-neutral-actions…" at bounding box center [1012, 335] width 203 height 88
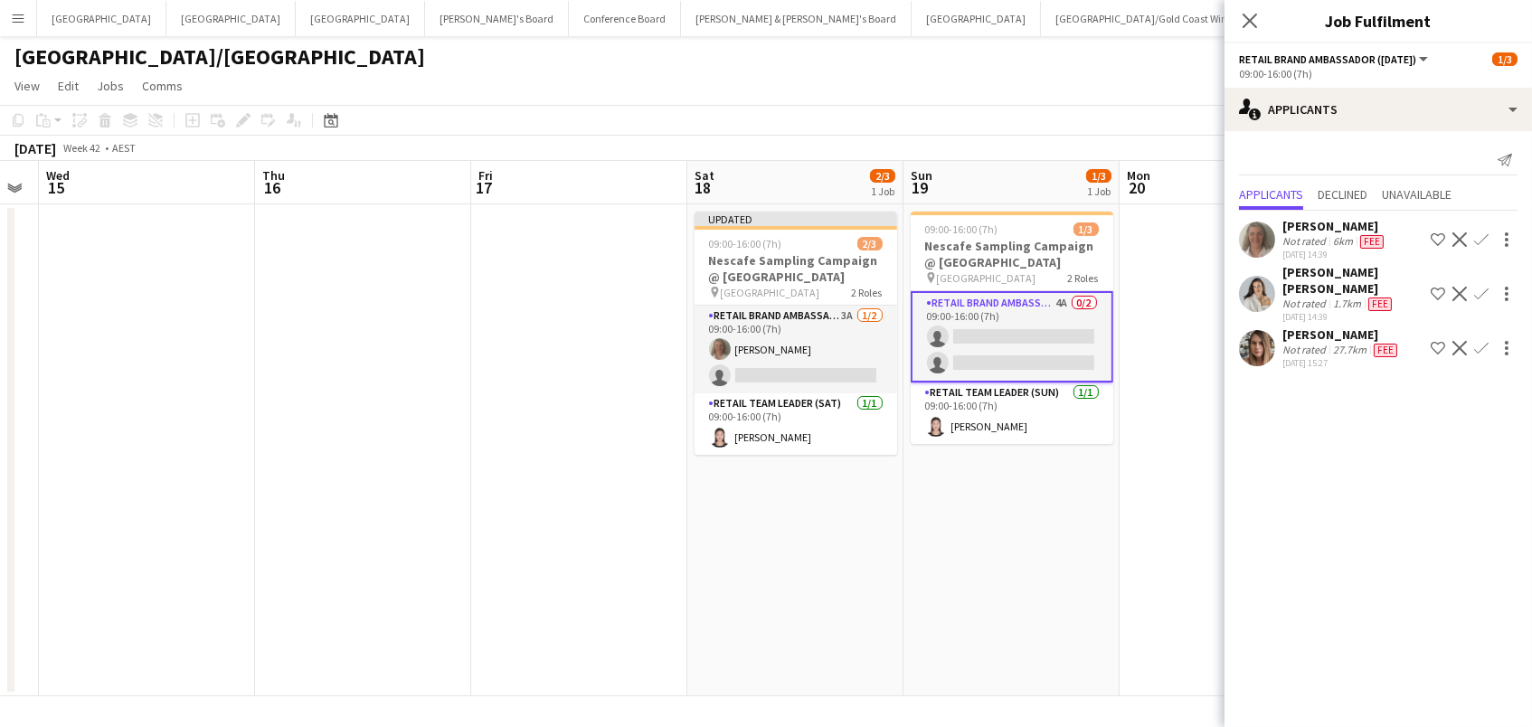
click at [1482, 232] on app-icon "Confirm" at bounding box center [1481, 239] width 14 height 14
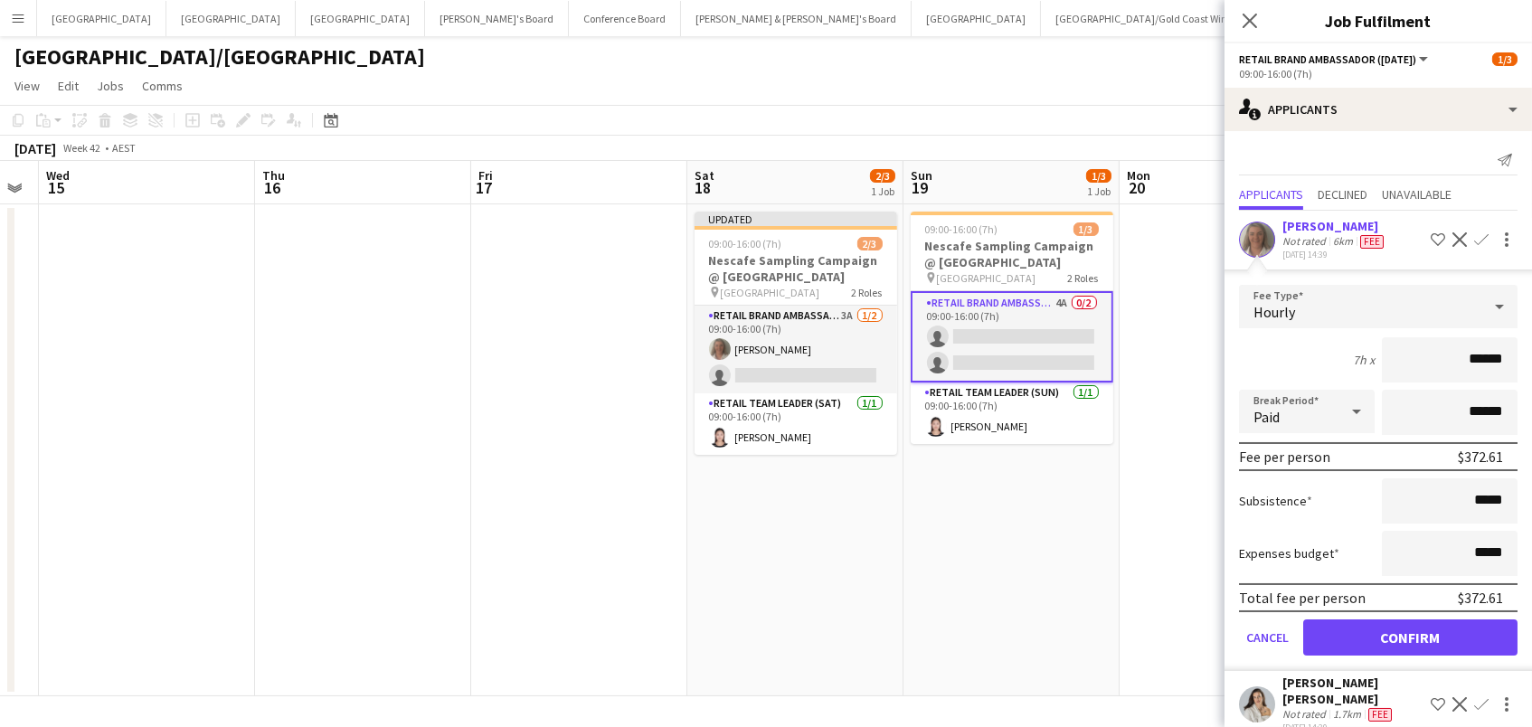
click at [1410, 634] on button "Confirm" at bounding box center [1410, 637] width 214 height 36
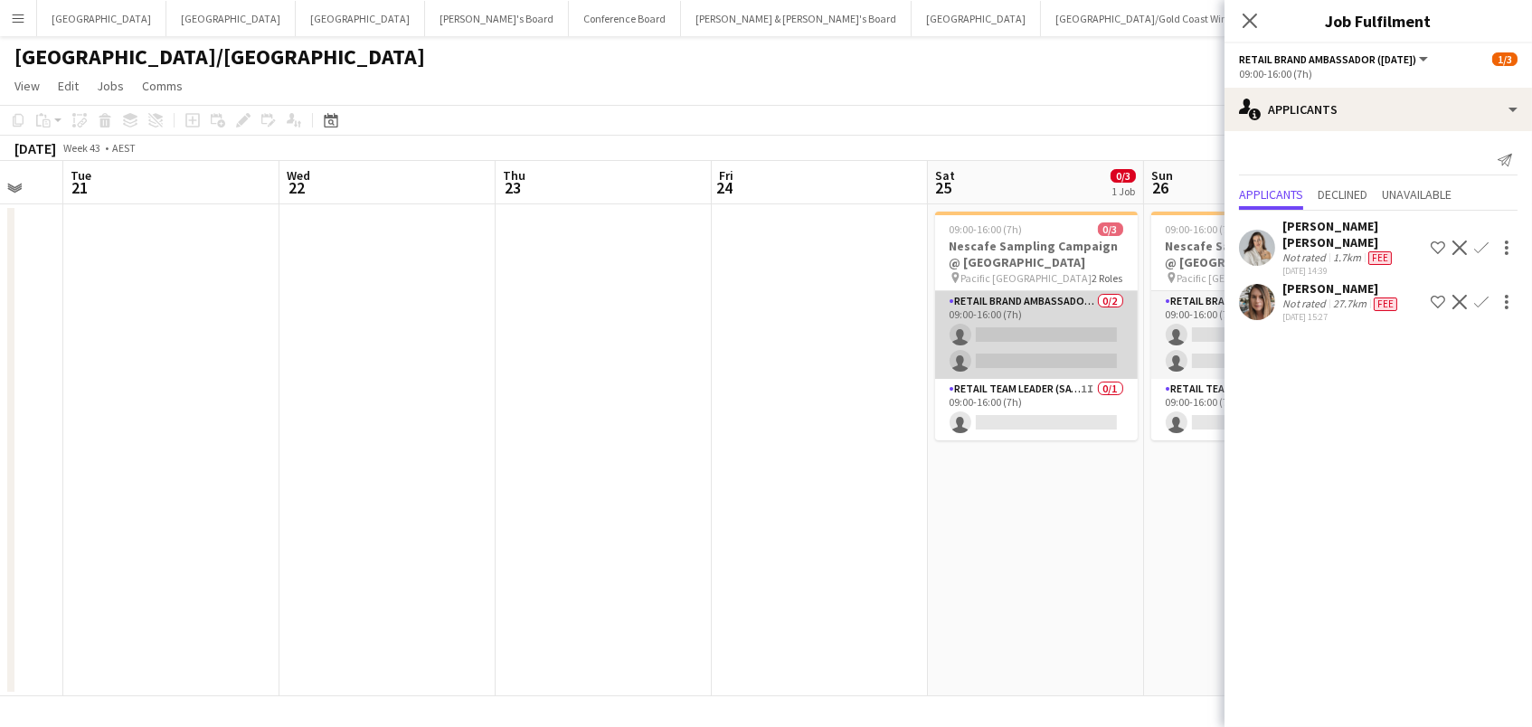
click at [1029, 348] on app-card-role "RETAIL Brand Ambassador (Saturday) 0/2 09:00-16:00 (7h) single-neutral-actions …" at bounding box center [1036, 335] width 203 height 88
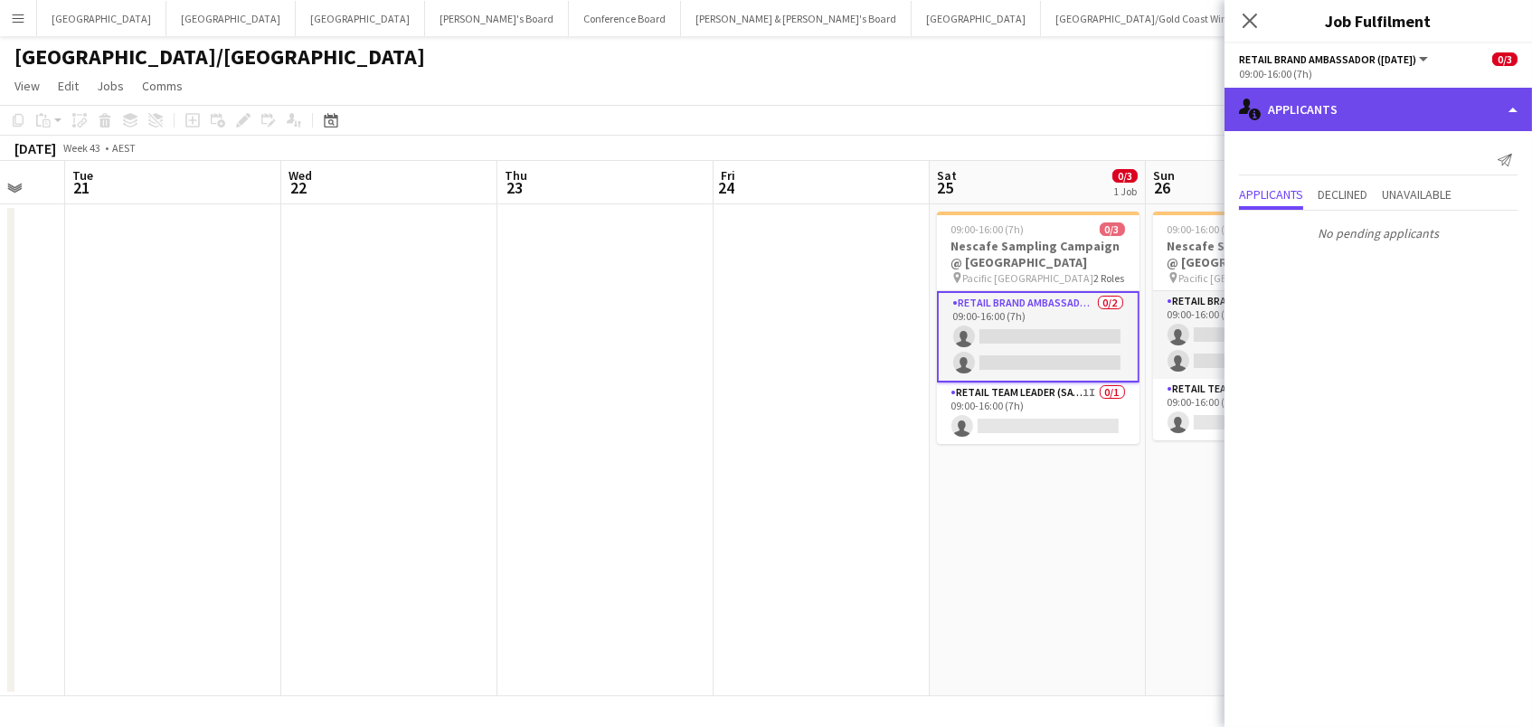
click at [1391, 121] on div "single-neutral-actions-information Applicants" at bounding box center [1377, 109] width 307 height 43
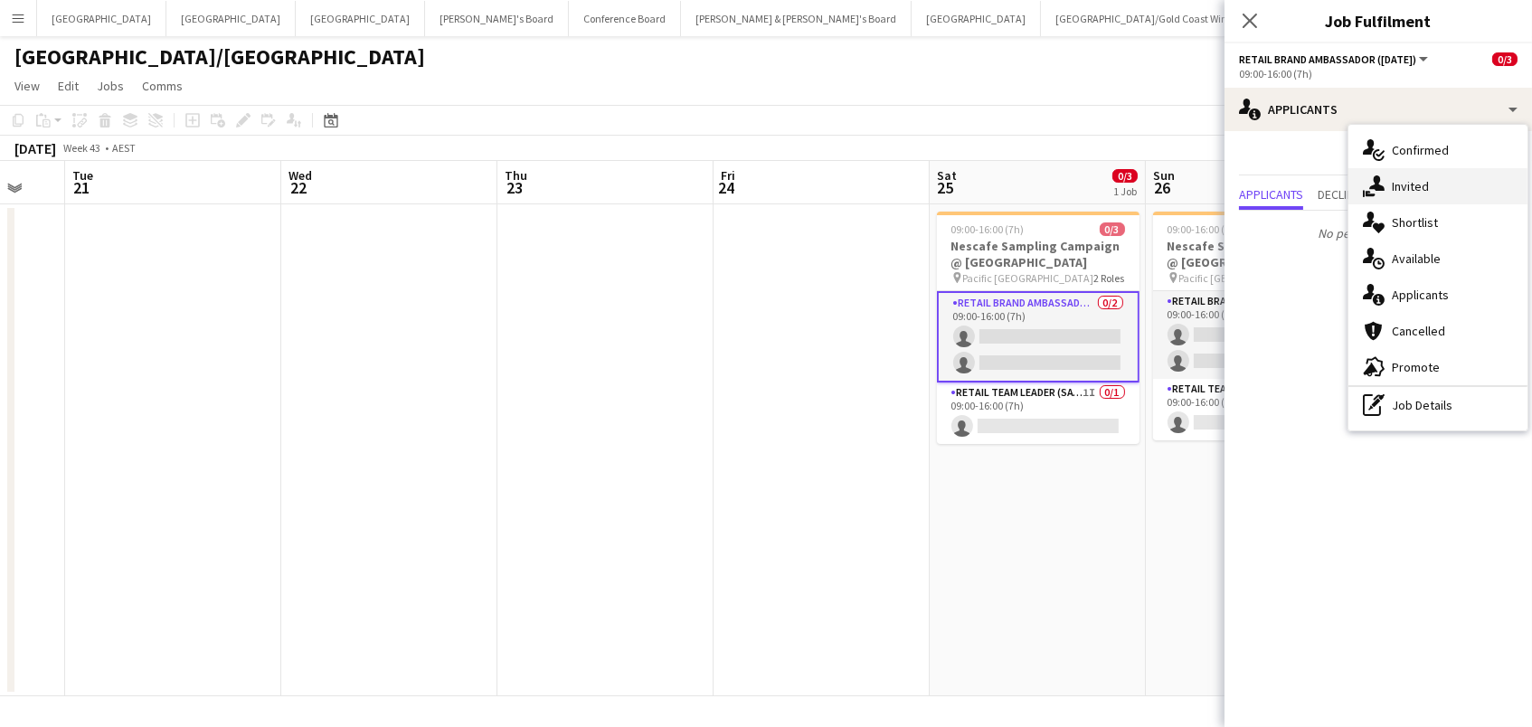
click at [1395, 189] on span "Invited" at bounding box center [1410, 186] width 37 height 16
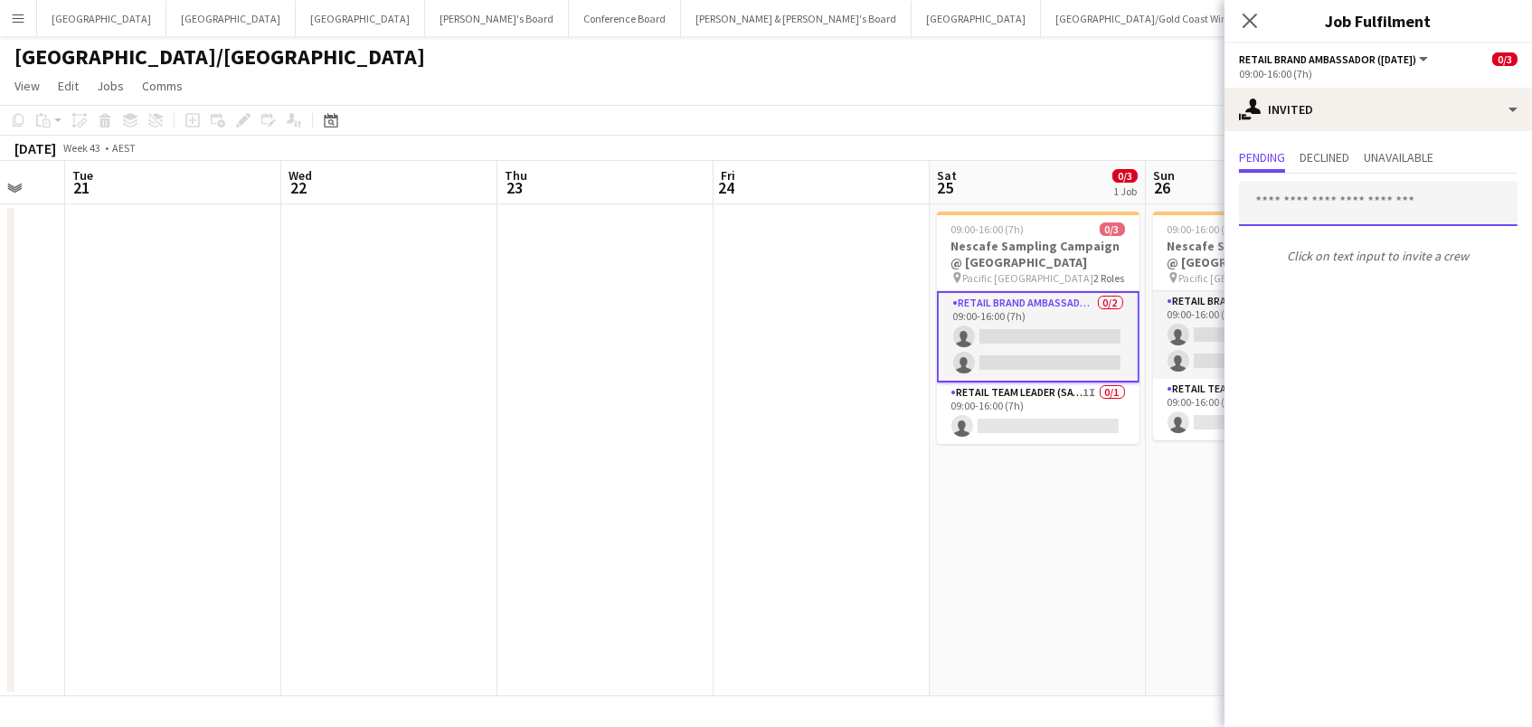
click at [1306, 213] on input "text" at bounding box center [1378, 203] width 278 height 45
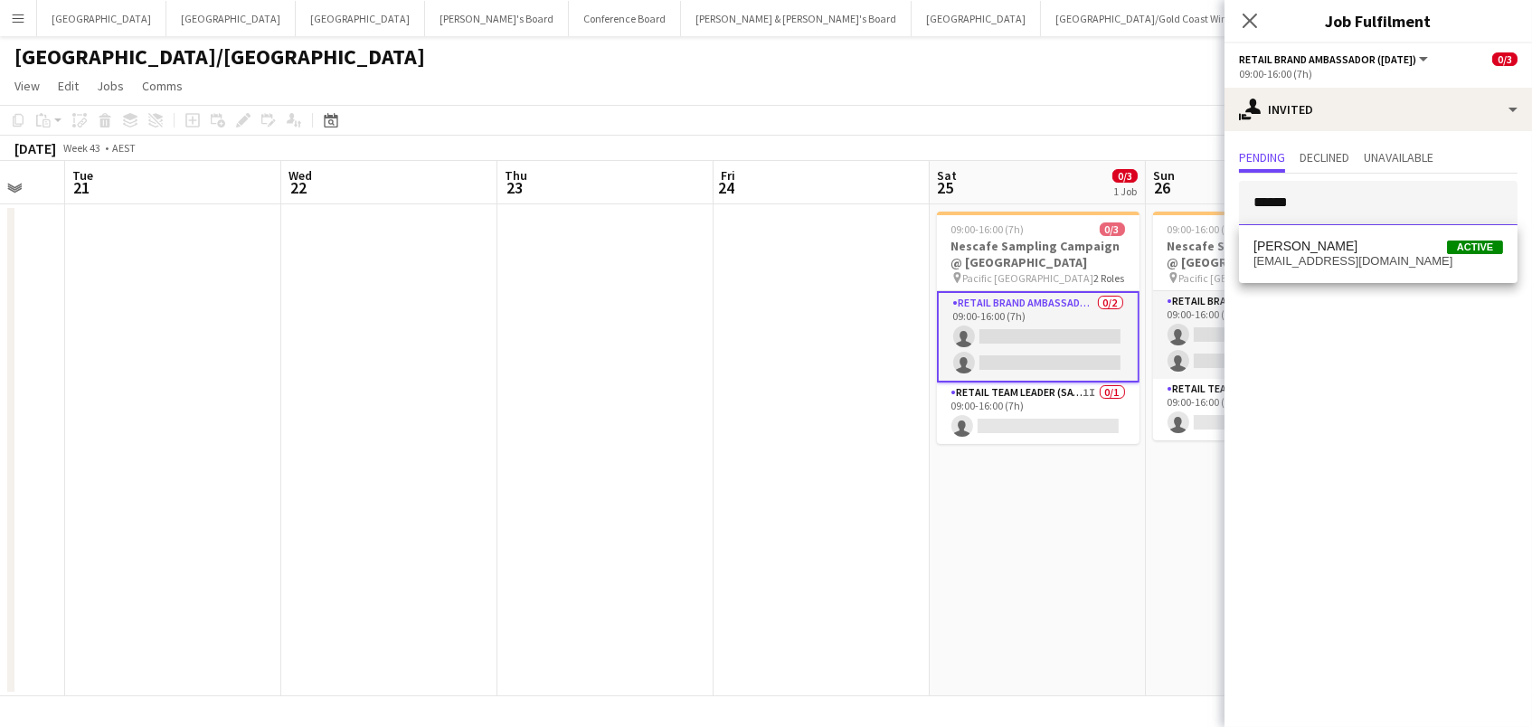
type input "******"
drag, startPoint x: 1327, startPoint y: 220, endPoint x: 1354, endPoint y: 256, distance: 44.7
click at [1354, 256] on span "lesleymerriman5@gmail.com" at bounding box center [1378, 261] width 250 height 14
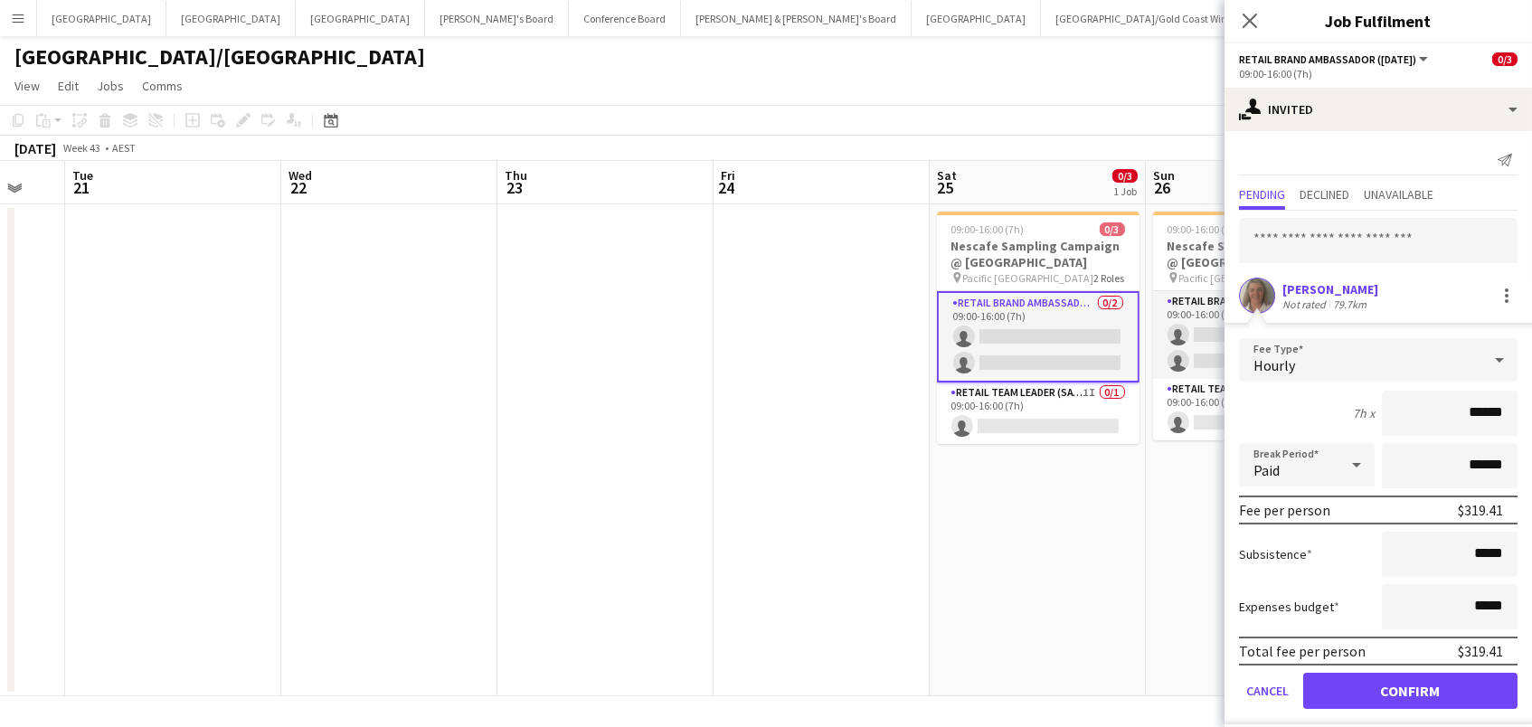
click at [1410, 688] on button "Confirm" at bounding box center [1410, 691] width 214 height 36
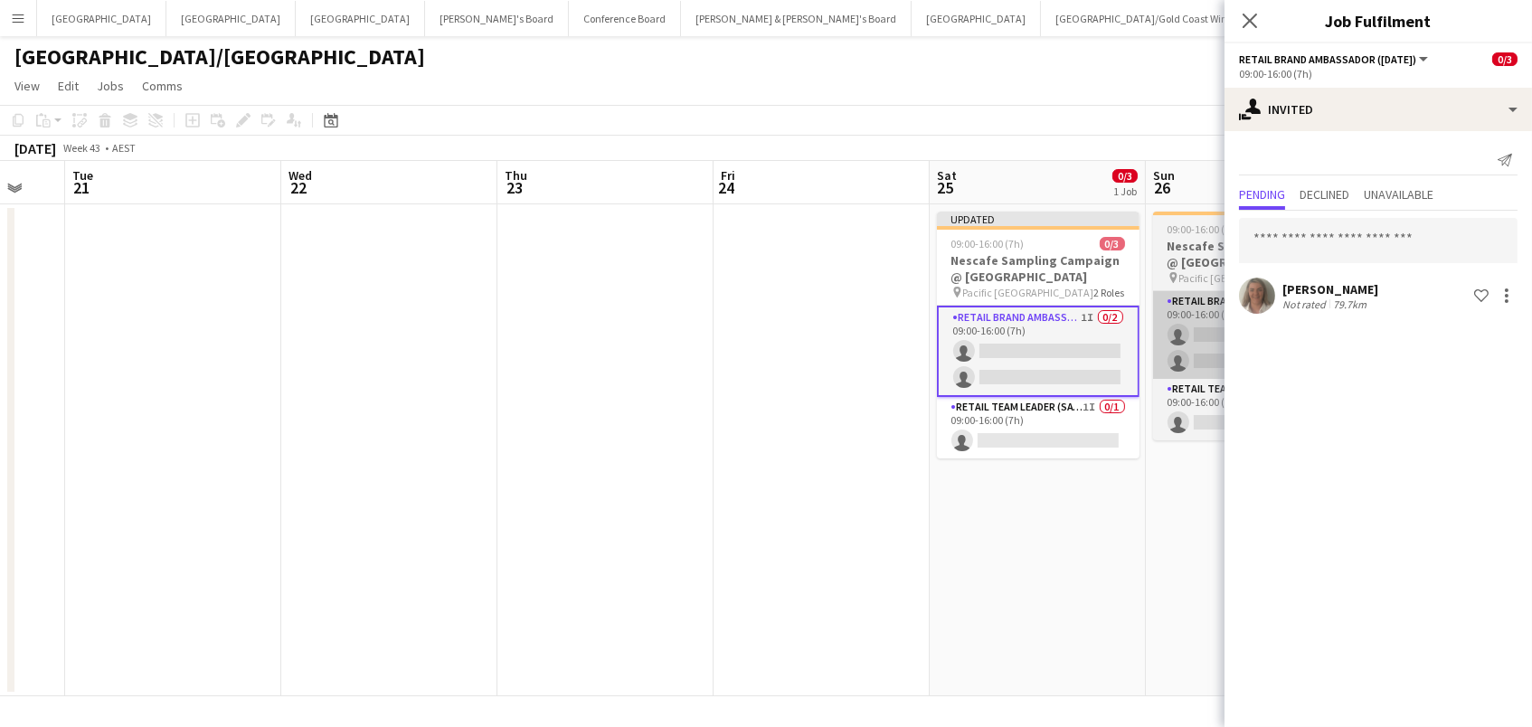
click at [1183, 333] on app-card-role "RETAIL Brand Ambassador (Sunday) 0/2 09:00-16:00 (7h) single-neutral-actions si…" at bounding box center [1254, 335] width 203 height 88
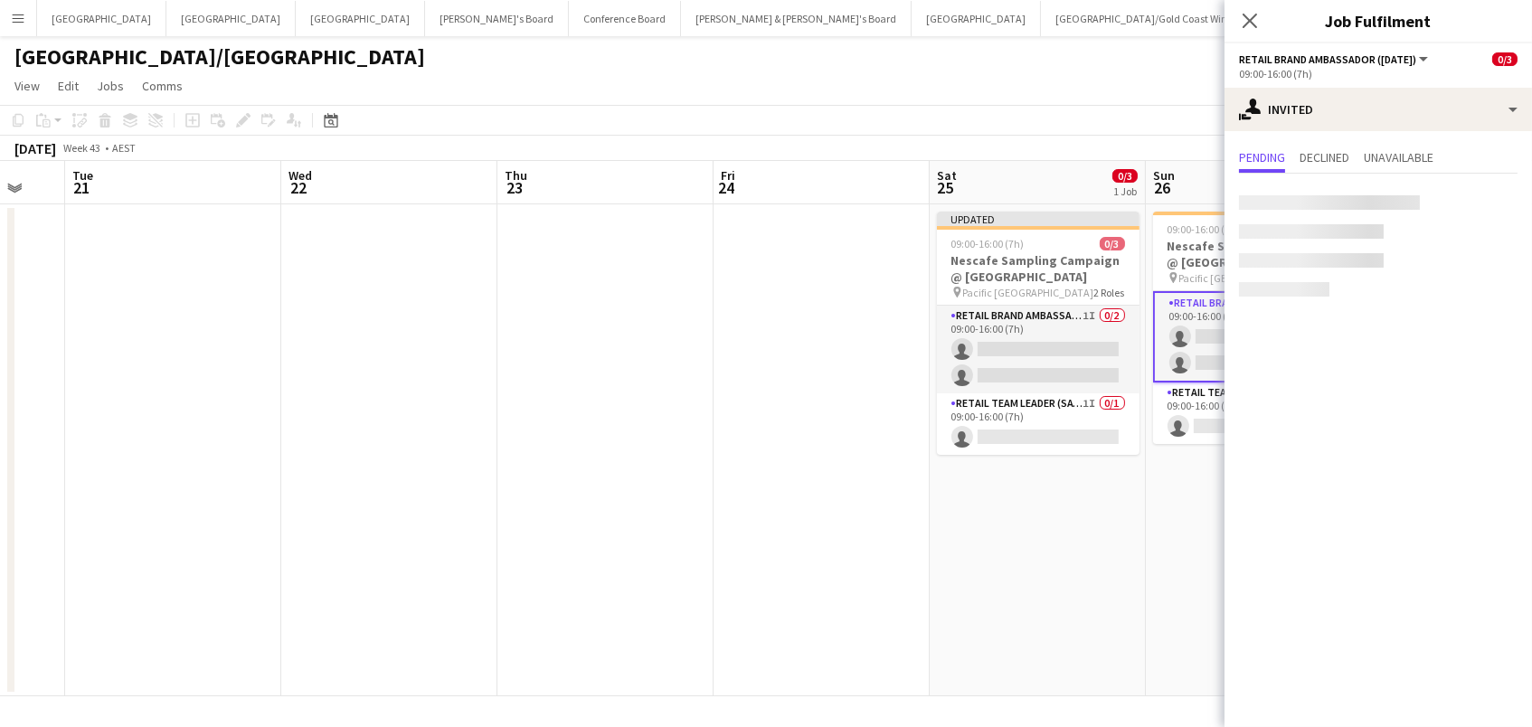
scroll to position [0, 582]
click at [1308, 202] on input "text" at bounding box center [1378, 203] width 278 height 45
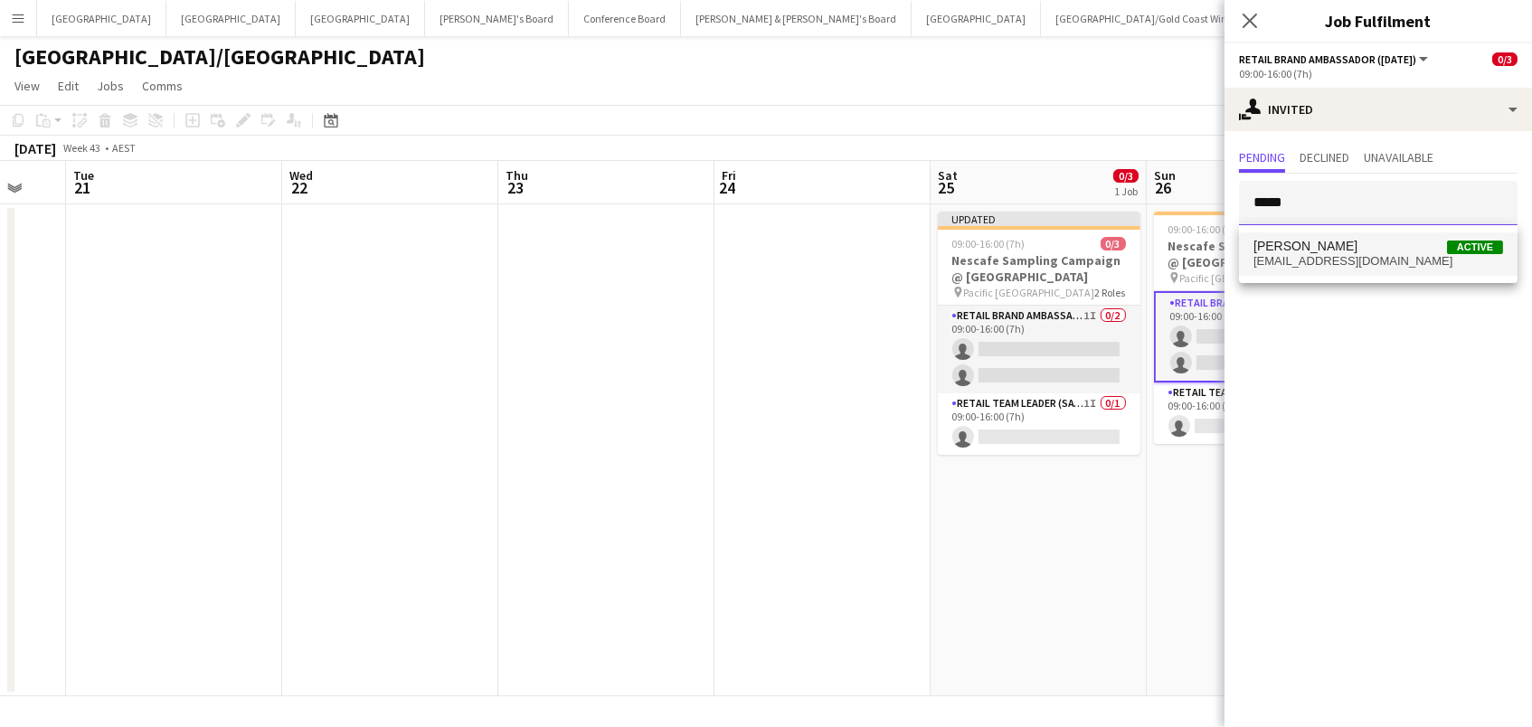
type input "******"
click at [1301, 237] on mat-option "Lesley Merriman Active lesleymerriman5@gmail.com" at bounding box center [1378, 253] width 278 height 43
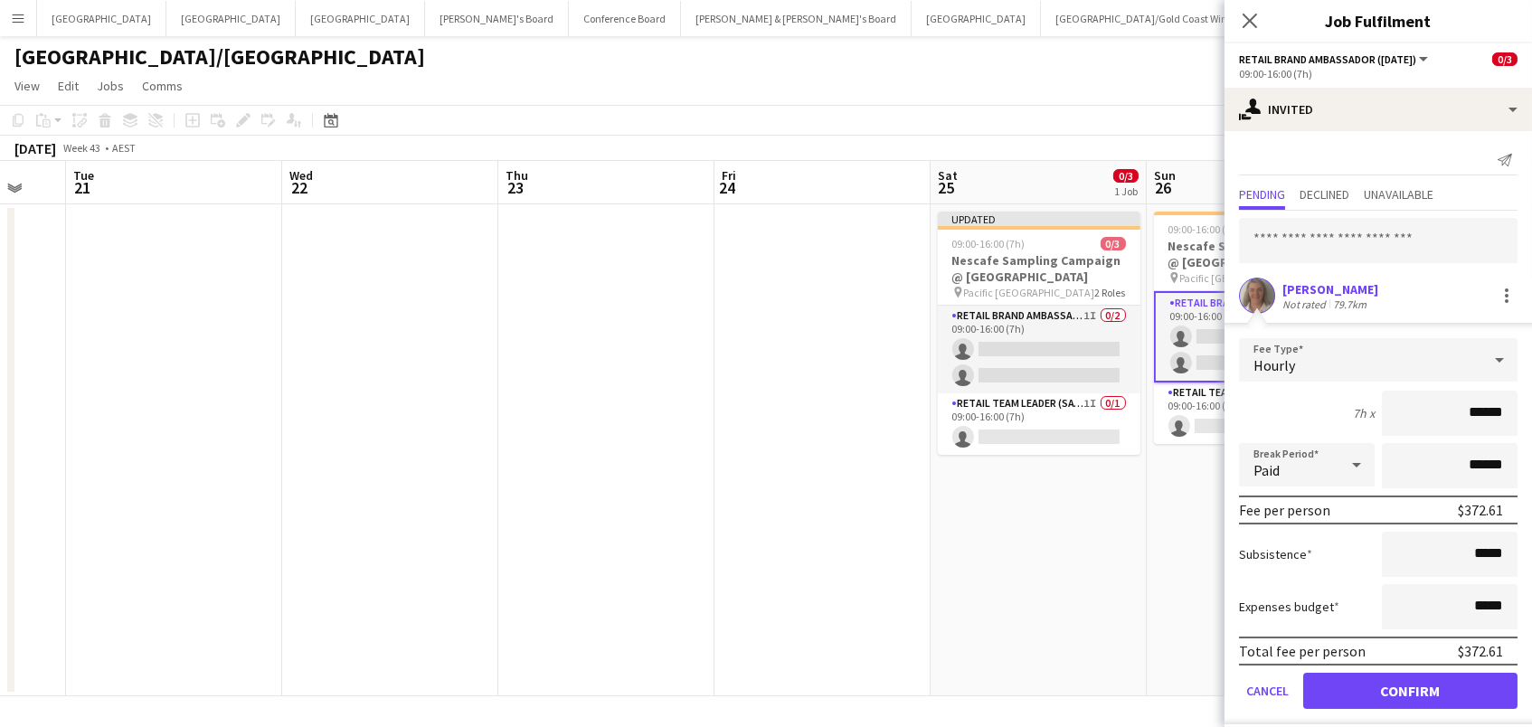
click at [1410, 688] on button "Confirm" at bounding box center [1410, 691] width 214 height 36
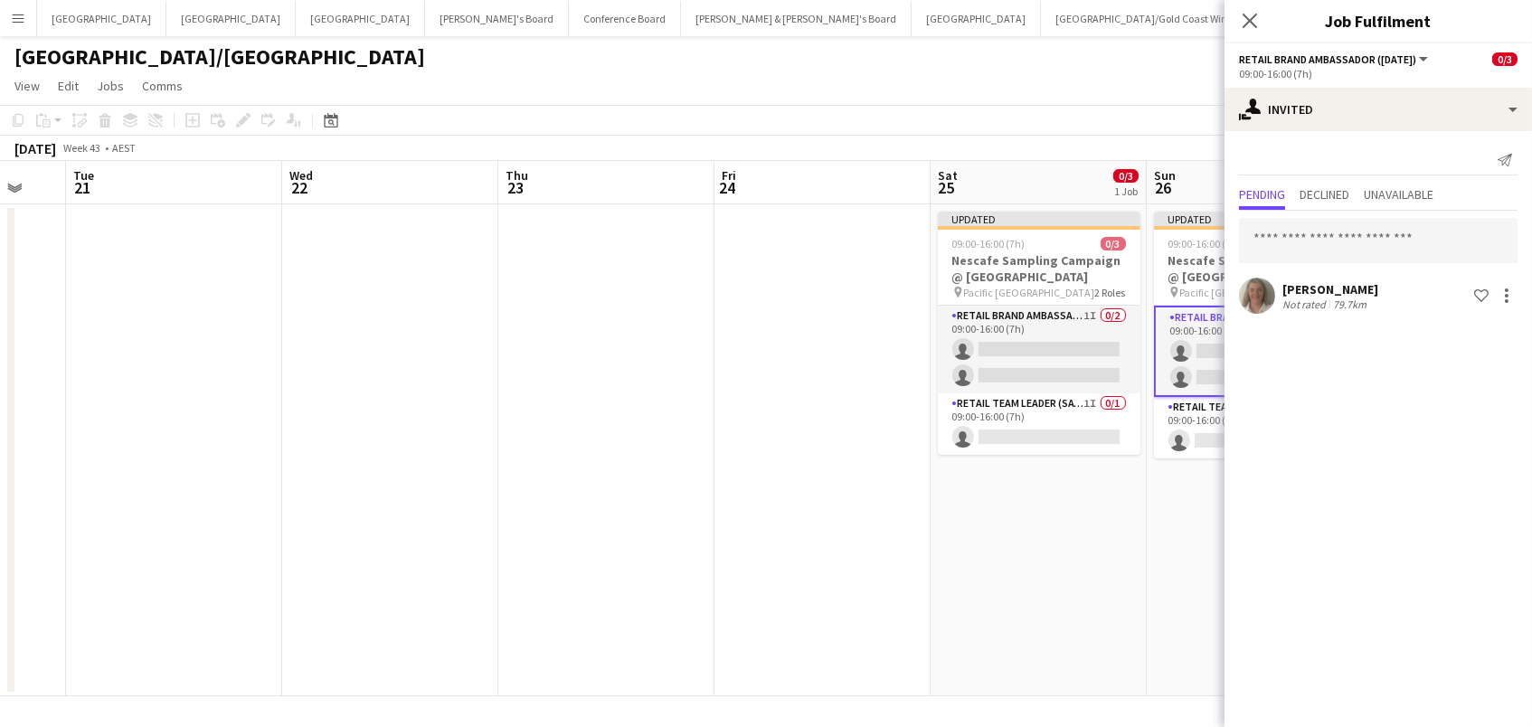
click at [992, 83] on app-page-menu "View Day view expanded Day view collapsed Month view Date picker Jump to today …" at bounding box center [766, 88] width 1532 height 34
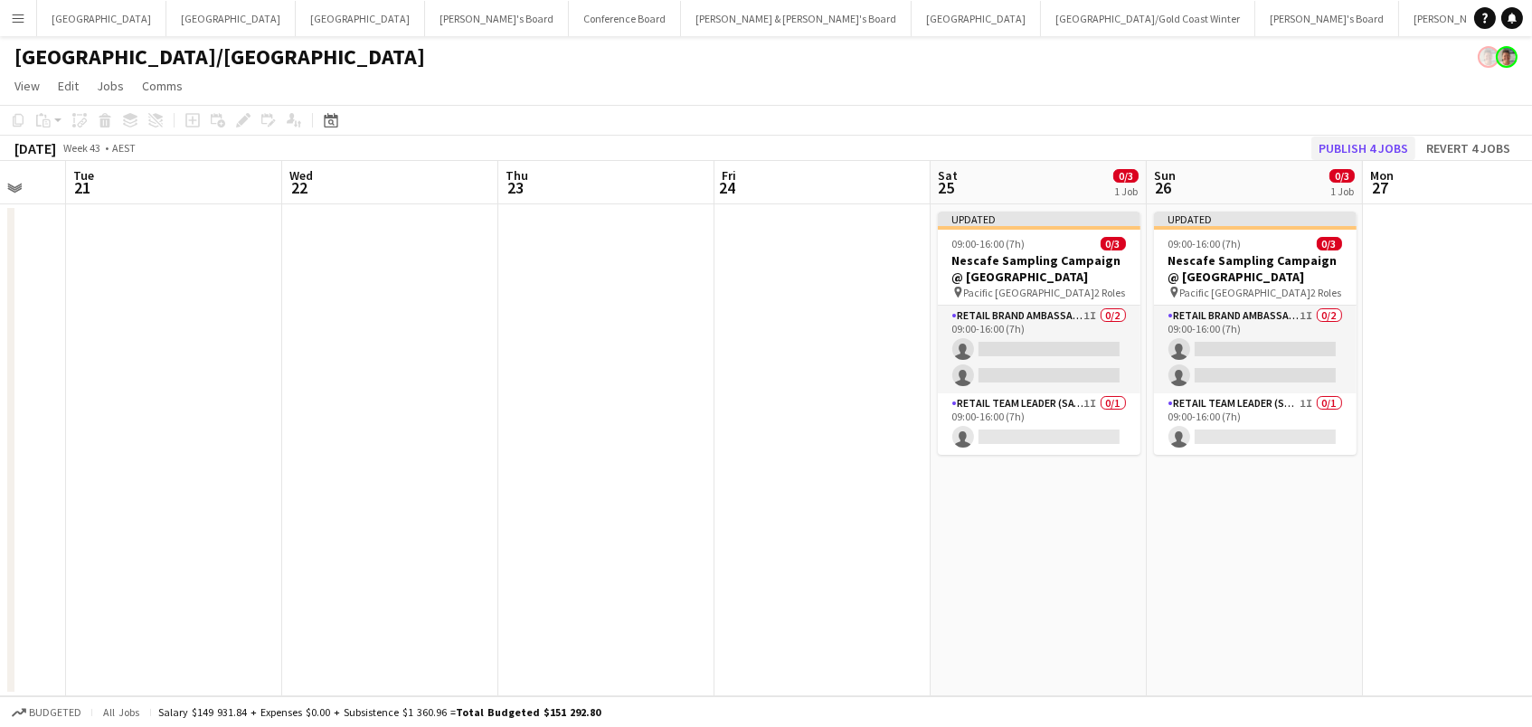
click at [1396, 140] on button "Publish 4 jobs" at bounding box center [1363, 149] width 104 height 24
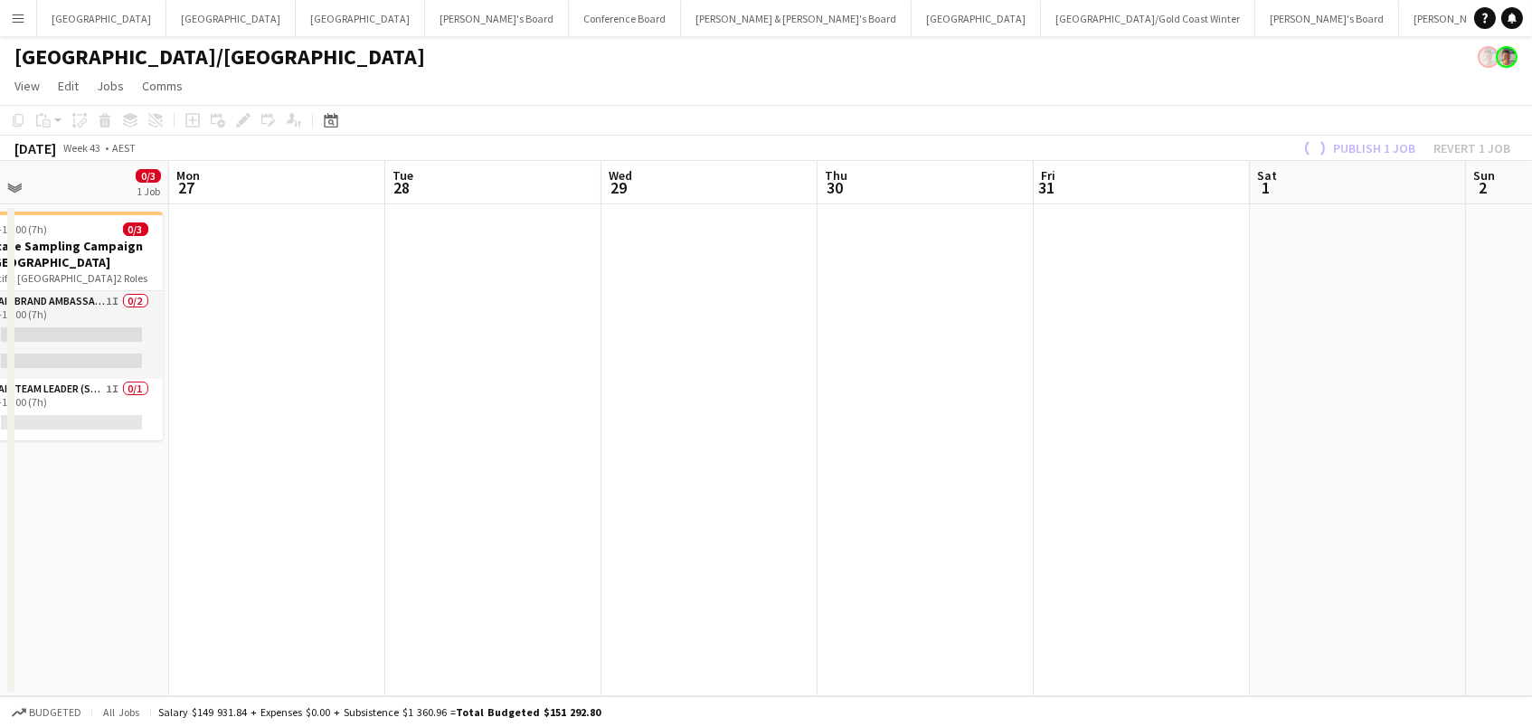
scroll to position [0, 696]
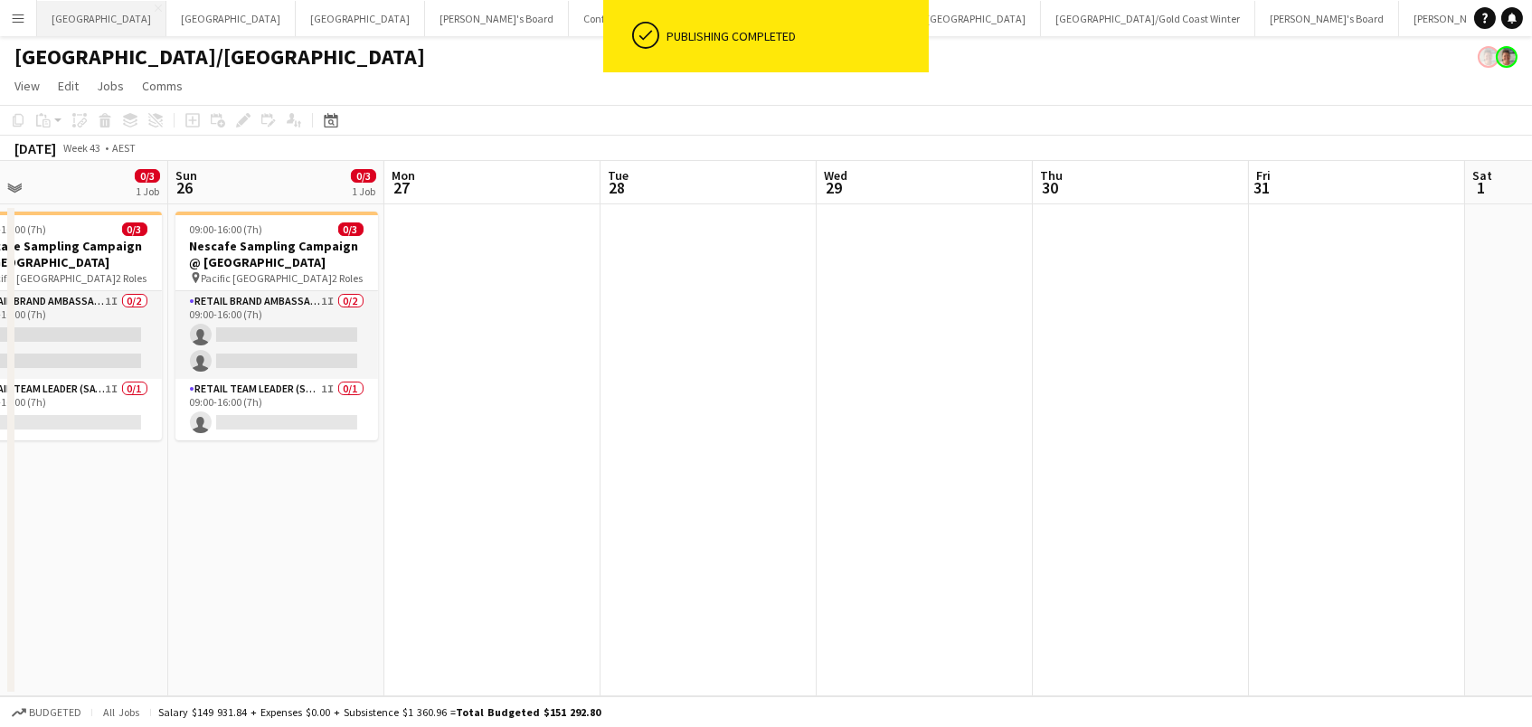
click at [68, 20] on button "Adelaide Close" at bounding box center [101, 18] width 129 height 35
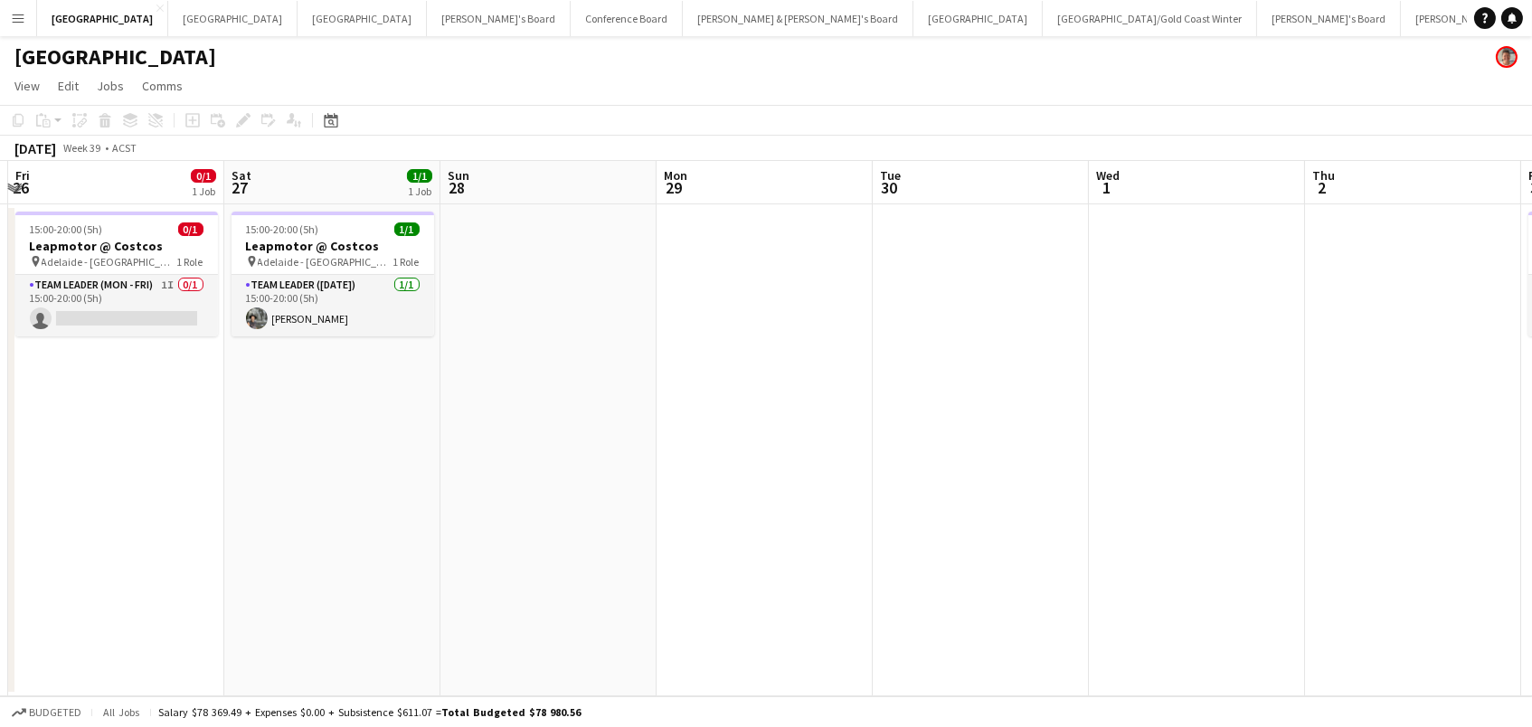
scroll to position [0, 423]
click at [182, 280] on app-card-role "Team Leader (Mon - Fri) 1I 0/1 15:00-20:00 (5h) single-neutral-actions" at bounding box center [117, 305] width 203 height 61
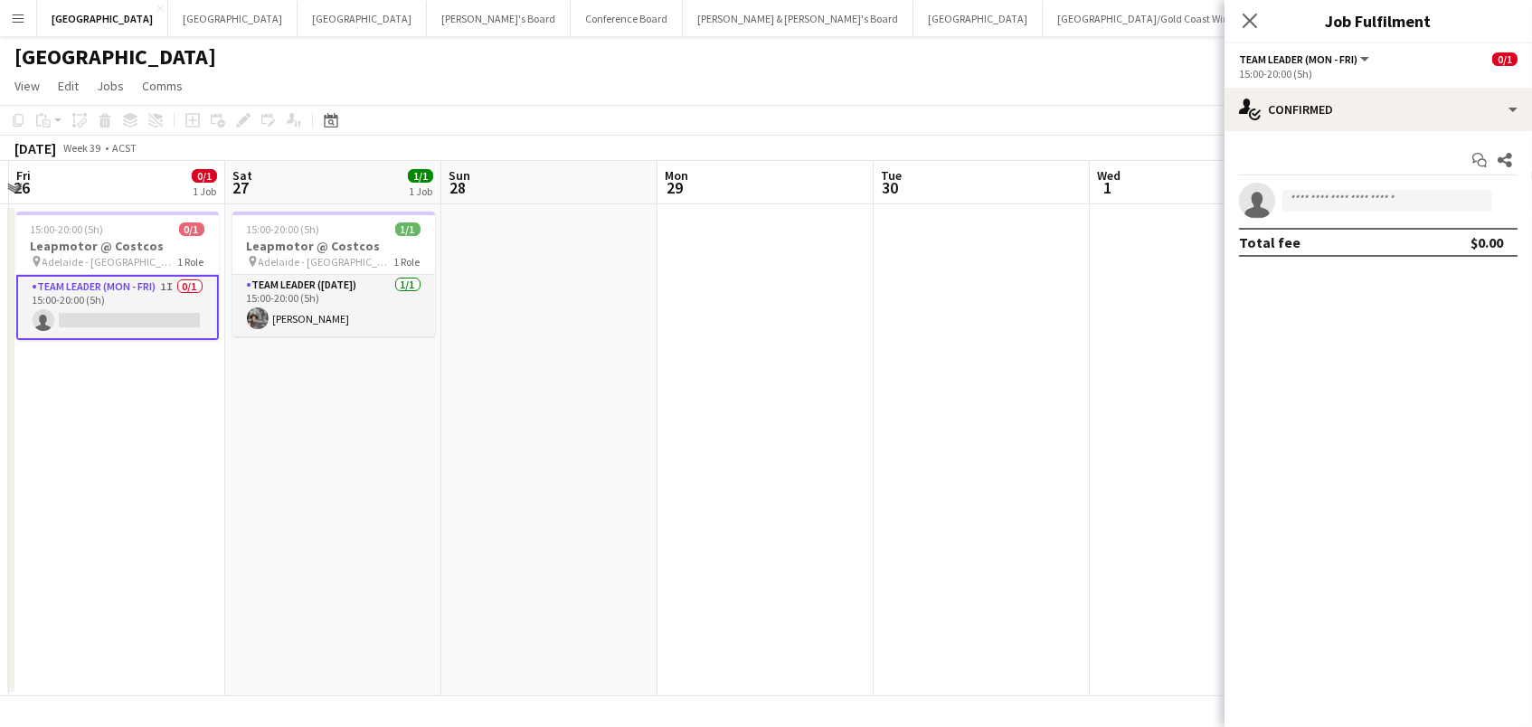
click at [1330, 133] on div "Start chat Share single-neutral-actions Total fee $0.00" at bounding box center [1377, 201] width 307 height 140
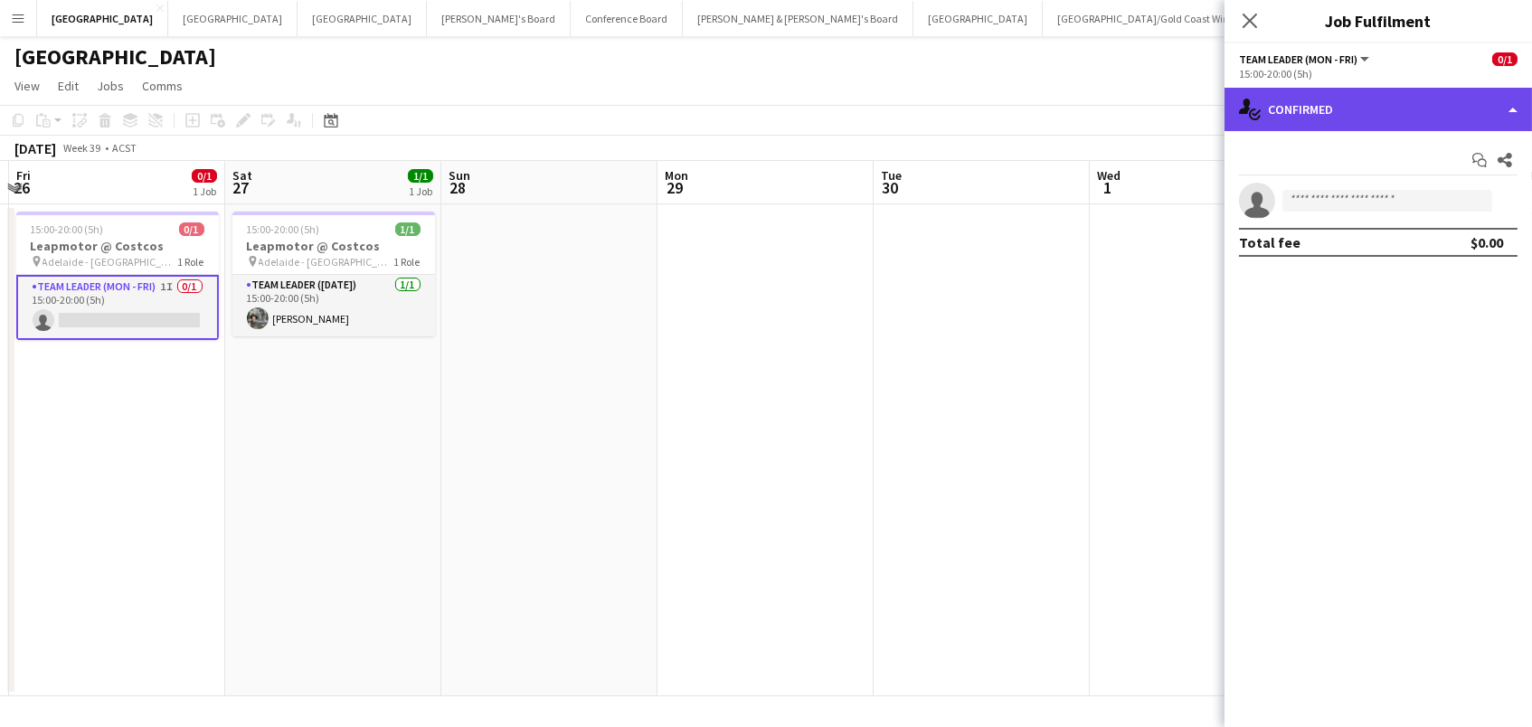
click at [1321, 101] on div "single-neutral-actions-check-2 Confirmed" at bounding box center [1377, 109] width 307 height 43
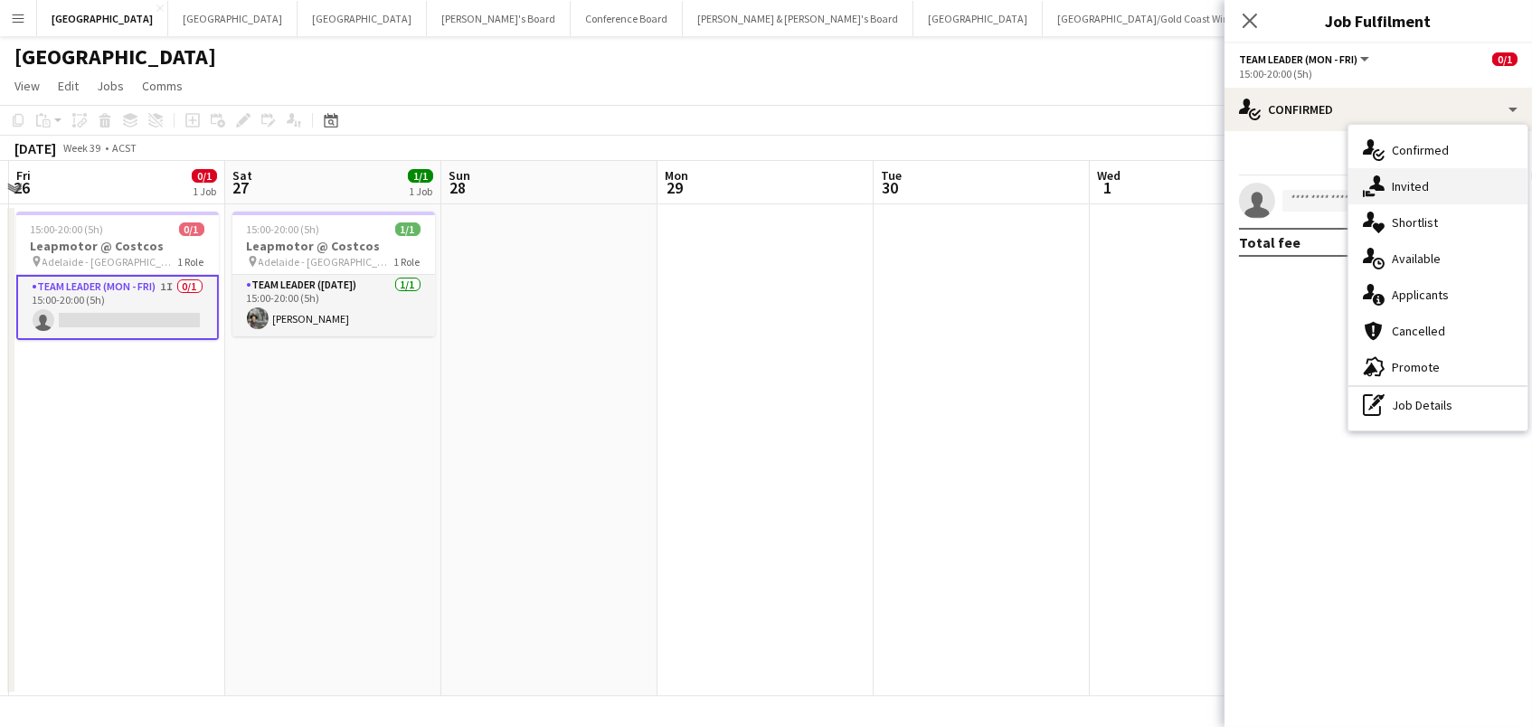
click at [1413, 187] on span "Invited" at bounding box center [1410, 186] width 37 height 16
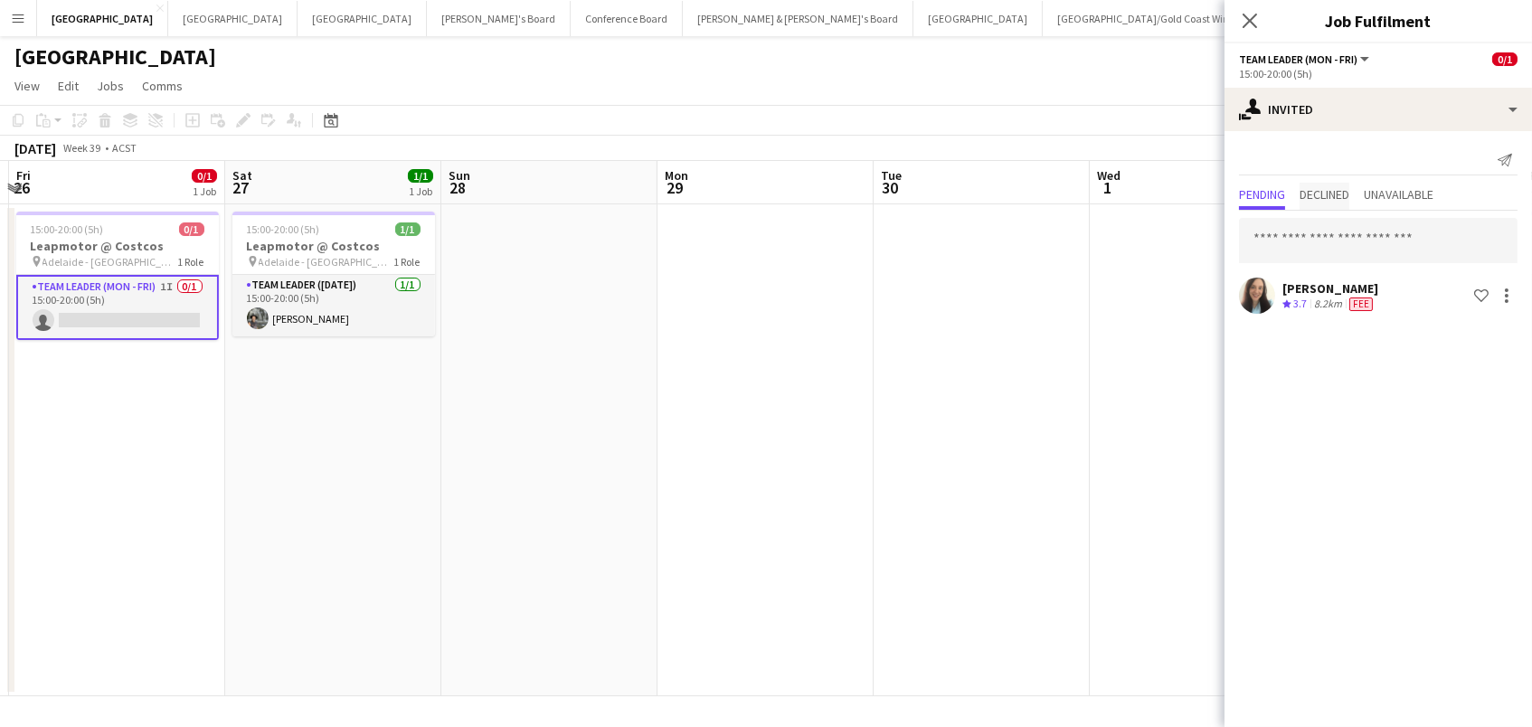
click at [1342, 188] on span "Declined" at bounding box center [1324, 194] width 50 height 13
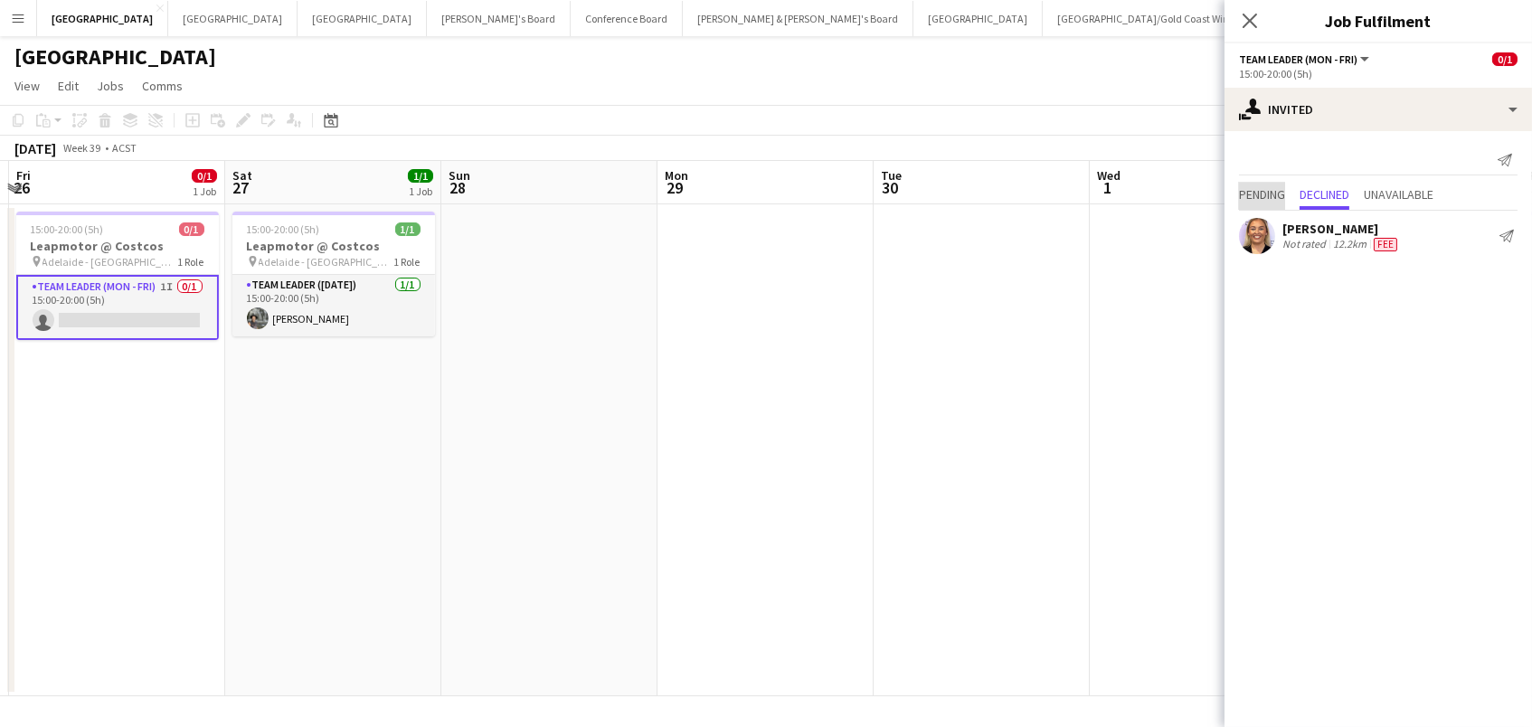
click at [1261, 193] on span "Pending" at bounding box center [1262, 194] width 46 height 13
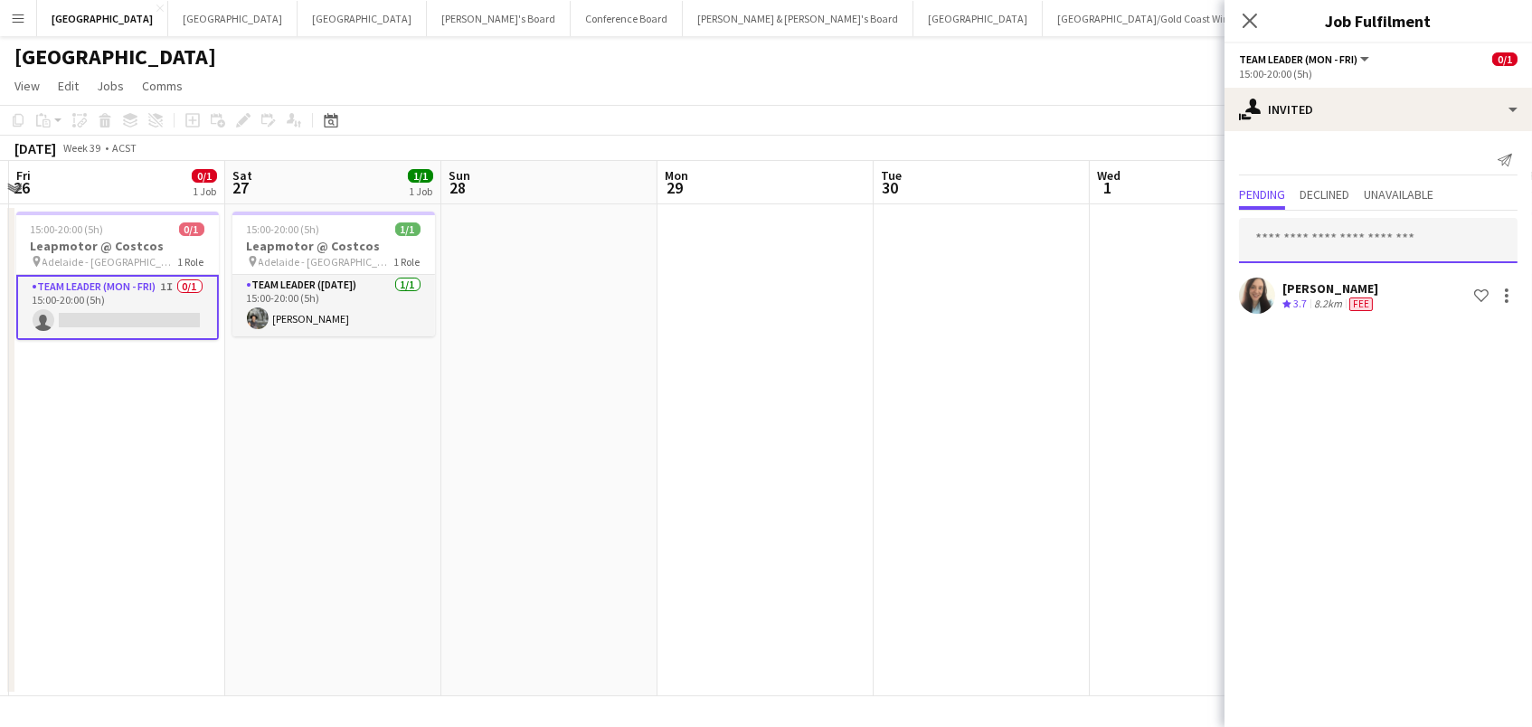
click at [1336, 228] on input "text" at bounding box center [1378, 240] width 278 height 45
type input "*****"
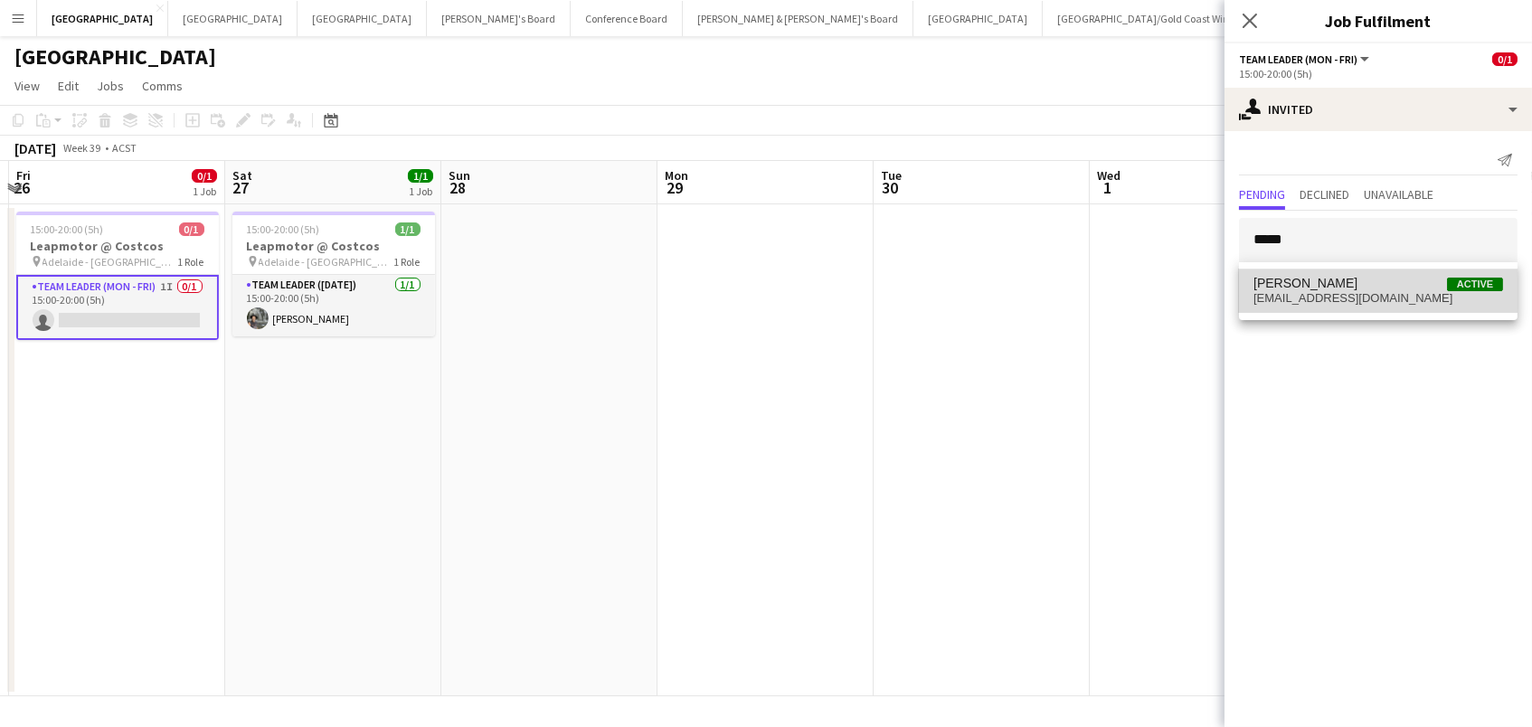
drag, startPoint x: 1336, startPoint y: 228, endPoint x: 1355, endPoint y: 291, distance: 66.1
click at [1355, 291] on span "cwillfletcher@gmail.com" at bounding box center [1378, 298] width 250 height 14
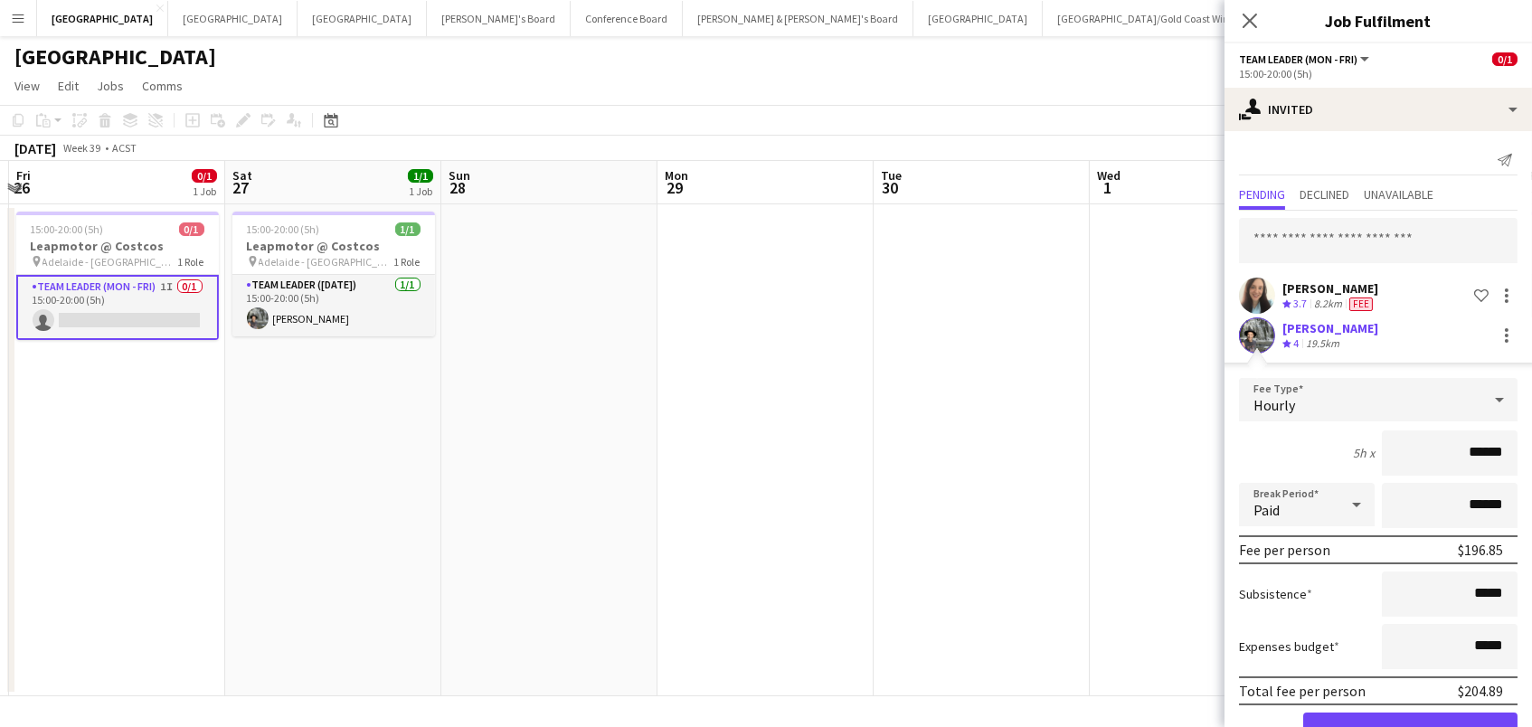
click at [1410, 726] on button "Confirm" at bounding box center [1410, 731] width 214 height 36
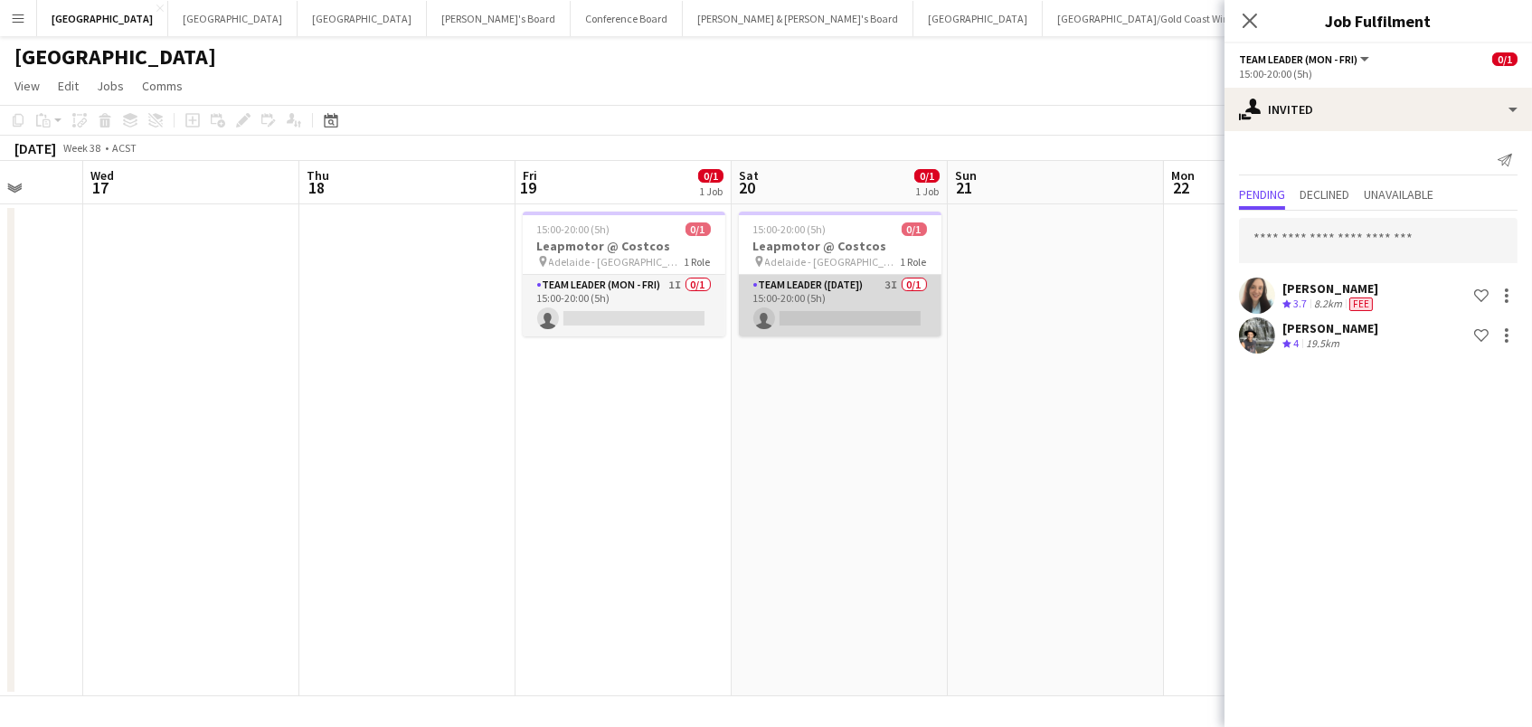
click at [843, 305] on app-card-role "Team Leader (Saturday) 3I 0/1 15:00-20:00 (5h) single-neutral-actions" at bounding box center [840, 305] width 203 height 61
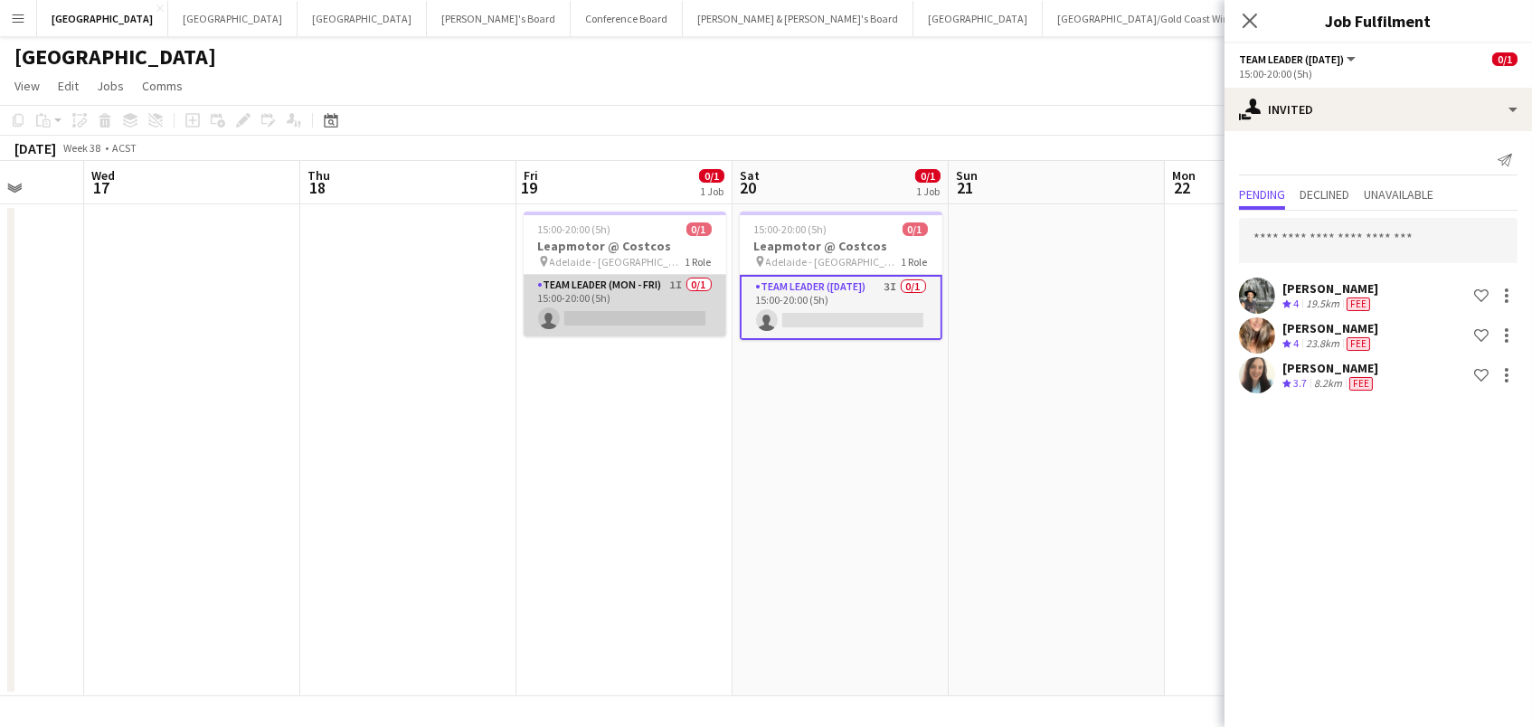
click at [679, 294] on app-card-role "Team Leader (Mon - Fri) 1I 0/1 15:00-20:00 (5h) single-neutral-actions" at bounding box center [625, 305] width 203 height 61
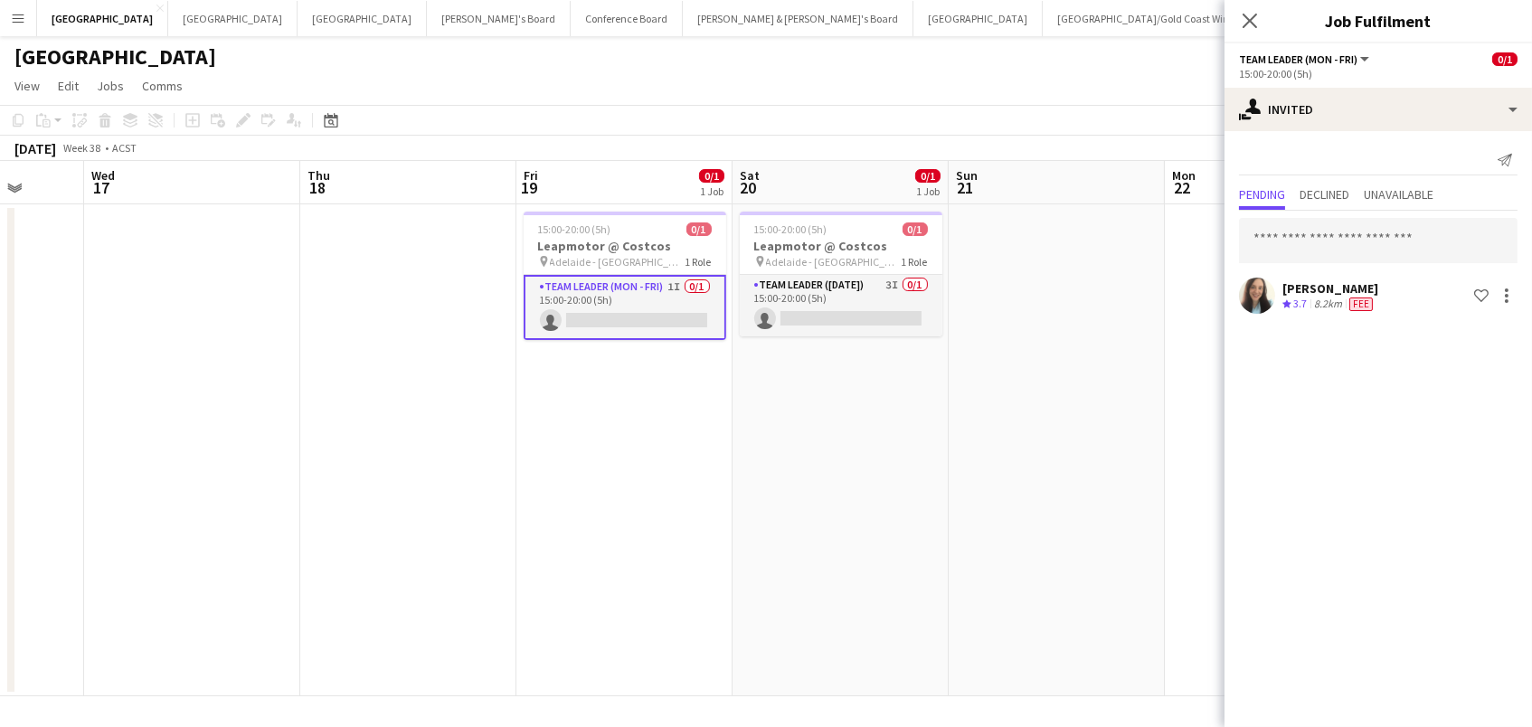
click at [684, 463] on app-date-cell "15:00-20:00 (5h) 0/1 Leapmotor @ Costcos pin Adelaide - SA 1 Role Team Leader (…" at bounding box center [624, 450] width 216 height 492
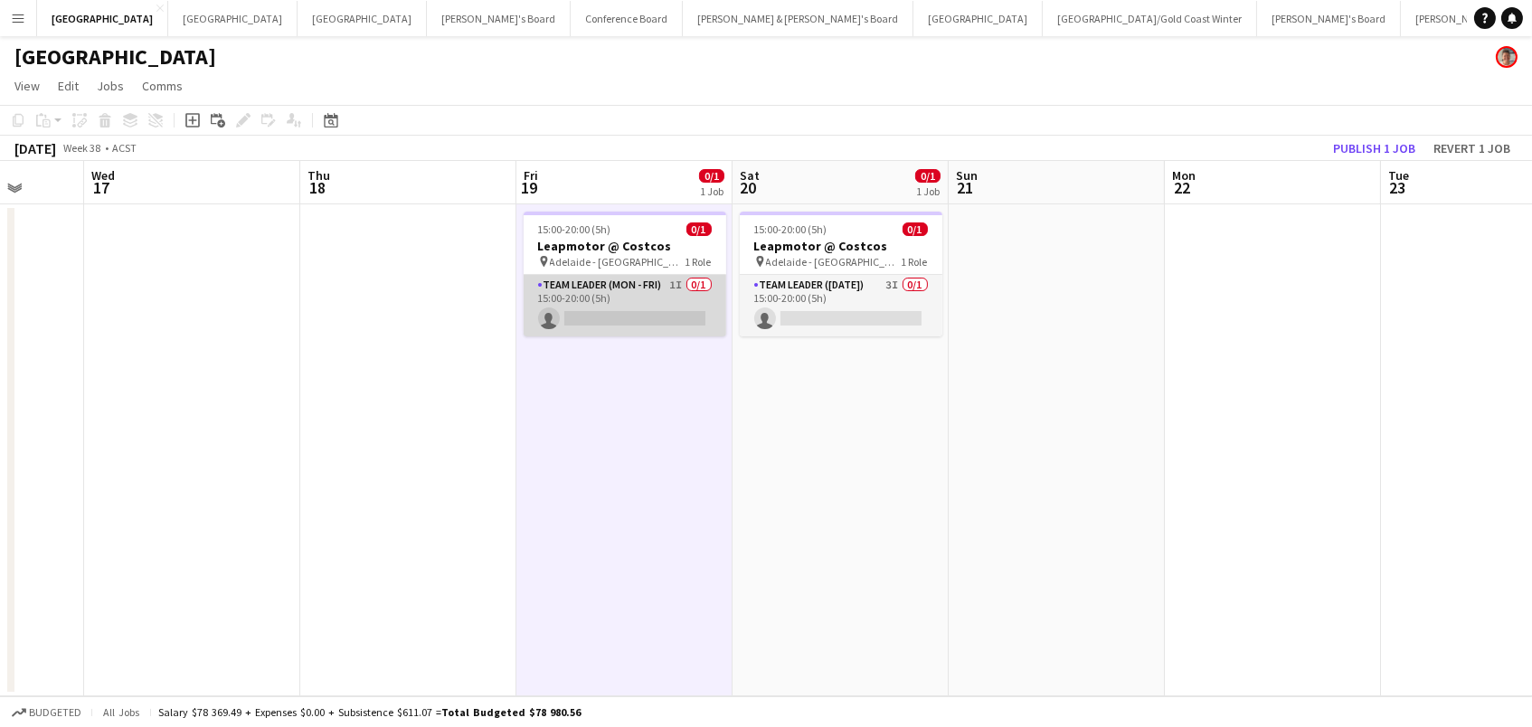
click at [656, 302] on app-card-role "Team Leader (Mon - Fri) 1I 0/1 15:00-20:00 (5h) single-neutral-actions" at bounding box center [625, 305] width 203 height 61
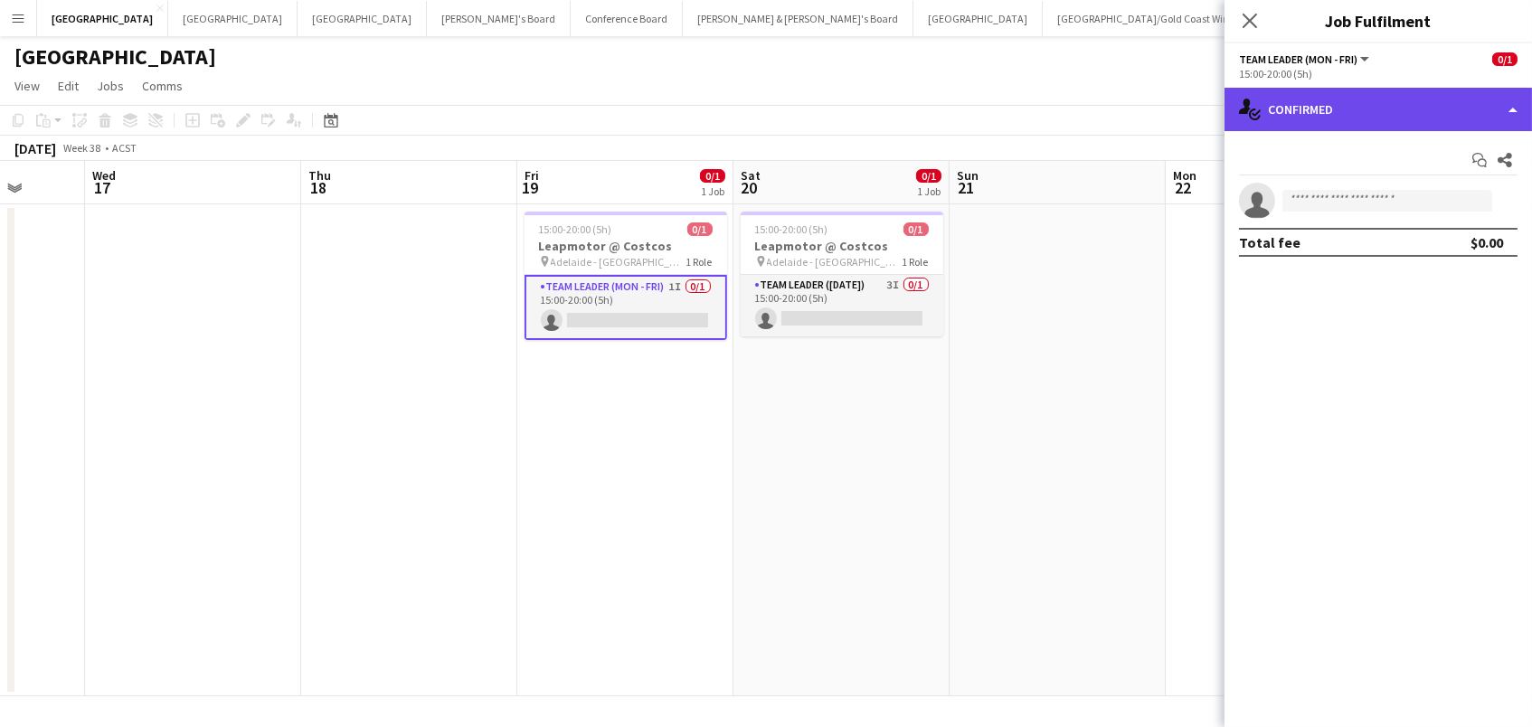
click at [1384, 106] on div "single-neutral-actions-check-2 Confirmed" at bounding box center [1377, 109] width 307 height 43
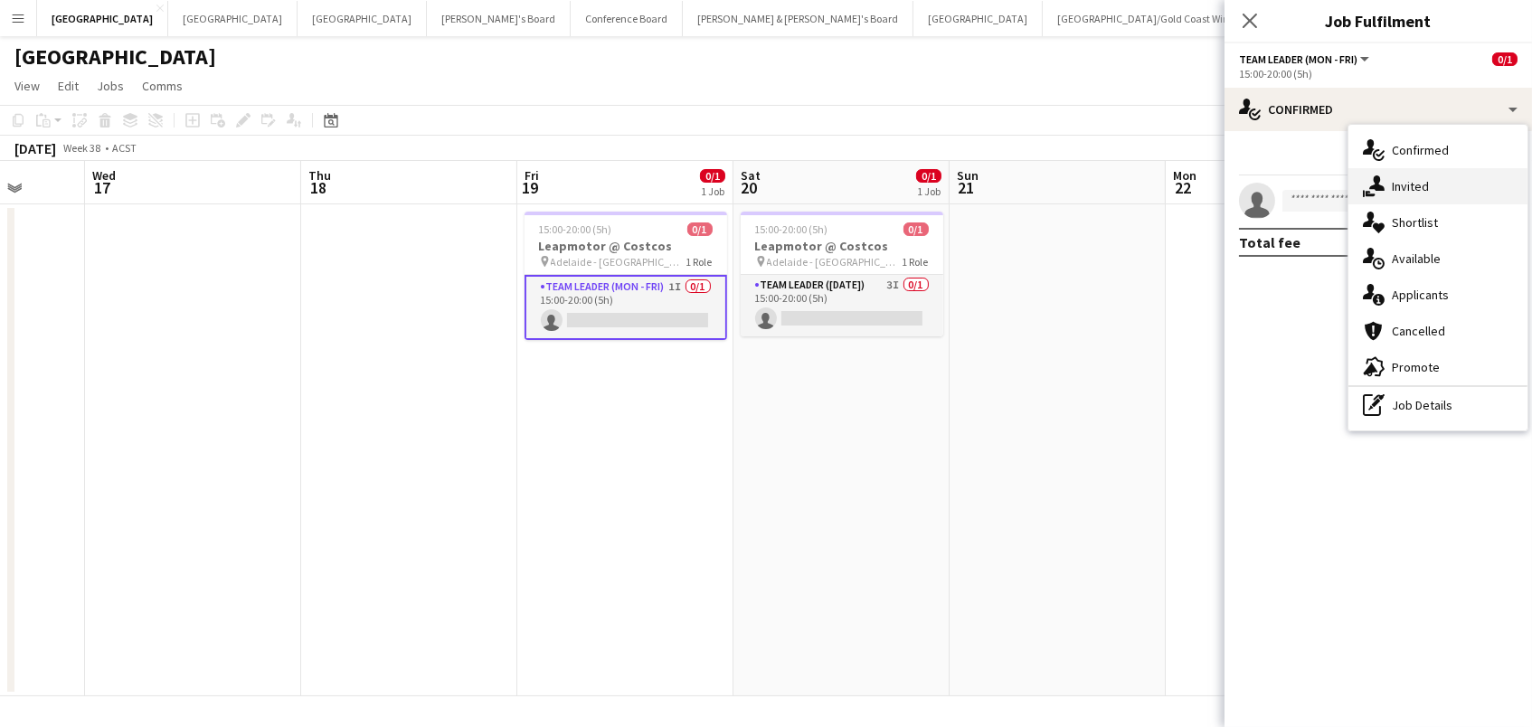
click at [1413, 193] on div "single-neutral-actions-share-1 Invited" at bounding box center [1437, 186] width 179 height 36
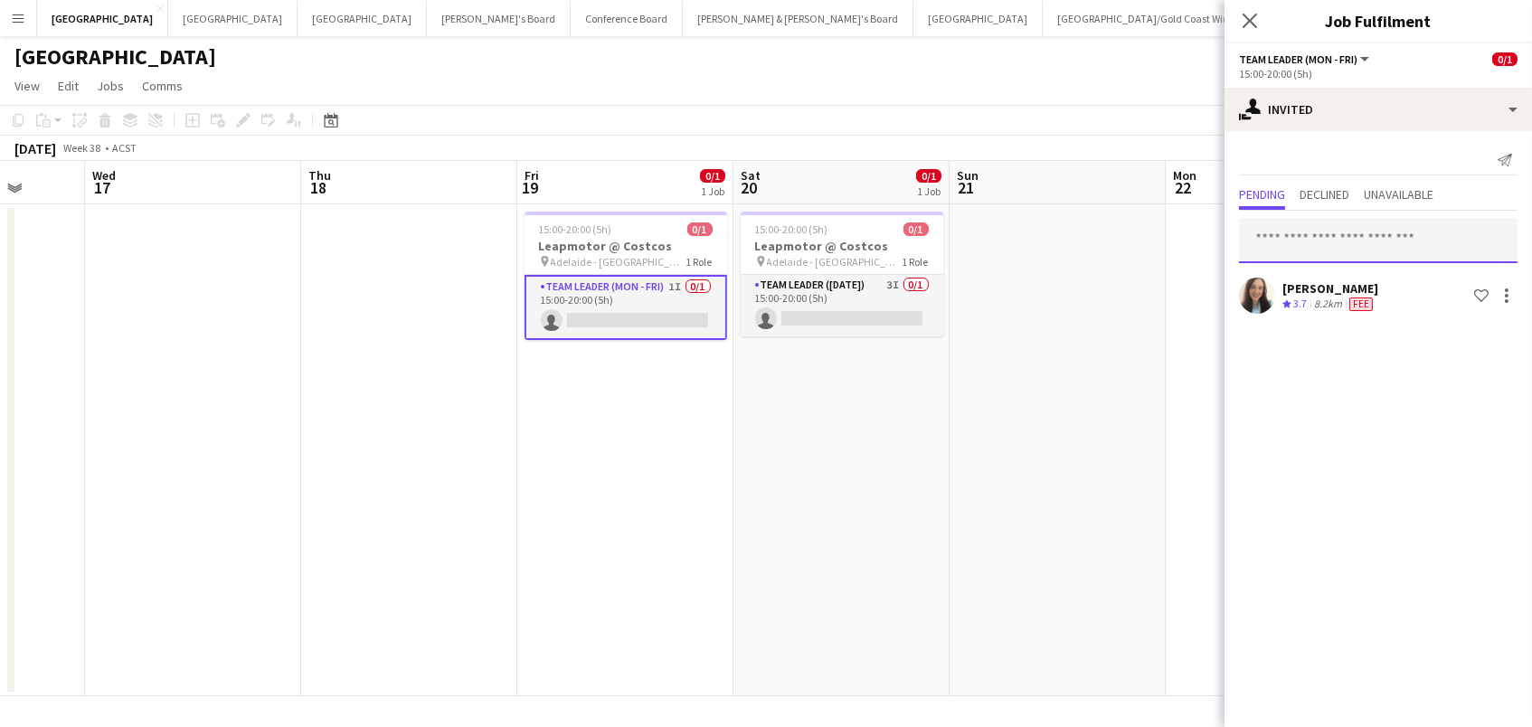
click at [1260, 228] on input "text" at bounding box center [1378, 240] width 278 height 45
type input "*"
type input "*****"
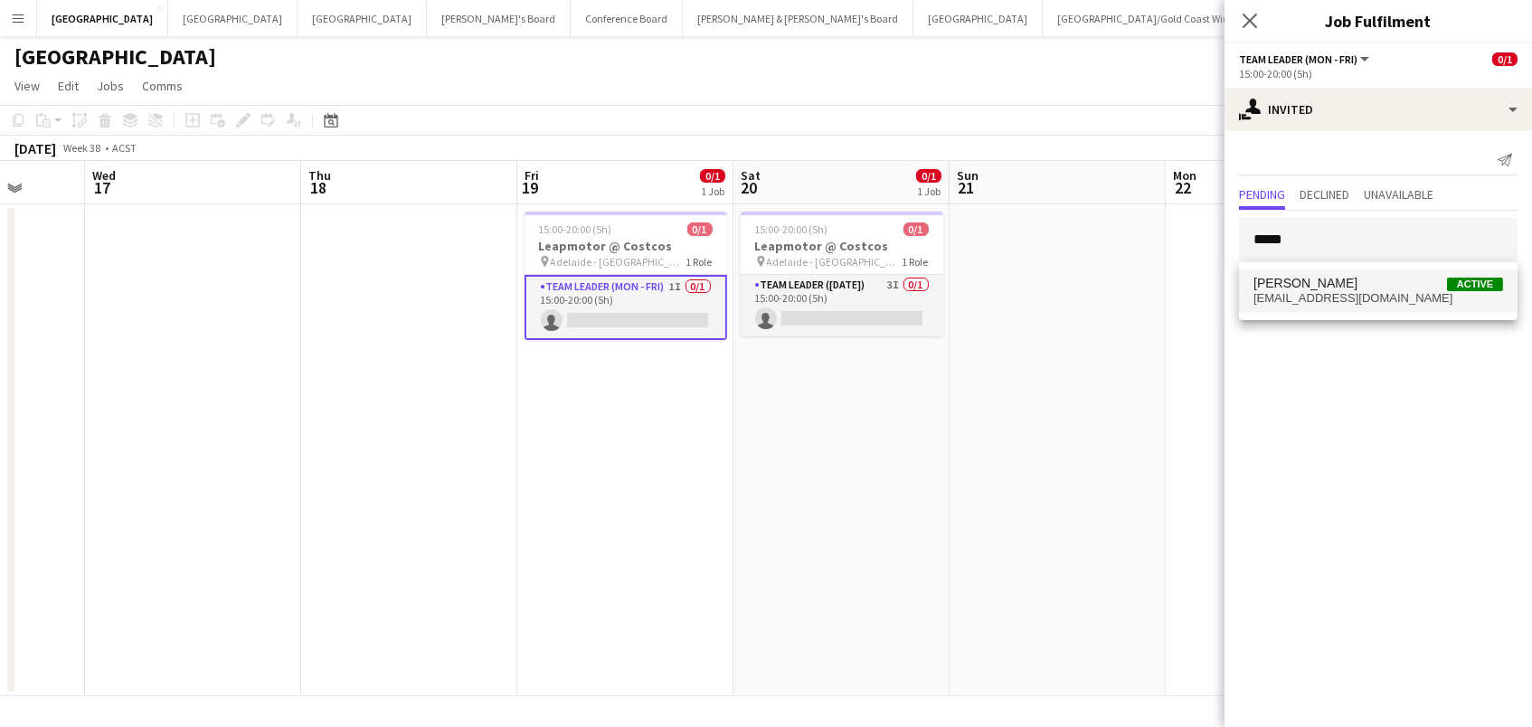
drag, startPoint x: 1276, startPoint y: 274, endPoint x: 1290, endPoint y: 297, distance: 27.6
click at [1290, 297] on span "cwillfletcher@gmail.com" at bounding box center [1378, 298] width 250 height 14
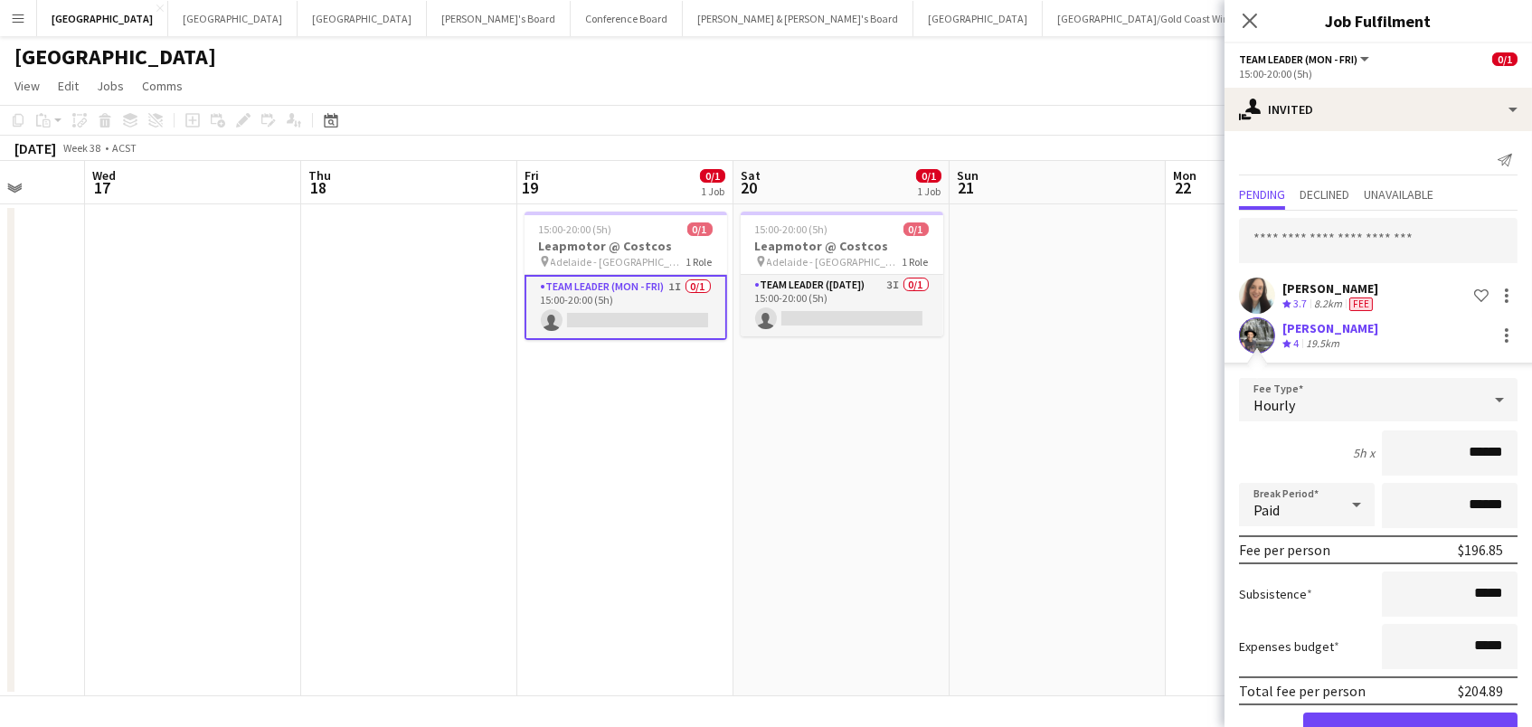
click at [1410, 726] on button "Confirm" at bounding box center [1410, 731] width 214 height 36
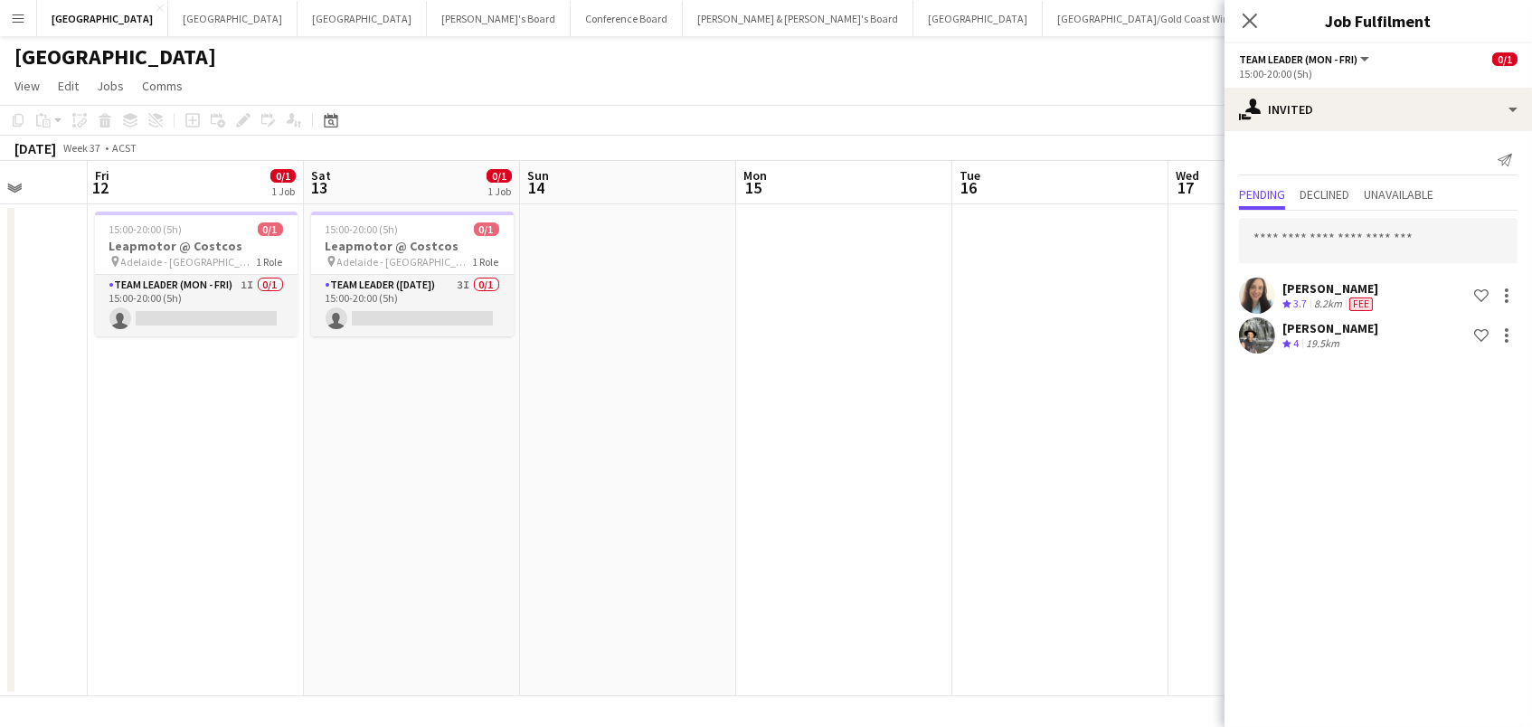
scroll to position [0, 507]
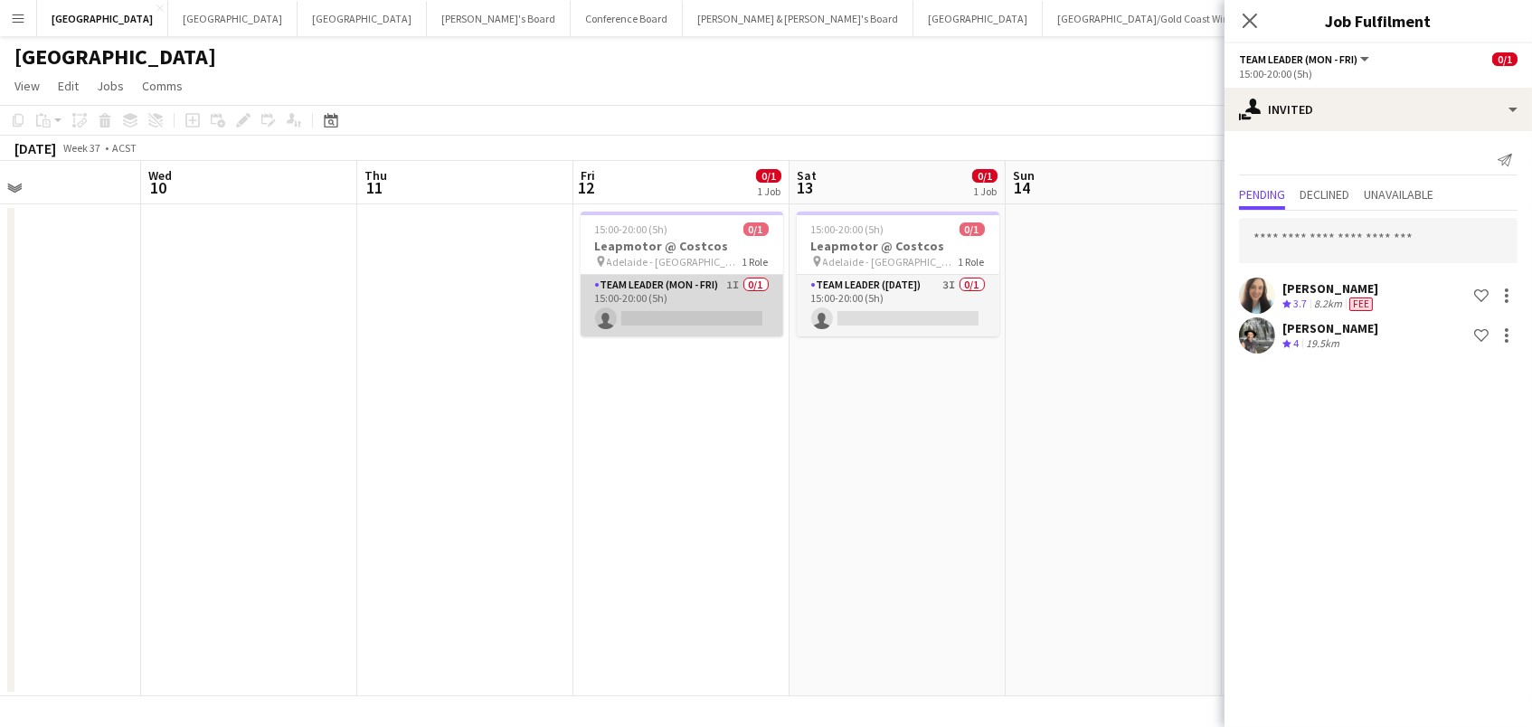
click at [757, 300] on app-card-role "Team Leader (Mon - Fri) 1I 0/1 15:00-20:00 (5h) single-neutral-actions" at bounding box center [681, 305] width 203 height 61
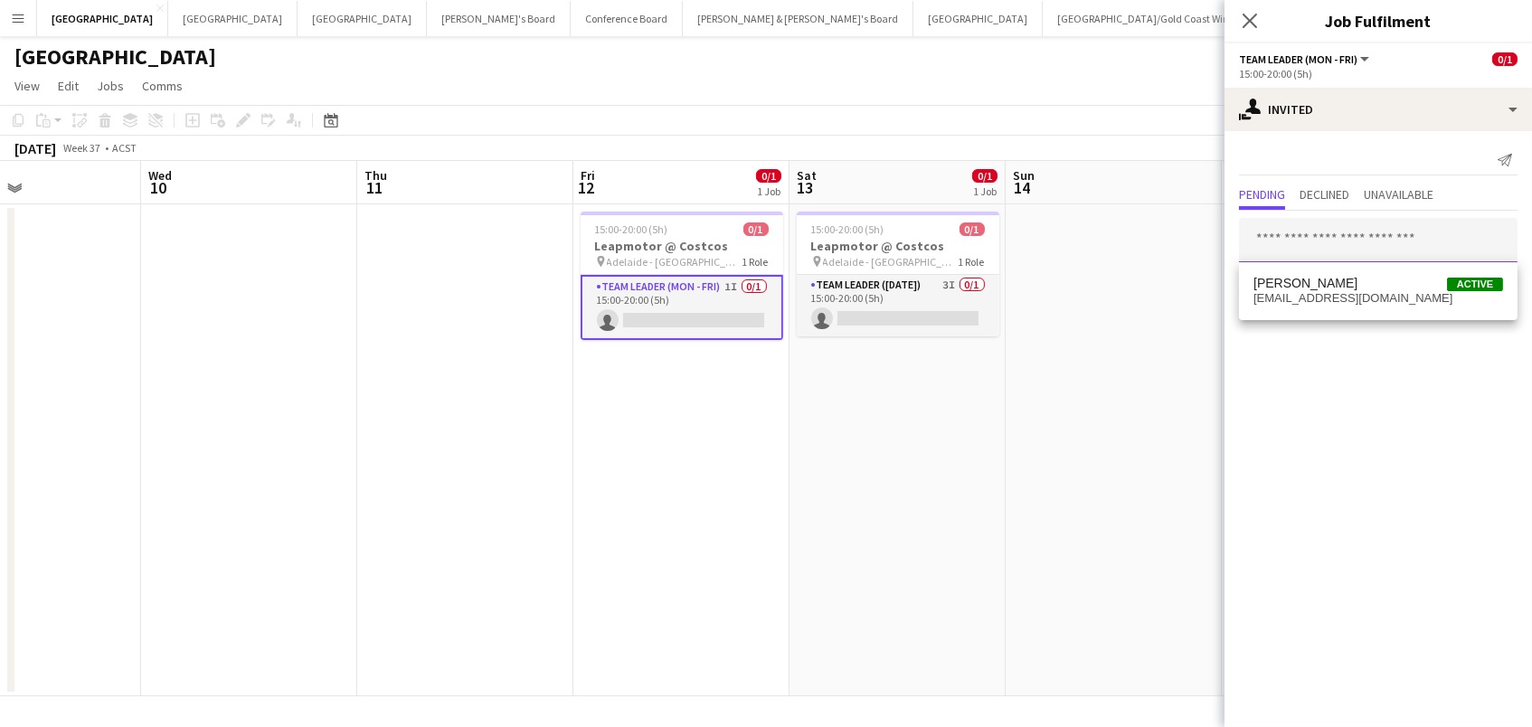
click at [1415, 233] on input "text" at bounding box center [1378, 240] width 278 height 45
type input "*****"
drag, startPoint x: 1395, startPoint y: 270, endPoint x: 1393, endPoint y: 293, distance: 22.7
click at [1393, 293] on span "cwillfletcher@gmail.com" at bounding box center [1378, 298] width 250 height 14
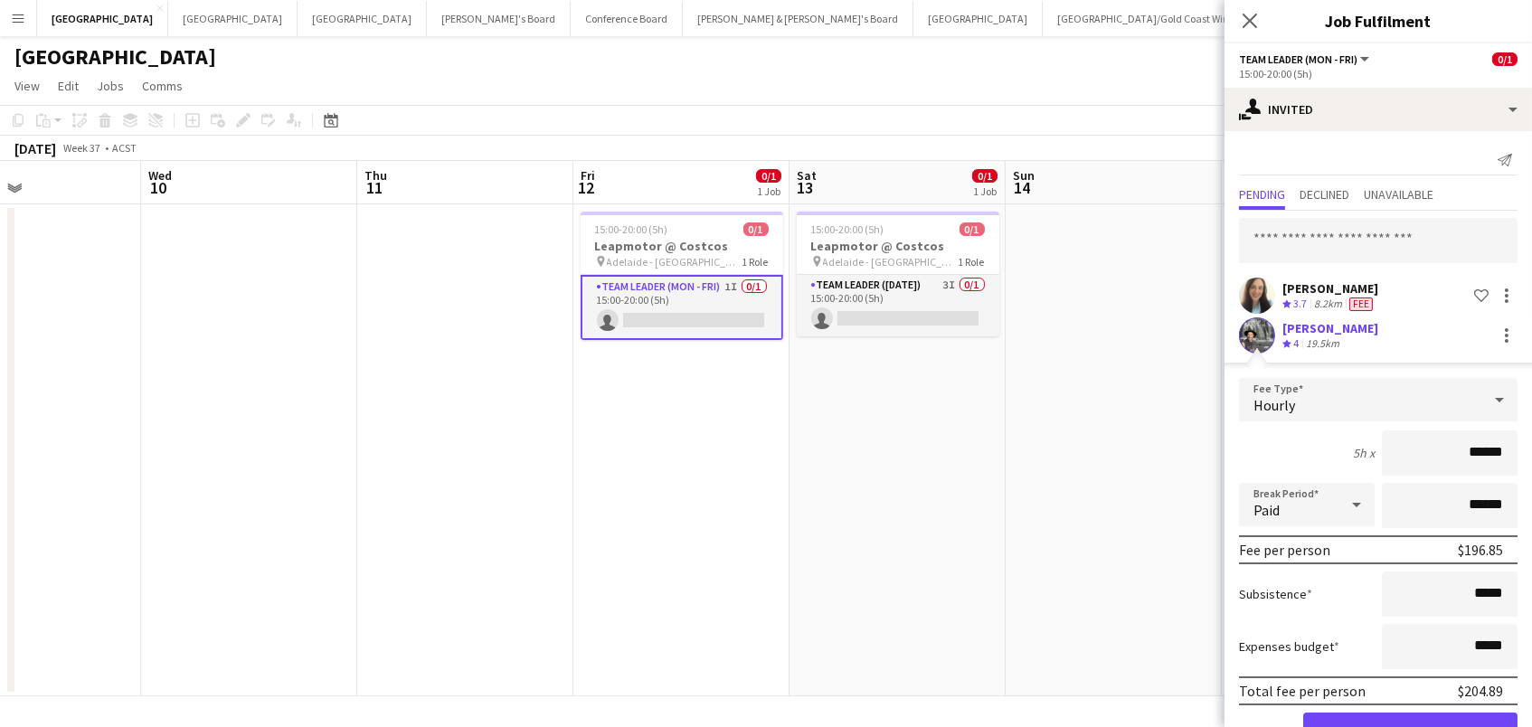
click at [1410, 726] on button "Confirm" at bounding box center [1410, 731] width 214 height 36
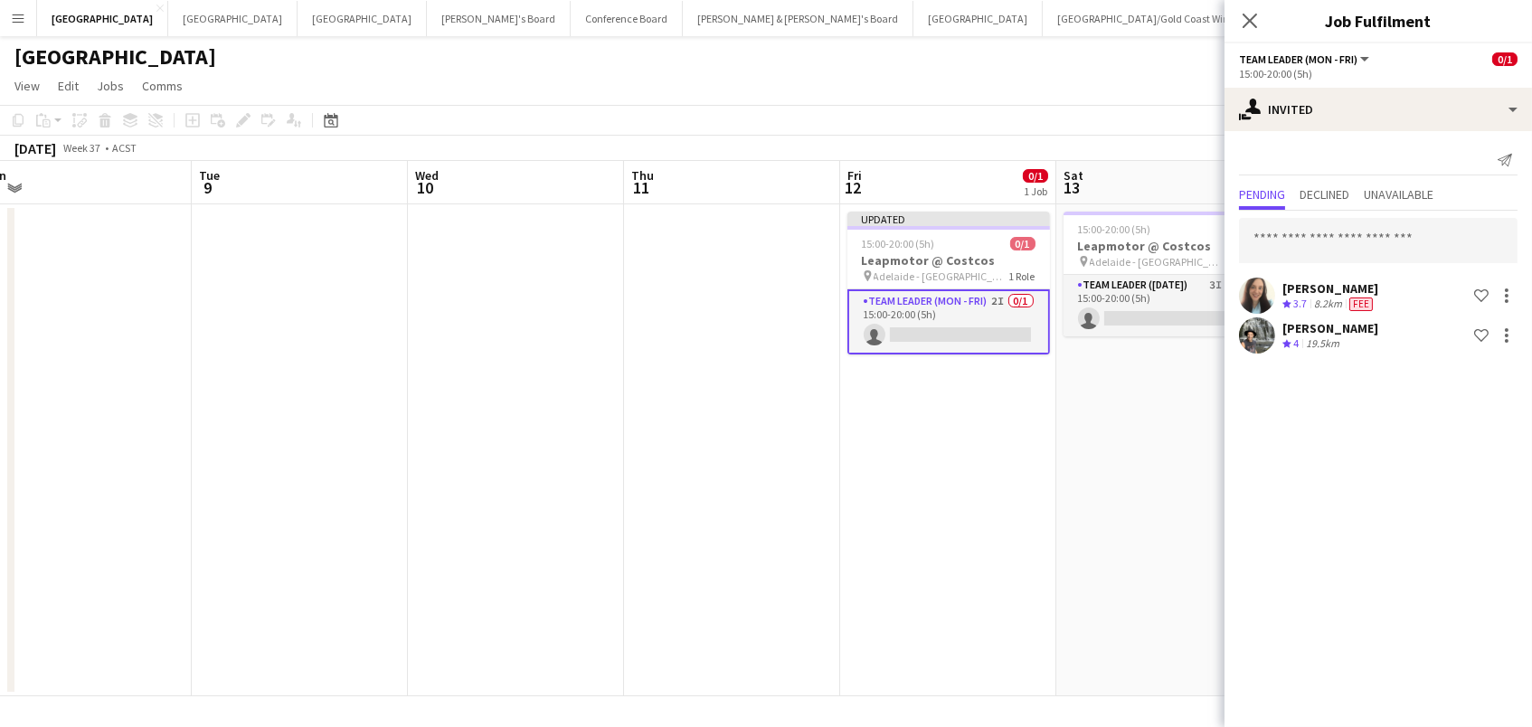
scroll to position [0, 423]
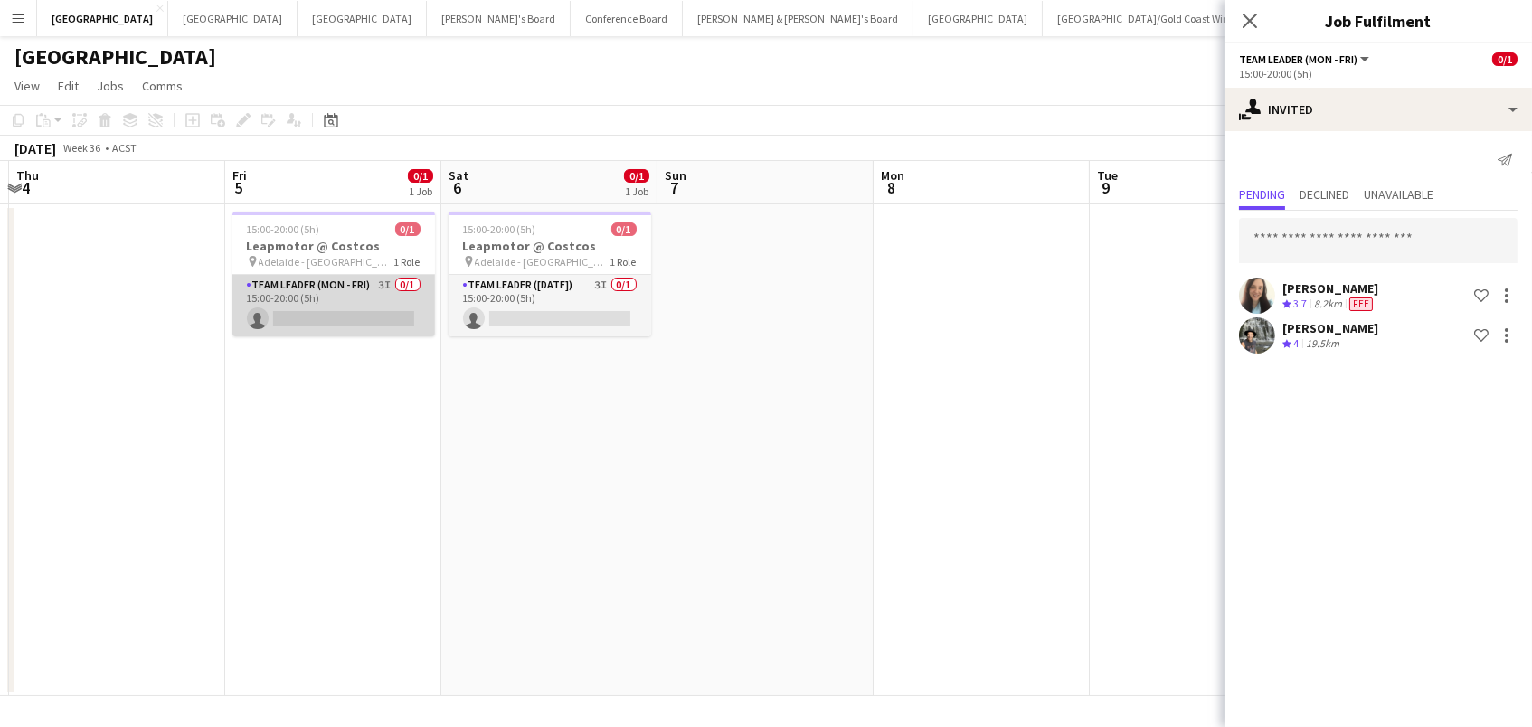
click at [336, 294] on app-card-role "Team Leader (Mon - Fri) 3I 0/1 15:00-20:00 (5h) single-neutral-actions" at bounding box center [333, 305] width 203 height 61
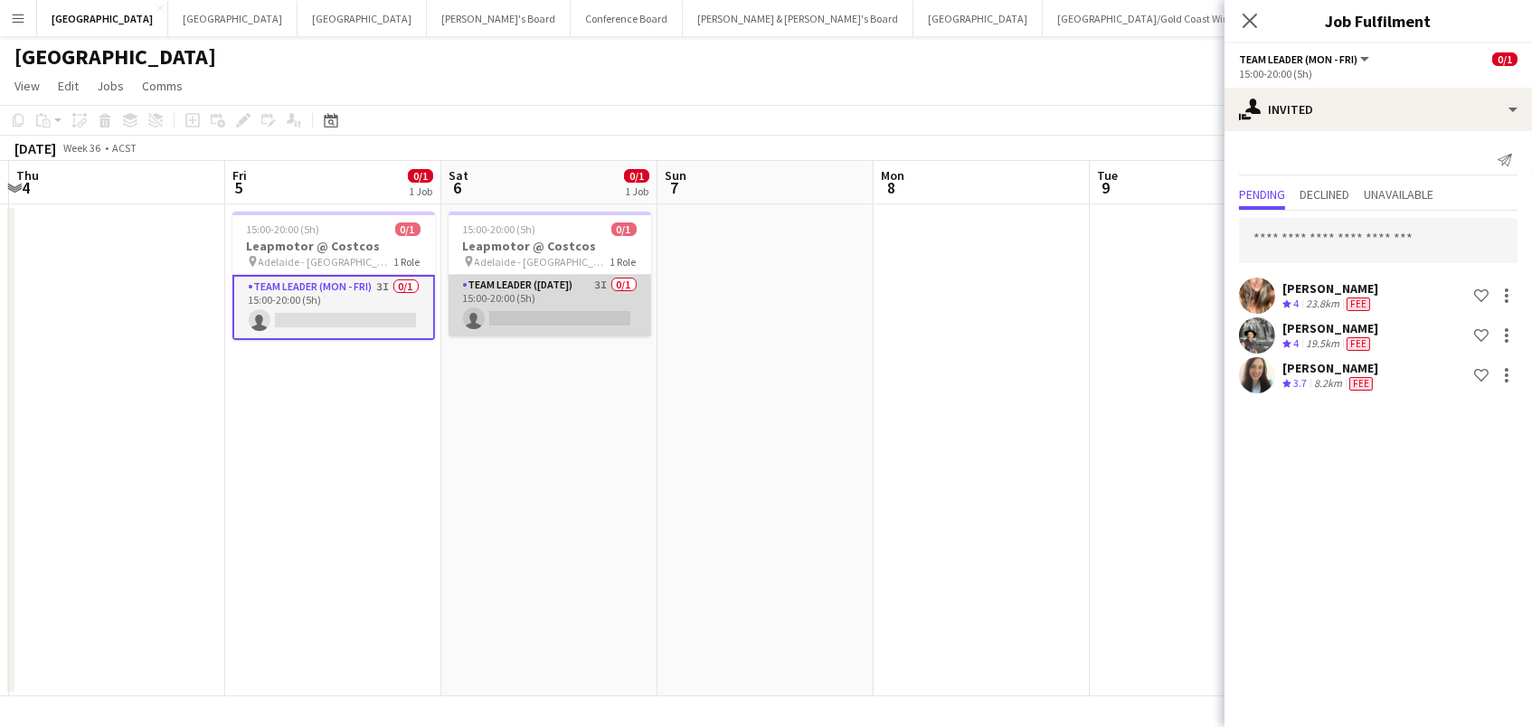
click at [563, 305] on app-card-role "Team Leader (Saturday) 3I 0/1 15:00-20:00 (5h) single-neutral-actions" at bounding box center [549, 305] width 203 height 61
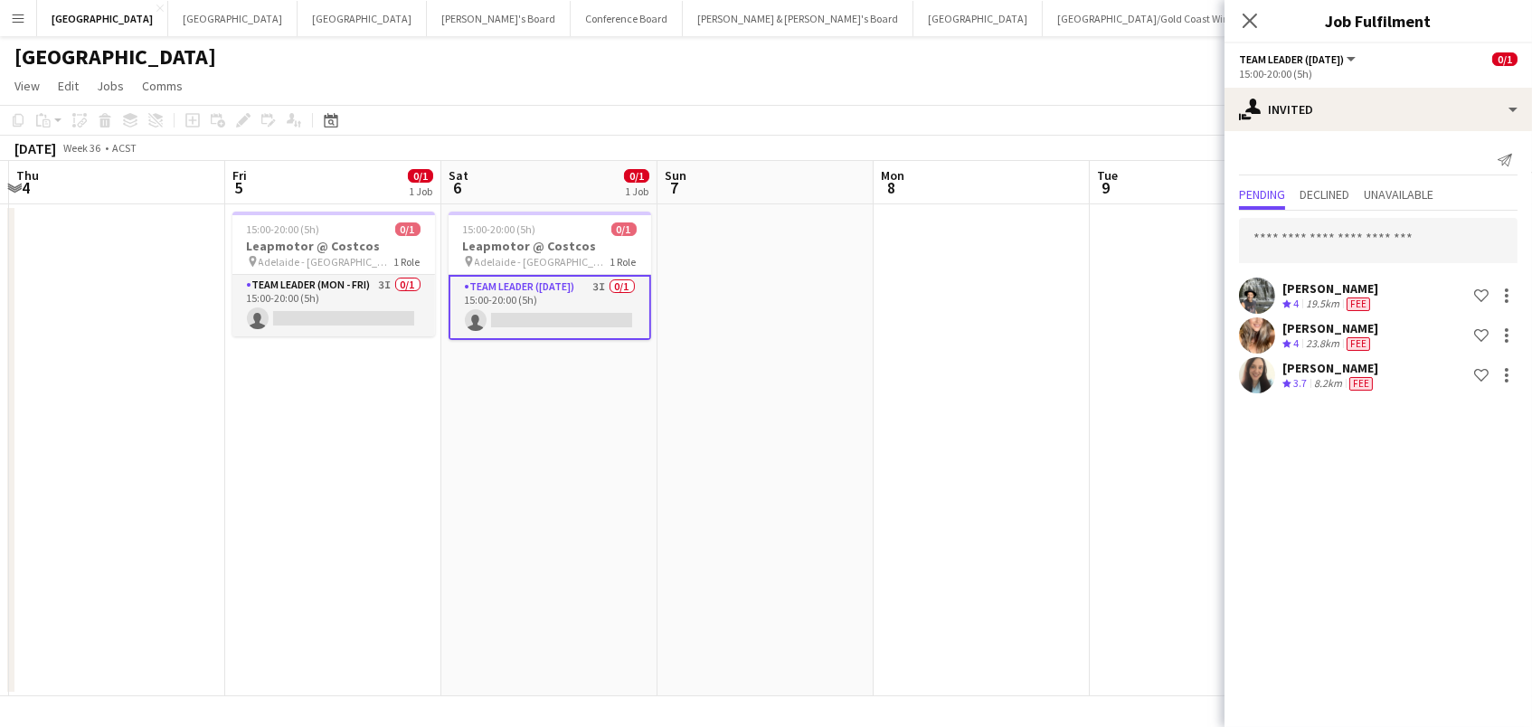
click at [920, 345] on app-date-cell at bounding box center [981, 450] width 216 height 492
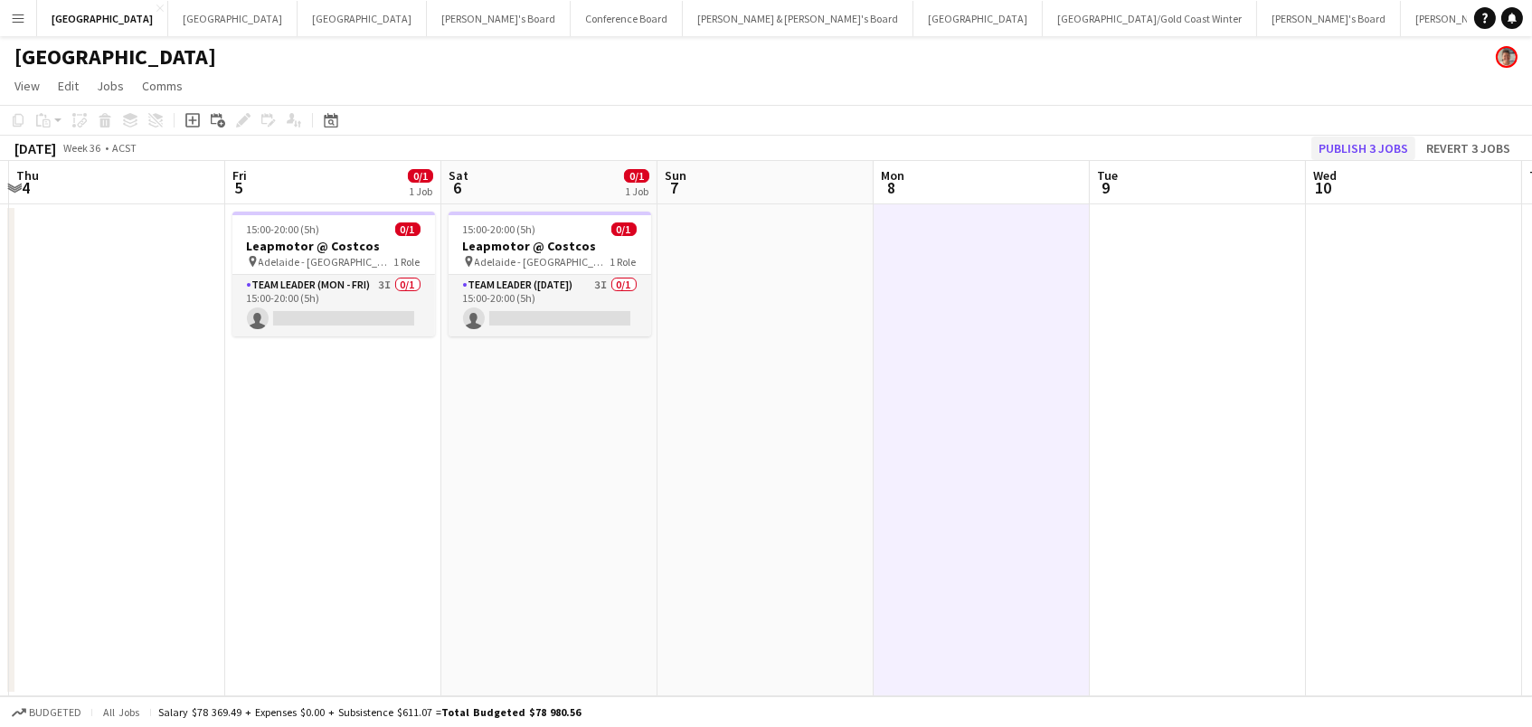
click at [1390, 137] on button "Publish 3 jobs" at bounding box center [1363, 149] width 104 height 24
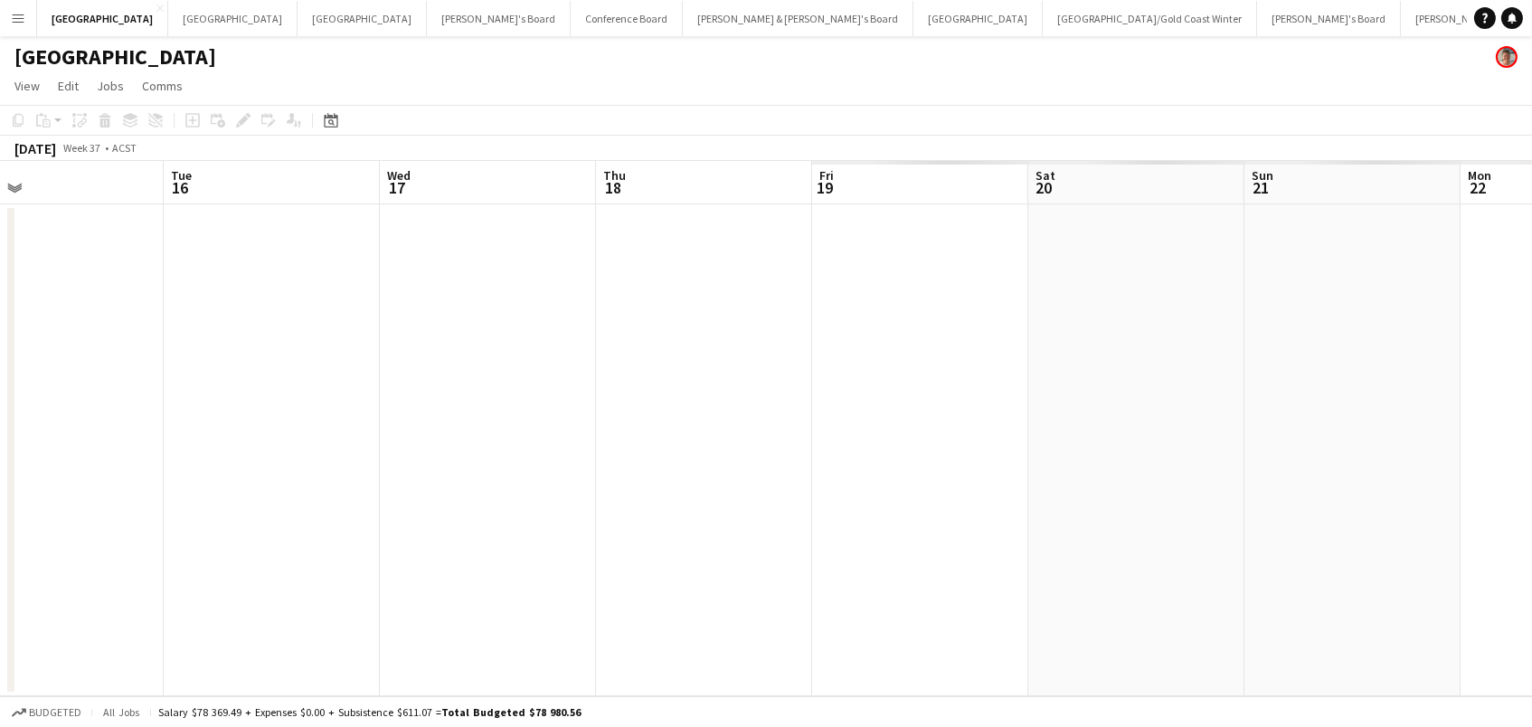
scroll to position [0, 485]
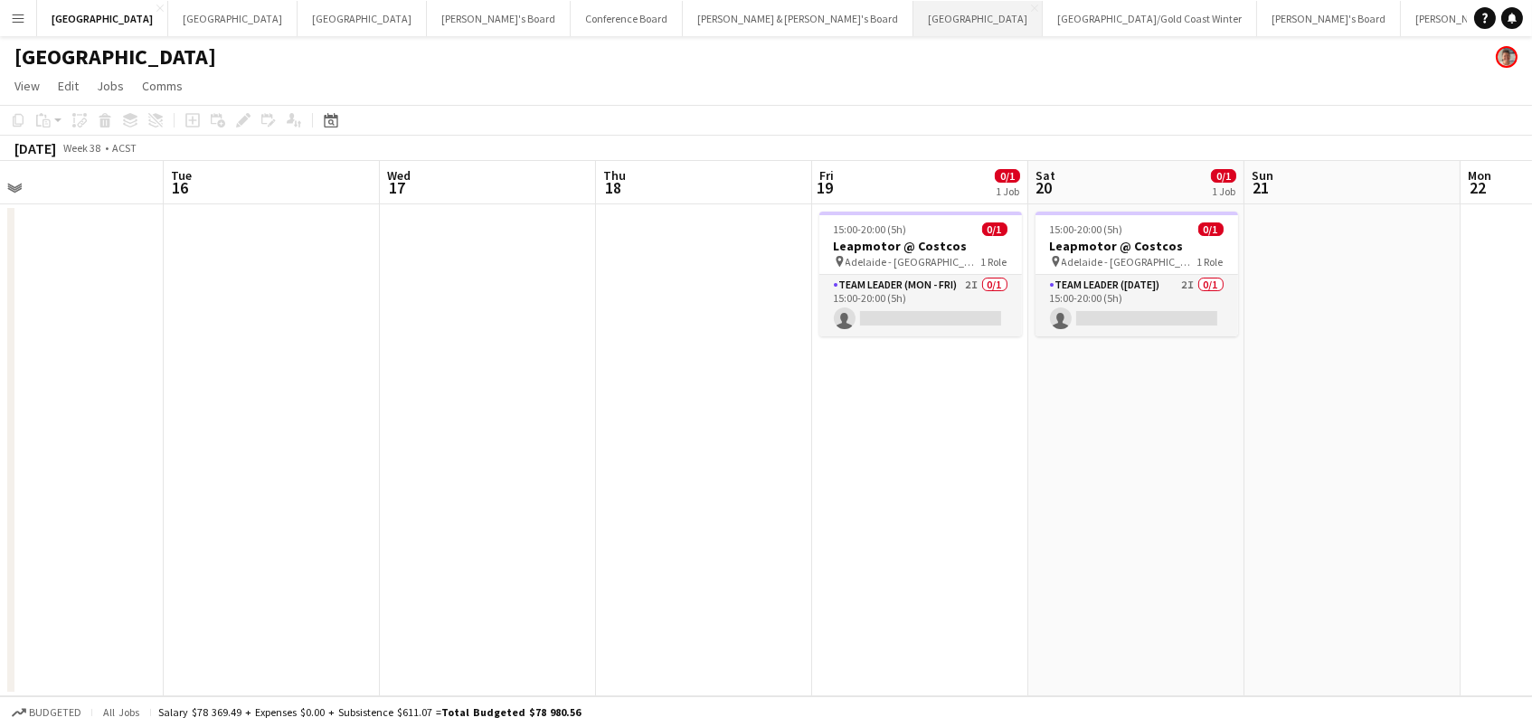
click at [913, 13] on button "Sydney Close" at bounding box center [977, 18] width 129 height 35
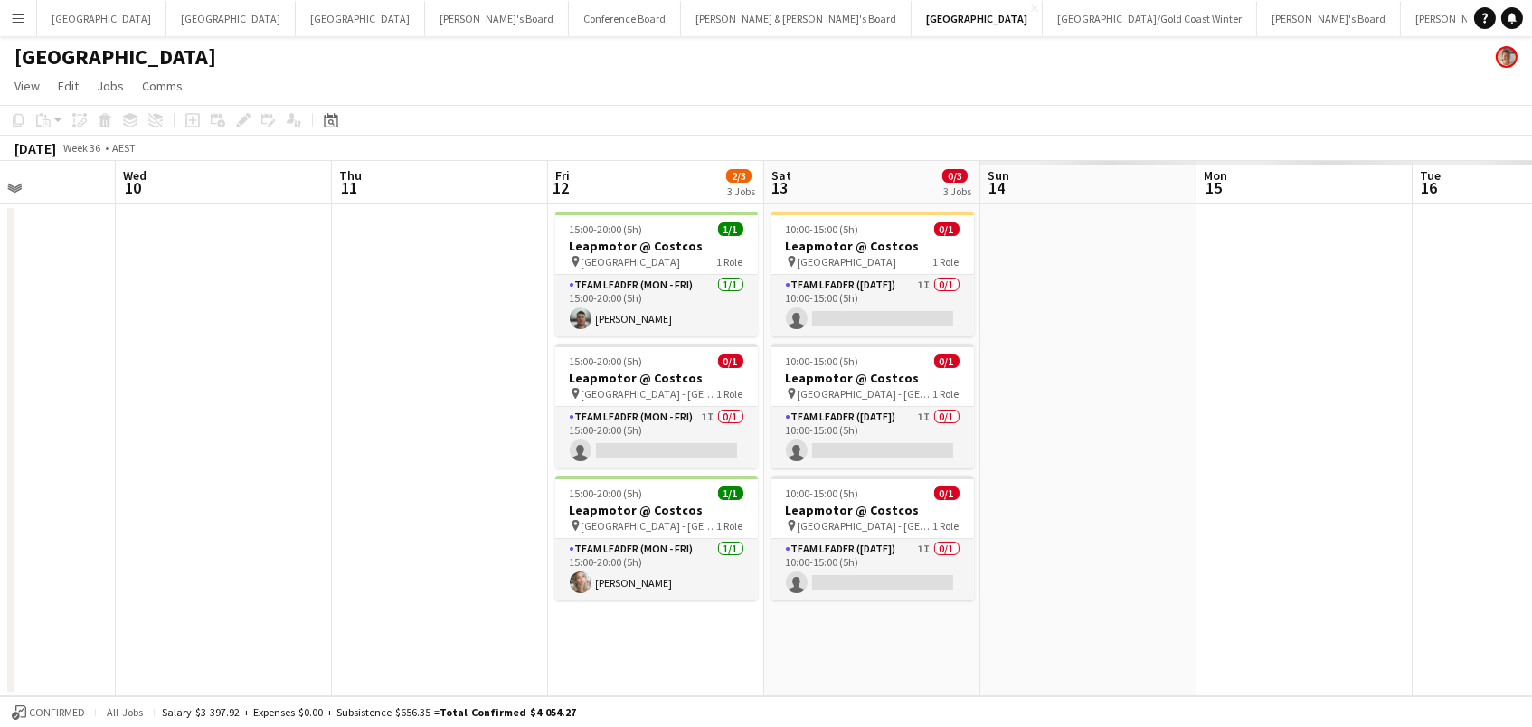
scroll to position [0, 533]
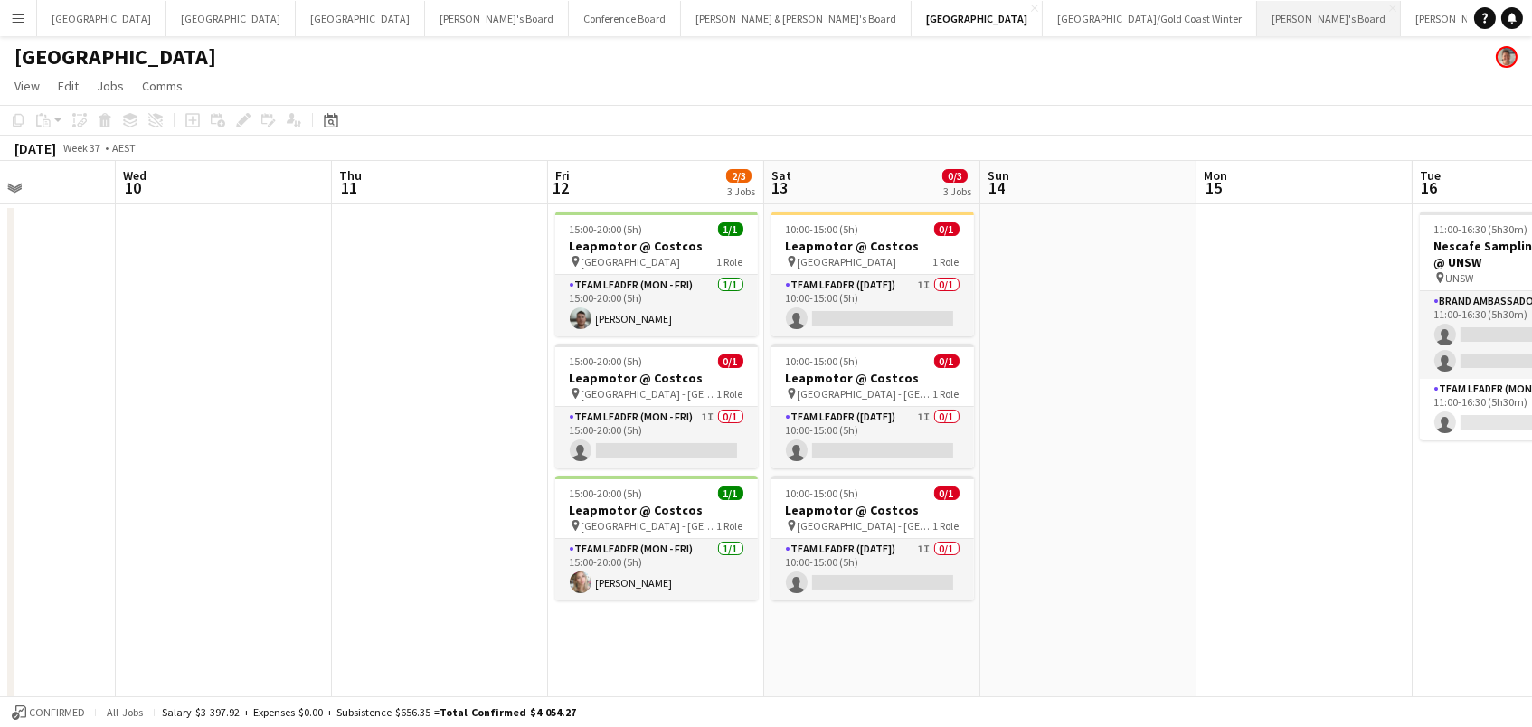
click at [1257, 17] on button "Vicky's Board Close" at bounding box center [1329, 18] width 144 height 35
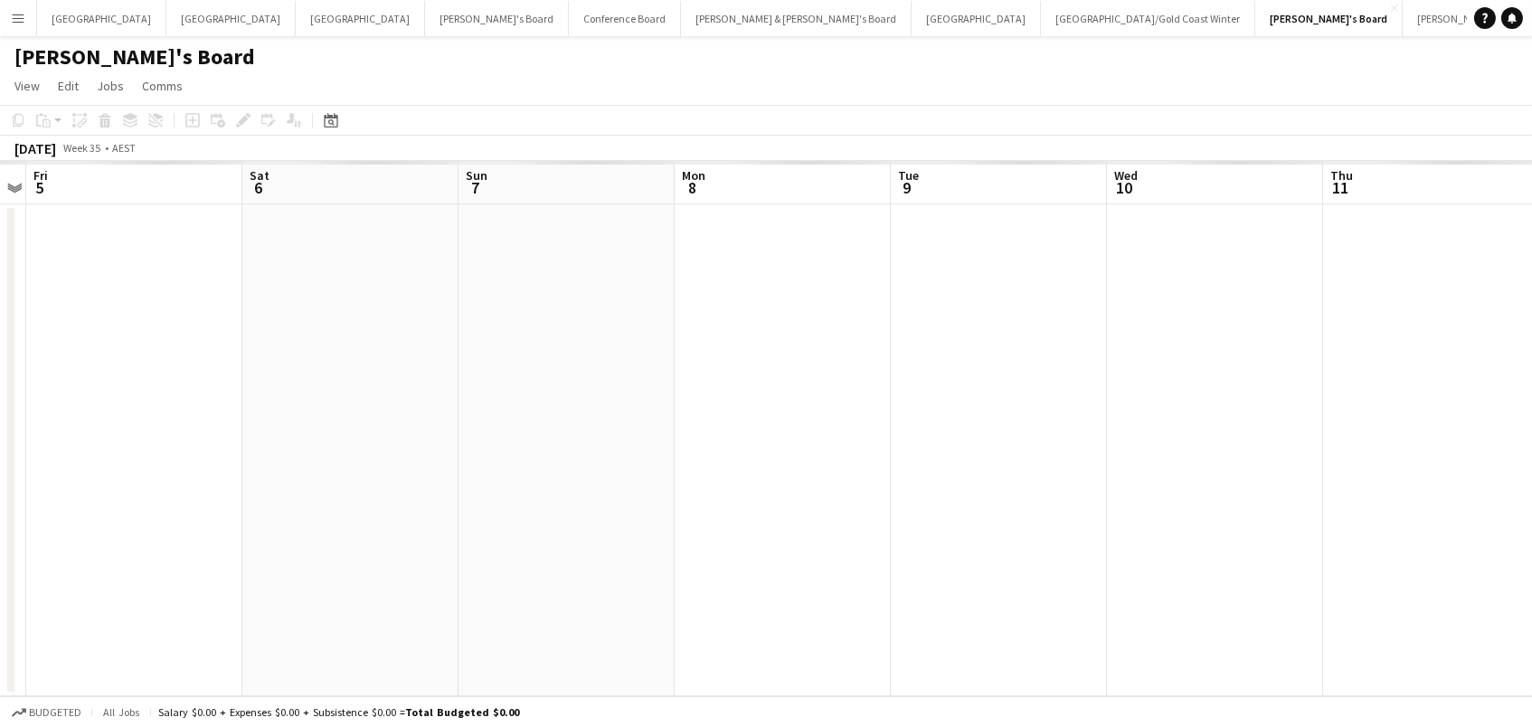
scroll to position [0, 585]
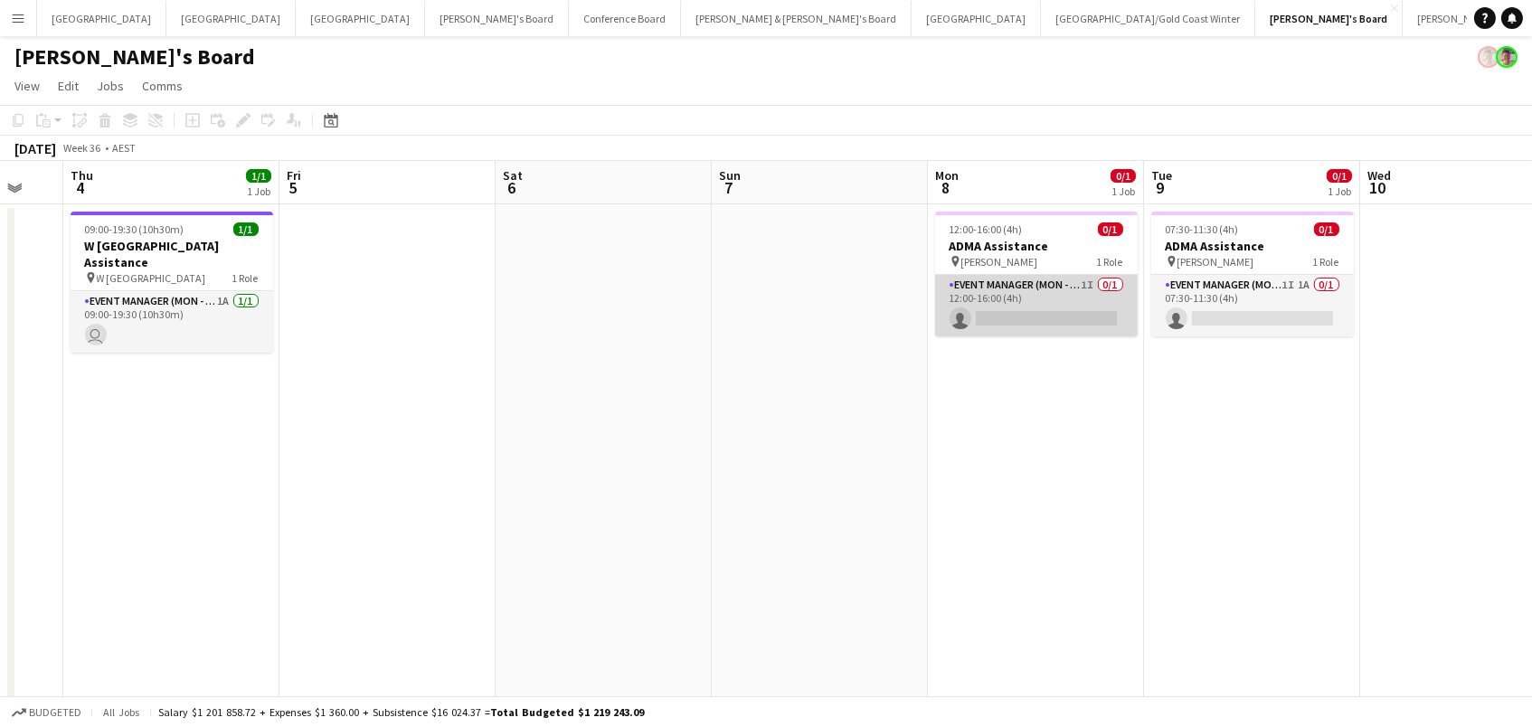
click at [983, 314] on app-card-role "Event Manager (Mon - Fri) 1I 0/1 12:00-16:00 (4h) single-neutral-actions" at bounding box center [1036, 305] width 203 height 61
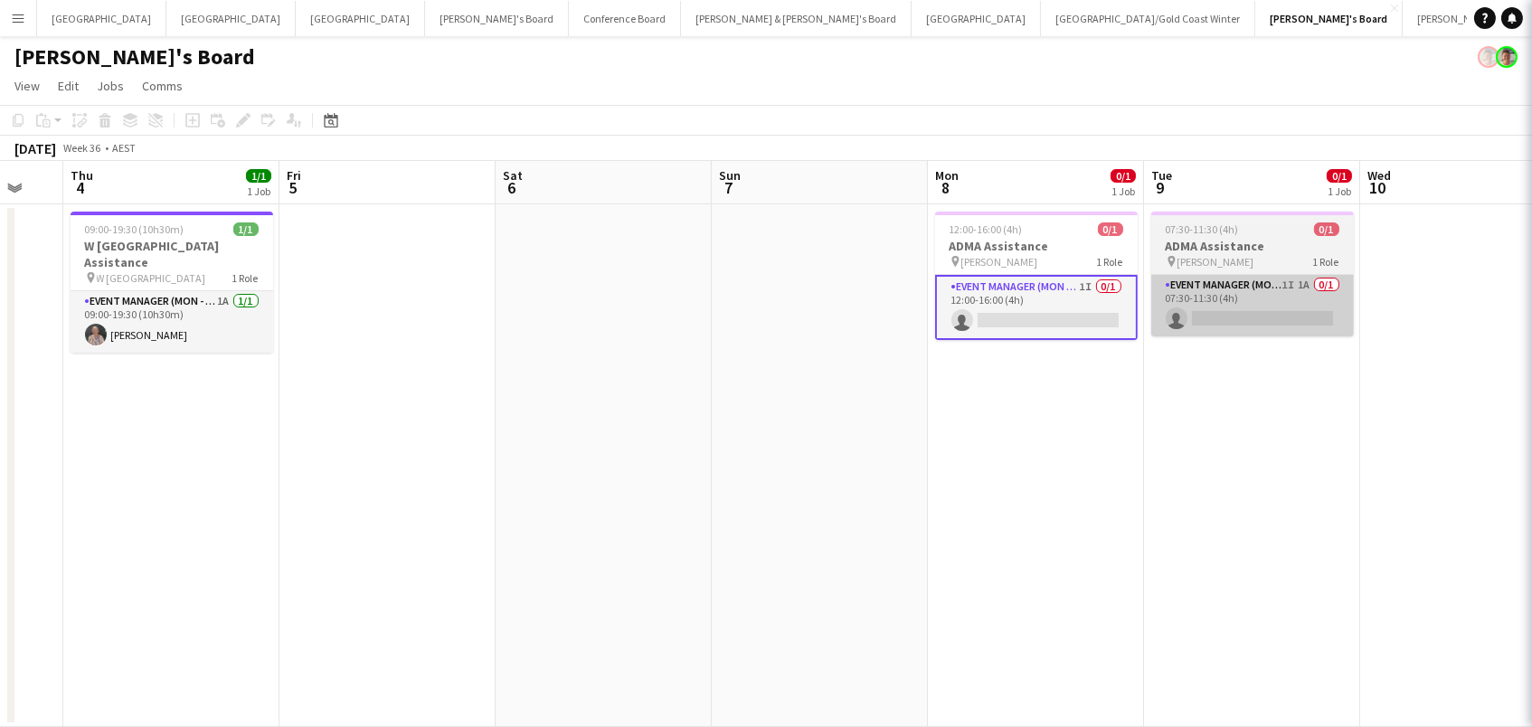
scroll to position [0, 583]
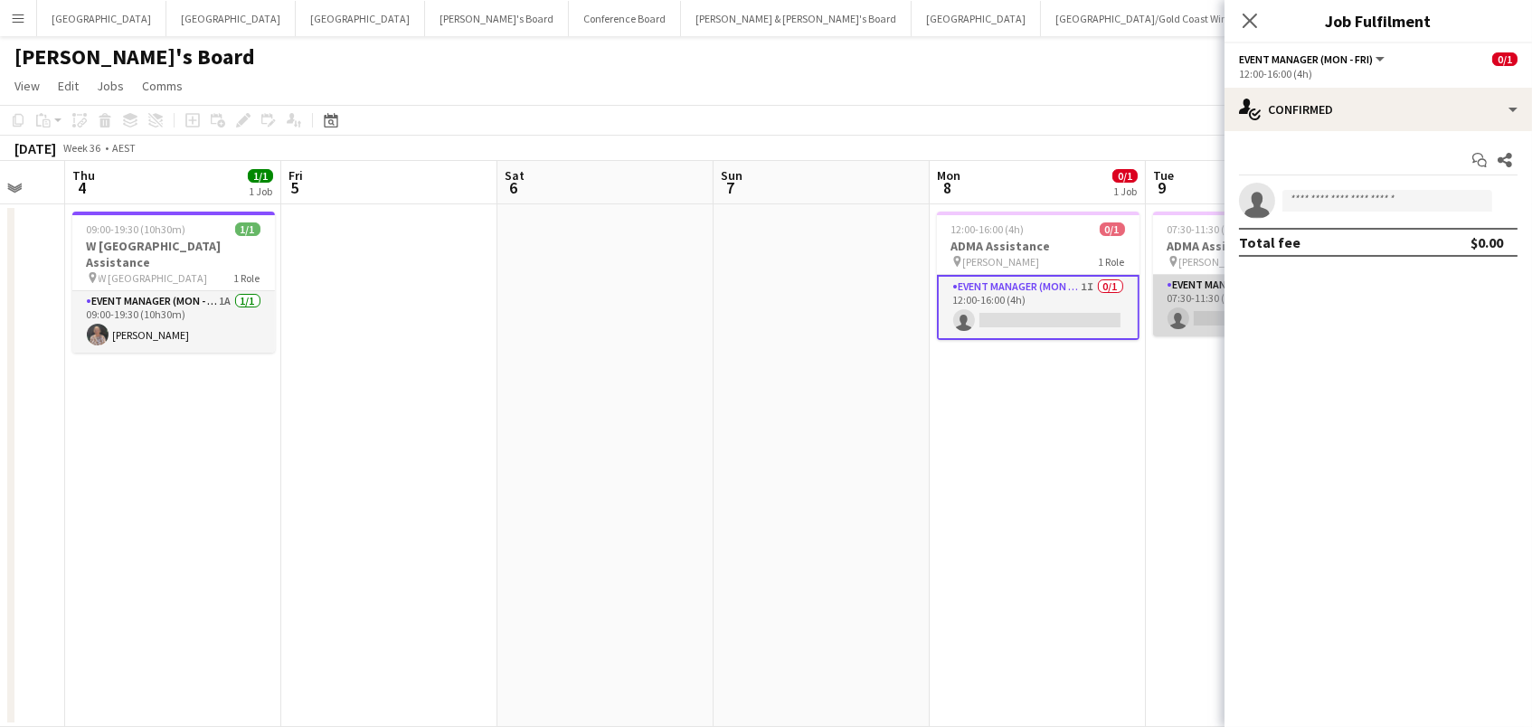
click at [1198, 311] on app-card-role "Event Manager (Mon - Fri) 1I 1A 0/1 07:30-11:30 (4h) single-neutral-actions" at bounding box center [1254, 305] width 203 height 61
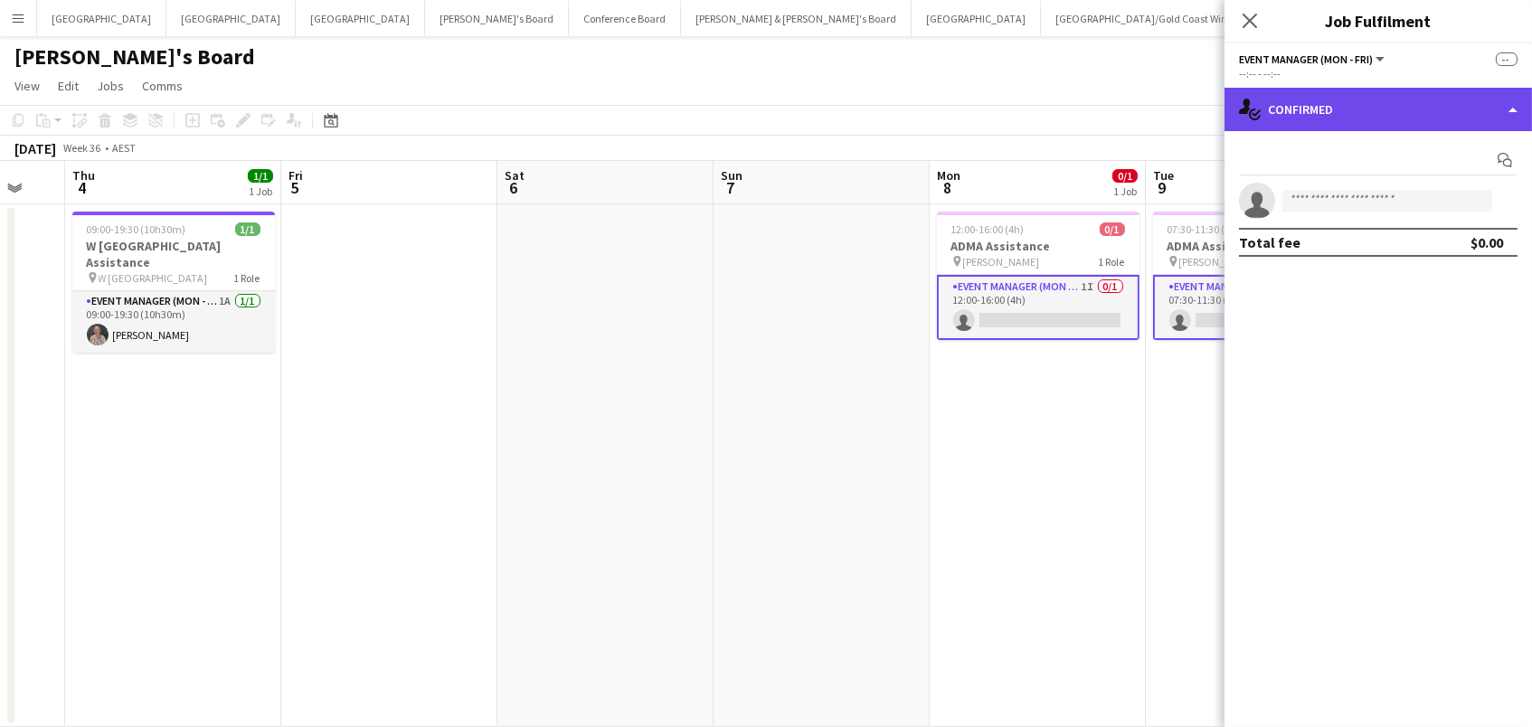
click at [1327, 110] on div "single-neutral-actions-check-2 Confirmed" at bounding box center [1377, 109] width 307 height 43
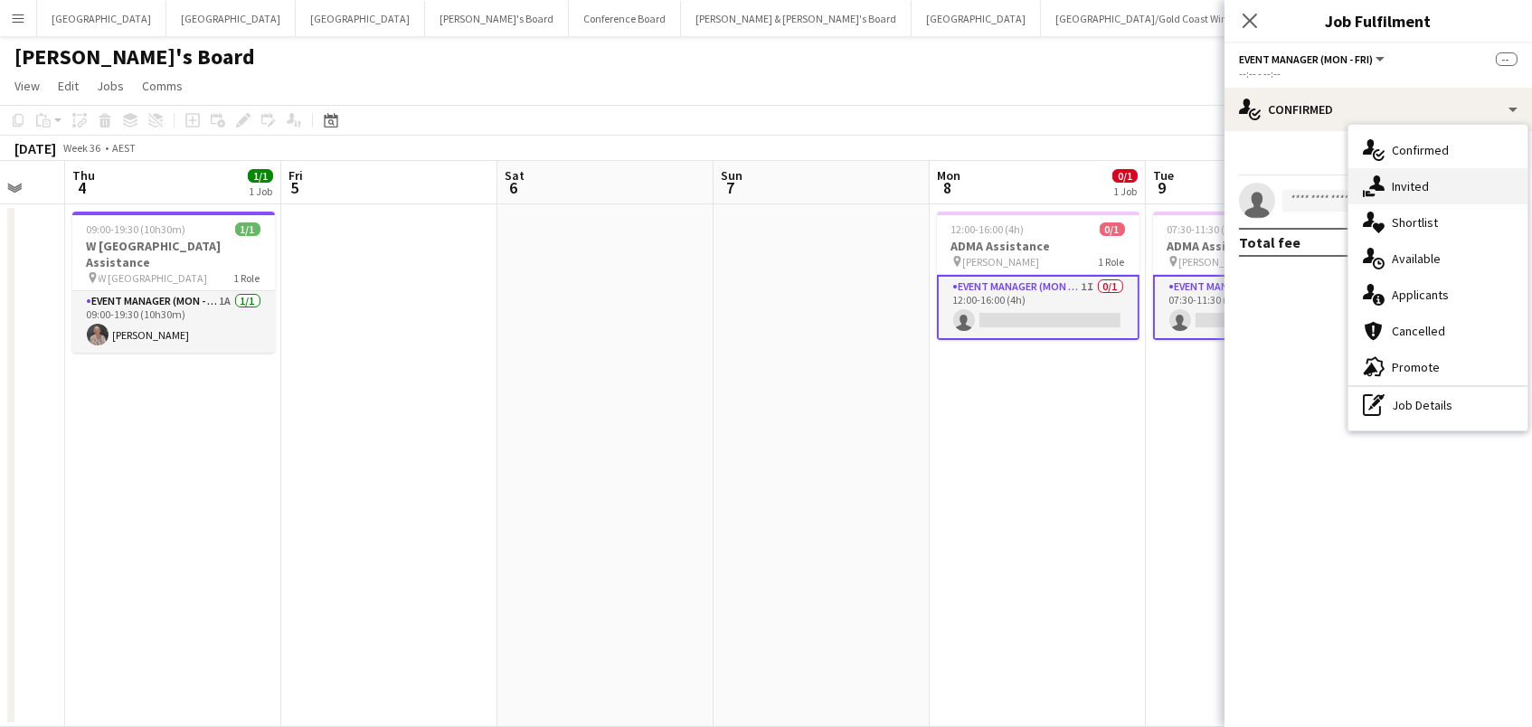
click at [1394, 188] on span "Invited" at bounding box center [1410, 186] width 37 height 16
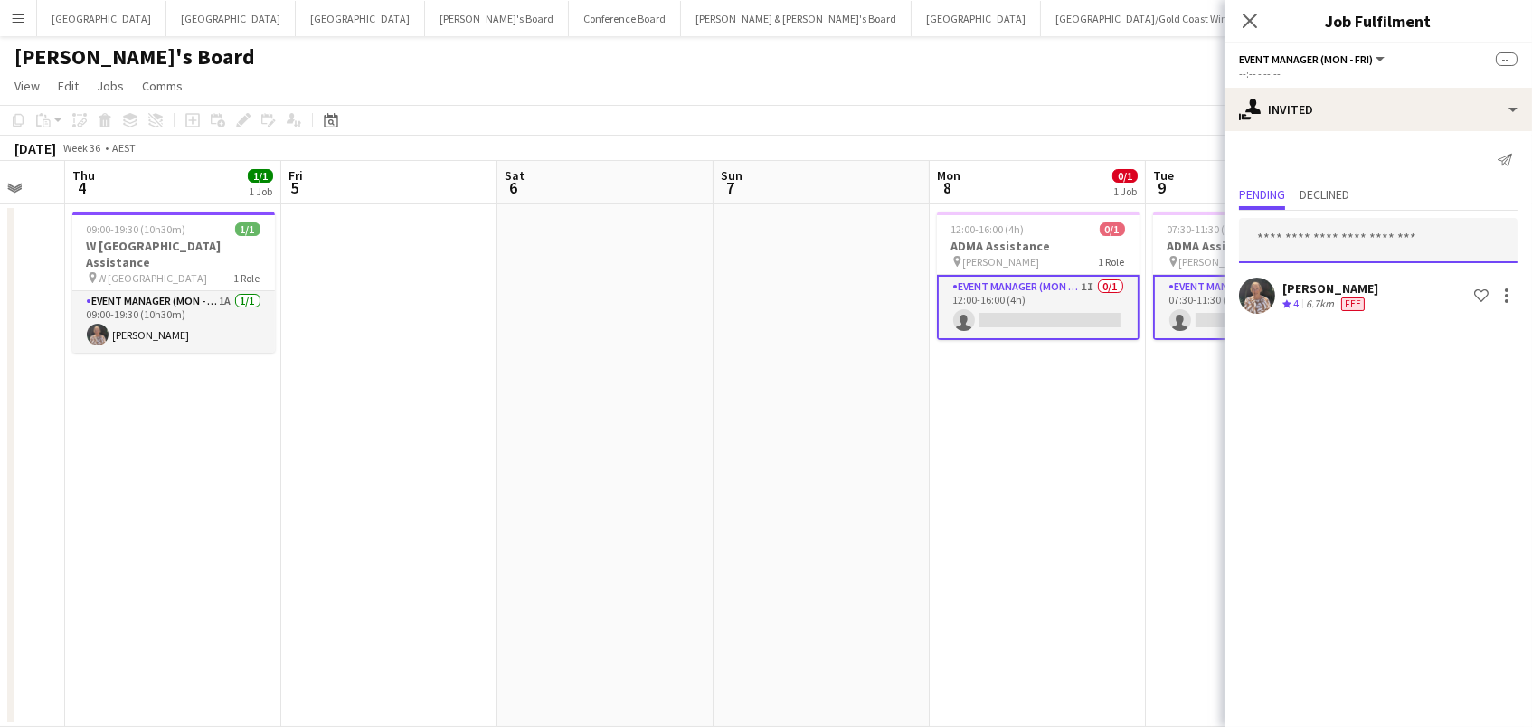
click at [1305, 232] on input "text" at bounding box center [1378, 240] width 278 height 45
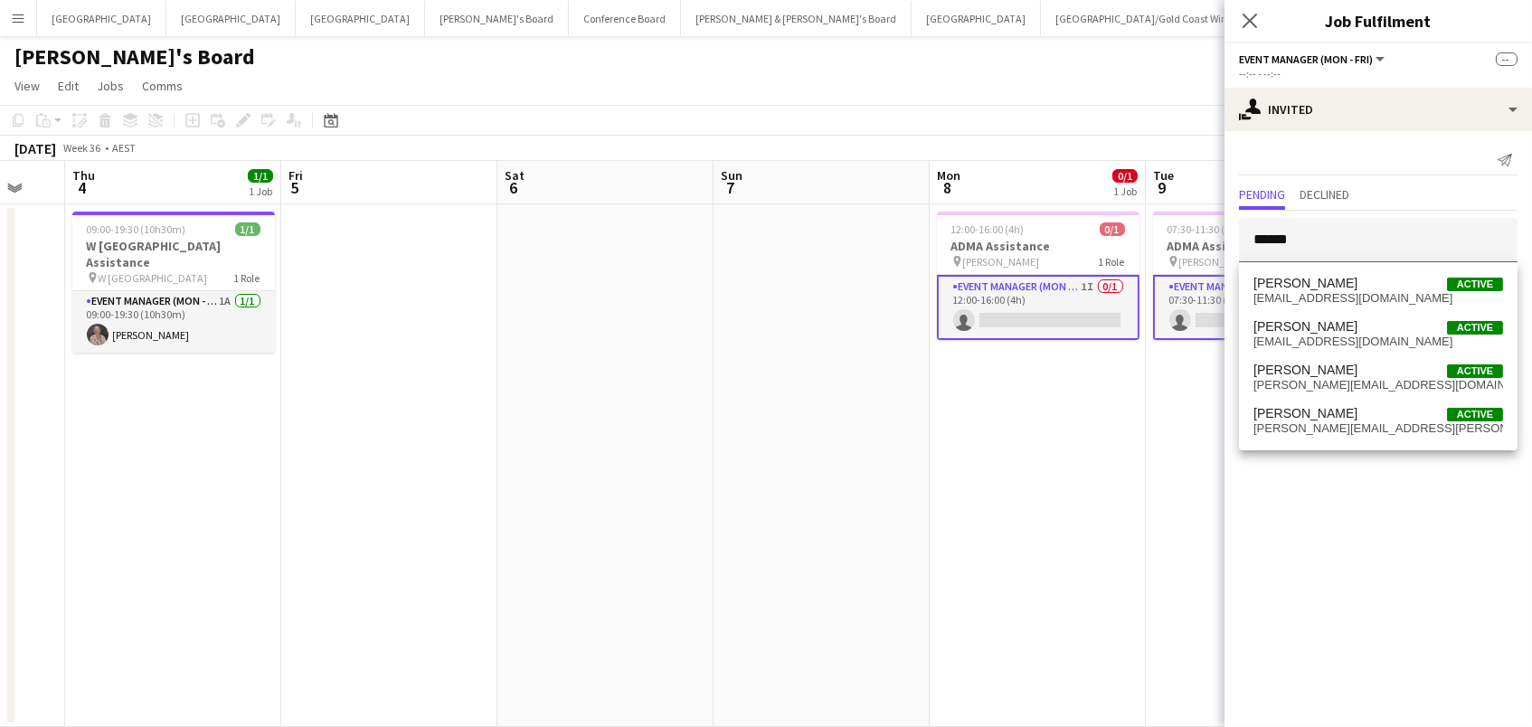
type input "******"
drag, startPoint x: 1321, startPoint y: 269, endPoint x: 1323, endPoint y: 405, distance: 136.5
click at [1323, 405] on mat-option "Isabel Macmaster Active isabel.macmaster@gmail.com" at bounding box center [1378, 421] width 278 height 43
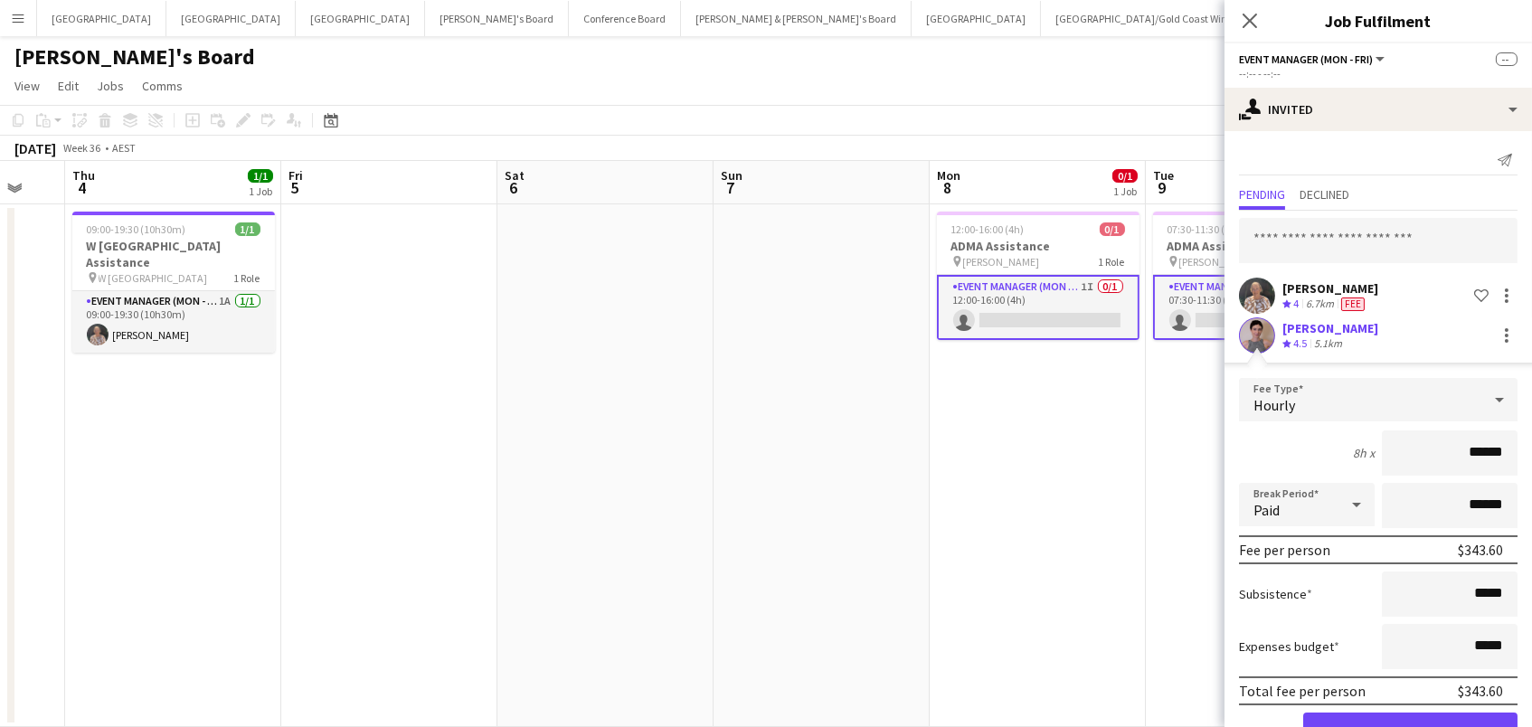
click at [1324, 715] on button "Confirm" at bounding box center [1410, 731] width 214 height 36
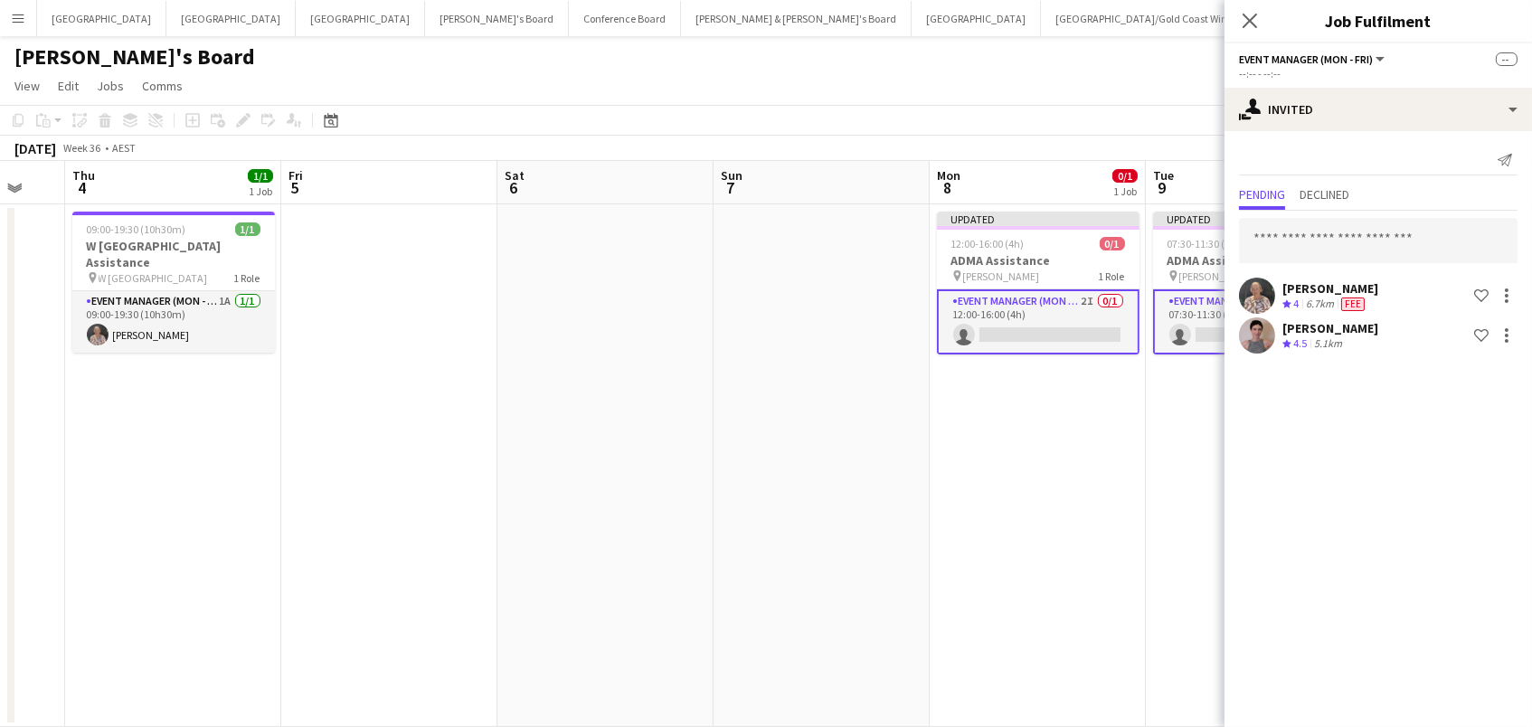
click at [1162, 577] on app-date-cell "Updated 07:30-11:30 (4h) 0/1 ADMA Assistance pin Sofitel Wentworth 1 Role Event…" at bounding box center [1254, 465] width 216 height 523
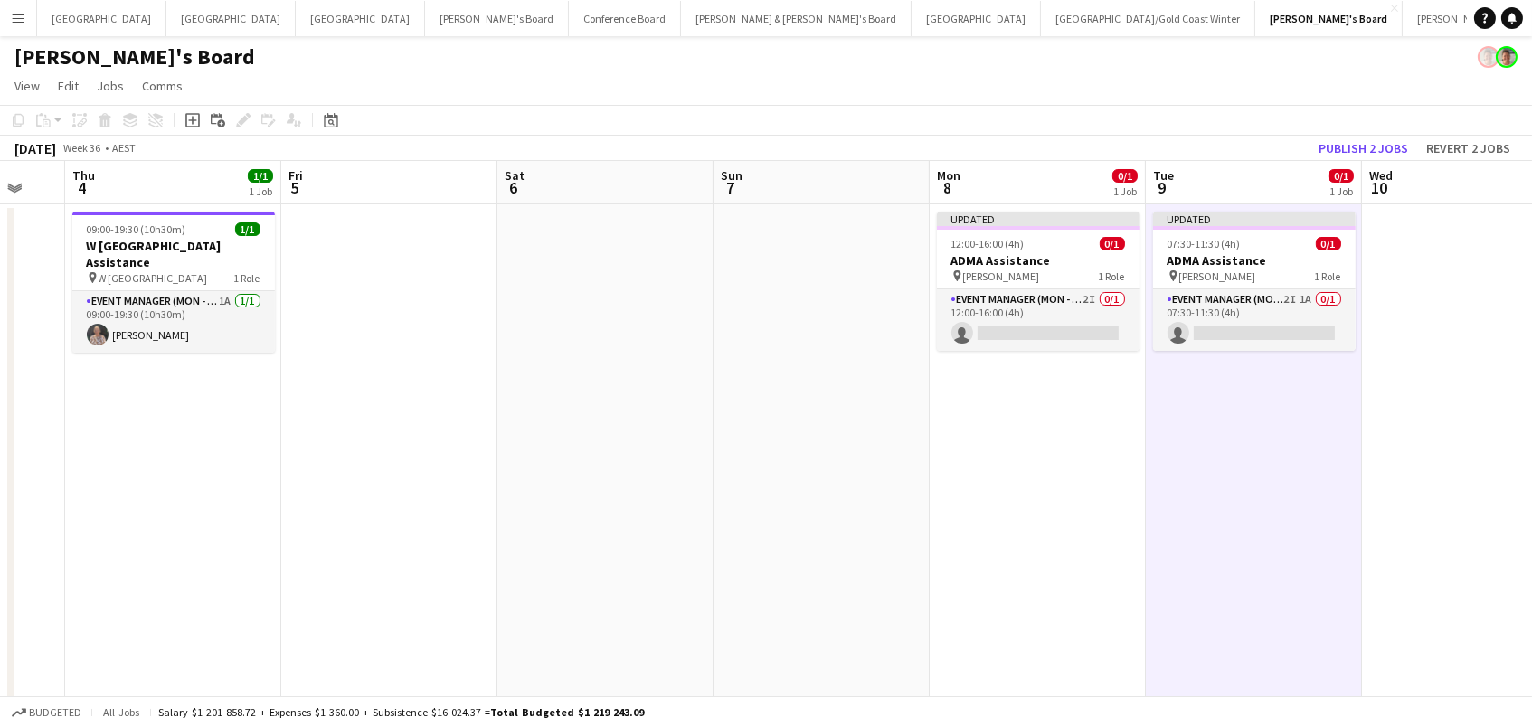
scroll to position [0, 582]
click at [1397, 165] on app-board-header-date "Wed 10" at bounding box center [1471, 182] width 216 height 43
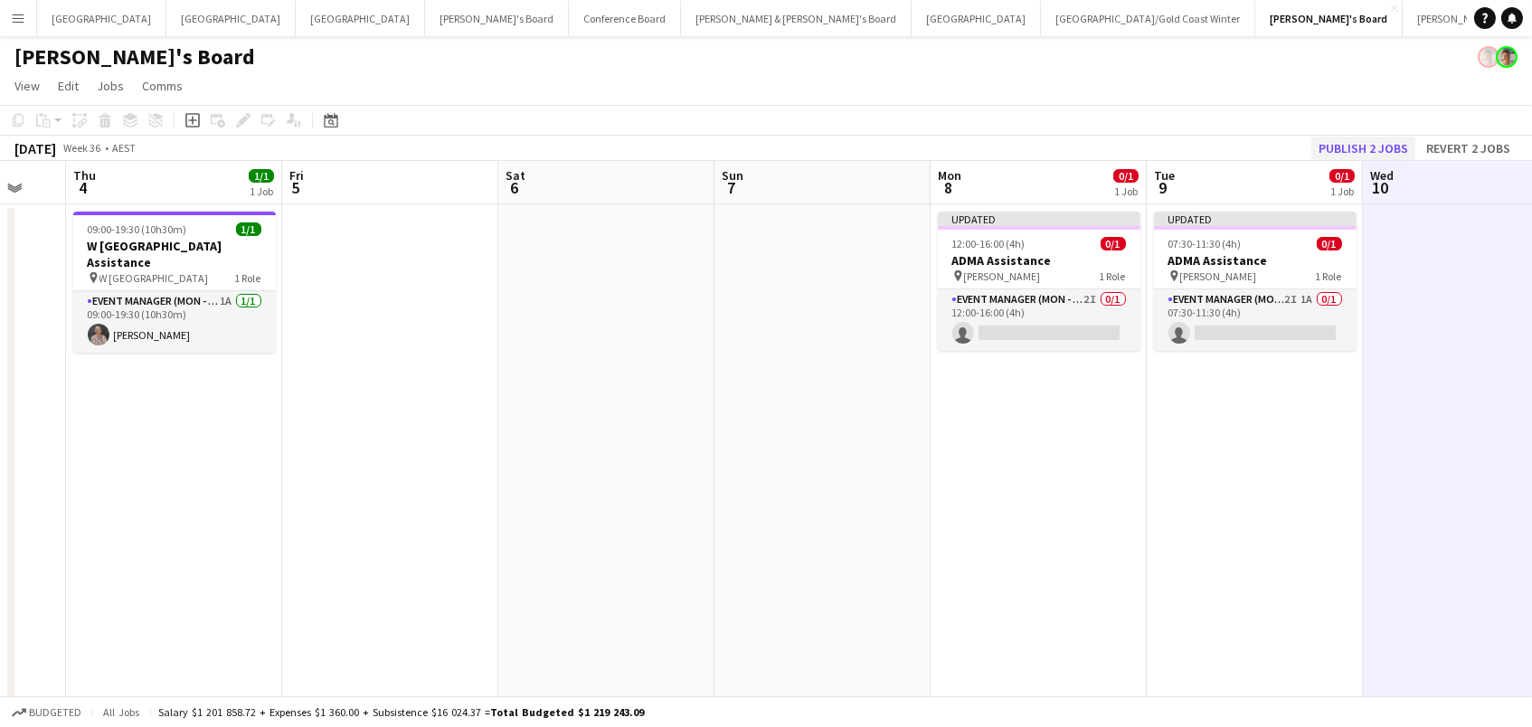
click at [1396, 152] on button "Publish 2 jobs" at bounding box center [1363, 149] width 104 height 24
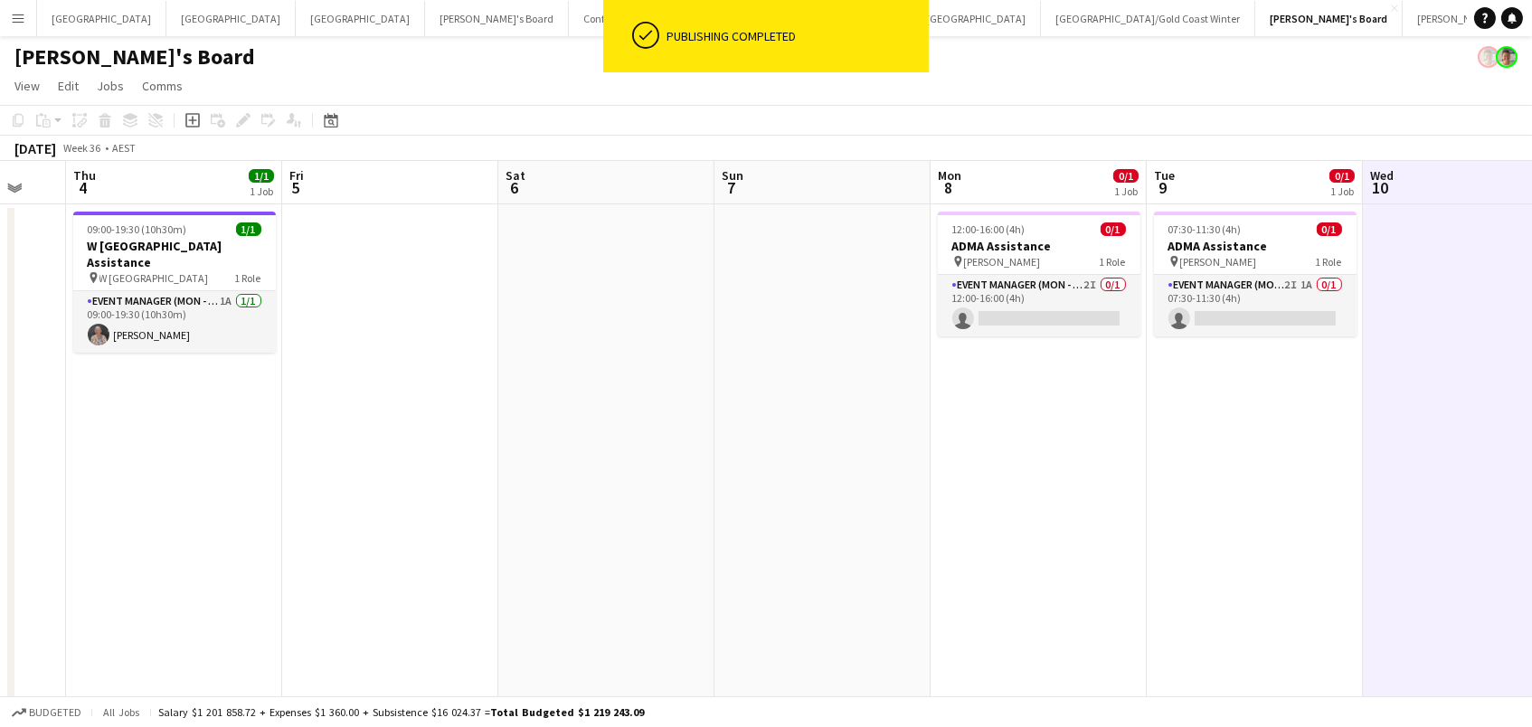
click at [1396, 152] on div "September 2025 Week 36 • AEST" at bounding box center [766, 148] width 1532 height 25
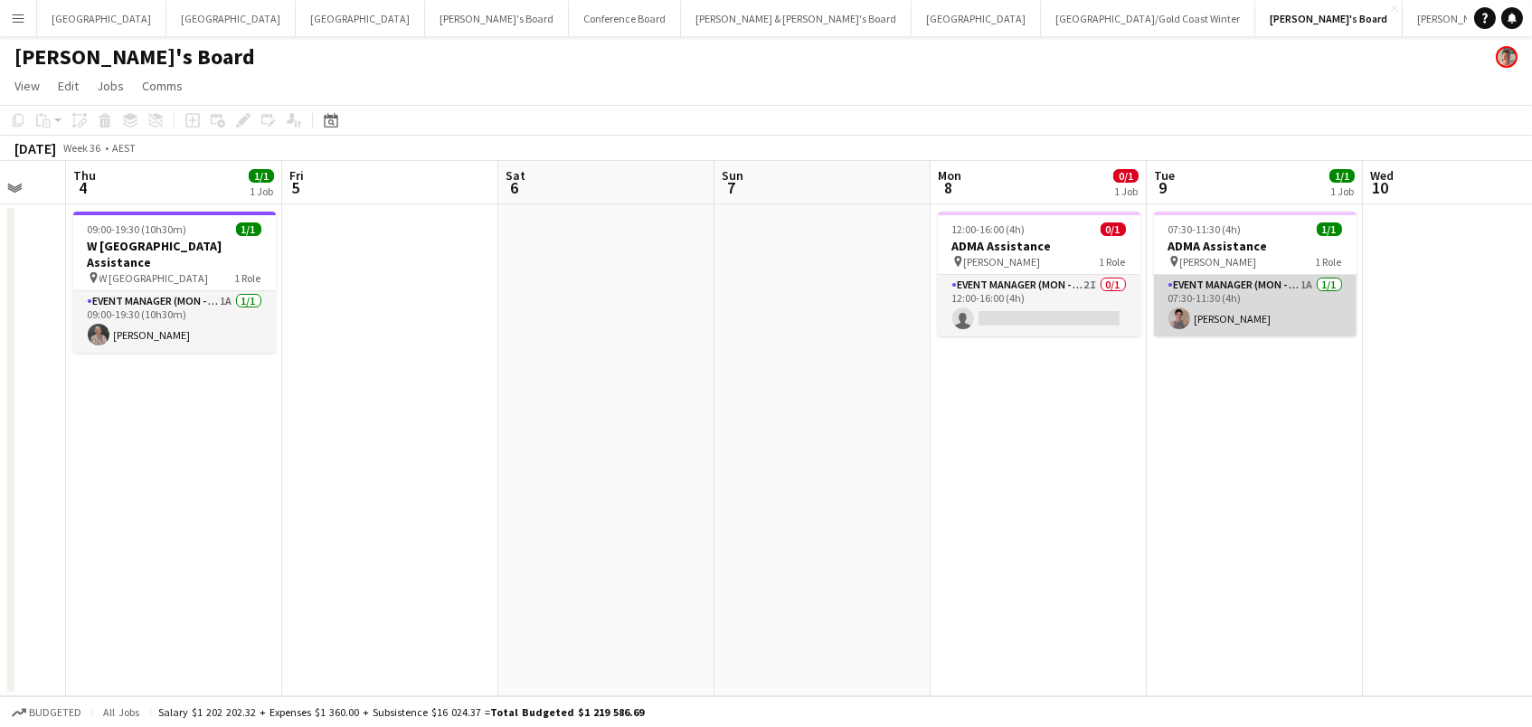
click at [1206, 318] on app-card-role "Event Manager (Mon - Fri) 1A 1/1 07:30-11:30 (4h) Isabel Macmaster" at bounding box center [1255, 305] width 203 height 61
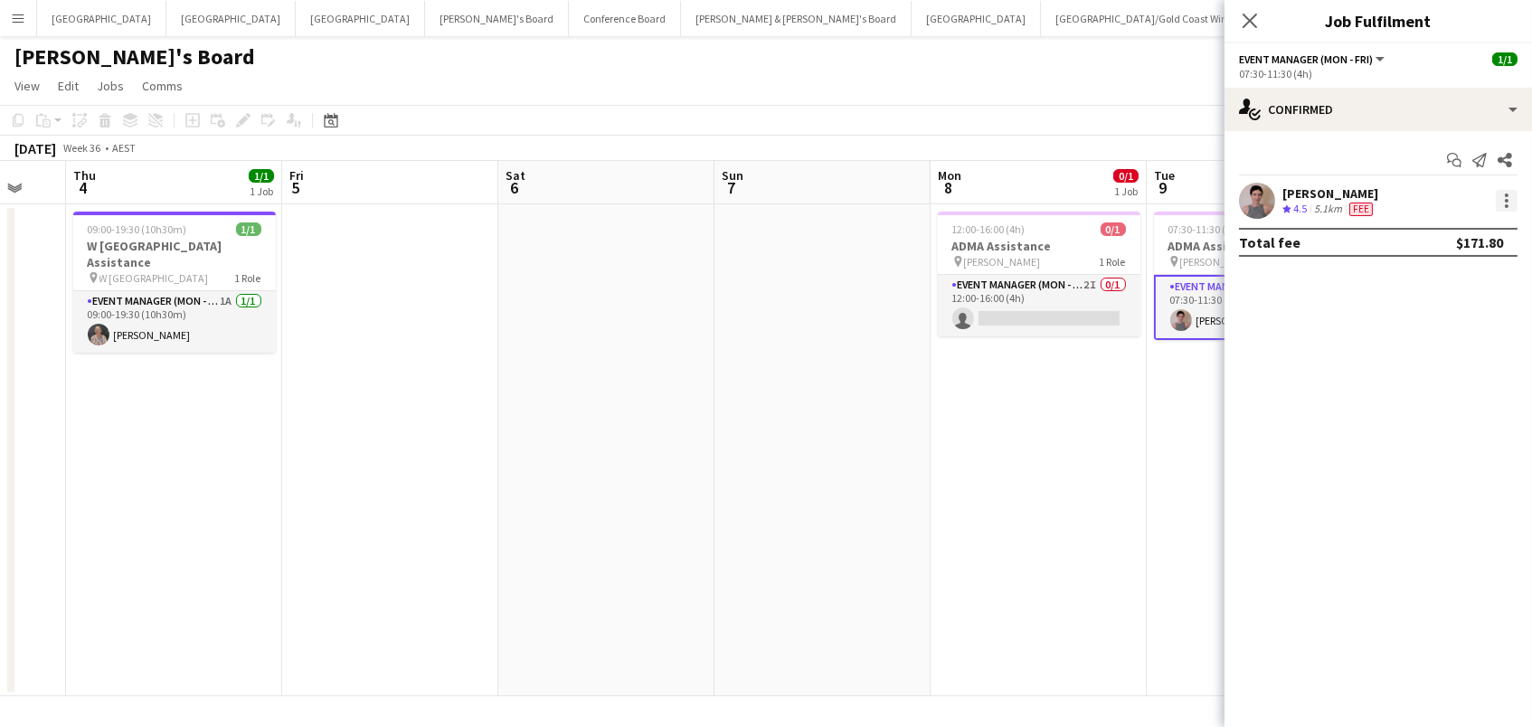
click at [1505, 200] on div at bounding box center [1507, 201] width 4 height 4
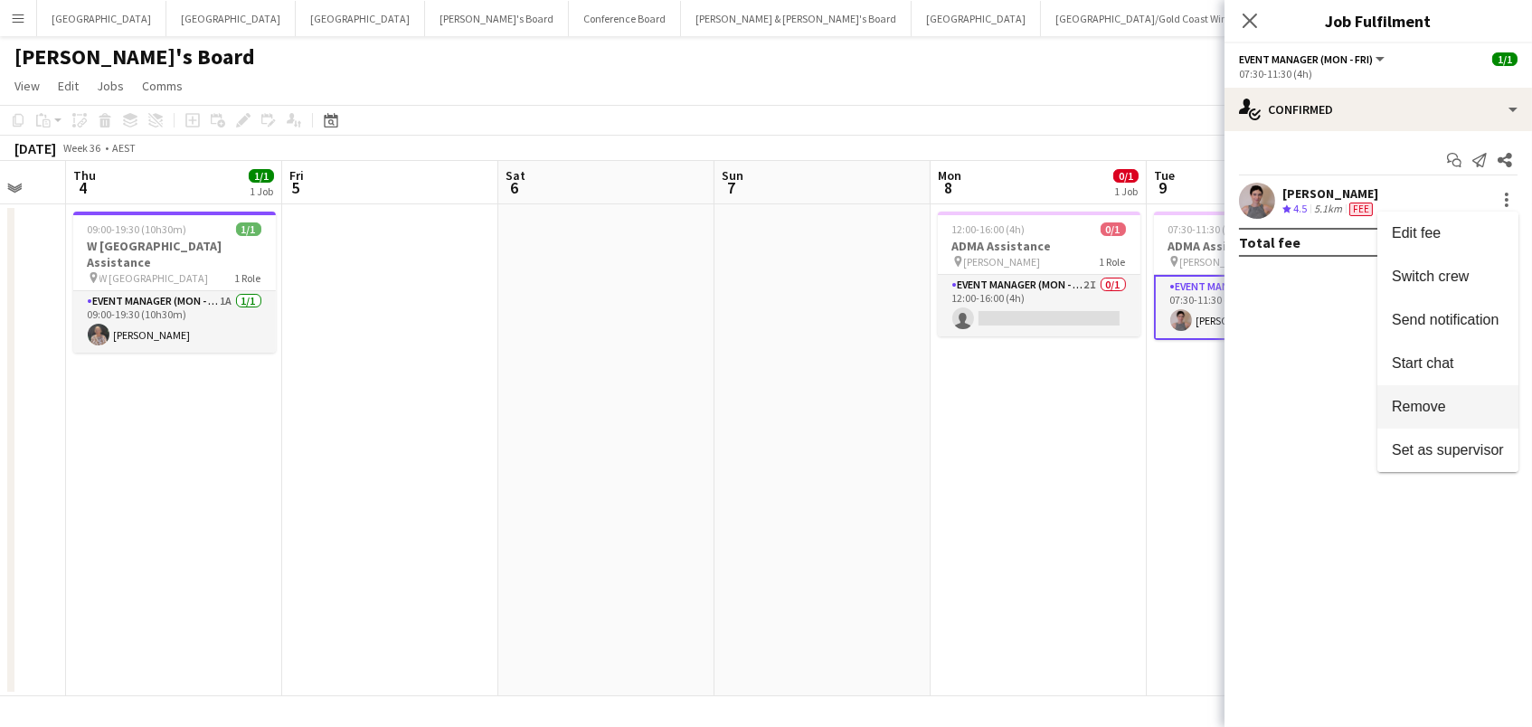
click at [1449, 392] on button "Remove" at bounding box center [1447, 406] width 141 height 43
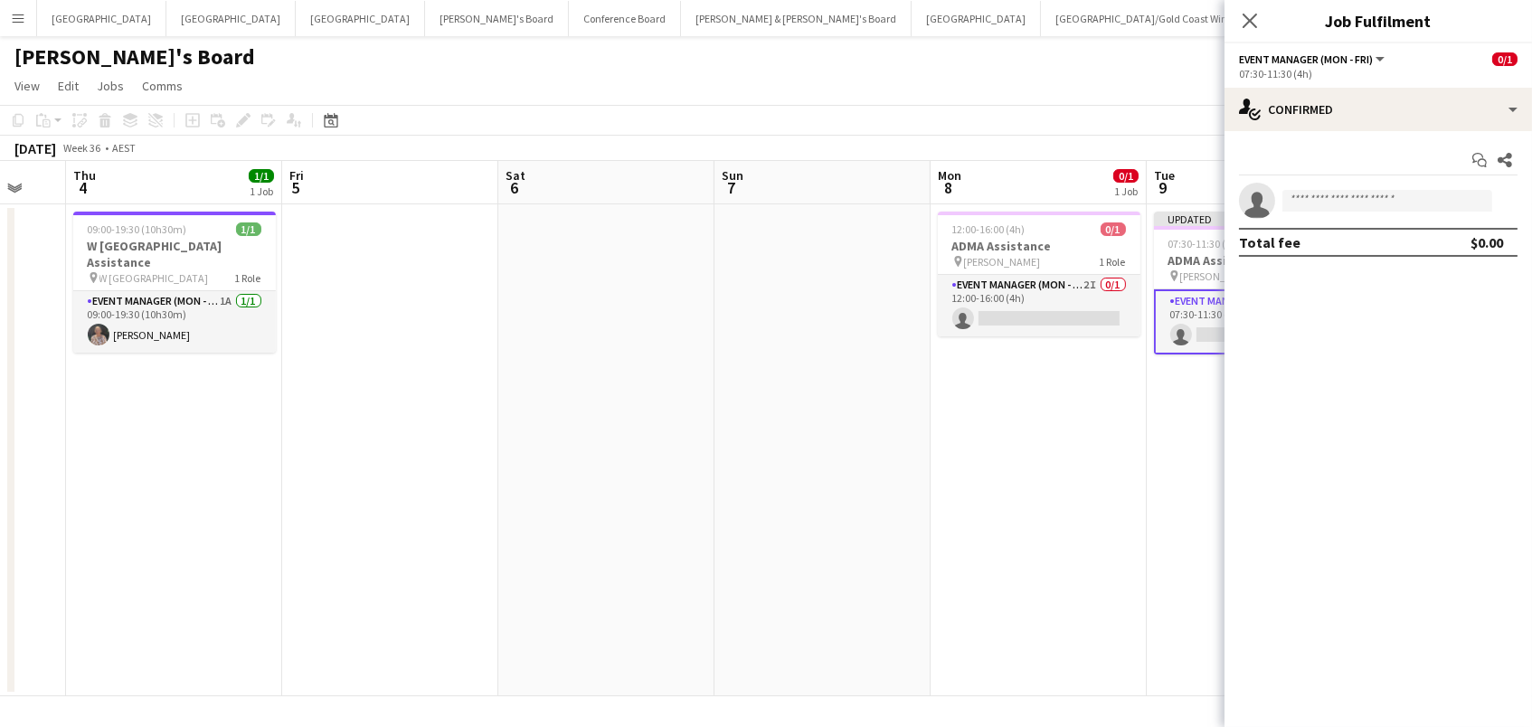
click at [1053, 436] on app-date-cell "12:00-16:00 (4h) 0/1 ADMA Assistance pin Sofitel Wentworth 1 Role Event Manager…" at bounding box center [1038, 450] width 216 height 492
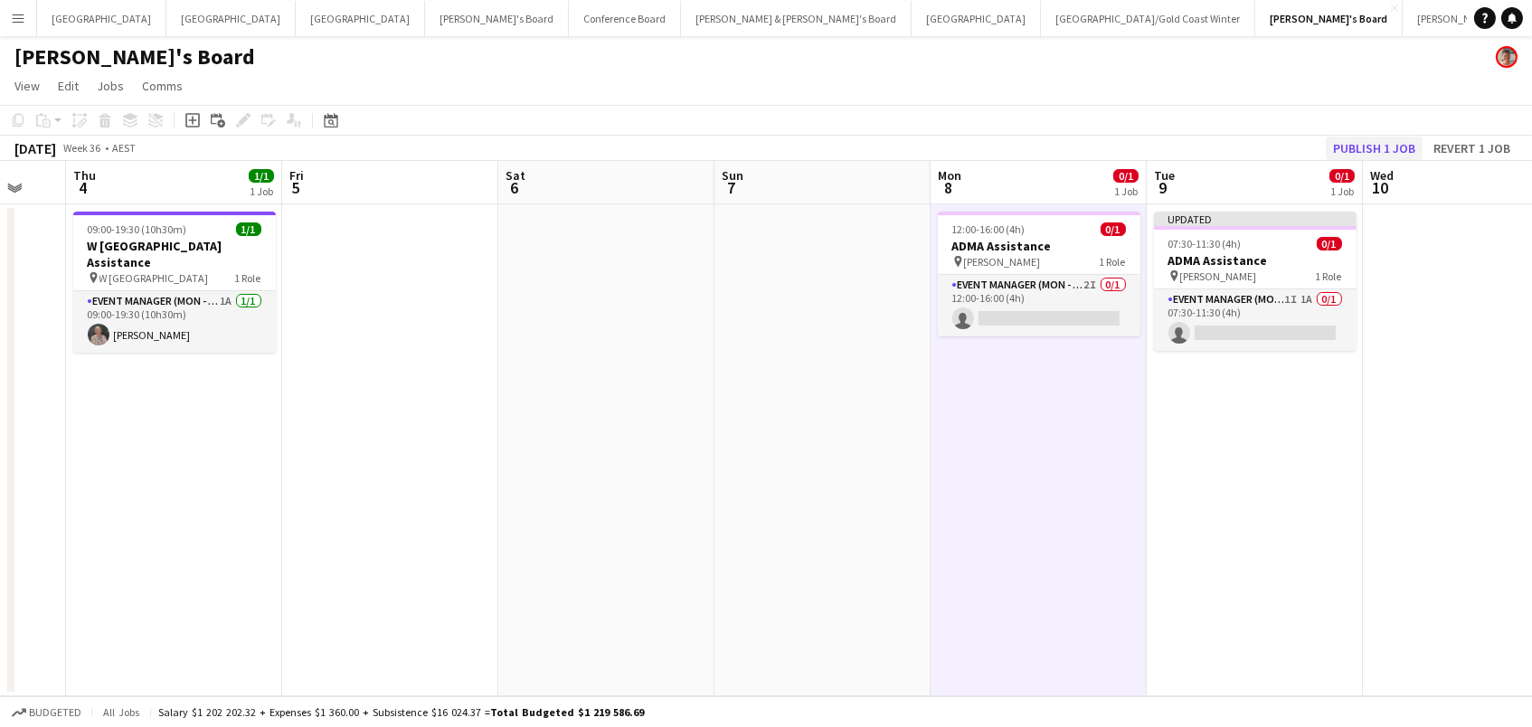
click at [1406, 144] on button "Publish 1 job" at bounding box center [1374, 149] width 97 height 24
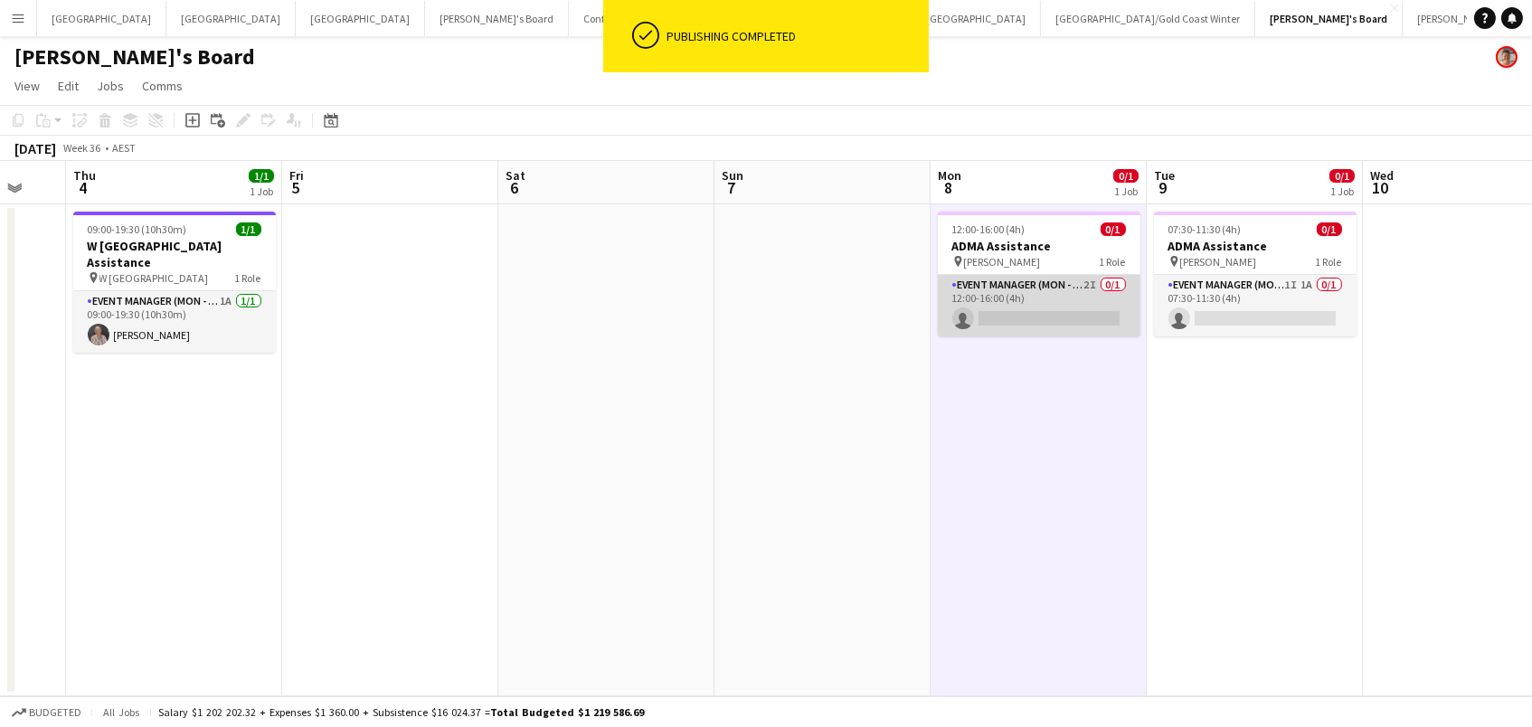
click at [1027, 324] on app-card-role "Event Manager (Mon - Fri) 2I 0/1 12:00-16:00 (4h) single-neutral-actions" at bounding box center [1039, 305] width 203 height 61
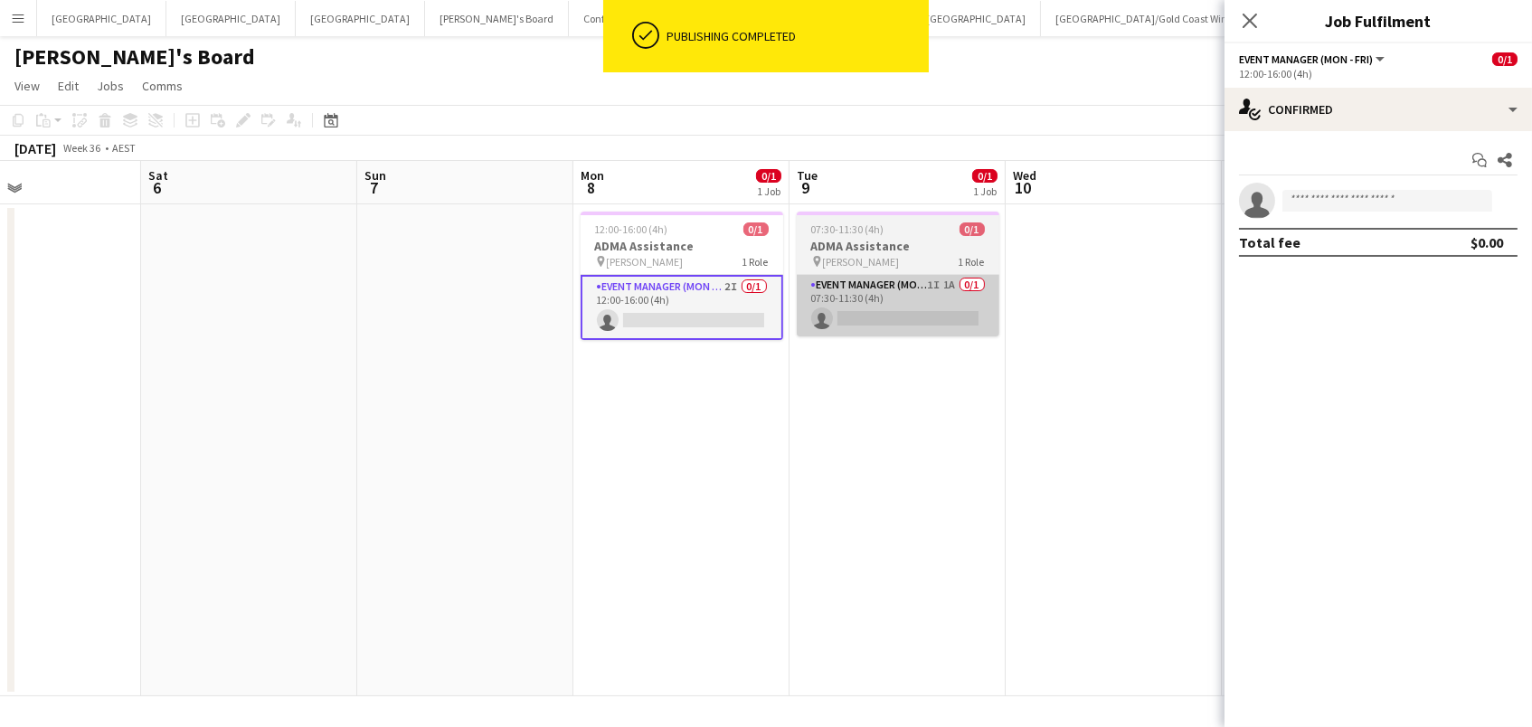
scroll to position [0, 533]
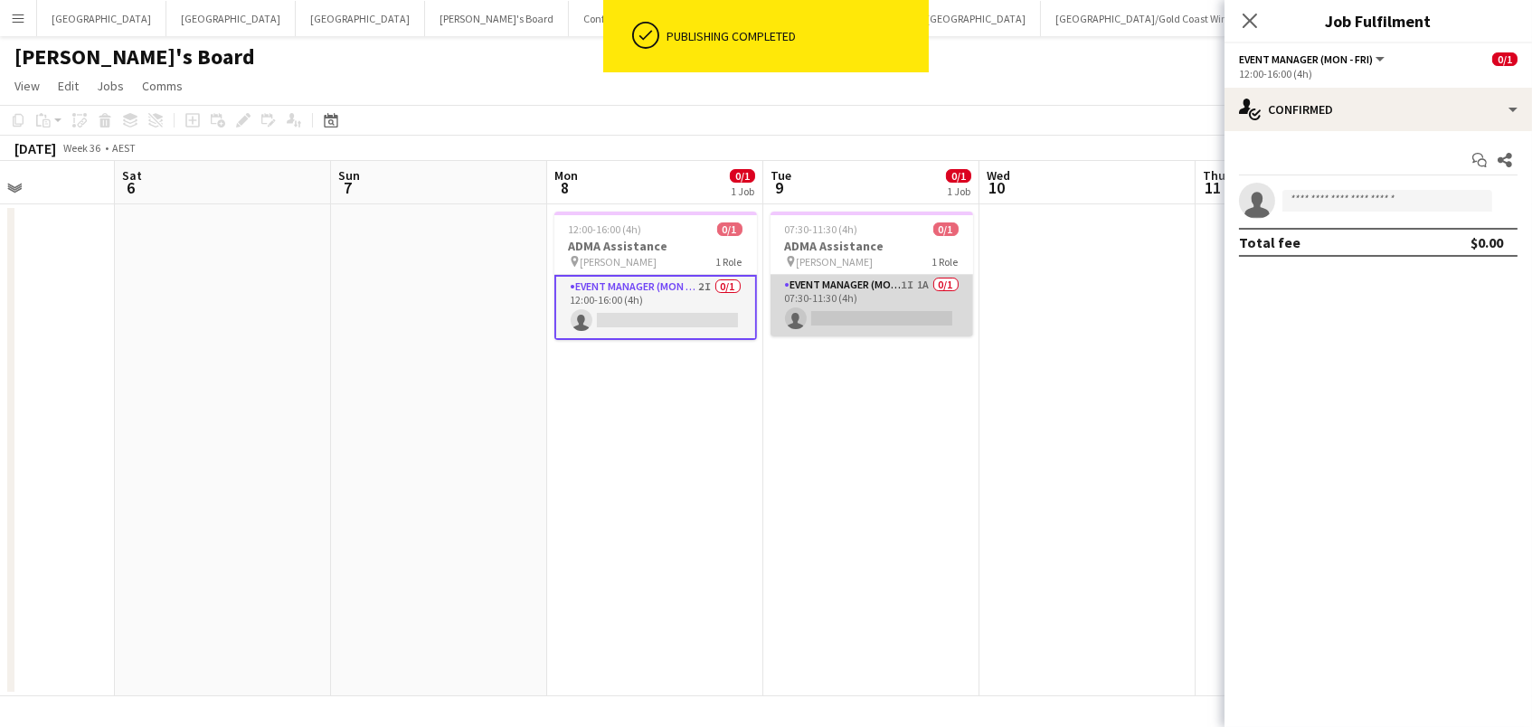
click at [849, 308] on app-card-role "Event Manager (Mon - Fri) 1I 1A 0/1 07:30-11:30 (4h) single-neutral-actions" at bounding box center [871, 305] width 203 height 61
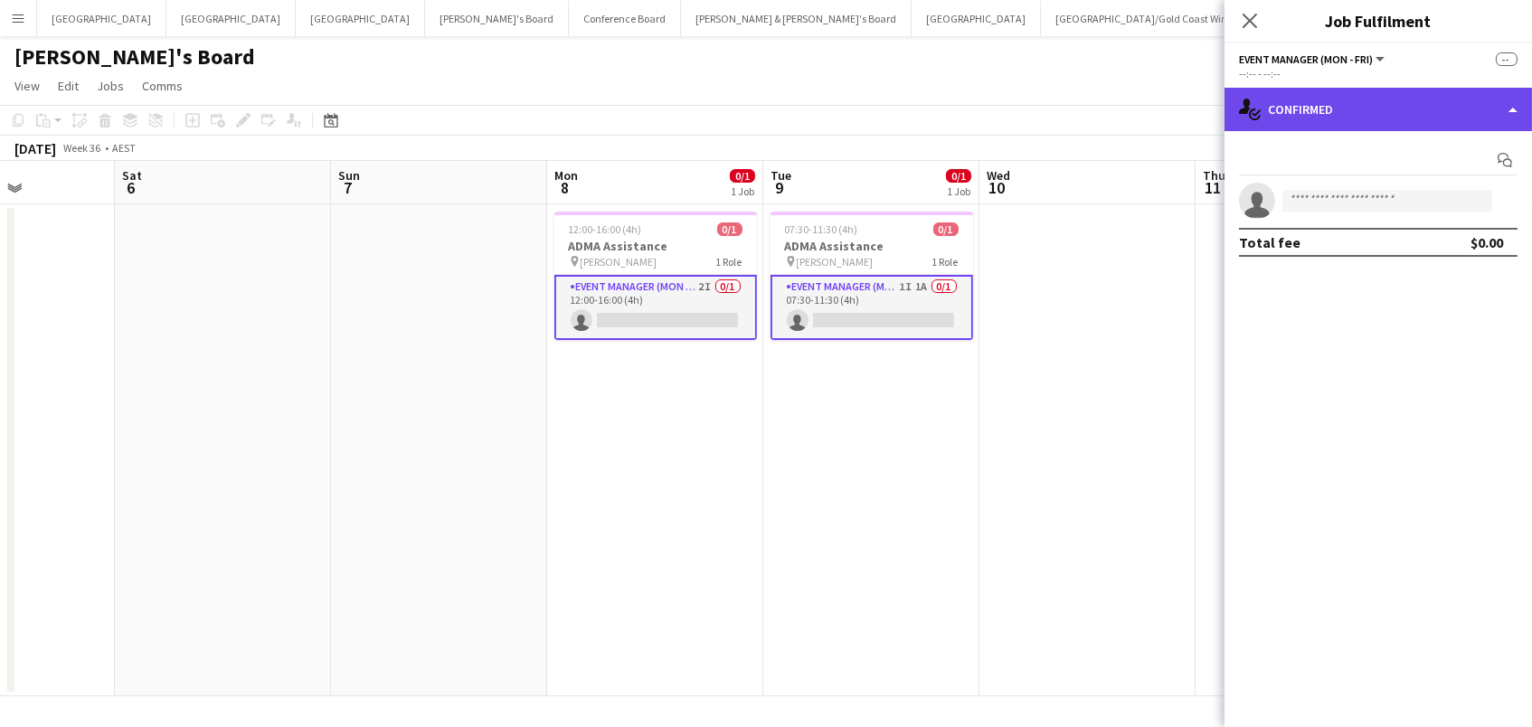
click at [1381, 118] on div "single-neutral-actions-check-2 Confirmed" at bounding box center [1377, 109] width 307 height 43
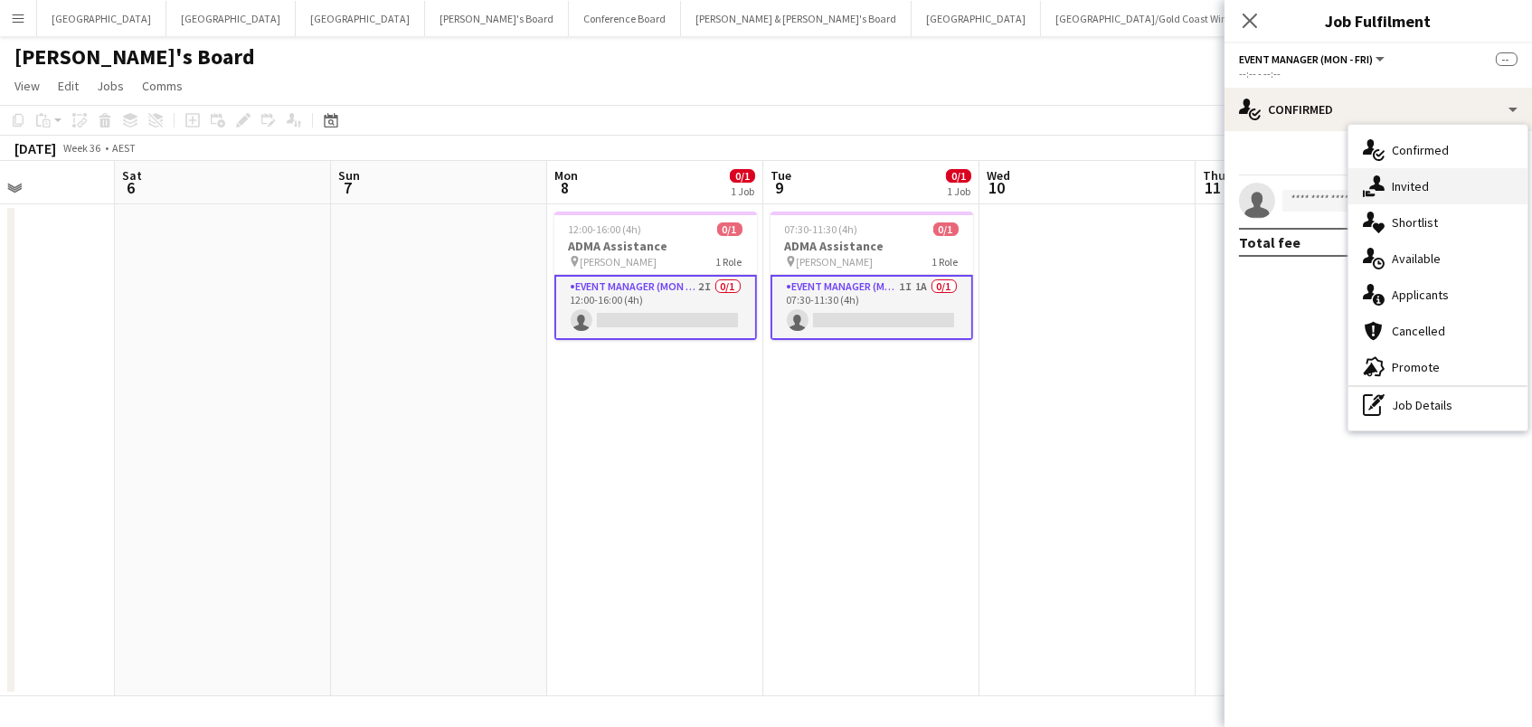
click at [1400, 189] on span "Invited" at bounding box center [1410, 186] width 37 height 16
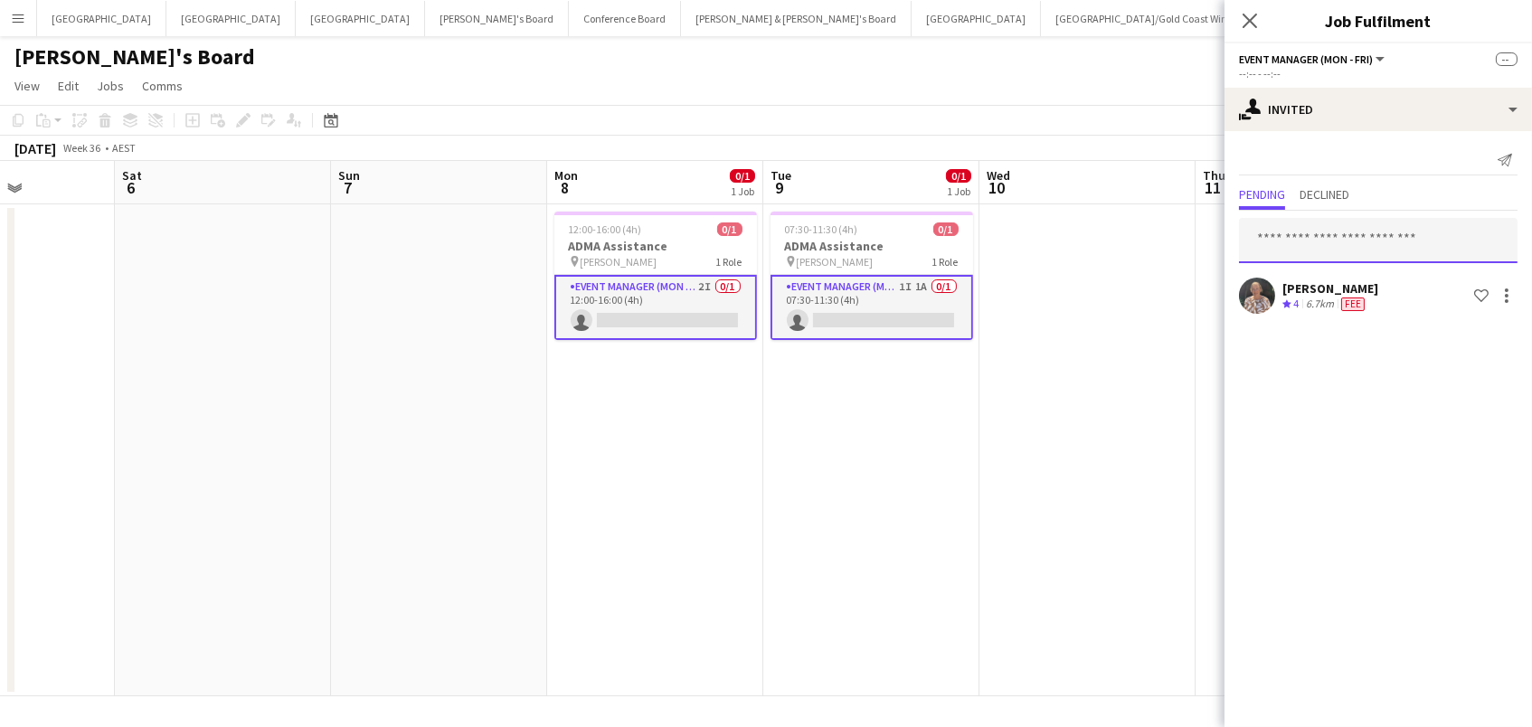
click at [1348, 232] on input "text" at bounding box center [1378, 240] width 278 height 45
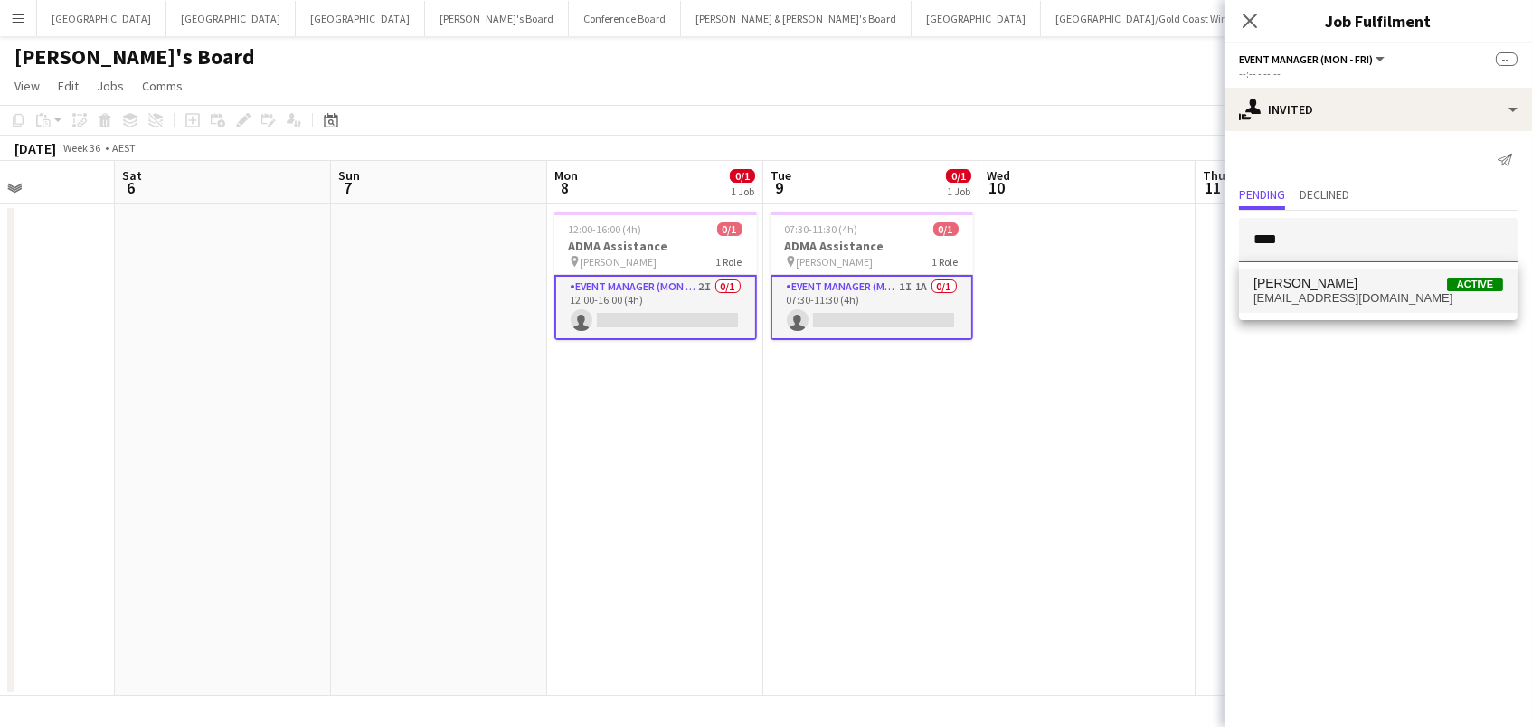
type input "****"
click at [1325, 287] on span "Mark Heap Active" at bounding box center [1378, 283] width 250 height 15
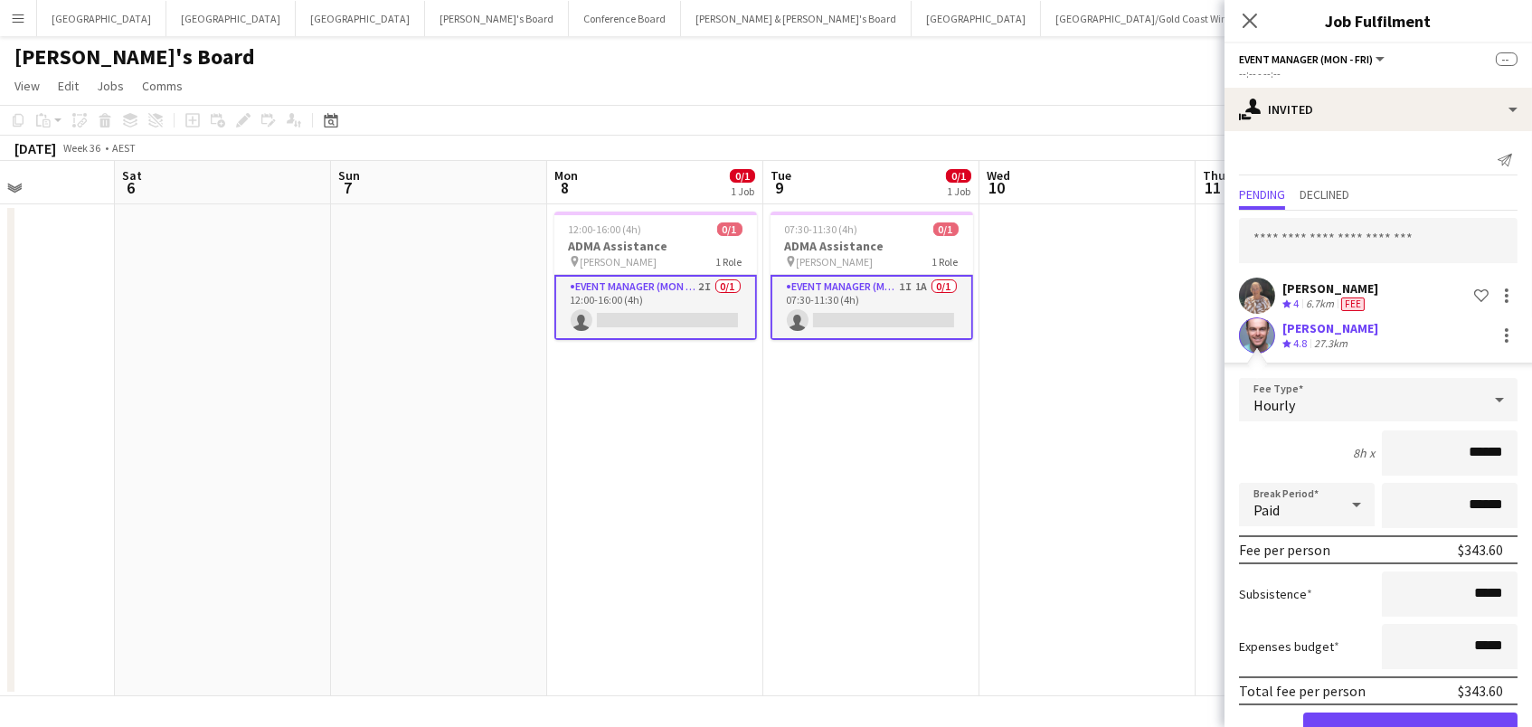
click at [1410, 726] on button "Confirm" at bounding box center [1410, 731] width 214 height 36
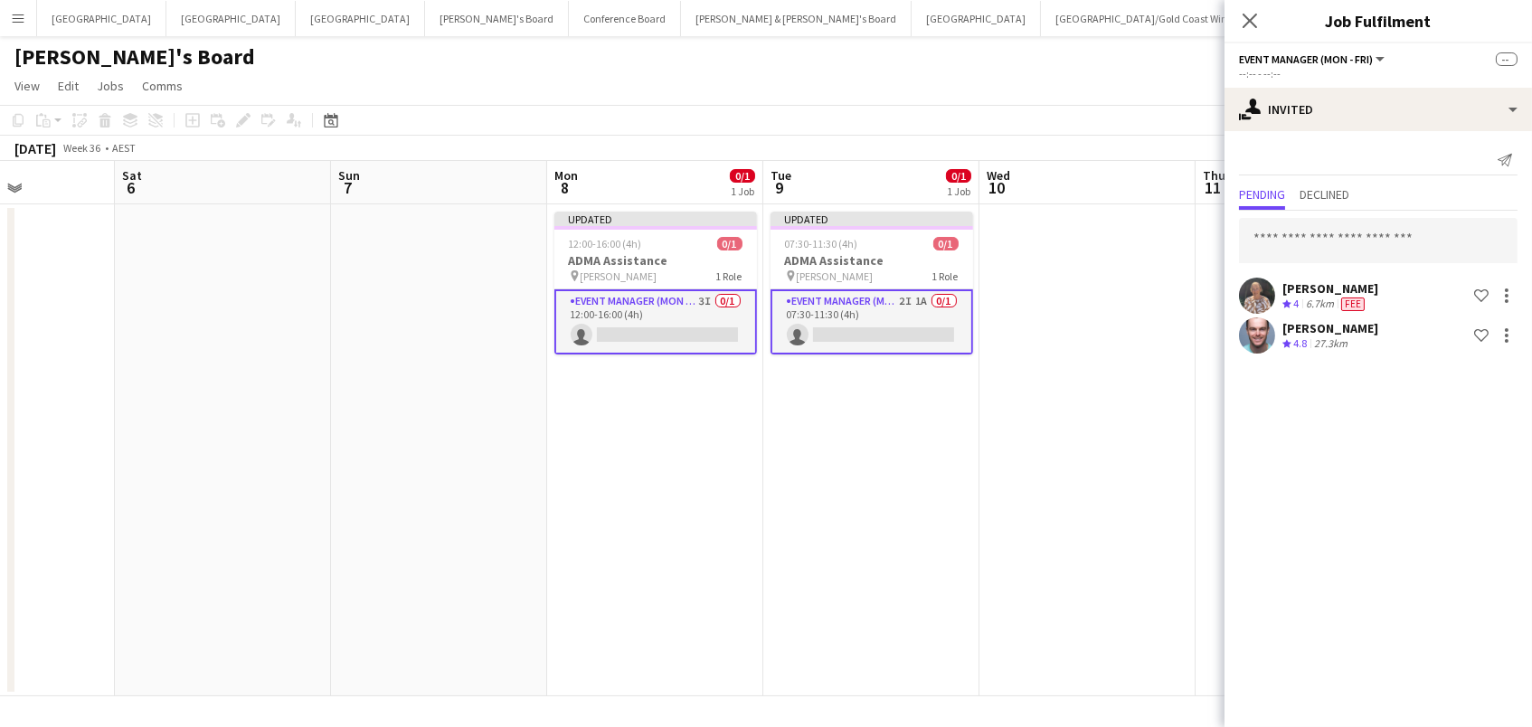
click at [1108, 297] on app-date-cell at bounding box center [1087, 450] width 216 height 492
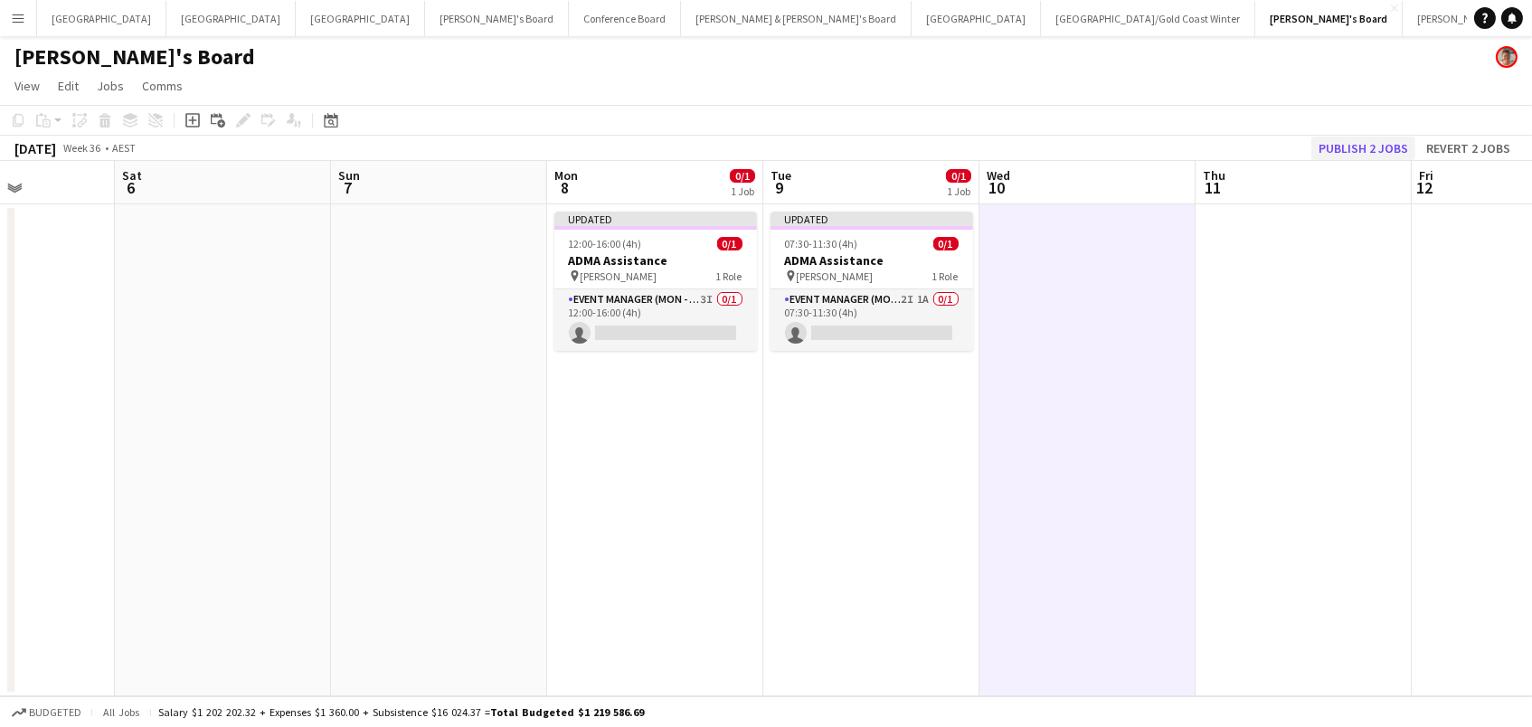
click at [1351, 141] on button "Publish 2 jobs" at bounding box center [1363, 149] width 104 height 24
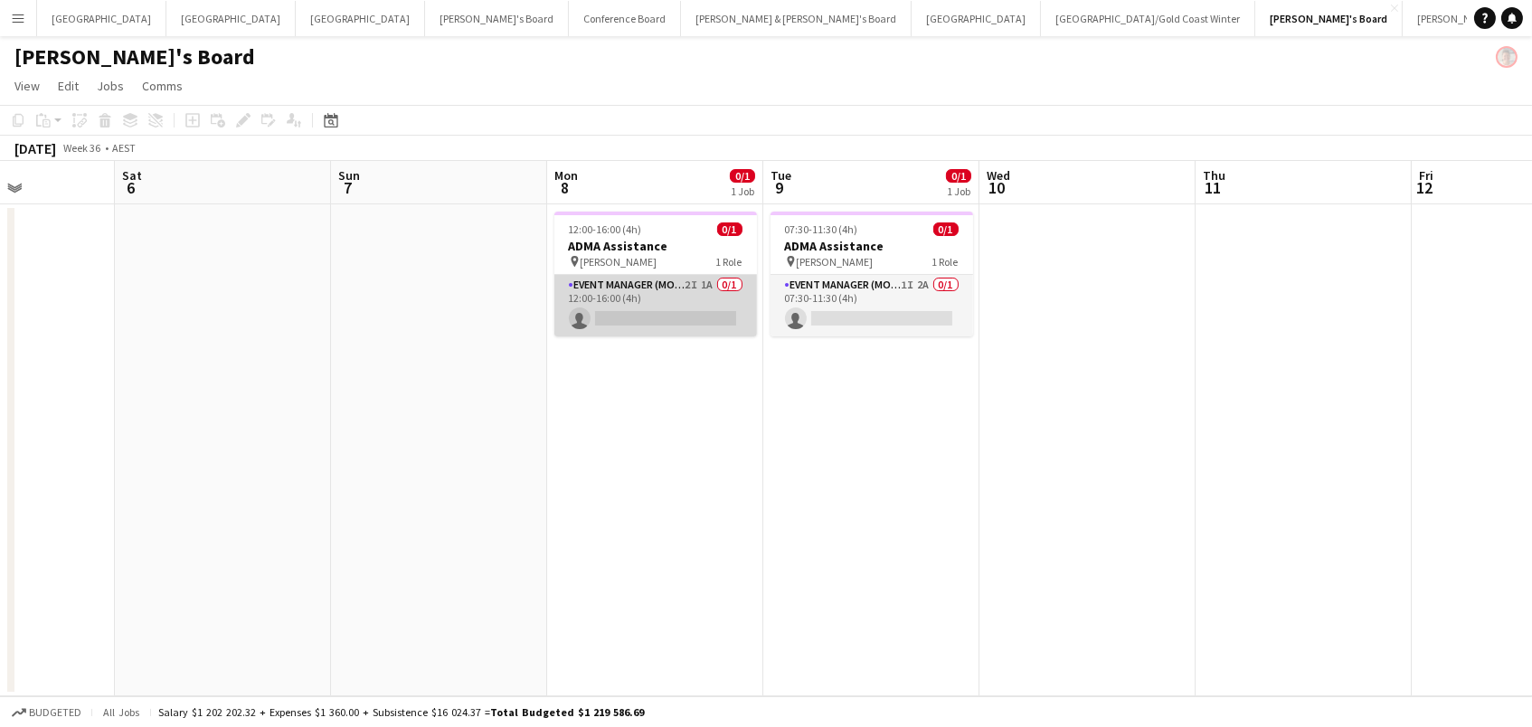
click at [675, 332] on app-card-role "Event Manager (Mon - Fri) 2I 1A 0/1 12:00-16:00 (4h) single-neutral-actions" at bounding box center [655, 305] width 203 height 61
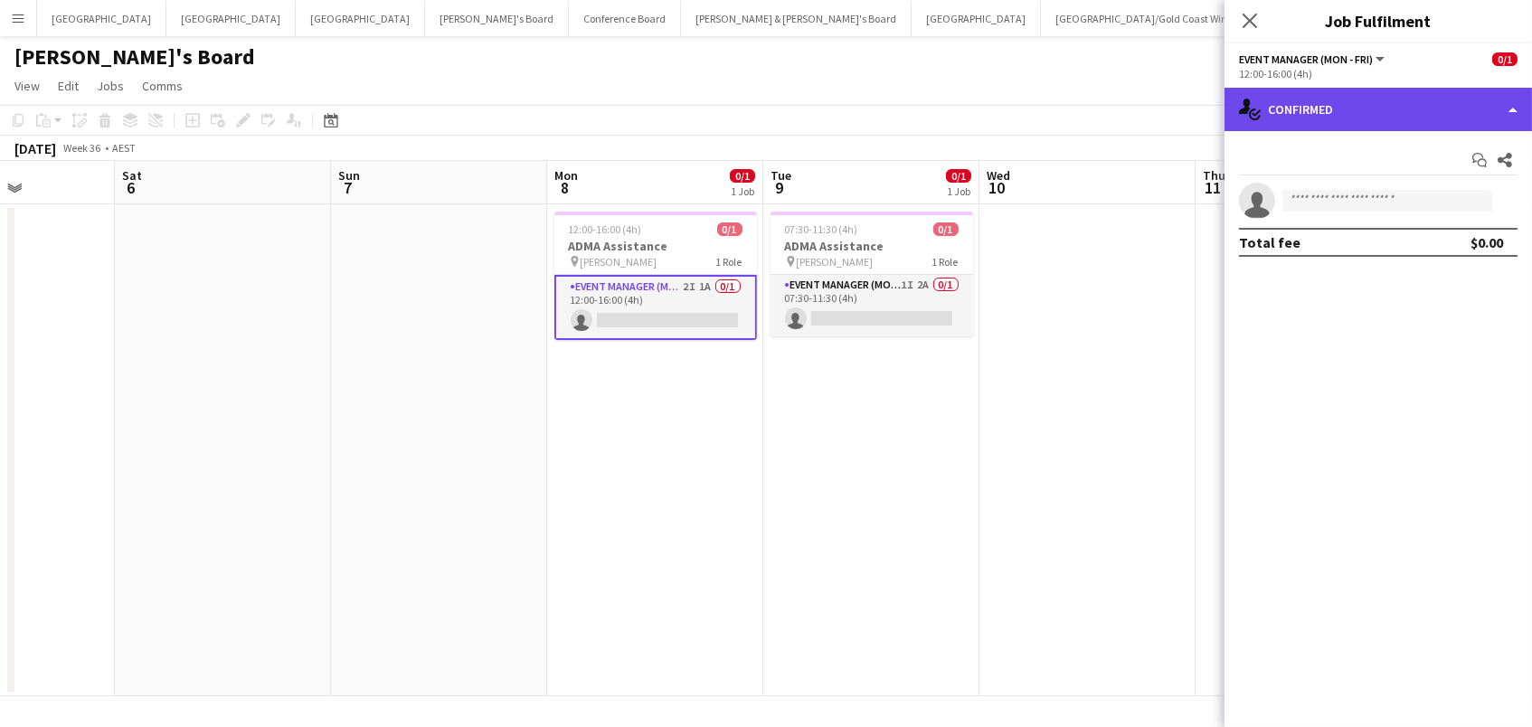
click at [1466, 103] on div "single-neutral-actions-check-2 Confirmed" at bounding box center [1377, 109] width 307 height 43
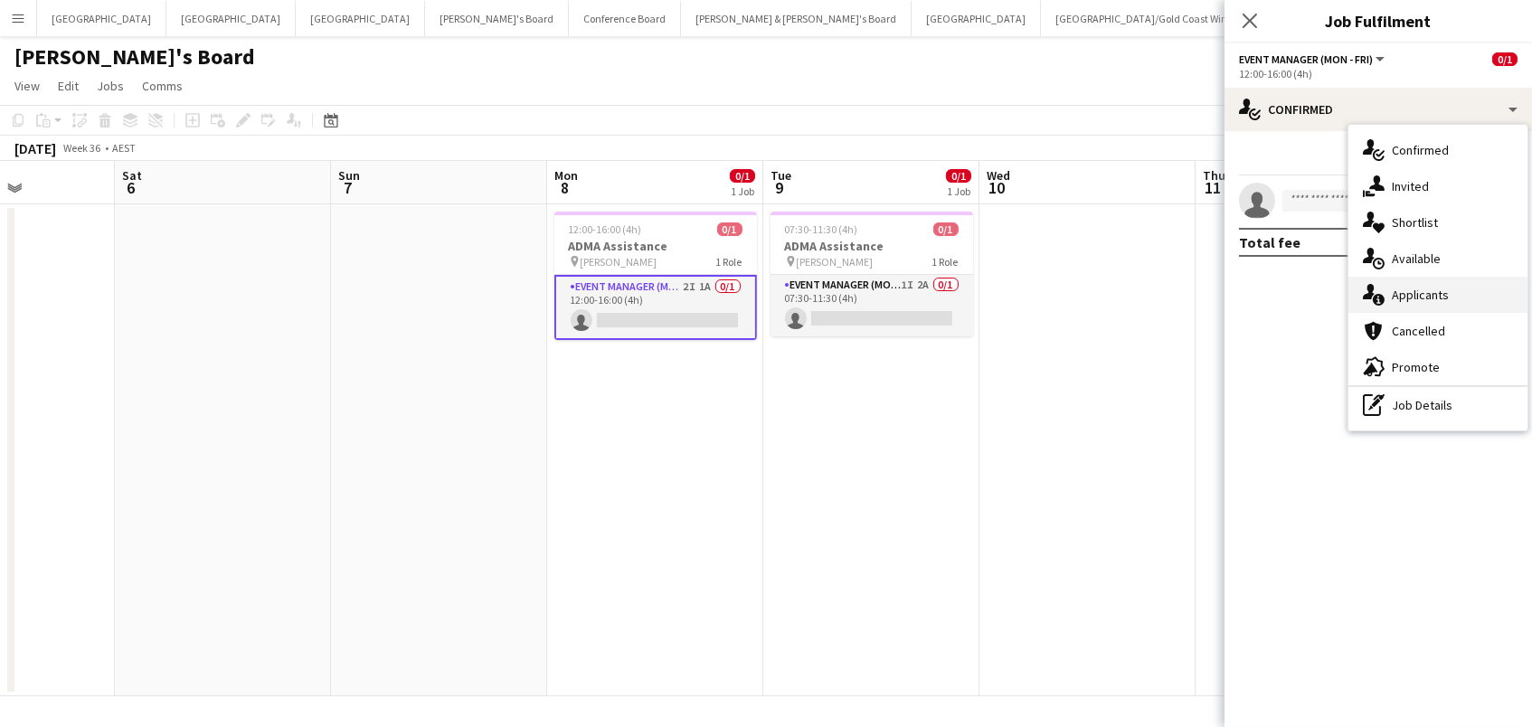
click at [1437, 297] on span "Applicants" at bounding box center [1420, 295] width 57 height 16
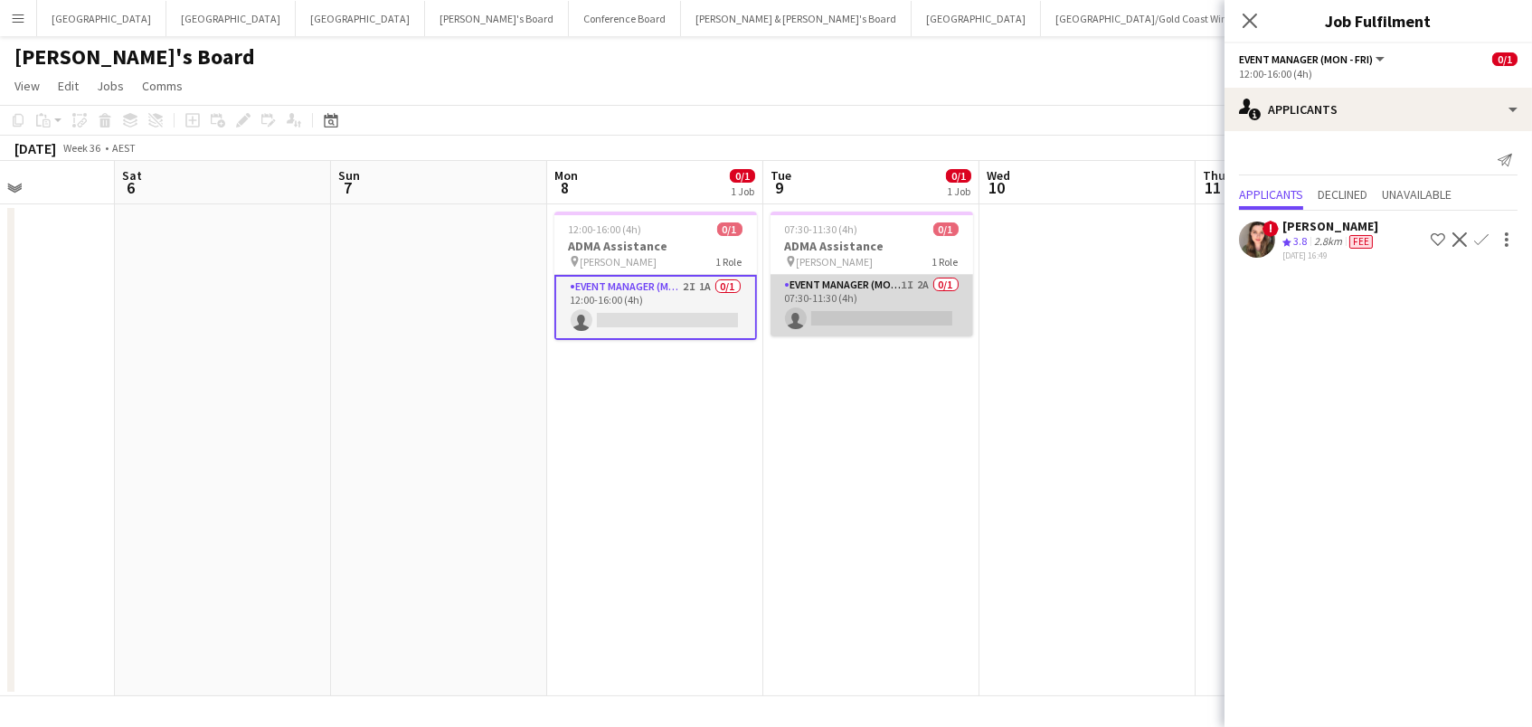
click at [840, 305] on app-card-role "Event Manager (Mon - Fri) 1I 2A 0/1 07:30-11:30 (4h) single-neutral-actions" at bounding box center [871, 305] width 203 height 61
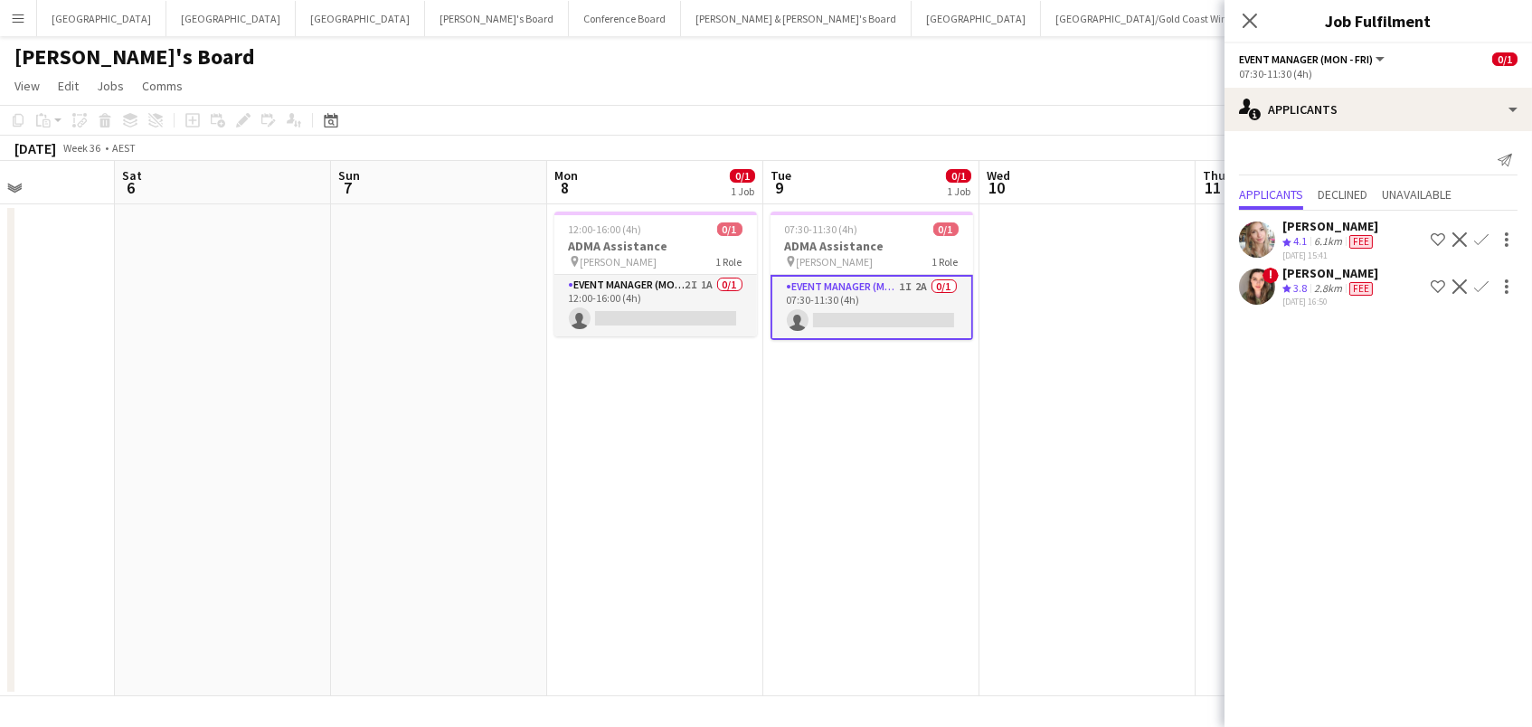
click at [738, 38] on div "[PERSON_NAME]'s Board" at bounding box center [766, 53] width 1532 height 34
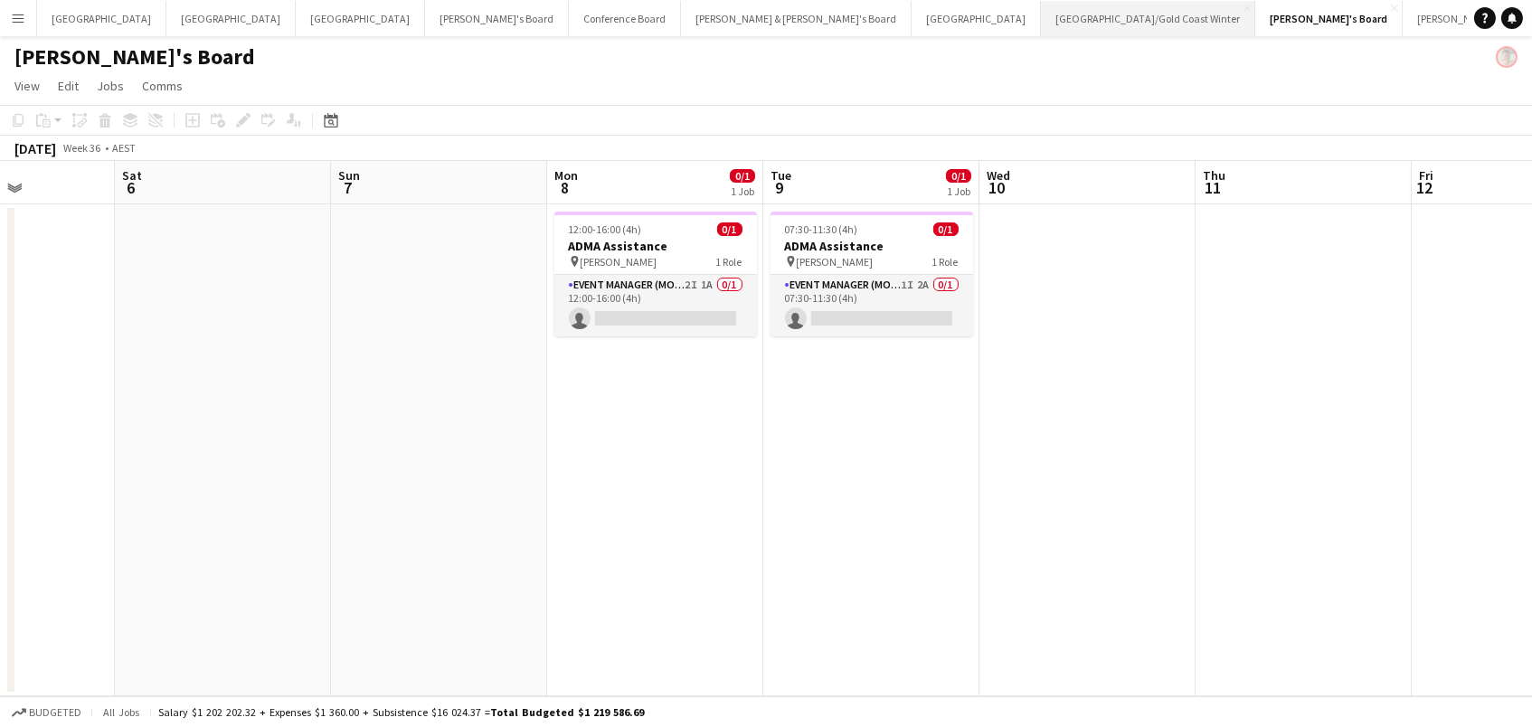
click at [1041, 28] on button "Brisbane/Gold Coast Winter Close" at bounding box center [1148, 18] width 214 height 35
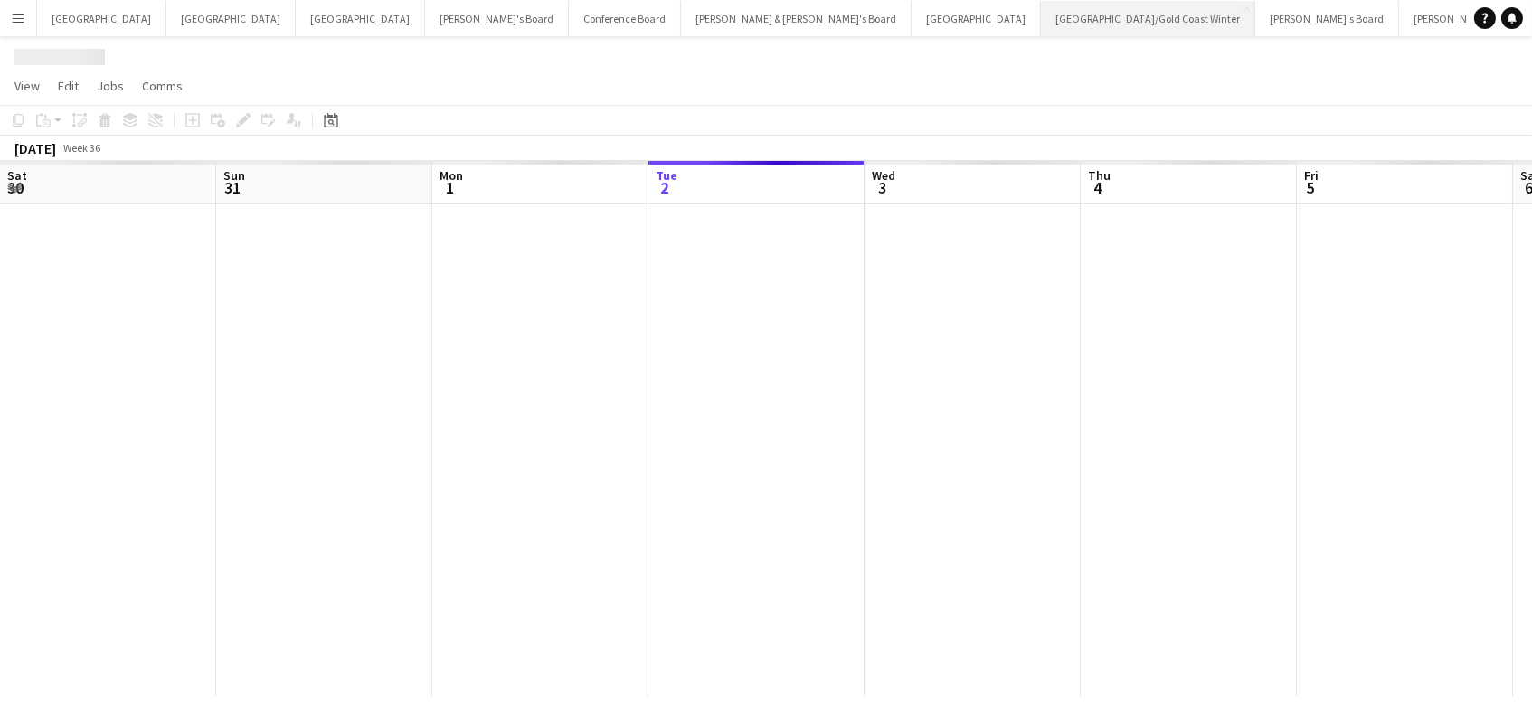
scroll to position [0, 431]
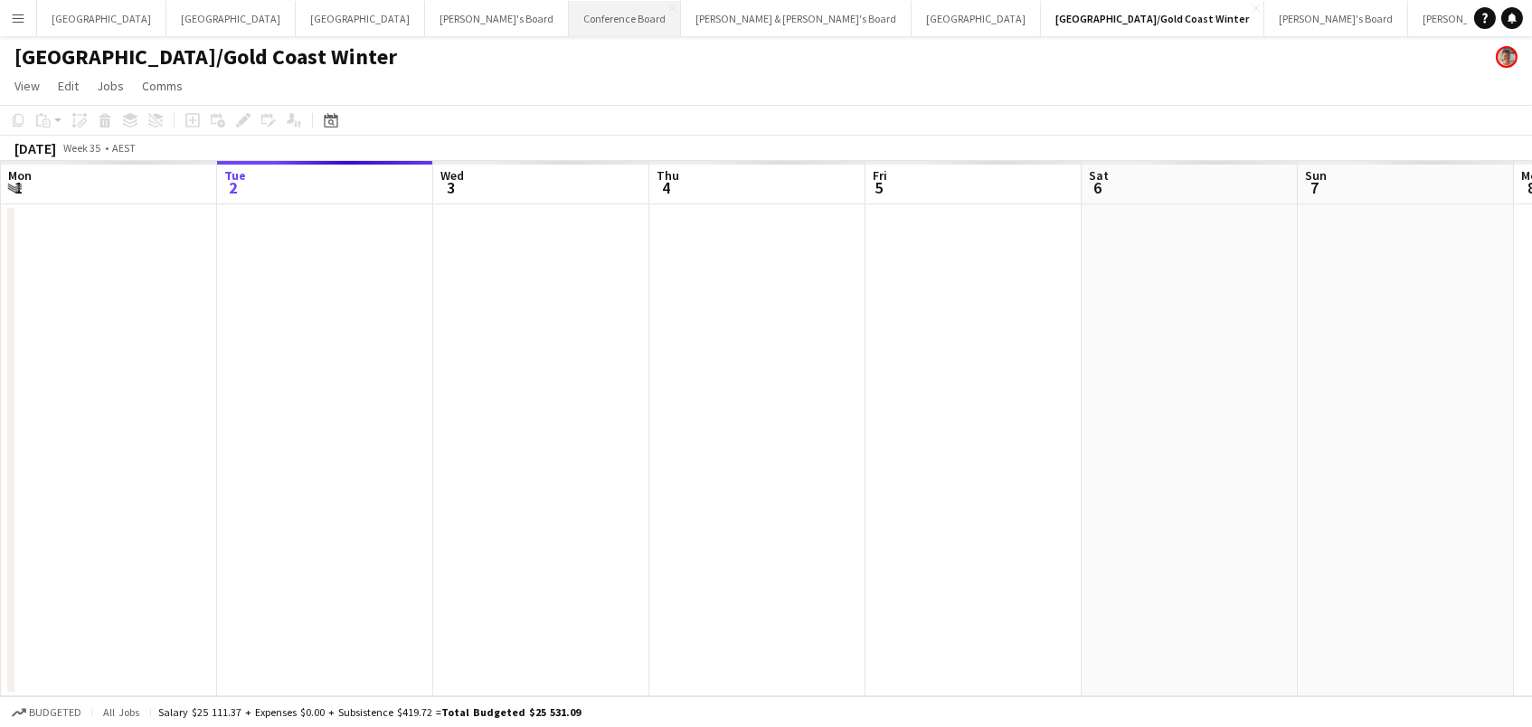
click at [569, 20] on button "Conference Board Close" at bounding box center [625, 18] width 112 height 35
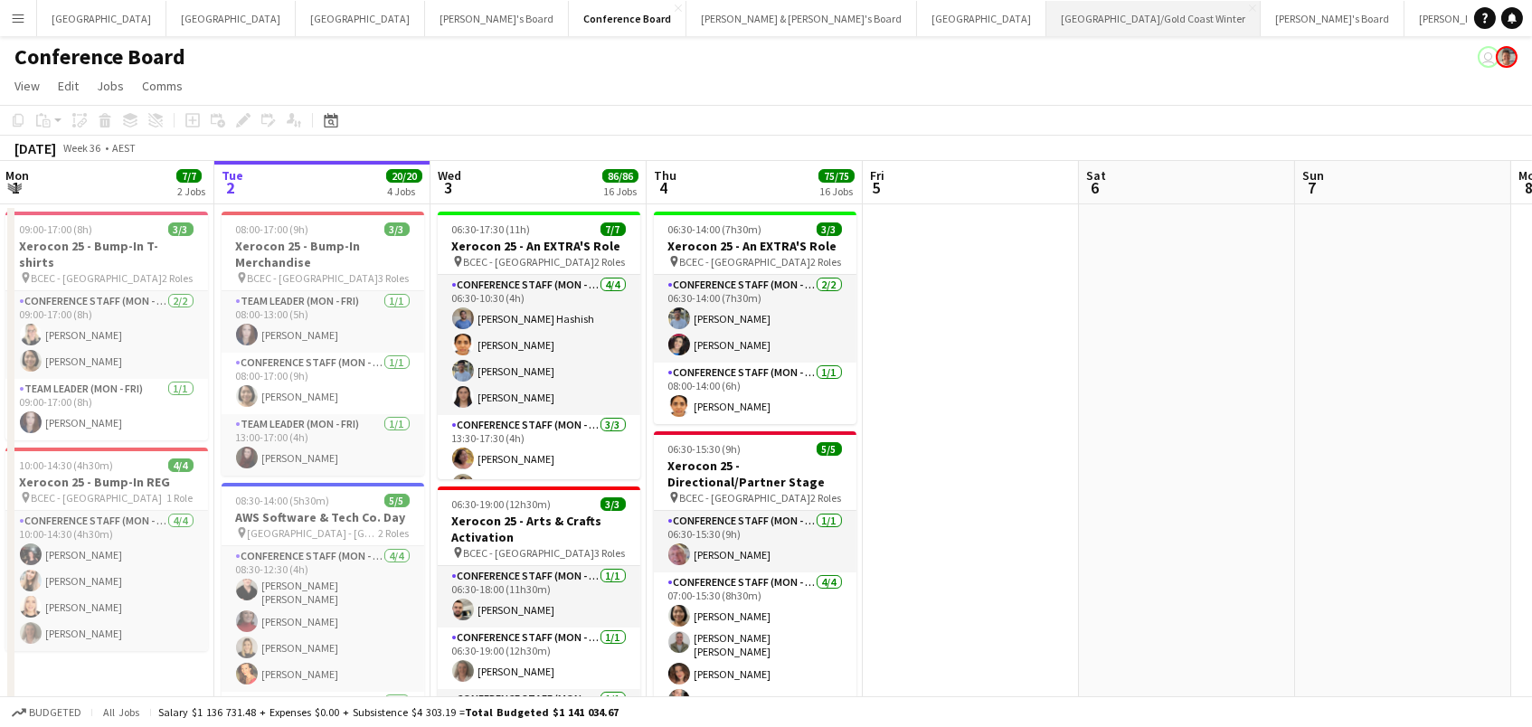
click at [1046, 27] on button "Brisbane/Gold Coast Winter Close" at bounding box center [1153, 18] width 214 height 35
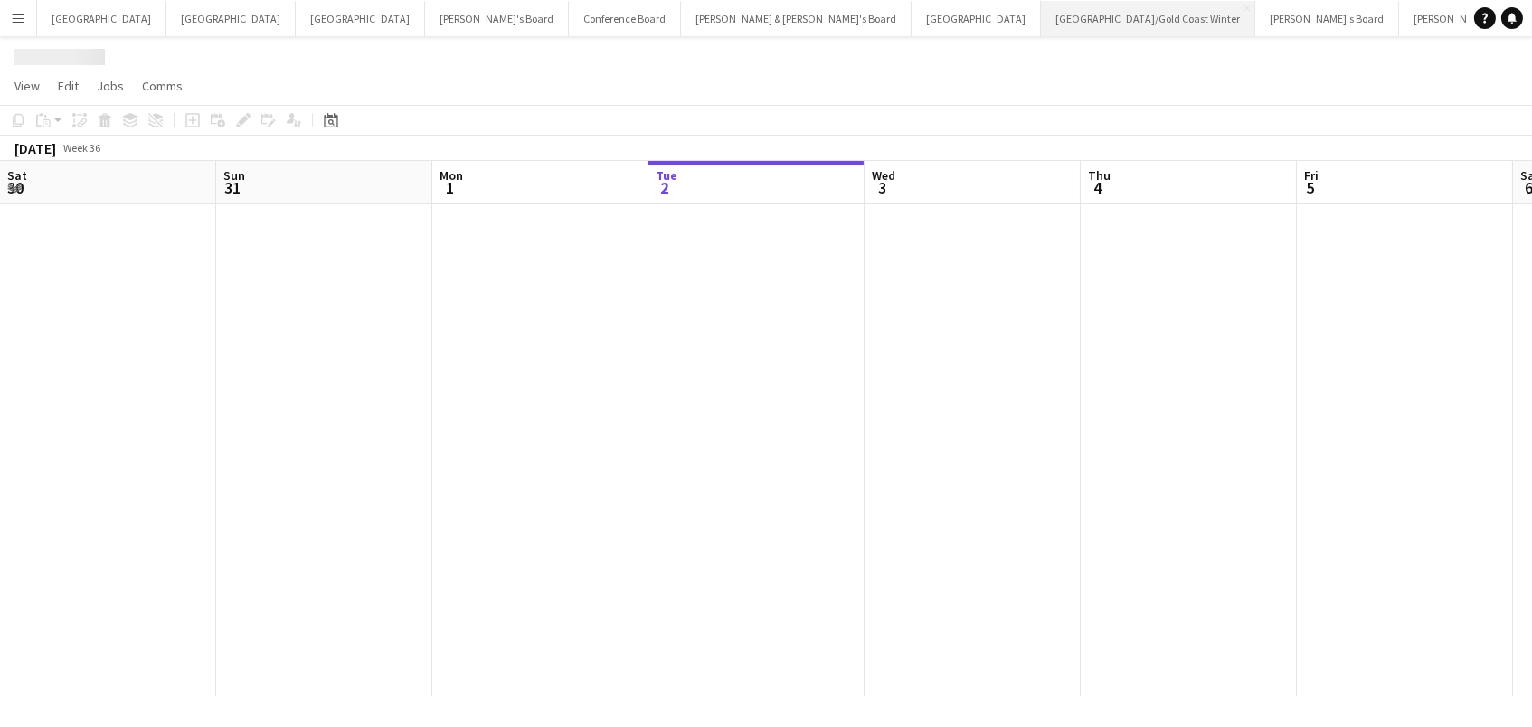
scroll to position [0, 431]
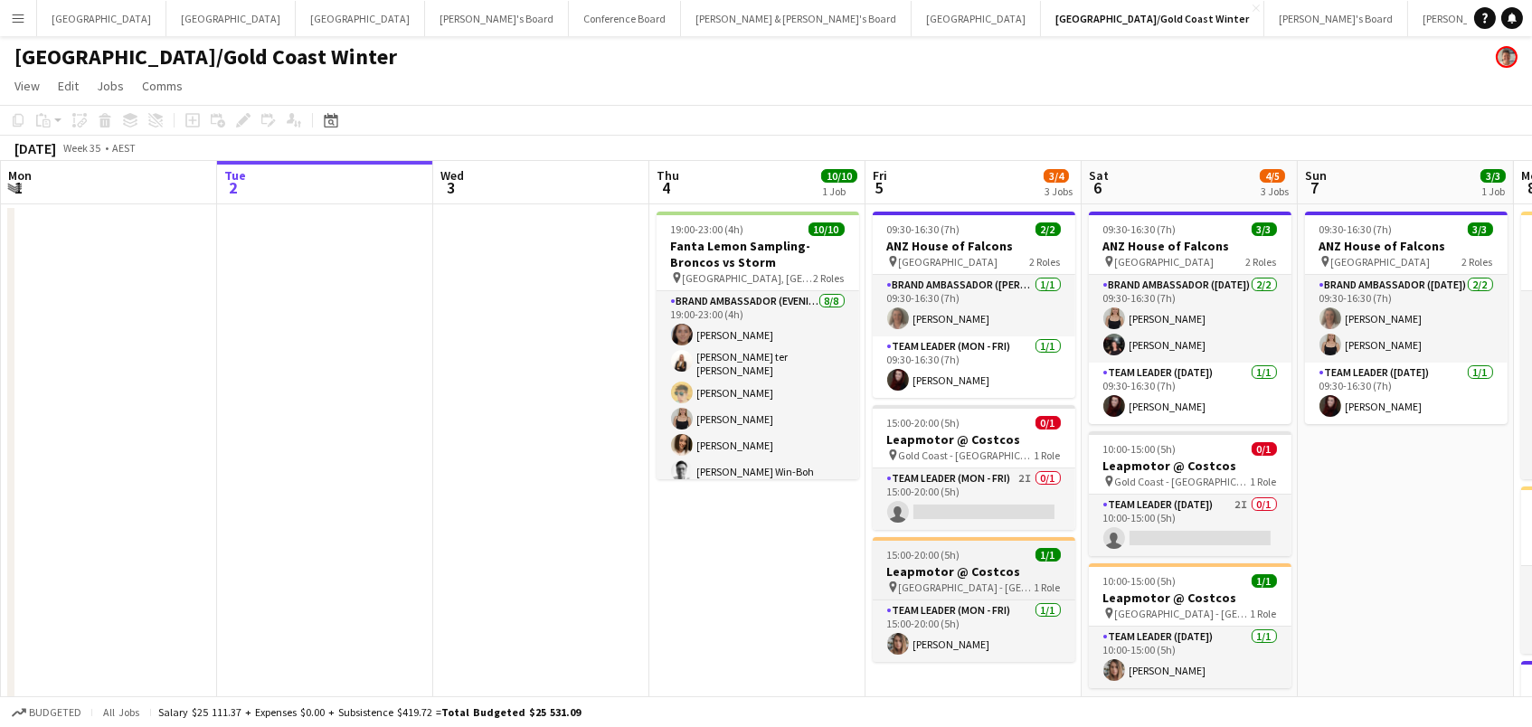
click at [989, 548] on div "15:00-20:00 (5h) 1/1" at bounding box center [974, 555] width 203 height 14
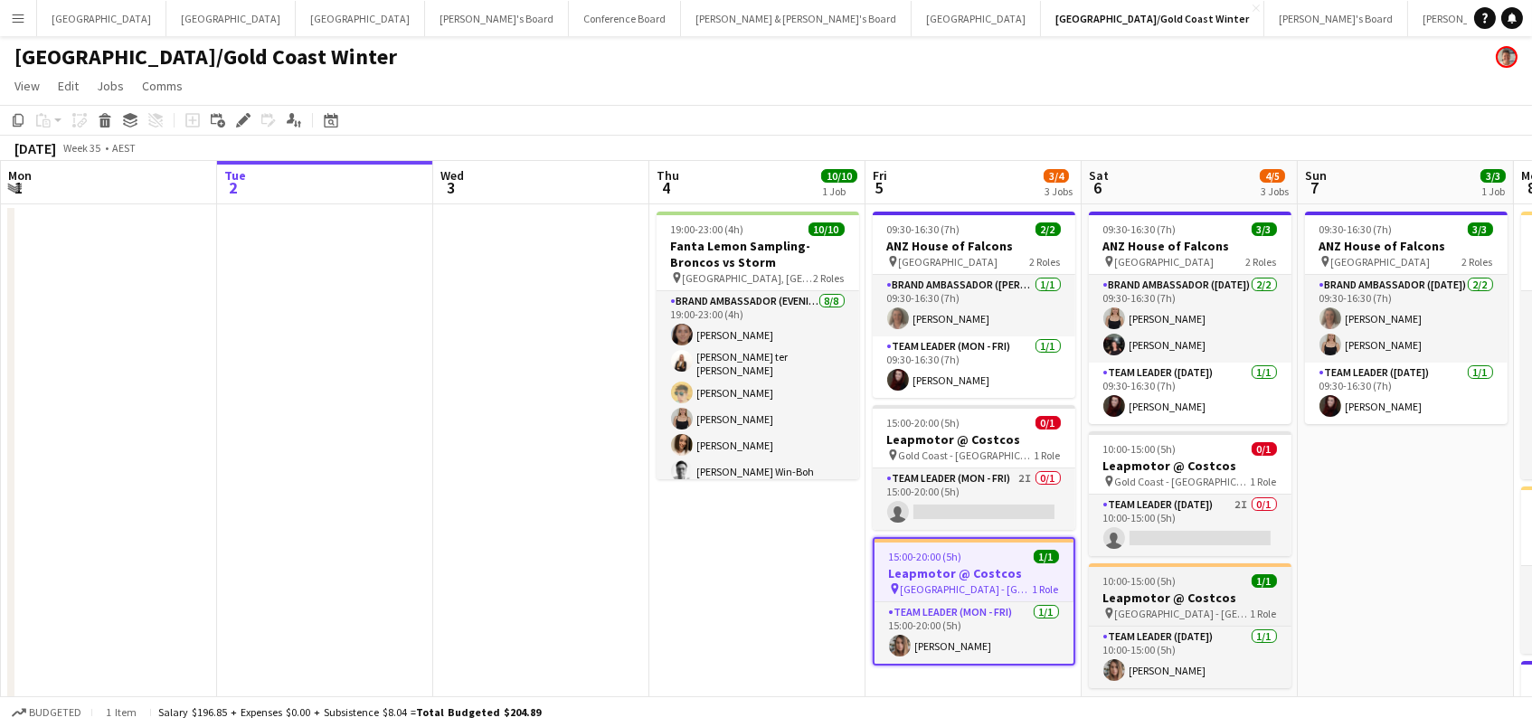
click at [1128, 575] on span "10:00-15:00 (5h)" at bounding box center [1139, 581] width 73 height 14
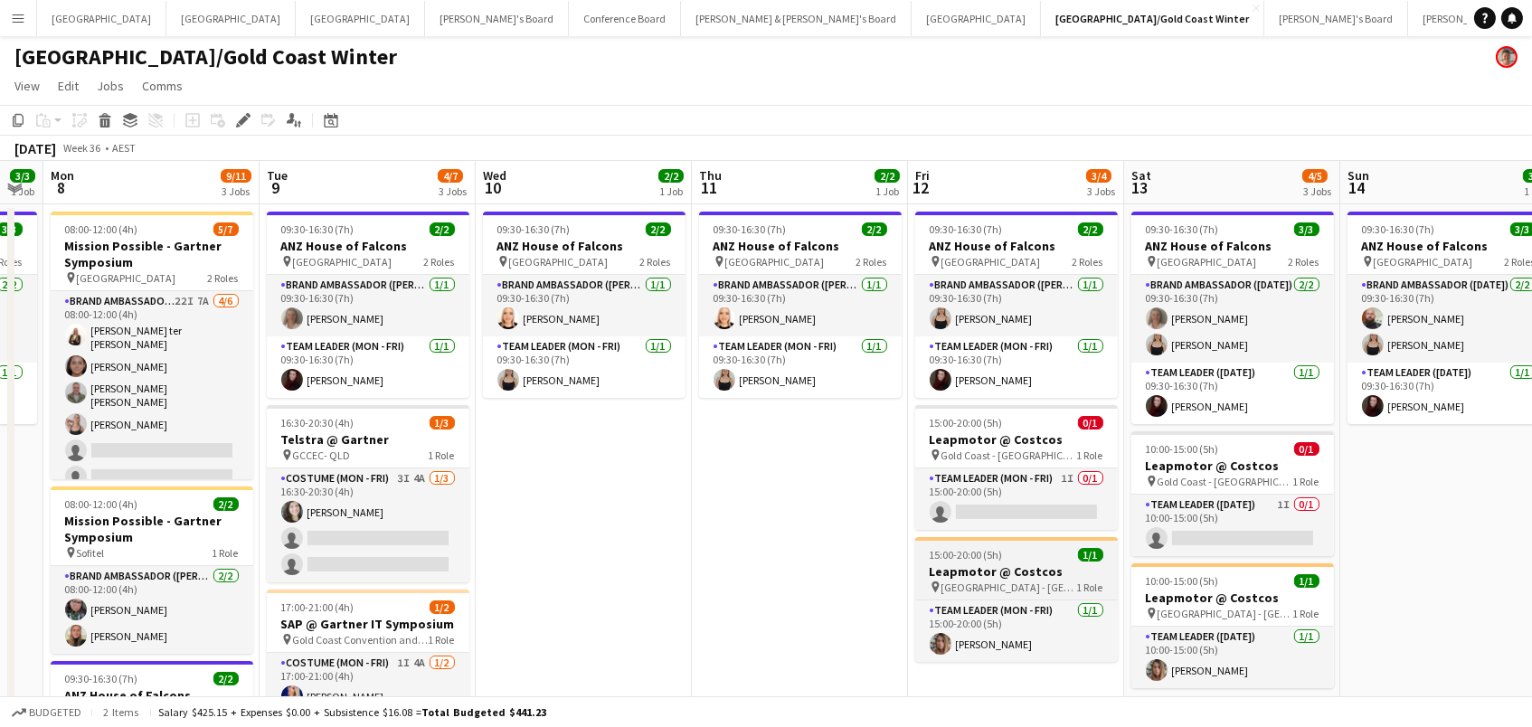
click at [1045, 580] on div "pin North Lakes - QLD 1 Role" at bounding box center [1016, 587] width 203 height 14
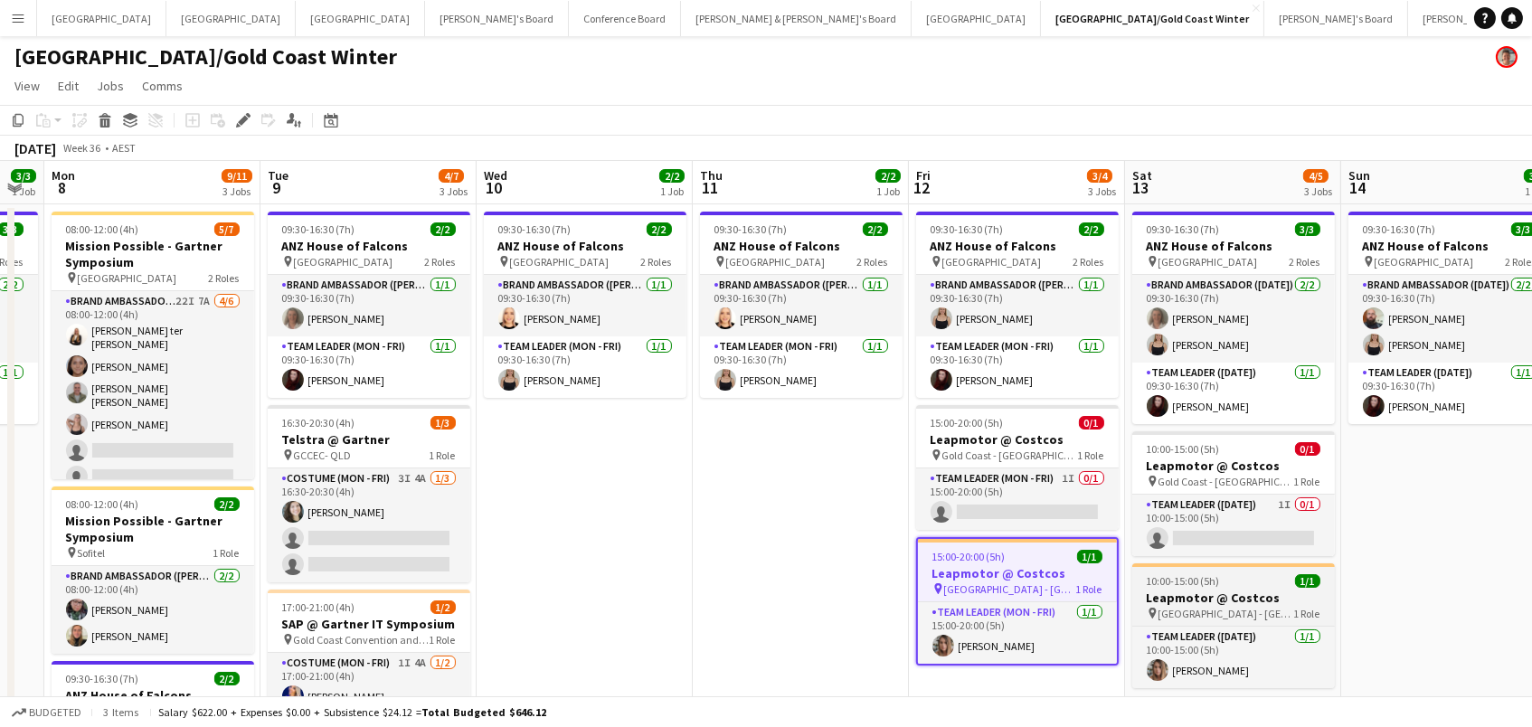
click at [1197, 606] on div "pin North Lakes - QLD 1 Role" at bounding box center [1233, 613] width 203 height 14
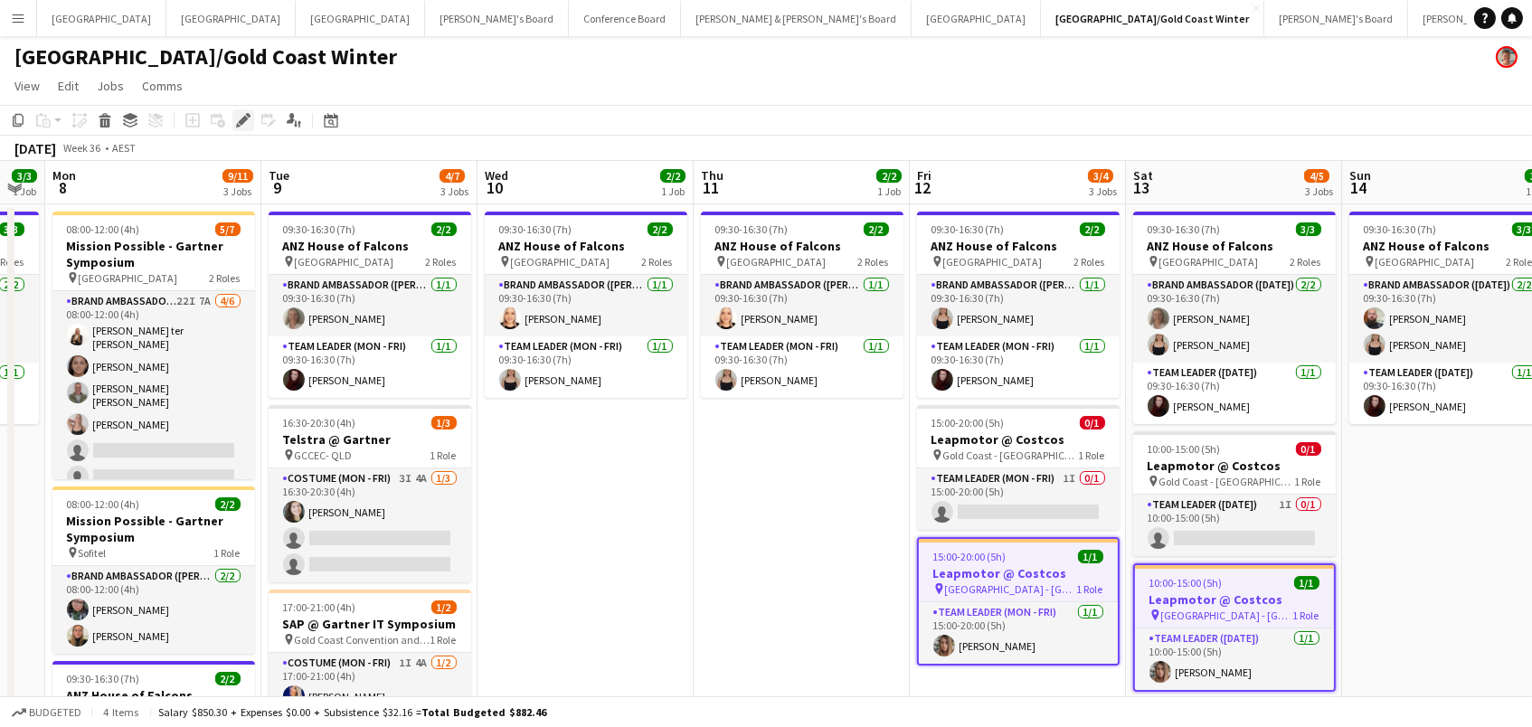
click at [236, 118] on icon "Edit" at bounding box center [243, 120] width 14 height 14
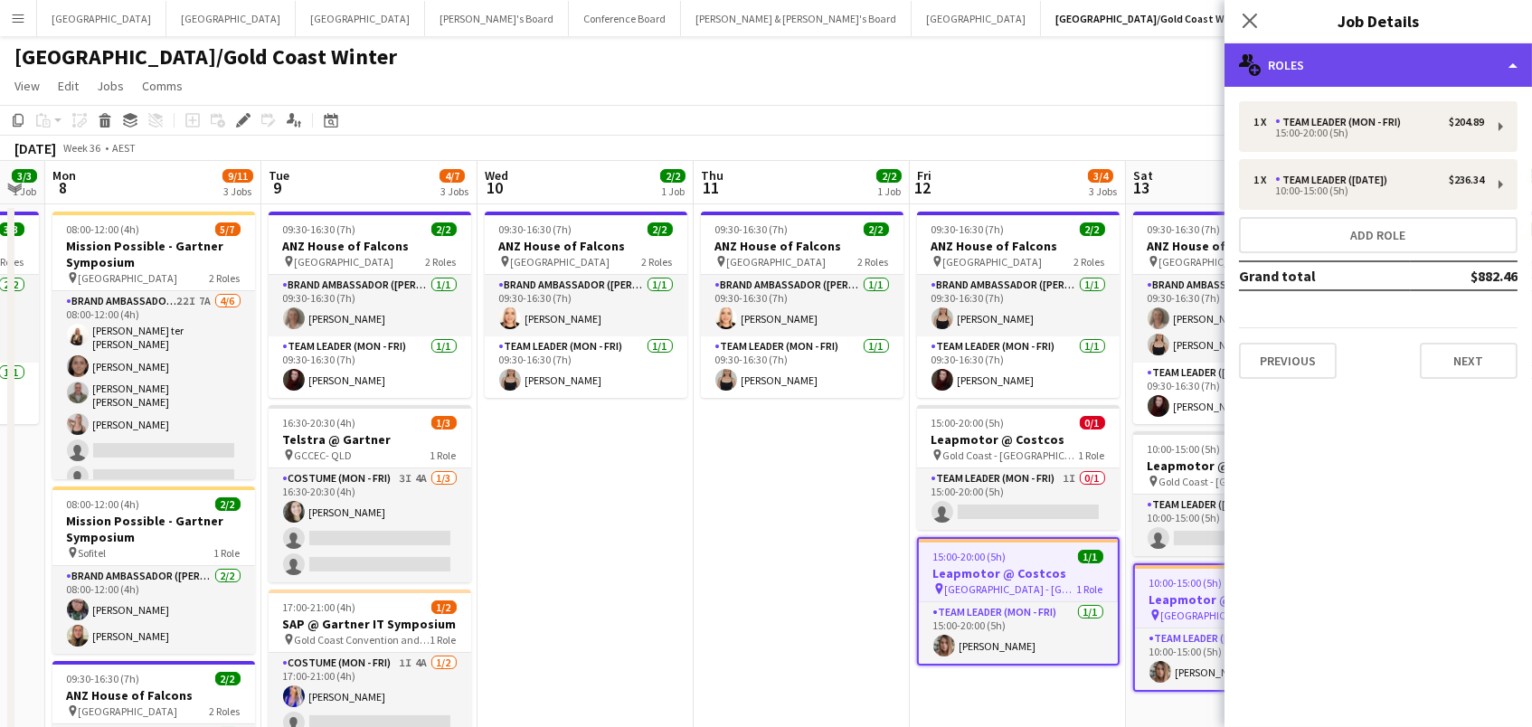
click at [1321, 53] on div "multiple-users-add Roles" at bounding box center [1377, 64] width 307 height 43
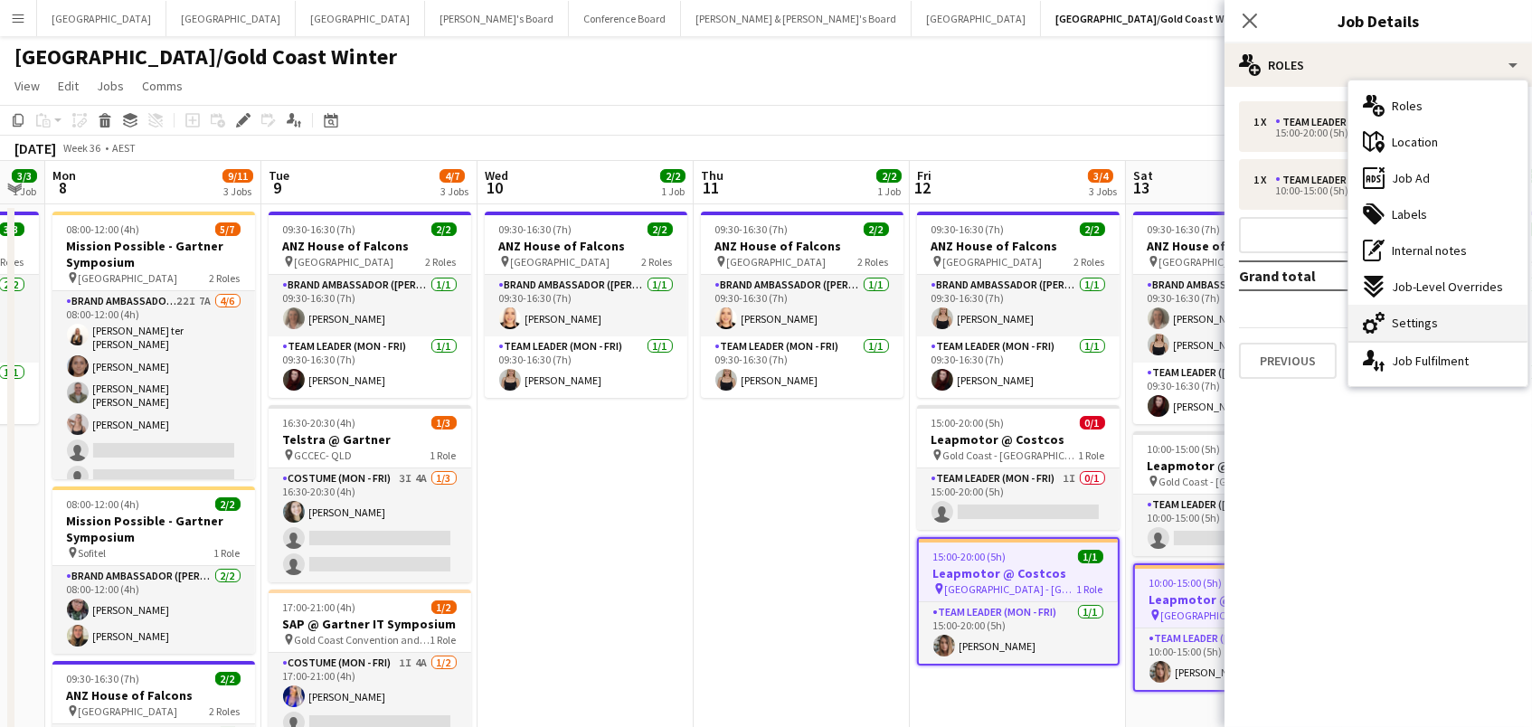
click at [1400, 324] on span "Settings" at bounding box center [1415, 323] width 46 height 16
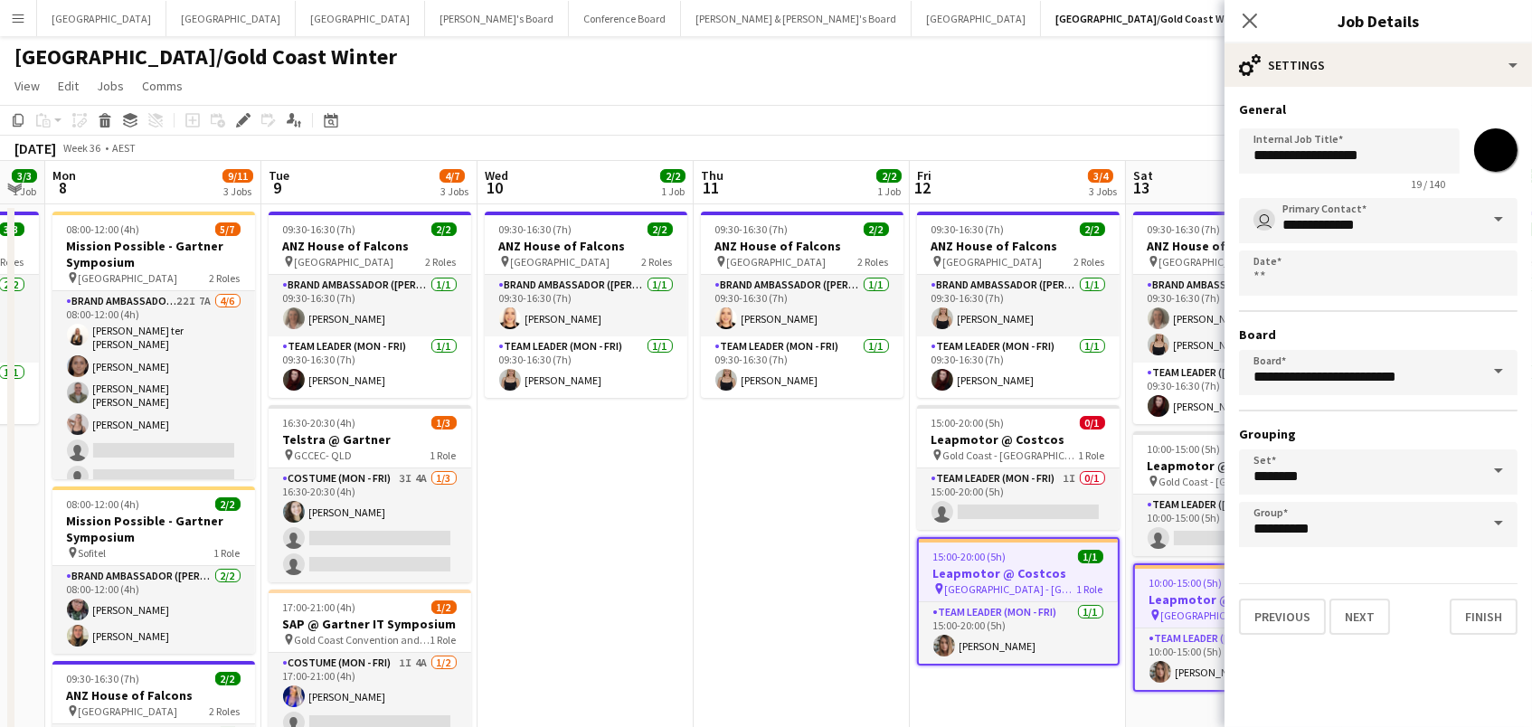
click at [1493, 147] on input "*******" at bounding box center [1495, 150] width 65 height 65
type input "*******"
click at [1102, 116] on app-toolbar "Copy Paste Paste Command V Paste with crew Command Shift V Paste linked Job [GE…" at bounding box center [766, 120] width 1532 height 31
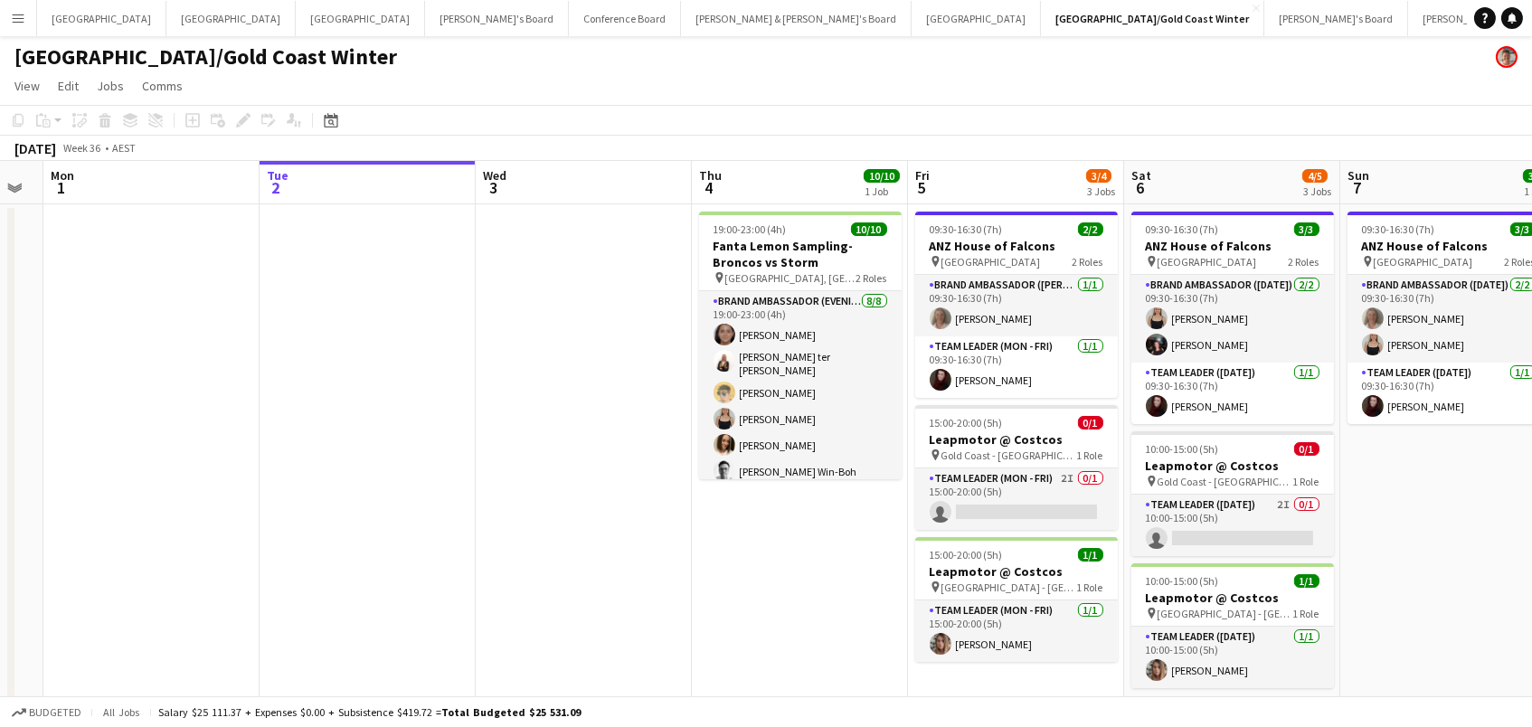
scroll to position [0, 454]
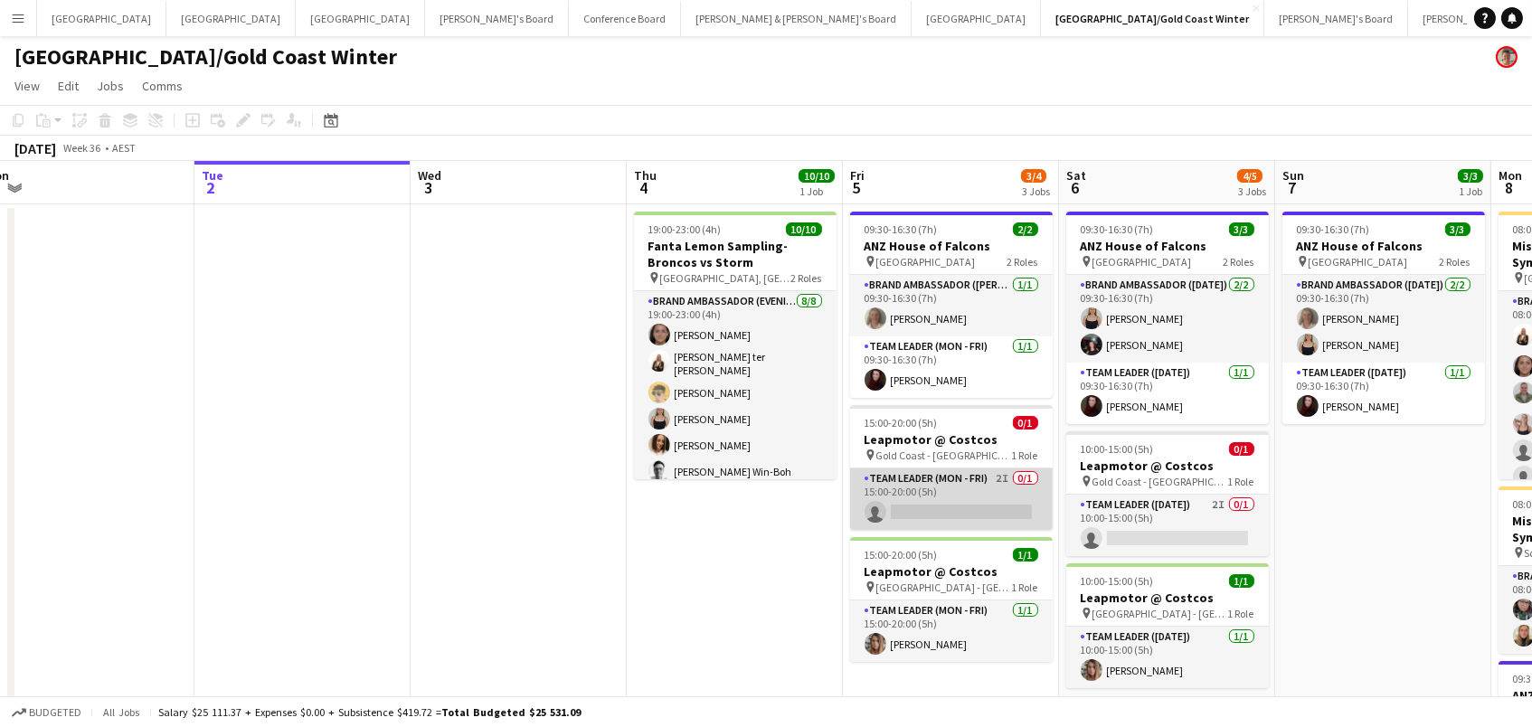
click at [926, 502] on app-card-role "Team Leader (Mon - Fri) 2I 0/1 15:00-20:00 (5h) single-neutral-actions" at bounding box center [951, 498] width 203 height 61
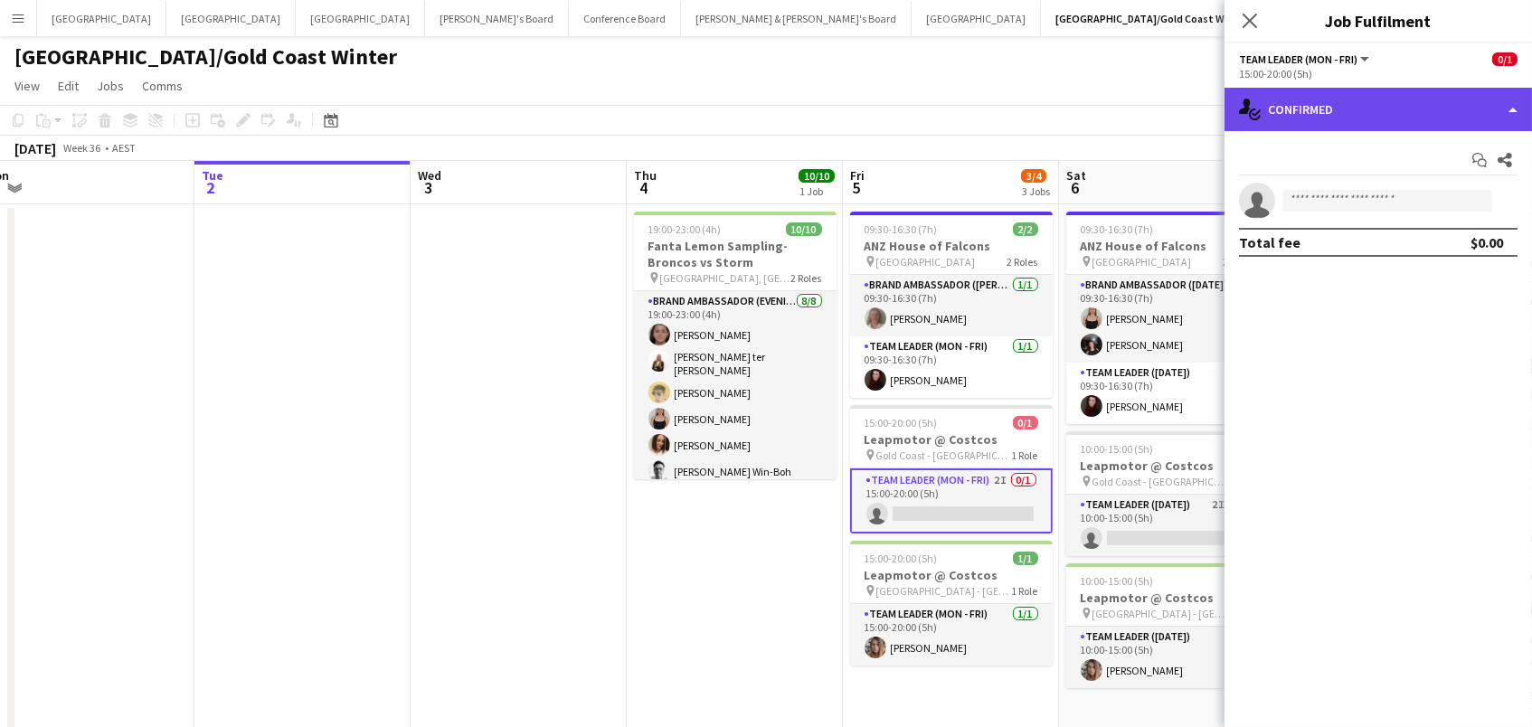
click at [1378, 91] on div "single-neutral-actions-check-2 Confirmed" at bounding box center [1377, 109] width 307 height 43
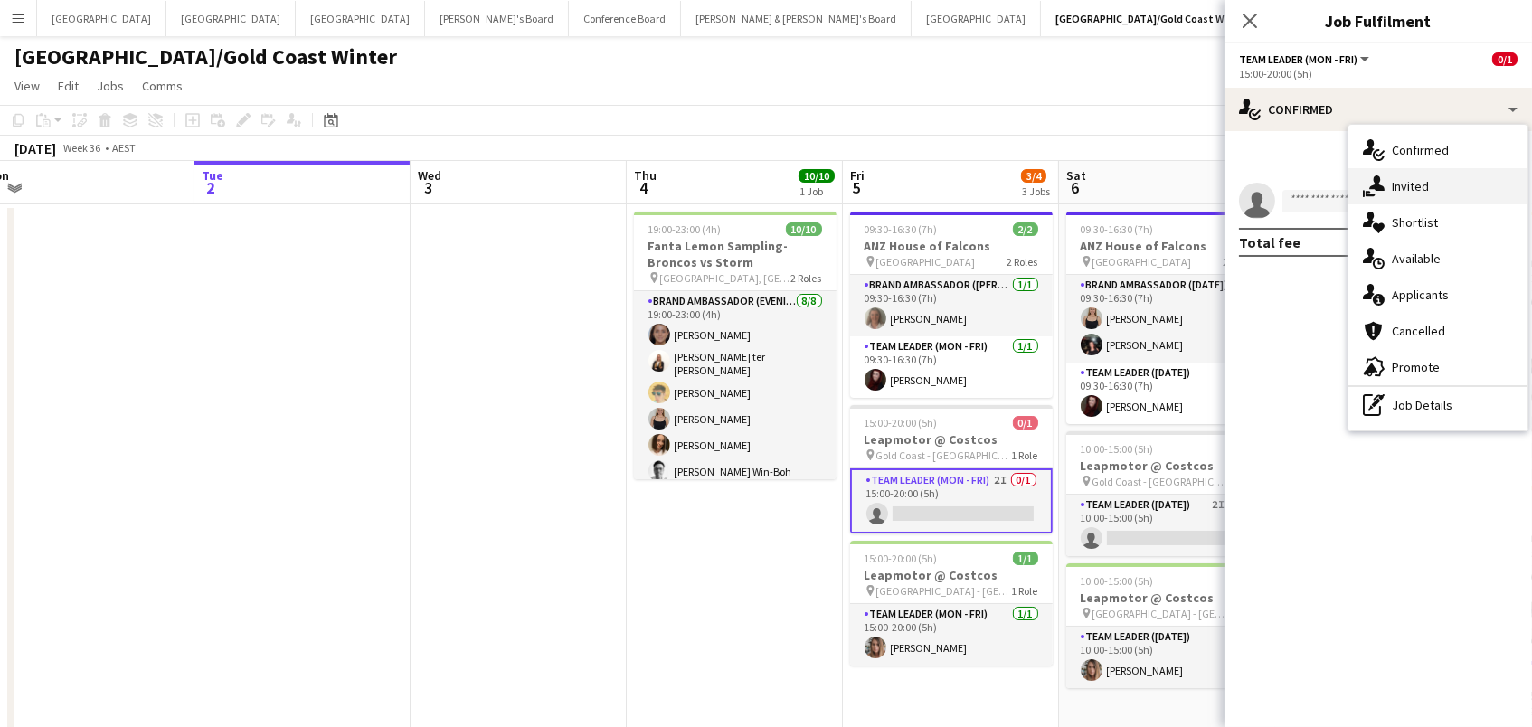
click at [1403, 191] on span "Invited" at bounding box center [1410, 186] width 37 height 16
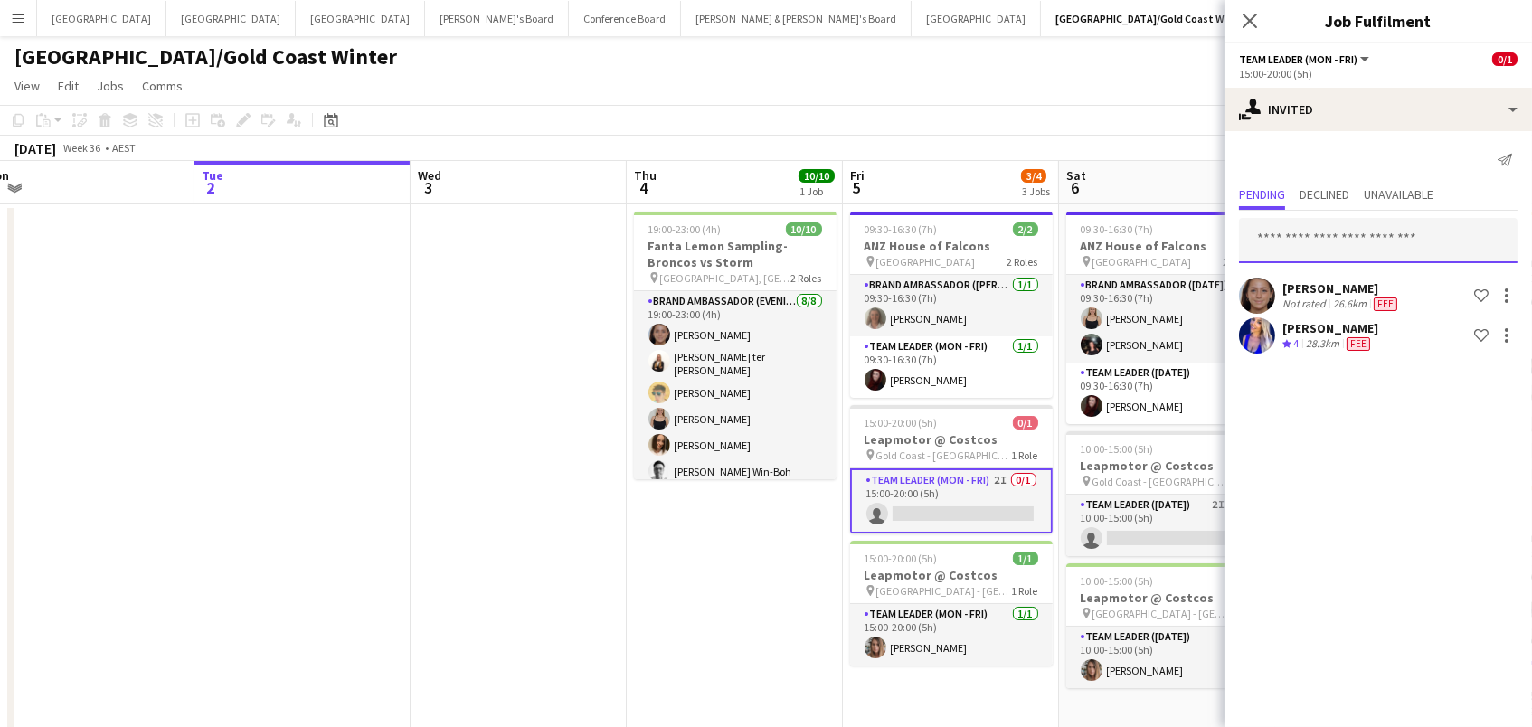
click at [1280, 228] on input "text" at bounding box center [1378, 240] width 278 height 45
type input "*******"
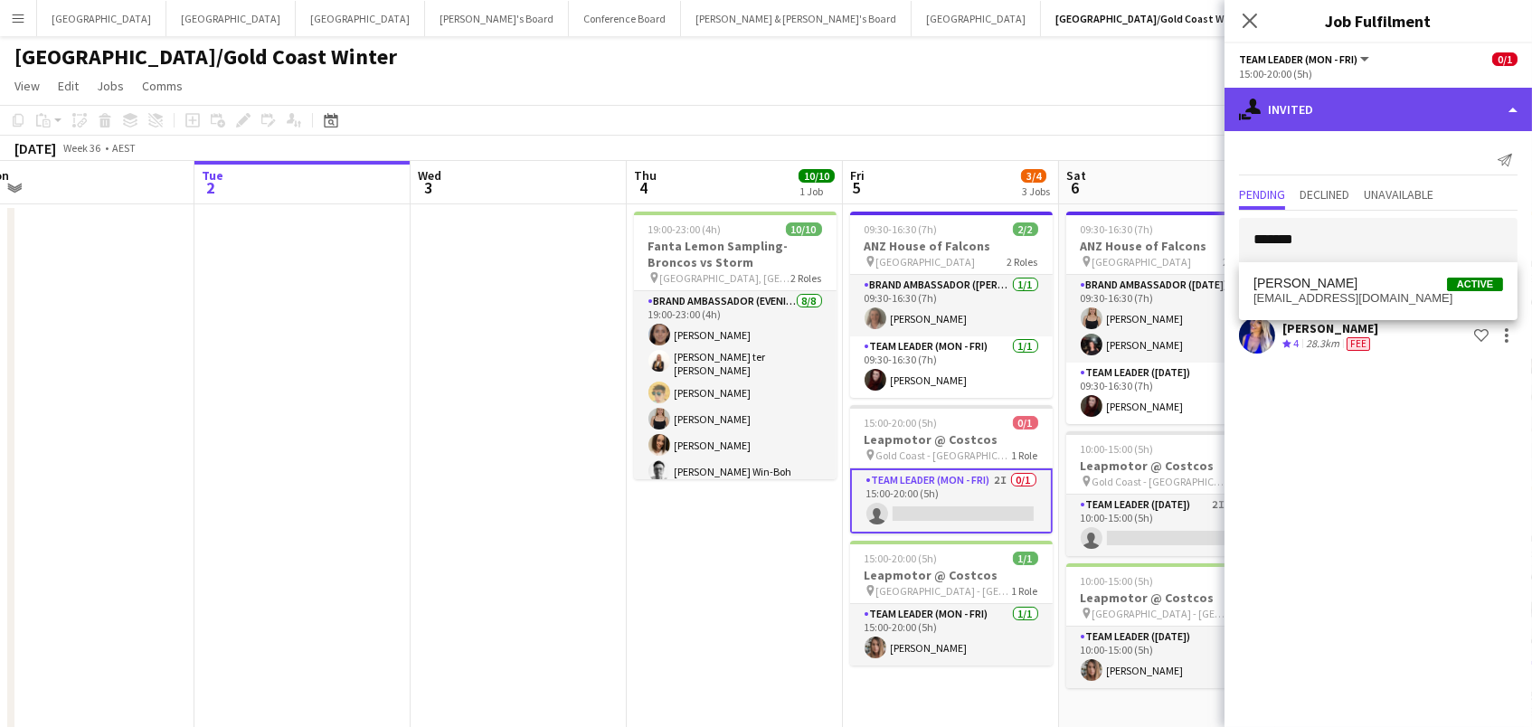
drag, startPoint x: 1274, startPoint y: 227, endPoint x: 1343, endPoint y: 103, distance: 141.7
click at [1343, 103] on div "single-neutral-actions-share-1 Invited" at bounding box center [1377, 109] width 307 height 43
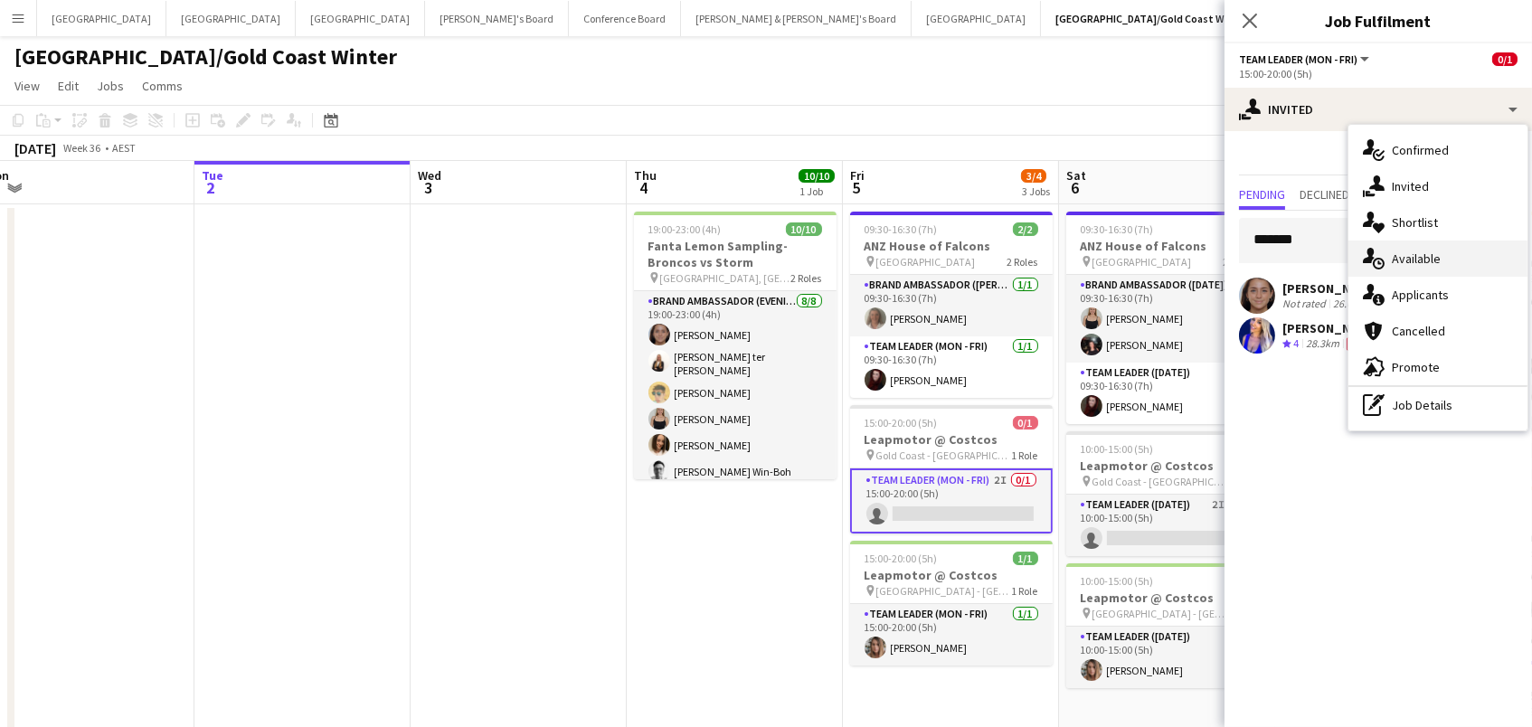
click at [1406, 263] on span "Available" at bounding box center [1416, 258] width 49 height 16
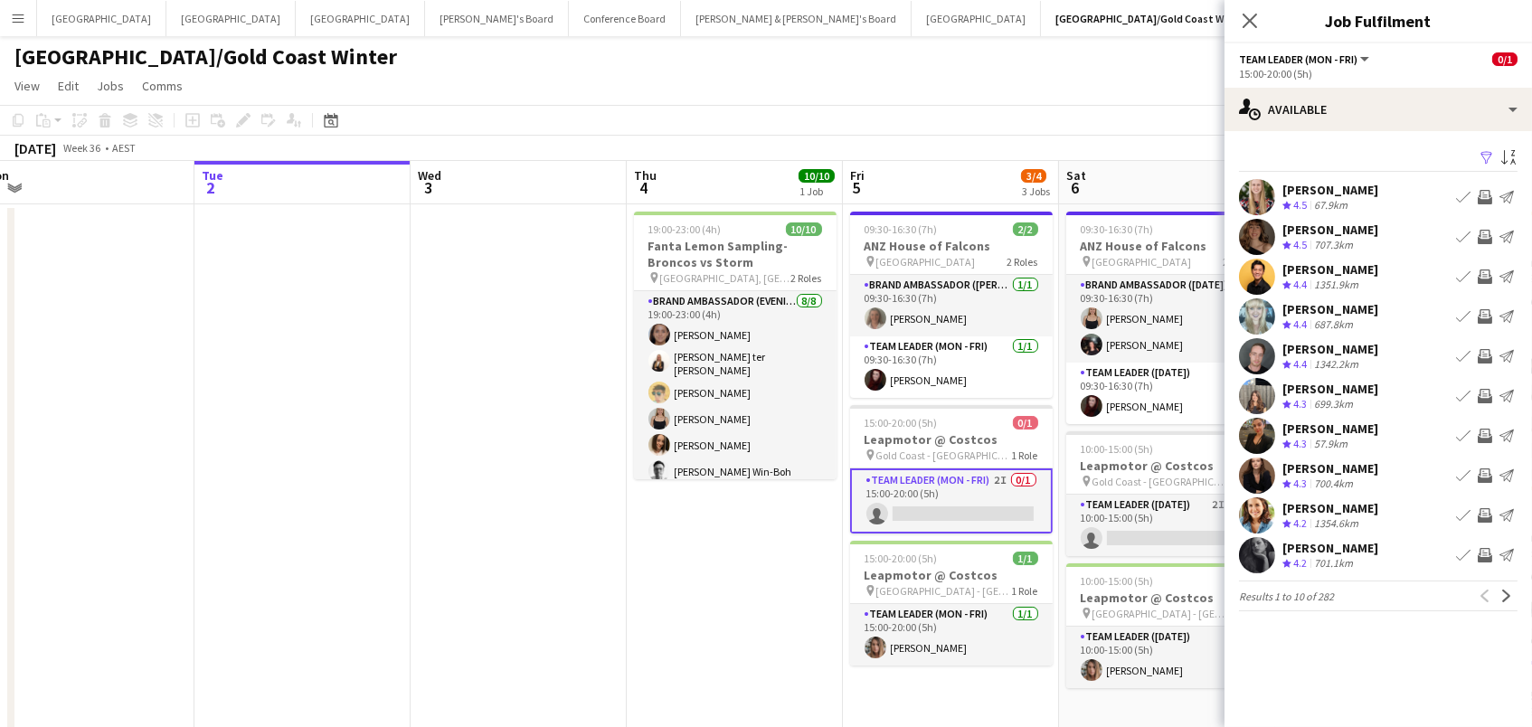
click at [1481, 152] on app-icon "Filter" at bounding box center [1486, 158] width 14 height 17
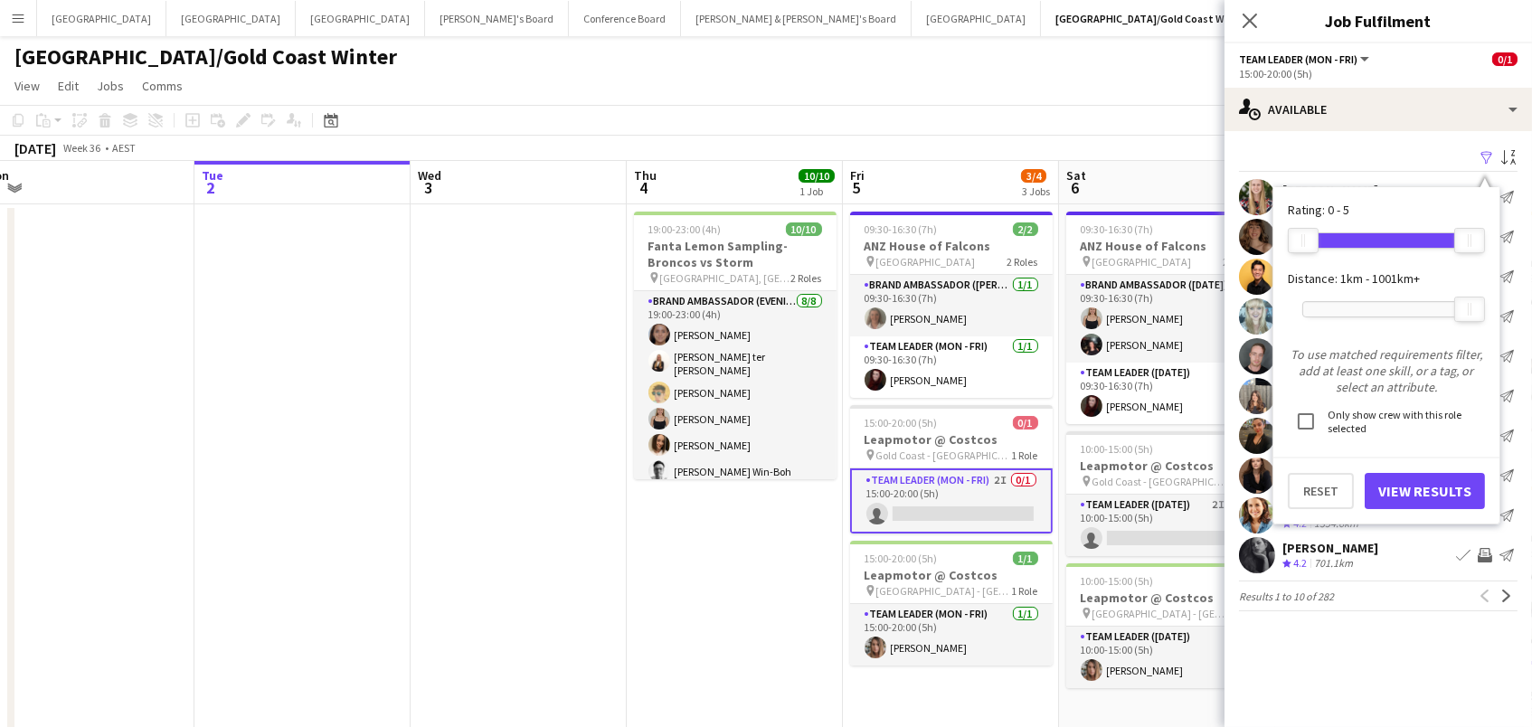
click at [1336, 302] on div at bounding box center [1386, 309] width 166 height 14
click at [1410, 486] on button "View Results" at bounding box center [1424, 491] width 120 height 36
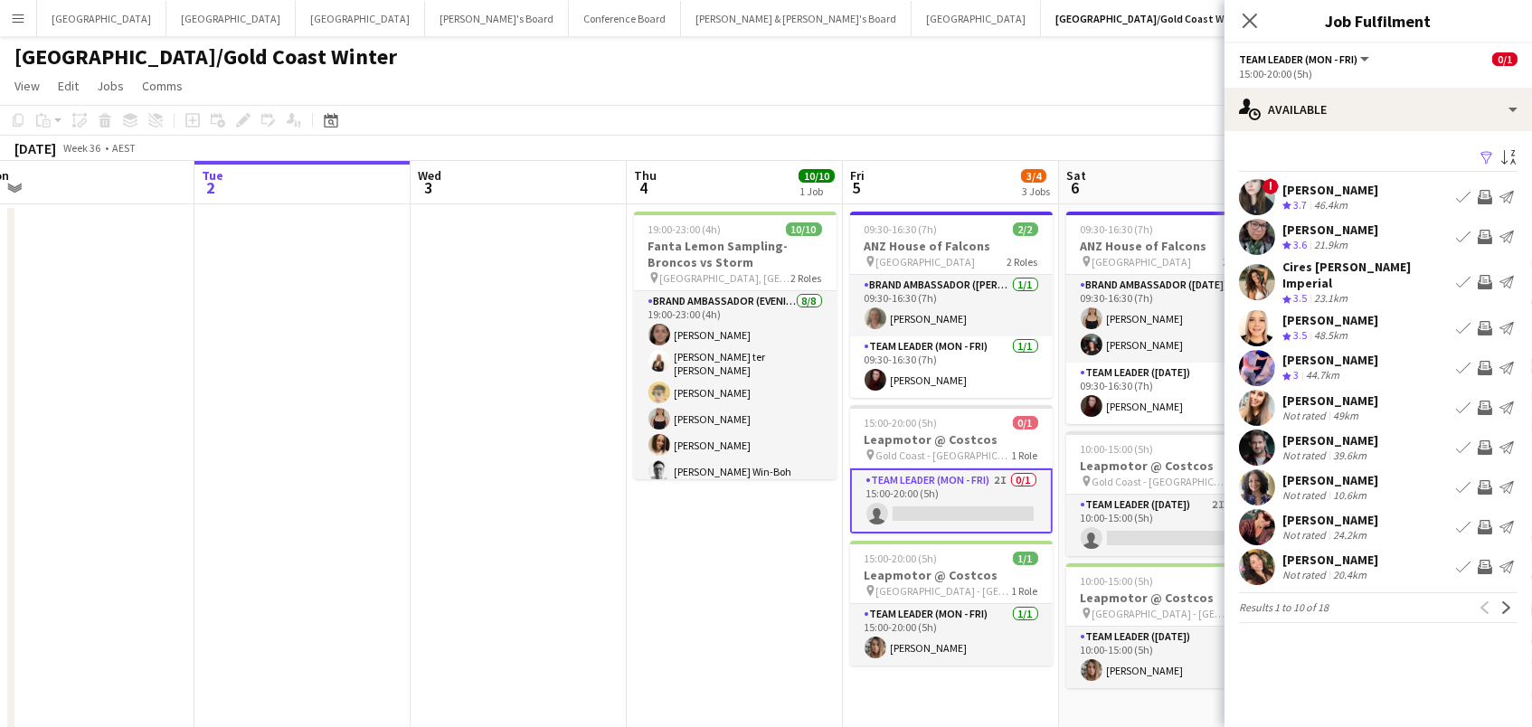
click at [1481, 326] on app-icon "Invite crew" at bounding box center [1484, 328] width 14 height 14
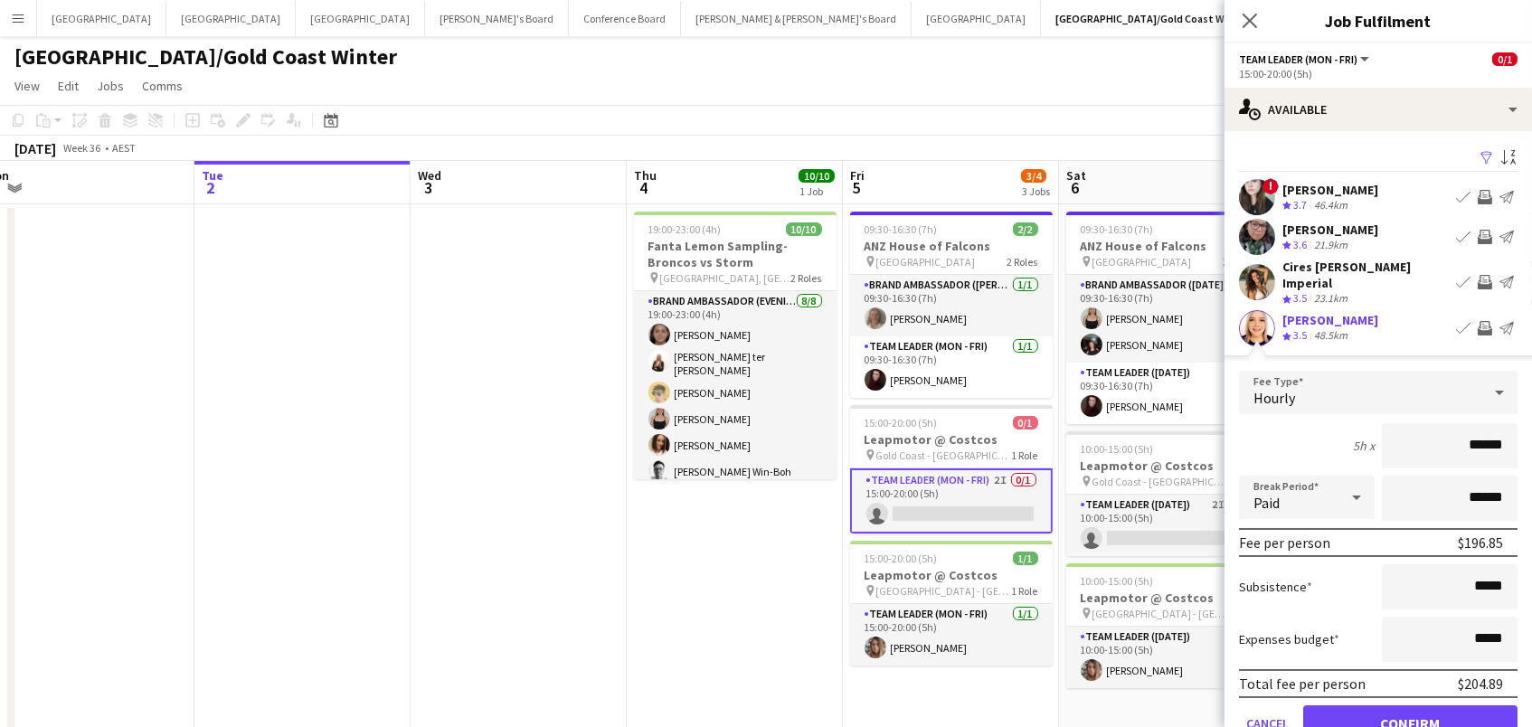
click at [1410, 718] on button "Confirm" at bounding box center [1410, 723] width 214 height 36
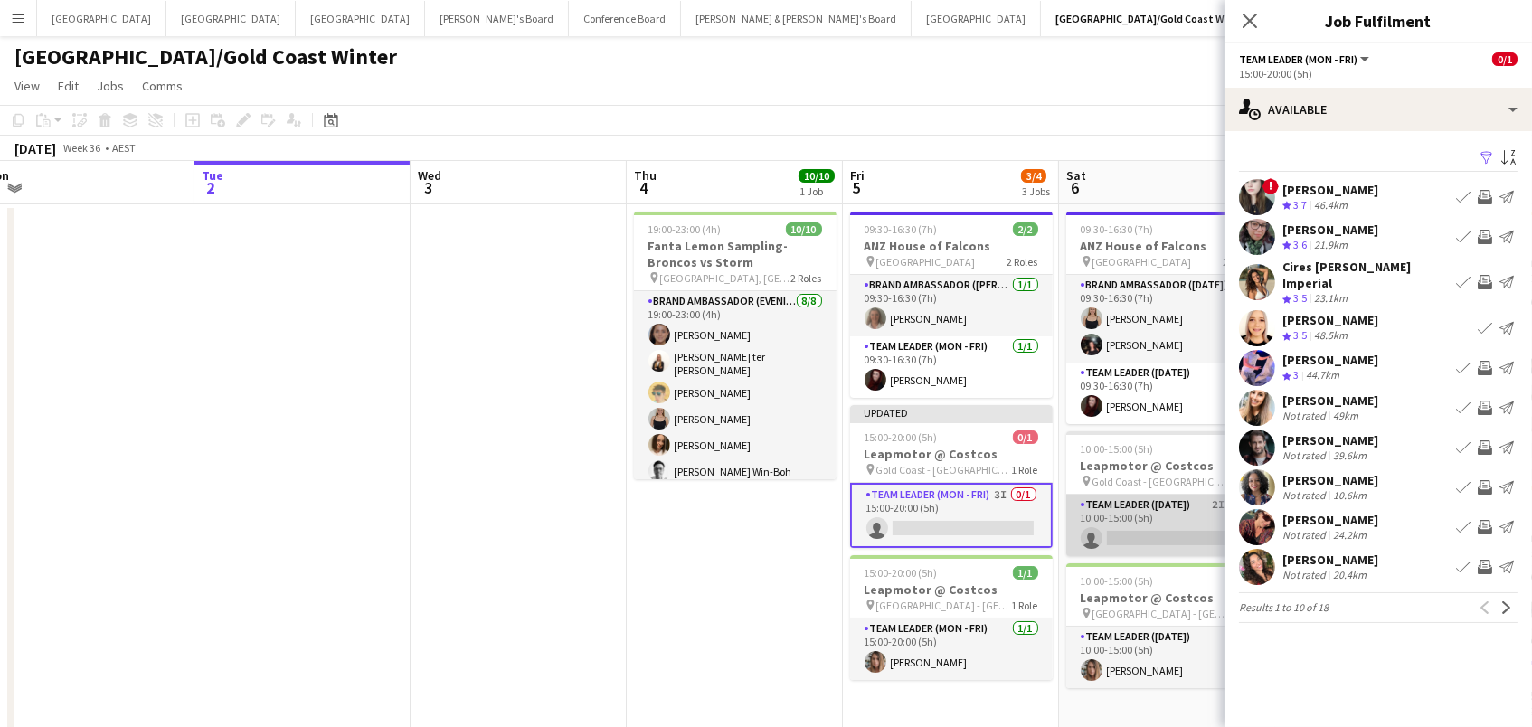
click at [1182, 514] on app-card-role "Team Leader (Saturday) 2I 0/1 10:00-15:00 (5h) single-neutral-actions" at bounding box center [1167, 525] width 203 height 61
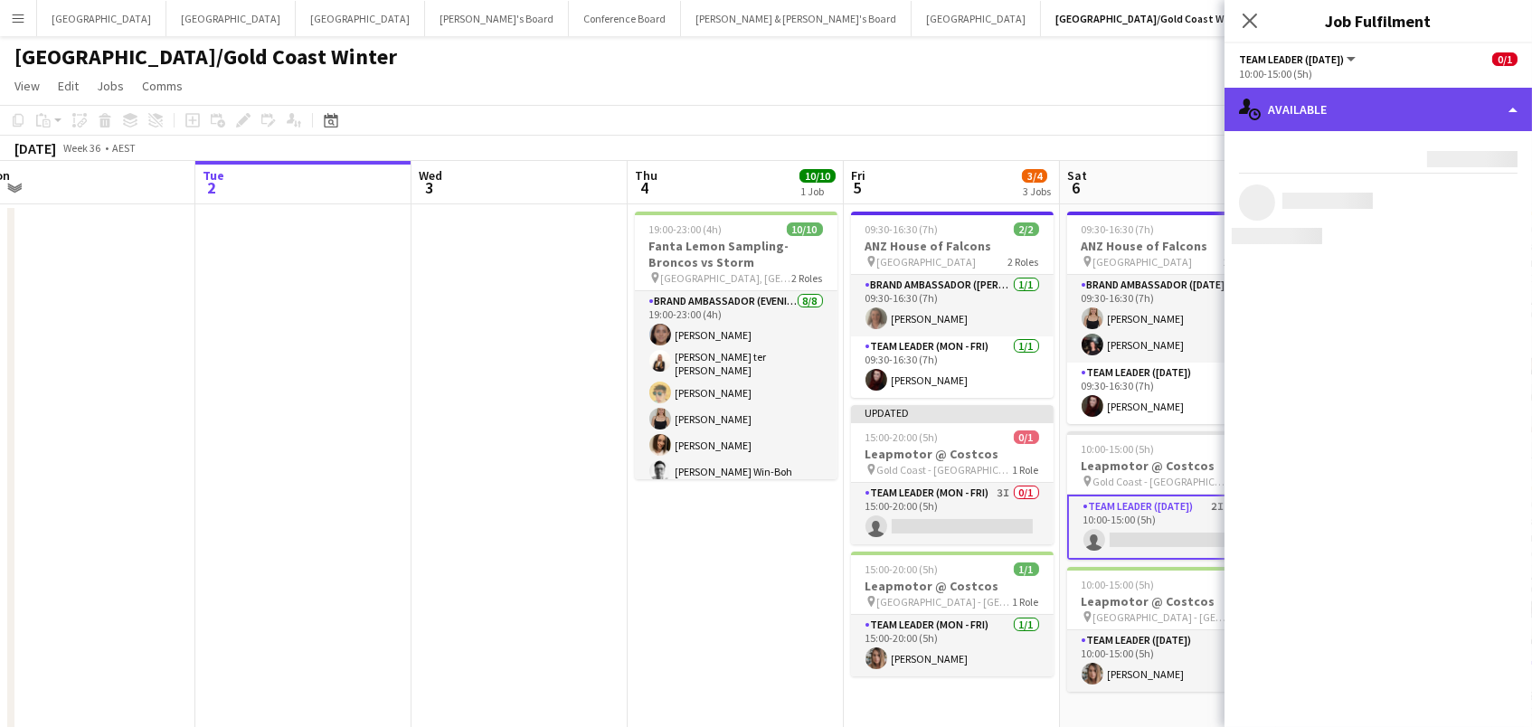
click at [1435, 97] on div "single-neutral-actions-upload Available" at bounding box center [1377, 109] width 307 height 43
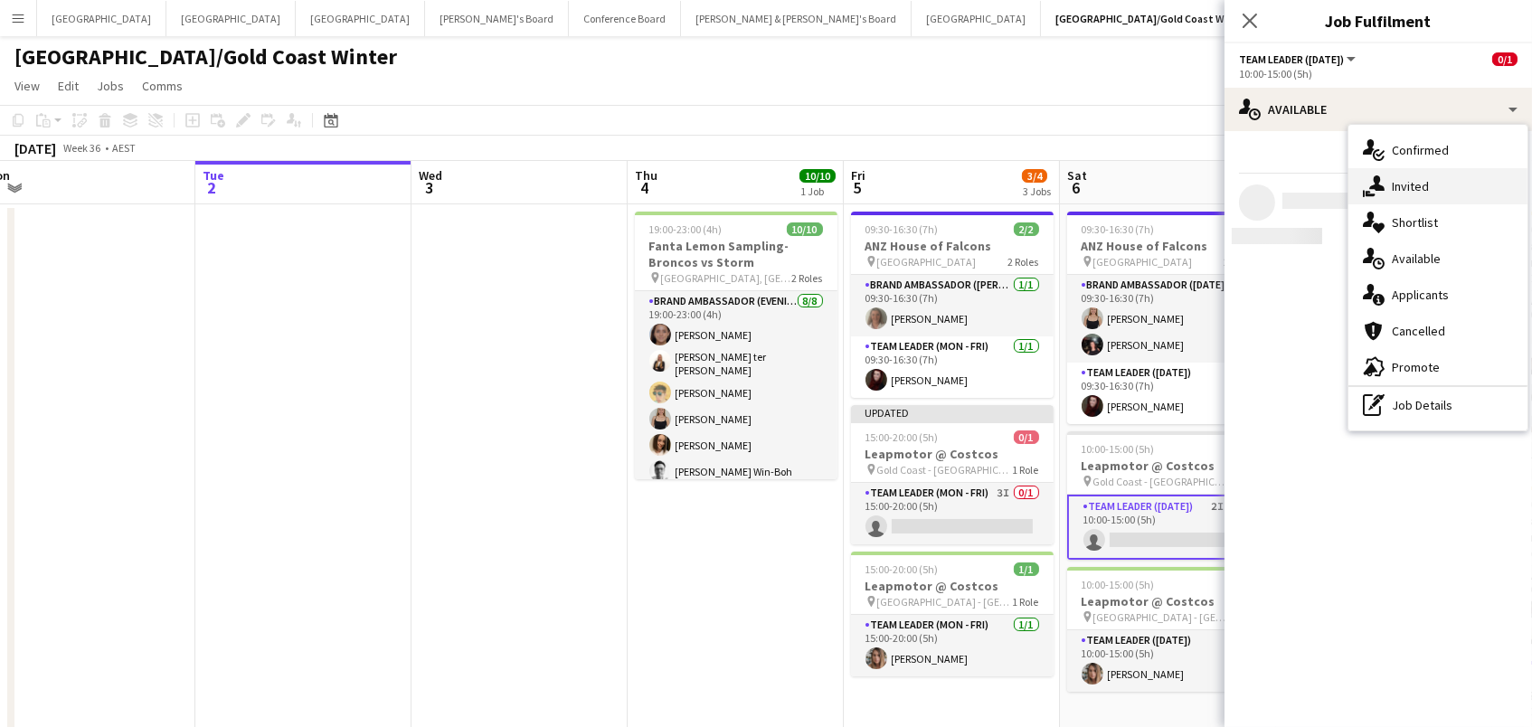
click at [1446, 180] on div "single-neutral-actions-share-1 Invited" at bounding box center [1437, 186] width 179 height 36
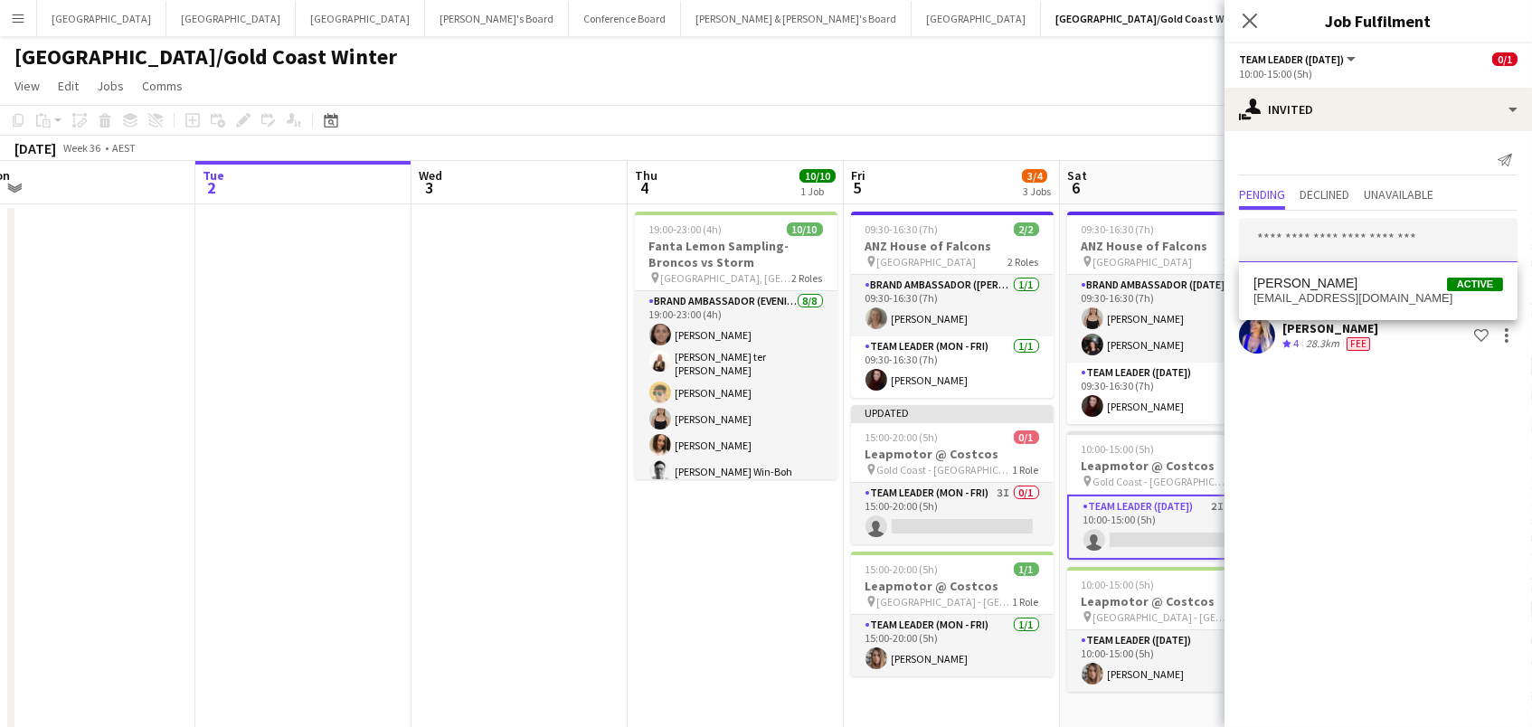
click at [1341, 240] on input "text" at bounding box center [1378, 240] width 278 height 45
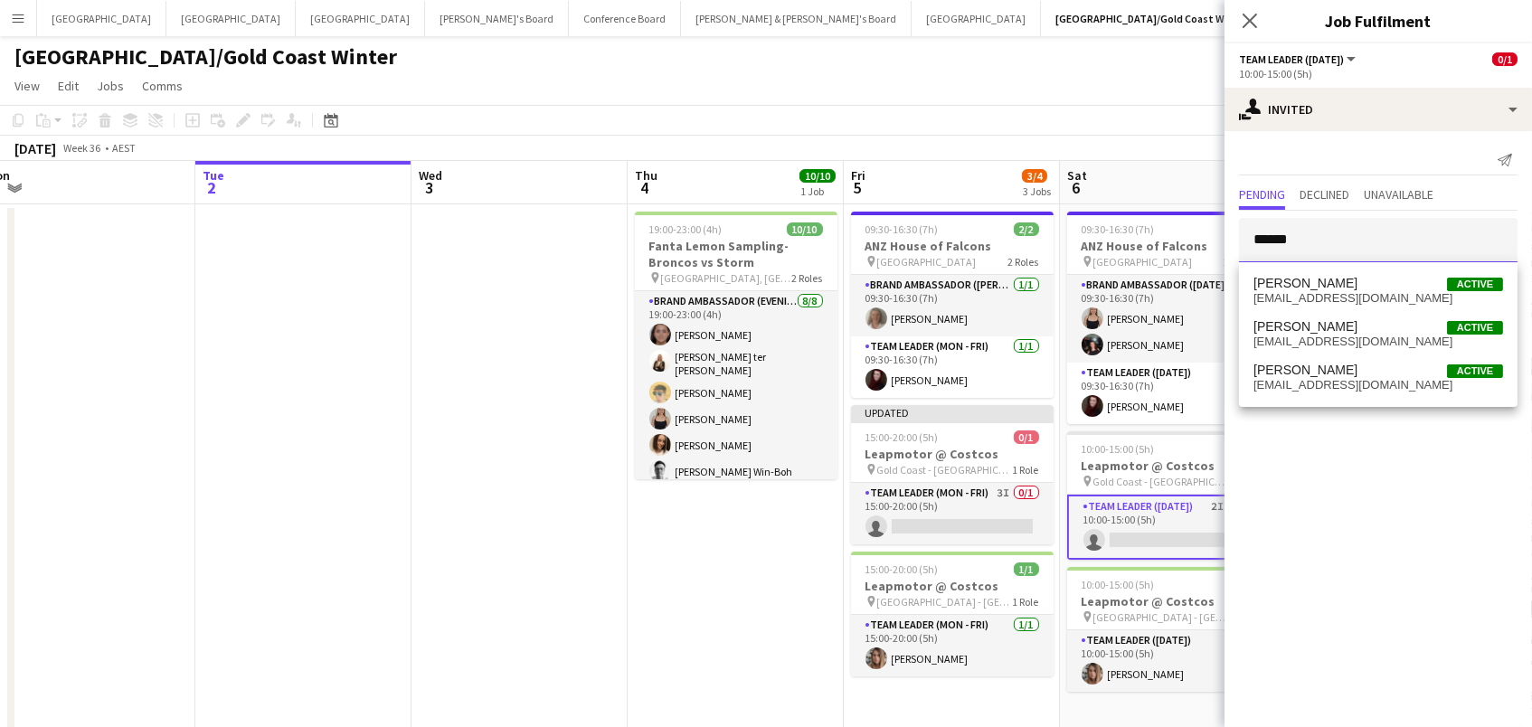
type input "******"
drag, startPoint x: 1341, startPoint y: 246, endPoint x: 1354, endPoint y: 285, distance: 40.9
click at [1354, 285] on span "Nicole Armstrong Active" at bounding box center [1378, 283] width 250 height 15
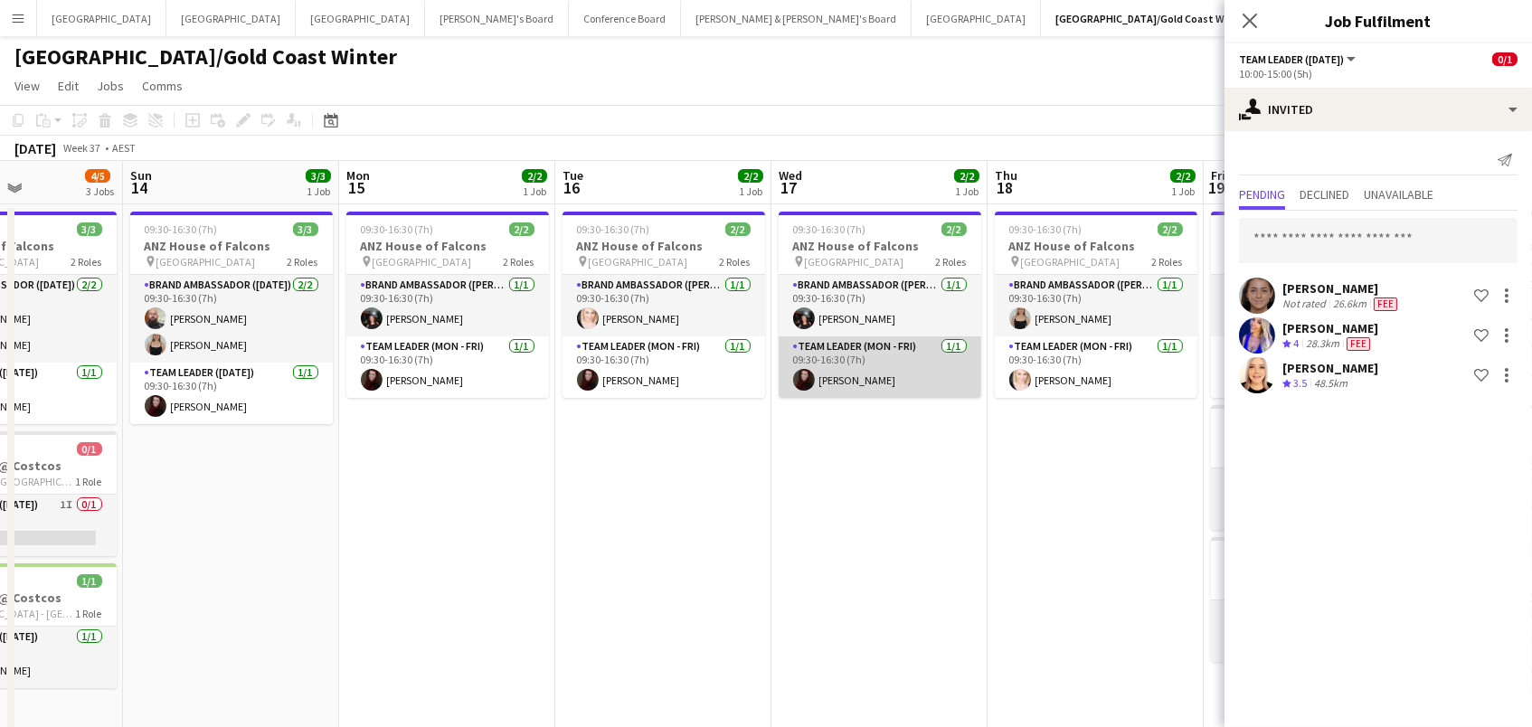
scroll to position [0, 556]
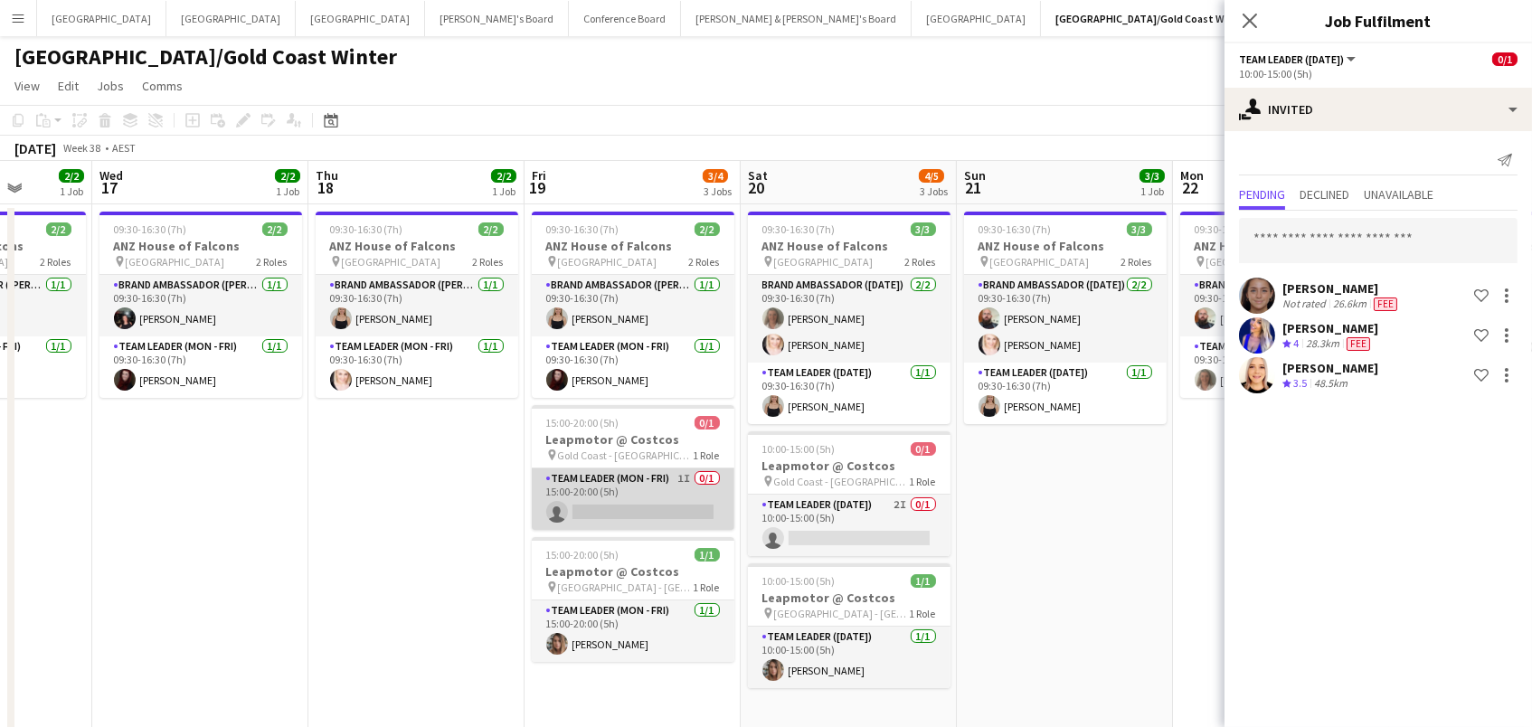
click at [675, 492] on app-card-role "Team Leader (Mon - Fri) 1I 0/1 15:00-20:00 (5h) single-neutral-actions" at bounding box center [633, 498] width 203 height 61
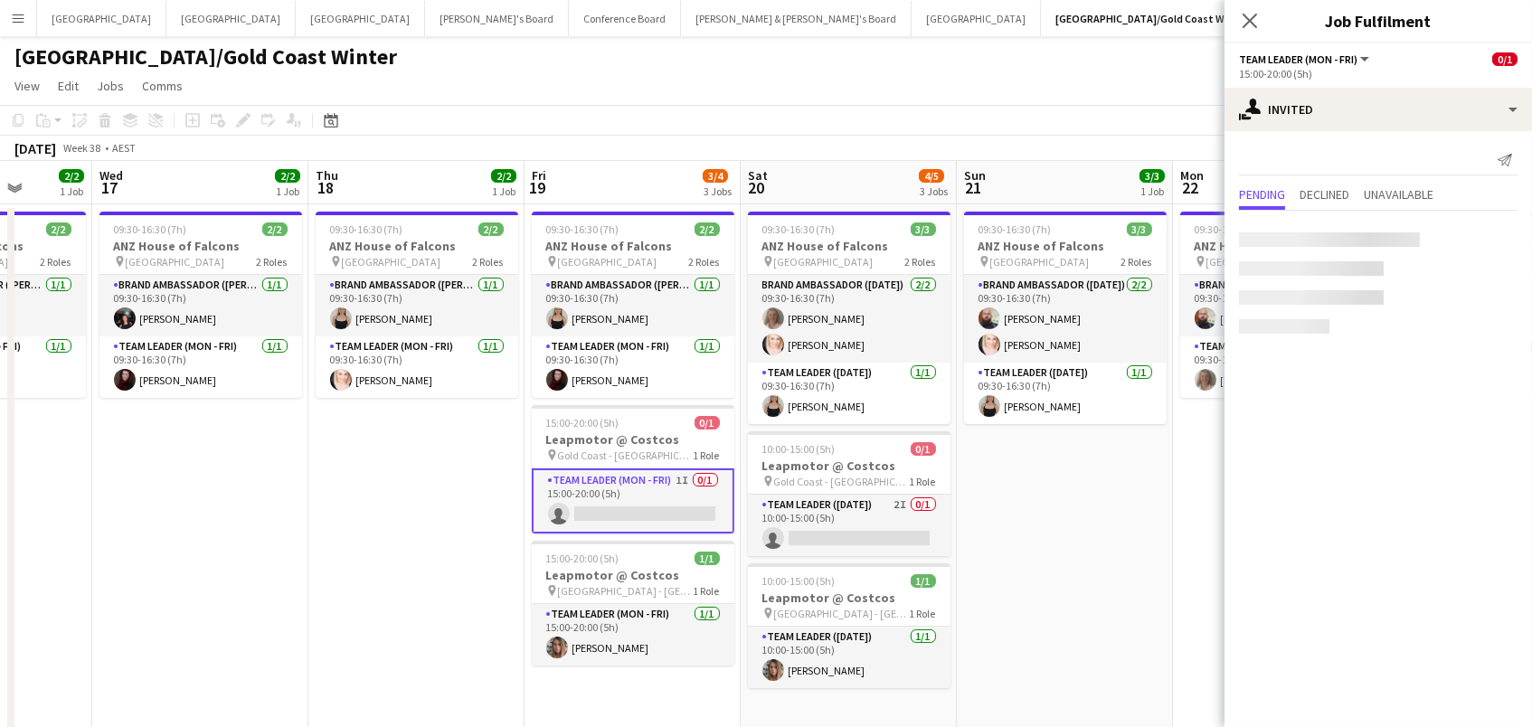
scroll to position [0, 555]
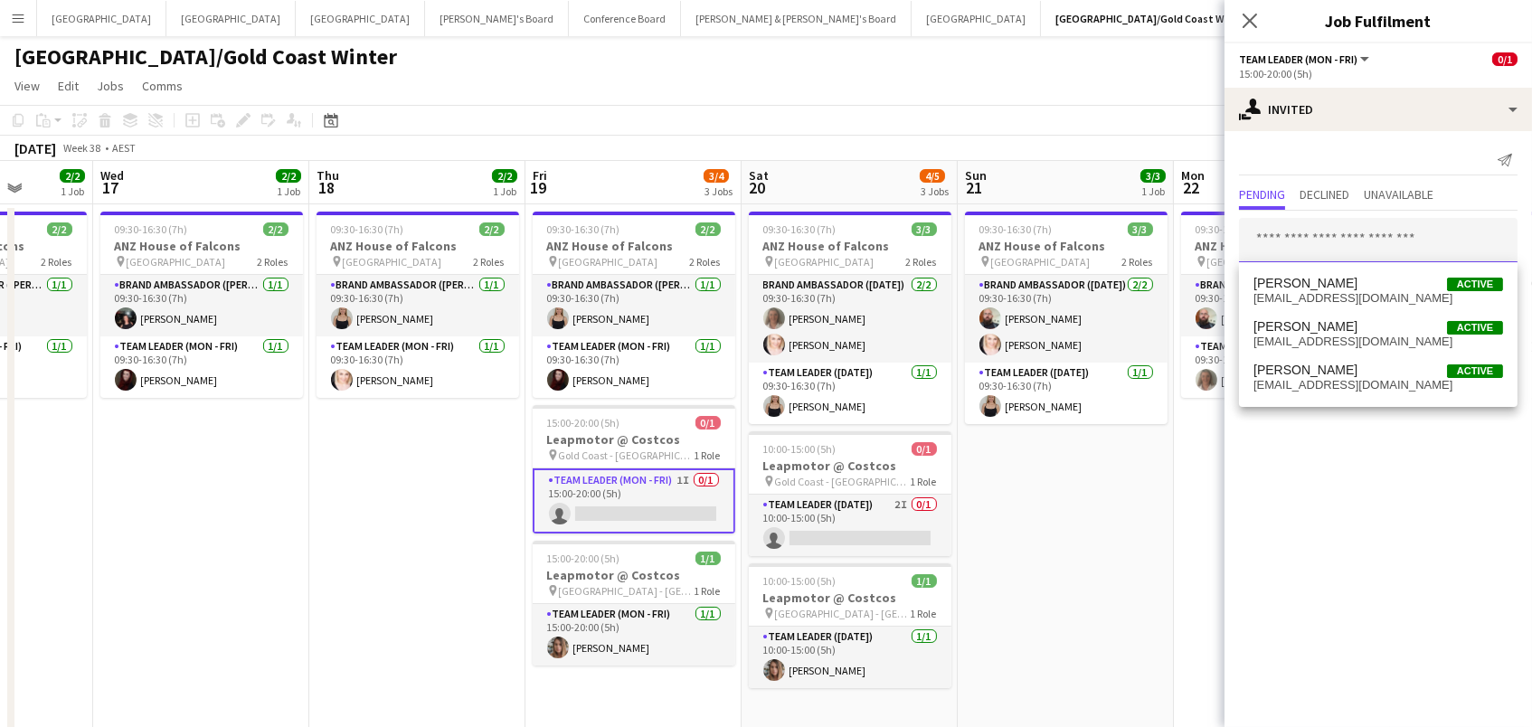
click at [1304, 238] on input "text" at bounding box center [1378, 240] width 278 height 45
type input "******"
drag, startPoint x: 1313, startPoint y: 275, endPoint x: 1312, endPoint y: 286, distance: 10.9
click at [1312, 286] on span "Nicole Armstrong" at bounding box center [1305, 283] width 104 height 15
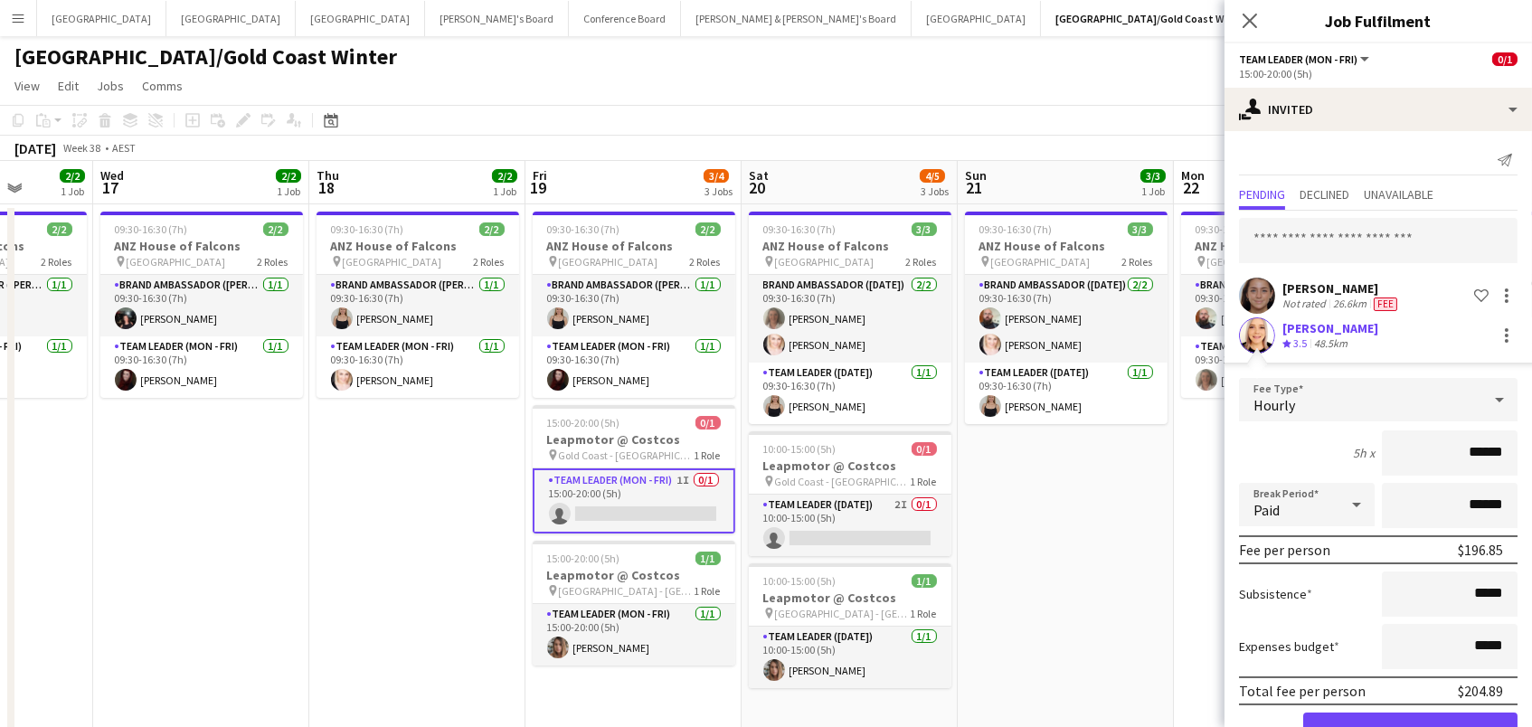
click at [1410, 726] on button "Confirm" at bounding box center [1410, 731] width 214 height 36
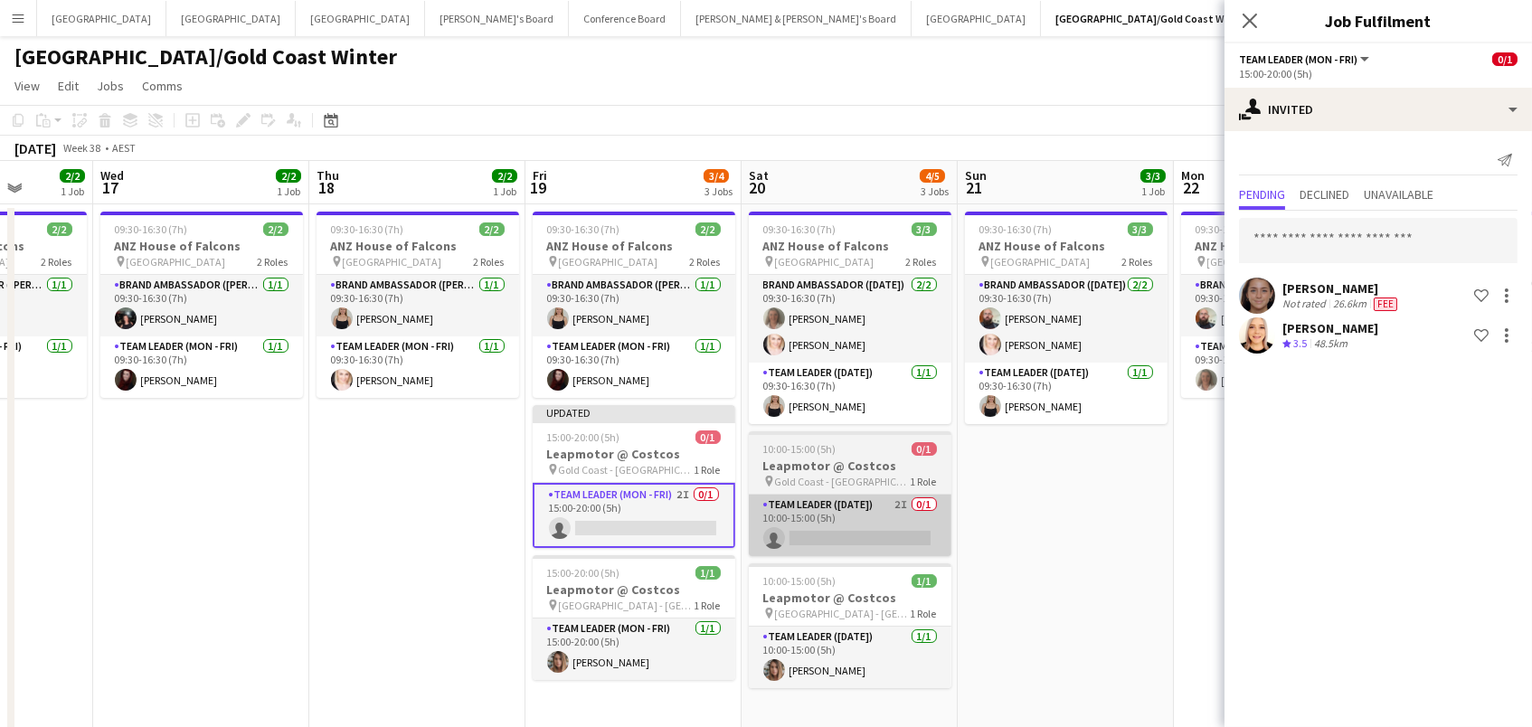
click at [836, 525] on app-card-role "Team Leader (Saturday) 2I 0/1 10:00-15:00 (5h) single-neutral-actions" at bounding box center [850, 525] width 203 height 61
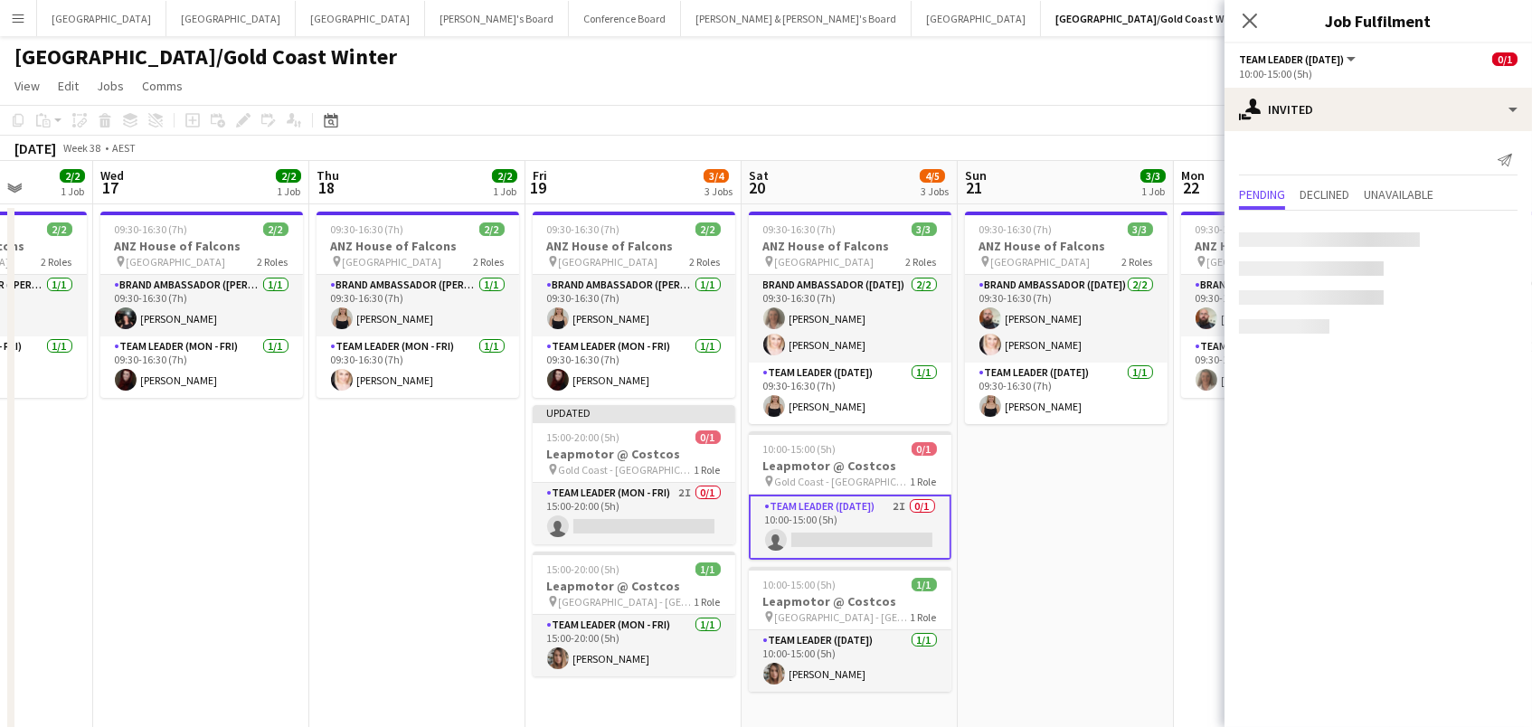
scroll to position [0, 553]
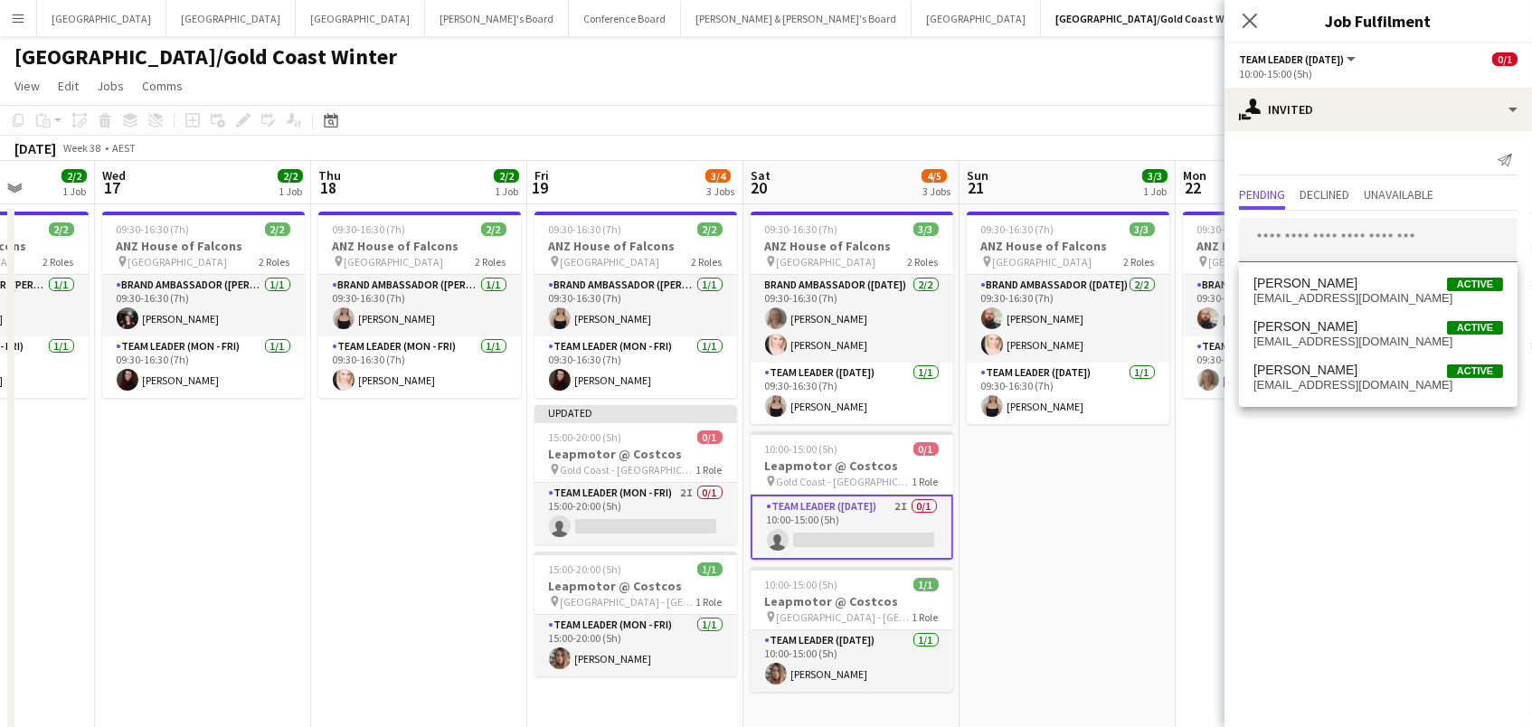
click at [1288, 244] on input "text" at bounding box center [1378, 240] width 278 height 45
type input "******"
drag, startPoint x: 1300, startPoint y: 273, endPoint x: 1307, endPoint y: 294, distance: 21.7
click at [1307, 294] on span "nikk.nikk.06@gmail.com" at bounding box center [1378, 298] width 250 height 14
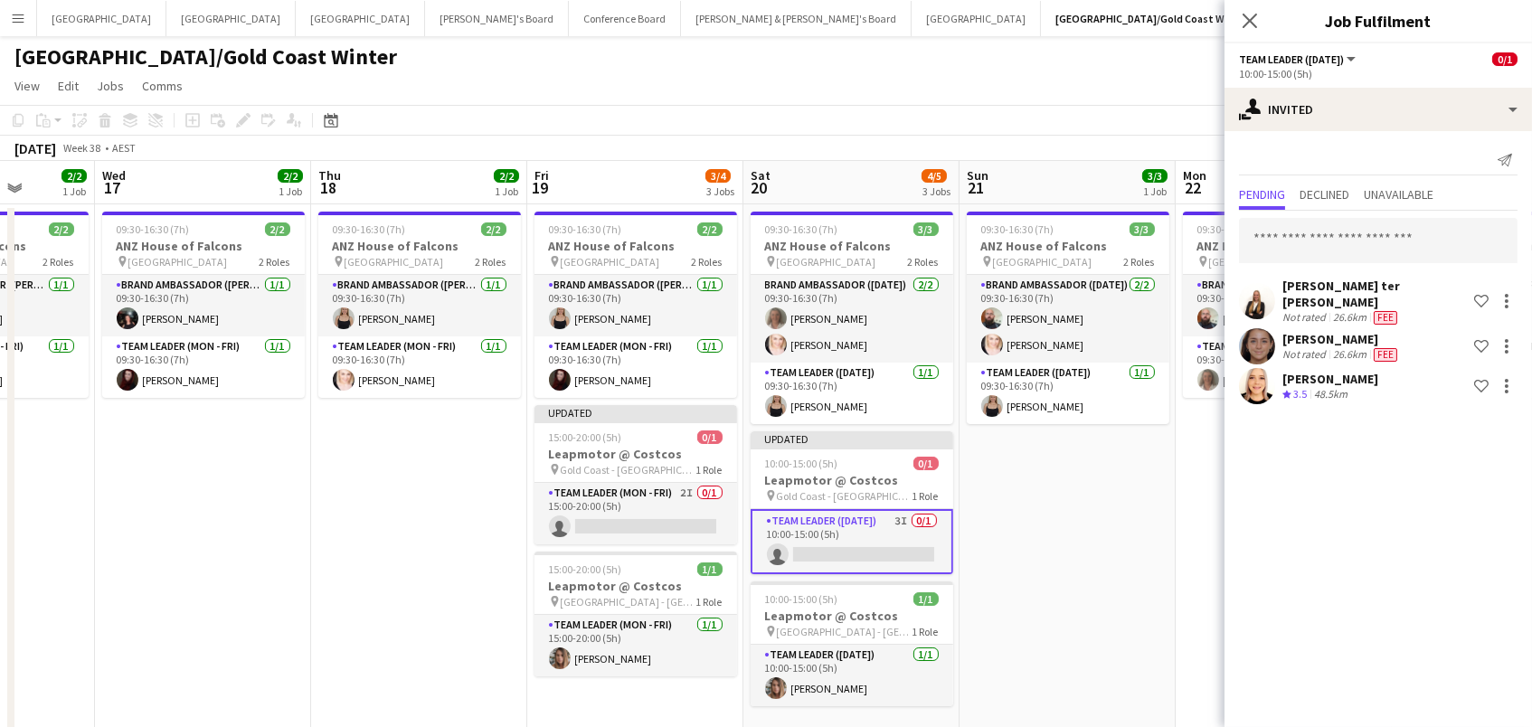
click at [1080, 451] on app-date-cell "09:30-16:30 (7h) 3/3 ANZ House of Falcons pin Brisbane 2 Roles Brand Ambassador…" at bounding box center [1067, 545] width 216 height 682
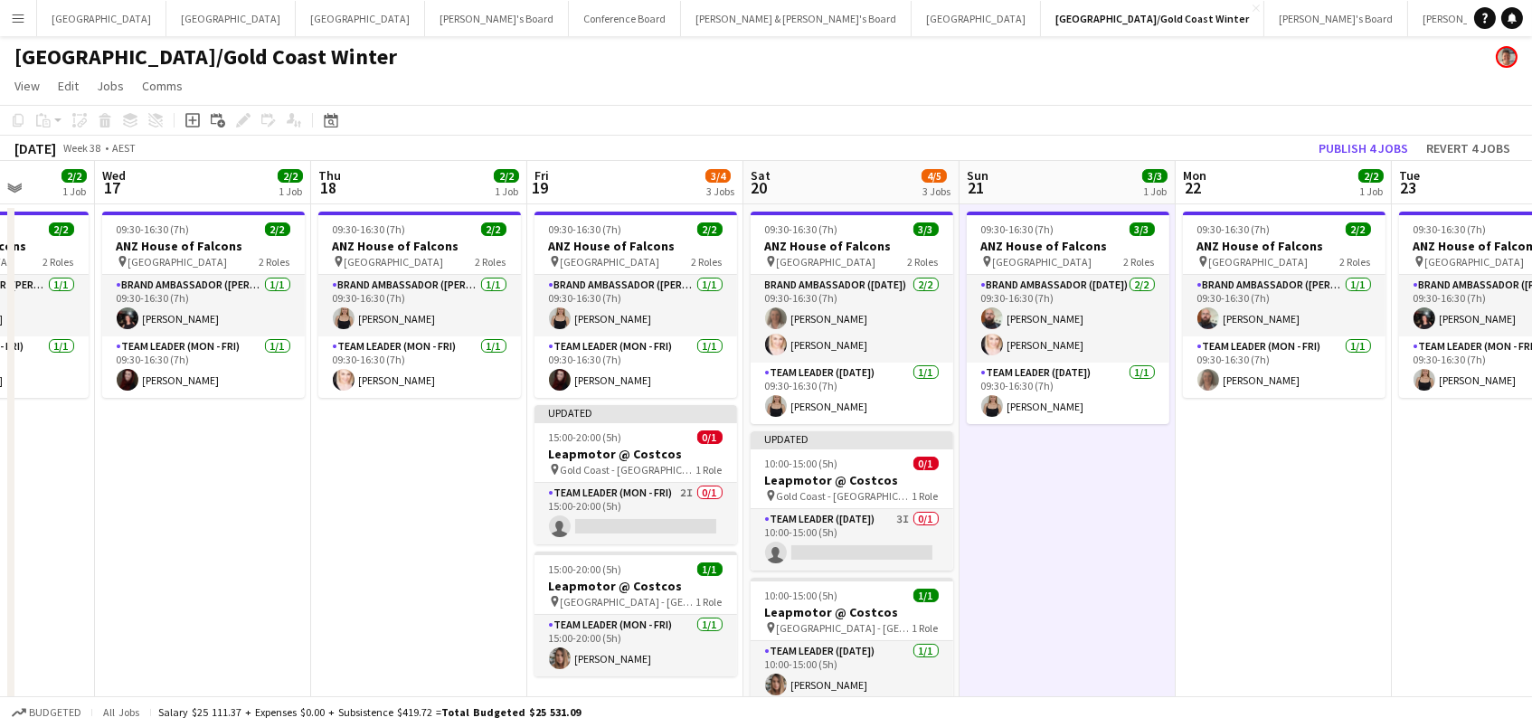
click at [1419, 140] on div "Publish 4 jobs Revert 4 jobs" at bounding box center [1414, 149] width 235 height 24
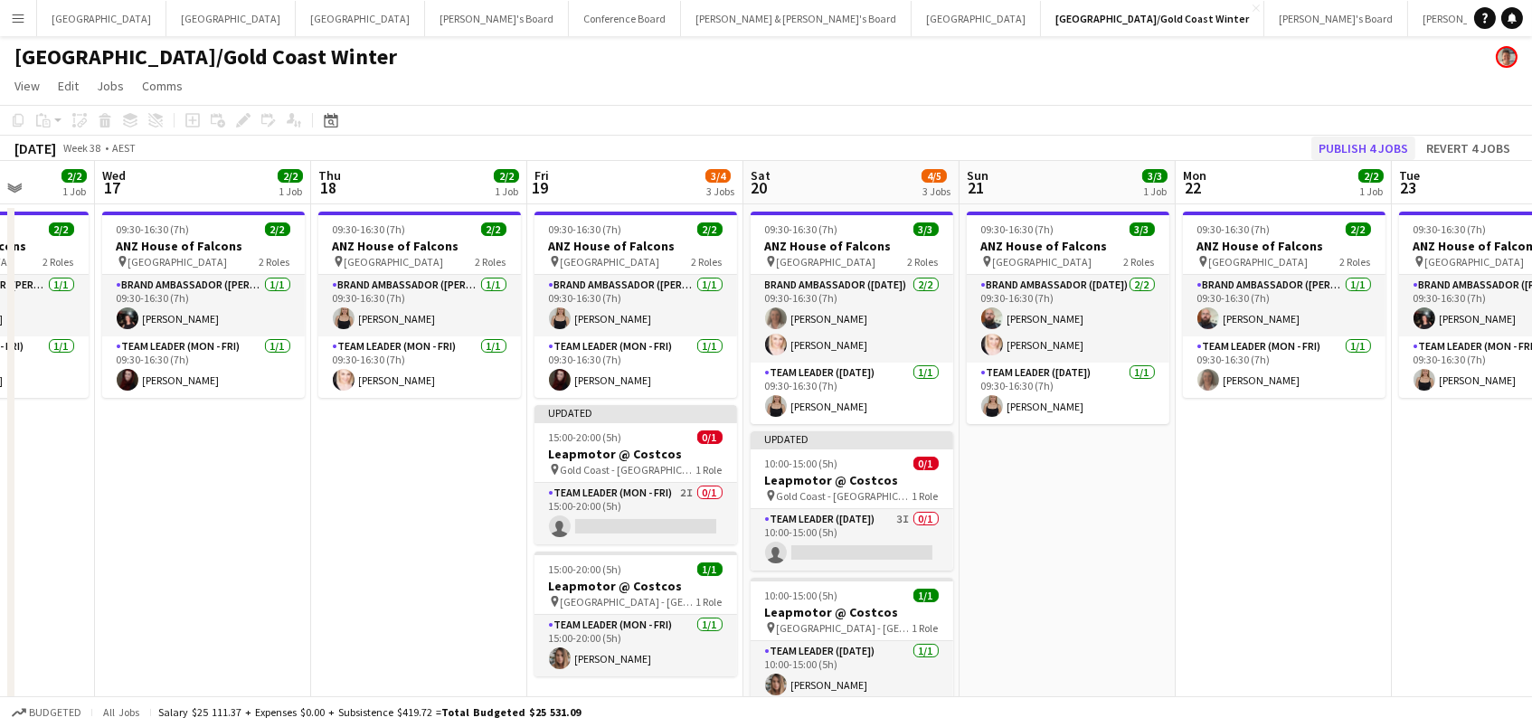
click at [1383, 142] on button "Publish 4 jobs" at bounding box center [1363, 149] width 104 height 24
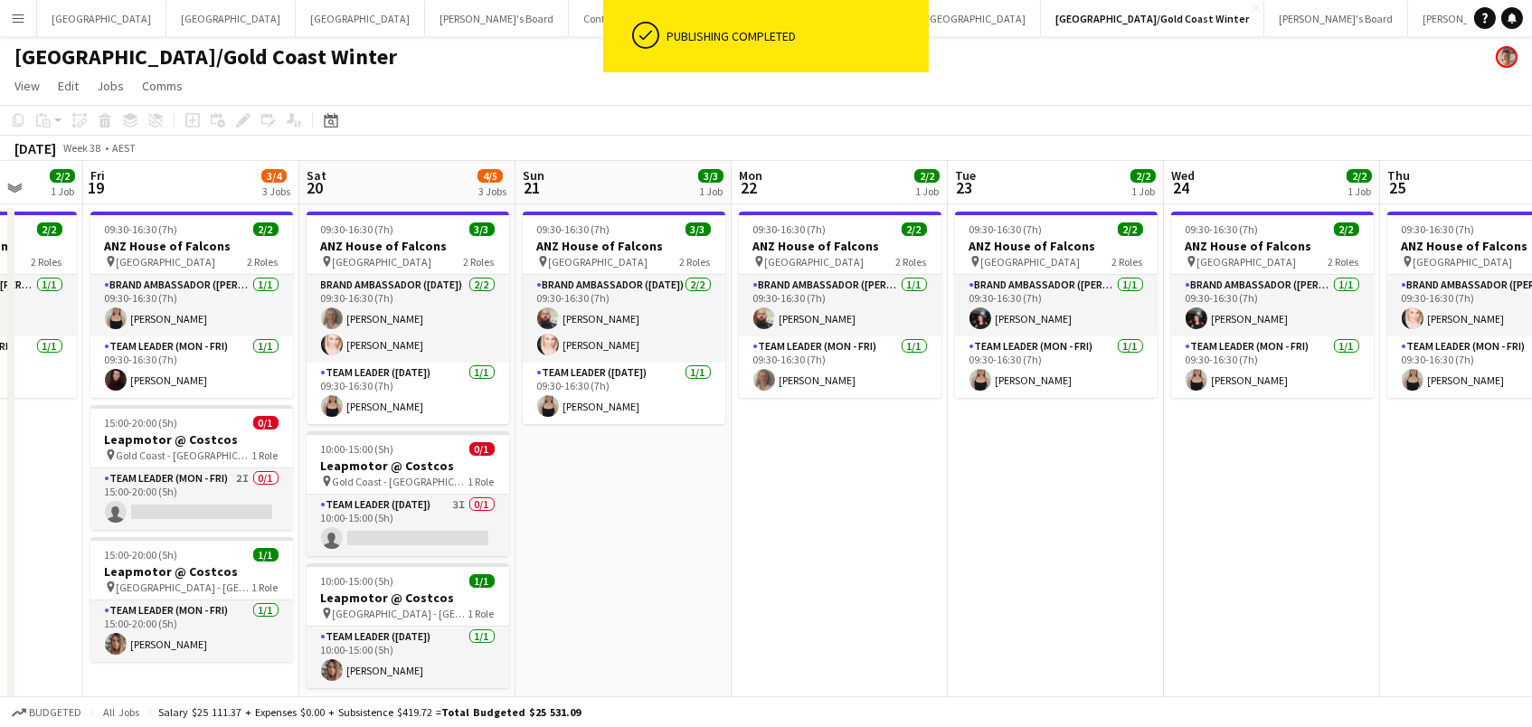
scroll to position [0, 724]
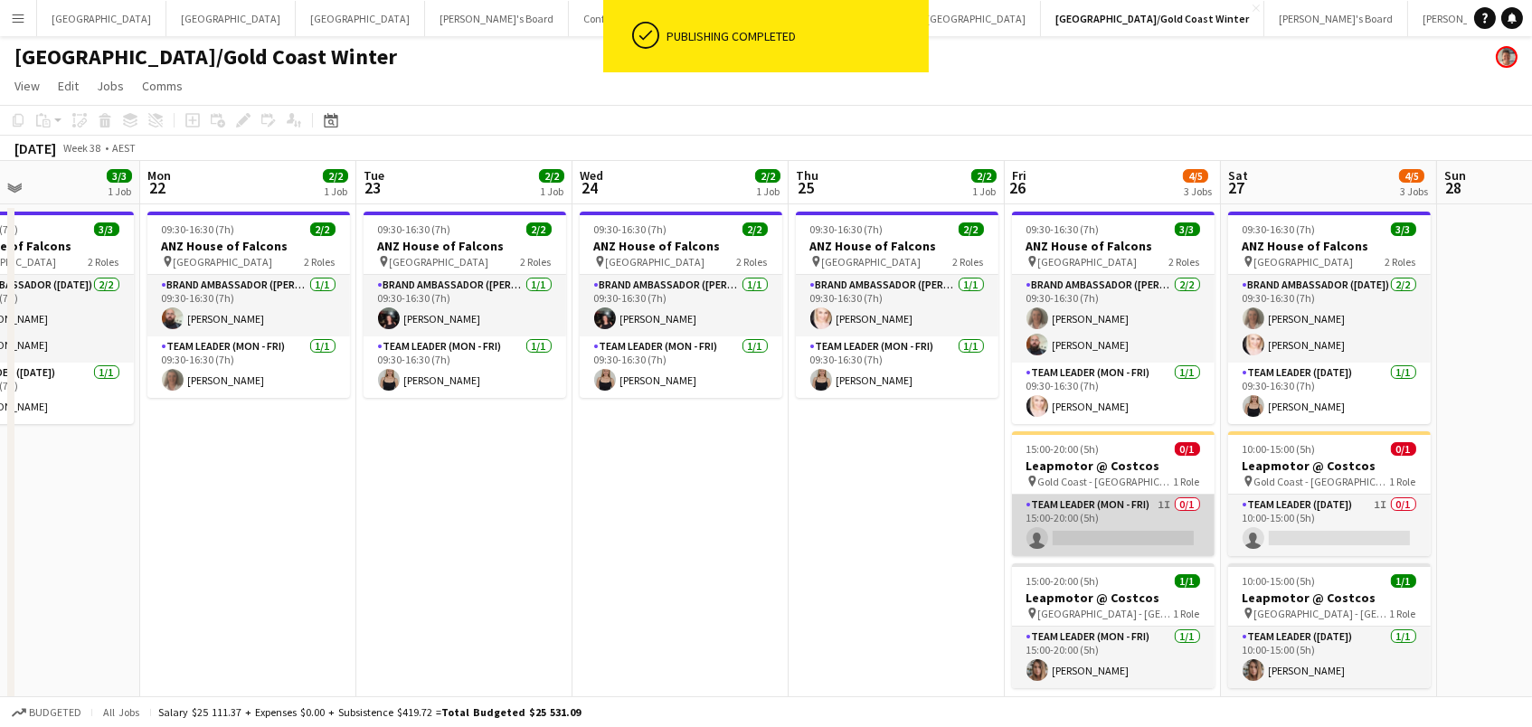
click at [1064, 521] on app-card-role "Team Leader (Mon - Fri) 1I 0/1 15:00-20:00 (5h) single-neutral-actions" at bounding box center [1113, 525] width 203 height 61
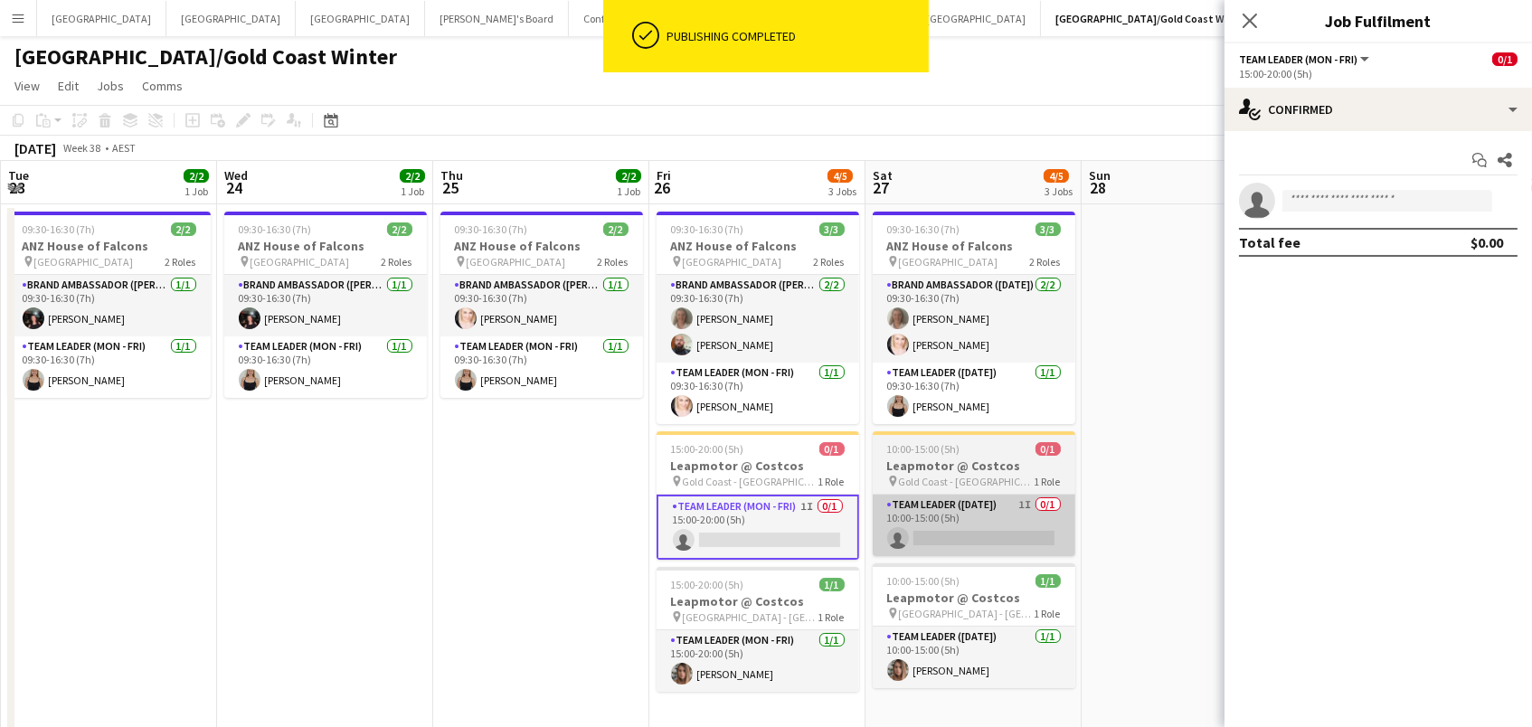
scroll to position [0, 664]
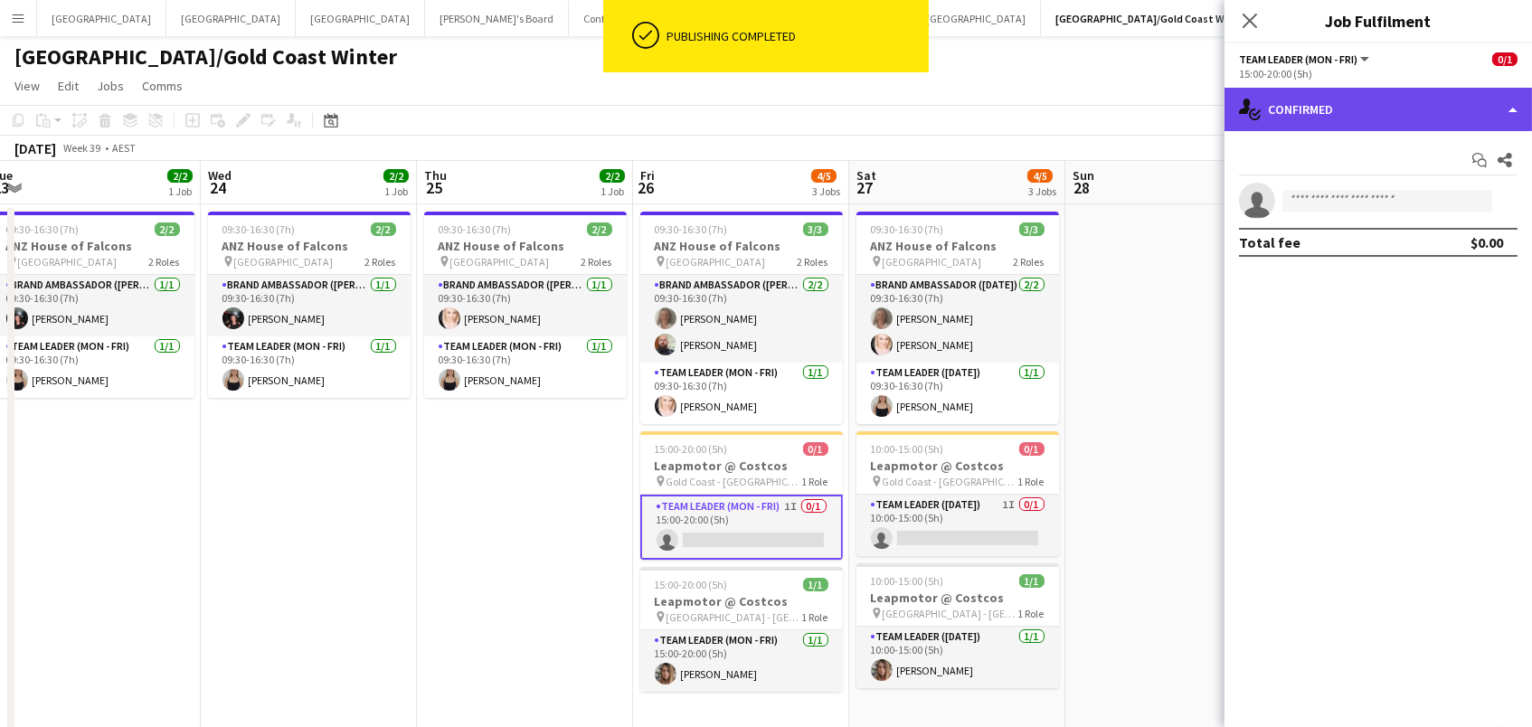
click at [1342, 117] on div "single-neutral-actions-check-2 Confirmed" at bounding box center [1377, 109] width 307 height 43
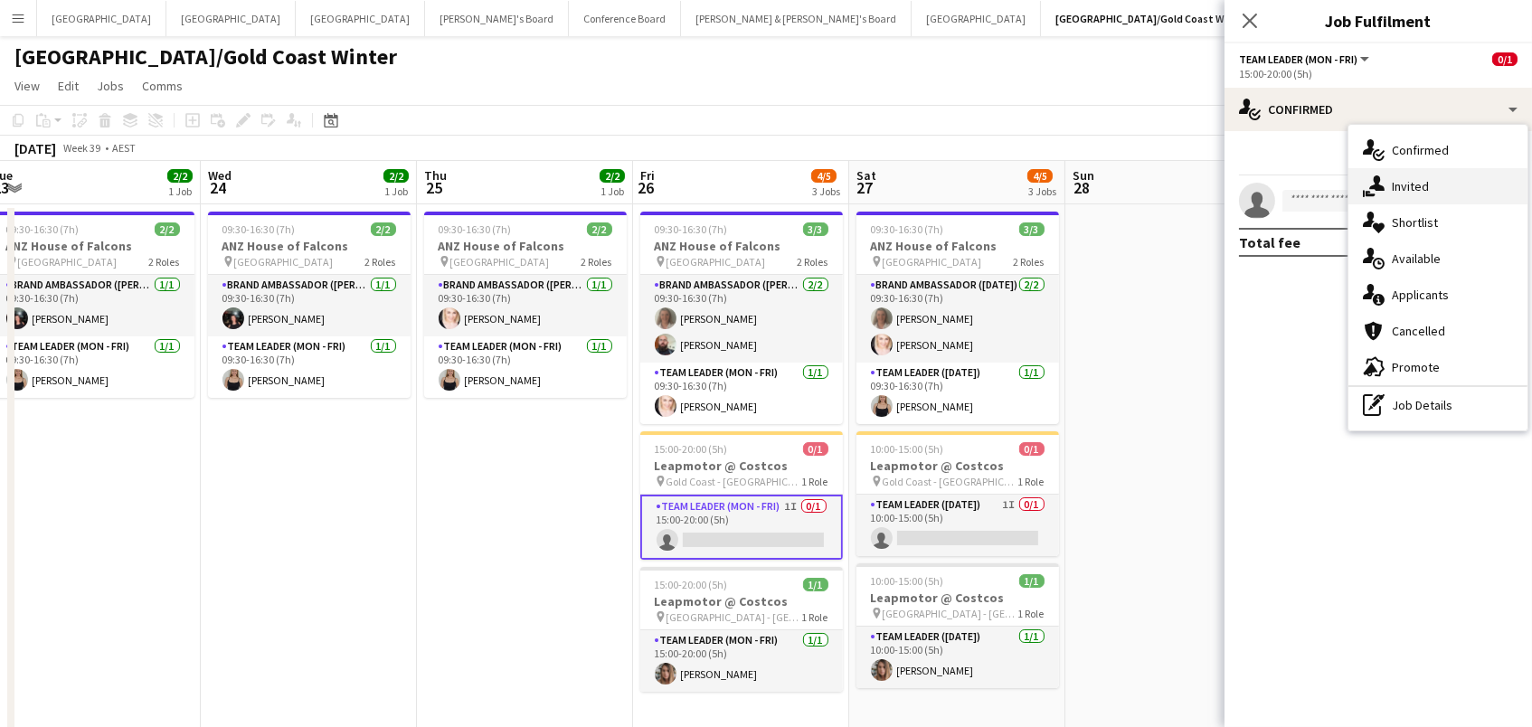
click at [1392, 187] on span "Invited" at bounding box center [1410, 186] width 37 height 16
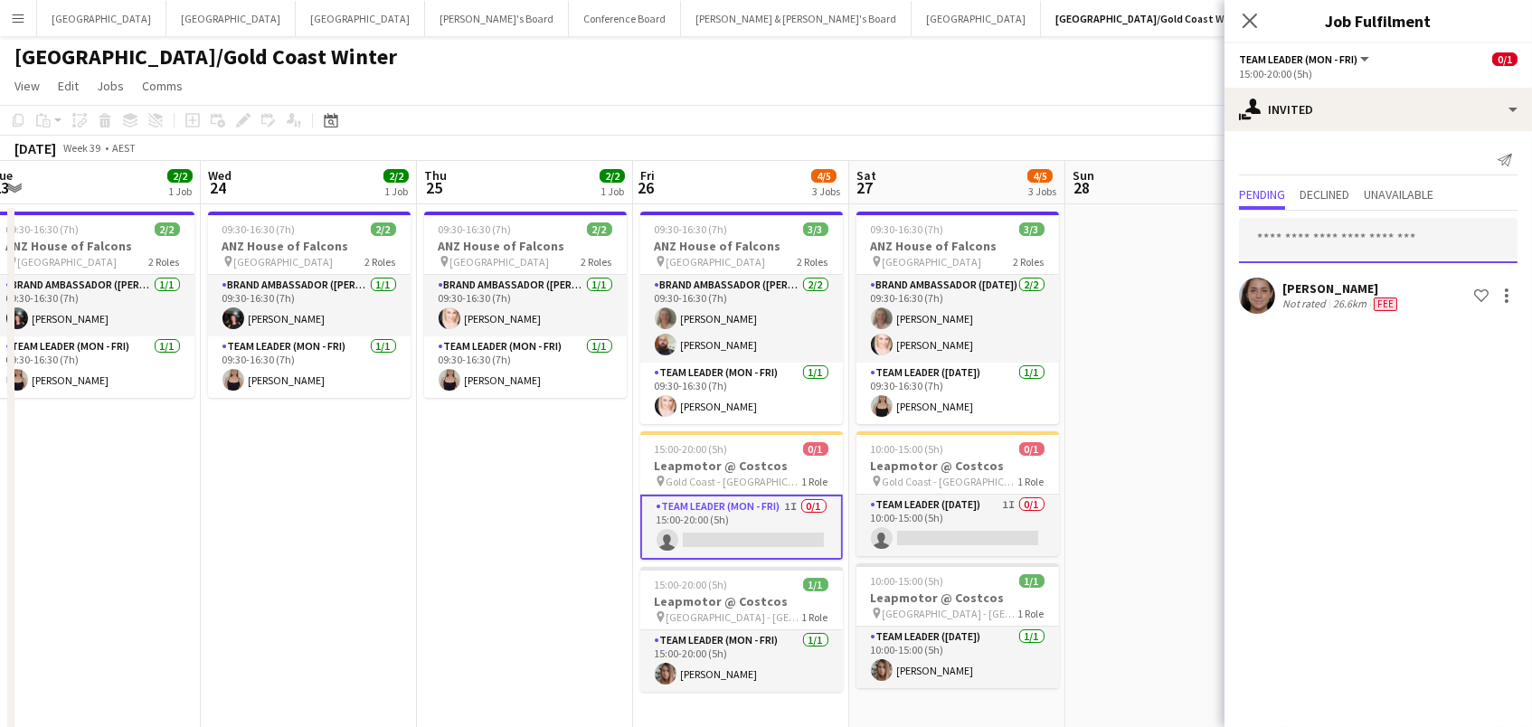
click at [1341, 231] on input "text" at bounding box center [1378, 240] width 278 height 45
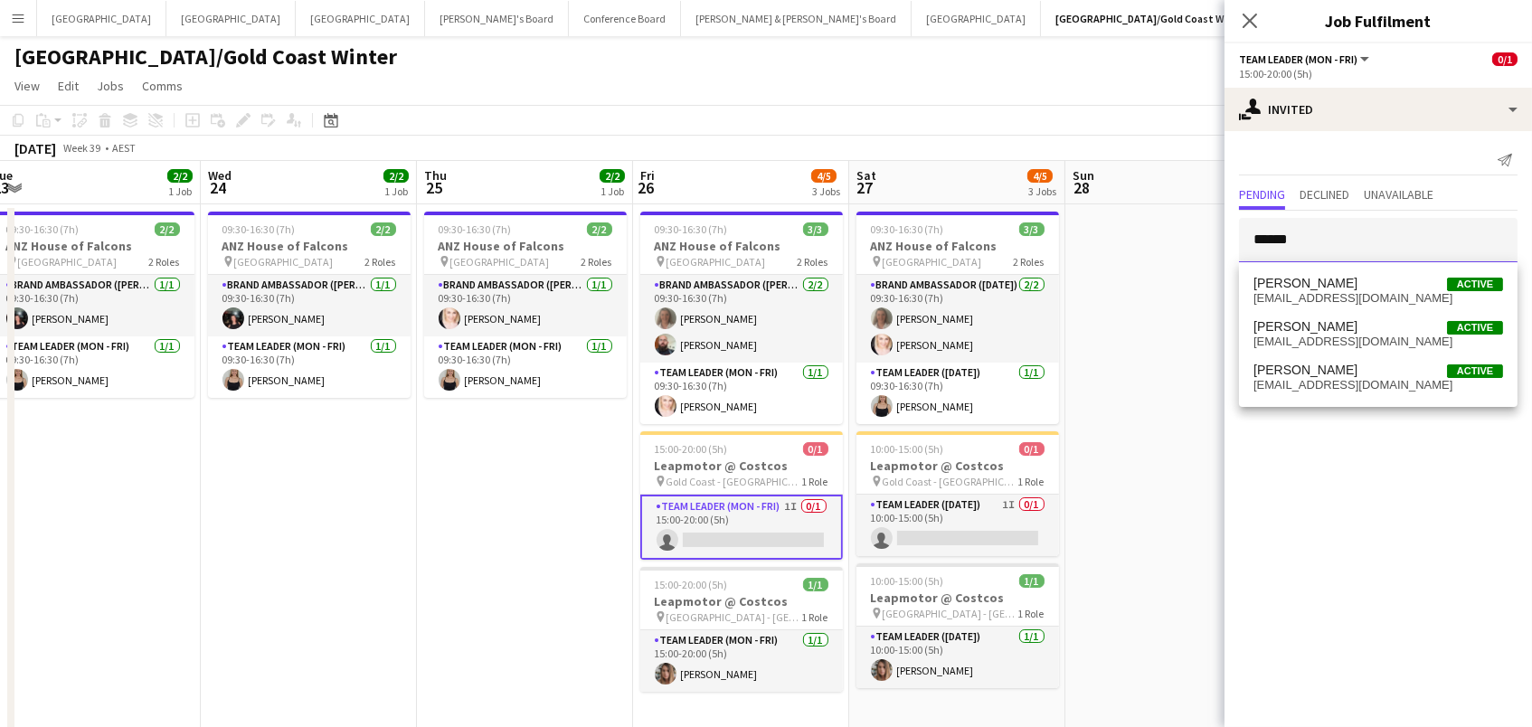
type input "******"
drag, startPoint x: 1323, startPoint y: 269, endPoint x: 1325, endPoint y: 287, distance: 18.2
click at [1325, 287] on span "Nicole Armstrong" at bounding box center [1305, 283] width 104 height 15
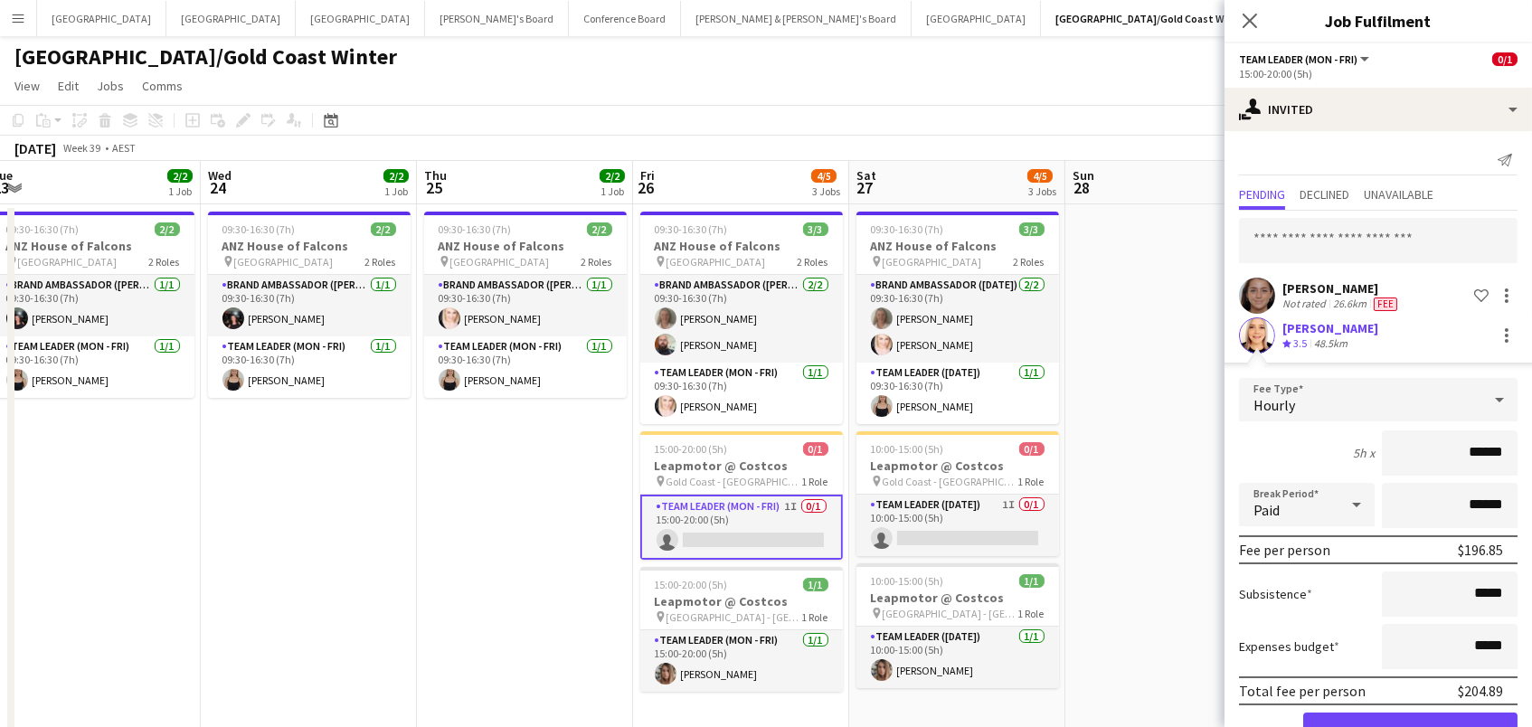
click at [1410, 726] on button "Confirm" at bounding box center [1410, 731] width 214 height 36
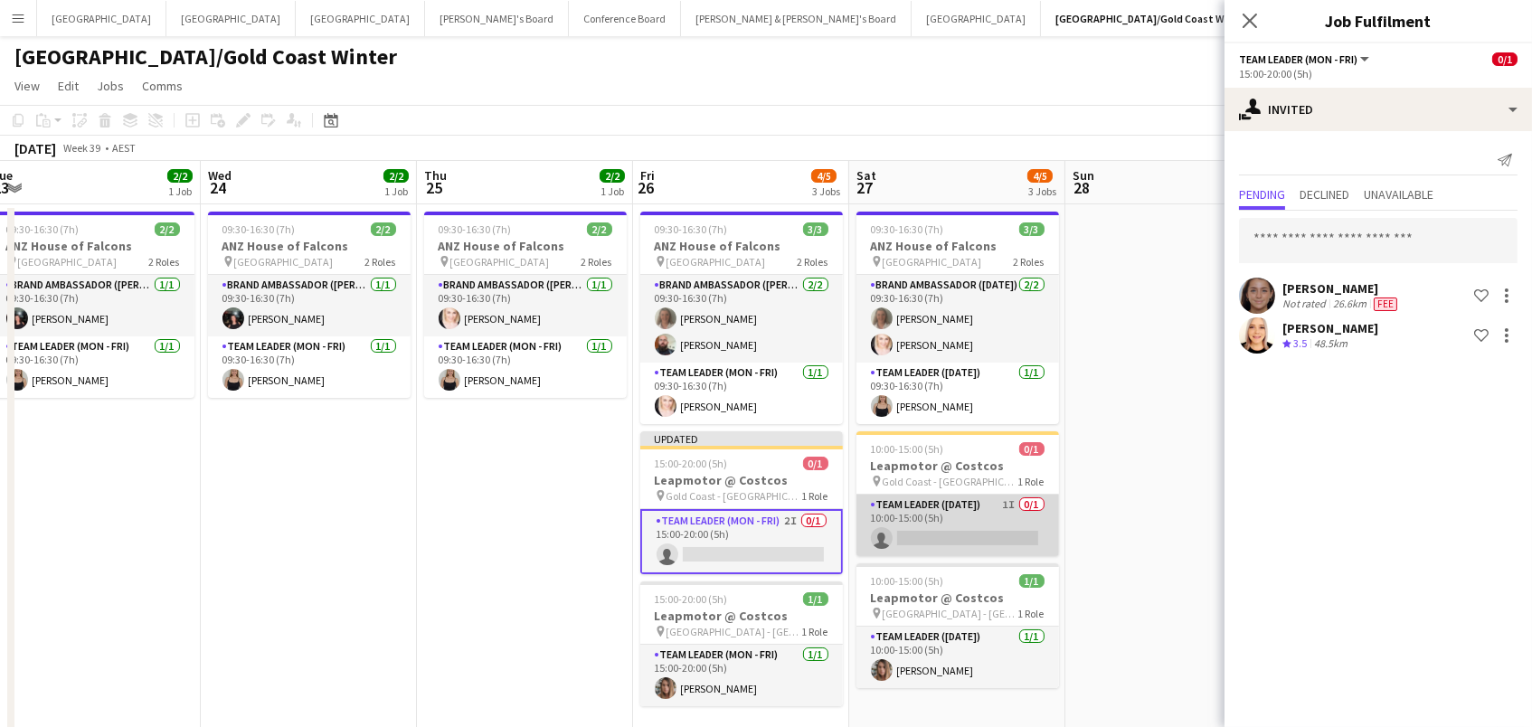
click at [953, 524] on app-card-role "Team Leader (Saturday) 1I 0/1 10:00-15:00 (5h) single-neutral-actions" at bounding box center [957, 525] width 203 height 61
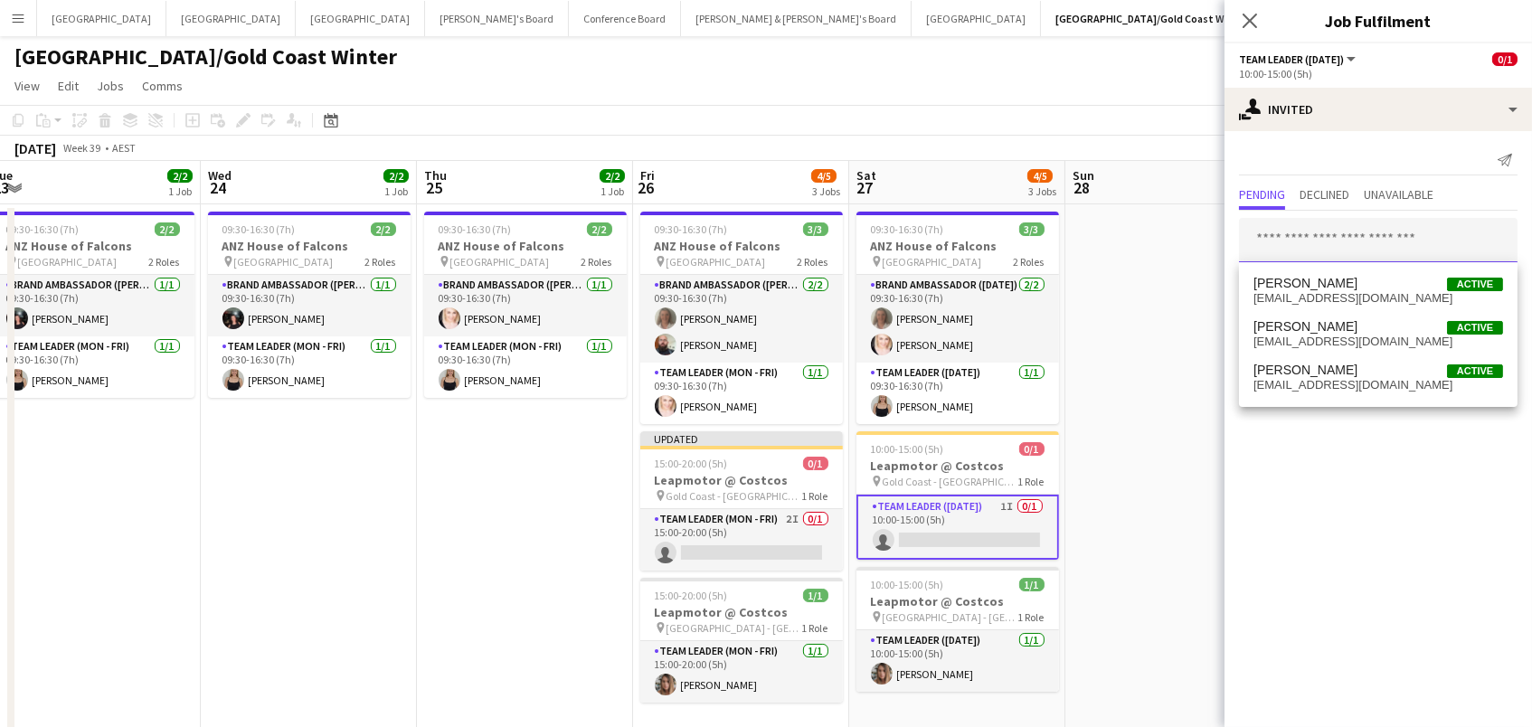
click at [1262, 231] on input "text" at bounding box center [1378, 240] width 278 height 45
type input "******"
click at [1288, 275] on mat-option "Nicole Armstrong Active nikk.nikk.06@gmail.com" at bounding box center [1378, 290] width 278 height 43
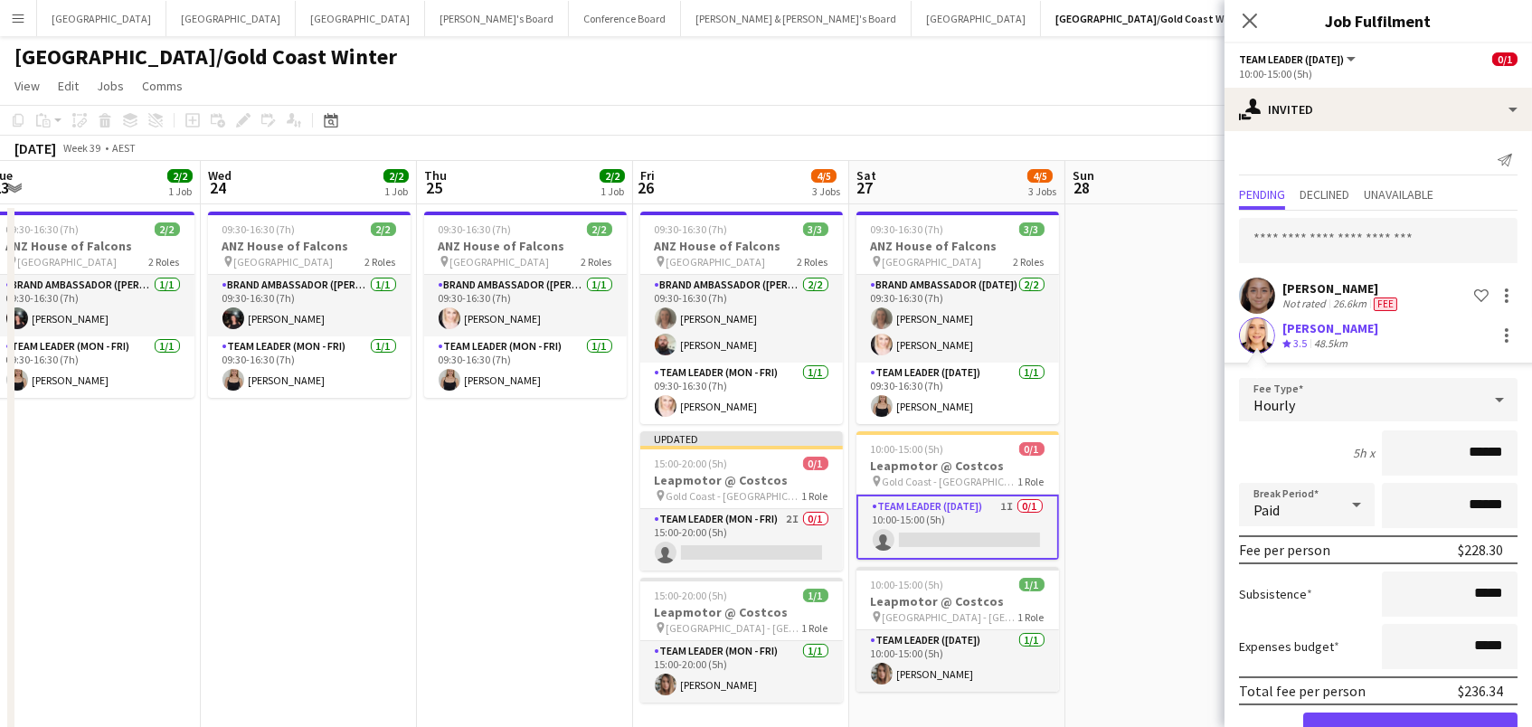
click at [1410, 726] on button "Confirm" at bounding box center [1410, 731] width 214 height 36
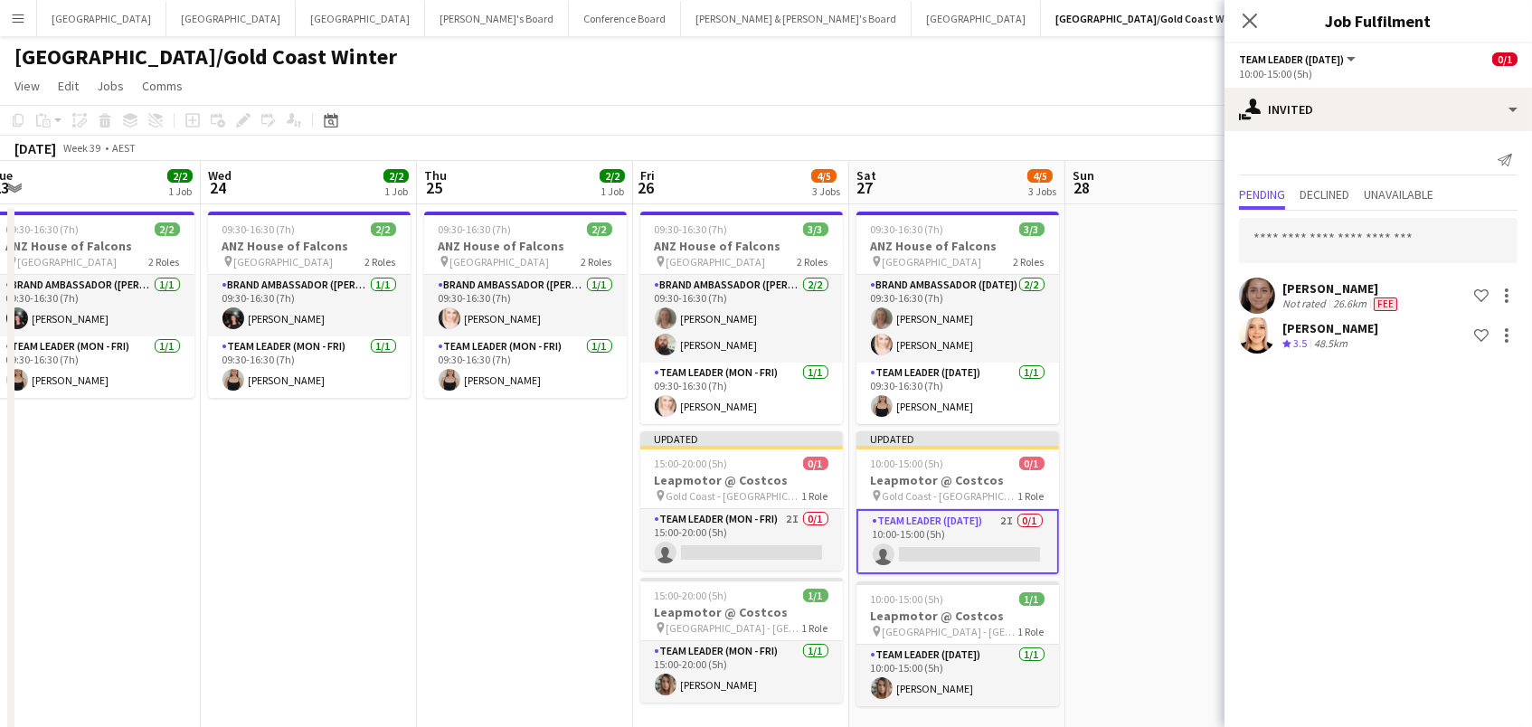
click at [1172, 304] on app-date-cell at bounding box center [1173, 545] width 216 height 682
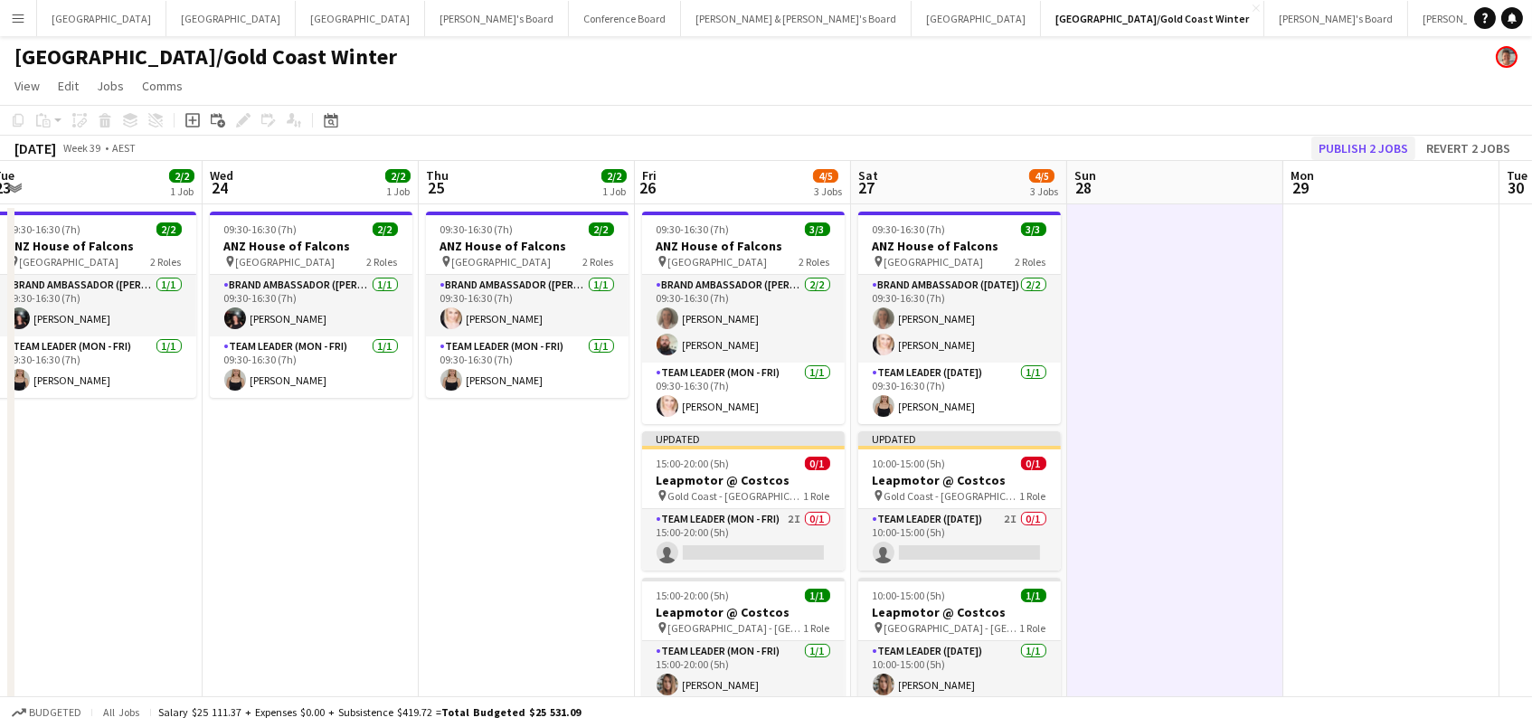
click at [1383, 140] on button "Publish 2 jobs" at bounding box center [1363, 149] width 104 height 24
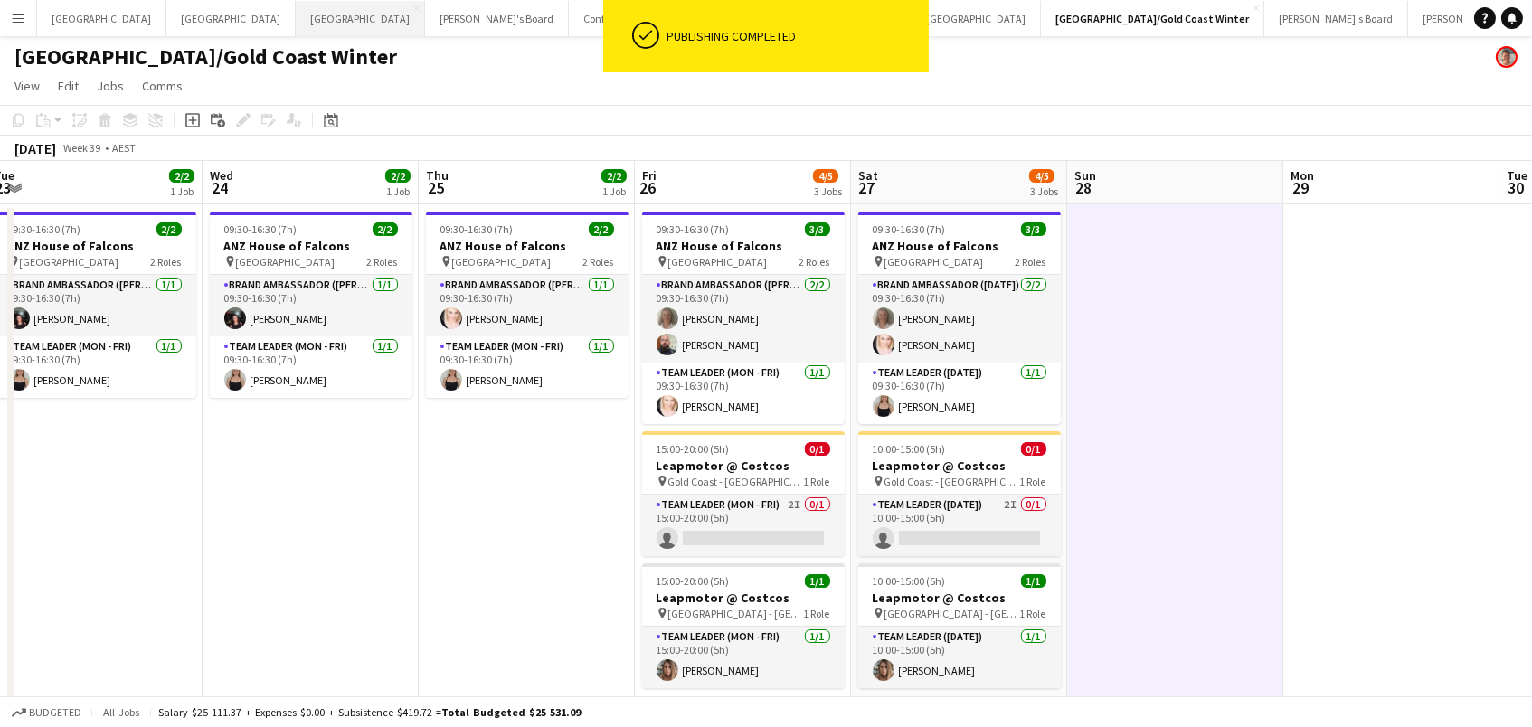
click at [296, 6] on button "Melbourne Close" at bounding box center [360, 18] width 129 height 35
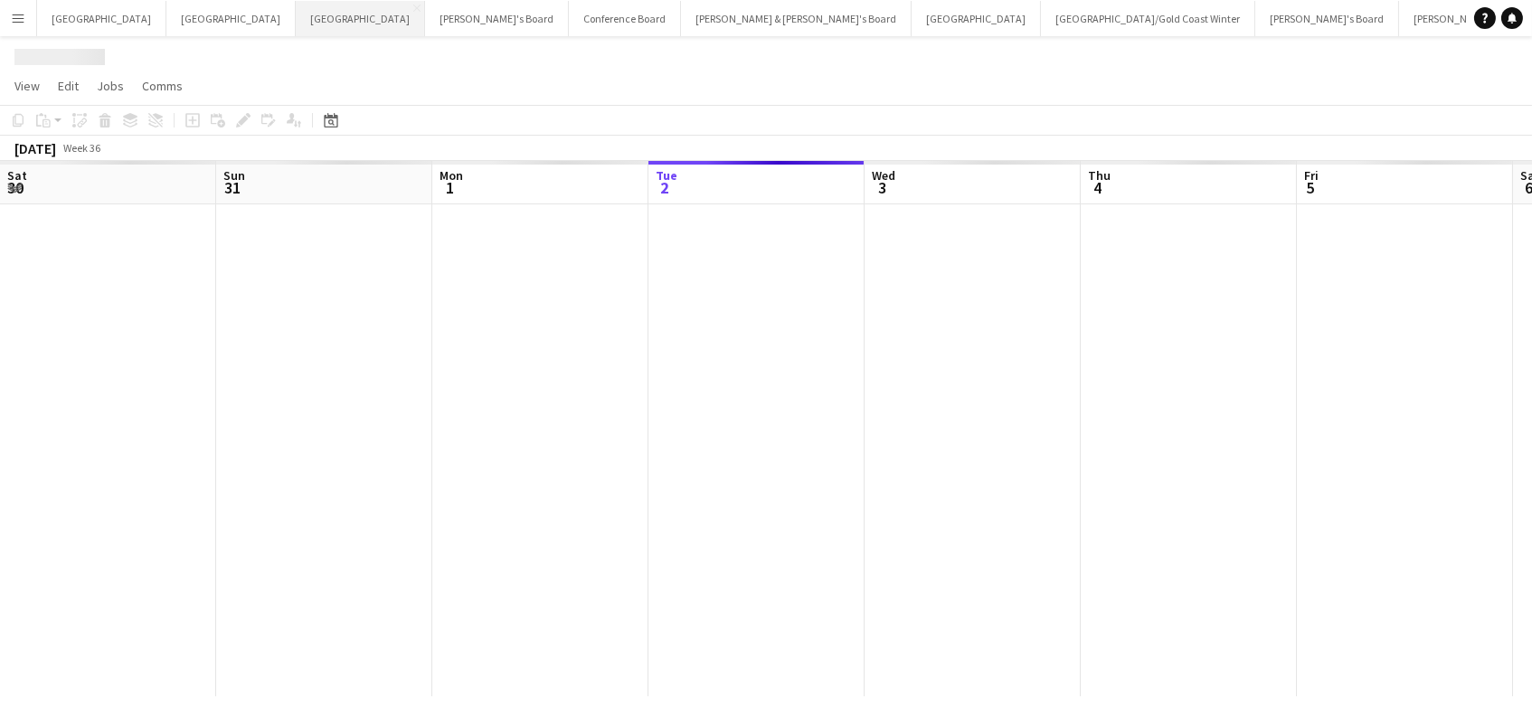
scroll to position [0, 431]
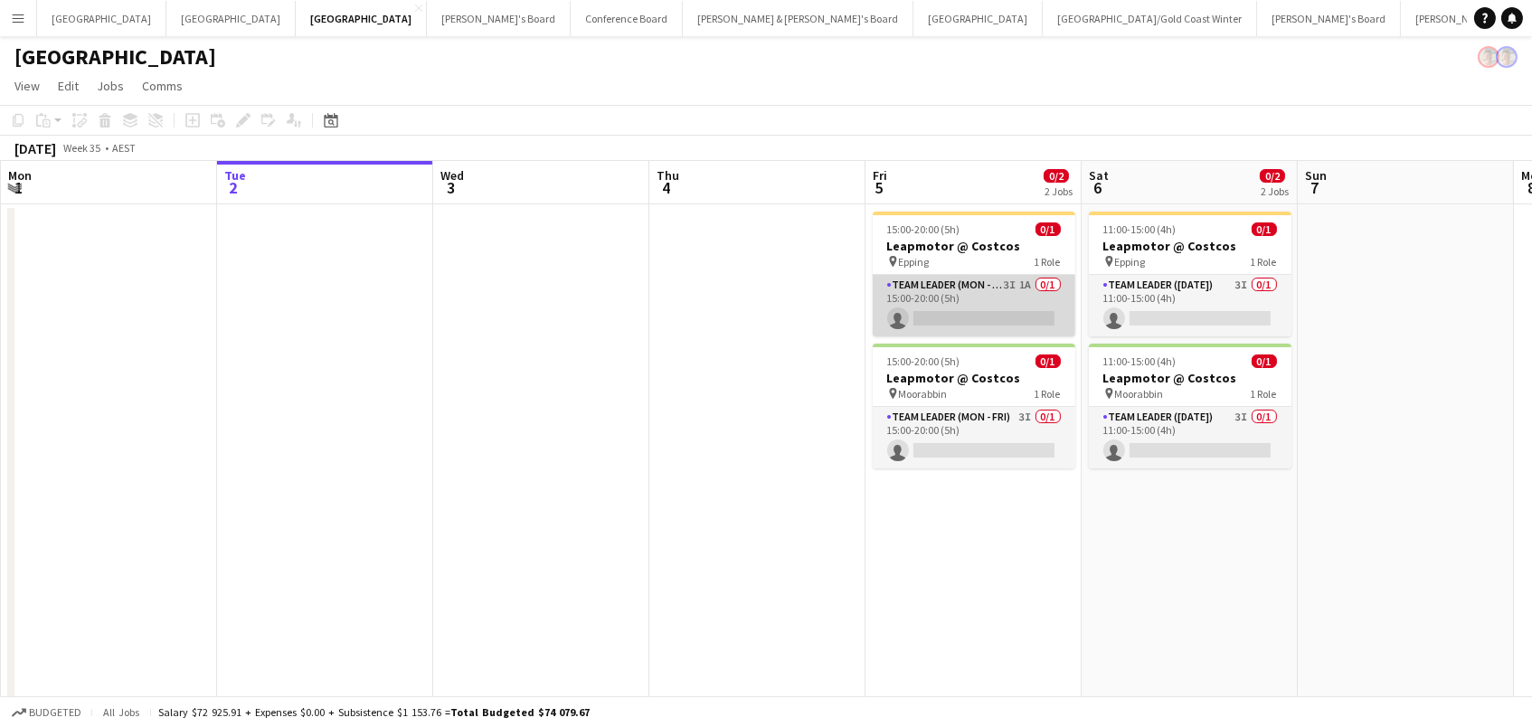
click at [1038, 325] on app-card-role "Team Leader (Mon - Fri) 3I 1A 0/1 15:00-20:00 (5h) single-neutral-actions" at bounding box center [974, 305] width 203 height 61
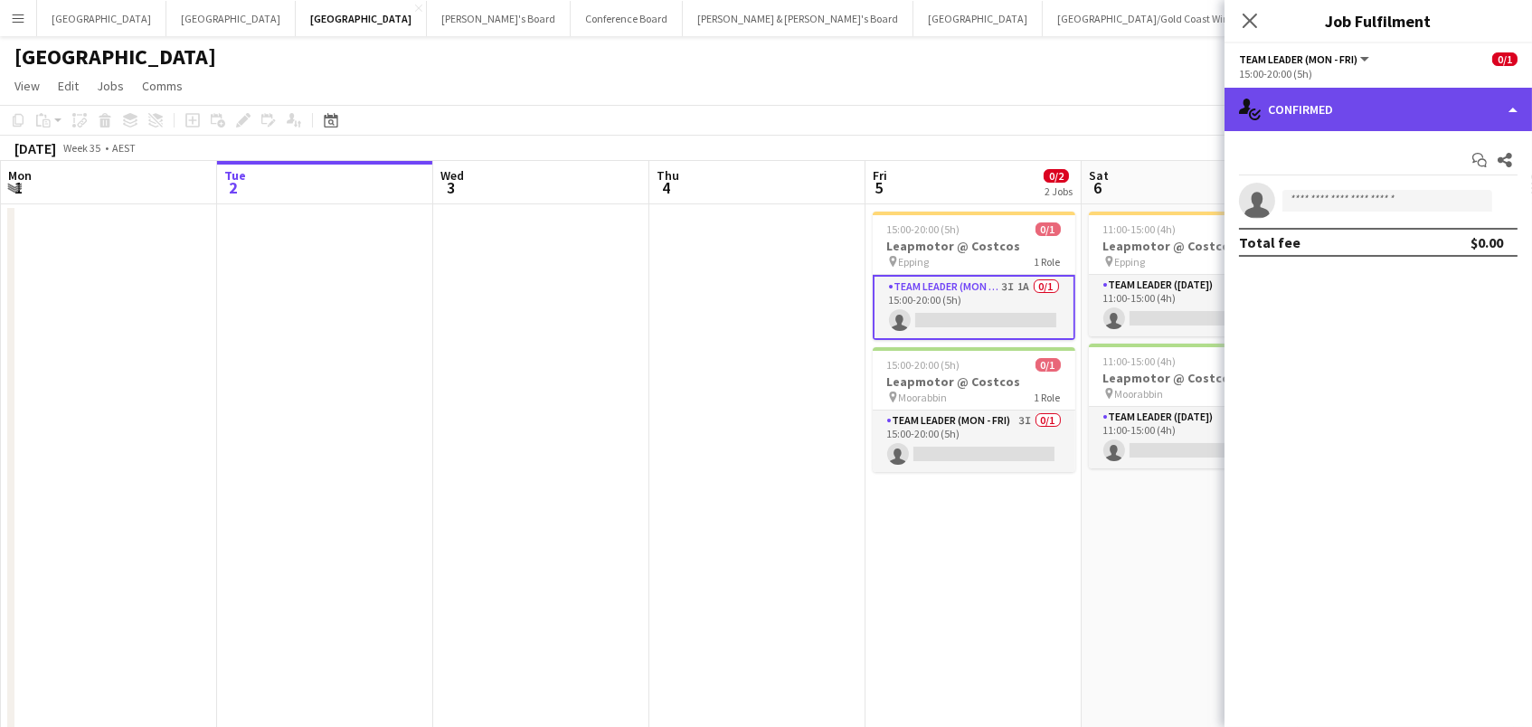
click at [1342, 117] on div "single-neutral-actions-check-2 Confirmed" at bounding box center [1377, 109] width 307 height 43
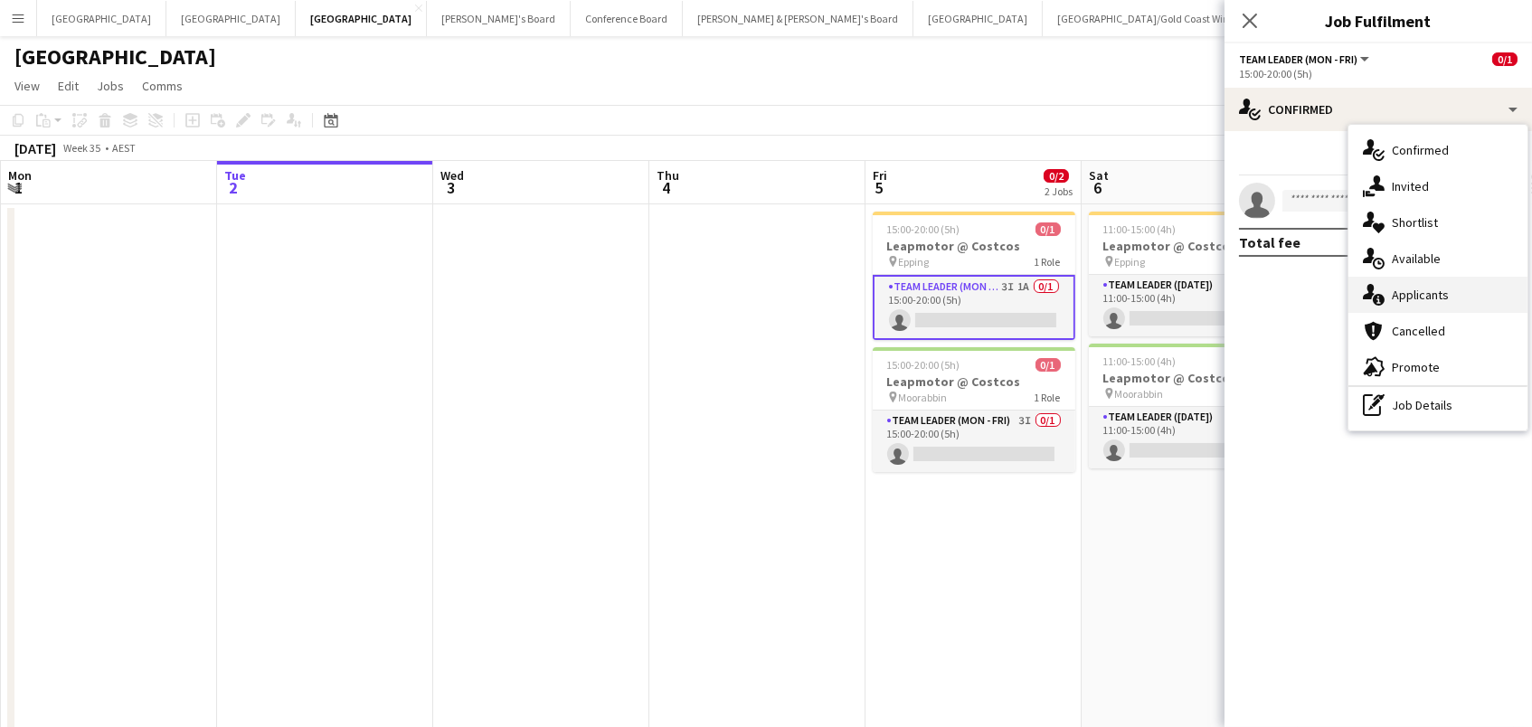
click at [1444, 287] on span "Applicants" at bounding box center [1420, 295] width 57 height 16
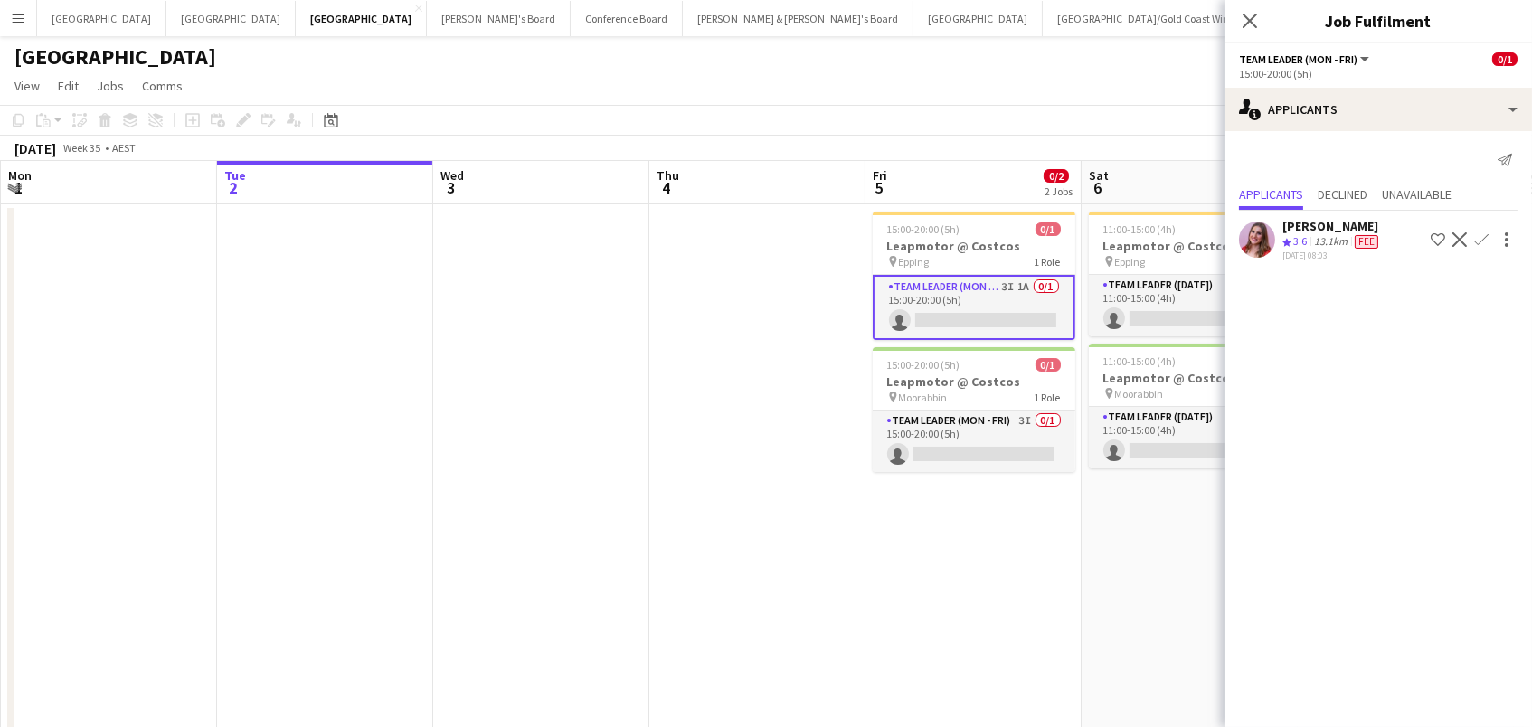
click at [1063, 106] on app-toolbar "Copy Paste Paste Command V Paste with crew Command Shift V Paste linked Job [GE…" at bounding box center [766, 120] width 1532 height 31
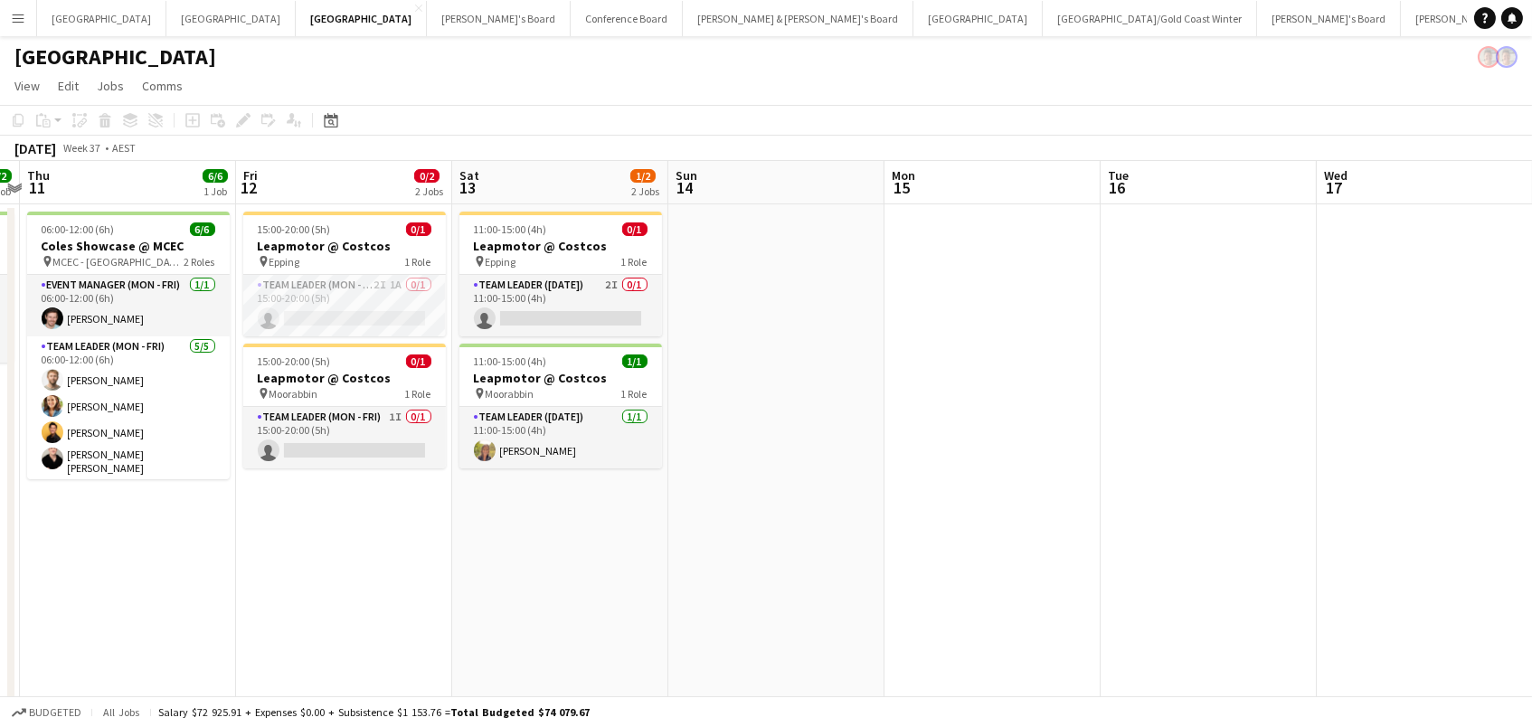
scroll to position [0, 628]
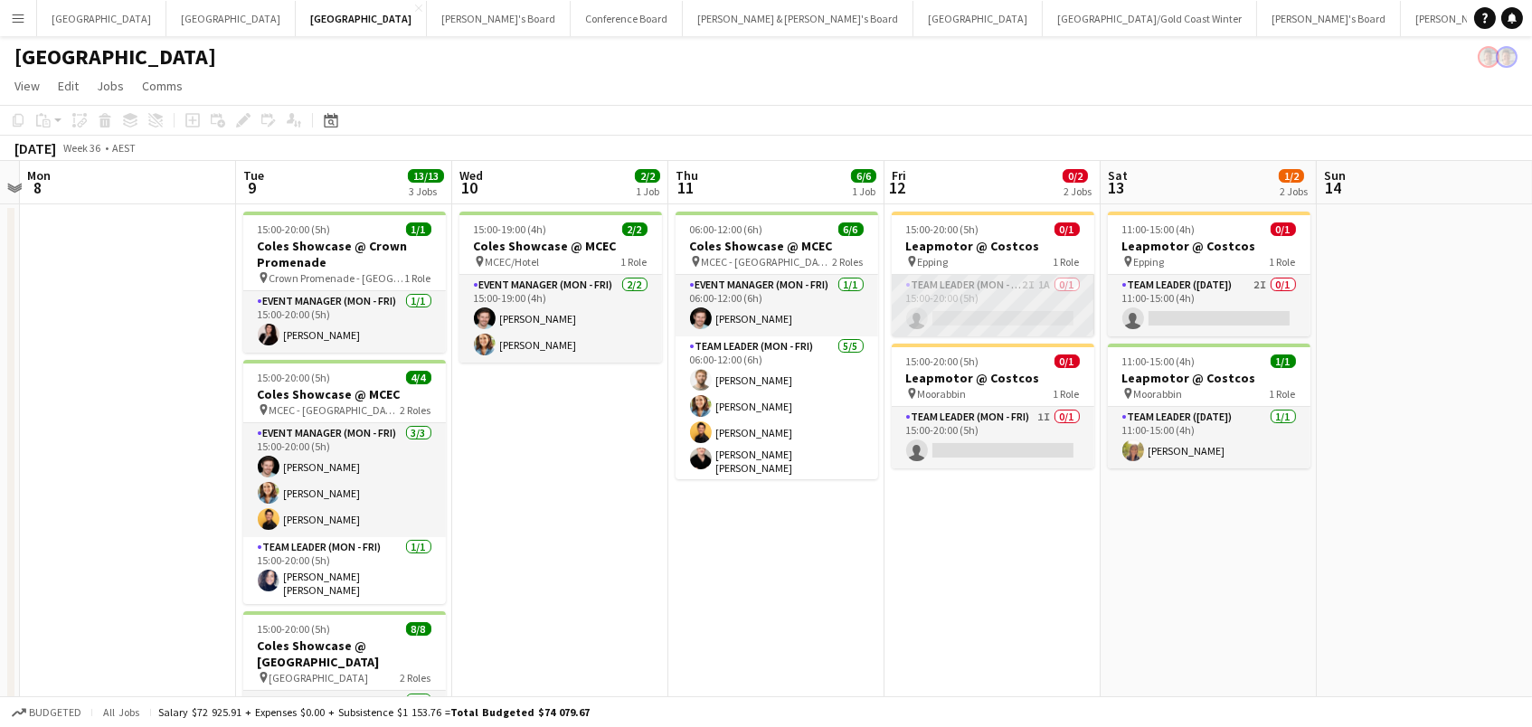
click at [999, 329] on app-card-role "Team Leader (Mon - Fri) 2I 1A 0/1 15:00-20:00 (5h) single-neutral-actions" at bounding box center [993, 305] width 203 height 61
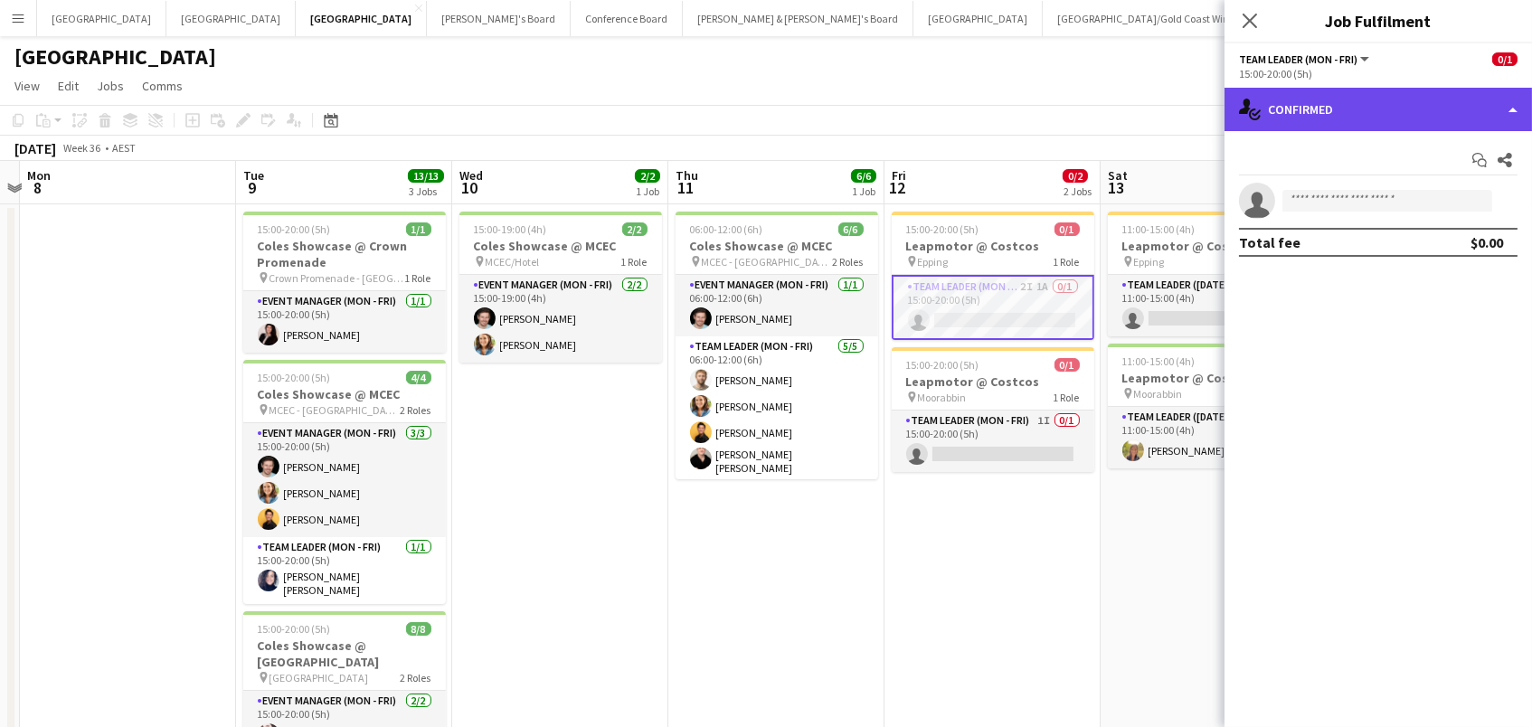
click at [1400, 90] on div "single-neutral-actions-check-2 Confirmed" at bounding box center [1377, 109] width 307 height 43
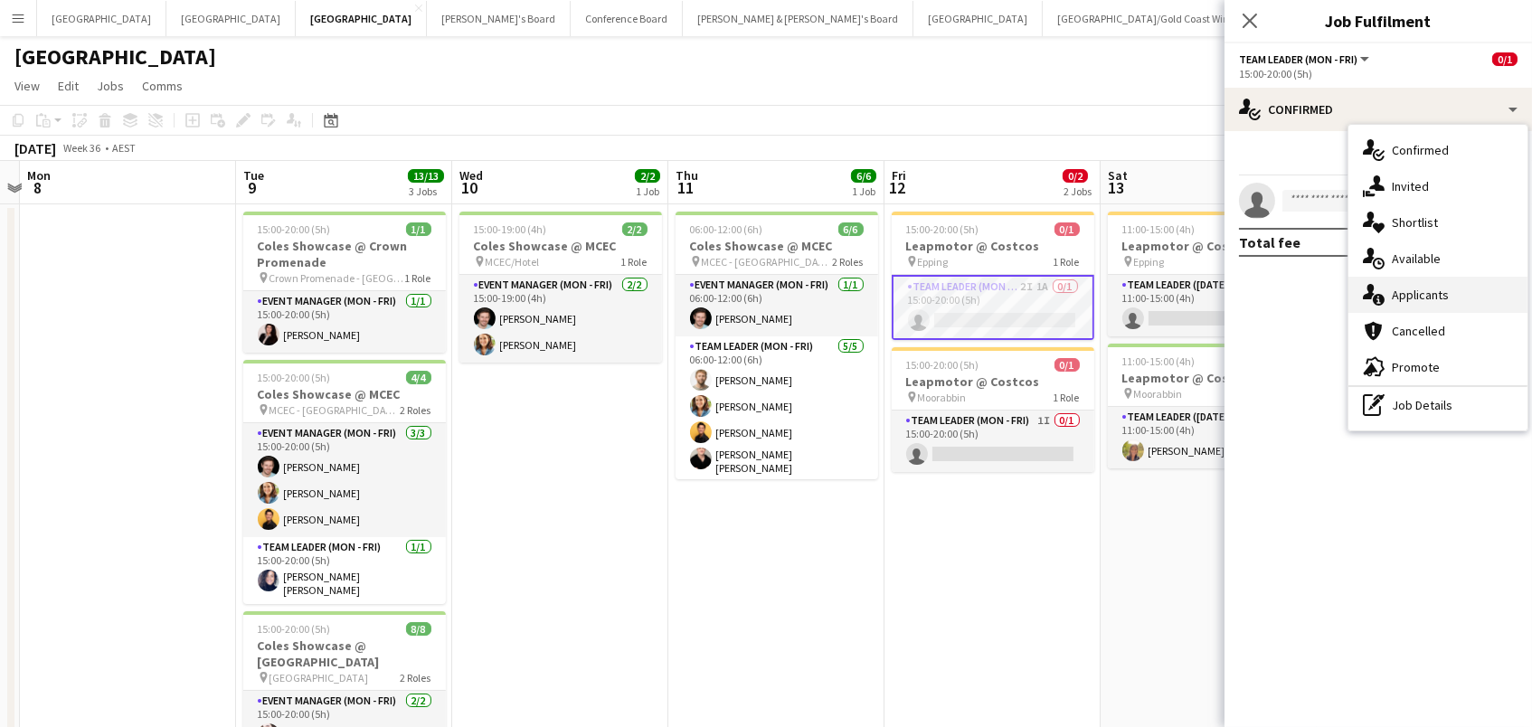
click at [1491, 296] on div "single-neutral-actions-information Applicants" at bounding box center [1437, 295] width 179 height 36
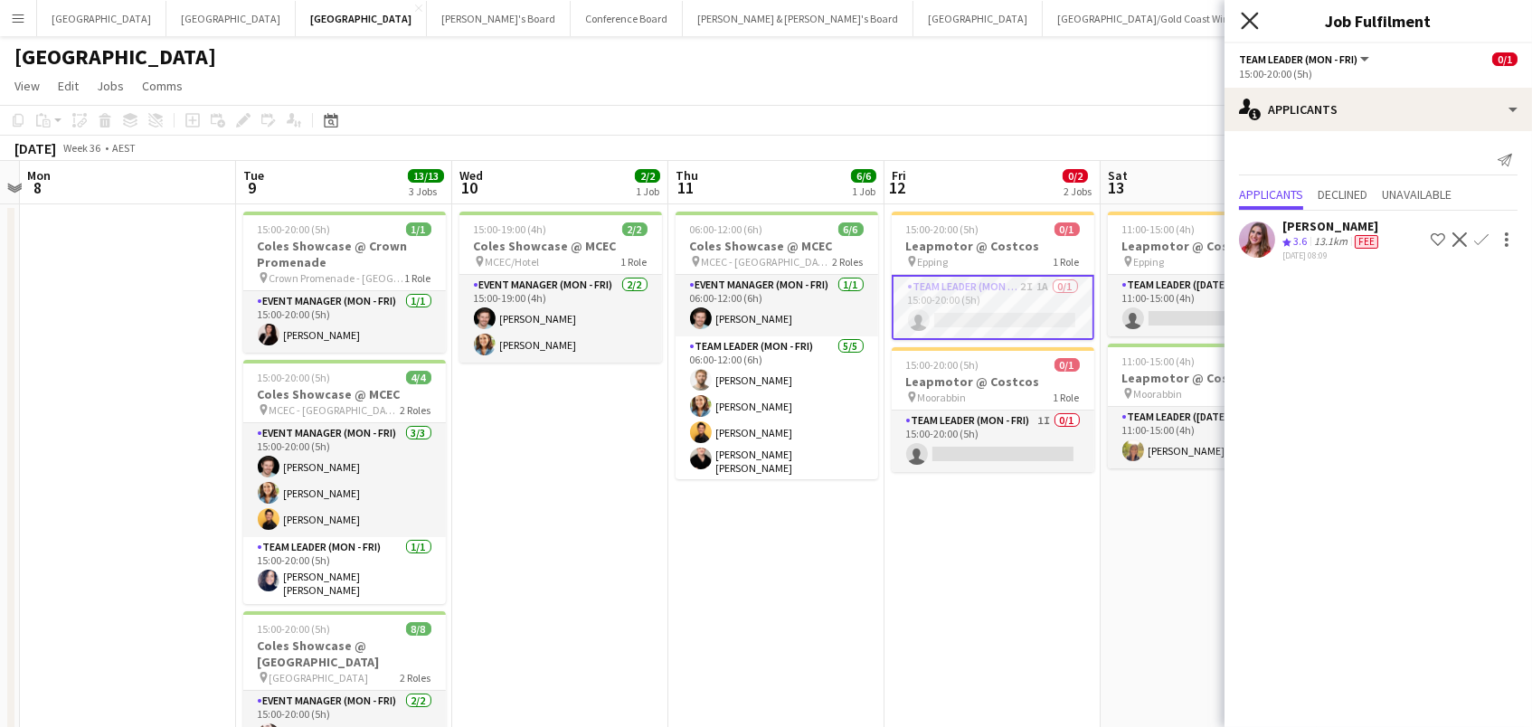
click at [1246, 25] on icon "Close pop-in" at bounding box center [1249, 20] width 17 height 17
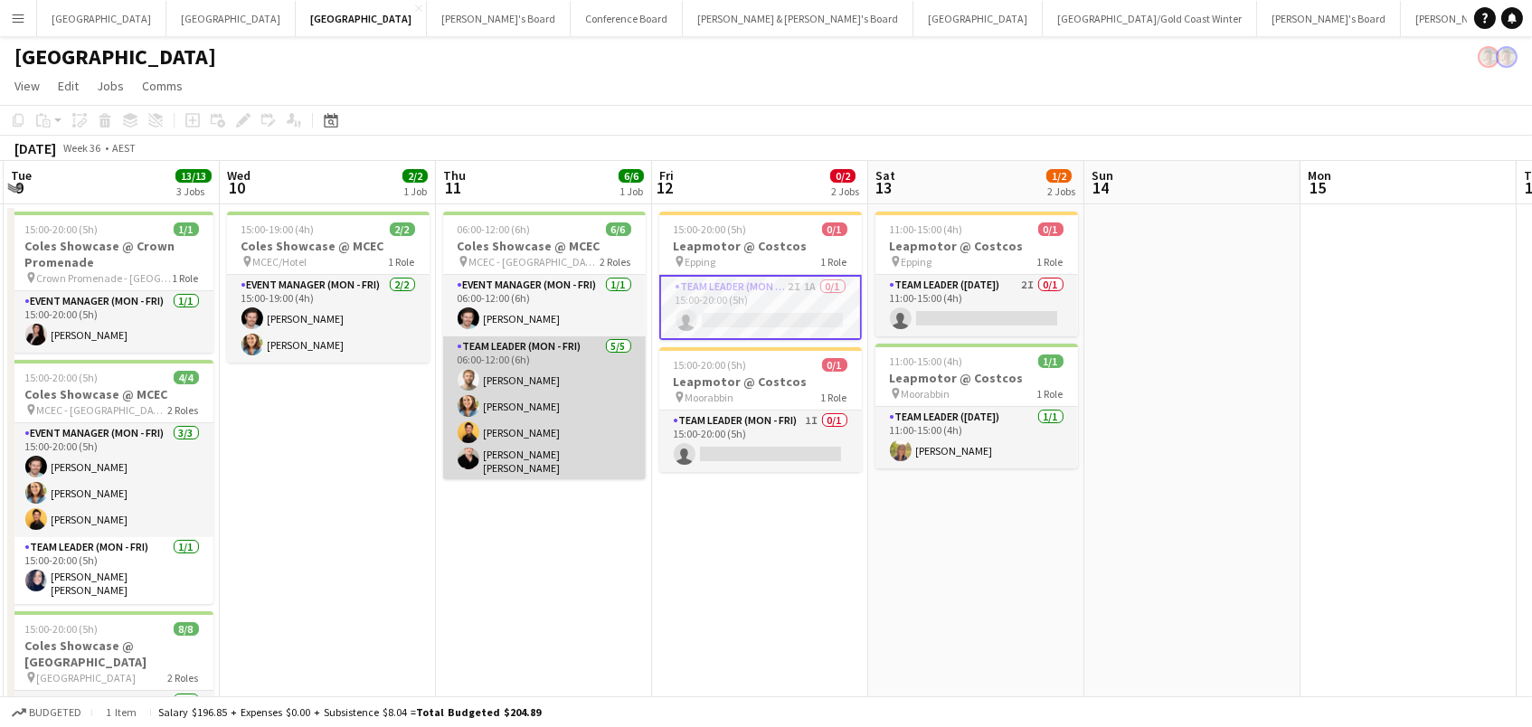
scroll to position [0, 889]
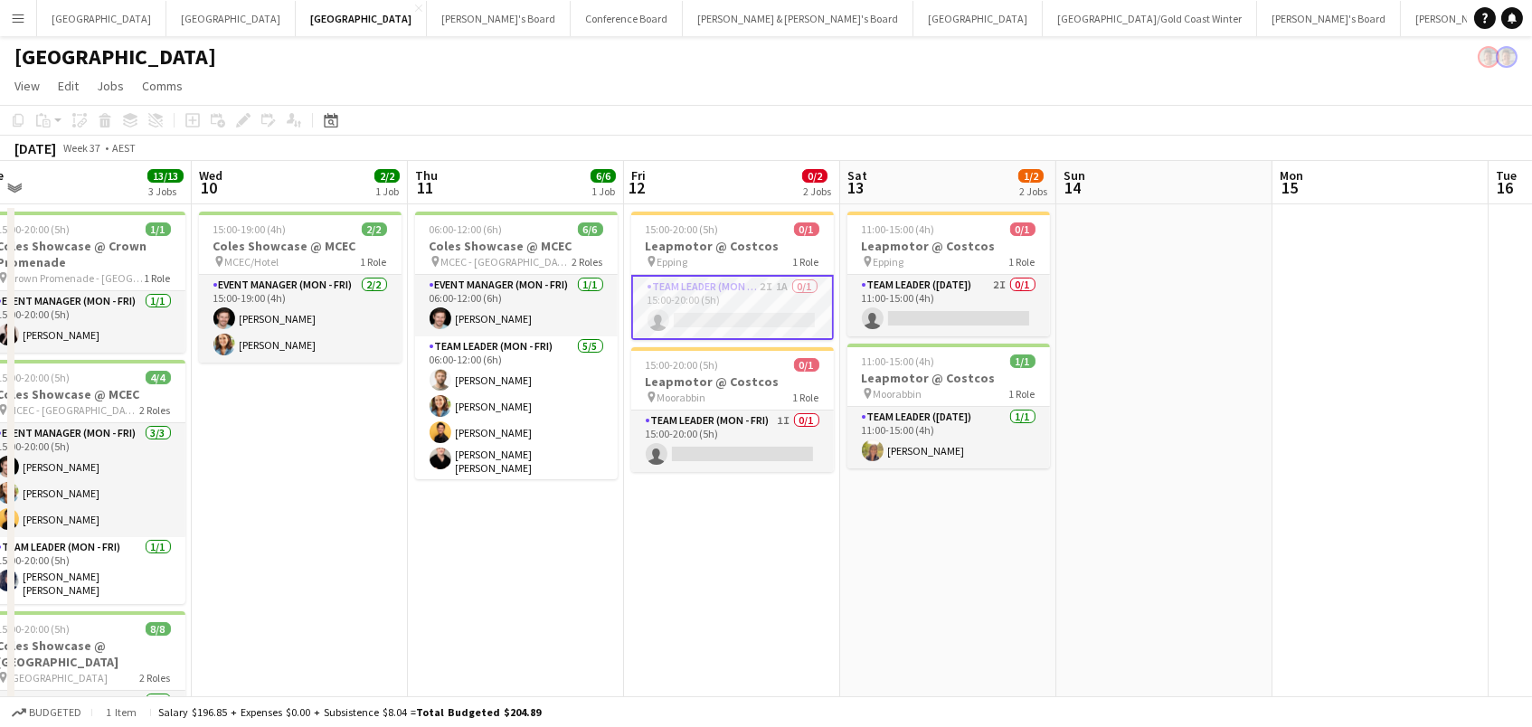
click at [1027, 142] on div "September 2025 Week 37 • AEST" at bounding box center [766, 148] width 1532 height 25
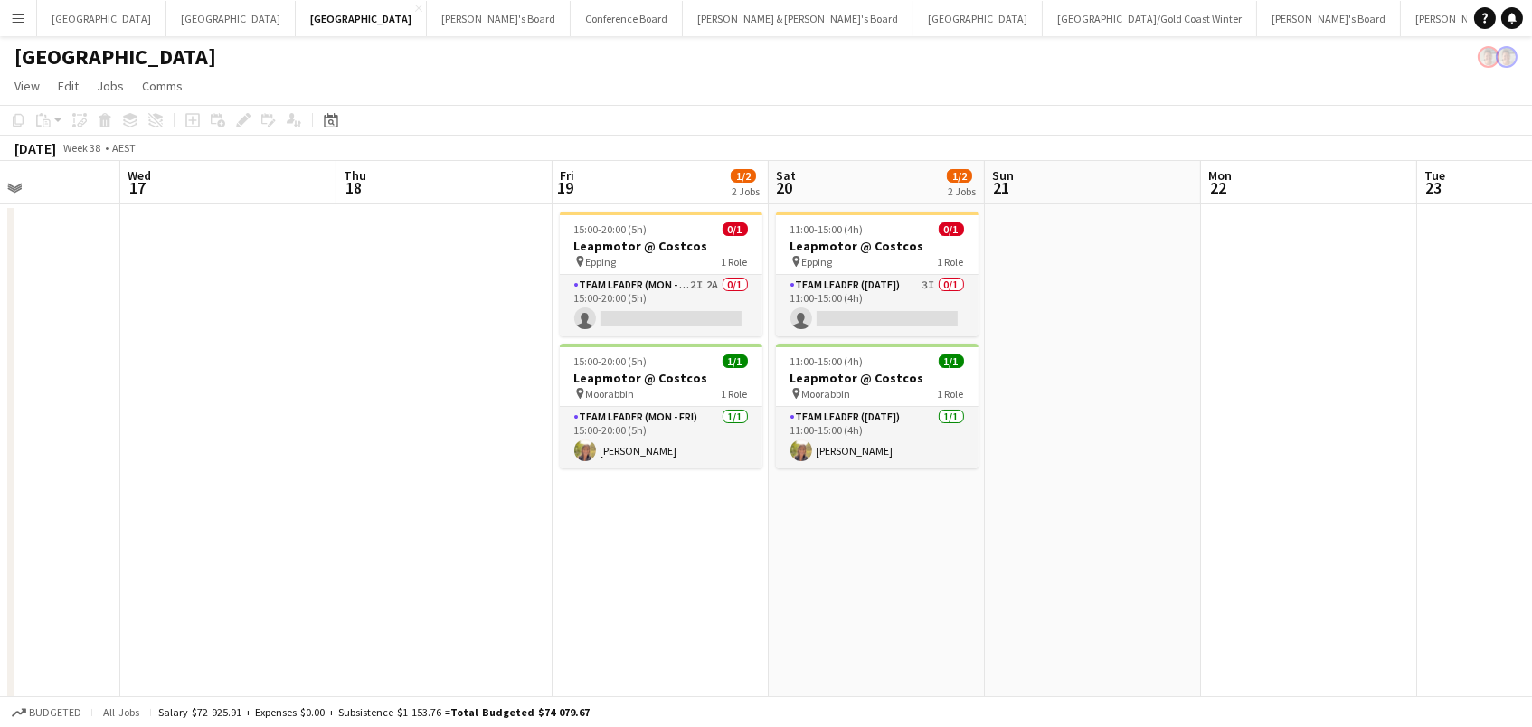
scroll to position [0, 816]
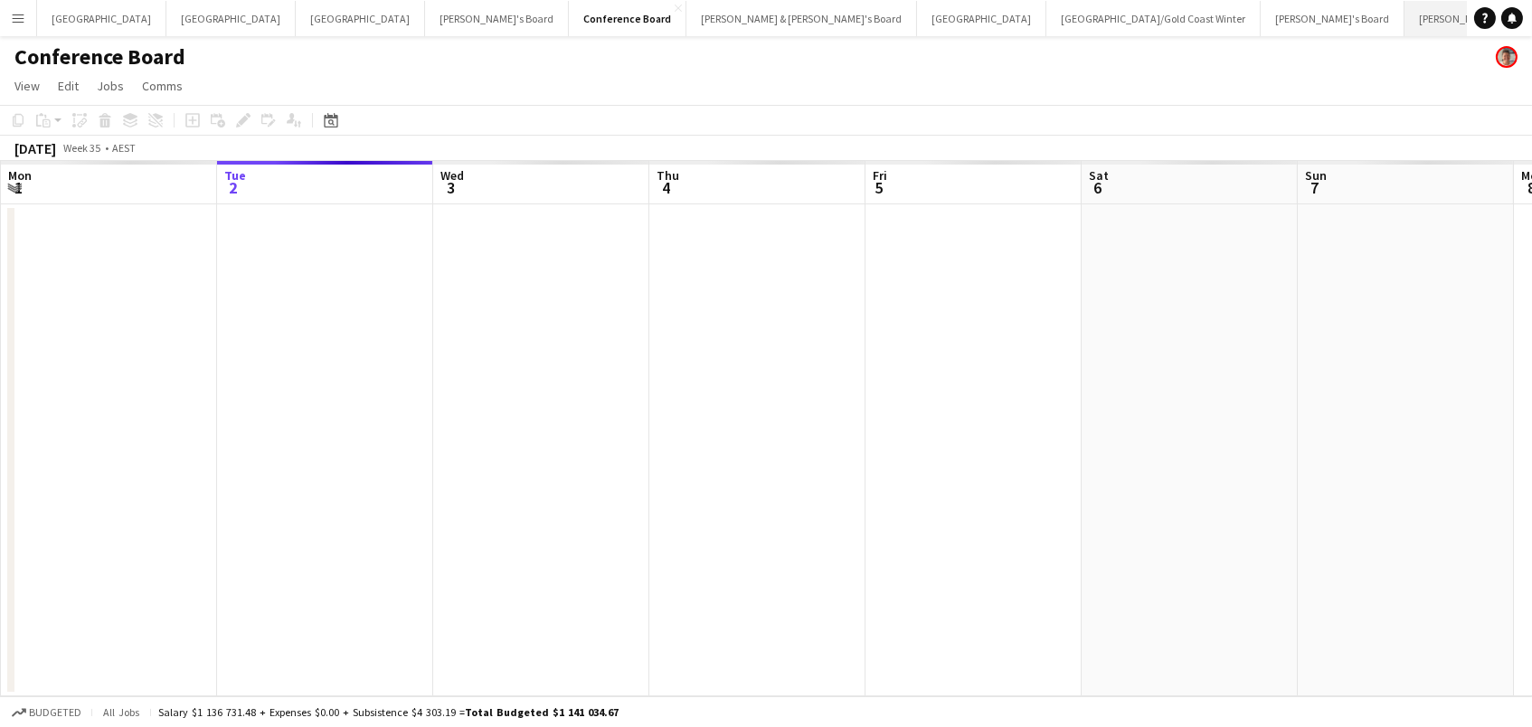
click at [1404, 14] on button "[PERSON_NAME] & [PERSON_NAME]'s Board Close" at bounding box center [1519, 18] width 231 height 35
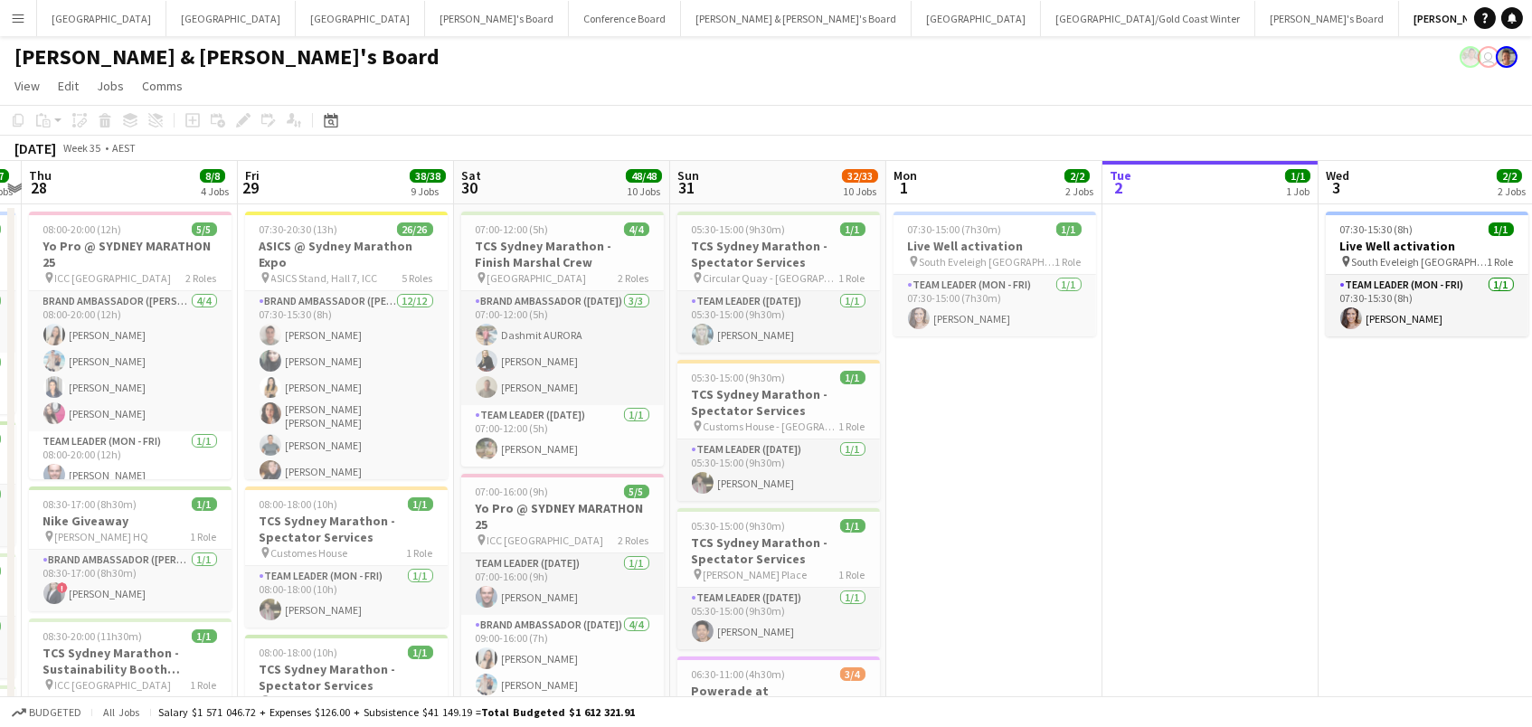
scroll to position [0, 477]
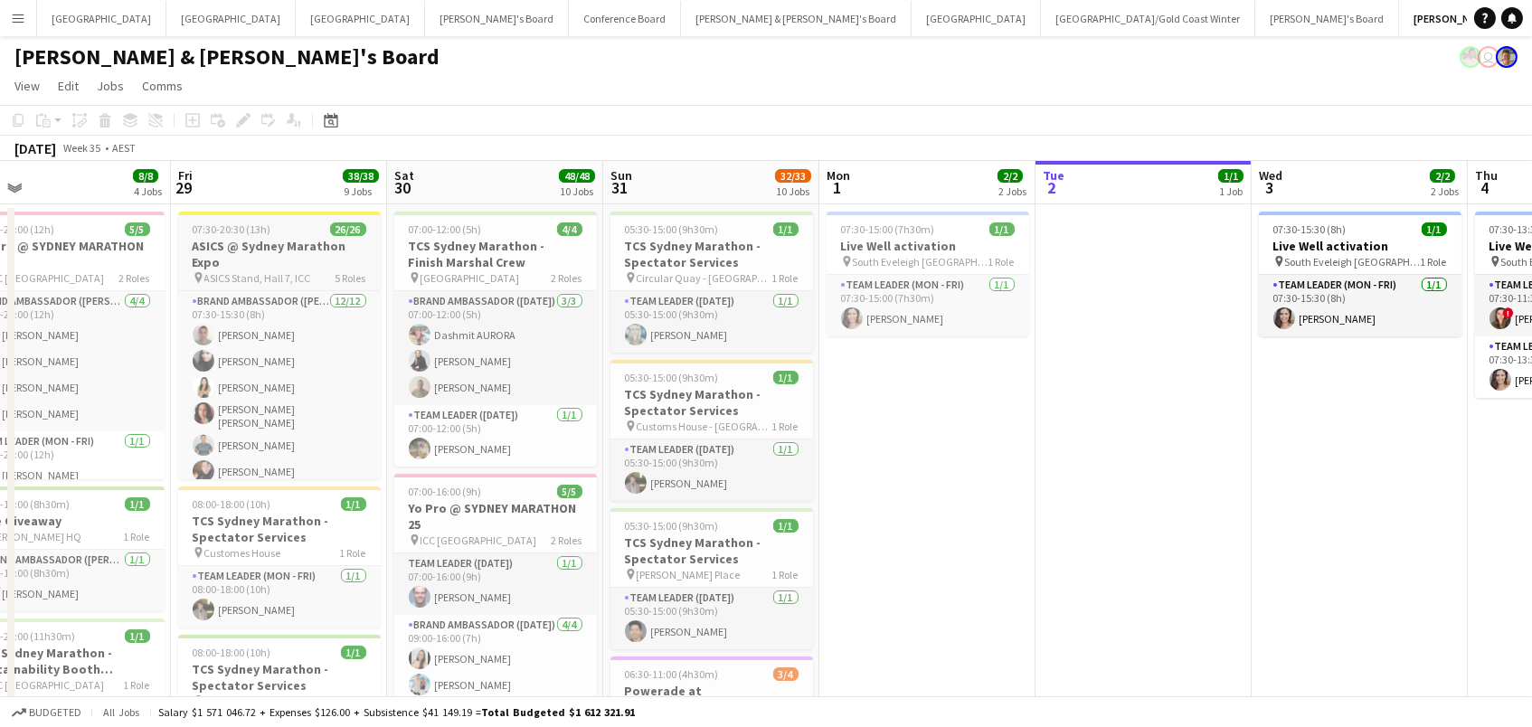
click at [321, 243] on h3 "ASICS @ Sydney Marathon Expo" at bounding box center [279, 254] width 203 height 33
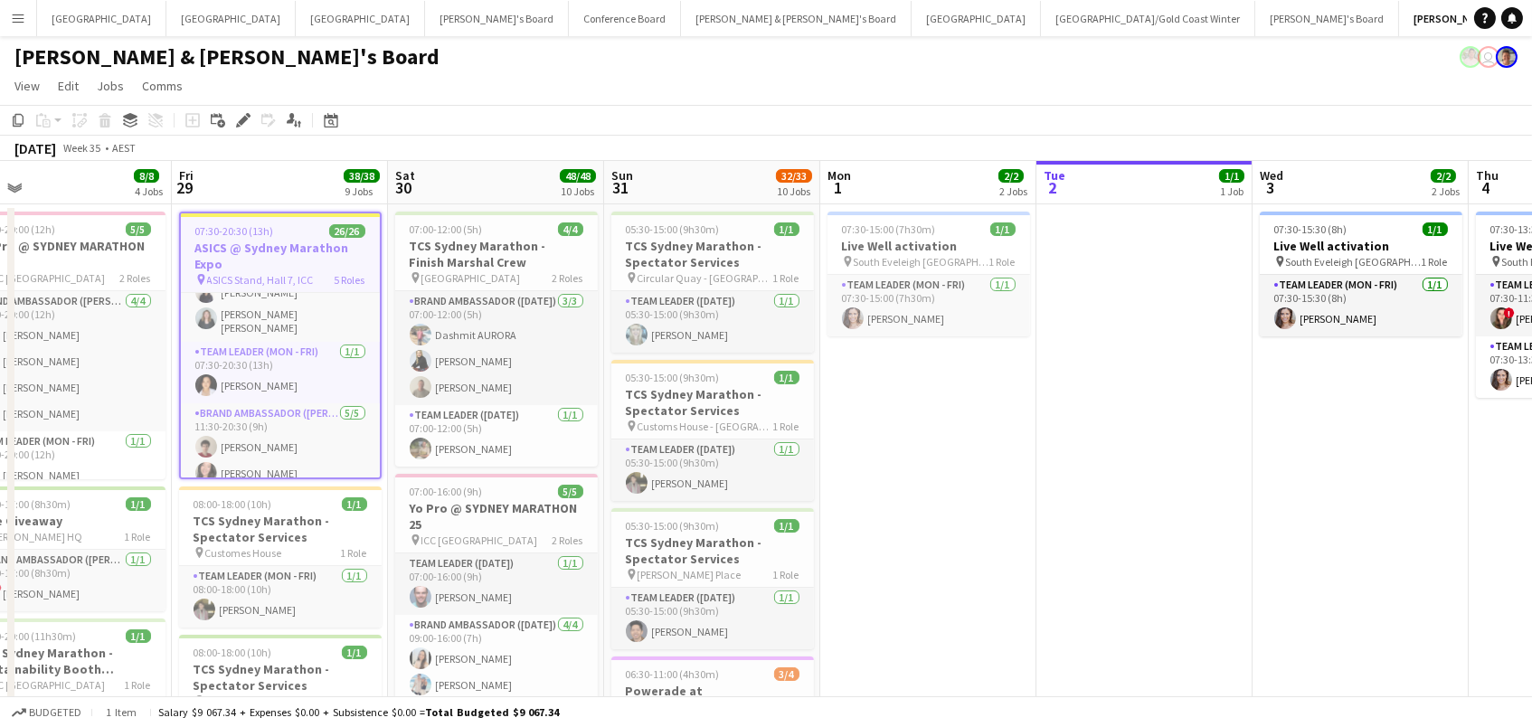
scroll to position [613, 0]
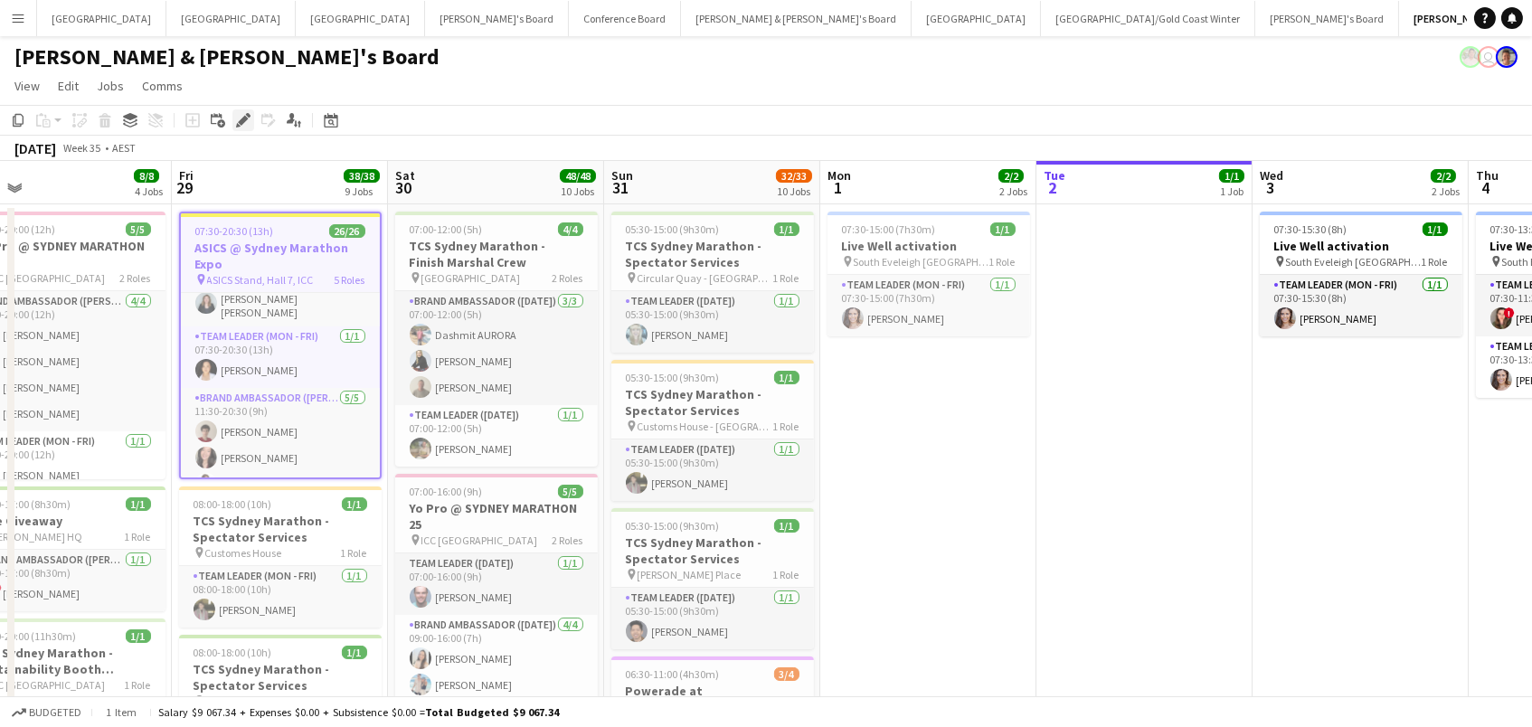
click at [241, 113] on icon "Edit" at bounding box center [243, 120] width 14 height 14
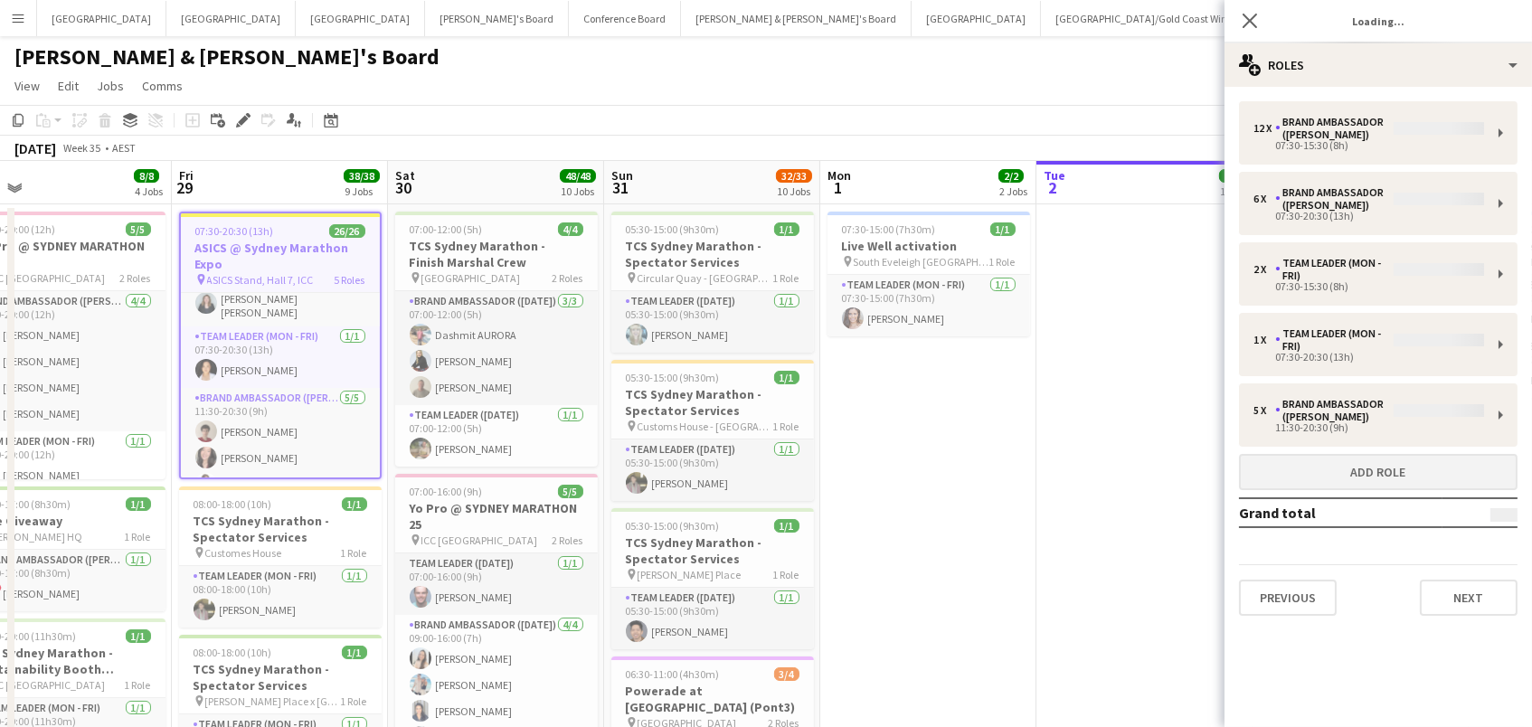
click at [1323, 467] on button "Add role" at bounding box center [1378, 472] width 278 height 36
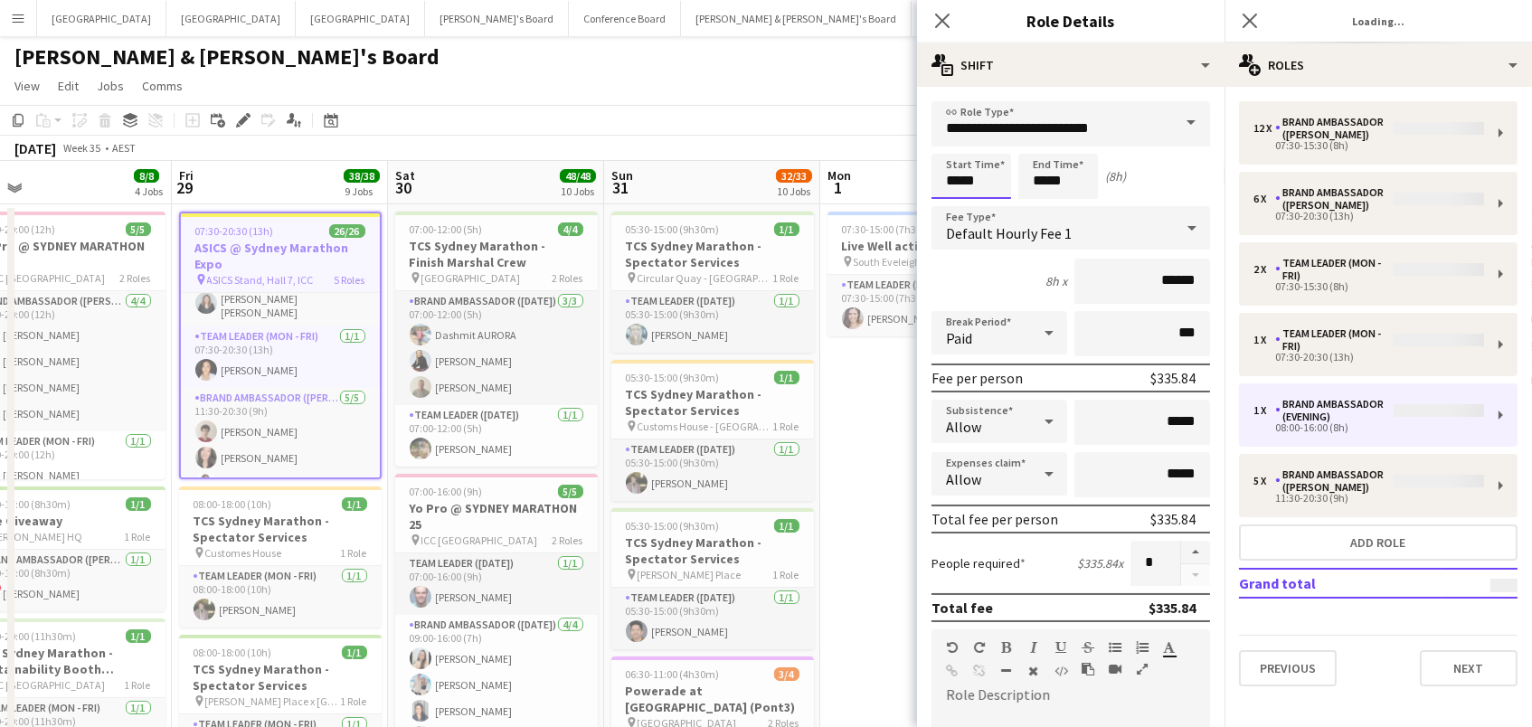
click at [973, 174] on input "*****" at bounding box center [971, 176] width 80 height 45
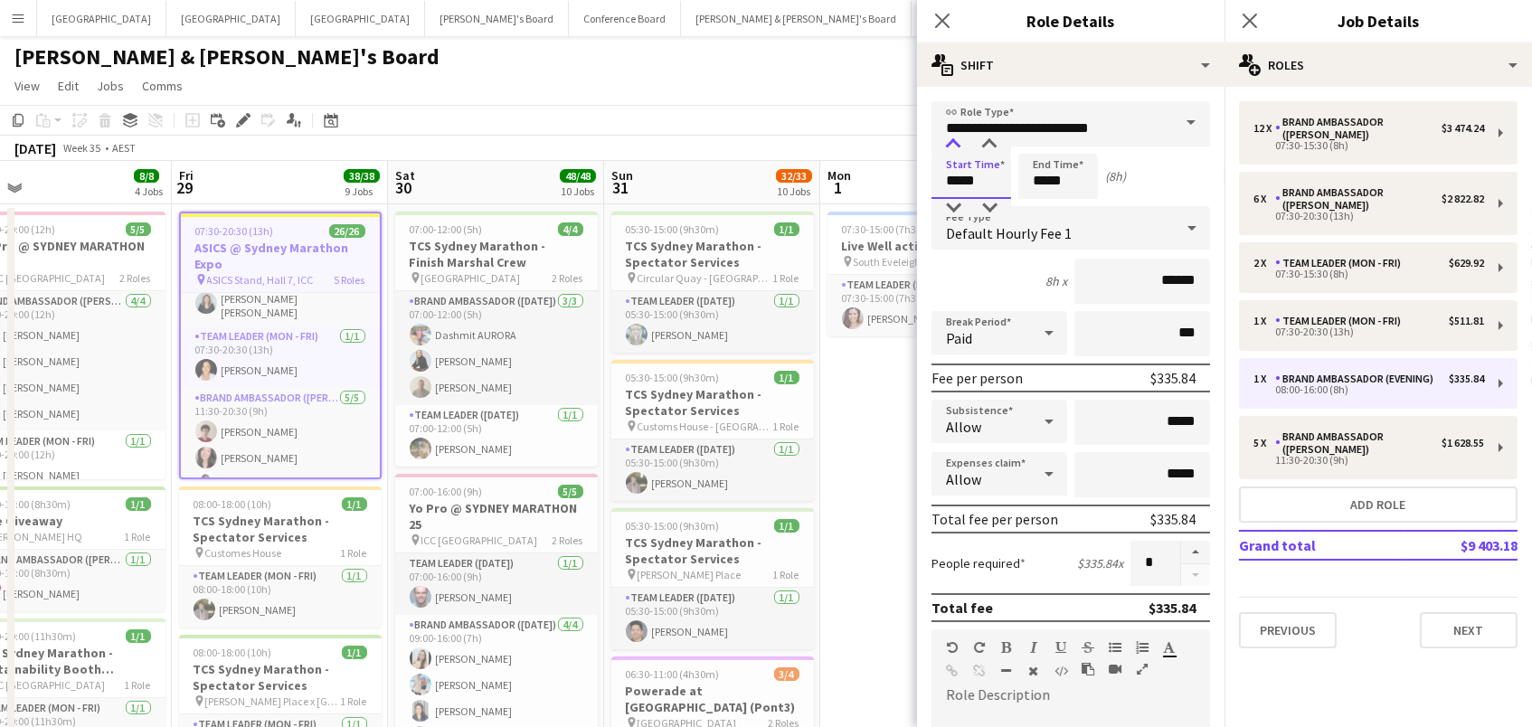
type input "*****"
click at [956, 147] on div at bounding box center [953, 145] width 36 height 18
click at [1008, 134] on input "**********" at bounding box center [1070, 123] width 278 height 45
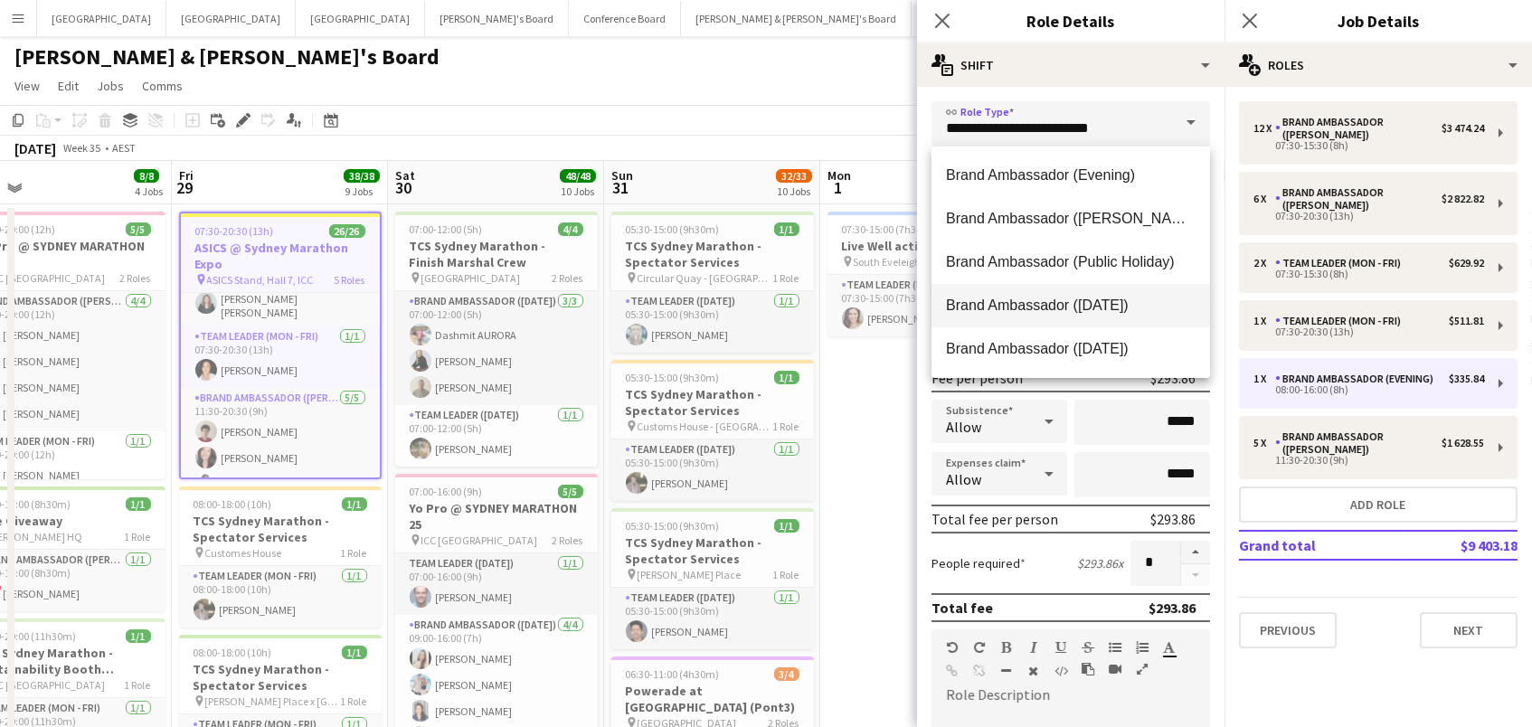
click at [1048, 311] on span "Brand Ambassador (Saturday)" at bounding box center [1071, 305] width 250 height 17
type input "**********"
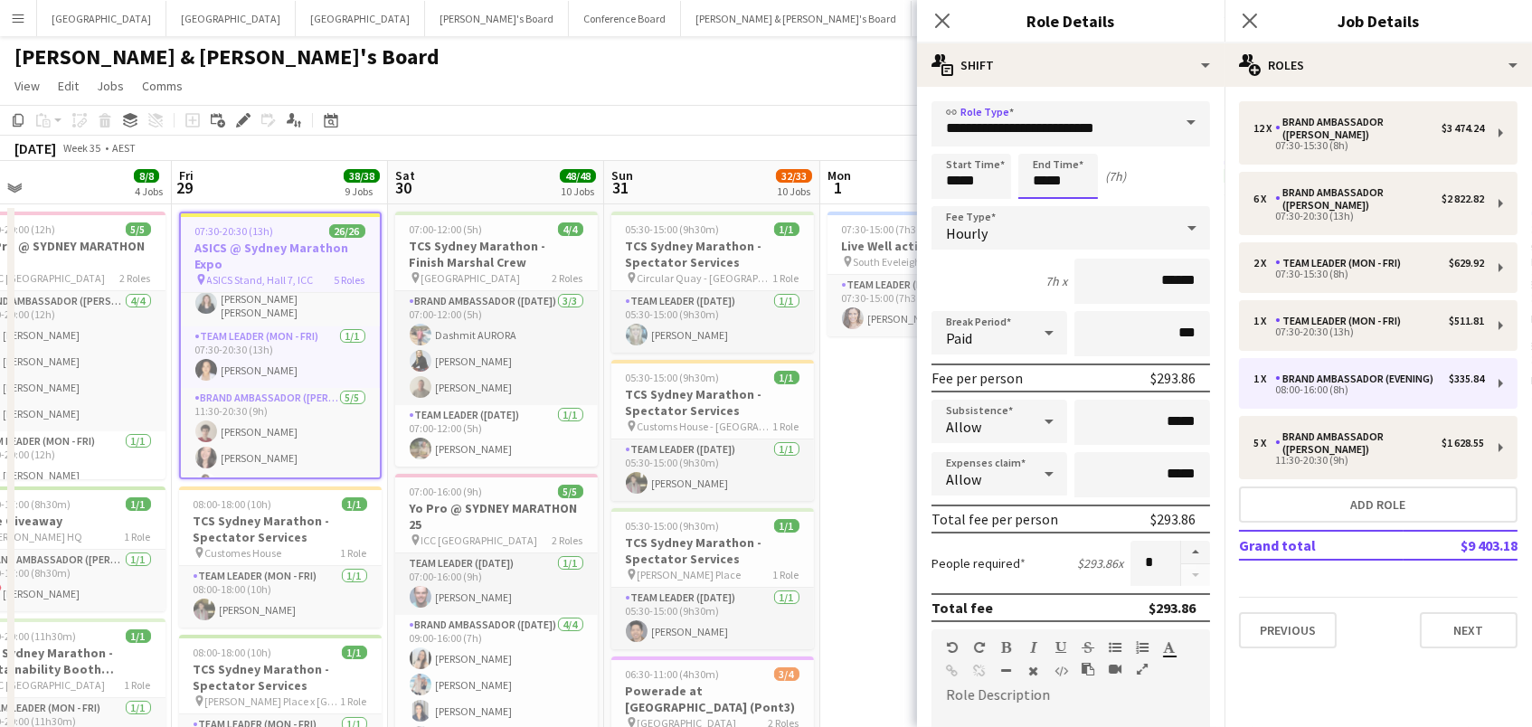
click at [1074, 193] on input "*****" at bounding box center [1058, 176] width 80 height 45
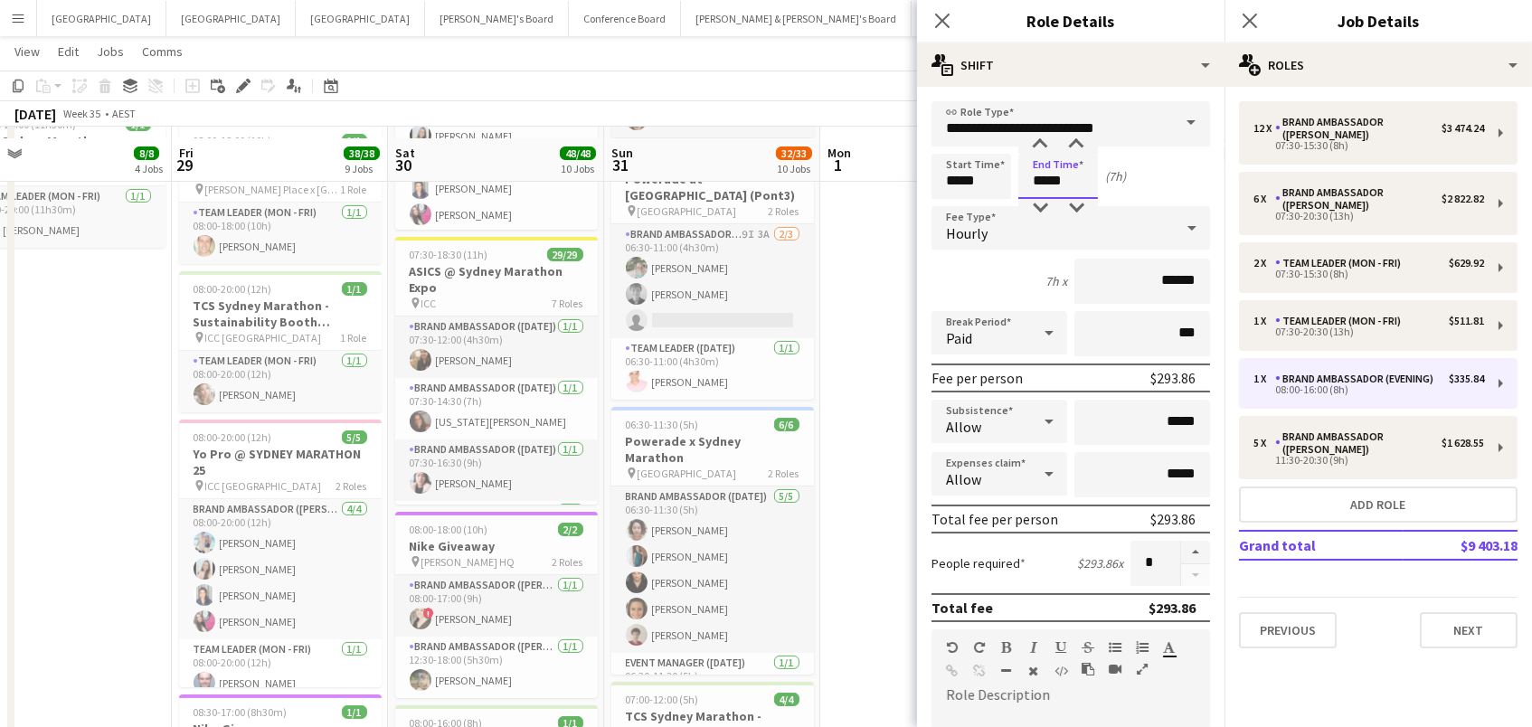
scroll to position [522, 0]
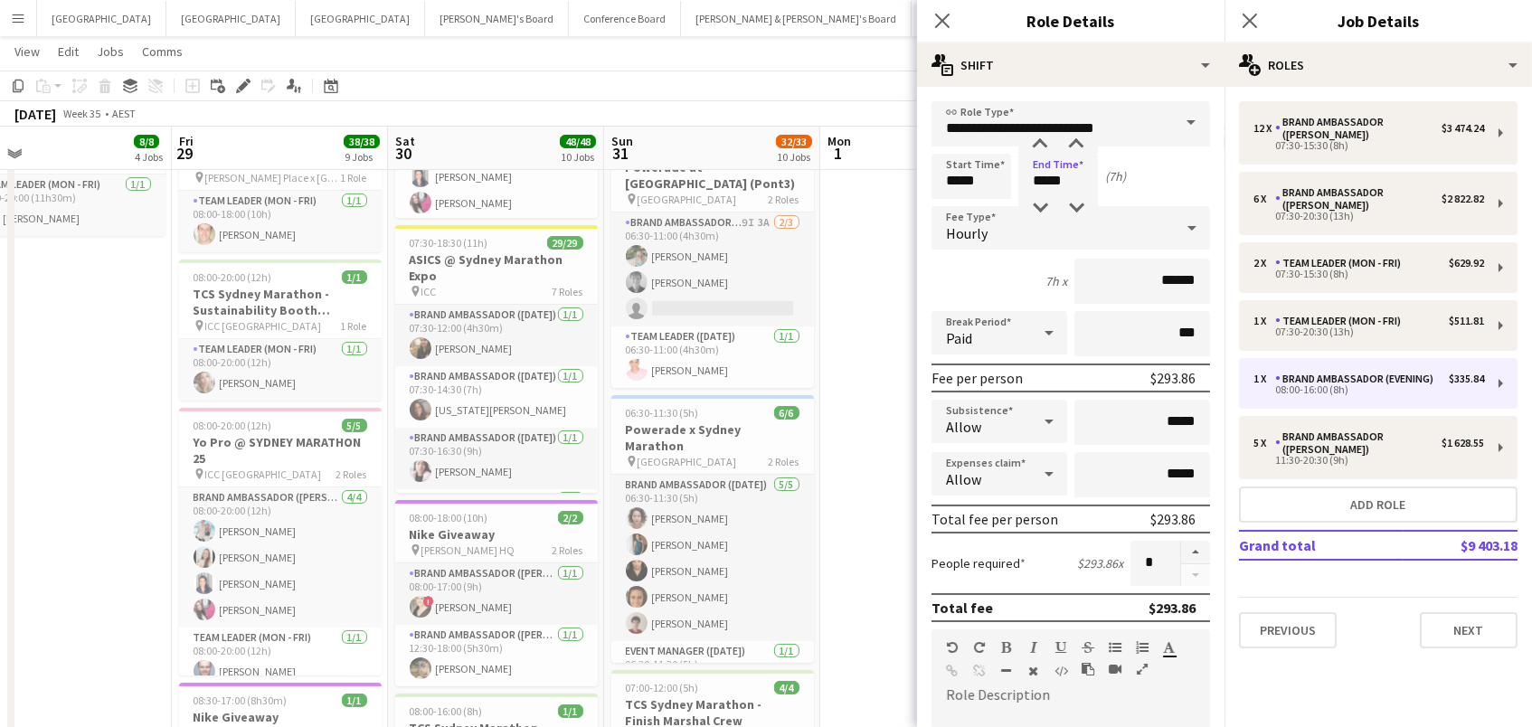
click at [866, 352] on app-date-cell "07:30-15:00 (7h30m) 1/1 Live Well activation pin South Eveleigh Sydney 1 Role T…" at bounding box center [928, 705] width 216 height 2048
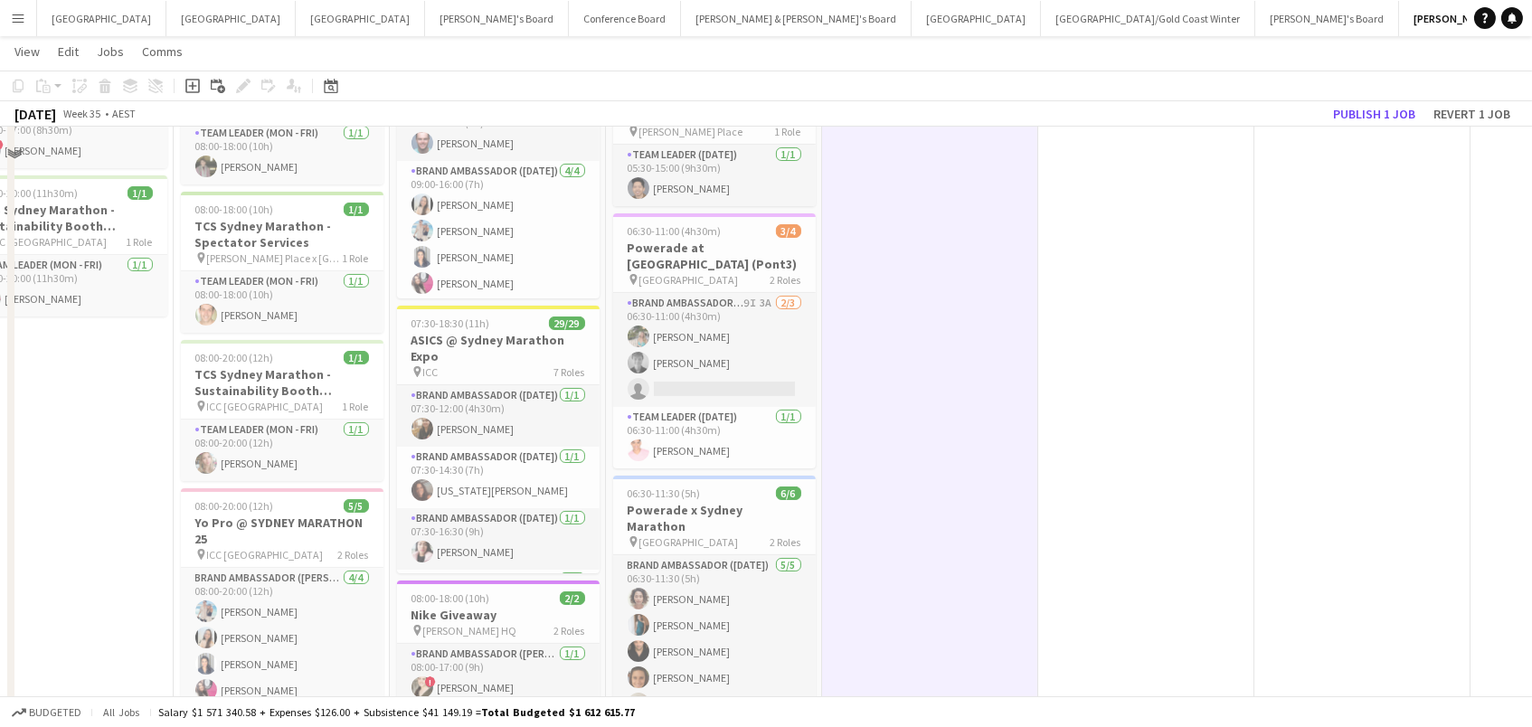
scroll to position [604, 0]
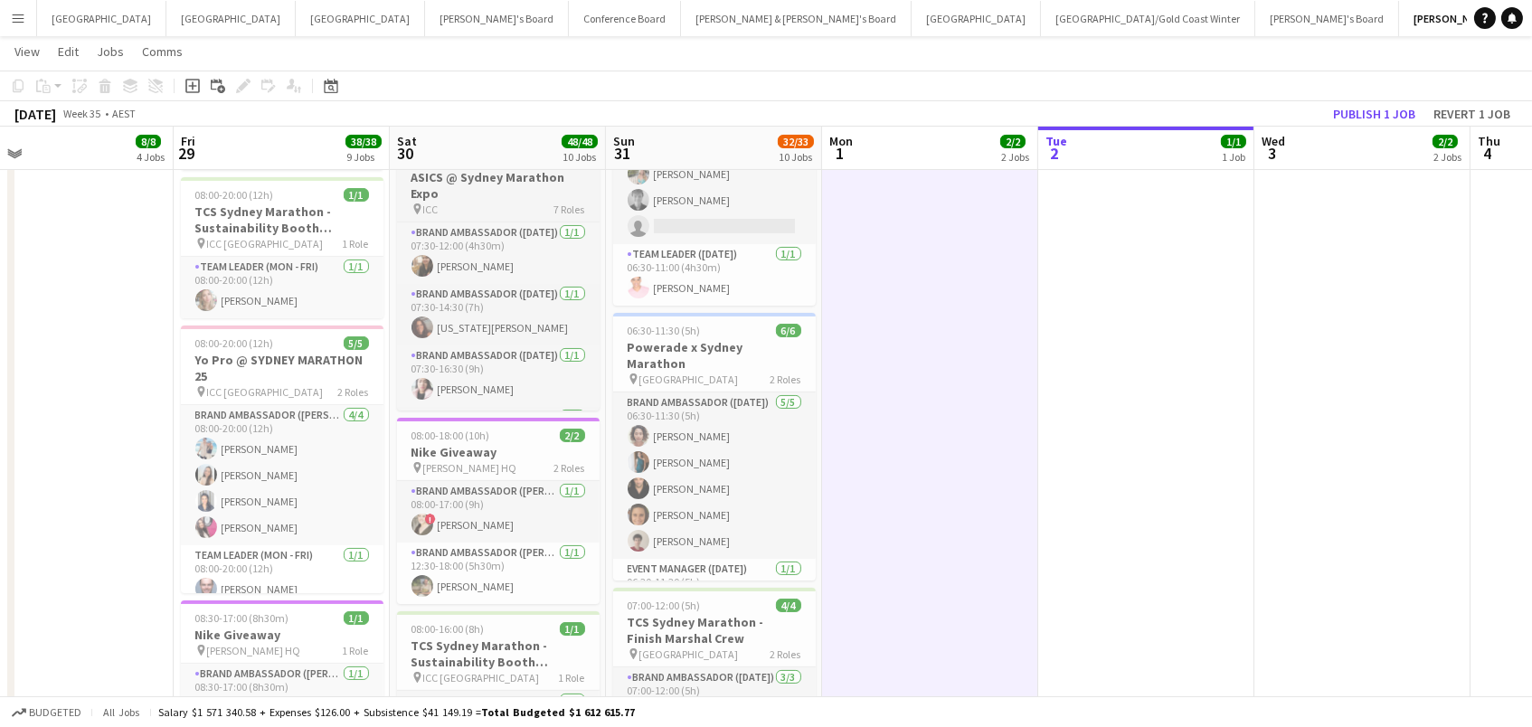
click at [451, 206] on div "pin ICC 7 Roles" at bounding box center [498, 209] width 203 height 14
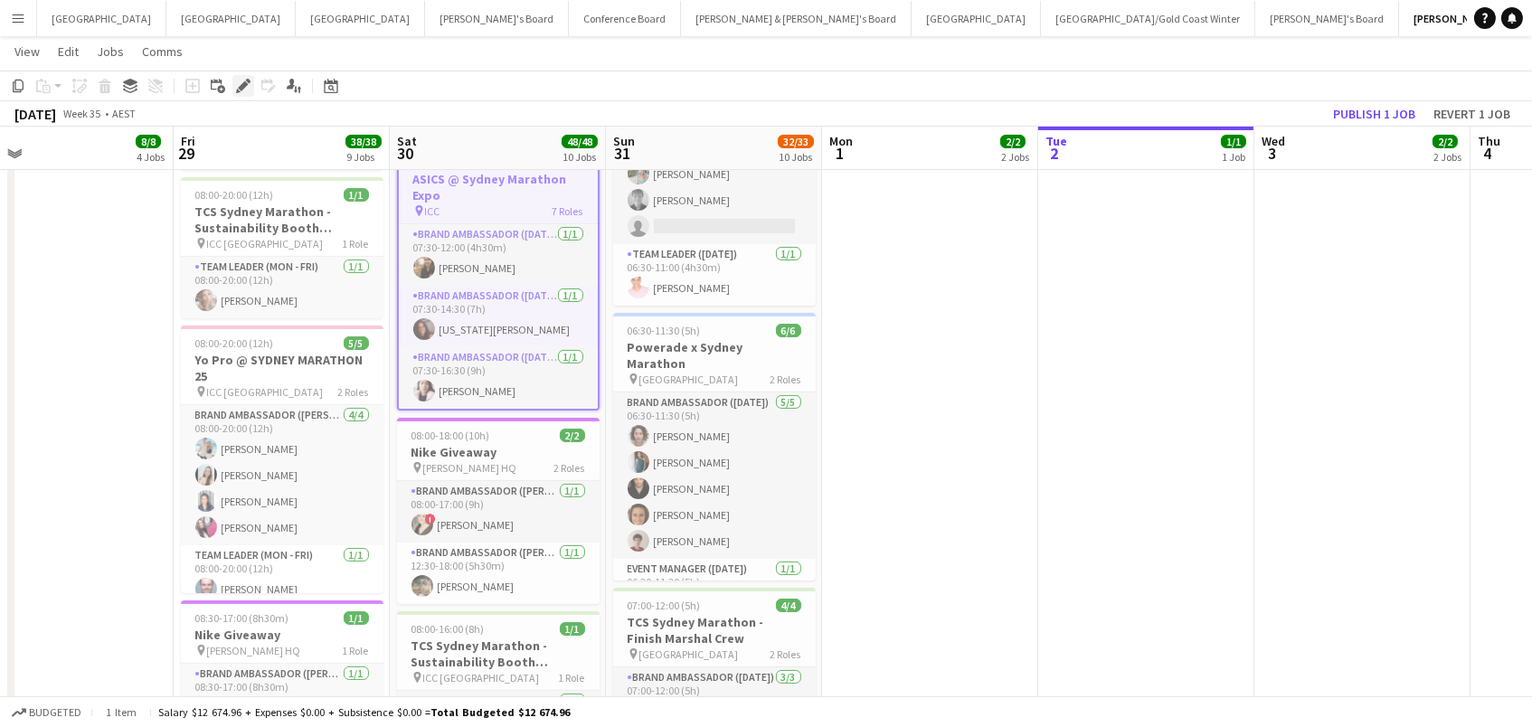
click at [240, 82] on icon "Edit" at bounding box center [243, 86] width 14 height 14
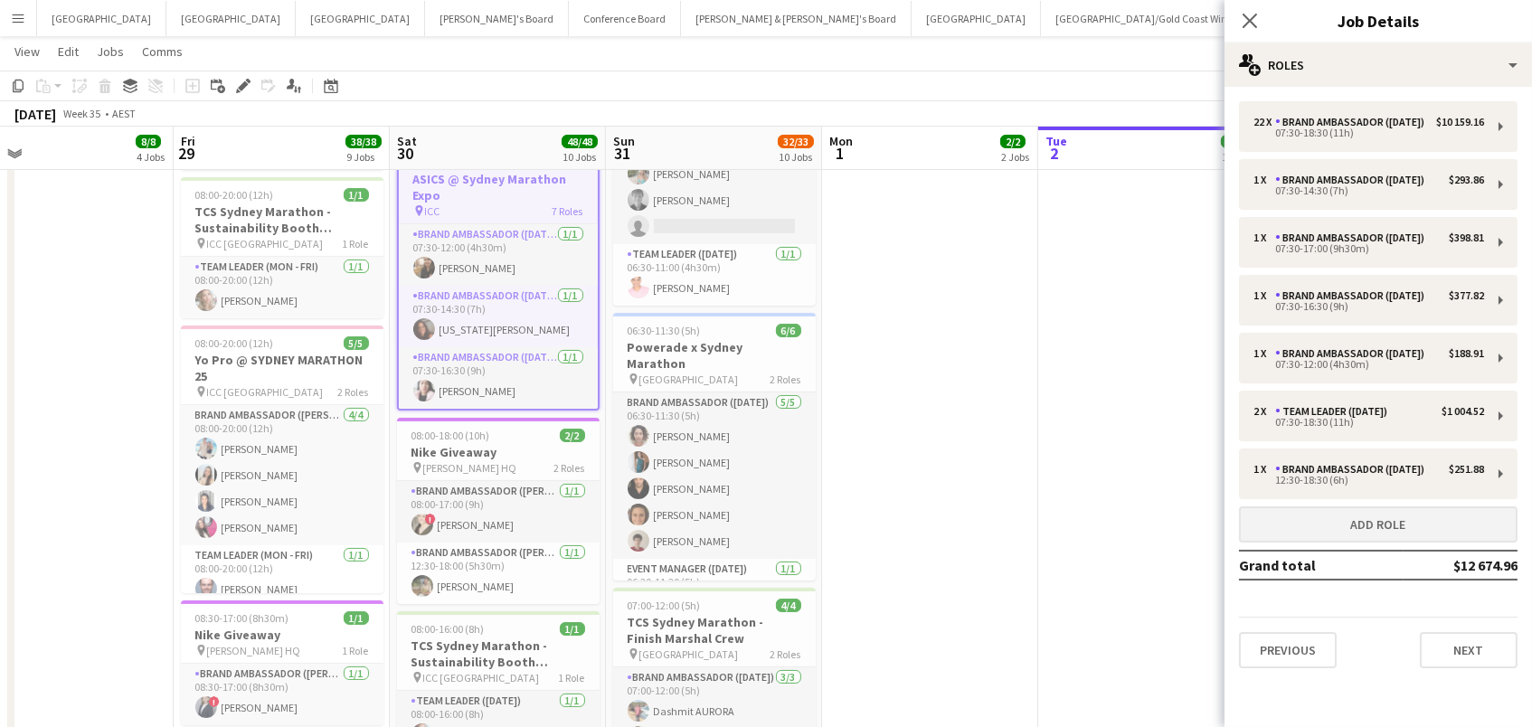
click at [1308, 522] on button "Add role" at bounding box center [1378, 524] width 278 height 36
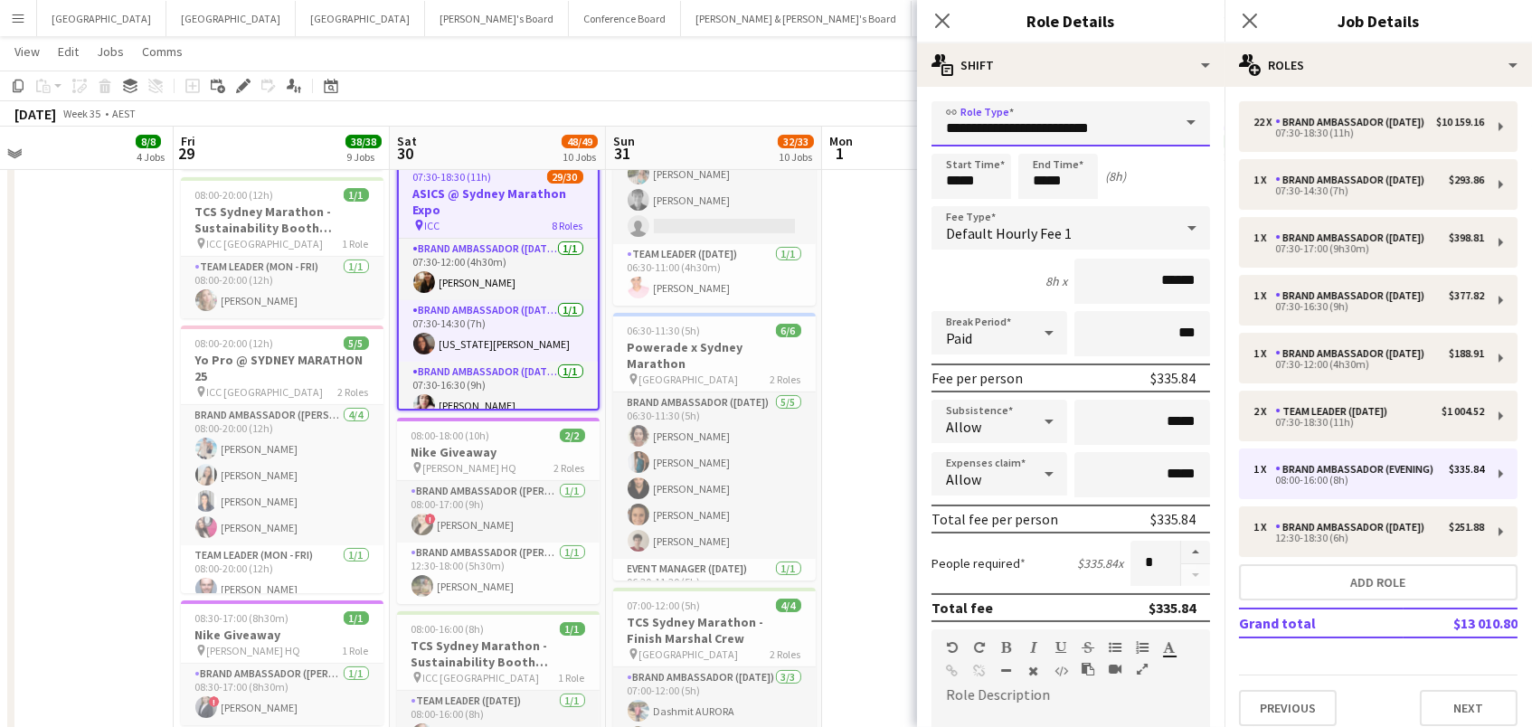
click at [1080, 125] on input "**********" at bounding box center [1070, 123] width 278 height 45
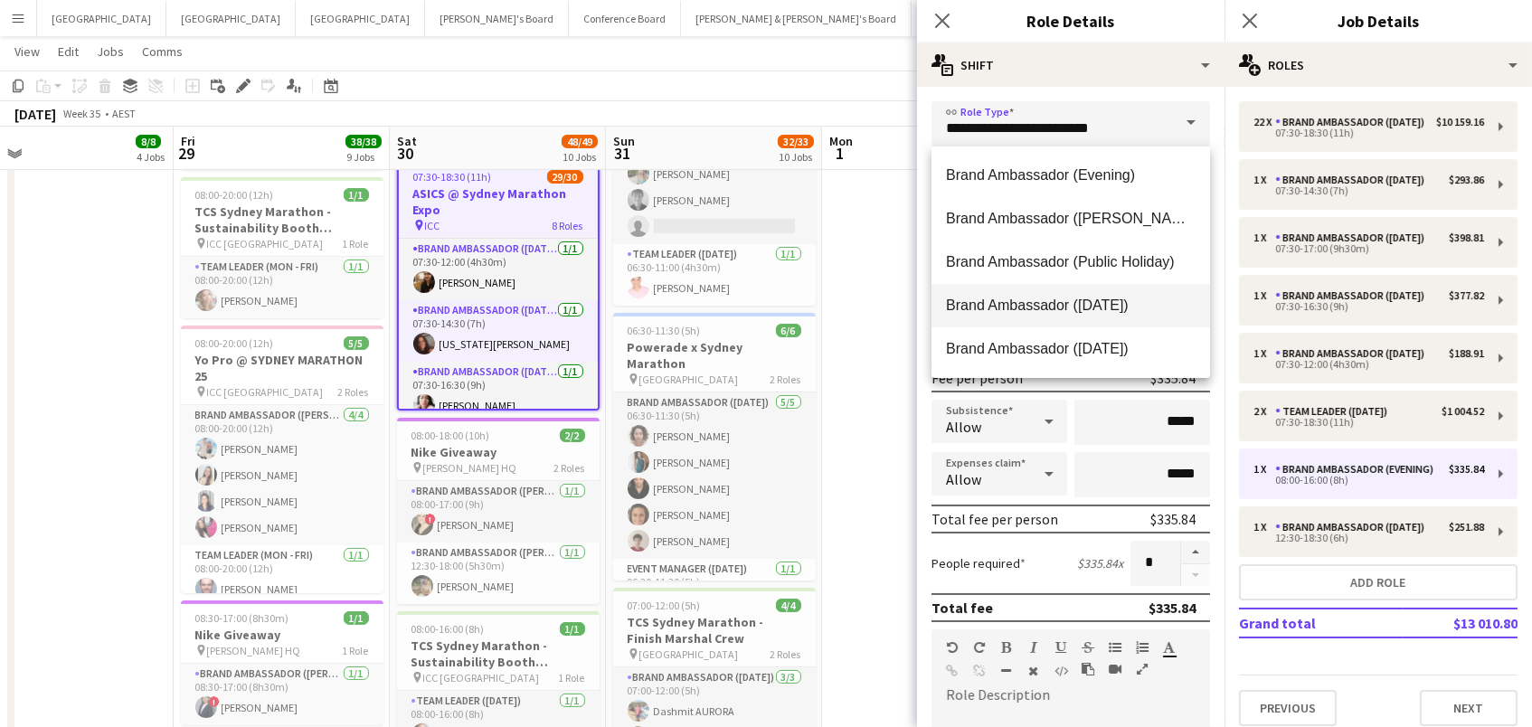
click at [1083, 308] on span "Brand Ambassador (Saturday)" at bounding box center [1071, 305] width 250 height 17
type input "**********"
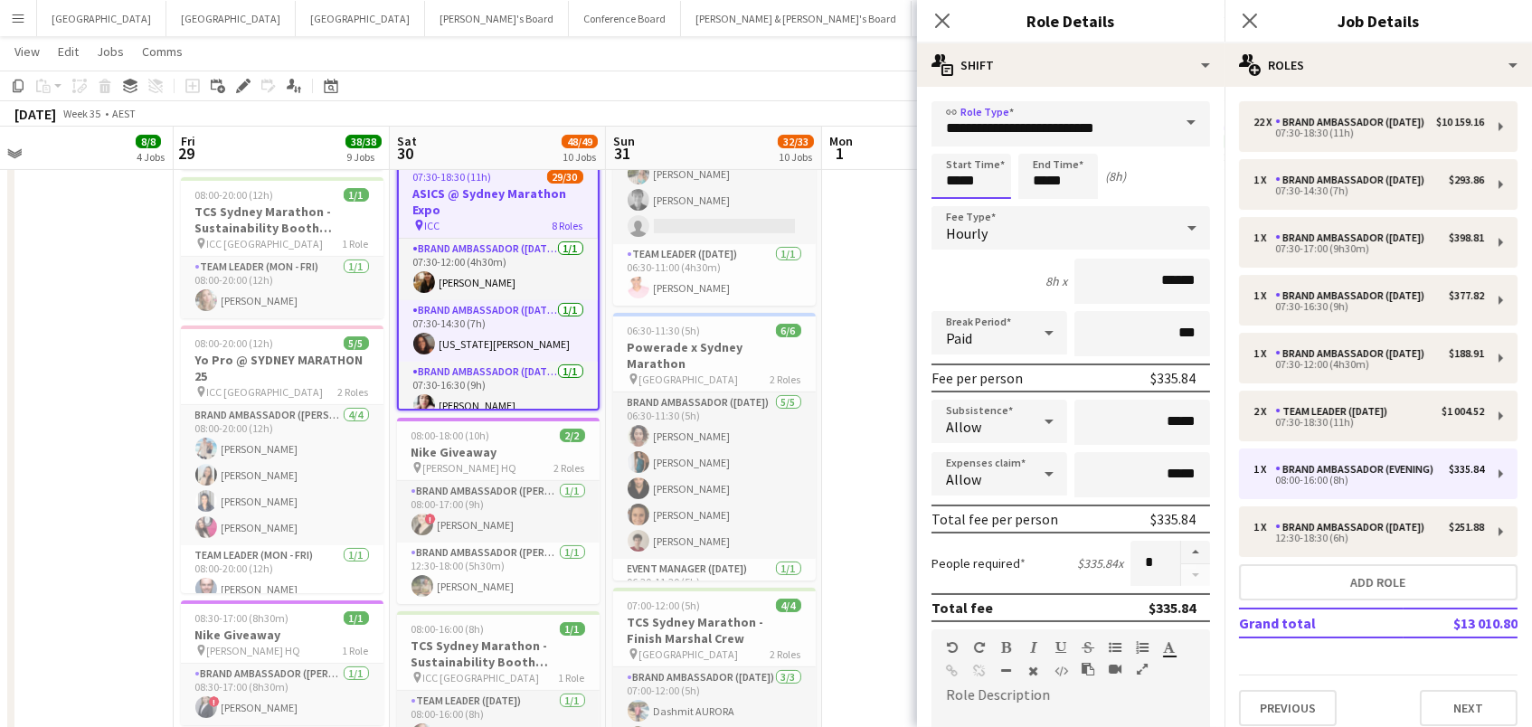
click at [949, 179] on input "*****" at bounding box center [971, 176] width 80 height 45
type input "*****"
click at [950, 143] on div at bounding box center [953, 145] width 36 height 18
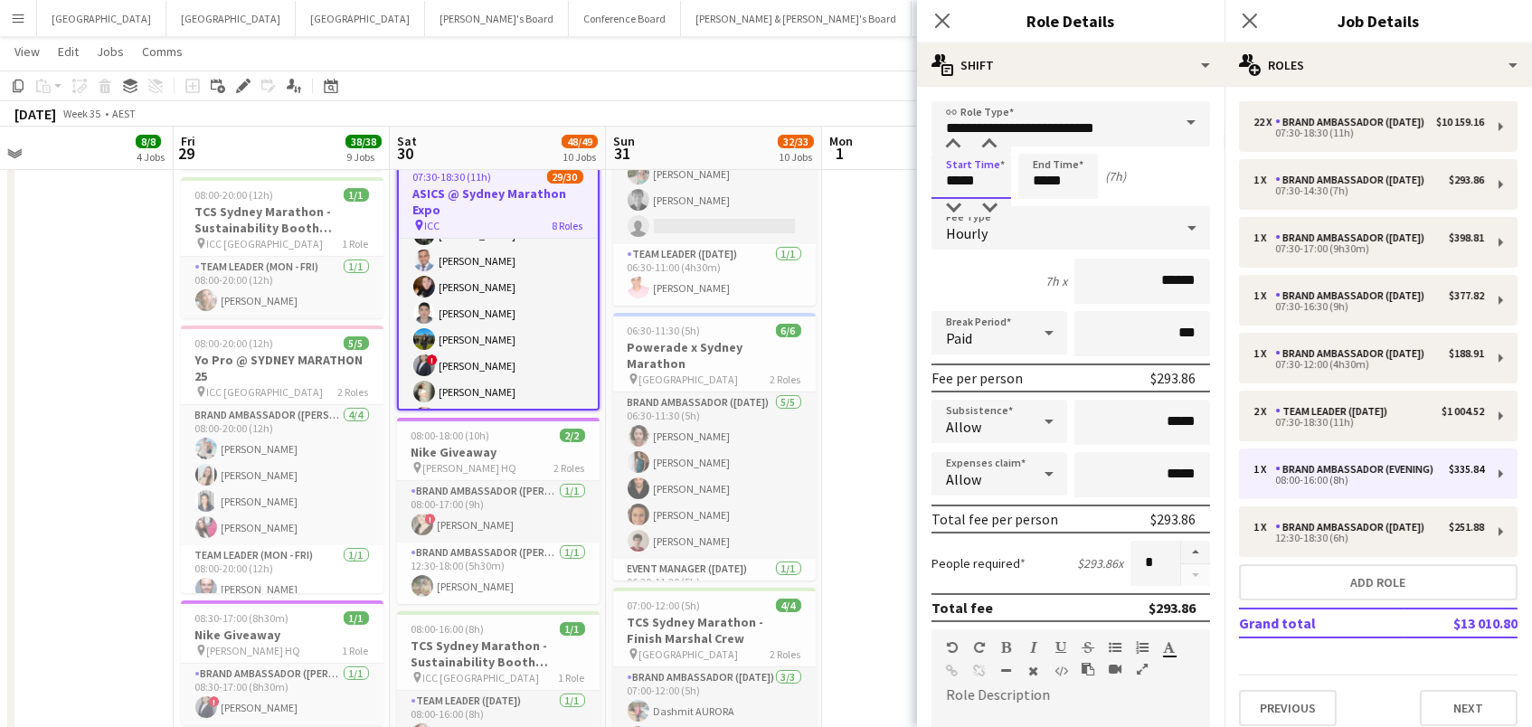
scroll to position [567, 0]
click at [1062, 184] on input "*****" at bounding box center [1058, 176] width 80 height 45
click at [1039, 143] on div at bounding box center [1040, 145] width 36 height 18
click at [1039, 139] on div at bounding box center [1040, 145] width 36 height 18
click at [1073, 140] on div at bounding box center [1076, 145] width 36 height 18
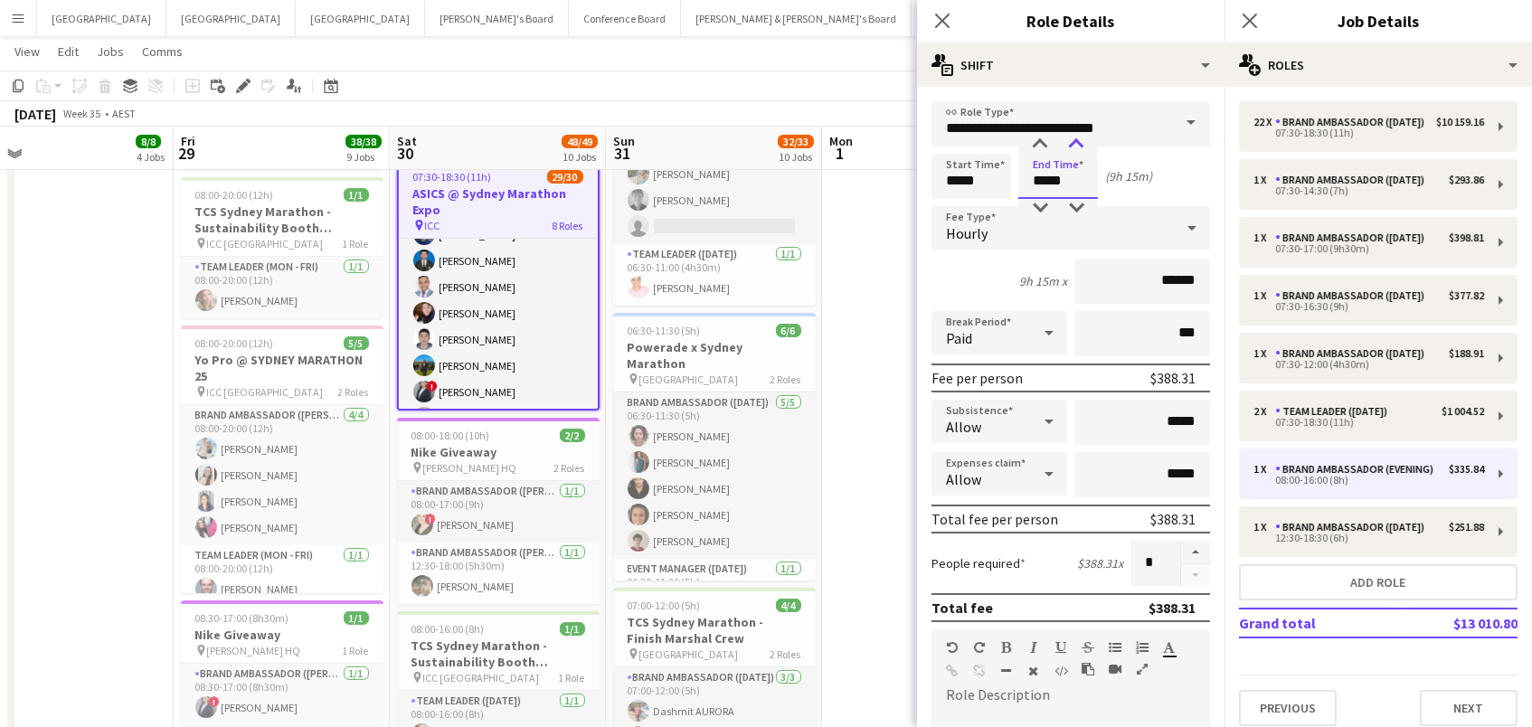
type input "*****"
click at [1073, 140] on div at bounding box center [1076, 145] width 36 height 18
click at [986, 182] on input "*****" at bounding box center [971, 176] width 80 height 45
click at [990, 151] on div at bounding box center [989, 145] width 36 height 18
type input "*****"
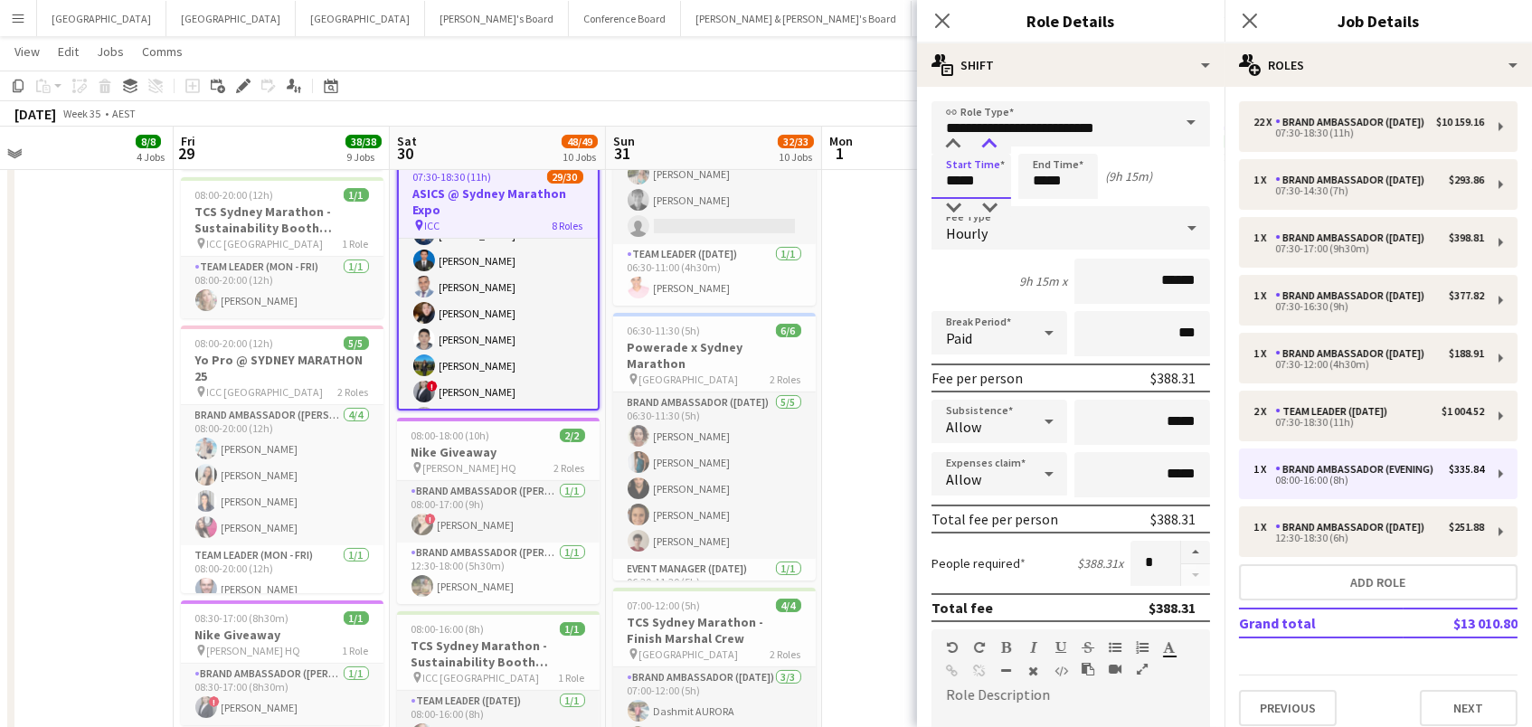
click at [990, 151] on div at bounding box center [989, 145] width 36 height 18
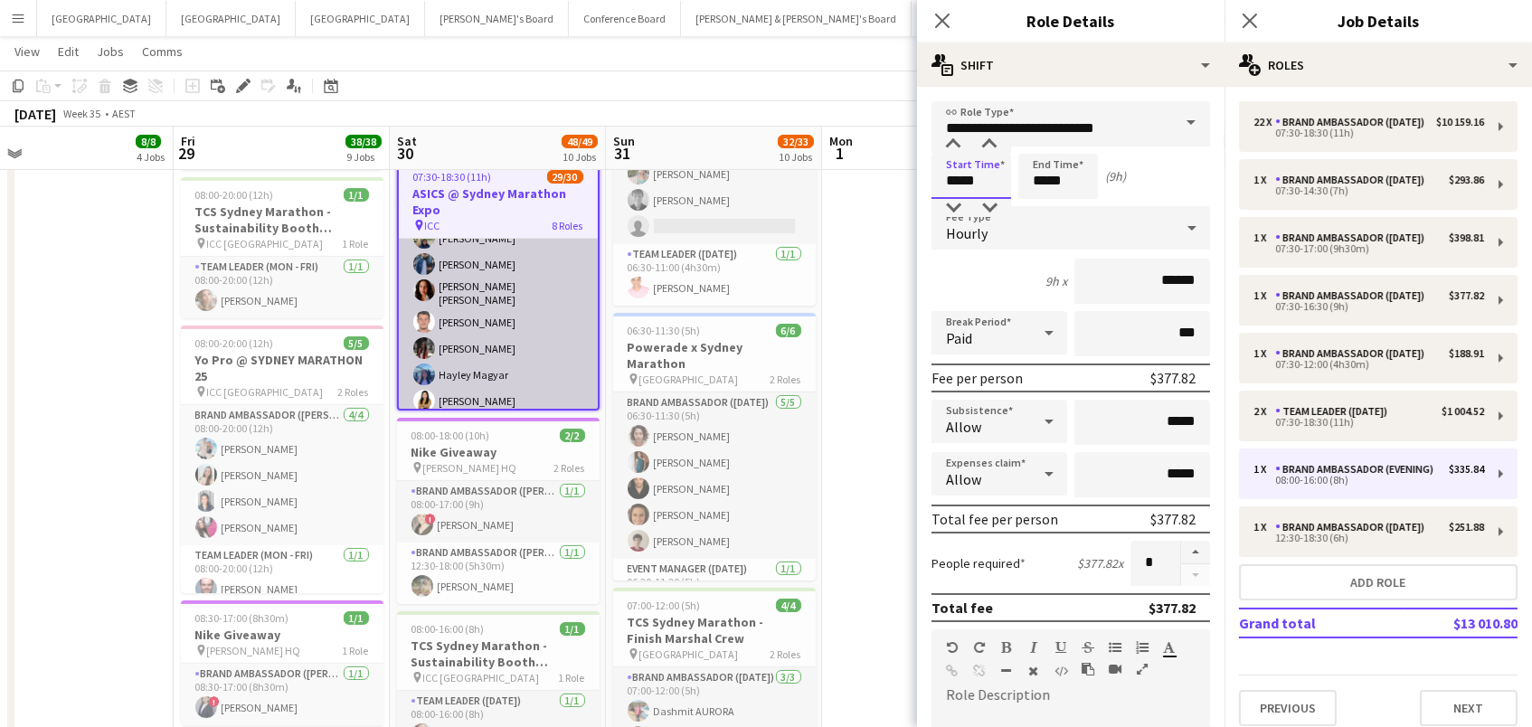
scroll to position [347, 0]
click at [486, 325] on app-card-role "Brand Ambassador (Saturday) 22/22 07:30-18:30 (11h) Sarah Fox Abhilasha Rai Sam…" at bounding box center [498, 452] width 199 height 618
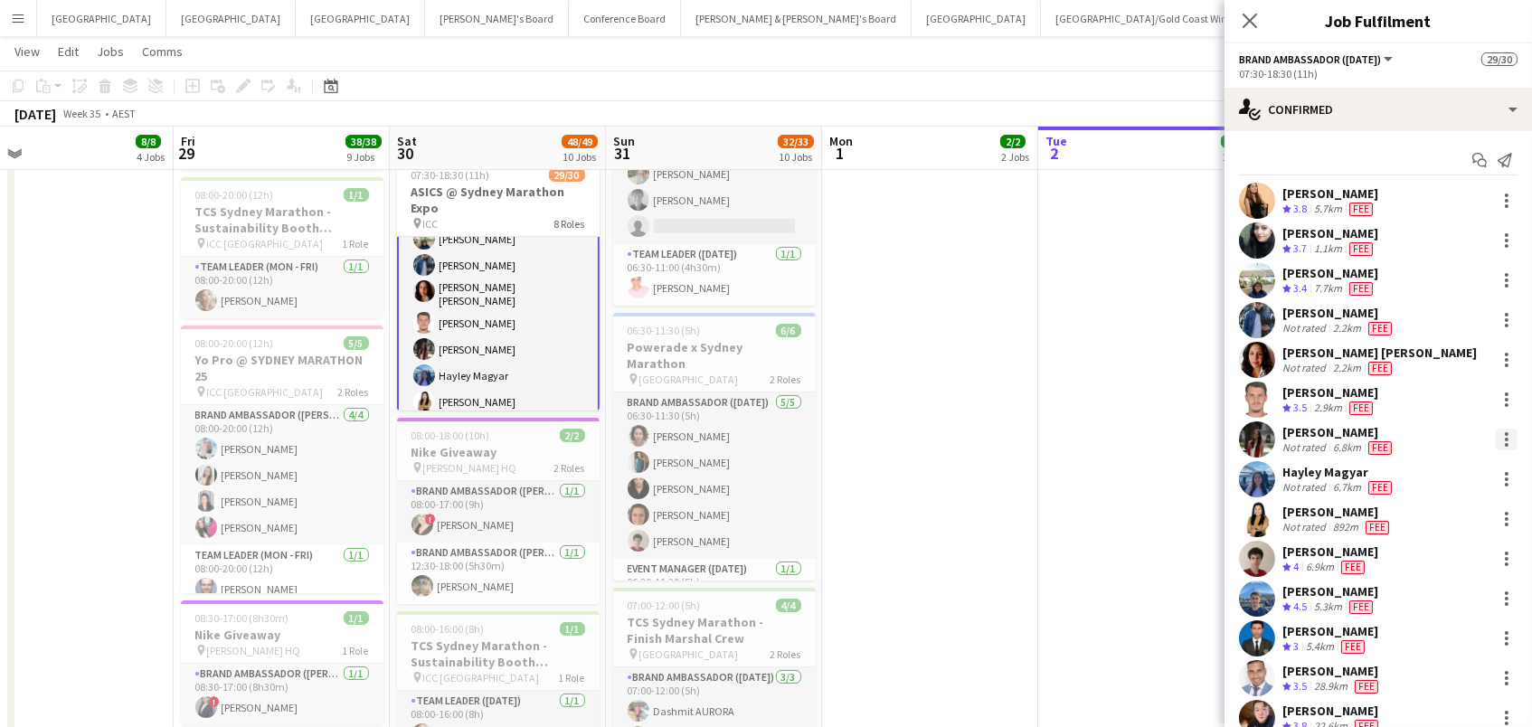
click at [1505, 435] on div at bounding box center [1507, 440] width 22 height 22
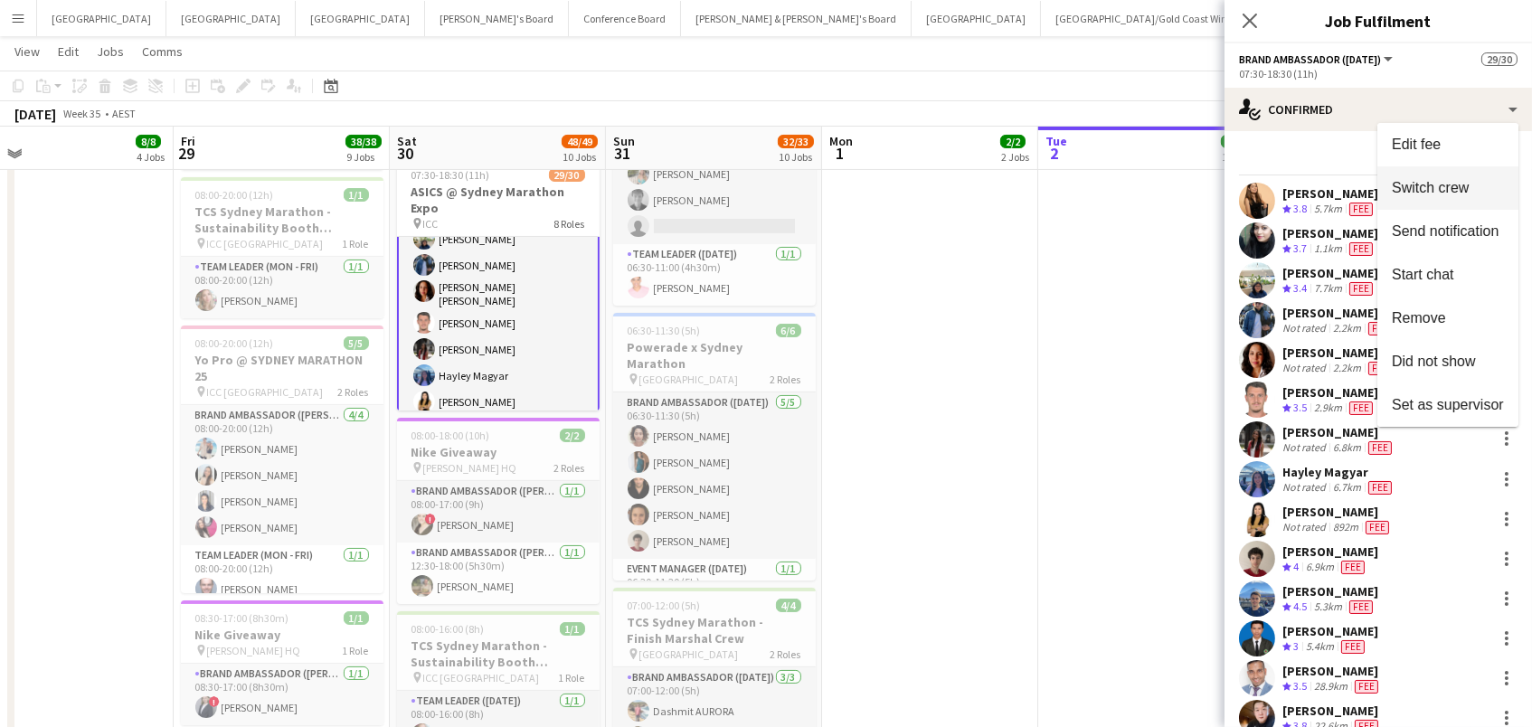
click at [1430, 189] on span "Switch crew" at bounding box center [1430, 187] width 77 height 15
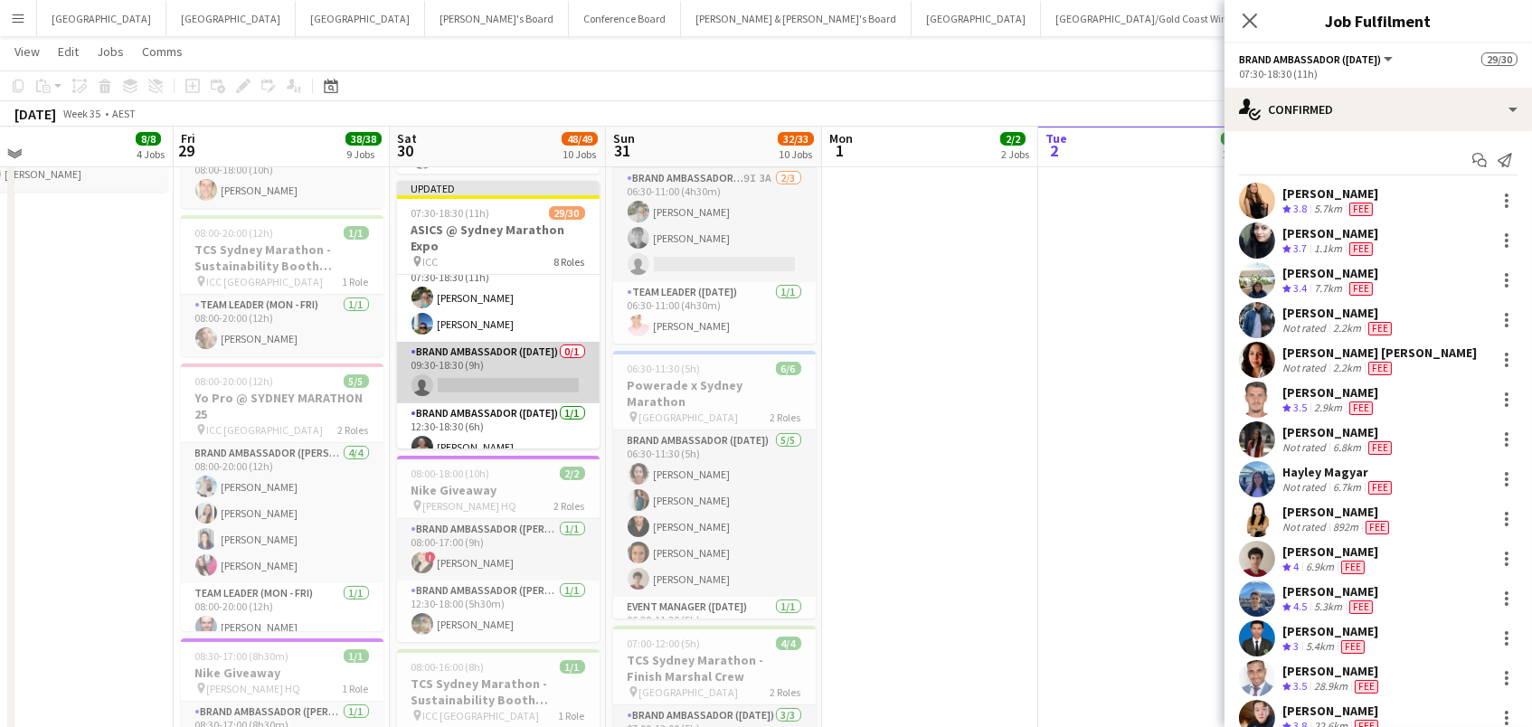
click at [469, 361] on app-card-role "Brand Ambassador (Saturday) 0/1 09:30-18:30 (9h) single-neutral-actions" at bounding box center [498, 372] width 203 height 61
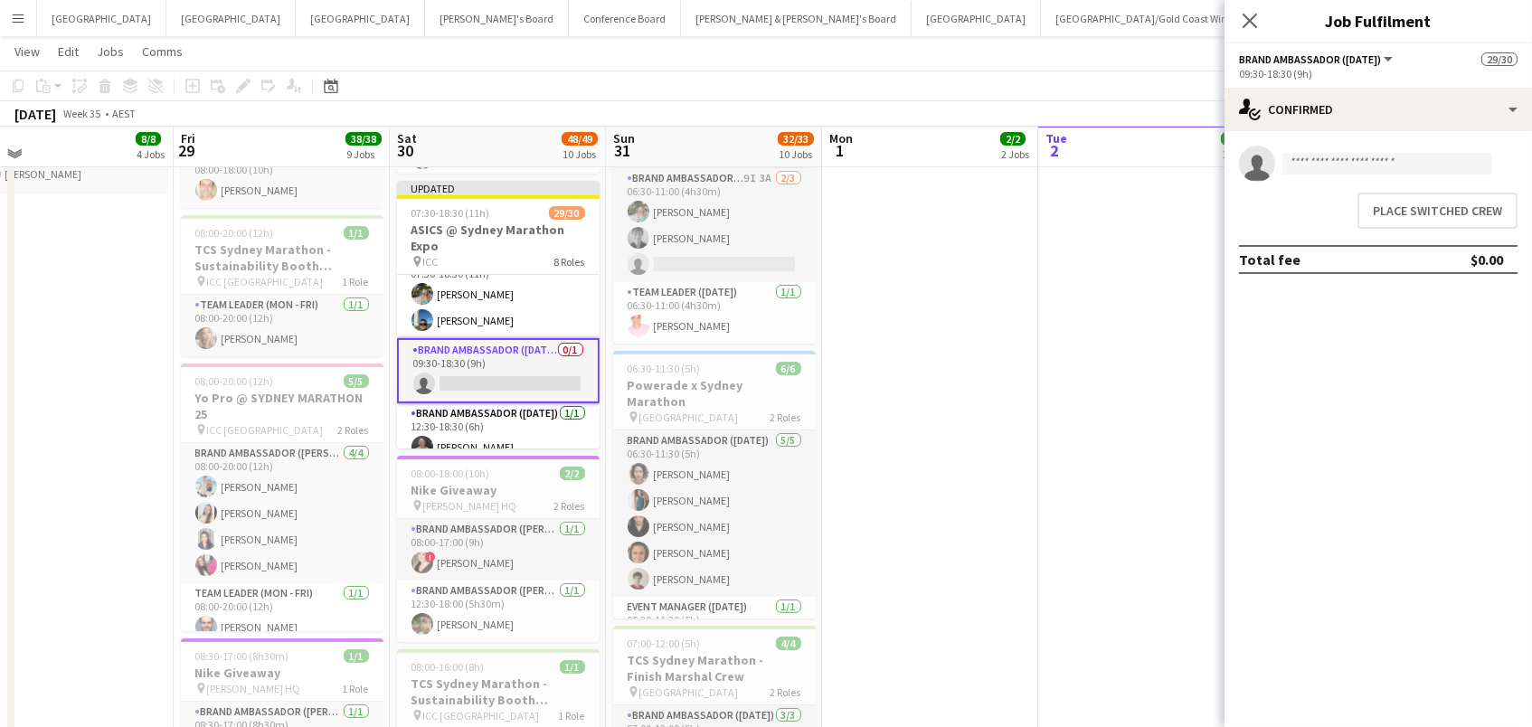
scroll to position [892, 0]
click at [1432, 212] on button "Place switched crew" at bounding box center [1437, 211] width 160 height 36
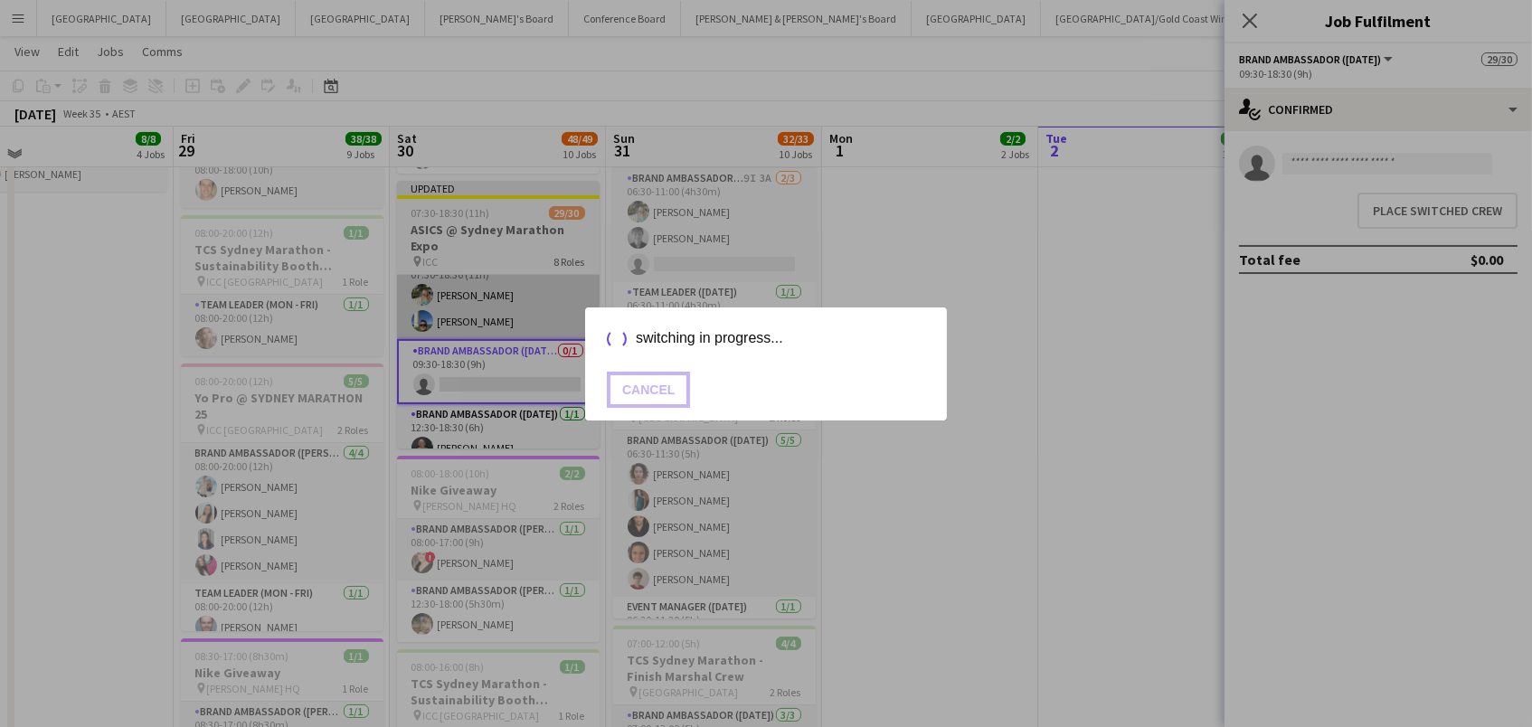
scroll to position [603, 0]
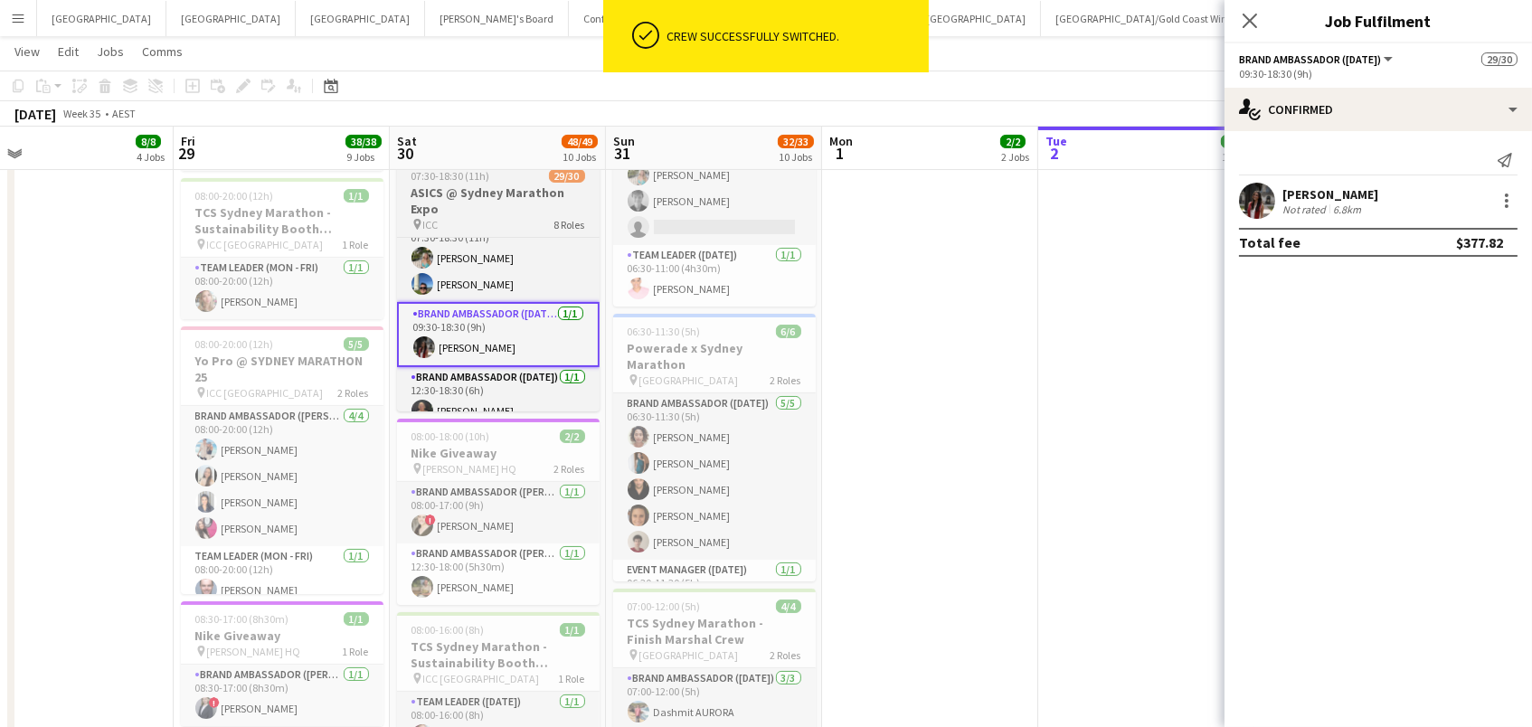
click at [475, 195] on h3 "ASICS @ Sydney Marathon Expo" at bounding box center [498, 200] width 203 height 33
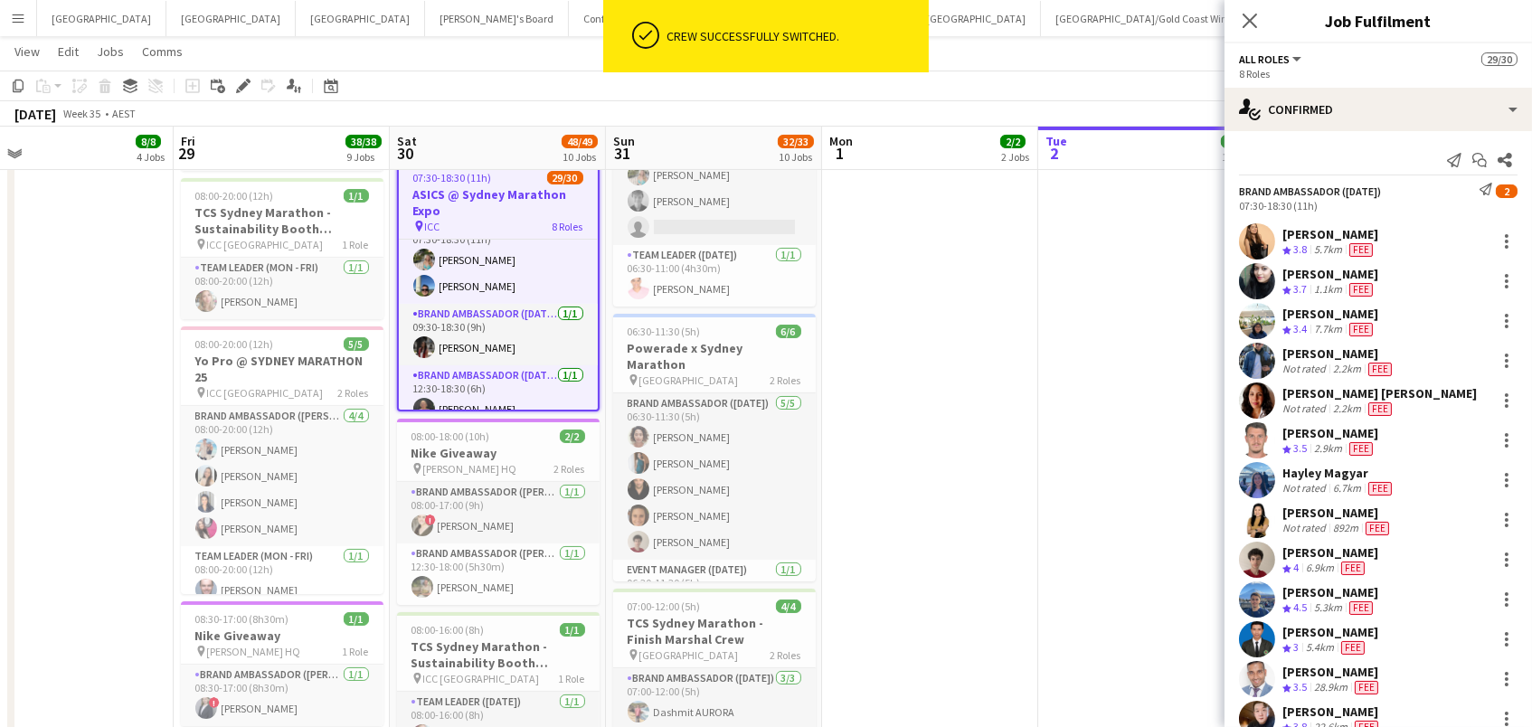
scroll to position [0, 474]
click at [245, 86] on icon "Edit" at bounding box center [243, 86] width 14 height 14
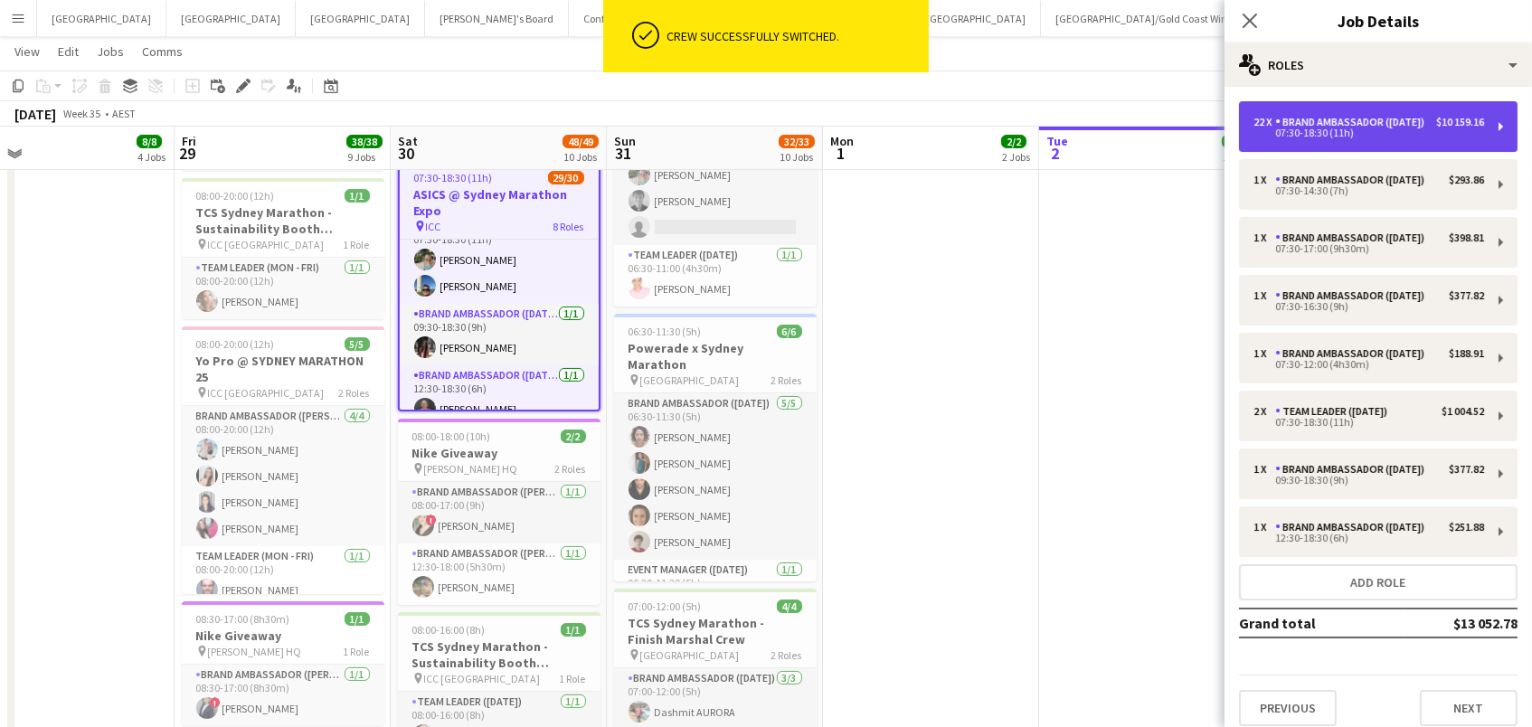
click at [1372, 137] on div "07:30-18:30 (11h)" at bounding box center [1368, 132] width 231 height 9
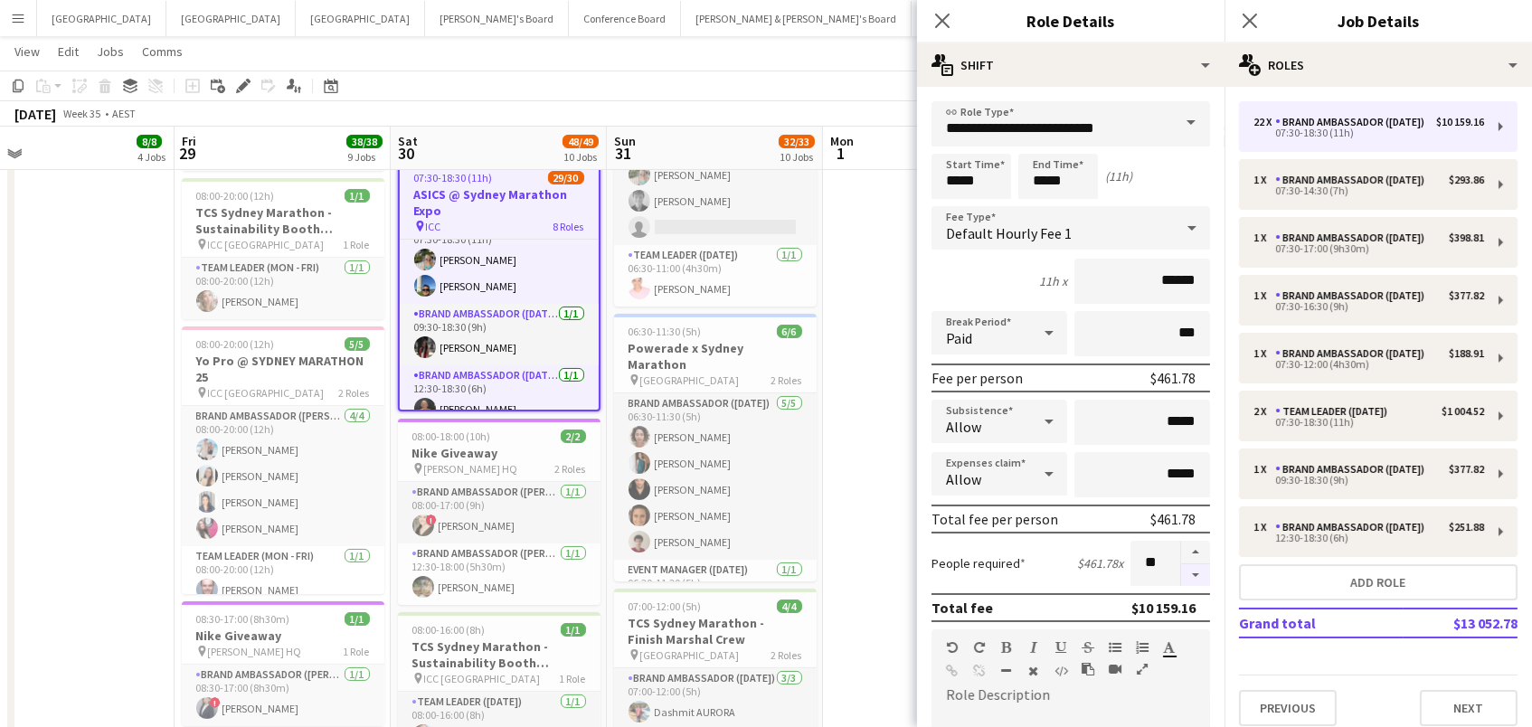
click at [1201, 568] on button "button" at bounding box center [1195, 575] width 29 height 23
type input "**"
click at [1201, 568] on div at bounding box center [1195, 563] width 30 height 45
click at [857, 531] on app-date-cell "07:30-15:00 (7h30m) 1/1 Live Well activation pin South Eveleigh Sydney 1 Role T…" at bounding box center [931, 623] width 216 height 2048
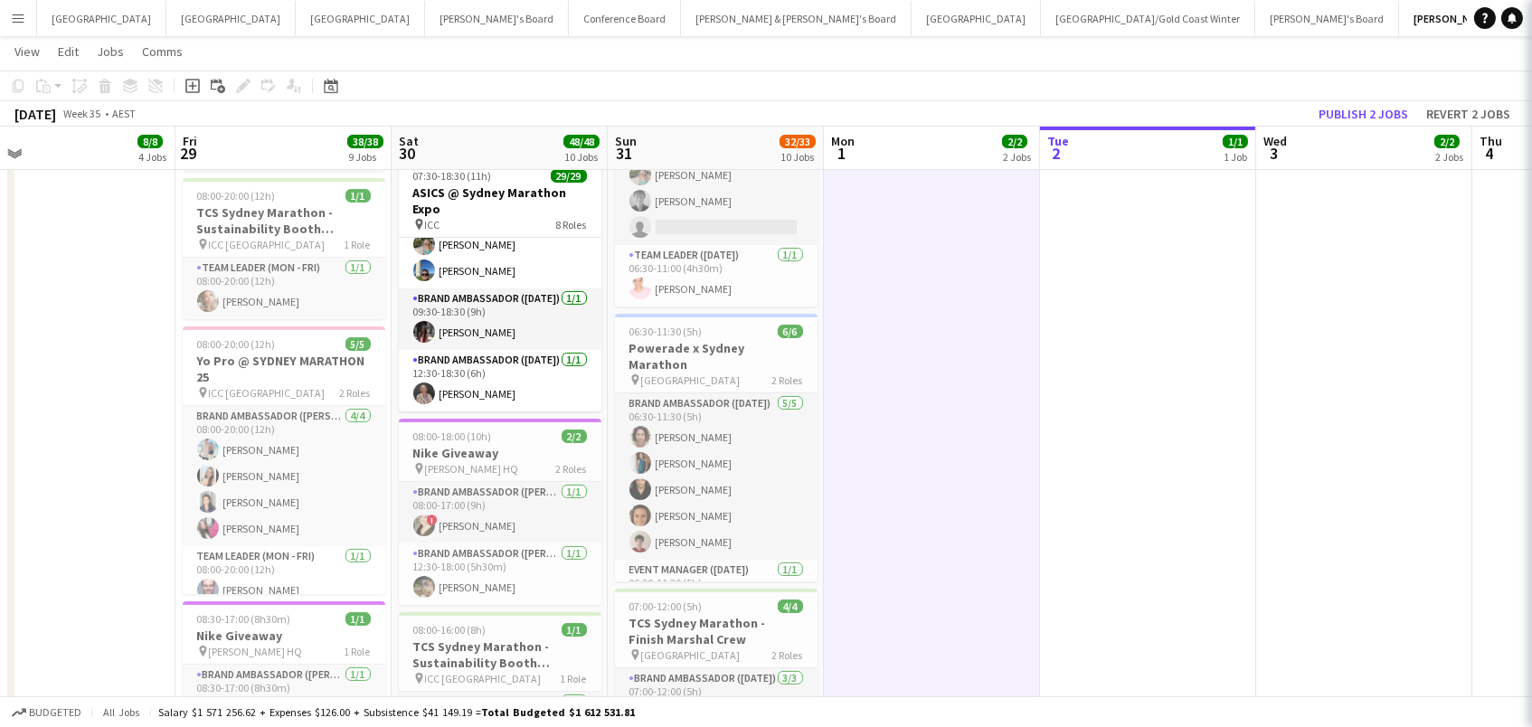
scroll to position [864, 0]
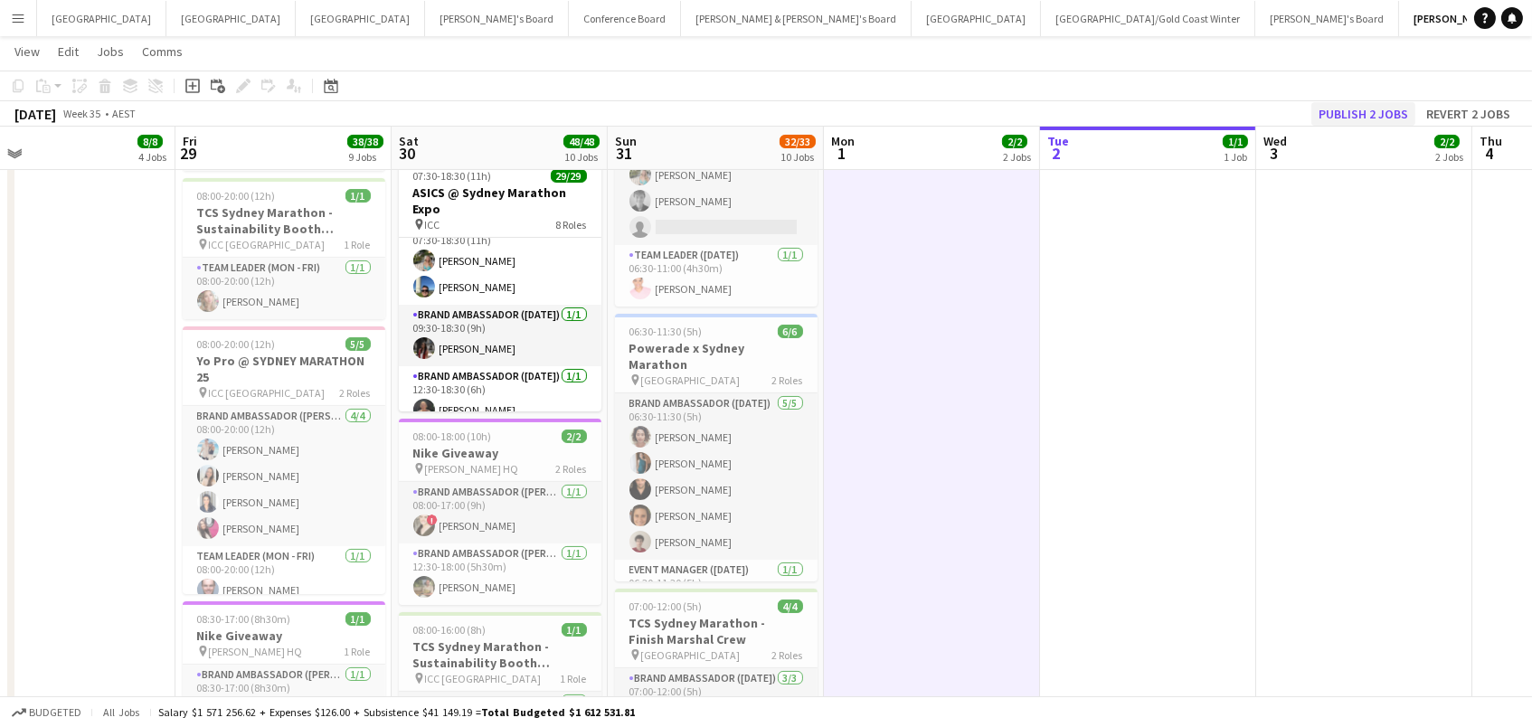
click at [1341, 110] on button "Publish 2 jobs" at bounding box center [1363, 114] width 104 height 24
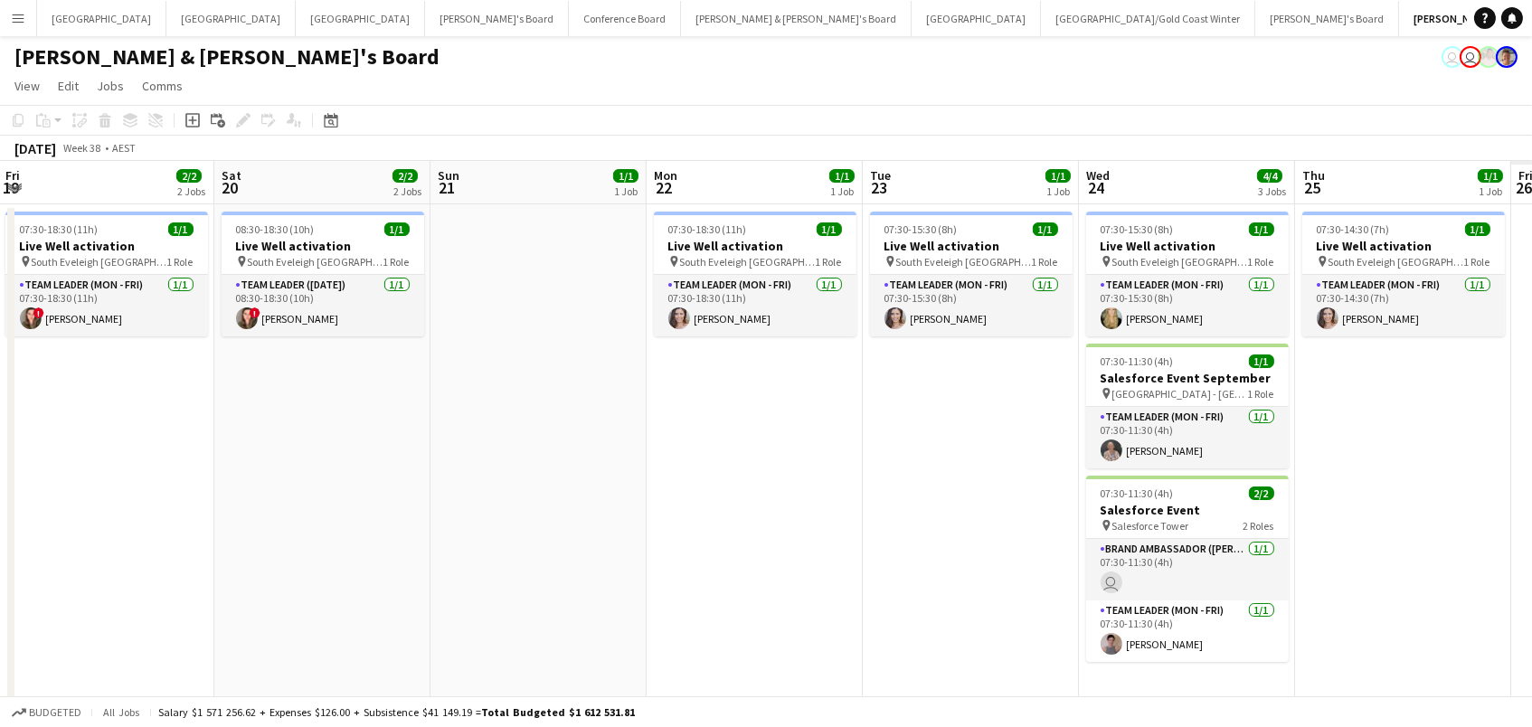
scroll to position [0, 826]
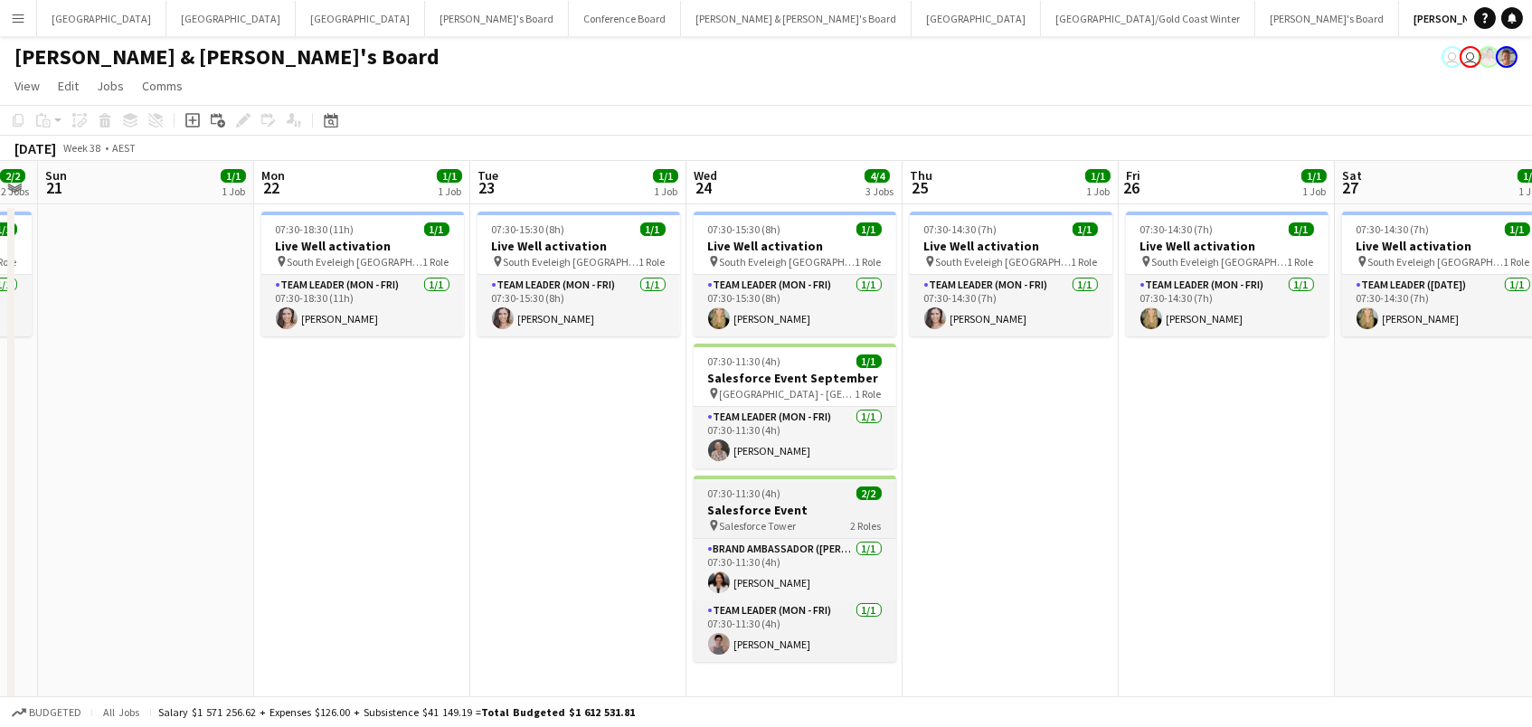
click at [792, 478] on app-job-card "07:30-11:30 (4h) 2/2 Salesforce Event pin Salesforce Tower 2 Roles Brand Ambass…" at bounding box center [795, 569] width 203 height 186
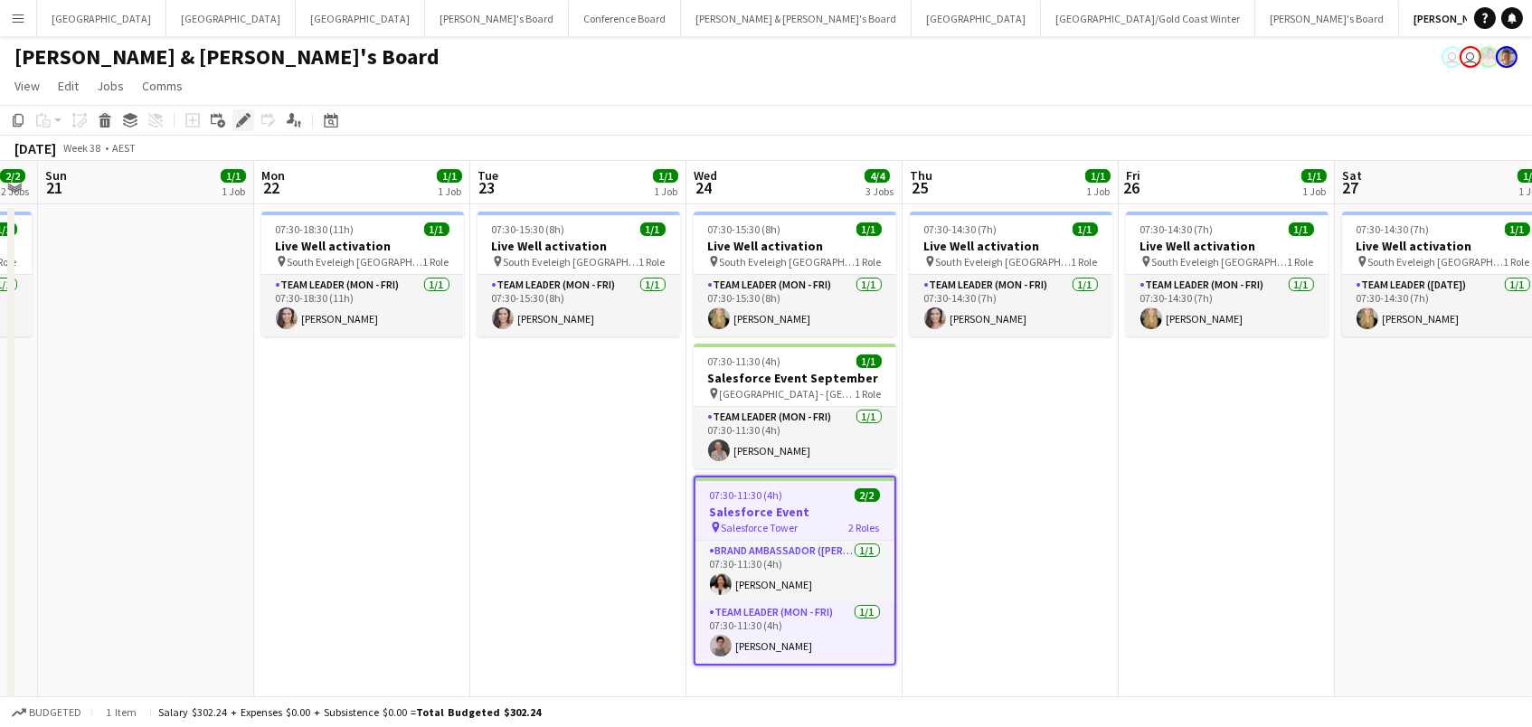
click at [240, 118] on icon at bounding box center [243, 121] width 10 height 10
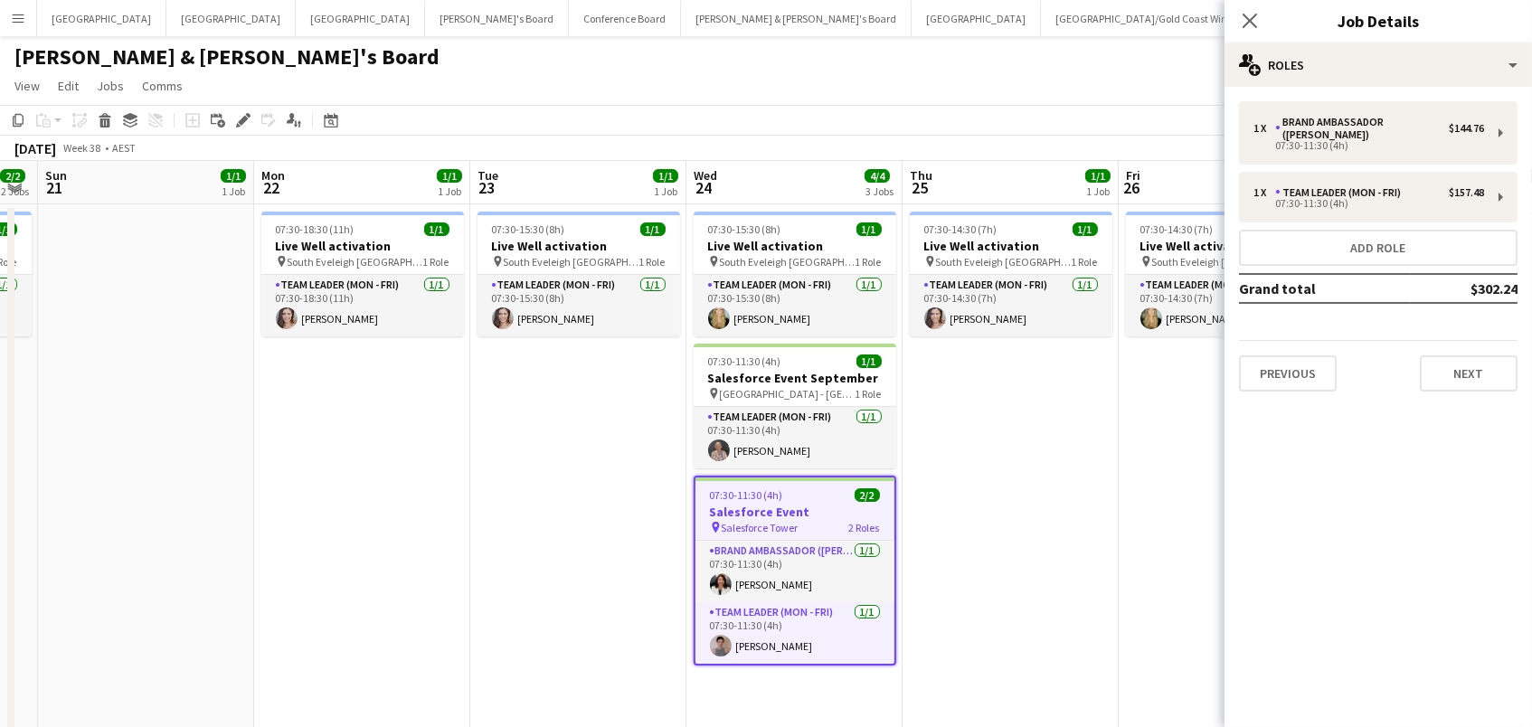
click at [1303, 87] on div "1 x Brand Ambassador (Mon - Fri) $144.76 07:30-11:30 (4h) 1 x Team Leader (Mon …" at bounding box center [1377, 246] width 307 height 319
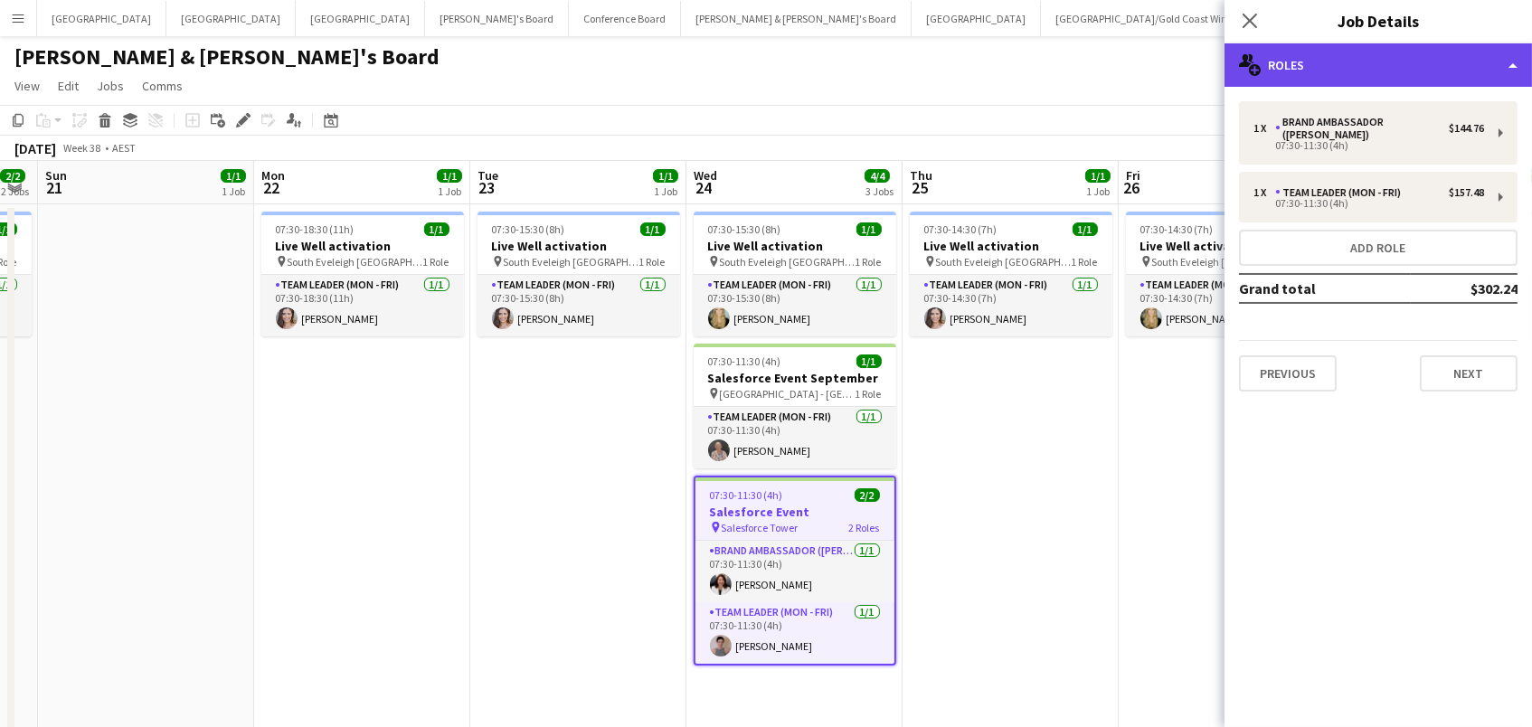
click at [1317, 61] on div "multiple-users-add Roles" at bounding box center [1377, 64] width 307 height 43
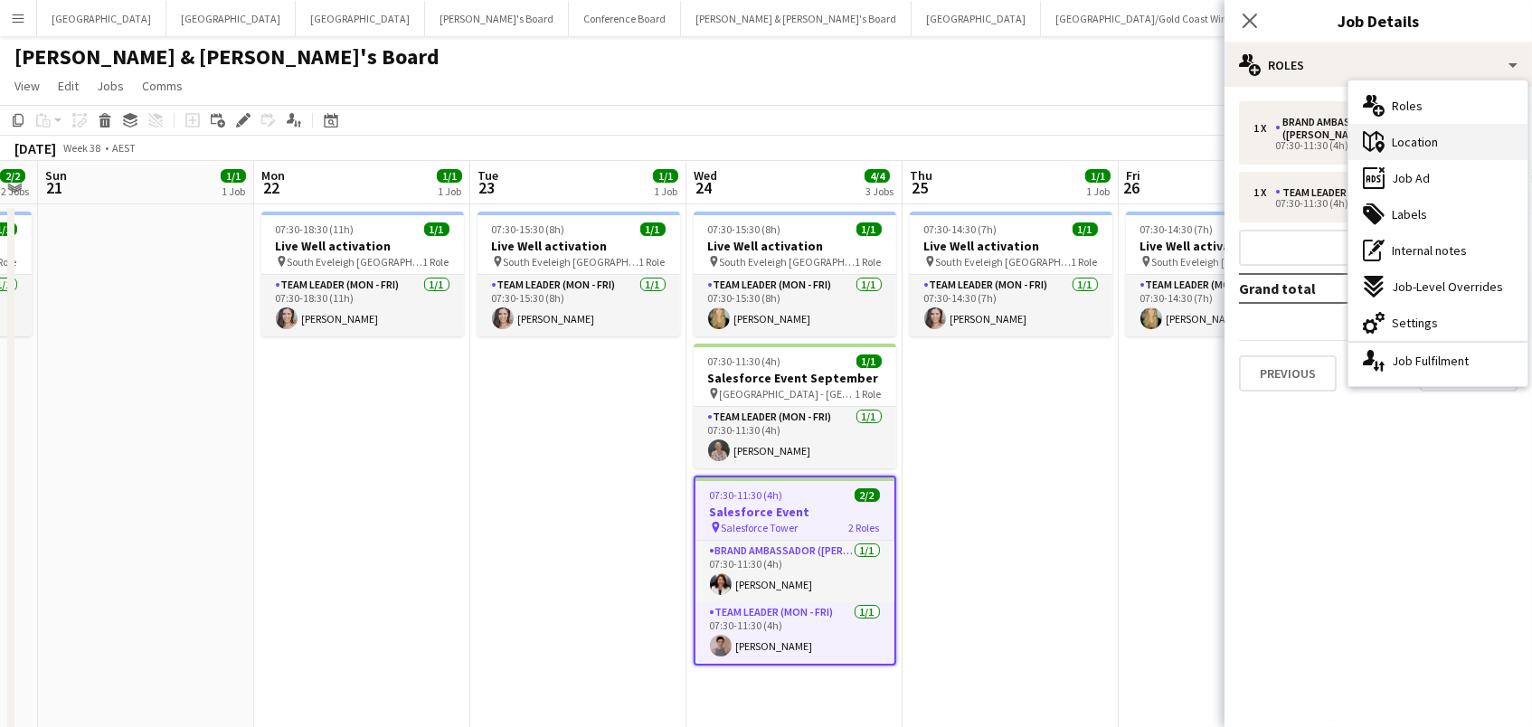
click at [1379, 146] on icon "maps-pin-1" at bounding box center [1374, 142] width 22 height 22
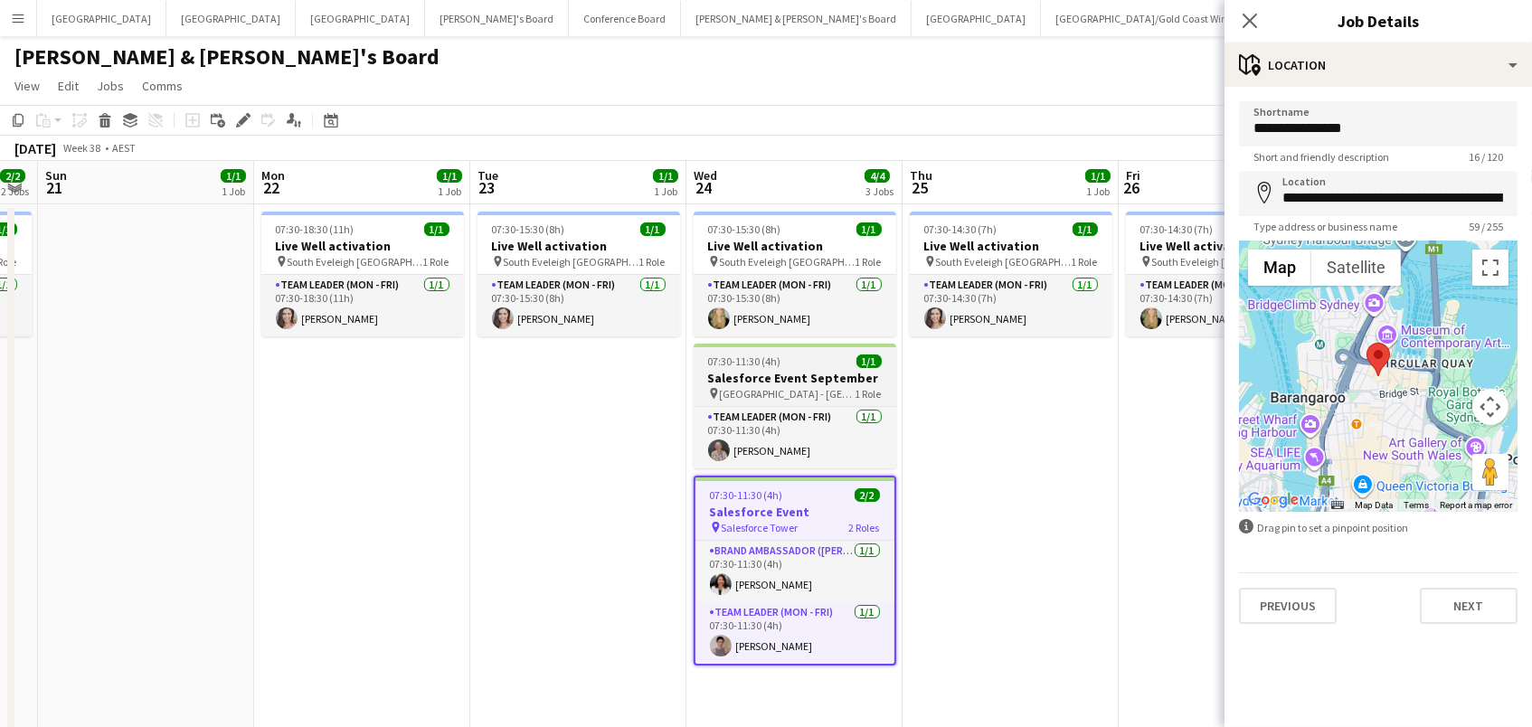
click at [716, 363] on span "07:30-11:30 (4h)" at bounding box center [744, 361] width 73 height 14
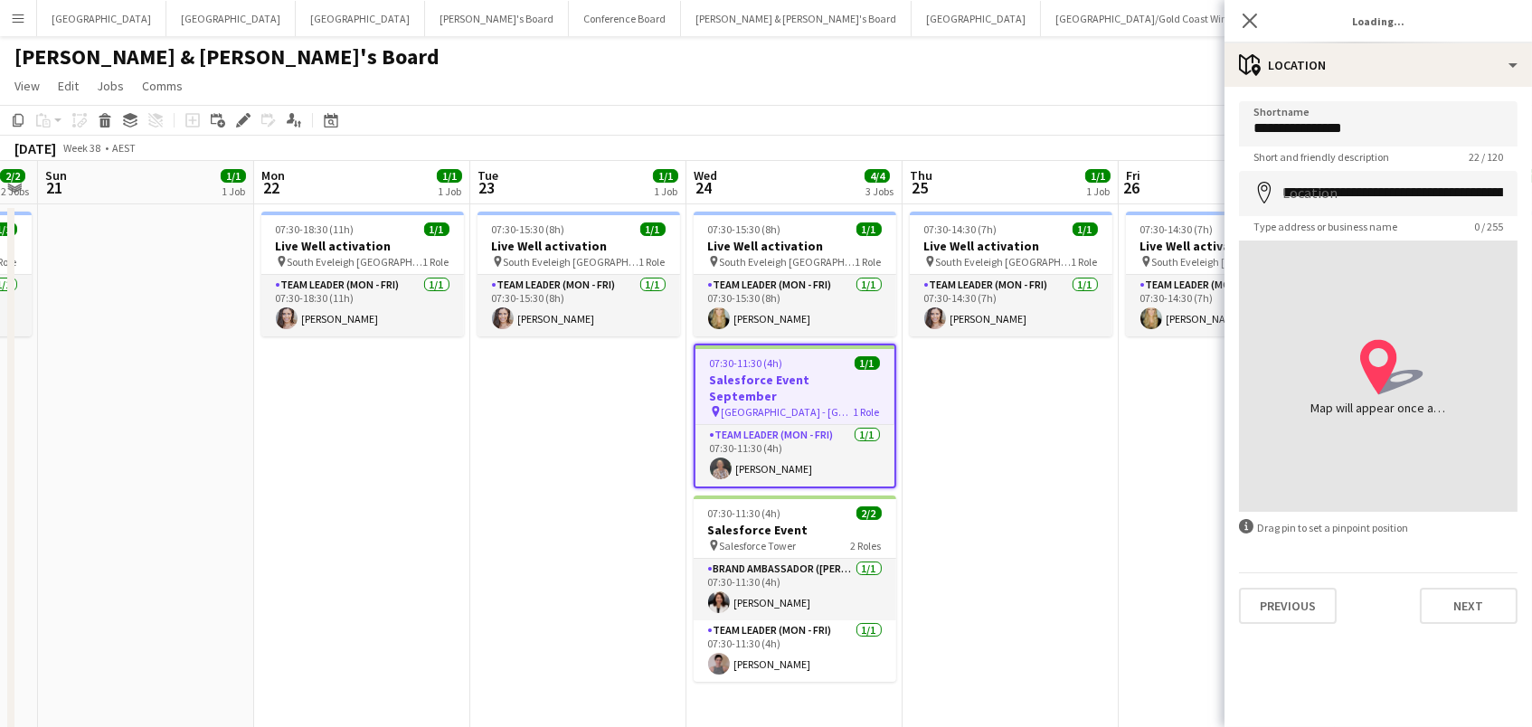
type input "**********"
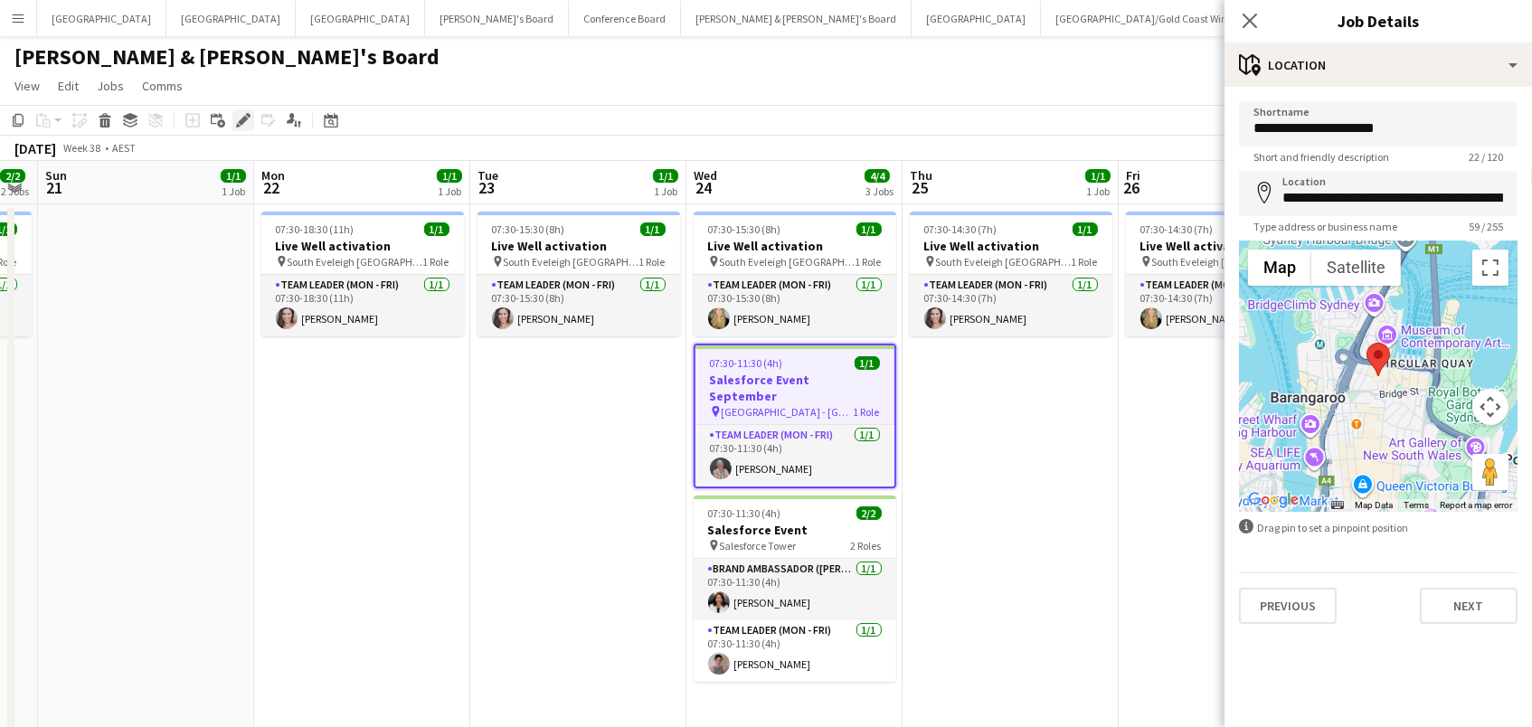
click at [236, 115] on icon "Edit" at bounding box center [243, 120] width 14 height 14
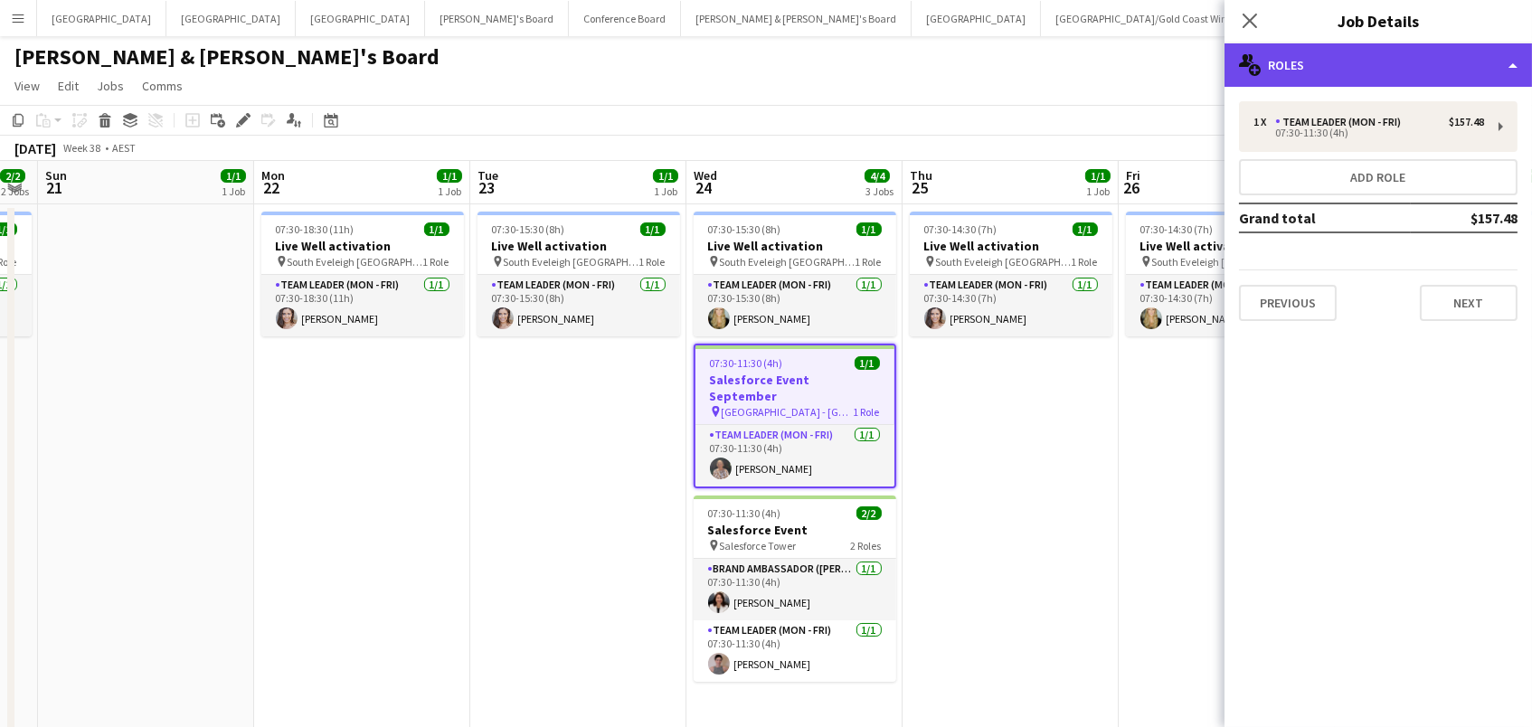
click at [1359, 55] on div "multiple-users-add Roles" at bounding box center [1377, 64] width 307 height 43
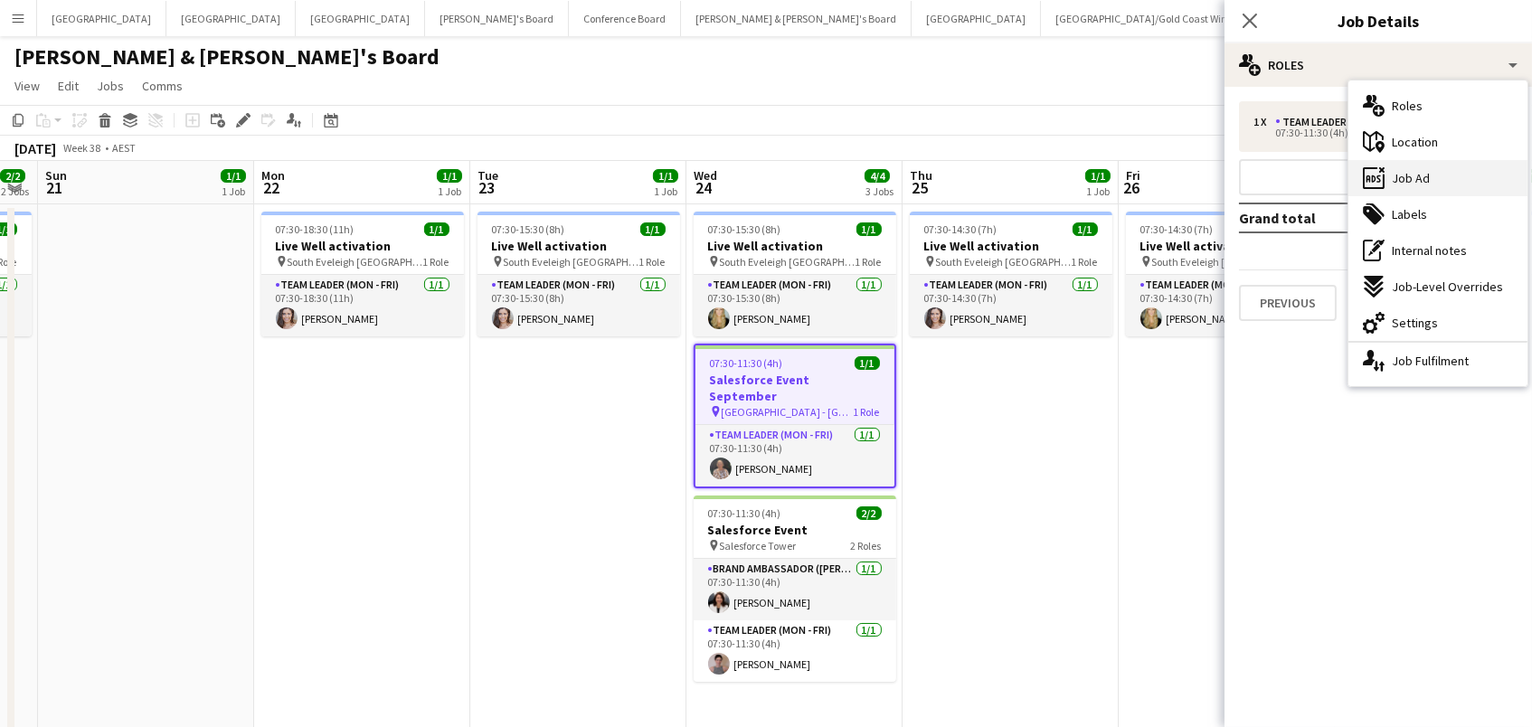
click at [1431, 184] on div "ads-window Job Ad" at bounding box center [1437, 178] width 179 height 36
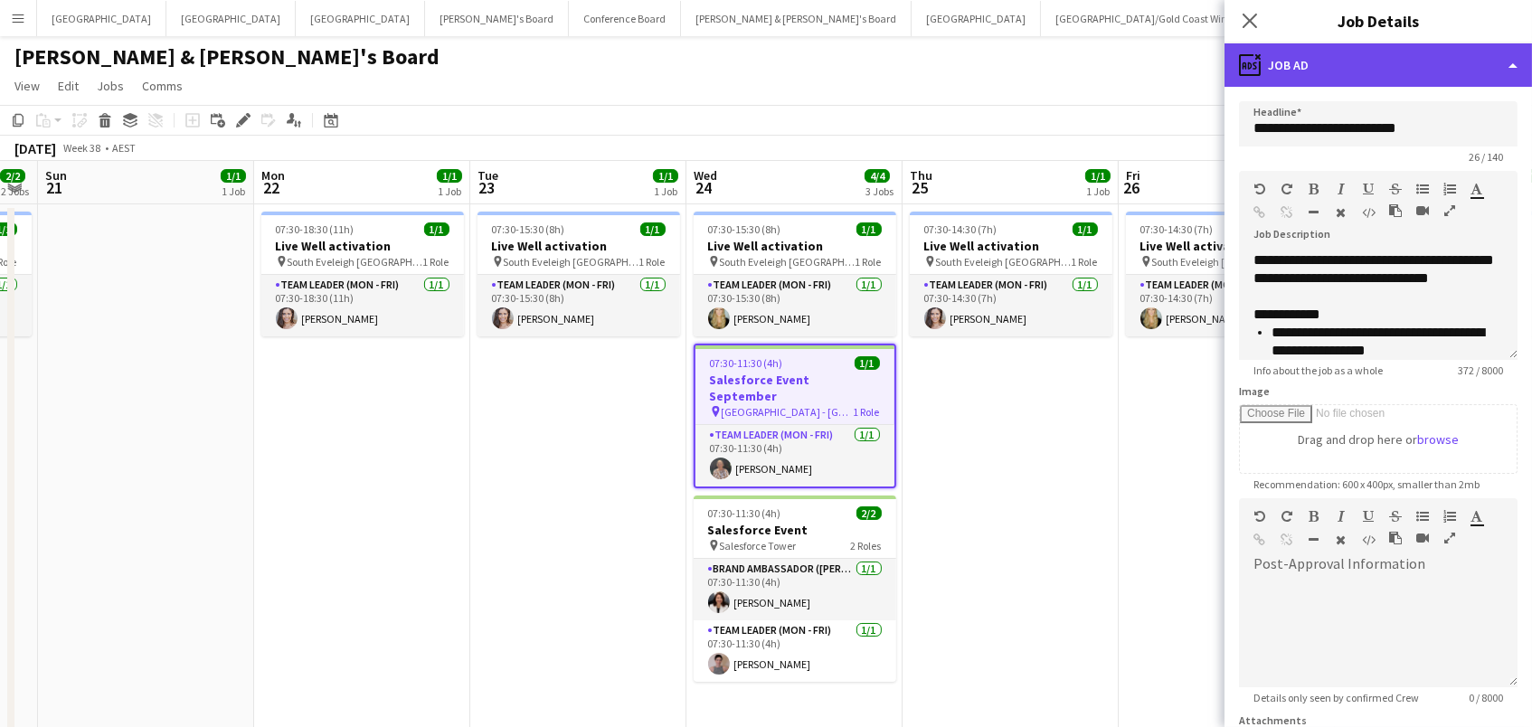
click at [1379, 61] on div "ads-window Job Ad" at bounding box center [1377, 64] width 307 height 43
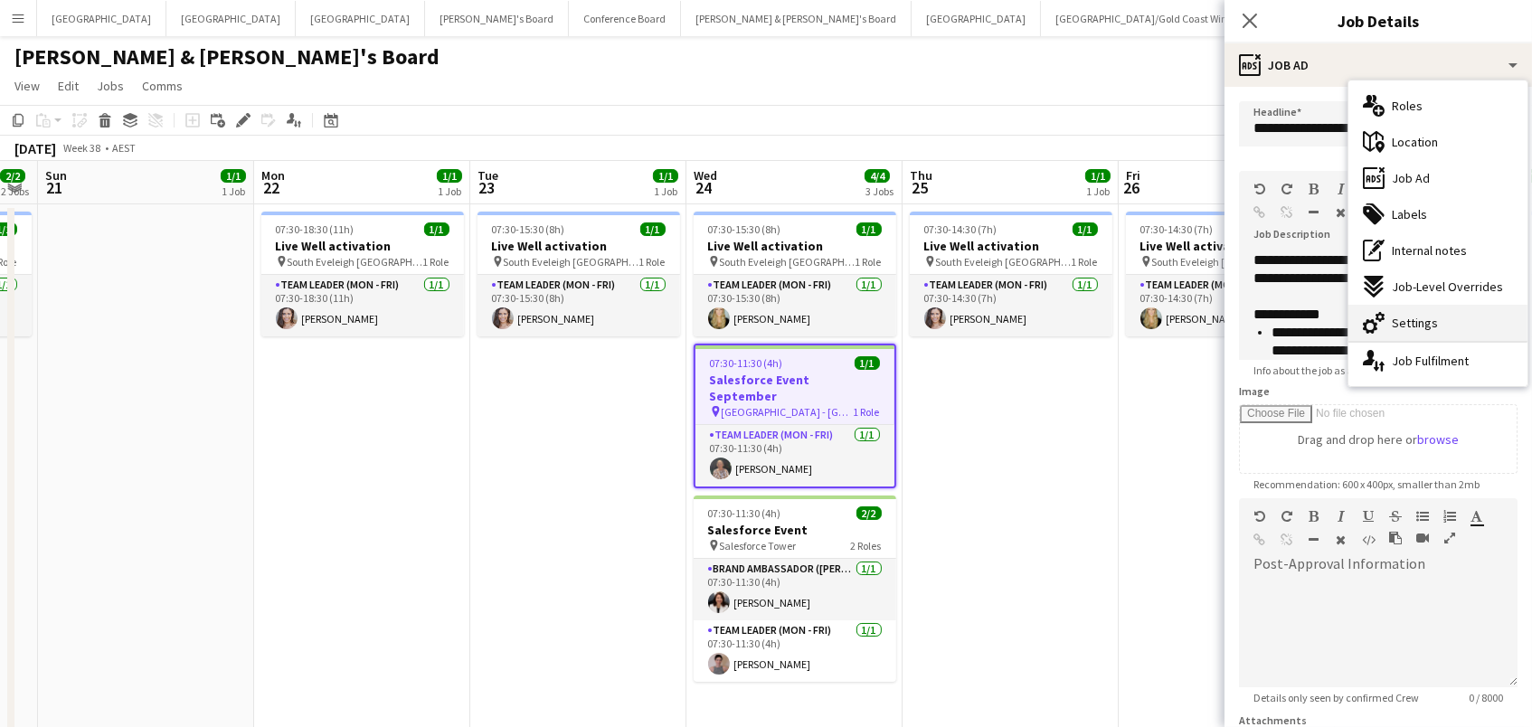
click at [1412, 325] on span "Settings" at bounding box center [1415, 323] width 46 height 16
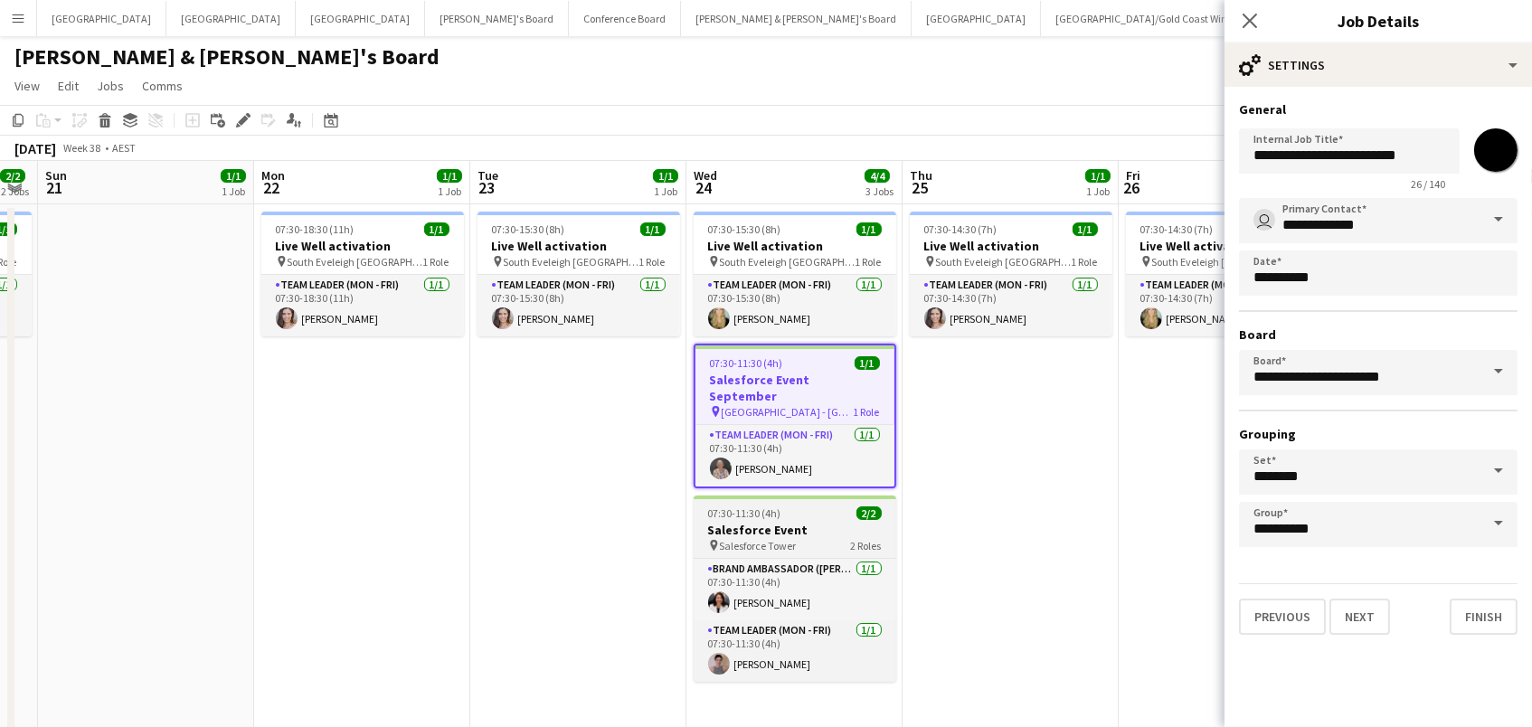
click at [790, 522] on h3 "Salesforce Event" at bounding box center [795, 530] width 203 height 16
type input "**********"
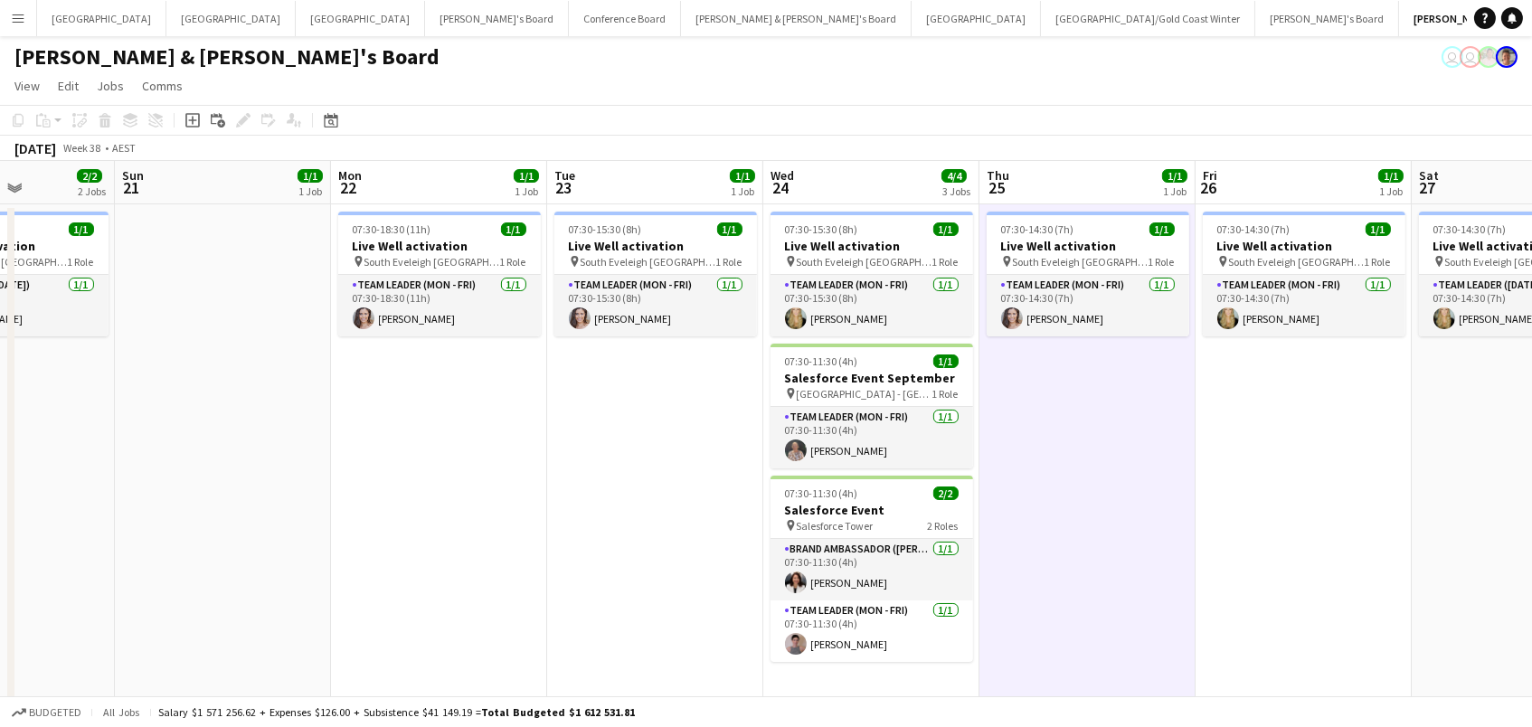
scroll to position [0, 843]
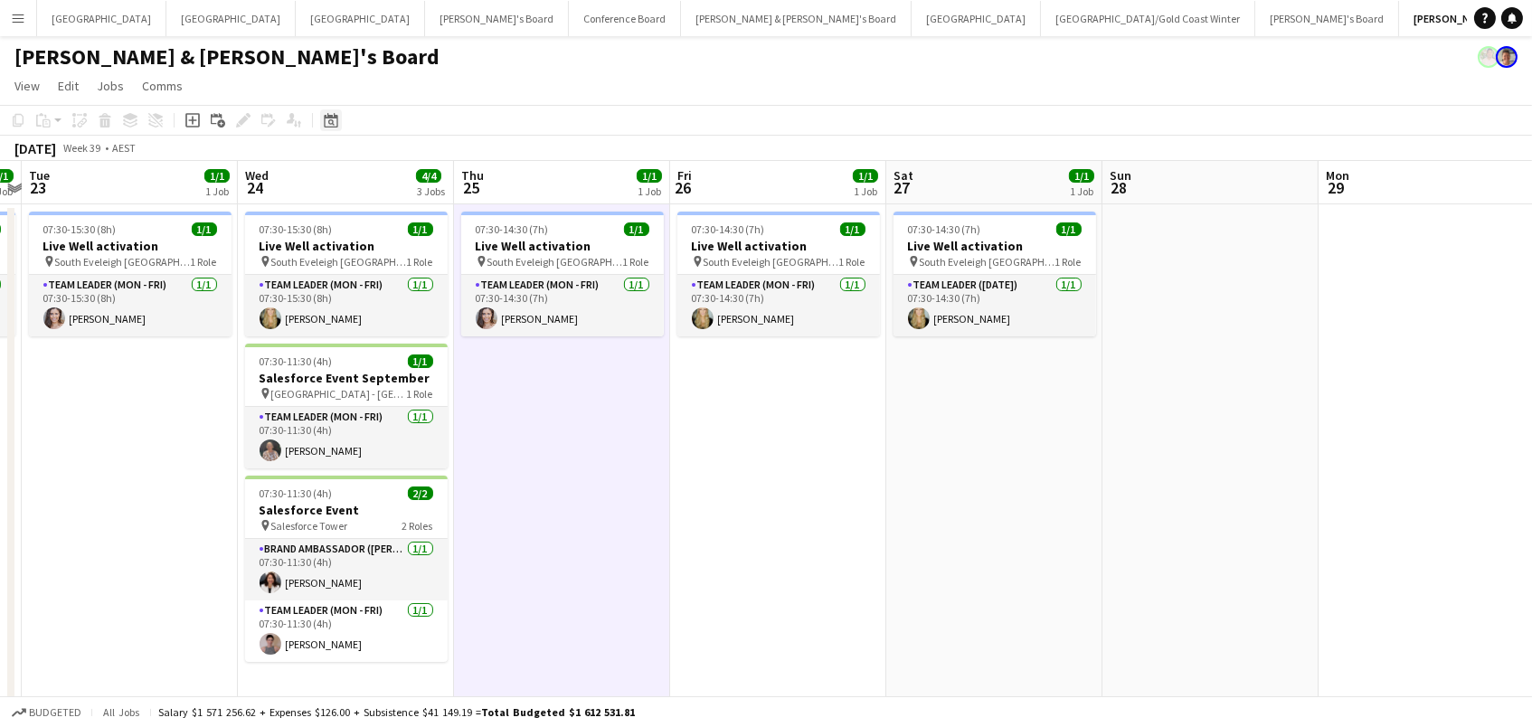
click at [329, 122] on icon "Date picker" at bounding box center [331, 120] width 14 height 14
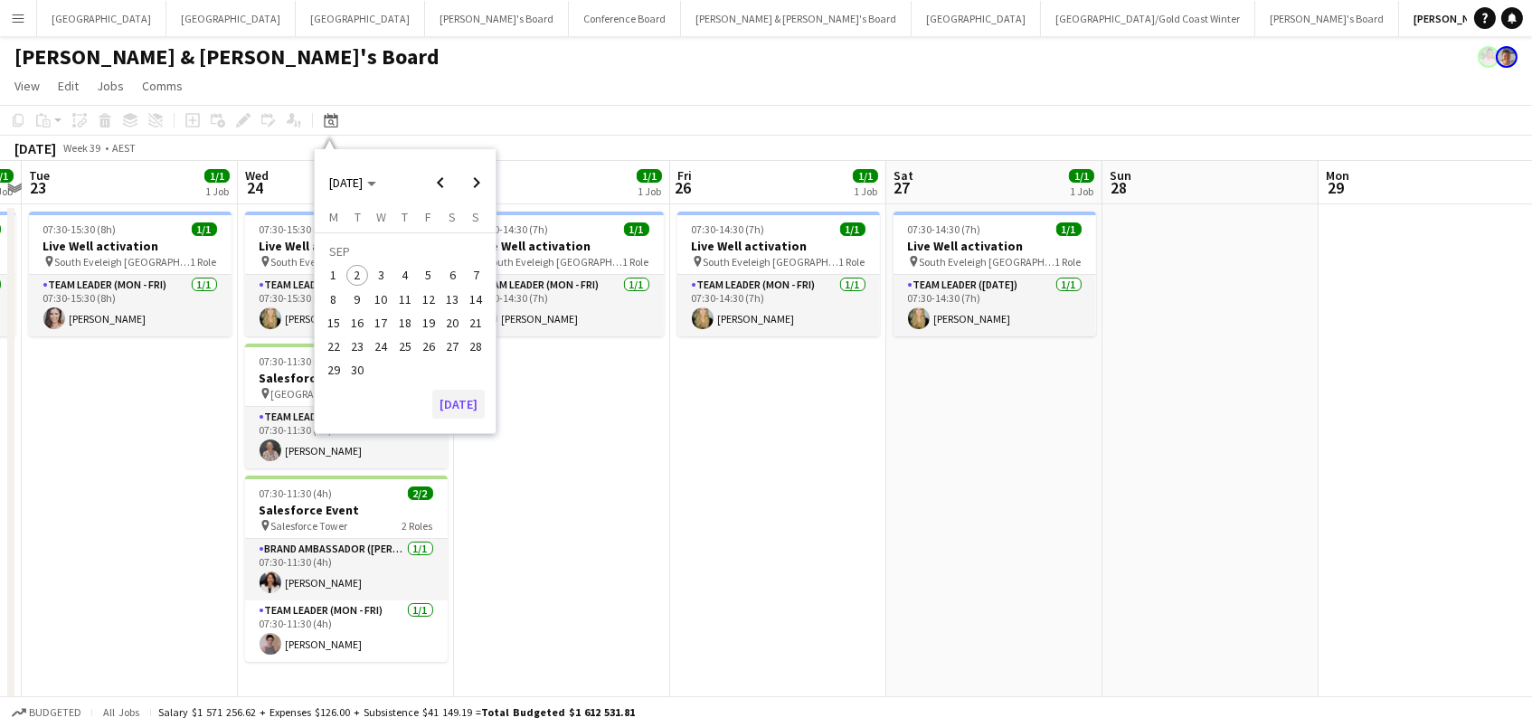
click at [457, 412] on button "[DATE]" at bounding box center [458, 404] width 52 height 29
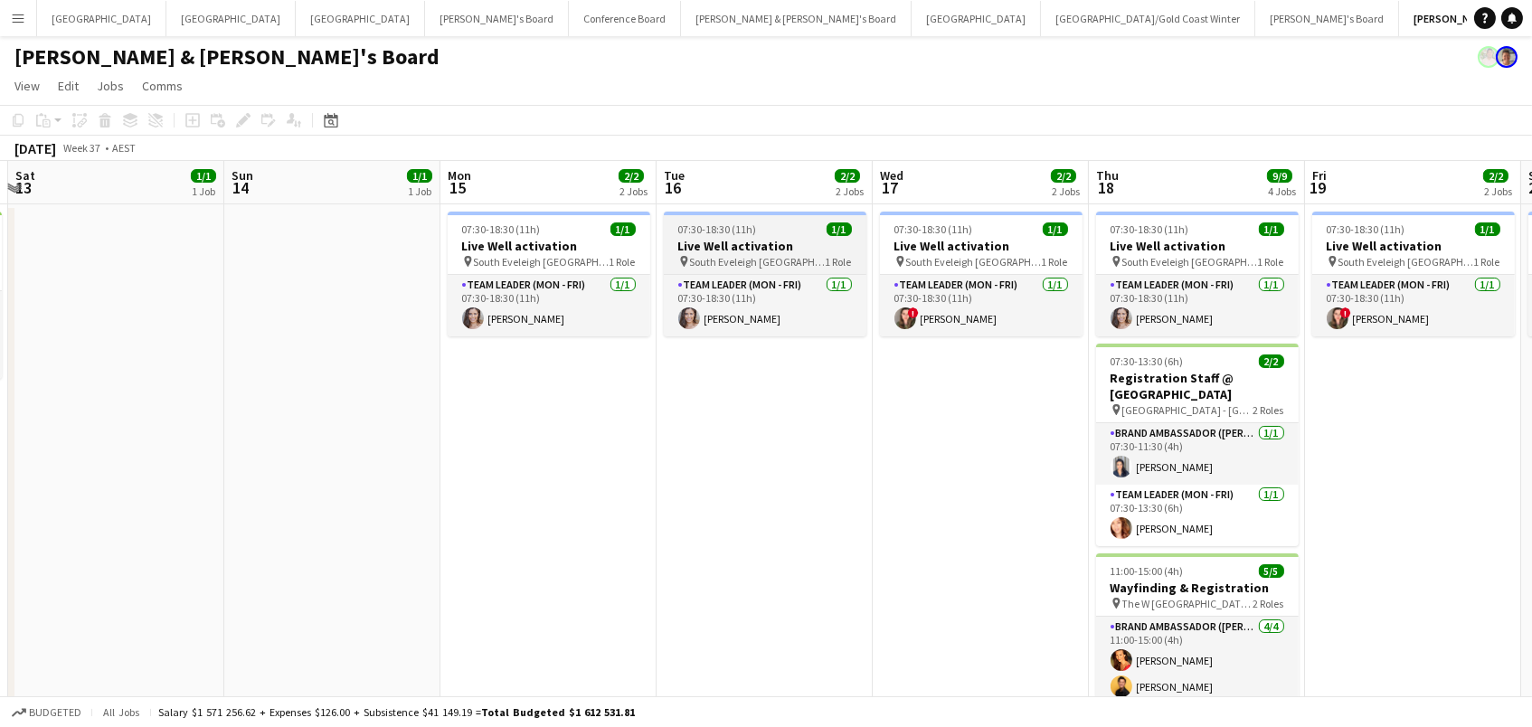
scroll to position [0, 821]
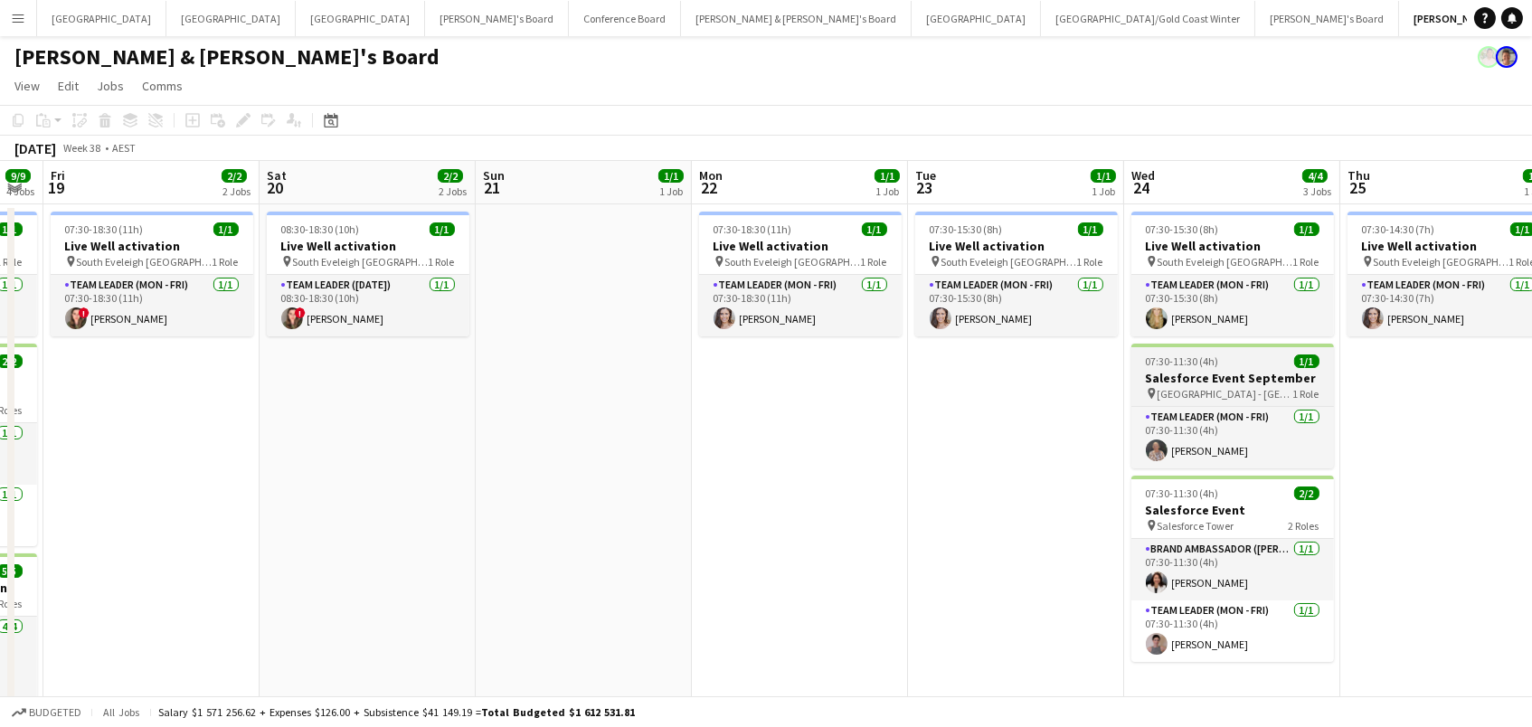
click at [1239, 352] on app-job-card "07:30-11:30 (4h) 1/1 Salesforce Event September pin Salesforce Tower - NSW 1 Ro…" at bounding box center [1232, 406] width 203 height 125
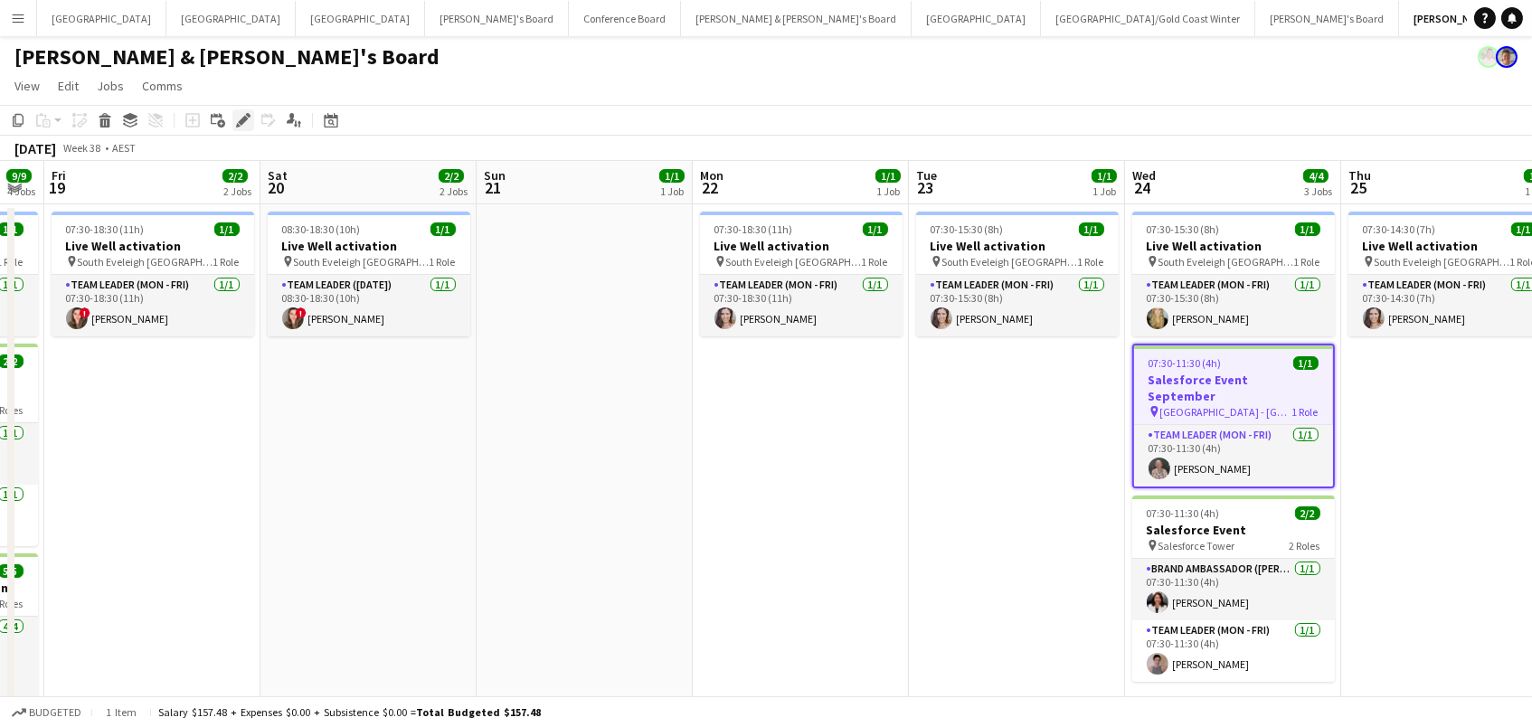
click at [248, 113] on icon at bounding box center [248, 115] width 5 height 5
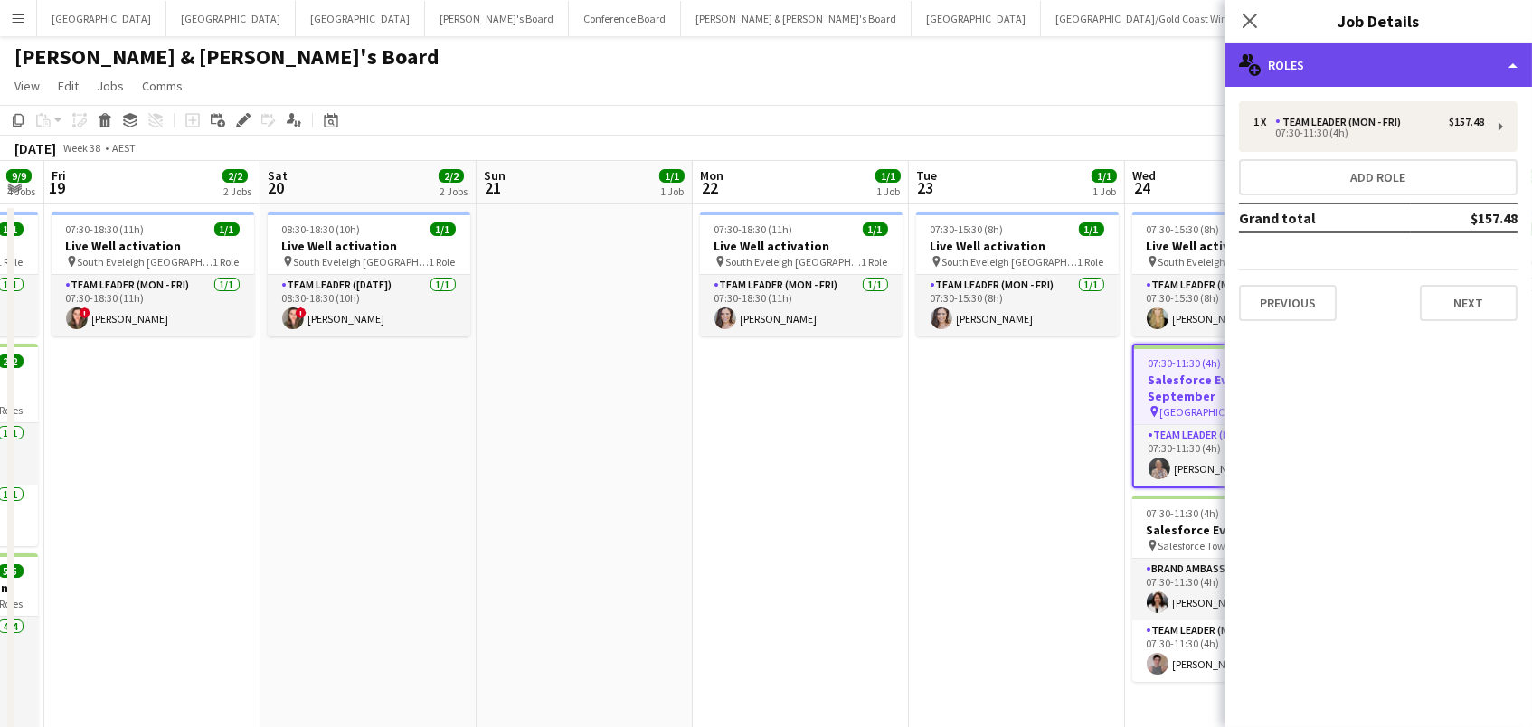
click at [1292, 58] on div "multiple-users-add Roles" at bounding box center [1377, 64] width 307 height 43
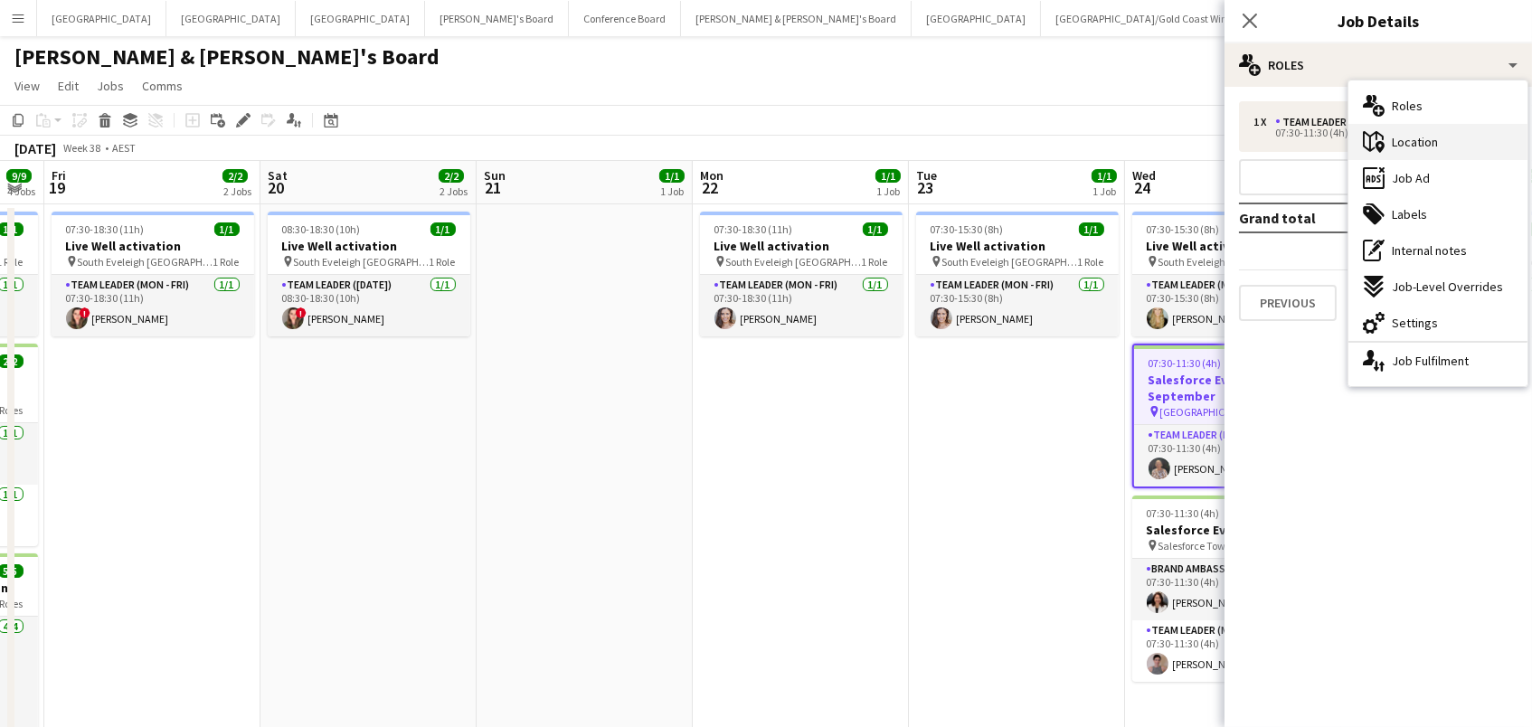
click at [1401, 151] on div "maps-pin-1 Location" at bounding box center [1437, 142] width 179 height 36
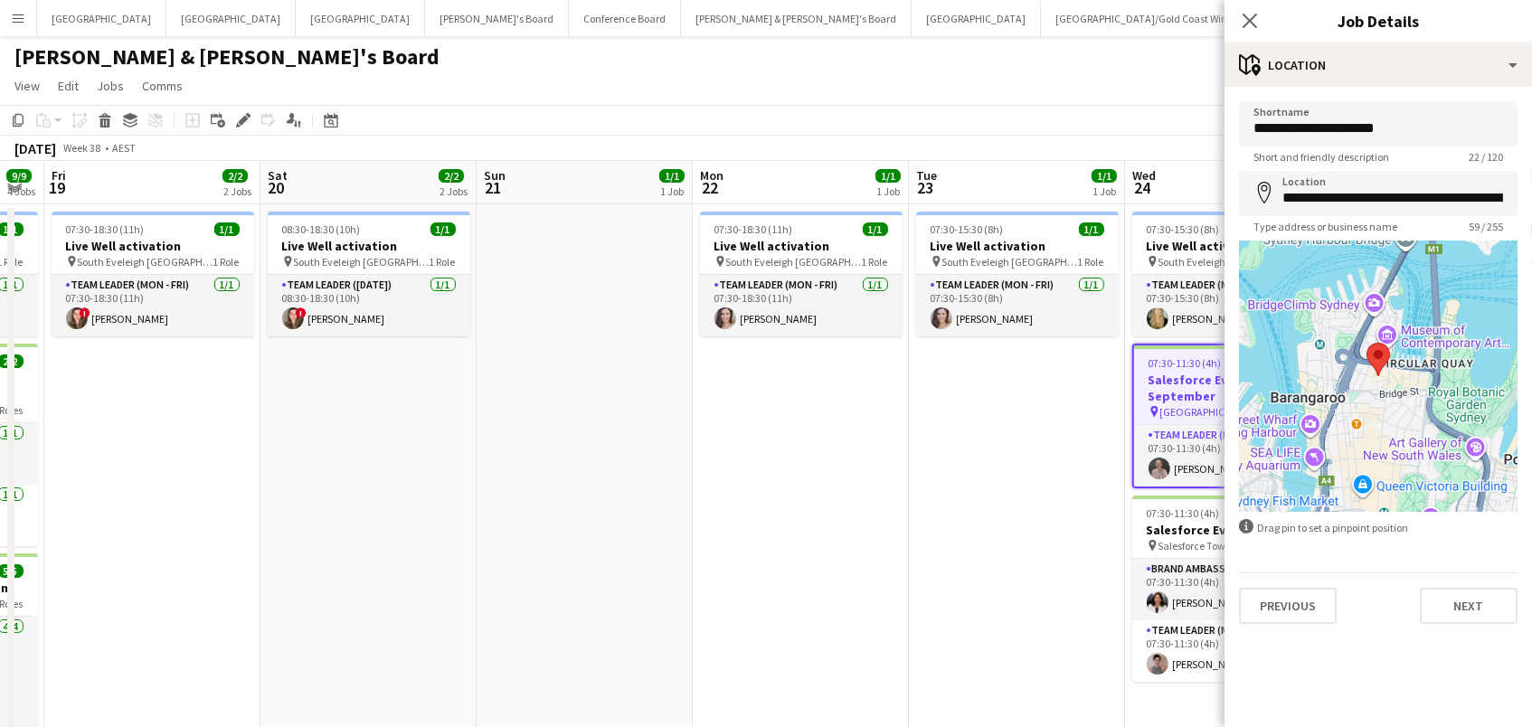
scroll to position [0, 633]
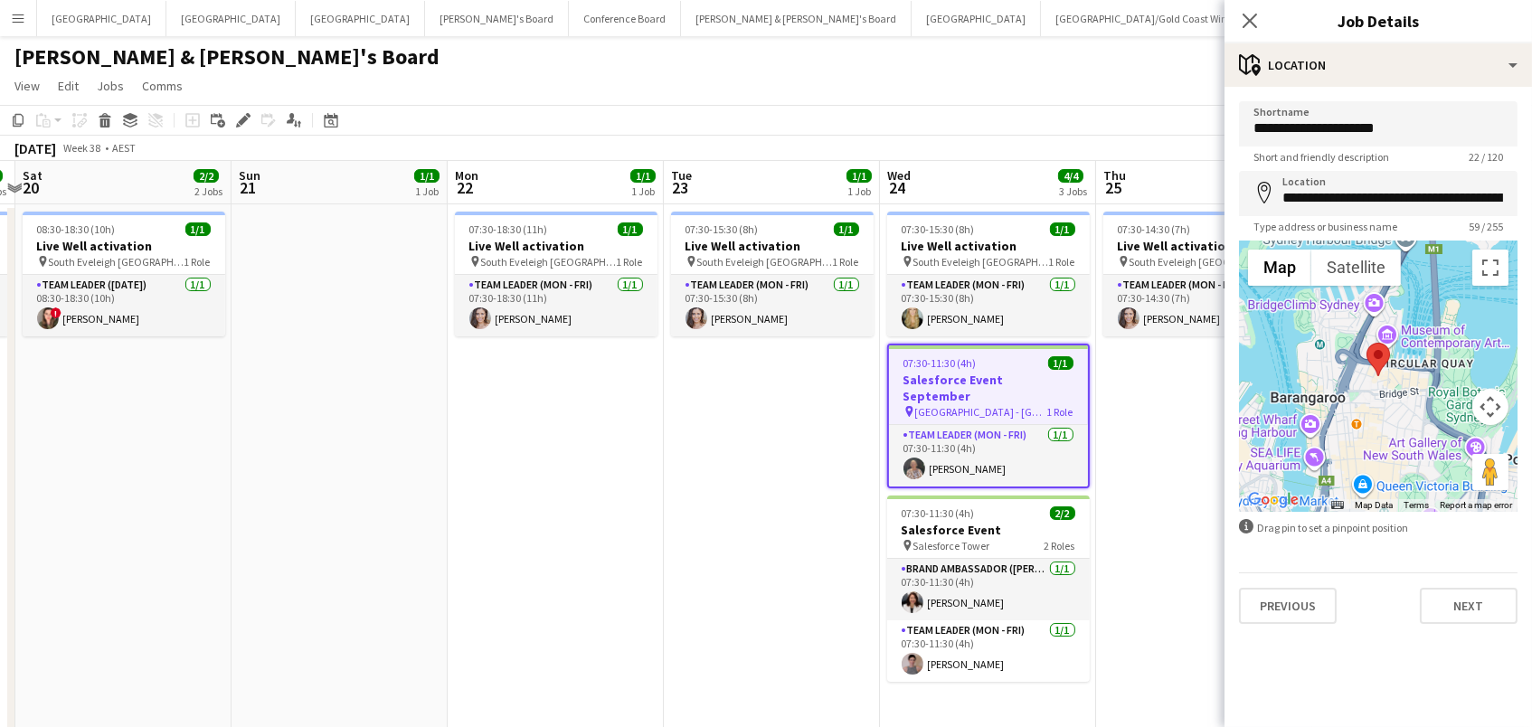
click at [954, 539] on span "Salesforce Tower" at bounding box center [951, 546] width 77 height 14
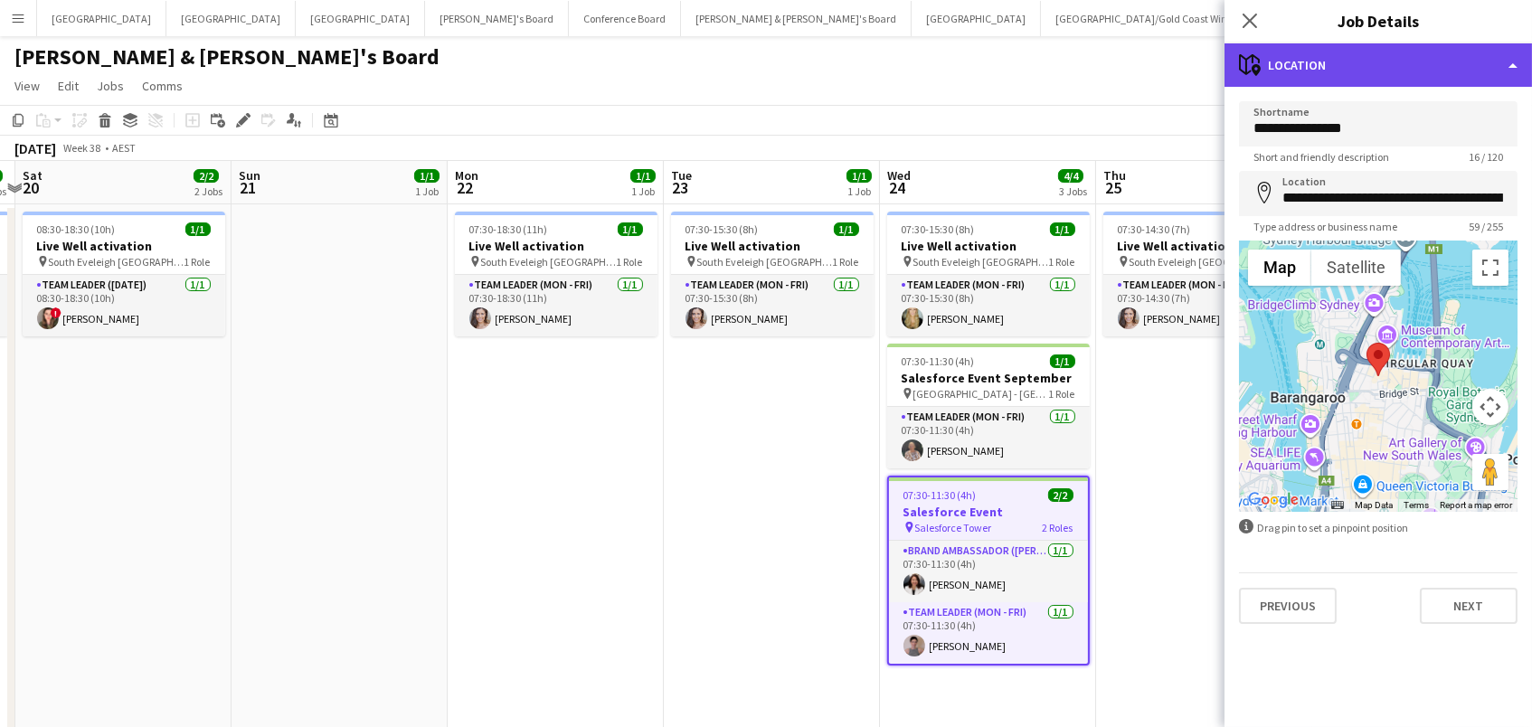
click at [1407, 67] on div "maps-pin-1 Location" at bounding box center [1377, 64] width 307 height 43
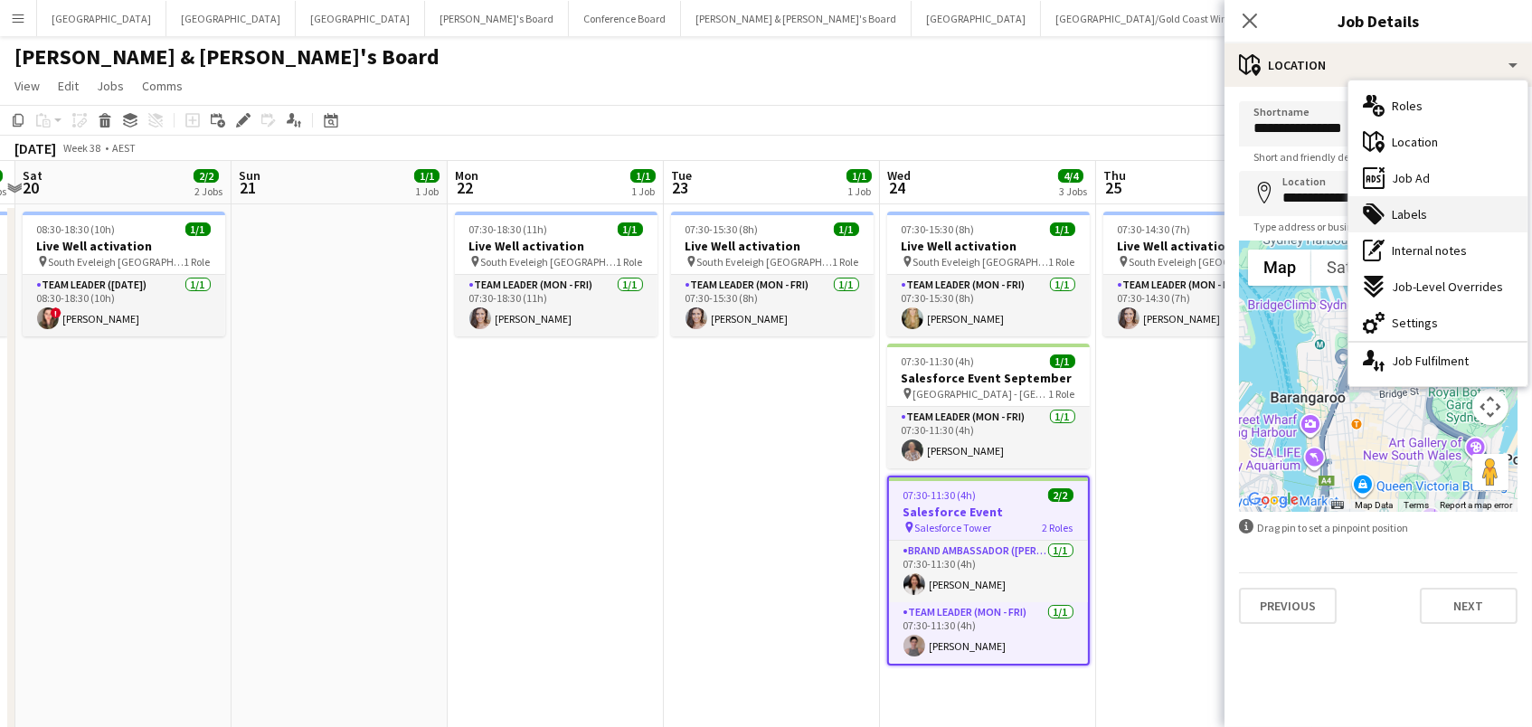
click at [1407, 228] on div "tags-double Labels" at bounding box center [1437, 214] width 179 height 36
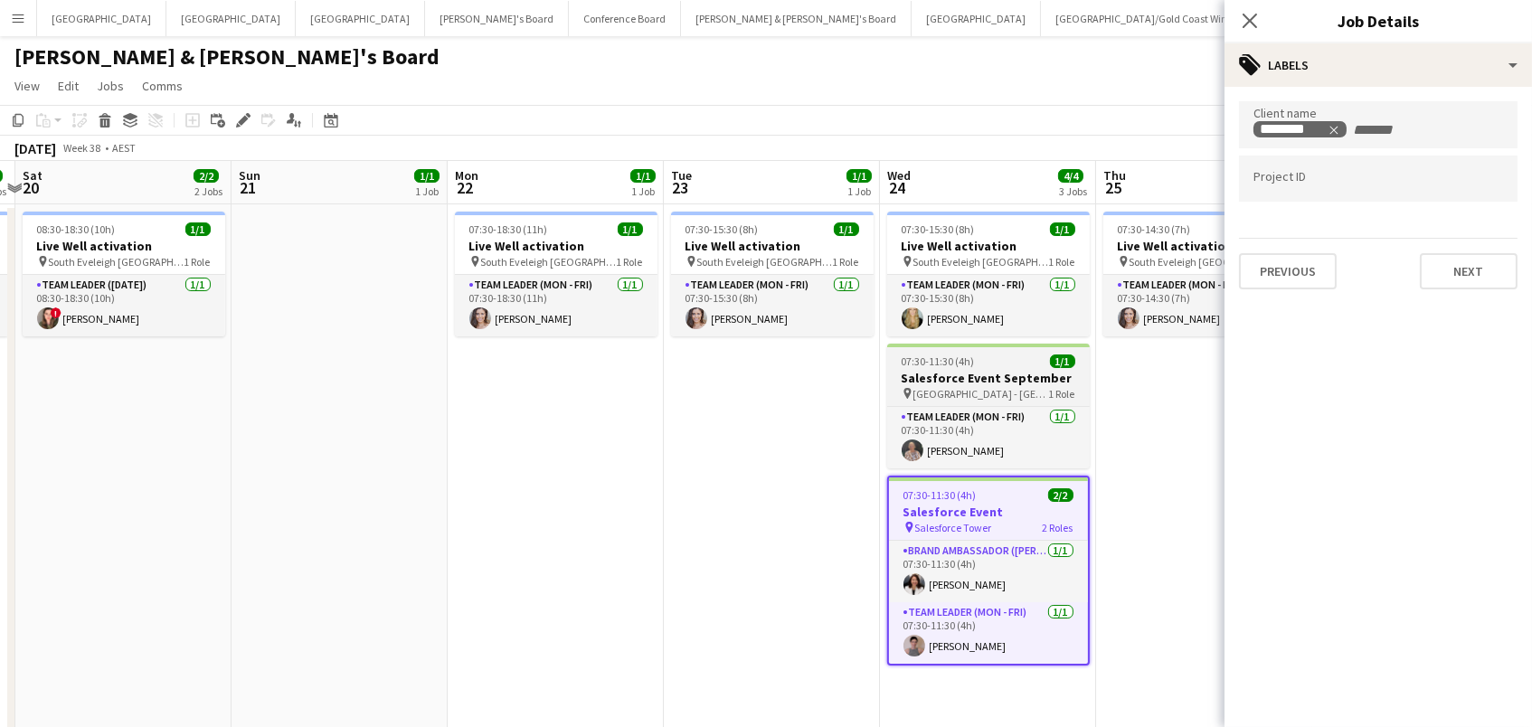
click at [1001, 377] on h3 "Salesforce Event September" at bounding box center [988, 378] width 203 height 16
type input "**********"
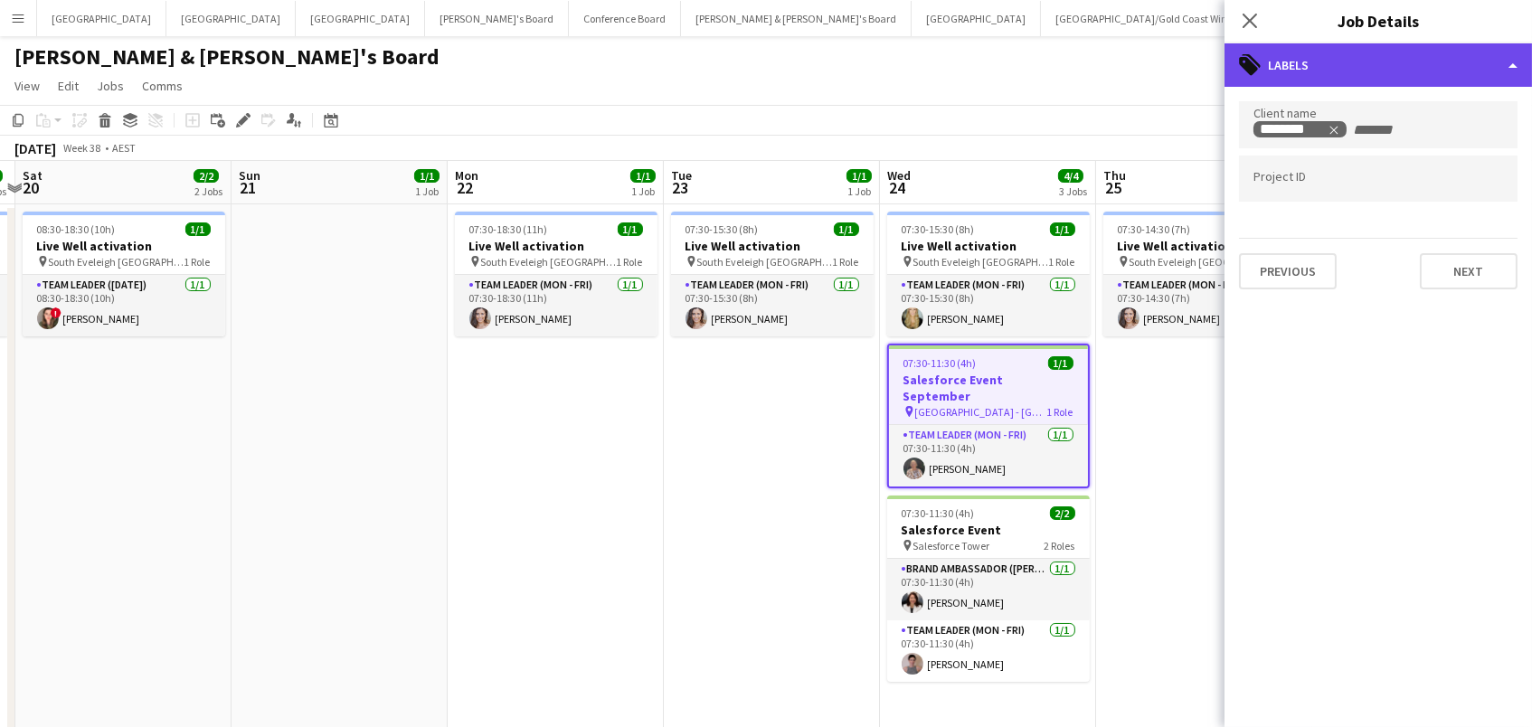
click at [1294, 69] on div "tags-double Labels" at bounding box center [1377, 64] width 307 height 43
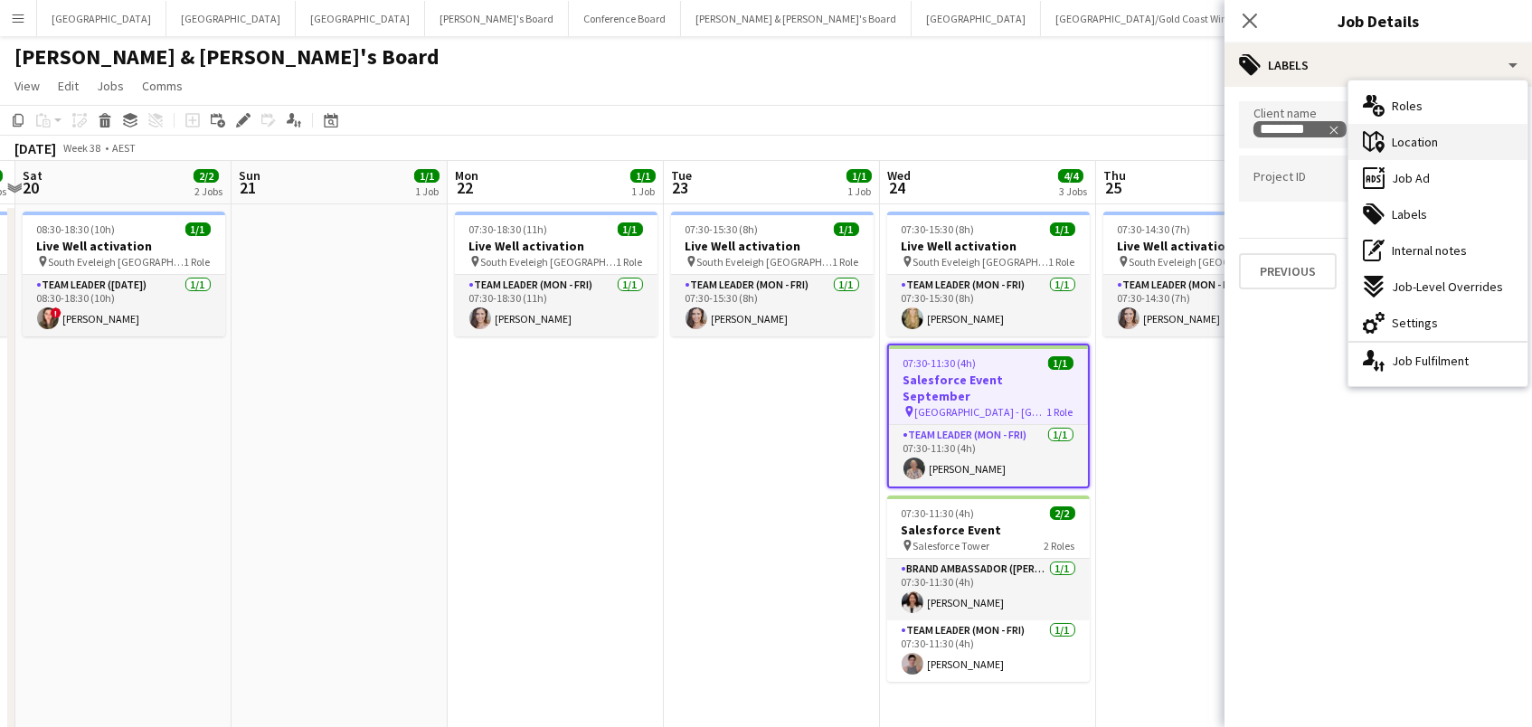
click at [1397, 153] on div "maps-pin-1 Location" at bounding box center [1437, 142] width 179 height 36
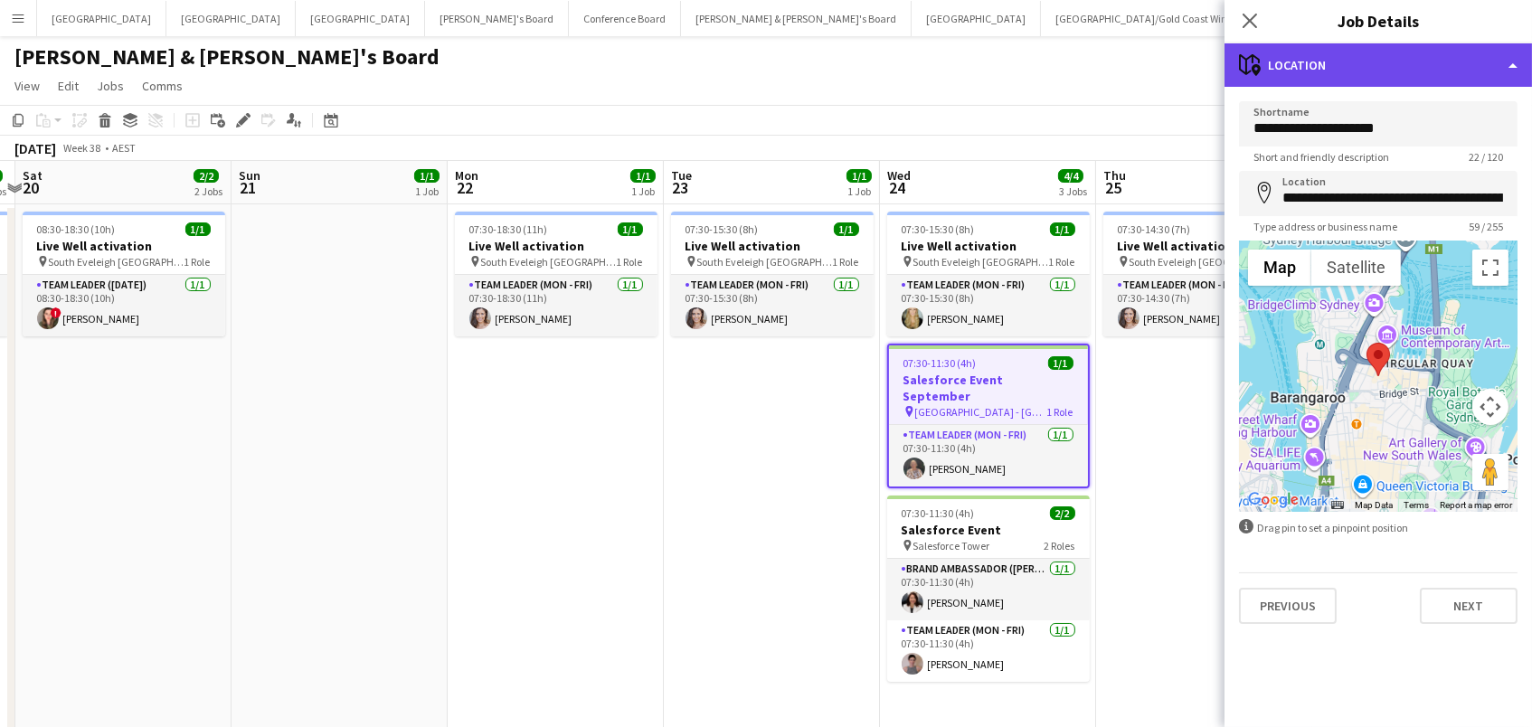
click at [1372, 61] on div "maps-pin-1 Location" at bounding box center [1377, 64] width 307 height 43
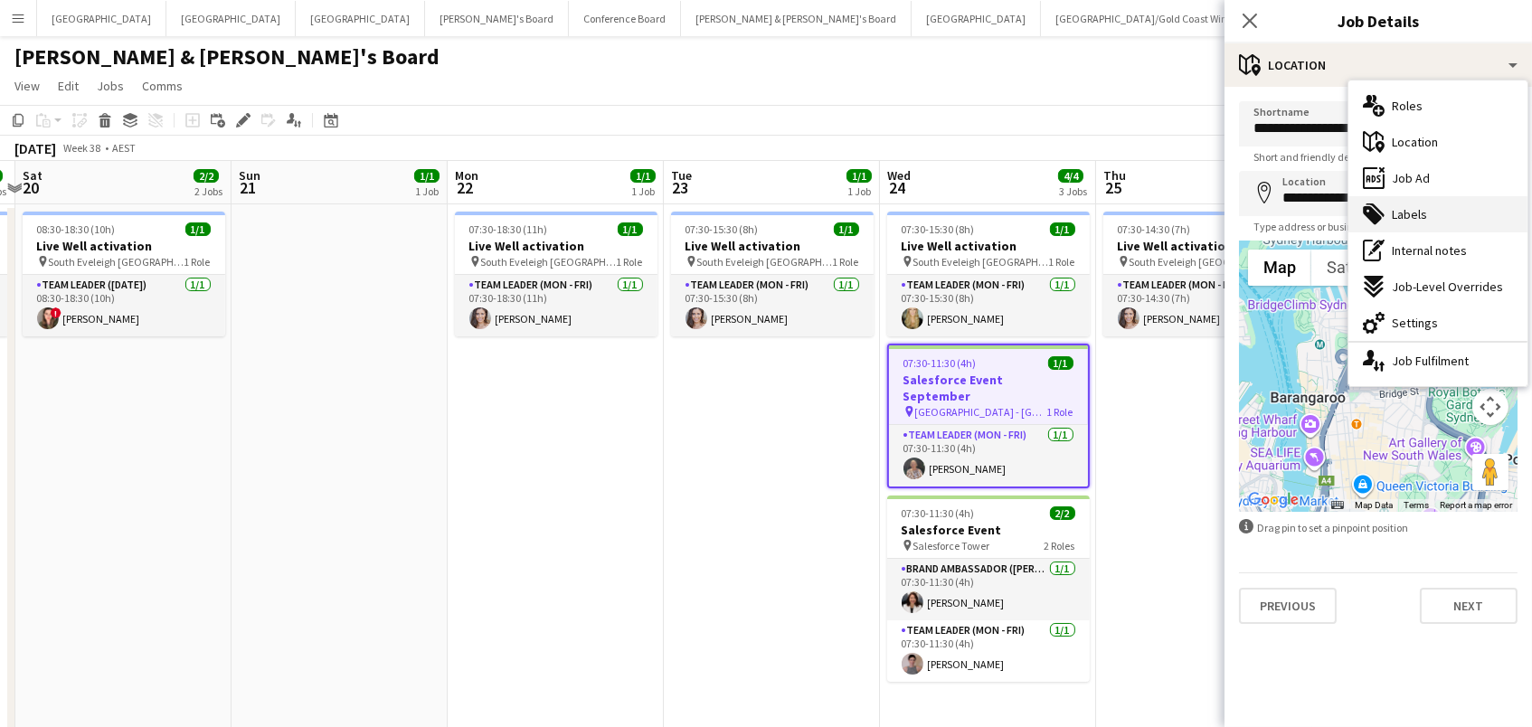
click at [1406, 207] on span "Labels" at bounding box center [1409, 214] width 35 height 16
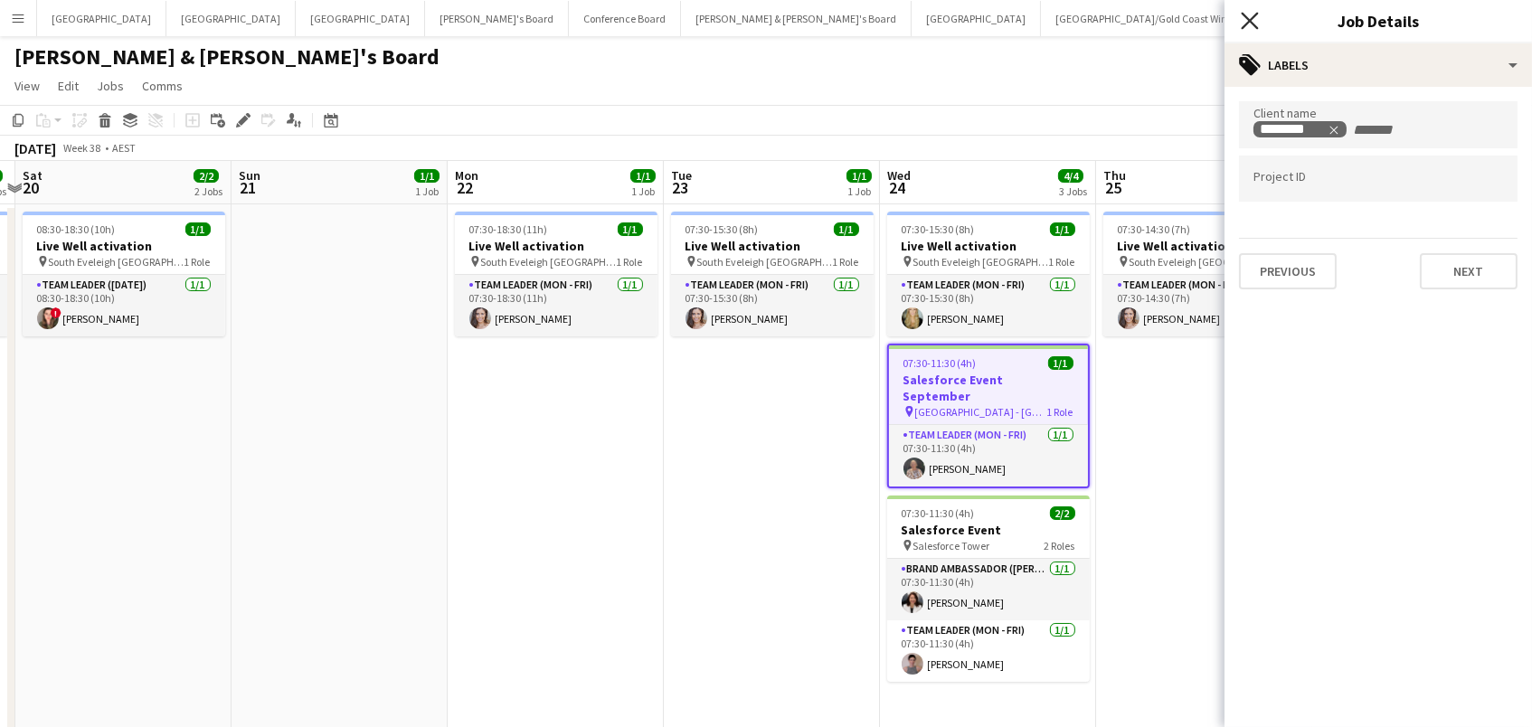
click at [1243, 16] on icon "Close pop-in" at bounding box center [1249, 20] width 17 height 17
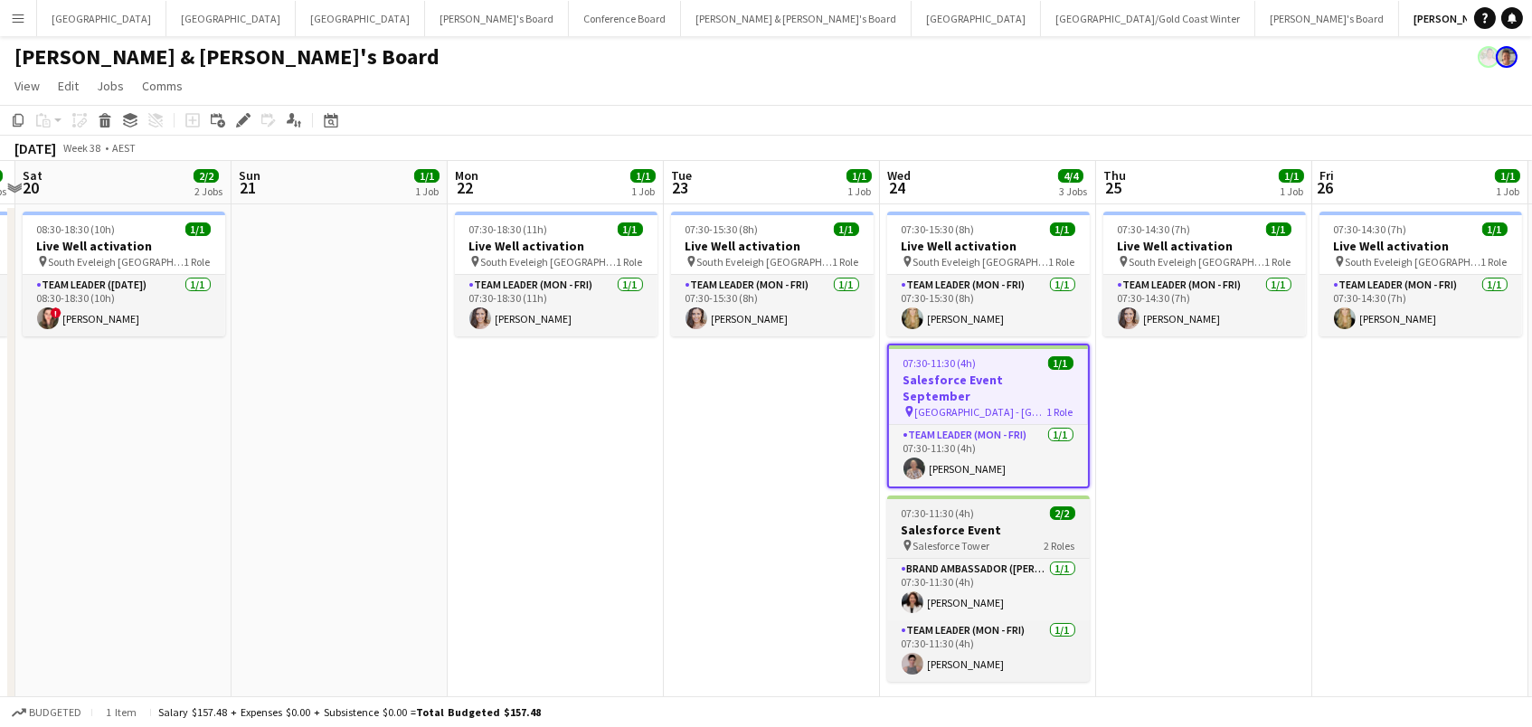
click at [941, 539] on span "Salesforce Tower" at bounding box center [951, 546] width 77 height 14
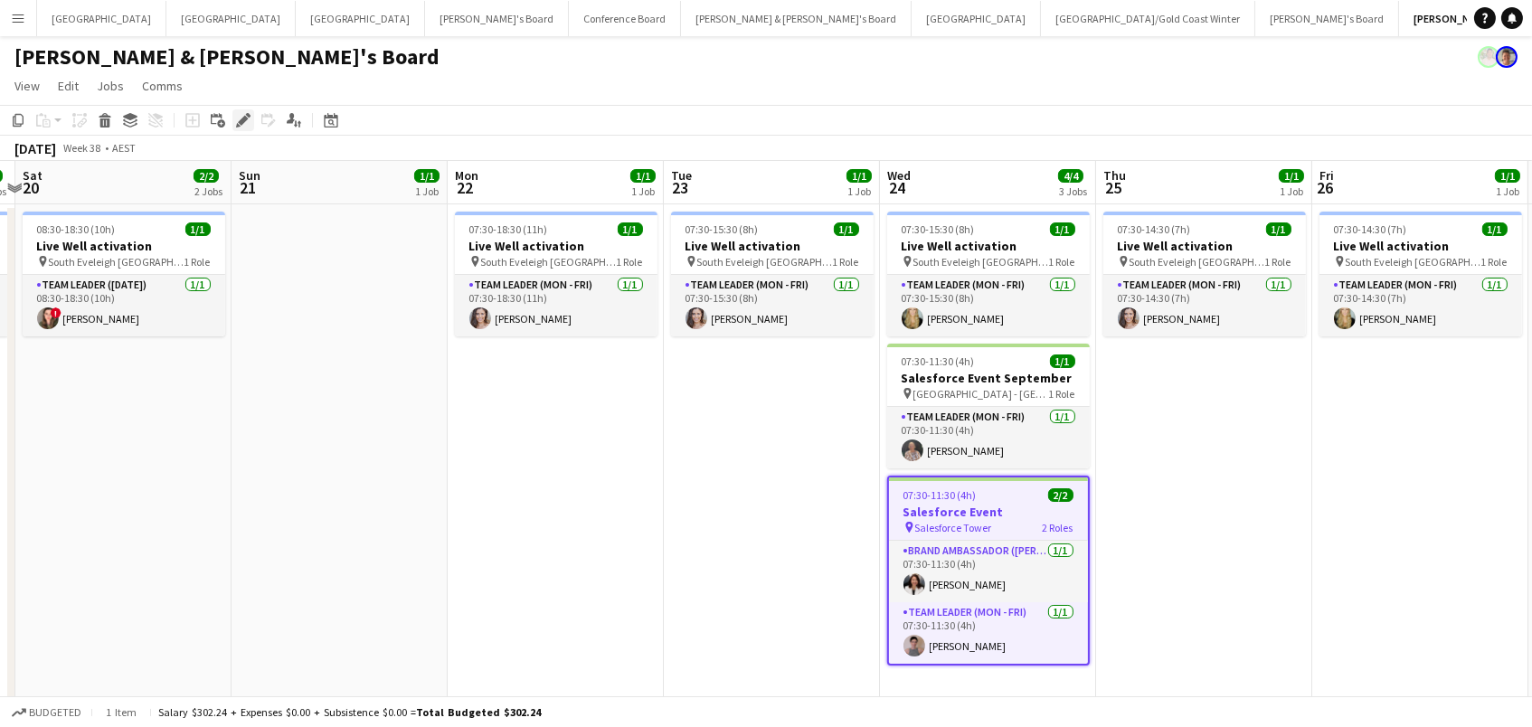
click at [242, 113] on icon "Edit" at bounding box center [243, 120] width 14 height 14
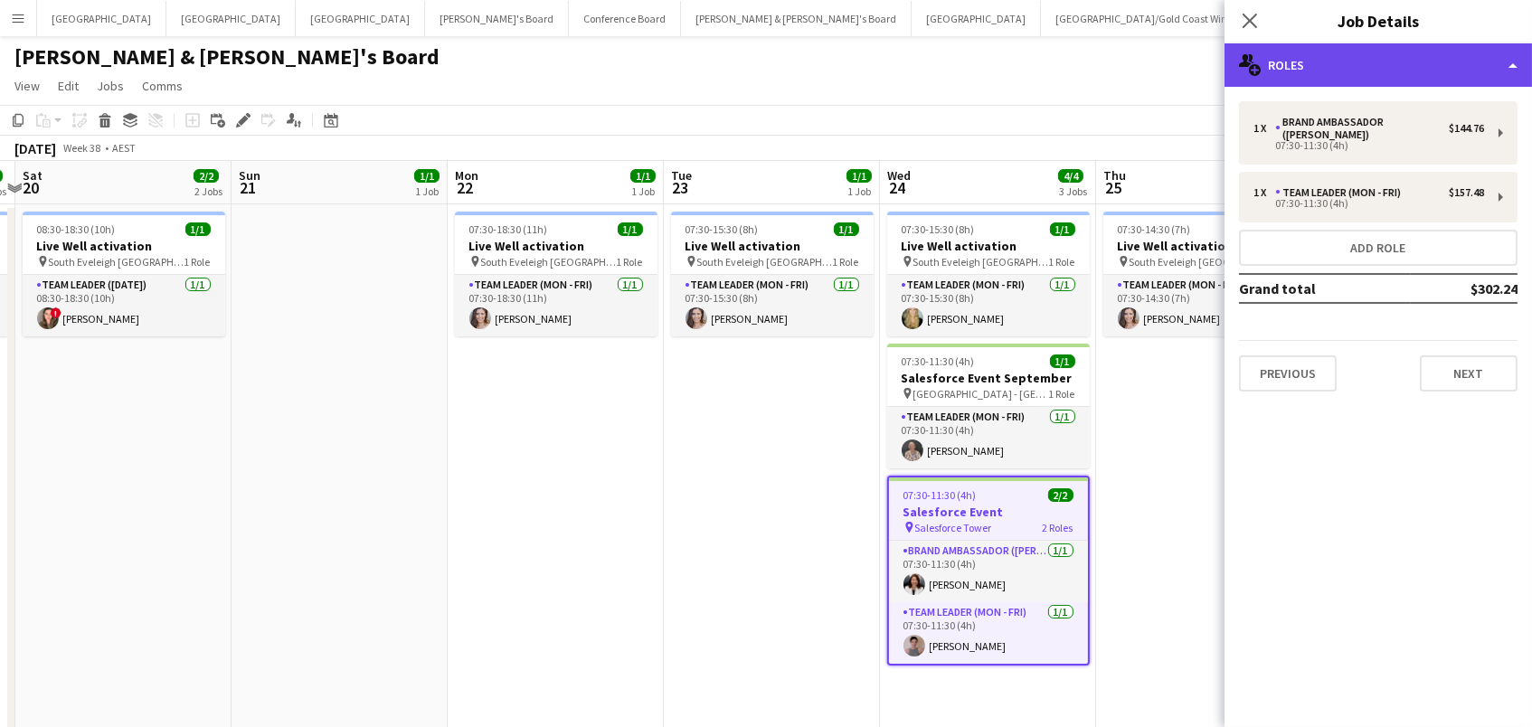
click at [1294, 73] on div "multiple-users-add Roles" at bounding box center [1377, 64] width 307 height 43
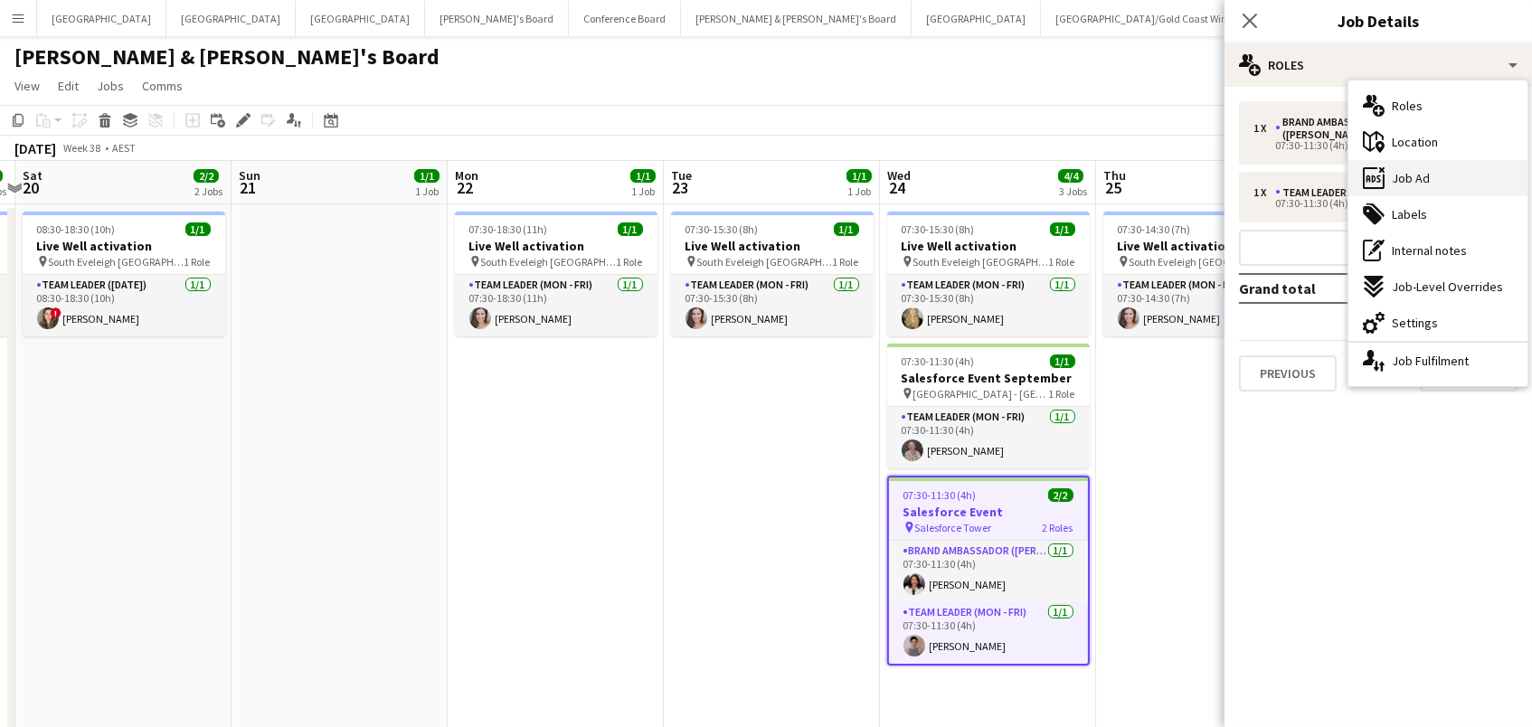
click at [1397, 184] on span "Job Ad" at bounding box center [1411, 178] width 38 height 16
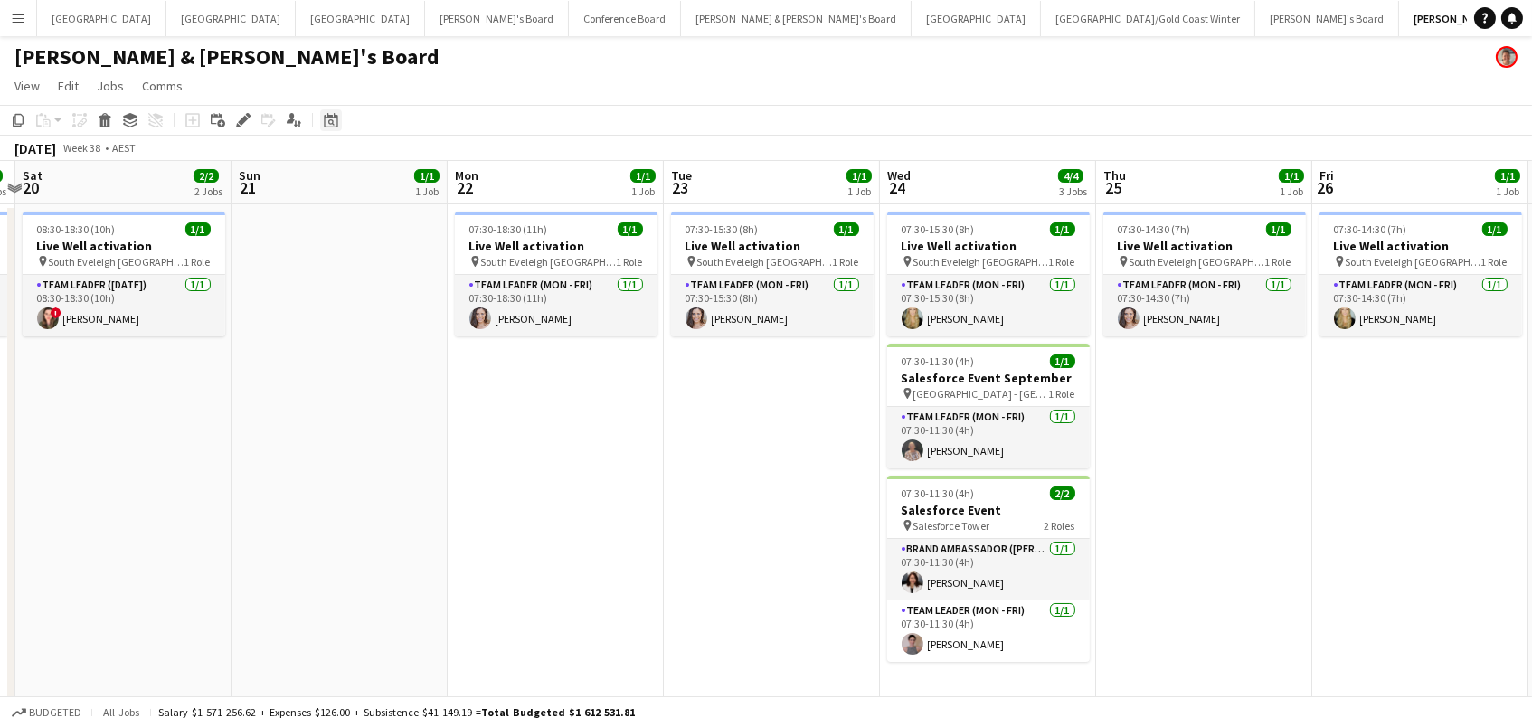
click at [335, 117] on icon at bounding box center [331, 120] width 14 height 14
click at [466, 408] on button "[DATE]" at bounding box center [458, 404] width 52 height 29
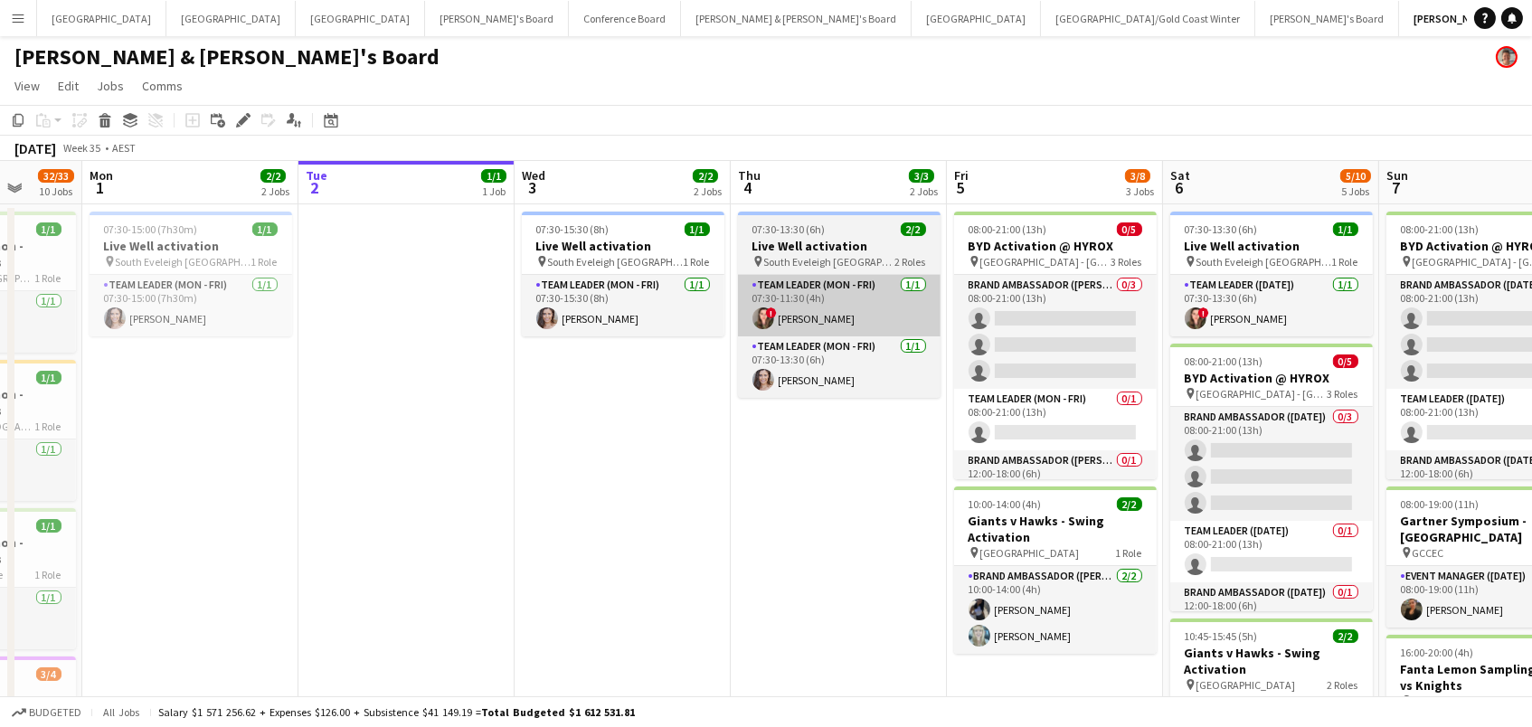
scroll to position [0, 0]
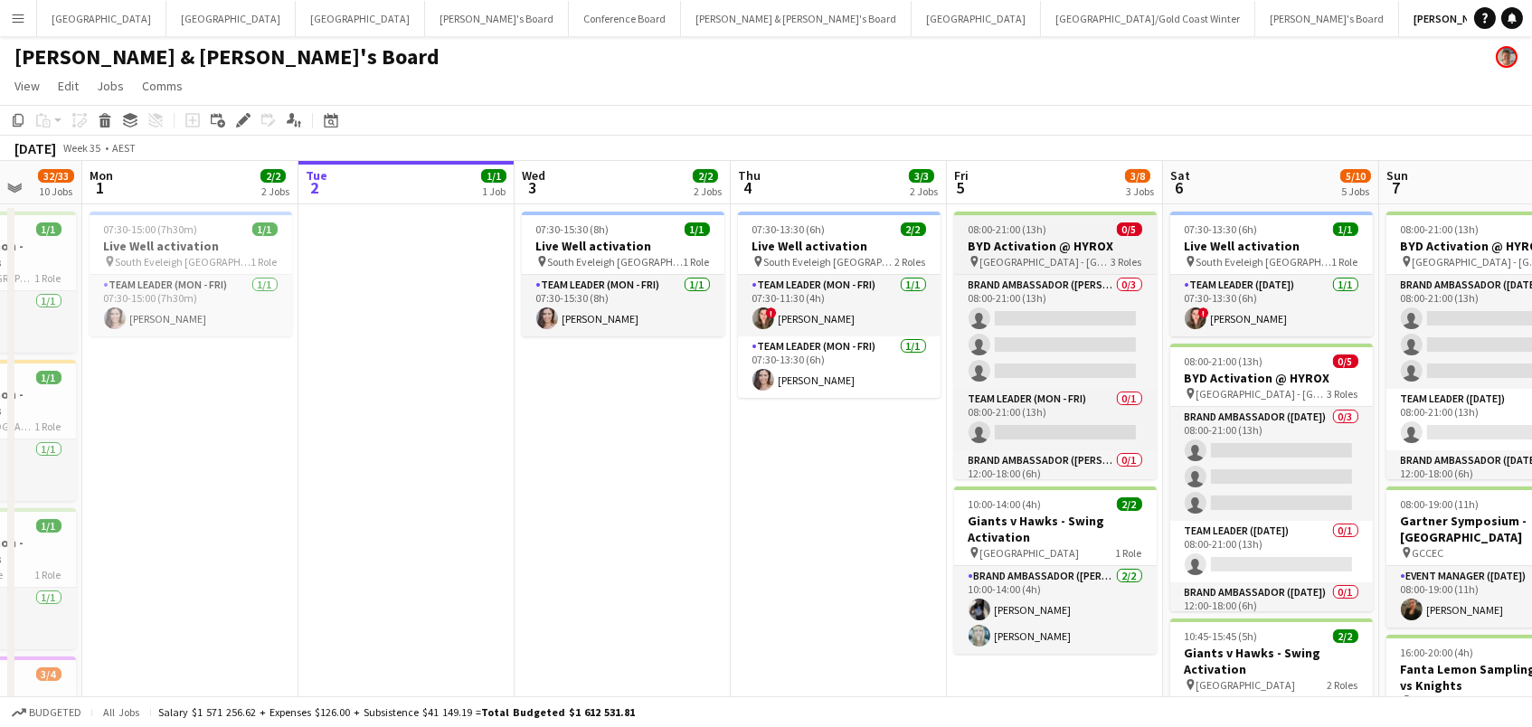
click at [1010, 260] on span "Perth - WA" at bounding box center [1045, 262] width 131 height 14
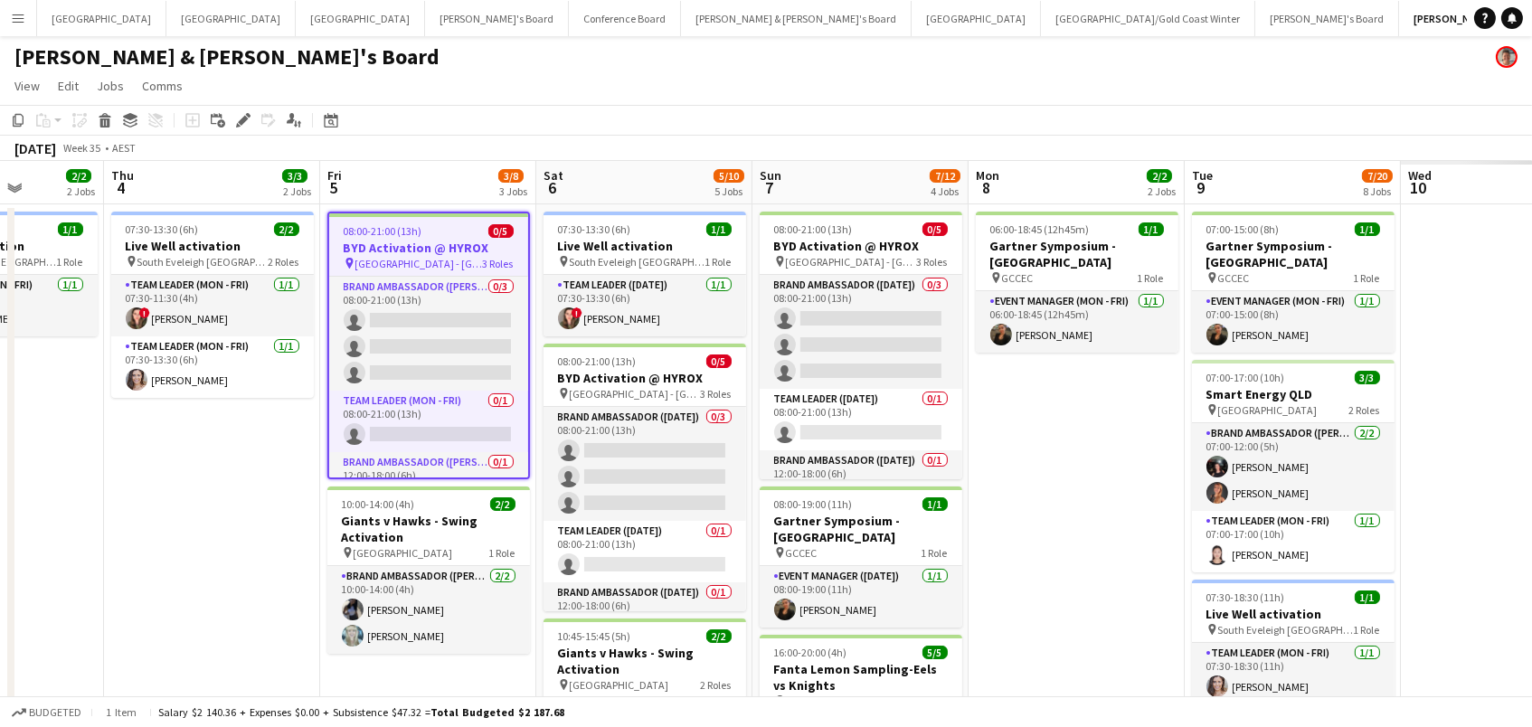
scroll to position [0, 567]
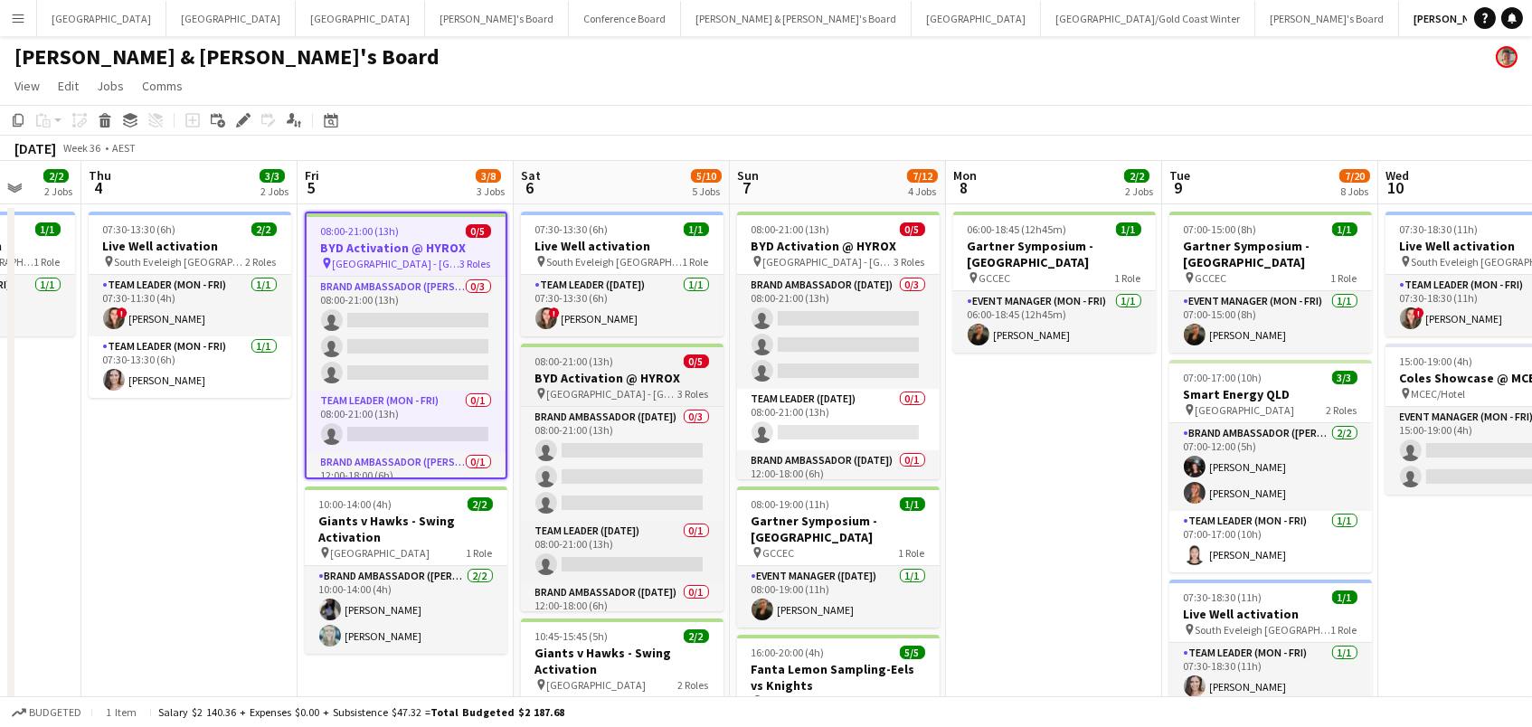
click at [603, 382] on h3 "BYD Activation @ HYROX" at bounding box center [622, 378] width 203 height 16
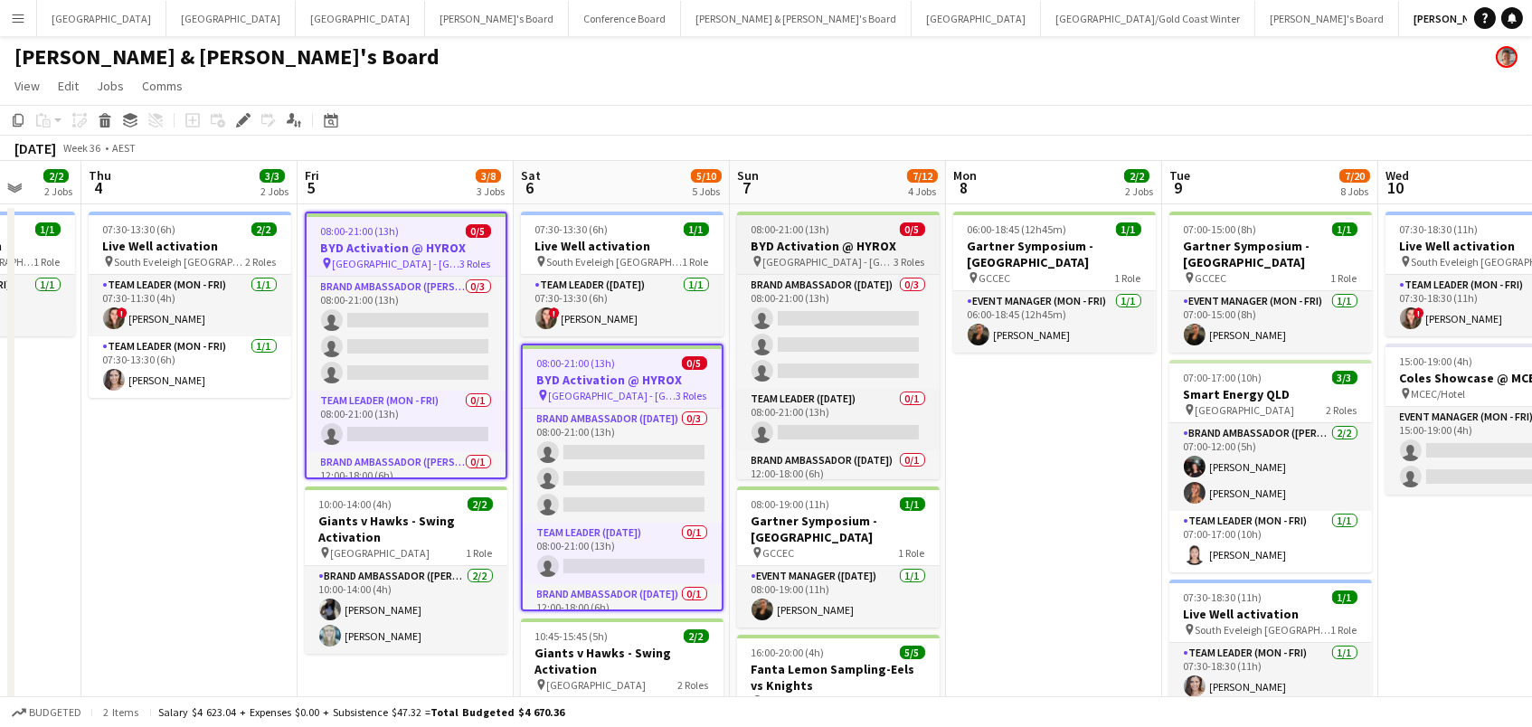
click at [772, 244] on h3 "BYD Activation @ HYROX" at bounding box center [838, 246] width 203 height 16
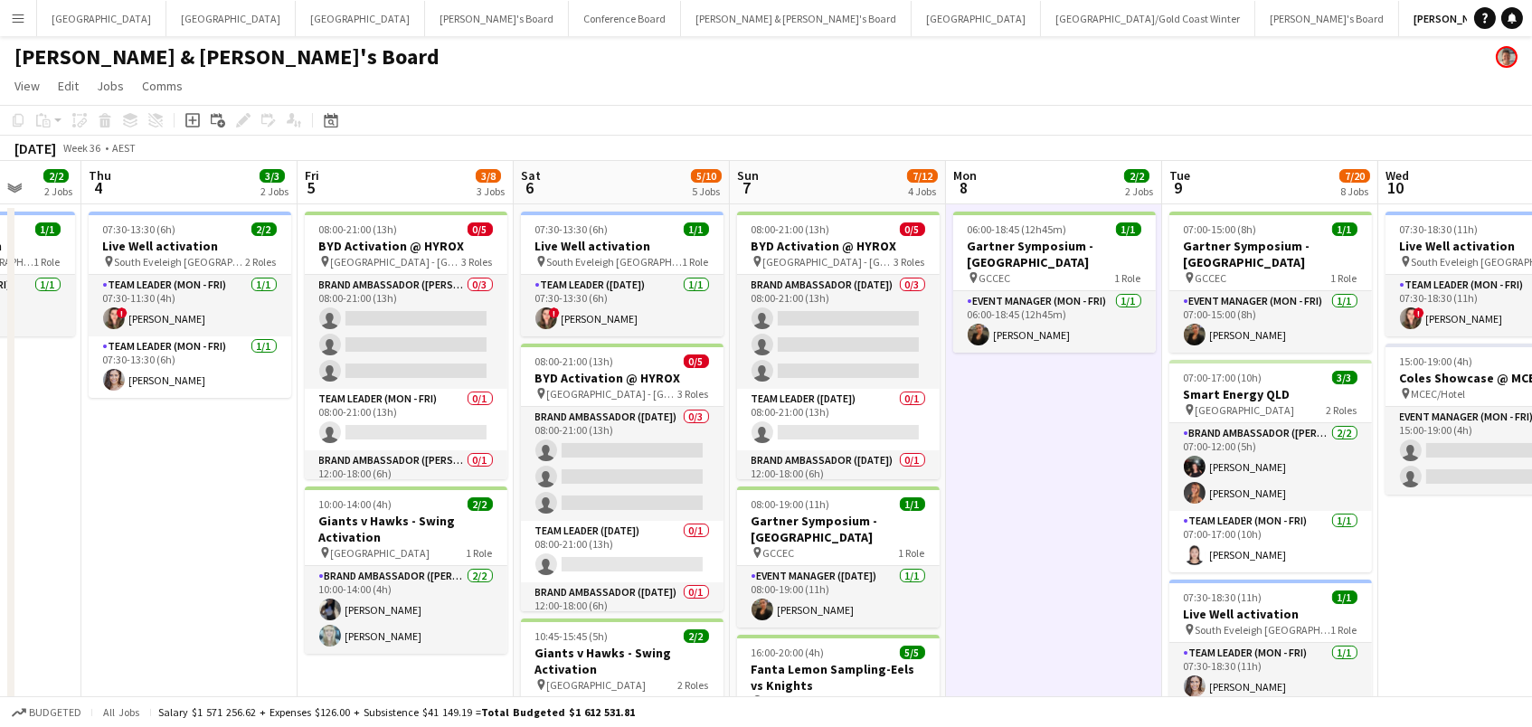
scroll to position [14, 0]
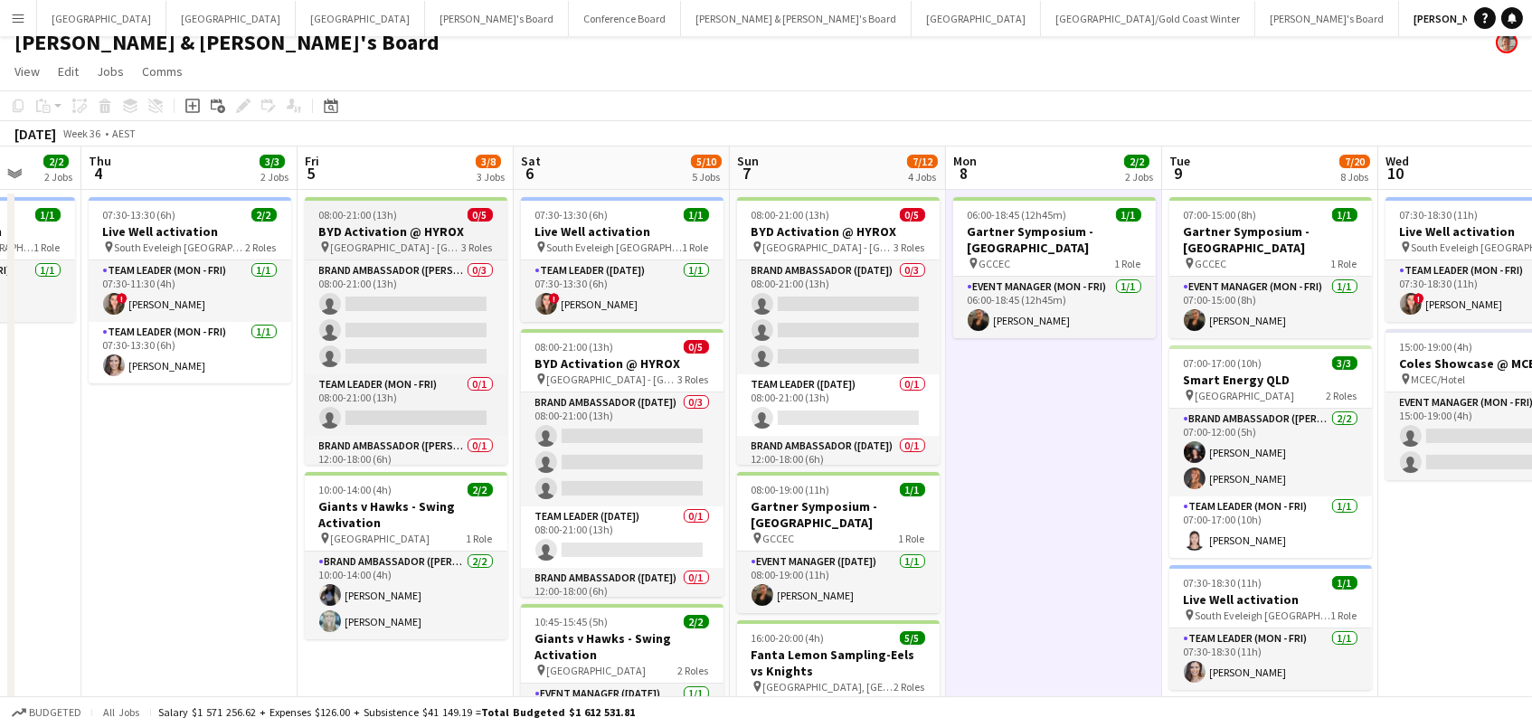
click at [431, 233] on h3 "BYD Activation @ HYROX" at bounding box center [406, 231] width 203 height 16
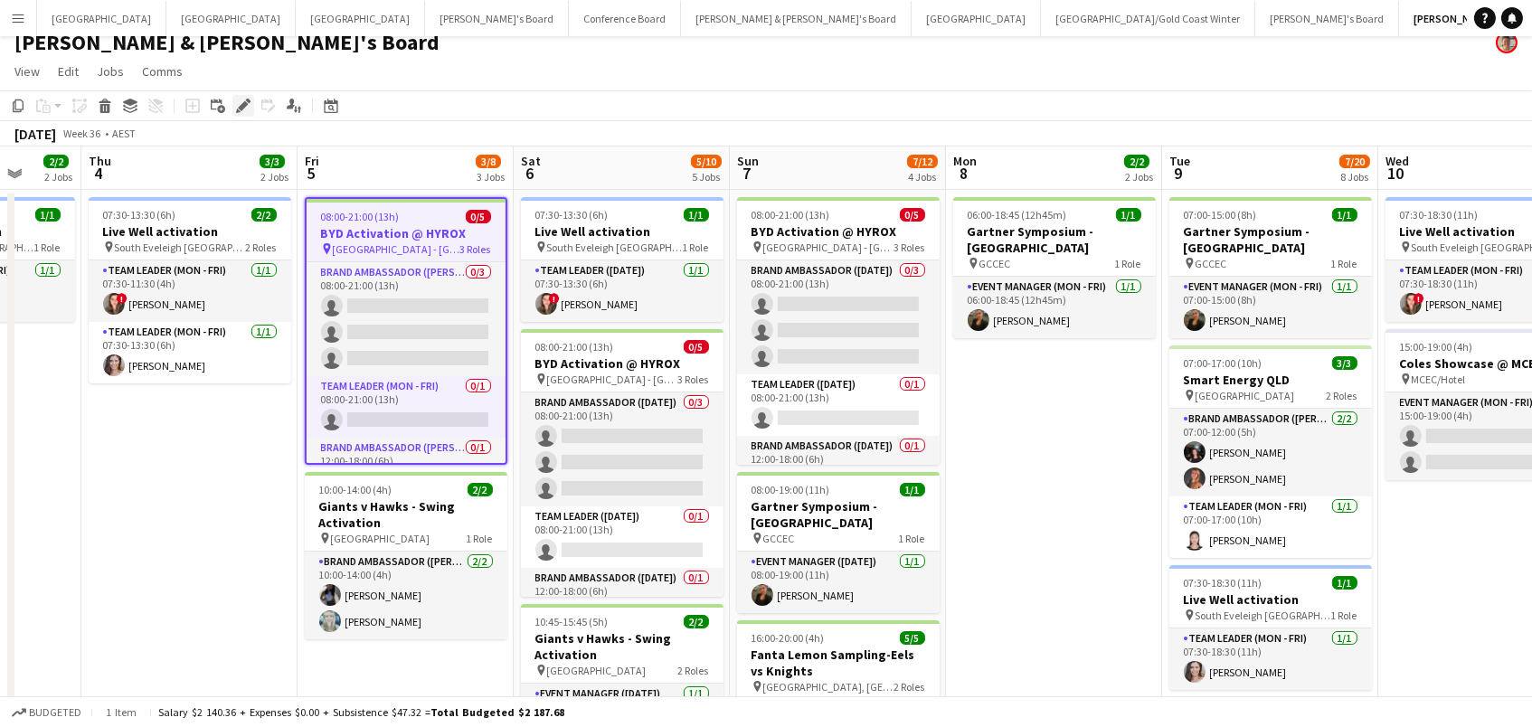
click at [232, 110] on div "Edit" at bounding box center [243, 106] width 22 height 22
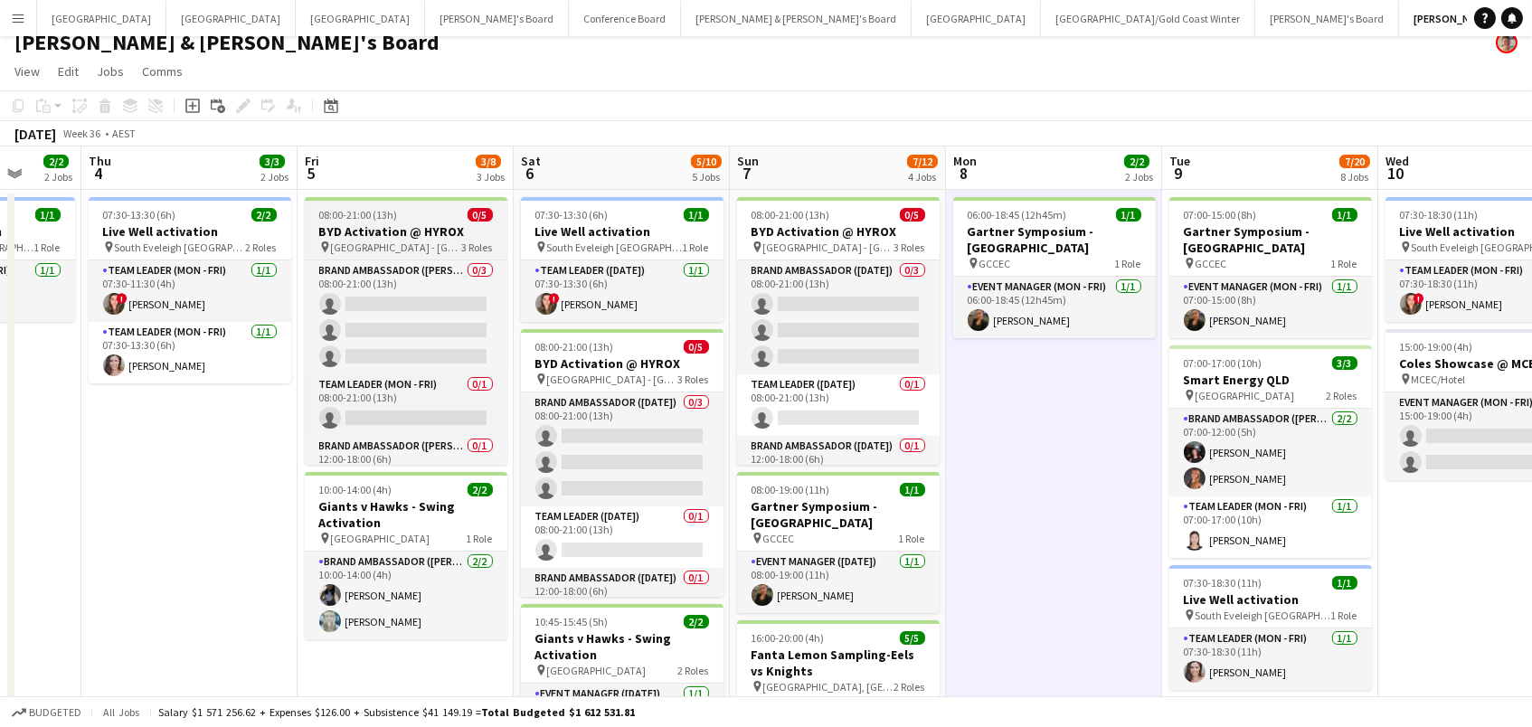
click at [386, 223] on h3 "BYD Activation @ HYROX" at bounding box center [406, 231] width 203 height 16
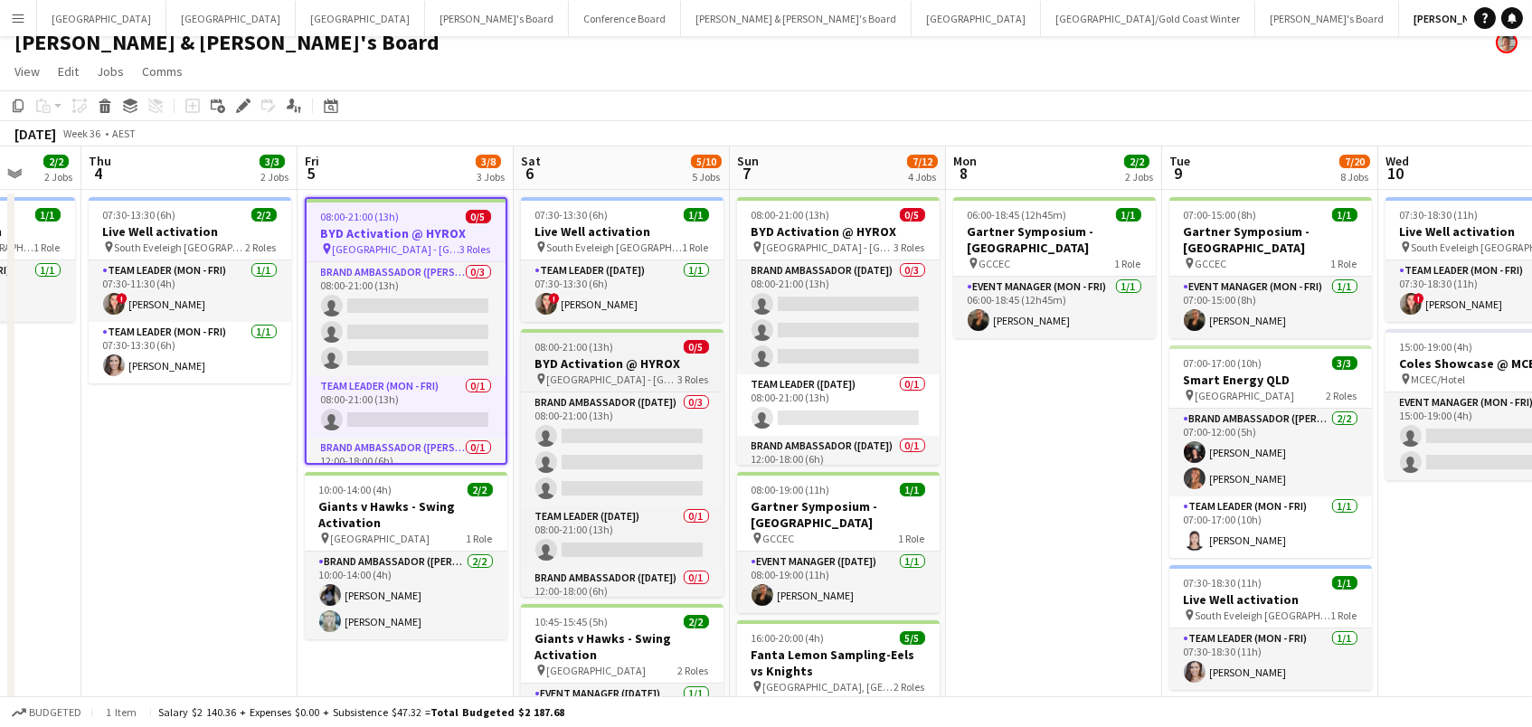
click at [601, 347] on span "08:00-21:00 (13h)" at bounding box center [574, 347] width 79 height 14
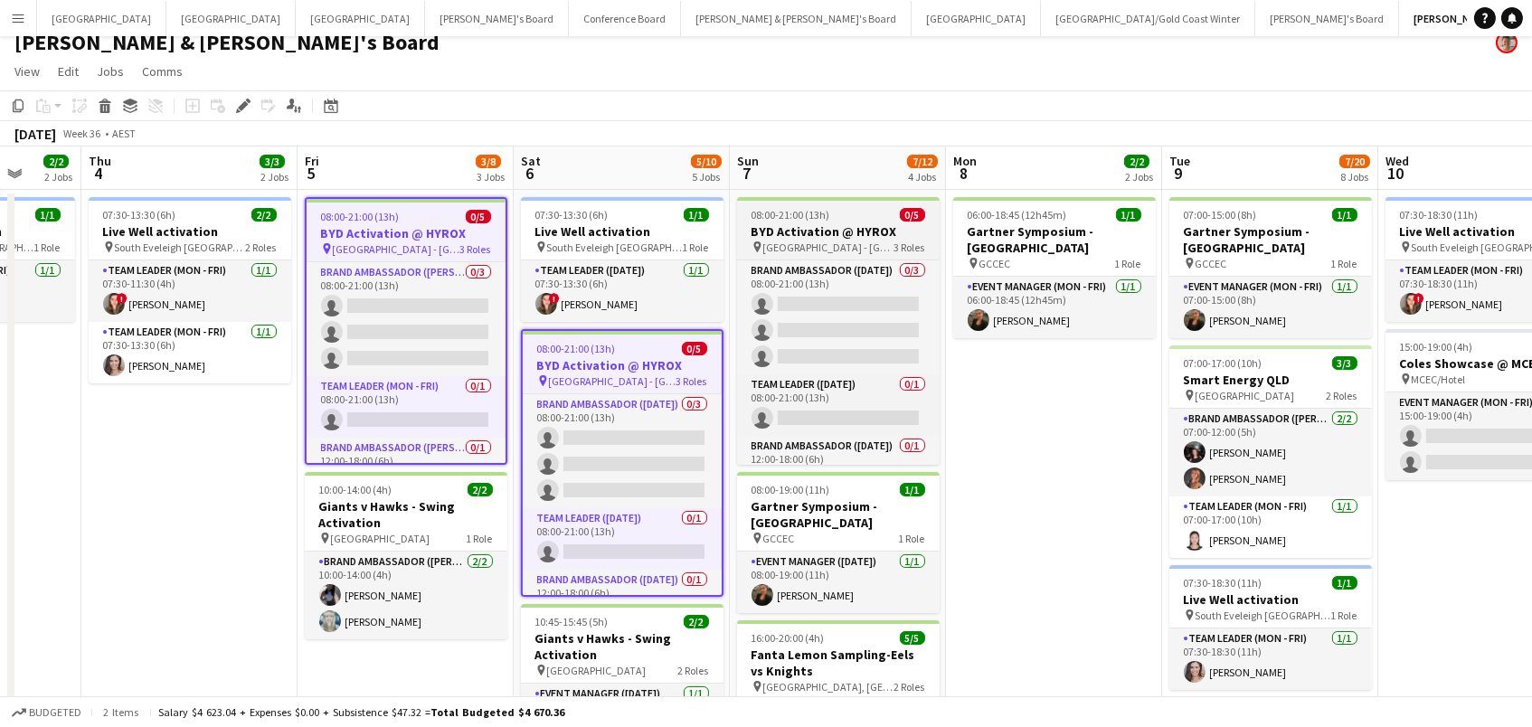
click at [829, 210] on div "08:00-21:00 (13h) 0/5" at bounding box center [838, 215] width 203 height 14
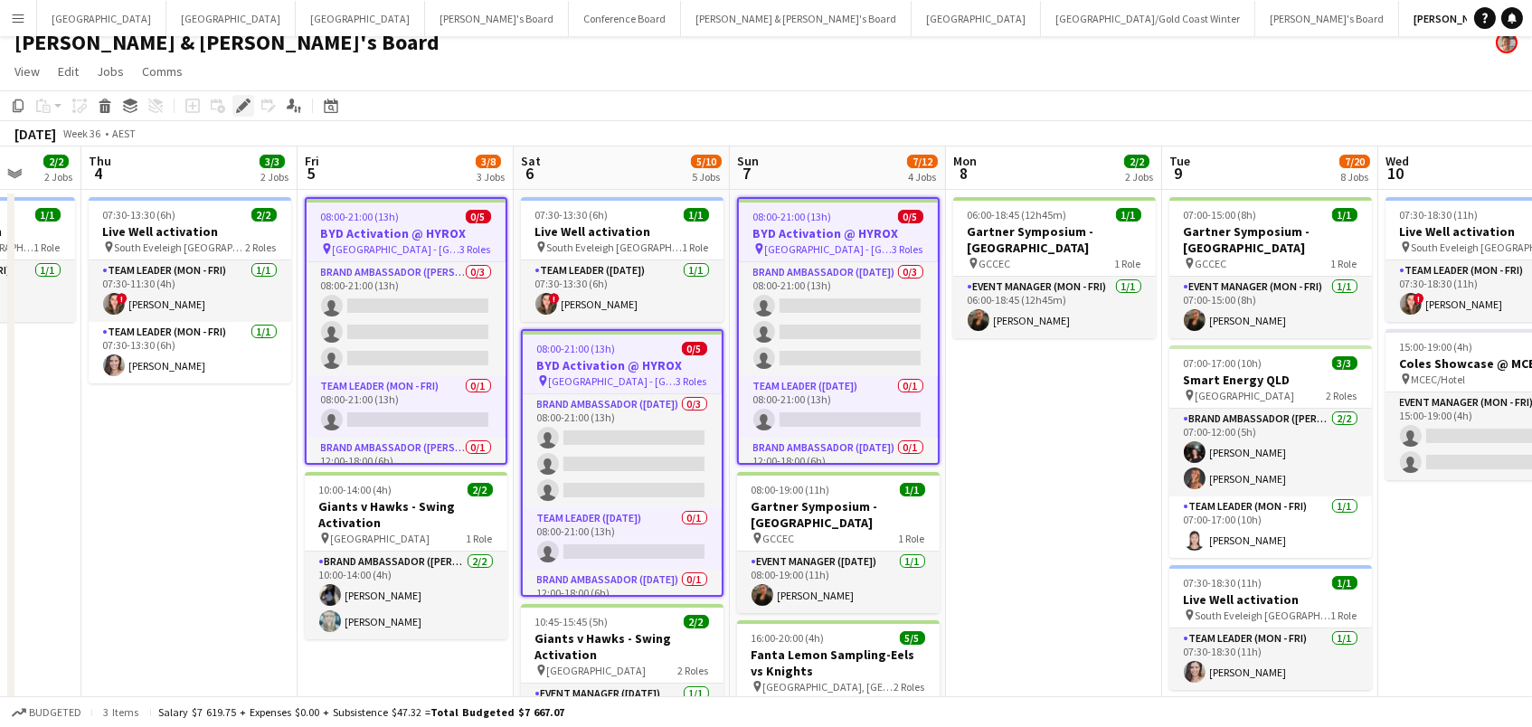
click at [244, 103] on icon at bounding box center [243, 106] width 10 height 10
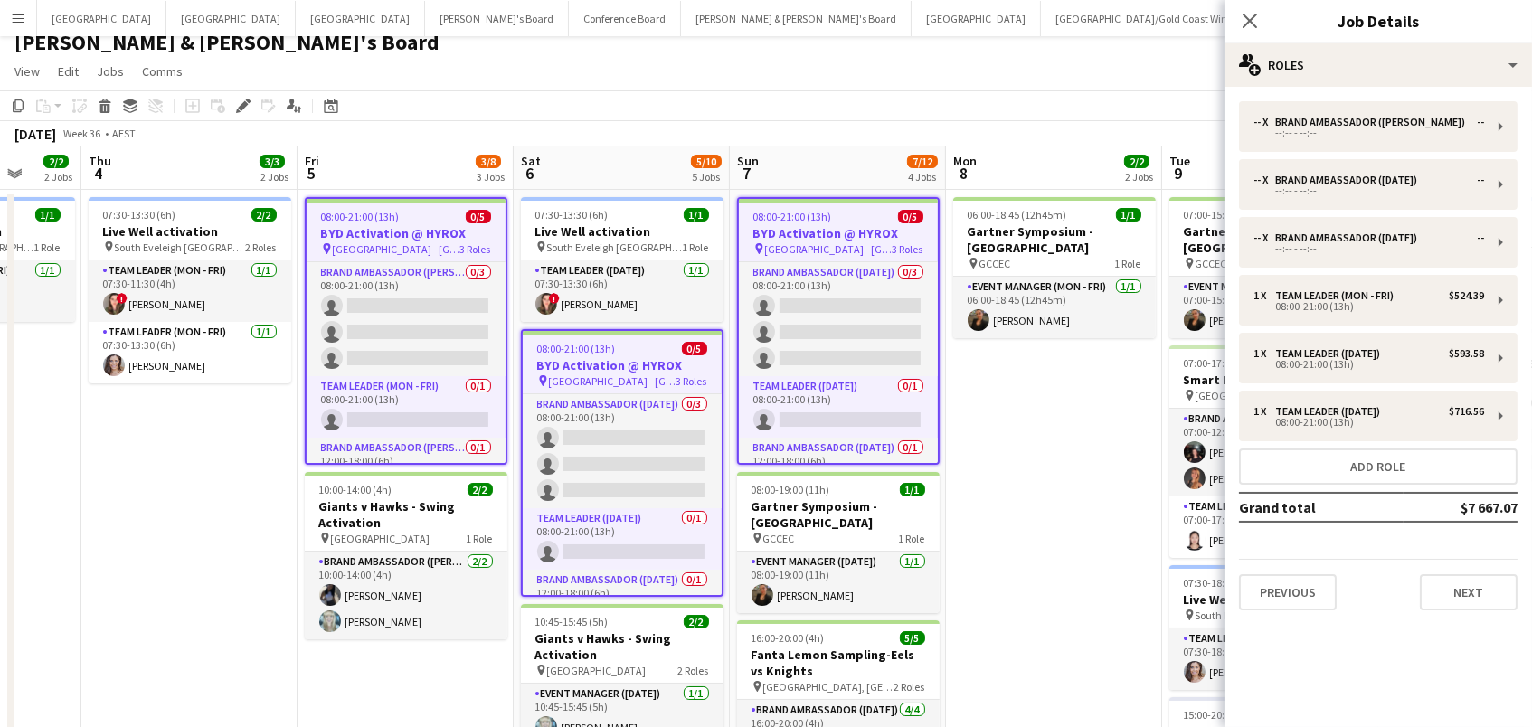
click at [327, 215] on span "08:00-21:00 (13h)" at bounding box center [360, 217] width 79 height 14
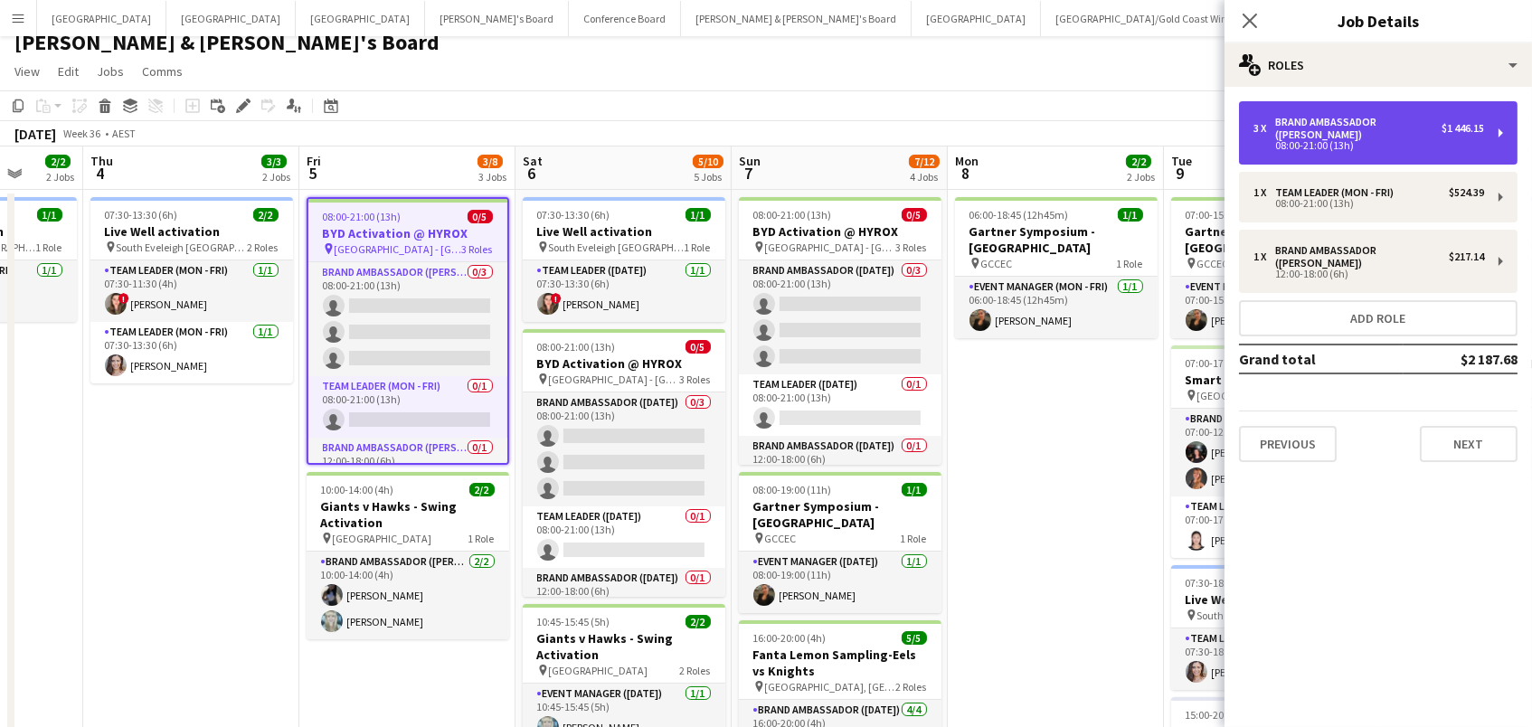
click at [1496, 112] on div "3 x Brand Ambassador (Mon - Fri) $1 446.15 08:00-21:00 (13h)" at bounding box center [1378, 132] width 278 height 63
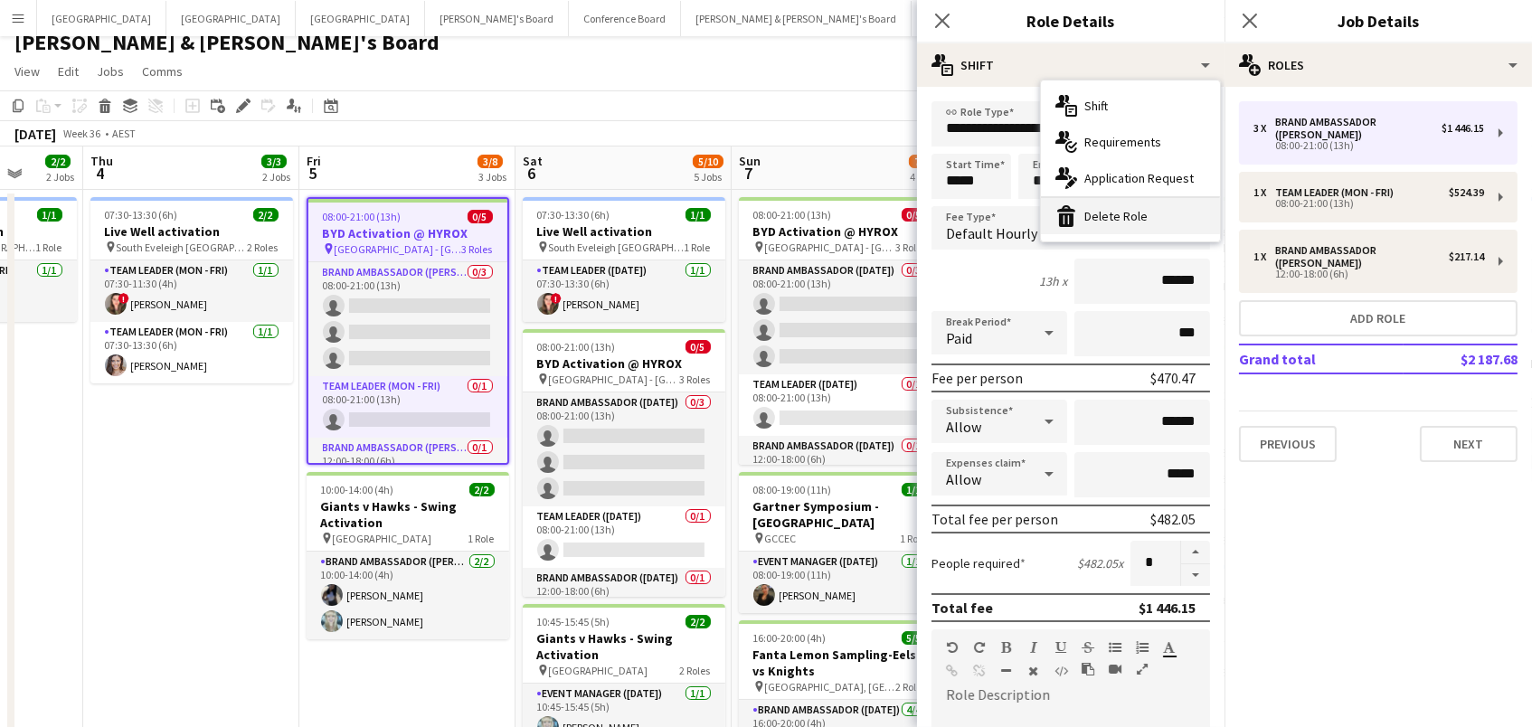
click at [1140, 218] on div "bin-2 Delete Role" at bounding box center [1130, 216] width 179 height 36
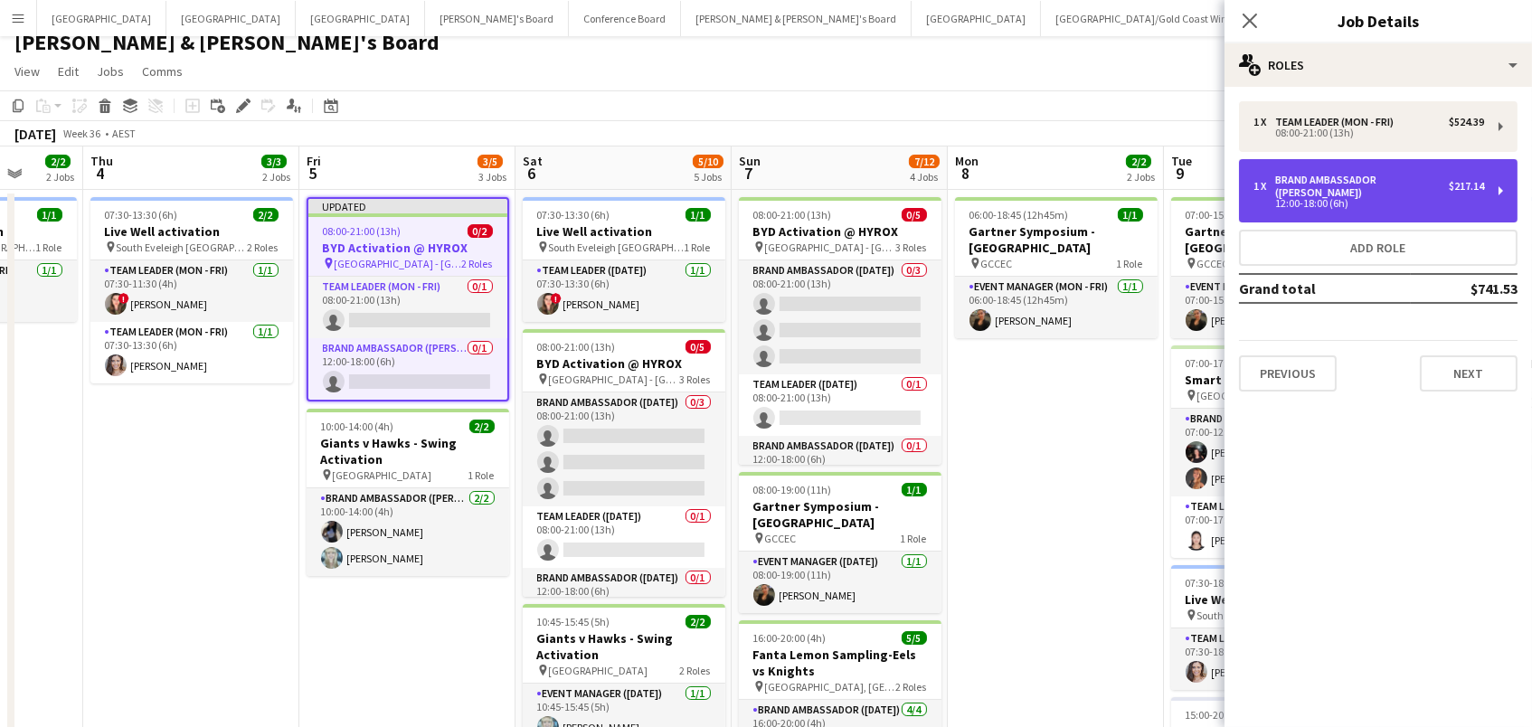
click at [1459, 171] on div "1 x Brand Ambassador (Mon - Fri) $217.14 12:00-18:00 (6h)" at bounding box center [1378, 190] width 278 height 63
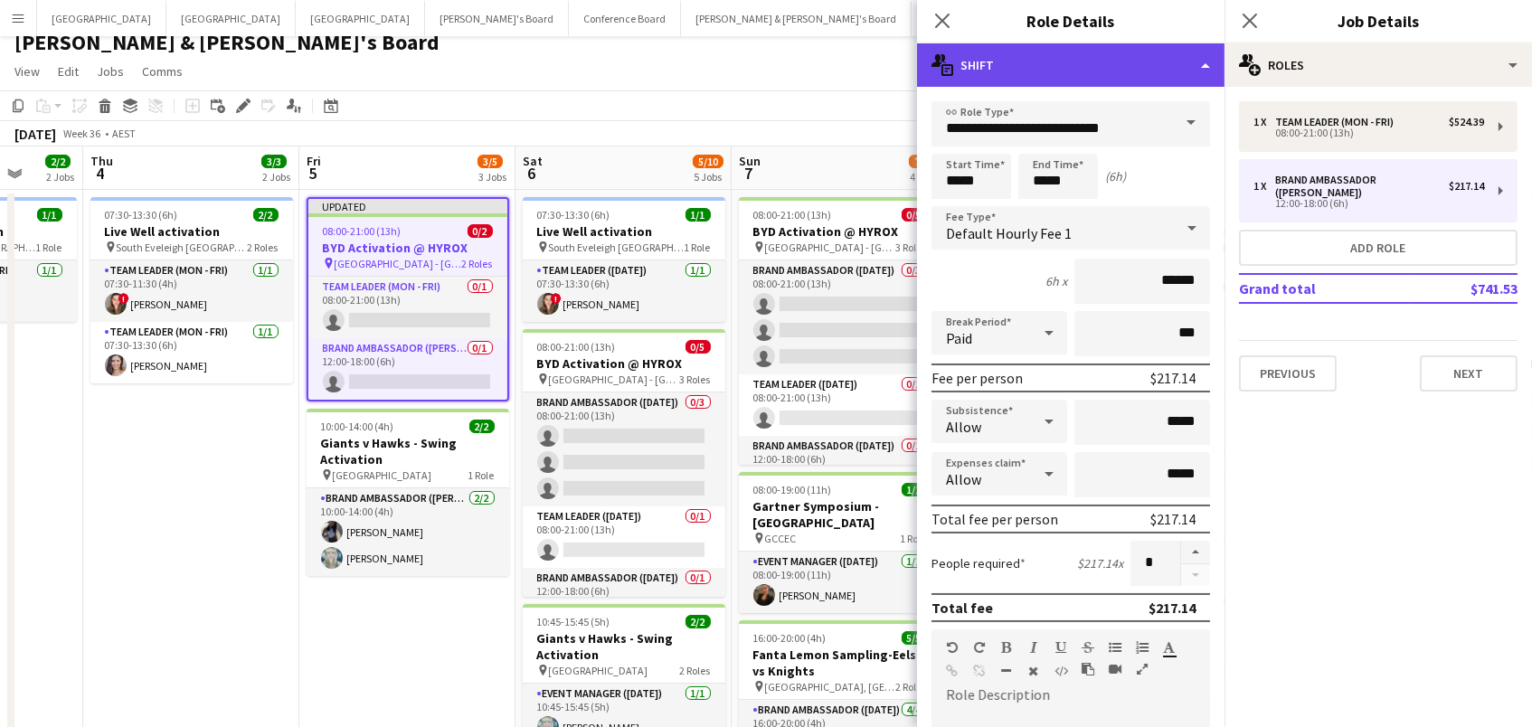
click at [1090, 68] on div "multiple-actions-text Shift" at bounding box center [1070, 64] width 307 height 43
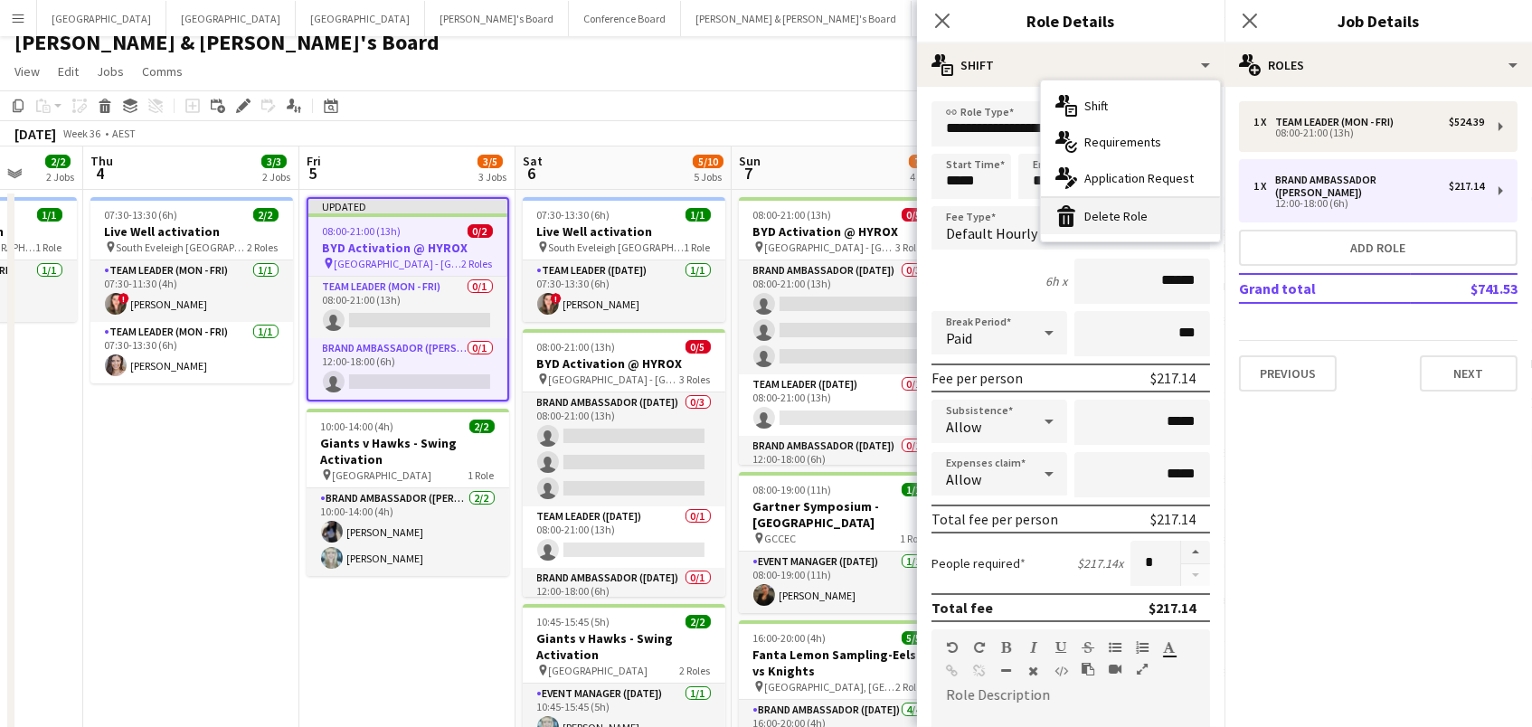
click at [1100, 230] on div "bin-2 Delete Role" at bounding box center [1130, 216] width 179 height 36
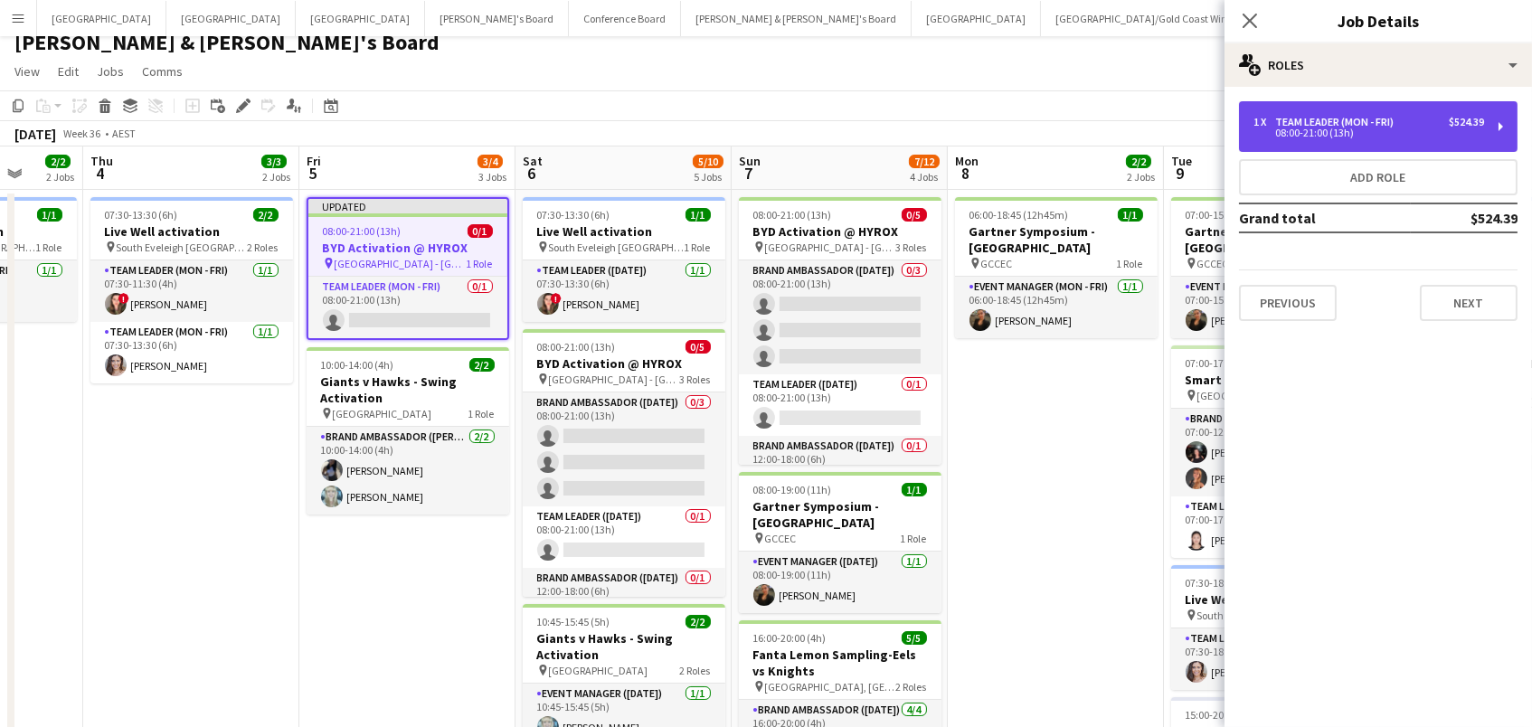
click at [1439, 140] on div "1 x Team Leader (Mon - Fri) $524.39 08:00-21:00 (13h)" at bounding box center [1378, 126] width 278 height 51
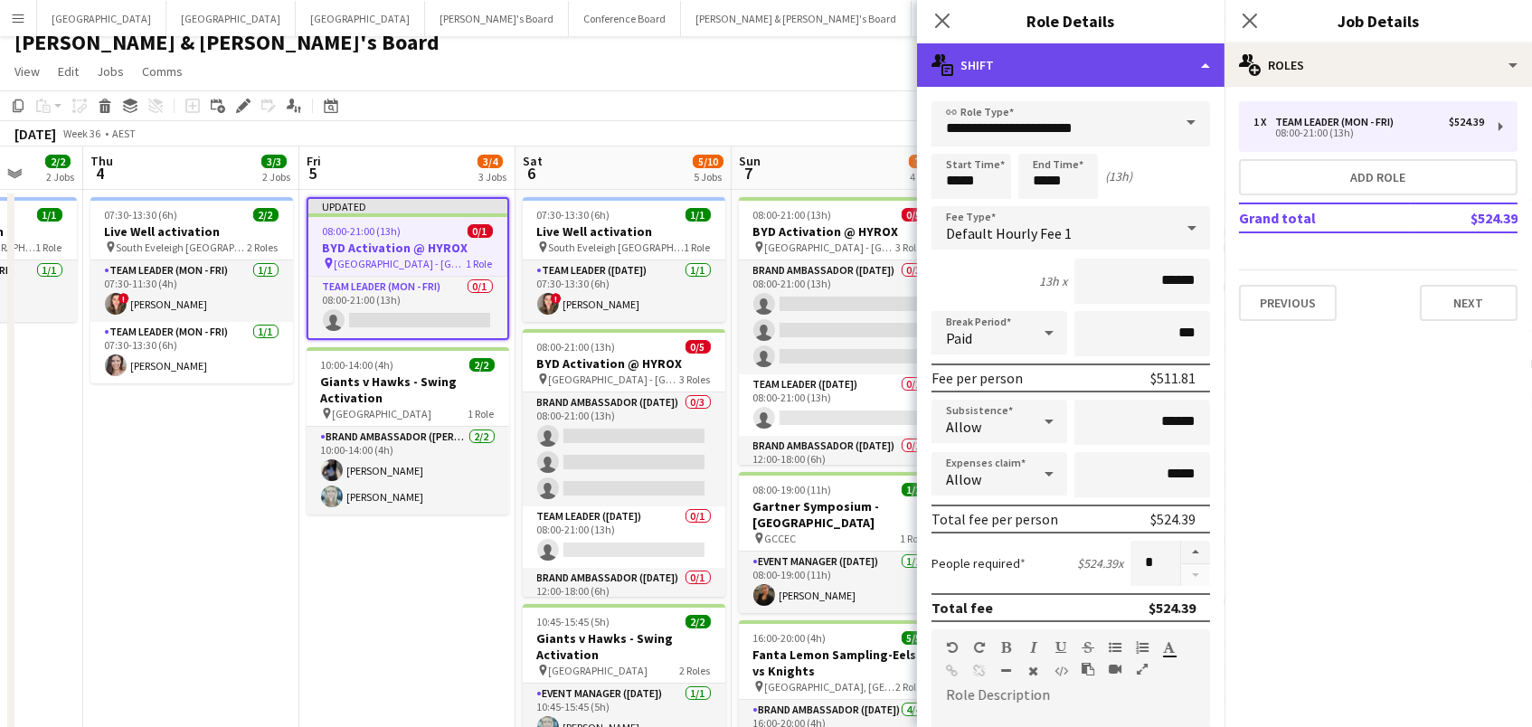
click at [1002, 76] on div "multiple-actions-text Shift" at bounding box center [1070, 64] width 307 height 43
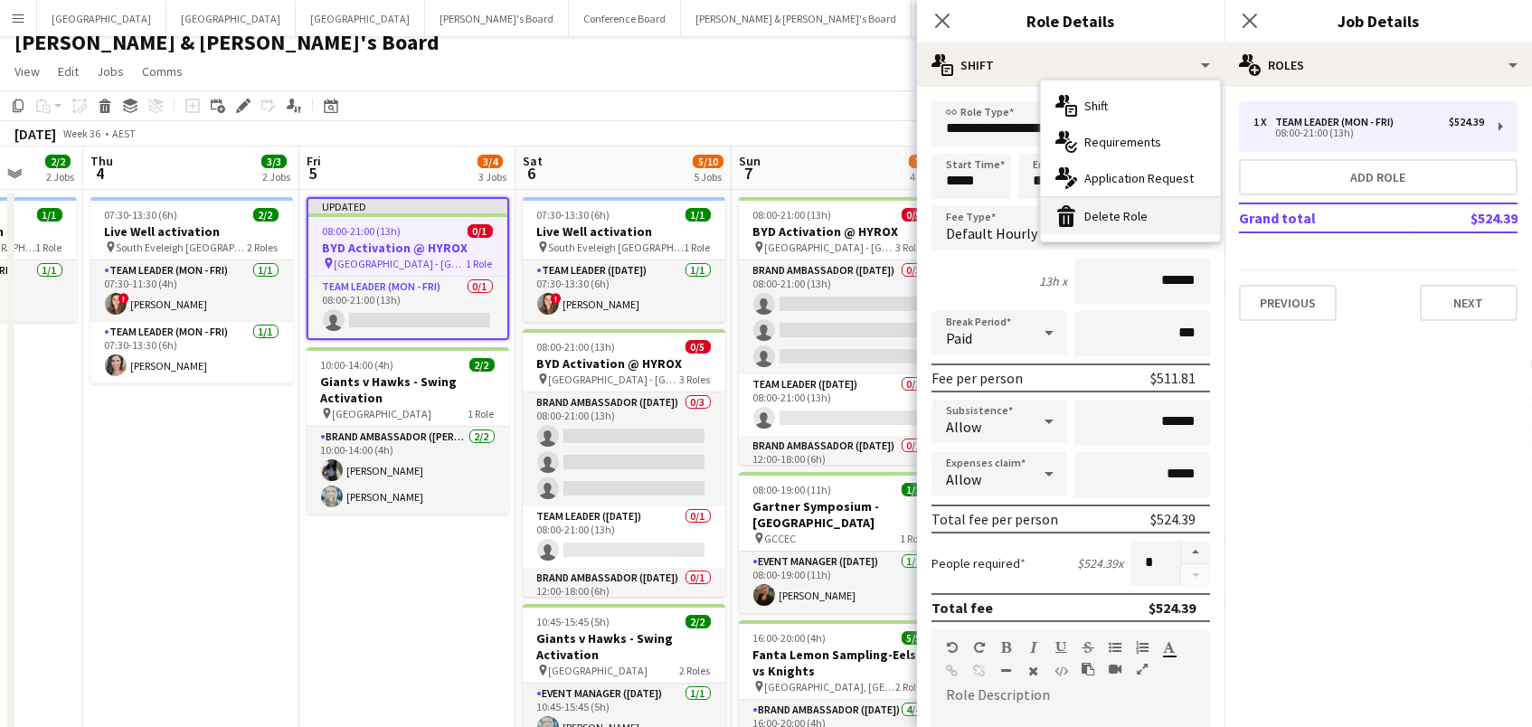
click at [1069, 208] on icon at bounding box center [1066, 208] width 18 height 6
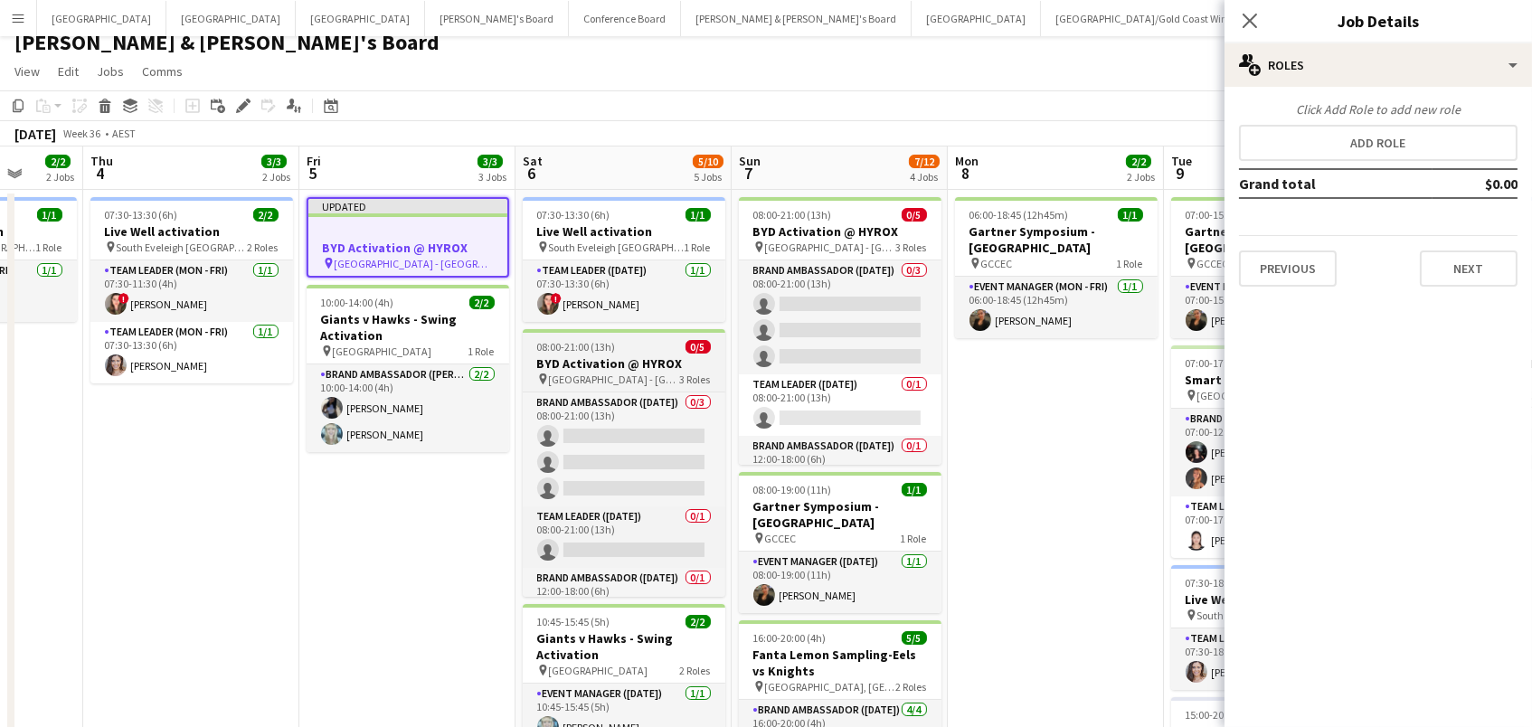
click at [635, 360] on h3 "BYD Activation @ HYROX" at bounding box center [624, 363] width 203 height 16
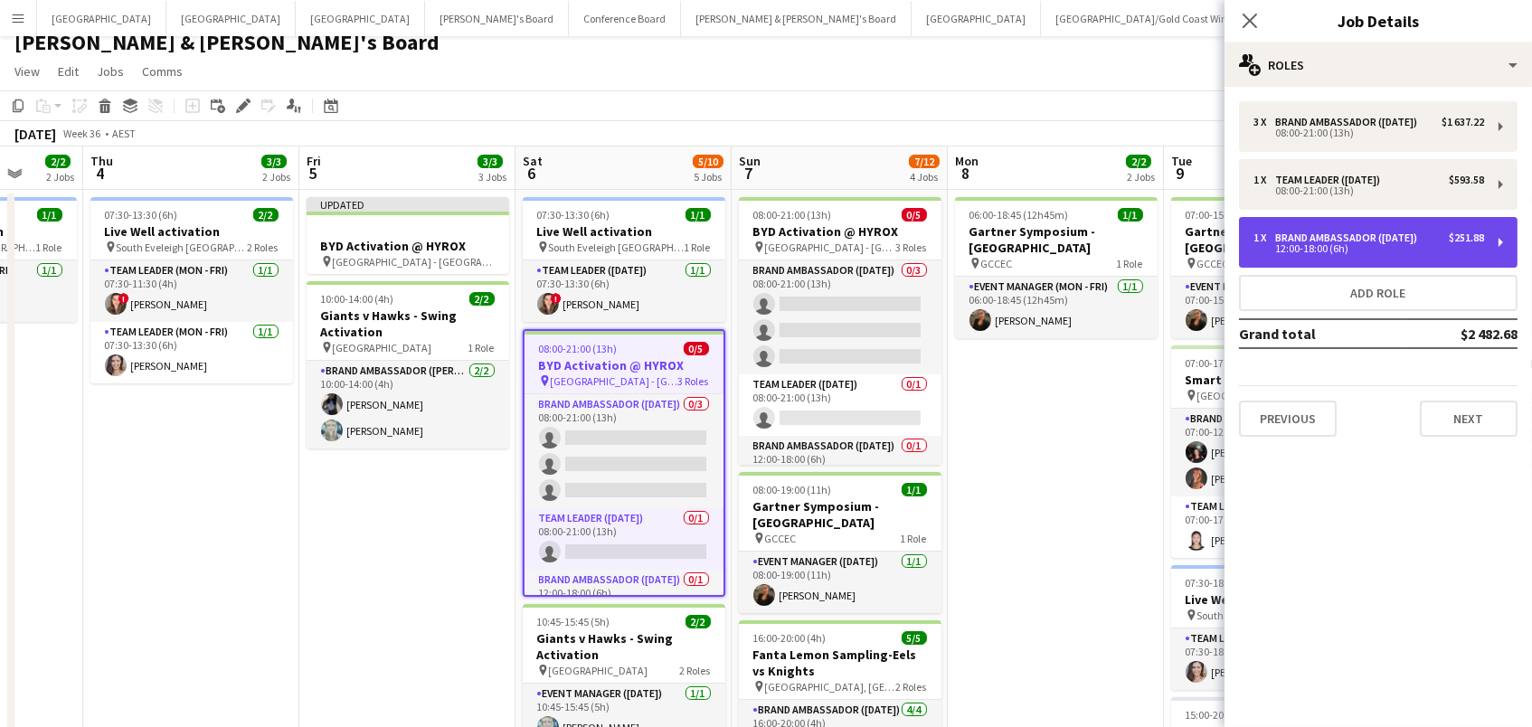
click at [1424, 244] on div "Brand Ambassador (Saturday)" at bounding box center [1349, 237] width 149 height 13
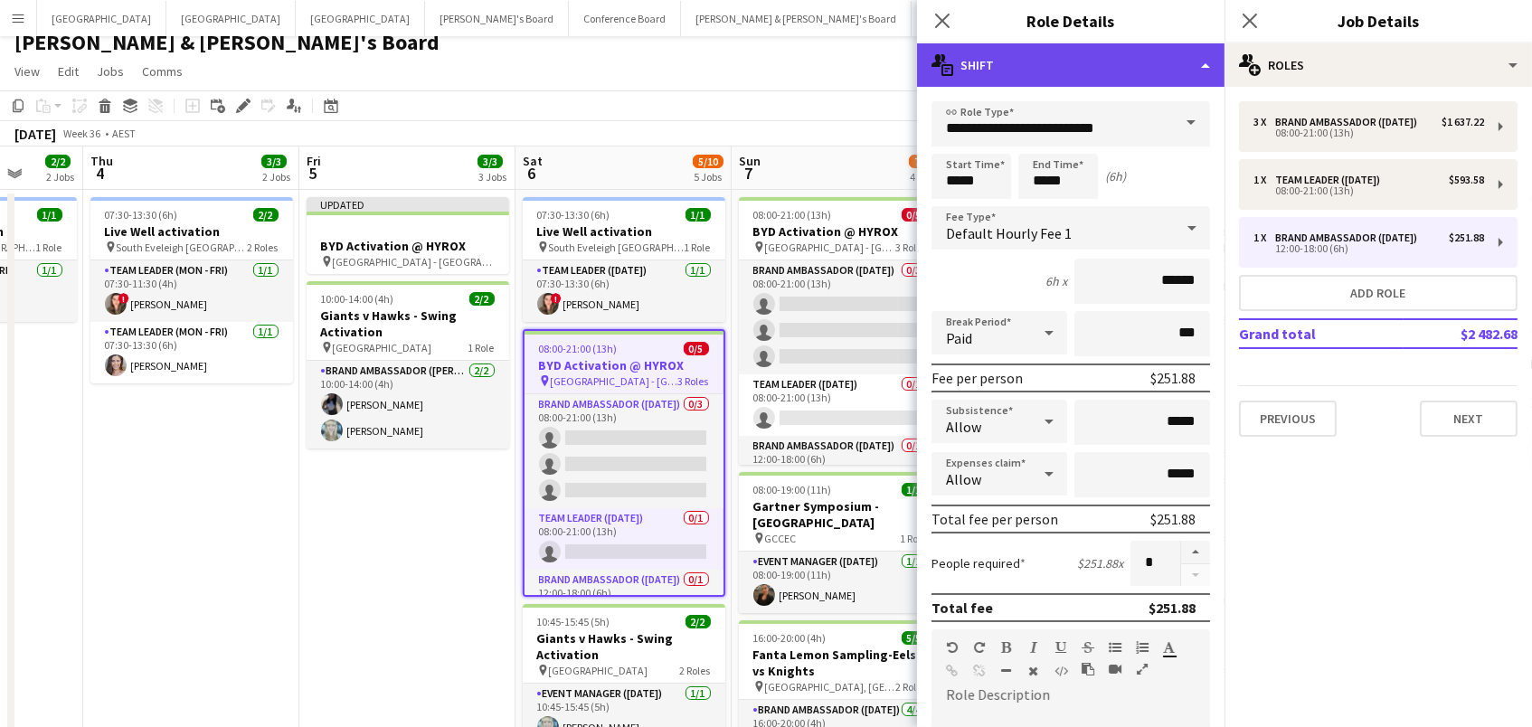
click at [1083, 62] on div "multiple-actions-text Shift" at bounding box center [1070, 64] width 307 height 43
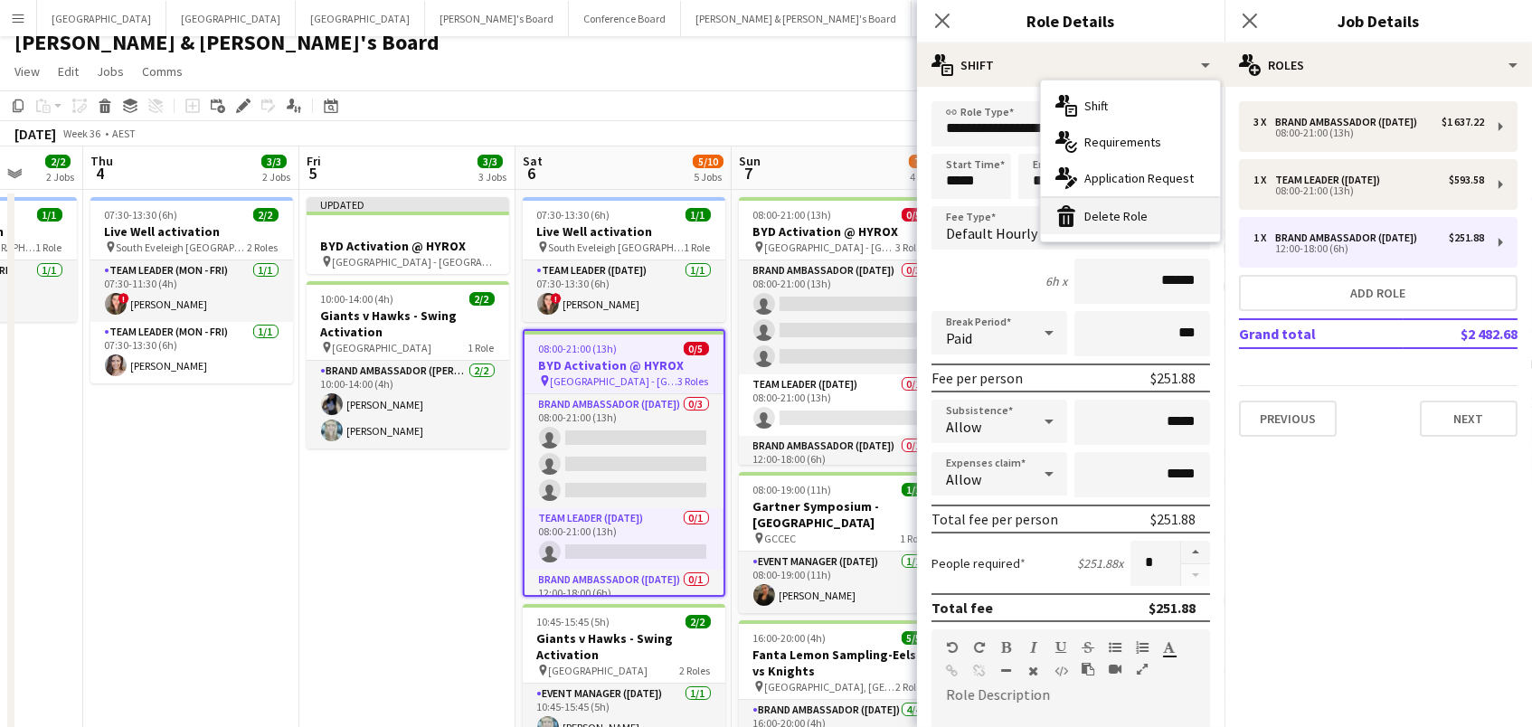
click at [1110, 215] on div "bin-2 Delete Role" at bounding box center [1130, 216] width 179 height 36
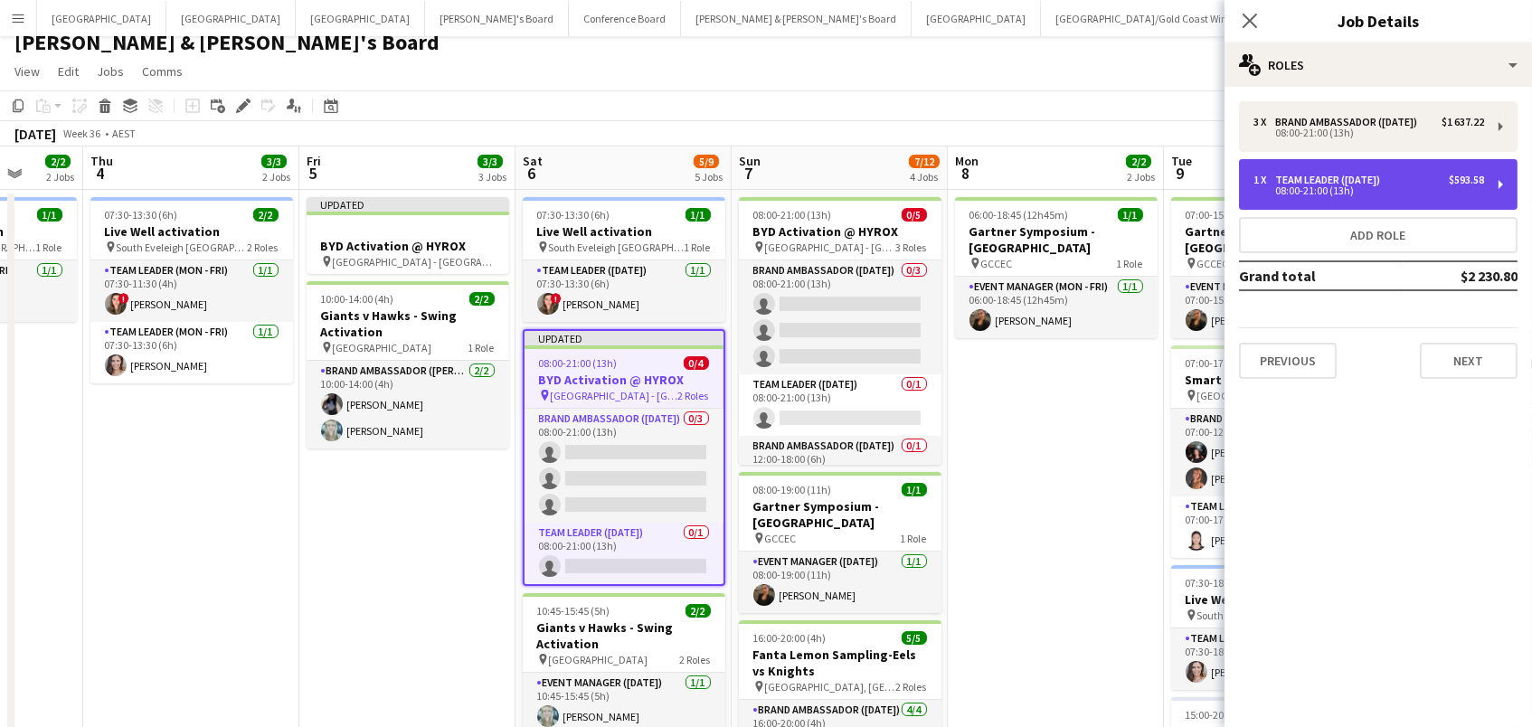
click at [1514, 203] on div "1 x Team Leader (Saturday) $593.58 08:00-21:00 (13h)" at bounding box center [1378, 184] width 278 height 51
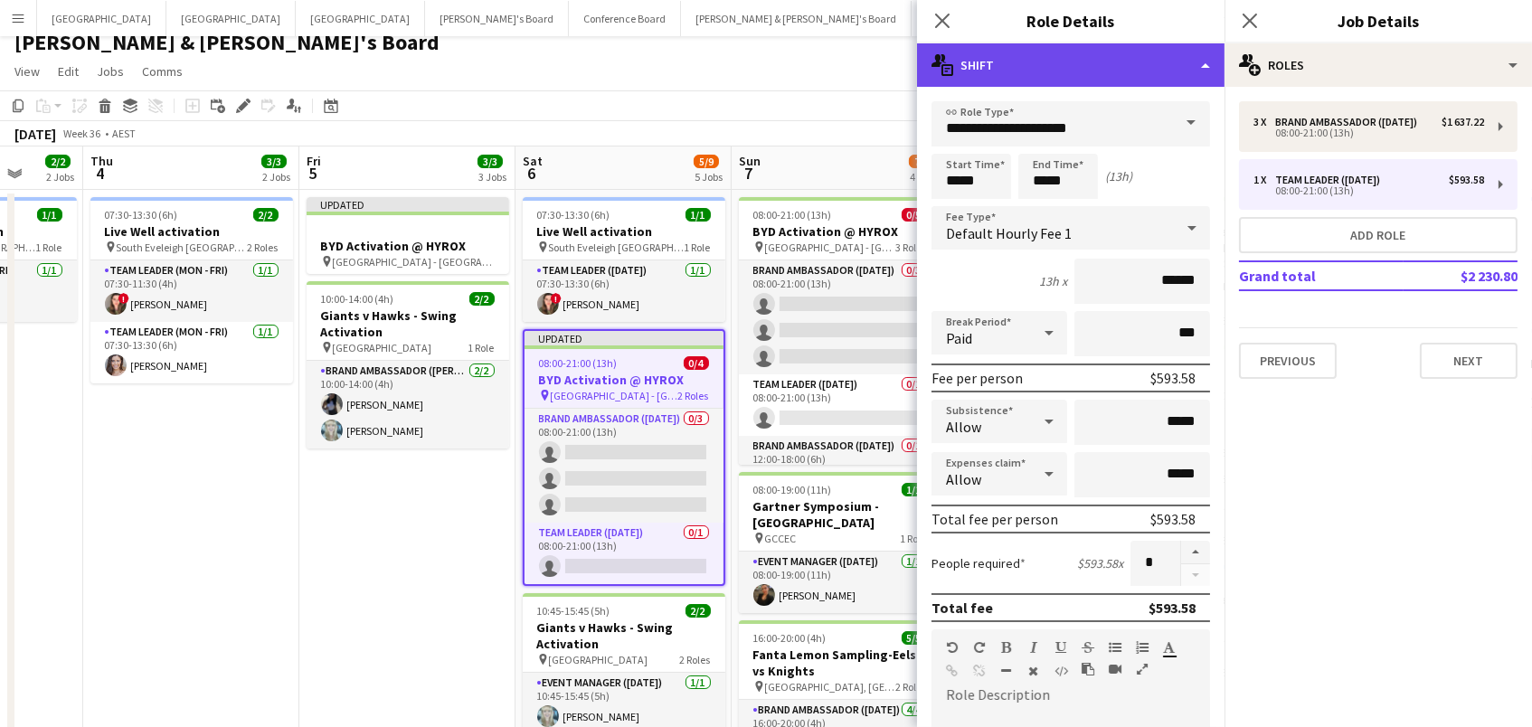
click at [1011, 82] on div "multiple-actions-text Shift" at bounding box center [1070, 64] width 307 height 43
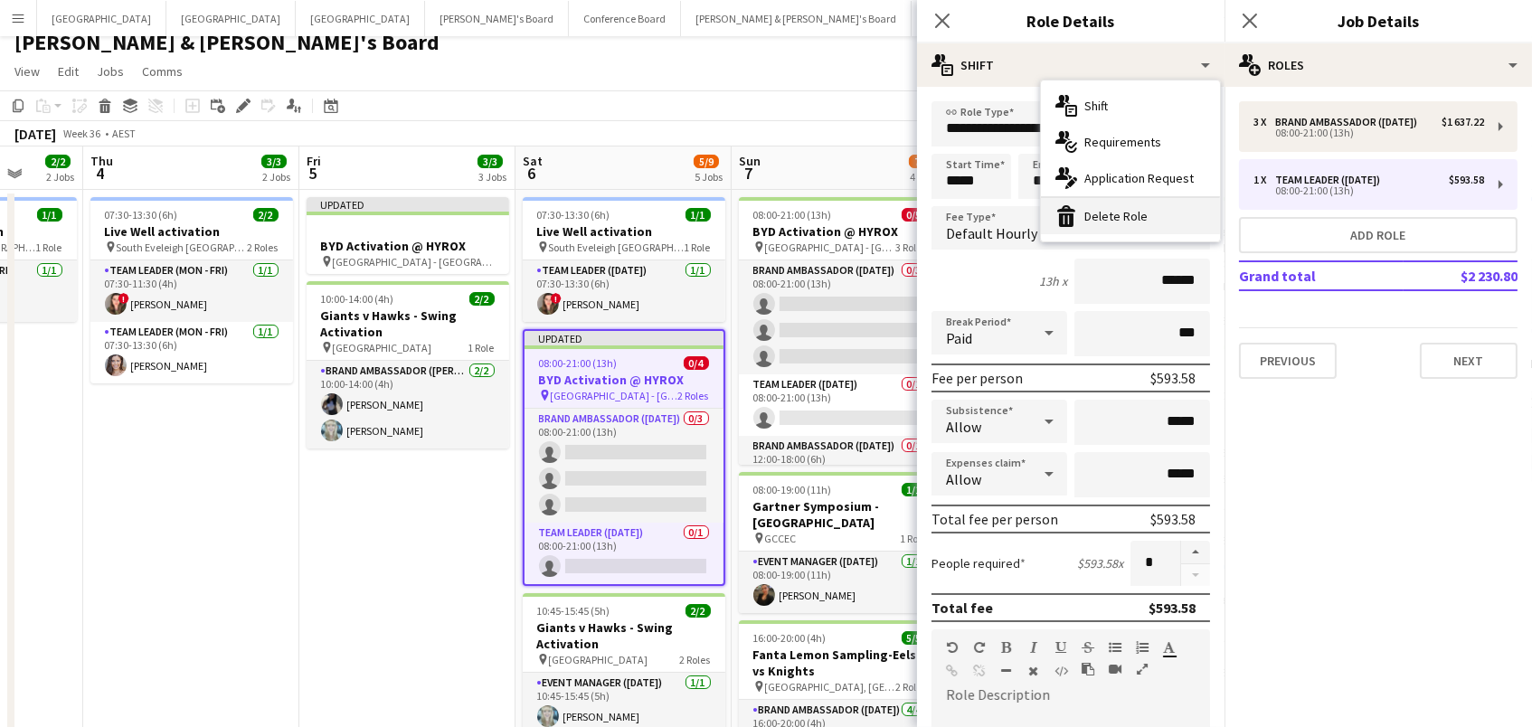
click at [1062, 212] on icon at bounding box center [1066, 208] width 18 height 6
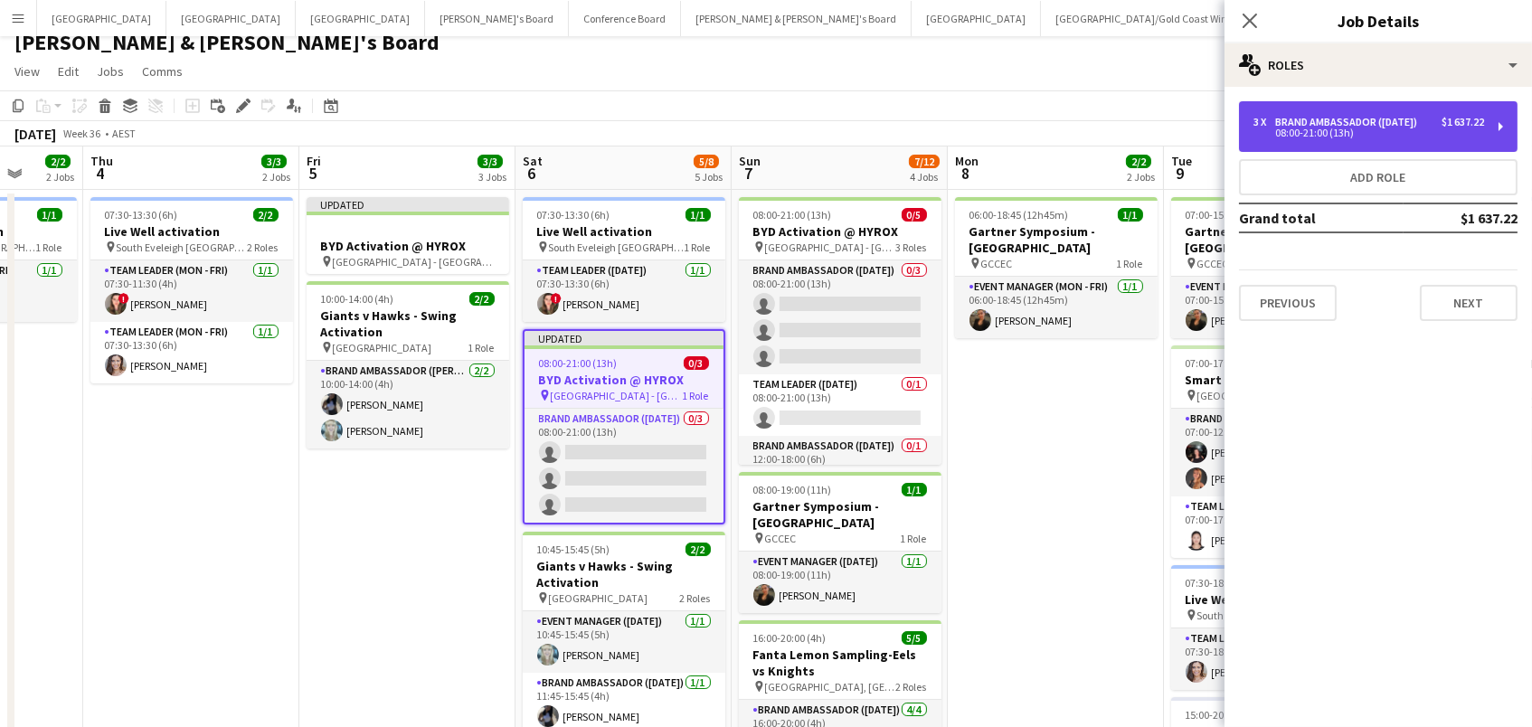
click at [1514, 128] on div "3 x Brand Ambassador (Saturday) $1 637.22 08:00-21:00 (13h)" at bounding box center [1378, 126] width 278 height 51
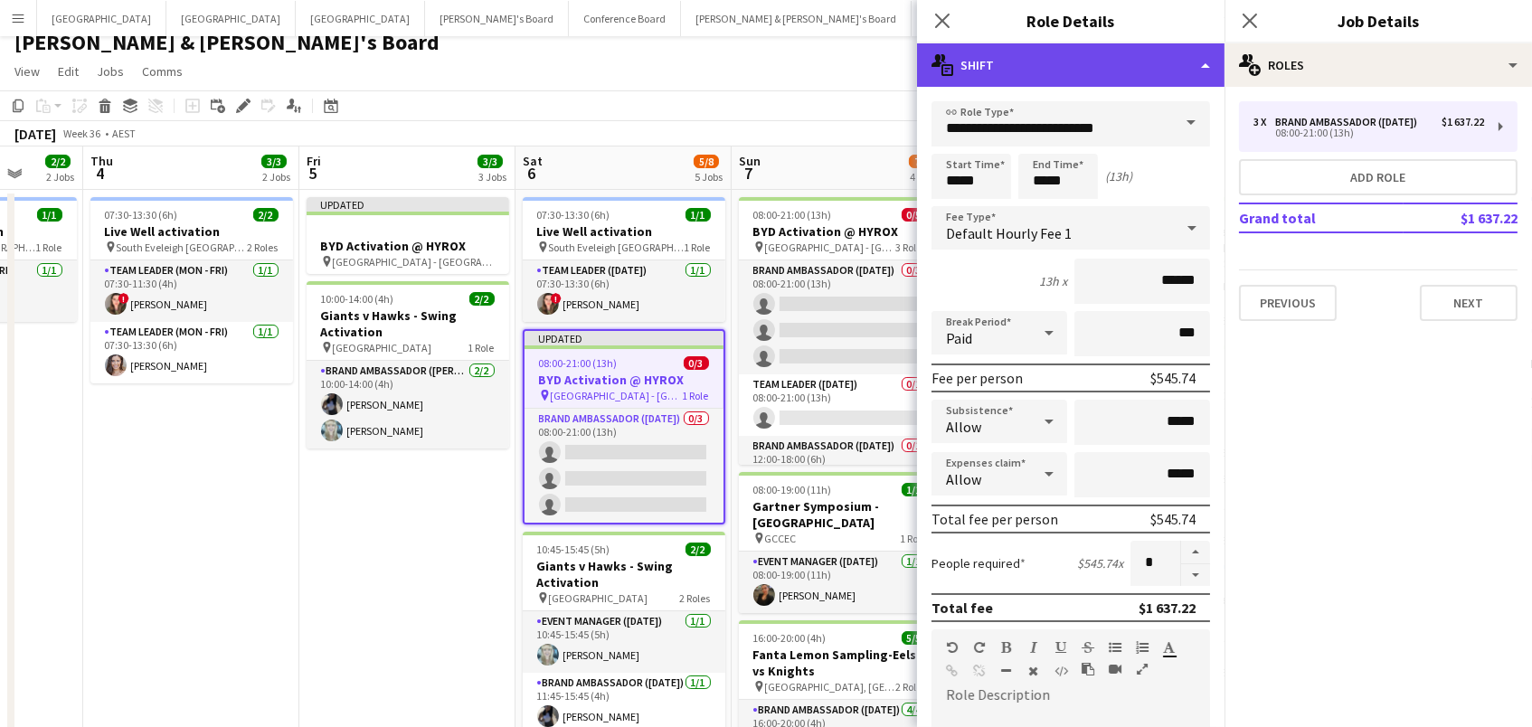
click at [1150, 52] on div "multiple-actions-text Shift" at bounding box center [1070, 64] width 307 height 43
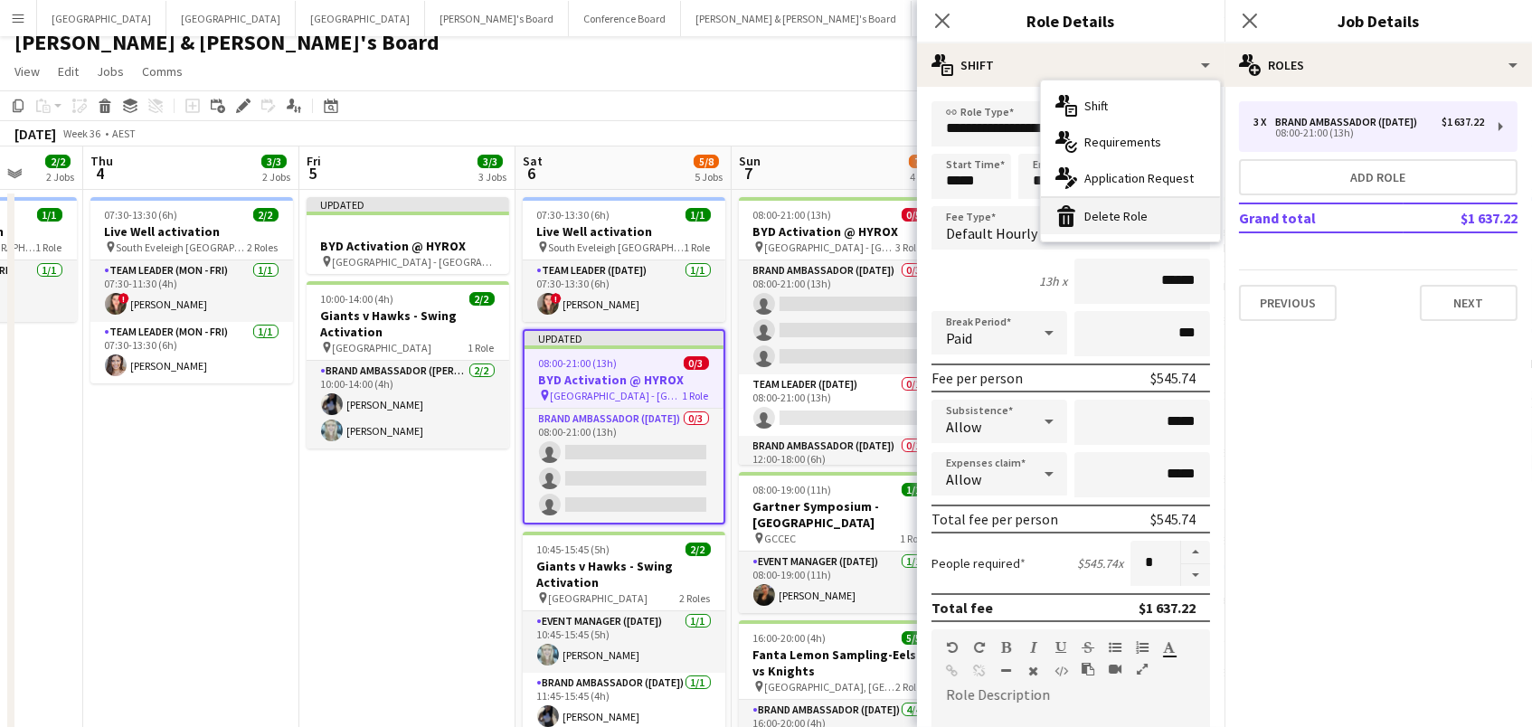
click at [1137, 212] on div "bin-2 Delete Role" at bounding box center [1130, 216] width 179 height 36
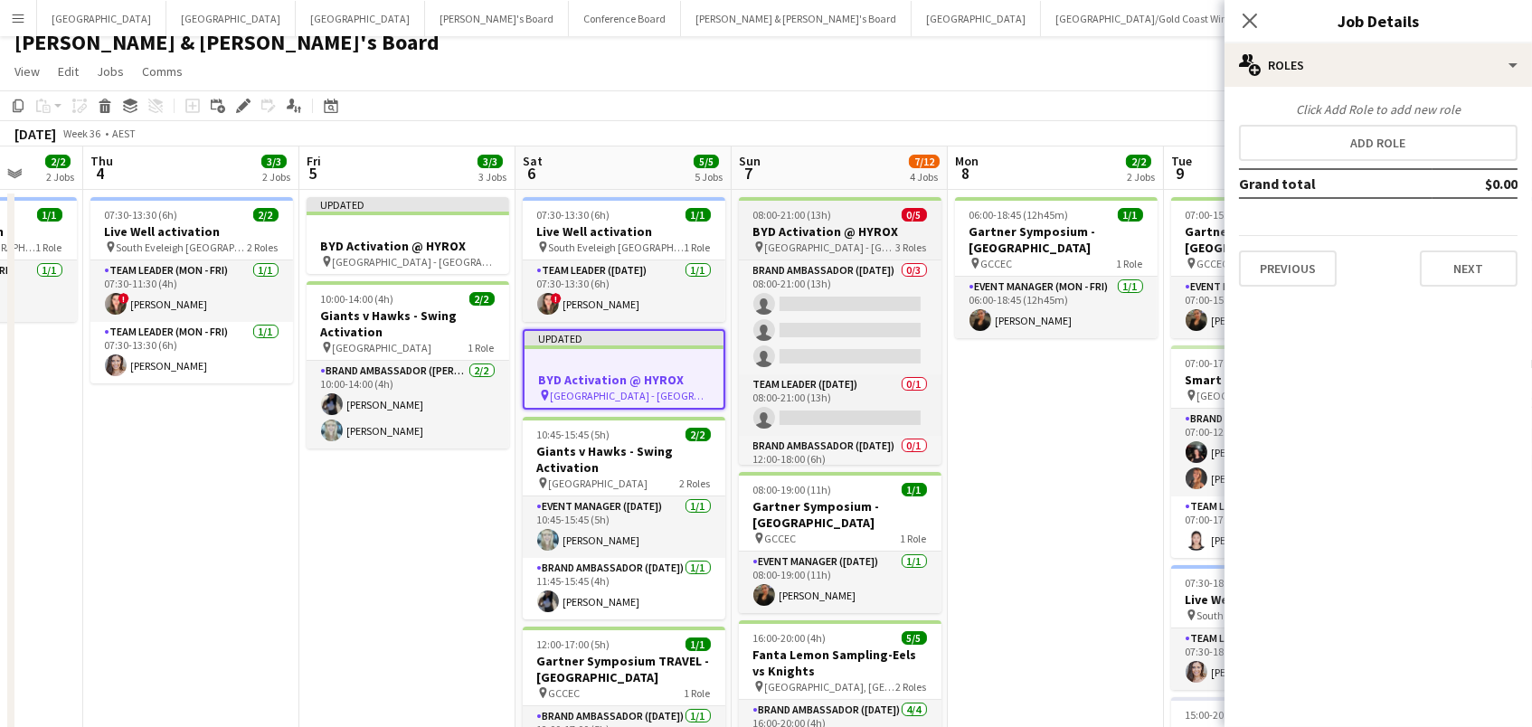
click at [859, 218] on div "08:00-21:00 (13h) 0/5" at bounding box center [840, 215] width 203 height 14
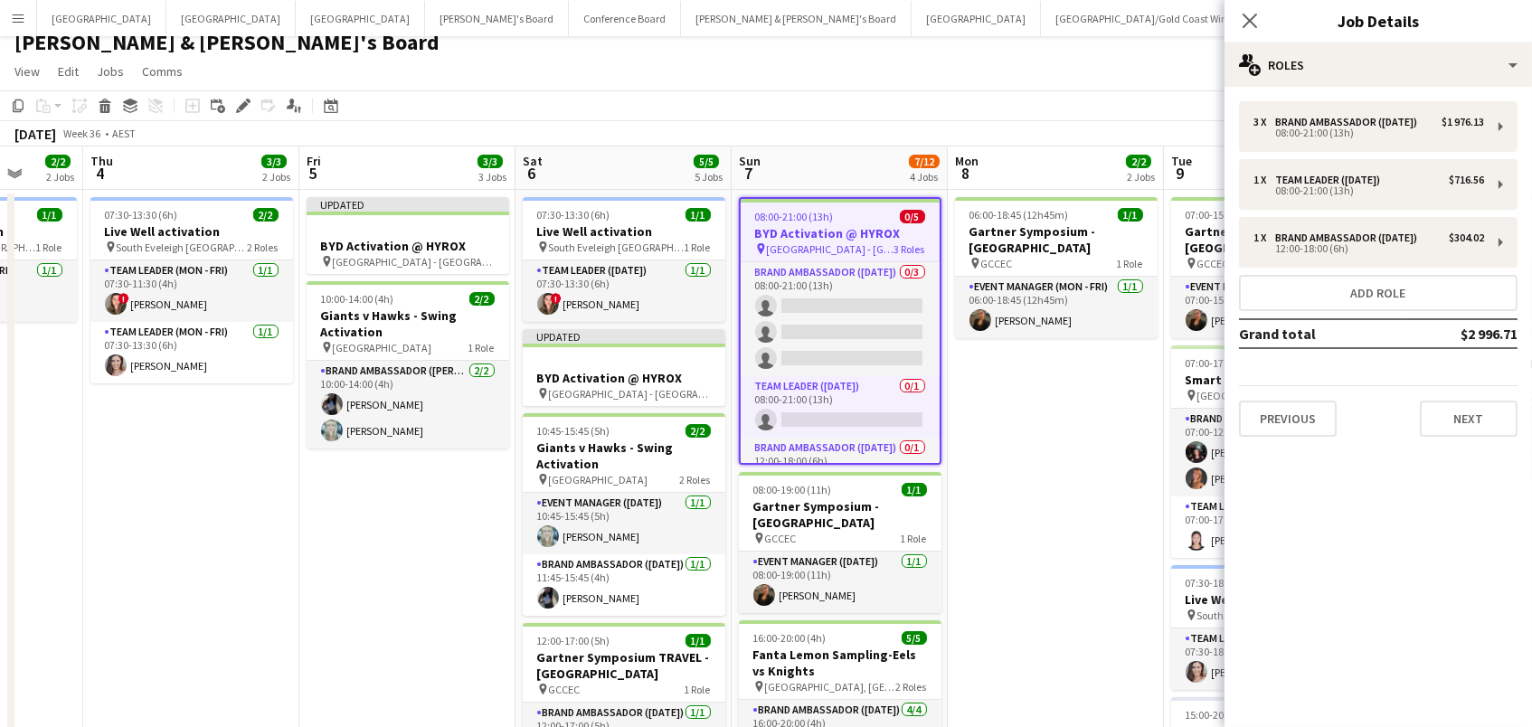
scroll to position [0, 564]
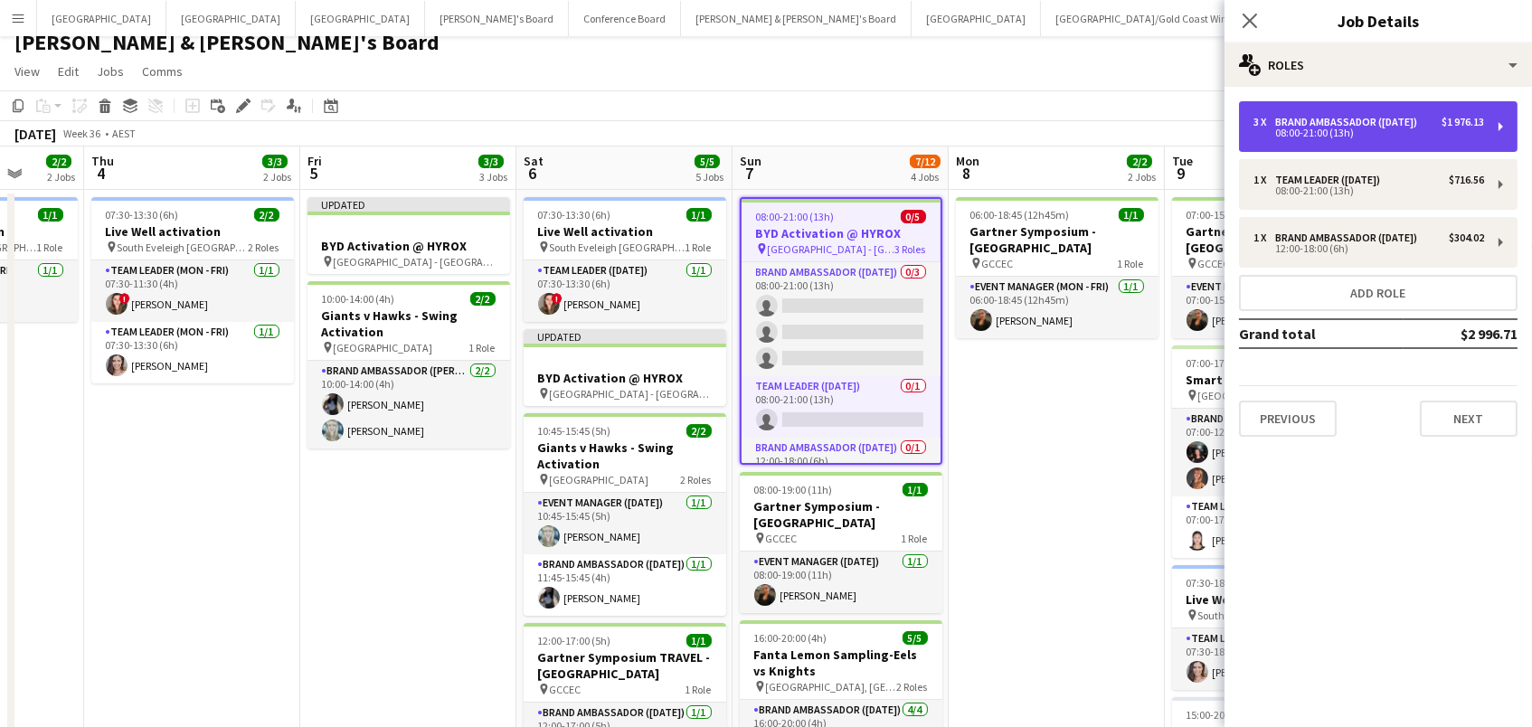
click at [1485, 119] on div "3 x Brand Ambassador (Sunday) $1 976.13 08:00-21:00 (13h)" at bounding box center [1378, 126] width 278 height 51
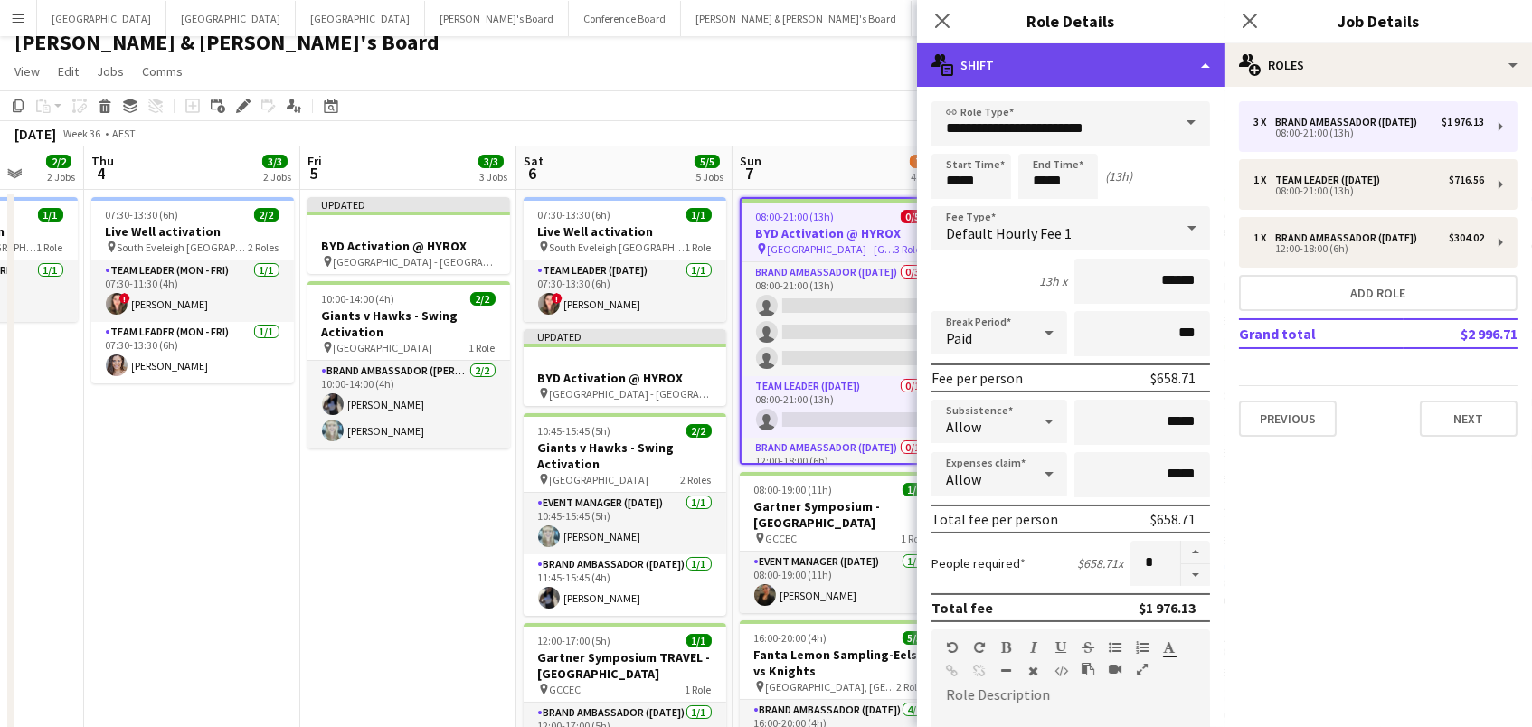
click at [1100, 75] on div "multiple-actions-text Shift" at bounding box center [1070, 64] width 307 height 43
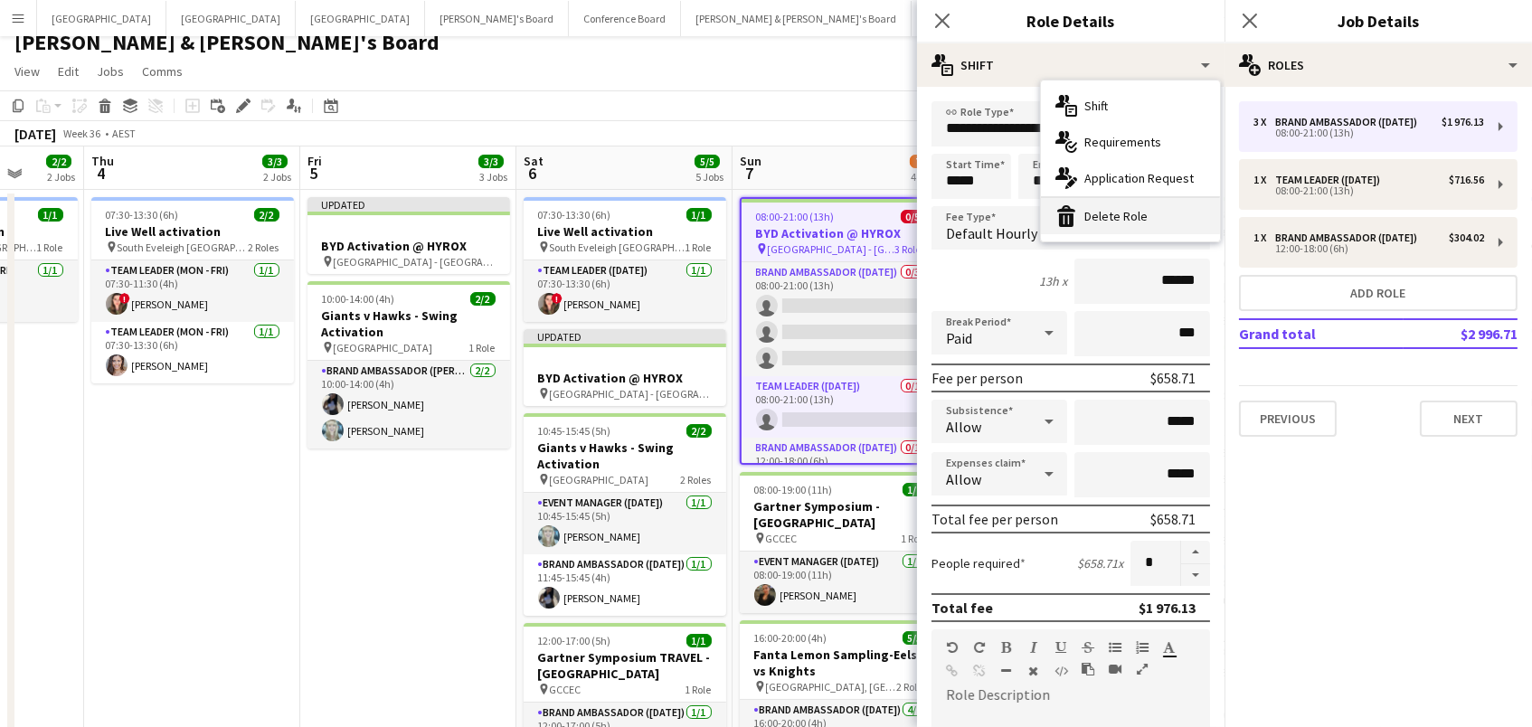
click at [1112, 232] on div "bin-2 Delete Role" at bounding box center [1130, 216] width 179 height 36
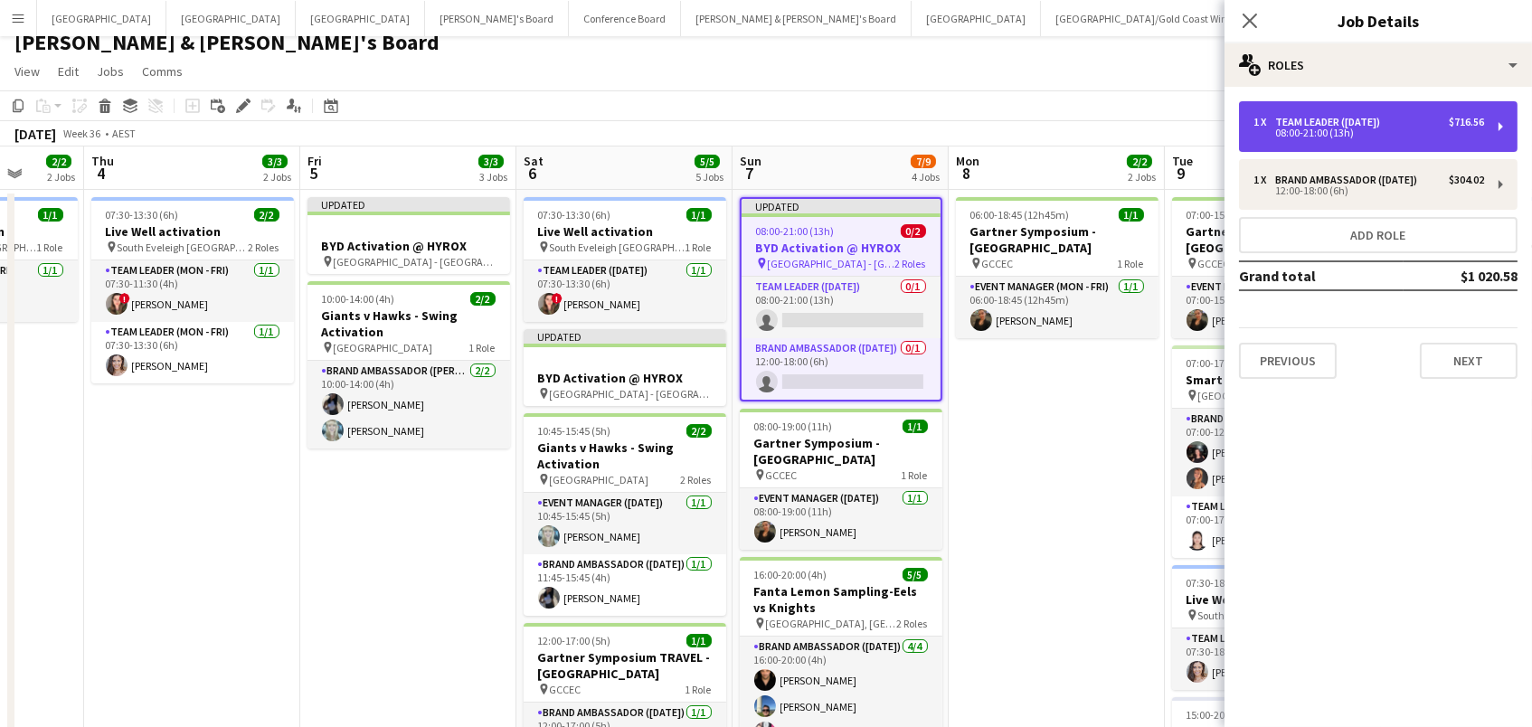
click at [1460, 134] on div "08:00-21:00 (13h)" at bounding box center [1368, 132] width 231 height 9
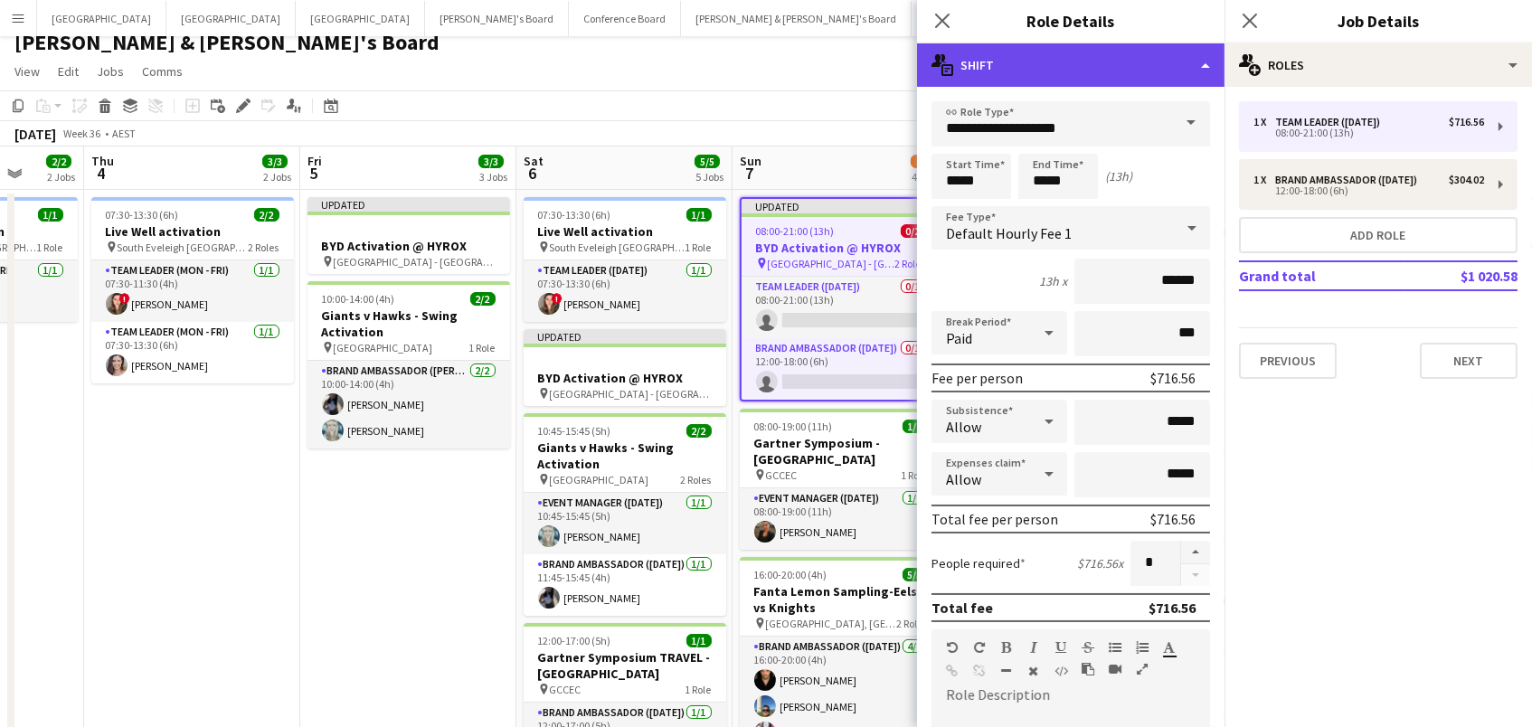
click at [1118, 79] on div "multiple-actions-text Shift" at bounding box center [1070, 64] width 307 height 43
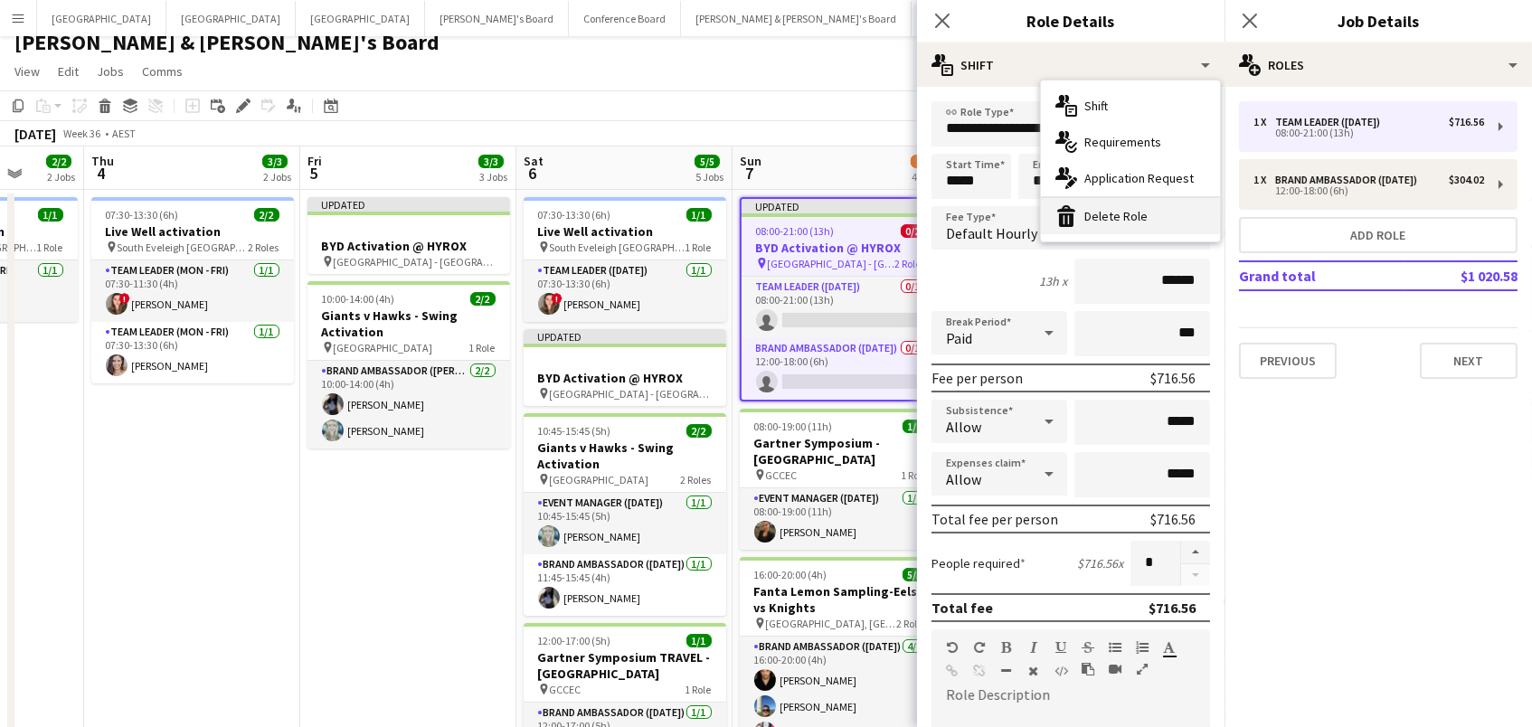
click at [1123, 214] on div "bin-2 Delete Role" at bounding box center [1130, 216] width 179 height 36
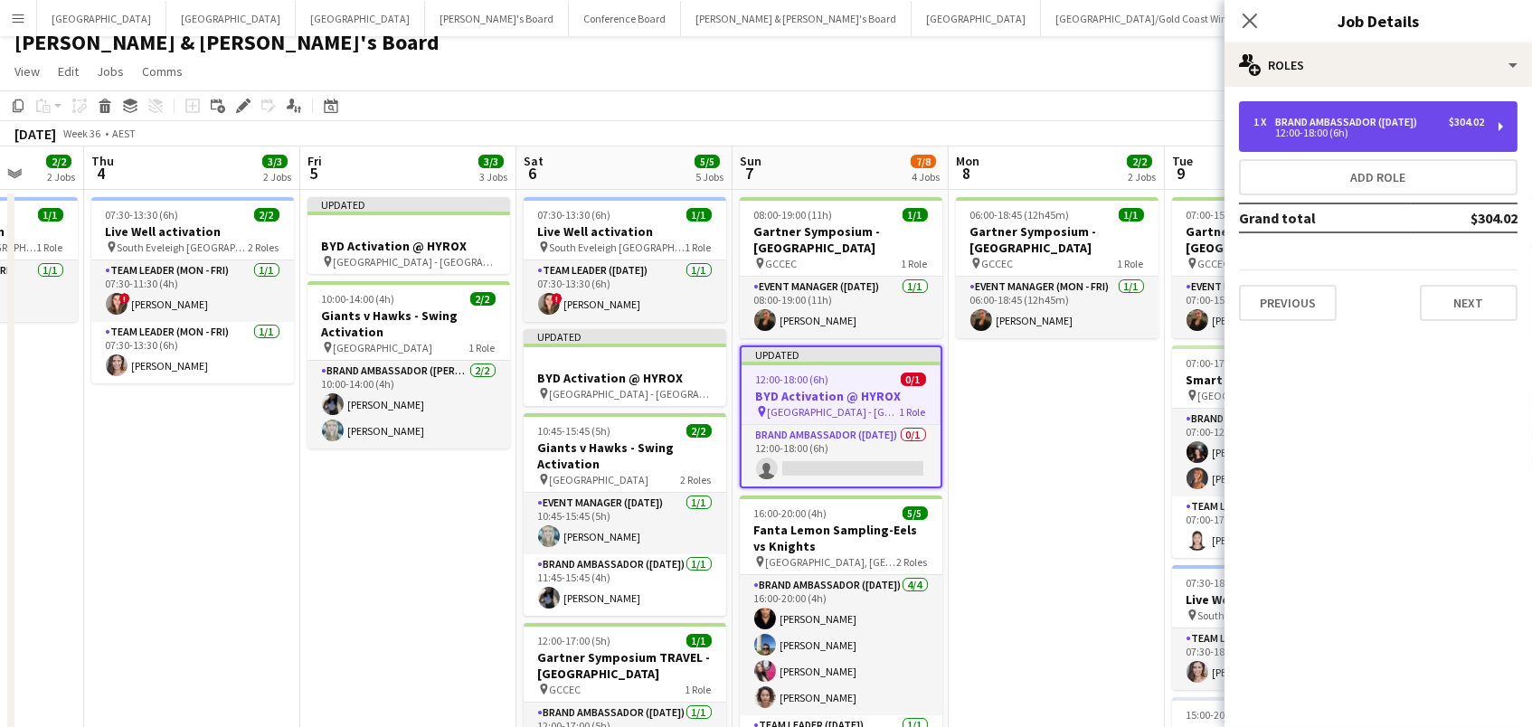
click at [1486, 130] on div "1 x Brand Ambassador (Sunday) $304.02 12:00-18:00 (6h)" at bounding box center [1378, 126] width 278 height 51
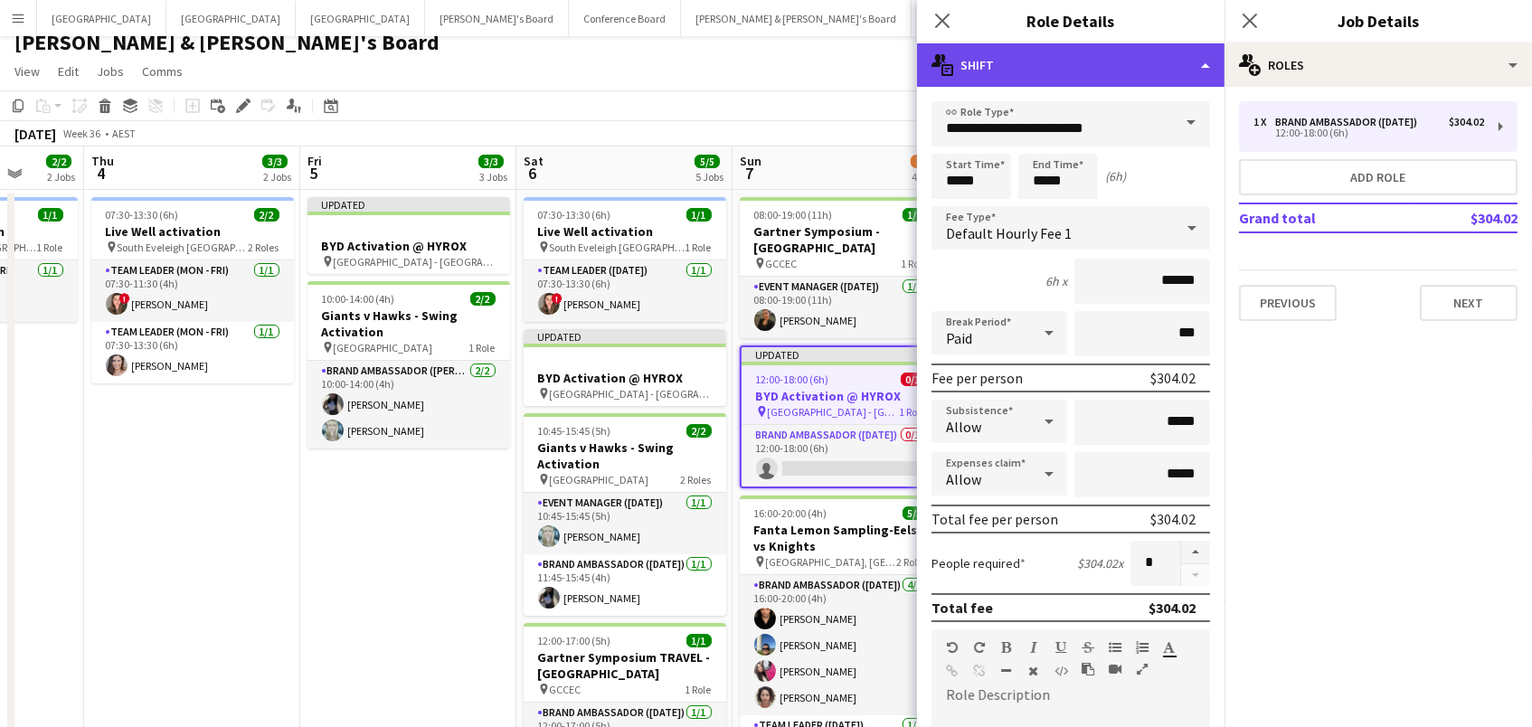
click at [1044, 82] on div "multiple-actions-text Shift" at bounding box center [1070, 64] width 307 height 43
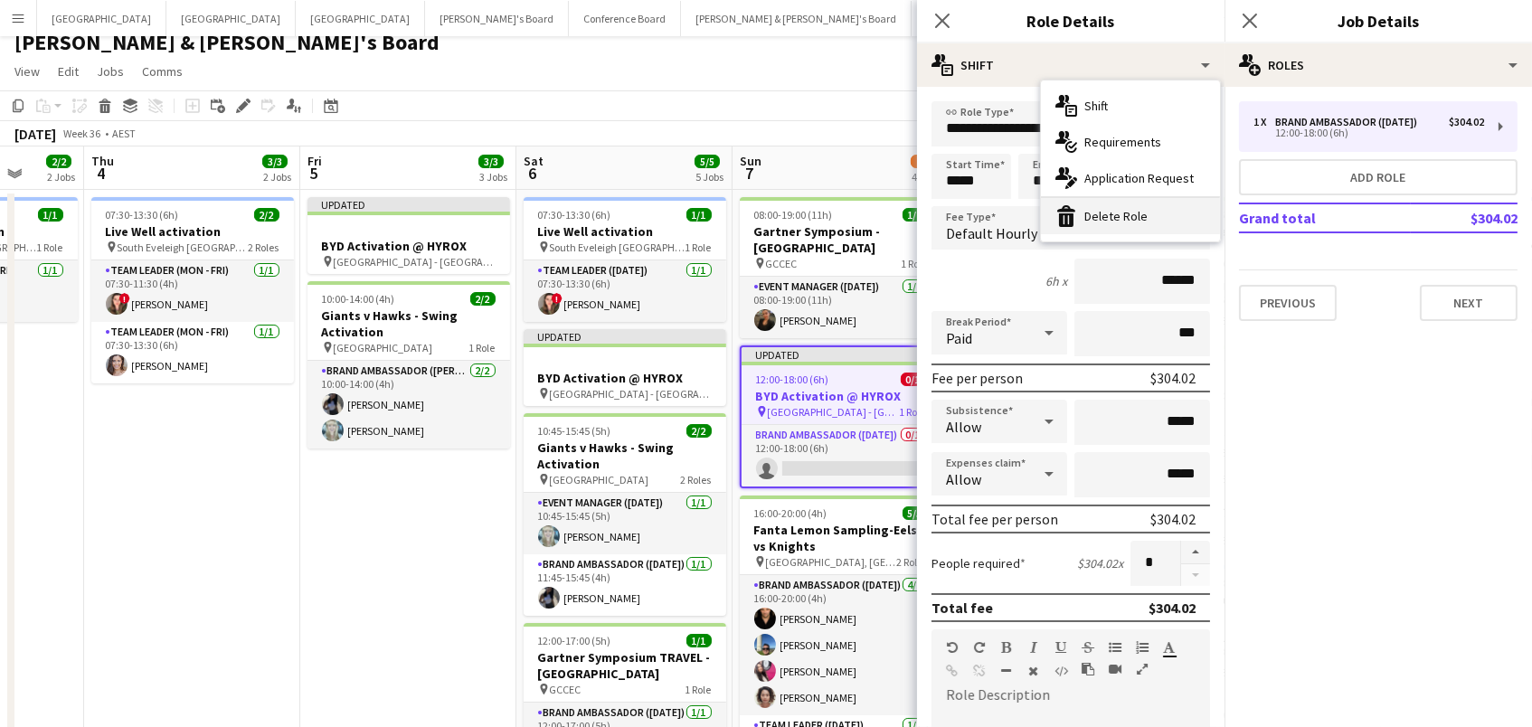
click at [1075, 209] on icon "bin-2" at bounding box center [1066, 216] width 22 height 22
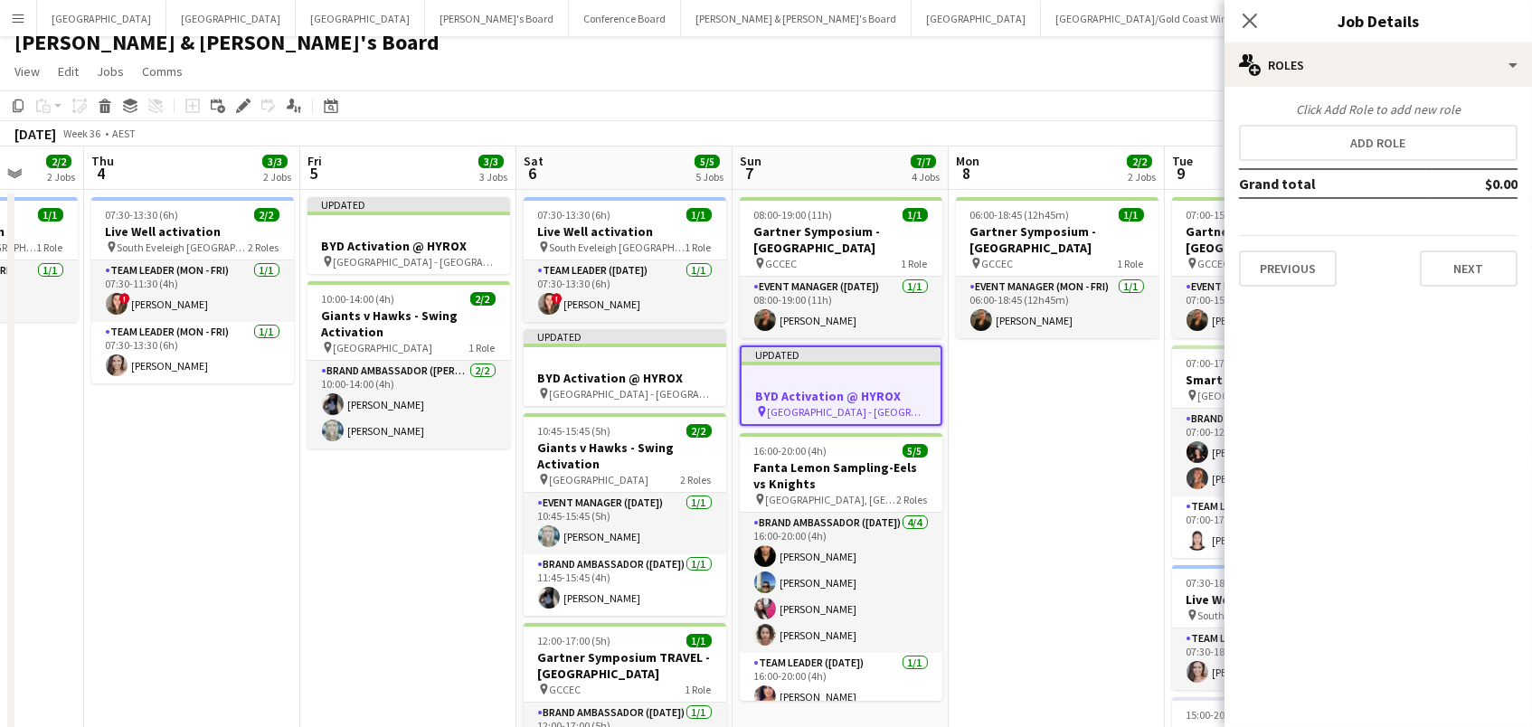
click at [874, 62] on app-page-menu "View Day view expanded Day view collapsed Month view Date picker Jump to today …" at bounding box center [766, 73] width 1532 height 34
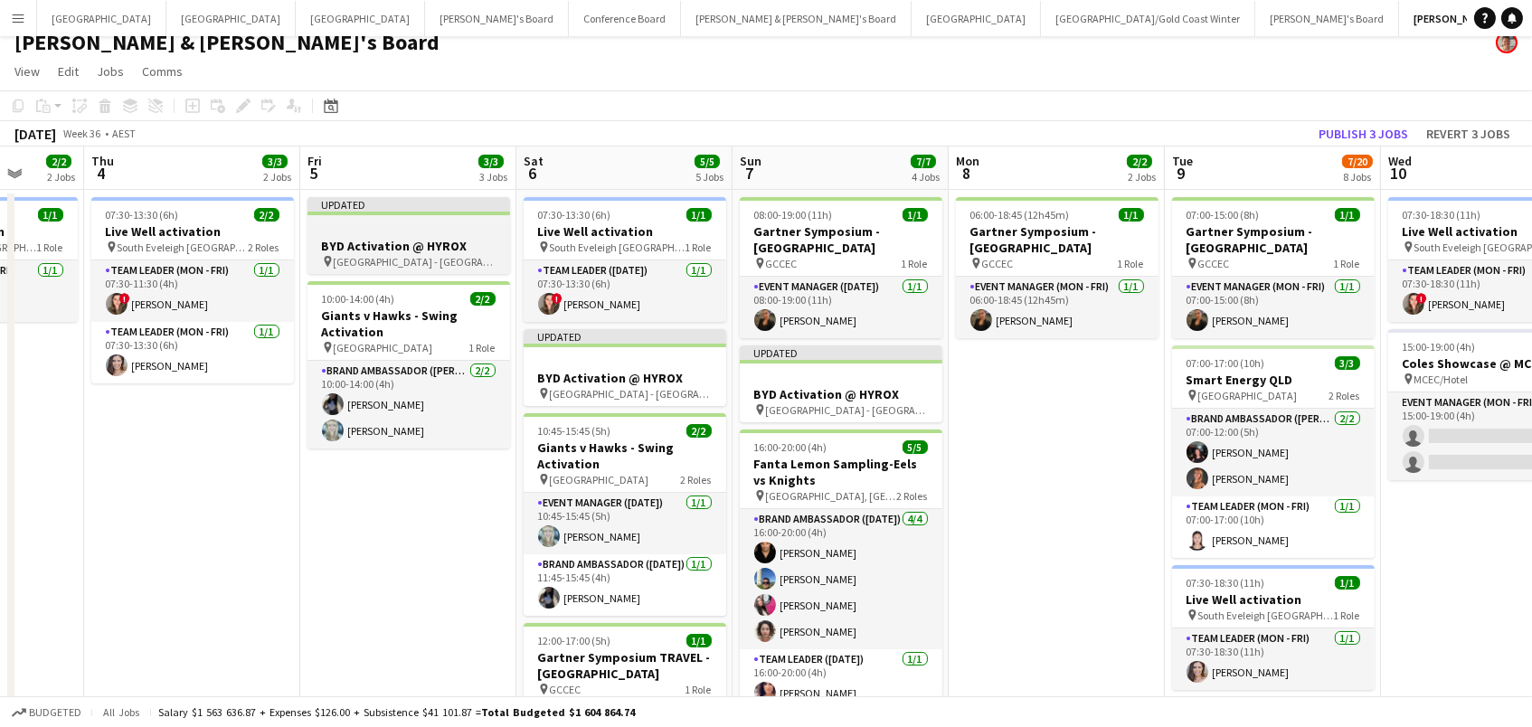
click at [406, 228] on div at bounding box center [408, 229] width 203 height 14
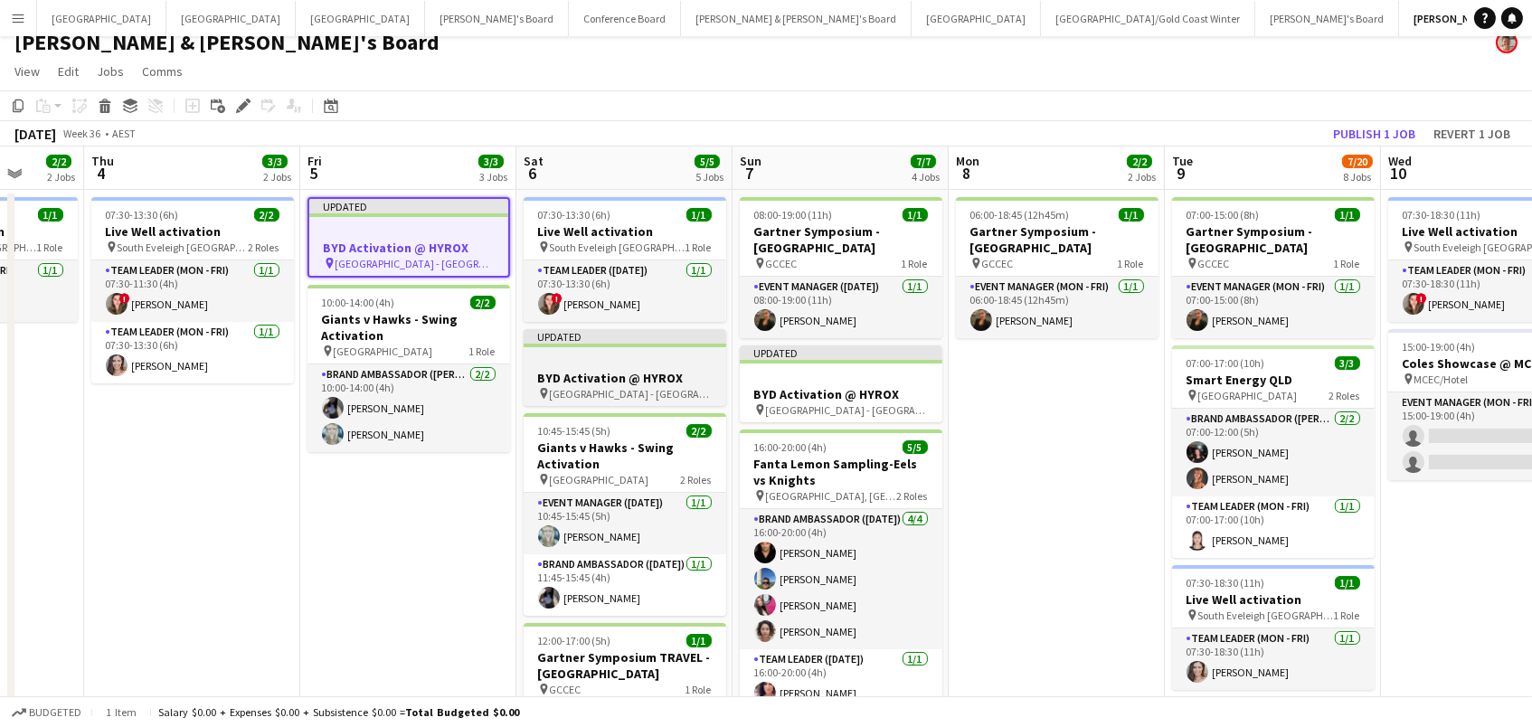
click at [612, 363] on div at bounding box center [625, 361] width 203 height 14
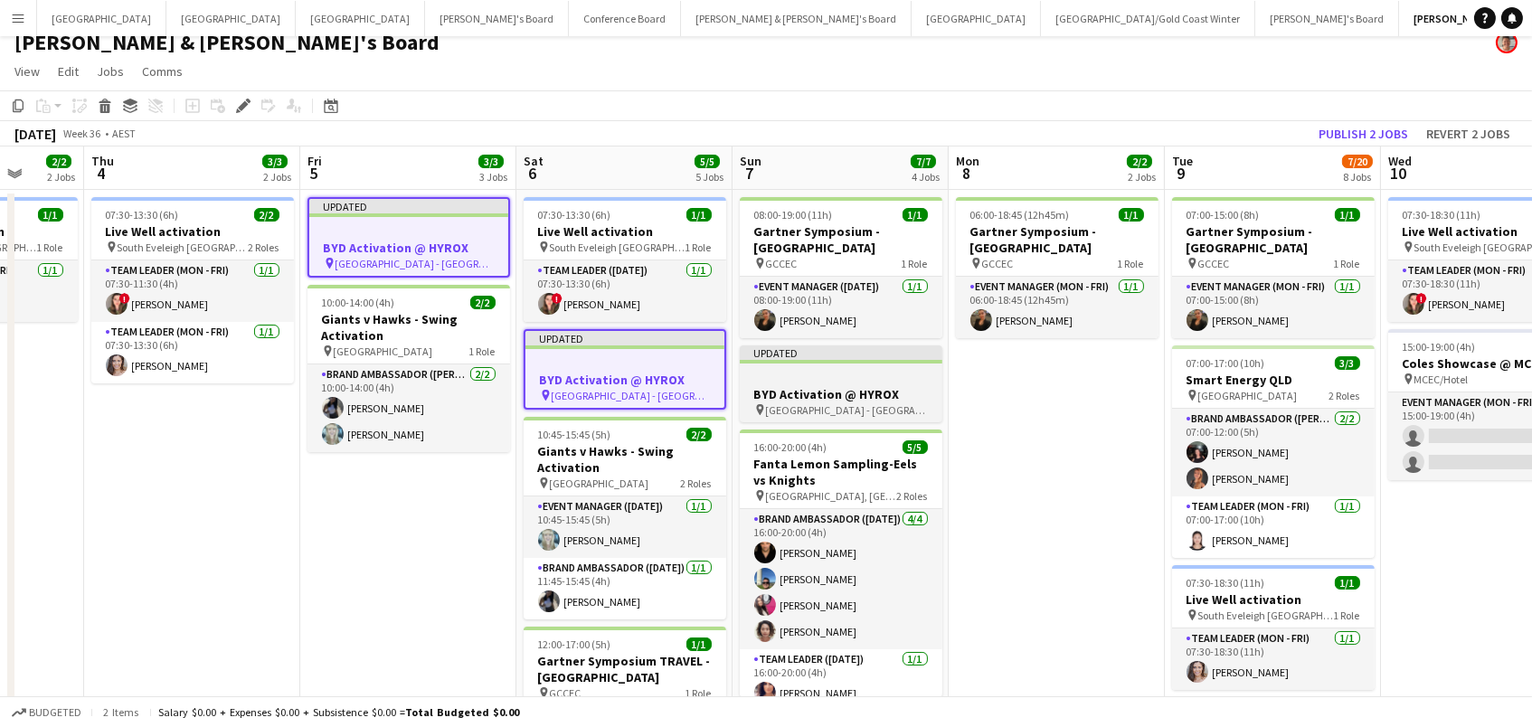
click at [788, 386] on h3 "BYD Activation @ HYROX" at bounding box center [841, 394] width 203 height 16
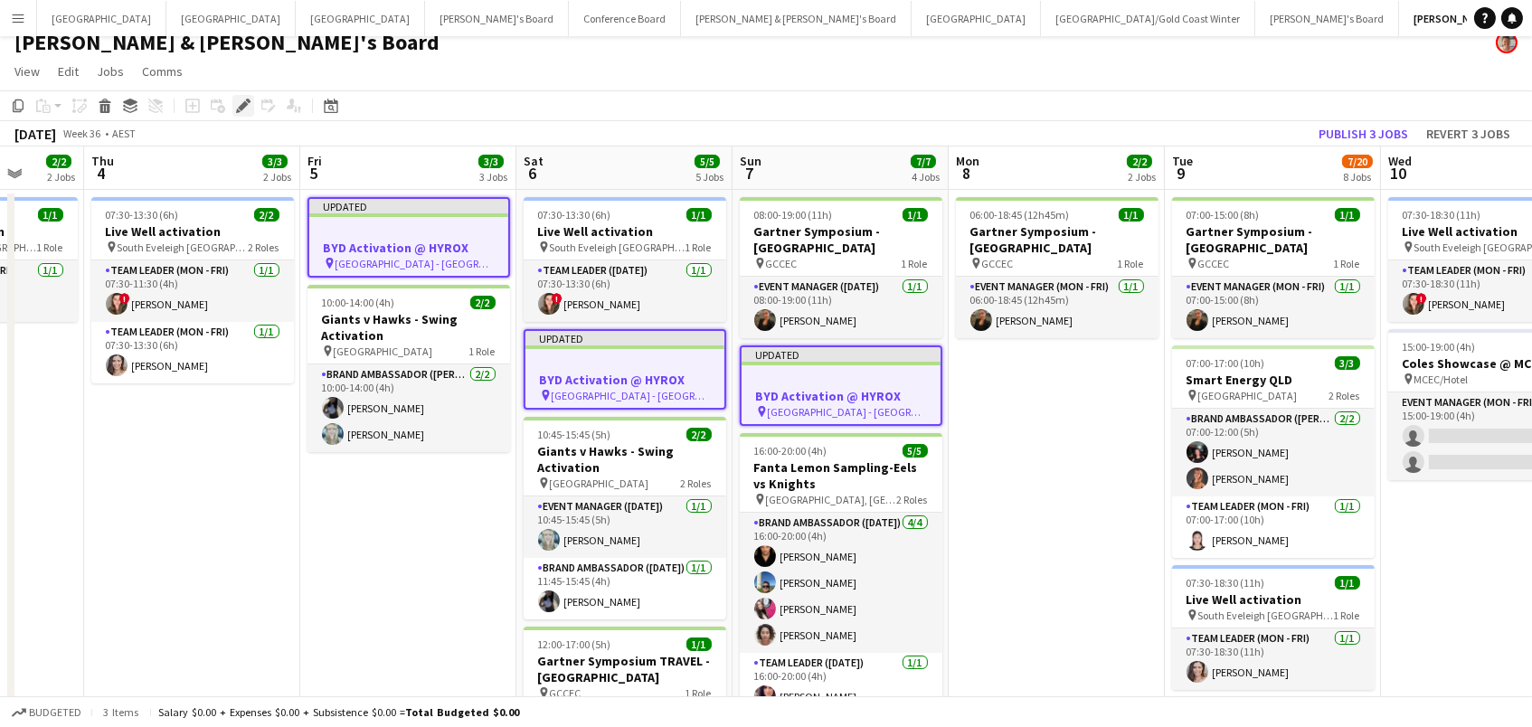
click at [238, 109] on icon "Edit" at bounding box center [243, 106] width 14 height 14
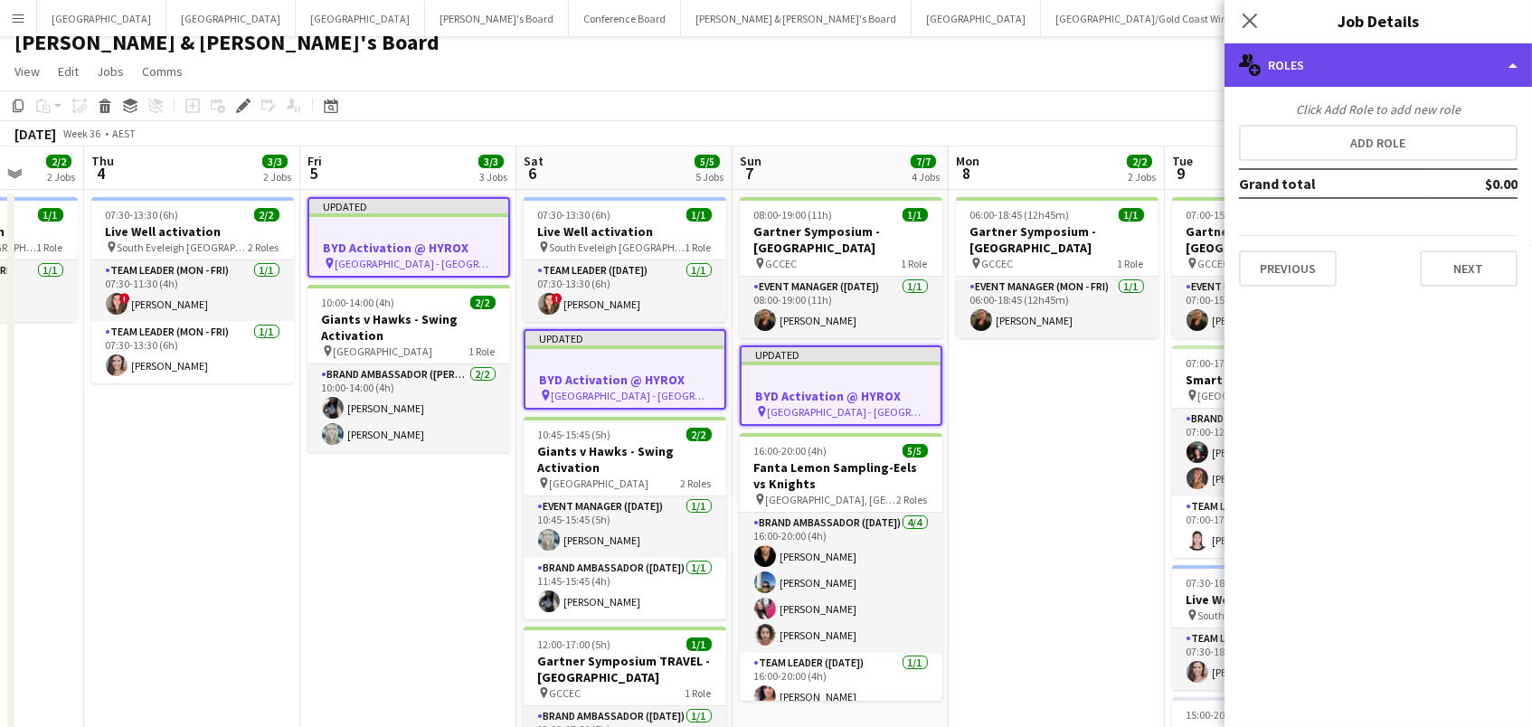
click at [1367, 56] on div "multiple-users-add Roles" at bounding box center [1377, 64] width 307 height 43
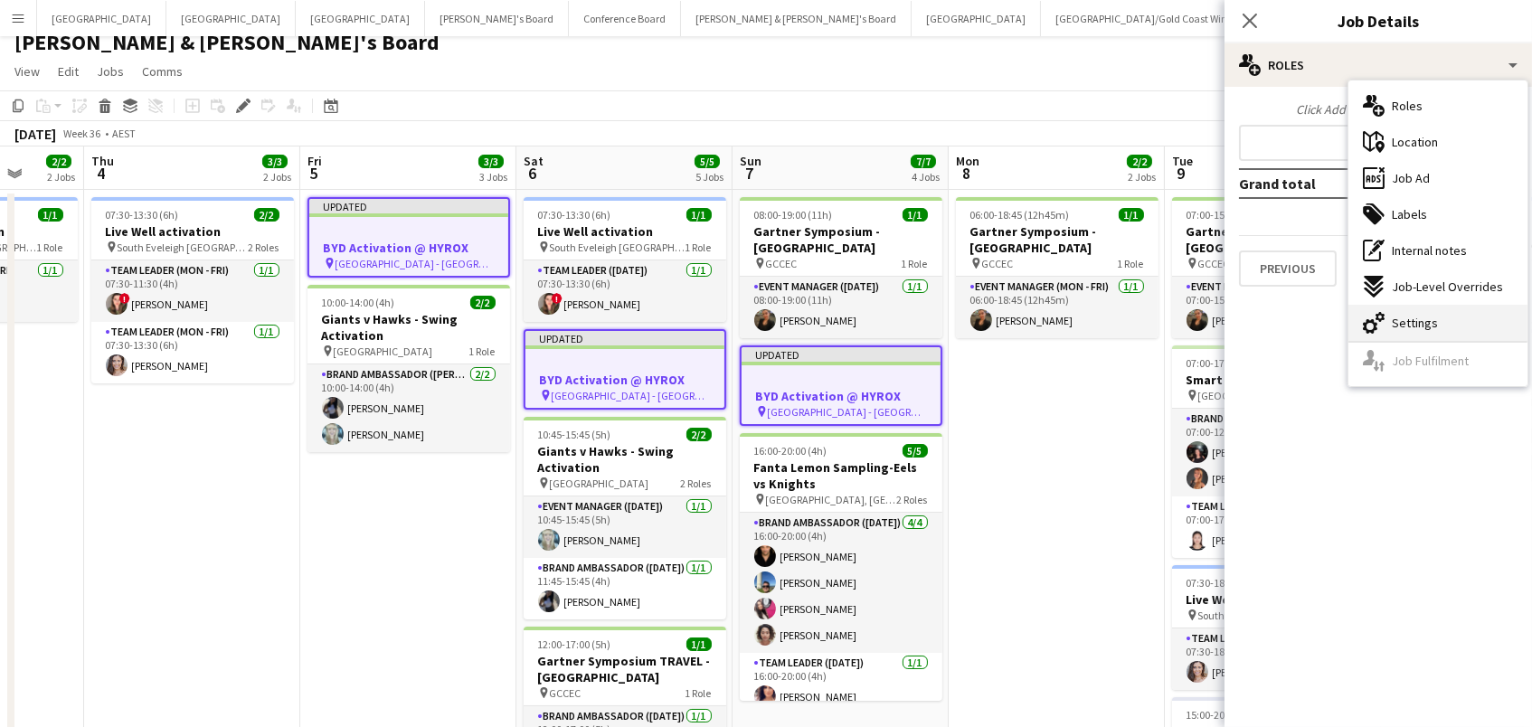
click at [1408, 321] on span "Settings" at bounding box center [1415, 323] width 46 height 16
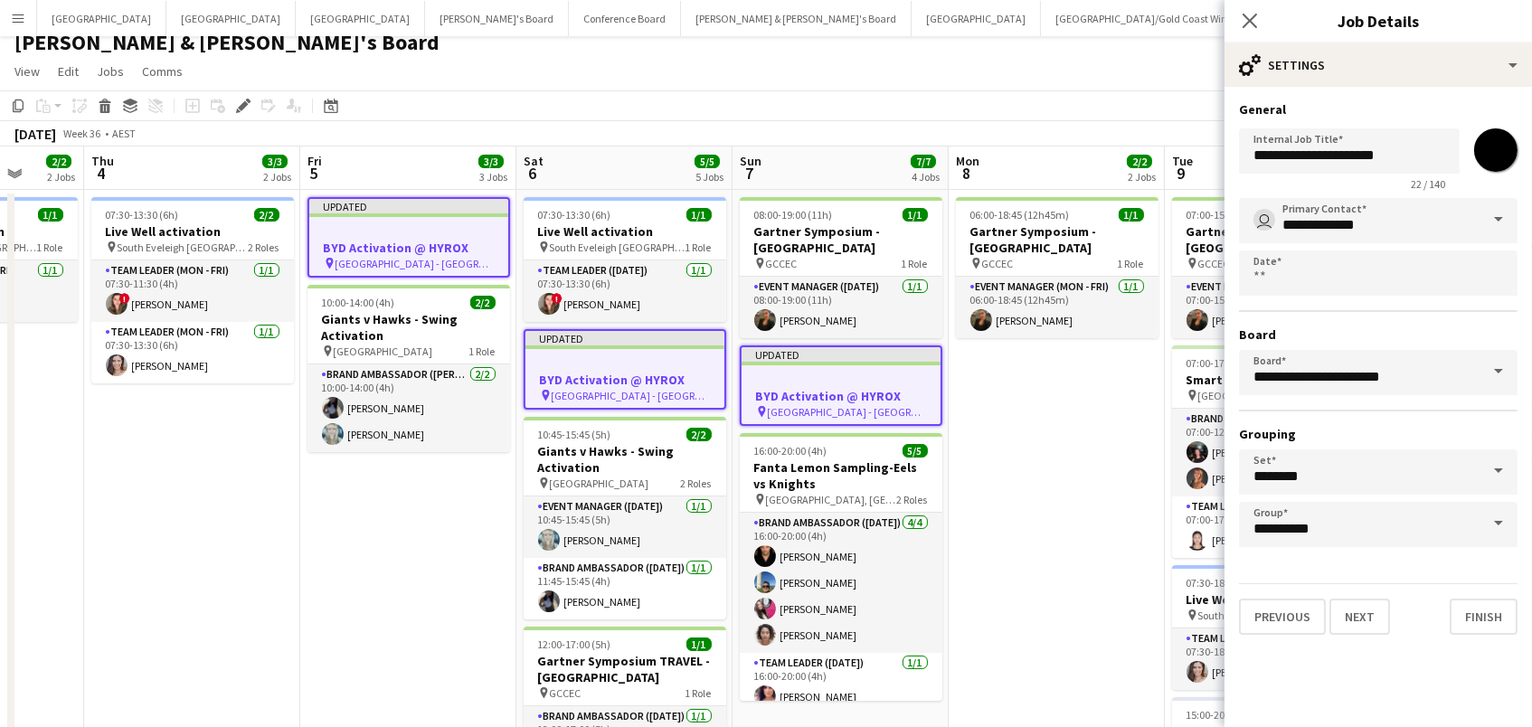
click at [1496, 146] on input "*******" at bounding box center [1495, 150] width 65 height 65
type input "*******"
click at [1129, 93] on app-toolbar "Copy Paste Paste Command V Paste with crew Command Shift V Paste linked Job [GE…" at bounding box center [766, 105] width 1532 height 31
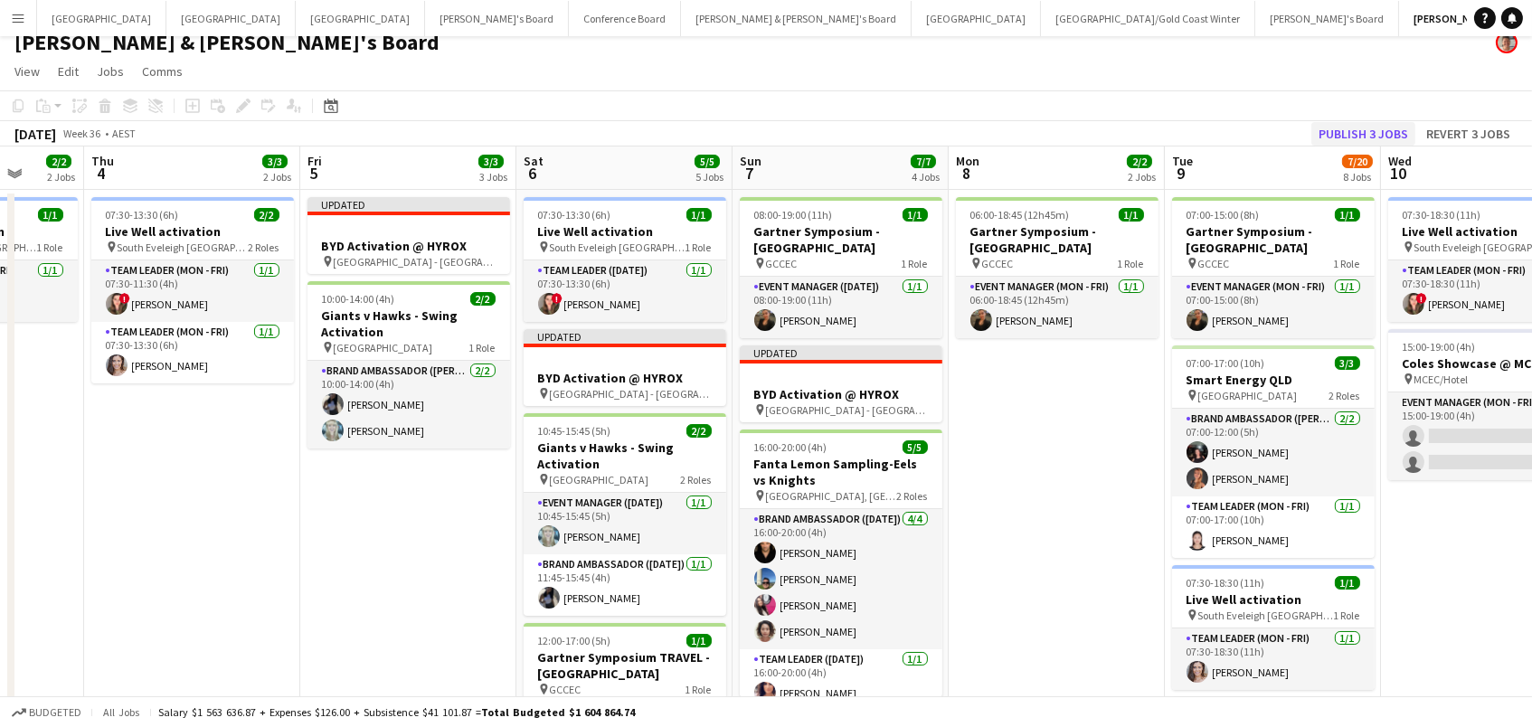
click at [1382, 128] on button "Publish 3 jobs" at bounding box center [1363, 134] width 104 height 24
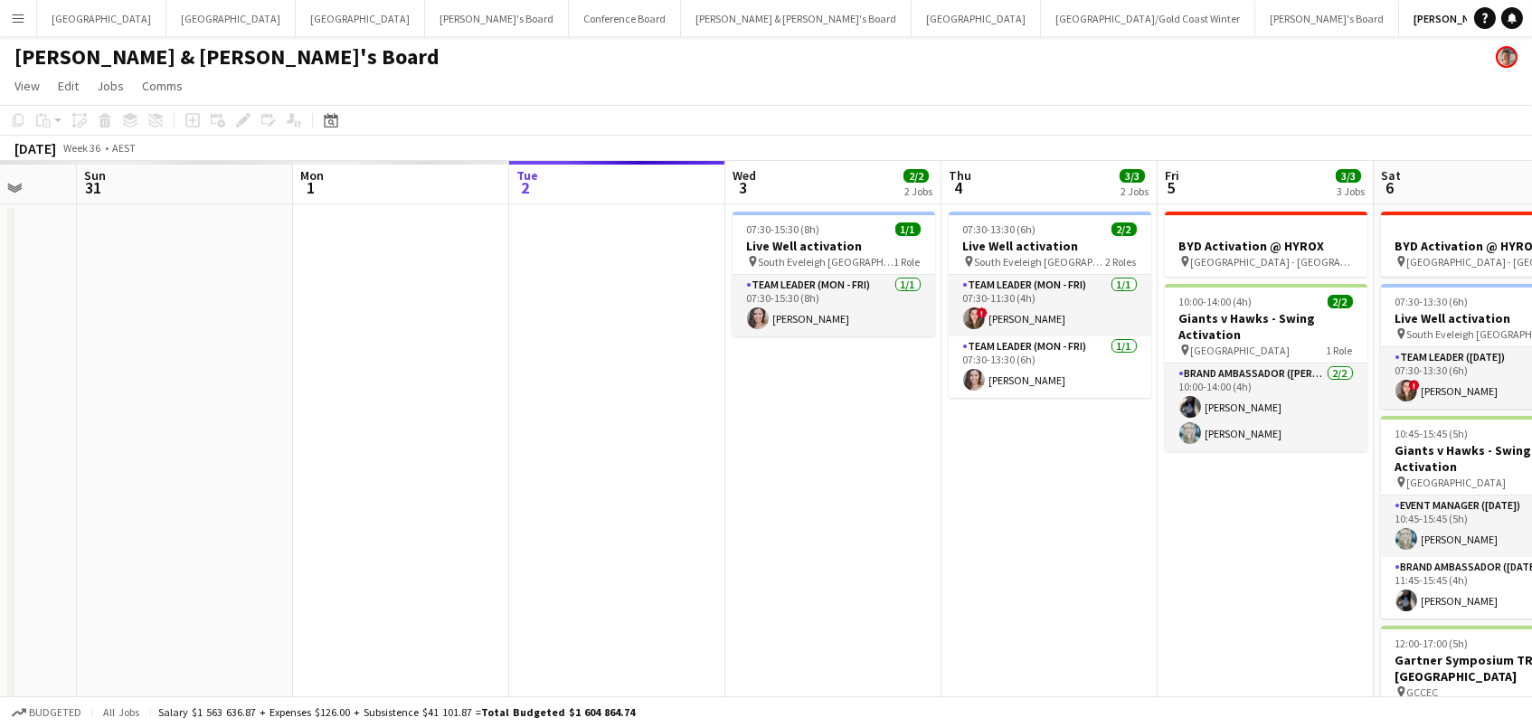
scroll to position [0, 386]
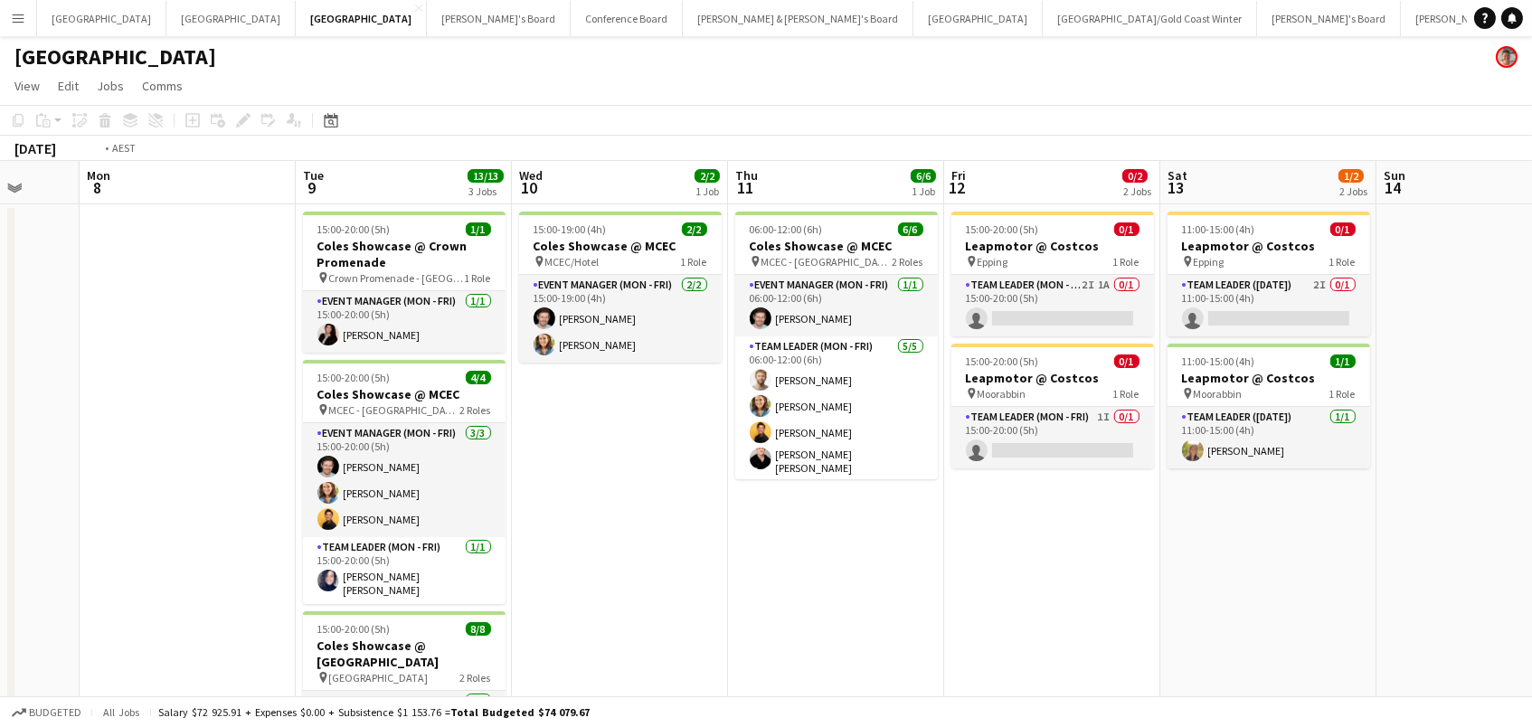
scroll to position [0, 568]
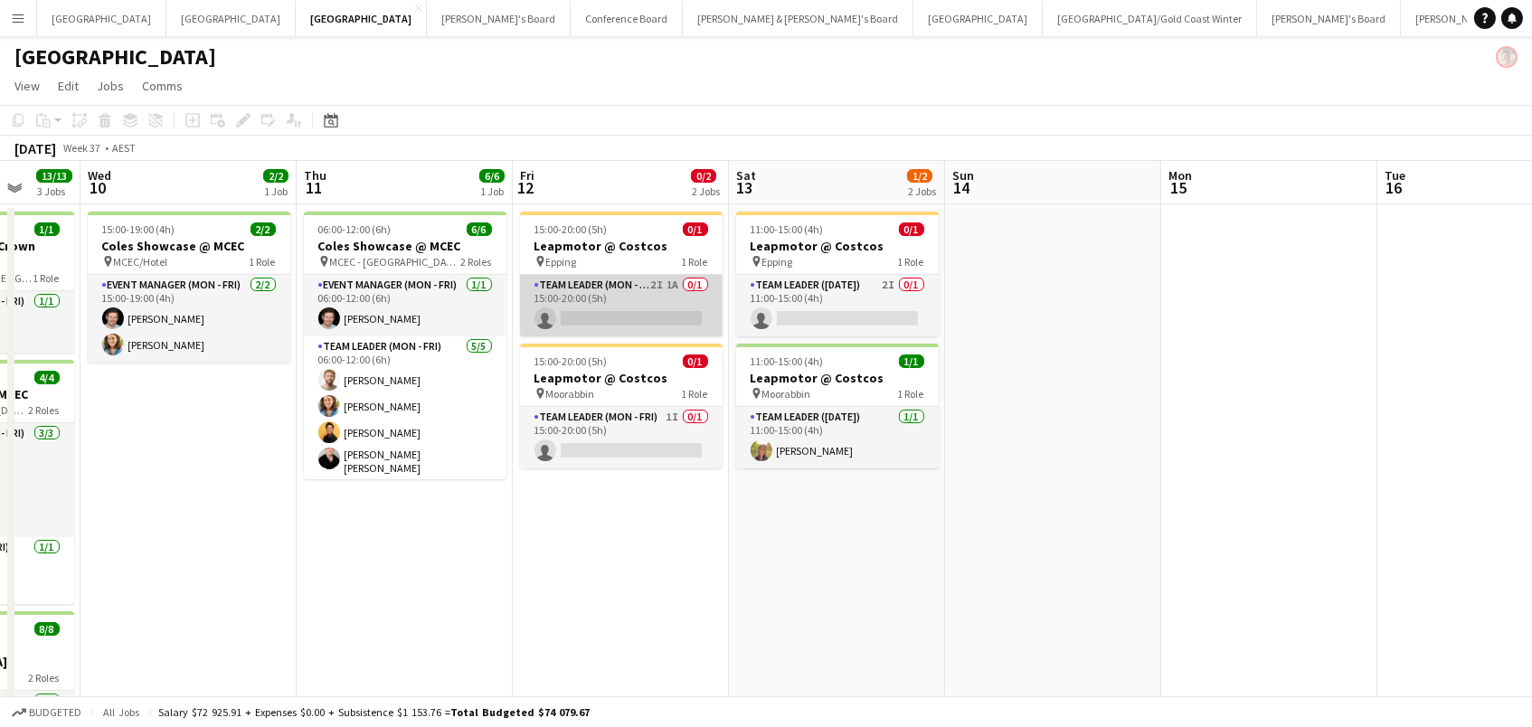
click at [629, 316] on app-card-role "Team Leader (Mon - Fri) 2I 1A 0/1 15:00-20:00 (5h) single-neutral-actions" at bounding box center [621, 305] width 203 height 61
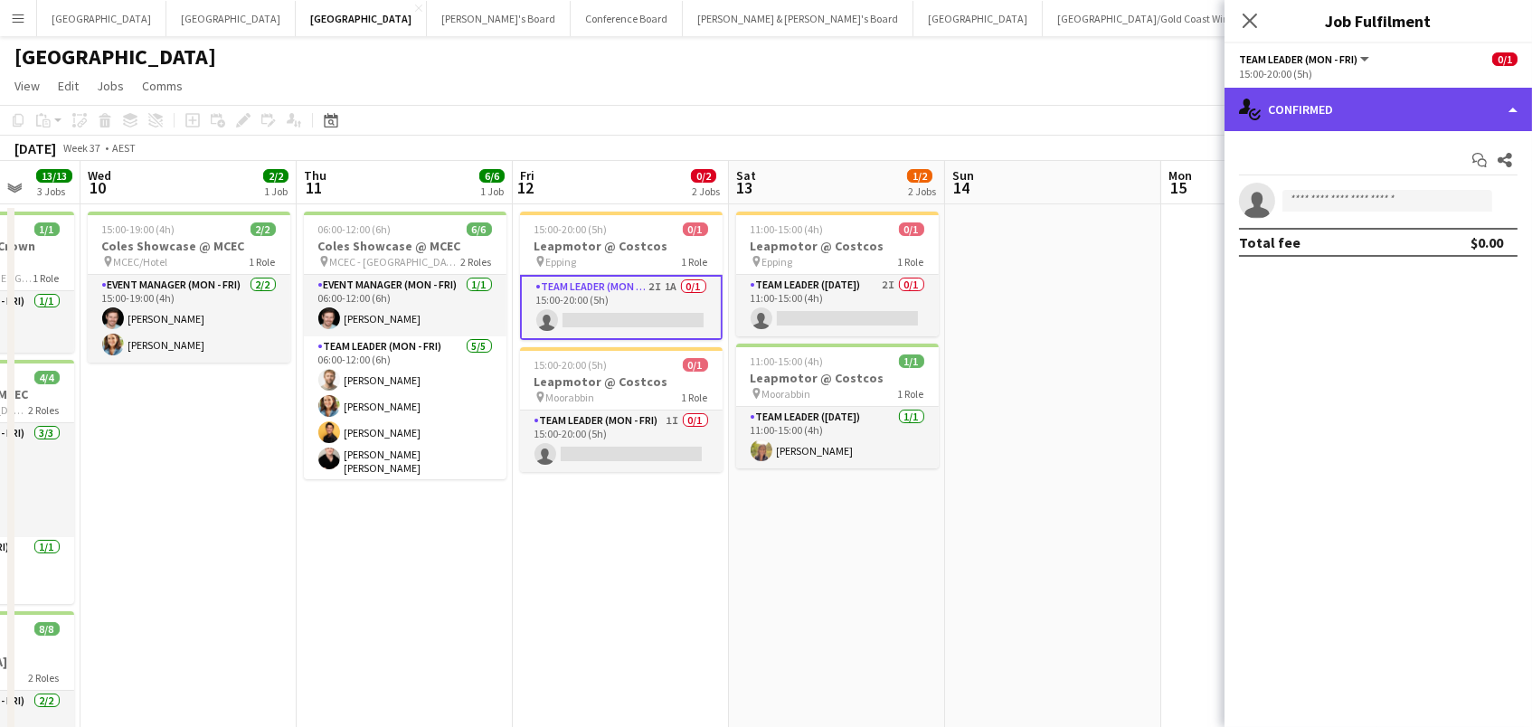
click at [1349, 106] on div "single-neutral-actions-check-2 Confirmed" at bounding box center [1377, 109] width 307 height 43
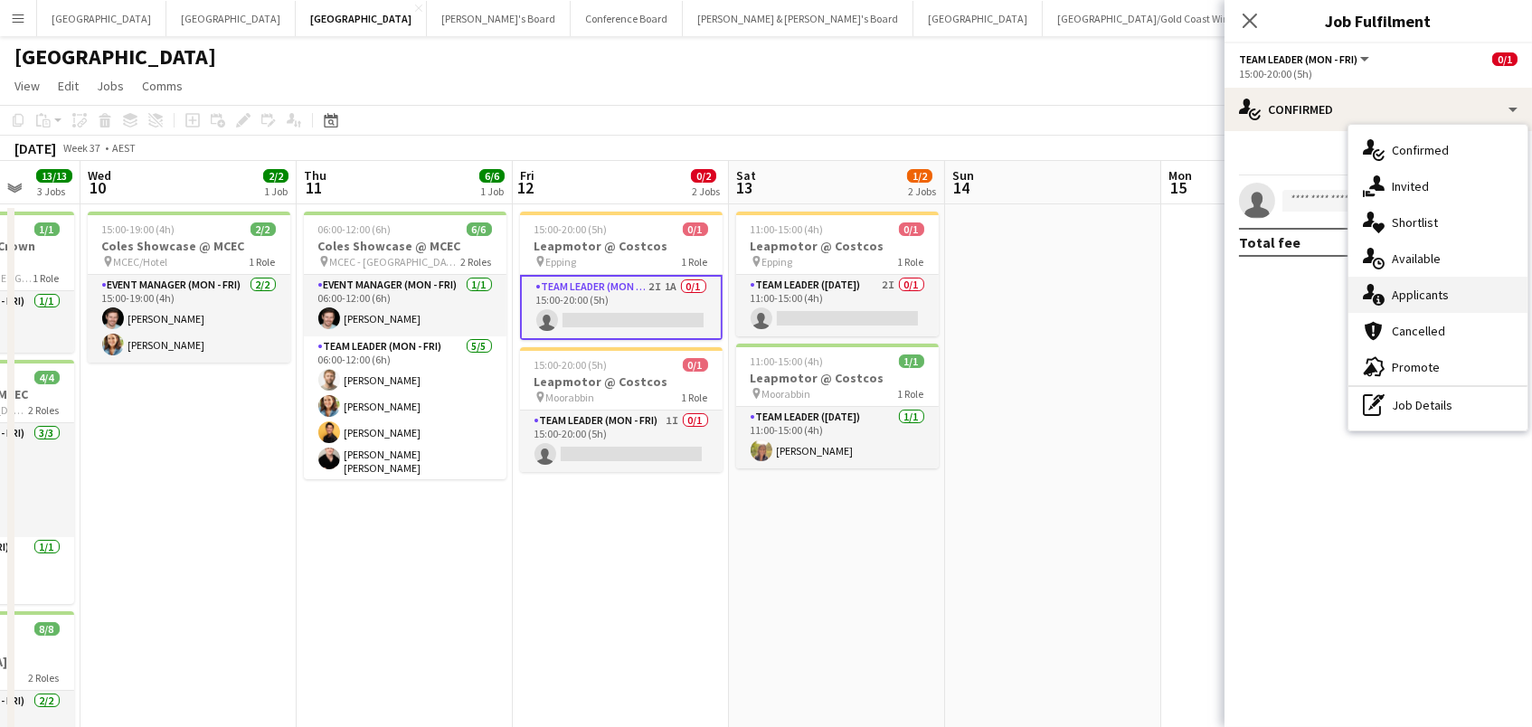
click at [1437, 304] on div "single-neutral-actions-information Applicants" at bounding box center [1437, 295] width 179 height 36
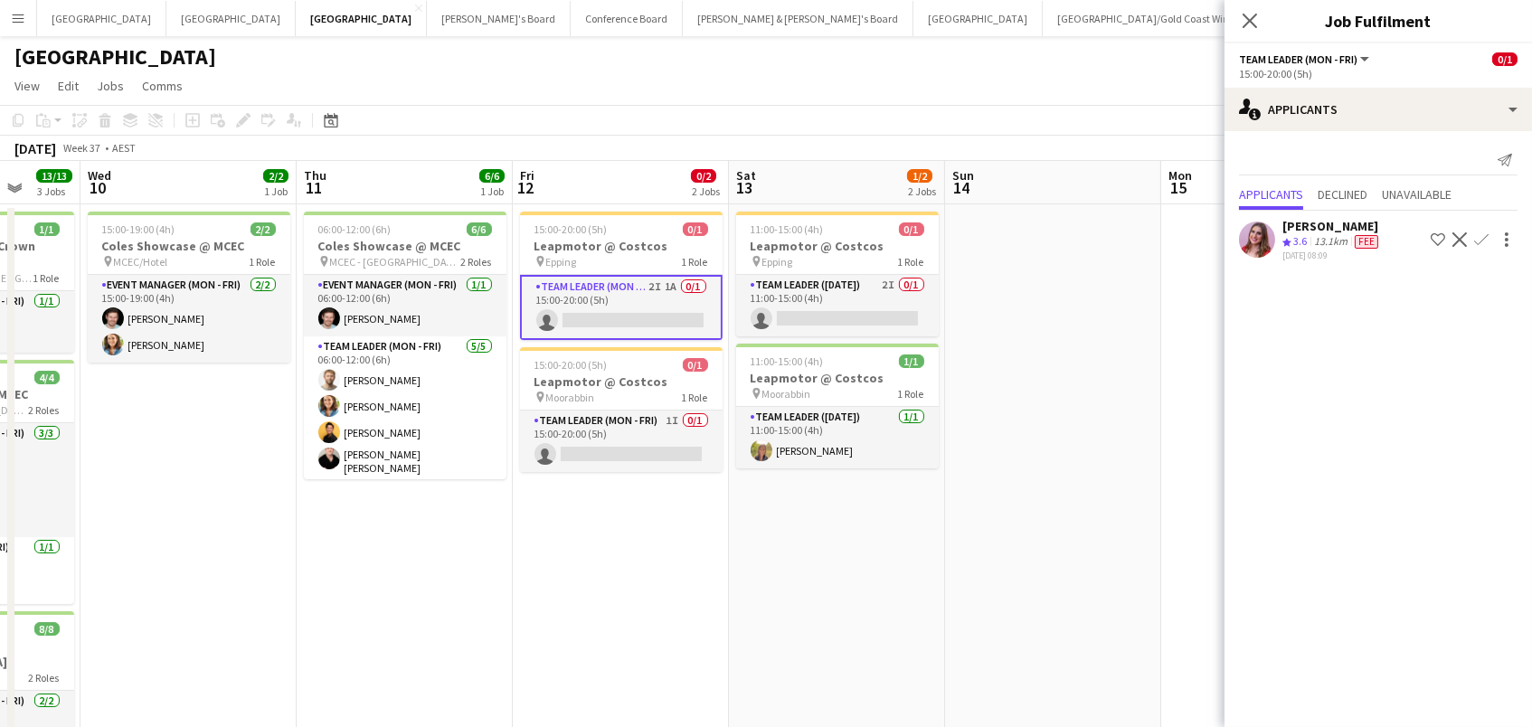
click at [1192, 318] on app-date-cell at bounding box center [1269, 566] width 216 height 724
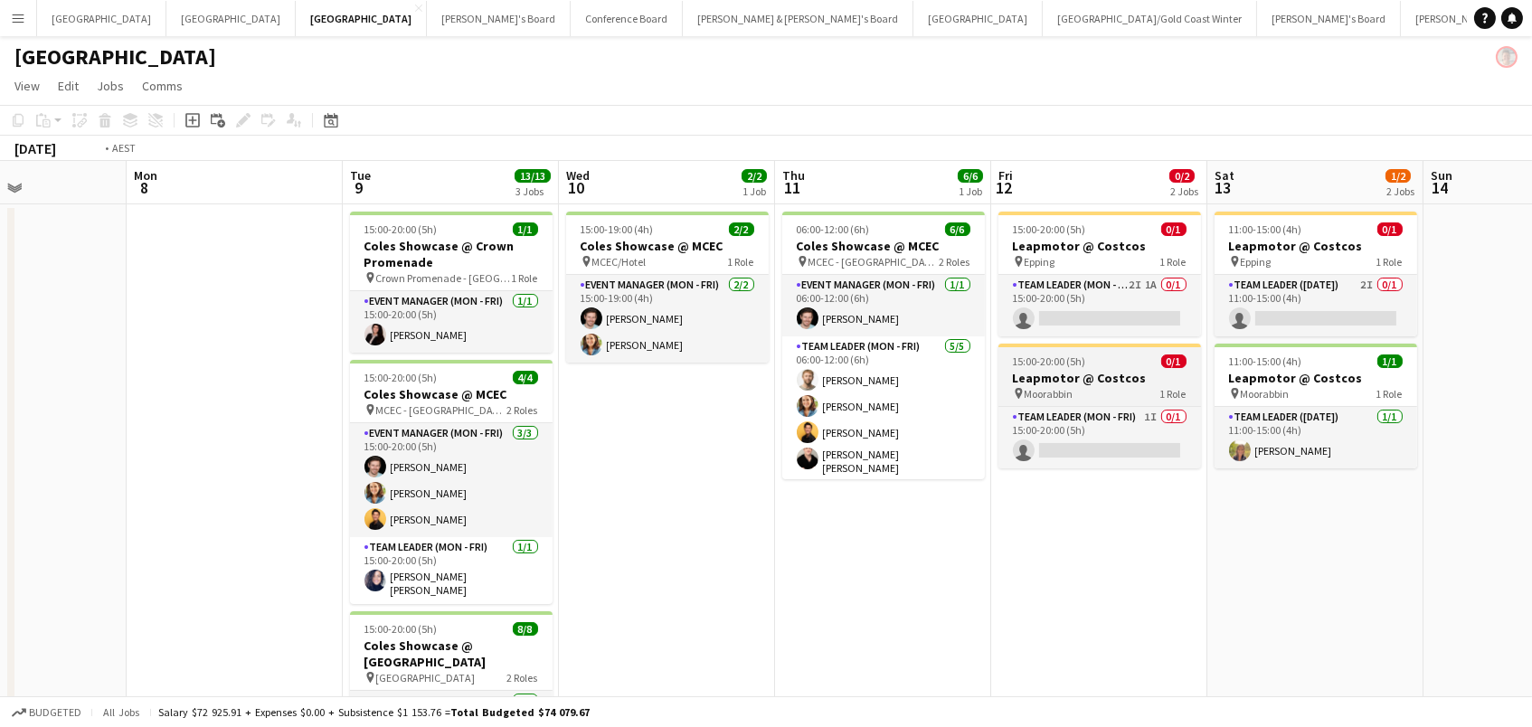
scroll to position [0, 486]
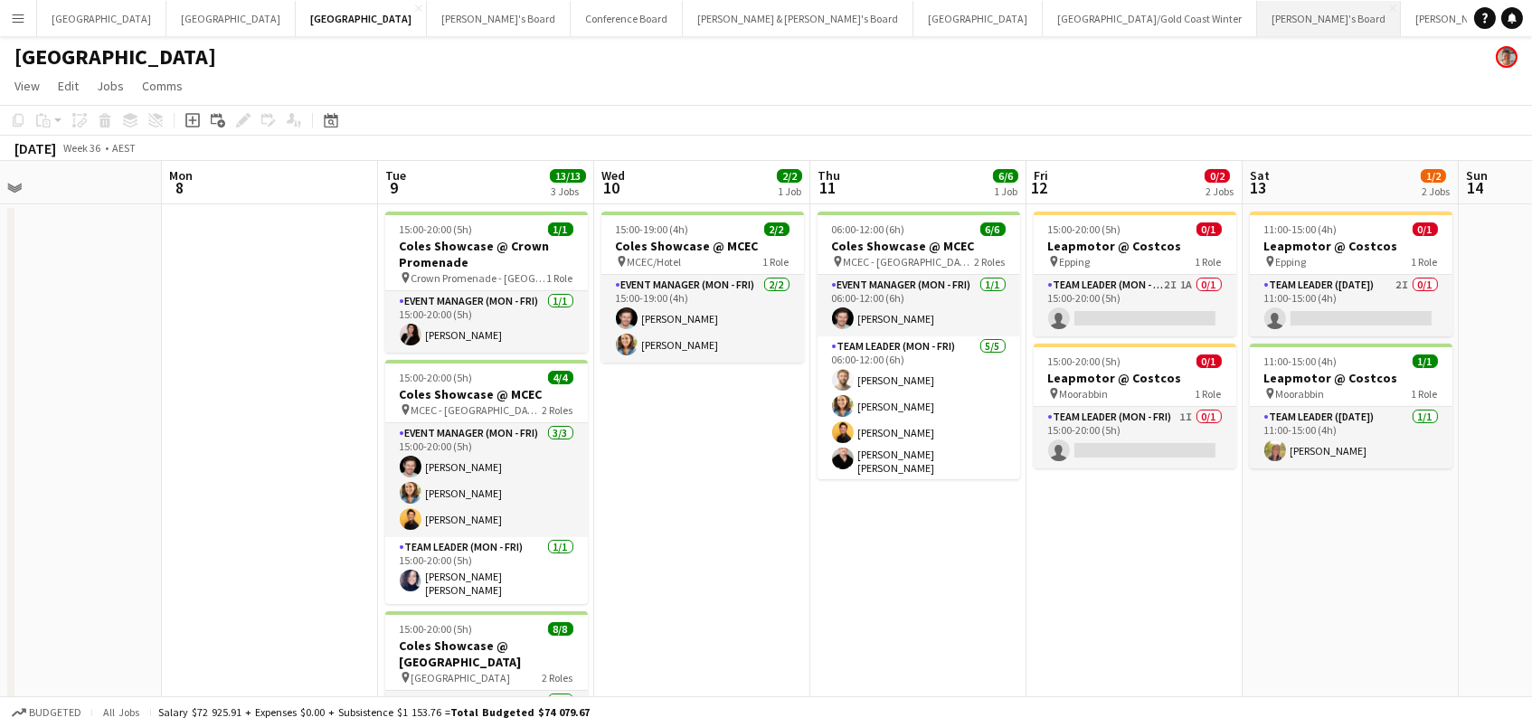
click at [1257, 14] on button "[PERSON_NAME]'s Board Close" at bounding box center [1329, 18] width 144 height 35
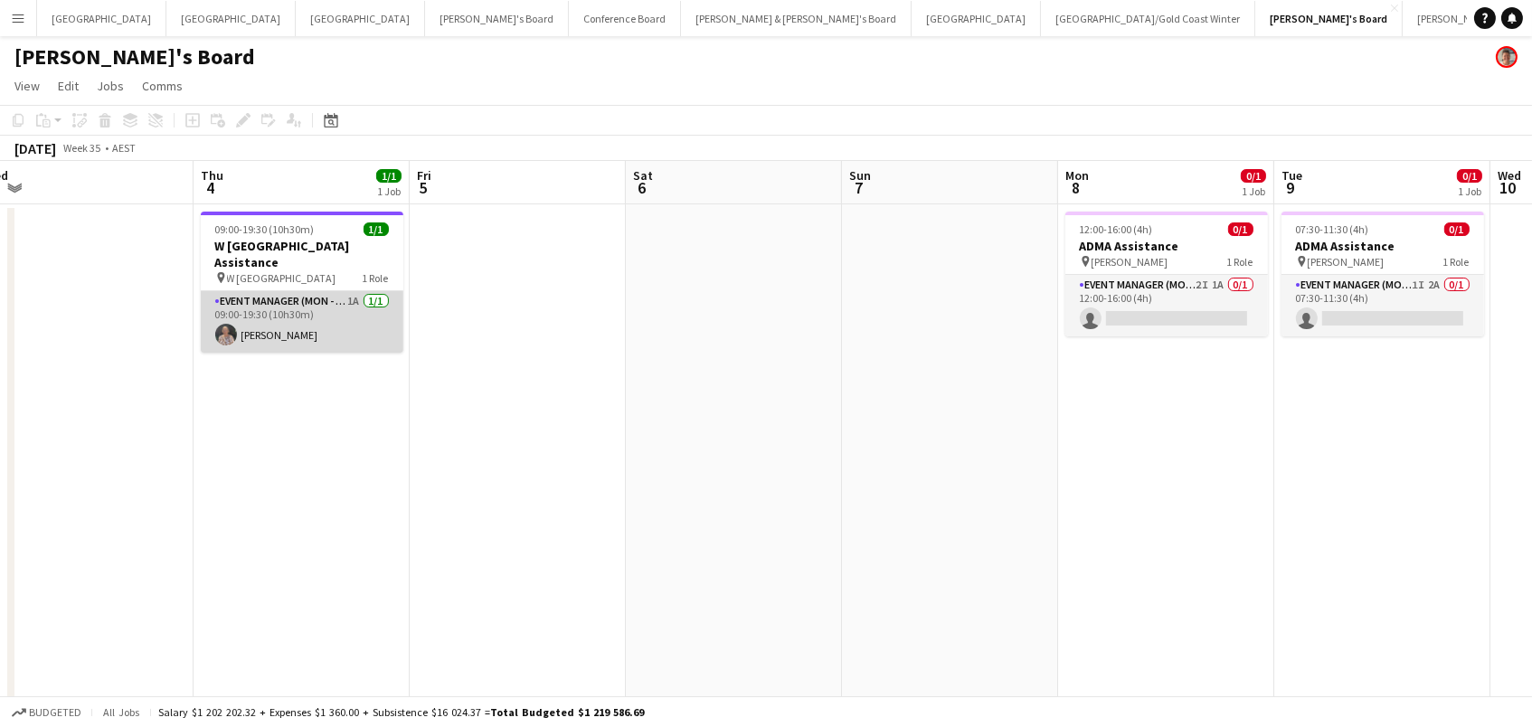
scroll to position [0, 579]
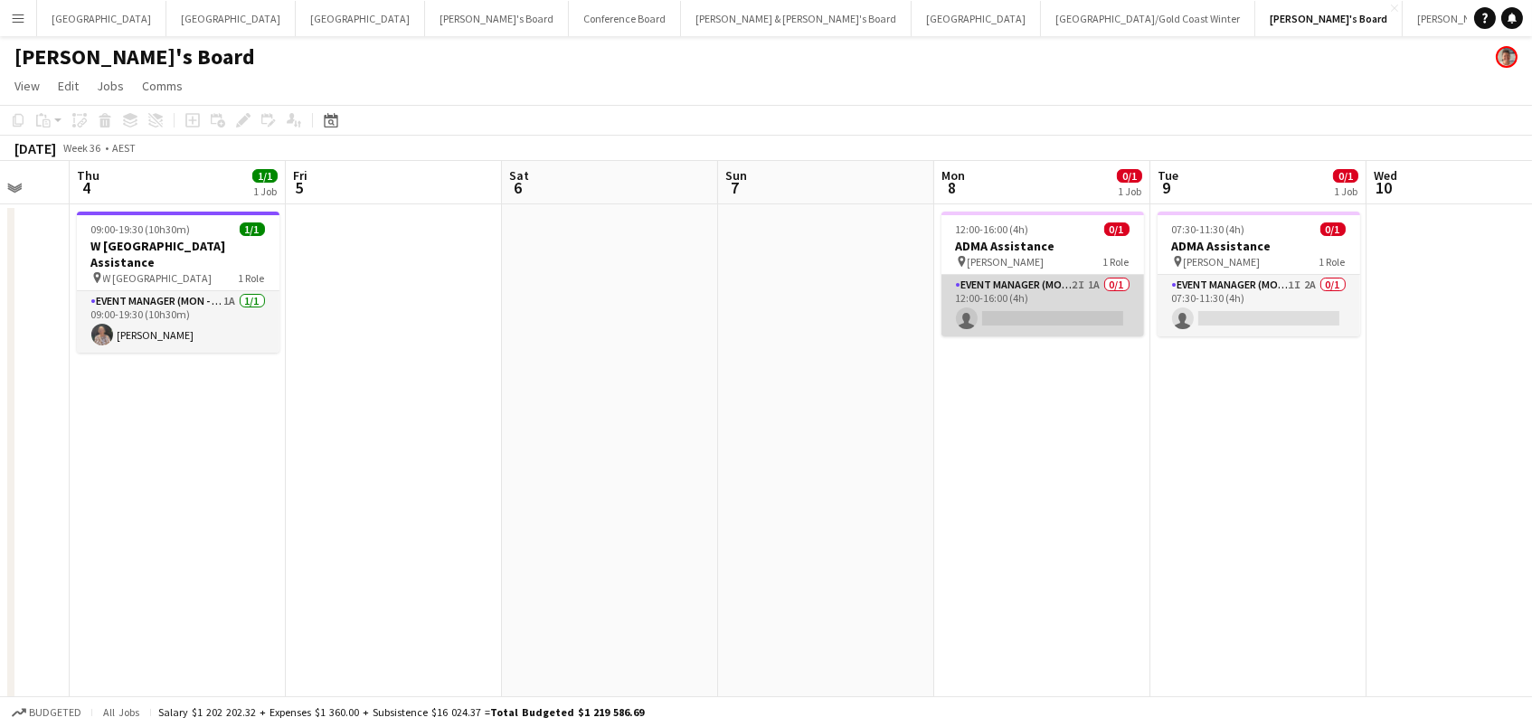
click at [1047, 322] on app-card-role "Event Manager (Mon - Fri) 2I 1A 0/1 12:00-16:00 (4h) single-neutral-actions" at bounding box center [1042, 305] width 203 height 61
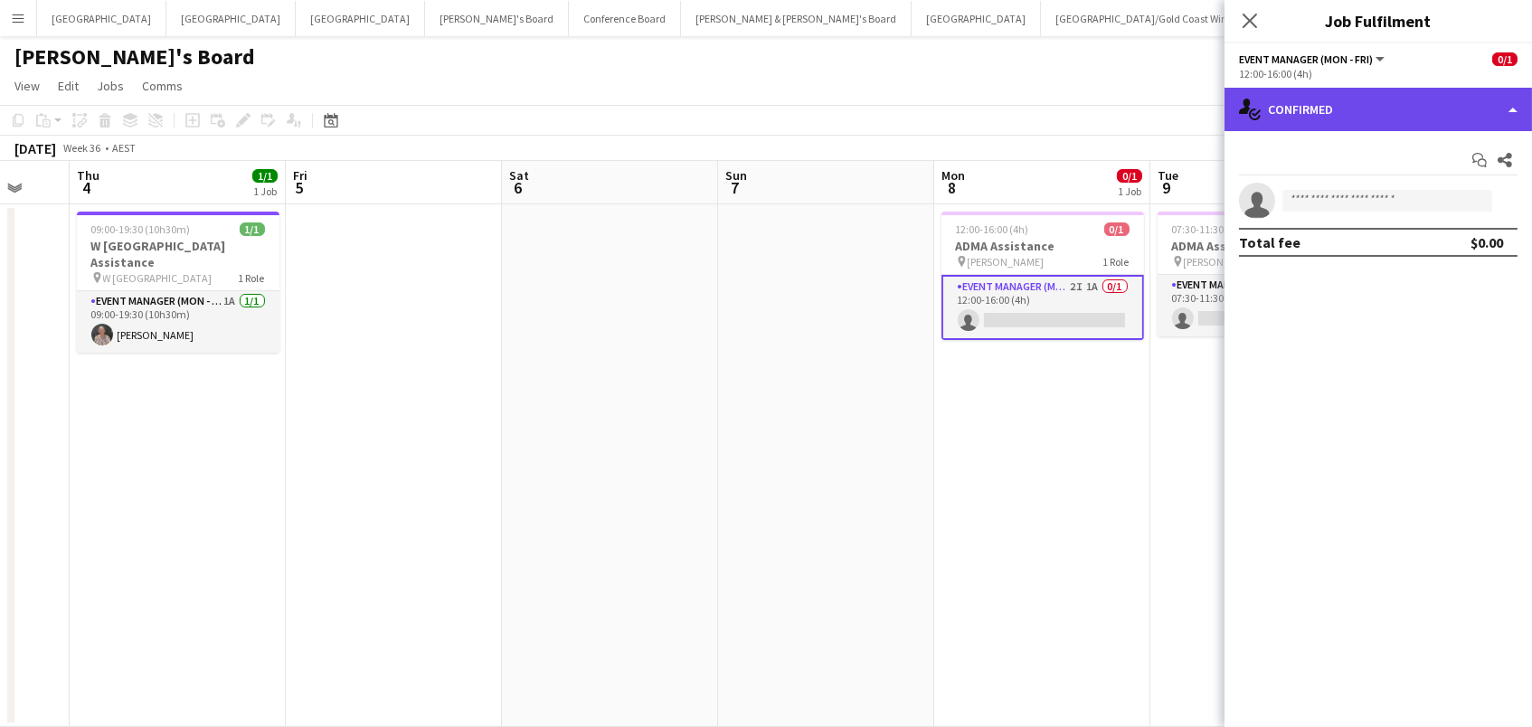
click at [1343, 109] on div "single-neutral-actions-check-2 Confirmed" at bounding box center [1377, 109] width 307 height 43
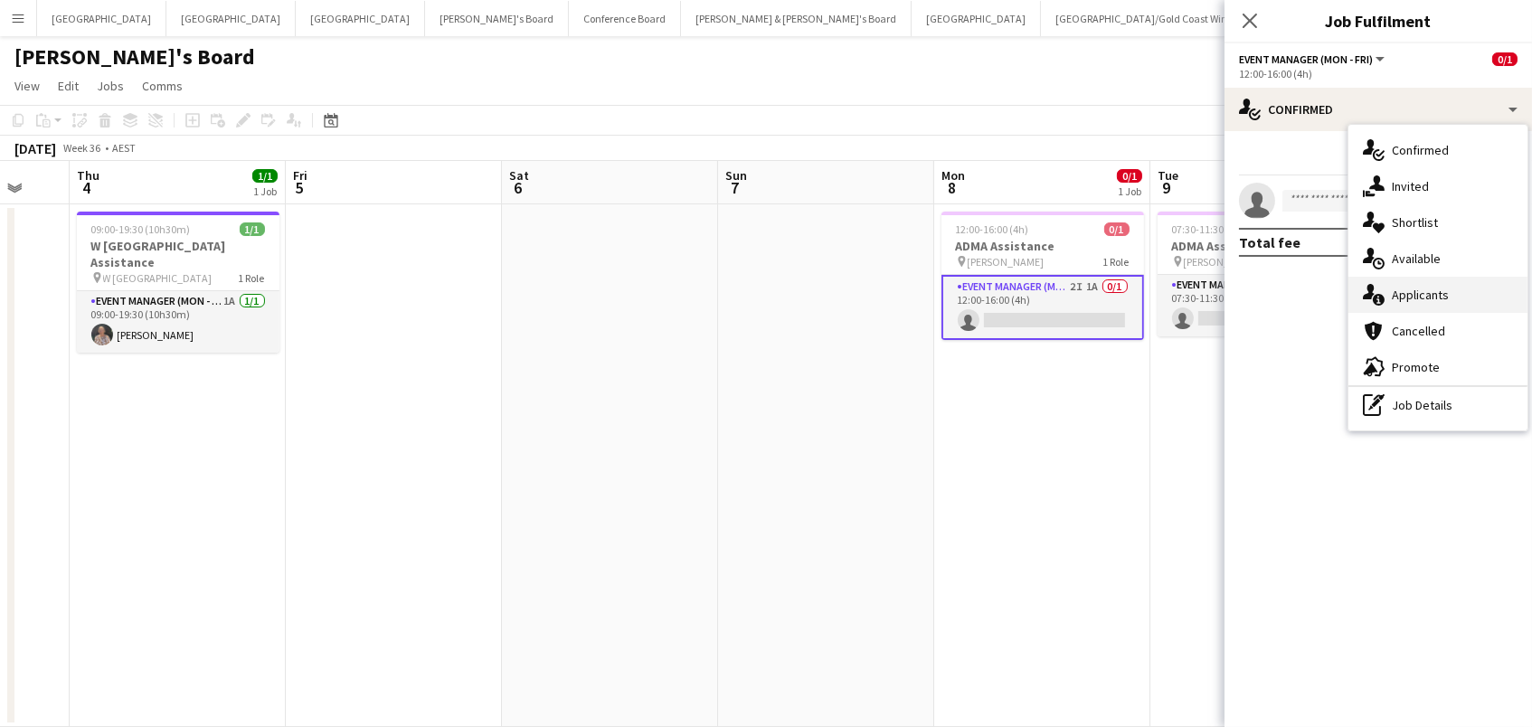
click at [1415, 293] on span "Applicants" at bounding box center [1420, 295] width 57 height 16
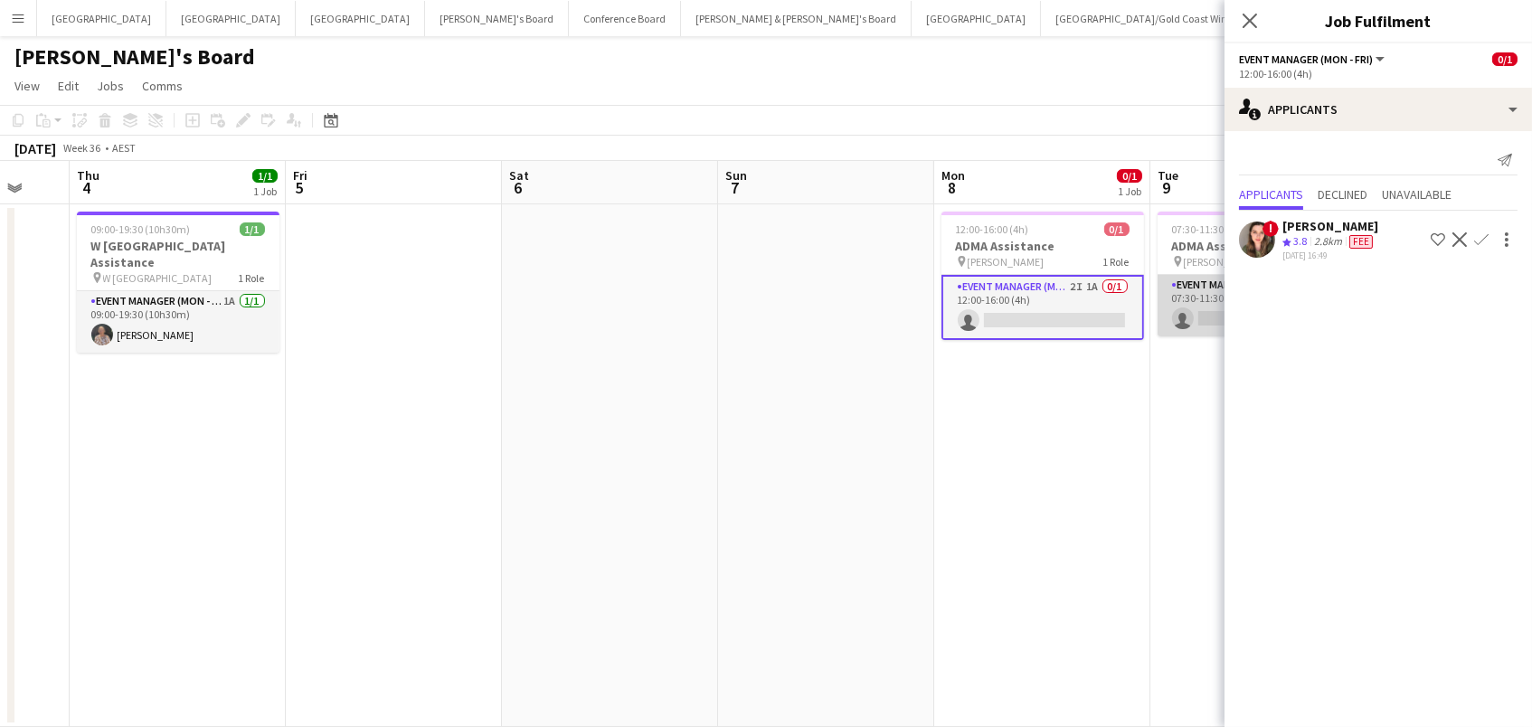
click at [1202, 324] on app-card-role "Event Manager (Mon - Fri) 1I 2A 0/1 07:30-11:30 (4h) single-neutral-actions" at bounding box center [1258, 305] width 203 height 61
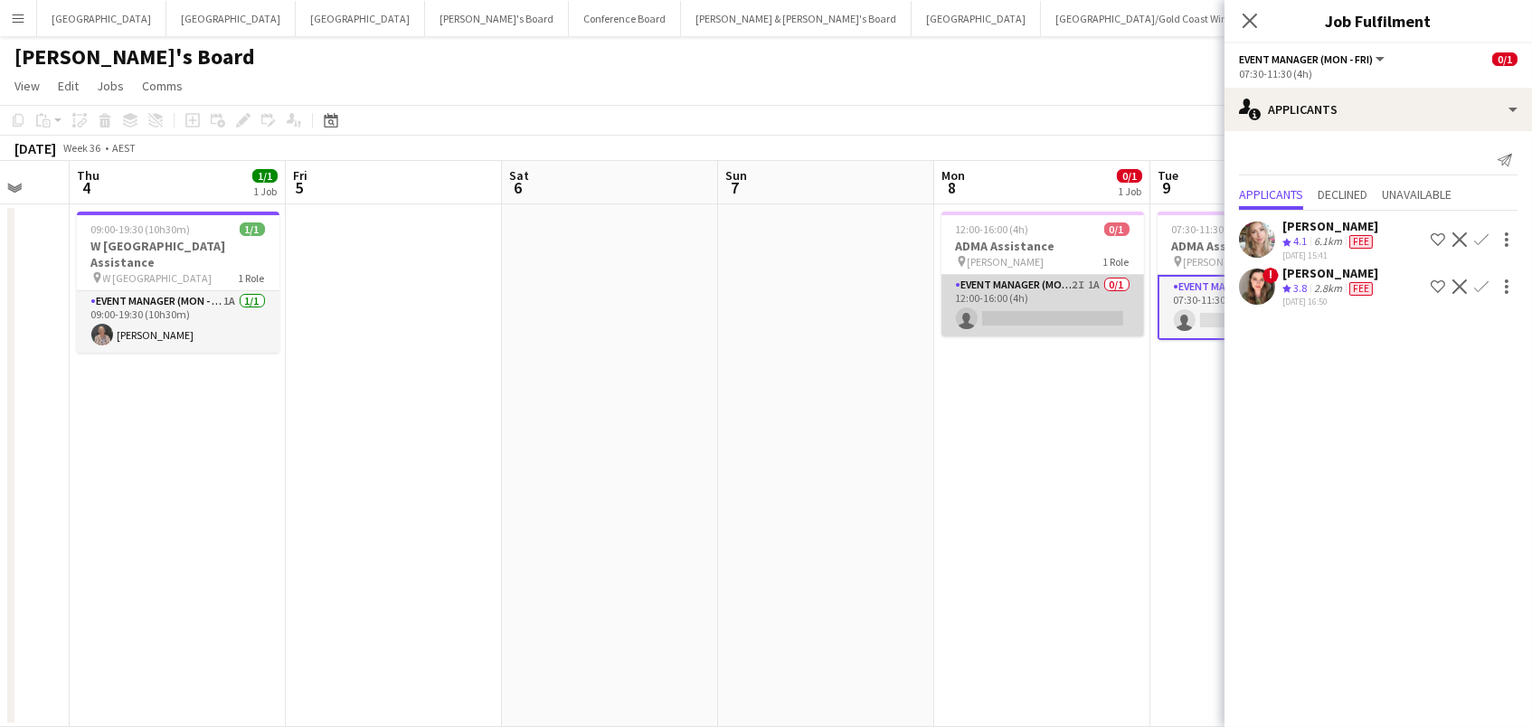
click at [1044, 322] on app-card-role "Event Manager (Mon - Fri) 2I 1A 0/1 12:00-16:00 (4h) single-neutral-actions" at bounding box center [1042, 305] width 203 height 61
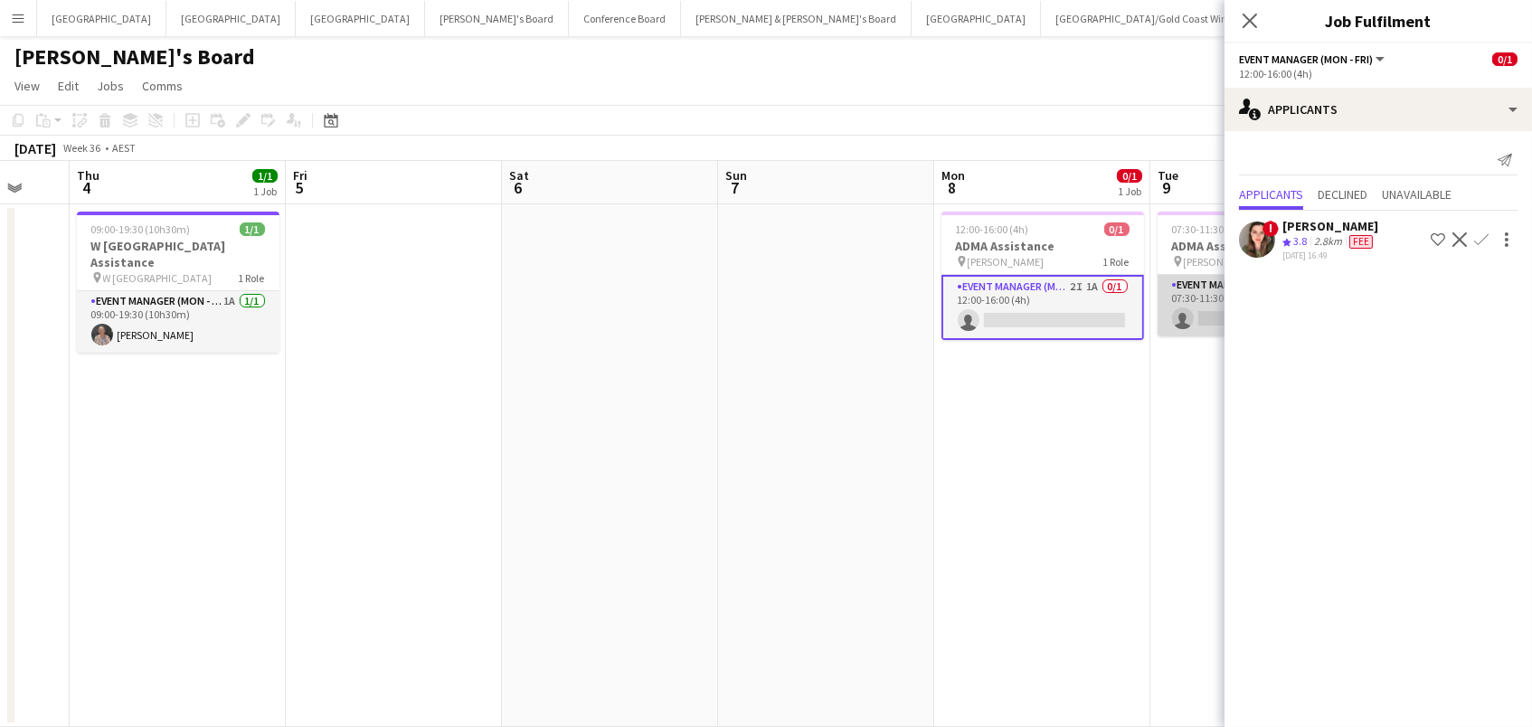
click at [1215, 303] on app-card-role "Event Manager (Mon - Fri) 1I 2A 0/1 07:30-11:30 (4h) single-neutral-actions" at bounding box center [1258, 305] width 203 height 61
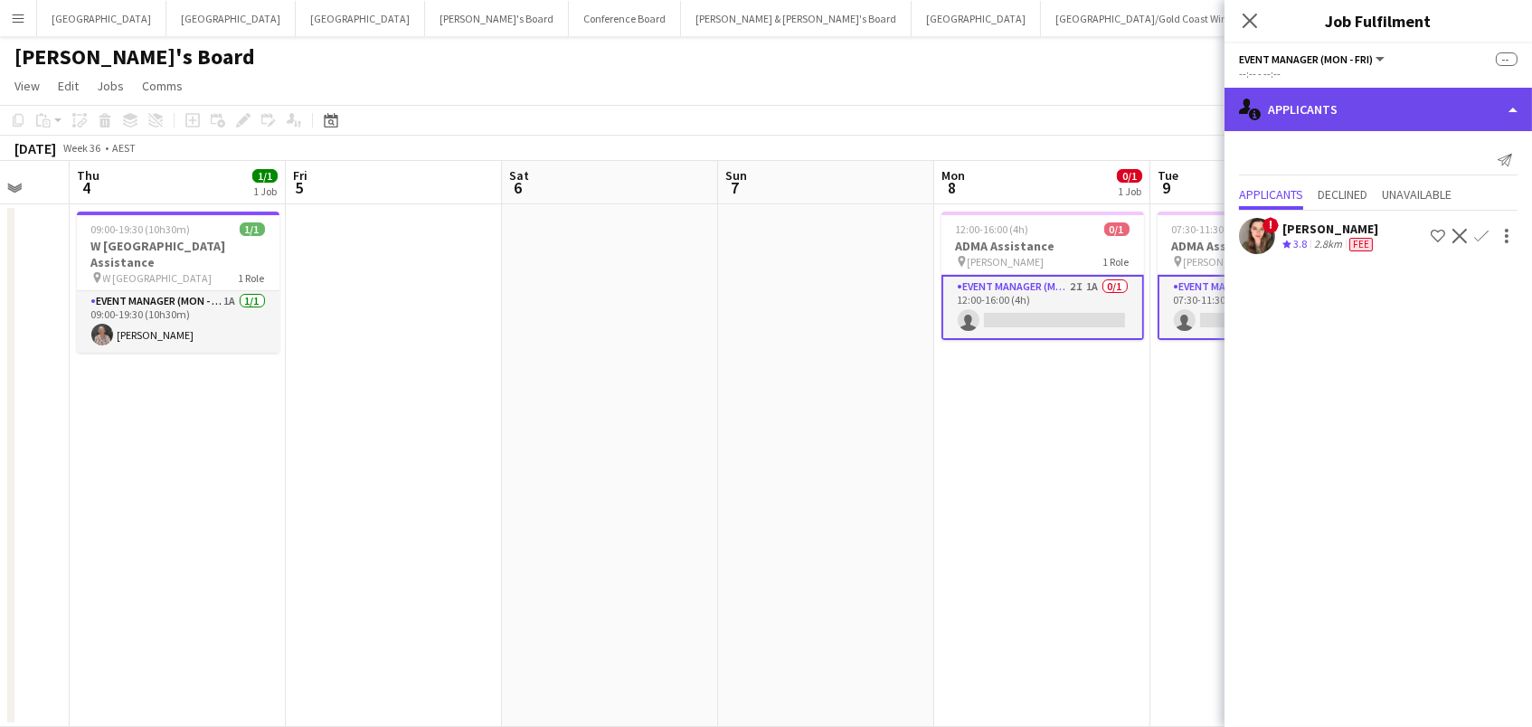
click at [1335, 104] on div "single-neutral-actions-information Applicants" at bounding box center [1377, 109] width 307 height 43
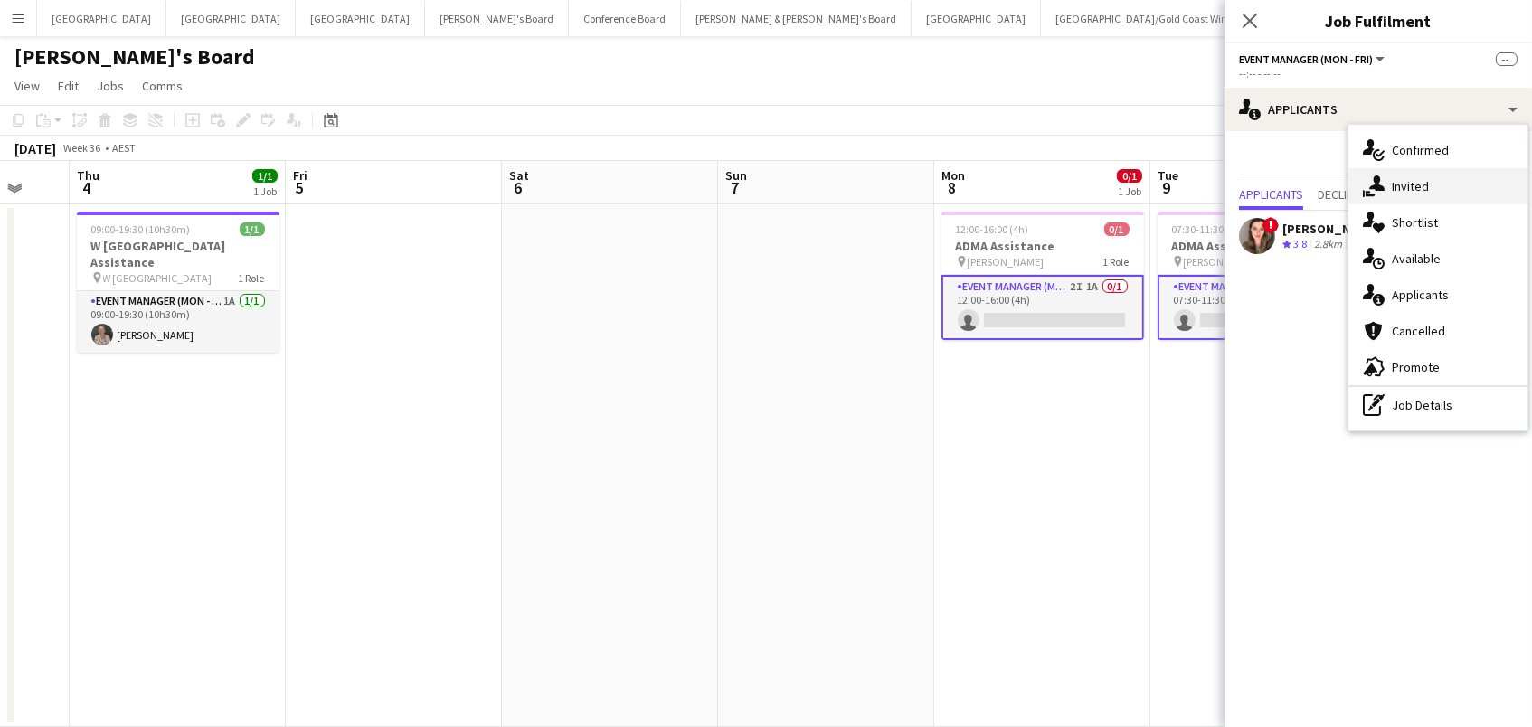
click at [1366, 187] on icon "single-neutral-actions-share-1" at bounding box center [1374, 186] width 22 height 22
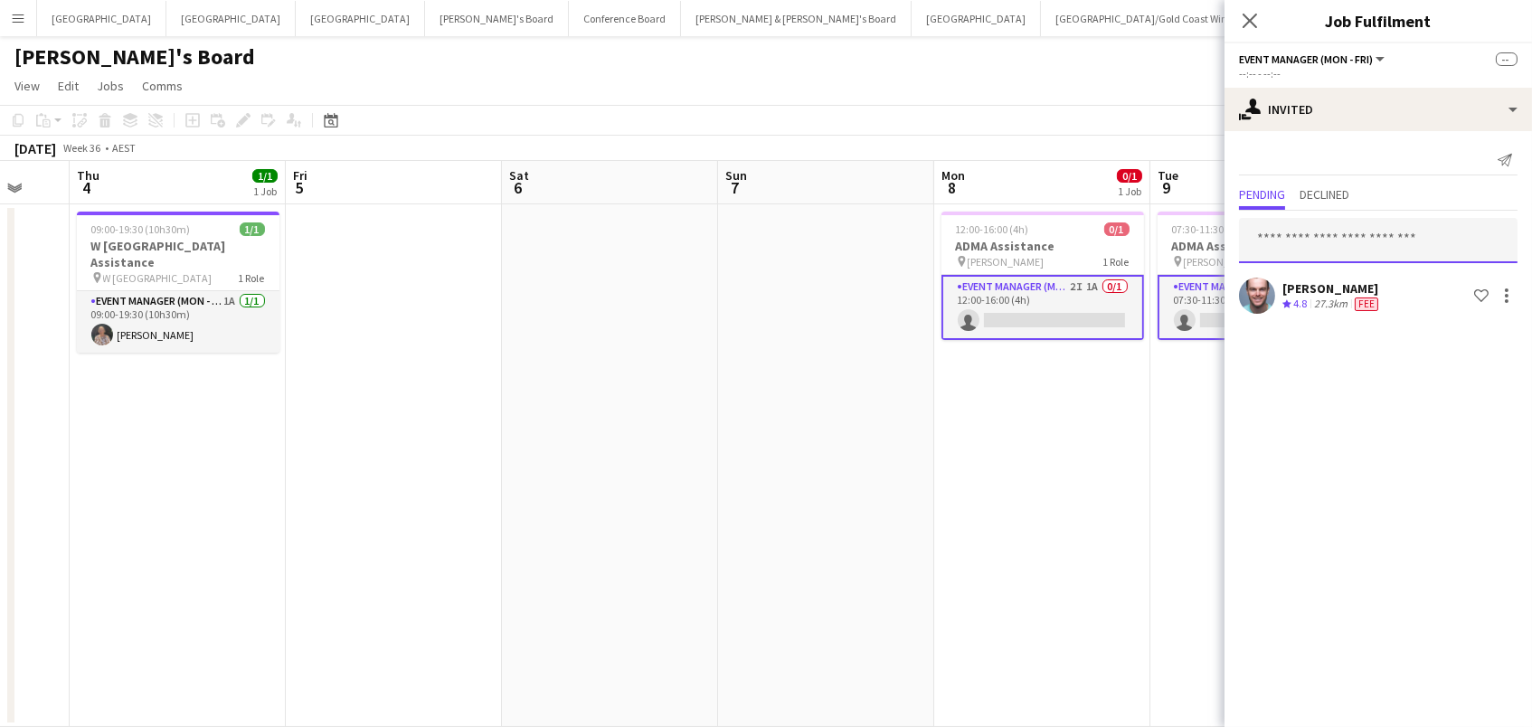
click at [1376, 240] on input "text" at bounding box center [1378, 240] width 278 height 45
type input "*****"
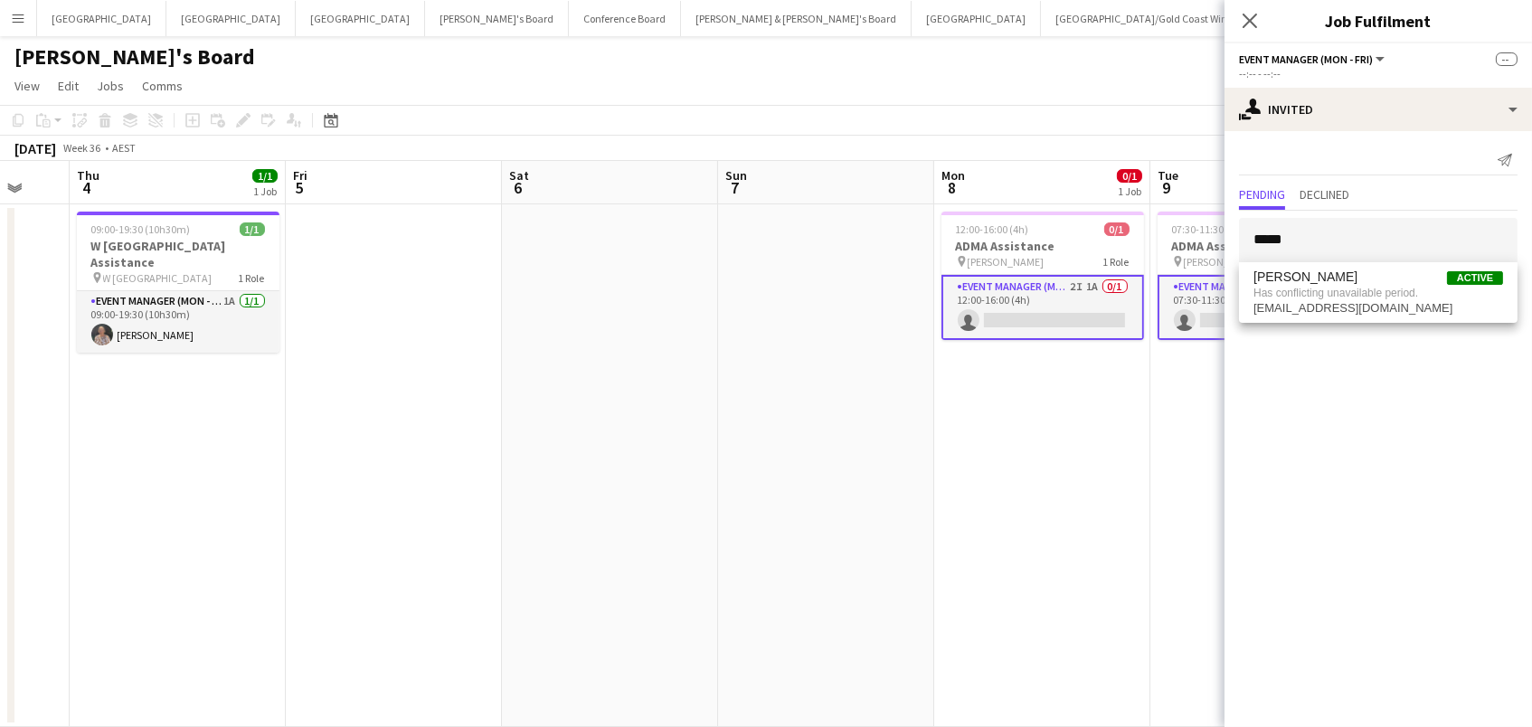
click at [1035, 478] on app-date-cell "12:00-16:00 (4h) 0/1 ADMA Assistance pin [PERSON_NAME] 1 Role Event Manager (Mo…" at bounding box center [1042, 465] width 216 height 523
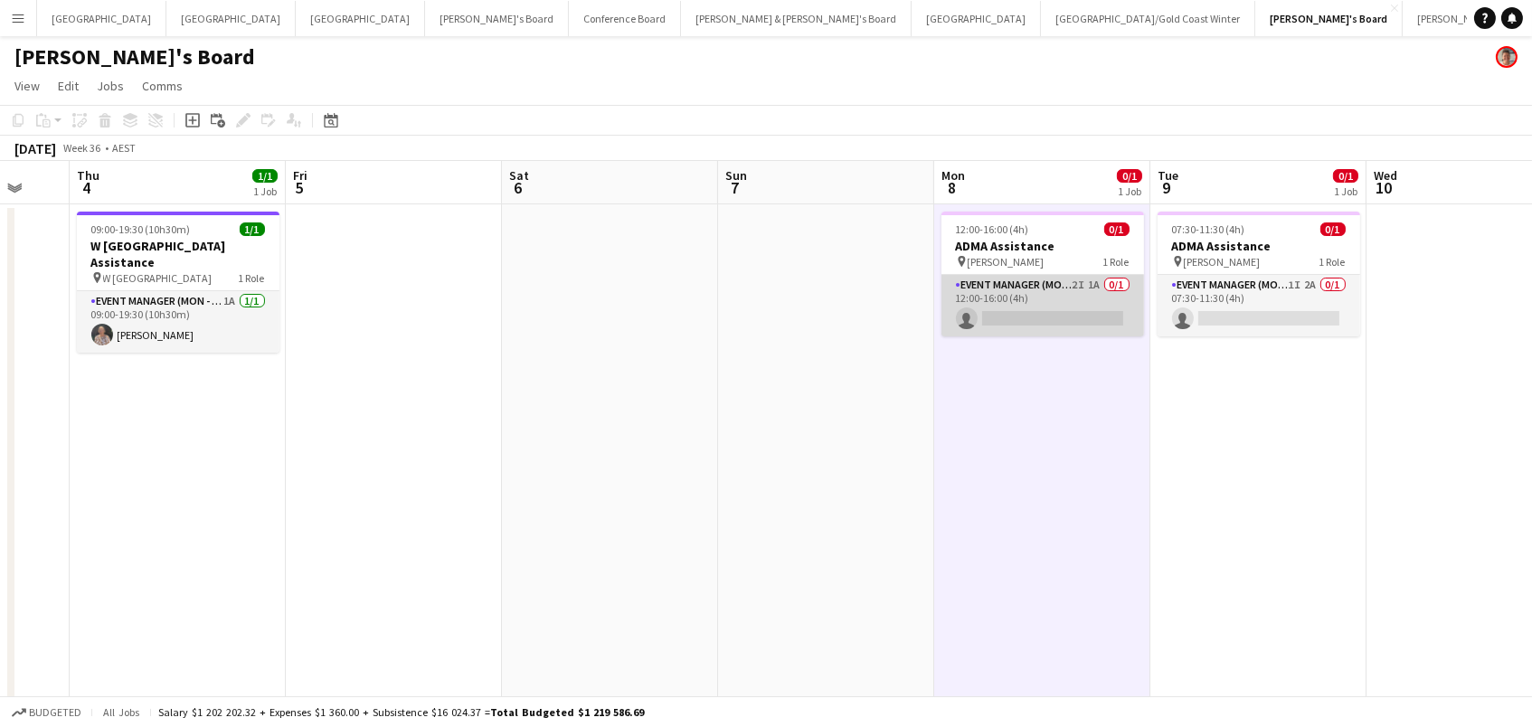
click at [1069, 288] on app-card-role "Event Manager (Mon - Fri) 2I 1A 0/1 12:00-16:00 (4h) single-neutral-actions" at bounding box center [1042, 305] width 203 height 61
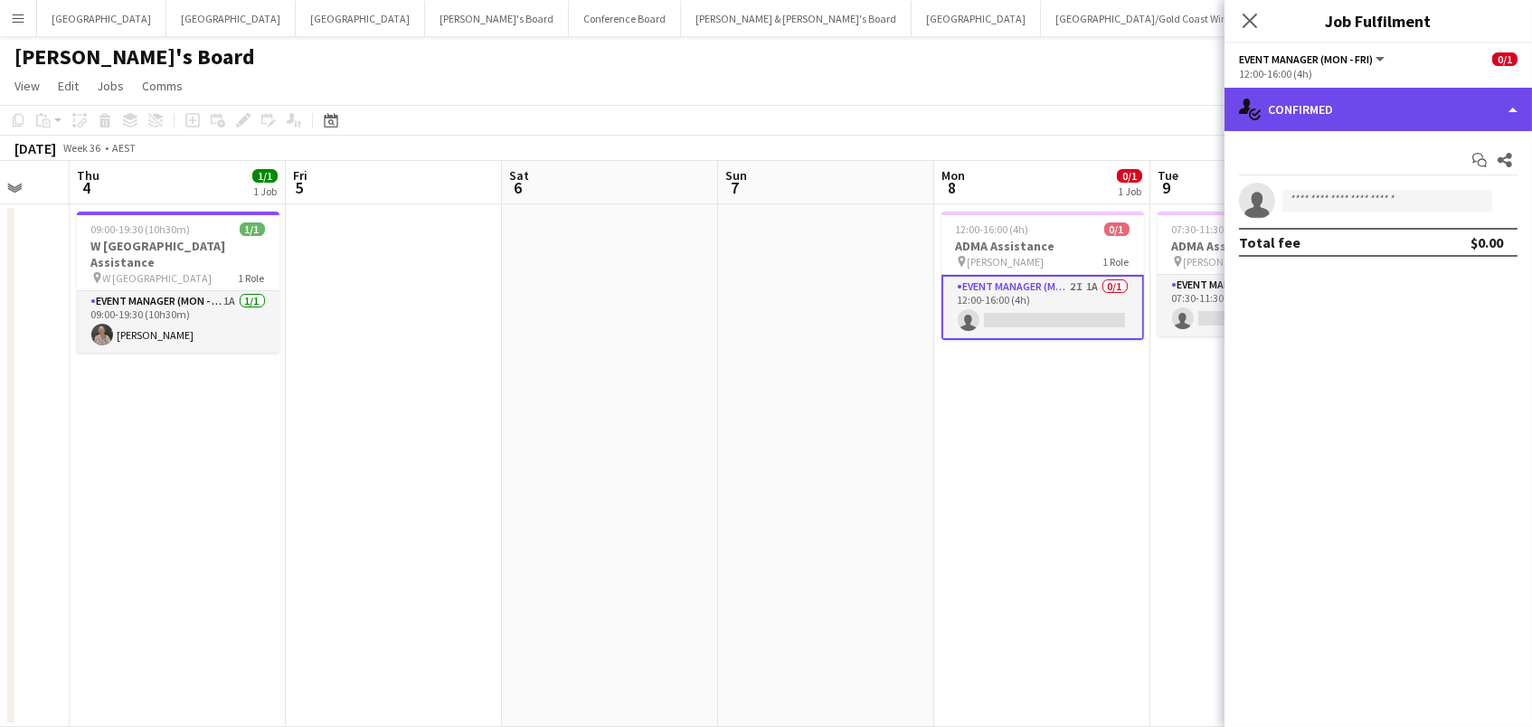
click at [1370, 118] on div "single-neutral-actions-check-2 Confirmed" at bounding box center [1377, 109] width 307 height 43
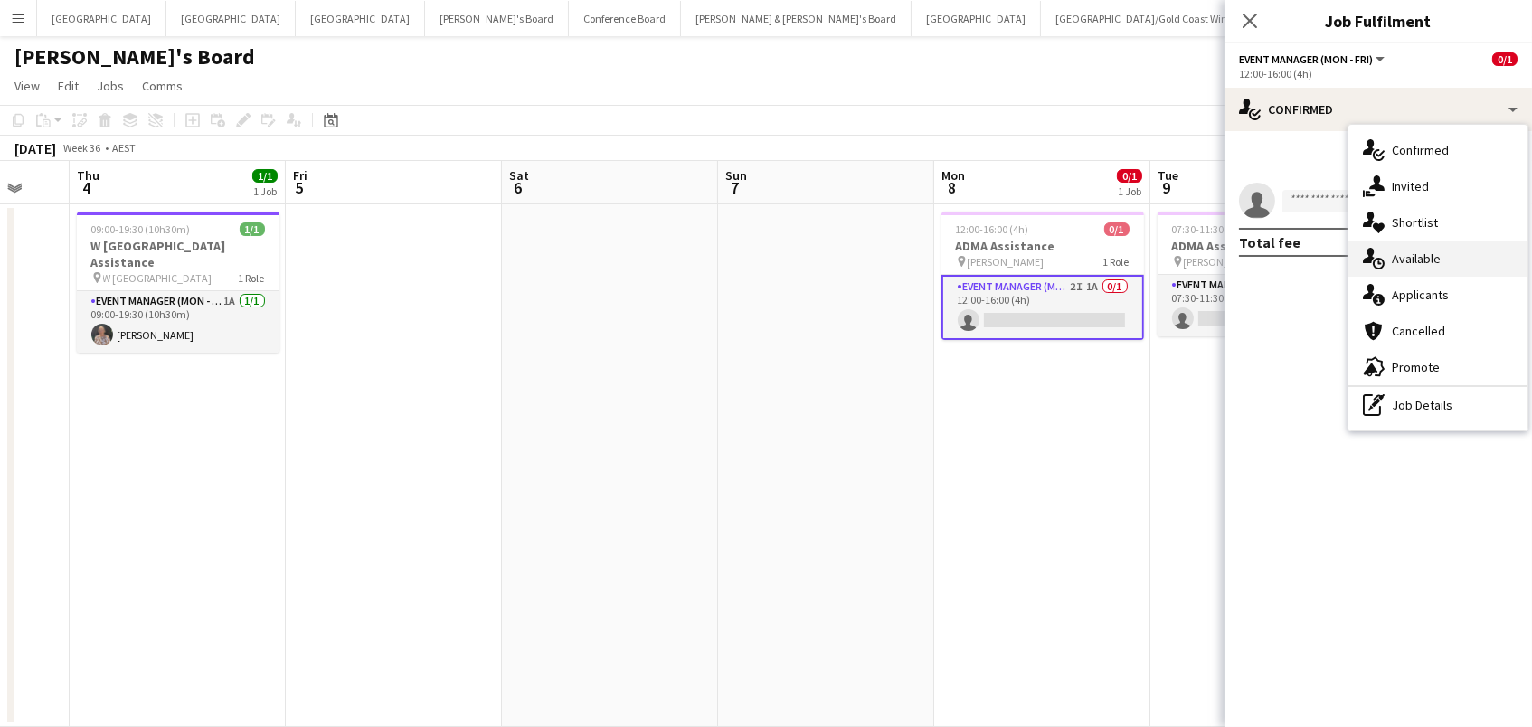
click at [1405, 258] on span "Available" at bounding box center [1416, 258] width 49 height 16
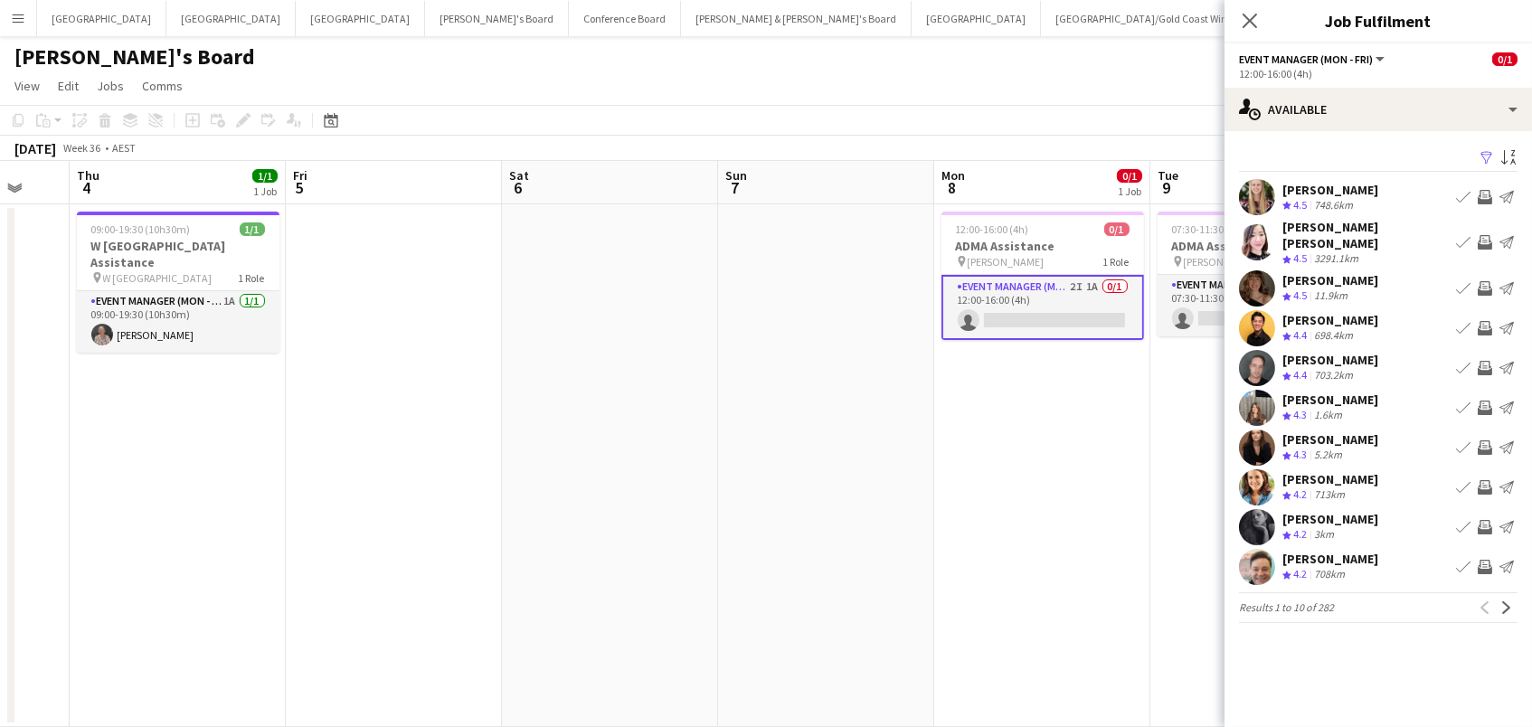
click at [1486, 156] on app-icon "Filter" at bounding box center [1486, 158] width 14 height 17
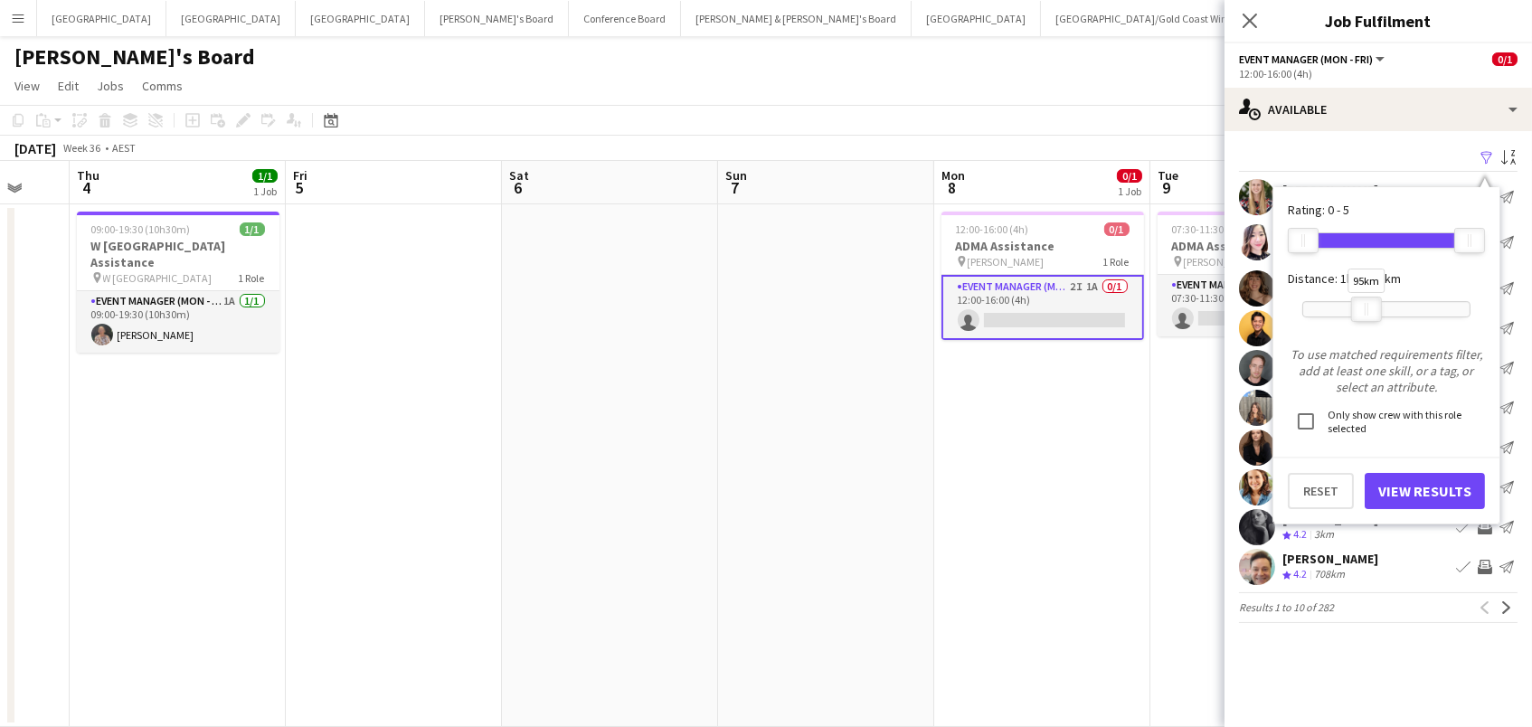
drag, startPoint x: 1457, startPoint y: 309, endPoint x: 1354, endPoint y: 311, distance: 102.2
click at [1354, 311] on div at bounding box center [1366, 309] width 29 height 24
click at [1392, 487] on button "View Results" at bounding box center [1424, 491] width 120 height 36
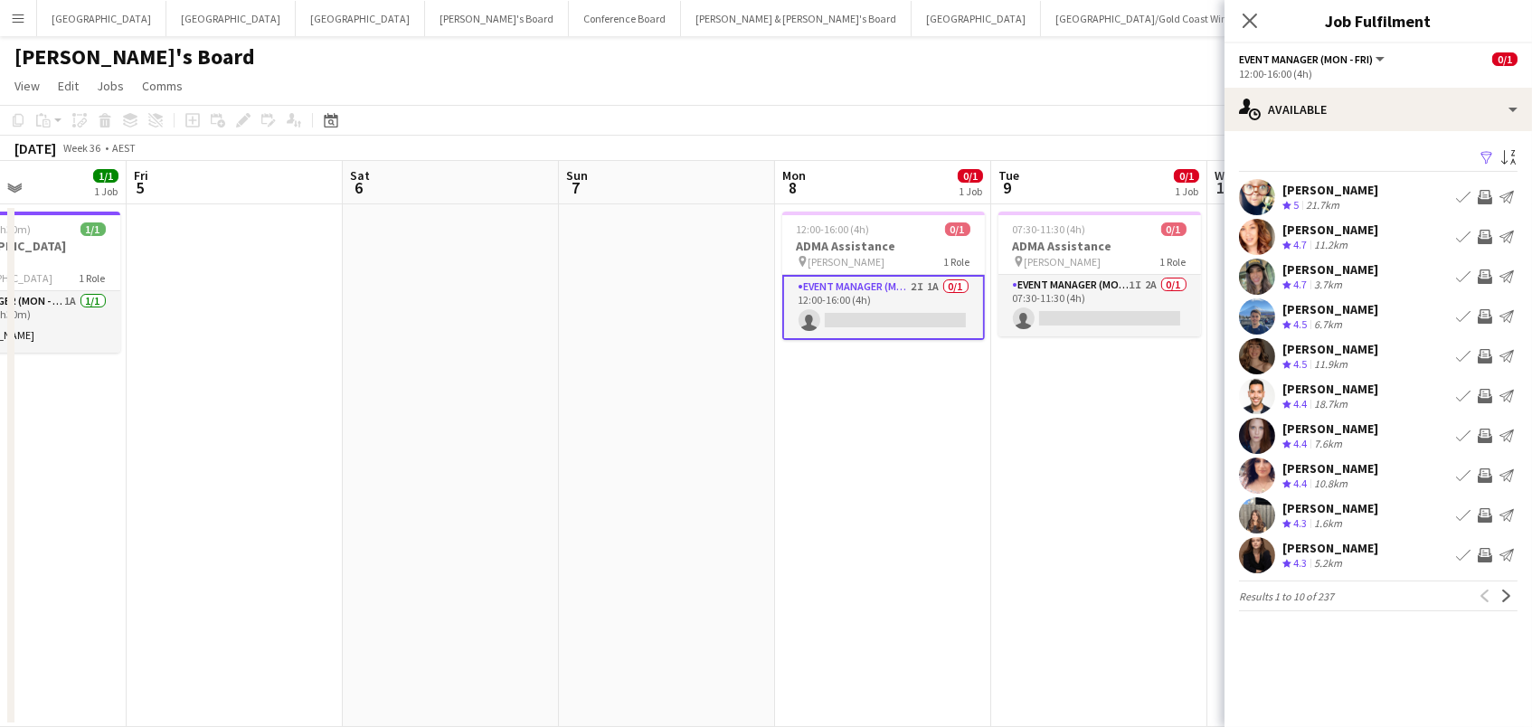
scroll to position [0, 781]
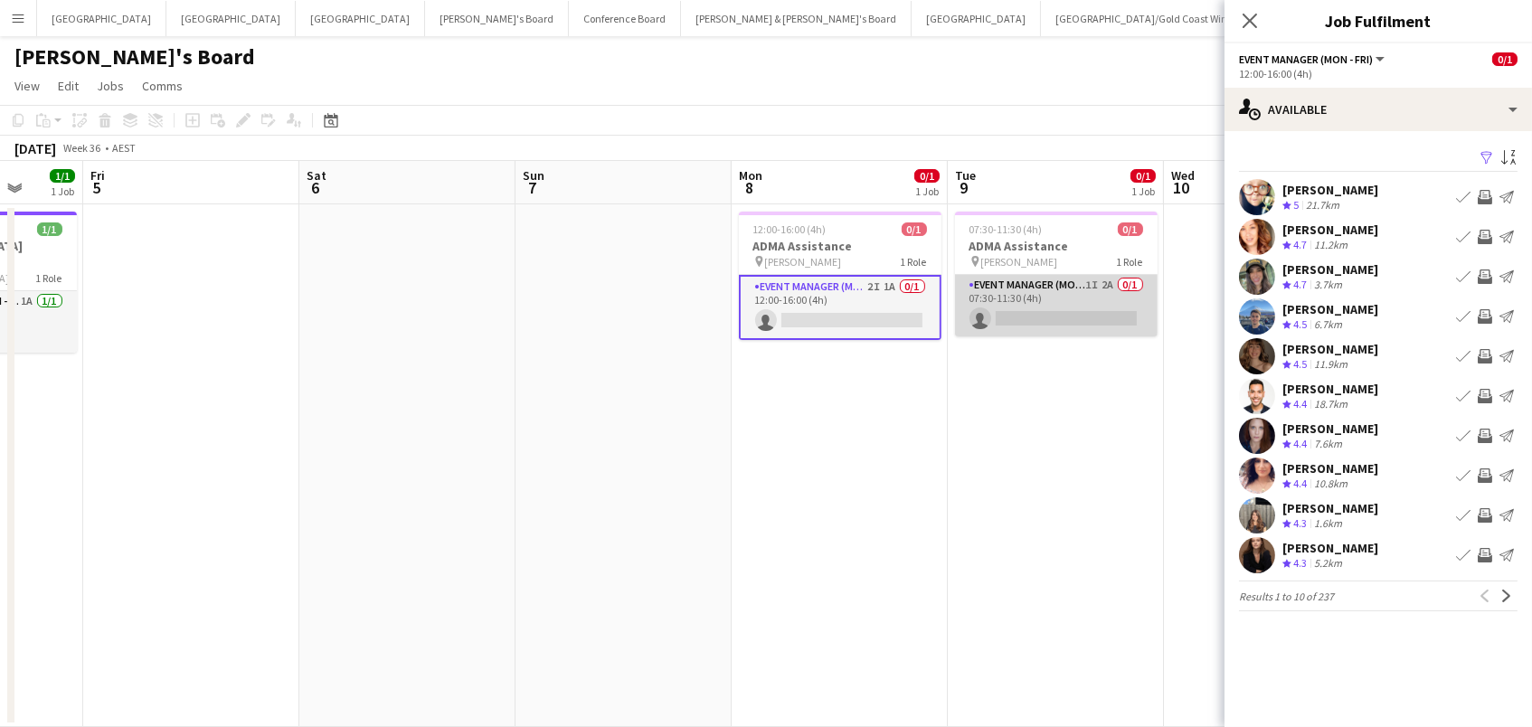
click at [1002, 315] on app-card-role "Event Manager (Mon - Fri) 1I 2A 0/1 07:30-11:30 (4h) single-neutral-actions" at bounding box center [1056, 305] width 203 height 61
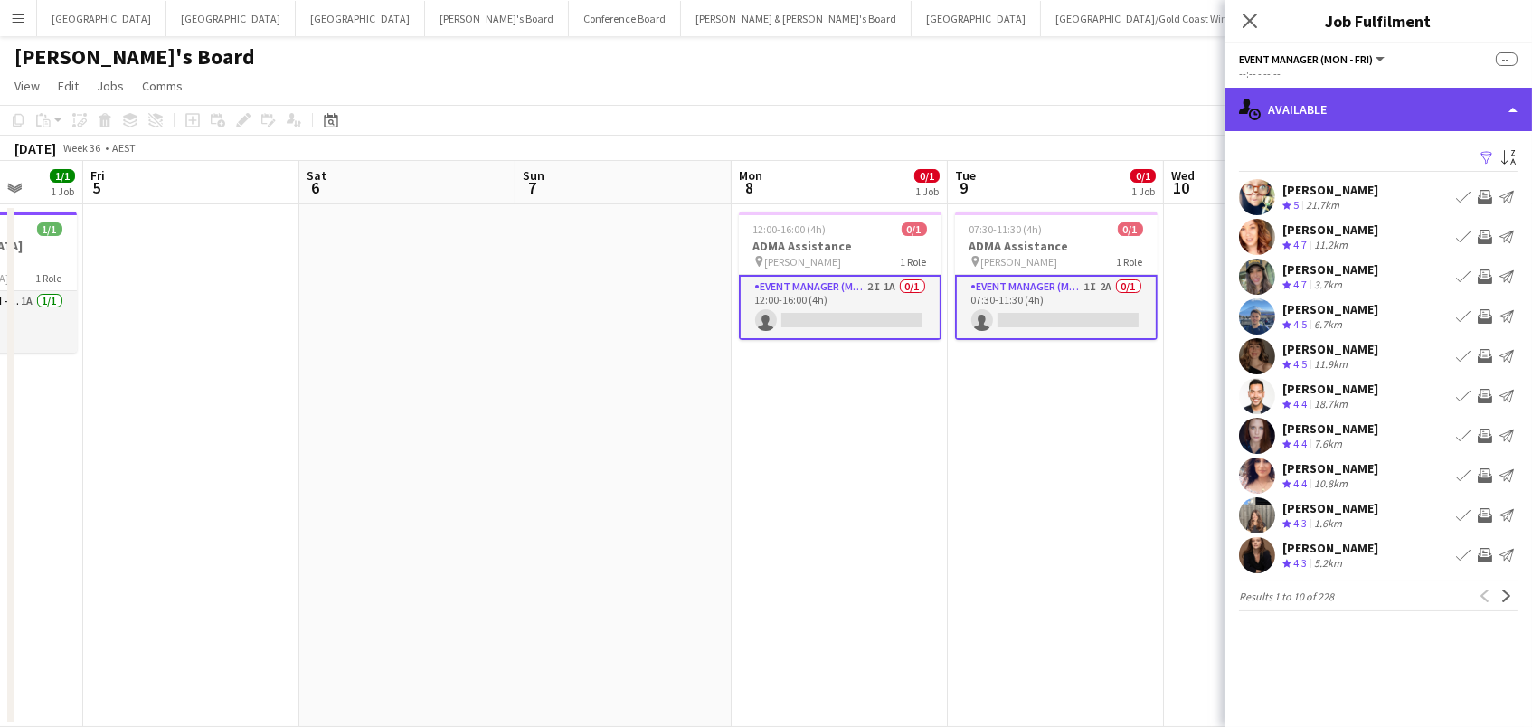
click at [1375, 101] on div "single-neutral-actions-upload Available" at bounding box center [1377, 109] width 307 height 43
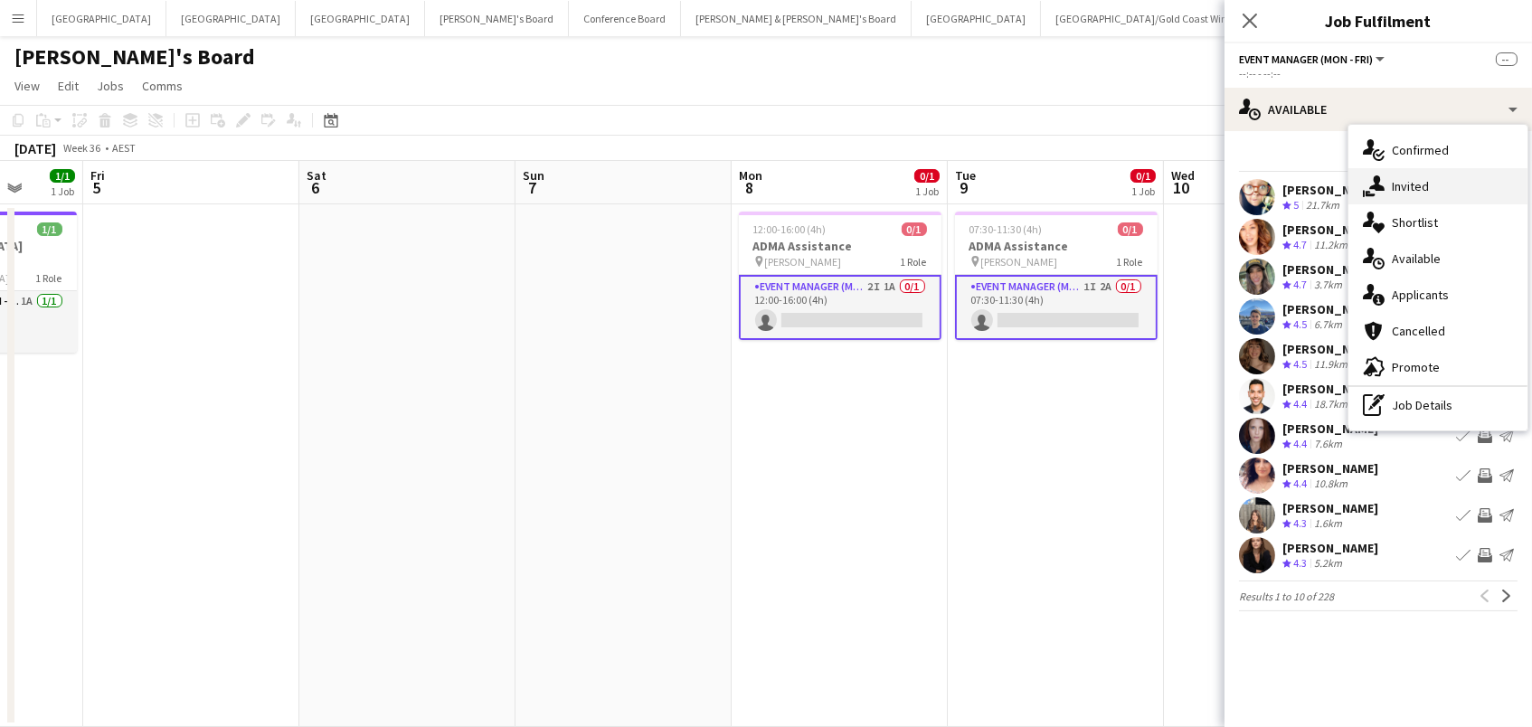
click at [1402, 175] on div "single-neutral-actions-share-1 Invited" at bounding box center [1437, 186] width 179 height 36
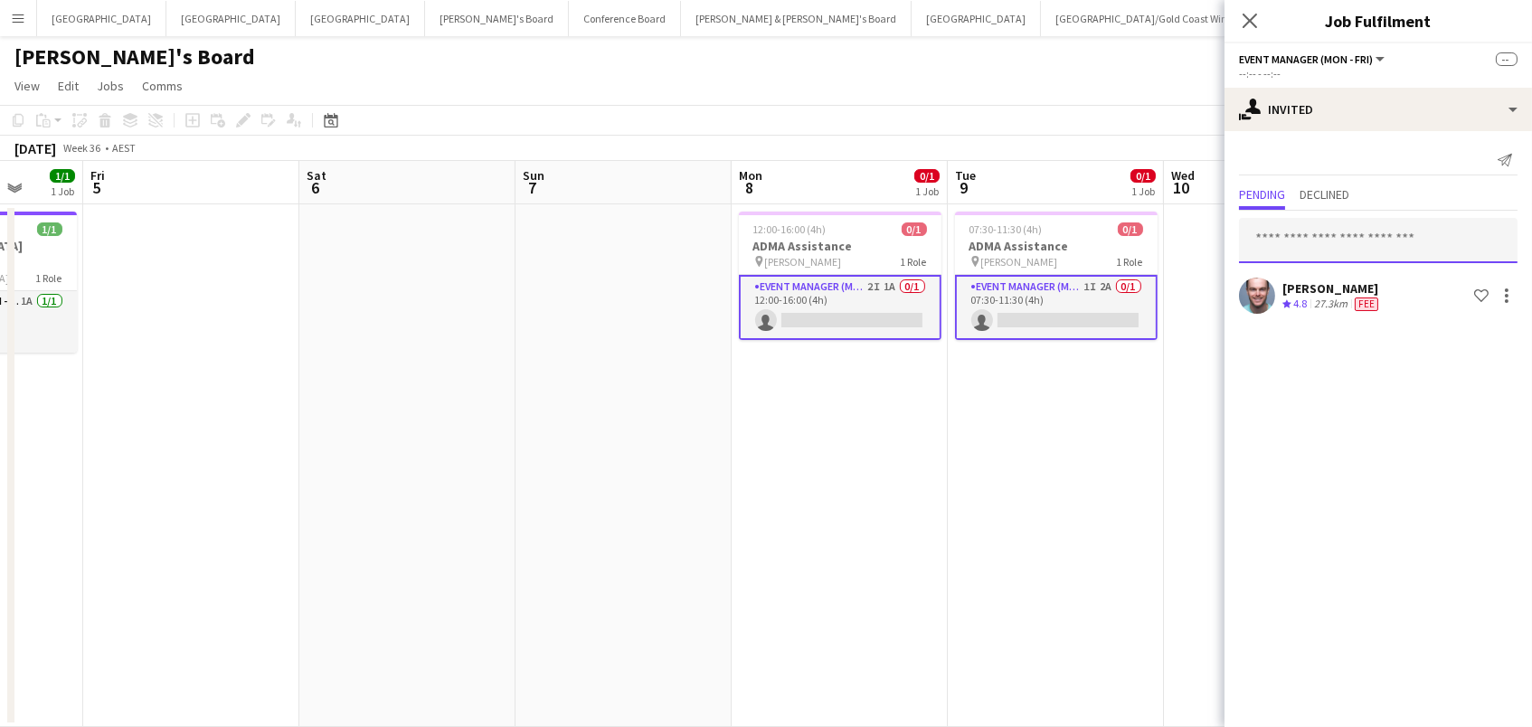
click at [1292, 238] on input "text" at bounding box center [1378, 240] width 278 height 45
type input "***"
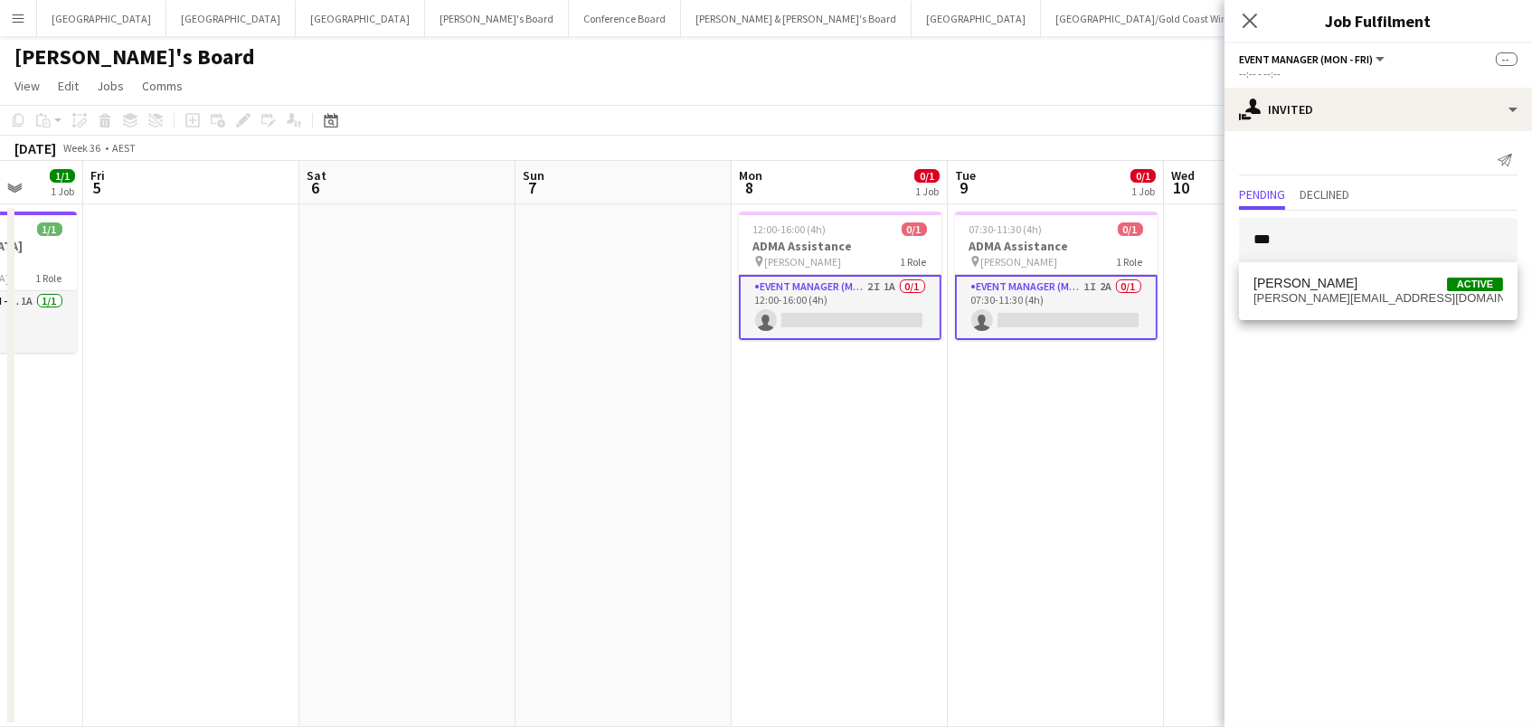
click at [1288, 278] on span "Mel Goh" at bounding box center [1305, 283] width 104 height 15
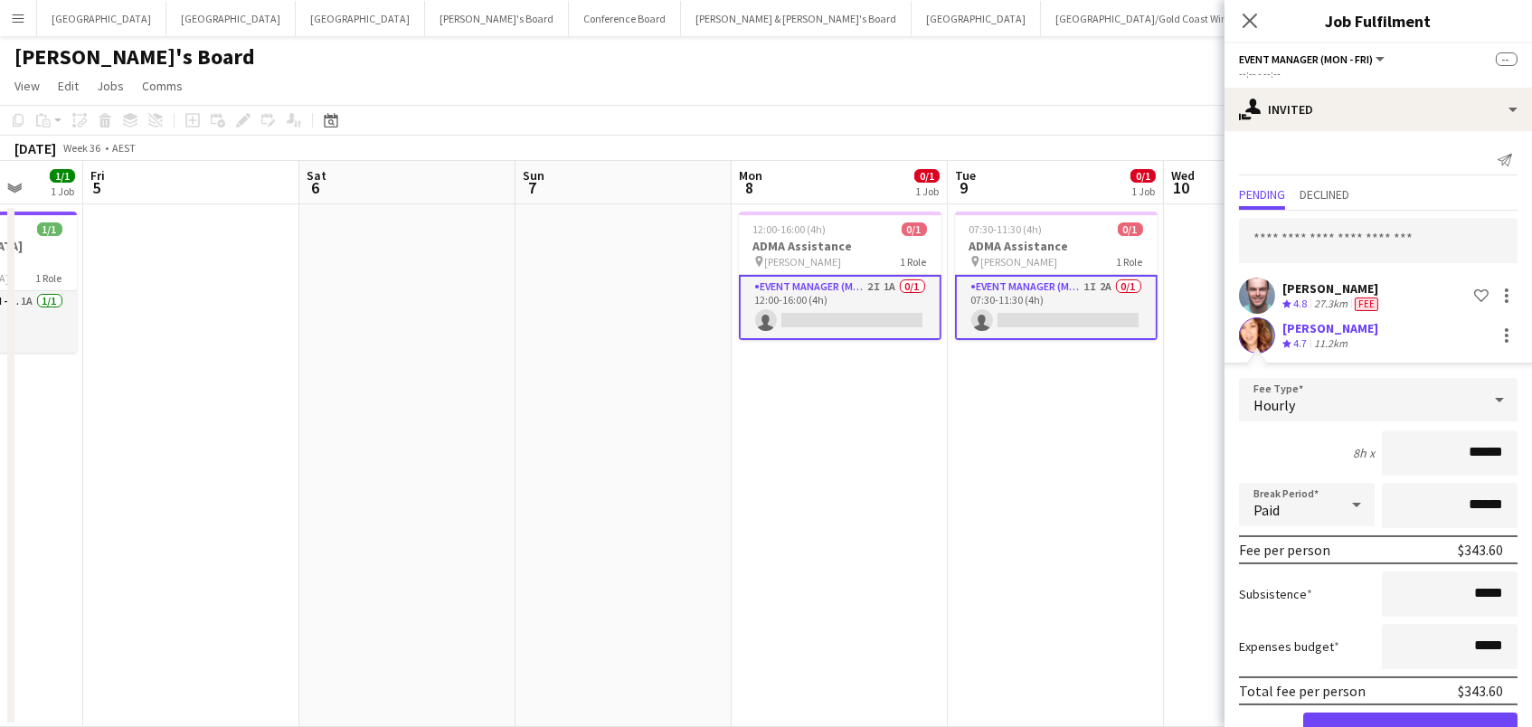
click at [1410, 726] on button "Confirm" at bounding box center [1410, 731] width 214 height 36
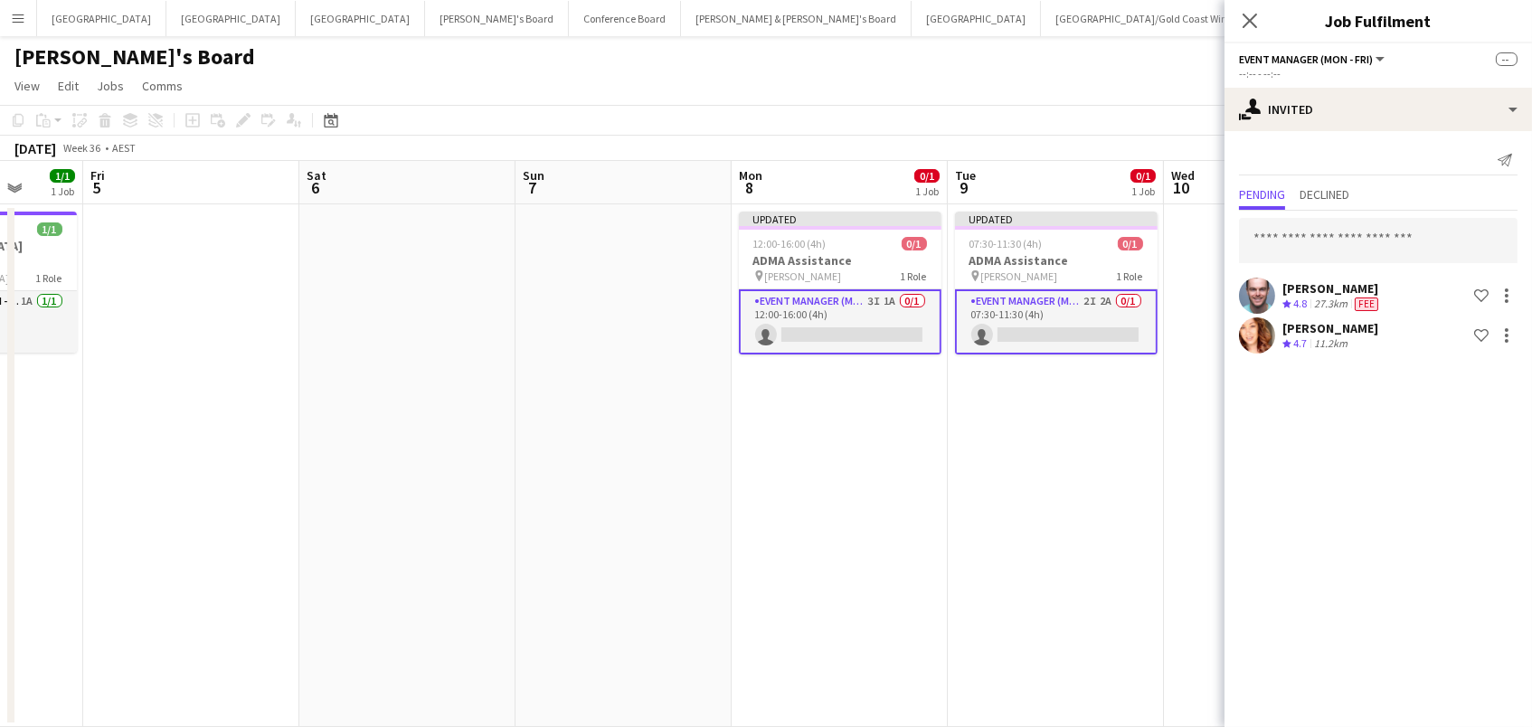
click at [1118, 100] on app-page-menu "View Day view expanded Day view collapsed Month view Date picker Jump to today …" at bounding box center [766, 88] width 1532 height 34
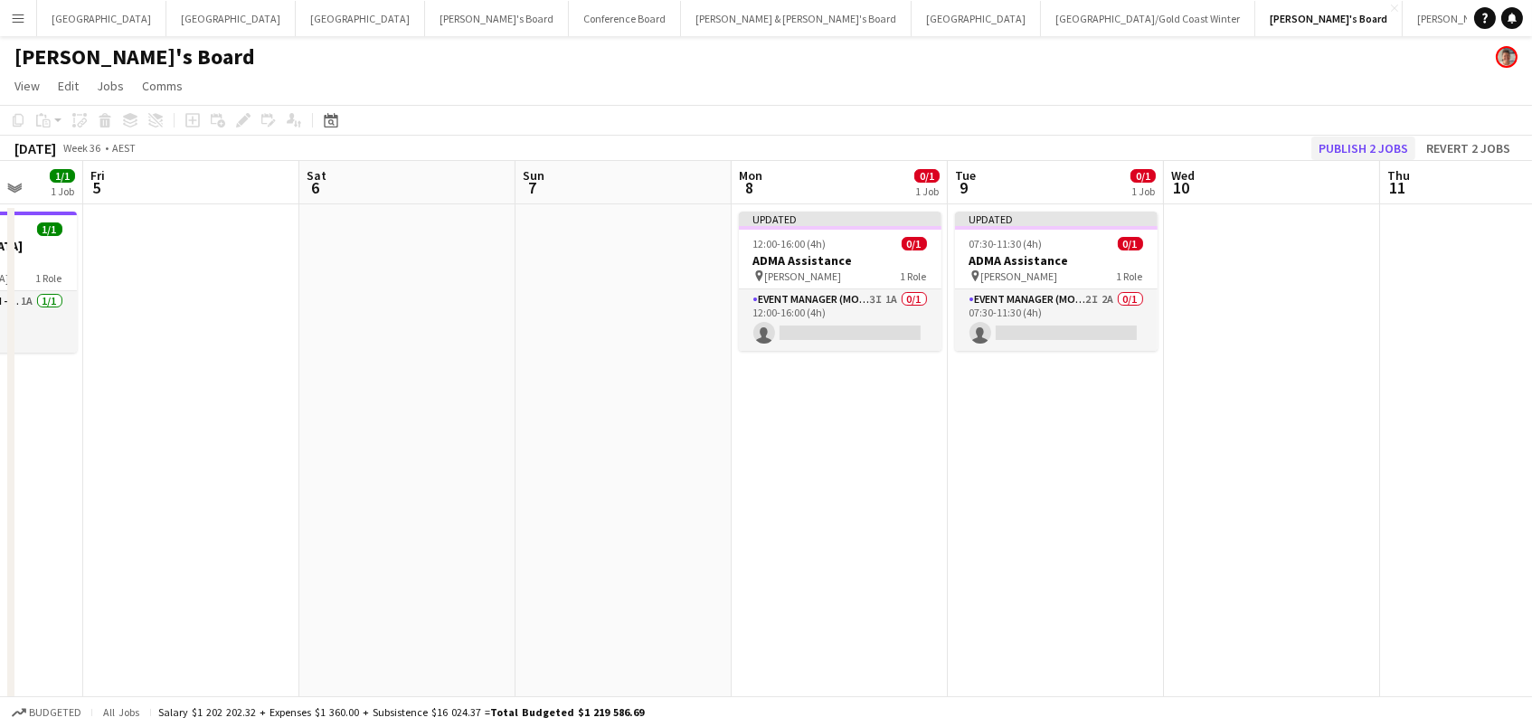
click at [1354, 140] on button "Publish 2 jobs" at bounding box center [1363, 149] width 104 height 24
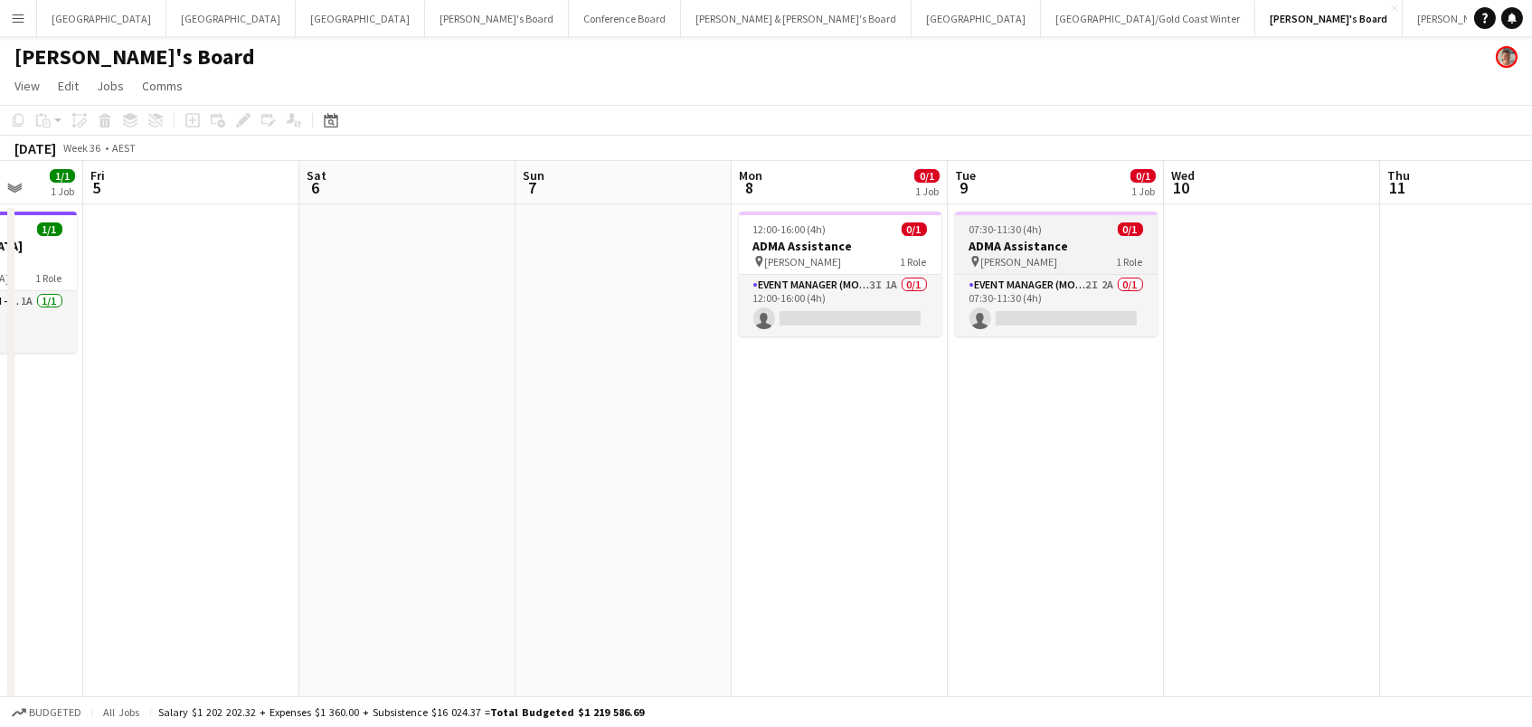
click at [1101, 243] on h3 "ADMA Assistance" at bounding box center [1056, 246] width 203 height 16
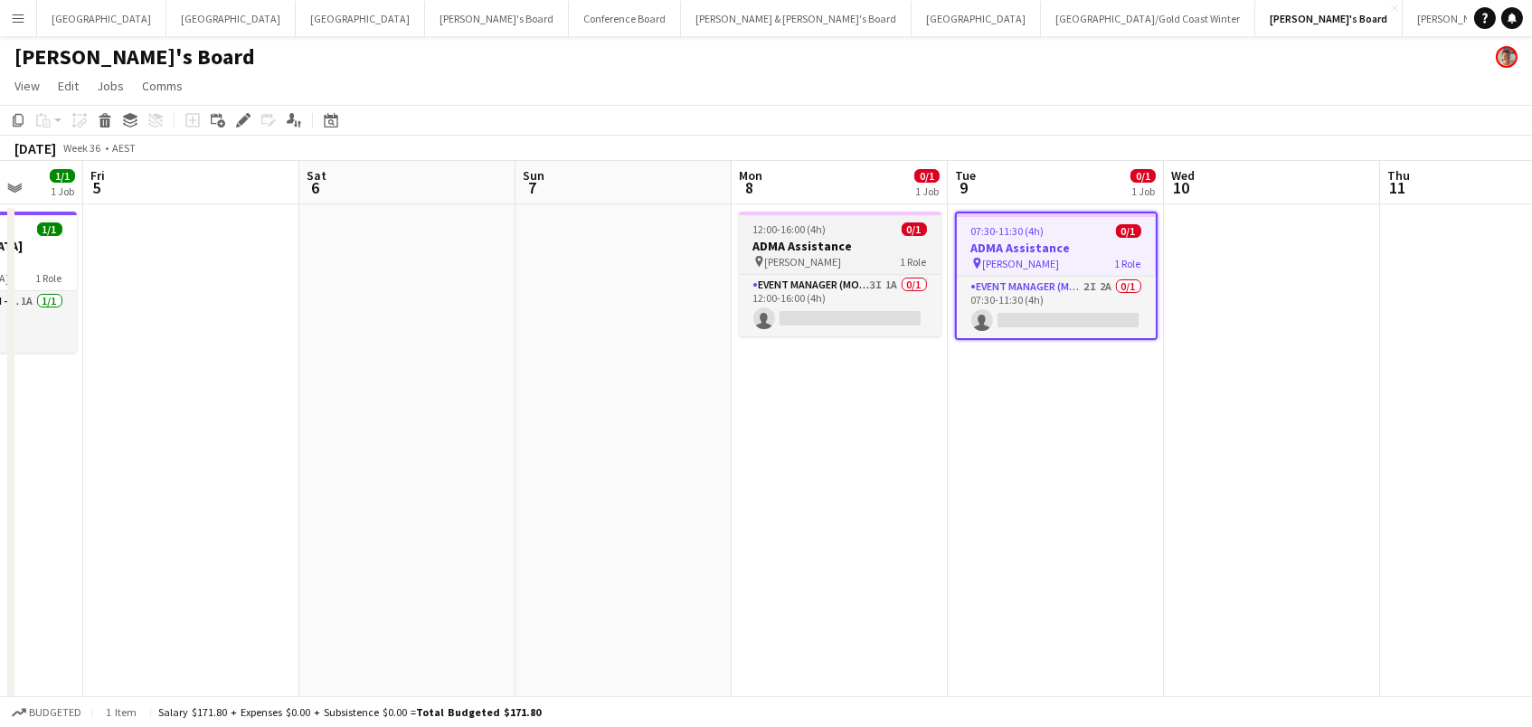
click at [874, 248] on h3 "ADMA Assistance" at bounding box center [840, 246] width 203 height 16
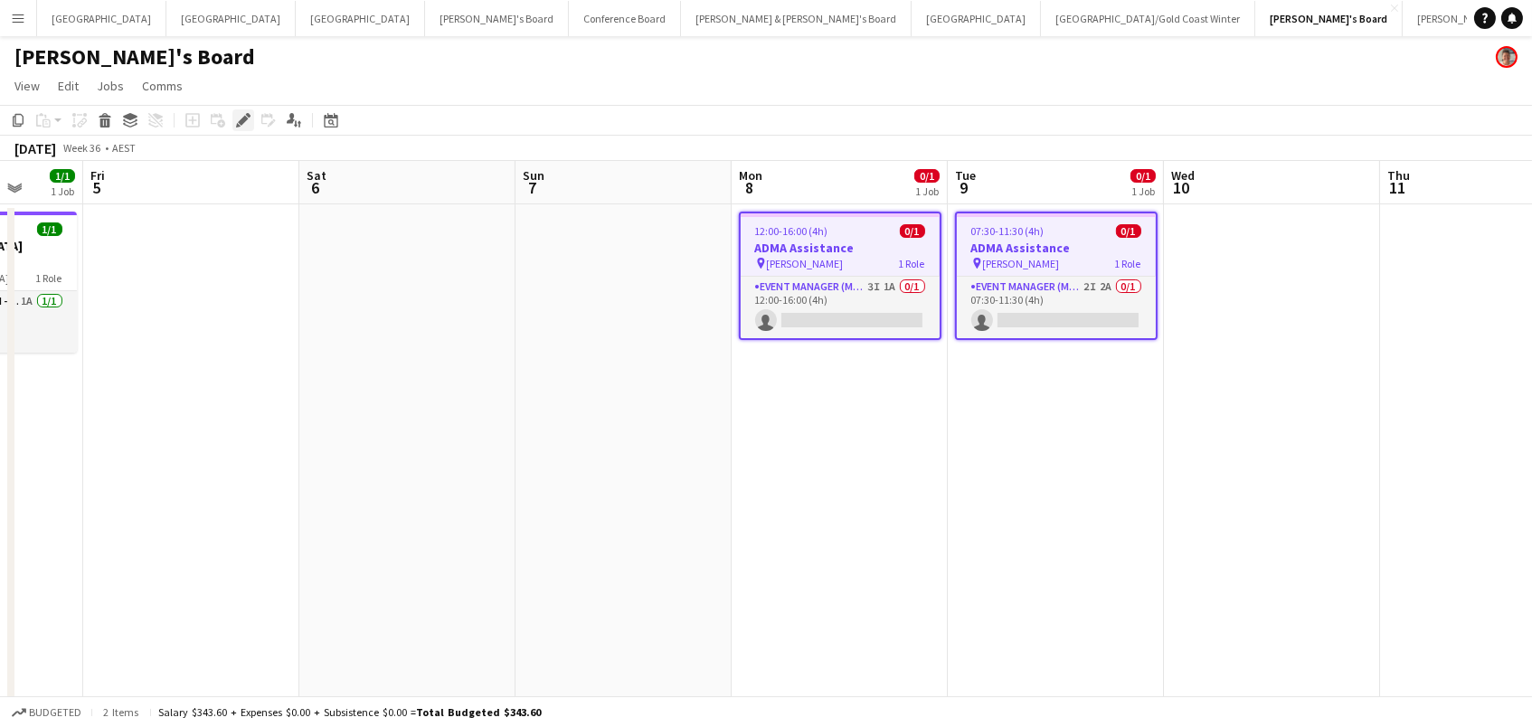
click at [236, 118] on icon "Edit" at bounding box center [243, 120] width 14 height 14
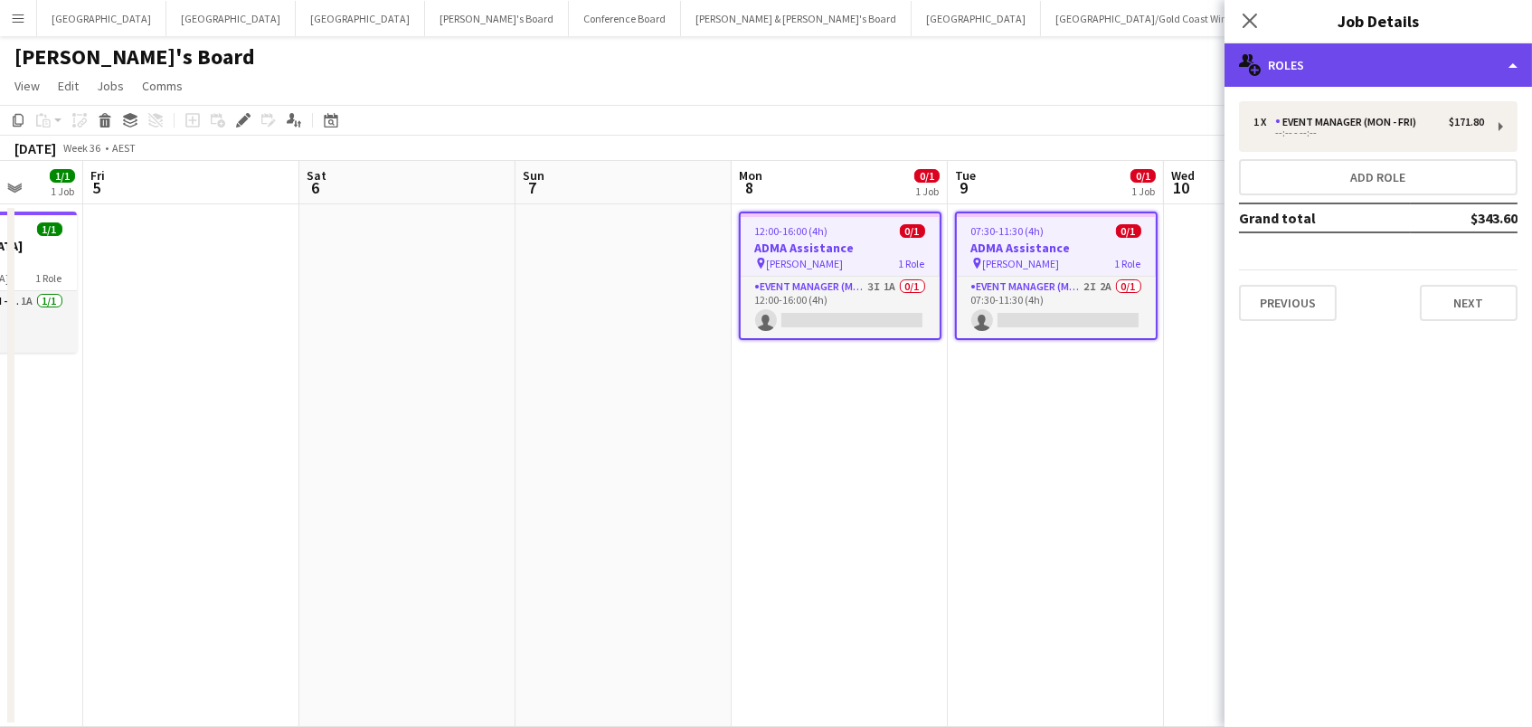
click at [1299, 51] on div "multiple-users-add Roles" at bounding box center [1377, 64] width 307 height 43
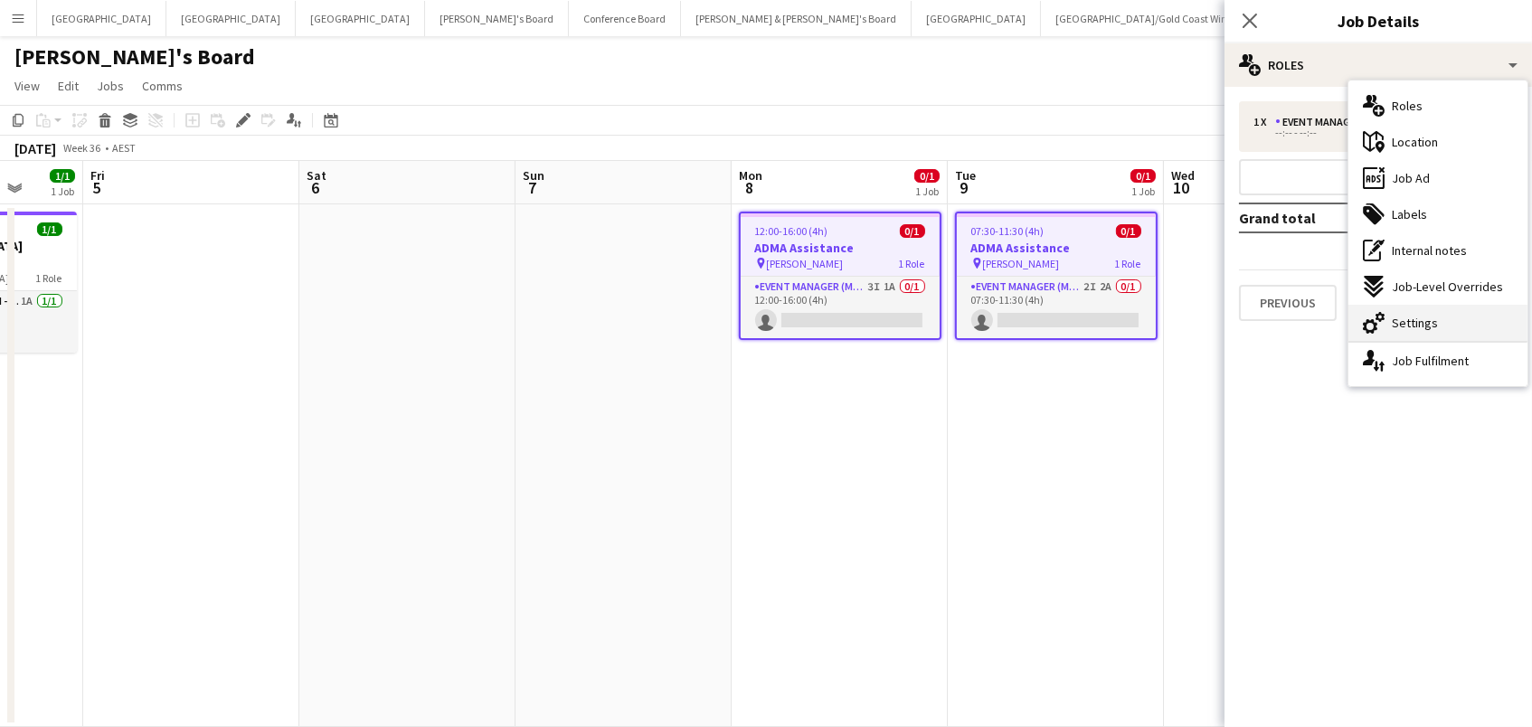
click at [1446, 317] on div "cog-double-3 Settings" at bounding box center [1437, 323] width 179 height 36
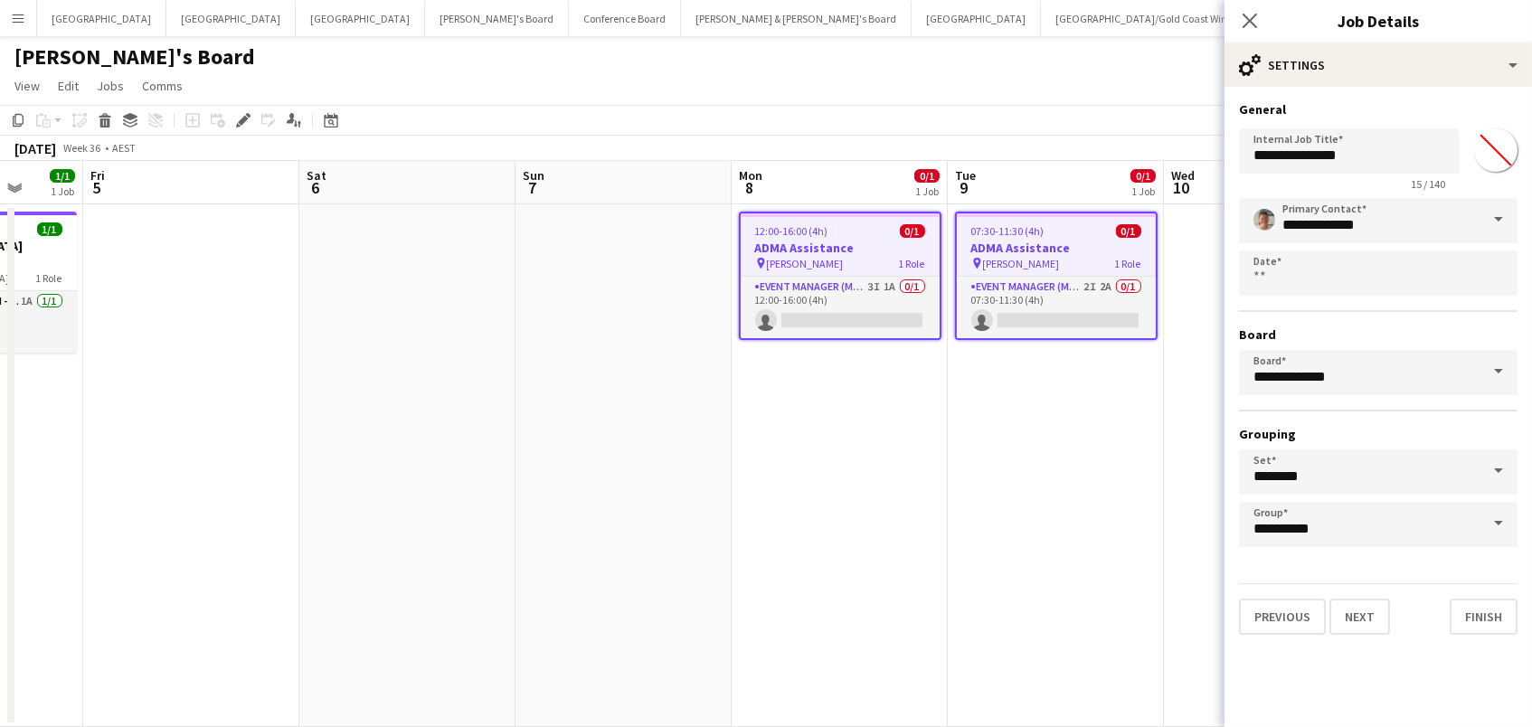
click at [1490, 154] on input "*******" at bounding box center [1495, 150] width 65 height 65
type input "*******"
click at [986, 467] on app-date-cell "07:30-11:30 (4h) 0/1 ADMA Assistance pin Sofitel Wentworth 1 Role Event Manager…" at bounding box center [1056, 465] width 216 height 523
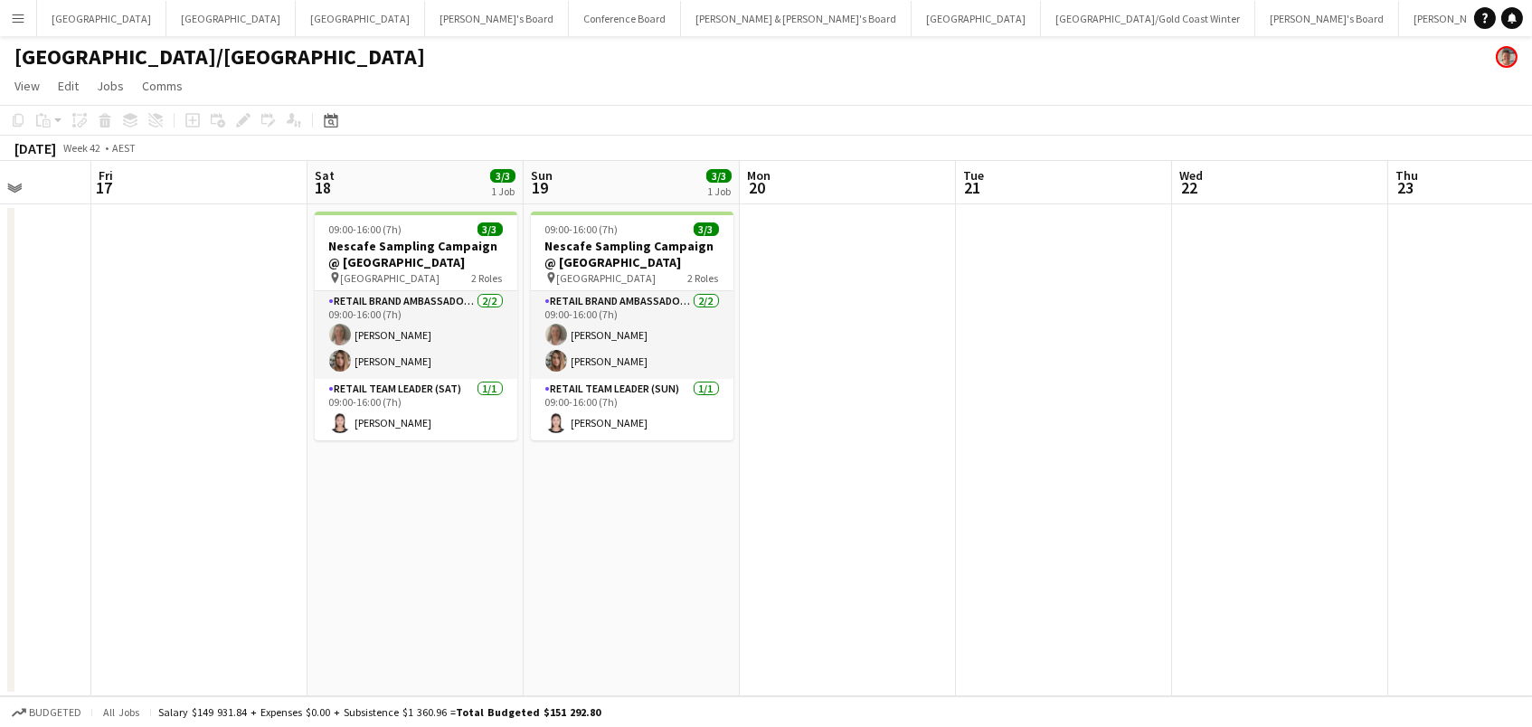
scroll to position [0, 521]
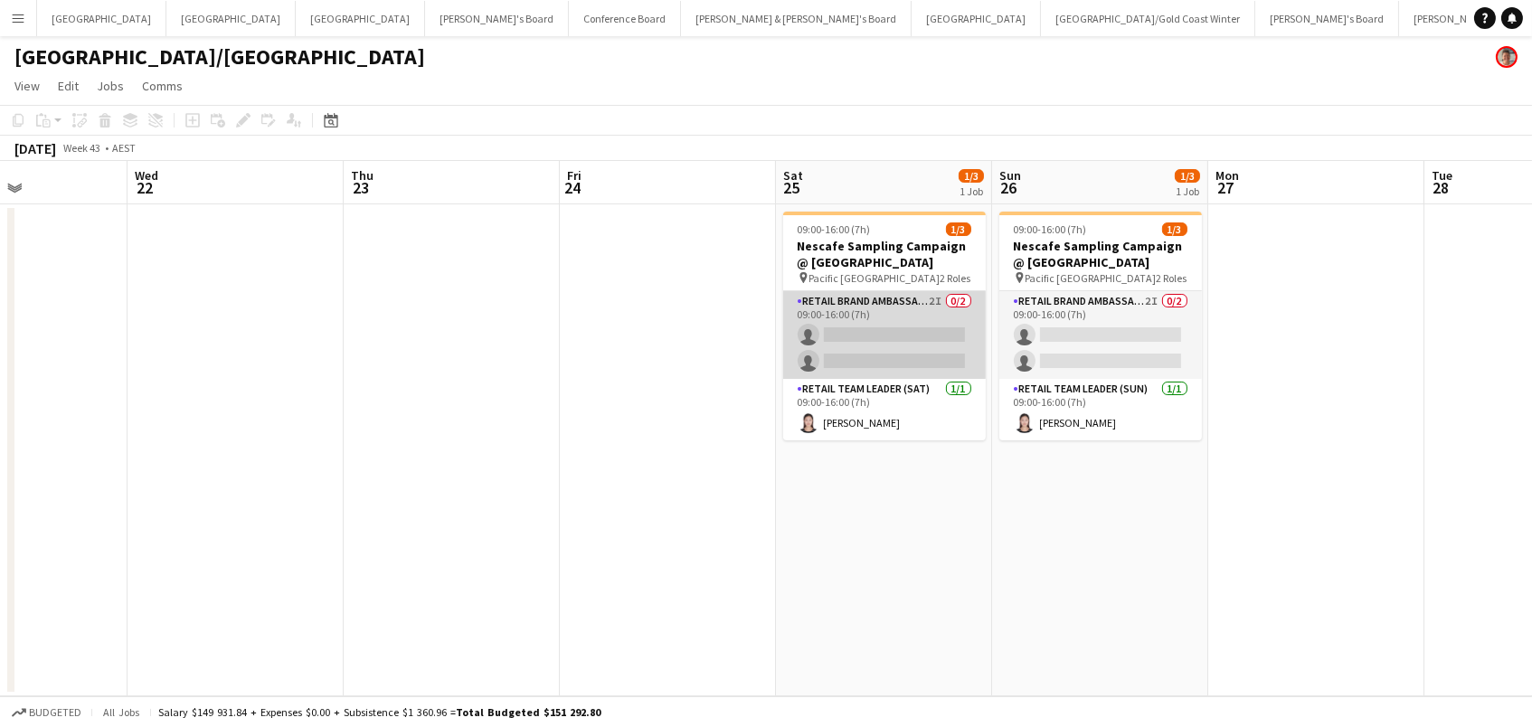
click at [858, 324] on app-card-role "RETAIL Brand Ambassador (Saturday) 2I 0/2 09:00-16:00 (7h) single-neutral-actio…" at bounding box center [884, 335] width 203 height 88
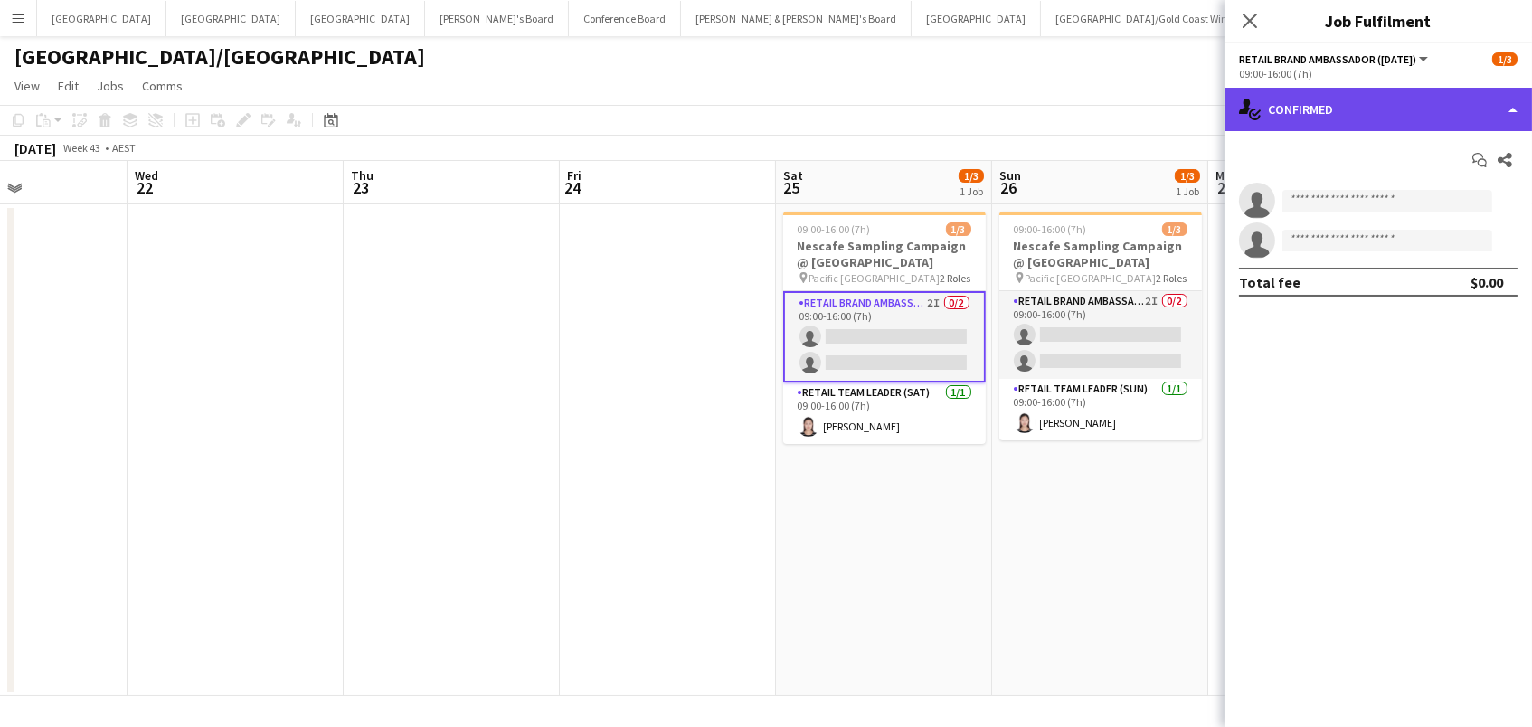
click at [1473, 110] on div "single-neutral-actions-check-2 Confirmed" at bounding box center [1377, 109] width 307 height 43
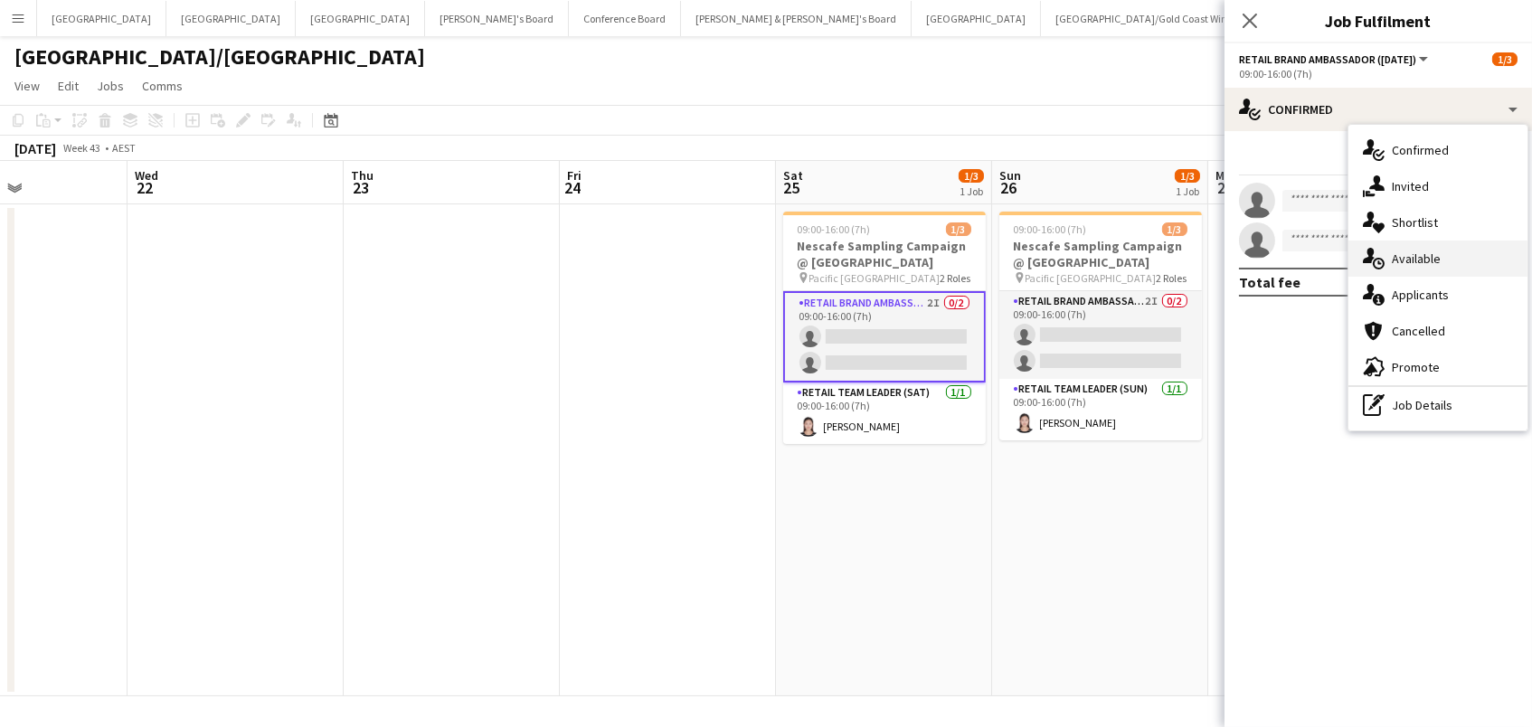
click at [1450, 261] on div "single-neutral-actions-upload Available" at bounding box center [1437, 259] width 179 height 36
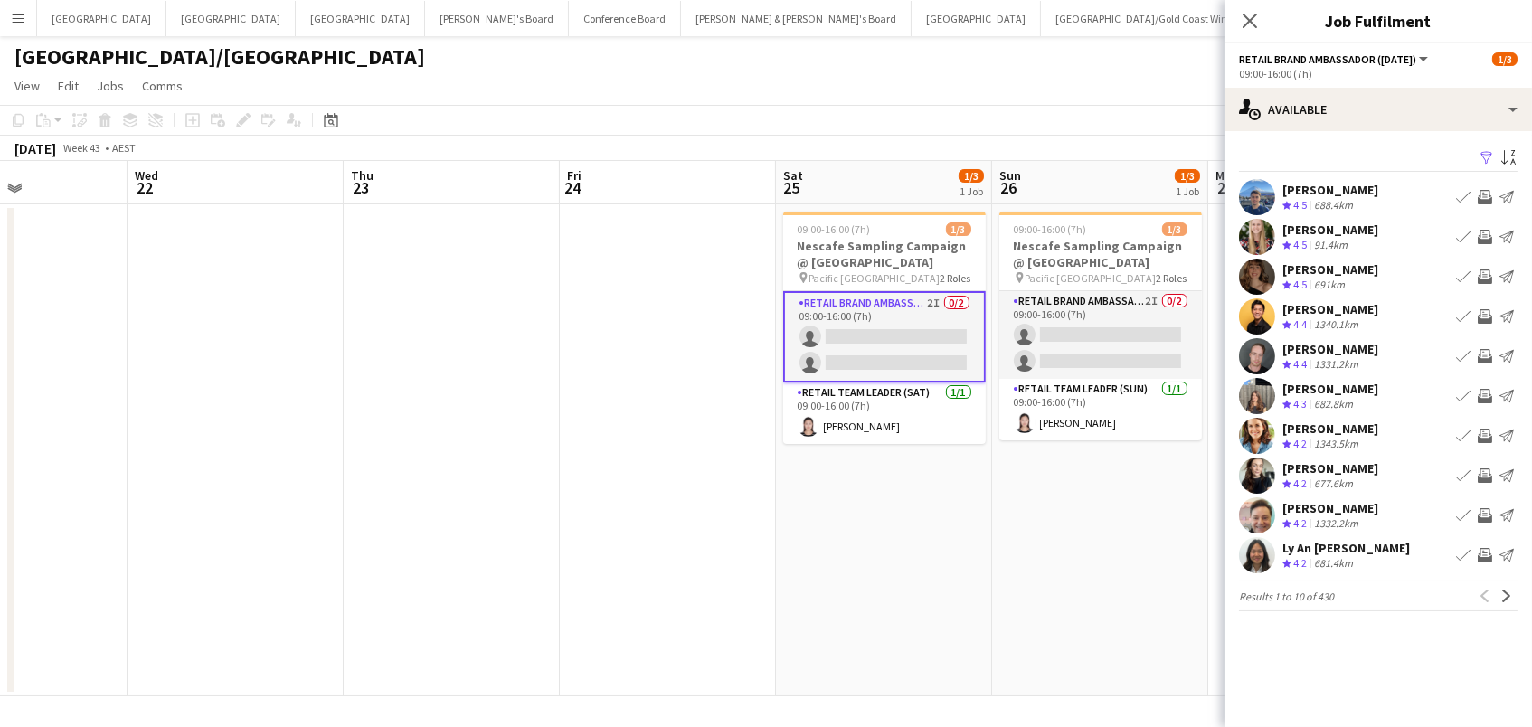
click at [1487, 154] on app-icon "Filter" at bounding box center [1486, 158] width 14 height 17
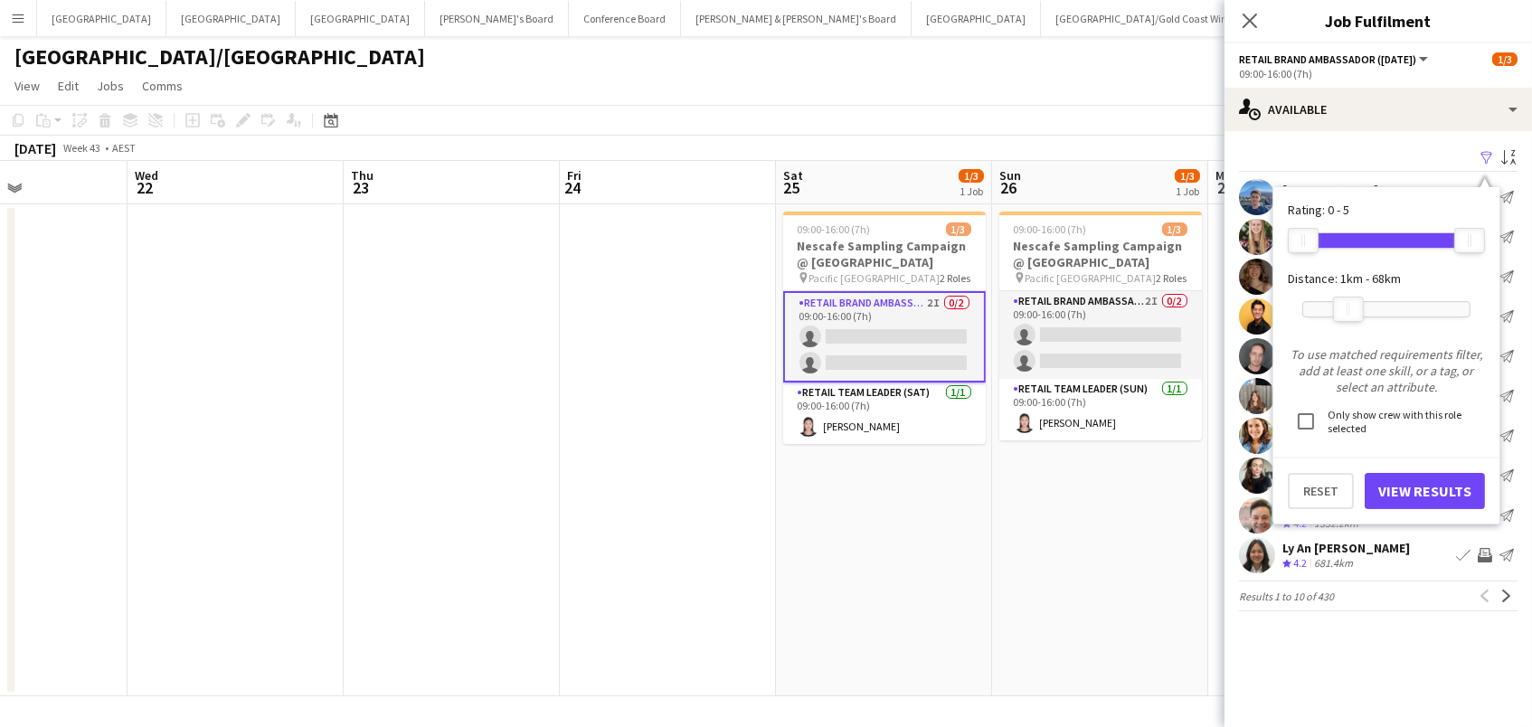
click at [1348, 305] on div at bounding box center [1386, 309] width 166 height 14
click at [1377, 473] on button "View Results" at bounding box center [1424, 491] width 120 height 36
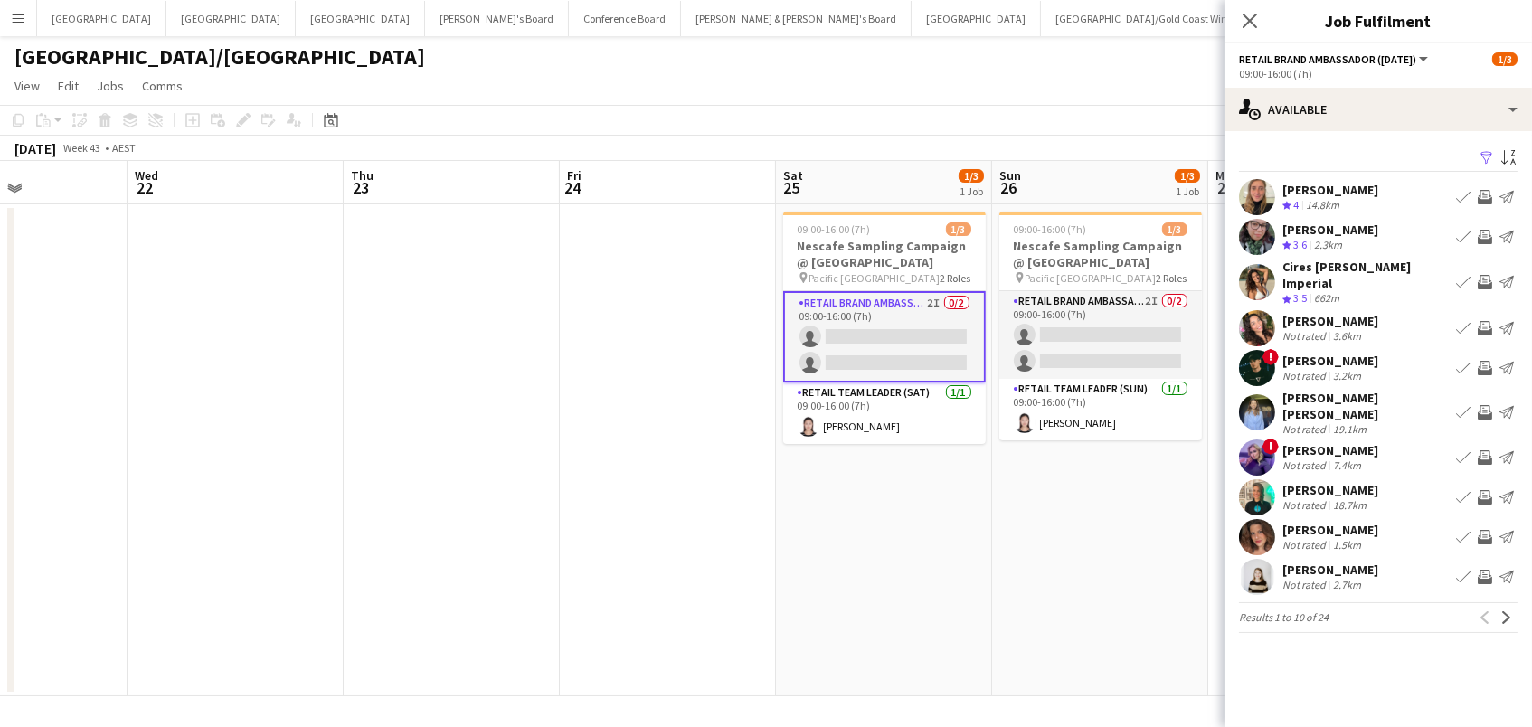
click at [1337, 188] on div "Leticia Schwab" at bounding box center [1330, 190] width 96 height 16
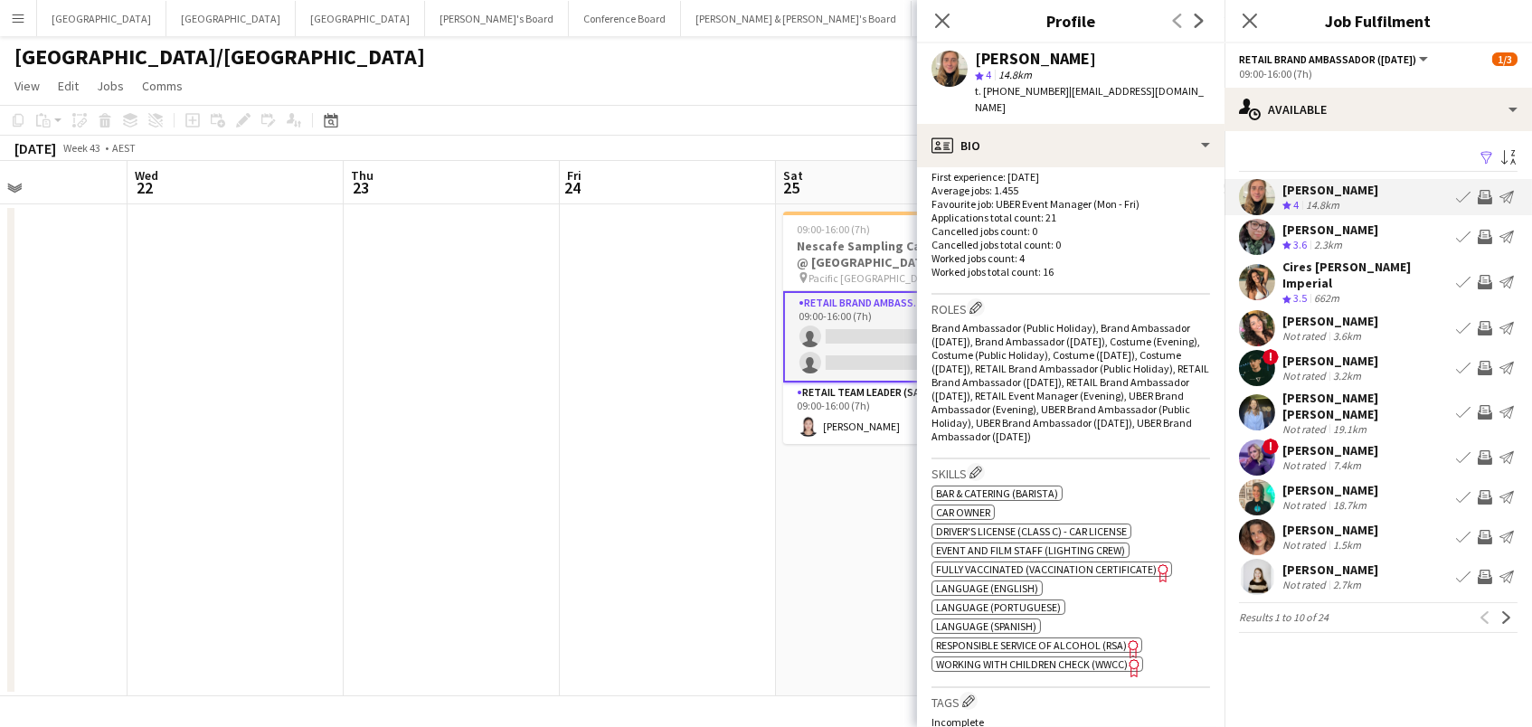
scroll to position [543, 0]
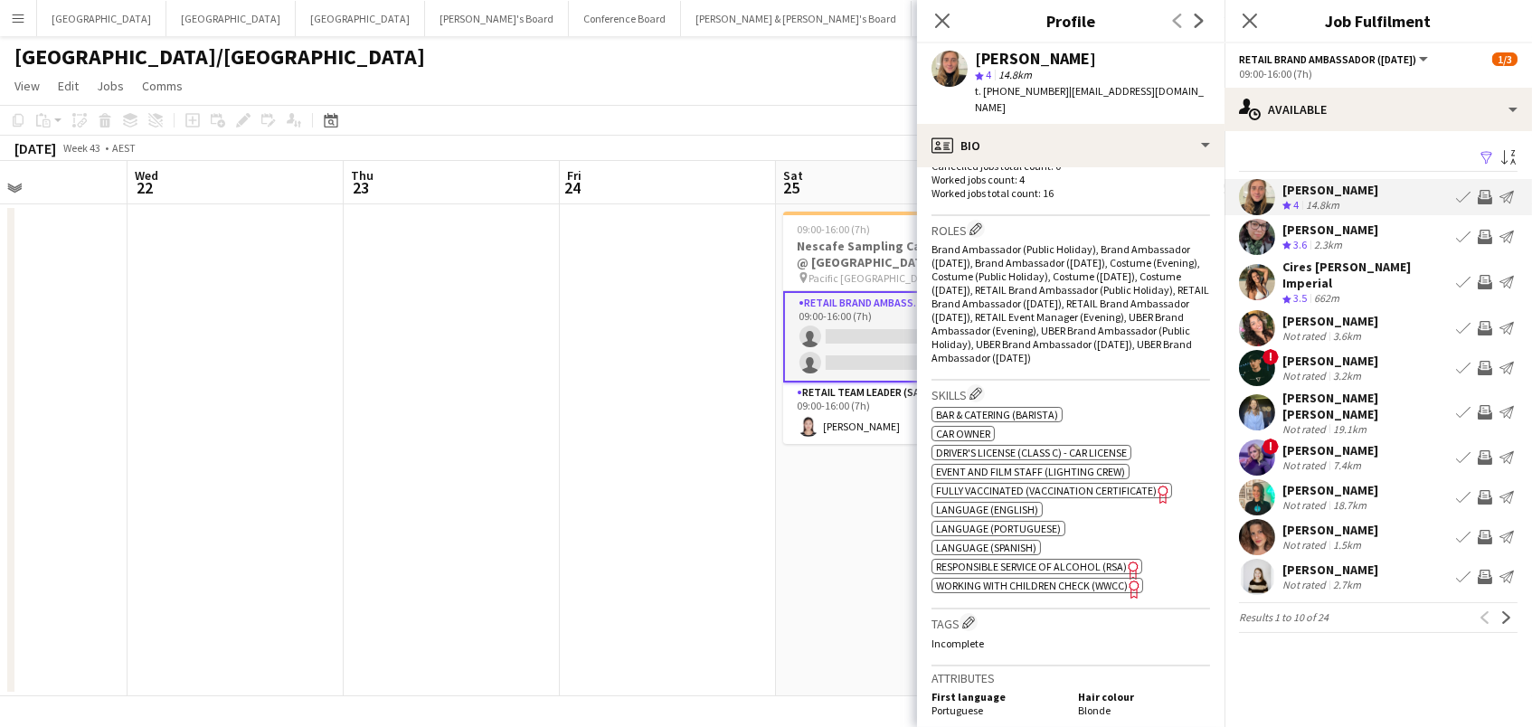
click at [1487, 194] on app-icon "Invite crew" at bounding box center [1484, 197] width 14 height 14
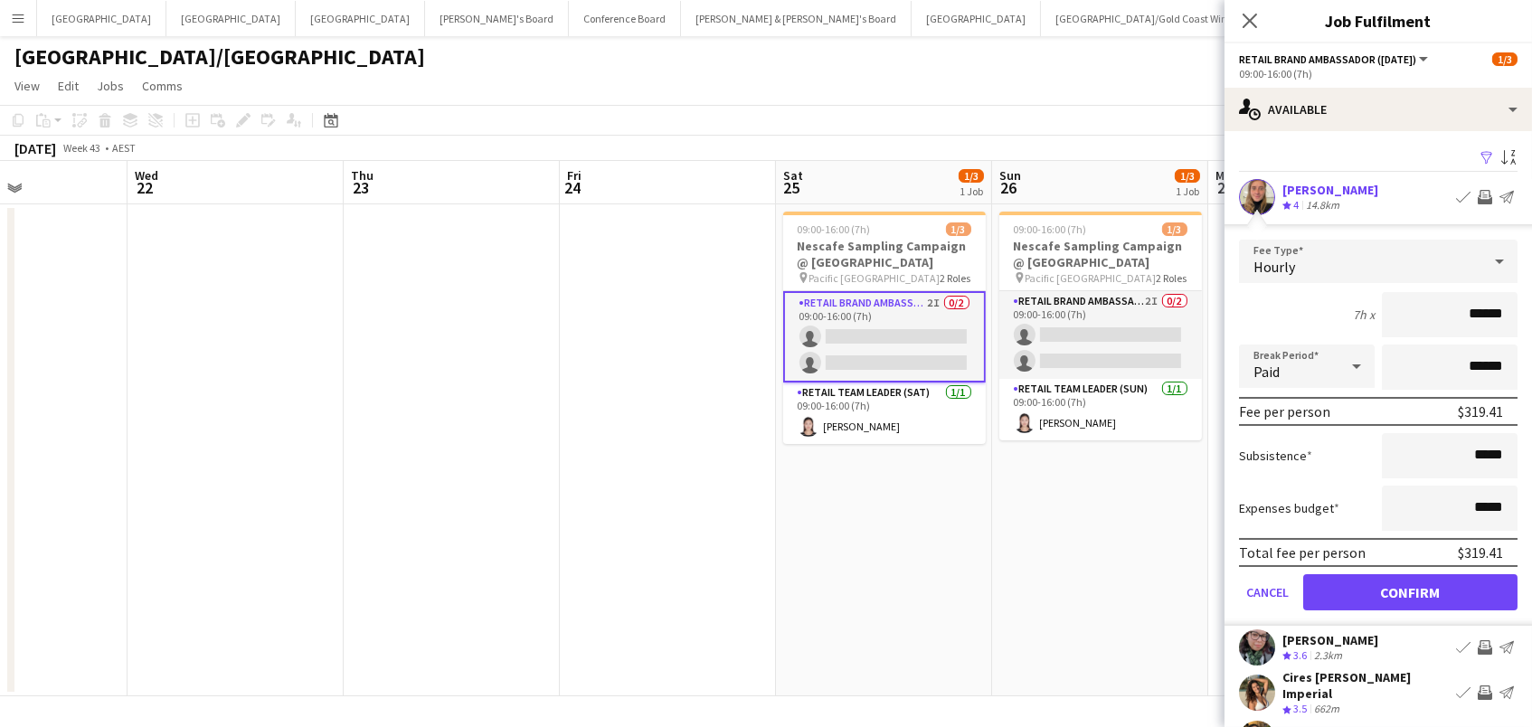
click at [1410, 590] on button "Confirm" at bounding box center [1410, 592] width 214 height 36
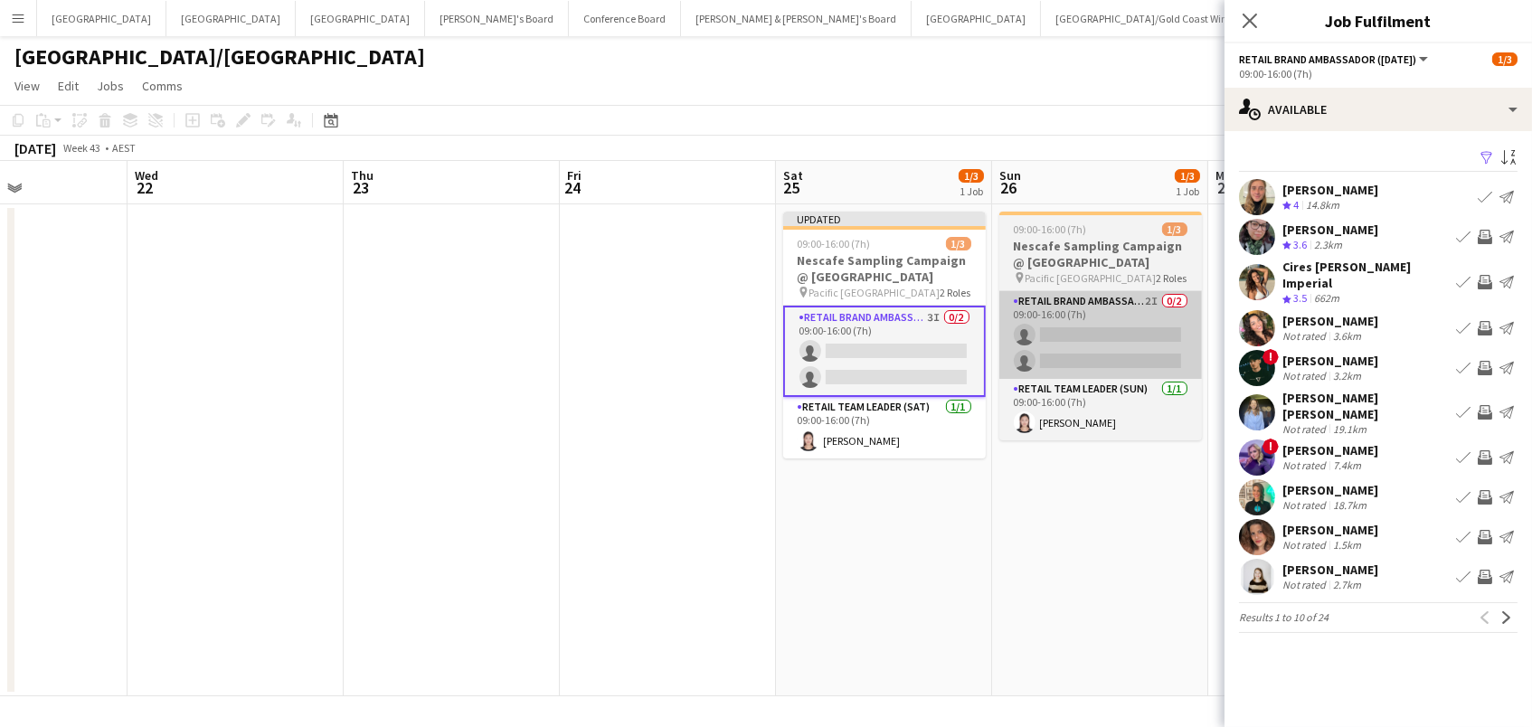
click at [1053, 354] on app-card-role "RETAIL Brand Ambassador (Sunday) 2I 0/2 09:00-16:00 (7h) single-neutral-actions…" at bounding box center [1100, 335] width 203 height 88
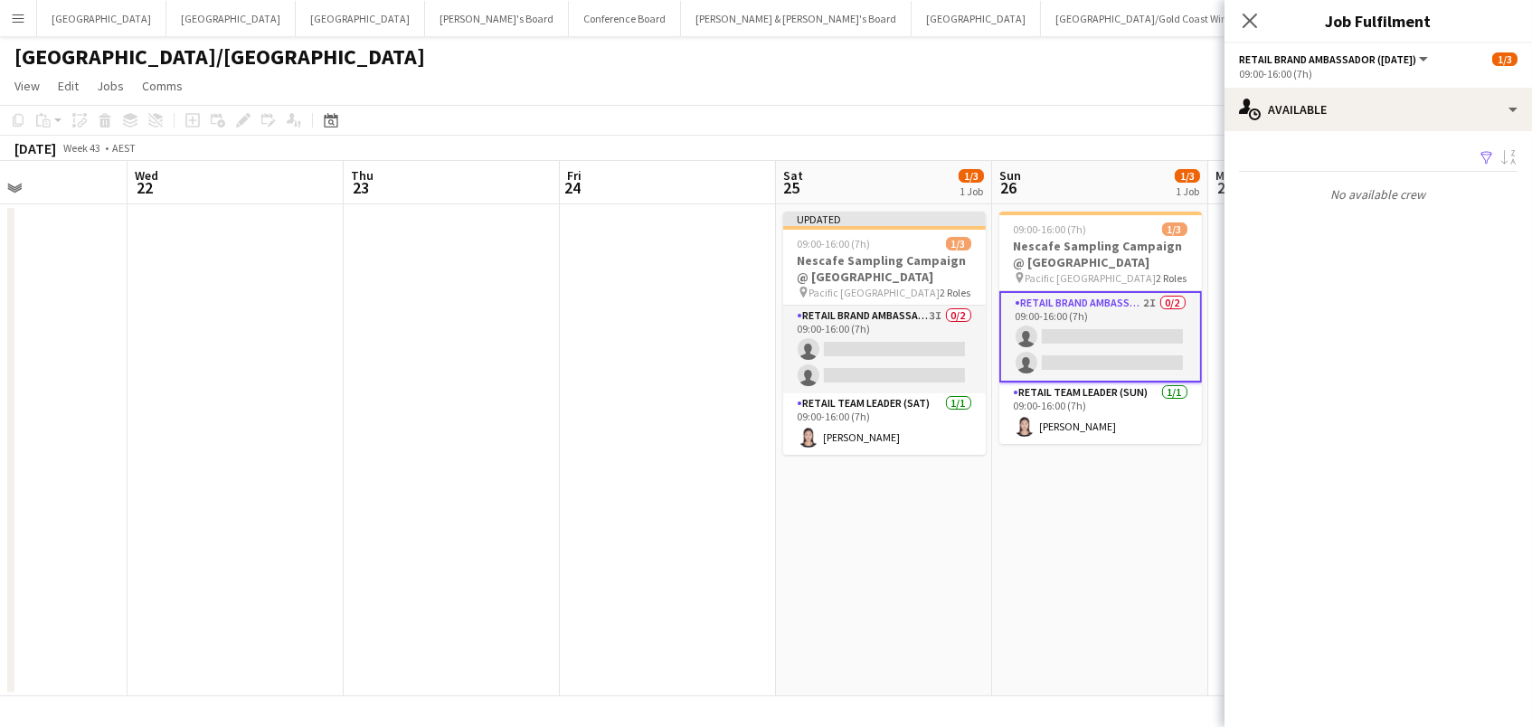
scroll to position [0, 519]
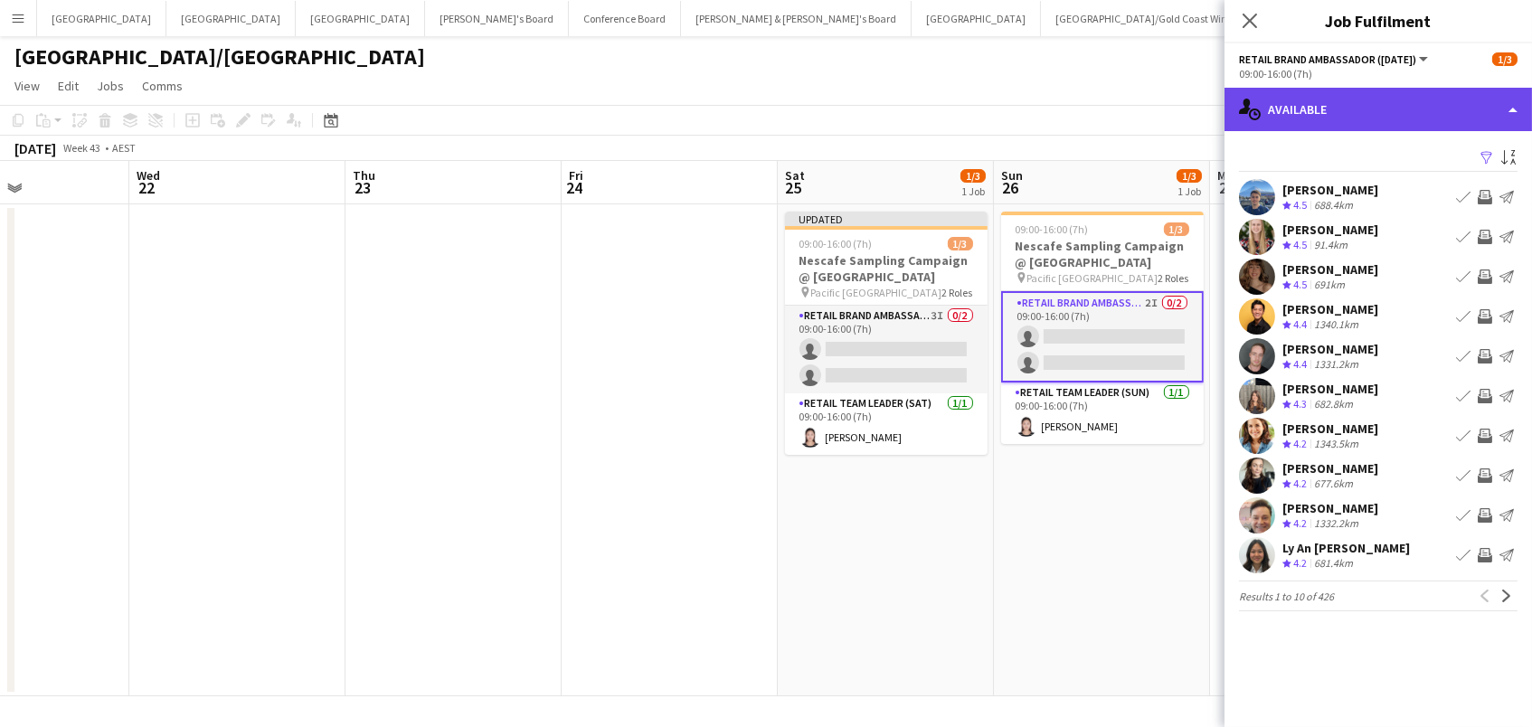
click at [1358, 112] on div "single-neutral-actions-upload Available" at bounding box center [1377, 109] width 307 height 43
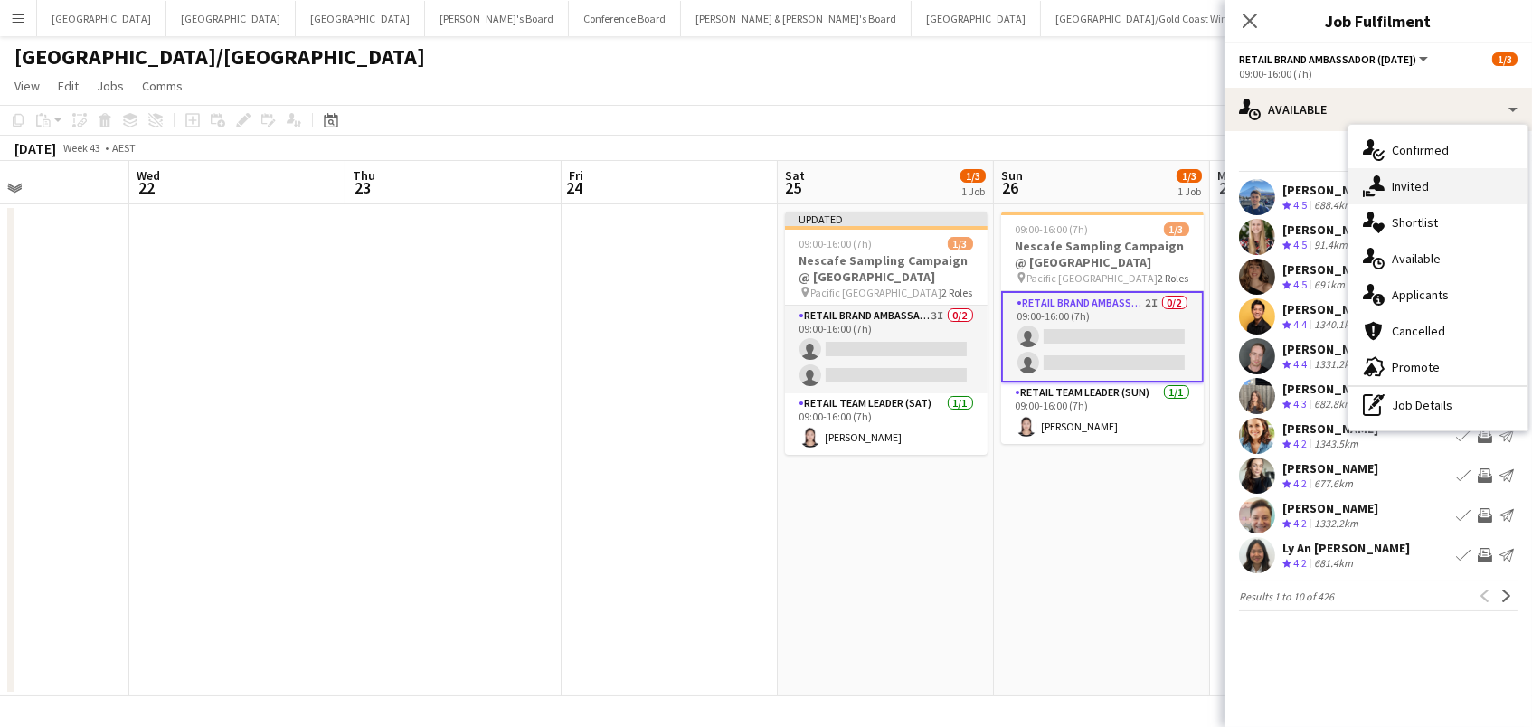
click at [1402, 178] on span "Invited" at bounding box center [1410, 186] width 37 height 16
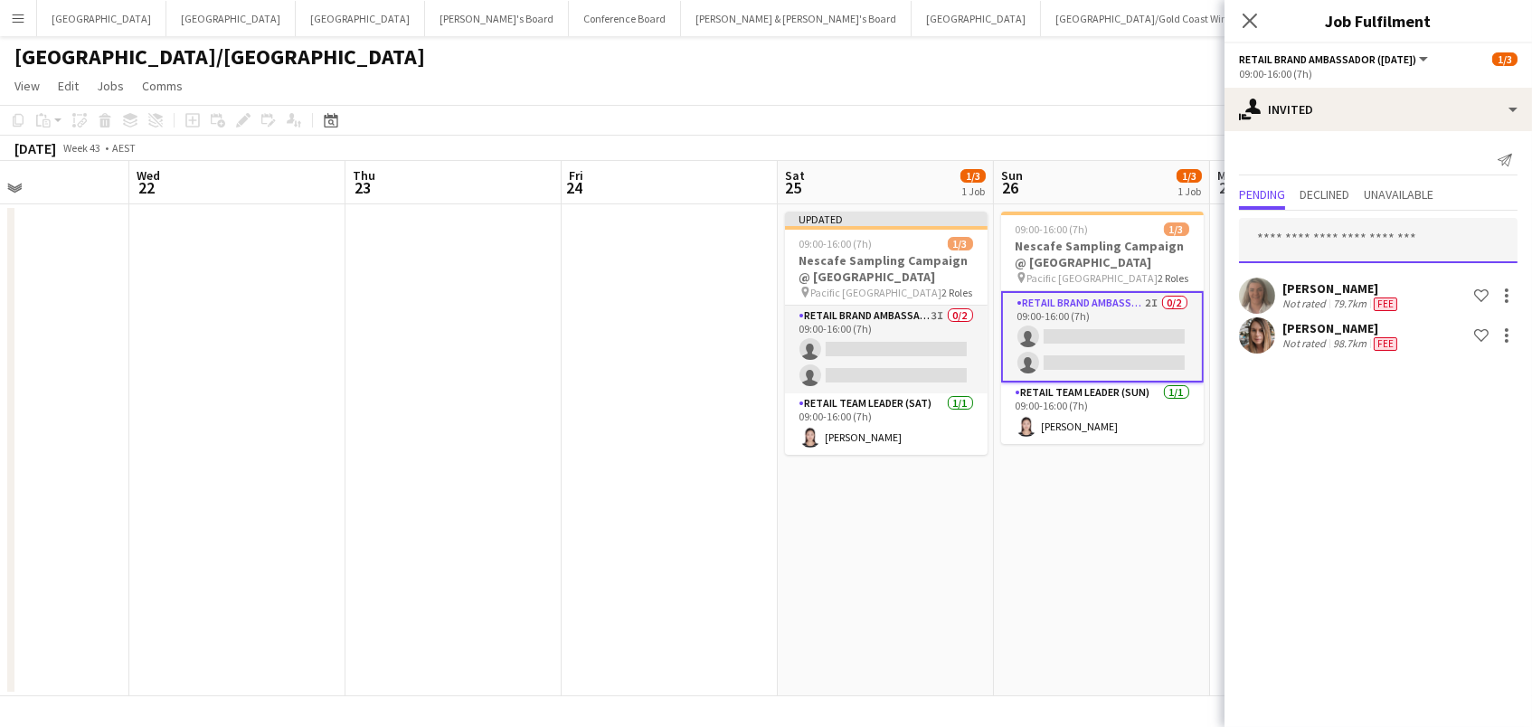
click at [1357, 237] on input "text" at bounding box center [1378, 240] width 278 height 45
type input "*******"
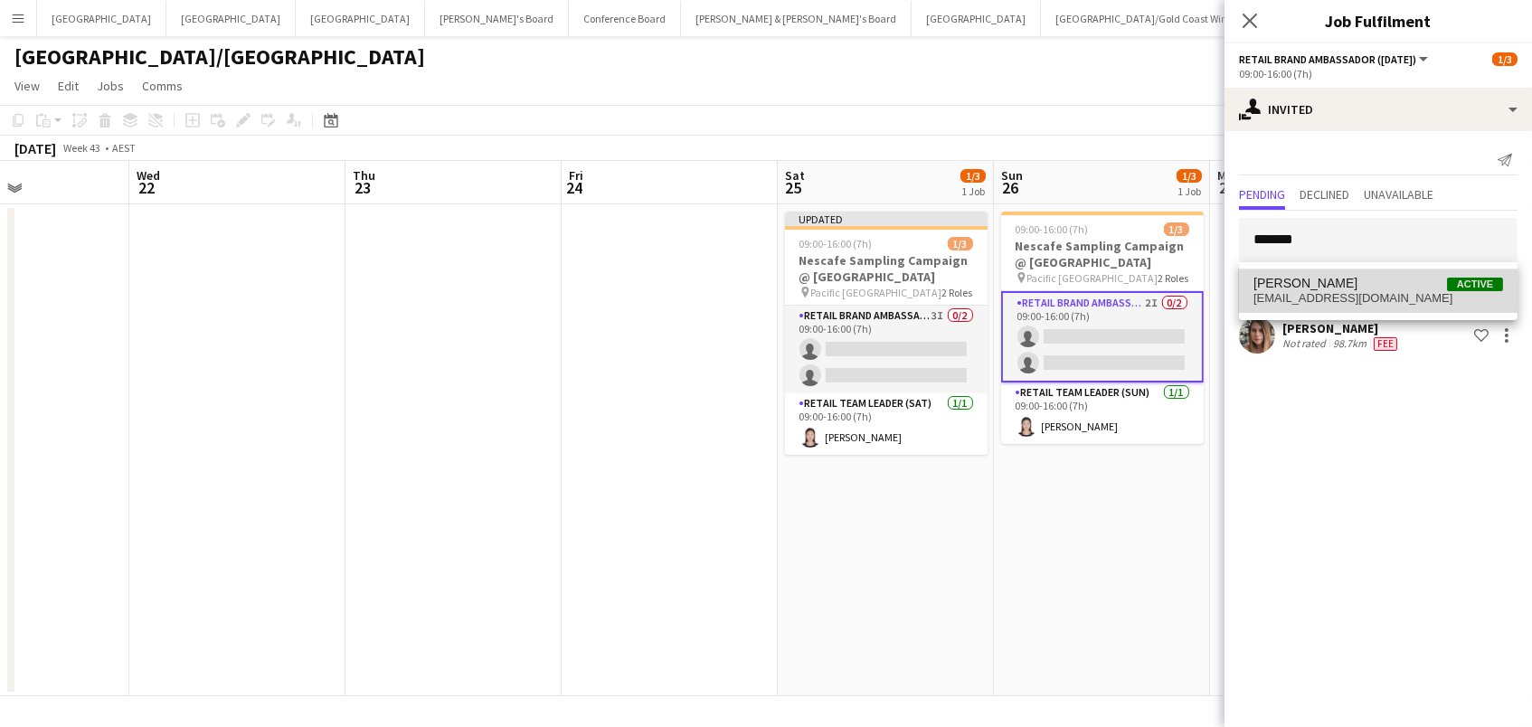
drag, startPoint x: 1357, startPoint y: 237, endPoint x: 1352, endPoint y: 297, distance: 60.8
click at [1352, 297] on span "leeticiaschwab@gmail.com" at bounding box center [1378, 298] width 250 height 14
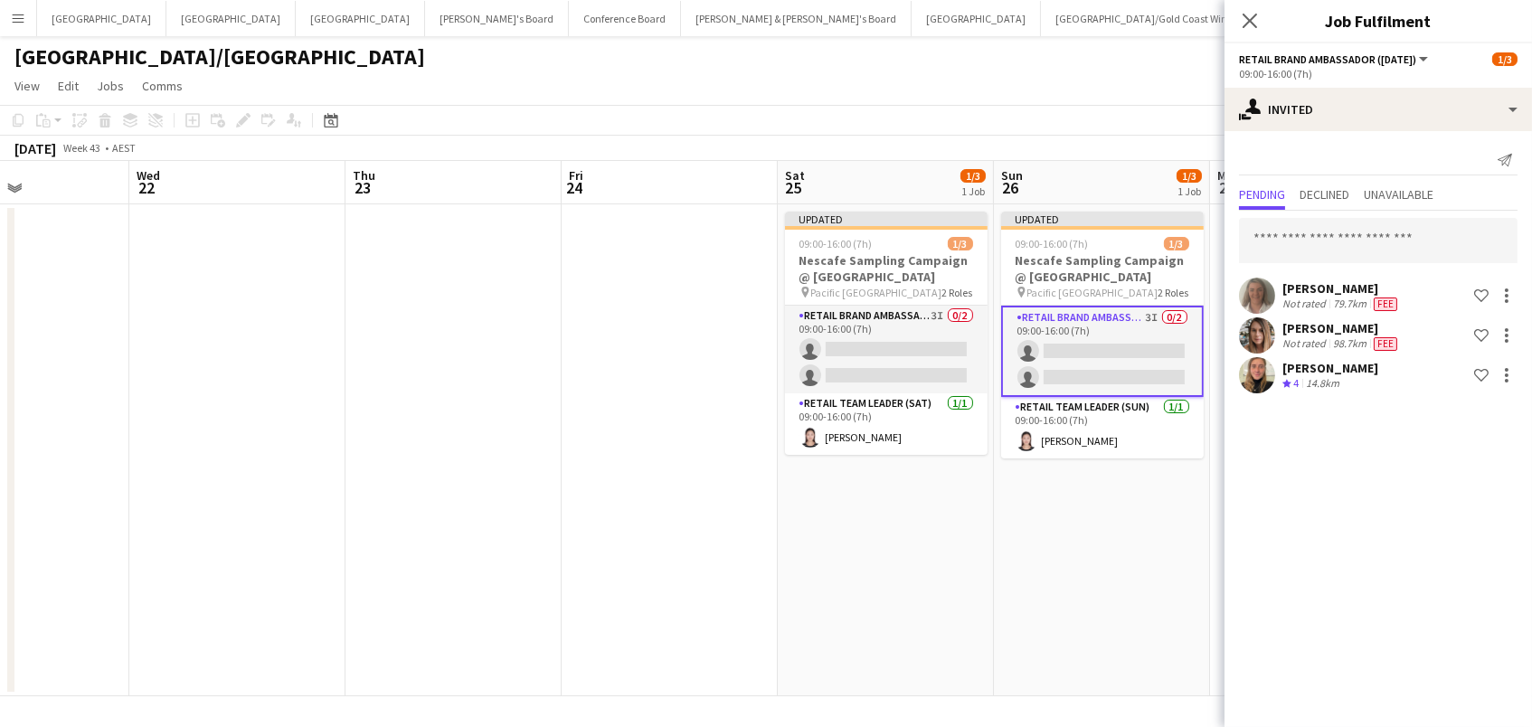
click at [1062, 503] on app-date-cell "Updated 09:00-16:00 (7h) 1/3 Nescafe Sampling Campaign @ Pacific Fair Mall pin …" at bounding box center [1102, 450] width 216 height 492
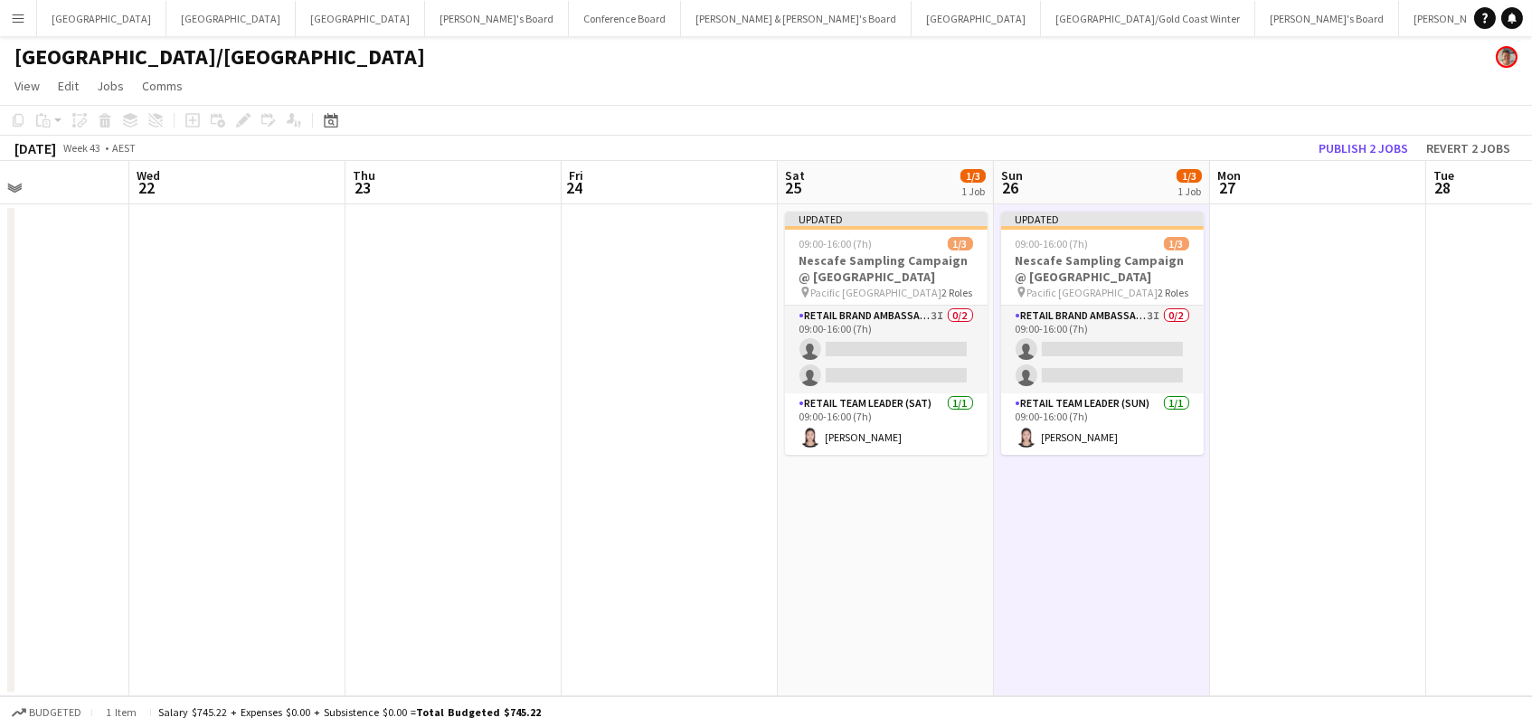
scroll to position [0, 517]
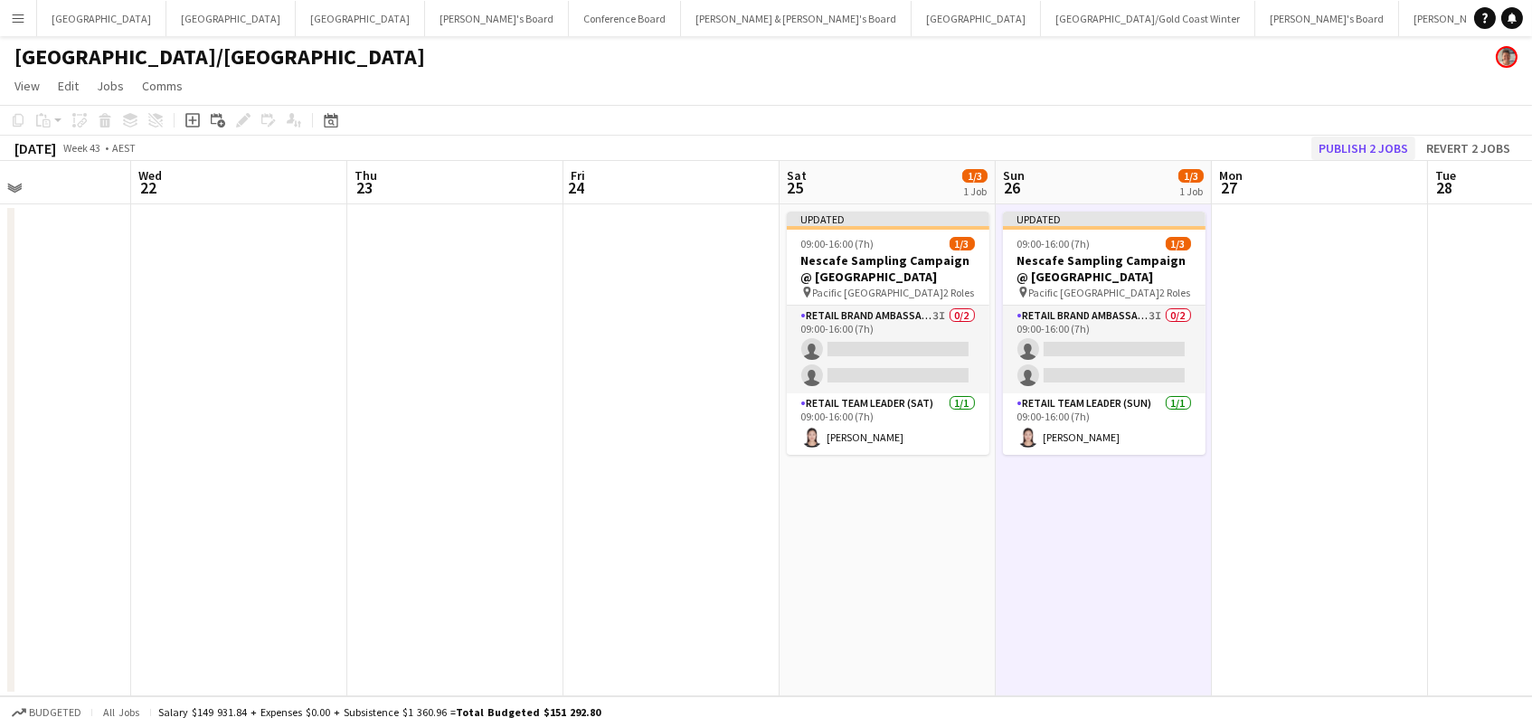
click at [1354, 148] on button "Publish 2 jobs" at bounding box center [1363, 149] width 104 height 24
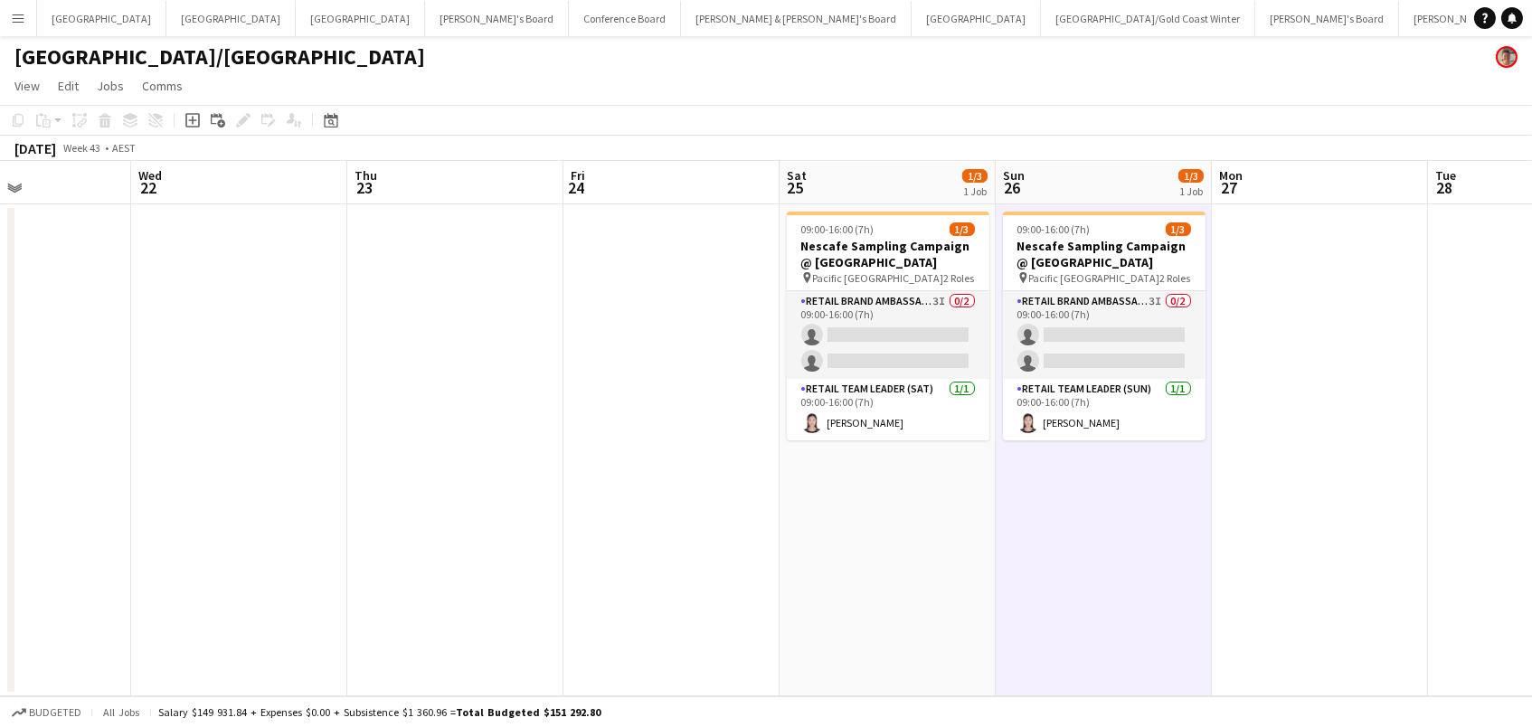
click at [13, 7] on button "Menu" at bounding box center [18, 18] width 36 height 36
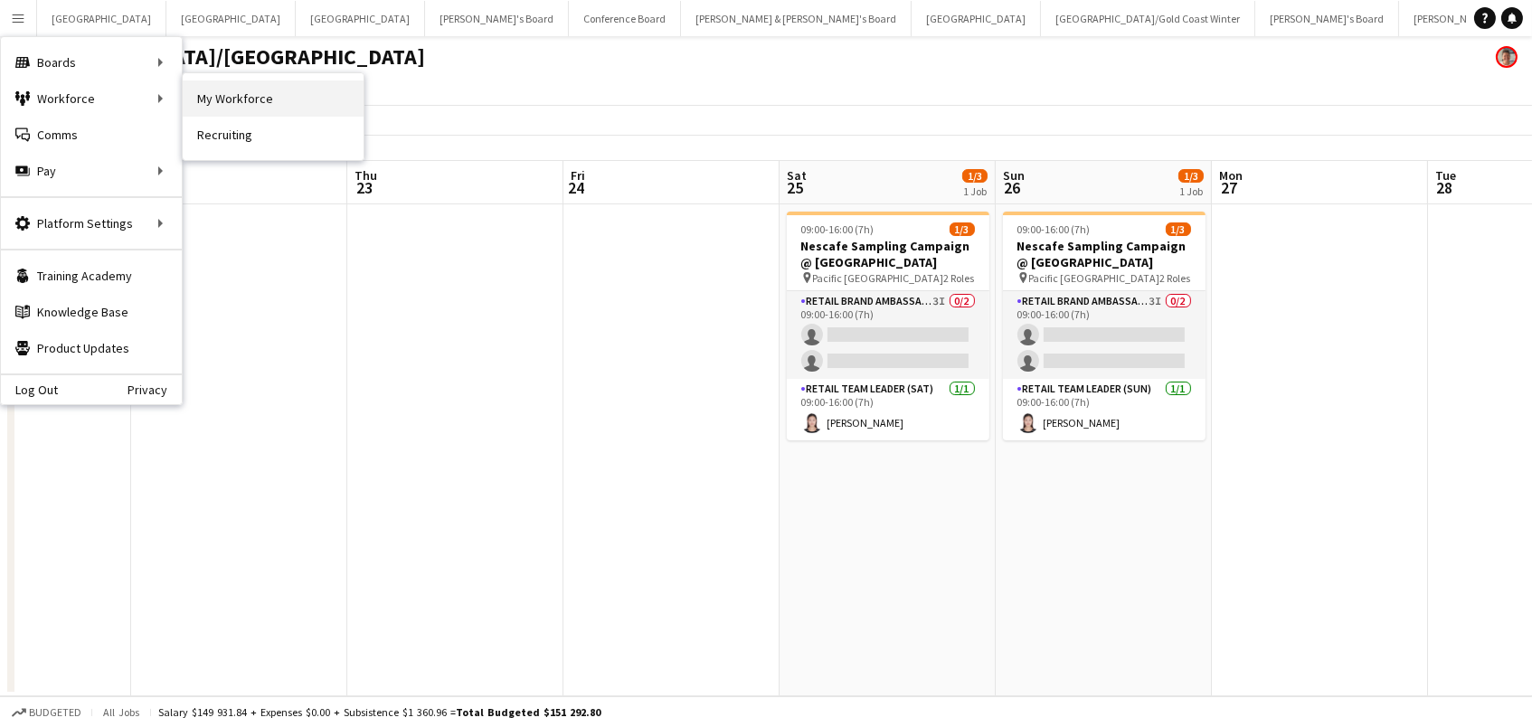
click at [201, 94] on link "My Workforce" at bounding box center [273, 98] width 181 height 36
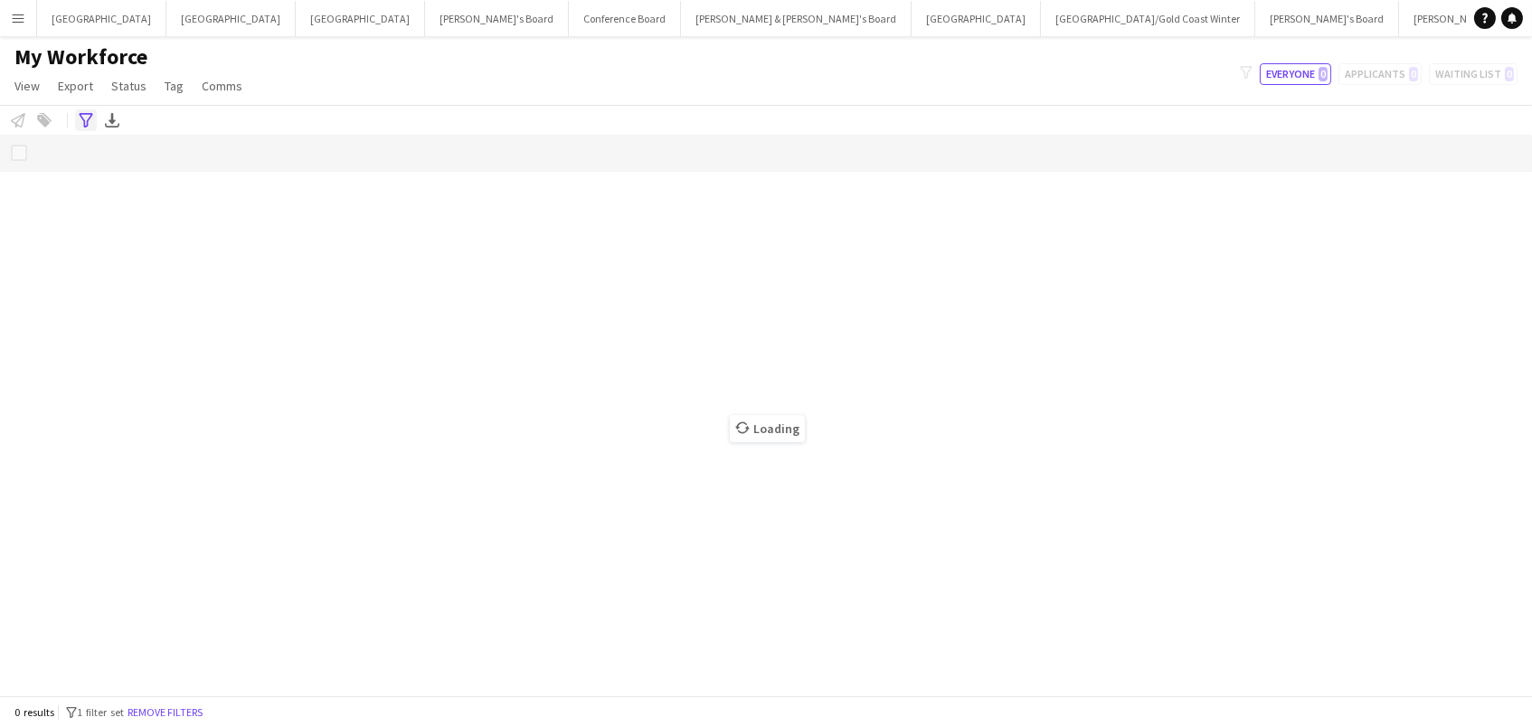
click at [81, 118] on icon "Advanced filters" at bounding box center [86, 120] width 14 height 14
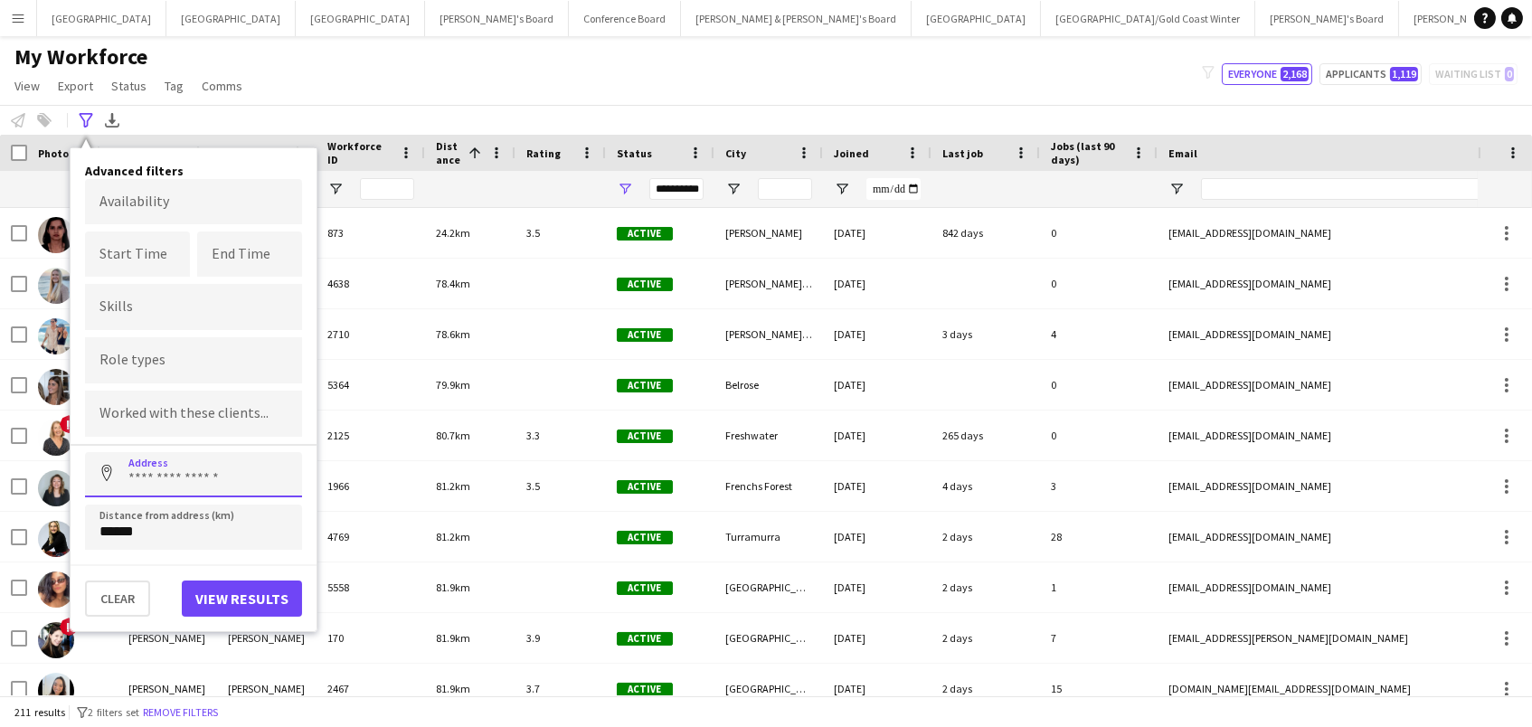
type input "*"
click at [406, 112] on div "Notify workforce Add to tag Select at least one crew to tag him or her. Advance…" at bounding box center [766, 120] width 1532 height 30
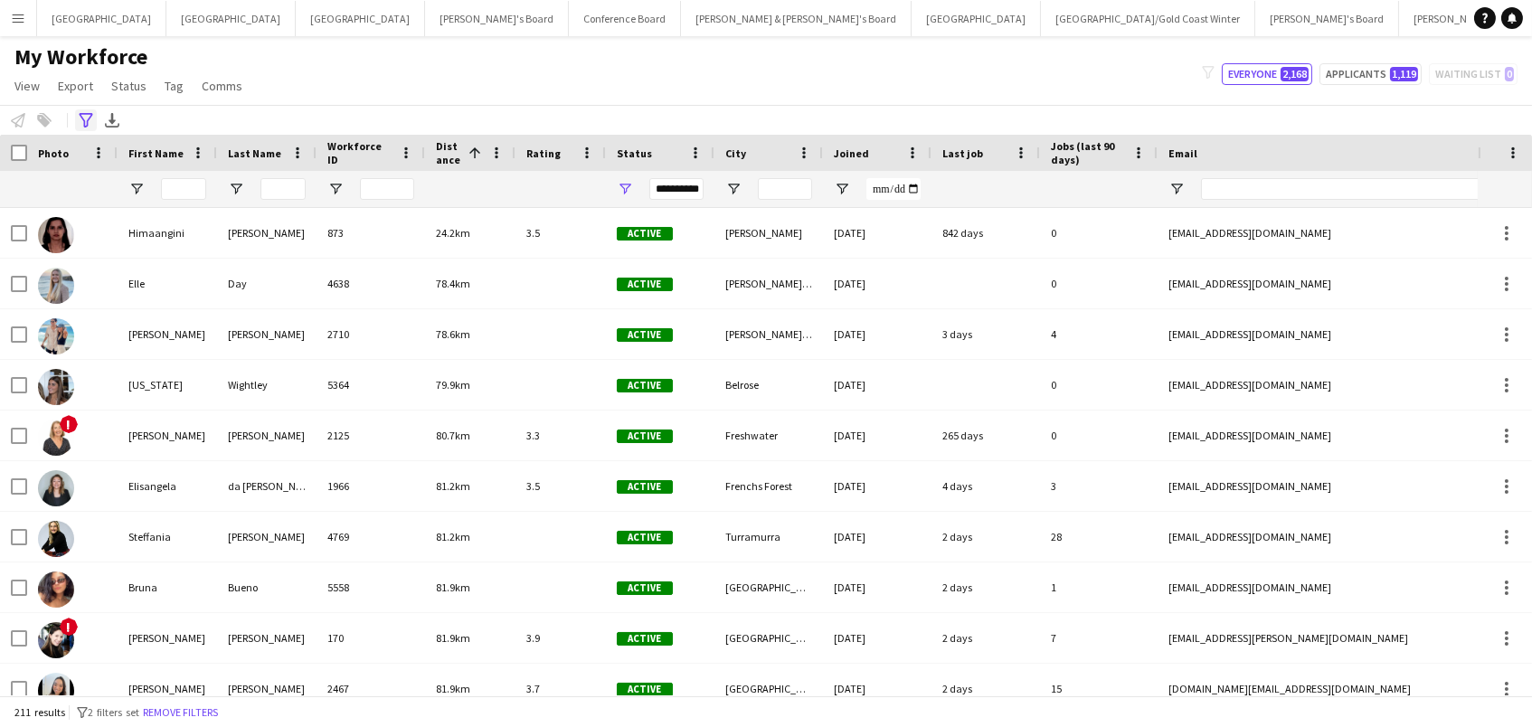
click at [86, 125] on icon at bounding box center [86, 120] width 14 height 14
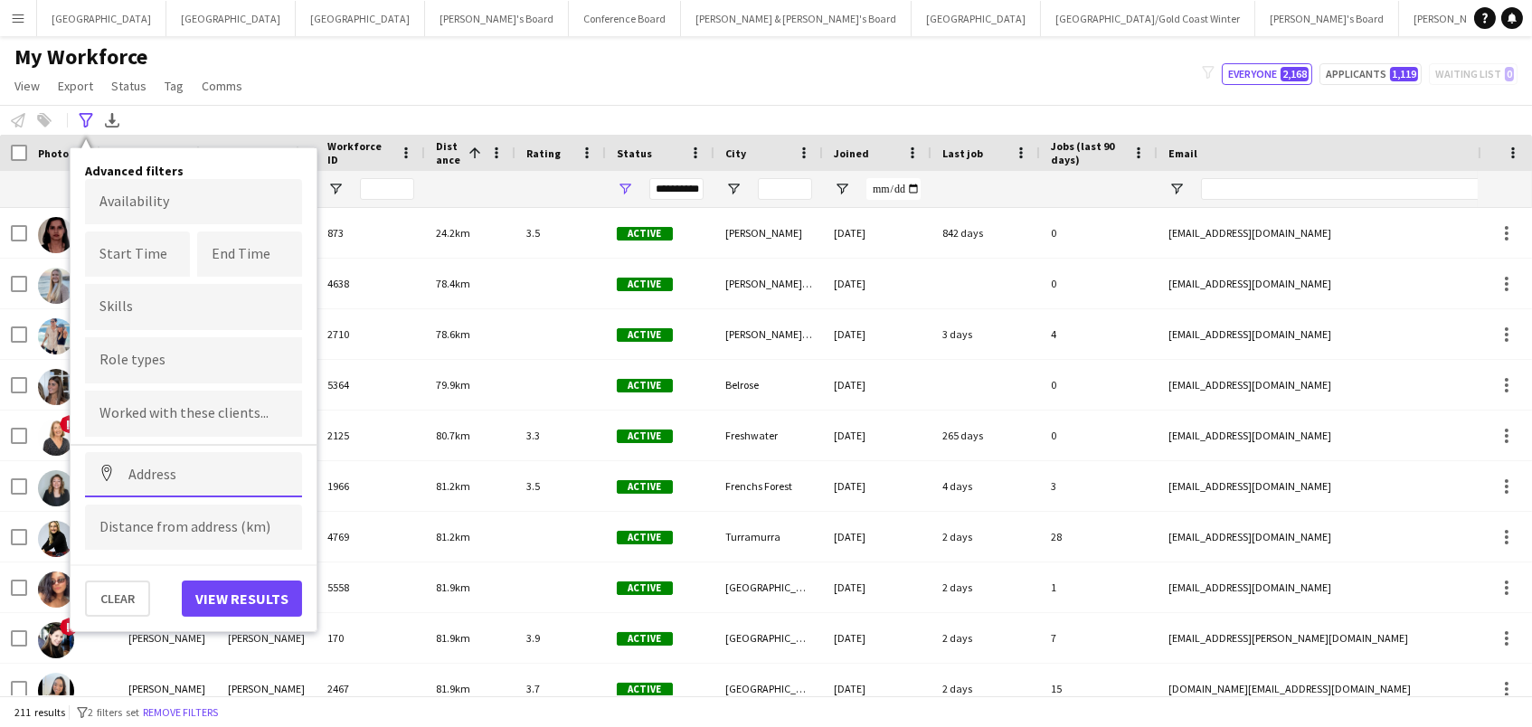
click at [188, 492] on input at bounding box center [193, 474] width 217 height 45
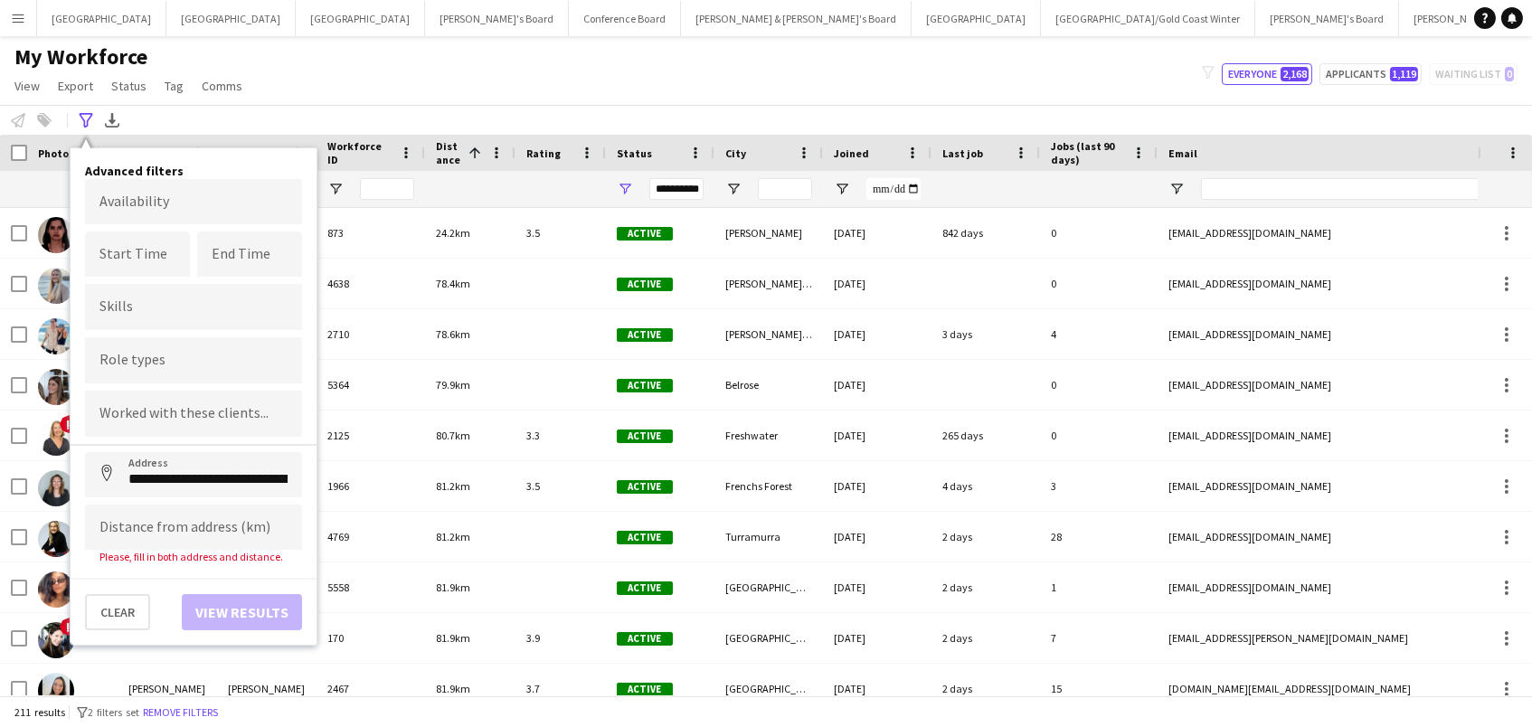
type input "**********"
click at [184, 533] on input at bounding box center [193, 527] width 217 height 45
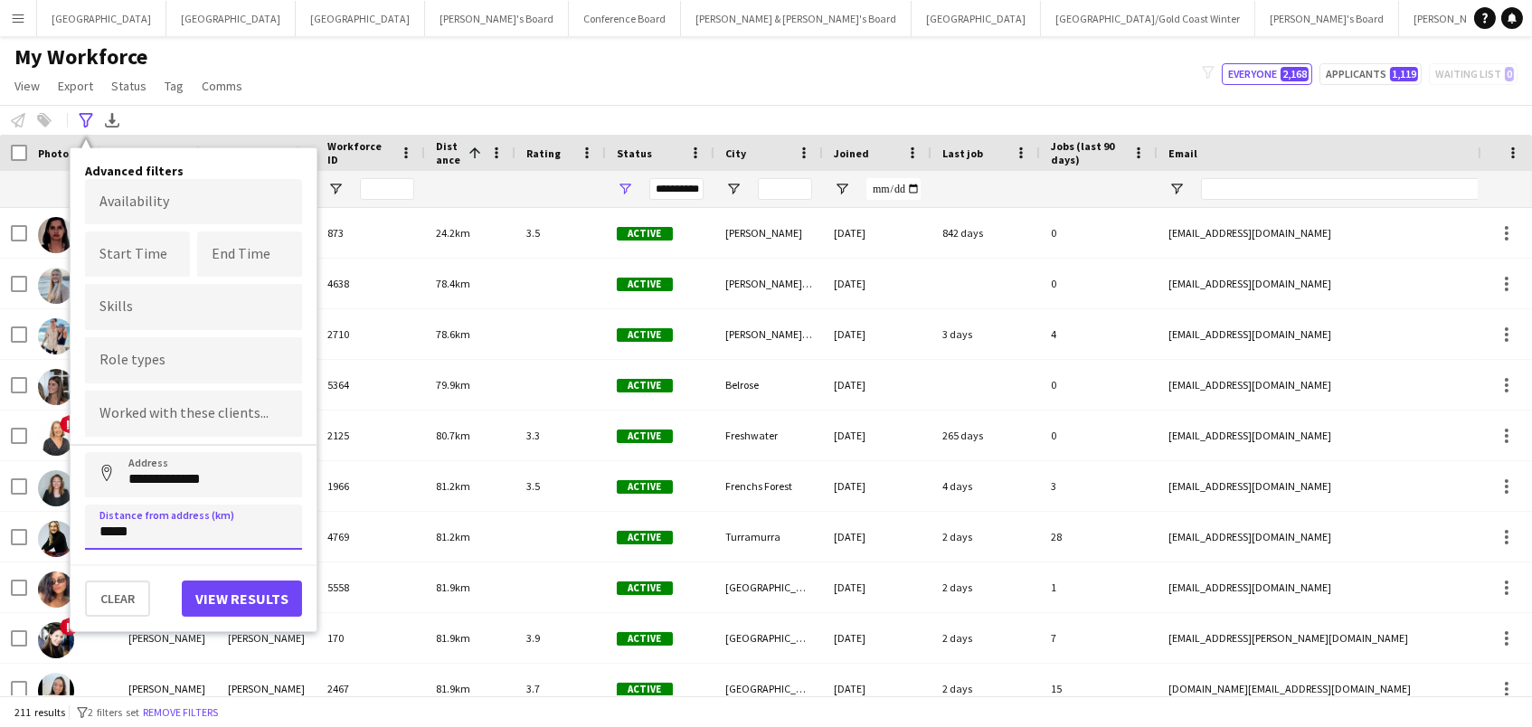
type input "*****"
click at [231, 612] on button "View results" at bounding box center [242, 598] width 120 height 36
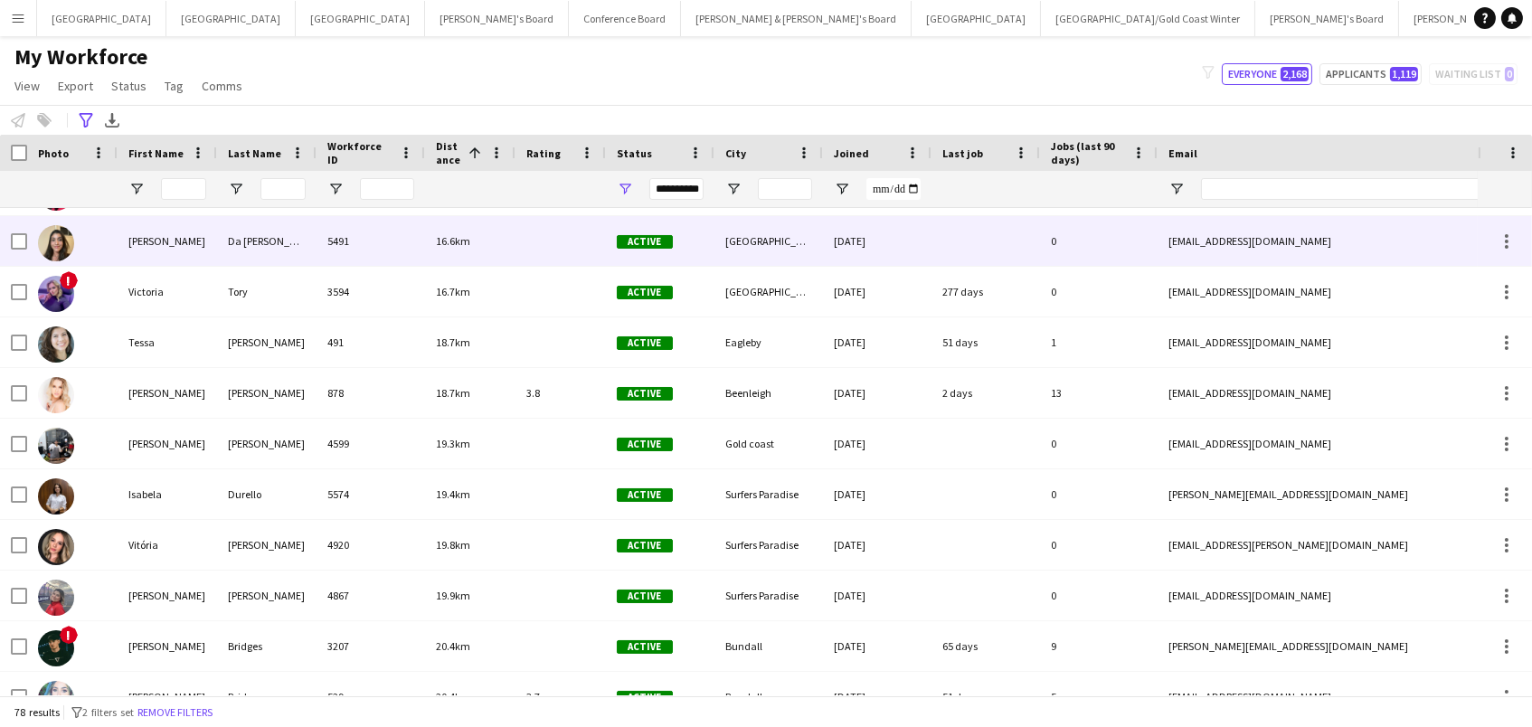
scroll to position [203, 0]
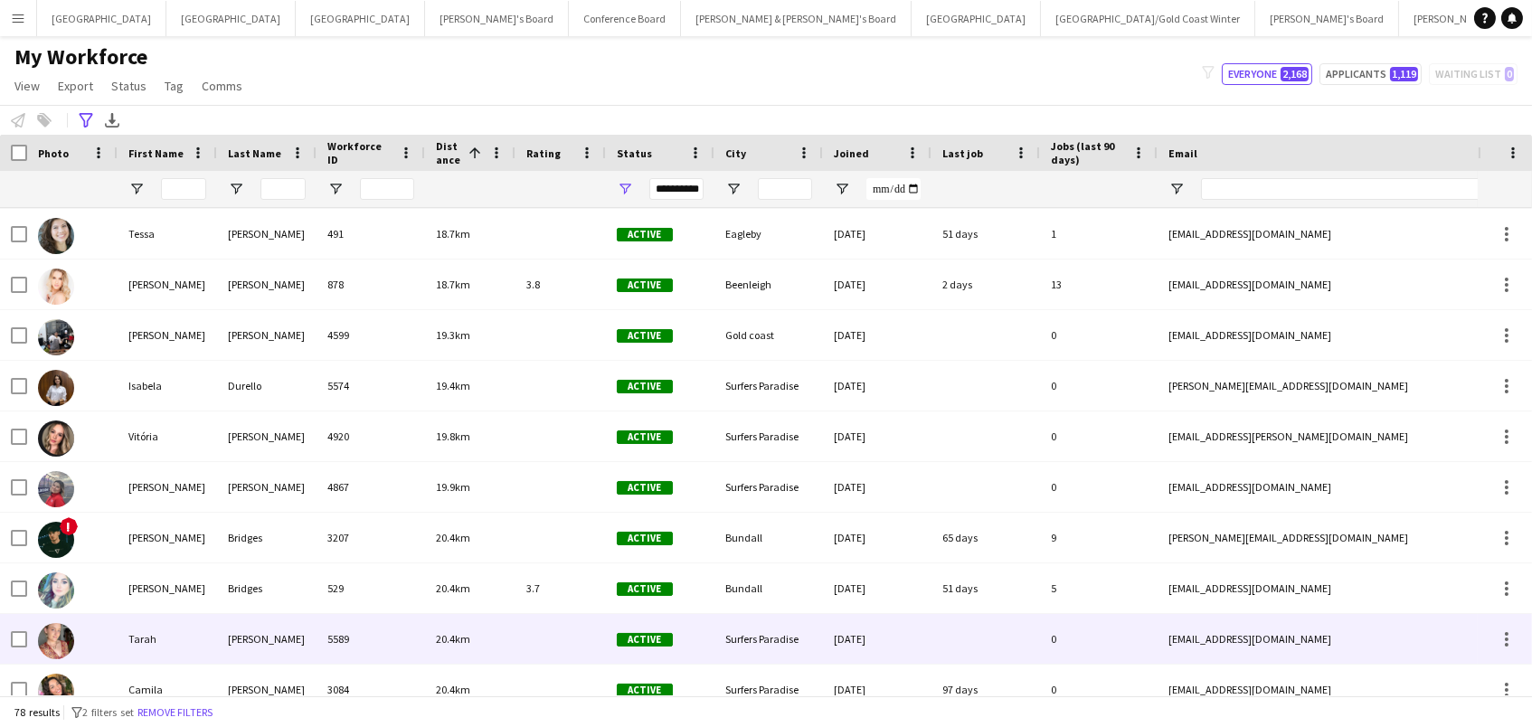
click at [306, 644] on div "Avery-Flack" at bounding box center [266, 639] width 99 height 50
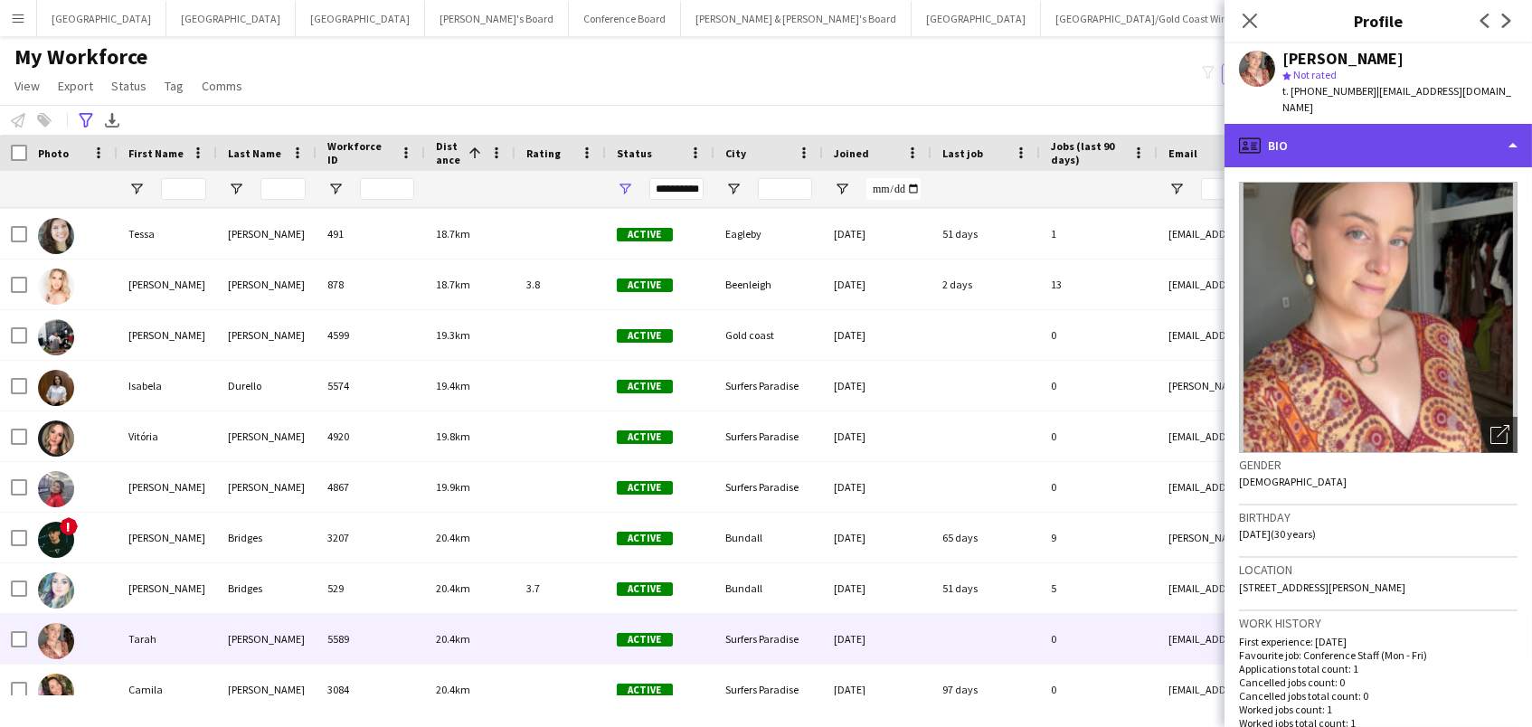
click at [1334, 136] on div "profile Bio" at bounding box center [1377, 145] width 307 height 43
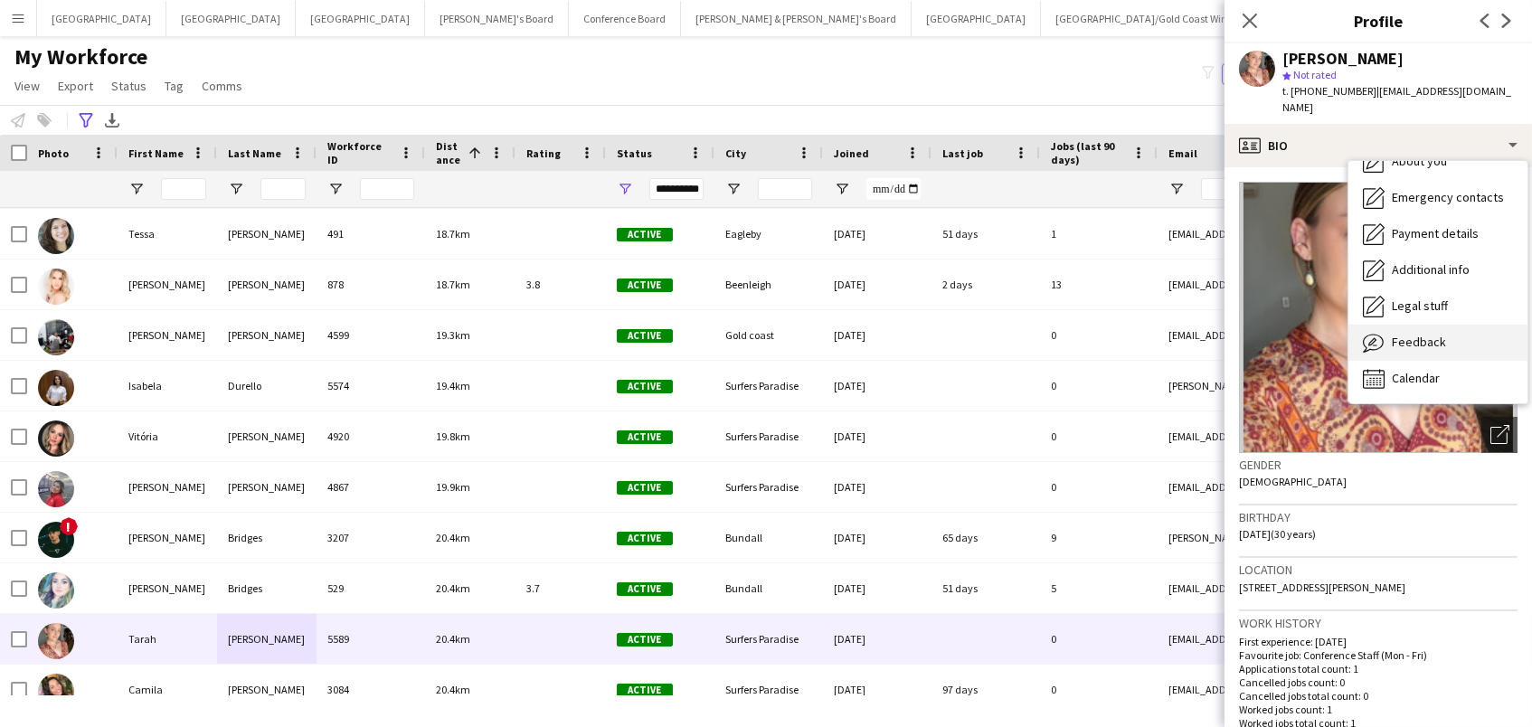
click at [1449, 325] on div "Feedback Feedback" at bounding box center [1437, 343] width 179 height 36
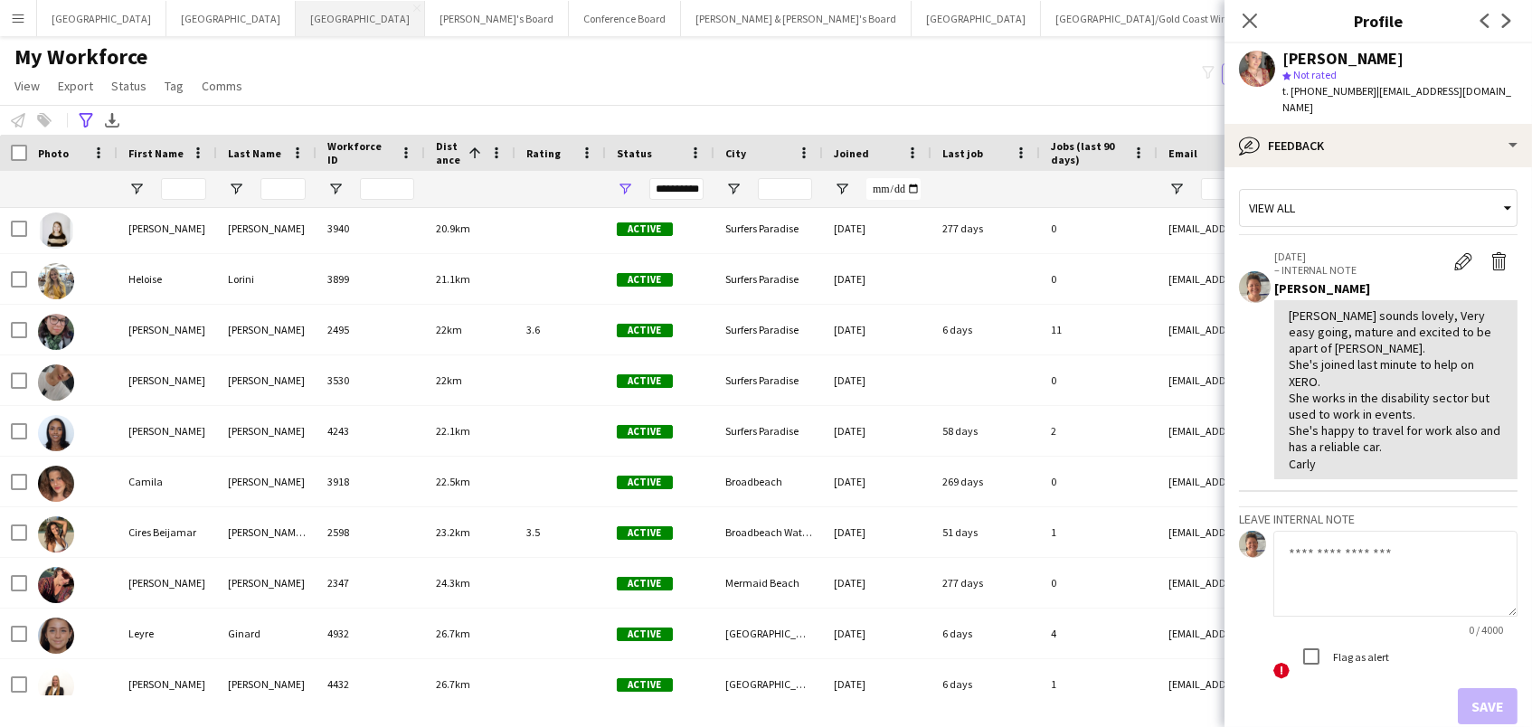
click at [296, 7] on button "Melbourne Close" at bounding box center [360, 18] width 129 height 35
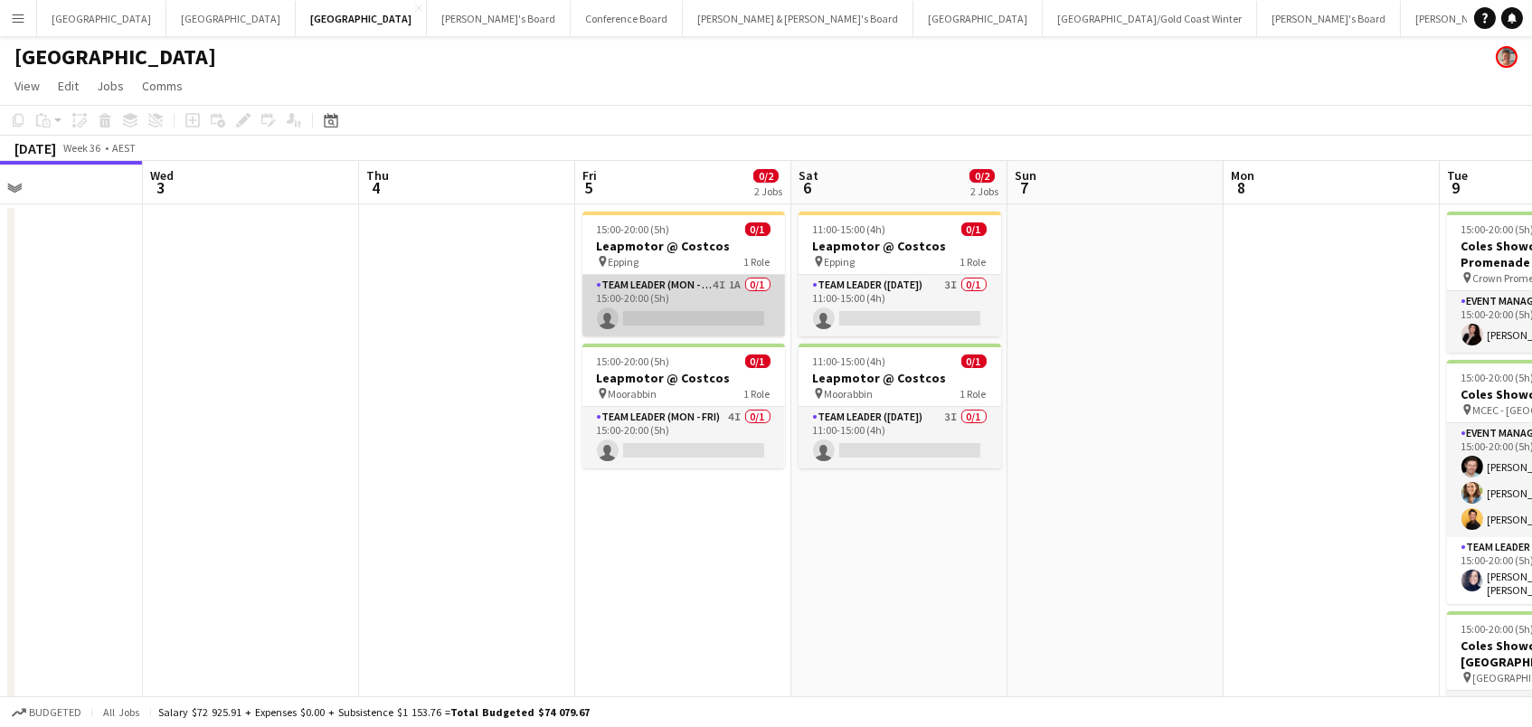
click at [637, 305] on app-card-role "Team Leader (Mon - Fri) 4I 1A 0/1 15:00-20:00 (5h) single-neutral-actions" at bounding box center [683, 305] width 203 height 61
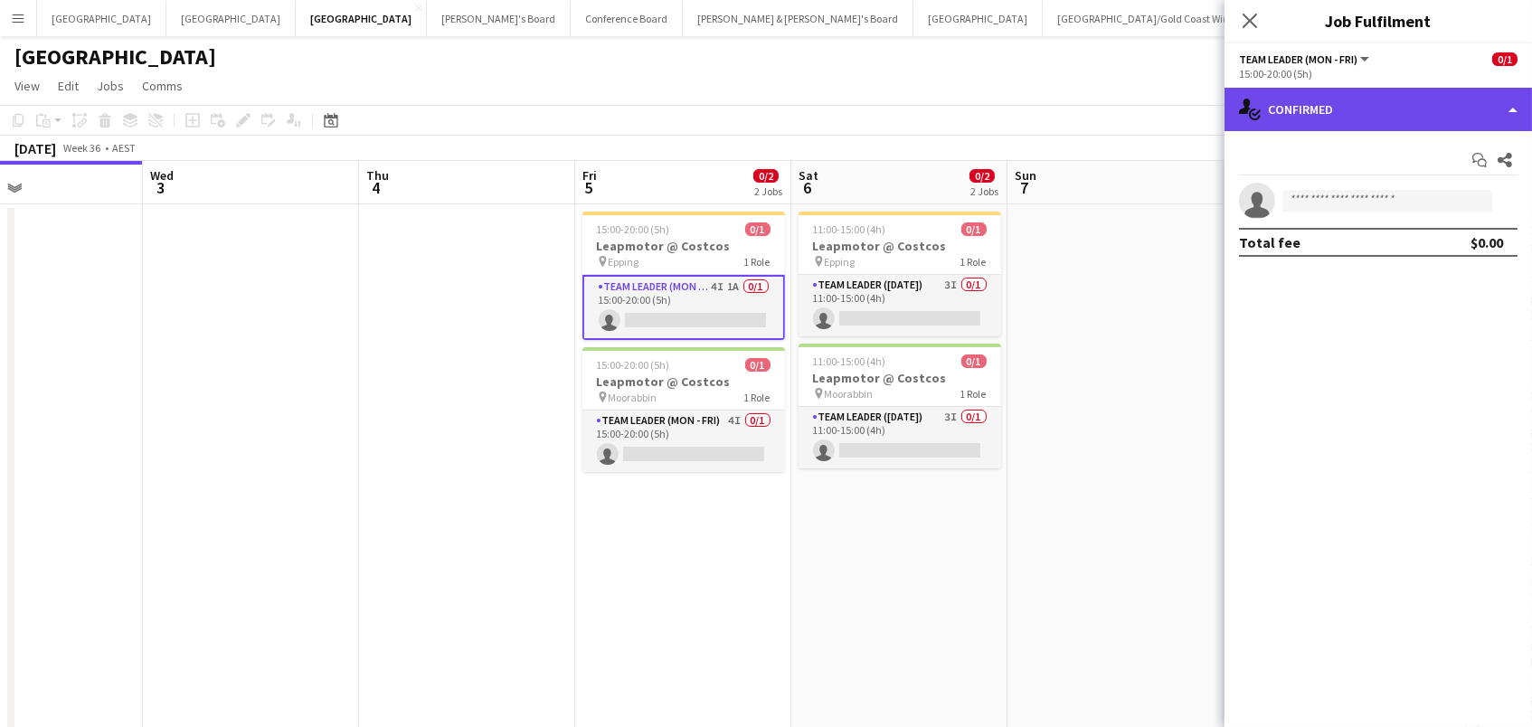
click at [1363, 112] on div "single-neutral-actions-check-2 Confirmed" at bounding box center [1377, 109] width 307 height 43
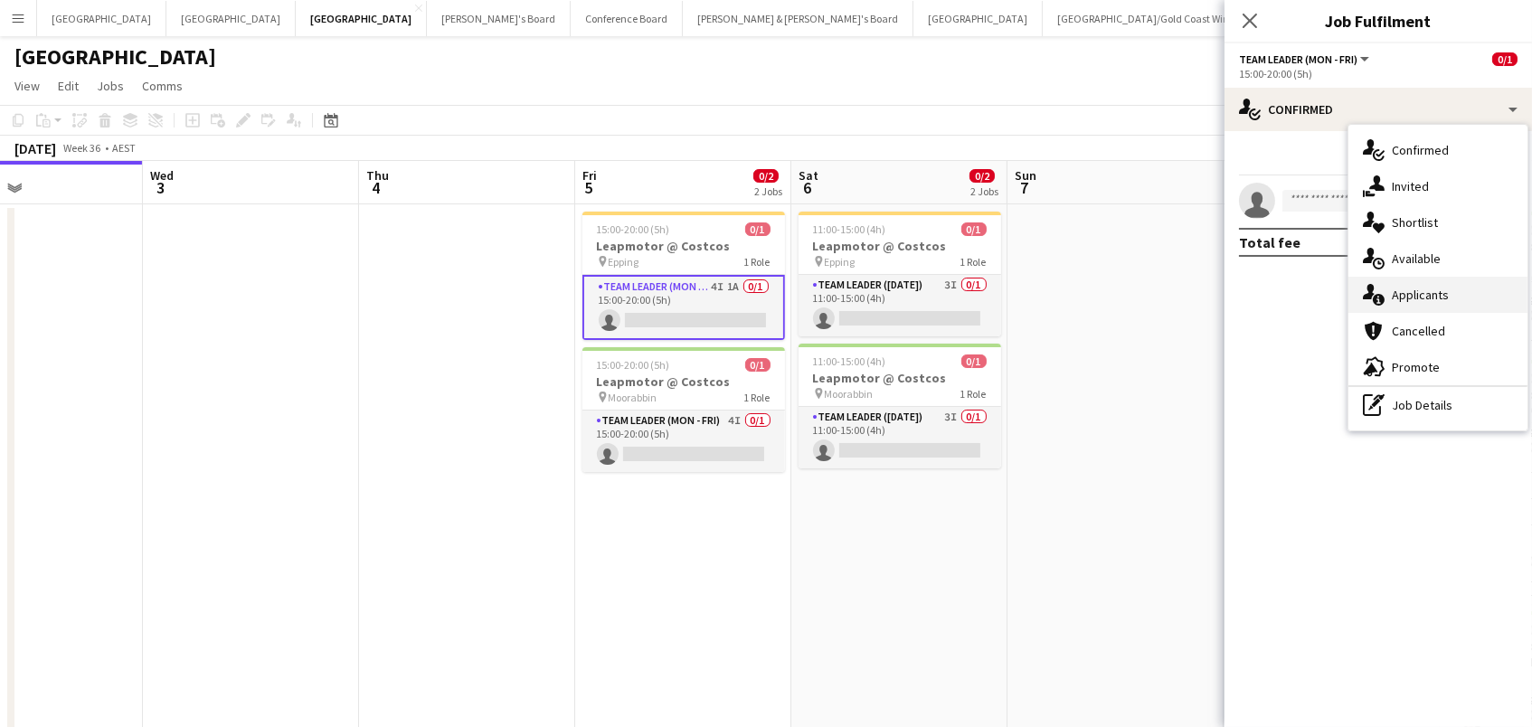
click at [1405, 305] on div "single-neutral-actions-information Applicants" at bounding box center [1437, 295] width 179 height 36
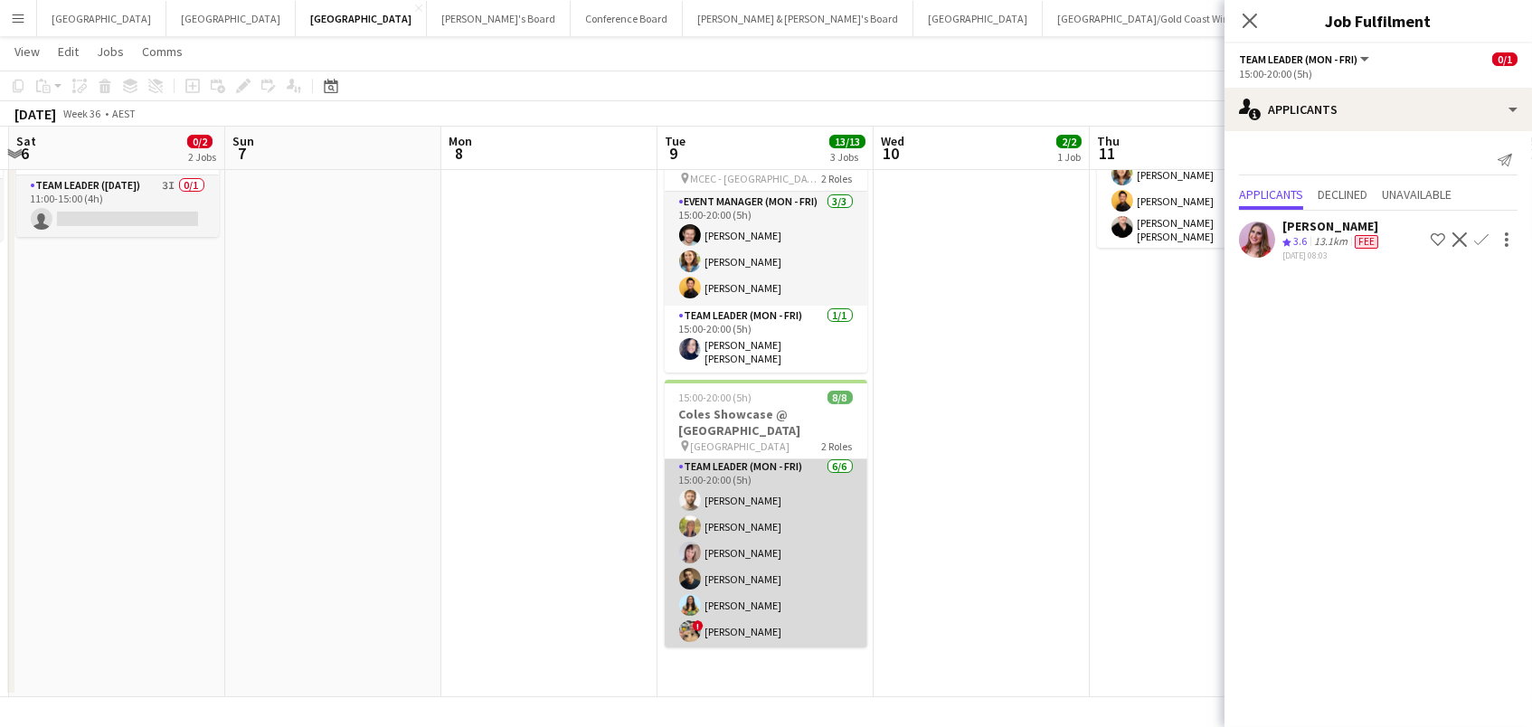
click at [713, 588] on app-card-role "Team Leader (Mon - Fri) 6/6 15:00-20:00 (5h) Michael McDonald Samantha Bourjau …" at bounding box center [766, 553] width 203 height 193
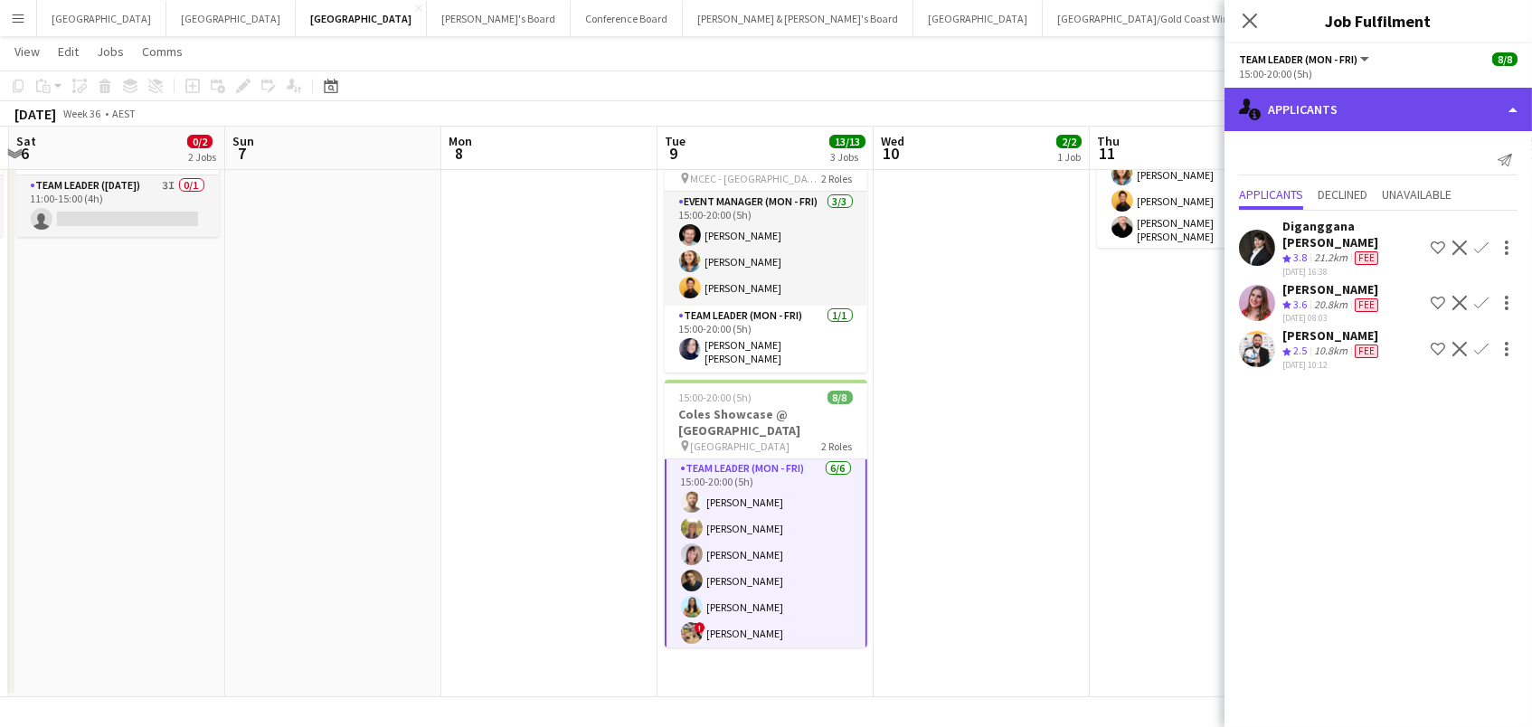
click at [1294, 110] on div "single-neutral-actions-information Applicants" at bounding box center [1377, 109] width 307 height 43
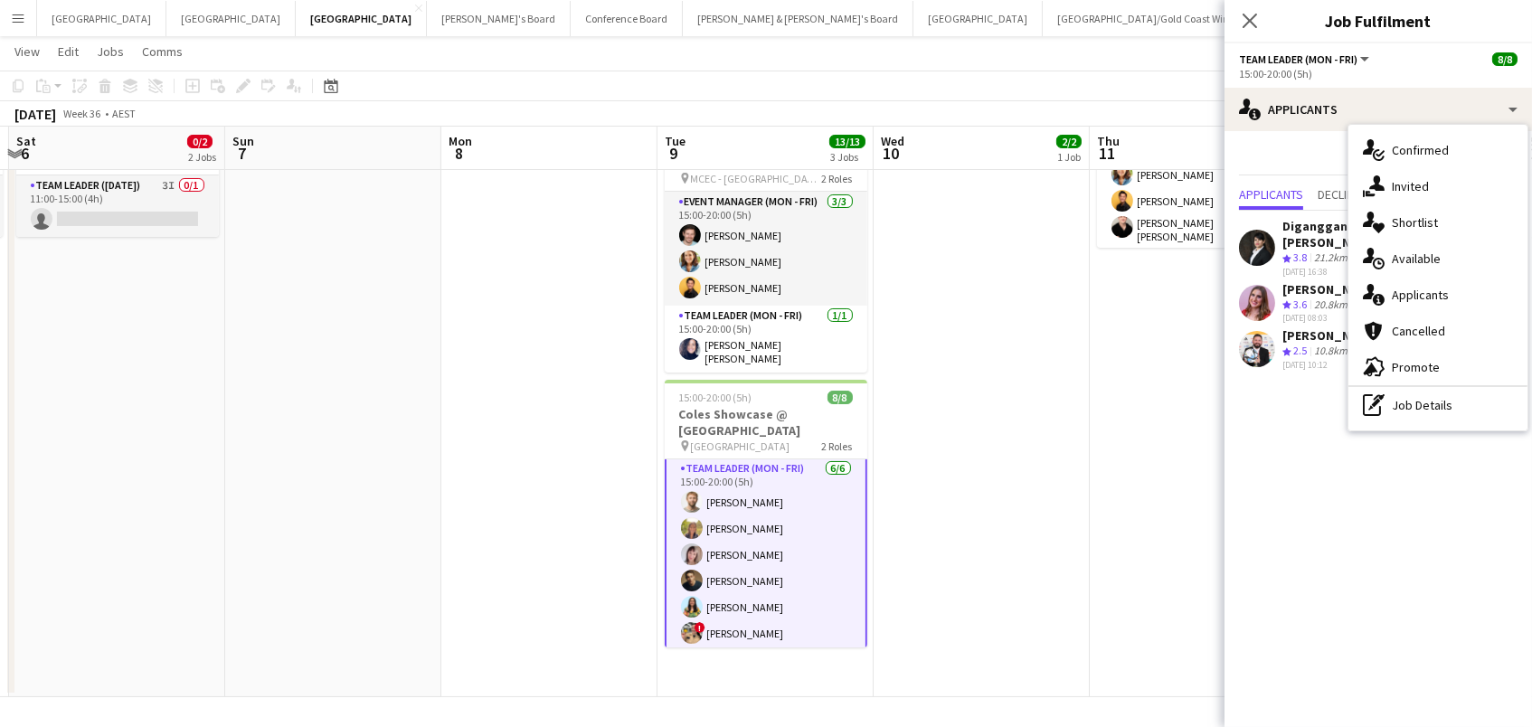
click at [1047, 345] on app-date-cell "15:00-19:00 (4h) 2/2 Coles Showcase @ MCEC pin MCEC/Hotel 1 Role Event Manager …" at bounding box center [981, 335] width 216 height 724
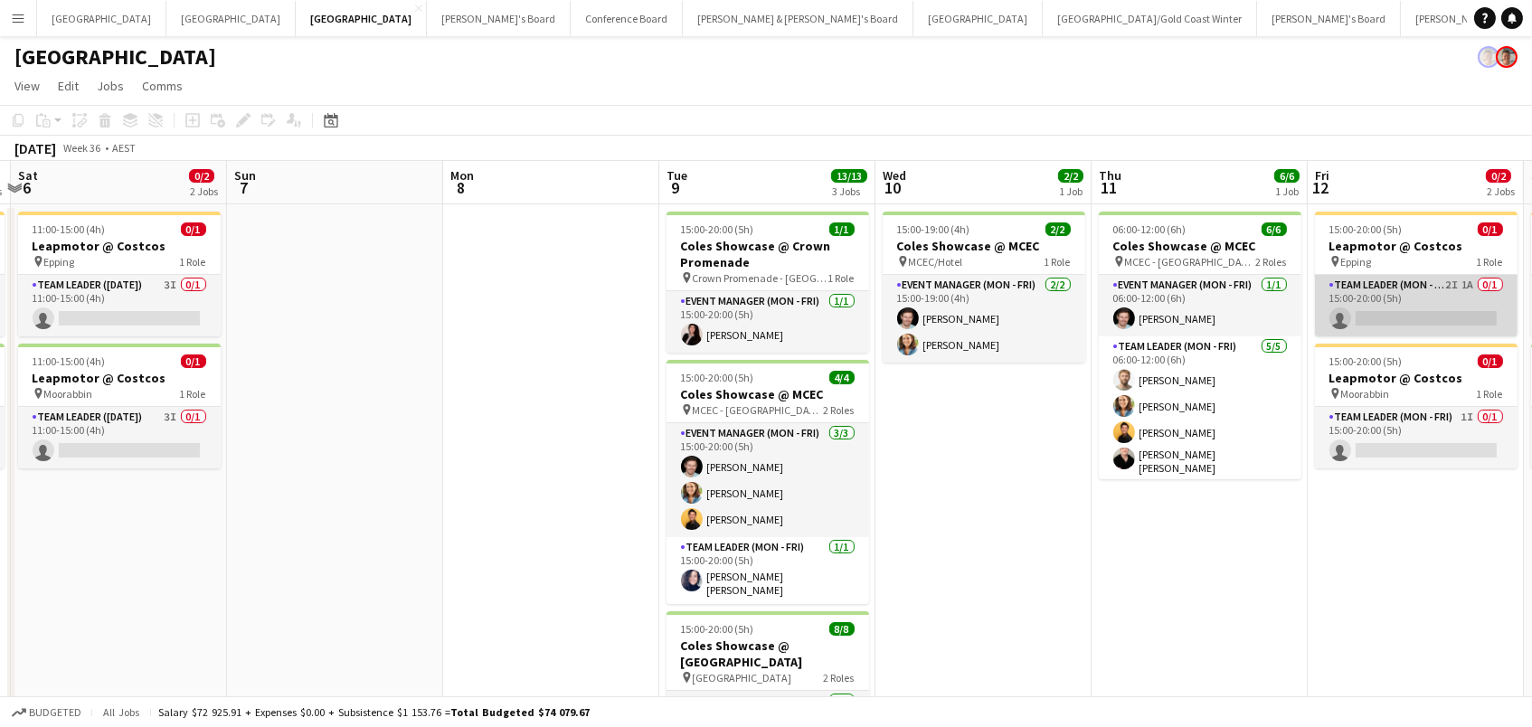
click at [1432, 305] on app-card-role "Team Leader (Mon - Fri) 2I 1A 0/1 15:00-20:00 (5h) single-neutral-actions" at bounding box center [1416, 305] width 203 height 61
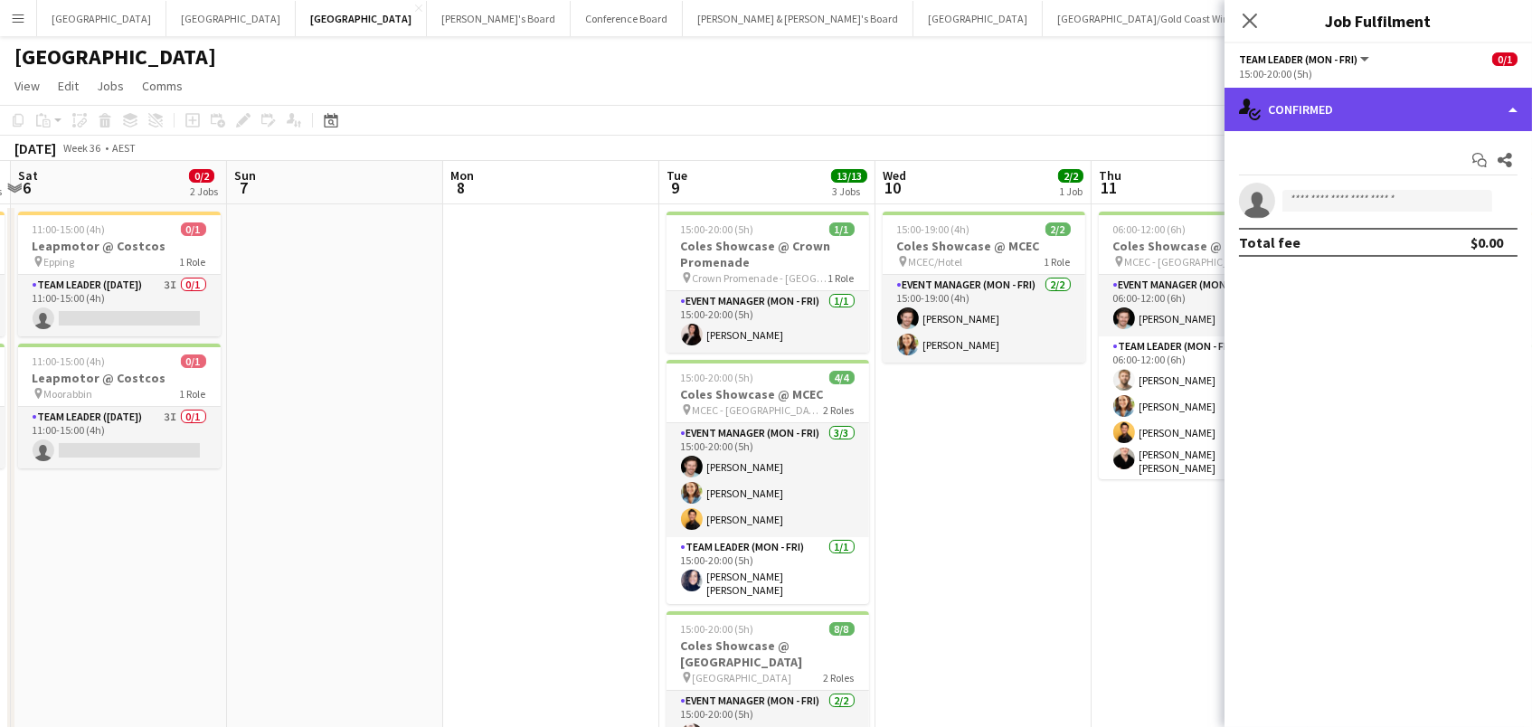
click at [1337, 88] on div "single-neutral-actions-check-2 Confirmed" at bounding box center [1377, 109] width 307 height 43
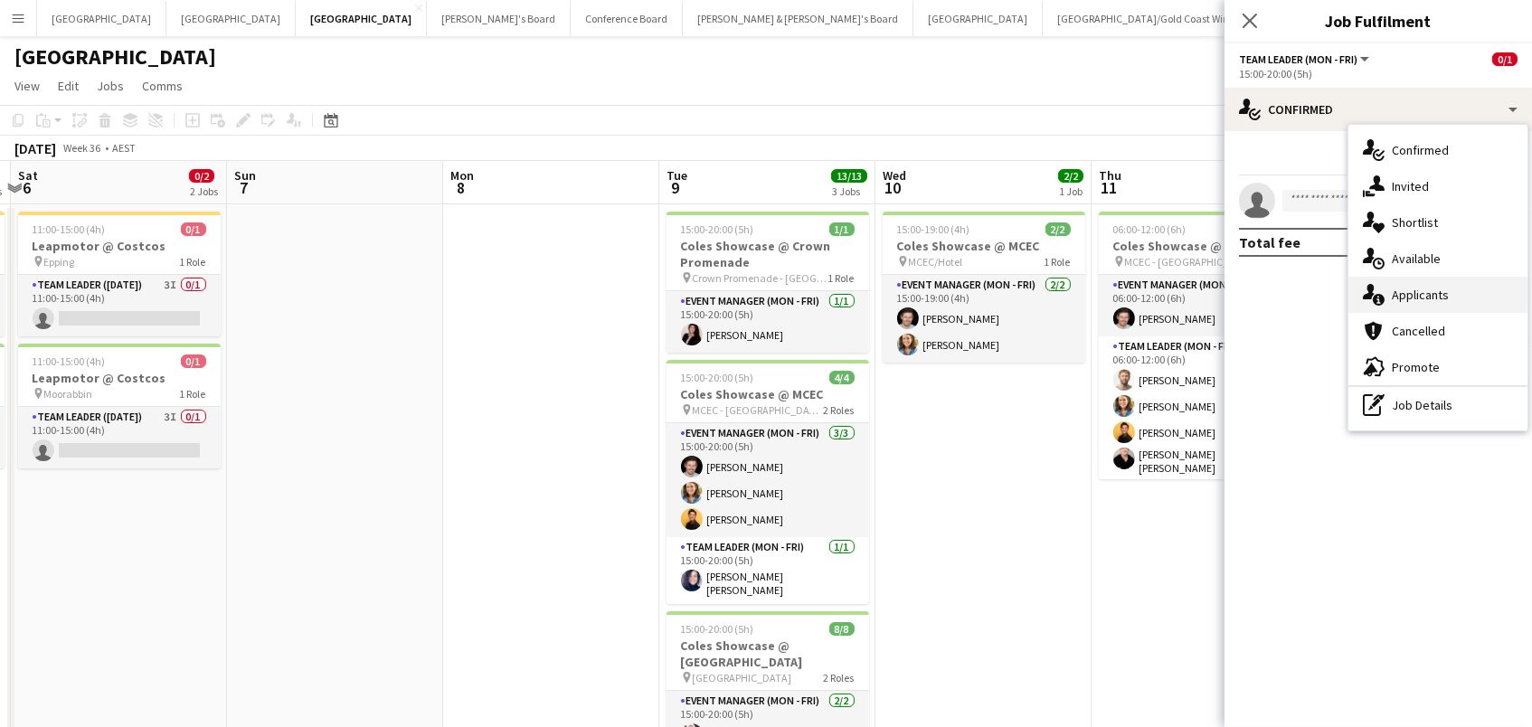
click at [1389, 286] on div "single-neutral-actions-information Applicants" at bounding box center [1437, 295] width 179 height 36
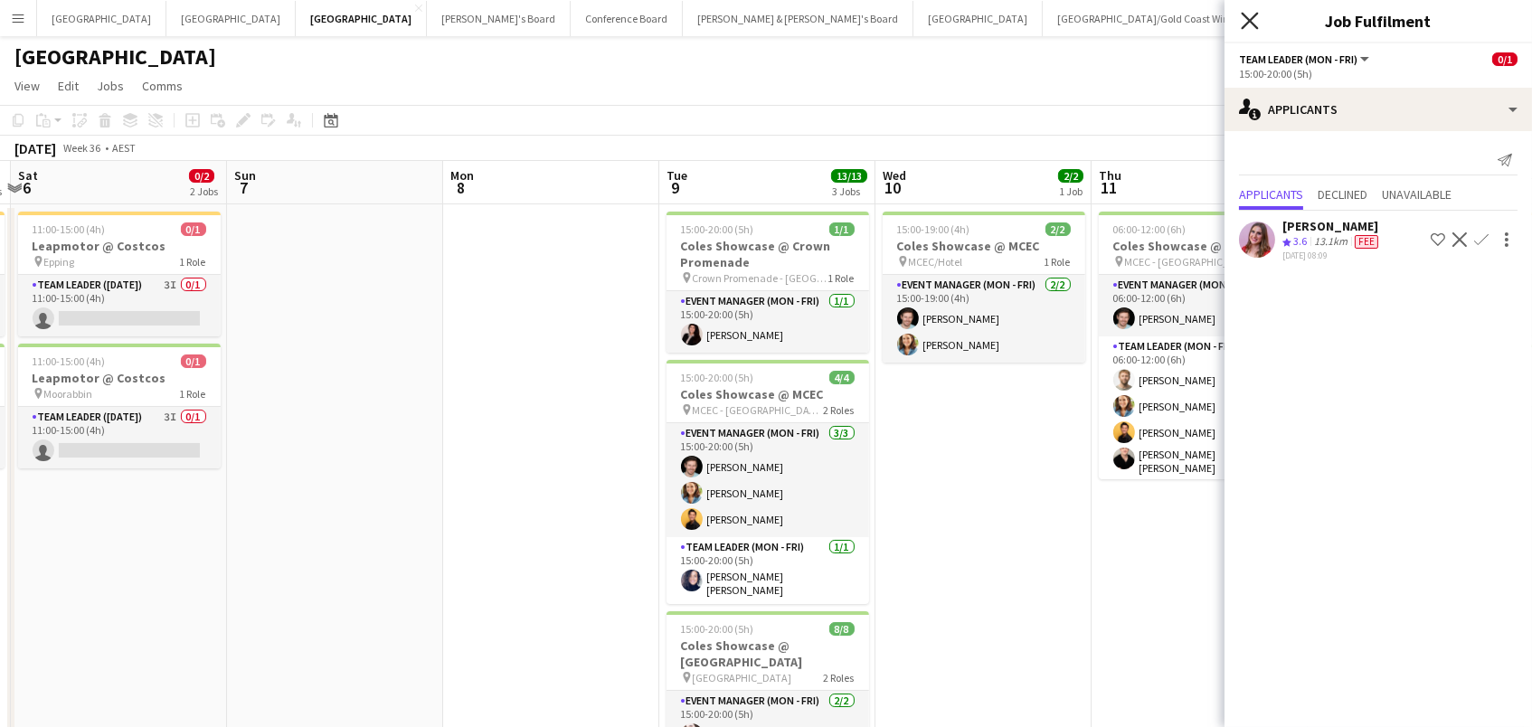
click at [1251, 17] on icon at bounding box center [1249, 20] width 17 height 17
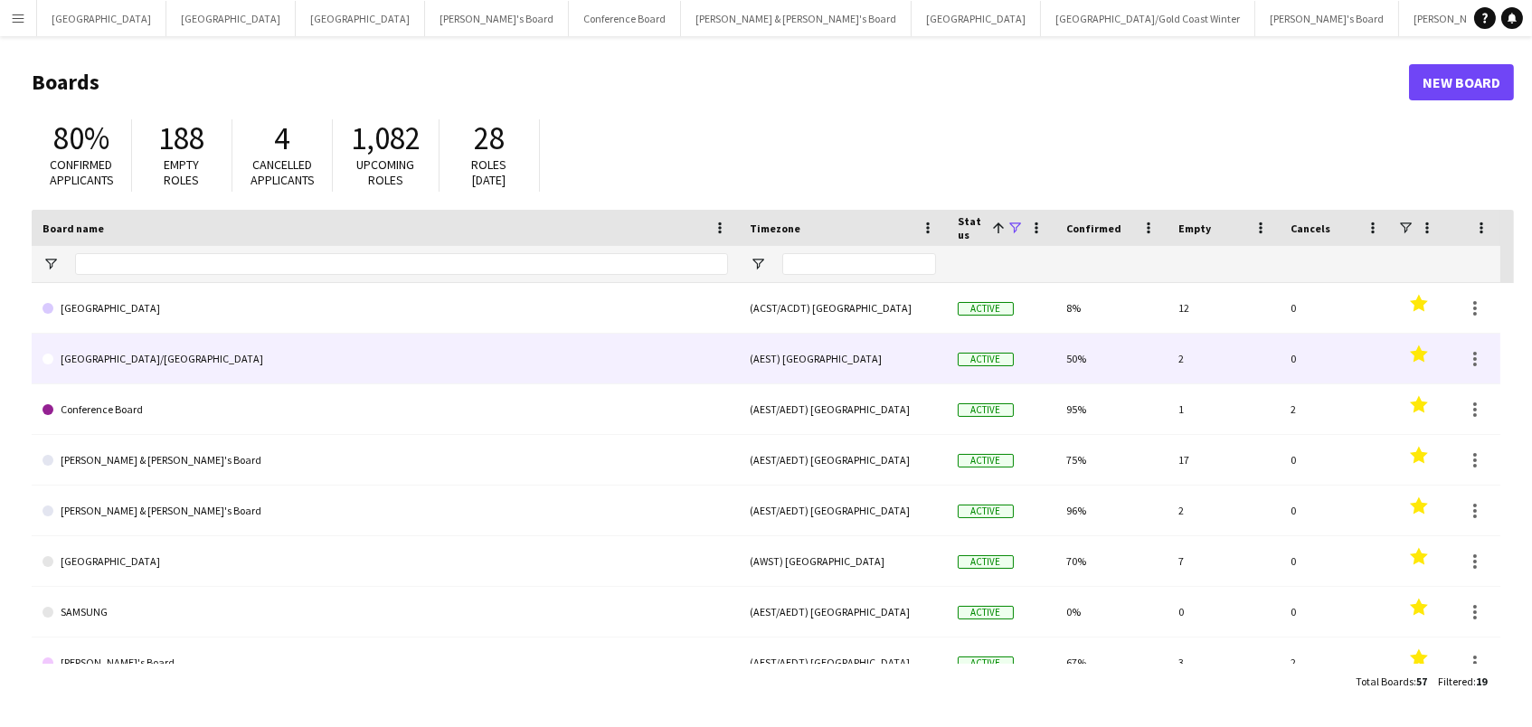
click at [124, 353] on link "[GEOGRAPHIC_DATA]/[GEOGRAPHIC_DATA]" at bounding box center [384, 359] width 685 height 51
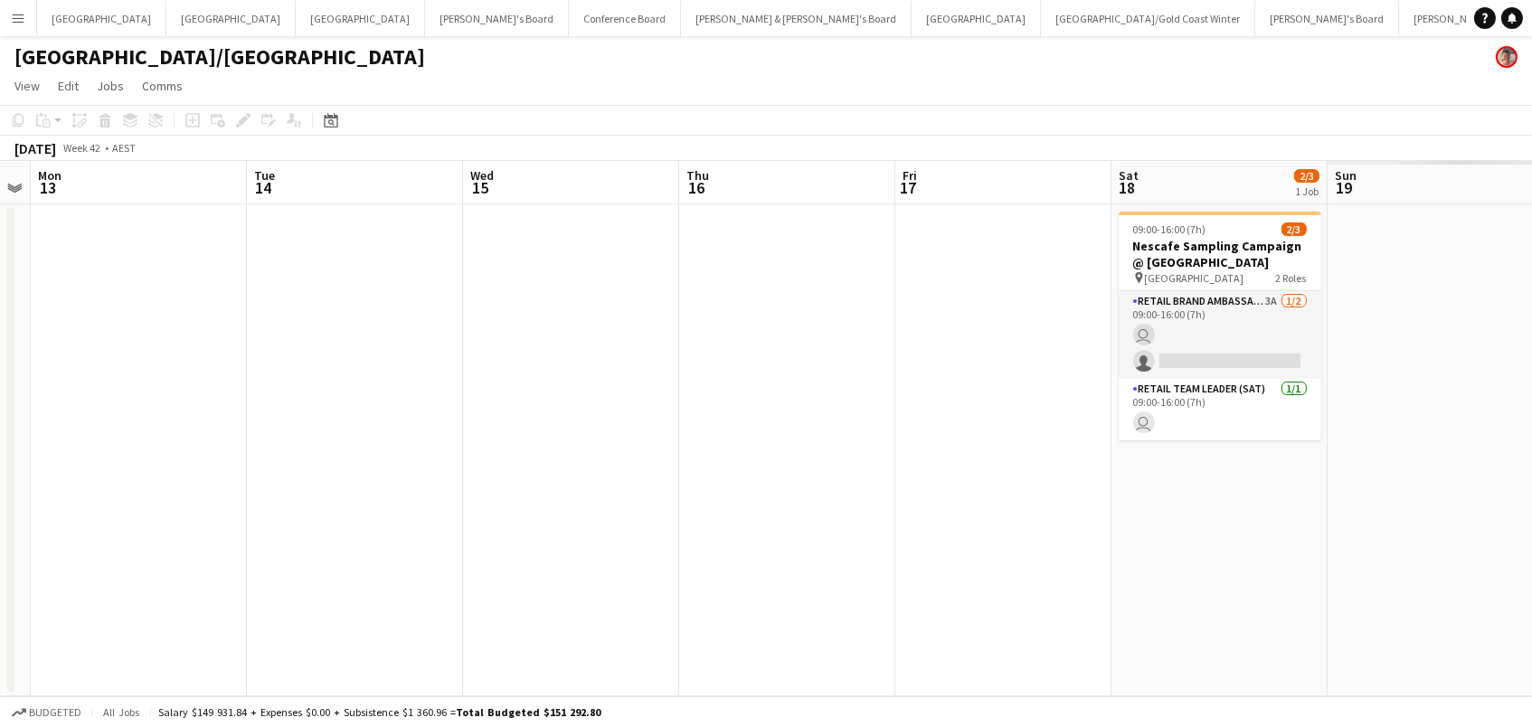
scroll to position [0, 891]
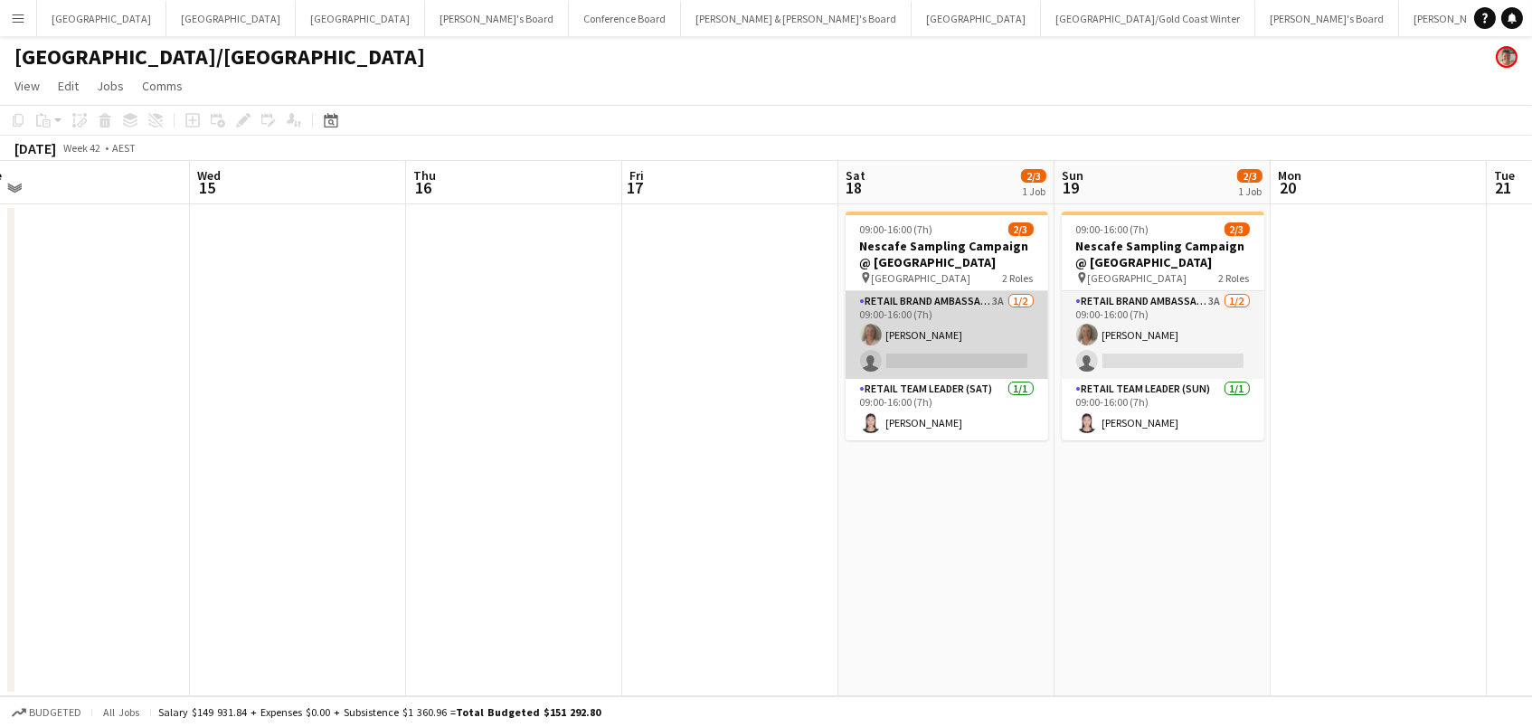
click at [1002, 326] on app-card-role "RETAIL Brand Ambassador ([DATE]) 3A [DATE] 09:00-16:00 (7h) [PERSON_NAME] singl…" at bounding box center [946, 335] width 203 height 88
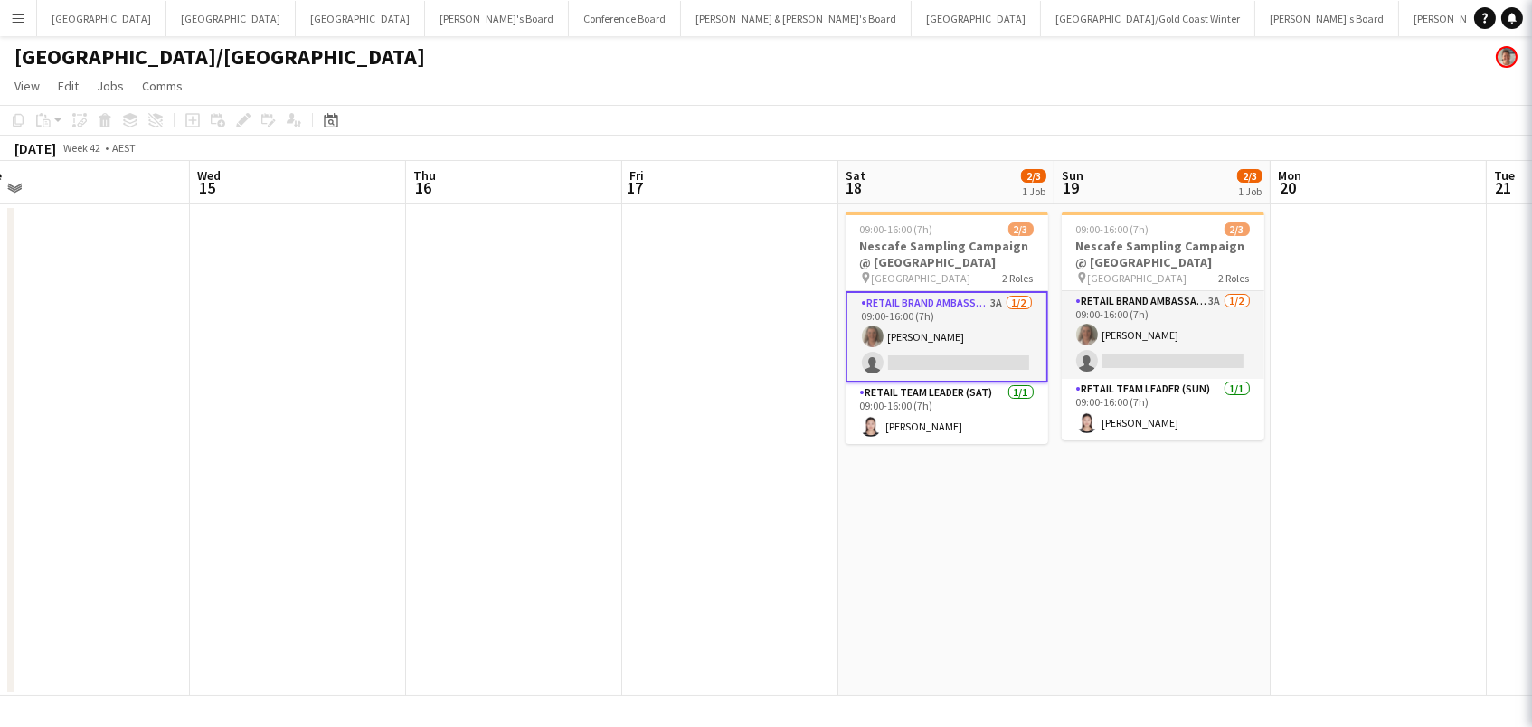
scroll to position [0, 890]
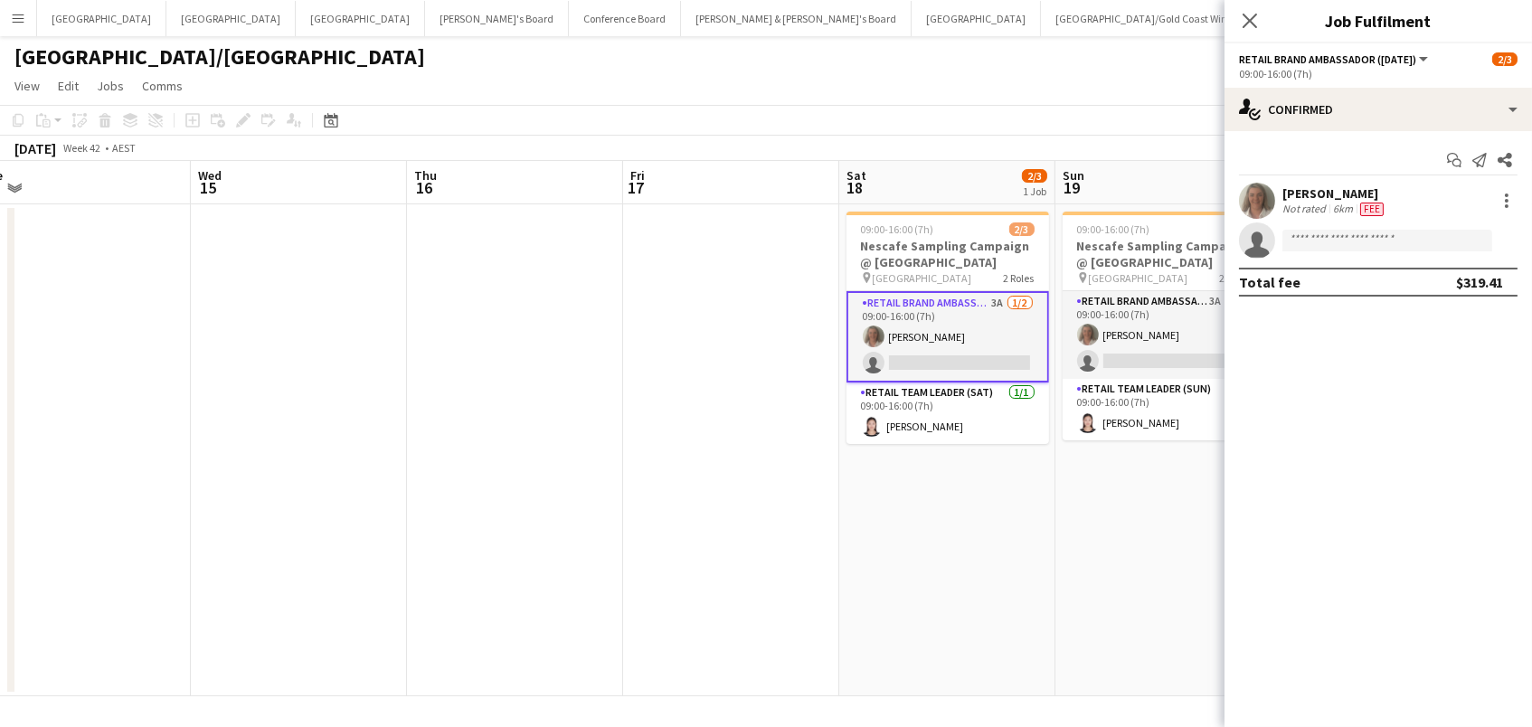
click at [1428, 131] on div "Start chat Send notification Share [PERSON_NAME] Not rated 6km Fee single-neutr…" at bounding box center [1377, 221] width 307 height 180
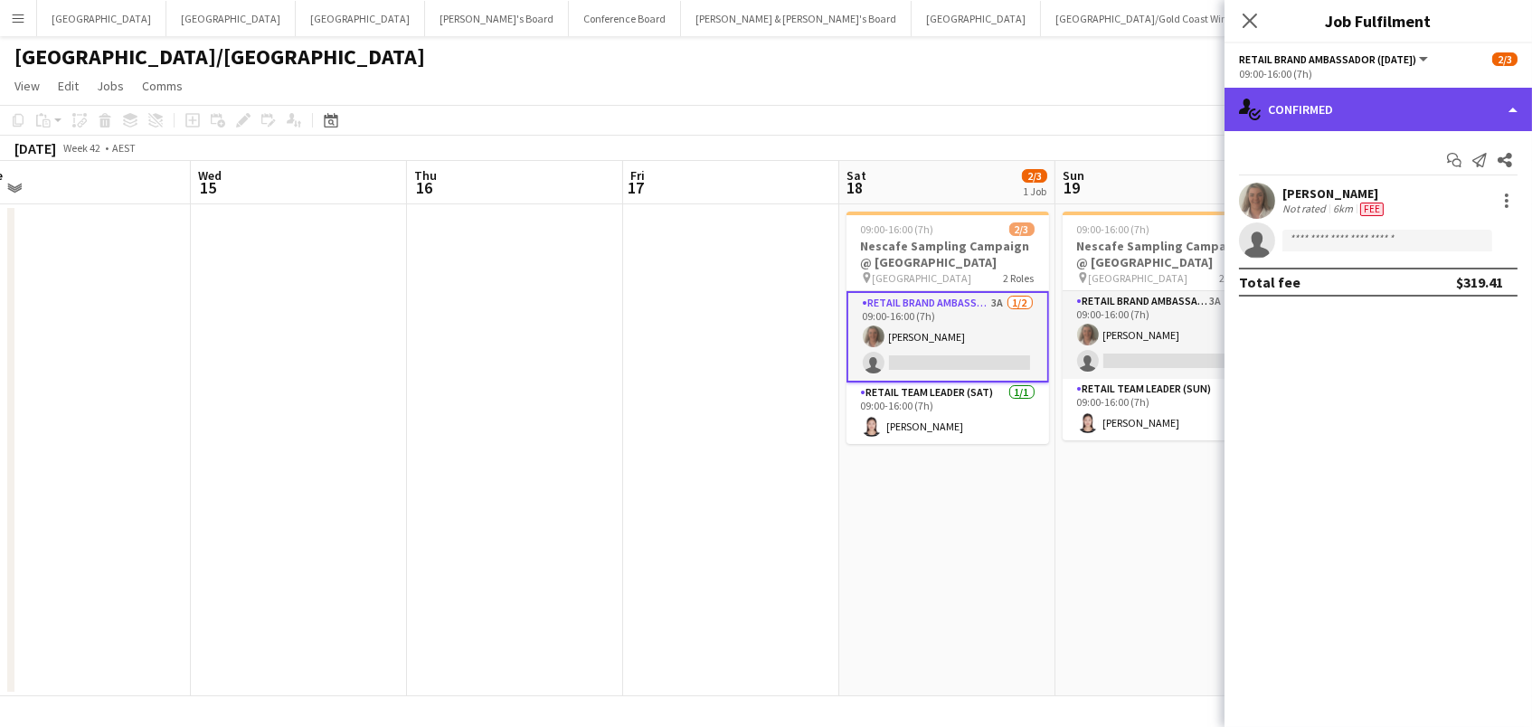
click at [1427, 118] on div "single-neutral-actions-check-2 Confirmed" at bounding box center [1377, 109] width 307 height 43
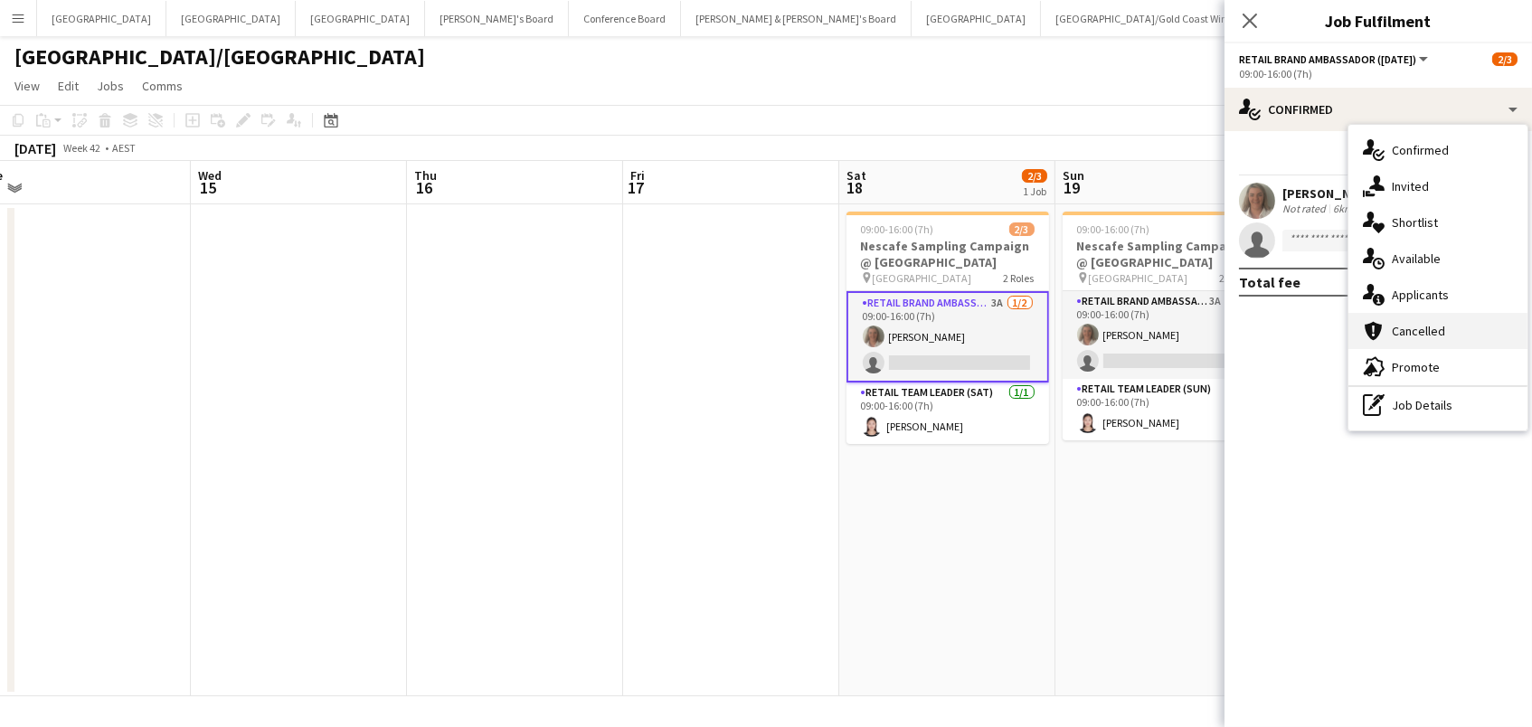
click at [1438, 316] on div "cancellation Cancelled" at bounding box center [1437, 331] width 179 height 36
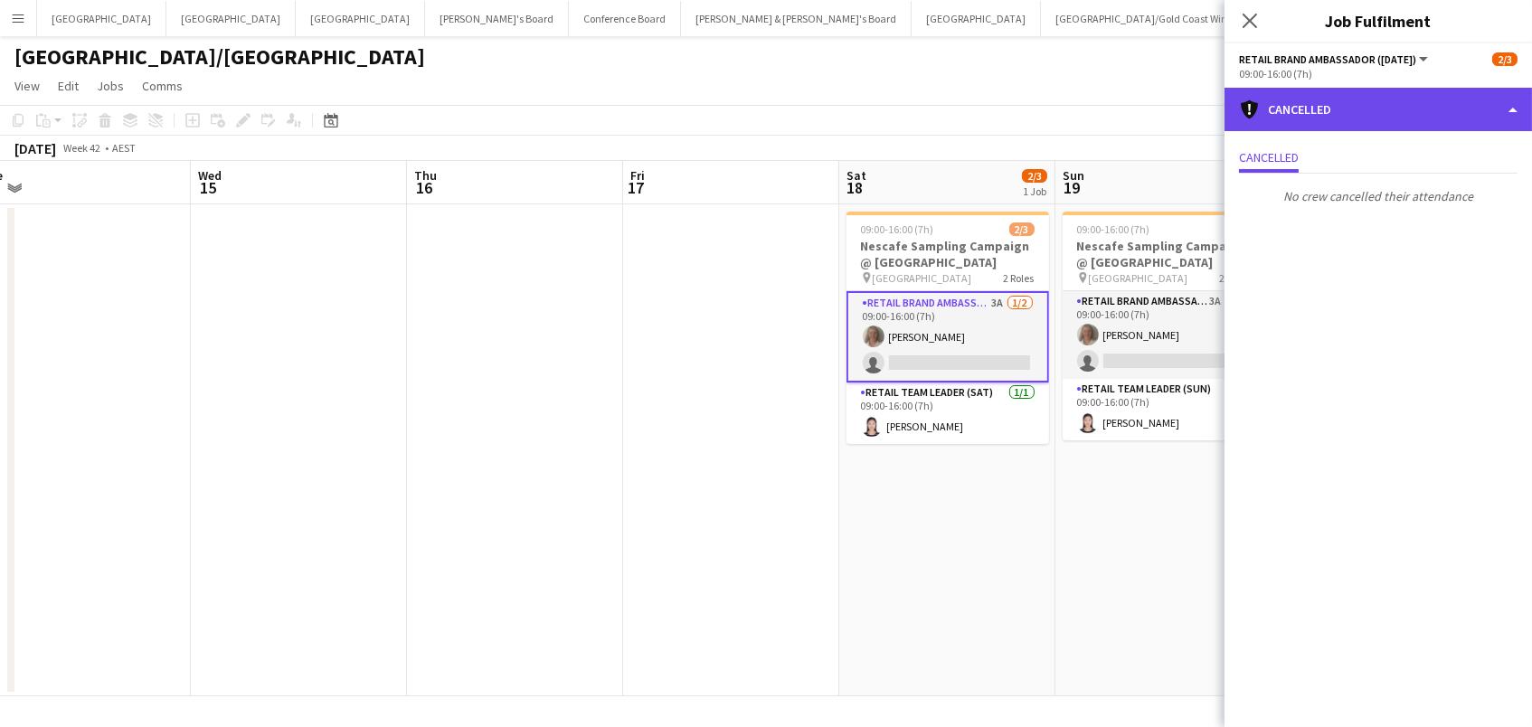
click at [1394, 106] on div "cancellation Cancelled" at bounding box center [1377, 109] width 307 height 43
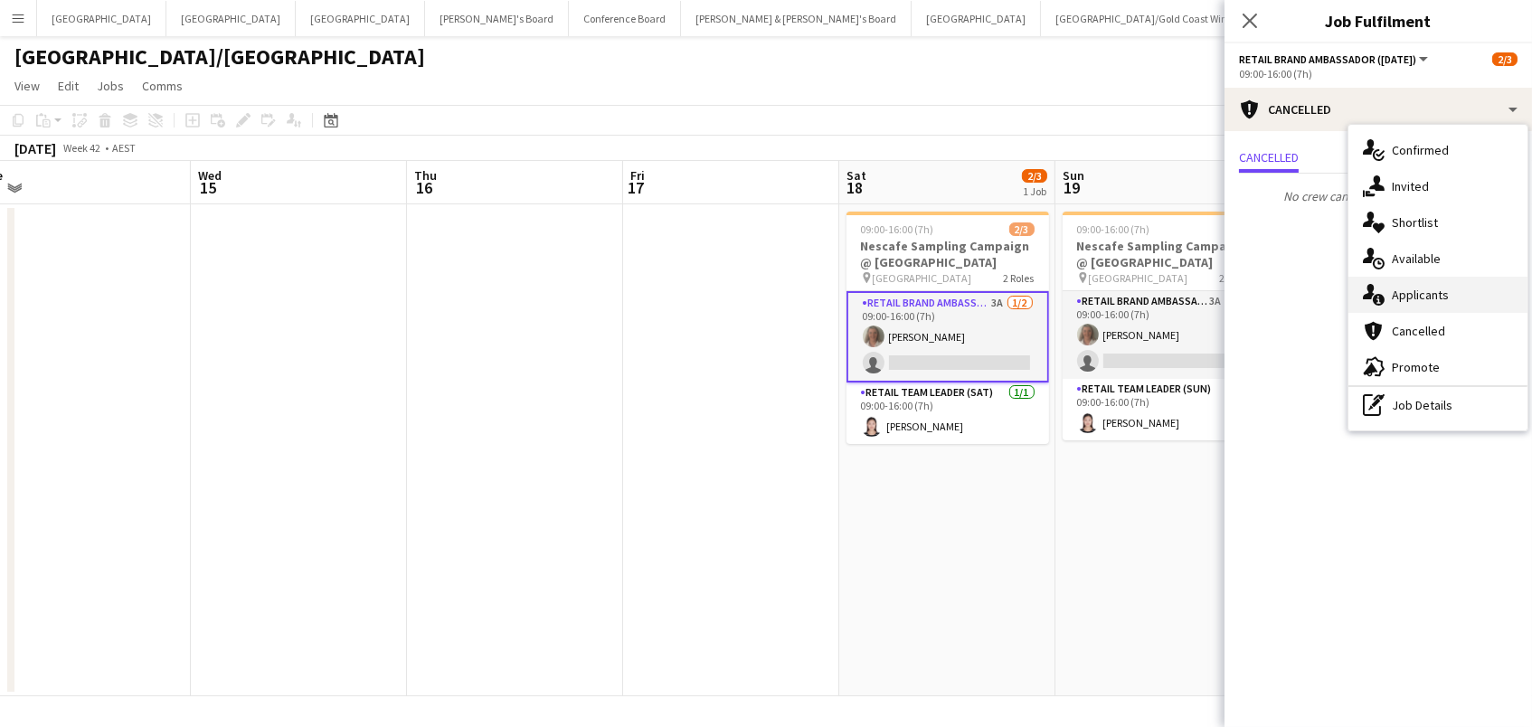
click at [1412, 294] on span "Applicants" at bounding box center [1420, 295] width 57 height 16
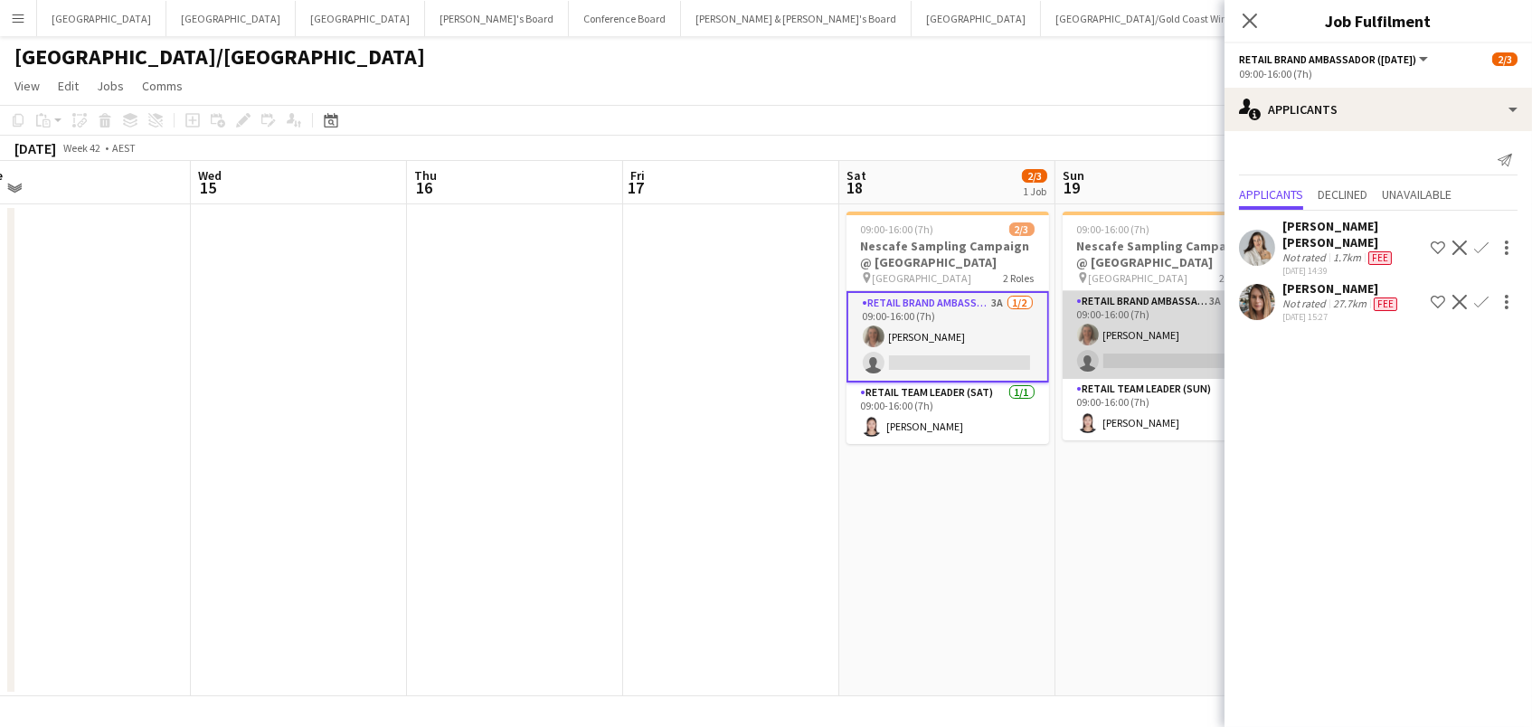
click at [1159, 335] on app-card-role "RETAIL Brand Ambassador ([DATE]) 3A [DATE] 09:00-16:00 (7h) [PERSON_NAME] singl…" at bounding box center [1163, 335] width 203 height 88
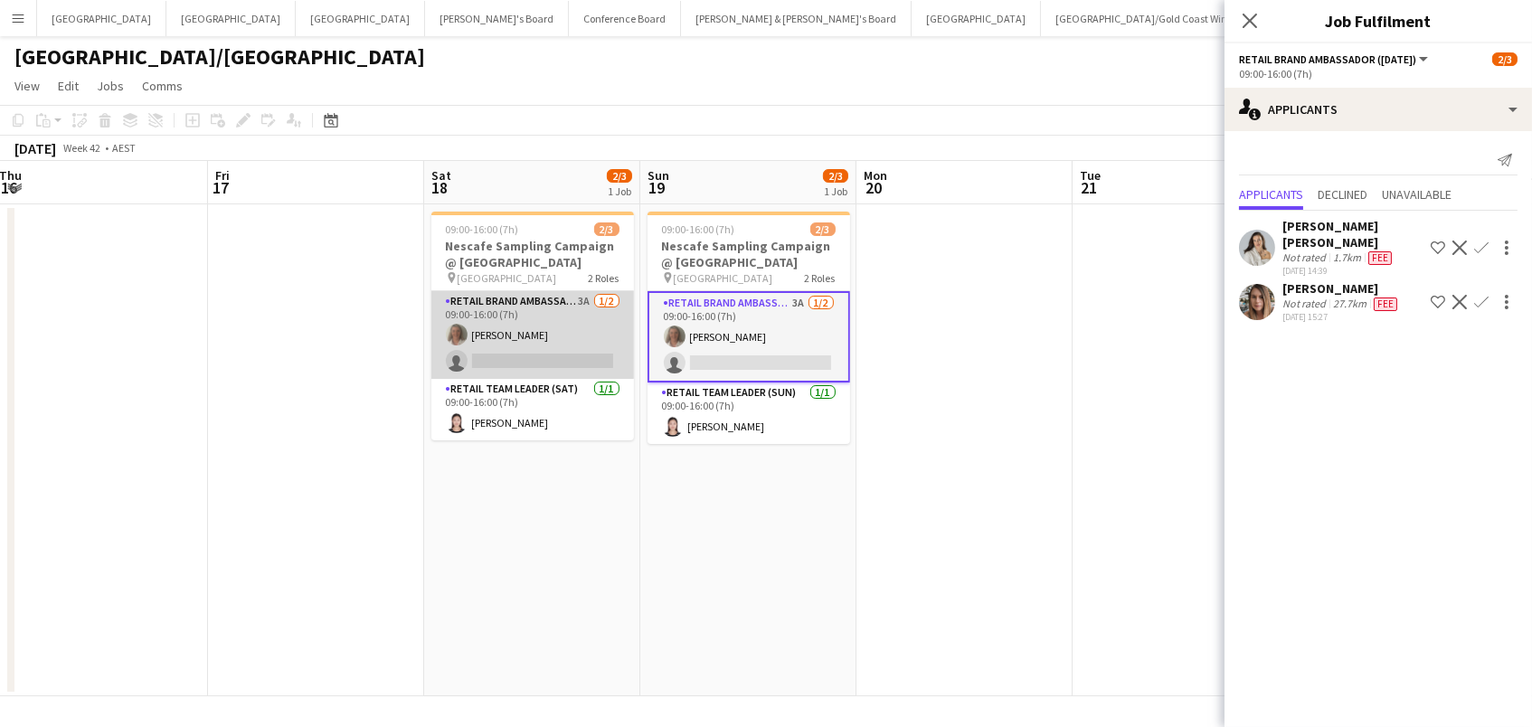
scroll to position [0, 571]
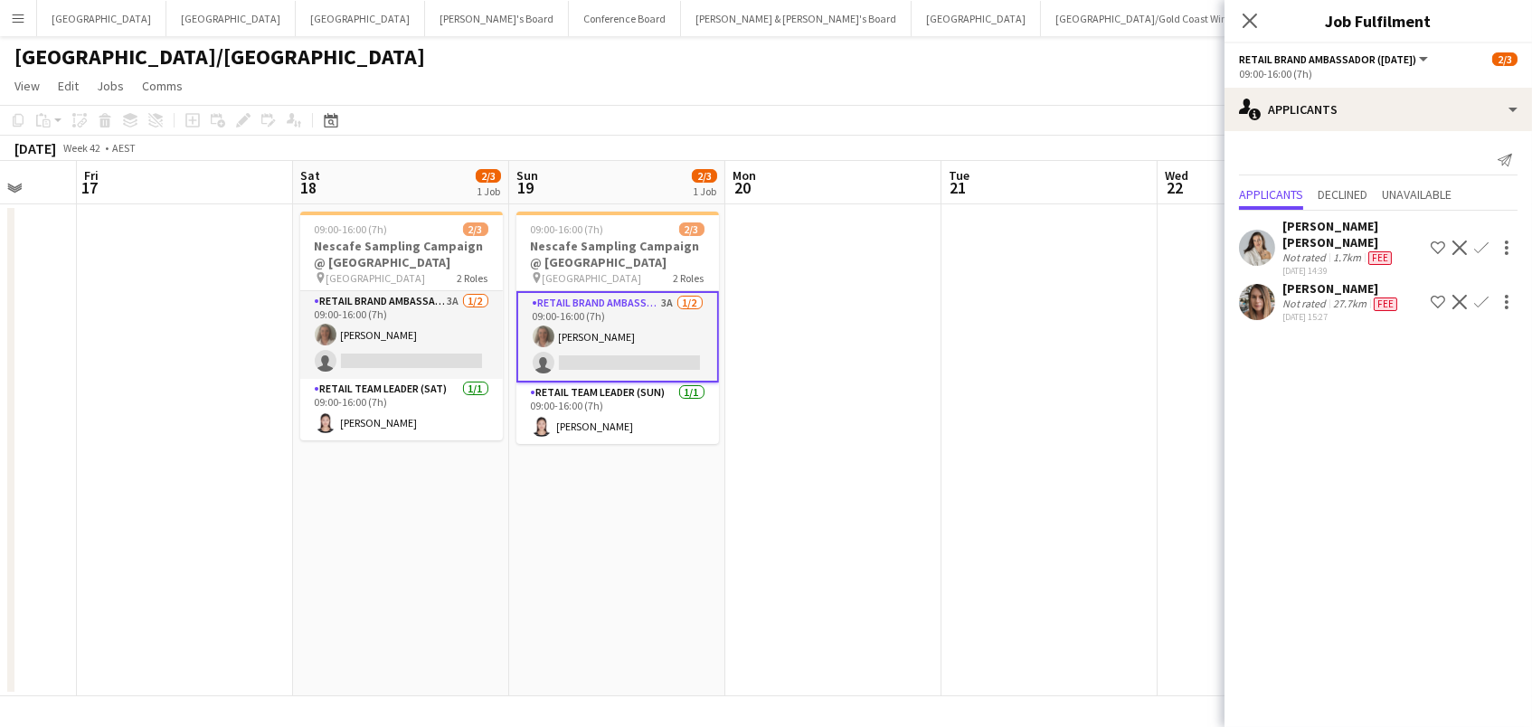
click at [1256, 285] on app-user-avatar at bounding box center [1257, 302] width 36 height 36
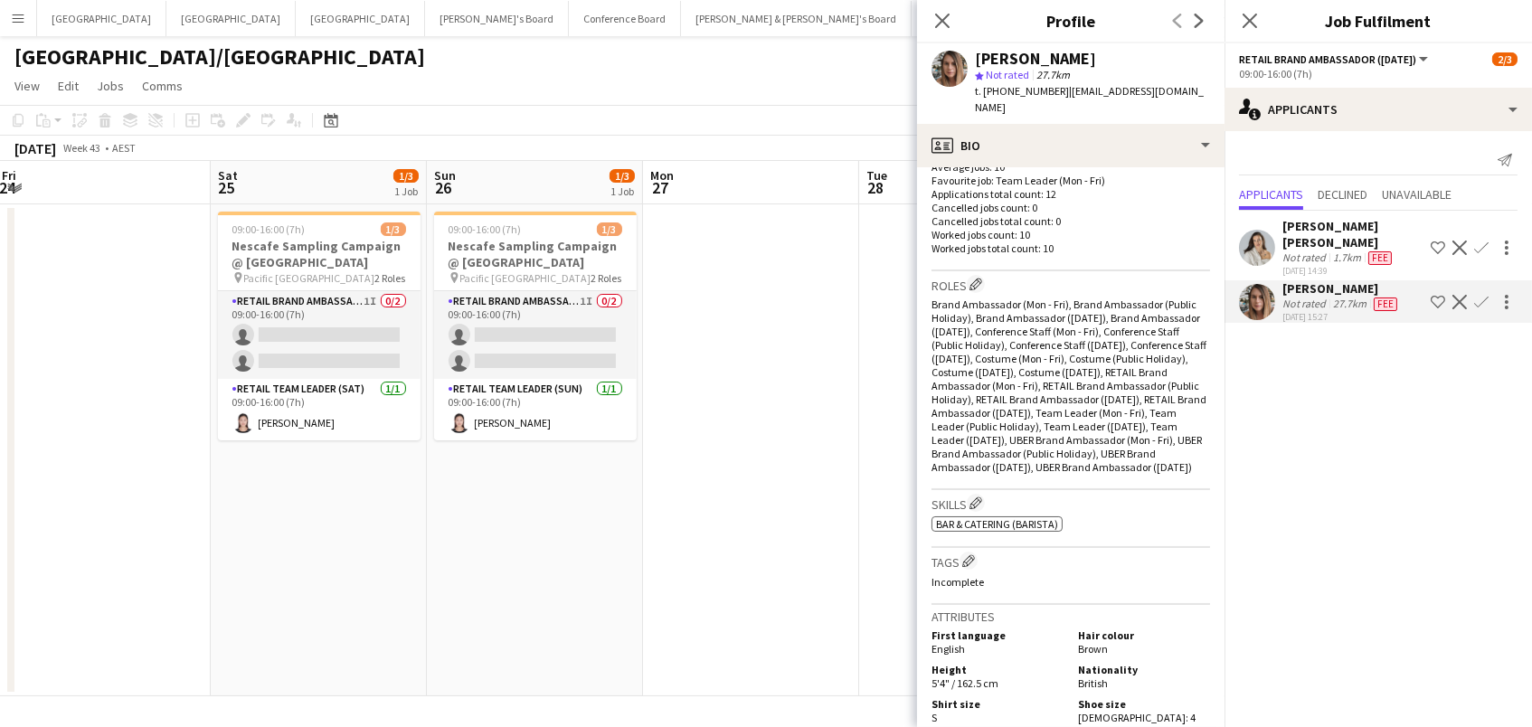
scroll to position [0, 506]
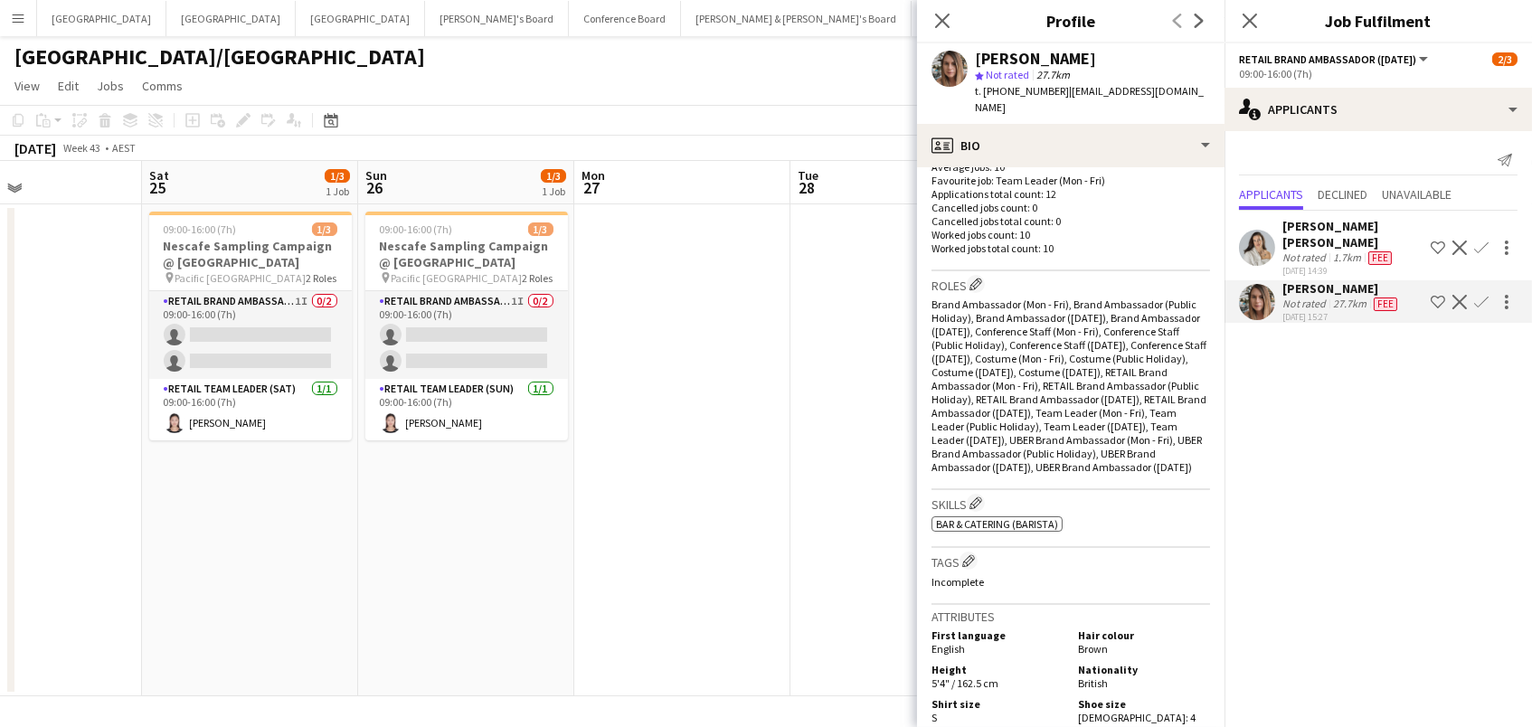
click at [666, 310] on app-date-cell at bounding box center [682, 450] width 216 height 492
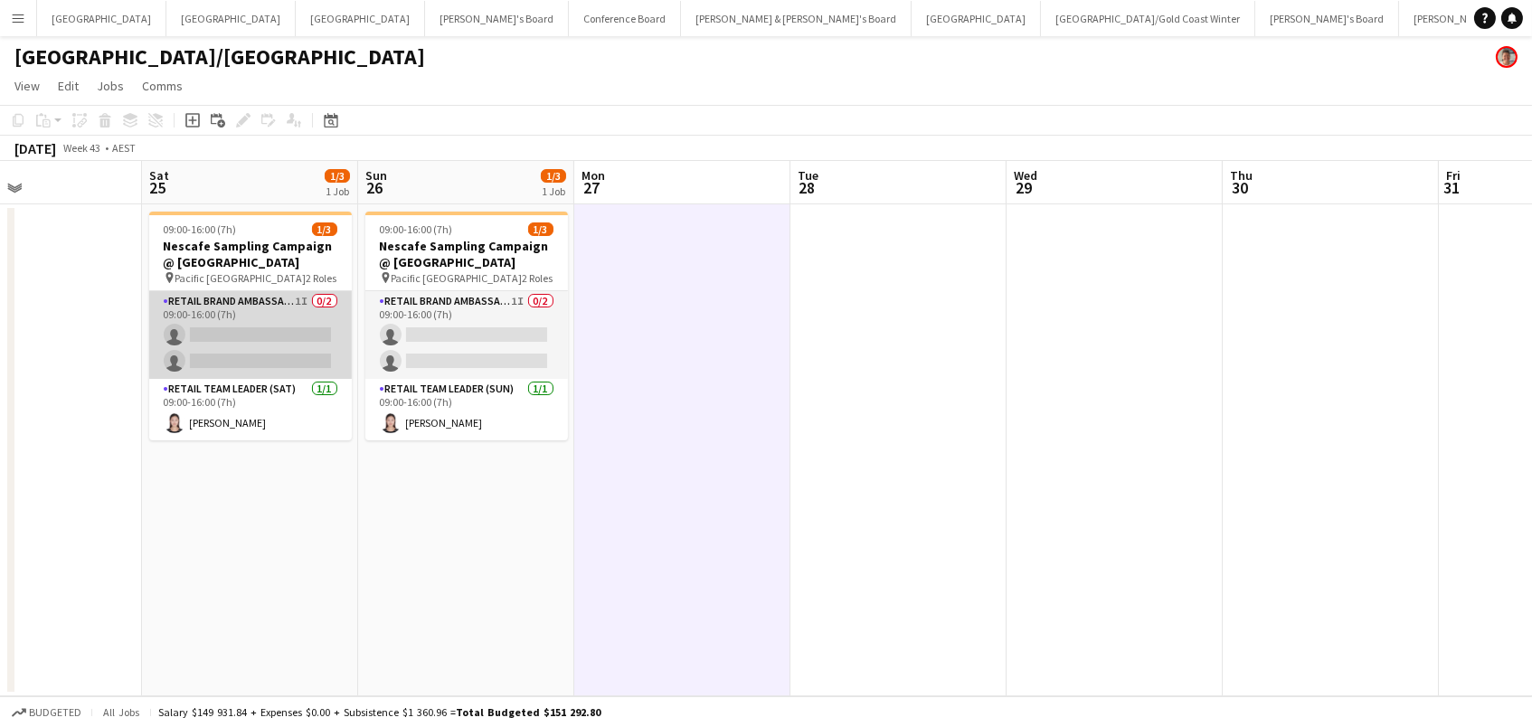
click at [231, 346] on app-card-role "RETAIL Brand Ambassador ([DATE]) 1I 0/2 09:00-16:00 (7h) single-neutral-actions…" at bounding box center [250, 335] width 203 height 88
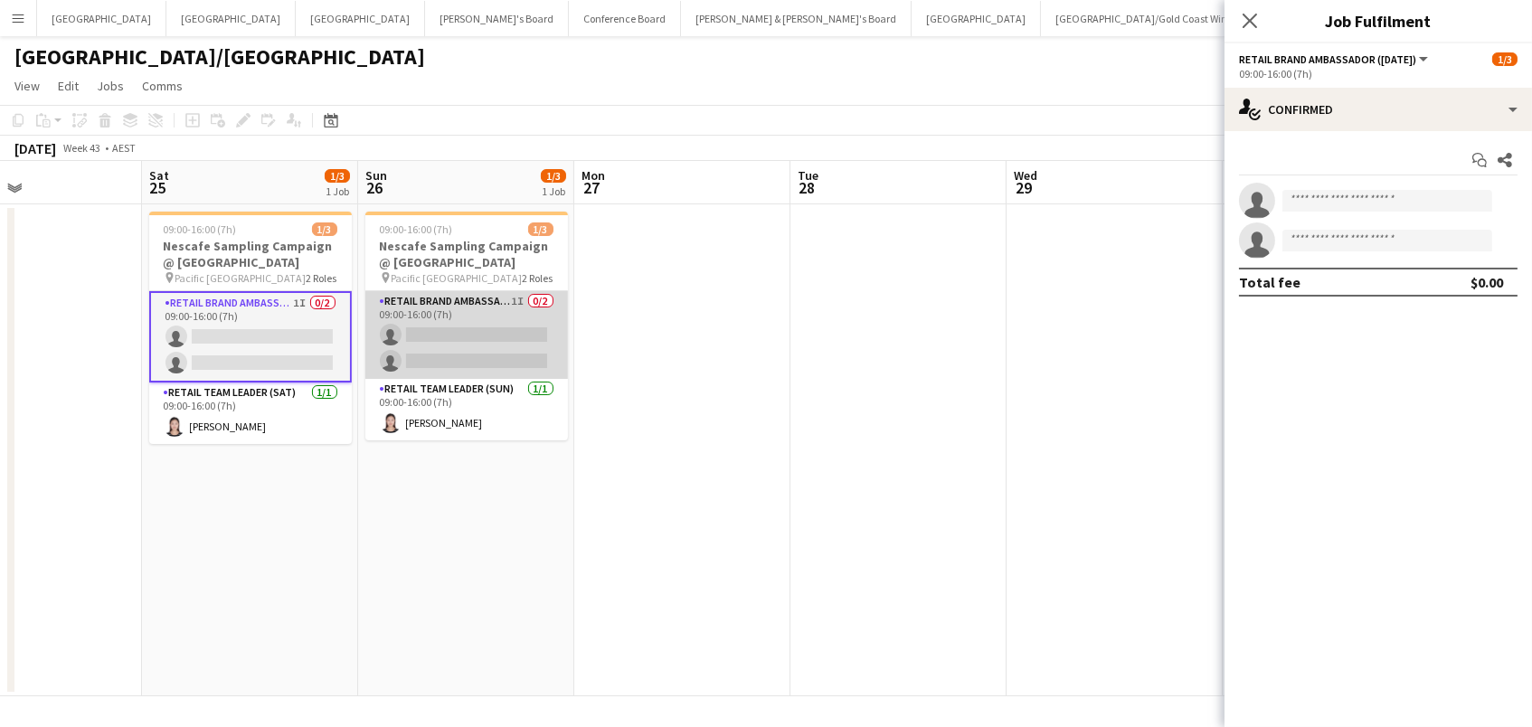
click at [435, 346] on app-card-role "RETAIL Brand Ambassador ([DATE]) 1I 0/2 09:00-16:00 (7h) single-neutral-actions…" at bounding box center [466, 335] width 203 height 88
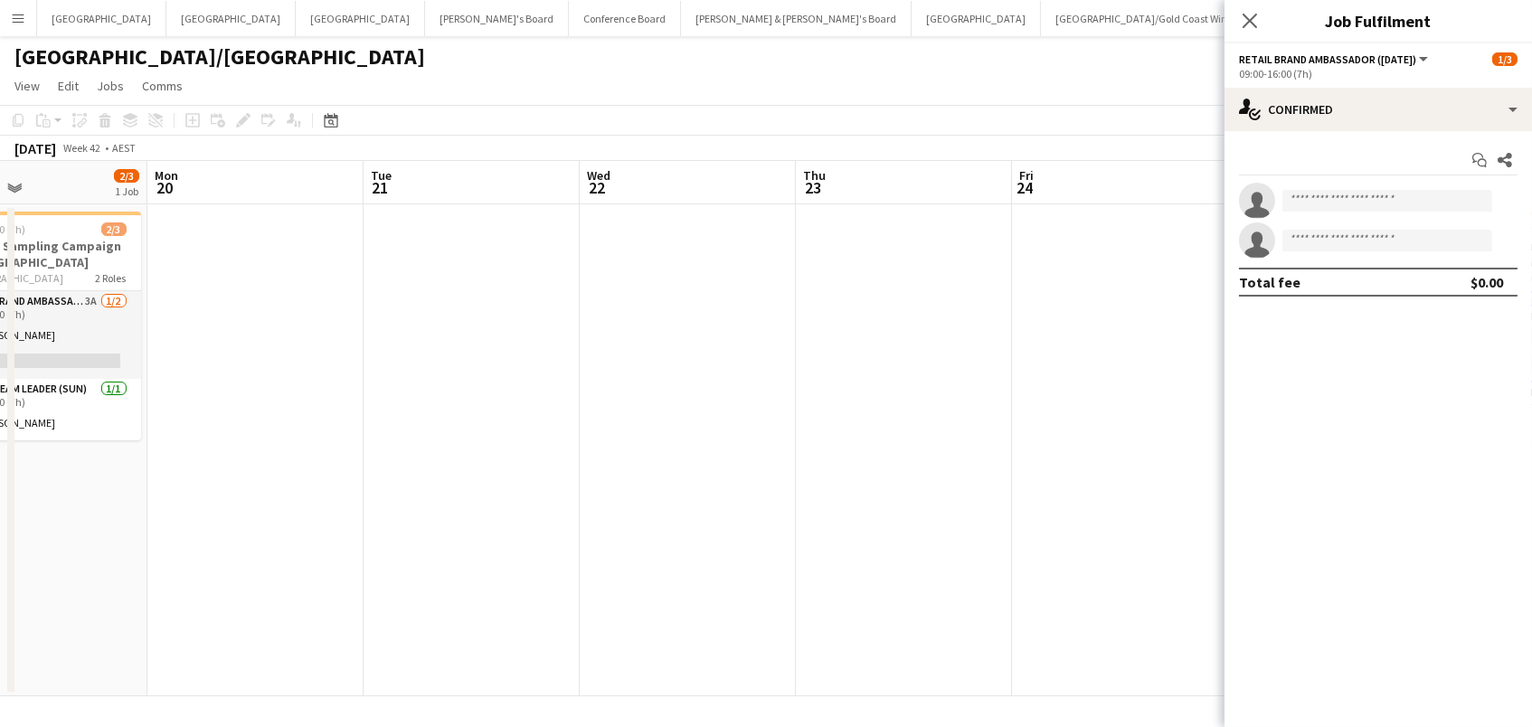
scroll to position [0, 377]
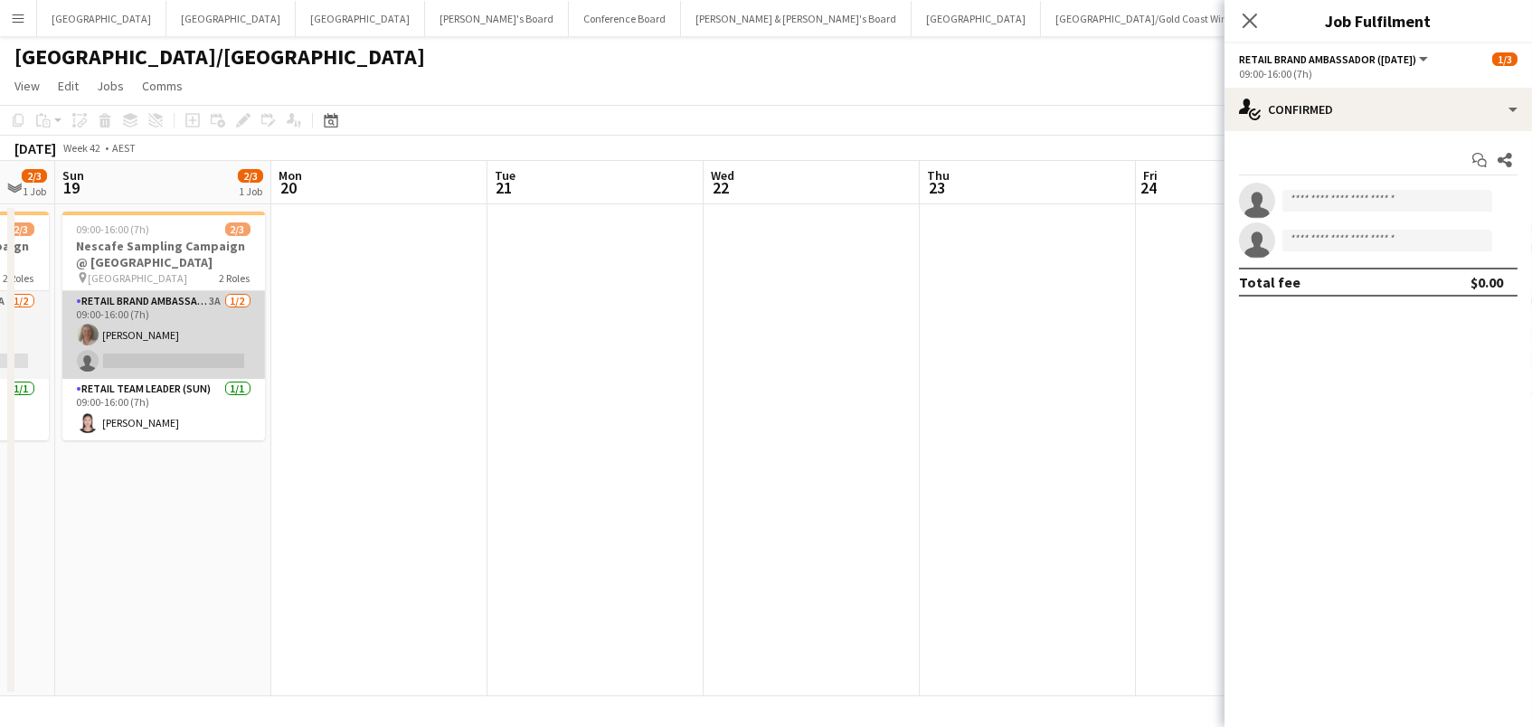
click at [160, 305] on app-card-role "RETAIL Brand Ambassador ([DATE]) 3A [DATE] 09:00-16:00 (7h) [PERSON_NAME] singl…" at bounding box center [163, 335] width 203 height 88
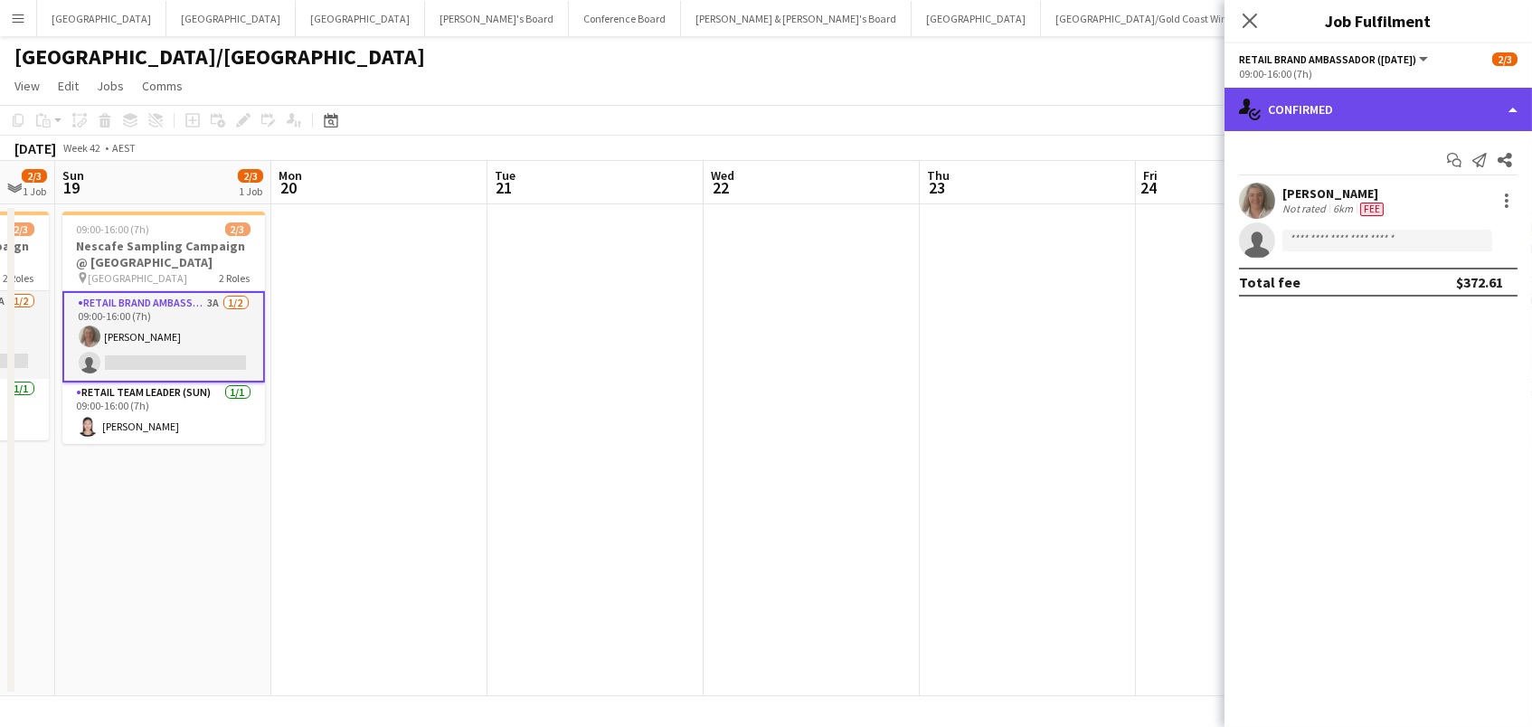
click at [1364, 118] on div "single-neutral-actions-check-2 Confirmed" at bounding box center [1377, 109] width 307 height 43
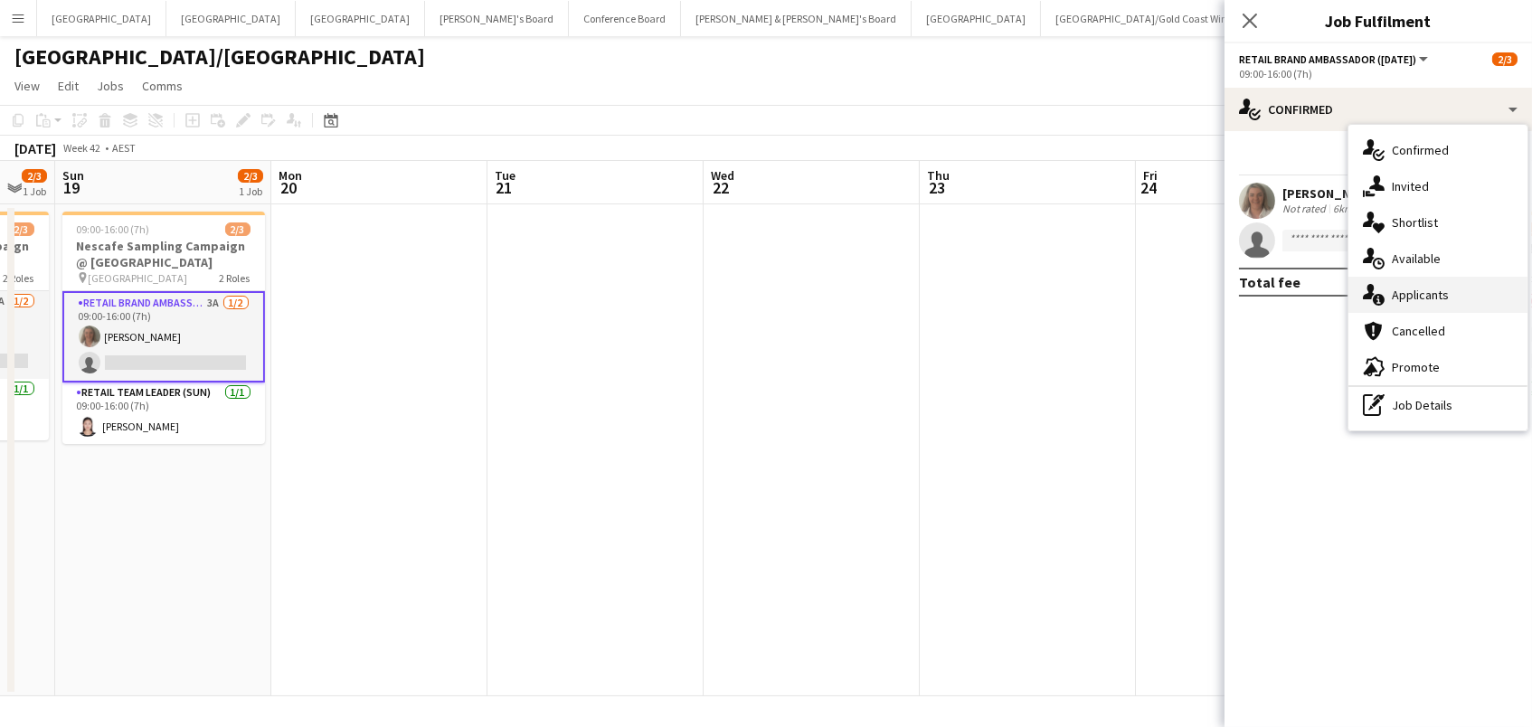
click at [1409, 291] on span "Applicants" at bounding box center [1420, 295] width 57 height 16
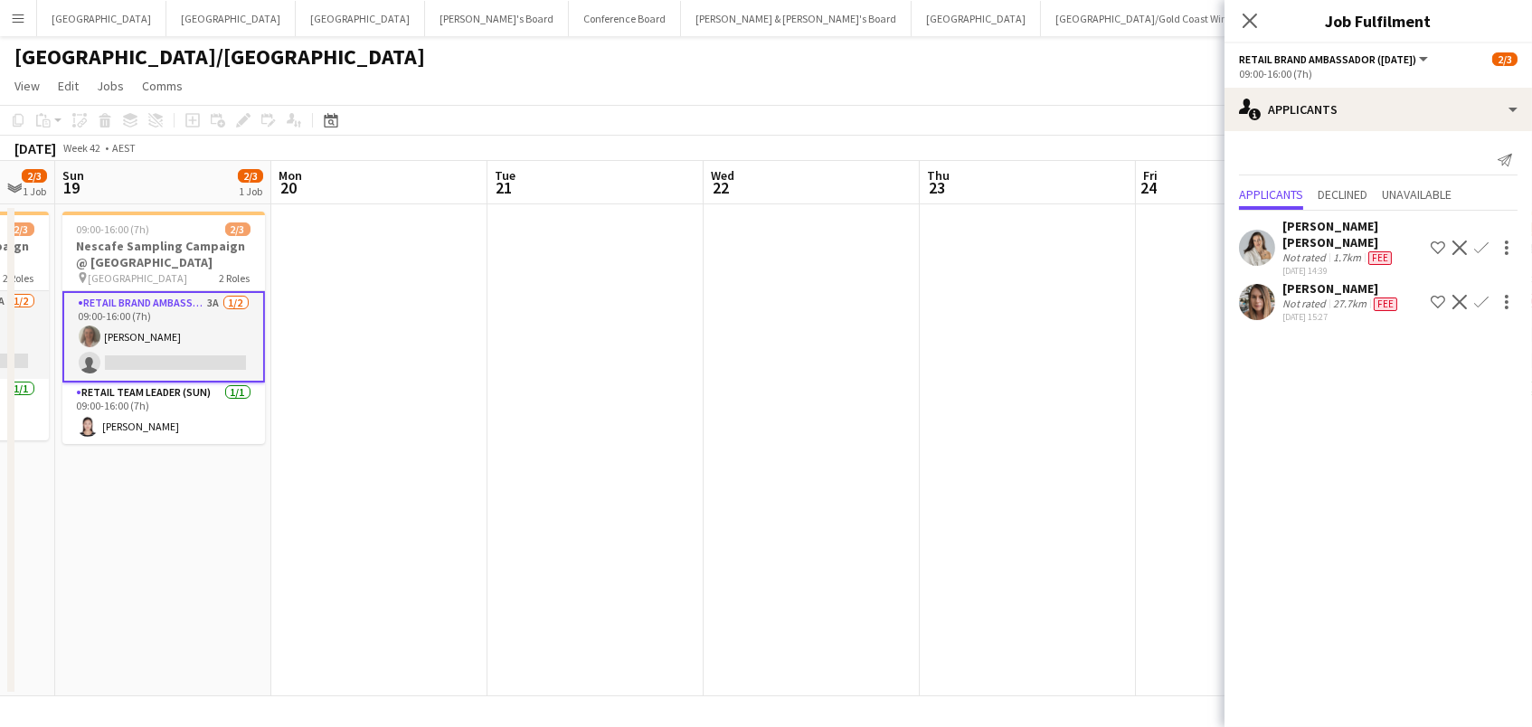
click at [1288, 297] on div "Not rated" at bounding box center [1305, 304] width 47 height 14
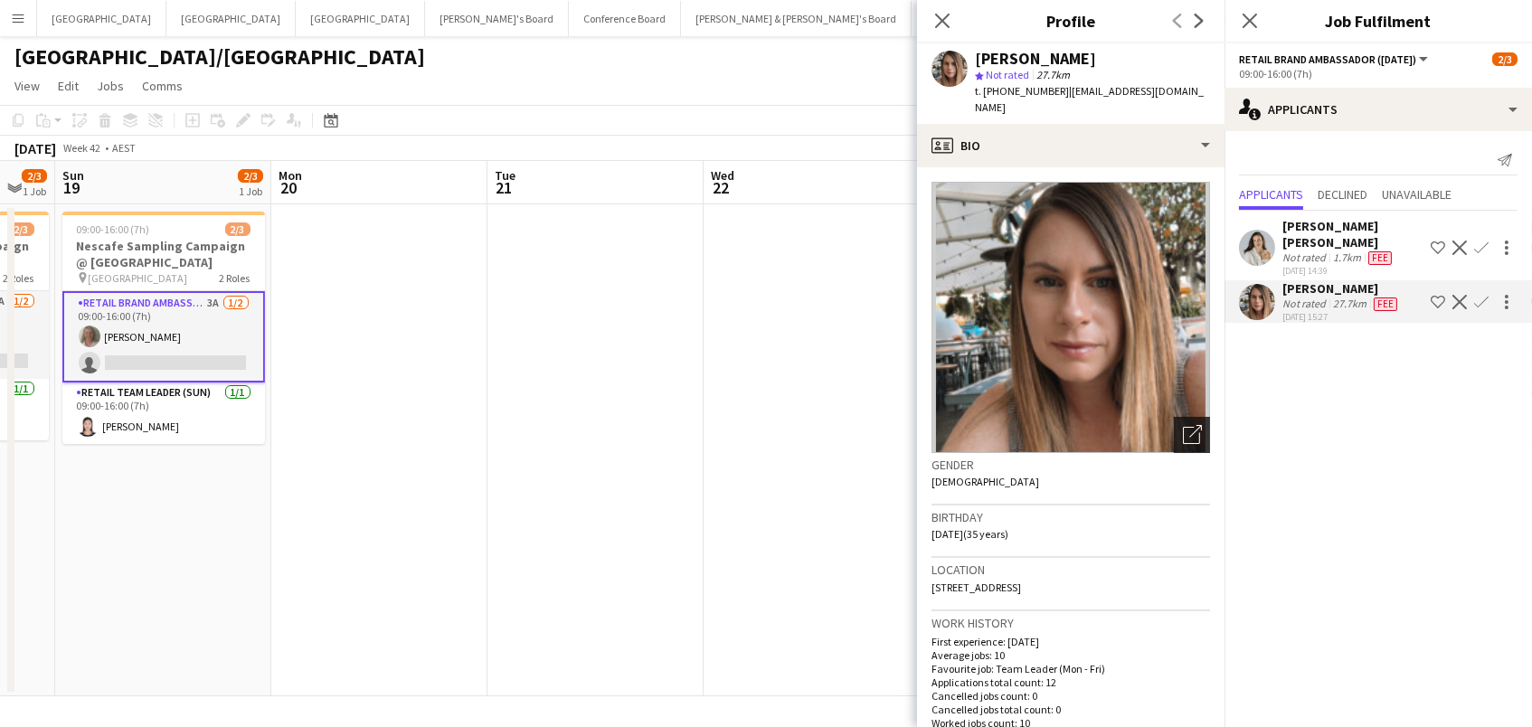
click at [1179, 429] on div "Open photos pop-in" at bounding box center [1192, 435] width 36 height 36
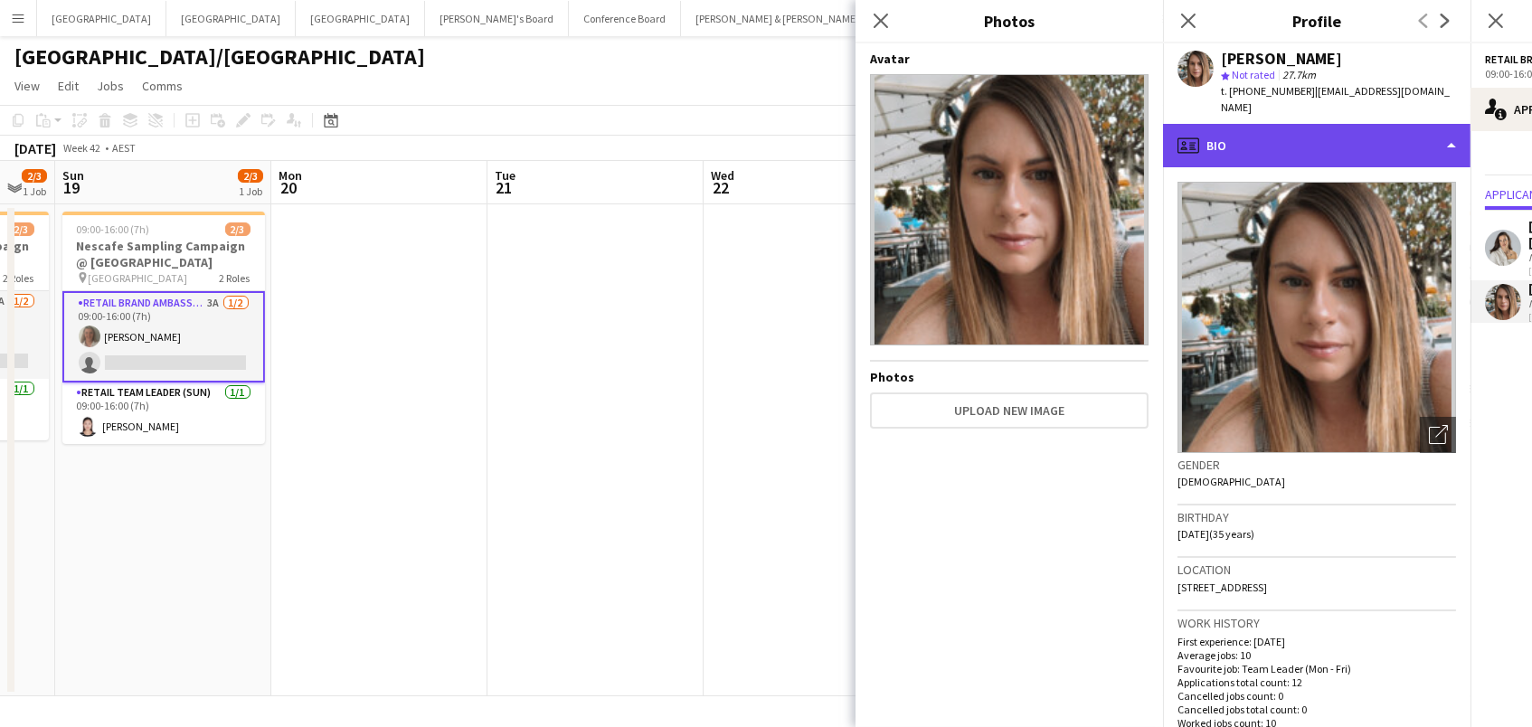
click at [1215, 124] on div "profile Bio" at bounding box center [1316, 145] width 307 height 43
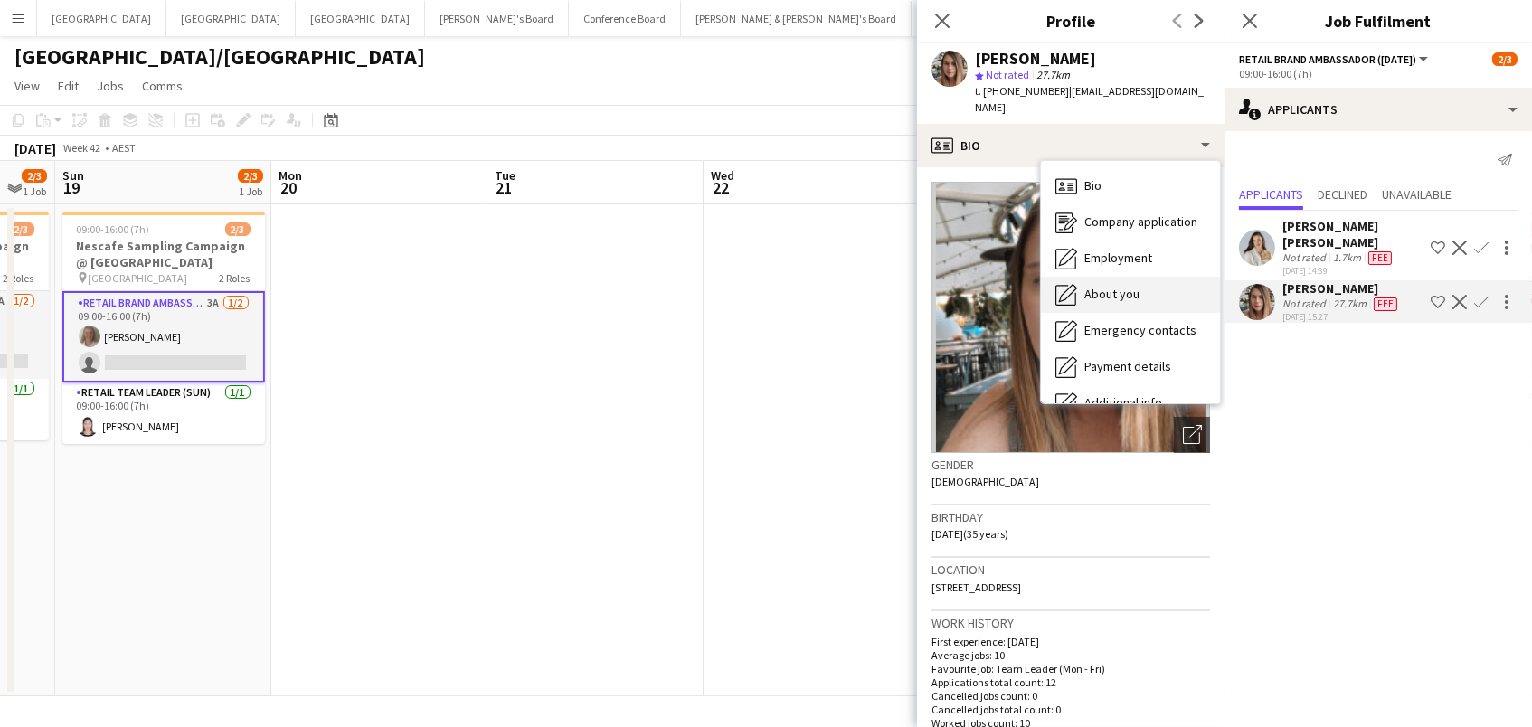
click at [1117, 277] on div "About you About you" at bounding box center [1130, 295] width 179 height 36
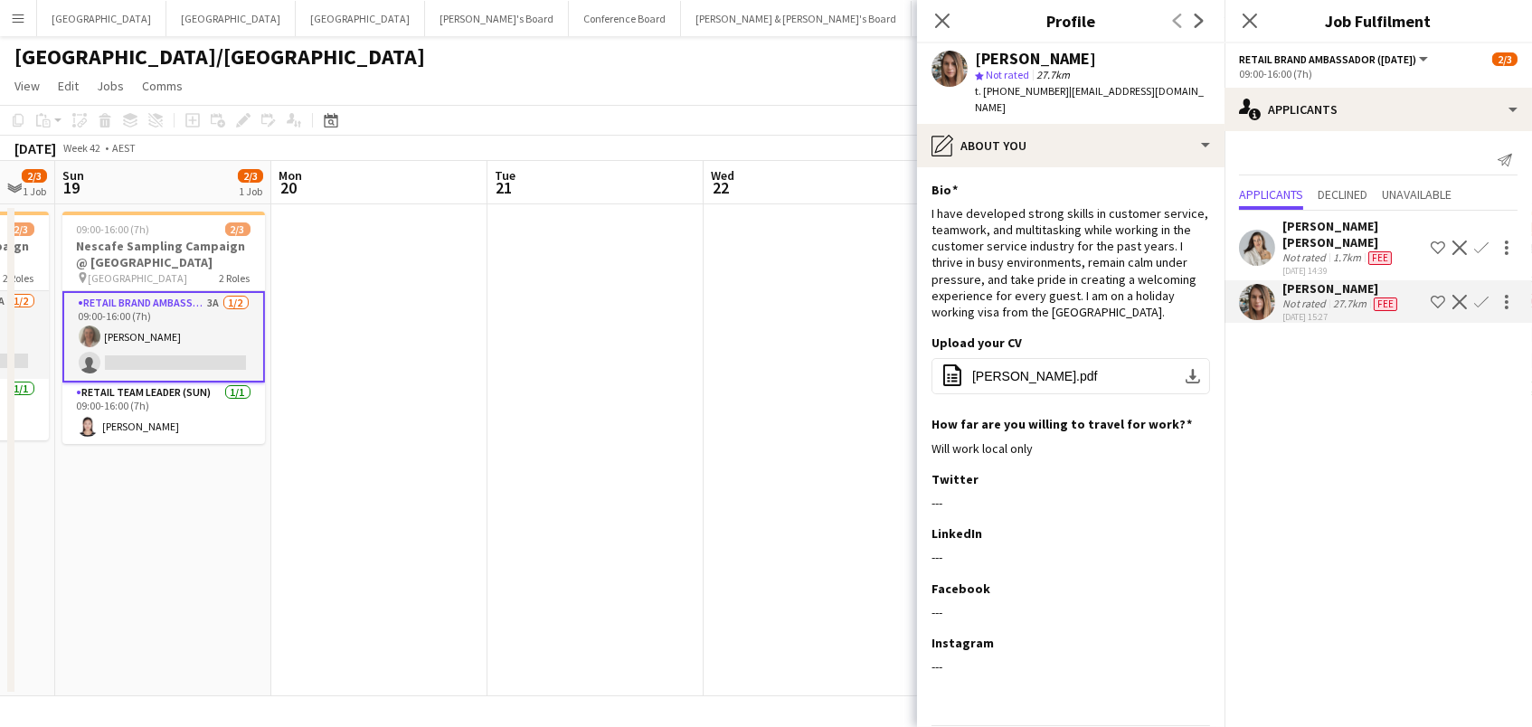
click at [1479, 295] on app-icon "Confirm" at bounding box center [1481, 302] width 14 height 14
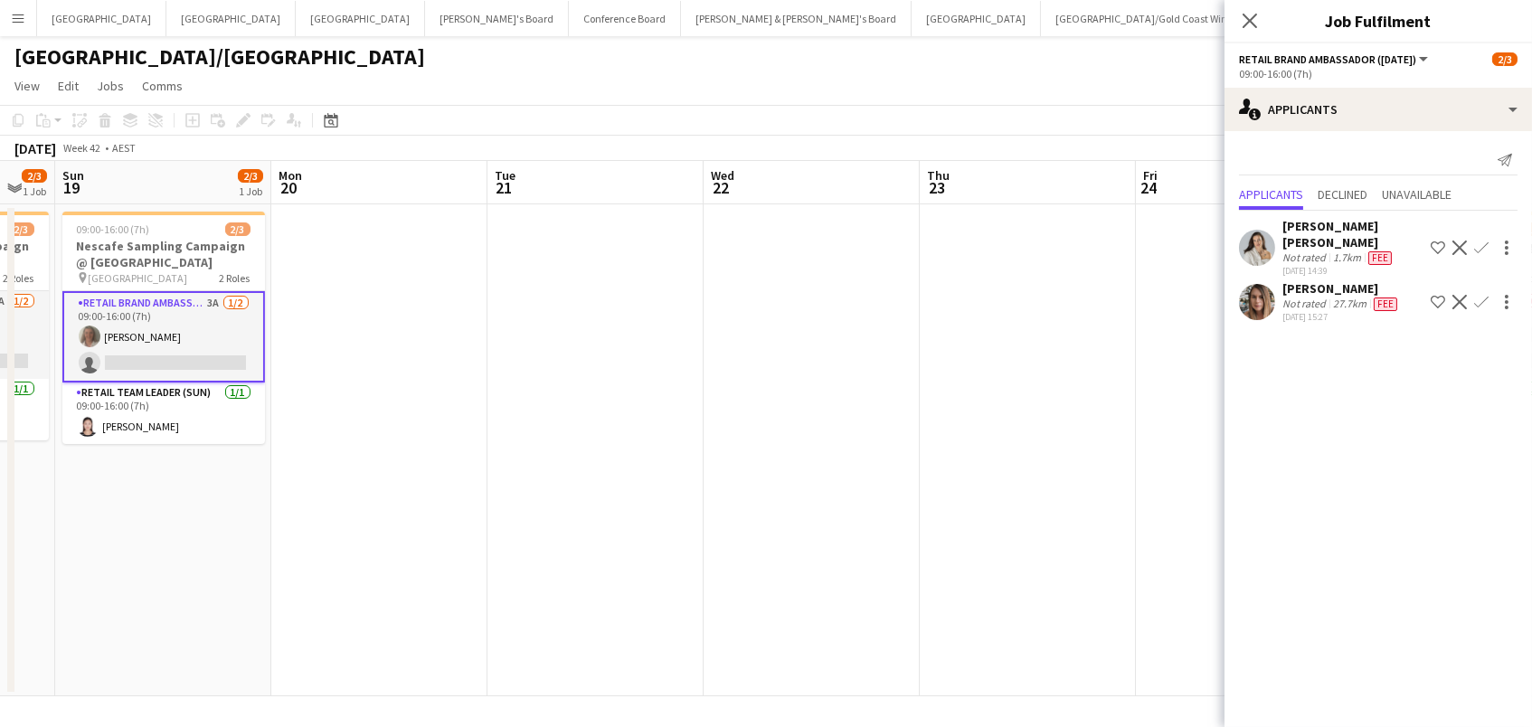
click at [1479, 295] on app-icon "Confirm" at bounding box center [1481, 302] width 14 height 14
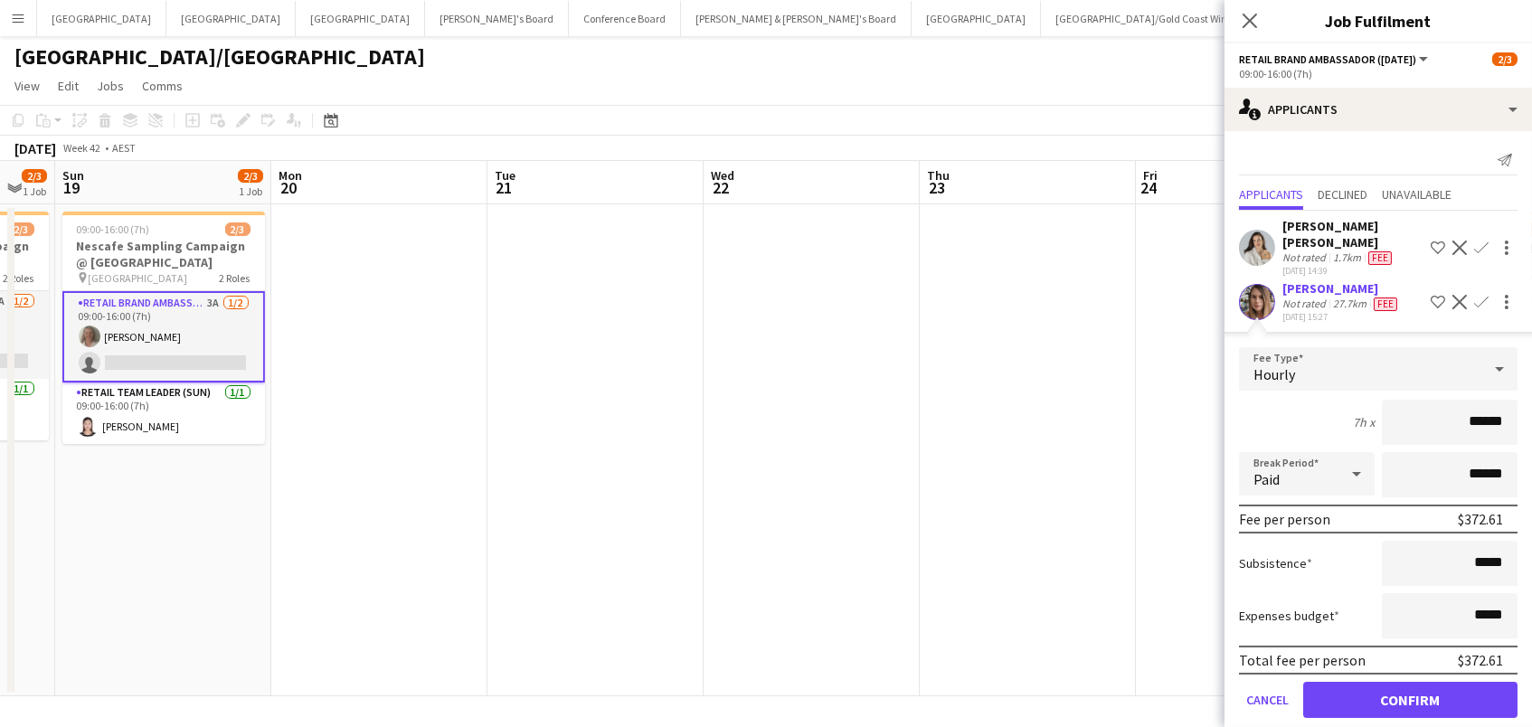
click at [1410, 682] on button "Confirm" at bounding box center [1410, 700] width 214 height 36
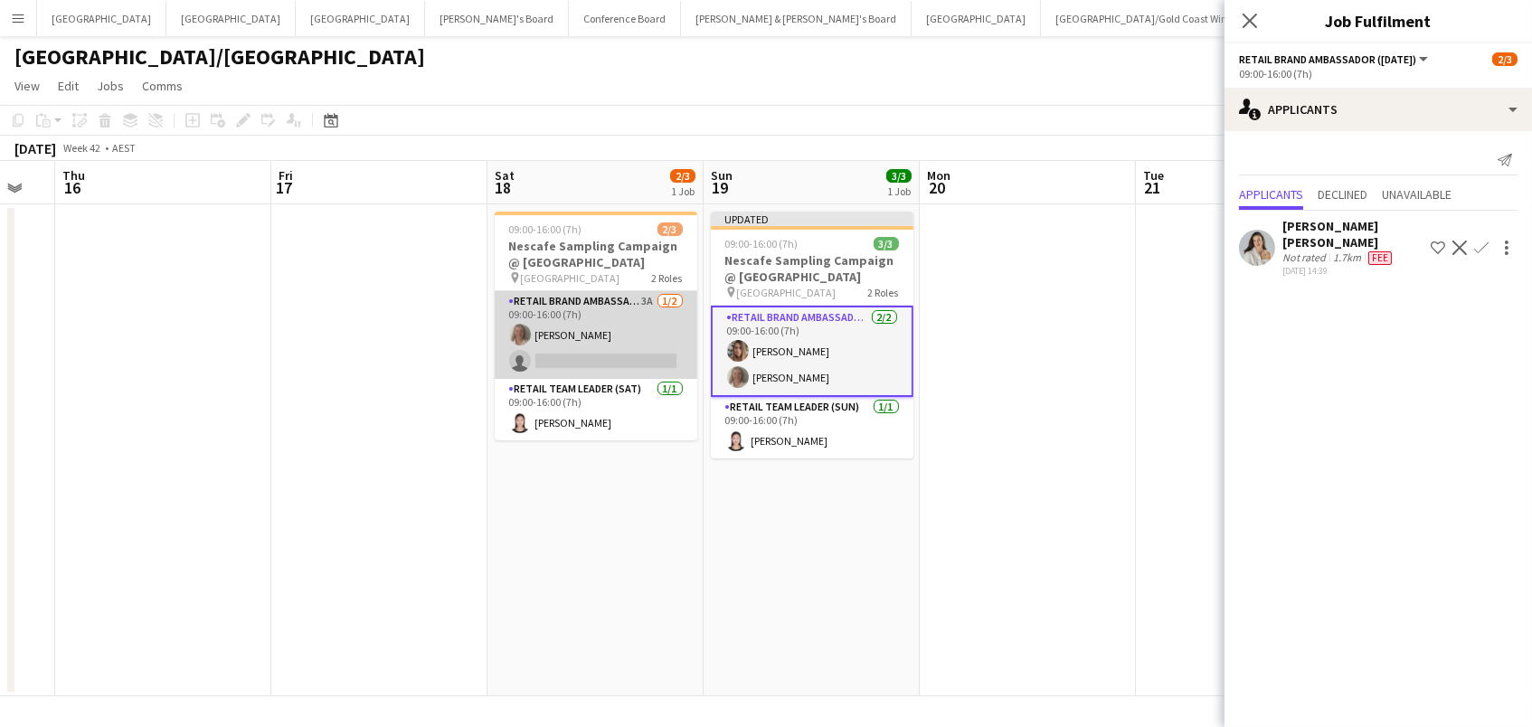
click at [576, 361] on app-card-role "RETAIL Brand Ambassador ([DATE]) 3A [DATE] 09:00-16:00 (7h) [PERSON_NAME] singl…" at bounding box center [596, 335] width 203 height 88
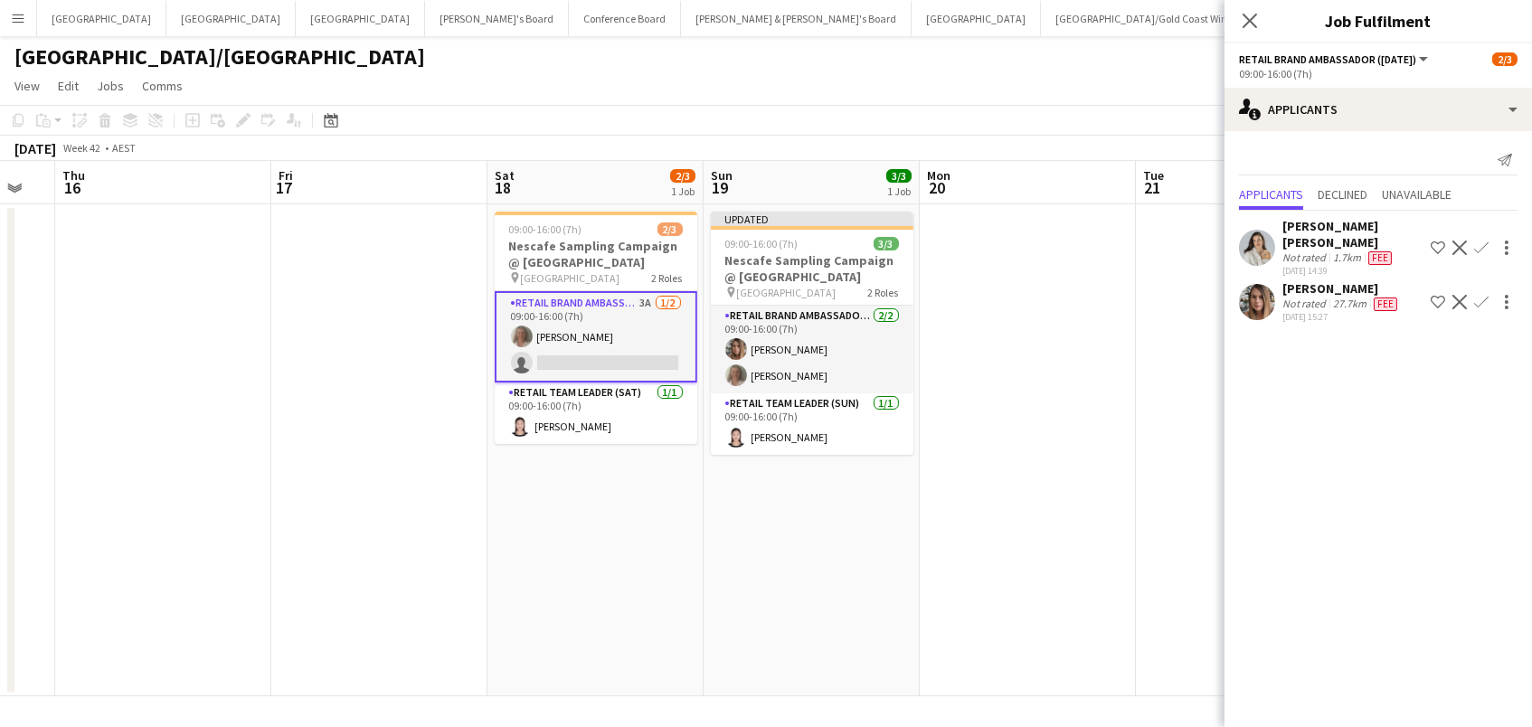
click at [1477, 295] on app-icon "Confirm" at bounding box center [1481, 302] width 14 height 14
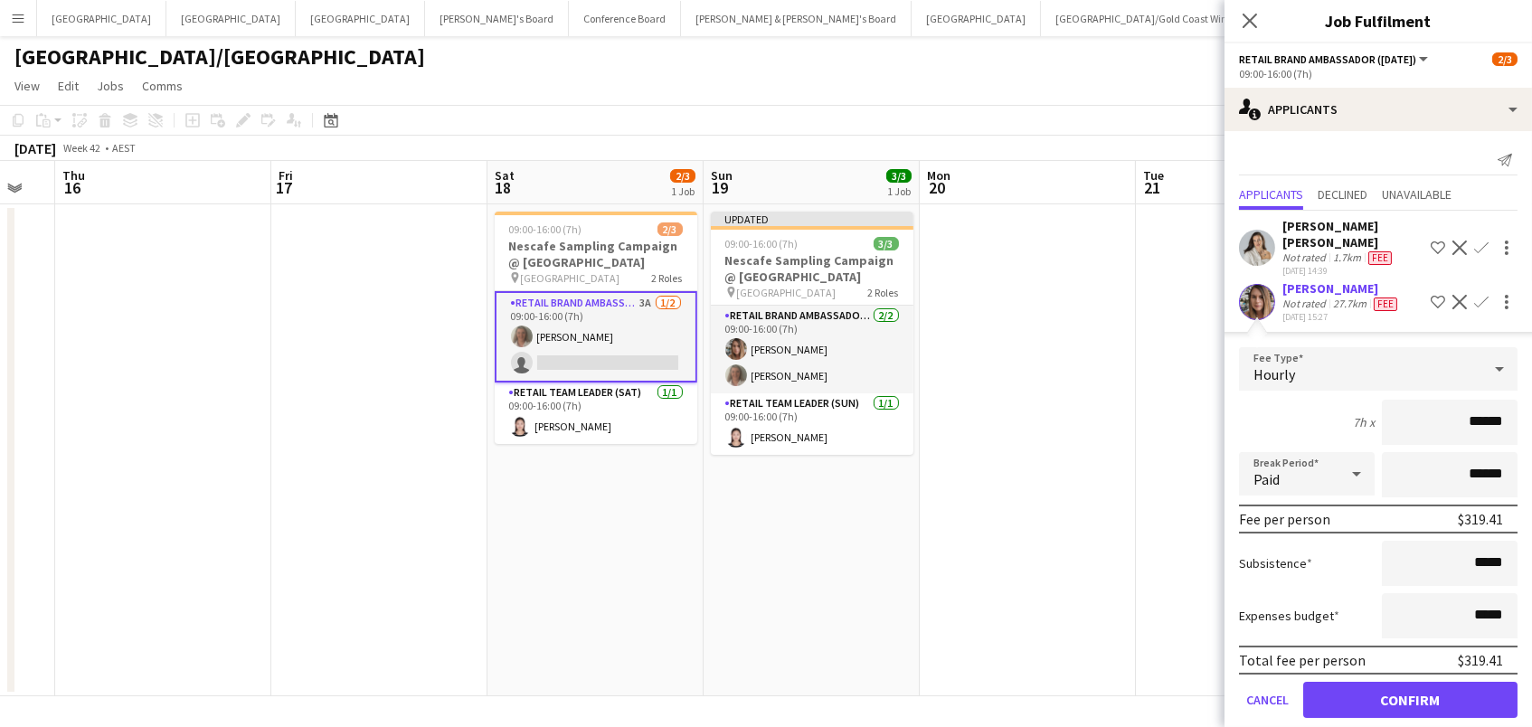
click at [1410, 682] on button "Confirm" at bounding box center [1410, 700] width 214 height 36
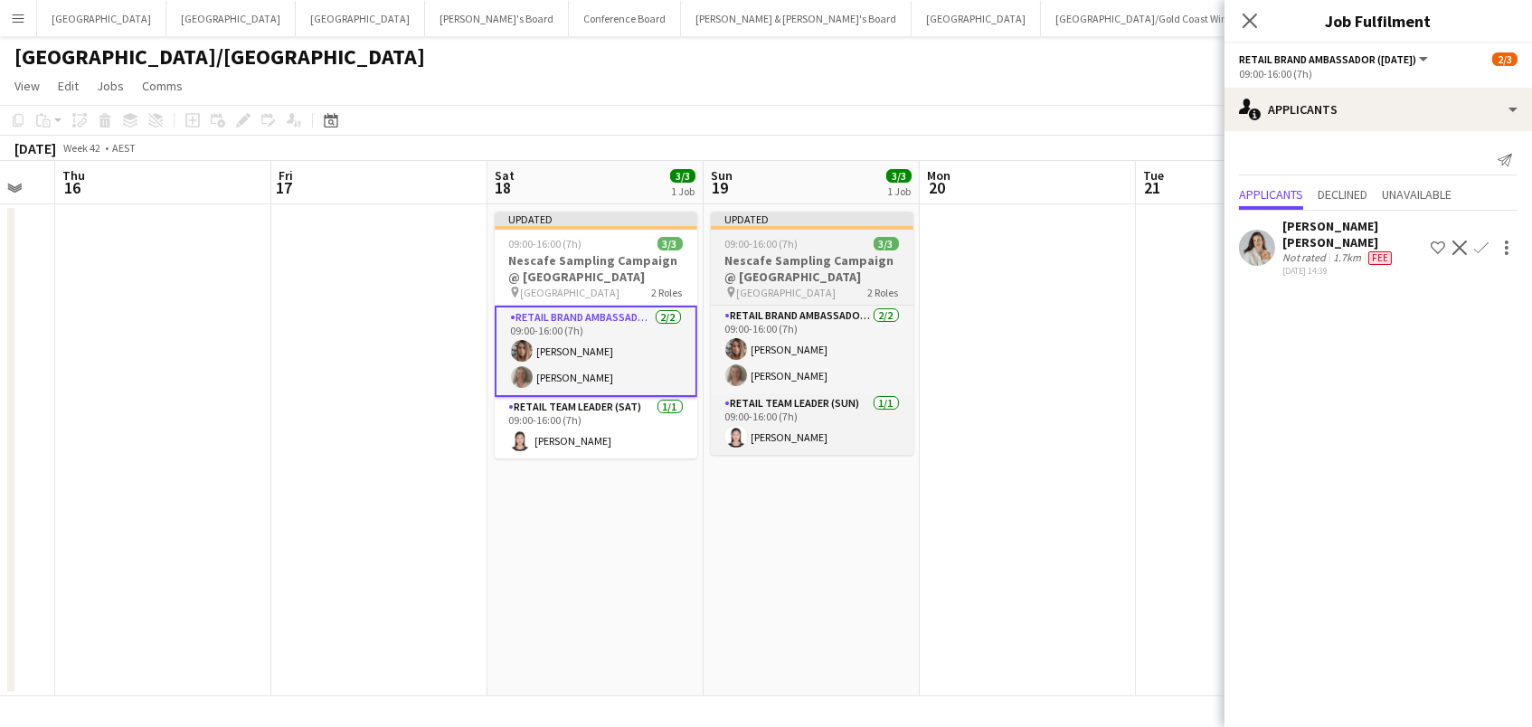
click at [745, 250] on span "09:00-16:00 (7h)" at bounding box center [761, 244] width 73 height 14
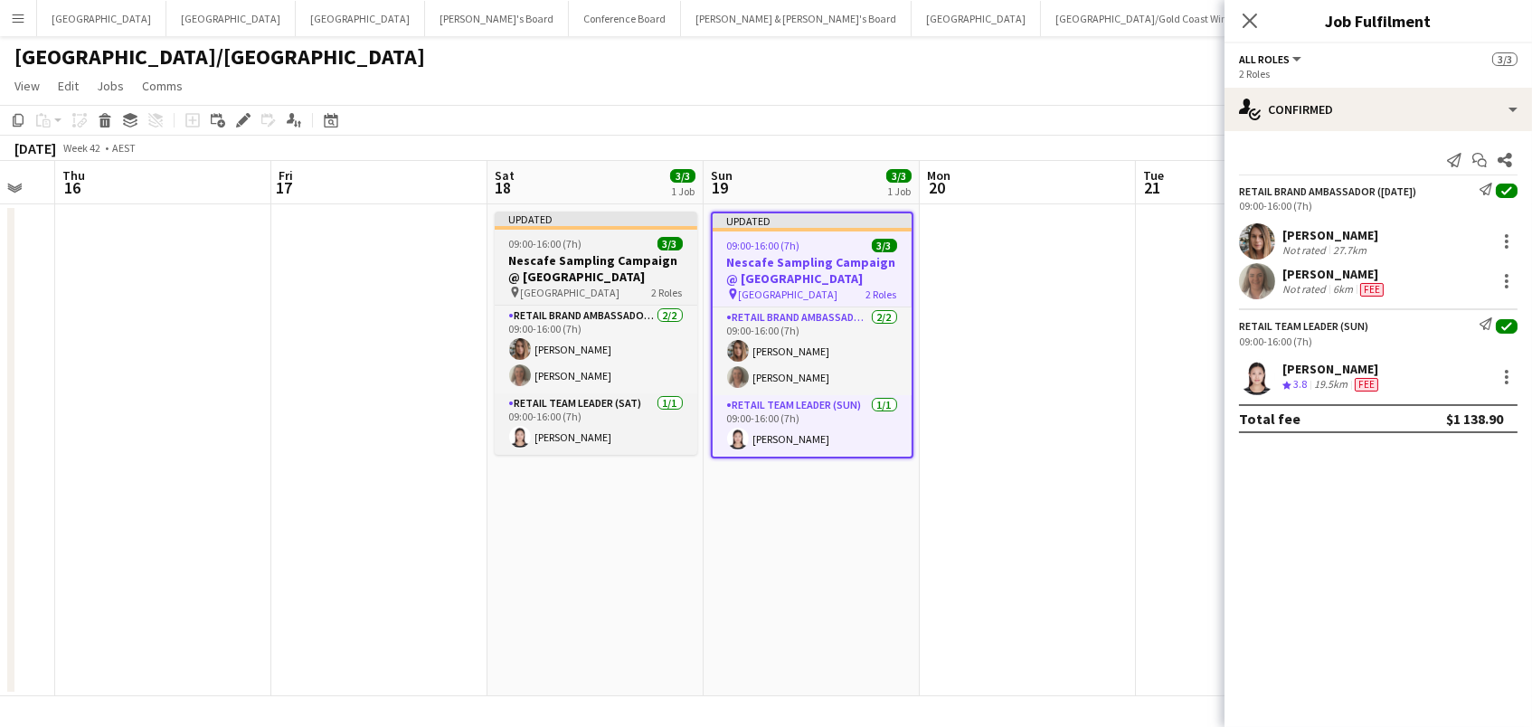
click at [618, 254] on h3 "Nescafe Sampling Campaign @ [GEOGRAPHIC_DATA]" at bounding box center [596, 268] width 203 height 33
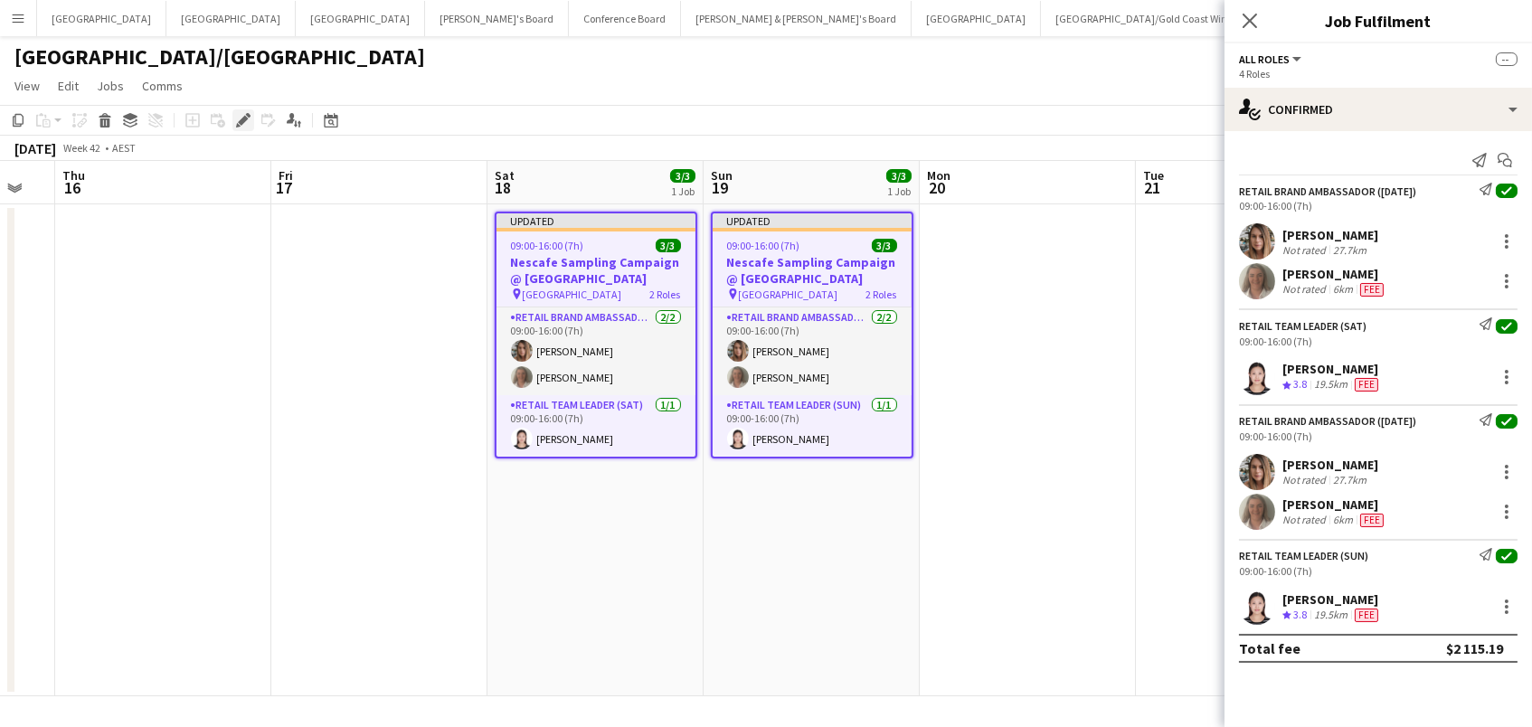
click at [238, 119] on icon at bounding box center [243, 121] width 10 height 10
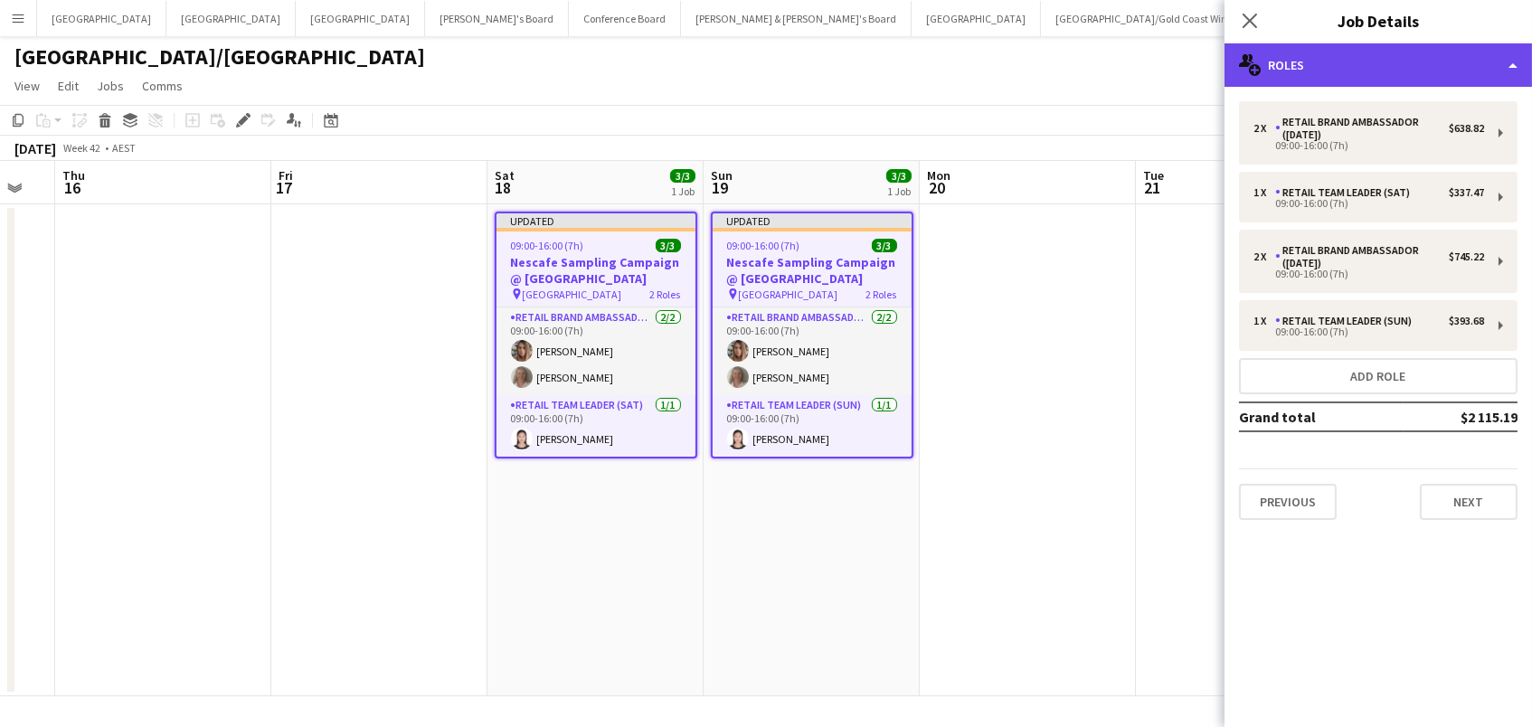
click at [1453, 61] on div "multiple-users-add Roles" at bounding box center [1377, 64] width 307 height 43
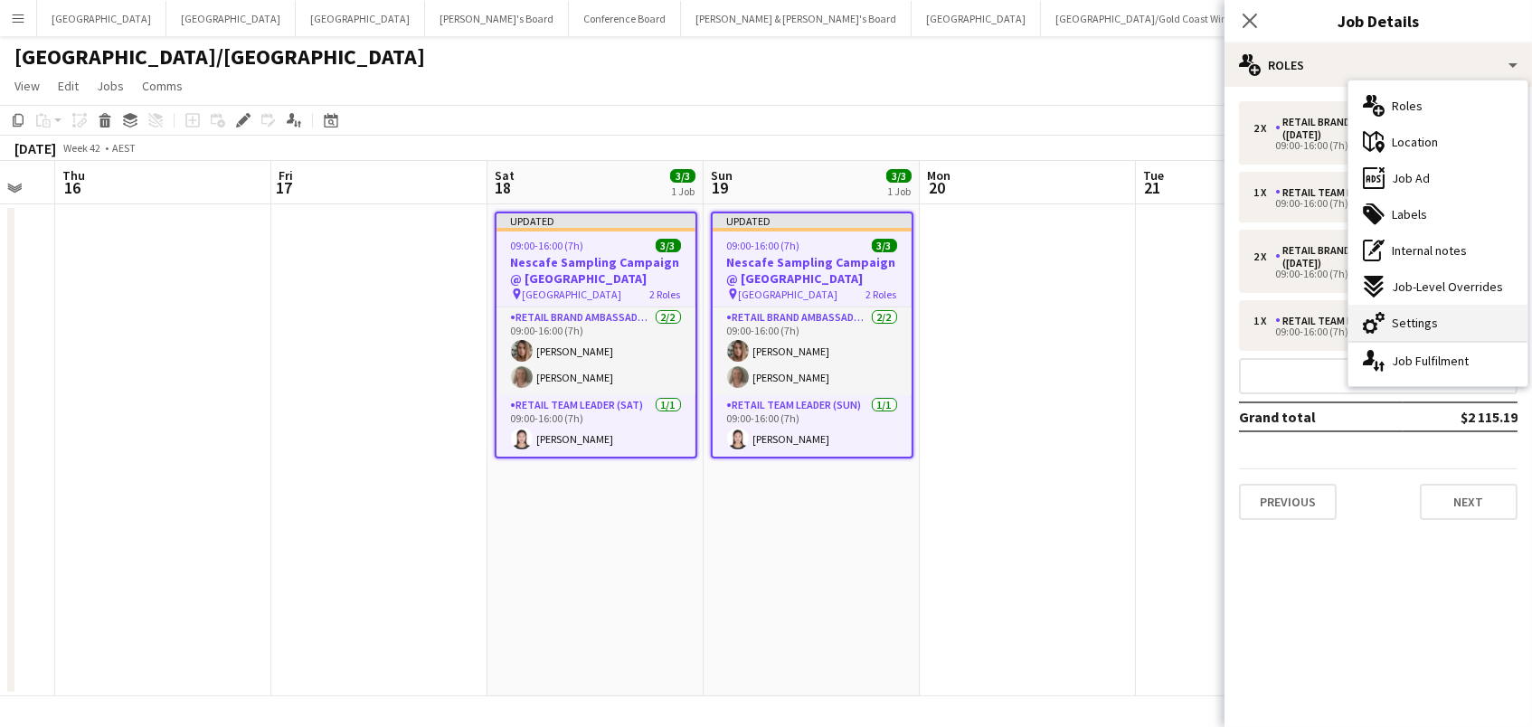
click at [1459, 328] on div "cog-double-3 Settings" at bounding box center [1437, 323] width 179 height 36
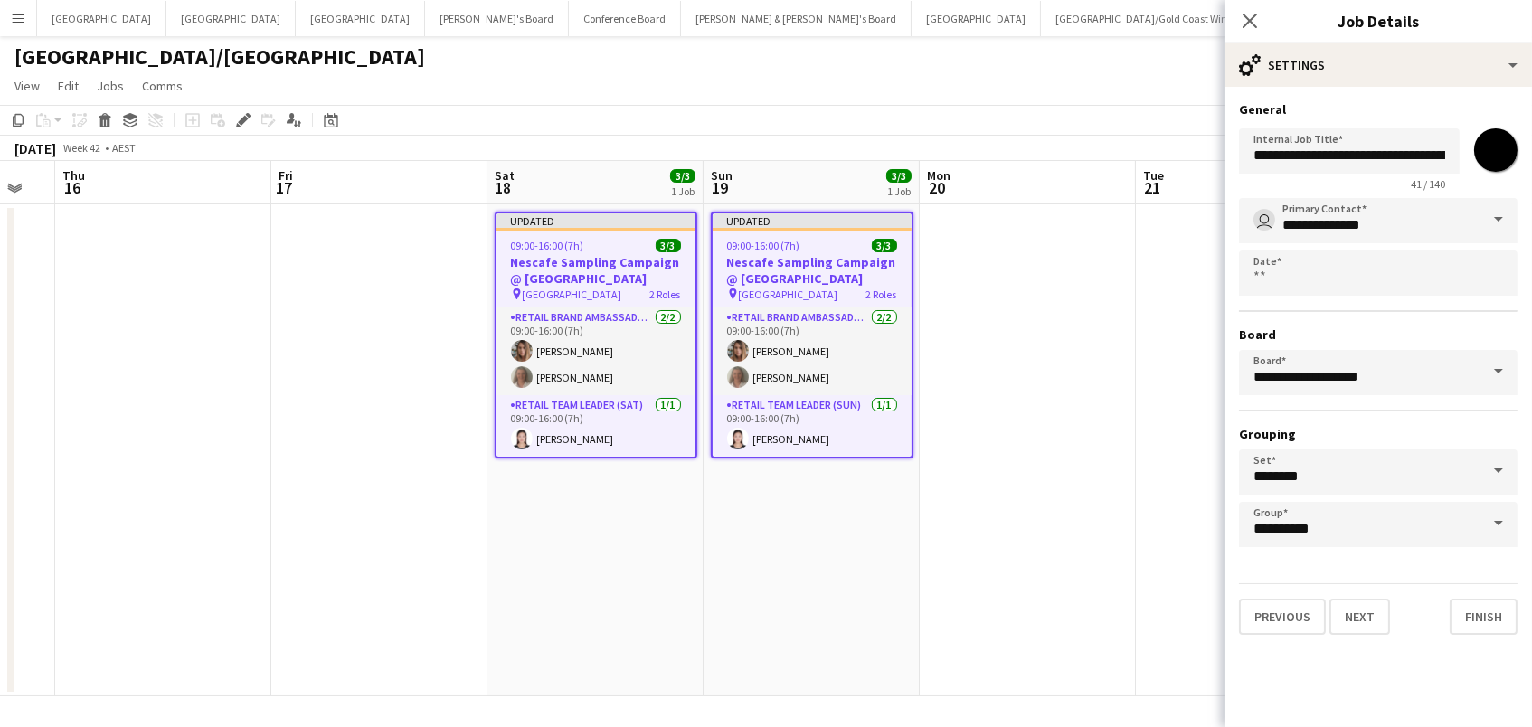
click at [1496, 147] on input "*******" at bounding box center [1495, 150] width 65 height 65
type input "*******"
click at [1080, 226] on app-date-cell at bounding box center [1028, 450] width 216 height 492
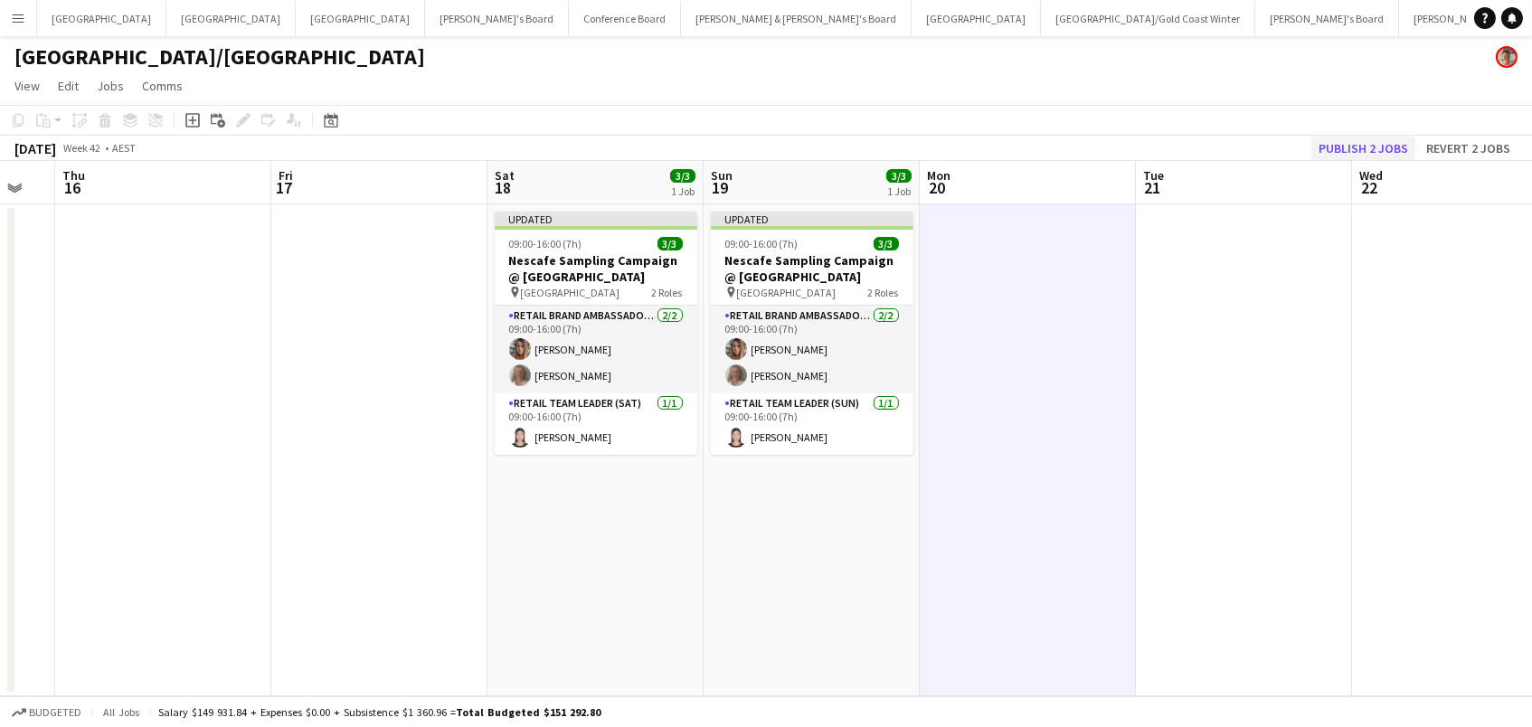
click at [1383, 142] on button "Publish 2 jobs" at bounding box center [1363, 149] width 104 height 24
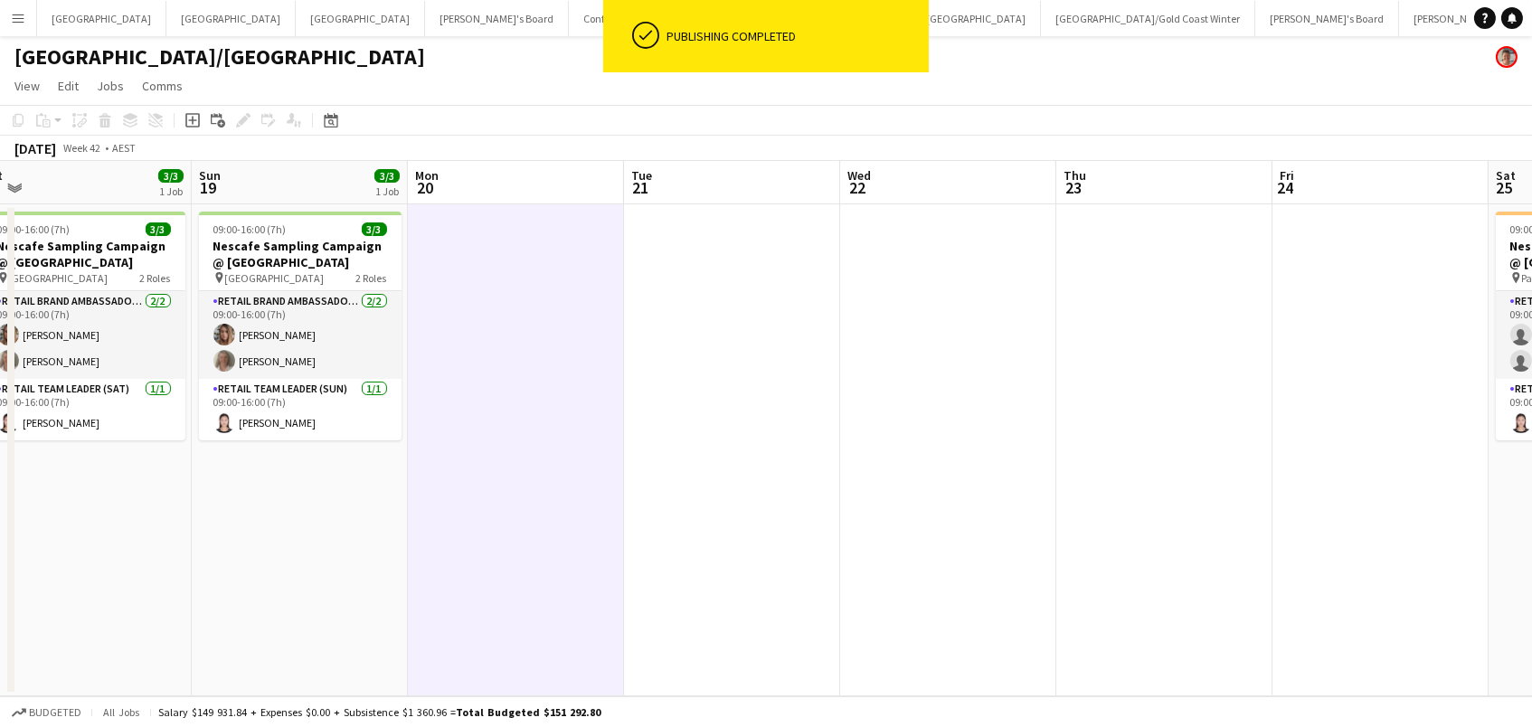
scroll to position [0, 845]
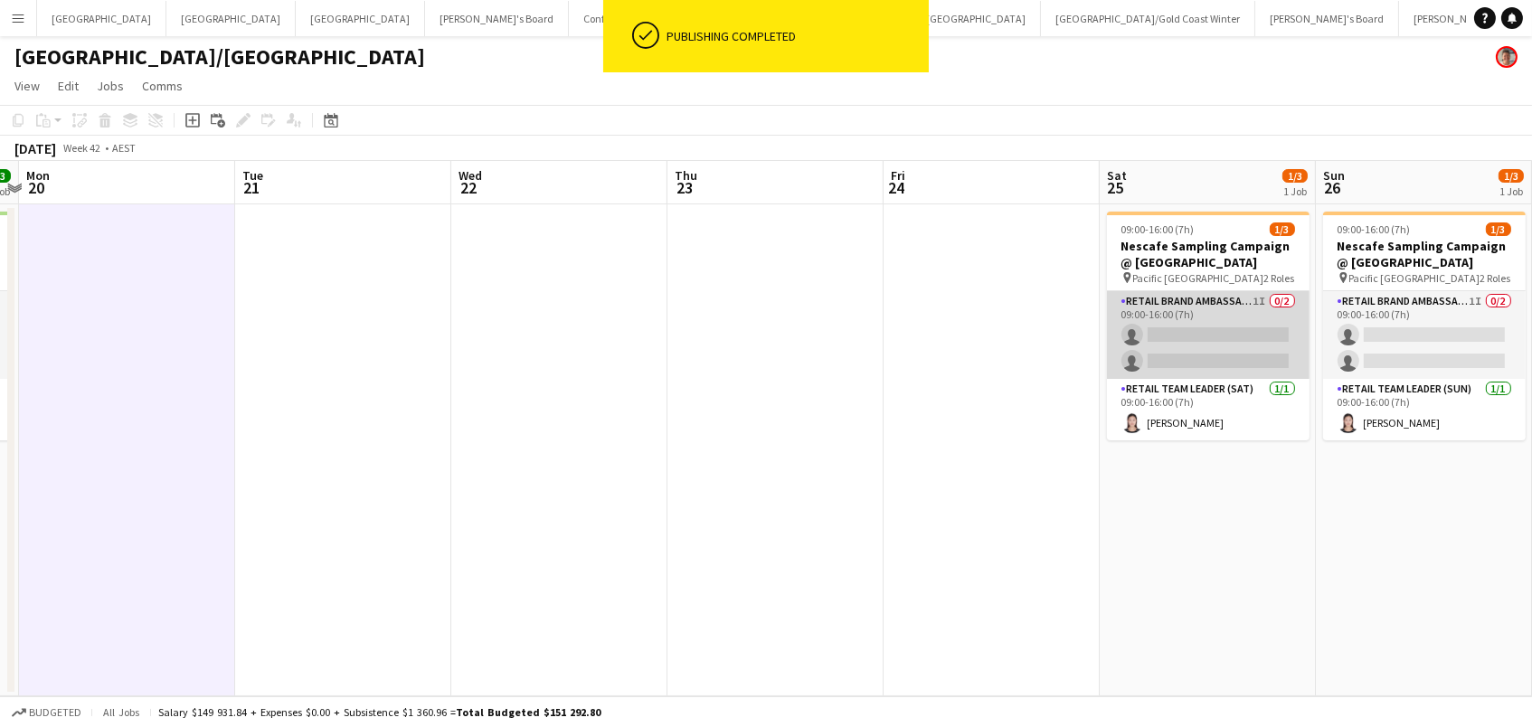
click at [1185, 320] on app-card-role "RETAIL Brand Ambassador ([DATE]) 1I 0/2 09:00-16:00 (7h) single-neutral-actions…" at bounding box center [1208, 335] width 203 height 88
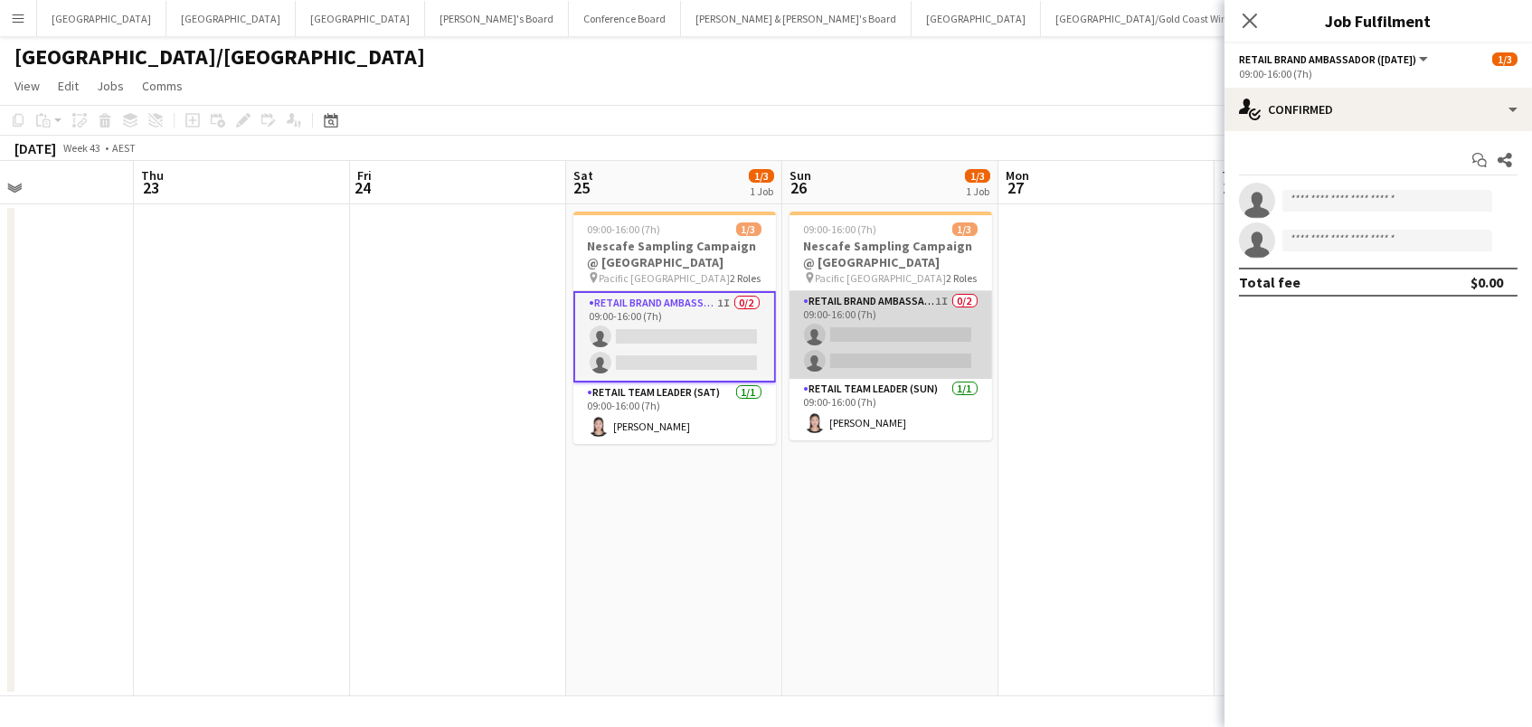
click at [857, 347] on app-card-role "RETAIL Brand Ambassador ([DATE]) 1I 0/2 09:00-16:00 (7h) single-neutral-actions…" at bounding box center [890, 335] width 203 height 88
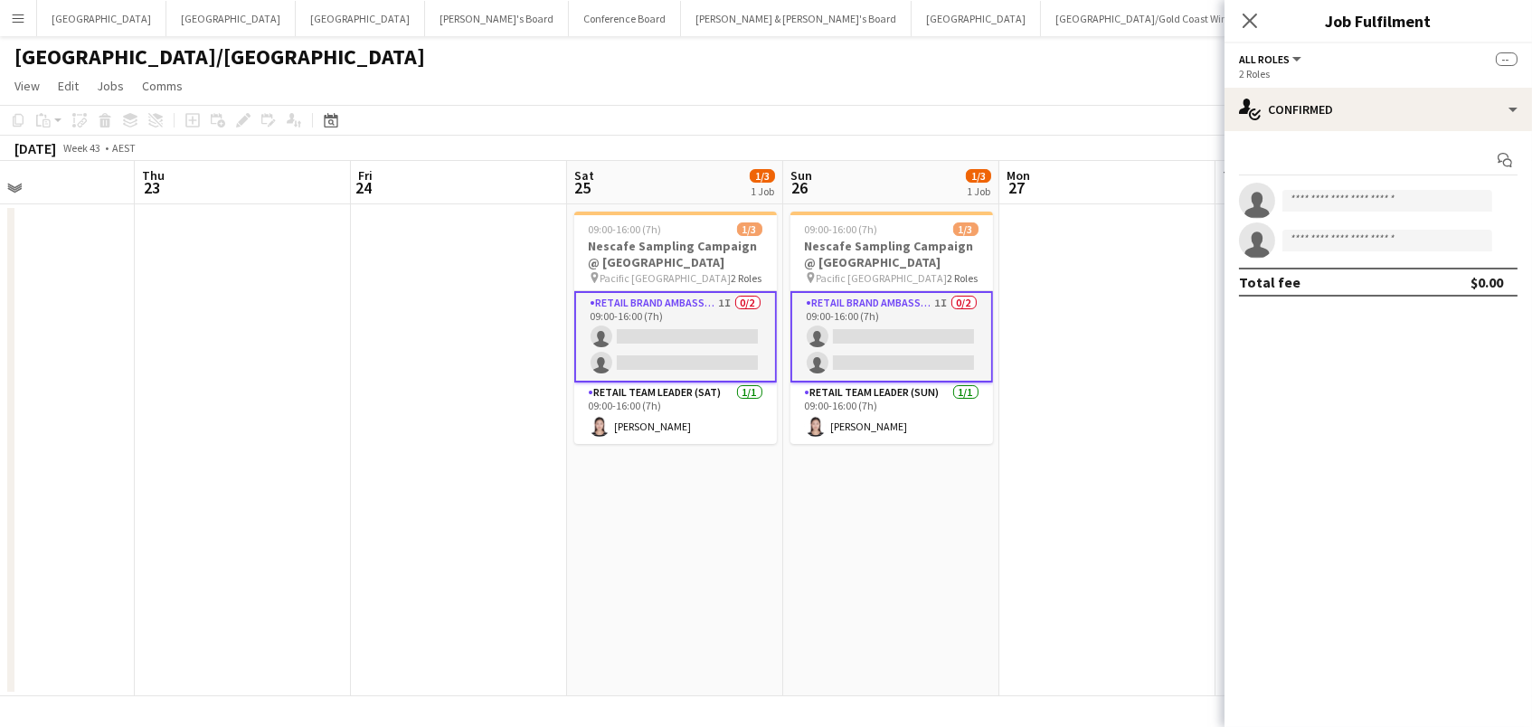
click at [839, 348] on app-card-role "RETAIL Brand Ambassador ([DATE]) 1I 0/2 09:00-16:00 (7h) single-neutral-actions…" at bounding box center [891, 336] width 203 height 91
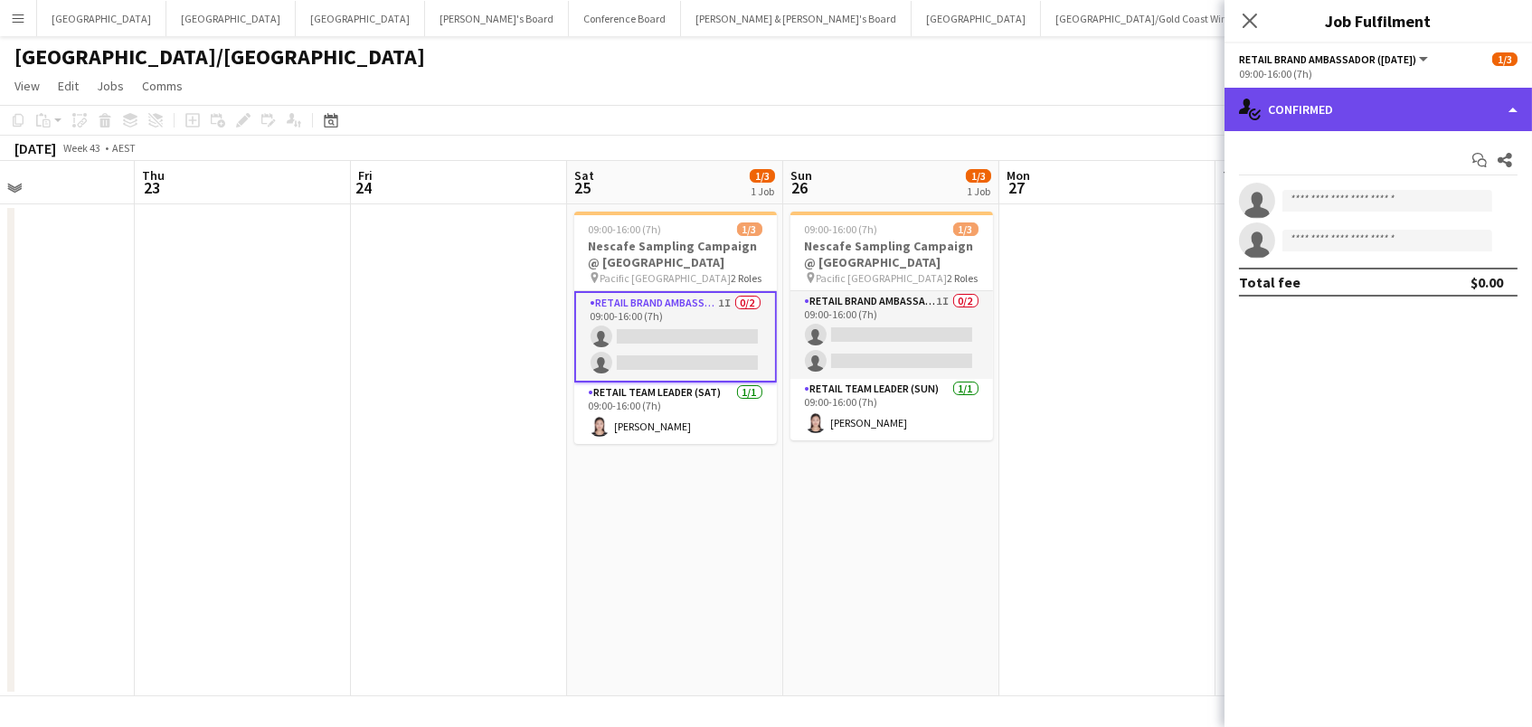
click at [1393, 110] on div "single-neutral-actions-check-2 Confirmed" at bounding box center [1377, 109] width 307 height 43
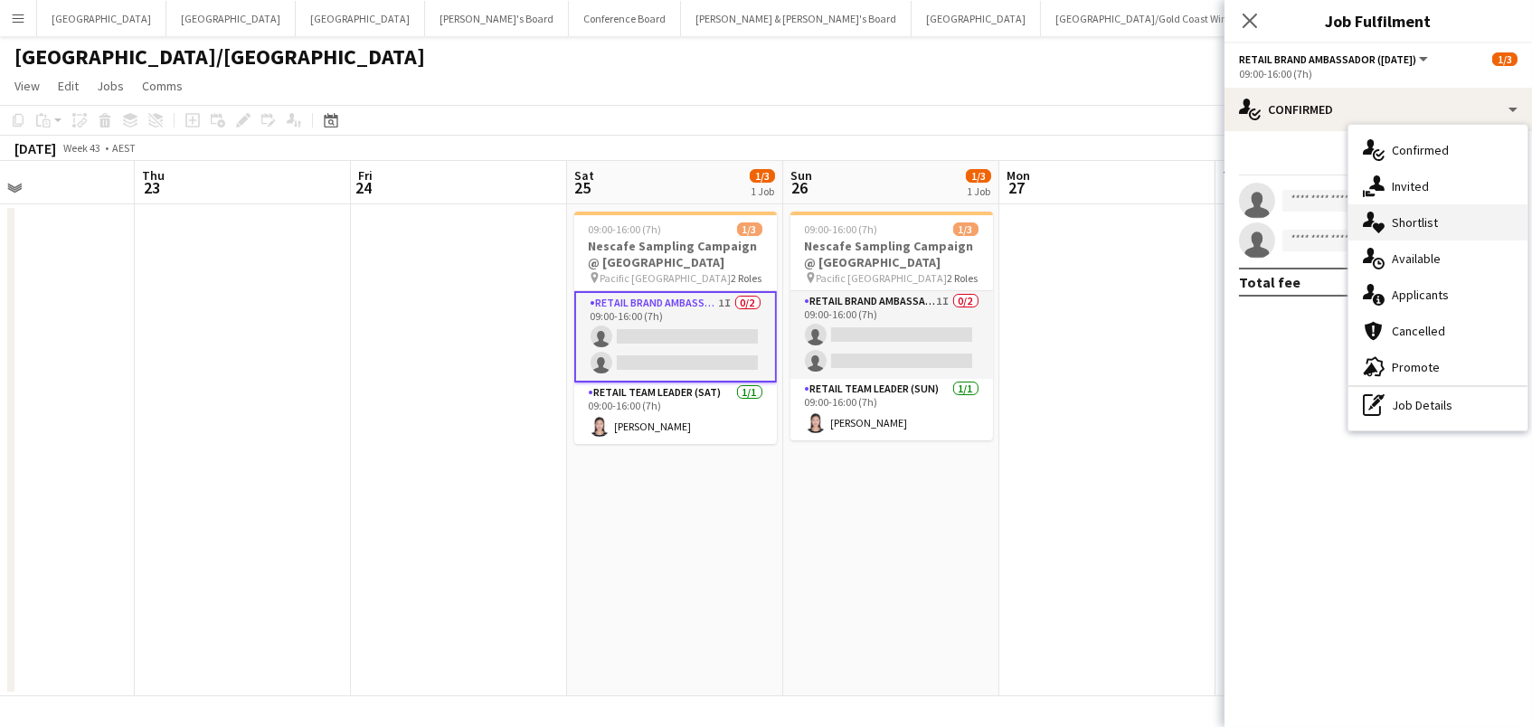
click at [1405, 212] on div "single-neutral-actions-heart Shortlist" at bounding box center [1437, 222] width 179 height 36
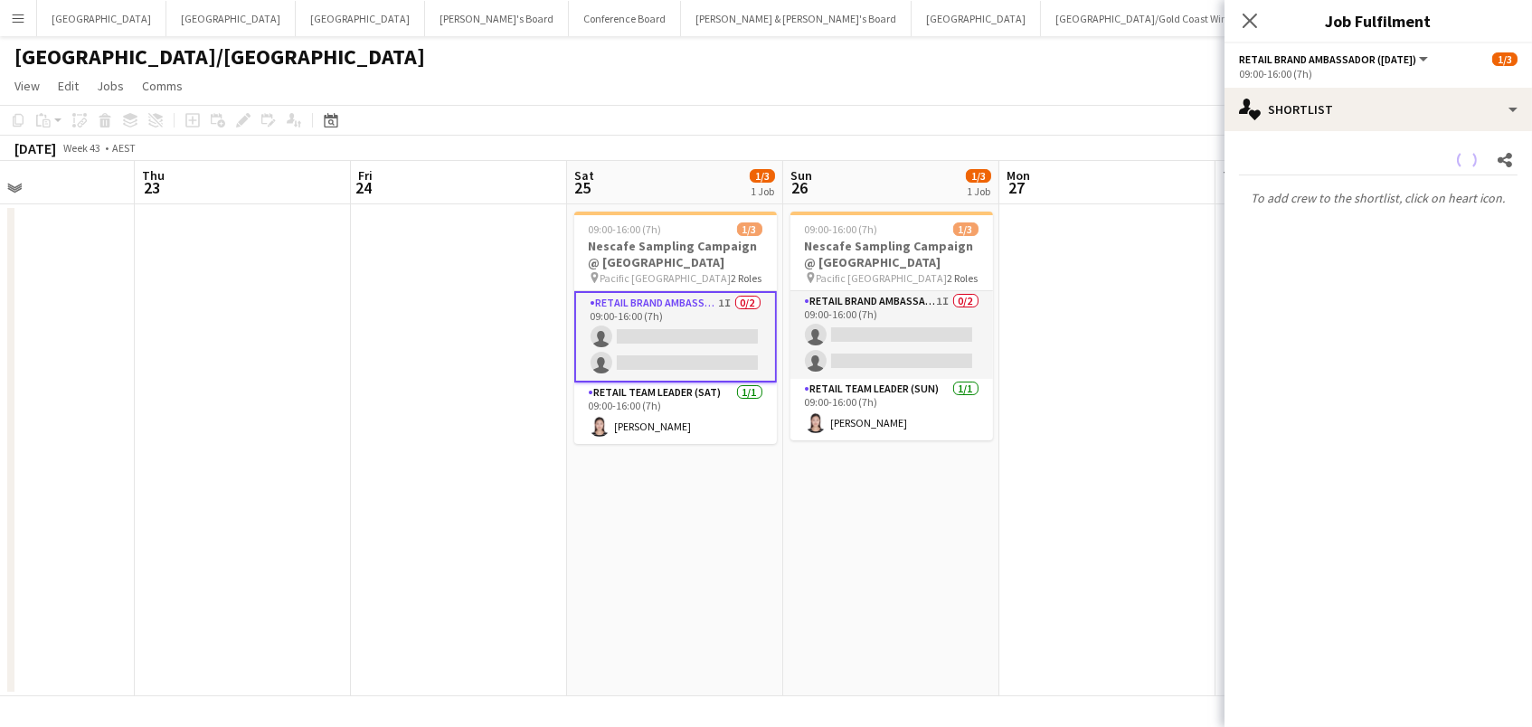
click at [1405, 212] on mat-expansion-panel "heart Shortlist Share To add crew to the shortlist, click on heart icon." at bounding box center [1377, 429] width 307 height 596
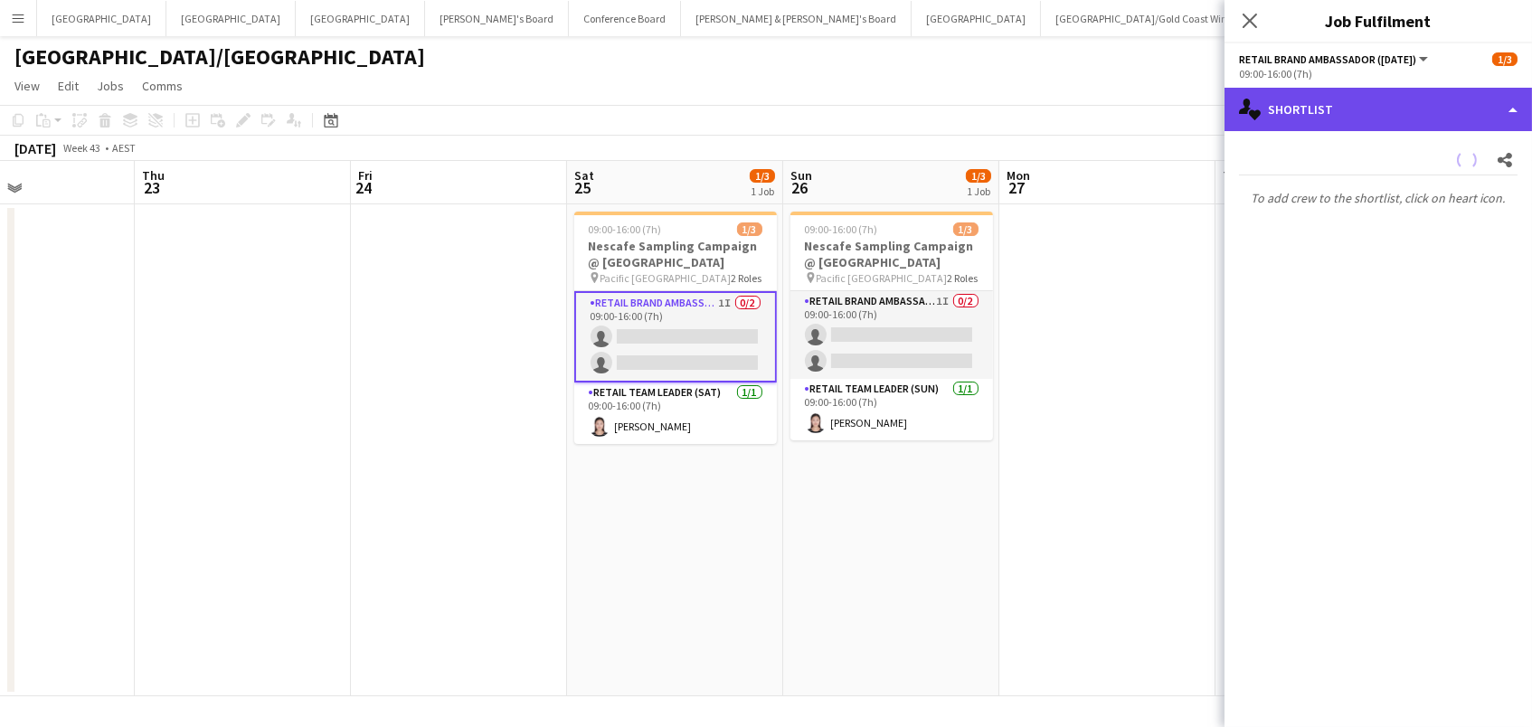
click at [1352, 115] on div "single-neutral-actions-heart Shortlist" at bounding box center [1377, 109] width 307 height 43
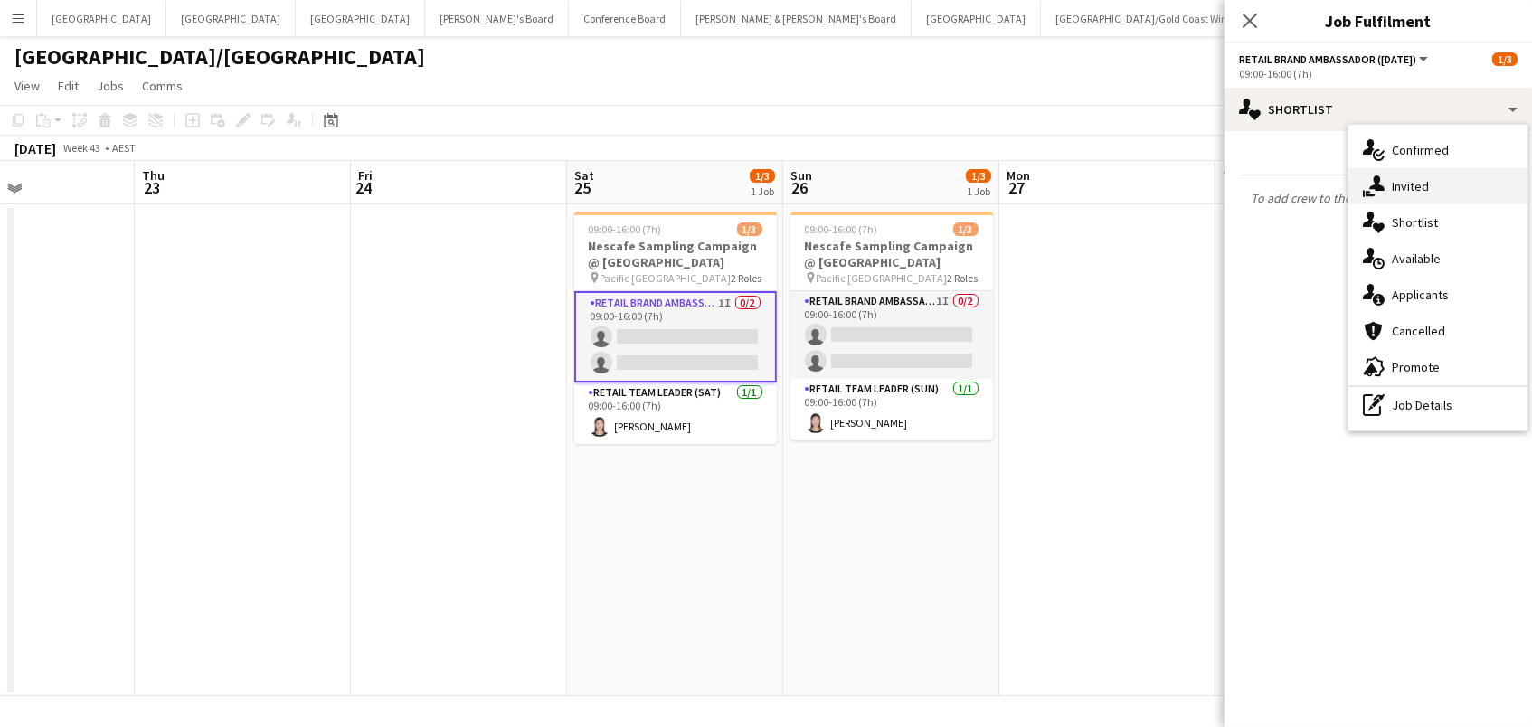
click at [1392, 187] on span "Invited" at bounding box center [1410, 186] width 37 height 16
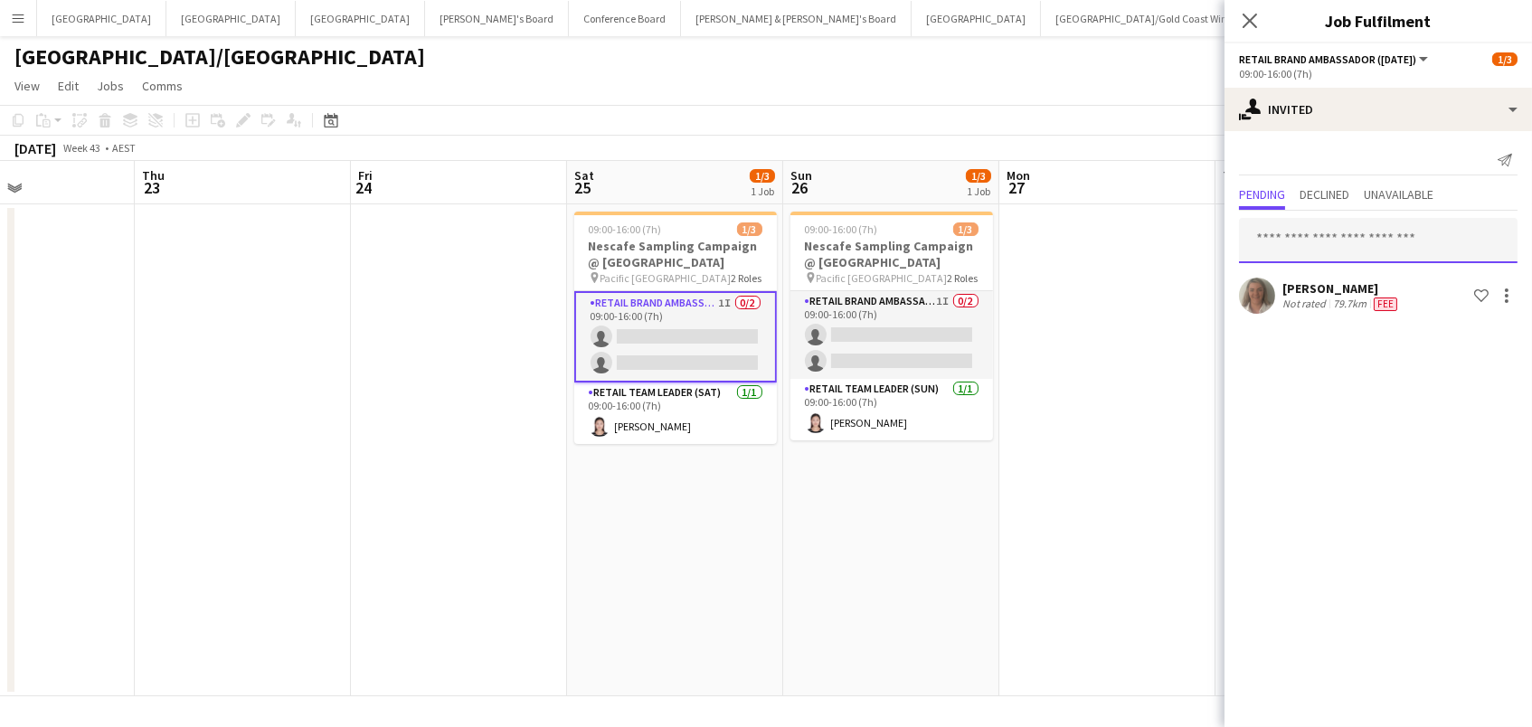
click at [1313, 240] on input "text" at bounding box center [1378, 240] width 278 height 45
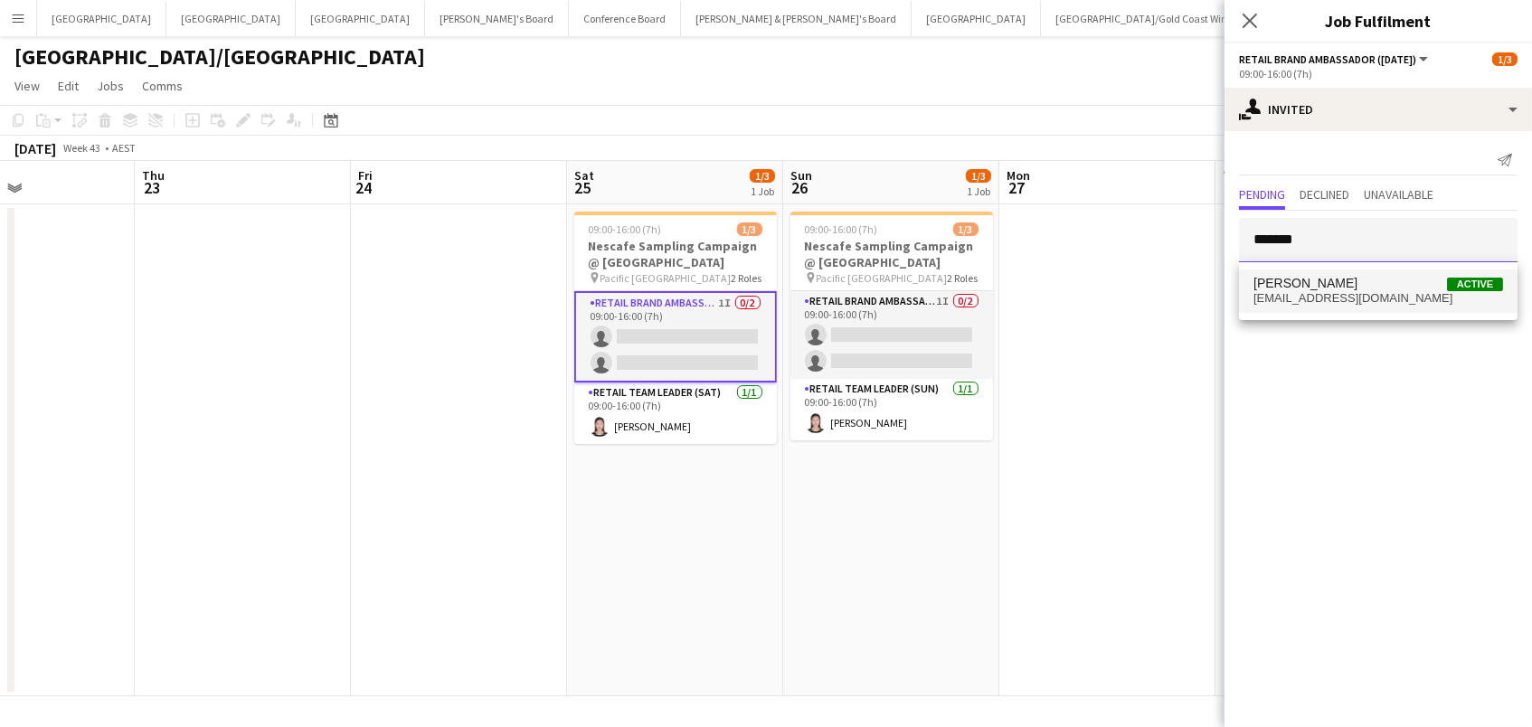
type input "*******"
click at [1379, 276] on span "[PERSON_NAME] Active" at bounding box center [1378, 283] width 250 height 15
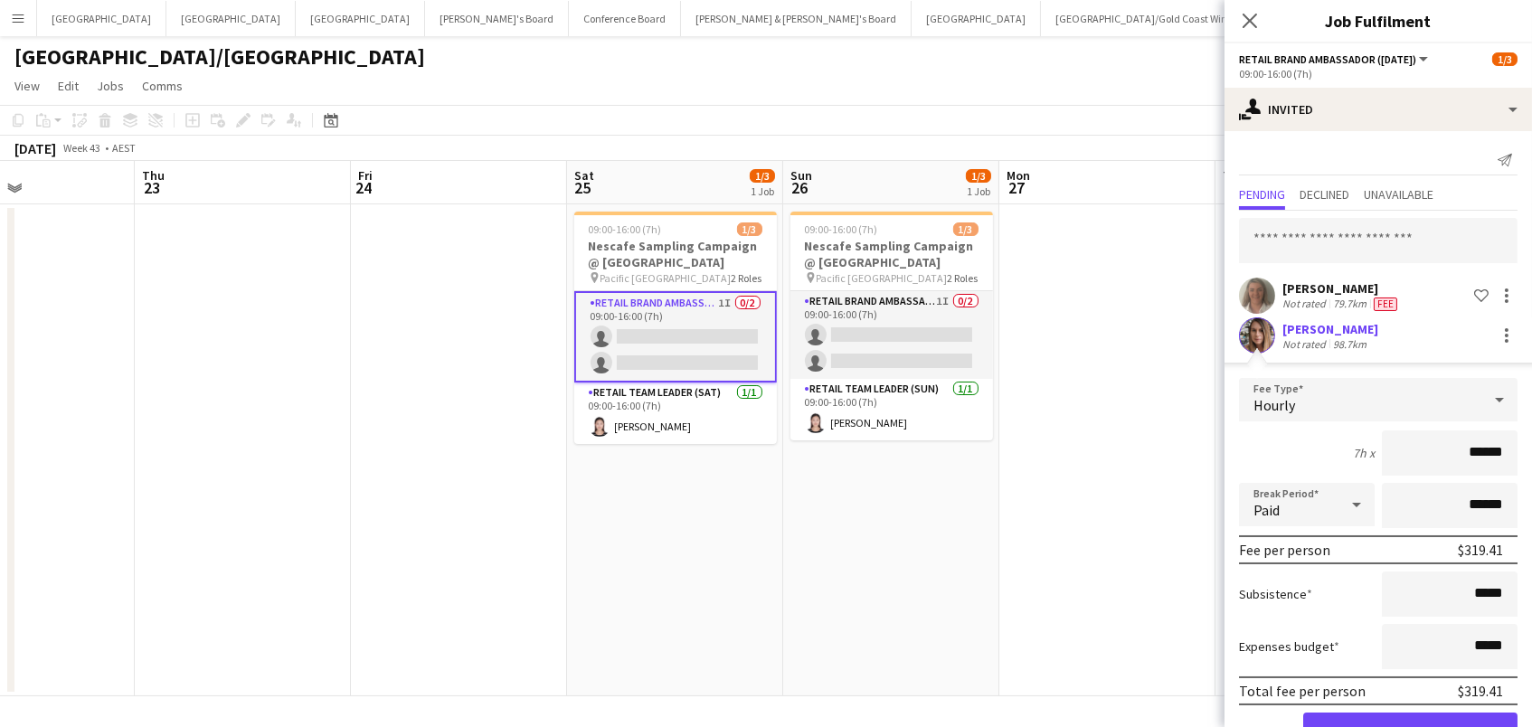
click at [1385, 722] on button "Confirm" at bounding box center [1410, 731] width 214 height 36
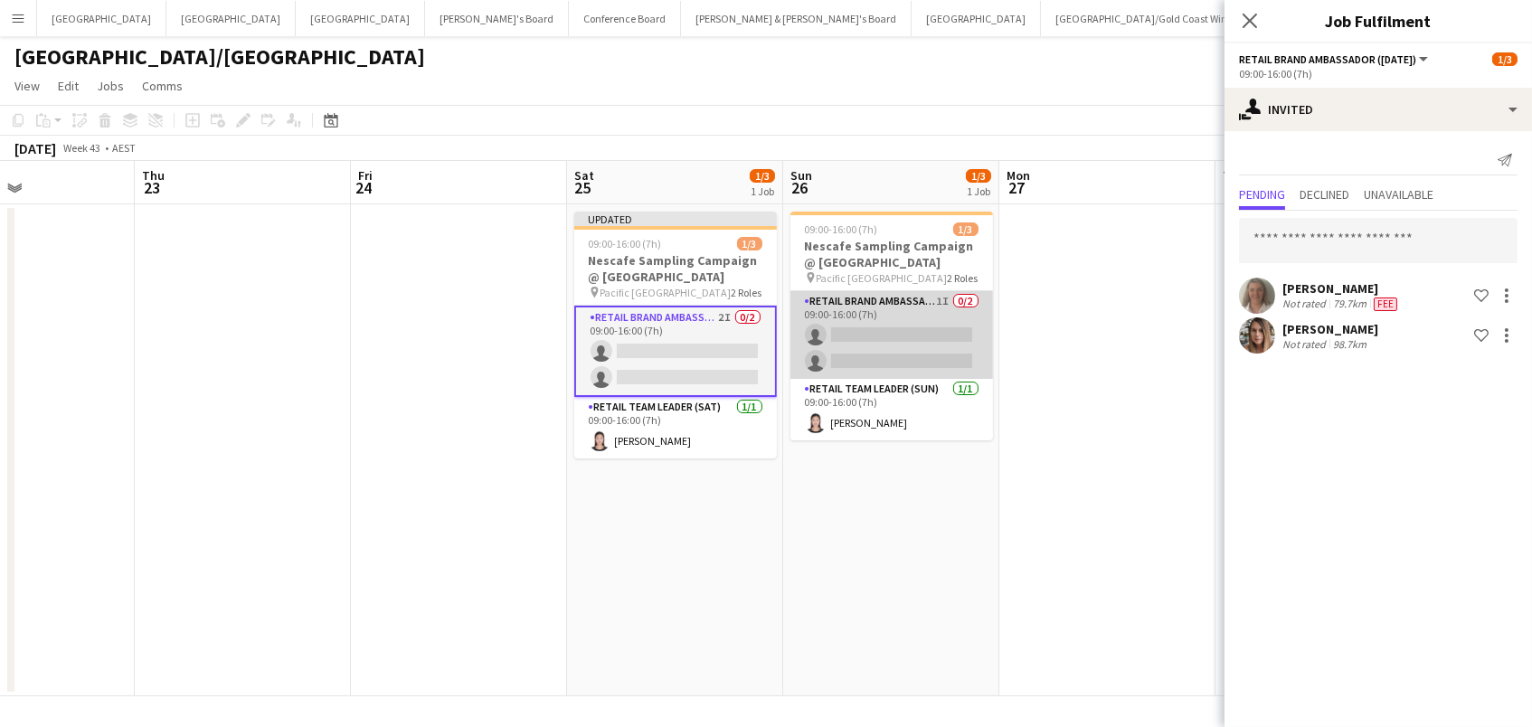
click at [842, 304] on app-card-role "RETAIL Brand Ambassador ([DATE]) 1I 0/2 09:00-16:00 (7h) single-neutral-actions…" at bounding box center [891, 335] width 203 height 88
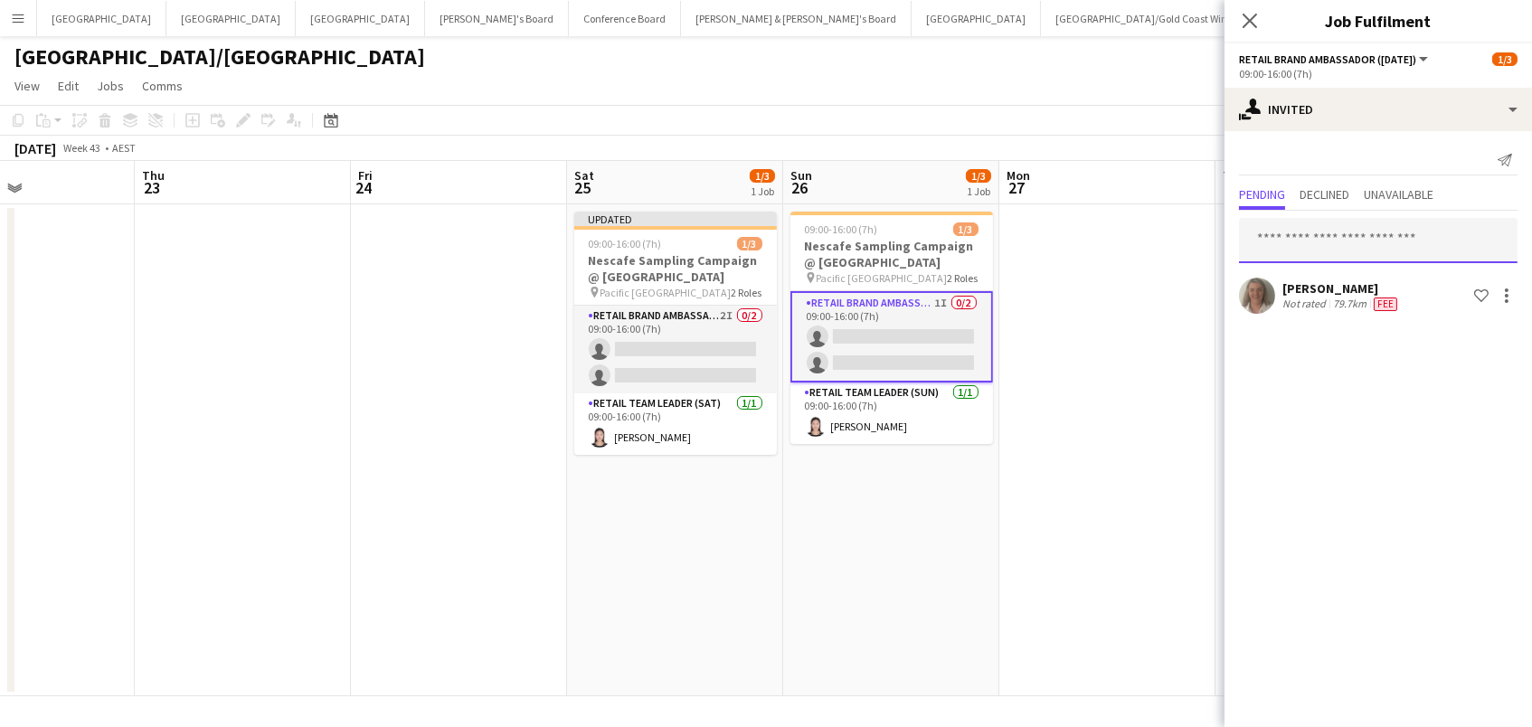
click at [1292, 238] on input "text" at bounding box center [1378, 240] width 278 height 45
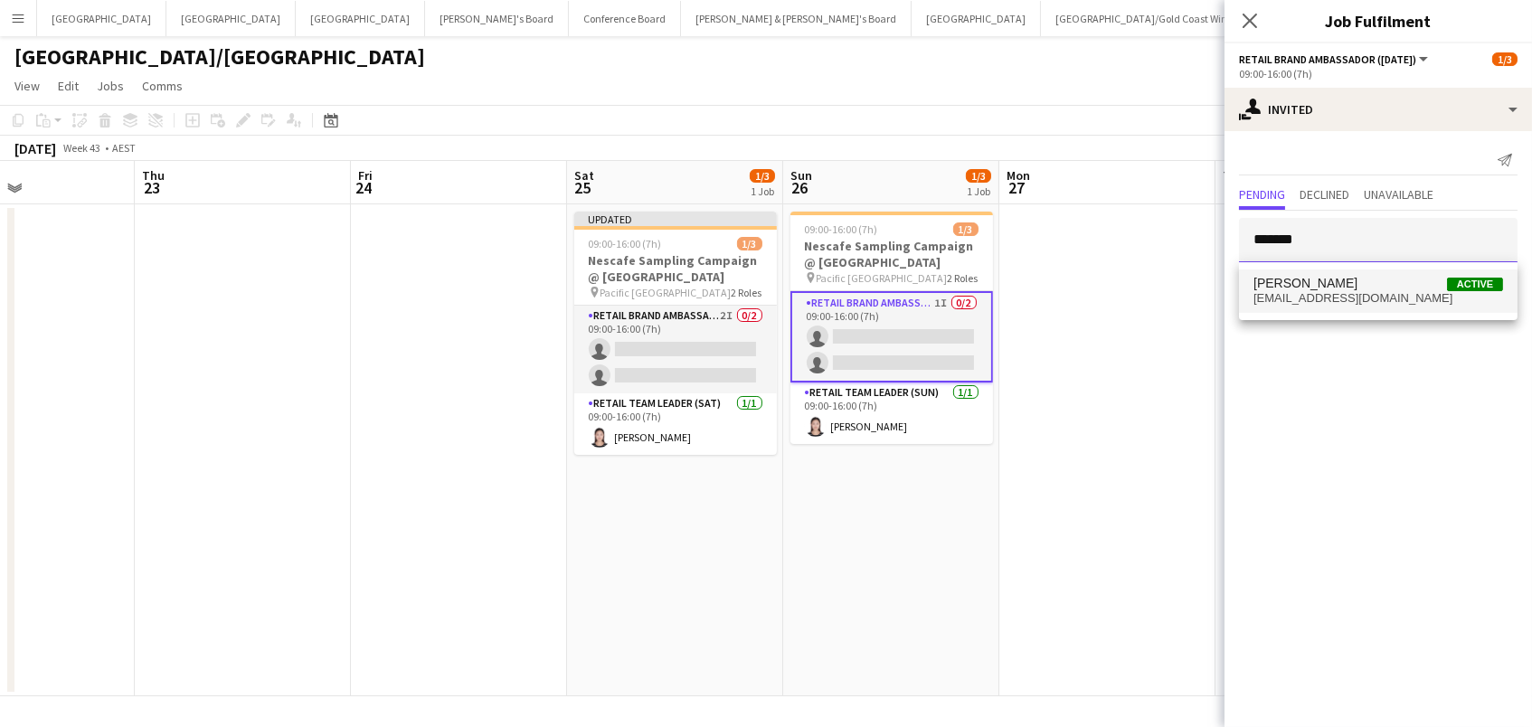
type input "*******"
click at [1299, 282] on span "[PERSON_NAME]" at bounding box center [1305, 283] width 104 height 15
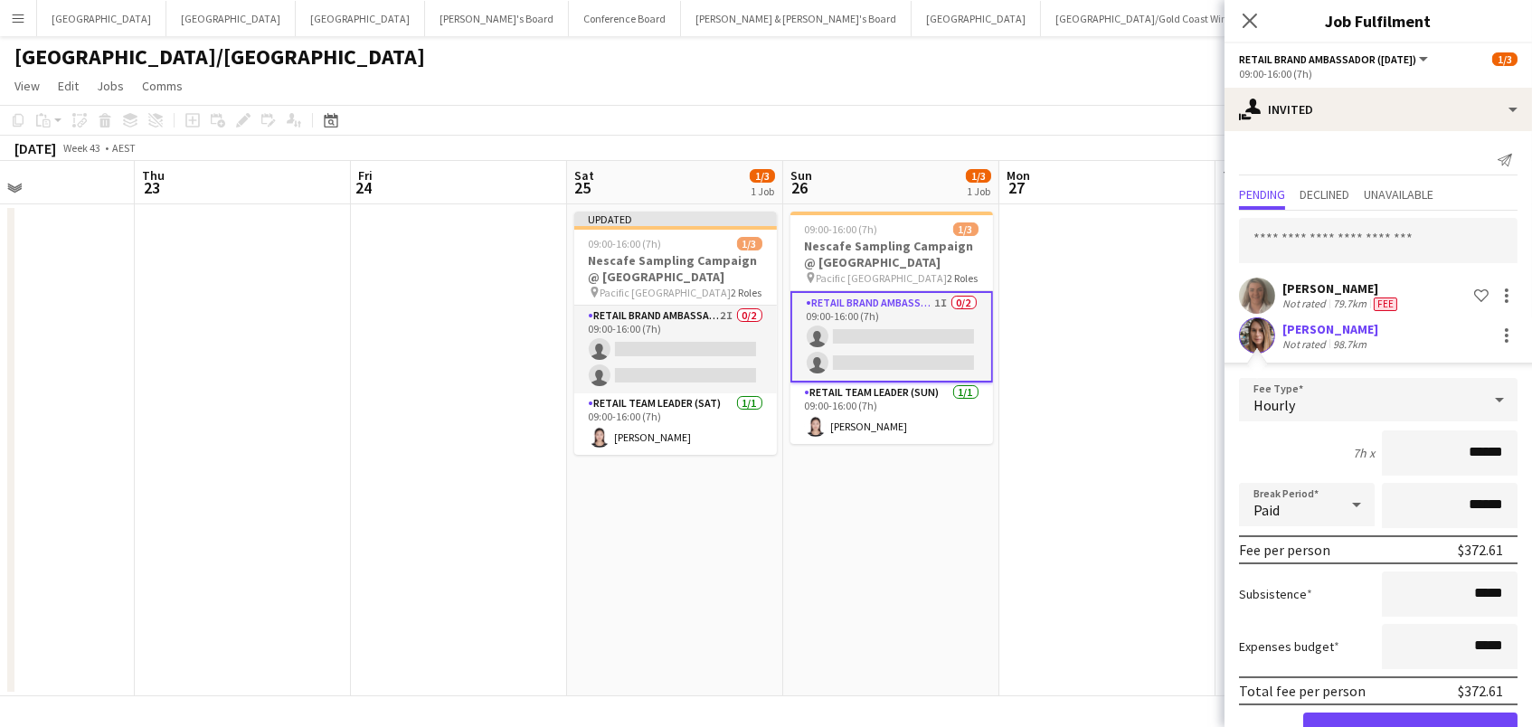
click at [1410, 726] on button "Confirm" at bounding box center [1410, 731] width 214 height 36
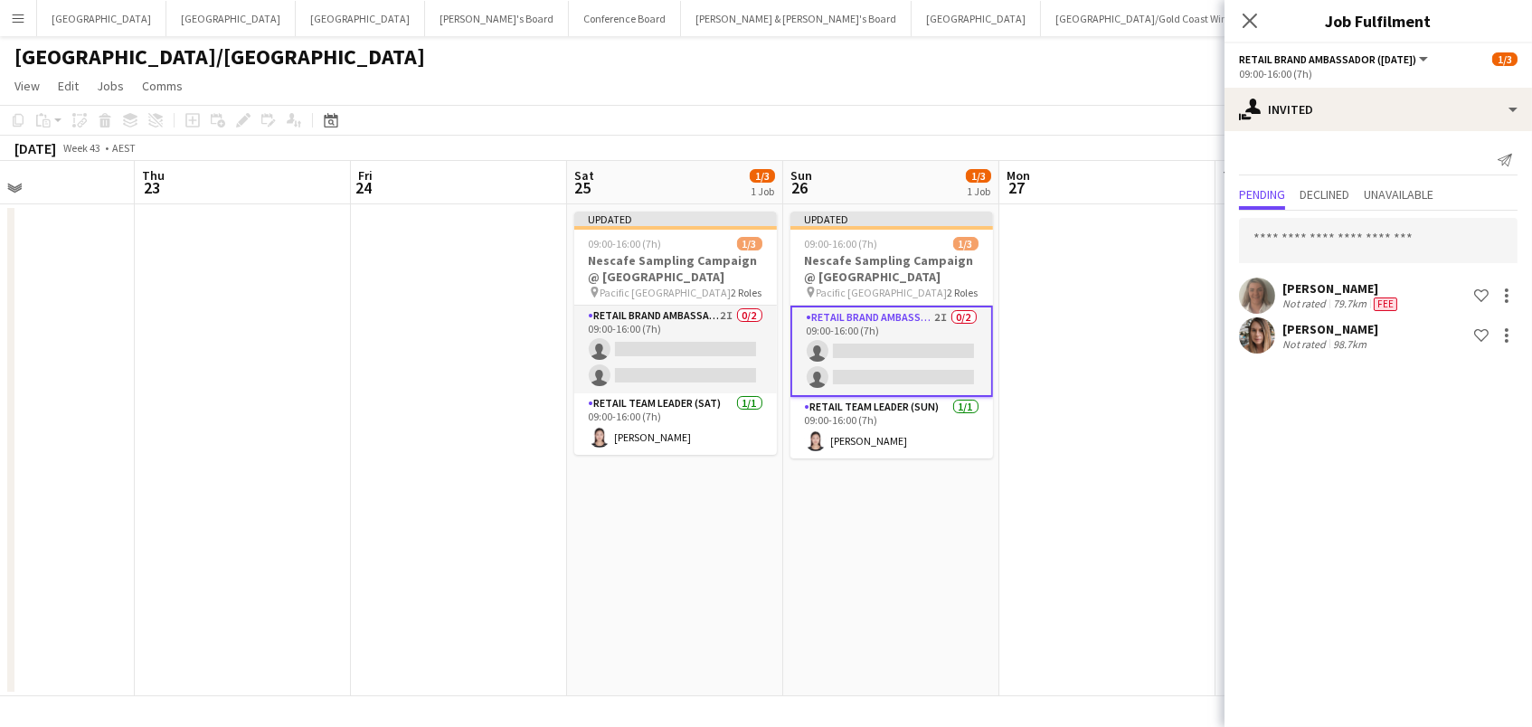
click at [1158, 311] on app-date-cell at bounding box center [1107, 450] width 216 height 492
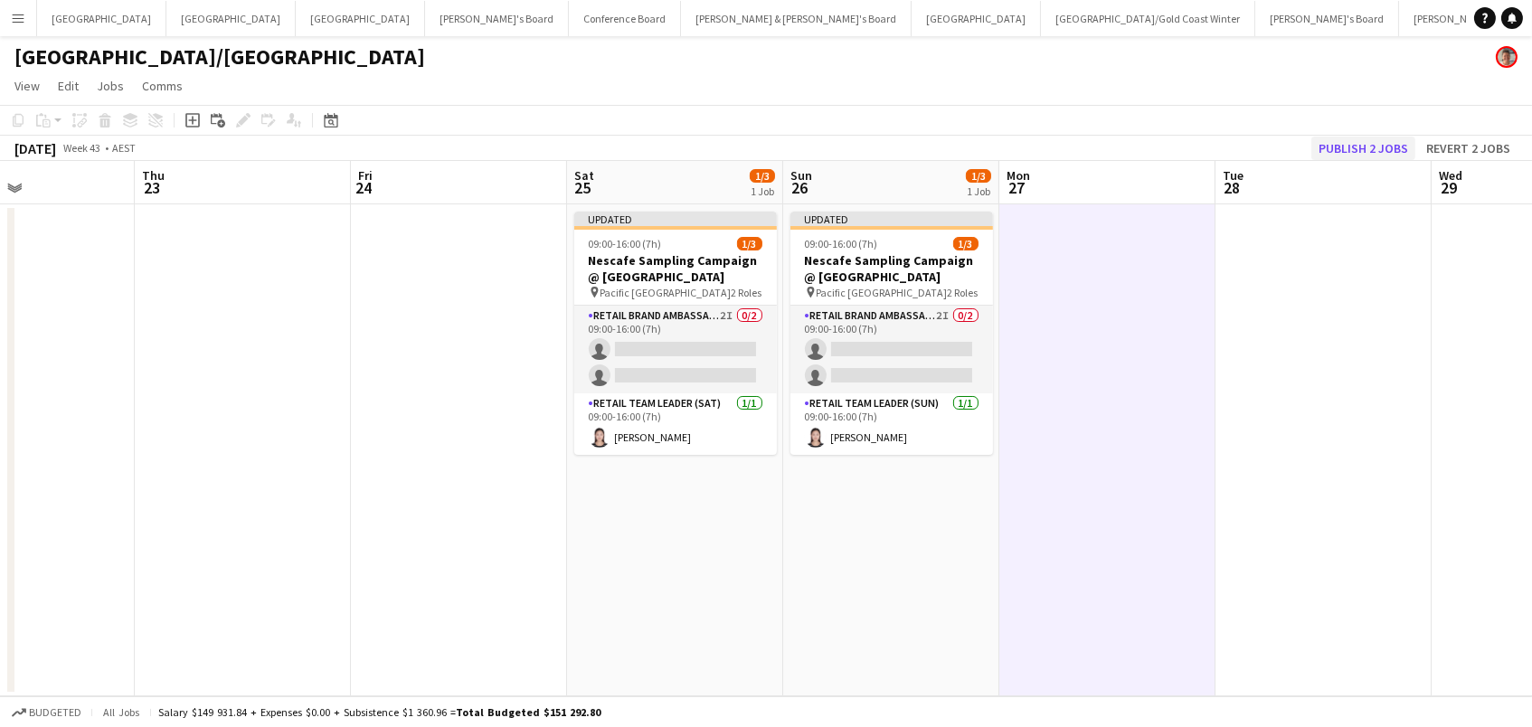
click at [1345, 155] on button "Publish 2 jobs" at bounding box center [1363, 149] width 104 height 24
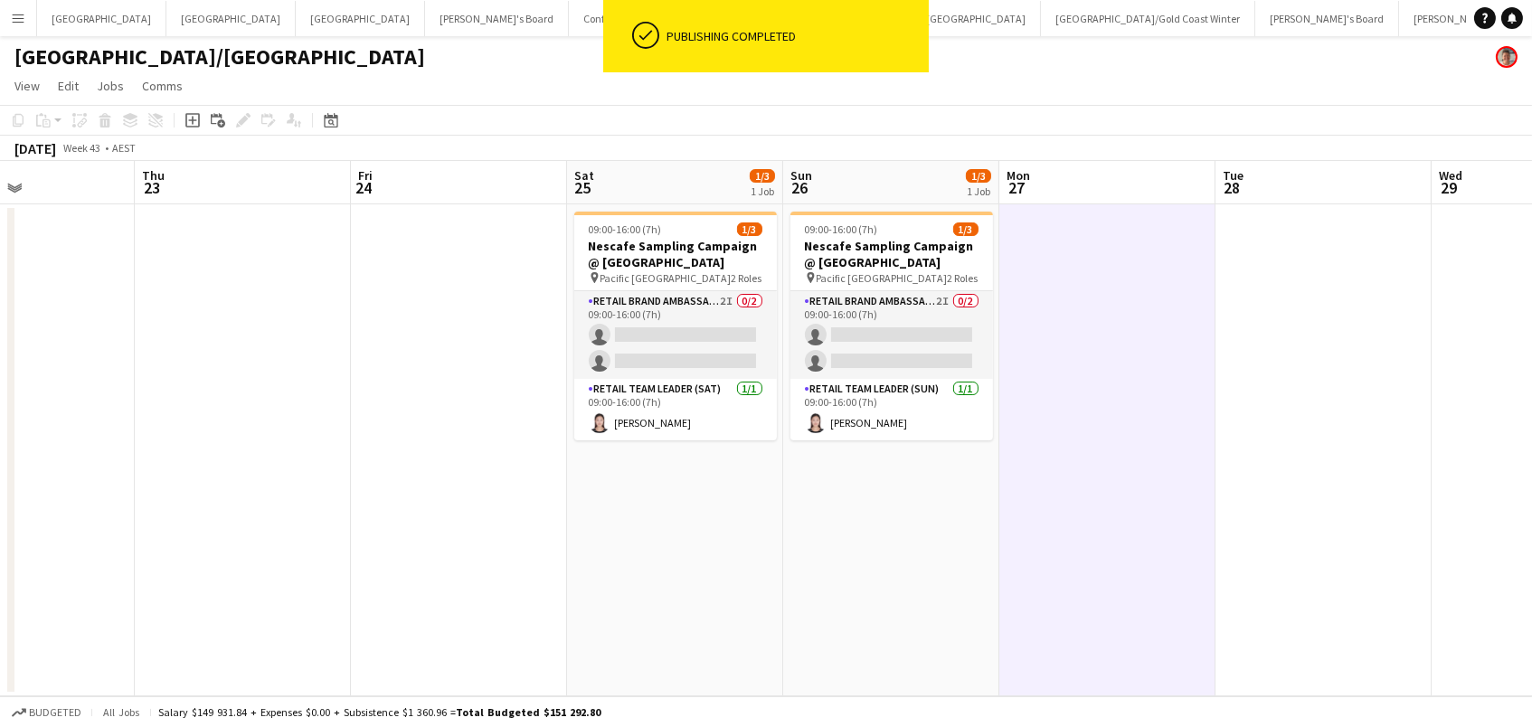
click at [884, 133] on app-toolbar "Copy Paste Paste Command V Paste with crew Command Shift V Paste linked Job [GE…" at bounding box center [766, 120] width 1532 height 31
